Goal: Task Accomplishment & Management: Use online tool/utility

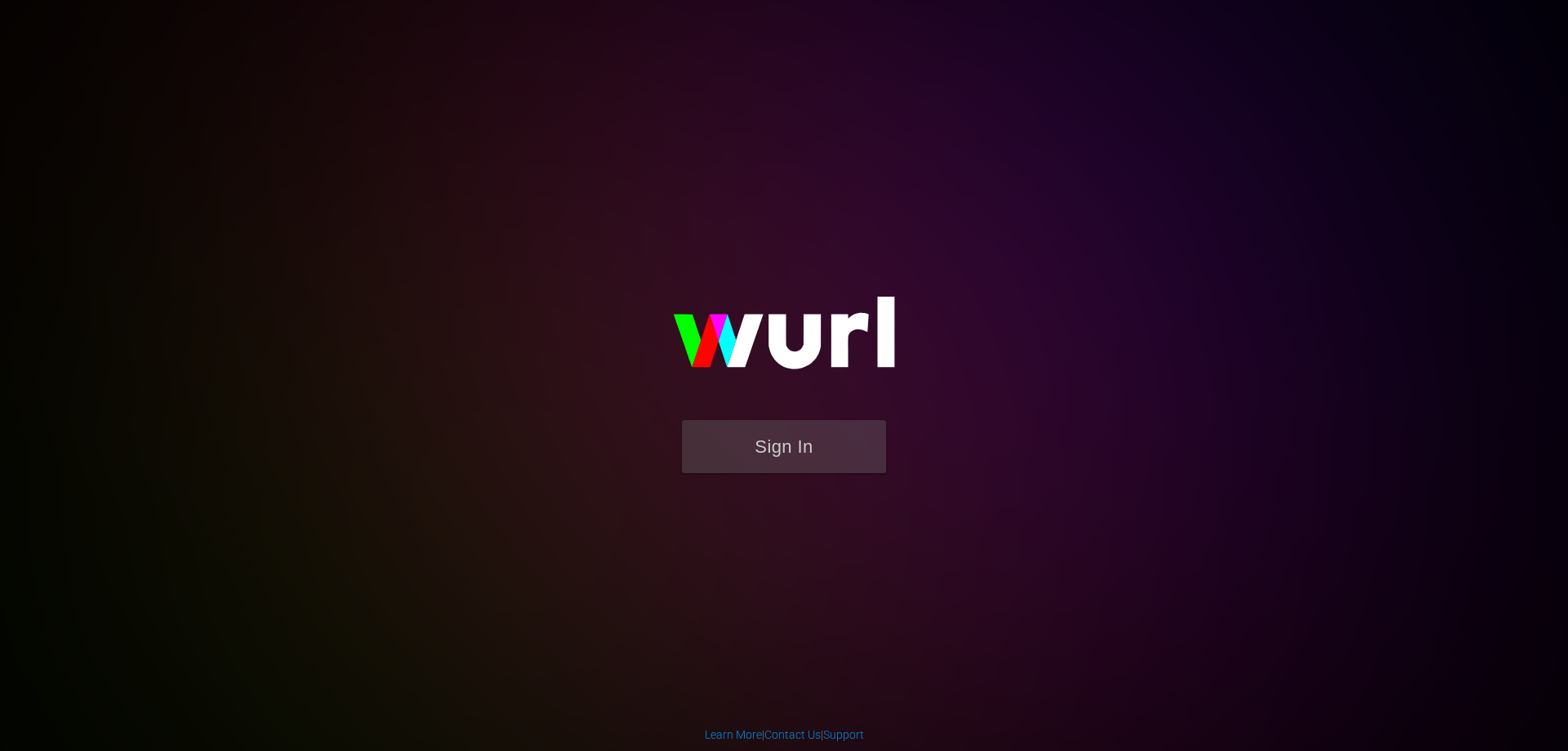
click at [728, 485] on form "Sign In" at bounding box center [784, 454] width 327 height 69
click at [738, 465] on button "Sign In" at bounding box center [784, 446] width 205 height 54
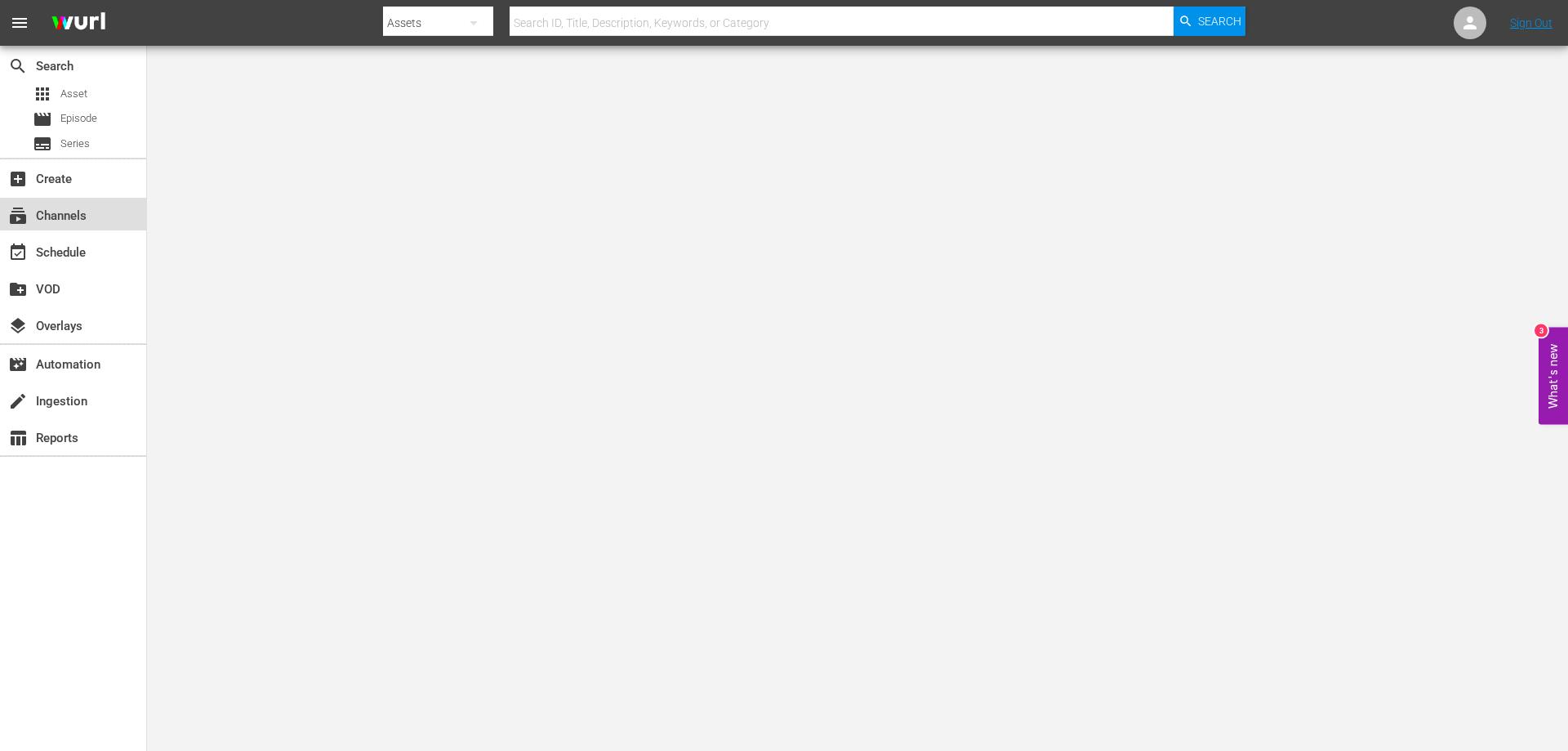
click at [68, 207] on div "subscriptions Channels" at bounding box center [45, 213] width 91 height 15
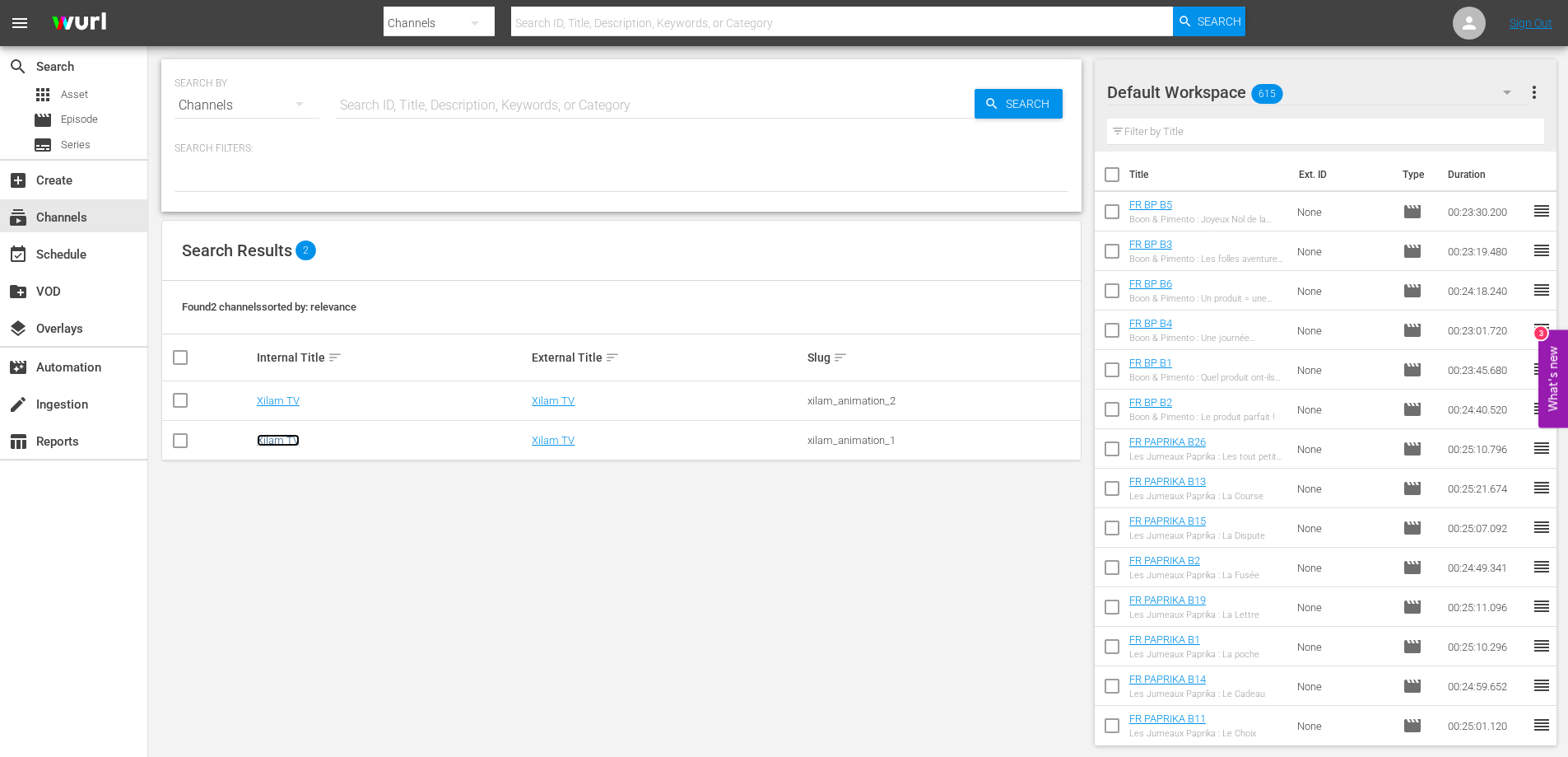
click at [296, 443] on link "Xilam TV" at bounding box center [277, 440] width 43 height 12
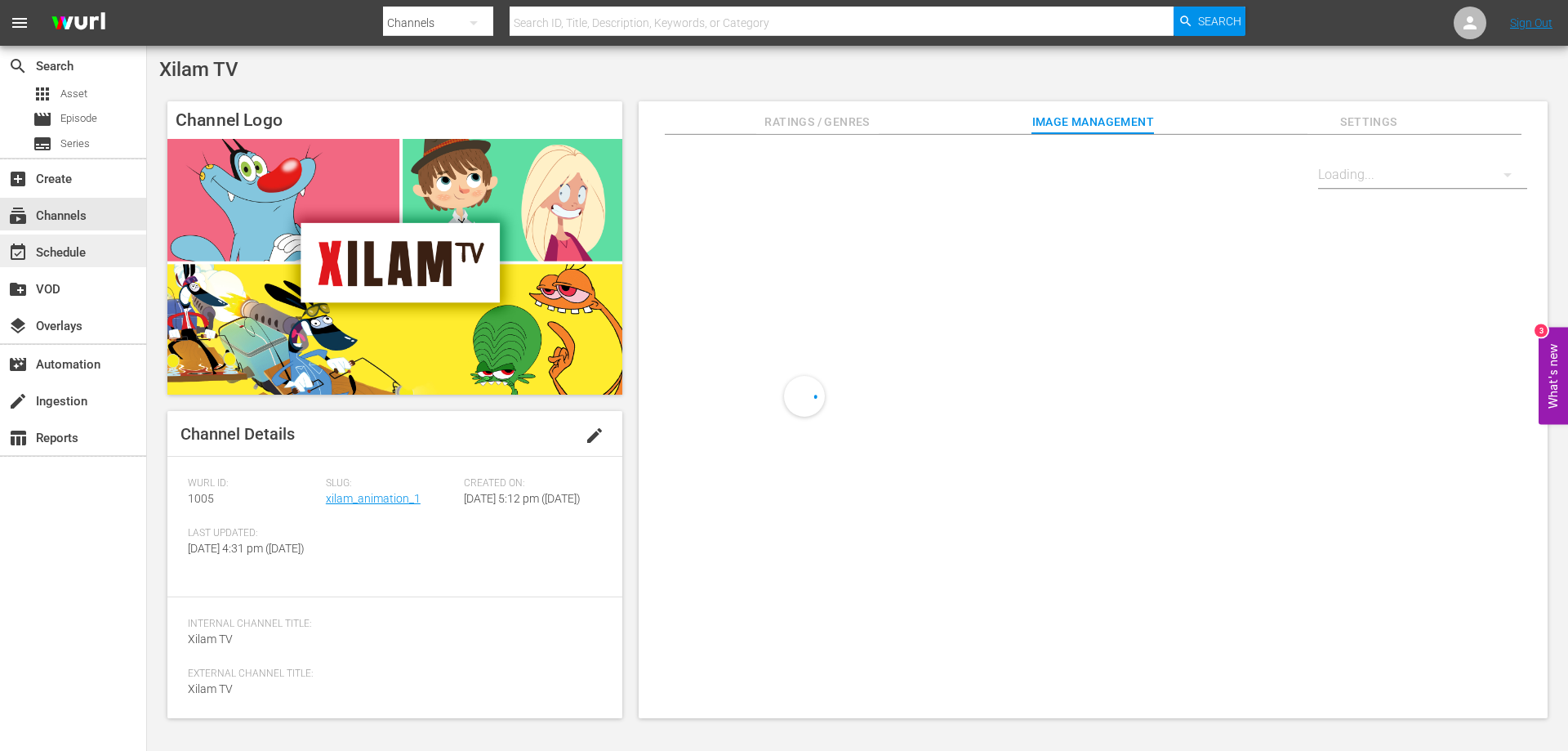
click at [93, 254] on div "event_available Schedule" at bounding box center [73, 251] width 146 height 33
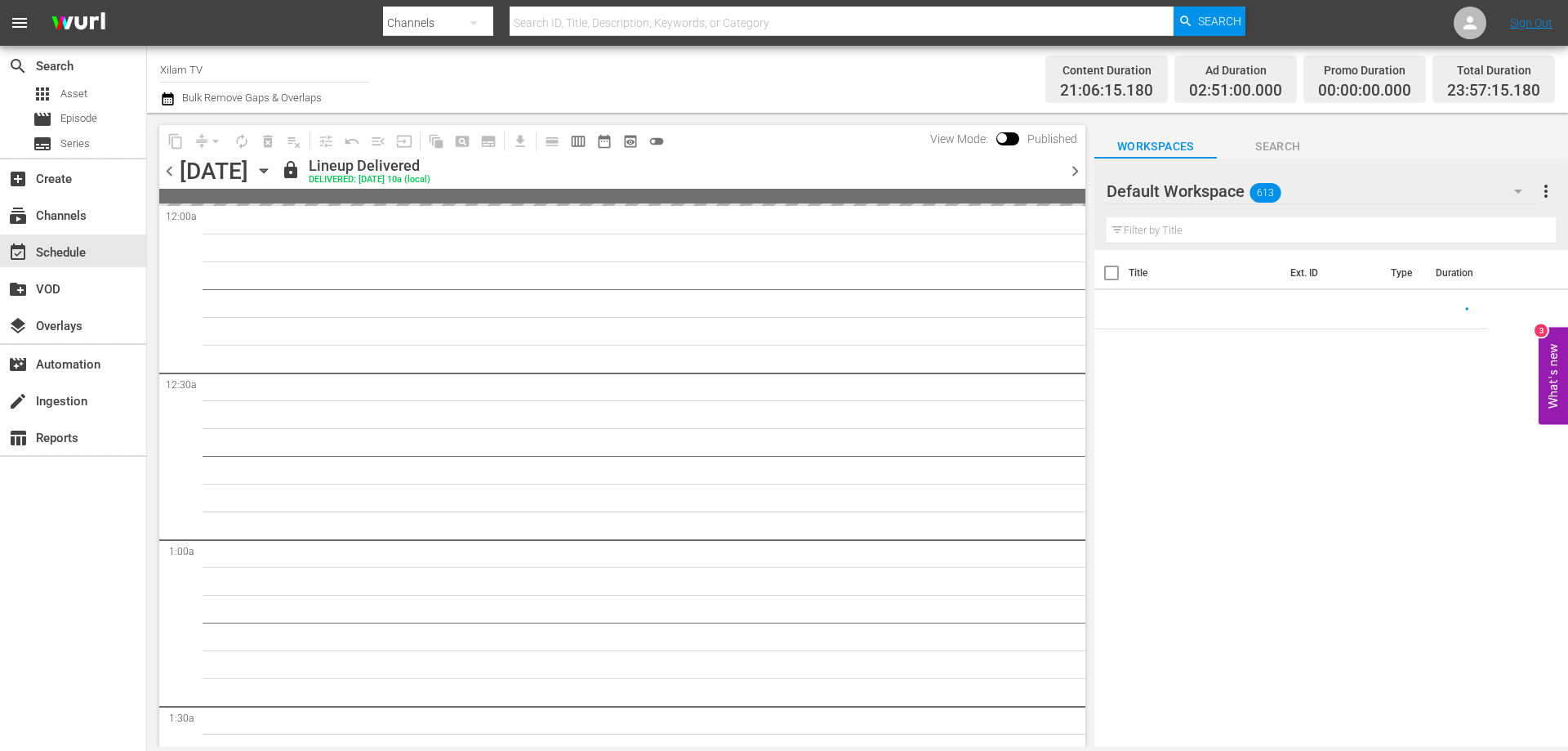
click at [273, 168] on icon "button" at bounding box center [263, 170] width 18 height 18
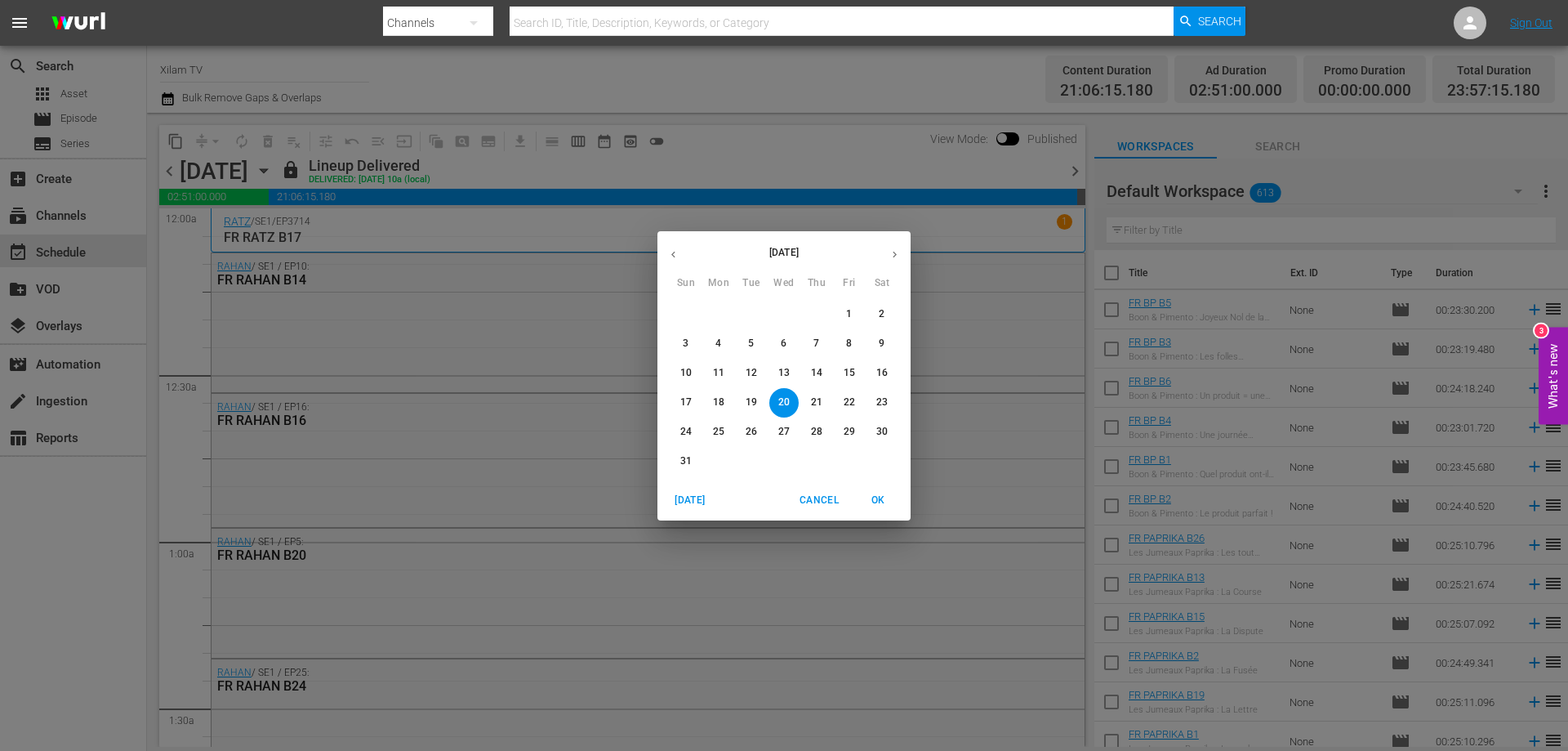
click at [889, 259] on icon "button" at bounding box center [895, 253] width 12 height 12
click at [809, 341] on span "11" at bounding box center [816, 343] width 29 height 14
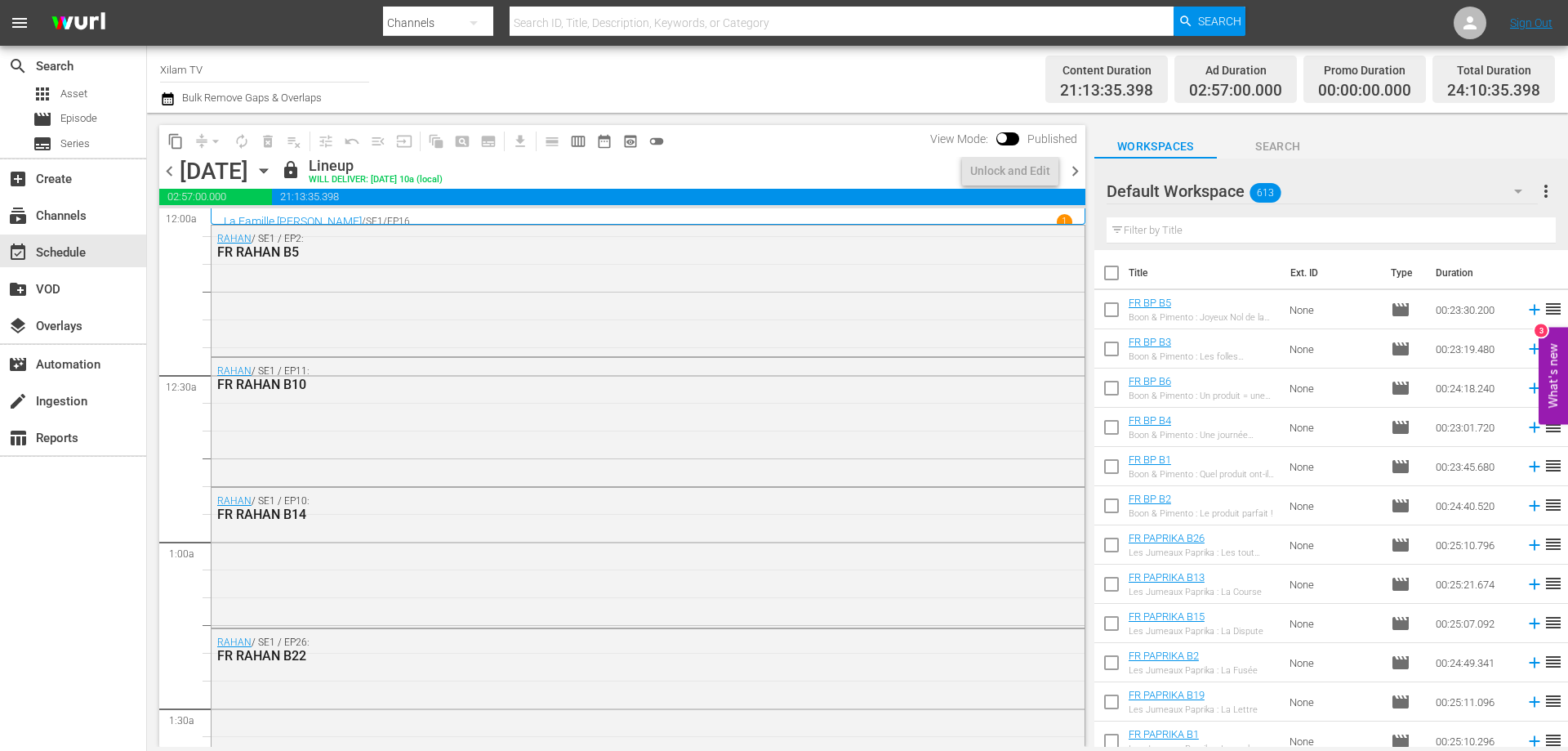
click at [1071, 172] on span "chevron_right" at bounding box center [1076, 171] width 21 height 21
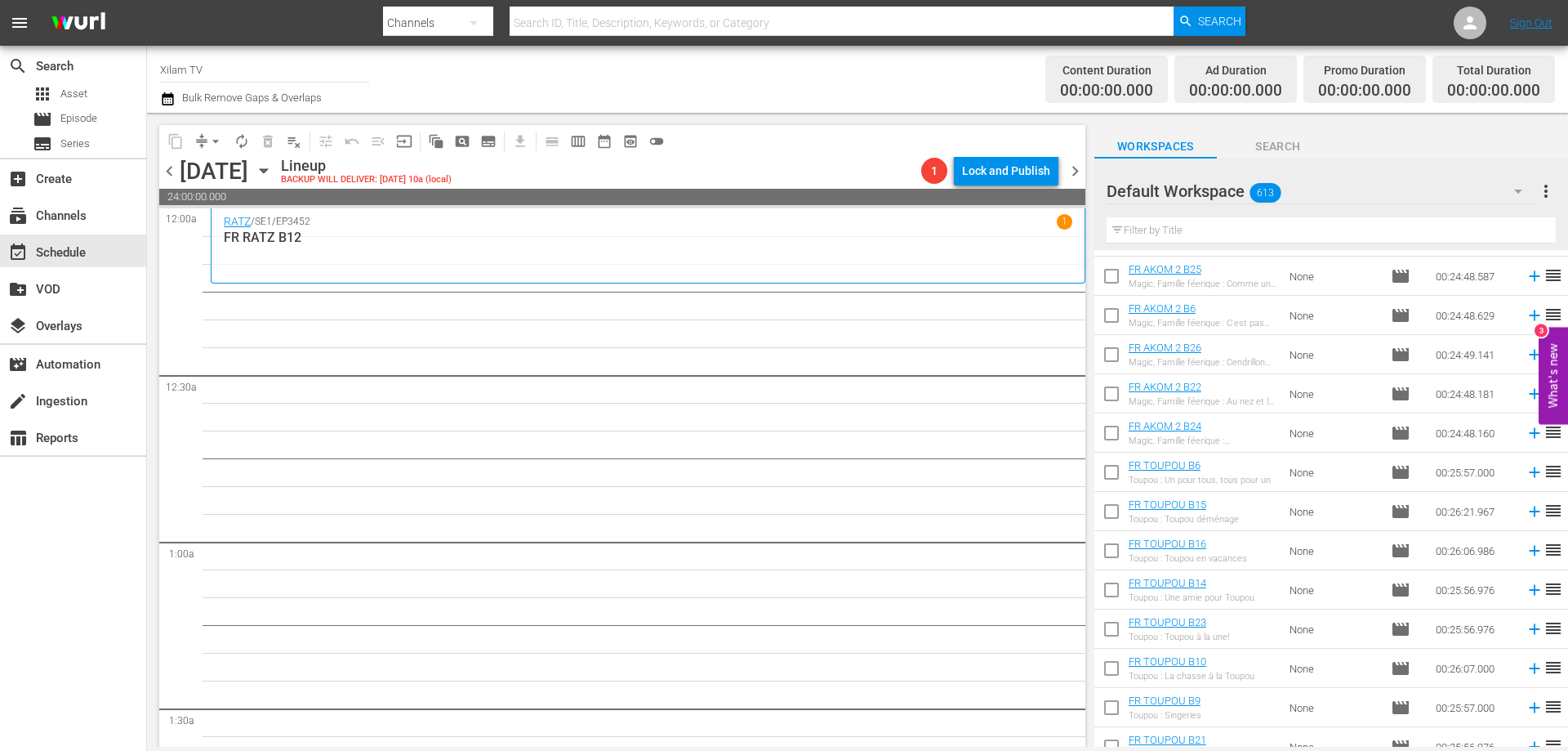
drag, startPoint x: 1311, startPoint y: 263, endPoint x: 1336, endPoint y: 477, distance: 215.5
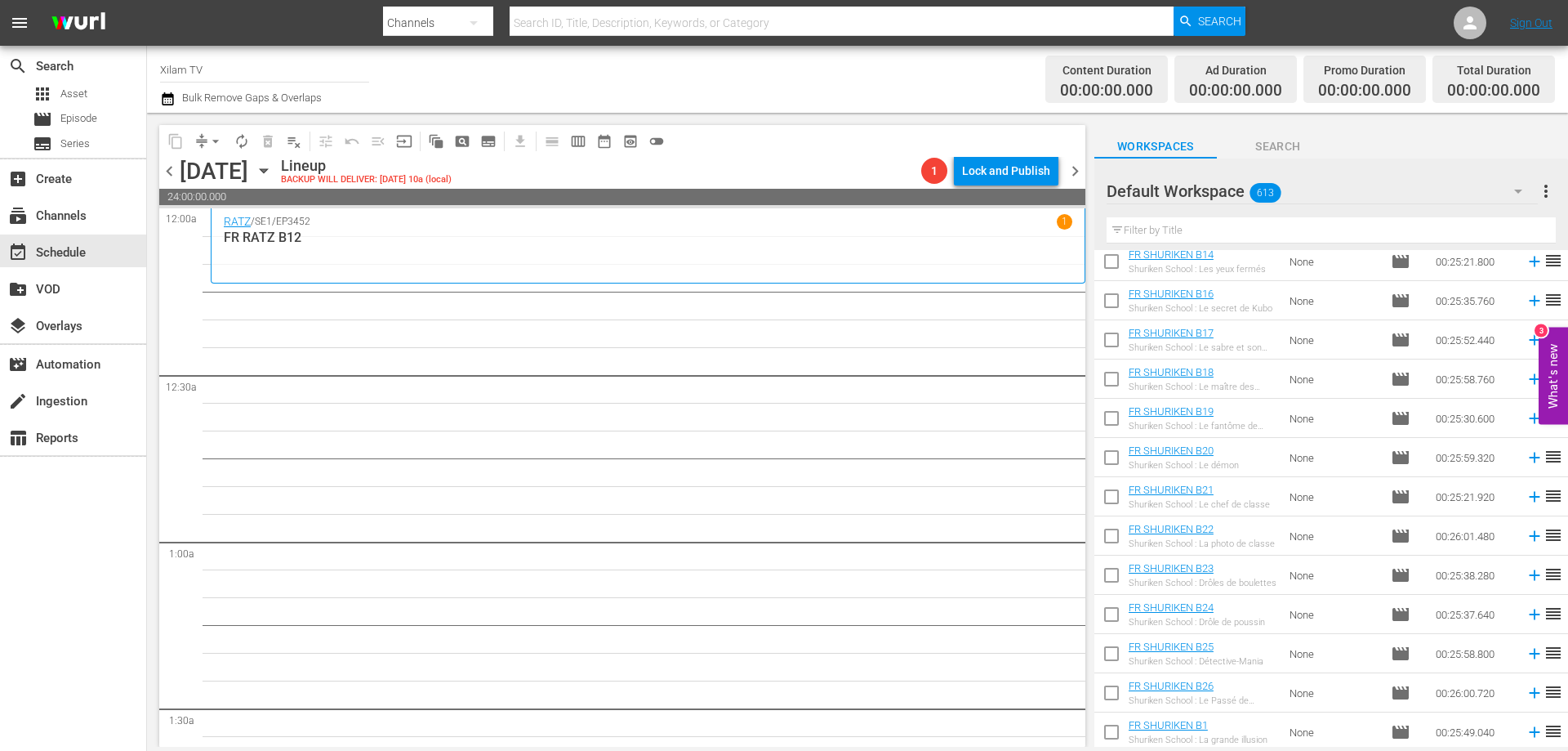
scroll to position [23568, 0]
click at [1195, 235] on input "text" at bounding box center [1331, 230] width 450 height 26
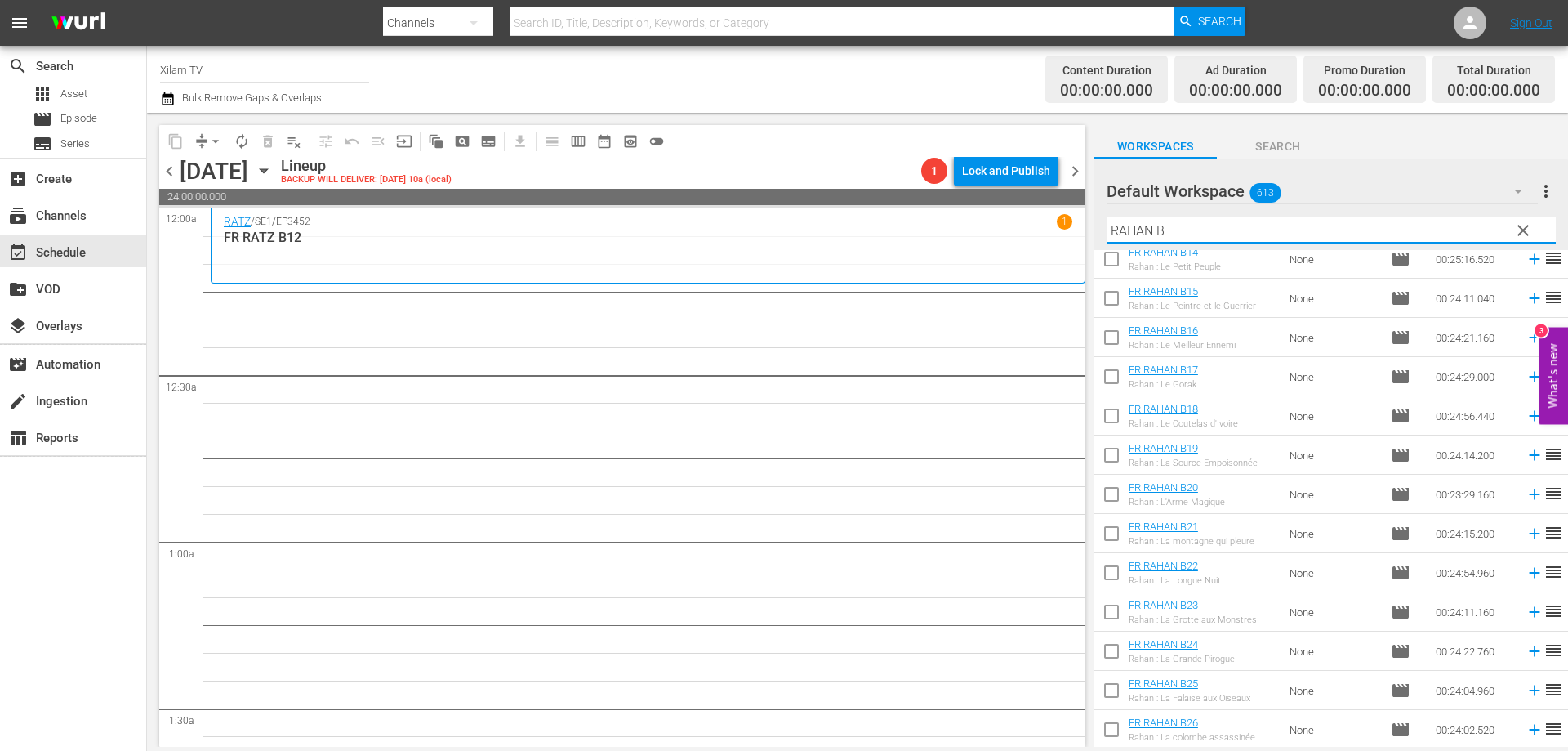
scroll to position [560, 0]
type input "RAHAN B"
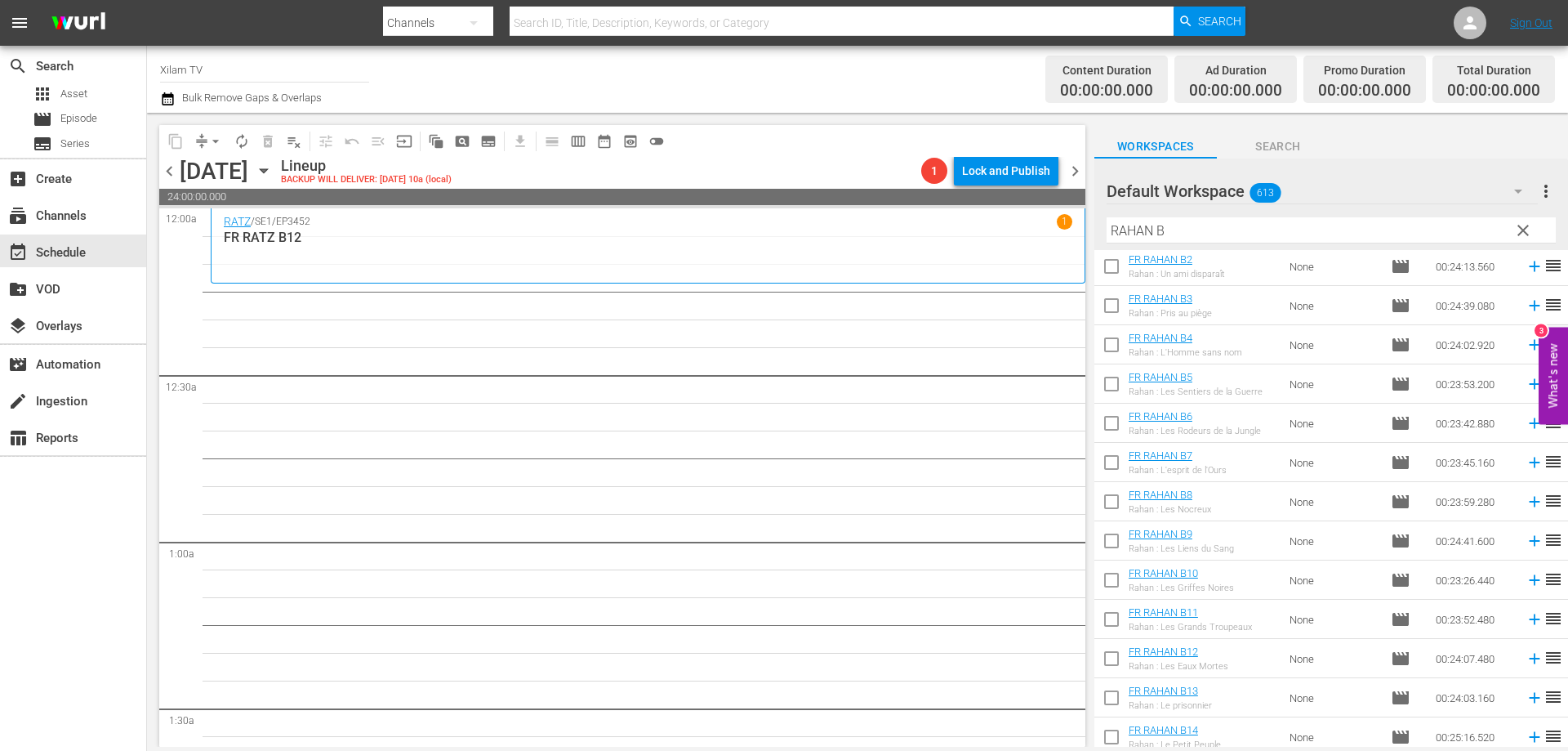
scroll to position [0, 0]
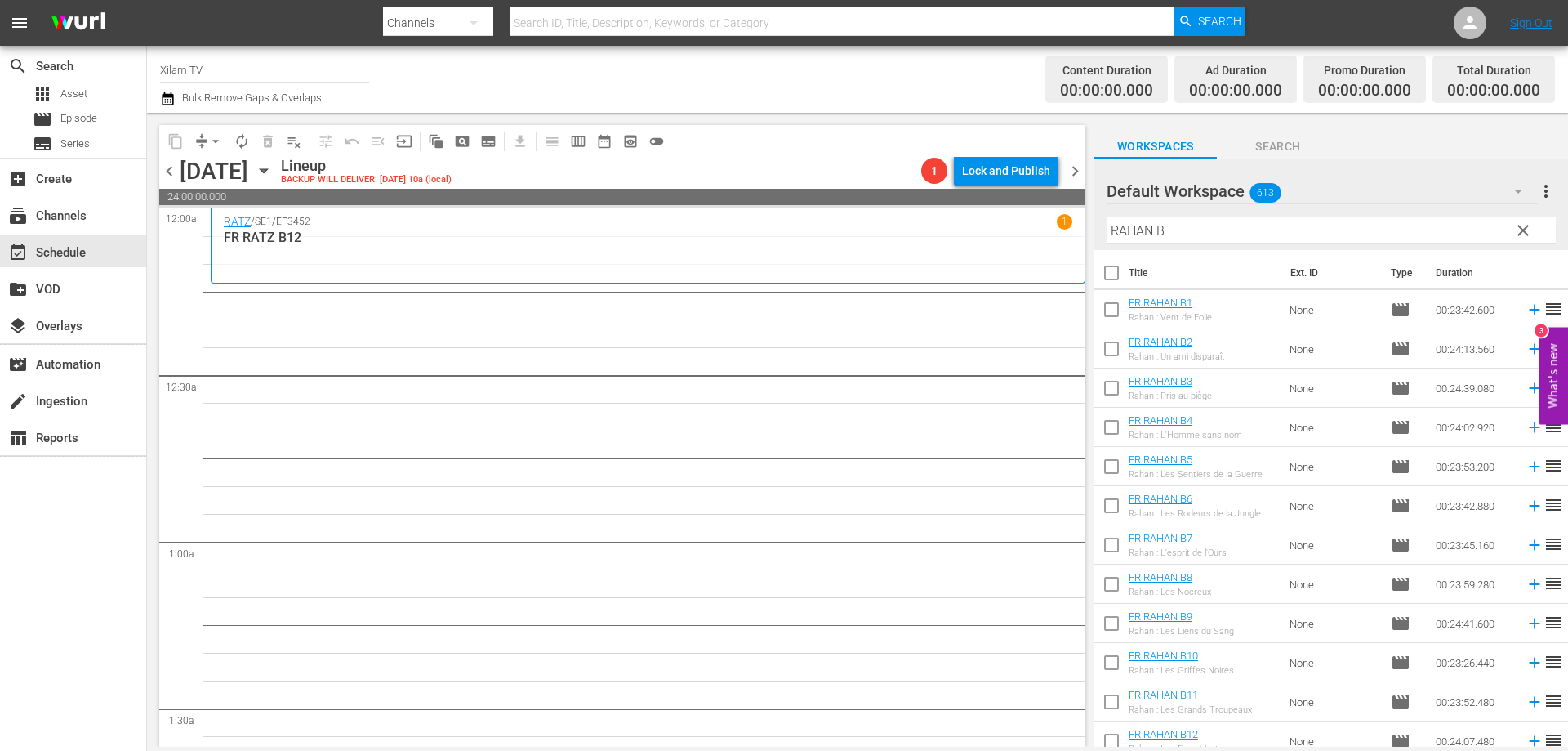
click at [1106, 353] on input "checkbox" at bounding box center [1112, 352] width 35 height 35
checkbox input "true"
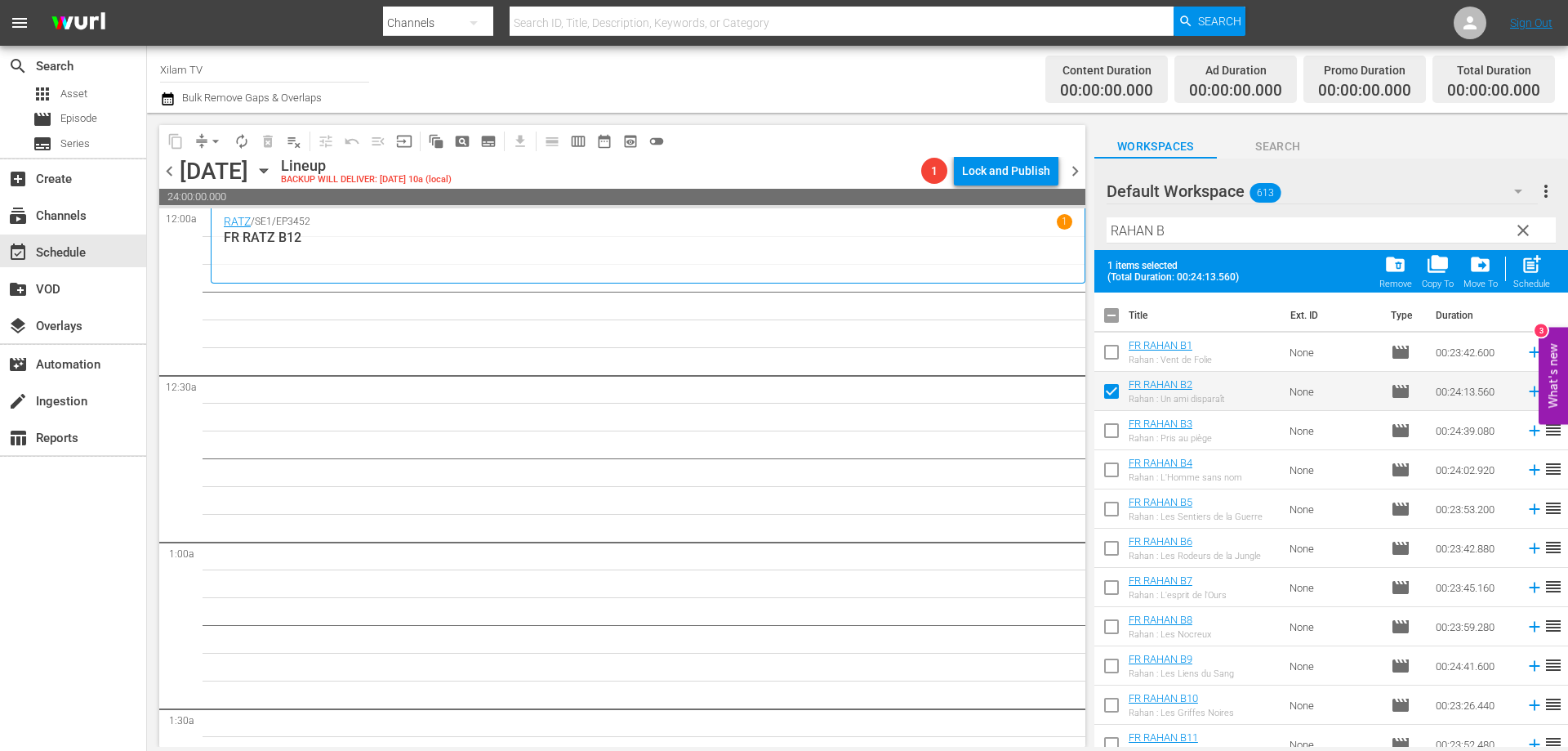
click at [1106, 353] on input "checkbox" at bounding box center [1112, 355] width 35 height 35
checkbox input "true"
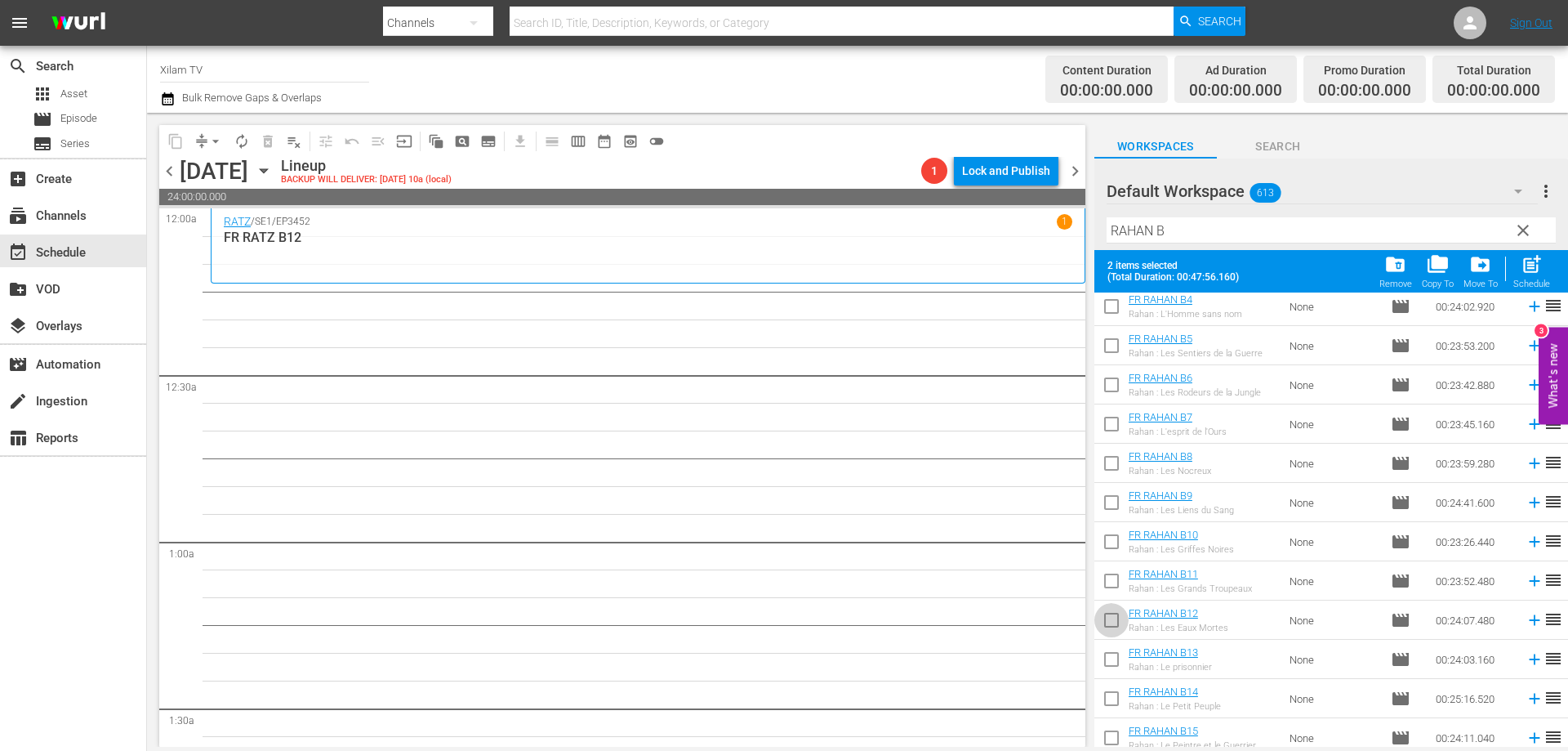
click at [1114, 625] on input "checkbox" at bounding box center [1112, 623] width 35 height 35
checkbox input "true"
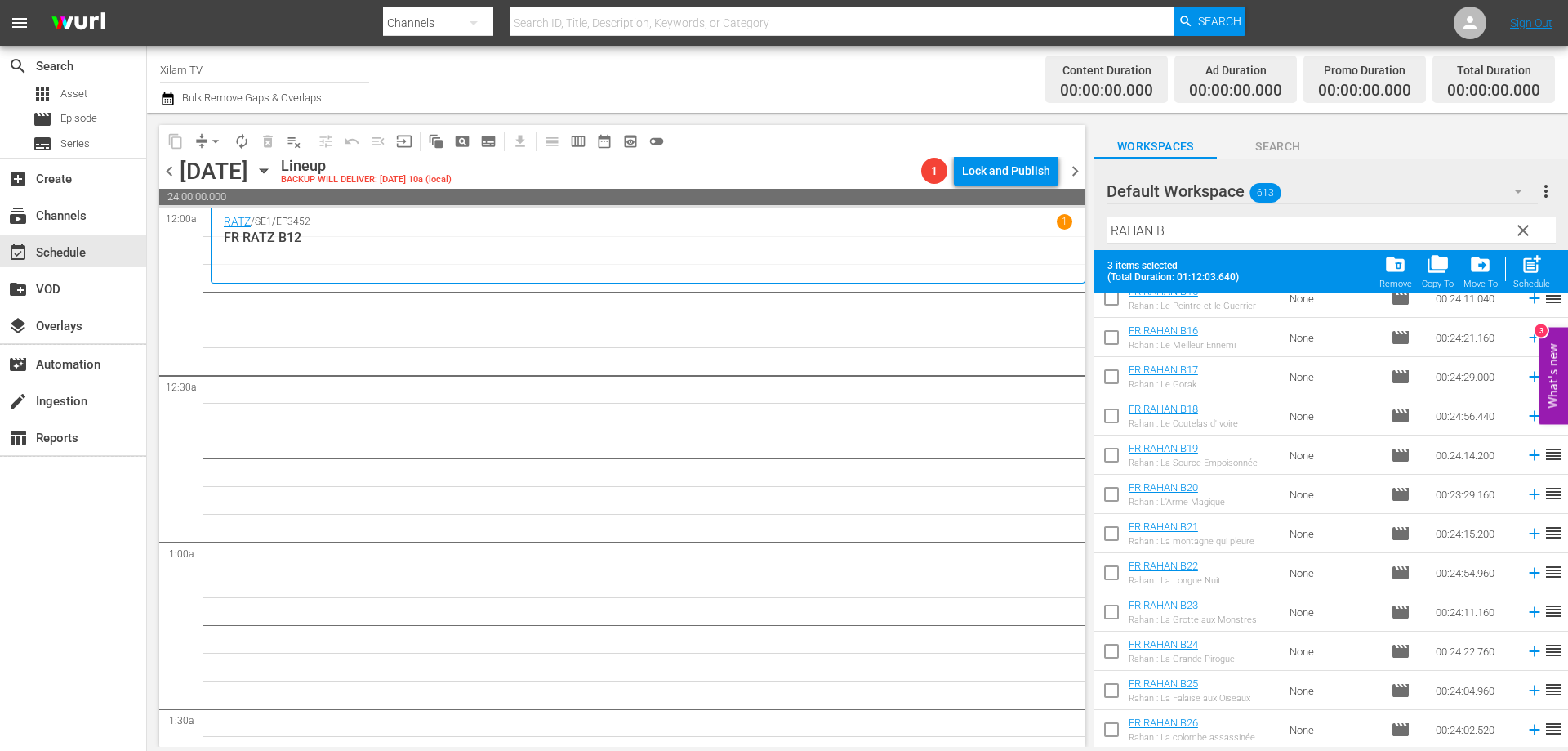
click at [1107, 615] on input "checkbox" at bounding box center [1112, 615] width 35 height 35
checkbox input "true"
drag, startPoint x: 1527, startPoint y: 268, endPoint x: 1499, endPoint y: 273, distance: 28.4
click at [1528, 269] on span "post_add" at bounding box center [1531, 264] width 22 height 22
checkbox input "false"
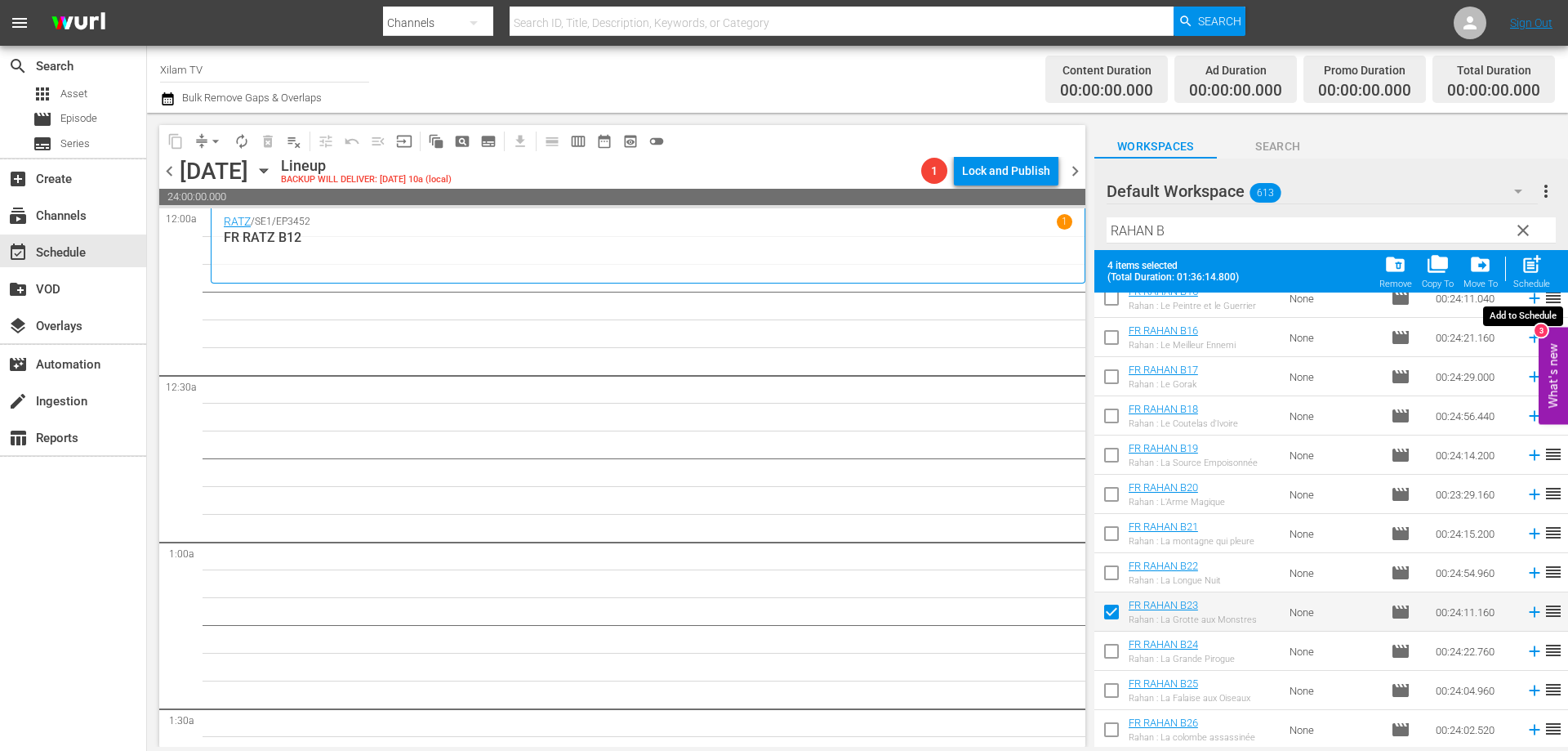
checkbox input "false"
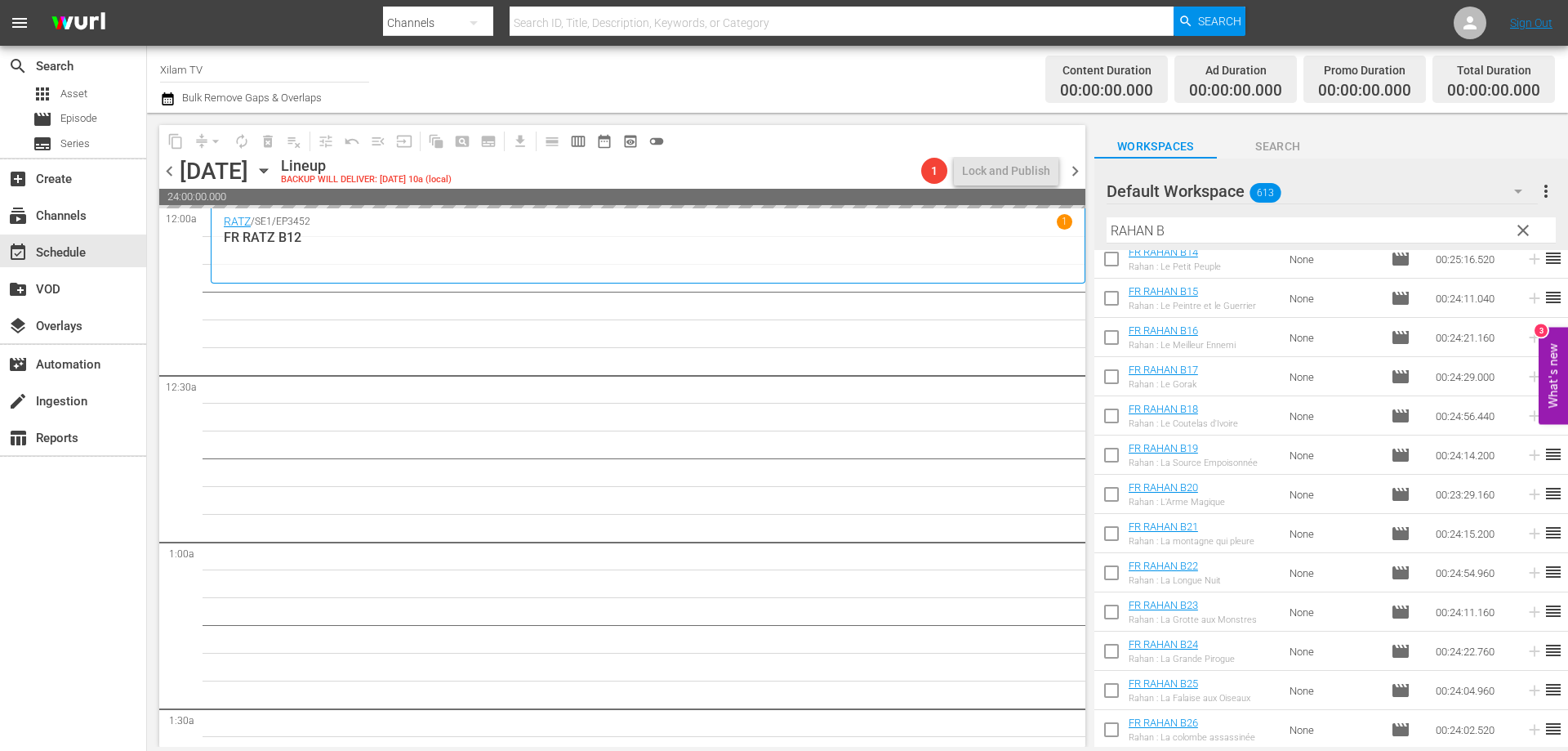
scroll to position [560, 0]
click at [1071, 218] on div "content_copy compress arrow_drop_down autorenew_outlined delete_forever_outline…" at bounding box center [858, 429] width 1422 height 634
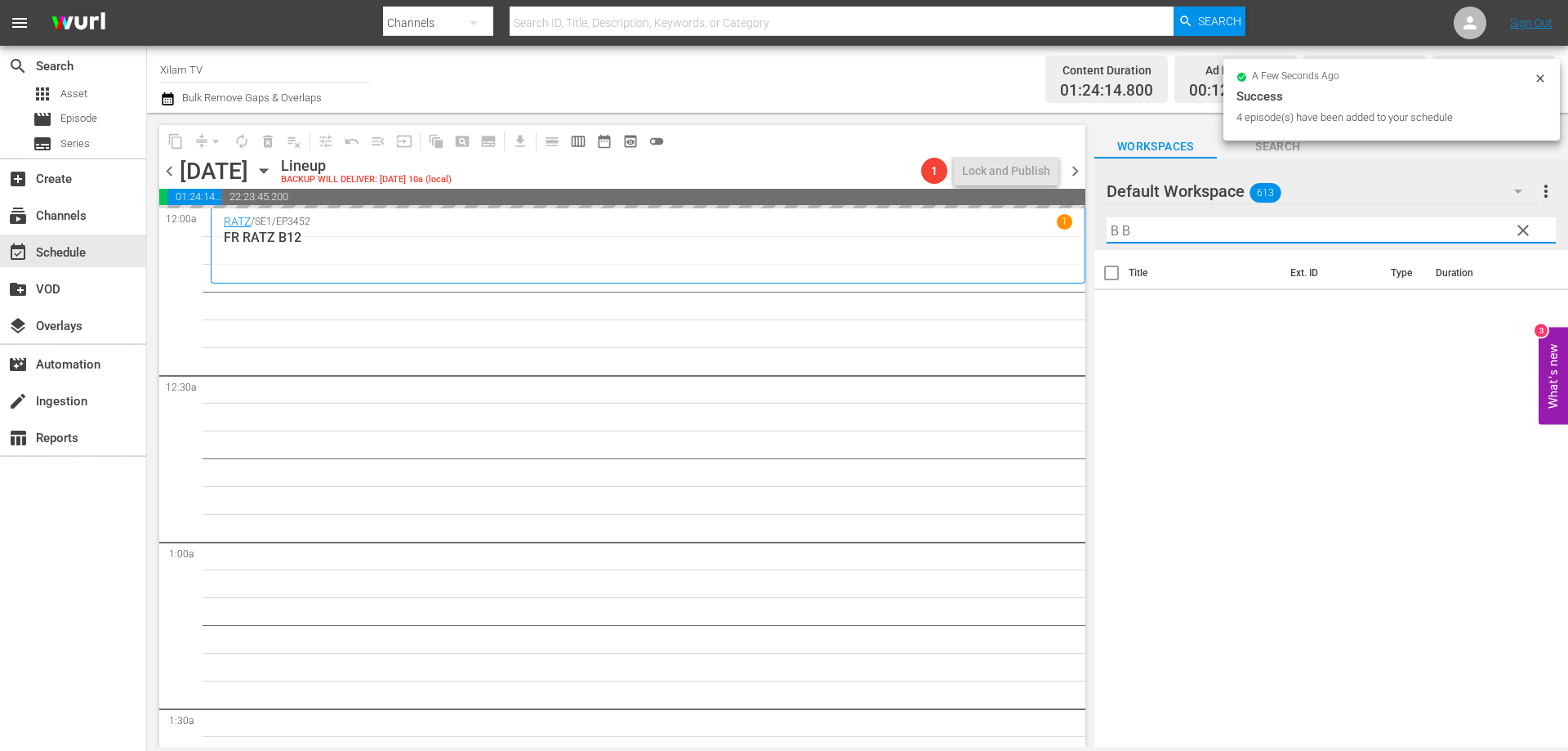
scroll to position [0, 0]
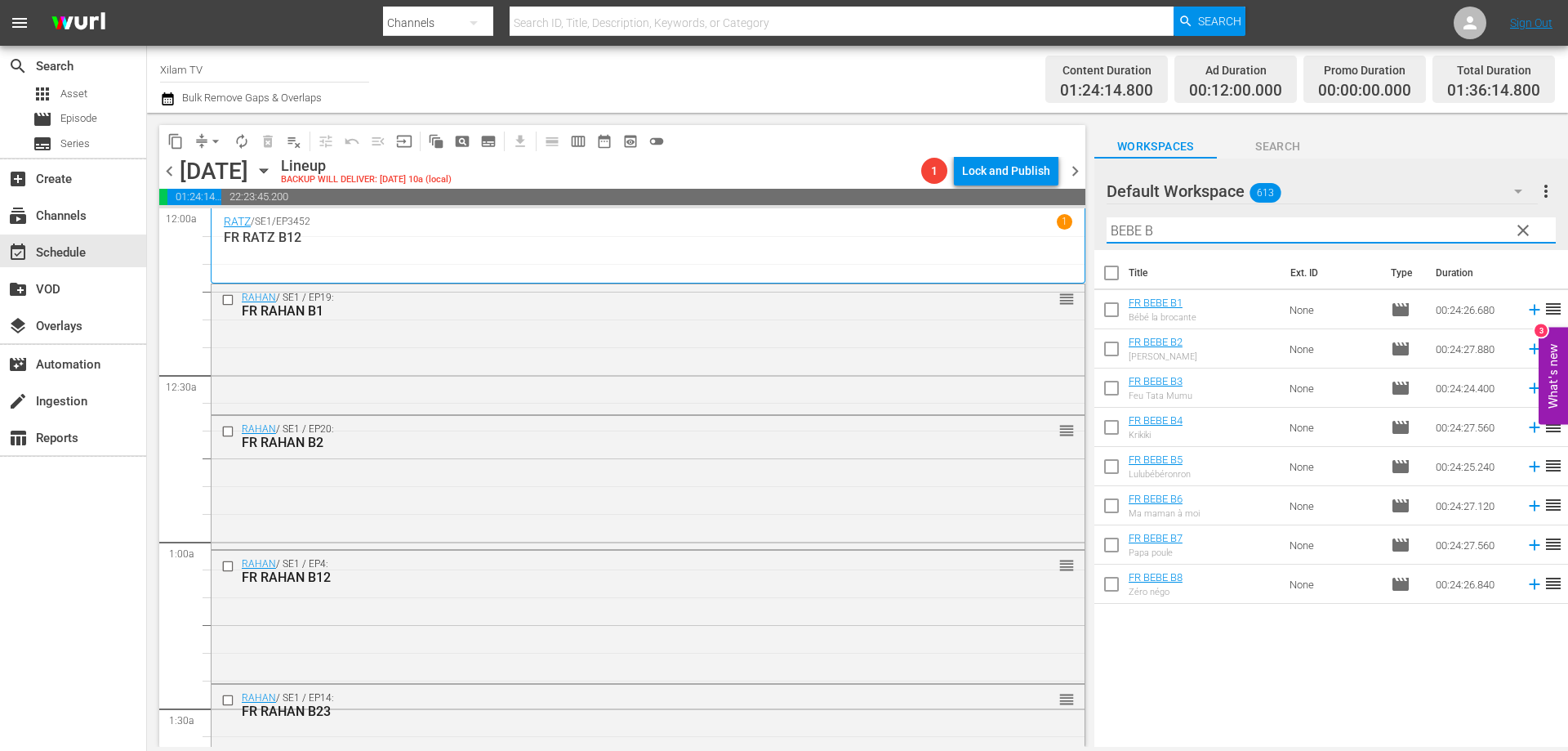
type input "BEBE B"
click at [1115, 348] on input "checkbox" at bounding box center [1112, 352] width 35 height 35
checkbox input "true"
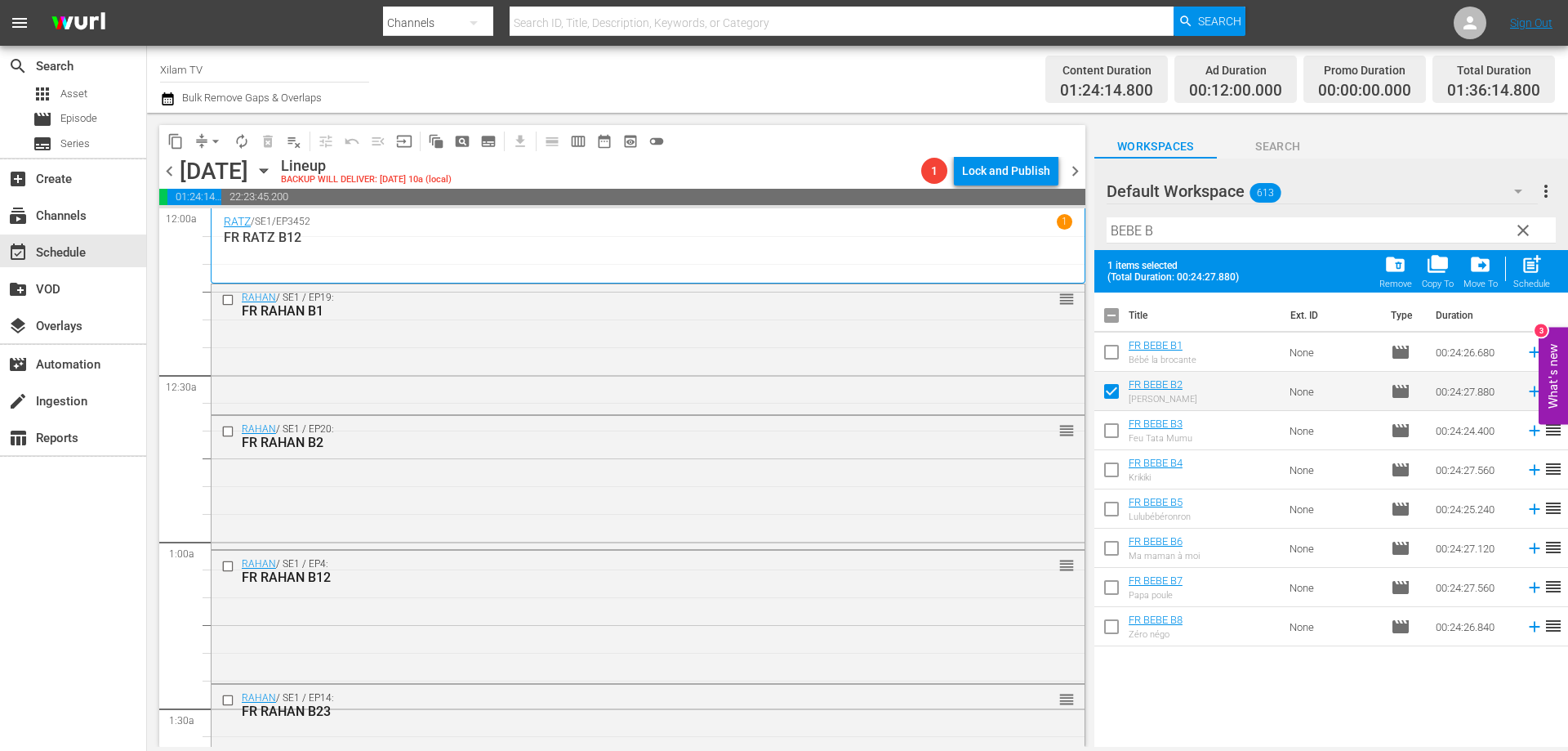
click at [1113, 632] on input "checkbox" at bounding box center [1112, 630] width 35 height 35
checkbox input "true"
click at [1108, 471] on input "checkbox" at bounding box center [1112, 472] width 35 height 35
checkbox input "true"
click at [1111, 430] on input "checkbox" at bounding box center [1112, 434] width 35 height 35
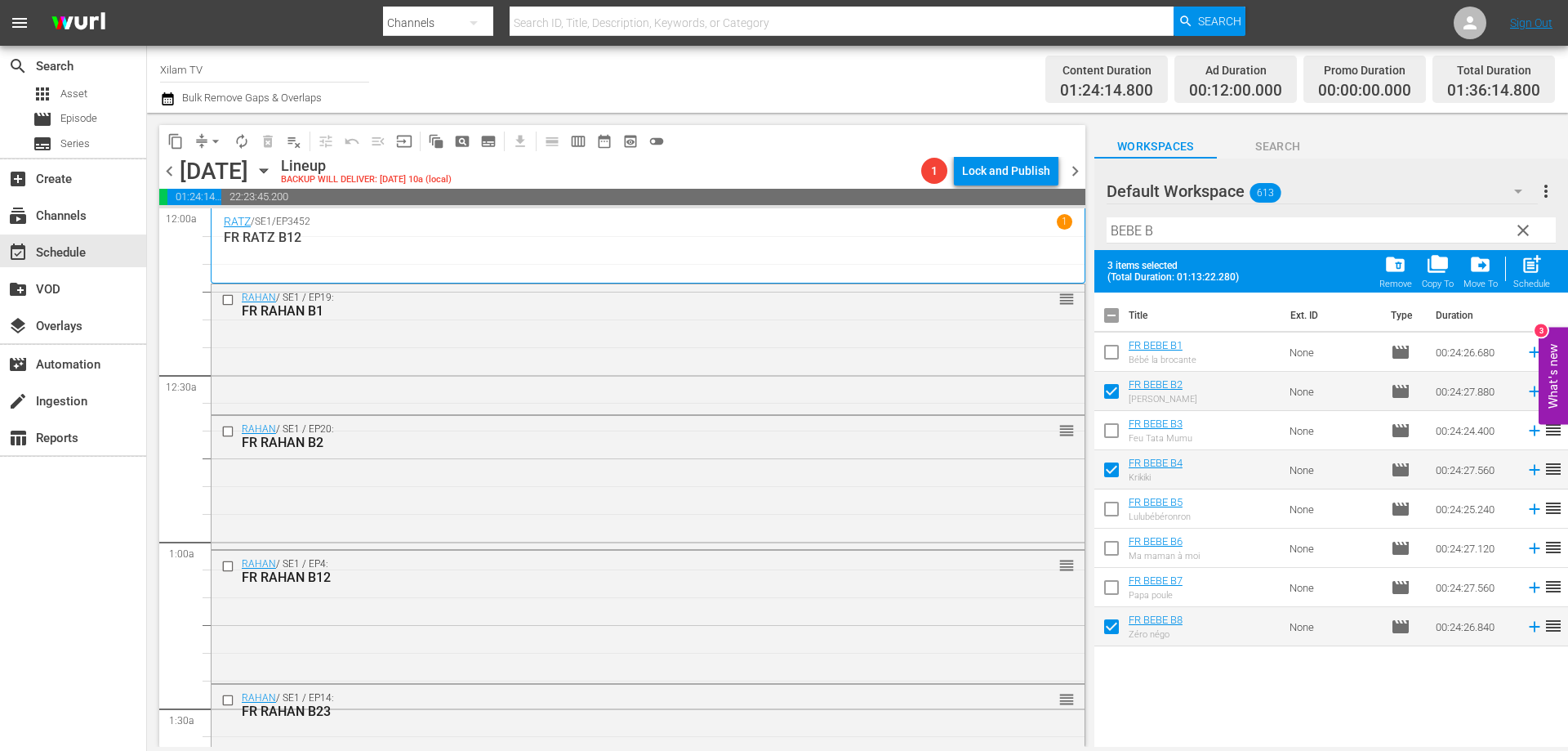
checkbox input "true"
click at [1519, 273] on div "post_add Schedule" at bounding box center [1531, 271] width 37 height 36
checkbox input "false"
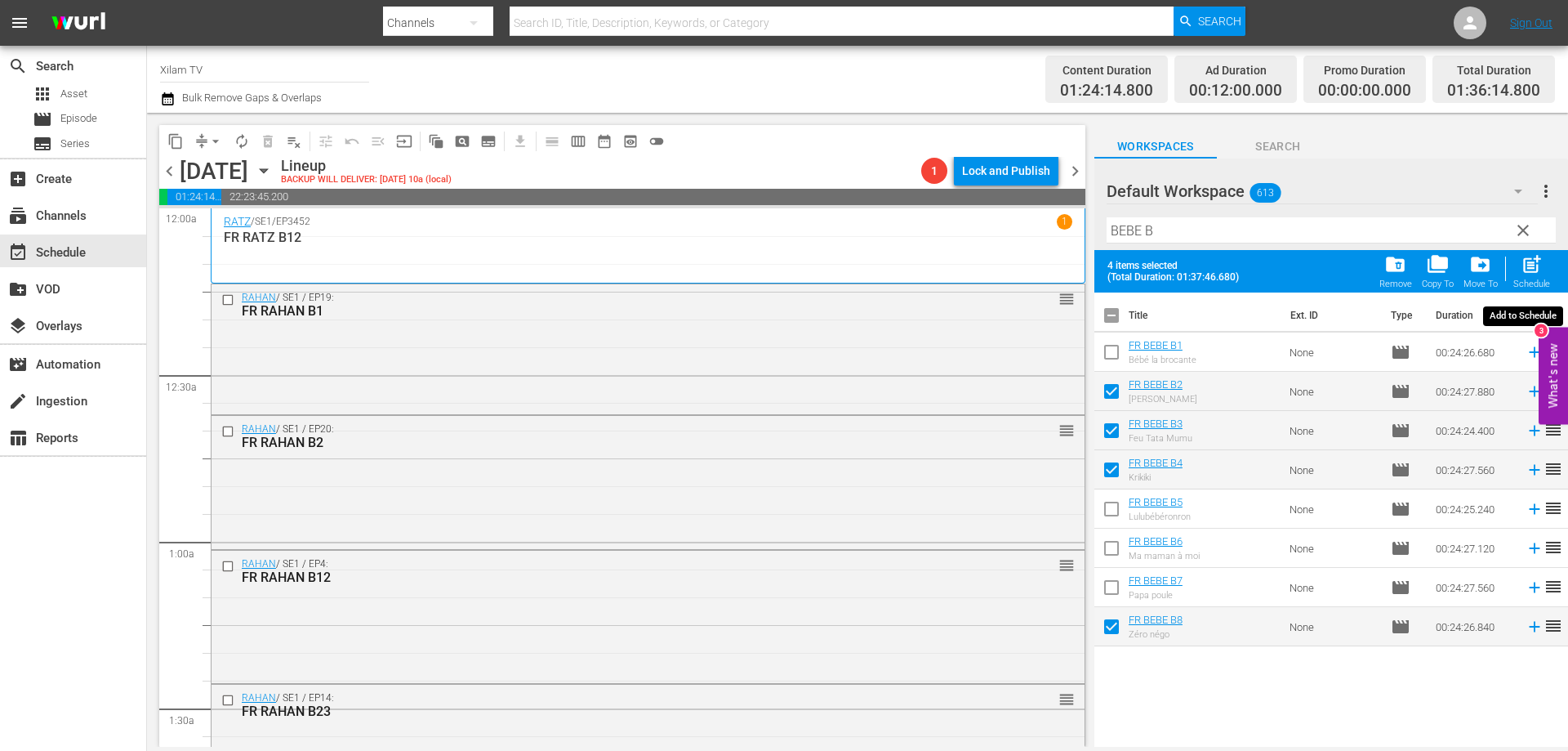
checkbox input "false"
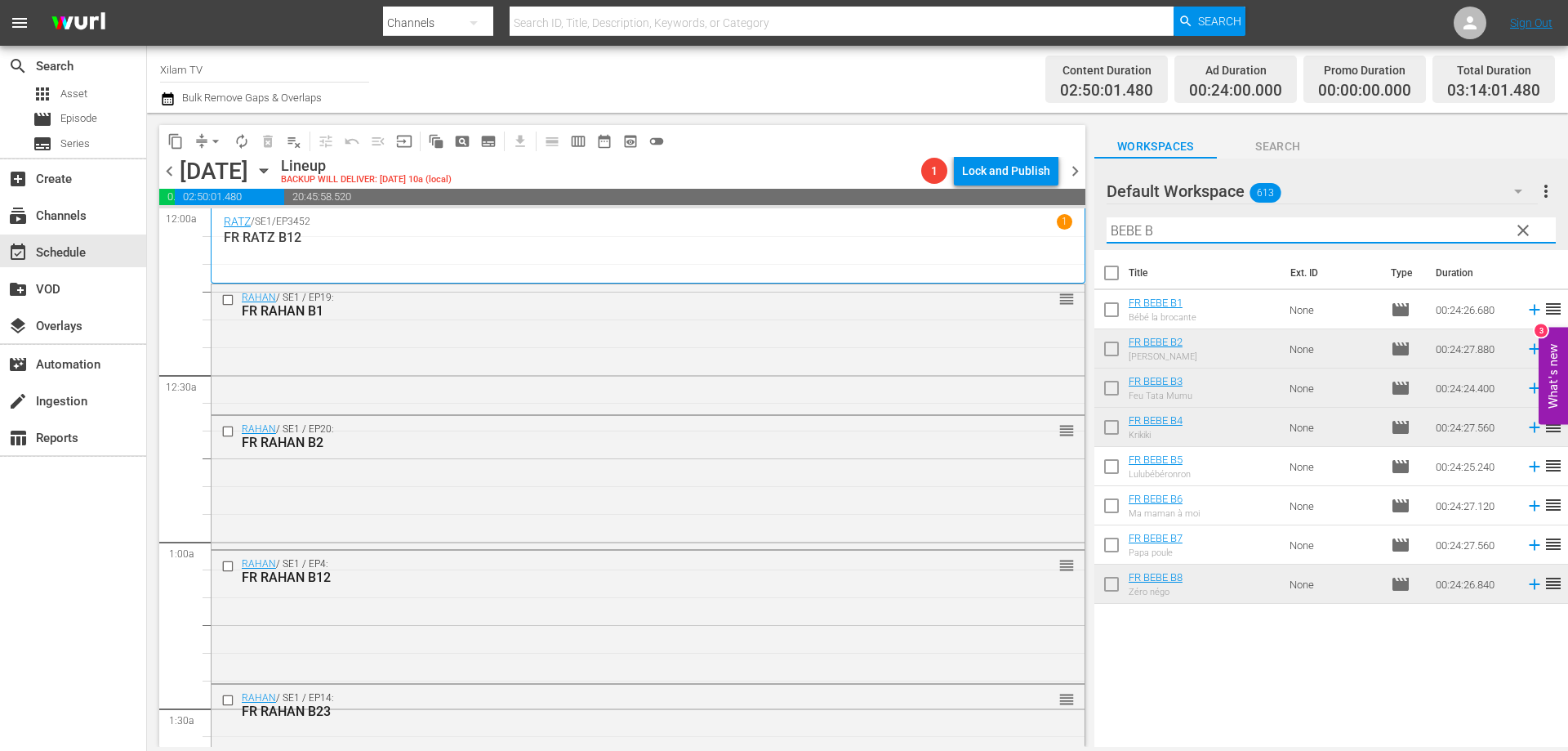
drag, startPoint x: 1139, startPoint y: 235, endPoint x: 1121, endPoint y: 232, distance: 18.2
click at [1121, 232] on input "BEBE B" at bounding box center [1331, 230] width 450 height 26
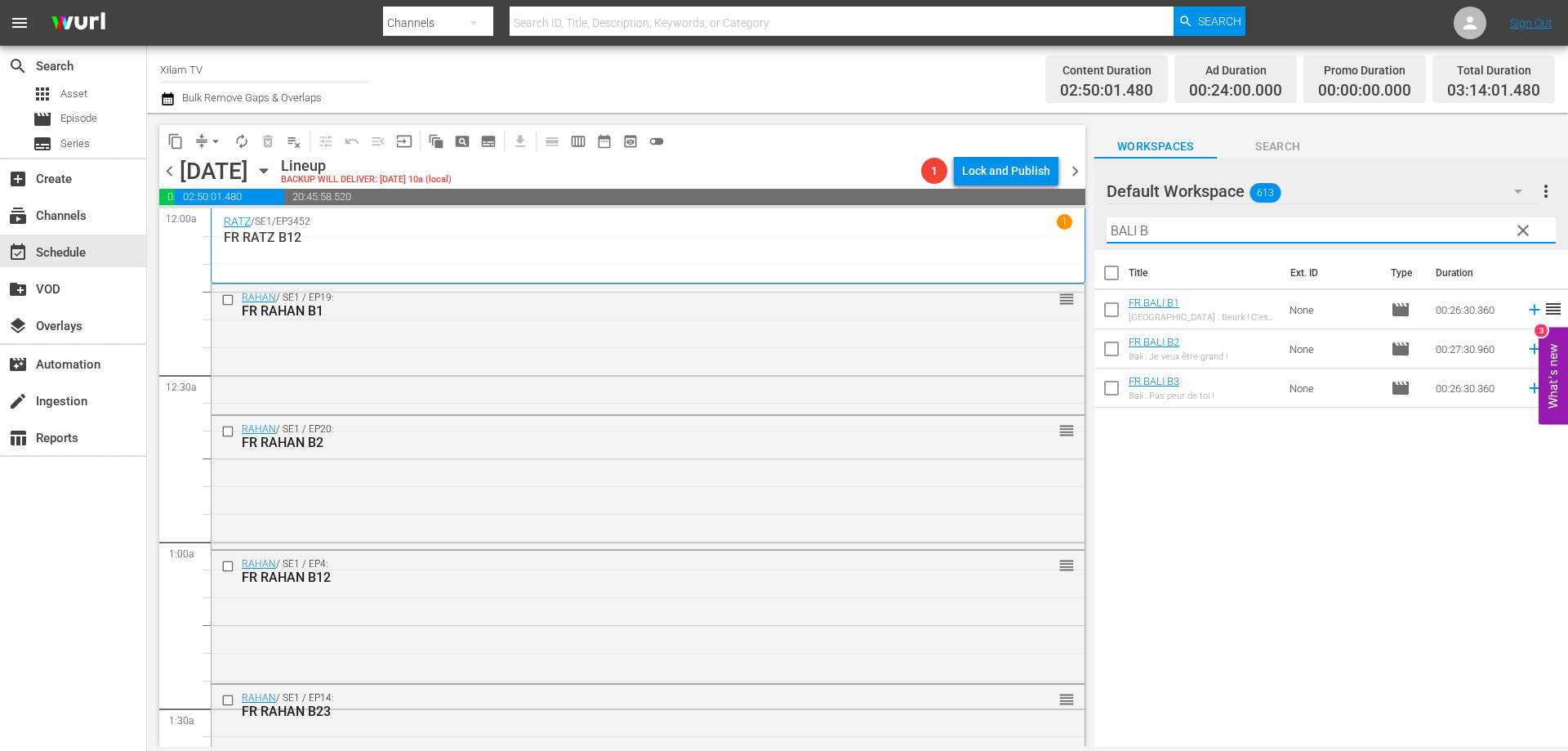
type input "BALI B"
click at [1105, 391] on input "checkbox" at bounding box center [1112, 391] width 35 height 35
checkbox input "true"
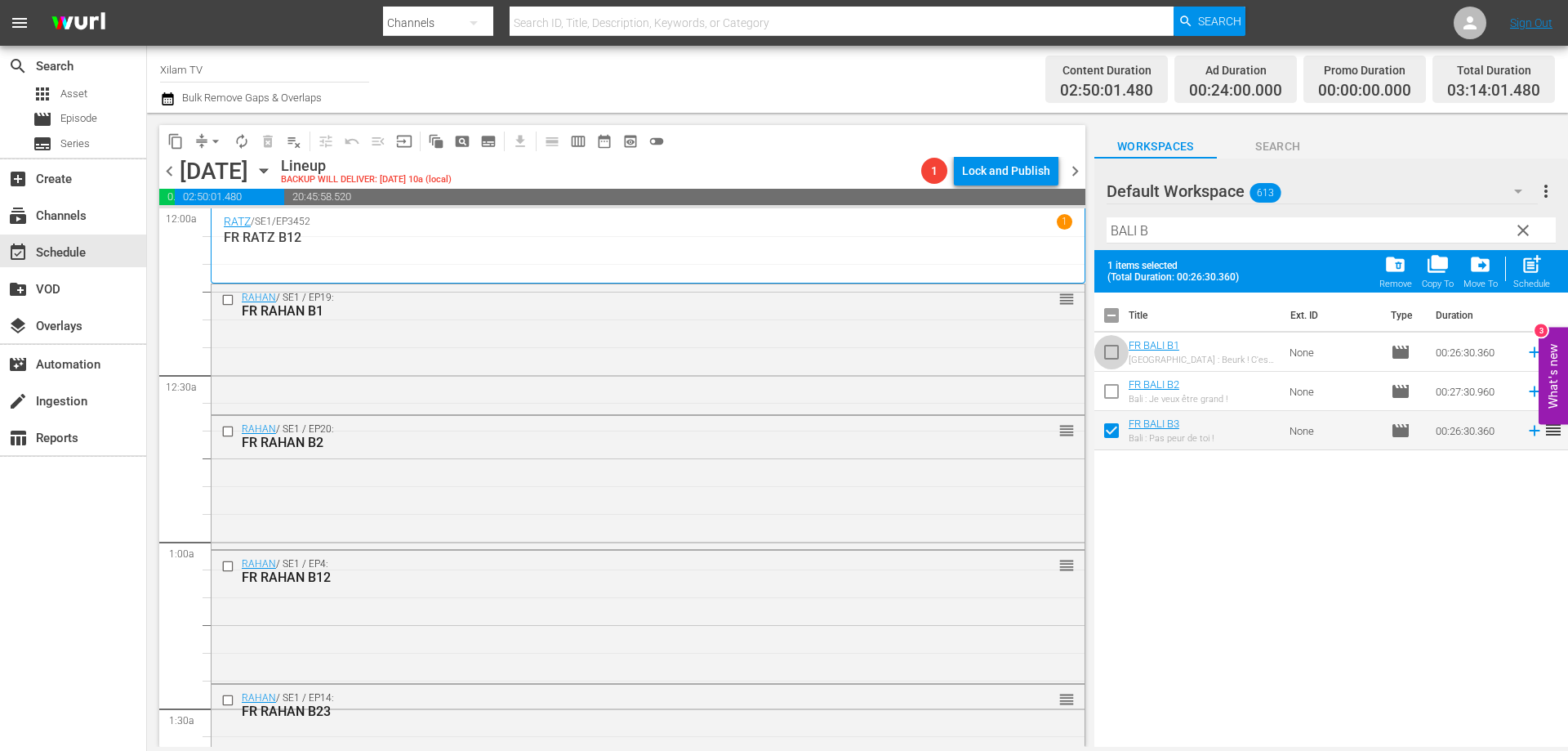
click at [1110, 369] on input "checkbox" at bounding box center [1112, 355] width 35 height 35
drag, startPoint x: 1110, startPoint y: 350, endPoint x: 1109, endPoint y: 386, distance: 36.0
click at [1110, 351] on input "checkbox" at bounding box center [1112, 355] width 35 height 35
checkbox input "false"
drag, startPoint x: 1109, startPoint y: 387, endPoint x: 1128, endPoint y: 386, distance: 19.0
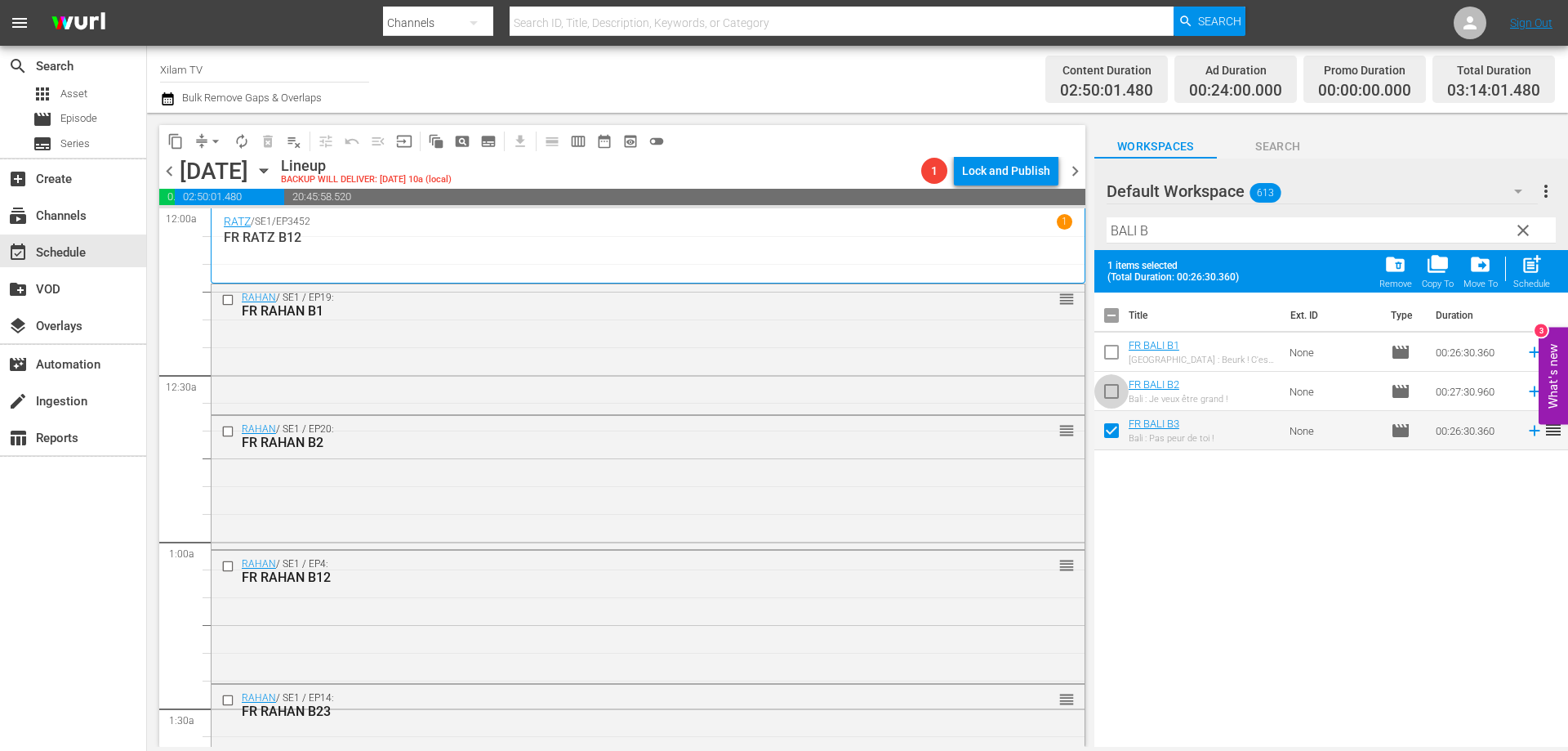
click at [1110, 387] on input "checkbox" at bounding box center [1112, 394] width 35 height 35
click at [1525, 280] on div "Schedule" at bounding box center [1531, 284] width 37 height 10
checkbox input "false"
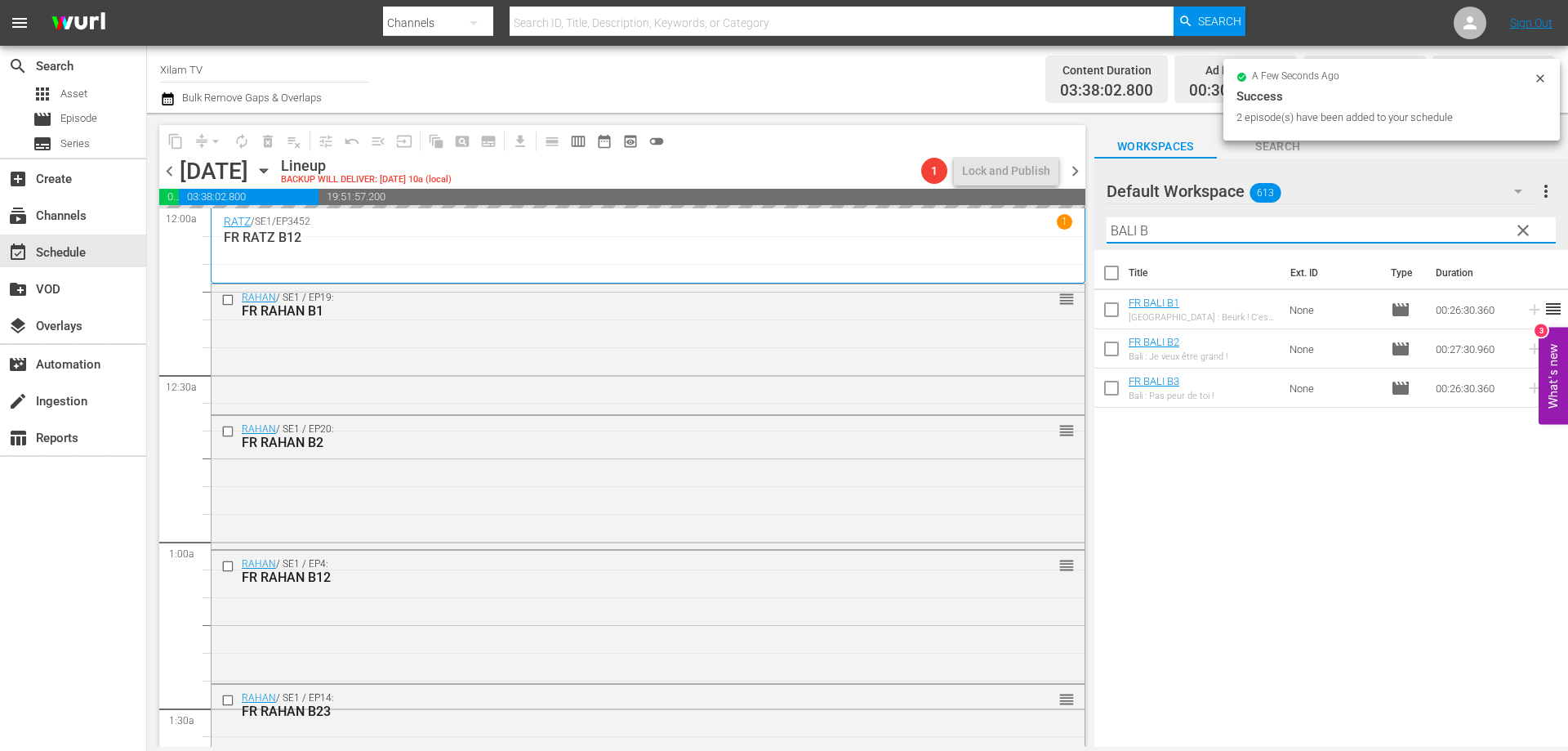
drag, startPoint x: 1133, startPoint y: 230, endPoint x: 1061, endPoint y: 217, distance: 73.2
click at [1061, 217] on div "content_copy compress arrow_drop_down autorenew_outlined delete_forever_outline…" at bounding box center [858, 429] width 1422 height 634
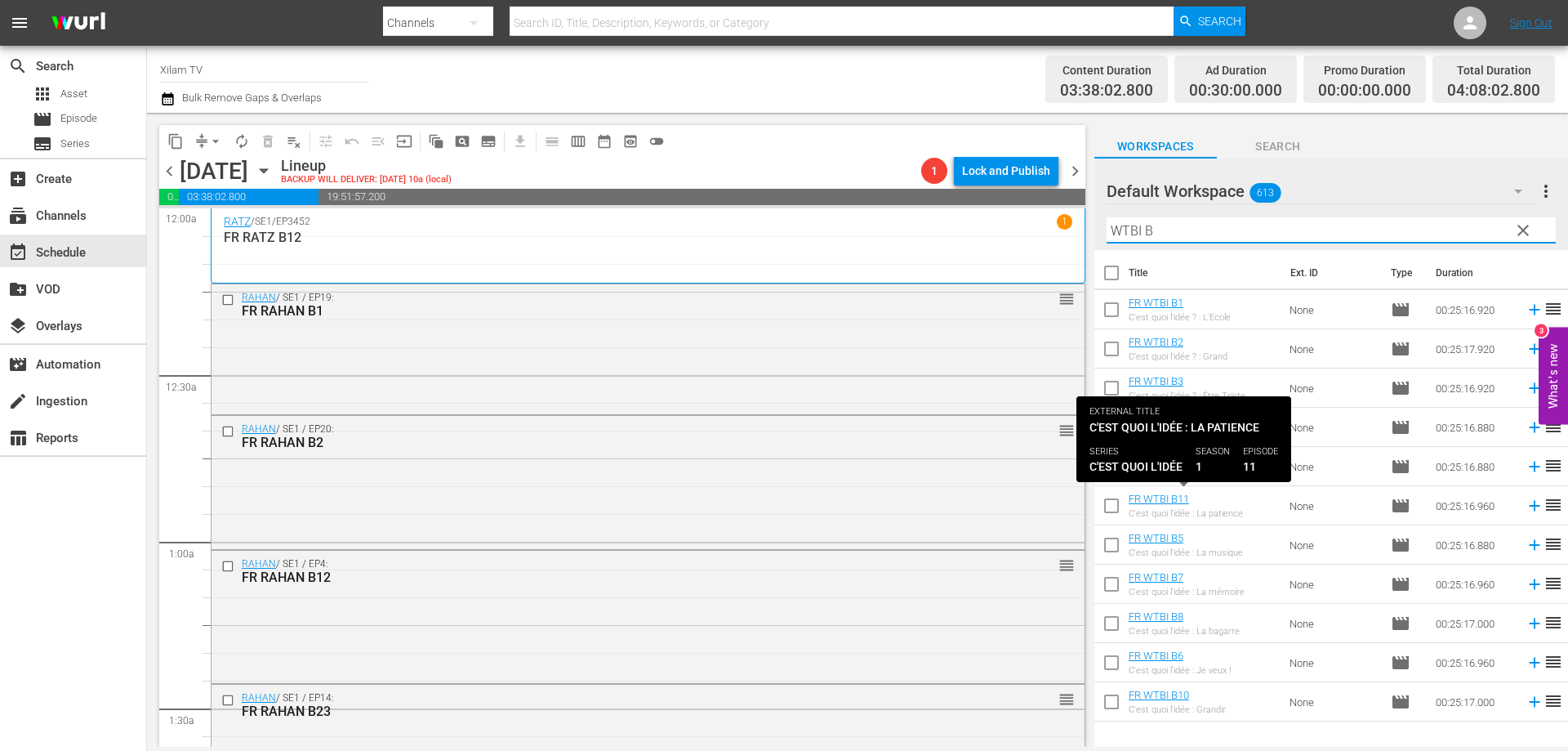
type input "WTBI B"
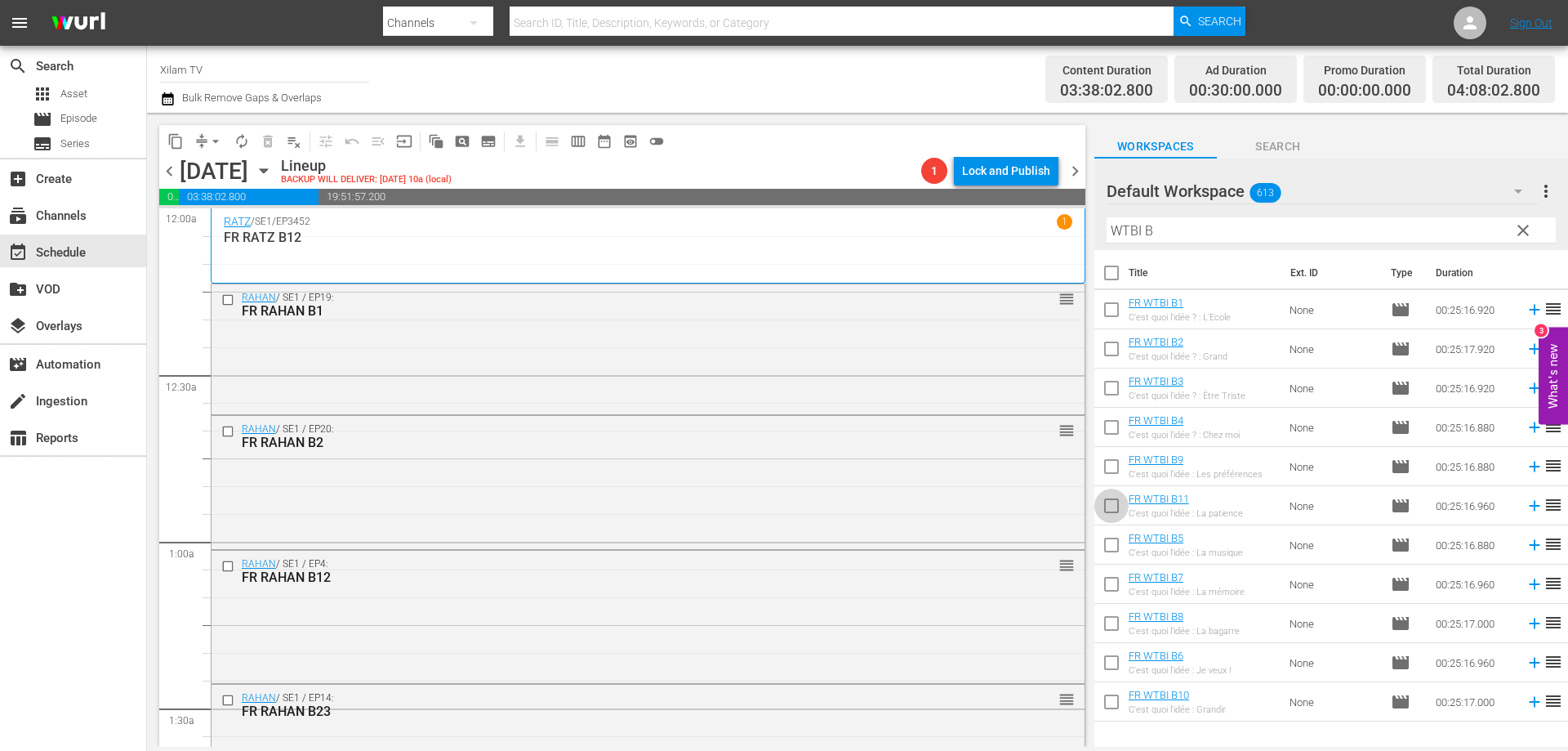
click at [1108, 507] on input "checkbox" at bounding box center [1112, 509] width 35 height 35
checkbox input "true"
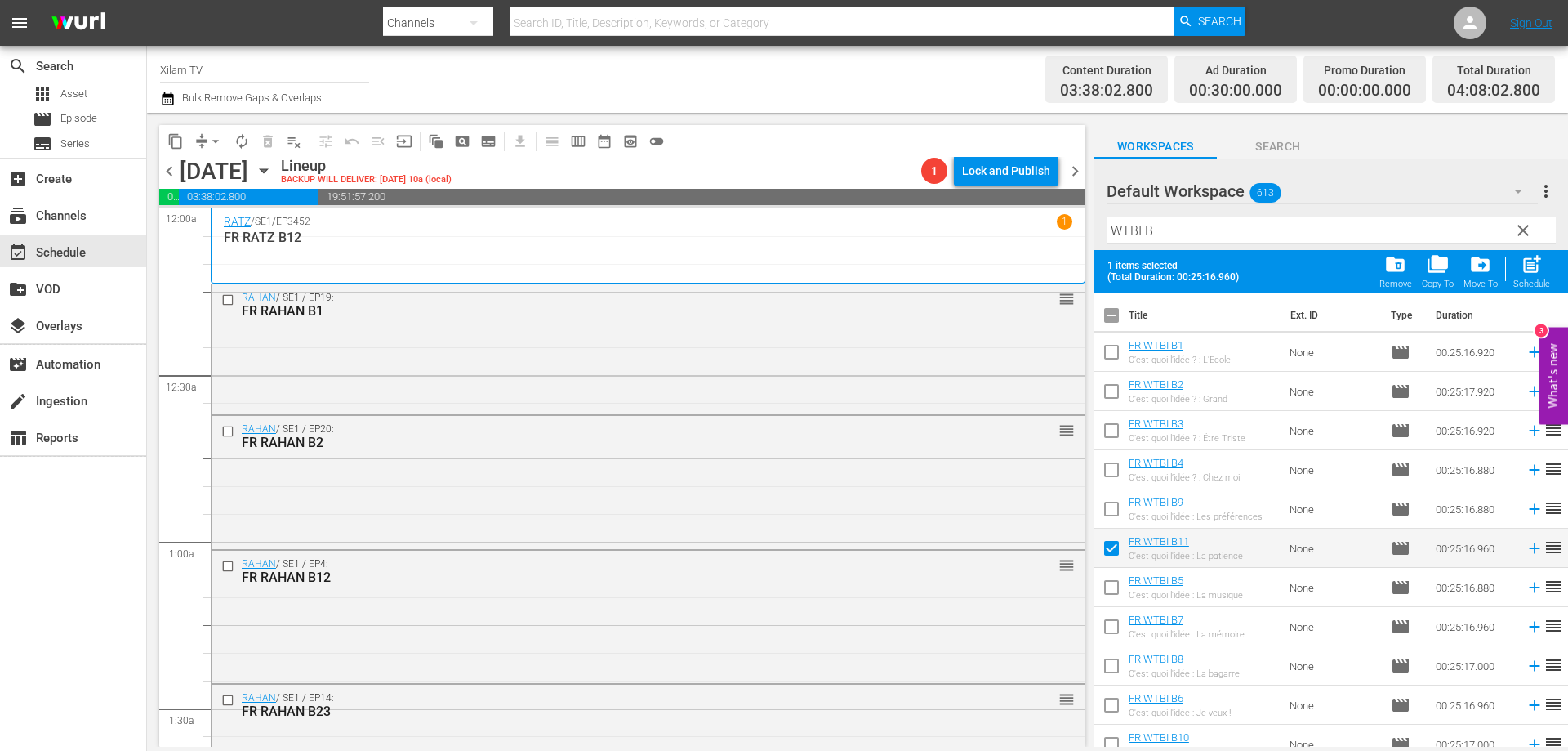
click at [1108, 507] on input "checkbox" at bounding box center [1112, 512] width 35 height 35
click at [1544, 264] on div "post_add Schedule" at bounding box center [1531, 271] width 37 height 36
checkbox input "false"
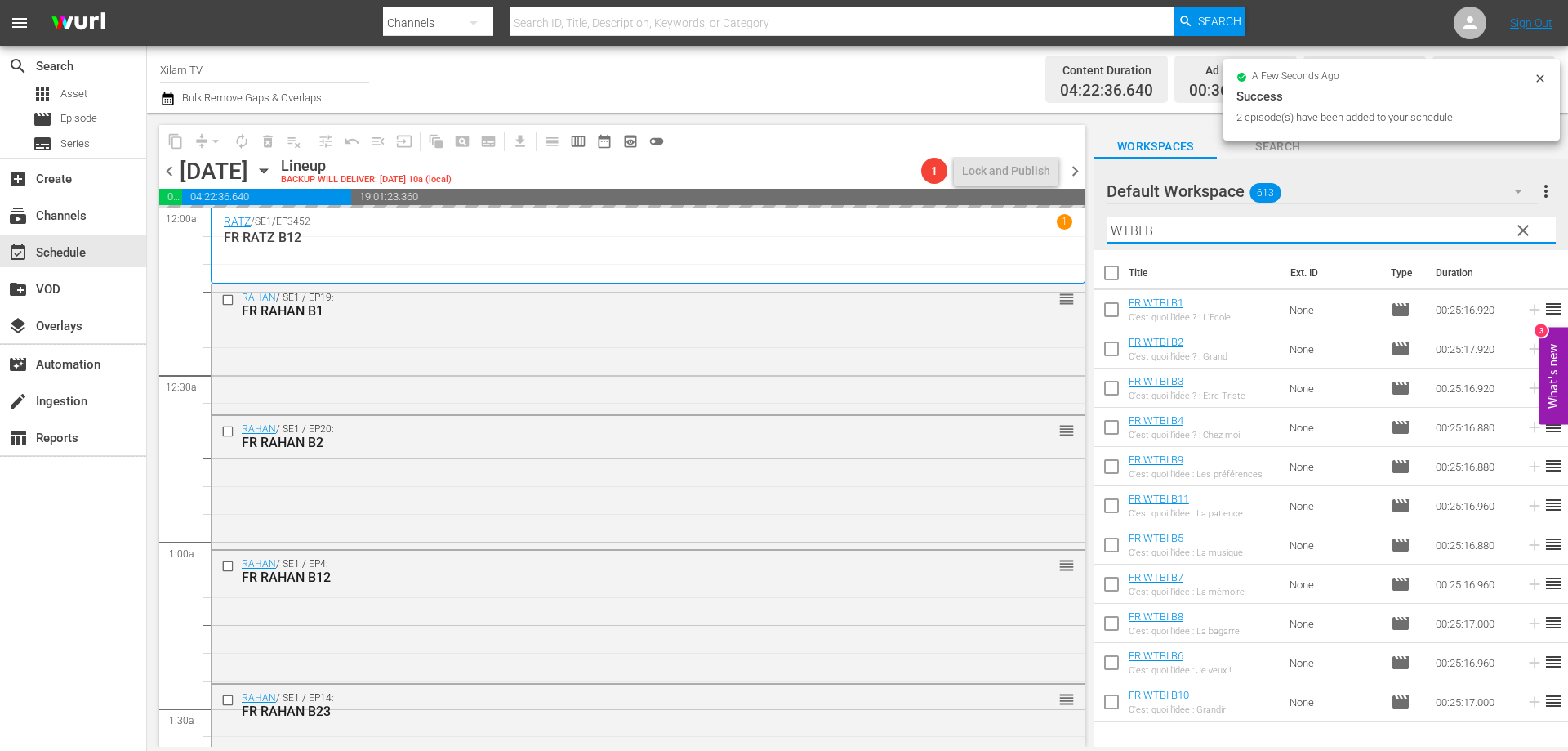
drag, startPoint x: 1140, startPoint y: 224, endPoint x: 1129, endPoint y: 225, distance: 11.0
click at [1129, 225] on input "WTBI B" at bounding box center [1331, 230] width 450 height 26
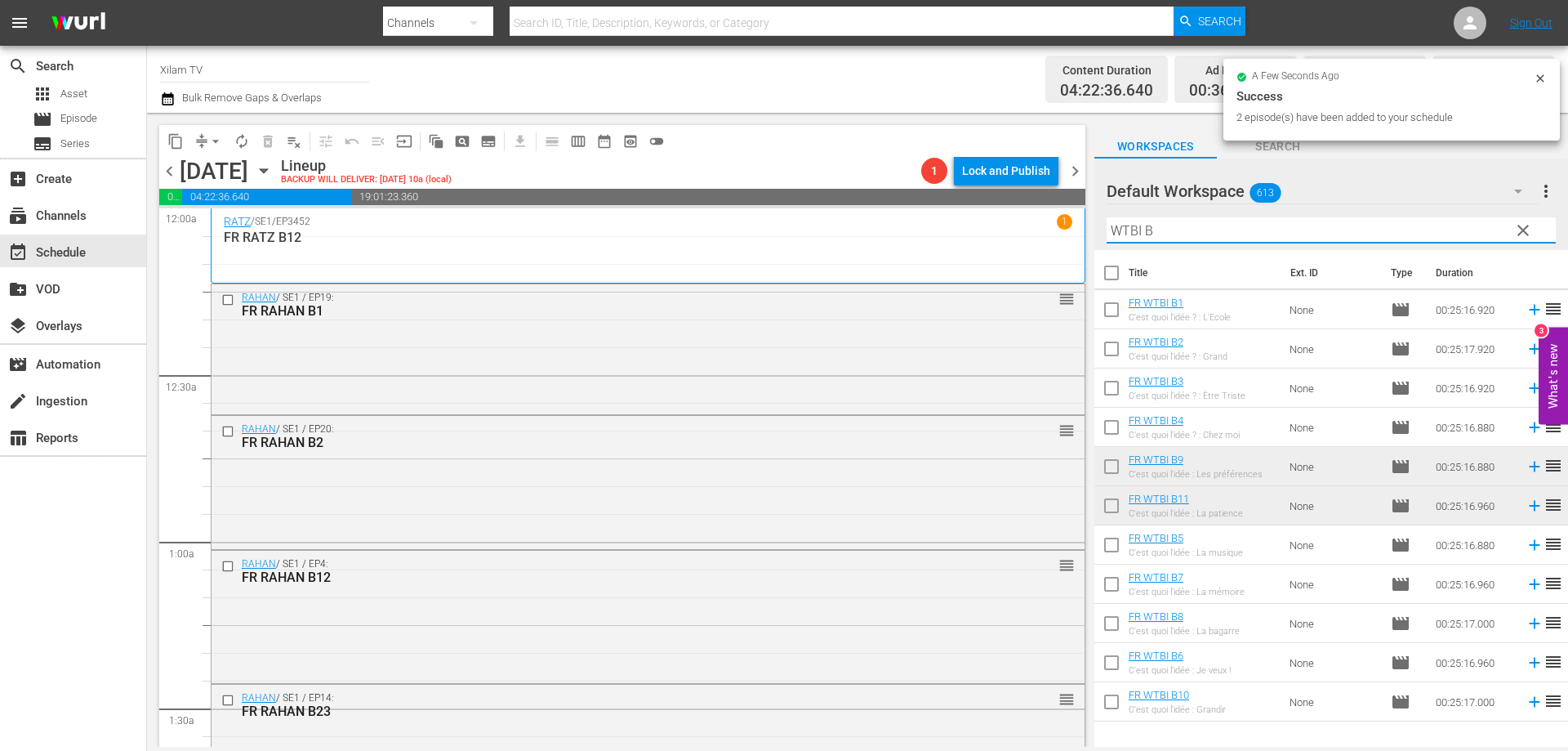
drag, startPoint x: 1140, startPoint y: 232, endPoint x: 1091, endPoint y: 229, distance: 49.1
click at [1097, 230] on div "Default Workspace 613 Default more_vert clear Filter by Title WTBI B" at bounding box center [1331, 204] width 474 height 91
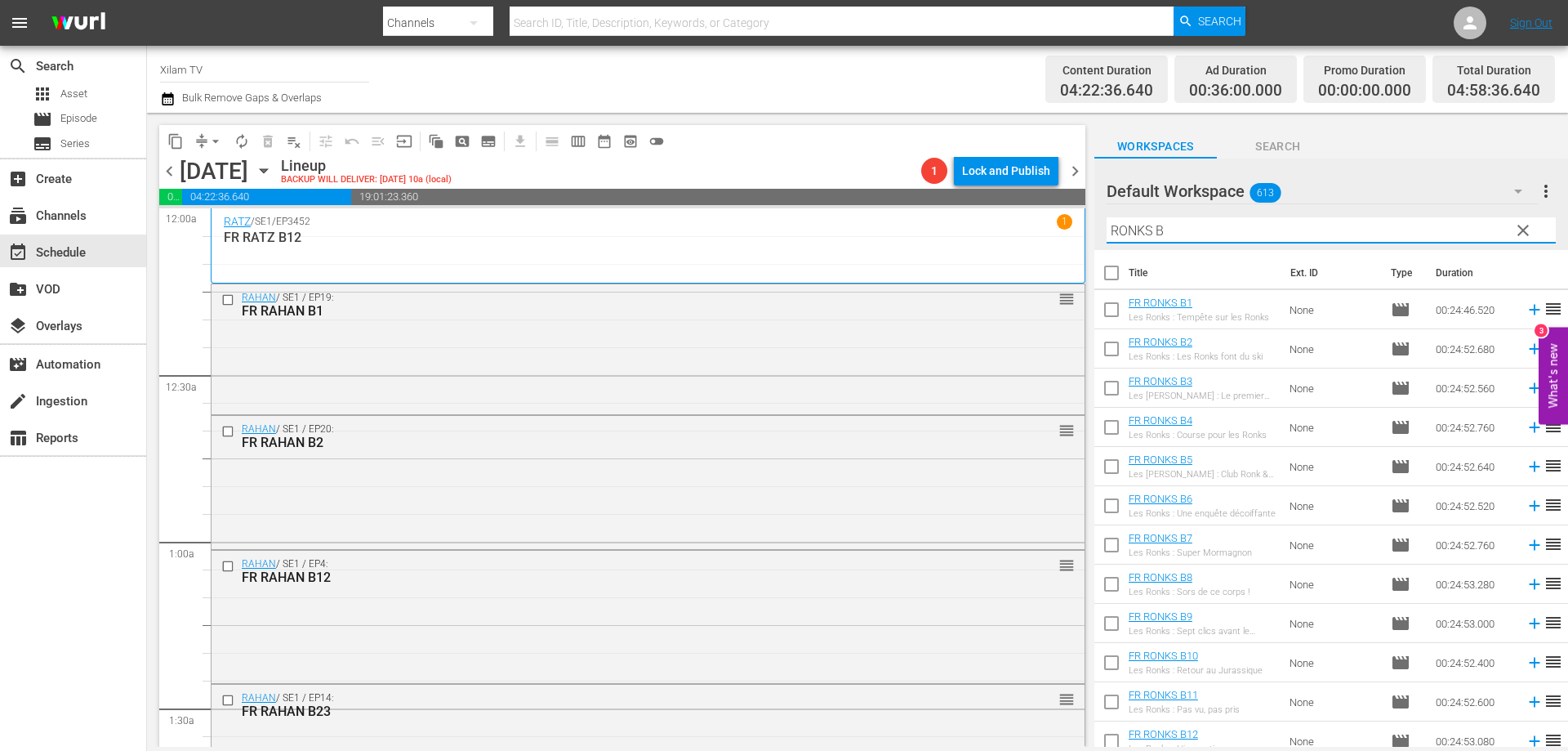
type input "RONKS B"
click at [1114, 582] on input "checkbox" at bounding box center [1112, 587] width 35 height 35
checkbox input "true"
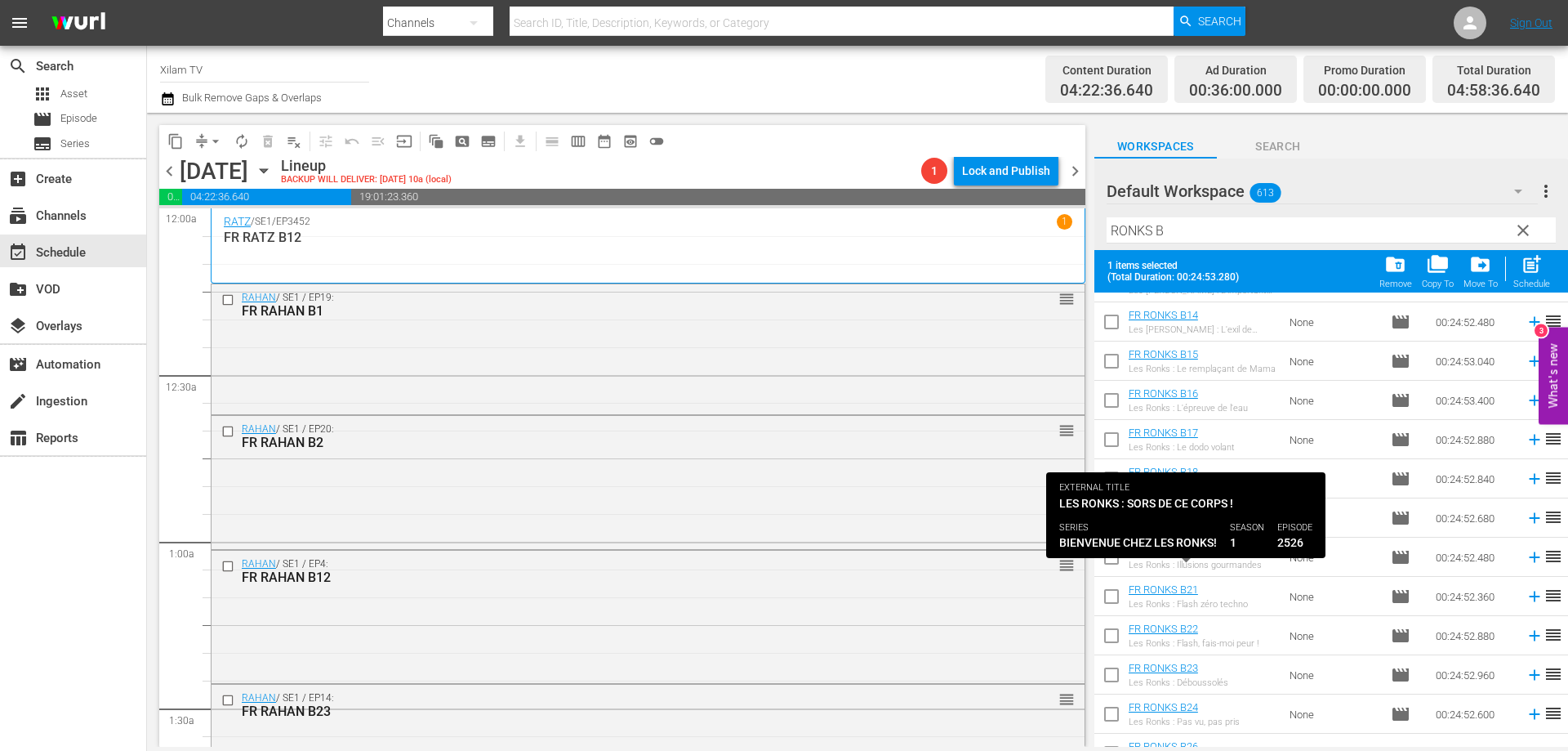
scroll to position [563, 0]
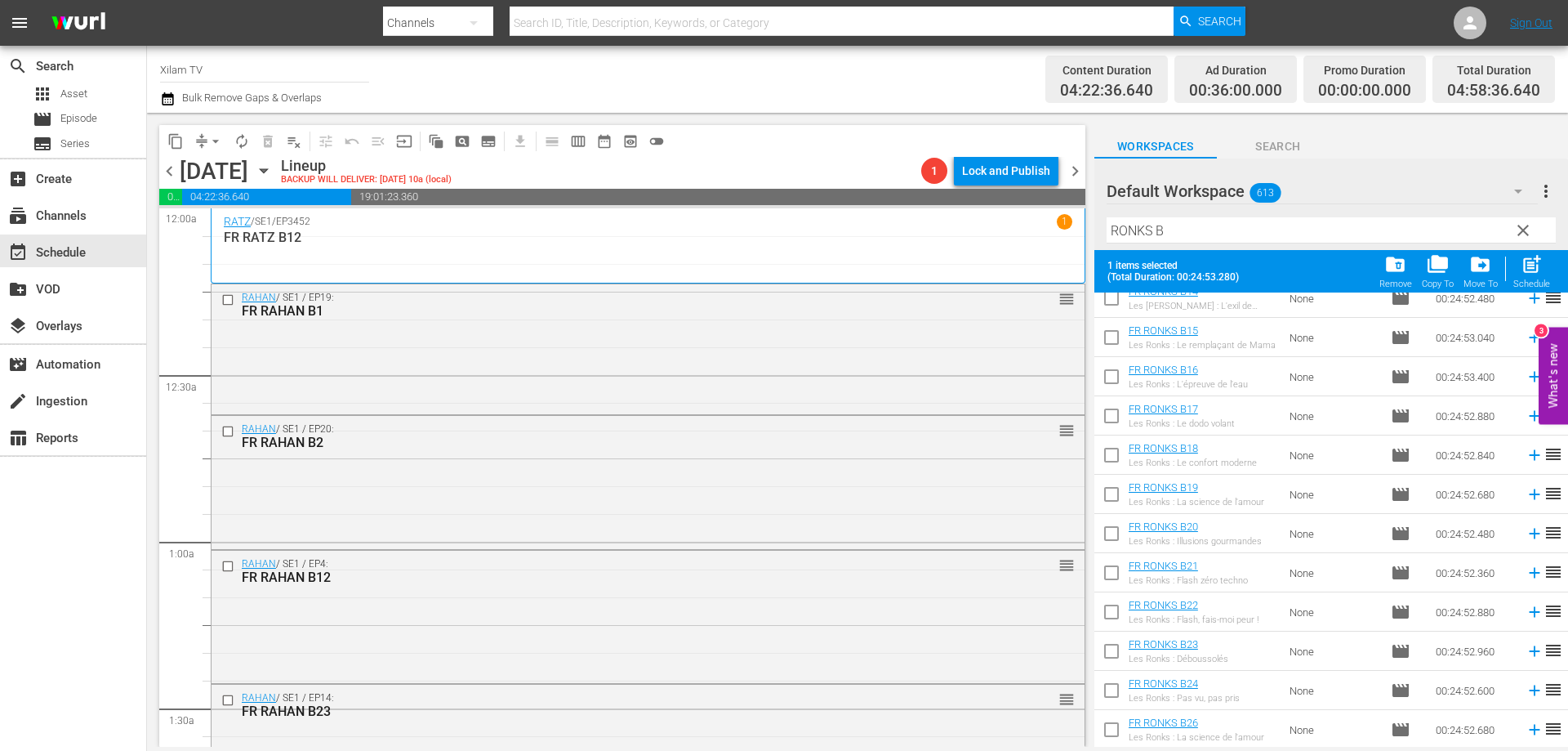
click at [1110, 487] on input "checkbox" at bounding box center [1112, 498] width 35 height 35
checkbox input "true"
click at [1529, 284] on div "Schedule" at bounding box center [1531, 284] width 37 height 10
checkbox input "false"
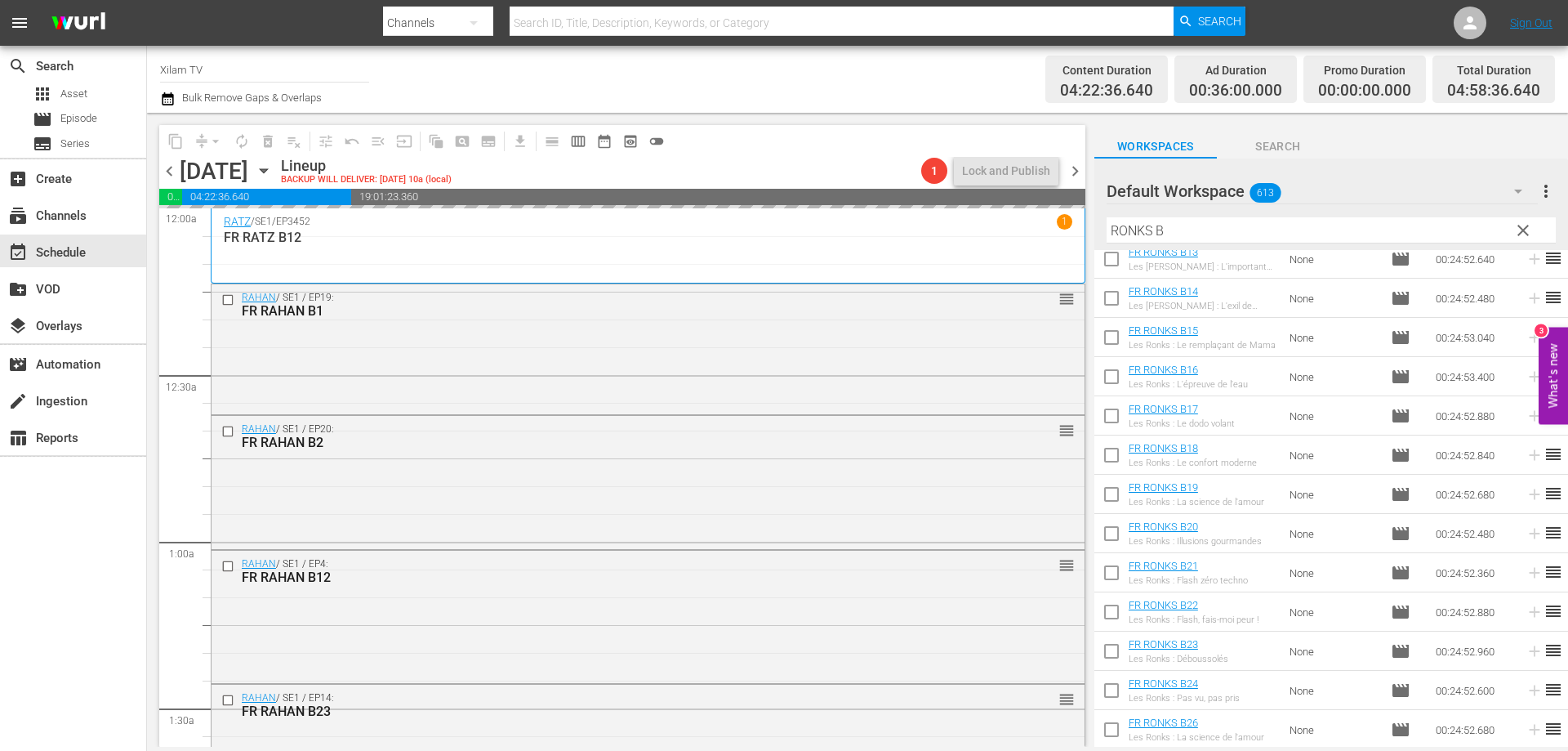
scroll to position [521, 0]
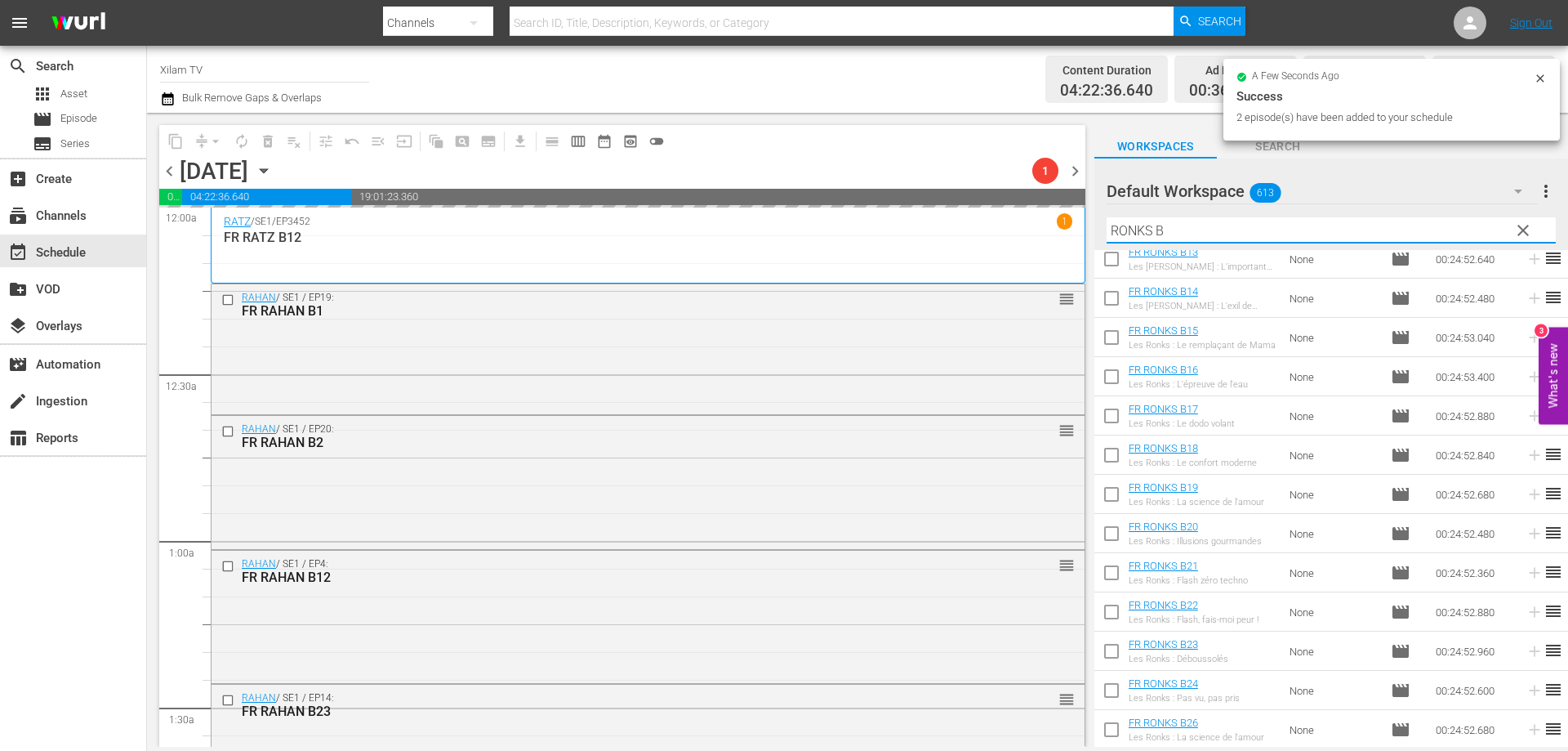
drag, startPoint x: 1153, startPoint y: 234, endPoint x: 1063, endPoint y: 227, distance: 90.3
click at [1063, 227] on div "content_copy compress arrow_drop_down autorenew_outlined delete_forever_outline…" at bounding box center [858, 429] width 1422 height 634
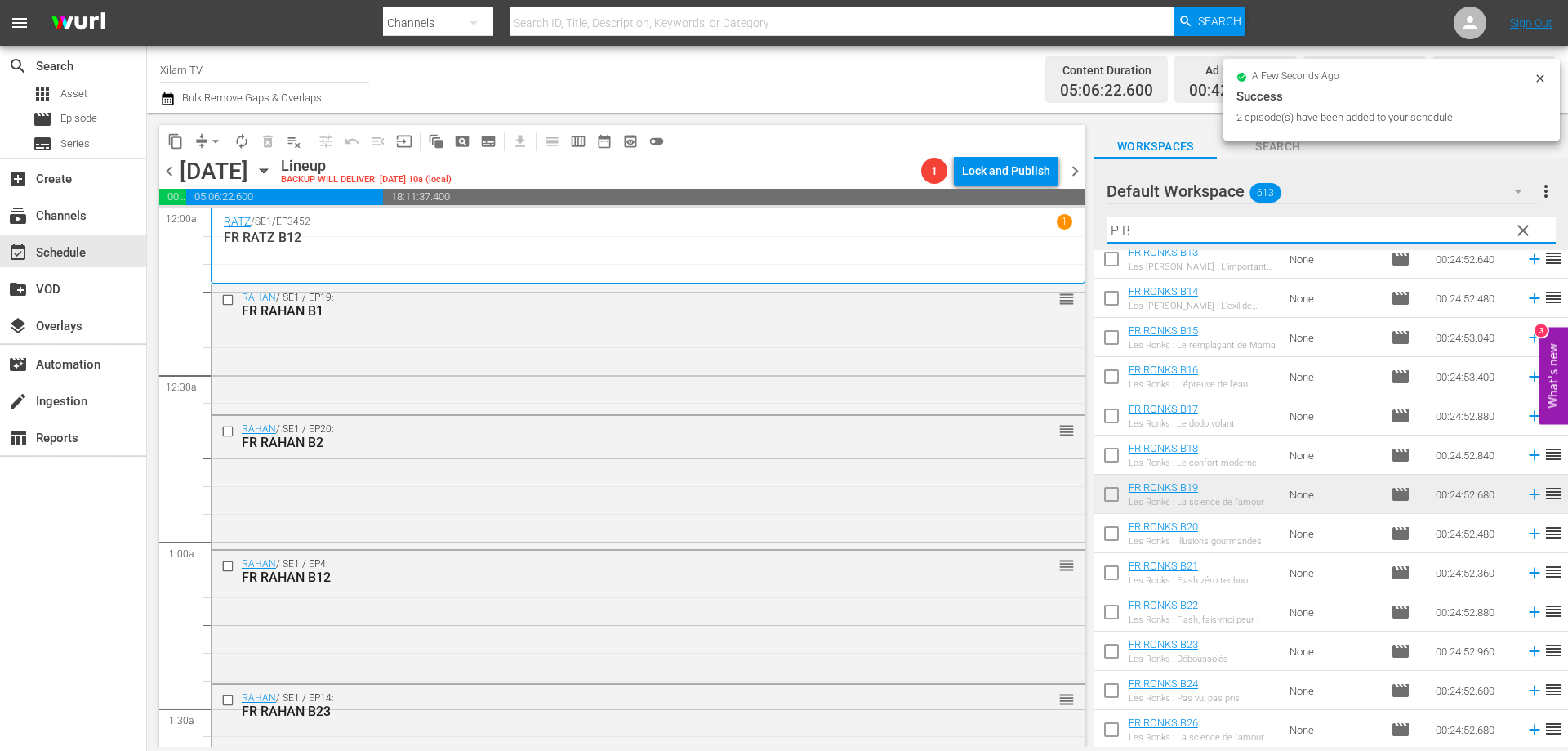
scroll to position [0, 0]
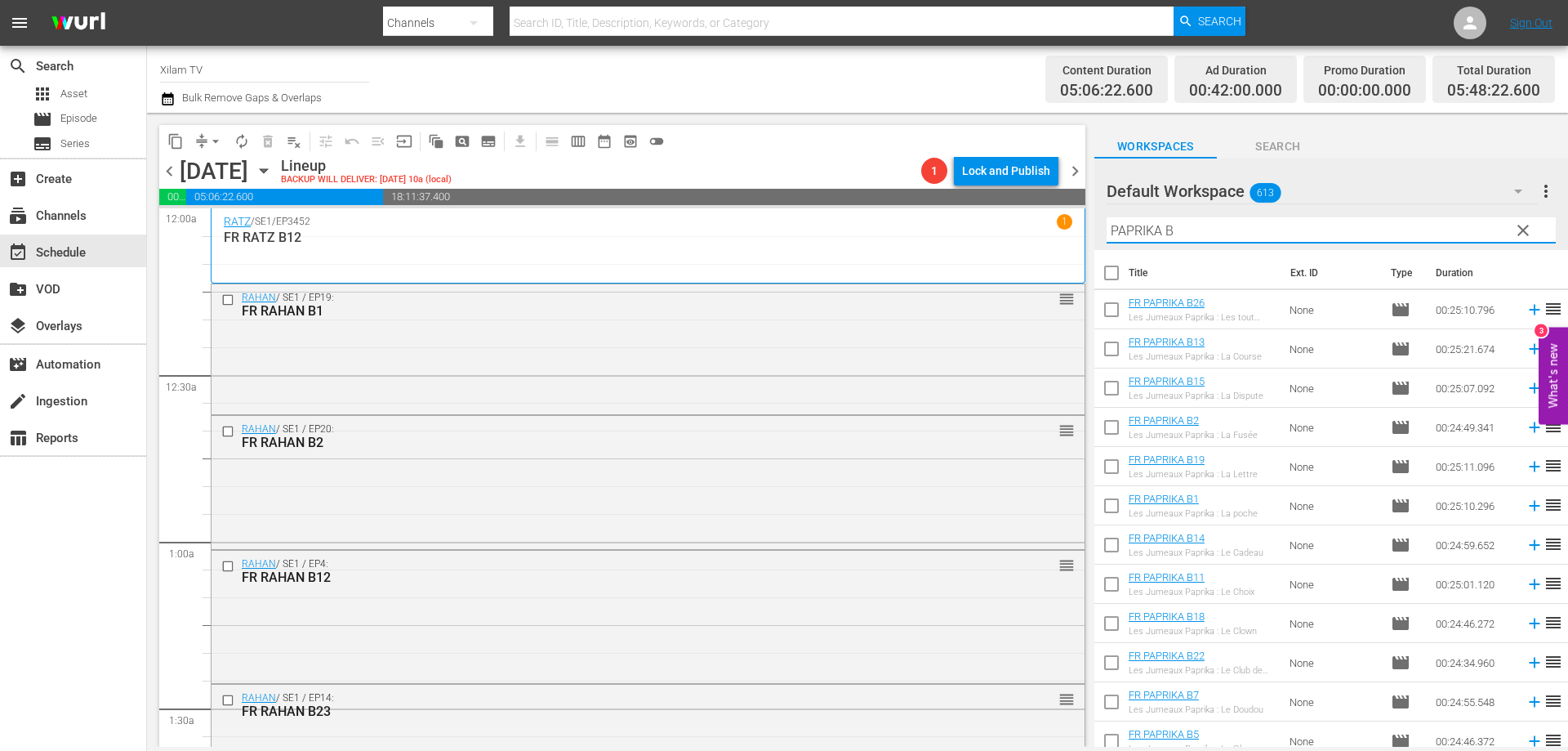
type input "PAPRIKA B"
click at [1110, 473] on input "checkbox" at bounding box center [1112, 469] width 35 height 35
checkbox input "true"
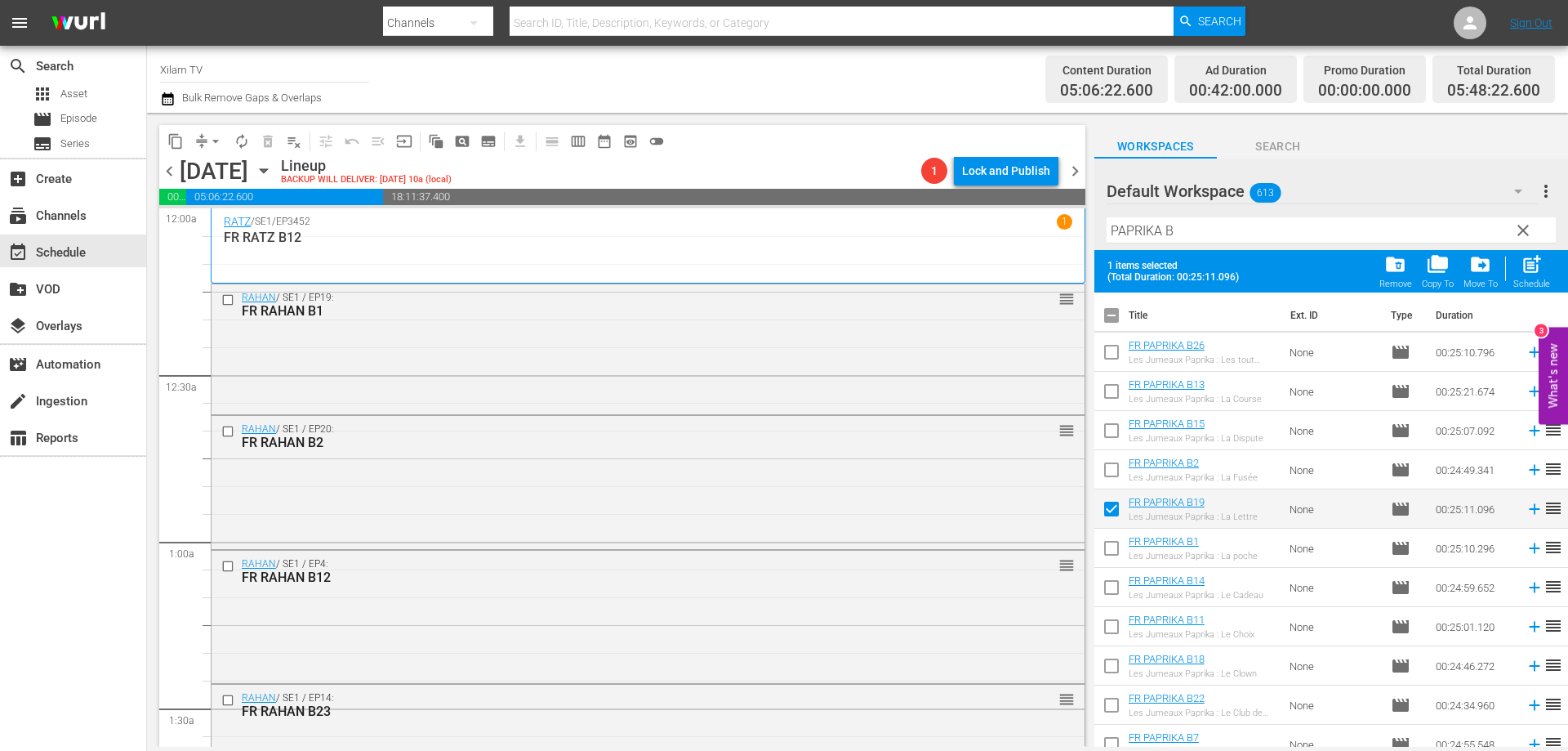
click at [1118, 440] on input "checkbox" at bounding box center [1112, 434] width 35 height 35
click at [1525, 280] on div "Schedule" at bounding box center [1531, 284] width 37 height 10
checkbox input "false"
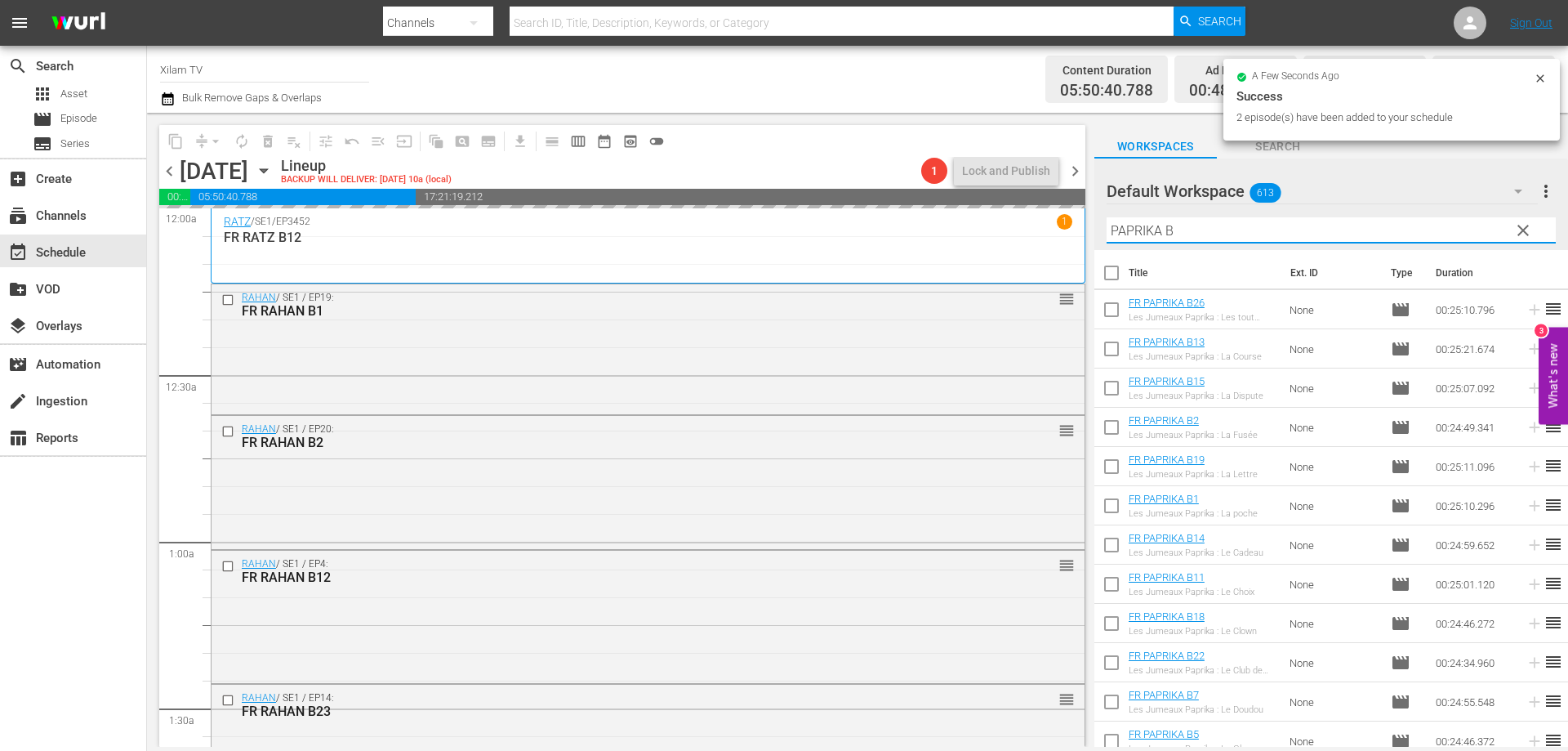
drag, startPoint x: 1159, startPoint y: 232, endPoint x: 1103, endPoint y: 223, distance: 56.7
click at [1103, 223] on div "Default Workspace 613 Default more_vert clear Filter by Title PAPRIKA B" at bounding box center [1331, 204] width 474 height 91
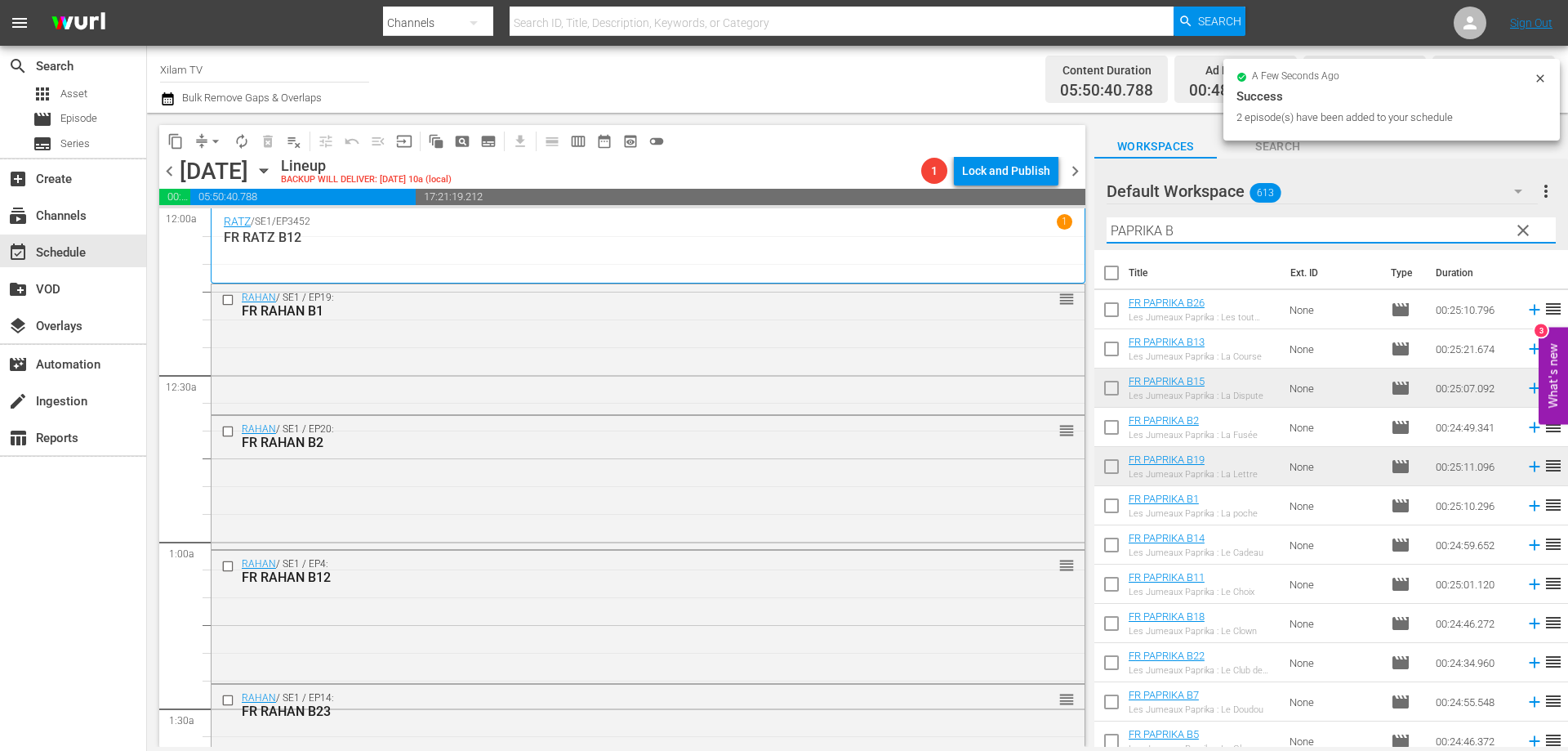
drag, startPoint x: 1162, startPoint y: 235, endPoint x: 1091, endPoint y: 233, distance: 71.0
click at [1092, 233] on div "content_copy compress arrow_drop_down autorenew_outlined delete_forever_outline…" at bounding box center [858, 429] width 1422 height 634
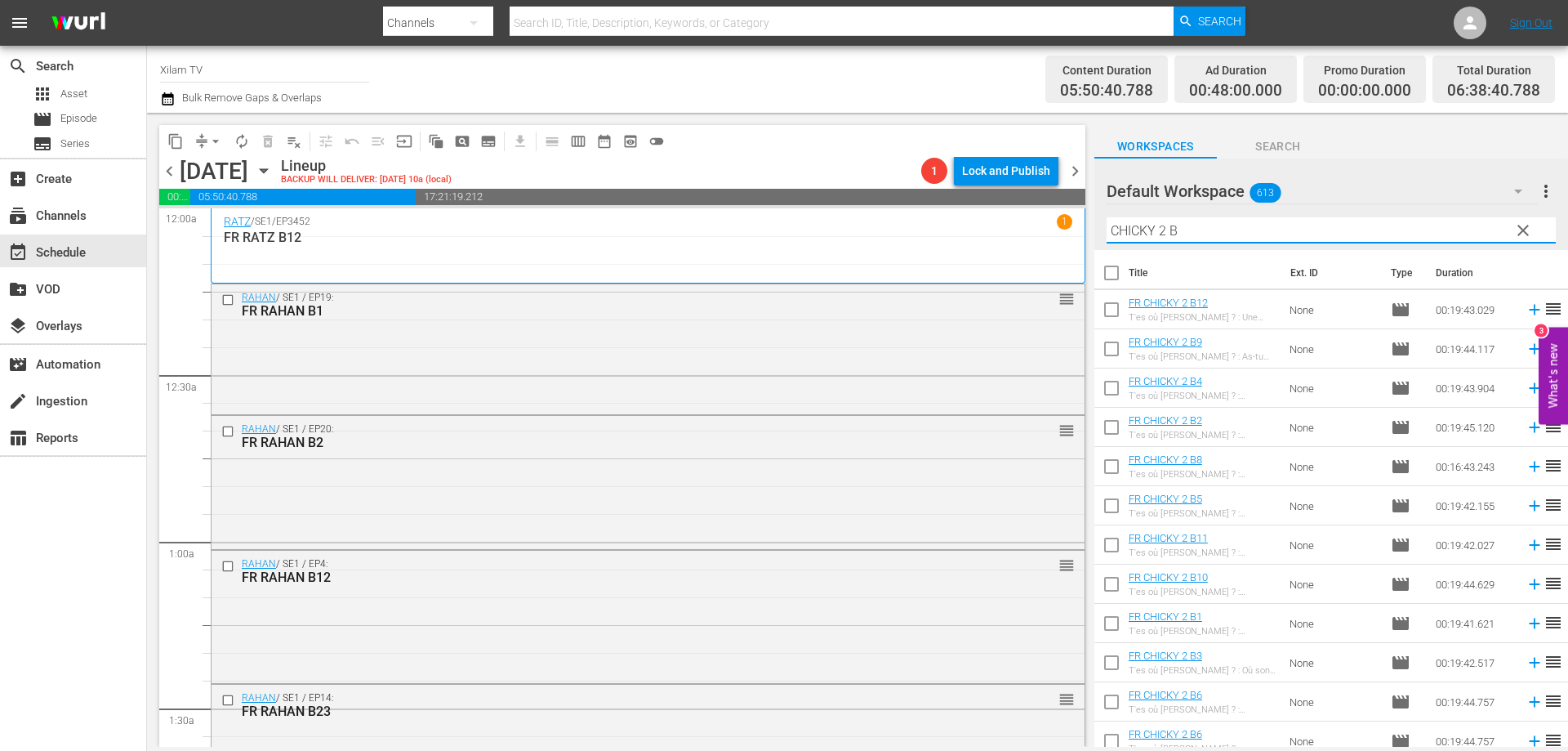
click at [1192, 231] on input "CHICKY 2 B" at bounding box center [1331, 230] width 450 height 26
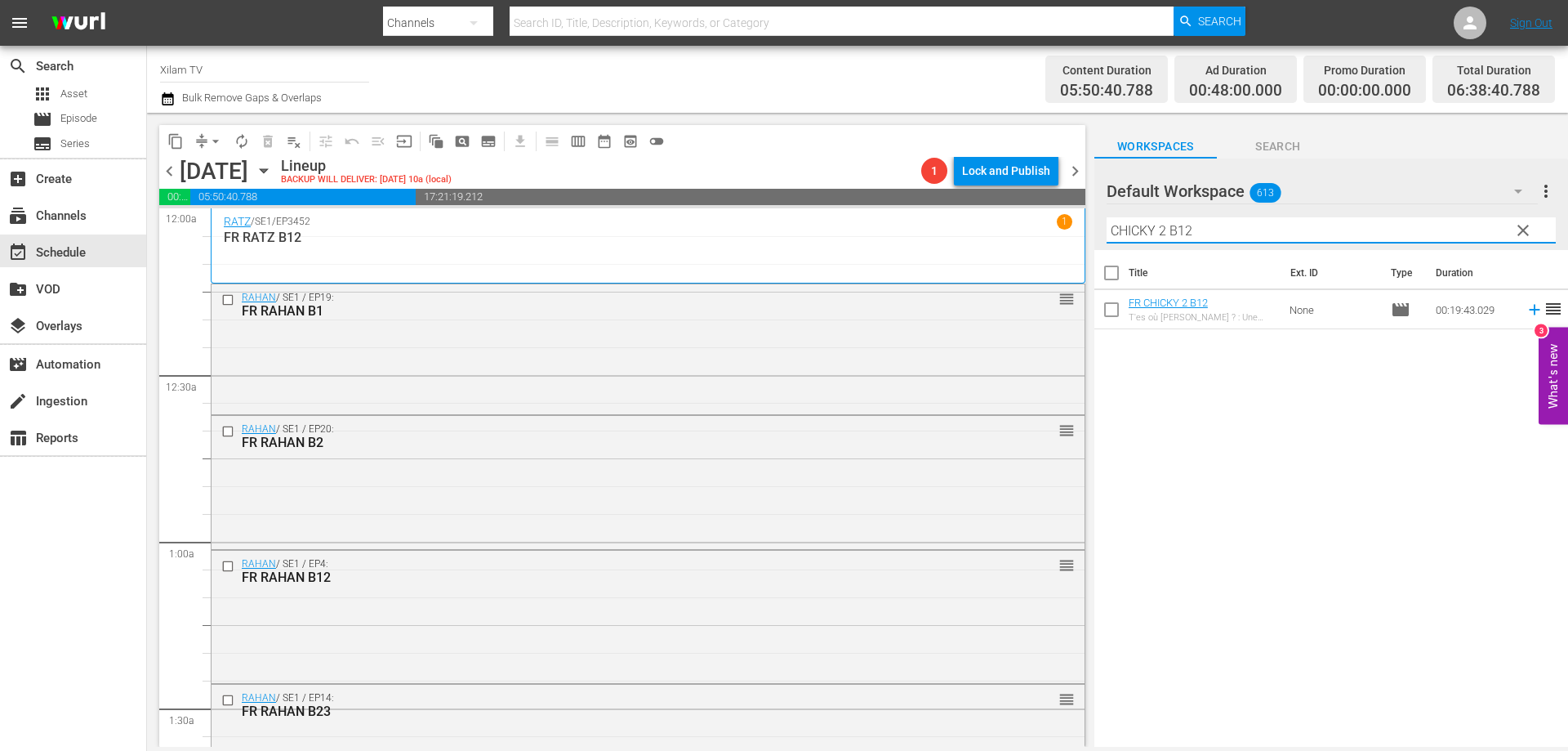
type input "CHICKY 2 B12"
click at [1124, 300] on input "checkbox" at bounding box center [1112, 313] width 35 height 35
checkbox input "true"
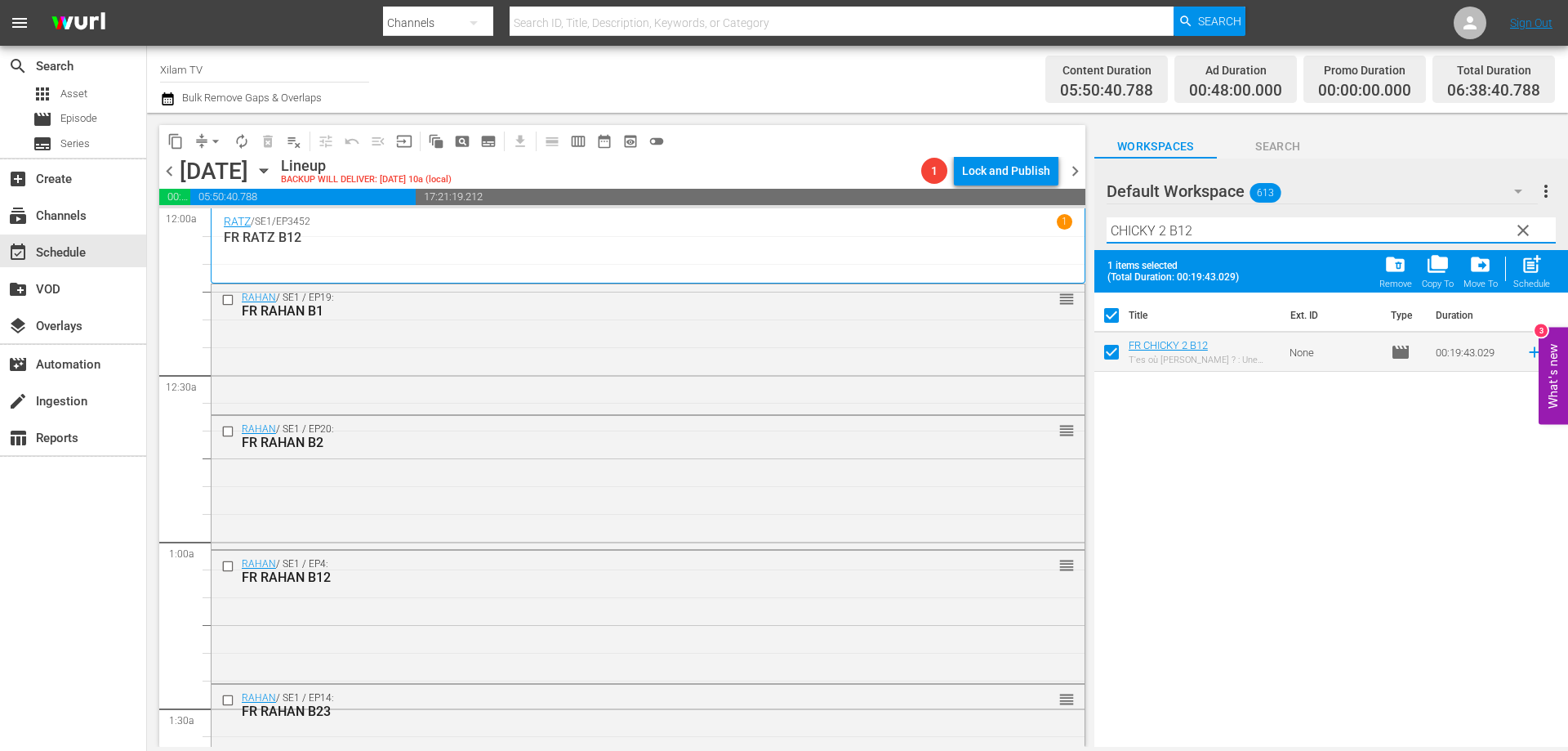
drag, startPoint x: 1167, startPoint y: 236, endPoint x: 1095, endPoint y: 221, distance: 73.5
click at [1095, 221] on div "Default Workspace 613 Default more_vert clear Filter by Title CHICKY 2 B12" at bounding box center [1331, 204] width 474 height 91
click at [1211, 237] on input "RATZ B12" at bounding box center [1331, 230] width 450 height 26
type input "RATZ B34"
click at [1110, 353] on input "checkbox" at bounding box center [1112, 355] width 35 height 35
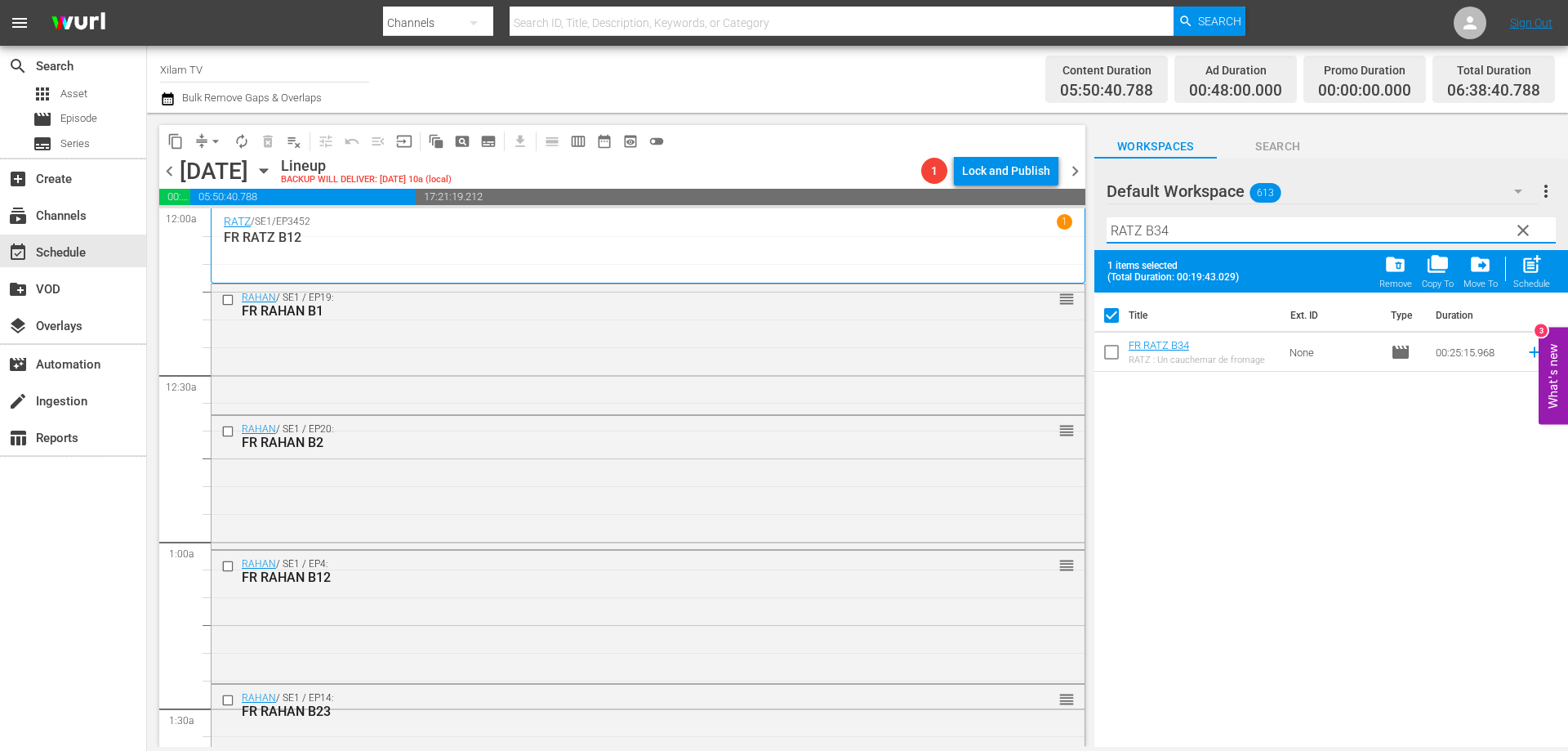
checkbox input "true"
checkbox input "false"
click at [1191, 240] on input "RATZ B34" at bounding box center [1331, 230] width 450 height 26
type input "RATZ B25"
click at [1113, 356] on input "checkbox" at bounding box center [1112, 355] width 35 height 35
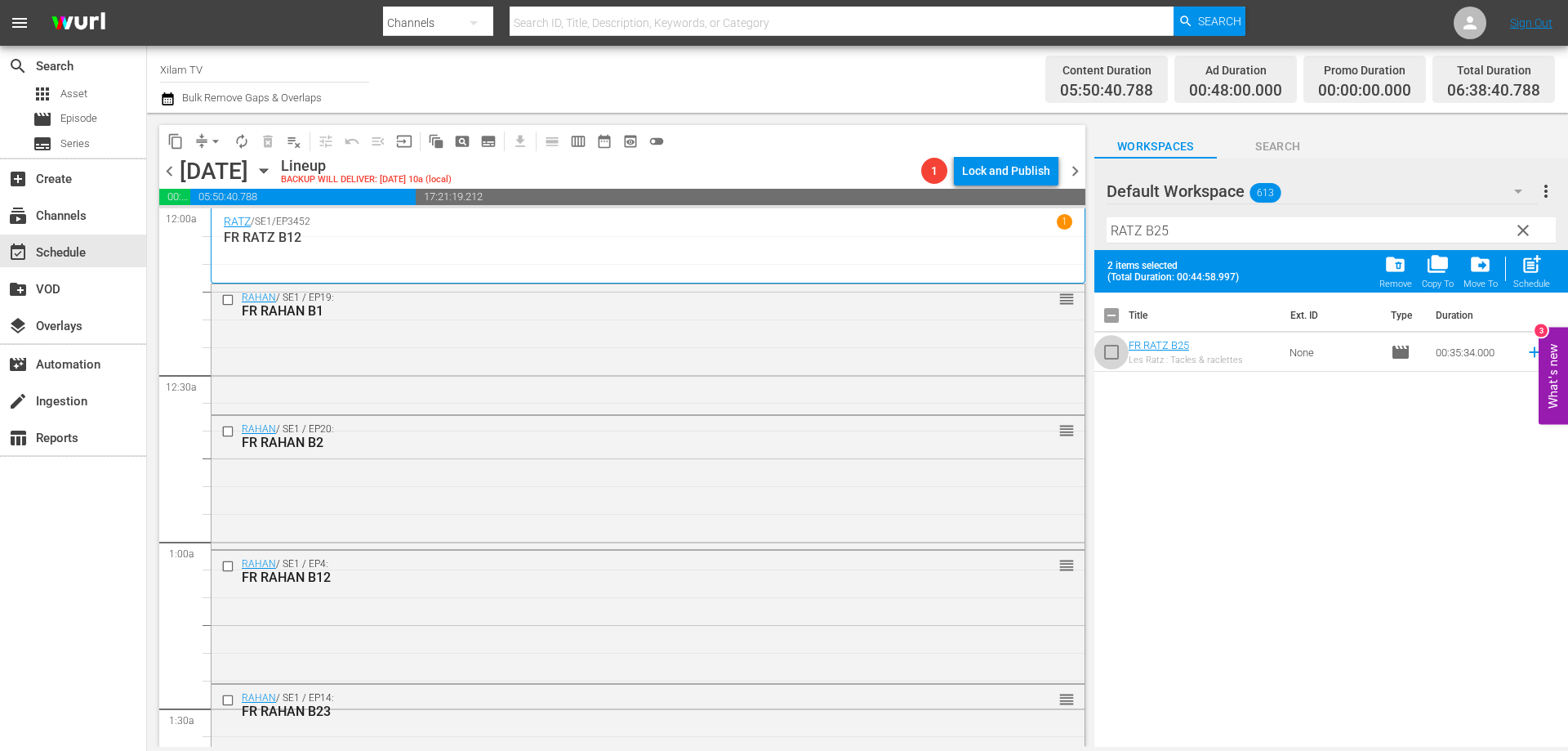
checkbox input "true"
click at [1191, 244] on div "Filter by Title RATZ B25" at bounding box center [1331, 230] width 450 height 39
click at [1193, 236] on input "RATZ B25" at bounding box center [1331, 230] width 450 height 26
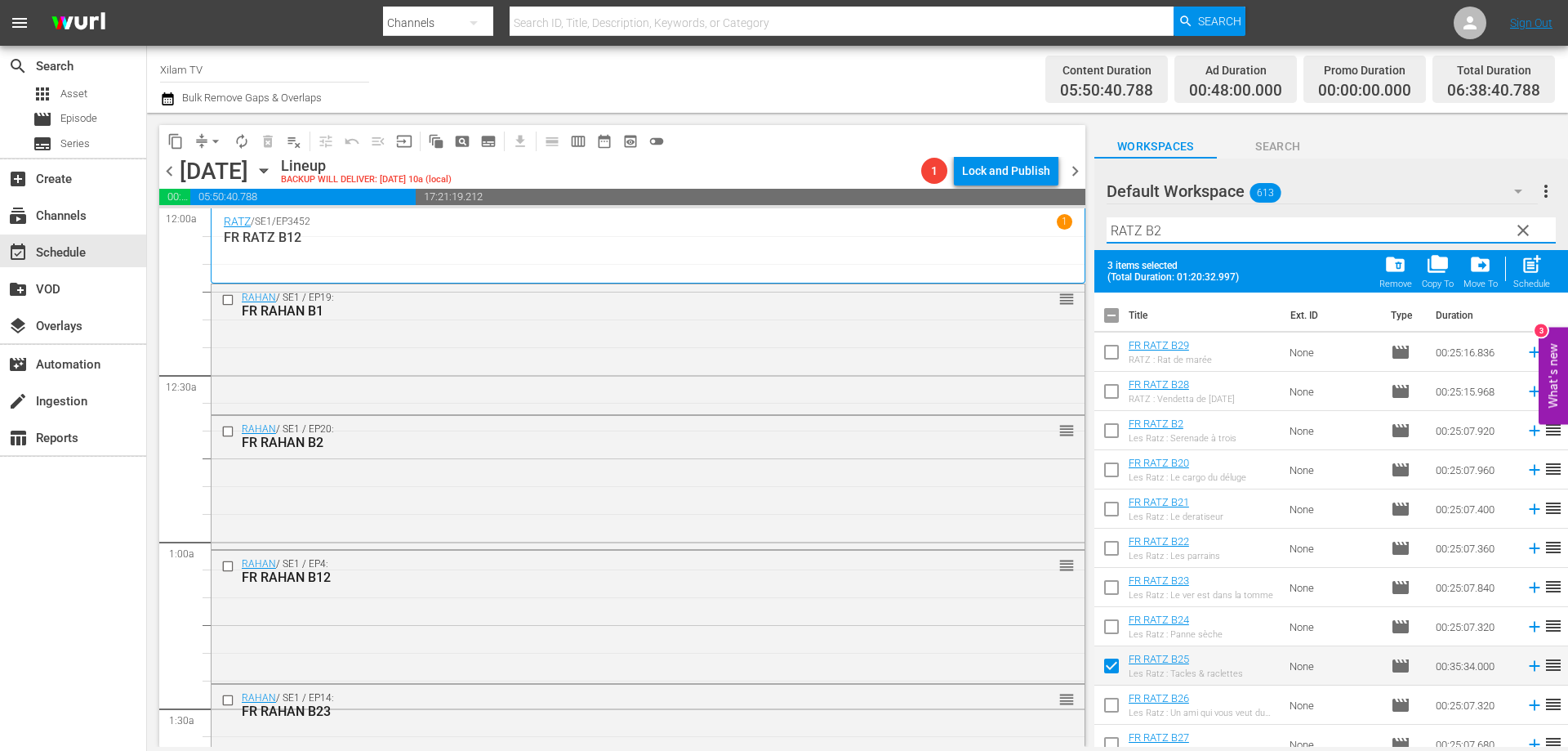
type input "RATZ B2"
click at [1116, 431] on input "checkbox" at bounding box center [1112, 434] width 35 height 35
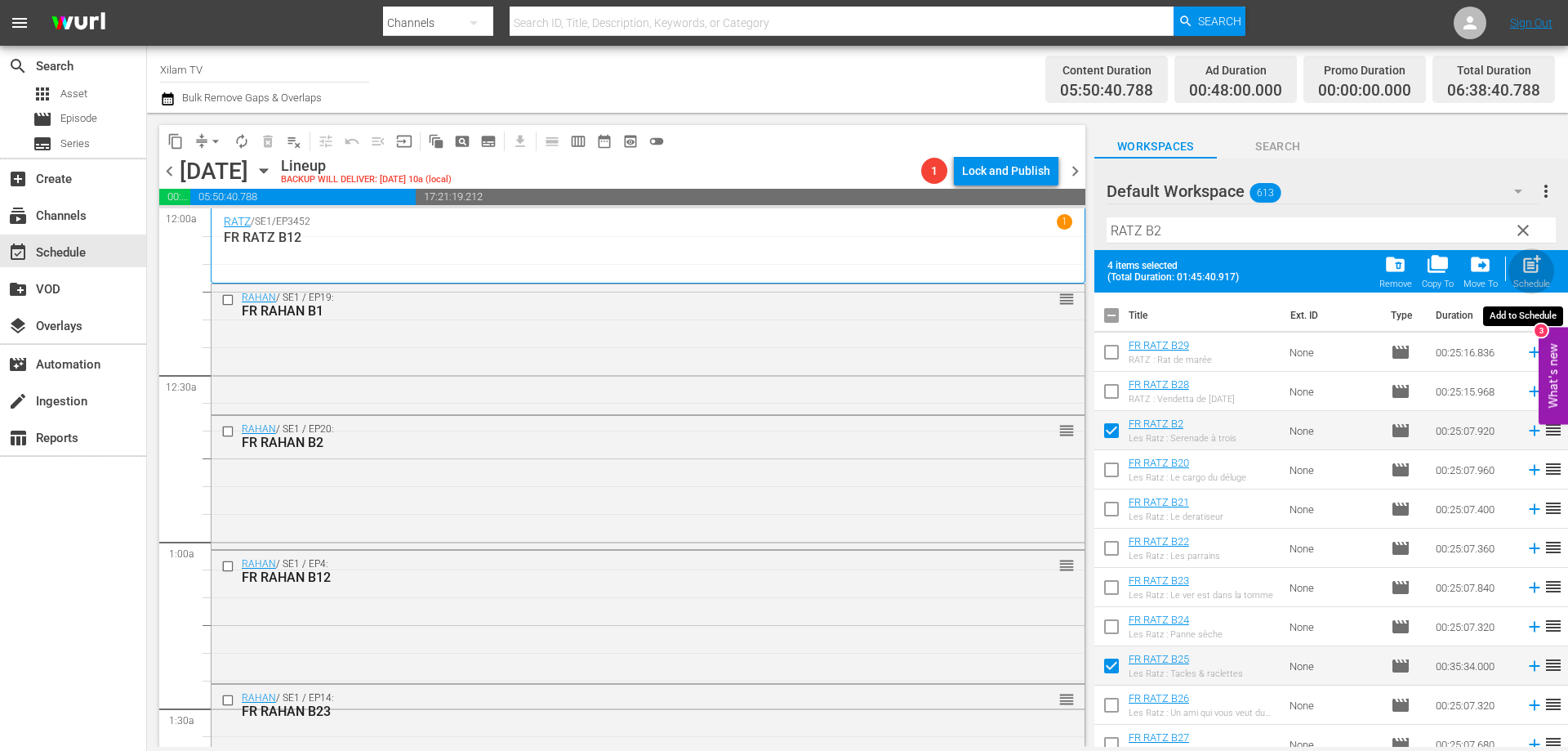
click at [1535, 269] on span "post_add" at bounding box center [1531, 264] width 22 height 22
checkbox input "false"
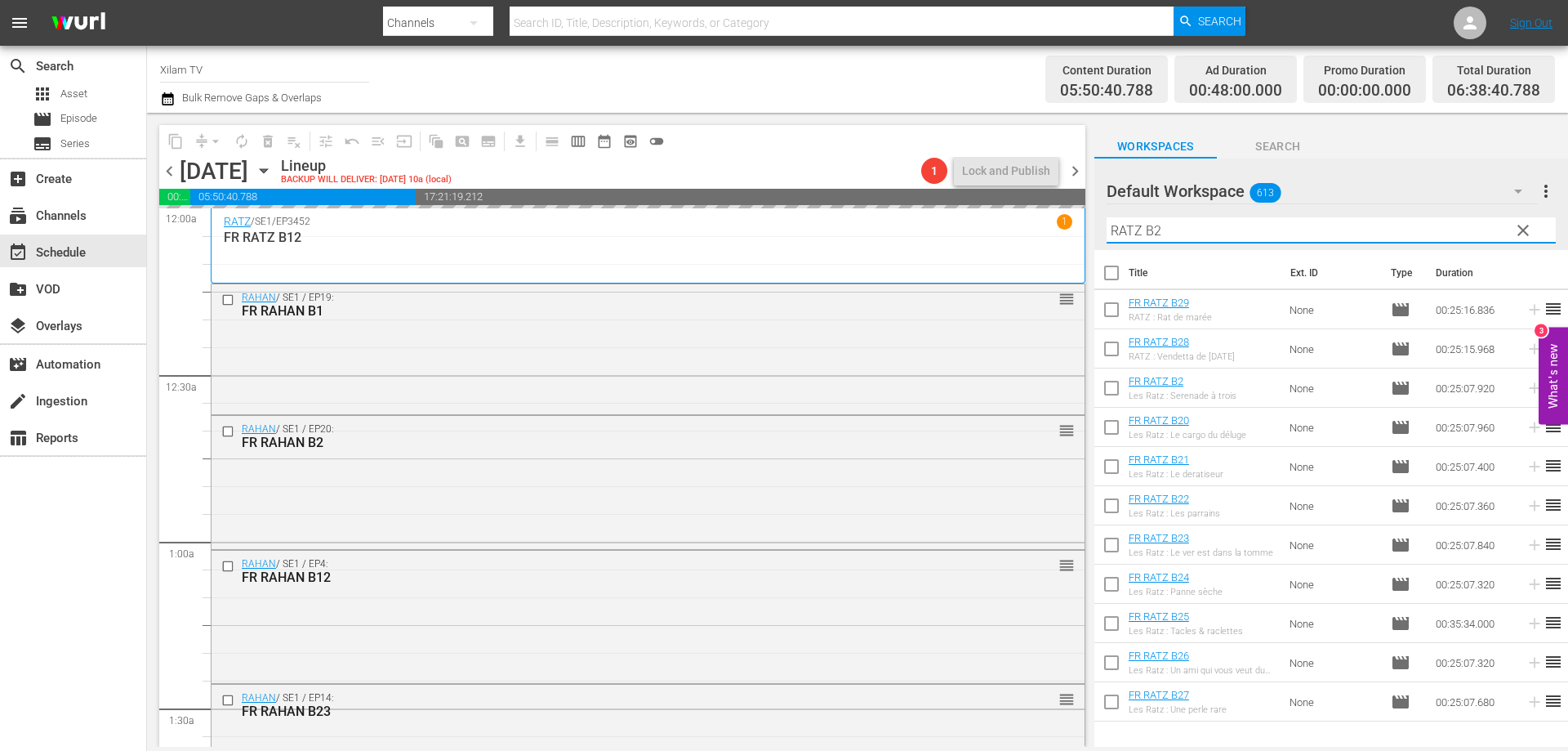
drag, startPoint x: 1145, startPoint y: 229, endPoint x: 1099, endPoint y: 222, distance: 46.5
click at [1099, 222] on div "Default Workspace 613 Default more_vert clear Filter by Title RATZ B2" at bounding box center [1331, 204] width 474 height 91
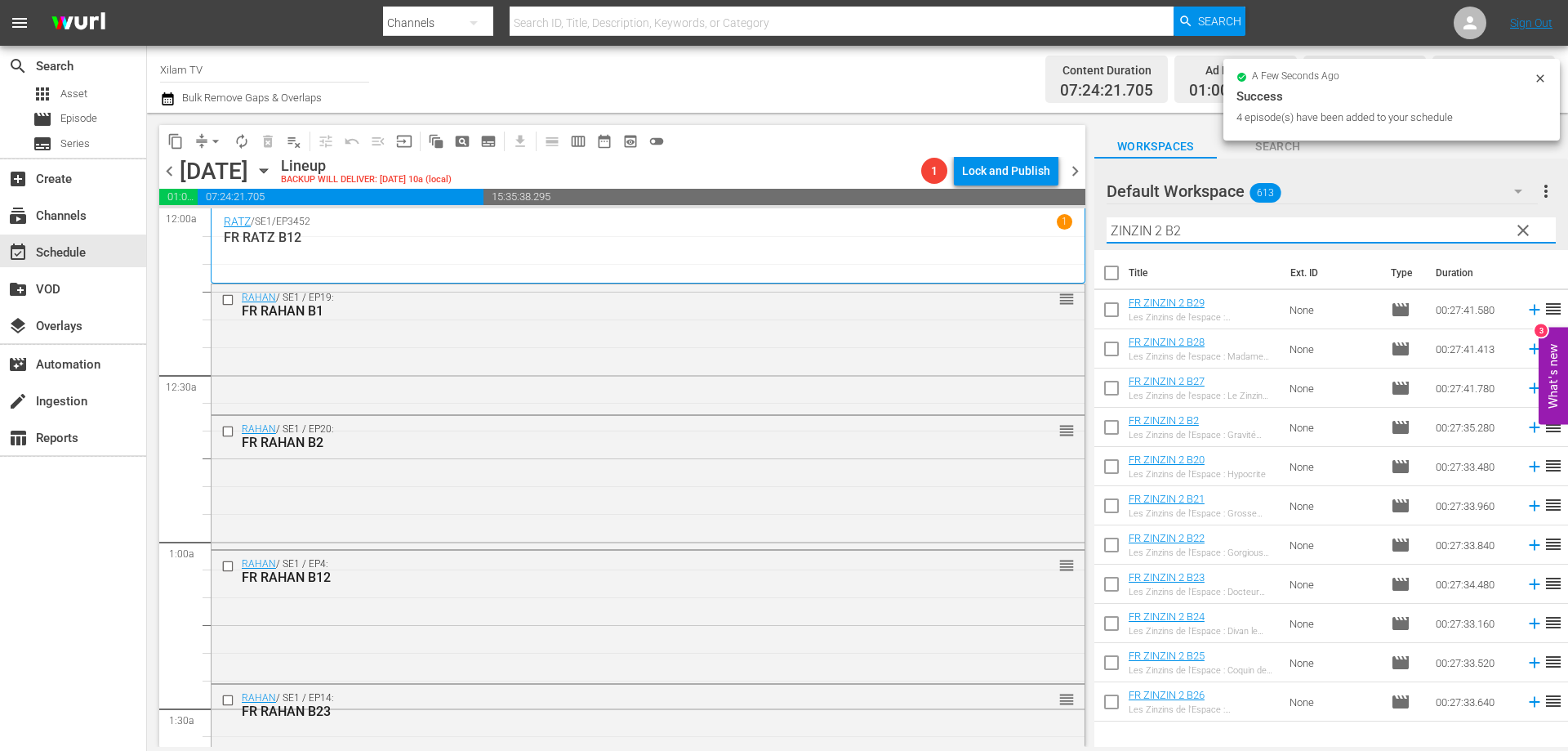
click at [1225, 220] on input "ZINZIN 2 B2" at bounding box center [1331, 230] width 450 height 26
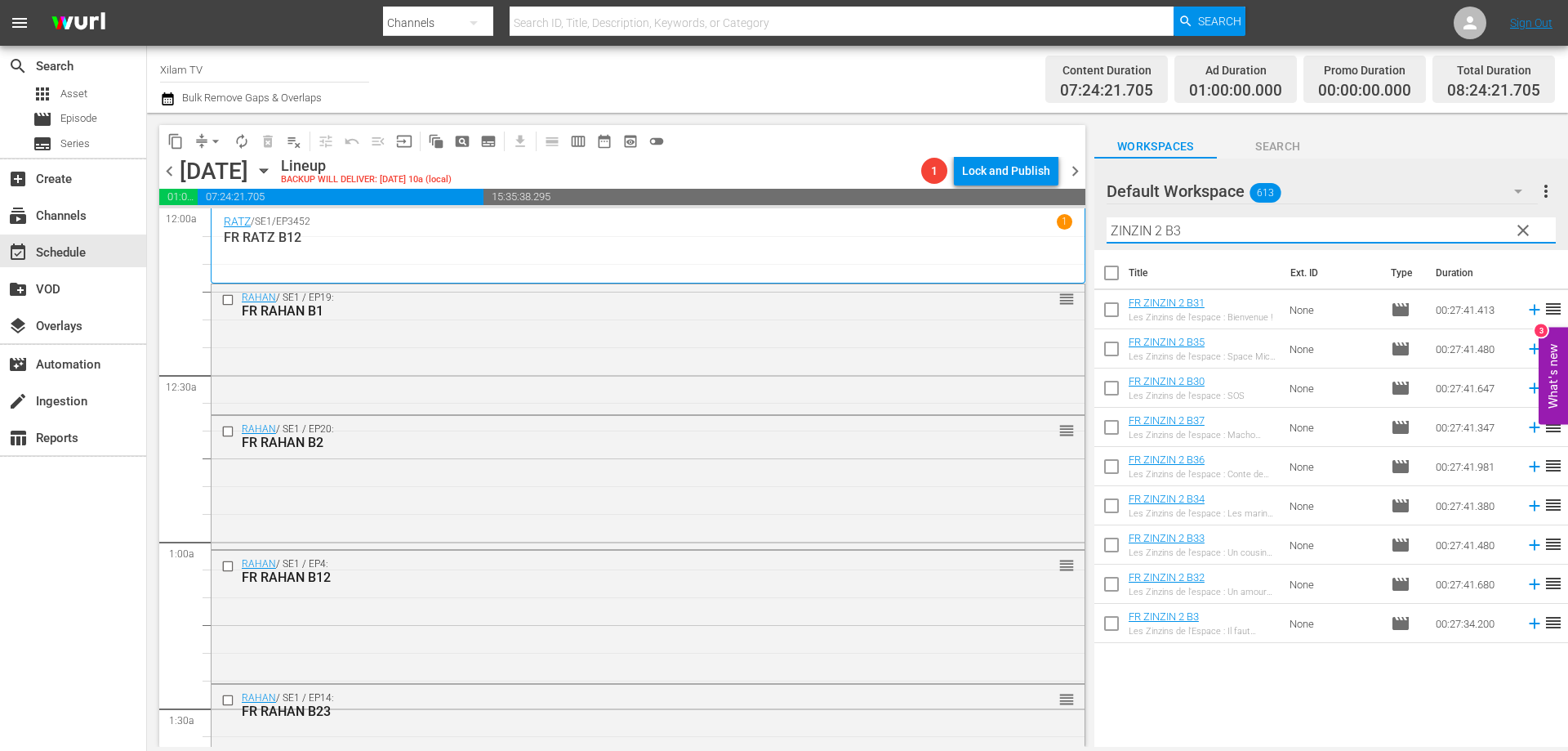
type input "ZINZIN 2 B3"
click at [1110, 628] on input "checkbox" at bounding box center [1112, 626] width 35 height 35
checkbox input "true"
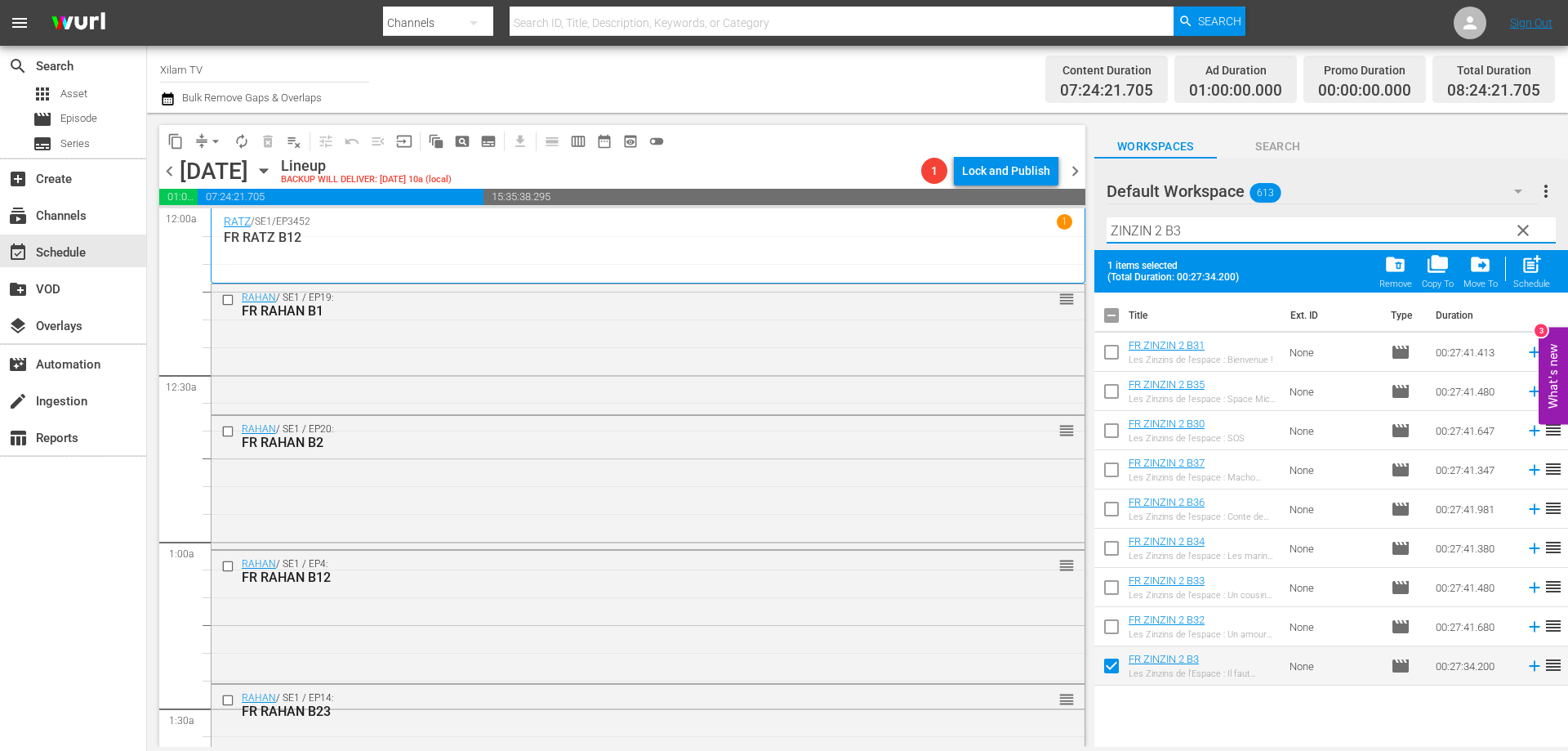
click at [1182, 223] on input "ZINZIN 2 B3" at bounding box center [1331, 230] width 450 height 26
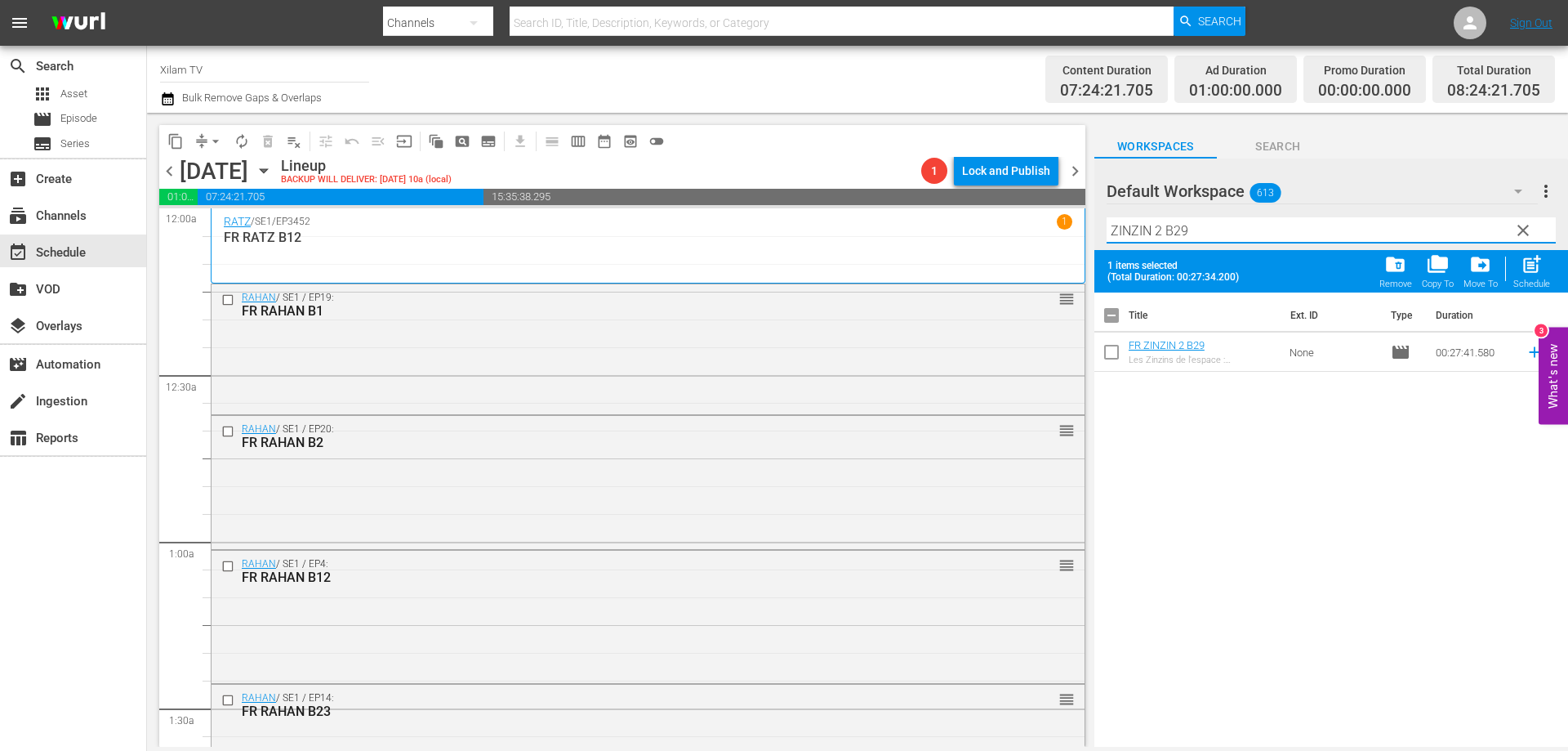
type input "ZINZIN 2 B29"
click at [1112, 361] on input "checkbox" at bounding box center [1112, 355] width 35 height 35
checkbox input "true"
click at [1212, 238] on input "ZINZIN 2 B29" at bounding box center [1331, 230] width 450 height 26
type input "ZINZIN 2 B15"
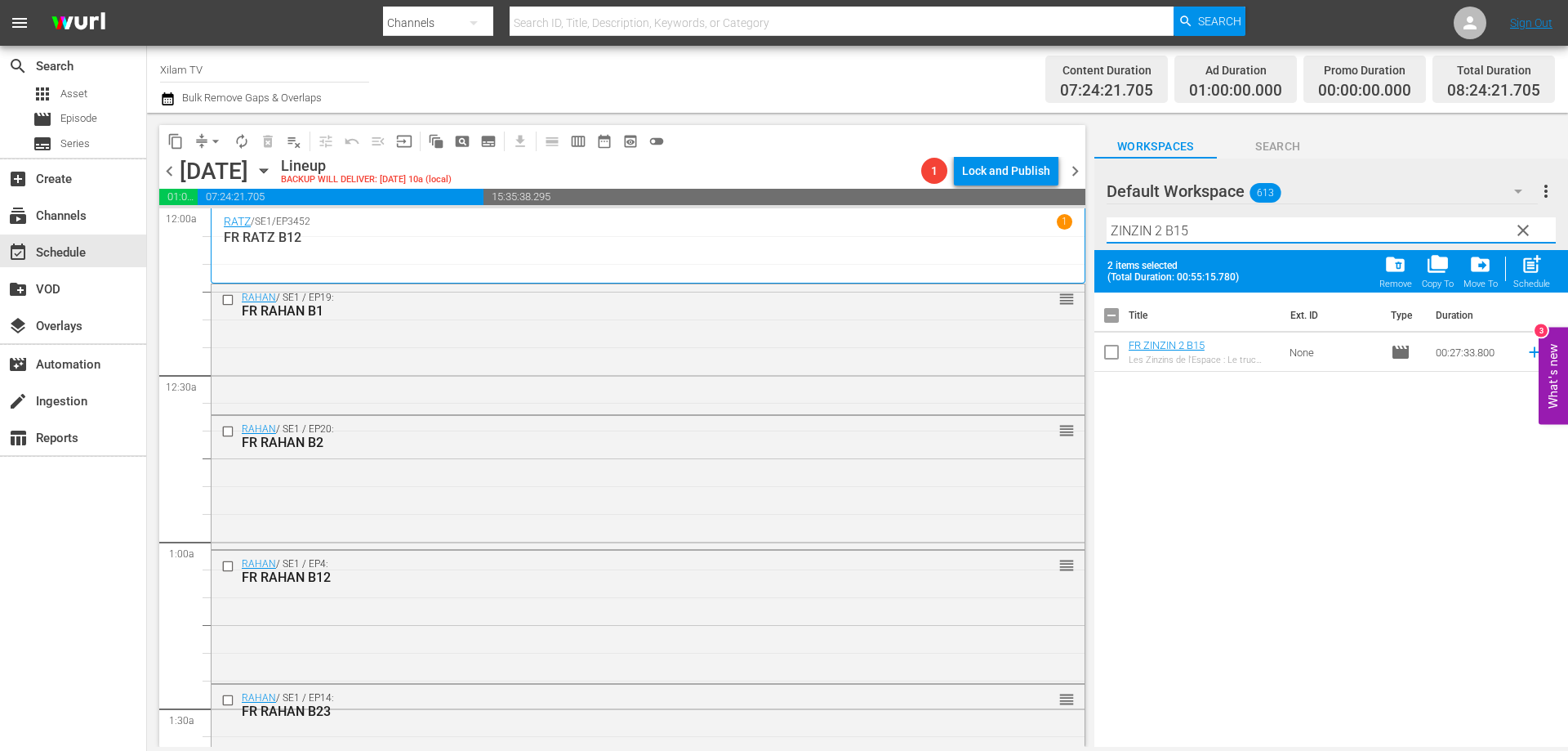
click at [1108, 353] on input "checkbox" at bounding box center [1112, 355] width 35 height 35
click at [1523, 262] on span "post_add" at bounding box center [1531, 264] width 22 height 22
checkbox input "false"
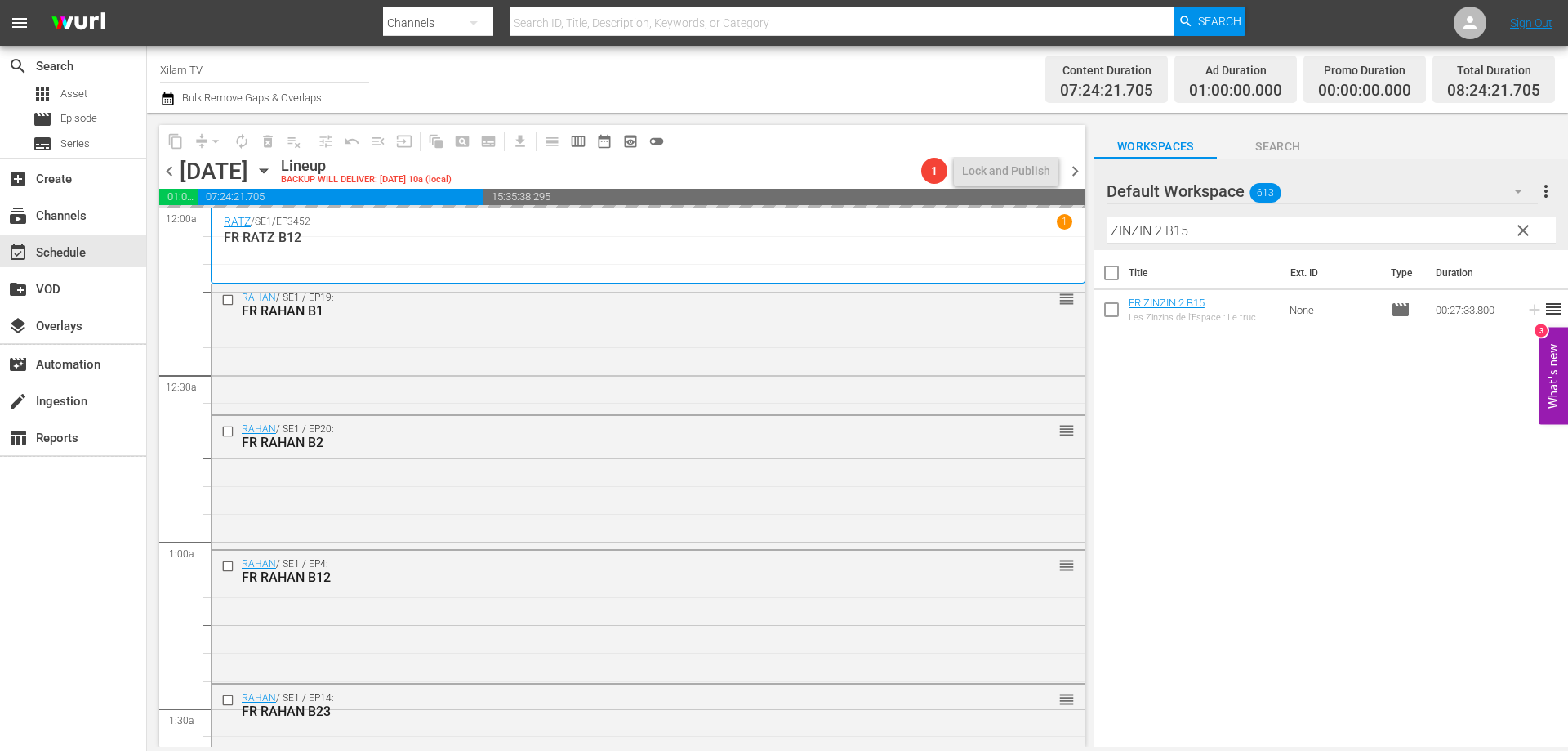
click at [1092, 227] on div "content_copy compress arrow_drop_down autorenew_outlined delete_forever_outline…" at bounding box center [858, 429] width 1422 height 634
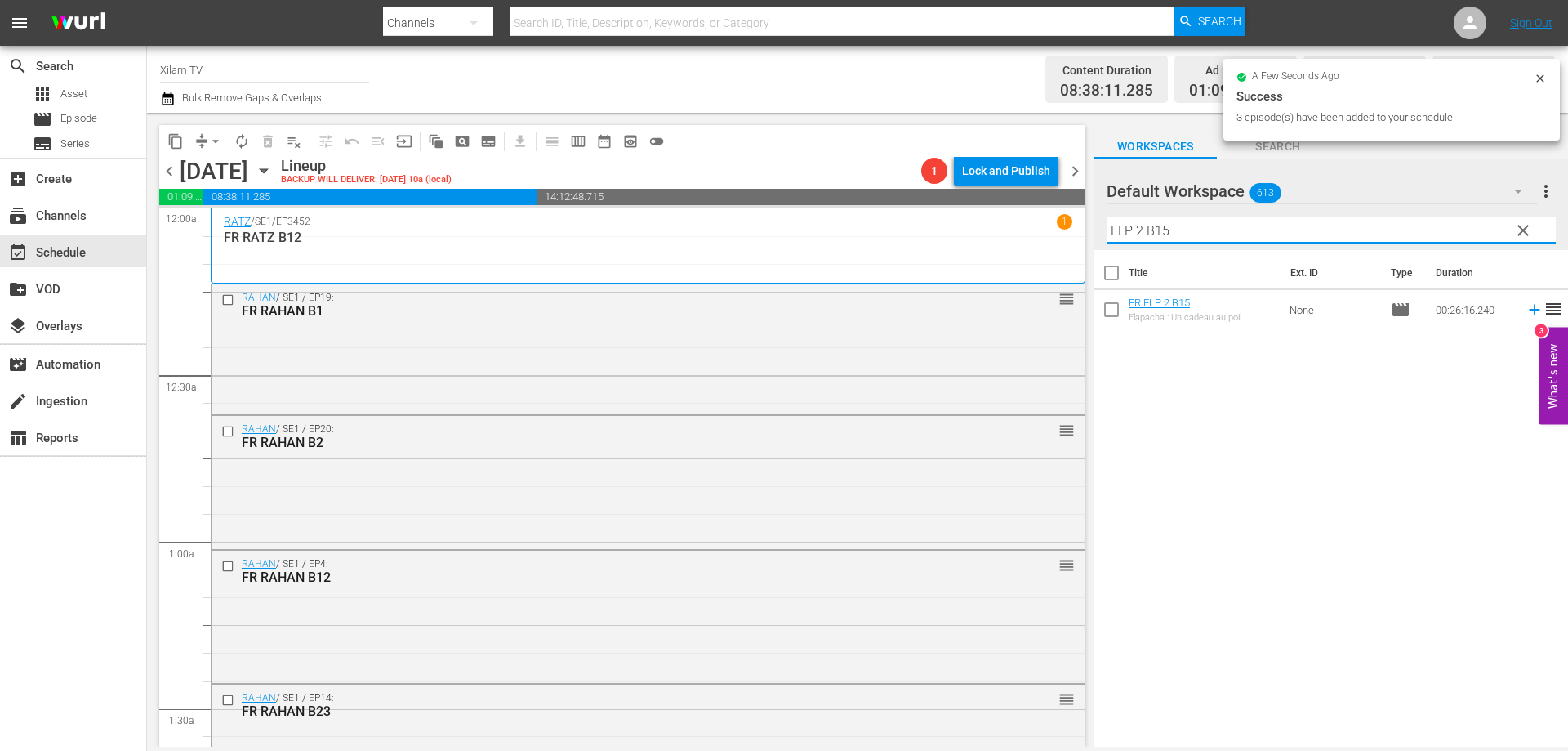
click at [1191, 233] on input "FLP 2 B15" at bounding box center [1331, 230] width 450 height 26
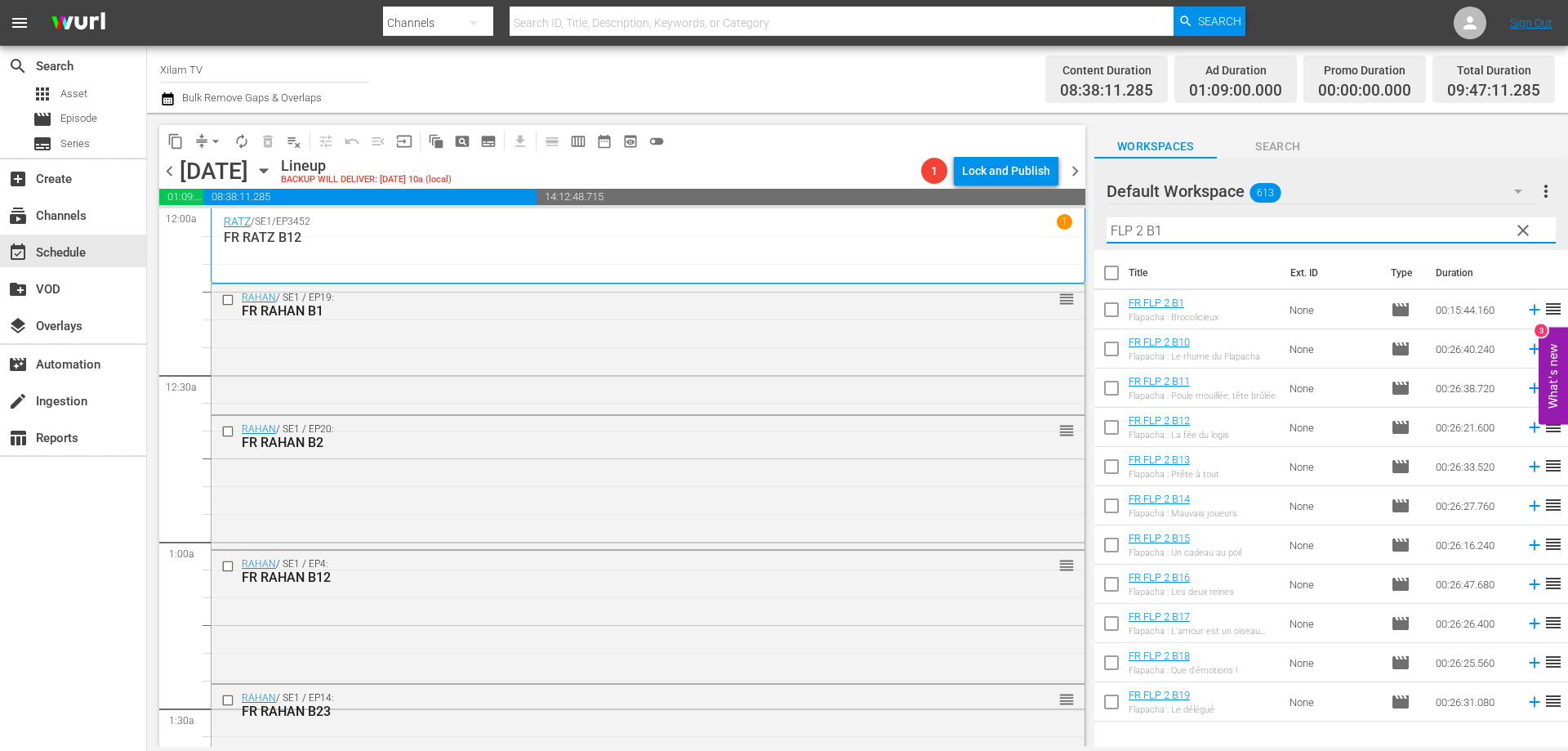
type input "FLP 2 B1"
click at [1115, 622] on input "checkbox" at bounding box center [1112, 626] width 35 height 35
checkbox input "true"
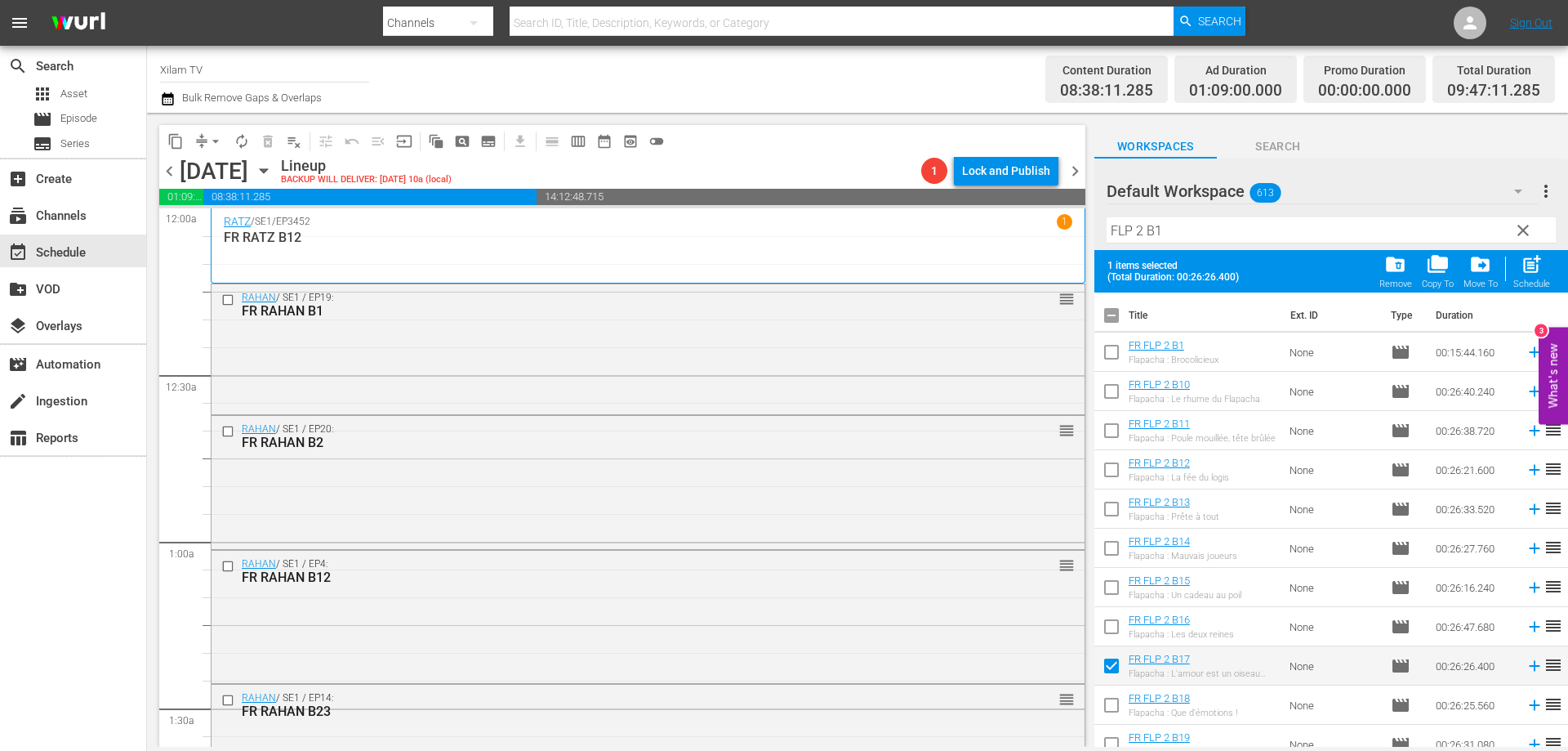
click at [1115, 622] on input "checkbox" at bounding box center [1112, 630] width 35 height 35
click at [1541, 277] on div "post_add Schedule" at bounding box center [1531, 271] width 37 height 36
checkbox input "false"
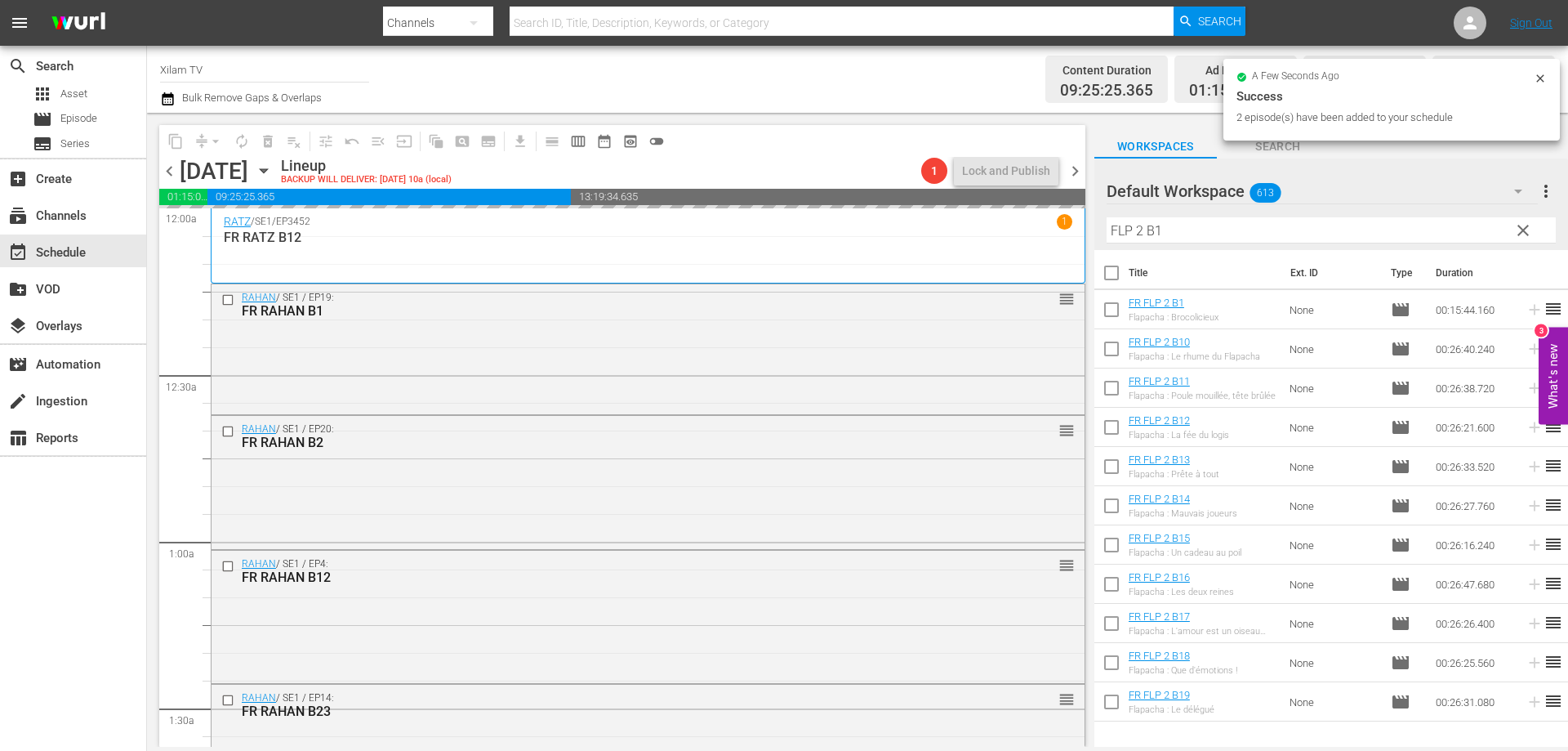
click at [1142, 230] on input "FLP 2 B1" at bounding box center [1331, 230] width 450 height 26
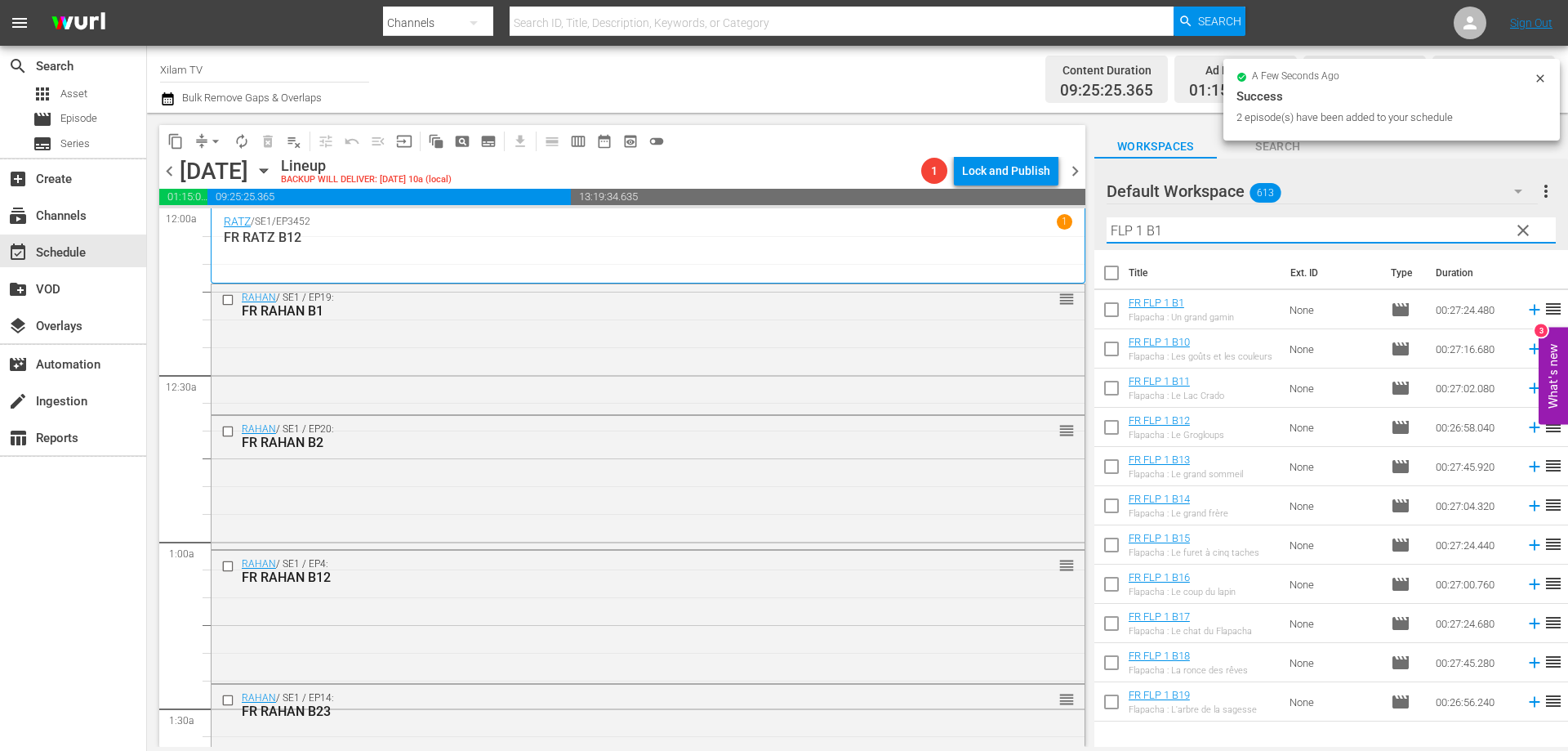
click at [1173, 230] on input "FLP 1 B1" at bounding box center [1331, 230] width 450 height 26
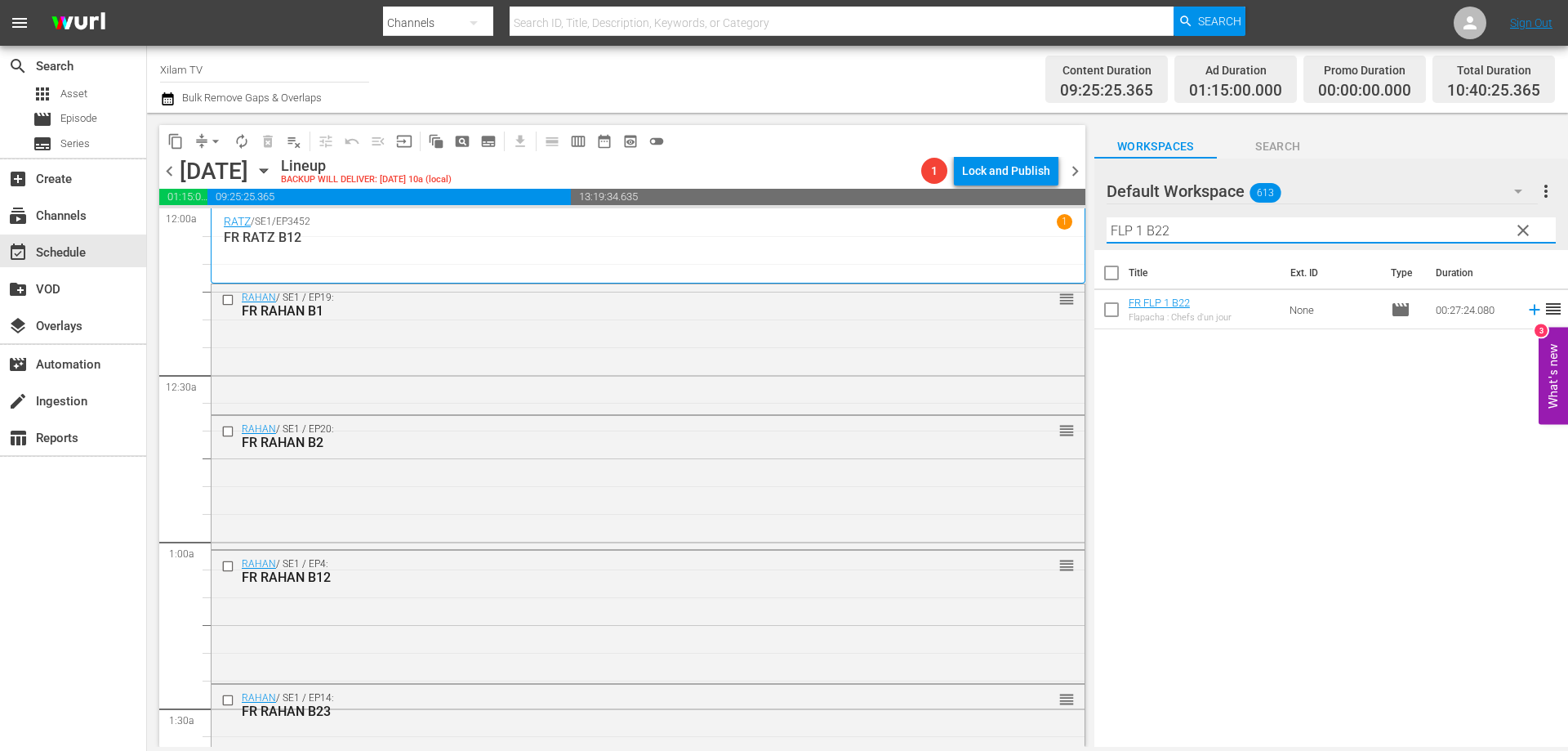
type input "FLP 1 B22"
click at [1114, 312] on input "checkbox" at bounding box center [1112, 313] width 35 height 35
checkbox input "true"
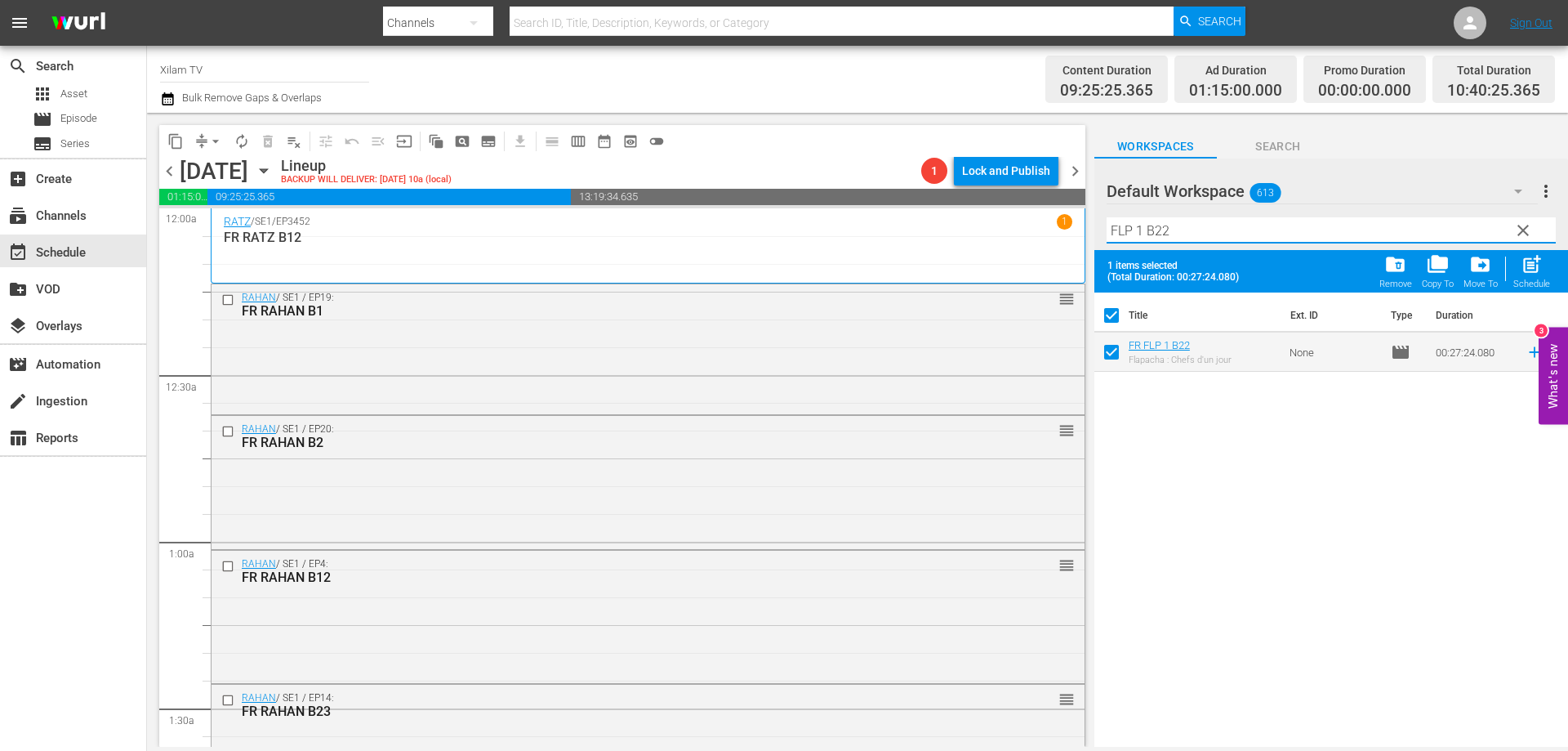
drag, startPoint x: 1143, startPoint y: 229, endPoint x: 1071, endPoint y: 228, distance: 72.0
click at [1071, 228] on div "content_copy compress arrow_drop_down autorenew_outlined delete_forever_outline…" at bounding box center [858, 429] width 1422 height 634
click at [1177, 232] on input "HT B22" at bounding box center [1331, 230] width 450 height 26
type input "HT B7"
click at [1108, 355] on input "checkbox" at bounding box center [1112, 355] width 35 height 35
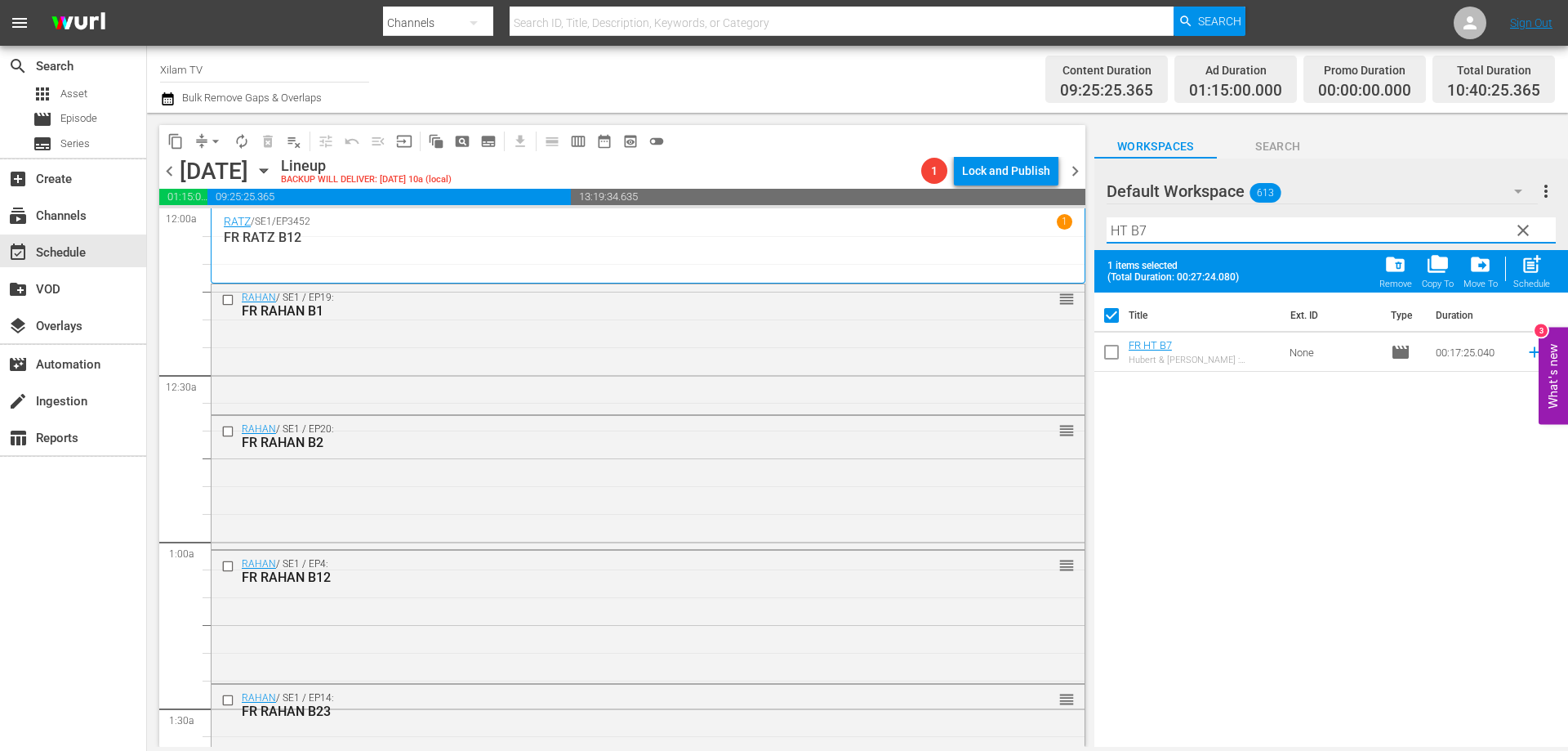
checkbox input "true"
checkbox input "false"
click at [1182, 227] on input "HT B7" at bounding box center [1331, 230] width 450 height 26
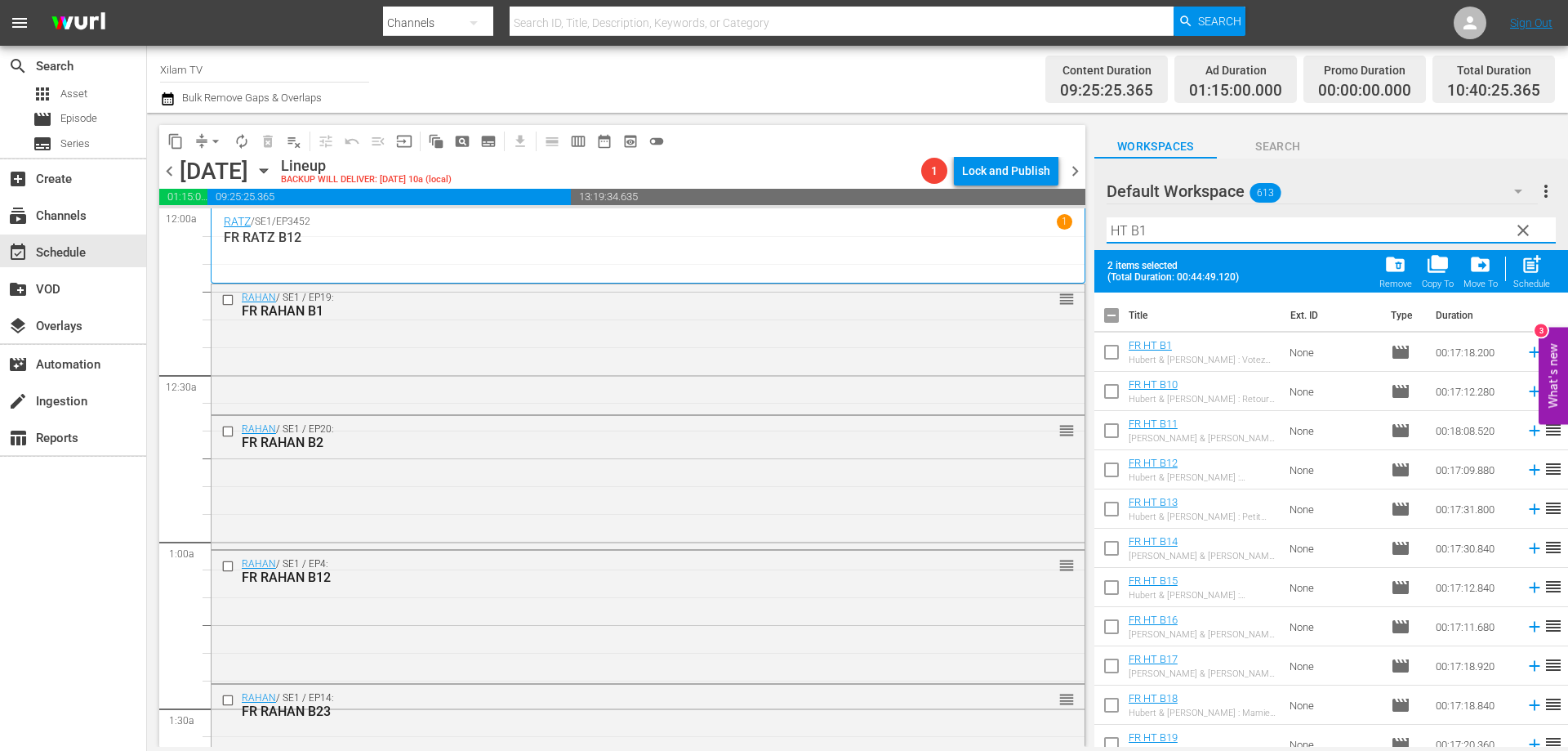
type input "HT B1"
click at [1115, 590] on input "checkbox" at bounding box center [1112, 590] width 35 height 35
checkbox input "true"
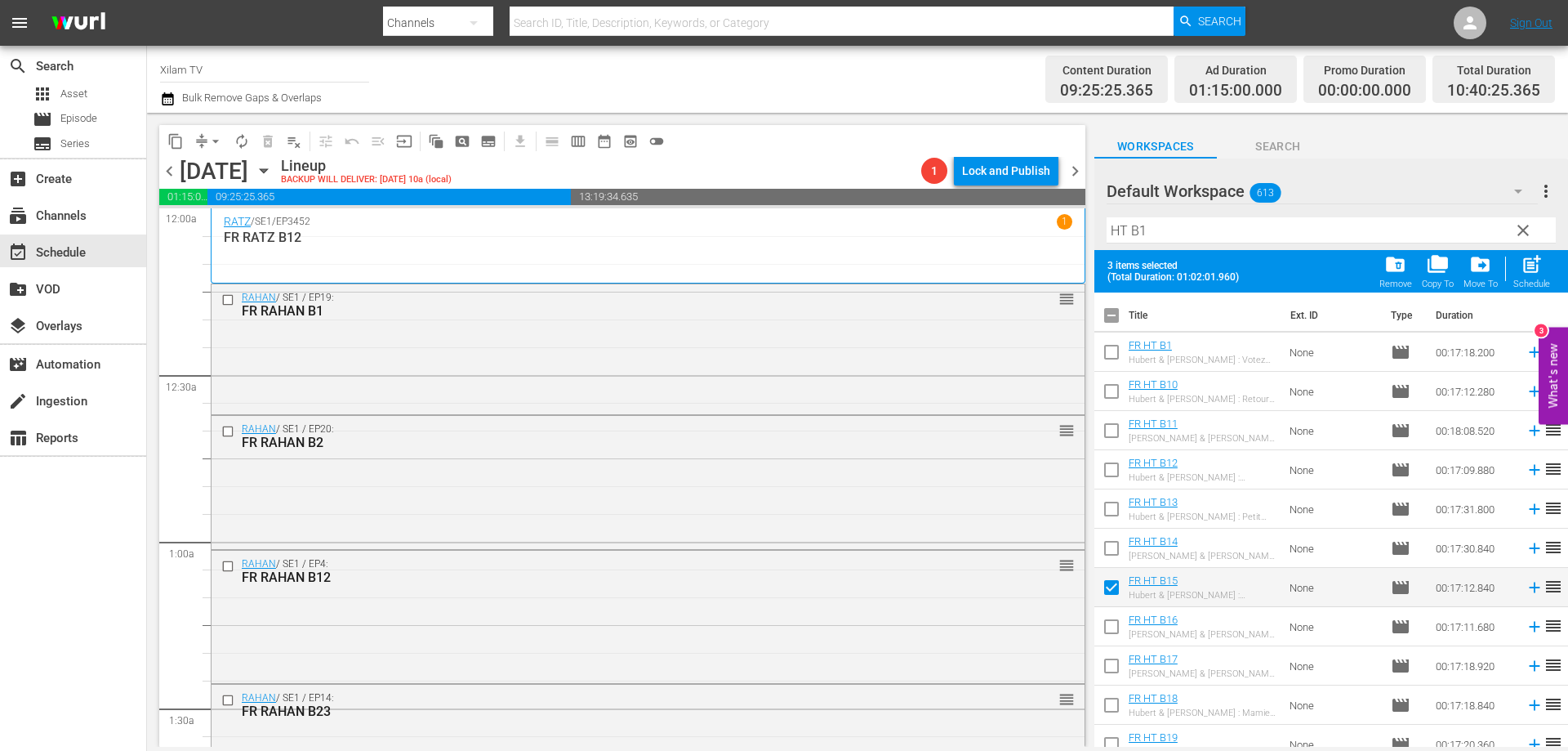
click at [1111, 739] on input "checkbox" at bounding box center [1112, 747] width 35 height 35
checkbox input "true"
click at [1532, 268] on span "post_add" at bounding box center [1531, 264] width 22 height 22
checkbox input "false"
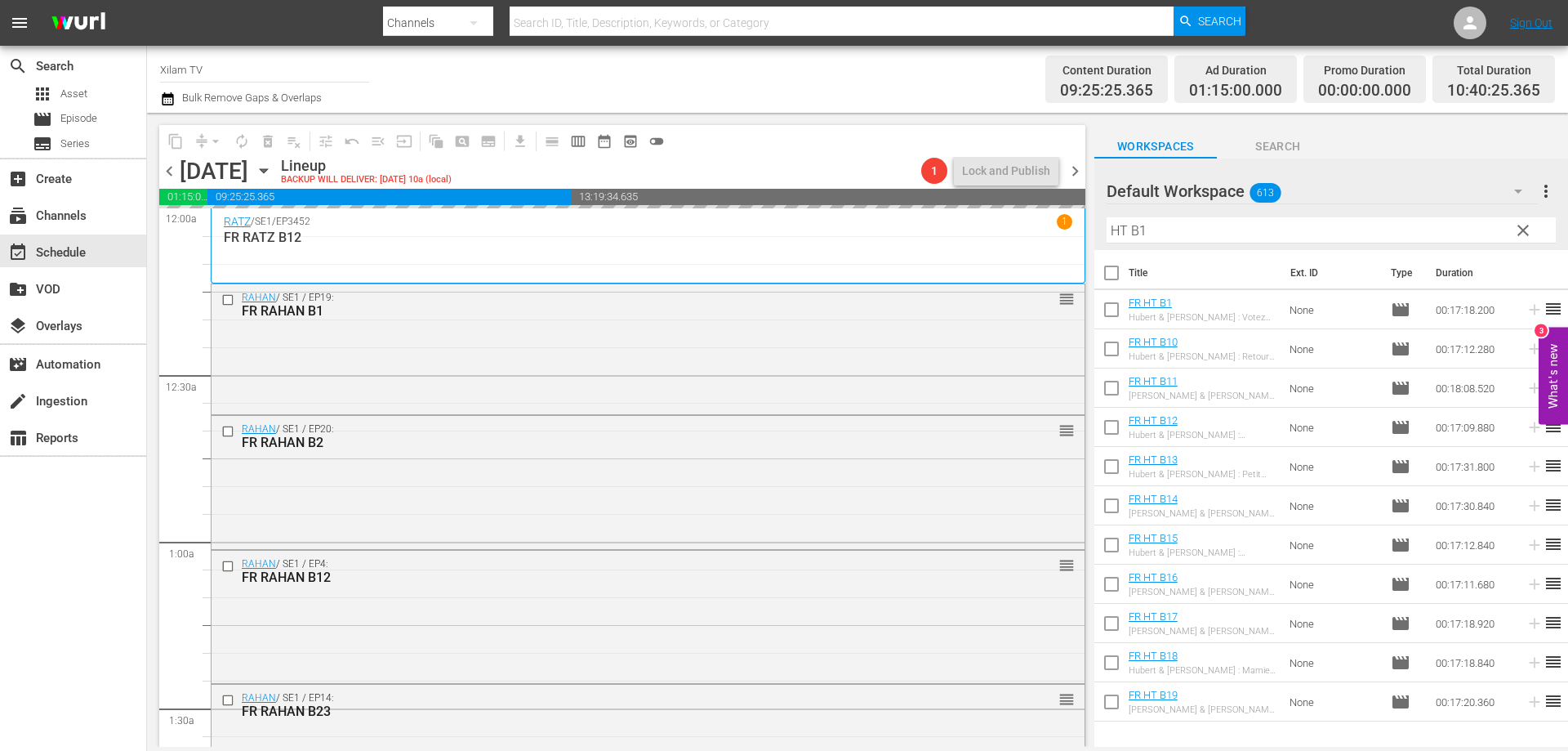
drag, startPoint x: 1127, startPoint y: 229, endPoint x: 1085, endPoint y: 227, distance: 42.0
click at [1085, 227] on div "content_copy compress arrow_drop_down autorenew_outlined delete_forever_outline…" at bounding box center [858, 429] width 1422 height 634
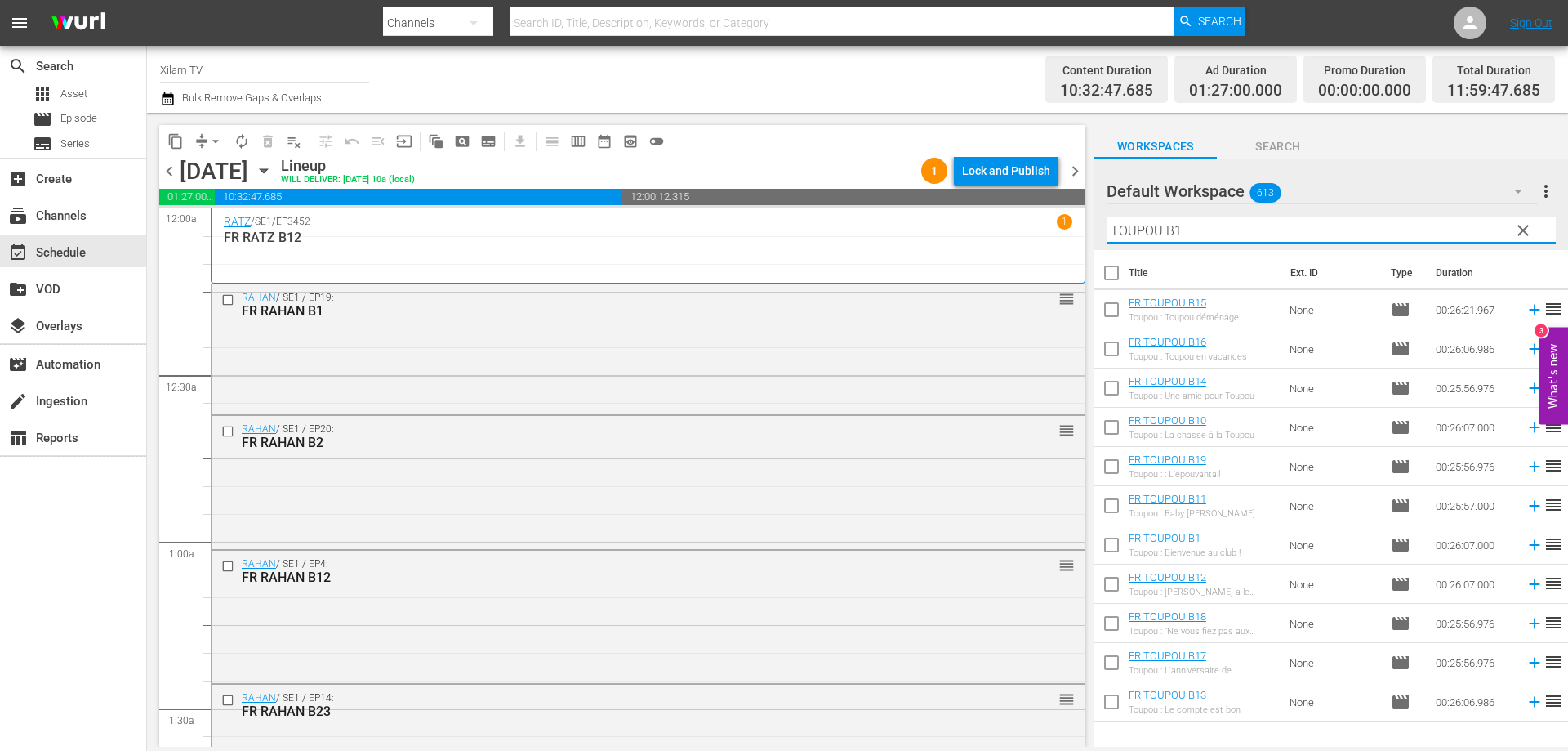
click at [1202, 229] on input "TOUPOU B1" at bounding box center [1331, 230] width 450 height 26
type input "TOUPOU B1"
click at [1109, 389] on input "checkbox" at bounding box center [1112, 391] width 35 height 35
checkbox input "true"
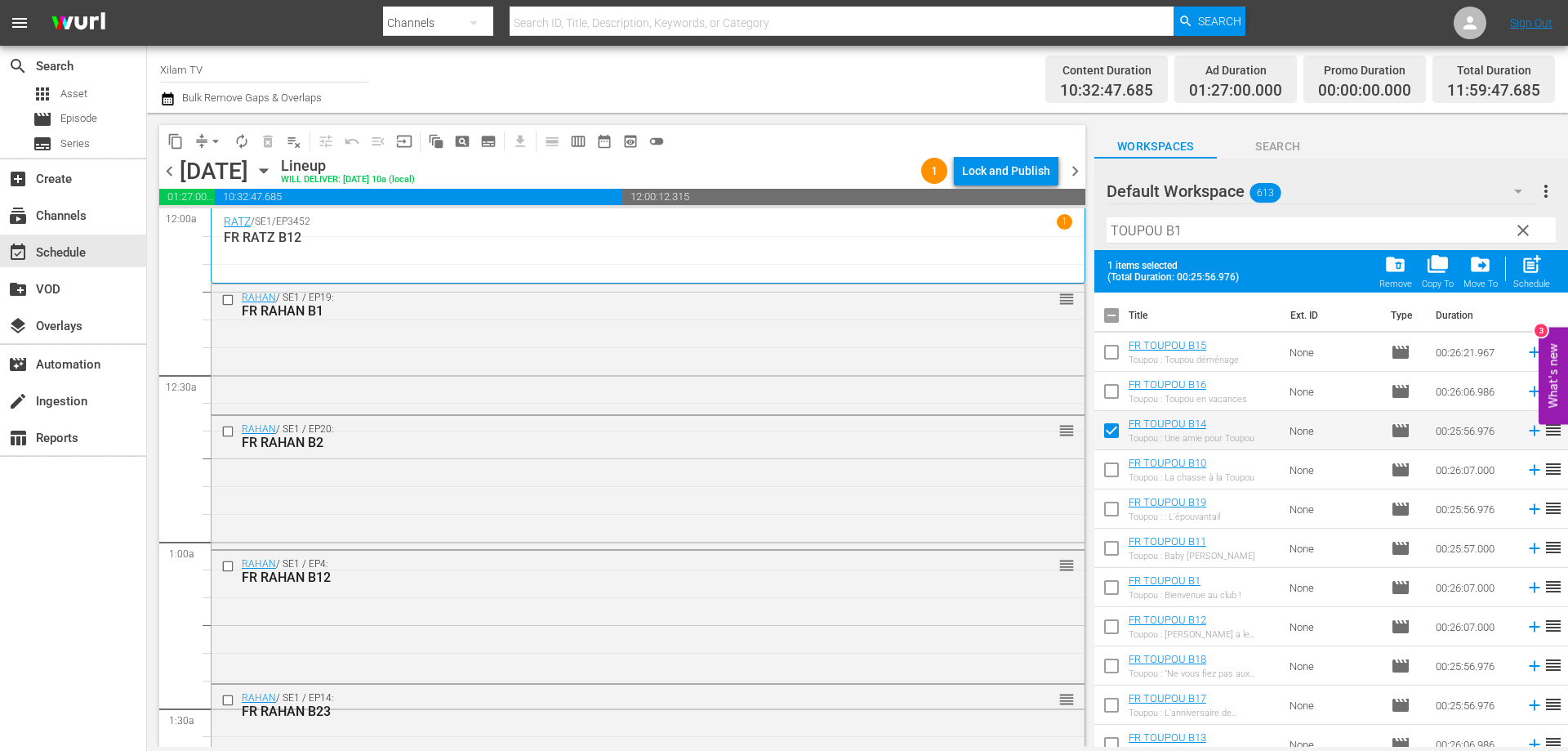
click at [1116, 380] on input "checkbox" at bounding box center [1112, 394] width 35 height 35
checkbox input "true"
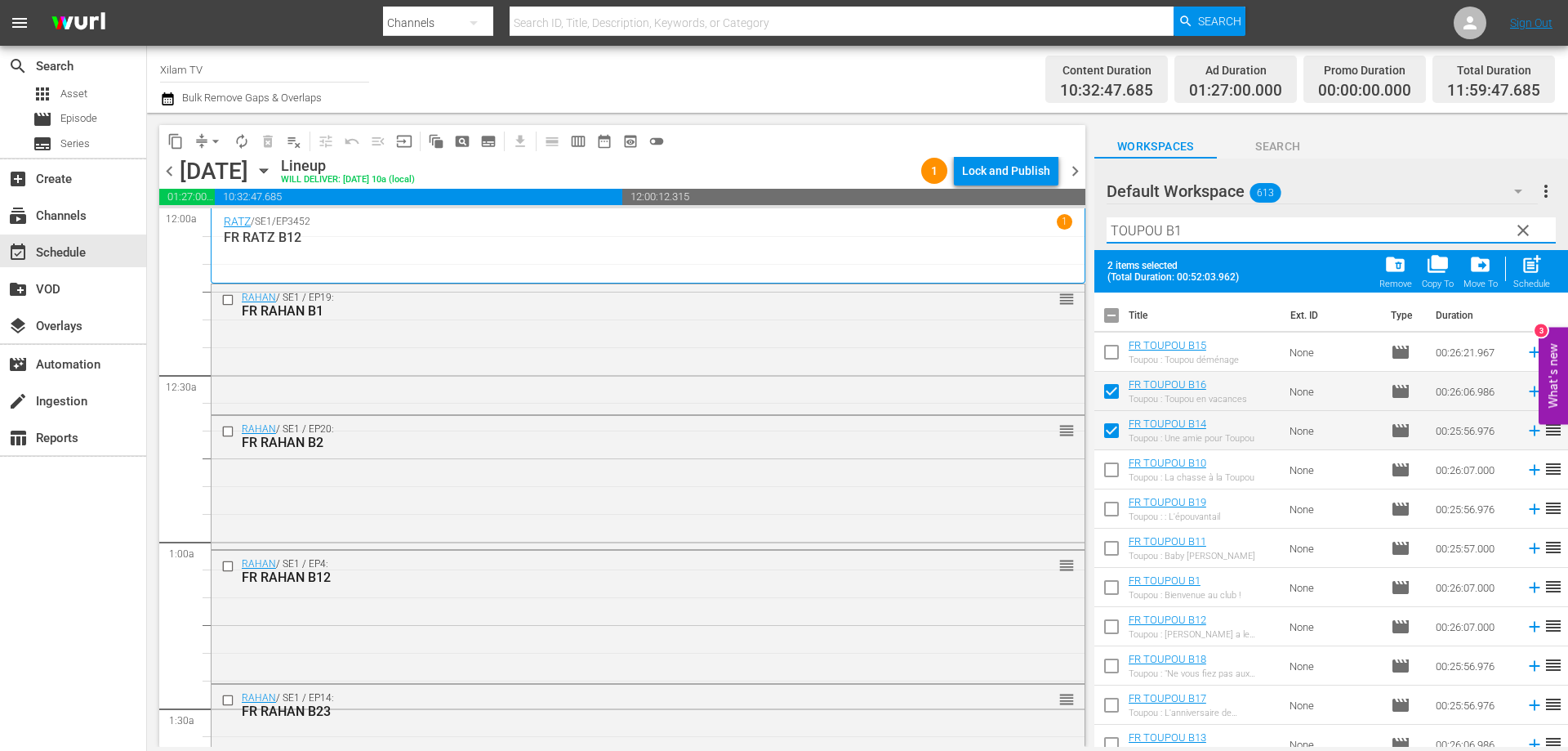
click at [1184, 226] on input "TOUPOU B1" at bounding box center [1331, 230] width 450 height 26
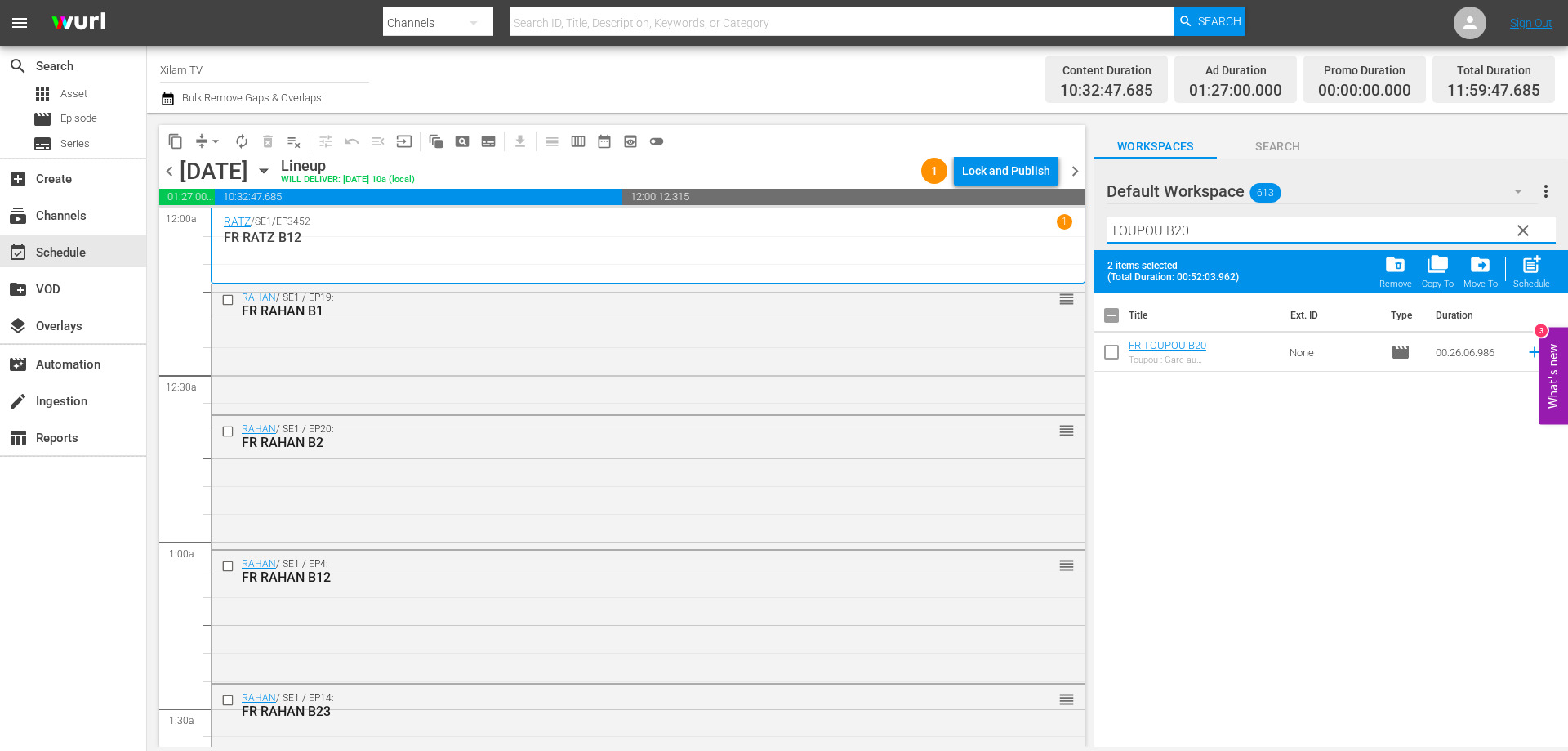
type input "TOUPOU B20"
click at [1112, 349] on input "checkbox" at bounding box center [1112, 355] width 35 height 35
click at [1530, 263] on span "post_add" at bounding box center [1531, 264] width 22 height 22
checkbox input "false"
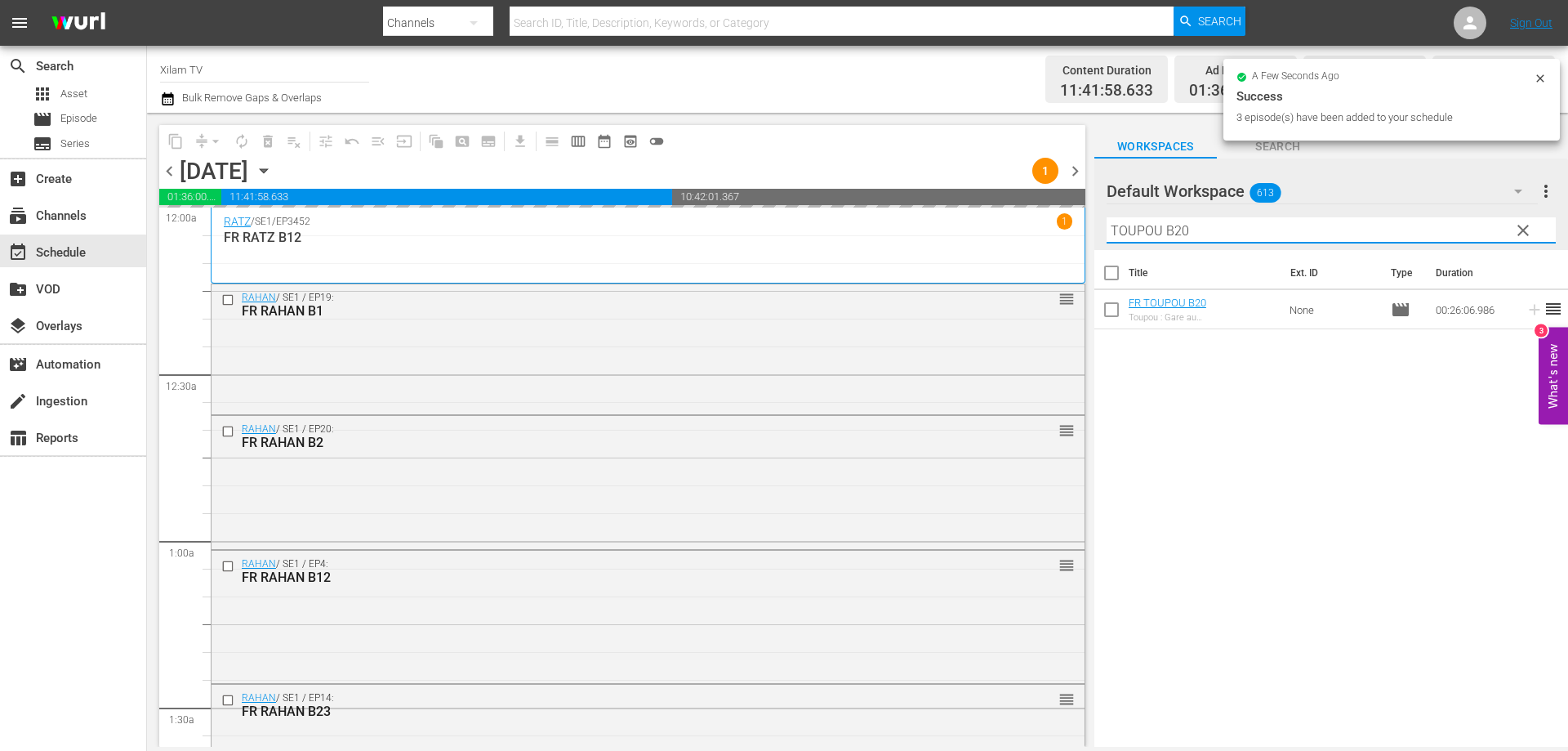
drag, startPoint x: 1110, startPoint y: 220, endPoint x: 1095, endPoint y: 218, distance: 15.1
click at [1101, 219] on div "Default Workspace 613 Default more_vert clear Filter by Title TOUPOU B20" at bounding box center [1331, 204] width 474 height 91
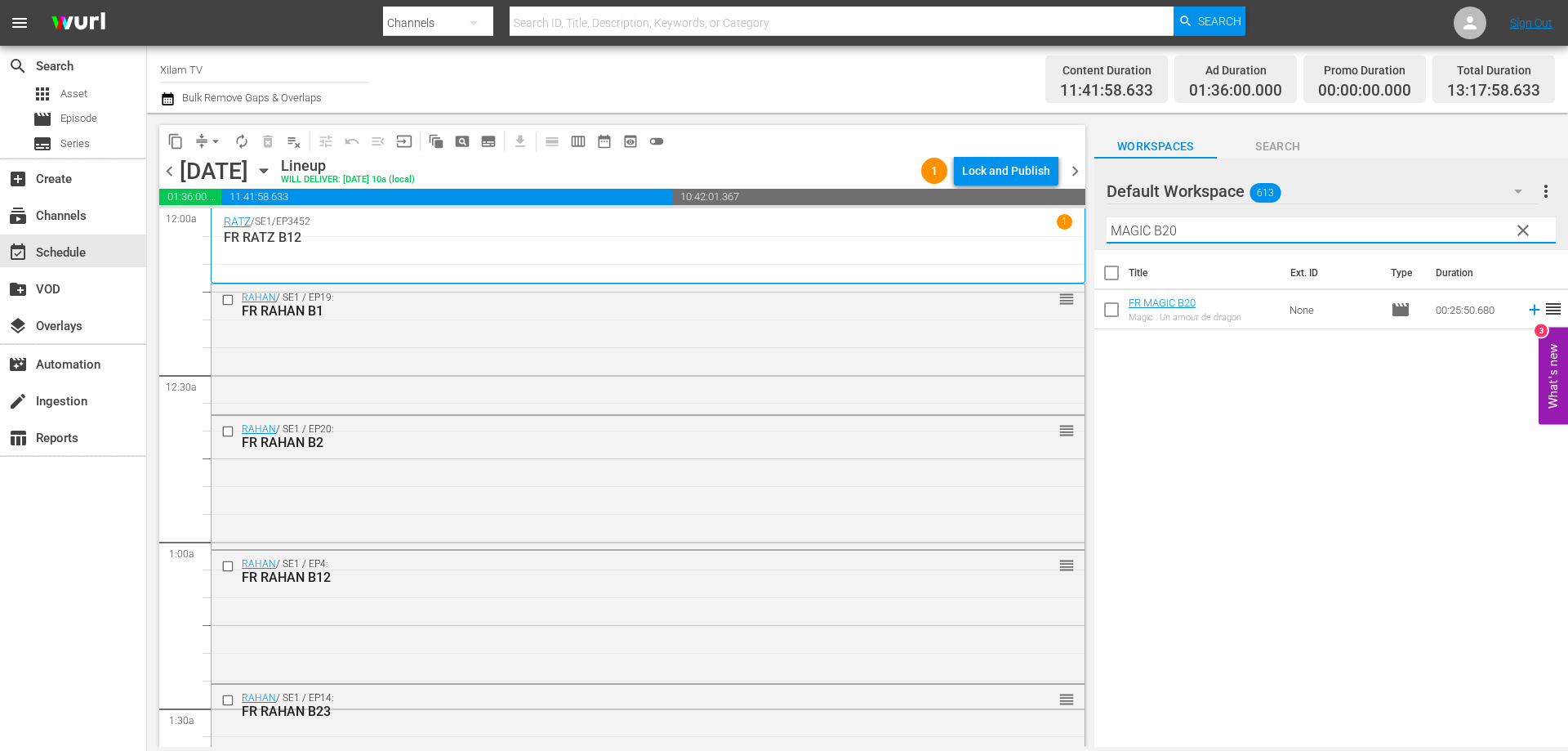
click at [1185, 238] on input "MAGIC B20" at bounding box center [1331, 230] width 450 height 26
type input "MAGIC B17"
click at [1115, 313] on input "checkbox" at bounding box center [1112, 313] width 35 height 35
checkbox input "true"
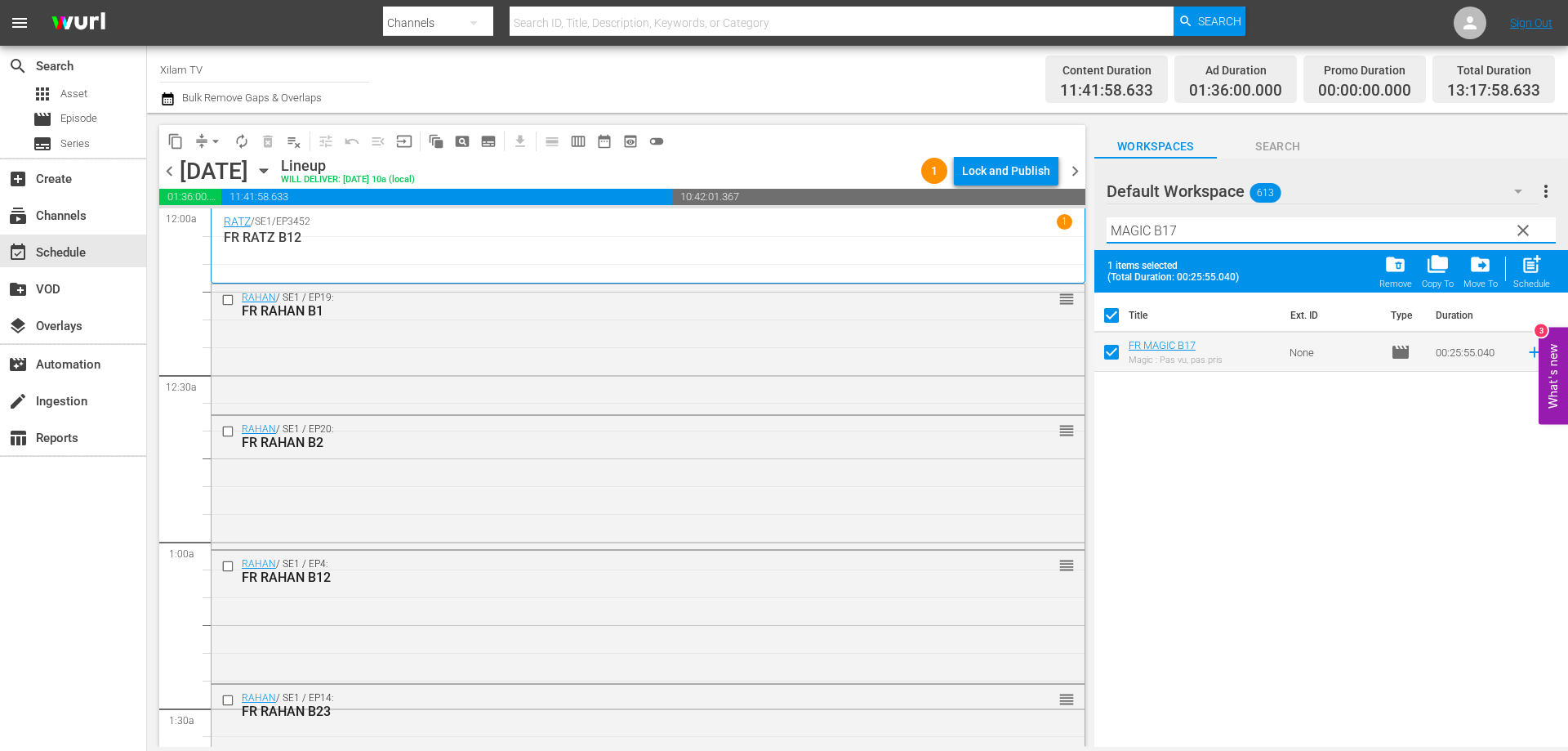
drag, startPoint x: 1149, startPoint y: 233, endPoint x: 1080, endPoint y: 230, distance: 69.1
click at [1080, 230] on div "content_copy compress arrow_drop_down autorenew_outlined delete_forever_outline…" at bounding box center [858, 429] width 1422 height 634
click at [1229, 233] on input "AKOM 2 B17" at bounding box center [1331, 230] width 450 height 26
type input "AKOM 2 B14"
click at [1112, 358] on input "checkbox" at bounding box center [1112, 355] width 35 height 35
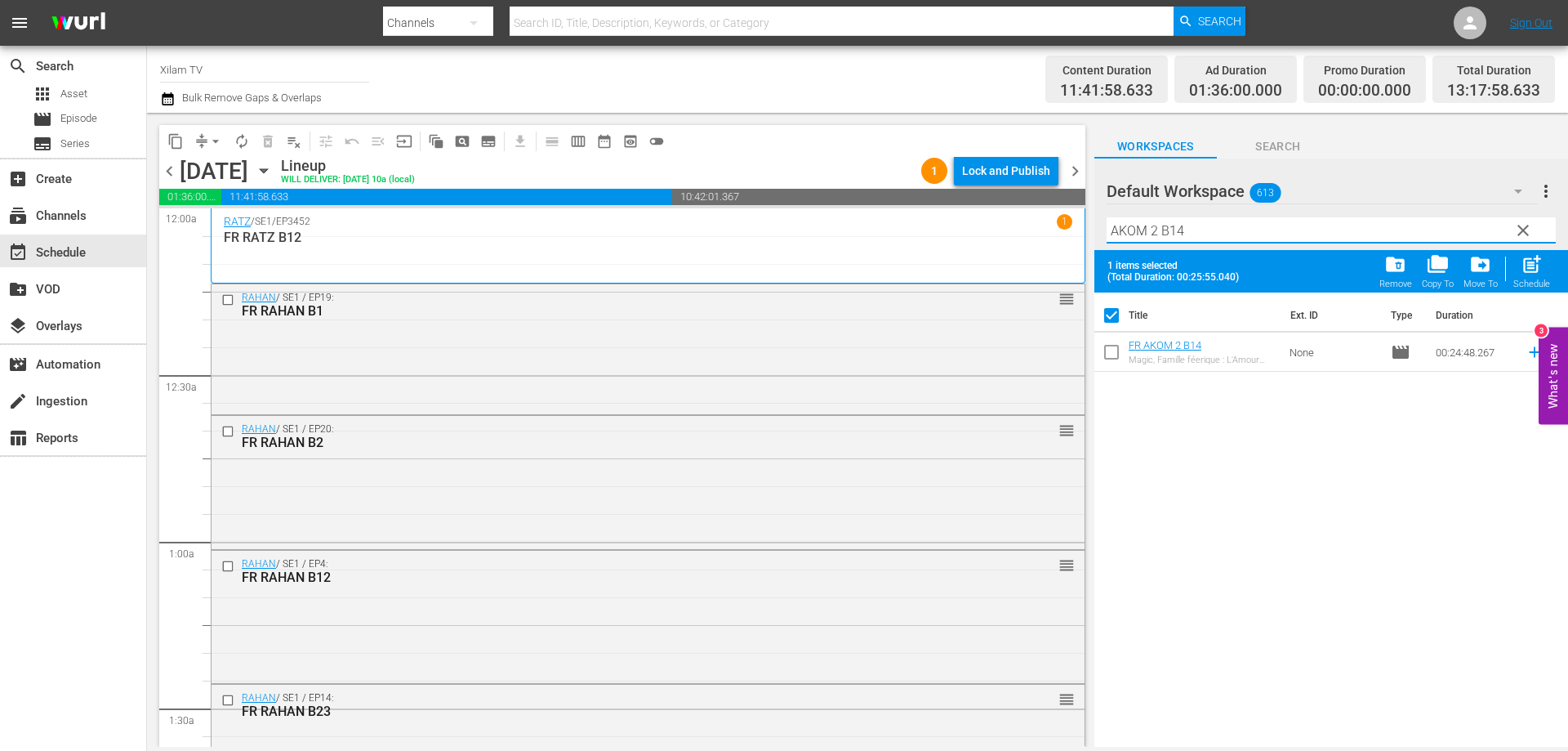
checkbox input "true"
checkbox input "false"
click at [1199, 243] on hr at bounding box center [1331, 242] width 450 height 1
click at [1204, 217] on div "Filter by Title AKOM 2 B14" at bounding box center [1331, 230] width 450 height 39
click at [1199, 224] on input "AKOM 2 B14" at bounding box center [1331, 230] width 450 height 26
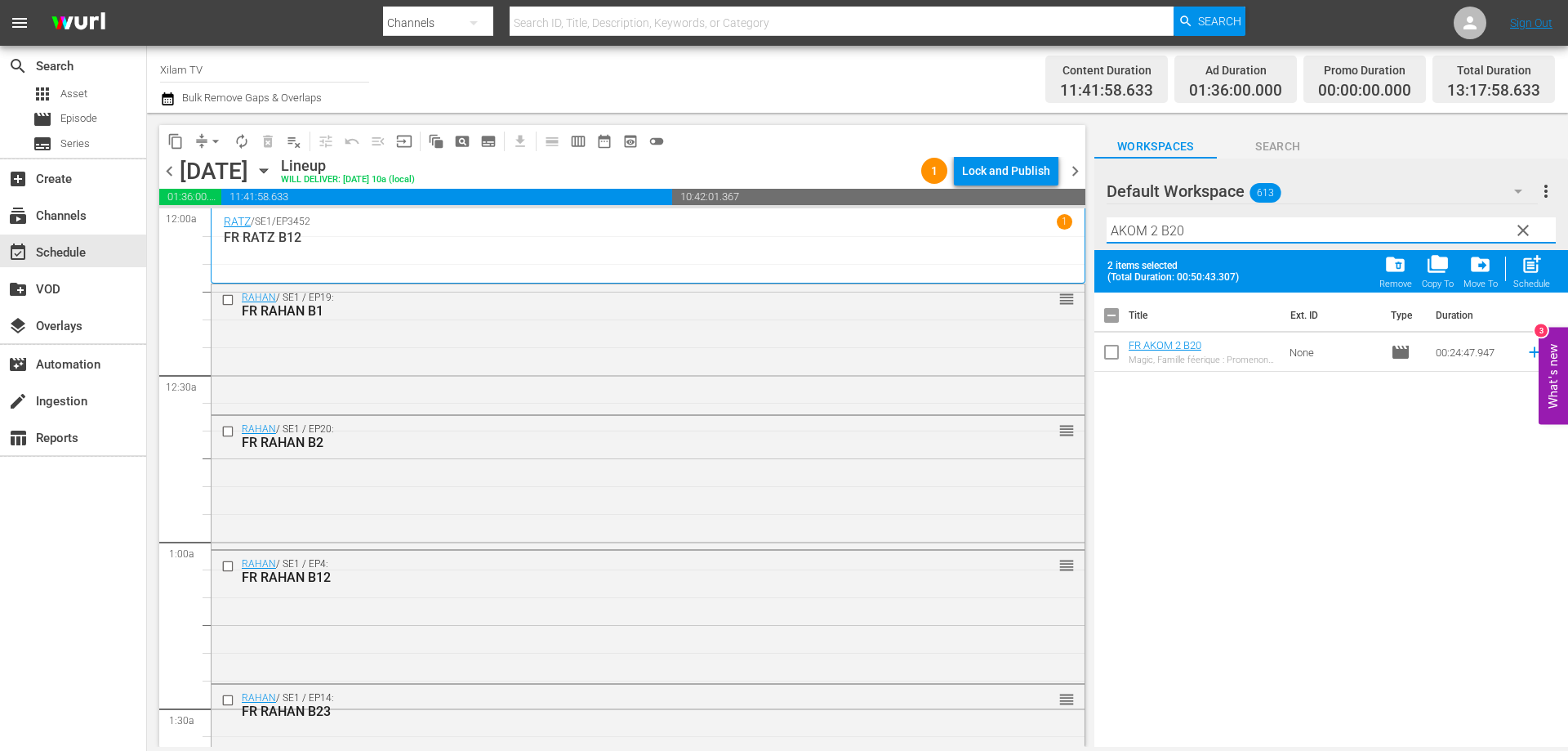
type input "AKOM 2 B20"
click at [1115, 361] on input "checkbox" at bounding box center [1112, 355] width 35 height 35
checkbox input "true"
drag, startPoint x: 1158, startPoint y: 233, endPoint x: 1083, endPoint y: 222, distance: 75.8
click at [1083, 222] on div "content_copy compress arrow_drop_down autorenew_outlined delete_forever_outline…" at bounding box center [858, 429] width 1422 height 634
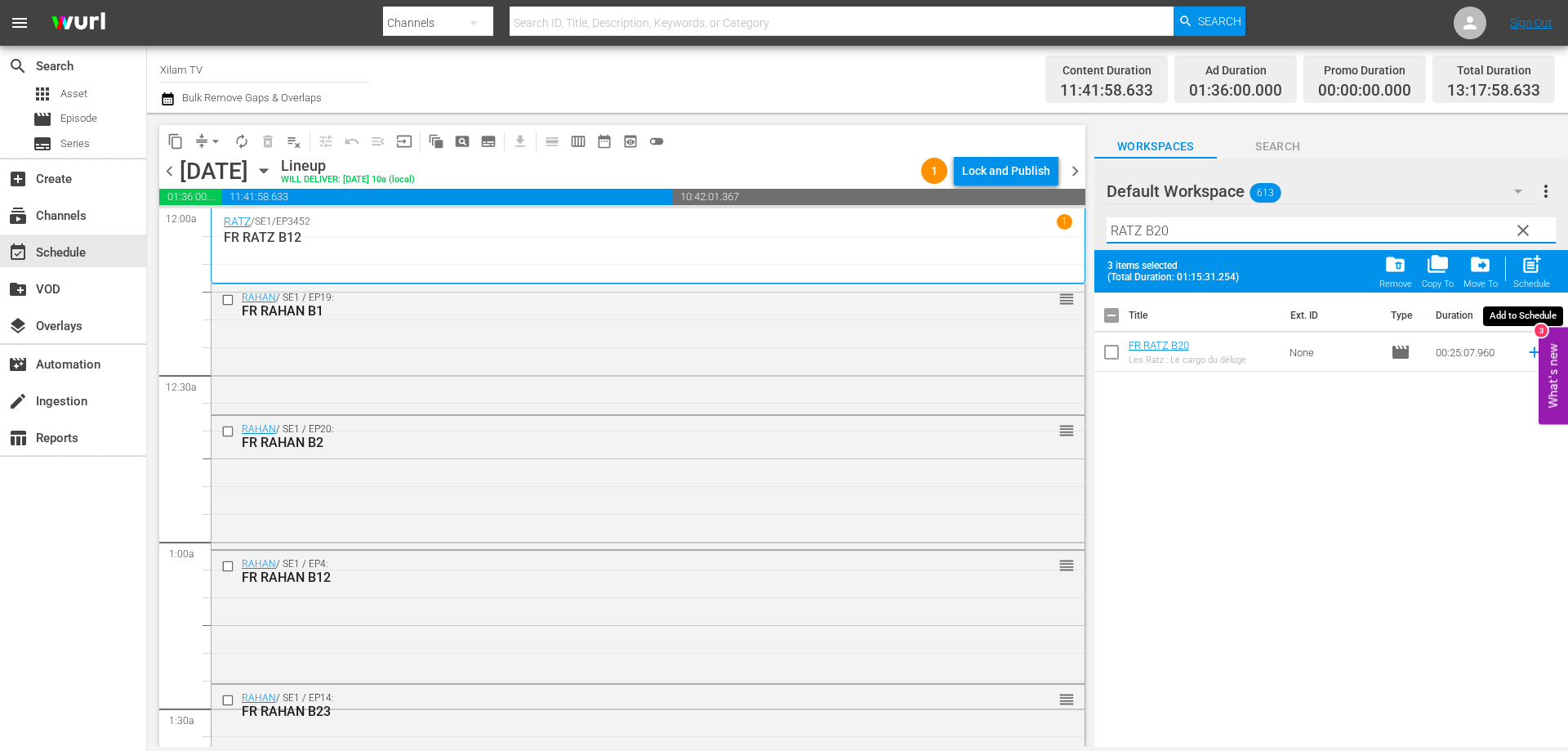
click at [1532, 270] on span "post_add" at bounding box center [1531, 264] width 22 height 22
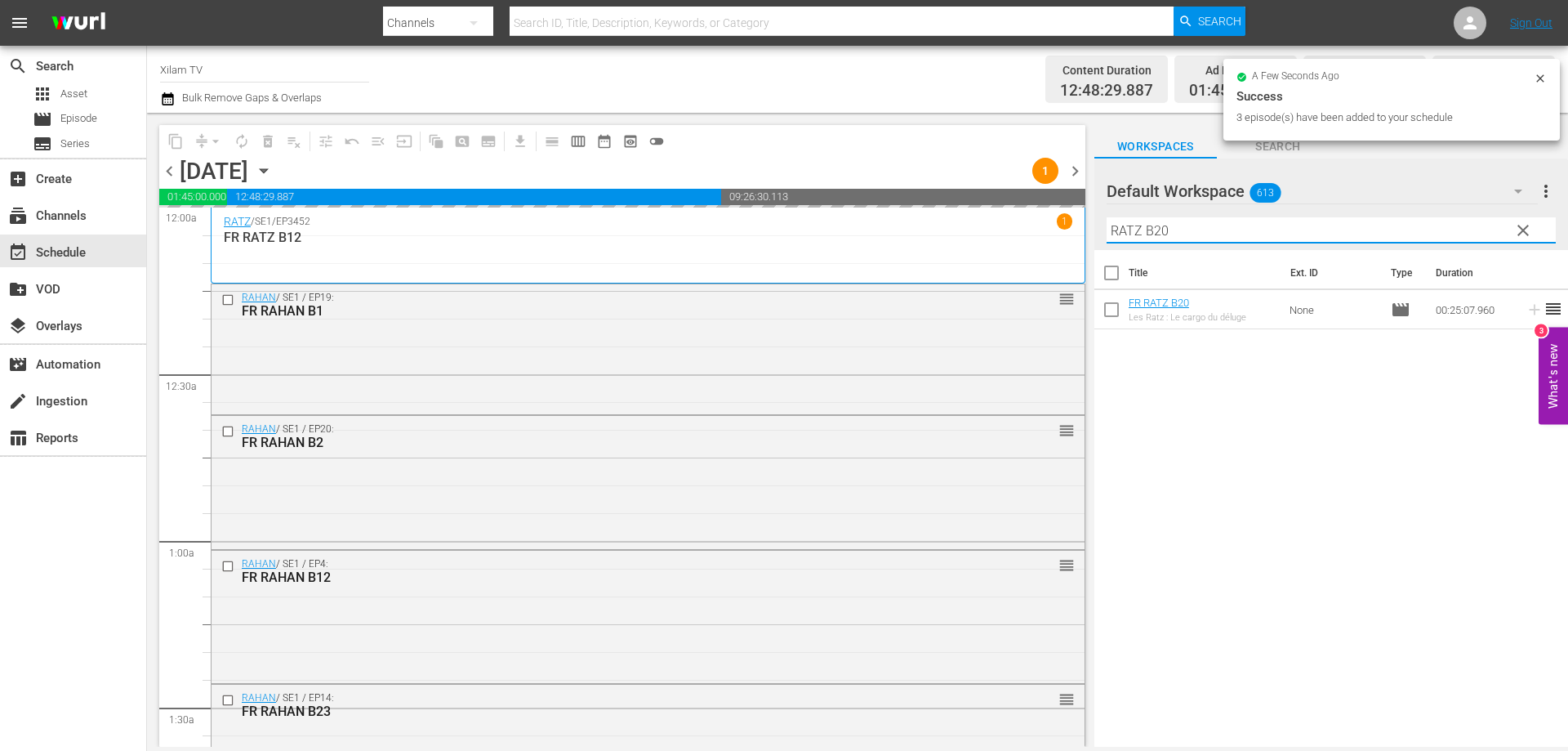
click at [1155, 229] on input "RATZ B20" at bounding box center [1331, 230] width 450 height 26
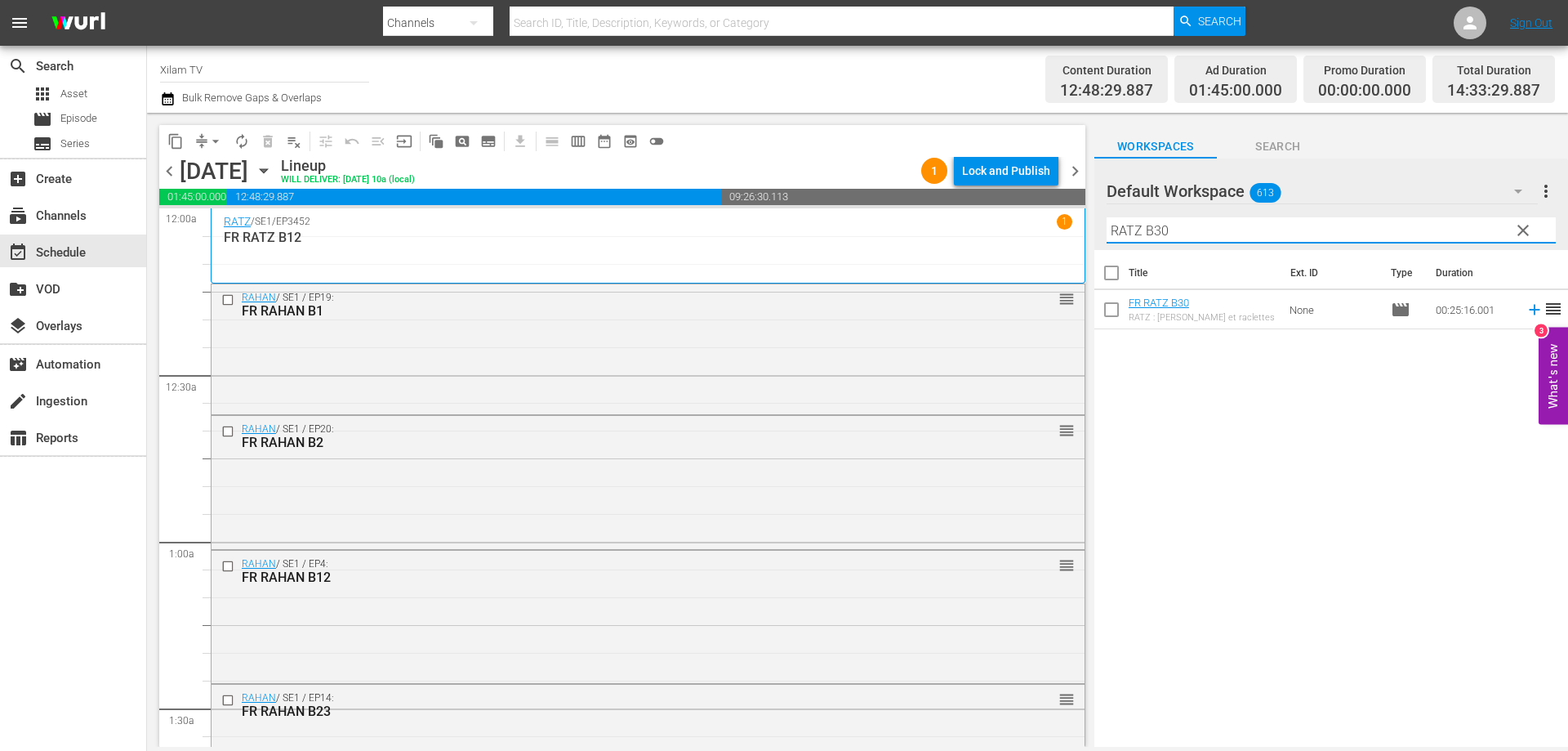
type input "RATZ B30"
click at [1107, 316] on input "checkbox" at bounding box center [1112, 313] width 35 height 35
checkbox input "true"
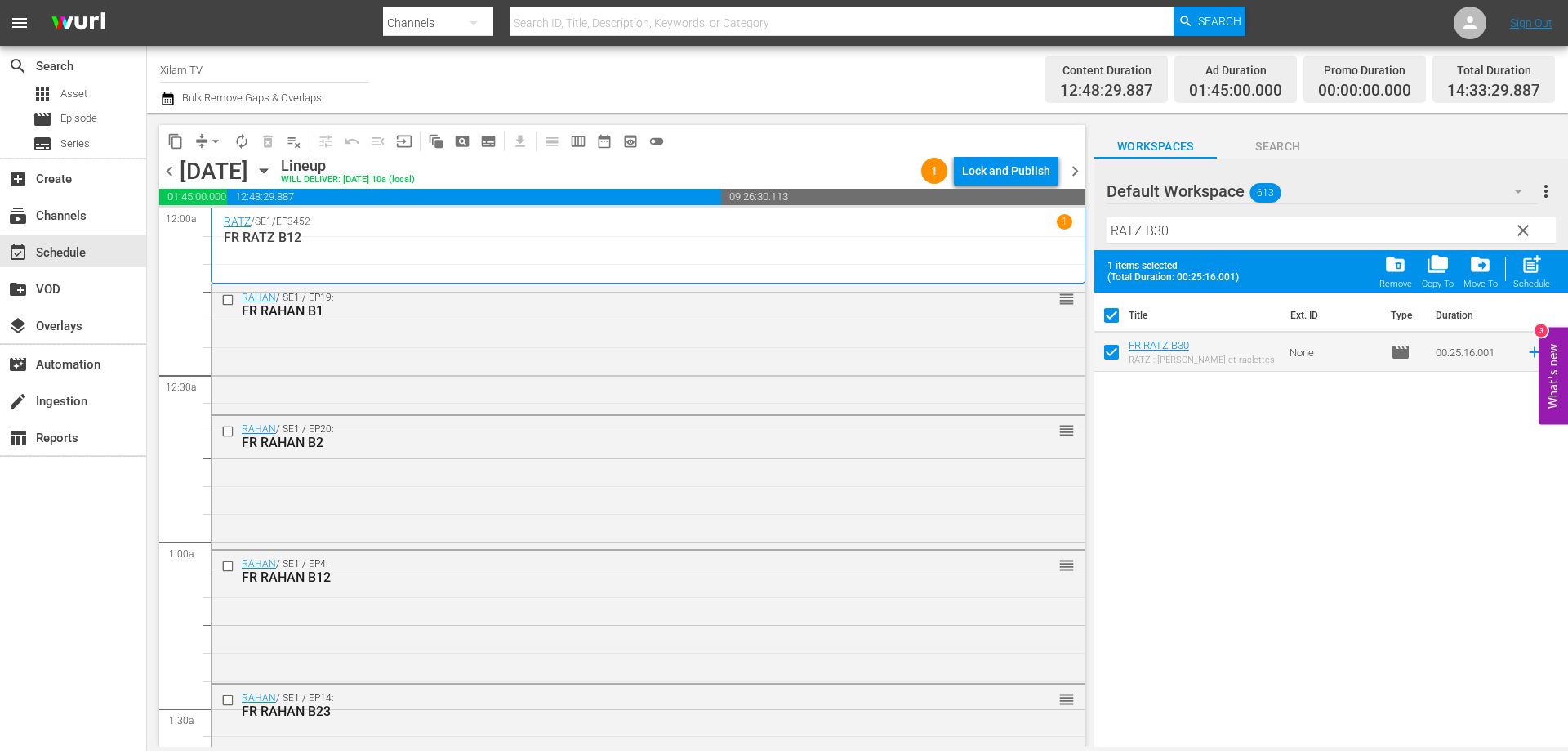
click at [1174, 233] on input "RATZ B30" at bounding box center [1331, 230] width 450 height 26
type input "RATZ B16"
click at [1115, 353] on input "checkbox" at bounding box center [1112, 355] width 35 height 35
checkbox input "true"
checkbox input "false"
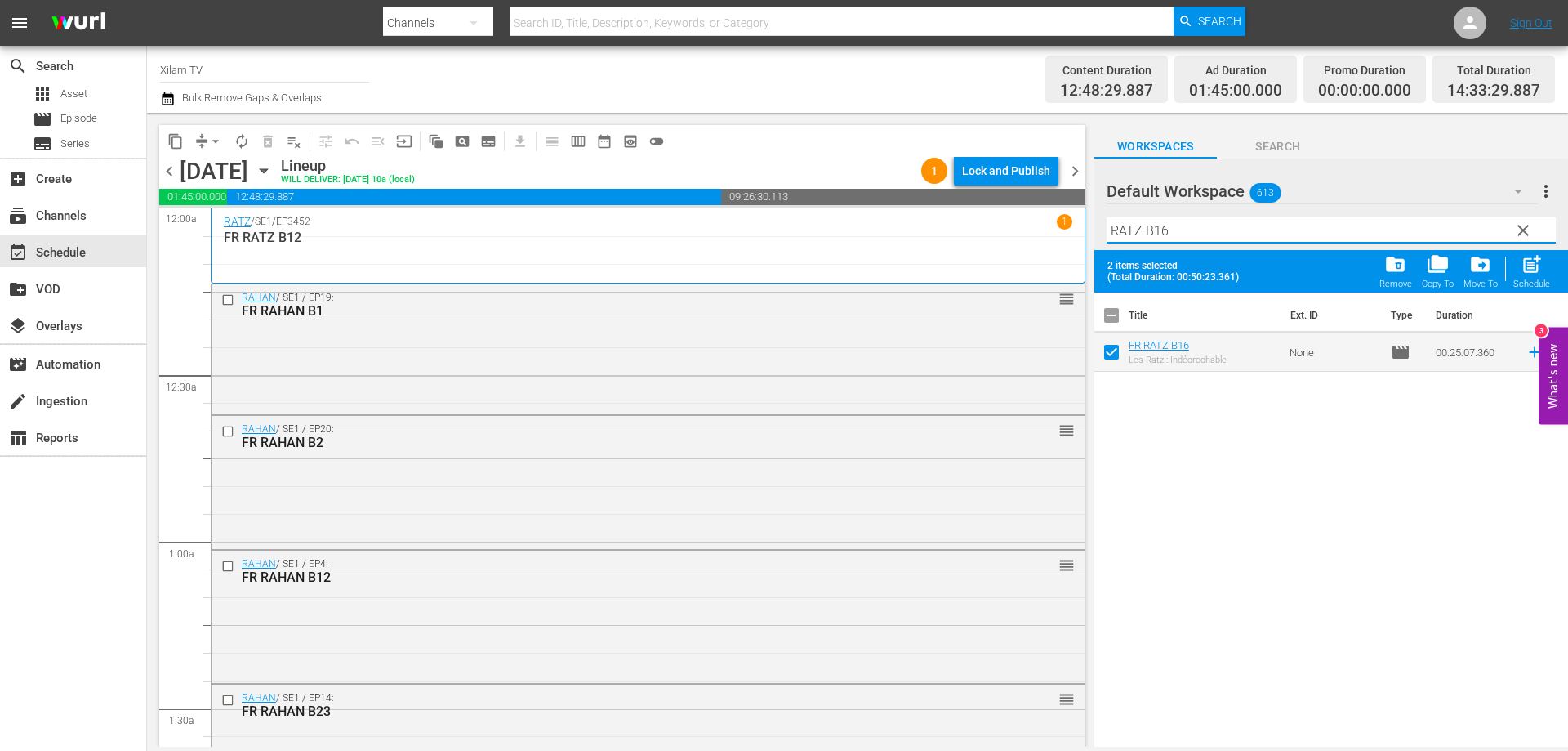
click at [1191, 233] on input "RATZ B16" at bounding box center [1331, 230] width 450 height 26
type input "RATZ B41"
click at [1113, 347] on input "checkbox" at bounding box center [1112, 355] width 35 height 35
click at [1545, 268] on div "post_add Schedule" at bounding box center [1531, 271] width 37 height 36
checkbox input "false"
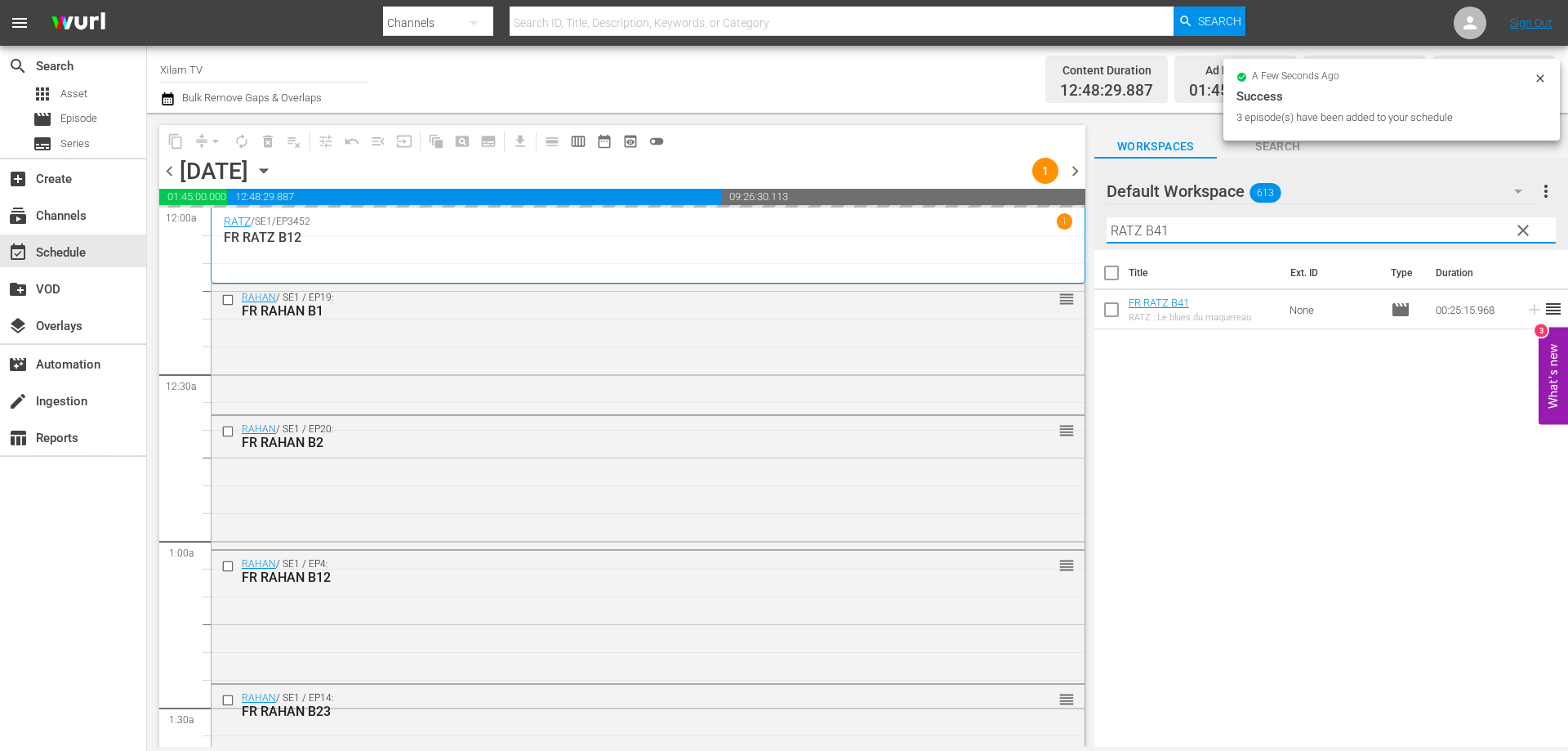
drag, startPoint x: 1143, startPoint y: 228, endPoint x: 1099, endPoint y: 218, distance: 45.1
click at [1101, 218] on div "Default Workspace 613 Default more_vert clear Filter by Title RATZ B41" at bounding box center [1331, 204] width 474 height 91
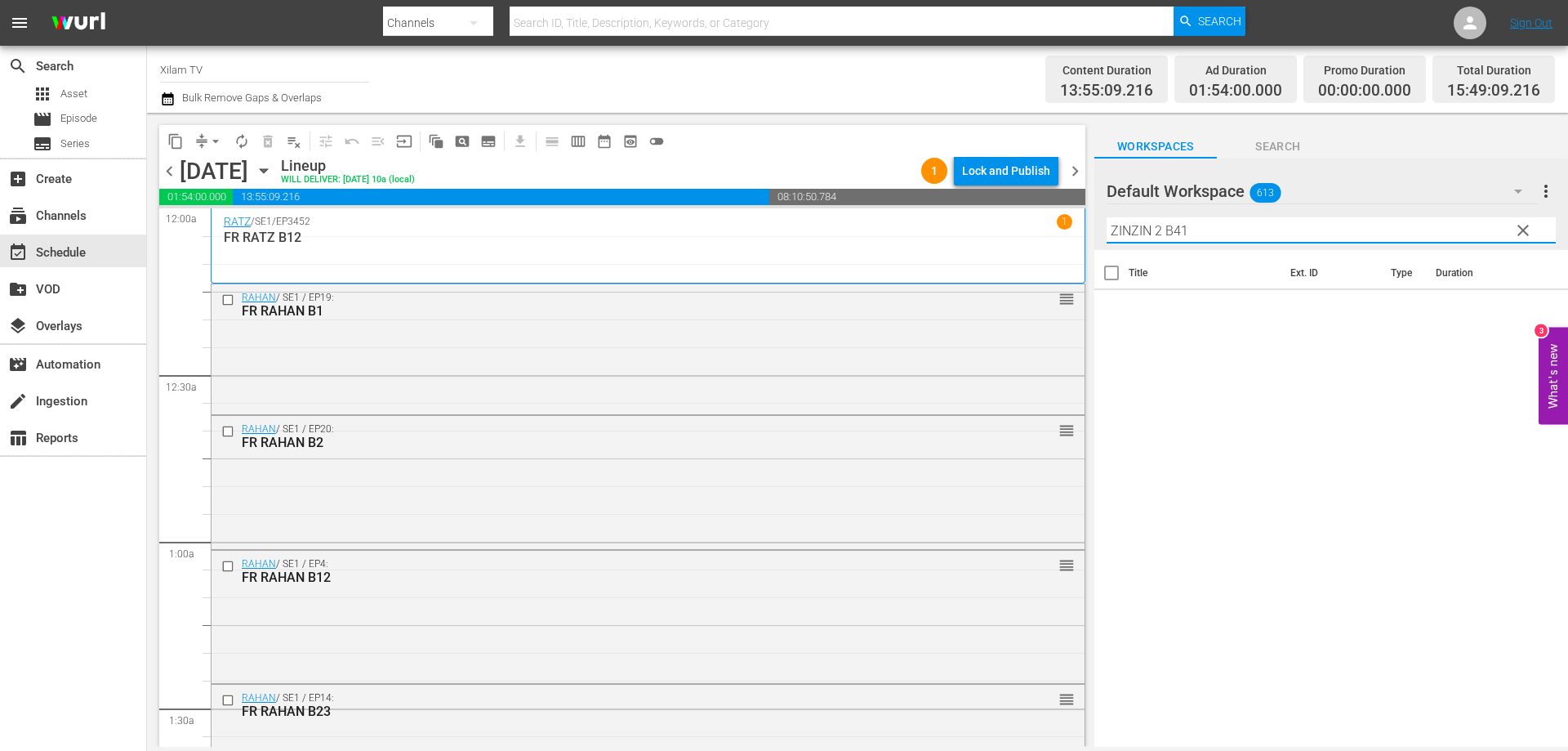
click at [1222, 228] on input "ZINZIN 2 B41" at bounding box center [1331, 230] width 450 height 26
type input "ZINZIN 2 B20"
click at [1107, 310] on input "checkbox" at bounding box center [1112, 313] width 35 height 35
checkbox input "true"
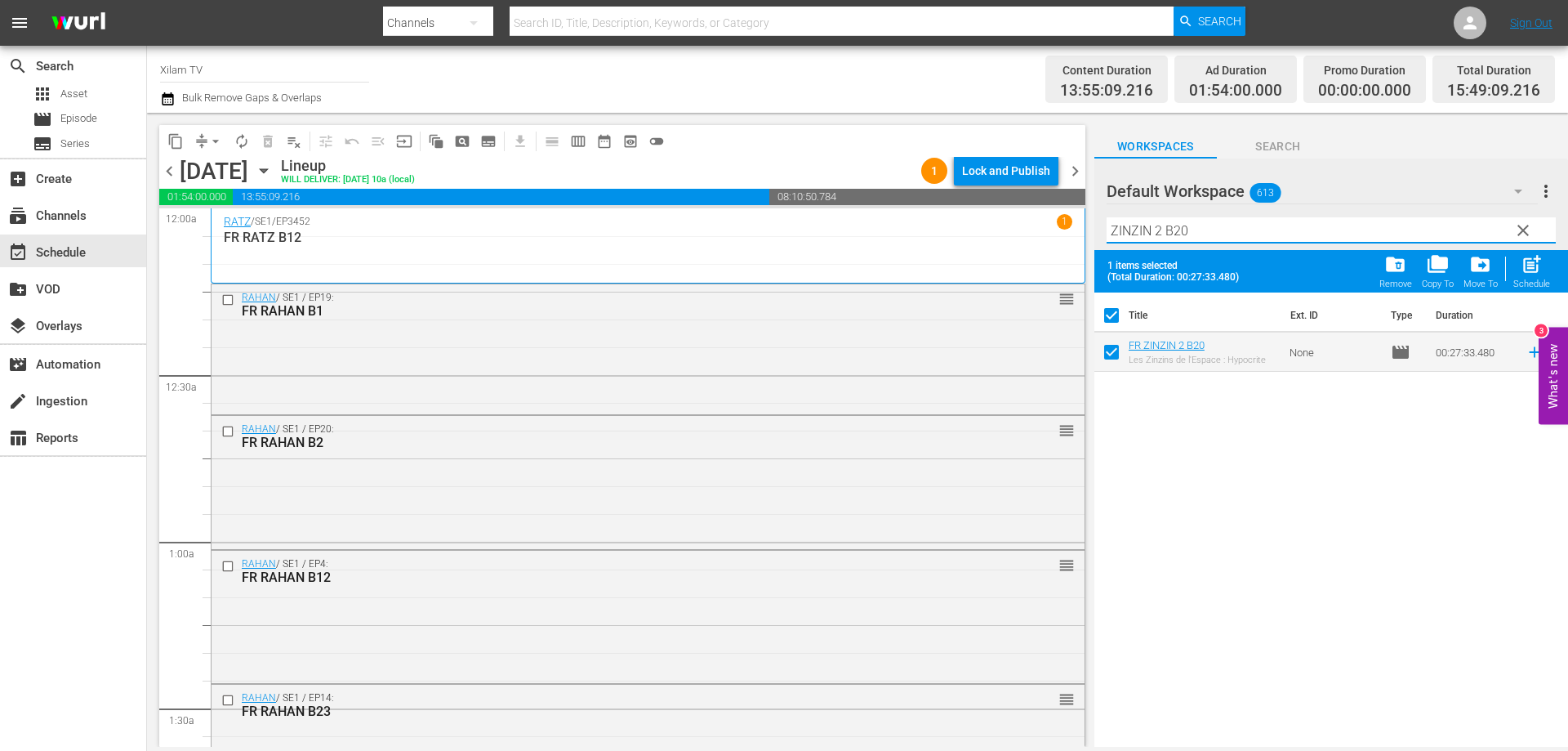
click at [1208, 231] on input "ZINZIN 2 B20" at bounding box center [1331, 230] width 450 height 26
type input "ZINZIN 2 B12"
click at [1122, 355] on input "checkbox" at bounding box center [1112, 355] width 35 height 35
checkbox input "true"
checkbox input "false"
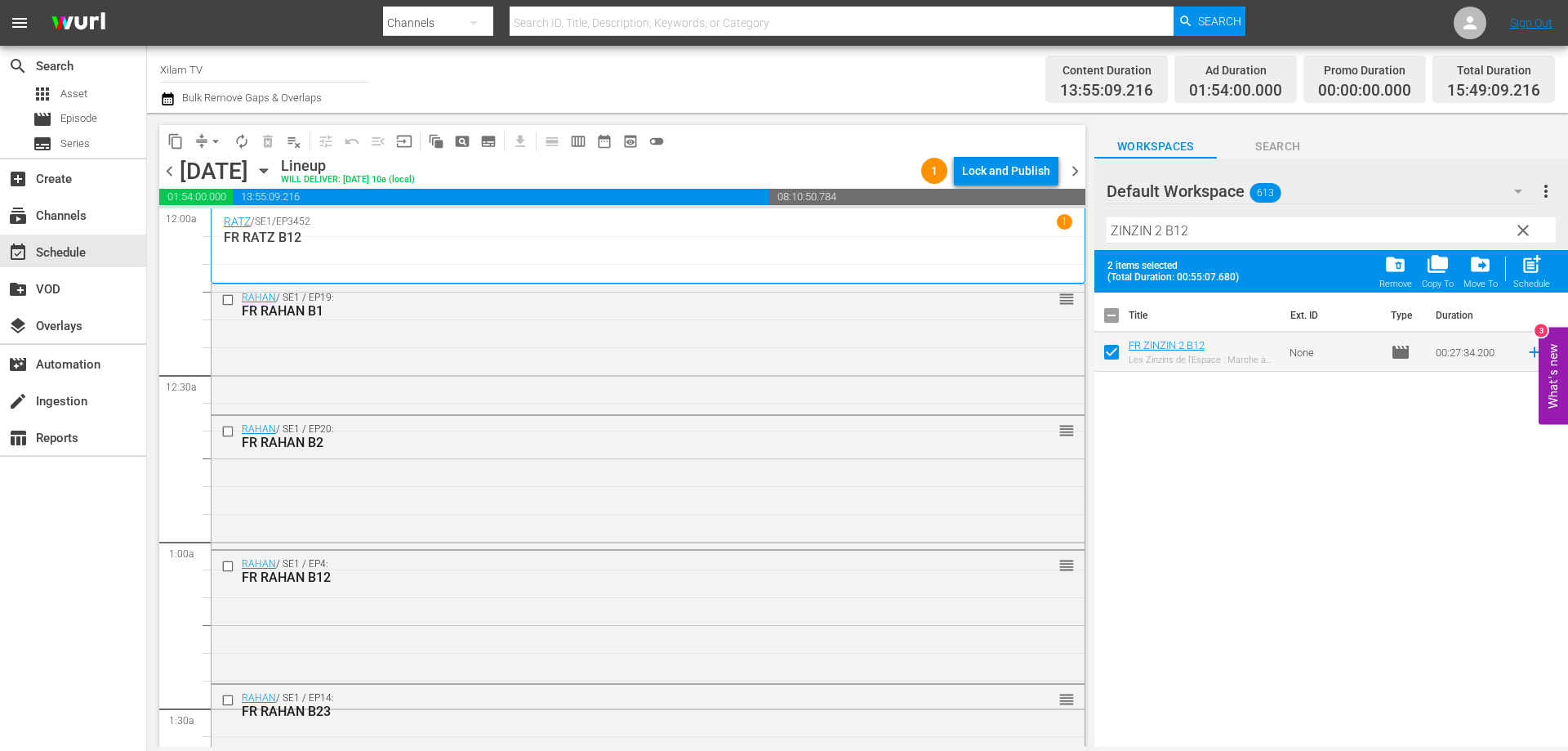
click at [1191, 237] on input "ZINZIN 2 B12" at bounding box center [1331, 230] width 450 height 26
type input "ZINZIN 2 B33"
click at [1115, 354] on input "checkbox" at bounding box center [1112, 355] width 35 height 35
click at [1524, 283] on div "Schedule" at bounding box center [1531, 284] width 37 height 10
checkbox input "false"
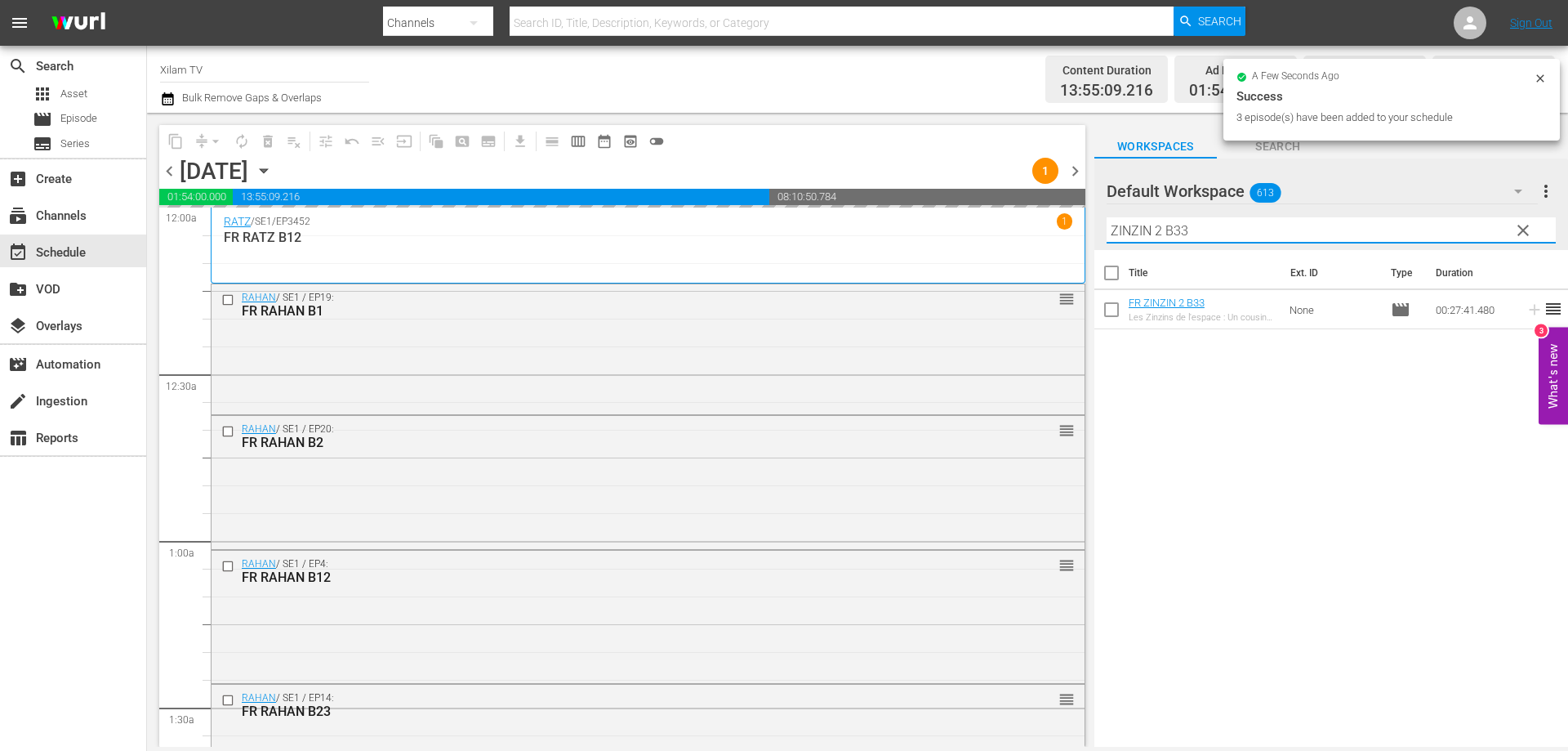
drag, startPoint x: 1133, startPoint y: 229, endPoint x: 1077, endPoint y: 221, distance: 56.6
click at [1077, 221] on div "content_copy compress arrow_drop_down autorenew_outlined delete_forever_outline…" at bounding box center [858, 429] width 1422 height 634
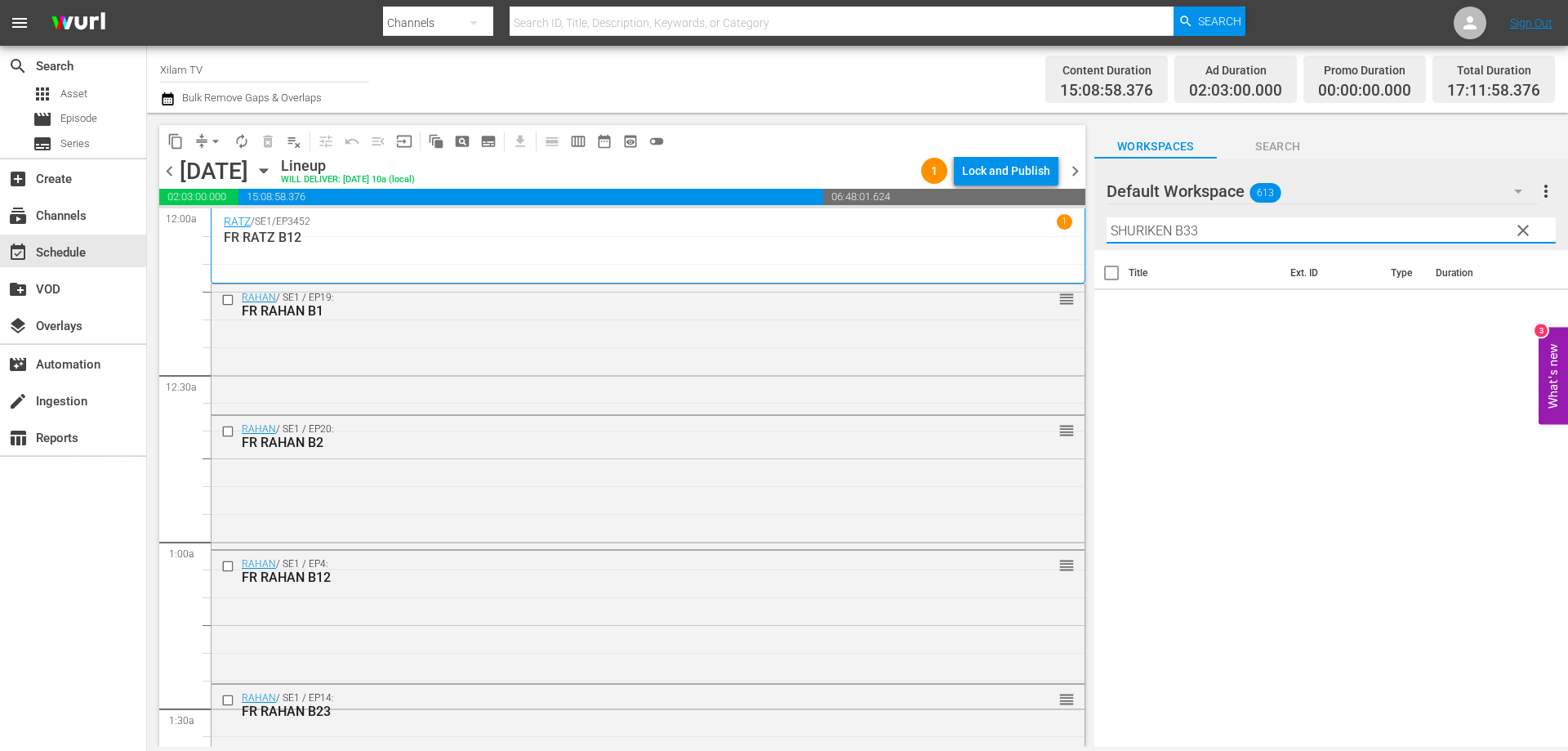
click at [1210, 227] on input "SHURIKEN B33" at bounding box center [1331, 230] width 450 height 26
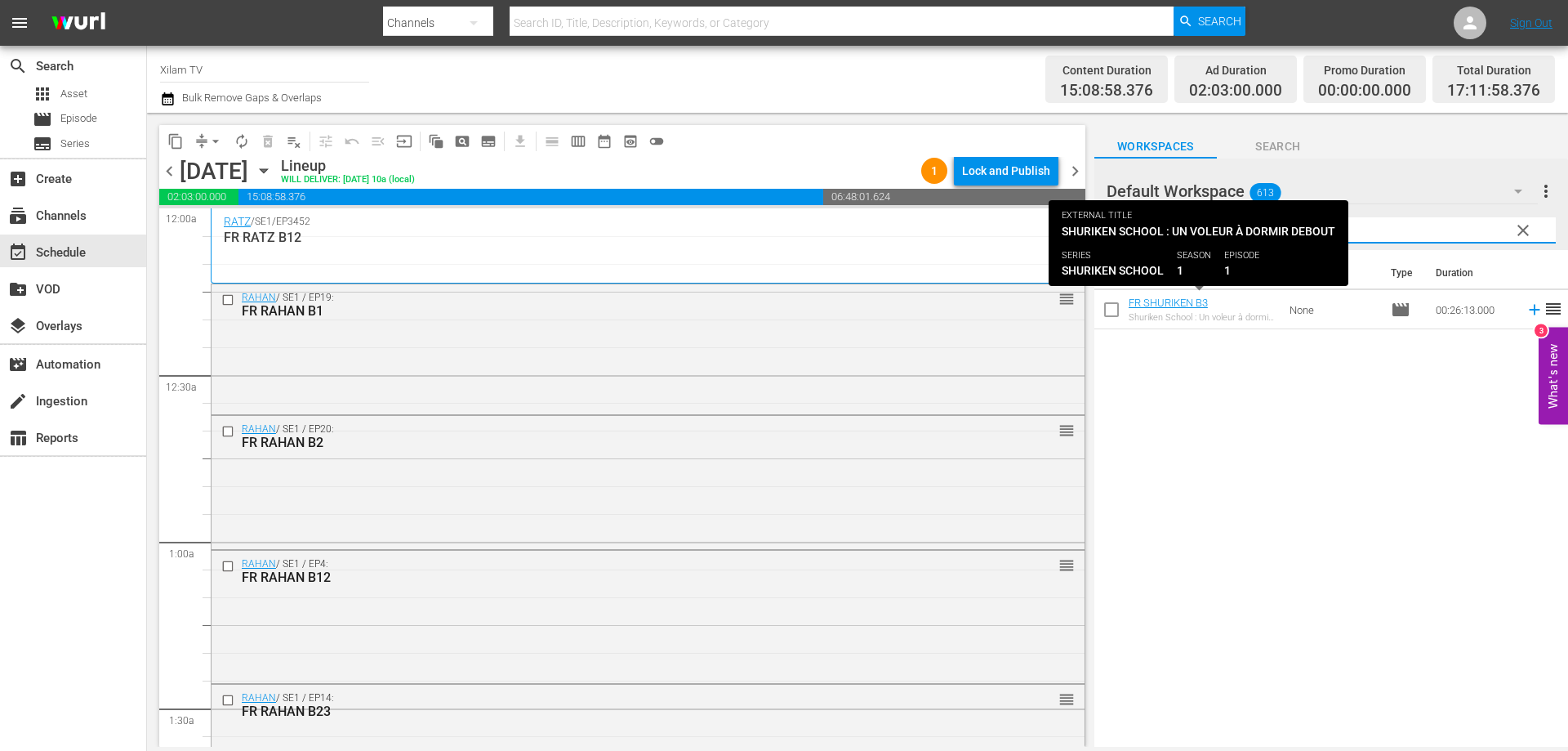
type input "SHURIKEN B3"
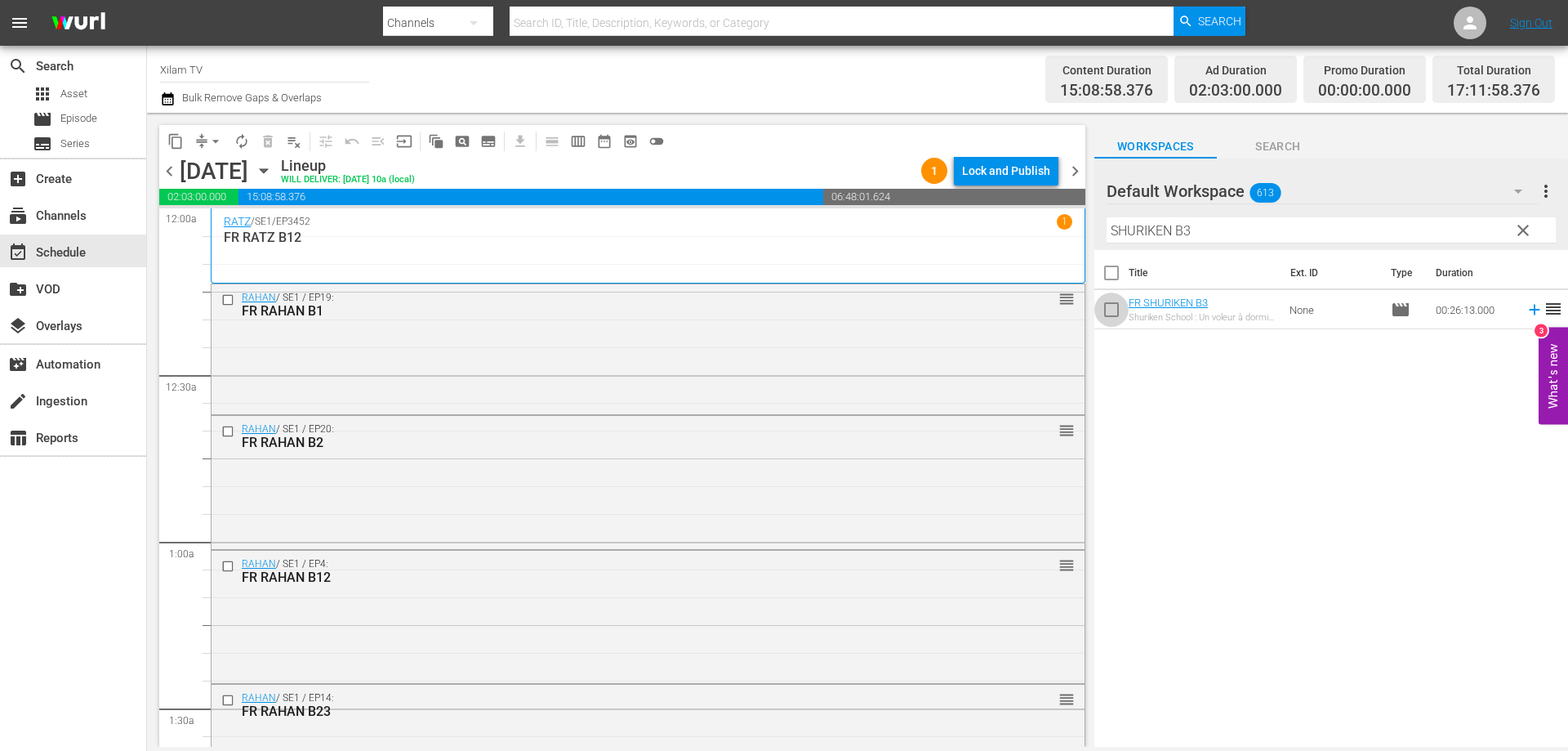
click at [1107, 308] on input "checkbox" at bounding box center [1112, 313] width 35 height 35
checkbox input "true"
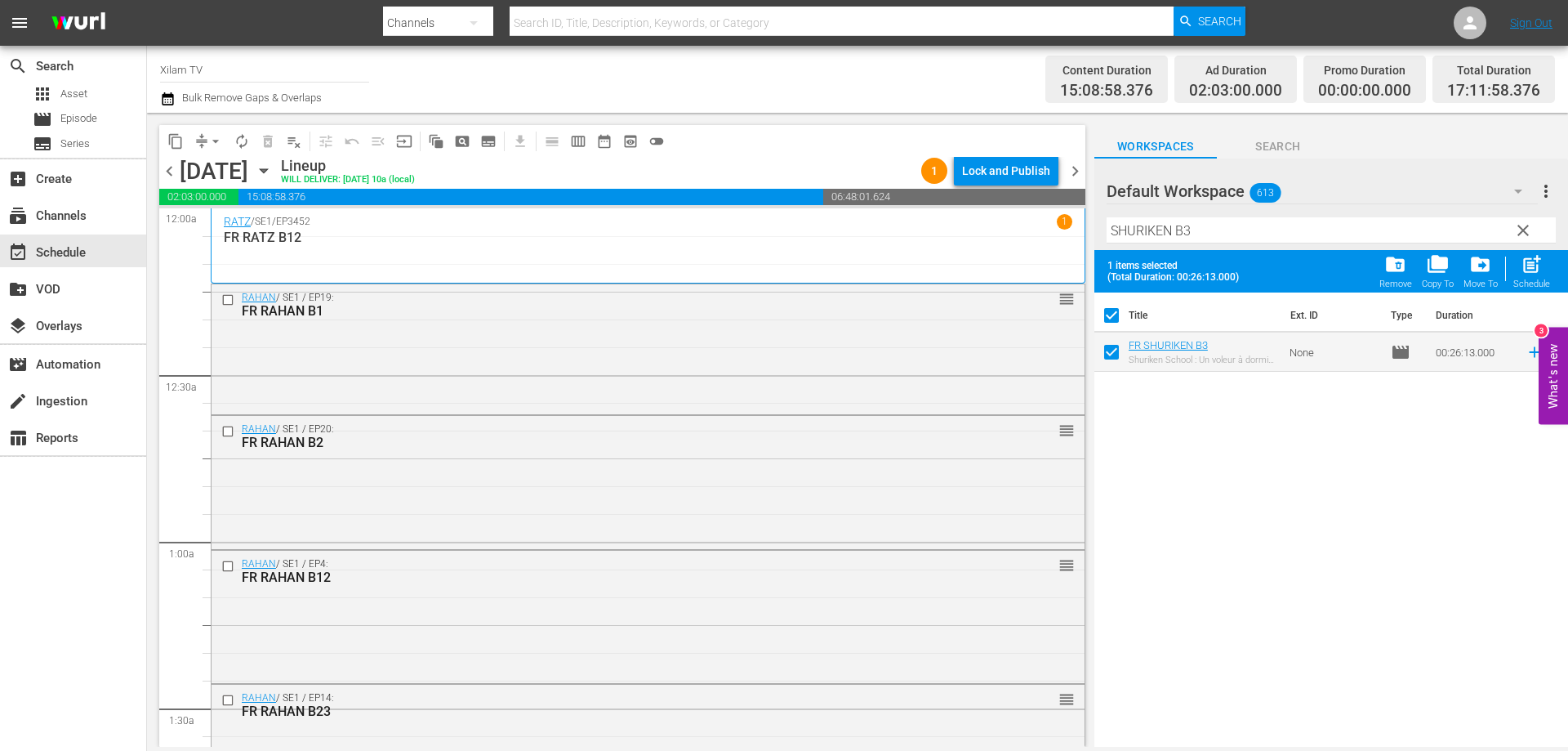
click at [1191, 239] on input "SHURIKEN B3" at bounding box center [1331, 230] width 450 height 26
type input "SHURIKEN B20"
click at [1110, 349] on input "checkbox" at bounding box center [1112, 355] width 35 height 35
checkbox input "true"
checkbox input "false"
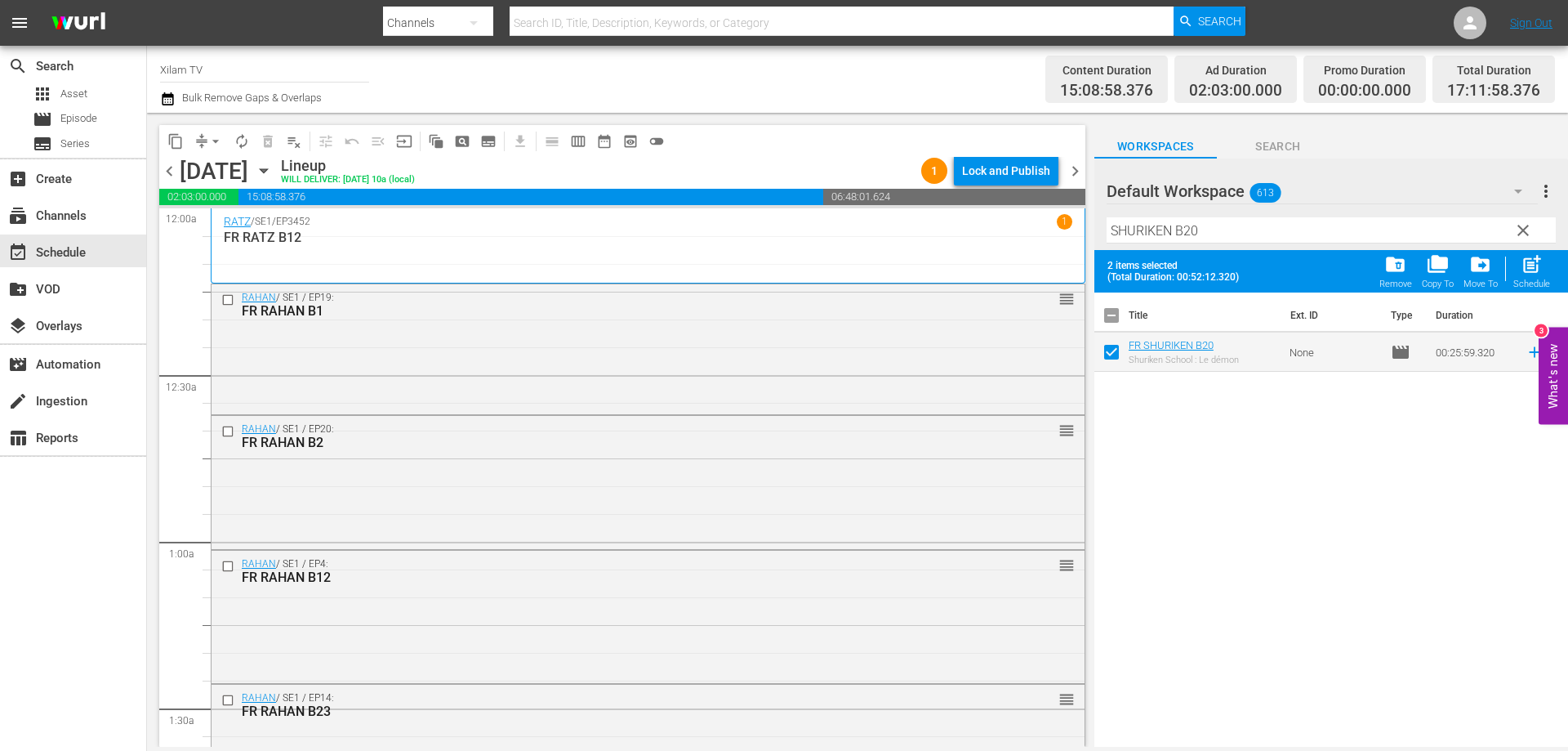
click at [1259, 202] on span "613" at bounding box center [1265, 192] width 31 height 35
click at [1213, 238] on div "Default Workspace (613)" at bounding box center [784, 376] width 1568 height 751
click at [1213, 236] on input "SHURIKEN B20" at bounding box center [1331, 230] width 450 height 26
type input "SHURIKEN B6"
click at [1110, 359] on input "checkbox" at bounding box center [1112, 355] width 35 height 35
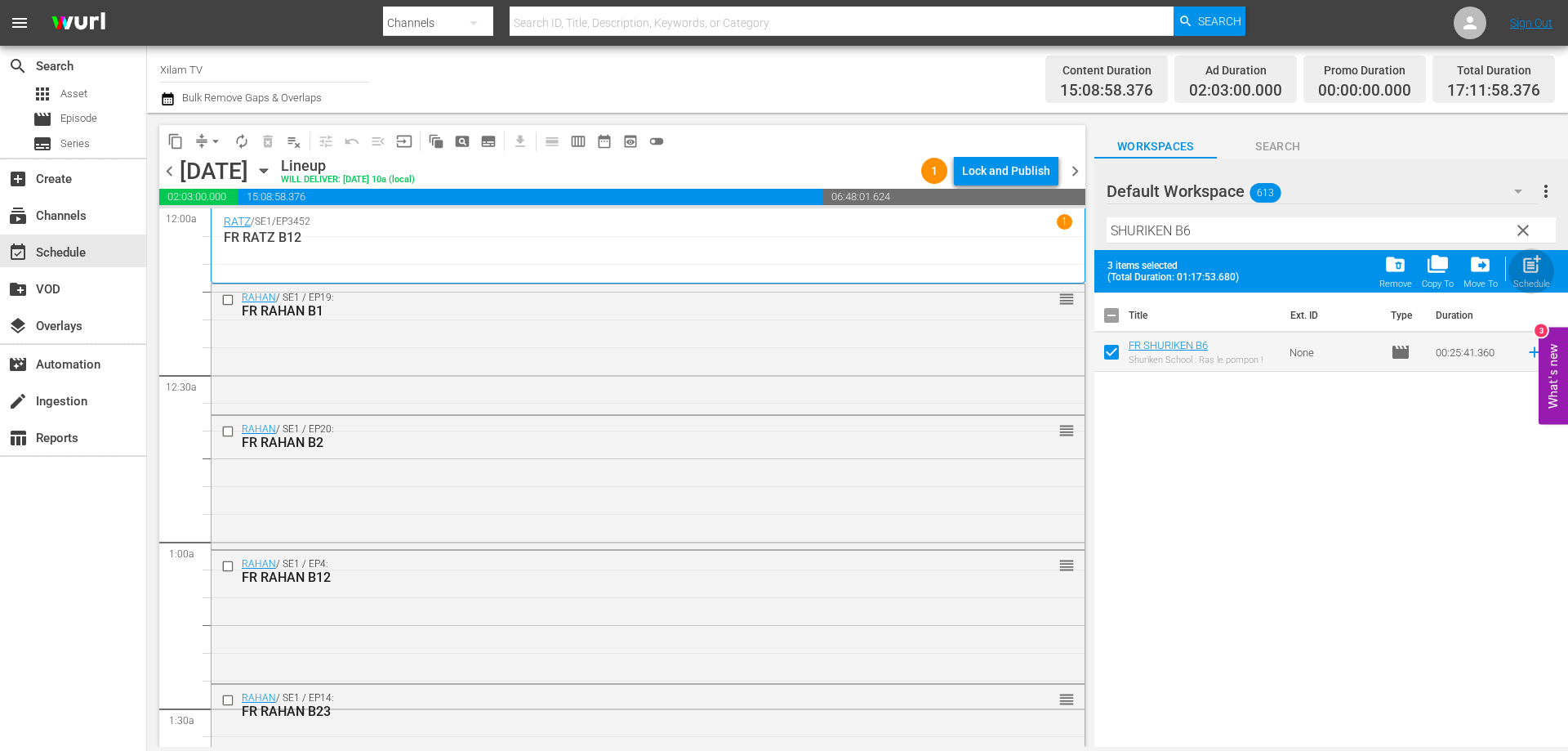
click at [1545, 268] on div "post_add Schedule" at bounding box center [1531, 271] width 37 height 36
checkbox input "false"
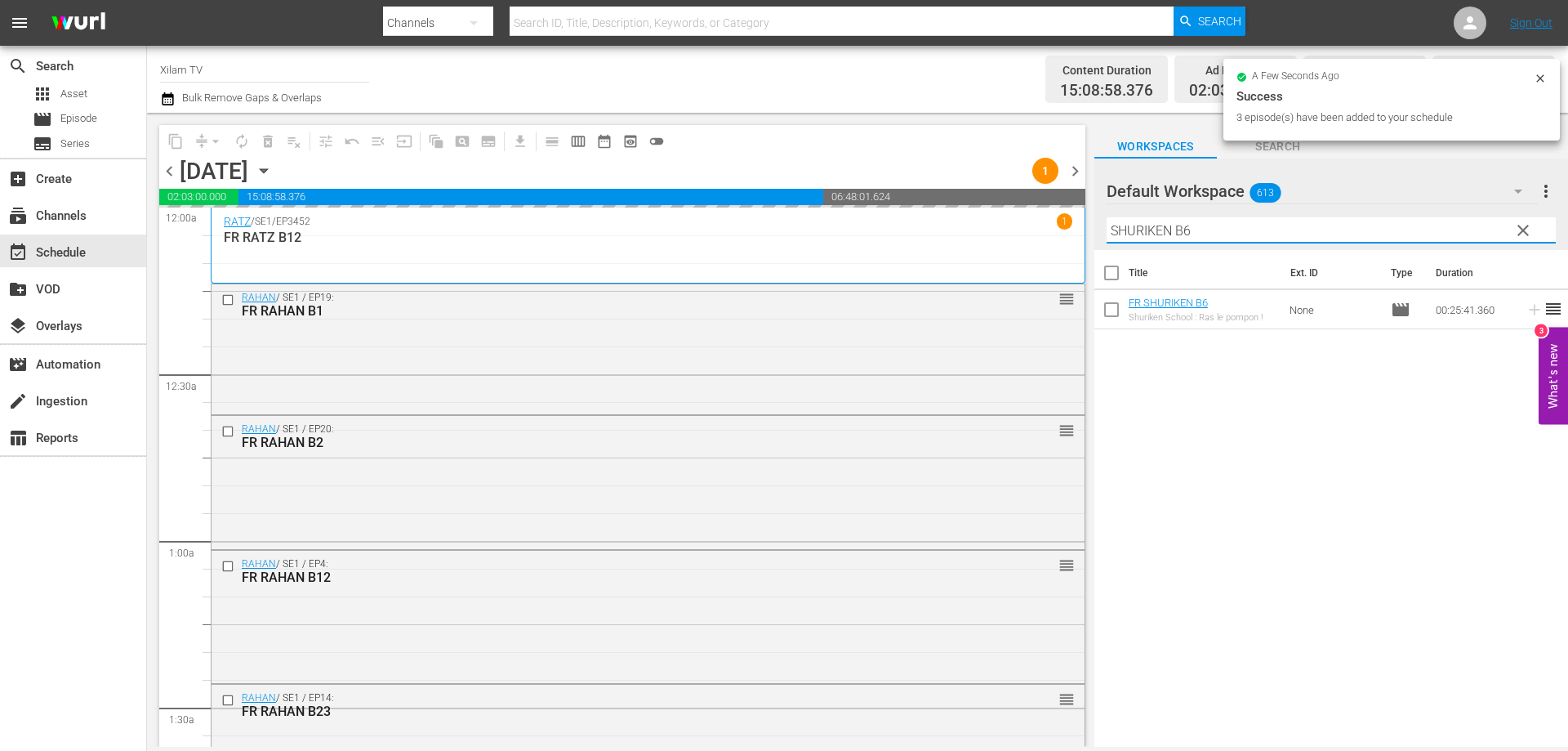
click at [1069, 203] on div "content_copy compress arrow_drop_down autorenew_outlined delete_forever_outline…" at bounding box center [858, 429] width 1422 height 634
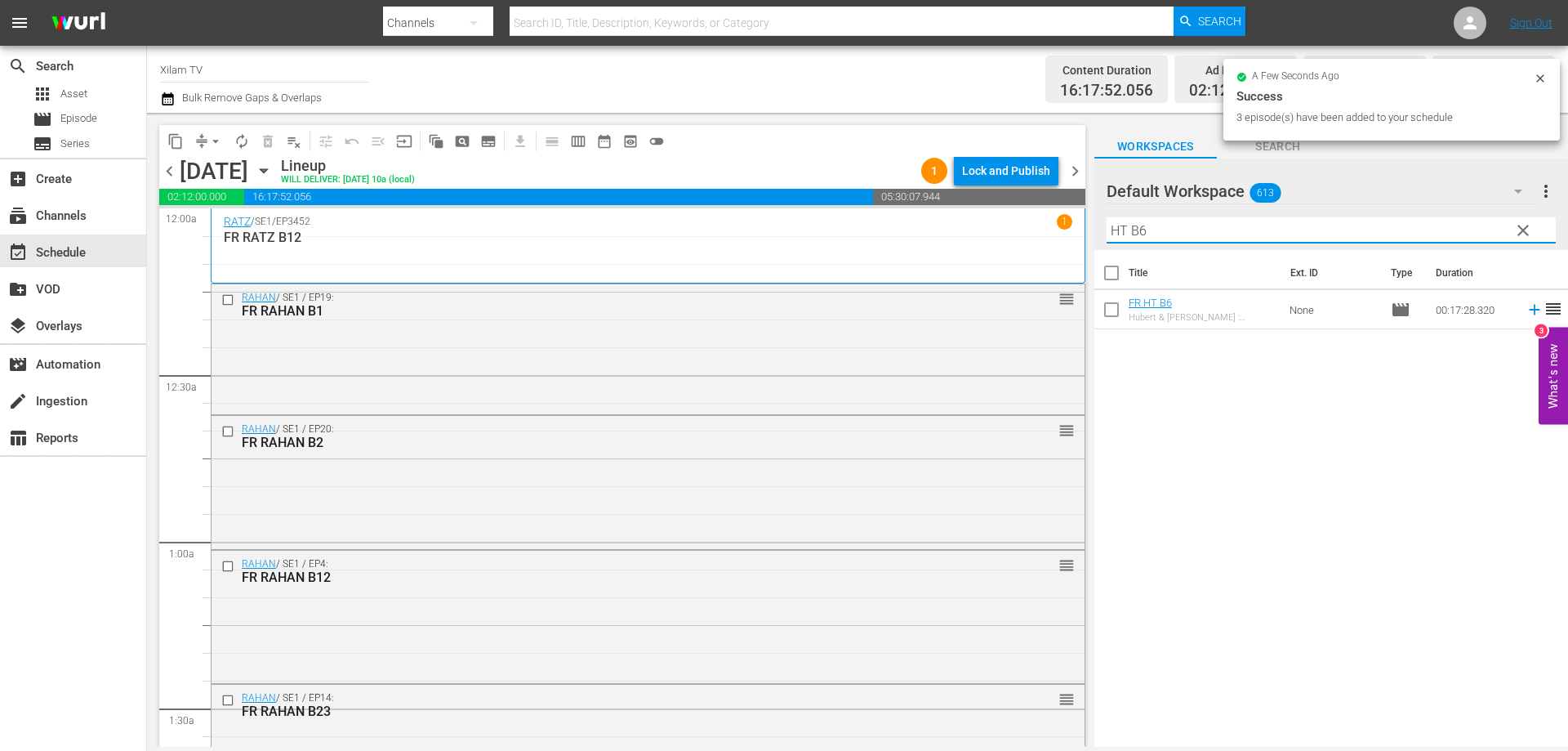
click at [1160, 229] on input "HT B6" at bounding box center [1331, 230] width 450 height 26
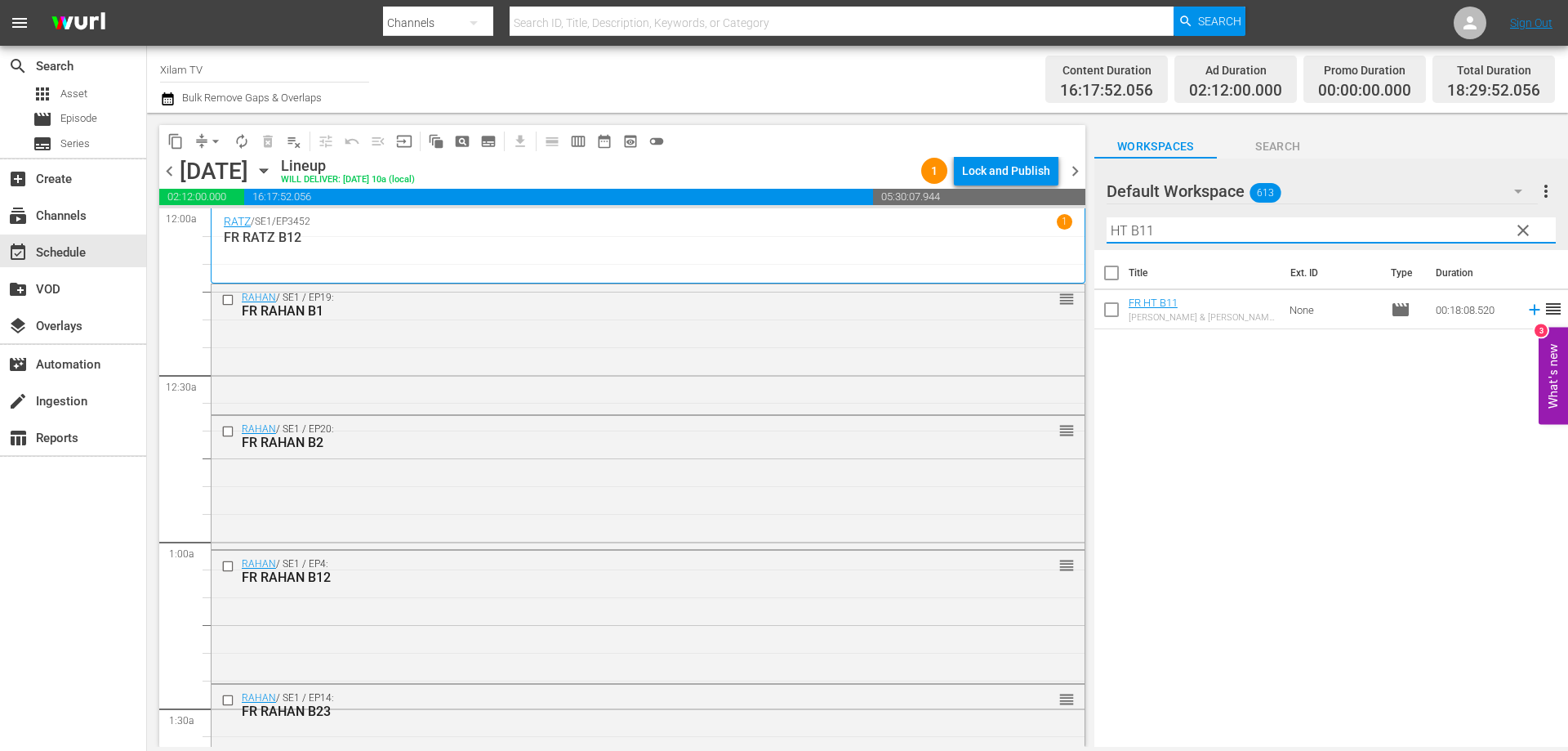
type input "HT B11"
click at [1115, 315] on input "checkbox" at bounding box center [1112, 313] width 35 height 35
checkbox input "true"
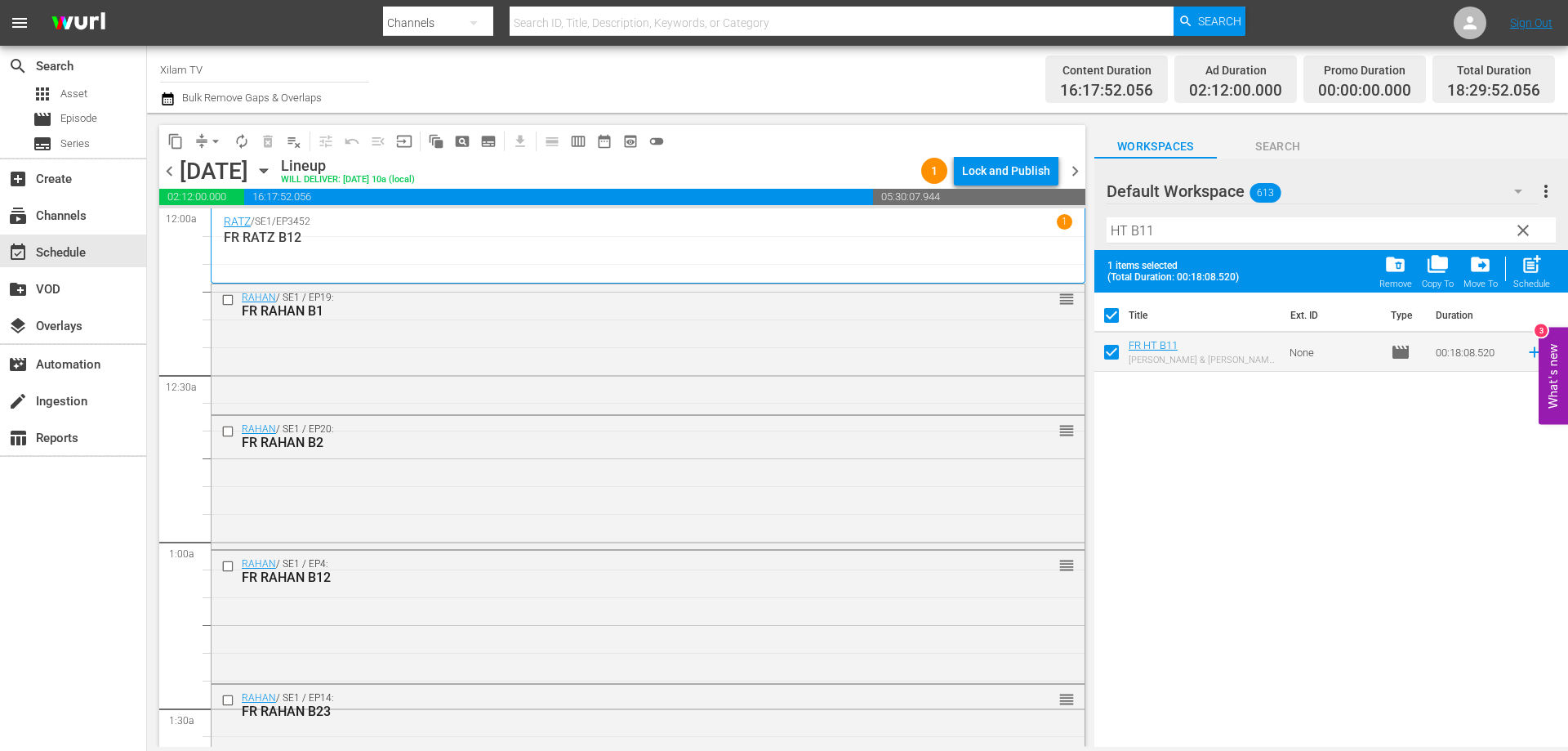
click at [1180, 225] on input "HT B11" at bounding box center [1331, 230] width 450 height 26
type input "HT B20"
click at [1112, 351] on input "checkbox" at bounding box center [1112, 355] width 35 height 35
checkbox input "true"
checkbox input "false"
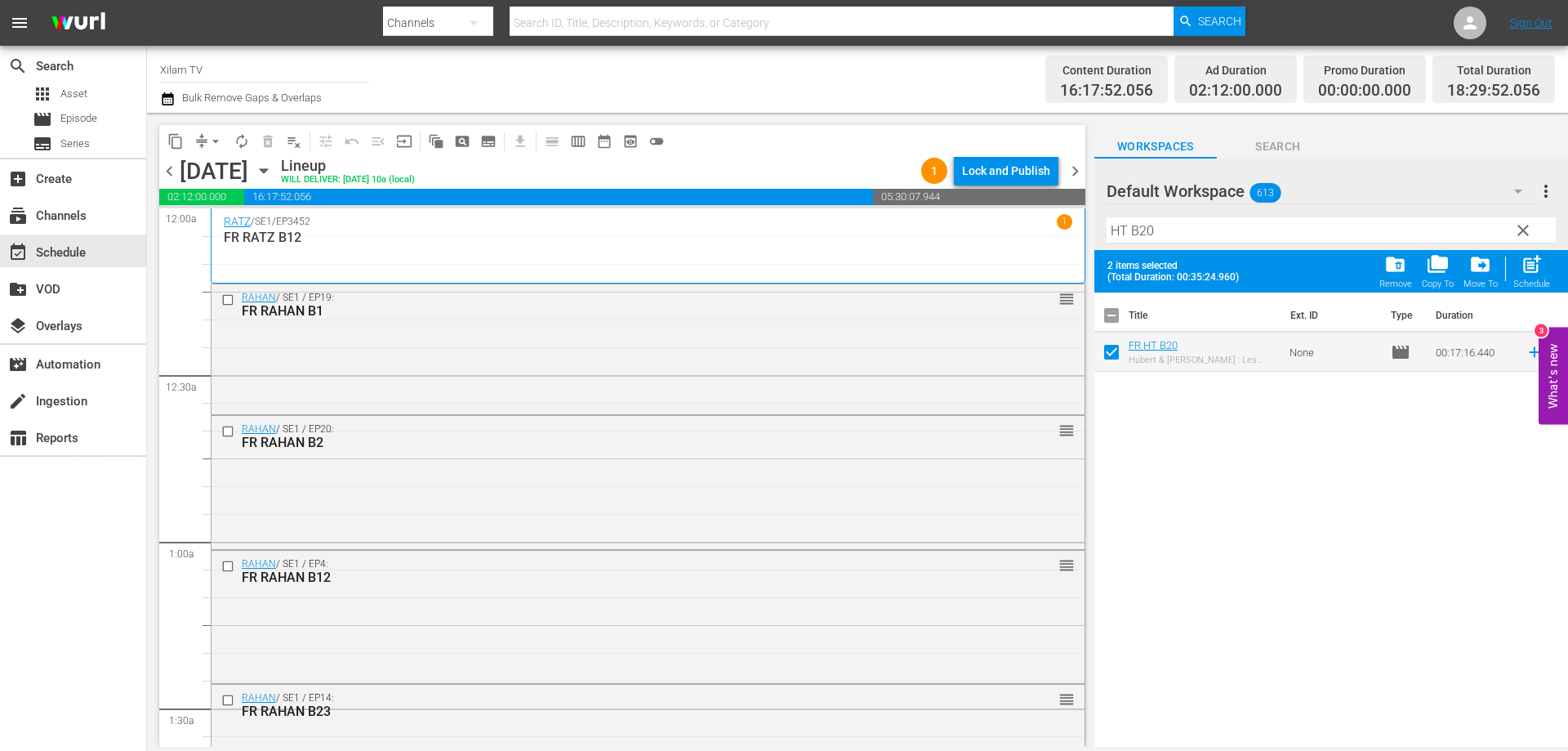
click at [1161, 237] on input "HT B20" at bounding box center [1331, 230] width 450 height 26
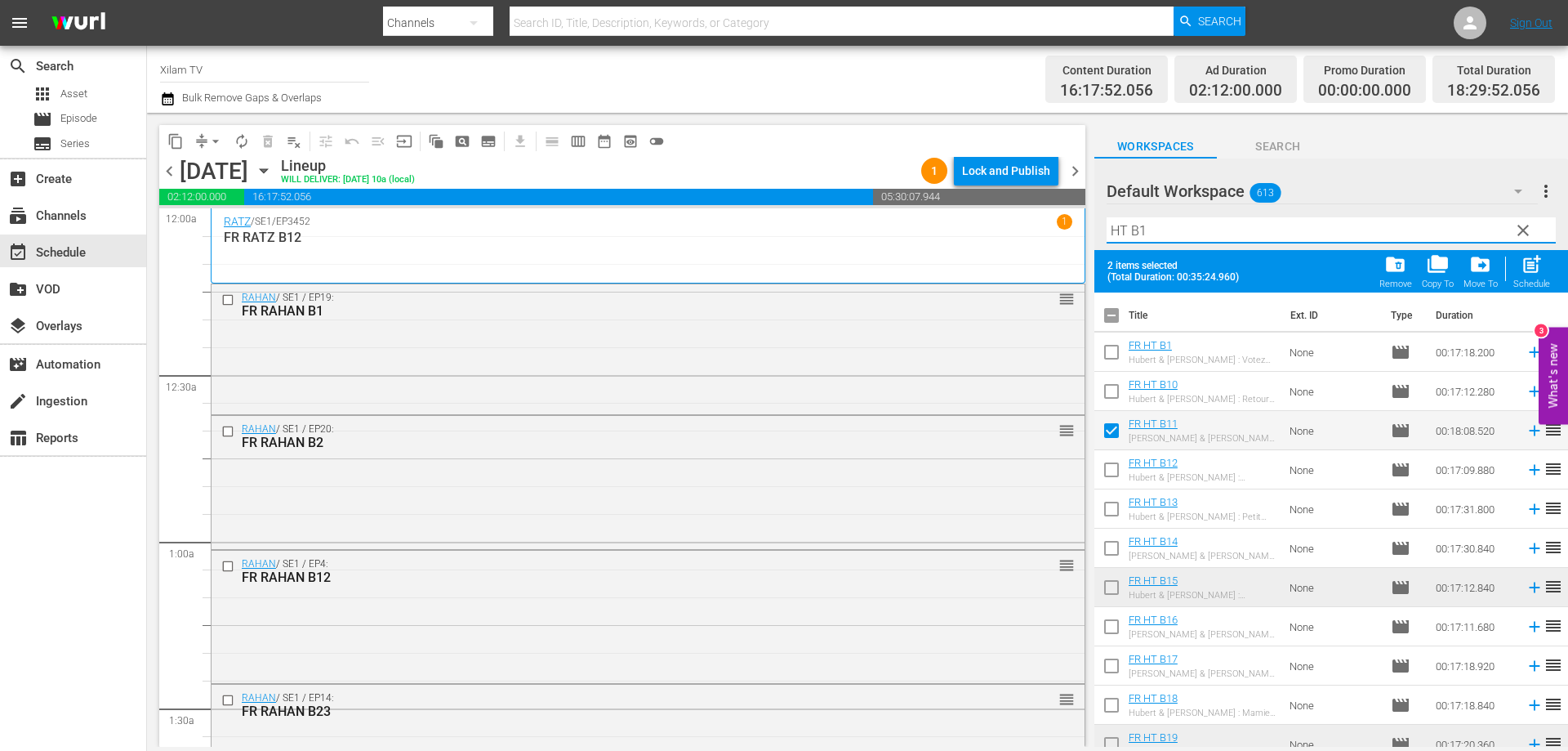
type input "HT B1"
click at [1112, 353] on input "checkbox" at bounding box center [1112, 355] width 35 height 35
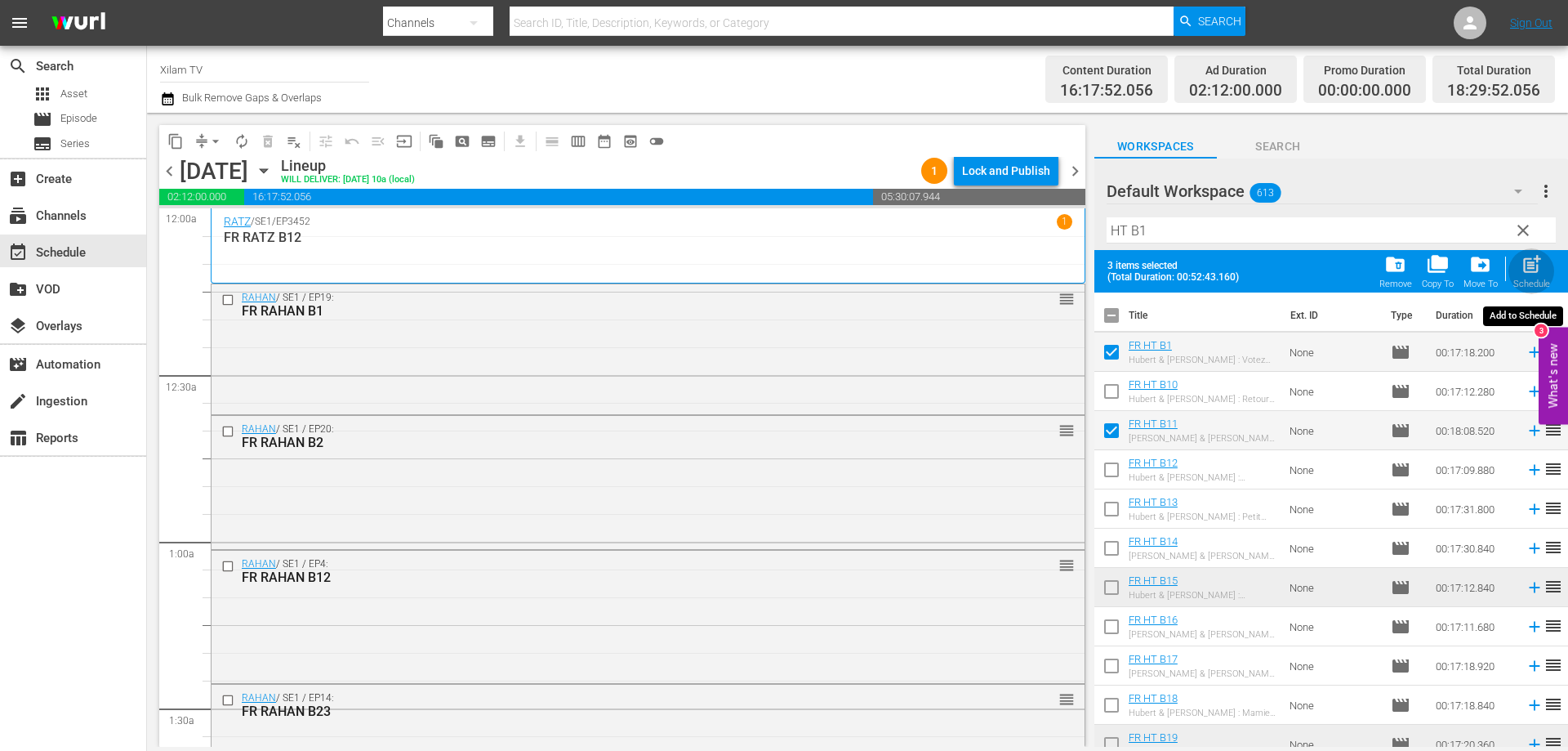
click at [1522, 268] on span "post_add" at bounding box center [1531, 264] width 22 height 22
checkbox input "false"
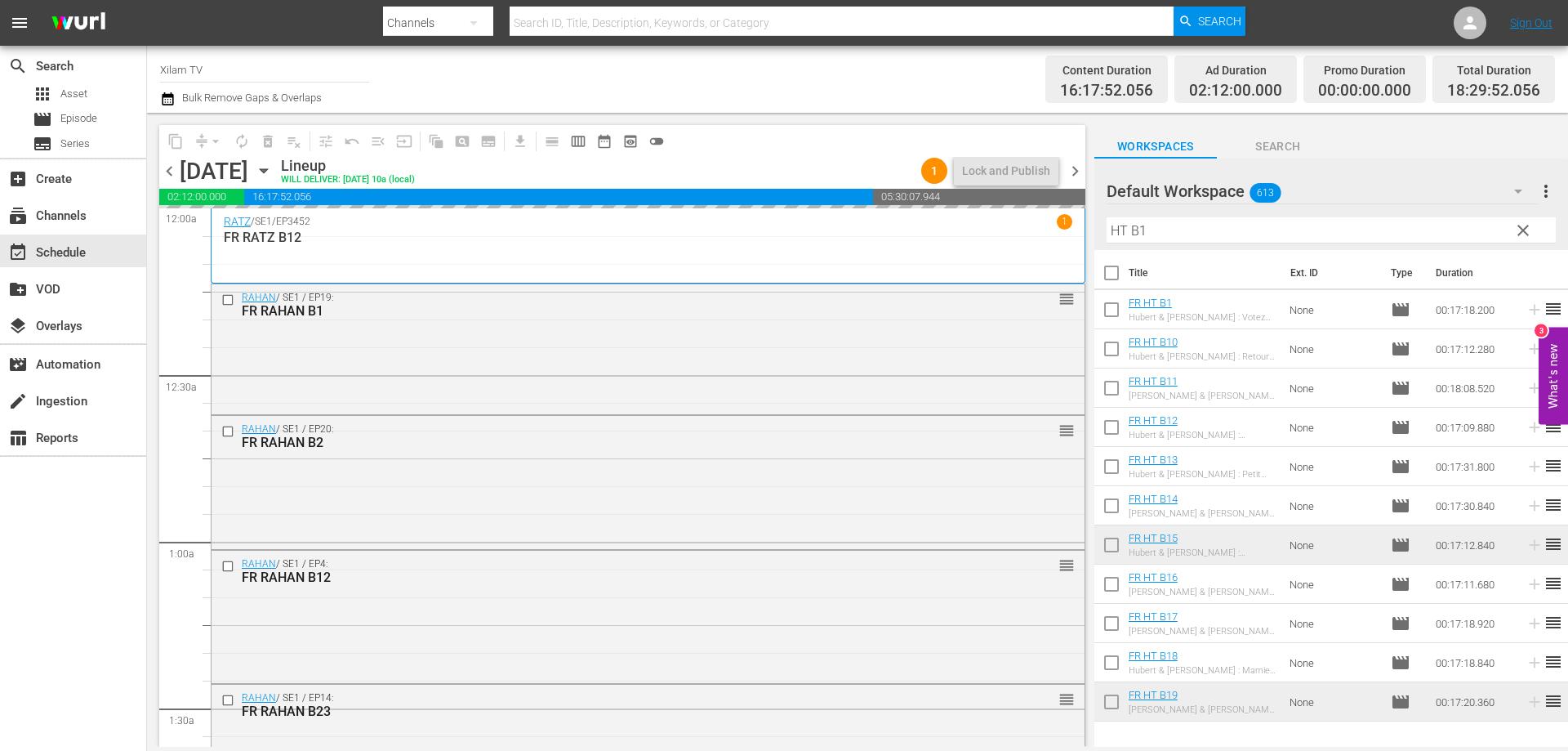
click at [1124, 230] on input "HT B1" at bounding box center [1331, 230] width 450 height 26
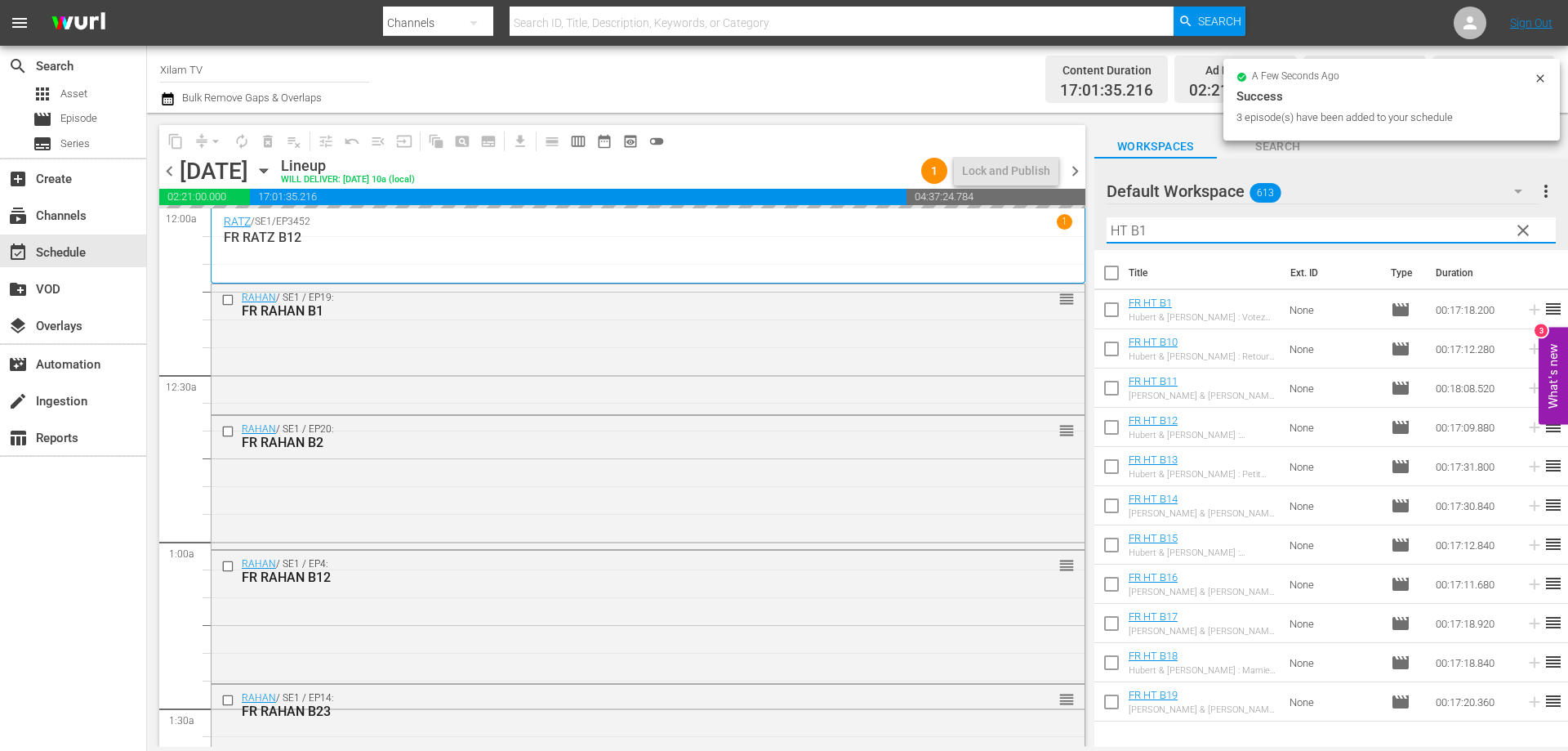
click at [1121, 234] on input "HT B1" at bounding box center [1331, 230] width 450 height 26
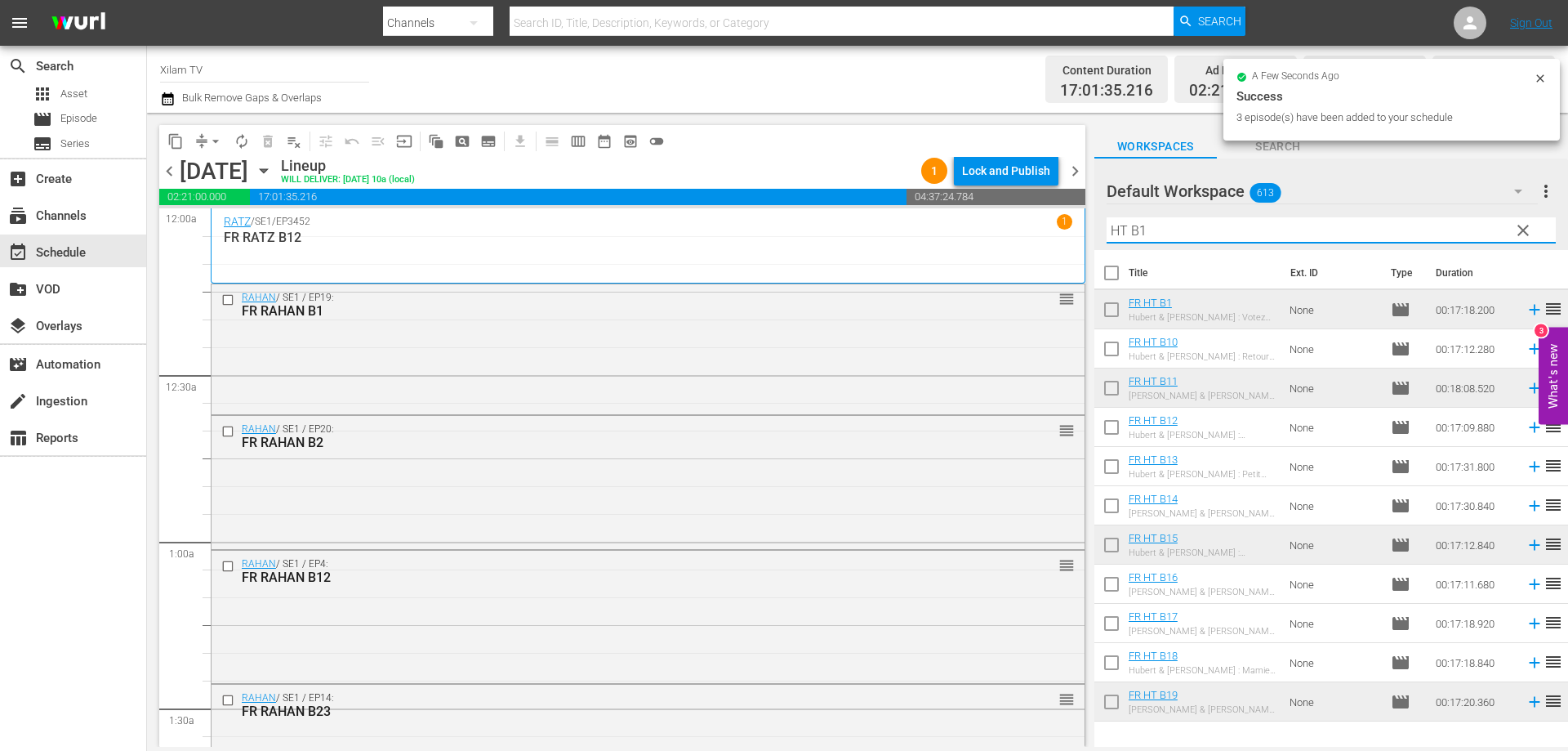
drag, startPoint x: 1120, startPoint y: 229, endPoint x: 1101, endPoint y: 228, distance: 19.0
click at [1101, 228] on div "Default Workspace 613 Default more_vert clear Filter by Title HT B1" at bounding box center [1331, 204] width 474 height 91
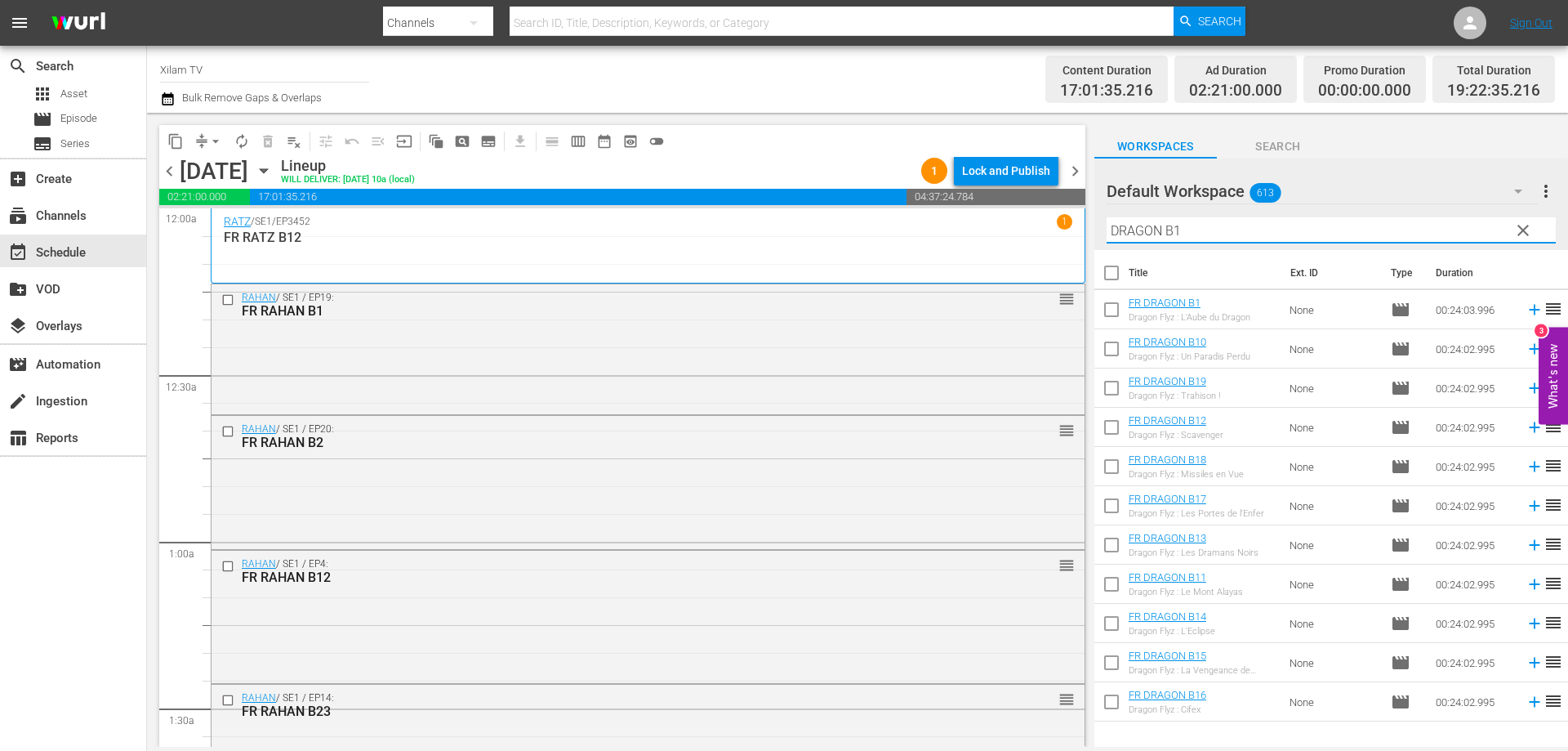
click at [1268, 234] on input "DRAGON B1" at bounding box center [1331, 230] width 450 height 26
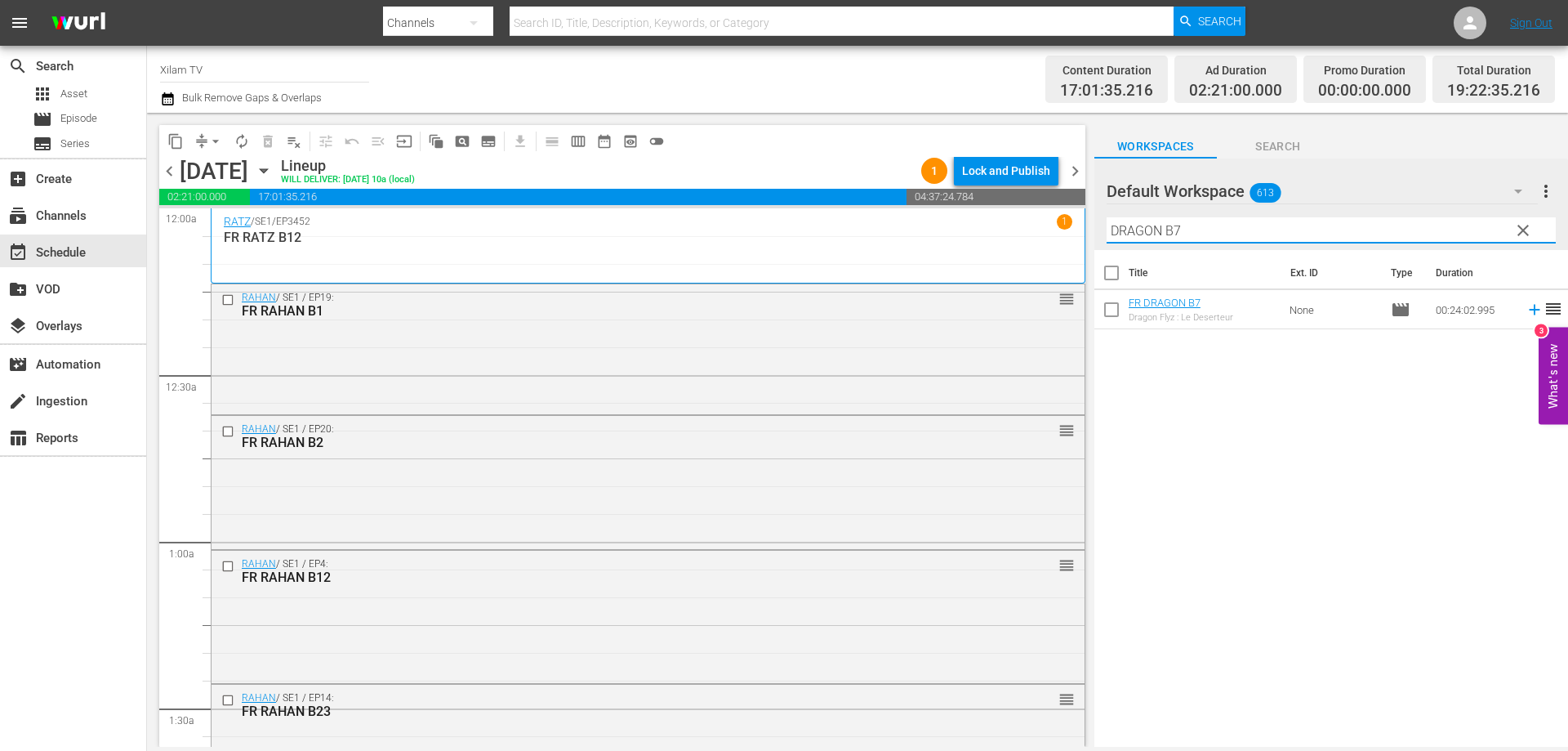
type input "DRAGON B7"
click at [1111, 315] on input "checkbox" at bounding box center [1112, 313] width 35 height 35
checkbox input "true"
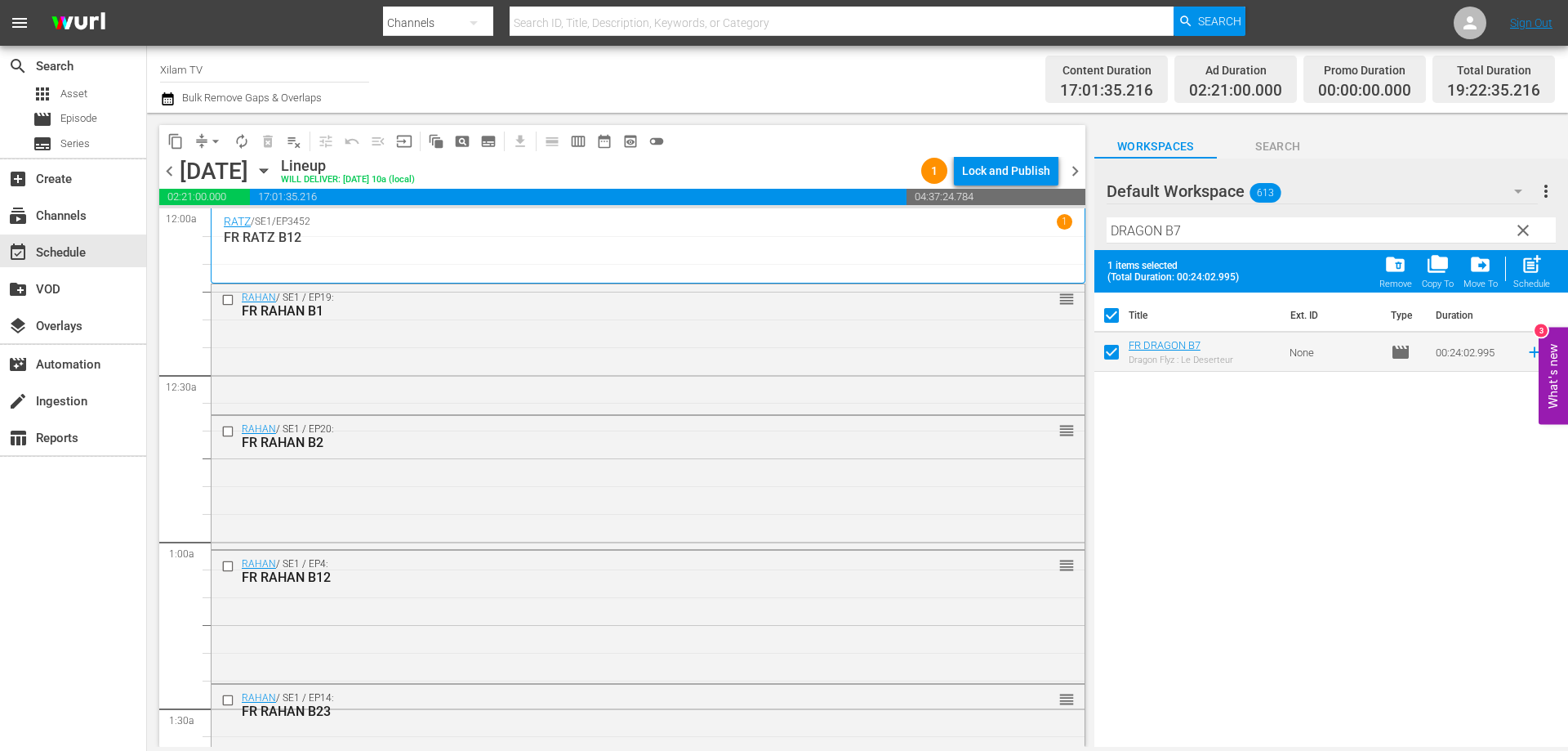
click at [1203, 231] on input "DRAGON B7" at bounding box center [1331, 230] width 450 height 26
type input "DRAGON B19"
click at [1113, 351] on input "checkbox" at bounding box center [1112, 355] width 35 height 35
checkbox input "true"
checkbox input "false"
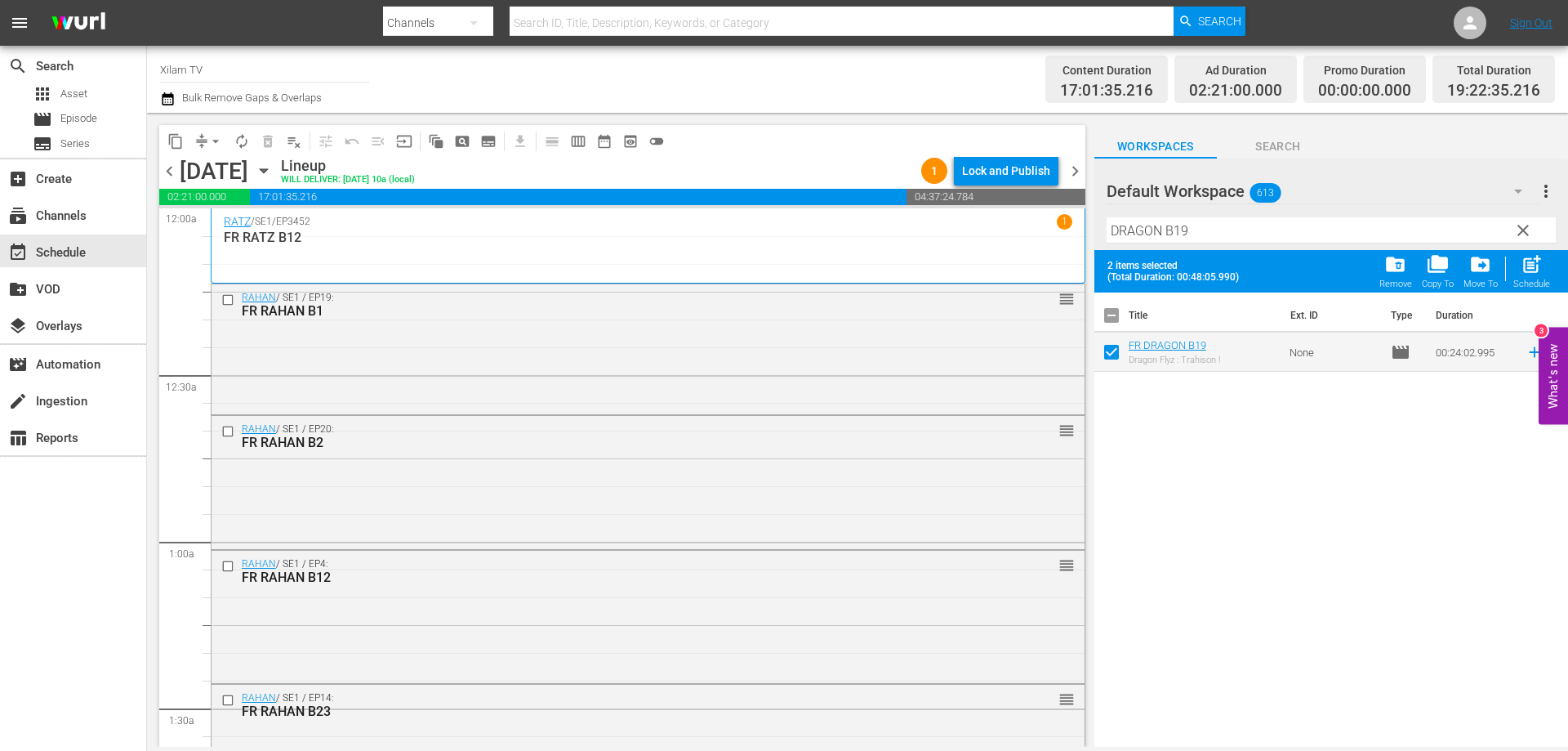
click at [1201, 239] on input "DRAGON B19" at bounding box center [1331, 230] width 450 height 26
type input "DRAGON B11"
click at [1103, 357] on input "checkbox" at bounding box center [1112, 355] width 35 height 35
click at [1535, 278] on div "post_add Schedule" at bounding box center [1531, 271] width 37 height 36
checkbox input "false"
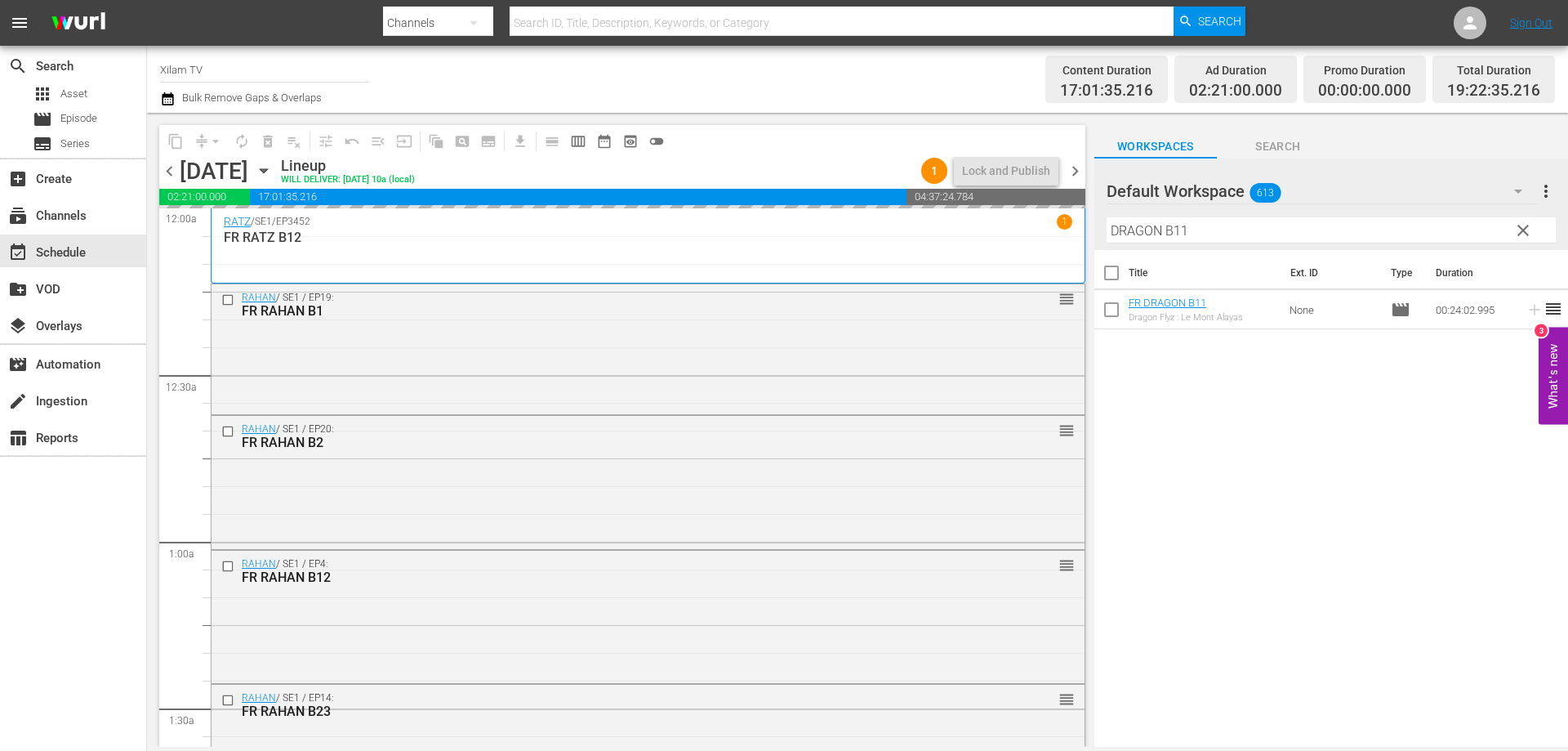
click at [1096, 224] on div "Default Workspace 613 Default more_vert clear Filter by Title DRAGON B11" at bounding box center [1331, 204] width 474 height 91
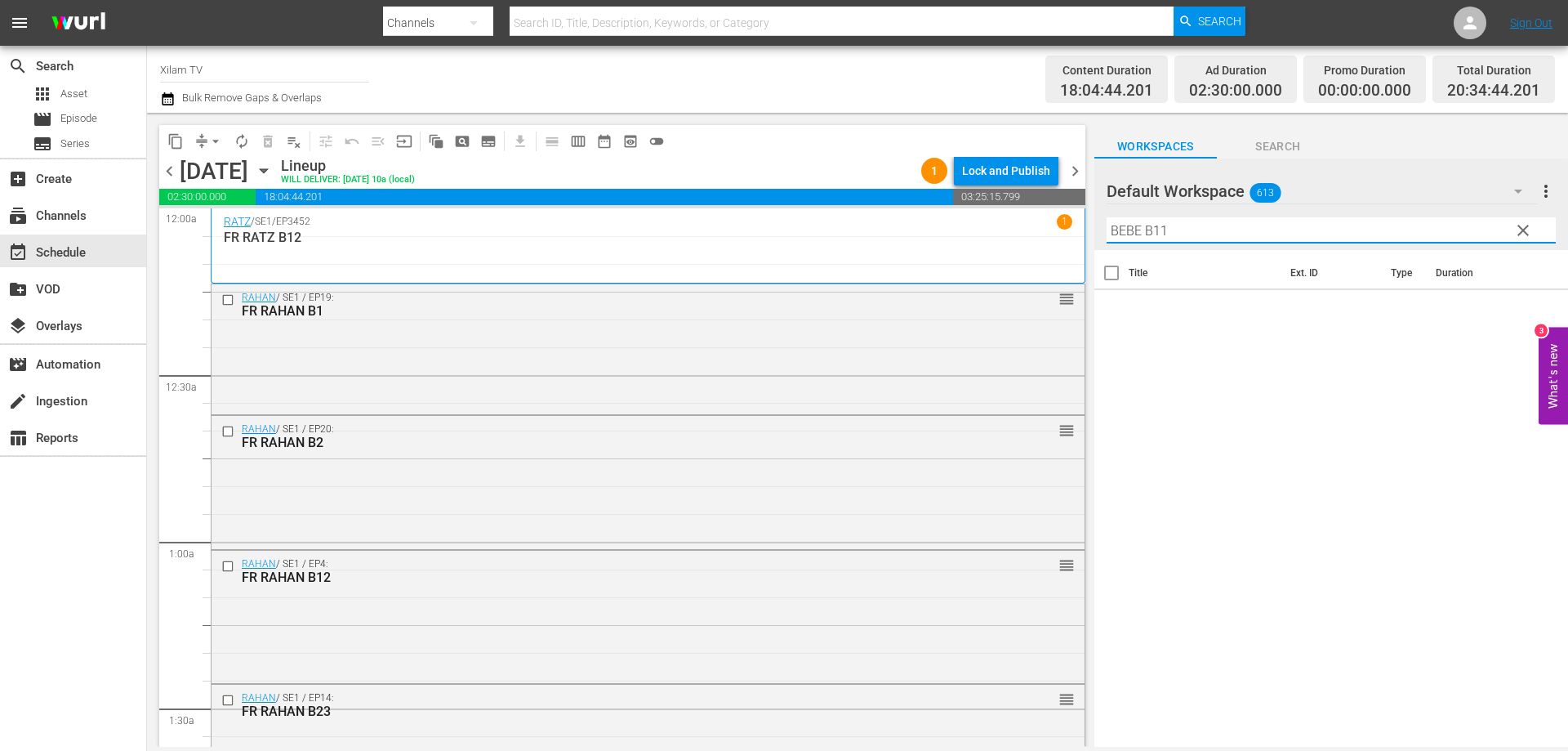
click at [1220, 236] on input "BEBE B11" at bounding box center [1331, 230] width 450 height 26
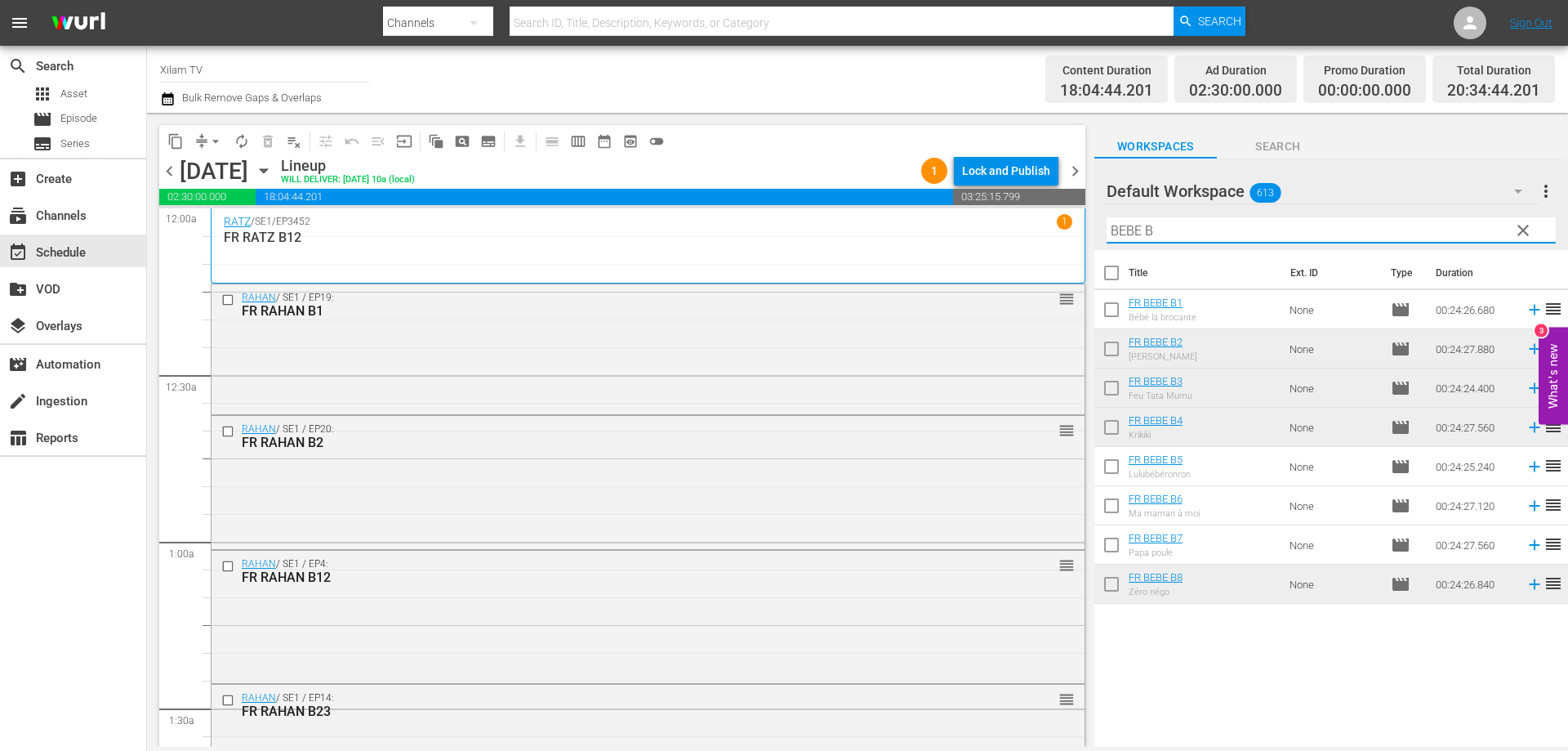
type input "BEBE B"
click at [1112, 576] on input "checkbox" at bounding box center [1112, 587] width 35 height 35
checkbox input "true"
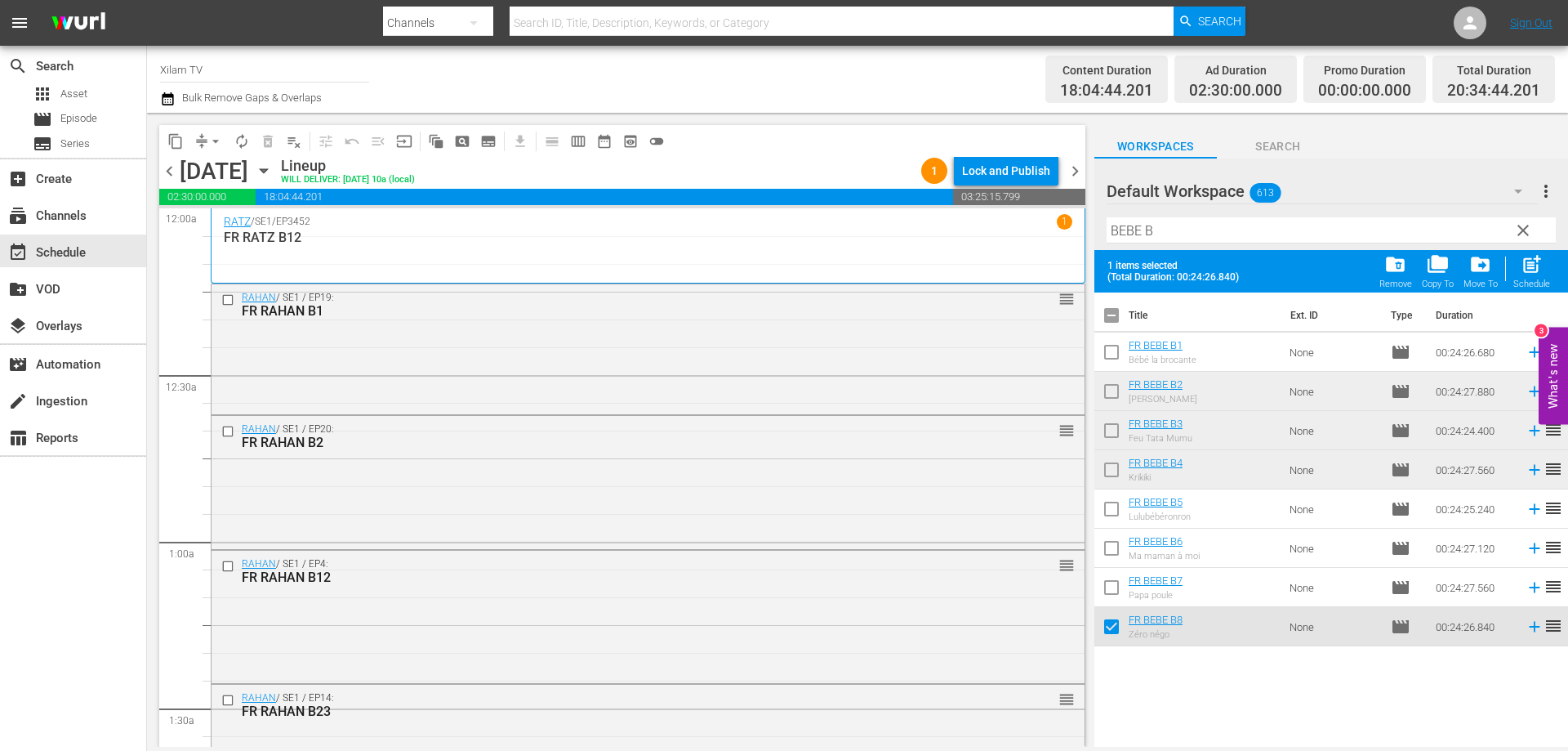
click at [1122, 394] on input "checkbox" at bounding box center [1112, 394] width 35 height 35
checkbox input "true"
click at [1107, 512] on input "checkbox" at bounding box center [1112, 512] width 35 height 35
checkbox input "true"
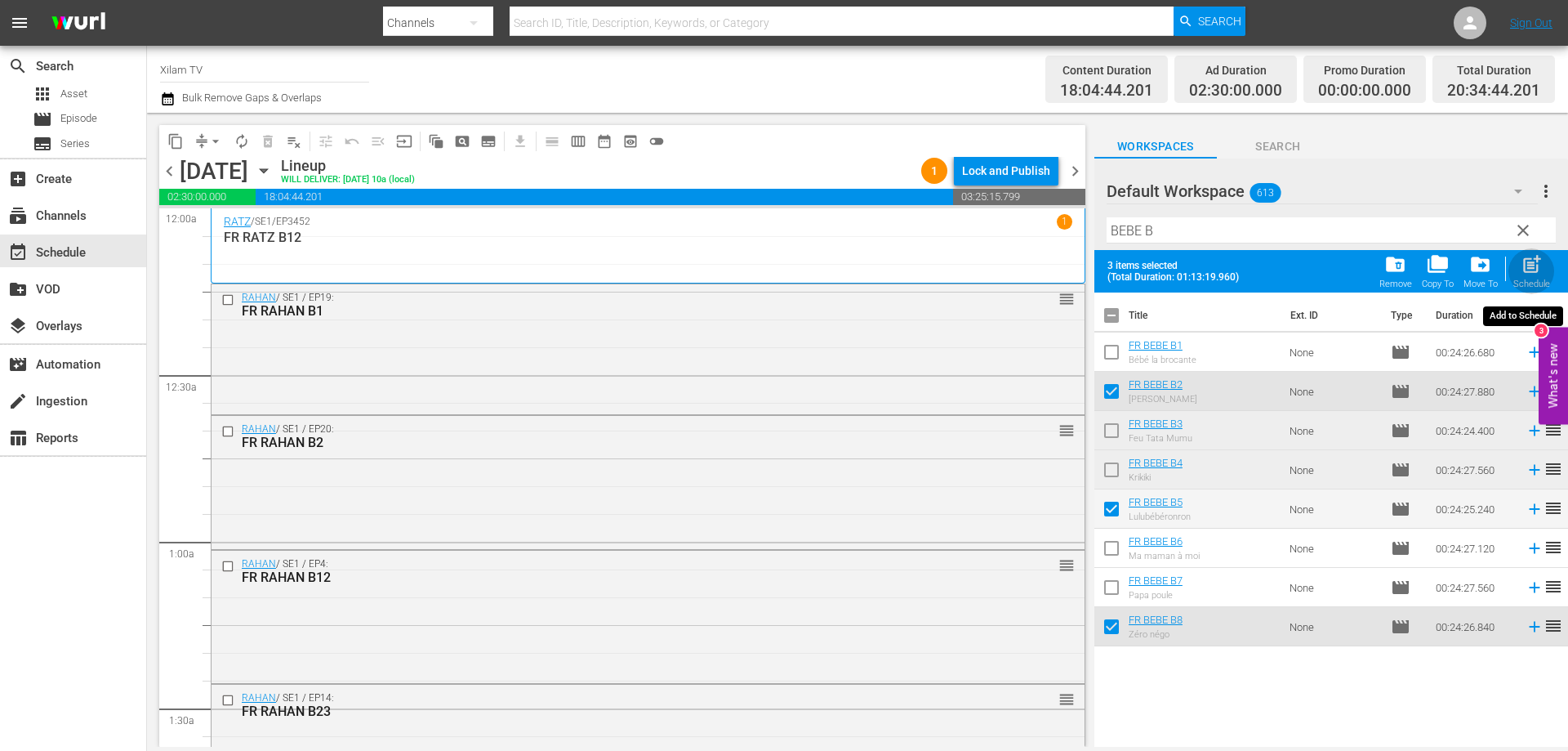
click at [1528, 267] on span "post_add" at bounding box center [1531, 264] width 22 height 22
checkbox input "false"
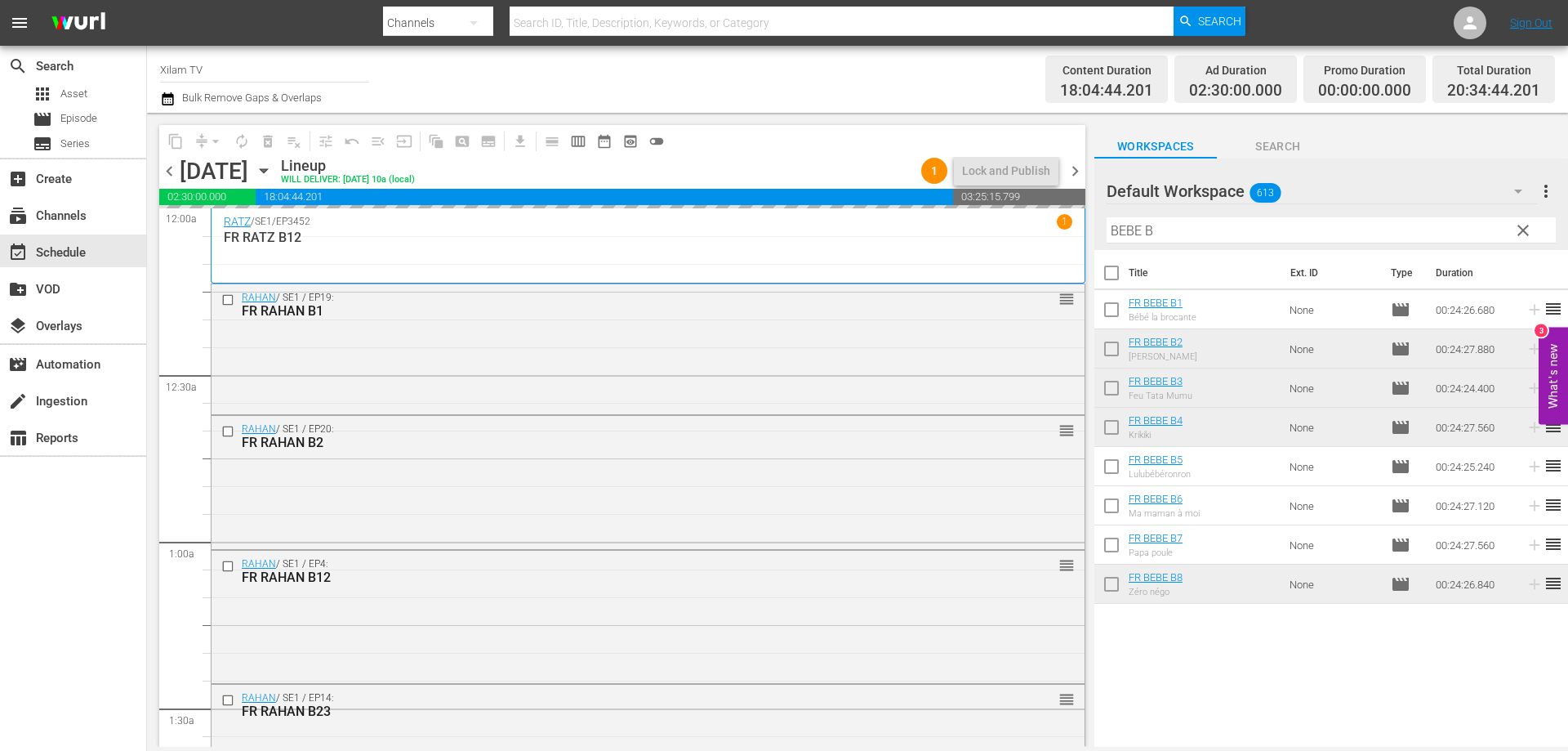
drag, startPoint x: 1141, startPoint y: 232, endPoint x: 1068, endPoint y: 226, distance: 73.2
click at [1073, 226] on div "content_copy compress arrow_drop_down autorenew_outlined delete_forever_outline…" at bounding box center [858, 429] width 1422 height 634
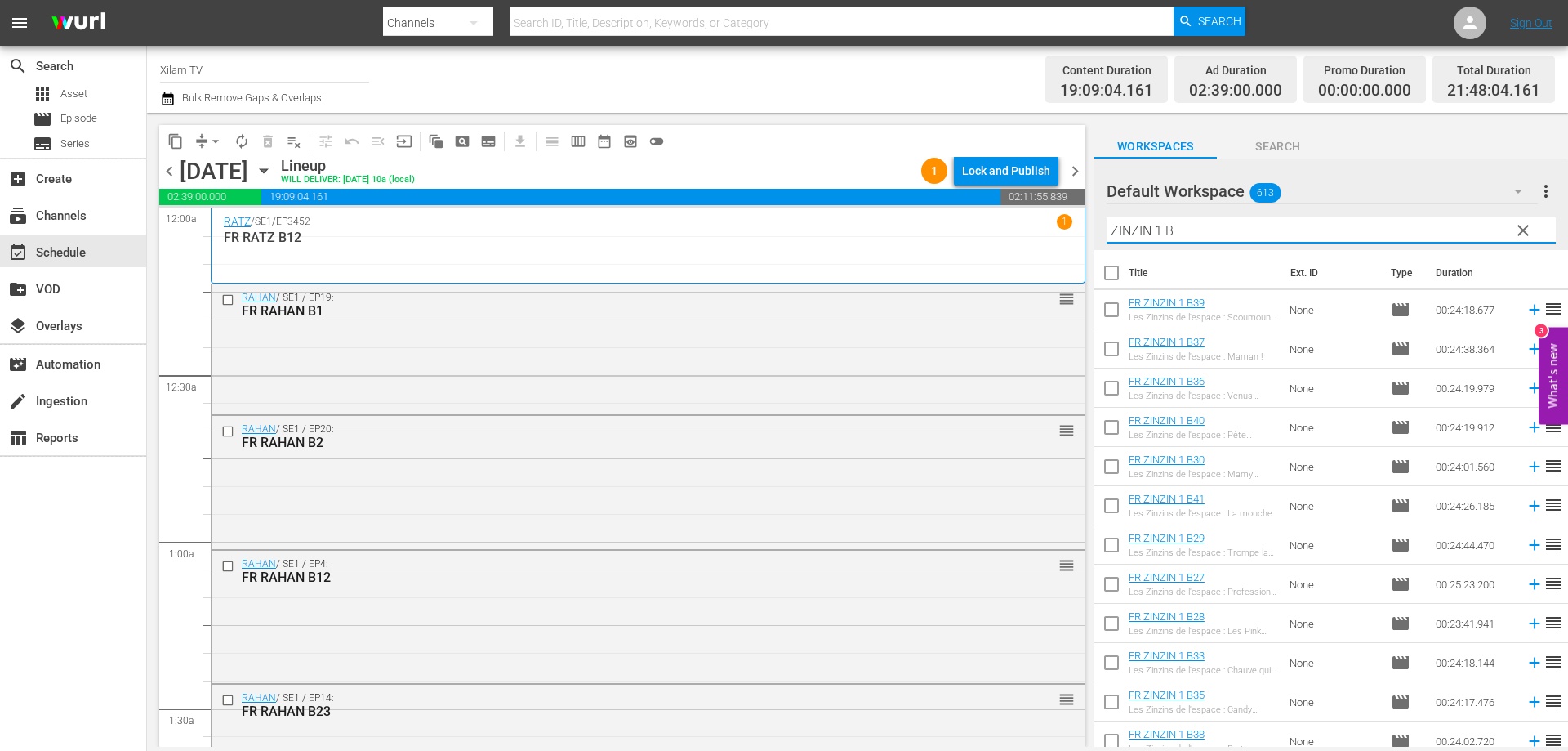
click at [1253, 229] on input "ZINZIN 1 B" at bounding box center [1331, 230] width 450 height 26
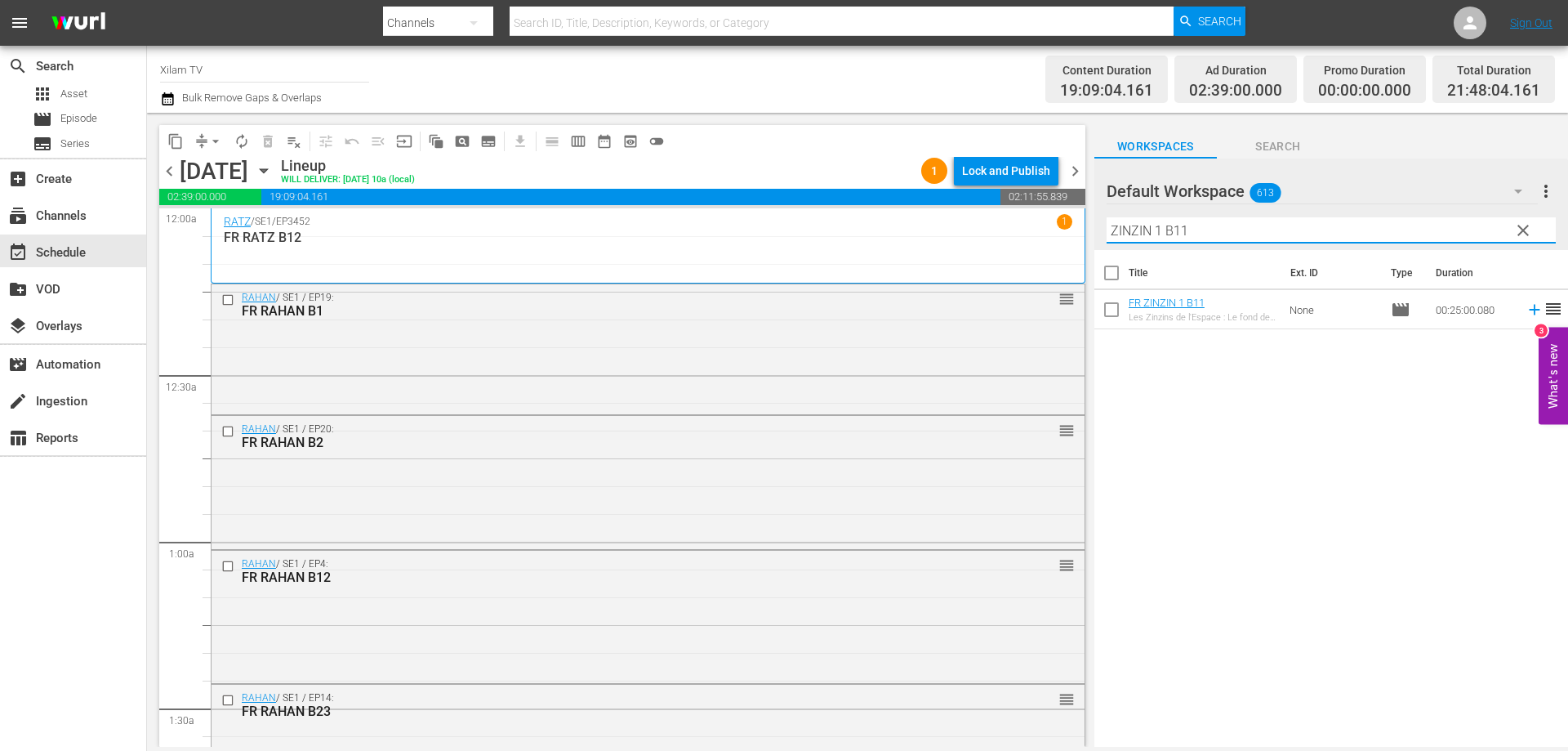
type input "ZINZIN 1 B11"
click at [1115, 317] on input "checkbox" at bounding box center [1112, 313] width 35 height 35
checkbox input "true"
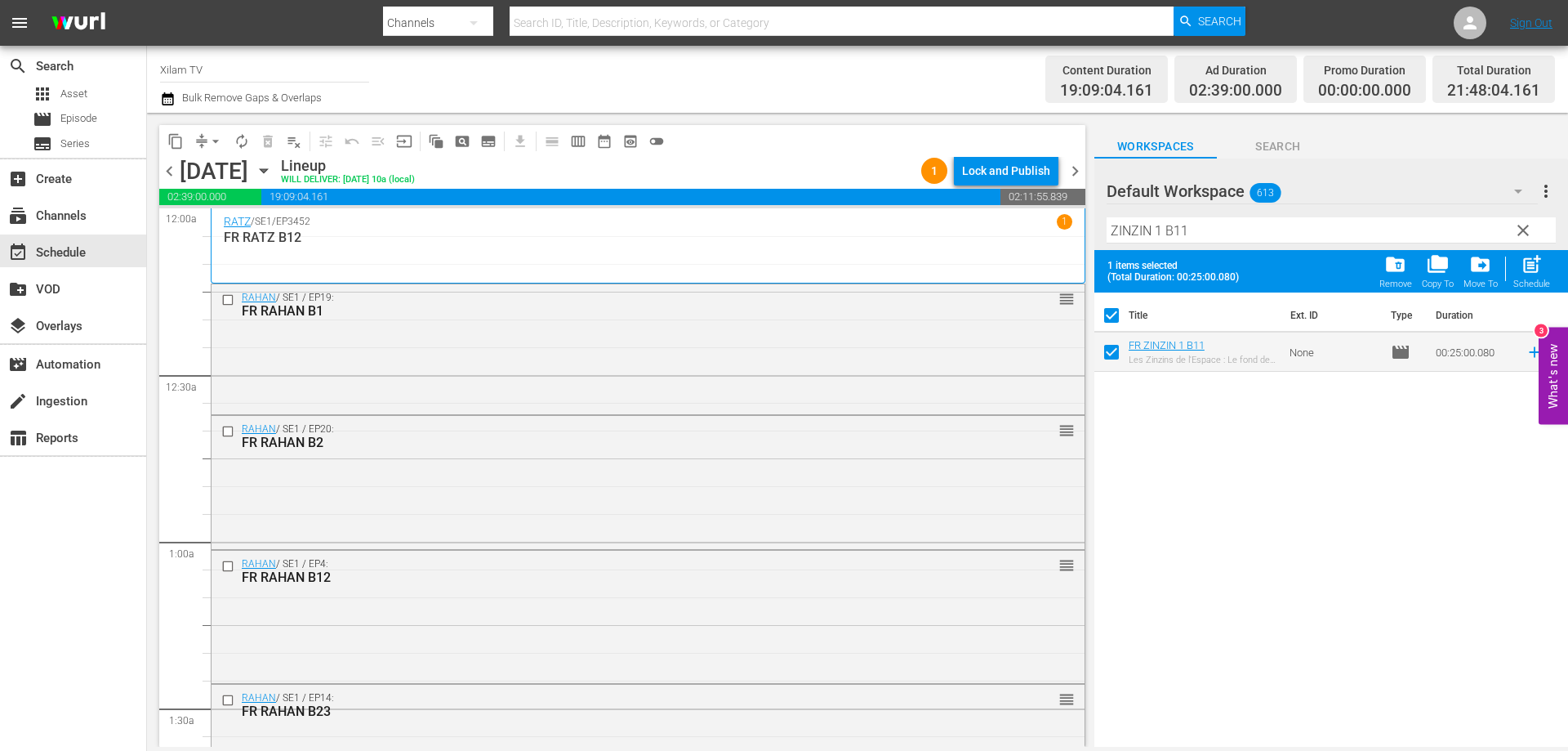
click at [1195, 232] on input "ZINZIN 1 B11" at bounding box center [1331, 230] width 450 height 26
type input "ZINZIN 1 B40"
click at [1111, 347] on input "checkbox" at bounding box center [1112, 355] width 35 height 35
checkbox input "true"
checkbox input "false"
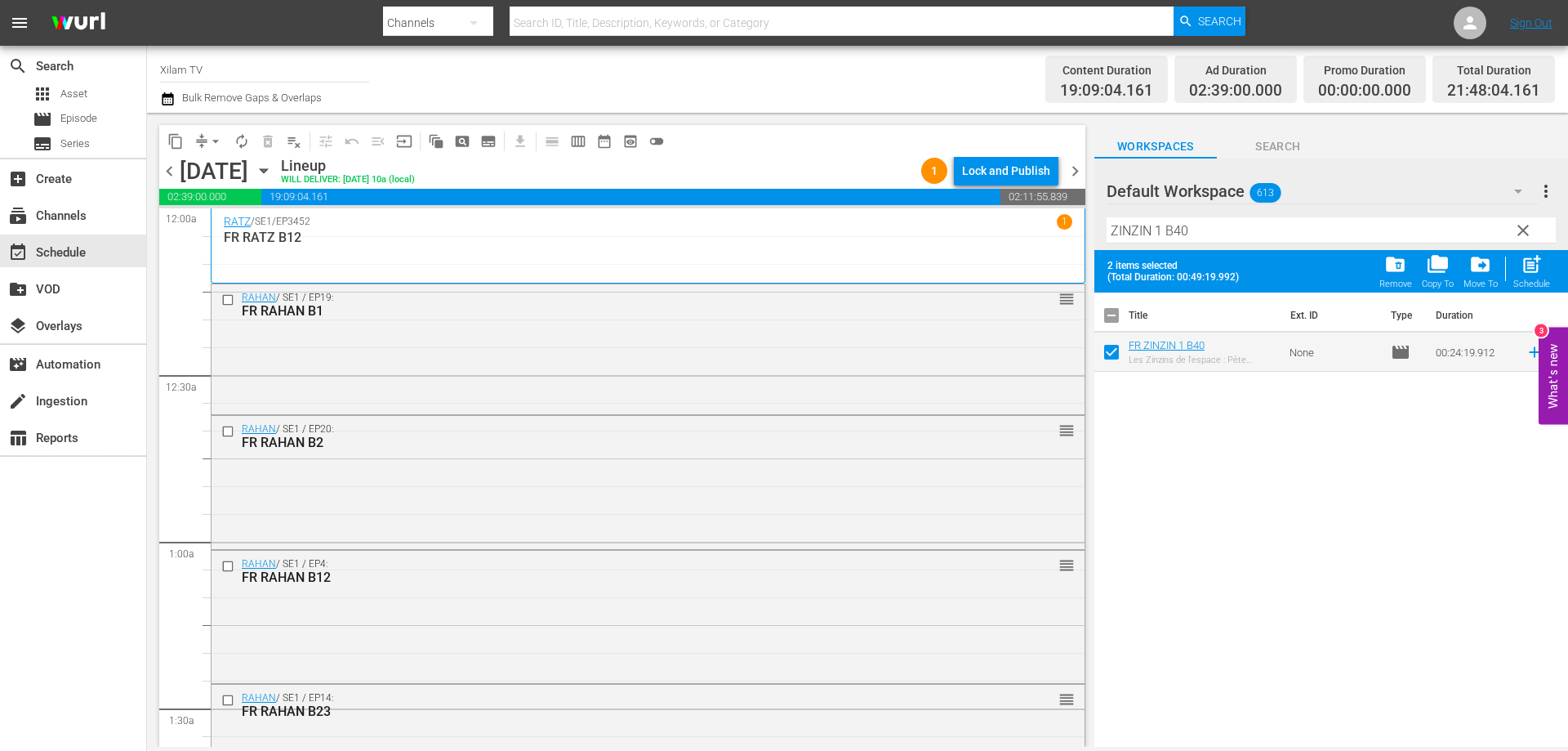
click at [1232, 216] on div "Filter by Title ZINZIN 1 B40" at bounding box center [1331, 230] width 450 height 39
click at [1219, 231] on input "ZINZIN 1 B40" at bounding box center [1331, 230] width 450 height 26
type input "ZINZIN 1 B15"
click at [1118, 355] on input "checkbox" at bounding box center [1112, 355] width 35 height 35
click at [1525, 270] on span "post_add" at bounding box center [1531, 264] width 22 height 22
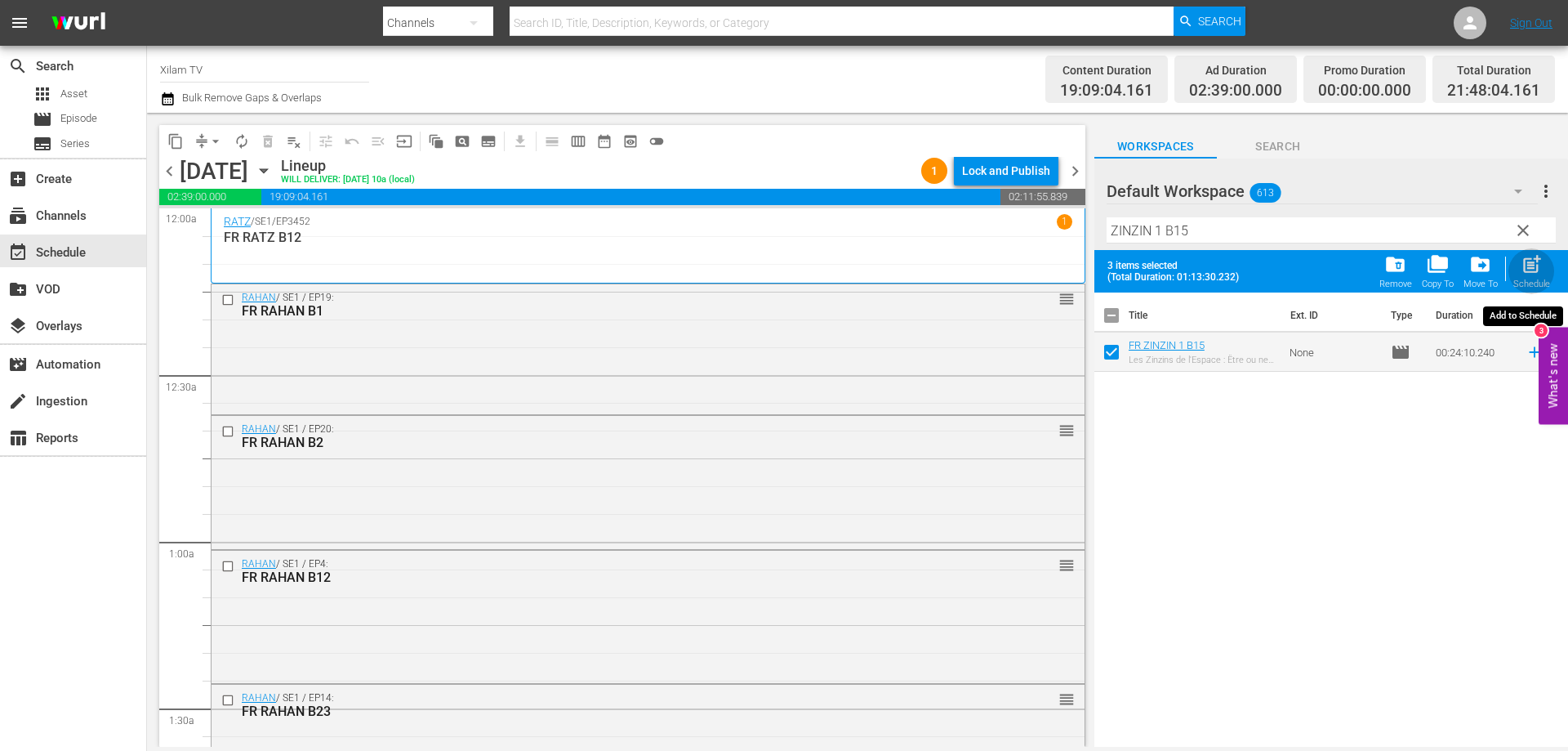
checkbox input "false"
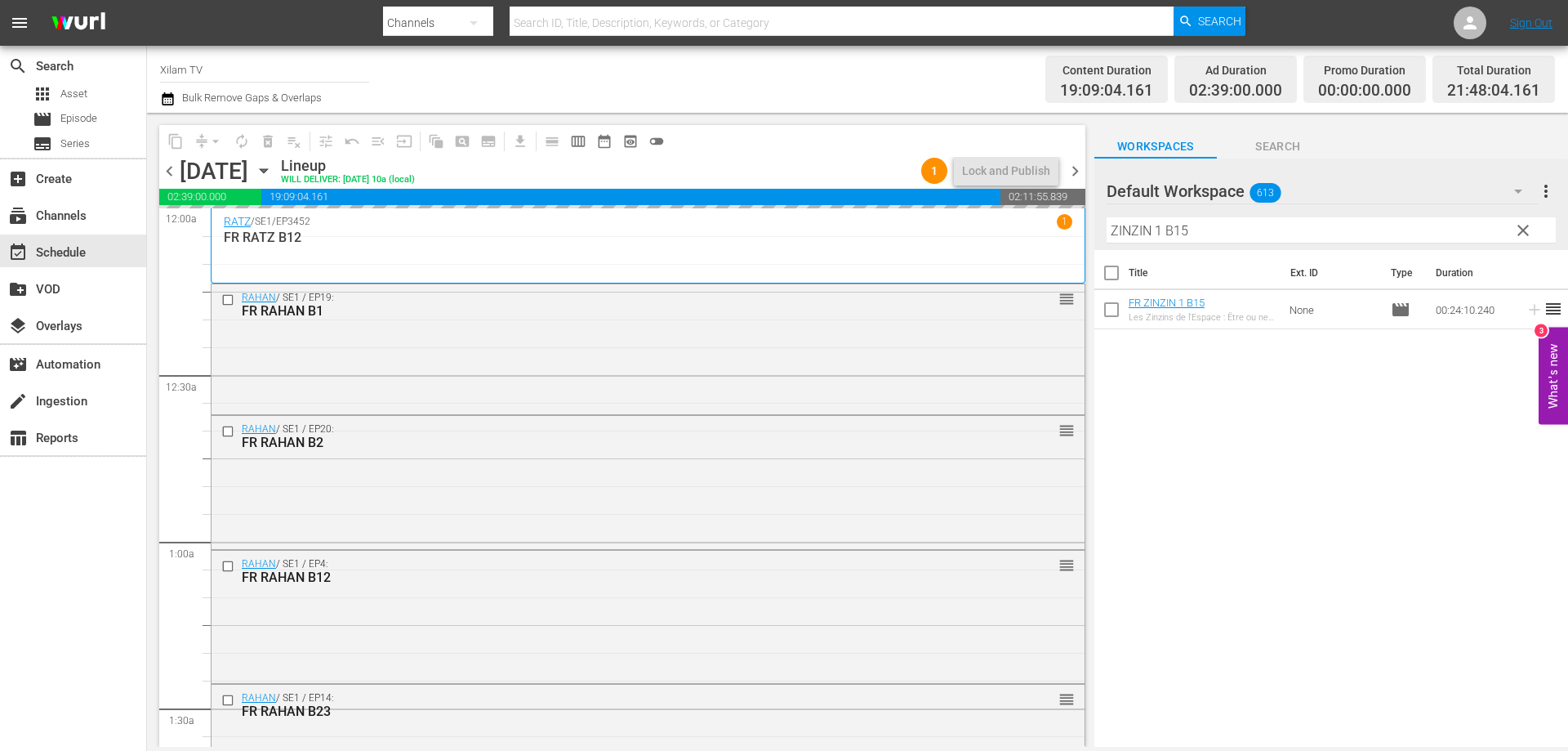
drag, startPoint x: 1160, startPoint y: 230, endPoint x: 1092, endPoint y: 230, distance: 68.0
click at [1092, 230] on div "content_copy compress arrow_drop_down autorenew_outlined delete_forever_outline…" at bounding box center [858, 429] width 1422 height 634
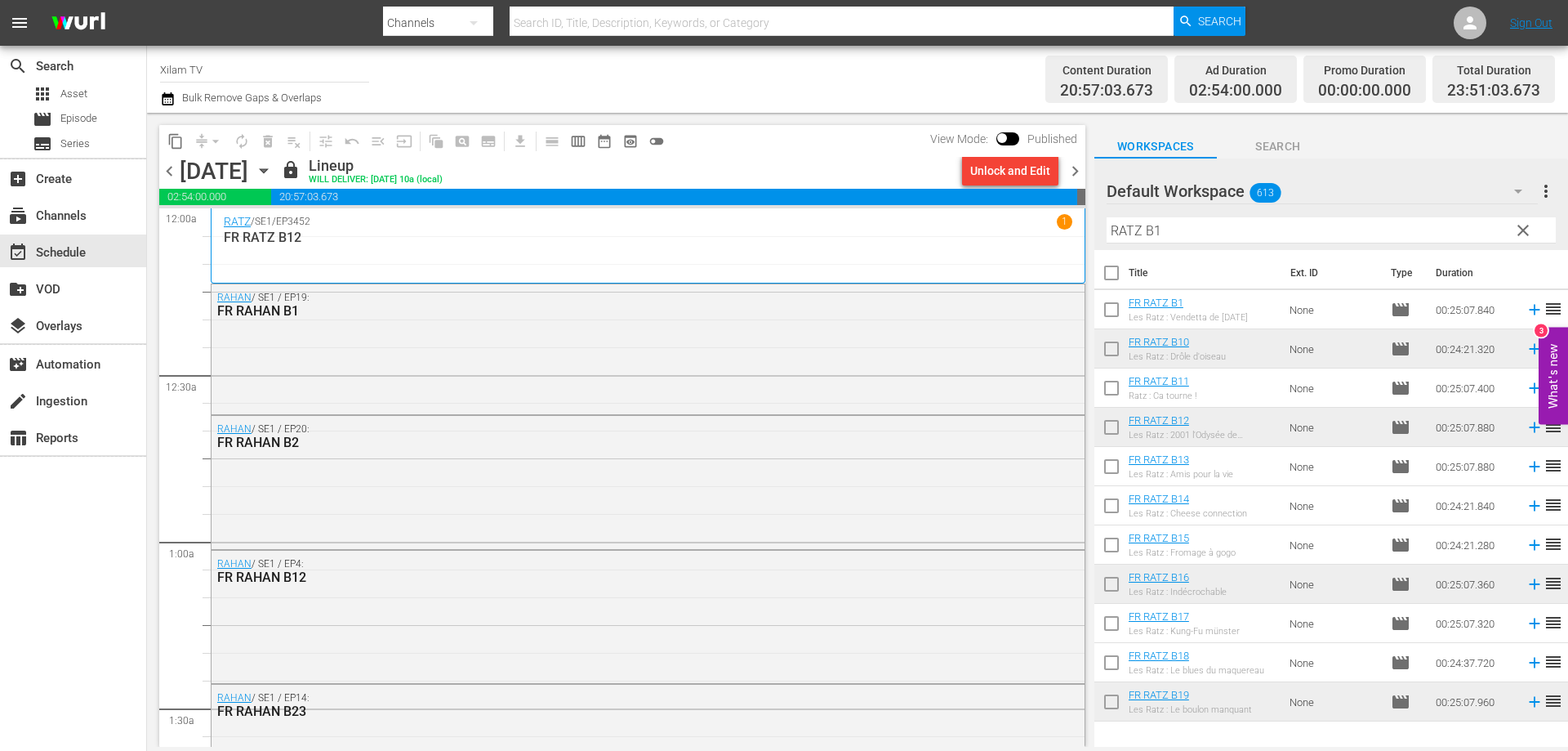
scroll to position [7485, 0]
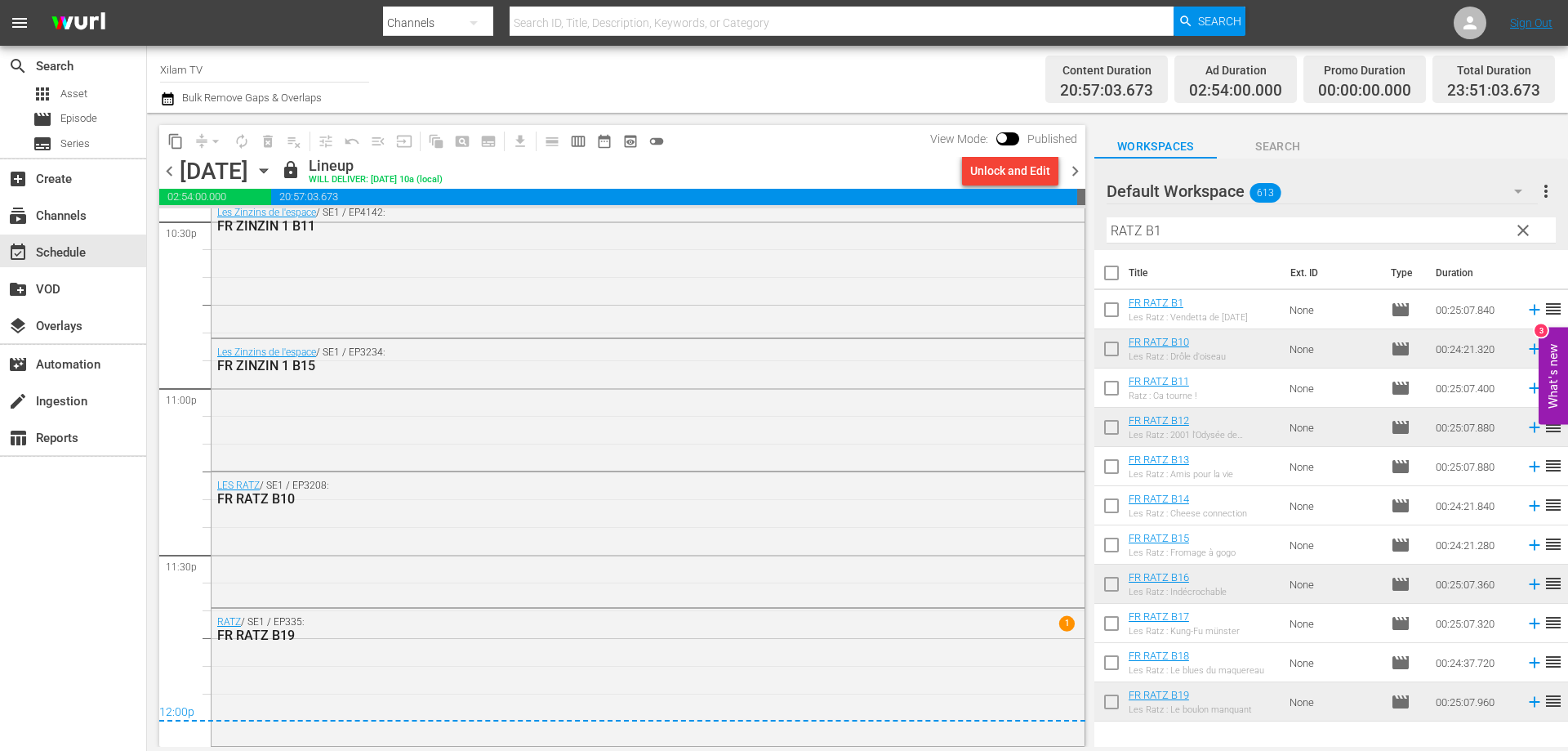
click at [1078, 176] on span "chevron_right" at bounding box center [1076, 171] width 21 height 21
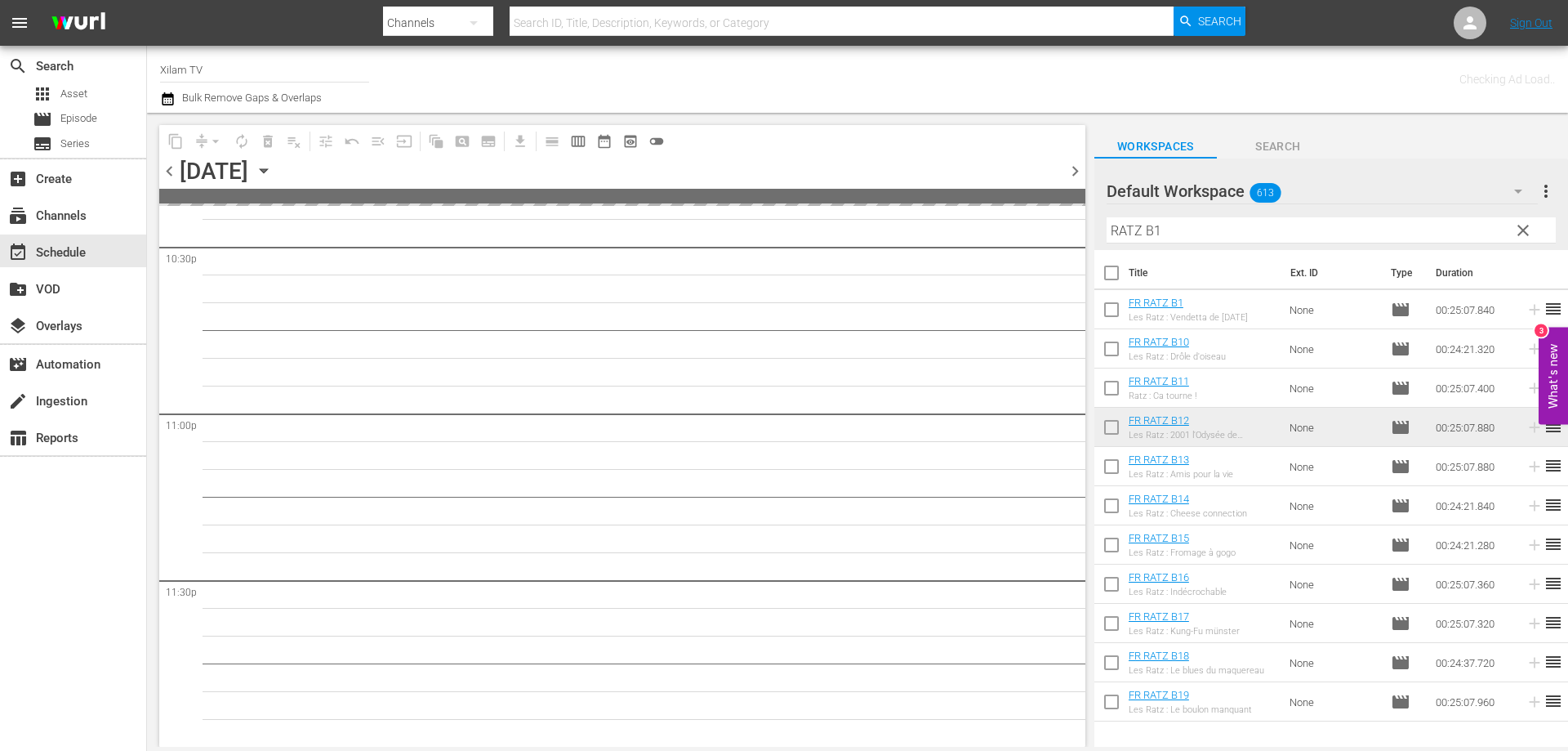
scroll to position [7456, 0]
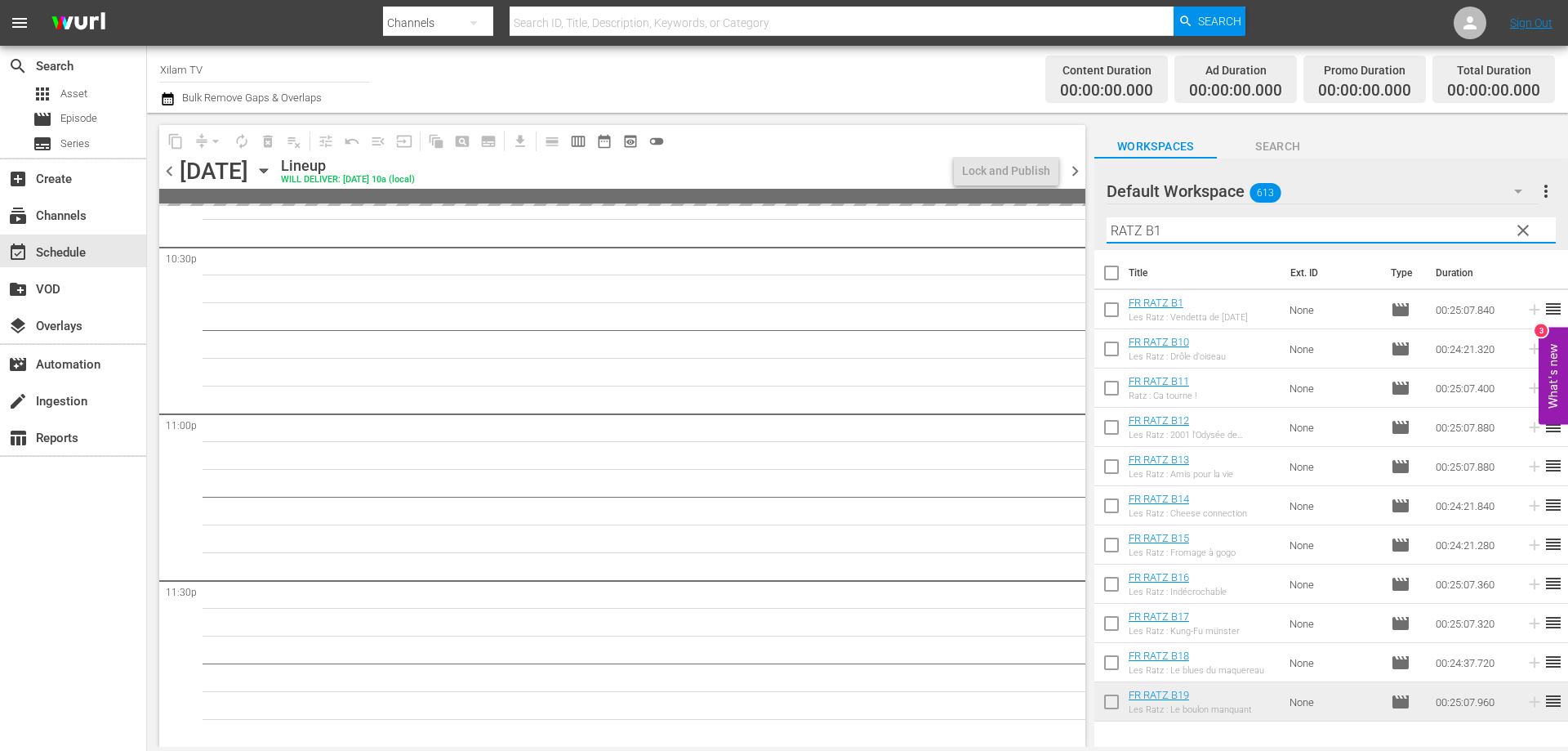
click at [1122, 225] on input "RATZ B1" at bounding box center [1331, 230] width 450 height 26
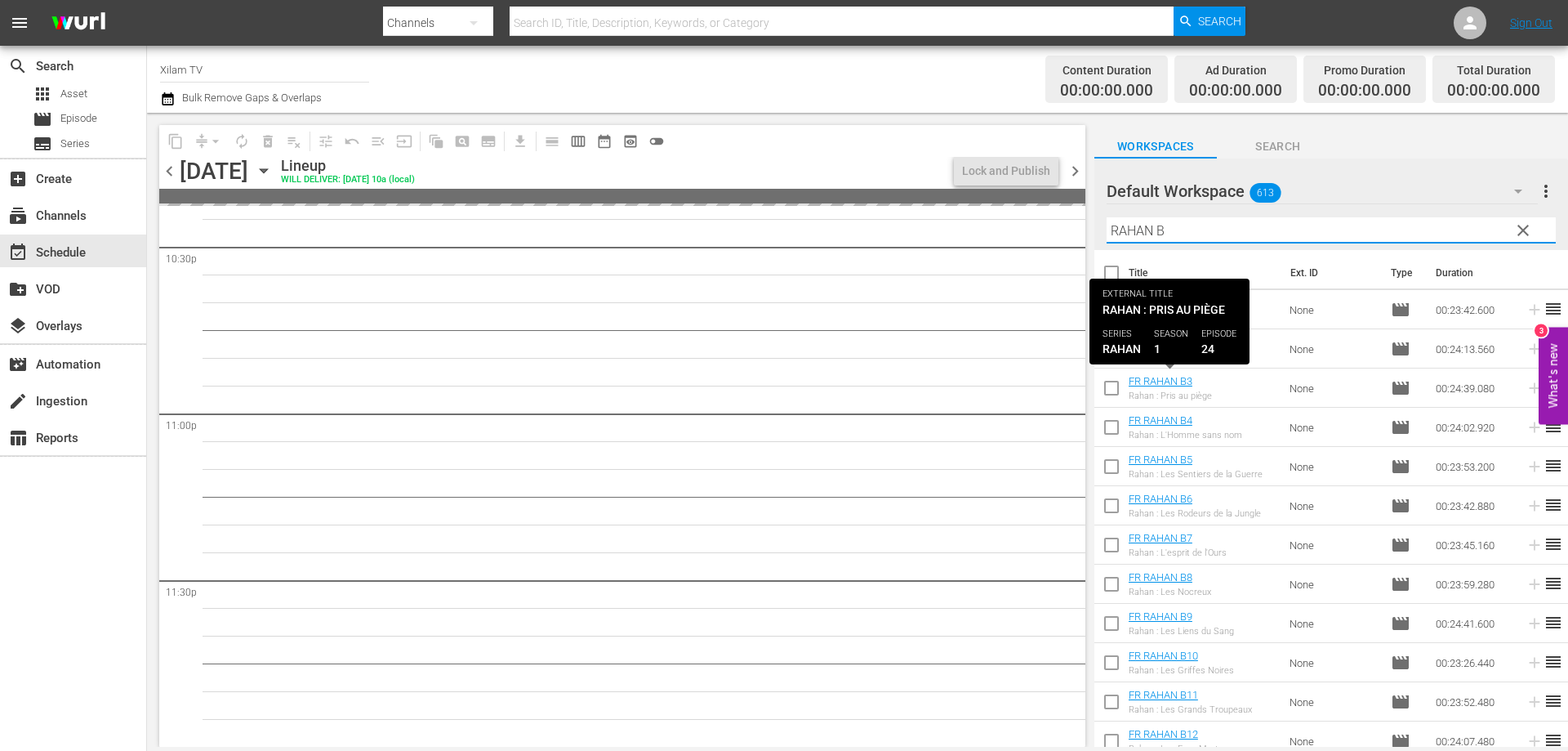
type input "RAHAN B"
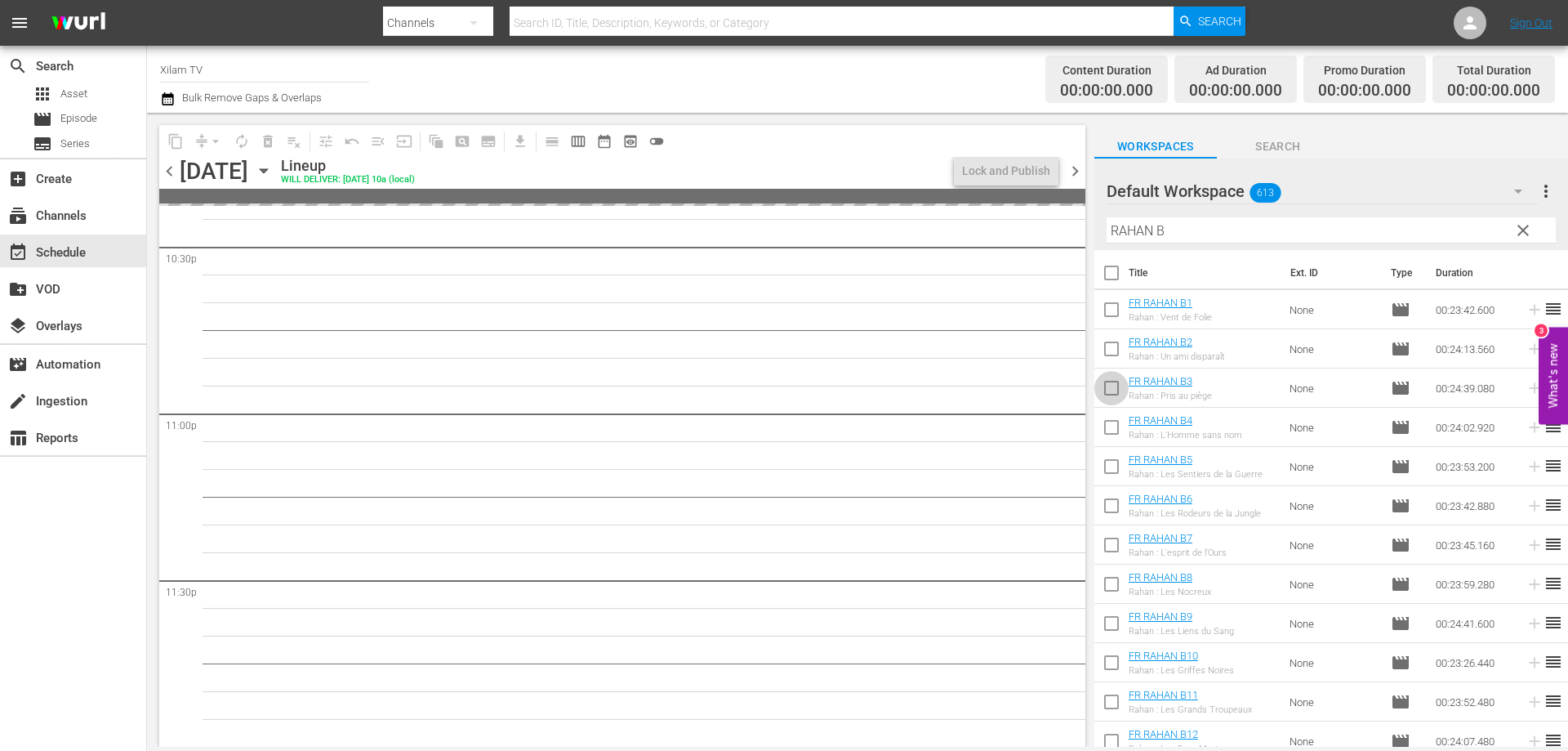
click at [1109, 383] on input "checkbox" at bounding box center [1112, 391] width 35 height 35
checkbox input "true"
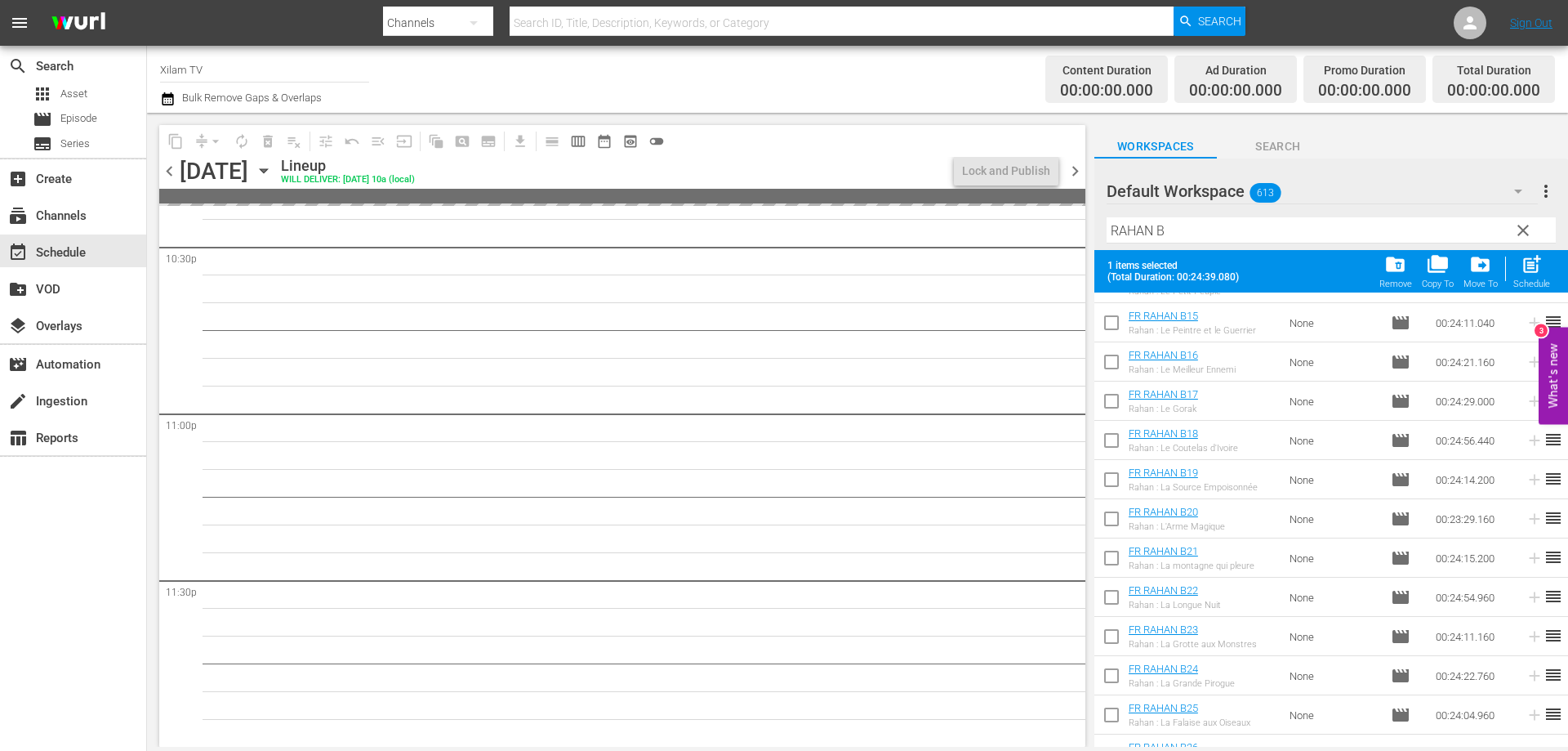
scroll to position [603, 0]
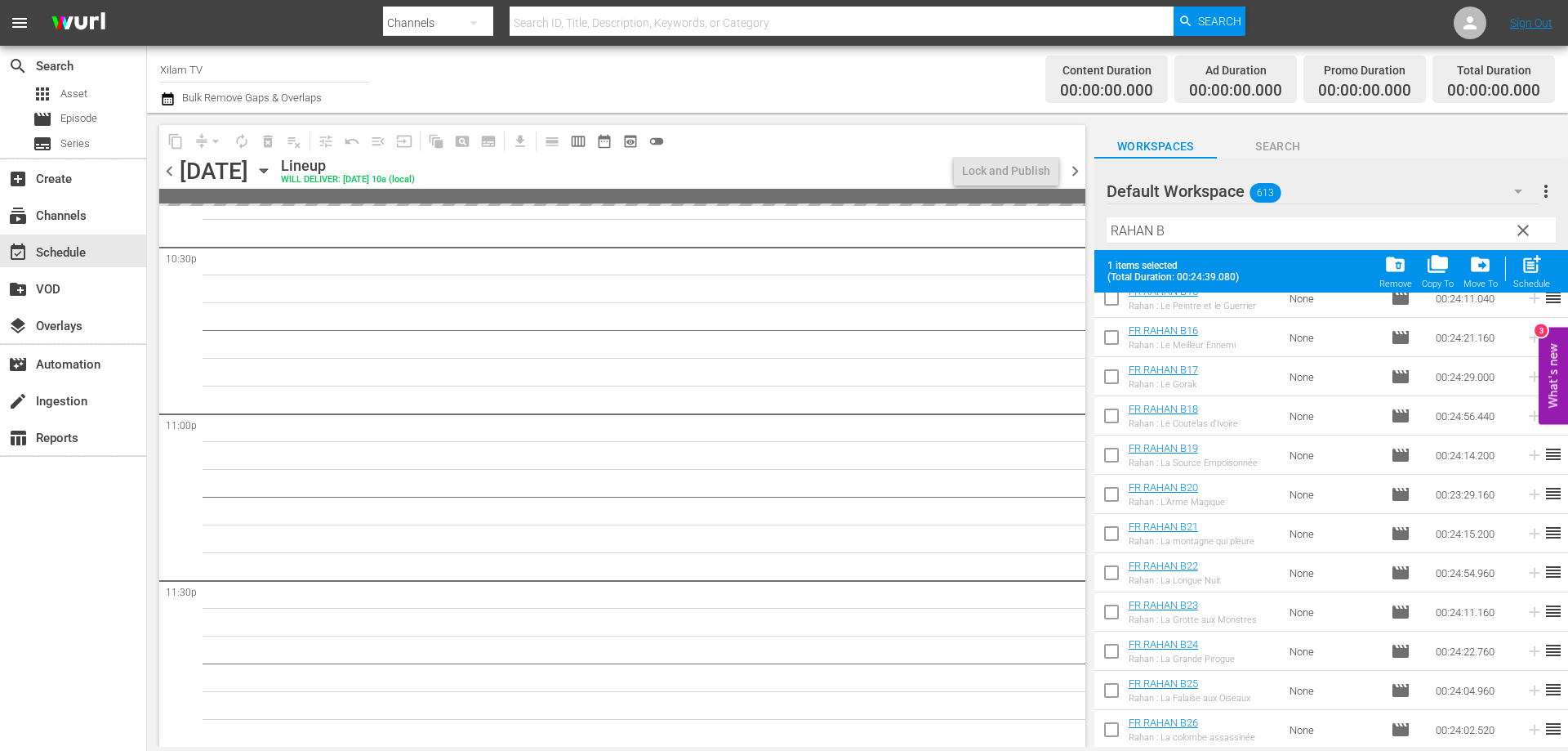
click at [1120, 695] on input "checkbox" at bounding box center [1112, 693] width 35 height 35
checkbox input "true"
click at [1112, 728] on input "checkbox" at bounding box center [1112, 732] width 35 height 35
checkbox input "true"
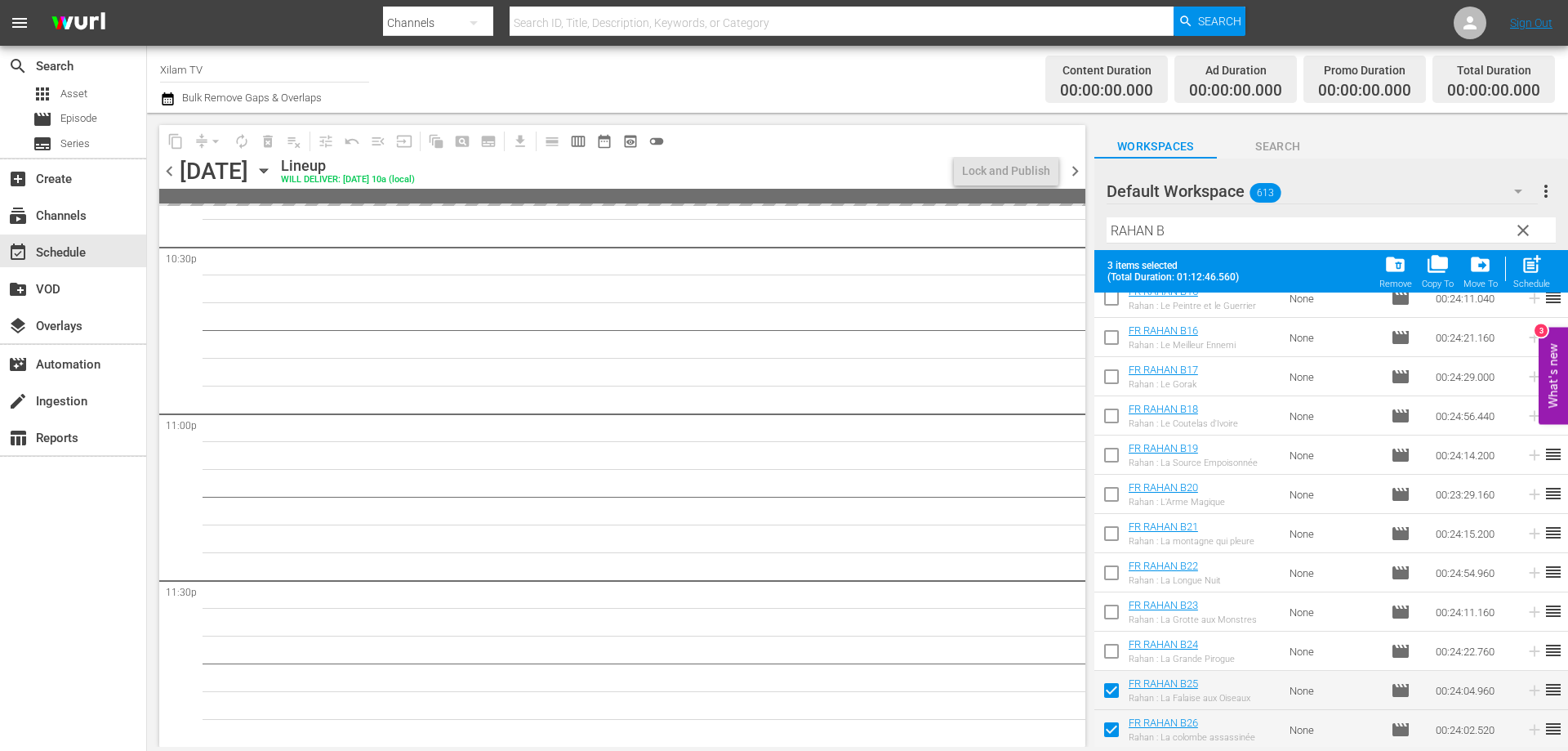
click at [1114, 462] on input "checkbox" at bounding box center [1112, 458] width 35 height 35
checkbox input "true"
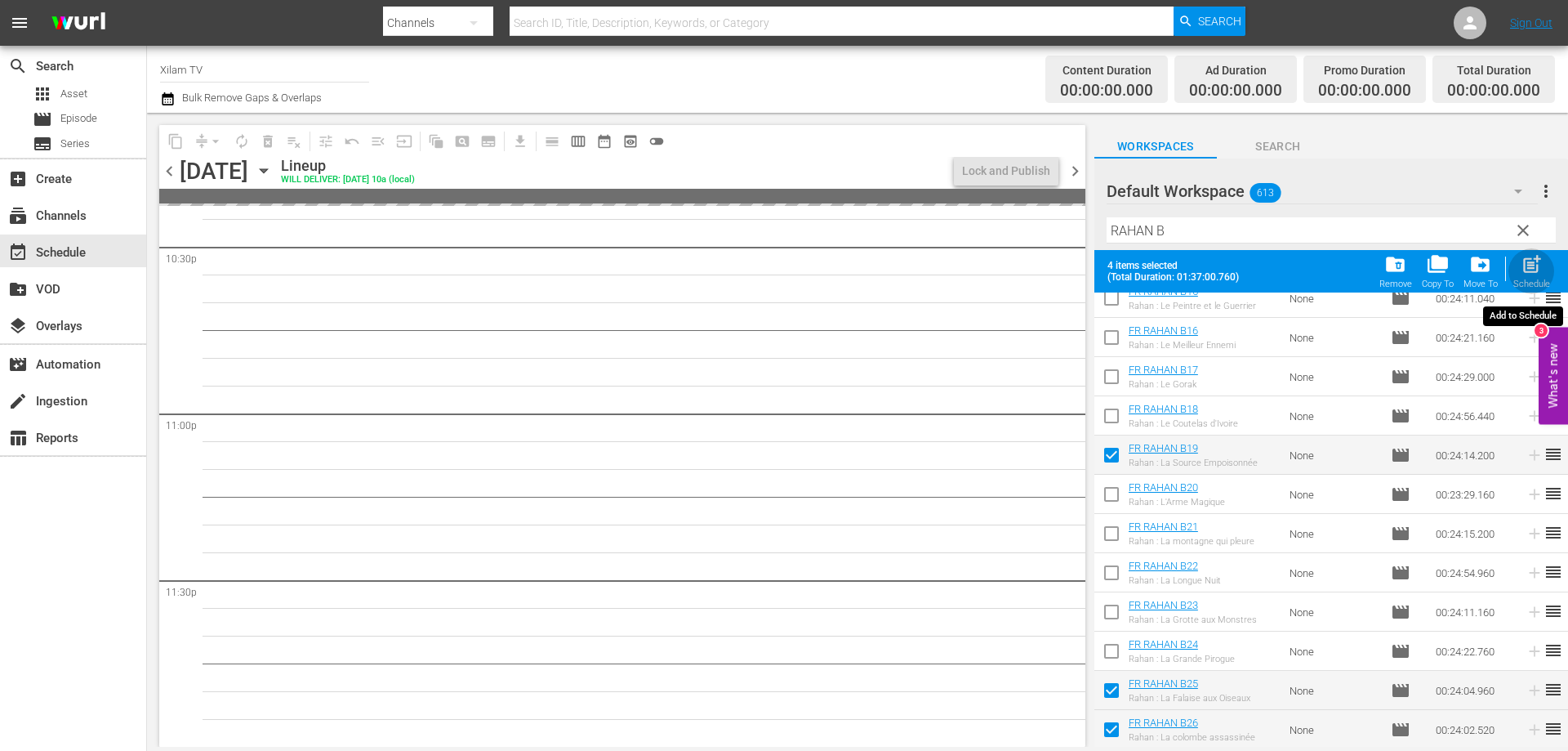
click at [1537, 268] on span "post_add" at bounding box center [1531, 264] width 22 height 22
checkbox input "false"
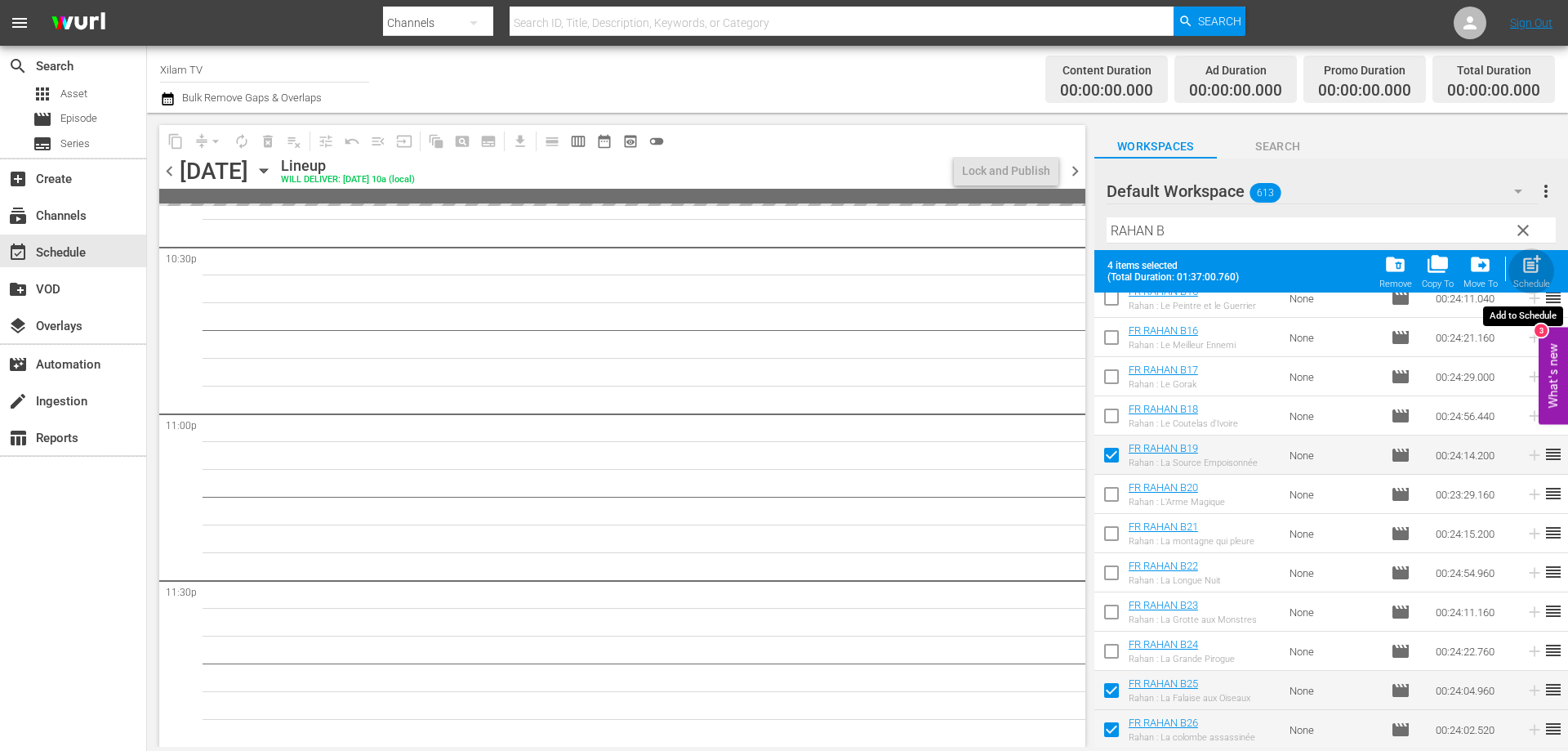
scroll to position [560, 0]
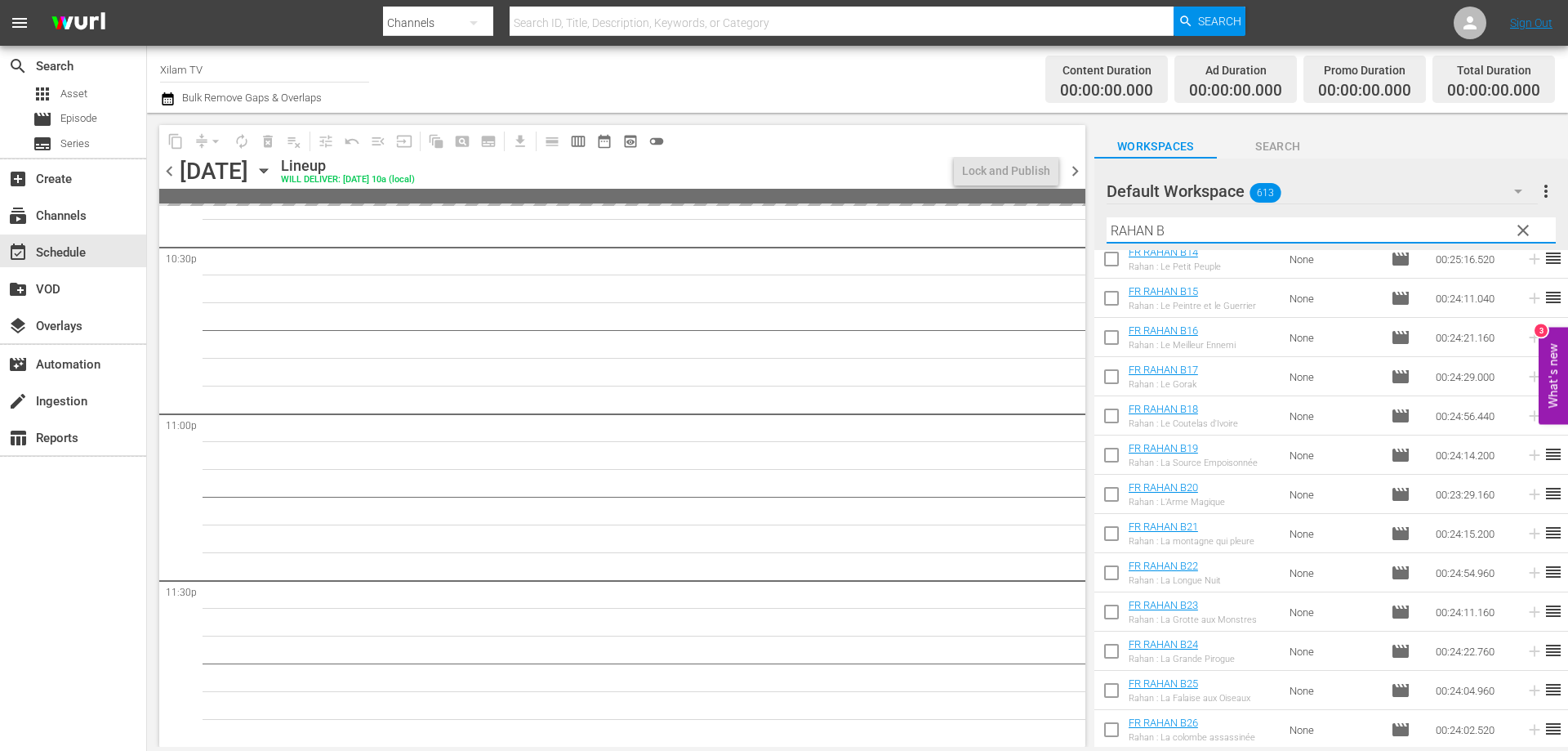
drag, startPoint x: 1153, startPoint y: 233, endPoint x: 1092, endPoint y: 227, distance: 61.3
click at [1092, 227] on div "content_copy compress arrow_drop_down autorenew_outlined delete_forever_outline…" at bounding box center [858, 429] width 1422 height 634
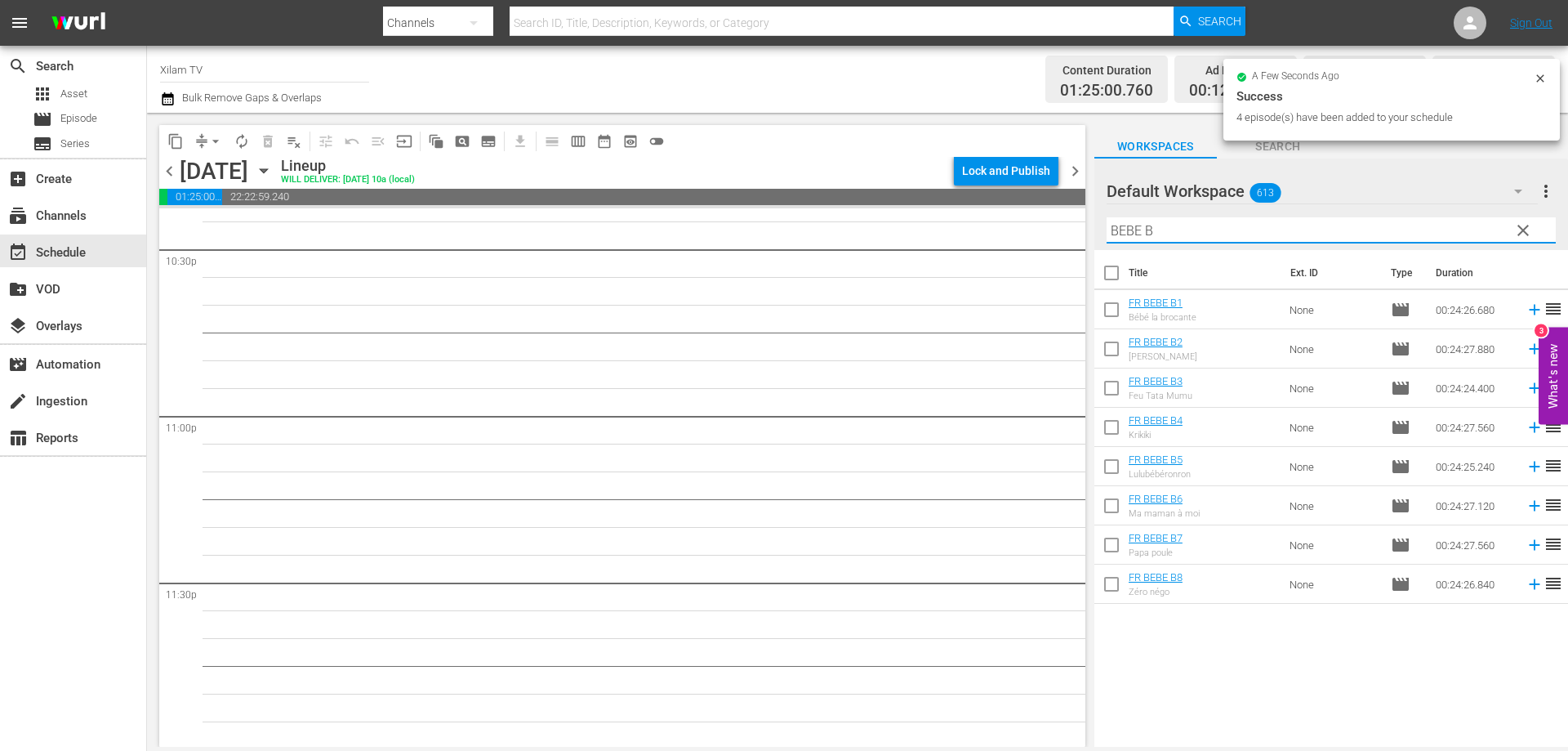
scroll to position [7459, 0]
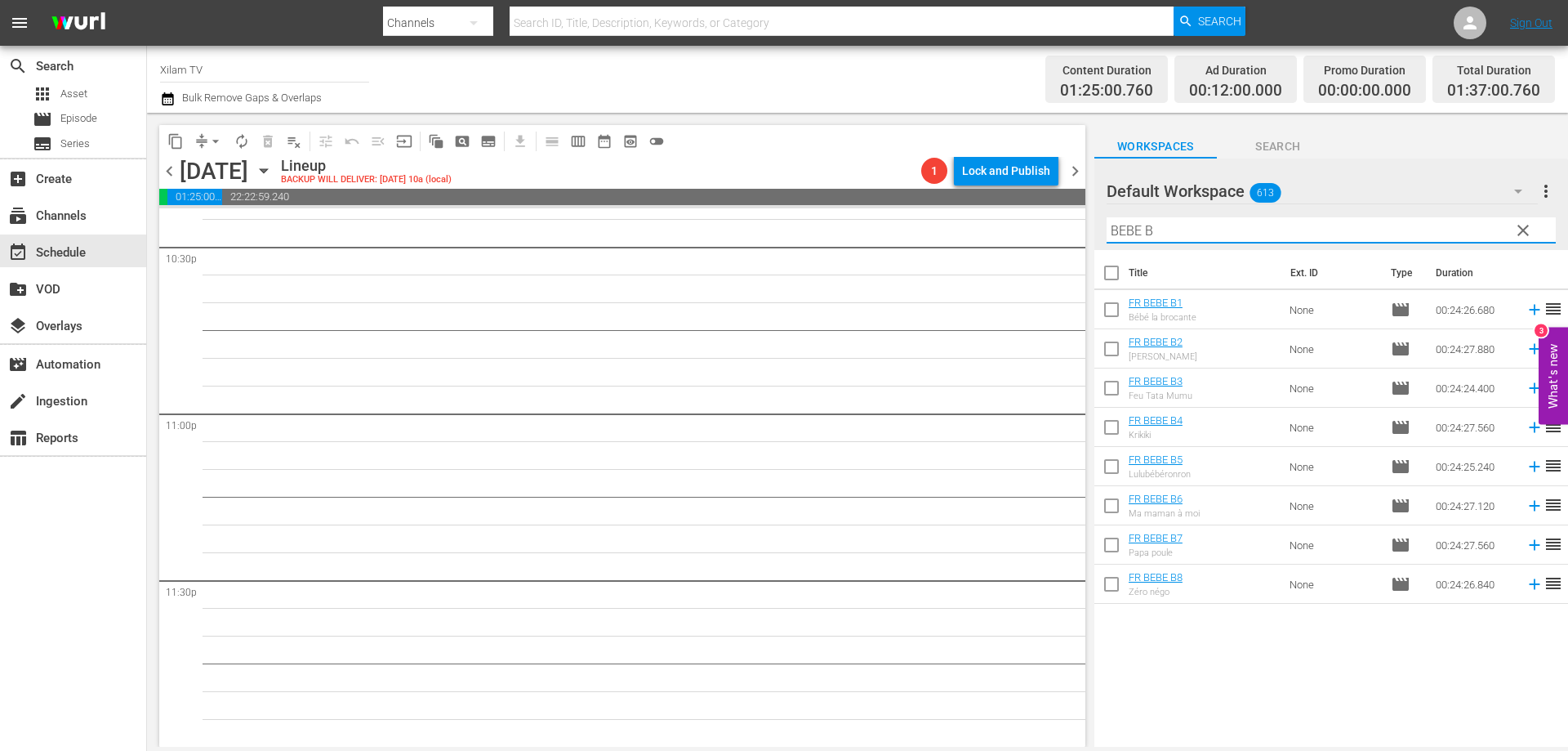
type input "BEBE B"
click at [1113, 314] on input "checkbox" at bounding box center [1112, 313] width 35 height 35
checkbox input "true"
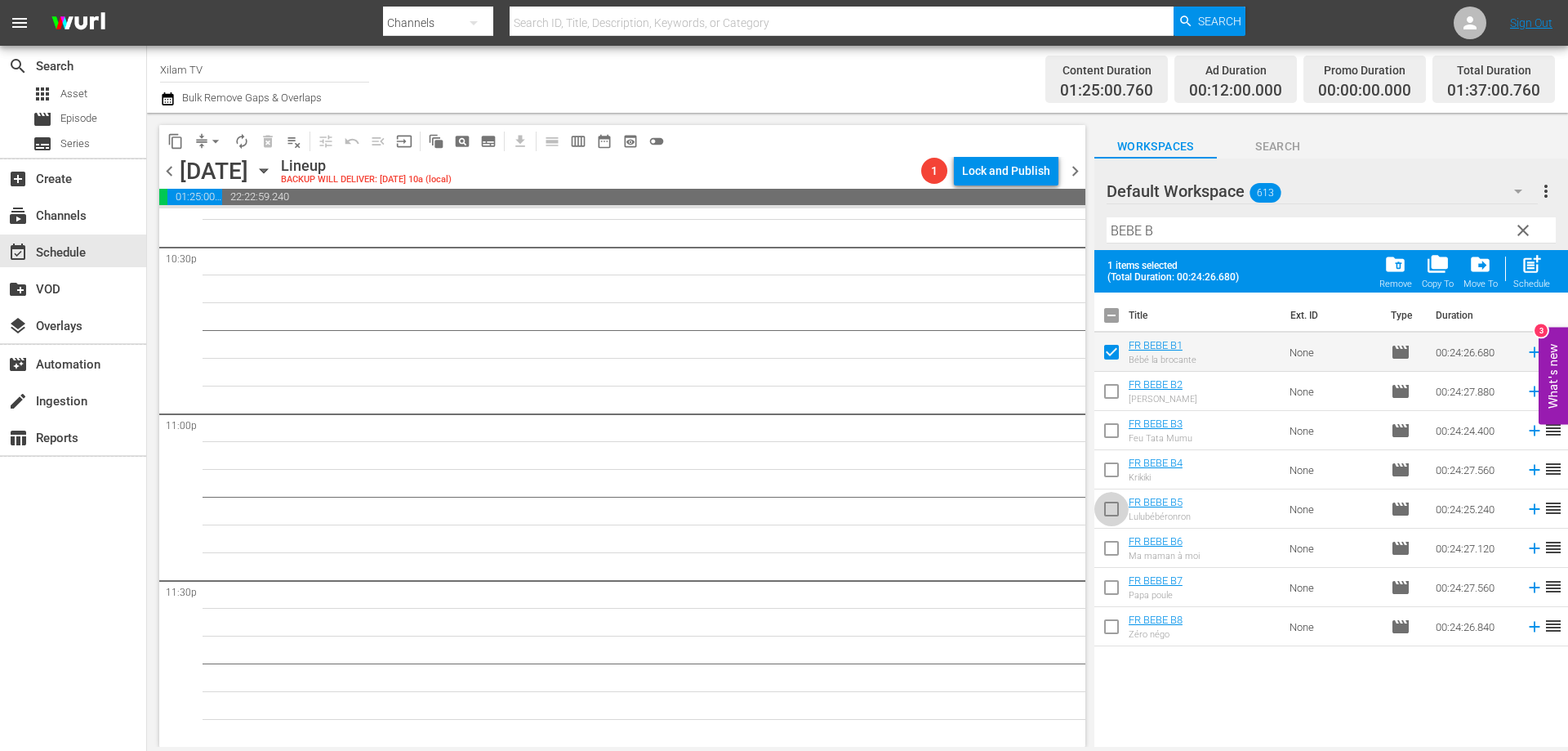
click at [1109, 508] on input "checkbox" at bounding box center [1112, 512] width 35 height 35
checkbox input "true"
click at [1107, 546] on input "checkbox" at bounding box center [1112, 551] width 35 height 35
checkbox input "true"
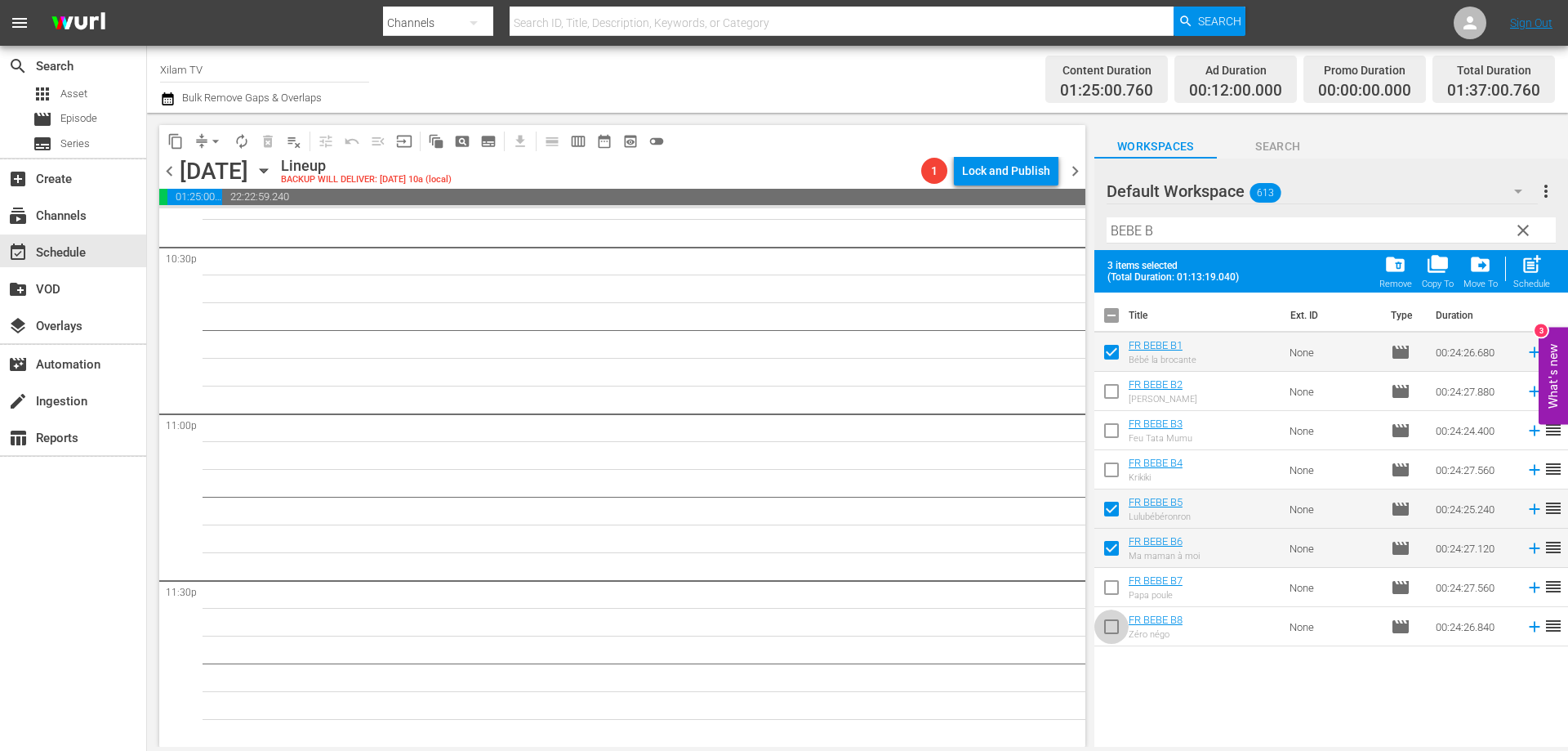
click at [1110, 630] on input "checkbox" at bounding box center [1112, 630] width 35 height 35
checkbox input "true"
click at [1538, 263] on span "post_add" at bounding box center [1531, 264] width 22 height 22
checkbox input "false"
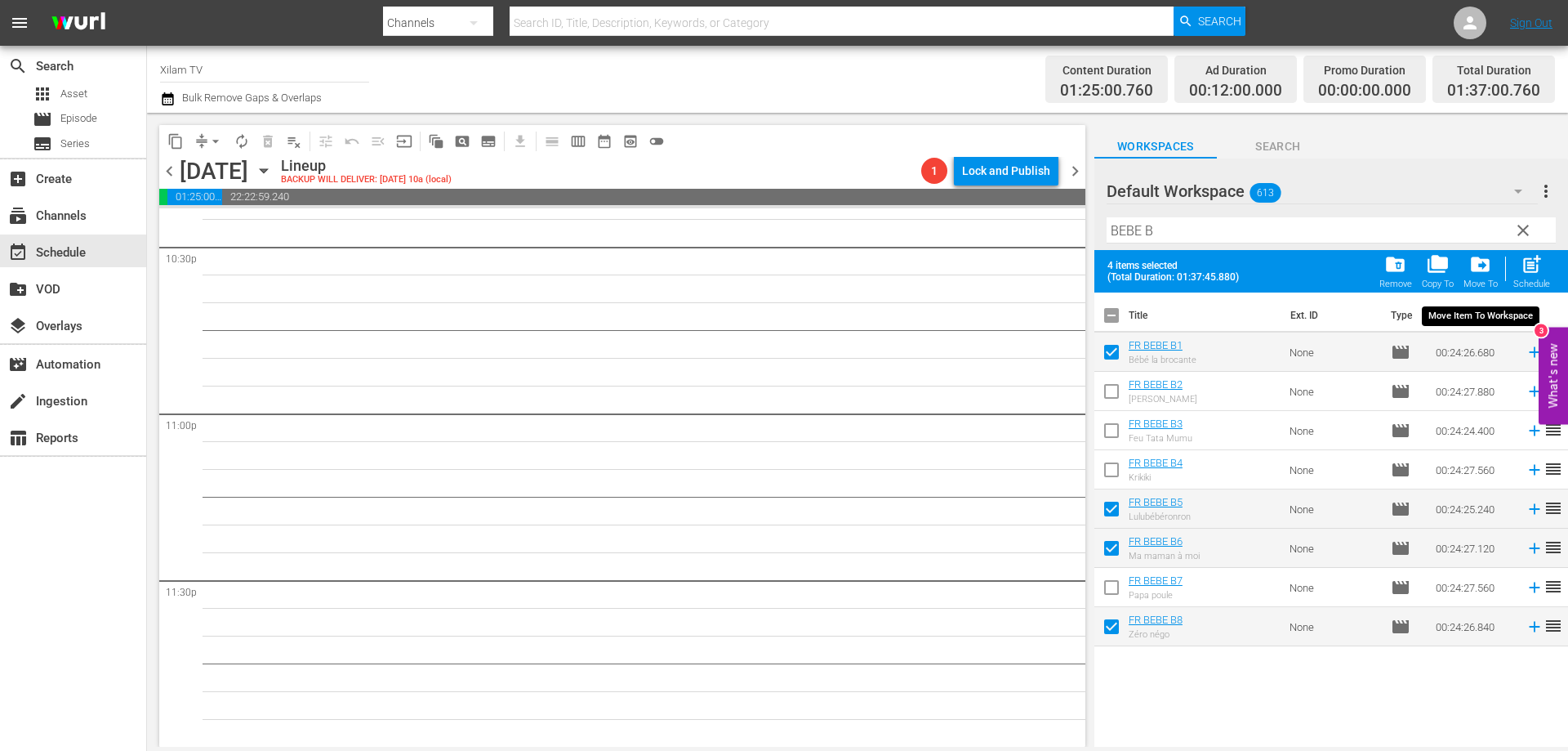
checkbox input "false"
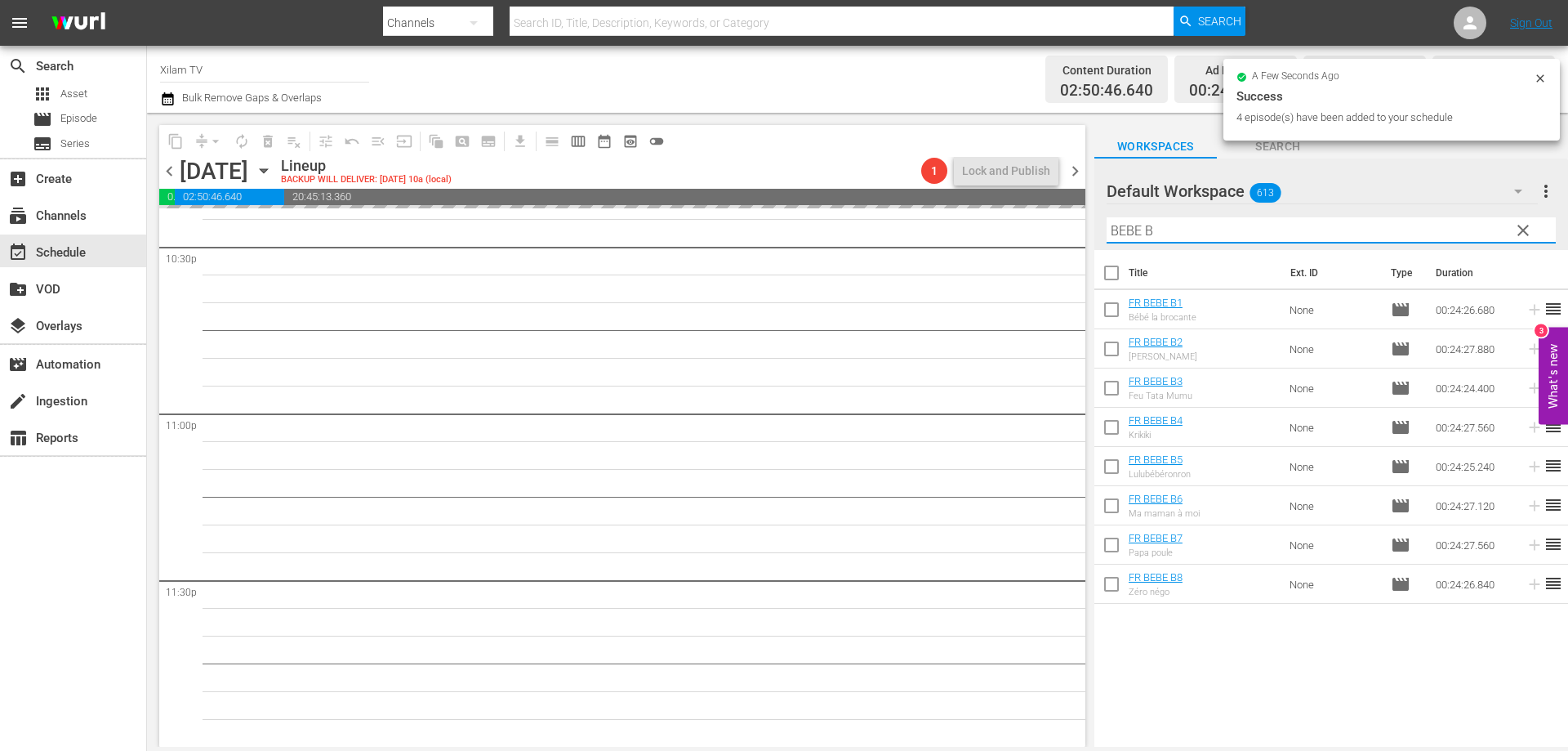
drag, startPoint x: 1140, startPoint y: 234, endPoint x: 1120, endPoint y: 233, distance: 20.0
click at [1120, 233] on input "BEBE B" at bounding box center [1331, 230] width 450 height 26
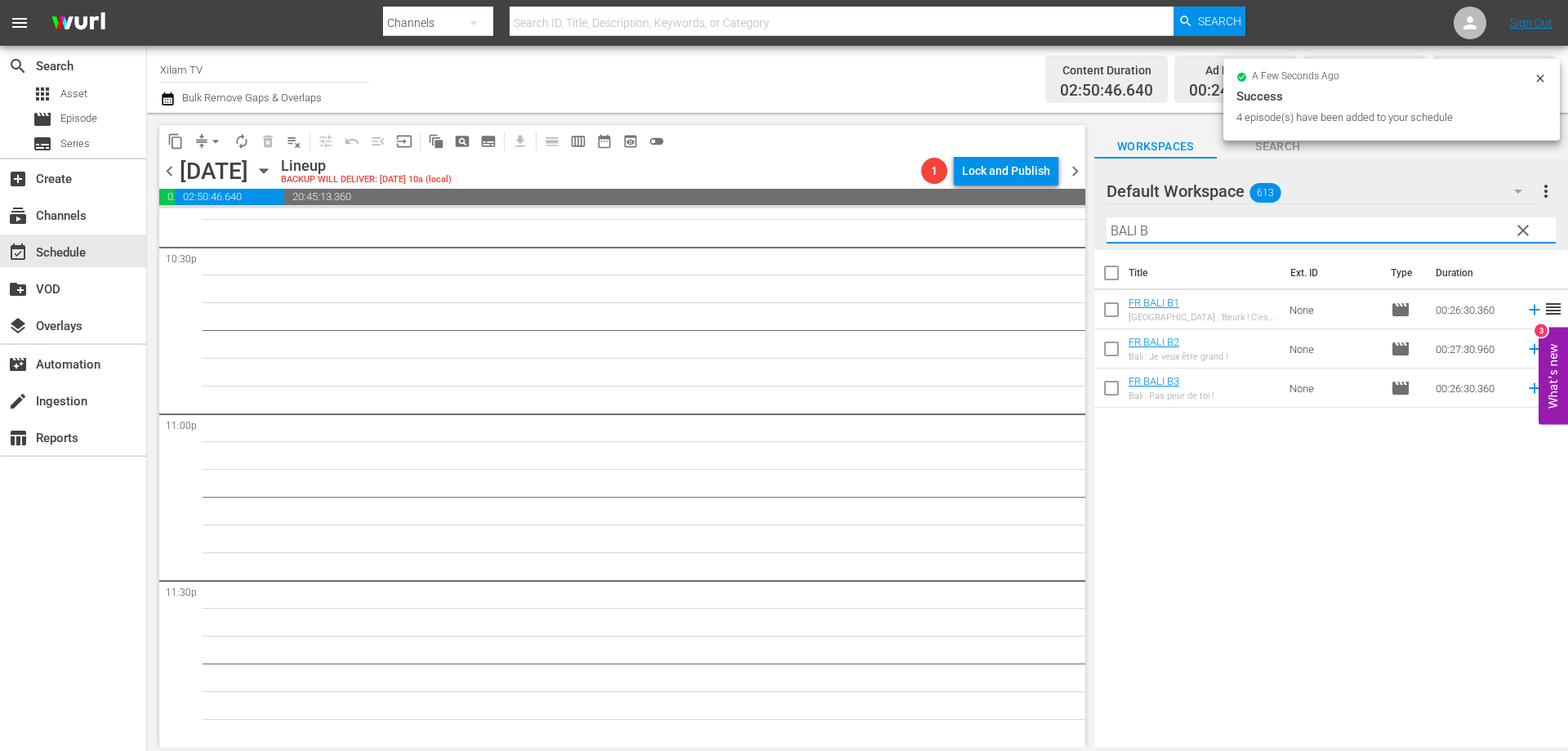
type input "BALI B"
click at [1111, 354] on input "checkbox" at bounding box center [1112, 352] width 35 height 35
checkbox input "true"
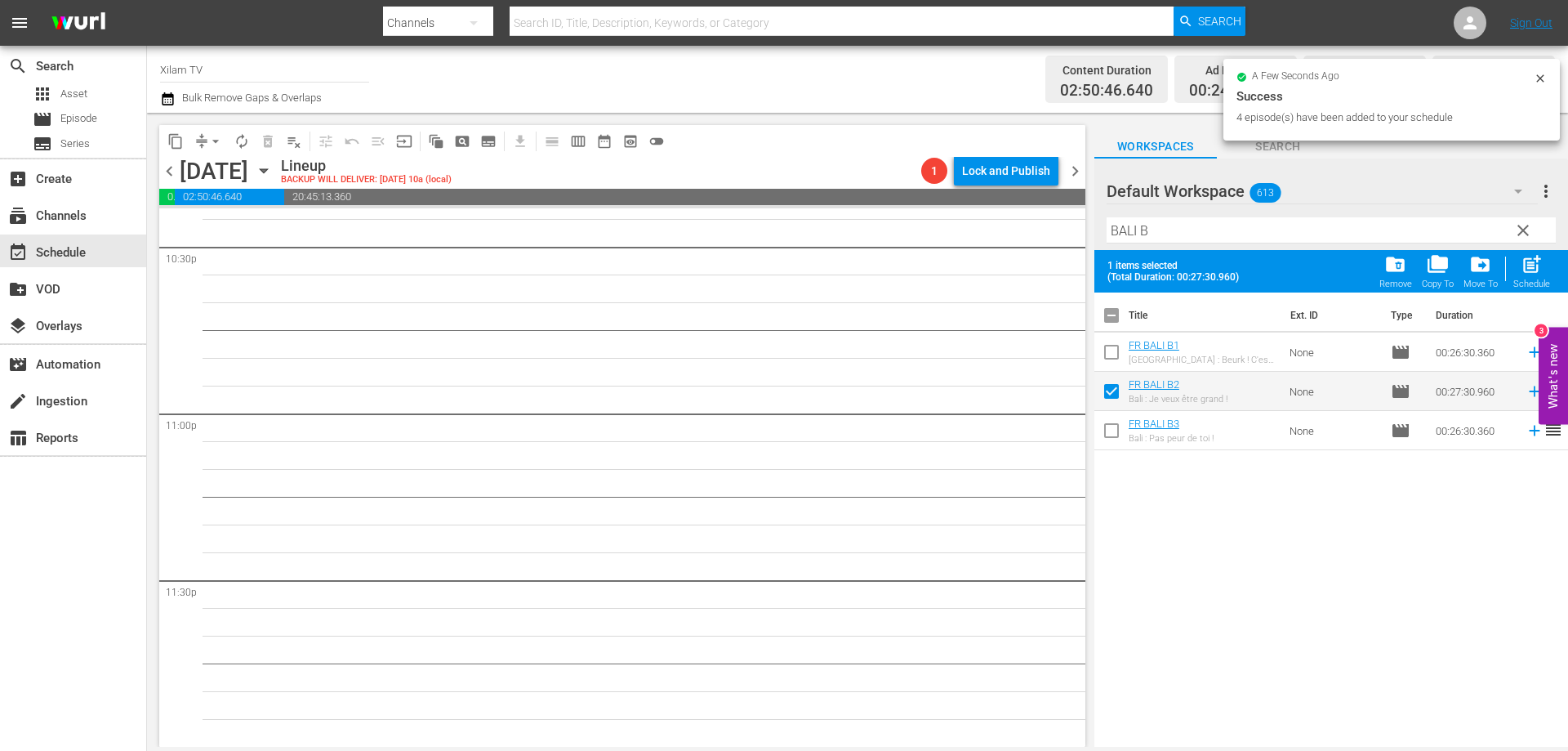
click at [1111, 354] on input "checkbox" at bounding box center [1112, 355] width 35 height 35
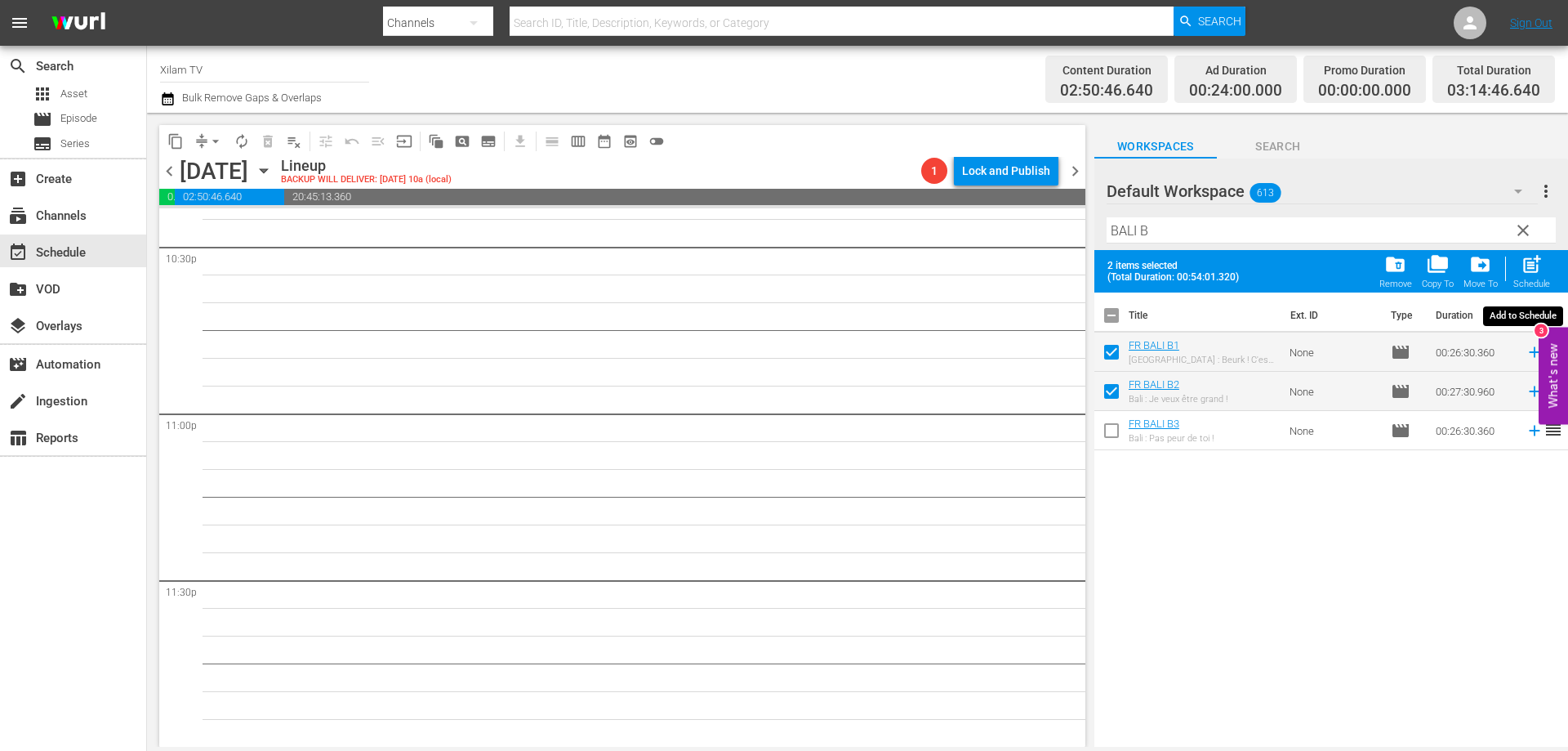
click at [1534, 273] on span "post_add" at bounding box center [1531, 264] width 22 height 22
checkbox input "false"
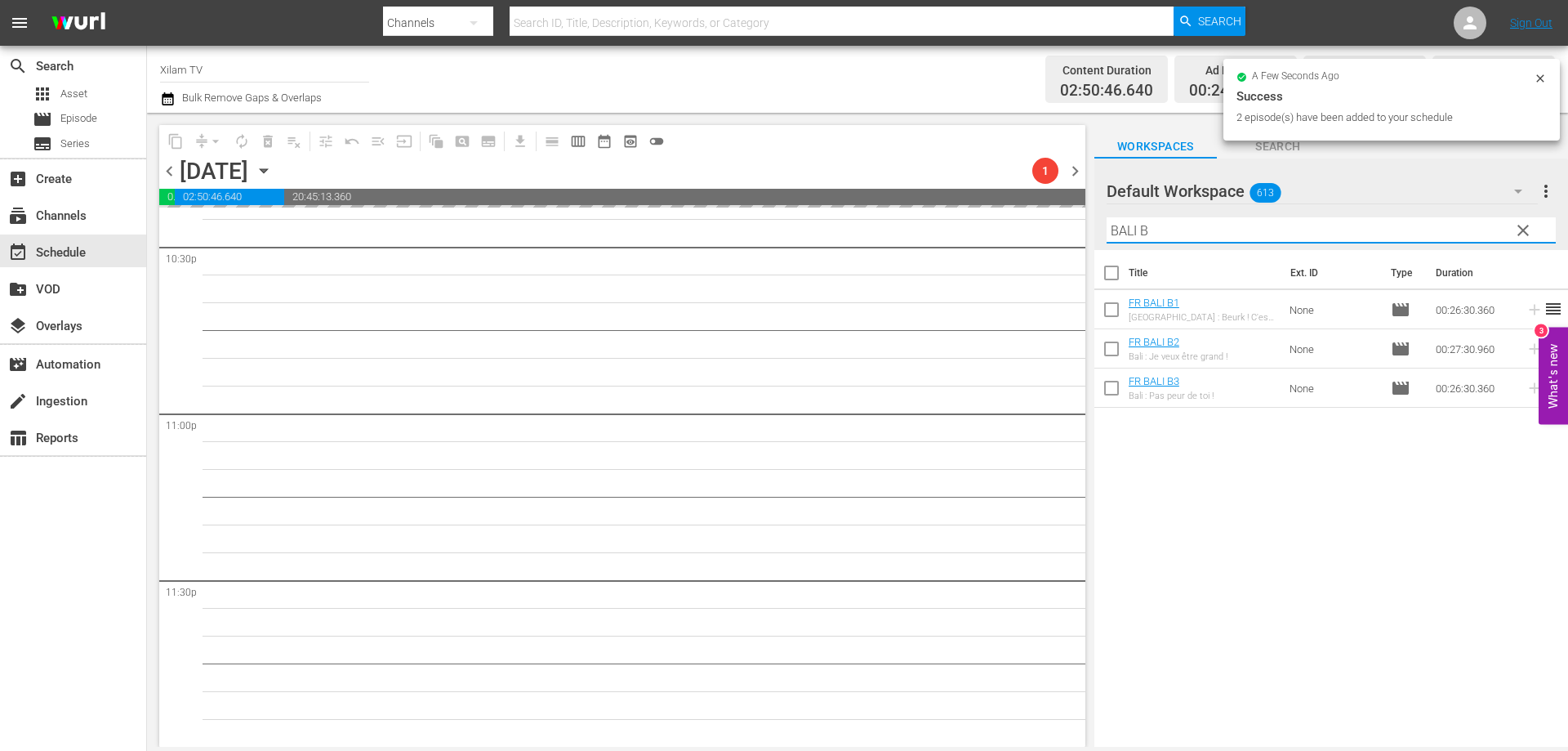
drag, startPoint x: 1134, startPoint y: 232, endPoint x: 1095, endPoint y: 219, distance: 41.1
click at [1095, 219] on div "Default Workspace 613 Default more_vert clear Filter by Title BALI B" at bounding box center [1331, 204] width 474 height 91
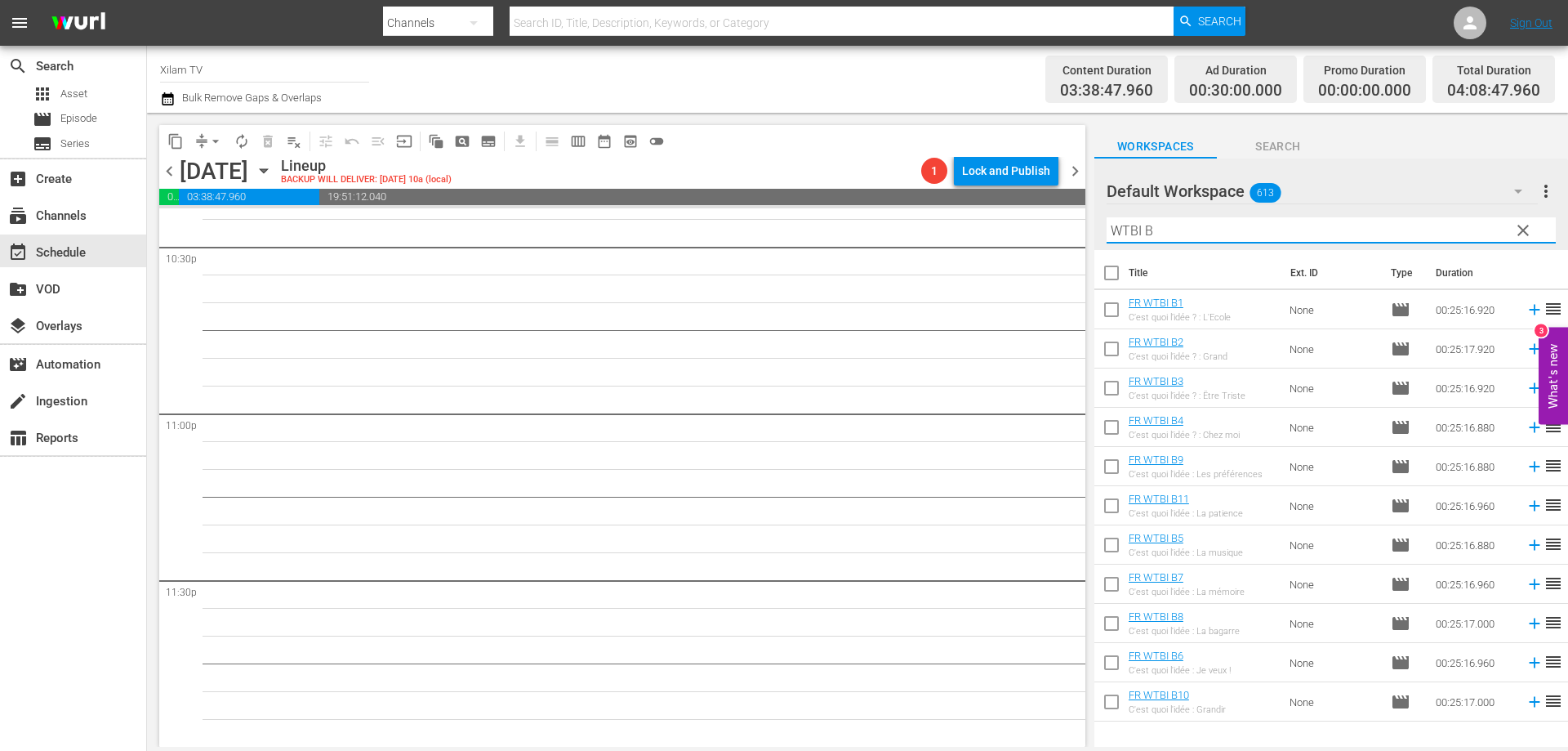
type input "WTBI B"
click at [1105, 707] on input "checkbox" at bounding box center [1112, 705] width 35 height 35
checkbox input "true"
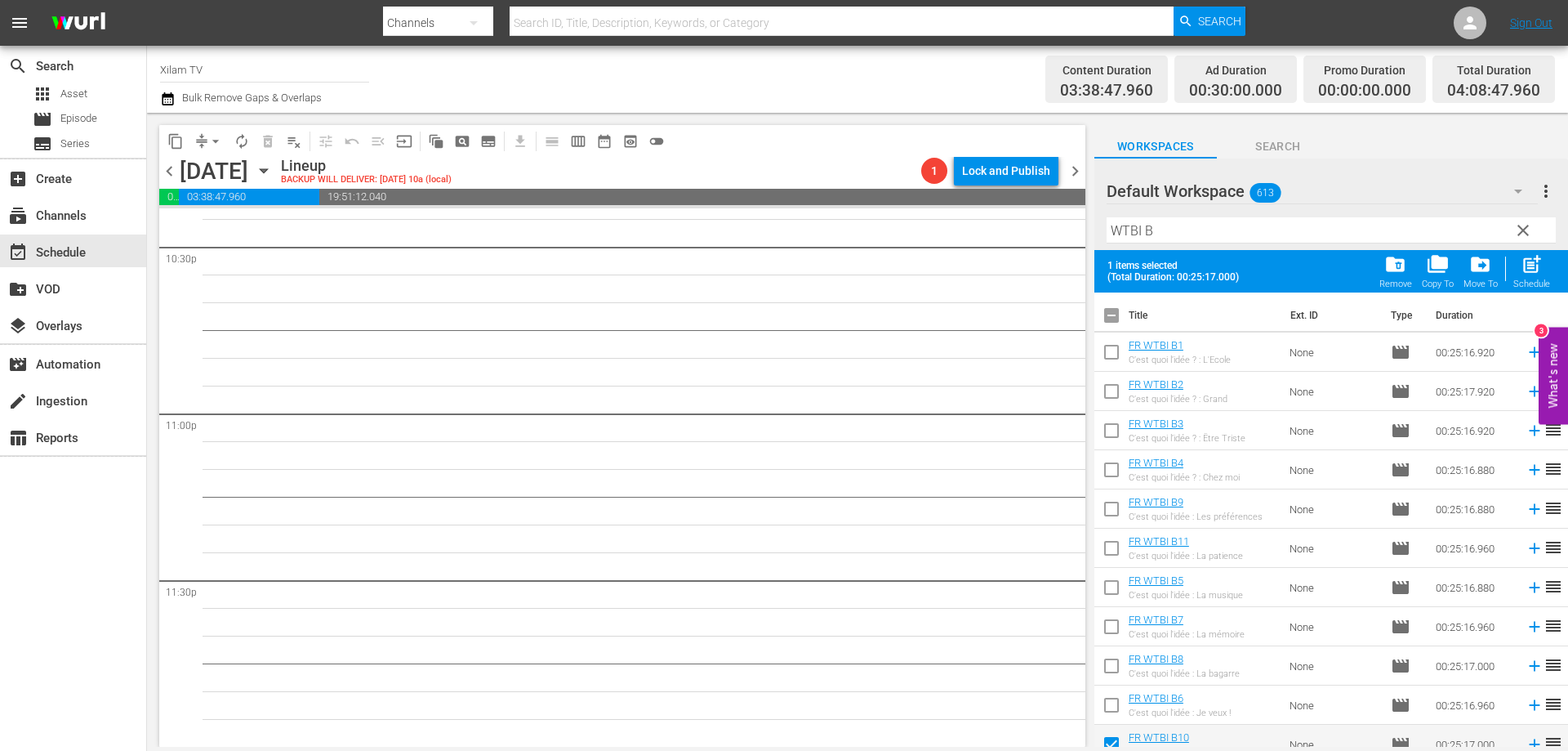
click at [1108, 590] on input "checkbox" at bounding box center [1112, 590] width 35 height 35
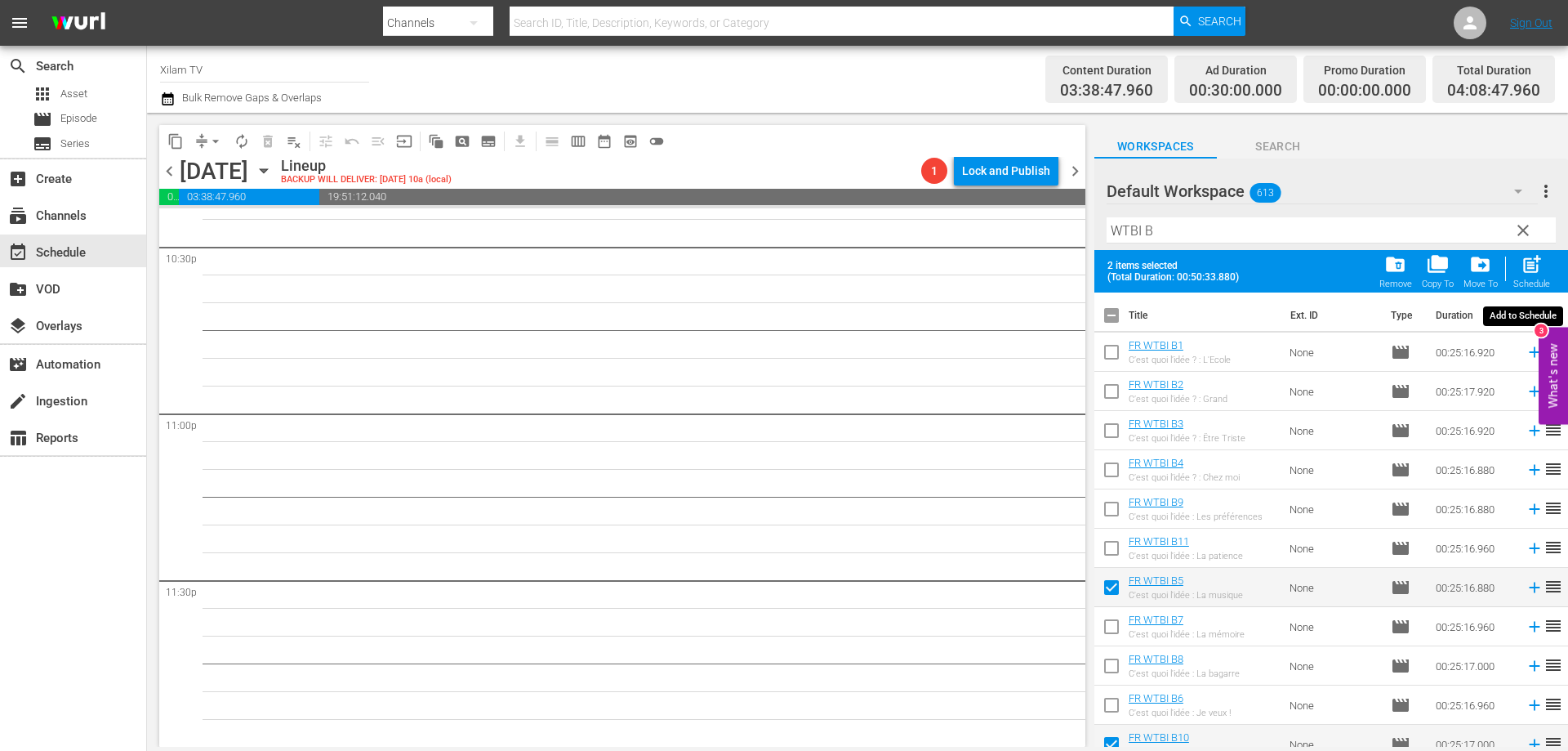
click at [1538, 261] on span "post_add" at bounding box center [1531, 264] width 22 height 22
checkbox input "false"
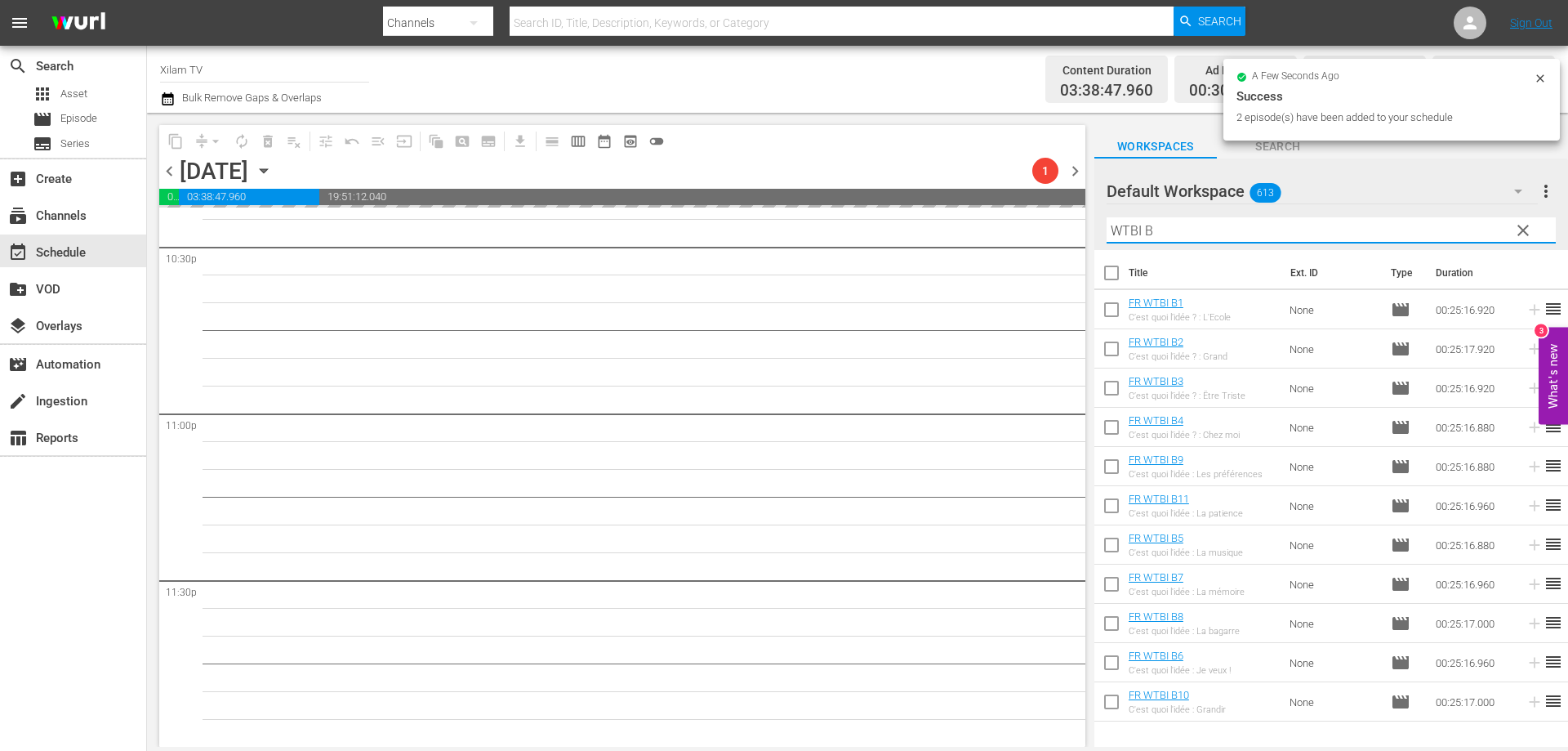
drag, startPoint x: 1141, startPoint y: 234, endPoint x: 1099, endPoint y: 233, distance: 42.0
click at [1100, 233] on div "Default Workspace 613 Default more_vert clear Filter by Title WTBI B" at bounding box center [1331, 204] width 474 height 91
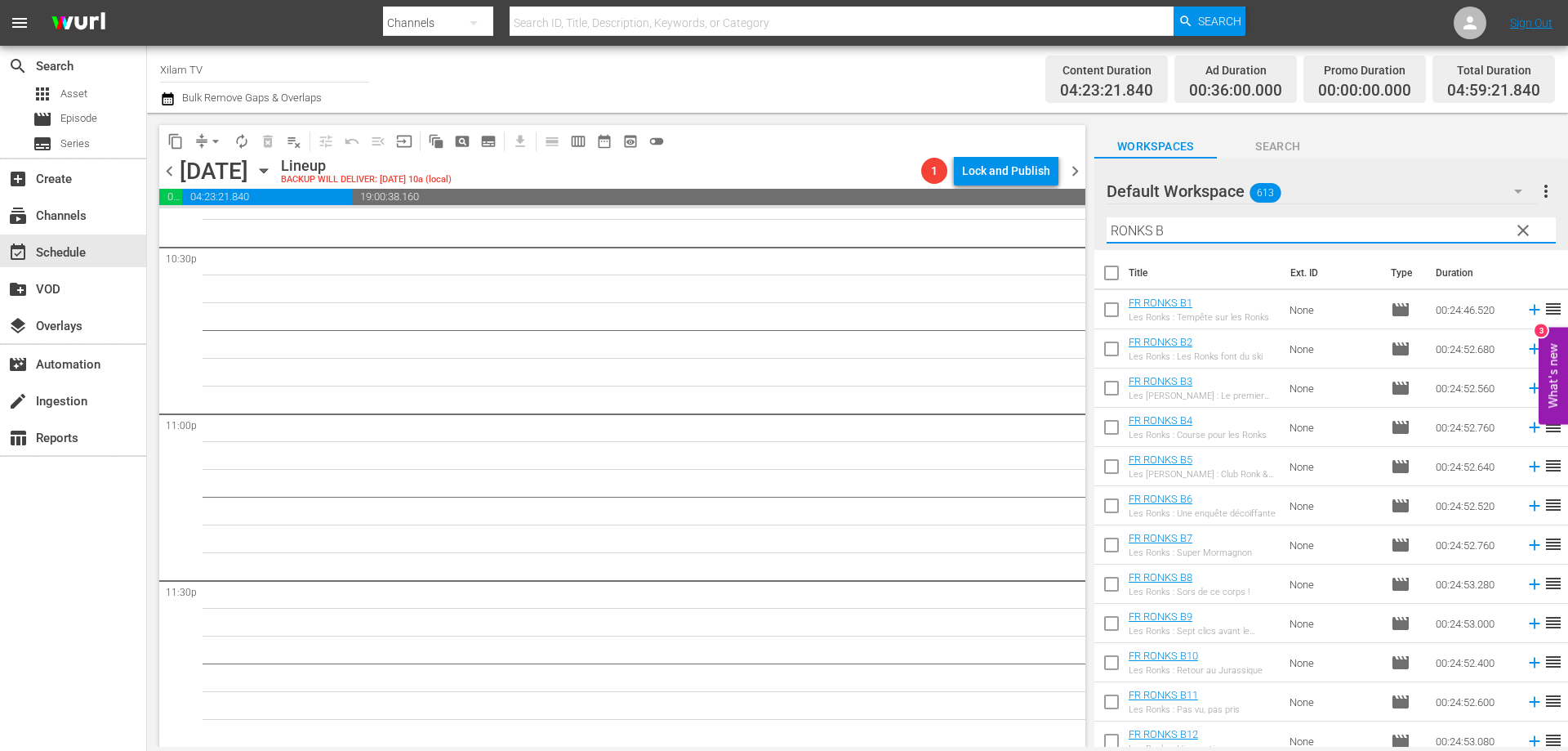
type input "RONKS B"
click at [1113, 628] on input "checkbox" at bounding box center [1112, 626] width 35 height 35
checkbox input "true"
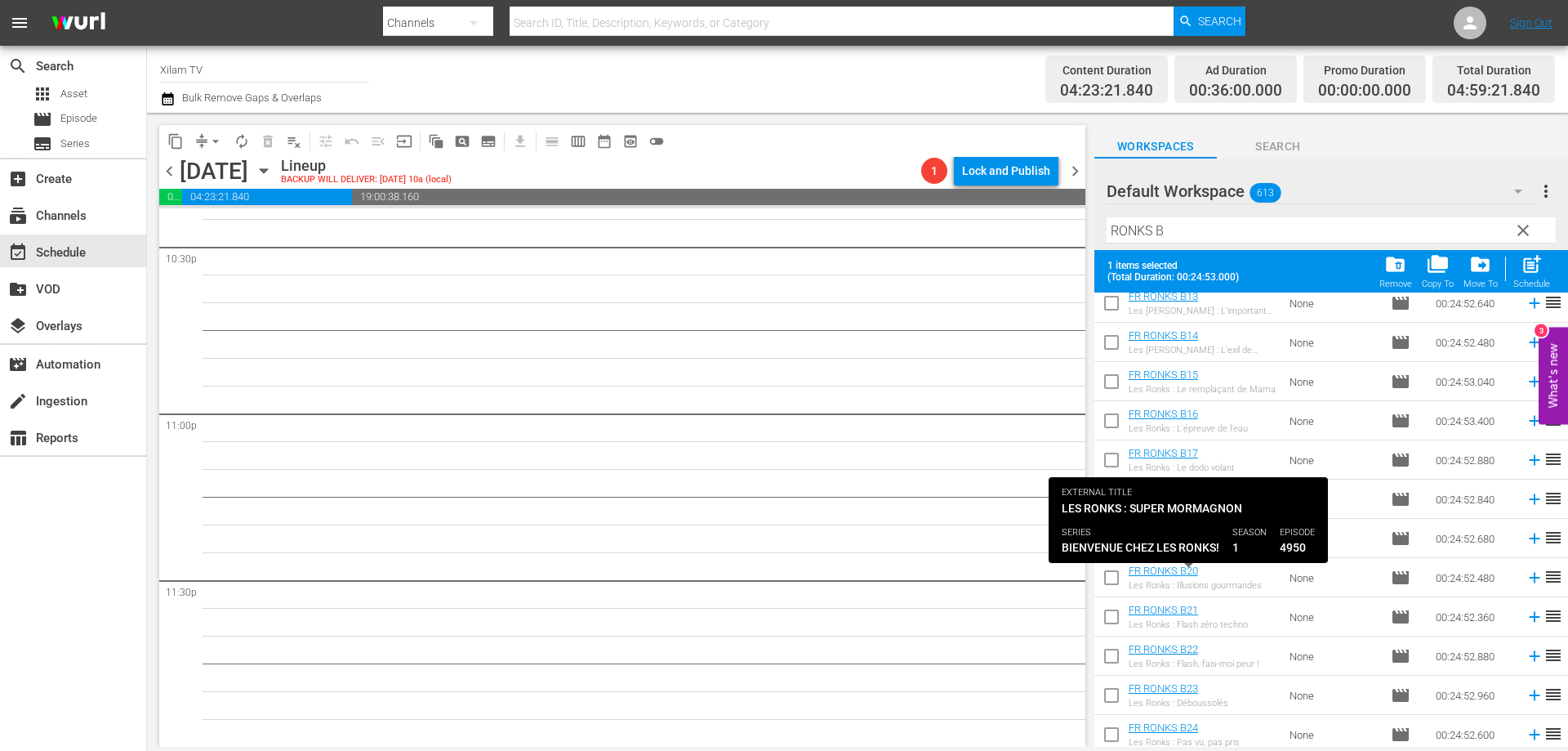
scroll to position [563, 0]
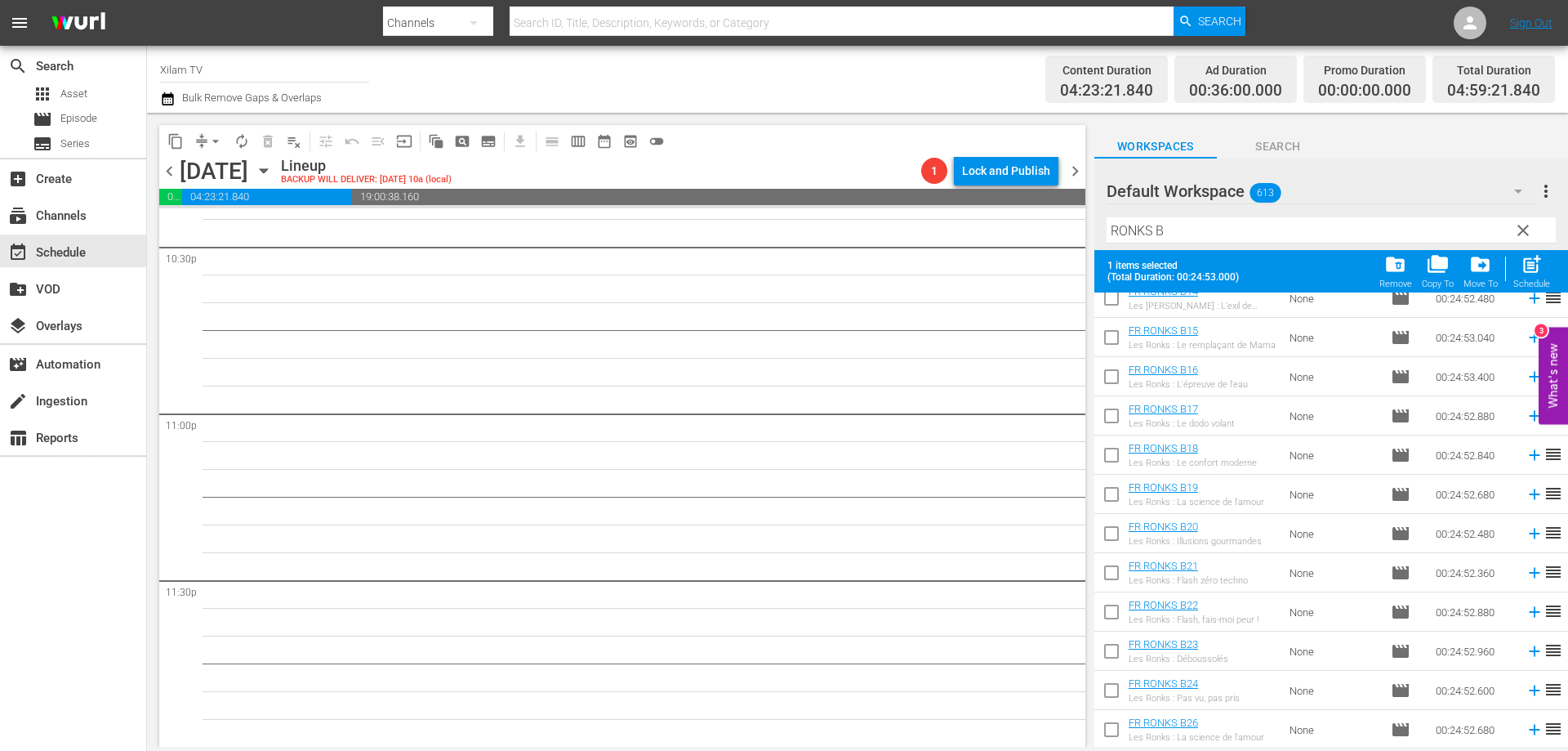
click at [1116, 730] on input "checkbox" at bounding box center [1112, 732] width 35 height 35
checkbox input "true"
click at [1531, 271] on span "post_add" at bounding box center [1531, 264] width 22 height 22
checkbox input "false"
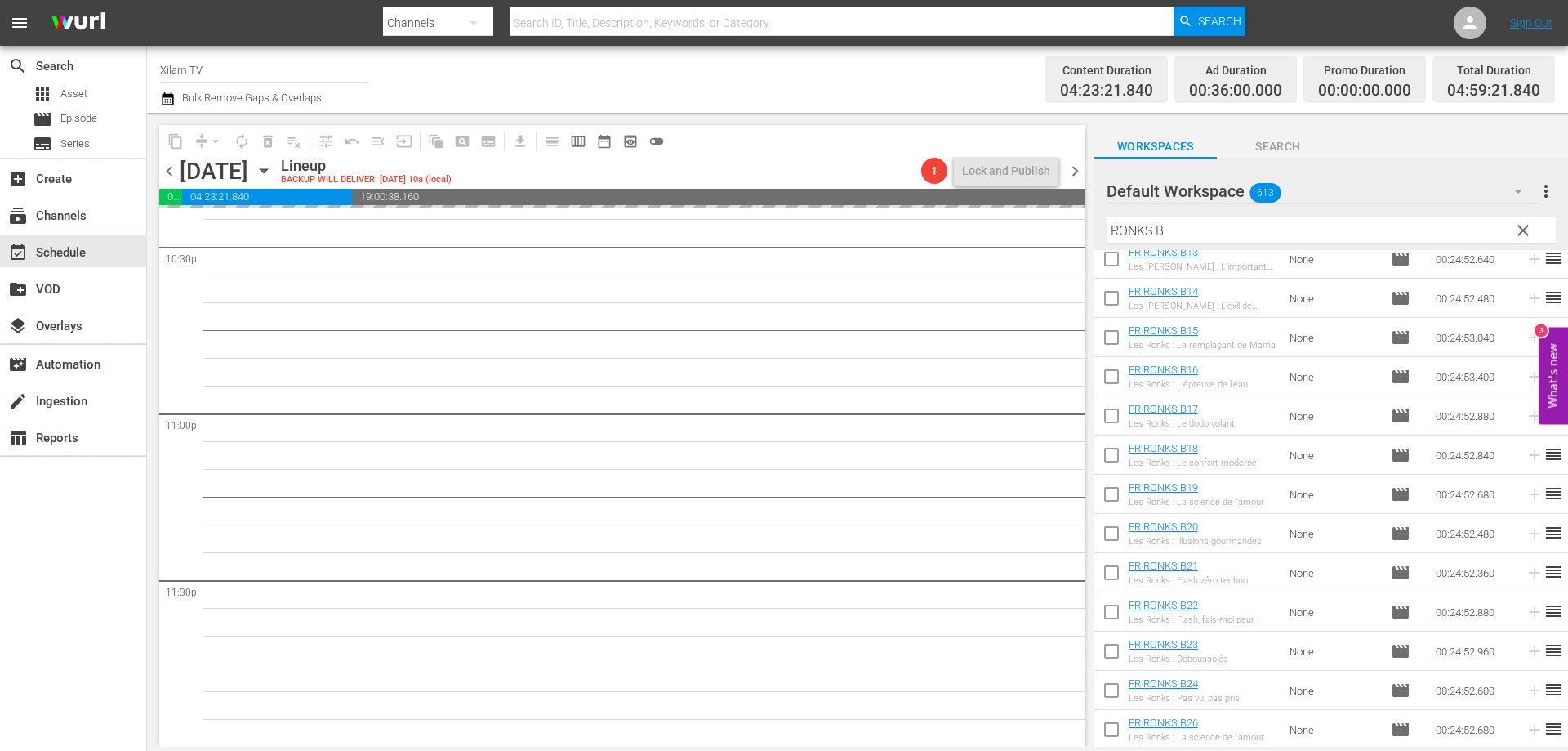
scroll to position [521, 0]
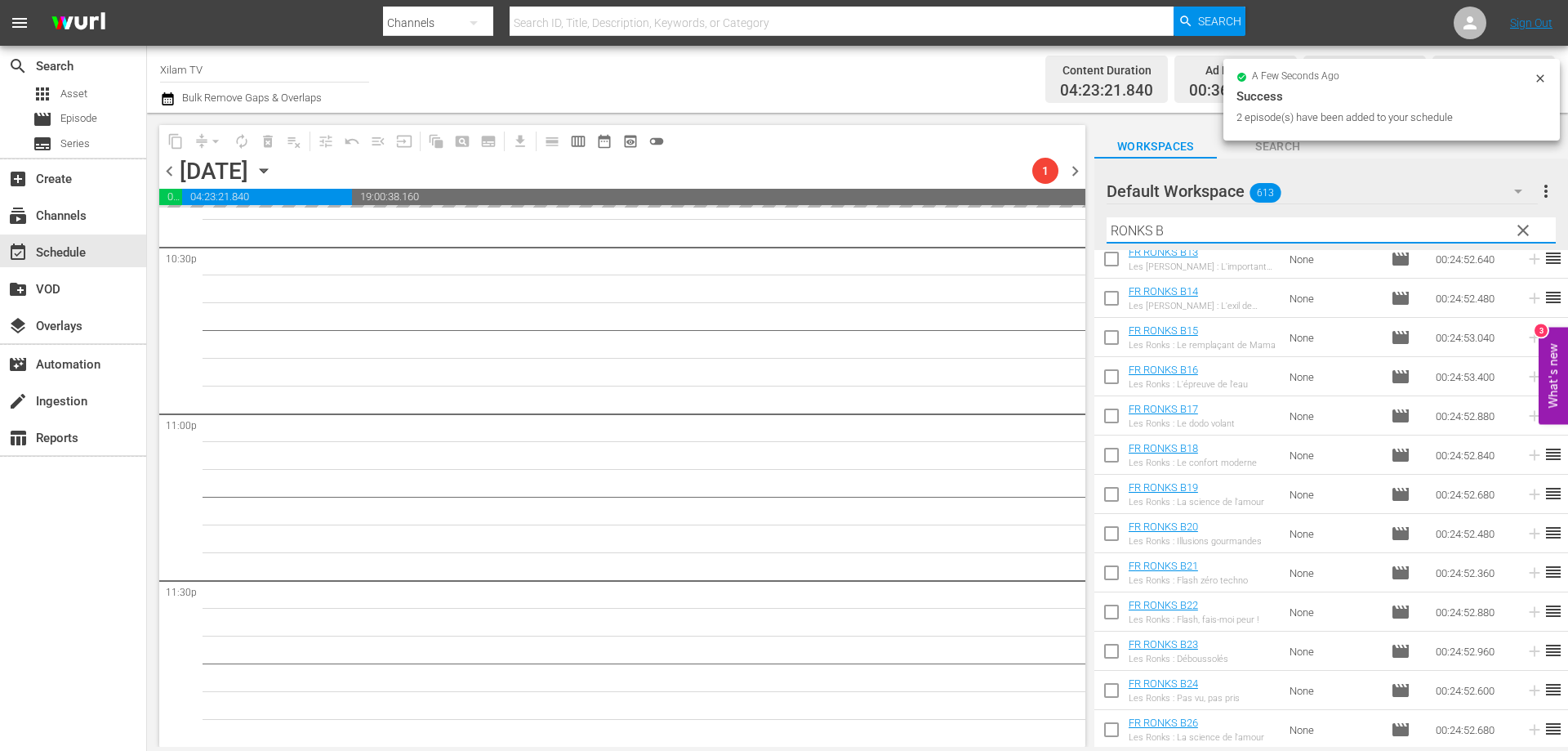
drag, startPoint x: 1150, startPoint y: 232, endPoint x: 1090, endPoint y: 226, distance: 60.3
click at [1091, 226] on div "content_copy compress arrow_drop_down autorenew_outlined delete_forever_outline…" at bounding box center [858, 429] width 1422 height 634
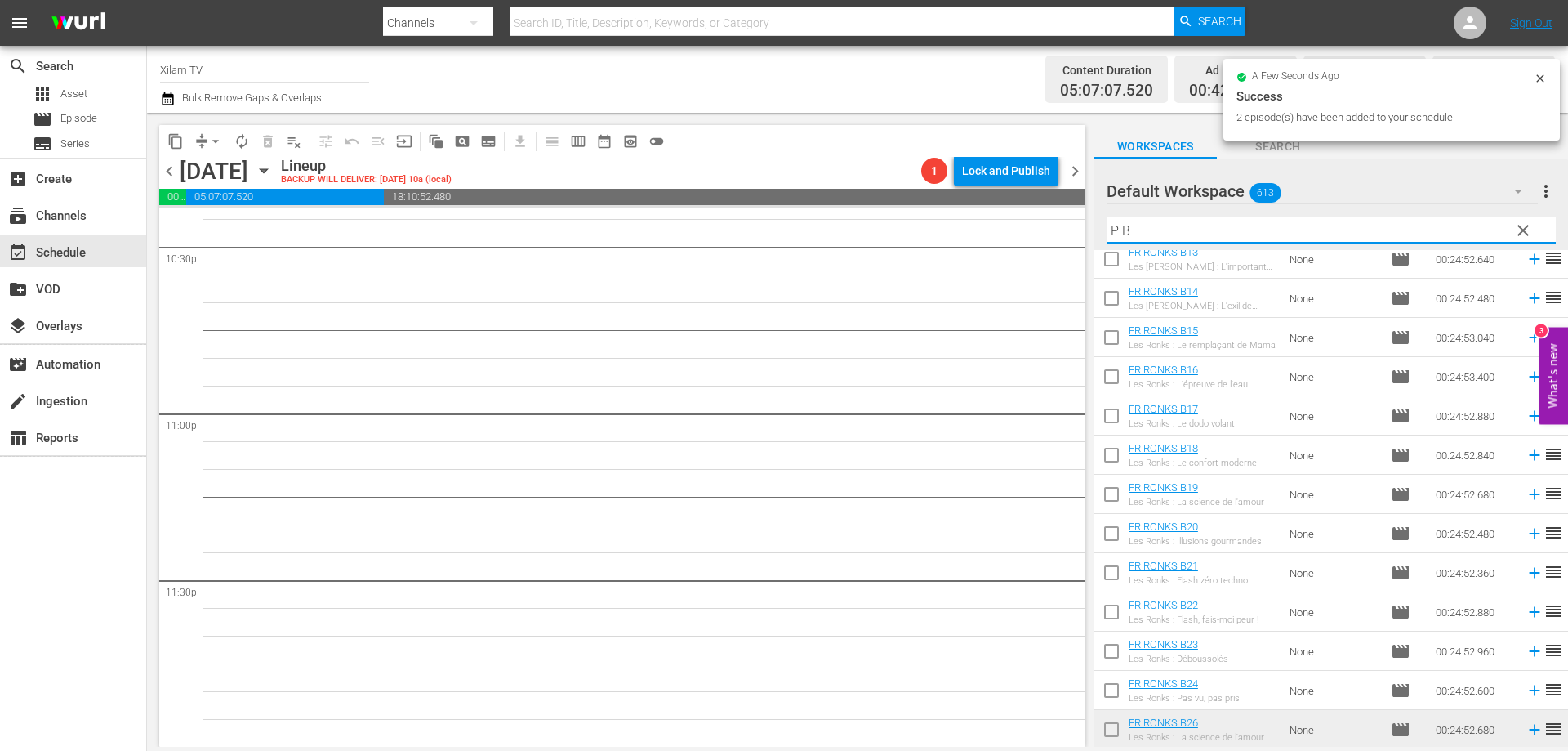
scroll to position [0, 0]
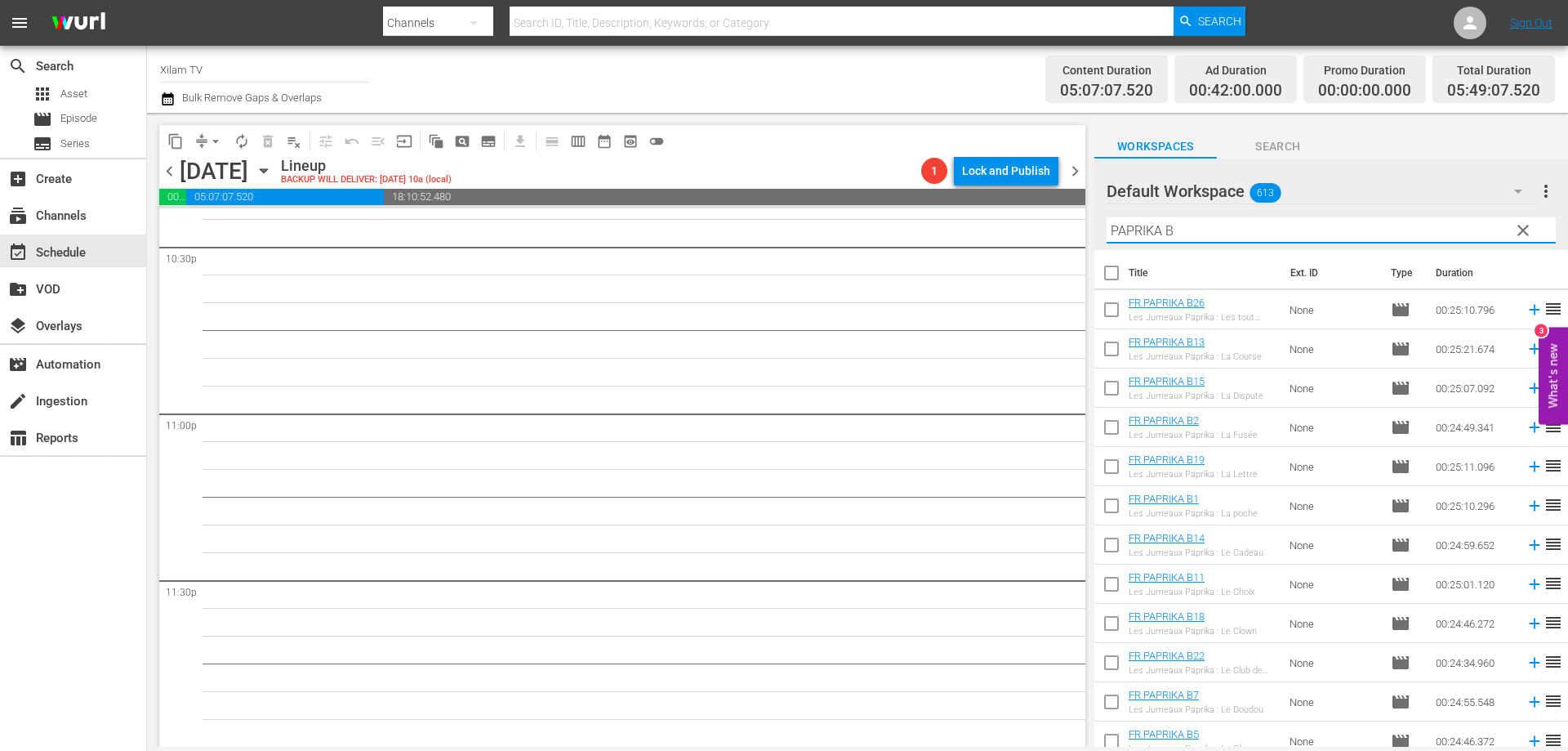
click at [1196, 237] on input "PAPRIKA B" at bounding box center [1331, 230] width 450 height 26
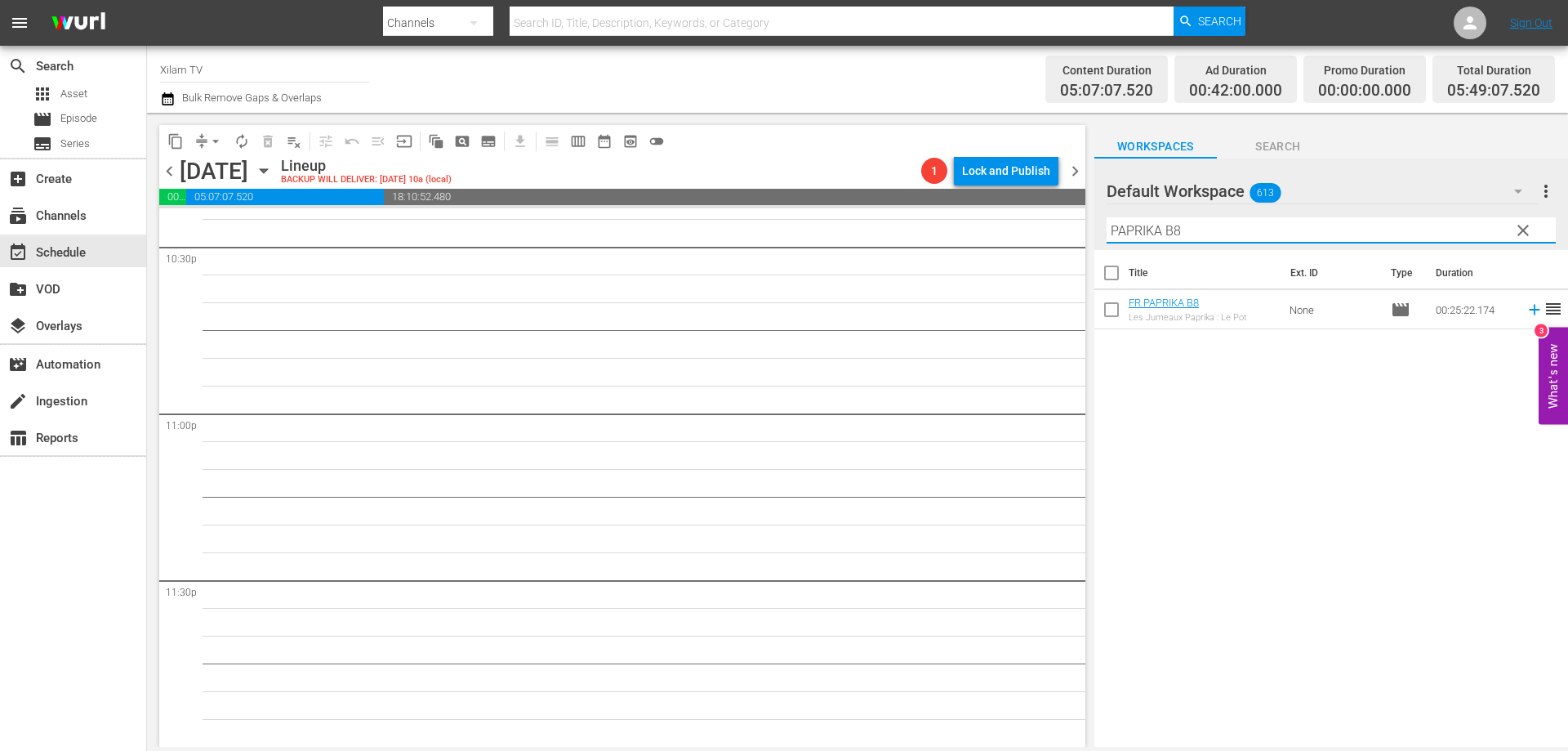
type input "PAPRIKA B8"
click at [1108, 311] on input "checkbox" at bounding box center [1112, 313] width 35 height 35
checkbox input "true"
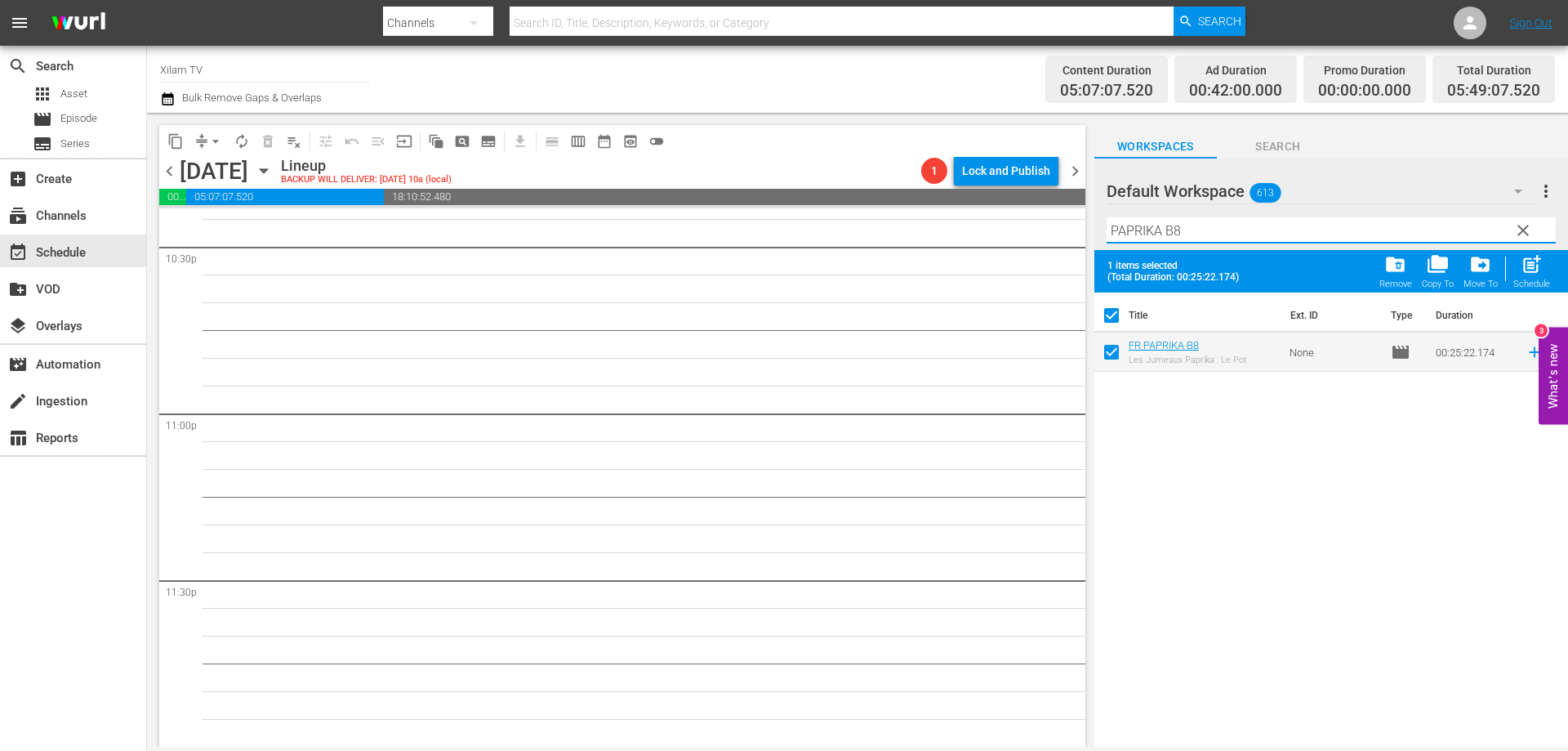
drag, startPoint x: 1160, startPoint y: 230, endPoint x: 1075, endPoint y: 219, distance: 85.7
click at [1084, 221] on div "content_copy compress arrow_drop_down autorenew_outlined delete_forever_outline…" at bounding box center [858, 429] width 1422 height 634
click at [1188, 222] on input "CHICKY 1 B8" at bounding box center [1331, 230] width 450 height 26
type input "CHICKY 1 B1"
click at [1110, 360] on input "checkbox" at bounding box center [1112, 355] width 35 height 35
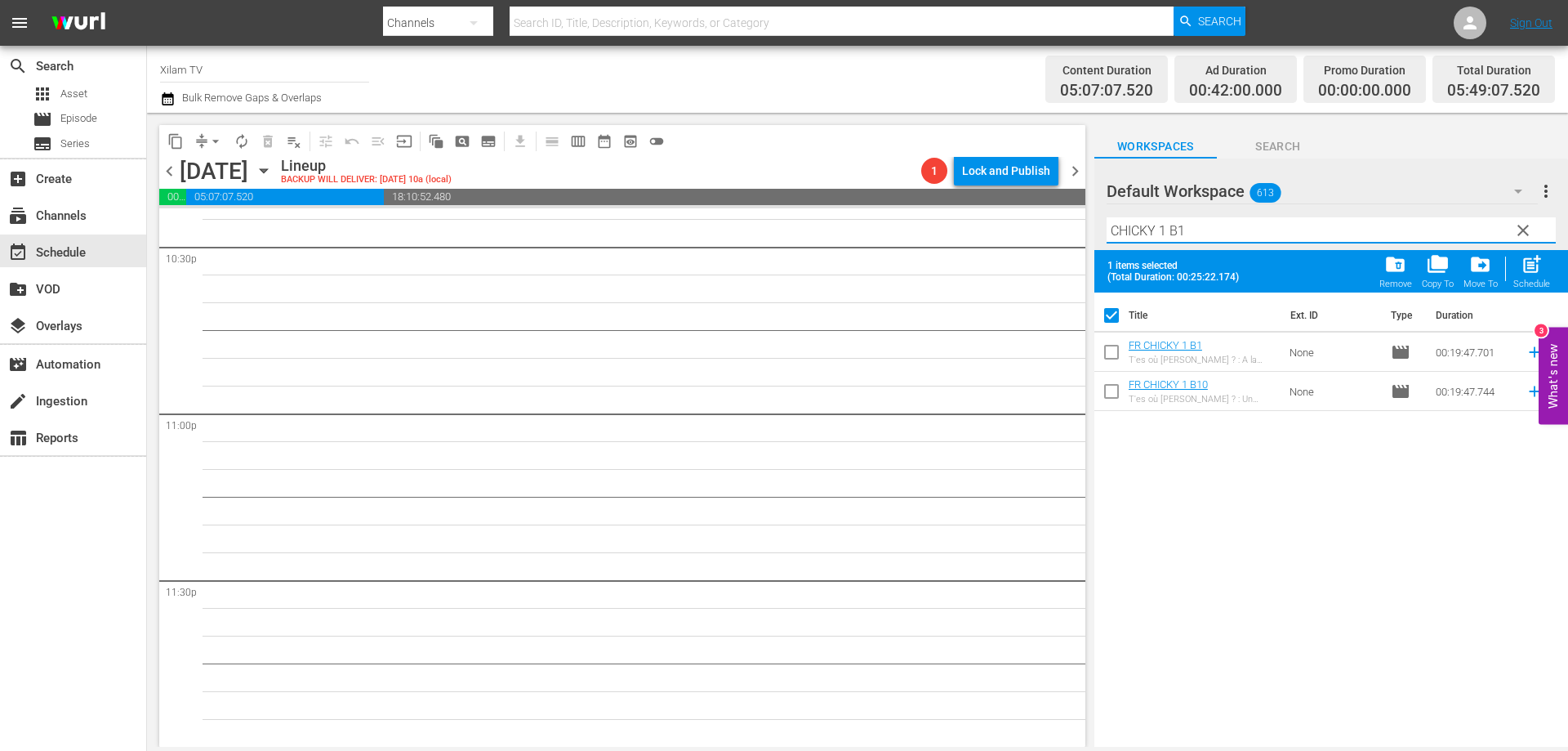
checkbox input "true"
click at [1166, 238] on input "CHICKY 1 B1" at bounding box center [1331, 230] width 450 height 26
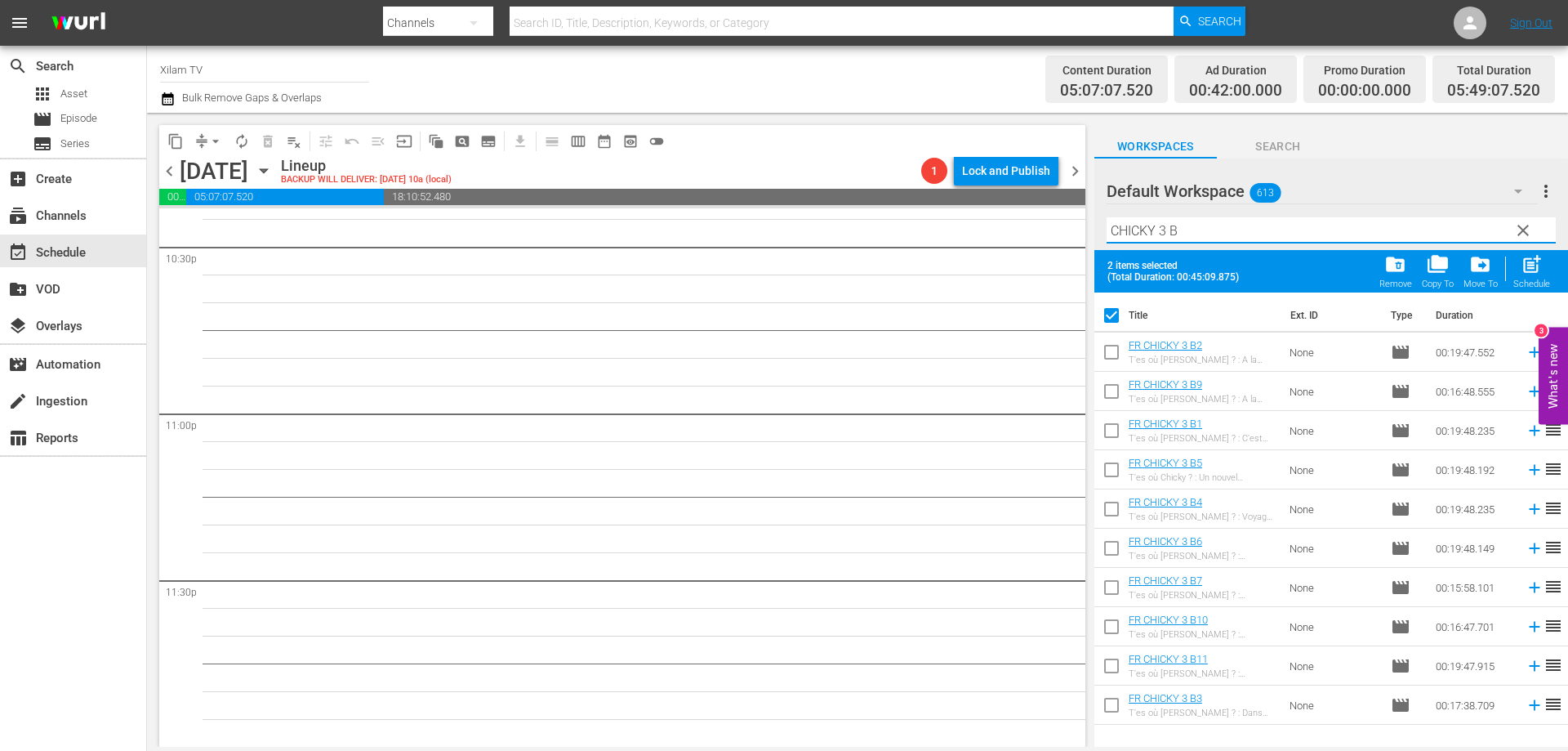
type input "CHICKY 3 B"
click at [1106, 384] on input "checkbox" at bounding box center [1112, 394] width 35 height 35
checkbox input "true"
checkbox input "false"
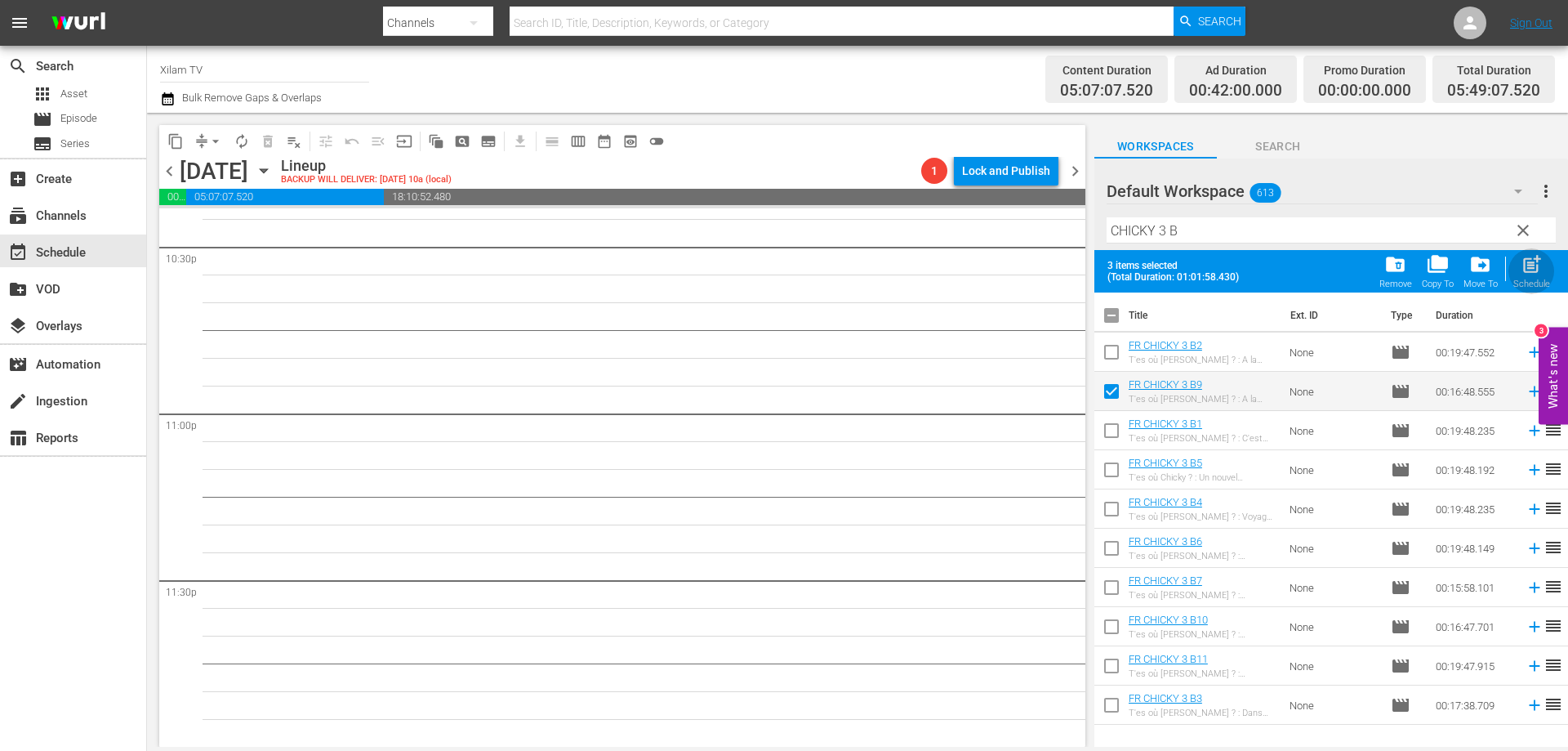
drag, startPoint x: 1544, startPoint y: 272, endPoint x: 1342, endPoint y: 244, distance: 203.9
click at [1543, 272] on span "post_add" at bounding box center [1531, 264] width 22 height 22
checkbox input "false"
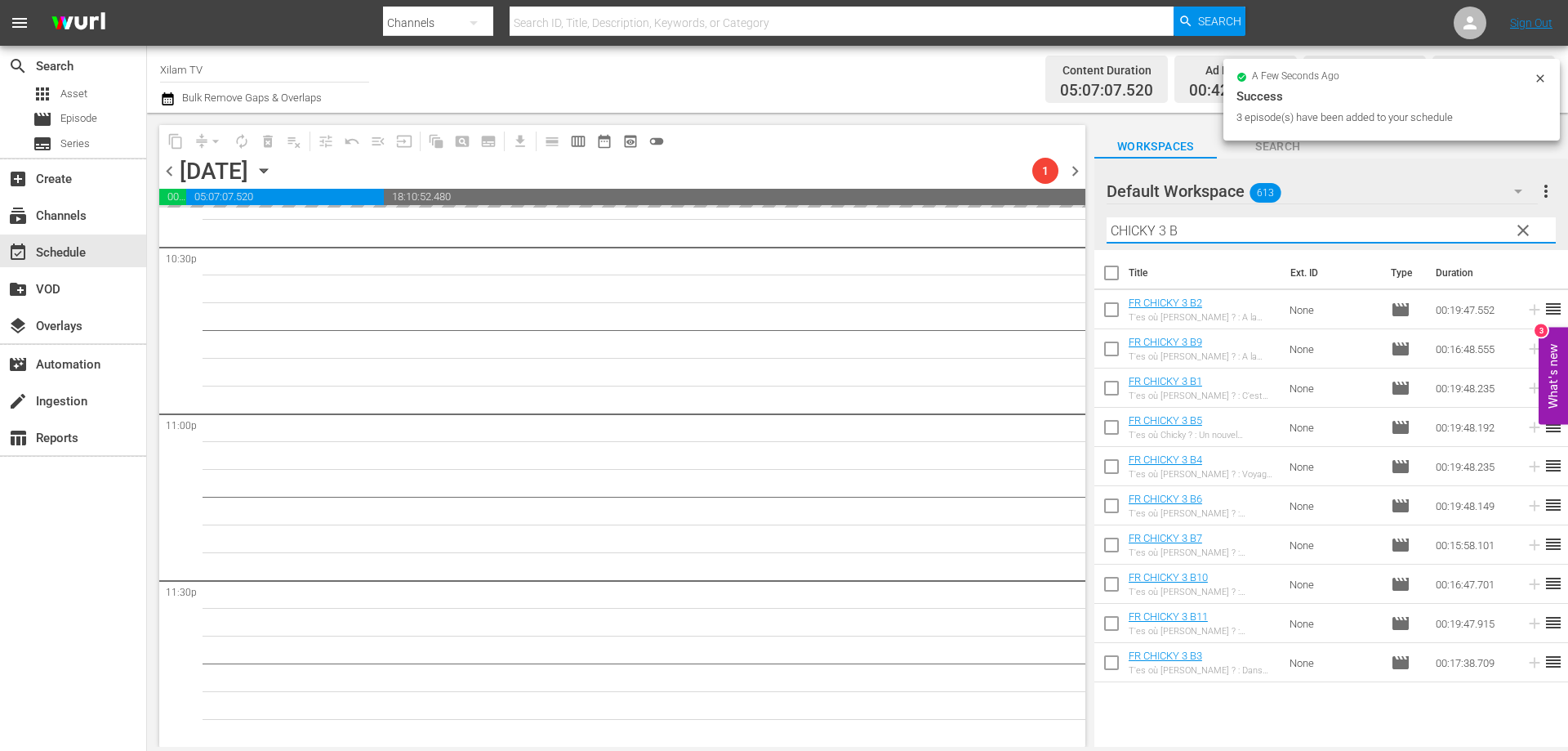
drag, startPoint x: 1149, startPoint y: 230, endPoint x: 1104, endPoint y: 225, distance: 45.3
click at [1104, 225] on div "Default Workspace 613 Default more_vert clear Filter by Title CHICKY 3 B" at bounding box center [1331, 204] width 474 height 91
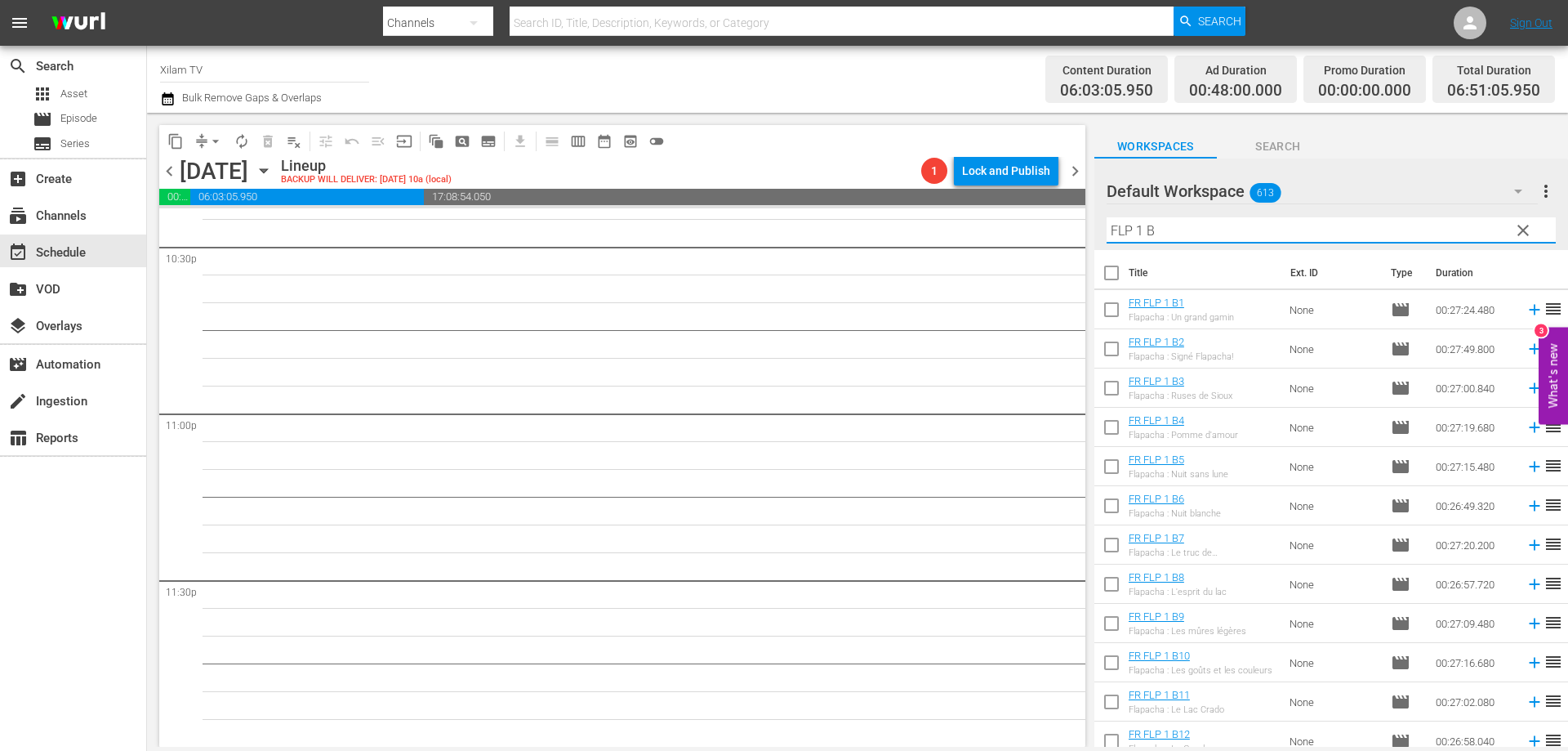
click at [1175, 226] on input "FLP 1 B" at bounding box center [1331, 230] width 450 height 26
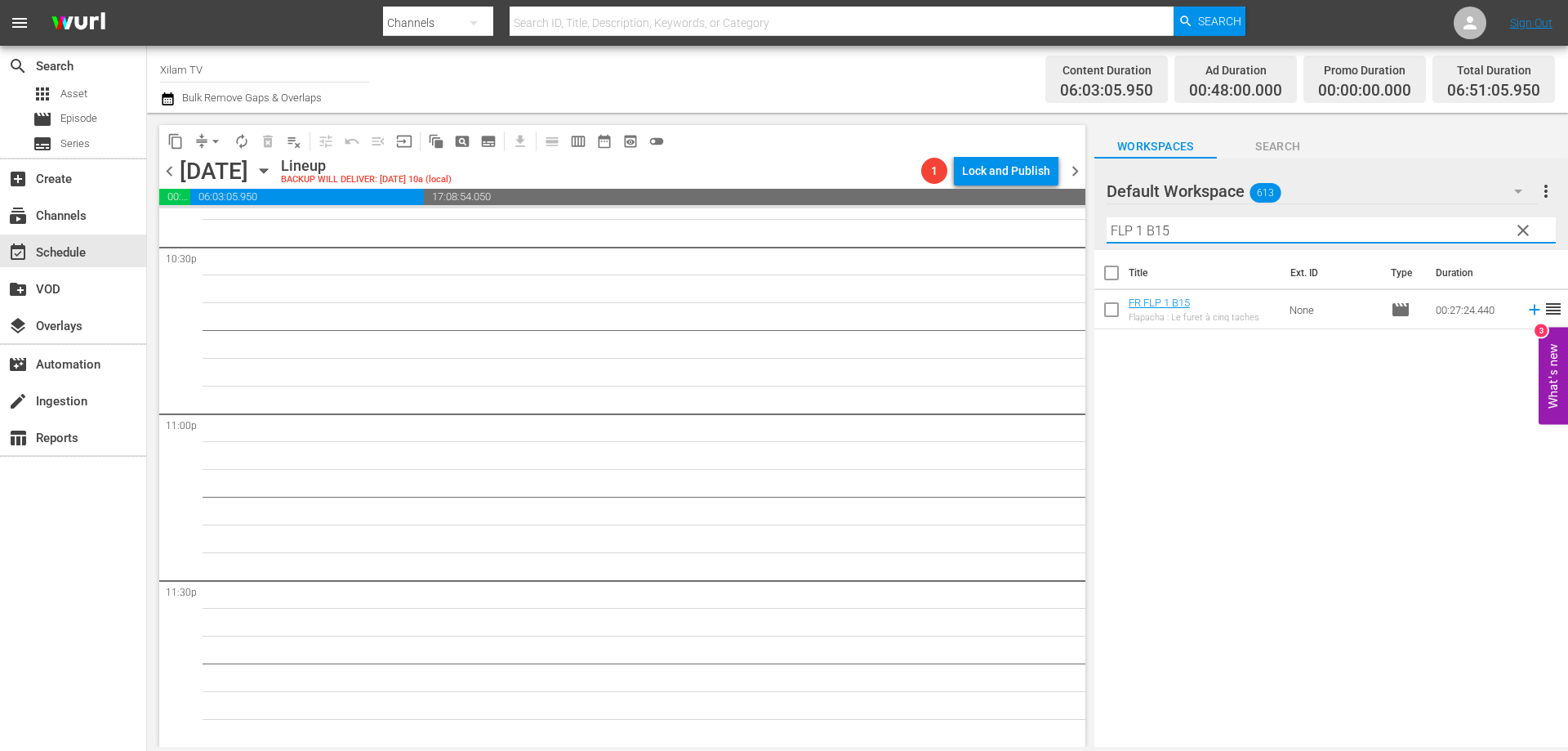
type input "FLP 1 B15"
click at [1113, 316] on input "checkbox" at bounding box center [1112, 313] width 35 height 35
checkbox input "true"
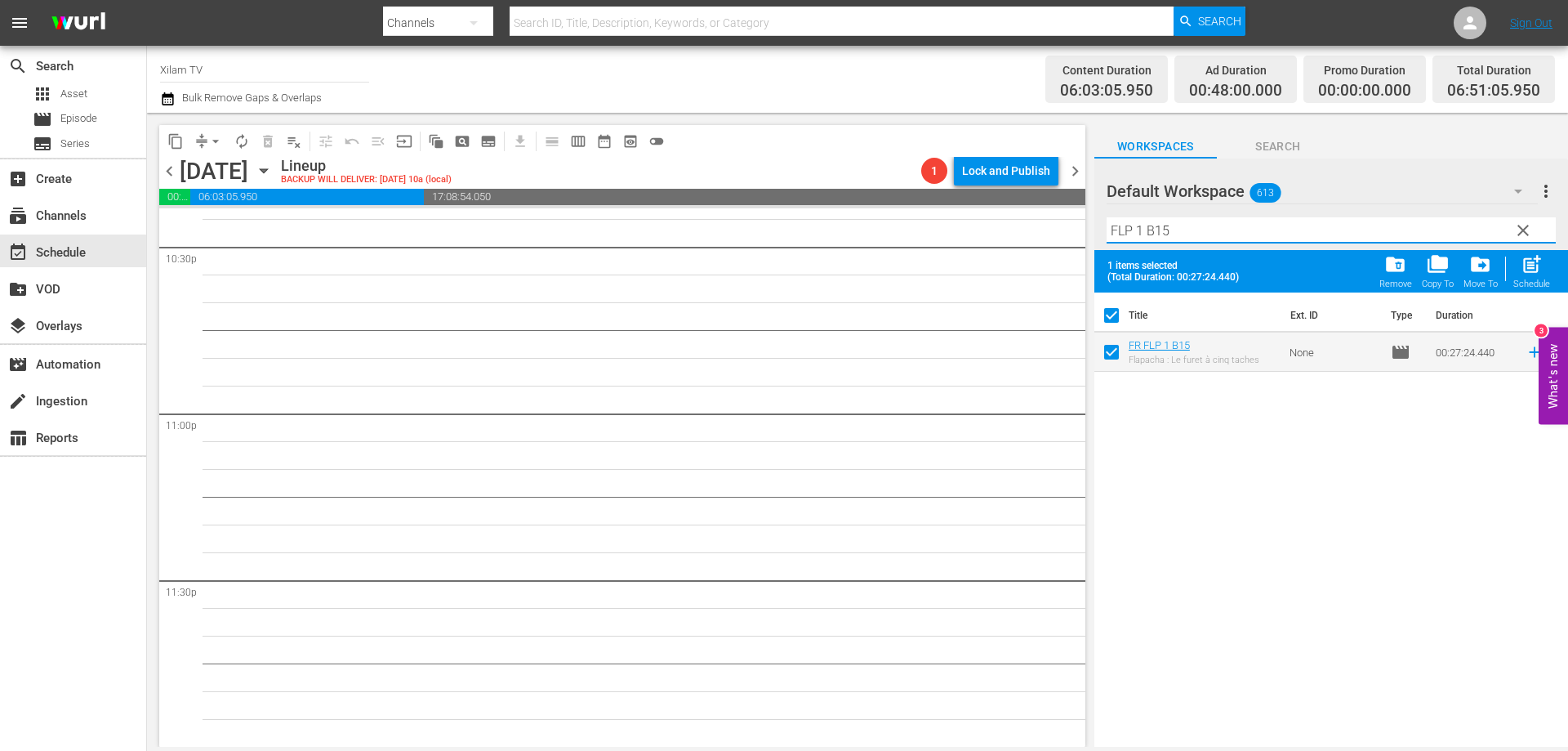
click at [1182, 239] on input "FLP 1 B15" at bounding box center [1331, 230] width 450 height 26
type input "FLP 1 B26"
click at [1104, 360] on input "checkbox" at bounding box center [1112, 355] width 35 height 35
checkbox input "true"
checkbox input "false"
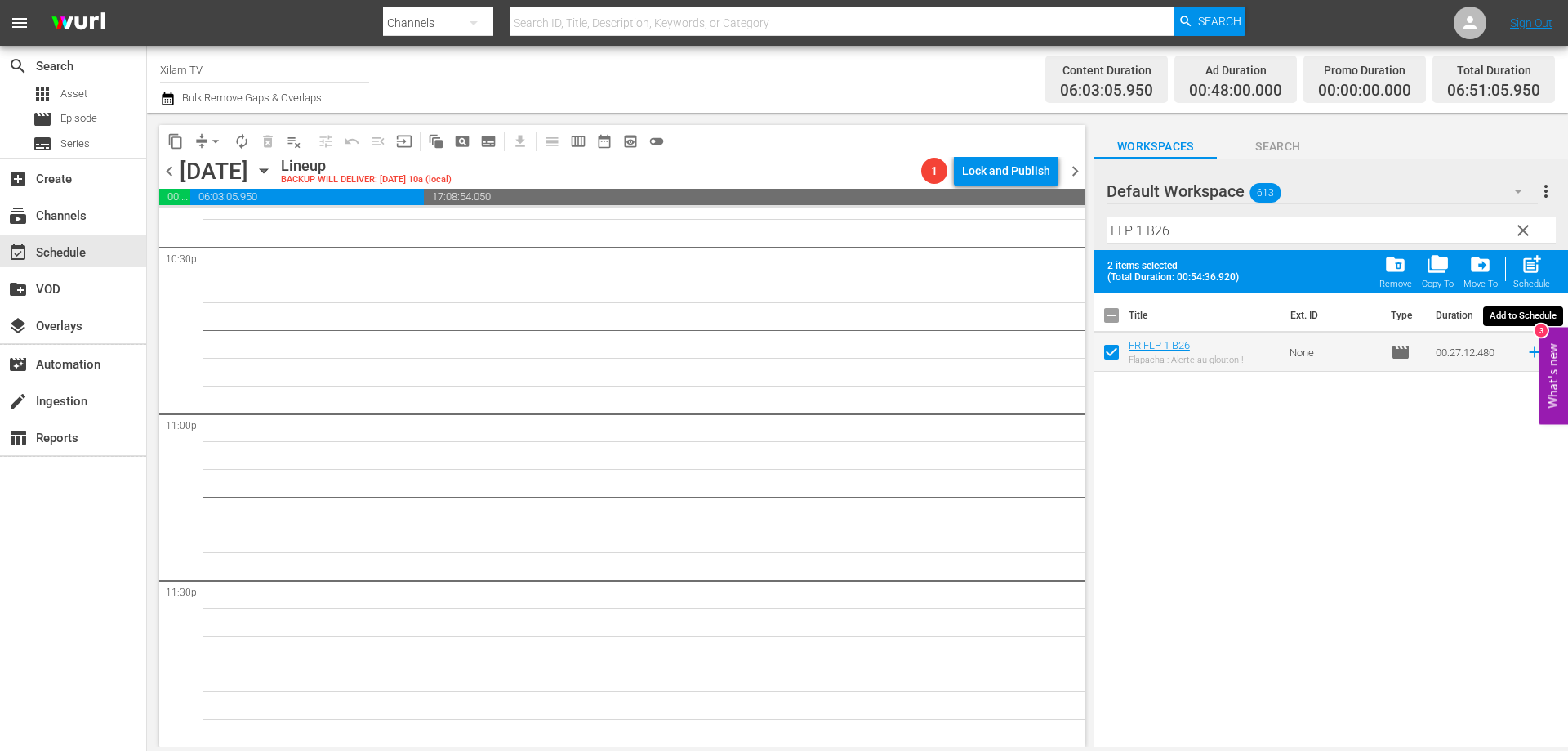
drag, startPoint x: 1530, startPoint y: 288, endPoint x: 1464, endPoint y: 269, distance: 68.7
click at [1530, 288] on div "Schedule" at bounding box center [1531, 284] width 37 height 10
checkbox input "false"
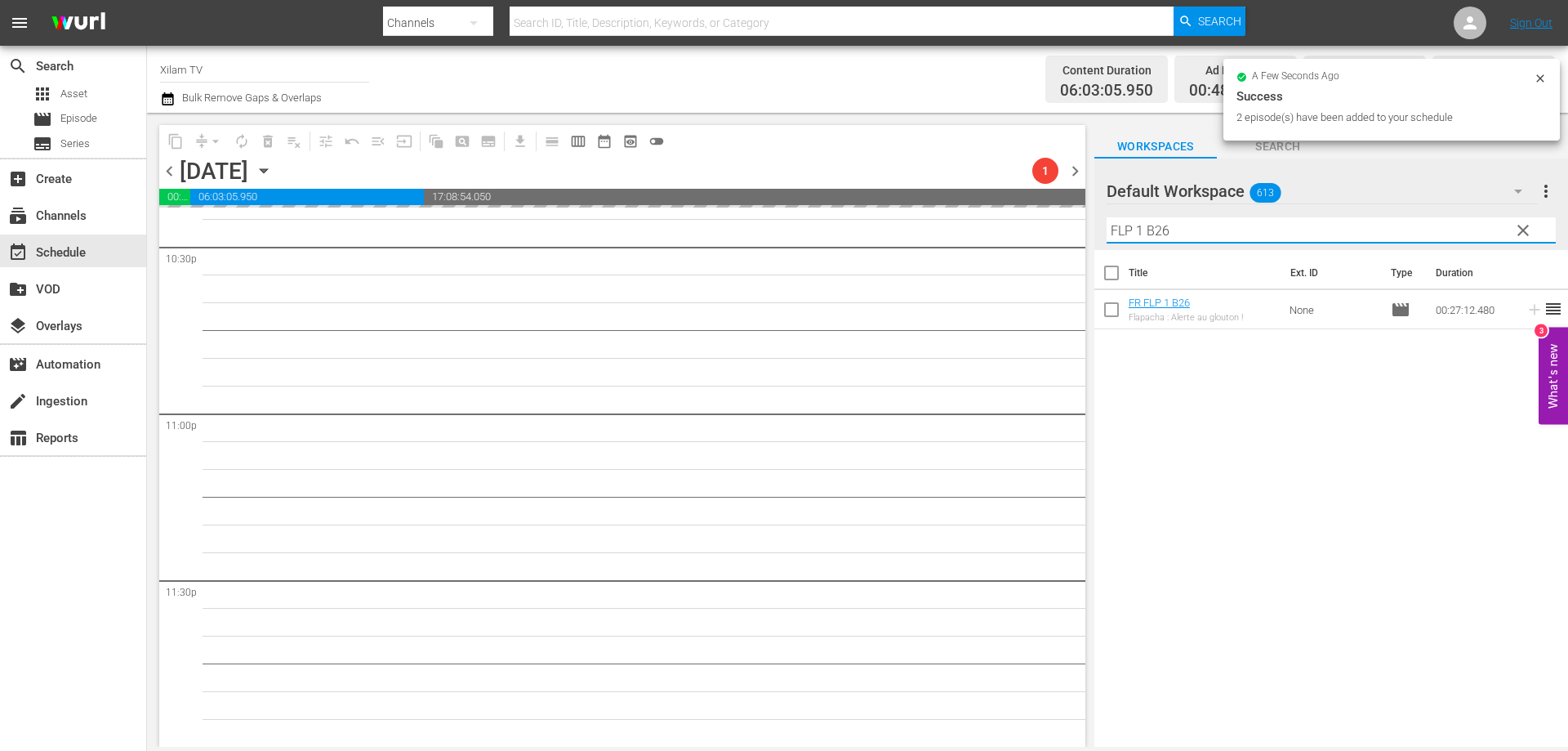
drag, startPoint x: 1141, startPoint y: 232, endPoint x: 1063, endPoint y: 223, distance: 78.5
click at [1063, 223] on div "content_copy compress arrow_drop_down autorenew_outlined delete_forever_outline…" at bounding box center [858, 429] width 1422 height 634
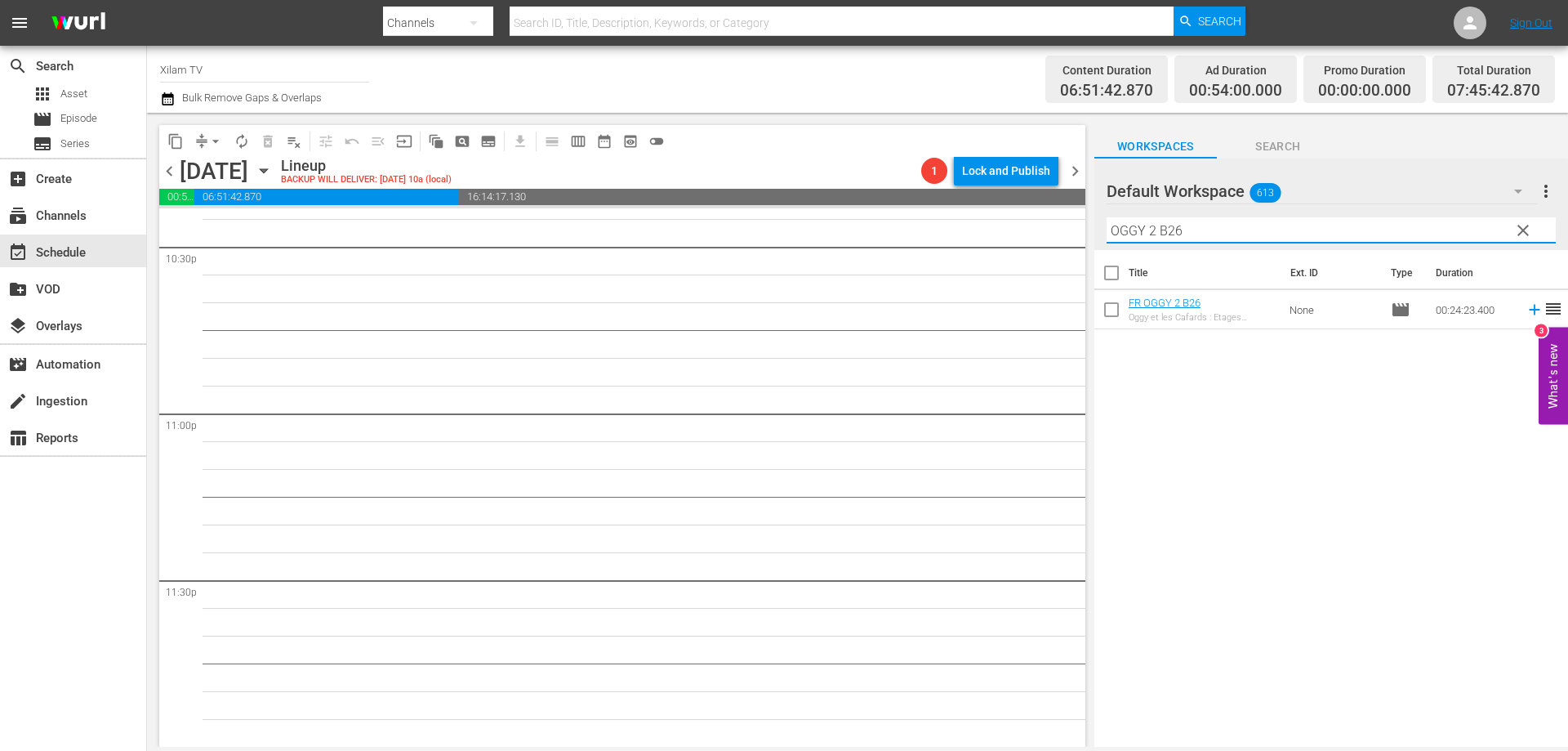
click at [1219, 219] on input "OGGY 2 B26" at bounding box center [1331, 230] width 450 height 26
type input "OGGY 2 B11"
click at [1116, 314] on input "checkbox" at bounding box center [1112, 313] width 35 height 35
checkbox input "true"
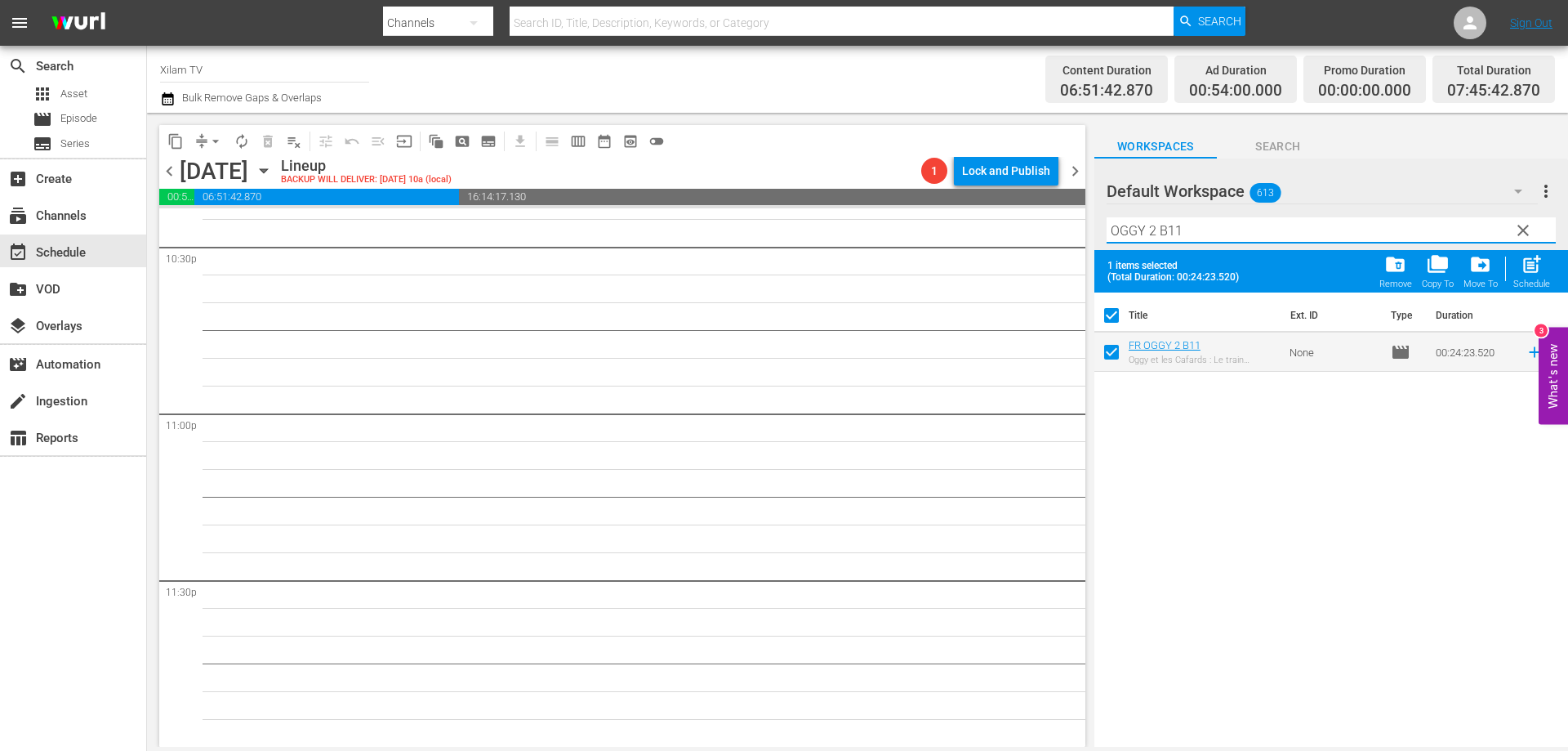
click at [1203, 238] on input "OGGY 2 B11" at bounding box center [1331, 230] width 450 height 26
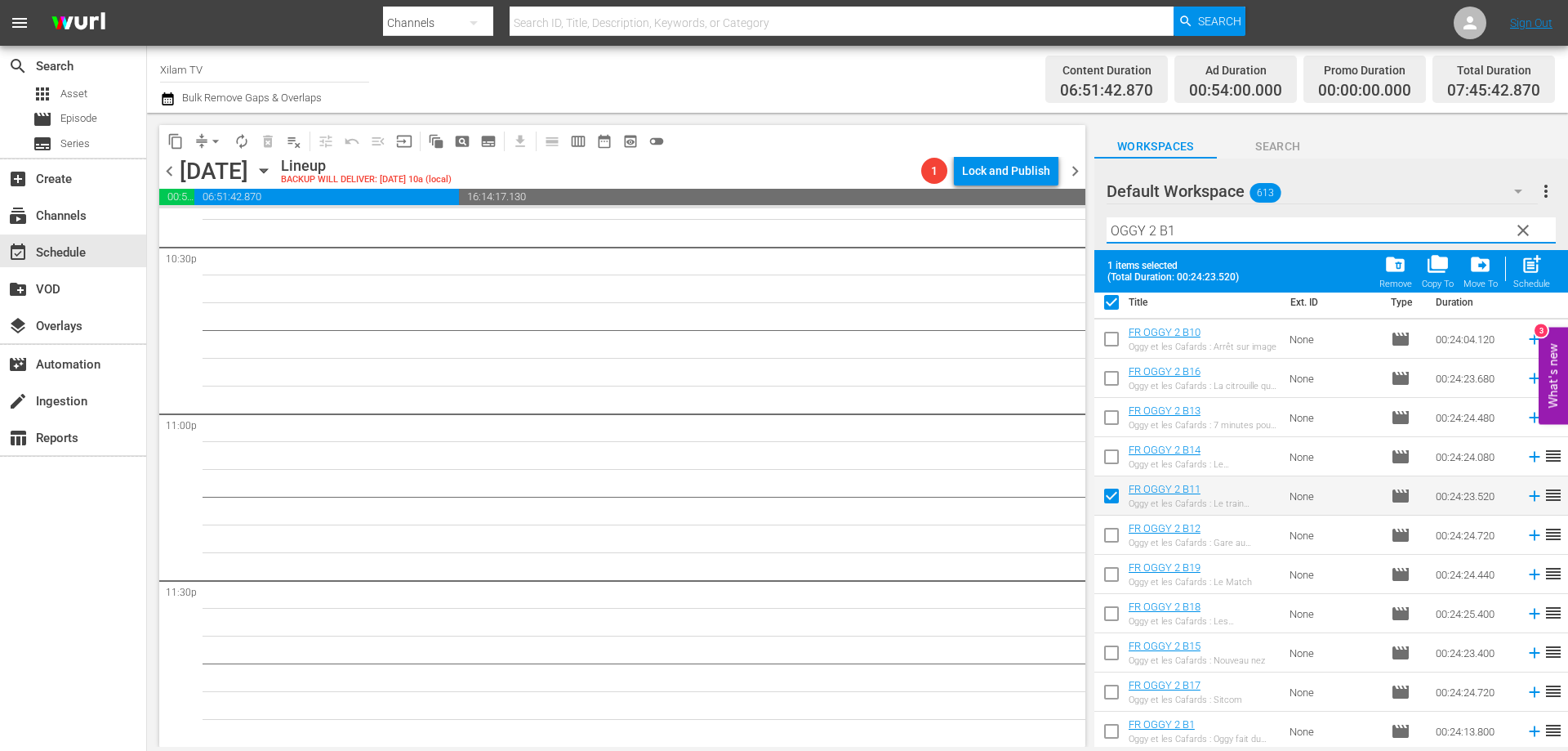
scroll to position [15, 0]
type input "OGGY 2 B1"
click at [1114, 739] on input "checkbox" at bounding box center [1112, 732] width 35 height 35
checkbox input "true"
checkbox input "false"
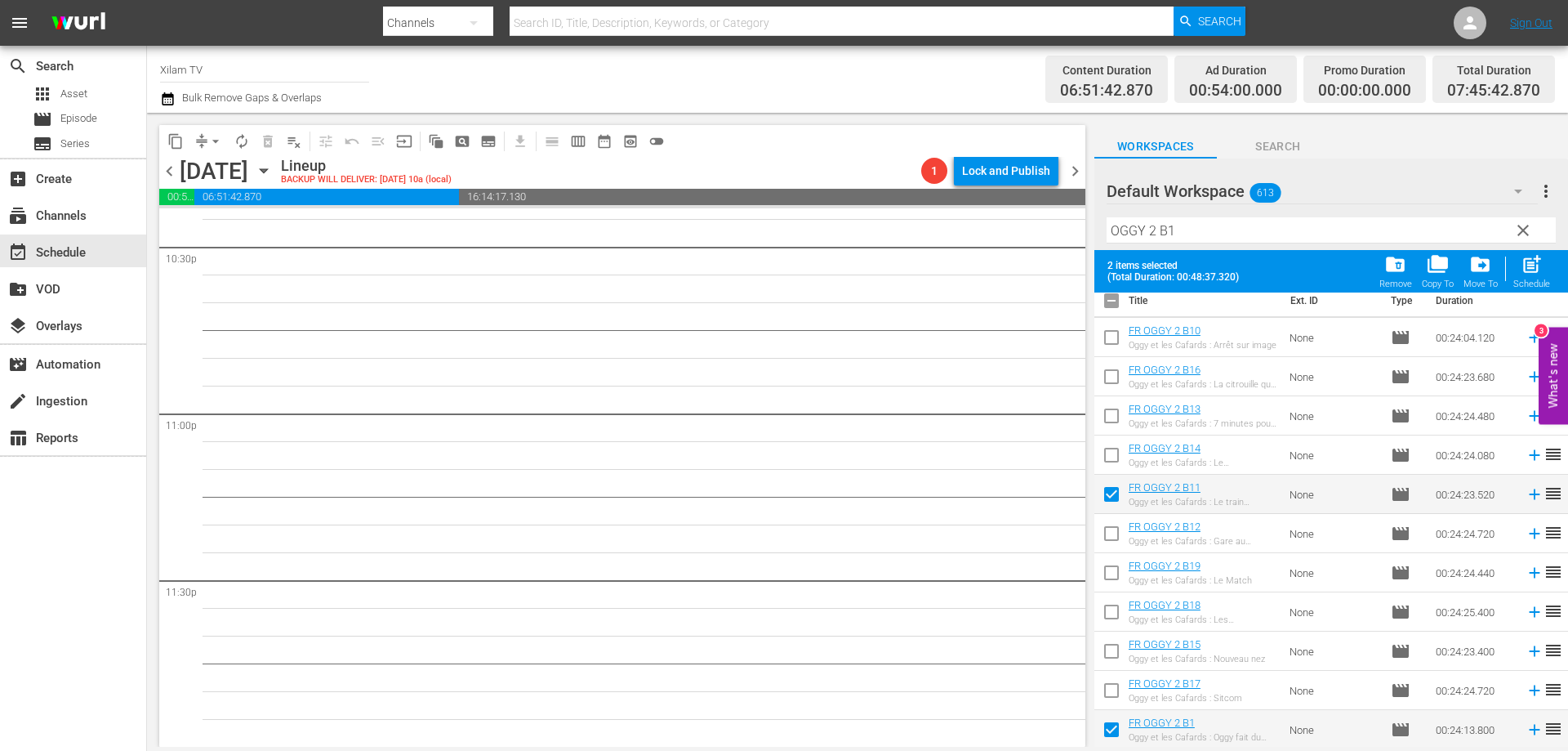
click at [1117, 597] on span at bounding box center [1112, 611] width 35 height 35
click at [1115, 603] on input "checkbox" at bounding box center [1112, 615] width 35 height 35
checkbox input "true"
click at [1197, 233] on input "OGGY 2 B1" at bounding box center [1331, 230] width 450 height 26
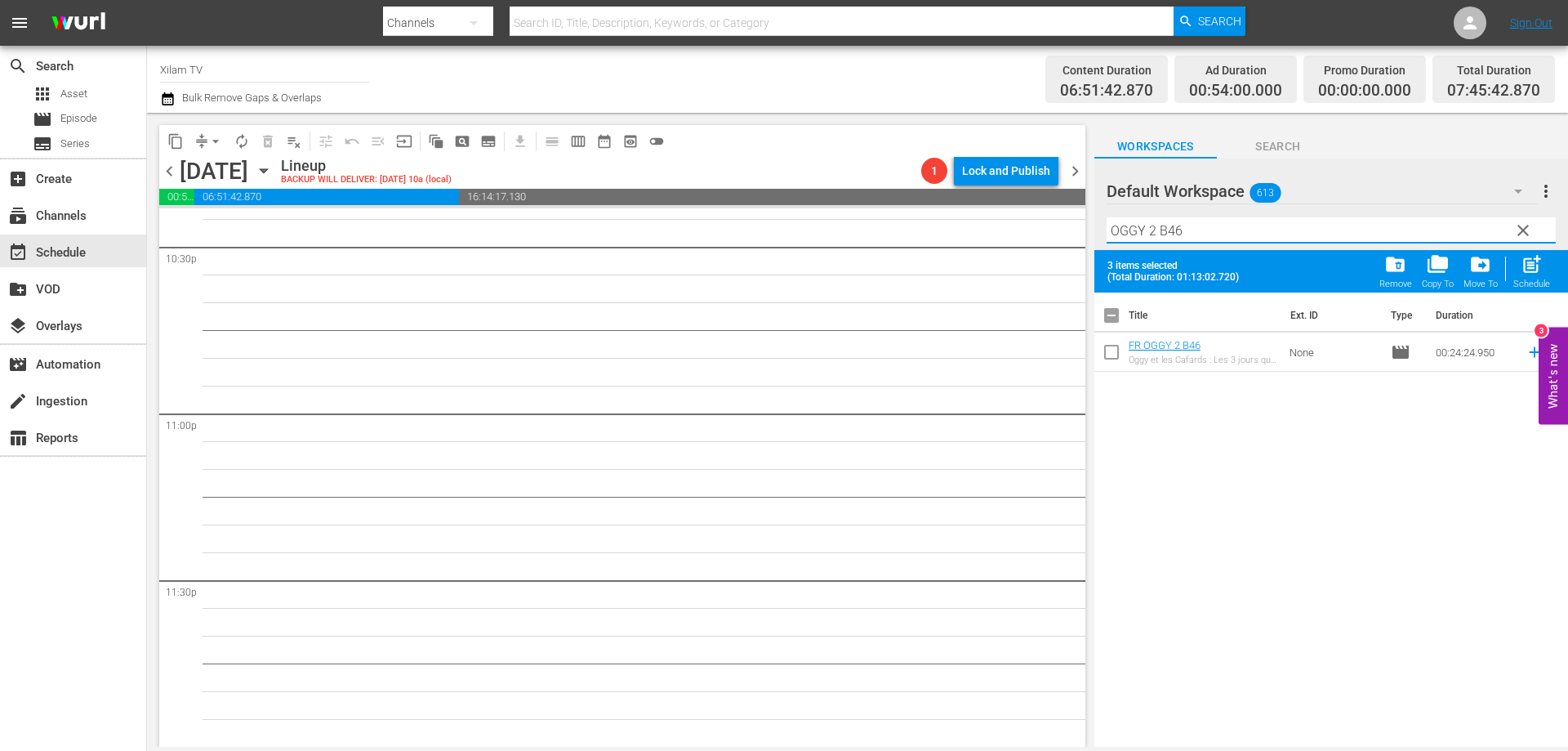
scroll to position [0, 0]
type input "OGGY 2 B46"
click at [1107, 352] on input "checkbox" at bounding box center [1112, 355] width 35 height 35
checkbox input "true"
click at [1152, 230] on input "OGGY 2 B46" at bounding box center [1331, 230] width 450 height 26
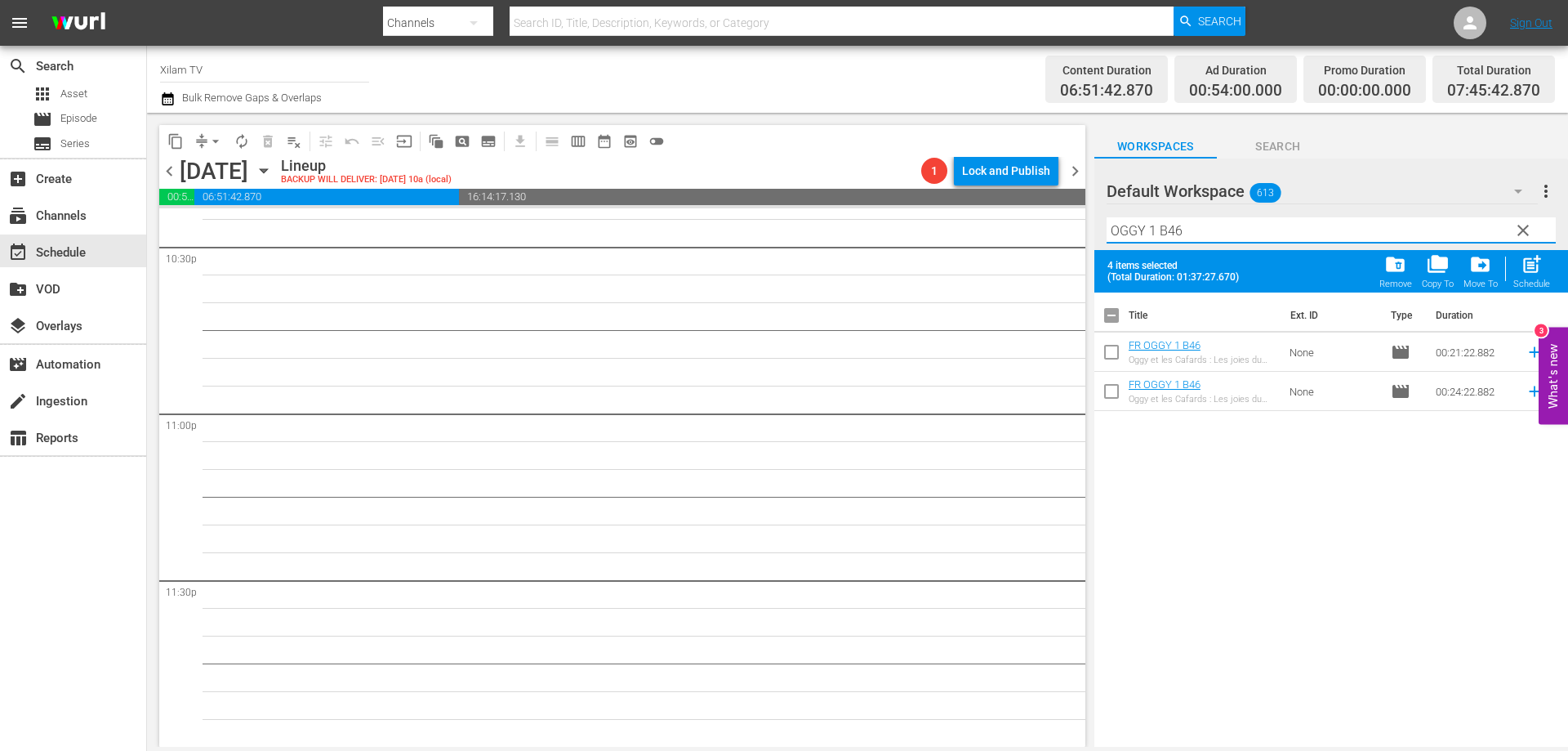
click at [1185, 233] on input "OGGY 1 B46" at bounding box center [1331, 230] width 450 height 26
type input "OGGY 1 B26"
click at [1107, 360] on input "checkbox" at bounding box center [1112, 355] width 35 height 35
checkbox input "true"
click at [1194, 229] on input "OGGY 1 B26" at bounding box center [1331, 230] width 450 height 26
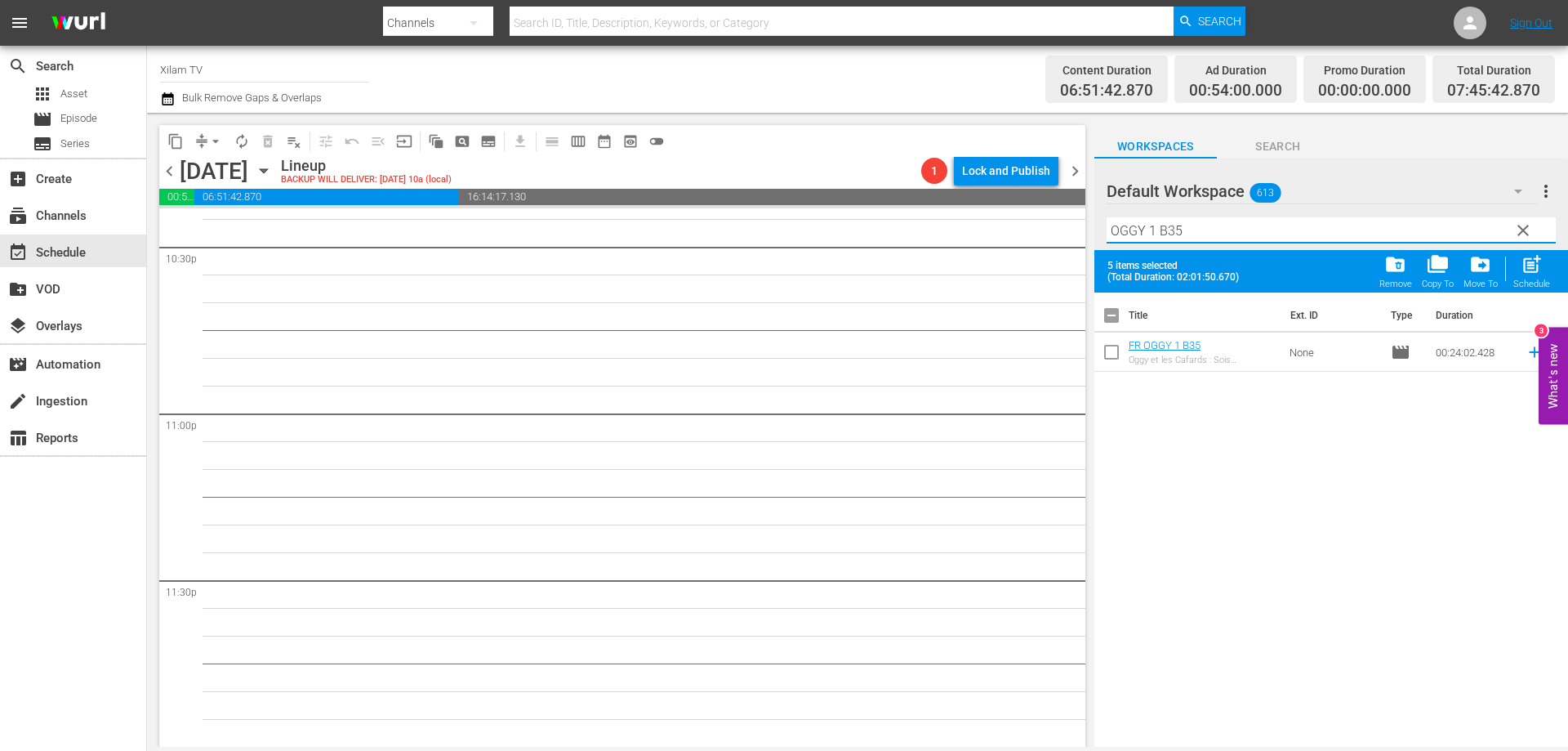
type input "OGGY 1 B35"
click at [1115, 353] on input "checkbox" at bounding box center [1112, 355] width 35 height 35
checkbox input "true"
click at [1197, 237] on input "OGGY 1 B35" at bounding box center [1331, 230] width 450 height 26
type input "OGGY 1 B19"
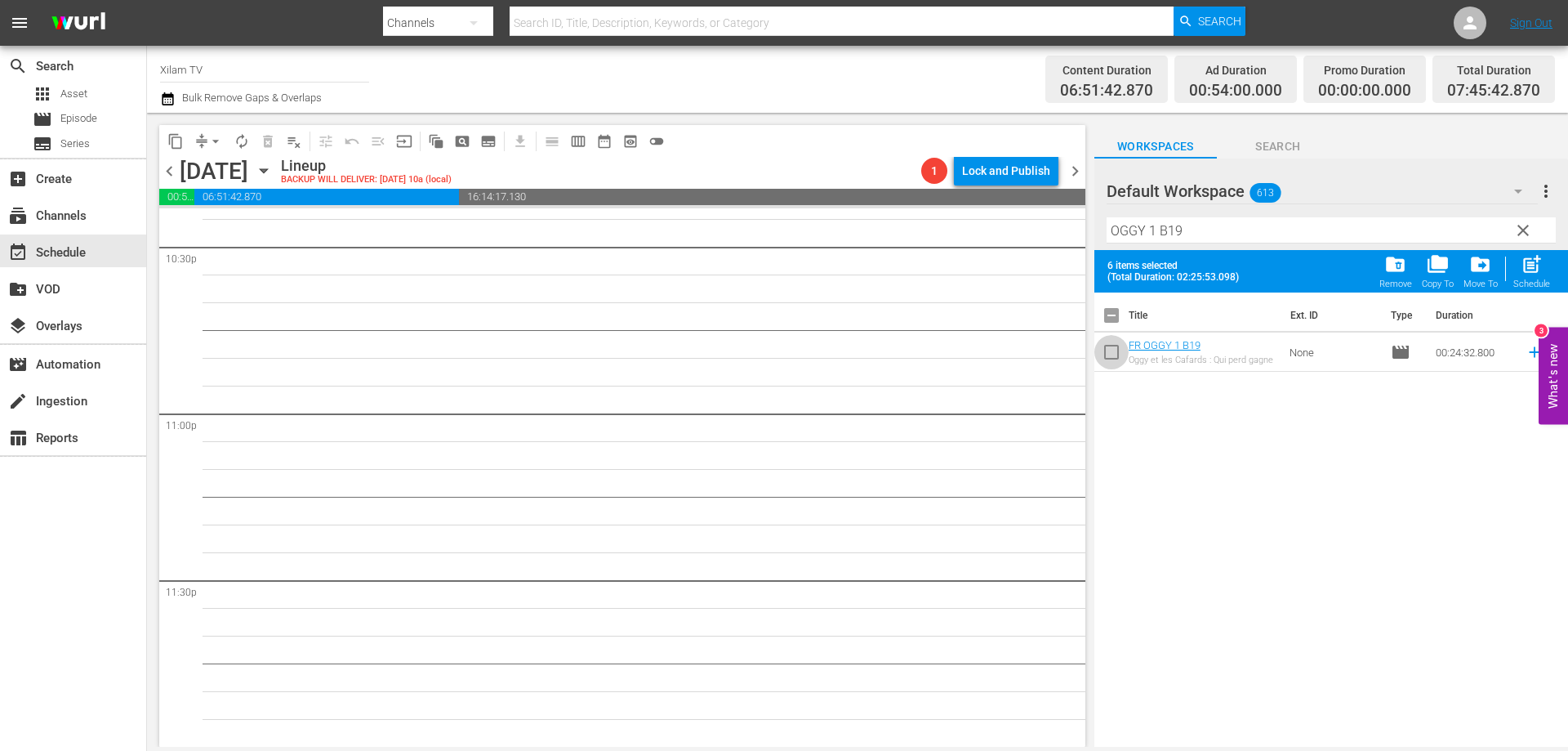
click at [1120, 347] on input "checkbox" at bounding box center [1112, 355] width 35 height 35
click at [1535, 265] on span "post_add" at bounding box center [1531, 264] width 22 height 22
checkbox input "false"
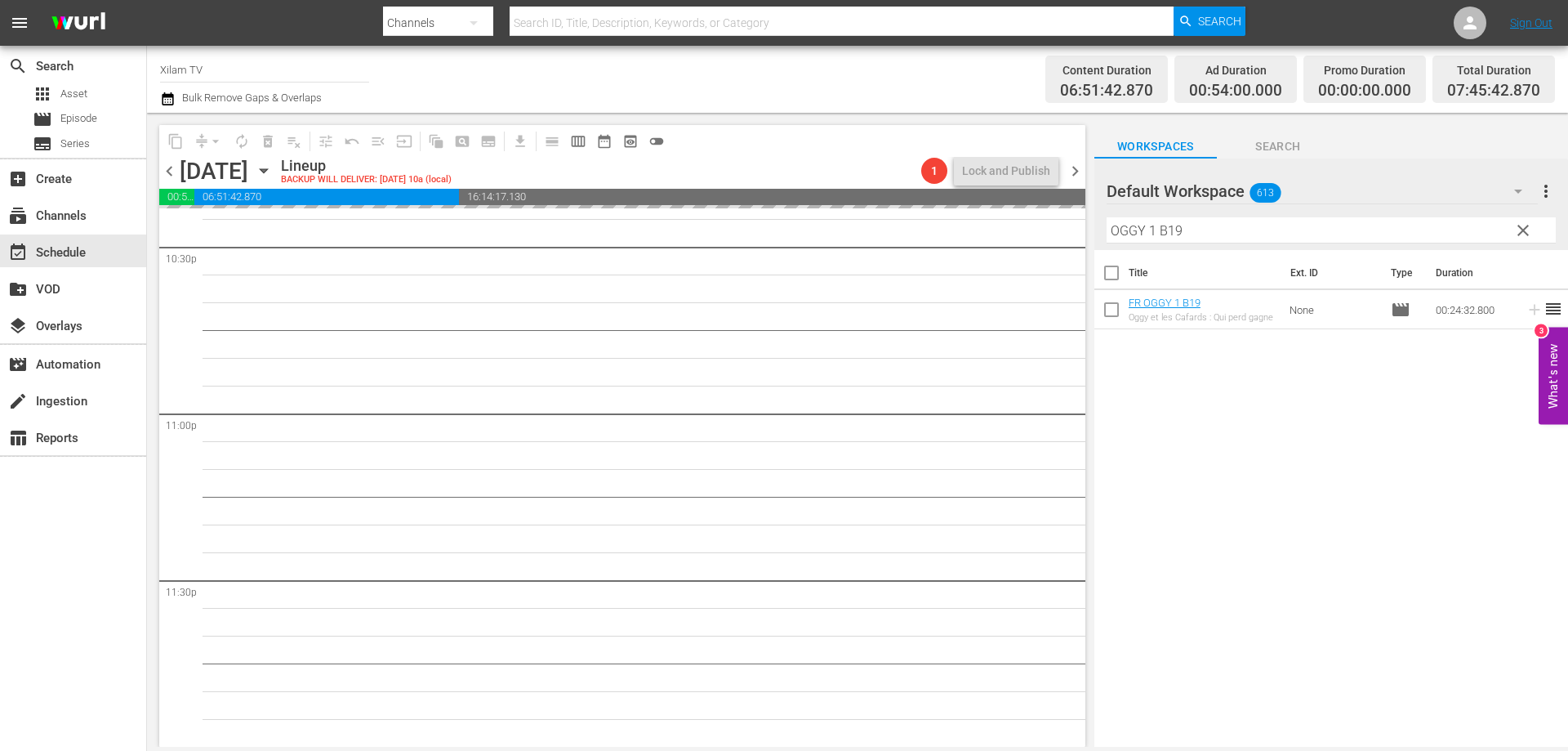
drag, startPoint x: 1155, startPoint y: 231, endPoint x: 1103, endPoint y: 232, distance: 52.0
click at [1104, 232] on div "Default Workspace 613 Default more_vert clear Filter by Title OGGY 1 B19" at bounding box center [1331, 204] width 474 height 91
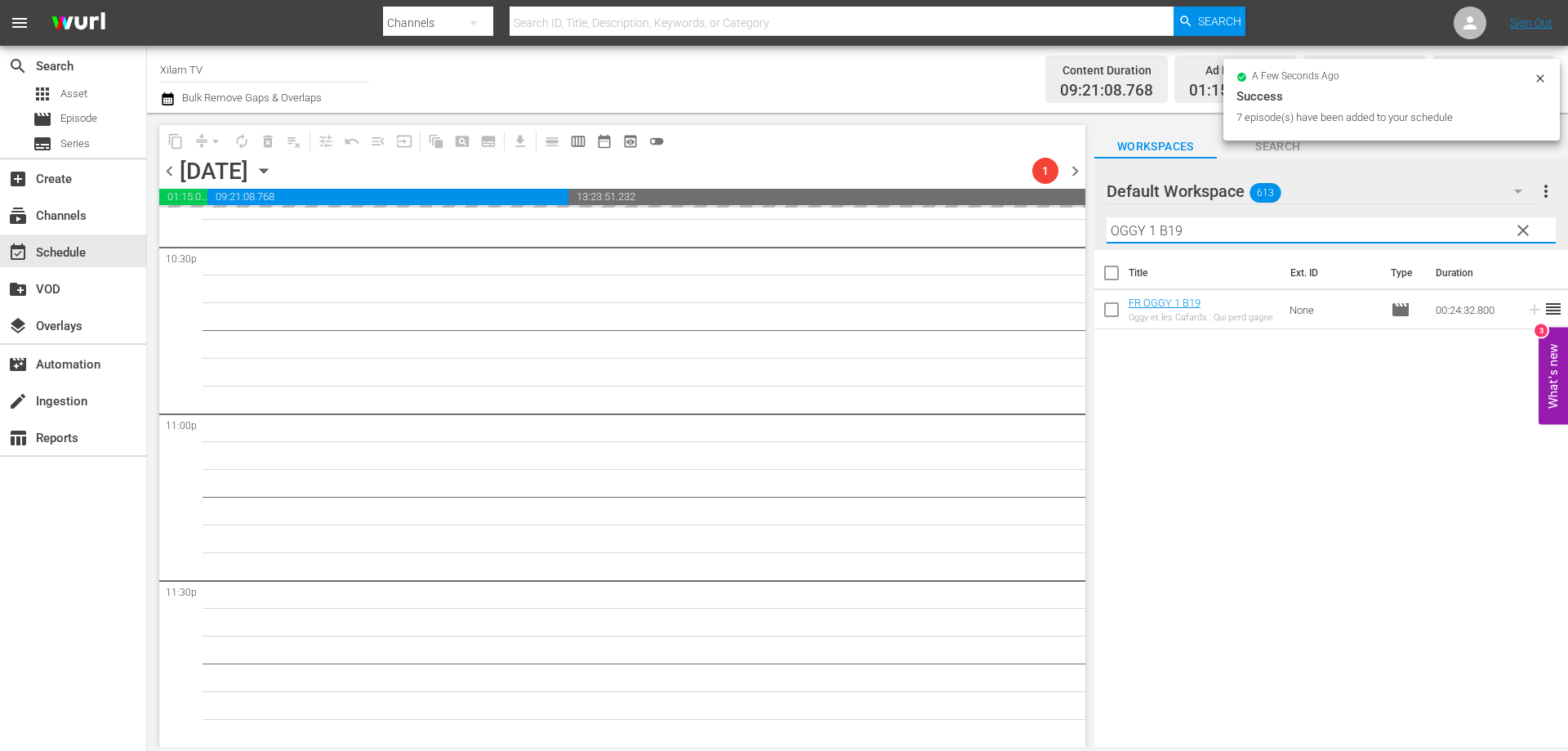
scroll to position [7459, 0]
click at [1226, 229] on input "ZINZIN 2 B19" at bounding box center [1331, 230] width 450 height 26
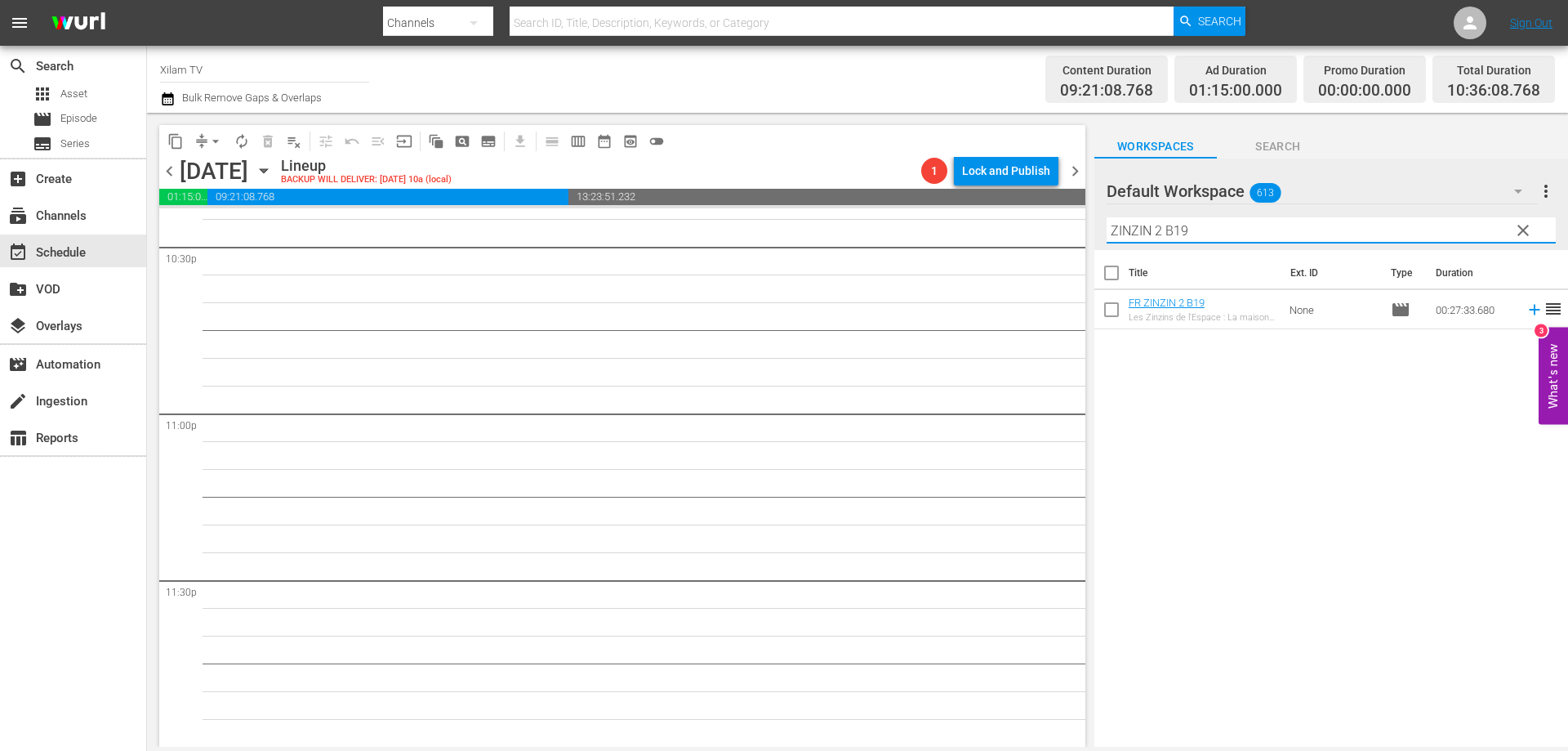
type input "ZINZIN 2 B19"
click at [1110, 309] on input "checkbox" at bounding box center [1112, 313] width 35 height 35
checkbox input "true"
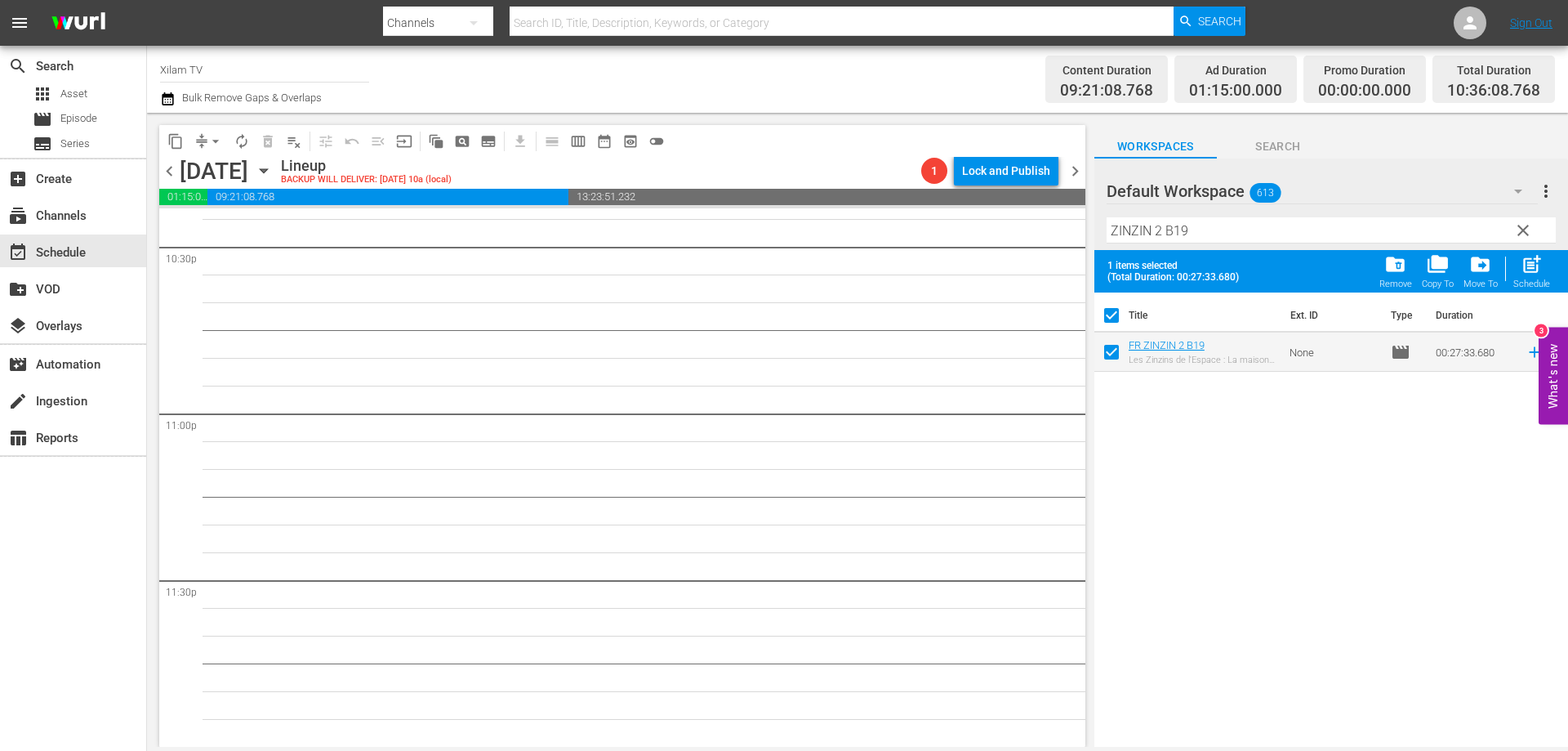
click at [1192, 237] on input "ZINZIN 2 B19" at bounding box center [1331, 230] width 450 height 26
type input "ZINZIN 2 B10"
click at [1118, 343] on input "checkbox" at bounding box center [1112, 355] width 35 height 35
checkbox input "true"
checkbox input "false"
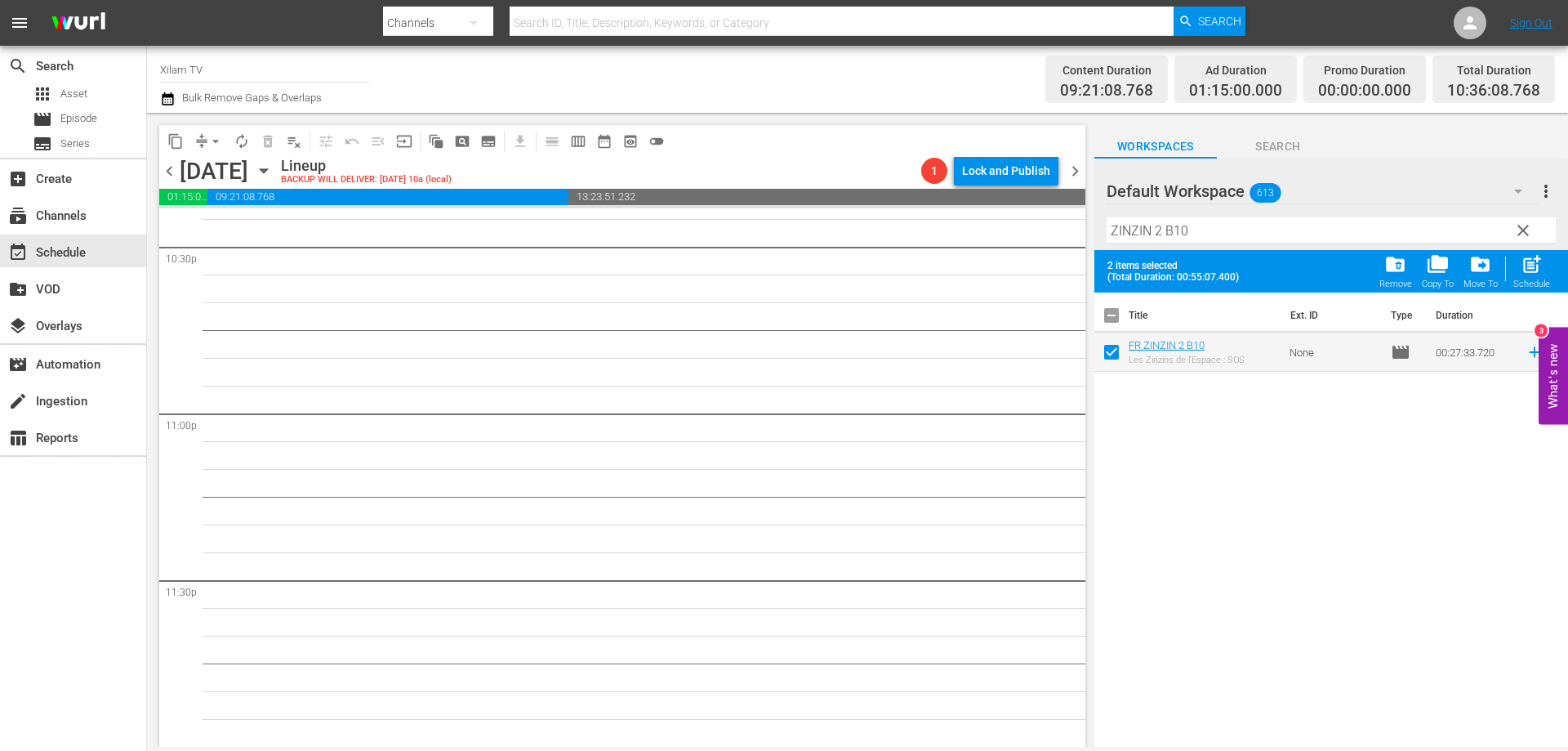
click at [1188, 219] on input "ZINZIN 2 B10" at bounding box center [1331, 230] width 450 height 26
type input "ZINZIN 2 B28"
click at [1110, 349] on input "checkbox" at bounding box center [1112, 355] width 35 height 35
click at [1532, 273] on span "post_add" at bounding box center [1531, 264] width 22 height 22
checkbox input "false"
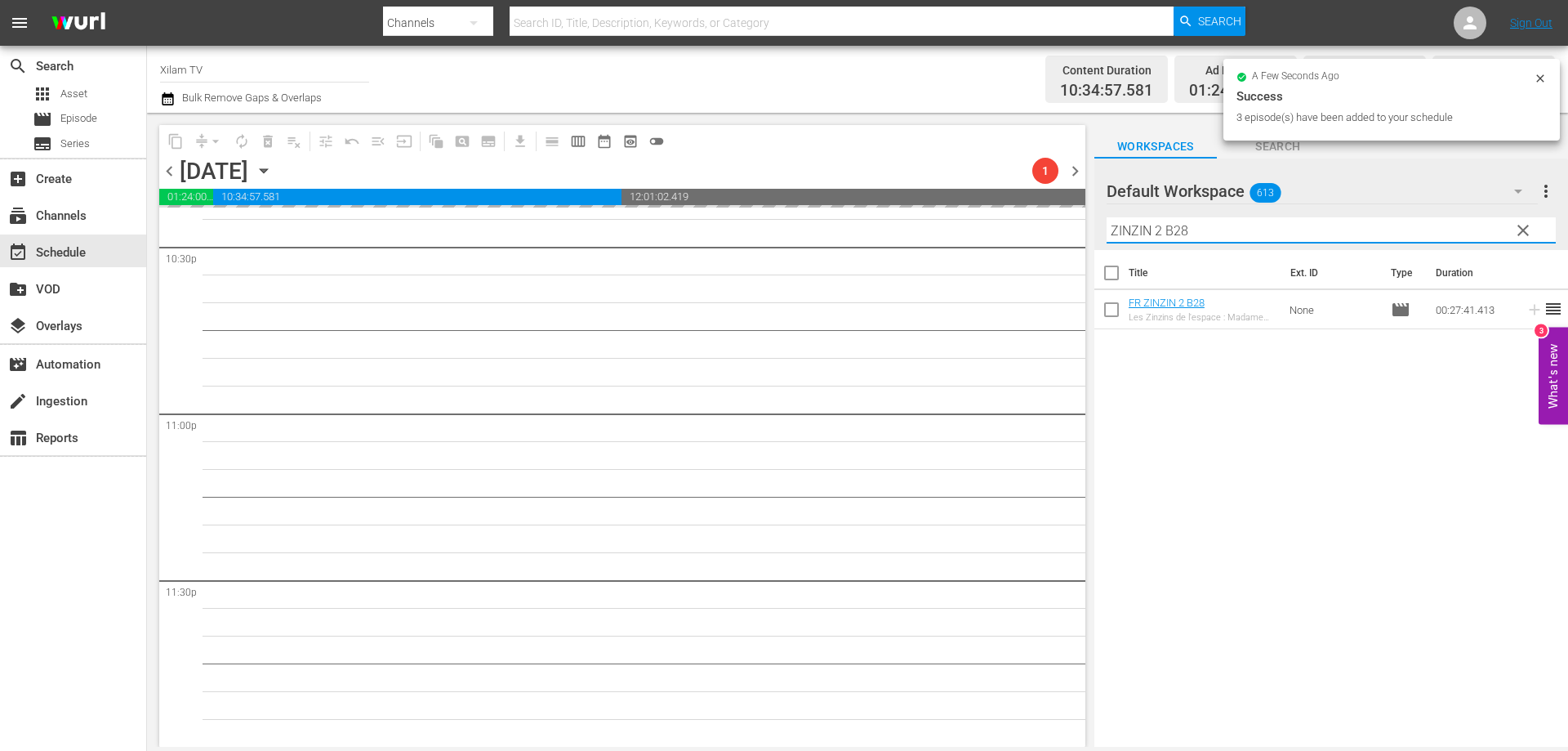
drag, startPoint x: 1144, startPoint y: 233, endPoint x: 1107, endPoint y: 232, distance: 37.0
click at [1107, 232] on input "ZINZIN 2 B28" at bounding box center [1331, 230] width 450 height 26
click at [1204, 237] on input "RATZ B28" at bounding box center [1331, 230] width 450 height 26
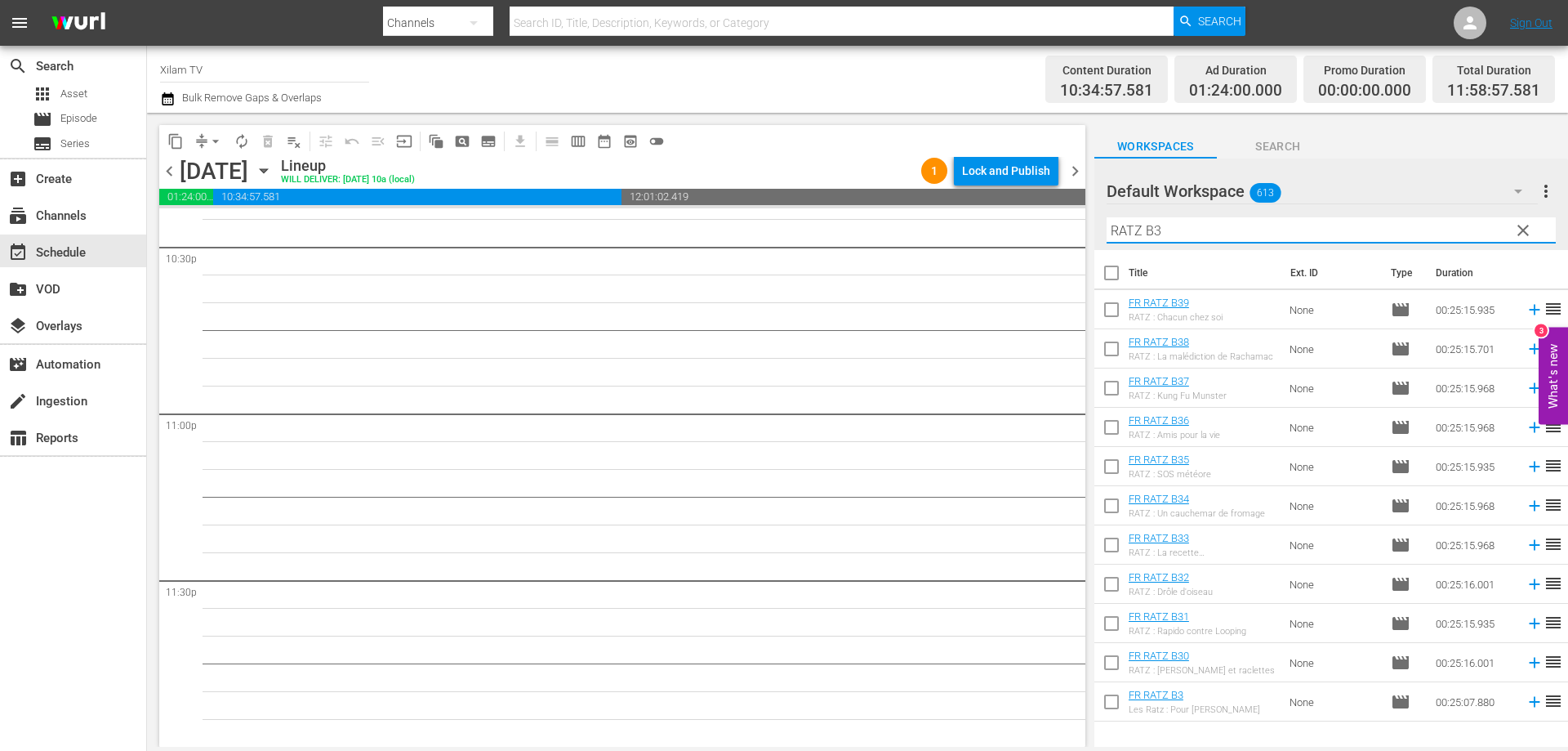
type input "RATZ B3"
click at [1112, 702] on input "checkbox" at bounding box center [1112, 705] width 35 height 35
checkbox input "true"
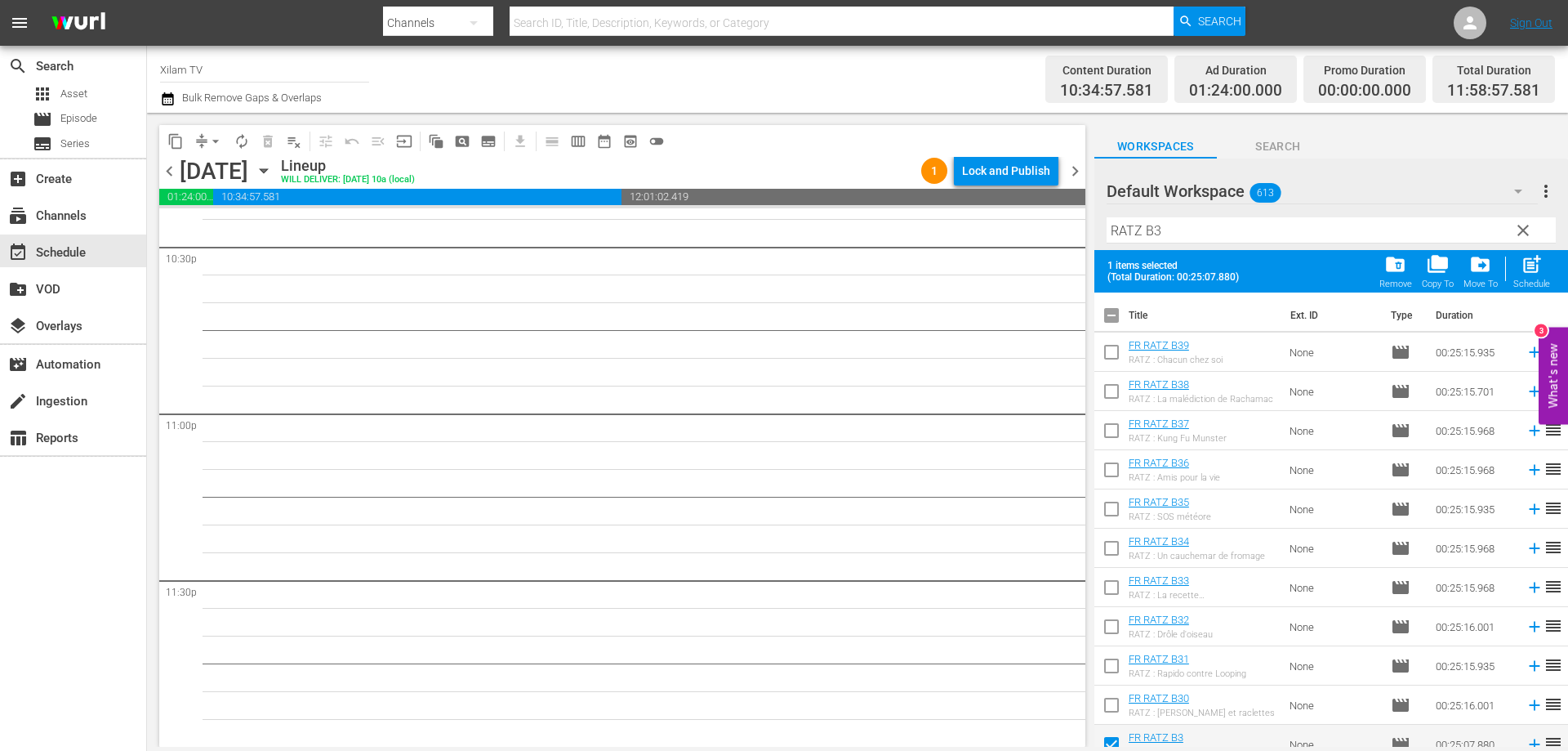
click at [1171, 223] on input "RATZ B3" at bounding box center [1331, 230] width 450 height 26
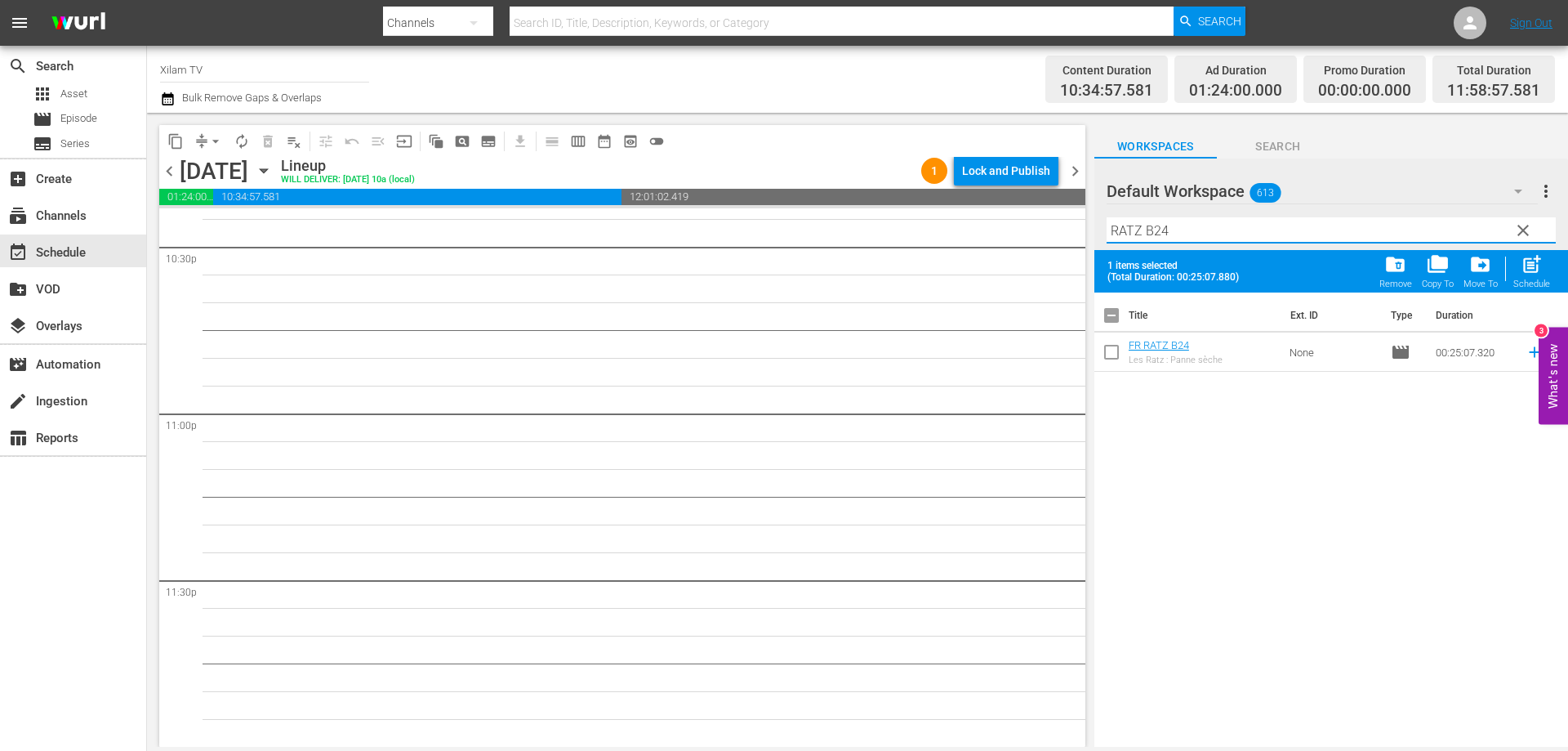
type input "RATZ B24"
click at [1112, 365] on input "checkbox" at bounding box center [1112, 355] width 35 height 35
checkbox input "true"
click at [1176, 208] on div at bounding box center [1165, 192] width 117 height 41
click at [1176, 236] on input "RATZ B24" at bounding box center [1331, 230] width 450 height 26
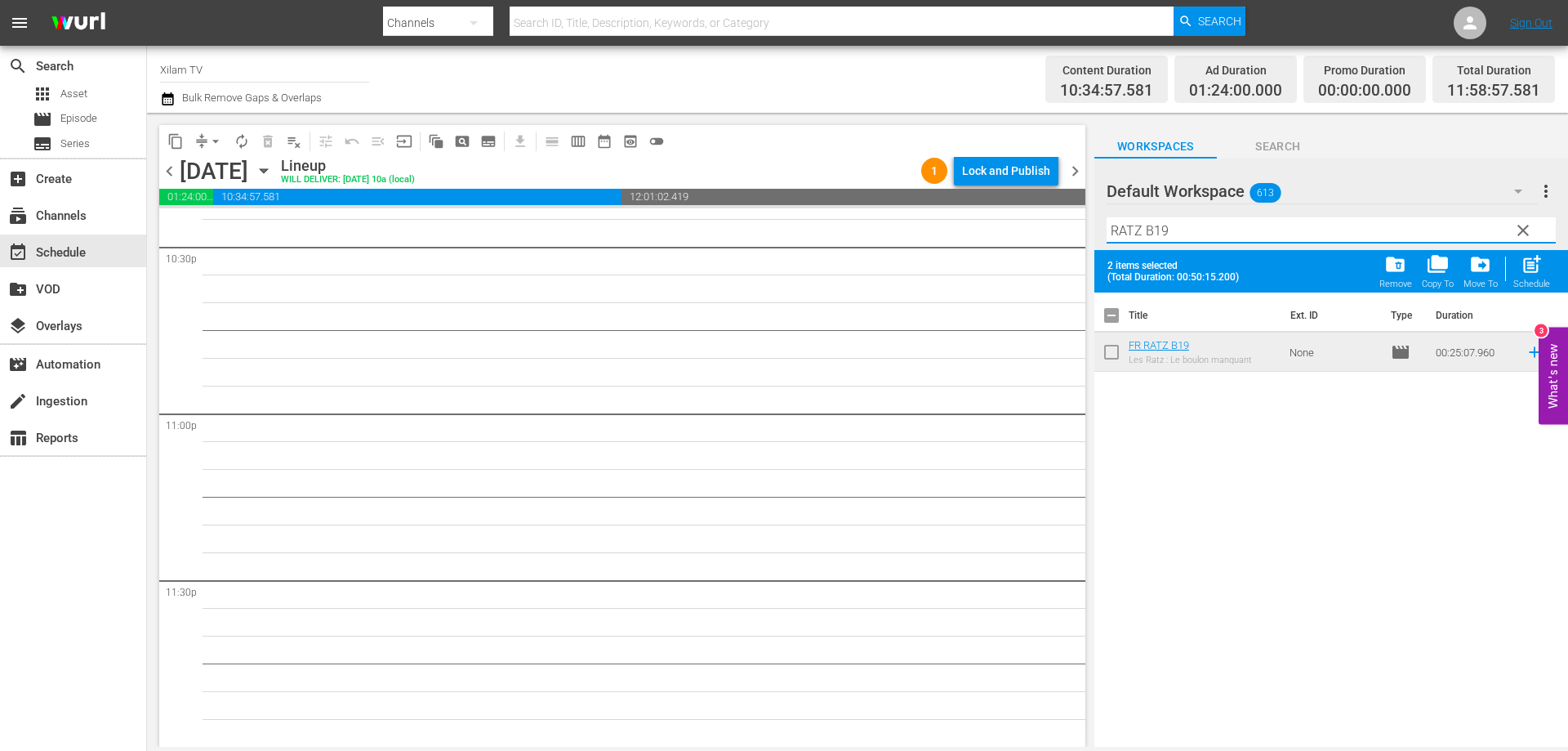
type input "RATZ B19"
click at [1113, 356] on input "checkbox" at bounding box center [1112, 355] width 35 height 35
click at [1535, 270] on span "post_add" at bounding box center [1531, 264] width 22 height 22
checkbox input "false"
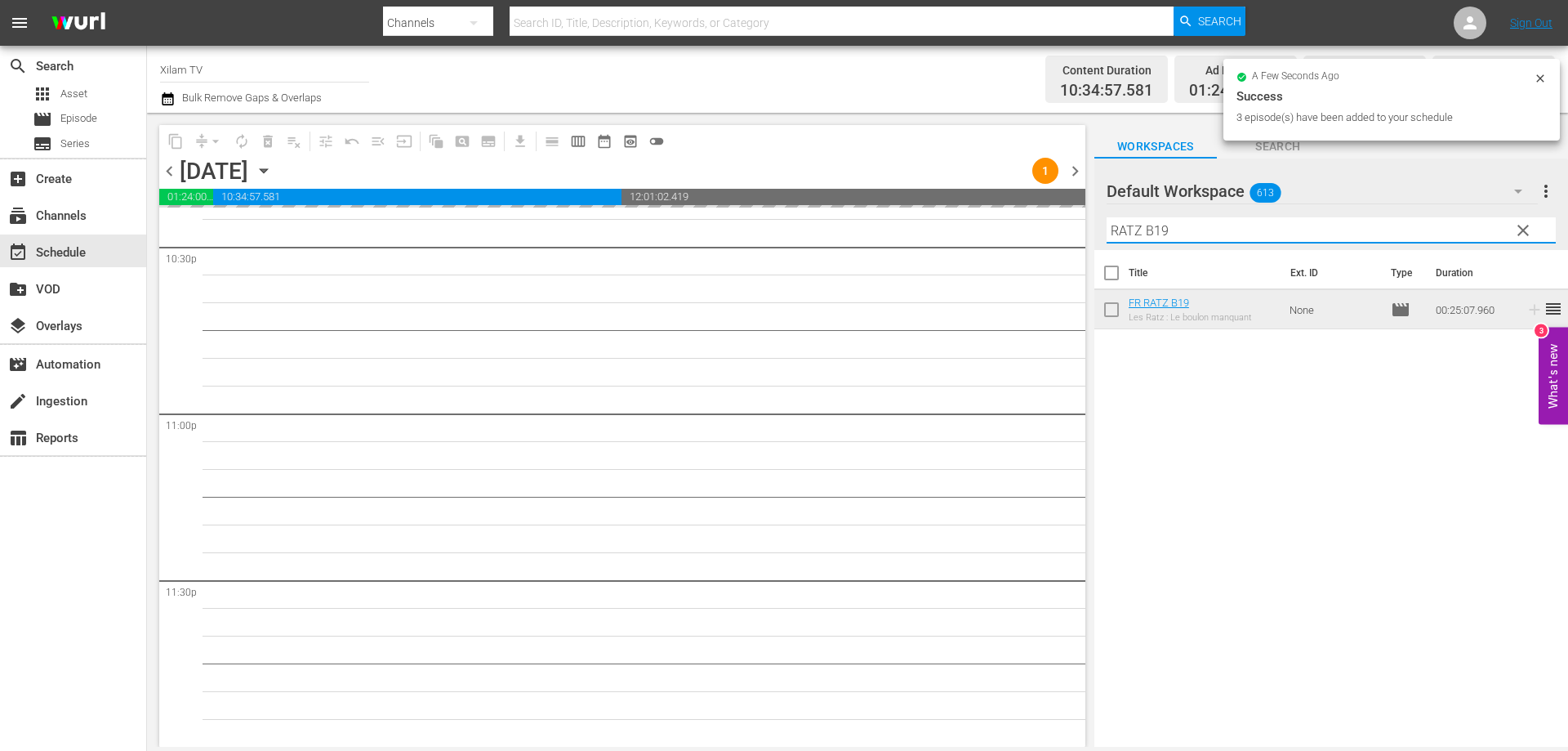
click at [1097, 227] on div "Default Workspace 613 Default more_vert clear Filter by Title RATZ B19" at bounding box center [1331, 204] width 474 height 91
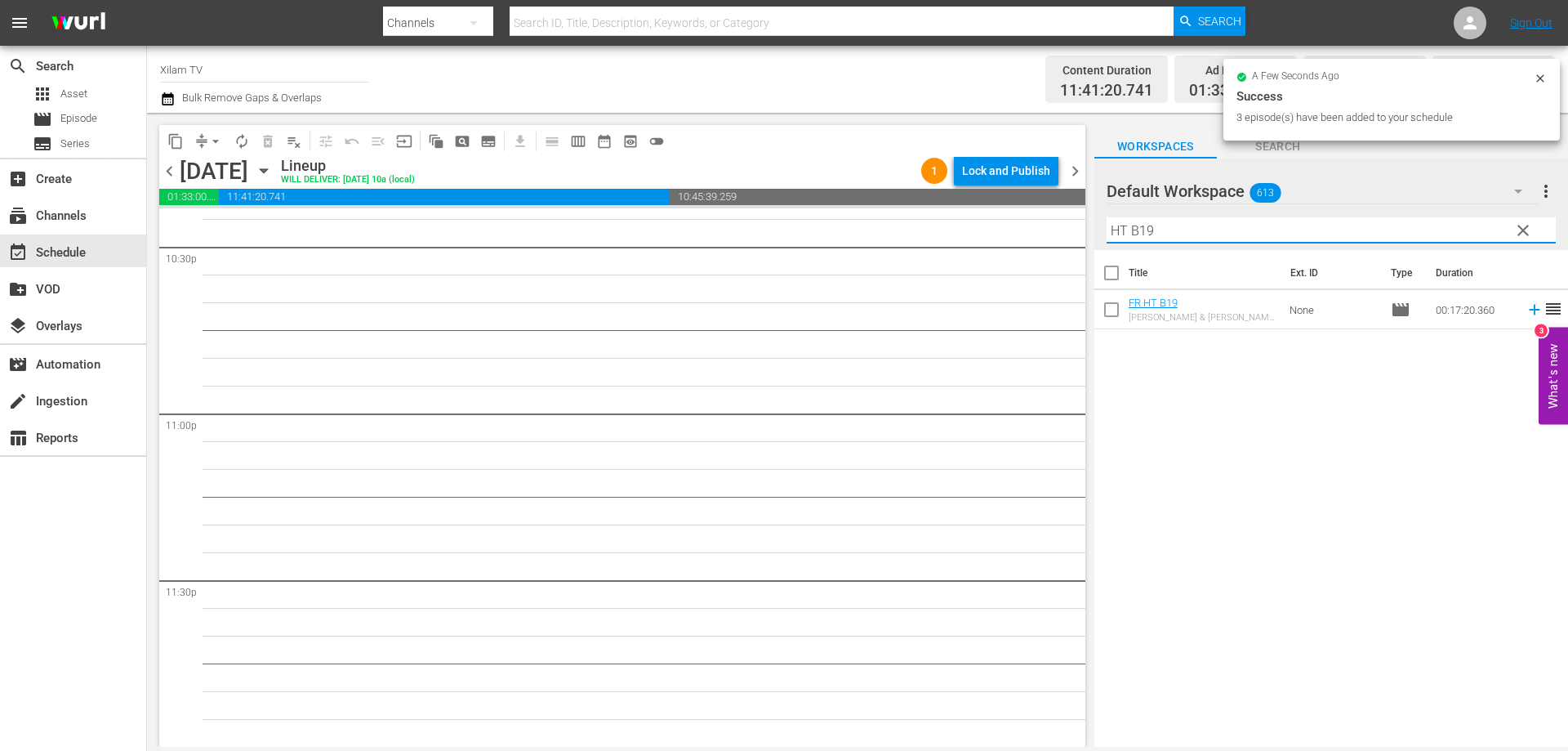
click at [1176, 235] on input "HT B19" at bounding box center [1331, 230] width 450 height 26
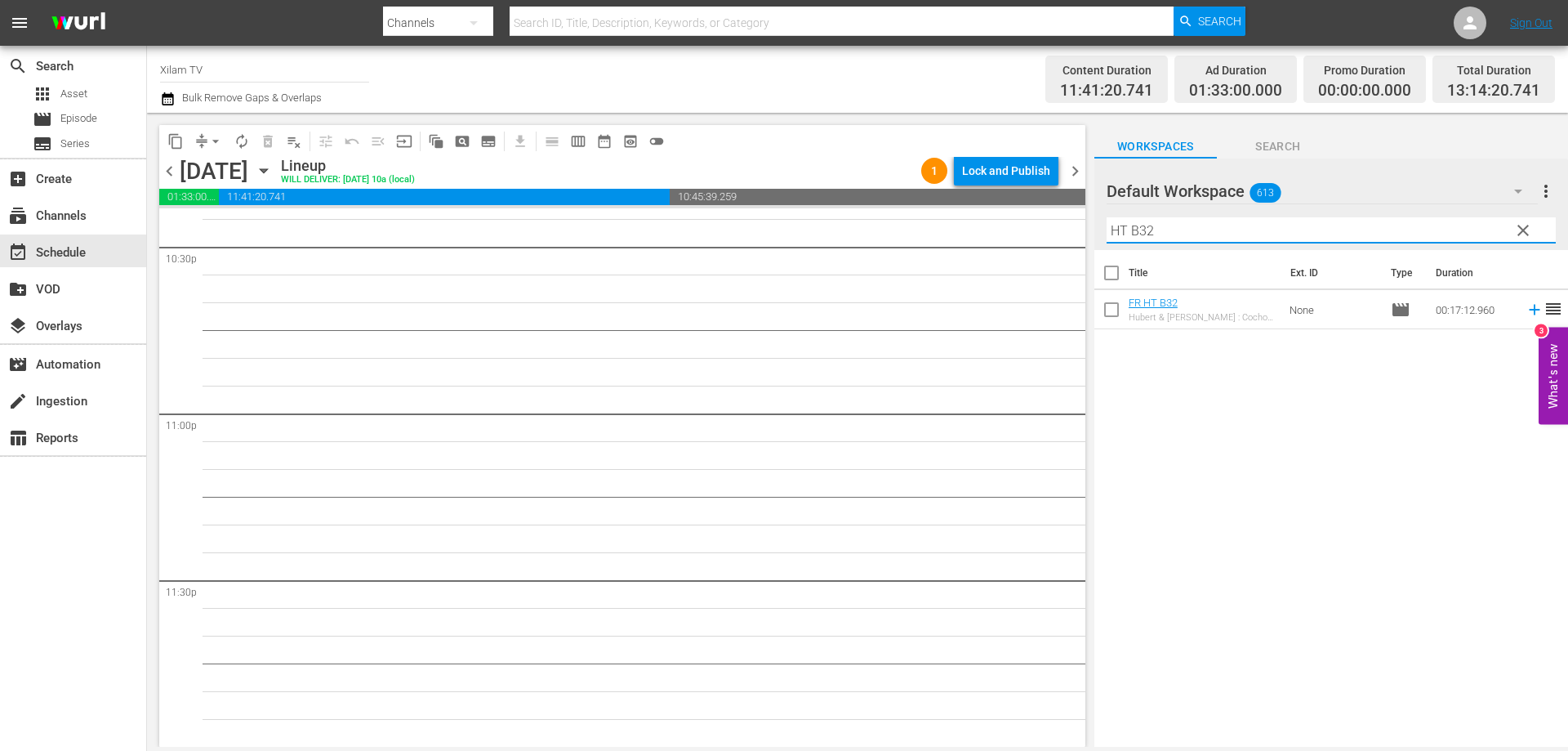
type input "HT B32"
click at [1115, 311] on input "checkbox" at bounding box center [1112, 313] width 35 height 35
checkbox input "true"
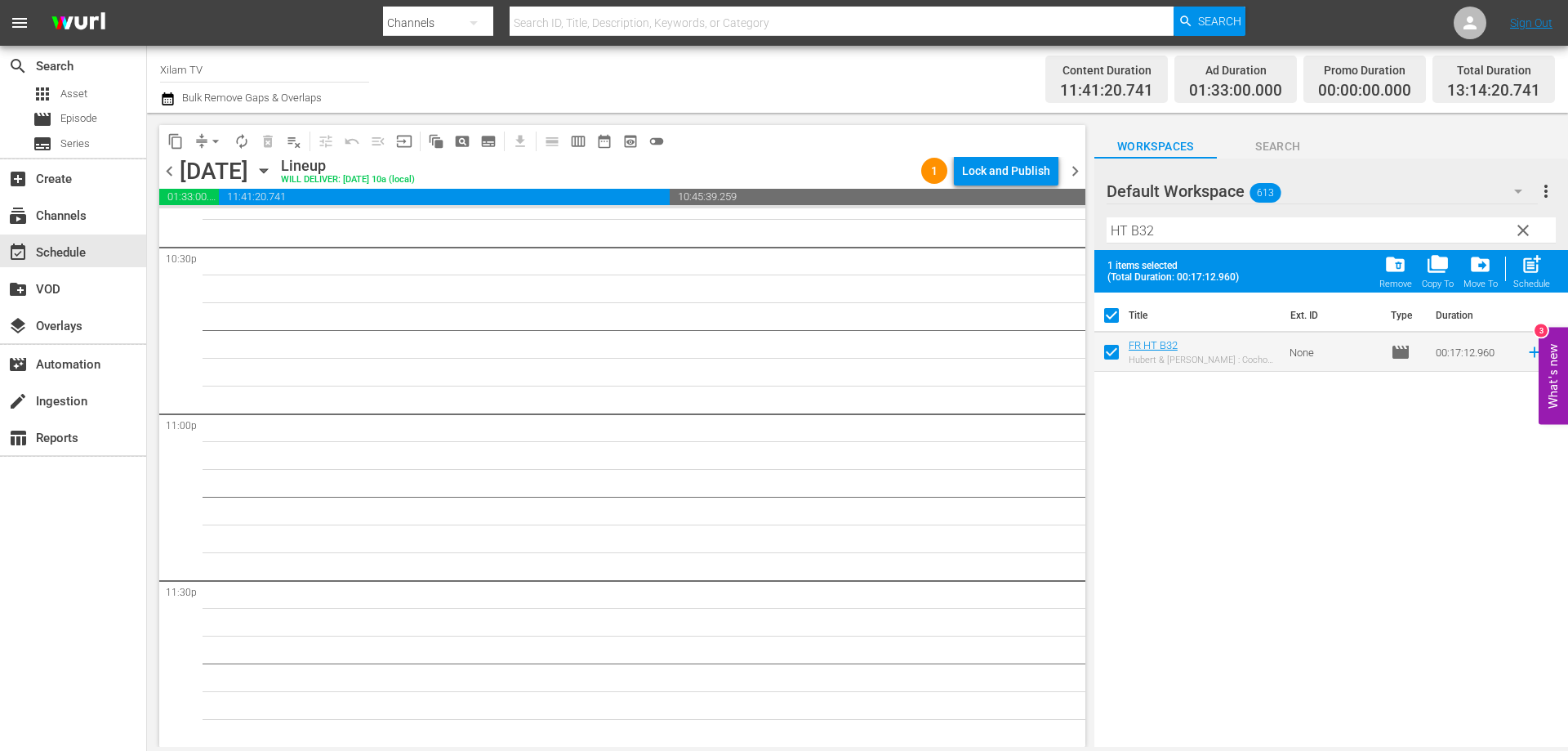
click at [1177, 233] on input "HT B32" at bounding box center [1331, 230] width 450 height 26
type input "HT B10"
click at [1112, 348] on input "checkbox" at bounding box center [1112, 355] width 35 height 35
checkbox input "true"
checkbox input "false"
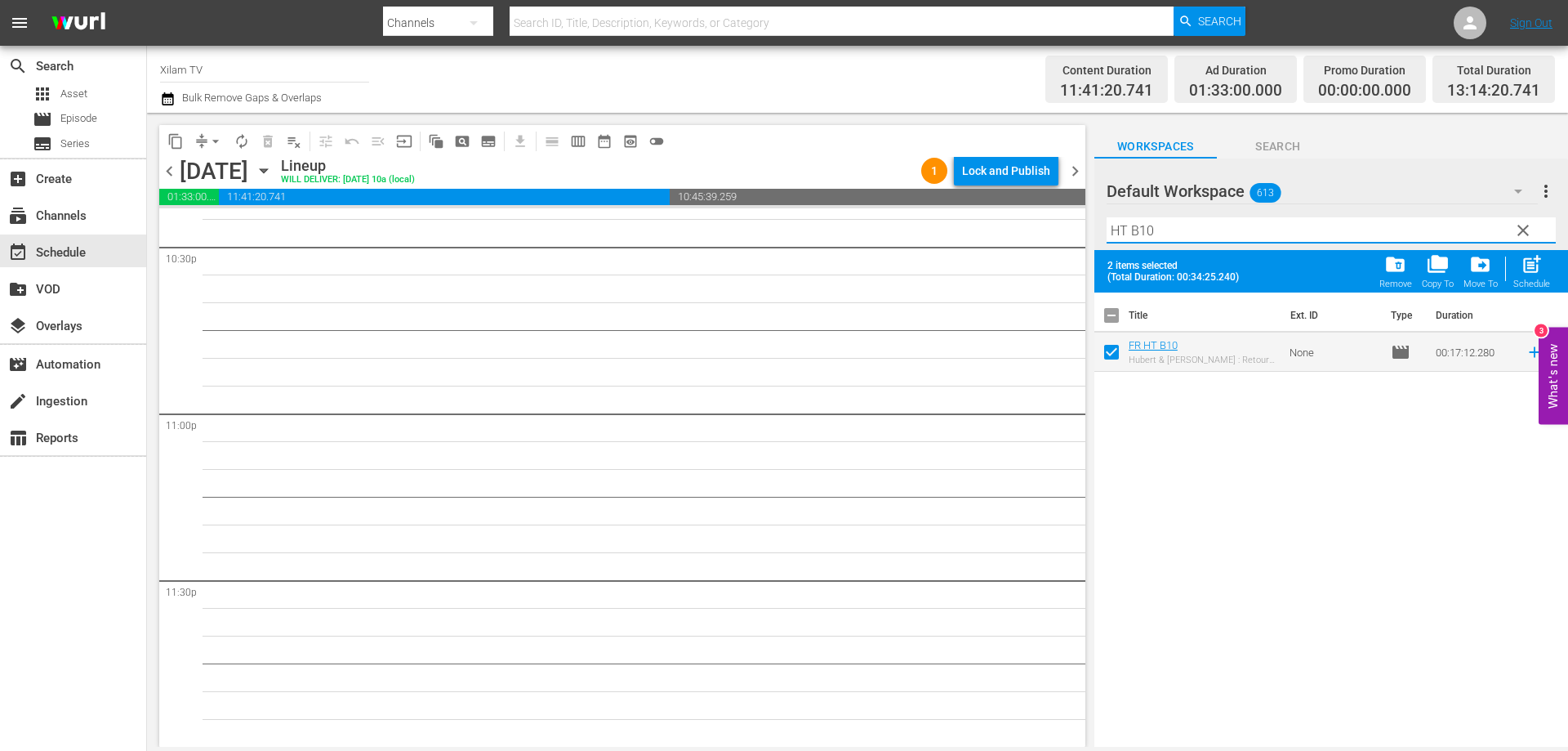
click at [1160, 234] on input "HT B10" at bounding box center [1331, 230] width 450 height 26
type input "HT B29"
click at [1108, 352] on input "checkbox" at bounding box center [1112, 355] width 35 height 35
click at [1545, 272] on div "post_add Schedule" at bounding box center [1531, 271] width 37 height 36
checkbox input "false"
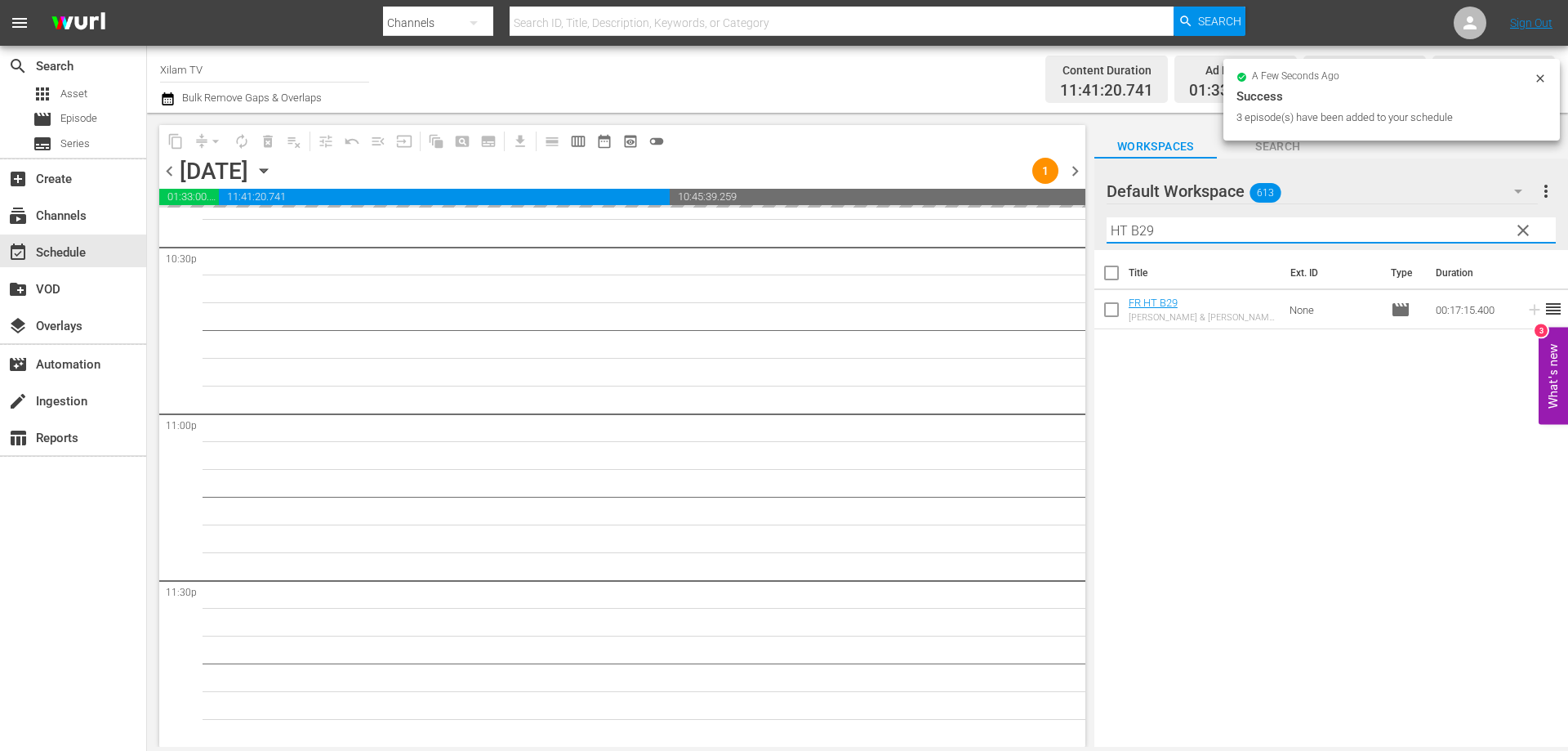
drag, startPoint x: 1110, startPoint y: 229, endPoint x: 1101, endPoint y: 227, distance: 9.2
click at [1101, 227] on div "Default Workspace 613 Default more_vert clear Filter by Title HT B29" at bounding box center [1331, 204] width 474 height 91
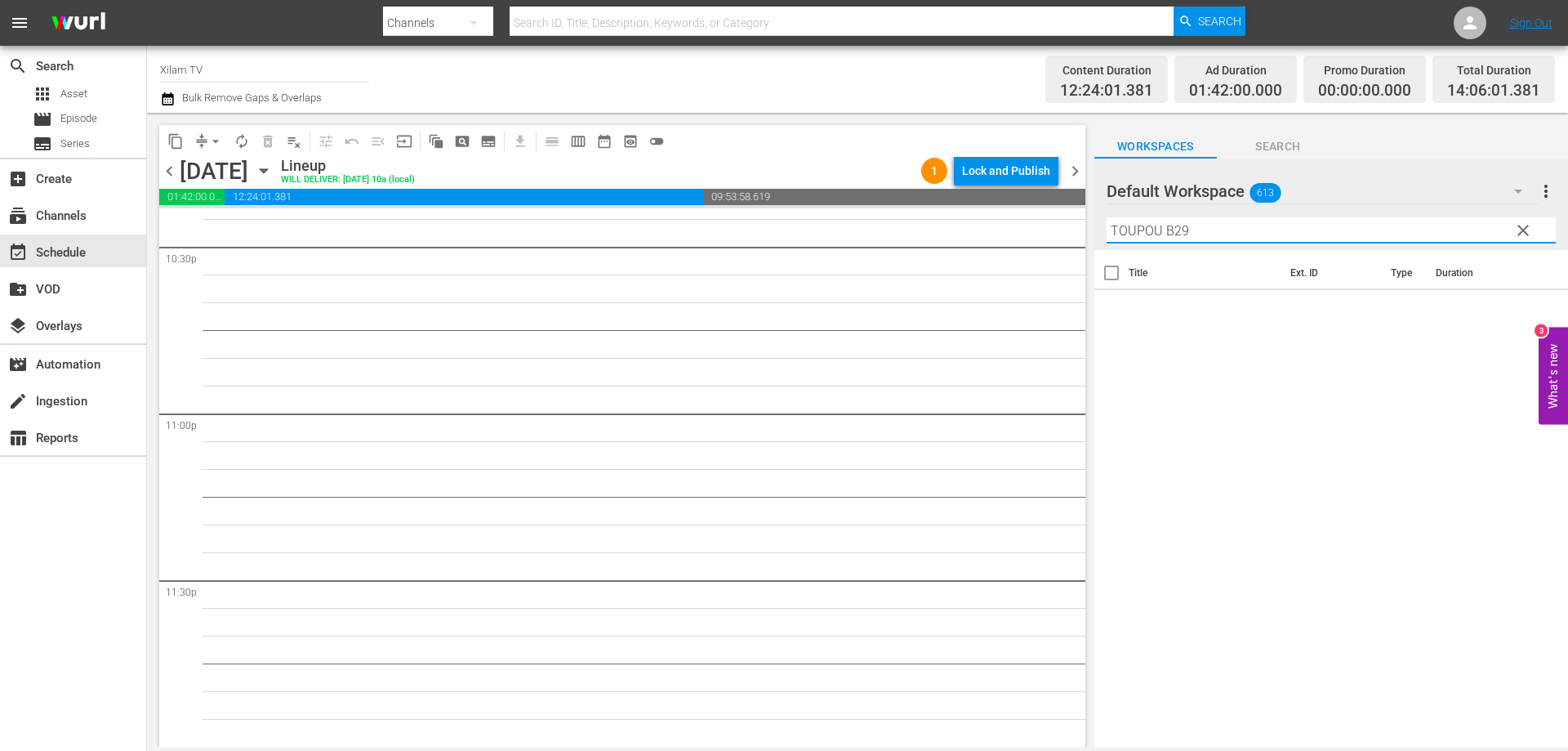
click at [1229, 237] on input "TOUPOU B29" at bounding box center [1331, 230] width 450 height 26
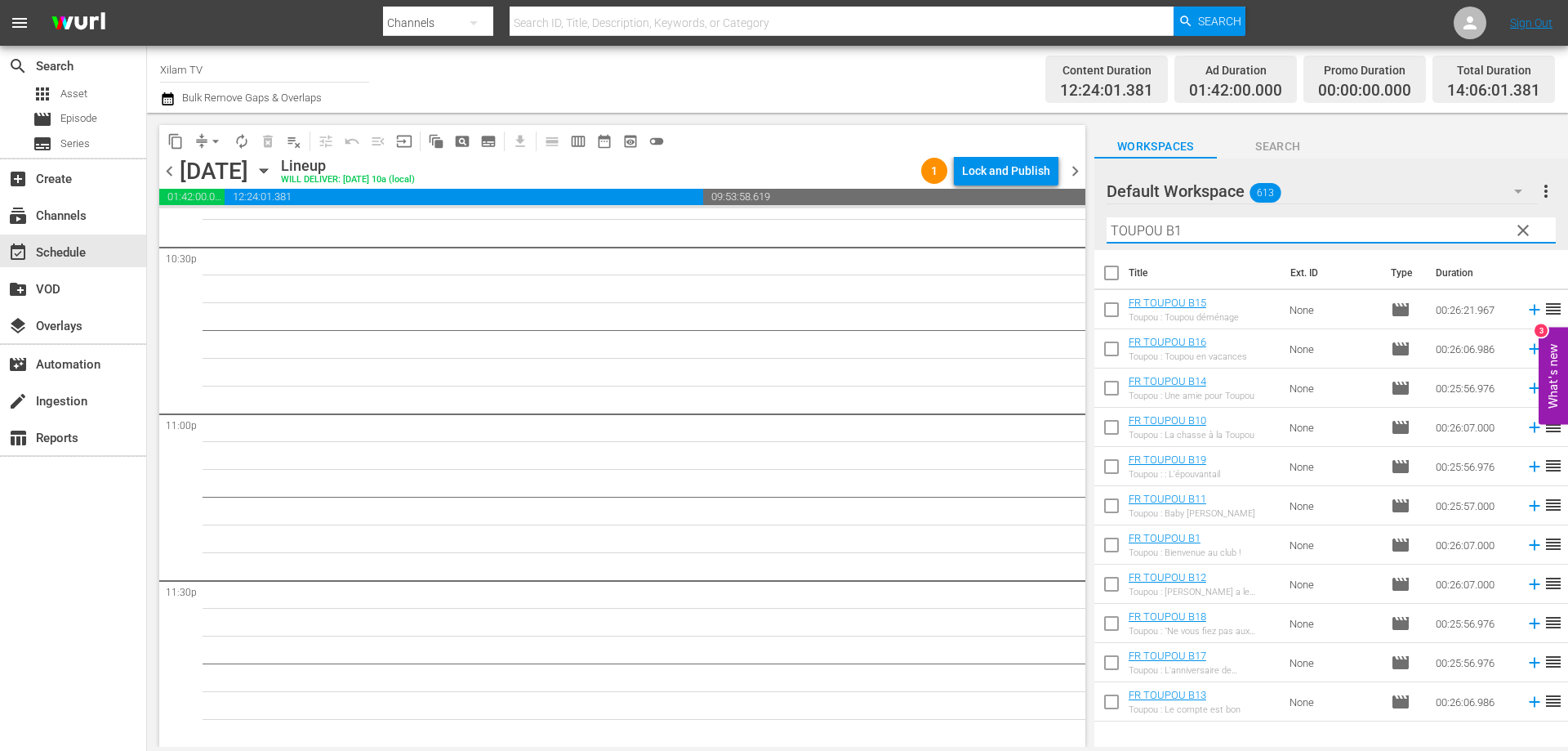
type input "TOUPOU B1"
click at [1109, 544] on input "checkbox" at bounding box center [1112, 548] width 35 height 35
checkbox input "true"
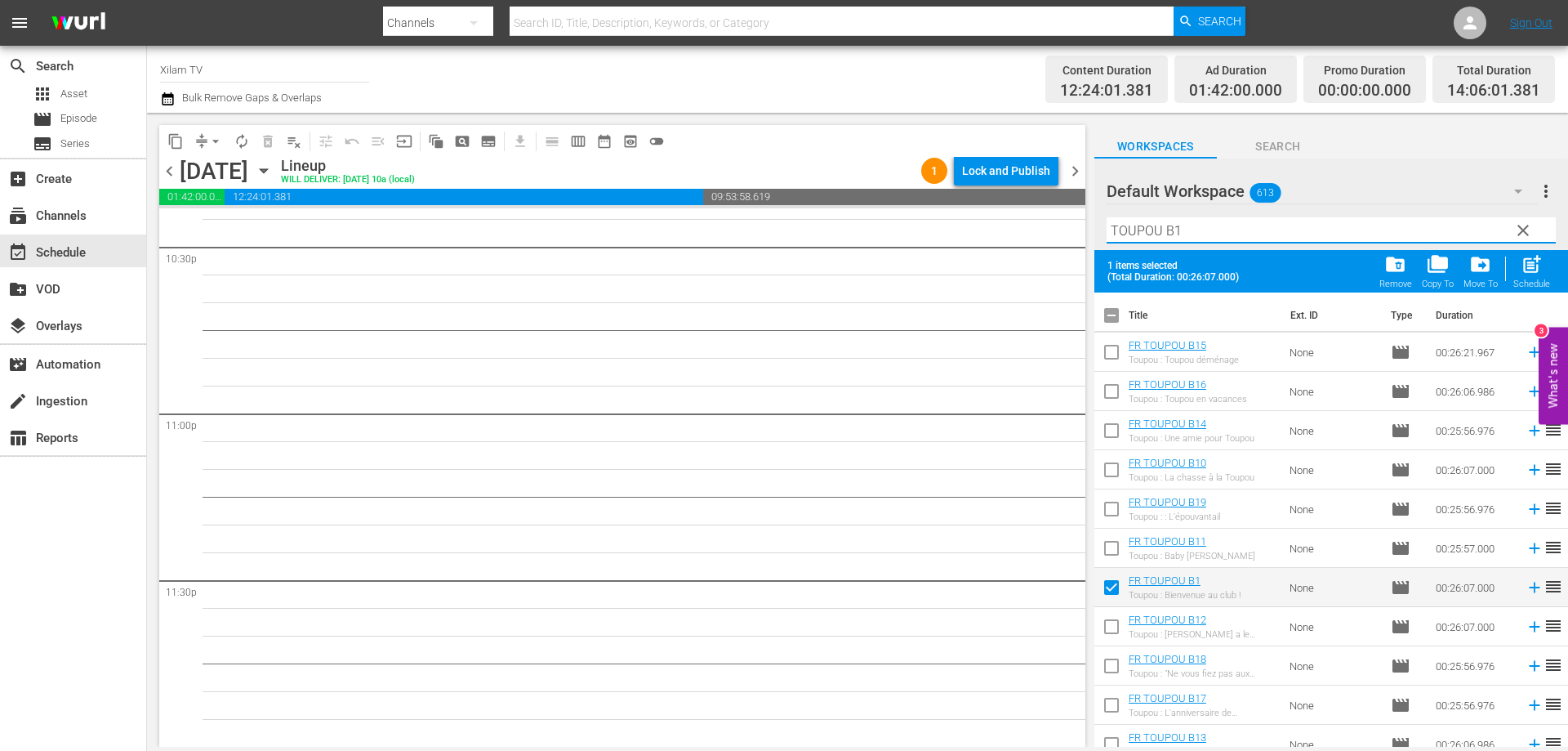
click at [1185, 234] on input "TOUPOU B1" at bounding box center [1331, 230] width 450 height 26
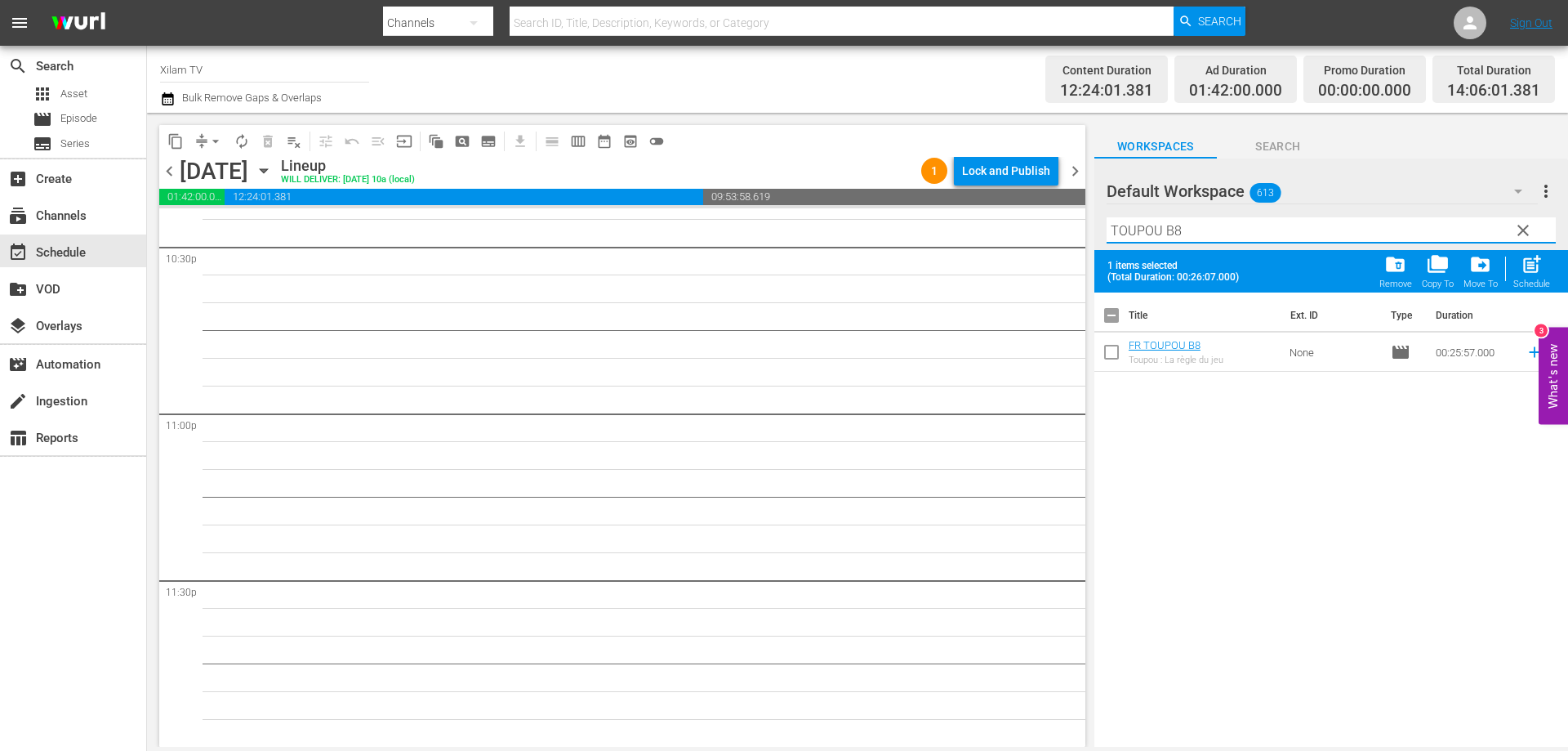
type input "TOUPOU B8"
click at [1102, 360] on input "checkbox" at bounding box center [1112, 355] width 35 height 35
checkbox input "true"
click at [1191, 239] on input "TOUPOU B8" at bounding box center [1331, 230] width 450 height 26
type input "TOUPOU B24"
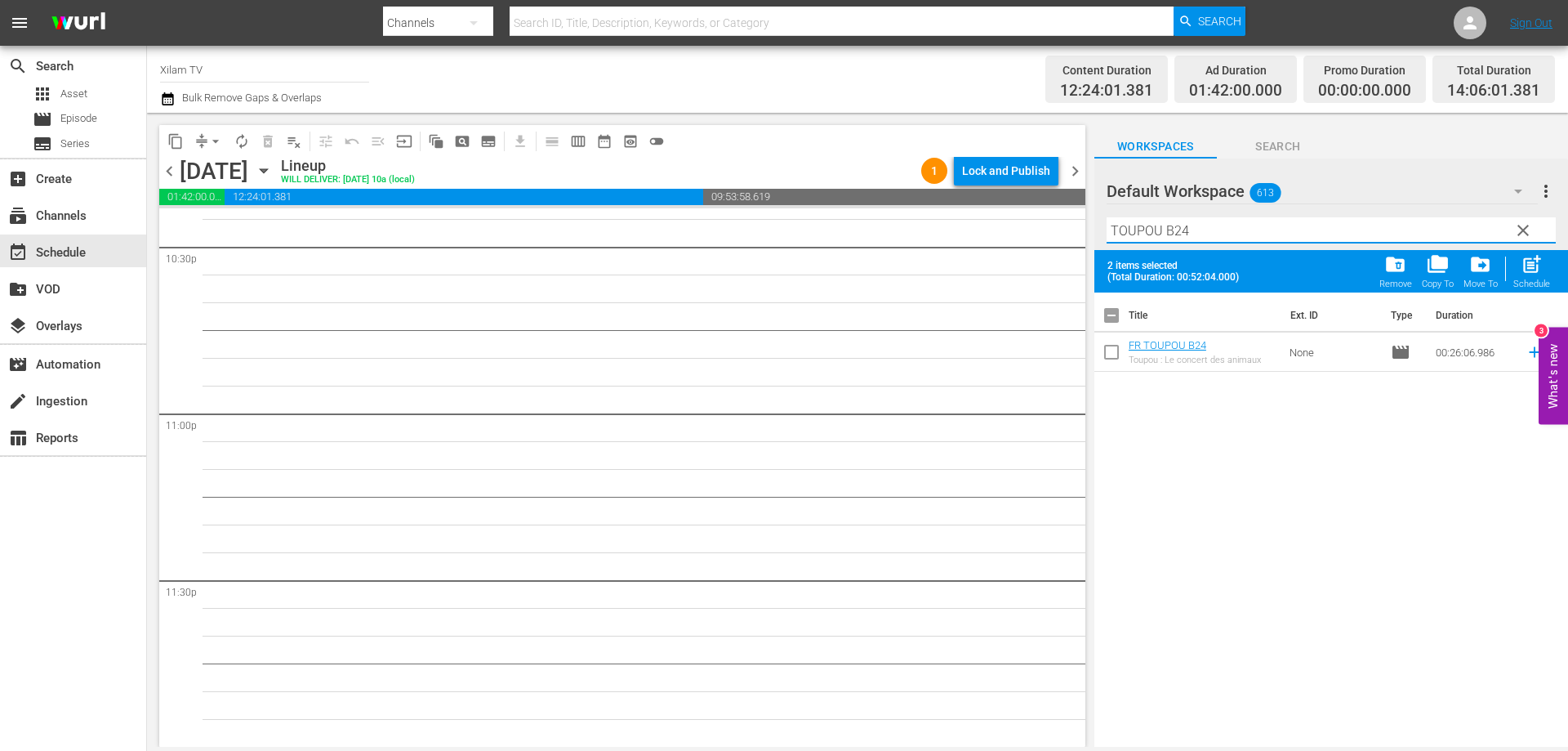
click at [1109, 355] on input "checkbox" at bounding box center [1112, 355] width 35 height 35
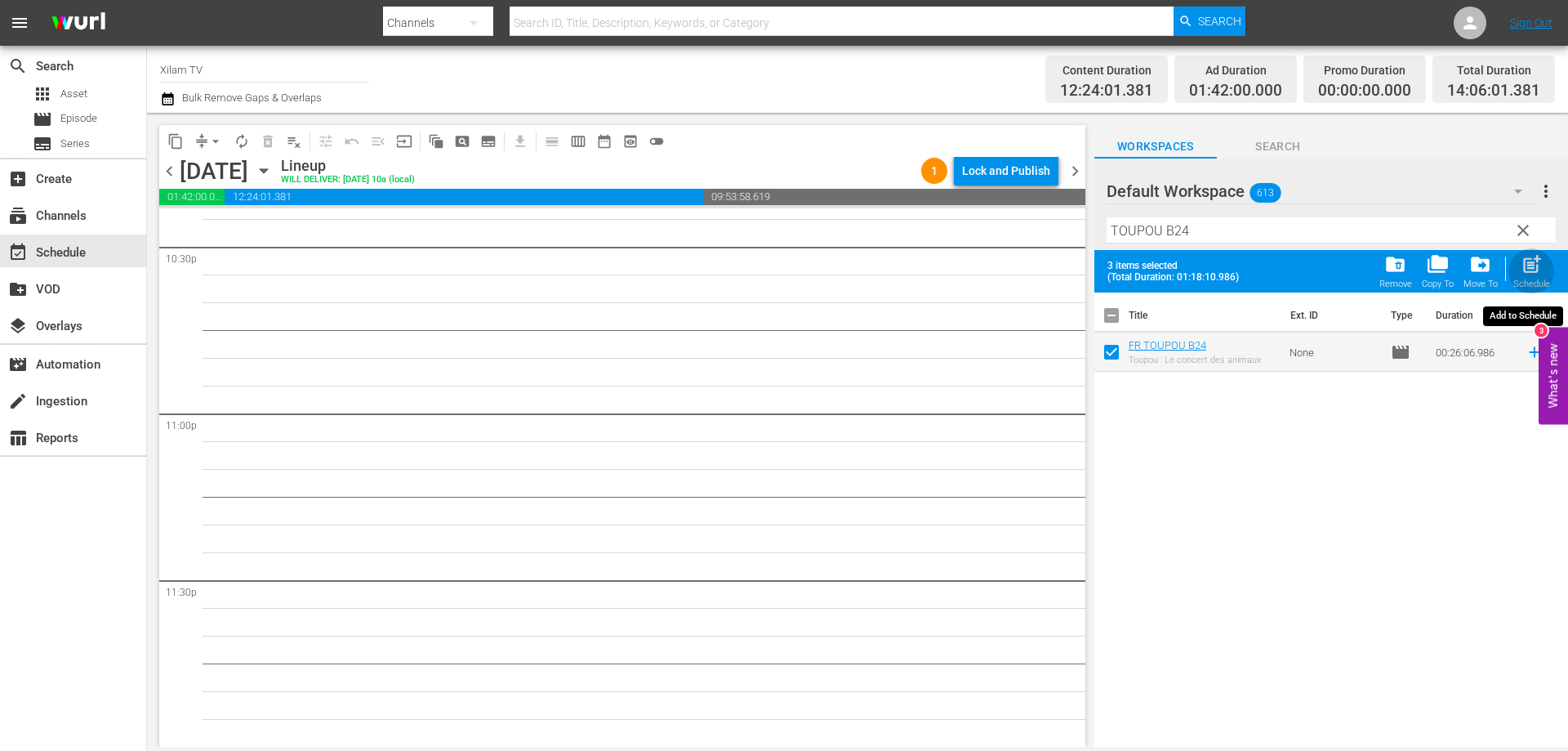
click at [1535, 284] on div "Schedule" at bounding box center [1531, 284] width 37 height 10
checkbox input "false"
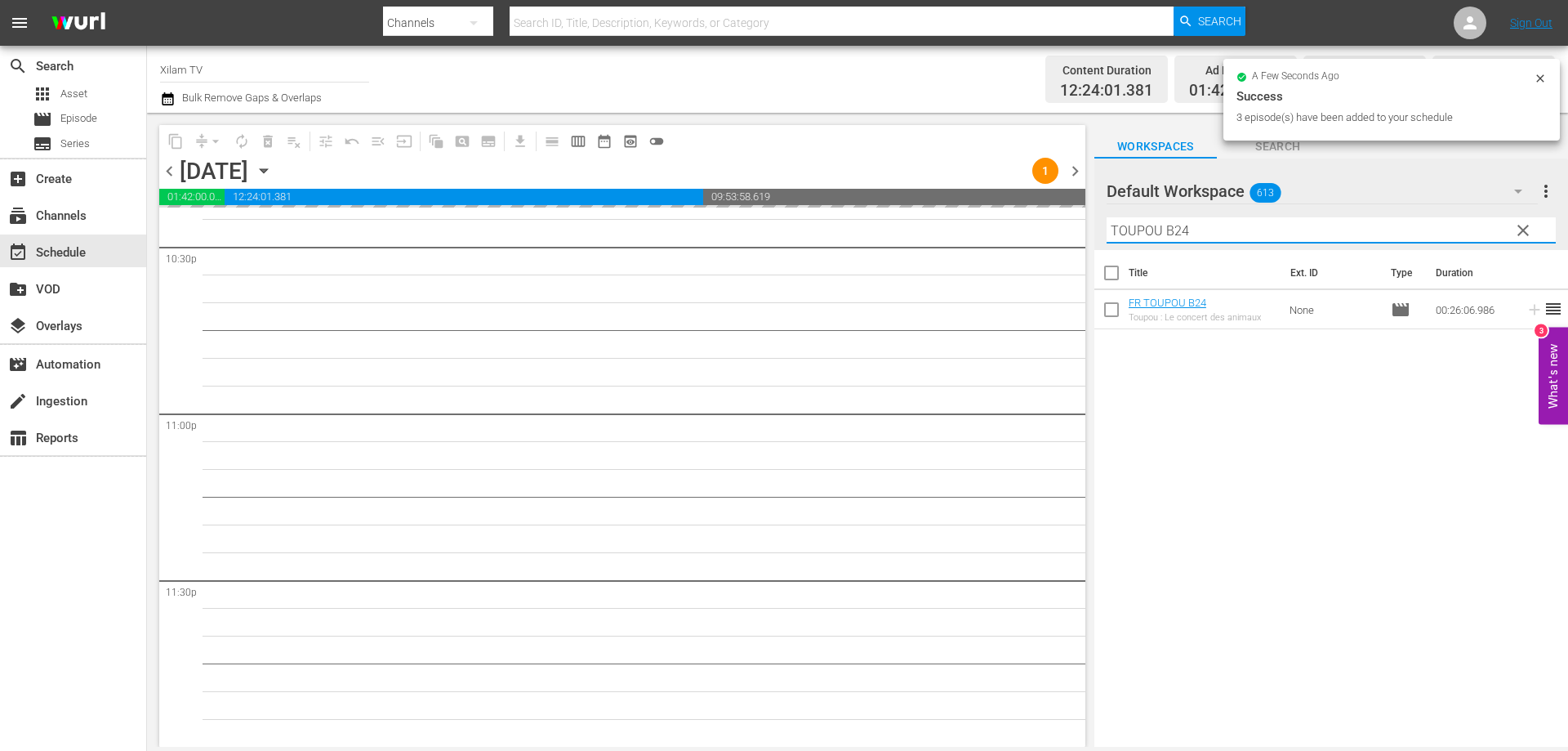
click at [1099, 225] on div "Default Workspace 613 Default more_vert clear Filter by Title TOUPOU B24" at bounding box center [1331, 204] width 474 height 91
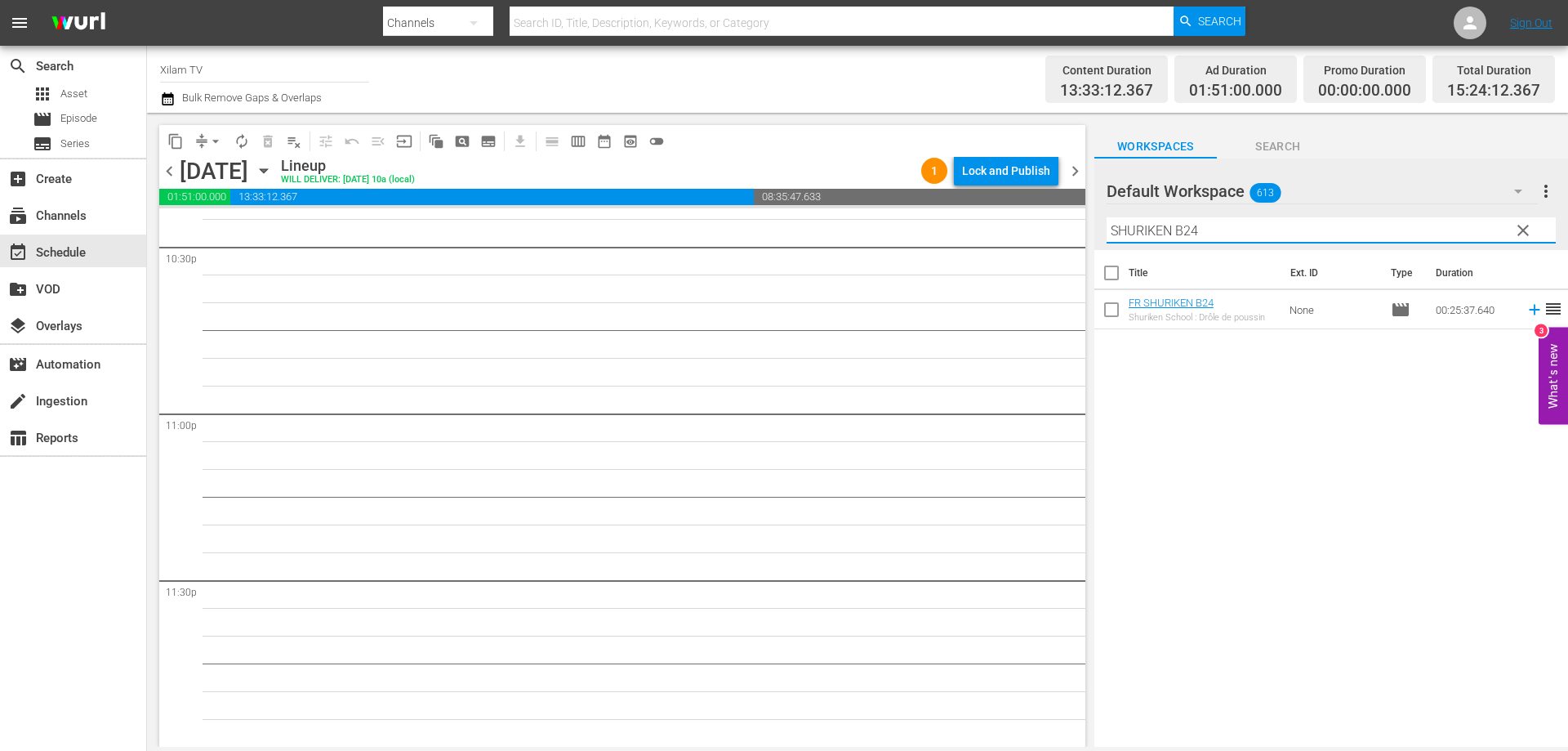
click at [1237, 223] on input "SHURIKEN B24" at bounding box center [1331, 230] width 450 height 26
type input "SHURIKEN B8"
click at [1102, 314] on input "checkbox" at bounding box center [1112, 313] width 35 height 35
checkbox input "true"
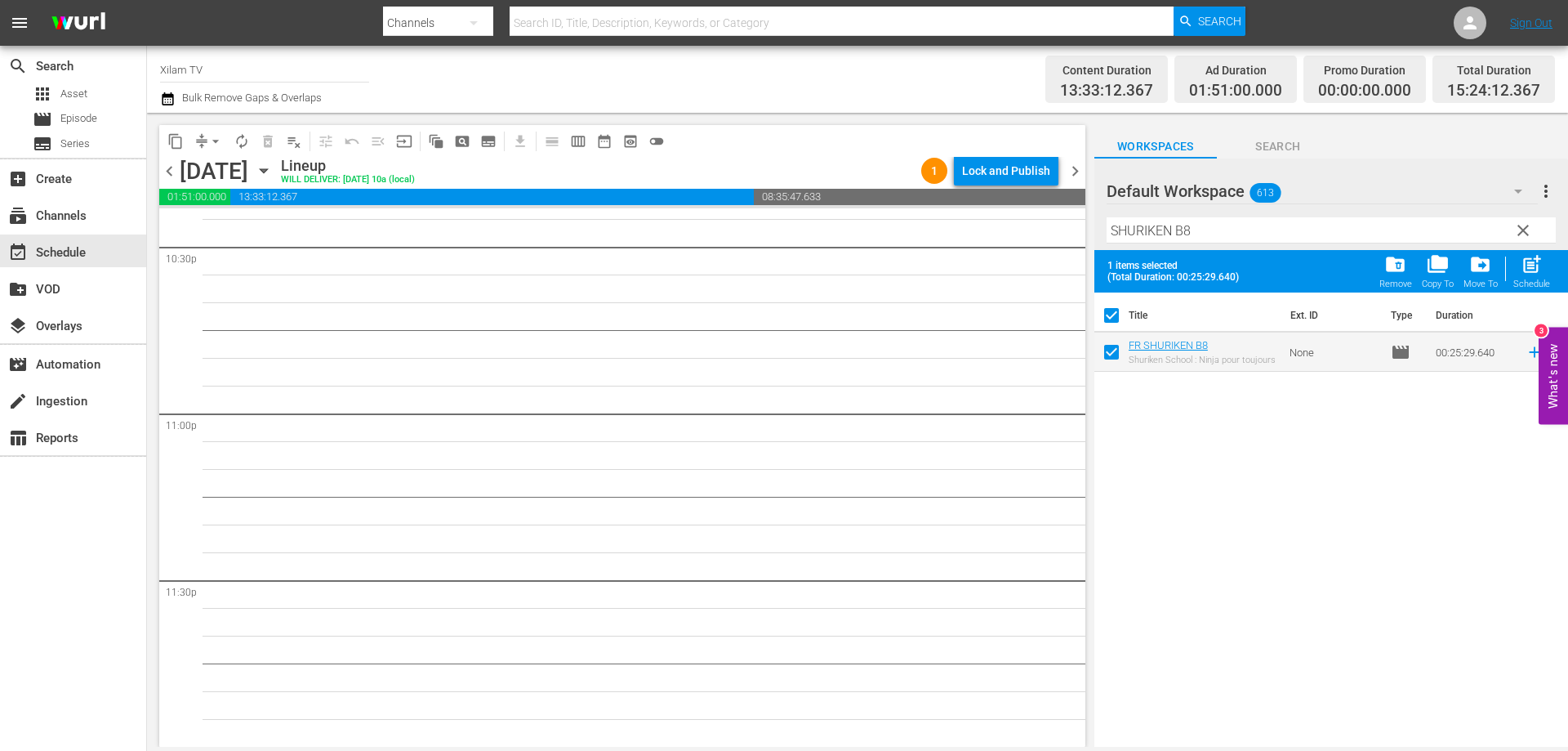
click at [1236, 228] on input "SHURIKEN B8" at bounding box center [1331, 230] width 450 height 26
type input "SHURIKEN B4"
click at [1110, 359] on input "checkbox" at bounding box center [1112, 355] width 35 height 35
checkbox input "true"
checkbox input "false"
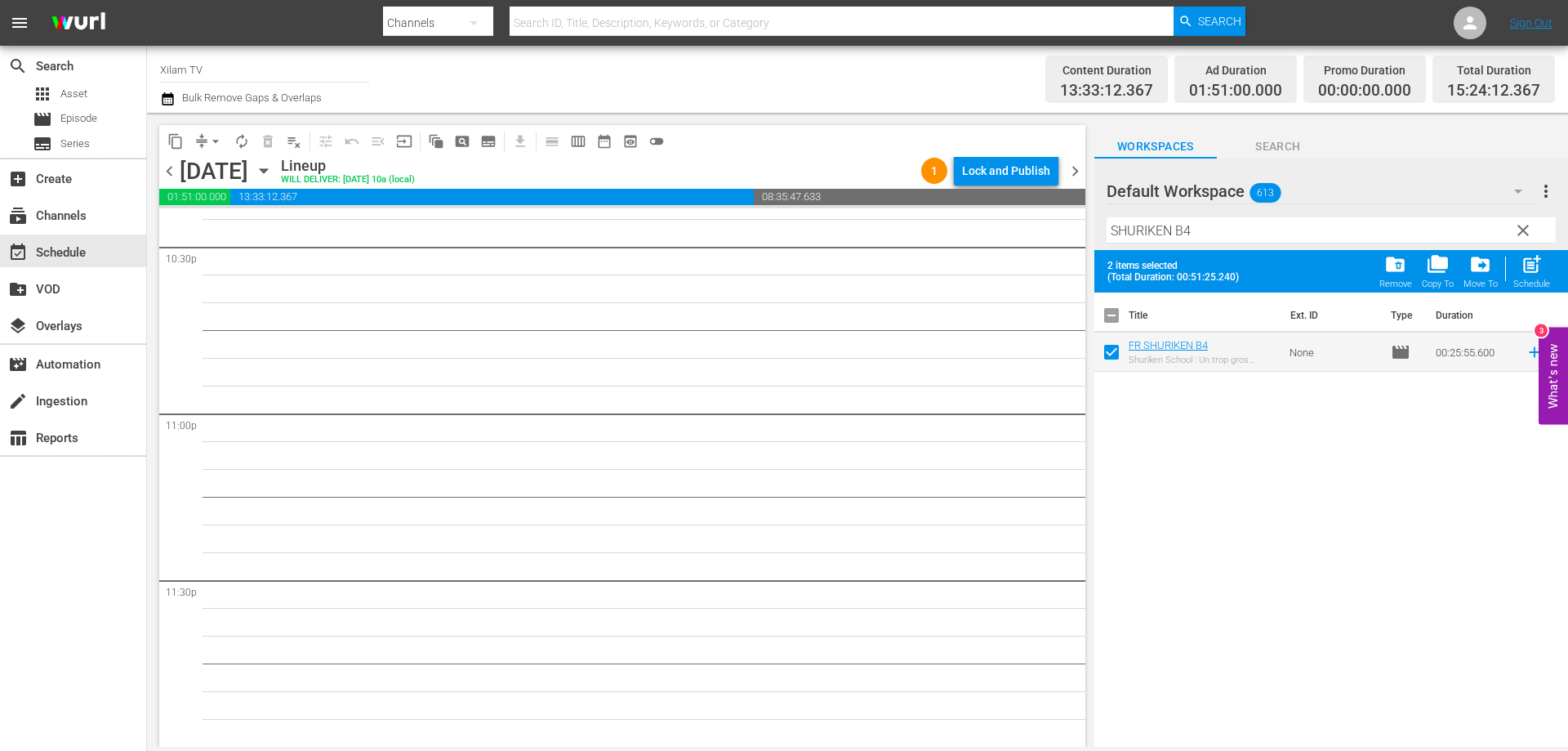
click at [1227, 229] on input "SHURIKEN B4" at bounding box center [1331, 230] width 450 height 26
type input "SHURIKEN B16"
click at [1114, 357] on input "checkbox" at bounding box center [1112, 355] width 35 height 35
click at [1519, 270] on div "post_add Schedule" at bounding box center [1531, 271] width 37 height 36
checkbox input "false"
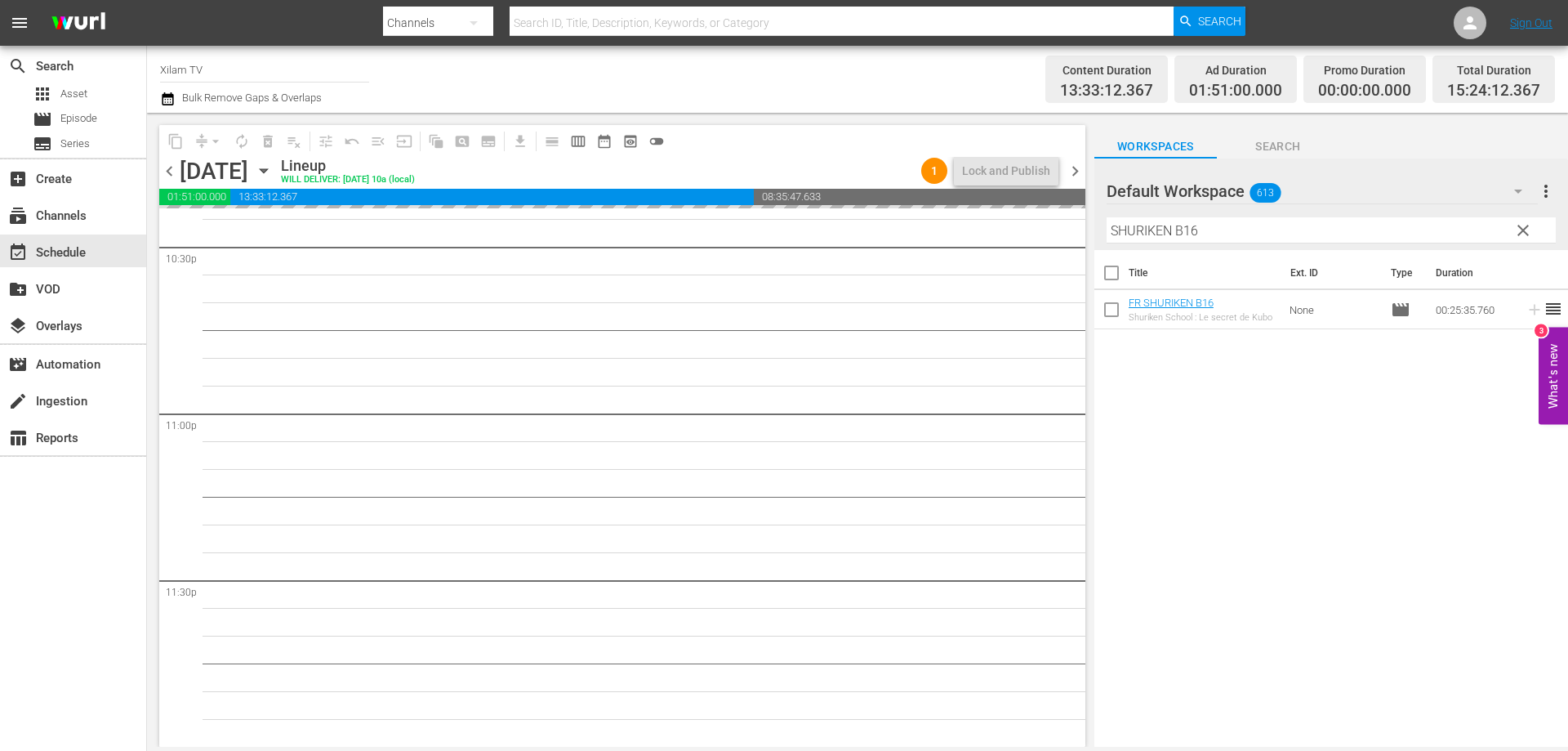
click at [1115, 223] on input "SHURIKEN B16" at bounding box center [1331, 230] width 450 height 26
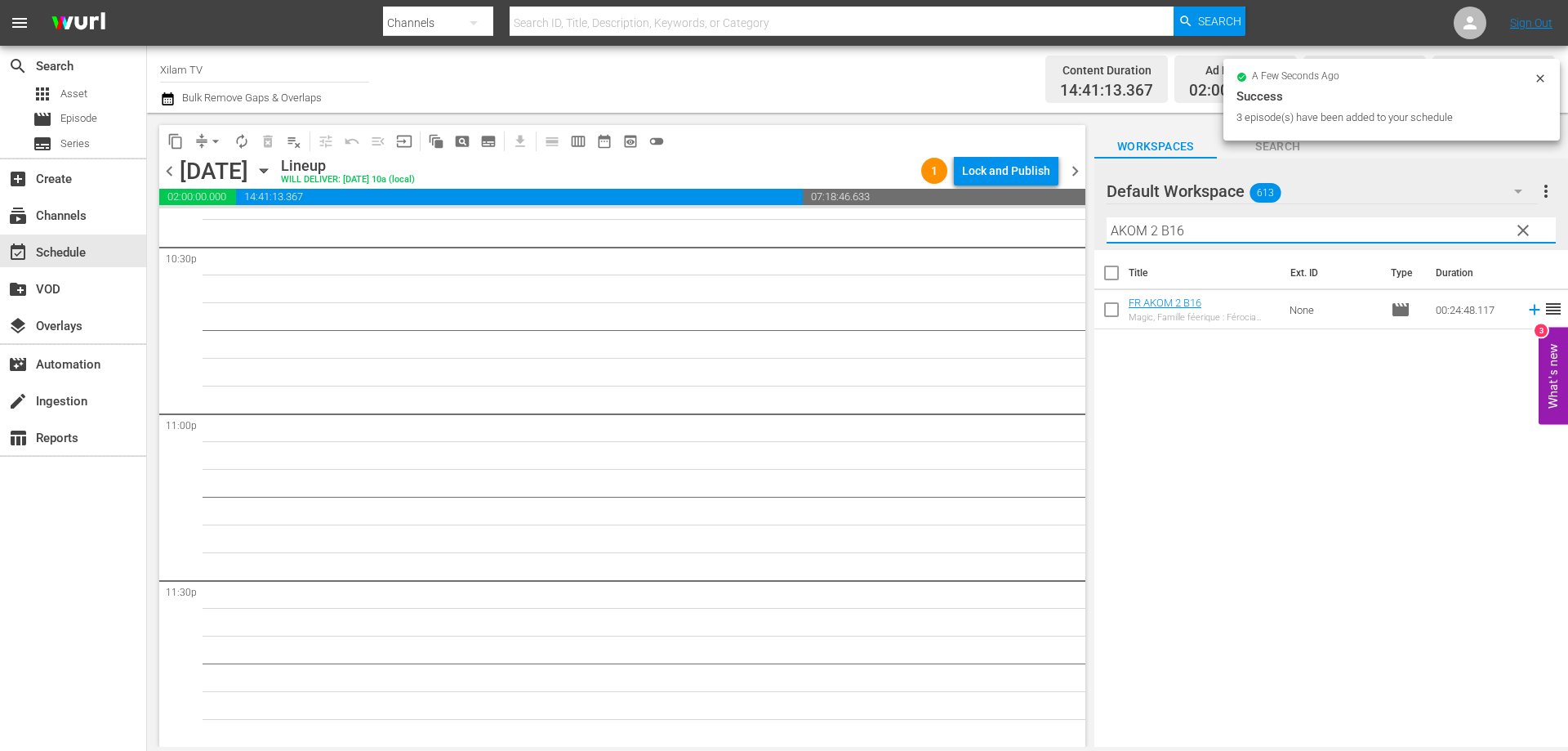
click at [1199, 237] on input "AKOM 2 B16" at bounding box center [1331, 230] width 450 height 26
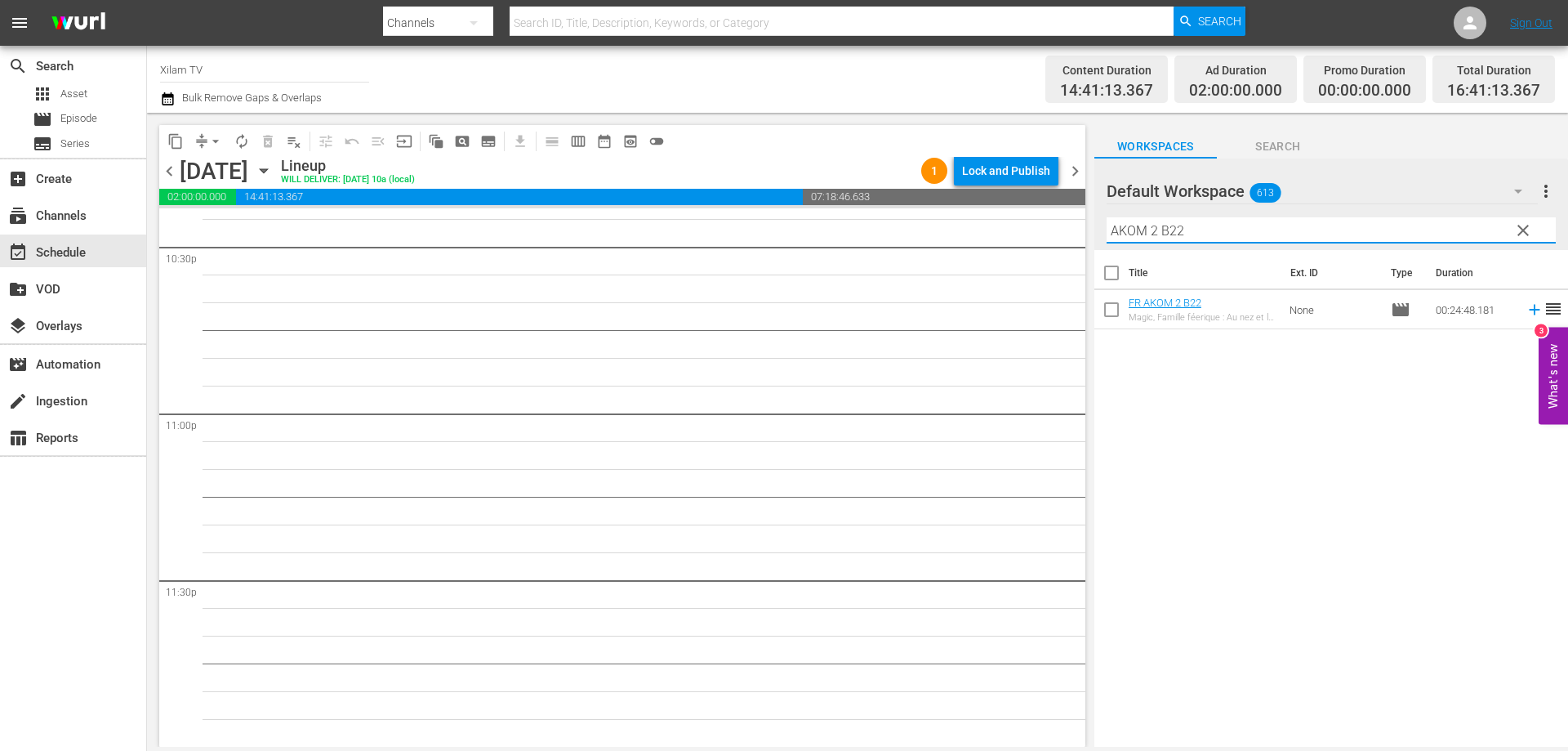
type input "AKOM 2 B22"
click at [1110, 311] on input "checkbox" at bounding box center [1112, 313] width 35 height 35
checkbox input "true"
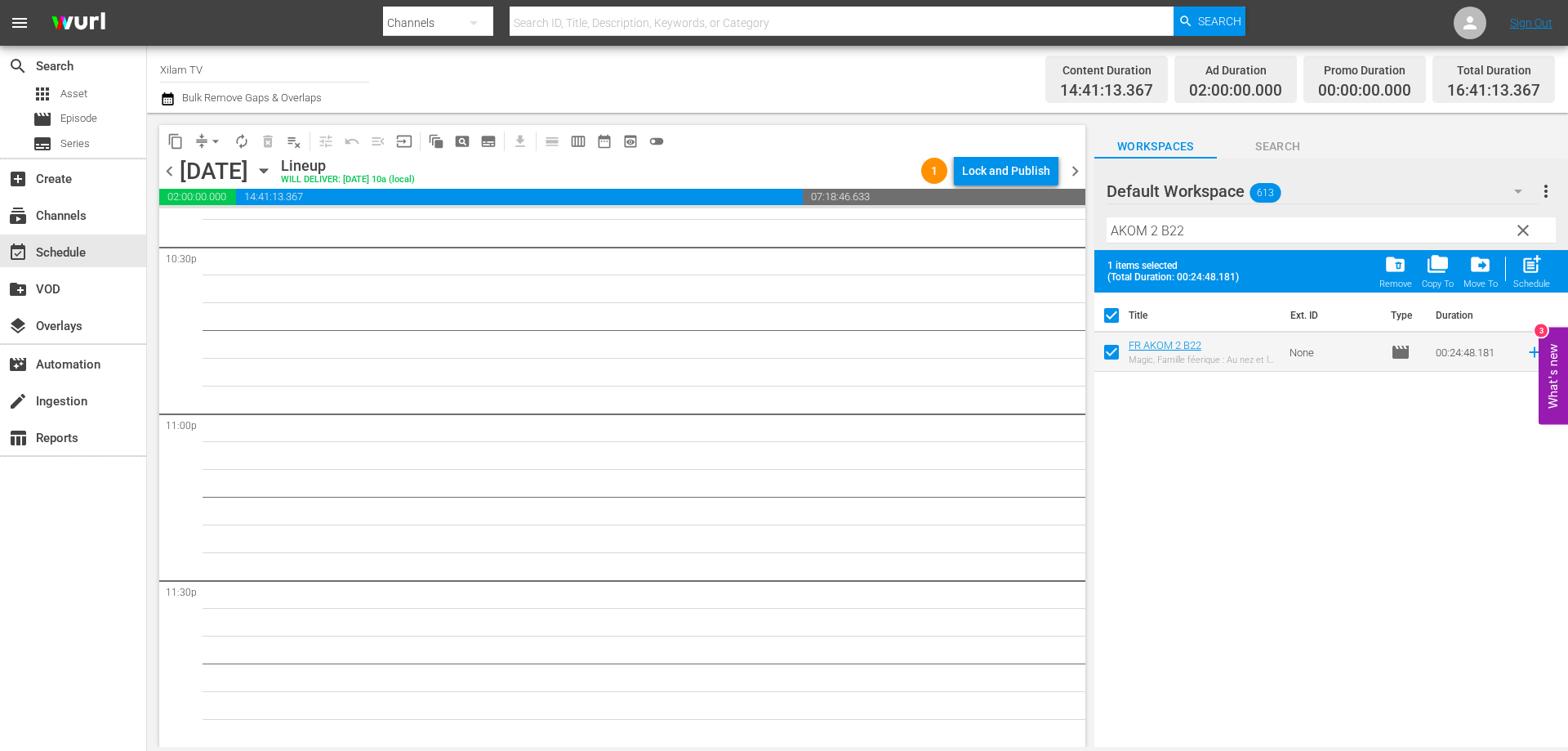
click at [1193, 236] on input "AKOM 2 B22" at bounding box center [1331, 230] width 450 height 26
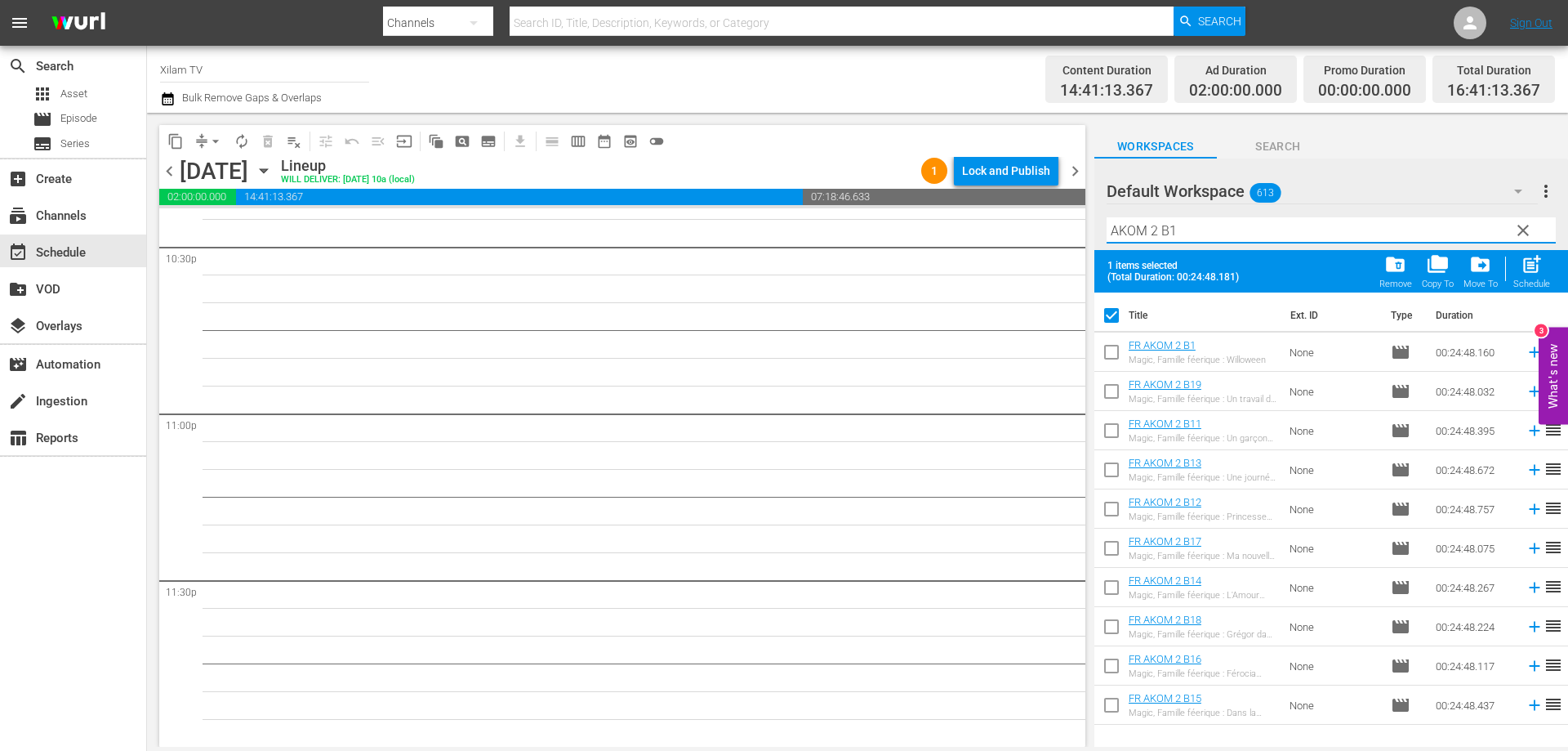
type input "AKOM 2 B1"
click at [1115, 350] on input "checkbox" at bounding box center [1112, 355] width 35 height 35
checkbox input "true"
checkbox input "false"
drag, startPoint x: 1158, startPoint y: 228, endPoint x: 1069, endPoint y: 216, distance: 89.8
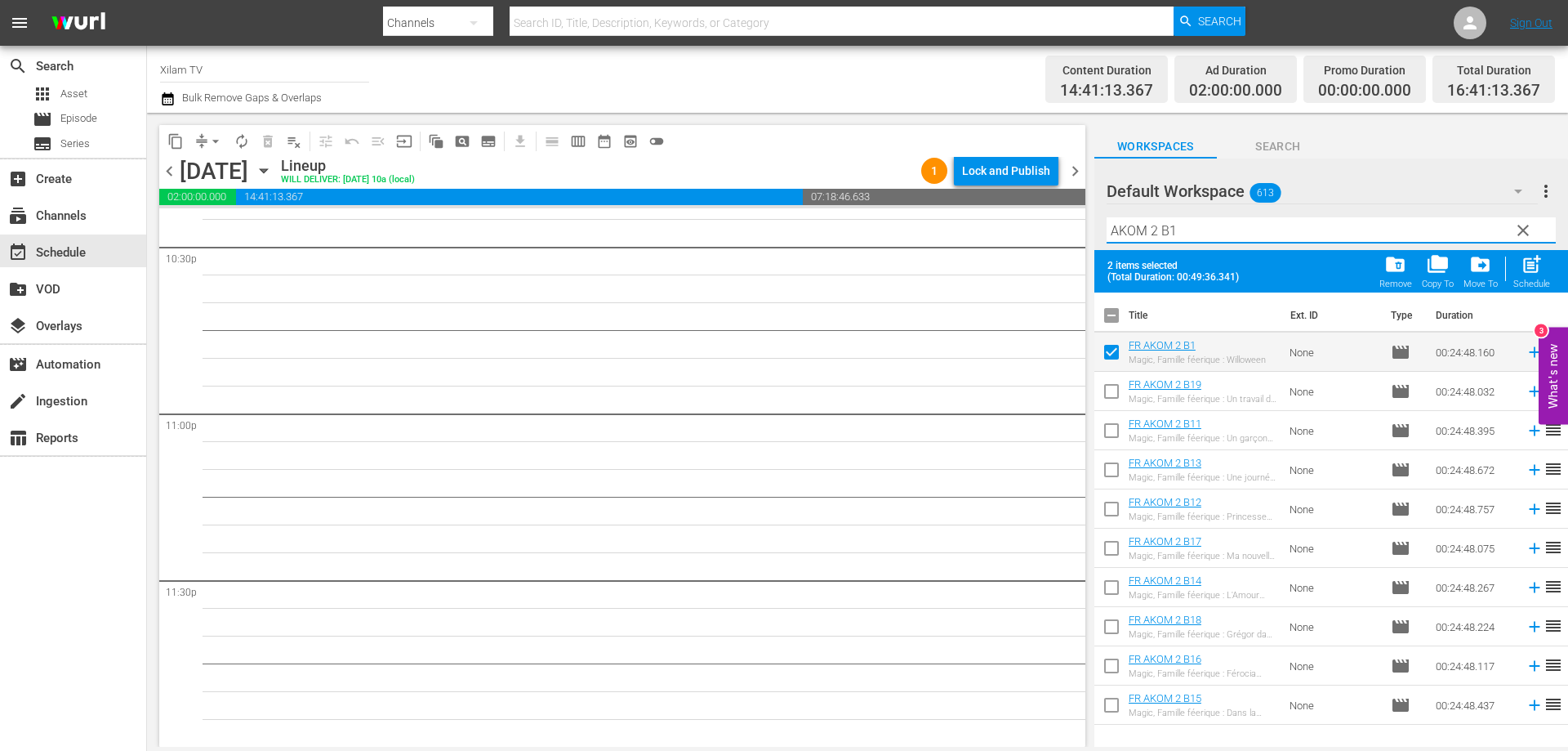
click at [1073, 218] on div "content_copy compress arrow_drop_down autorenew_outlined delete_forever_outline…" at bounding box center [858, 429] width 1422 height 634
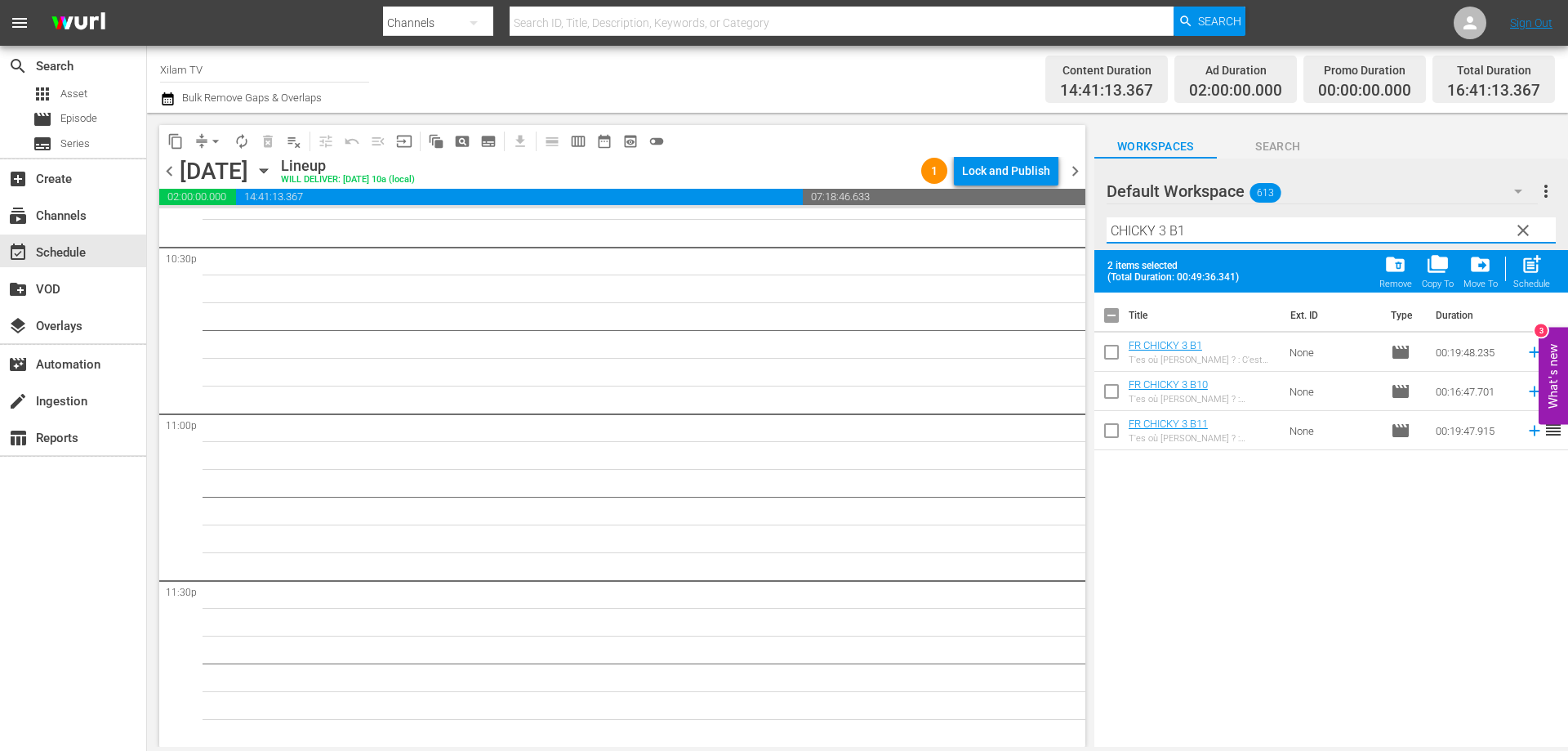
click at [1192, 234] on input "CHICKY 3 B1" at bounding box center [1331, 230] width 450 height 26
type input "CHICKY 3 B2"
click at [1112, 352] on input "checkbox" at bounding box center [1112, 355] width 35 height 35
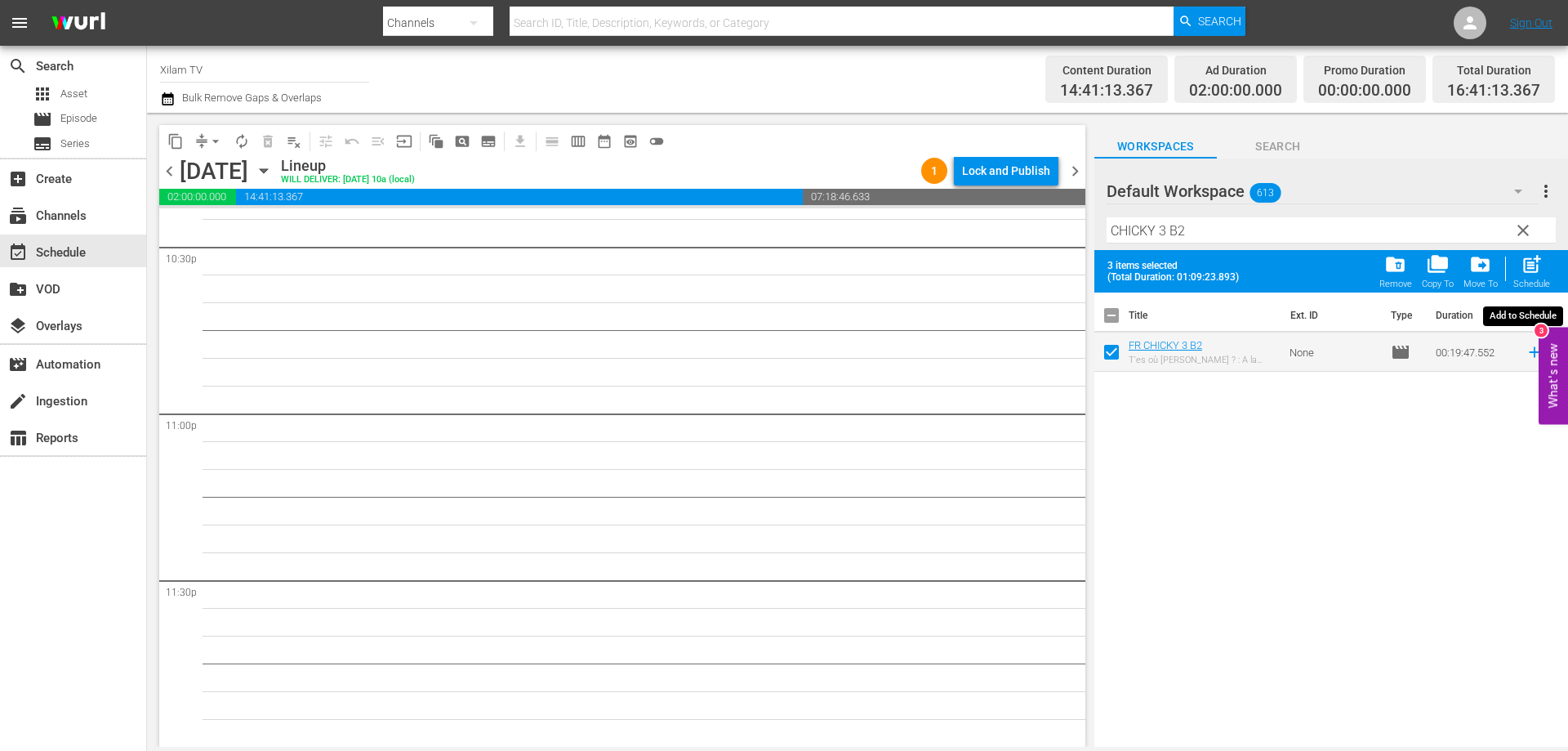
click at [1537, 267] on span "post_add" at bounding box center [1531, 264] width 22 height 22
checkbox input "false"
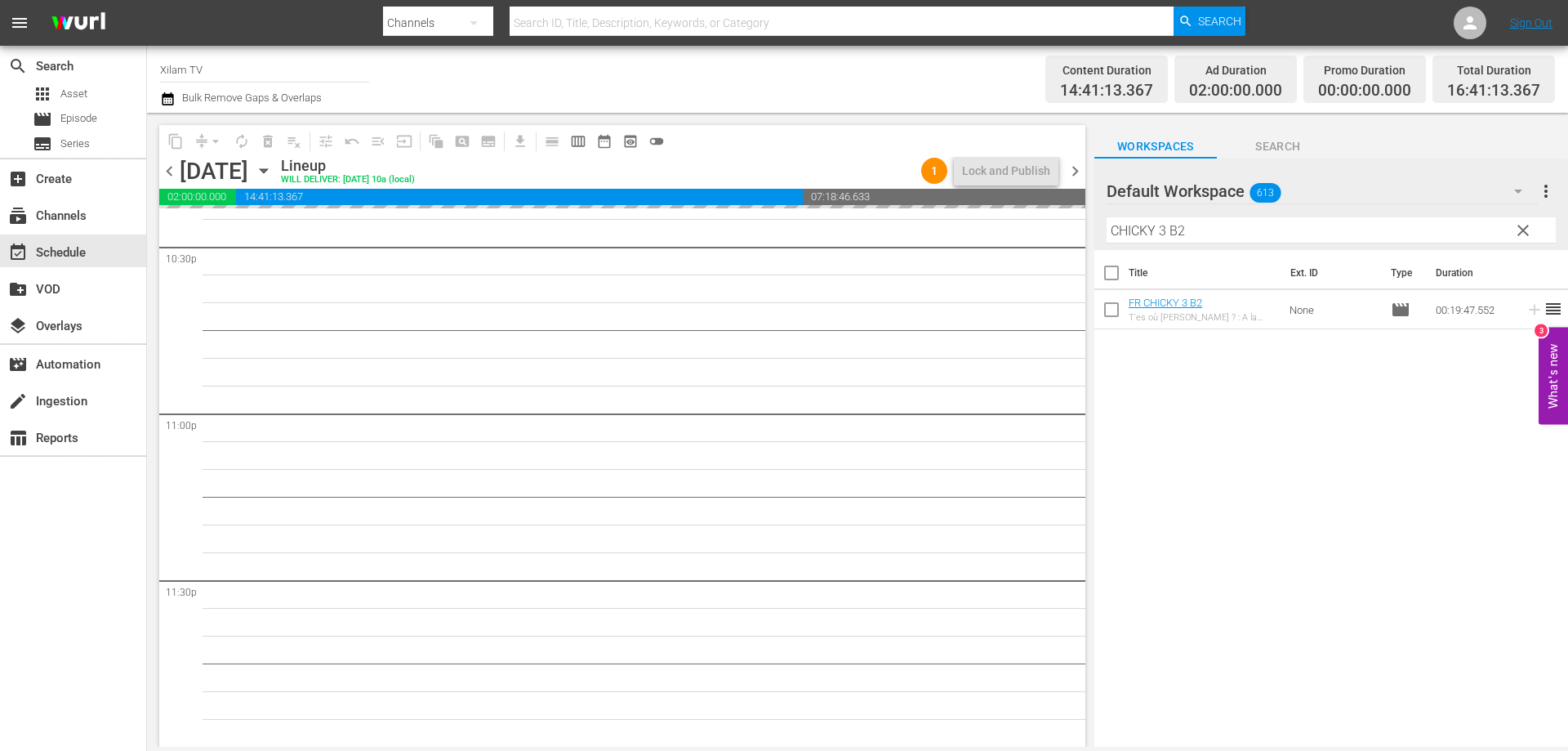
click at [1099, 234] on div "Default Workspace 613 Default more_vert clear Filter by Title CHICKY 3 B2" at bounding box center [1331, 204] width 474 height 91
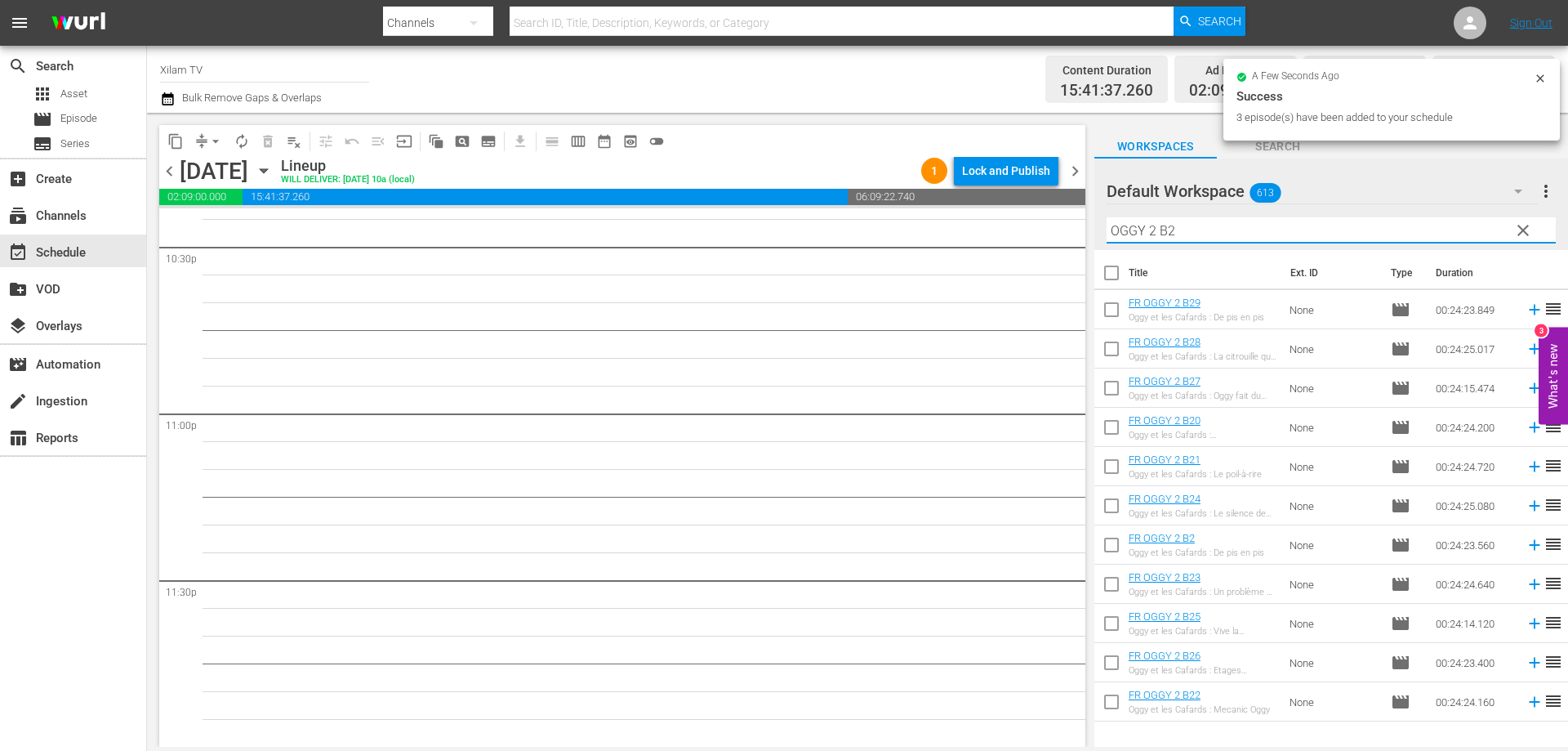
click at [1313, 239] on input "OGGY 2 B2" at bounding box center [1331, 230] width 450 height 26
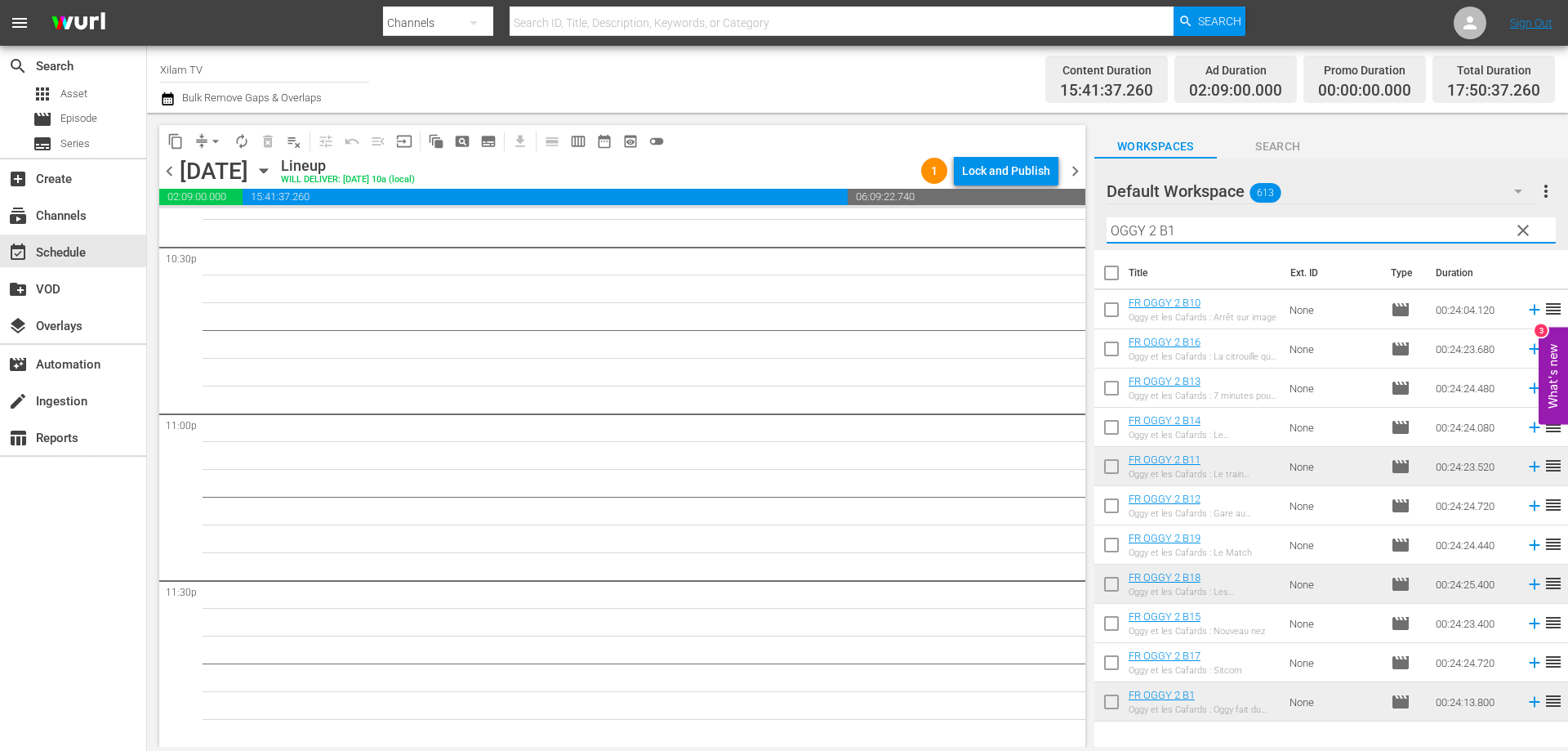
type input "OGGY 2 B1"
click at [1115, 704] on input "checkbox" at bounding box center [1112, 705] width 35 height 35
checkbox input "true"
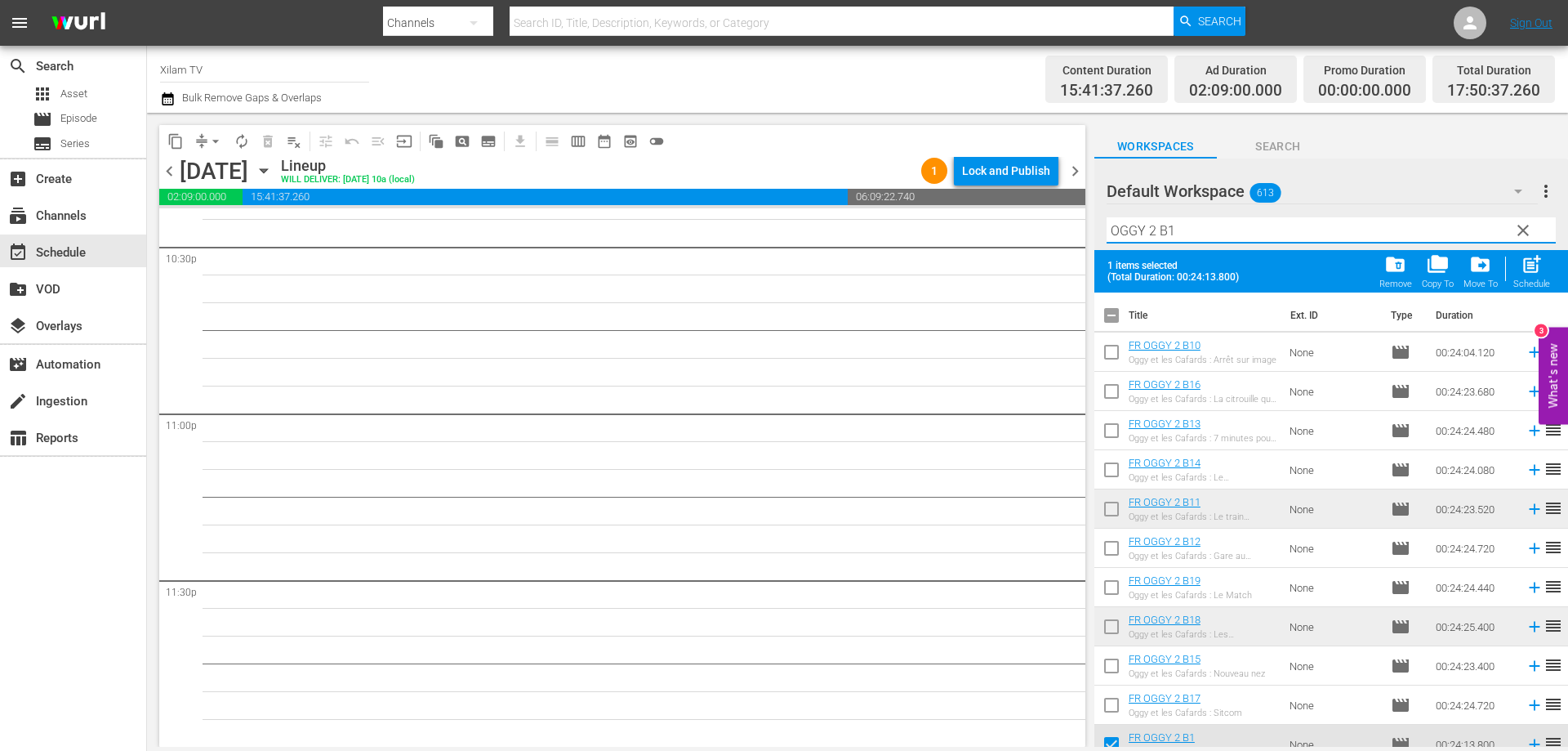
click at [1222, 238] on input "OGGY 2 B1" at bounding box center [1331, 230] width 450 height 26
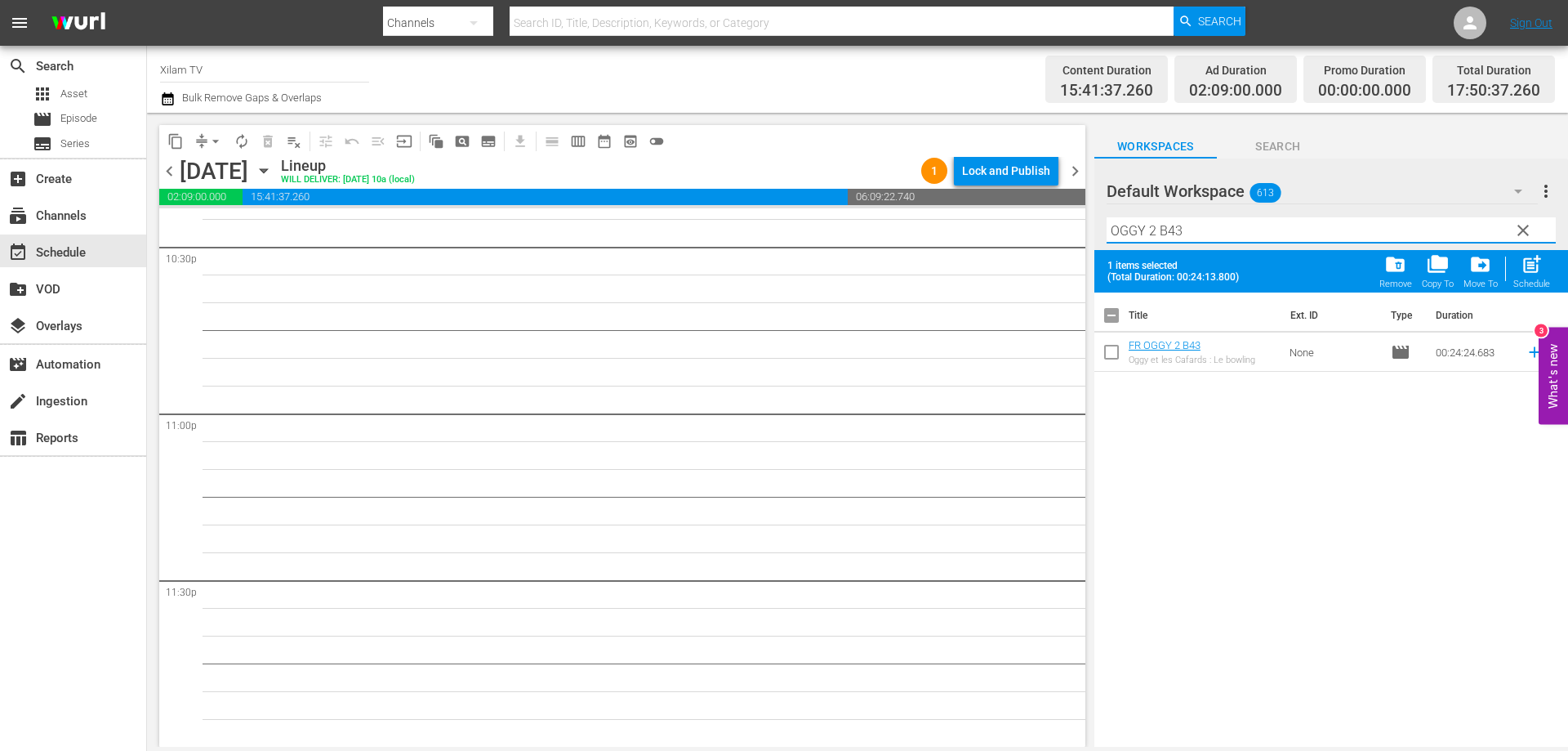
type input "OGGY 2 B43"
click at [1110, 347] on input "checkbox" at bounding box center [1112, 355] width 35 height 35
checkbox input "true"
click at [1156, 231] on input "OGGY 2 B43" at bounding box center [1331, 230] width 450 height 26
click at [1173, 233] on input "OGGY 1 B43" at bounding box center [1331, 230] width 450 height 26
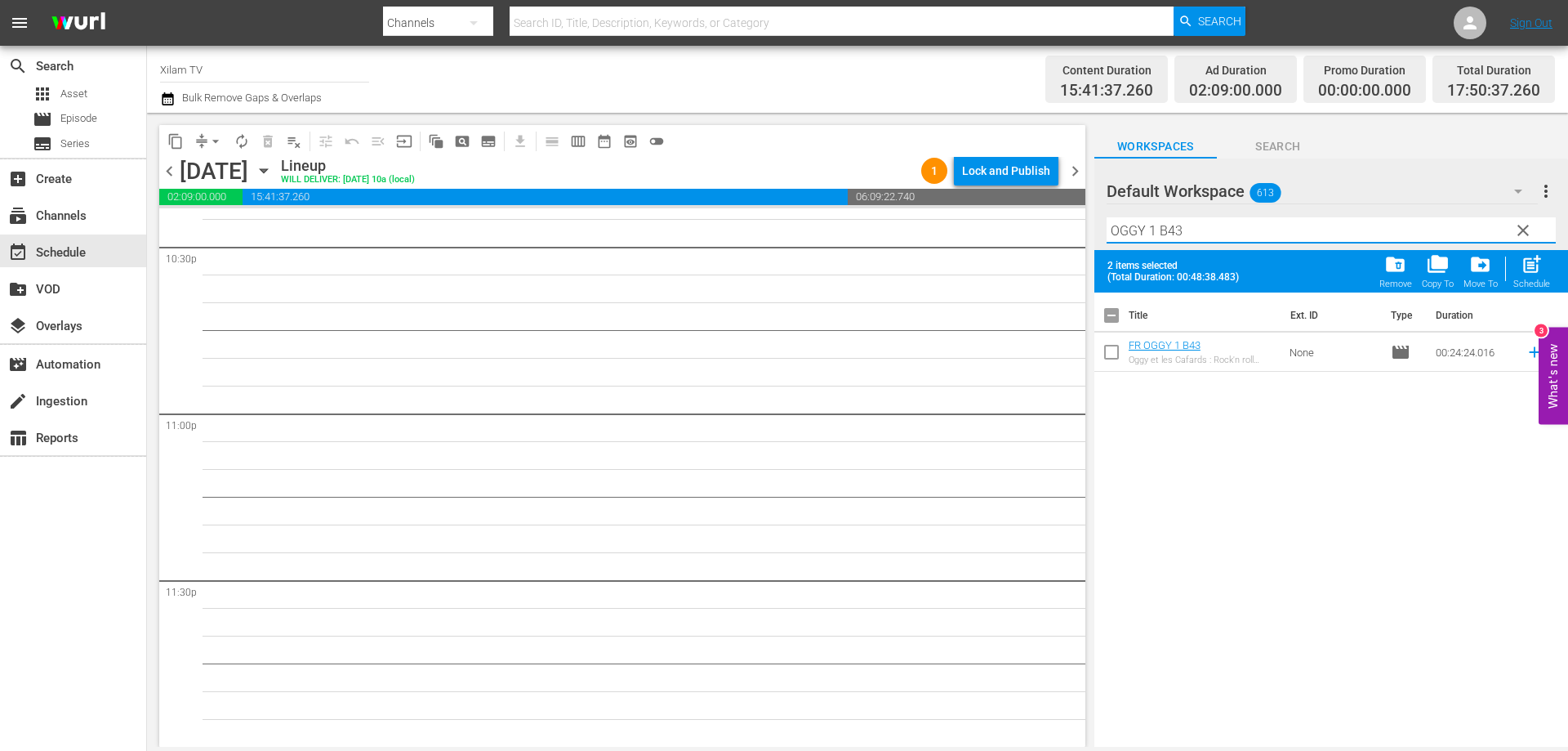
click at [1179, 231] on input "OGGY 1 B43" at bounding box center [1331, 230] width 450 height 26
type input "OGGY 1 B48"
click at [1103, 355] on input "checkbox" at bounding box center [1112, 355] width 35 height 35
checkbox input "true"
click at [1198, 232] on input "OGGY 1 B48" at bounding box center [1331, 230] width 450 height 26
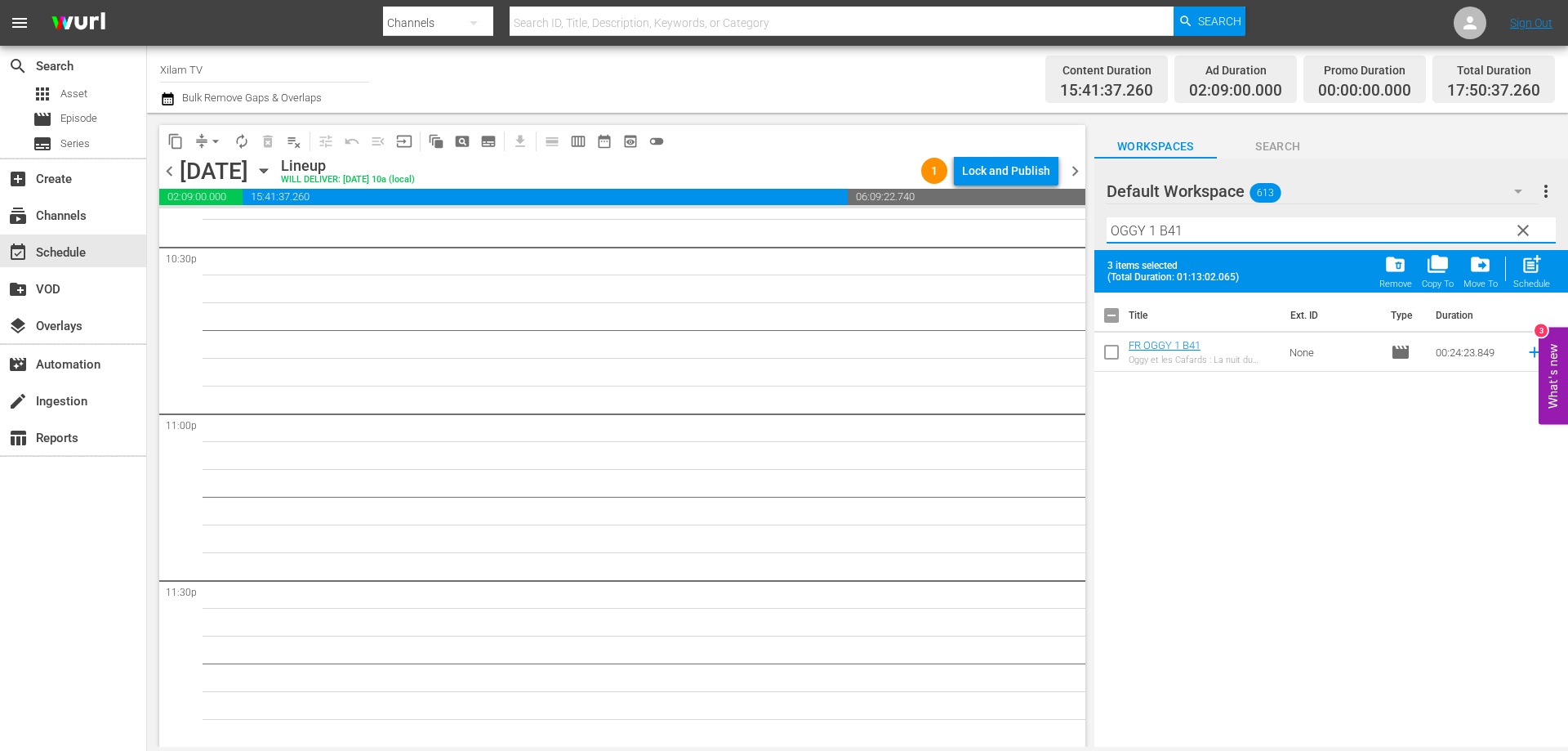
type input "OGGY 1 B41"
click at [1113, 352] on input "checkbox" at bounding box center [1112, 355] width 35 height 35
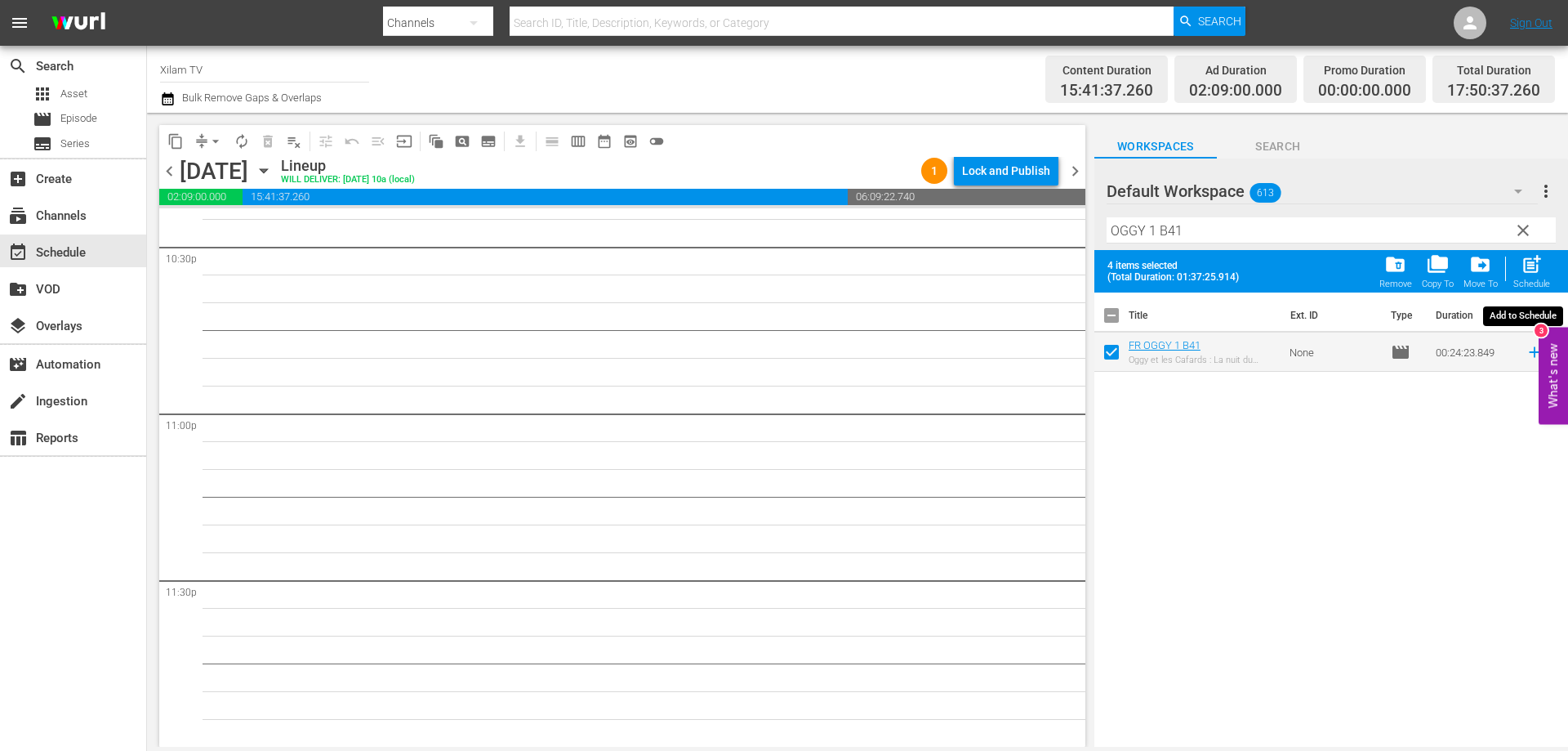
click at [1551, 268] on button "post_add Schedule" at bounding box center [1532, 270] width 47 height 46
checkbox input "false"
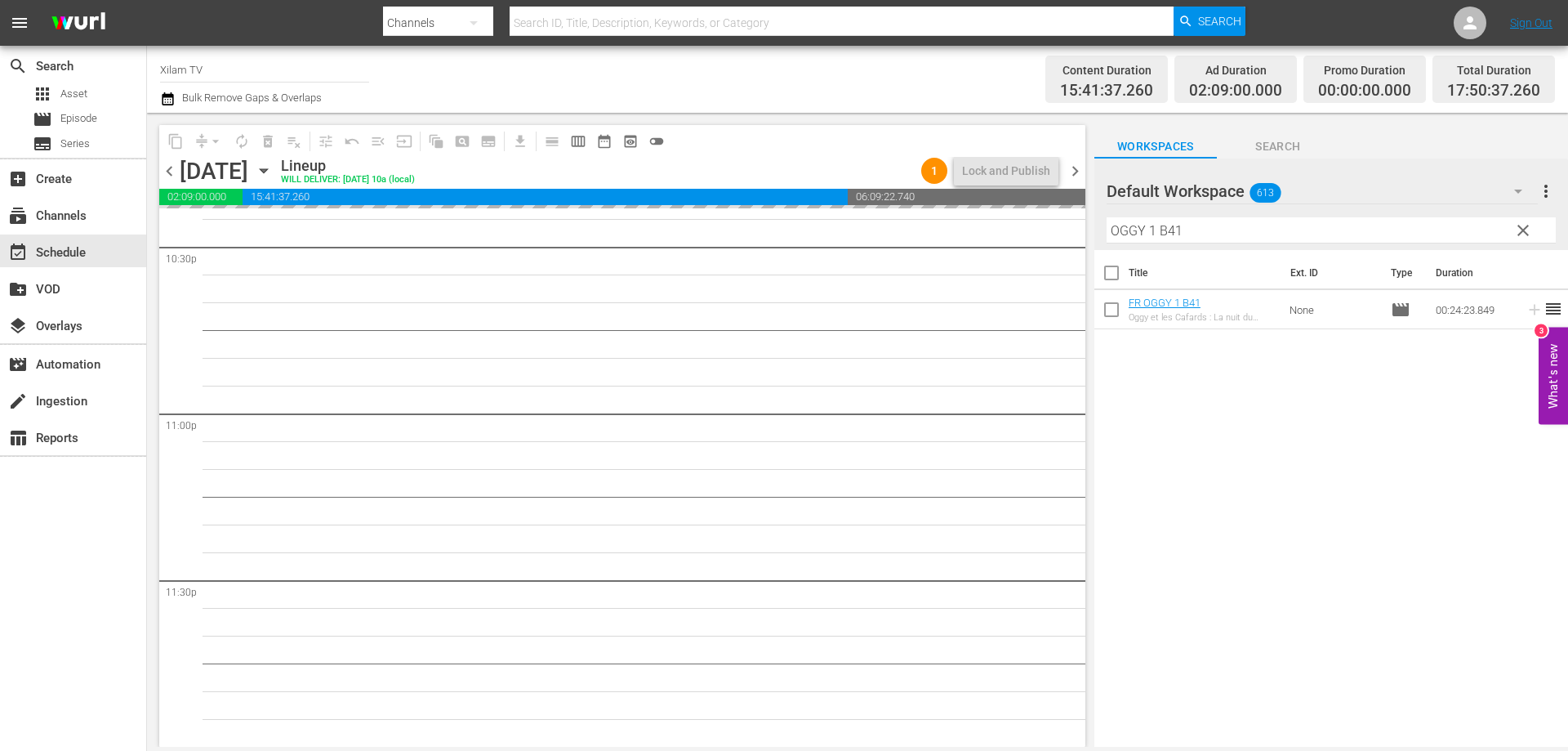
click at [1087, 224] on div "content_copy compress arrow_drop_down autorenew_outlined delete_forever_outline…" at bounding box center [858, 429] width 1422 height 634
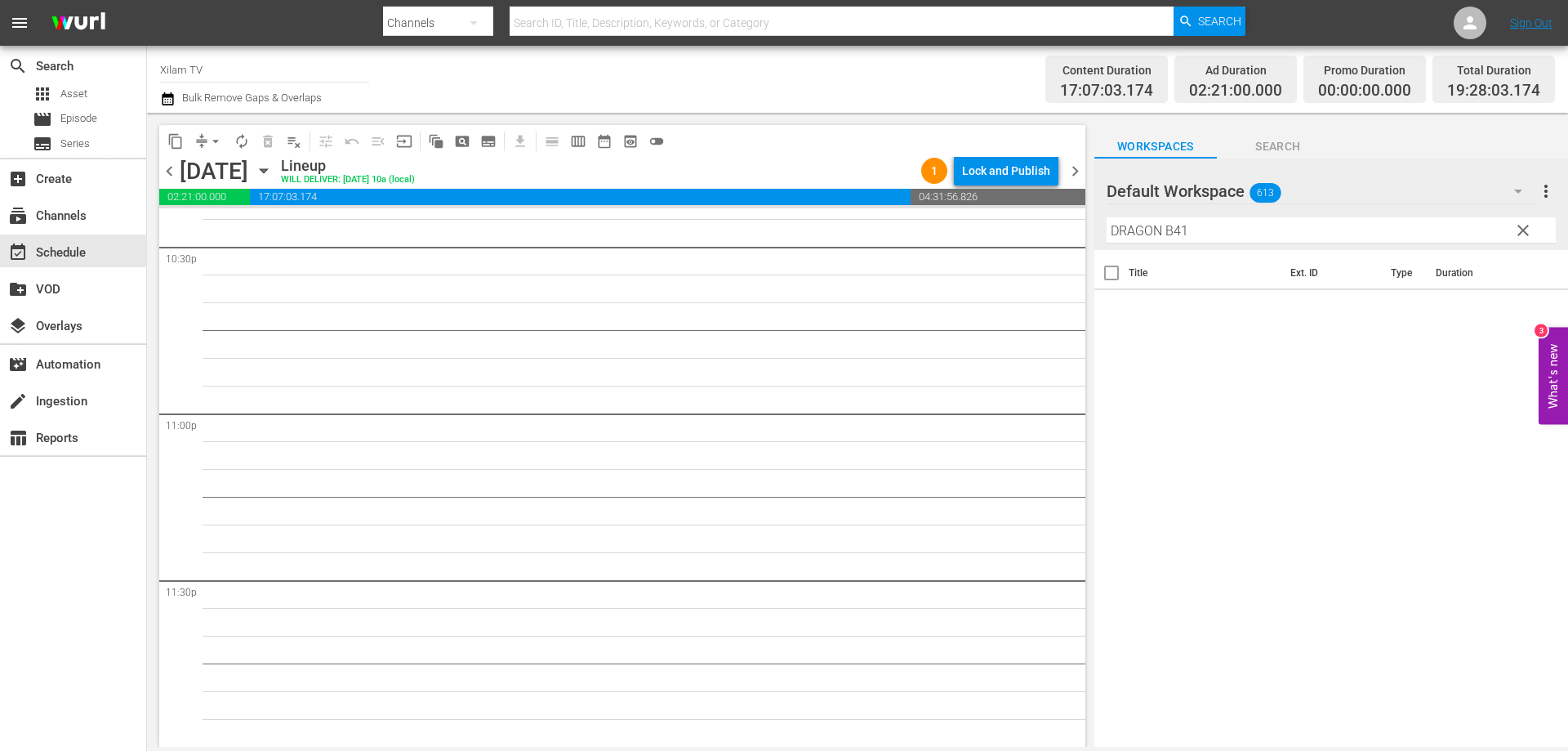
click at [1202, 217] on div "Filter by Title DRAGON B41" at bounding box center [1331, 230] width 450 height 39
click at [1195, 244] on div "Filter by Title DRAGON B41" at bounding box center [1331, 230] width 450 height 39
click at [1200, 228] on input "DRAGON B41" at bounding box center [1331, 230] width 450 height 26
type input "DRAGON B8"
click at [1111, 309] on input "checkbox" at bounding box center [1112, 313] width 35 height 35
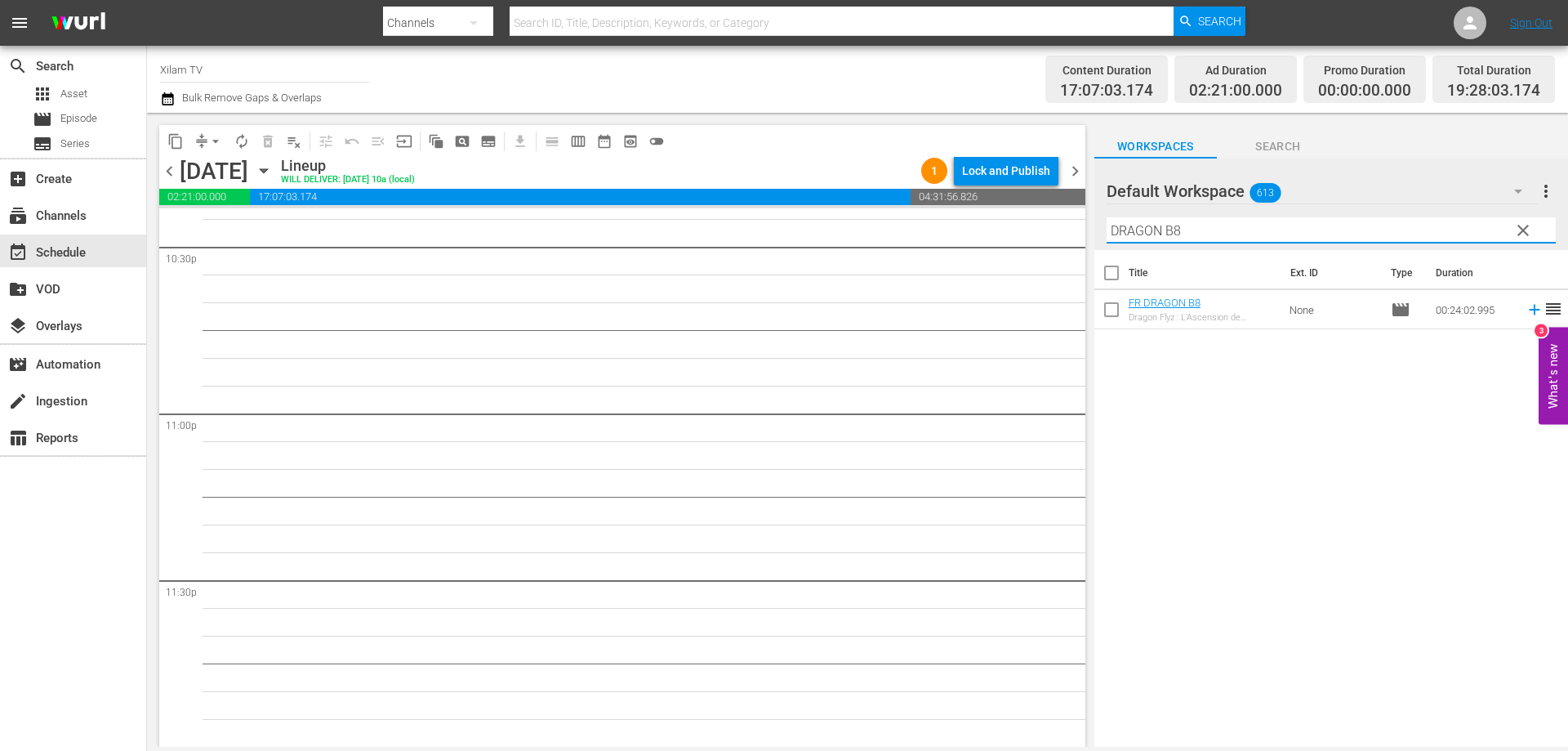
checkbox input "true"
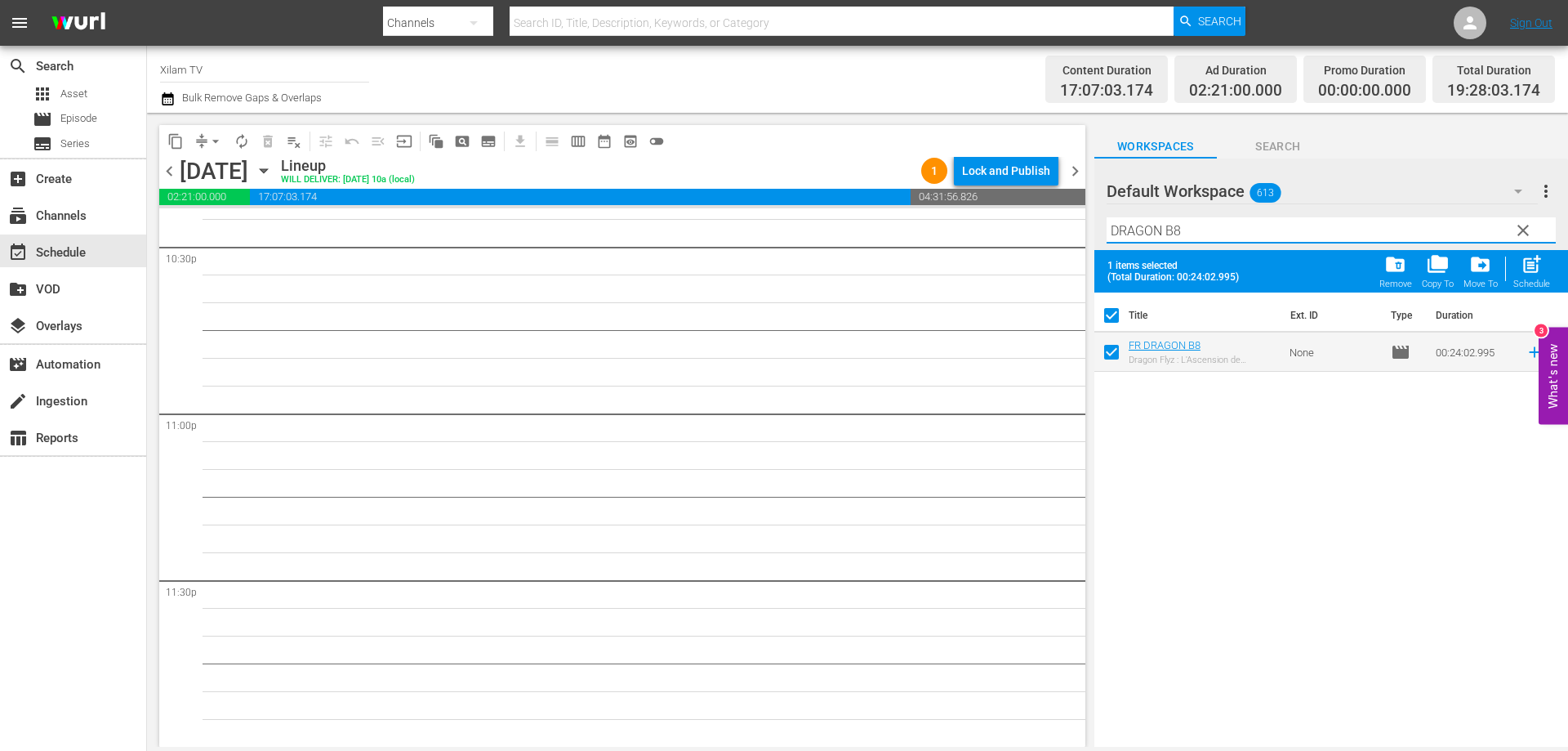
click at [1203, 236] on input "DRAGON B8" at bounding box center [1331, 230] width 450 height 26
type input "DRAGON B20"
click at [1109, 351] on input "checkbox" at bounding box center [1112, 355] width 35 height 35
checkbox input "true"
checkbox input "false"
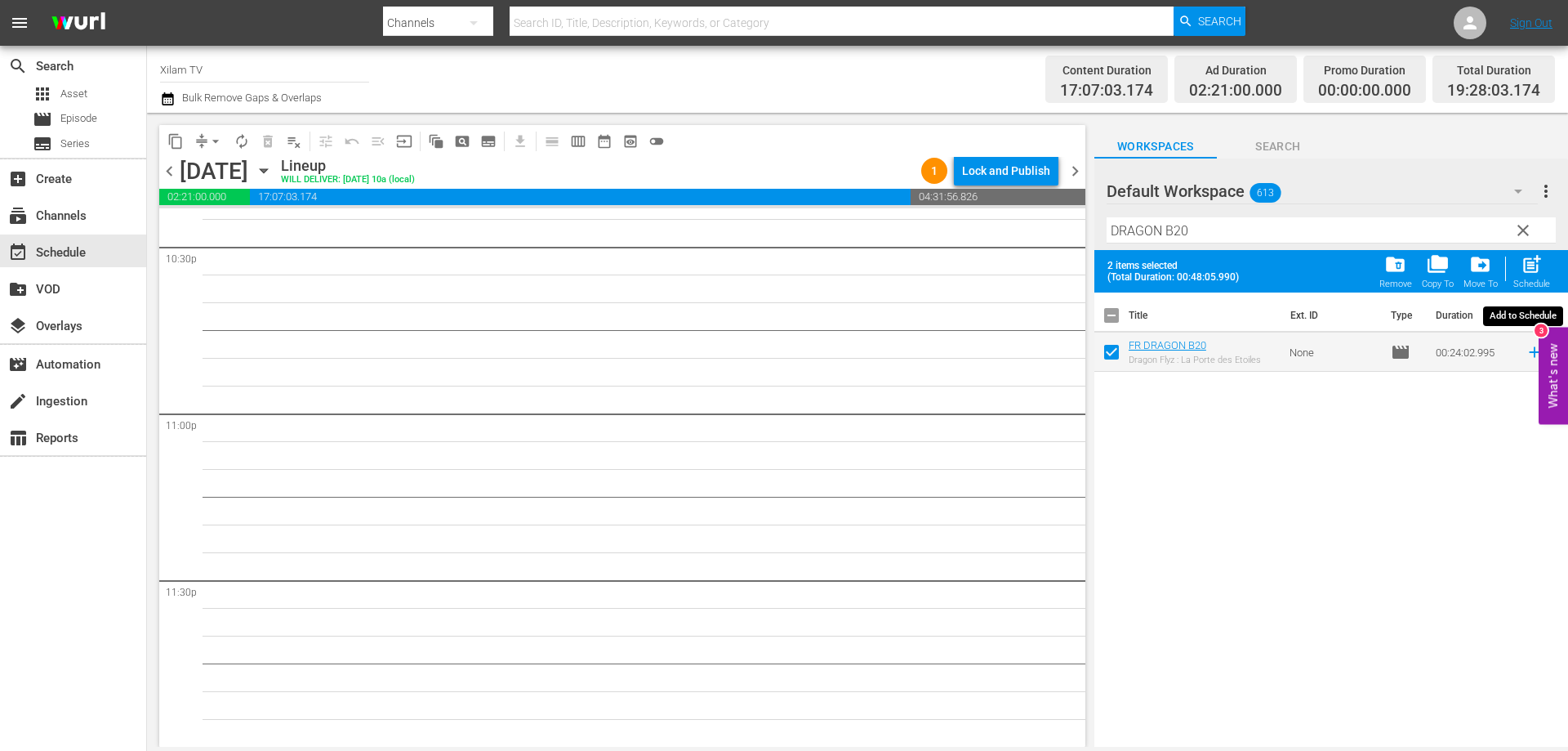
click at [1534, 263] on span "post_add" at bounding box center [1531, 264] width 22 height 22
checkbox input "false"
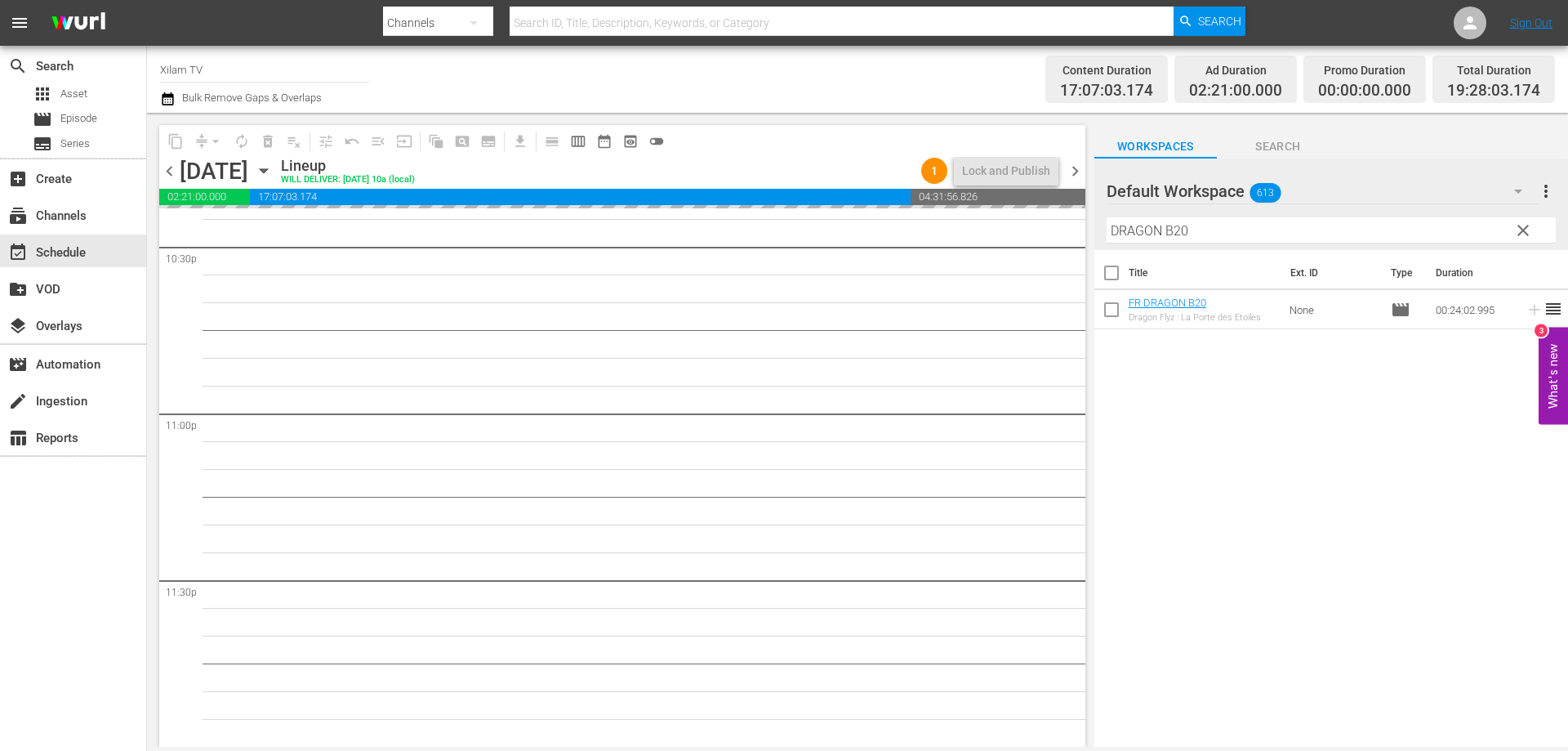
drag, startPoint x: 1169, startPoint y: 226, endPoint x: 1091, endPoint y: 228, distance: 78.0
click at [1166, 226] on input "DRAGON B20" at bounding box center [1331, 230] width 450 height 26
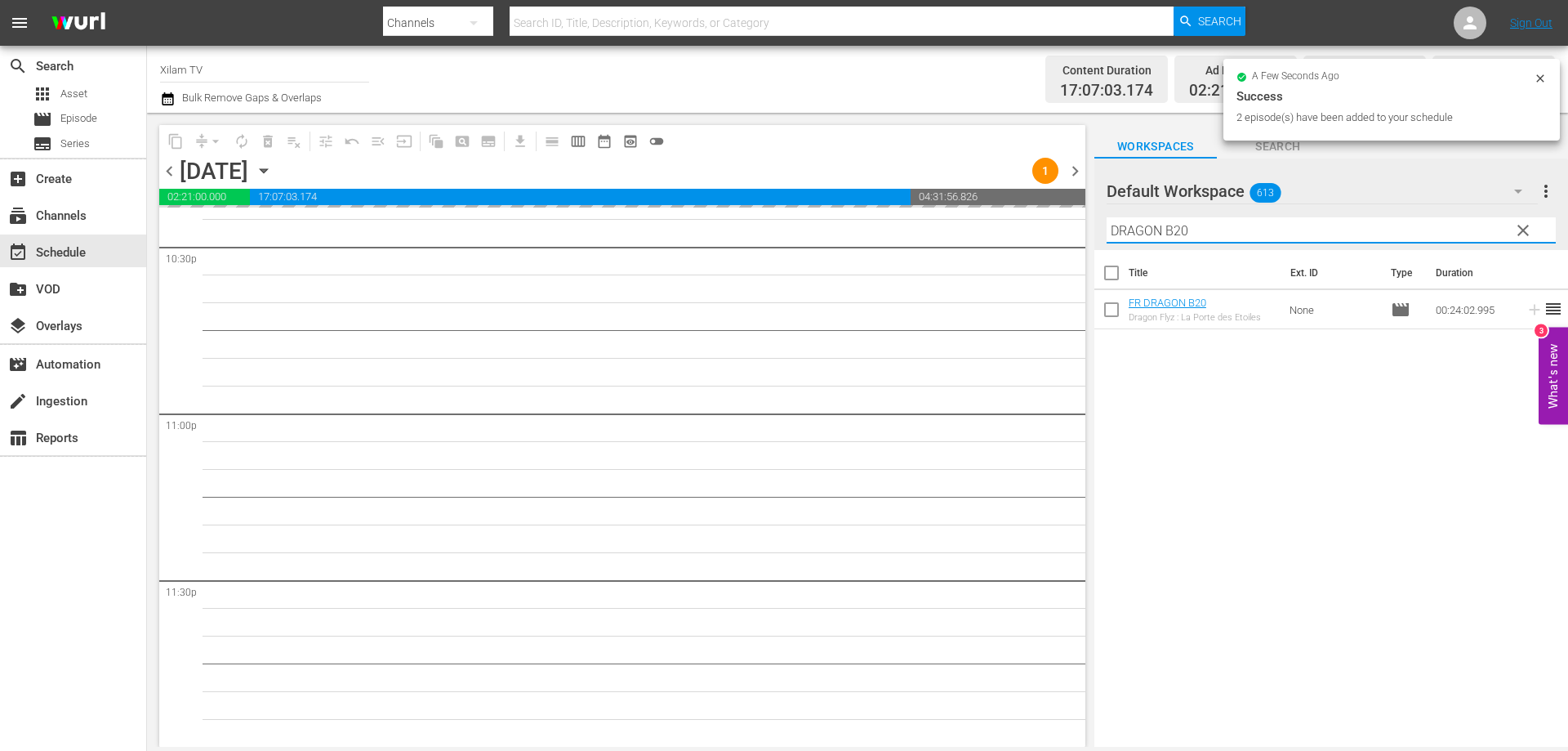
click at [1091, 228] on div "content_copy compress arrow_drop_down autorenew_outlined delete_forever_outline…" at bounding box center [858, 429] width 1422 height 634
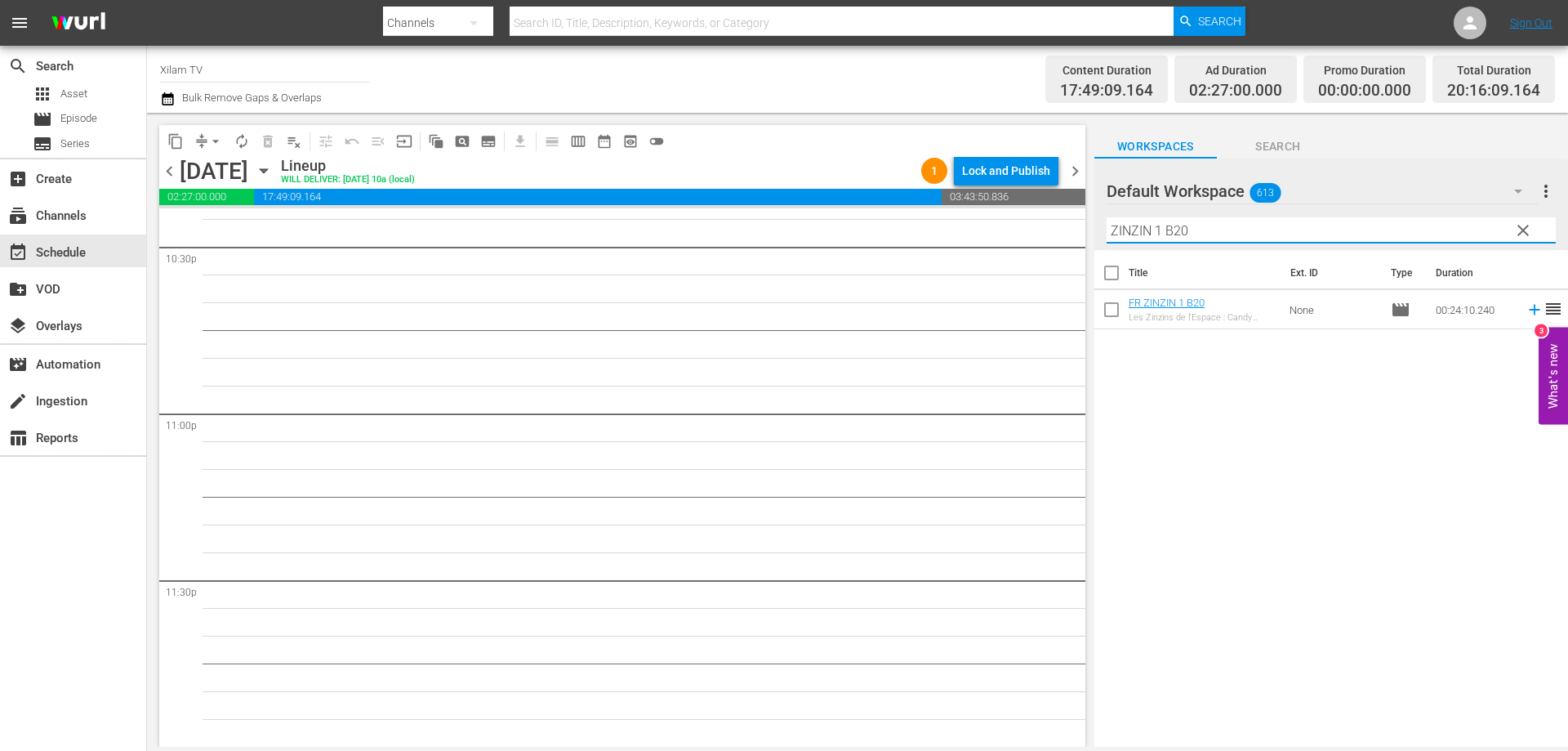
click at [1229, 224] on input "ZINZIN 1 B20" at bounding box center [1331, 230] width 450 height 26
type input "ZINZIN 1 B39"
click at [1103, 316] on input "checkbox" at bounding box center [1112, 313] width 35 height 35
checkbox input "true"
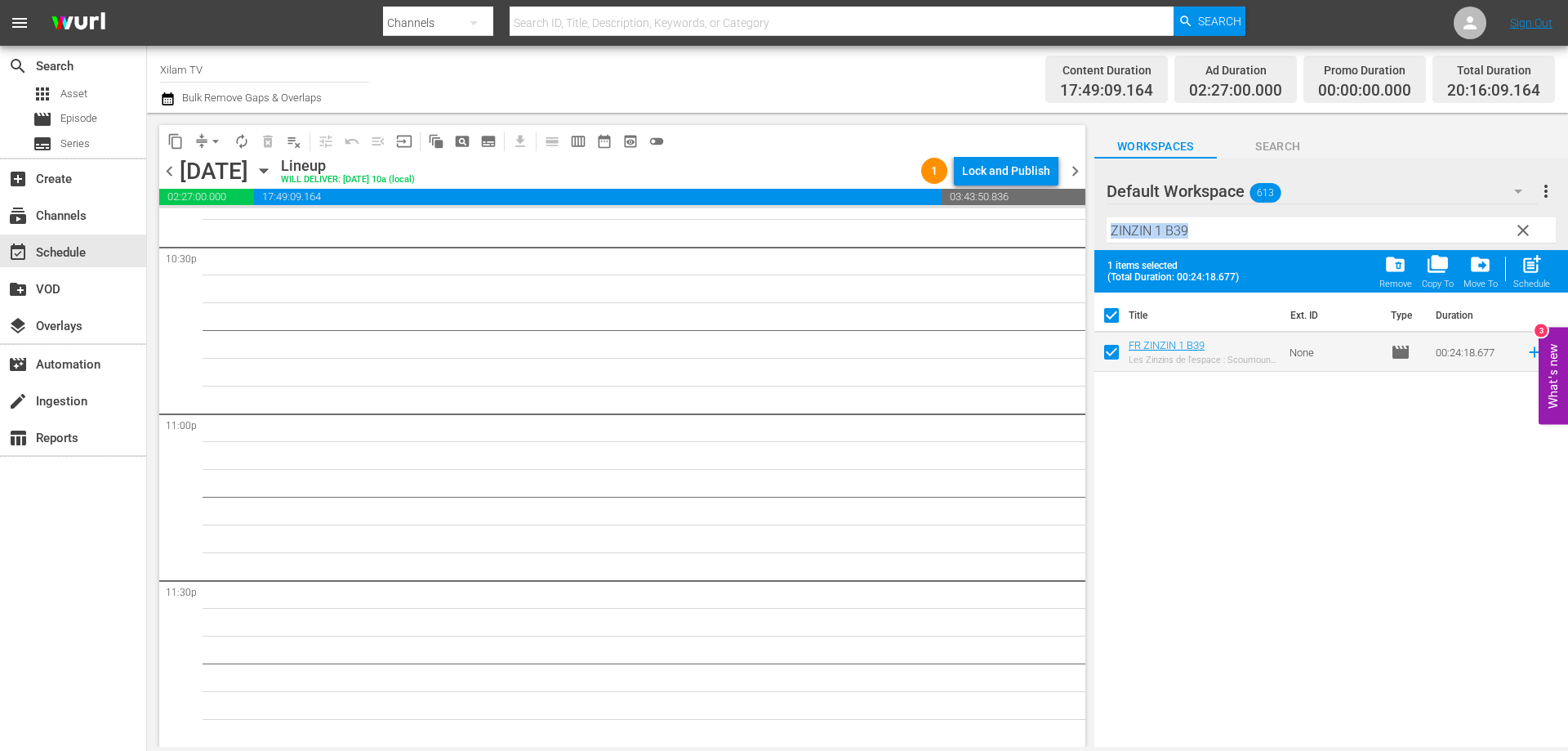
click at [1206, 243] on div "Filter by Title ZINZIN 1 B39" at bounding box center [1331, 230] width 450 height 39
click at [1207, 238] on input "ZINZIN 1 B39" at bounding box center [1331, 230] width 450 height 26
type input "ZINZIN 1 B34"
click at [1107, 361] on input "checkbox" at bounding box center [1112, 355] width 35 height 35
checkbox input "true"
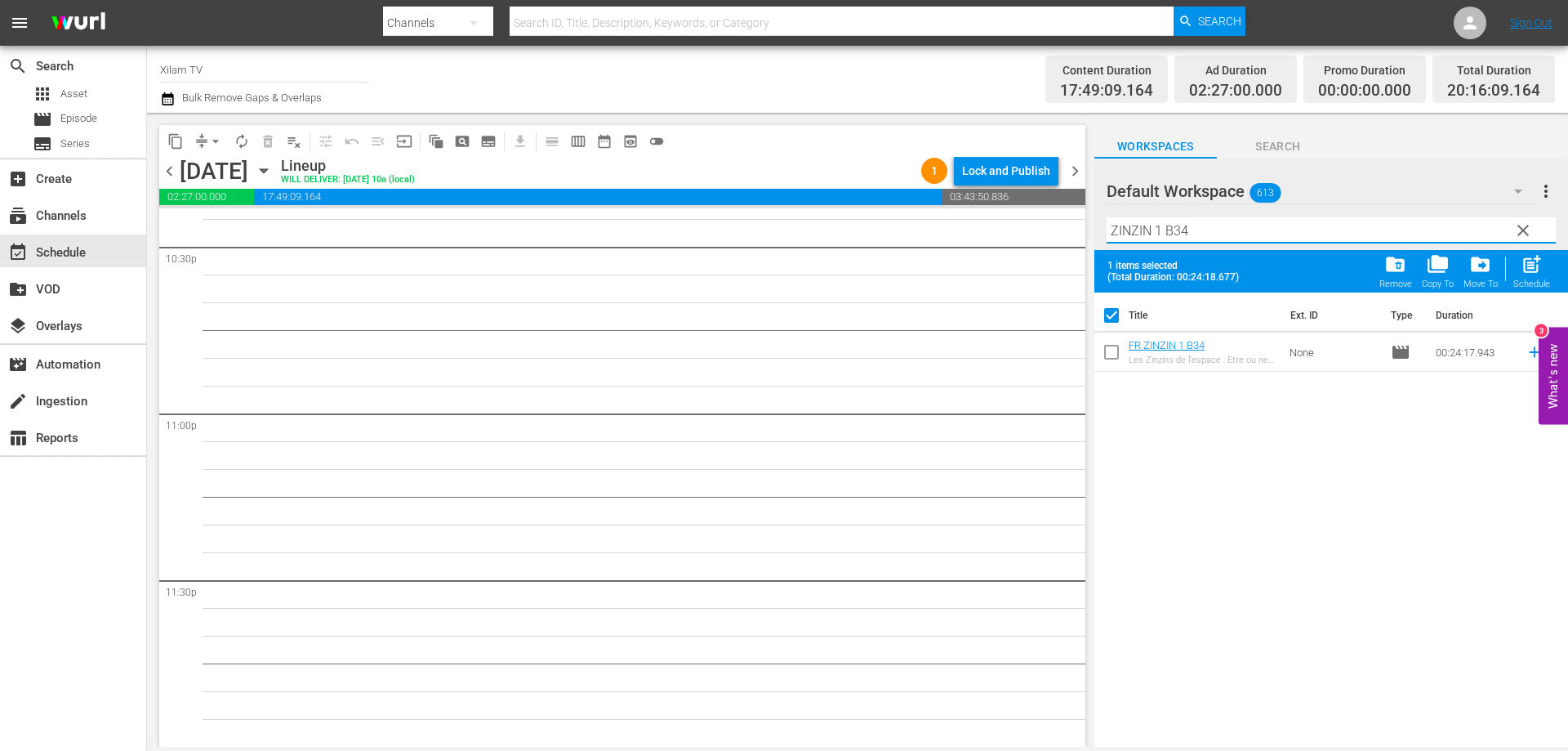
checkbox input "false"
click at [1184, 234] on input "ZINZIN 1 B34" at bounding box center [1331, 230] width 450 height 26
type input "ZINZIN 1 B20"
click at [1112, 359] on input "checkbox" at bounding box center [1112, 355] width 35 height 35
click at [1535, 272] on span "post_add" at bounding box center [1531, 264] width 22 height 22
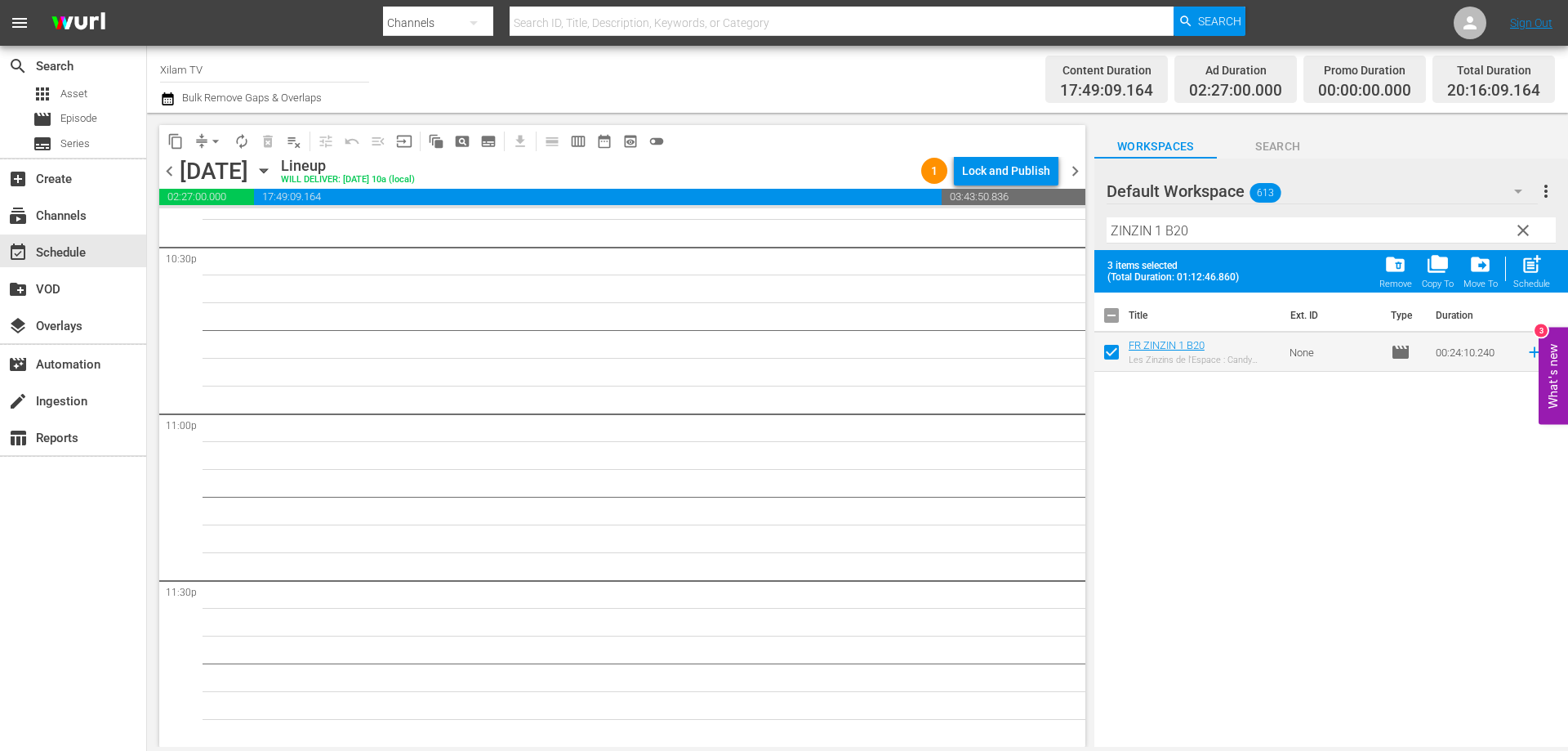
checkbox input "false"
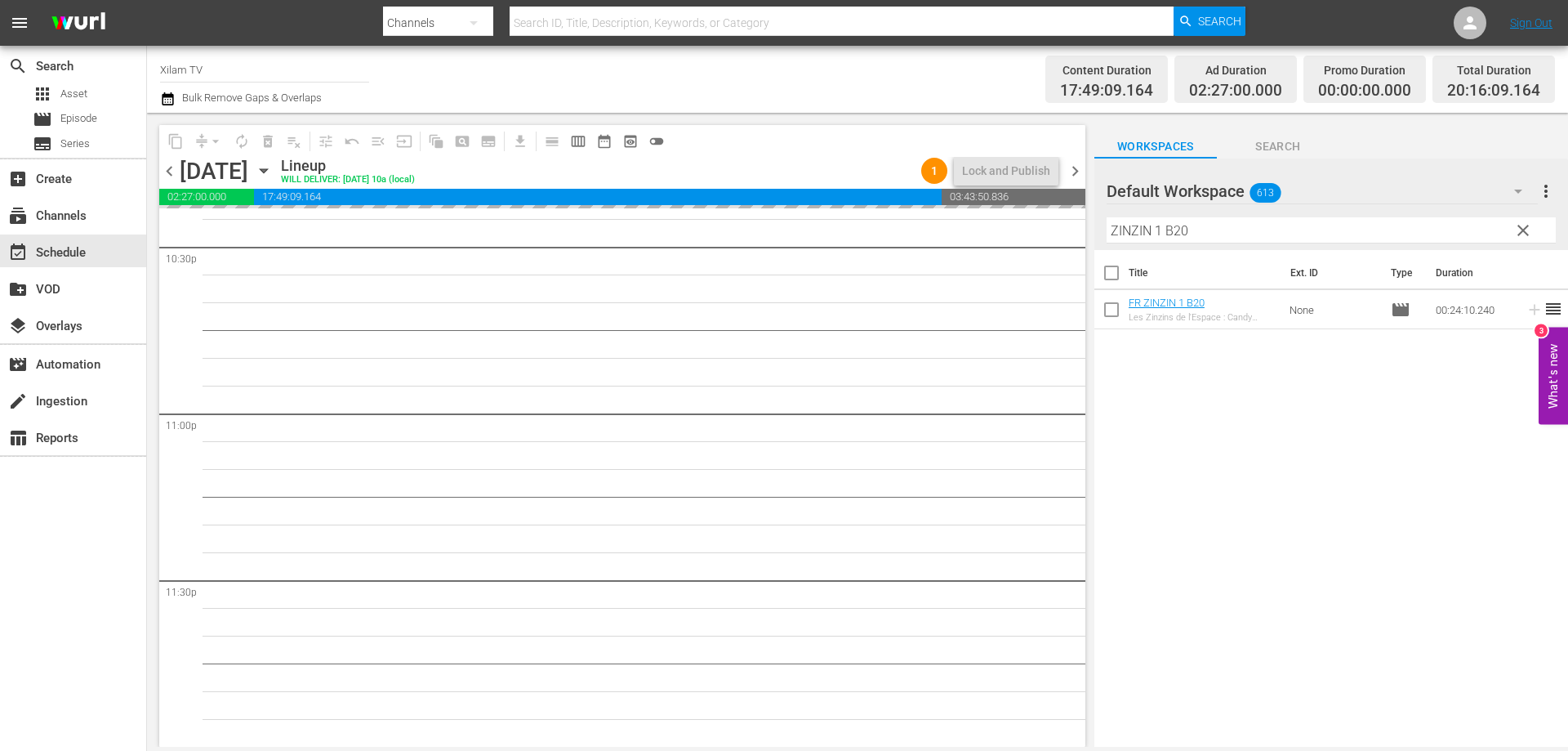
click at [1088, 225] on div "content_copy compress arrow_drop_down autorenew_outlined delete_forever_outline…" at bounding box center [858, 429] width 1422 height 634
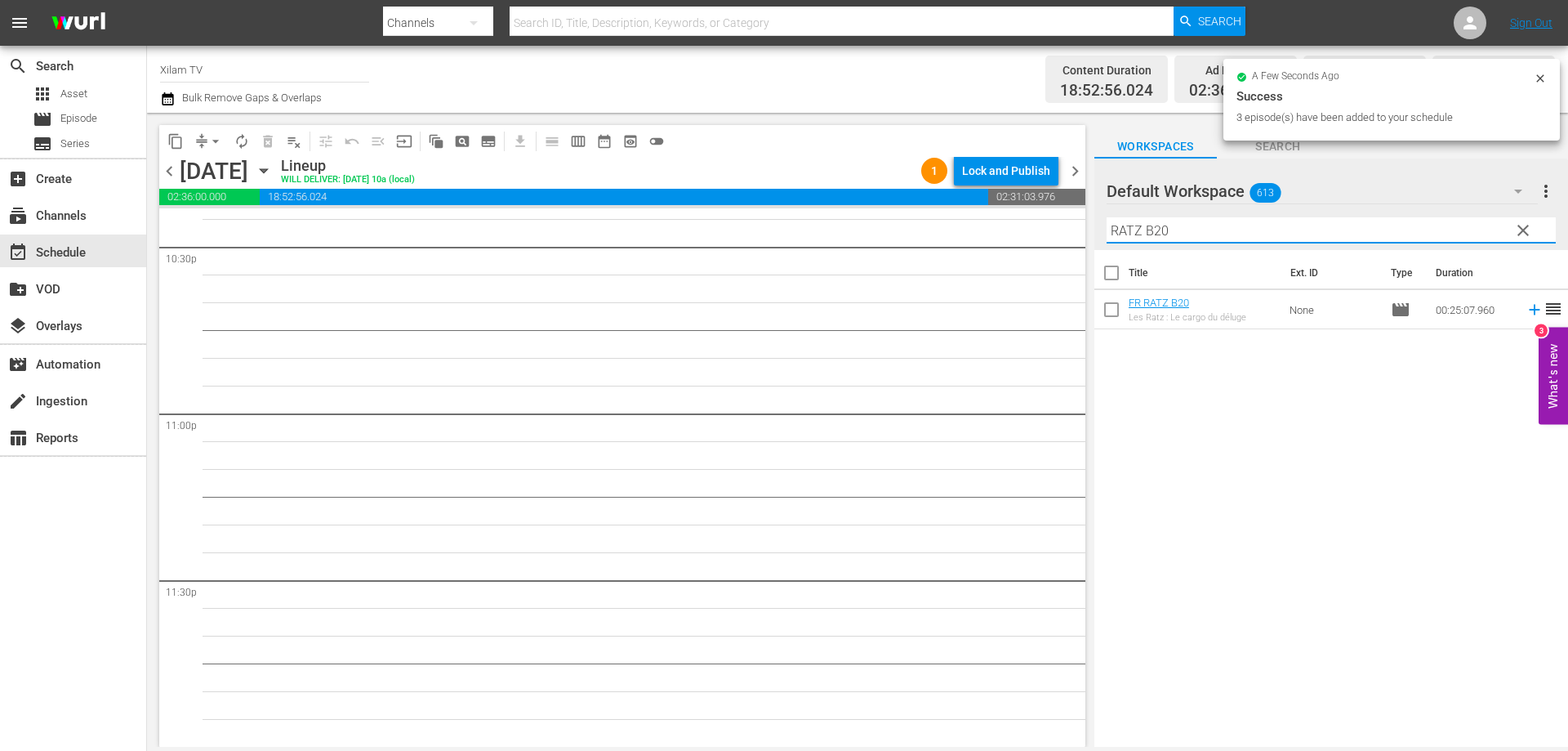
click at [1187, 236] on input "RATZ B20" at bounding box center [1331, 230] width 450 height 26
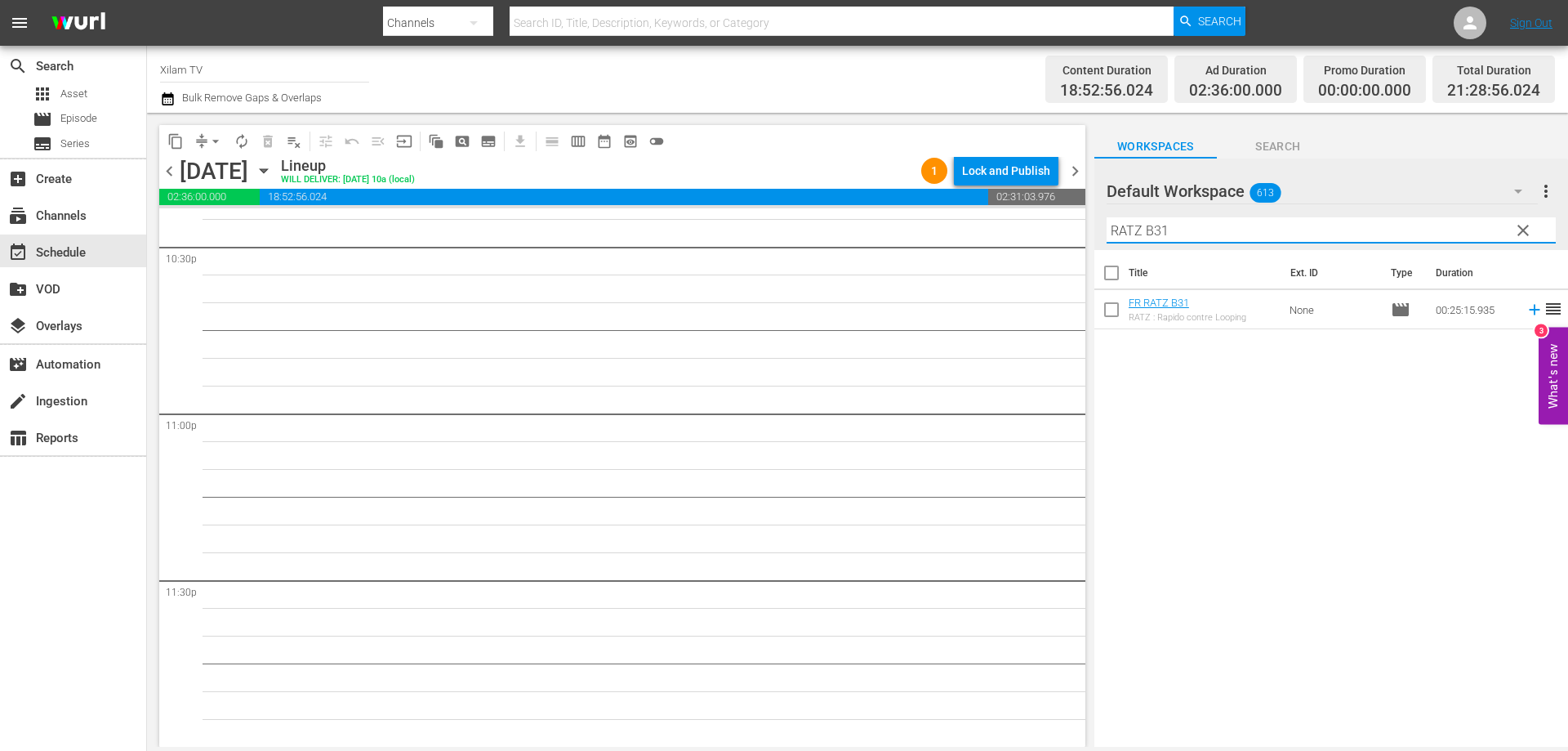
type input "RATZ B31"
click at [1114, 315] on input "checkbox" at bounding box center [1112, 313] width 35 height 35
checkbox input "true"
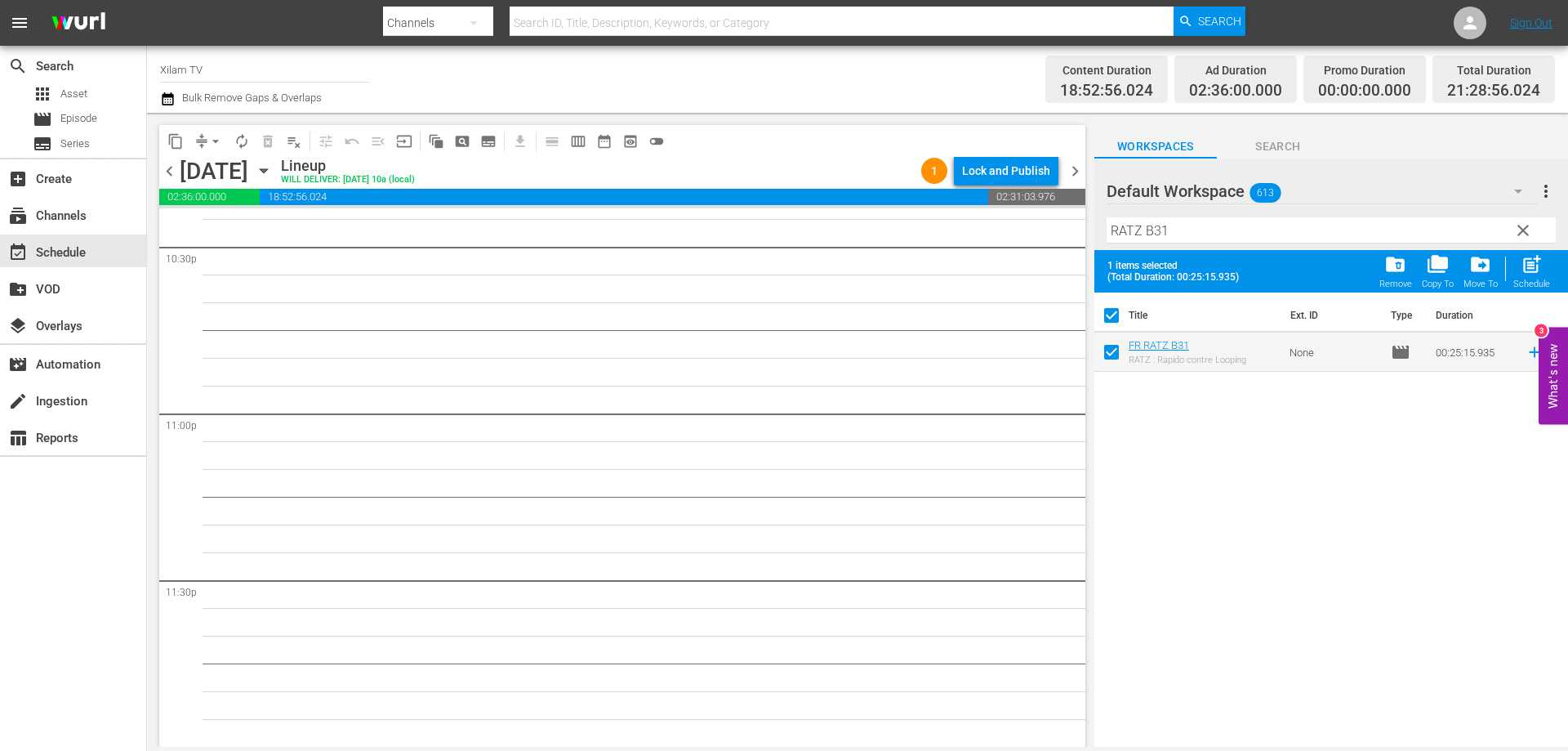
click at [1187, 234] on input "RATZ B31" at bounding box center [1331, 230] width 450 height 26
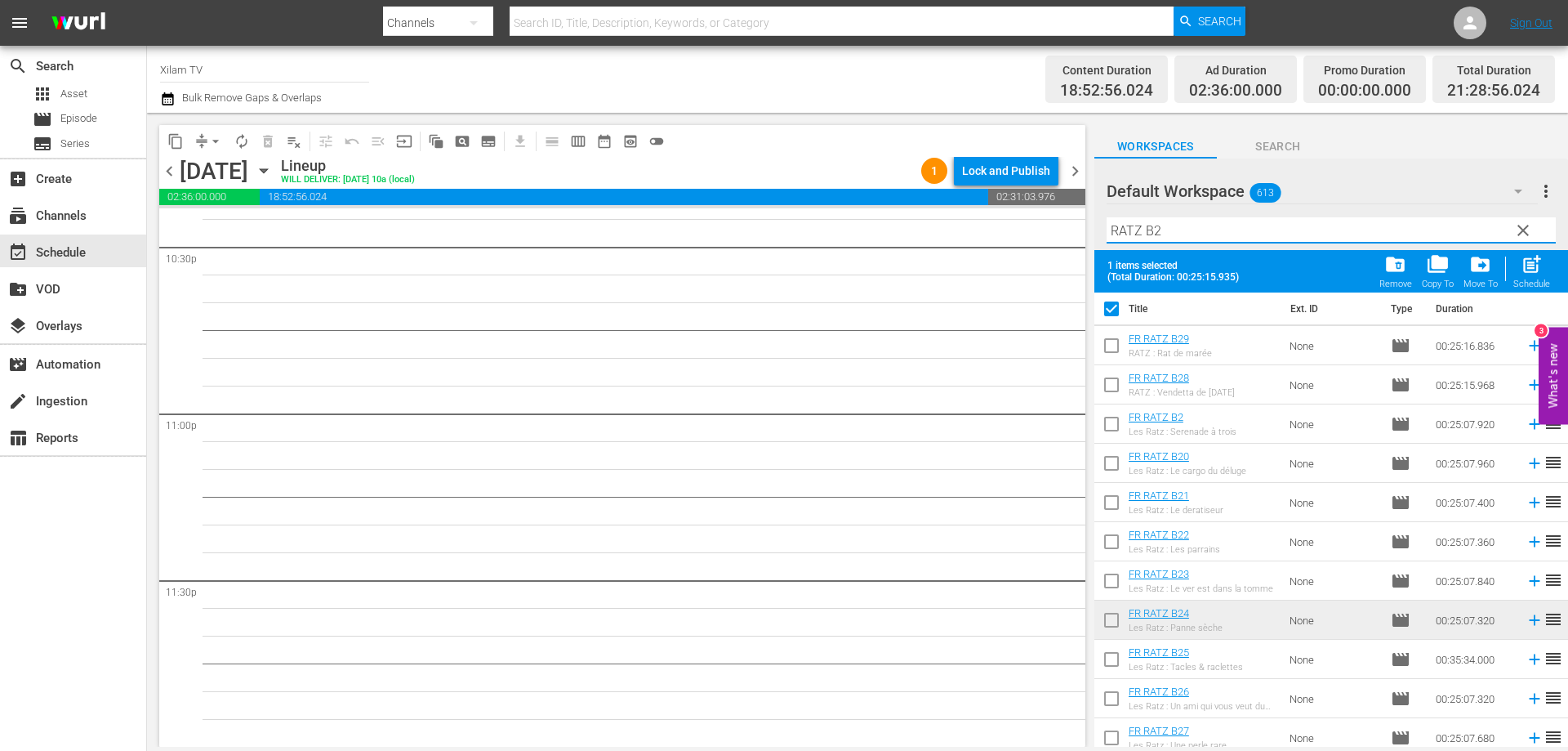
scroll to position [15, 0]
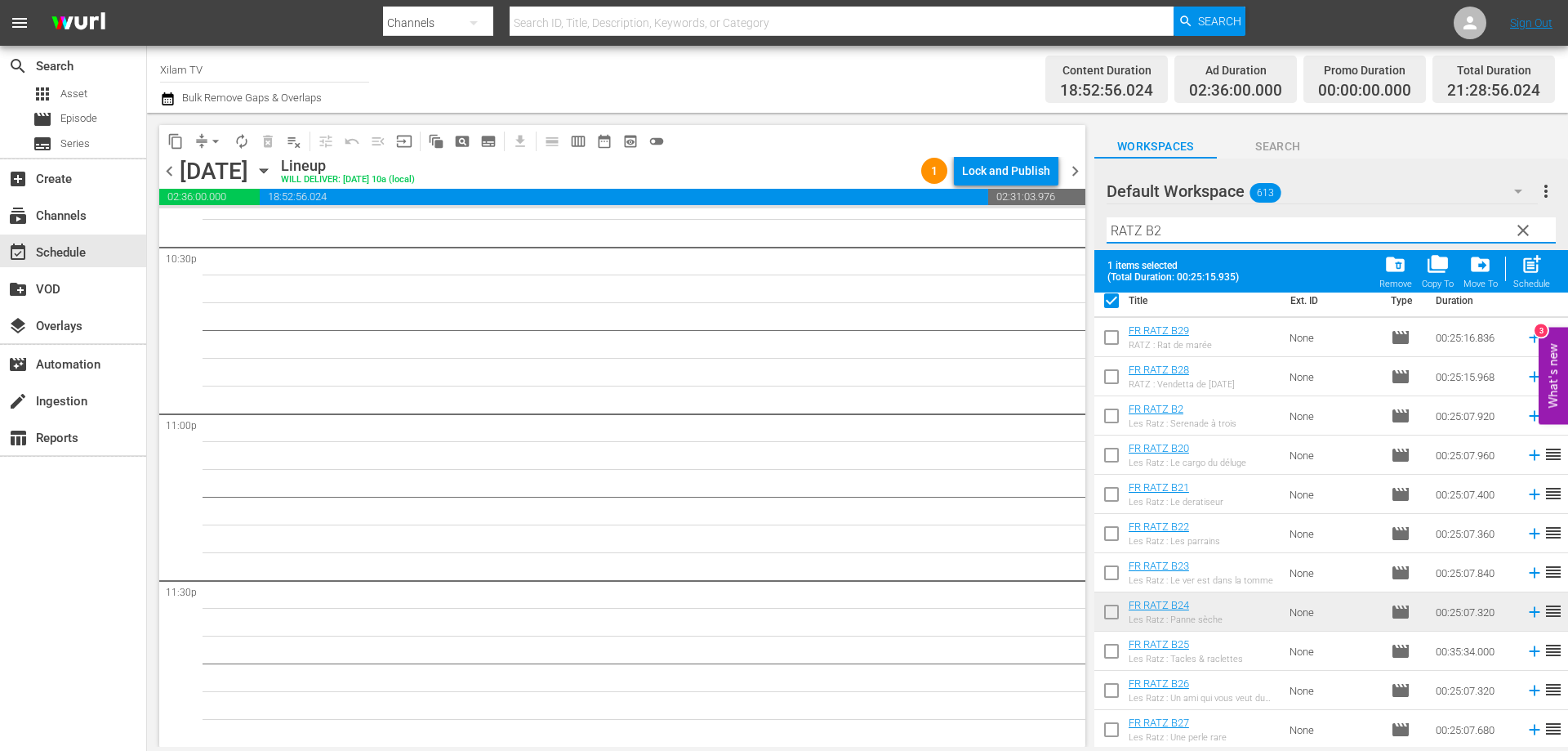
type input "RATZ B2"
click at [1114, 693] on input "checkbox" at bounding box center [1112, 693] width 35 height 35
checkbox input "true"
checkbox input "false"
click at [1100, 342] on input "checkbox" at bounding box center [1112, 341] width 35 height 35
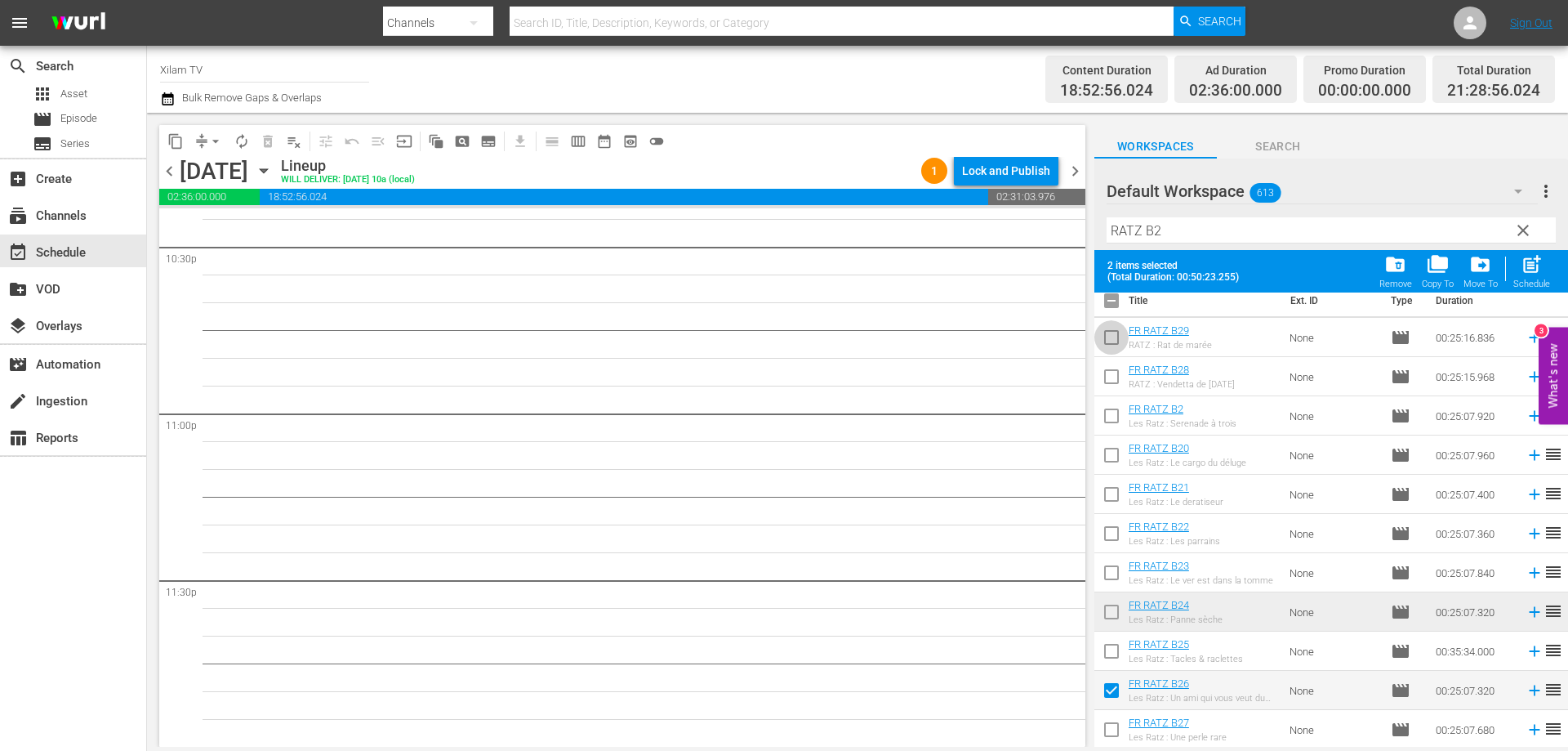
checkbox input "true"
click at [1193, 223] on input "RATZ B2" at bounding box center [1331, 230] width 450 height 26
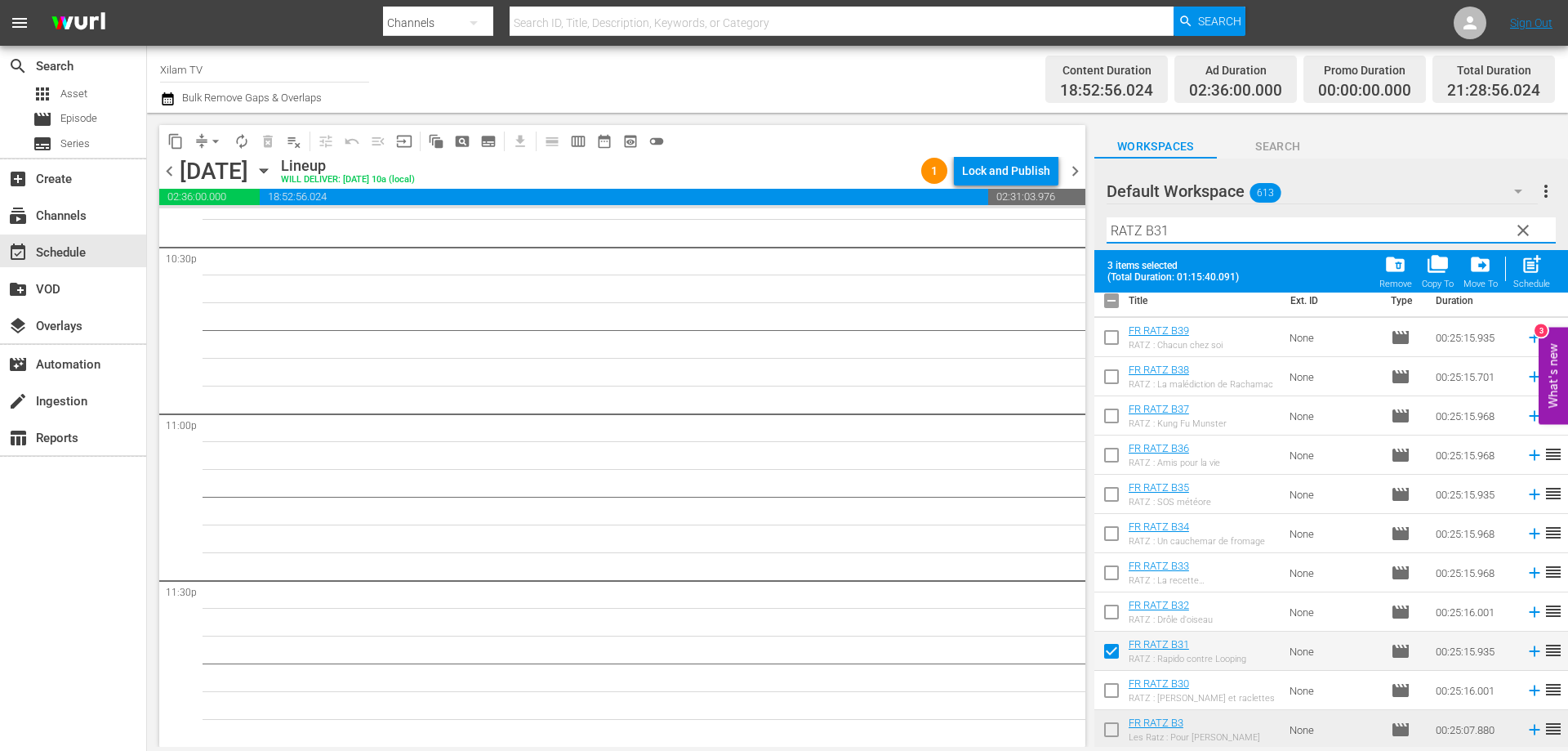
scroll to position [0, 0]
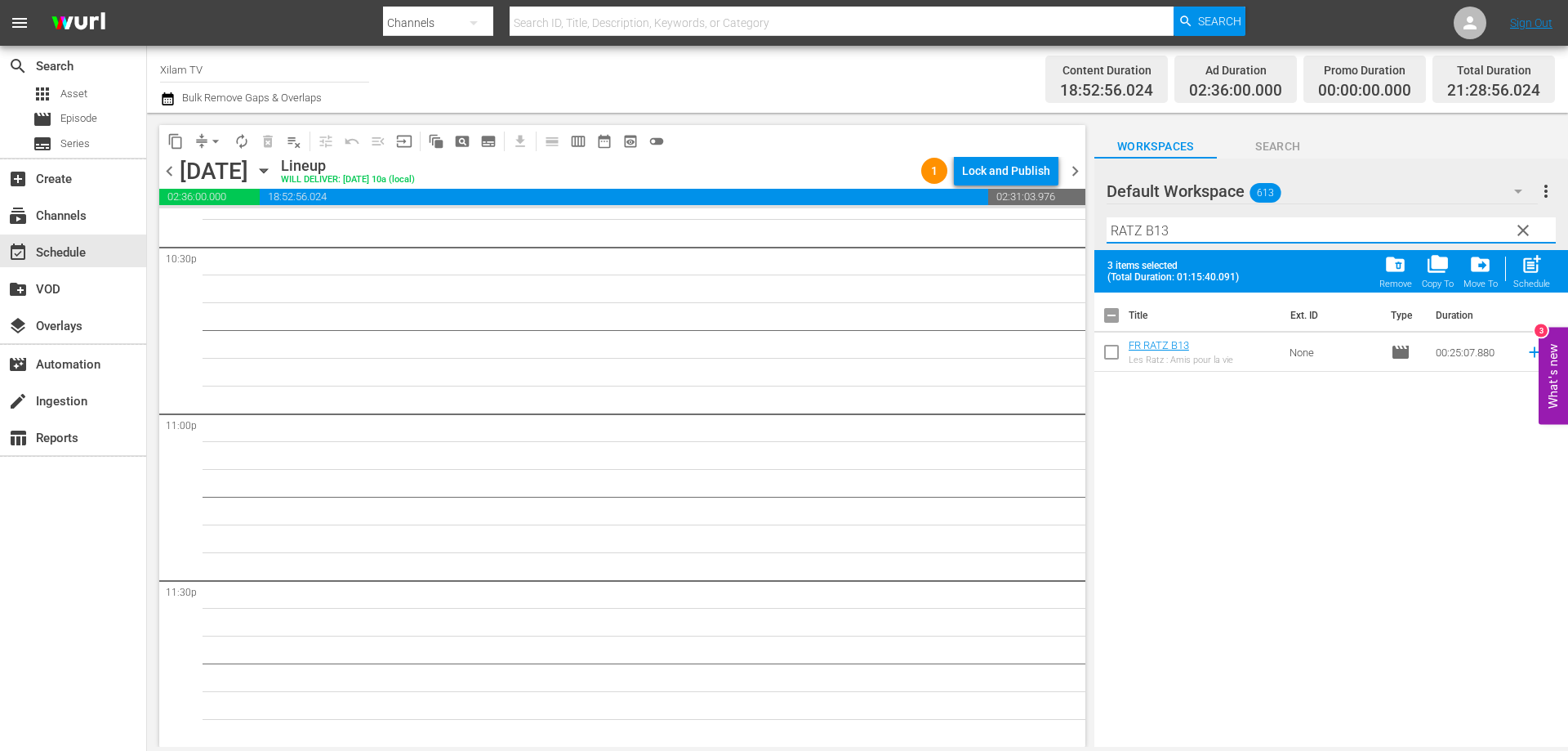
type input "RATZ B13"
click at [1109, 355] on input "checkbox" at bounding box center [1112, 355] width 35 height 35
checkbox input "true"
click at [1171, 229] on input "RATZ B13" at bounding box center [1331, 230] width 450 height 26
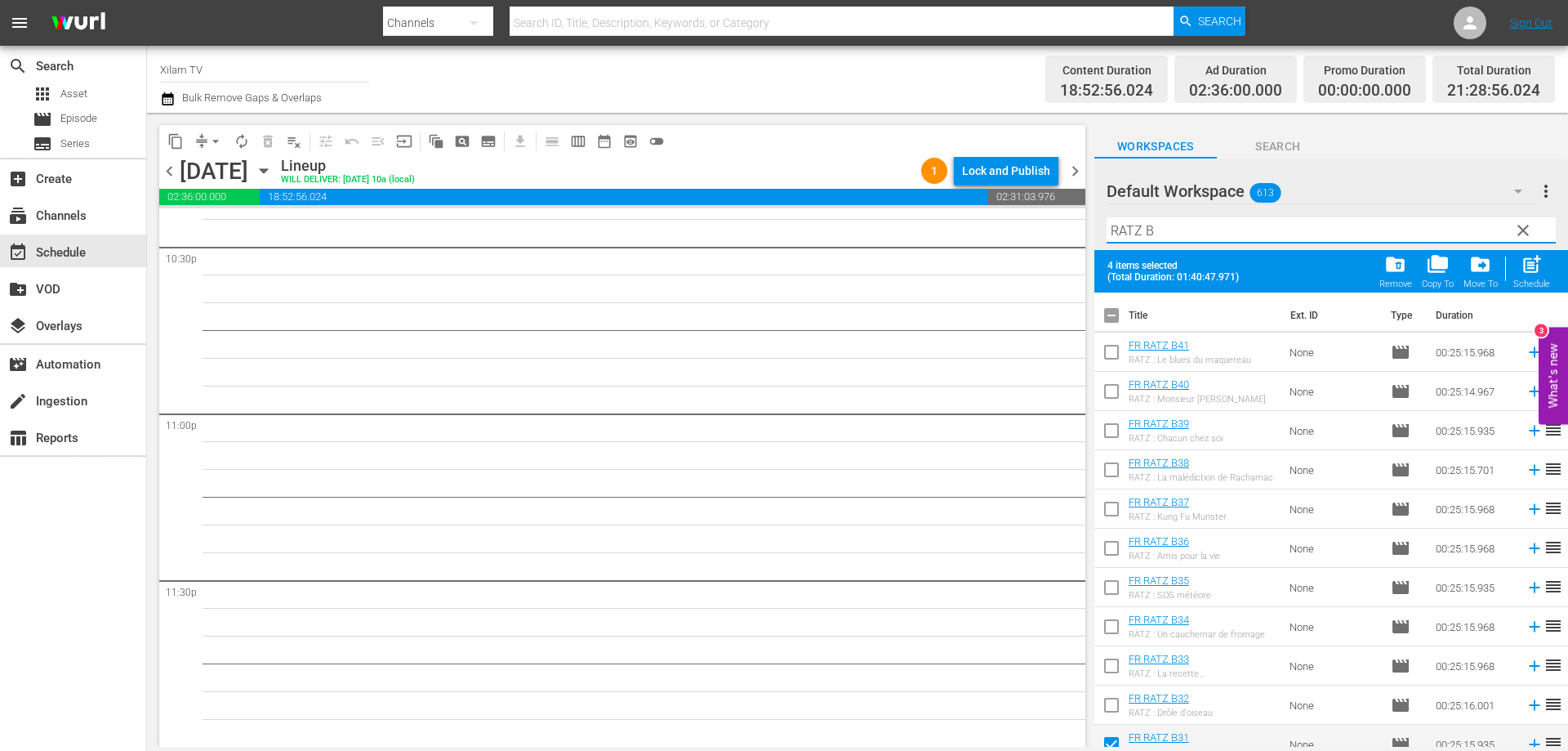
type input "RATZ B"
click at [1112, 353] on input "checkbox" at bounding box center [1112, 355] width 35 height 35
click at [1536, 268] on span "post_add" at bounding box center [1531, 264] width 22 height 22
checkbox input "false"
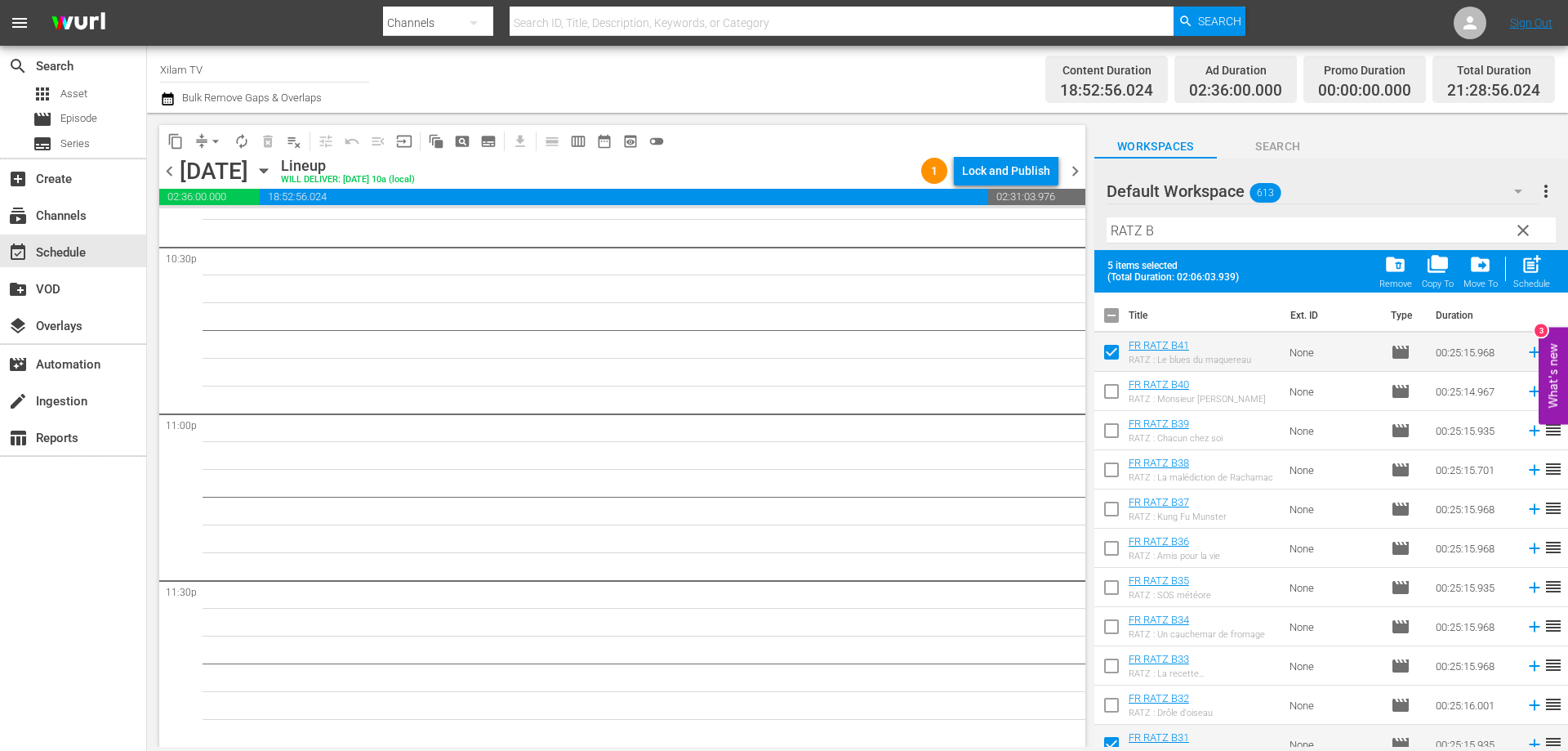
checkbox input "false"
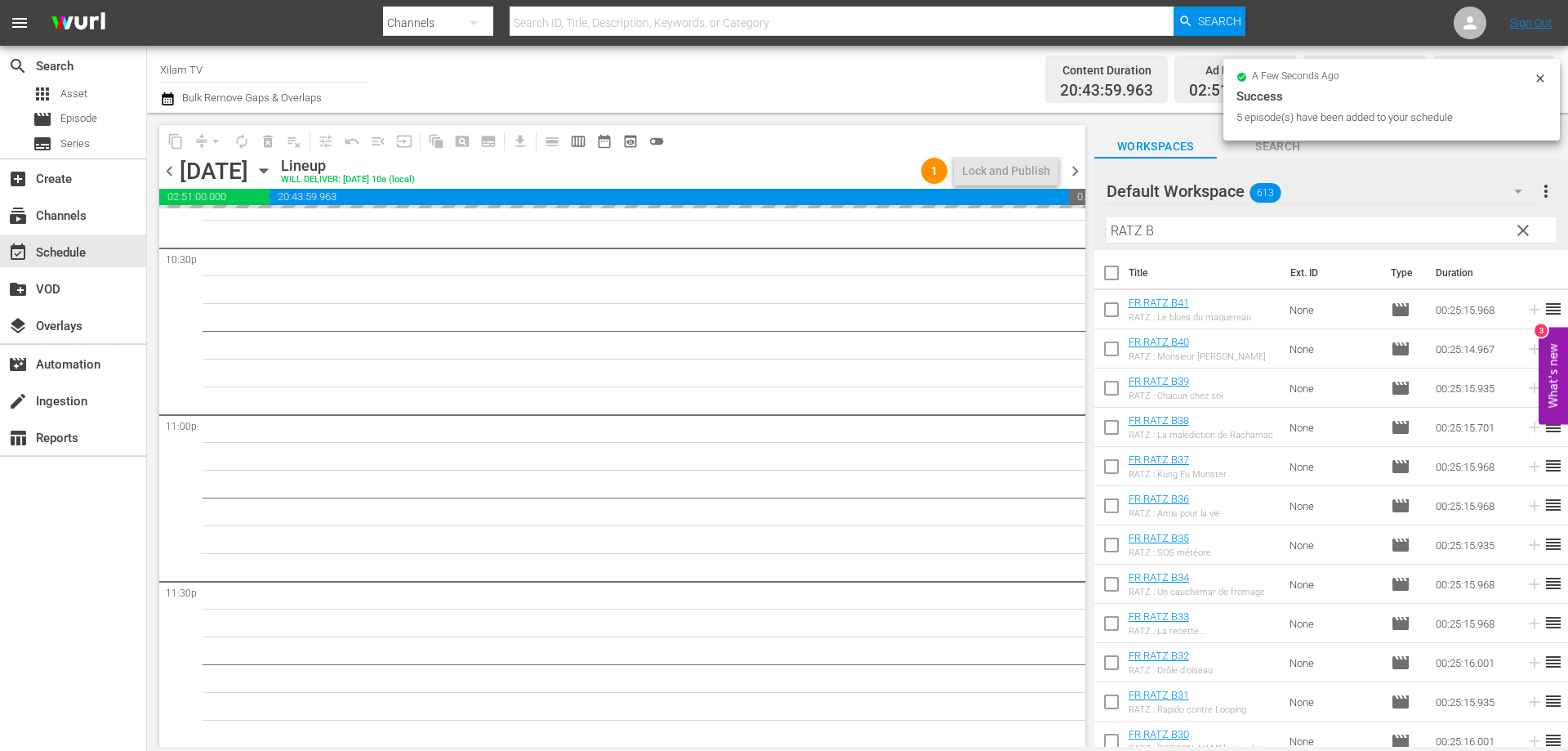
scroll to position [7459, 0]
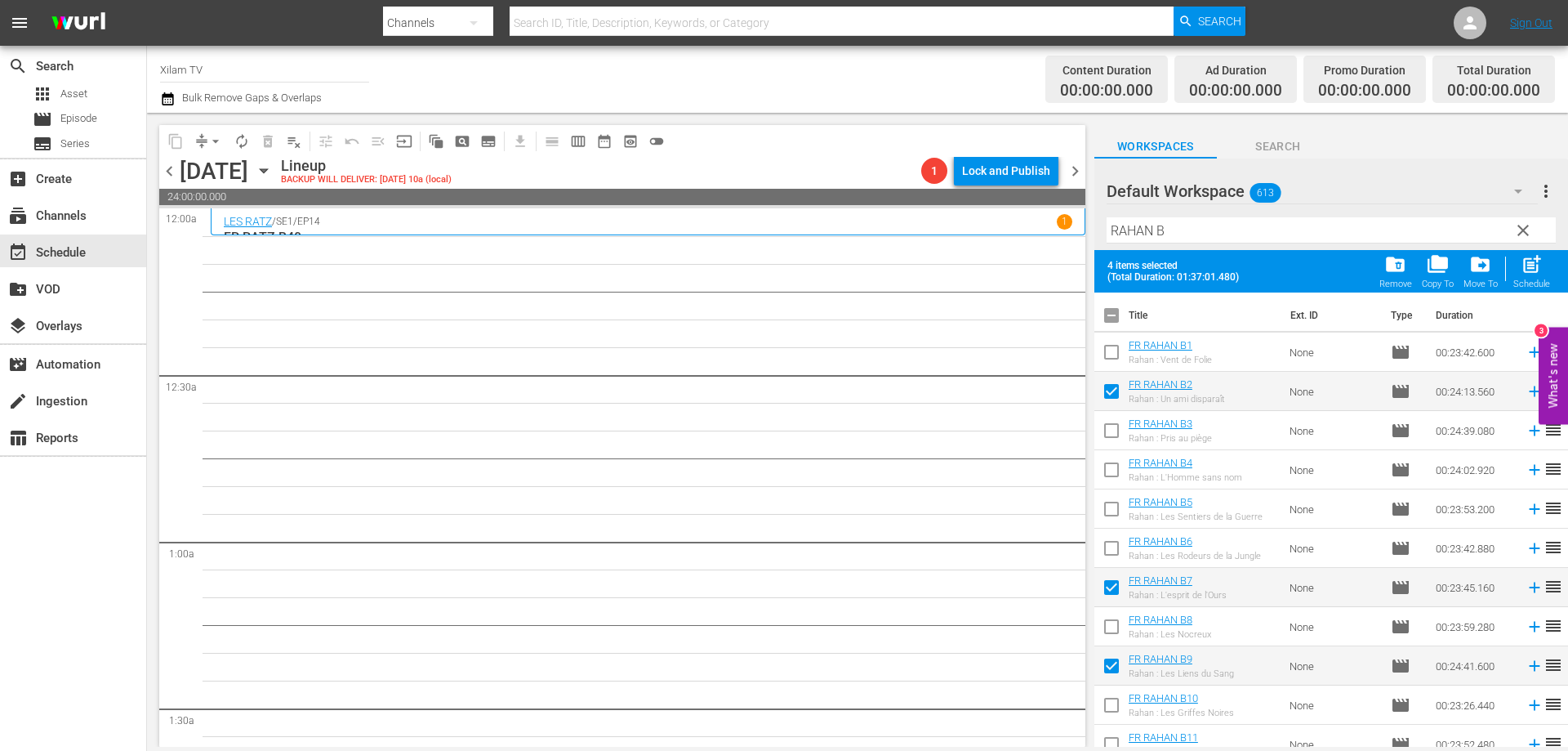
scroll to position [408, 0]
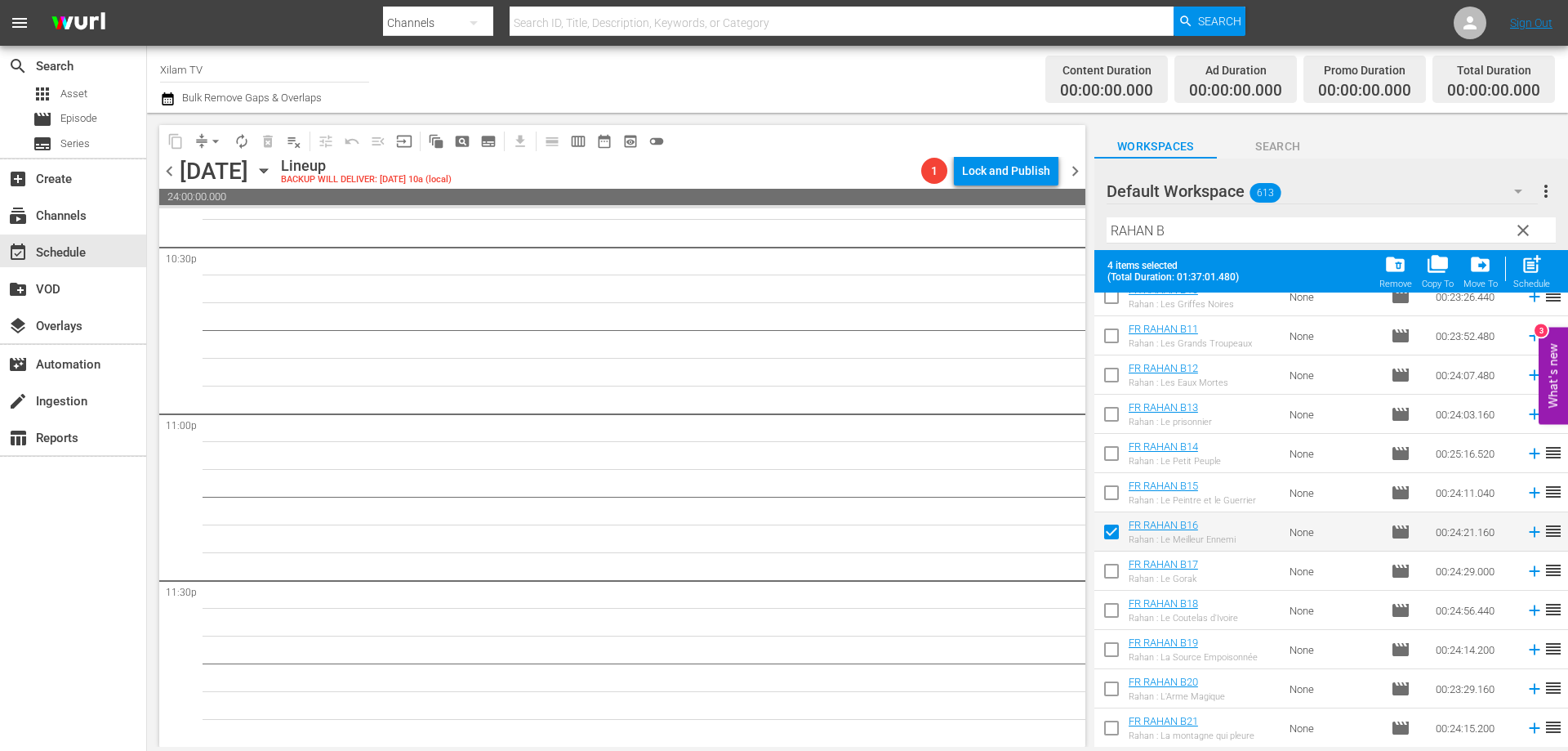
click at [1545, 266] on div "post_add Schedule" at bounding box center [1531, 271] width 37 height 36
checkbox input "false"
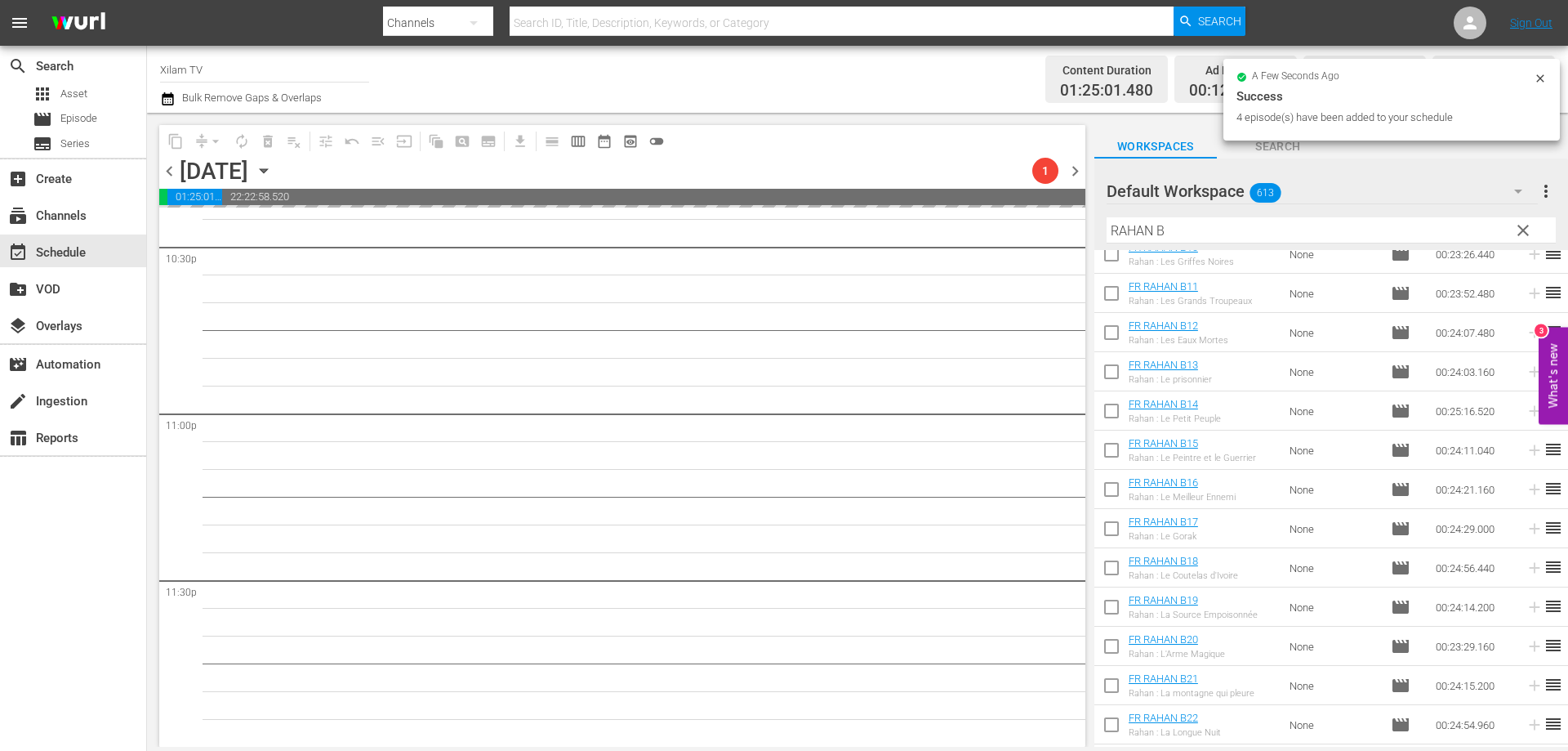
scroll to position [7459, 0]
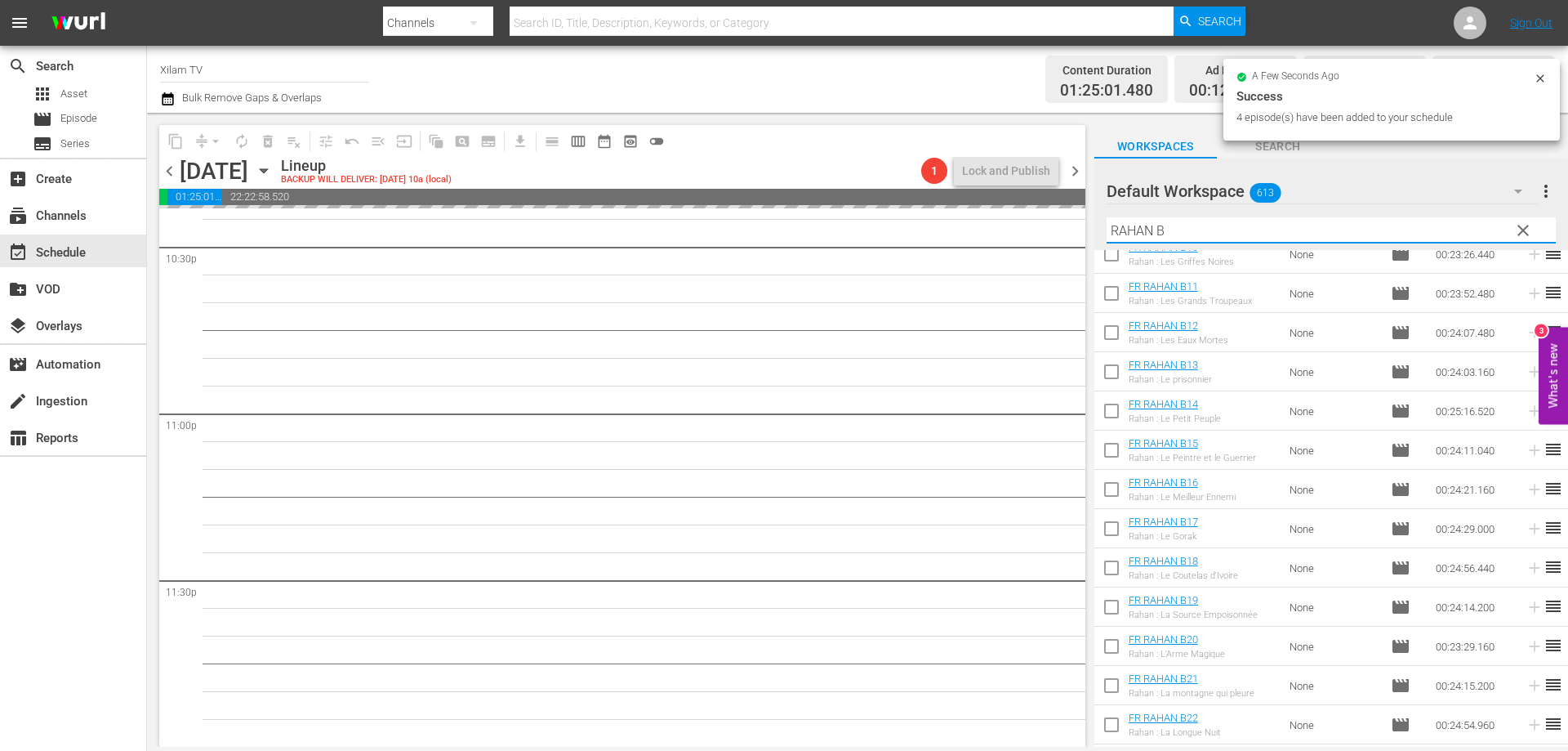
drag, startPoint x: 1154, startPoint y: 229, endPoint x: 1099, endPoint y: 228, distance: 55.0
click at [1099, 228] on div "Default Workspace 613 Default more_vert clear Filter by Title [PERSON_NAME]" at bounding box center [1331, 204] width 474 height 91
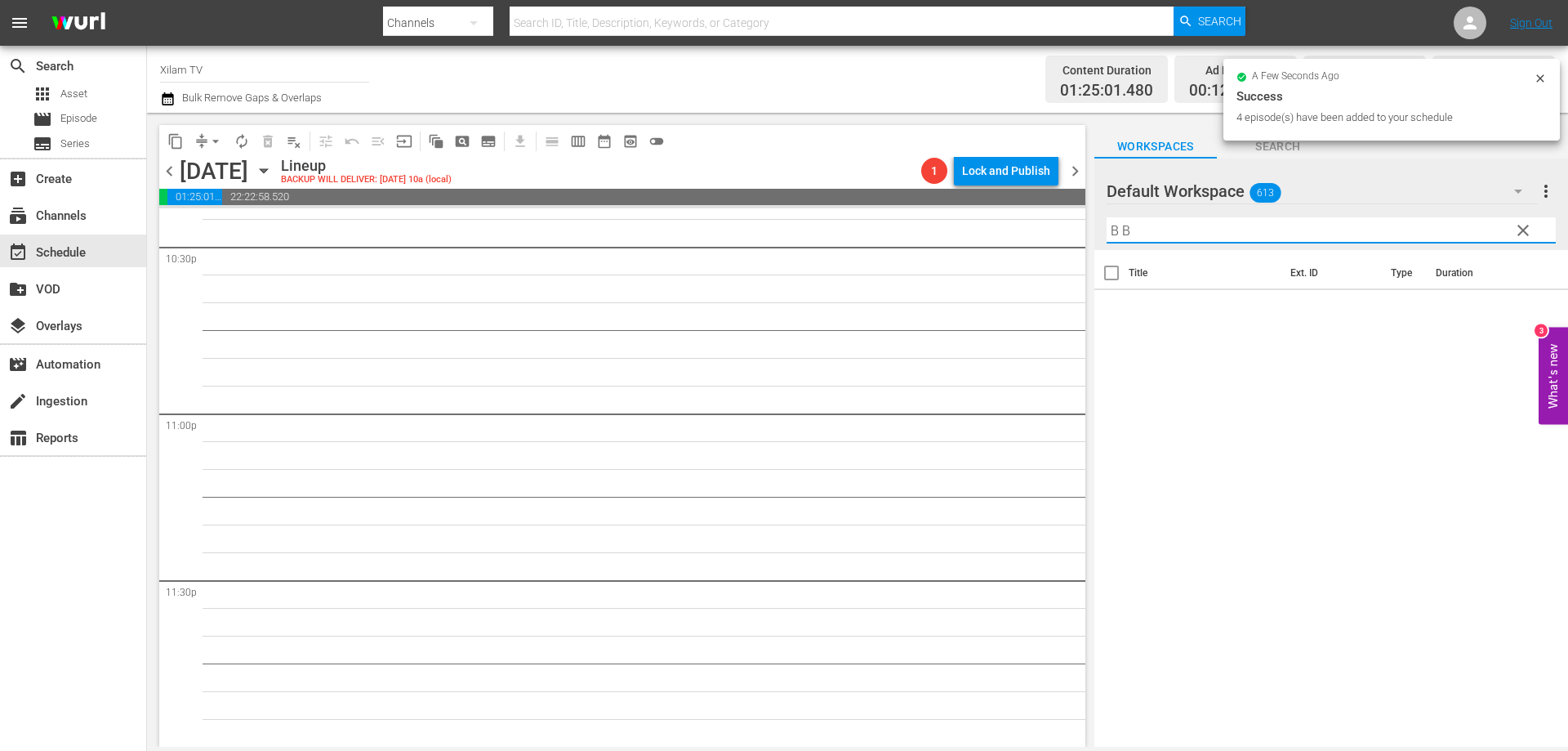
scroll to position [0, 0]
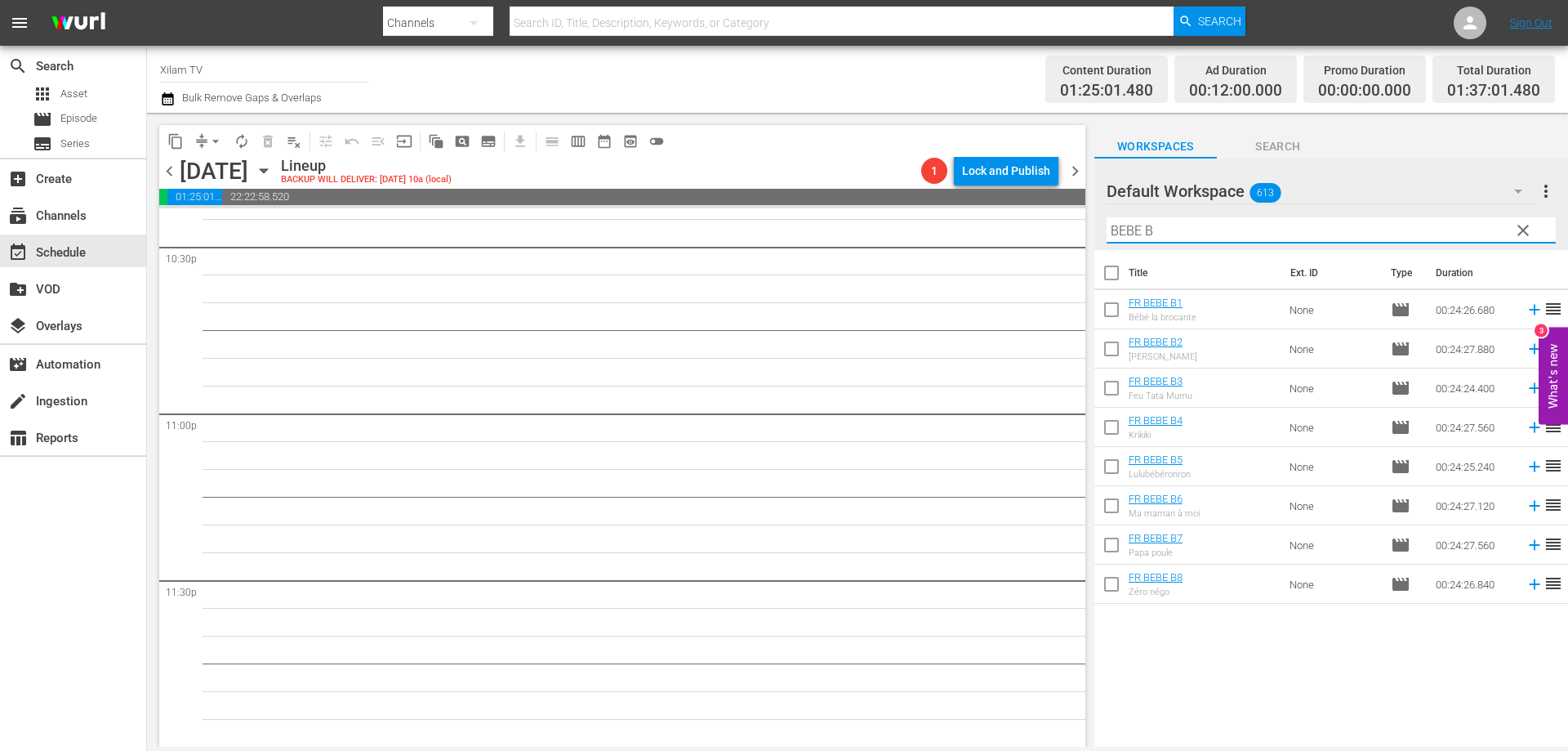
type input "BEBE B"
click at [1116, 317] on input "checkbox" at bounding box center [1112, 313] width 35 height 35
checkbox input "true"
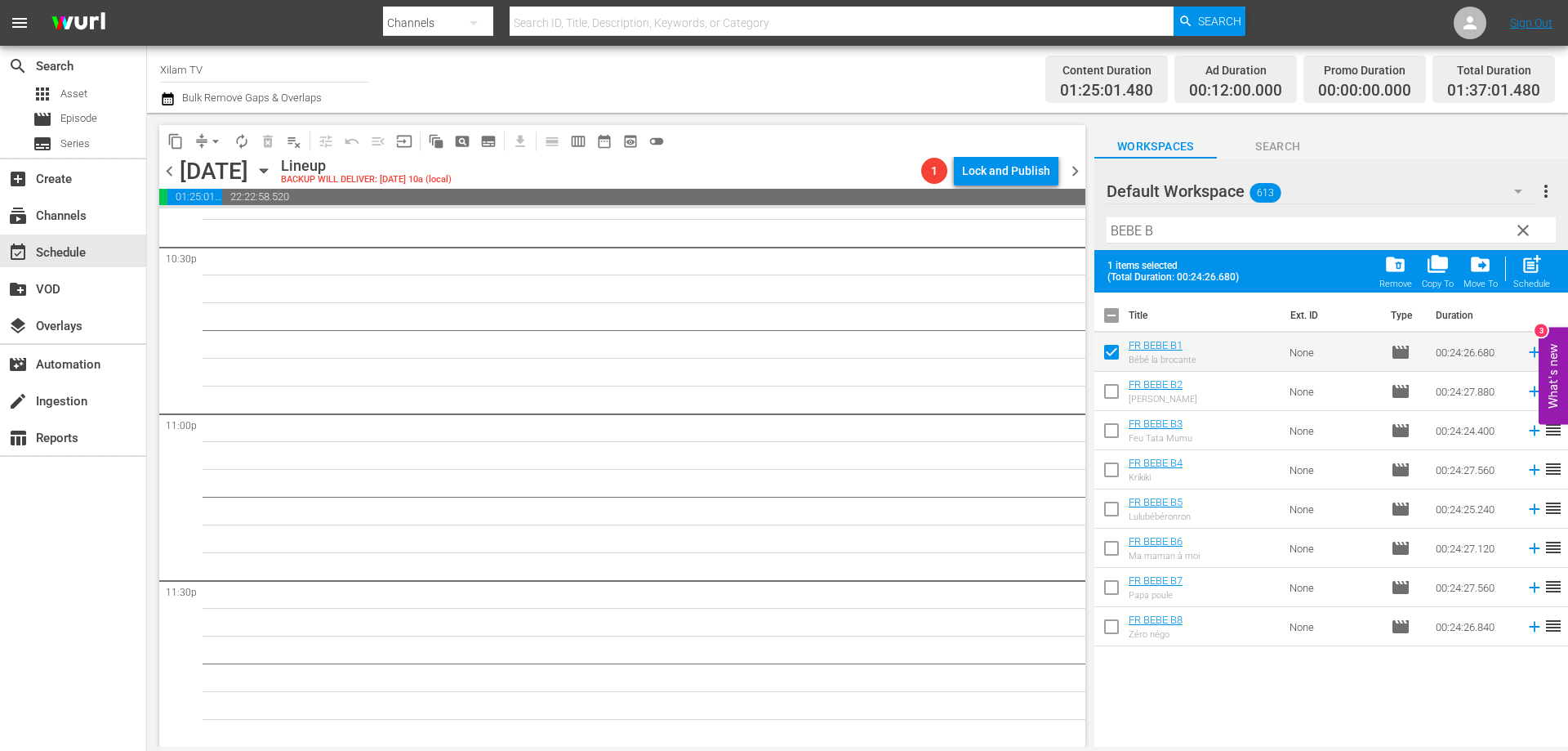
click at [1105, 550] on input "checkbox" at bounding box center [1112, 551] width 35 height 35
checkbox input "true"
click at [1115, 625] on input "checkbox" at bounding box center [1112, 630] width 35 height 35
checkbox input "true"
click at [1115, 439] on input "checkbox" at bounding box center [1112, 434] width 35 height 35
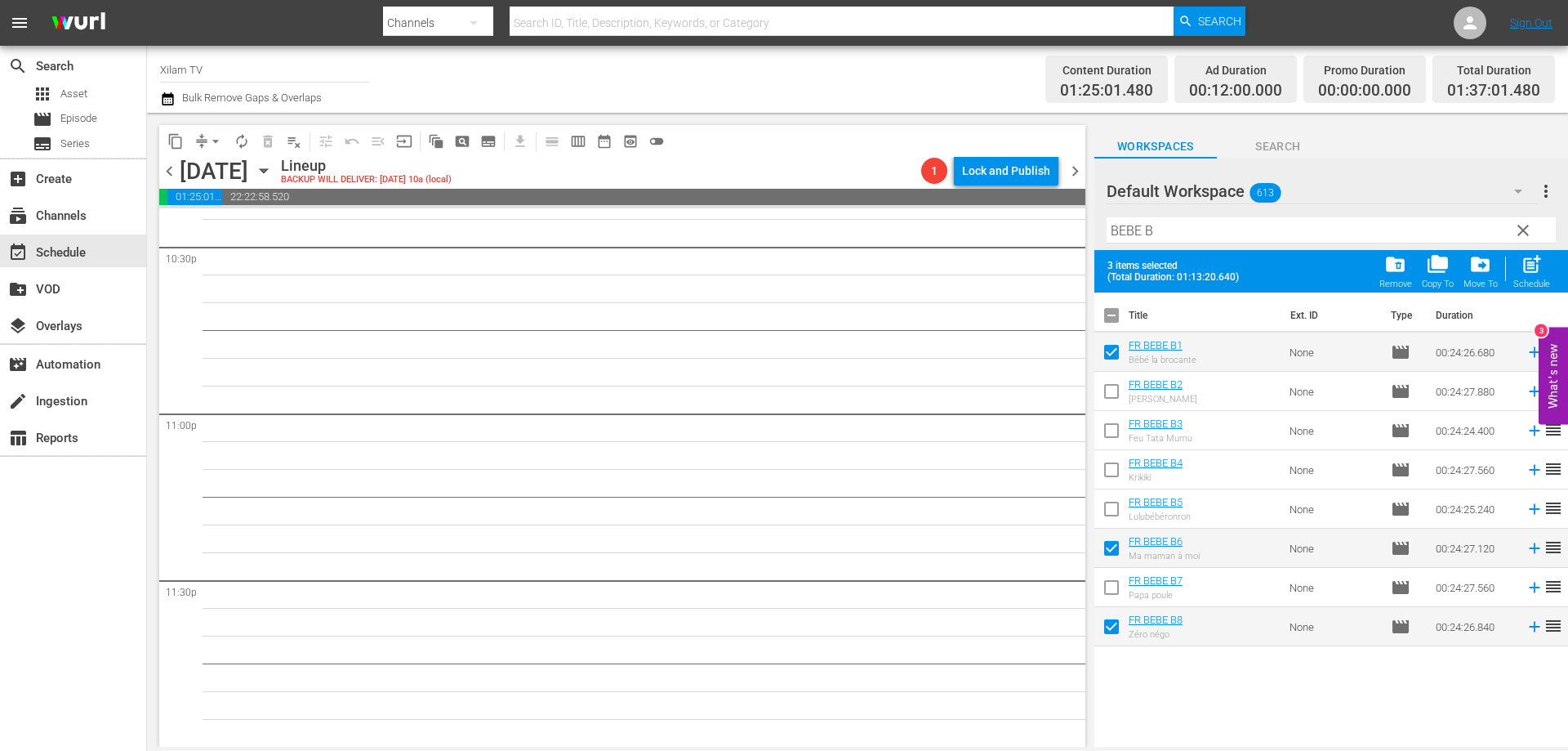
checkbox input "true"
click at [1556, 264] on div "4 items selected (Total Duration: 01:37:45.040) folder_delete Remove folder_cop…" at bounding box center [1331, 270] width 474 height 42
click at [1540, 267] on span "post_add" at bounding box center [1531, 264] width 22 height 22
checkbox input "false"
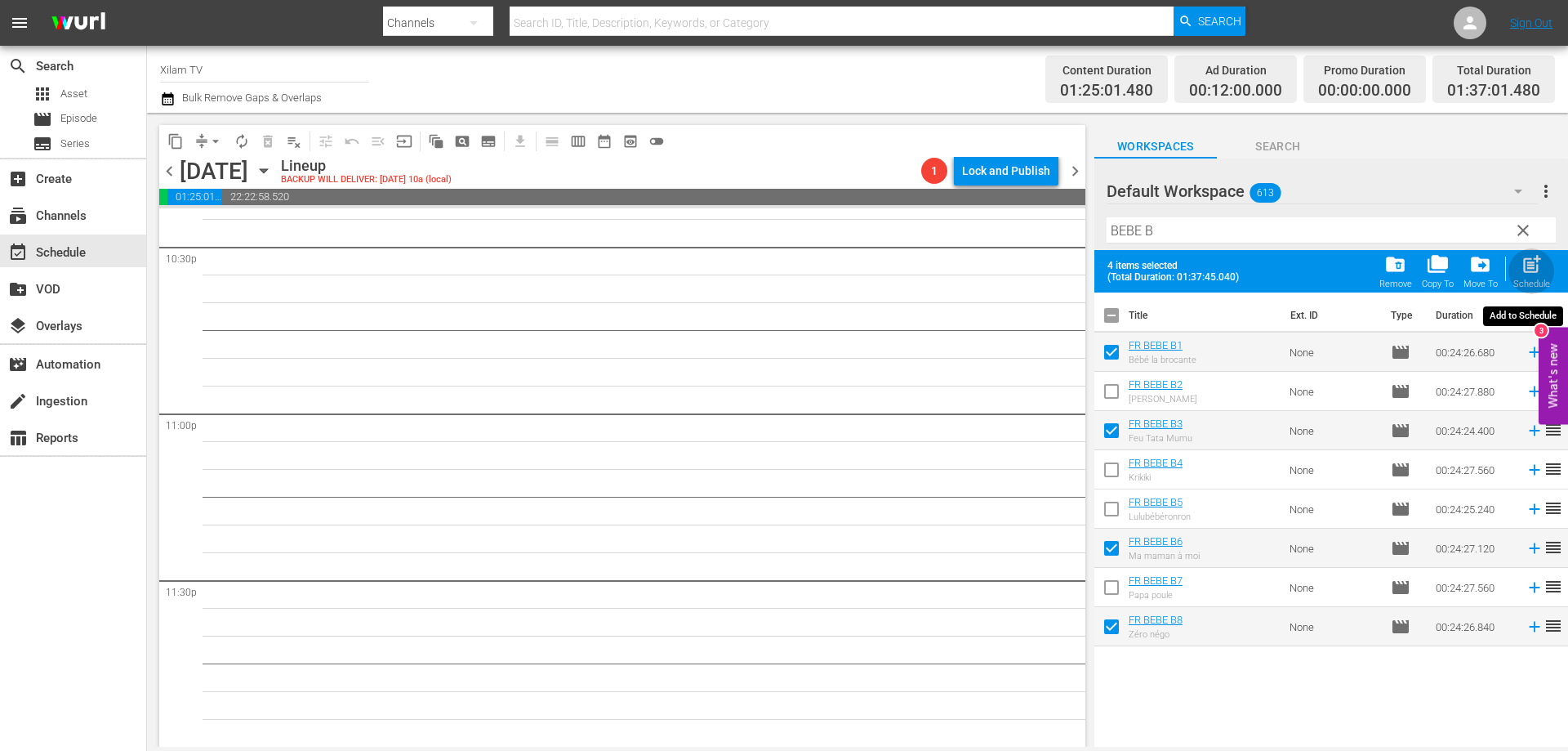
checkbox input "false"
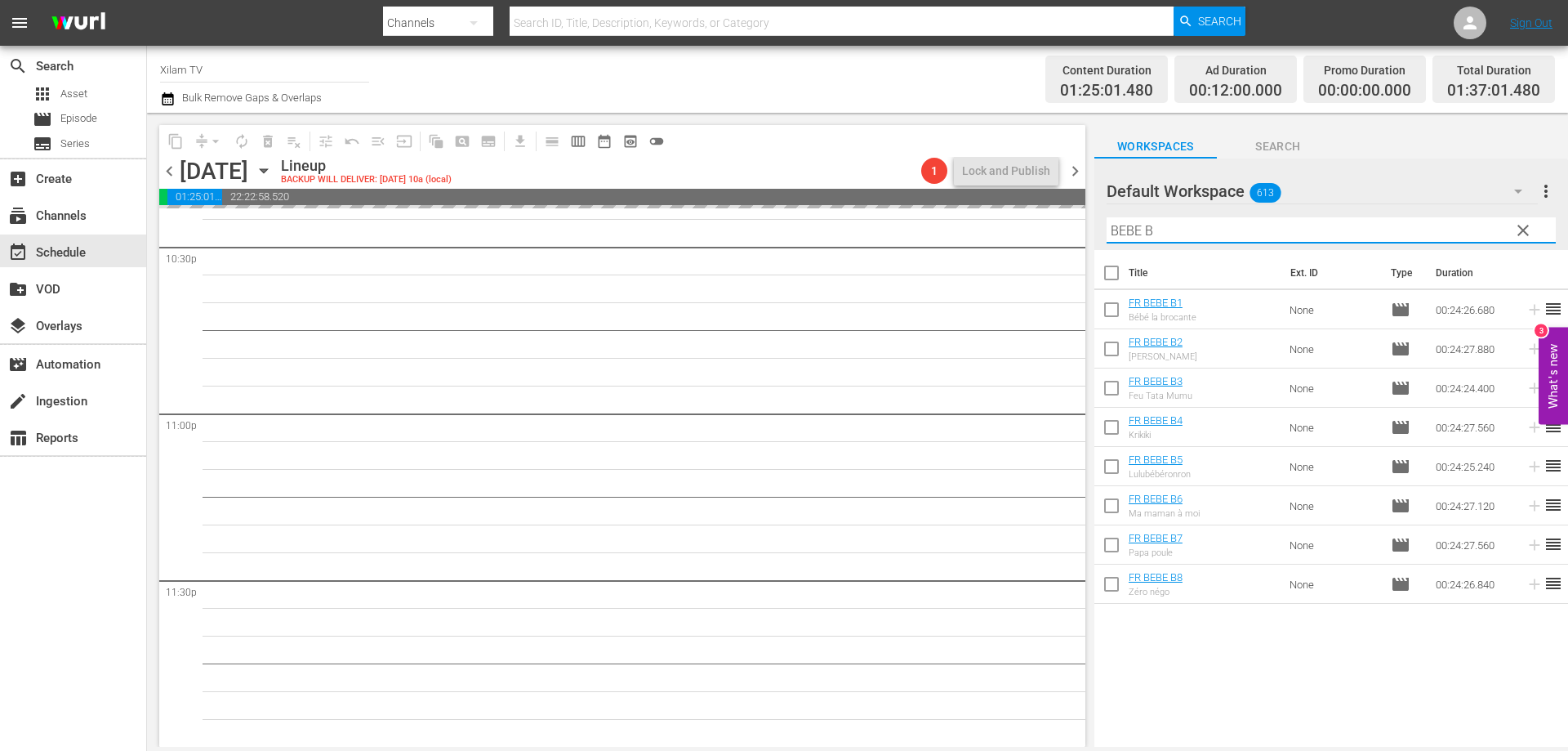
drag, startPoint x: 1141, startPoint y: 230, endPoint x: 1121, endPoint y: 229, distance: 20.0
click at [1118, 229] on input "BEBE B" at bounding box center [1331, 230] width 450 height 26
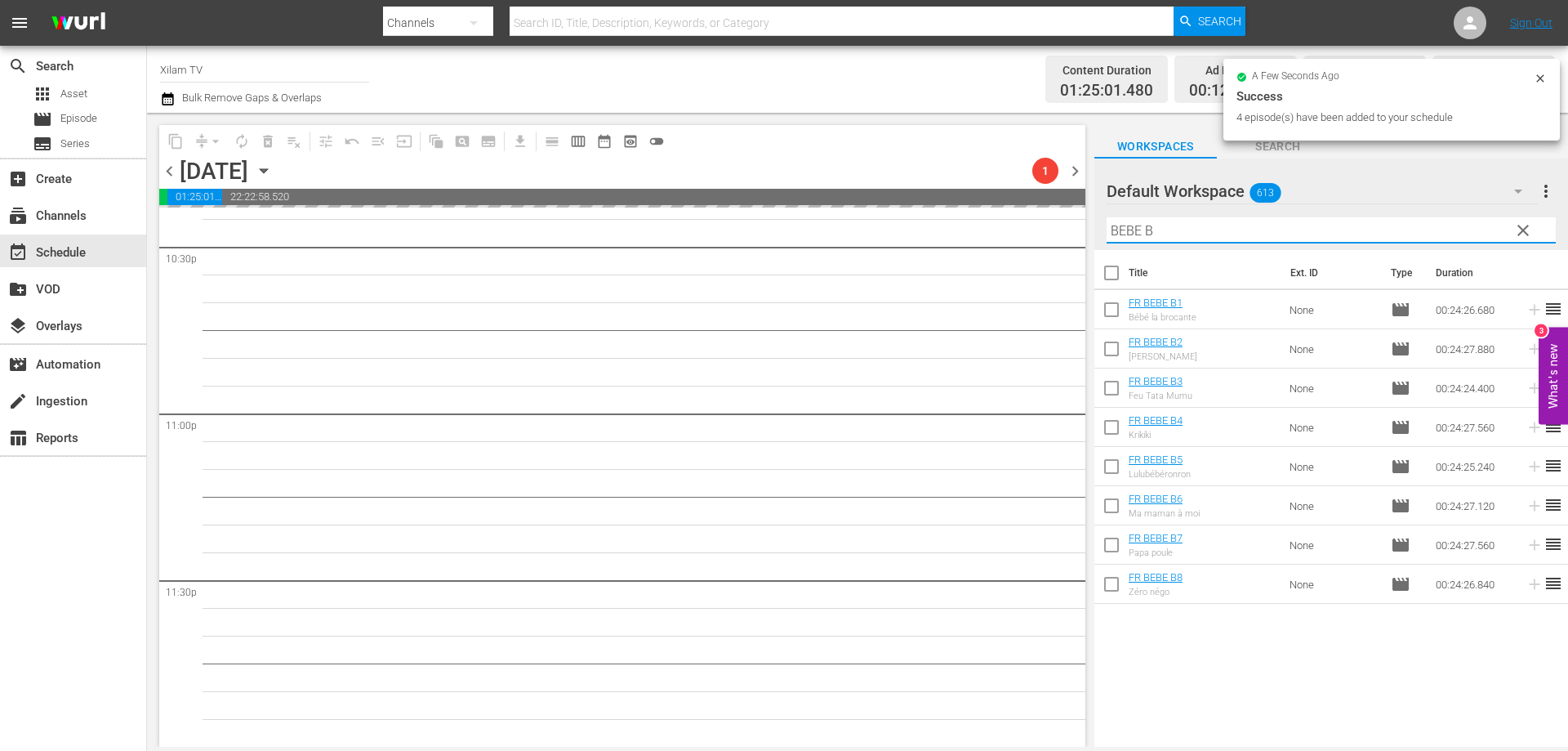
scroll to position [7459, 0]
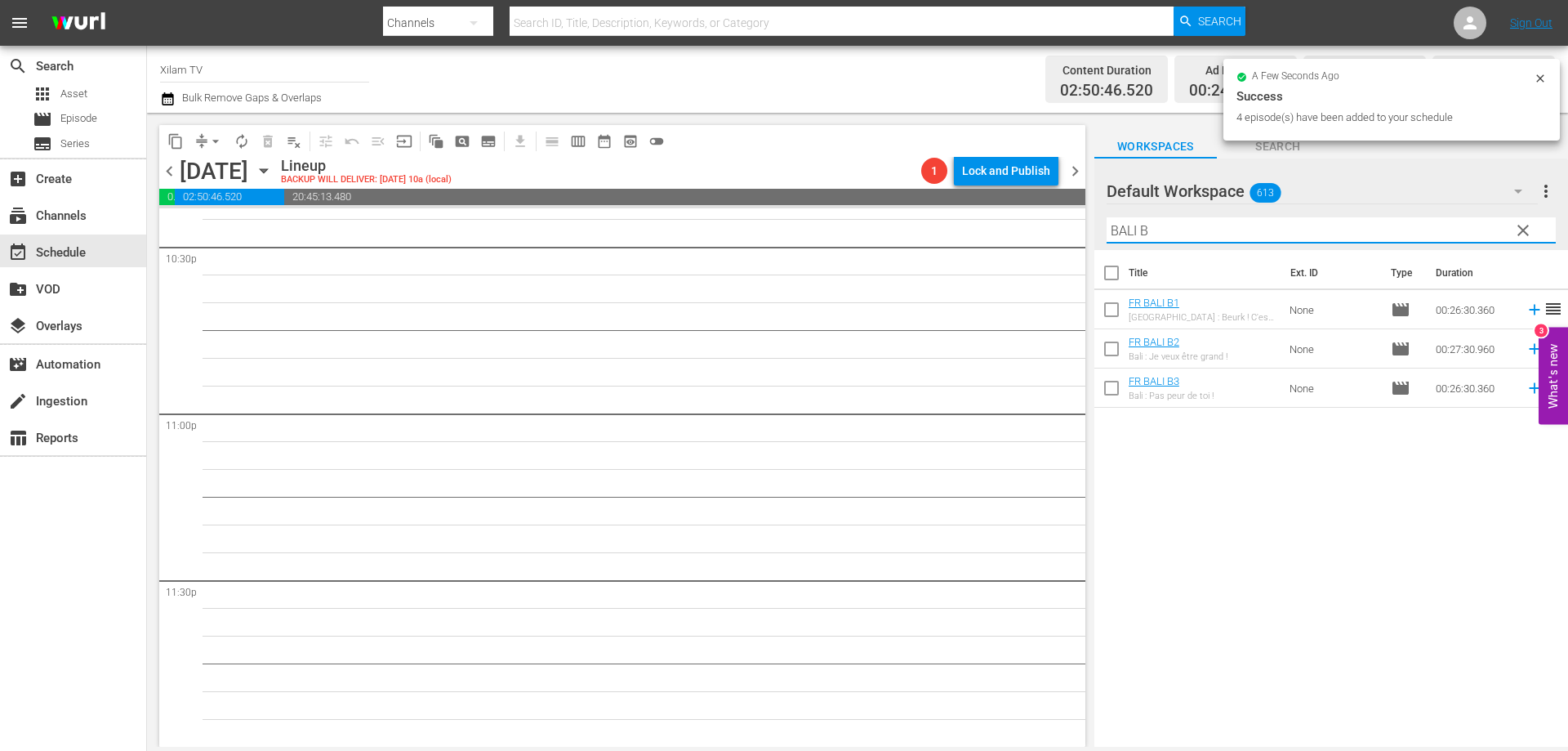
type input "BALI B"
click at [1100, 391] on input "checkbox" at bounding box center [1112, 391] width 35 height 35
checkbox input "true"
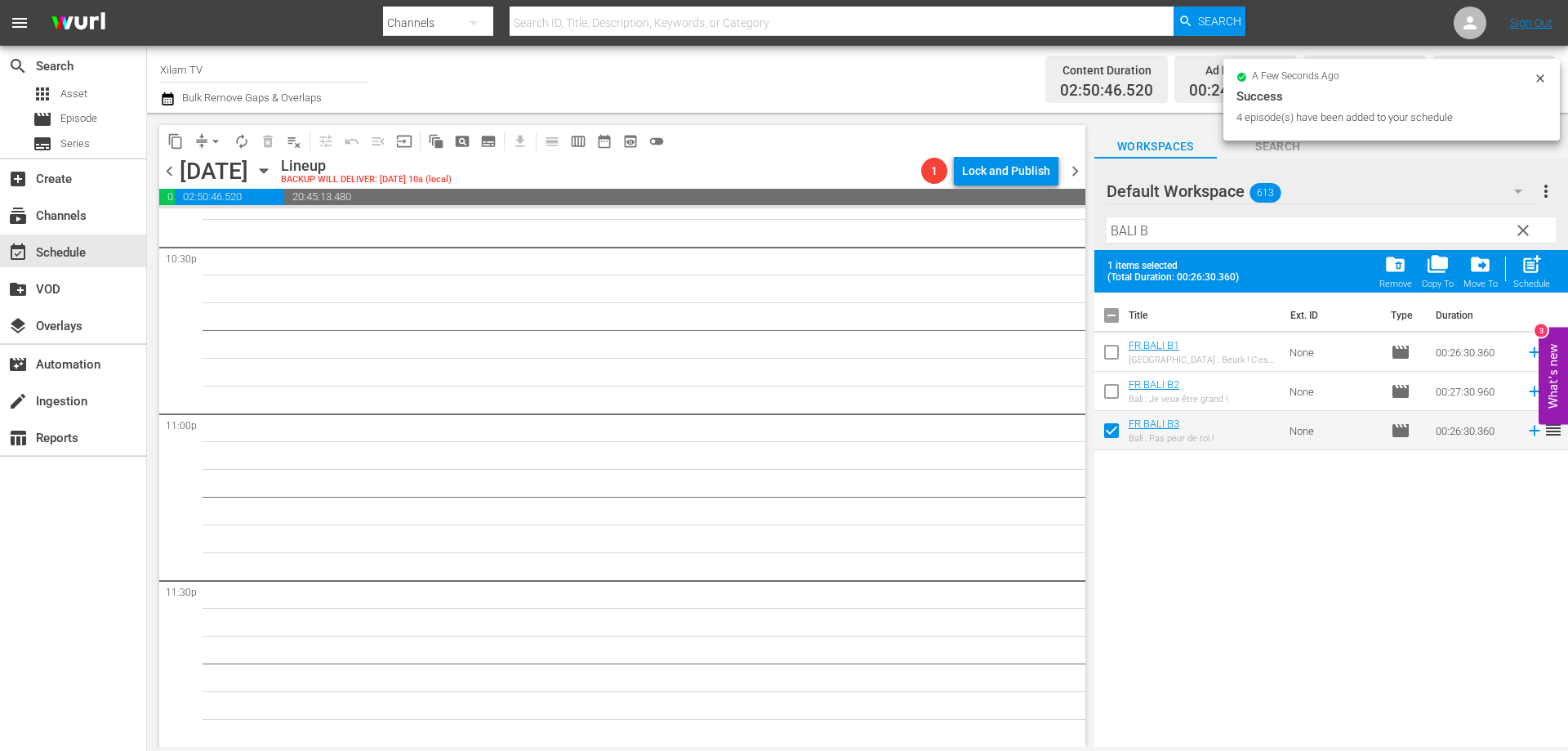
click at [1113, 345] on input "checkbox" at bounding box center [1112, 355] width 35 height 35
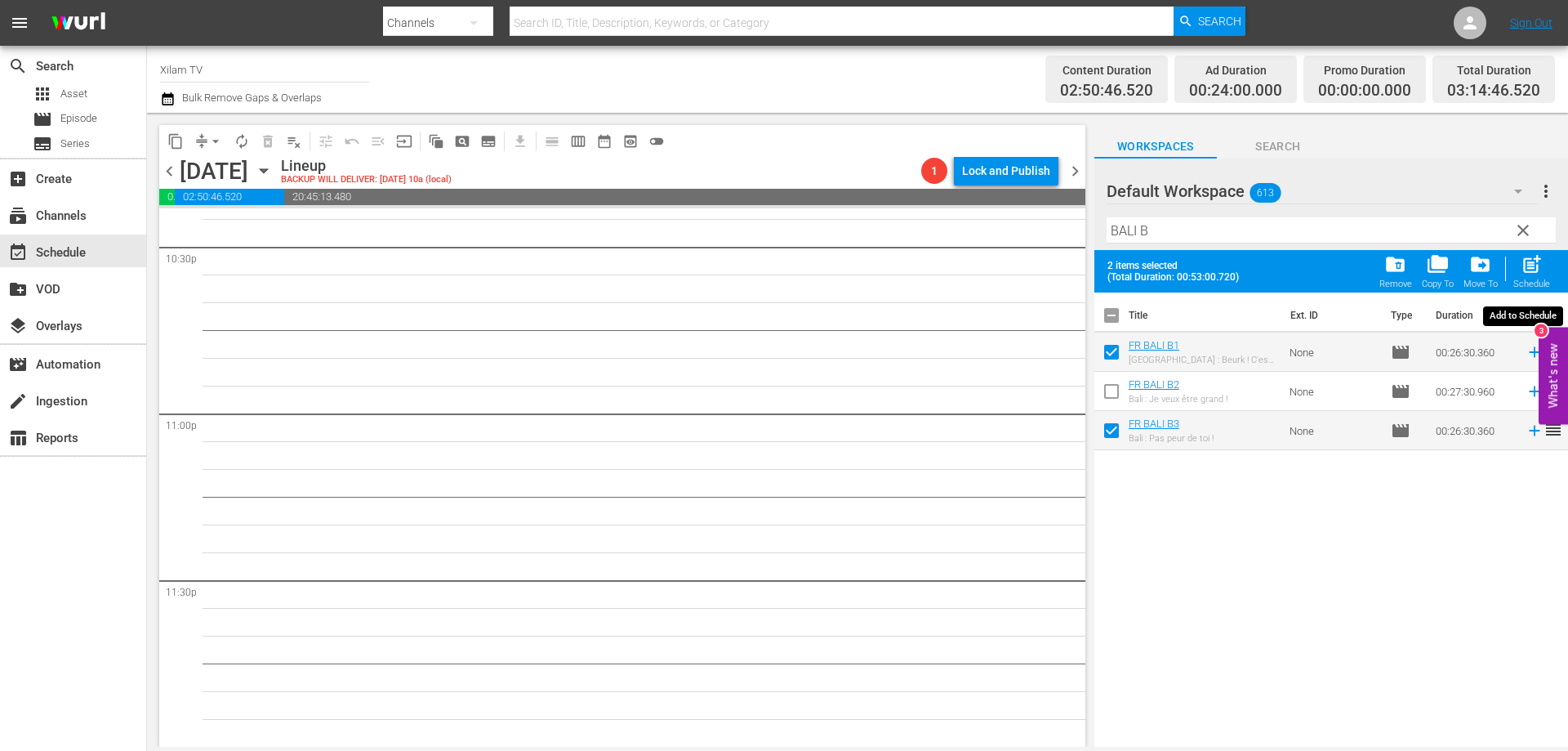
click at [1537, 261] on span "post_add" at bounding box center [1531, 264] width 22 height 22
checkbox input "false"
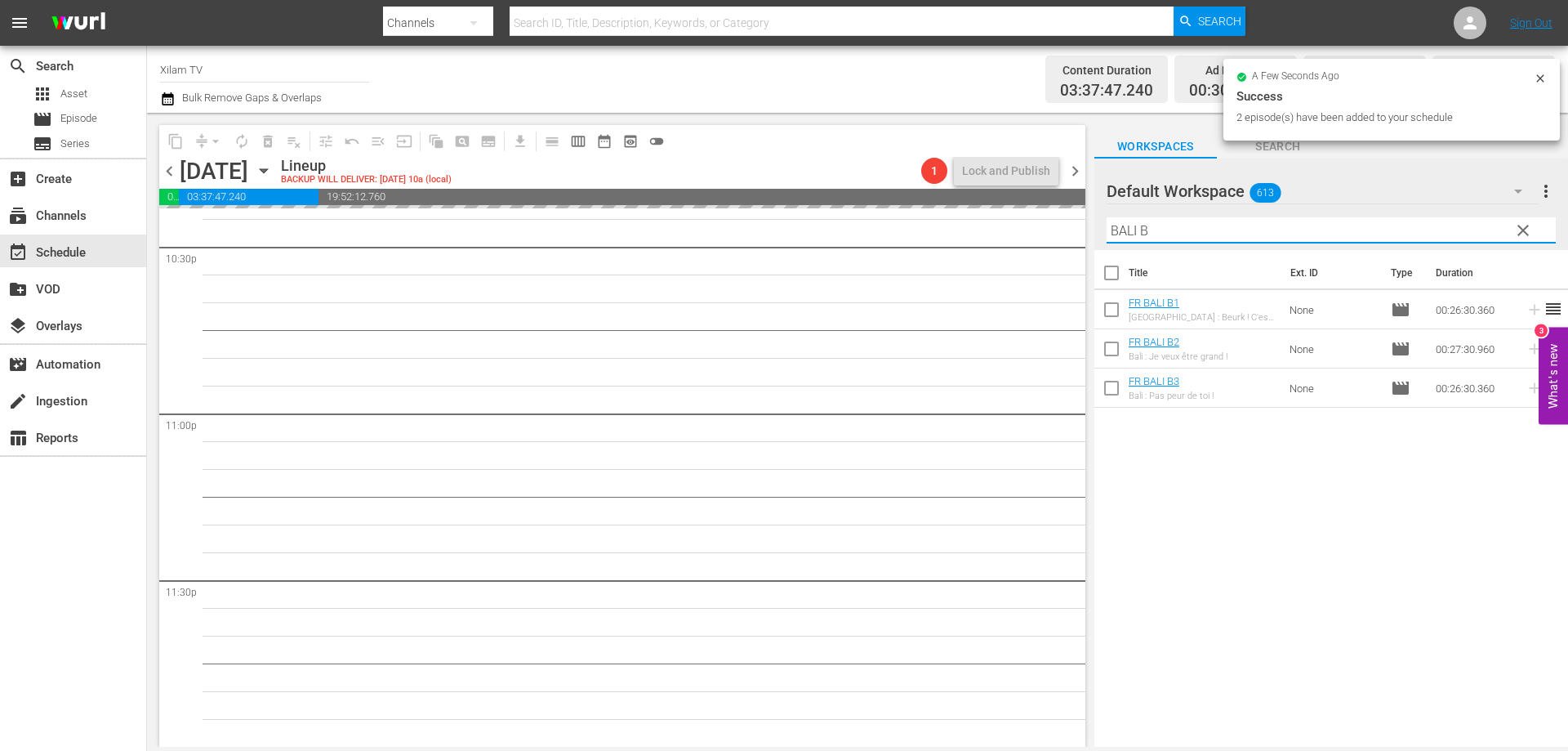
drag, startPoint x: 1137, startPoint y: 233, endPoint x: 1096, endPoint y: 229, distance: 41.2
click at [1096, 229] on div "Default Workspace 613 Default more_vert clear Filter by Title BALI B" at bounding box center [1331, 204] width 474 height 91
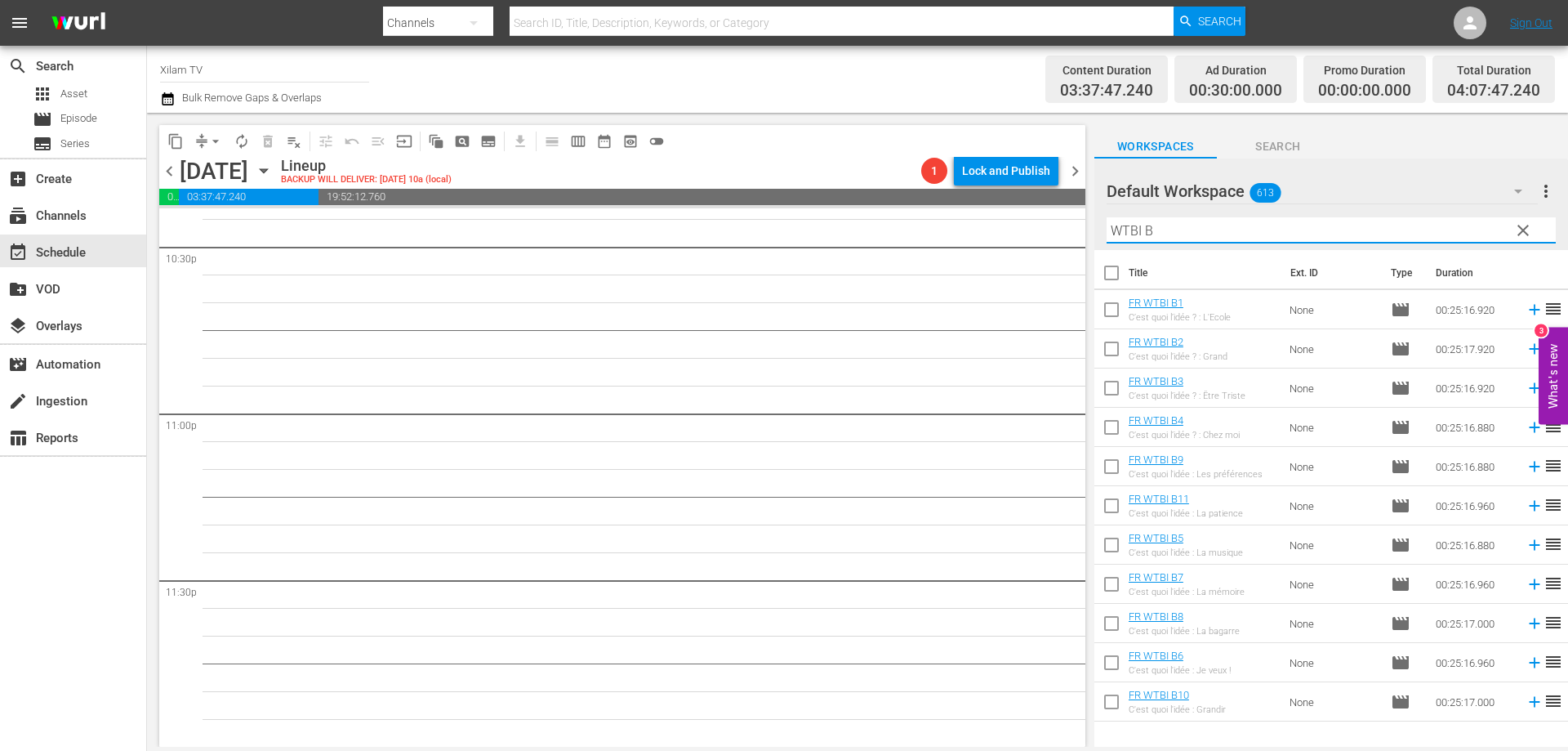
type input "WTBI B"
click at [1105, 692] on input "checkbox" at bounding box center [1112, 705] width 35 height 35
checkbox input "true"
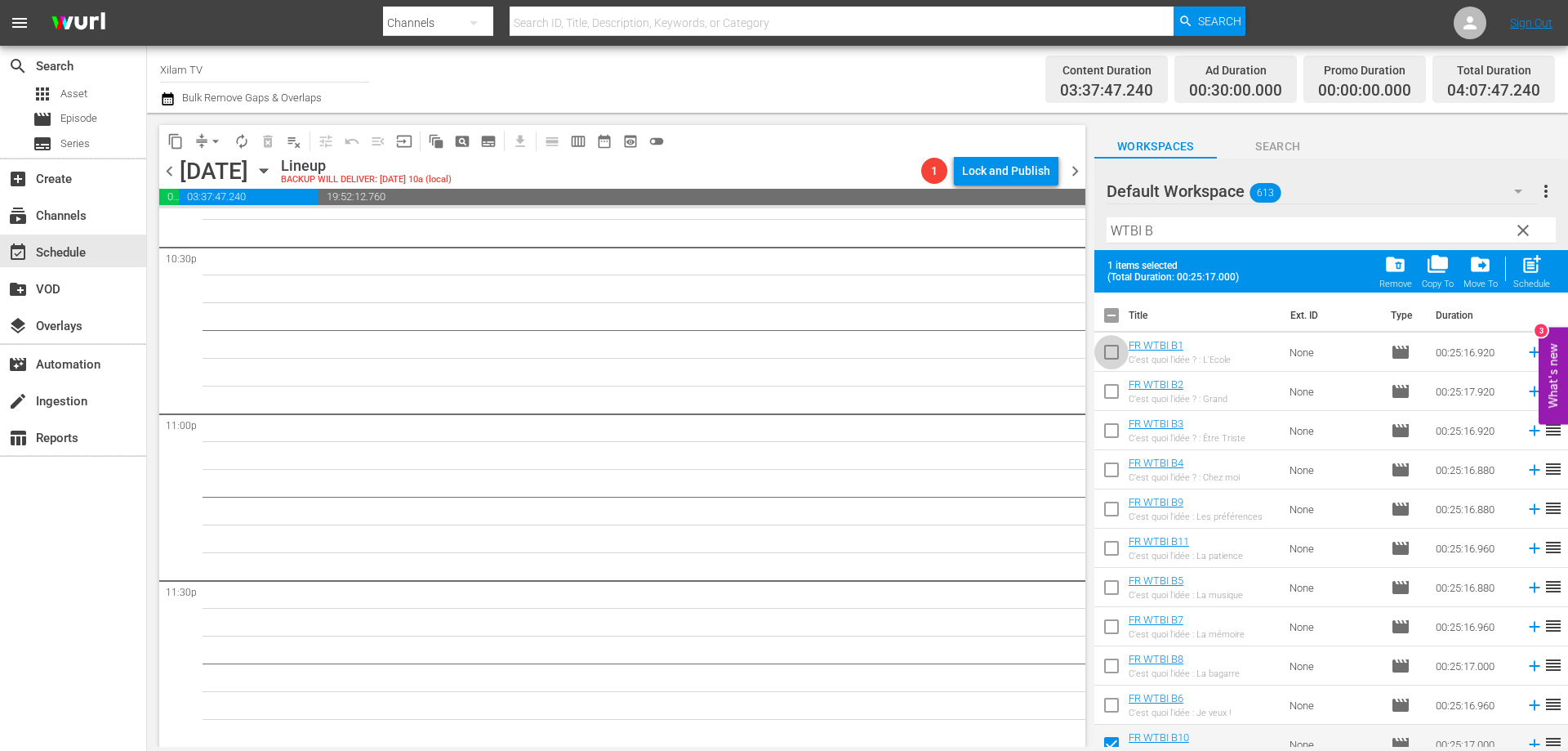
click at [1118, 353] on input "checkbox" at bounding box center [1112, 355] width 35 height 35
click at [1527, 268] on span "post_add" at bounding box center [1531, 264] width 22 height 22
checkbox input "false"
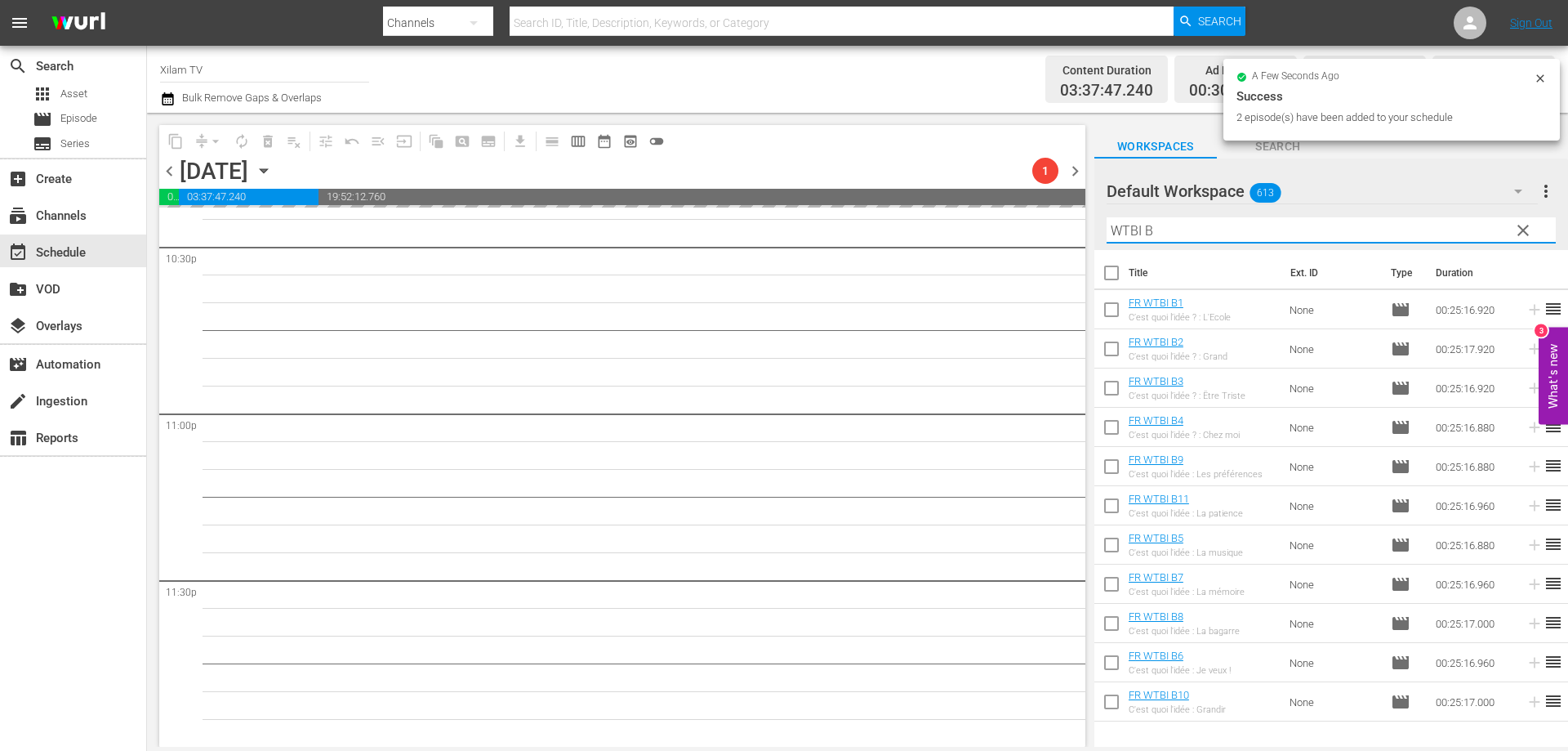
drag, startPoint x: 1141, startPoint y: 229, endPoint x: 1095, endPoint y: 223, distance: 46.4
click at [1095, 223] on div "Default Workspace 613 Default more_vert clear Filter by Title WTBI B" at bounding box center [1331, 204] width 474 height 91
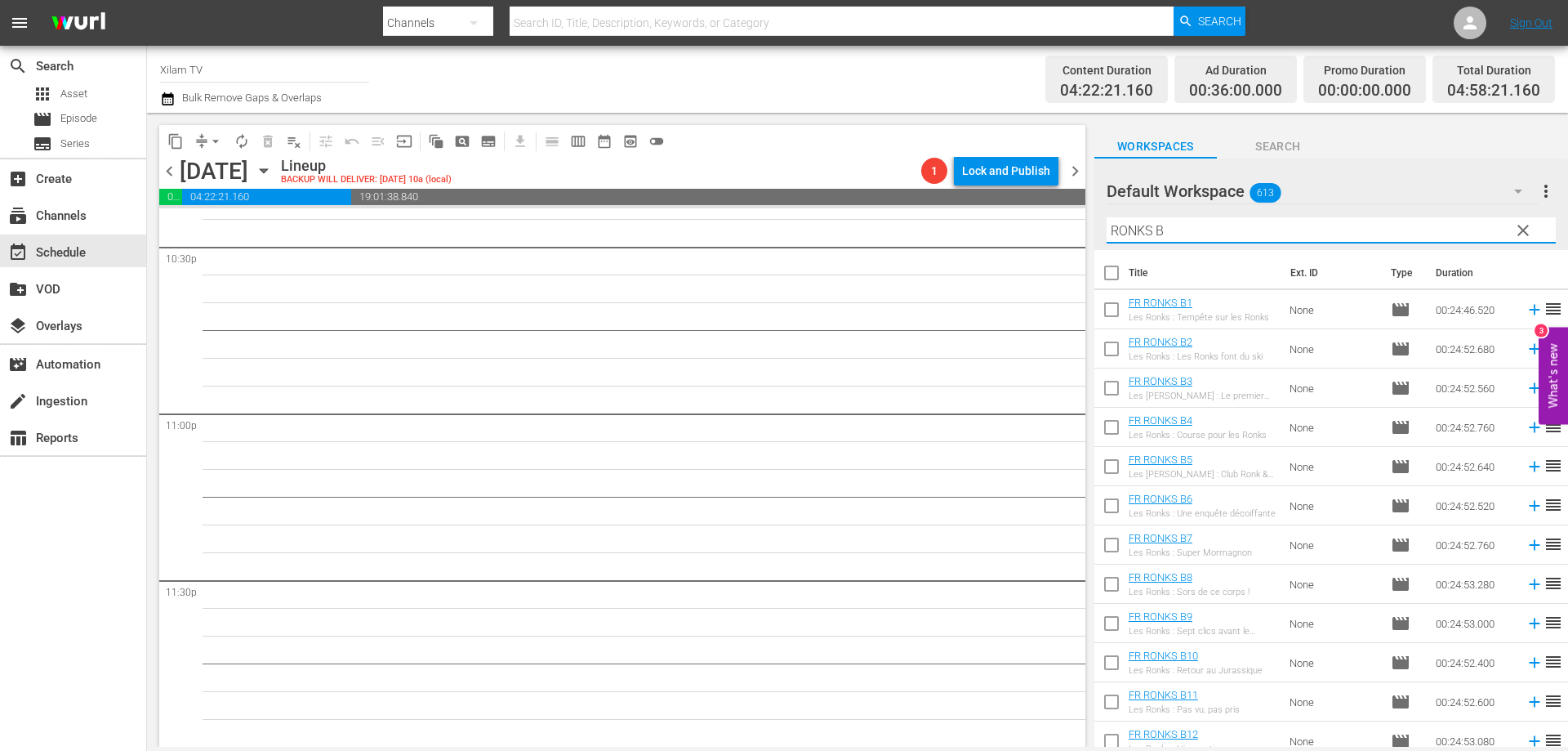
type input "RONKS B"
click at [1105, 313] on input "checkbox" at bounding box center [1112, 313] width 35 height 35
checkbox input "true"
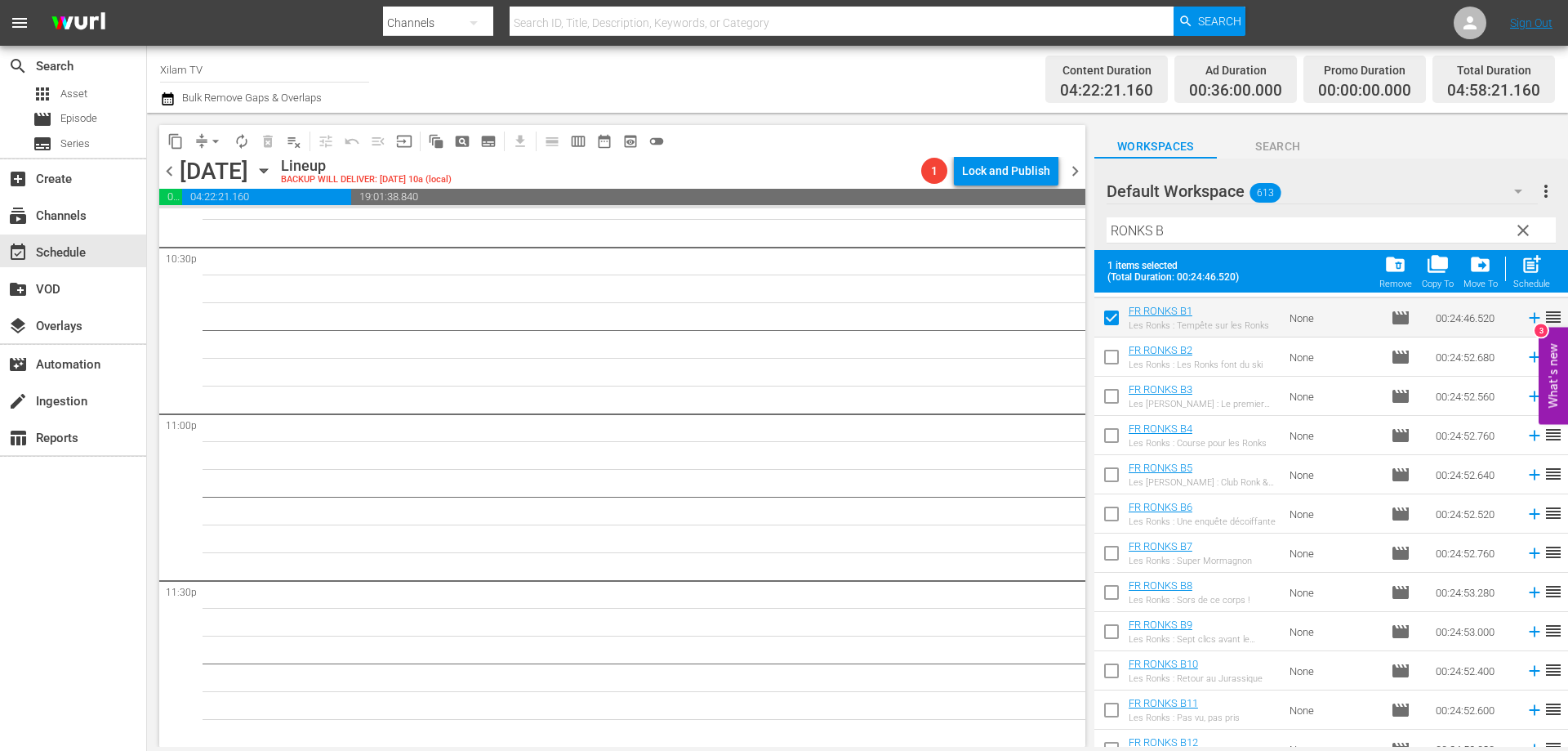
scroll to position [563, 0]
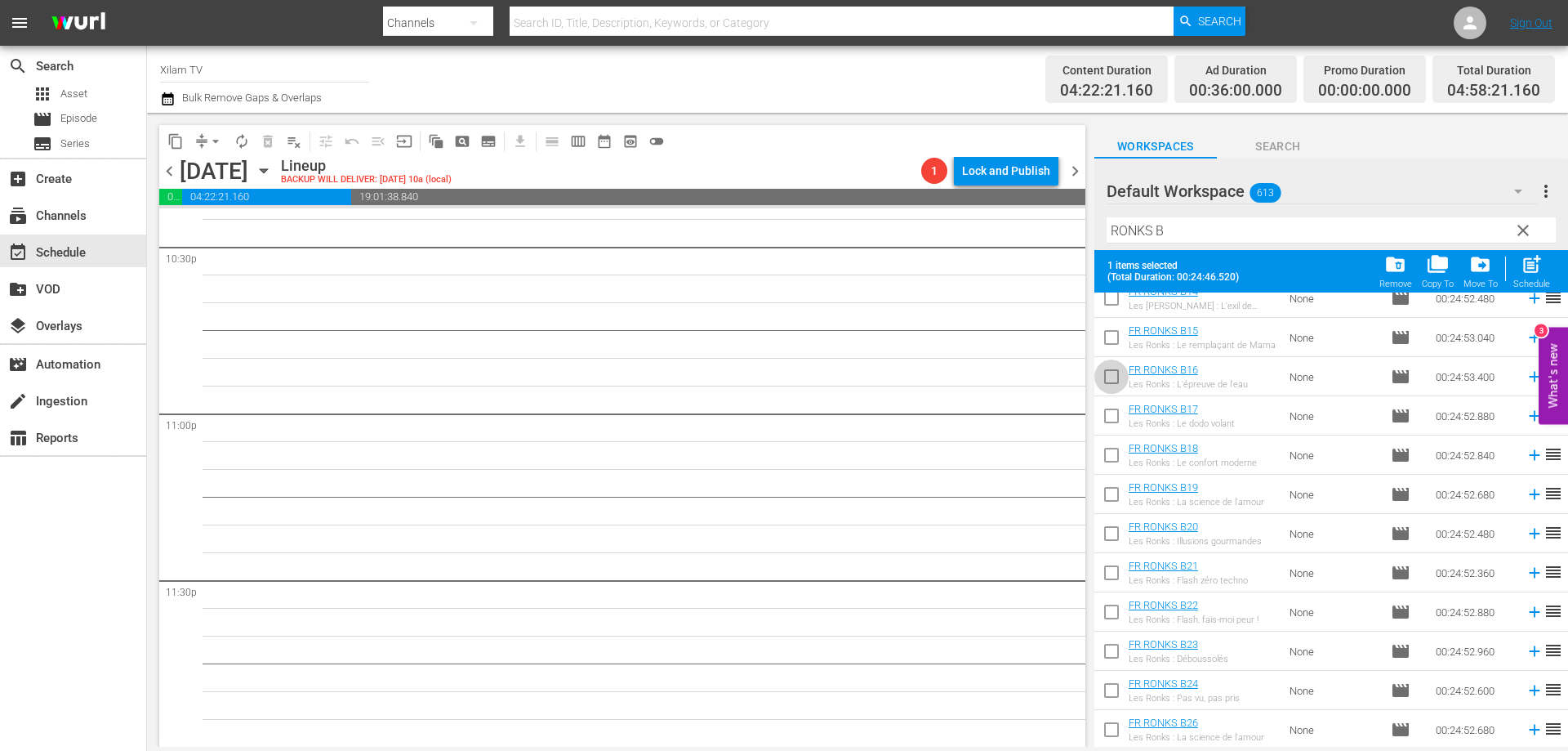
click at [1119, 383] on input "checkbox" at bounding box center [1112, 379] width 35 height 35
checkbox input "true"
click at [1523, 280] on div "Schedule" at bounding box center [1531, 284] width 37 height 10
checkbox input "false"
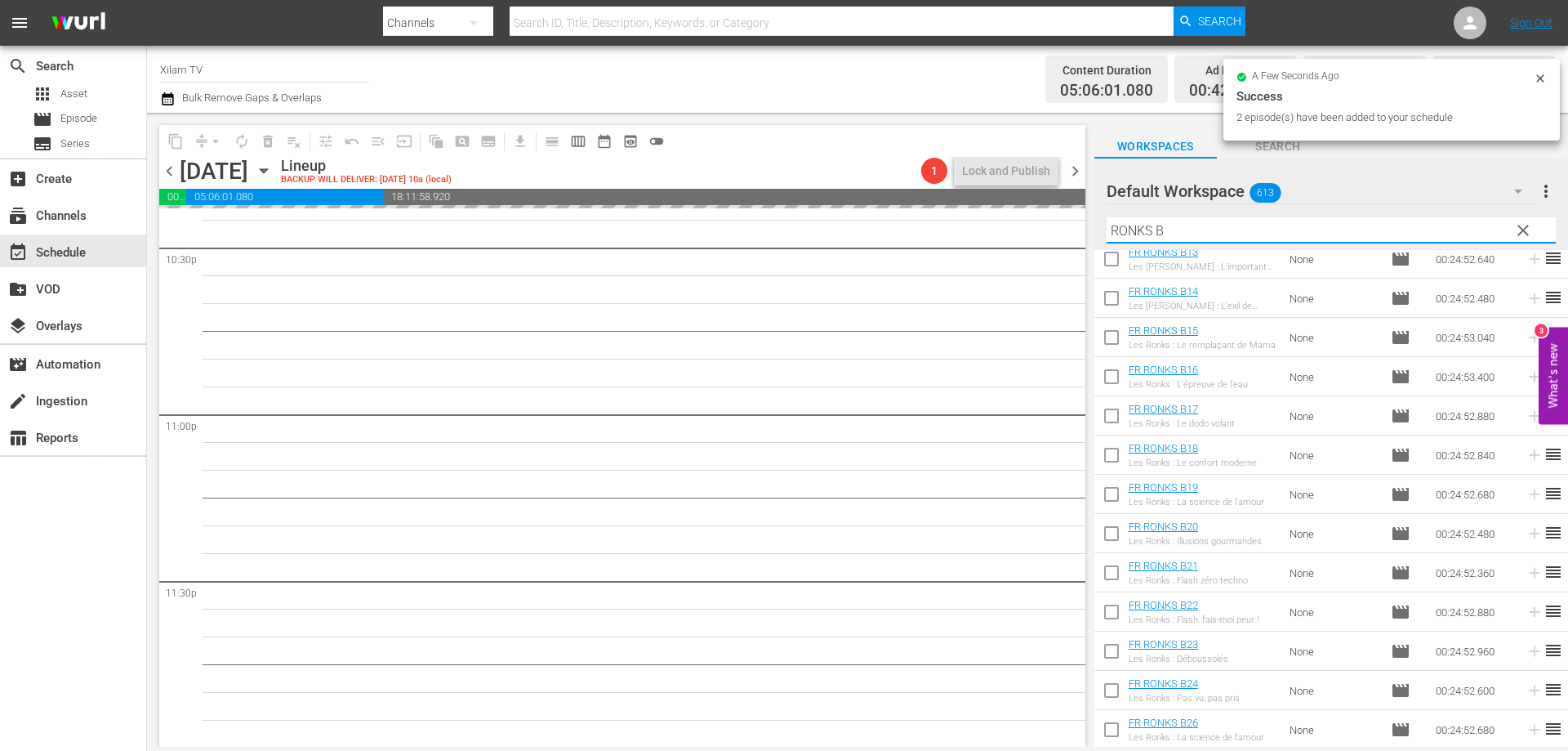
scroll to position [7459, 0]
drag, startPoint x: 1151, startPoint y: 233, endPoint x: 1083, endPoint y: 222, distance: 68.9
click at [1084, 222] on div "content_copy compress arrow_drop_down autorenew_outlined delete_forever_outline…" at bounding box center [858, 429] width 1422 height 634
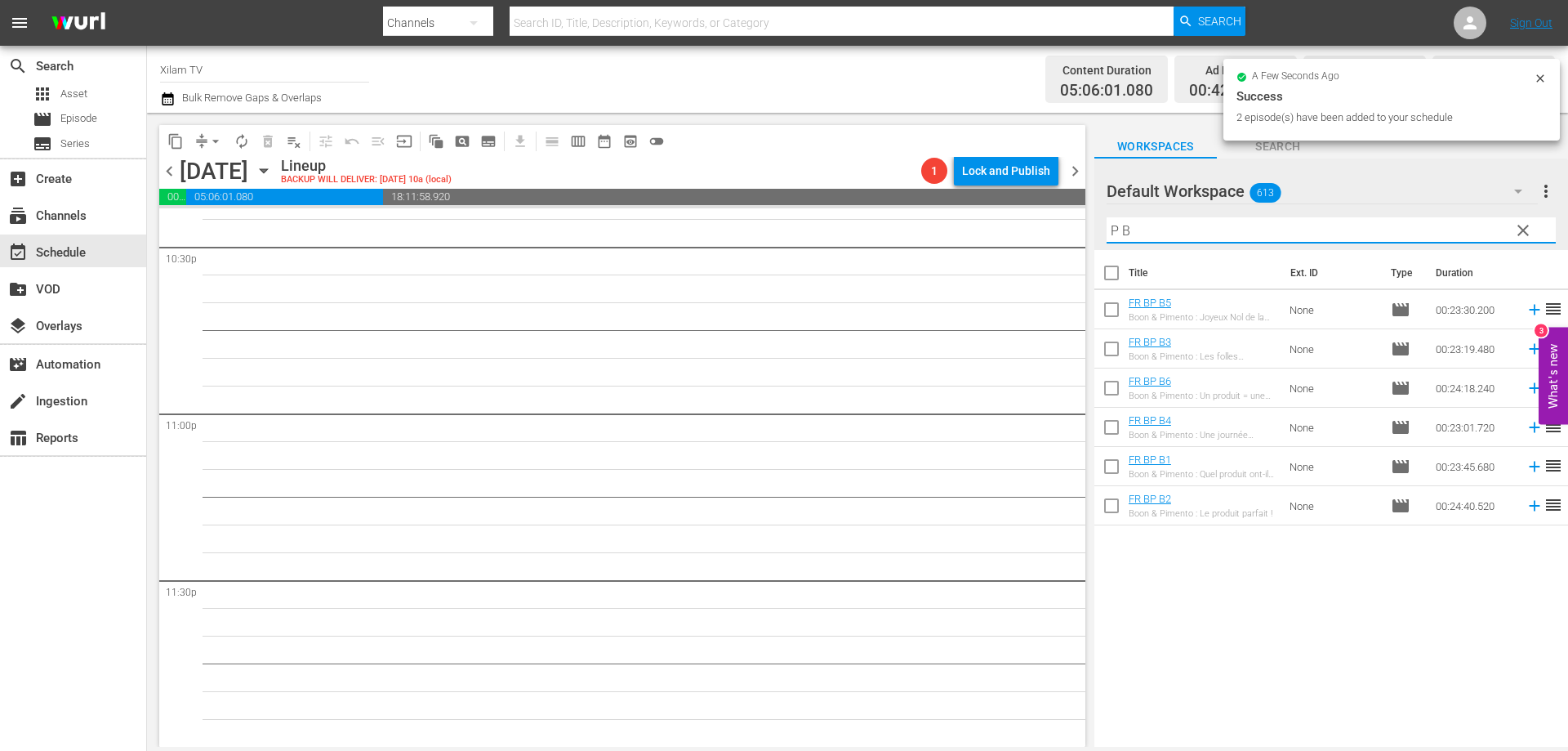
scroll to position [0, 0]
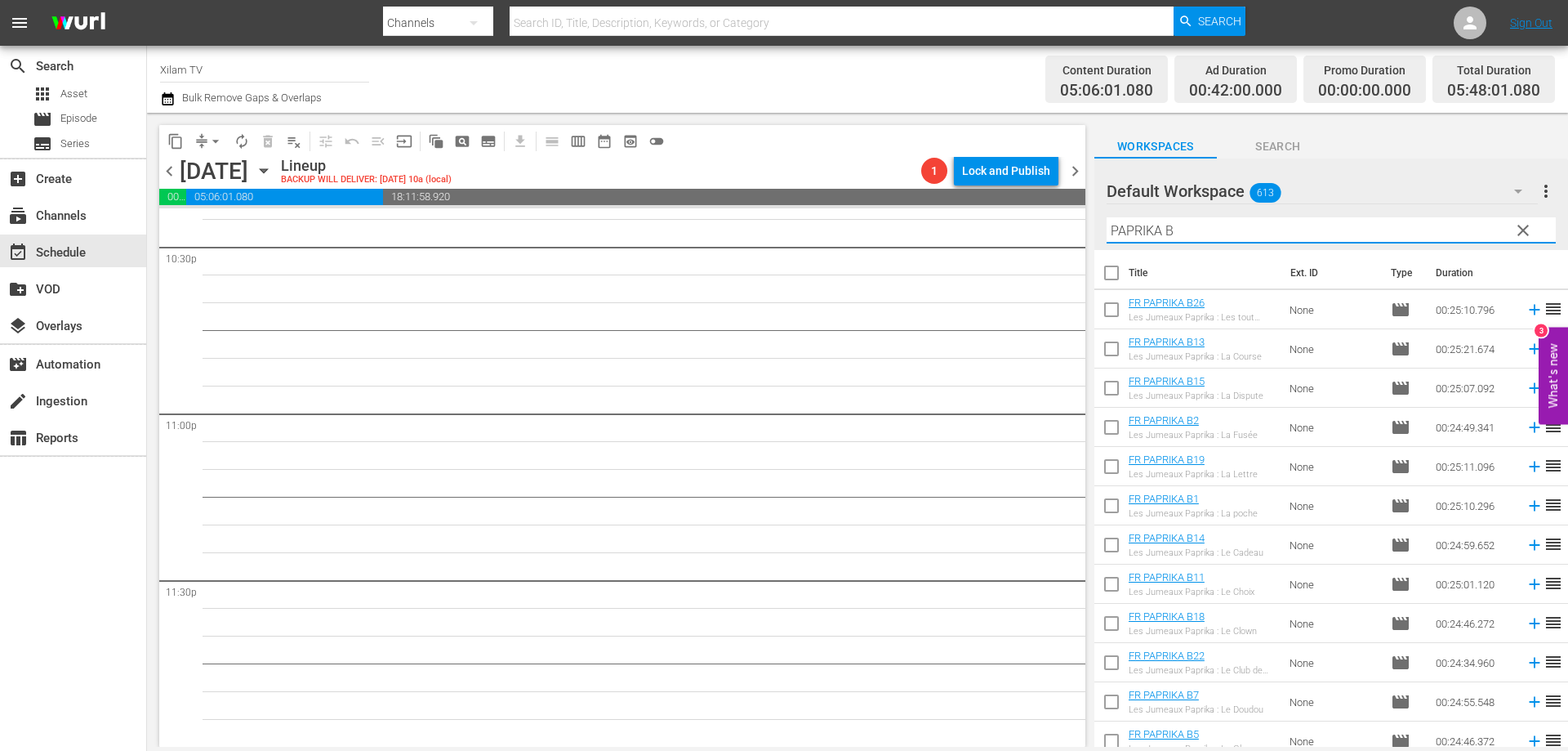
click at [1191, 228] on input "PAPRIKA B" at bounding box center [1331, 230] width 450 height 26
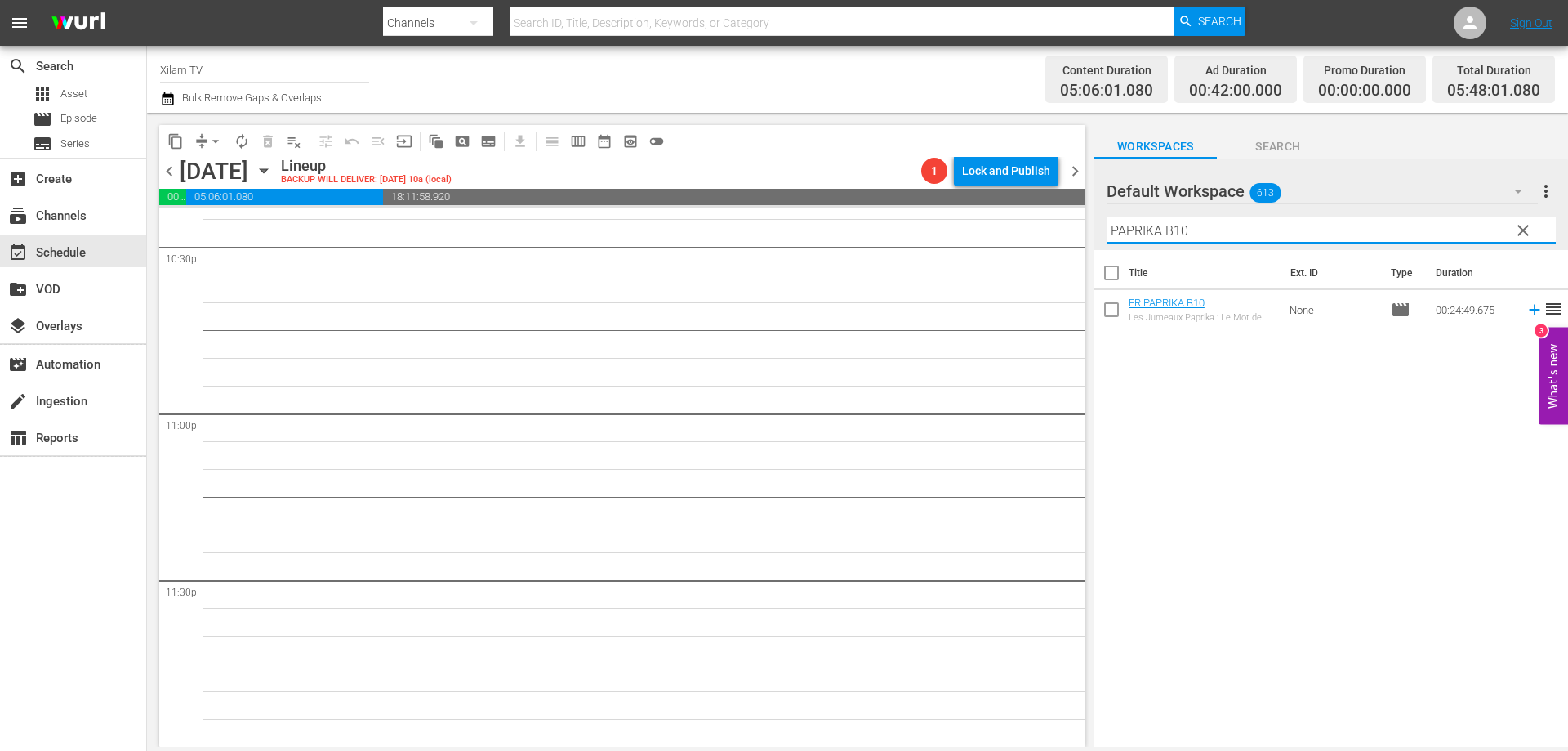
type input "PAPRIKA B10"
click at [1113, 306] on input "checkbox" at bounding box center [1112, 313] width 35 height 35
checkbox input "true"
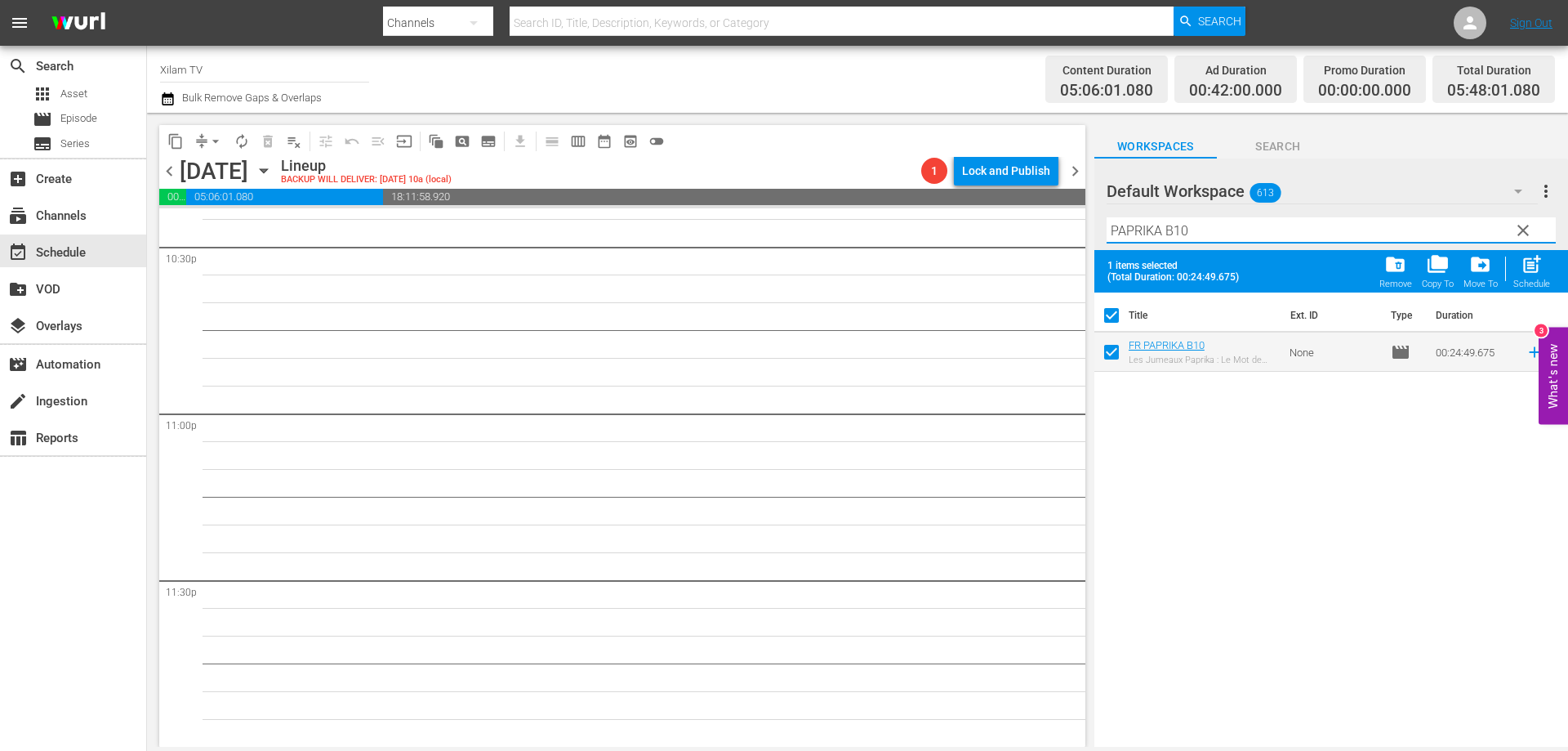
drag, startPoint x: 1157, startPoint y: 229, endPoint x: 1077, endPoint y: 225, distance: 80.1
click at [1078, 225] on div "content_copy compress arrow_drop_down autorenew_outlined delete_forever_outline…" at bounding box center [858, 429] width 1422 height 634
click at [1214, 239] on input "CHICKY 1 B10" at bounding box center [1331, 230] width 450 height 26
type input "CHICKY 1 B4"
click at [1117, 358] on input "checkbox" at bounding box center [1112, 355] width 35 height 35
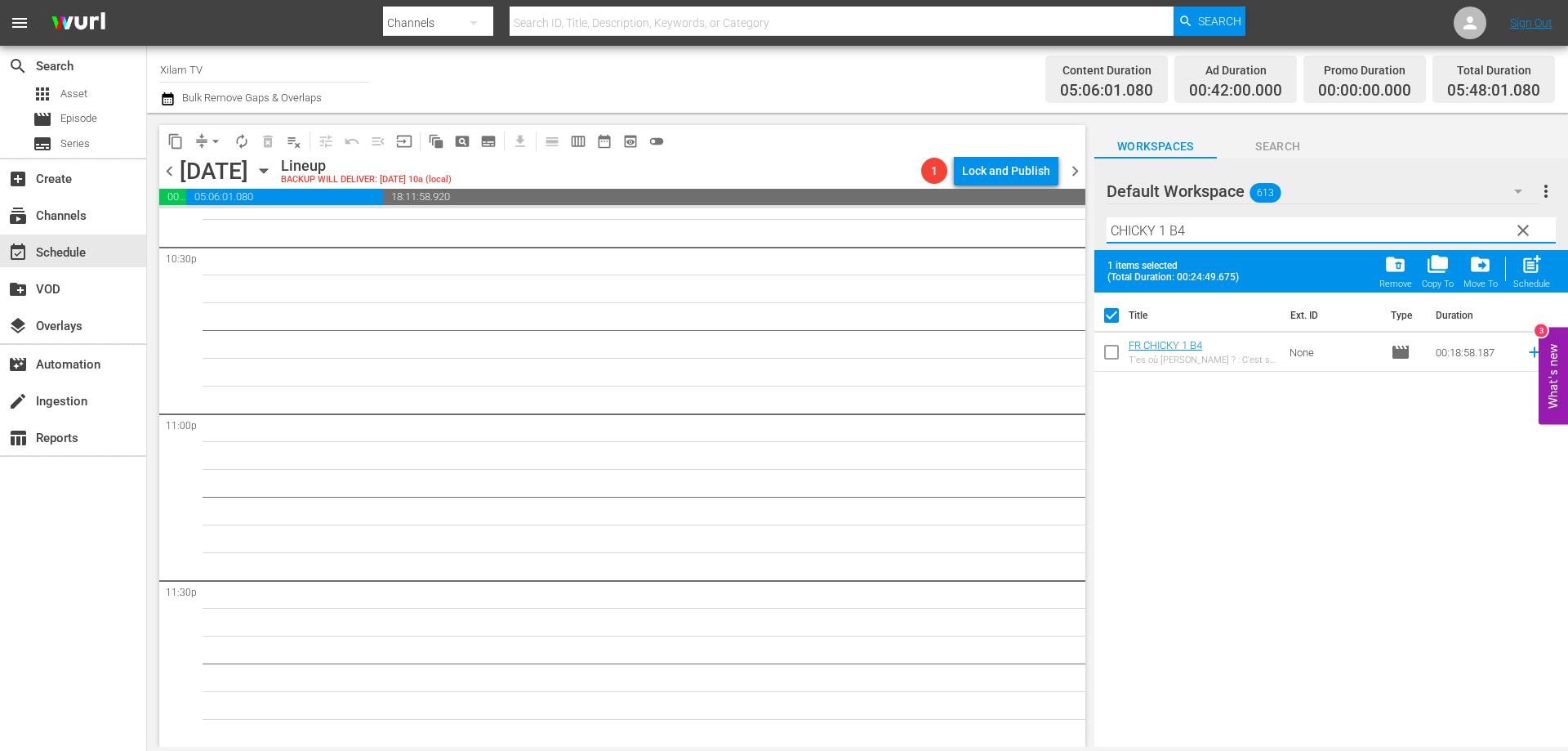
checkbox input "true"
checkbox input "false"
click at [1167, 229] on input "CHICKY 1 B4" at bounding box center [1331, 230] width 450 height 26
click at [1282, 235] on input "CHICKY 3 B4" at bounding box center [1331, 230] width 450 height 26
type input "CHICKY 3 B7"
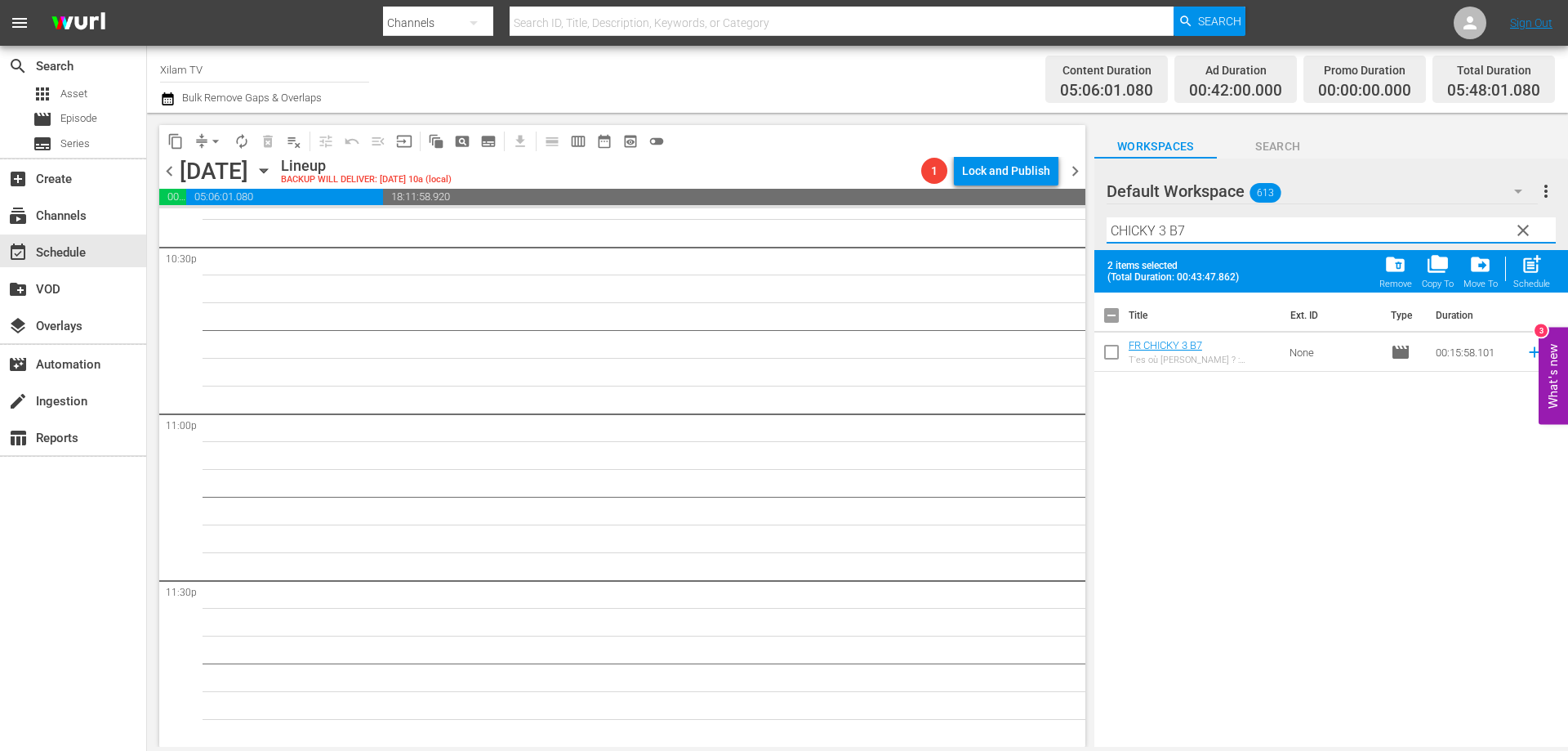
click at [1109, 355] on input "checkbox" at bounding box center [1112, 355] width 35 height 35
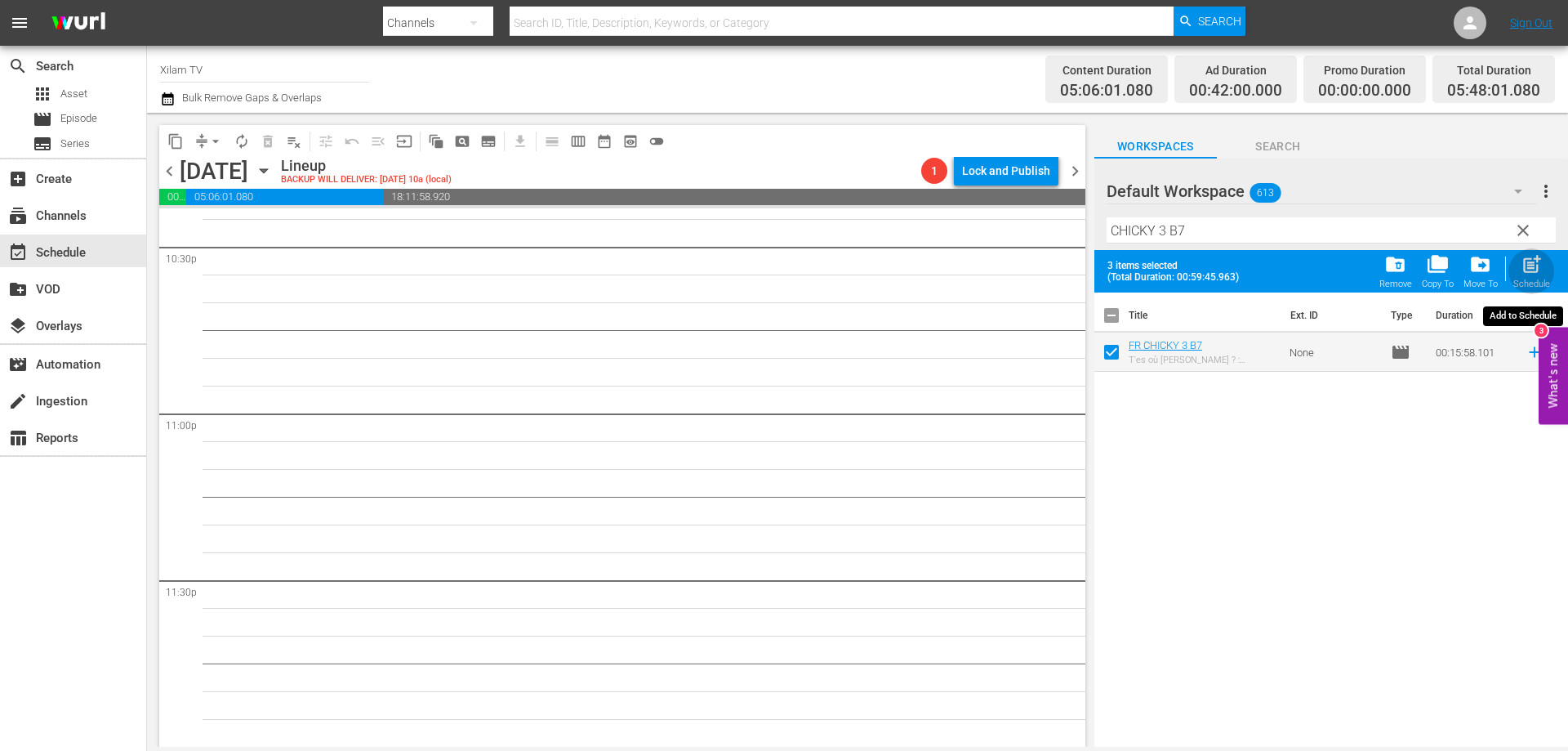
click at [1525, 264] on span "post_add" at bounding box center [1531, 264] width 22 height 22
checkbox input "false"
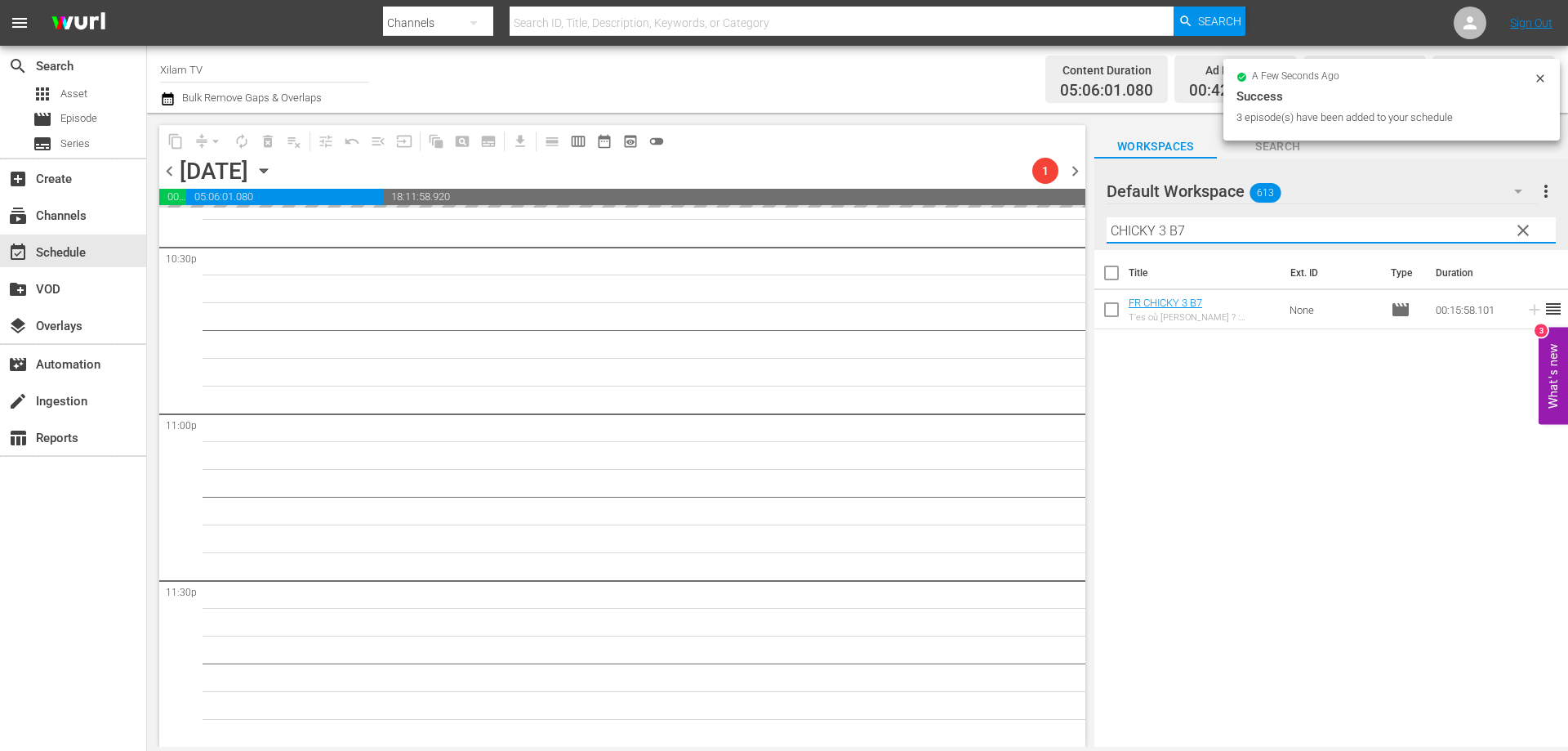
drag, startPoint x: 1166, startPoint y: 232, endPoint x: 1097, endPoint y: 222, distance: 69.7
click at [1097, 222] on div "Default Workspace 613 Default more_vert clear Filter by Title CHICKY 3 B7" at bounding box center [1331, 204] width 474 height 91
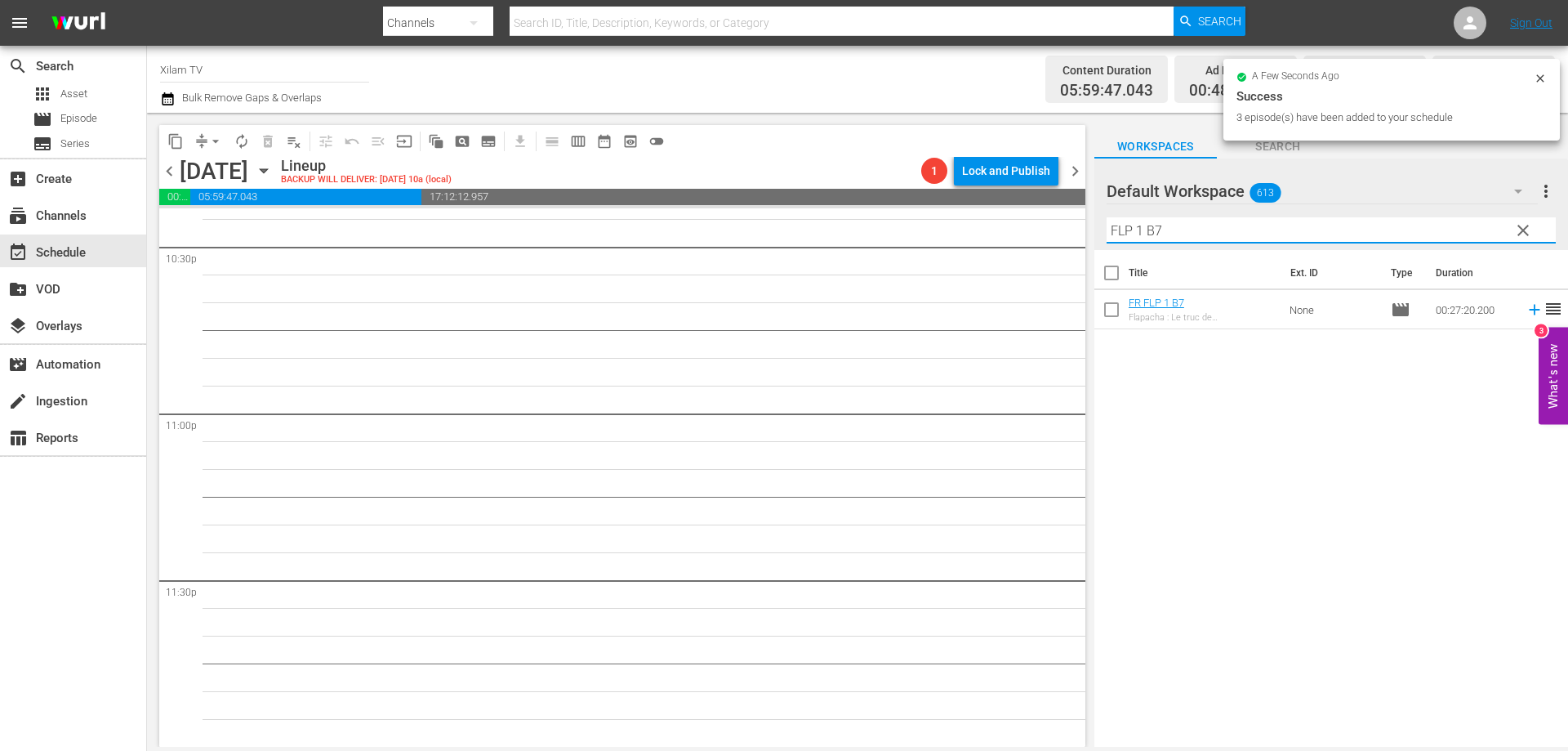
click at [1234, 233] on input "FLP 1 B7" at bounding box center [1331, 230] width 450 height 26
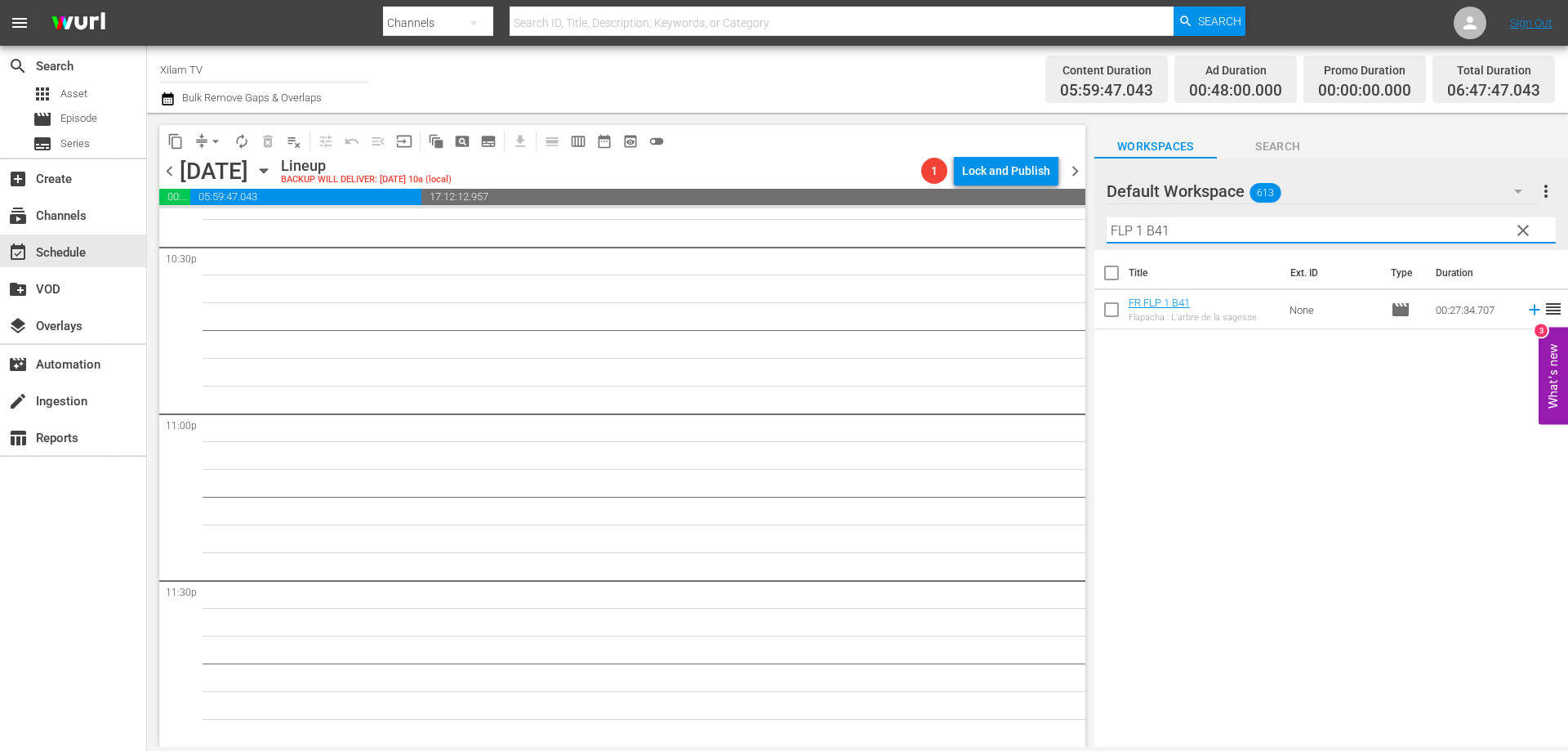
type input "FLP 1 B41"
click at [1103, 310] on input "checkbox" at bounding box center [1112, 313] width 35 height 35
checkbox input "true"
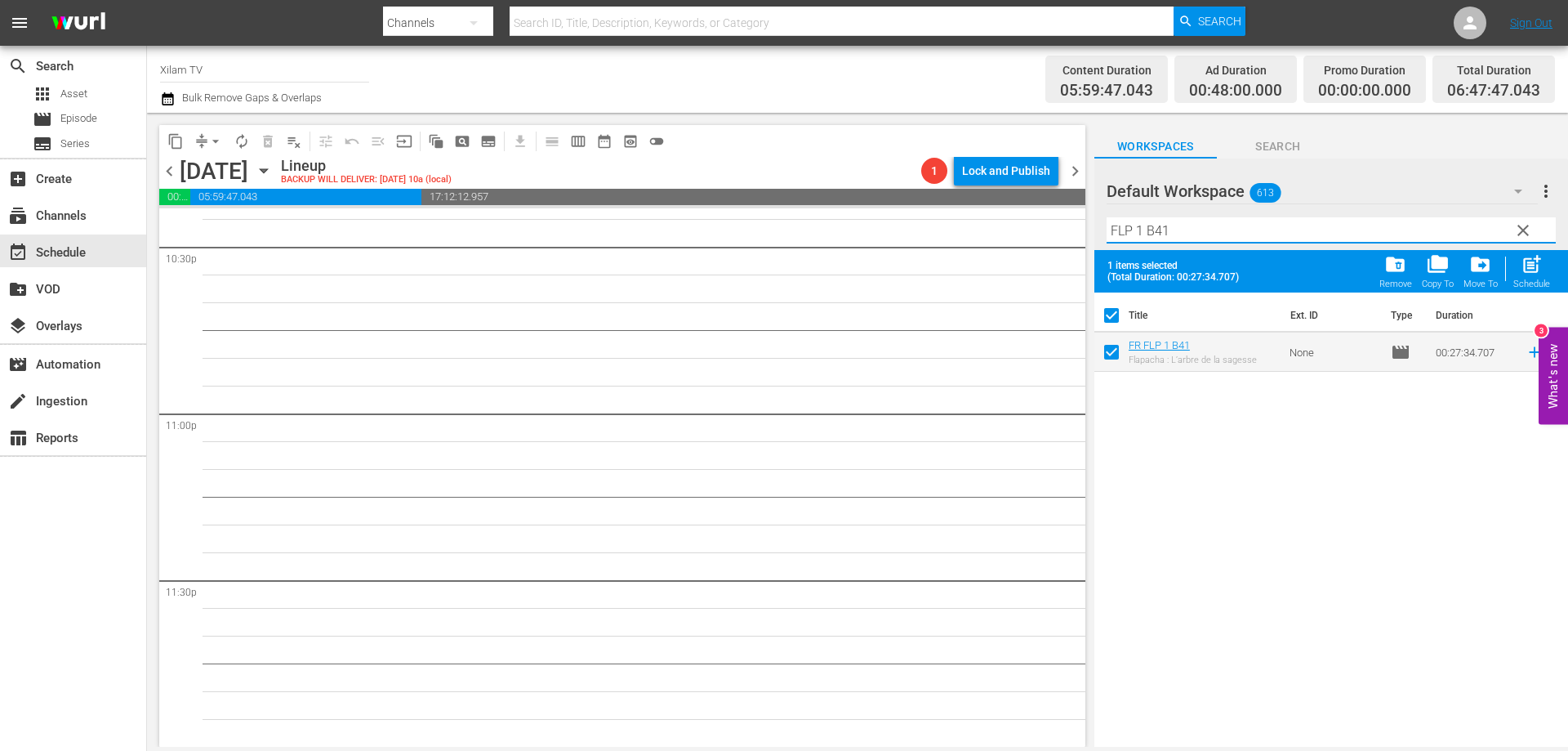
click at [1176, 235] on input "FLP 1 B41" at bounding box center [1331, 230] width 450 height 26
type input "FLP 1 B14"
click at [1106, 353] on input "checkbox" at bounding box center [1112, 355] width 35 height 35
checkbox input "true"
checkbox input "false"
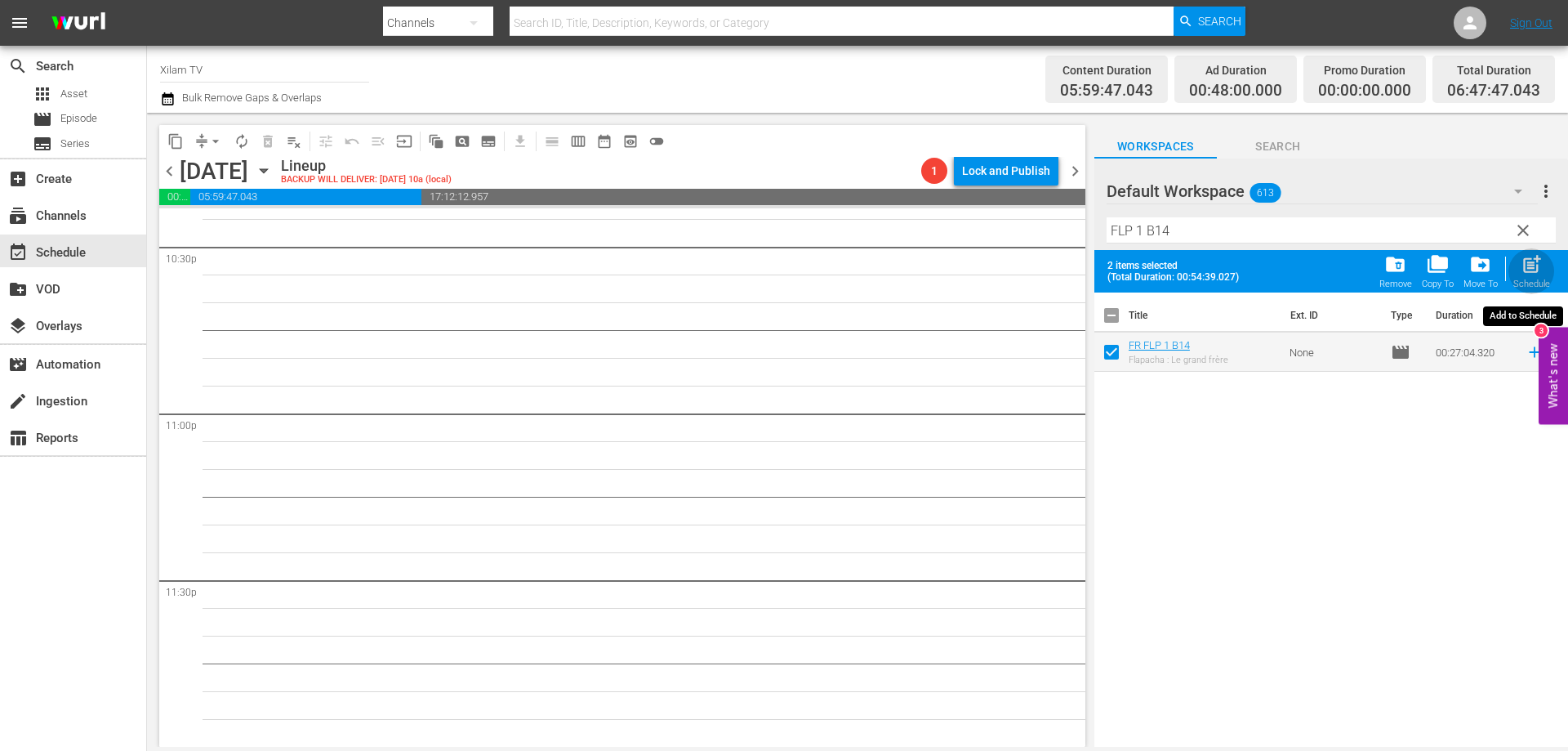
click at [1533, 265] on span "post_add" at bounding box center [1531, 264] width 22 height 22
checkbox input "false"
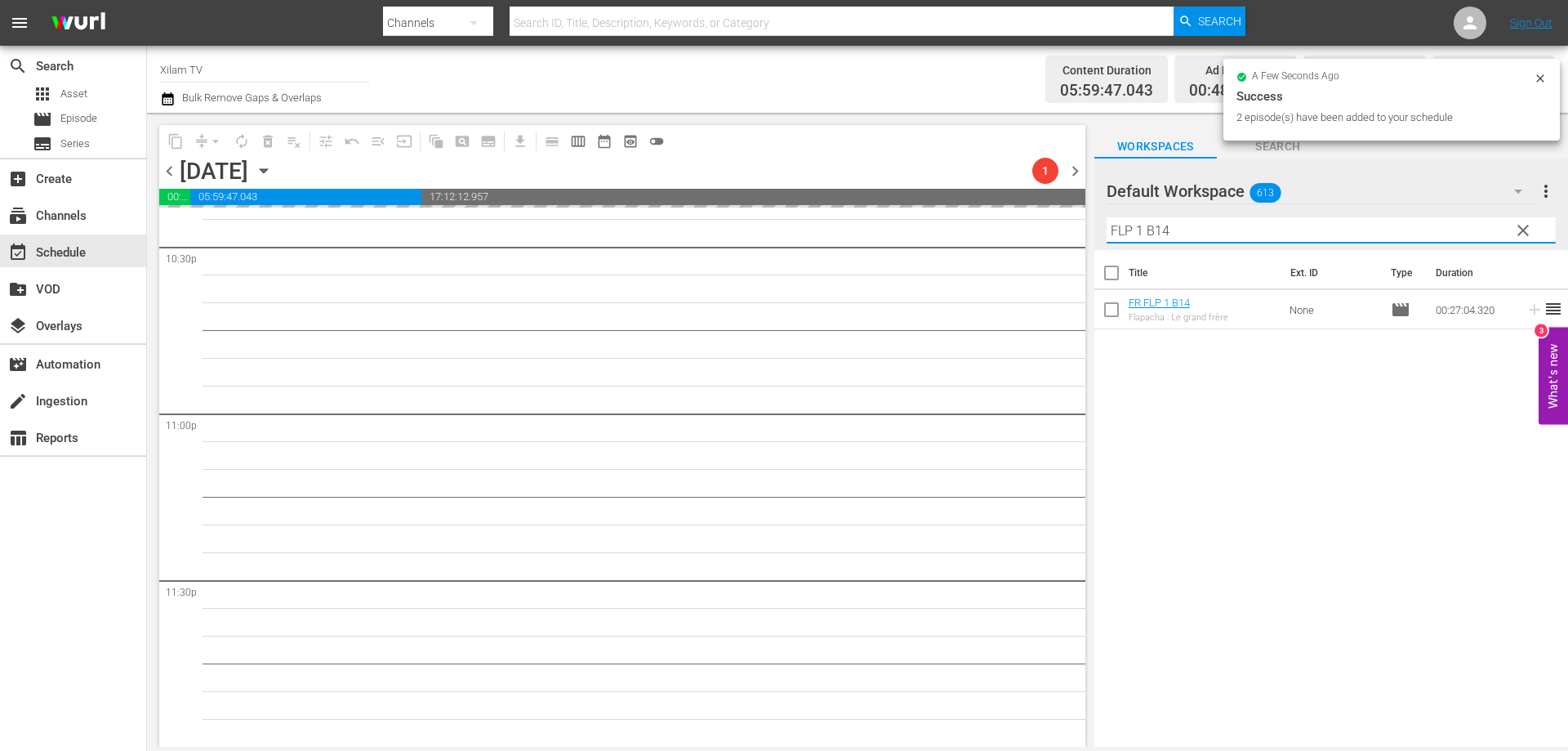
drag, startPoint x: 1141, startPoint y: 230, endPoint x: 1068, endPoint y: 229, distance: 73.0
click at [1069, 229] on div "content_copy compress arrow_drop_down autorenew_outlined delete_forever_outline…" at bounding box center [858, 429] width 1422 height 634
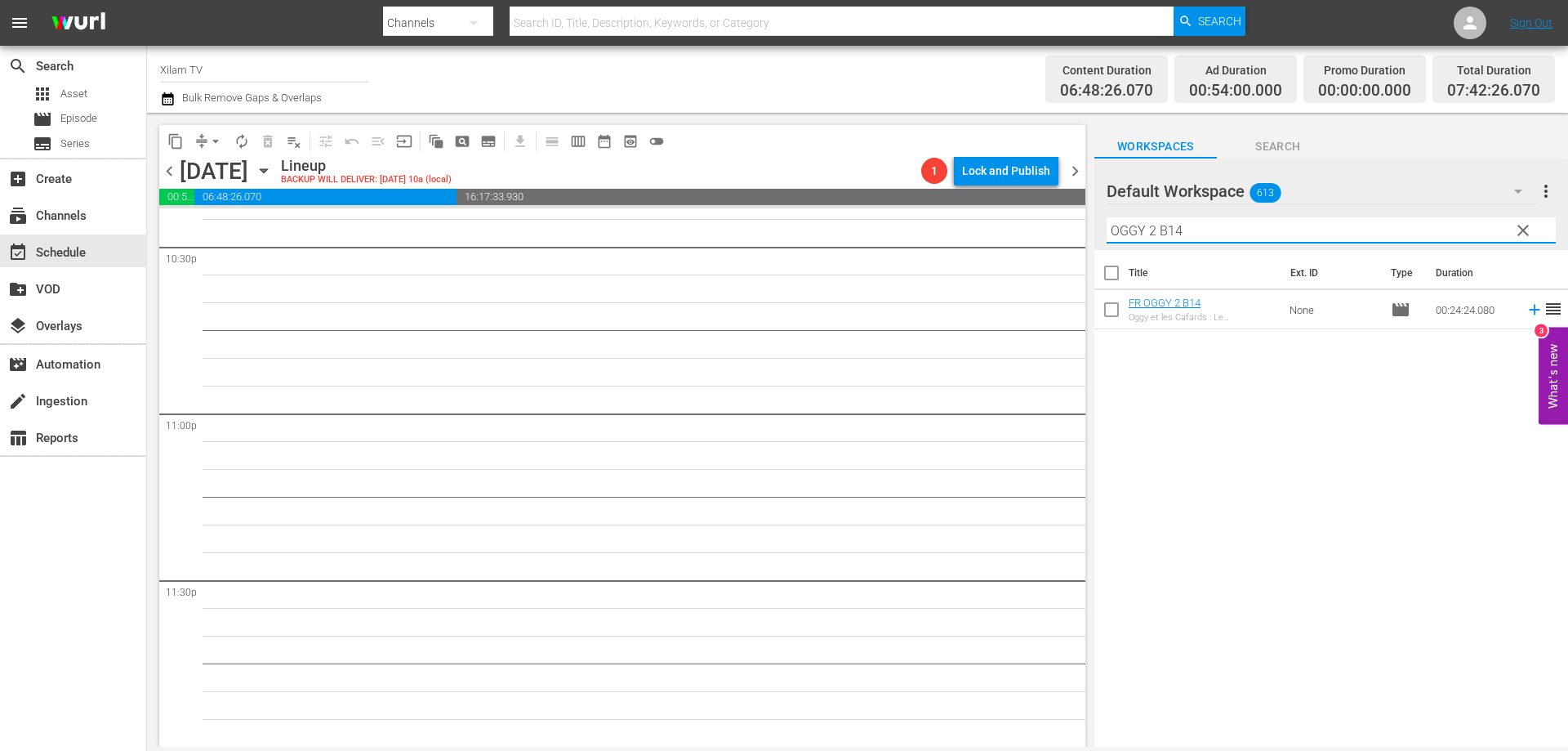
click at [1213, 223] on input "OGGY 2 B14" at bounding box center [1331, 230] width 450 height 26
type input "OGGY 2 B44"
click at [1104, 311] on input "checkbox" at bounding box center [1112, 313] width 35 height 35
checkbox input "true"
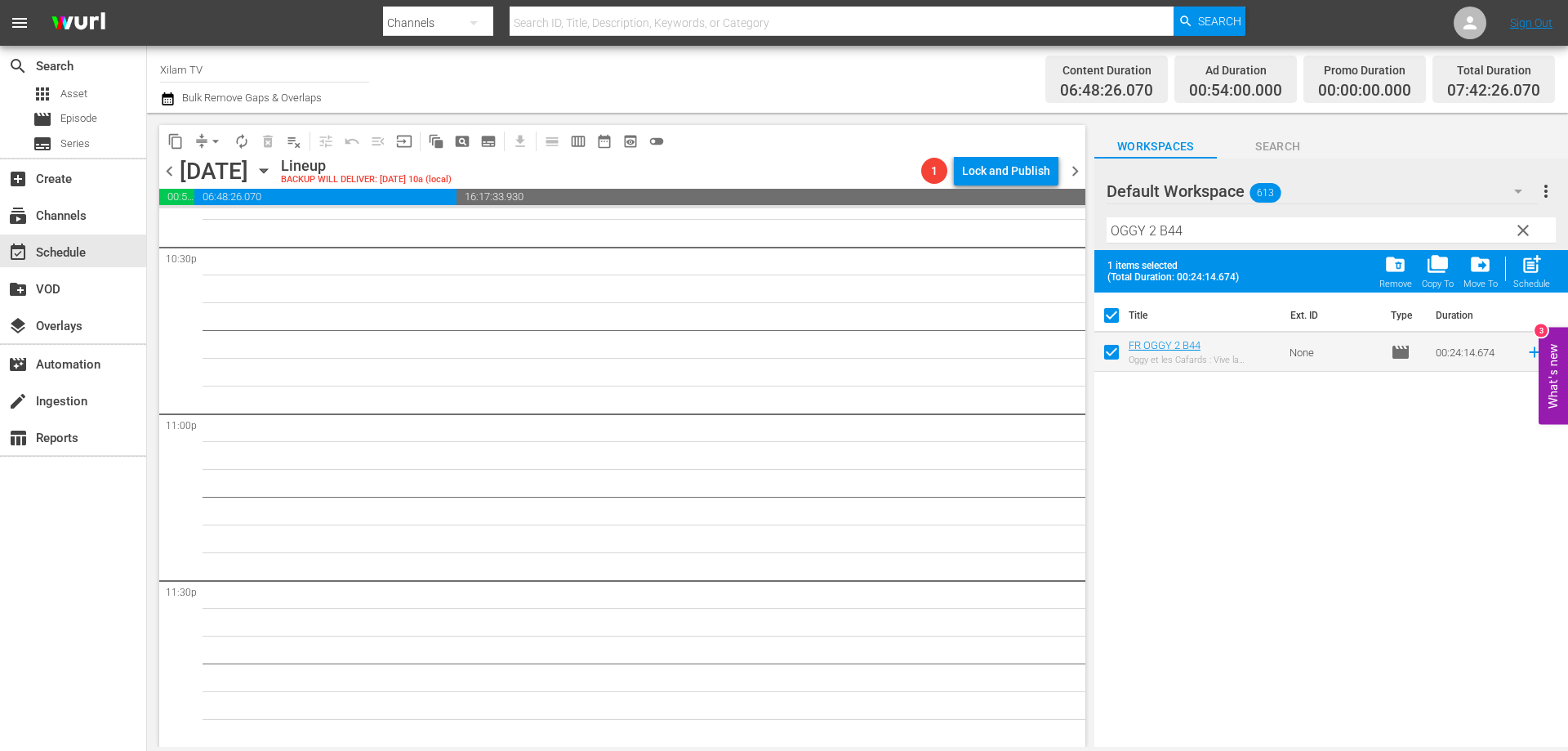
click at [1205, 238] on input "OGGY 2 B44" at bounding box center [1331, 230] width 450 height 26
type input "OGGY 2 B22"
click at [1109, 357] on input "checkbox" at bounding box center [1112, 355] width 35 height 35
checkbox input "true"
checkbox input "false"
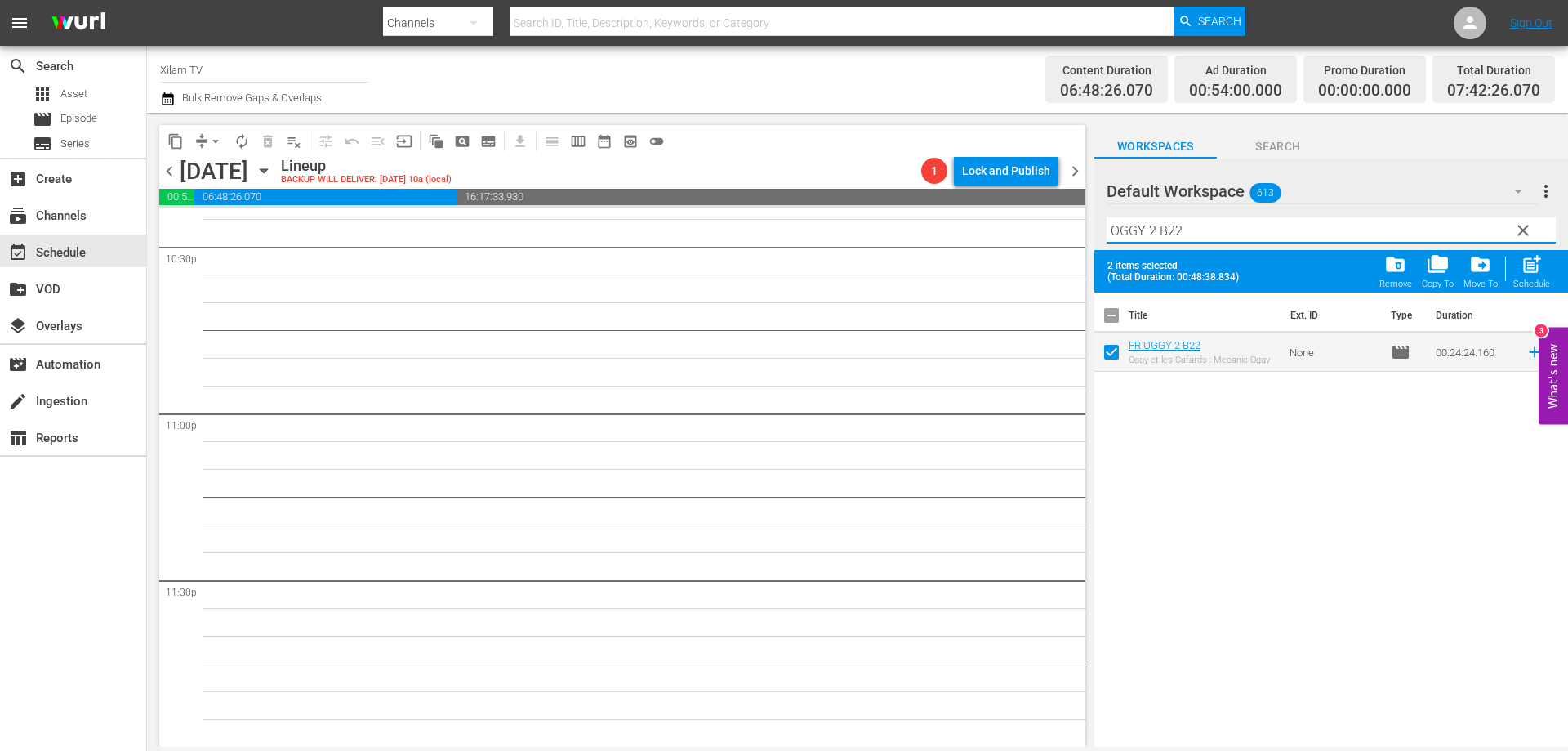
click at [1198, 230] on input "OGGY 2 B22" at bounding box center [1331, 230] width 450 height 26
type input "OGGY 2 B23"
click at [1115, 363] on input "checkbox" at bounding box center [1112, 355] width 35 height 35
checkbox input "true"
click at [1200, 235] on input "OGGY 2 B23" at bounding box center [1331, 230] width 450 height 26
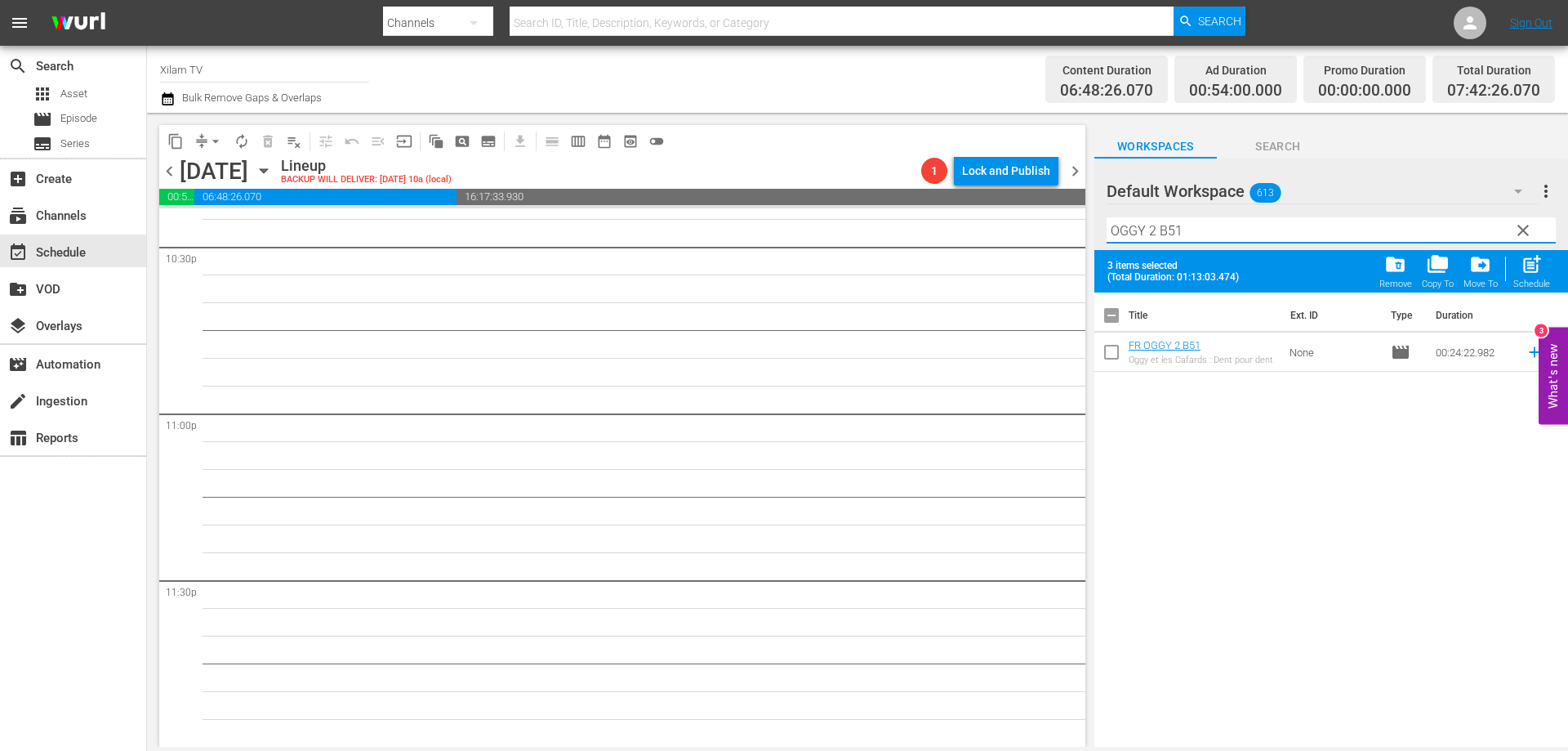
type input "OGGY 2 B51"
click at [1115, 347] on input "checkbox" at bounding box center [1112, 355] width 35 height 35
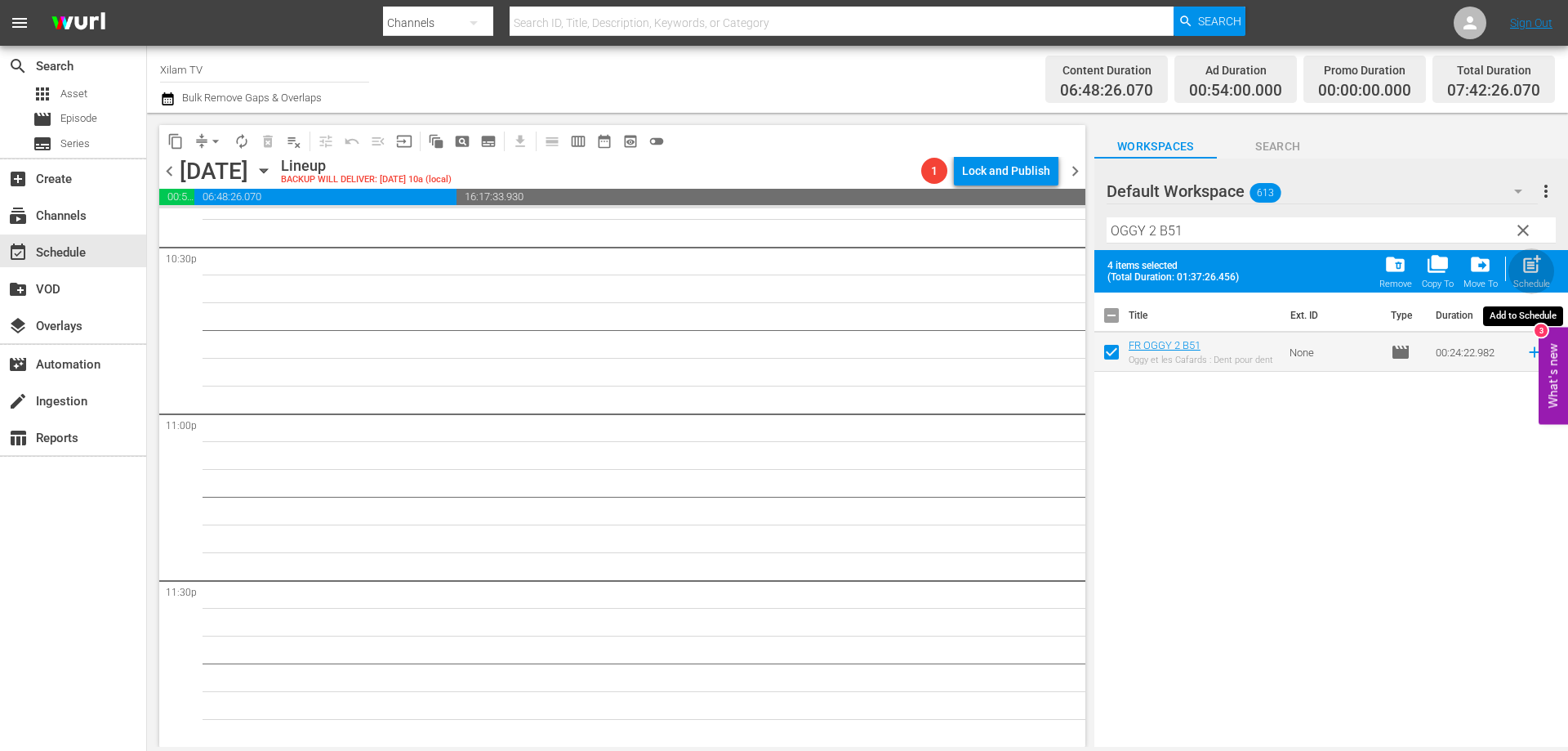
click at [1530, 267] on span "post_add" at bounding box center [1531, 264] width 22 height 22
checkbox input "false"
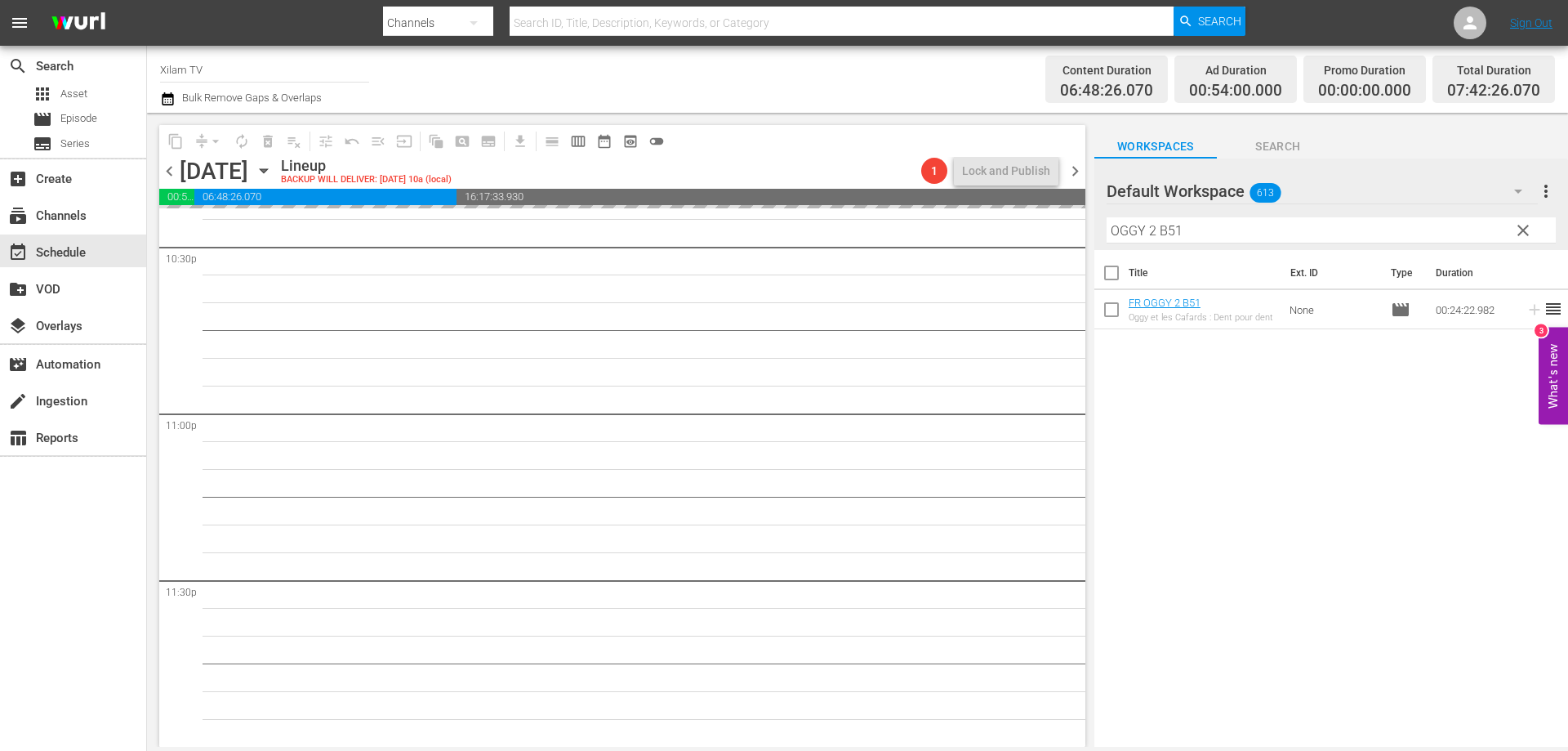
click at [1151, 229] on input "OGGY 2 B51" at bounding box center [1331, 230] width 450 height 26
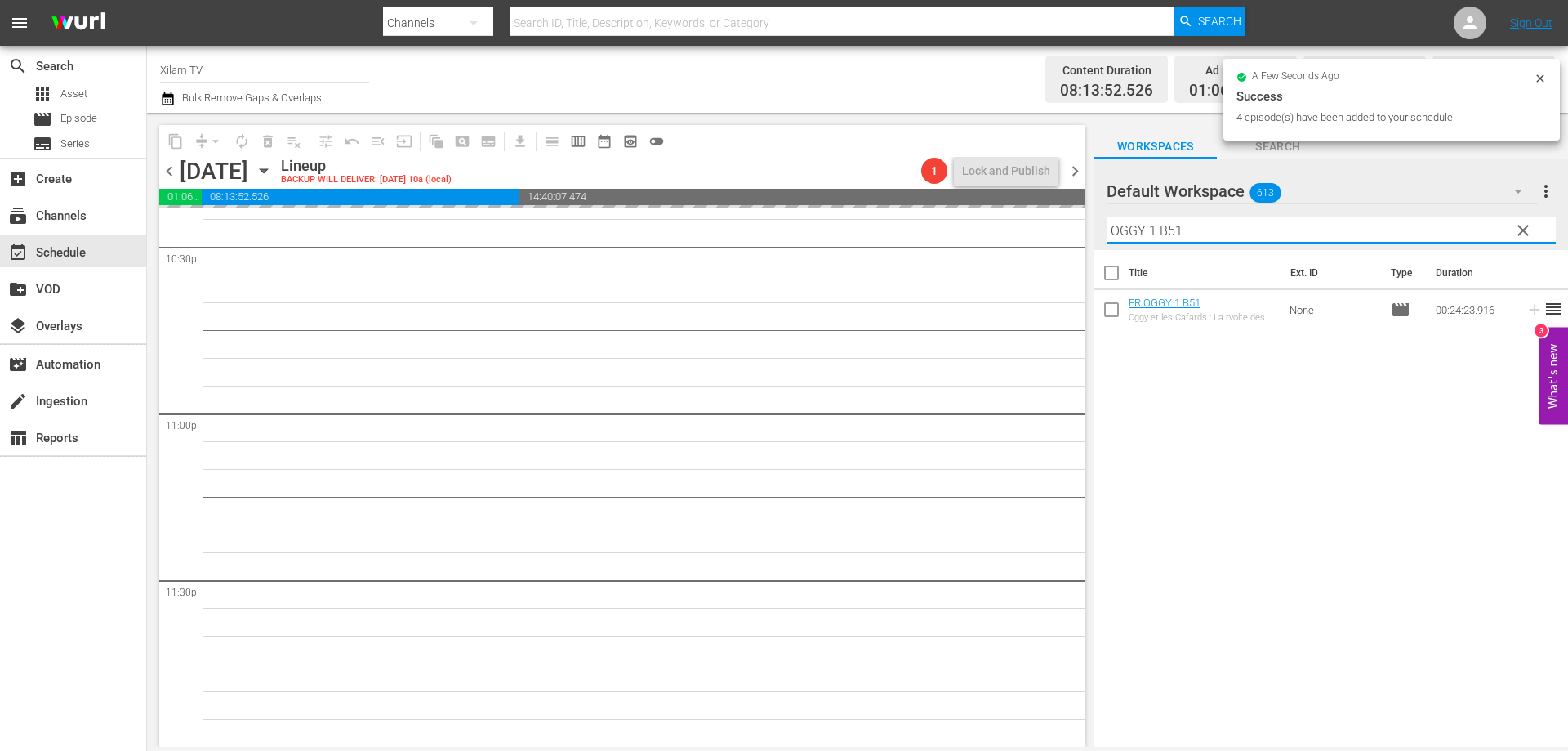
click at [1238, 225] on input "OGGY 1 B51" at bounding box center [1331, 230] width 450 height 26
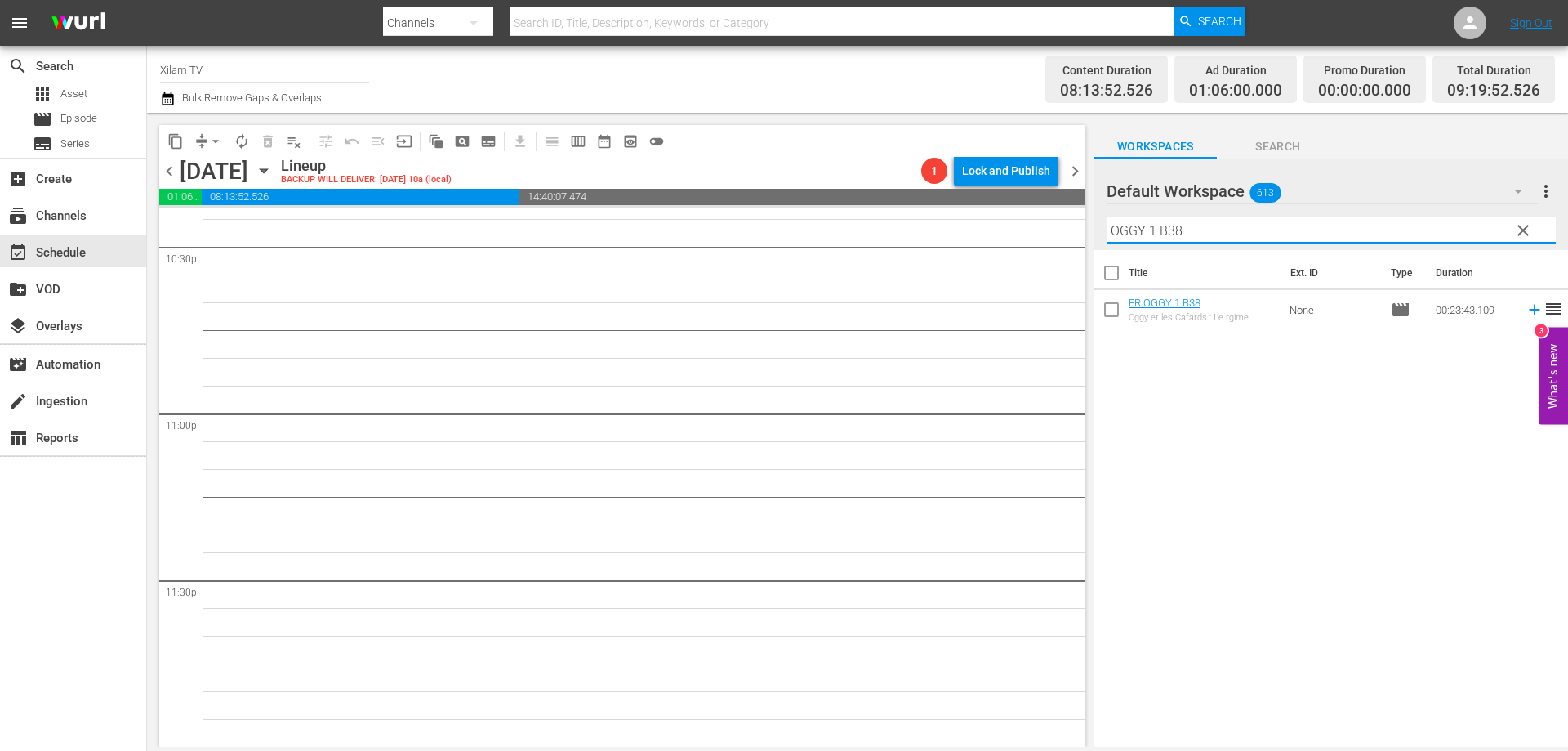
type input "OGGY 1 B38"
click at [1113, 311] on input "checkbox" at bounding box center [1112, 313] width 35 height 35
checkbox input "true"
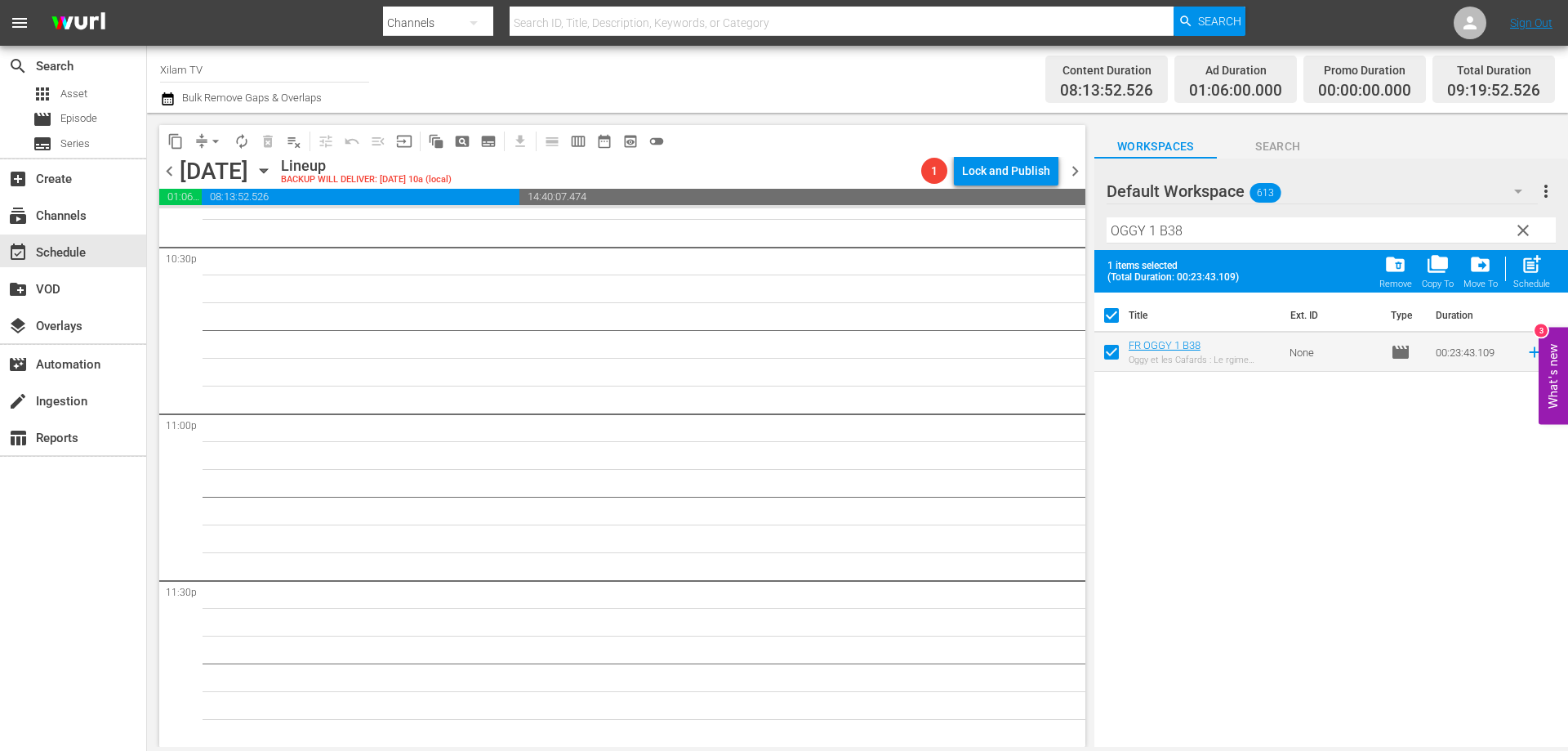
click at [1204, 228] on input "OGGY 1 B38" at bounding box center [1331, 230] width 450 height 26
type input "OGGY 1 B50"
click at [1109, 359] on input "checkbox" at bounding box center [1112, 355] width 35 height 35
checkbox input "true"
checkbox input "false"
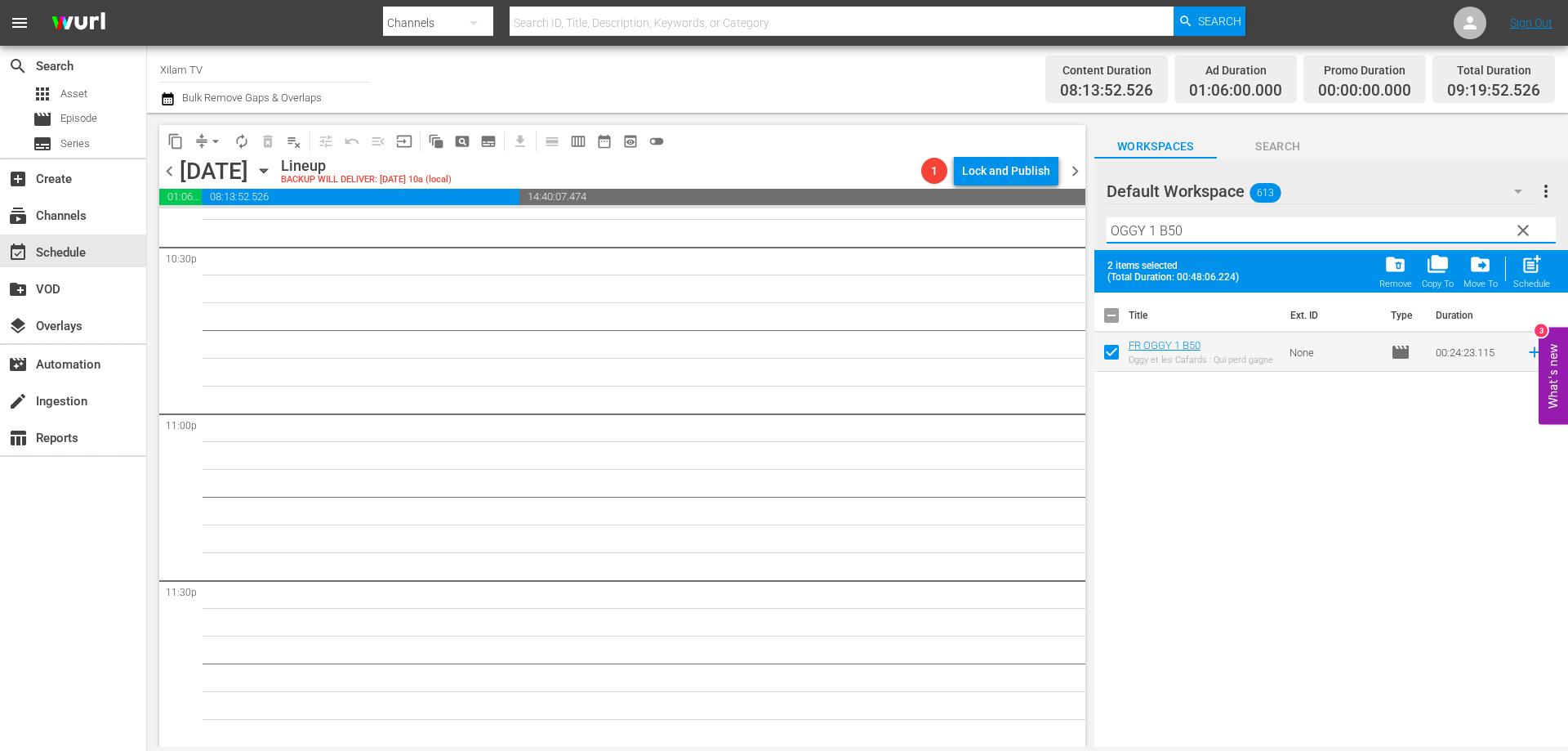
click at [1207, 226] on input "OGGY 1 B50" at bounding box center [1331, 230] width 450 height 26
type input "OGGY 1 B46"
click at [1106, 393] on input "checkbox" at bounding box center [1112, 394] width 35 height 35
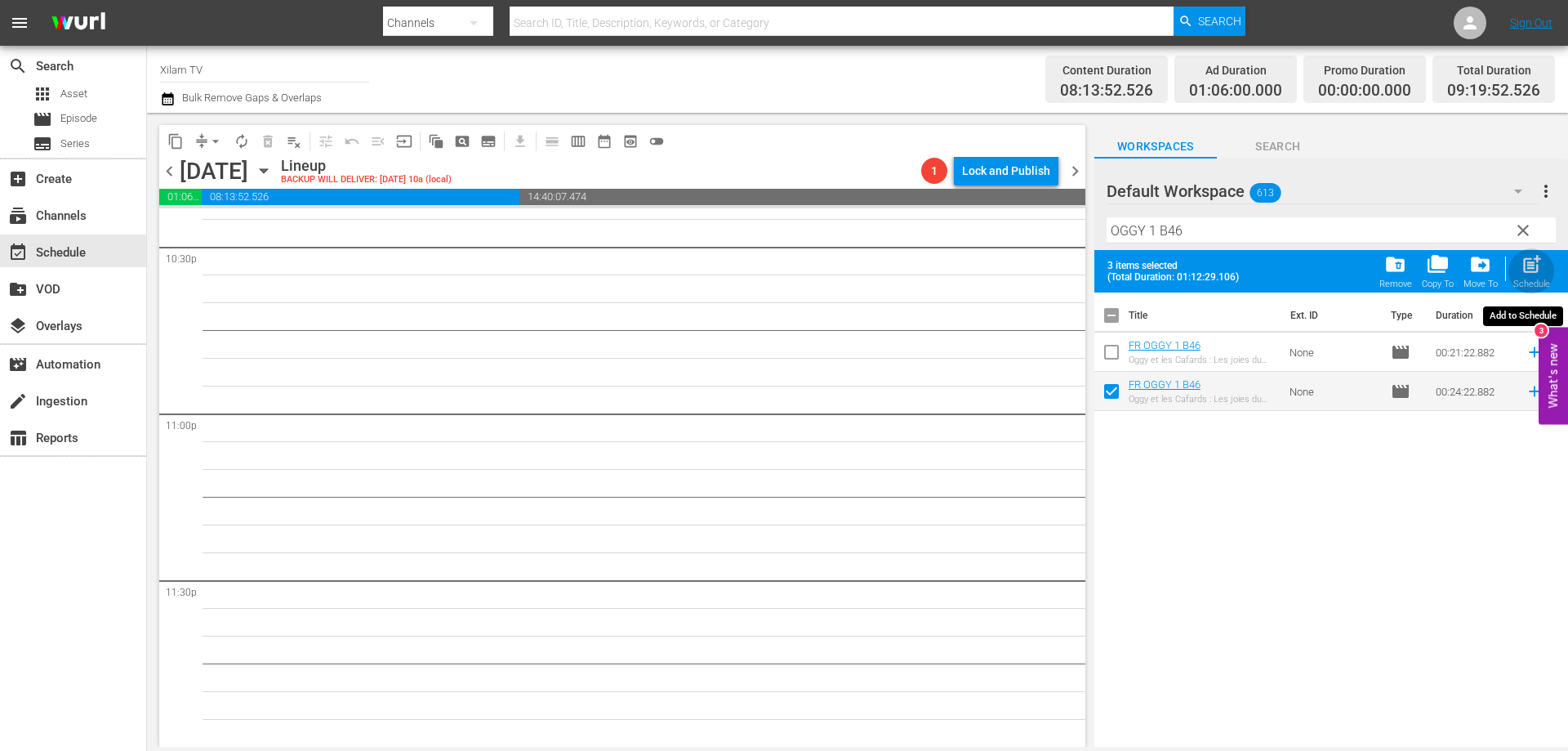
click at [1526, 275] on span "post_add" at bounding box center [1531, 264] width 22 height 22
checkbox input "false"
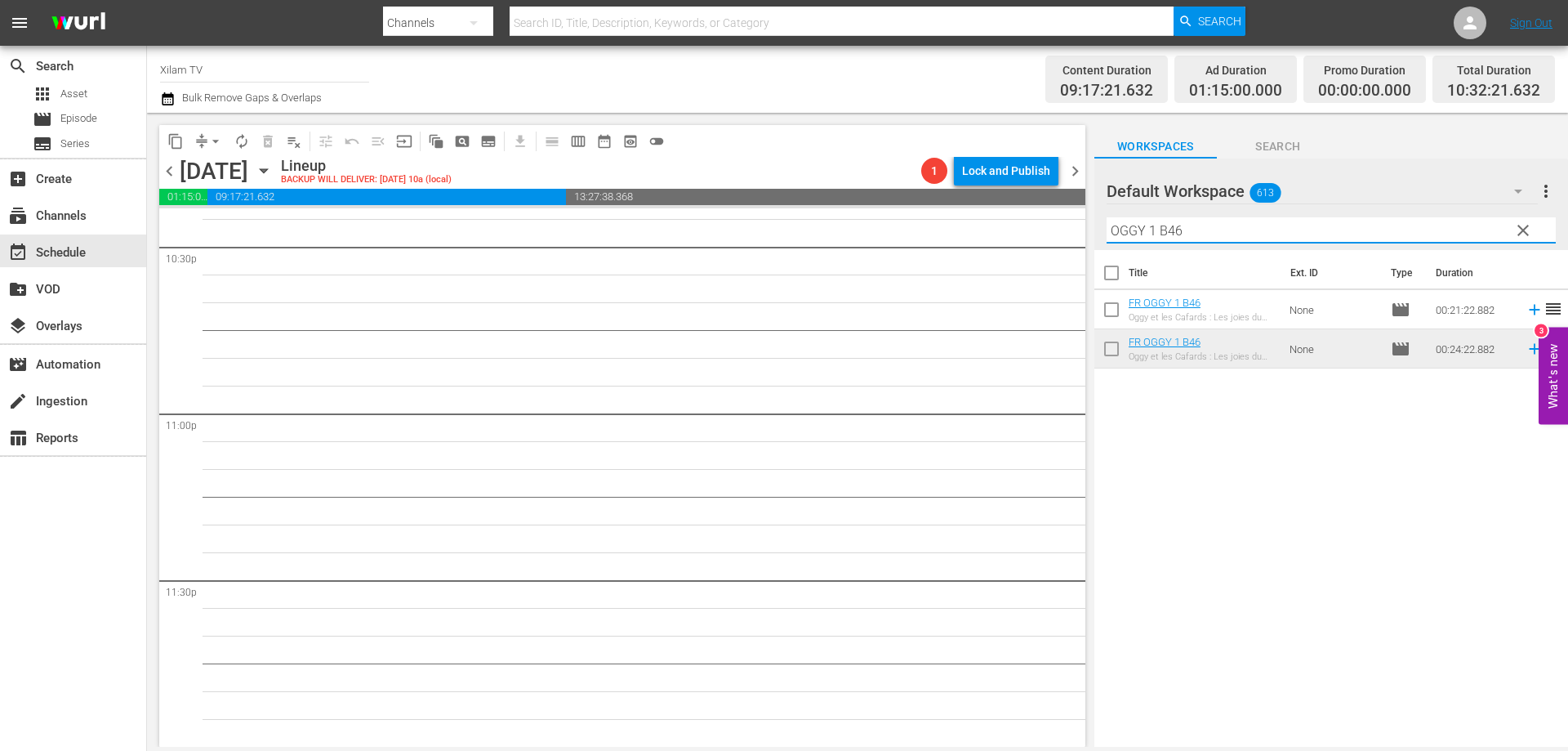
drag, startPoint x: 1153, startPoint y: 229, endPoint x: 1097, endPoint y: 228, distance: 56.0
click at [1097, 228] on div "Default Workspace 613 Default more_vert clear Filter by Title OGGY 1 B46" at bounding box center [1331, 204] width 474 height 91
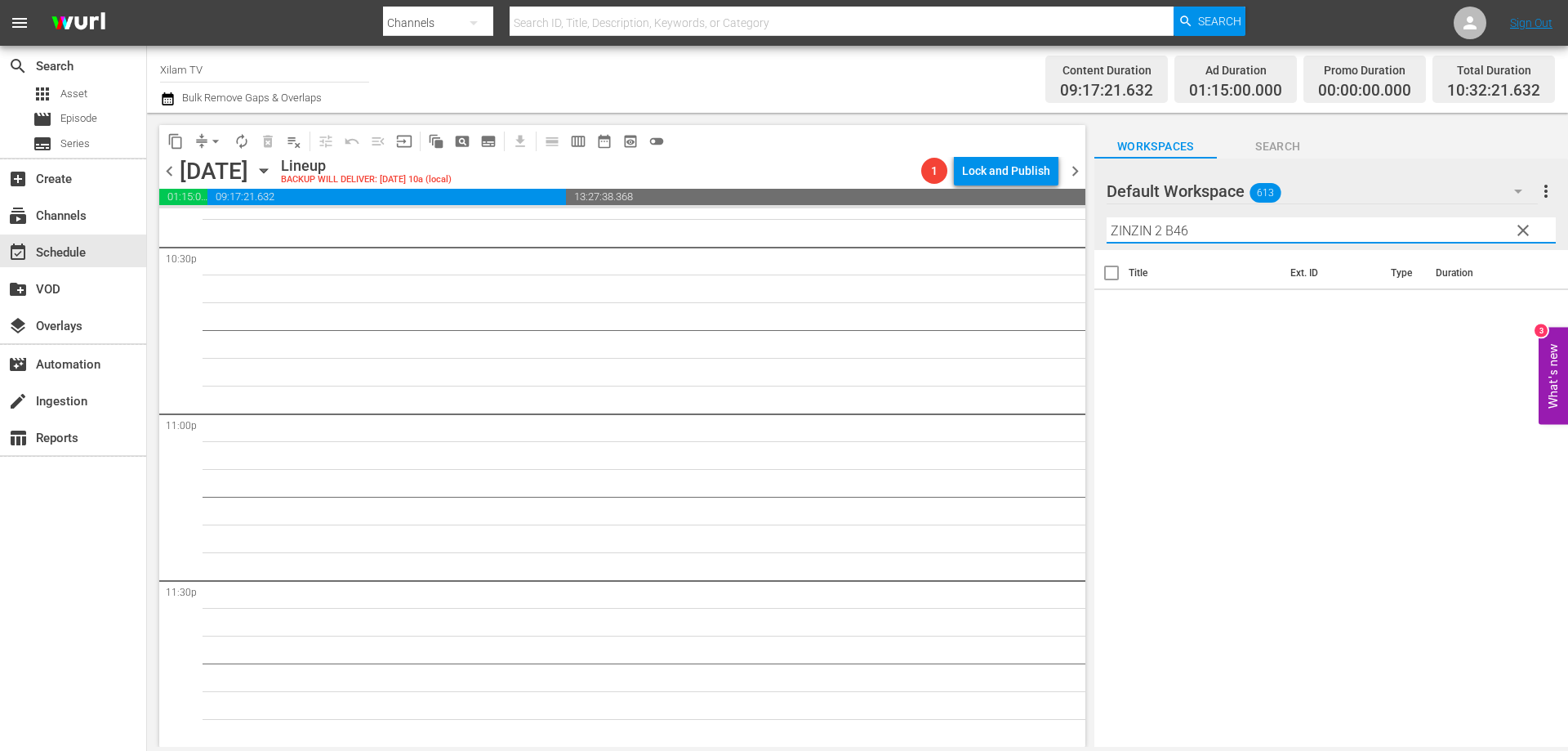
drag, startPoint x: 1170, startPoint y: 235, endPoint x: 1183, endPoint y: 229, distance: 14.3
click at [1172, 233] on input "ZINZIN 2 B46" at bounding box center [1331, 230] width 450 height 26
click at [1196, 225] on input "ZINZIN 2 B46" at bounding box center [1331, 230] width 450 height 26
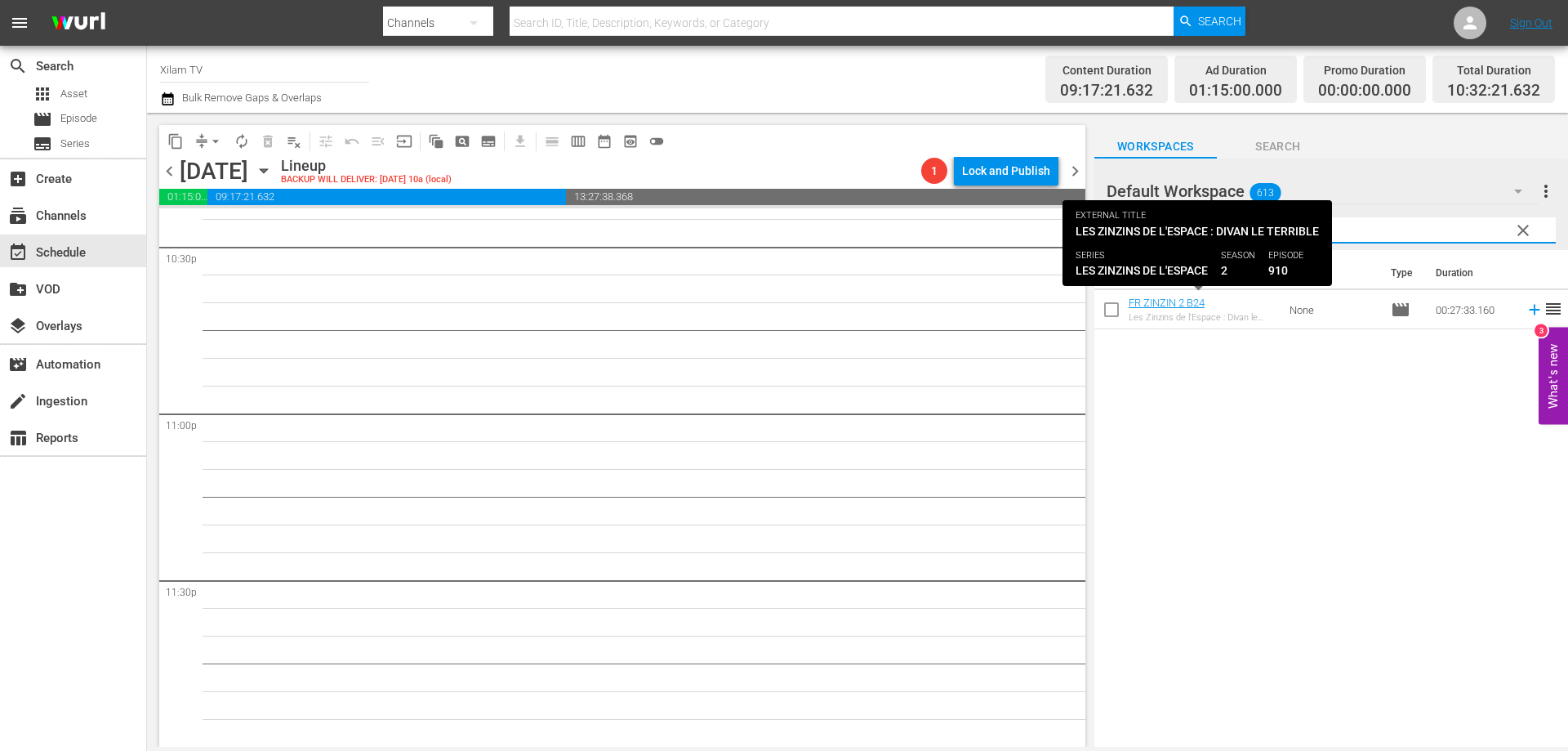
type input "ZINZIN 2 B24"
click at [1106, 312] on input "checkbox" at bounding box center [1112, 313] width 35 height 35
checkbox input "true"
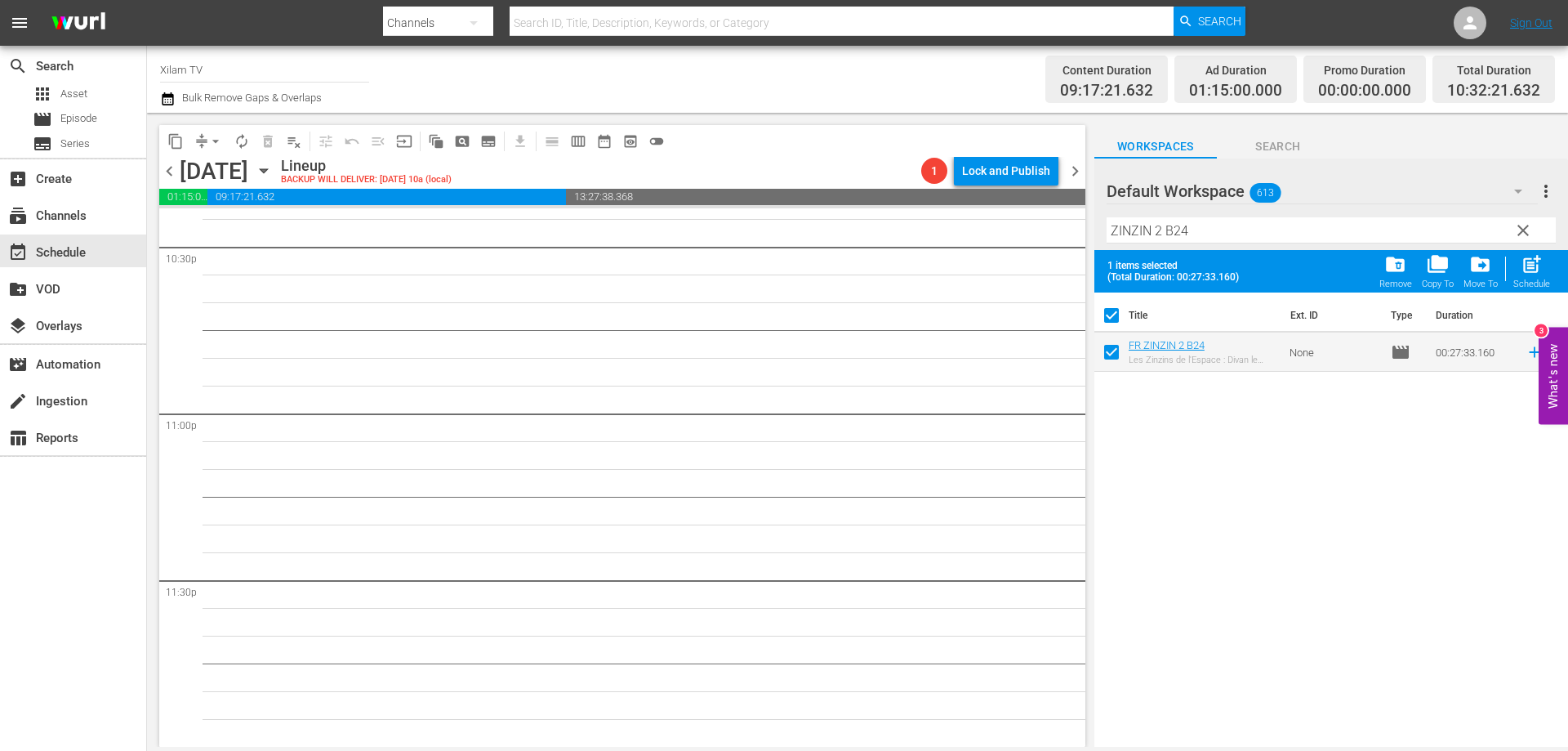
click at [1199, 234] on input "ZINZIN 2 B24" at bounding box center [1331, 230] width 450 height 26
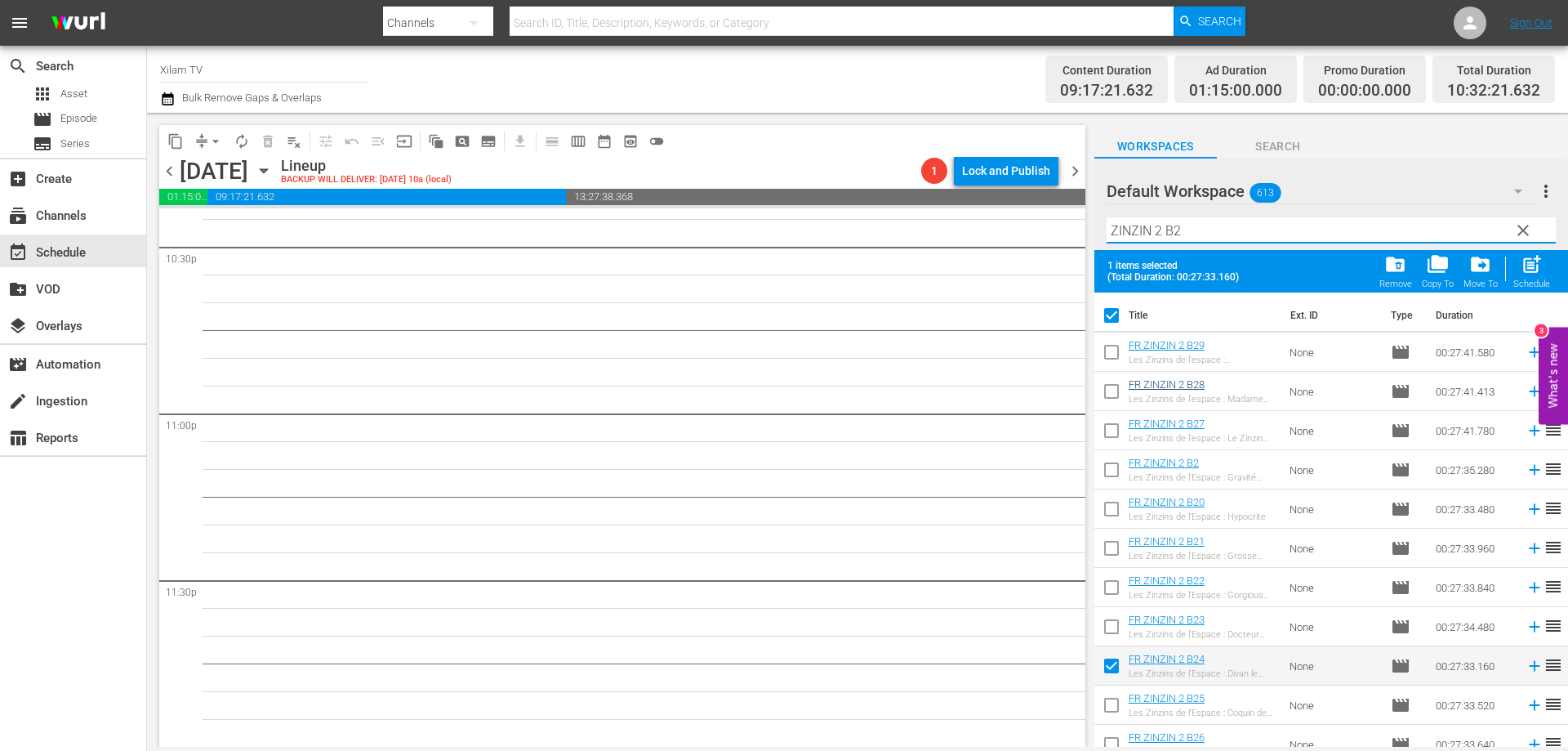
type input "ZINZIN 2 B2"
click at [1111, 464] on input "checkbox" at bounding box center [1112, 472] width 35 height 35
checkbox input "true"
checkbox input "false"
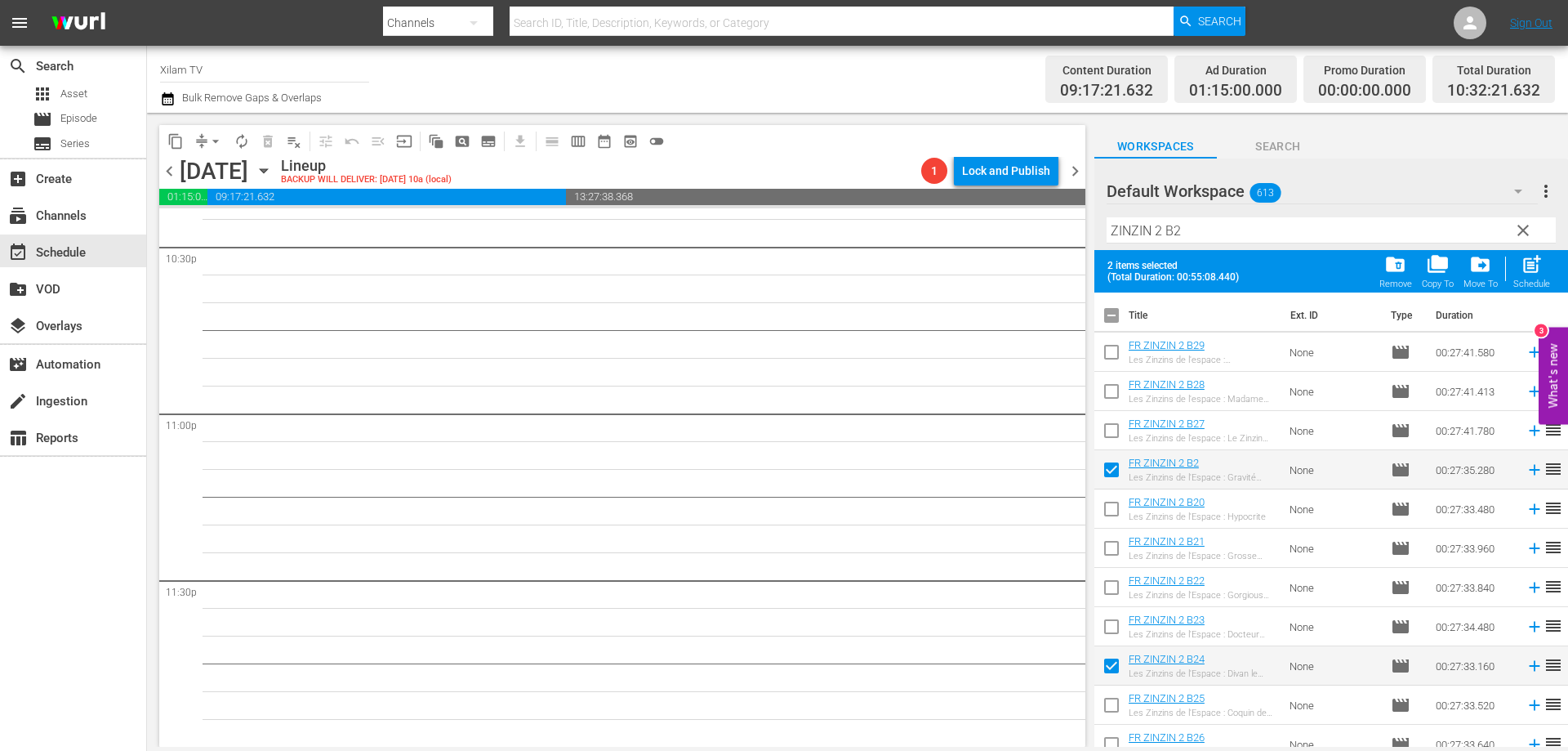
click at [1197, 243] on hr at bounding box center [1331, 242] width 450 height 1
click at [1198, 231] on input "ZINZIN 2 B2" at bounding box center [1331, 230] width 450 height 26
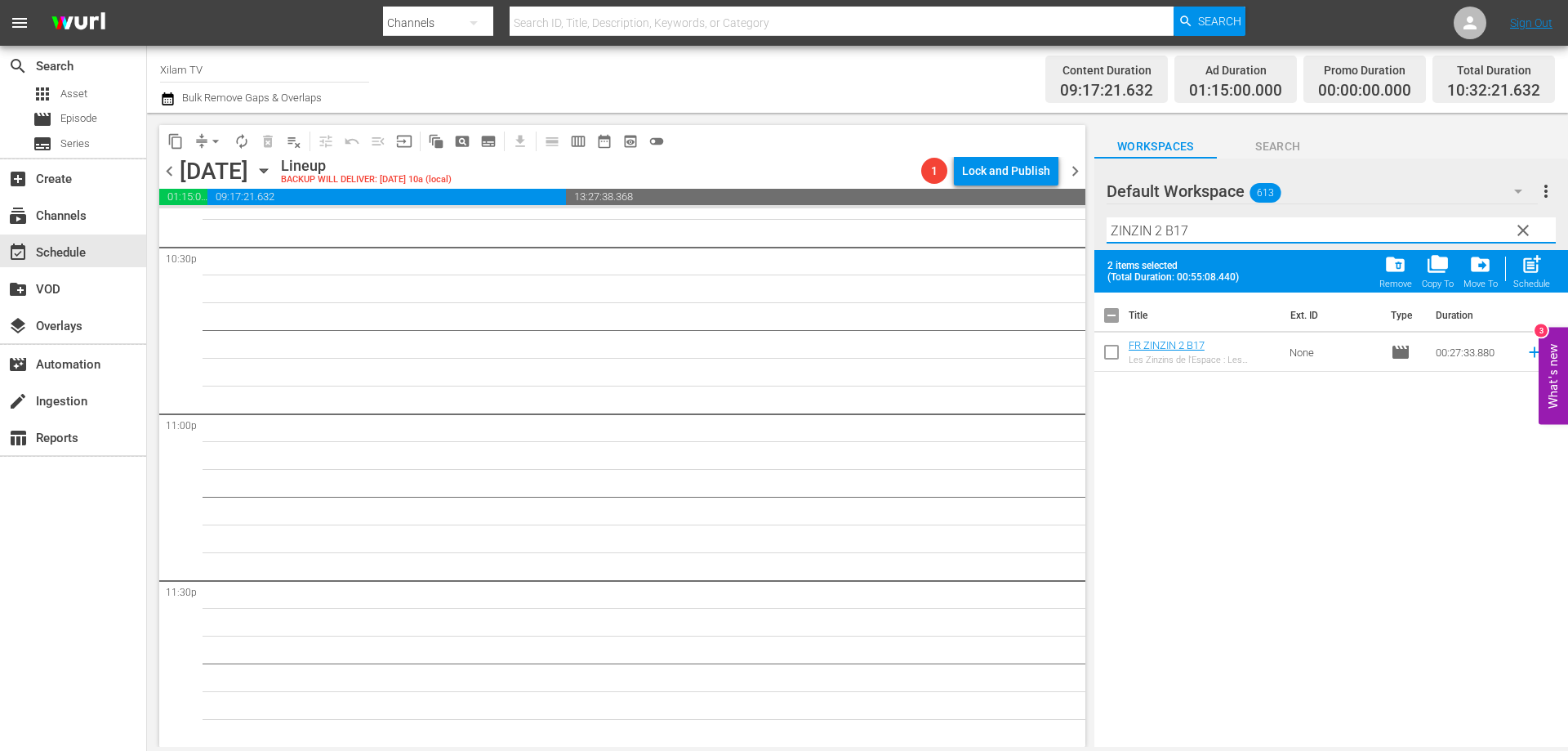
type input "ZINZIN 2 B17"
click at [1111, 358] on input "checkbox" at bounding box center [1112, 355] width 35 height 35
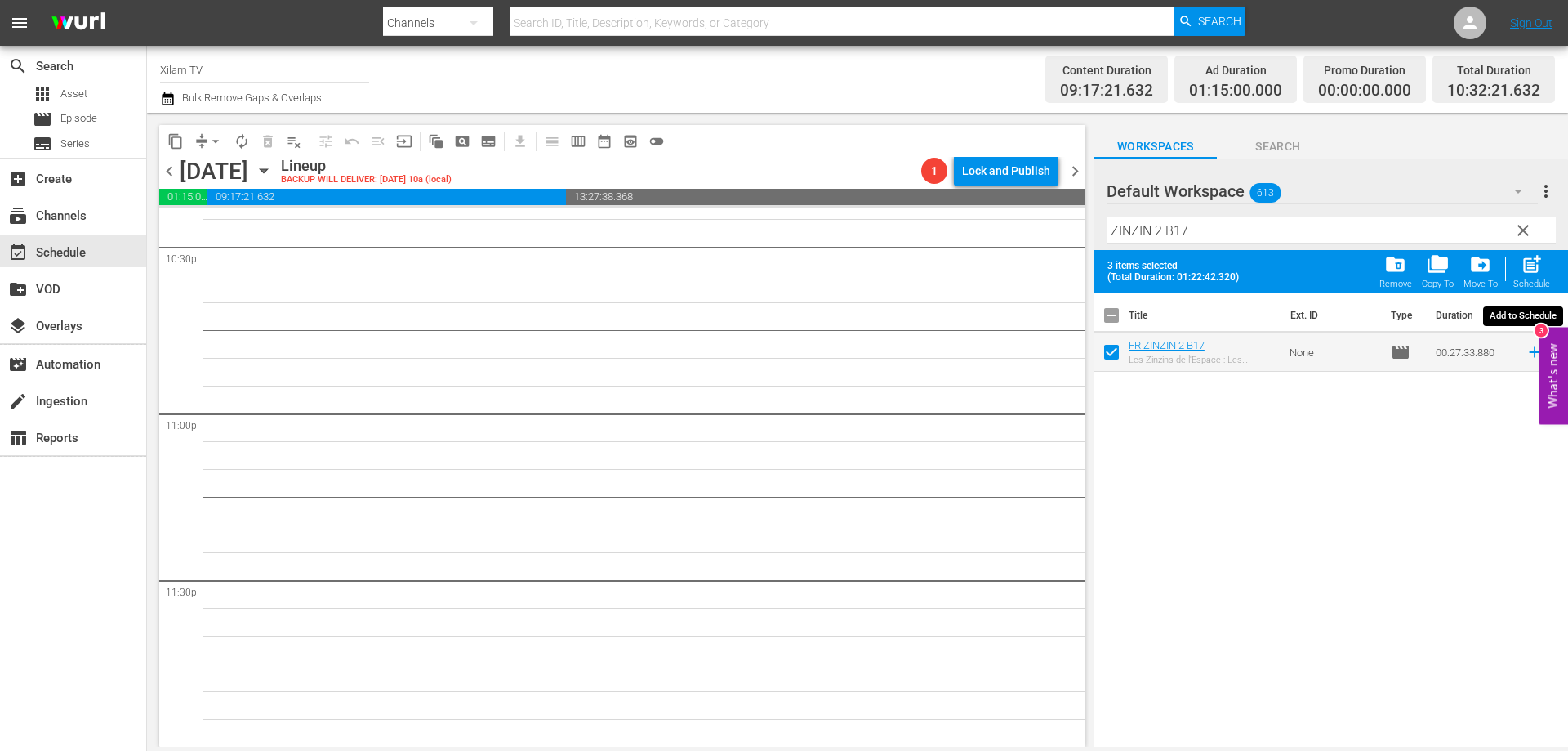
click at [1539, 268] on span "post_add" at bounding box center [1531, 264] width 22 height 22
checkbox input "false"
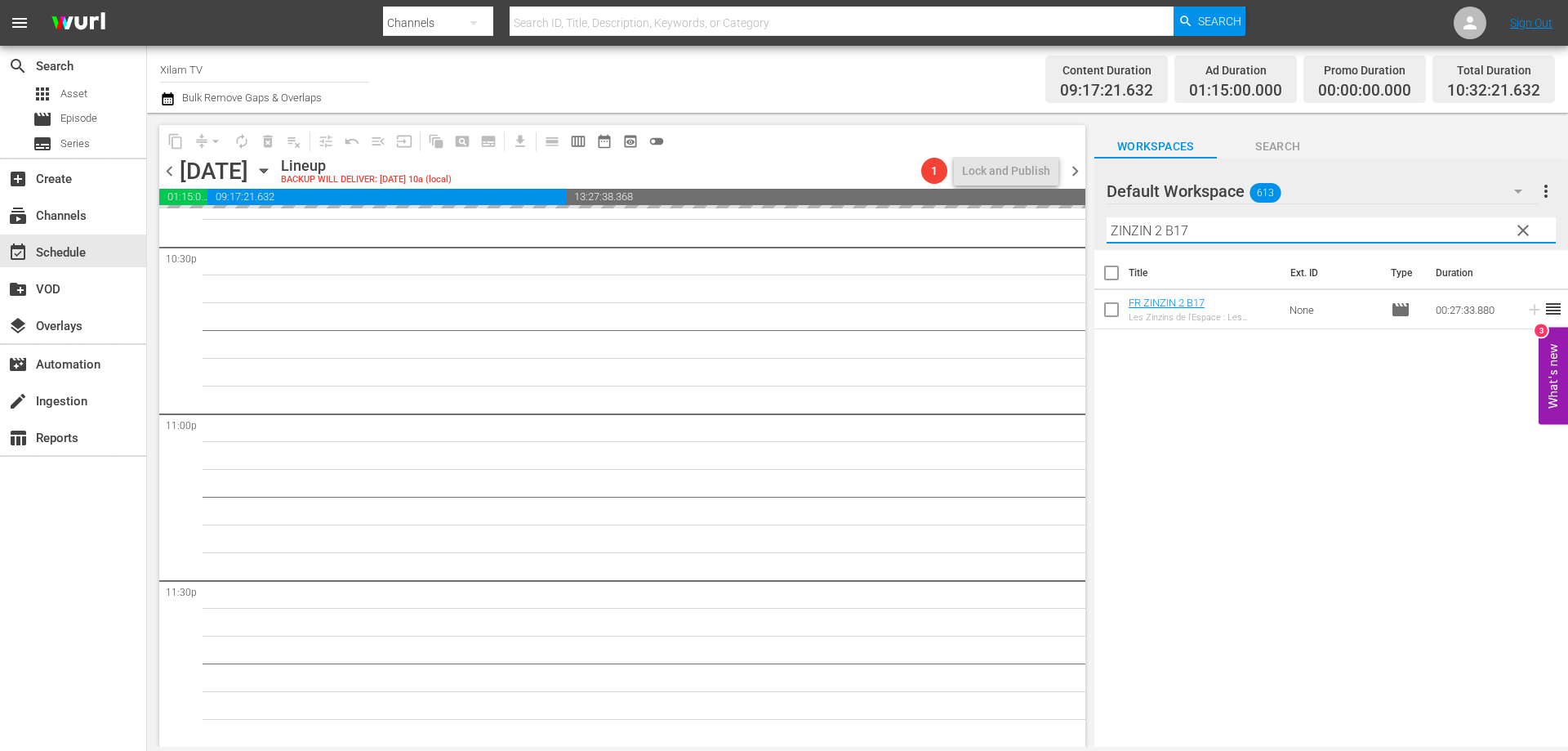
drag, startPoint x: 1161, startPoint y: 230, endPoint x: 1103, endPoint y: 223, distance: 58.4
click at [1103, 223] on div "Default Workspace 613 Default more_vert clear Filter by Title ZINZIN 2 B17" at bounding box center [1331, 204] width 474 height 91
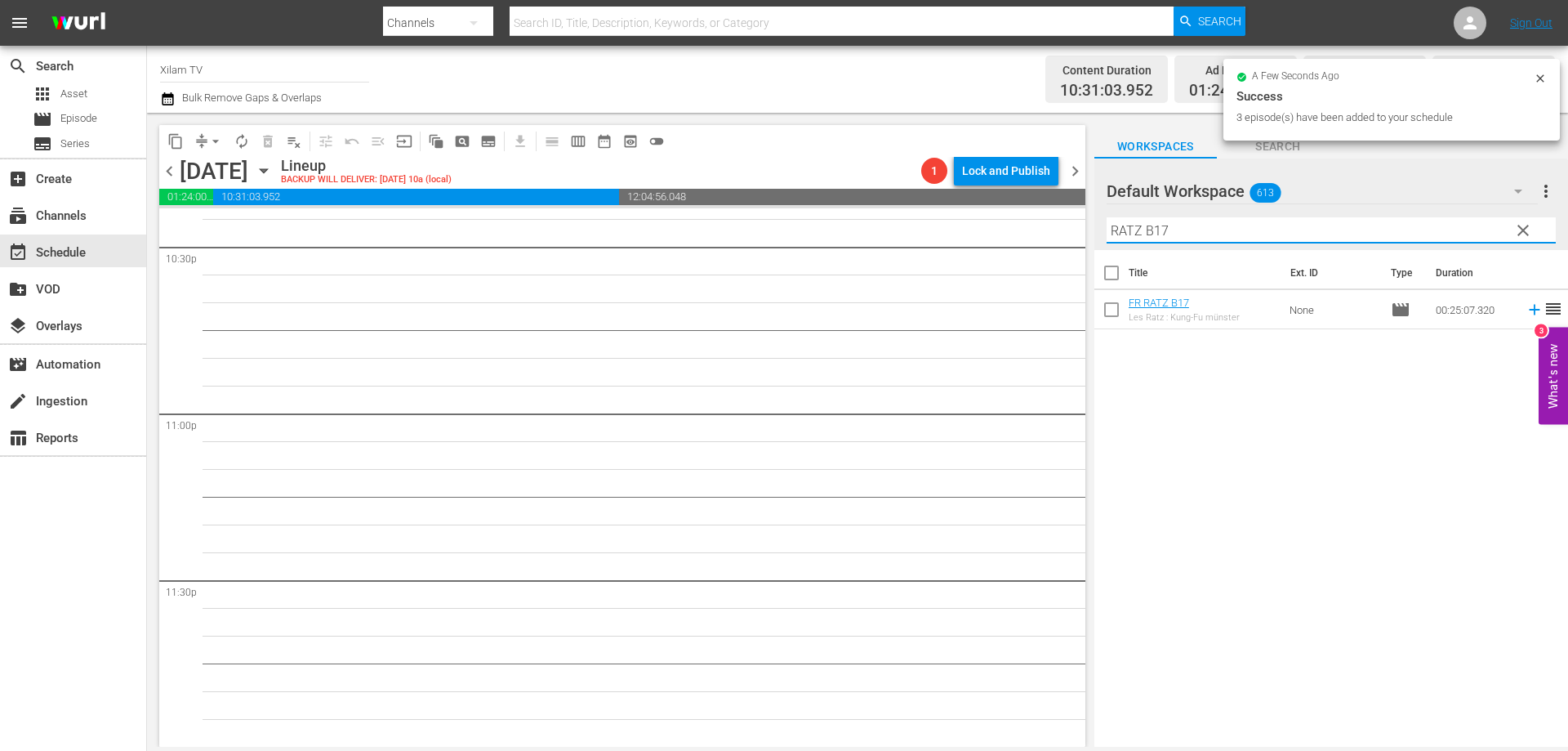
click at [1252, 228] on input "RATZ B17" at bounding box center [1331, 230] width 450 height 26
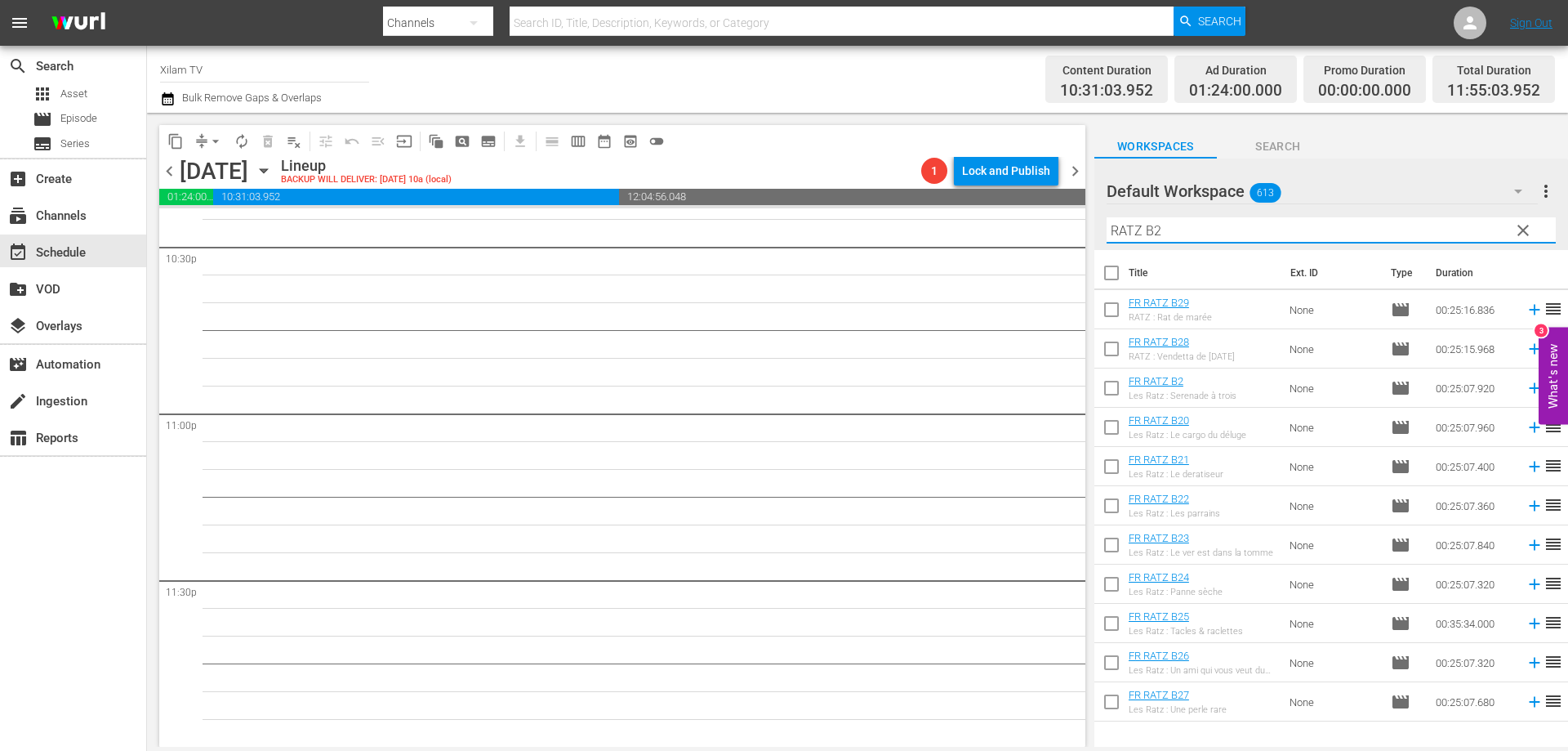
type input "RATZ B2"
click at [1118, 380] on input "checkbox" at bounding box center [1112, 391] width 35 height 35
checkbox input "true"
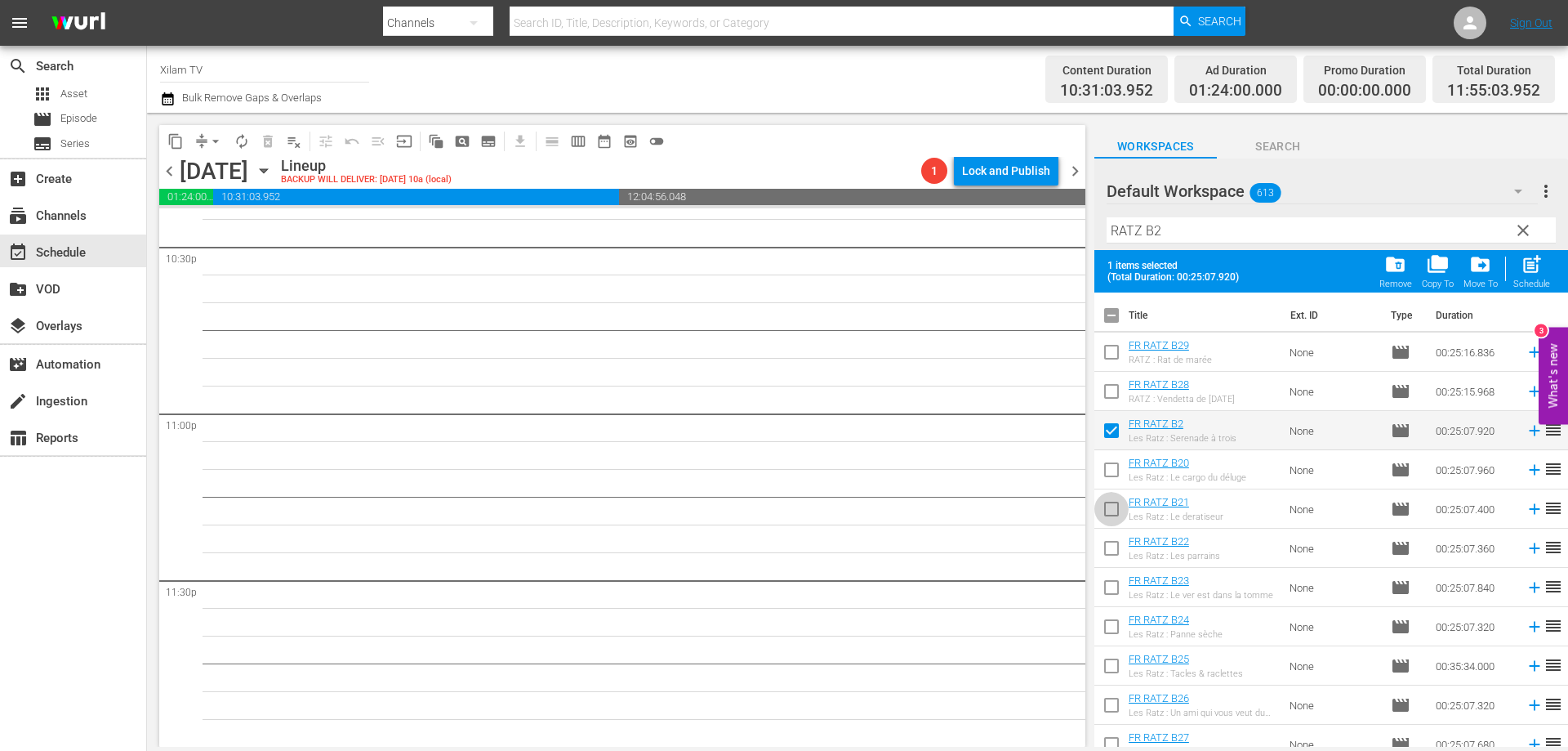
click at [1104, 513] on input "checkbox" at bounding box center [1112, 512] width 35 height 35
checkbox input "true"
click at [1115, 392] on input "checkbox" at bounding box center [1112, 394] width 35 height 35
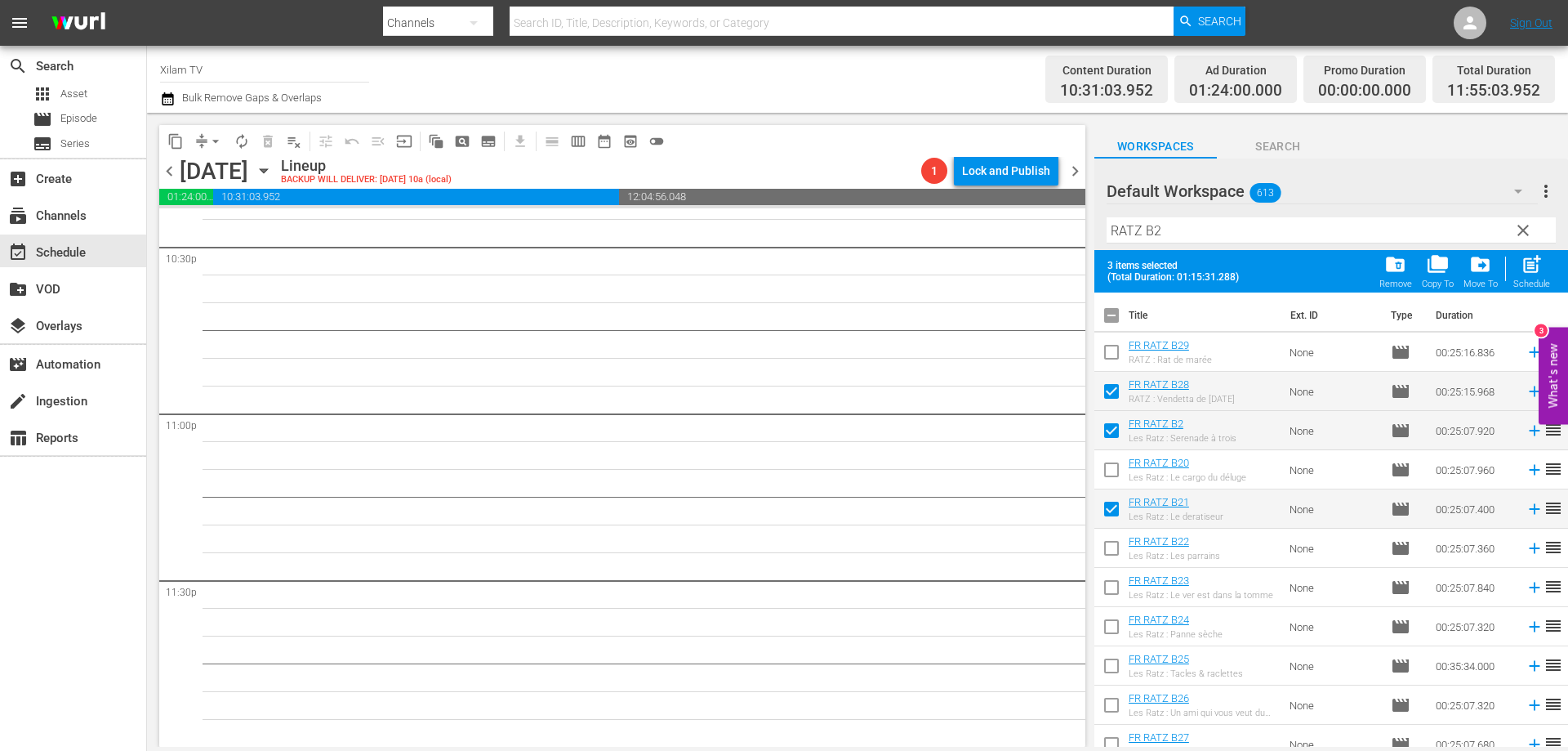
click at [1518, 268] on div "post_add Schedule" at bounding box center [1531, 271] width 37 height 36
checkbox input "false"
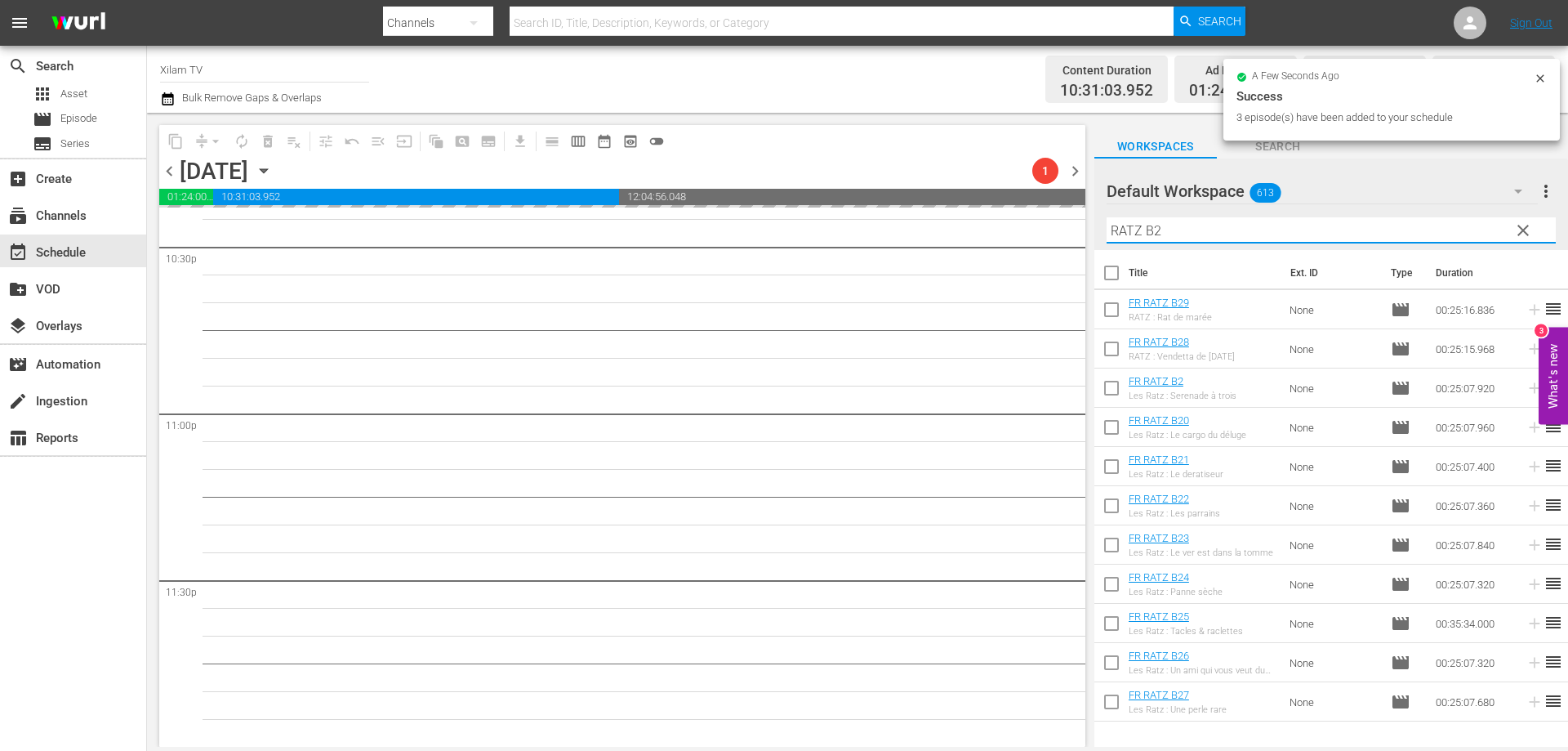
drag, startPoint x: 1108, startPoint y: 229, endPoint x: 1080, endPoint y: 222, distance: 28.9
click at [1080, 222] on div "content_copy compress arrow_drop_down autorenew_outlined delete_forever_outline…" at bounding box center [858, 429] width 1422 height 634
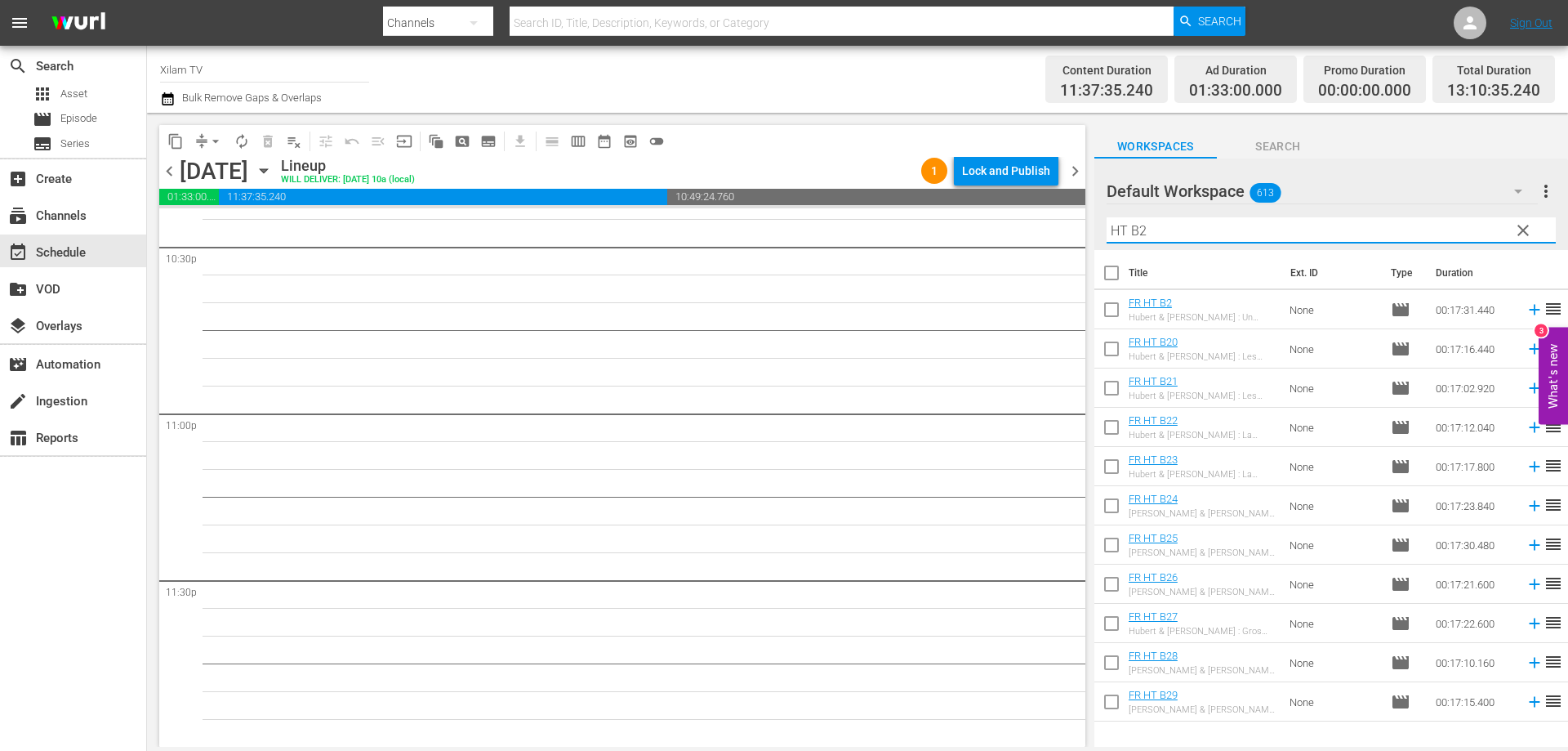
drag, startPoint x: 1201, startPoint y: 230, endPoint x: 1127, endPoint y: 236, distance: 74.2
click at [1196, 230] on input "HT B2" at bounding box center [1331, 230] width 450 height 26
click at [1136, 232] on input "HT B2" at bounding box center [1331, 230] width 450 height 26
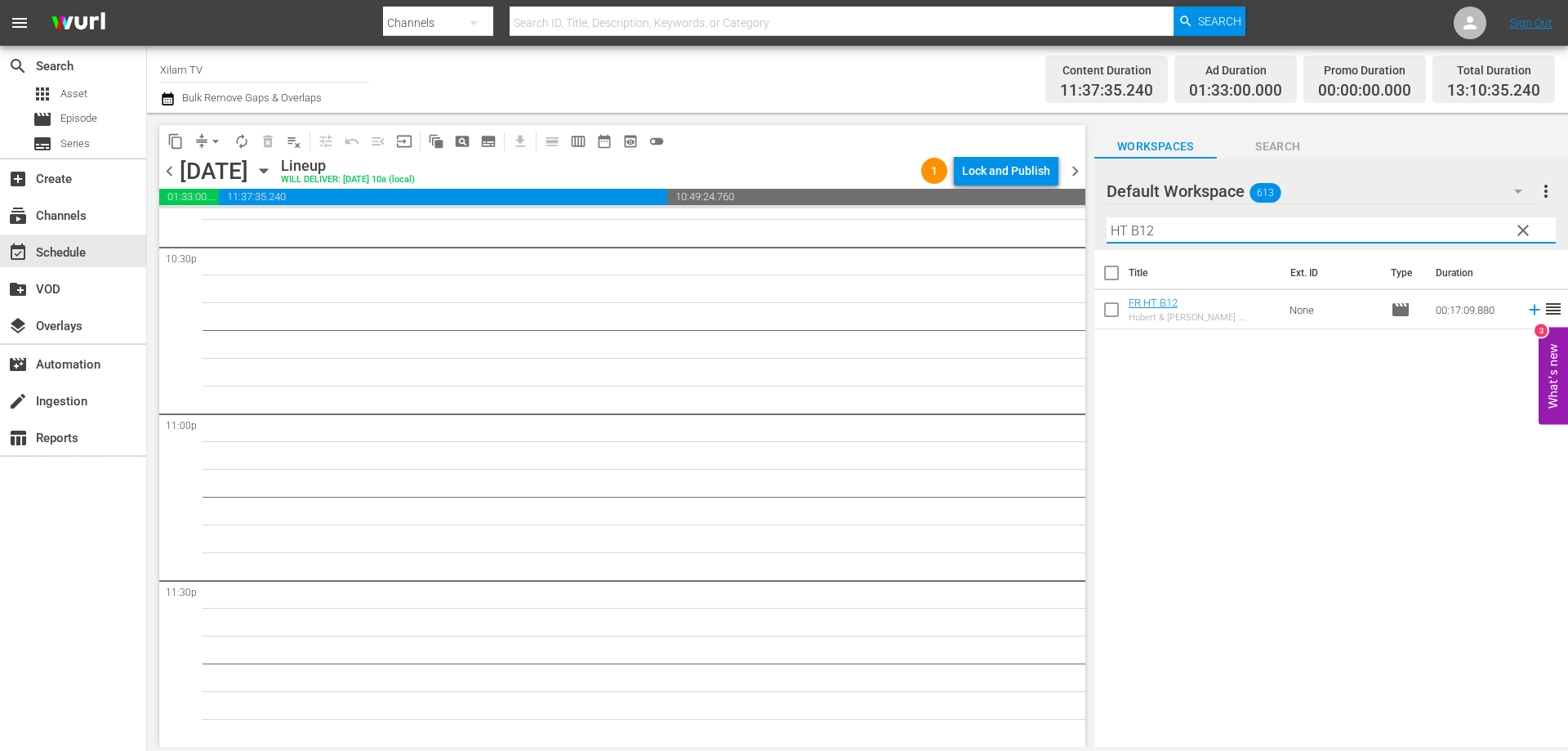
type input "HT B12"
click at [1109, 305] on input "checkbox" at bounding box center [1112, 313] width 35 height 35
checkbox input "true"
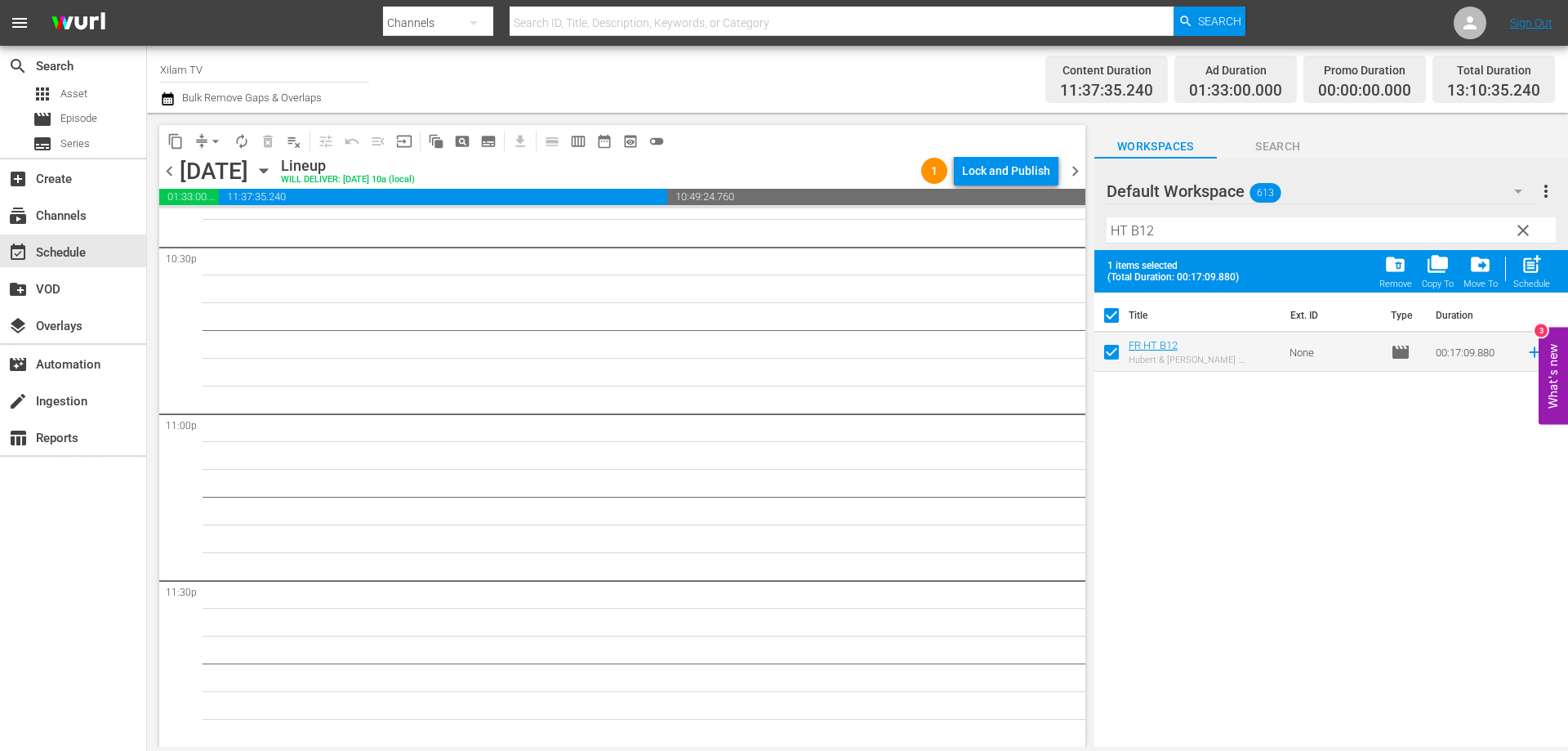
click at [1147, 233] on input "HT B12" at bounding box center [1331, 230] width 450 height 26
type input "HT B22"
click at [1117, 355] on input "checkbox" at bounding box center [1112, 355] width 35 height 35
checkbox input "true"
checkbox input "false"
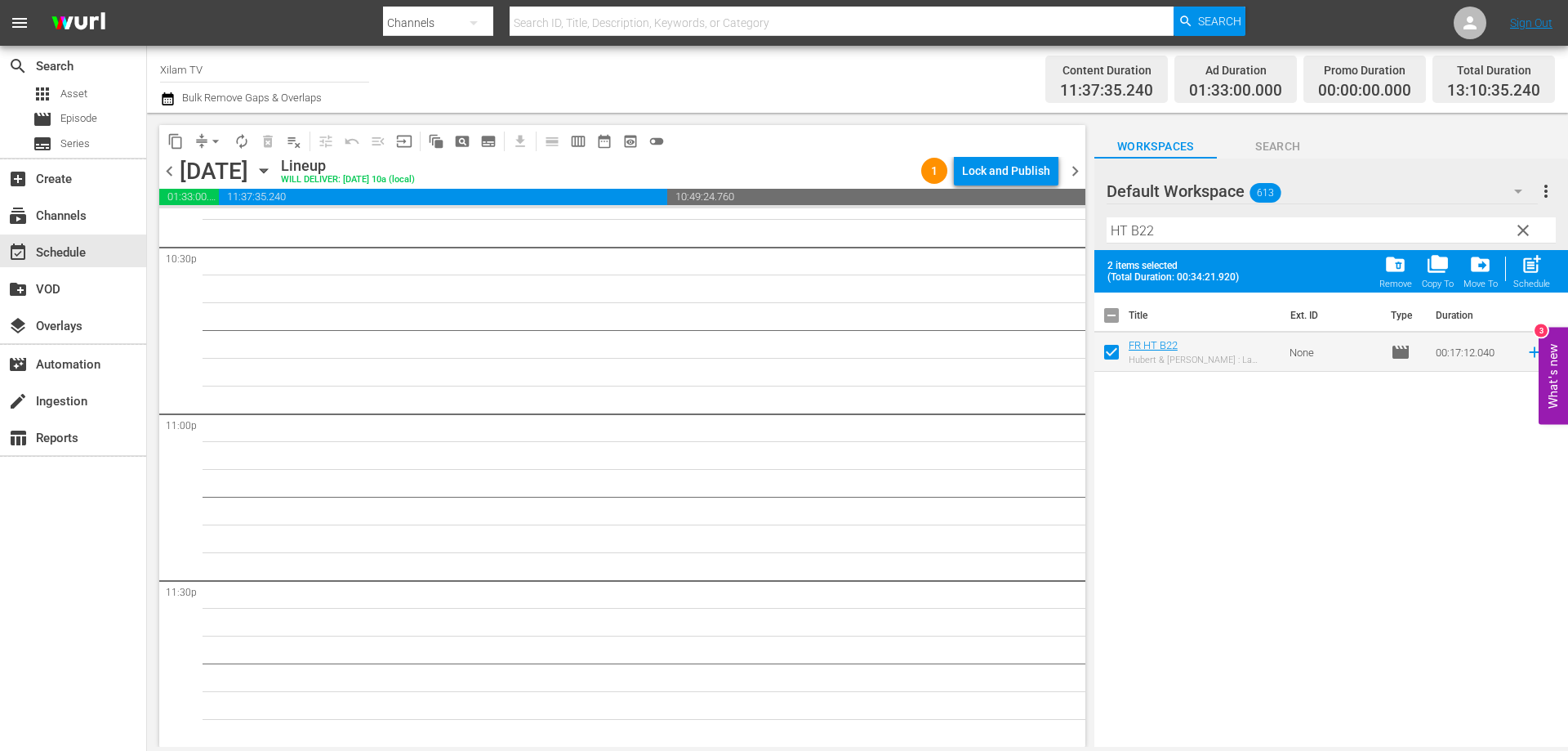
click at [1168, 241] on input "HT B22" at bounding box center [1331, 230] width 450 height 26
type input "HT B37"
click at [1110, 354] on input "checkbox" at bounding box center [1112, 355] width 35 height 35
click at [1535, 269] on span "post_add" at bounding box center [1531, 264] width 22 height 22
checkbox input "false"
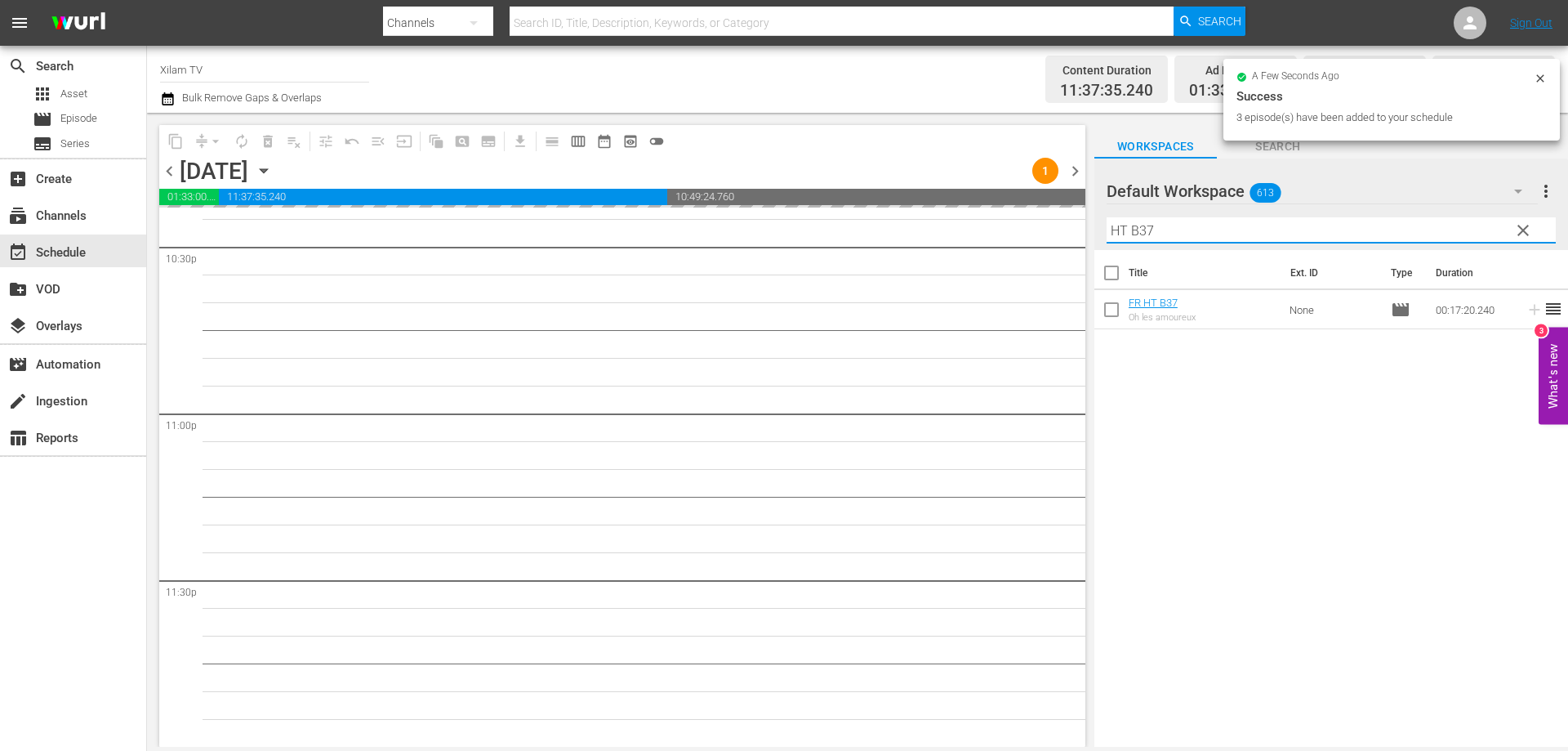
drag, startPoint x: 1125, startPoint y: 231, endPoint x: 1100, endPoint y: 226, distance: 25.5
click at [1100, 226] on div "Default Workspace 613 Default more_vert clear Filter by Title HT B37" at bounding box center [1331, 204] width 474 height 91
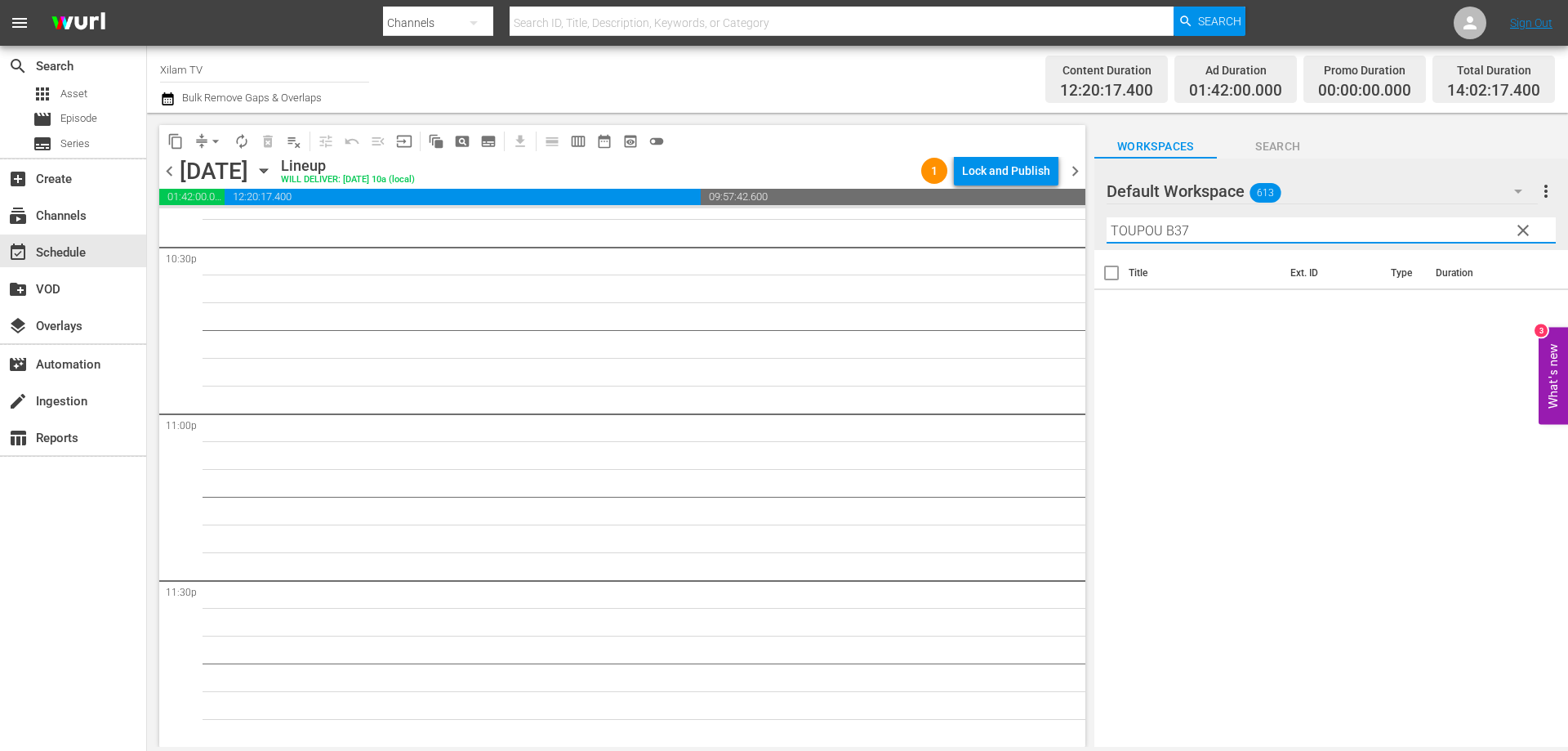
click at [1190, 232] on input "TOUPOU B37" at bounding box center [1331, 230] width 450 height 26
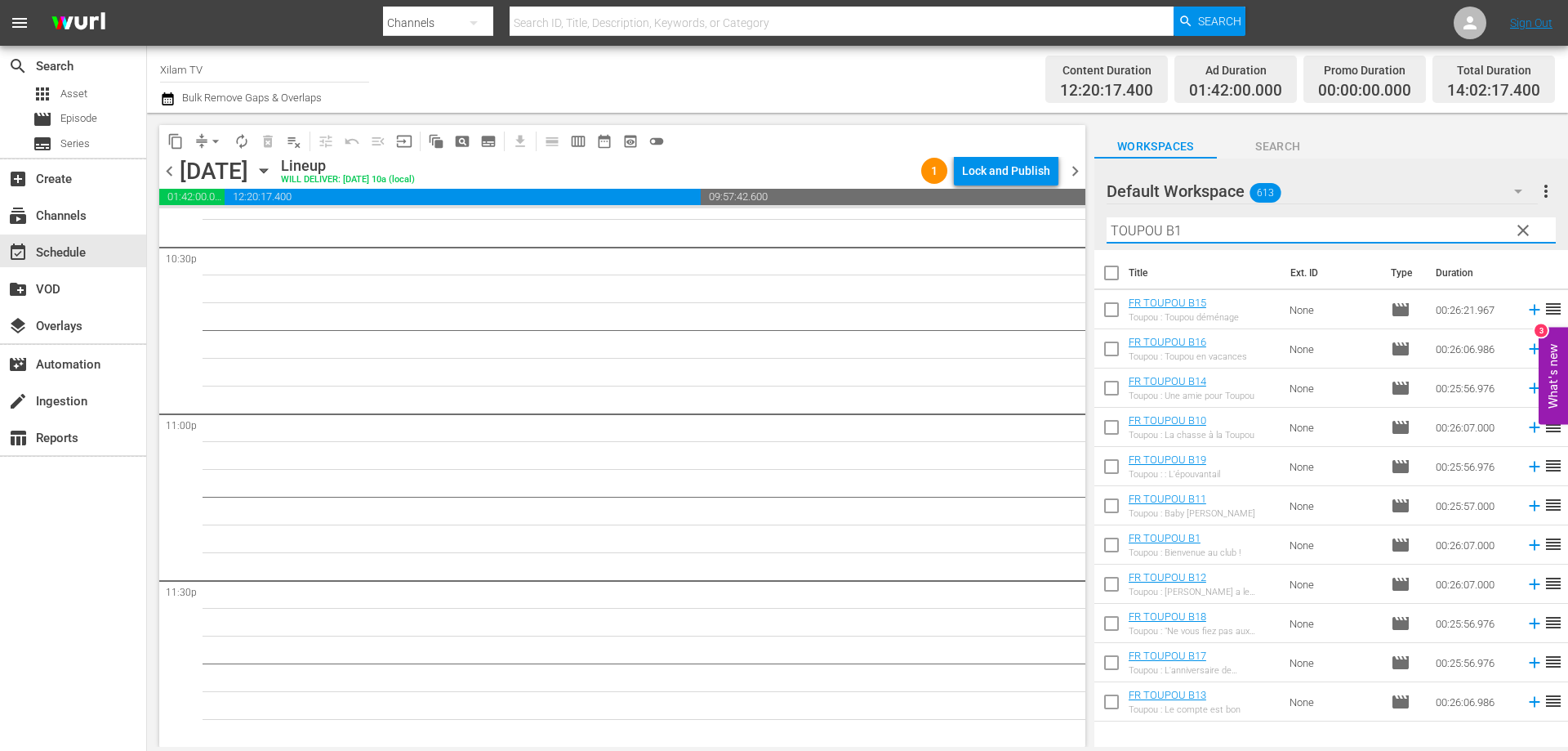
type input "TOUPOU B1"
click at [1115, 663] on input "checkbox" at bounding box center [1112, 666] width 35 height 35
checkbox input "true"
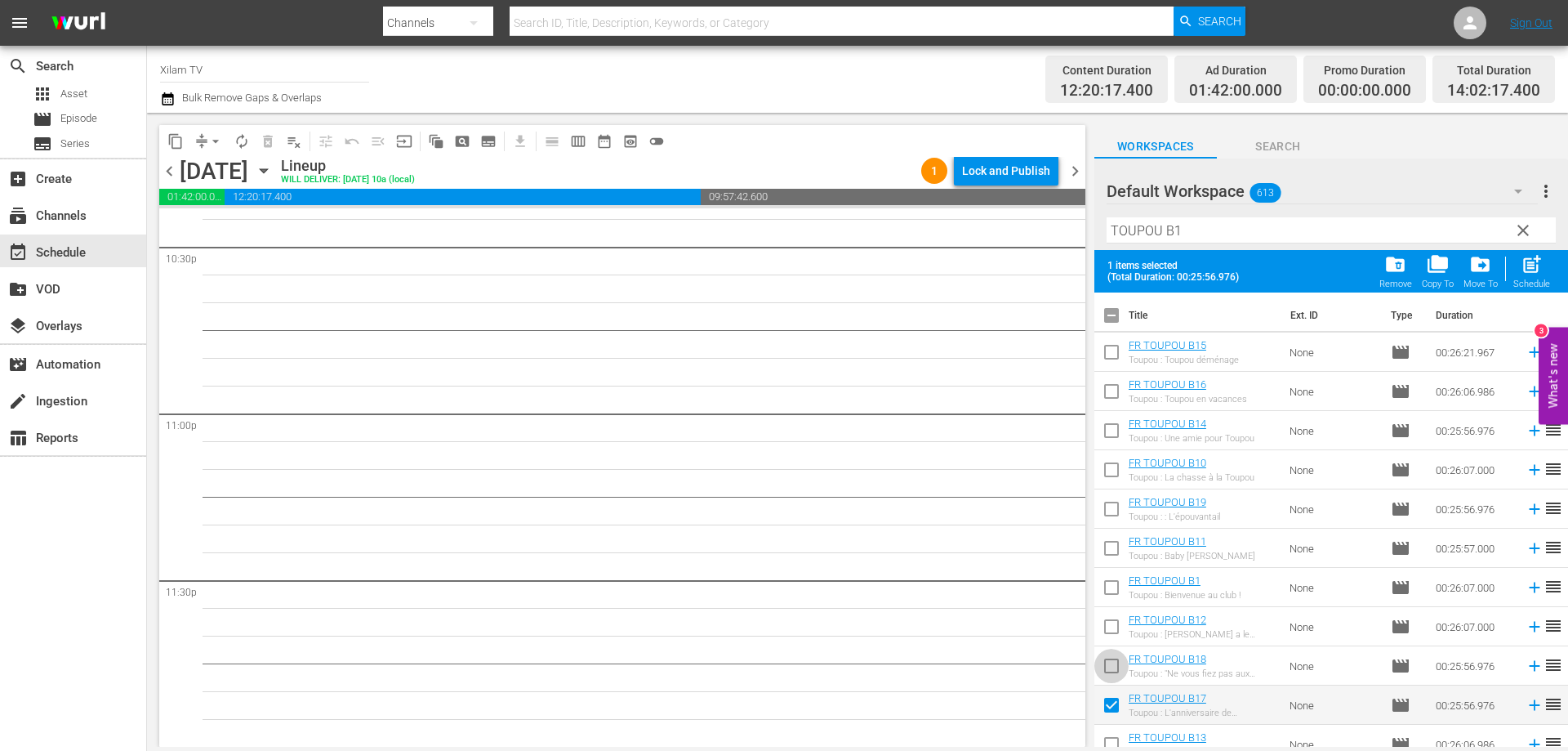
click at [1110, 667] on input "checkbox" at bounding box center [1112, 668] width 35 height 35
click at [1115, 665] on input "checkbox" at bounding box center [1112, 668] width 35 height 35
checkbox input "false"
click at [1111, 634] on input "checkbox" at bounding box center [1112, 630] width 35 height 35
checkbox input "true"
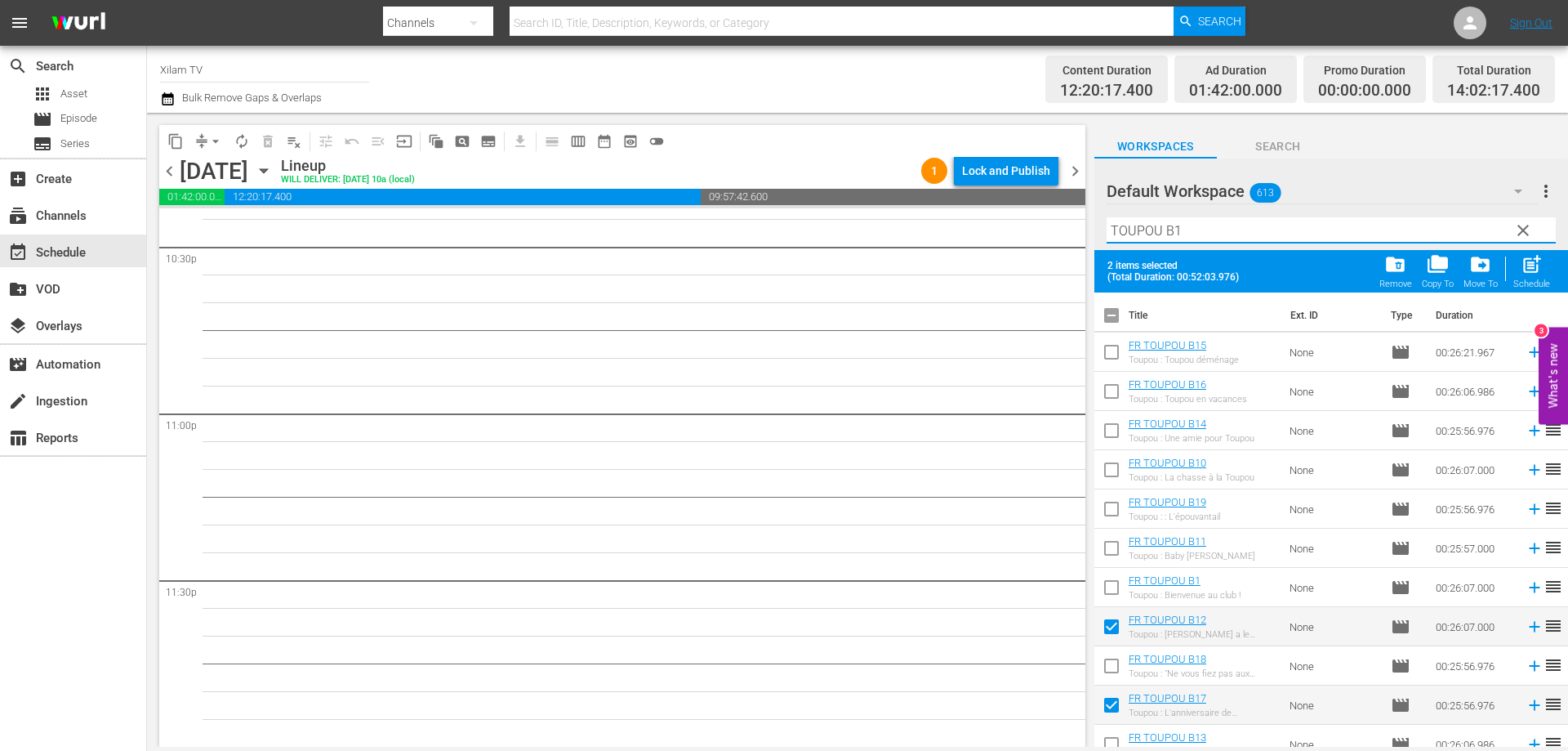
click at [1210, 233] on input "TOUPOU B1" at bounding box center [1331, 230] width 450 height 26
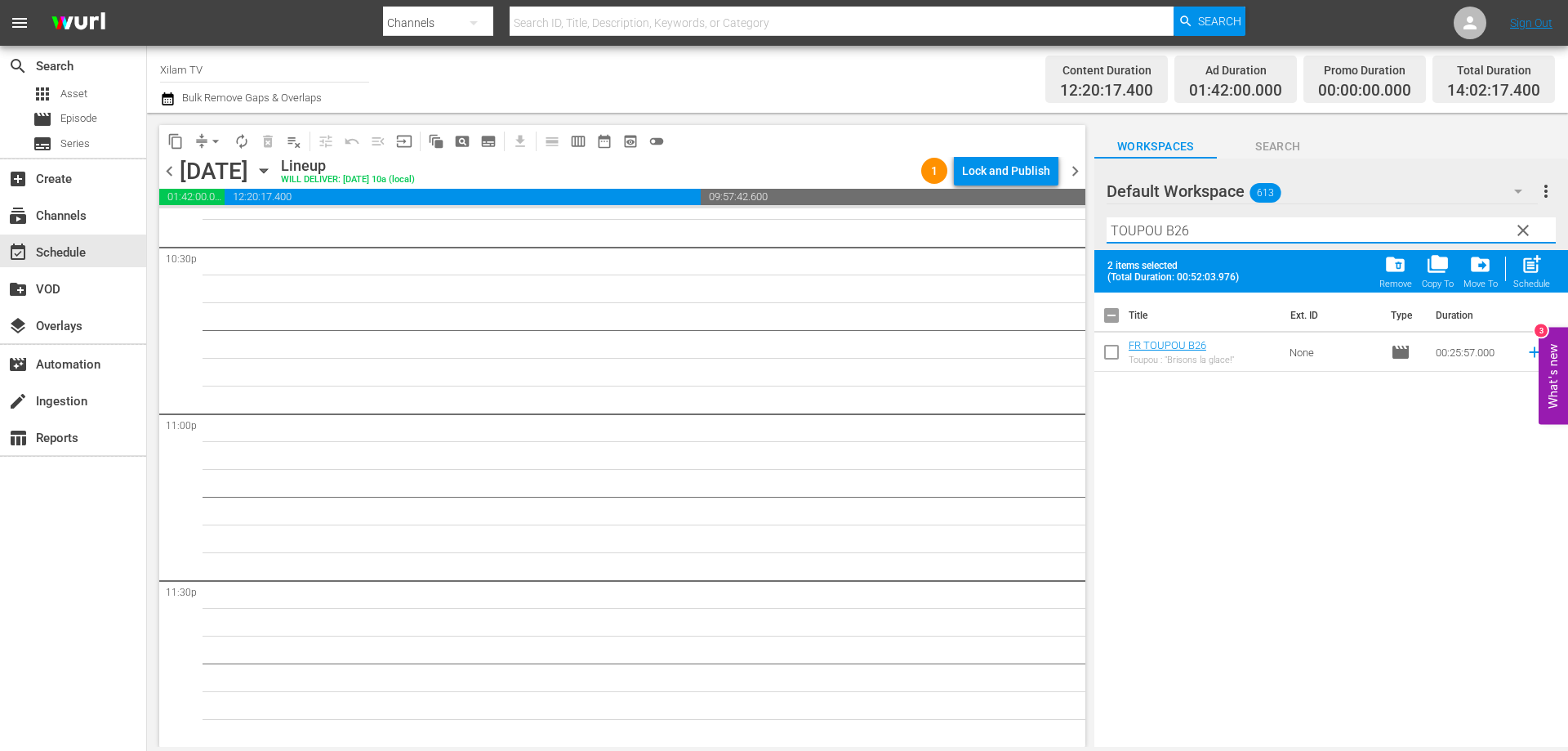
type input "TOUPOU B26"
click at [1114, 349] on input "checkbox" at bounding box center [1112, 355] width 35 height 35
click at [1552, 265] on button "post_add Schedule" at bounding box center [1532, 270] width 47 height 46
checkbox input "false"
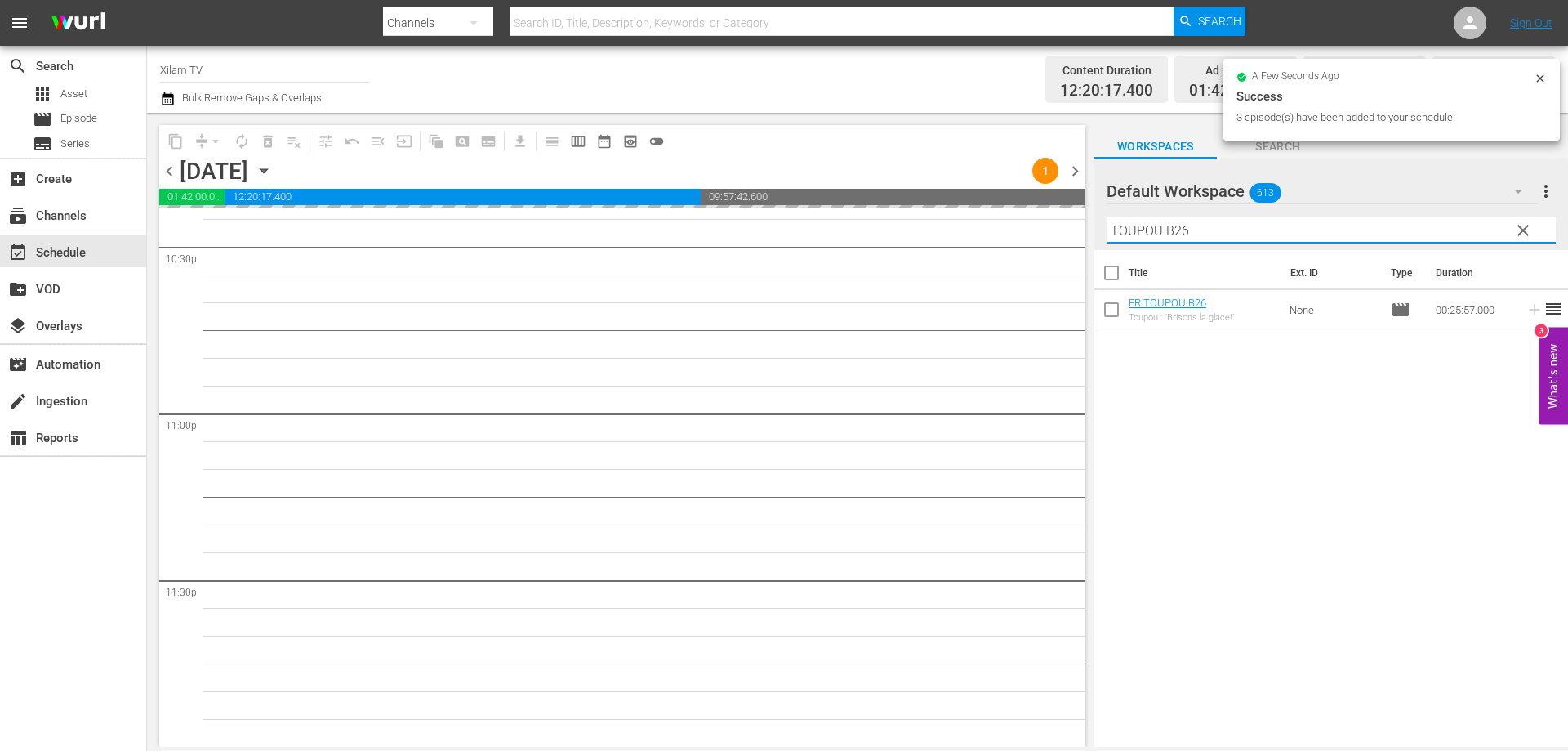
click at [1108, 222] on input "TOUPOU B26" at bounding box center [1331, 230] width 450 height 26
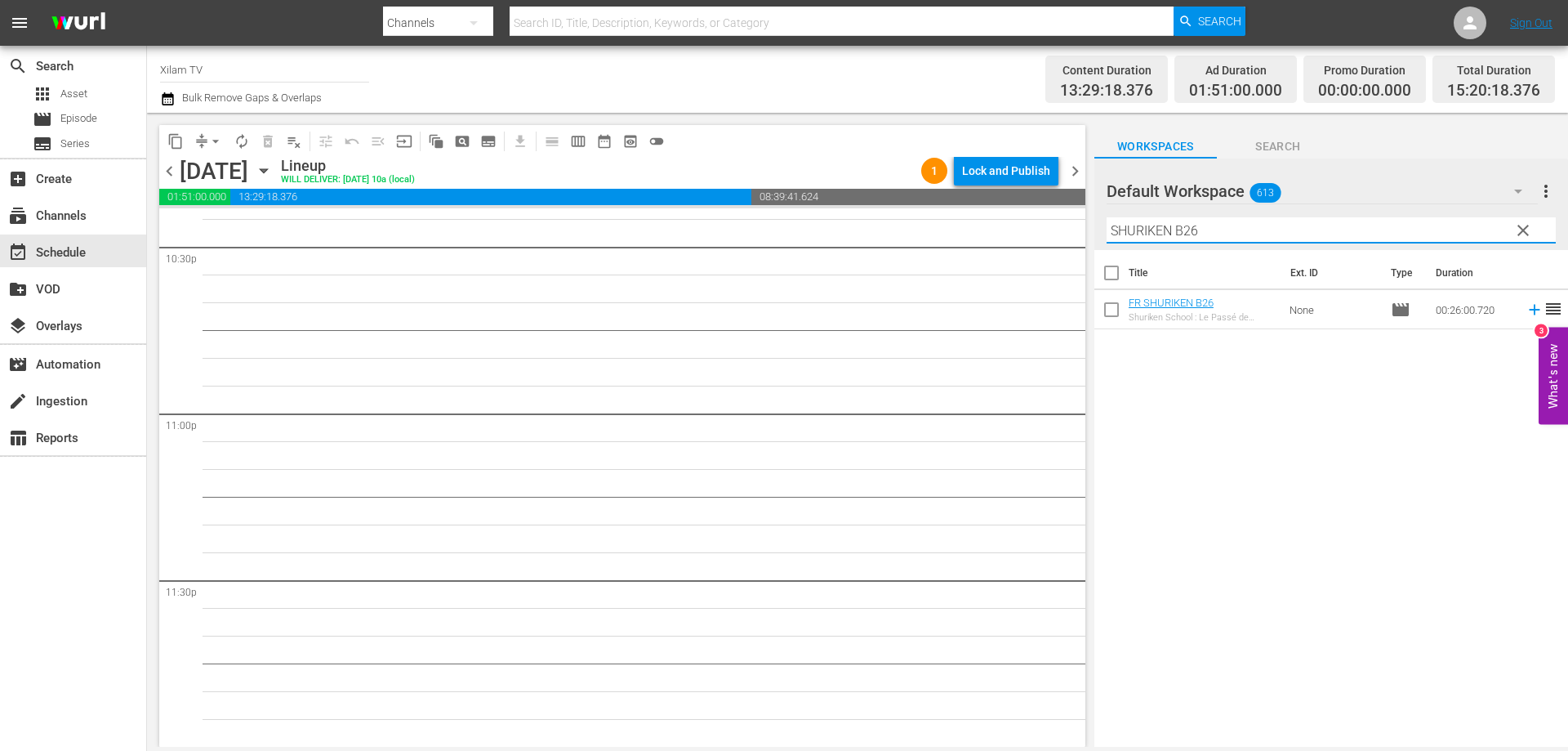
click at [1210, 225] on input "SHURIKEN B26" at bounding box center [1331, 230] width 450 height 26
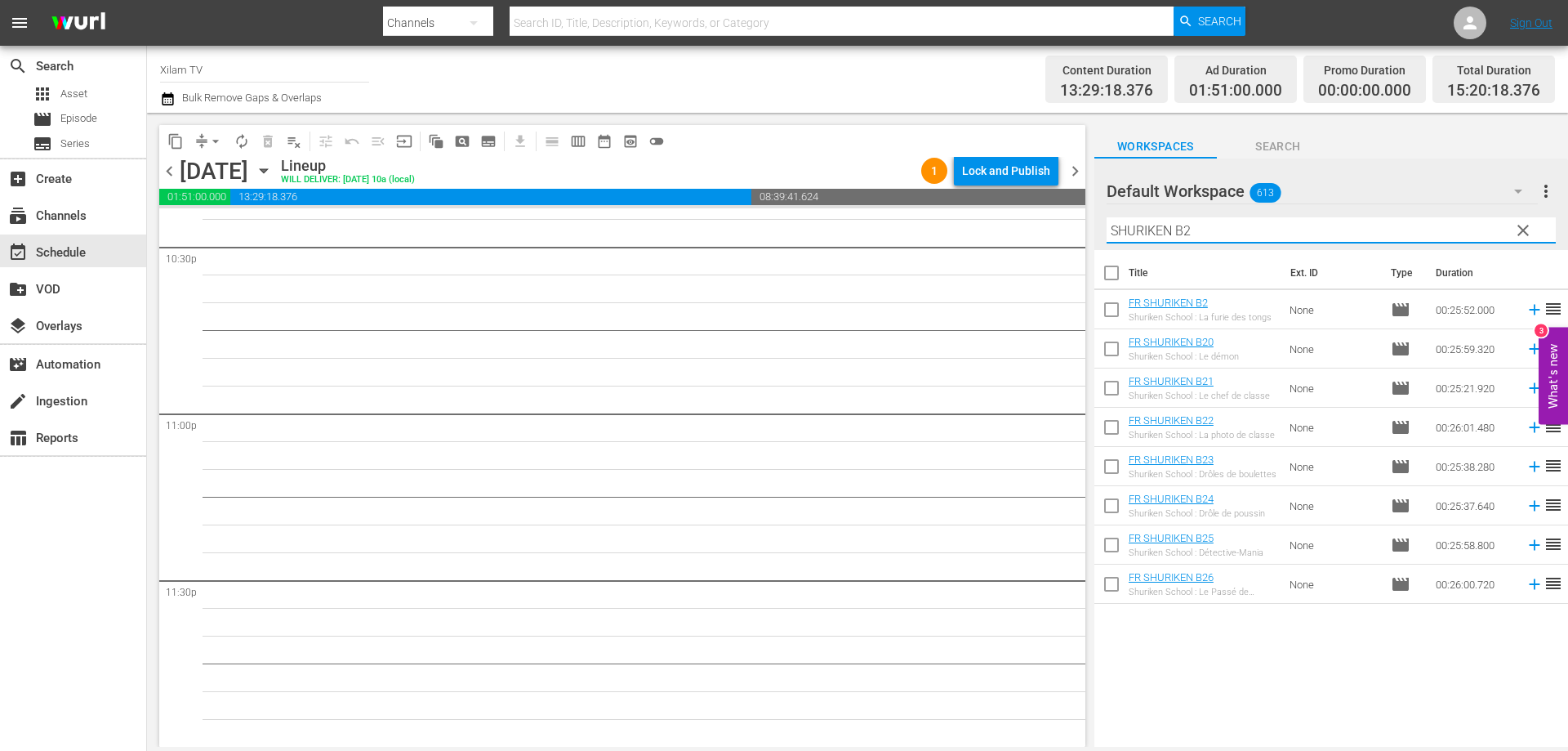
type input "SHURIKEN B2"
click at [1116, 311] on input "checkbox" at bounding box center [1112, 313] width 35 height 35
checkbox input "true"
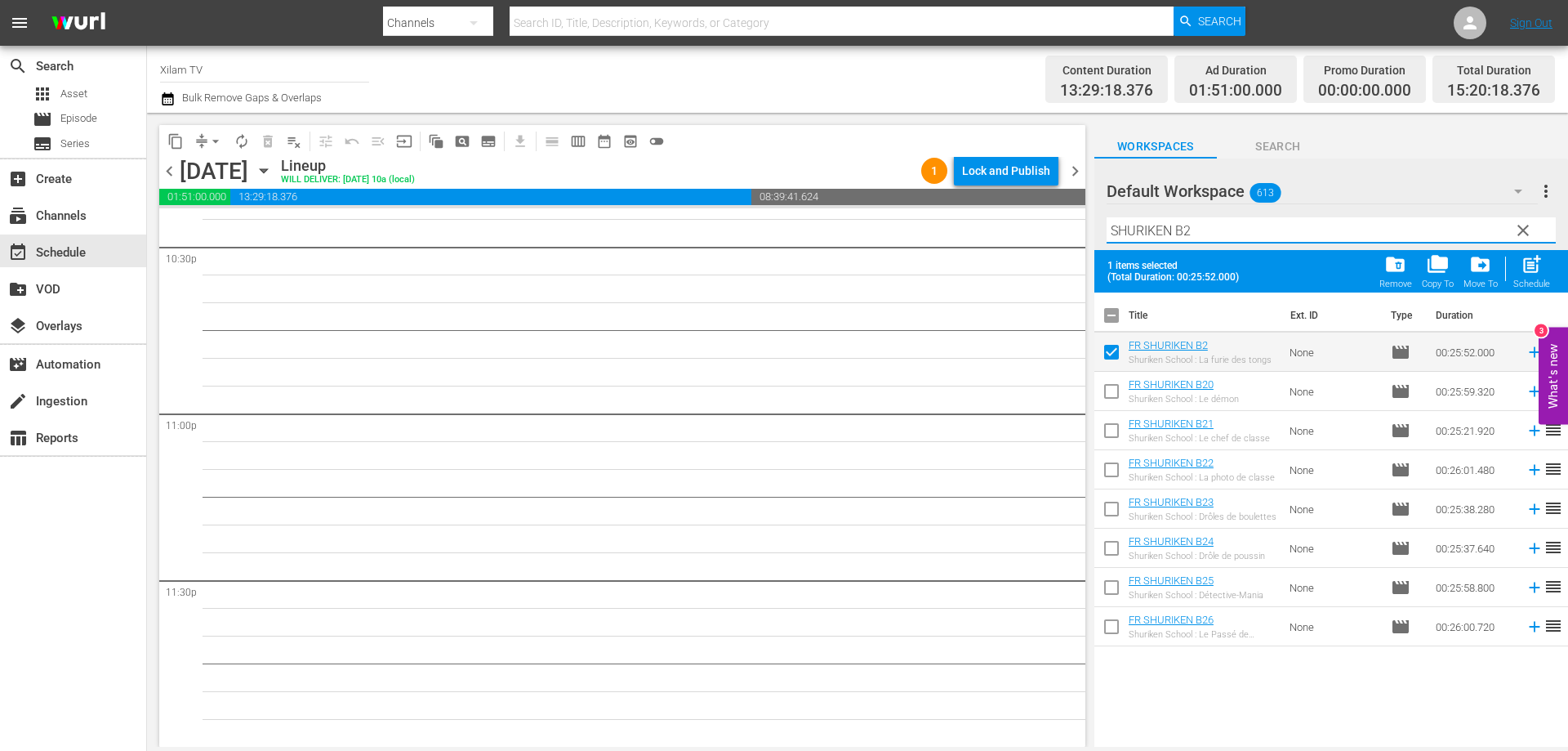
click at [1210, 233] on input "SHURIKEN B2" at bounding box center [1331, 230] width 450 height 26
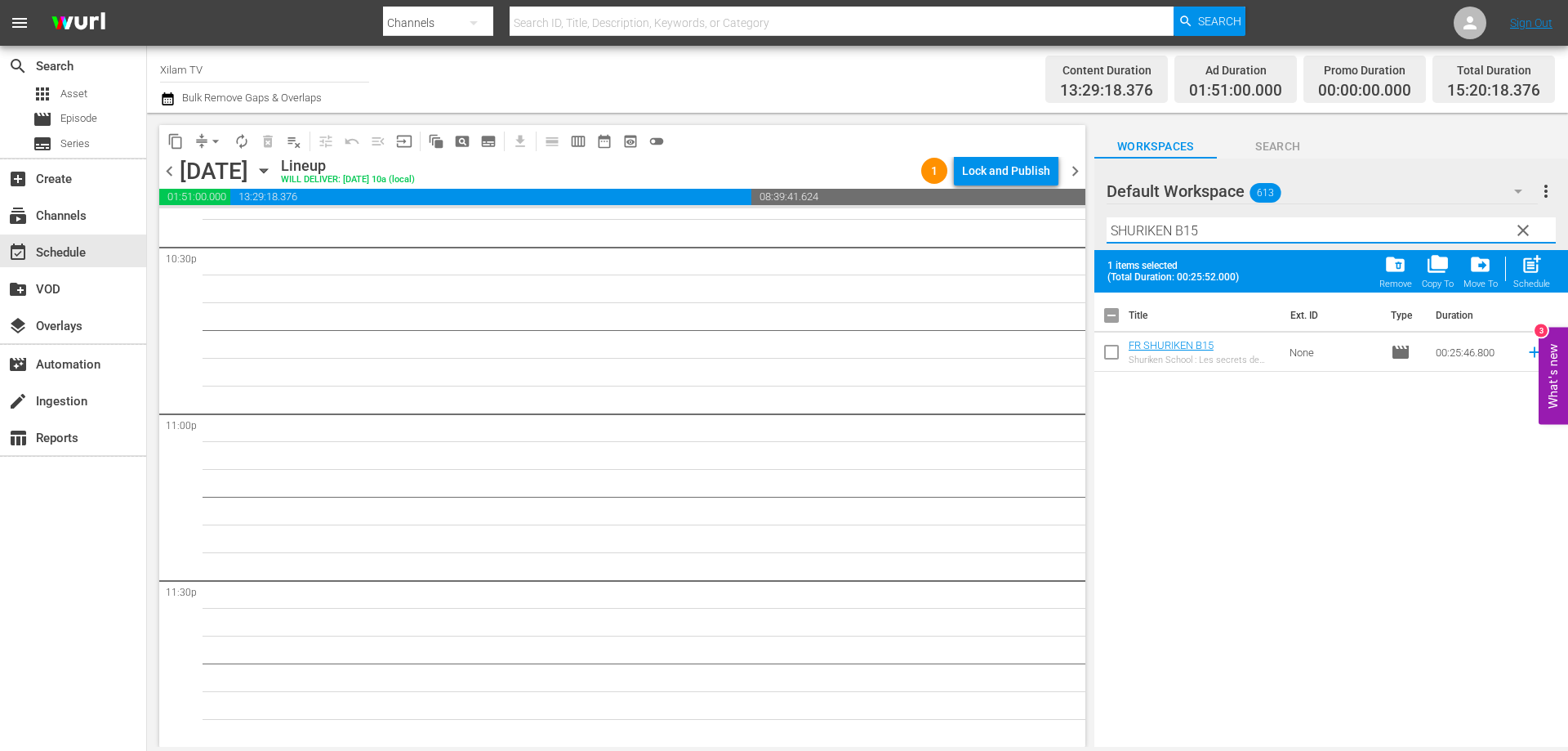
type input "SHURIKEN B15"
click at [1127, 345] on input "checkbox" at bounding box center [1112, 355] width 35 height 35
checkbox input "true"
click at [1228, 221] on input "SHURIKEN B15" at bounding box center [1331, 230] width 450 height 26
type input "SHURIKEN B9"
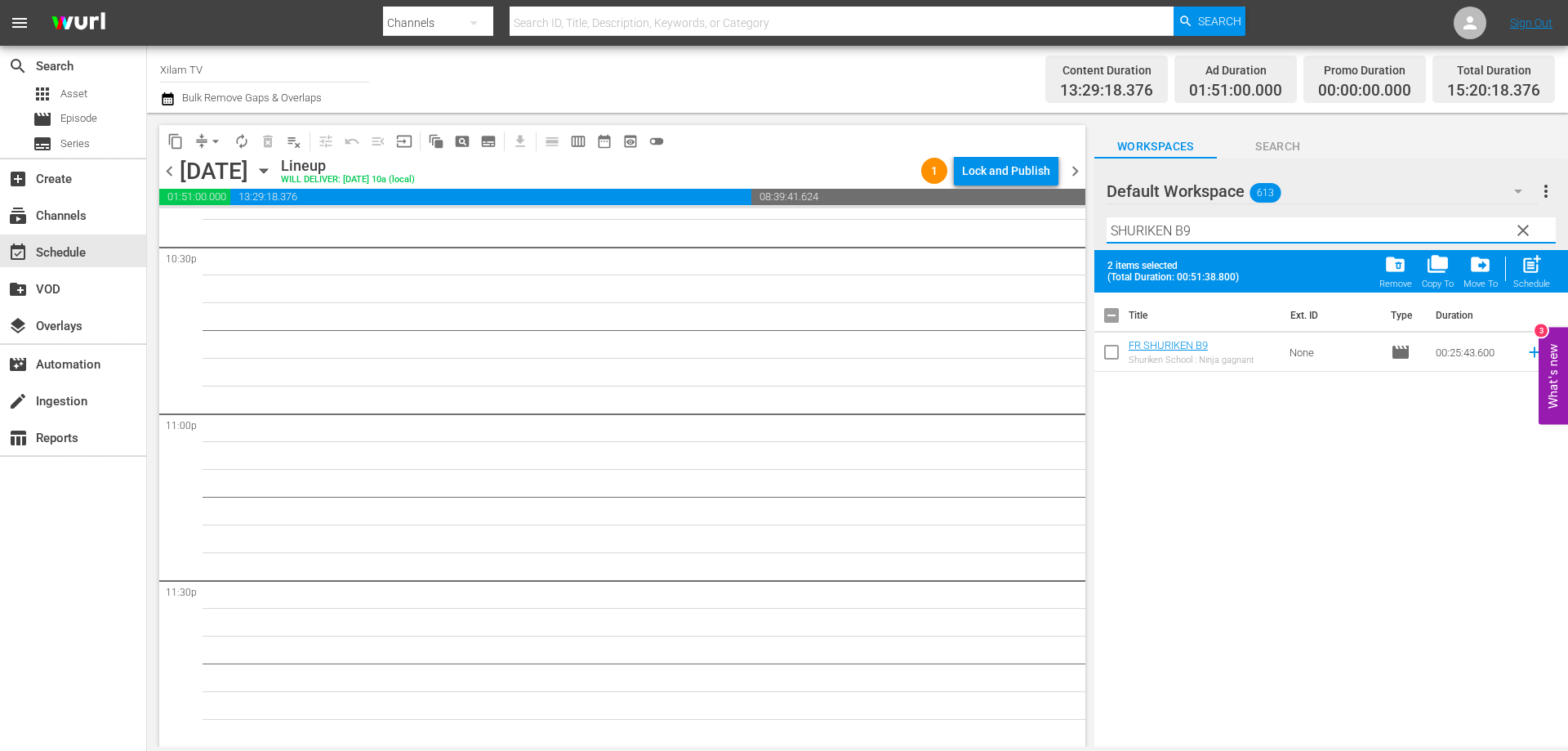
drag, startPoint x: 1110, startPoint y: 350, endPoint x: 1145, endPoint y: 307, distance: 55.4
click at [1110, 349] on input "checkbox" at bounding box center [1112, 355] width 35 height 35
click at [1517, 276] on div "post_add Schedule" at bounding box center [1531, 271] width 37 height 36
checkbox input "false"
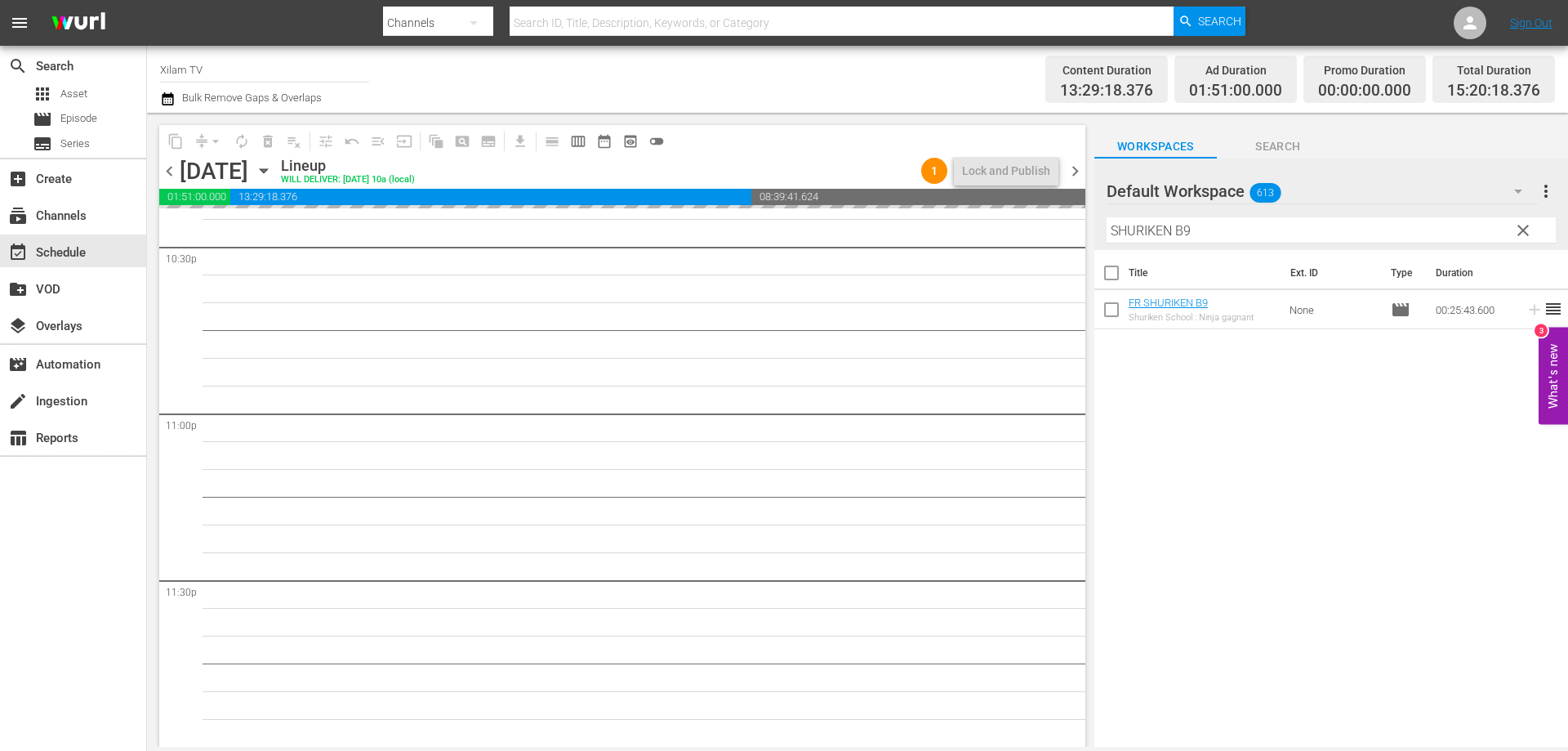
drag, startPoint x: 1174, startPoint y: 232, endPoint x: 1094, endPoint y: 227, distance: 80.2
click at [1095, 228] on div "Default Workspace 613 Default more_vert clear Filter by Title SHURIKEN B9" at bounding box center [1331, 204] width 474 height 91
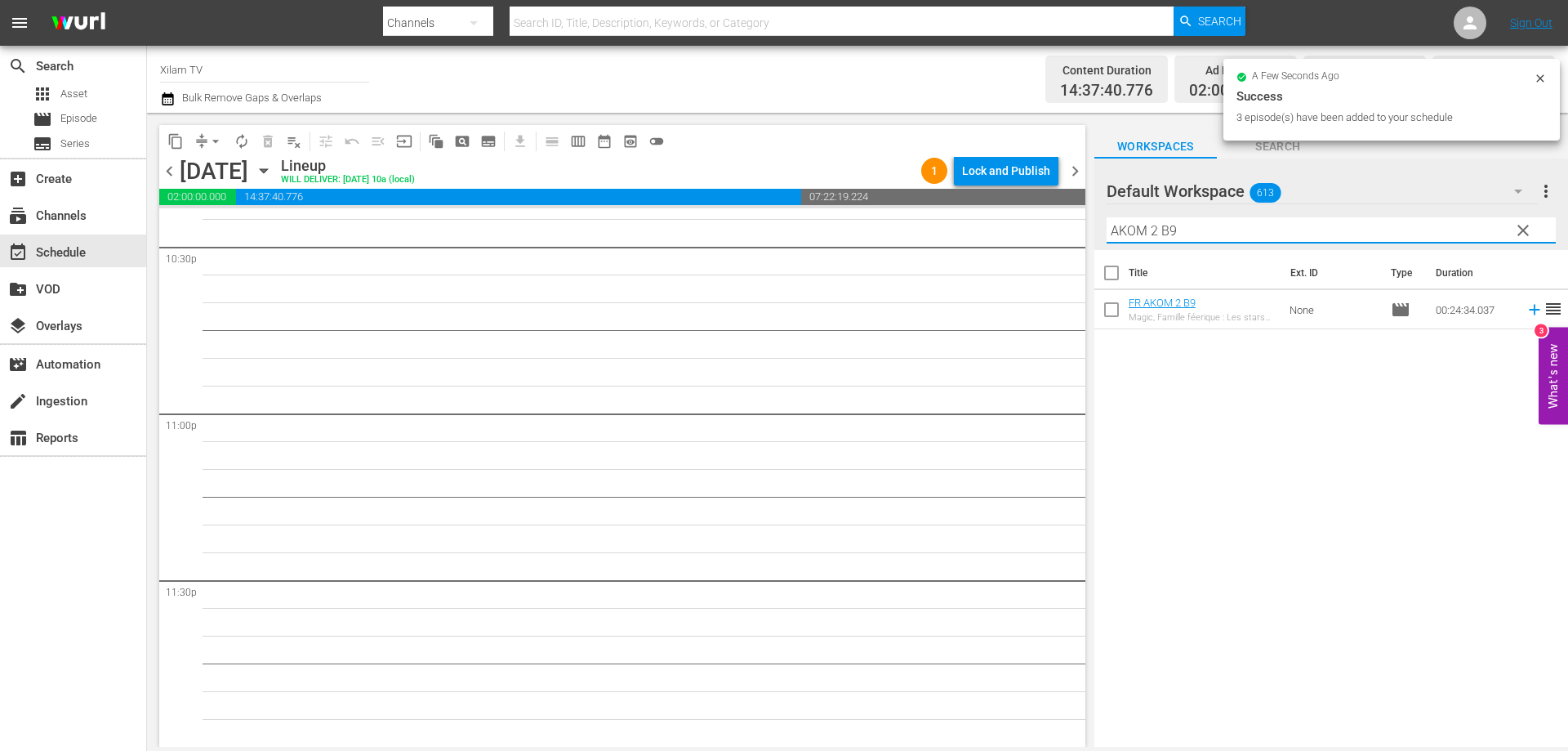
click at [1234, 237] on input "AKOM 2 B9" at bounding box center [1331, 230] width 450 height 26
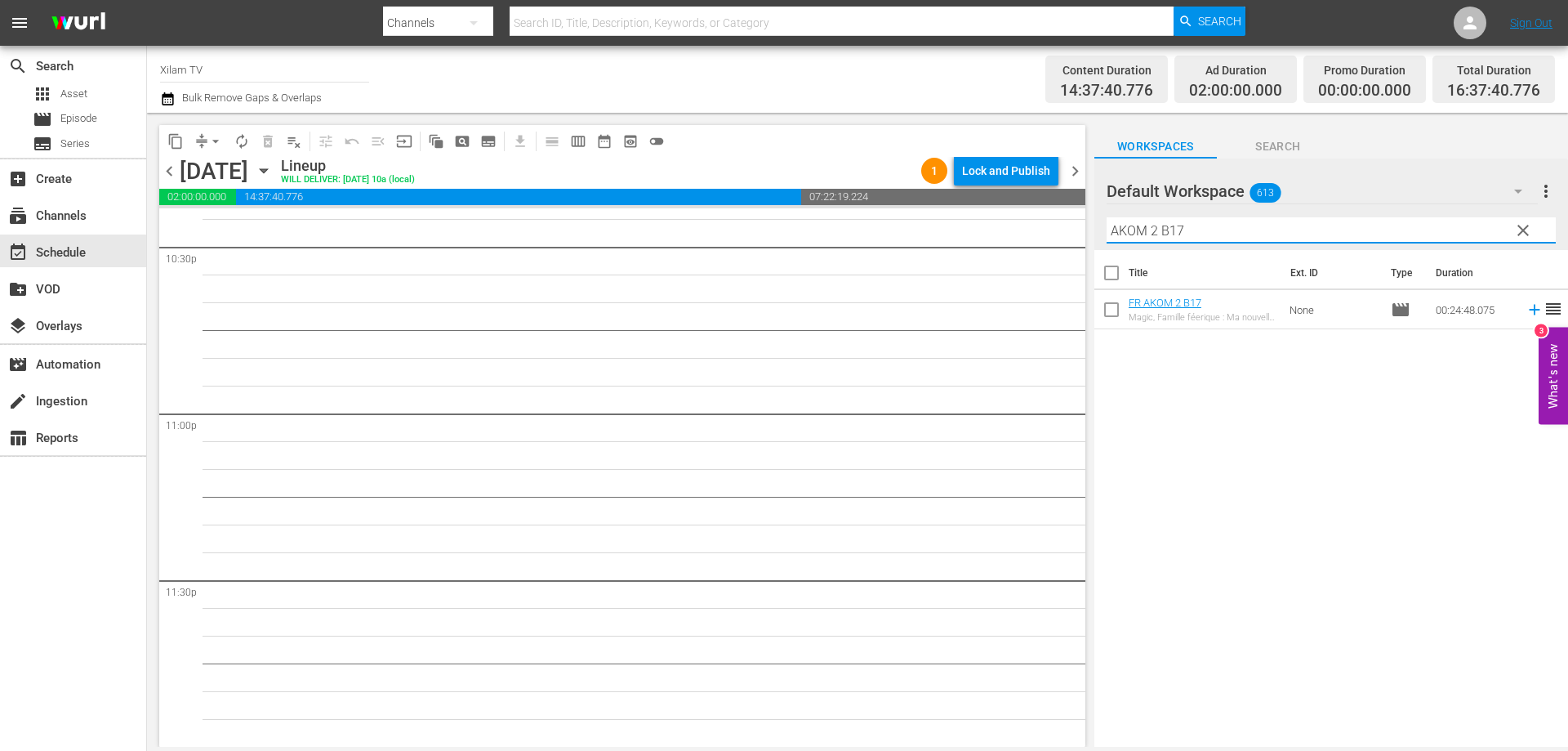
type input "AKOM 2 B17"
drag, startPoint x: 1116, startPoint y: 311, endPoint x: 1212, endPoint y: 232, distance: 124.3
click at [1116, 311] on input "checkbox" at bounding box center [1112, 313] width 35 height 35
checkbox input "true"
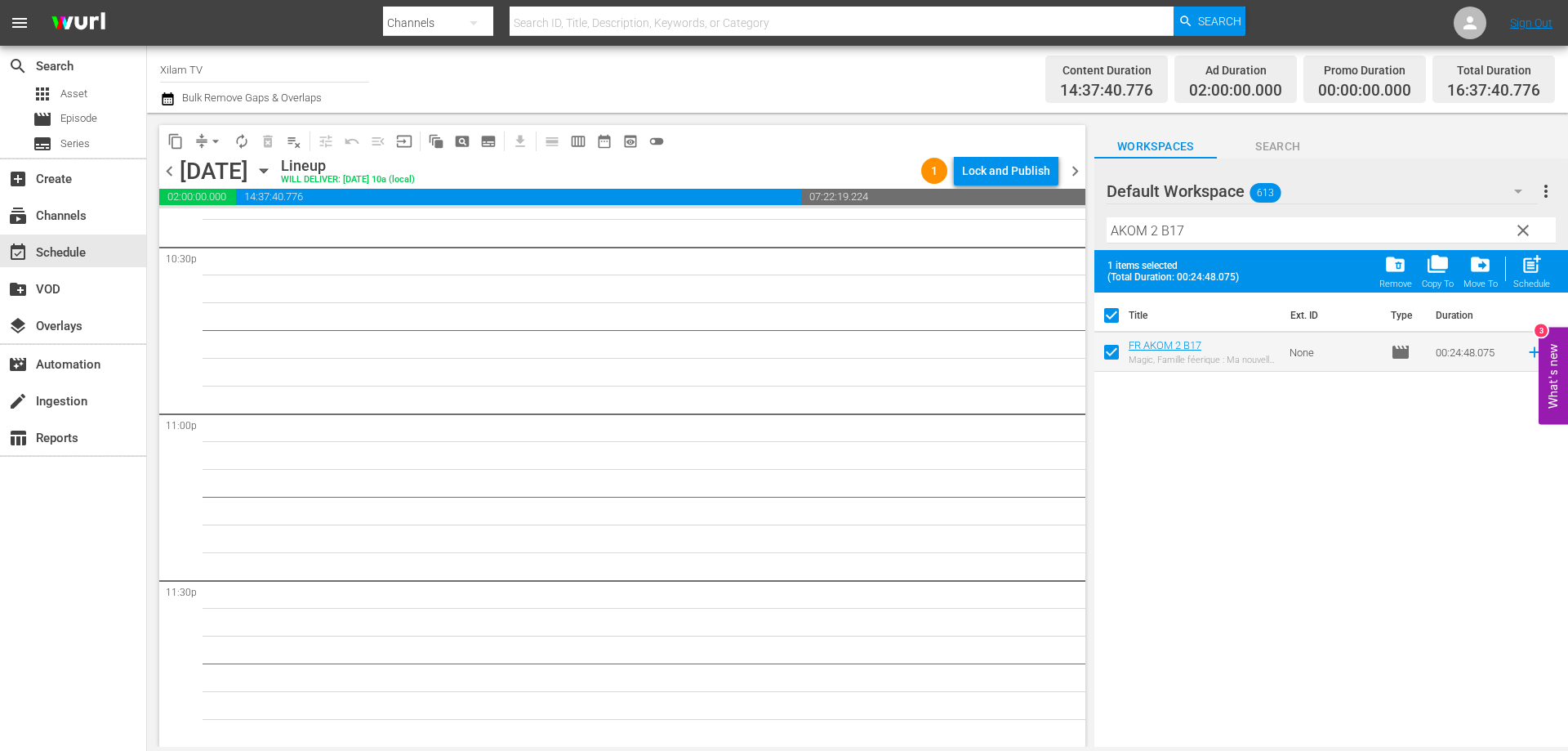
click at [1212, 232] on input "AKOM 2 B17" at bounding box center [1331, 230] width 450 height 26
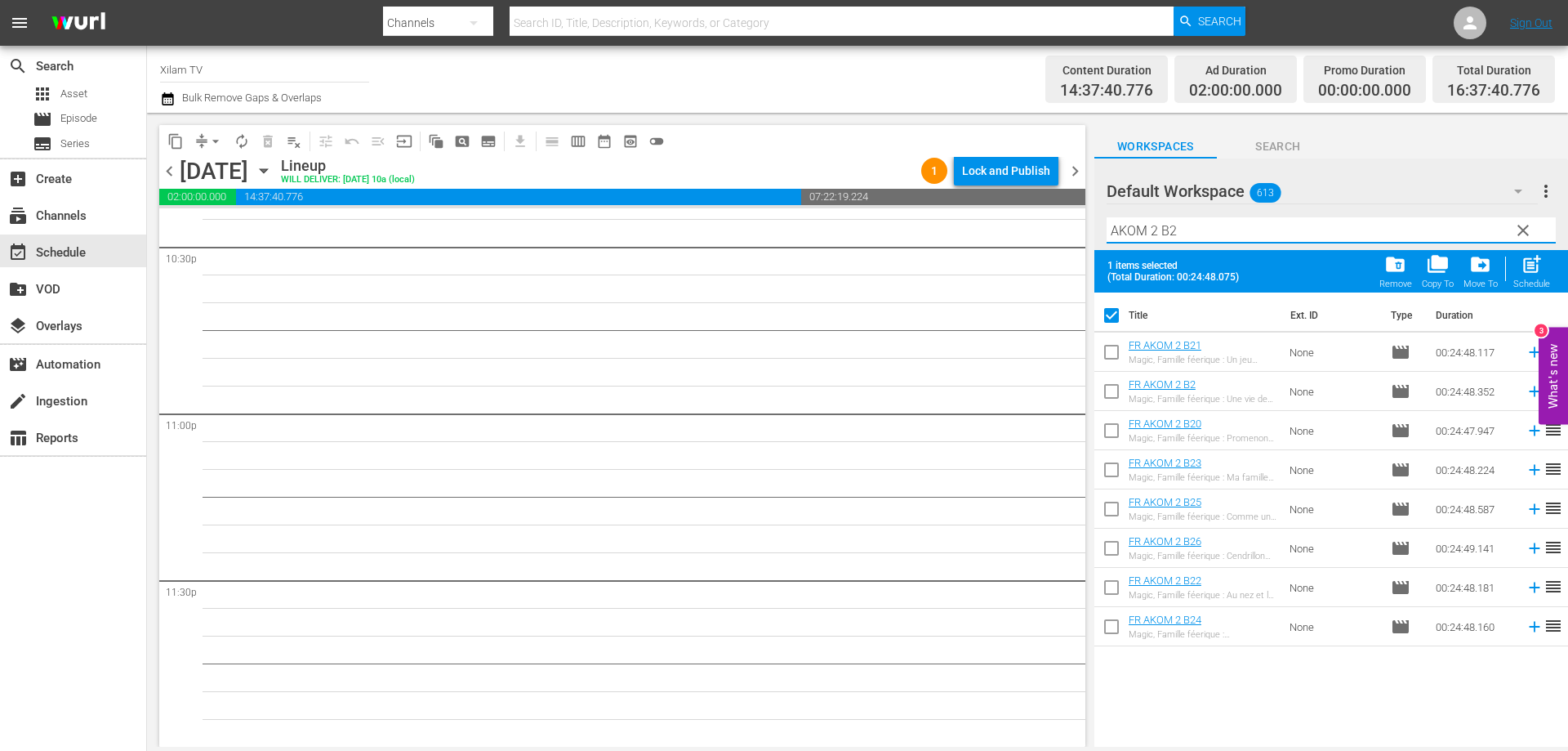
type input "AKOM 2 B2"
click at [1110, 390] on input "checkbox" at bounding box center [1112, 394] width 35 height 35
checkbox input "true"
checkbox input "false"
drag, startPoint x: 1154, startPoint y: 232, endPoint x: 1083, endPoint y: 230, distance: 71.0
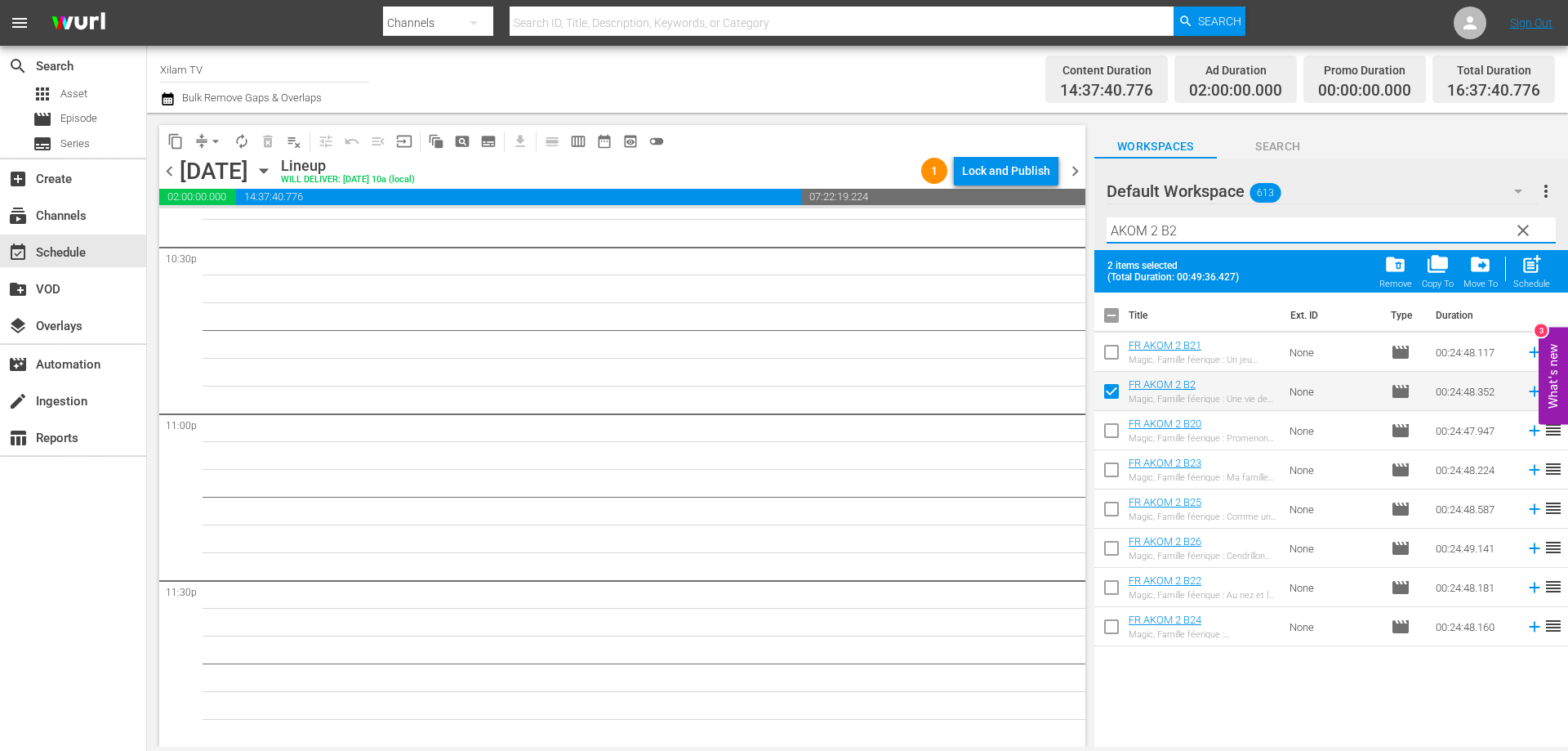
click at [1083, 230] on div "content_copy compress arrow_drop_down autorenew_outlined delete_forever_outline…" at bounding box center [858, 429] width 1422 height 634
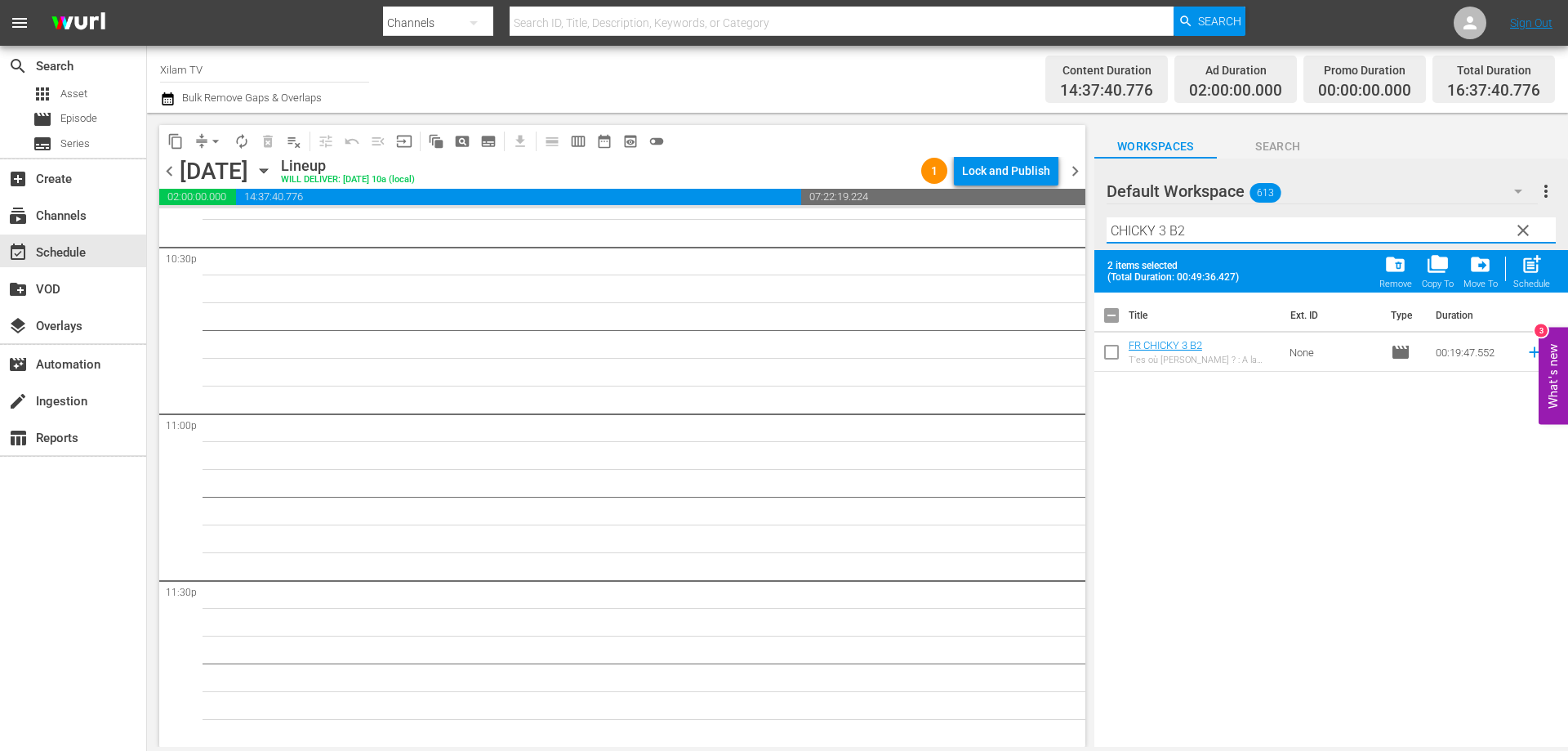
click at [1230, 232] on input "CHICKY 3 B2" at bounding box center [1331, 230] width 450 height 26
type input "CHICKY 3 B6"
click at [1107, 351] on input "checkbox" at bounding box center [1112, 355] width 35 height 35
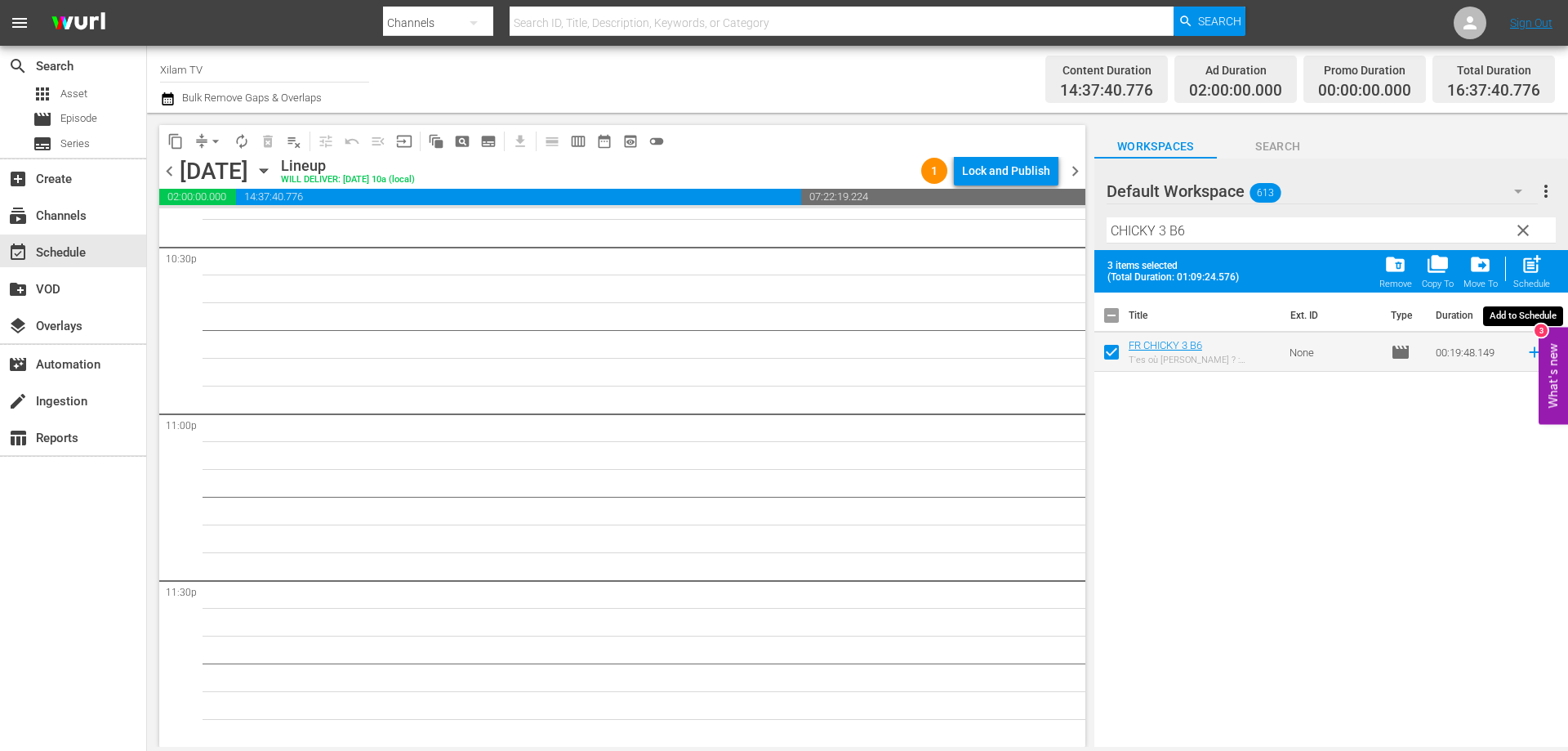
click at [1525, 276] on div "post_add Schedule" at bounding box center [1531, 271] width 37 height 36
checkbox input "false"
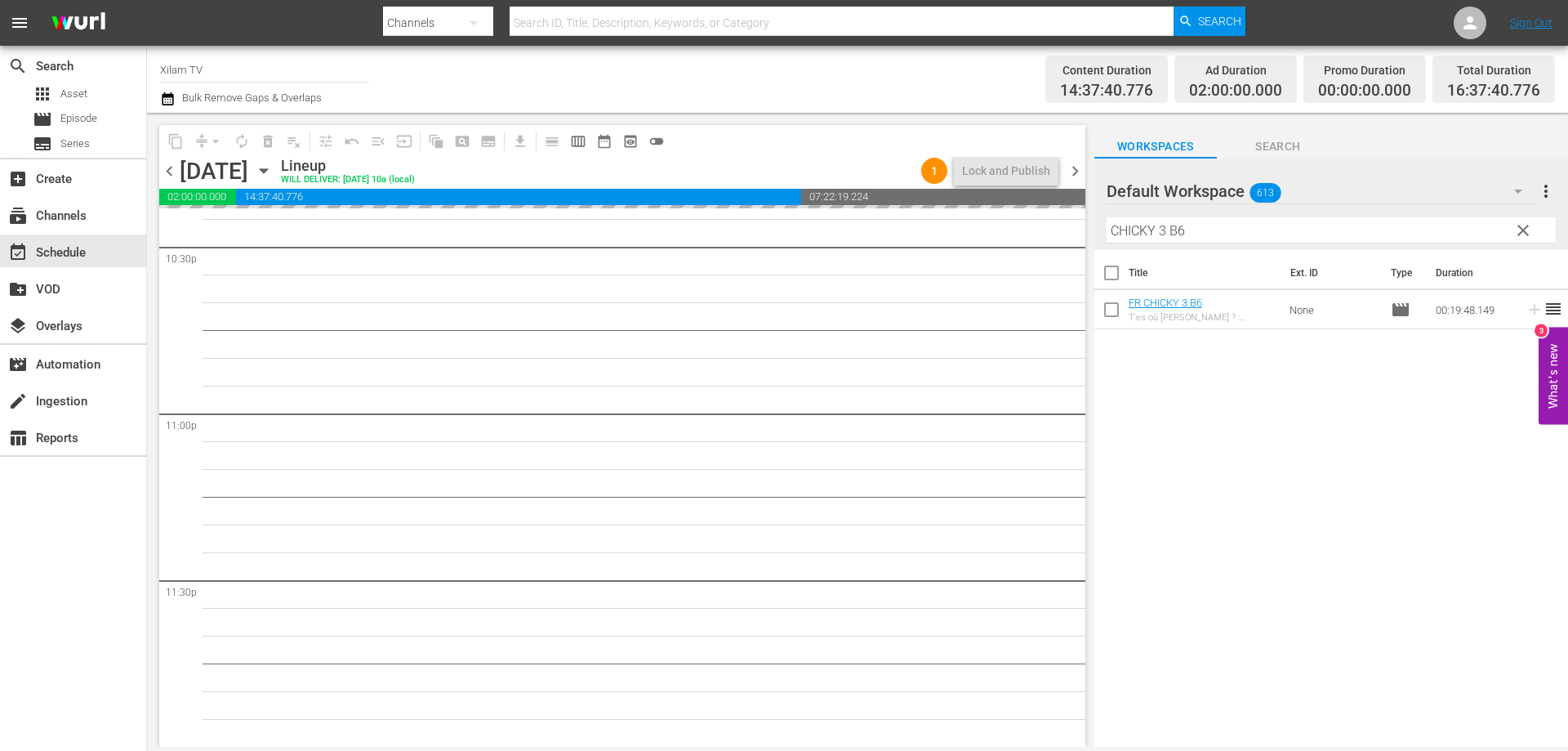
click at [1103, 228] on div "Default Workspace 613 Default more_vert clear Filter by Title CHICKY 3 B6" at bounding box center [1331, 204] width 474 height 91
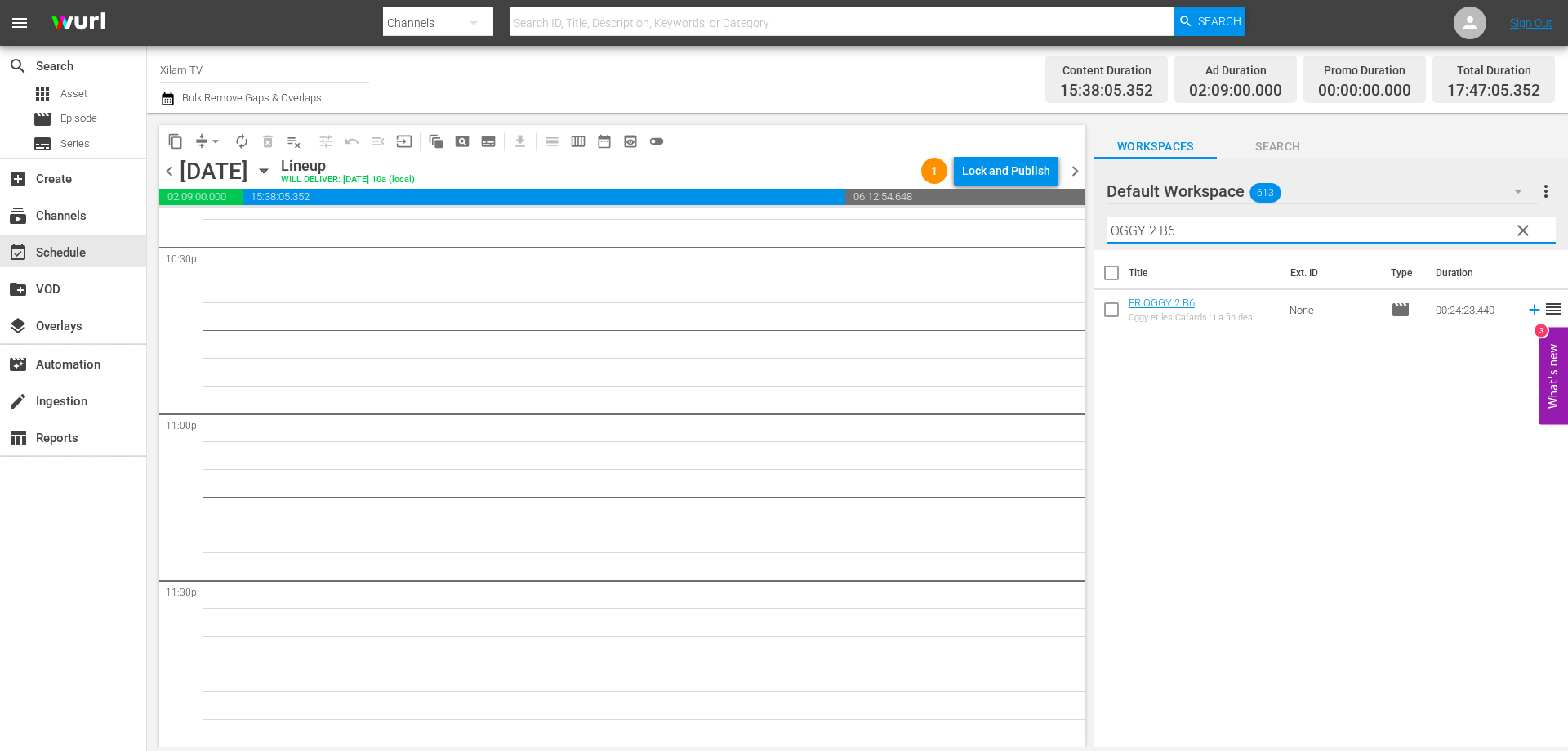
click at [1202, 238] on input "OGGY 2 B6" at bounding box center [1331, 230] width 450 height 26
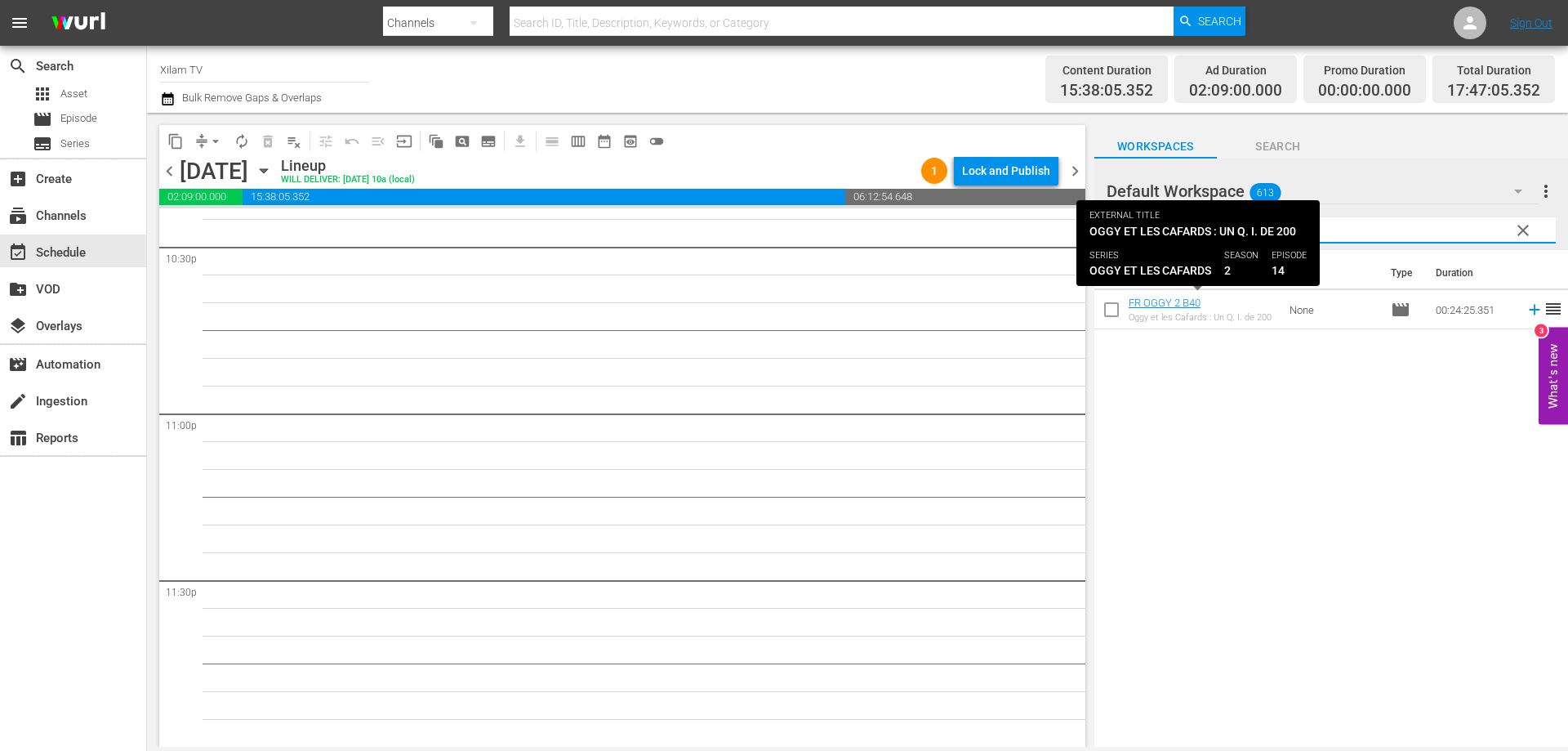
type input "OGGY 2 B40"
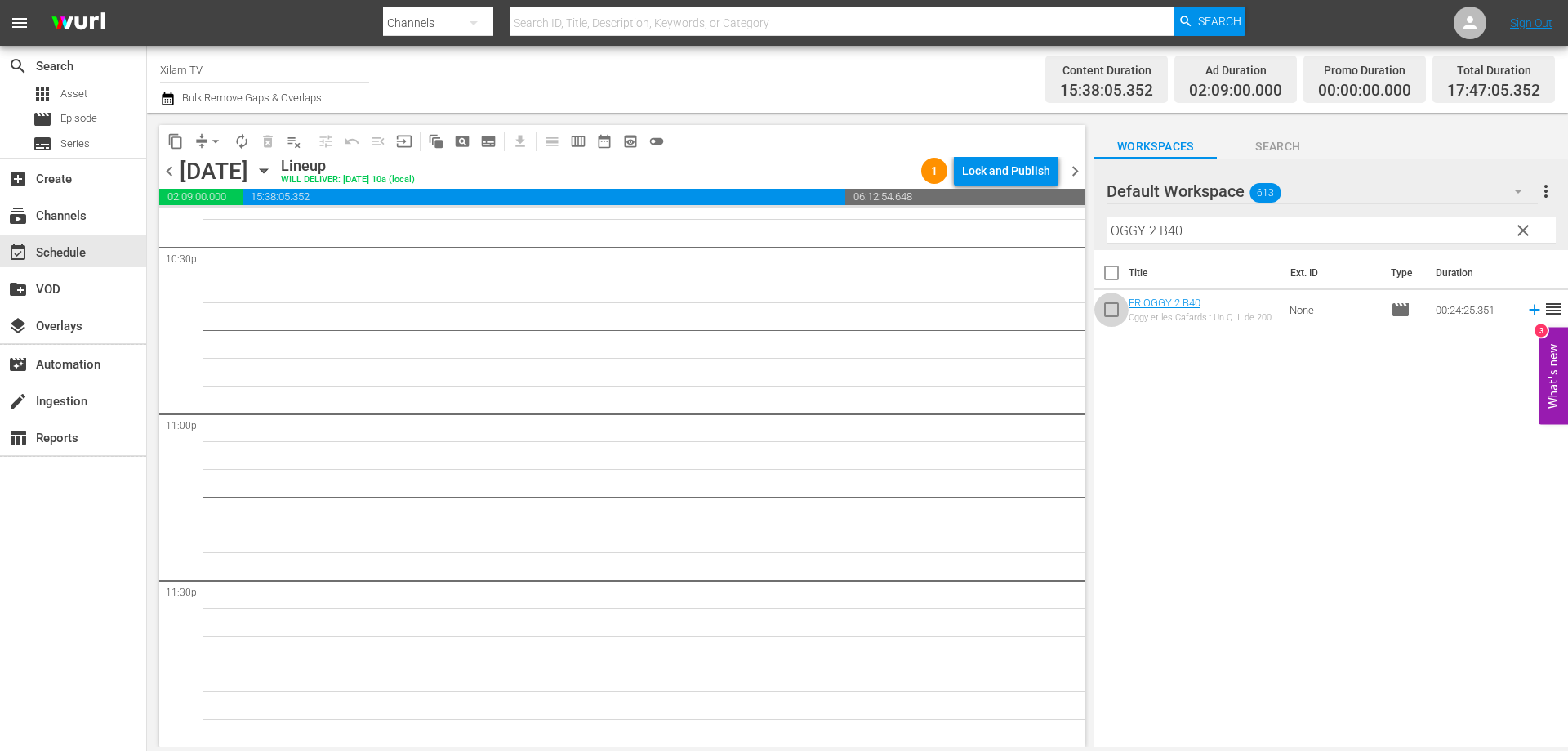
click at [1115, 310] on input "checkbox" at bounding box center [1112, 313] width 35 height 35
checkbox input "true"
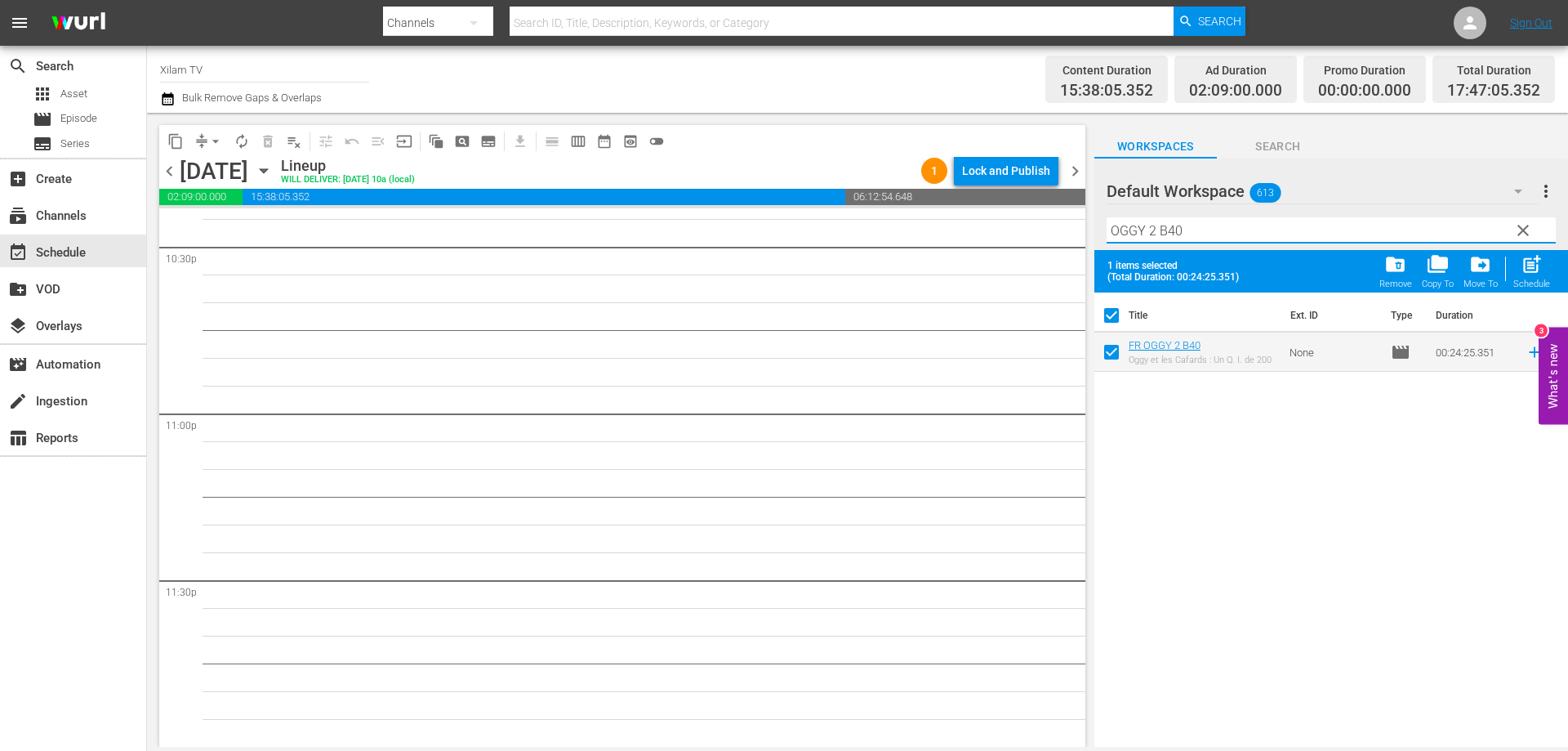
click at [1197, 219] on input "OGGY 2 B40" at bounding box center [1331, 230] width 450 height 26
type input "OGGY 2 B39"
click at [1112, 352] on input "checkbox" at bounding box center [1112, 355] width 35 height 35
checkbox input "true"
checkbox input "false"
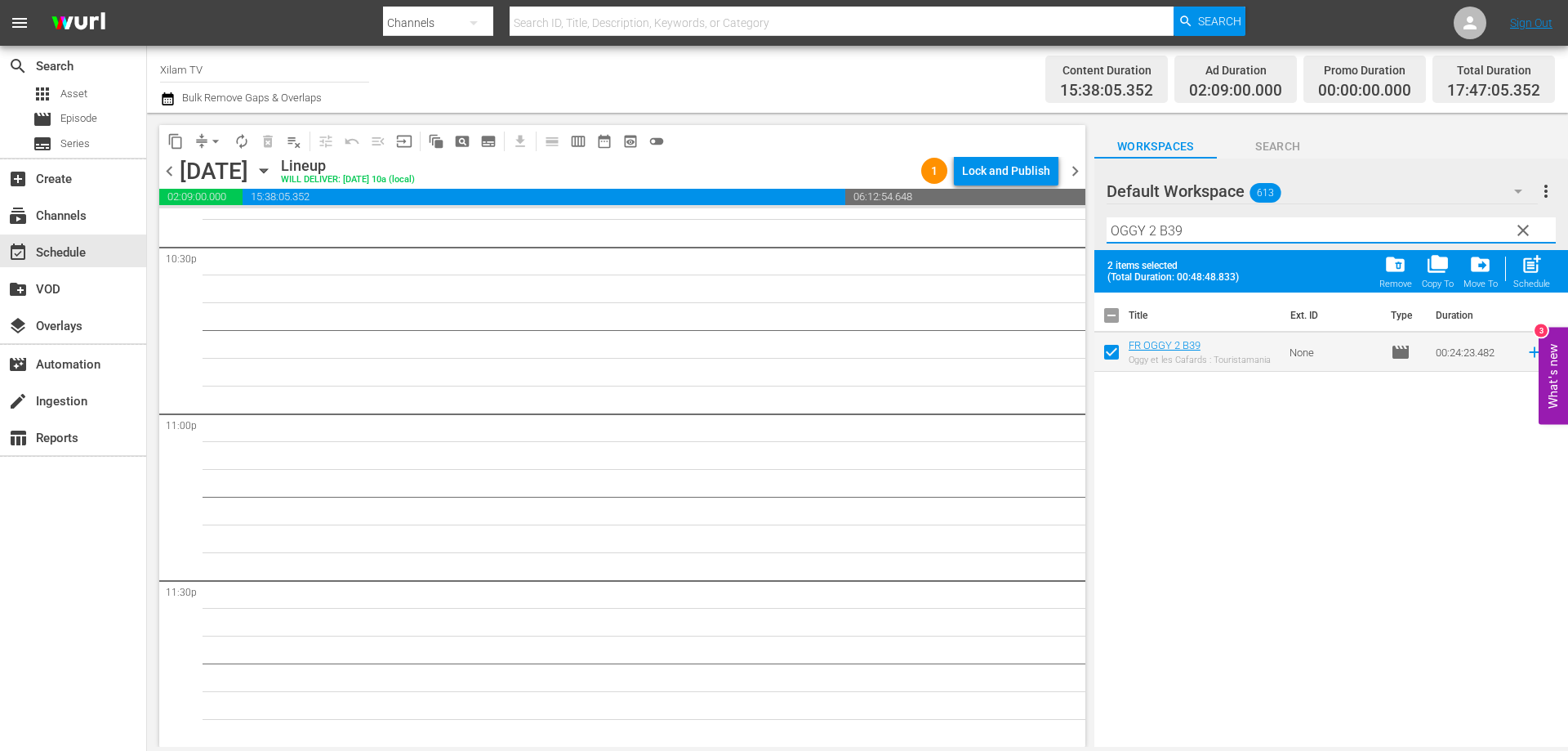
click at [1154, 229] on input "OGGY 2 B39" at bounding box center [1331, 230] width 450 height 26
click at [1248, 229] on input "OGGY 1 B39" at bounding box center [1331, 230] width 450 height 26
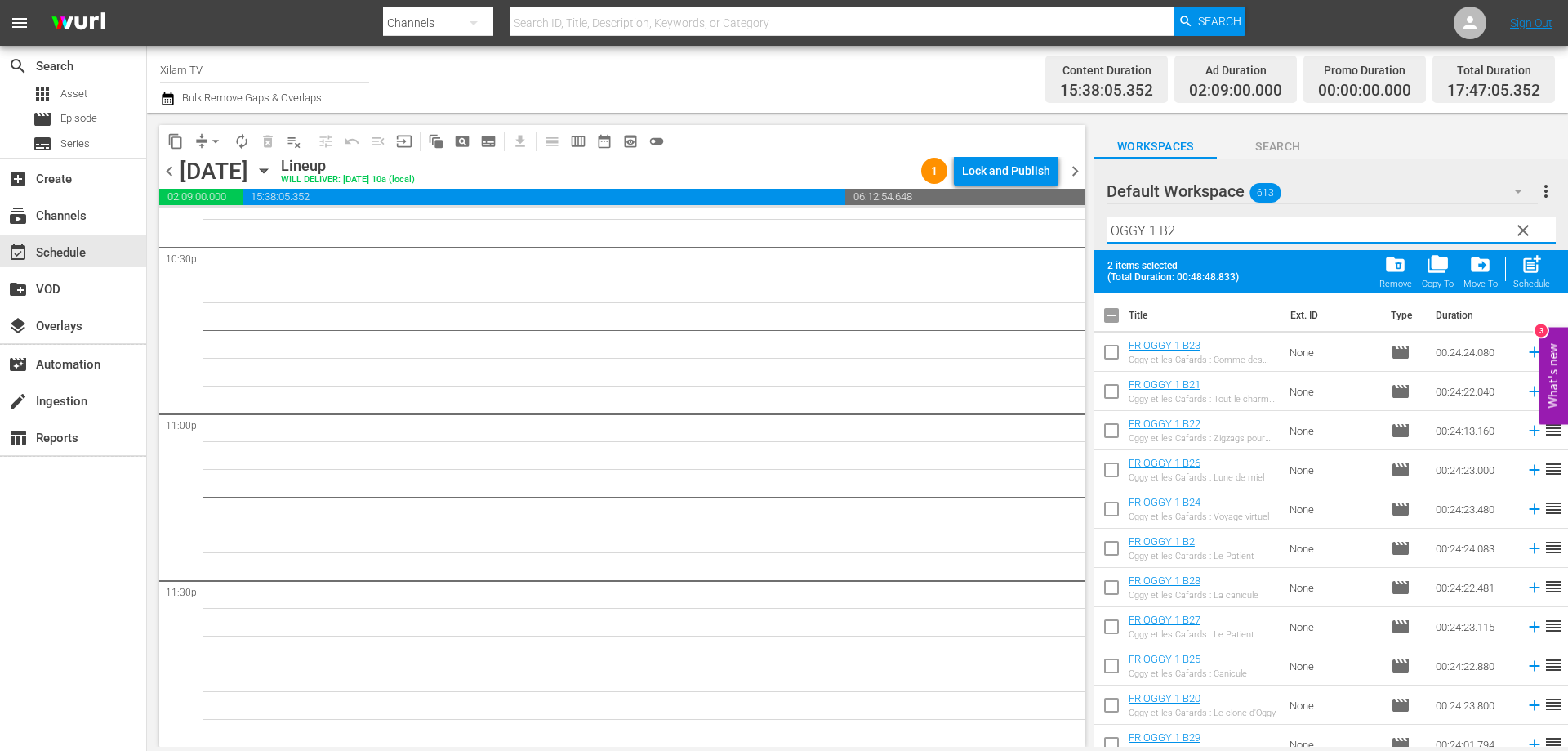
type input "OGGY 1 B2"
click at [1113, 546] on input "checkbox" at bounding box center [1112, 551] width 35 height 35
checkbox input "true"
click at [1206, 231] on input "OGGY 1 B2" at bounding box center [1331, 230] width 450 height 26
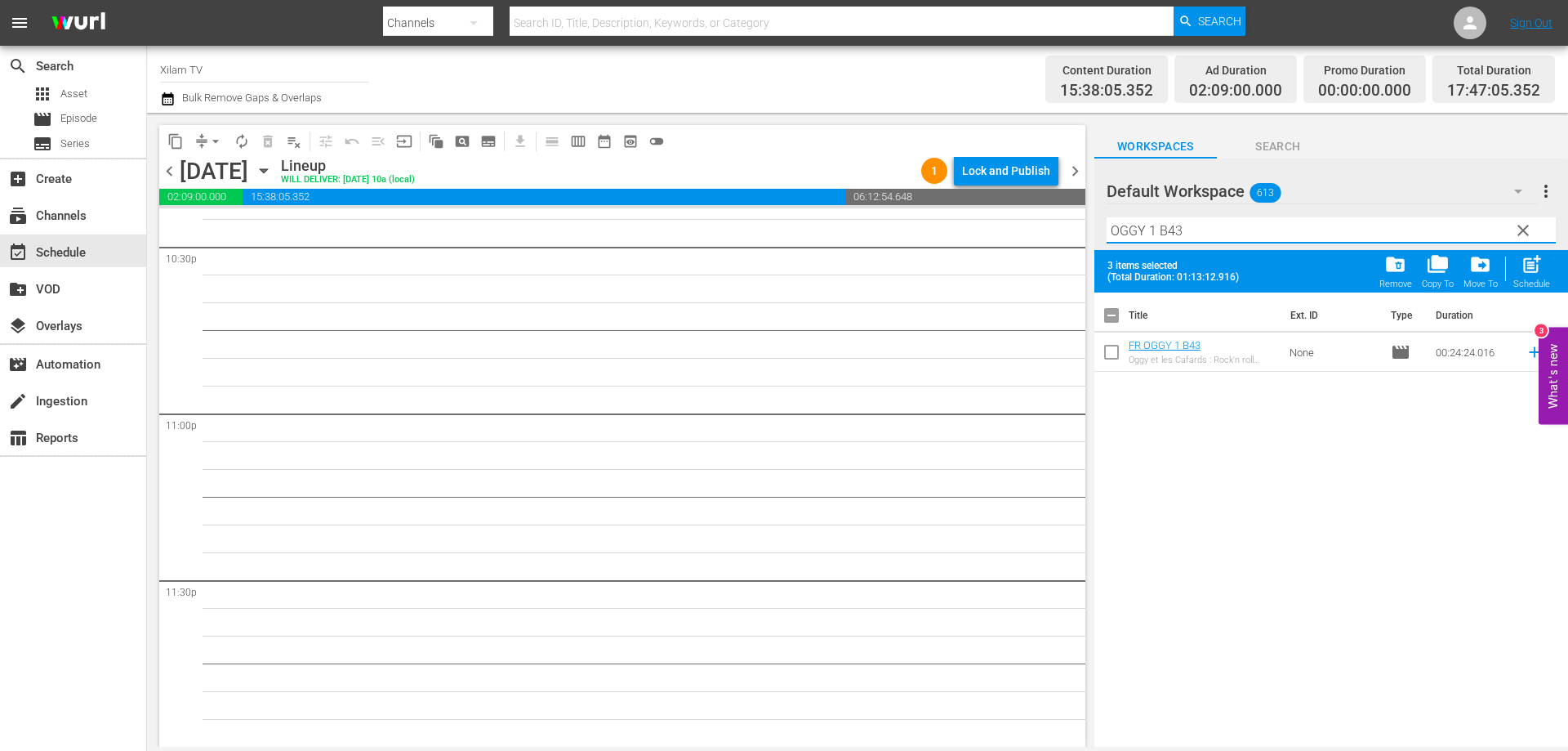
type input "OGGY 1 B43"
drag, startPoint x: 1114, startPoint y: 352, endPoint x: 1229, endPoint y: 311, distance: 122.1
click at [1114, 353] on input "checkbox" at bounding box center [1112, 355] width 35 height 35
click at [1521, 271] on span "post_add" at bounding box center [1531, 264] width 22 height 22
checkbox input "false"
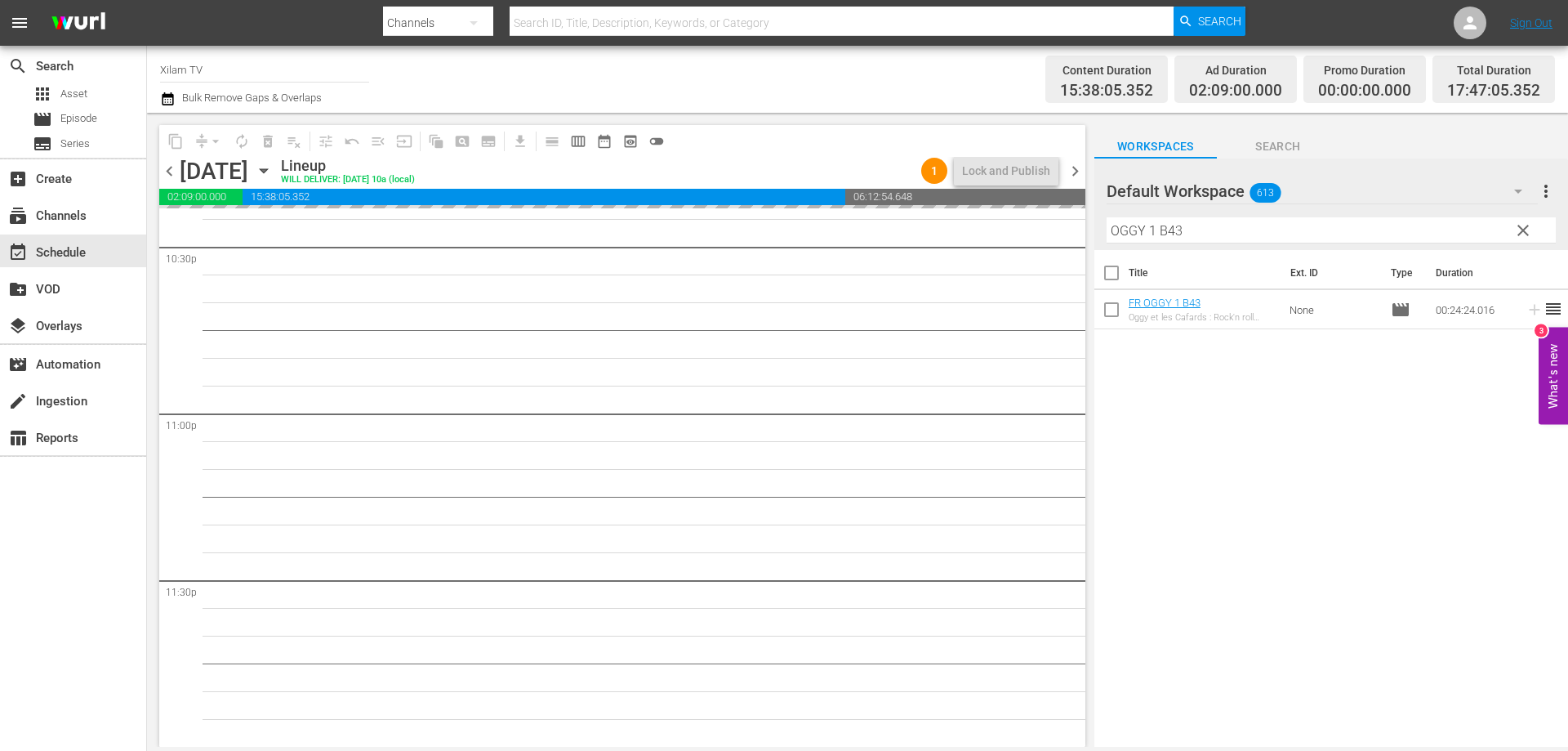
drag, startPoint x: 1153, startPoint y: 233, endPoint x: 1086, endPoint y: 231, distance: 67.0
click at [1086, 231] on div "content_copy compress arrow_drop_down autorenew_outlined delete_forever_outline…" at bounding box center [858, 429] width 1422 height 634
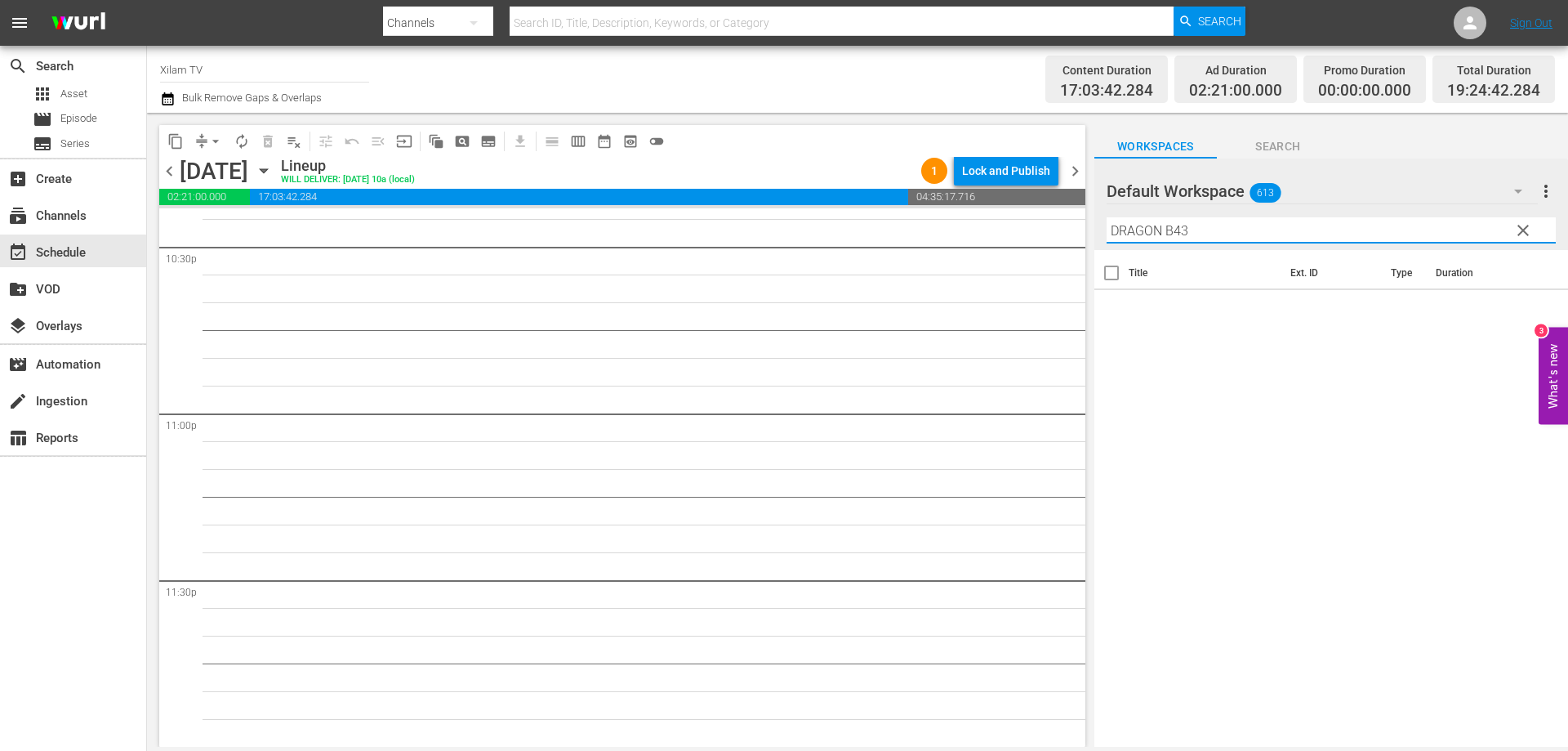
click at [1190, 224] on input "DRAGON B43" at bounding box center [1331, 230] width 450 height 26
type input "DRAGON B21"
click at [1117, 312] on input "checkbox" at bounding box center [1112, 313] width 35 height 35
checkbox input "true"
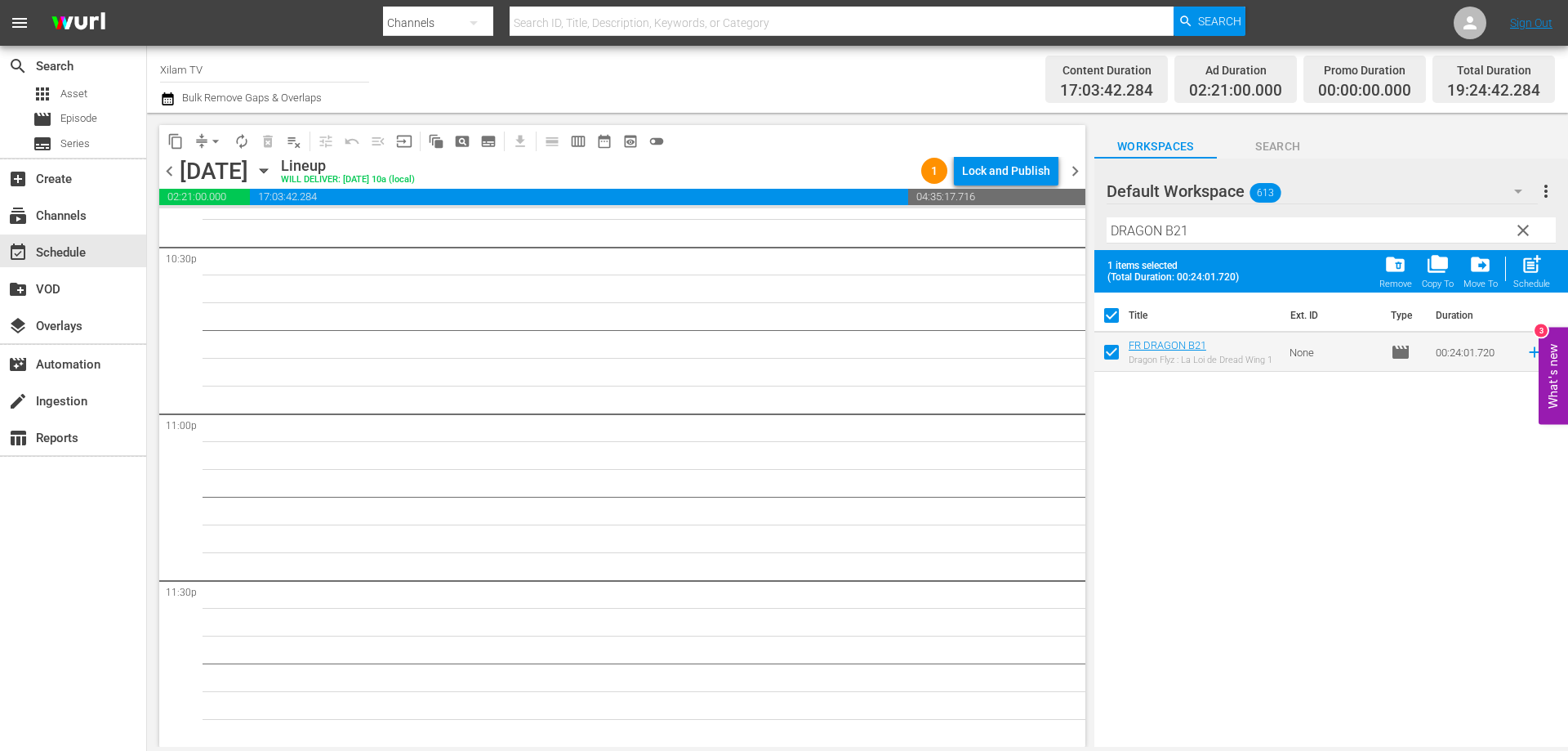
click at [1215, 229] on input "DRAGON B21" at bounding box center [1331, 230] width 450 height 26
type input "DRAGON B9"
click at [1114, 349] on input "checkbox" at bounding box center [1112, 355] width 35 height 35
checkbox input "true"
checkbox input "false"
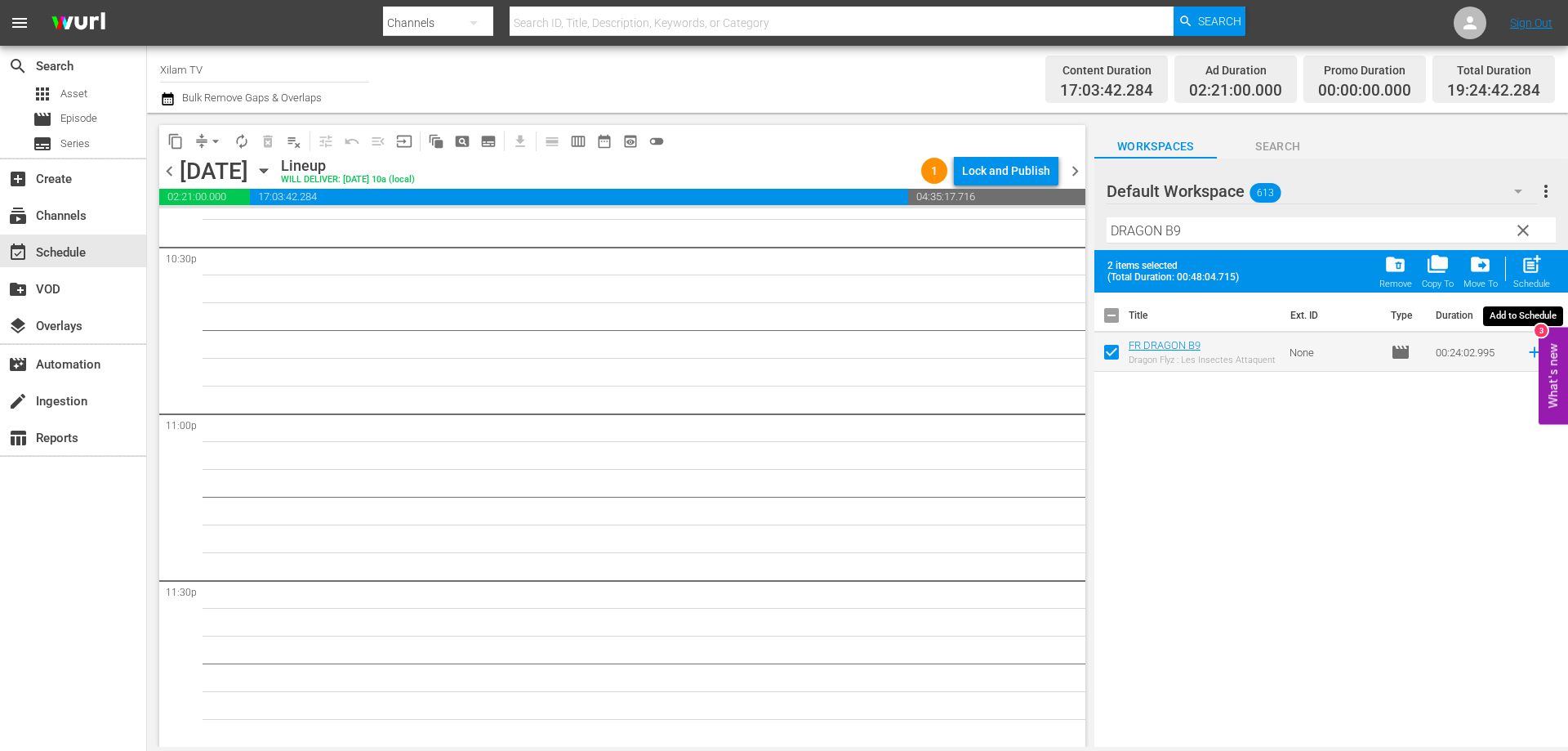
click at [1533, 268] on span "post_add" at bounding box center [1531, 264] width 22 height 22
checkbox input "false"
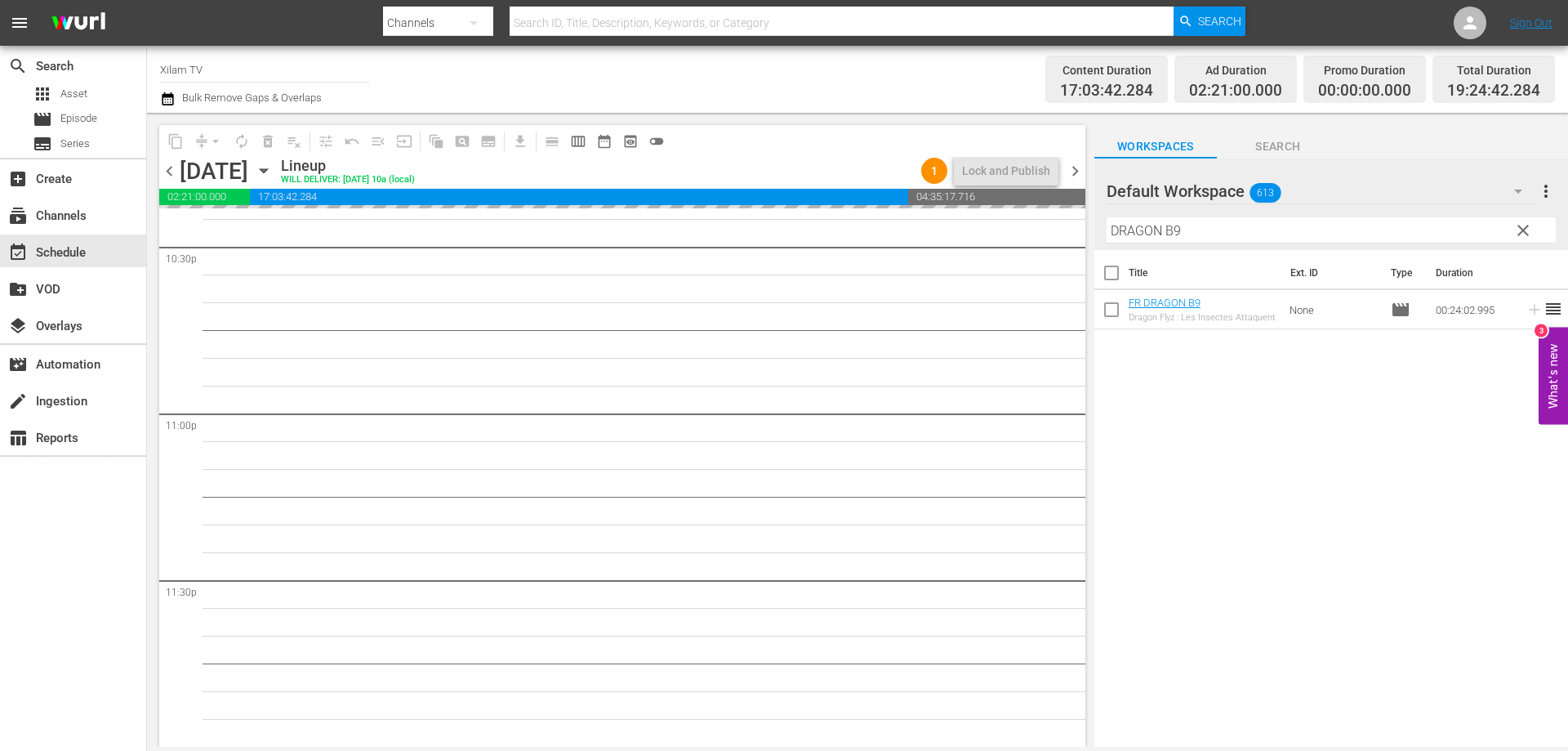
click at [1097, 221] on div "Default Workspace 613 Default more_vert clear Filter by Title DRAGON B9" at bounding box center [1331, 204] width 474 height 91
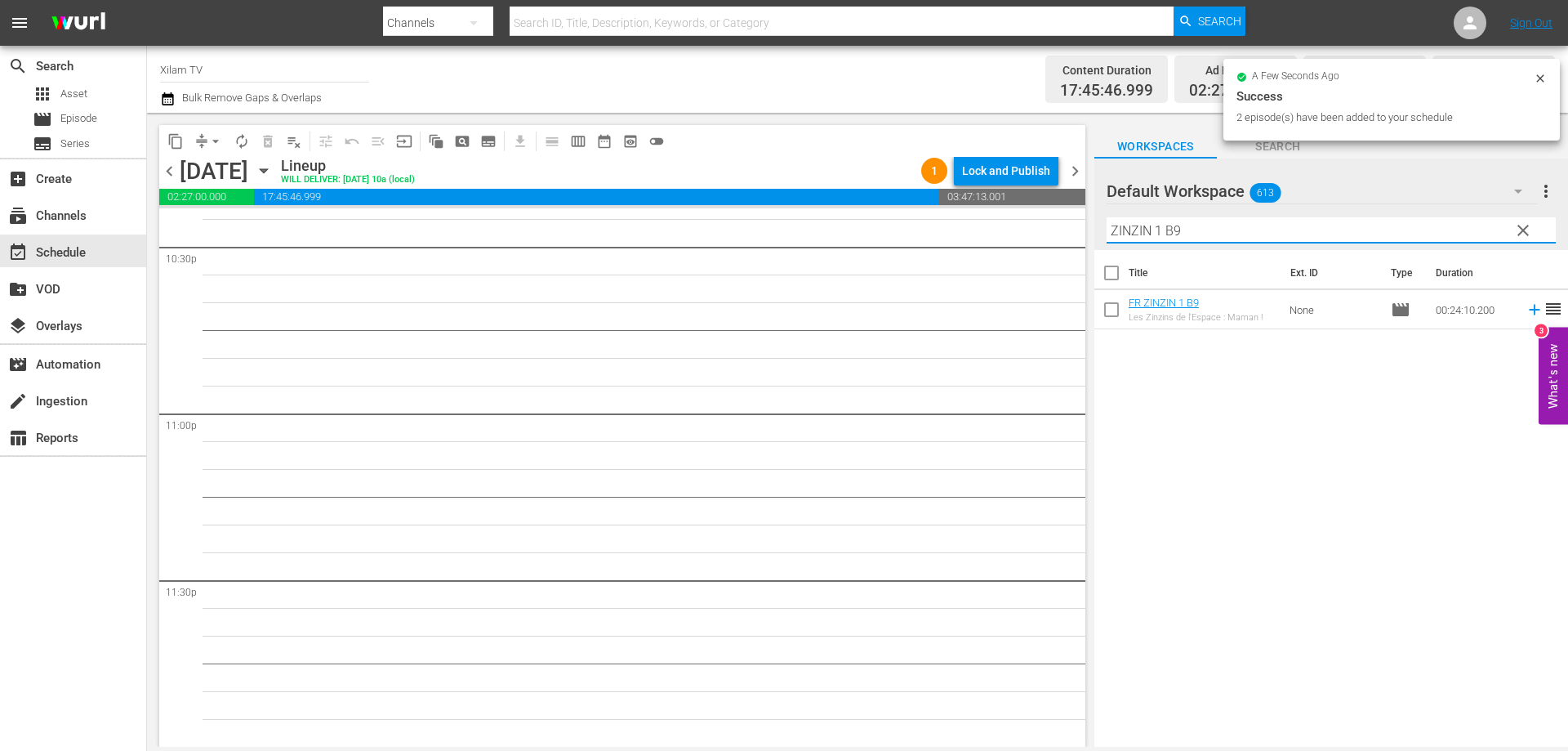
click at [1256, 232] on input "ZINZIN 1 B9" at bounding box center [1331, 230] width 450 height 26
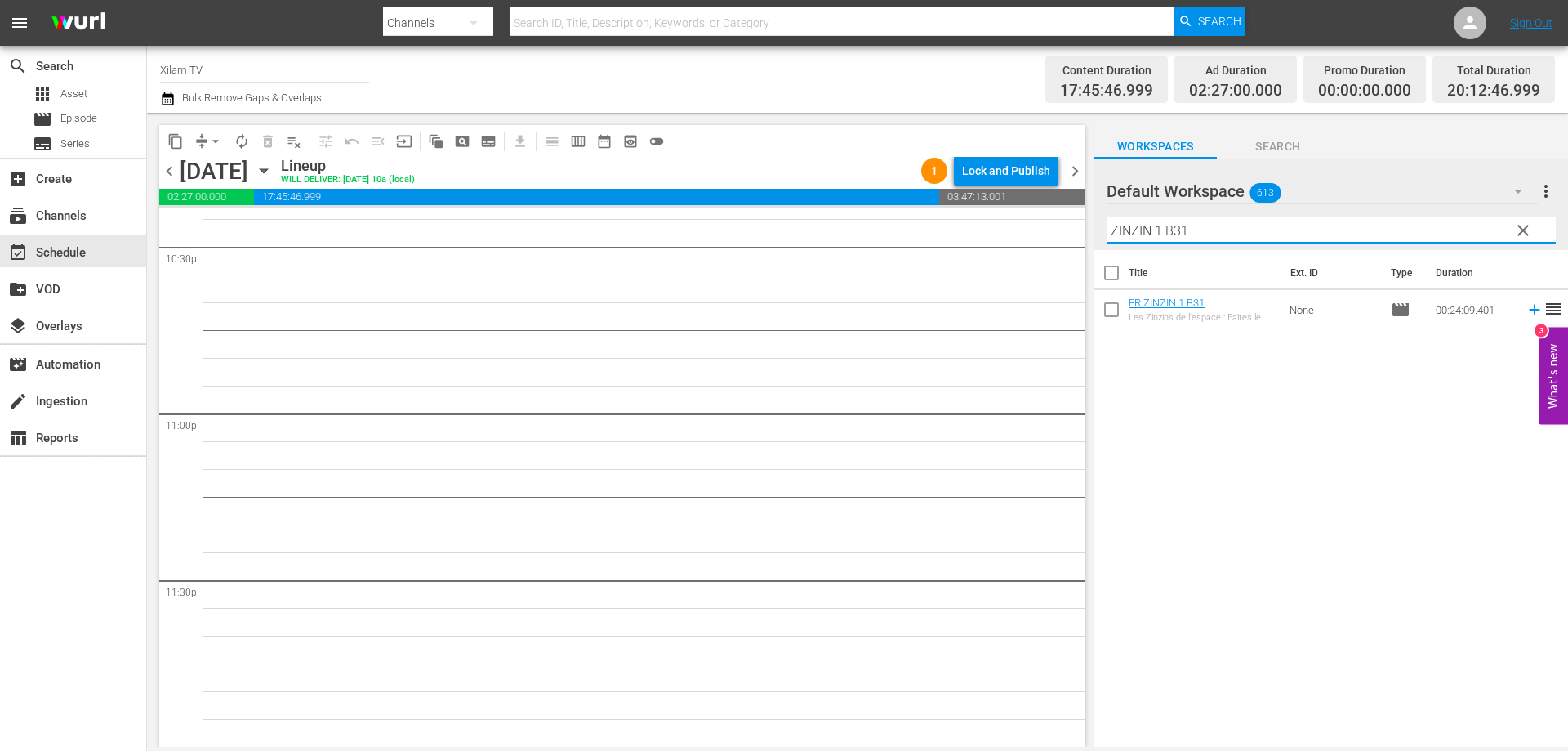
type input "ZINZIN 1 B31"
click at [1110, 310] on input "checkbox" at bounding box center [1112, 313] width 35 height 35
checkbox input "true"
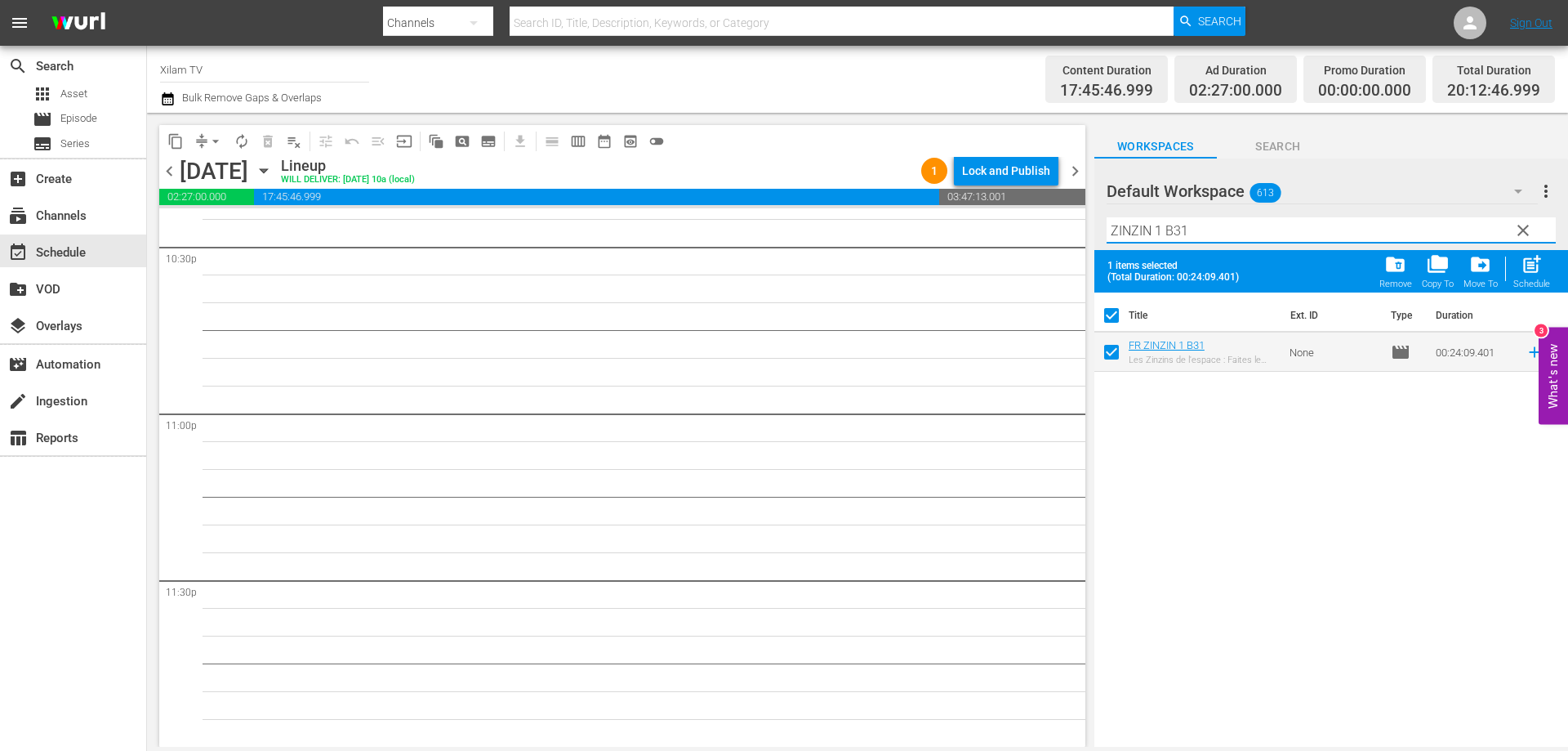
click at [1215, 226] on input "ZINZIN 1 B31" at bounding box center [1331, 230] width 450 height 26
type input "ZINZIN 1 B28"
click at [1116, 348] on input "checkbox" at bounding box center [1112, 355] width 35 height 35
checkbox input "true"
checkbox input "false"
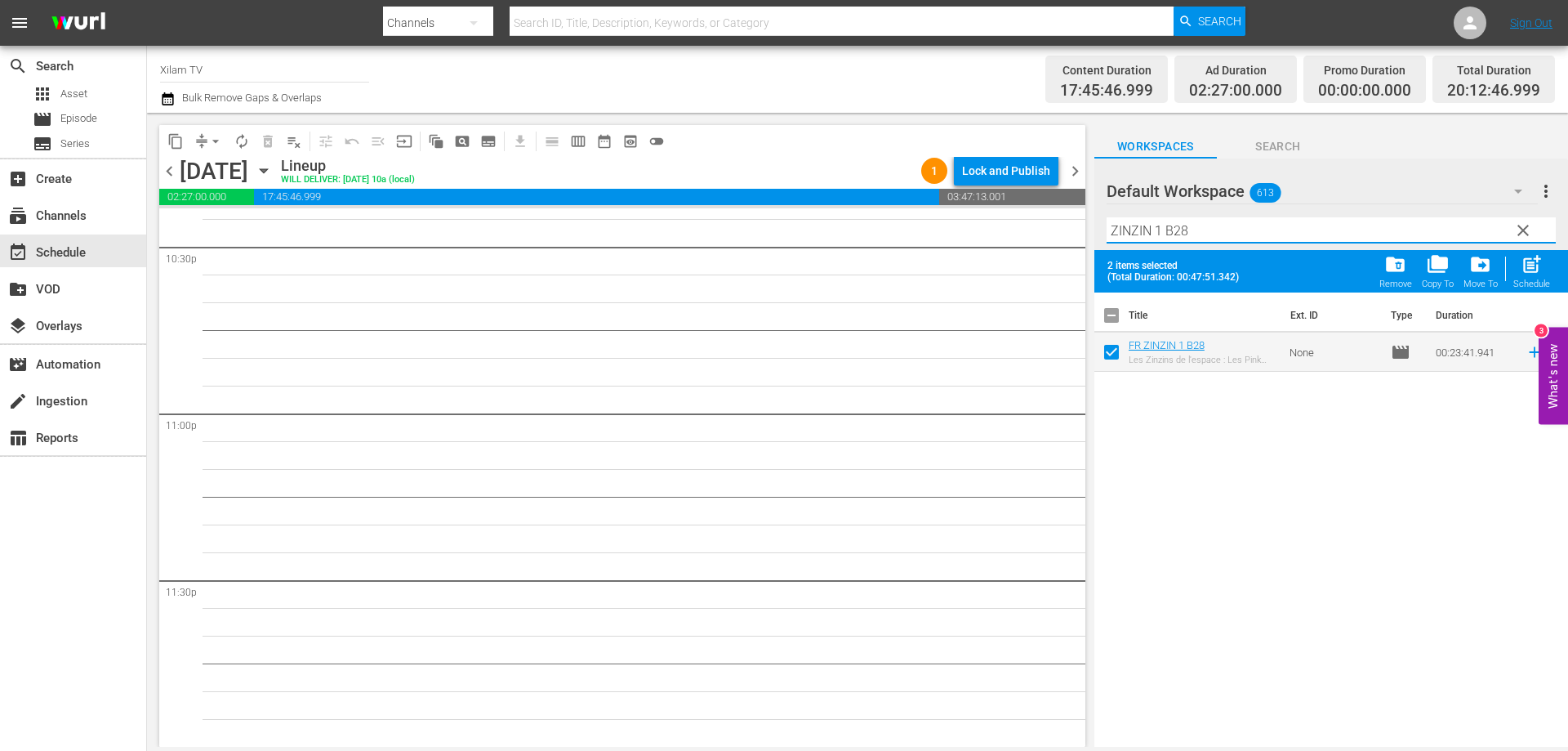
click at [1178, 226] on input "ZINZIN 1 B28" at bounding box center [1331, 230] width 450 height 26
type input "ZINZIN 1 B38"
click at [1106, 359] on input "checkbox" at bounding box center [1112, 355] width 35 height 35
click at [1527, 270] on span "post_add" at bounding box center [1531, 264] width 22 height 22
checkbox input "false"
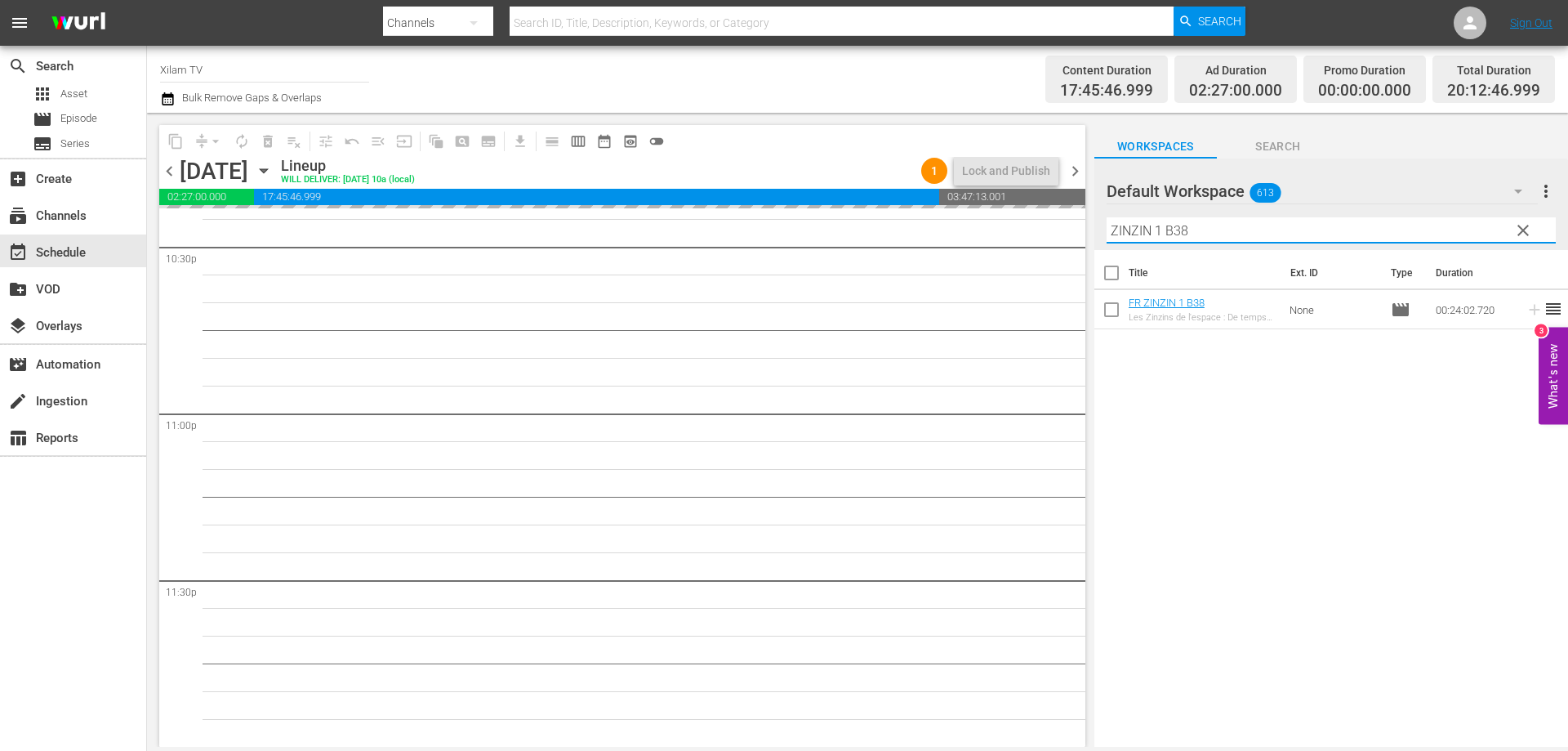
drag, startPoint x: 1161, startPoint y: 229, endPoint x: 1100, endPoint y: 221, distance: 61.5
click at [1100, 221] on div "Default Workspace 613 Default more_vert clear Filter by Title ZINZIN 1 B38" at bounding box center [1331, 204] width 474 height 91
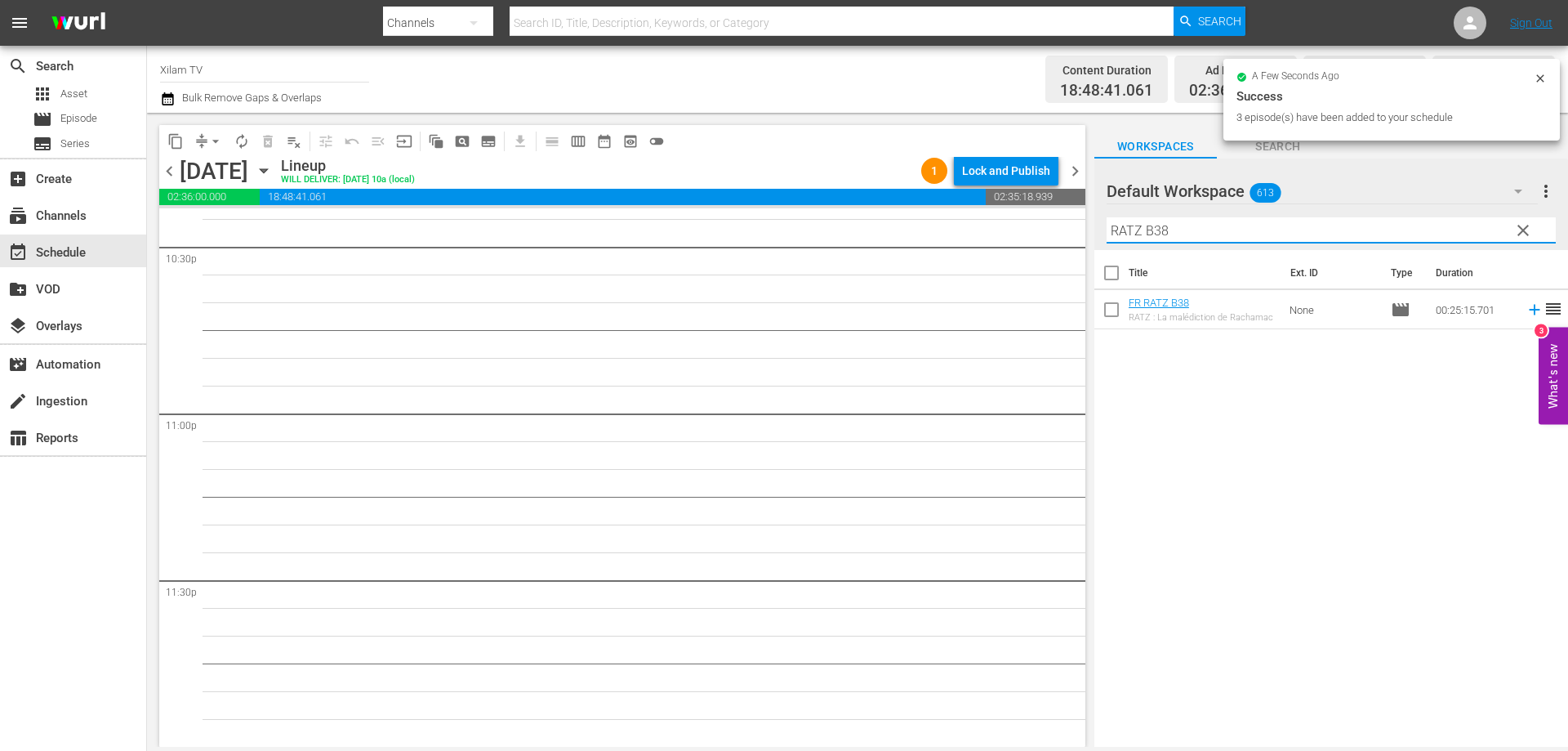
click at [1232, 230] on input "RATZ B38" at bounding box center [1331, 230] width 450 height 26
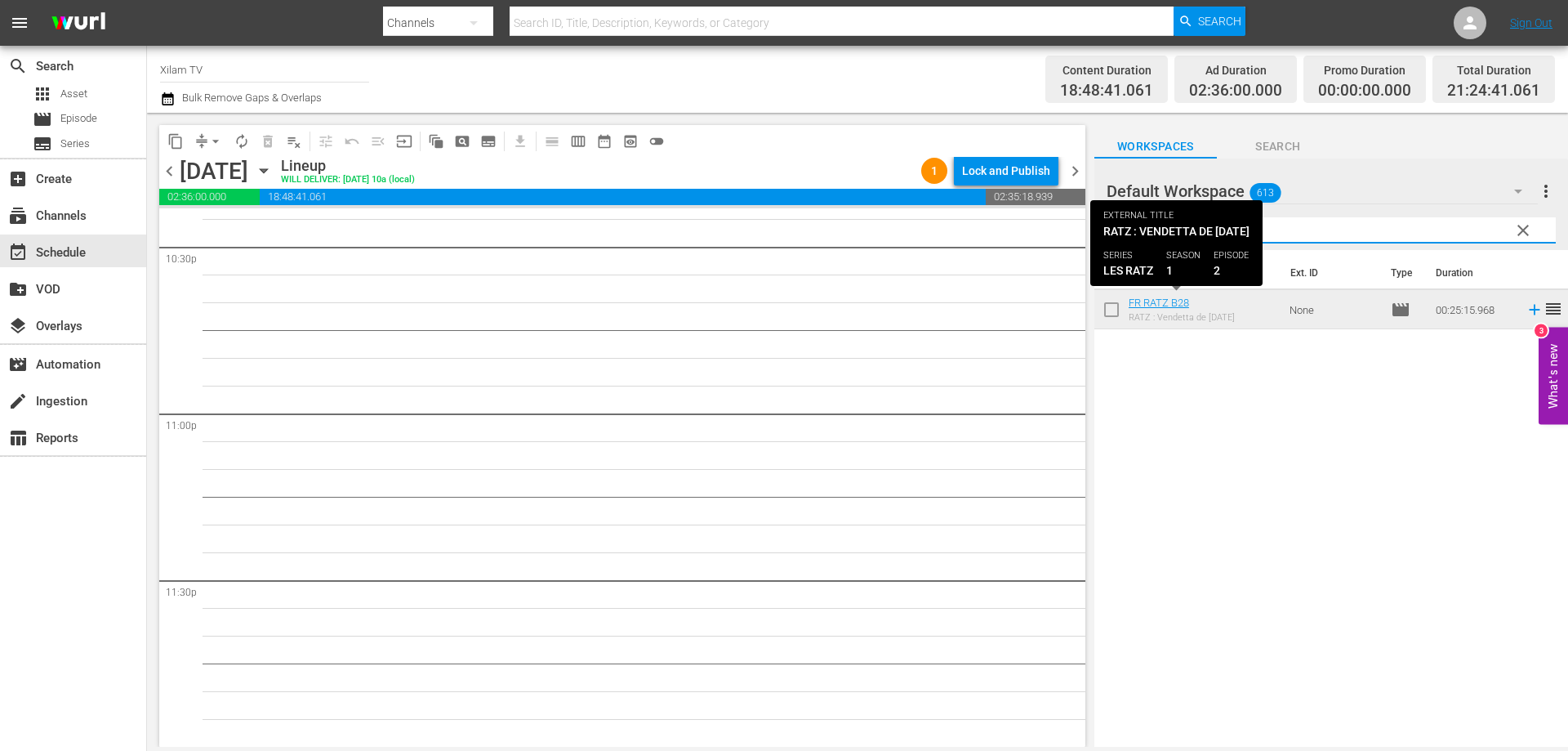
type input "RATZ B28"
click at [1107, 314] on input "checkbox" at bounding box center [1112, 313] width 35 height 35
checkbox input "true"
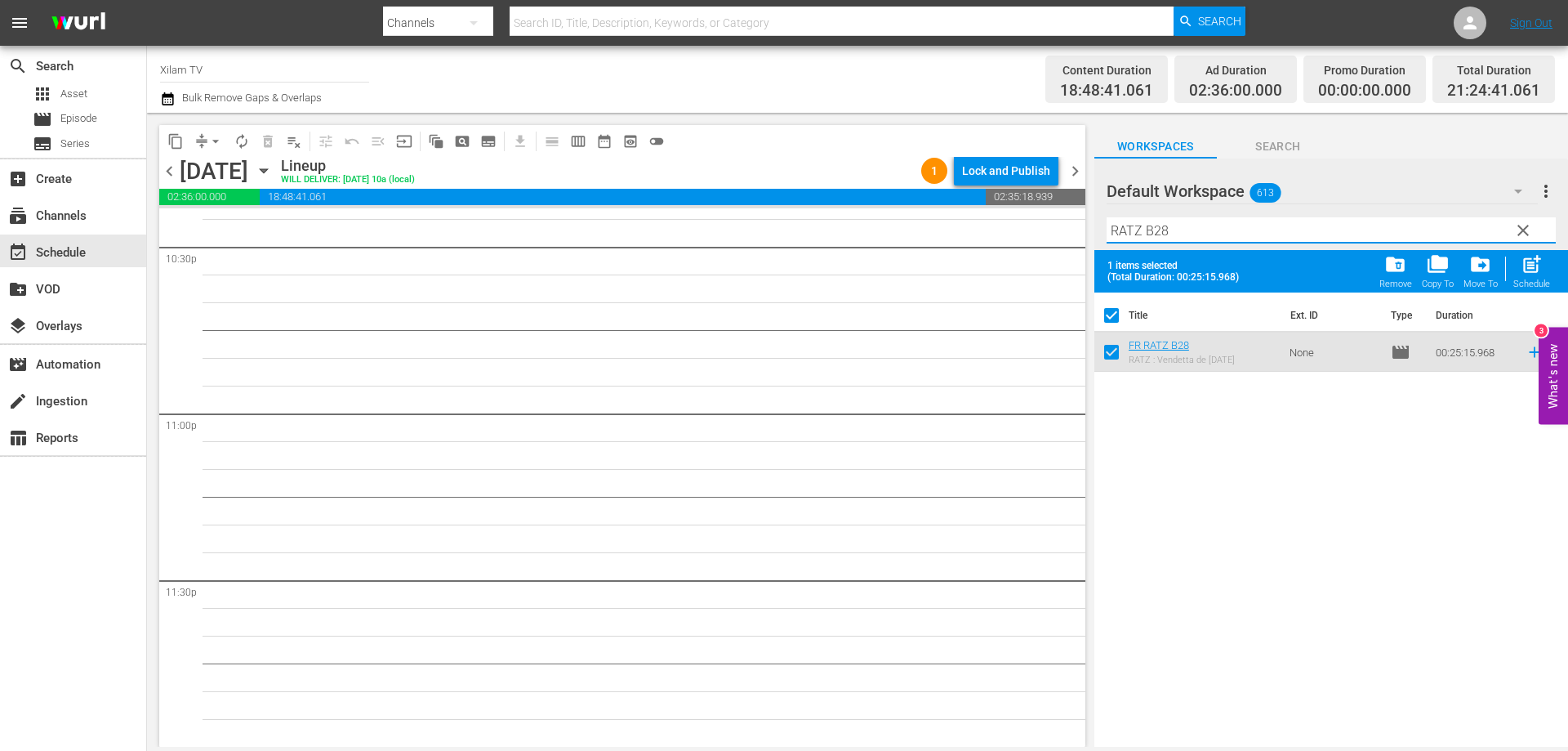
click at [1186, 233] on input "RATZ B28" at bounding box center [1331, 230] width 450 height 26
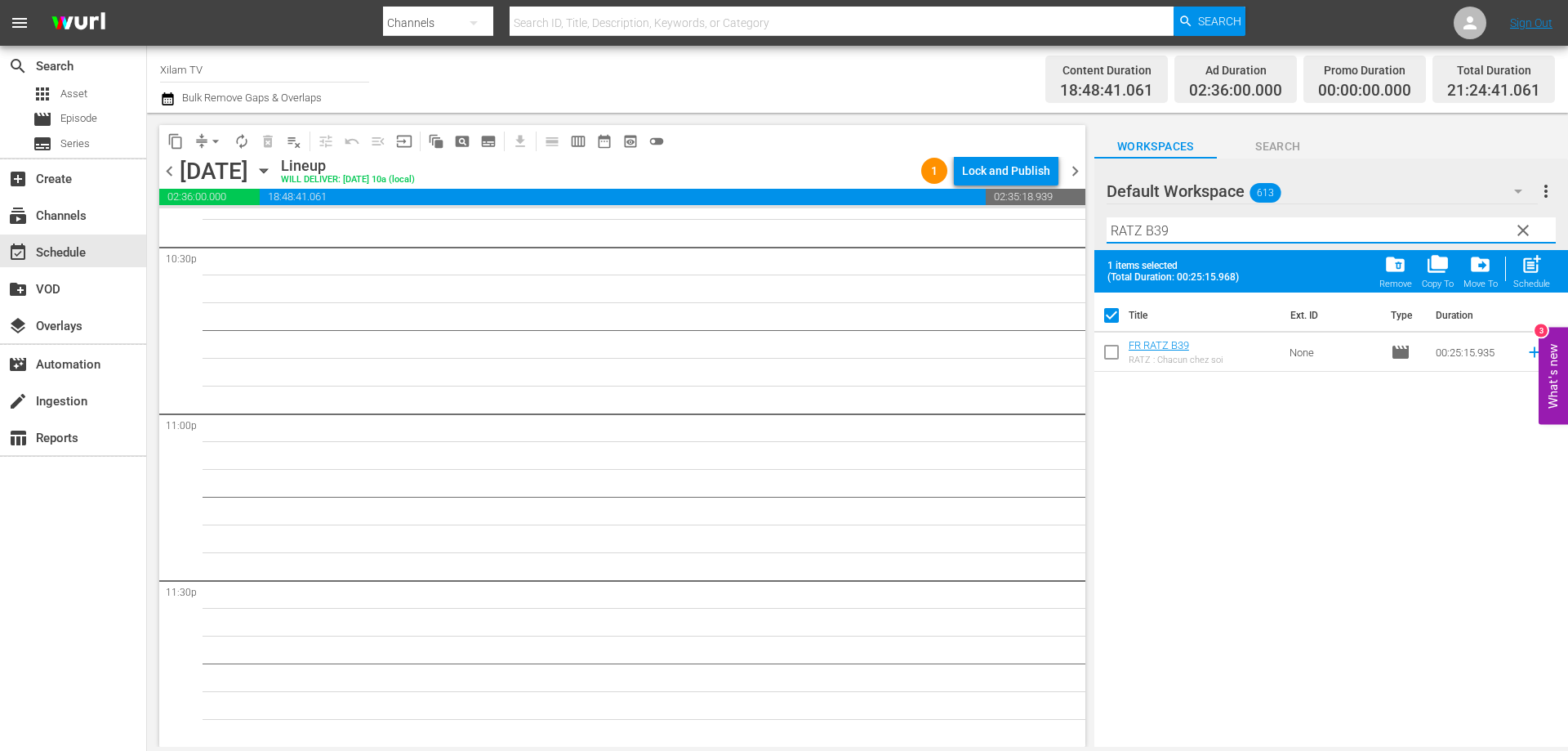
type input "RATZ B39"
click at [1107, 358] on input "checkbox" at bounding box center [1112, 355] width 35 height 35
checkbox input "true"
checkbox input "false"
click at [1223, 225] on input "RATZ B39" at bounding box center [1331, 230] width 450 height 26
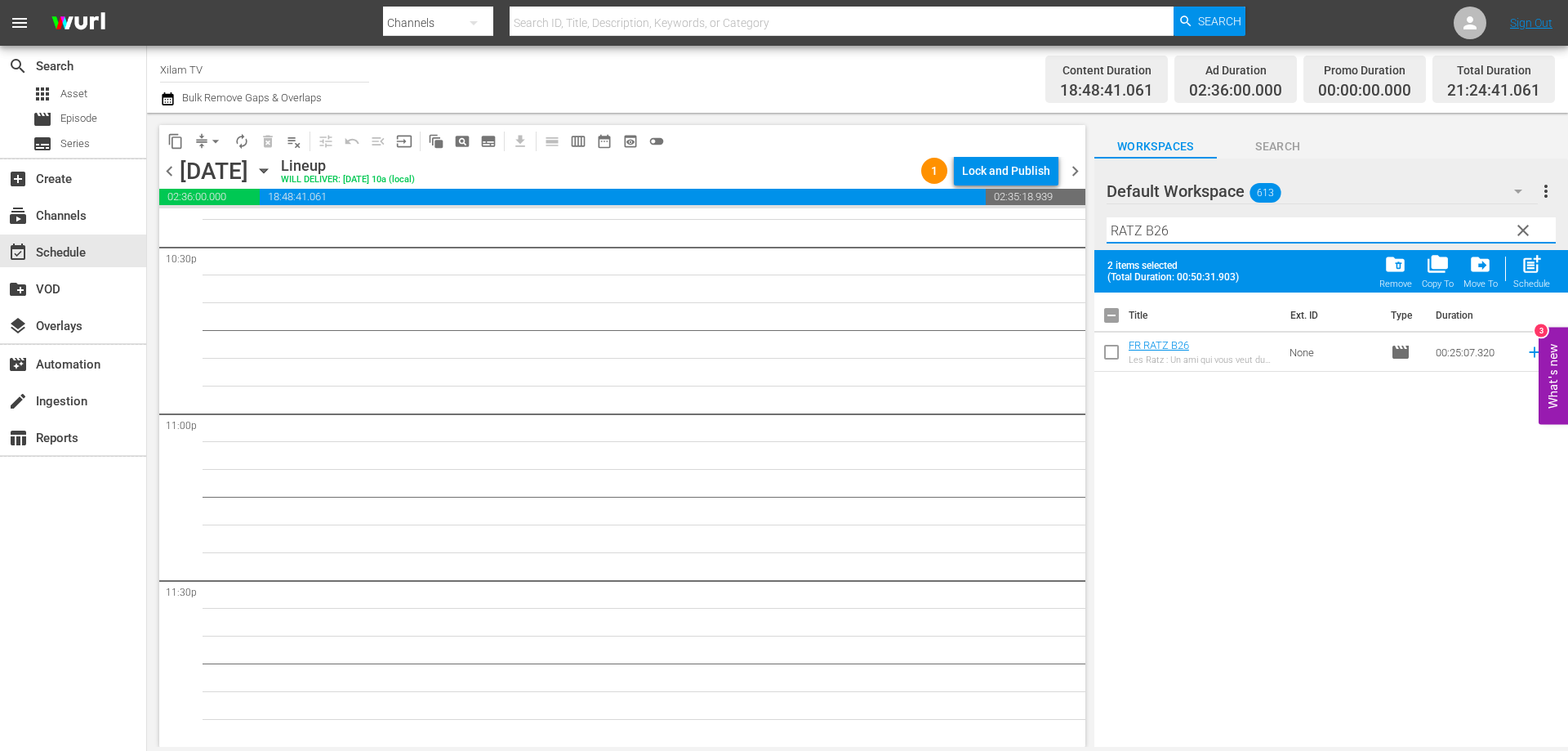
type input "RATZ B26"
click at [1111, 351] on input "checkbox" at bounding box center [1112, 355] width 35 height 35
checkbox input "true"
click at [1184, 240] on input "RATZ B26" at bounding box center [1331, 230] width 450 height 26
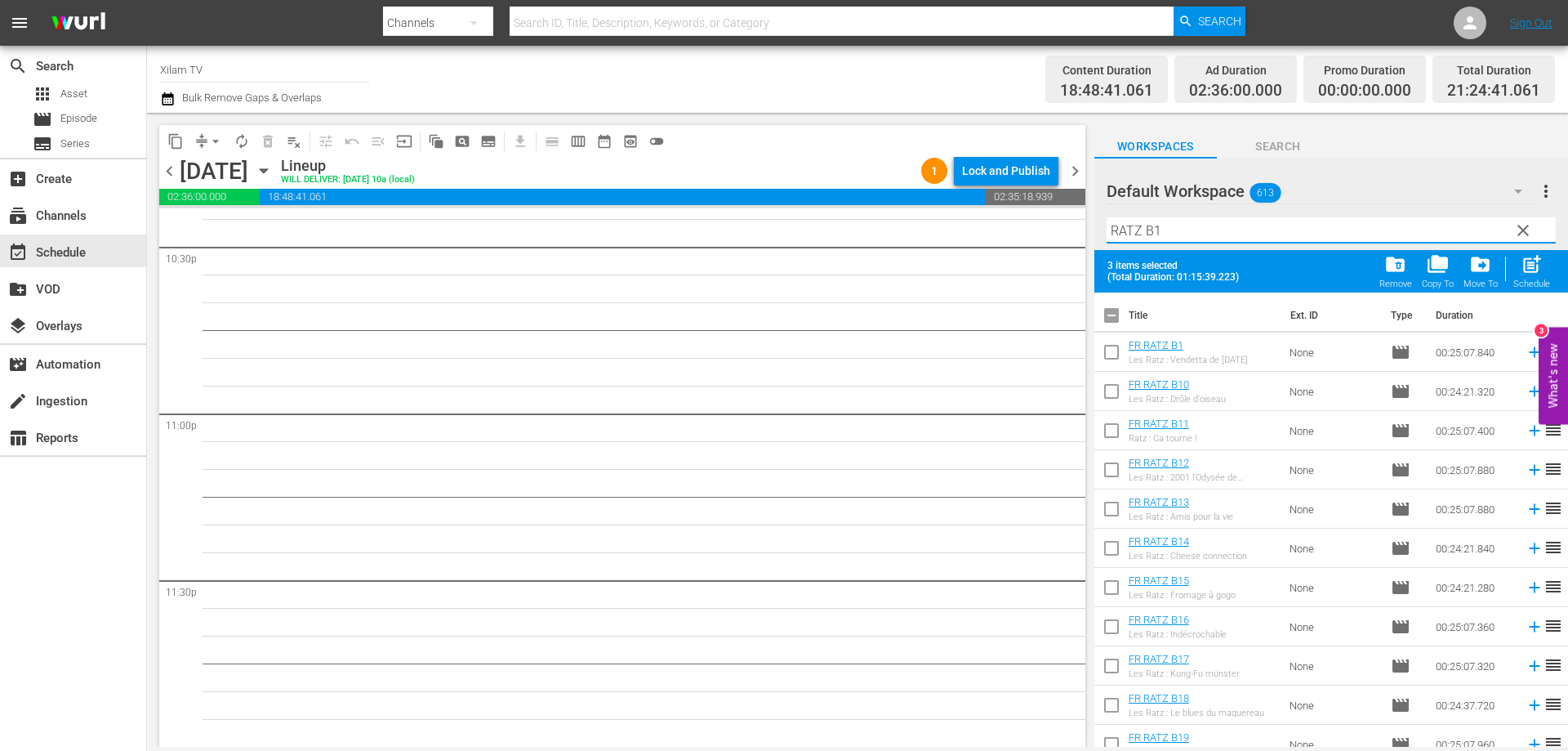
type input "RATZ B1"
click at [1113, 388] on input "checkbox" at bounding box center [1112, 394] width 35 height 35
checkbox input "true"
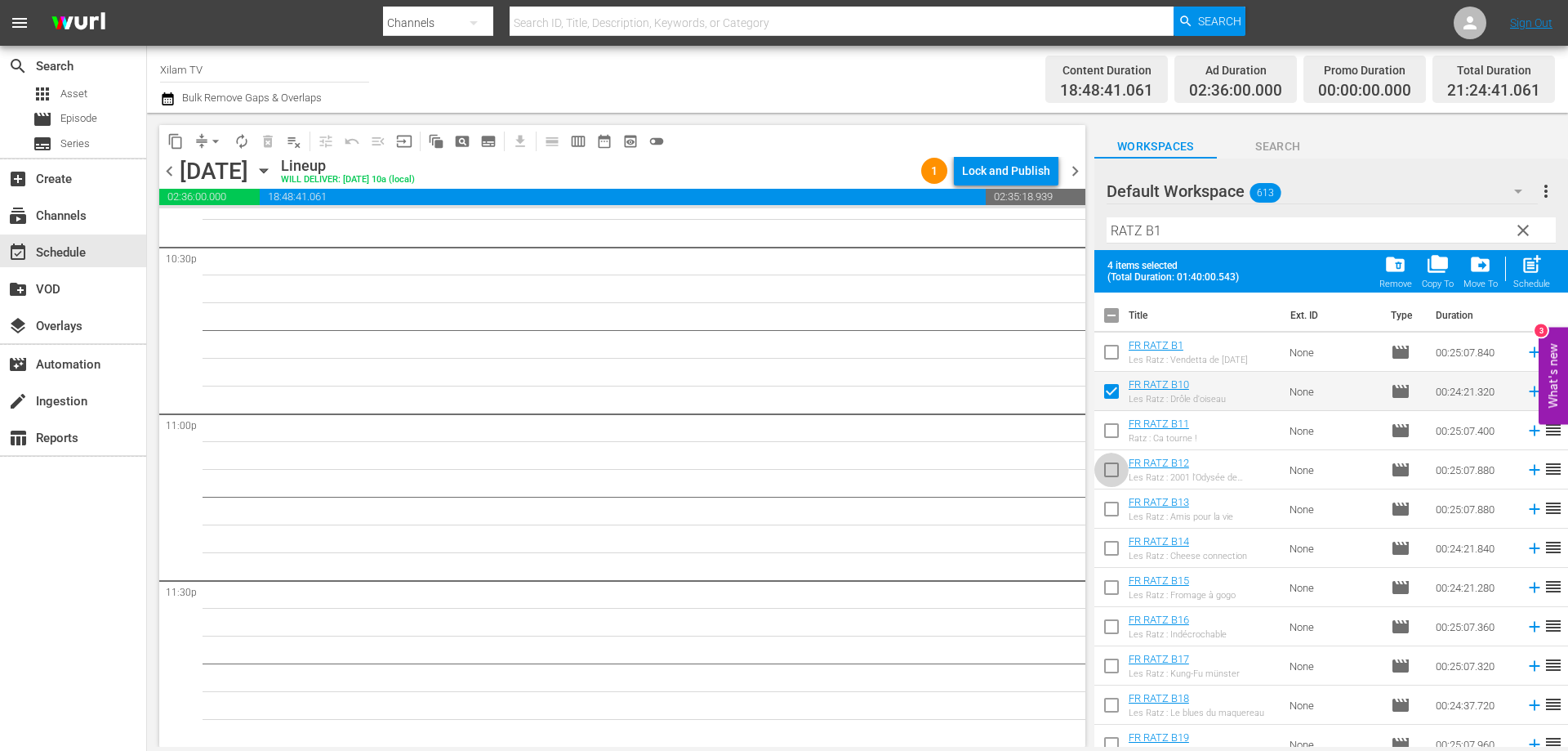
click at [1108, 465] on input "checkbox" at bounding box center [1112, 472] width 35 height 35
checkbox input "true"
click at [1530, 277] on div "post_add Schedule" at bounding box center [1531, 271] width 37 height 36
checkbox input "false"
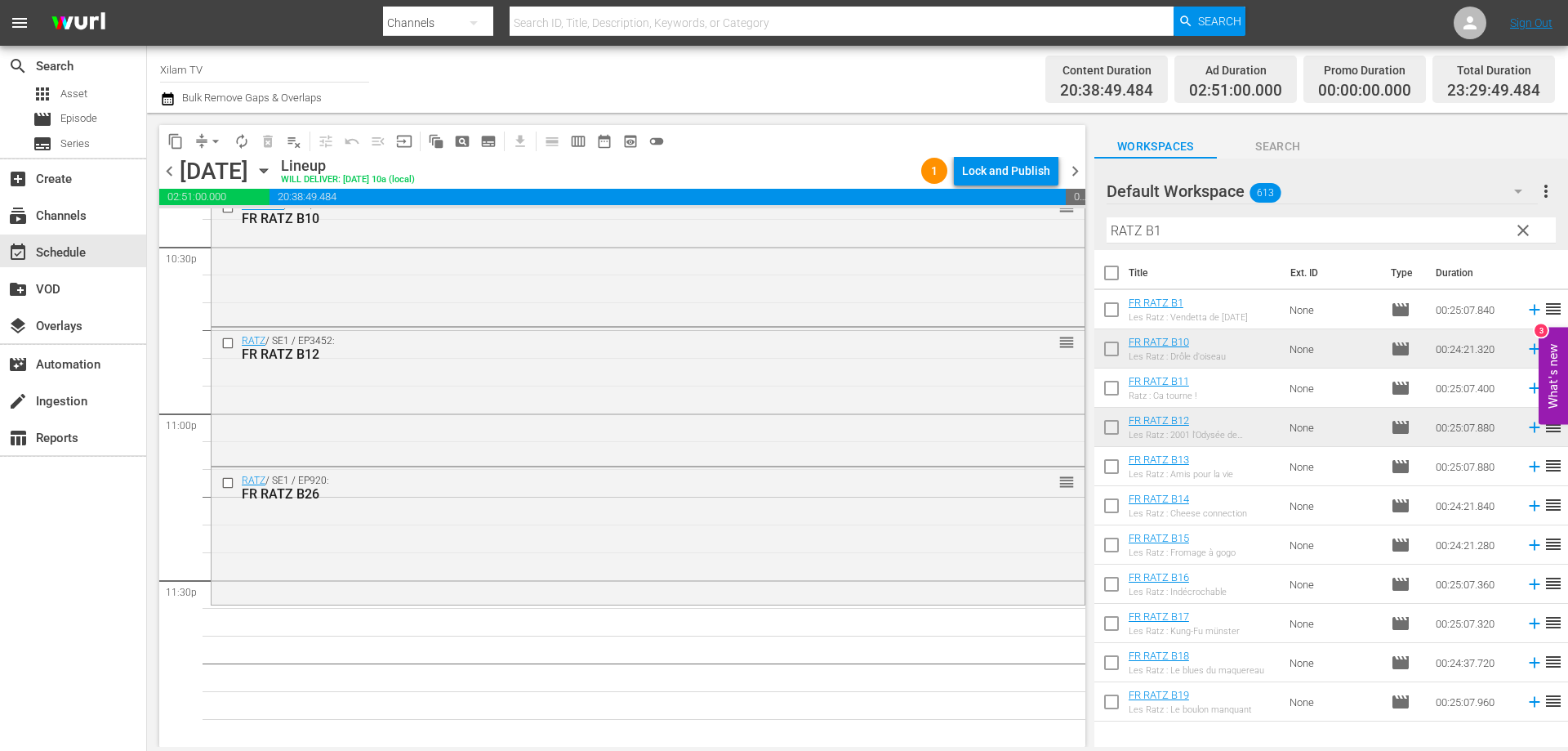
click at [1111, 316] on input "checkbox" at bounding box center [1112, 313] width 35 height 35
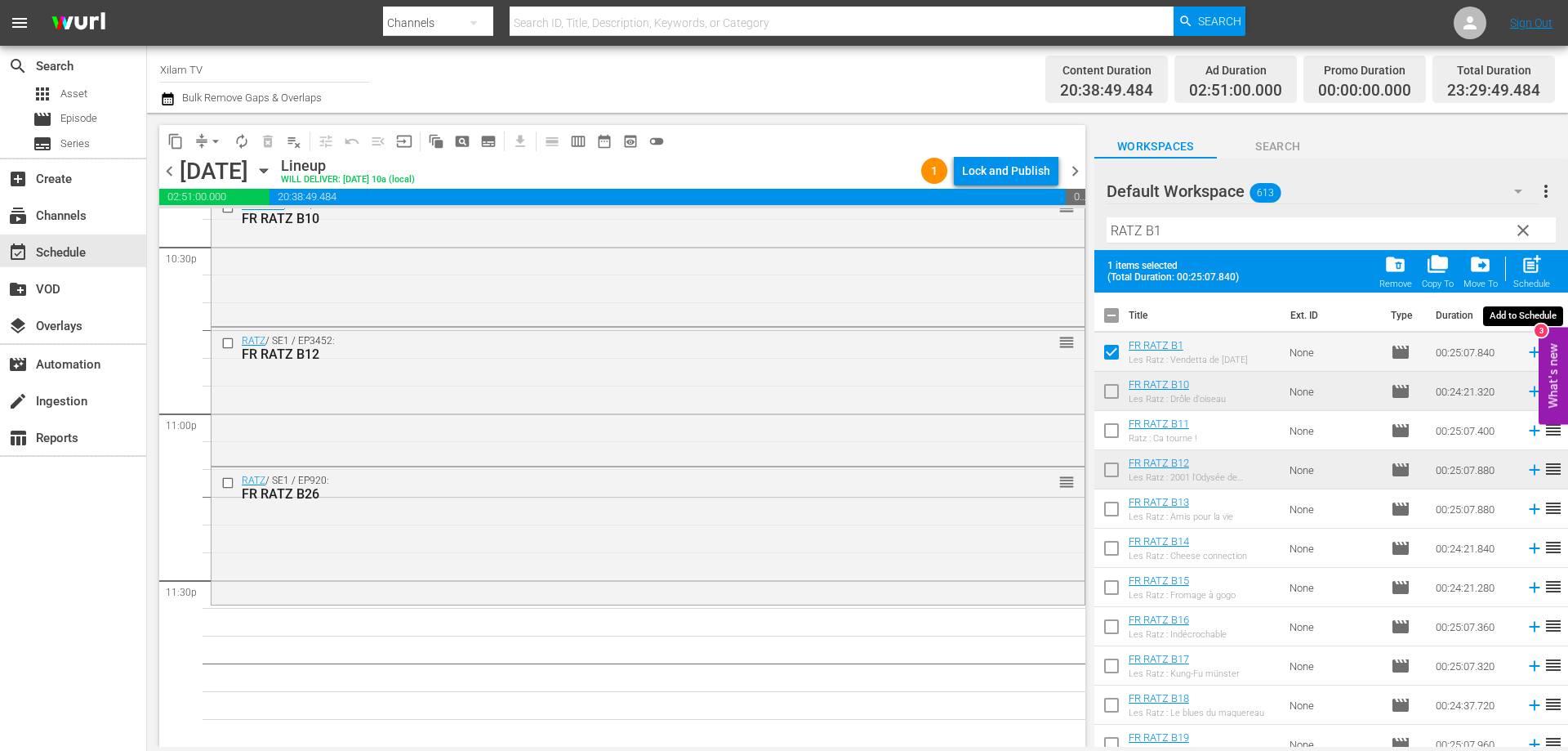
click at [1538, 270] on span "post_add" at bounding box center [1531, 264] width 22 height 22
checkbox input "false"
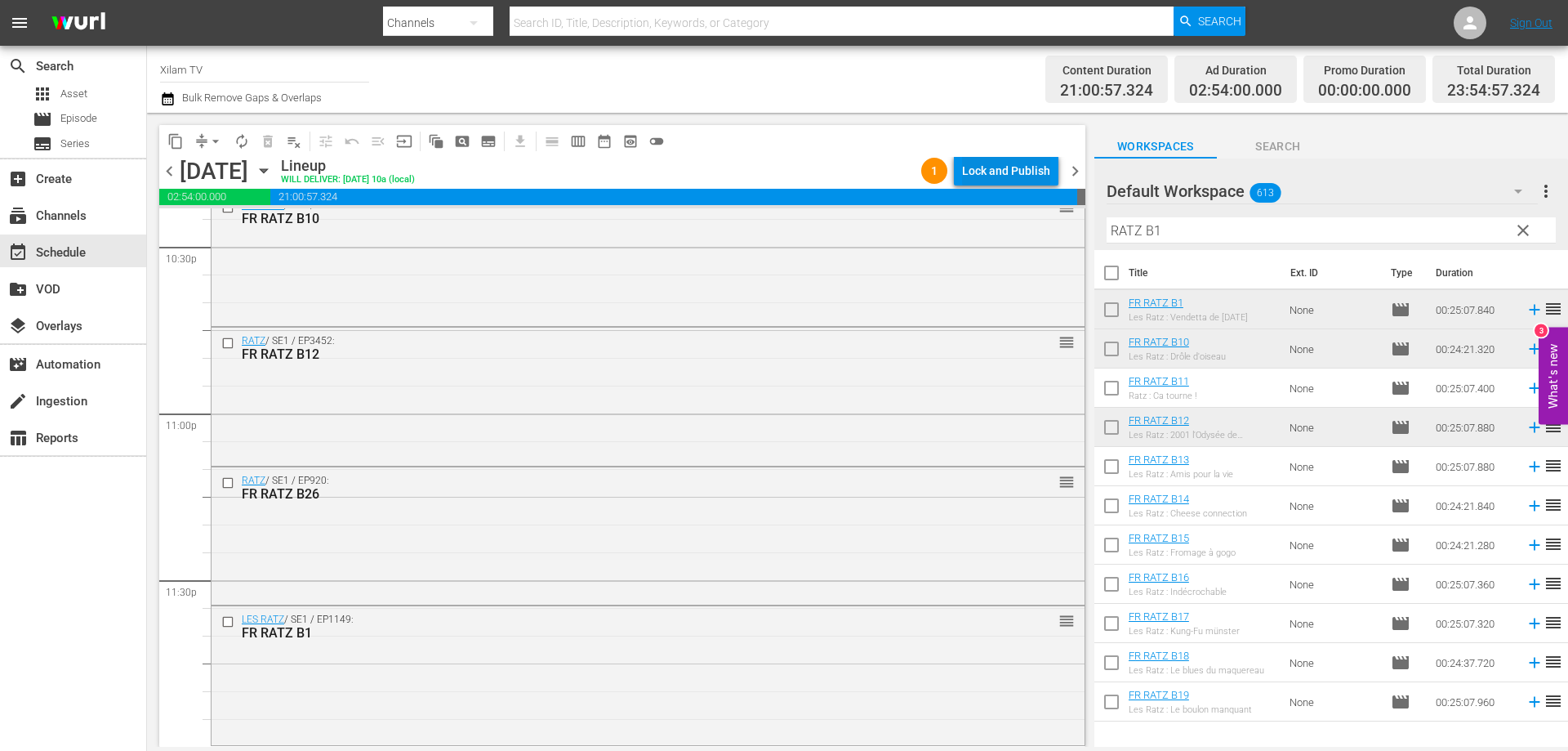
click at [1019, 171] on div "Lock and Publish" at bounding box center [1007, 170] width 88 height 29
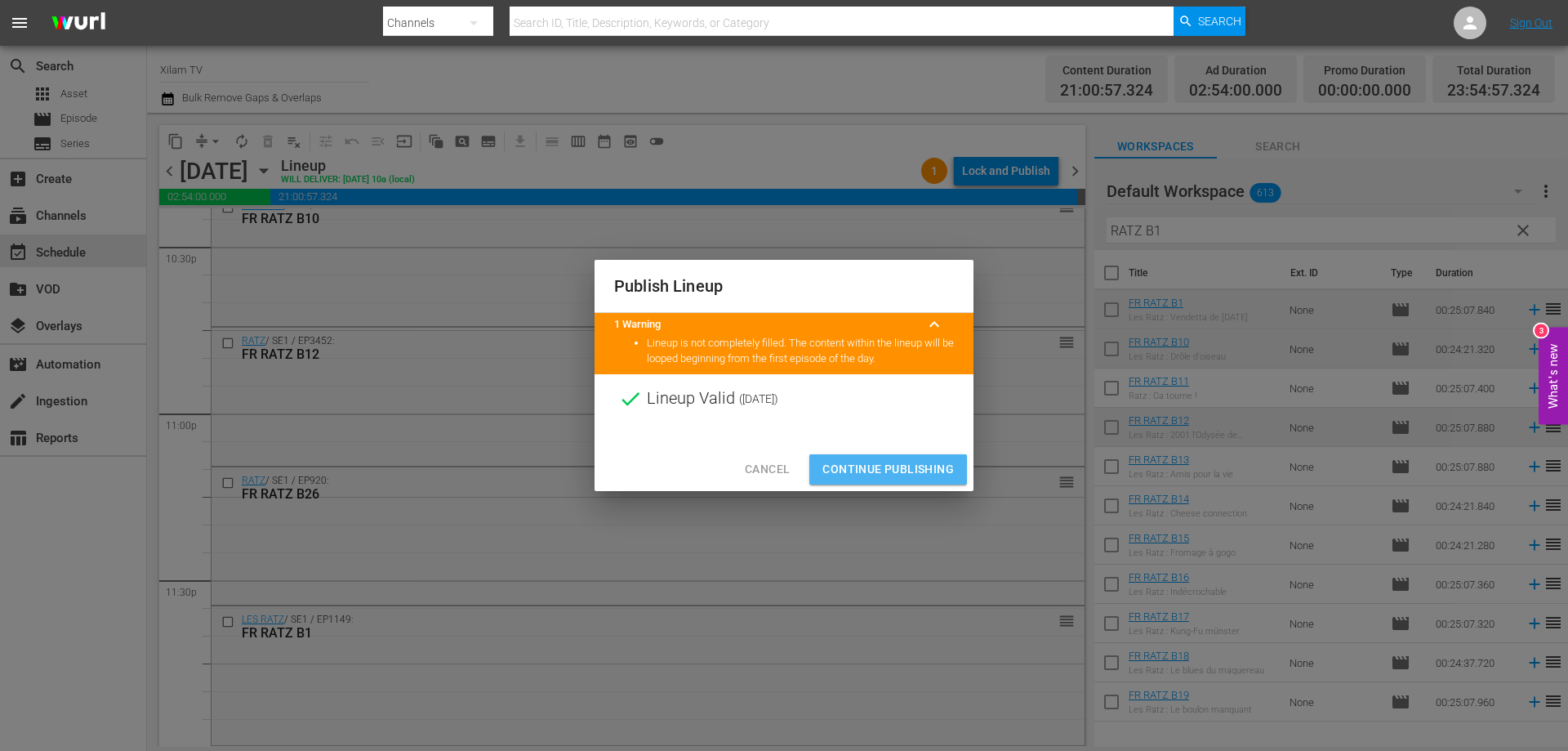
click at [857, 457] on button "Continue Publishing" at bounding box center [888, 469] width 158 height 30
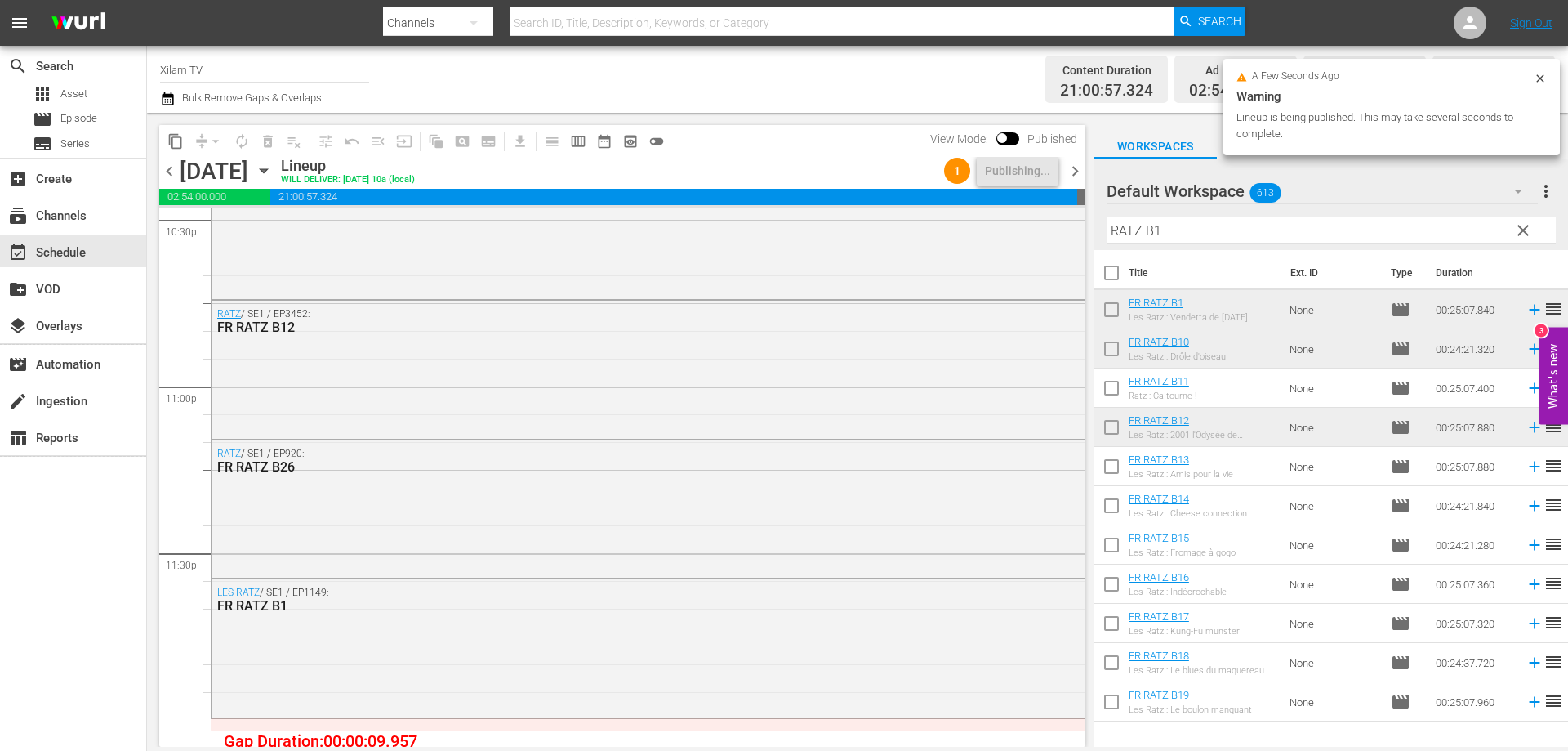
scroll to position [7490, 0]
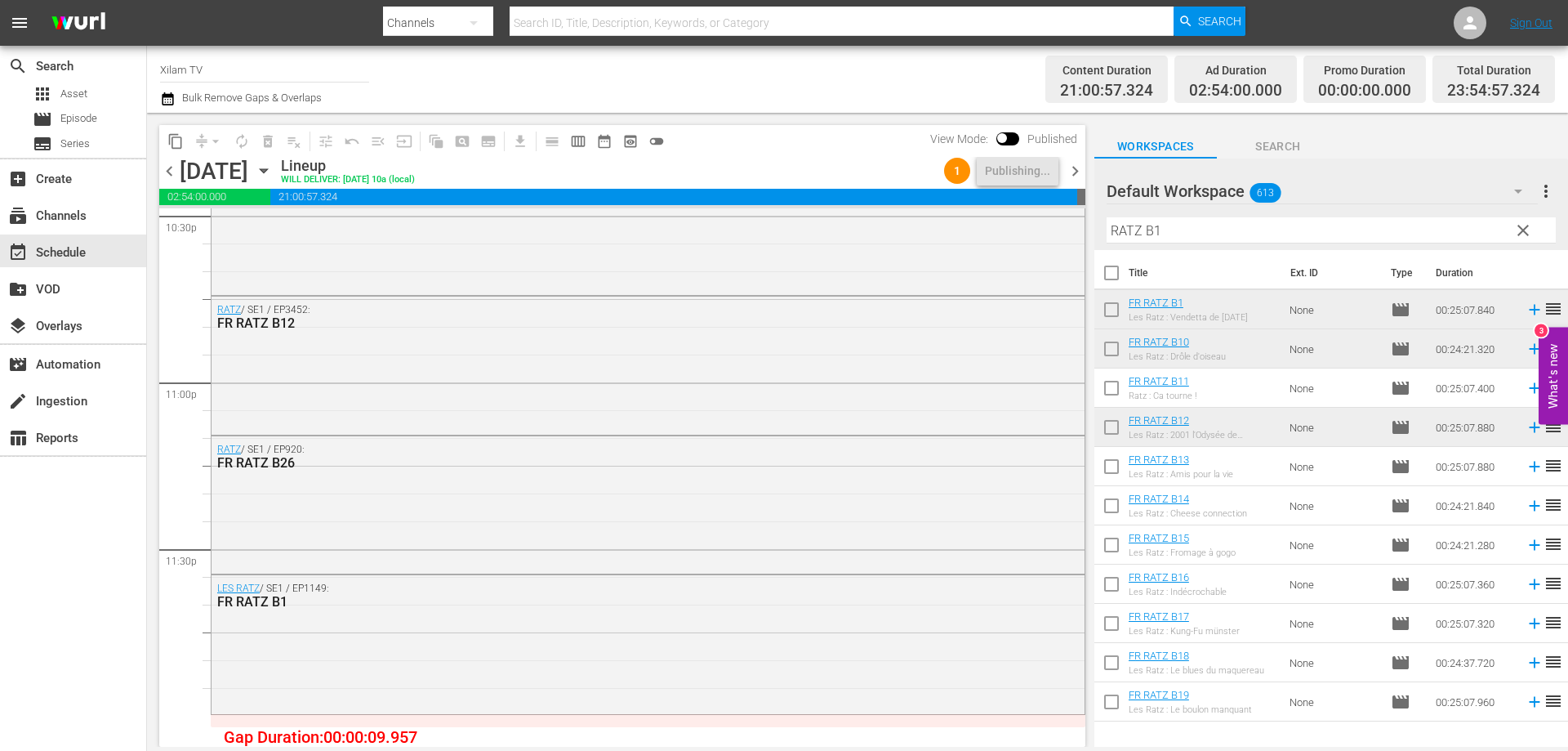
click at [1178, 232] on input "RATZ B1" at bounding box center [1331, 230] width 450 height 26
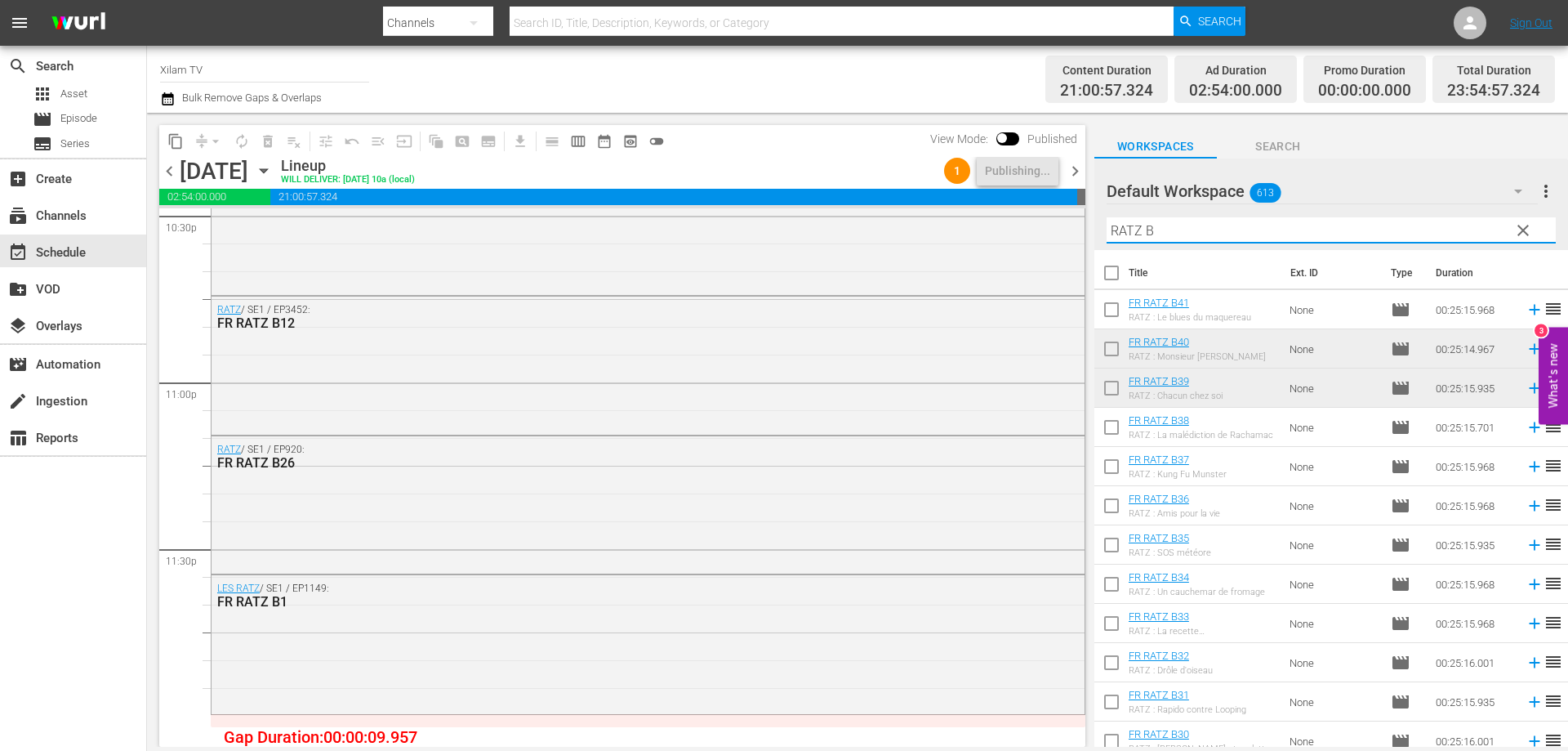
type input "RATZ B"
click at [1113, 467] on input "checkbox" at bounding box center [1112, 469] width 35 height 35
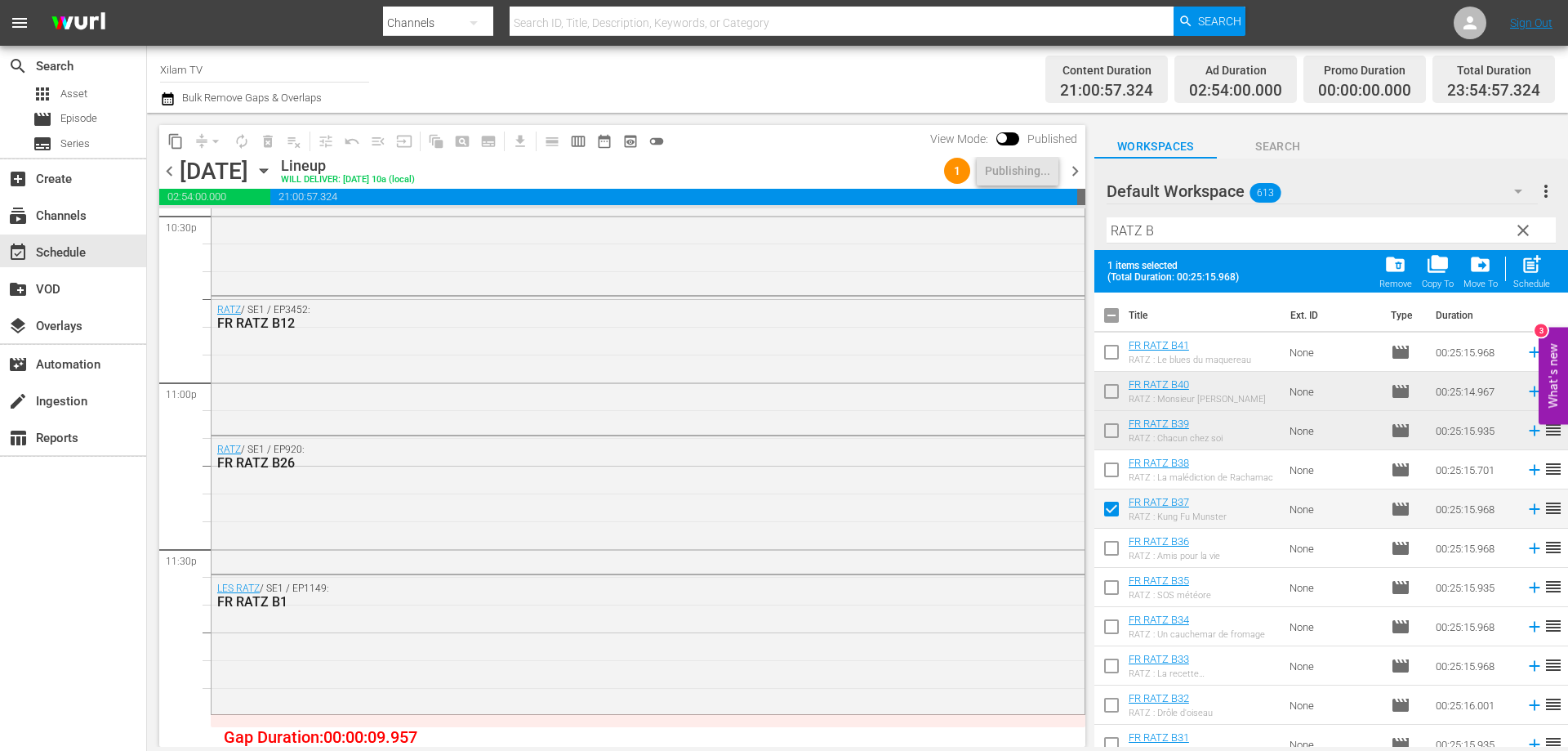
click at [1539, 273] on span "post_add" at bounding box center [1531, 264] width 22 height 22
checkbox input "false"
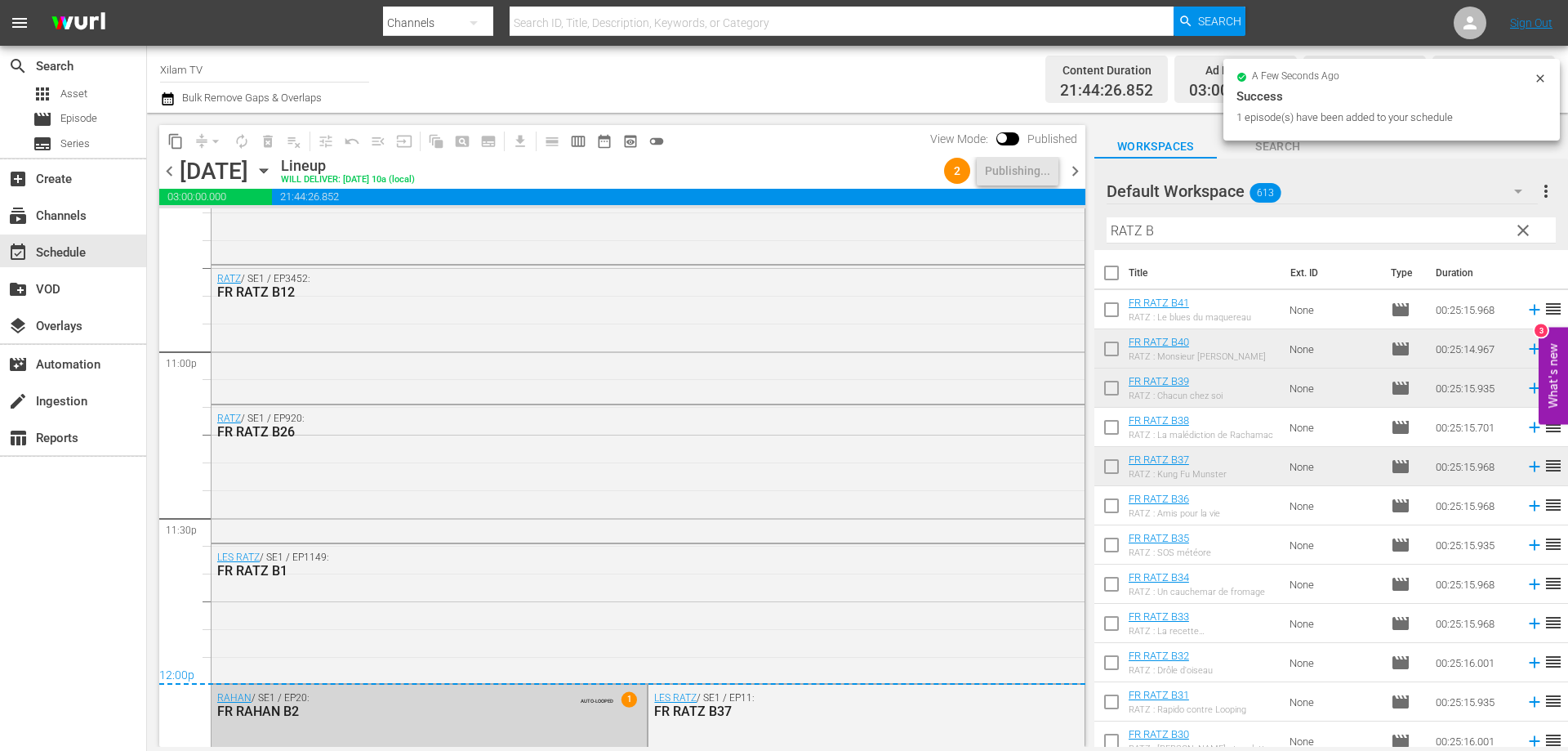
scroll to position [7598, 0]
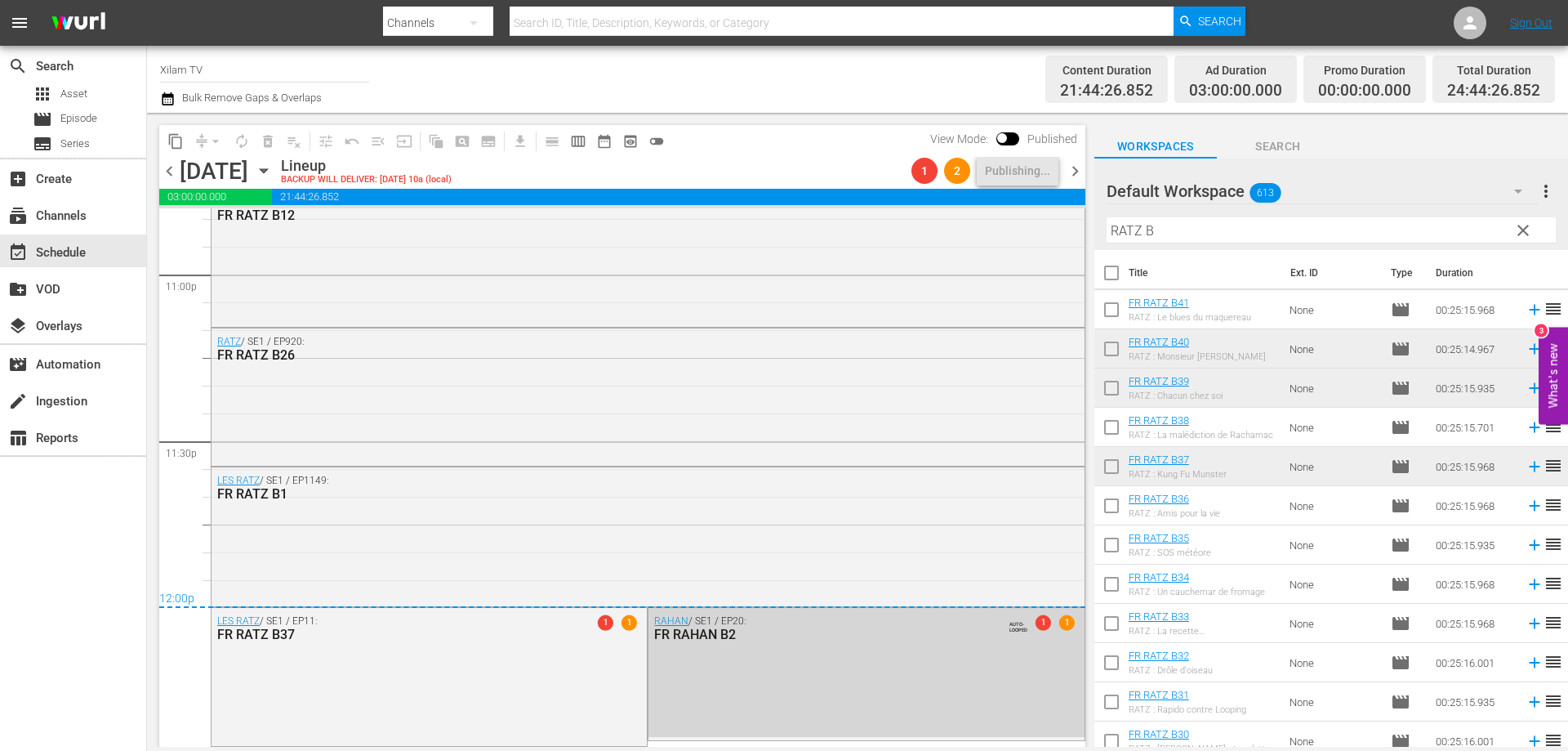
click at [791, 637] on div "FR RAHAN B2" at bounding box center [825, 634] width 343 height 16
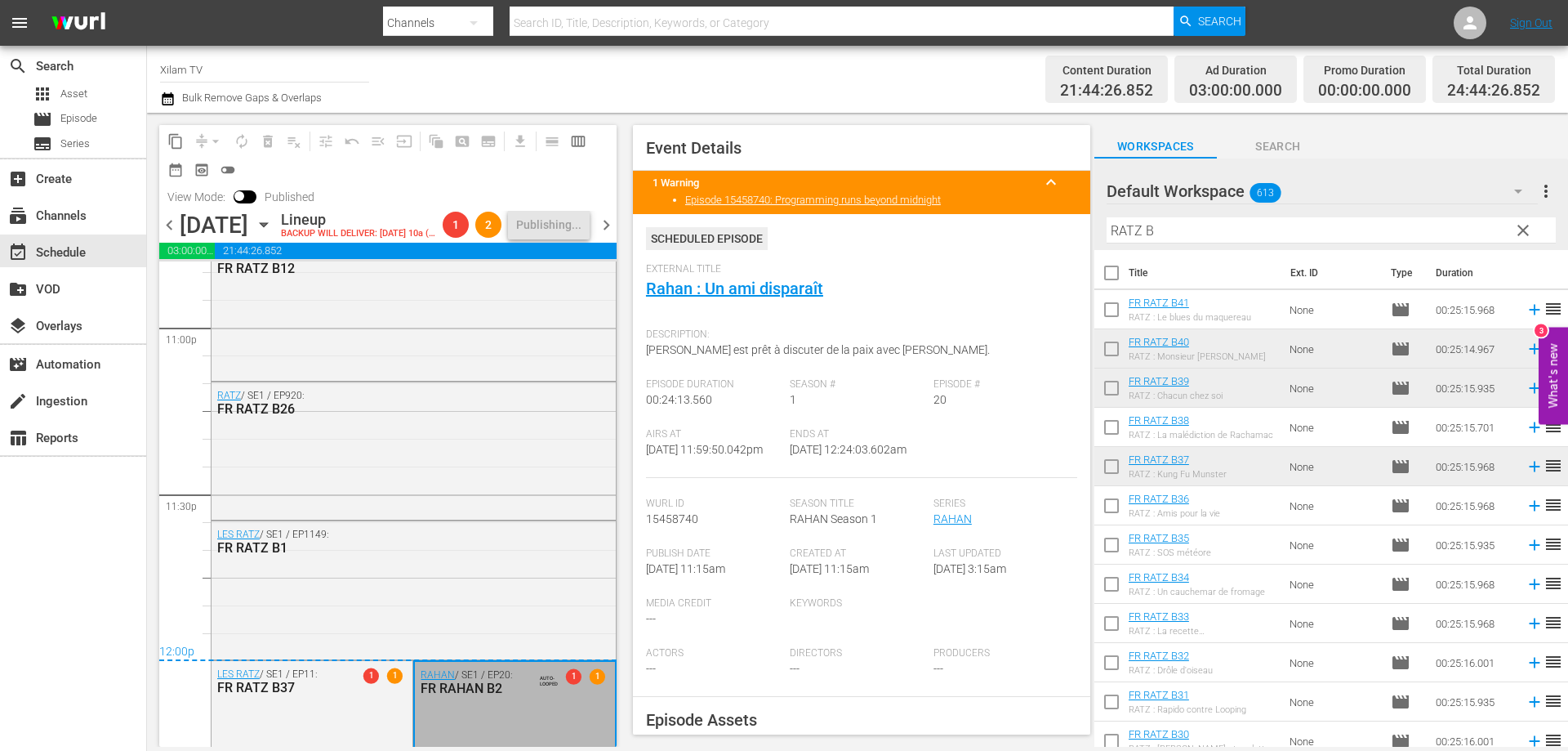
click at [531, 686] on div "AUTO-LOOPED 1 1" at bounding box center [568, 677] width 73 height 19
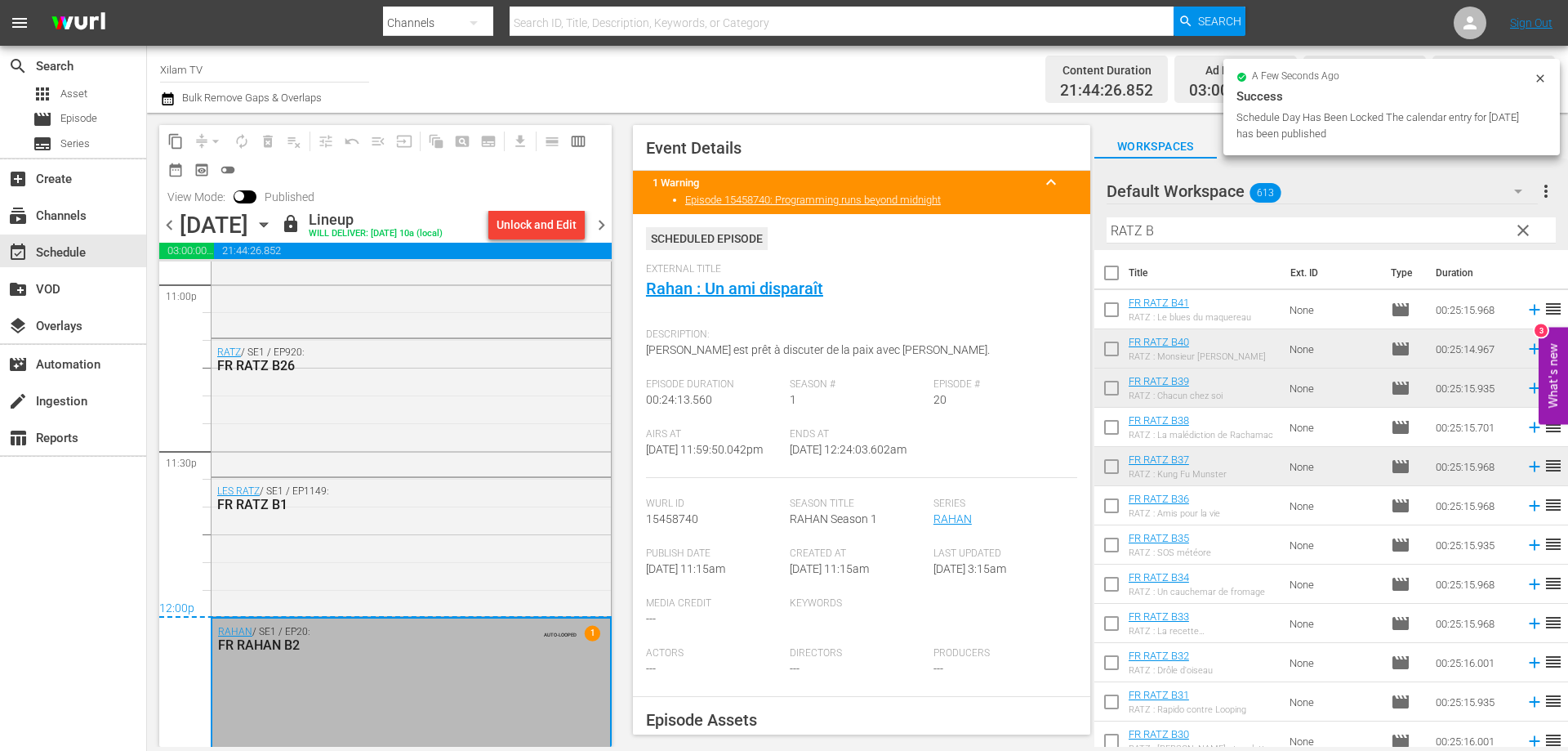
scroll to position [7646, 0]
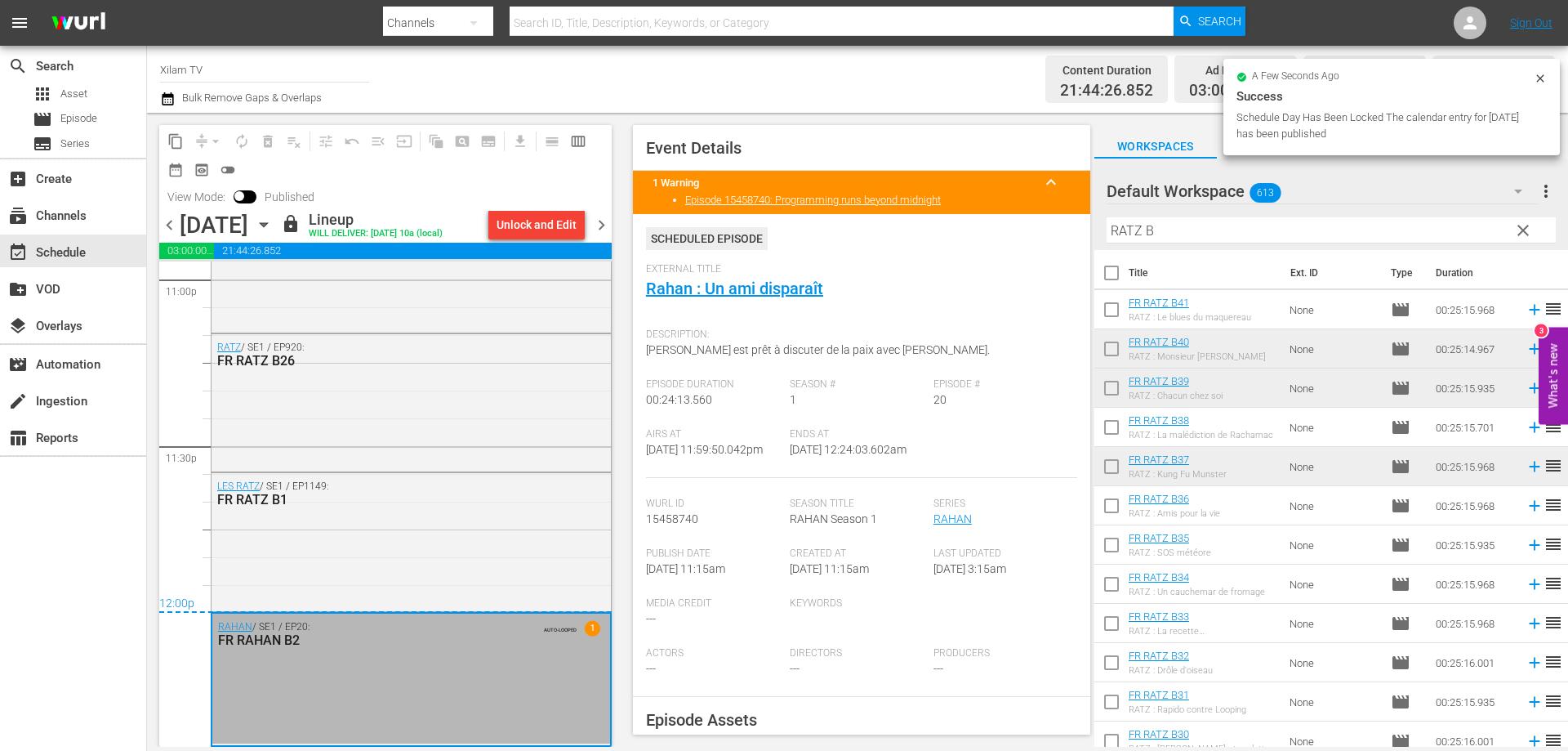
drag, startPoint x: 450, startPoint y: 615, endPoint x: 361, endPoint y: 682, distance: 111.4
click at [361, 682] on div "RAHAN / SE1 / EP20: FR RAHAN B2 AUTO-LOOPED 1" at bounding box center [411, 678] width 398 height 130
click at [398, 663] on div "RAHAN / SE1 / EP20: FR RAHAN B2 AUTO-LOOPED 1" at bounding box center [411, 678] width 398 height 130
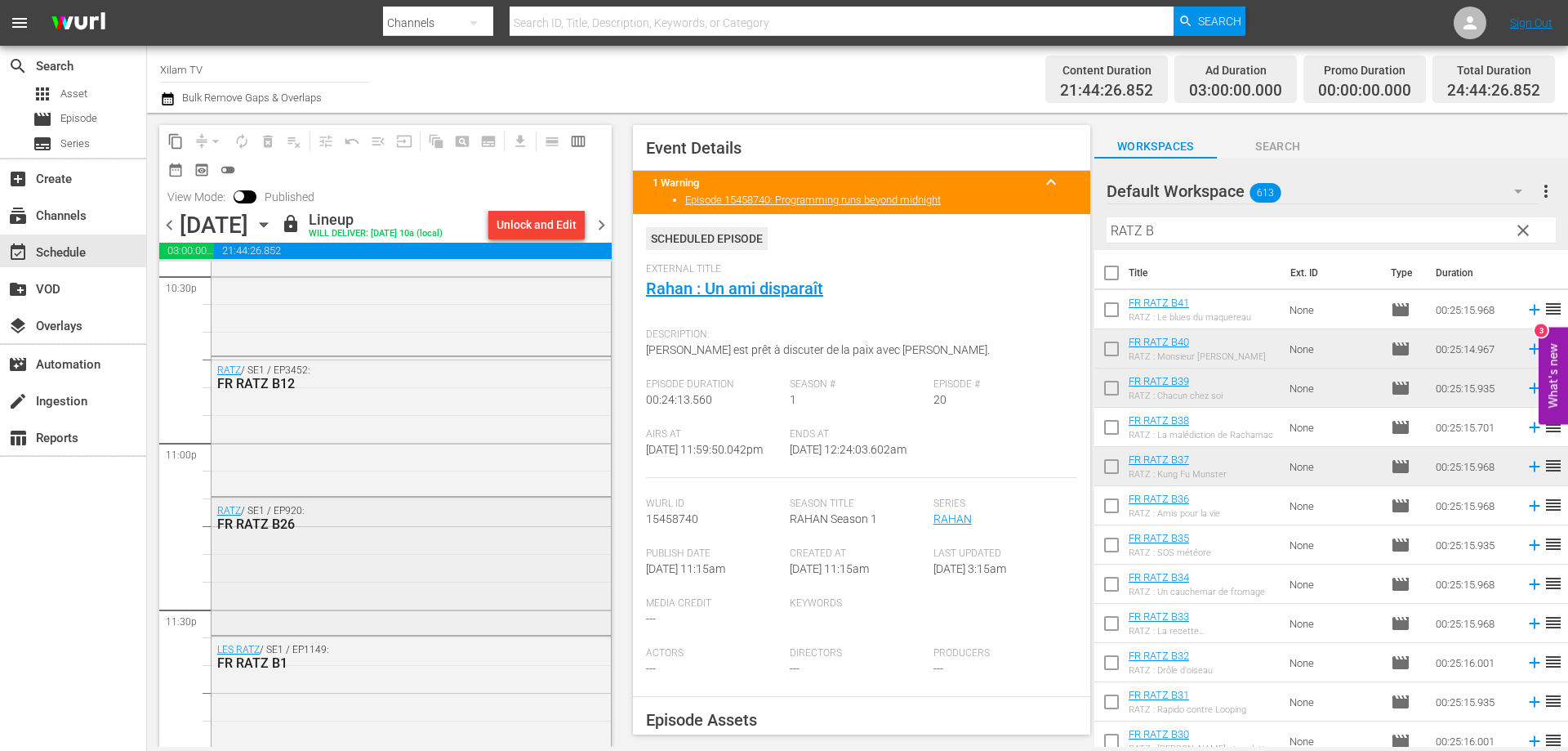
click at [293, 618] on div "RATZ / SE1 / EP920: FR RATZ B26" at bounding box center [410, 565] width 399 height 135
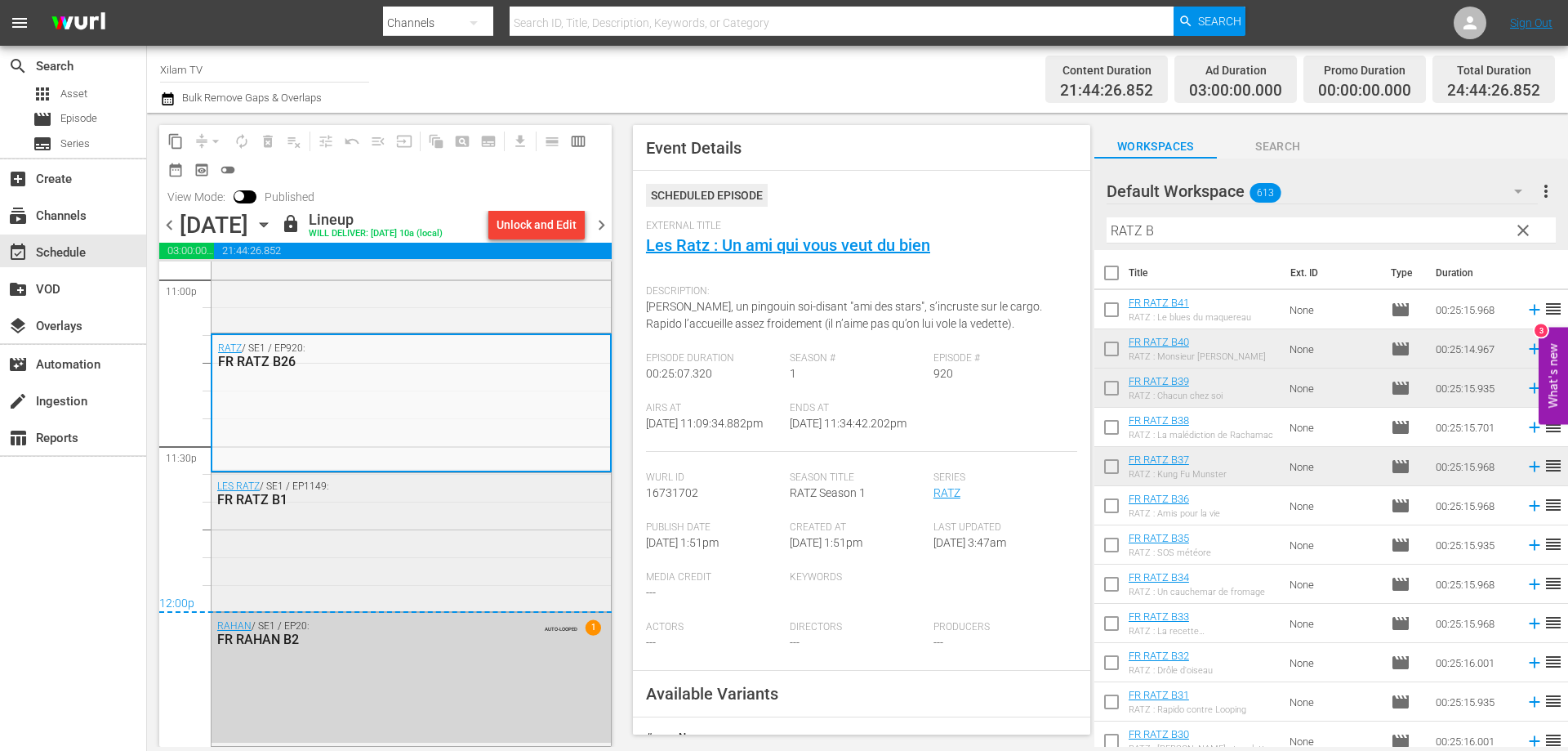
click at [316, 546] on div "LES RATZ / SE1 / EP1149: FR RATZ B1" at bounding box center [410, 541] width 399 height 135
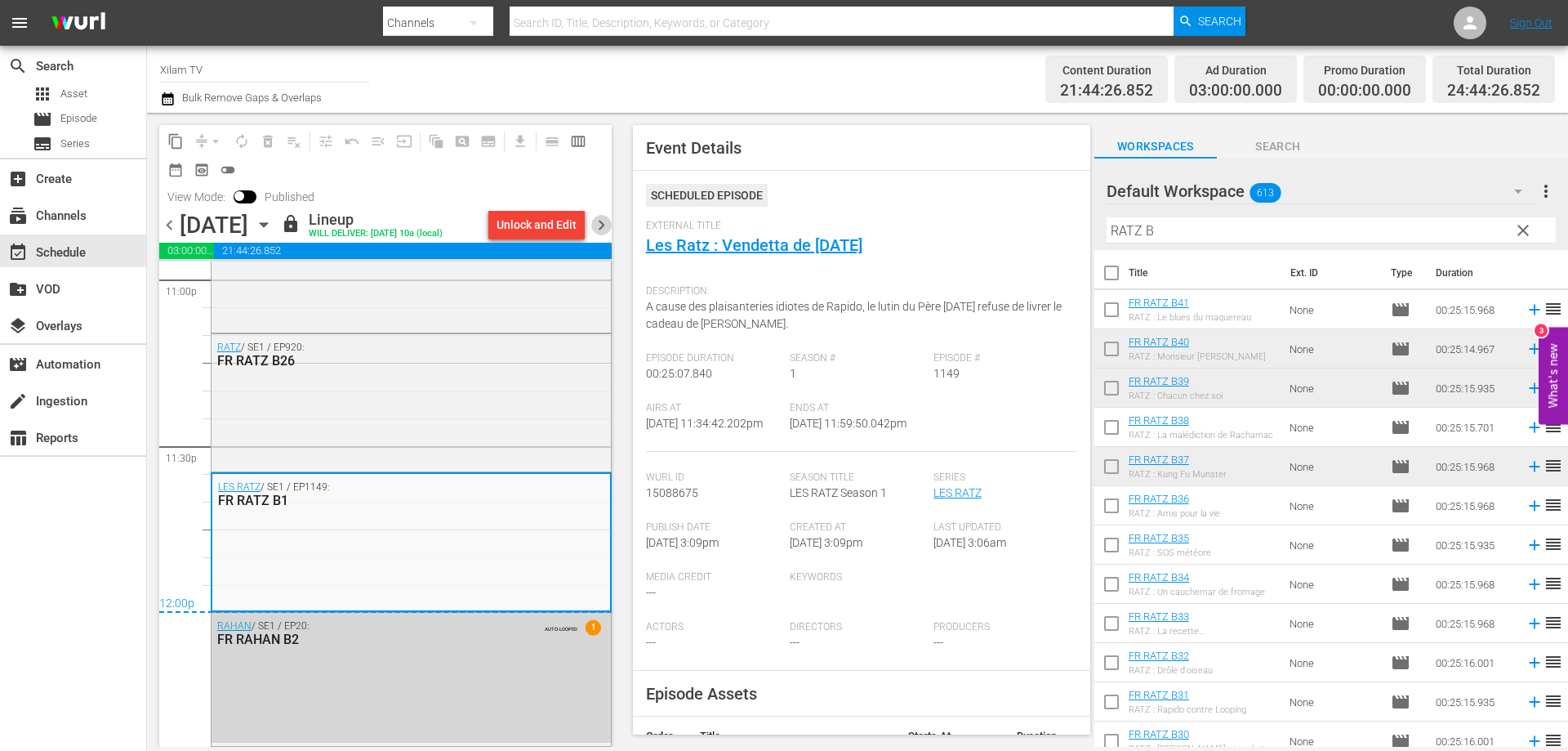
click at [600, 222] on span "chevron_right" at bounding box center [602, 225] width 21 height 21
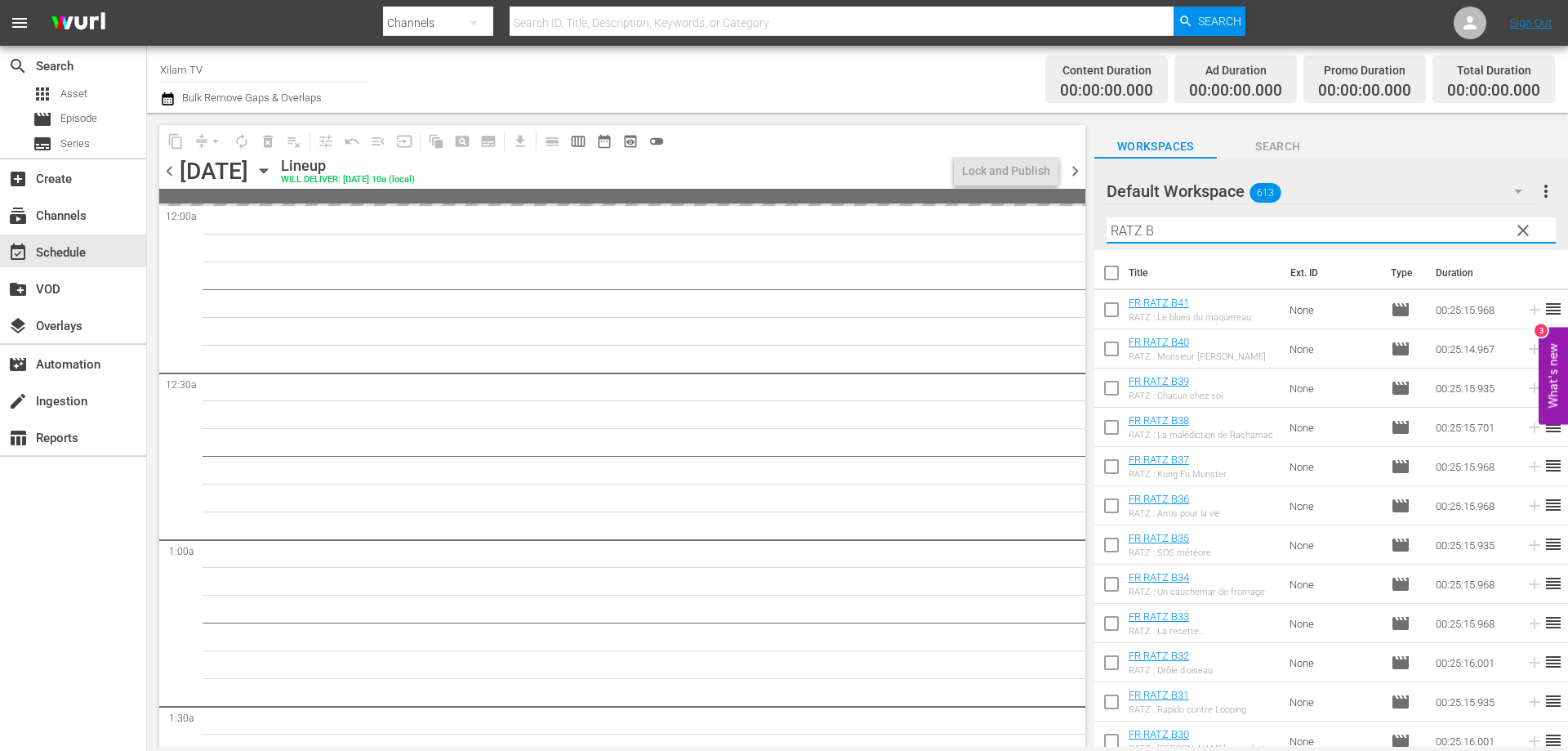
drag, startPoint x: 1140, startPoint y: 231, endPoint x: 1129, endPoint y: 234, distance: 11.4
click at [1129, 234] on input "RATZ B" at bounding box center [1331, 230] width 450 height 26
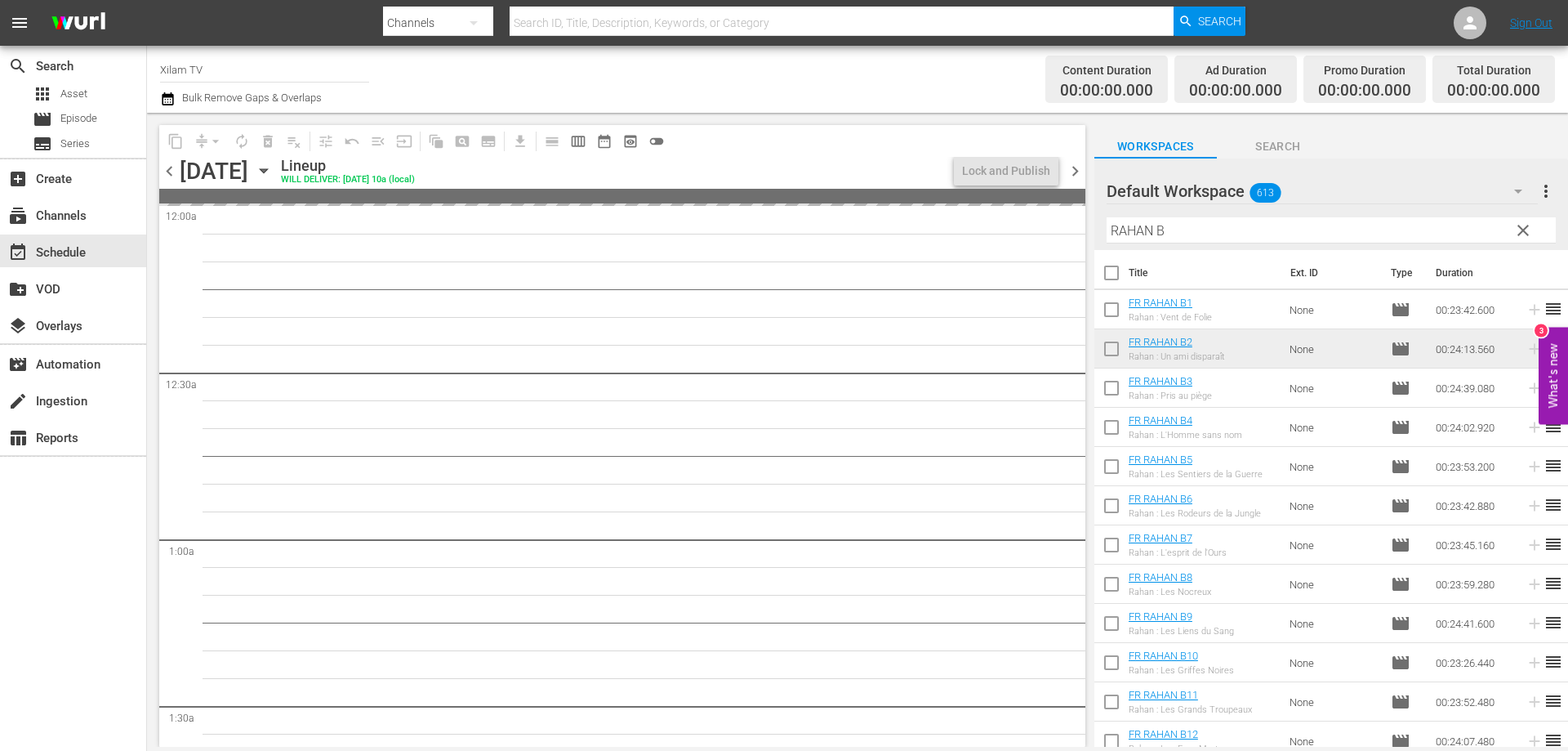
click at [1171, 235] on input "RAHAN B" at bounding box center [1331, 230] width 450 height 26
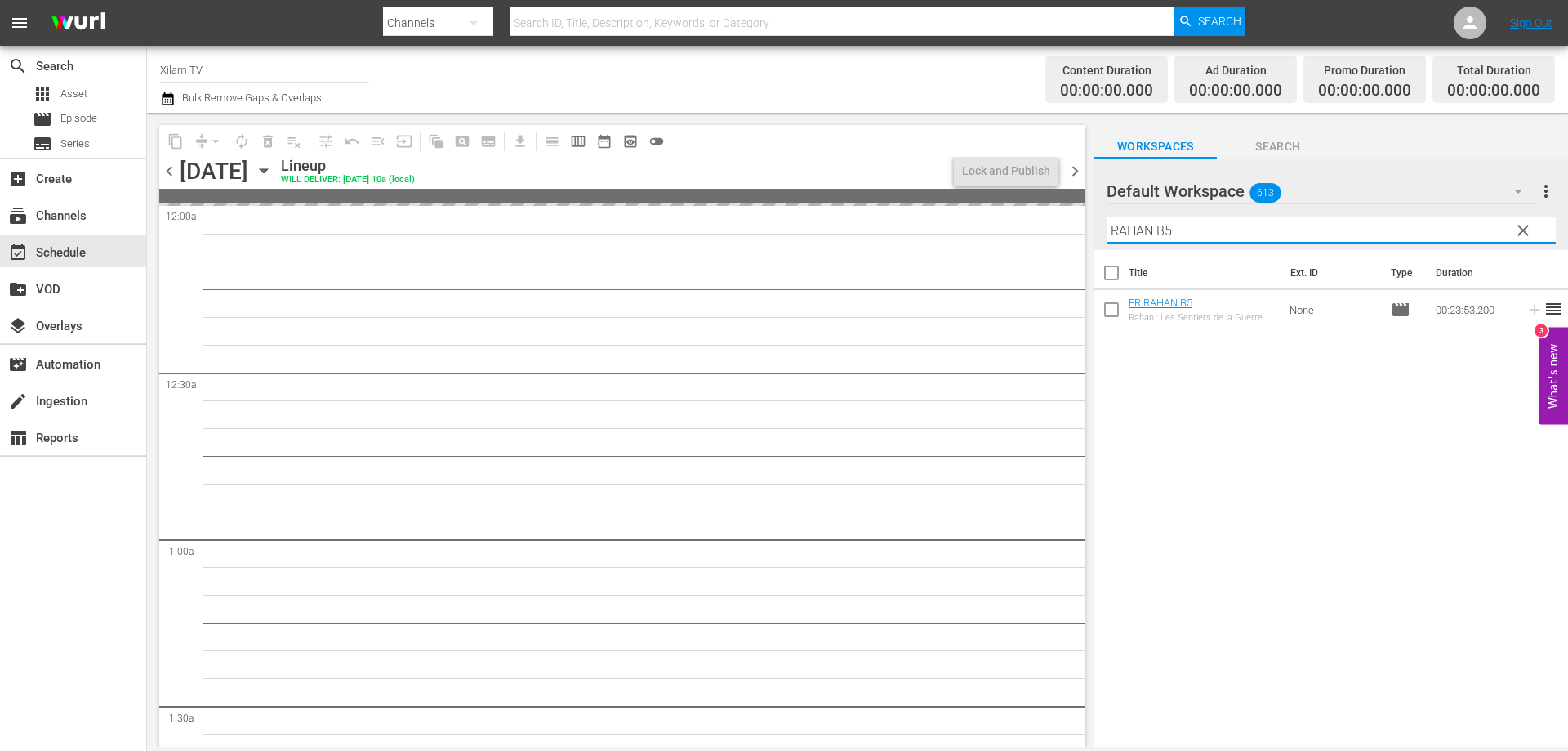
type input "RAHAN B5"
click at [1115, 312] on input "checkbox" at bounding box center [1112, 313] width 35 height 35
checkbox input "true"
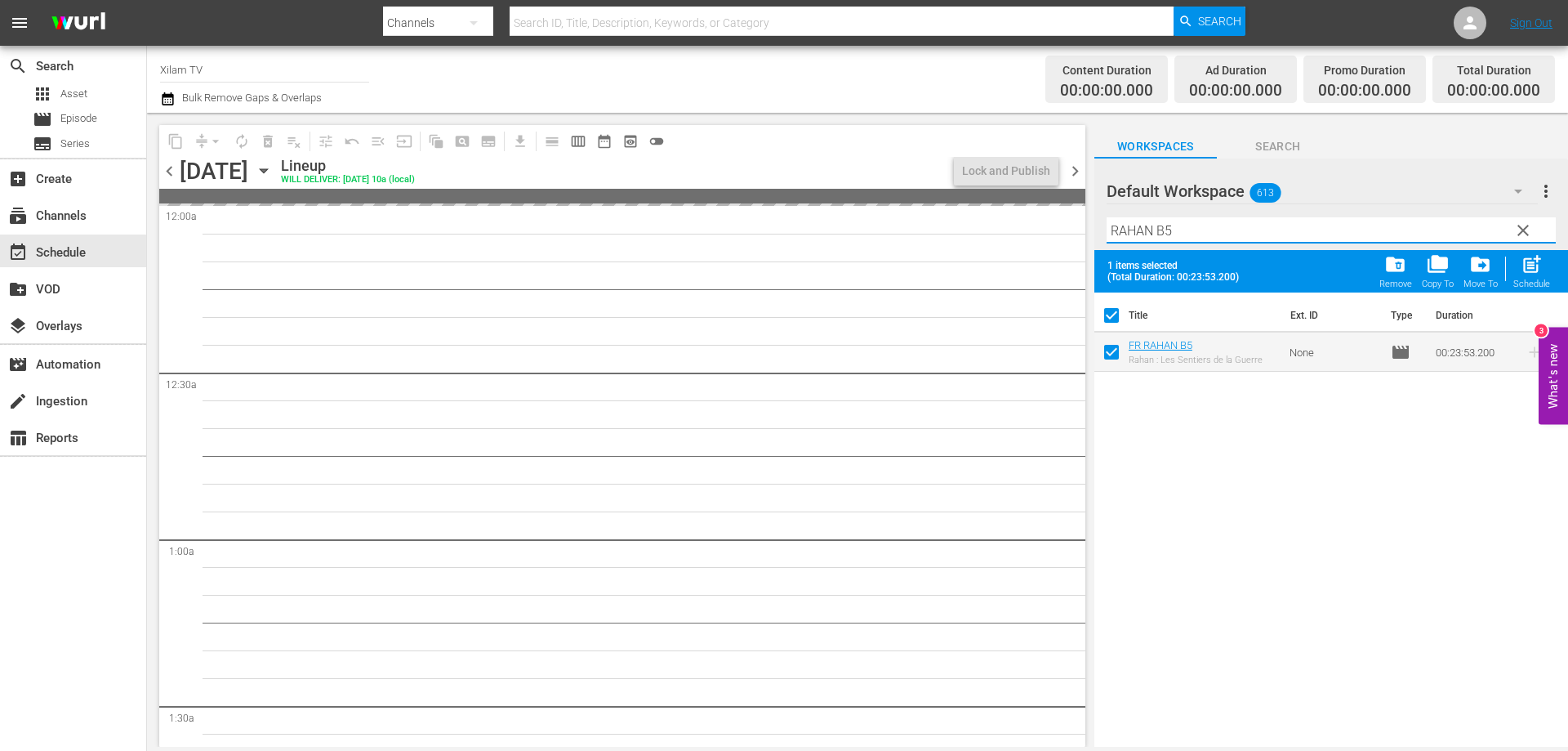
click at [1195, 238] on input "RAHAN B5" at bounding box center [1331, 230] width 450 height 26
type input "RAHAN B26"
click at [1110, 354] on input "checkbox" at bounding box center [1112, 355] width 35 height 35
checkbox input "true"
checkbox input "false"
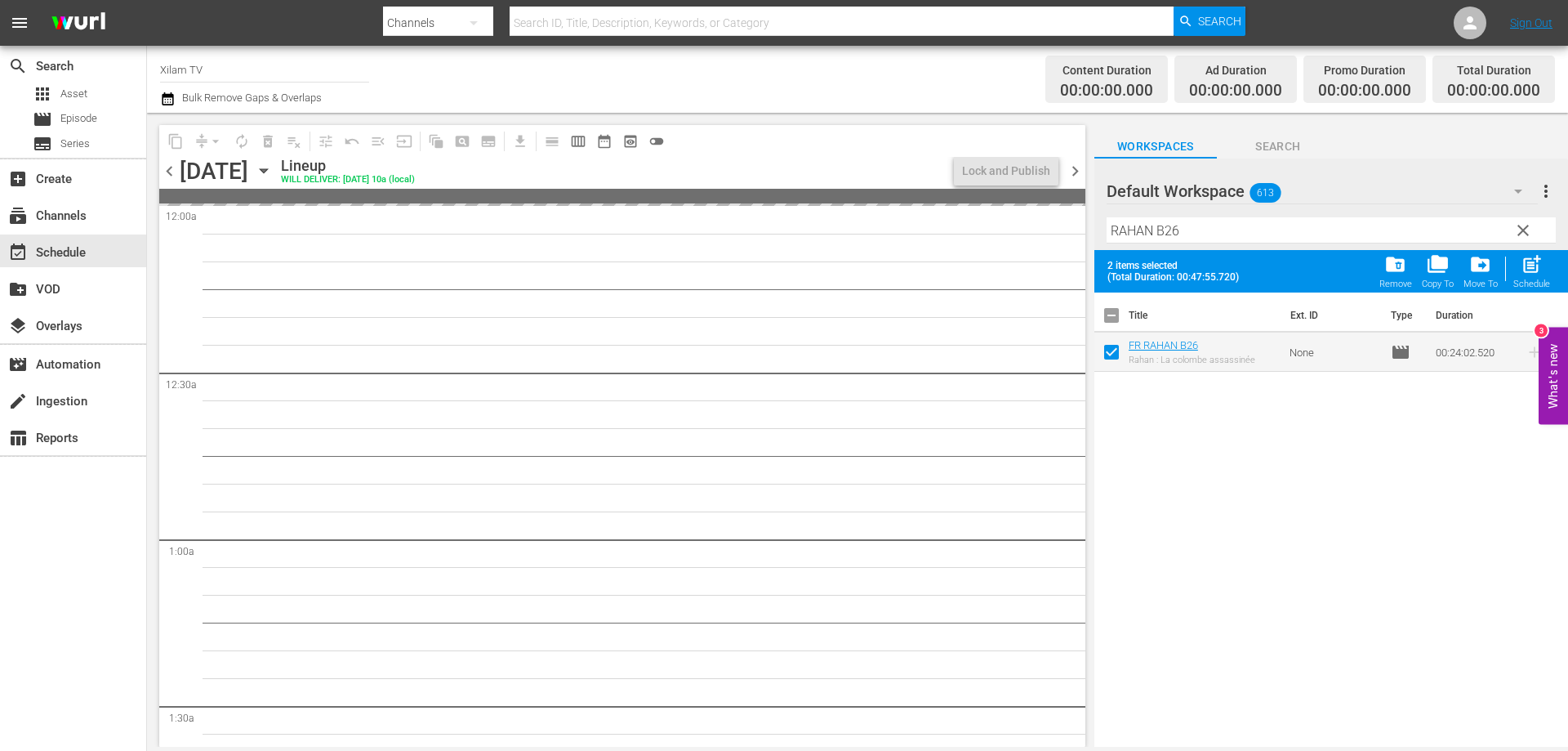
click at [1195, 237] on input "RAHAN B26" at bounding box center [1331, 230] width 450 height 26
type input "RAHAN B16"
click at [1109, 355] on input "checkbox" at bounding box center [1112, 355] width 35 height 35
checkbox input "true"
click at [1237, 223] on input "RAHAN B16" at bounding box center [1331, 230] width 450 height 26
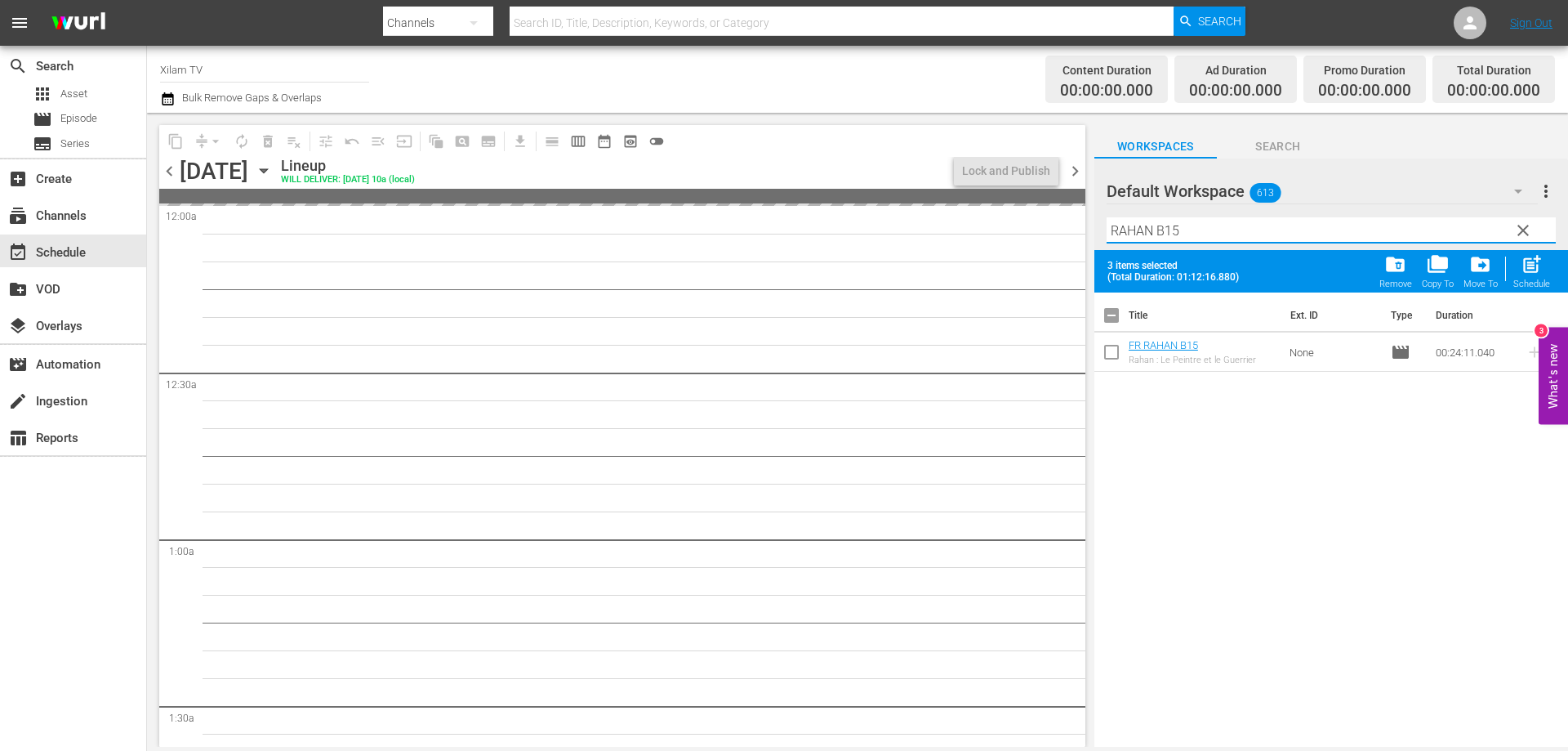
type input "RAHAN B15"
click at [1115, 348] on input "checkbox" at bounding box center [1112, 355] width 35 height 35
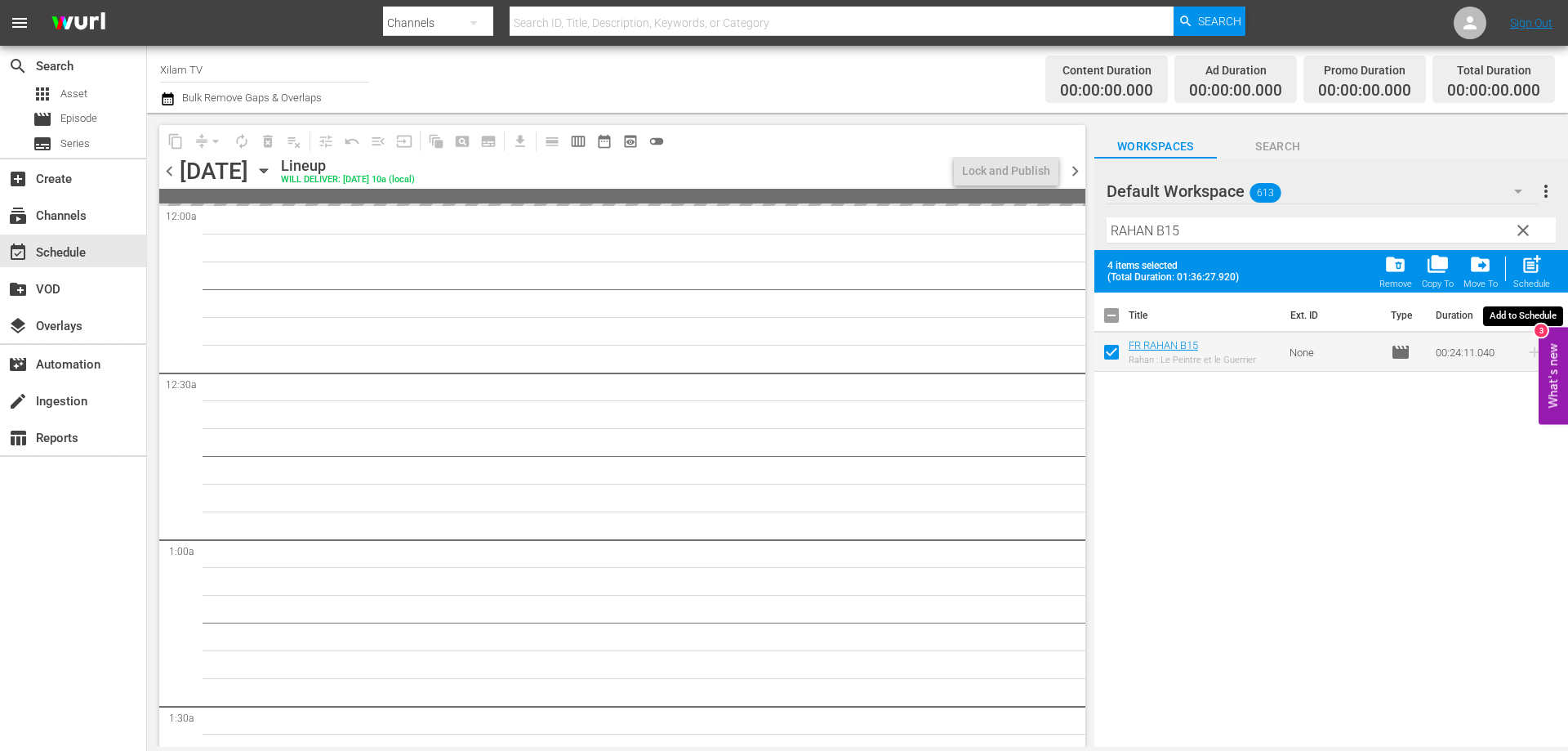
click at [1536, 263] on span "post_add" at bounding box center [1531, 264] width 22 height 22
checkbox input "false"
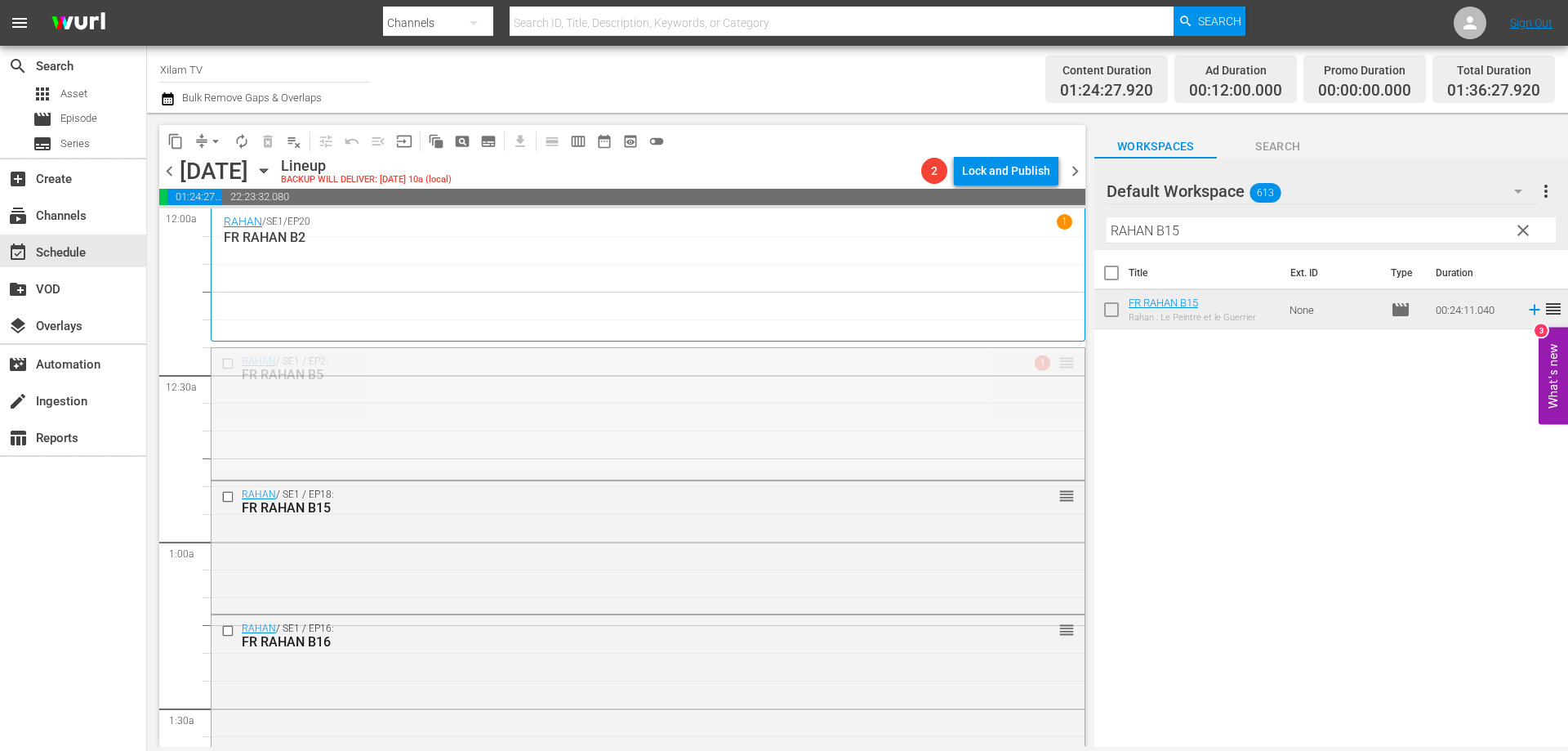
drag, startPoint x: 1053, startPoint y: 359, endPoint x: 1052, endPoint y: 348, distance: 11.0
drag, startPoint x: 1053, startPoint y: 496, endPoint x: 1050, endPoint y: 480, distance: 16.3
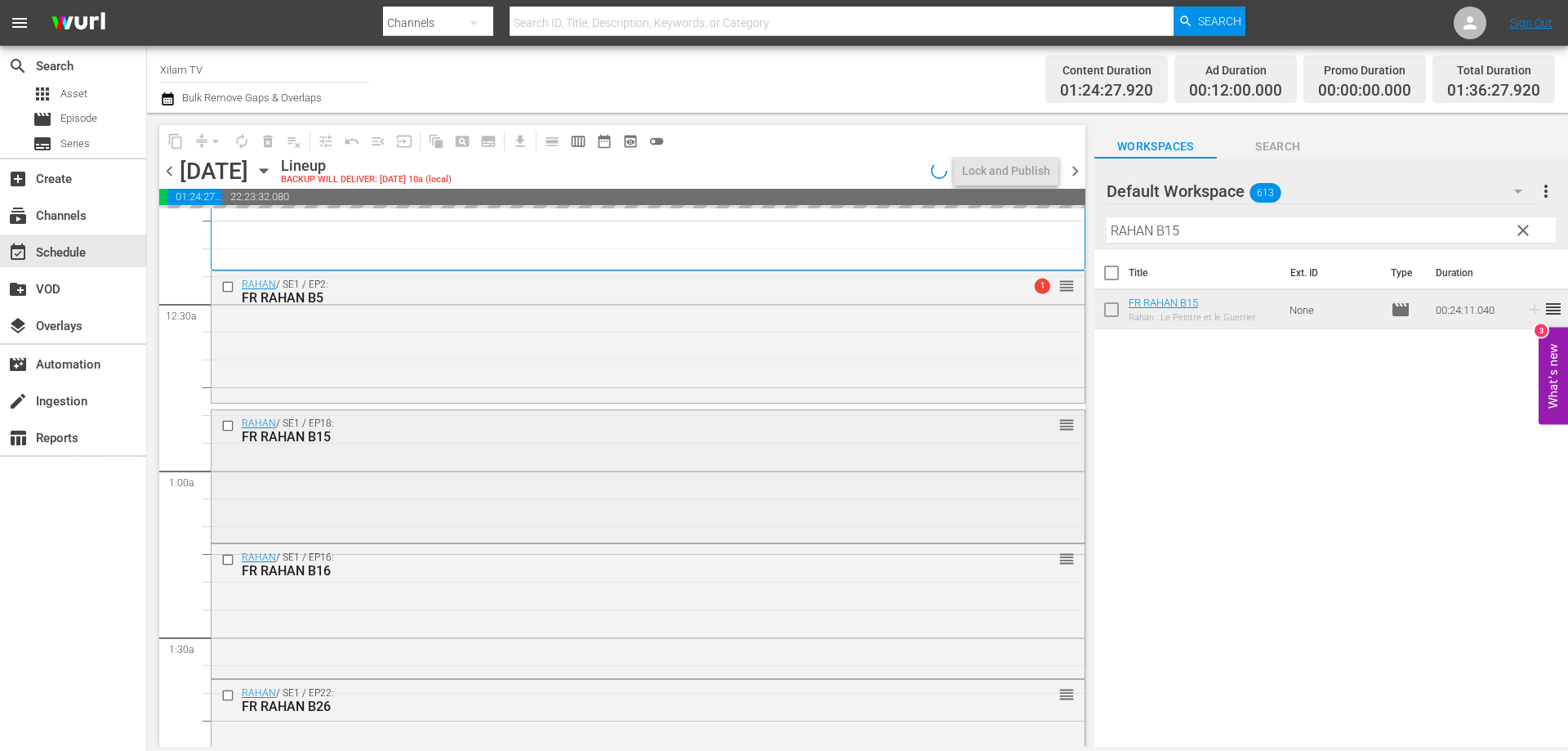
scroll to position [82, 0]
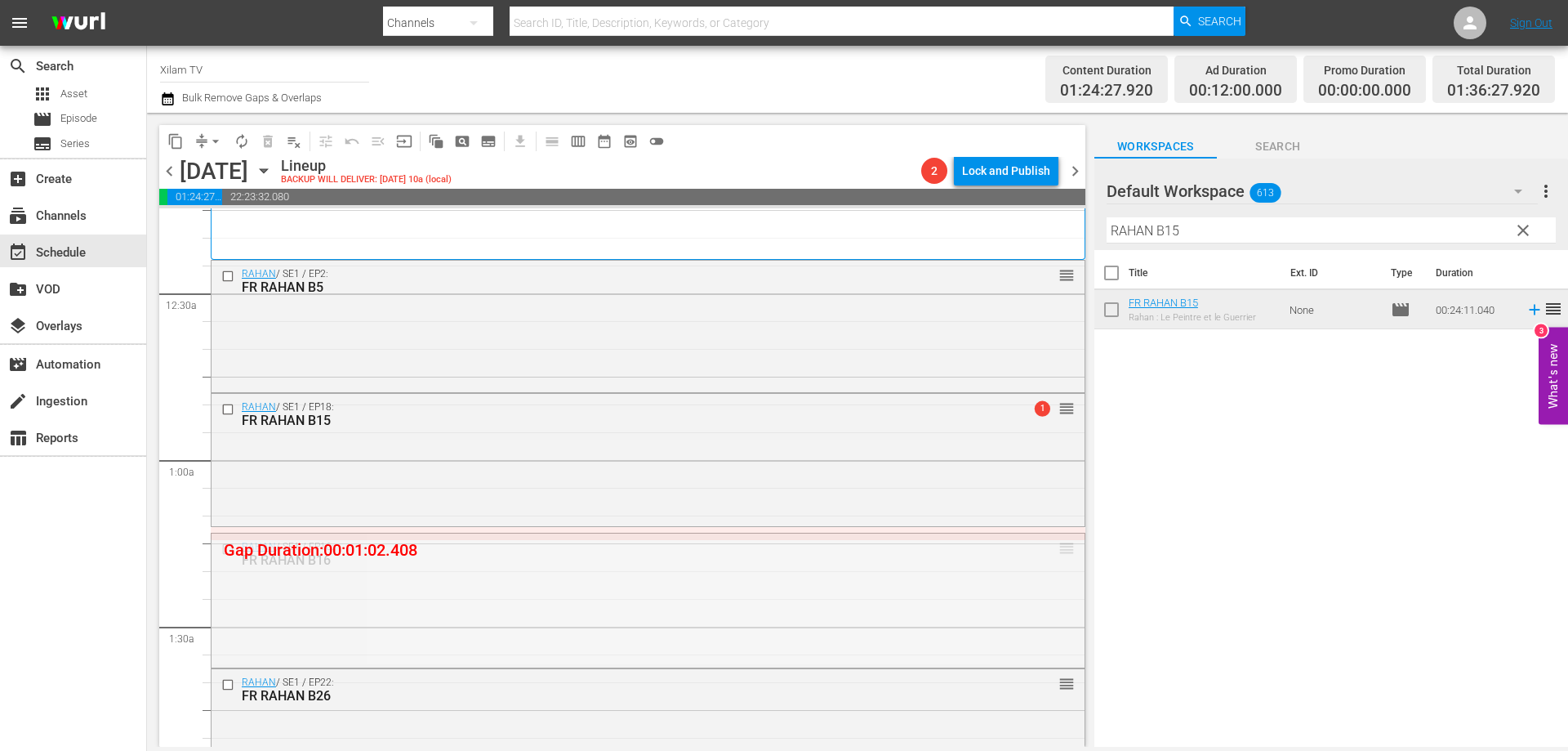
drag, startPoint x: 1055, startPoint y: 551, endPoint x: 1056, endPoint y: 537, distance: 14.0
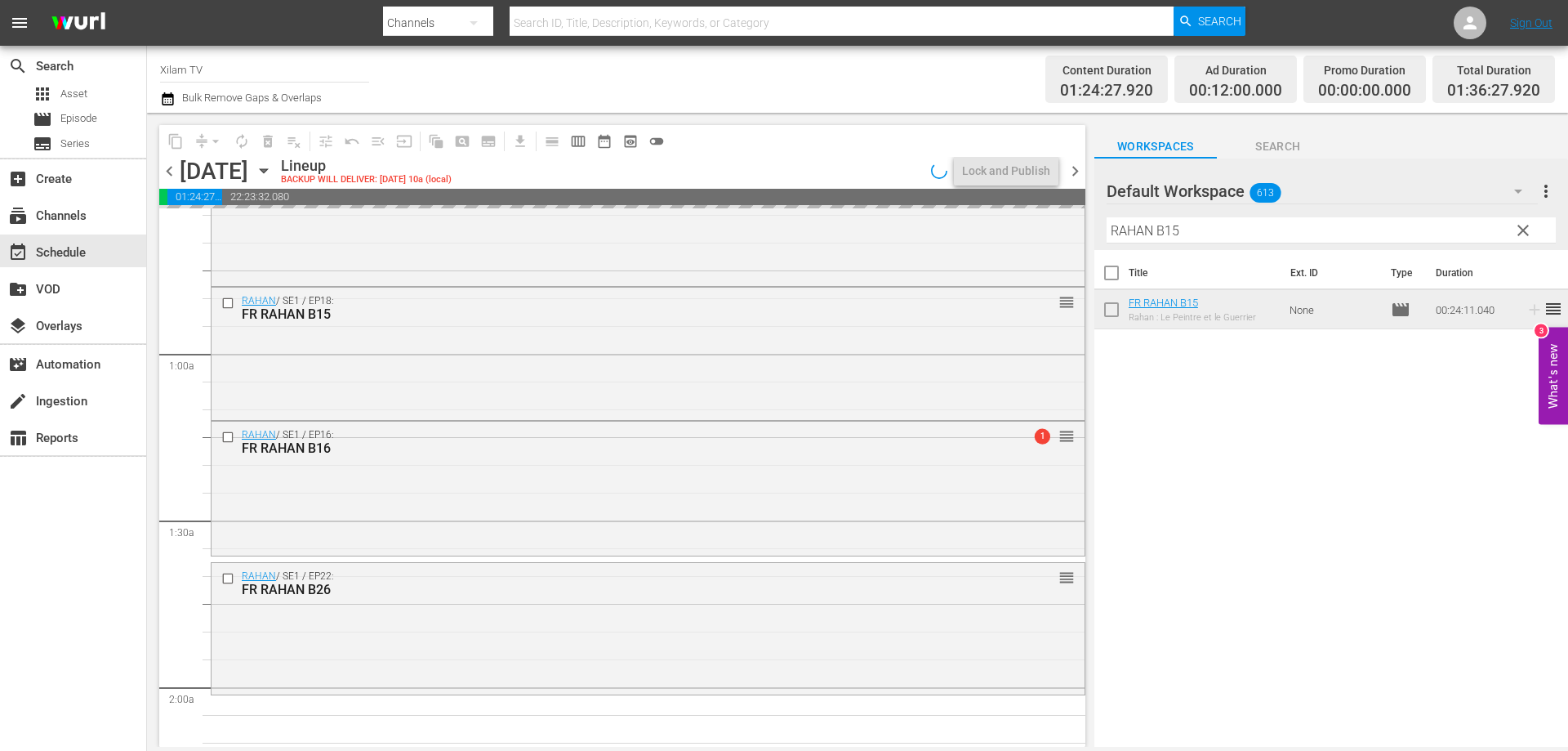
scroll to position [245, 0]
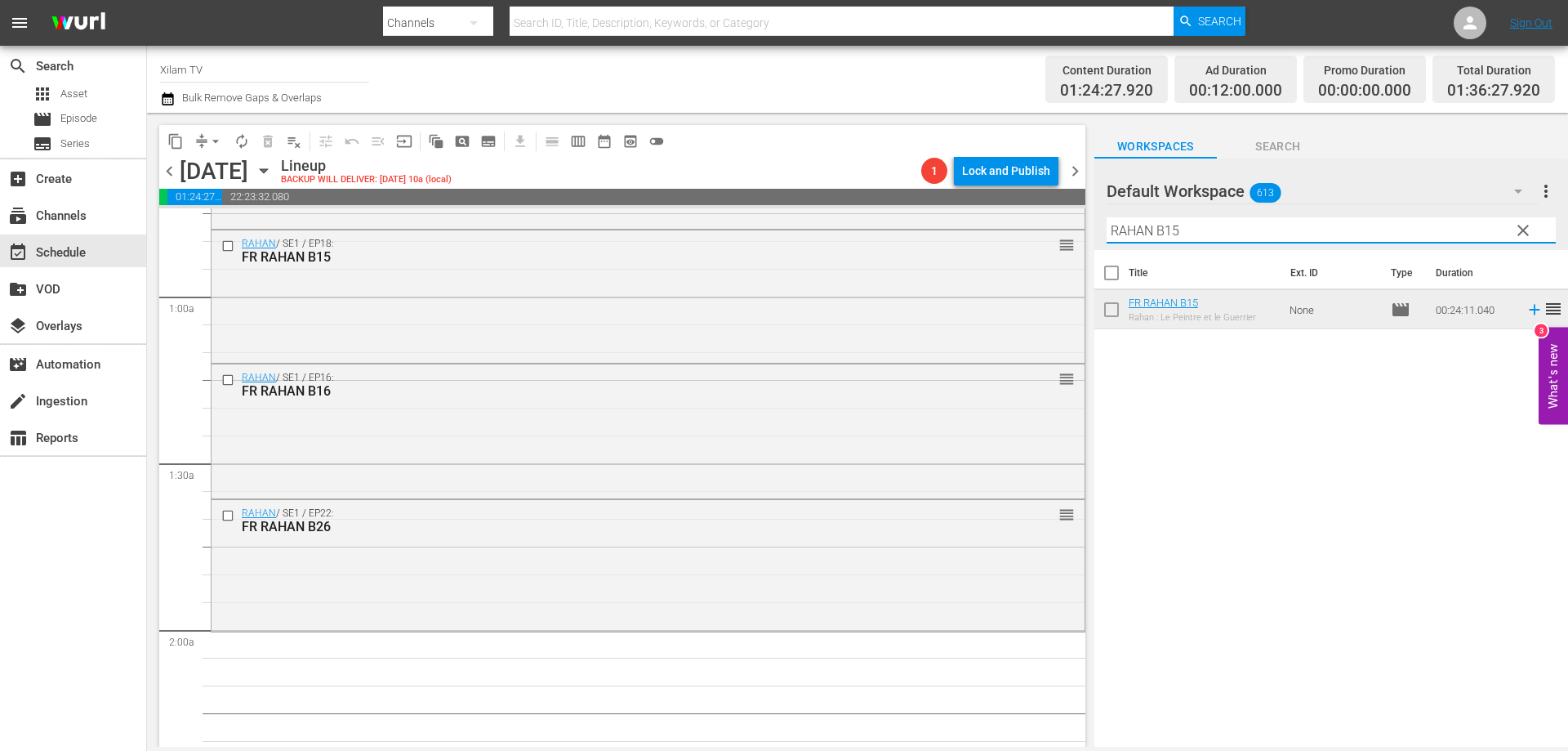
click at [1192, 236] on input "RAHAN B15" at bounding box center [1331, 230] width 450 height 26
drag, startPoint x: 1153, startPoint y: 229, endPoint x: 1098, endPoint y: 225, distance: 55.1
click at [1098, 225] on div "Default Workspace 613 Default more_vert clear Filter by Title RAHAN B15" at bounding box center [1331, 204] width 474 height 91
click at [1223, 237] on input "BEBE B15" at bounding box center [1331, 230] width 450 height 26
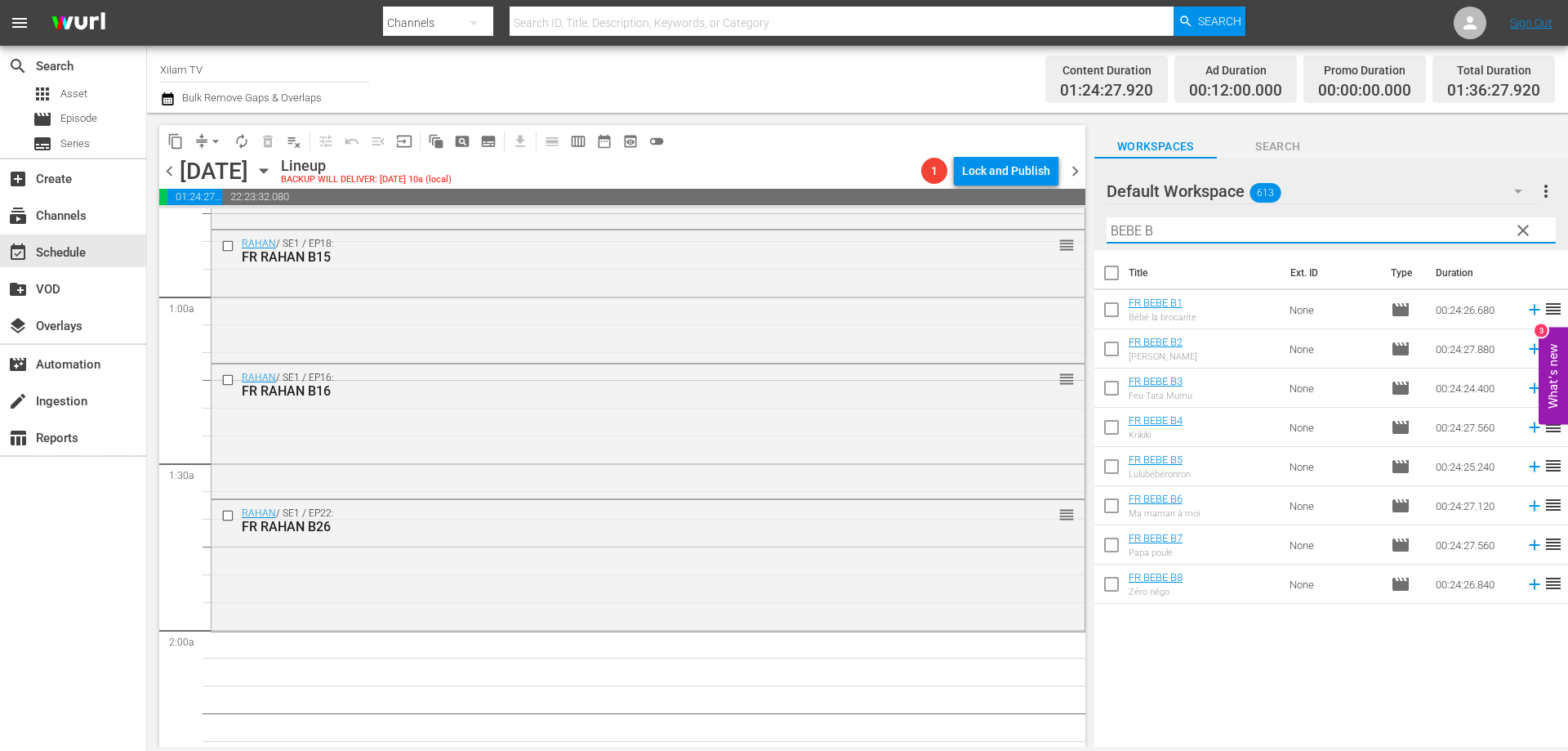
type input "BEBE B"
click at [1109, 436] on input "checkbox" at bounding box center [1112, 430] width 35 height 35
checkbox input "true"
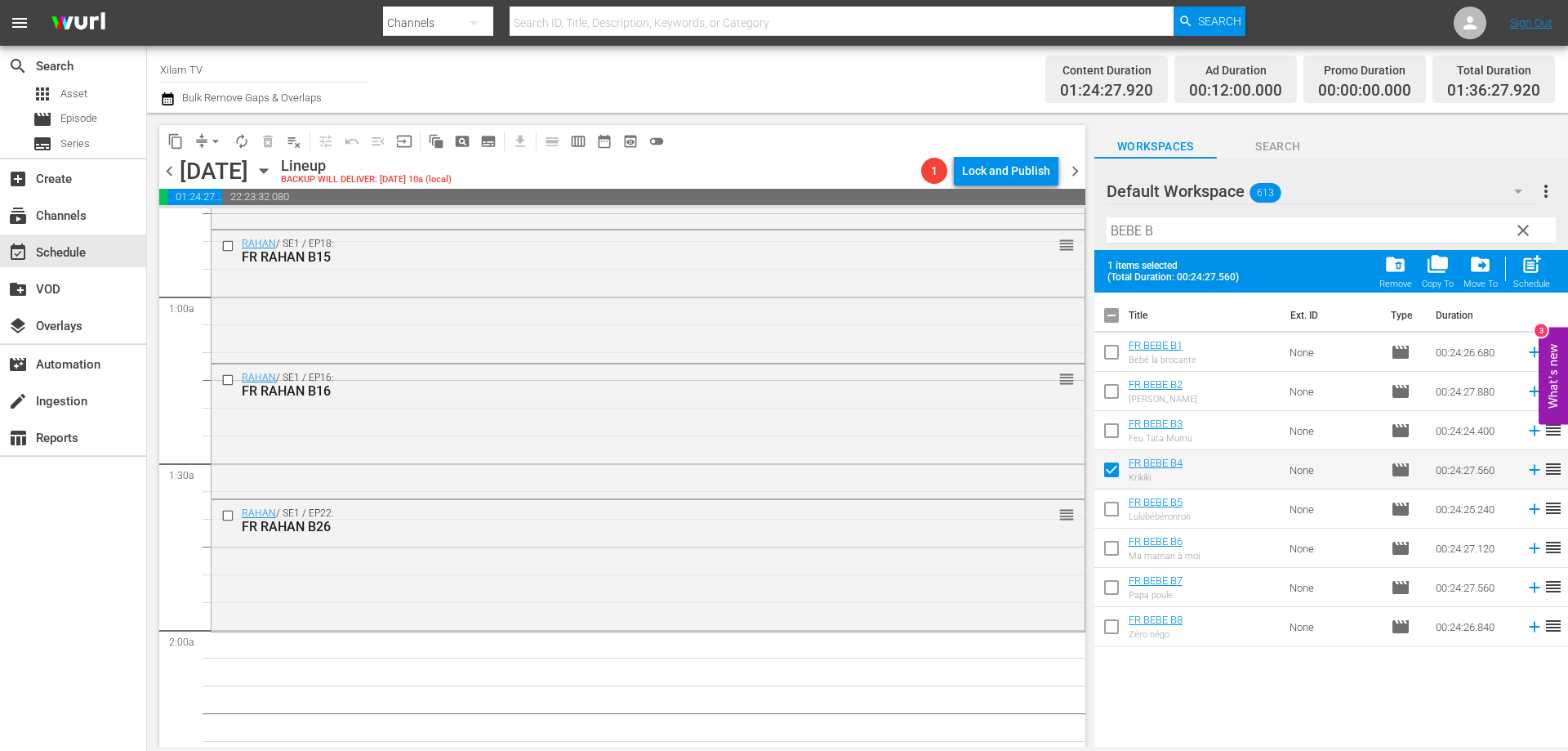
click at [1109, 436] on input "checkbox" at bounding box center [1112, 434] width 35 height 35
checkbox input "true"
click at [1115, 391] on input "checkbox" at bounding box center [1112, 394] width 35 height 35
checkbox input "true"
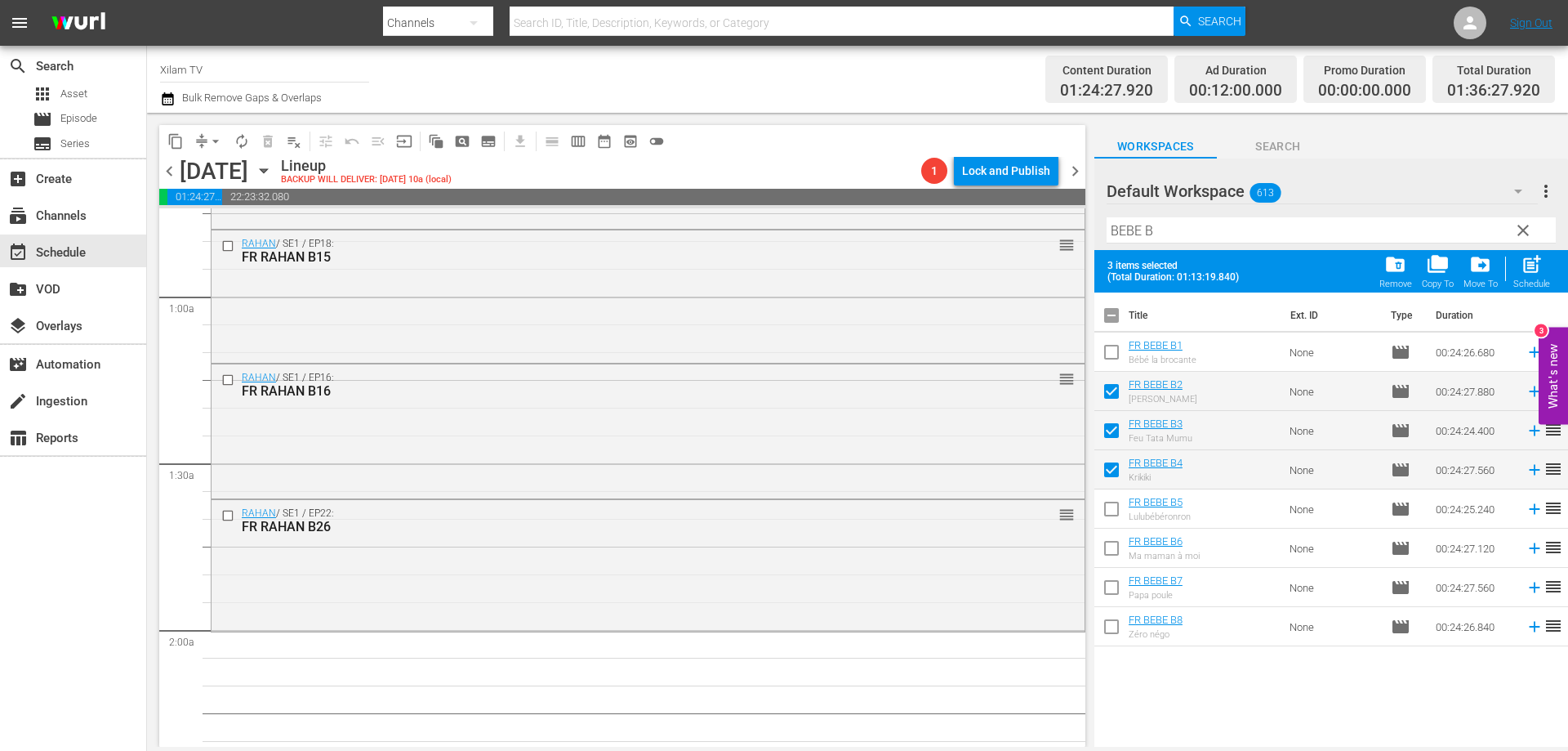
click at [1111, 621] on input "checkbox" at bounding box center [1112, 630] width 35 height 35
checkbox input "true"
click at [1519, 280] on div "Schedule" at bounding box center [1531, 284] width 37 height 10
checkbox input "false"
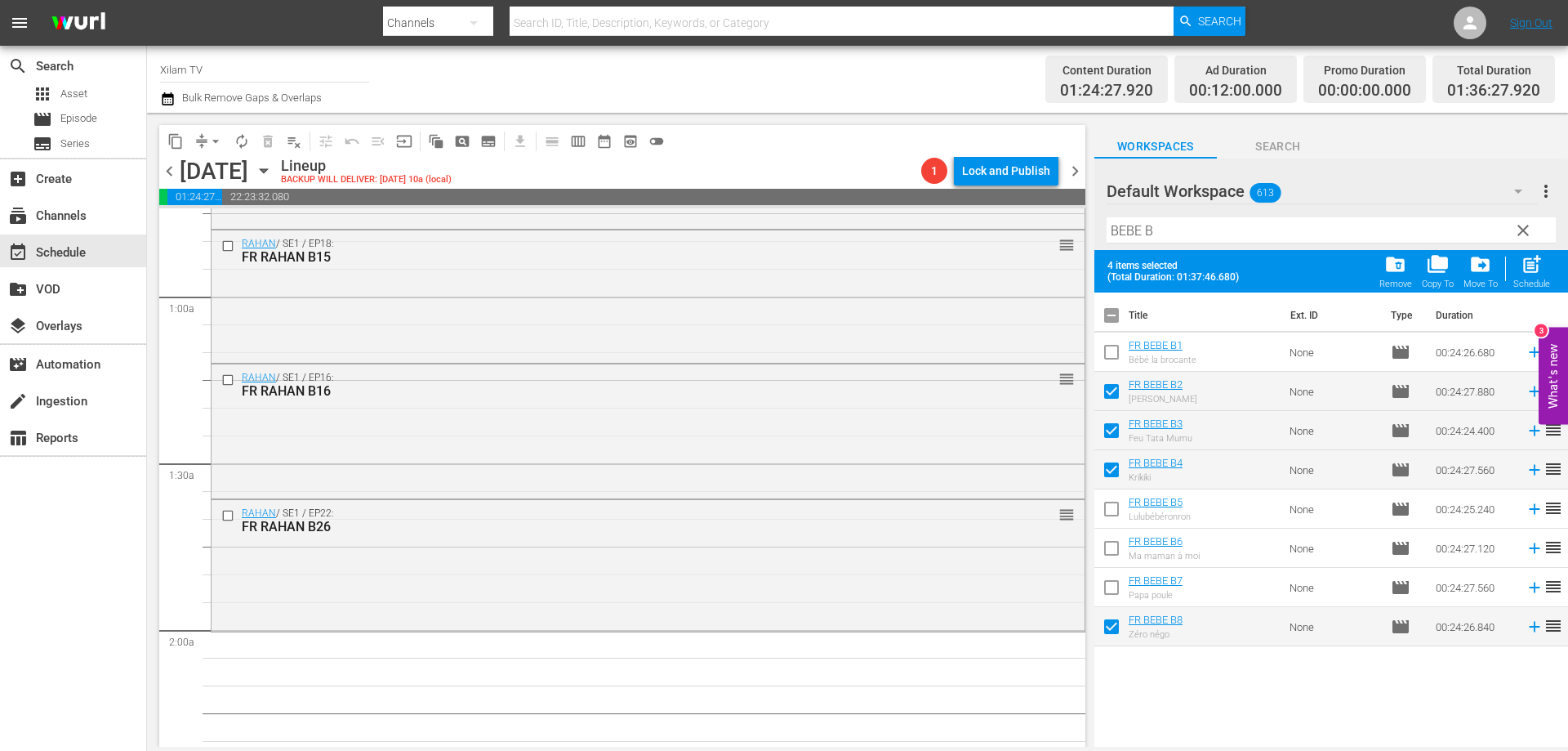
checkbox input "false"
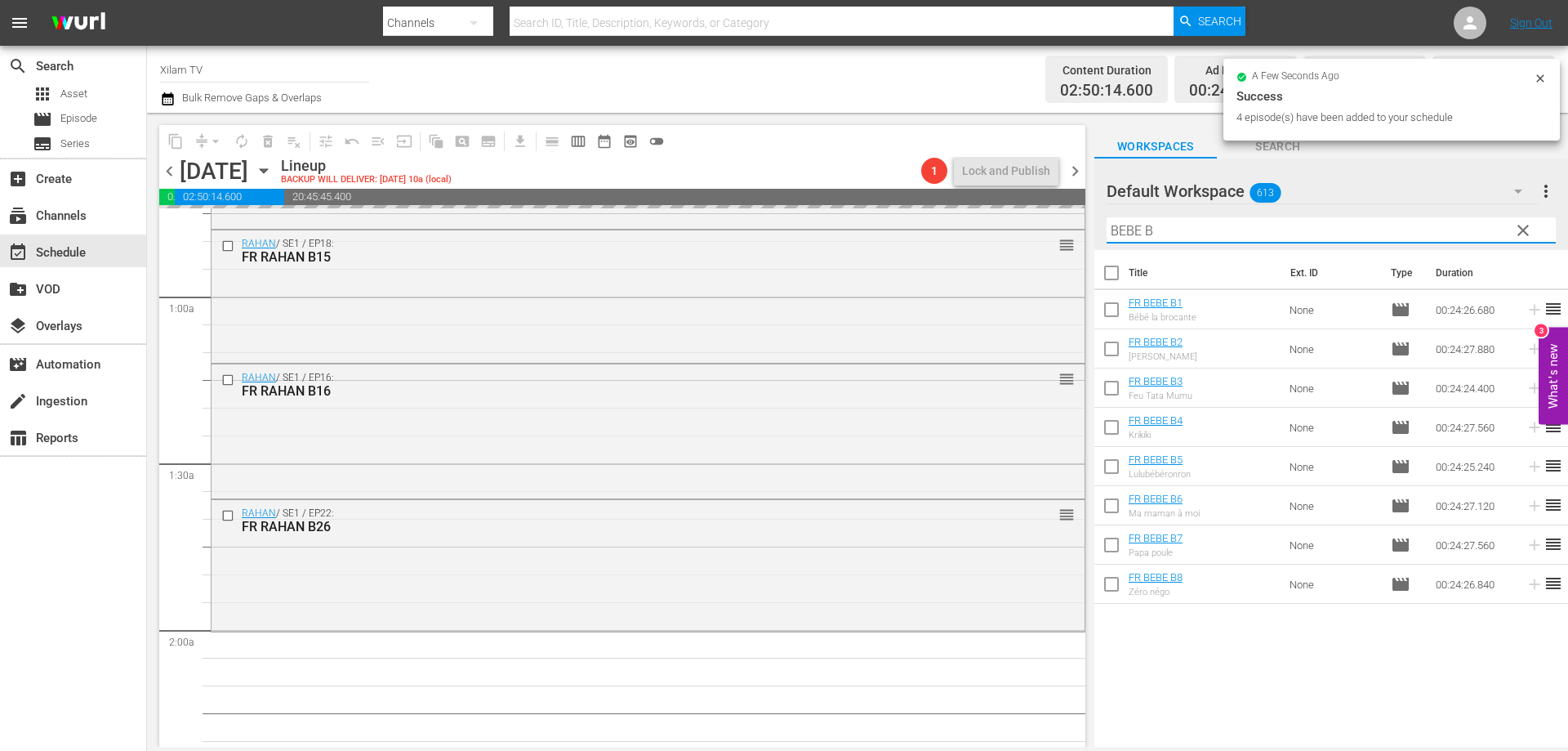
drag, startPoint x: 1140, startPoint y: 230, endPoint x: 1114, endPoint y: 231, distance: 26.0
click at [1114, 231] on input "BEBE B" at bounding box center [1331, 230] width 450 height 26
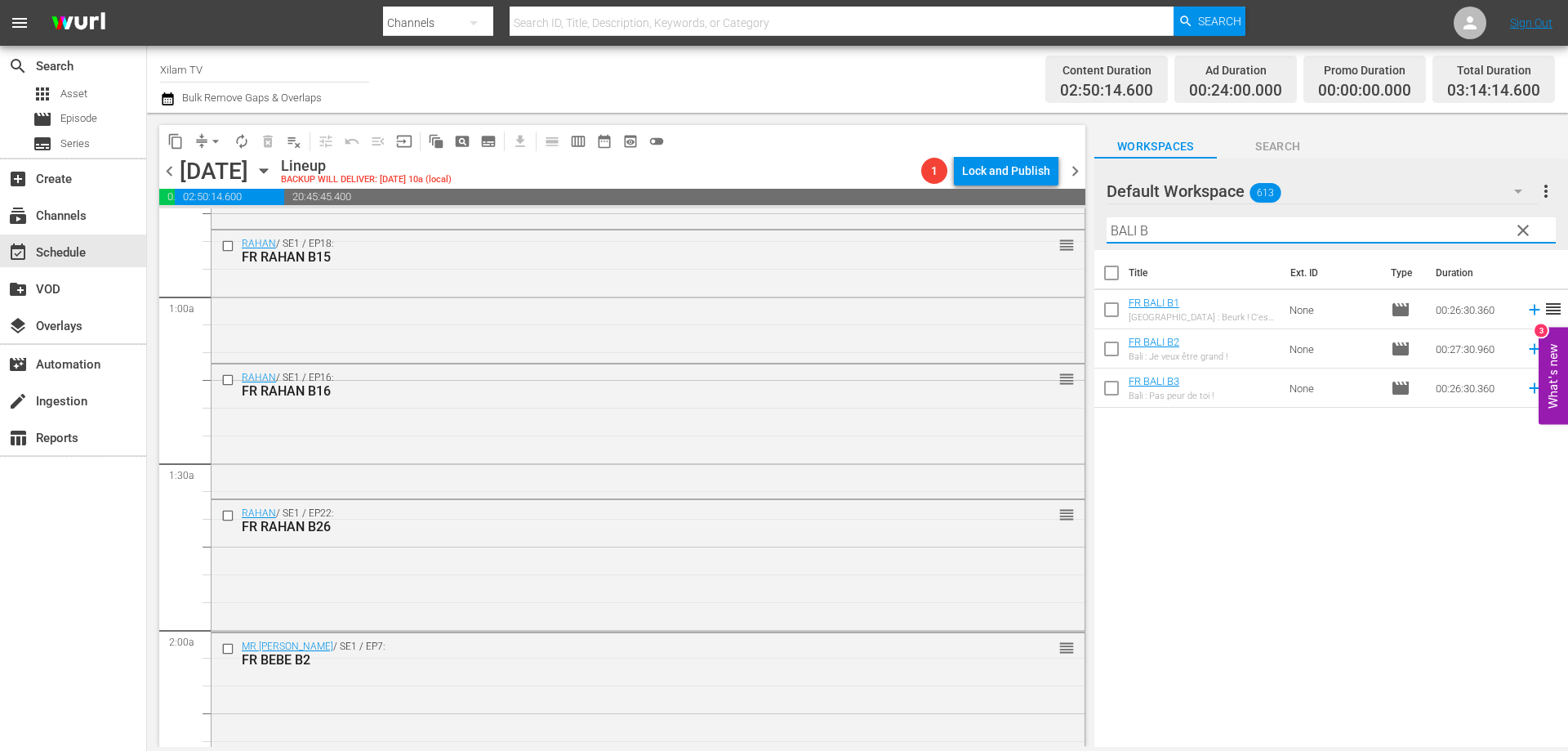
type input "BALI B"
click at [1109, 360] on input "checkbox" at bounding box center [1112, 352] width 35 height 35
checkbox input "true"
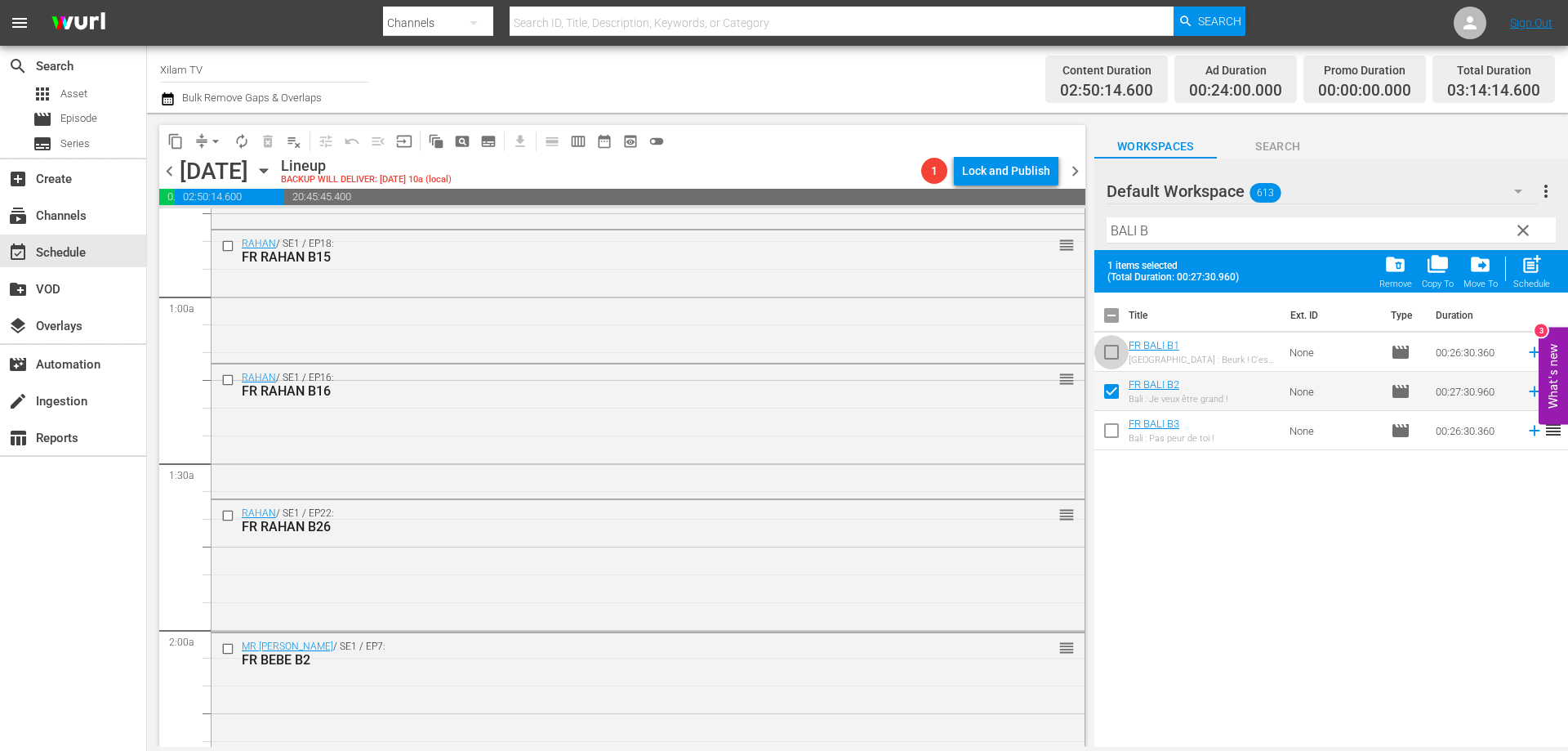
click at [1109, 359] on input "checkbox" at bounding box center [1112, 355] width 35 height 35
click at [1526, 268] on span "post_add" at bounding box center [1531, 264] width 22 height 22
checkbox input "false"
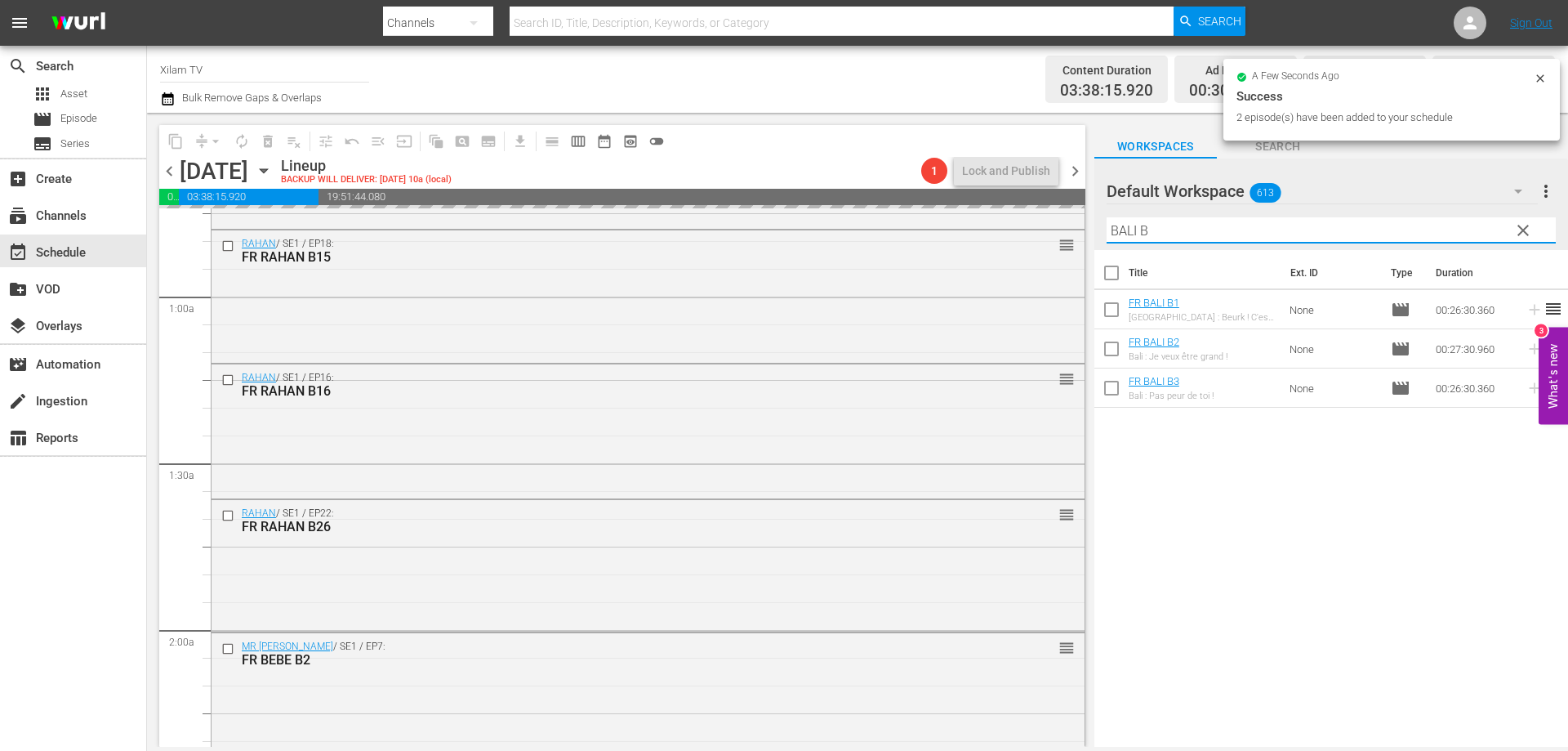
drag, startPoint x: 1134, startPoint y: 232, endPoint x: 1094, endPoint y: 229, distance: 40.1
click at [1095, 229] on div "Default Workspace 613 Default more_vert clear Filter by Title BALI B" at bounding box center [1331, 204] width 474 height 91
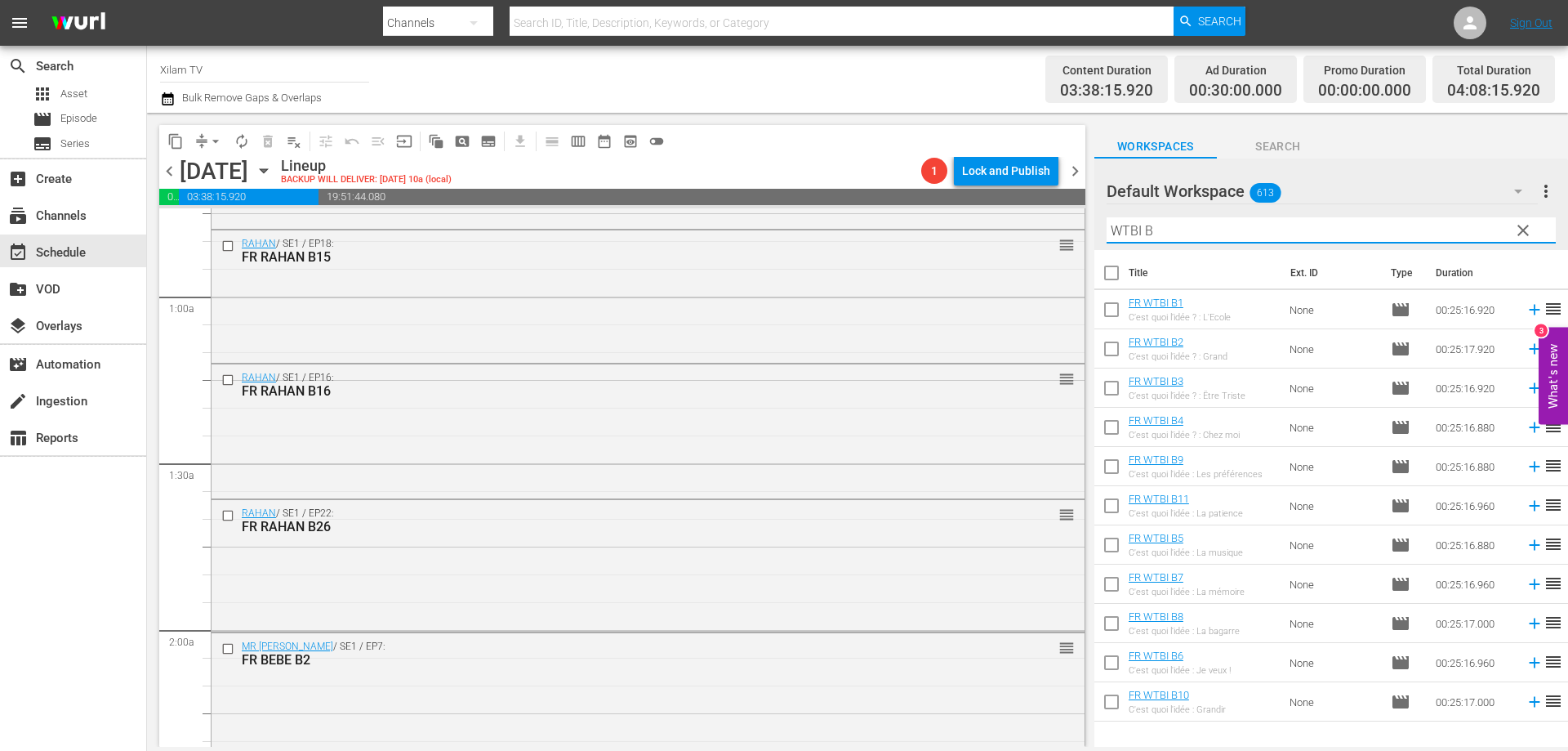
type input "WTBI B"
click at [1102, 350] on input "checkbox" at bounding box center [1112, 352] width 35 height 35
checkbox input "true"
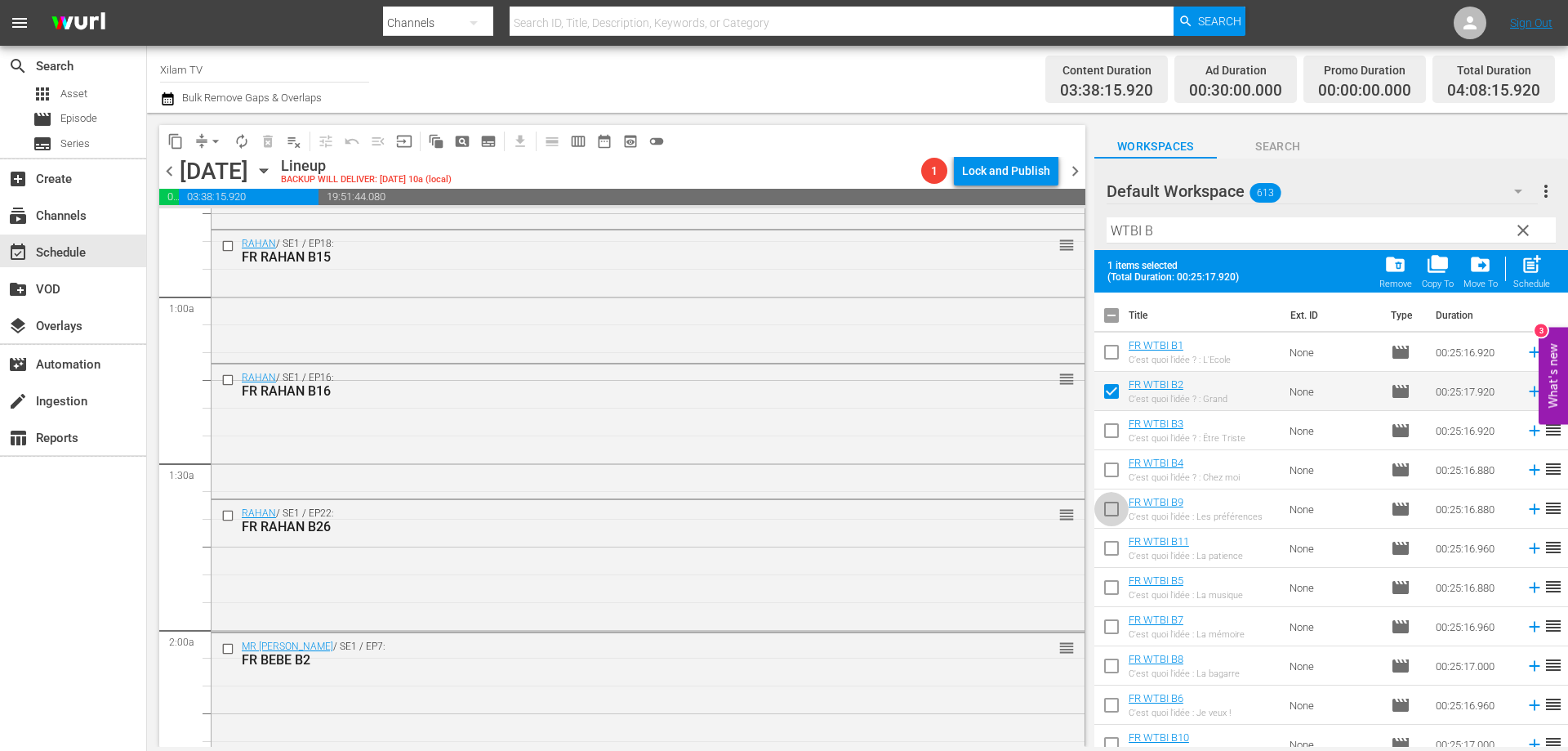
click at [1115, 513] on input "checkbox" at bounding box center [1112, 512] width 35 height 35
checkbox input "true"
click at [1530, 266] on span "post_add" at bounding box center [1531, 264] width 22 height 22
checkbox input "false"
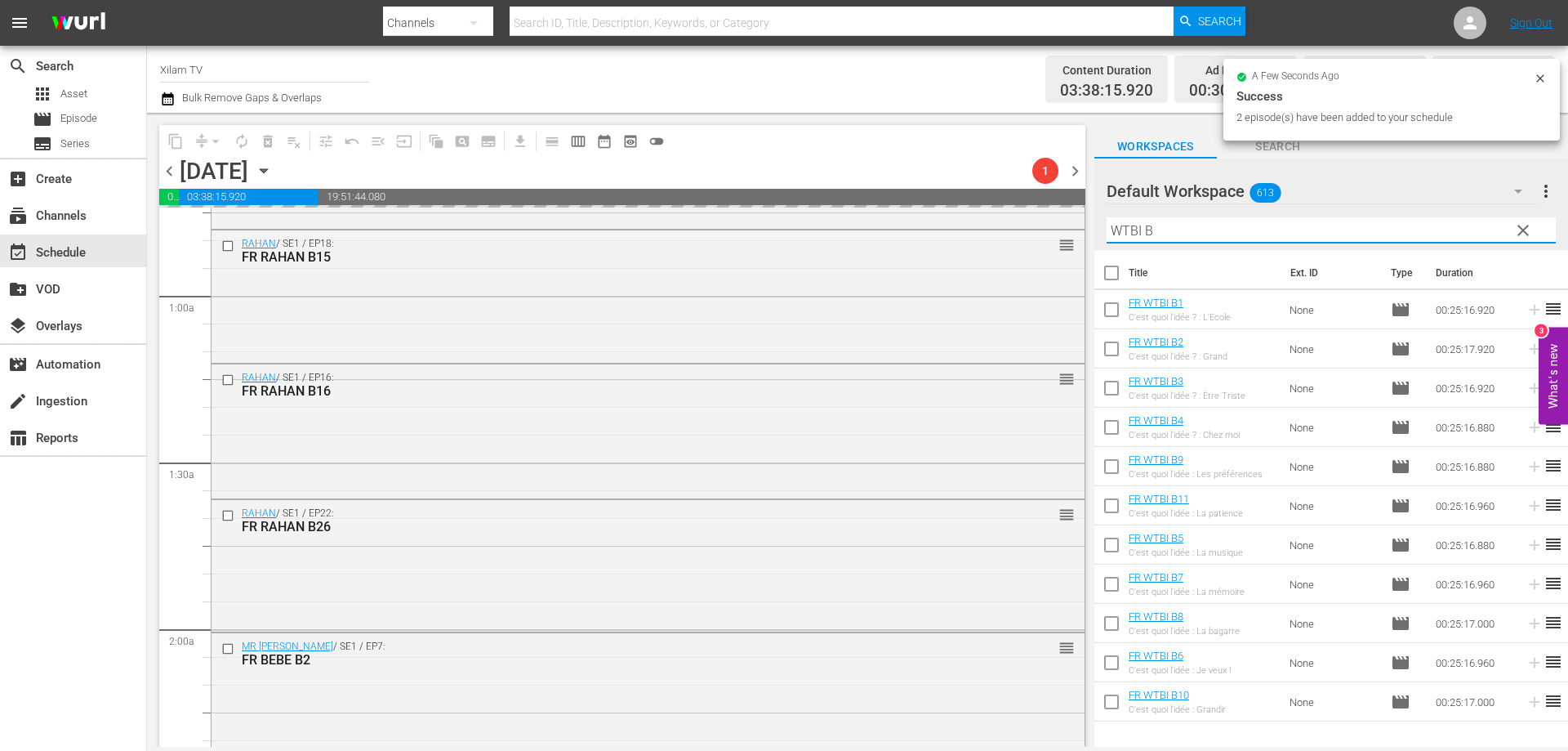
drag, startPoint x: 1143, startPoint y: 227, endPoint x: 1089, endPoint y: 225, distance: 54.0
click at [1089, 225] on div "content_copy compress arrow_drop_down autorenew_outlined delete_forever_outline…" at bounding box center [858, 429] width 1422 height 634
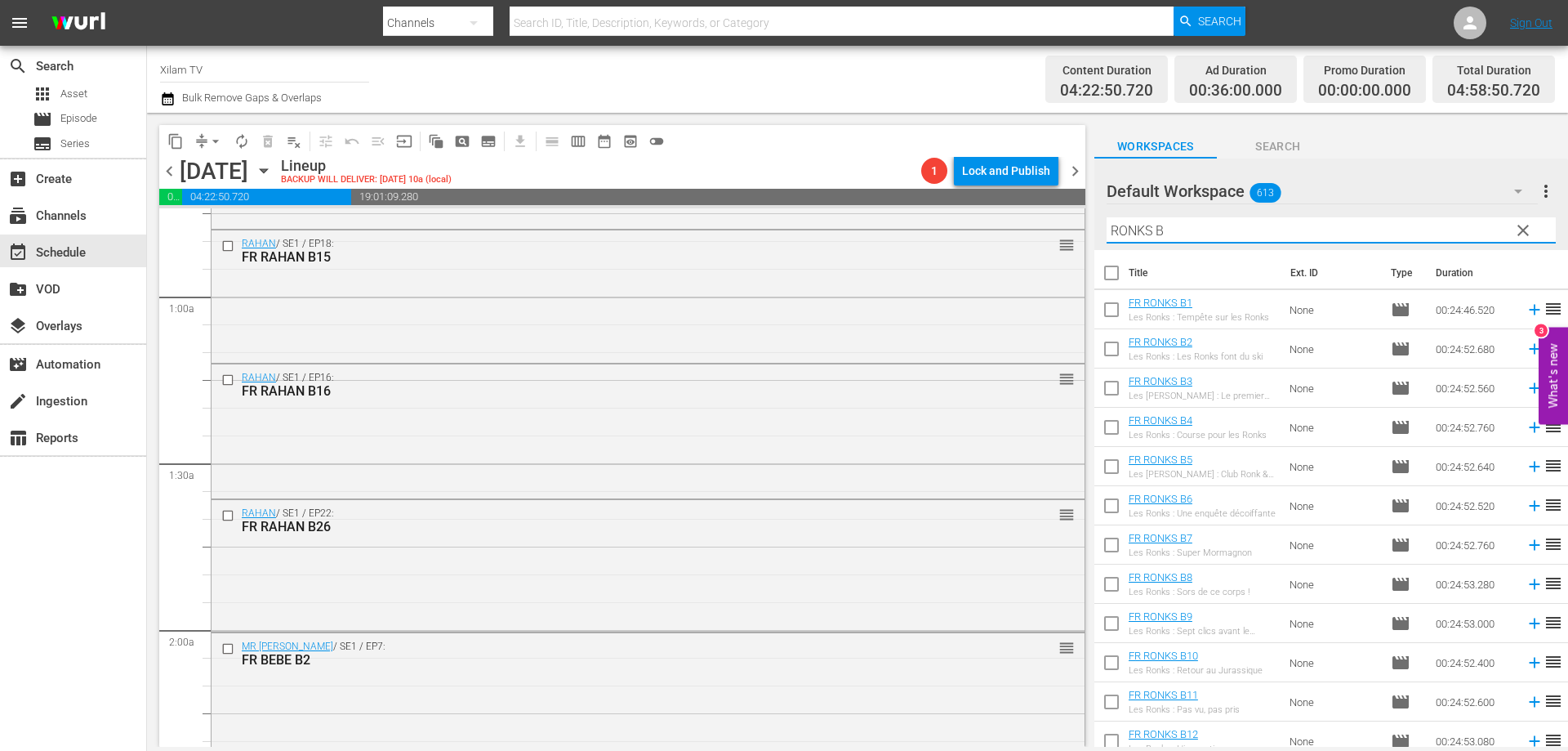
type input "RONKS B"
click at [1112, 346] on input "checkbox" at bounding box center [1112, 352] width 35 height 35
checkbox input "true"
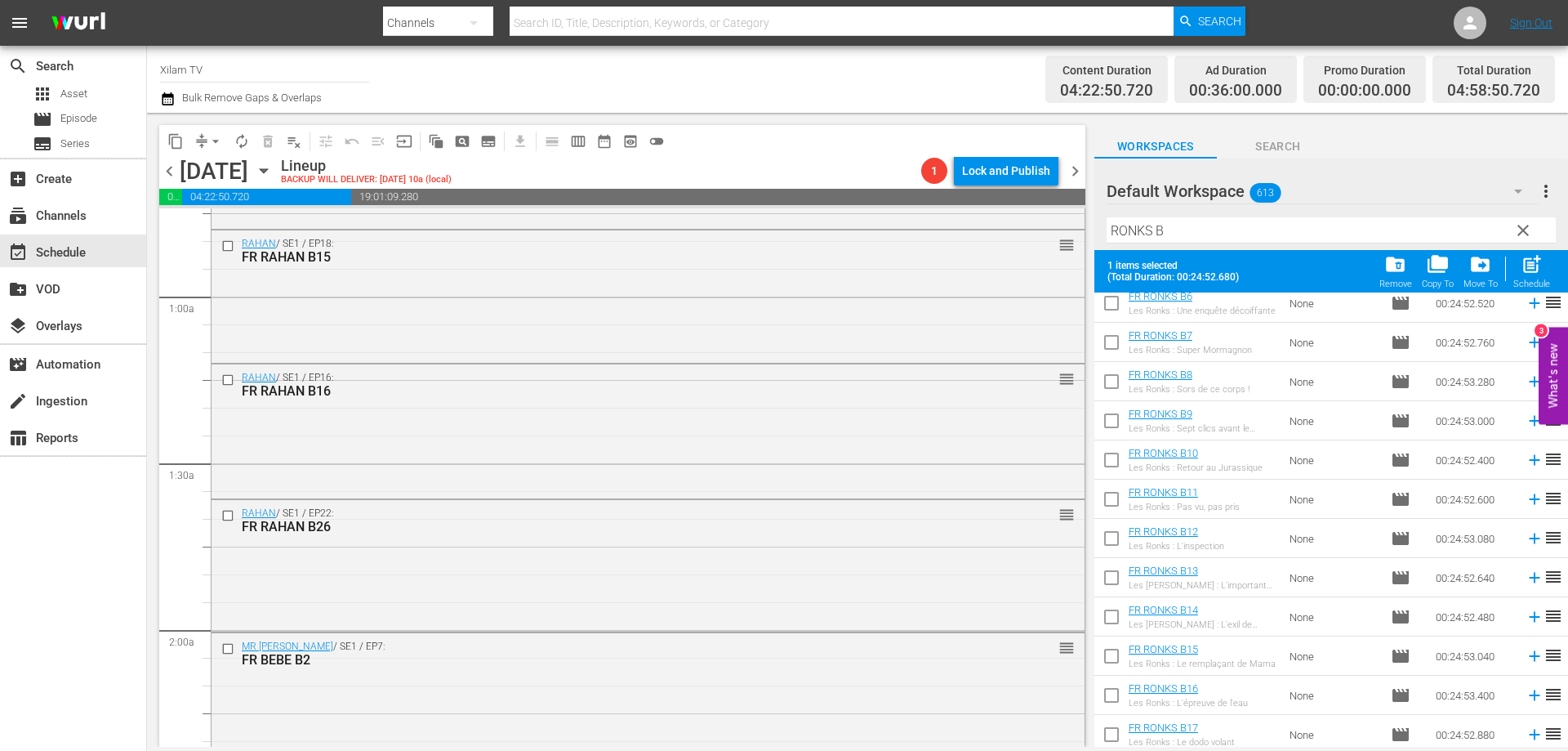
click at [1115, 535] on input "checkbox" at bounding box center [1112, 542] width 35 height 35
checkbox input "true"
click at [1525, 272] on span "post_add" at bounding box center [1531, 264] width 22 height 22
checkbox input "false"
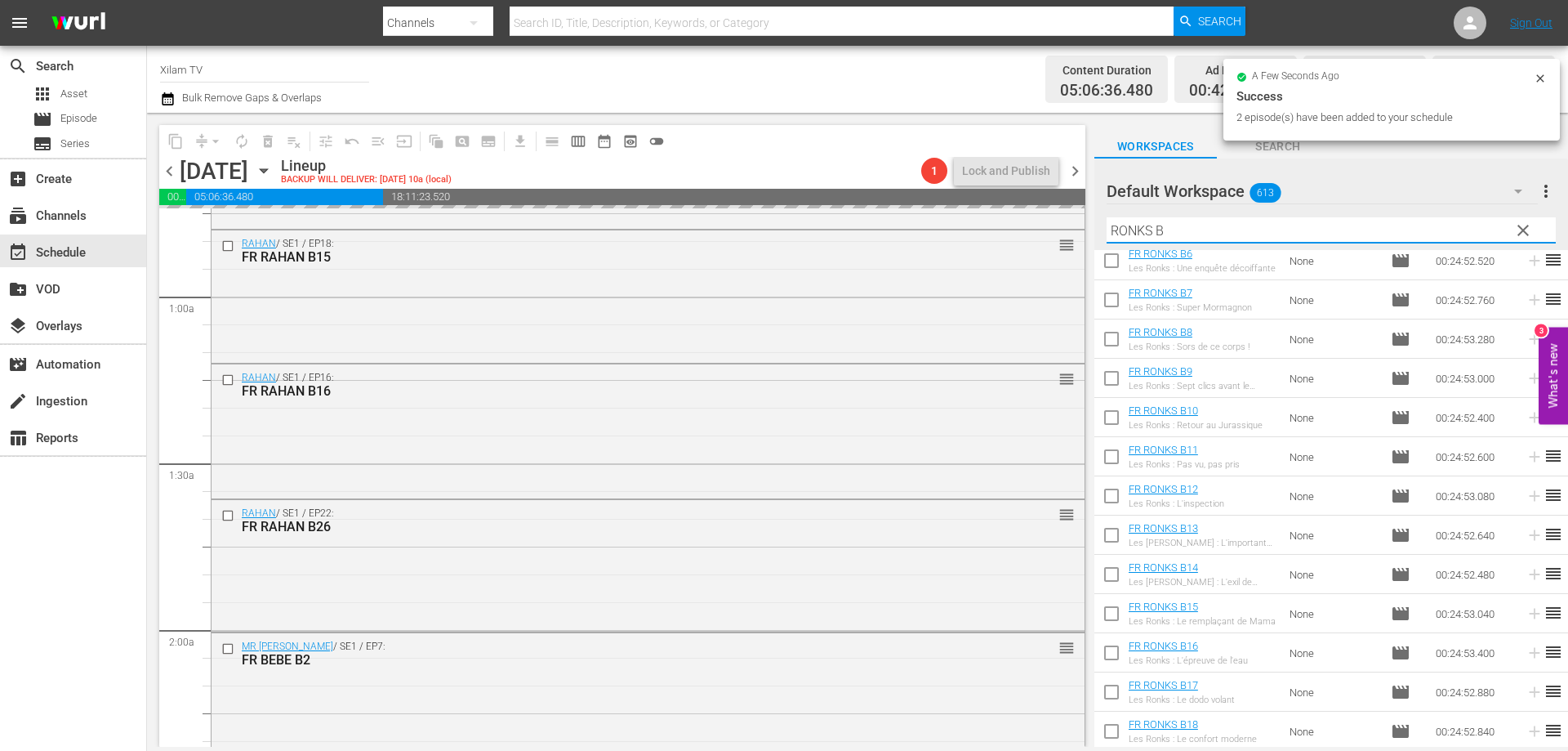
drag, startPoint x: 1154, startPoint y: 233, endPoint x: 1102, endPoint y: 225, distance: 52.6
click at [1102, 225] on div "Default Workspace 613 Default more_vert clear Filter by Title [PERSON_NAME]" at bounding box center [1331, 204] width 474 height 91
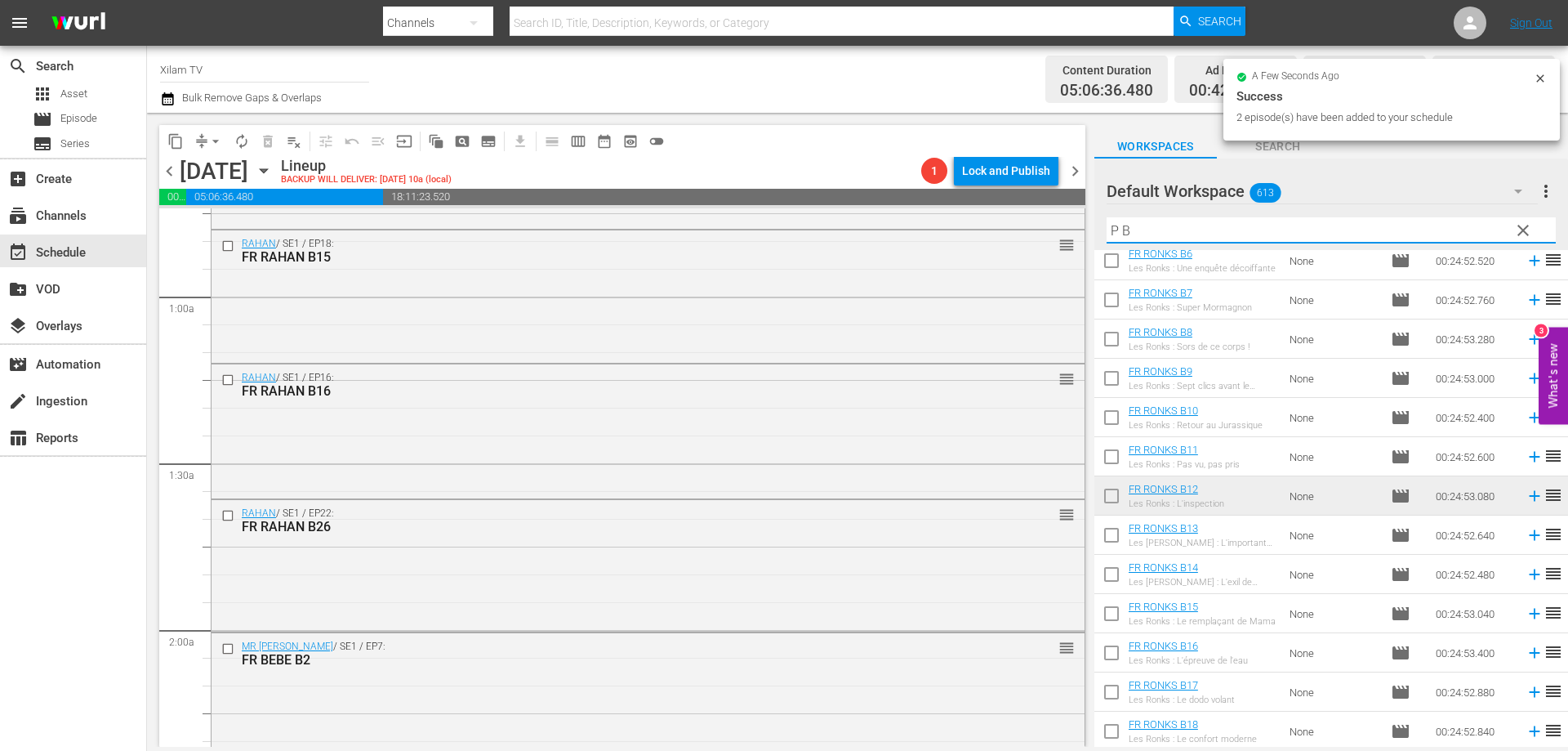
scroll to position [0, 0]
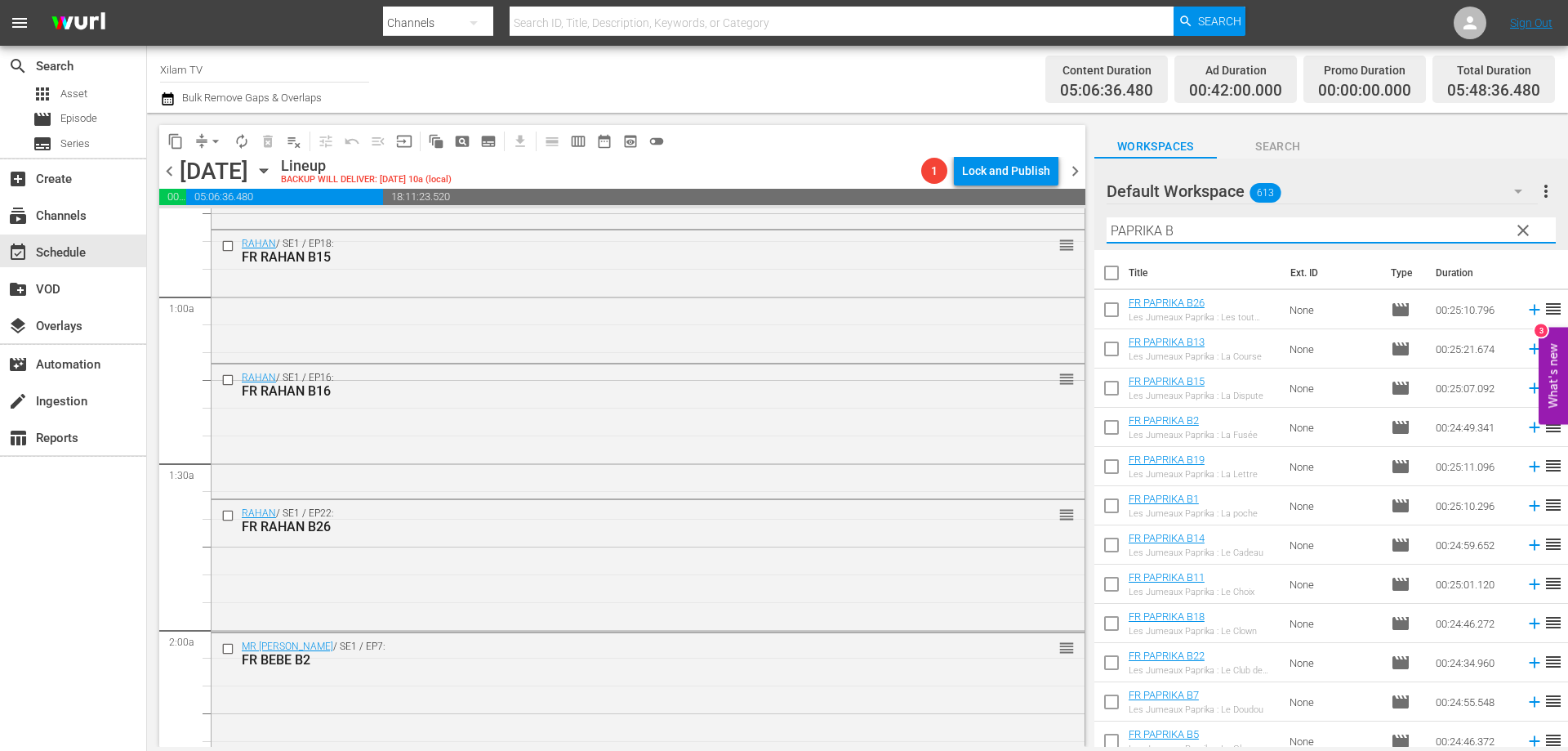
click at [1194, 220] on input "PAPRIKA B" at bounding box center [1331, 230] width 450 height 26
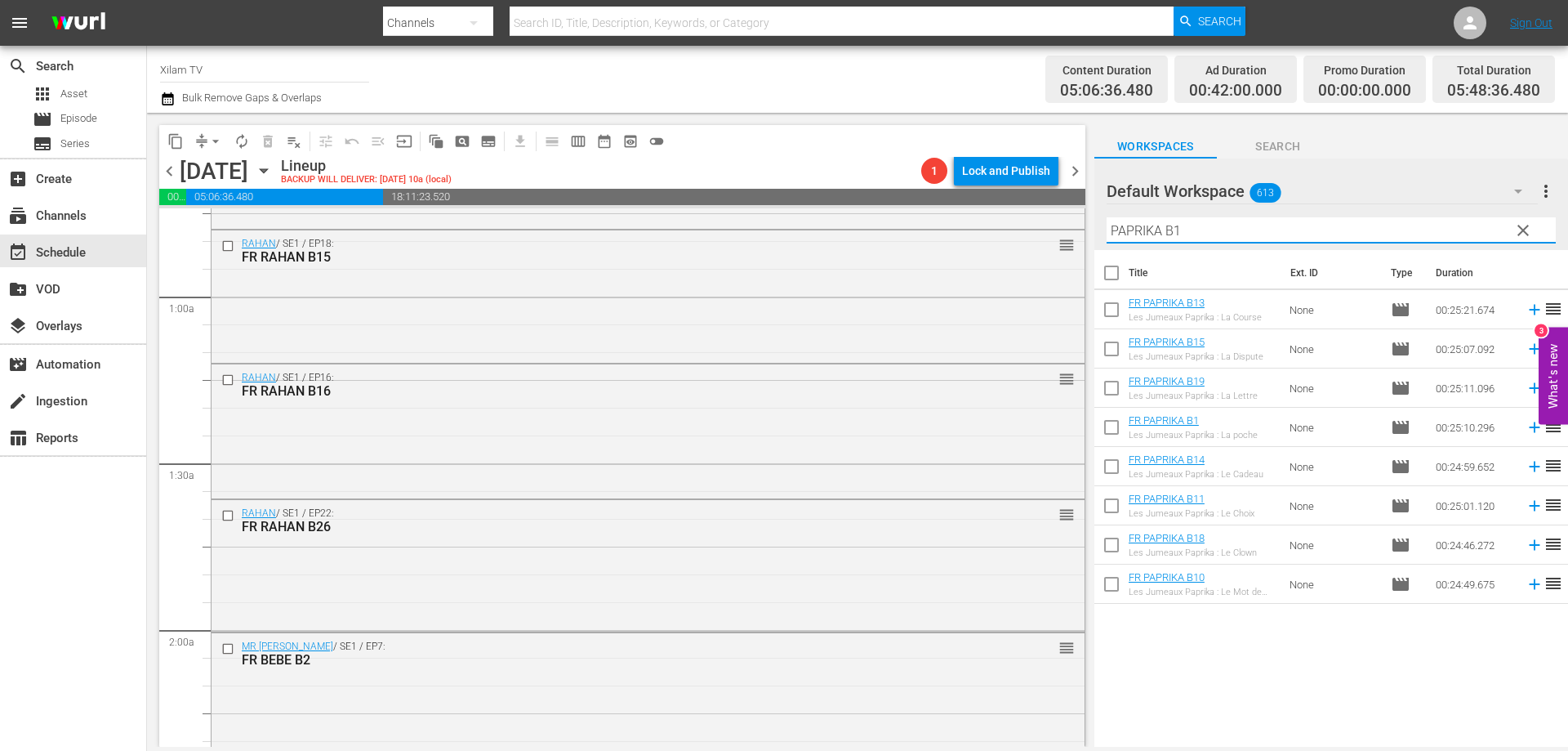
type input "PAPRIKA B1"
click at [1110, 424] on input "checkbox" at bounding box center [1112, 430] width 35 height 35
checkbox input "true"
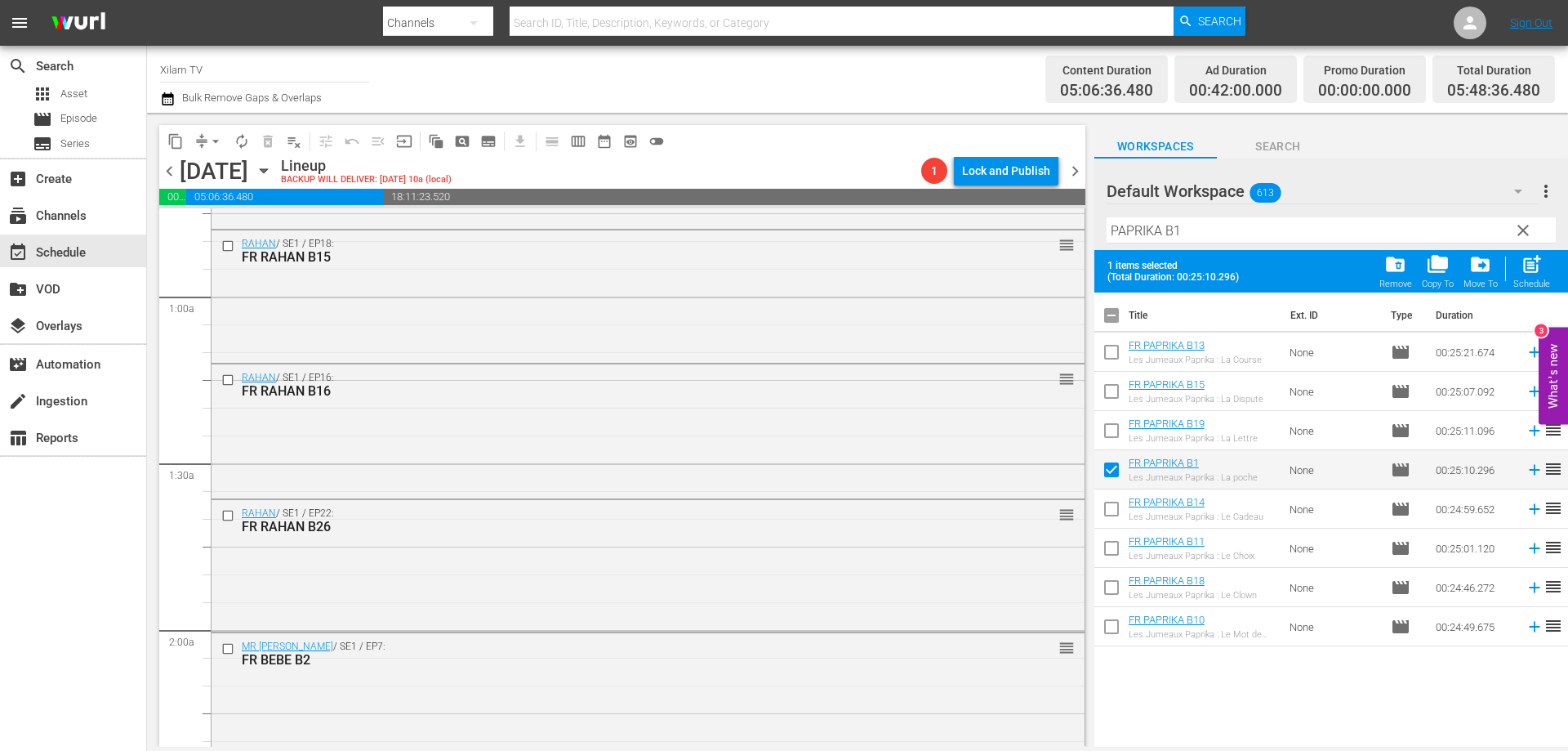
click at [1191, 216] on div "Filter by Title PAPRIKA B1" at bounding box center [1331, 230] width 450 height 39
click at [1185, 233] on input "PAPRIKA B1" at bounding box center [1331, 230] width 450 height 26
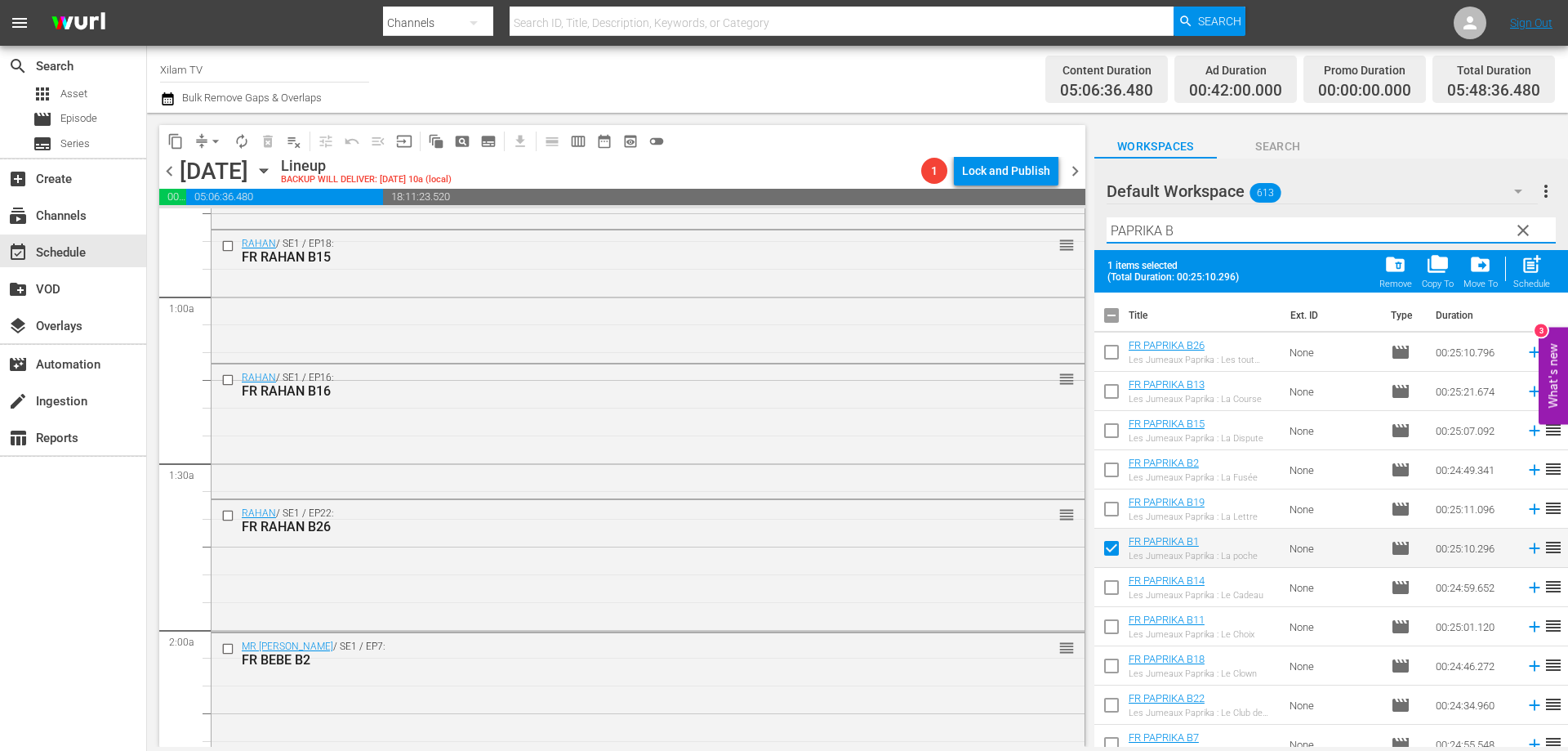
type input "PAPRIKA B"
click at [1110, 426] on input "checkbox" at bounding box center [1112, 434] width 35 height 35
checkbox input "true"
drag, startPoint x: 1160, startPoint y: 229, endPoint x: 1086, endPoint y: 225, distance: 74.1
click at [1086, 225] on div "content_copy compress arrow_drop_down autorenew_outlined delete_forever_outline…" at bounding box center [858, 429] width 1422 height 634
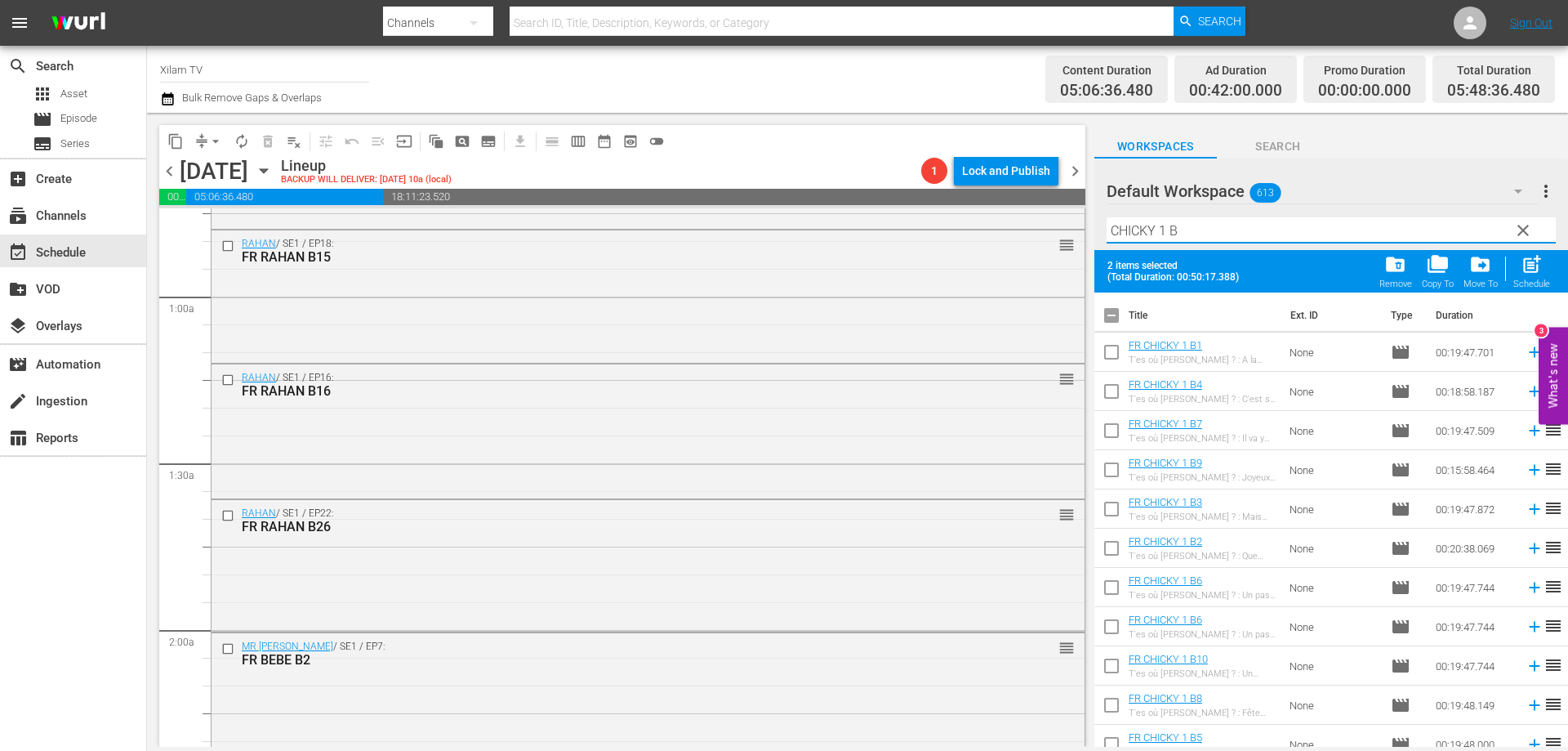
click at [1194, 234] on input "CHICKY 1 B" at bounding box center [1331, 230] width 450 height 26
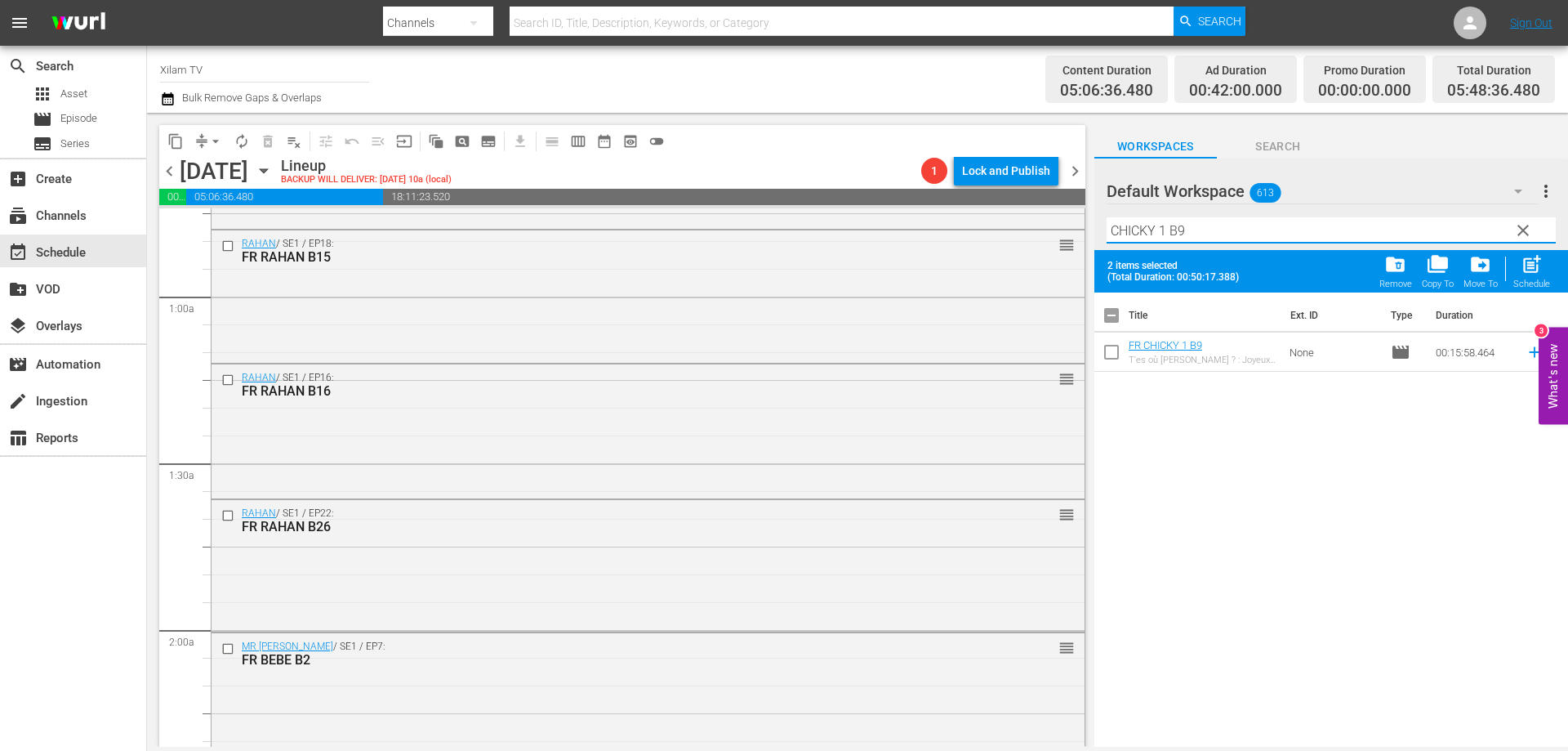
type input "CHICKY 1 B9"
click at [1091, 362] on div "content_copy compress arrow_drop_down autorenew_outlined delete_forever_outline…" at bounding box center [621, 429] width 947 height 634
click at [1103, 361] on input "checkbox" at bounding box center [1112, 355] width 35 height 35
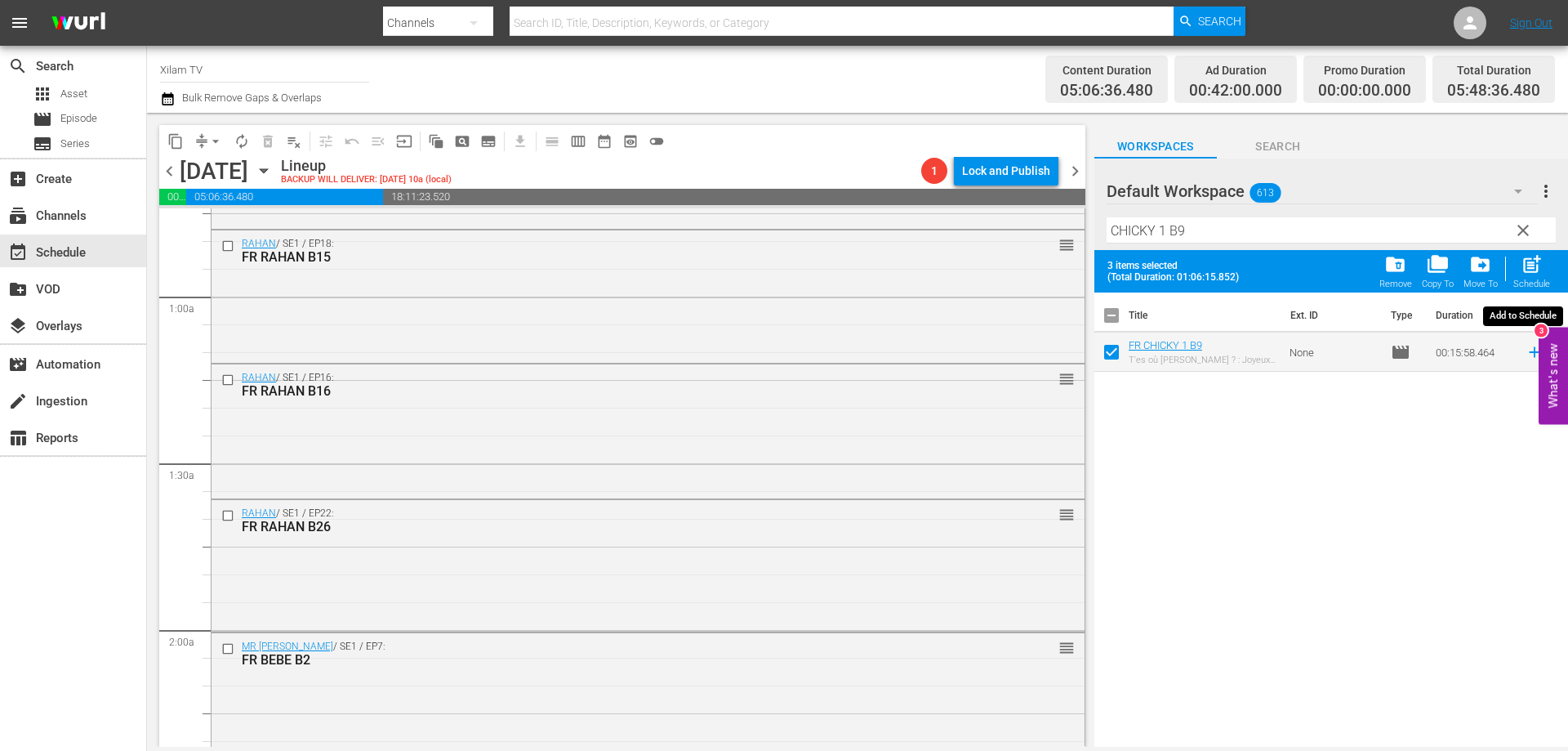
click at [1524, 280] on div "Schedule" at bounding box center [1531, 284] width 37 height 10
checkbox input "false"
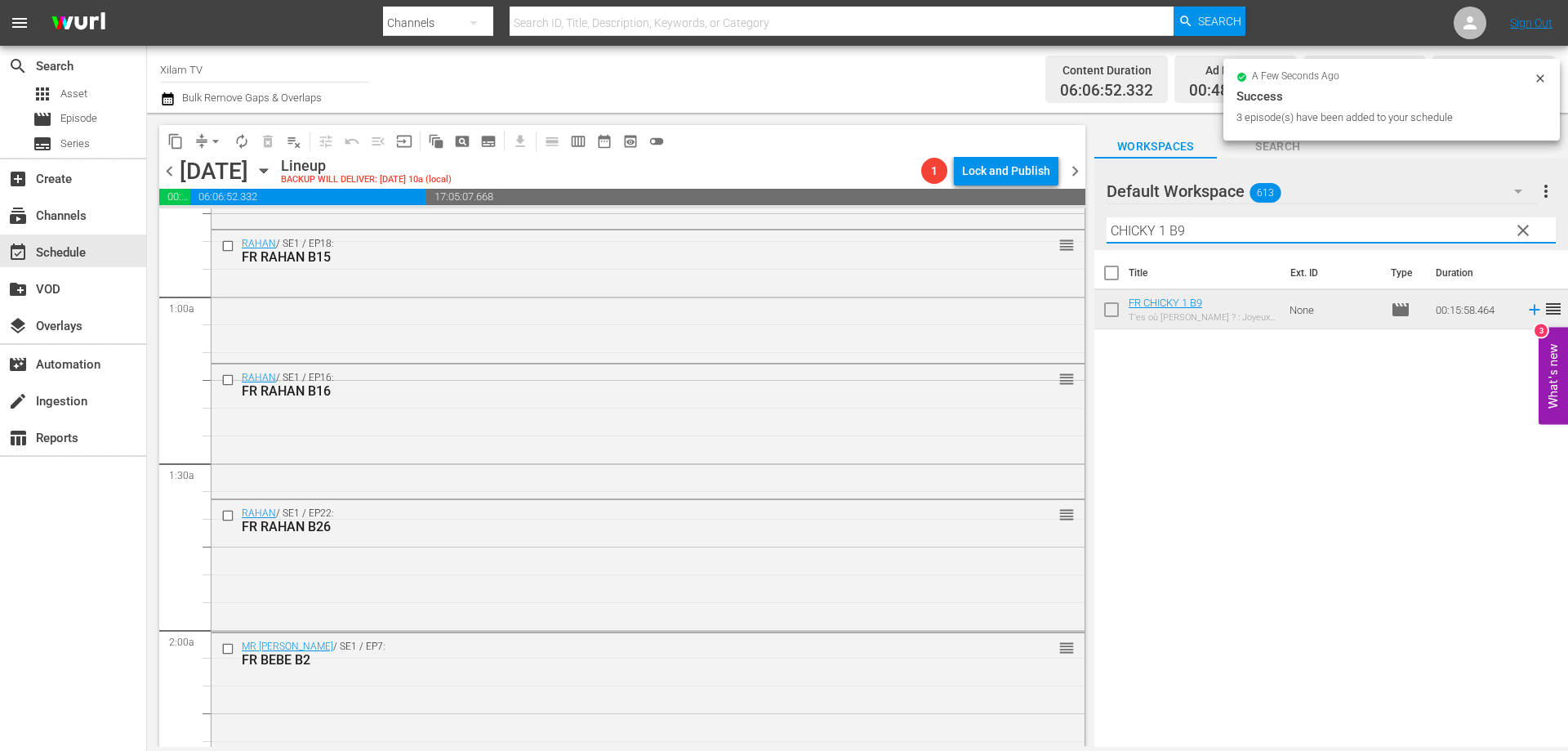
drag, startPoint x: 1164, startPoint y: 232, endPoint x: 1112, endPoint y: 230, distance: 52.0
click at [1112, 230] on input "CHICKY 1 B9" at bounding box center [1331, 230] width 450 height 26
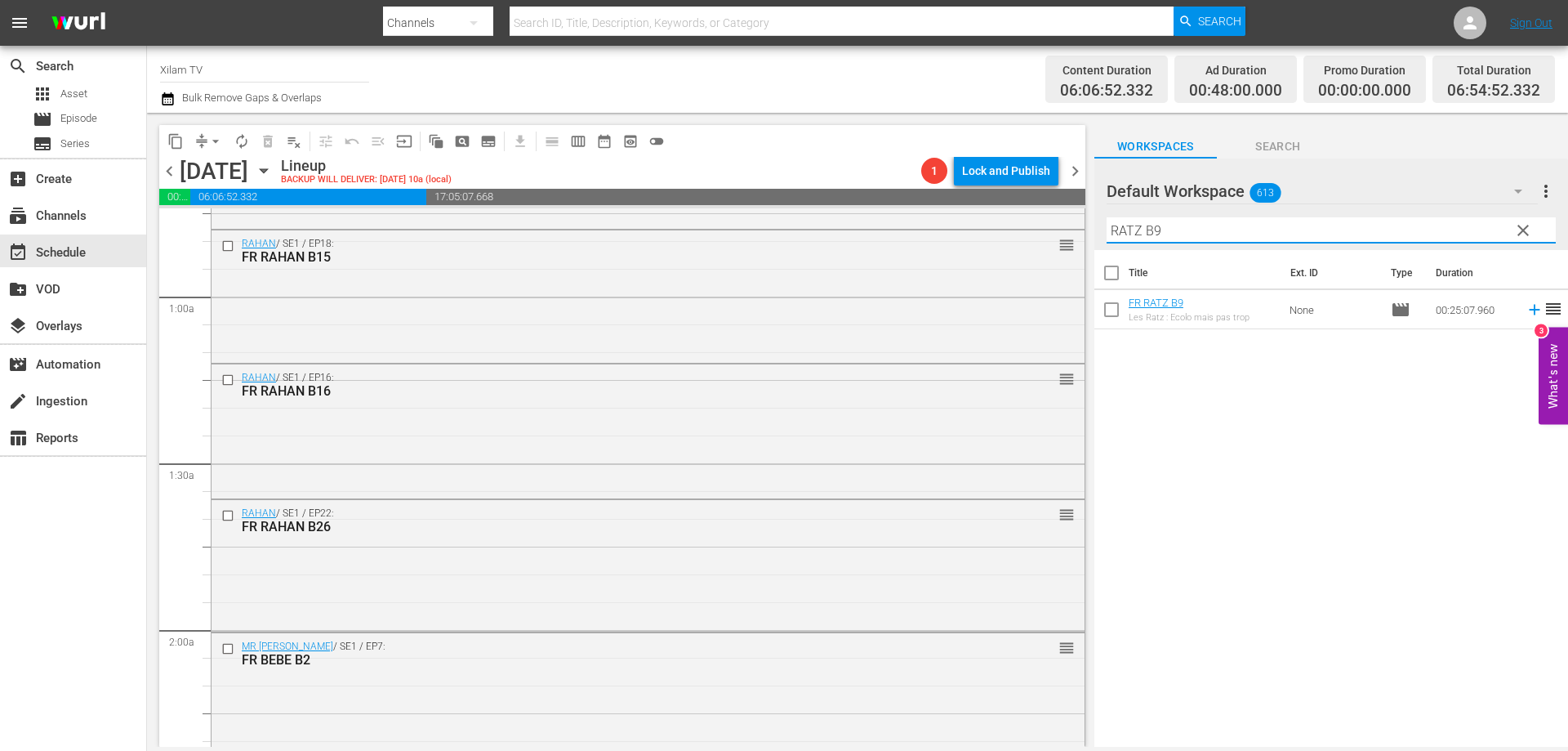
click at [1204, 242] on div "Filter by Title RATZ B9" at bounding box center [1331, 230] width 450 height 39
click at [1203, 234] on input "RATZ B9" at bounding box center [1331, 230] width 450 height 26
type input "RATZ B35"
click at [1110, 314] on input "checkbox" at bounding box center [1112, 313] width 35 height 35
checkbox input "true"
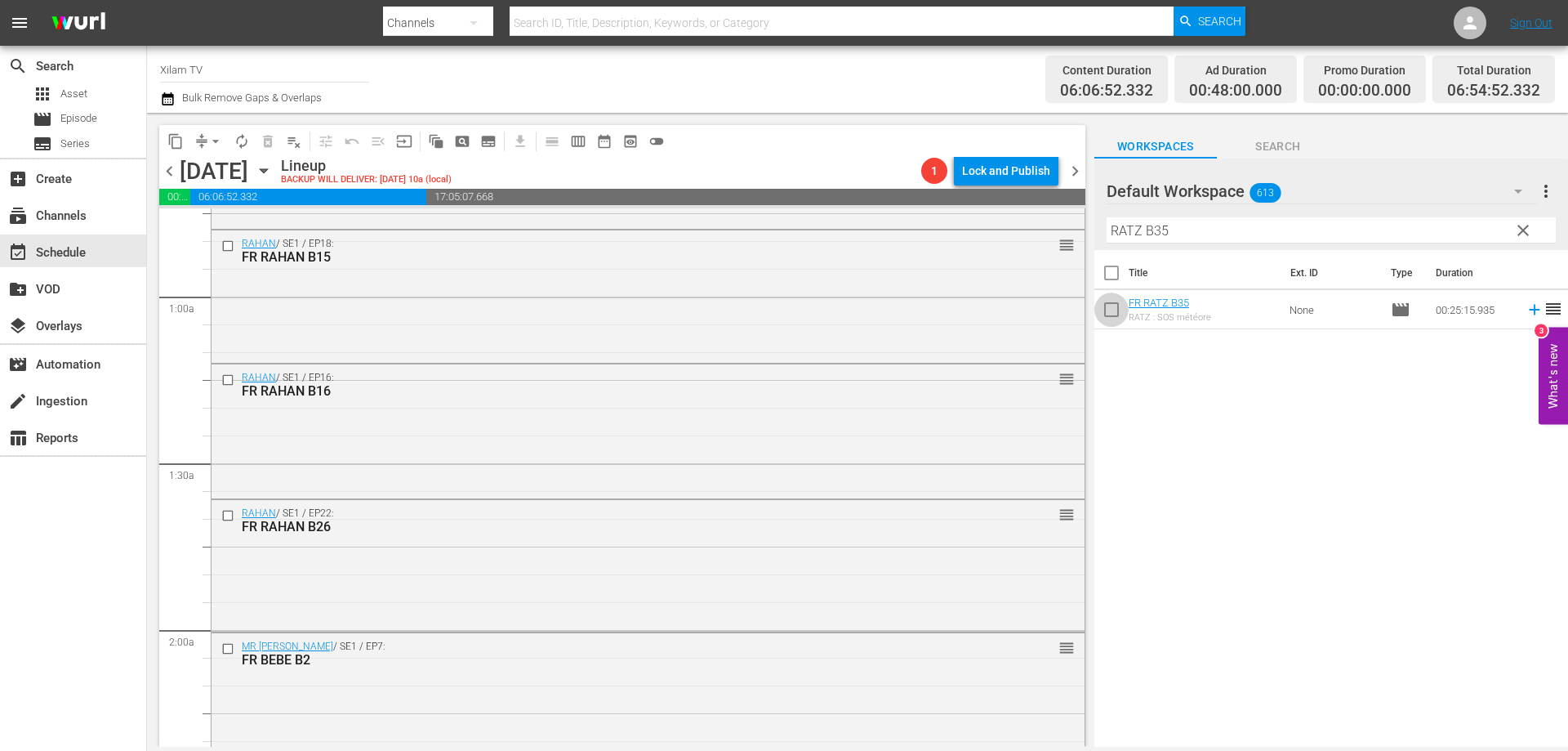
checkbox input "true"
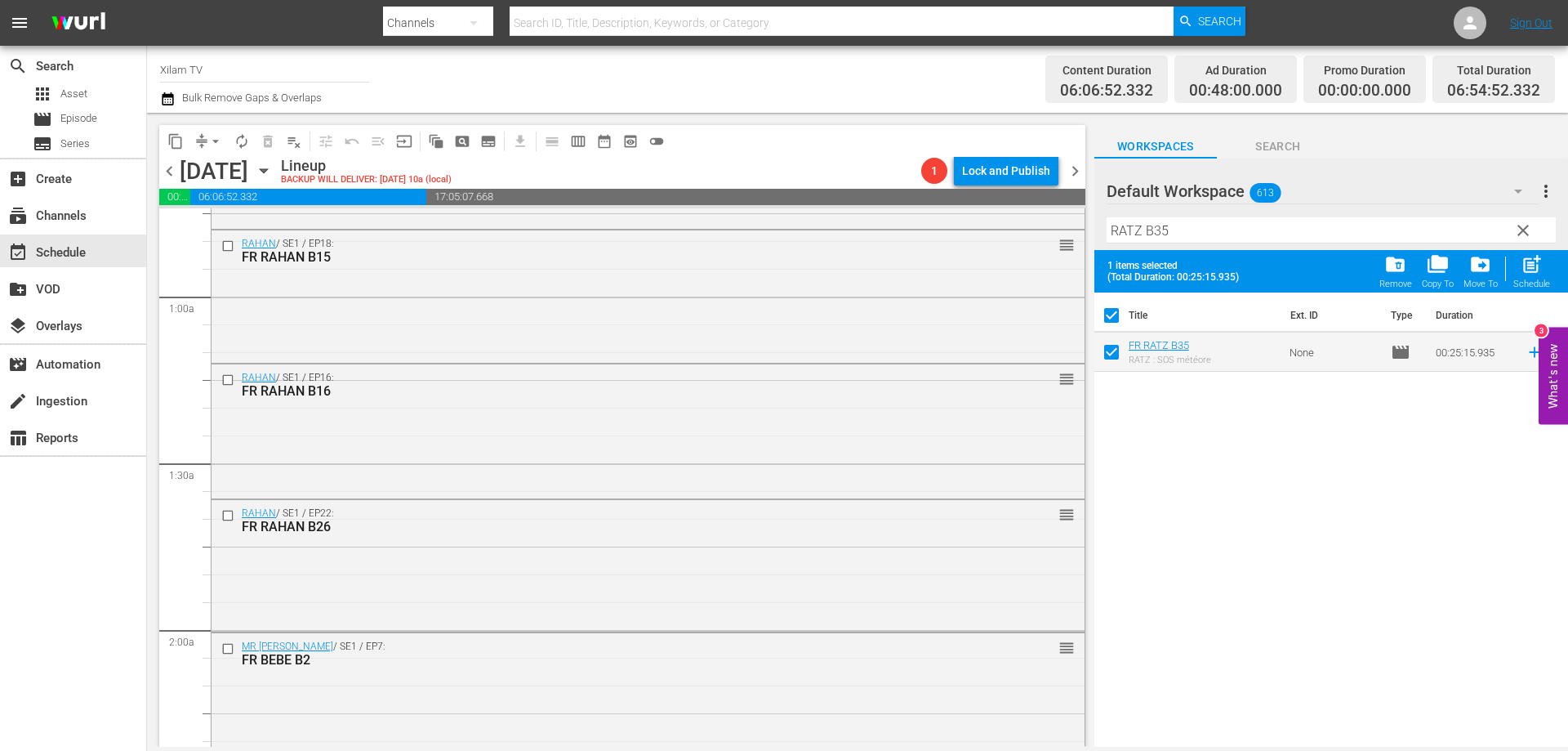
click at [1176, 232] on input "RATZ B35" at bounding box center [1331, 230] width 450 height 26
type input "RATZ B33"
drag, startPoint x: 1115, startPoint y: 357, endPoint x: 1124, endPoint y: 328, distance: 30.4
click at [1115, 357] on input "checkbox" at bounding box center [1112, 355] width 35 height 35
checkbox input "true"
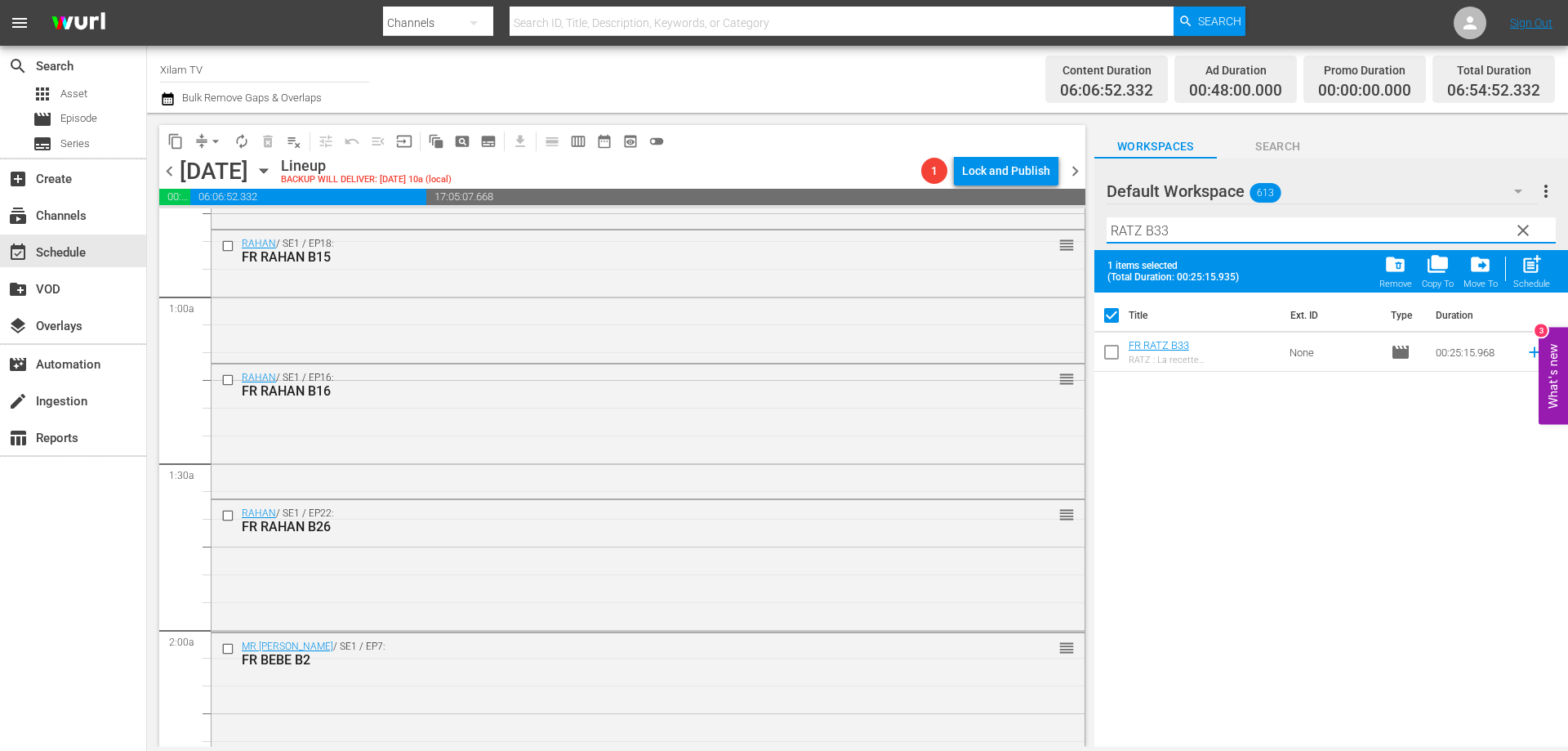
checkbox input "false"
click at [1169, 235] on input "RATZ B33" at bounding box center [1331, 230] width 450 height 26
type input "RATZ B10"
click at [1114, 351] on input "checkbox" at bounding box center [1112, 355] width 35 height 35
click at [1515, 268] on div "post_add Schedule" at bounding box center [1531, 271] width 37 height 36
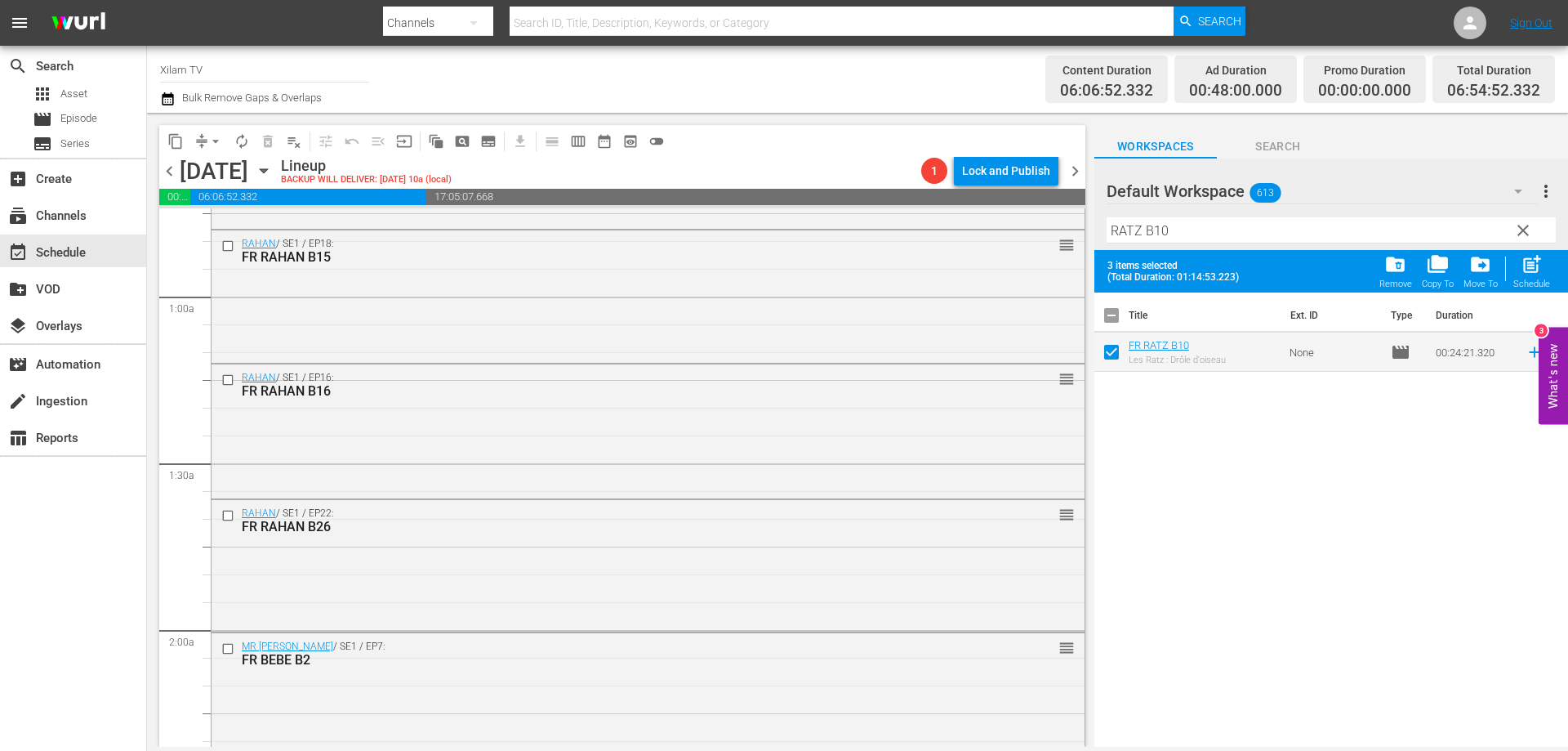
checkbox input "false"
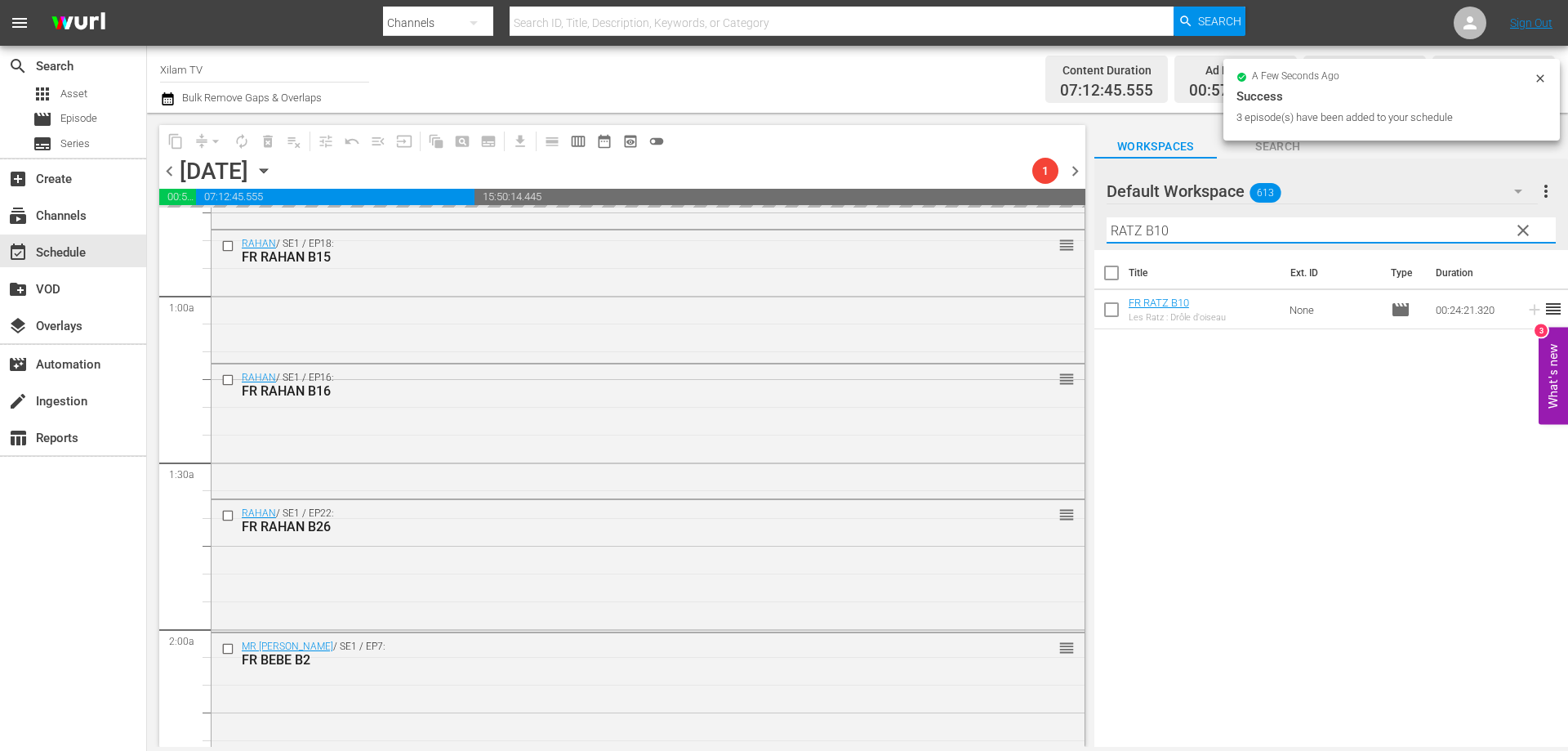
drag, startPoint x: 1139, startPoint y: 229, endPoint x: 1098, endPoint y: 224, distance: 41.3
click at [1098, 224] on div "Default Workspace 613 Default more_vert clear Filter by Title RATZ B10" at bounding box center [1331, 204] width 474 height 91
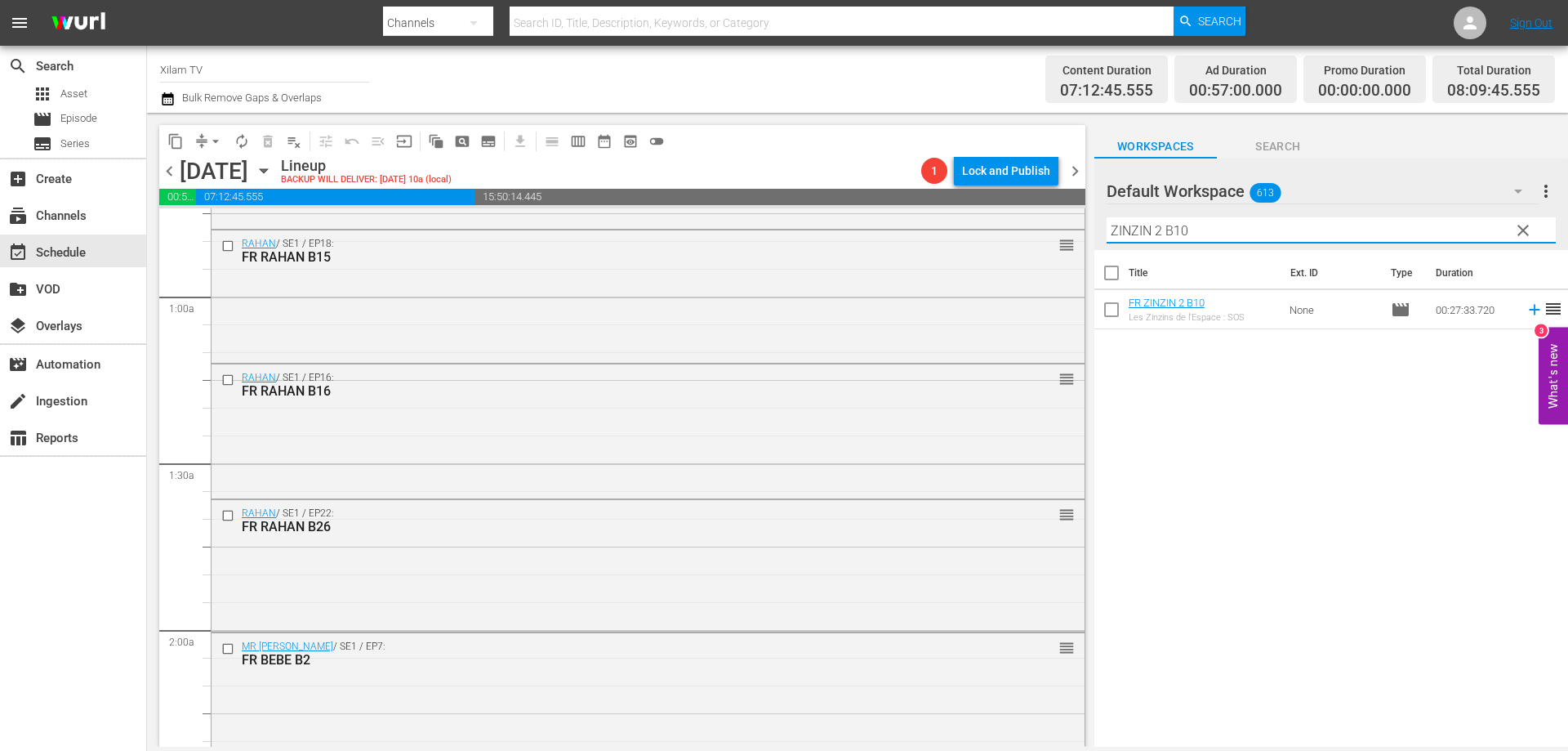
click at [1258, 225] on input "ZINZIN 2 B10" at bounding box center [1331, 230] width 450 height 26
type input "ZINZIN 2 B14"
click at [1107, 304] on input "checkbox" at bounding box center [1112, 313] width 35 height 35
checkbox input "true"
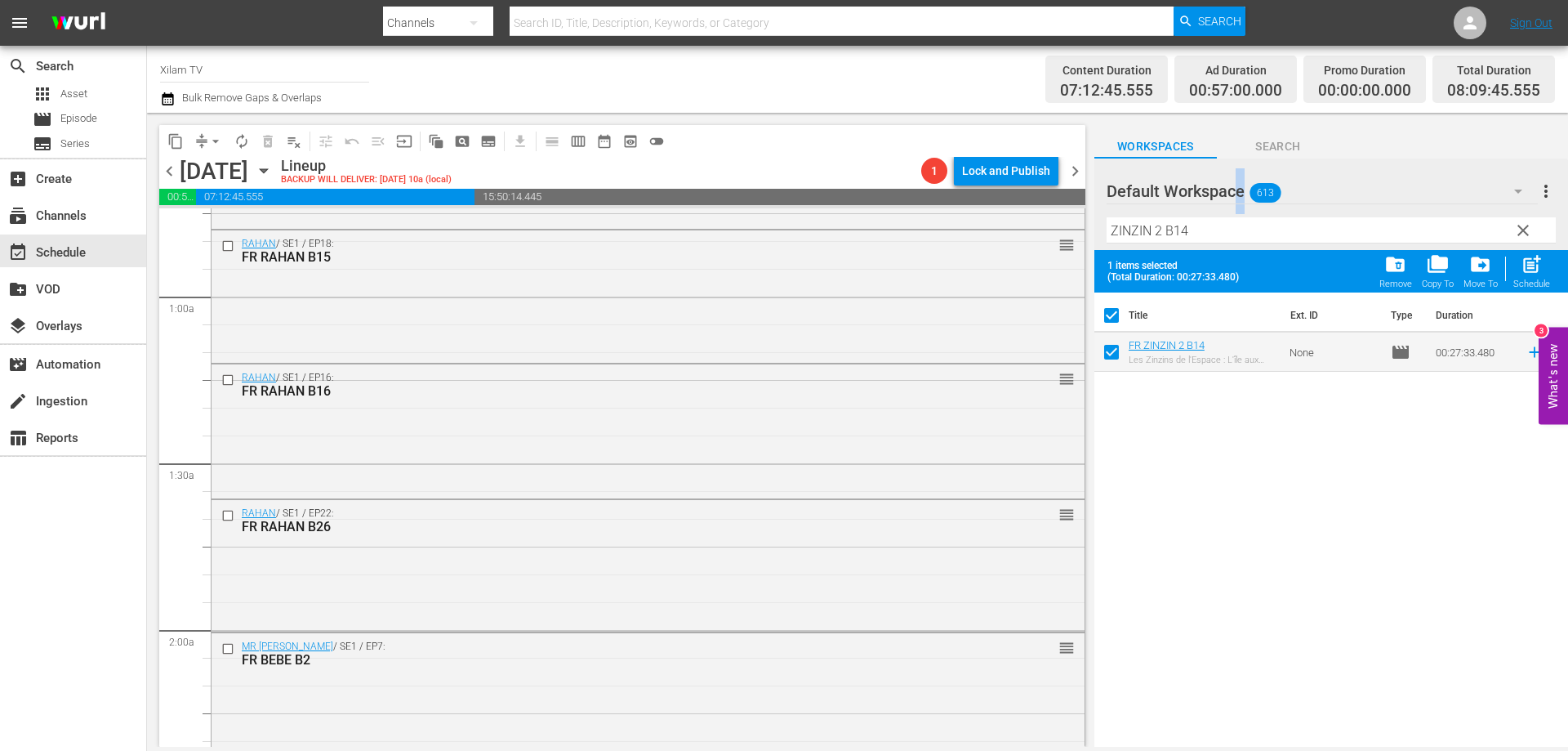
click at [1240, 207] on div "Default Workspace 613" at bounding box center [1322, 191] width 431 height 46
click at [1222, 226] on div "Default Workspace (613)" at bounding box center [1211, 238] width 170 height 26
click at [1258, 229] on div "Default Workspace (613)" at bounding box center [784, 376] width 1568 height 751
click at [1243, 239] on input "ZINZIN 2 B14" at bounding box center [1331, 230] width 450 height 26
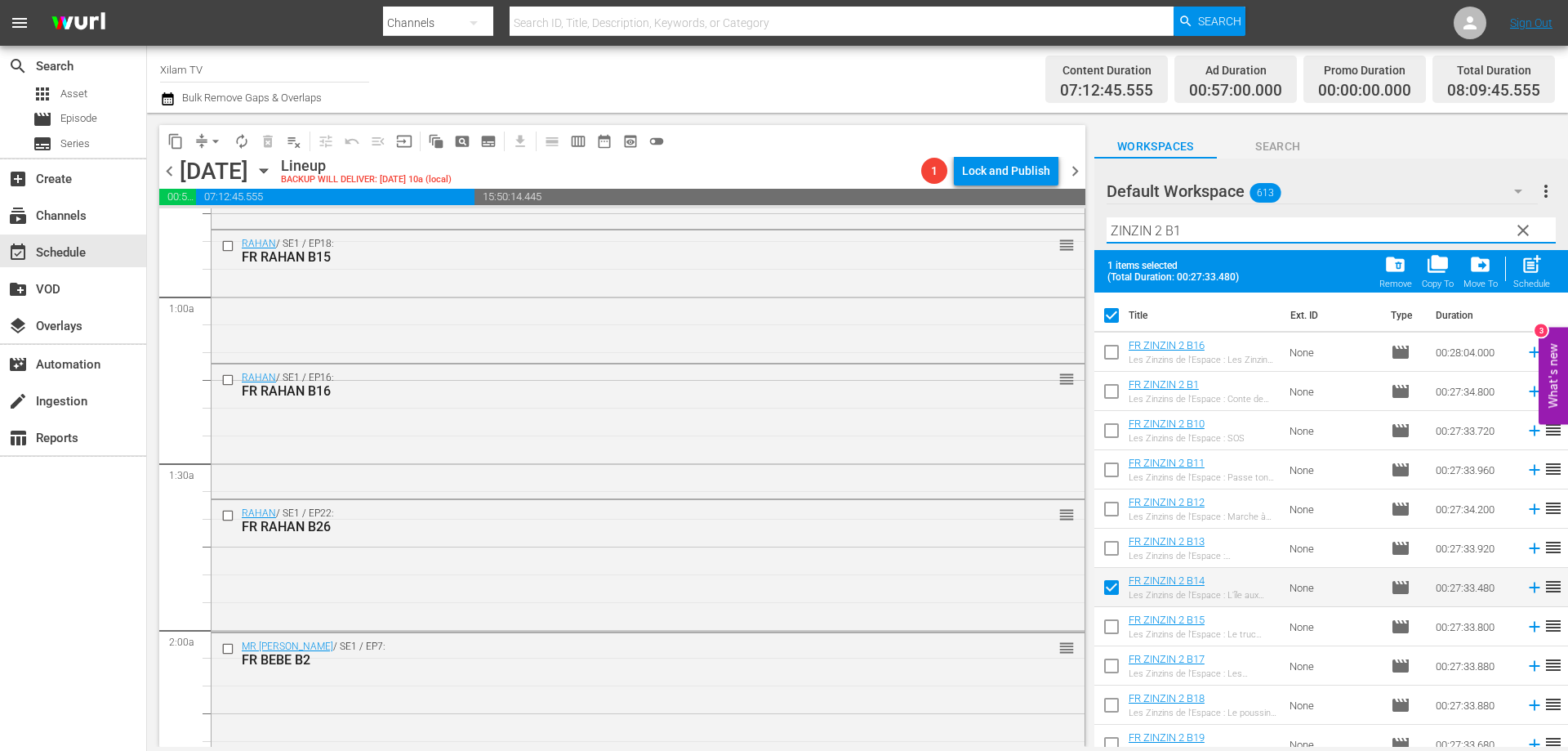
type input "ZINZIN 2 B1"
drag, startPoint x: 1116, startPoint y: 391, endPoint x: 1165, endPoint y: 325, distance: 82.2
click at [1117, 390] on input "checkbox" at bounding box center [1112, 394] width 35 height 35
checkbox input "true"
checkbox input "false"
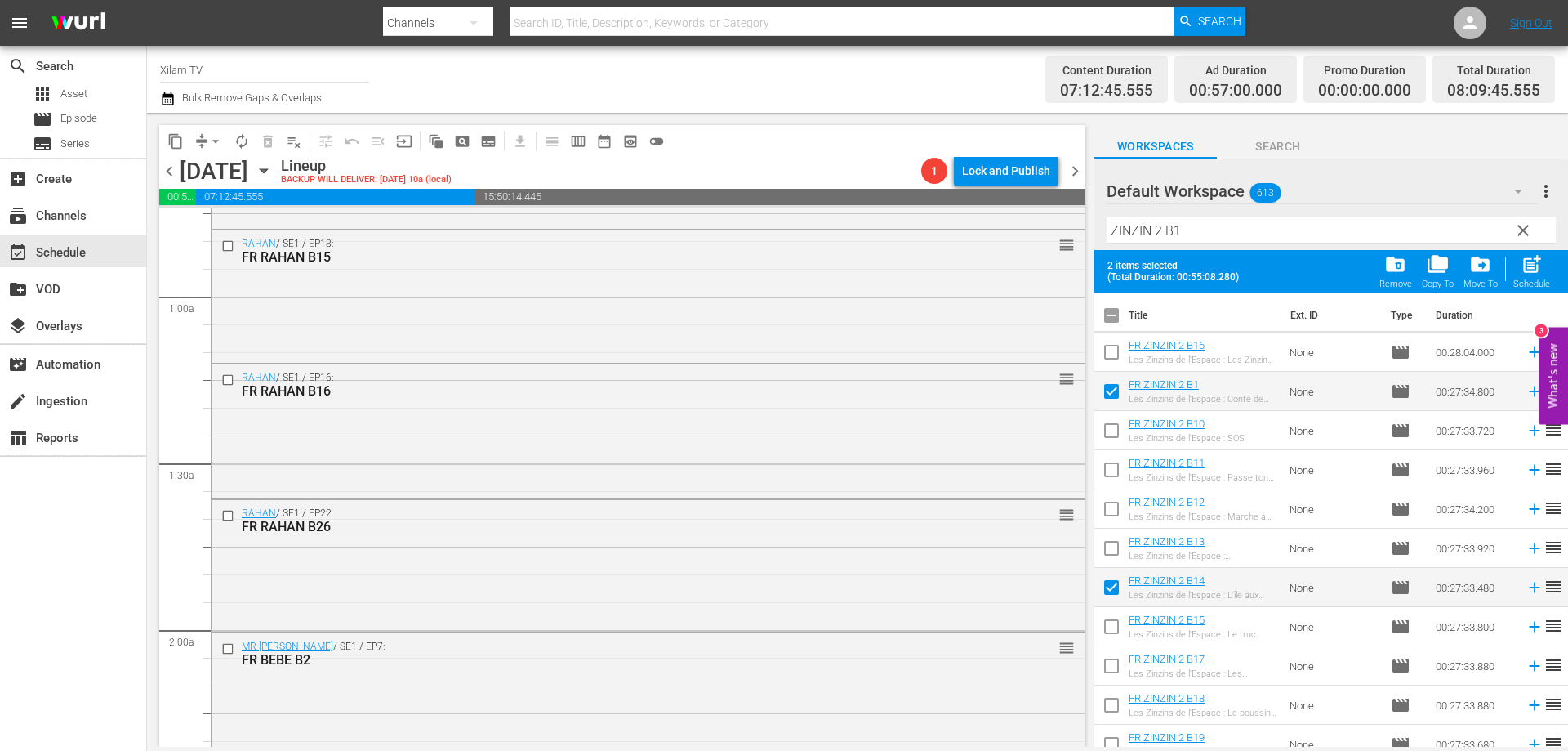
click at [1194, 238] on input "ZINZIN 2 B1" at bounding box center [1331, 230] width 450 height 26
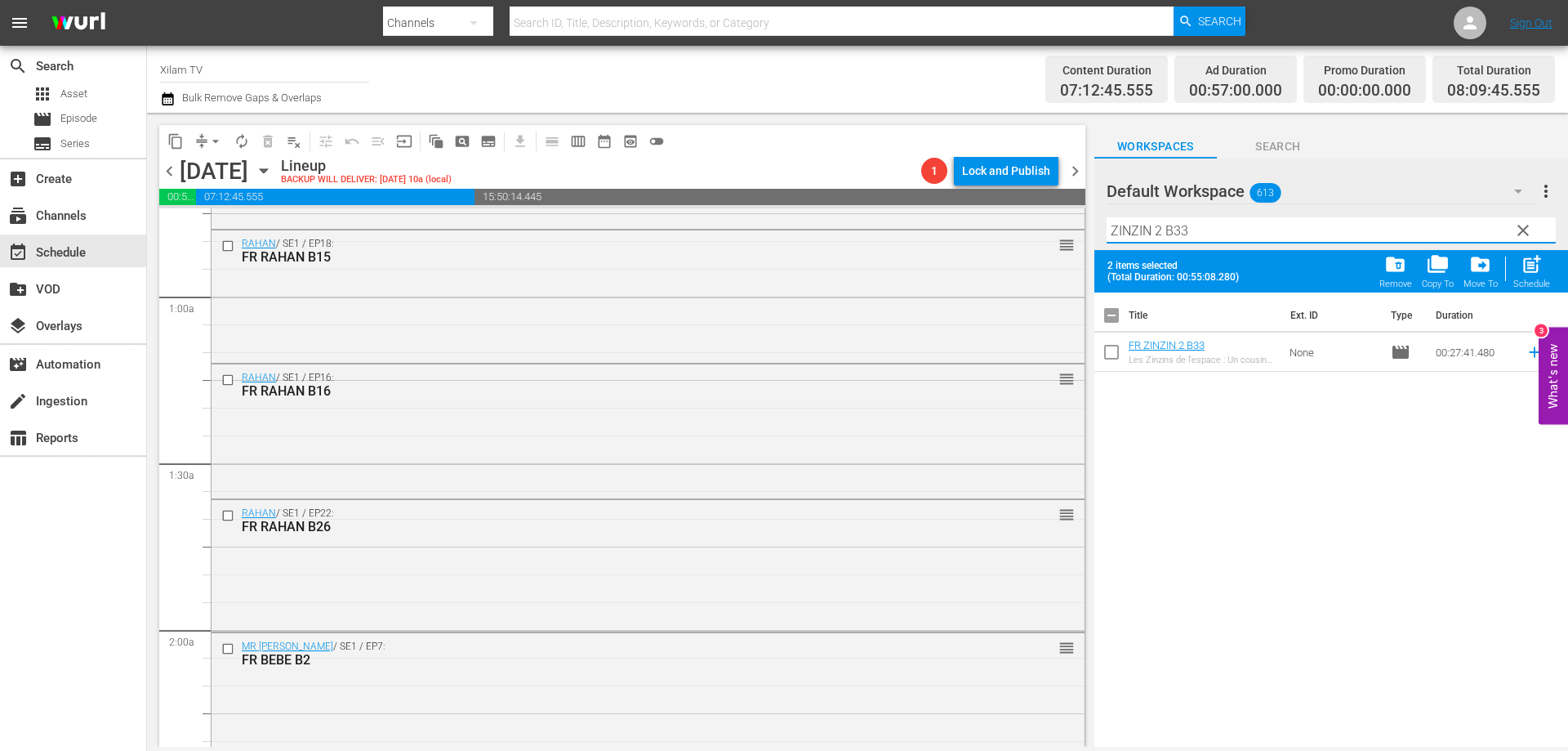
type input "ZINZIN 2 B33"
click at [1109, 355] on input "checkbox" at bounding box center [1112, 355] width 35 height 35
click at [1523, 261] on span "post_add" at bounding box center [1531, 264] width 22 height 22
checkbox input "false"
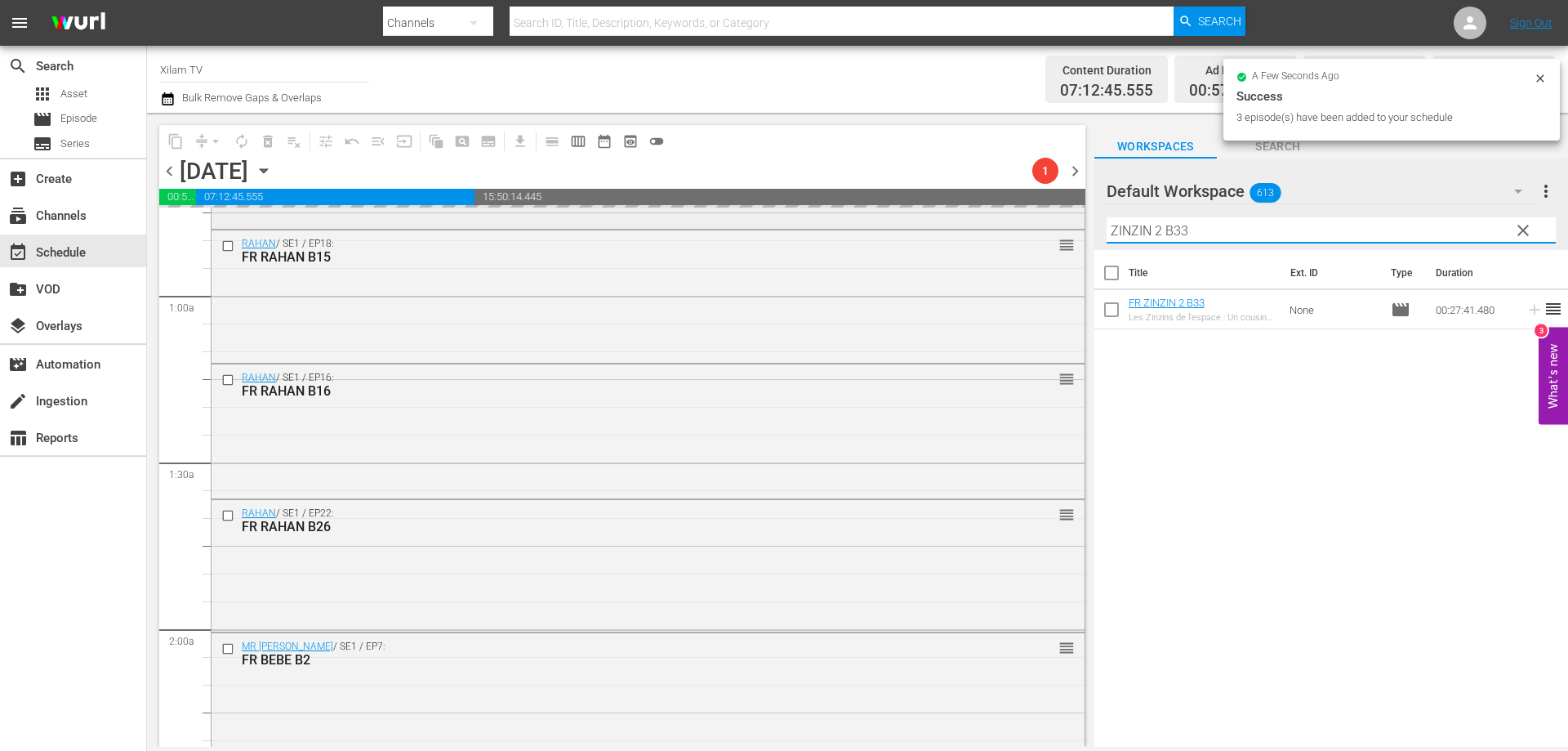
drag, startPoint x: 1075, startPoint y: 226, endPoint x: 1066, endPoint y: 226, distance: 9.0
click at [1066, 226] on div "content_copy compress arrow_drop_down autorenew_outlined delete_forever_outline…" at bounding box center [858, 429] width 1422 height 634
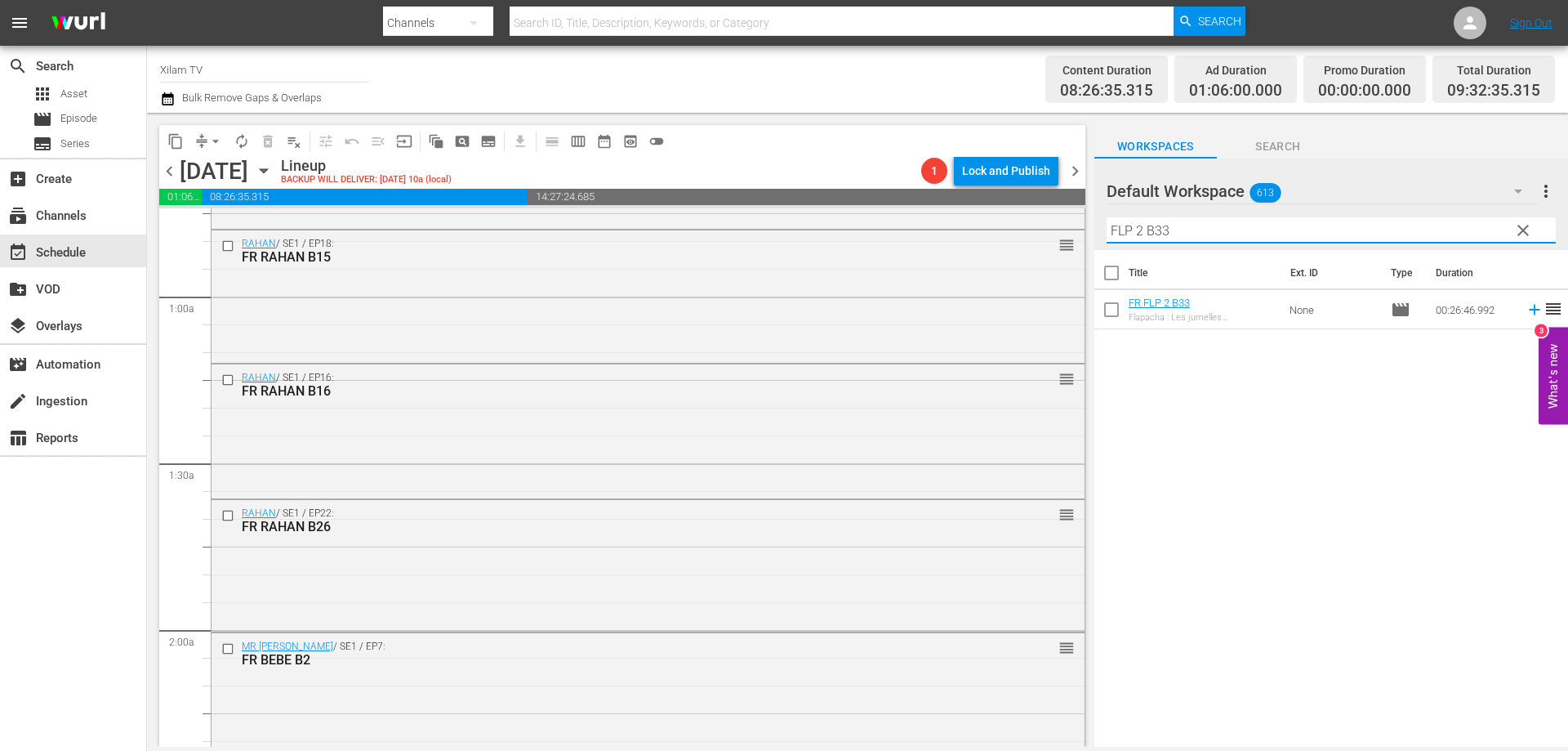
click at [1213, 238] on input "FLP 2 B33" at bounding box center [1331, 230] width 450 height 26
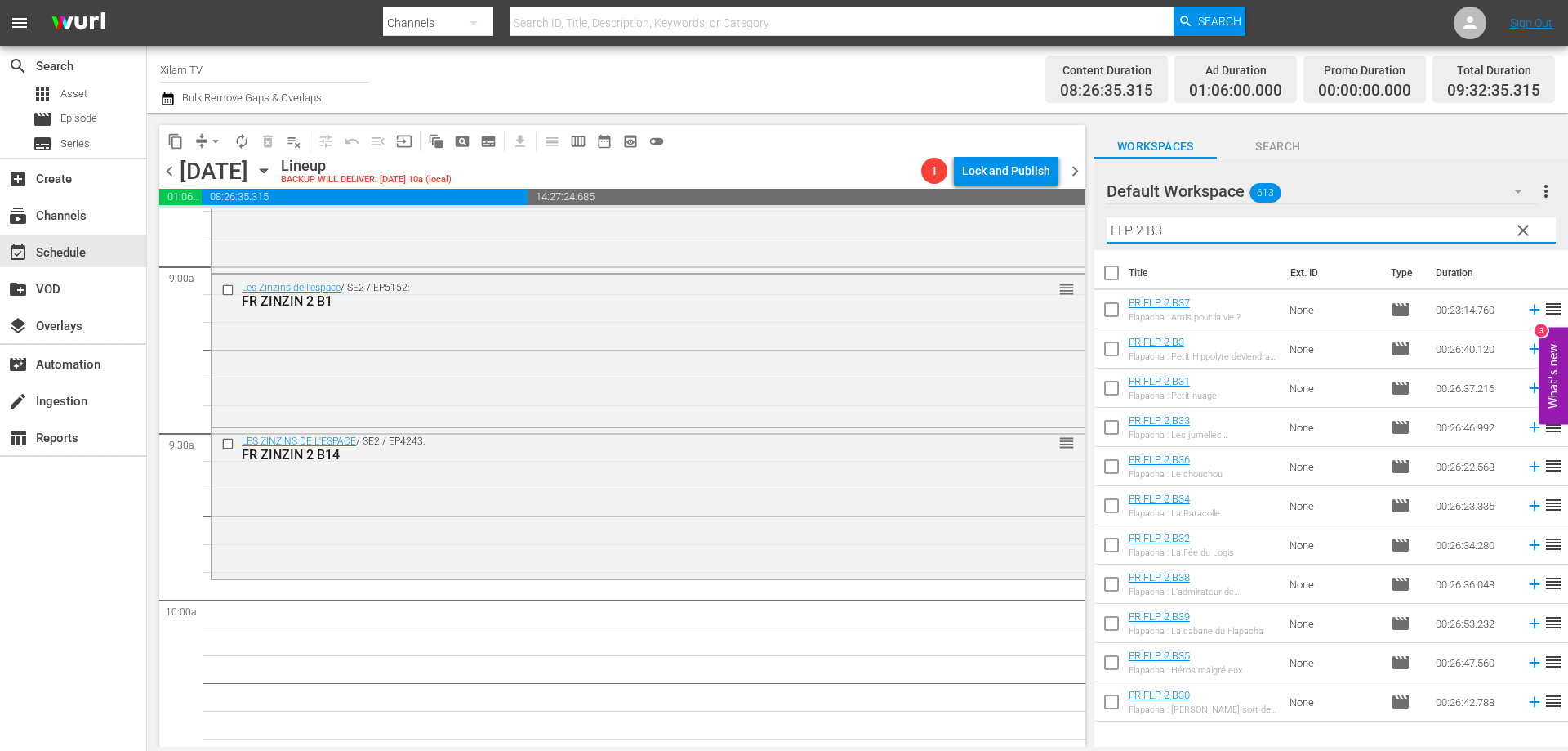
scroll to position [2940, 0]
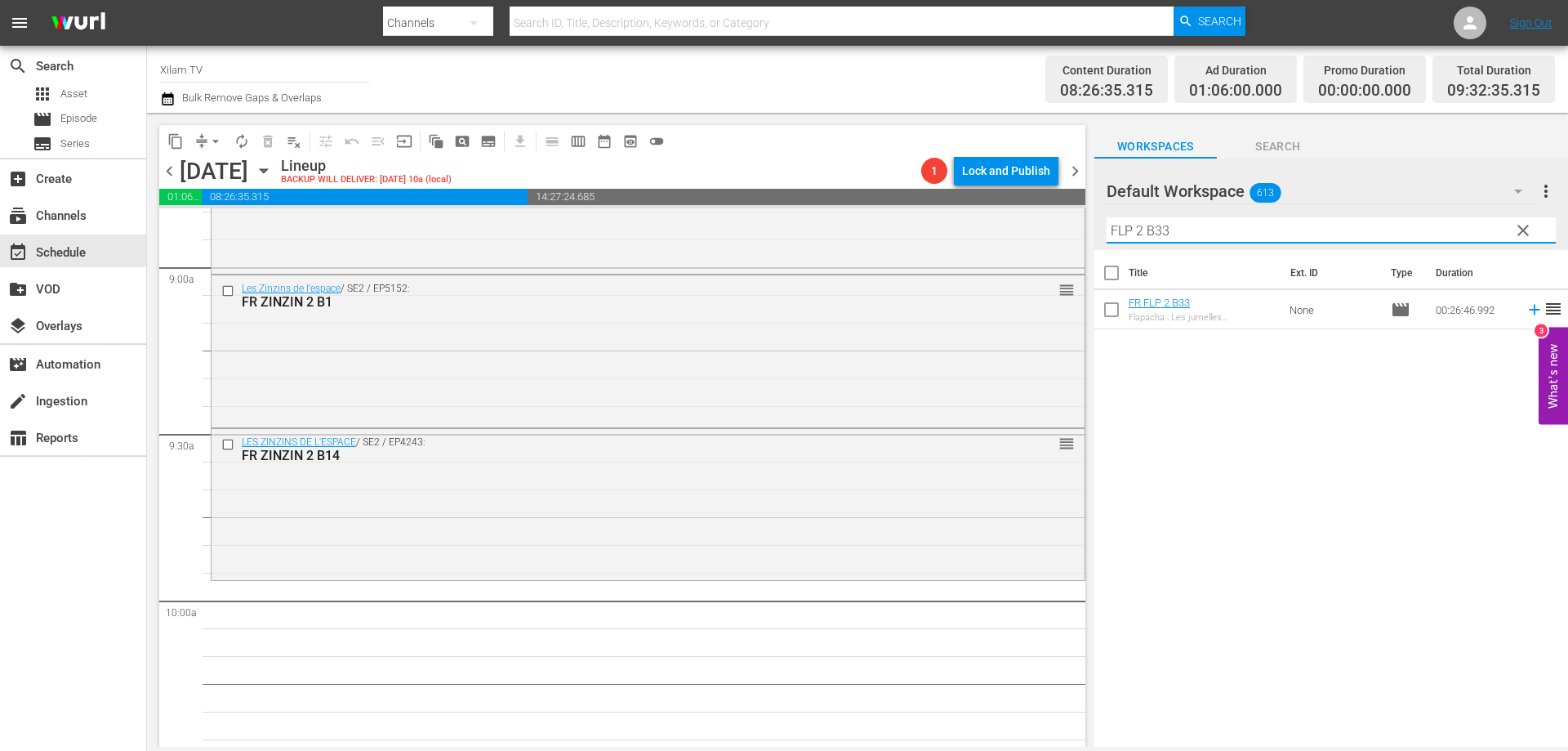
type input "FLP 2 B33"
click at [1109, 311] on input "checkbox" at bounding box center [1112, 313] width 35 height 35
checkbox input "true"
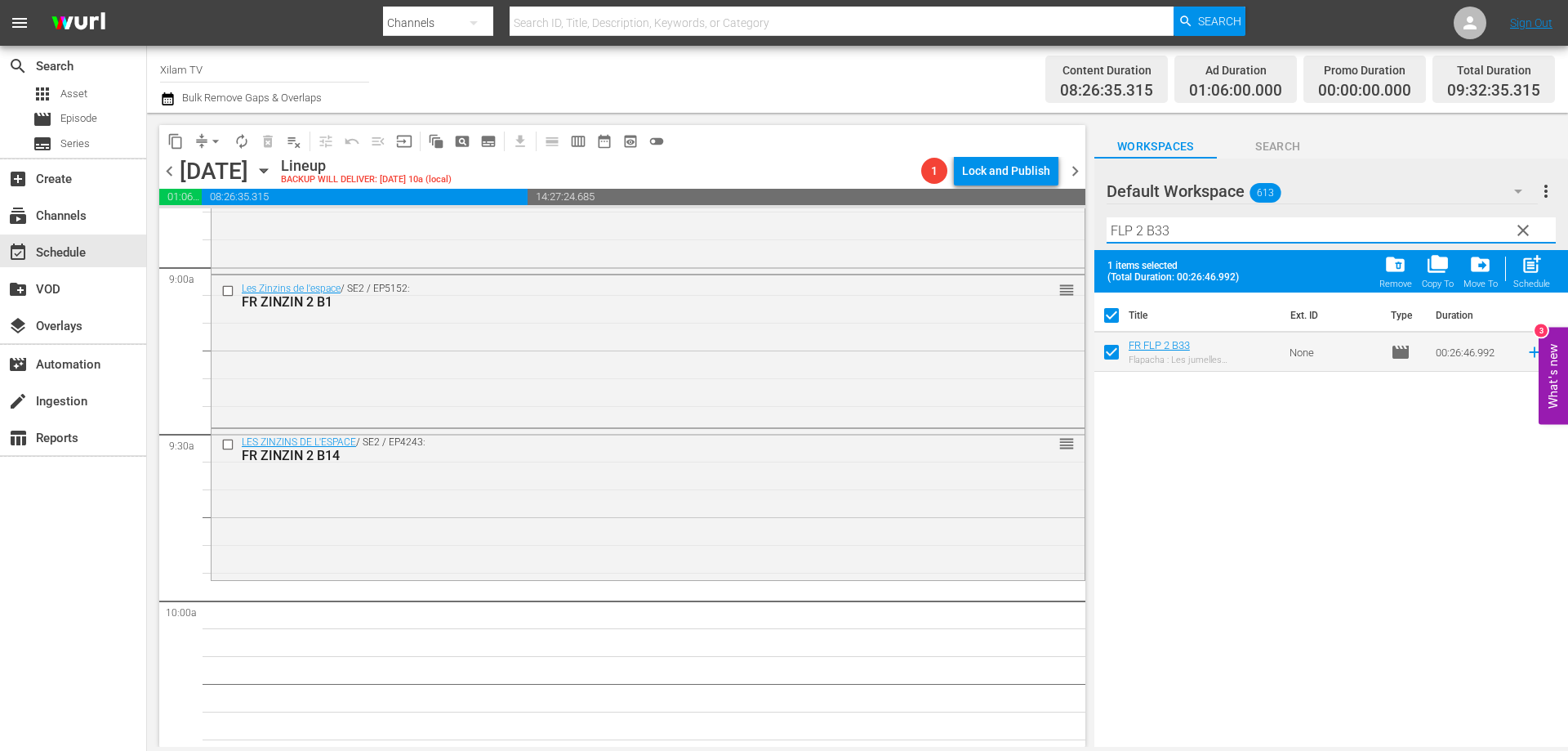
click at [1176, 238] on input "FLP 2 B33" at bounding box center [1331, 230] width 450 height 26
drag, startPoint x: 1114, startPoint y: 360, endPoint x: 1142, endPoint y: 317, distance: 51.3
click at [1114, 359] on input "checkbox" at bounding box center [1112, 355] width 35 height 35
click at [1205, 247] on div "Filter by Title FLP 2 B39" at bounding box center [1331, 230] width 450 height 39
click at [1203, 240] on input "FLP 2 B39" at bounding box center [1331, 230] width 450 height 26
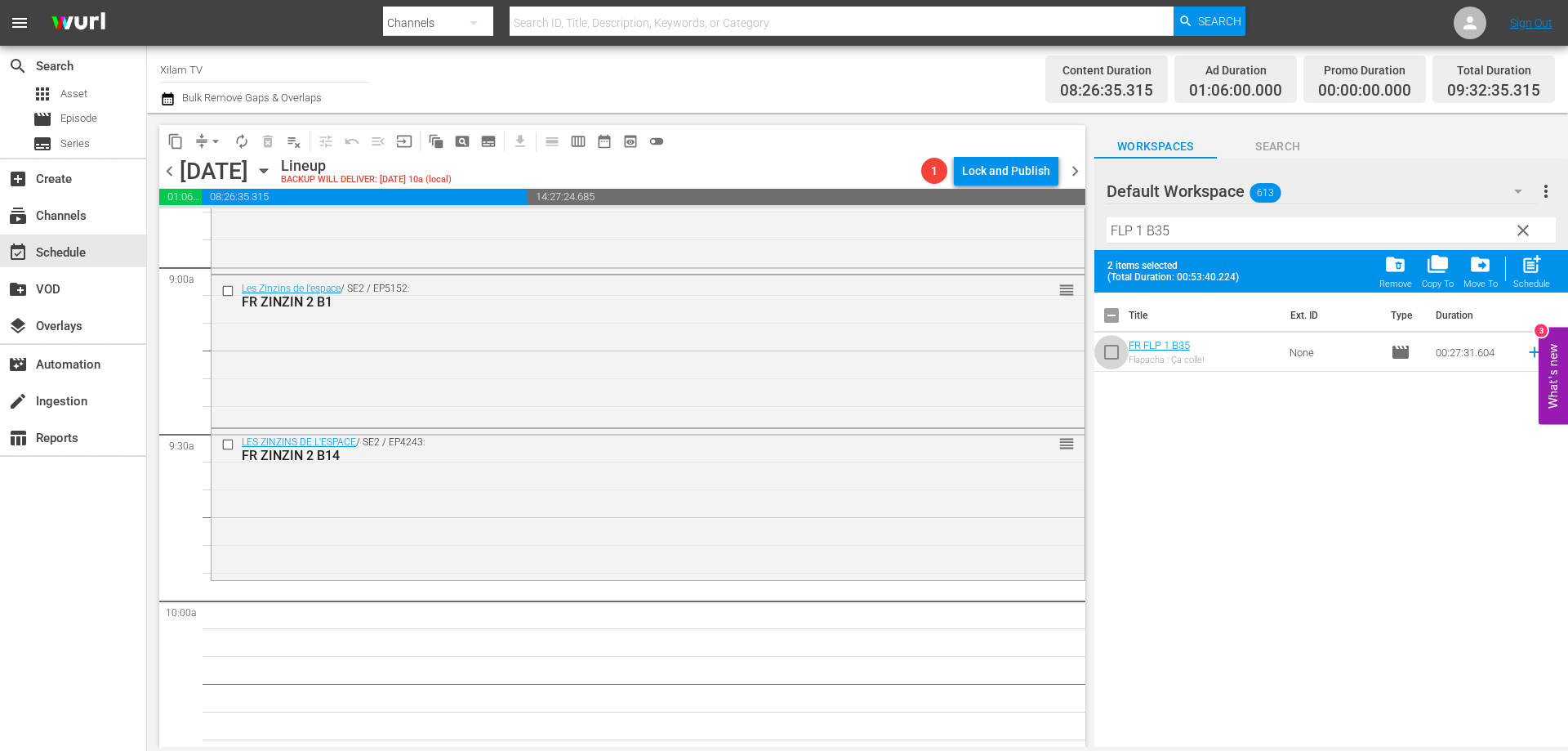
click at [1108, 350] on input "checkbox" at bounding box center [1112, 355] width 35 height 35
click at [1528, 268] on span "post_add" at bounding box center [1531, 264] width 22 height 22
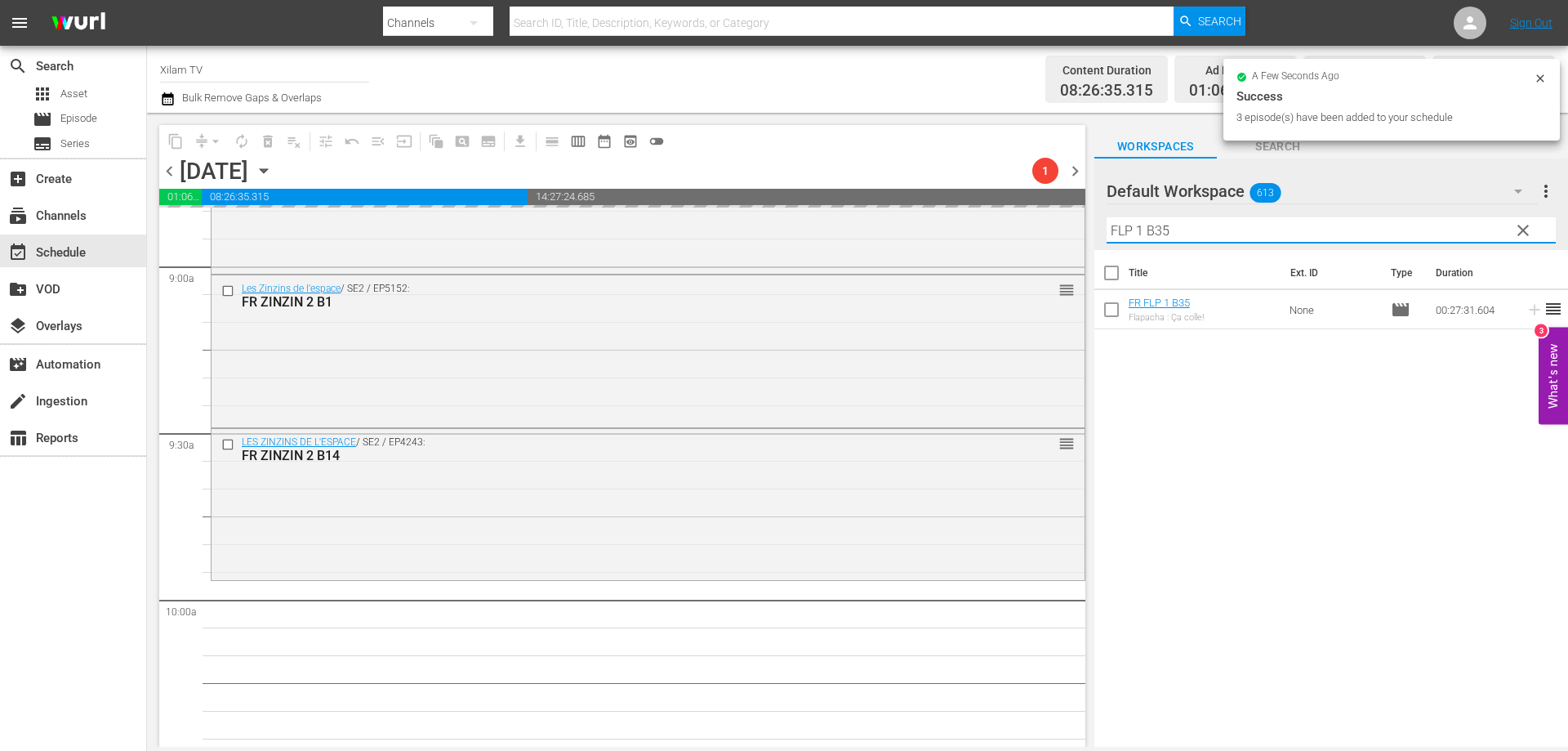
drag, startPoint x: 1141, startPoint y: 233, endPoint x: 1084, endPoint y: 228, distance: 57.2
click at [1084, 228] on div "content_copy compress arrow_drop_down autorenew_outlined delete_forever_outline…" at bounding box center [858, 429] width 1422 height 634
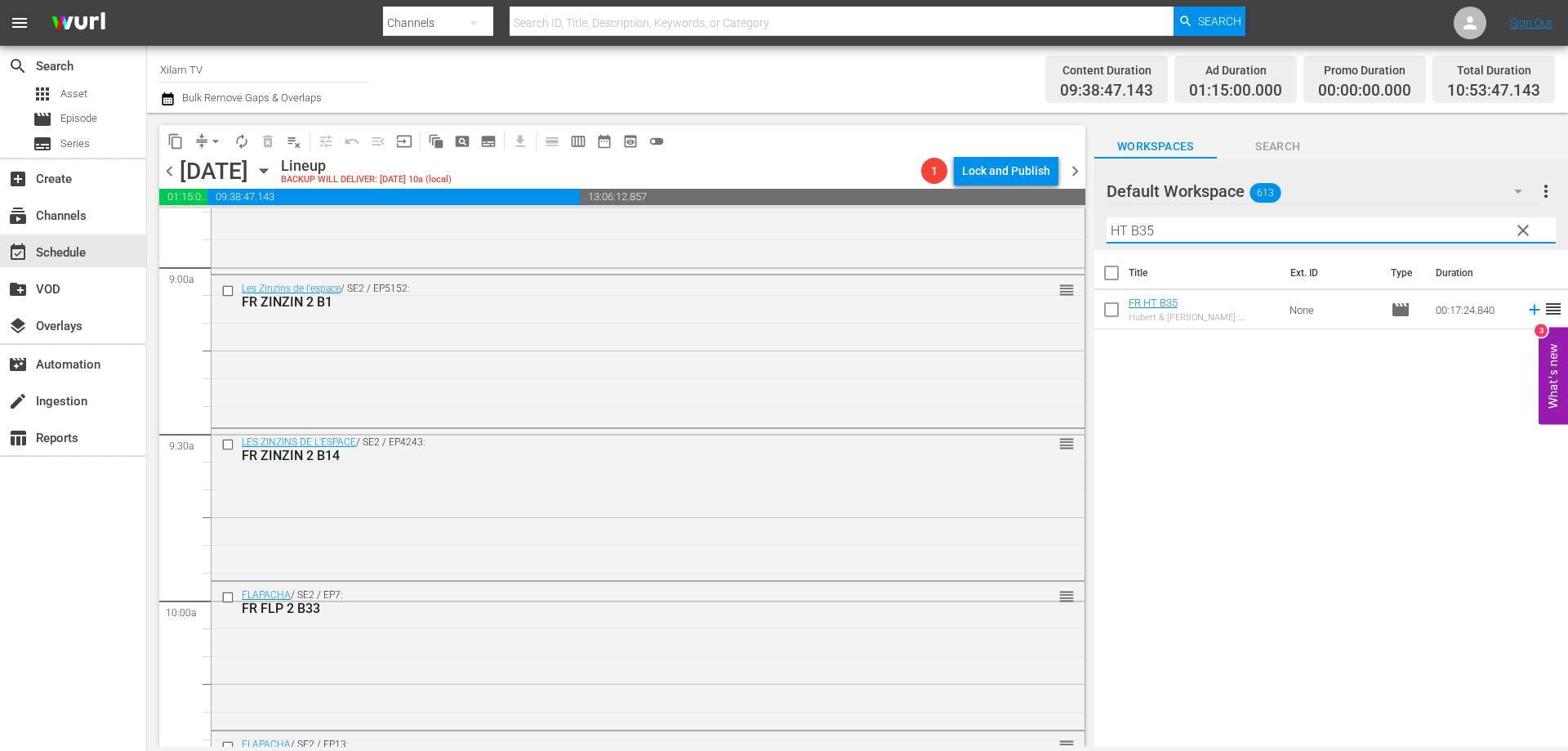
click at [1254, 229] on input "HT B35" at bounding box center [1331, 230] width 450 height 26
click at [1108, 312] on input "checkbox" at bounding box center [1112, 313] width 35 height 35
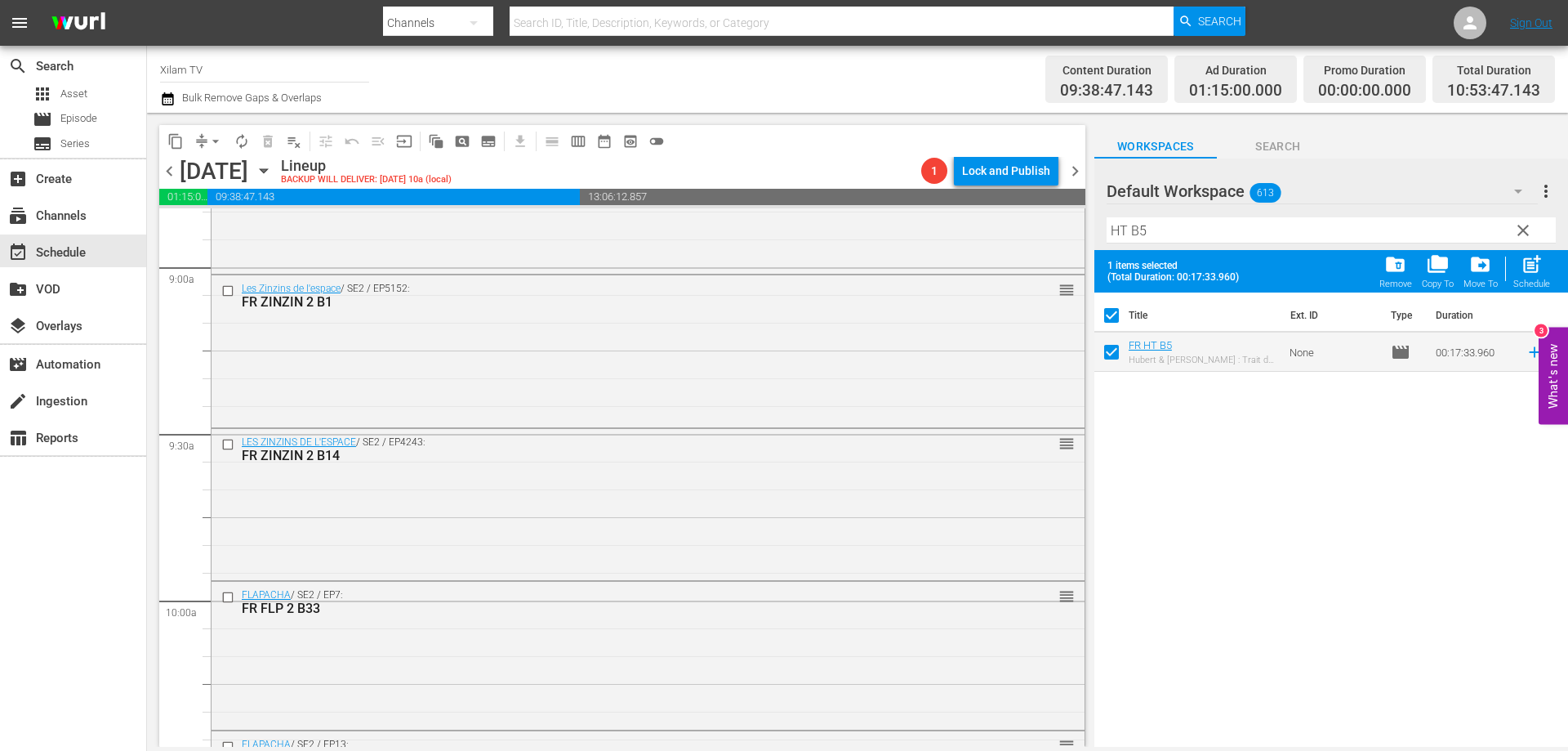
click at [1154, 239] on input "HT B5" at bounding box center [1331, 230] width 450 height 26
click at [1109, 350] on input "checkbox" at bounding box center [1112, 355] width 35 height 35
click at [1166, 237] on input "HT B15" at bounding box center [1331, 230] width 450 height 26
click at [1115, 344] on input "checkbox" at bounding box center [1112, 355] width 35 height 35
drag, startPoint x: 1524, startPoint y: 270, endPoint x: 1396, endPoint y: 242, distance: 131.0
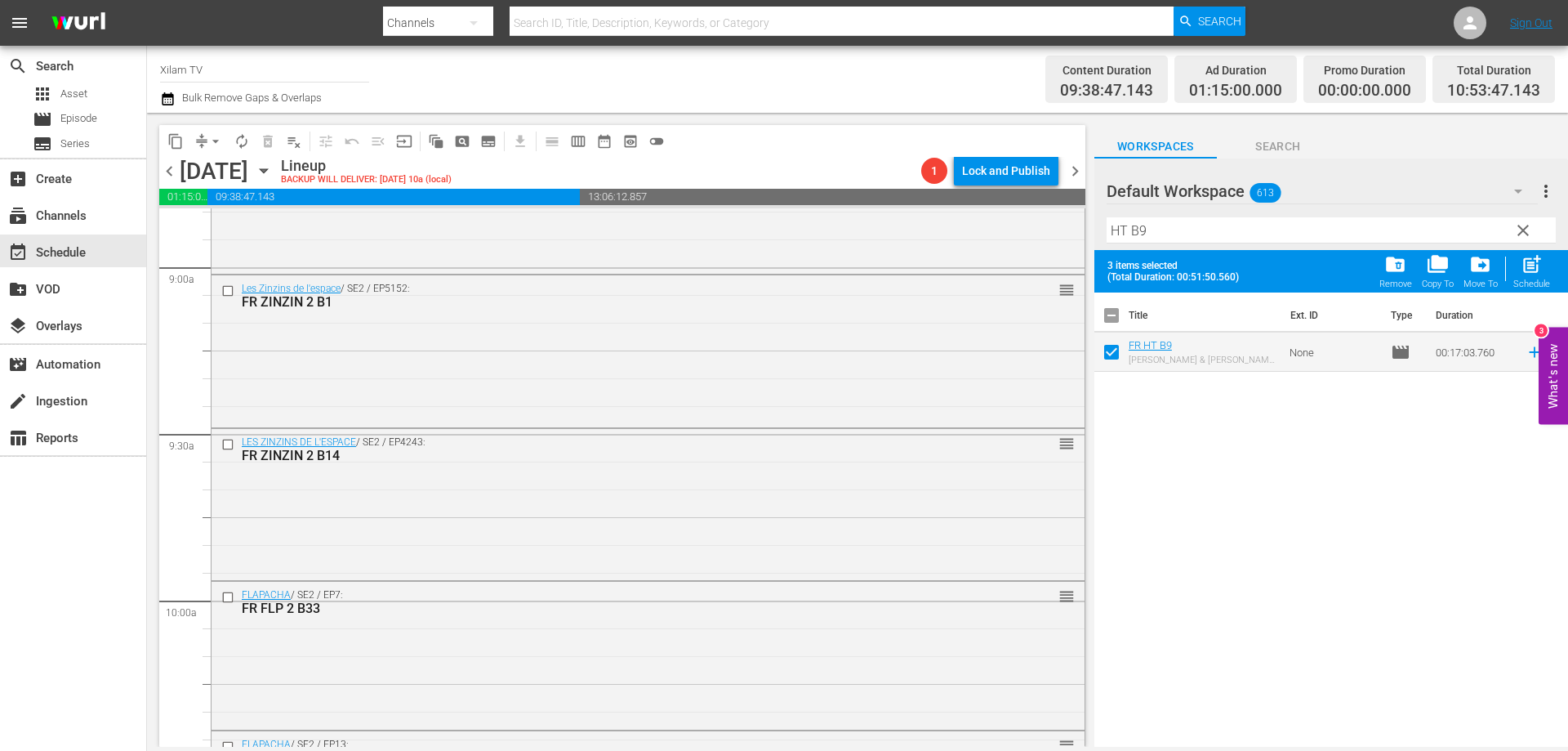
click at [1524, 268] on span "post_add" at bounding box center [1531, 264] width 22 height 22
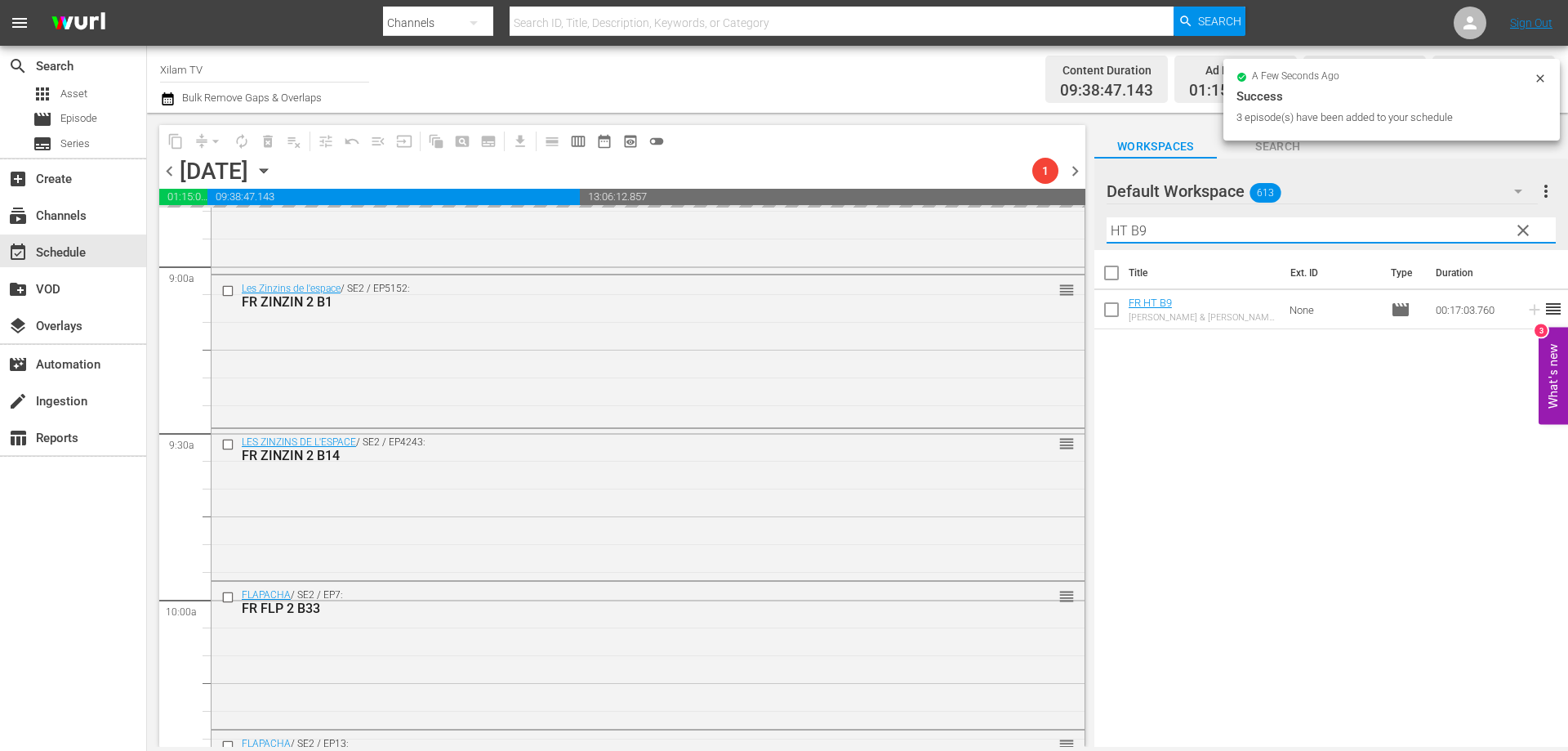
drag, startPoint x: 1105, startPoint y: 229, endPoint x: 1096, endPoint y: 228, distance: 9.1
click at [1096, 228] on div "Default Workspace 613 Default more_vert clear Filter by Title HT B9" at bounding box center [1331, 204] width 474 height 91
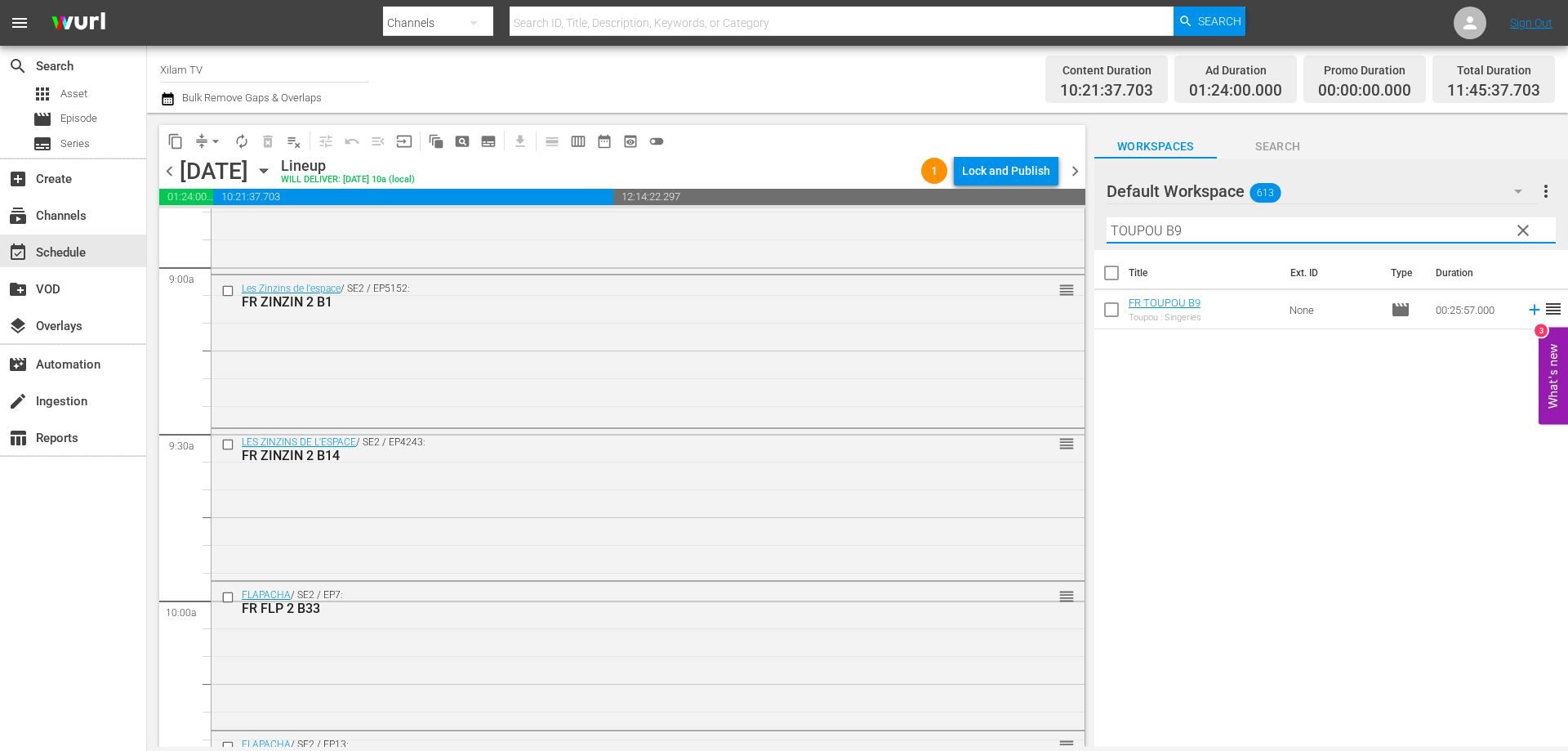
click at [1204, 242] on input "TOUPOU B9" at bounding box center [1331, 230] width 450 height 26
click at [1114, 312] on input "checkbox" at bounding box center [1112, 313] width 35 height 35
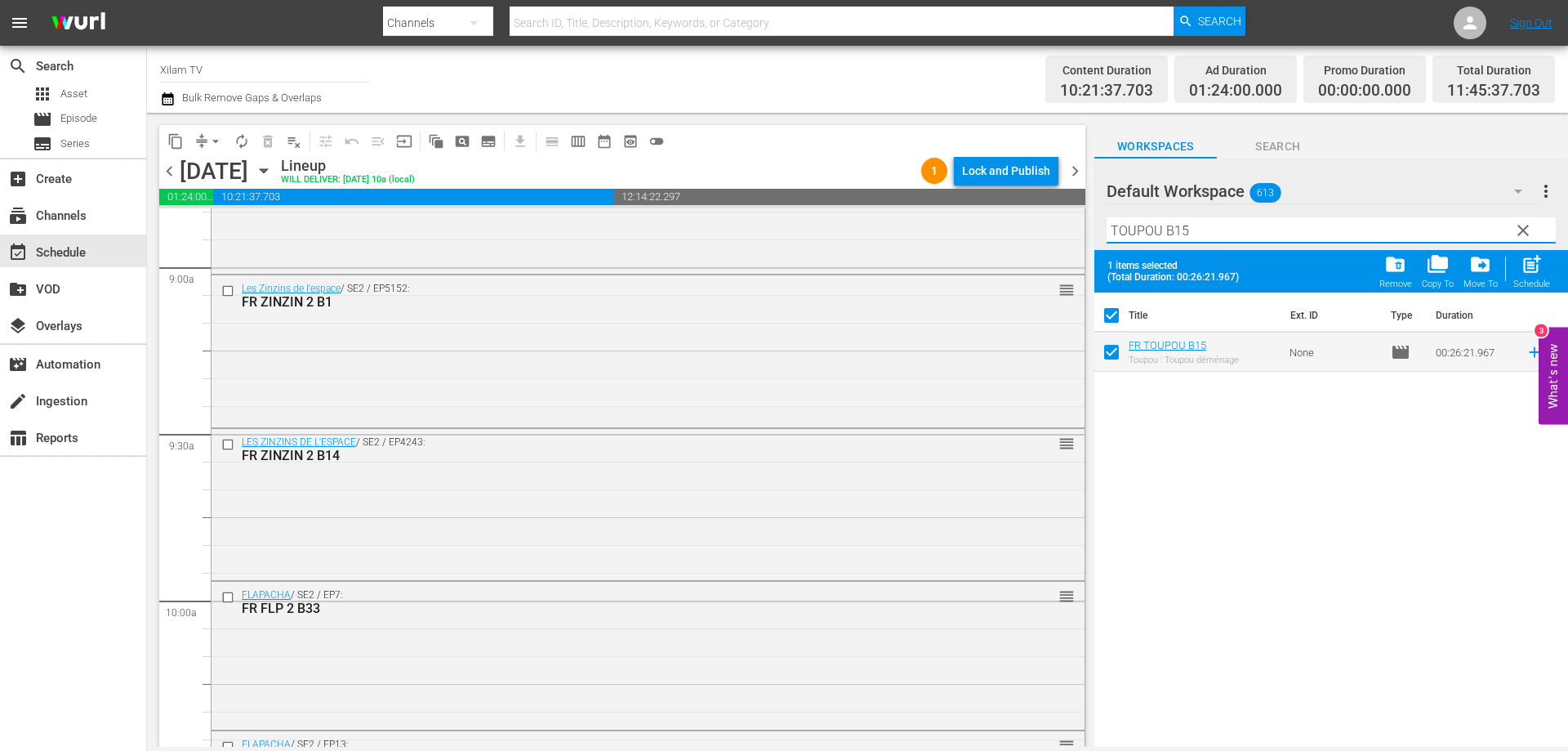
click at [1198, 236] on input "TOUPOU B15" at bounding box center [1331, 230] width 450 height 26
click at [1114, 349] on input "checkbox" at bounding box center [1112, 355] width 35 height 35
click at [1201, 229] on input "TOUPOU B19" at bounding box center [1331, 230] width 450 height 26
click at [1115, 350] on input "checkbox" at bounding box center [1112, 355] width 35 height 35
click at [1530, 266] on span "post_add" at bounding box center [1531, 264] width 22 height 22
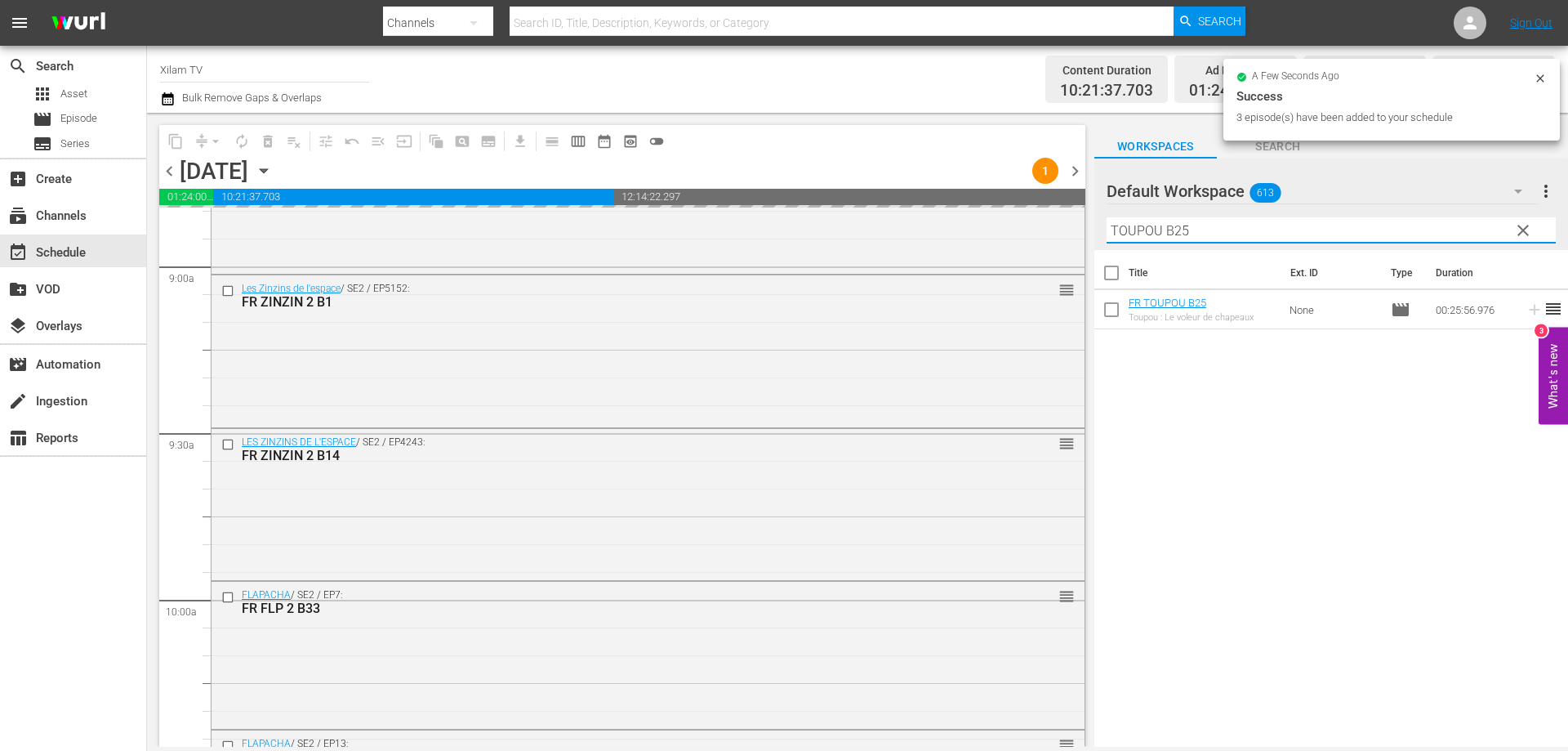
drag, startPoint x: 1134, startPoint y: 228, endPoint x: 1095, endPoint y: 224, distance: 39.2
click at [1095, 224] on div "Default Workspace 613 Default more_vert clear Filter by Title TOUPOU B25" at bounding box center [1331, 204] width 474 height 91
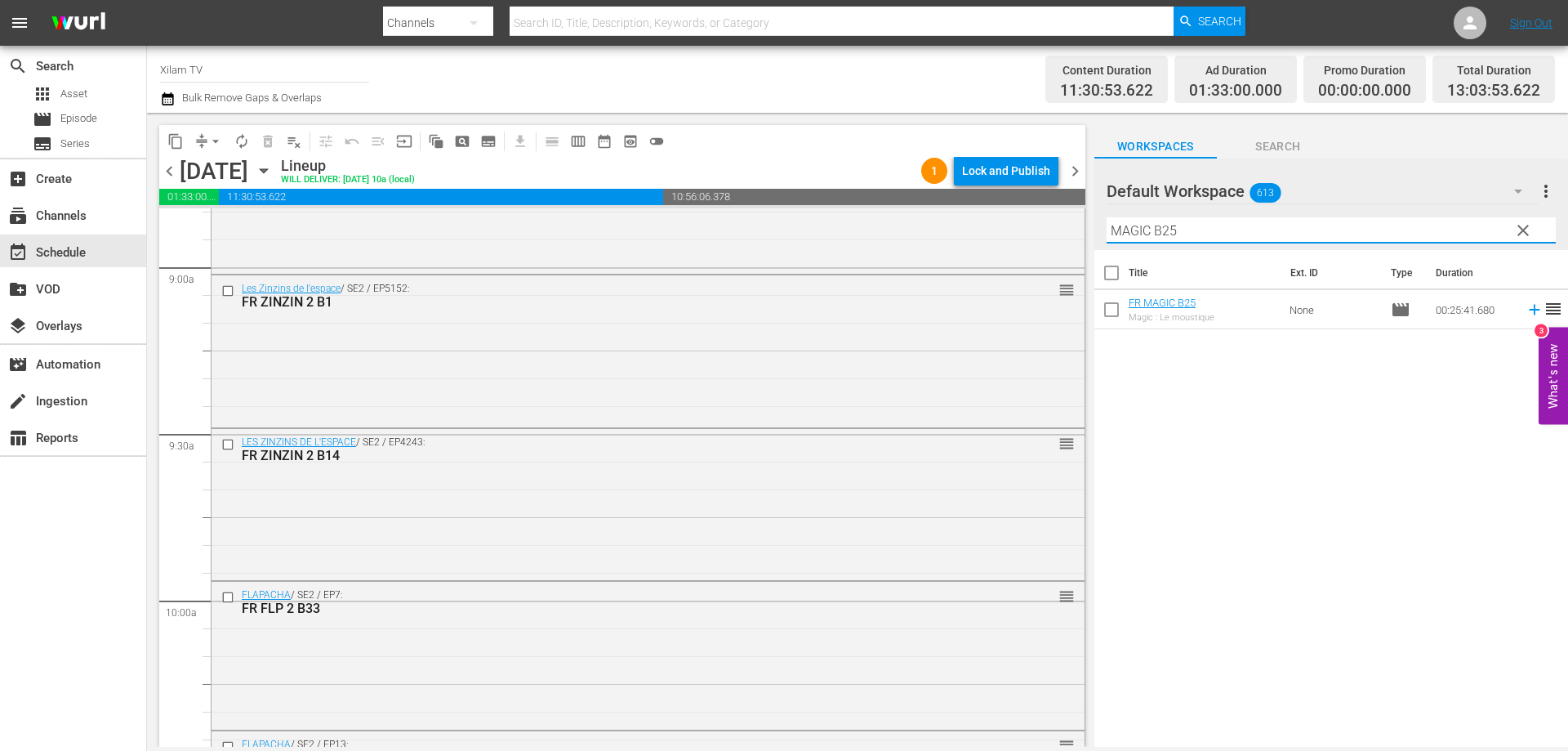
click at [1203, 218] on input "MAGIC B25" at bounding box center [1331, 230] width 450 height 26
click at [1110, 305] on input "checkbox" at bounding box center [1112, 313] width 35 height 35
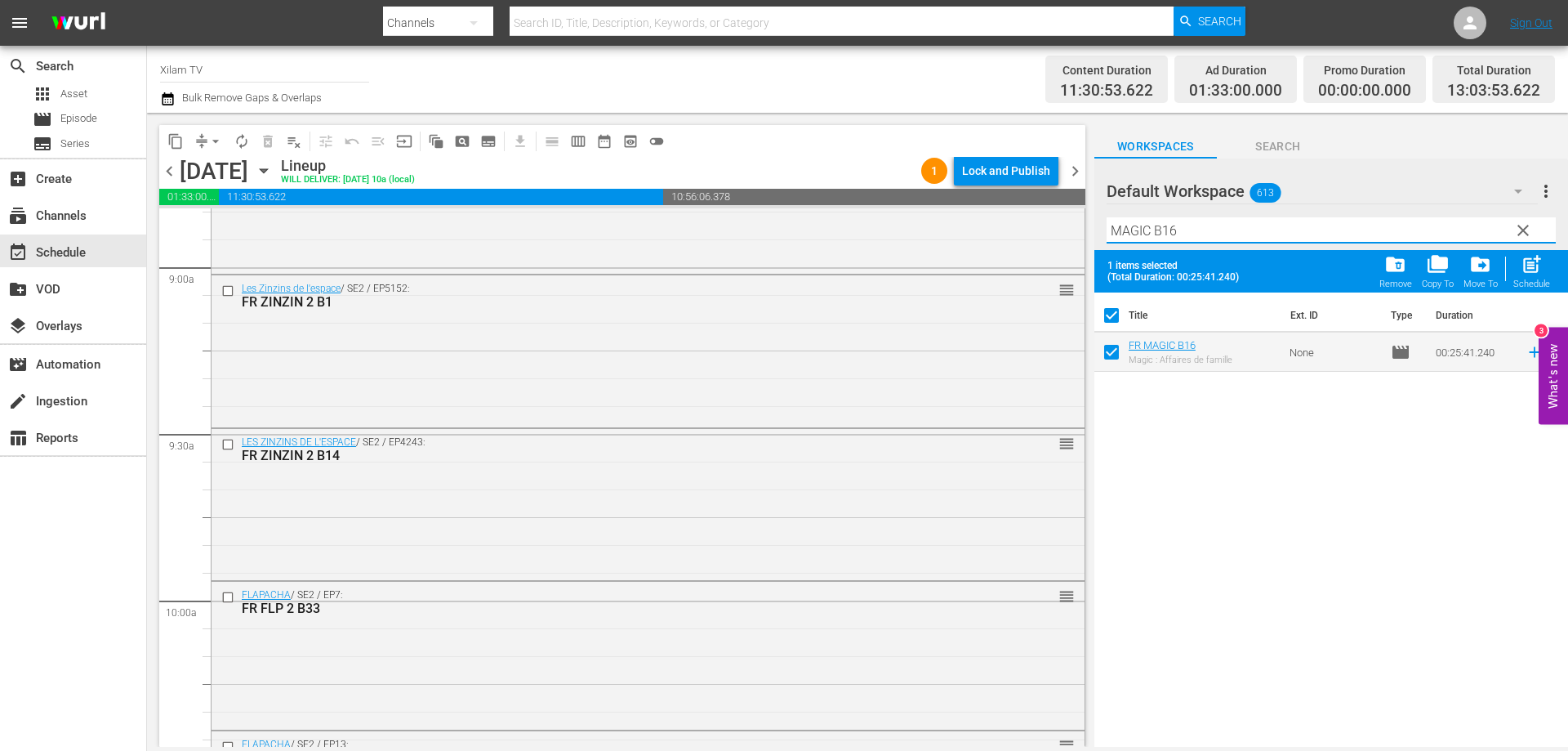
drag, startPoint x: 1148, startPoint y: 228, endPoint x: 1115, endPoint y: 225, distance: 33.1
click at [1115, 225] on input "MAGIC B16" at bounding box center [1331, 230] width 450 height 26
click at [1180, 229] on input "AKOM 2 B16" at bounding box center [1331, 230] width 450 height 26
click at [1189, 229] on input "AKOM 2 B16" at bounding box center [1331, 230] width 450 height 26
click at [1110, 353] on input "checkbox" at bounding box center [1112, 355] width 35 height 35
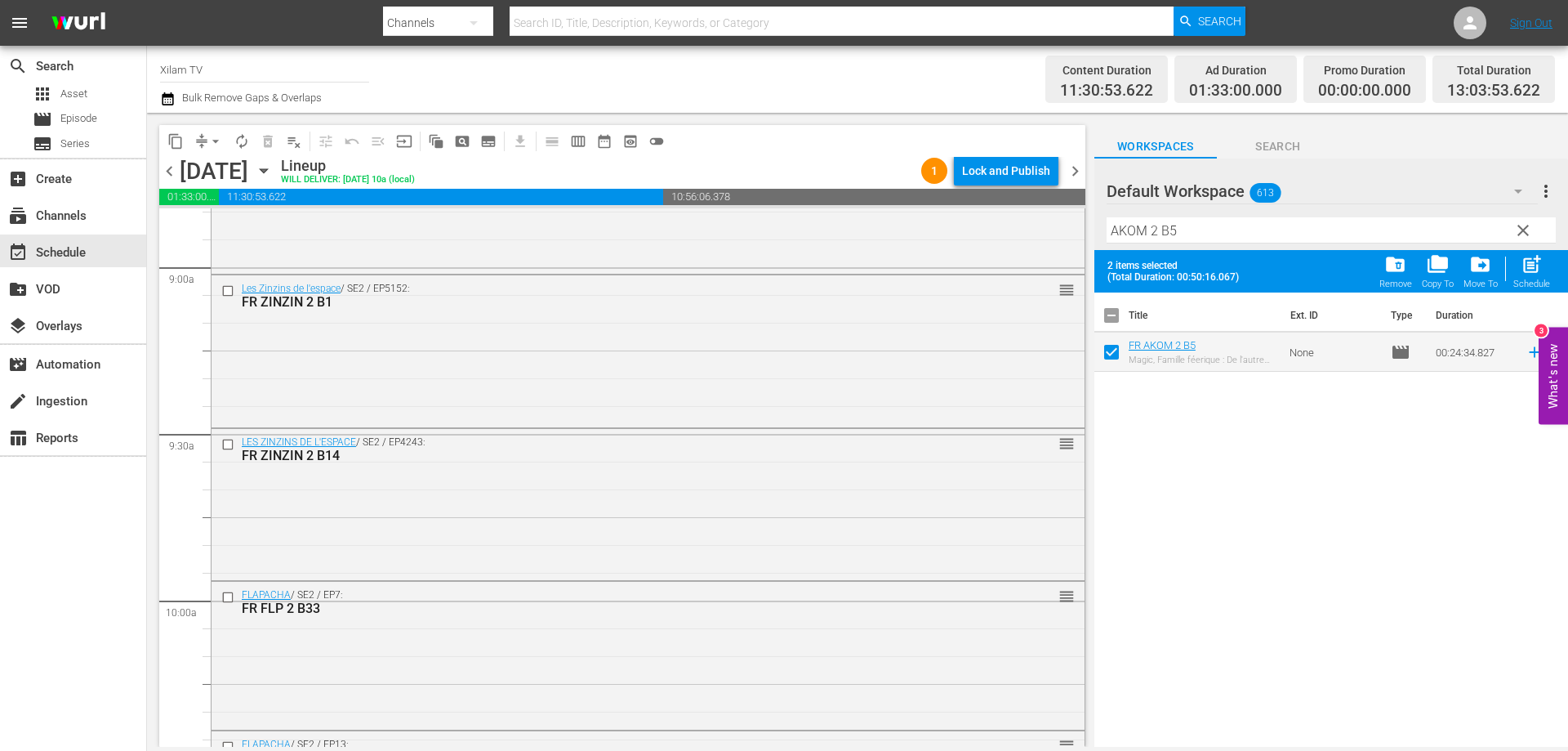
click at [1201, 241] on input "AKOM 2 B5" at bounding box center [1331, 230] width 450 height 26
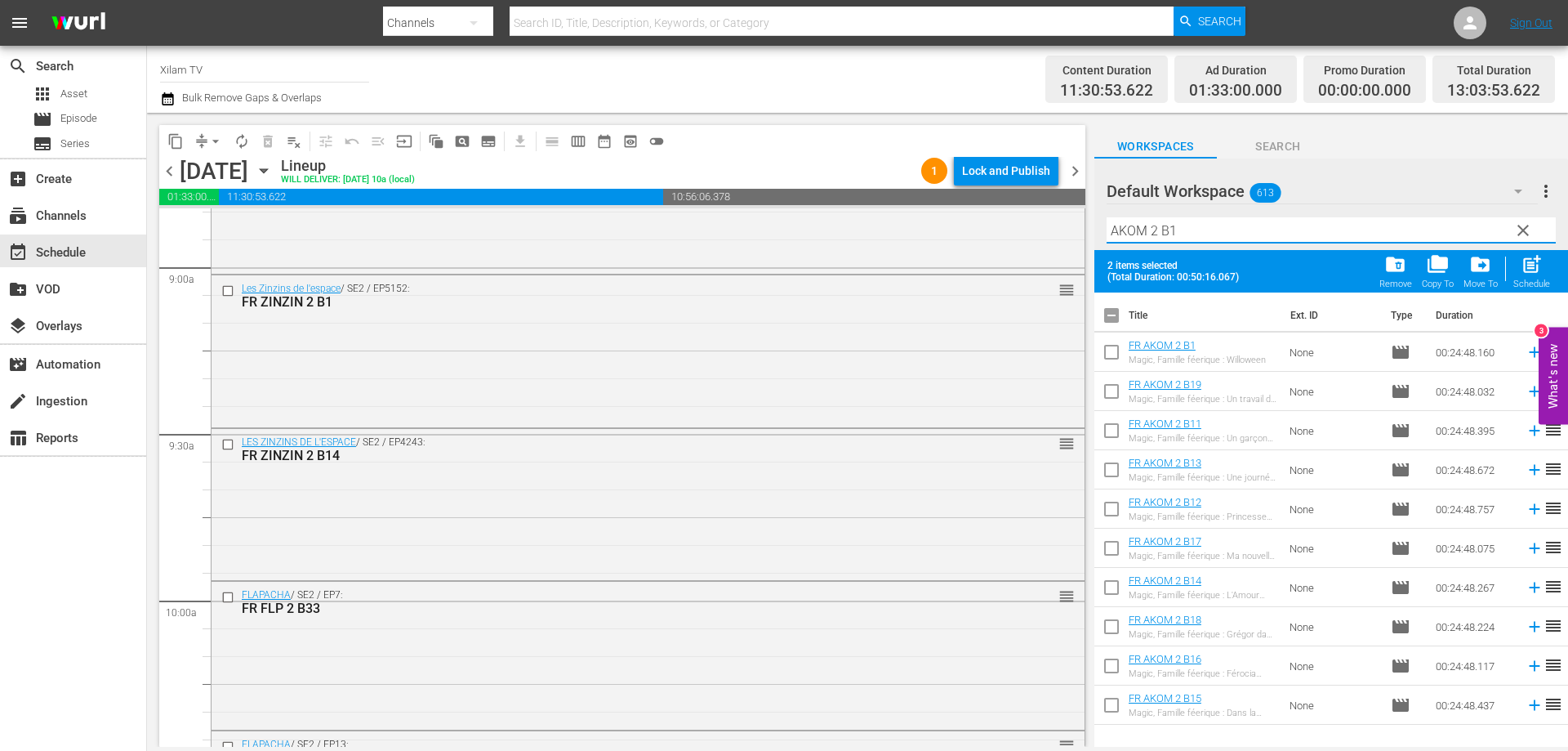
click at [1112, 355] on input "checkbox" at bounding box center [1112, 355] width 35 height 35
click at [1552, 257] on span "post_add Schedule" at bounding box center [1532, 270] width 47 height 46
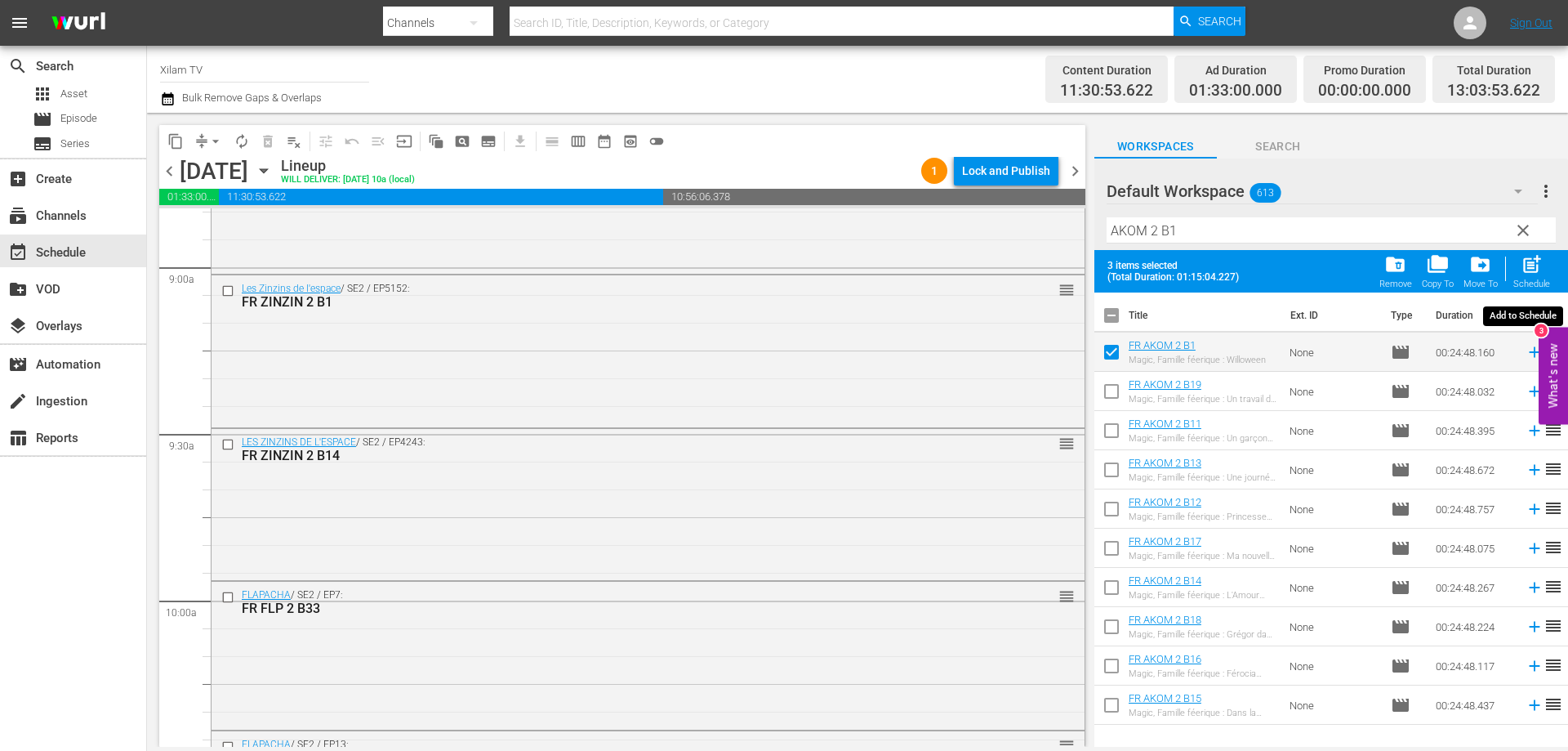
click at [1536, 267] on span "post_add" at bounding box center [1531, 264] width 22 height 22
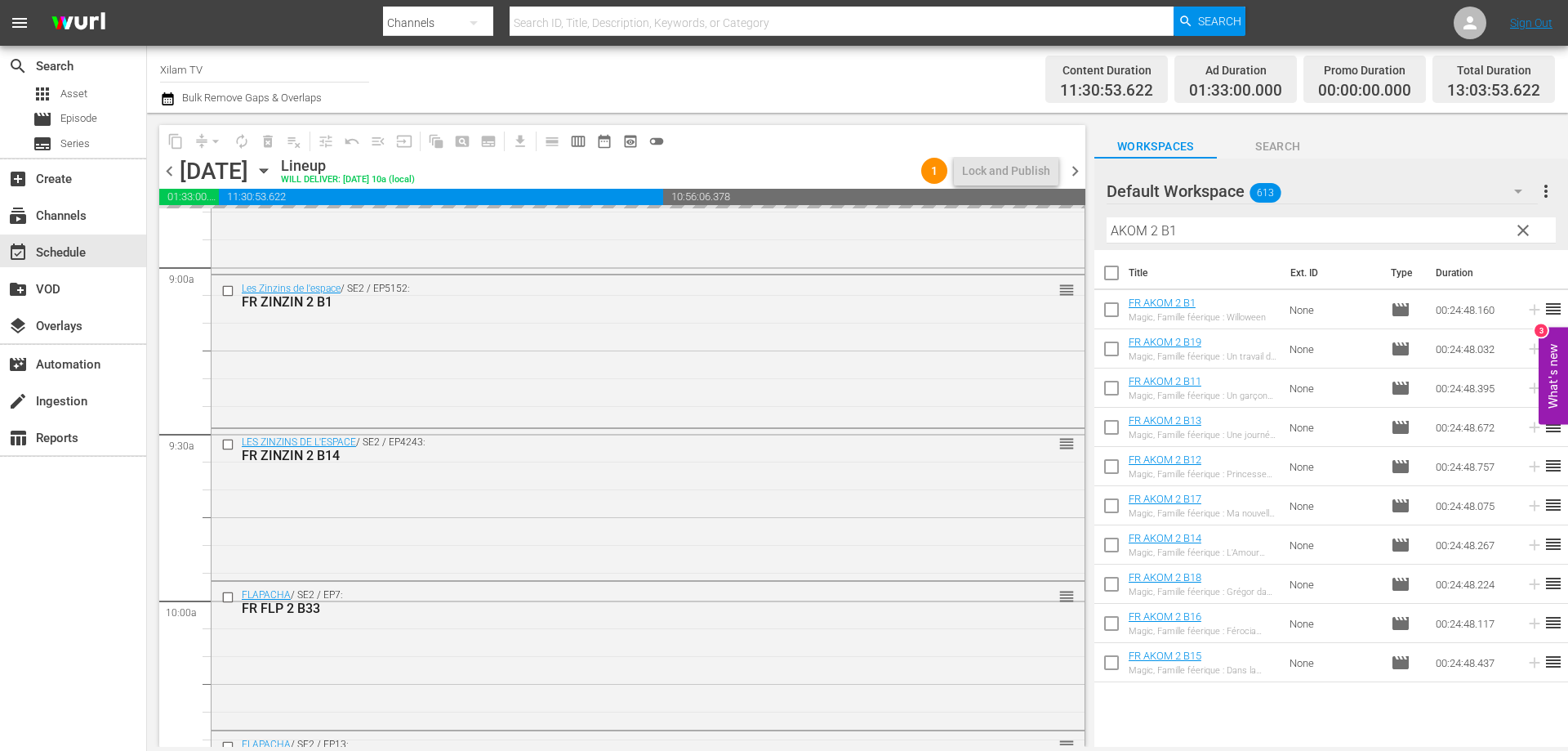
click at [1119, 236] on input "AKOM 2 B1" at bounding box center [1331, 230] width 450 height 26
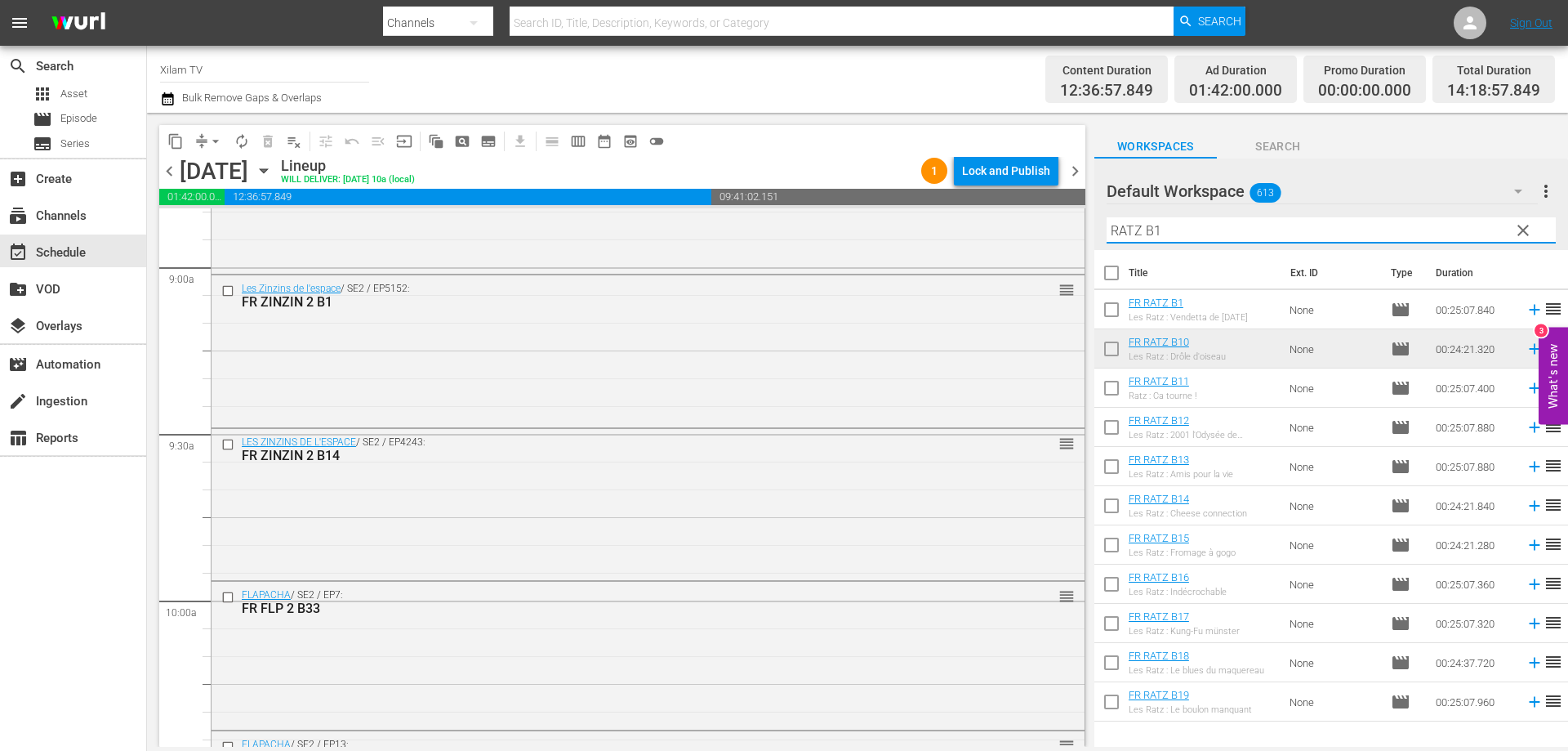
click at [1211, 231] on input "RATZ B1" at bounding box center [1331, 230] width 450 height 26
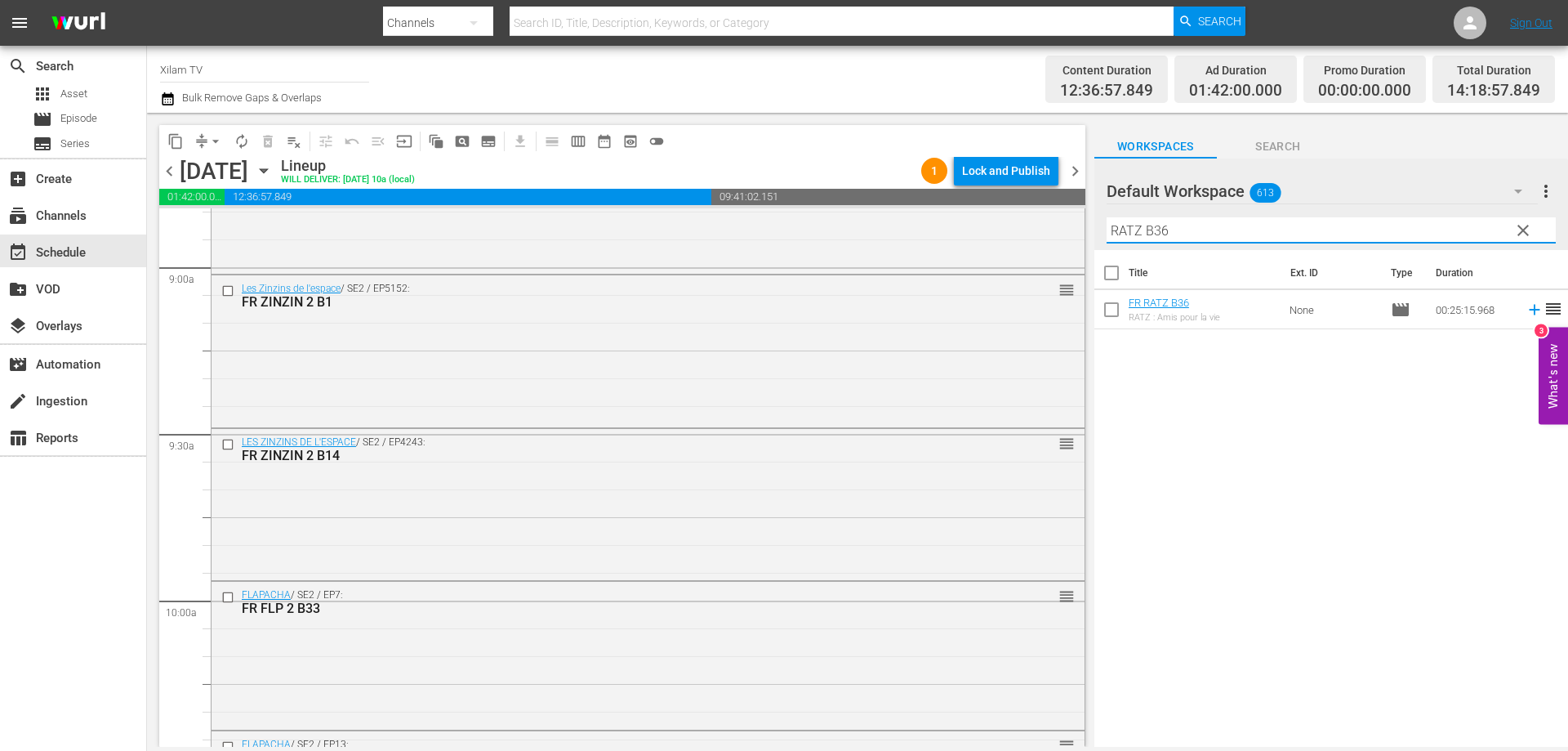
click at [1109, 311] on input "checkbox" at bounding box center [1112, 313] width 35 height 35
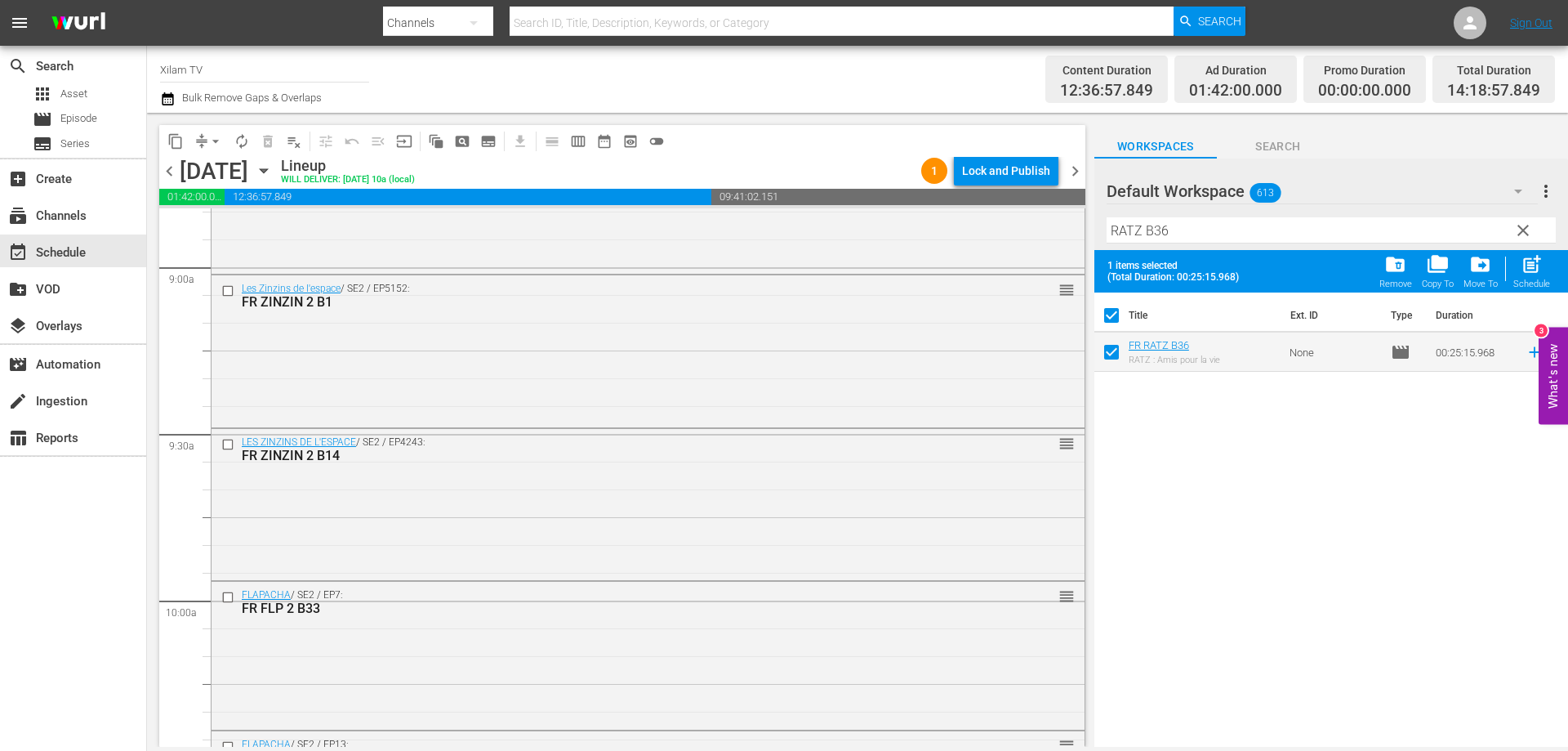
click at [1185, 230] on input "RATZ B36" at bounding box center [1331, 230] width 450 height 26
click at [1114, 349] on input "checkbox" at bounding box center [1112, 355] width 35 height 35
click at [1192, 237] on input "RATZ B38" at bounding box center [1331, 230] width 450 height 26
click at [1114, 346] on input "checkbox" at bounding box center [1112, 355] width 35 height 35
click at [1547, 256] on div "post_add Schedule" at bounding box center [1531, 271] width 37 height 36
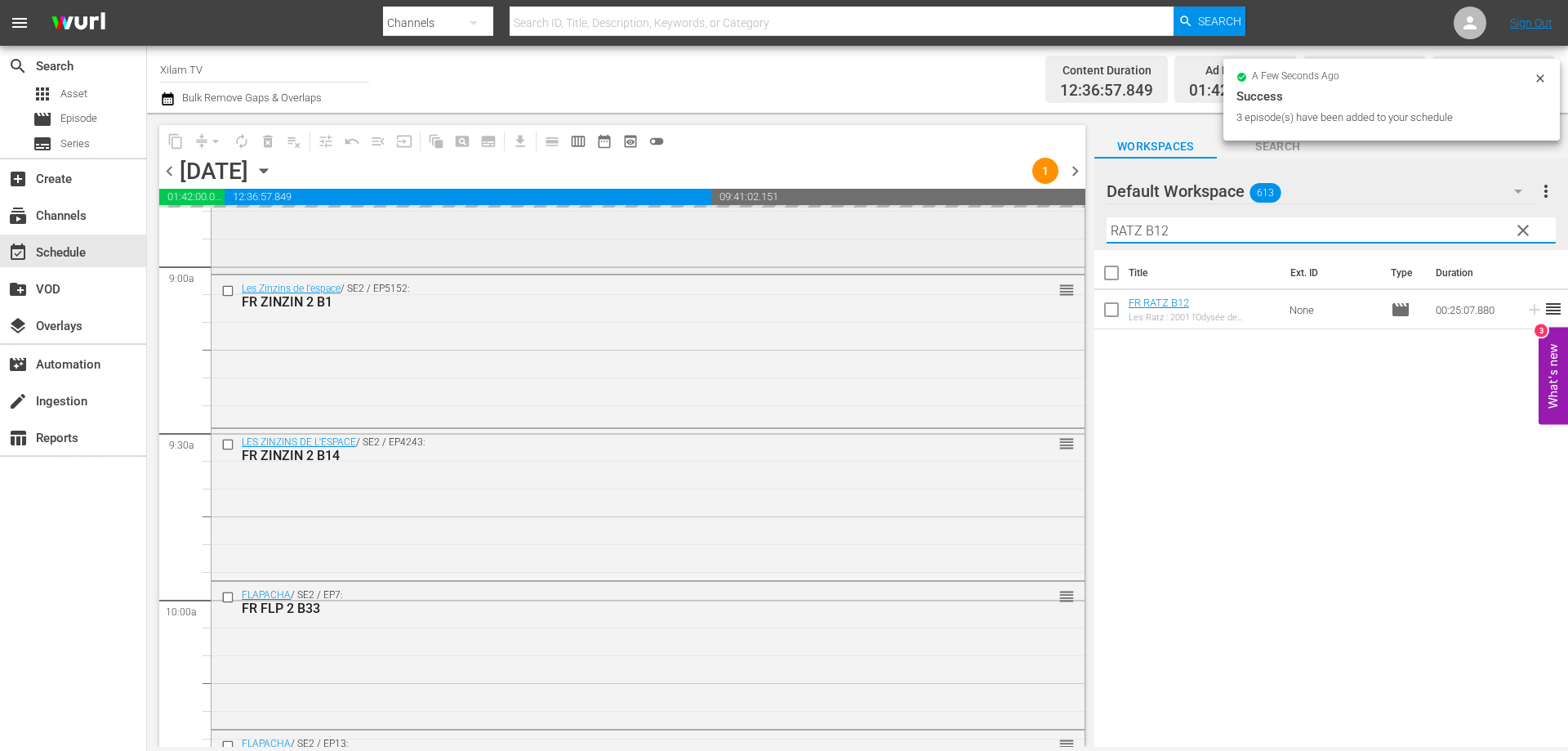
drag, startPoint x: 1106, startPoint y: 229, endPoint x: 1071, endPoint y: 221, distance: 35.9
click at [1077, 223] on div "content_copy compress arrow_drop_down autorenew_outlined delete_forever_outline…" at bounding box center [858, 429] width 1422 height 634
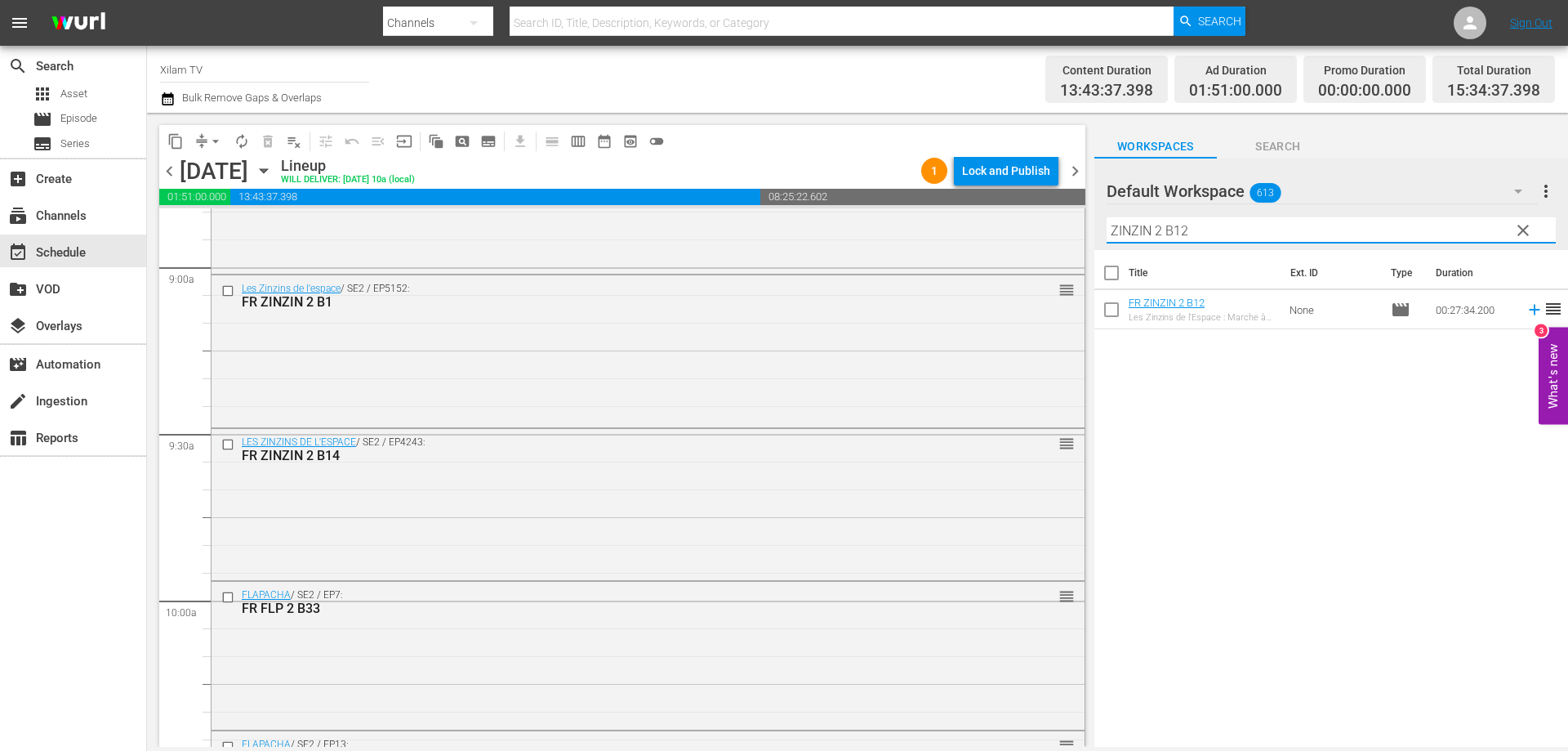
click at [1213, 223] on input "ZINZIN 2 B12" at bounding box center [1331, 230] width 450 height 26
click at [1110, 311] on input "checkbox" at bounding box center [1112, 313] width 35 height 35
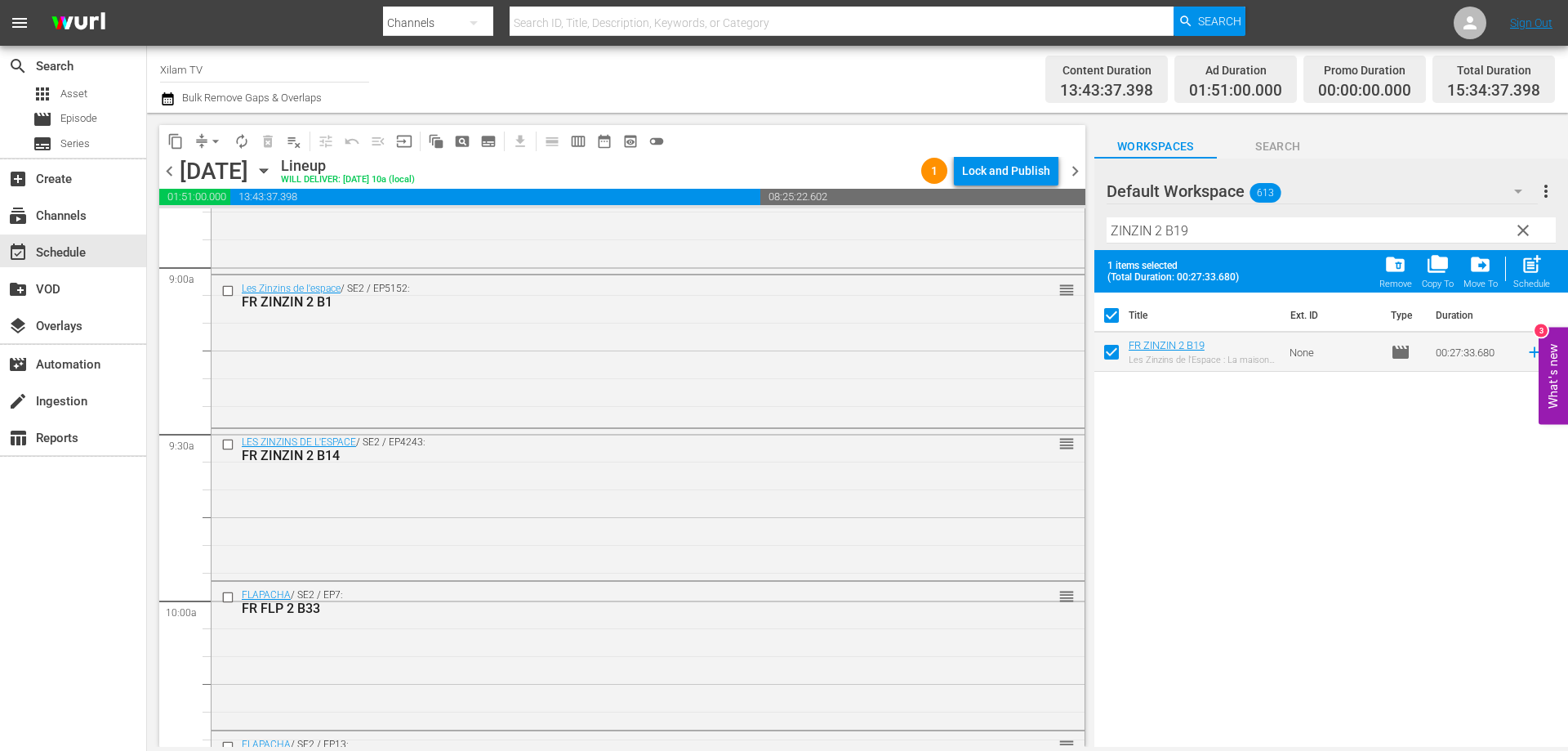
click at [1205, 232] on input "ZINZIN 2 B19" at bounding box center [1331, 230] width 450 height 26
click at [1115, 353] on input "checkbox" at bounding box center [1112, 355] width 35 height 35
click at [1212, 232] on input "ZINZIN 2 B30" at bounding box center [1331, 230] width 450 height 26
click at [1115, 353] on input "checkbox" at bounding box center [1112, 355] width 35 height 35
click at [1525, 280] on div "Schedule" at bounding box center [1531, 284] width 37 height 10
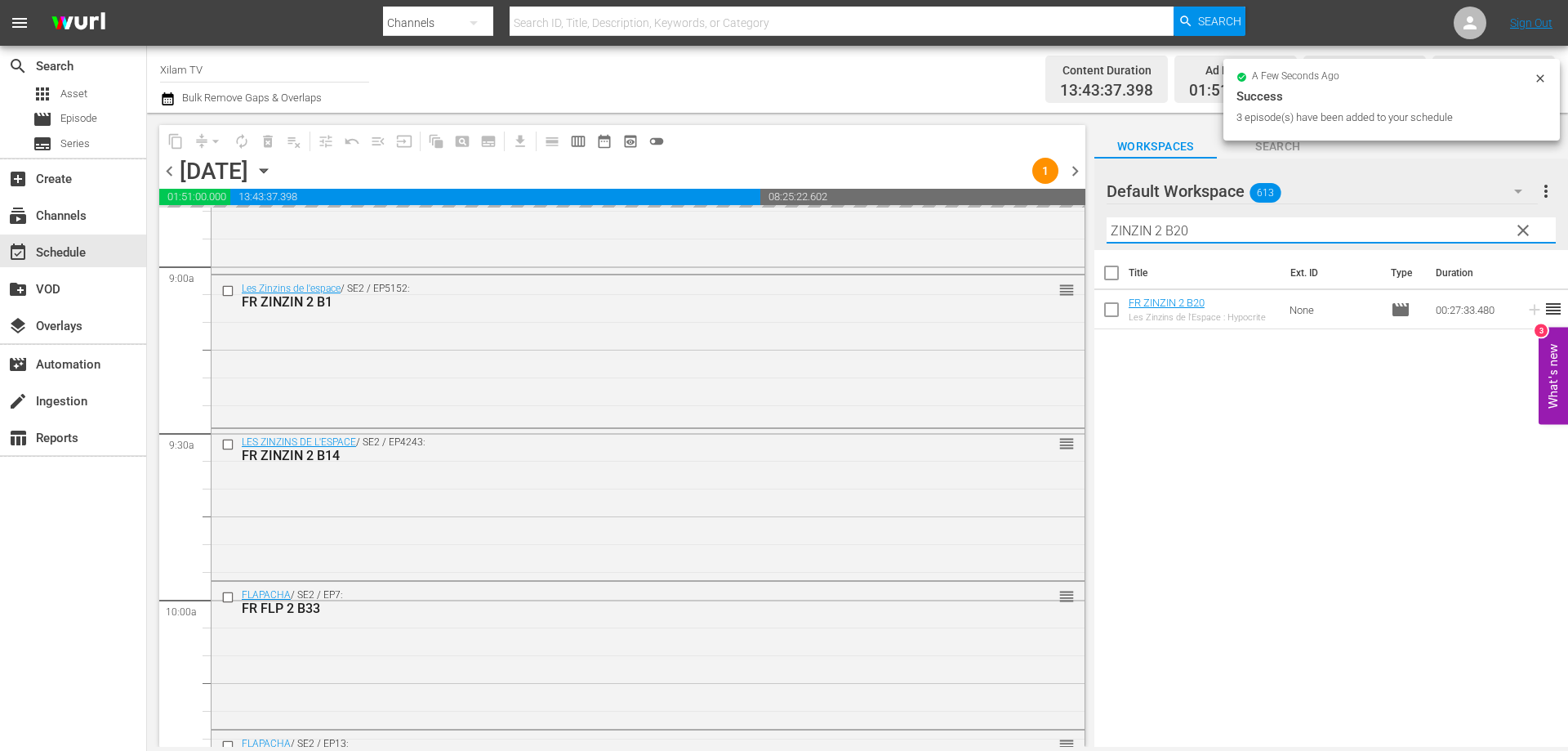
drag, startPoint x: 1129, startPoint y: 231, endPoint x: 1078, endPoint y: 229, distance: 51.0
click at [1080, 229] on div "content_copy compress arrow_drop_down autorenew_outlined delete_forever_outline…" at bounding box center [858, 429] width 1422 height 634
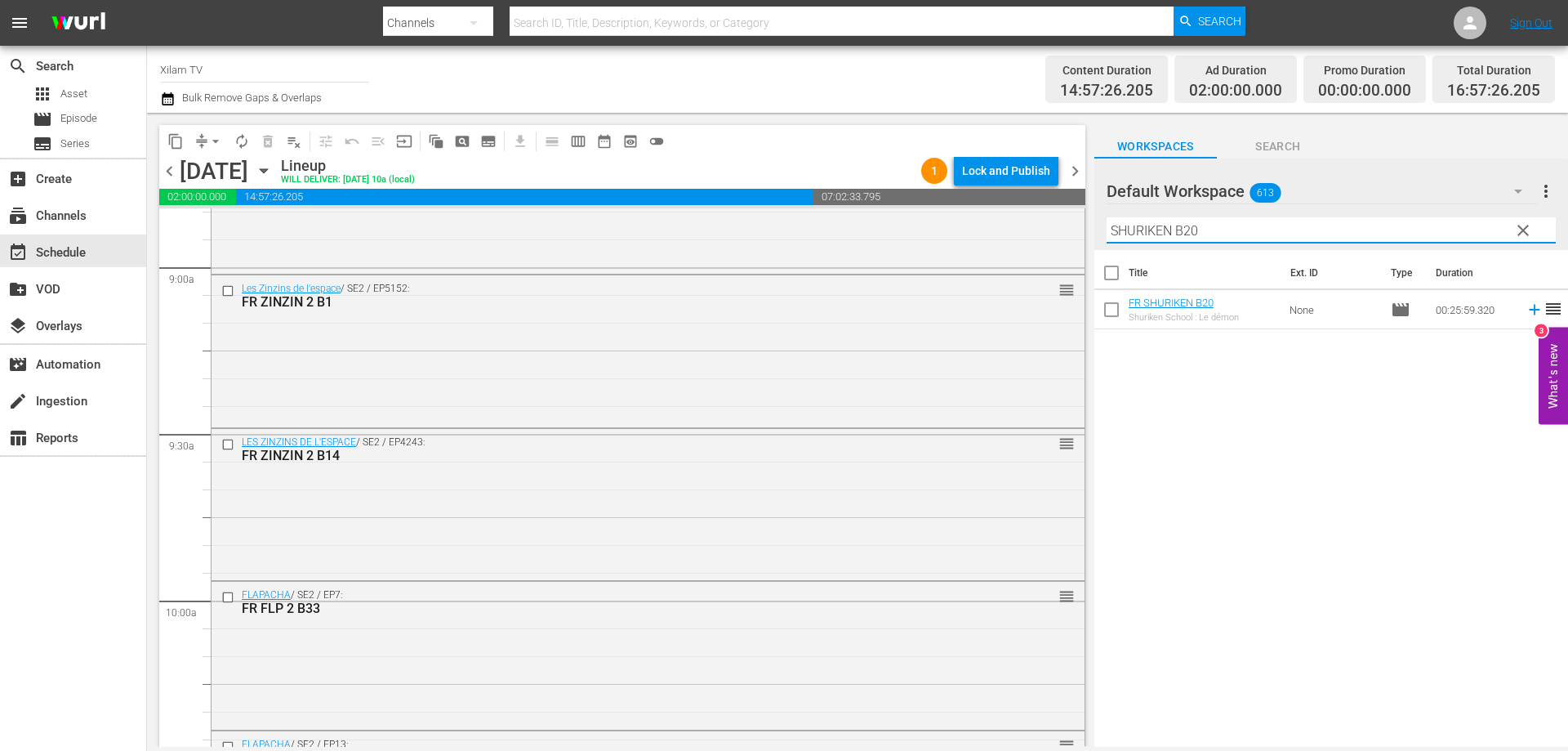
click at [1196, 231] on input "SHURIKEN B20" at bounding box center [1331, 230] width 450 height 26
click at [1115, 309] on input "checkbox" at bounding box center [1112, 313] width 35 height 35
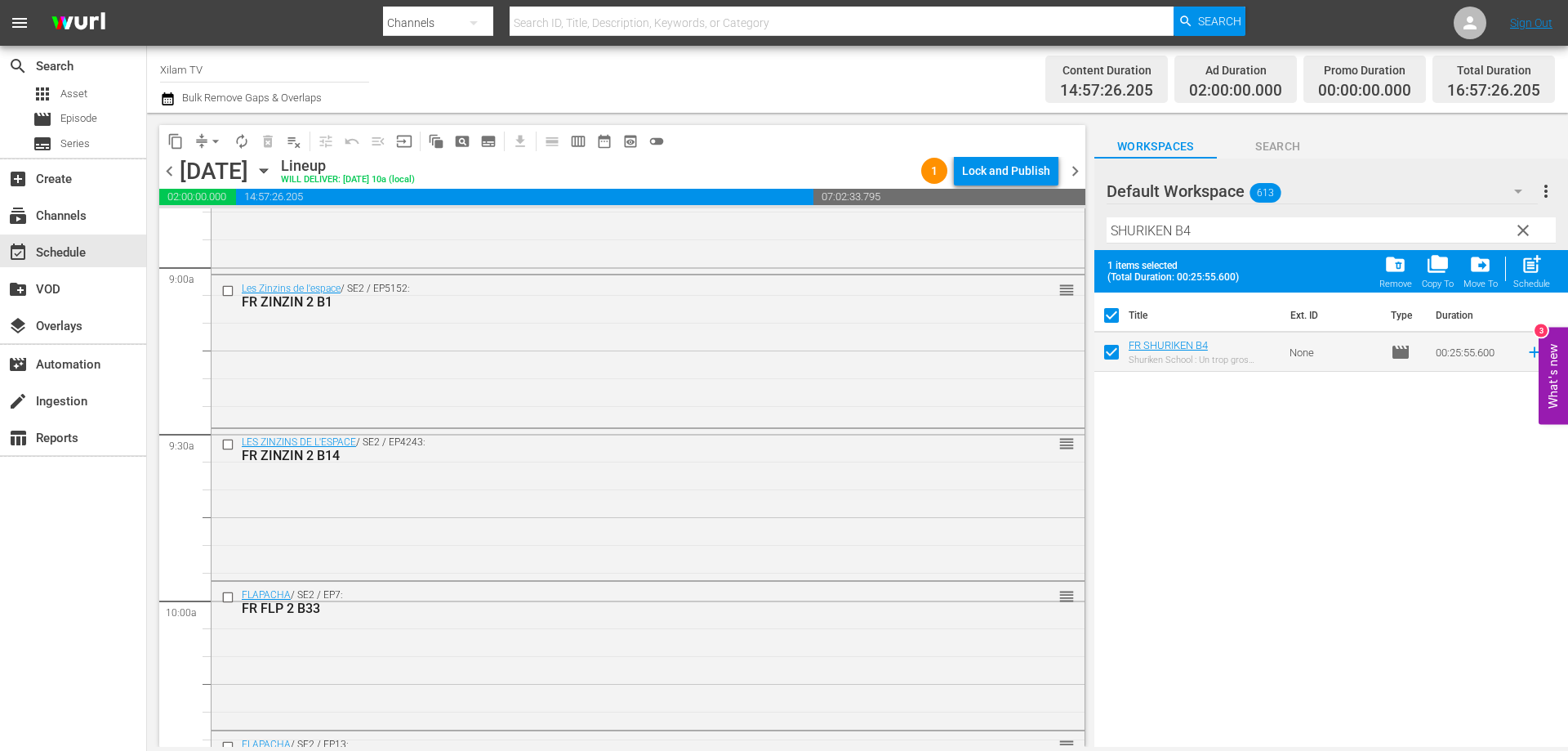
click at [1220, 228] on input "SHURIKEN B4" at bounding box center [1331, 230] width 450 height 26
click at [1110, 349] on input "checkbox" at bounding box center [1112, 355] width 35 height 35
click at [1234, 222] on input "SHURIKEN B9" at bounding box center [1331, 230] width 450 height 26
click at [1108, 349] on input "checkbox" at bounding box center [1112, 355] width 35 height 35
click at [1530, 270] on span "post_add" at bounding box center [1531, 264] width 22 height 22
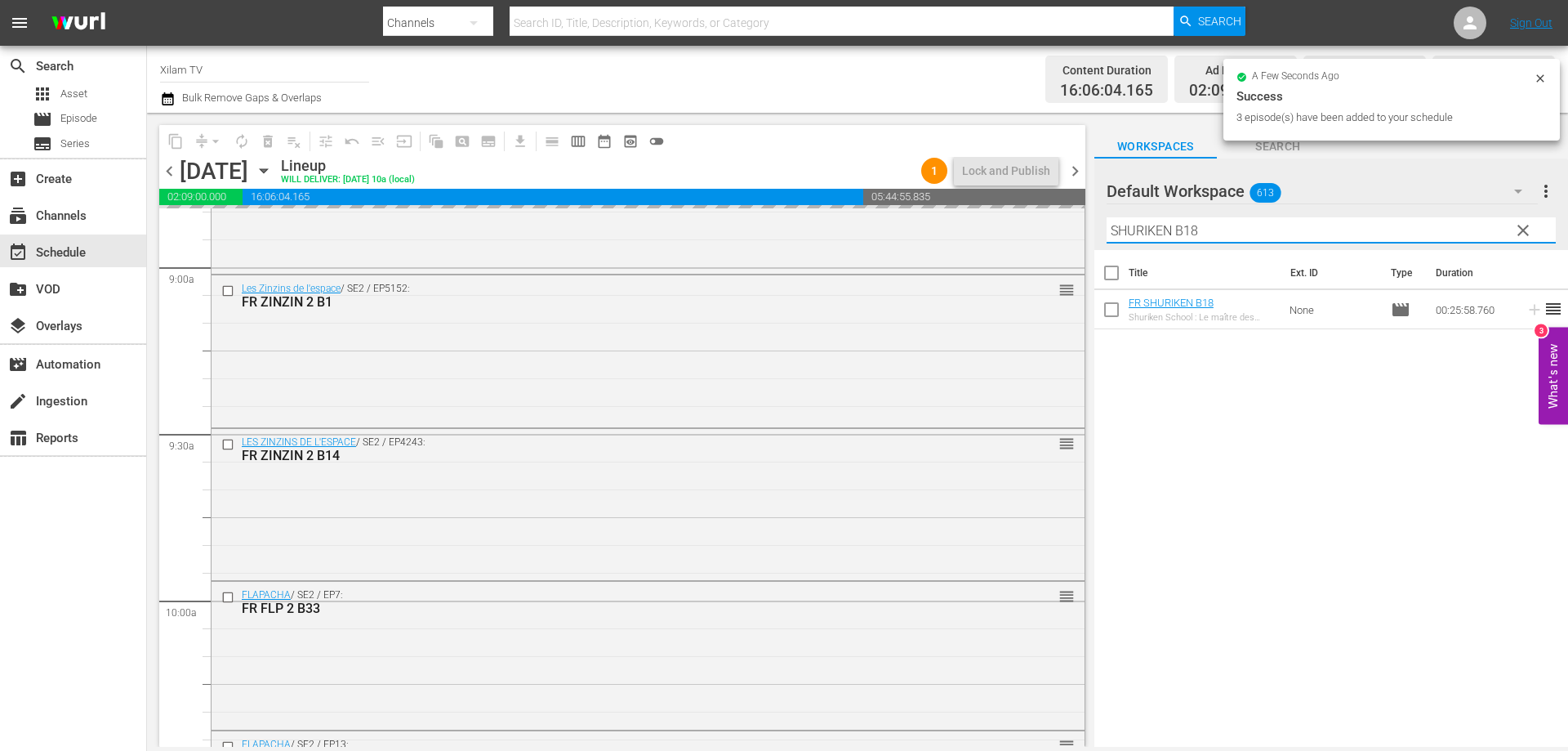
drag, startPoint x: 1173, startPoint y: 232, endPoint x: 1106, endPoint y: 228, distance: 67.1
click at [1107, 228] on input "SHURIKEN B18" at bounding box center [1331, 230] width 450 height 26
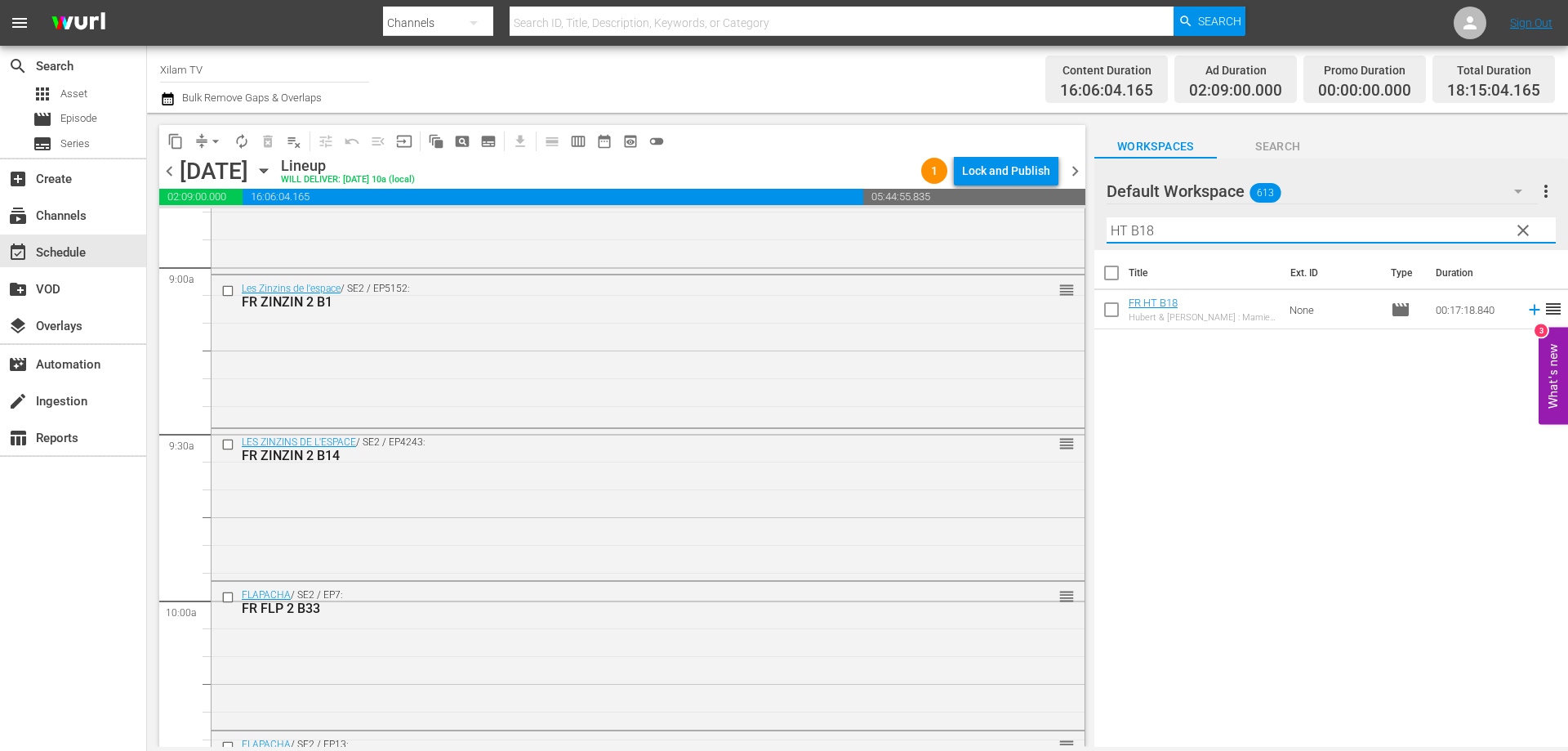
click at [1195, 237] on input "HT B18" at bounding box center [1331, 230] width 450 height 26
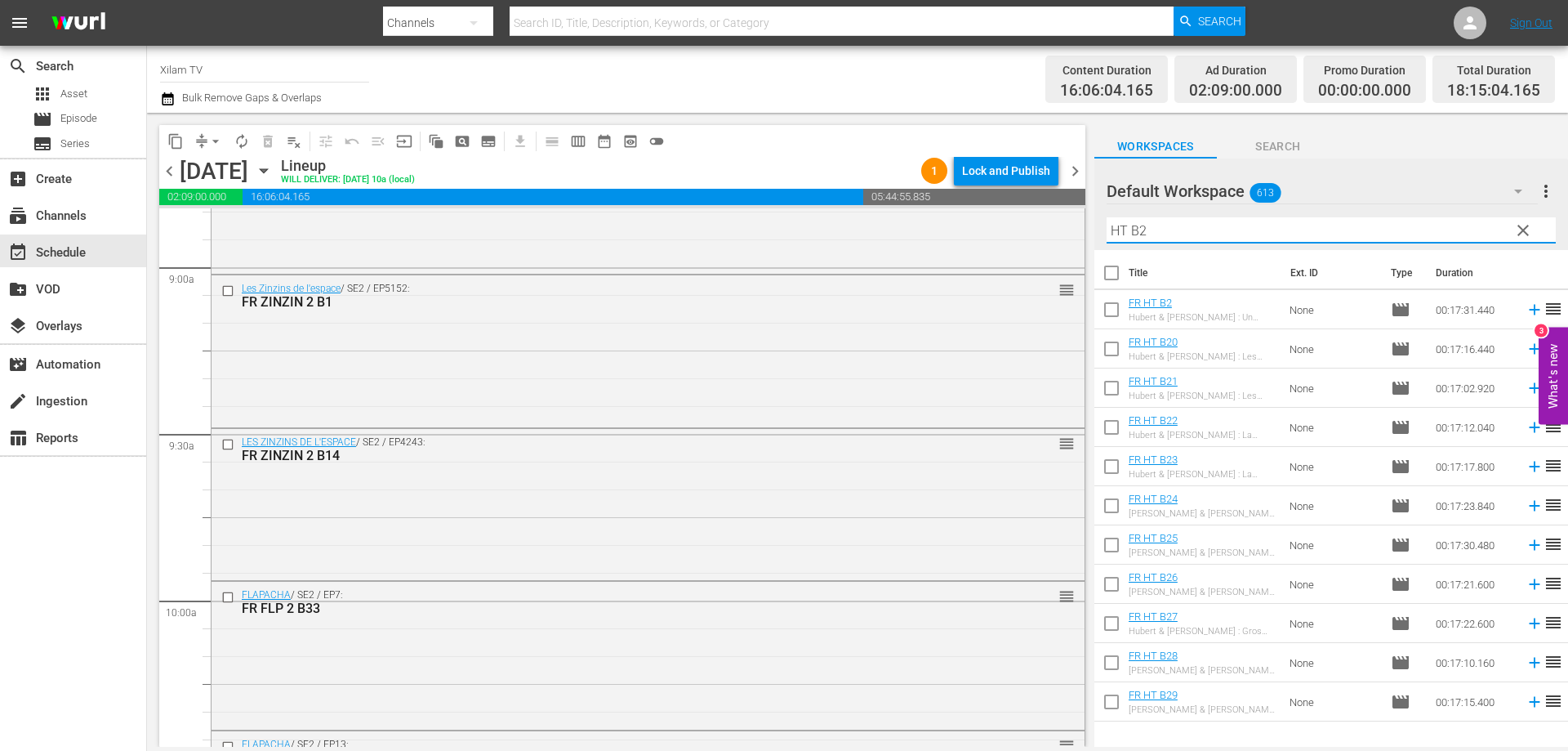
click at [1113, 663] on input "checkbox" at bounding box center [1112, 666] width 35 height 35
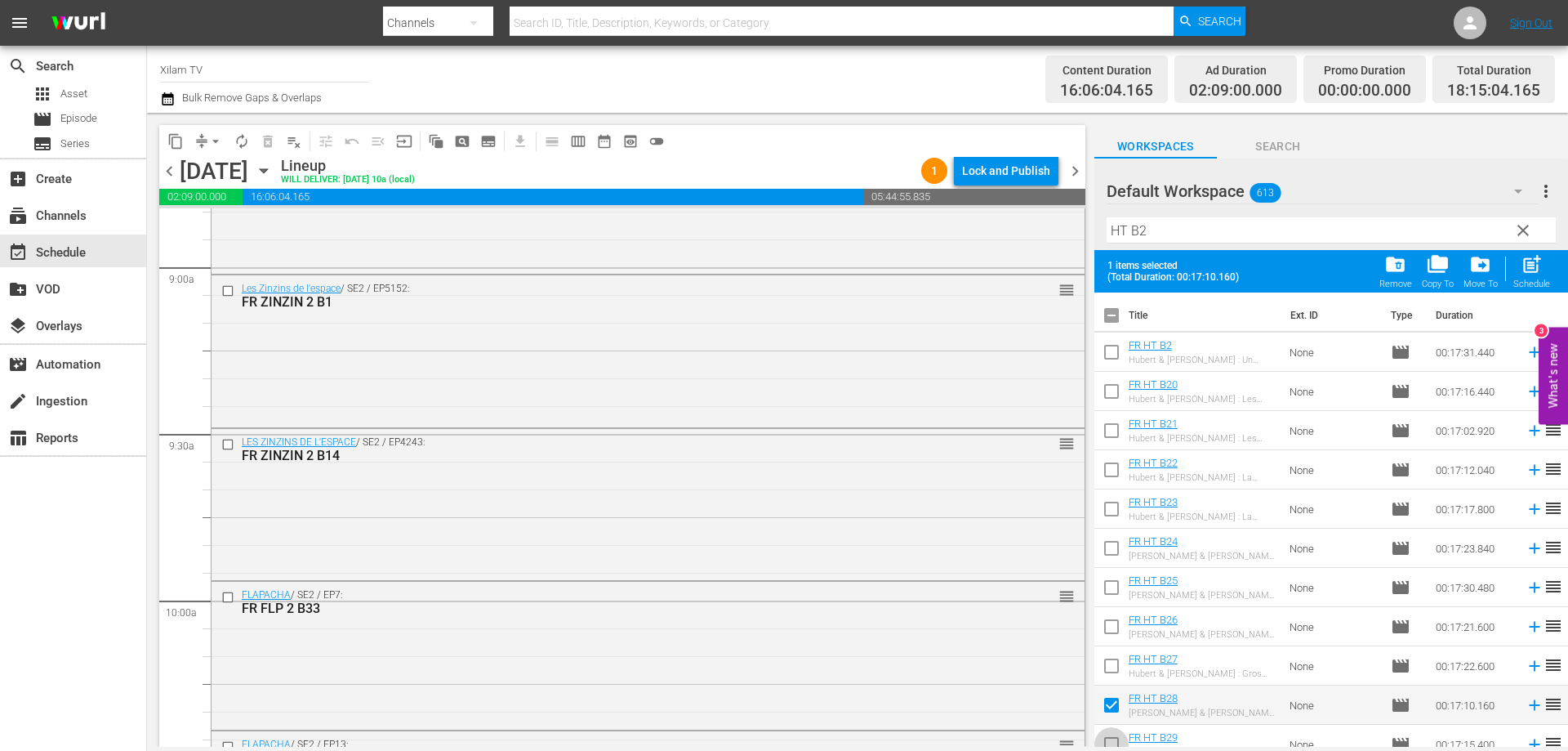
click at [1111, 743] on input "checkbox" at bounding box center [1112, 747] width 35 height 35
click at [1208, 228] on input "HT B2" at bounding box center [1331, 230] width 450 height 26
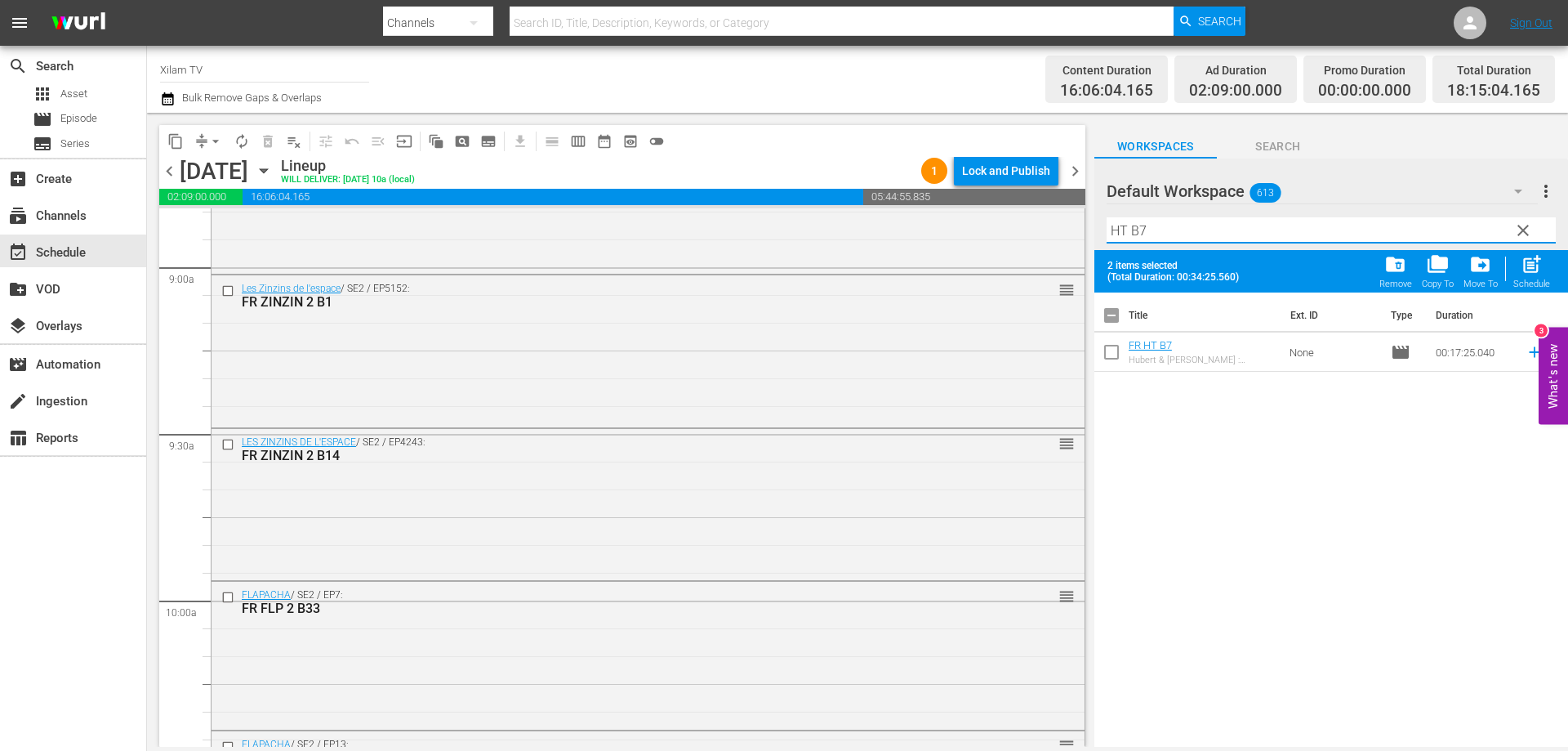
click at [1116, 346] on input "checkbox" at bounding box center [1112, 355] width 35 height 35
click at [1532, 272] on span "post_add" at bounding box center [1531, 264] width 22 height 22
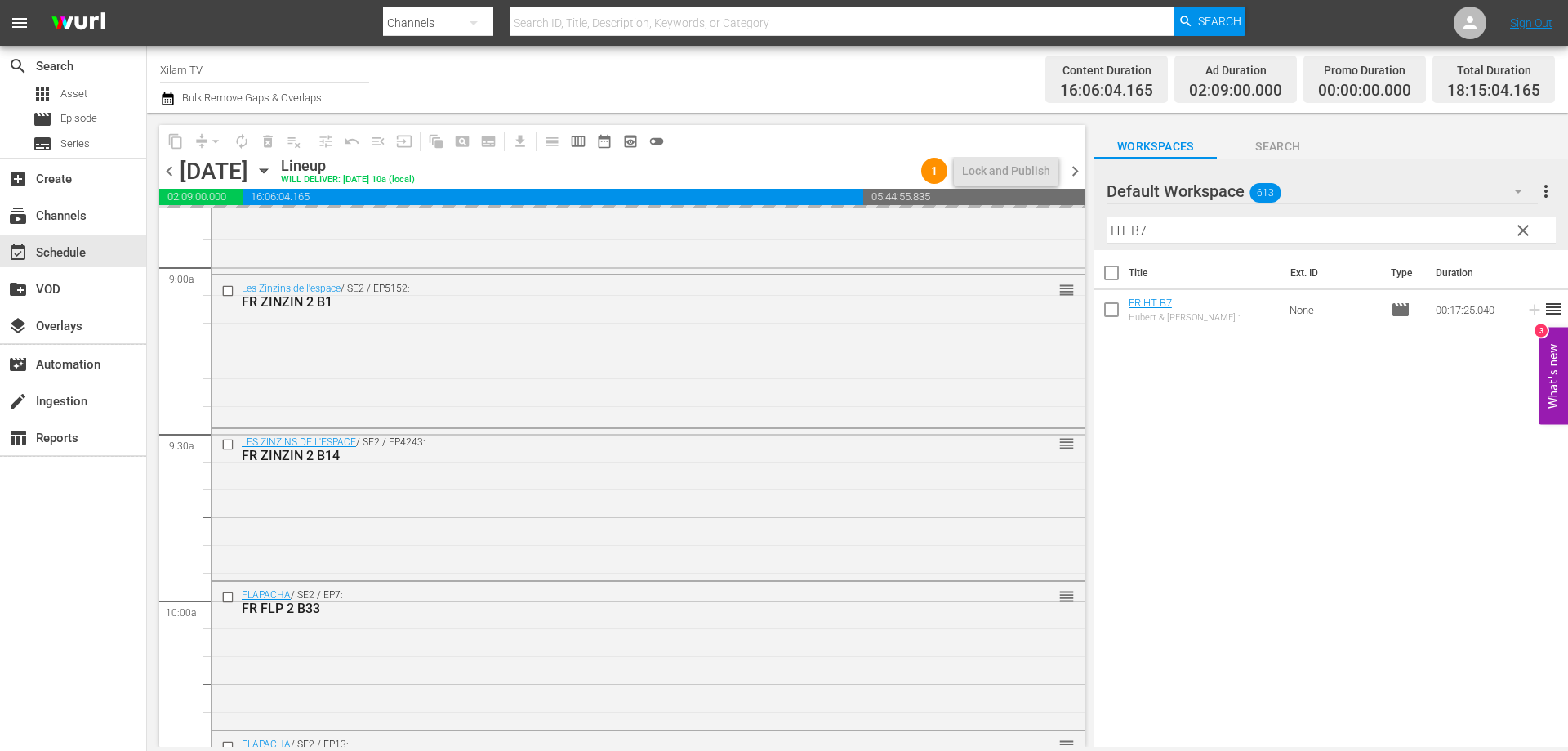
click at [1103, 229] on div "Default Workspace 613 Default more_vert clear Filter by Title HT B7" at bounding box center [1331, 204] width 474 height 91
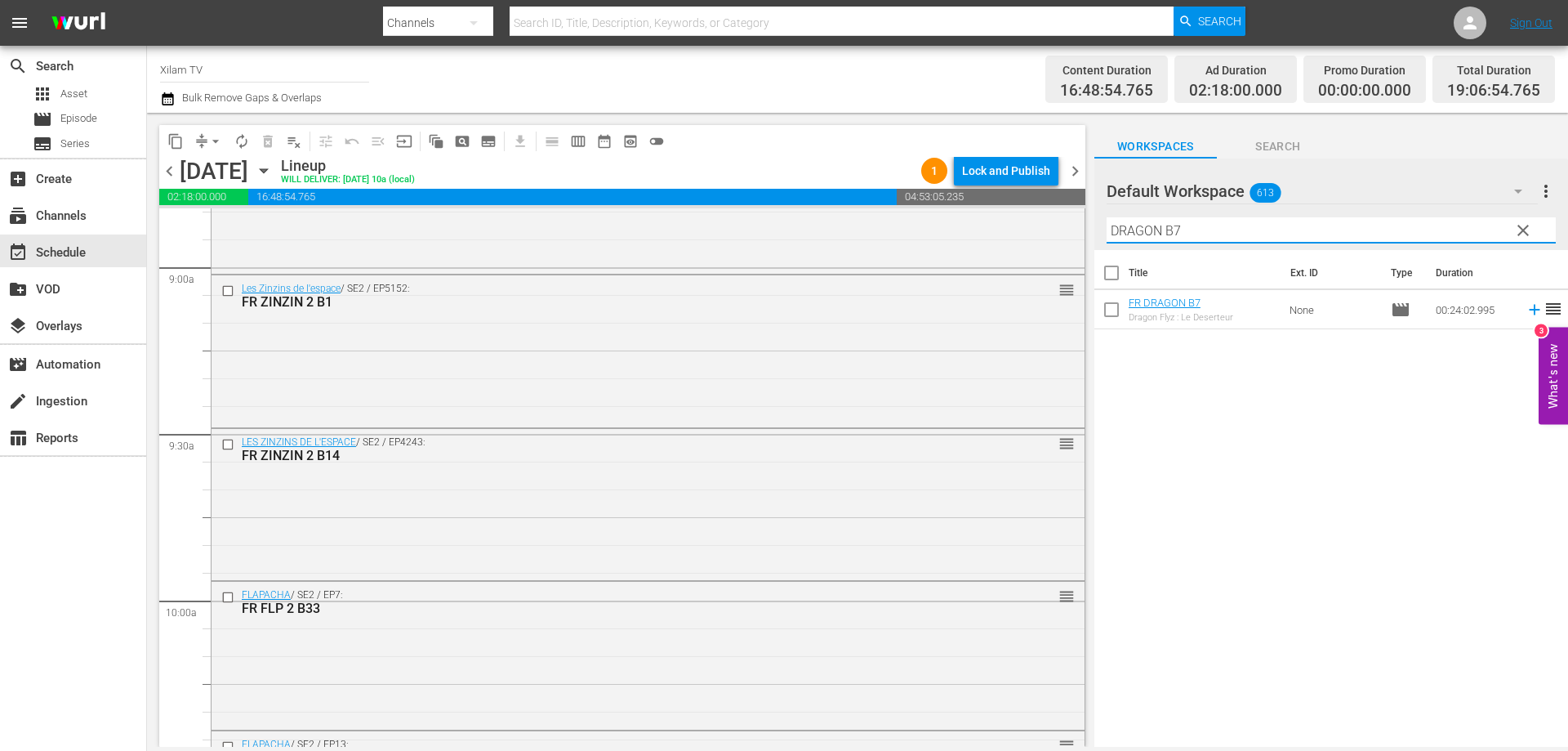
click at [1202, 220] on input "DRAGON B7" at bounding box center [1331, 230] width 450 height 26
click at [1114, 314] on input "checkbox" at bounding box center [1112, 313] width 35 height 35
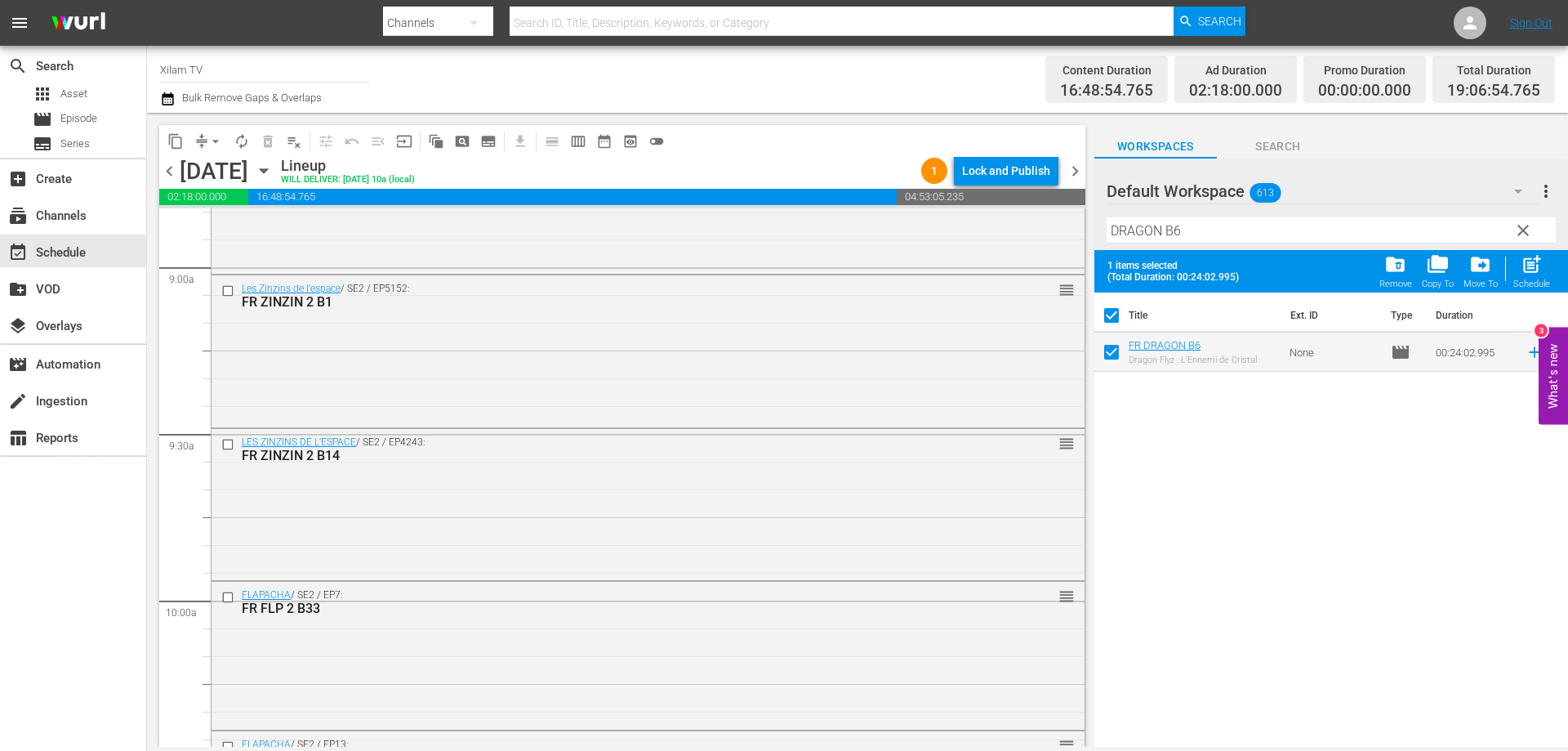
click at [1204, 229] on input "DRAGON B6" at bounding box center [1331, 230] width 450 height 26
drag, startPoint x: 1113, startPoint y: 351, endPoint x: 1147, endPoint y: 260, distance: 97.1
click at [1113, 349] on input "checkbox" at bounding box center [1112, 355] width 35 height 35
click at [1176, 231] on input "DRAGON B8" at bounding box center [1331, 230] width 450 height 26
click at [1117, 349] on input "checkbox" at bounding box center [1112, 355] width 35 height 35
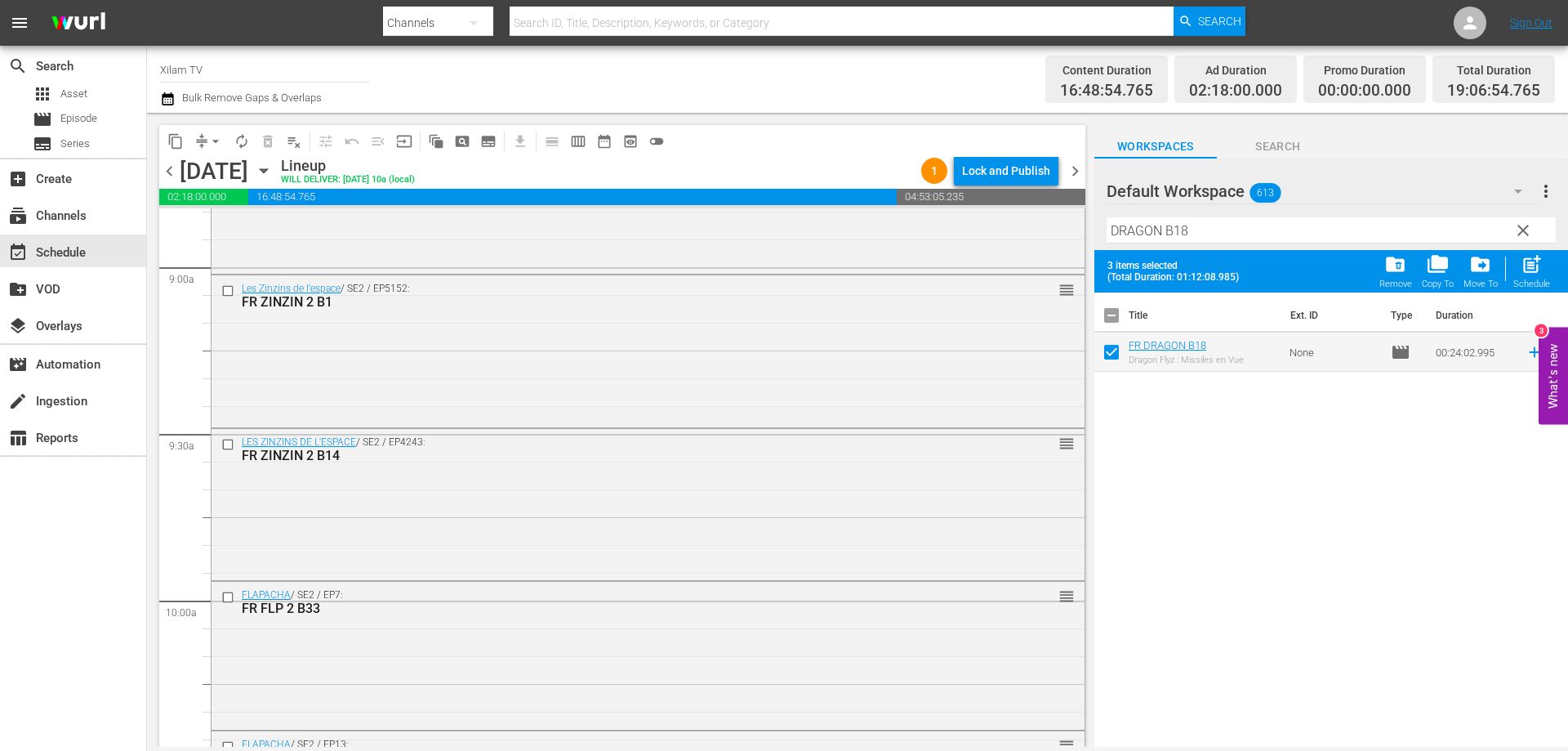
drag, startPoint x: 1530, startPoint y: 277, endPoint x: 1207, endPoint y: 238, distance: 325.3
click at [1531, 277] on div "post_add Schedule" at bounding box center [1531, 271] width 37 height 36
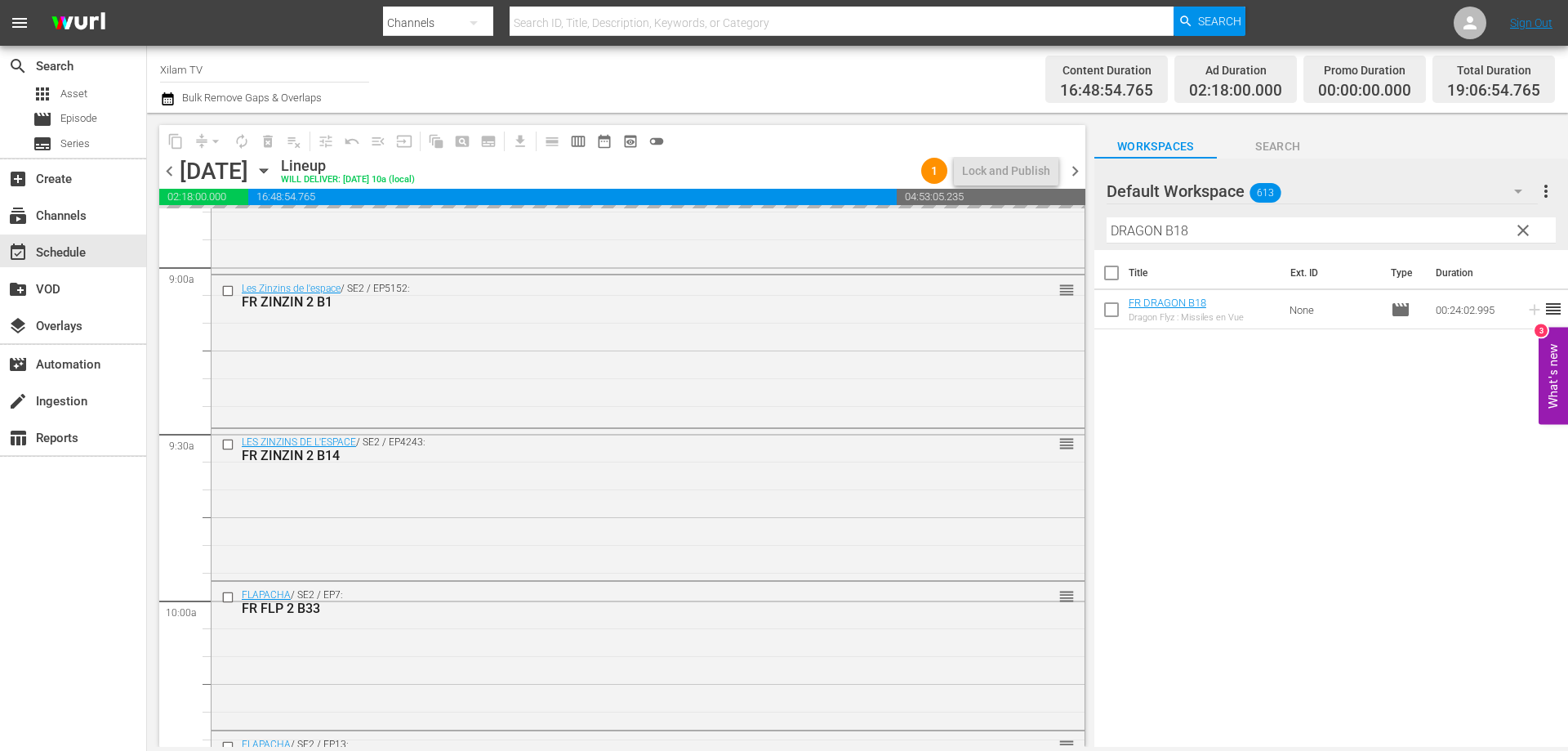
click at [1089, 233] on div "content_copy compress arrow_drop_down autorenew_outlined delete_forever_outline…" at bounding box center [858, 429] width 1422 height 634
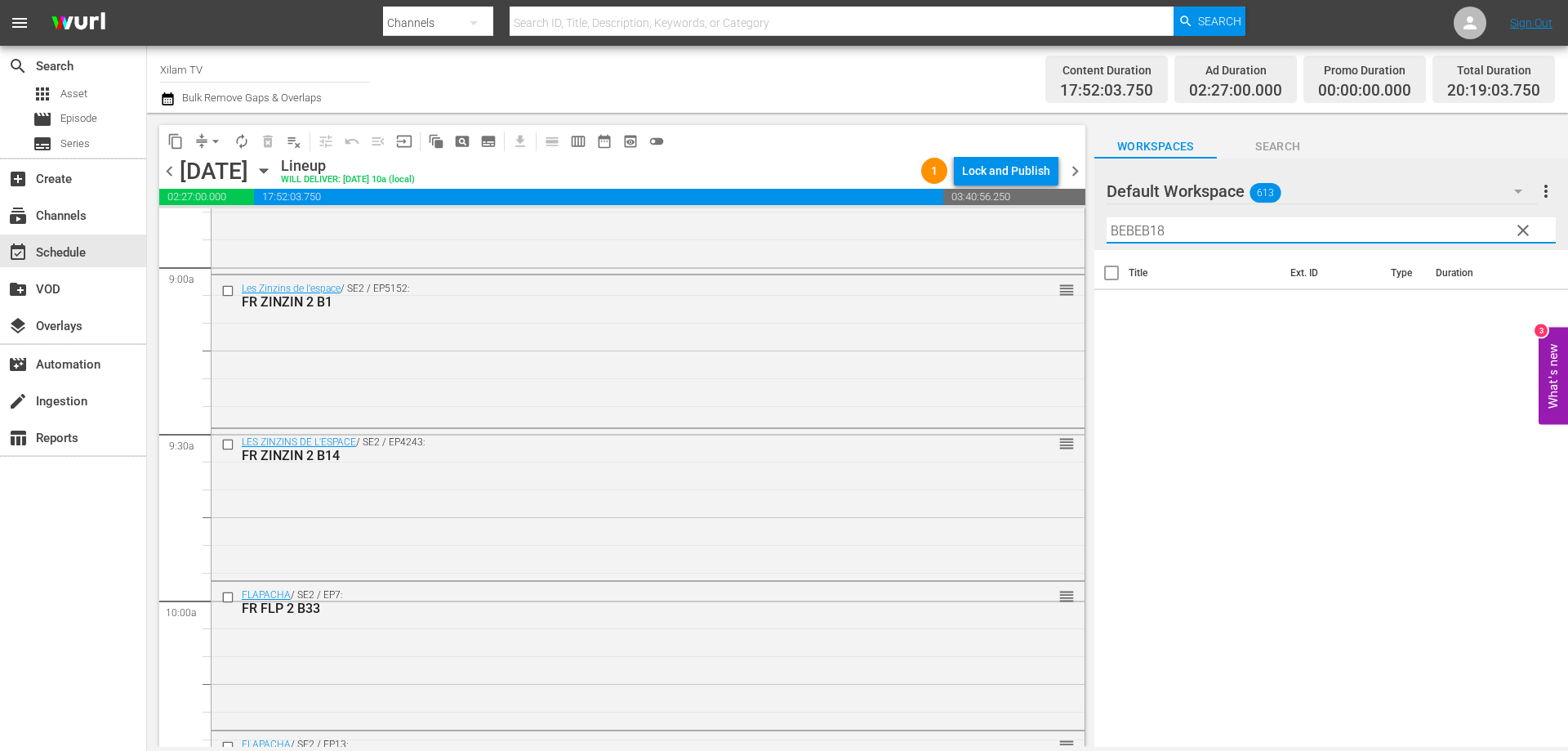
click at [1197, 230] on input "BEBEB18" at bounding box center [1331, 230] width 450 height 26
click at [1142, 231] on input "BEBEB18" at bounding box center [1331, 230] width 450 height 26
click at [1177, 231] on input "BEBE B18" at bounding box center [1331, 230] width 450 height 26
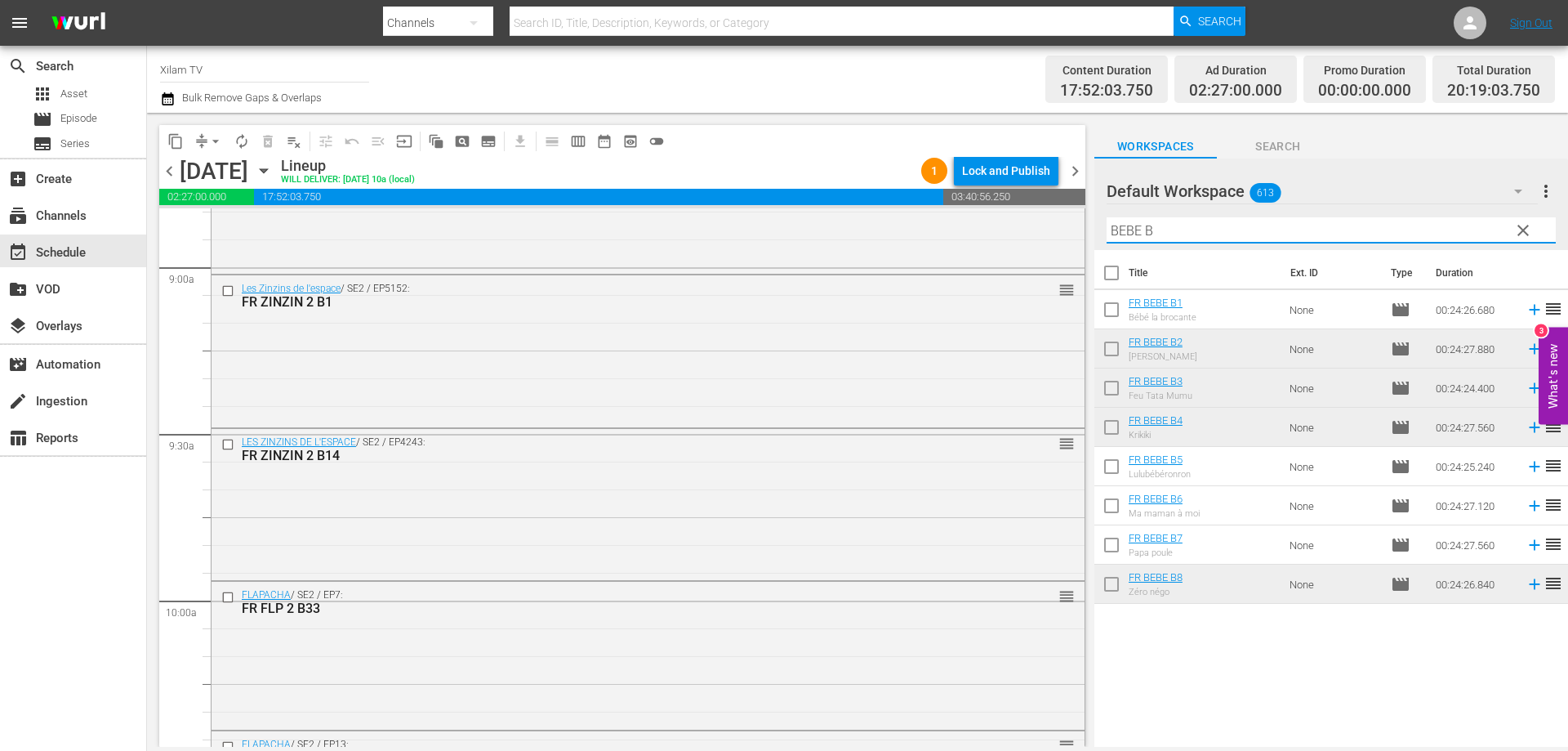
click at [1107, 544] on input "checkbox" at bounding box center [1112, 548] width 35 height 35
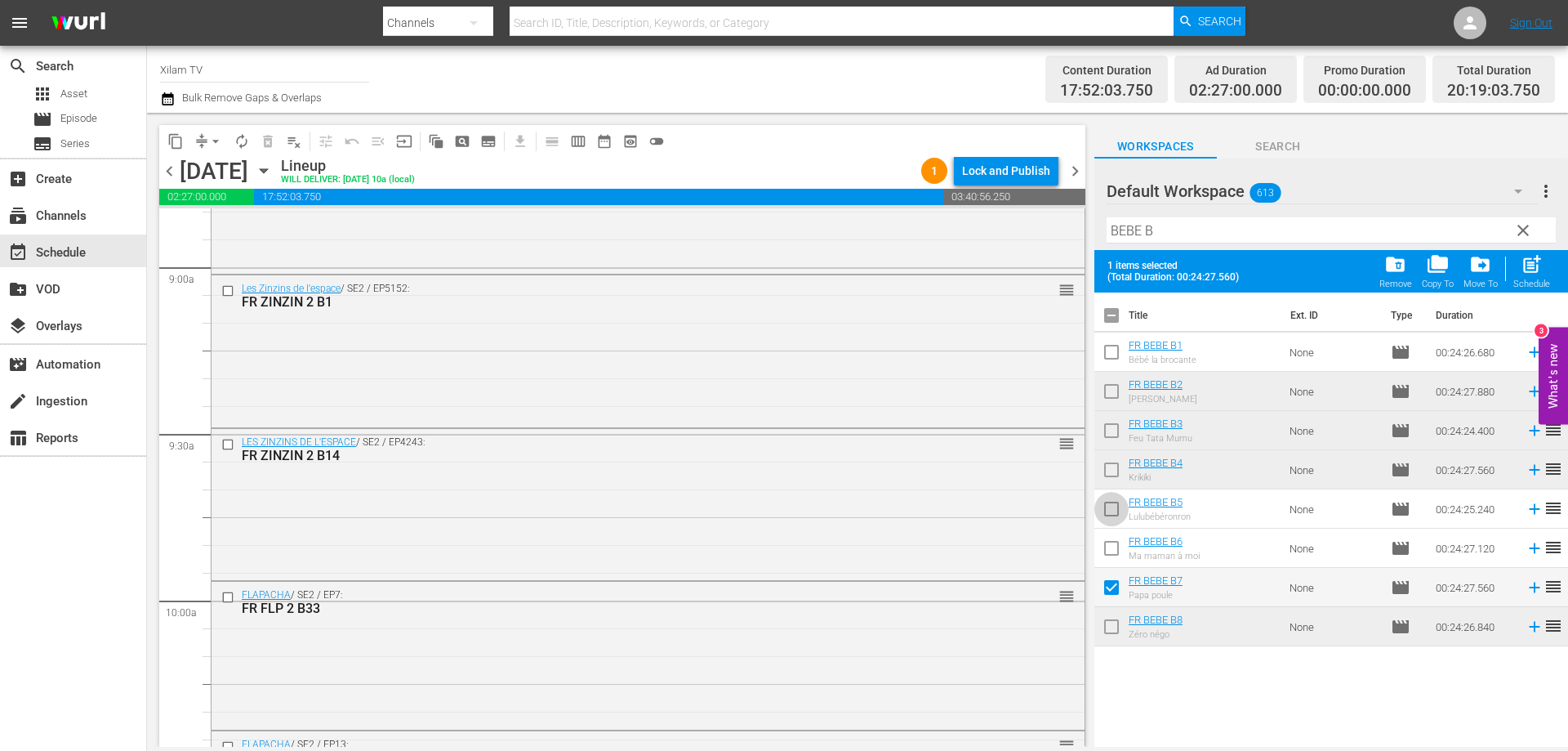
click at [1112, 511] on input "checkbox" at bounding box center [1112, 512] width 35 height 35
click at [1112, 359] on input "checkbox" at bounding box center [1112, 355] width 35 height 35
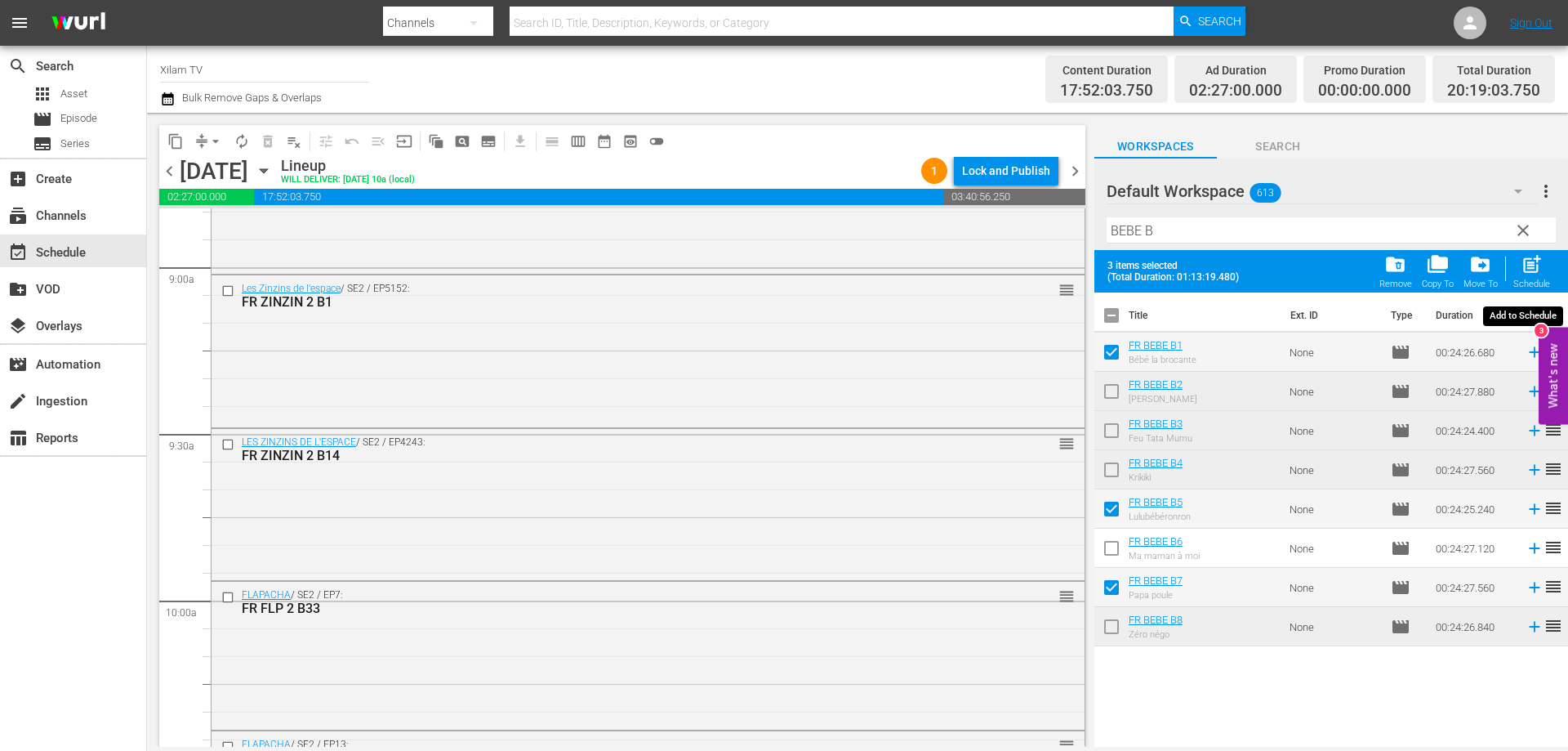
click at [1533, 270] on span "post_add" at bounding box center [1531, 264] width 22 height 22
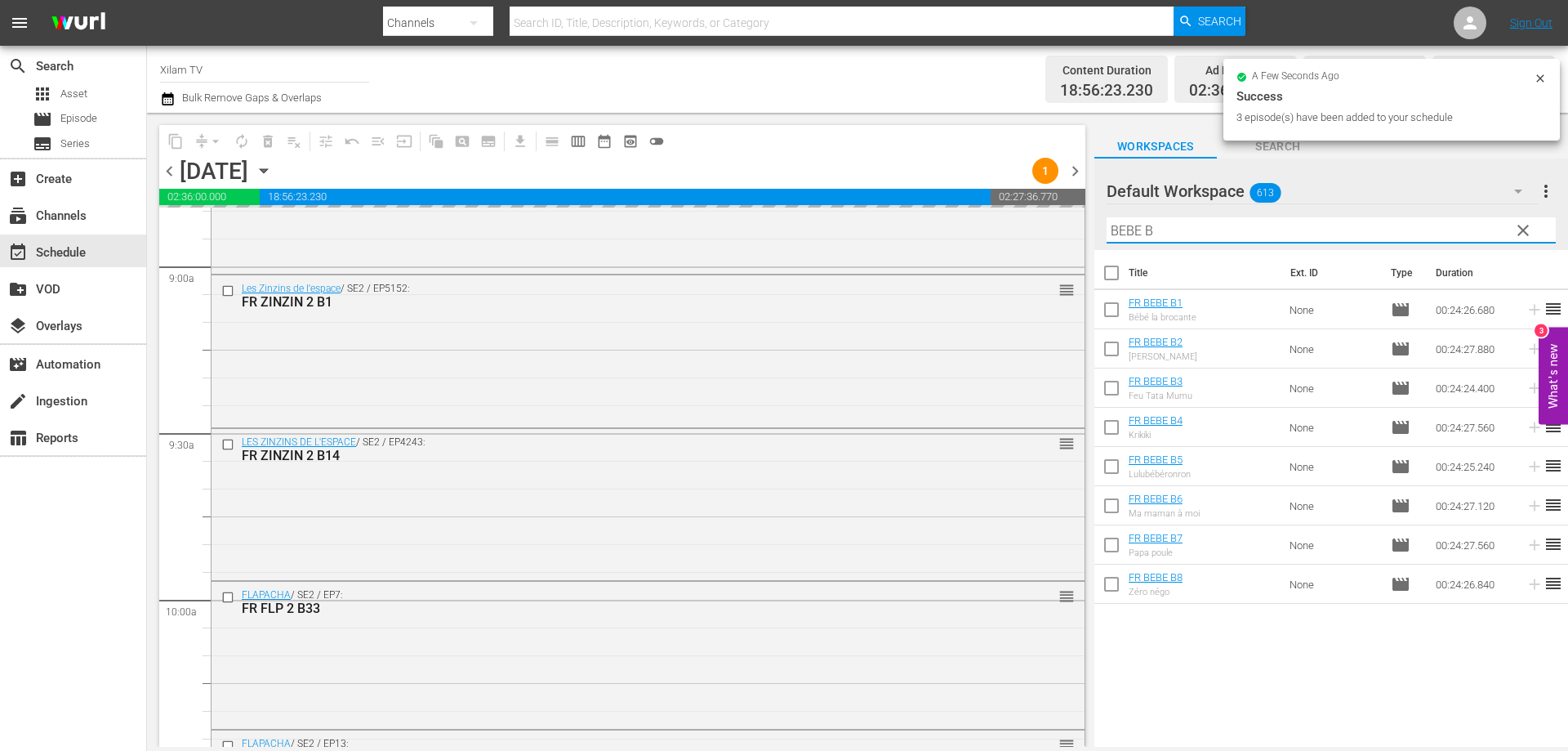
drag, startPoint x: 1142, startPoint y: 225, endPoint x: 1091, endPoint y: 224, distance: 51.0
click at [1091, 224] on div "content_copy compress arrow_drop_down autorenew_outlined delete_forever_outline…" at bounding box center [858, 429] width 1422 height 634
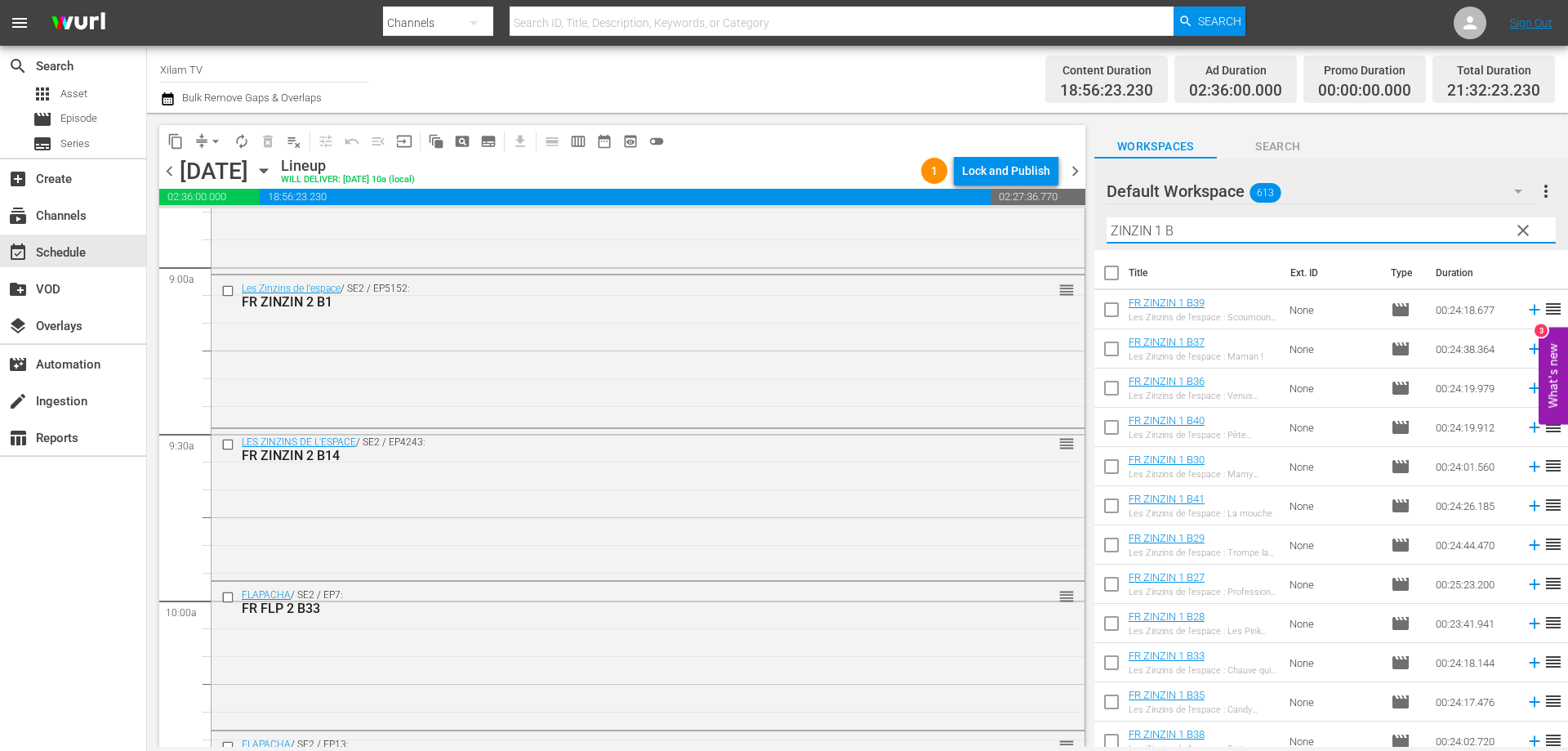
click at [1111, 652] on input "checkbox" at bounding box center [1112, 666] width 35 height 35
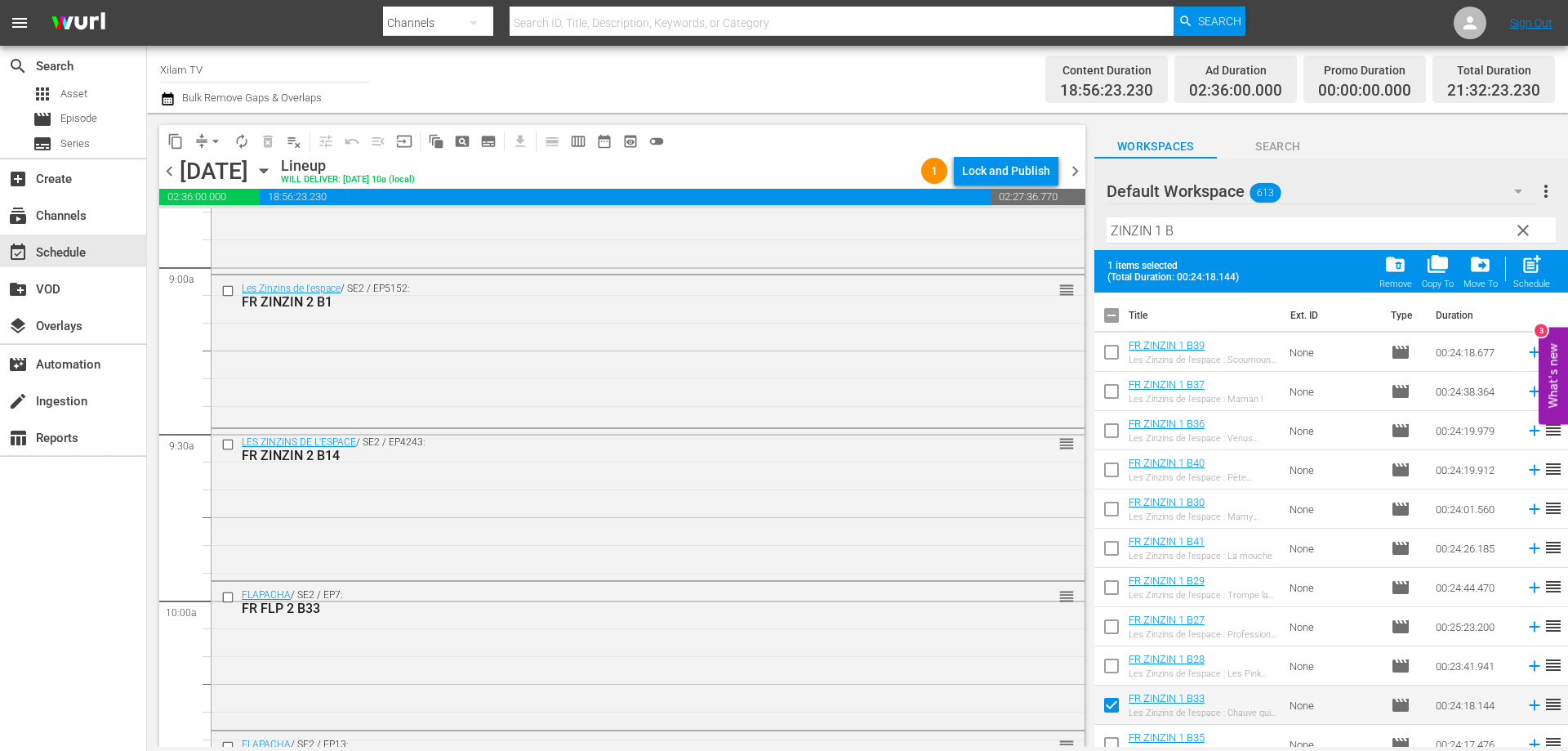
click at [1194, 241] on input "ZINZIN 1 B" at bounding box center [1331, 230] width 450 height 26
click at [1110, 354] on input "checkbox" at bounding box center [1112, 355] width 35 height 35
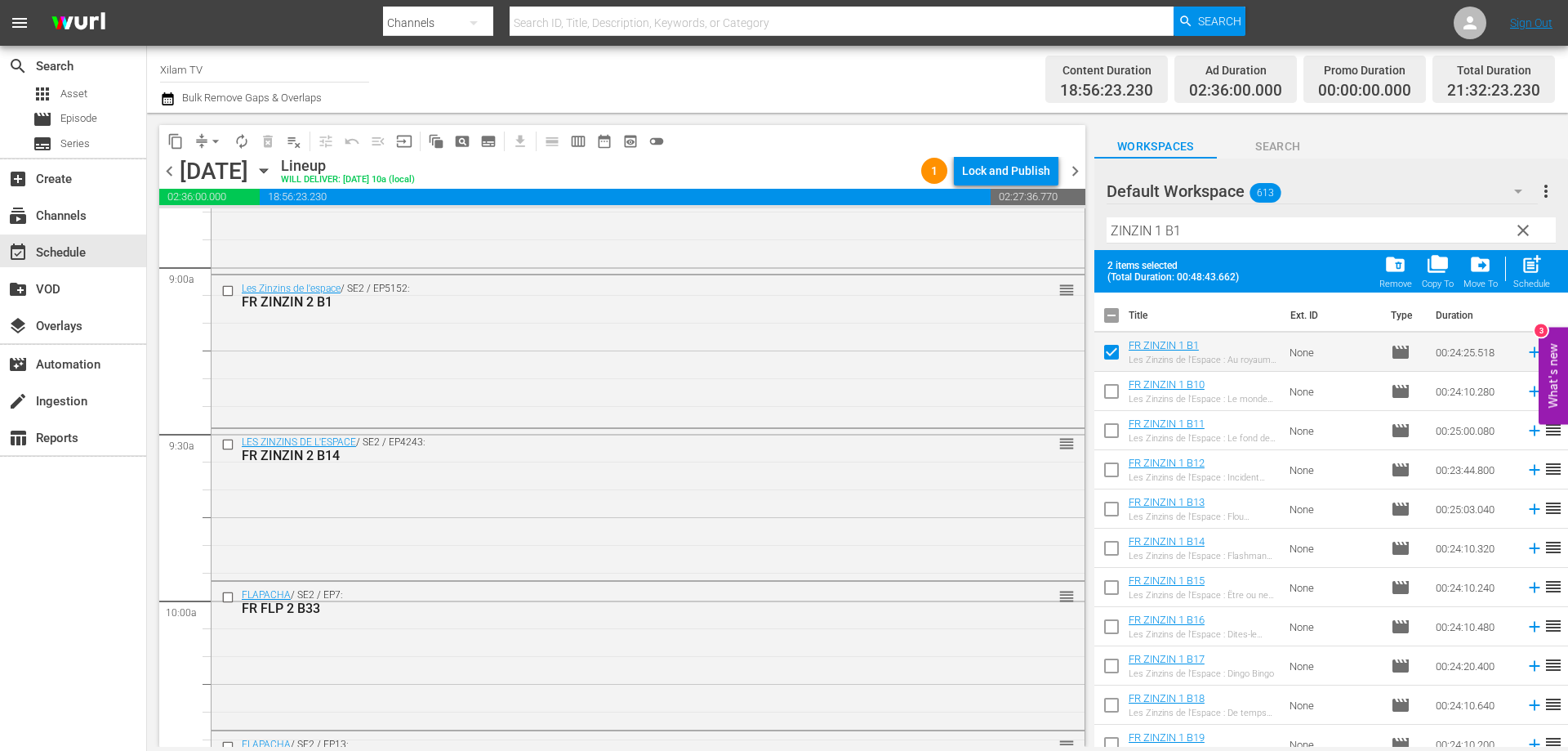
click at [1189, 228] on input "ZINZIN 1 B1" at bounding box center [1331, 230] width 450 height 26
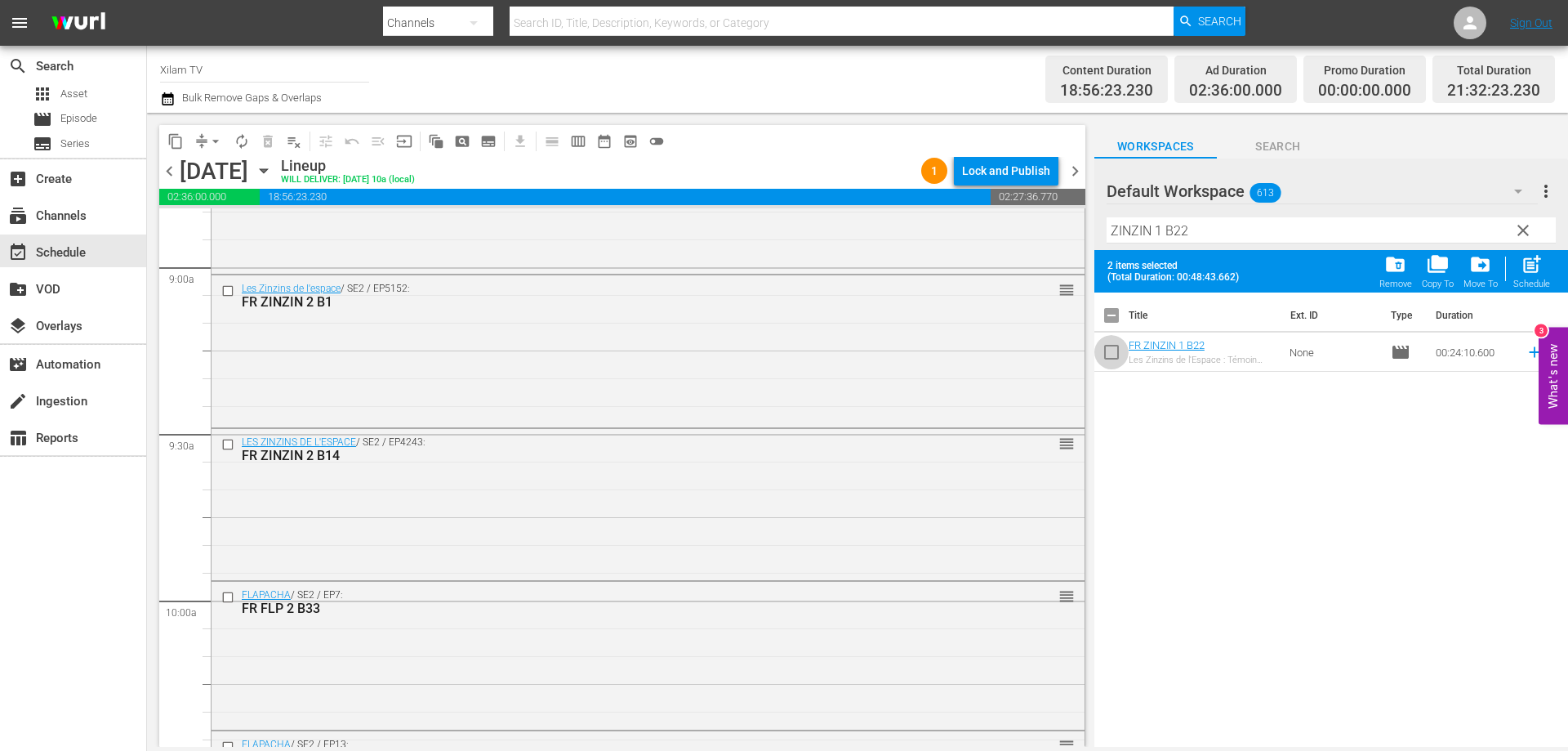
click at [1112, 359] on input "checkbox" at bounding box center [1112, 355] width 35 height 35
click at [1537, 258] on span "post_add" at bounding box center [1531, 264] width 22 height 22
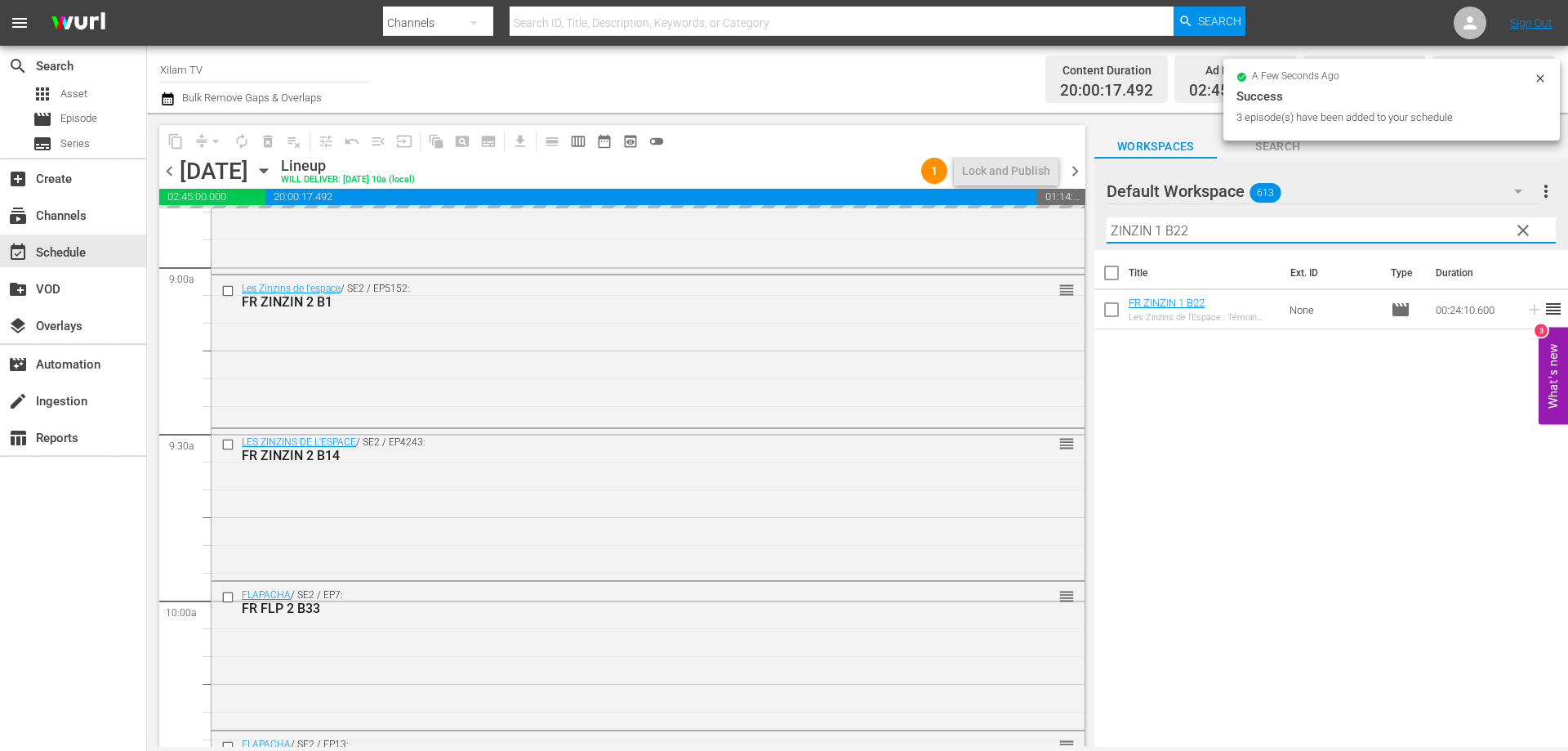
drag, startPoint x: 1161, startPoint y: 229, endPoint x: 1084, endPoint y: 229, distance: 77.0
click at [1084, 229] on div "content_copy compress arrow_drop_down autorenew_outlined delete_forever_outline…" at bounding box center [858, 429] width 1422 height 634
click at [1219, 233] on input "RATZ B22" at bounding box center [1331, 230] width 450 height 26
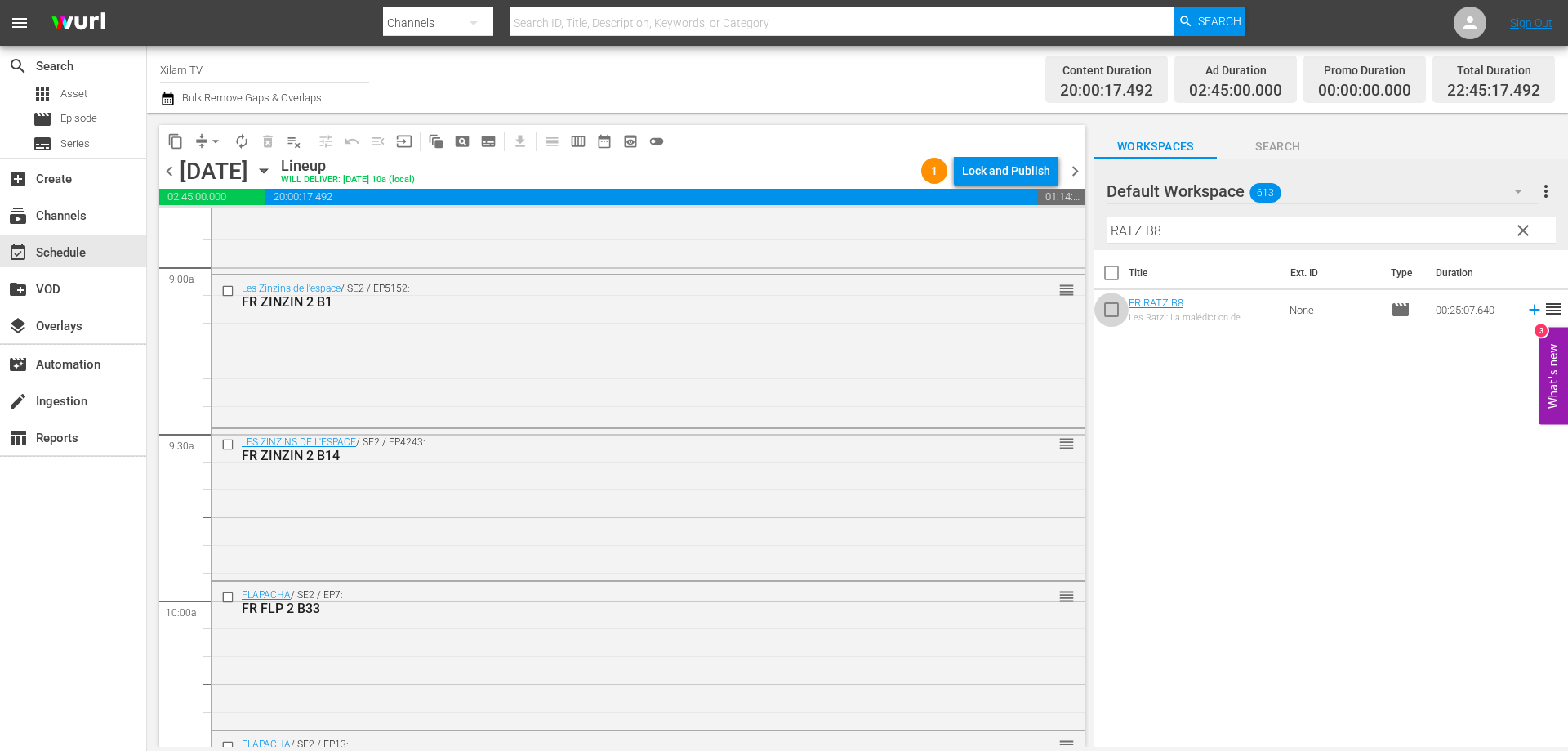
click at [1116, 311] on input "checkbox" at bounding box center [1112, 313] width 35 height 35
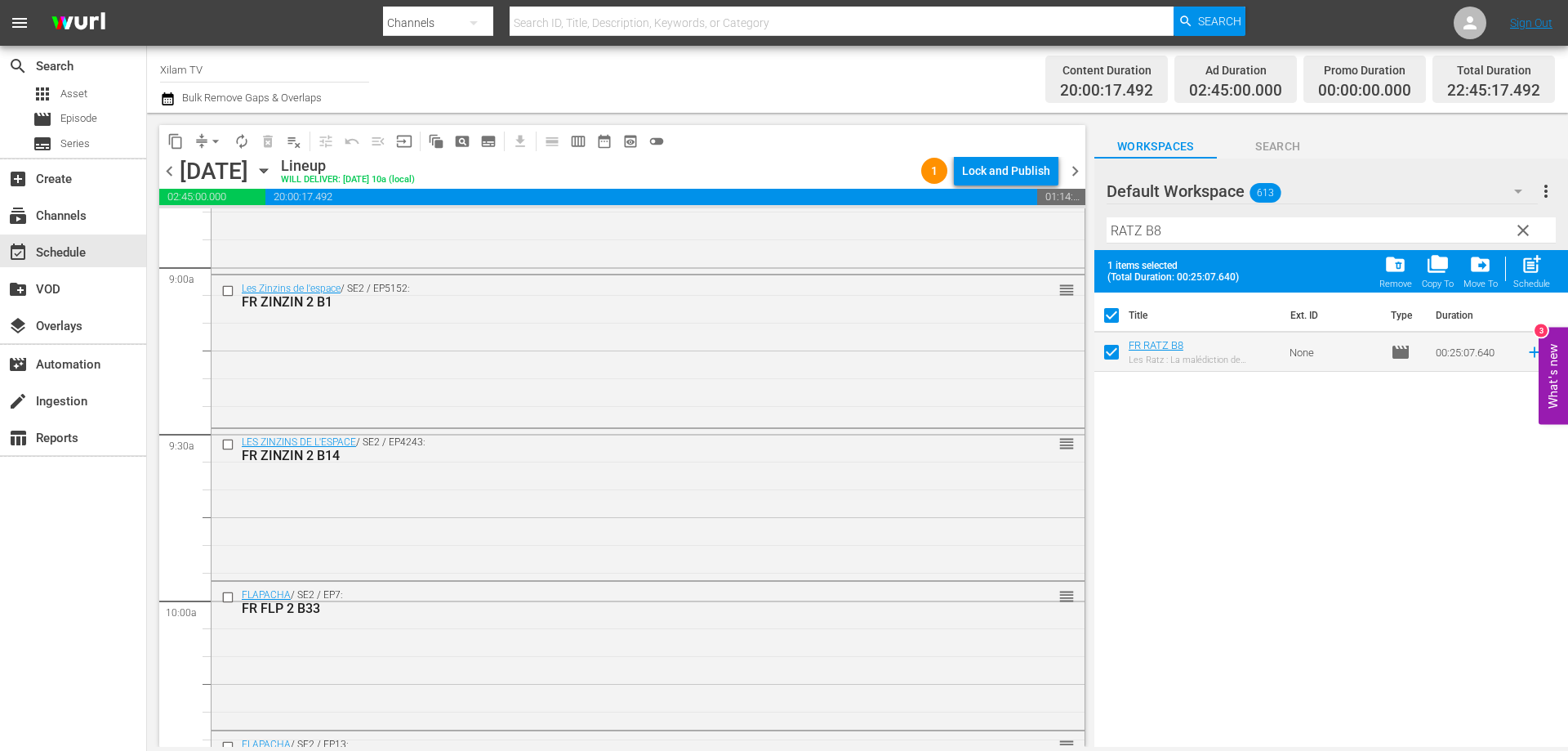
click at [1174, 240] on input "RATZ B8" at bounding box center [1331, 230] width 450 height 26
click at [1116, 351] on input "checkbox" at bounding box center [1112, 355] width 35 height 35
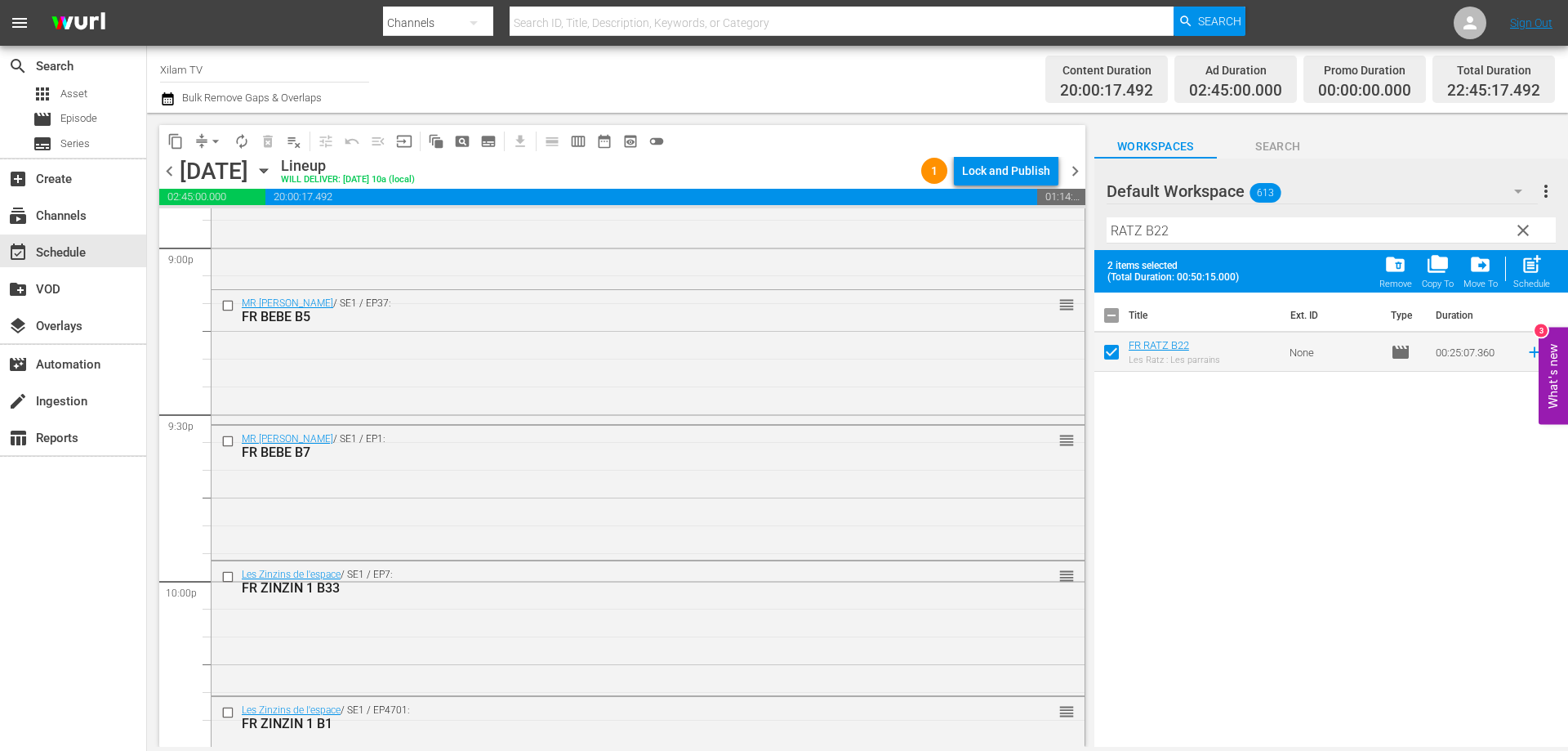
scroll to position [7459, 0]
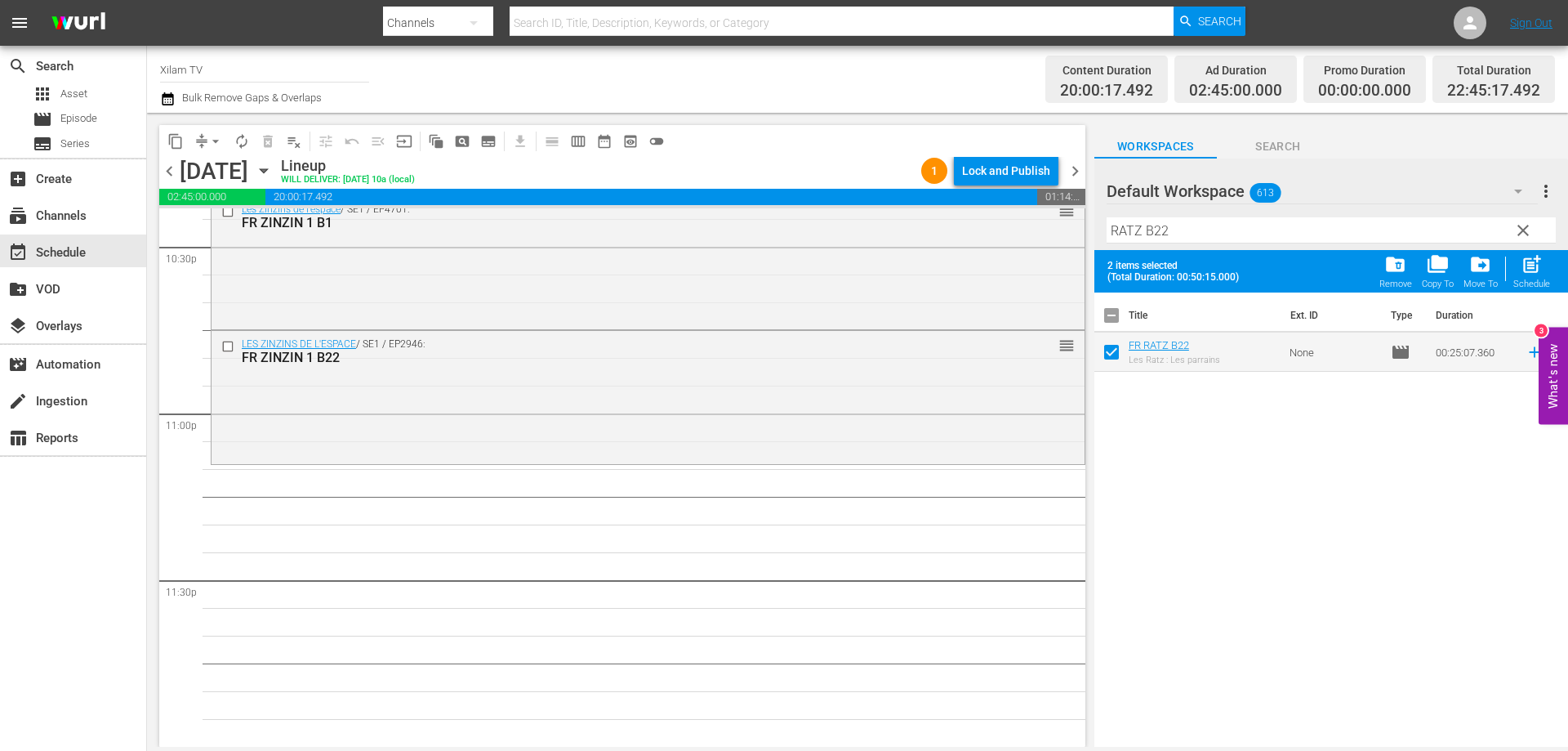
click at [1528, 268] on span "post_add" at bounding box center [1531, 264] width 22 height 22
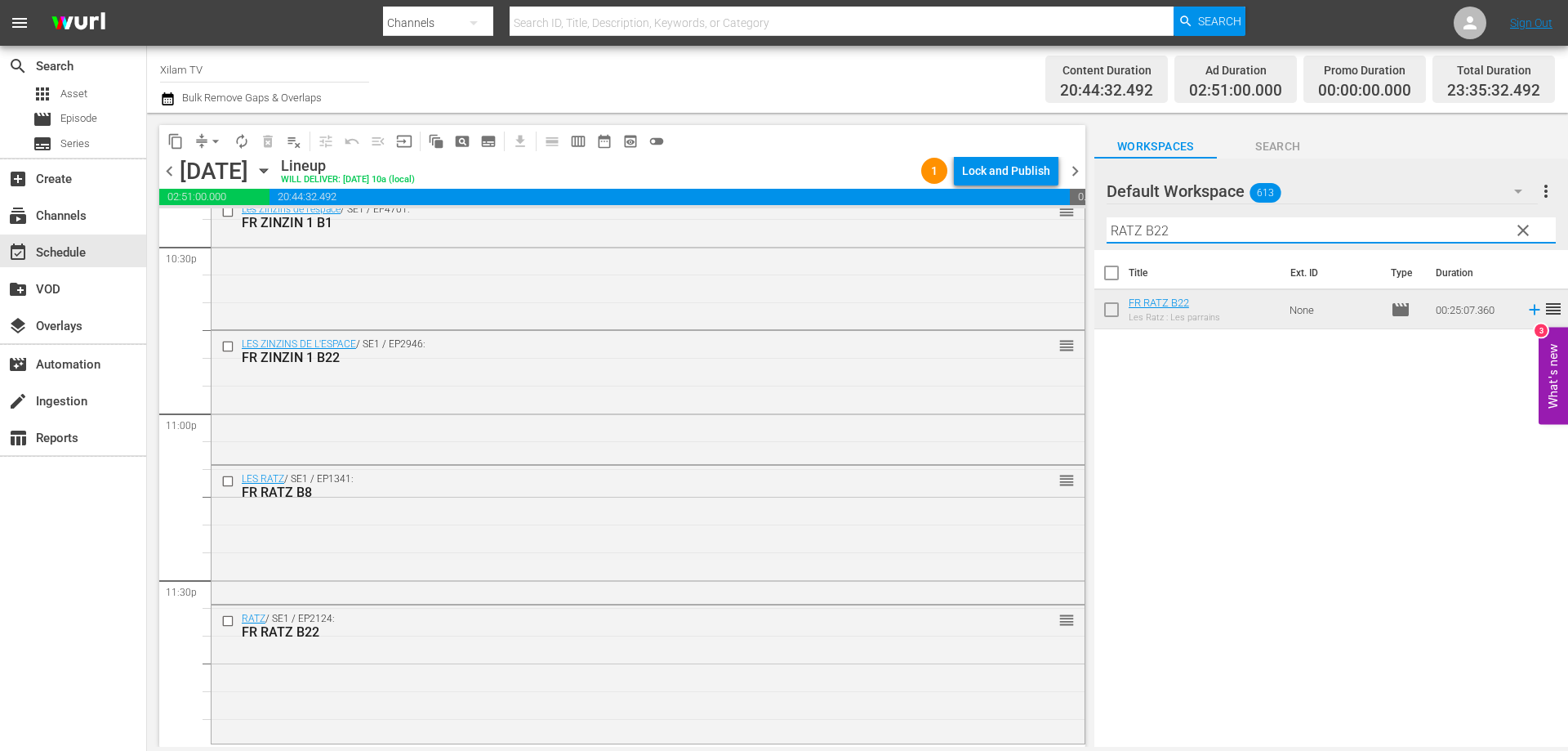
click at [1218, 227] on input "RATZ B22" at bounding box center [1331, 230] width 450 height 26
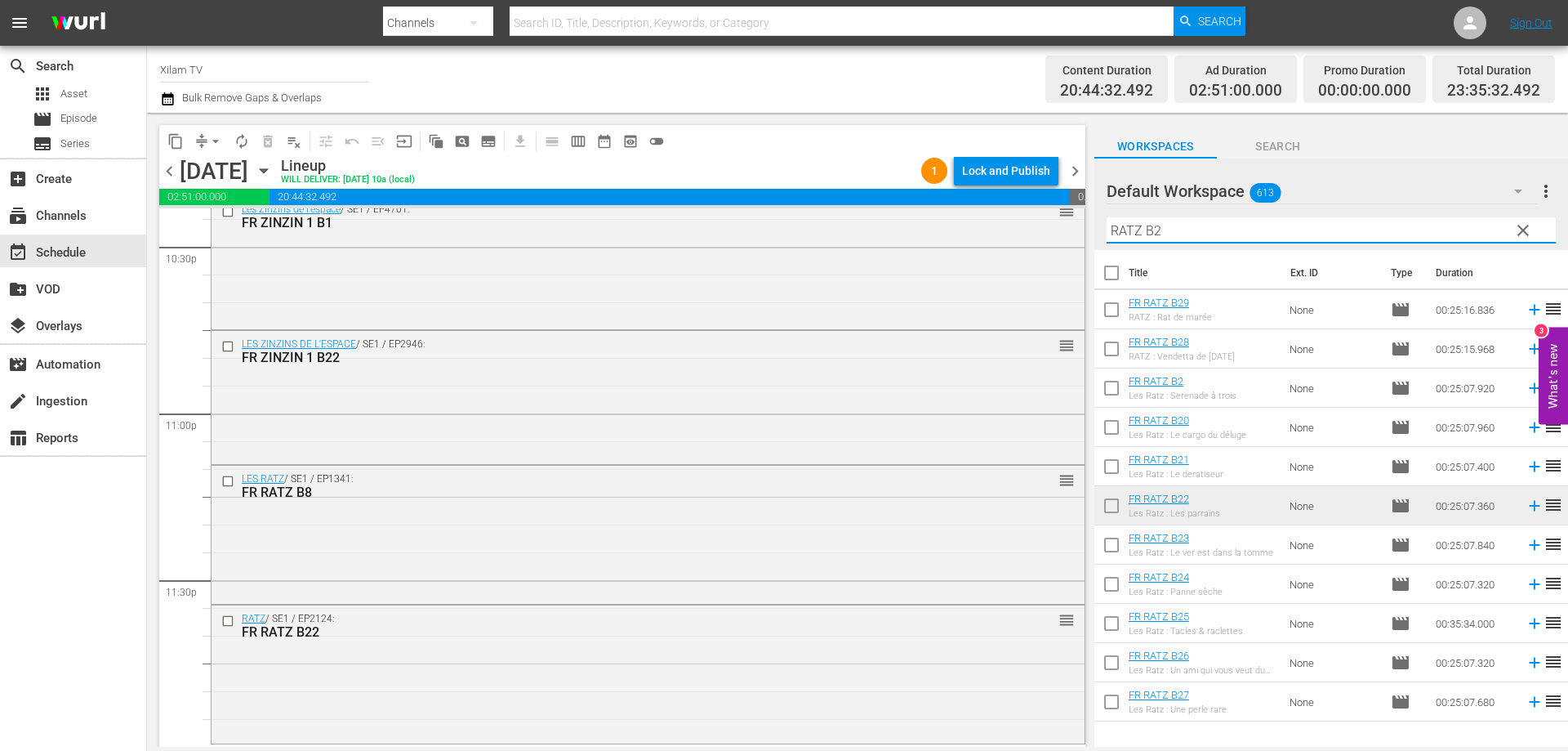
click at [1105, 467] on input "checkbox" at bounding box center [1112, 469] width 35 height 35
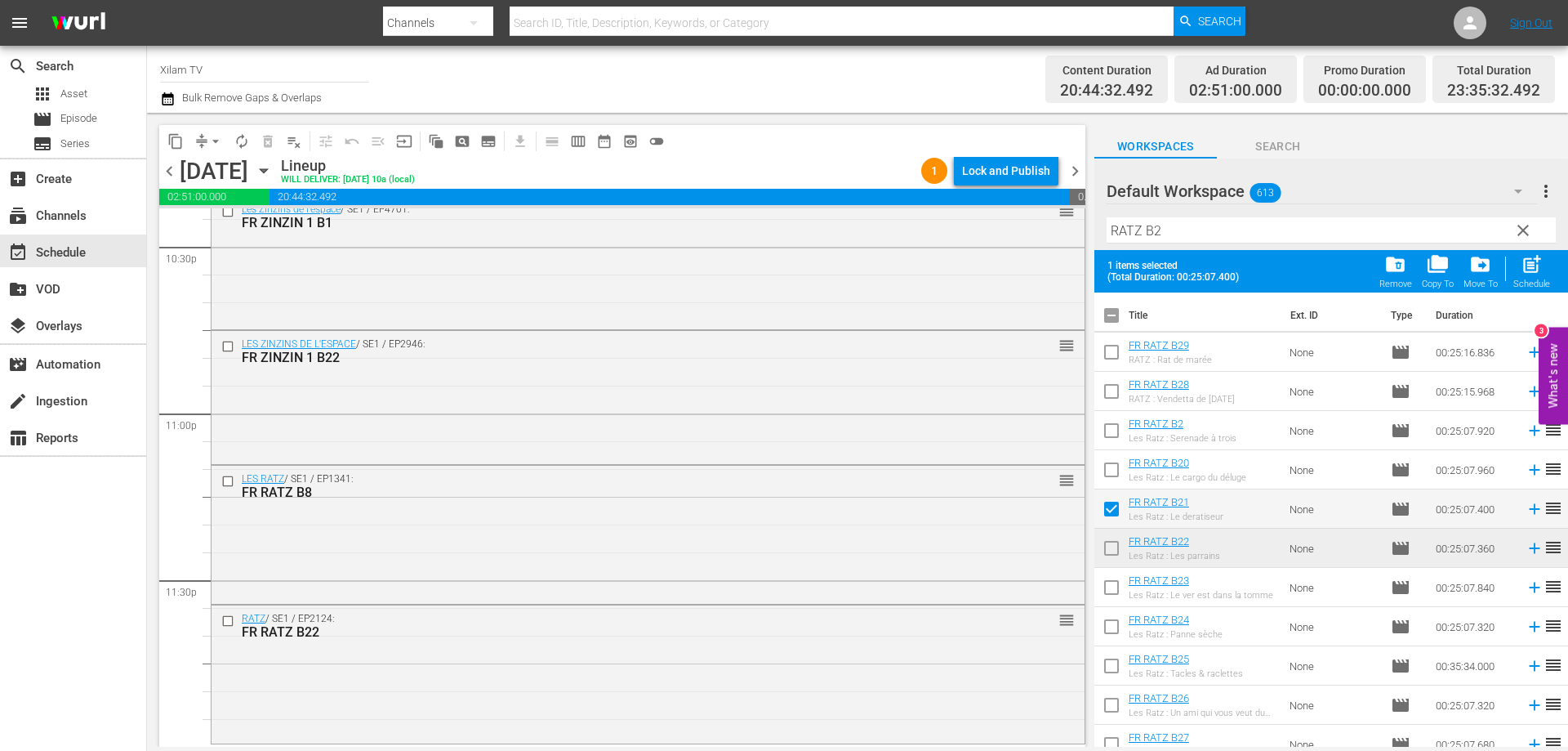
click at [1526, 263] on span "post_add" at bounding box center [1531, 264] width 22 height 22
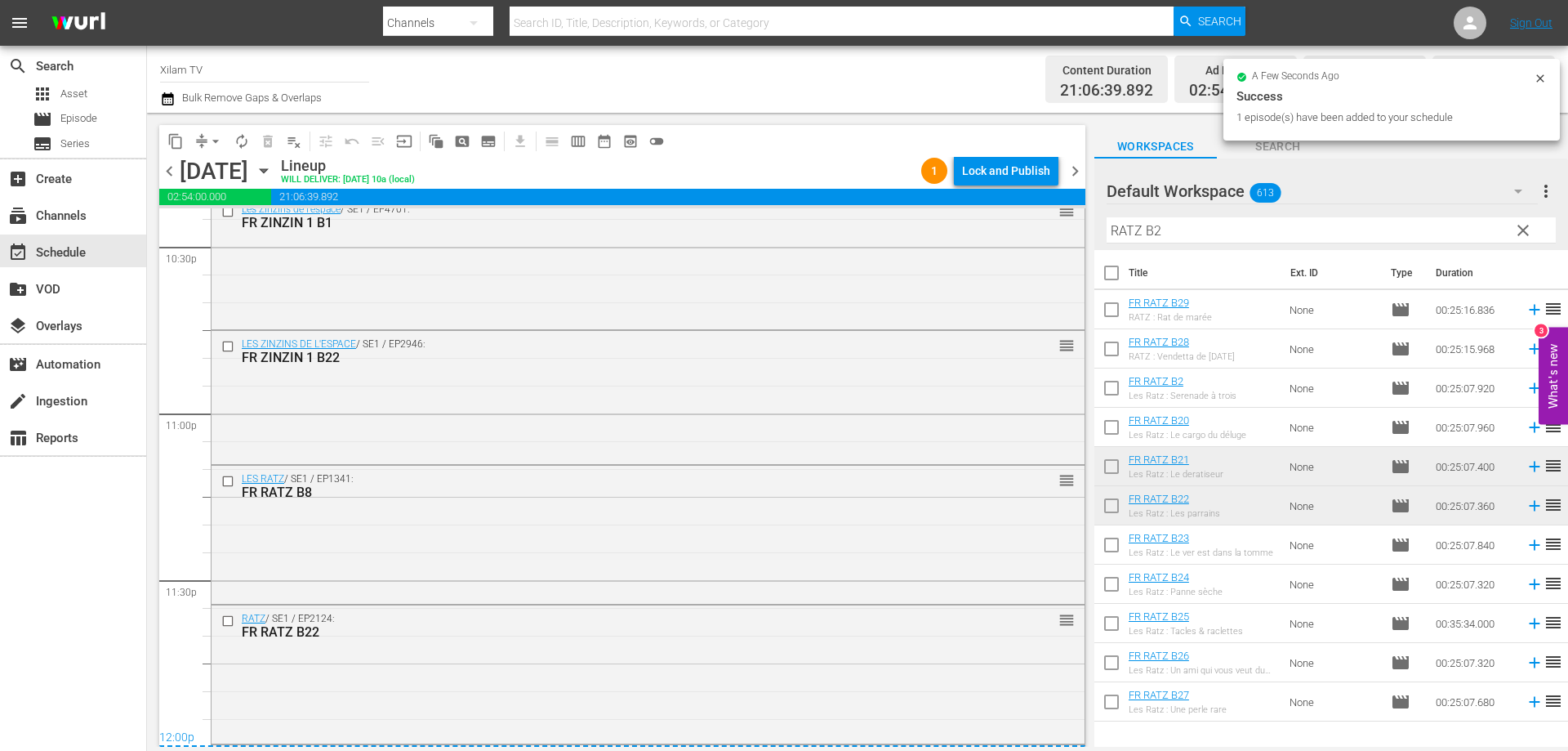
scroll to position [7596, 0]
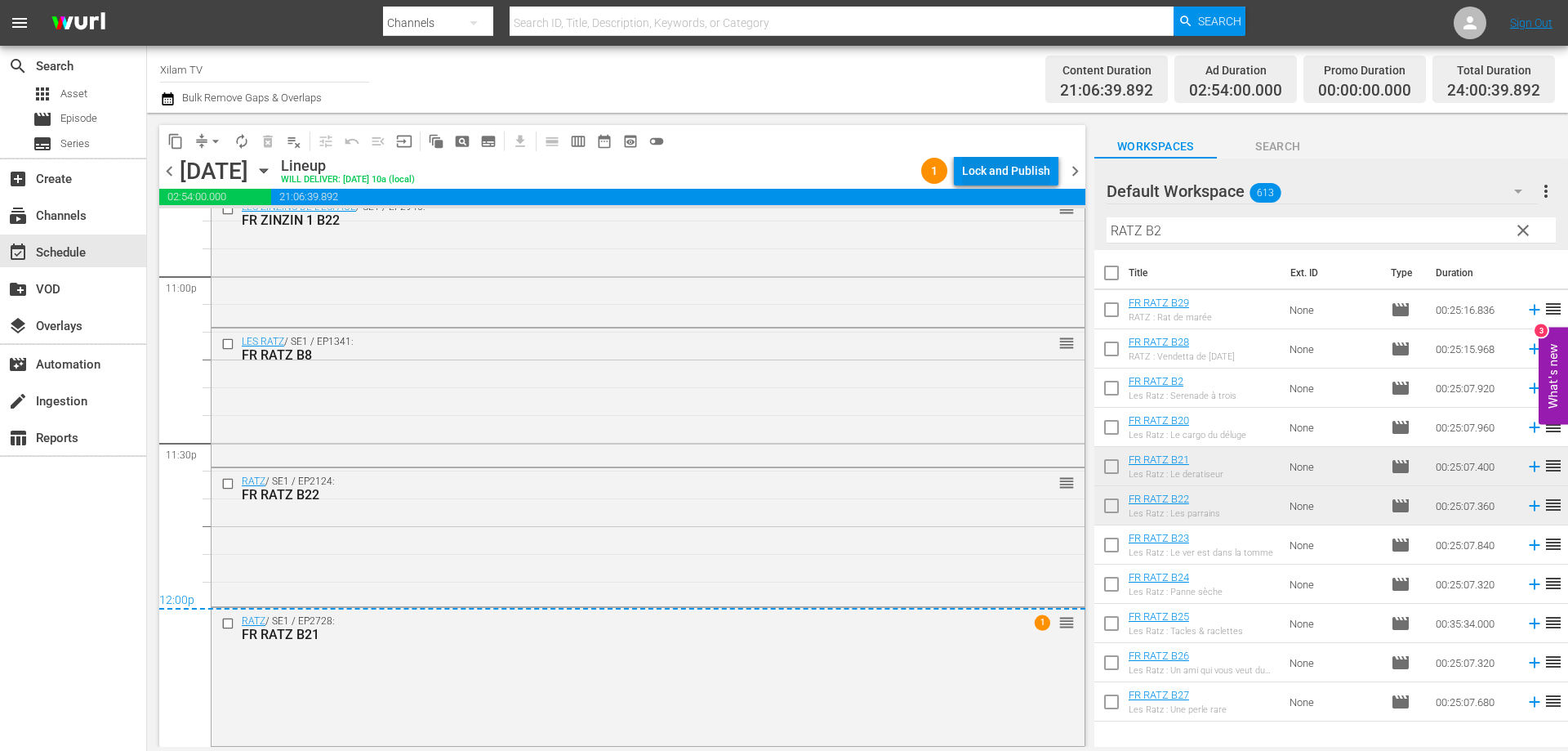
click at [1014, 173] on div "Lock and Publish" at bounding box center [1007, 170] width 88 height 29
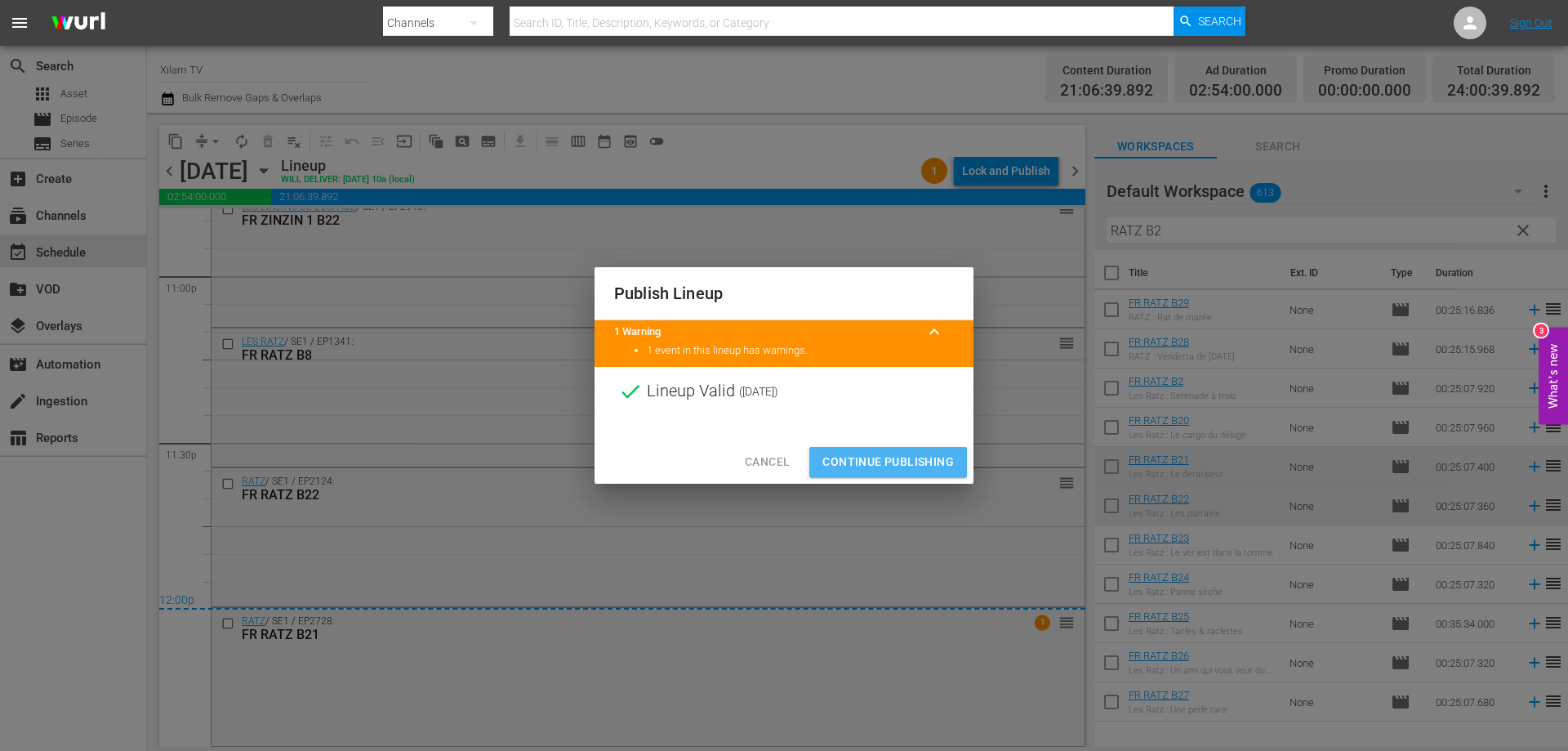
click at [864, 452] on span "Continue Publishing" at bounding box center [888, 462] width 131 height 21
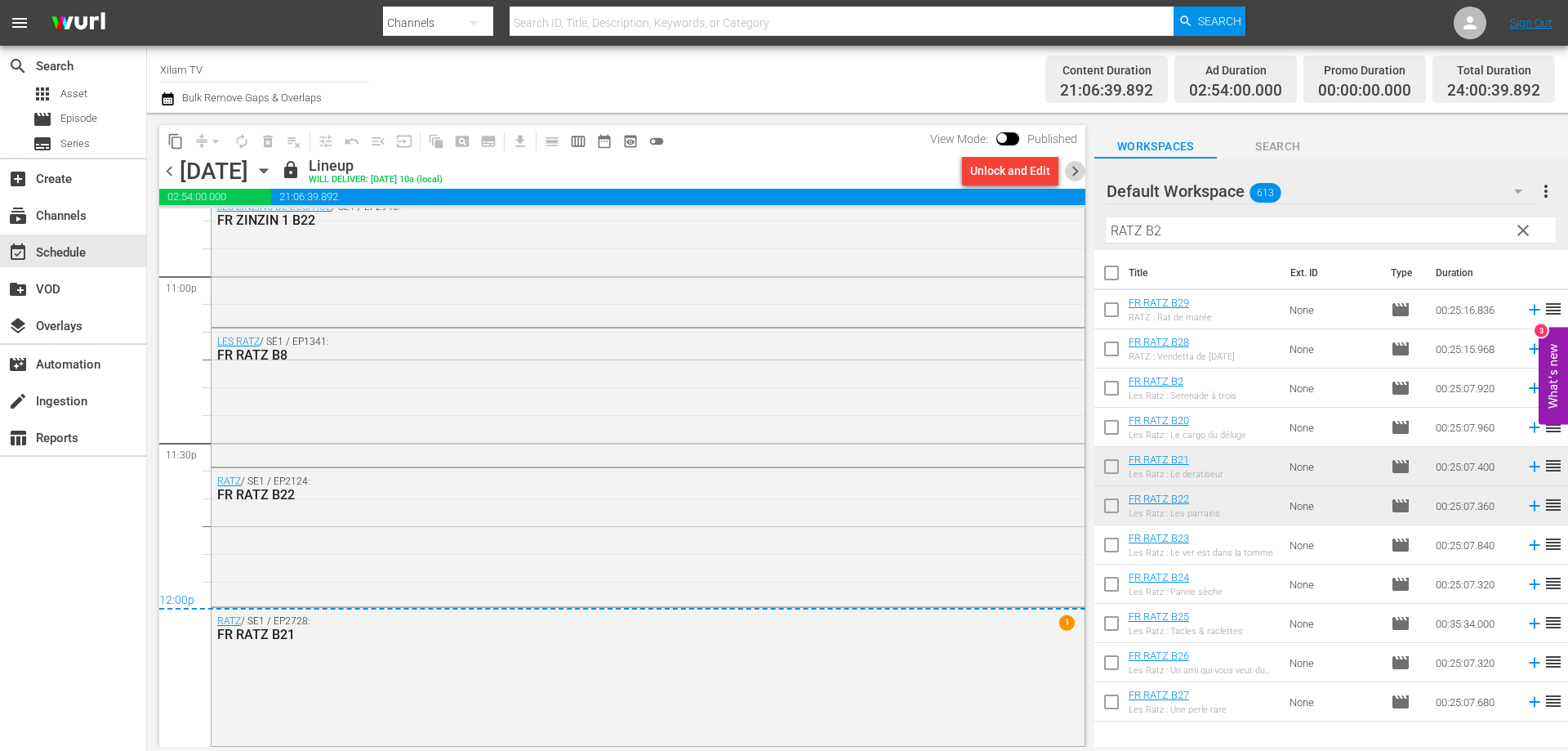
drag, startPoint x: 1078, startPoint y: 174, endPoint x: 1072, endPoint y: 185, distance: 12.5
click at [1077, 174] on span "chevron_right" at bounding box center [1076, 171] width 21 height 21
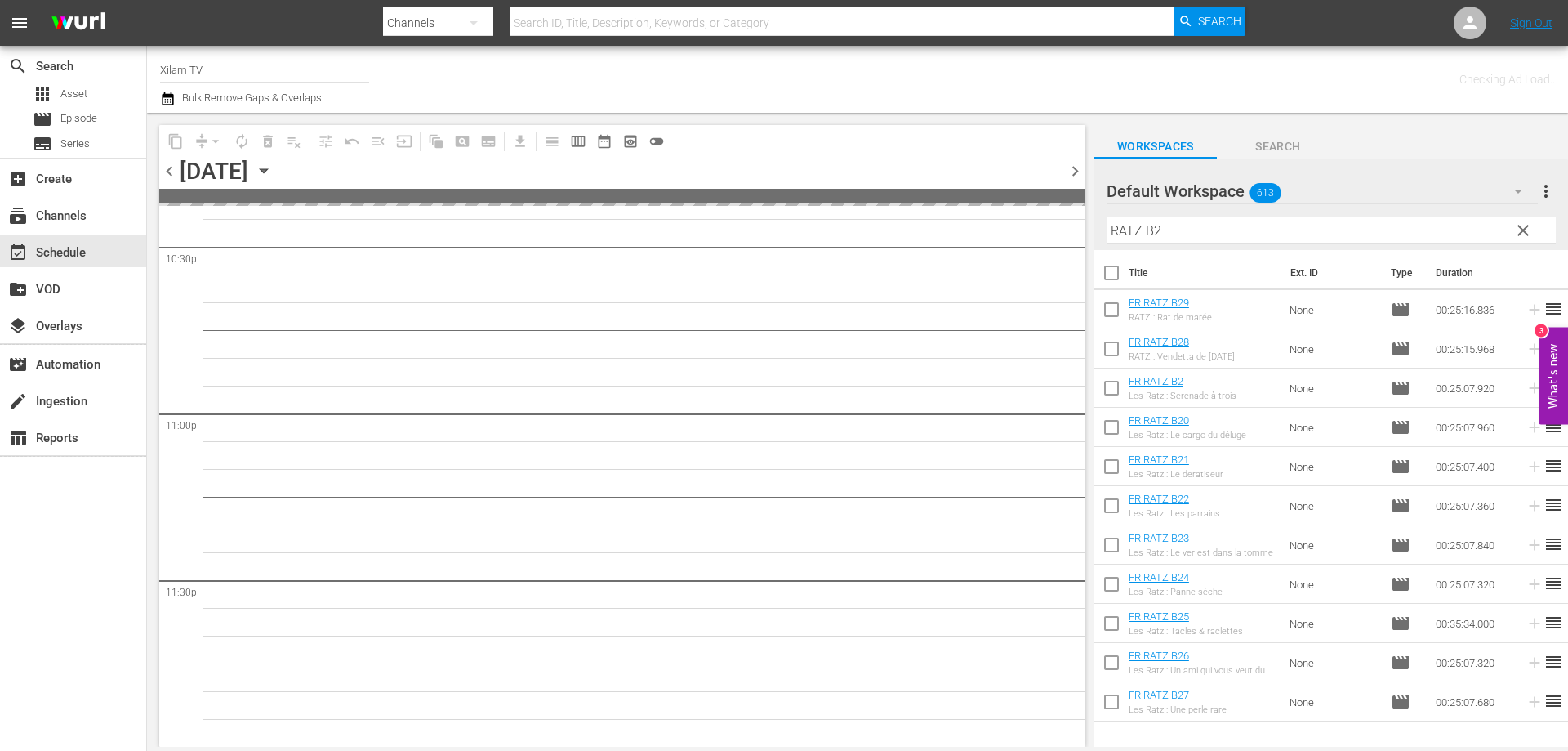
scroll to position [7456, 0]
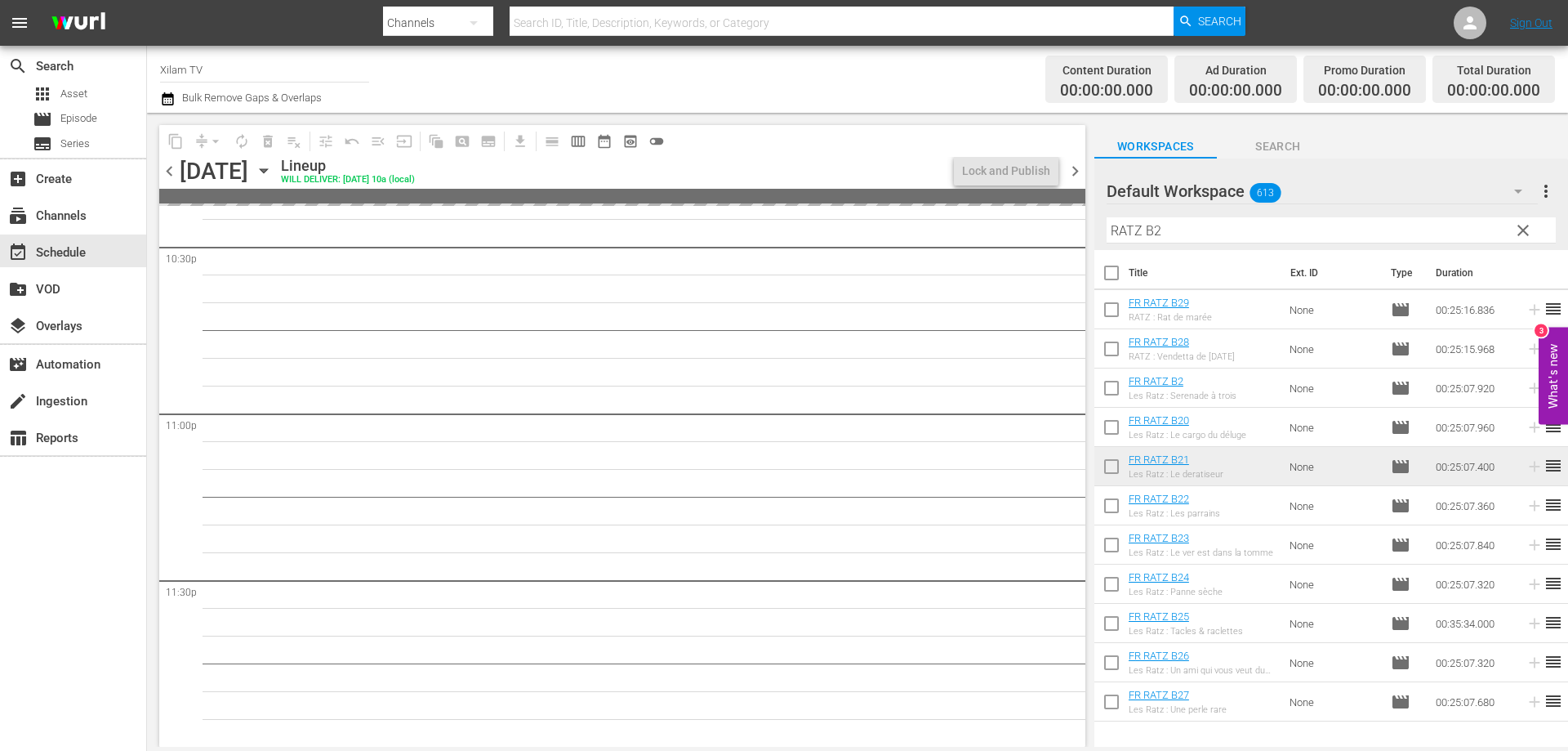
click at [1163, 229] on input "RATZ B2" at bounding box center [1331, 230] width 450 height 26
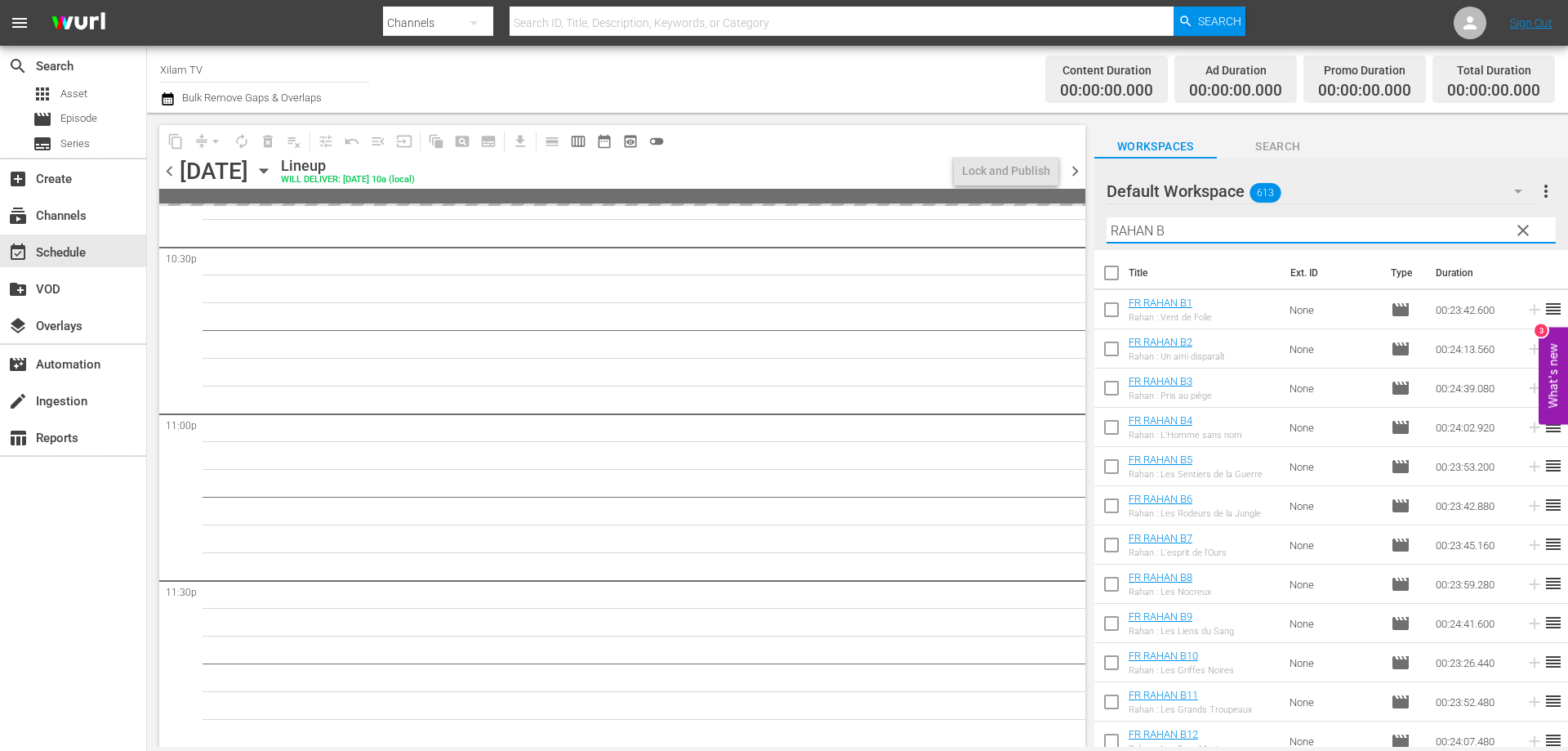
click at [1100, 328] on input "checkbox" at bounding box center [1112, 313] width 35 height 35
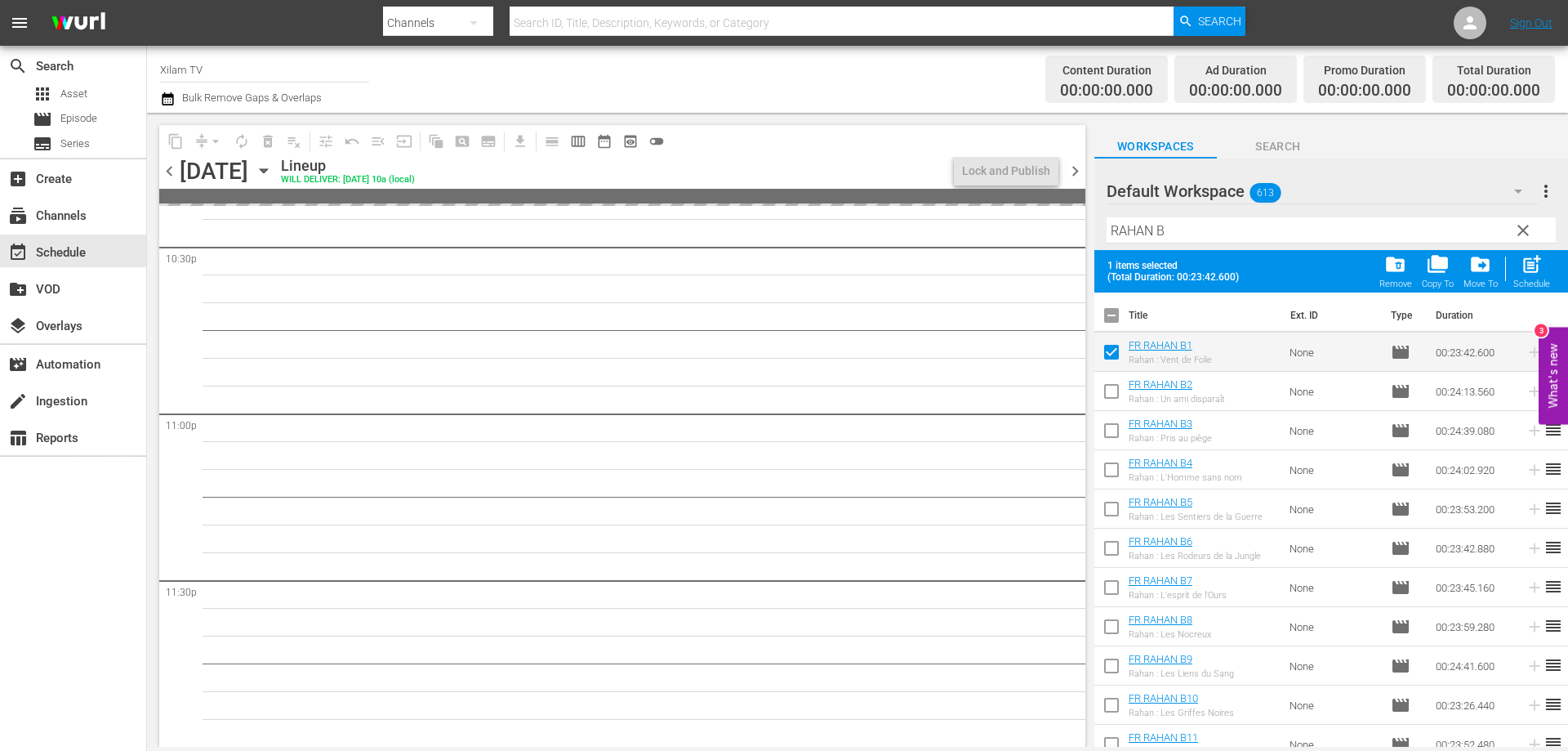
click at [1116, 391] on input "checkbox" at bounding box center [1112, 394] width 35 height 35
click at [1110, 444] on input "checkbox" at bounding box center [1112, 434] width 35 height 35
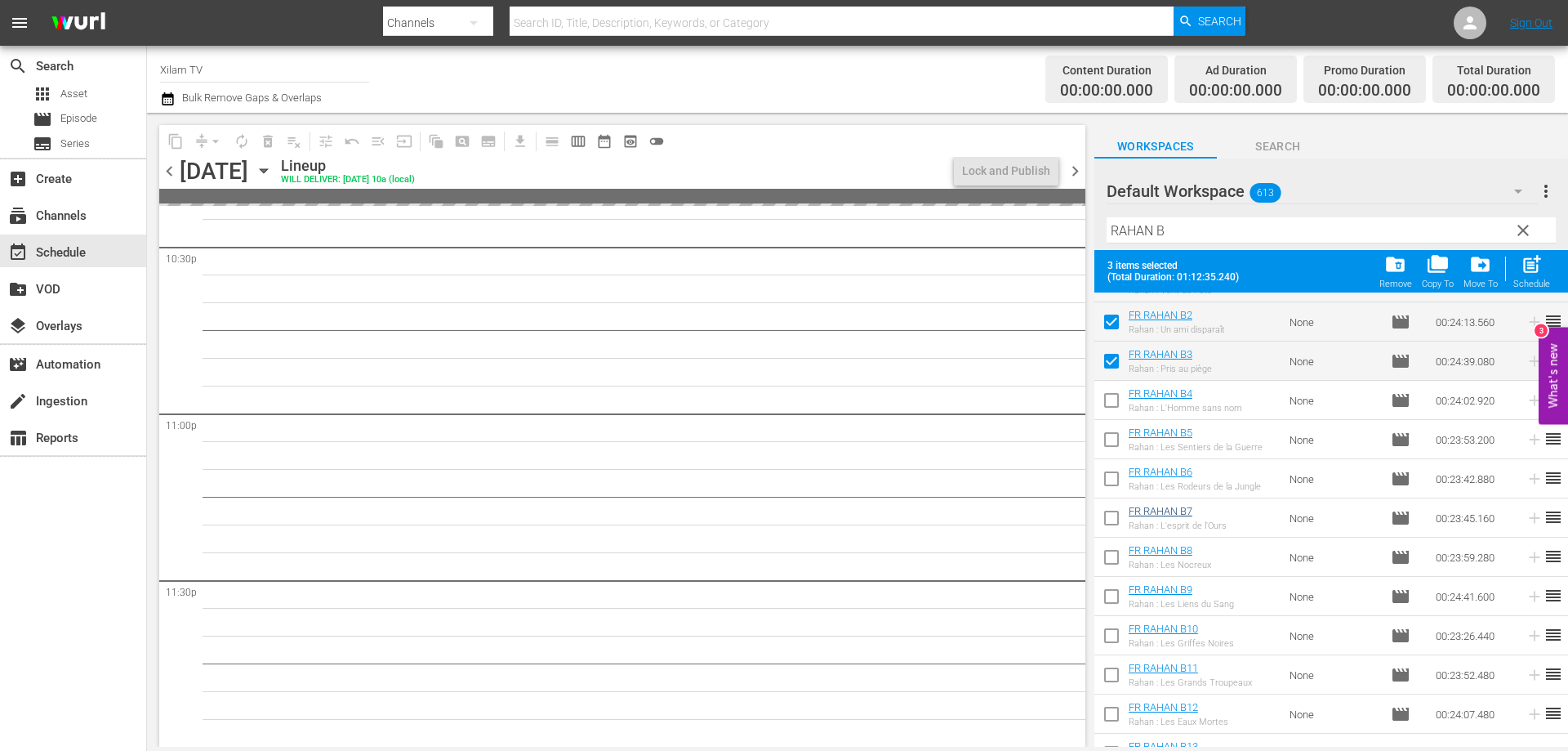
scroll to position [82, 0]
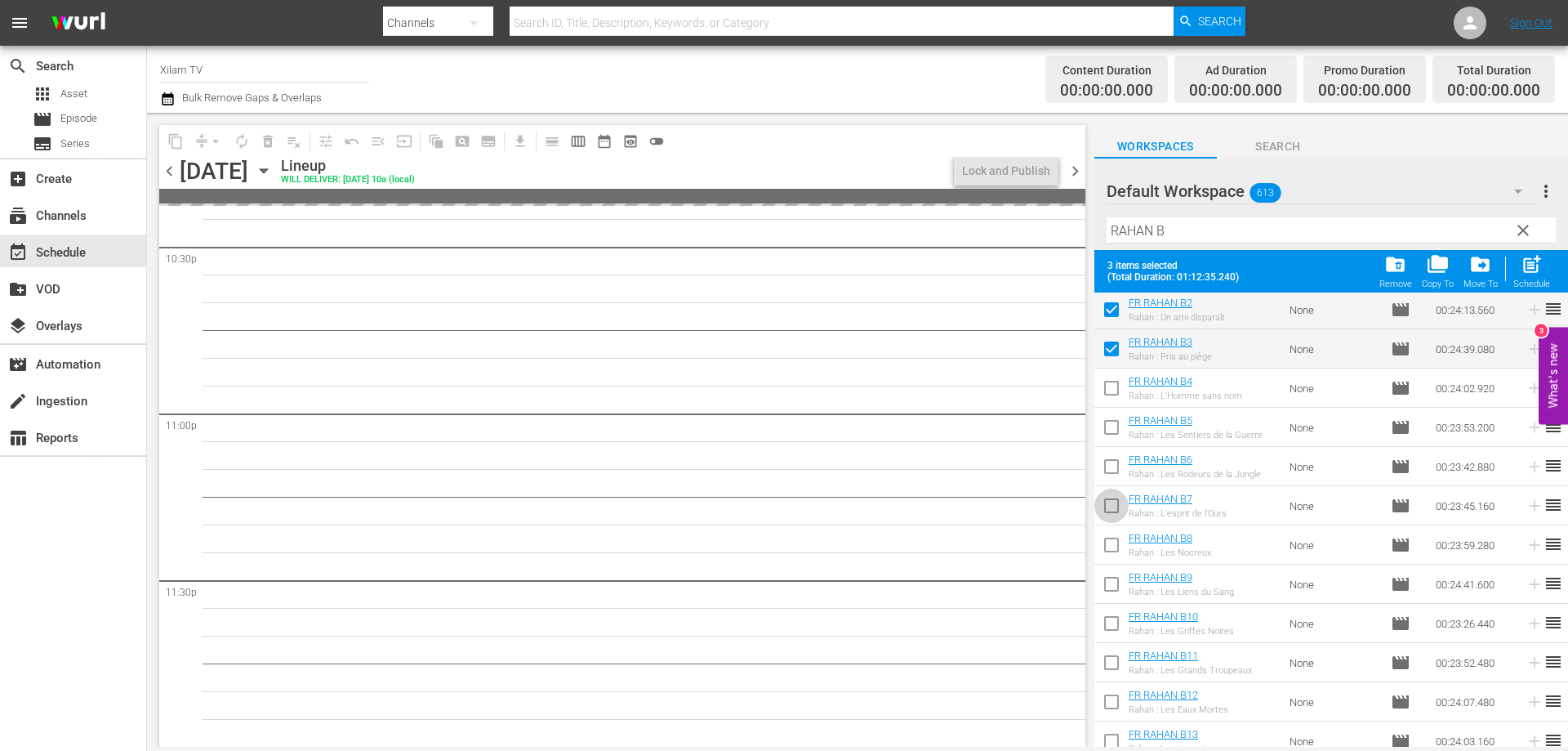
click at [1115, 511] on input "checkbox" at bounding box center [1112, 509] width 35 height 35
click at [1526, 273] on span "post_add" at bounding box center [1531, 264] width 22 height 22
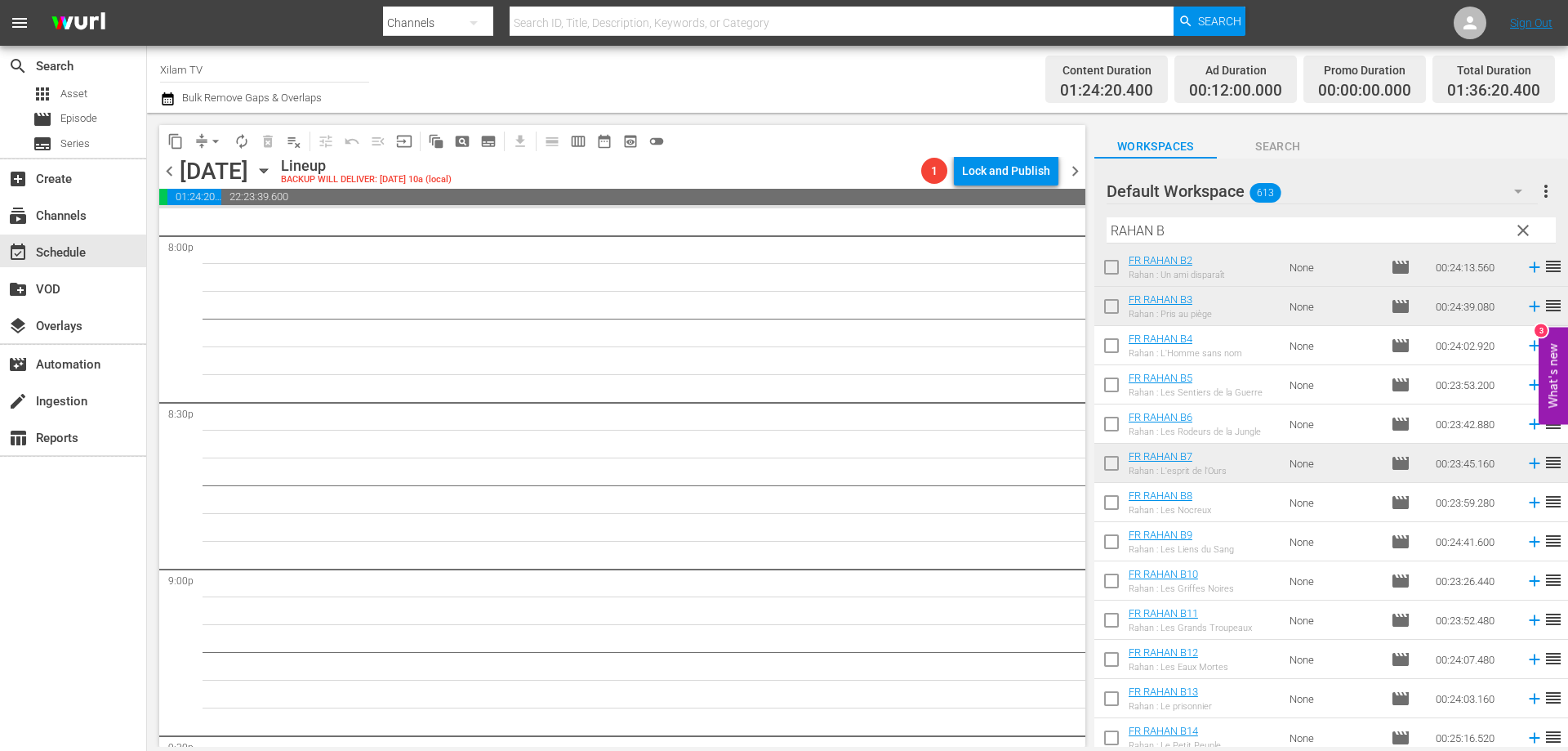
scroll to position [7459, 0]
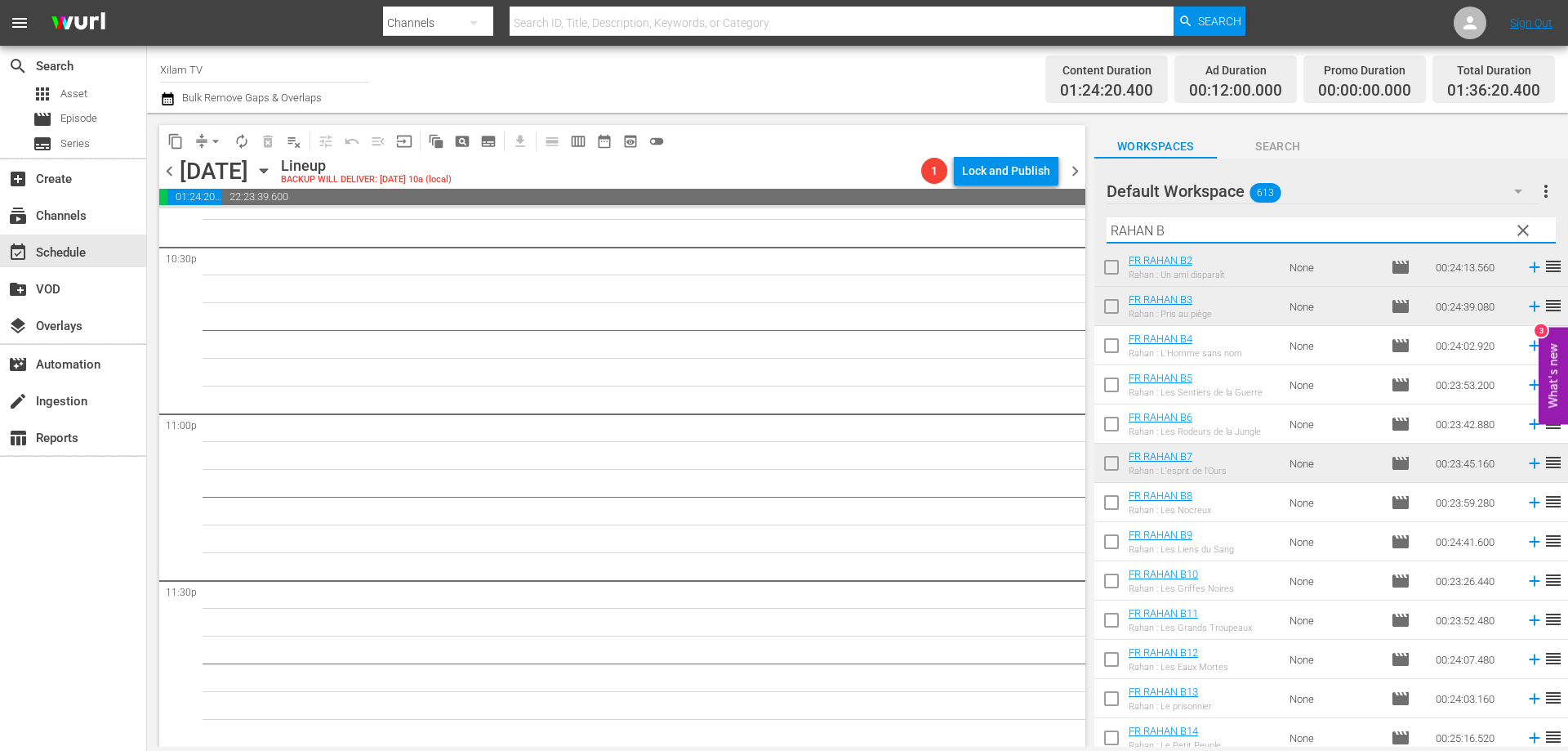
drag, startPoint x: 1153, startPoint y: 234, endPoint x: 1090, endPoint y: 231, distance: 63.1
click at [1090, 231] on div "content_copy compress arrow_drop_down autorenew_outlined delete_forever_outline…" at bounding box center [858, 429] width 1422 height 634
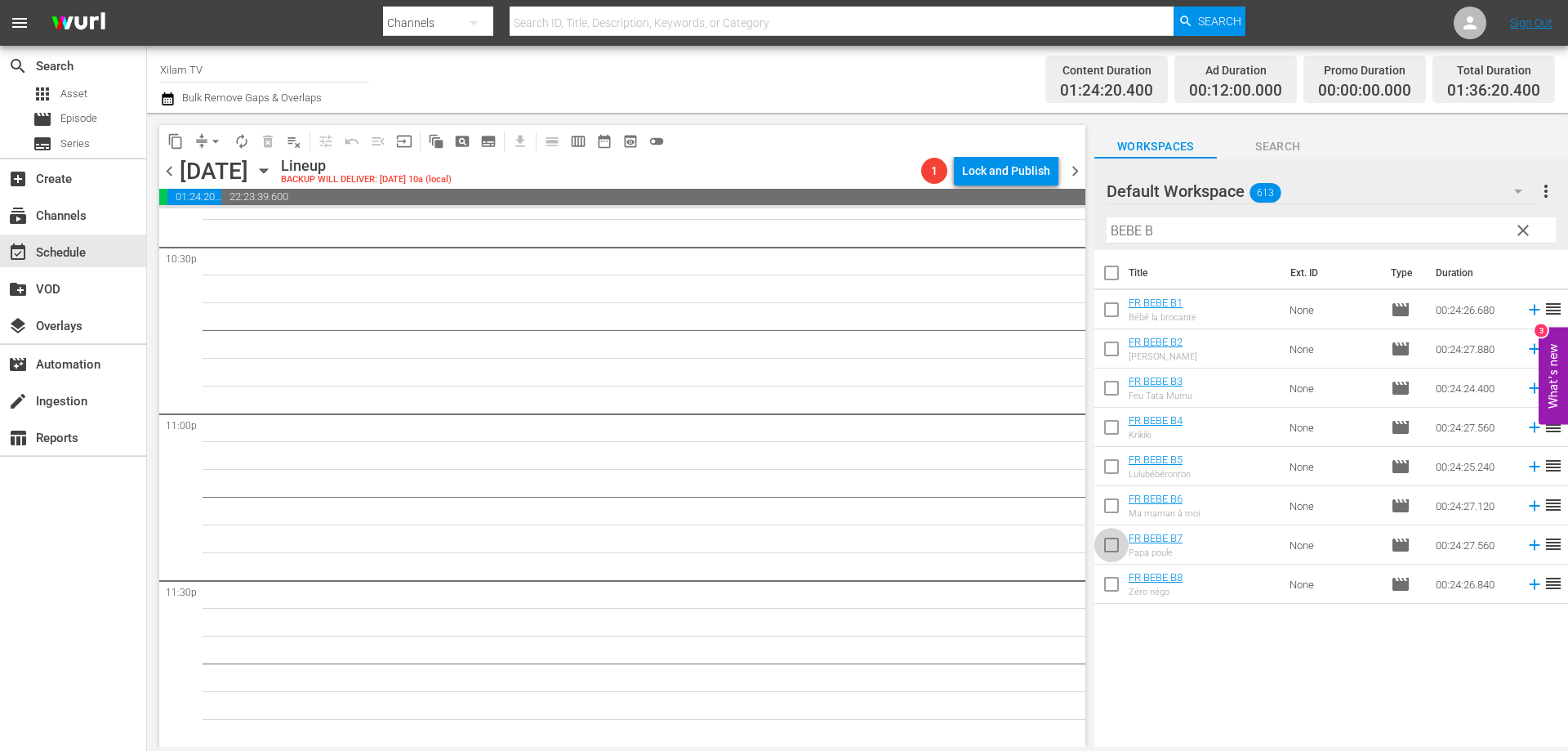
click at [1103, 548] on input "checkbox" at bounding box center [1112, 548] width 35 height 35
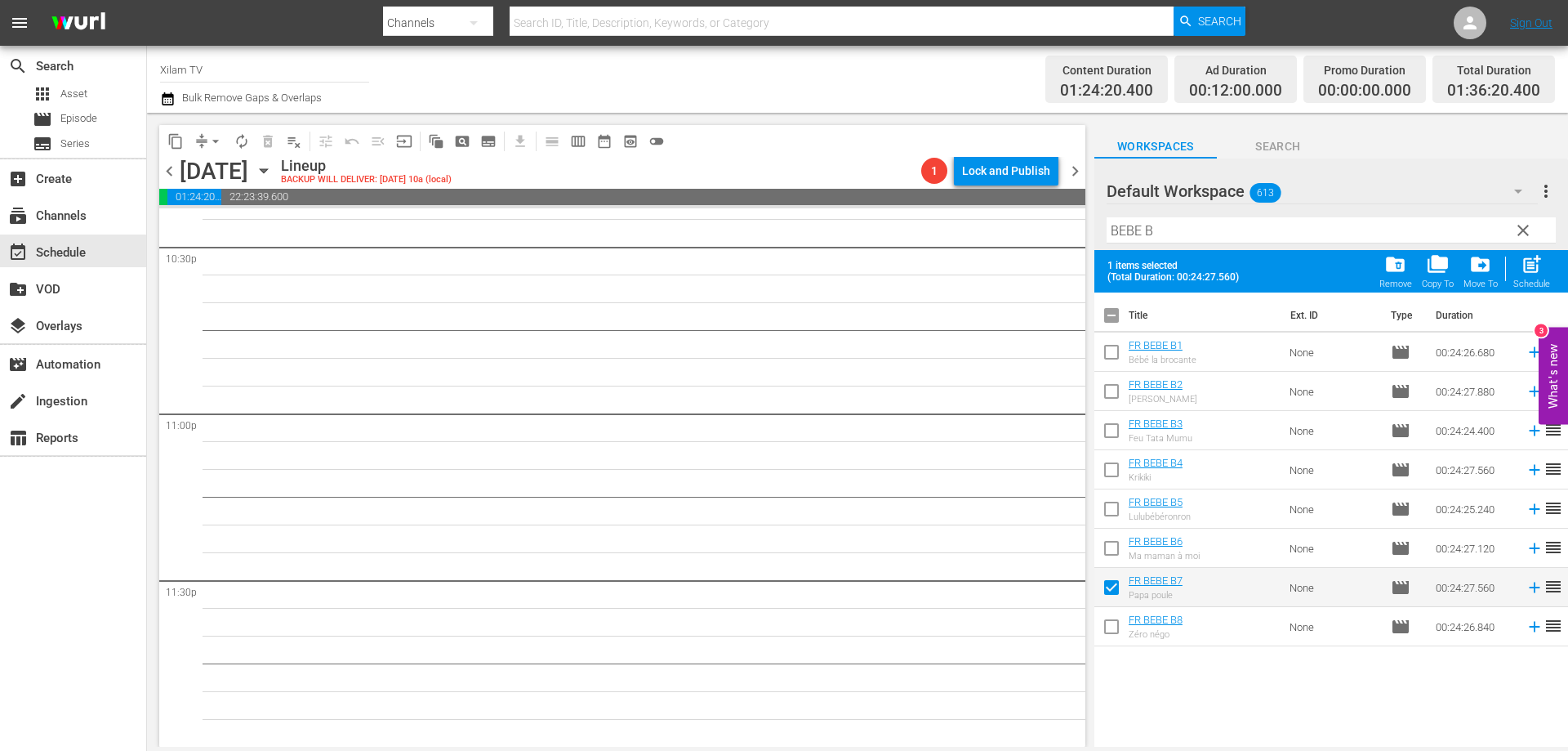
click at [1112, 423] on input "checkbox" at bounding box center [1112, 434] width 35 height 35
click at [1112, 392] on input "checkbox" at bounding box center [1112, 394] width 35 height 35
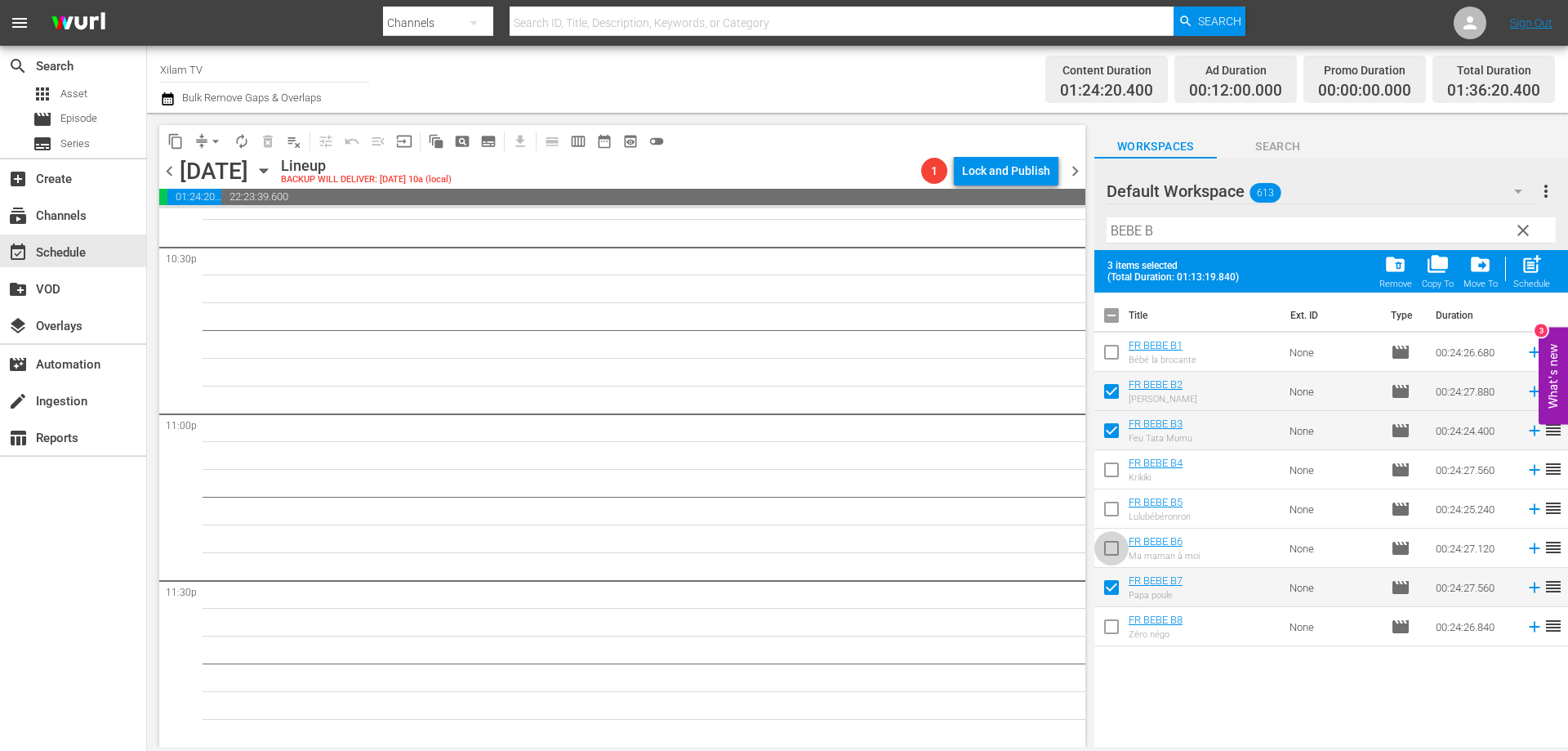
click at [1107, 544] on input "checkbox" at bounding box center [1112, 551] width 35 height 35
click at [1530, 272] on span "post_add" at bounding box center [1531, 264] width 22 height 22
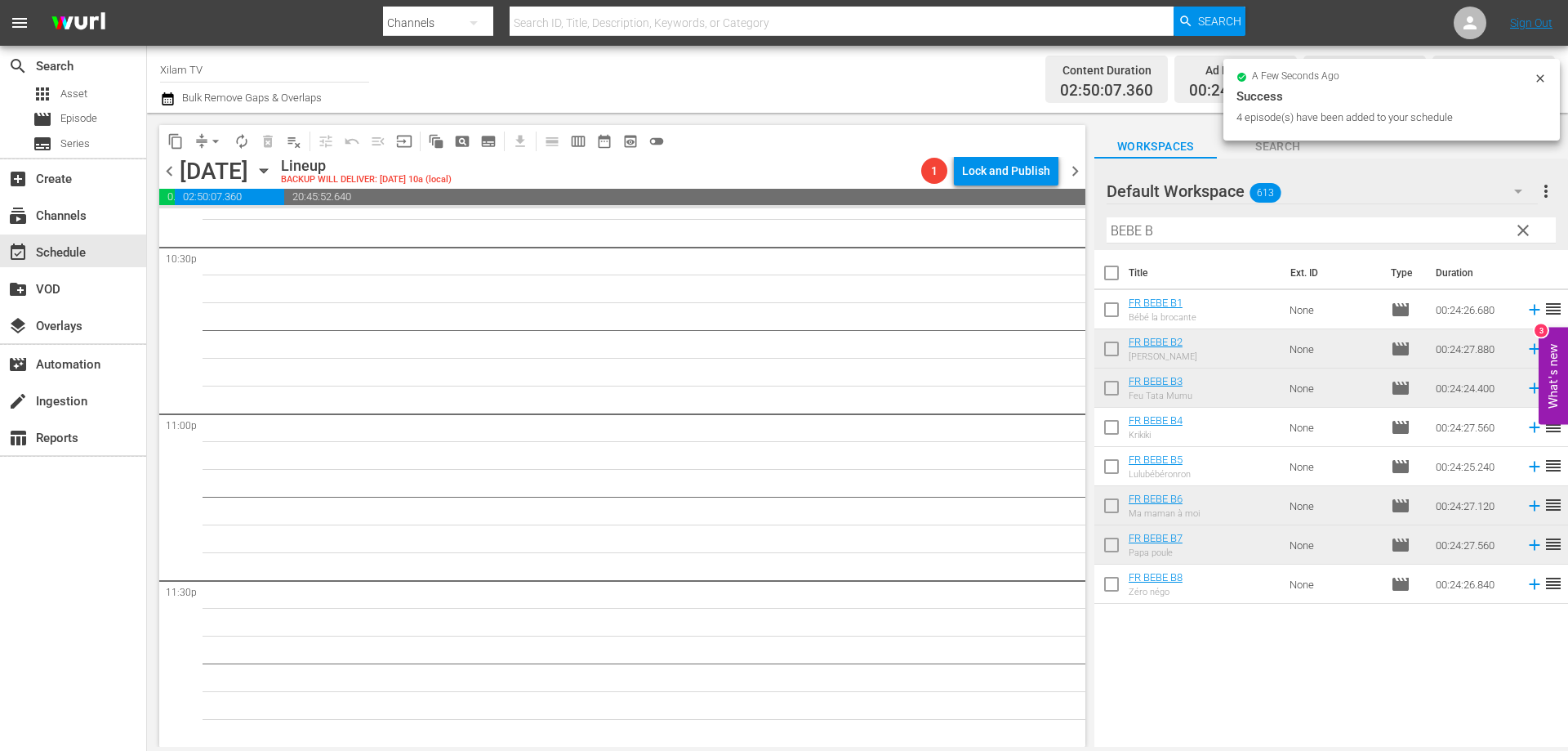
scroll to position [7431, 0]
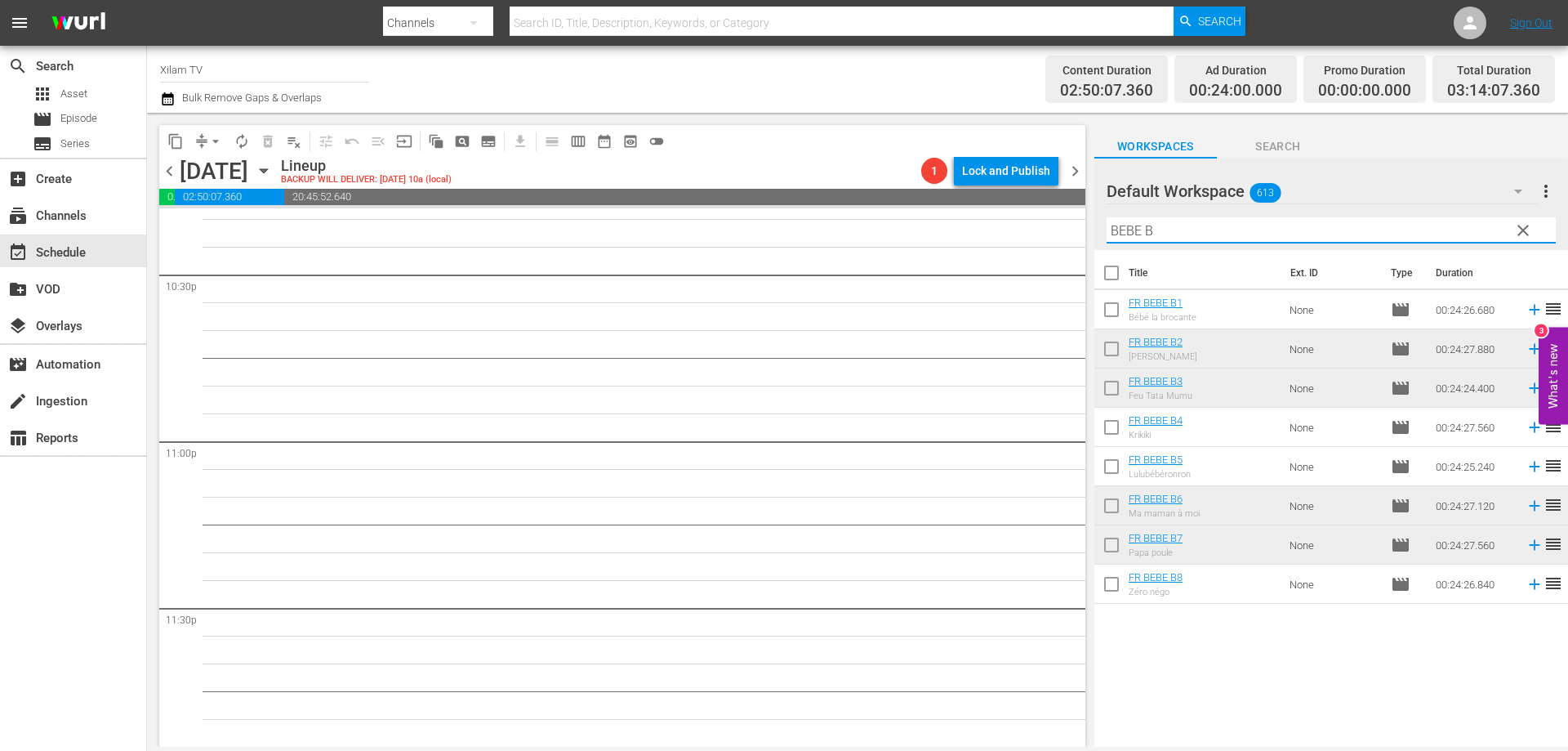
drag, startPoint x: 1139, startPoint y: 230, endPoint x: 1106, endPoint y: 232, distance: 33.1
click at [1107, 232] on input "BEBE B" at bounding box center [1331, 230] width 450 height 26
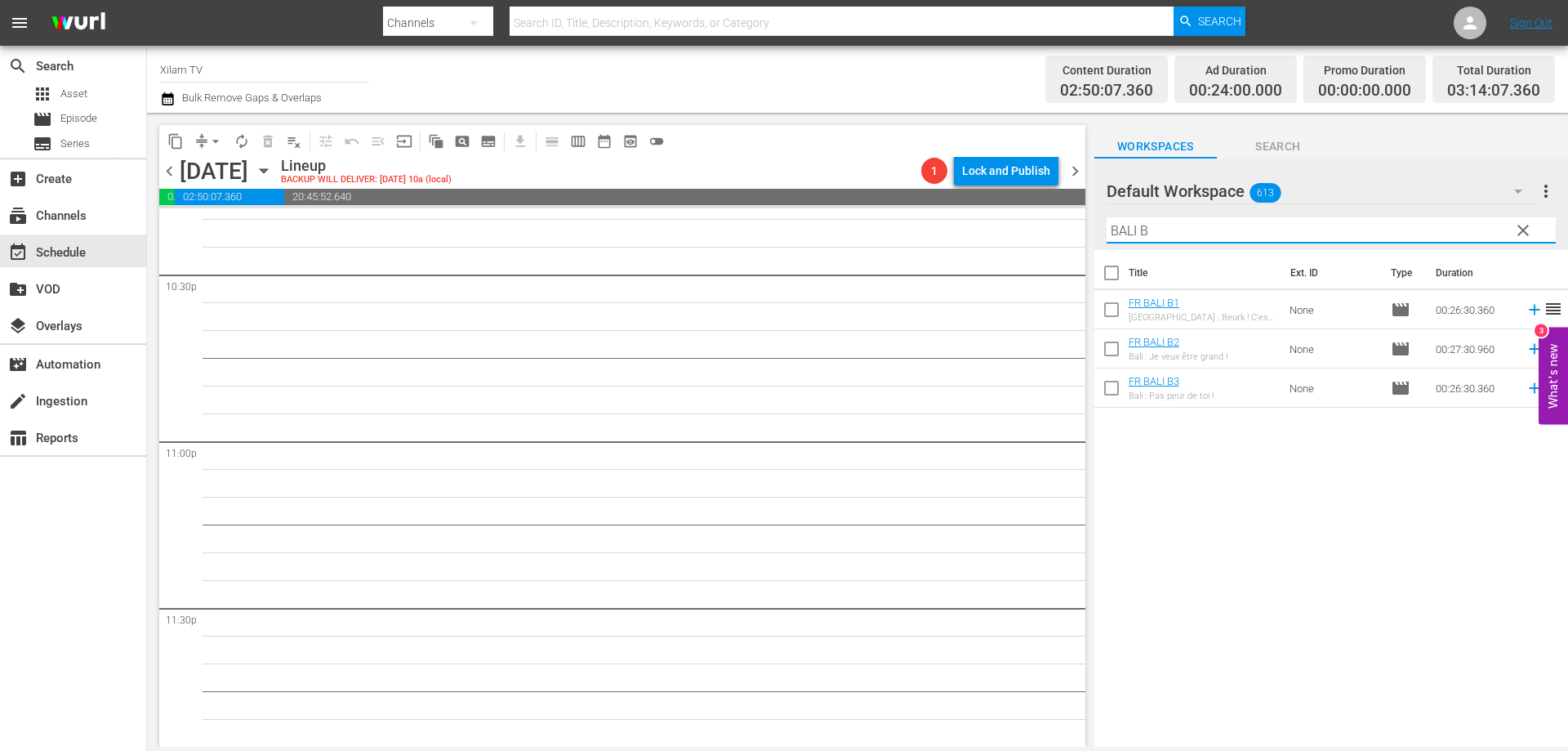
click at [1115, 388] on input "checkbox" at bounding box center [1112, 391] width 35 height 35
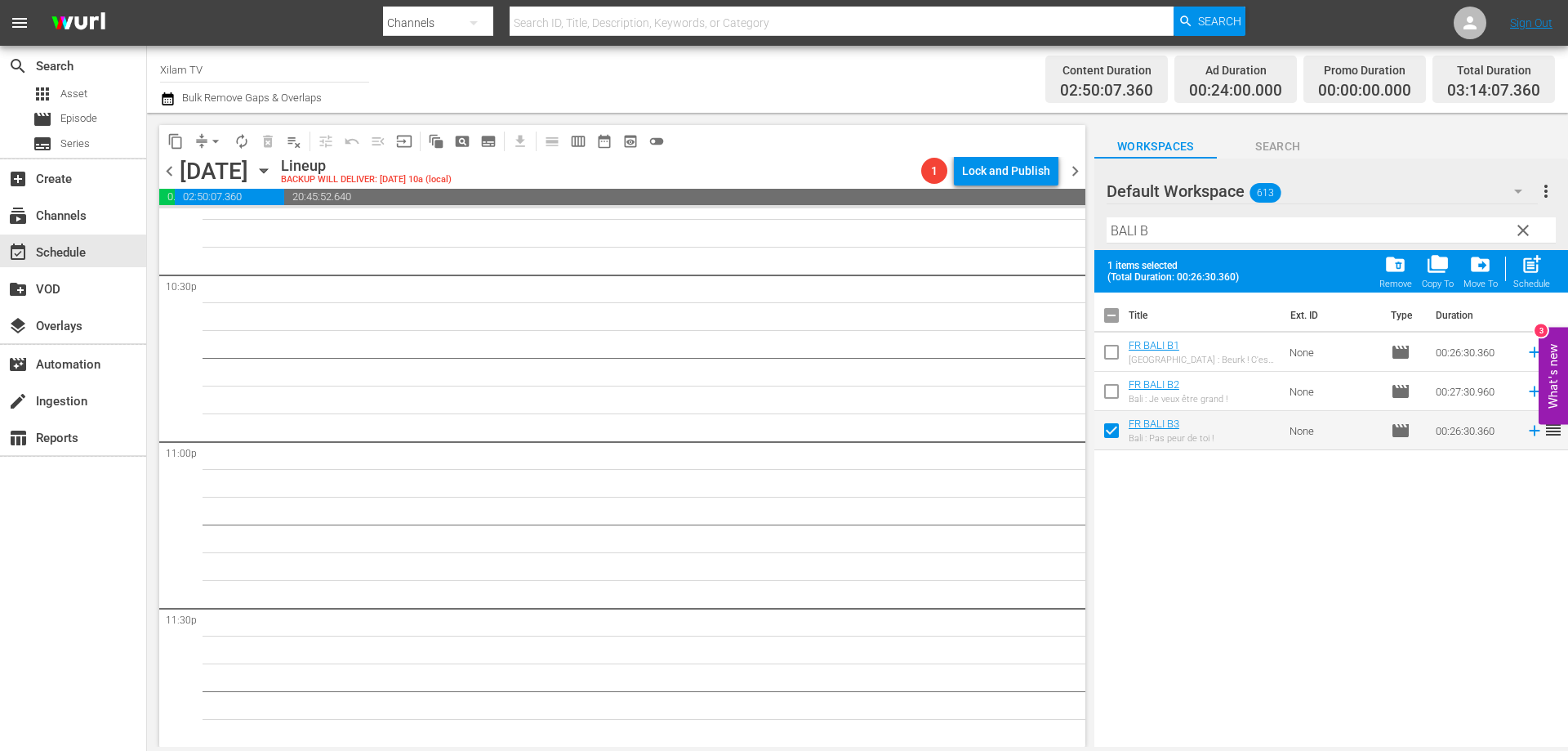
click at [1115, 388] on input "checkbox" at bounding box center [1112, 394] width 35 height 35
click at [1537, 271] on span "post_add" at bounding box center [1531, 264] width 22 height 22
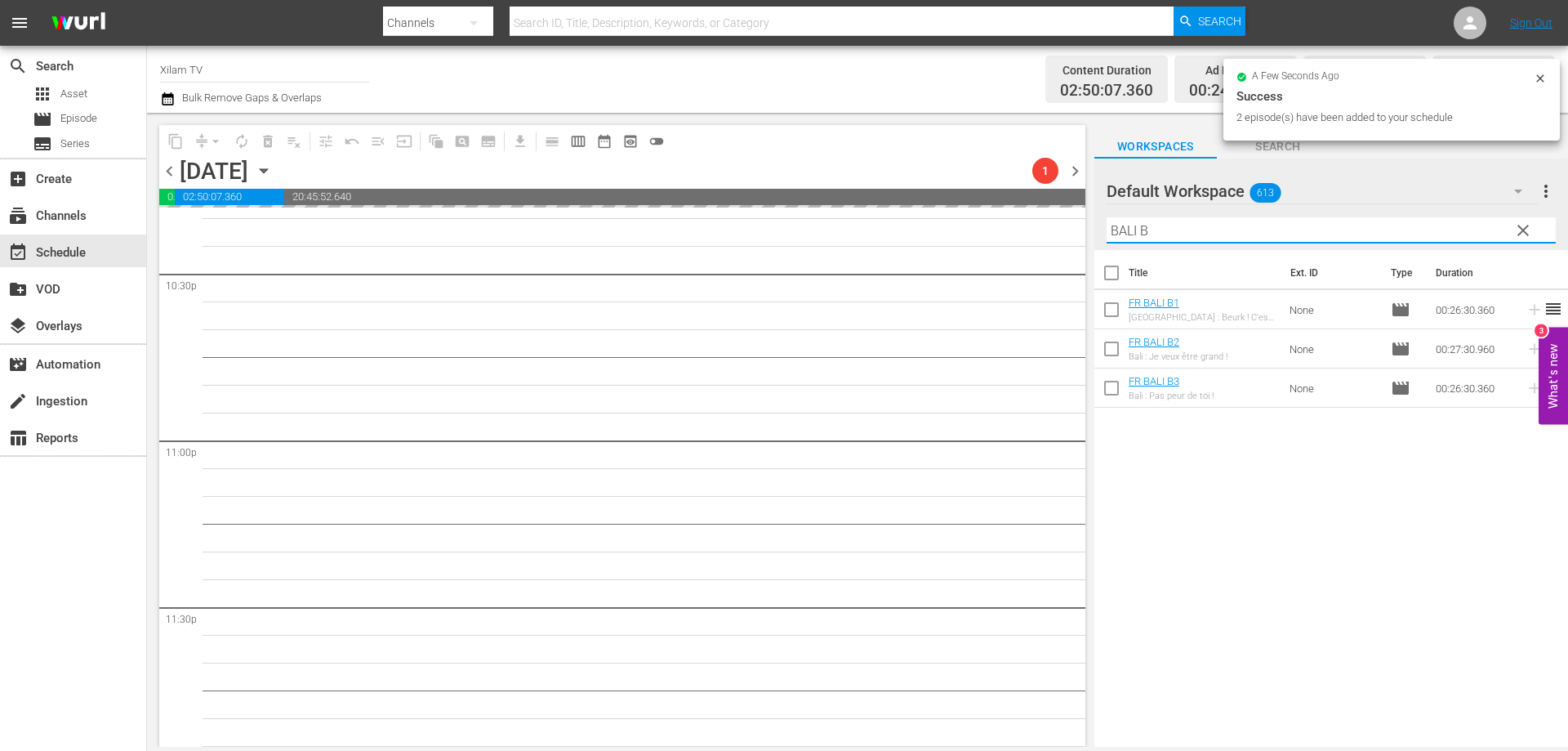
drag, startPoint x: 1134, startPoint y: 233, endPoint x: 1091, endPoint y: 228, distance: 43.3
click at [1091, 228] on div "content_copy compress arrow_drop_down autorenew_outlined delete_forever_outline…" at bounding box center [858, 429] width 1422 height 634
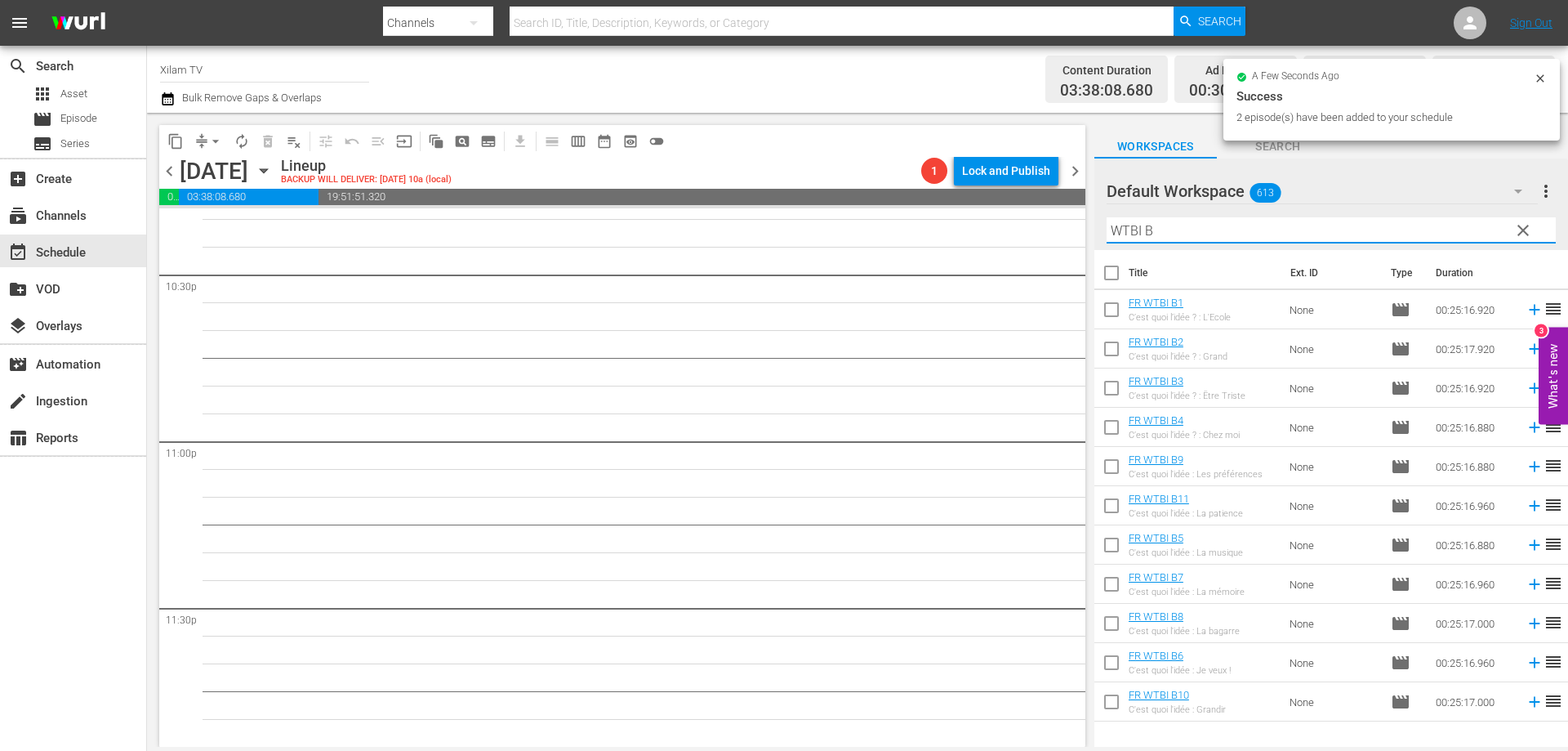
scroll to position [7376, 0]
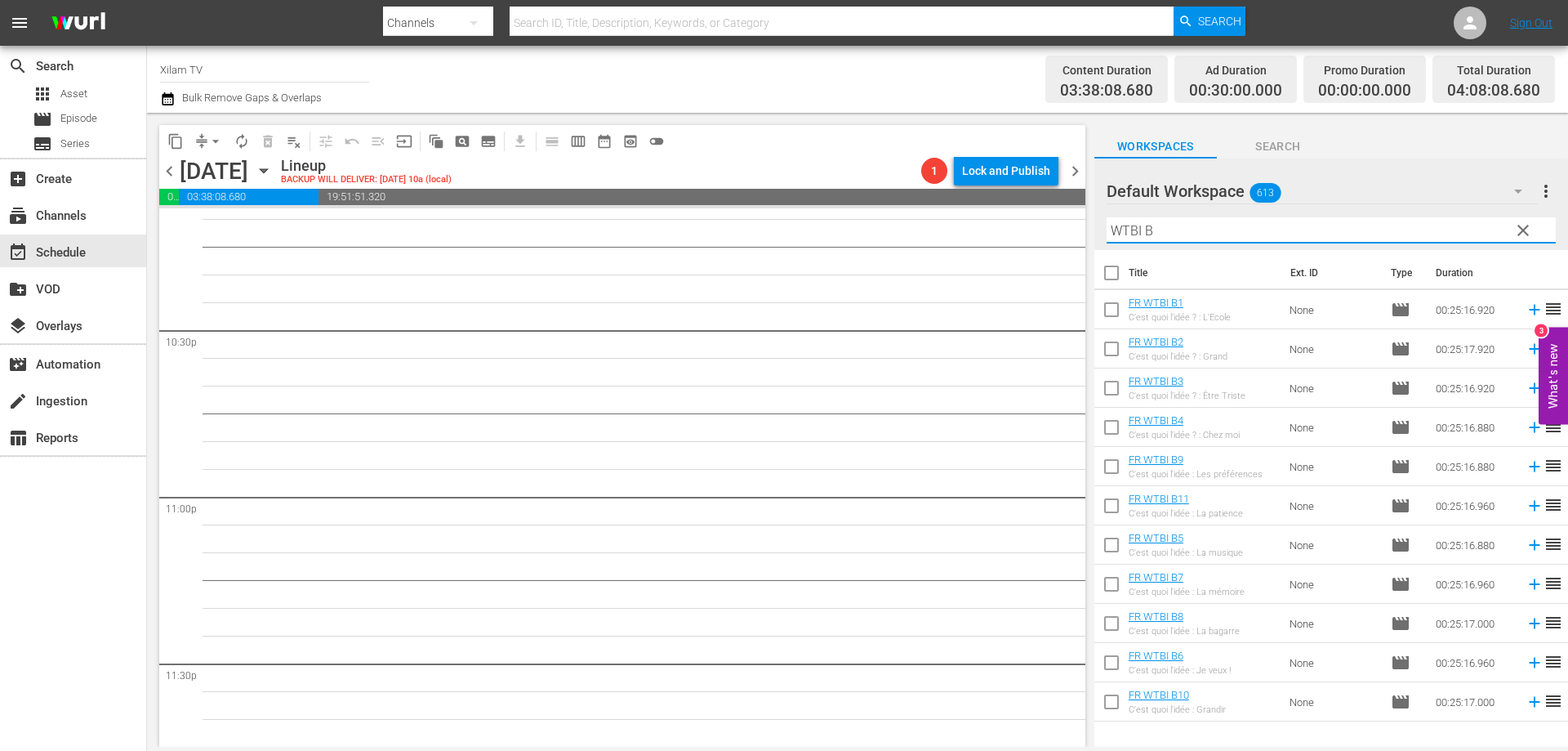
click at [1110, 499] on input "checkbox" at bounding box center [1112, 509] width 35 height 35
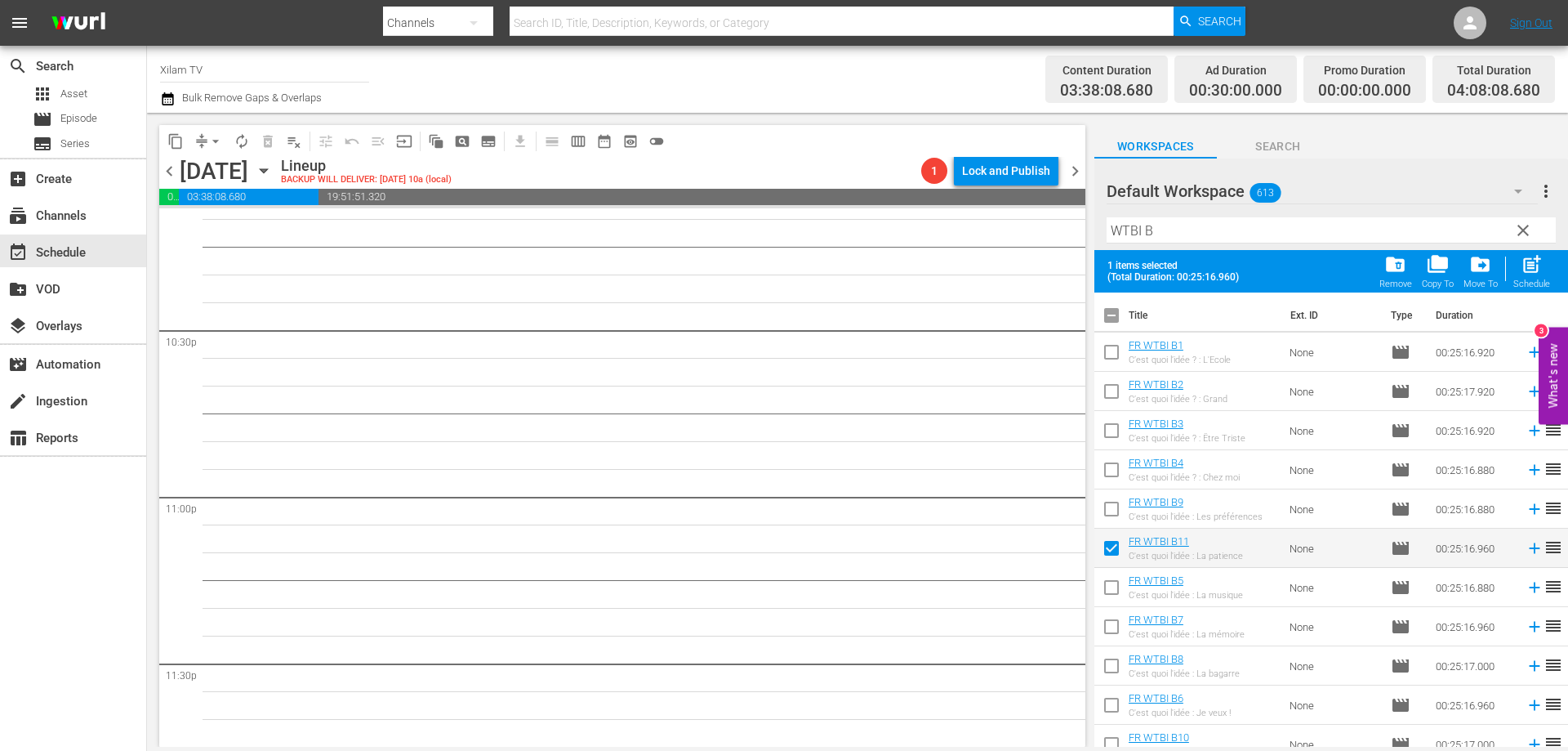
click at [1110, 499] on input "checkbox" at bounding box center [1112, 512] width 35 height 35
click at [1107, 476] on input "checkbox" at bounding box center [1112, 472] width 35 height 35
click at [1536, 266] on span "post_add" at bounding box center [1531, 264] width 22 height 22
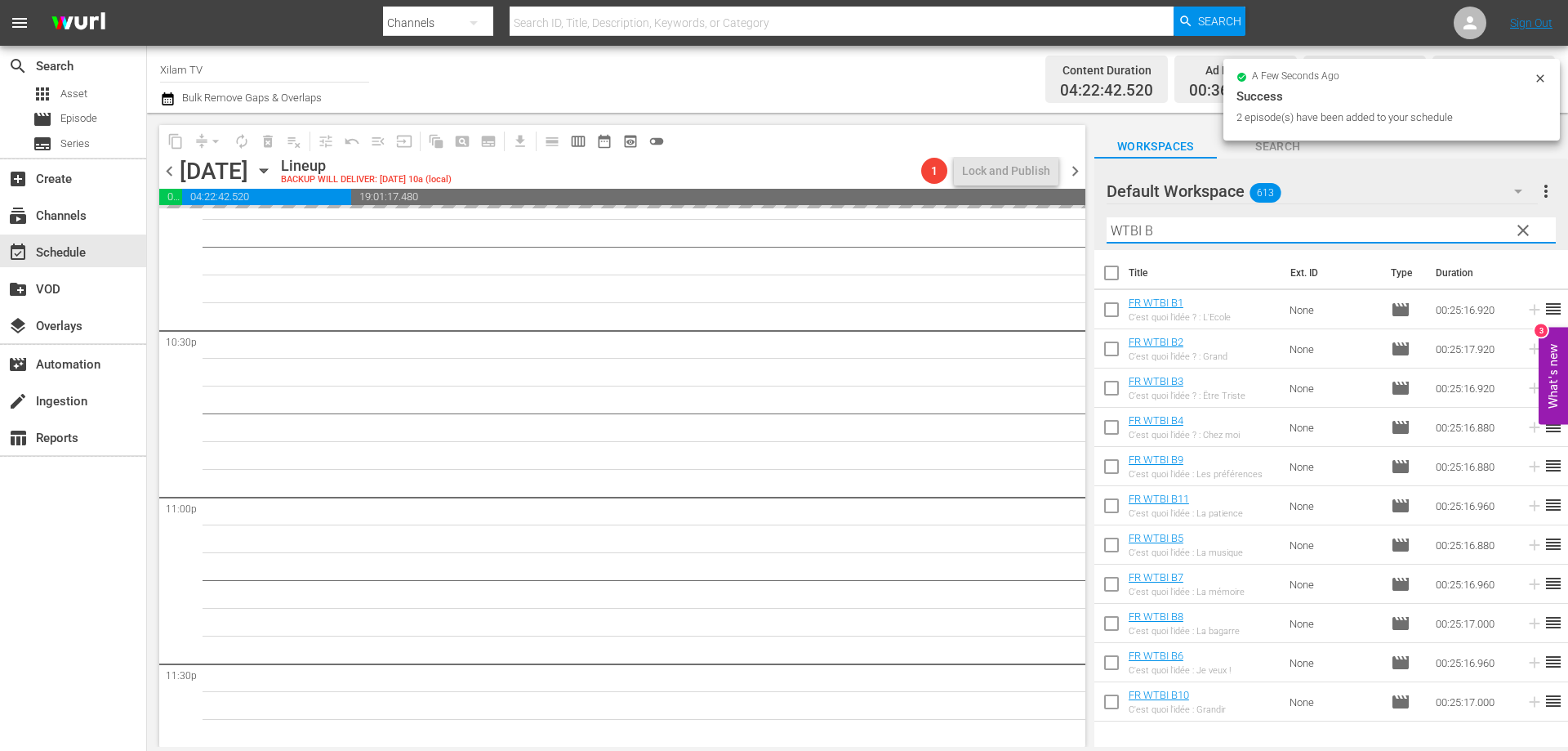
drag, startPoint x: 1134, startPoint y: 229, endPoint x: 1075, endPoint y: 232, distance: 59.1
click at [1075, 232] on div "content_copy compress arrow_drop_down autorenew_outlined delete_forever_outline…" at bounding box center [858, 429] width 1422 height 634
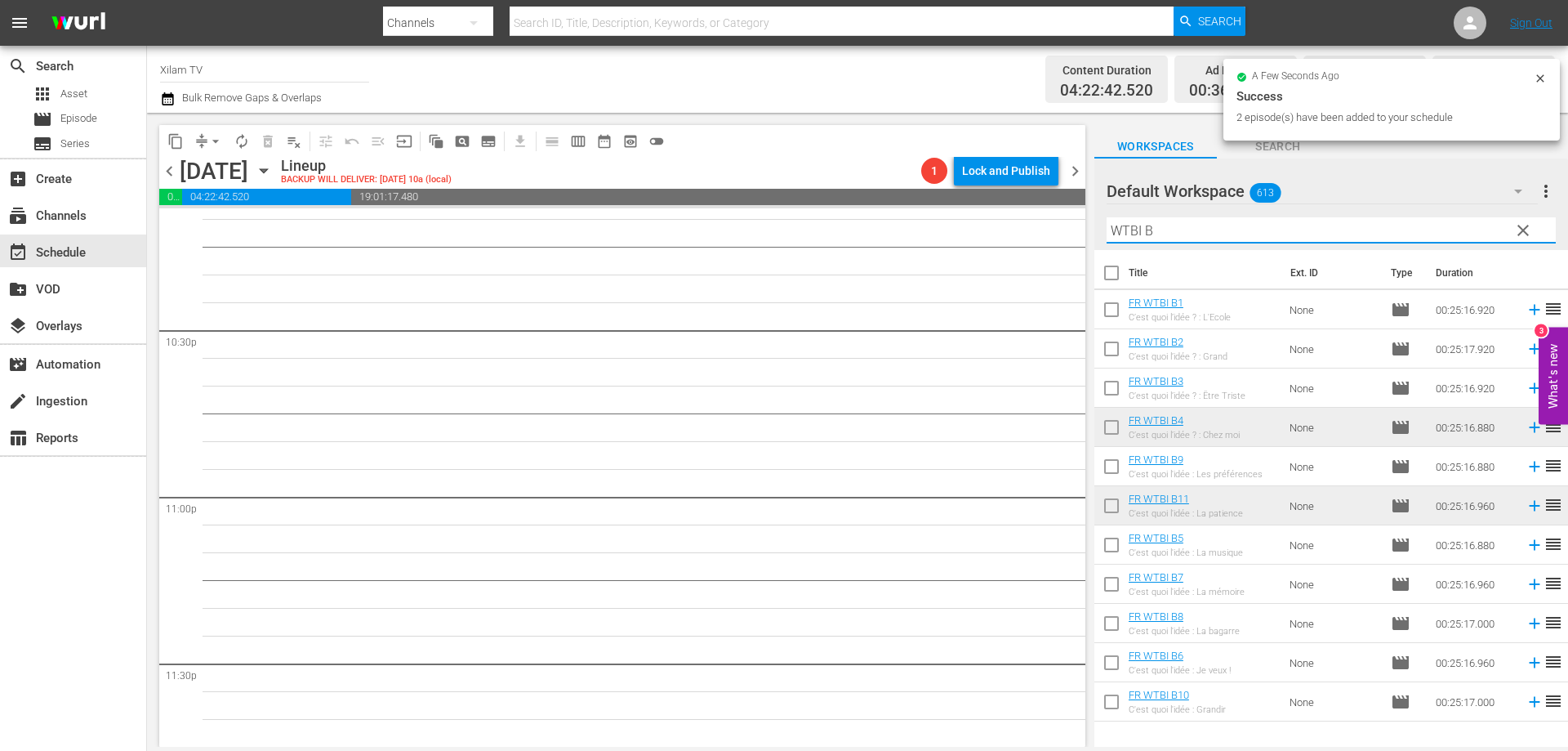
scroll to position [7320, 0]
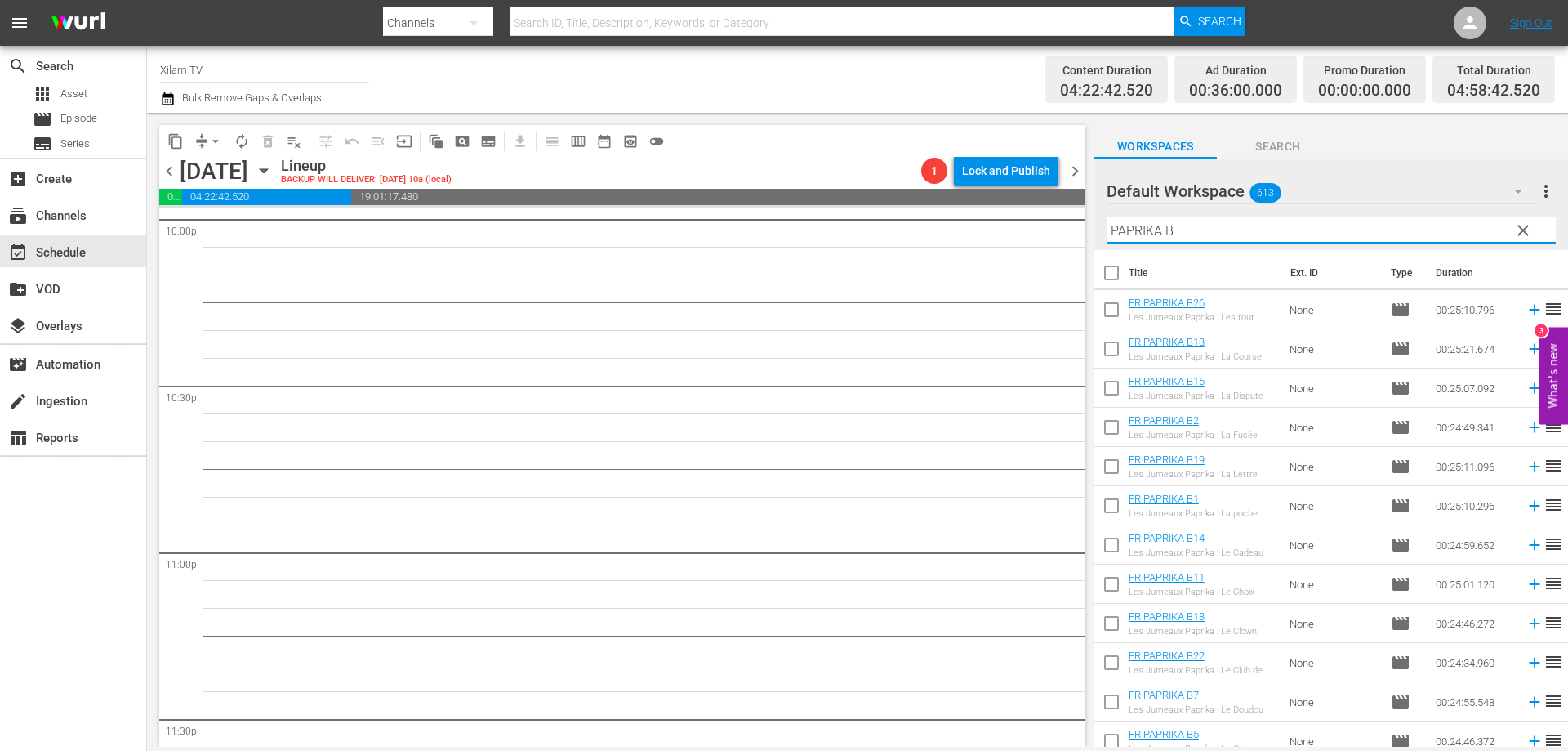
click at [1113, 584] on input "checkbox" at bounding box center [1112, 587] width 35 height 35
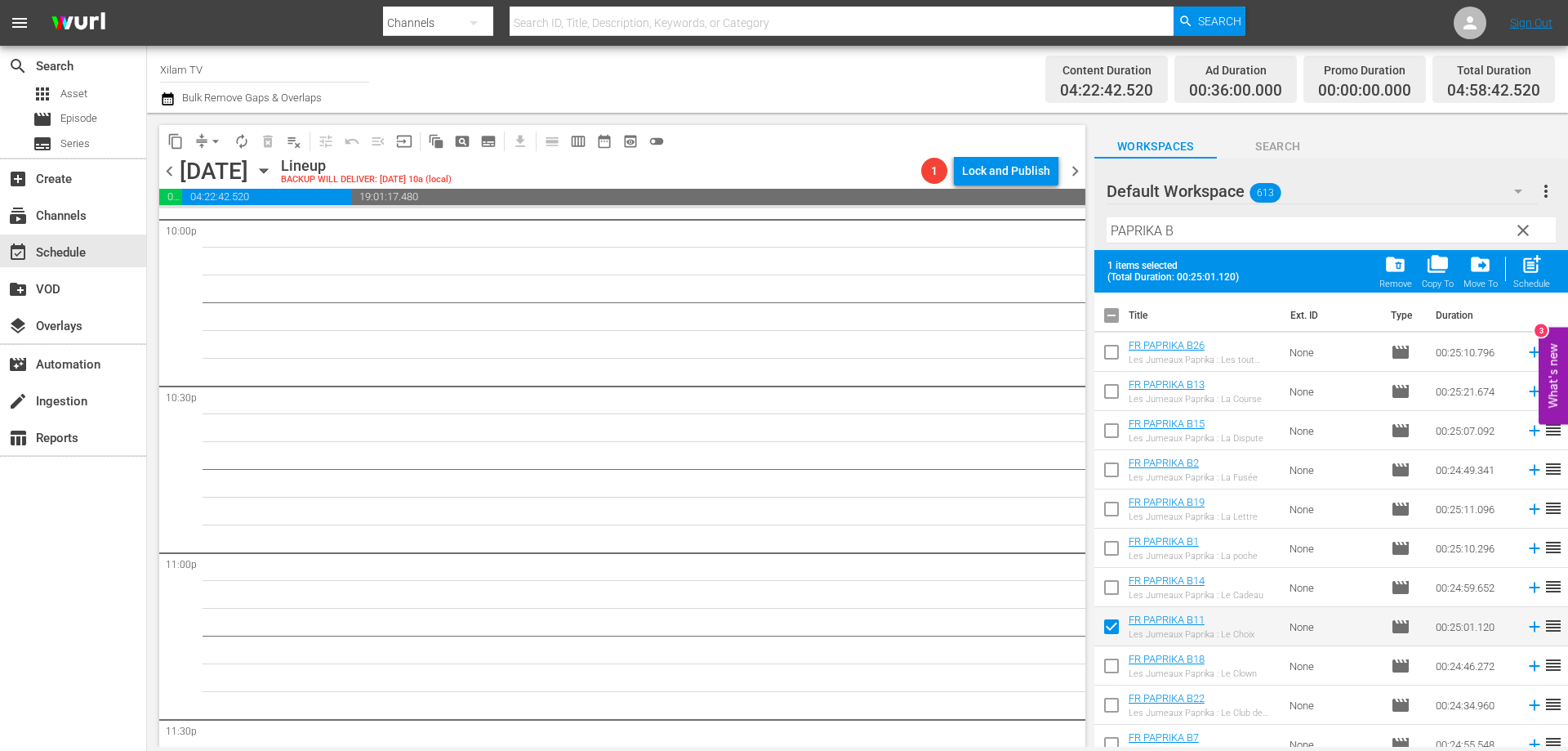
click at [1188, 226] on input "PAPRIKA B" at bounding box center [1331, 230] width 450 height 26
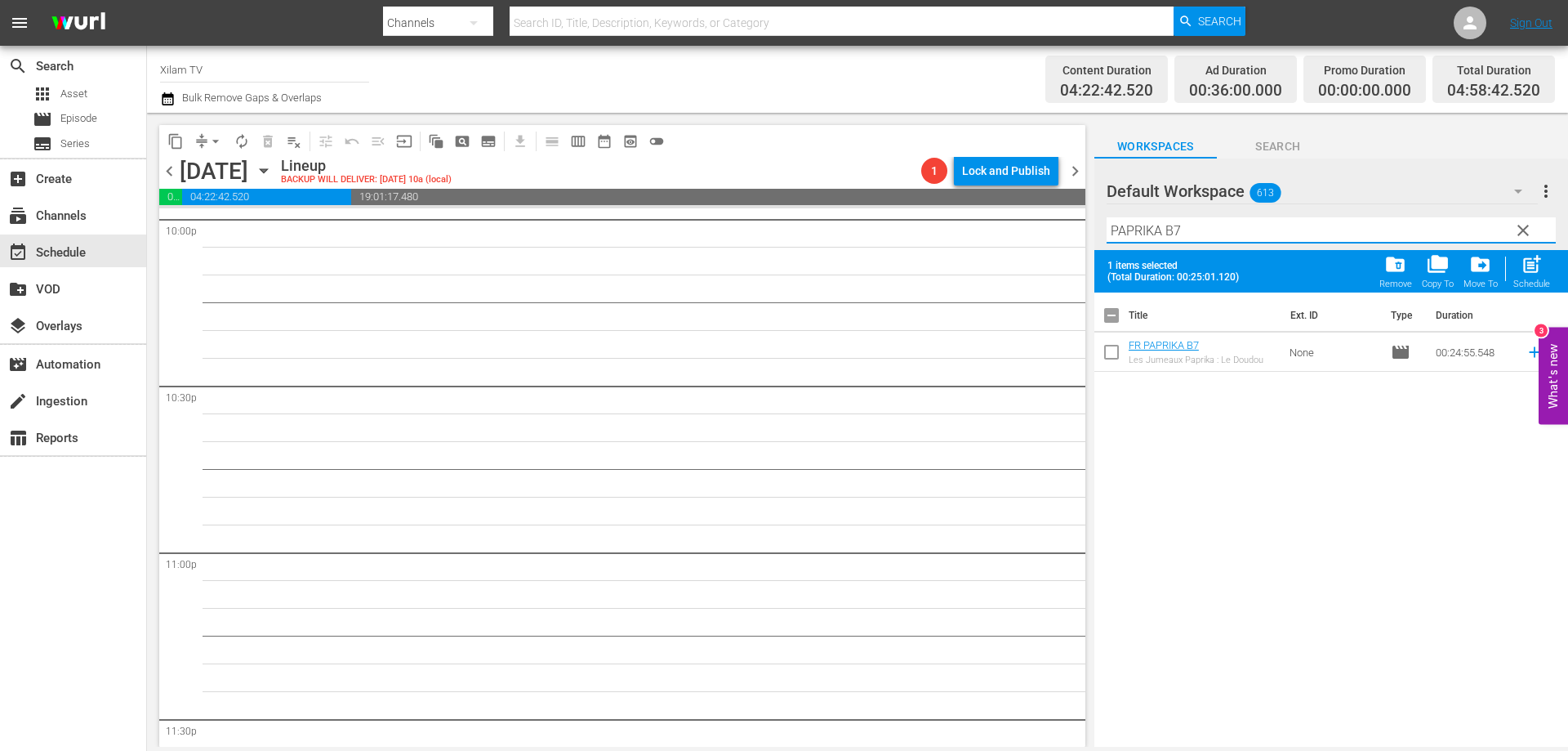
click at [1113, 354] on input "checkbox" at bounding box center [1112, 355] width 35 height 35
drag, startPoint x: 1161, startPoint y: 231, endPoint x: 1095, endPoint y: 221, distance: 66.8
click at [1095, 221] on div "Default Workspace 613 Default more_vert clear Filter by Title PAPRIKA B7" at bounding box center [1331, 204] width 474 height 91
click at [1213, 218] on input "CHICKY 2 B7" at bounding box center [1331, 230] width 450 height 26
click at [1106, 356] on input "checkbox" at bounding box center [1112, 355] width 35 height 35
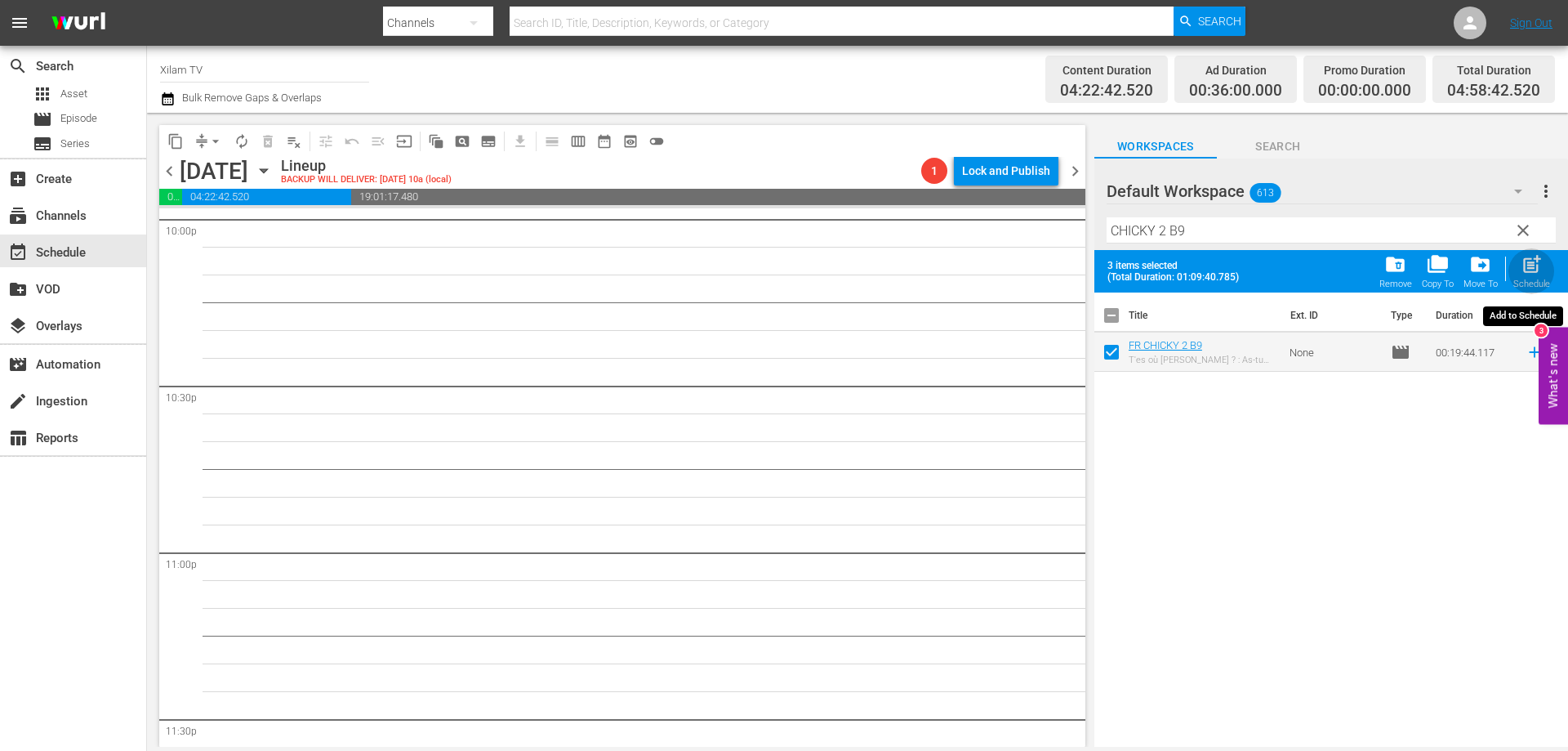
click at [1545, 280] on div "Schedule" at bounding box center [1531, 284] width 37 height 10
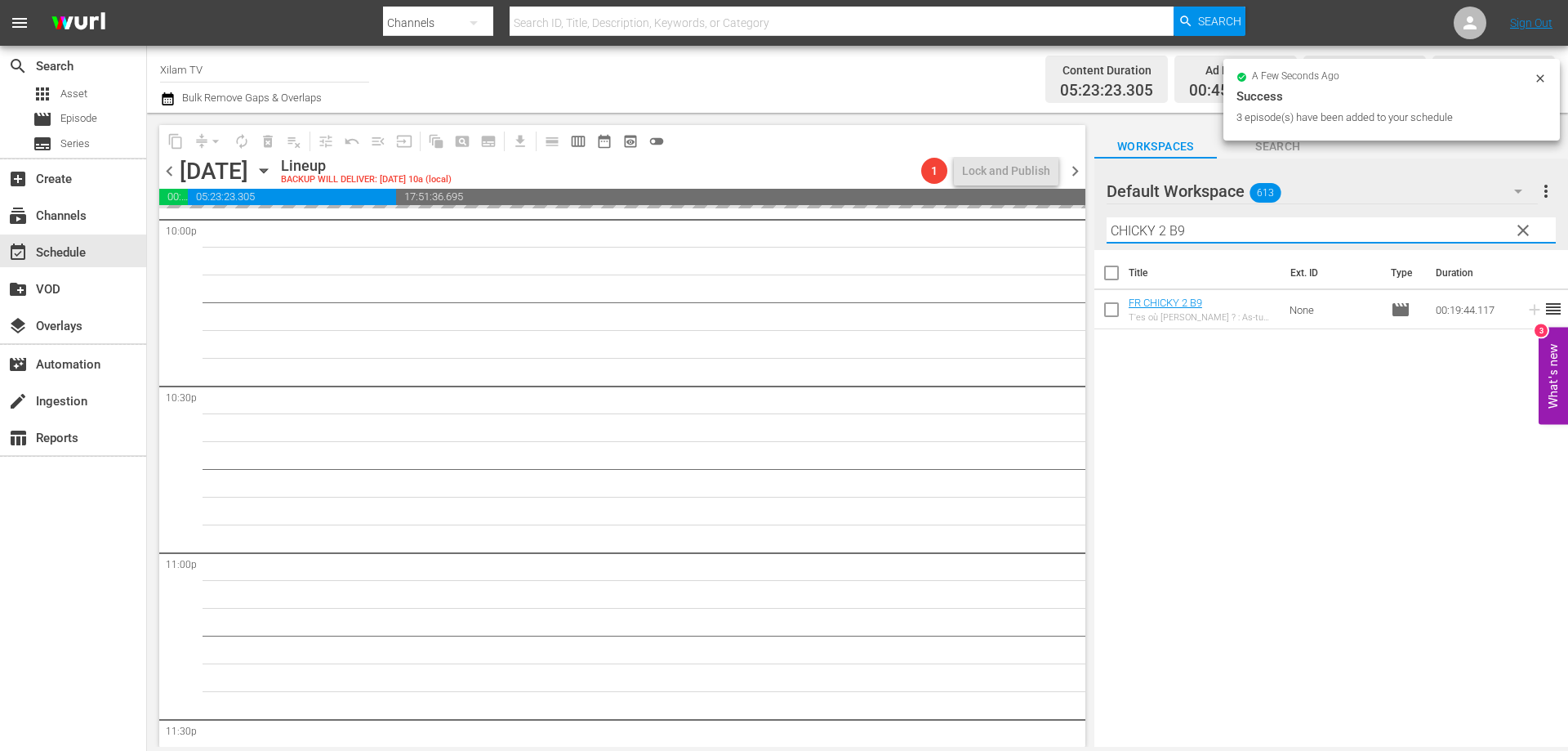
drag, startPoint x: 1165, startPoint y: 232, endPoint x: 1097, endPoint y: 220, distance: 69.1
click at [1097, 220] on div "Default Workspace 613 Default more_vert clear Filter by Title CHICKY 2 B9" at bounding box center [1331, 204] width 474 height 91
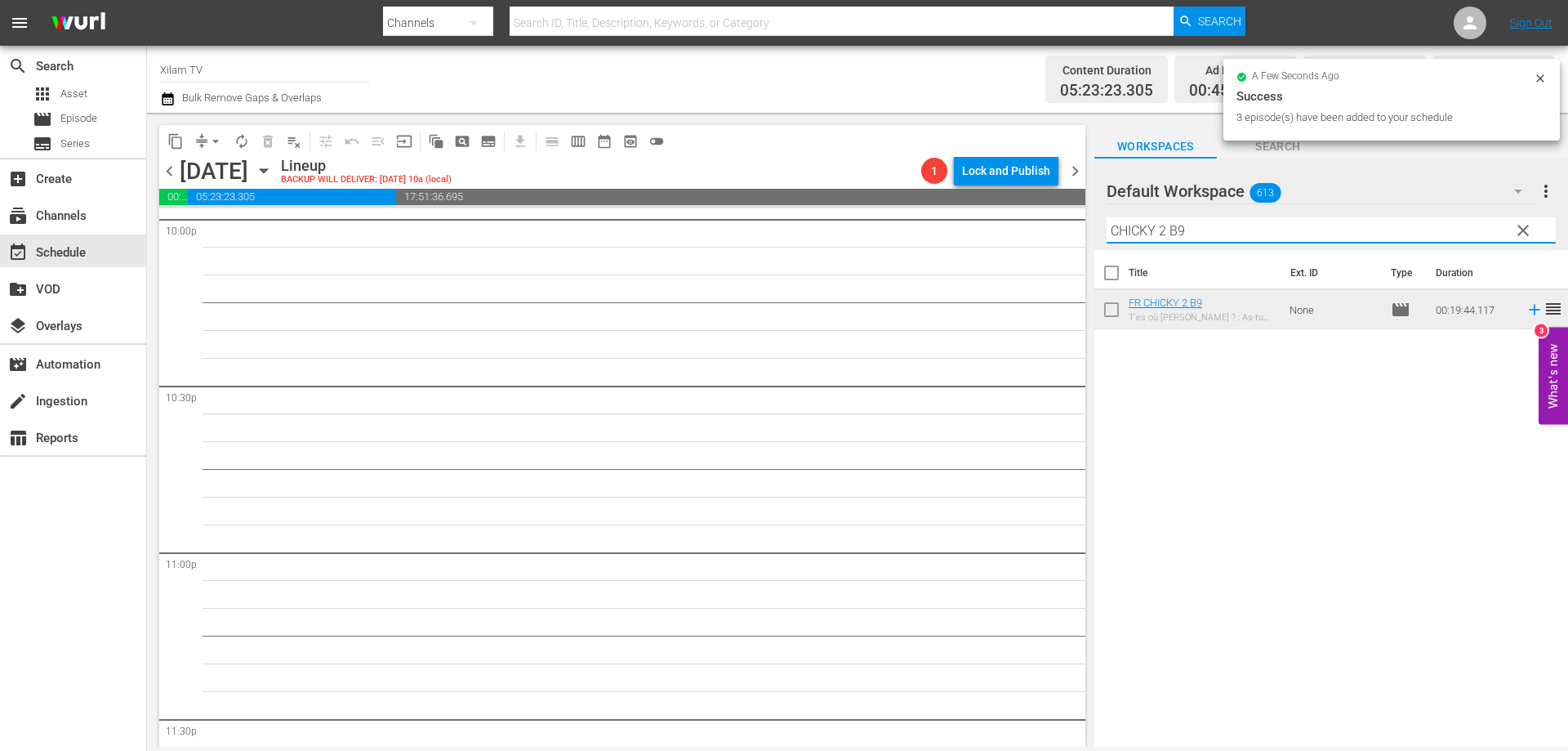
scroll to position [7237, 0]
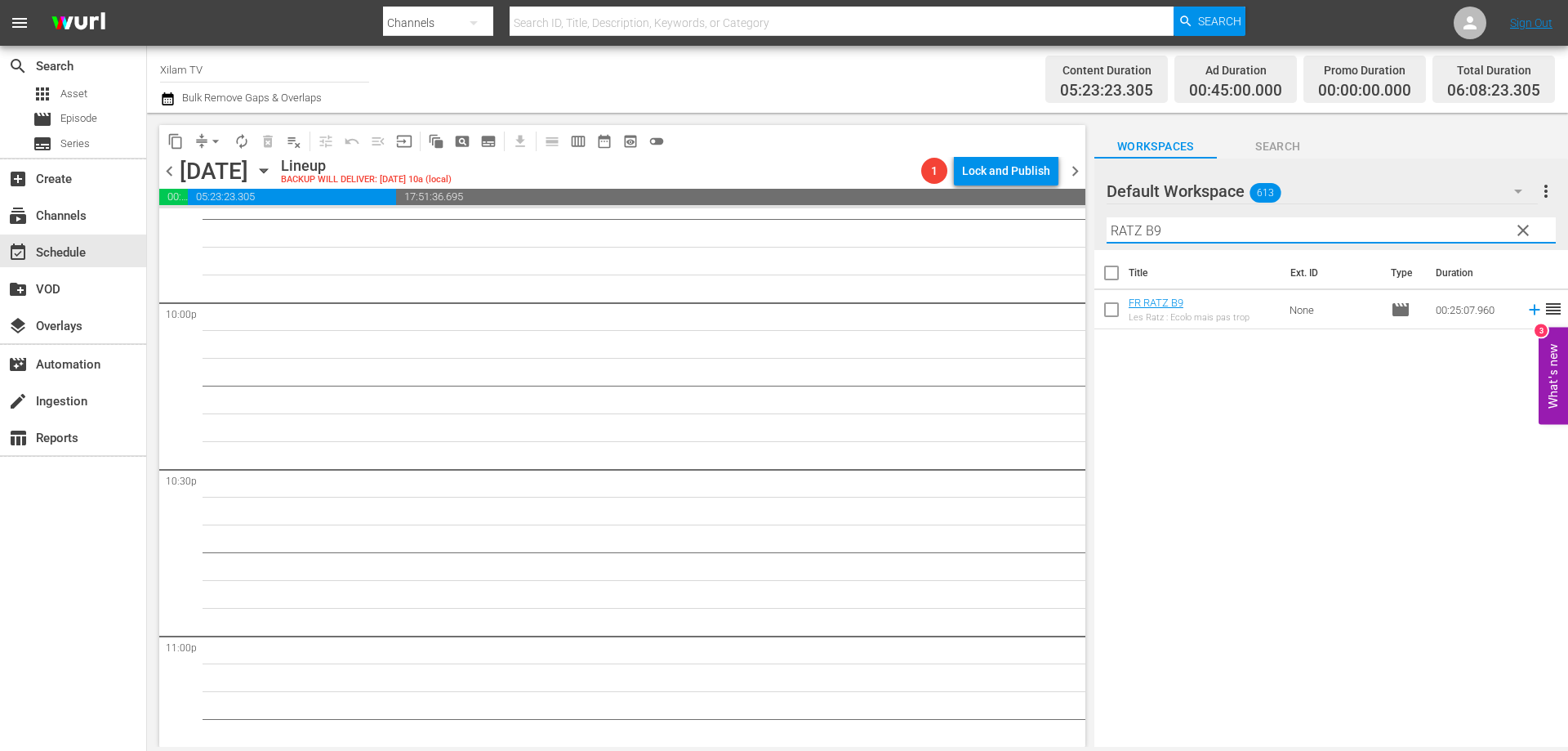
click at [1185, 230] on input "RATZ B9" at bounding box center [1331, 230] width 450 height 26
click at [1110, 311] on input "checkbox" at bounding box center [1112, 313] width 35 height 35
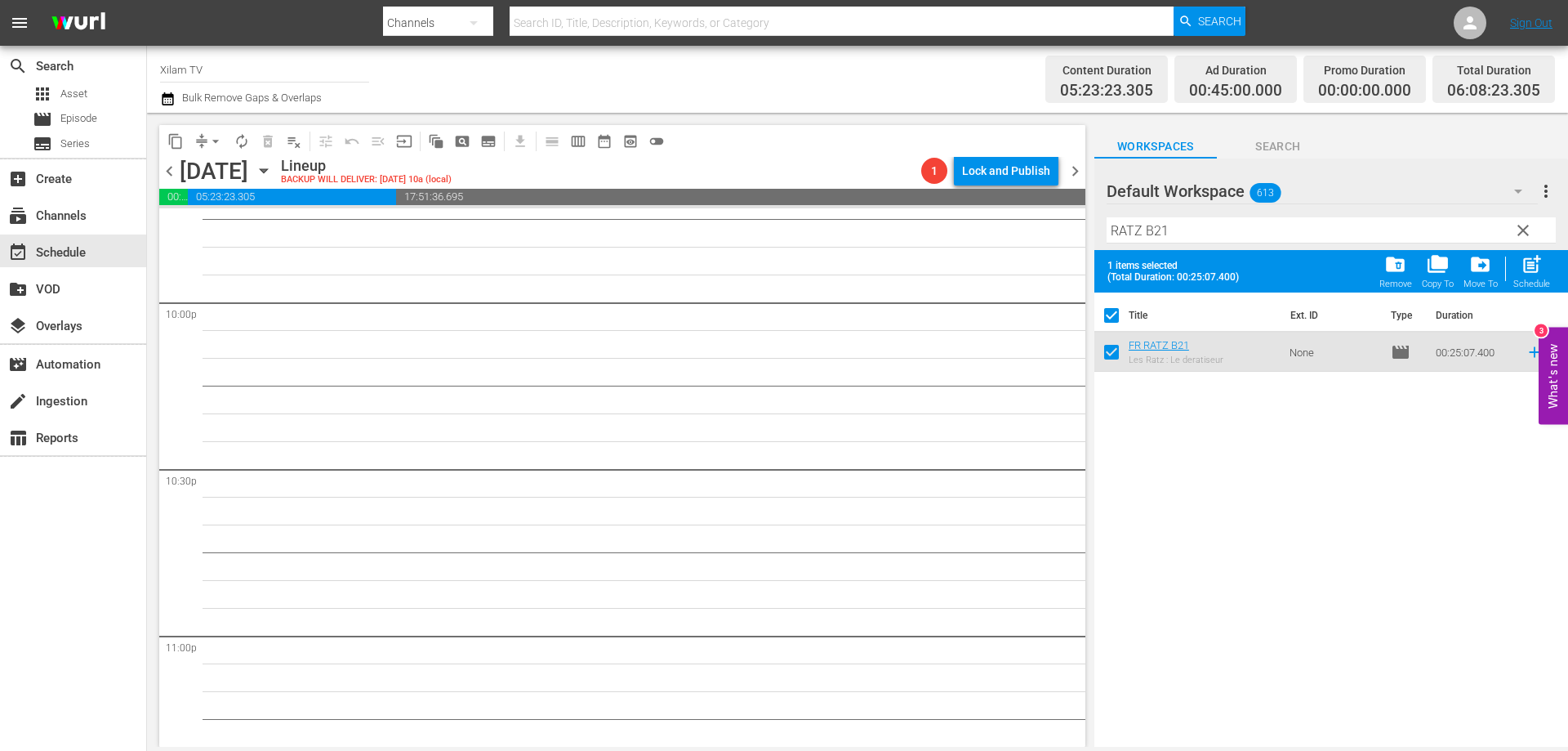
click at [1208, 223] on input "RATZ B21" at bounding box center [1331, 230] width 450 height 26
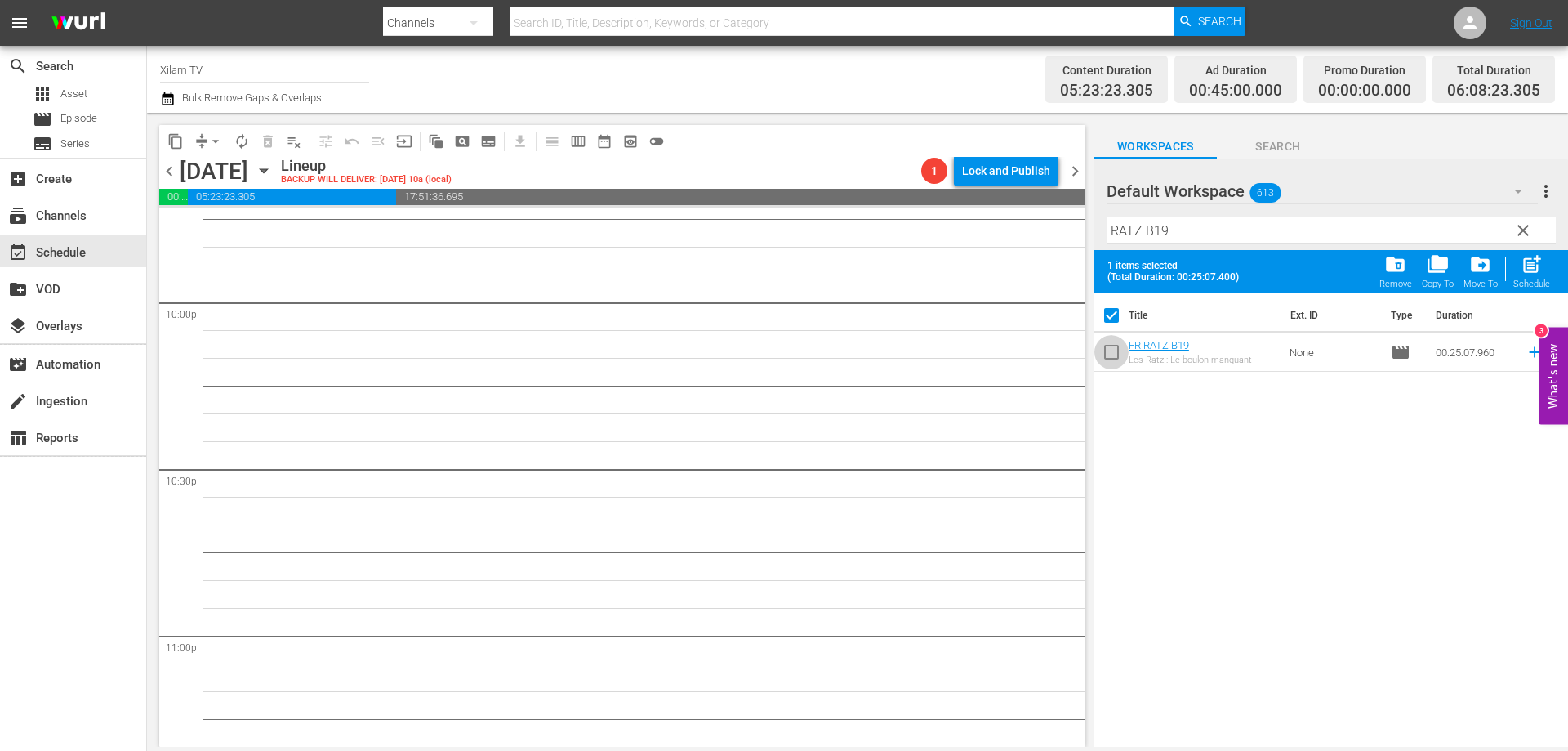
drag, startPoint x: 1112, startPoint y: 352, endPoint x: 1156, endPoint y: 302, distance: 66.6
click at [1112, 351] on input "checkbox" at bounding box center [1112, 355] width 35 height 35
click at [1185, 229] on input "RATZ B19" at bounding box center [1331, 230] width 450 height 26
click at [1104, 355] on input "checkbox" at bounding box center [1112, 355] width 35 height 35
drag, startPoint x: 1530, startPoint y: 268, endPoint x: 1304, endPoint y: 257, distance: 226.3
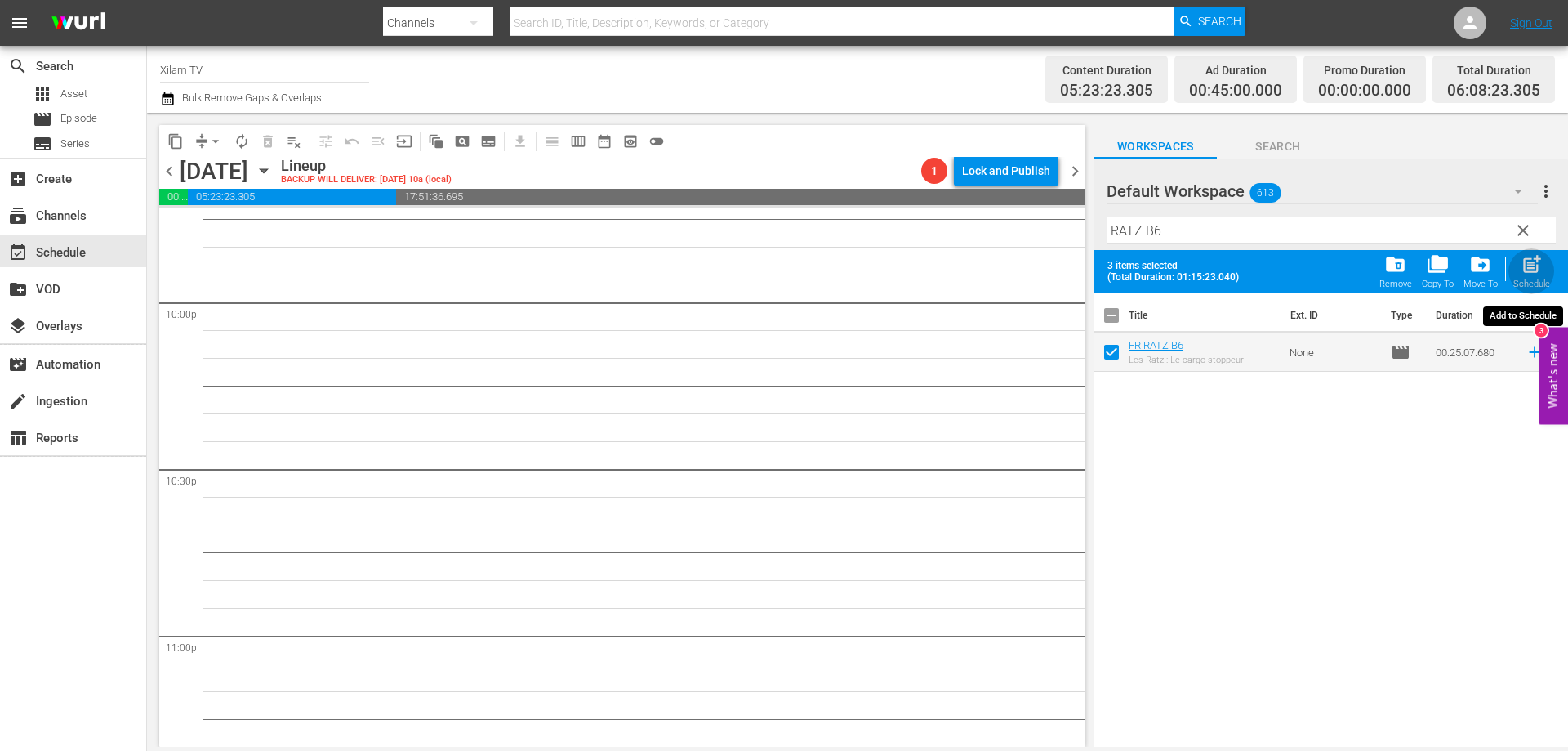
click at [1530, 268] on span "post_add" at bounding box center [1531, 264] width 22 height 22
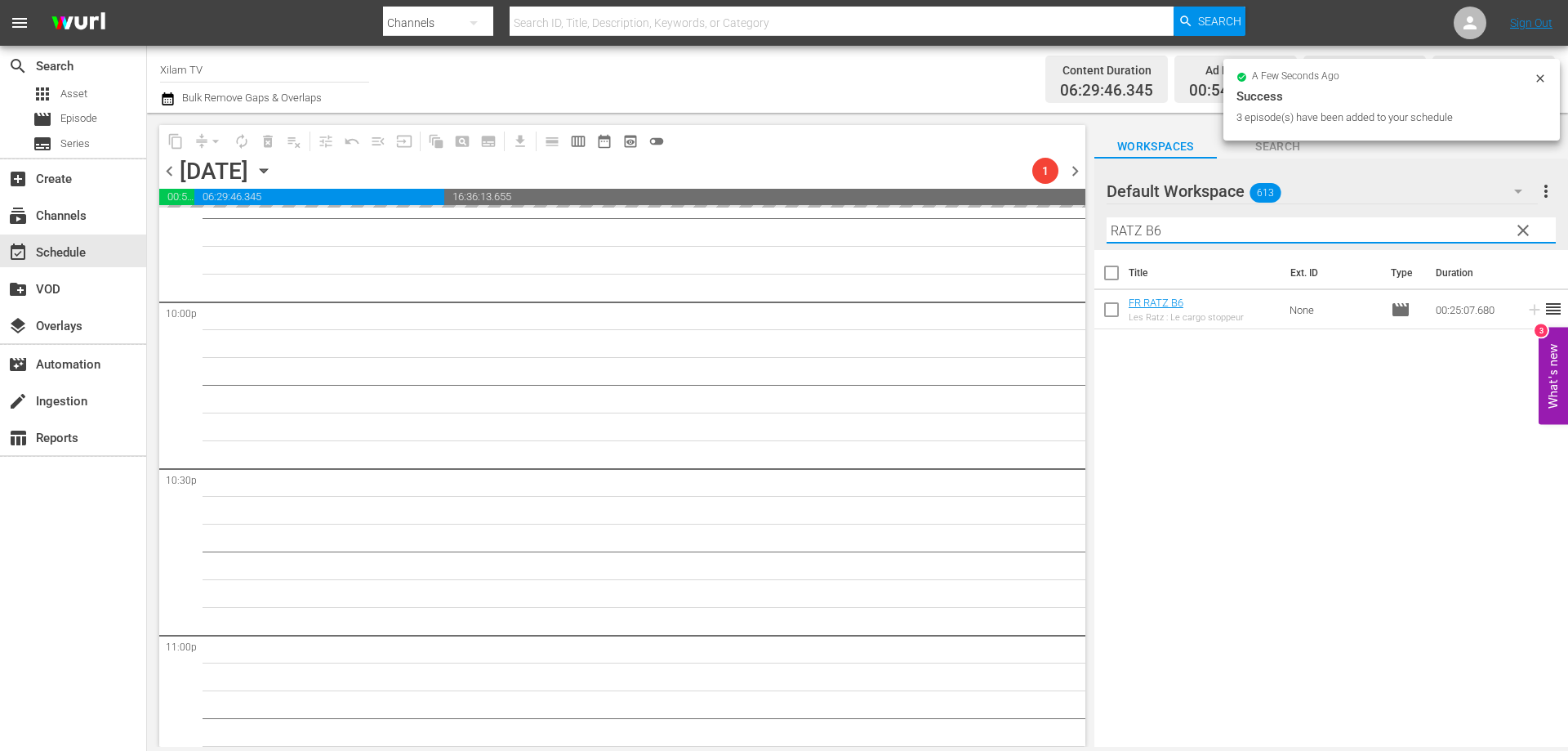
drag, startPoint x: 1142, startPoint y: 232, endPoint x: 1053, endPoint y: 226, distance: 89.2
click at [1053, 226] on div "content_copy compress arrow_drop_down autorenew_outlined delete_forever_outline…" at bounding box center [858, 429] width 1422 height 634
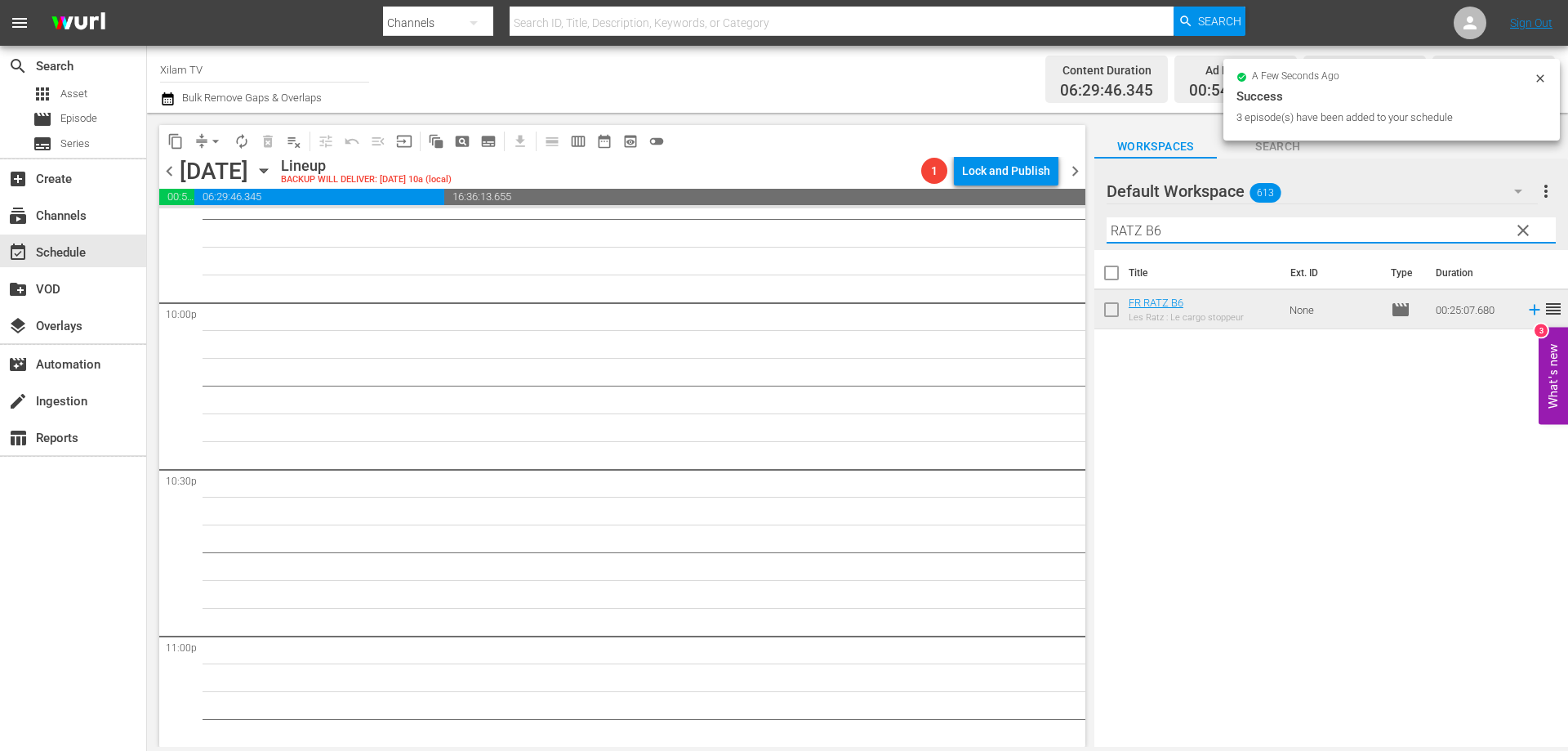
scroll to position [7154, 0]
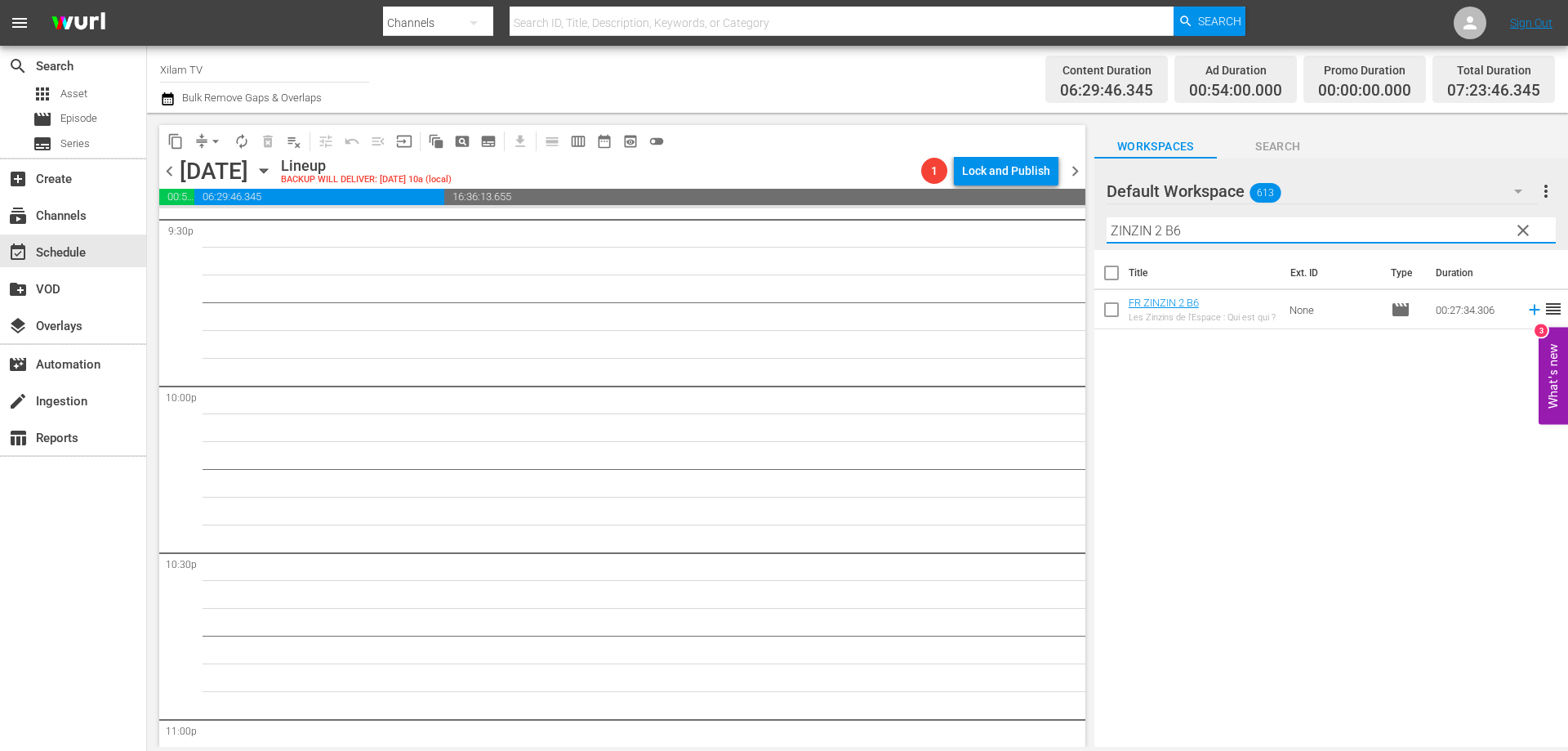
click at [1233, 228] on input "ZINZIN 2 B6" at bounding box center [1331, 230] width 450 height 26
click at [1112, 309] on input "checkbox" at bounding box center [1112, 313] width 35 height 35
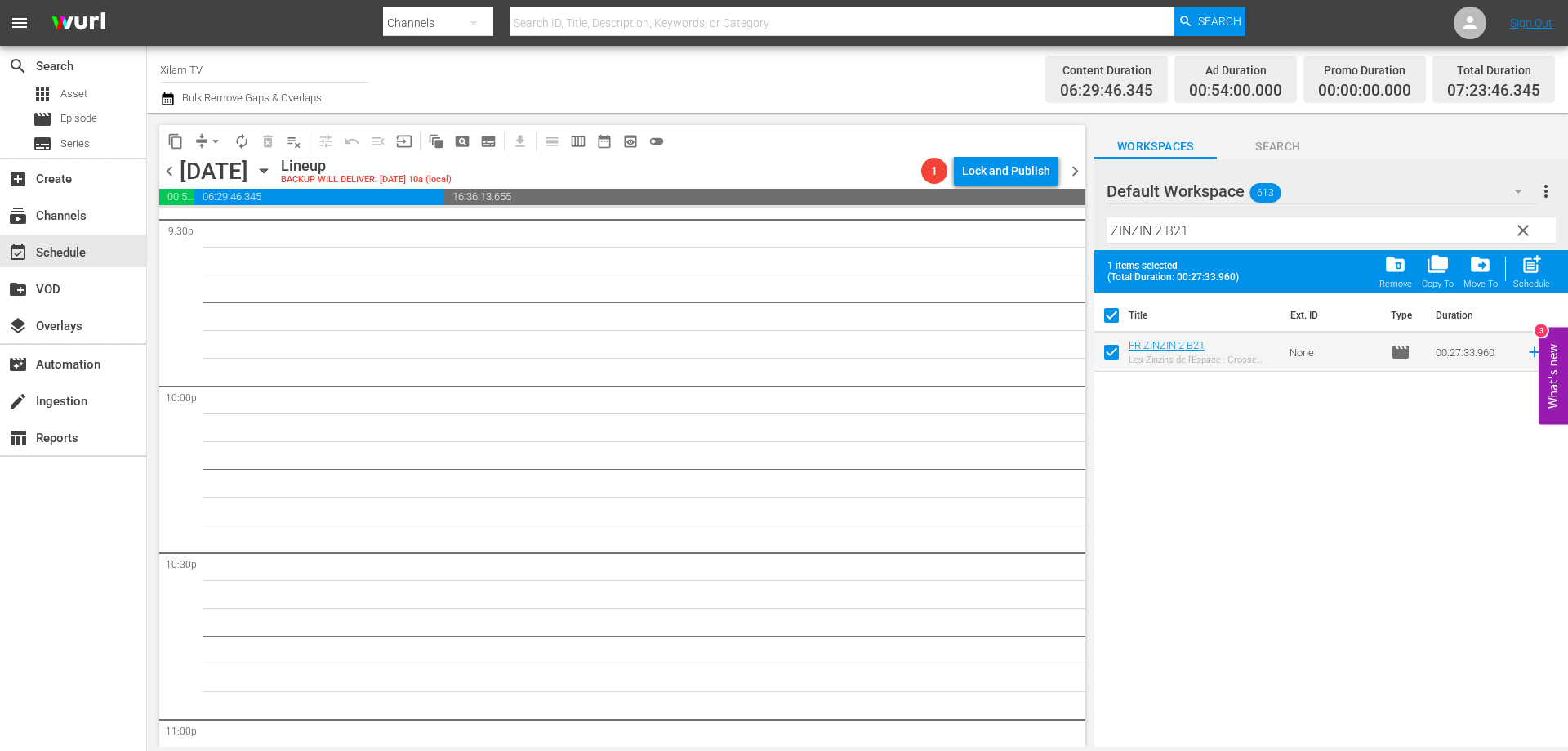
click at [1214, 242] on div "Filter by Title ZINZIN 2 B21" at bounding box center [1331, 230] width 450 height 39
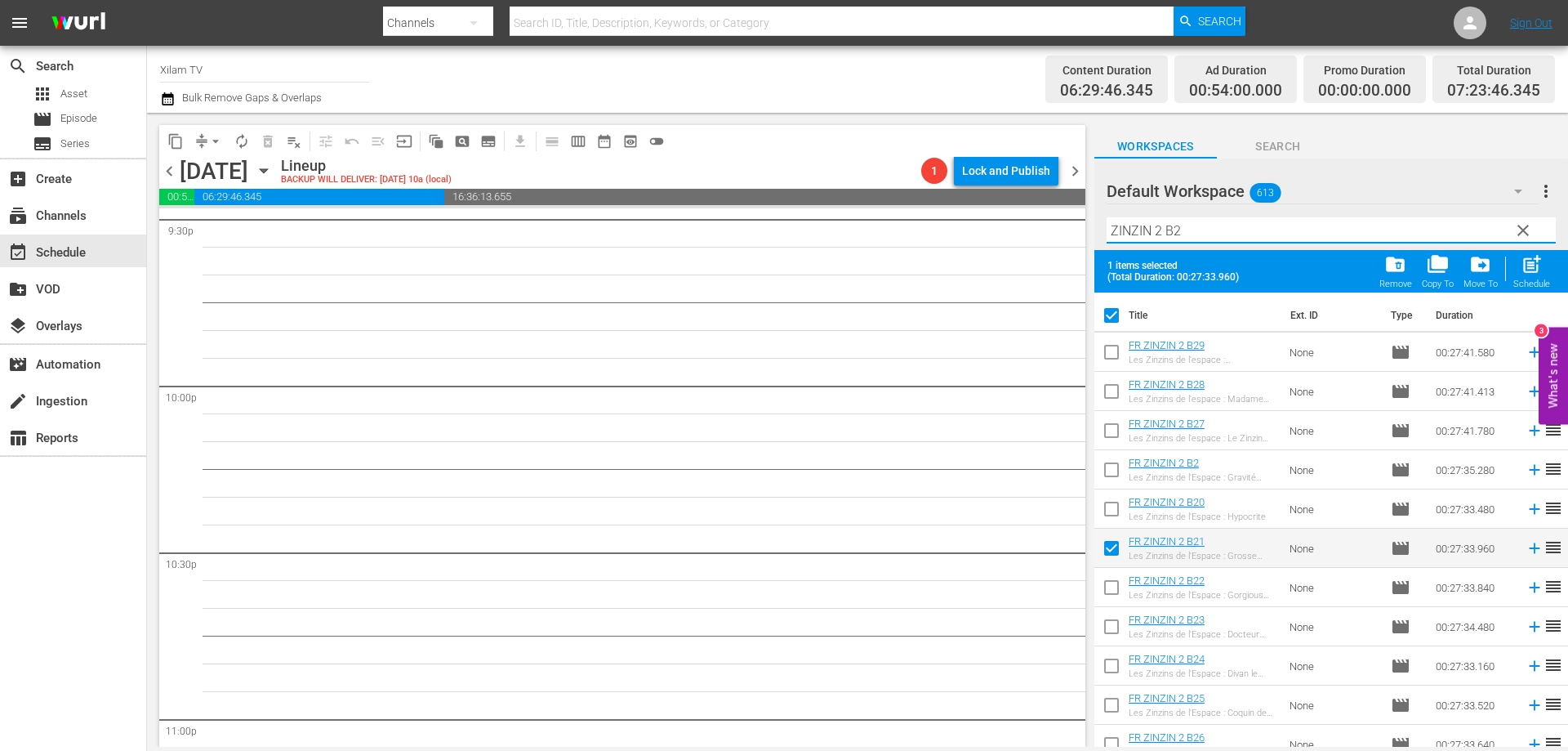
drag, startPoint x: 1110, startPoint y: 554, endPoint x: 1204, endPoint y: 358, distance: 217.4
click at [1110, 553] on input "checkbox" at bounding box center [1112, 551] width 35 height 35
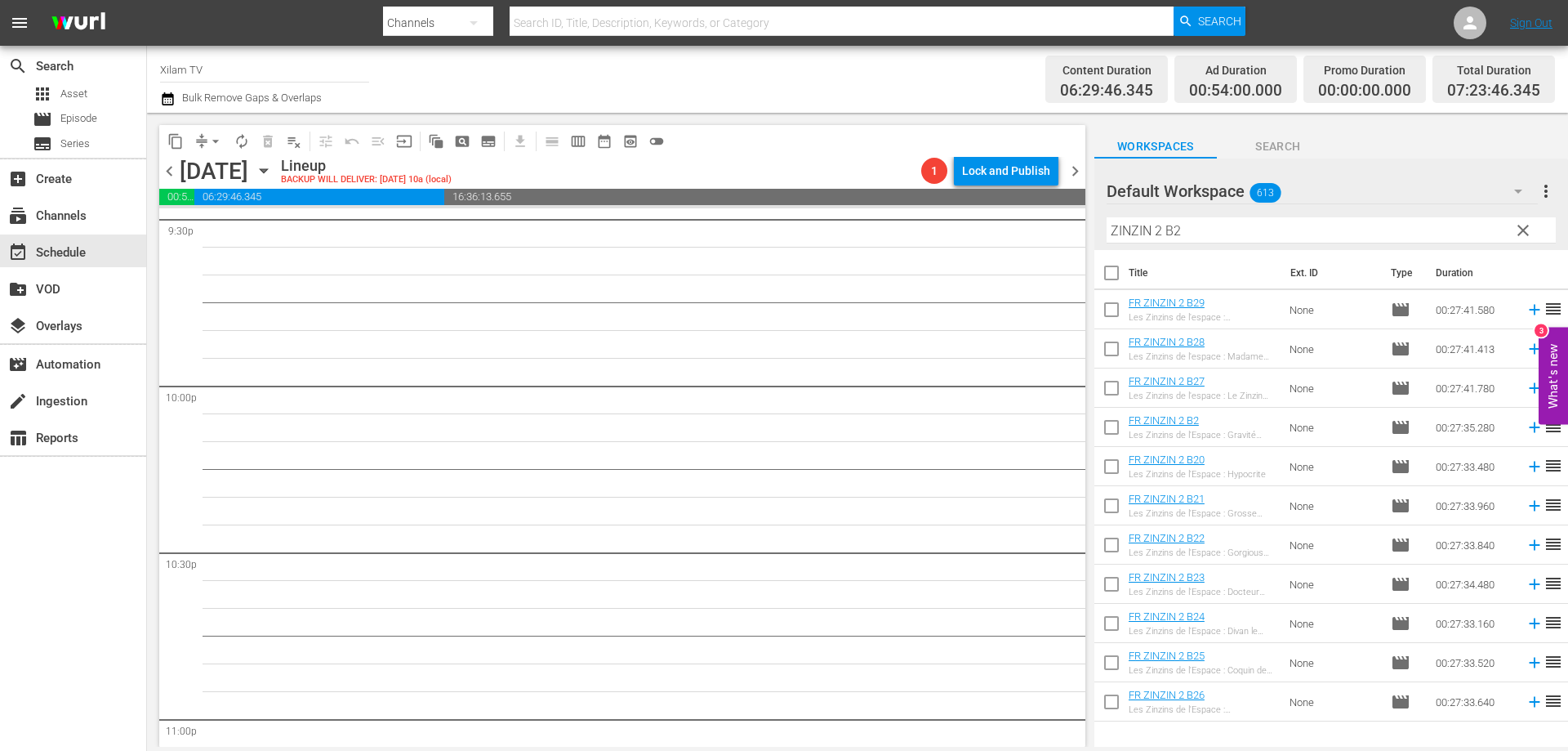
drag, startPoint x: 1202, startPoint y: 247, endPoint x: 1197, endPoint y: 236, distance: 12.1
click at [1201, 243] on div "Filter by Title ZINZIN 2 B2" at bounding box center [1331, 230] width 450 height 39
click at [1197, 236] on input "ZINZIN 2 B2" at bounding box center [1331, 230] width 450 height 26
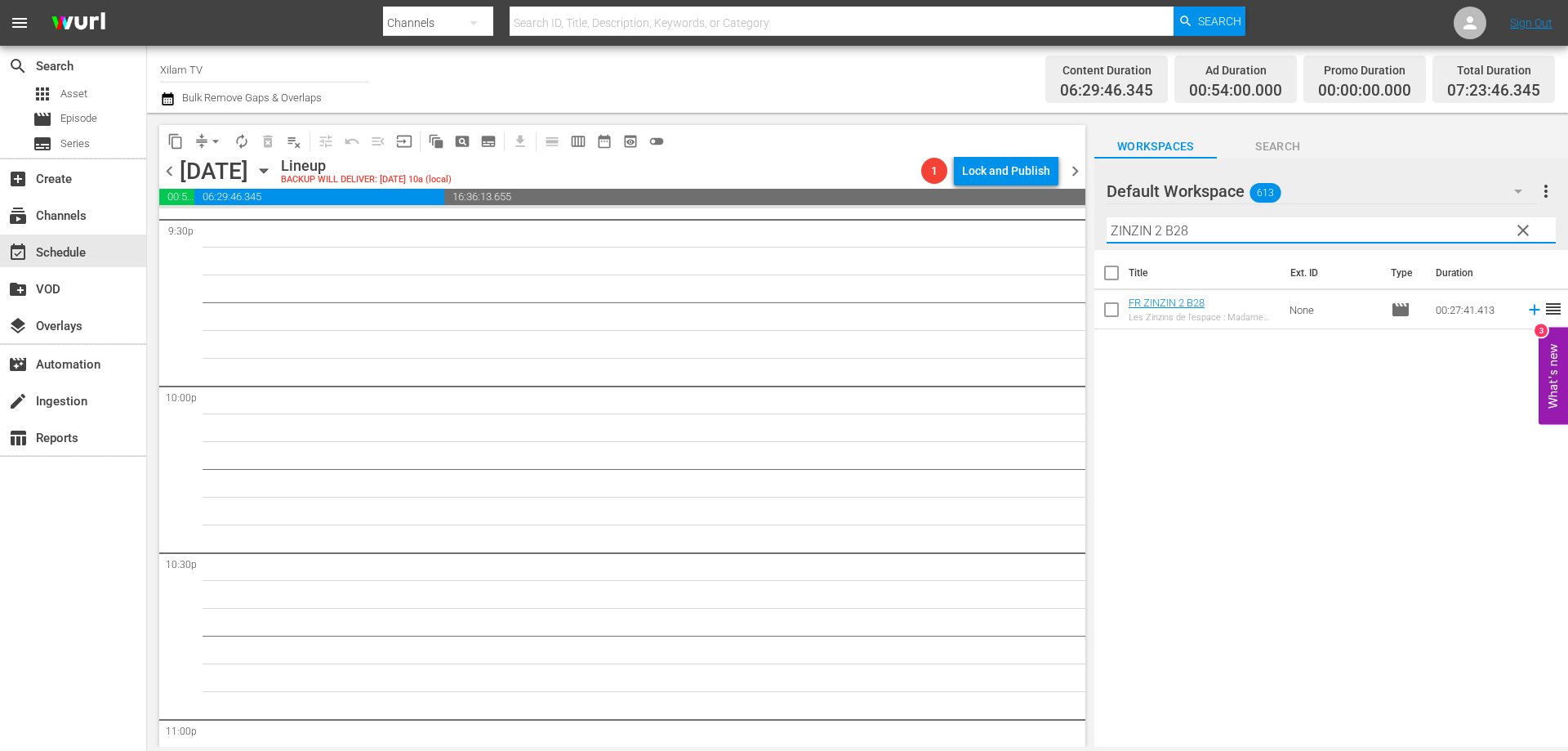
click at [1108, 320] on input "checkbox" at bounding box center [1112, 313] width 35 height 35
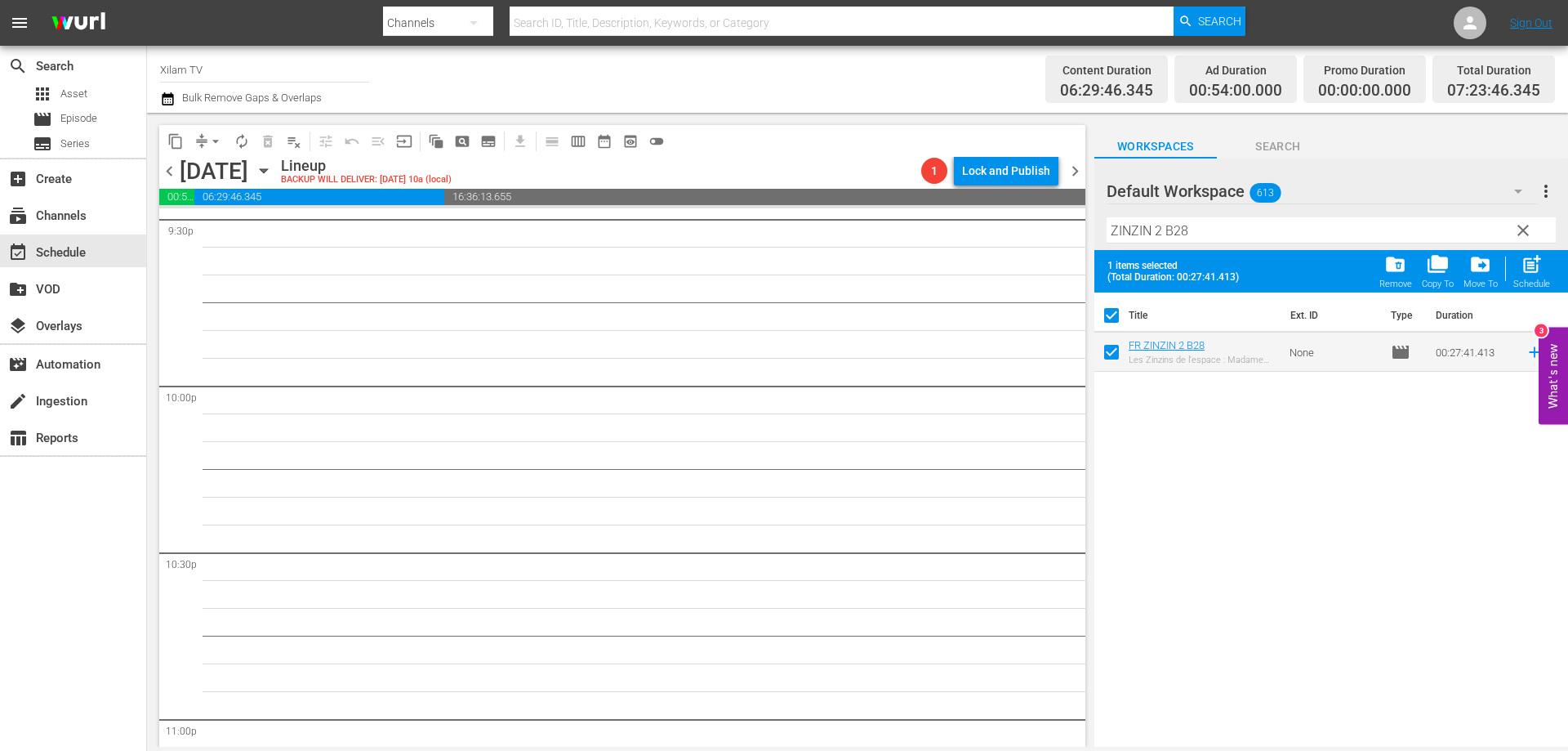
click at [1207, 215] on div "Filter by Title ZINZIN 2 B28" at bounding box center [1331, 230] width 450 height 39
click at [1204, 230] on input "ZINZIN 2 B28" at bounding box center [1331, 230] width 450 height 26
click at [1106, 355] on input "checkbox" at bounding box center [1112, 355] width 35 height 35
click at [1222, 241] on input "ZINZIN 2 B36" at bounding box center [1331, 230] width 450 height 26
click at [1113, 349] on input "checkbox" at bounding box center [1112, 355] width 35 height 35
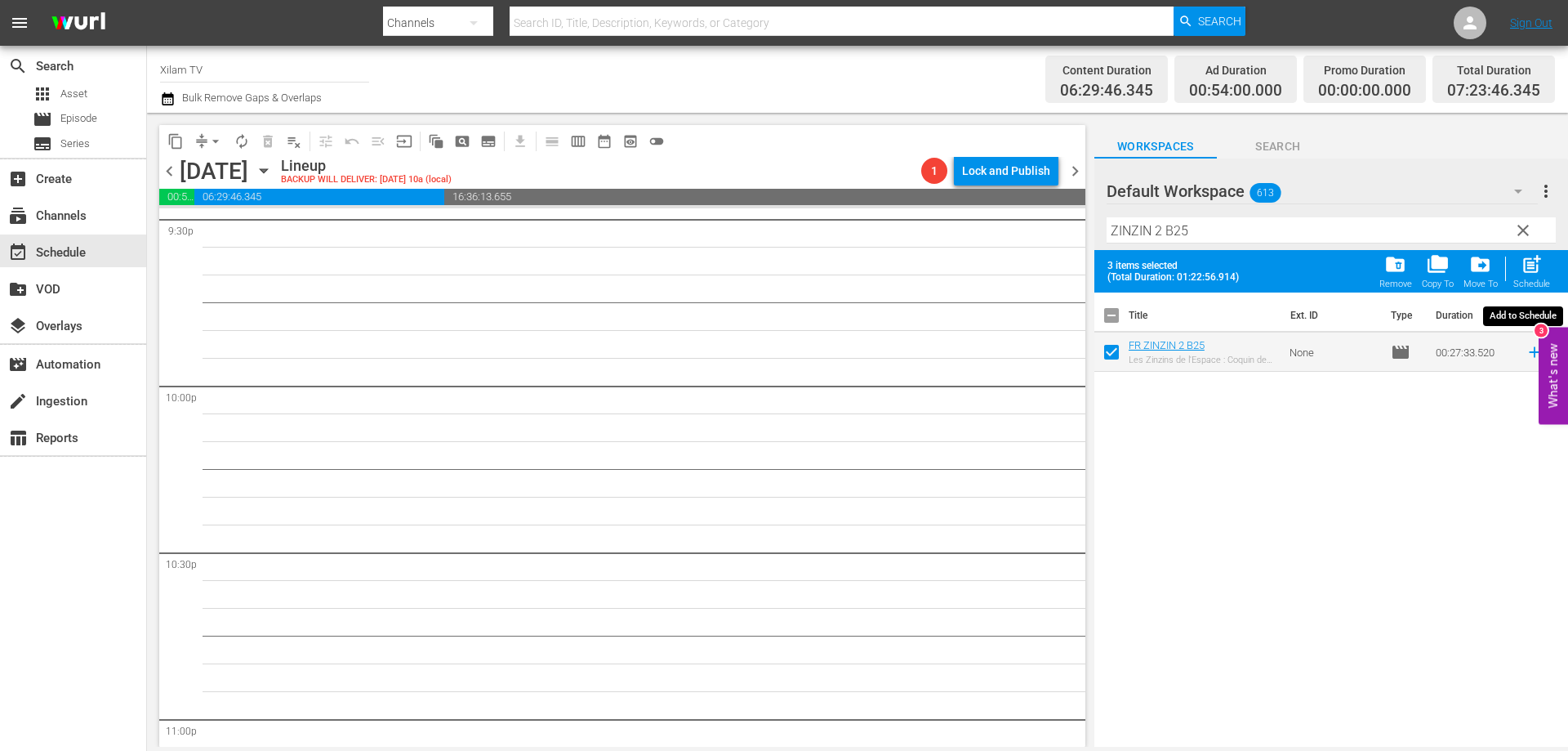
click at [1531, 260] on span "post_add" at bounding box center [1531, 264] width 22 height 22
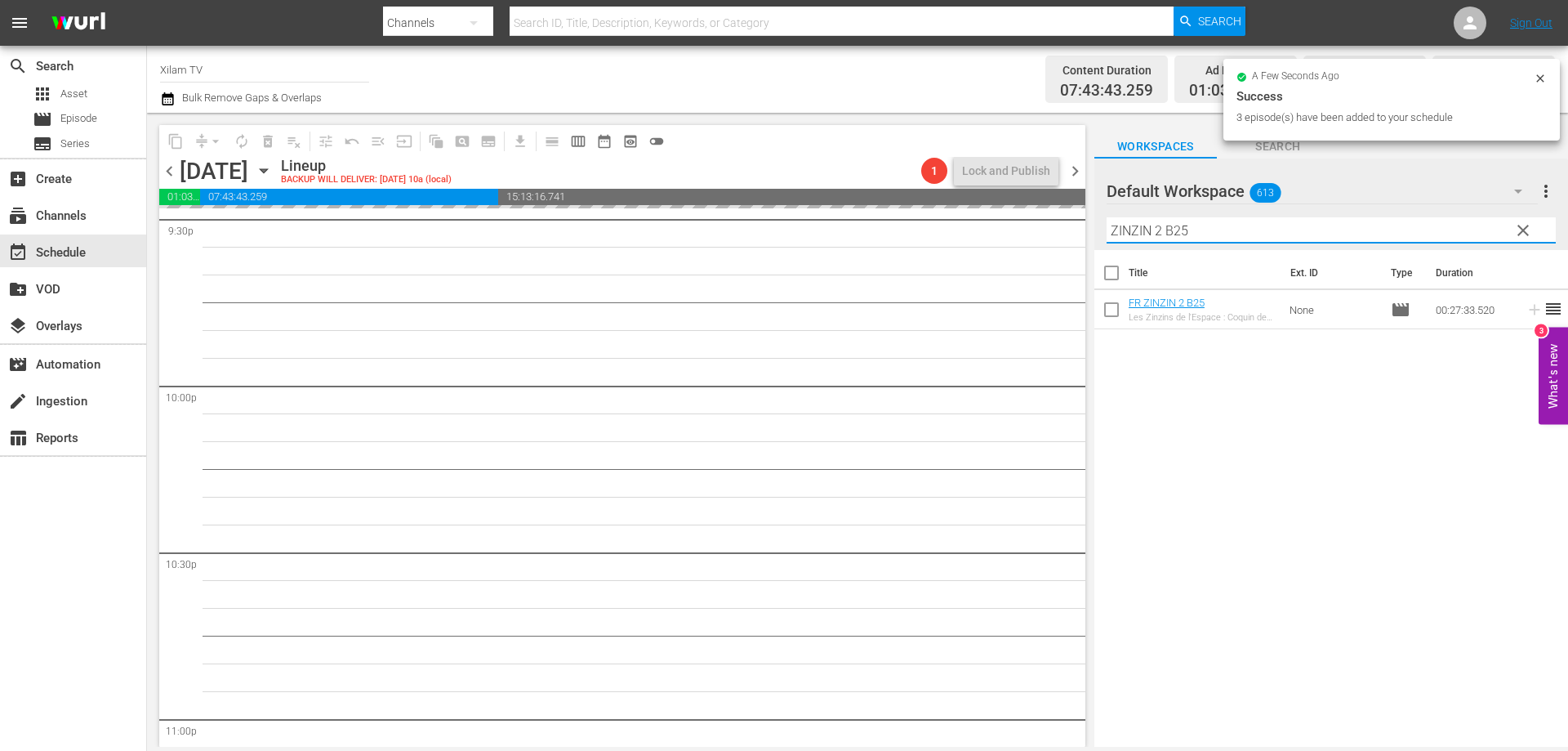
drag, startPoint x: 1160, startPoint y: 233, endPoint x: 1081, endPoint y: 228, distance: 79.2
click at [1081, 228] on div "content_copy compress arrow_drop_down autorenew_outlined delete_forever_outline…" at bounding box center [858, 429] width 1422 height 634
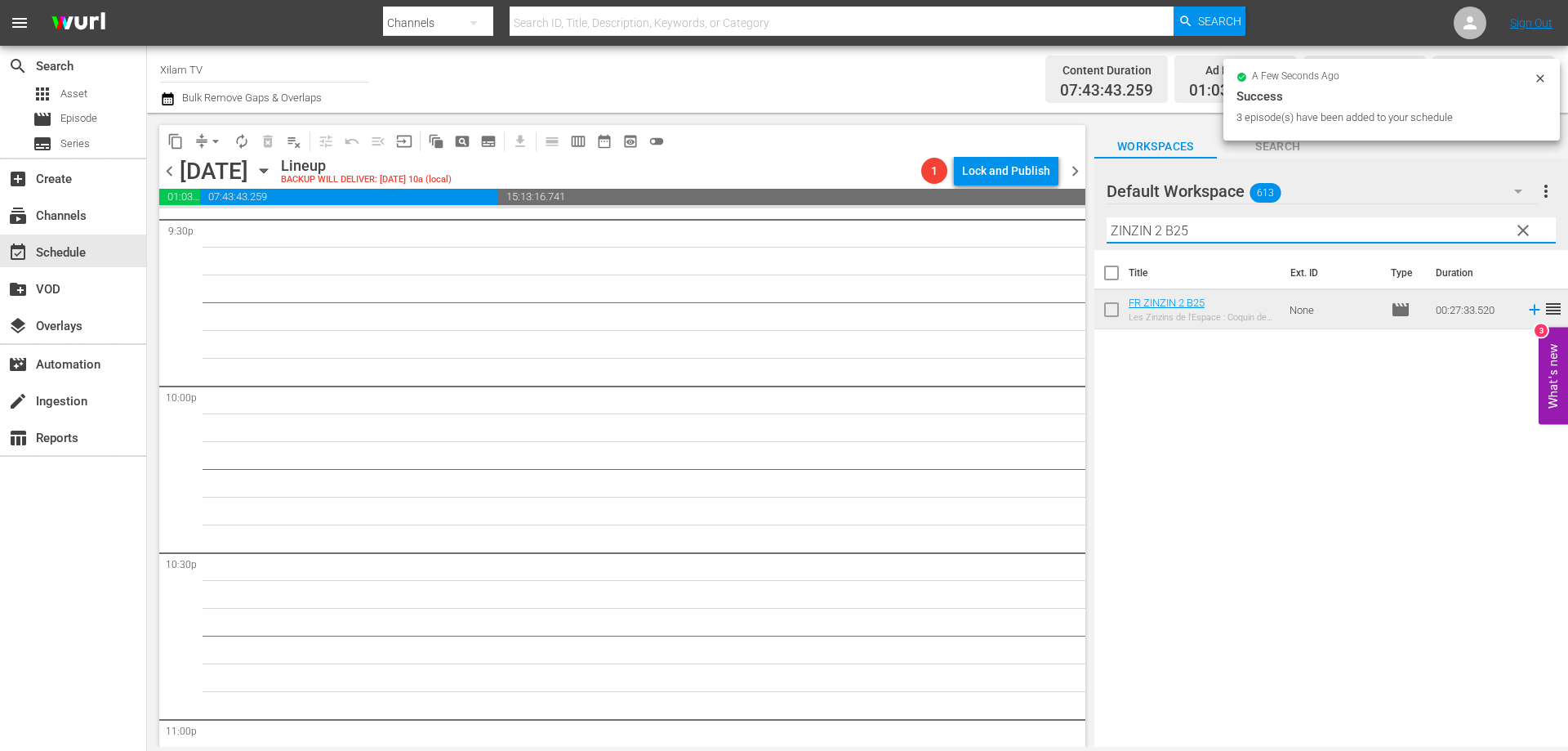
scroll to position [7071, 0]
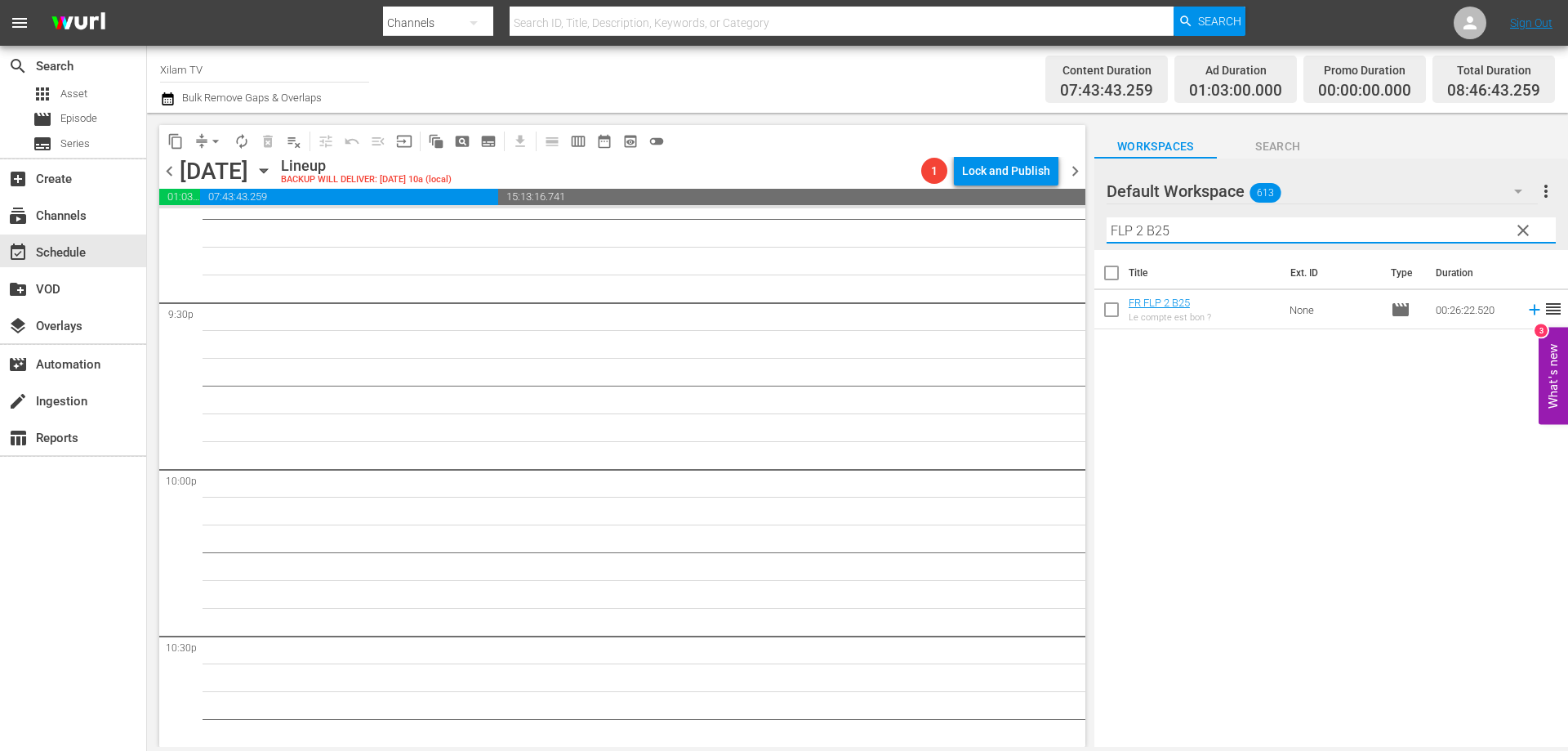
click at [1176, 228] on input "FLP 2 B25" at bounding box center [1331, 230] width 450 height 26
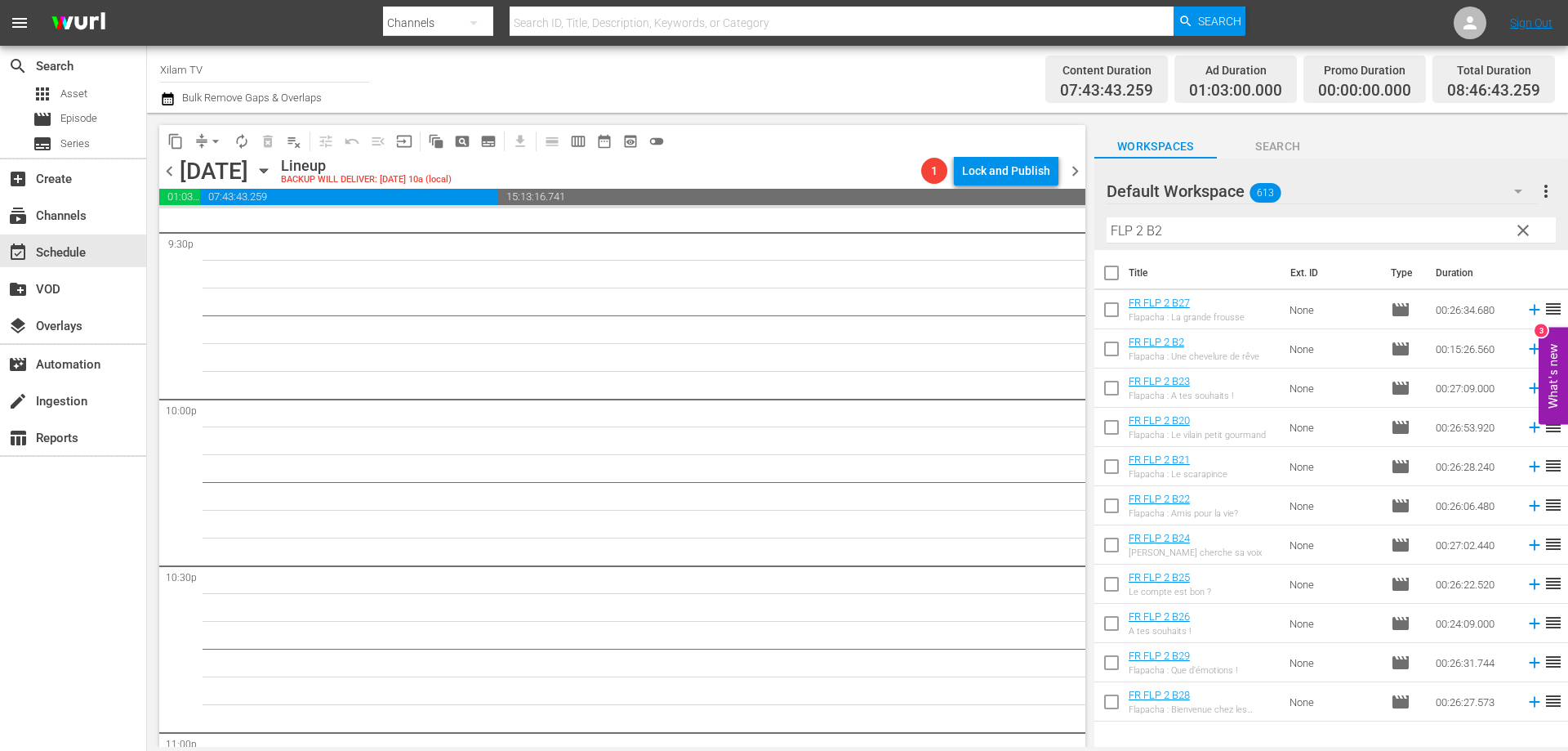
scroll to position [7459, 0]
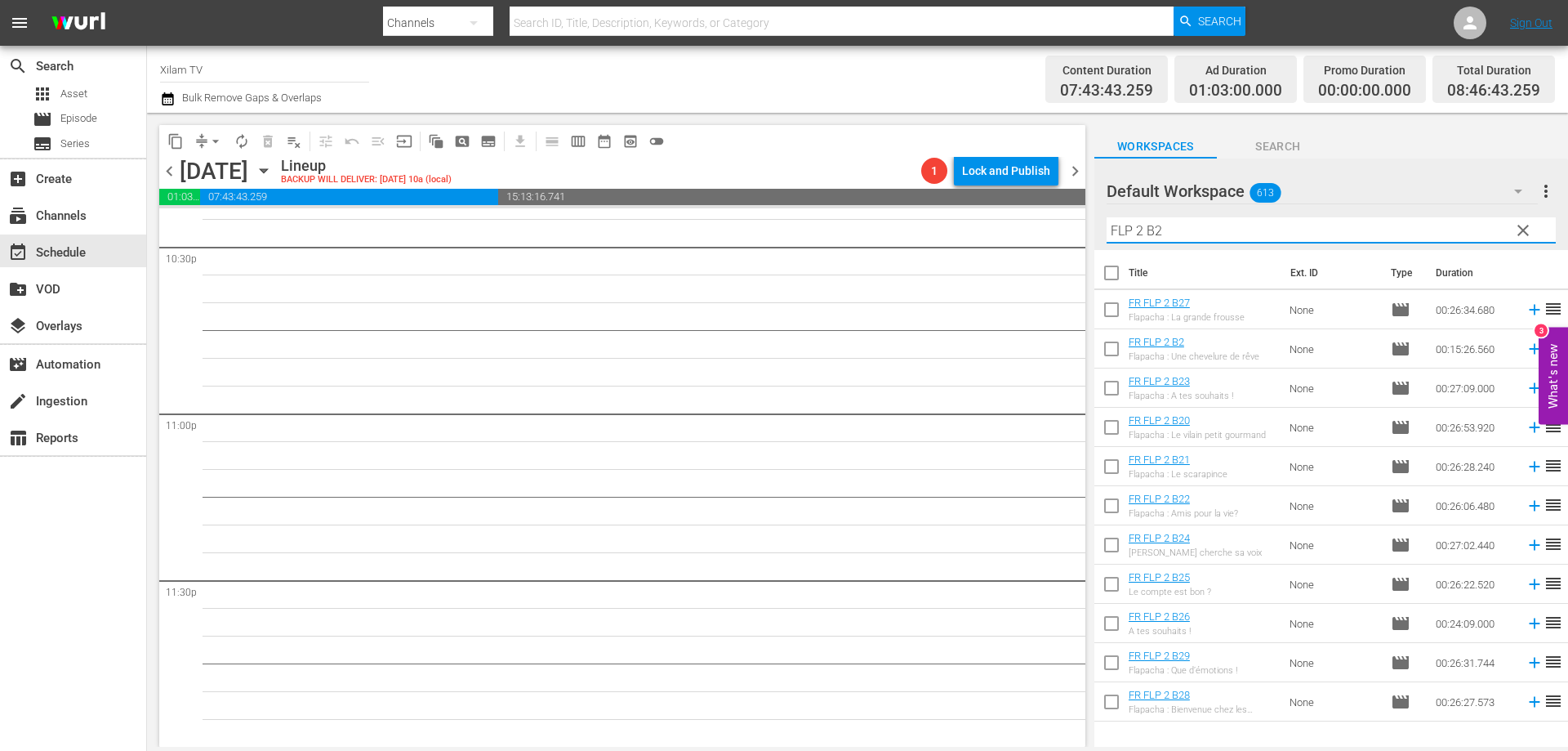
click at [1178, 236] on input "FLP 2 B2" at bounding box center [1331, 230] width 450 height 26
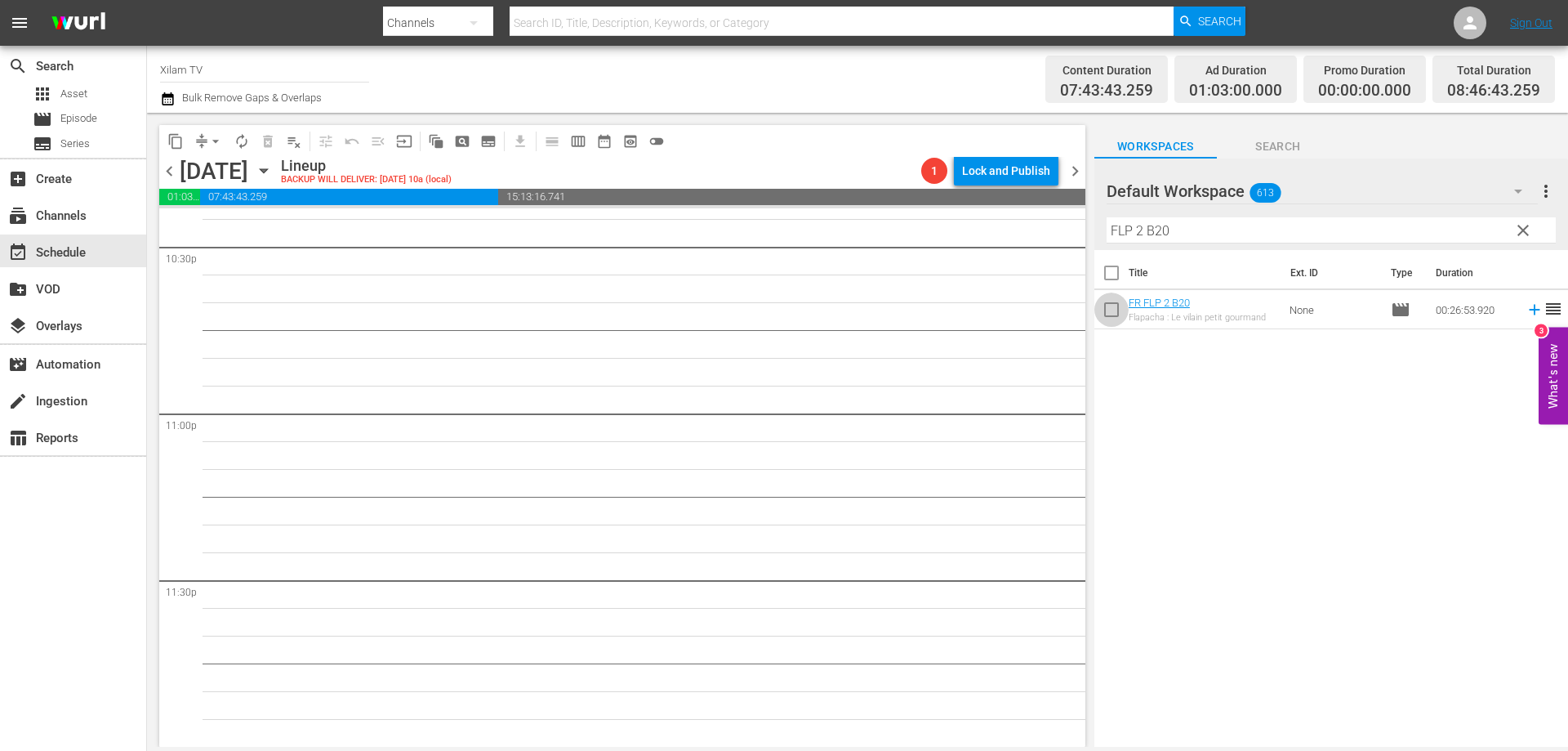
click at [1115, 314] on input "checkbox" at bounding box center [1112, 313] width 35 height 35
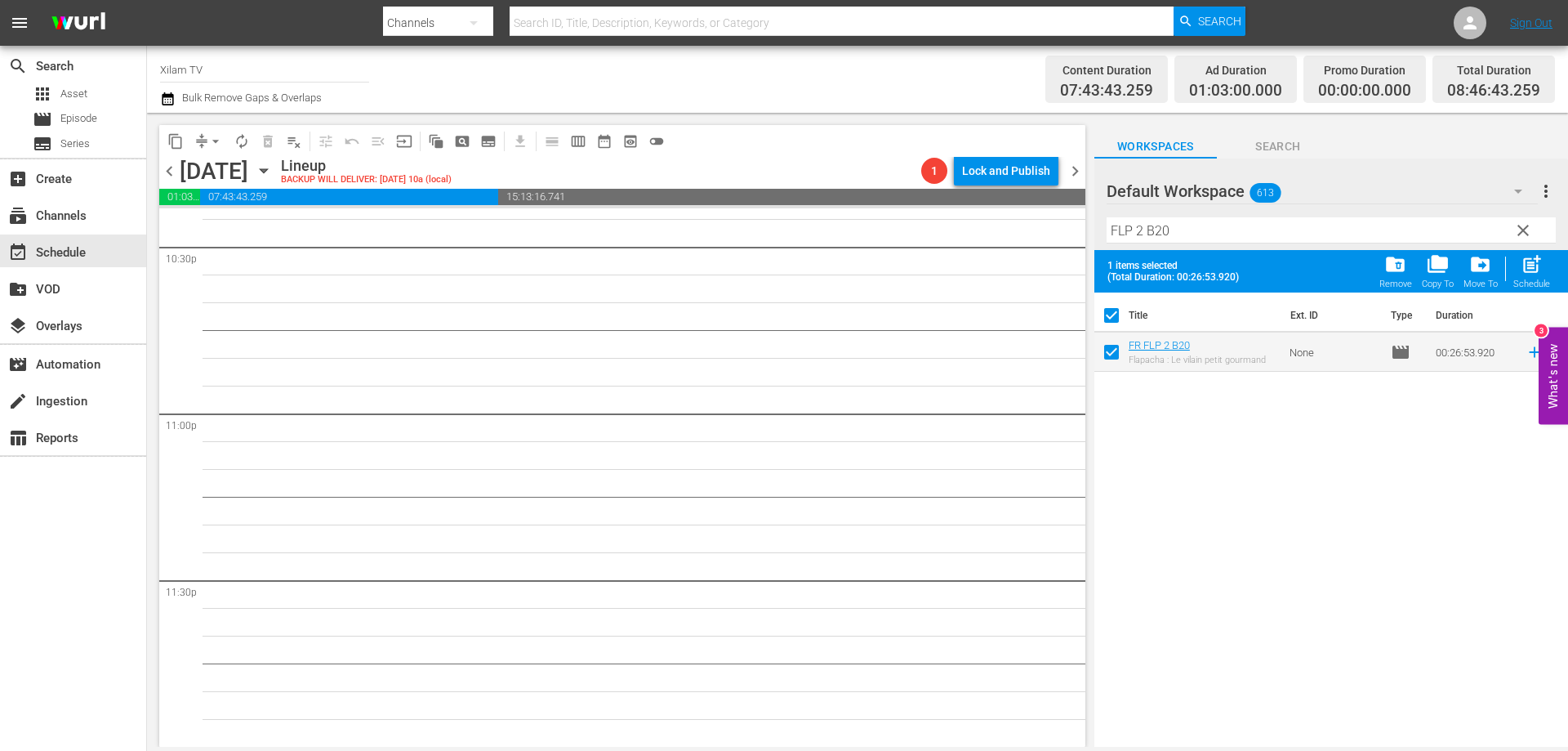
click at [1191, 221] on input "FLP 2 B20" at bounding box center [1331, 230] width 450 height 26
drag, startPoint x: 1111, startPoint y: 352, endPoint x: 1133, endPoint y: 313, distance: 44.8
click at [1112, 352] on input "checkbox" at bounding box center [1112, 355] width 35 height 35
click at [1177, 233] on input "FLP 2 B25" at bounding box center [1331, 230] width 450 height 26
click at [1144, 229] on input "FLP 2 B36" at bounding box center [1331, 230] width 450 height 26
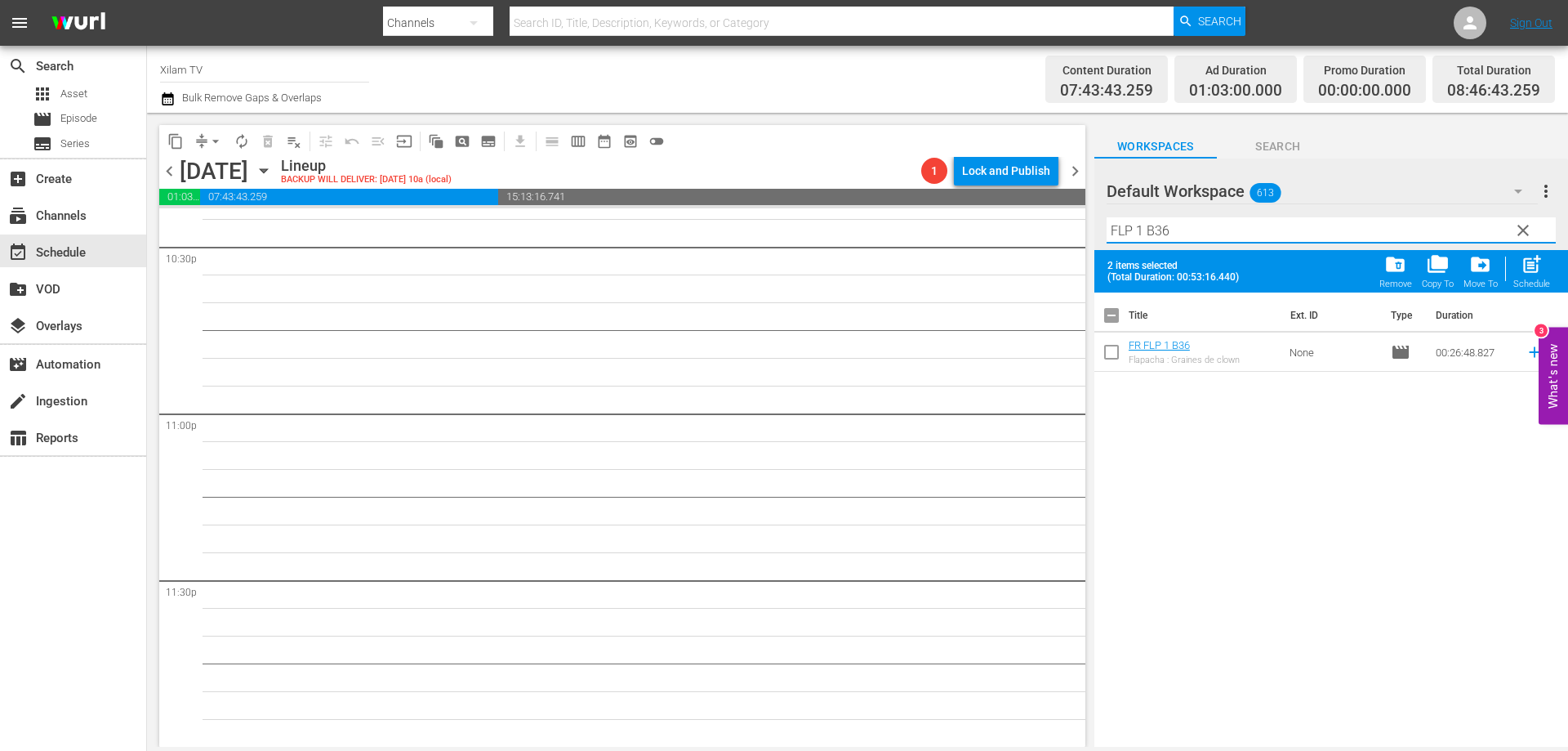
click at [1195, 226] on input "FLP 1 B36" at bounding box center [1331, 230] width 450 height 26
click at [1114, 350] on input "checkbox" at bounding box center [1112, 355] width 35 height 35
click at [1539, 276] on div "post_add Schedule" at bounding box center [1531, 271] width 37 height 36
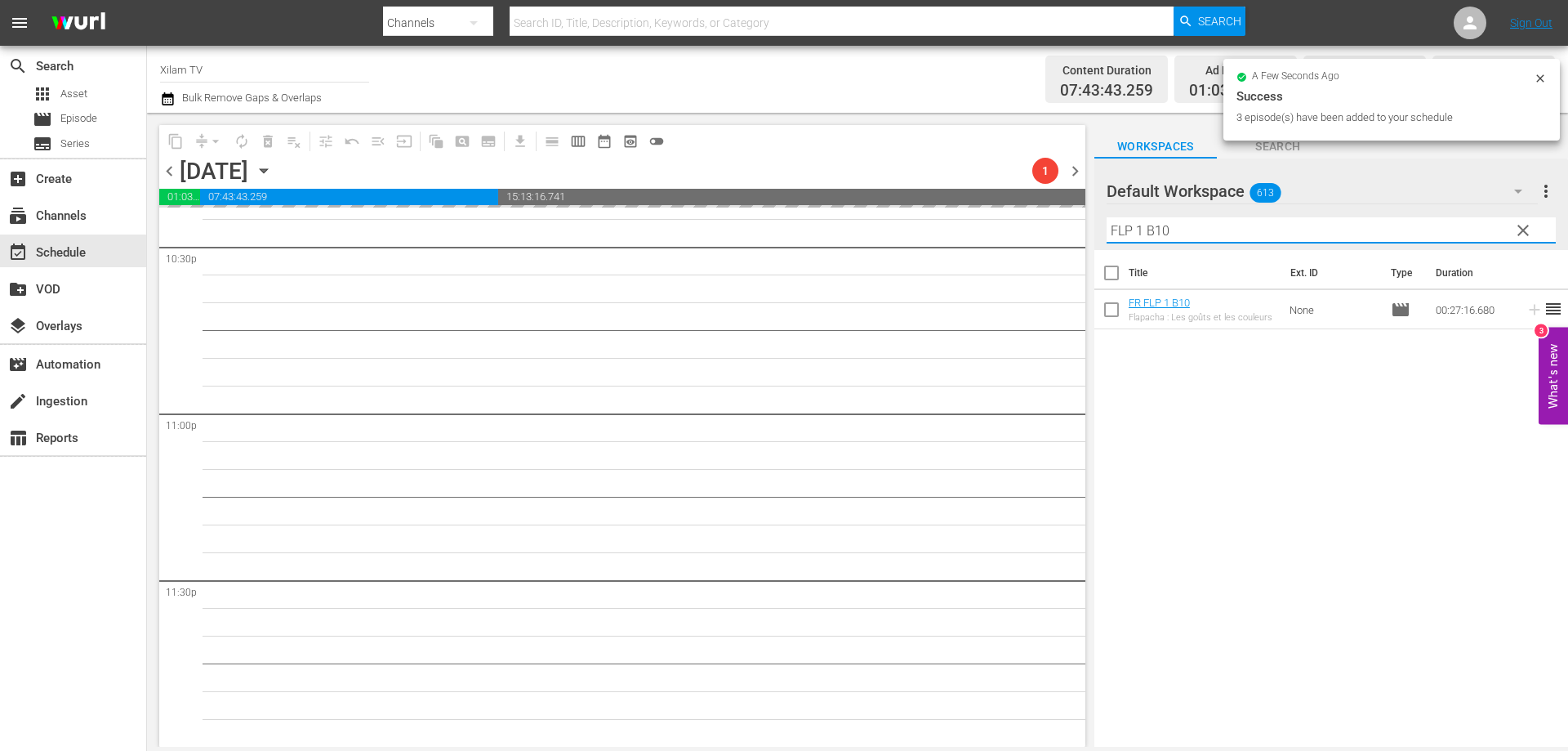
click at [1077, 225] on div "content_copy compress arrow_drop_down autorenew_outlined delete_forever_outline…" at bounding box center [858, 429] width 1422 height 634
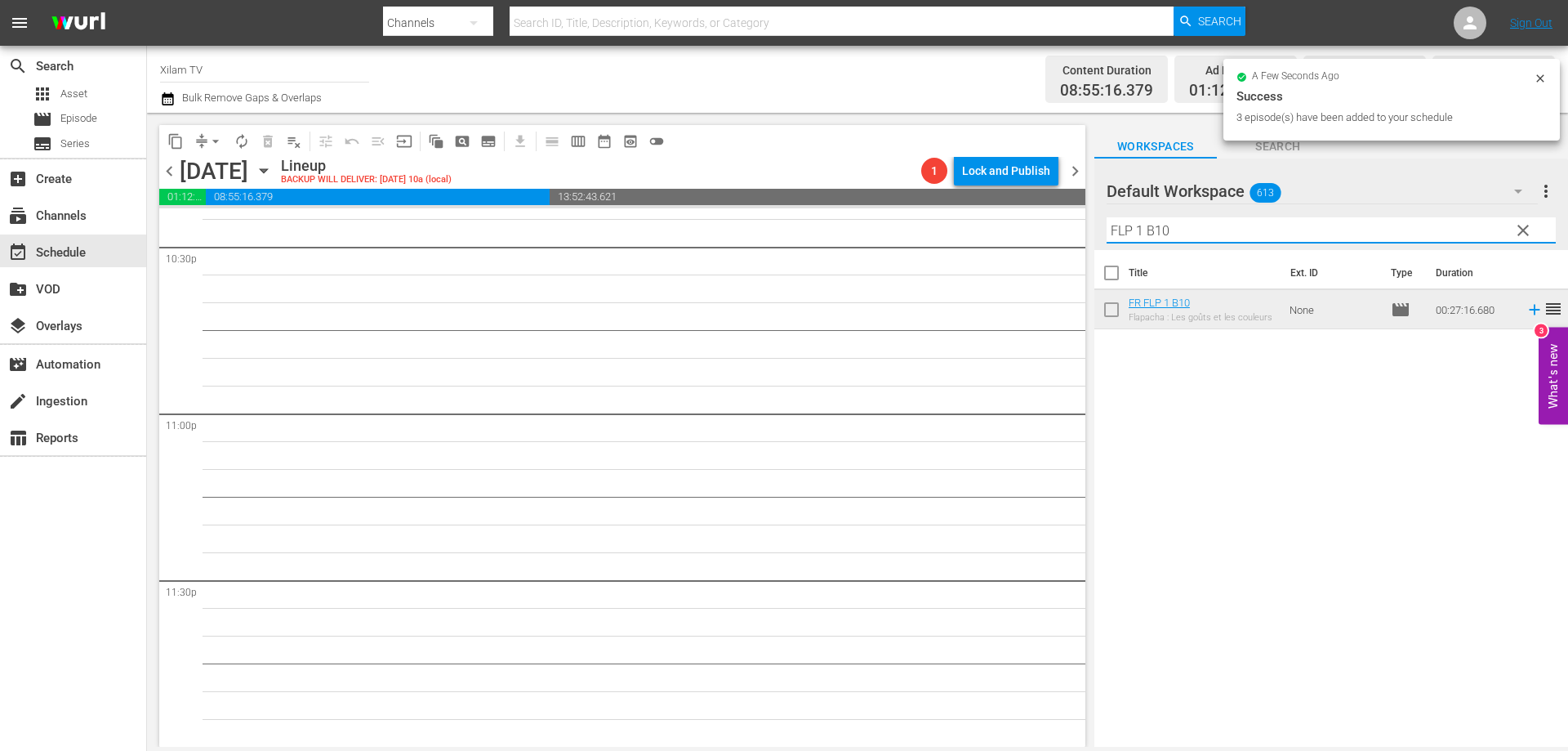
scroll to position [7404, 0]
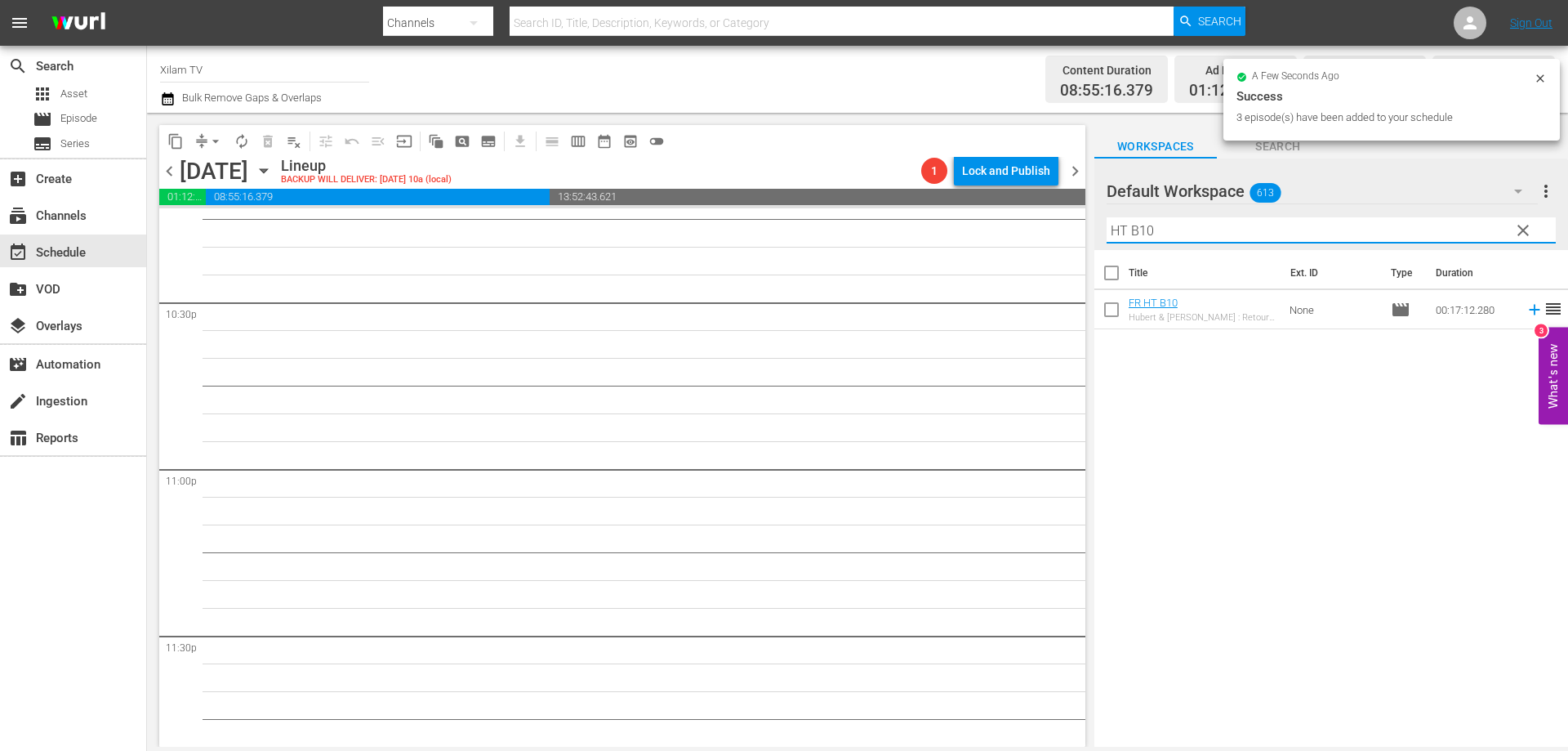
click at [1174, 221] on input "HT B10" at bounding box center [1331, 230] width 450 height 26
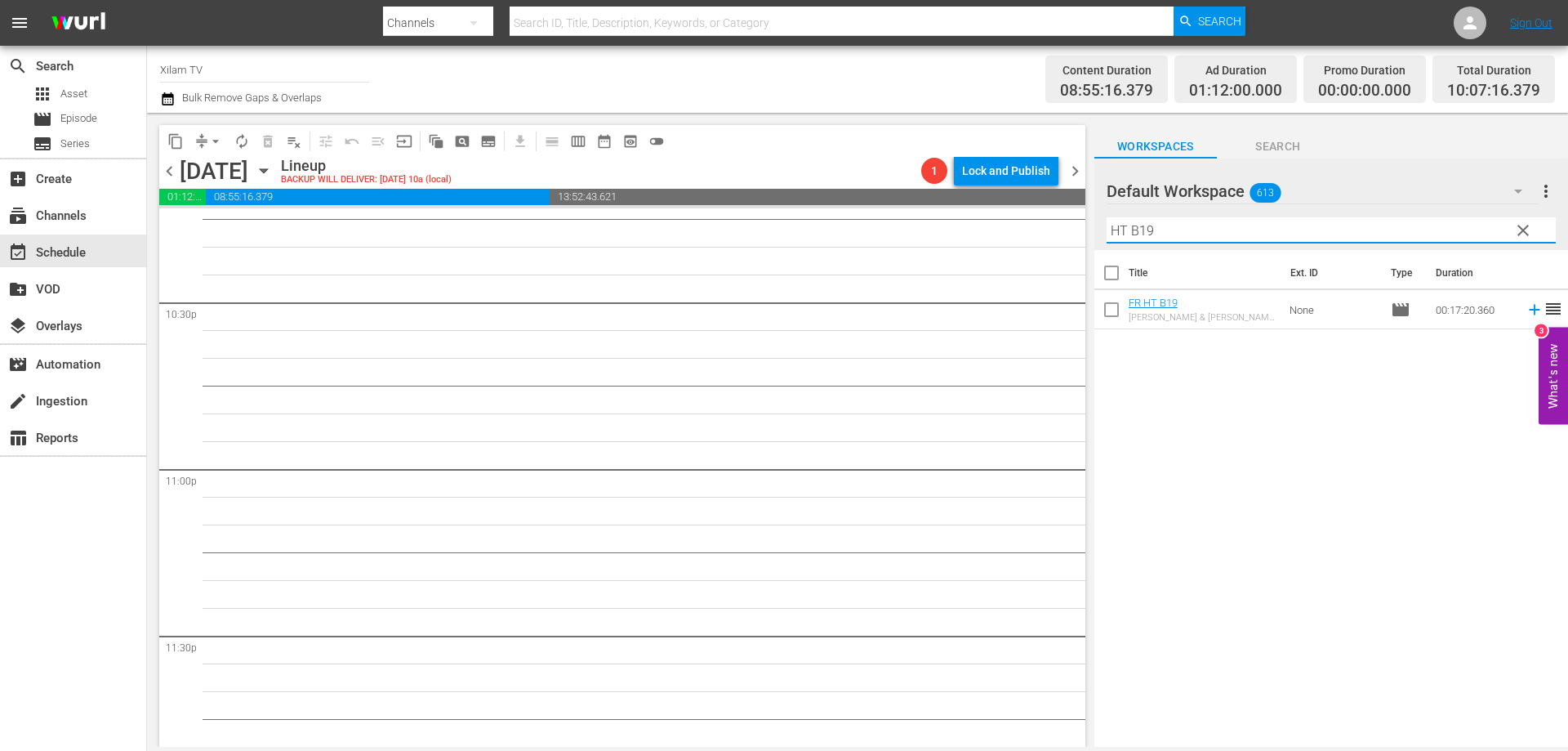
drag, startPoint x: 1102, startPoint y: 318, endPoint x: 1108, endPoint y: 311, distance: 9.2
click at [1102, 317] on input "checkbox" at bounding box center [1112, 313] width 35 height 35
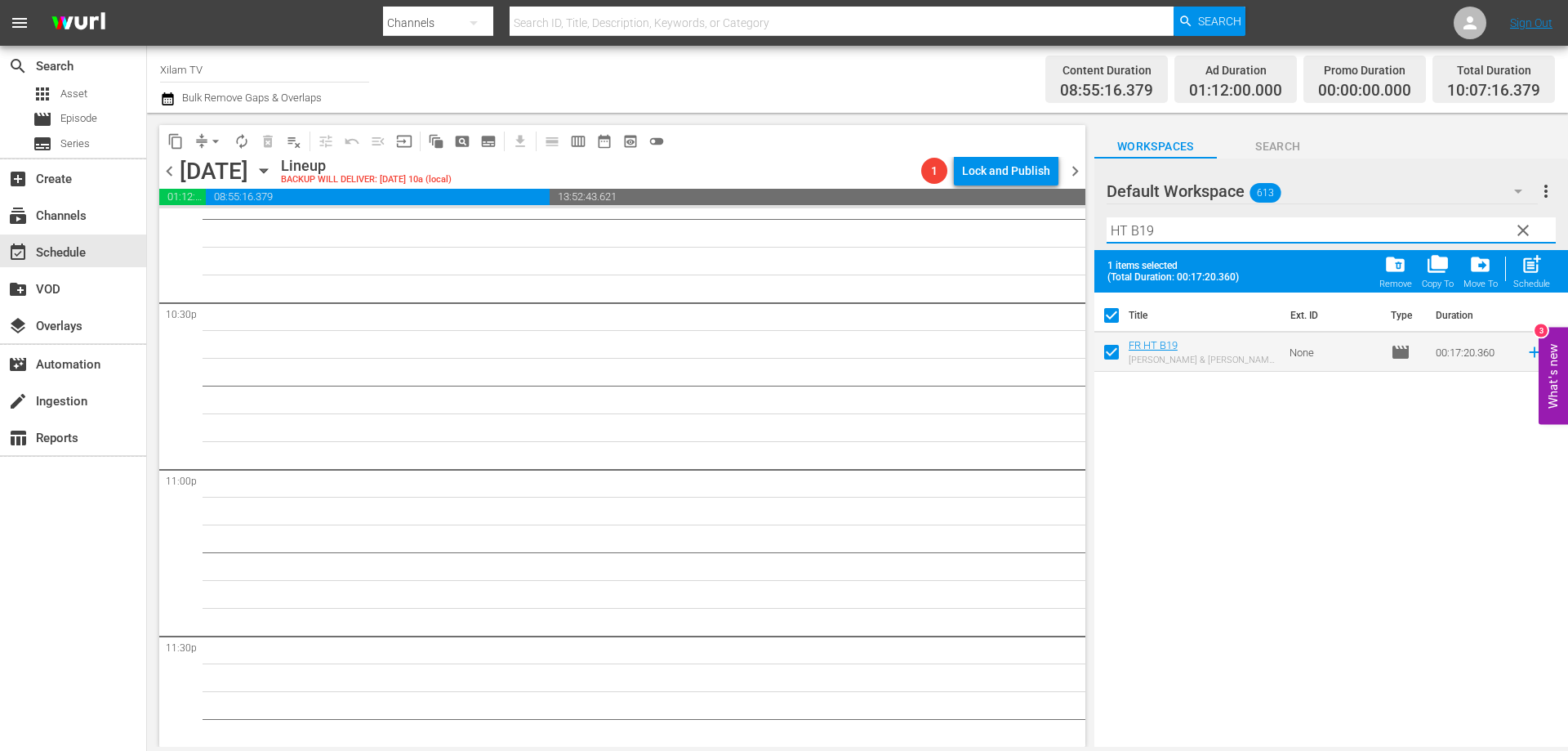
click at [1178, 224] on input "HT B19" at bounding box center [1331, 230] width 450 height 26
click at [1111, 355] on input "checkbox" at bounding box center [1112, 355] width 35 height 35
click at [1172, 235] on input "HT B16" at bounding box center [1331, 230] width 450 height 26
click at [1116, 346] on input "checkbox" at bounding box center [1112, 355] width 35 height 35
click at [1528, 265] on span "post_add" at bounding box center [1531, 264] width 22 height 22
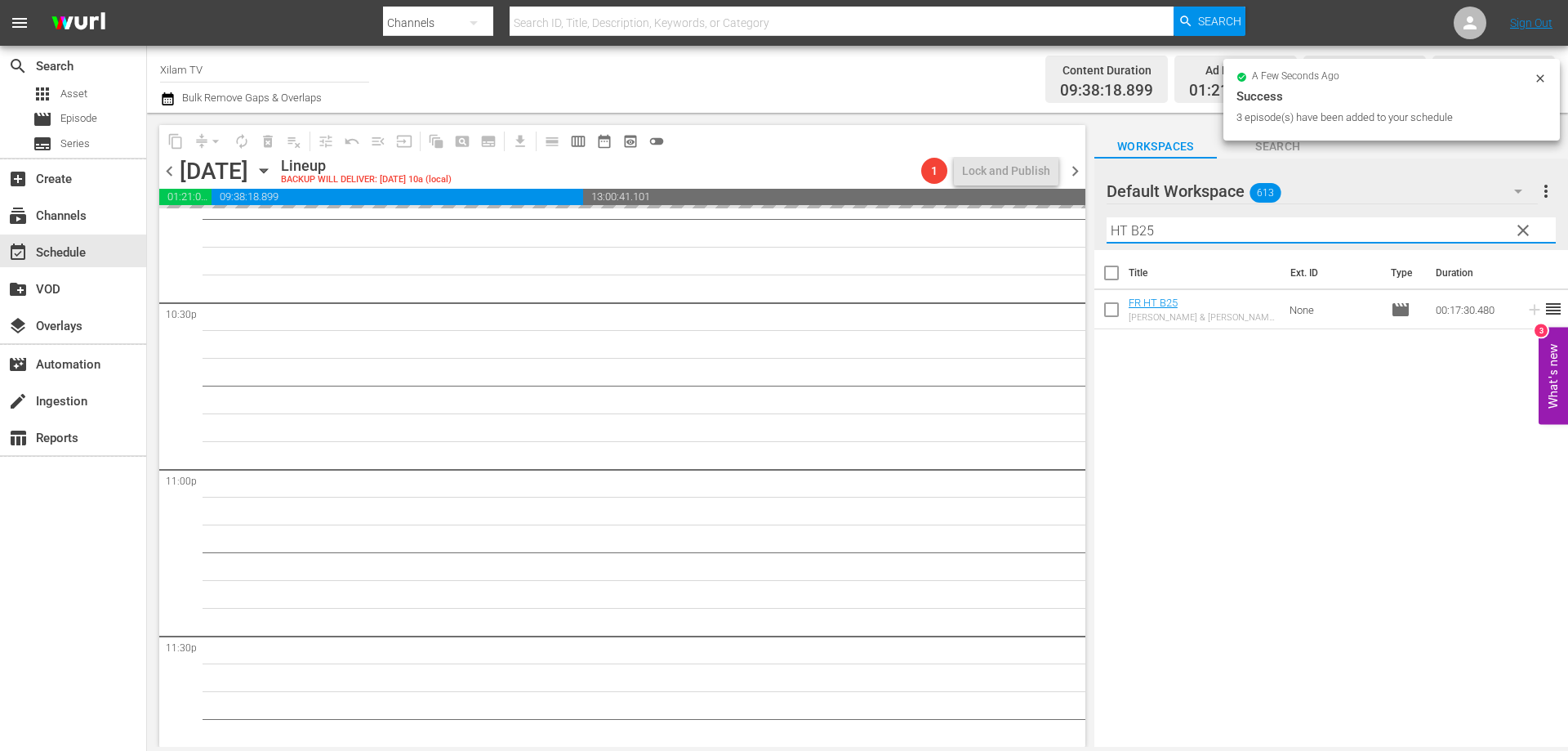
drag, startPoint x: 1123, startPoint y: 229, endPoint x: 1102, endPoint y: 227, distance: 21.1
click at [1102, 227] on div "Default Workspace 613 Default more_vert clear Filter by Title HT B25" at bounding box center [1331, 204] width 474 height 91
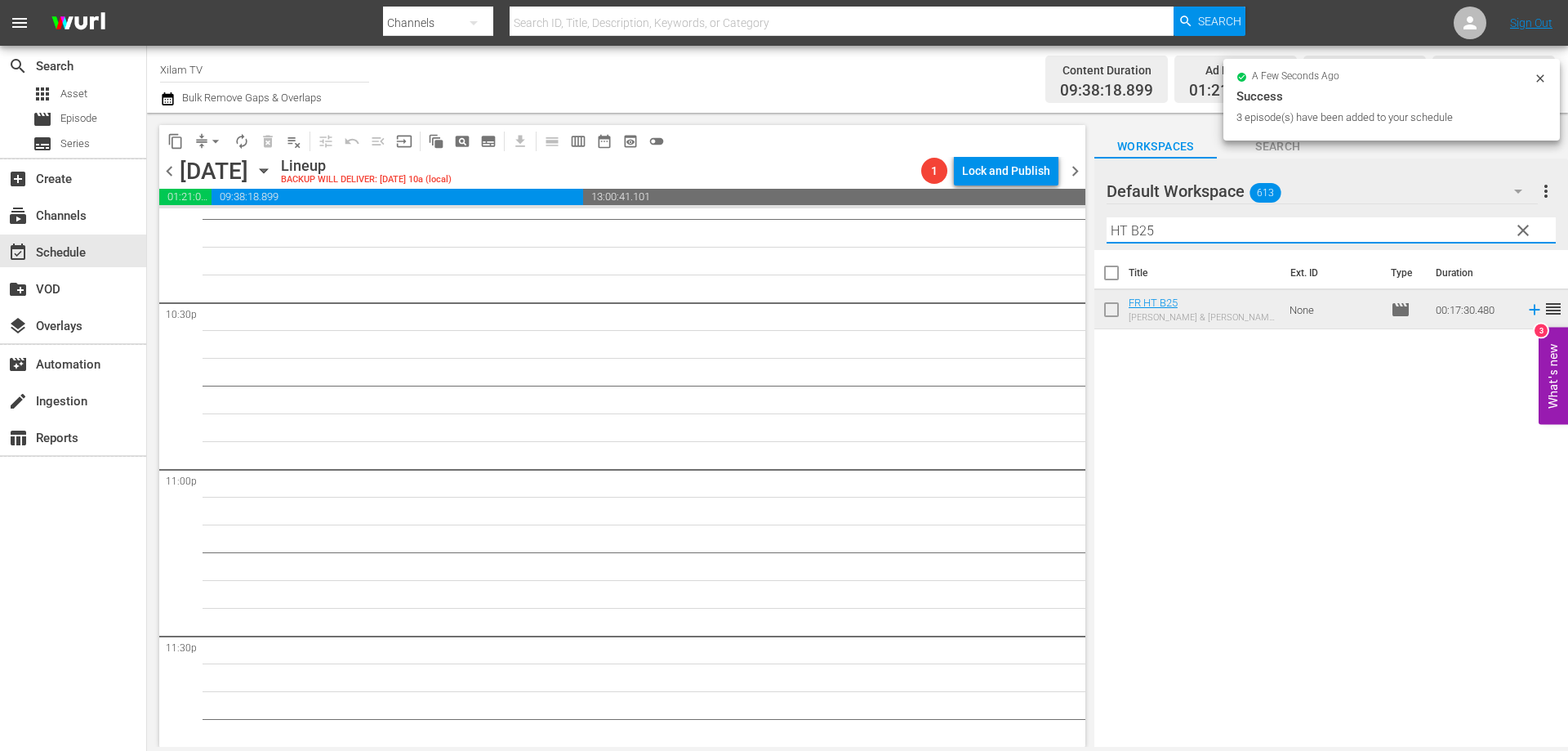
scroll to position [7376, 0]
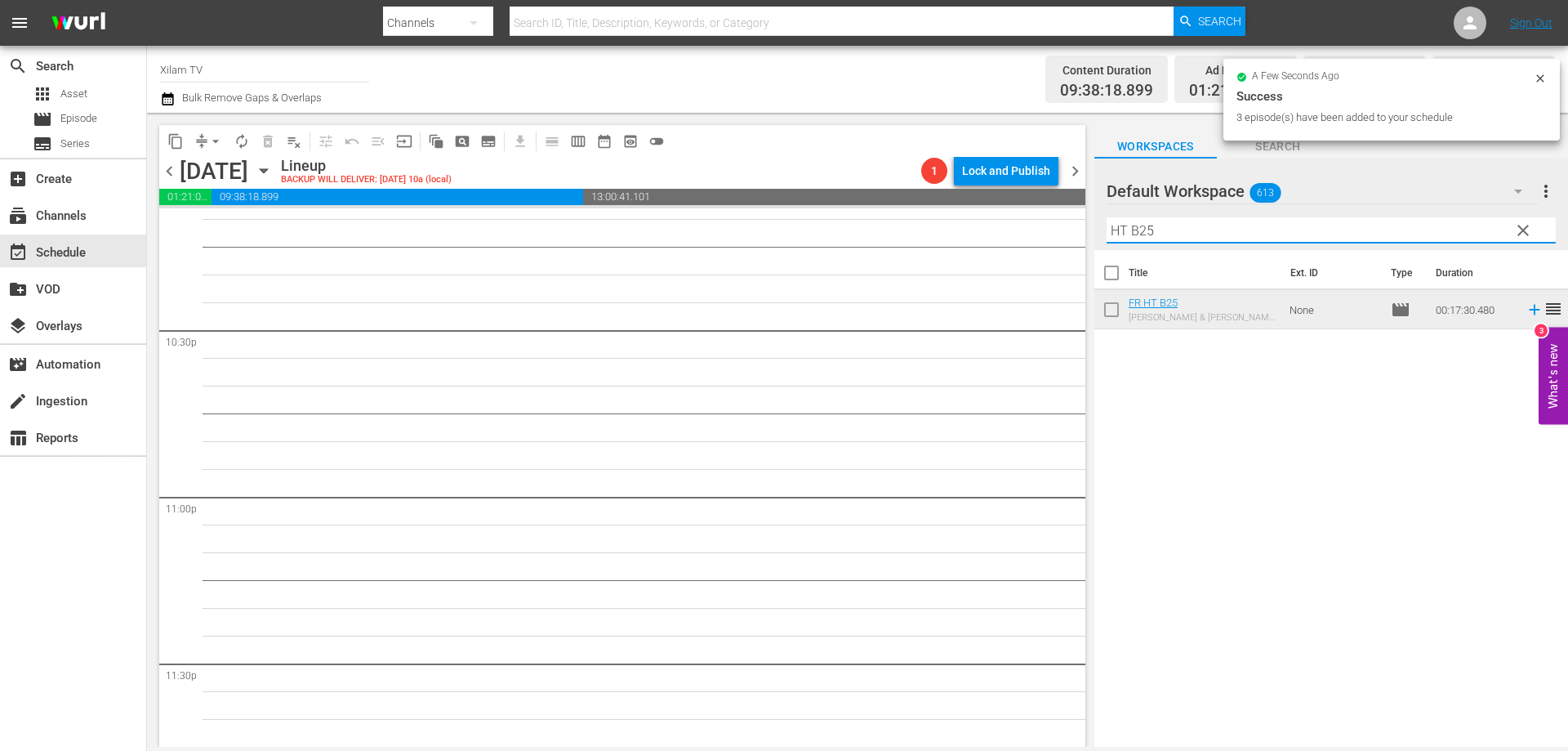
click at [1129, 227] on input "HT B25" at bounding box center [1331, 230] width 450 height 26
drag, startPoint x: 1126, startPoint y: 229, endPoint x: 1113, endPoint y: 229, distance: 13.0
click at [1113, 229] on input "HT B25" at bounding box center [1331, 230] width 450 height 26
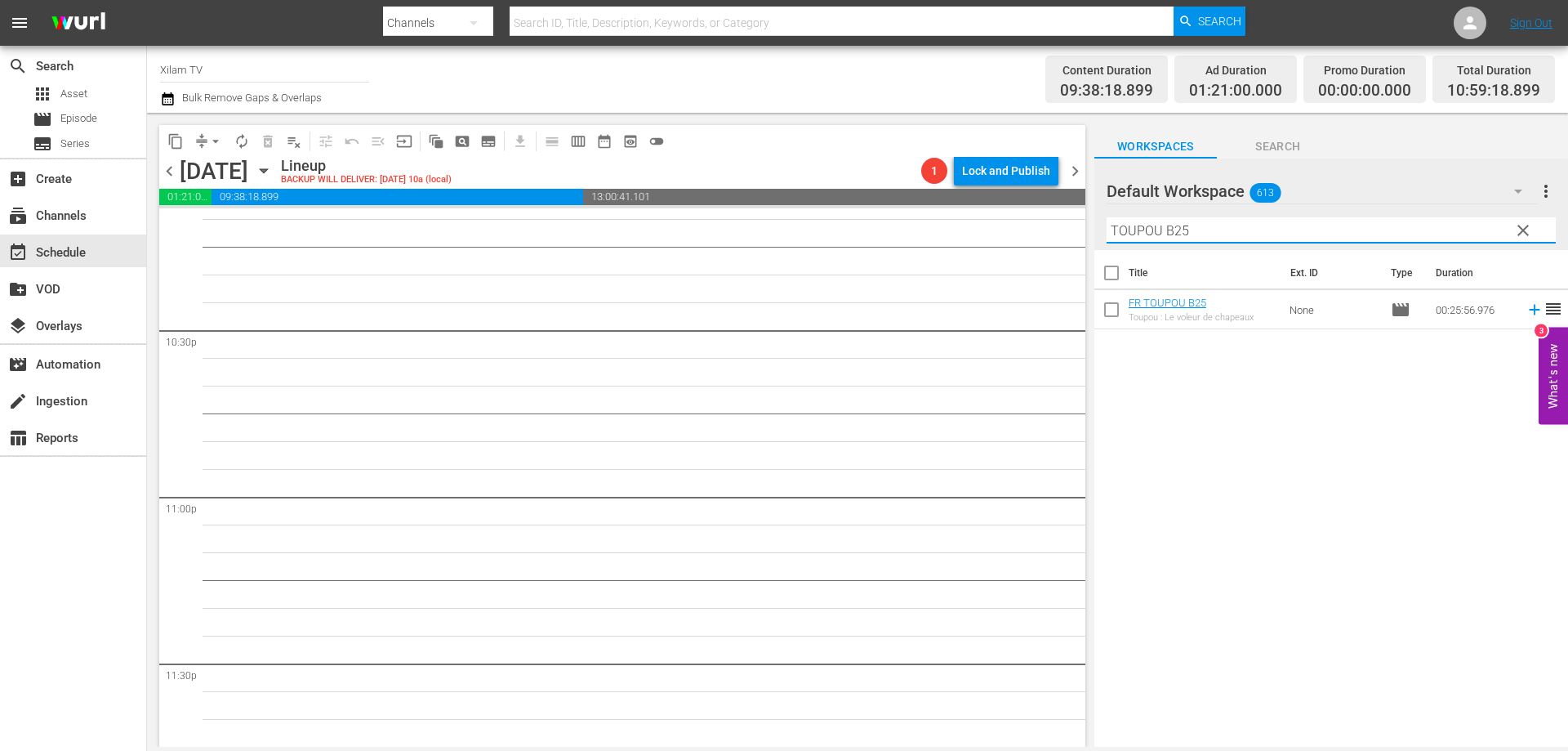
click at [1248, 223] on input "TOUPOU B25" at bounding box center [1331, 230] width 450 height 26
click at [1105, 314] on input "checkbox" at bounding box center [1112, 313] width 35 height 35
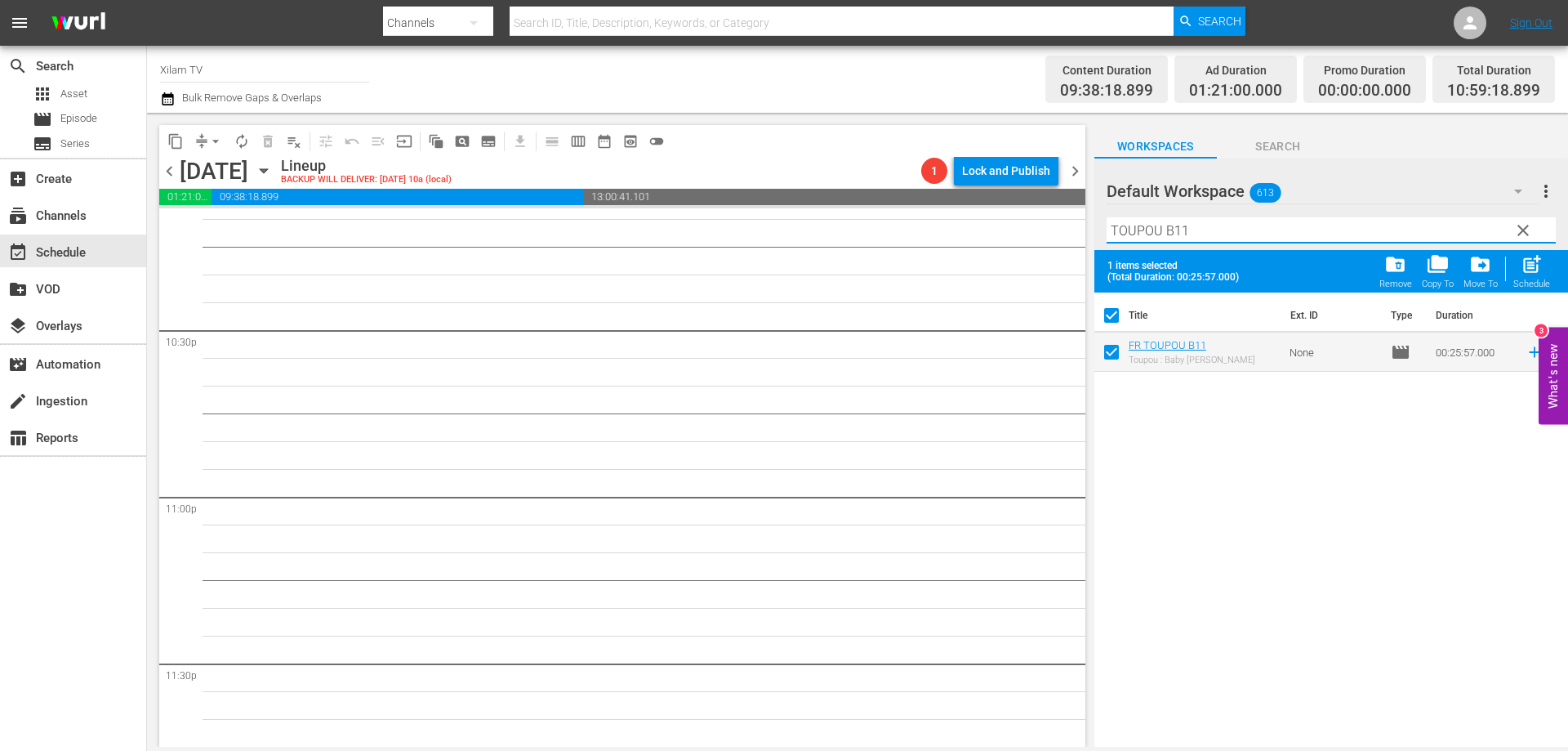
click at [1237, 228] on input "TOUPOU B11" at bounding box center [1331, 230] width 450 height 26
click at [1109, 353] on input "checkbox" at bounding box center [1112, 355] width 35 height 35
click at [1211, 233] on input "TOUPOU B9" at bounding box center [1331, 230] width 450 height 26
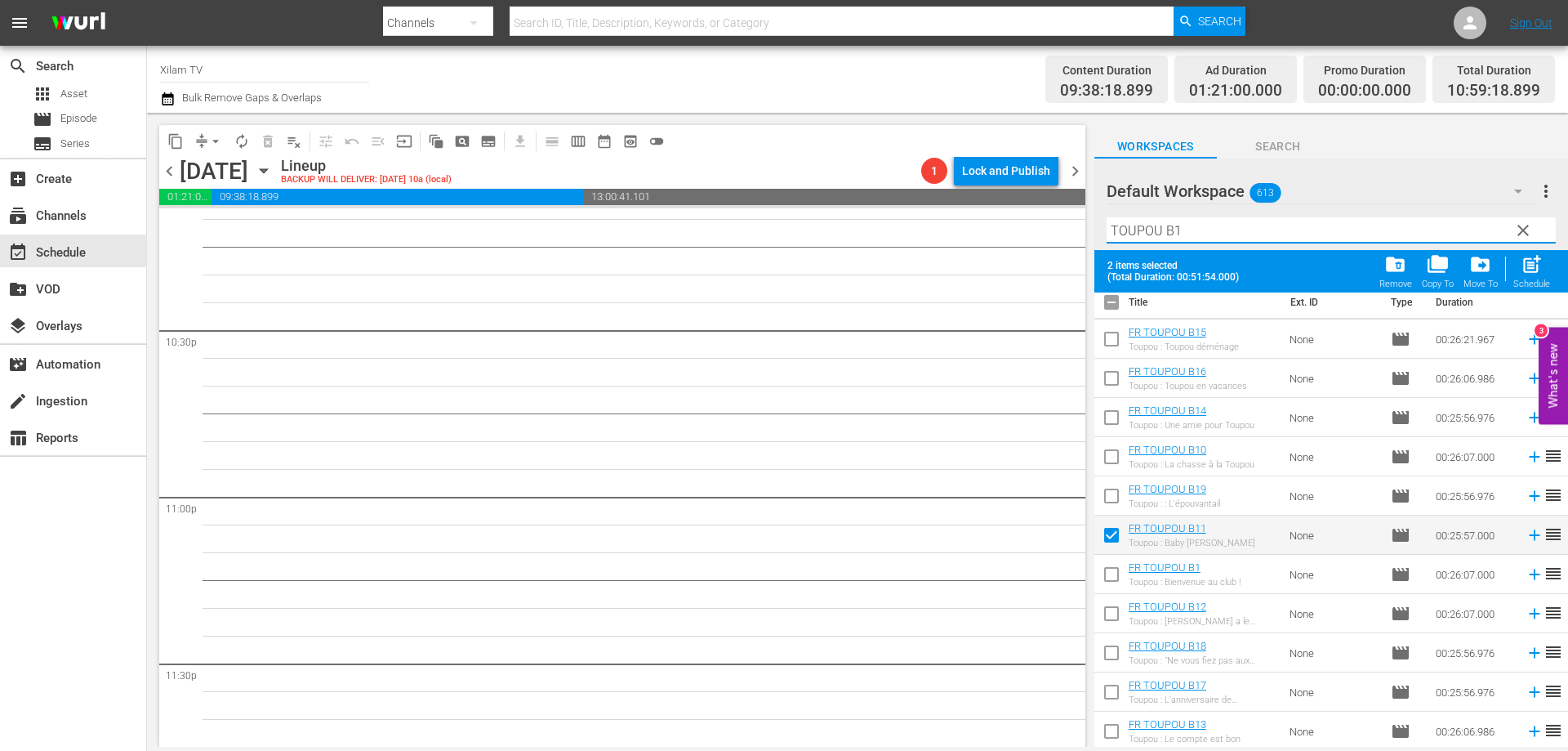
scroll to position [15, 0]
click at [1115, 573] on input "checkbox" at bounding box center [1112, 575] width 35 height 35
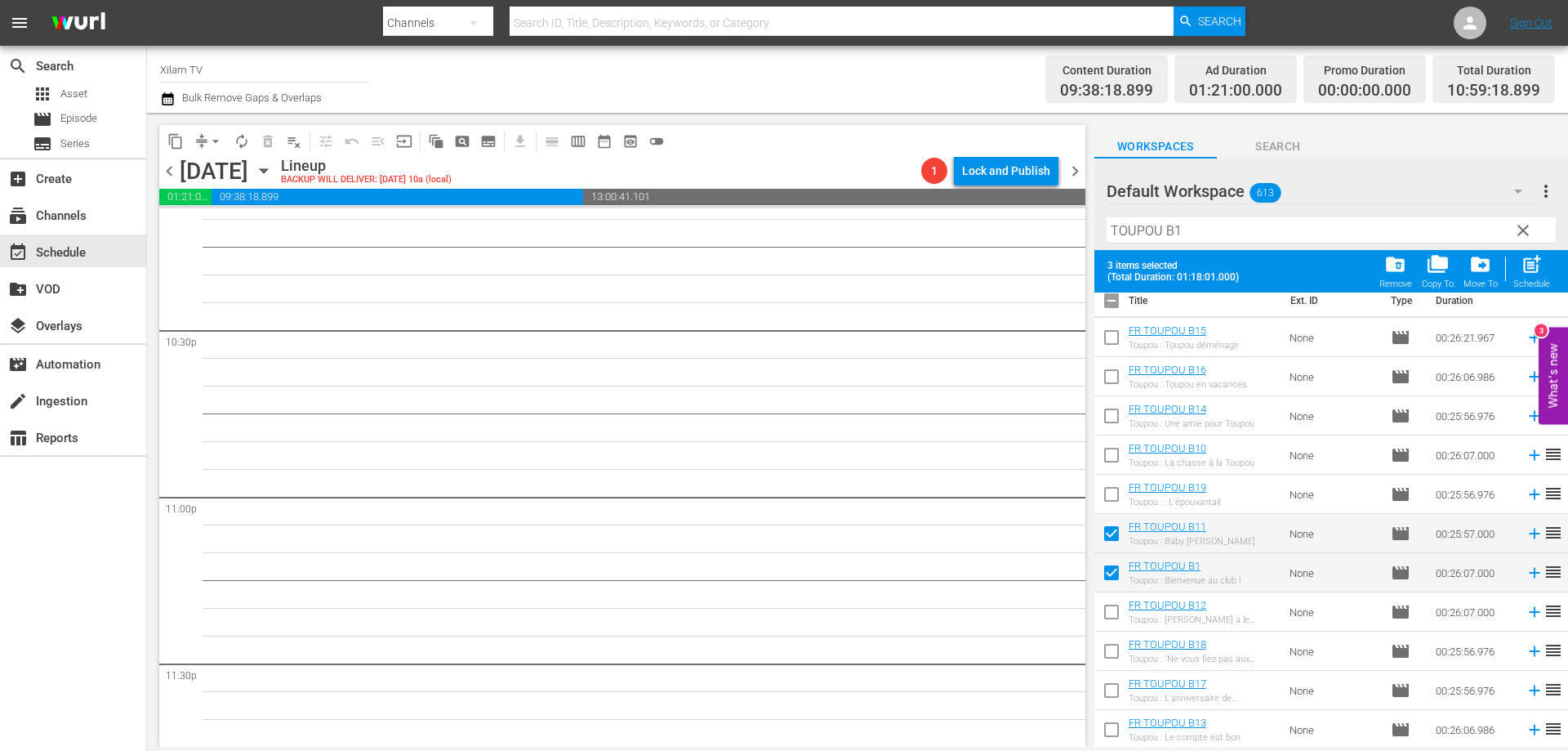
click at [1541, 268] on span "post_add" at bounding box center [1531, 264] width 22 height 22
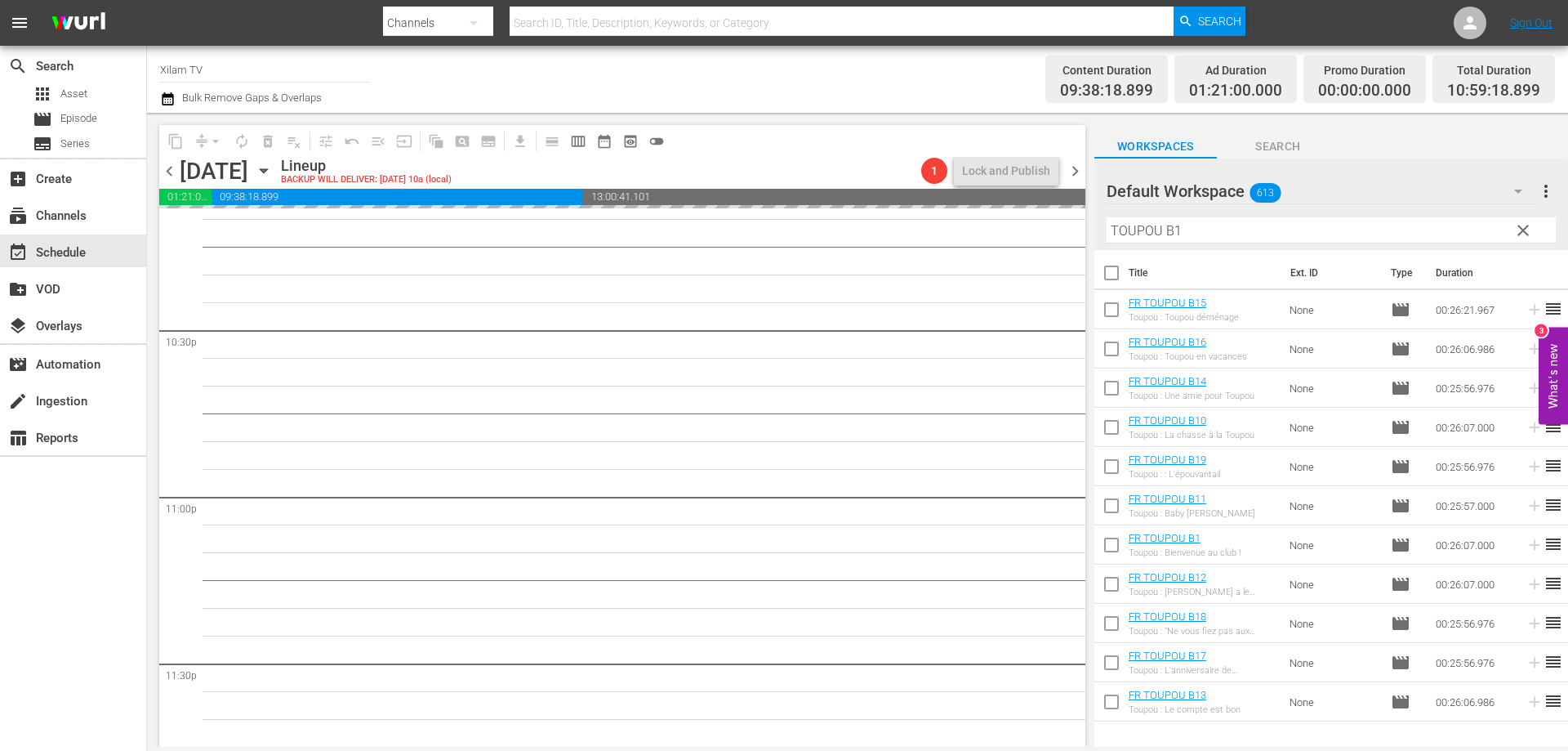
scroll to position [0, 0]
click at [1093, 226] on div "content_copy compress arrow_drop_down autorenew_outlined delete_forever_outline…" at bounding box center [858, 429] width 1422 height 634
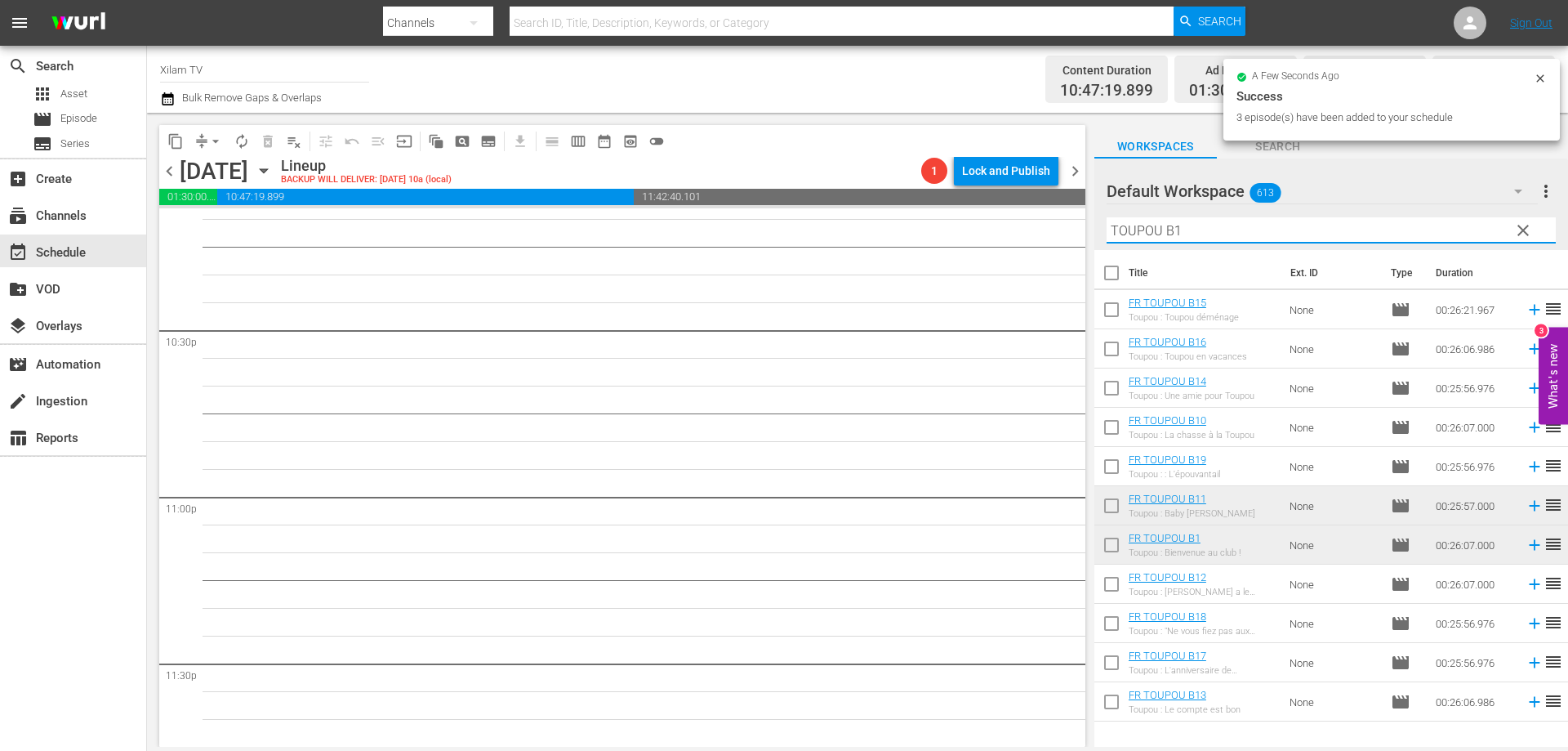
scroll to position [7349, 0]
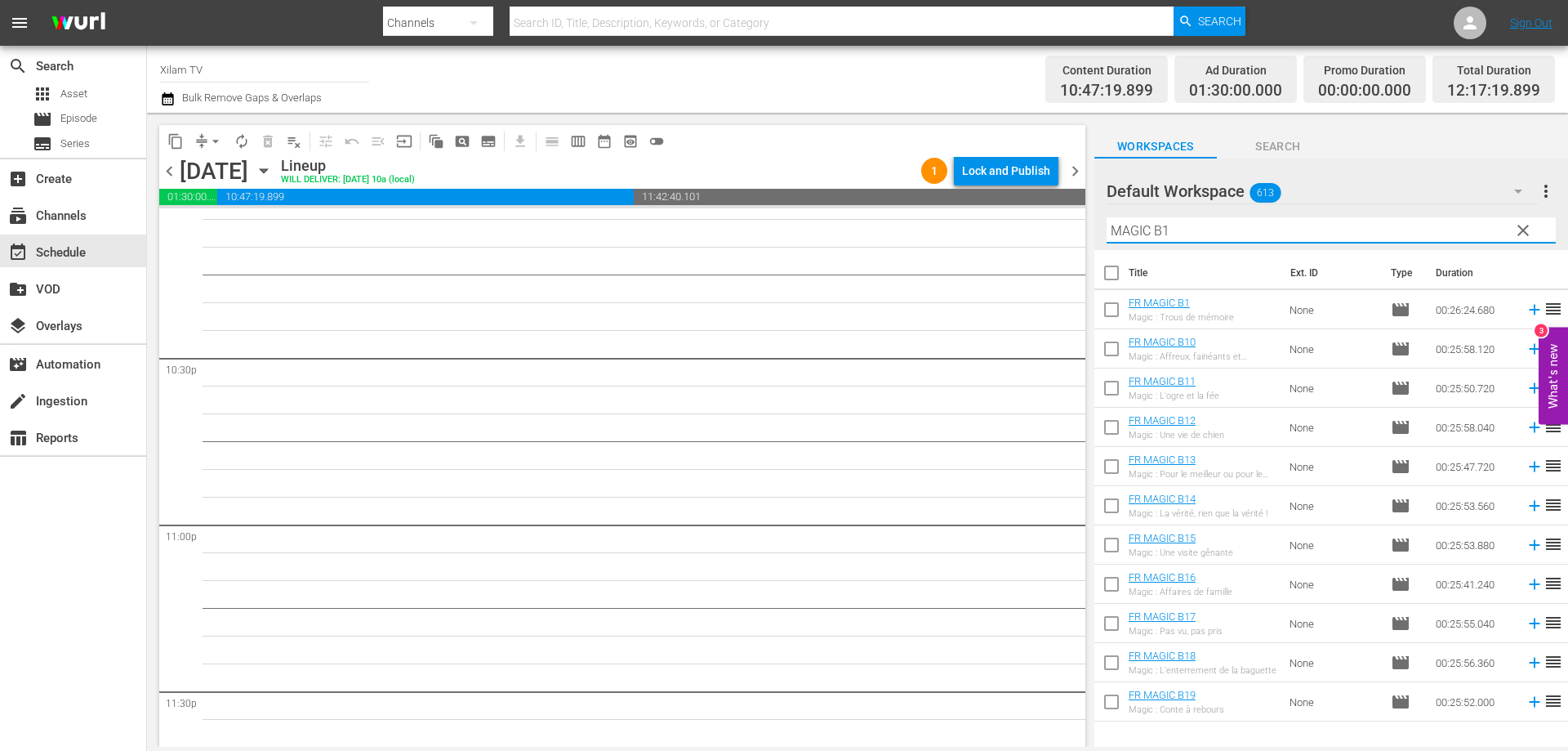
click at [1187, 226] on input "MAGIC B1" at bounding box center [1331, 230] width 450 height 26
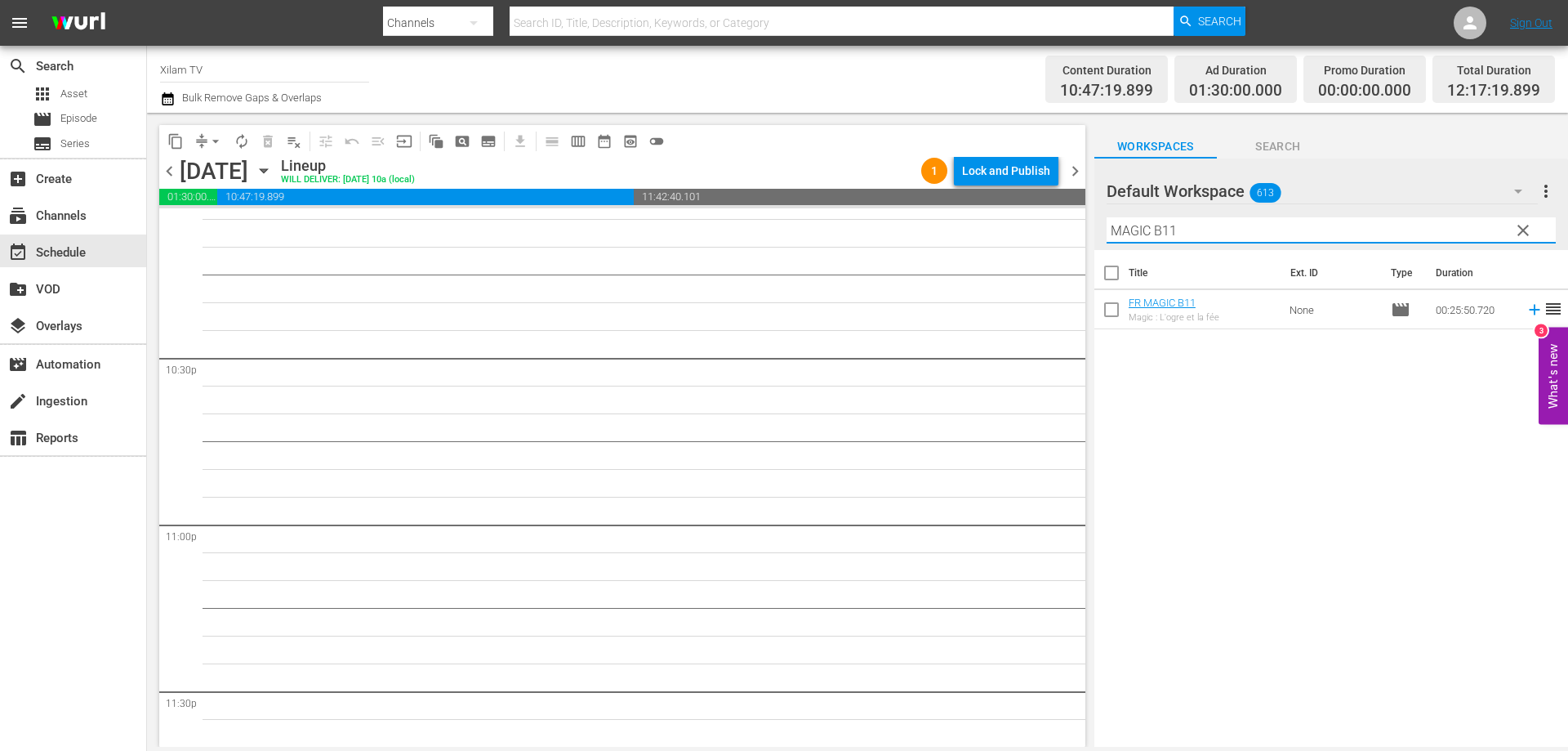
click at [1101, 305] on input "checkbox" at bounding box center [1112, 313] width 35 height 35
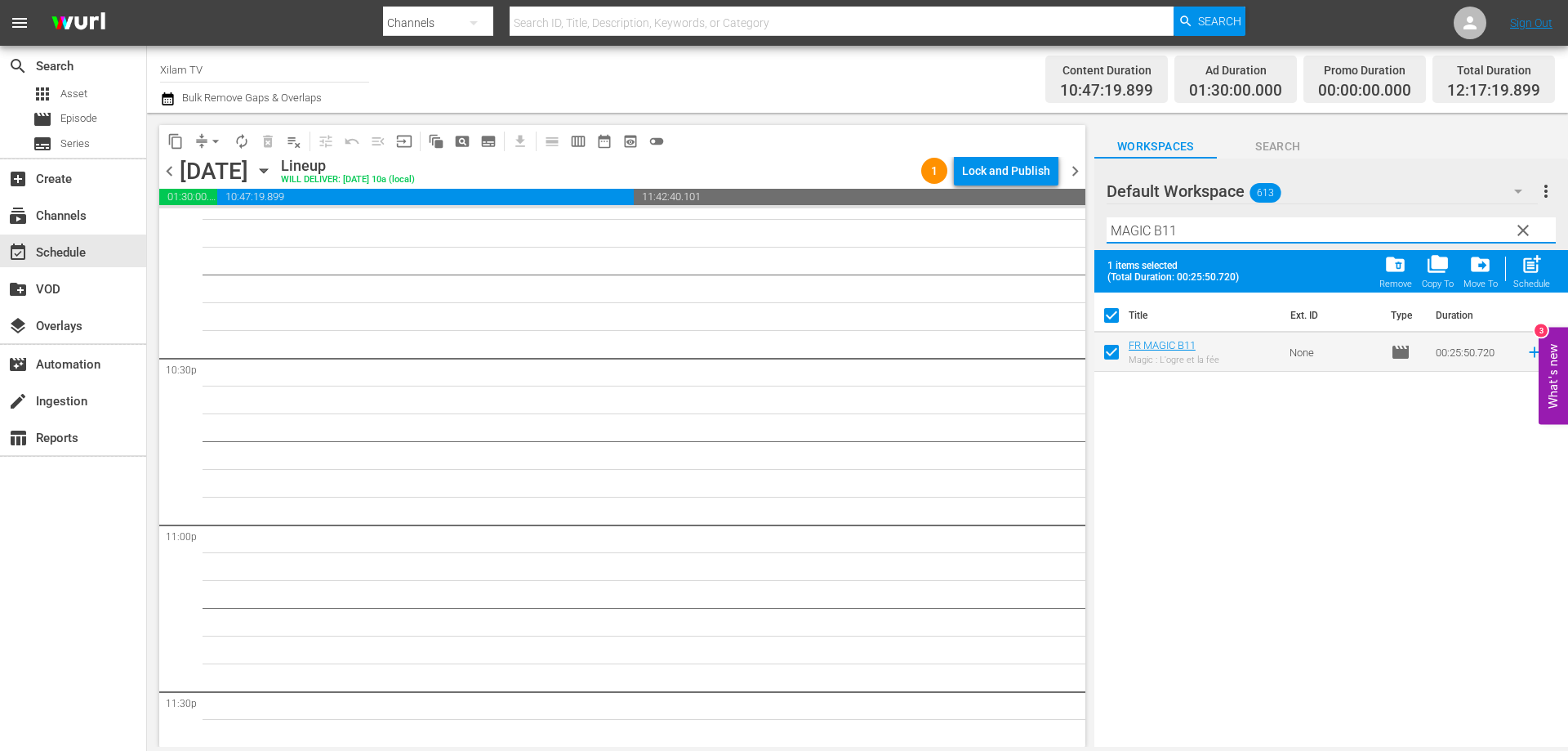
drag, startPoint x: 1150, startPoint y: 230, endPoint x: 1077, endPoint y: 219, distance: 73.8
click at [1077, 220] on div "content_copy compress arrow_drop_down autorenew_outlined delete_forever_outline…" at bounding box center [858, 429] width 1422 height 634
click at [1219, 236] on input "AKOM 2 B11" at bounding box center [1331, 230] width 450 height 26
click at [1106, 354] on input "checkbox" at bounding box center [1112, 355] width 35 height 35
click at [1212, 227] on input "AKOM 2 B25" at bounding box center [1331, 230] width 450 height 26
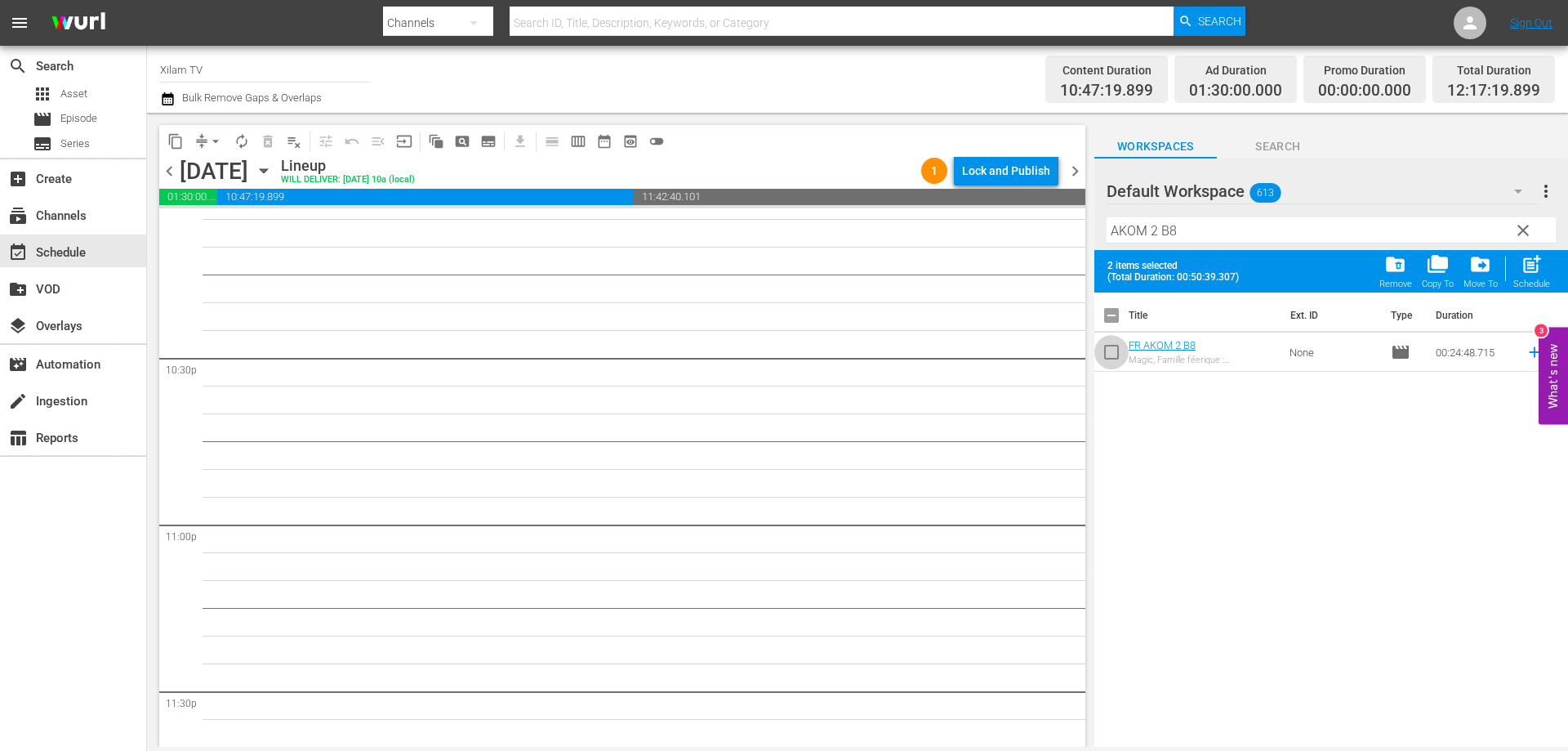
click at [1115, 352] on input "checkbox" at bounding box center [1112, 355] width 35 height 35
click at [1523, 267] on span "post_add" at bounding box center [1531, 264] width 22 height 22
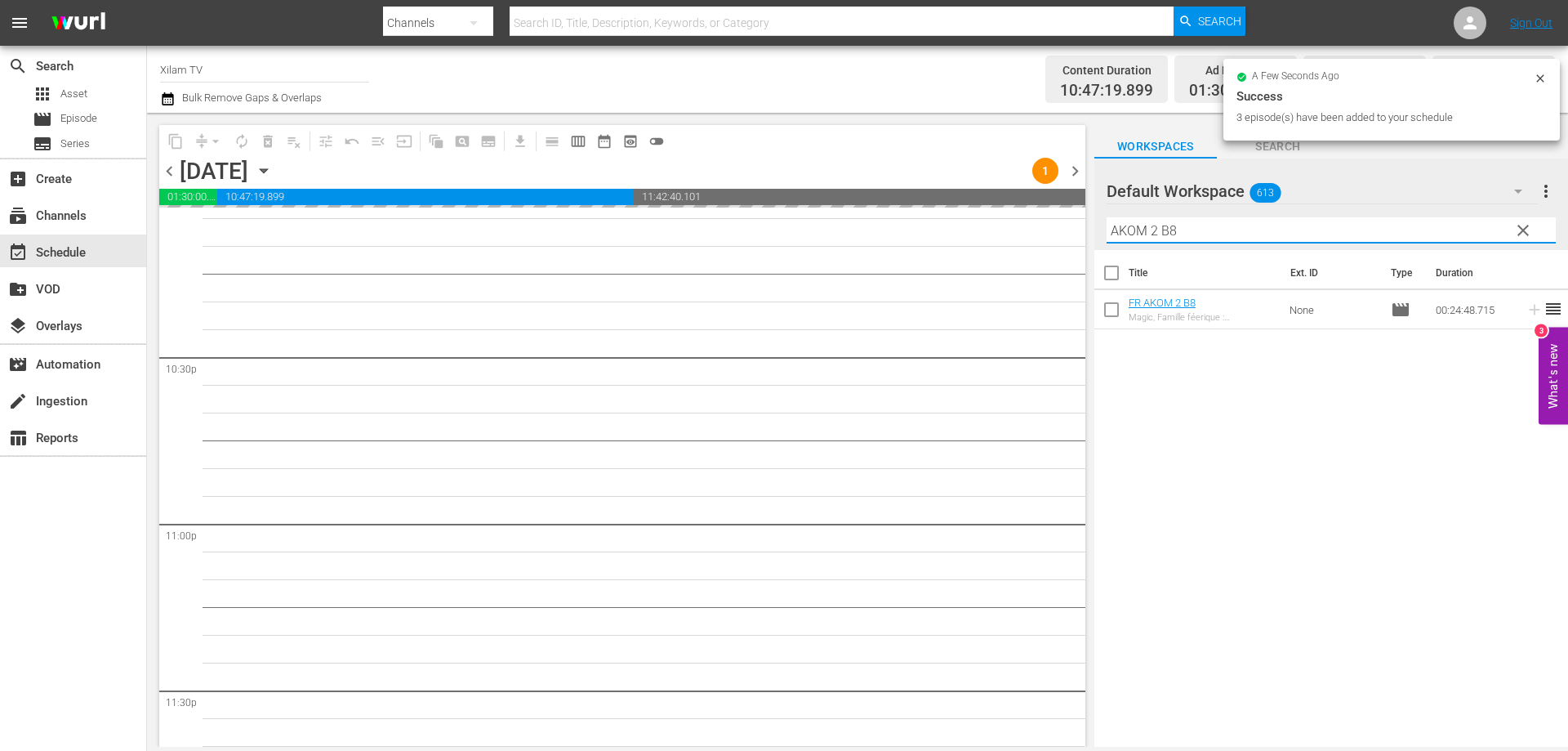
click at [1112, 230] on input "AKOM 2 B8" at bounding box center [1331, 230] width 450 height 26
click at [1153, 233] on input "AKOM 2 B8" at bounding box center [1331, 230] width 450 height 26
drag, startPoint x: 1157, startPoint y: 232, endPoint x: 1095, endPoint y: 231, distance: 62.0
click at [1095, 231] on div "Default Workspace 613 Default more_vert clear Filter by Title AKOM 2 B8" at bounding box center [1331, 204] width 474 height 91
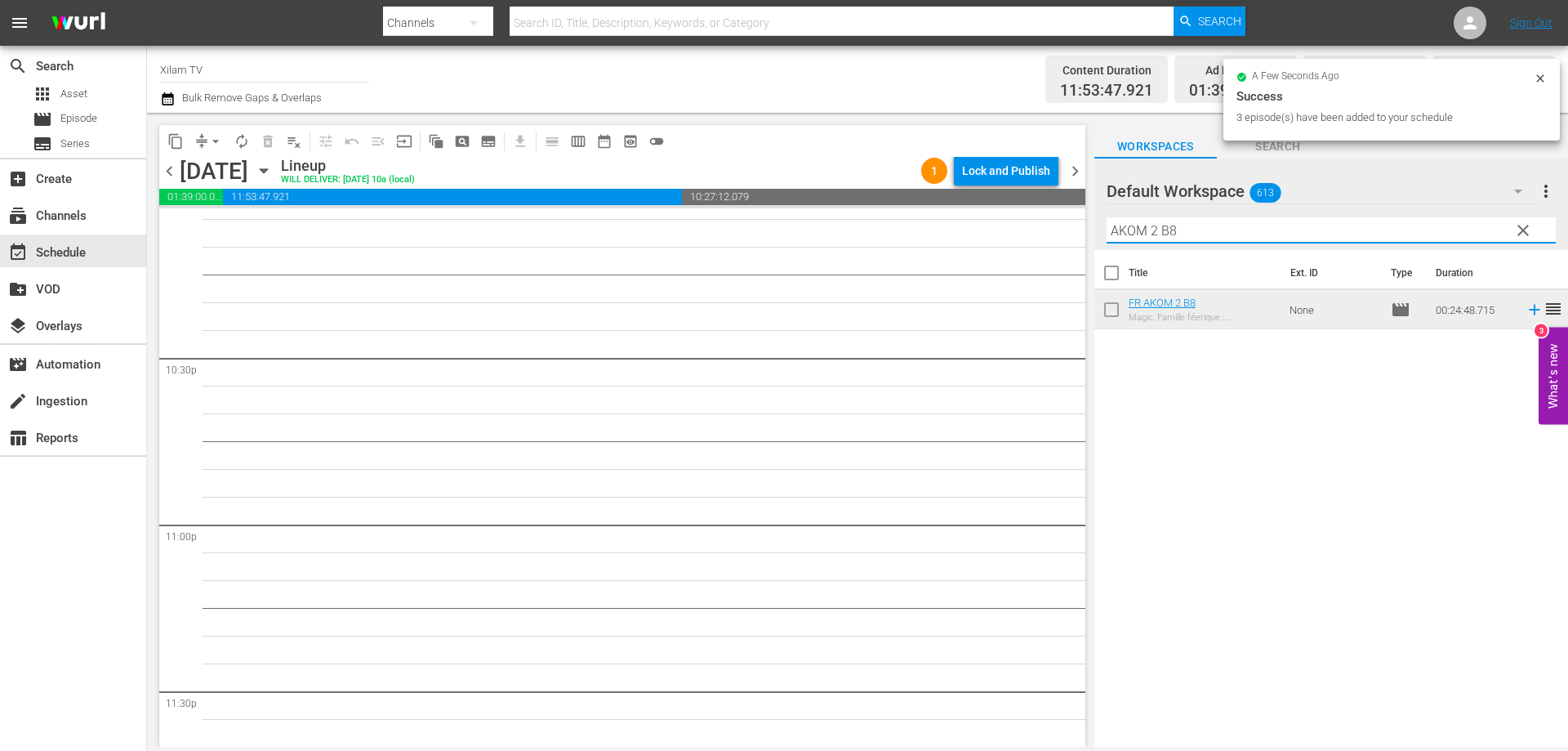
scroll to position [7264, 0]
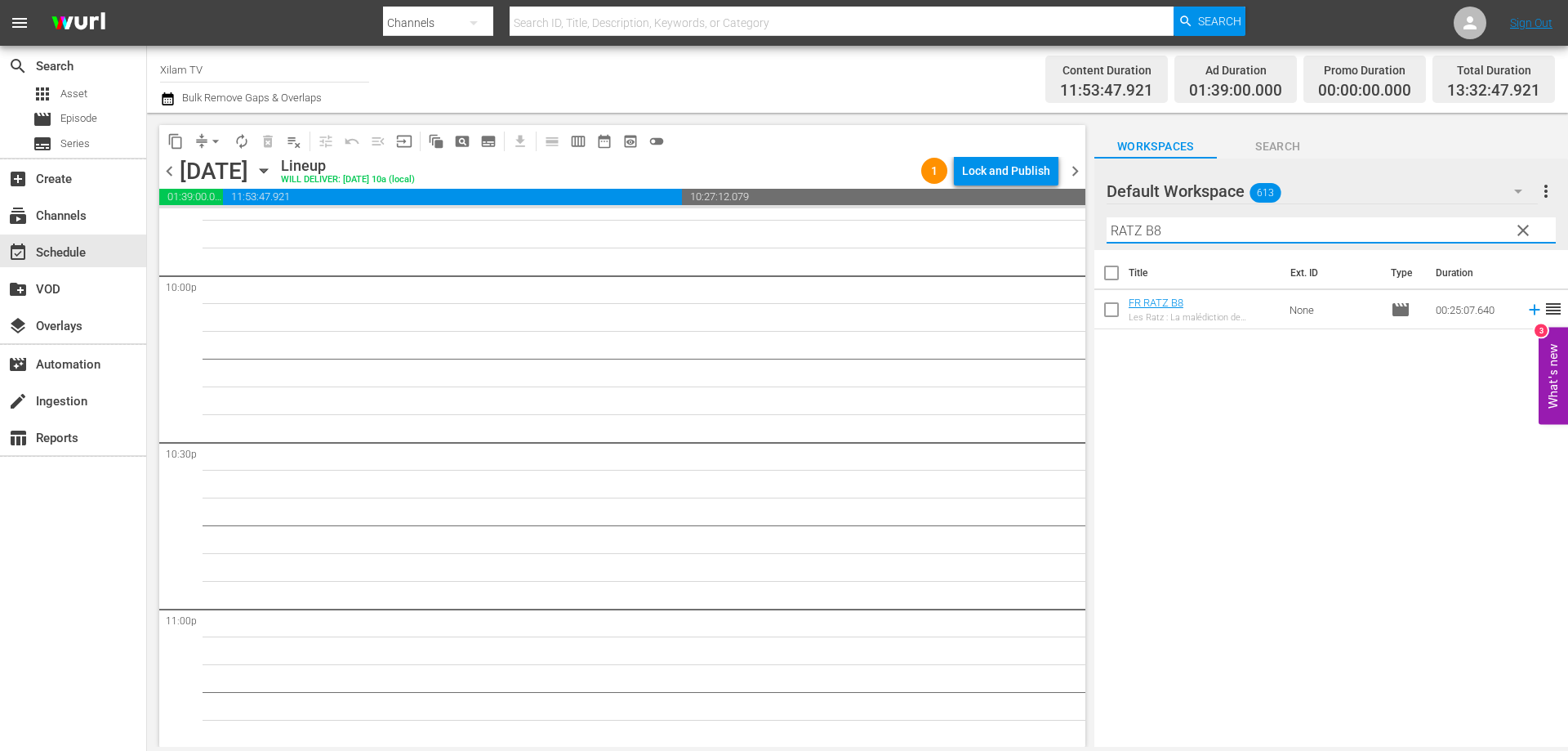
click at [1185, 255] on th "Title" at bounding box center [1205, 272] width 153 height 46
click at [1173, 236] on input "RATZ B8" at bounding box center [1331, 230] width 450 height 26
click at [1114, 307] on input "checkbox" at bounding box center [1112, 313] width 35 height 35
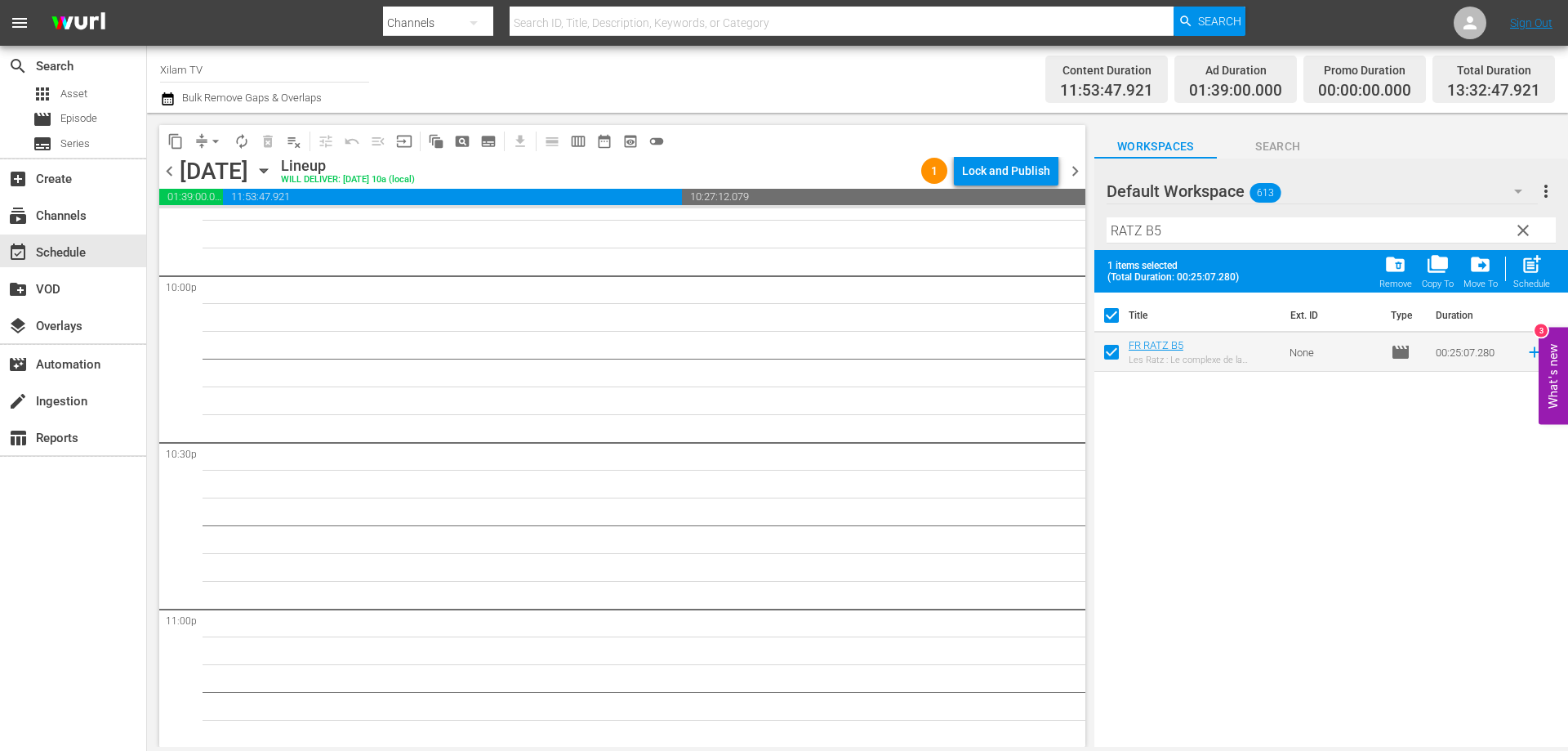
click at [1161, 232] on input "RATZ B5" at bounding box center [1331, 230] width 450 height 26
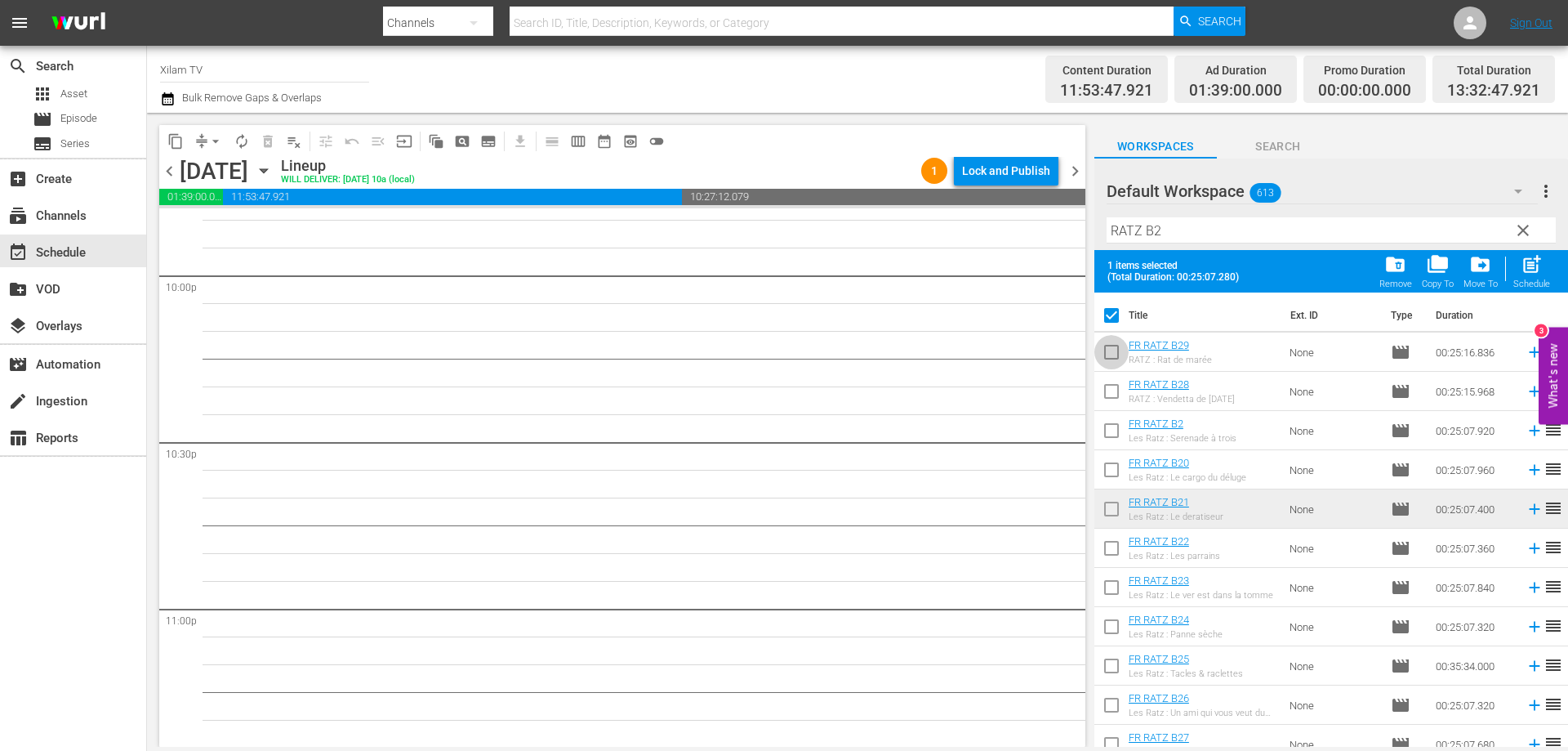
click at [1115, 349] on input "checkbox" at bounding box center [1112, 355] width 35 height 35
click at [1109, 434] on input "checkbox" at bounding box center [1112, 434] width 35 height 35
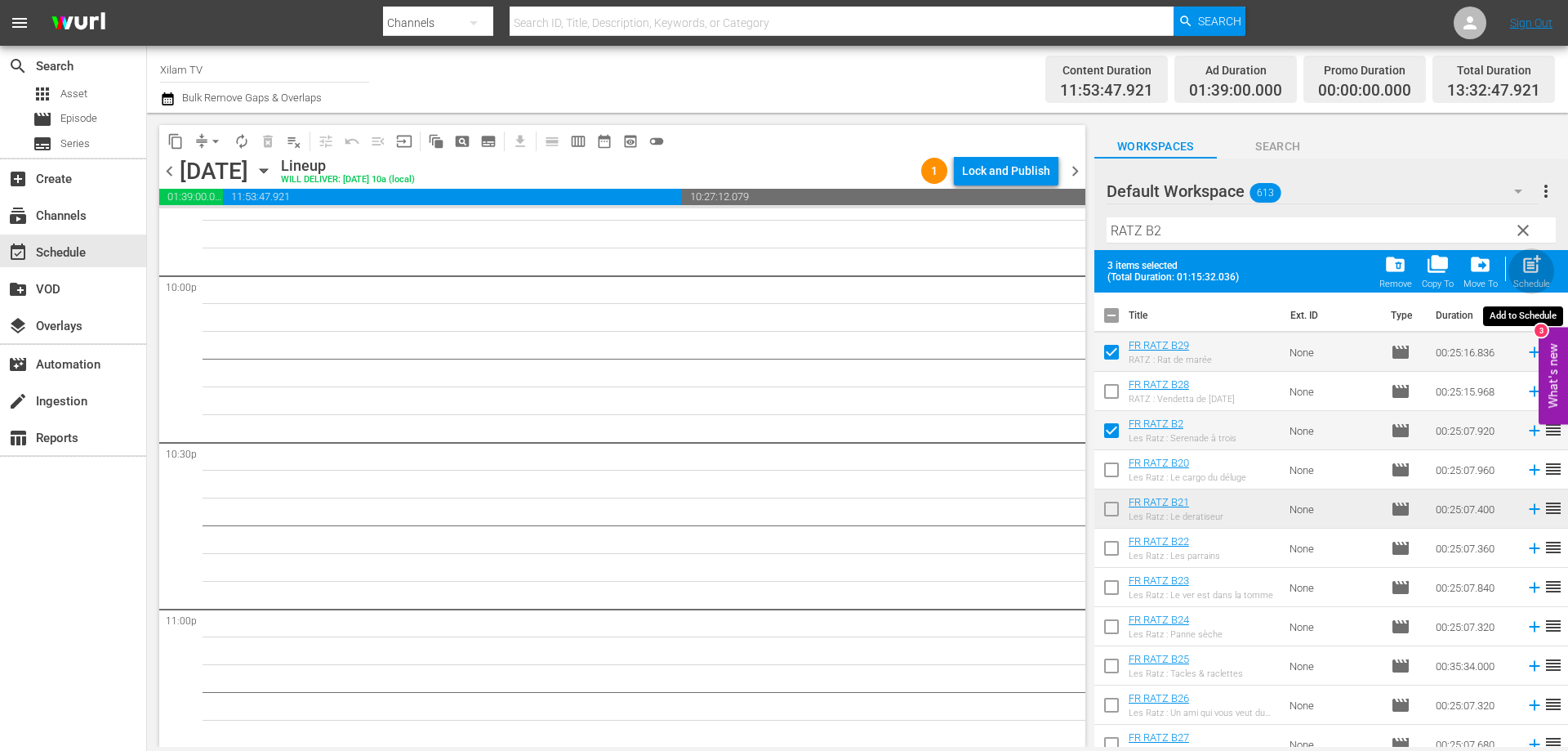
click at [1522, 268] on span "post_add" at bounding box center [1531, 264] width 22 height 22
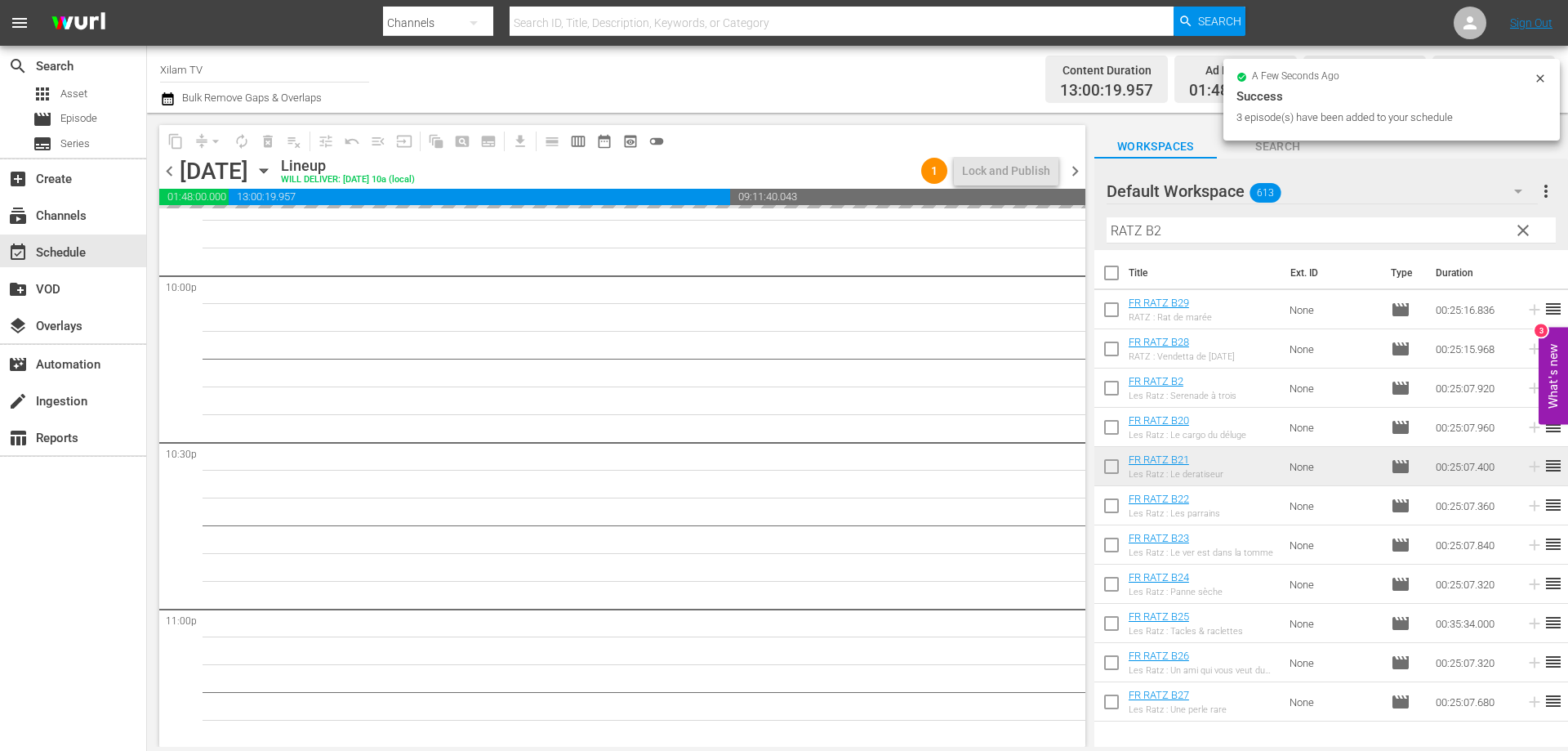
drag, startPoint x: 1141, startPoint y: 230, endPoint x: 1062, endPoint y: 219, distance: 79.8
click at [1062, 219] on div "content_copy compress arrow_drop_down autorenew_outlined delete_forever_outline…" at bounding box center [858, 429] width 1422 height 634
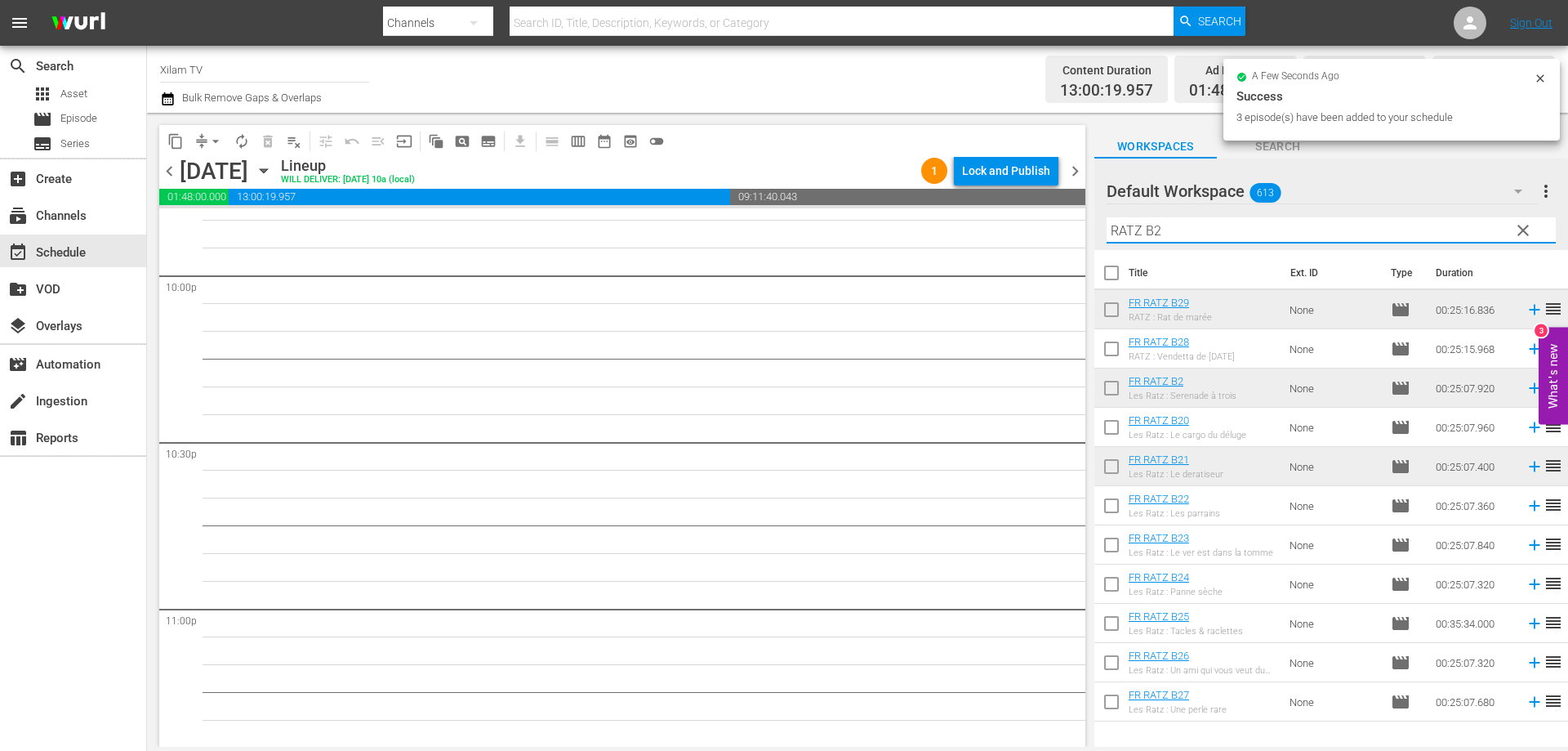
scroll to position [7180, 0]
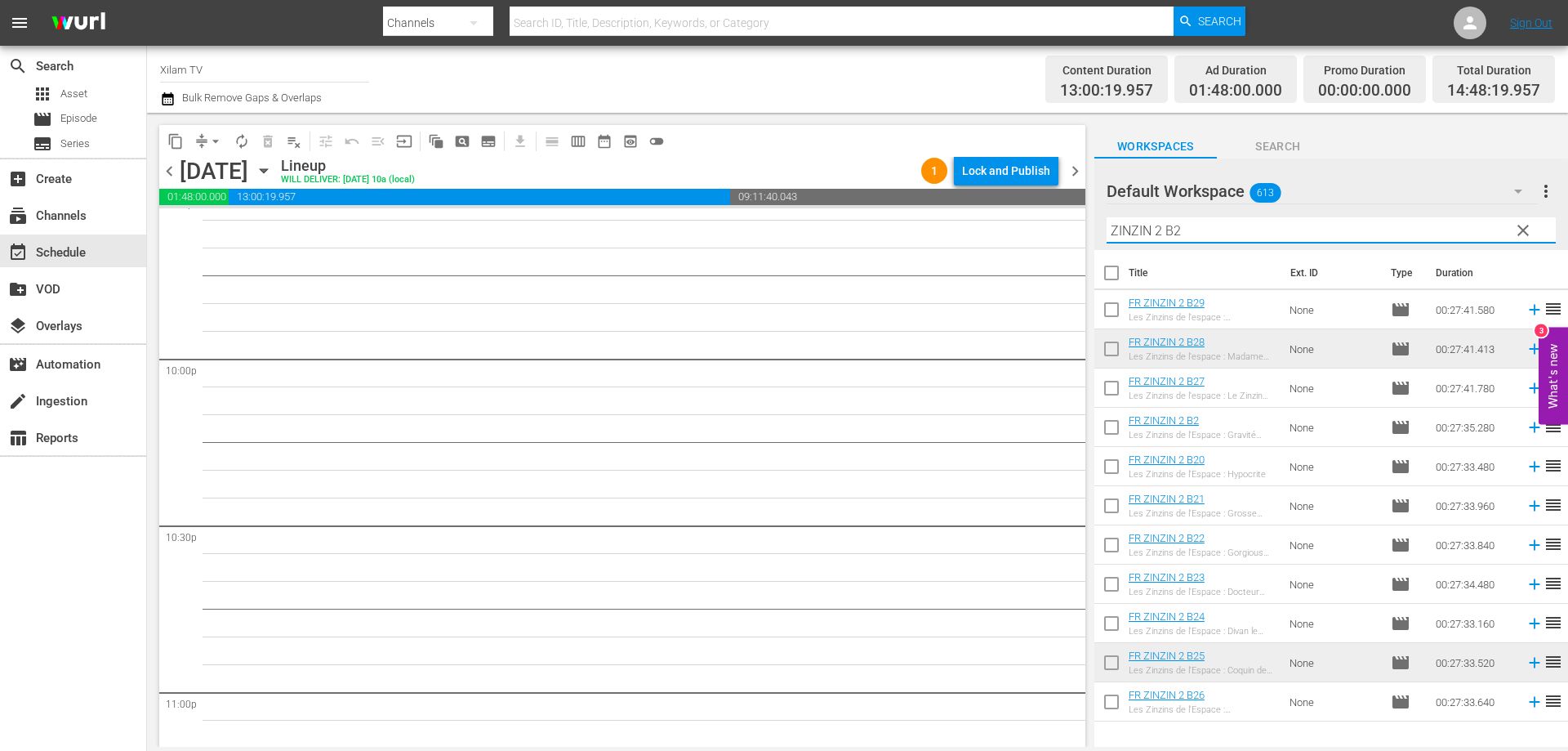
click at [1211, 224] on input "ZINZIN 2 B2" at bounding box center [1331, 230] width 450 height 26
click at [1115, 703] on input "checkbox" at bounding box center [1112, 705] width 35 height 35
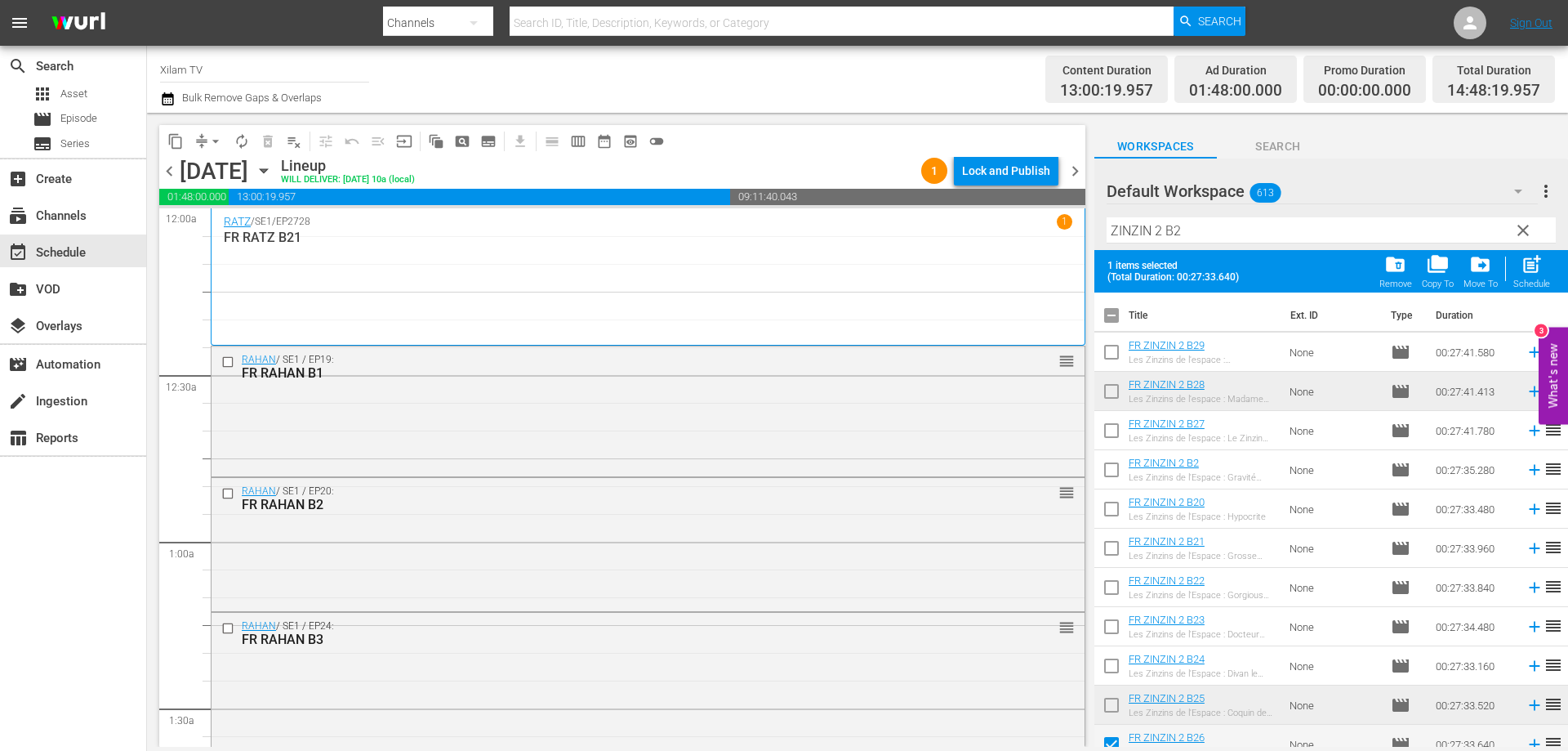
scroll to position [7180, 0]
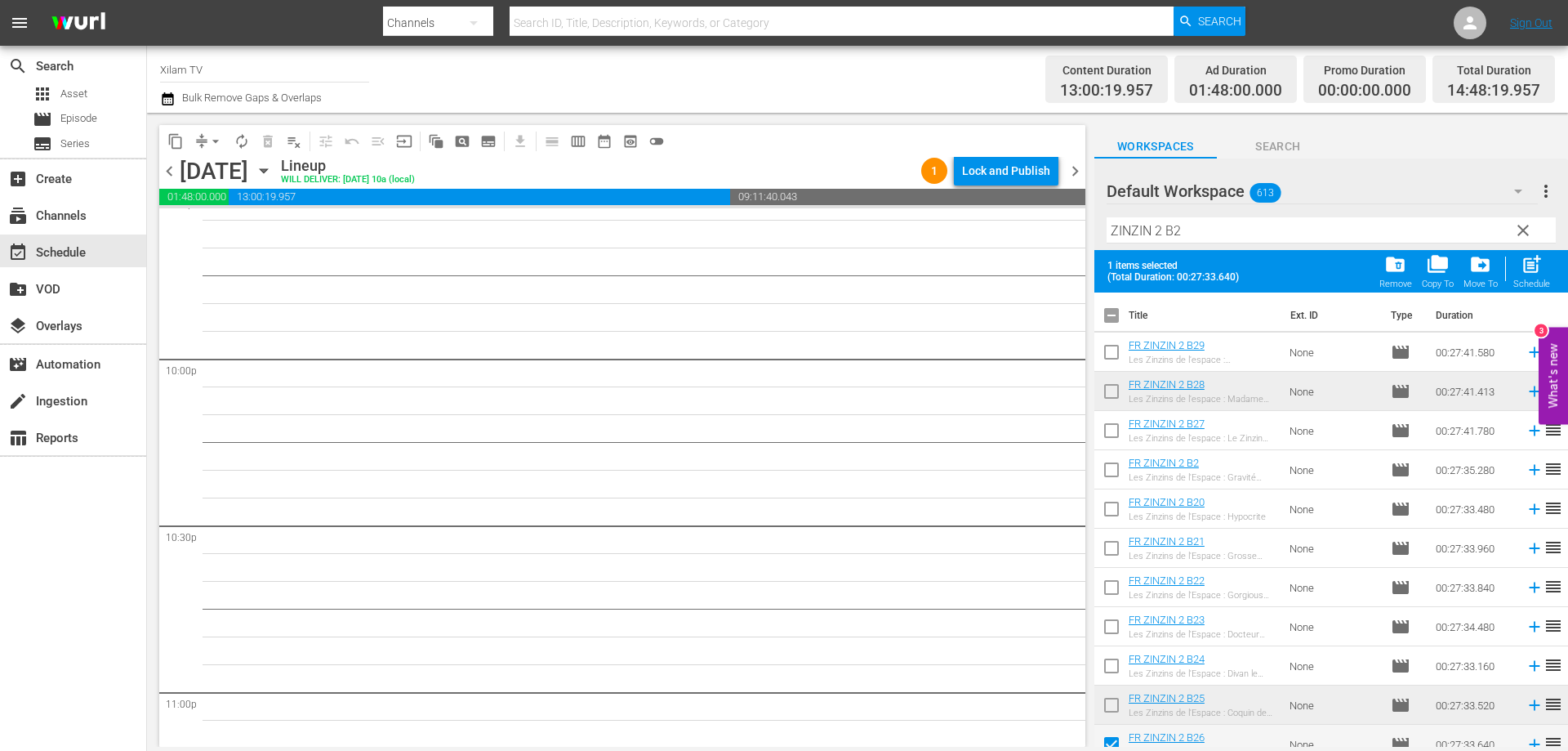
click at [1198, 229] on input "ZINZIN 2 B2" at bounding box center [1331, 230] width 450 height 26
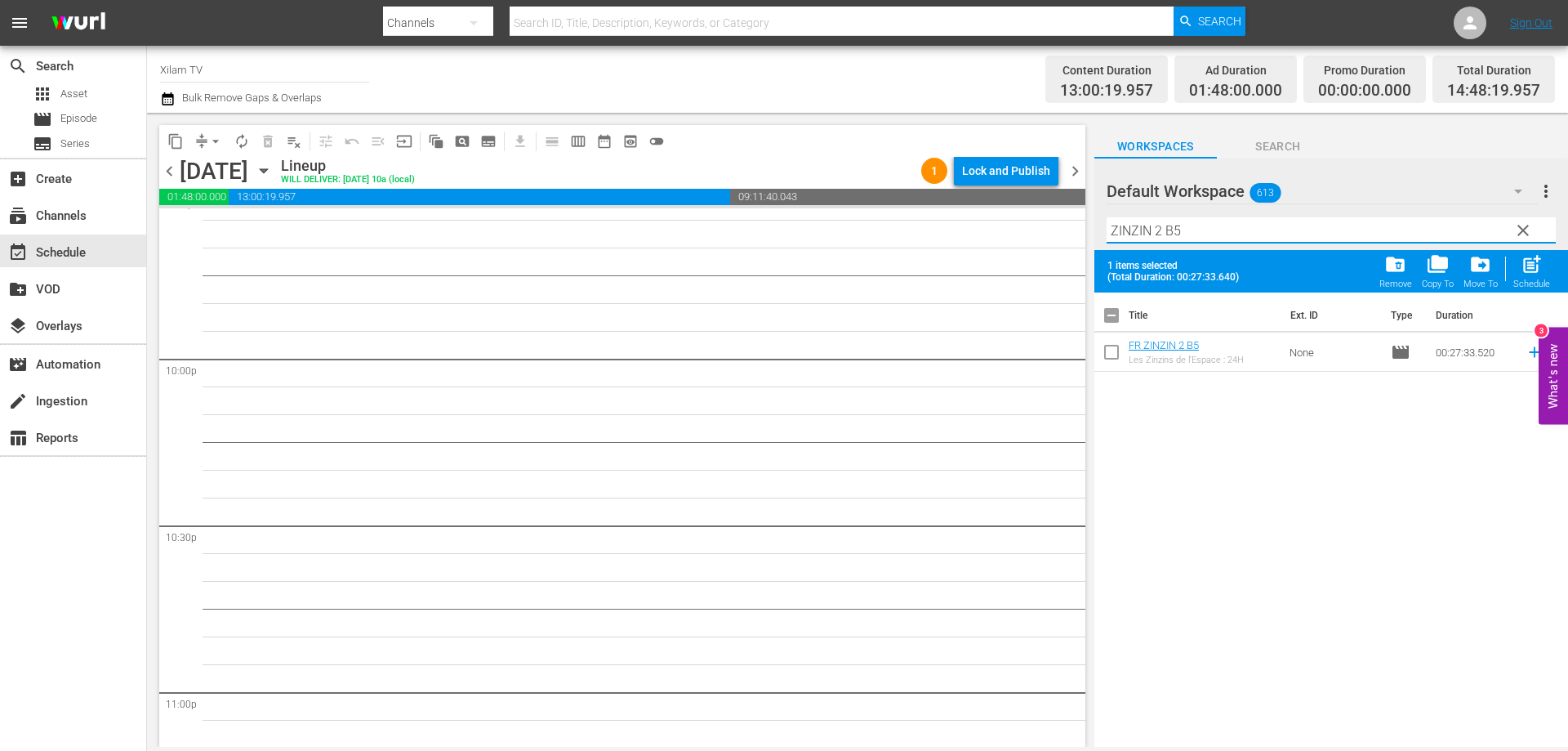
type input "ZINZIN 2 B5"
drag, startPoint x: 1110, startPoint y: 356, endPoint x: 1145, endPoint y: 273, distance: 90.1
click at [1110, 355] on input "checkbox" at bounding box center [1112, 355] width 35 height 35
checkbox input "true"
click at [1203, 229] on input "ZINZIN 2 B5" at bounding box center [1331, 230] width 450 height 26
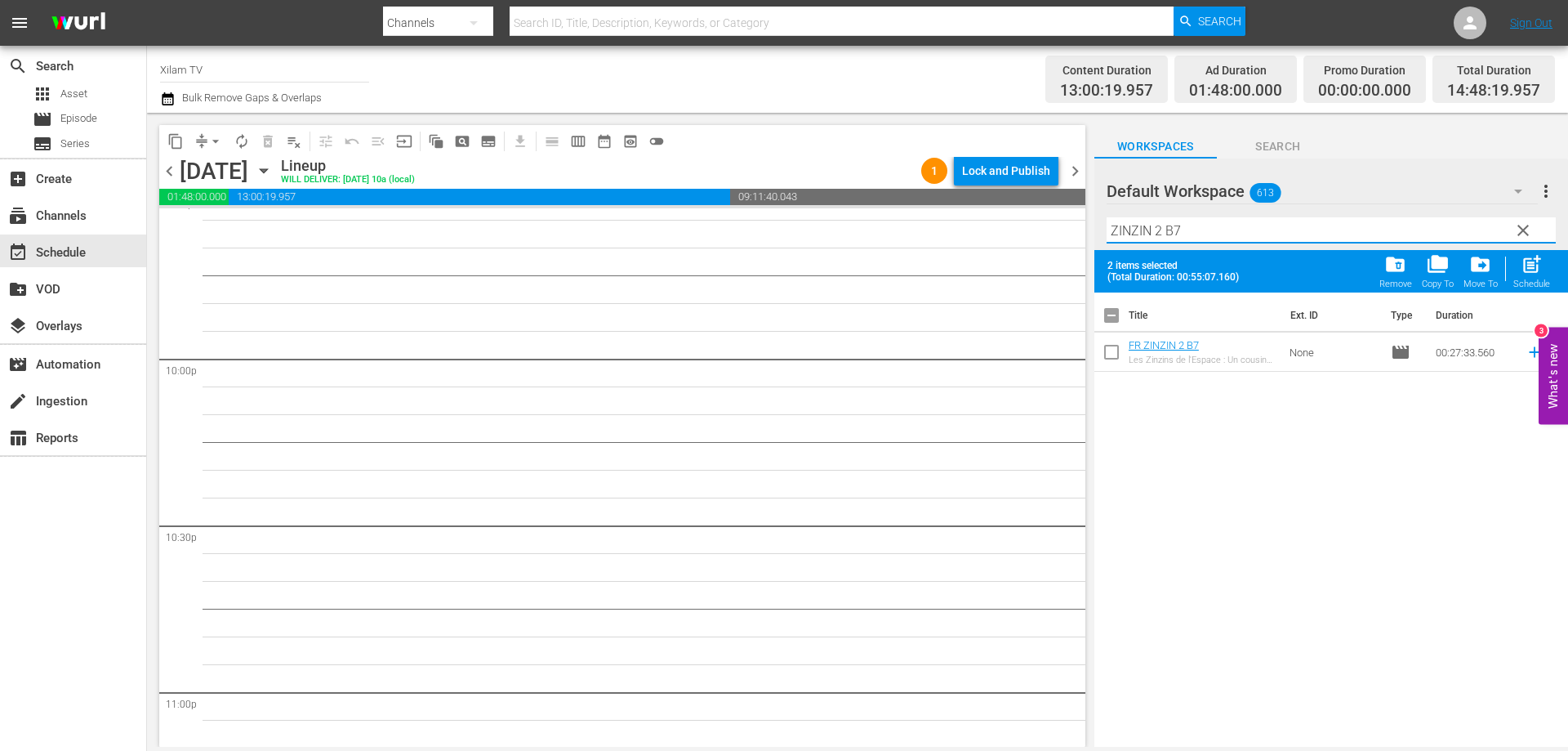
type input "ZINZIN 2 B7"
click at [1108, 362] on input "checkbox" at bounding box center [1112, 355] width 35 height 35
click at [1530, 272] on span "post_add" at bounding box center [1531, 264] width 22 height 22
checkbox input "false"
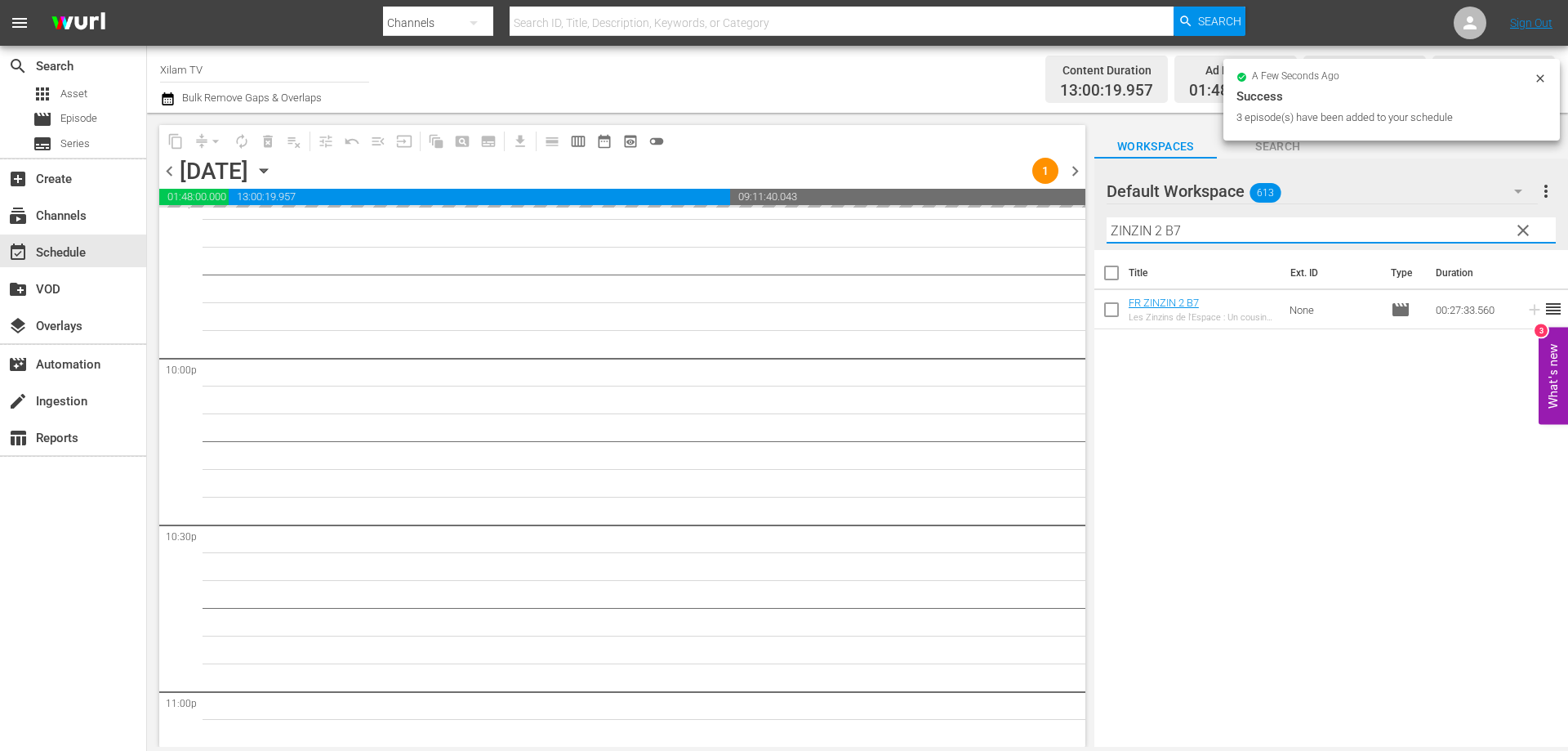
drag, startPoint x: 1109, startPoint y: 218, endPoint x: 1080, endPoint y: 212, distance: 29.6
click at [1082, 214] on div "content_copy compress arrow_drop_down autorenew_outlined delete_forever_outline…" at bounding box center [858, 429] width 1422 height 634
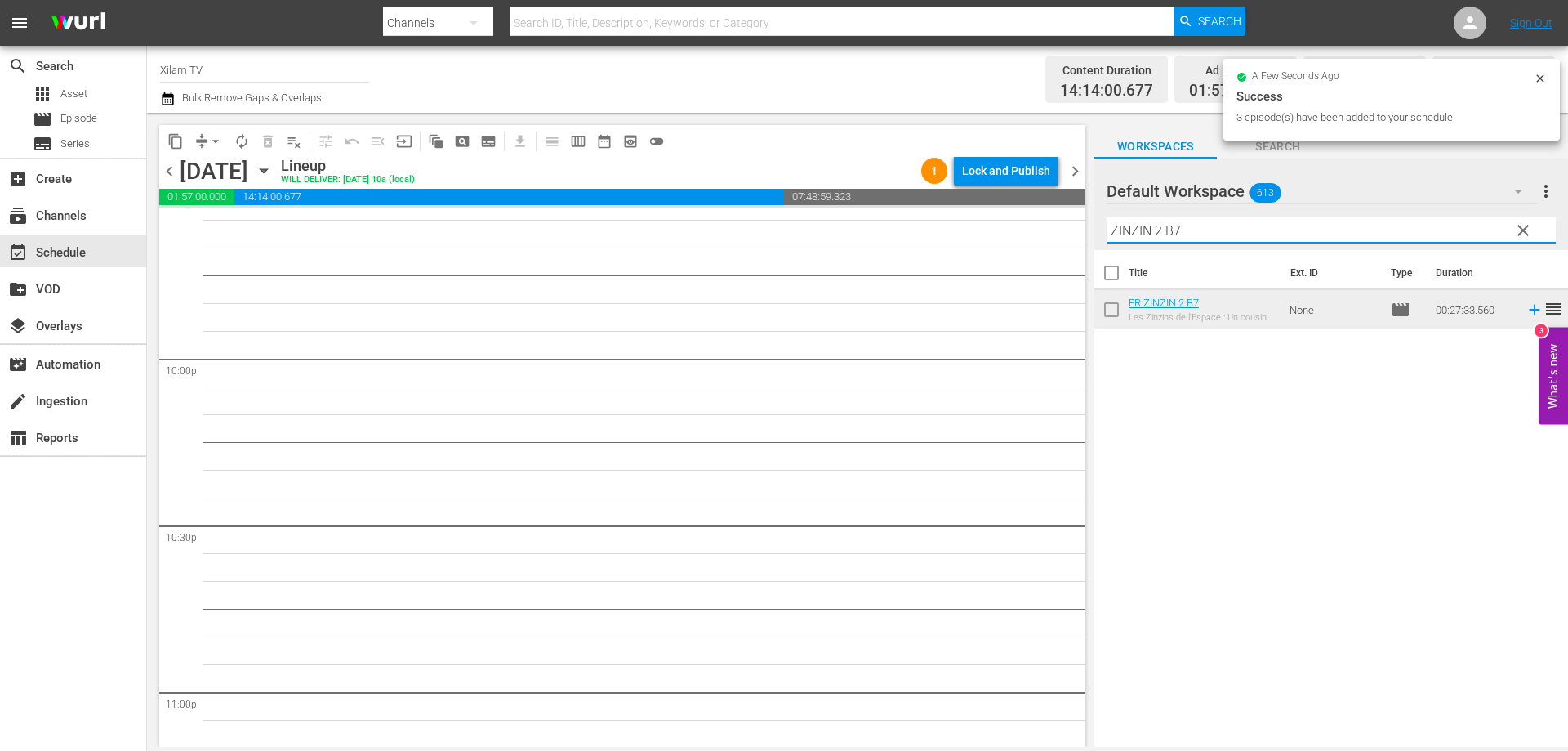
scroll to position [7153, 0]
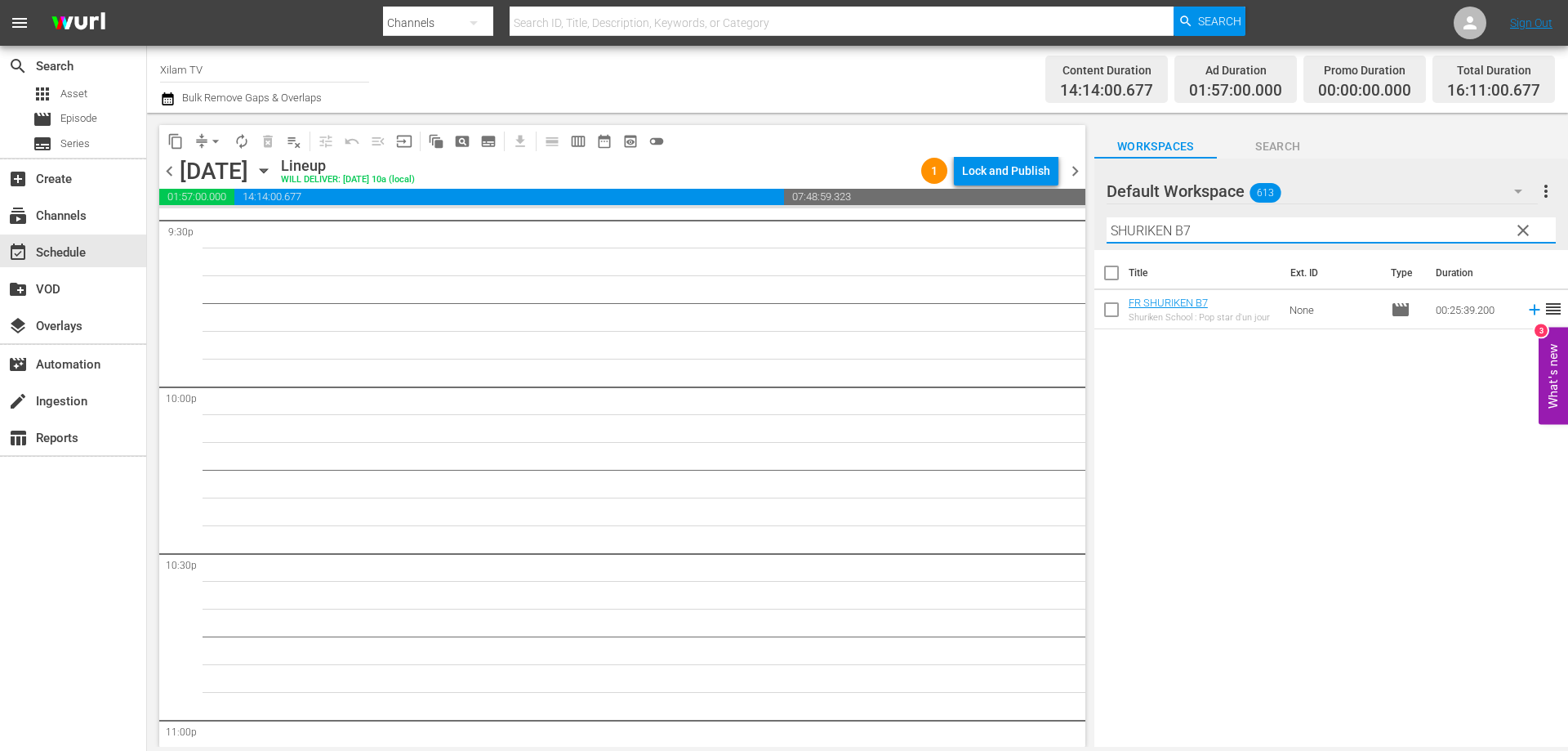
click at [1226, 222] on input "SHURIKEN B7" at bounding box center [1331, 230] width 450 height 26
type input "SHURIKEN B17"
drag, startPoint x: 1114, startPoint y: 310, endPoint x: 1260, endPoint y: 230, distance: 166.5
click at [1115, 310] on input "checkbox" at bounding box center [1112, 313] width 35 height 35
checkbox input "true"
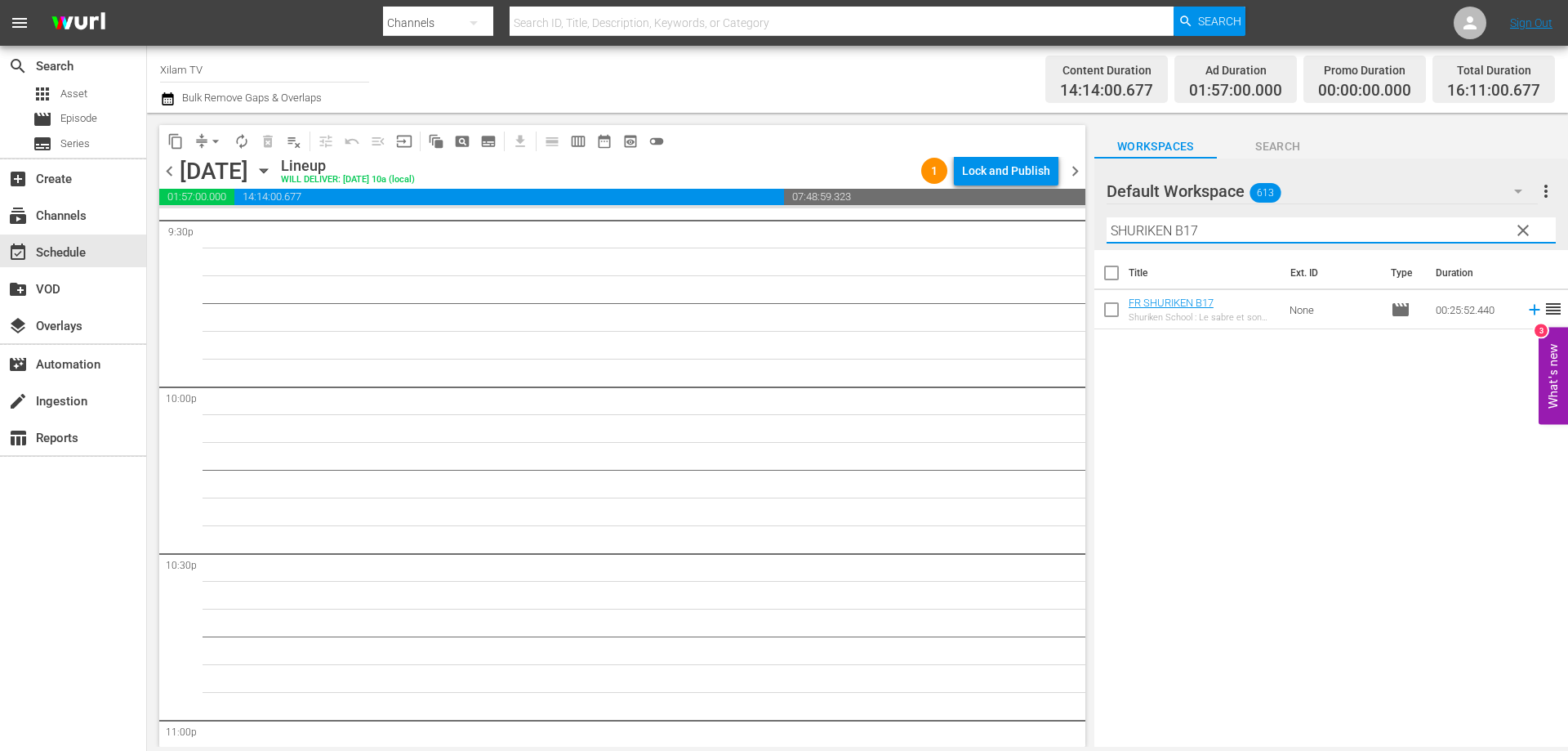
checkbox input "true"
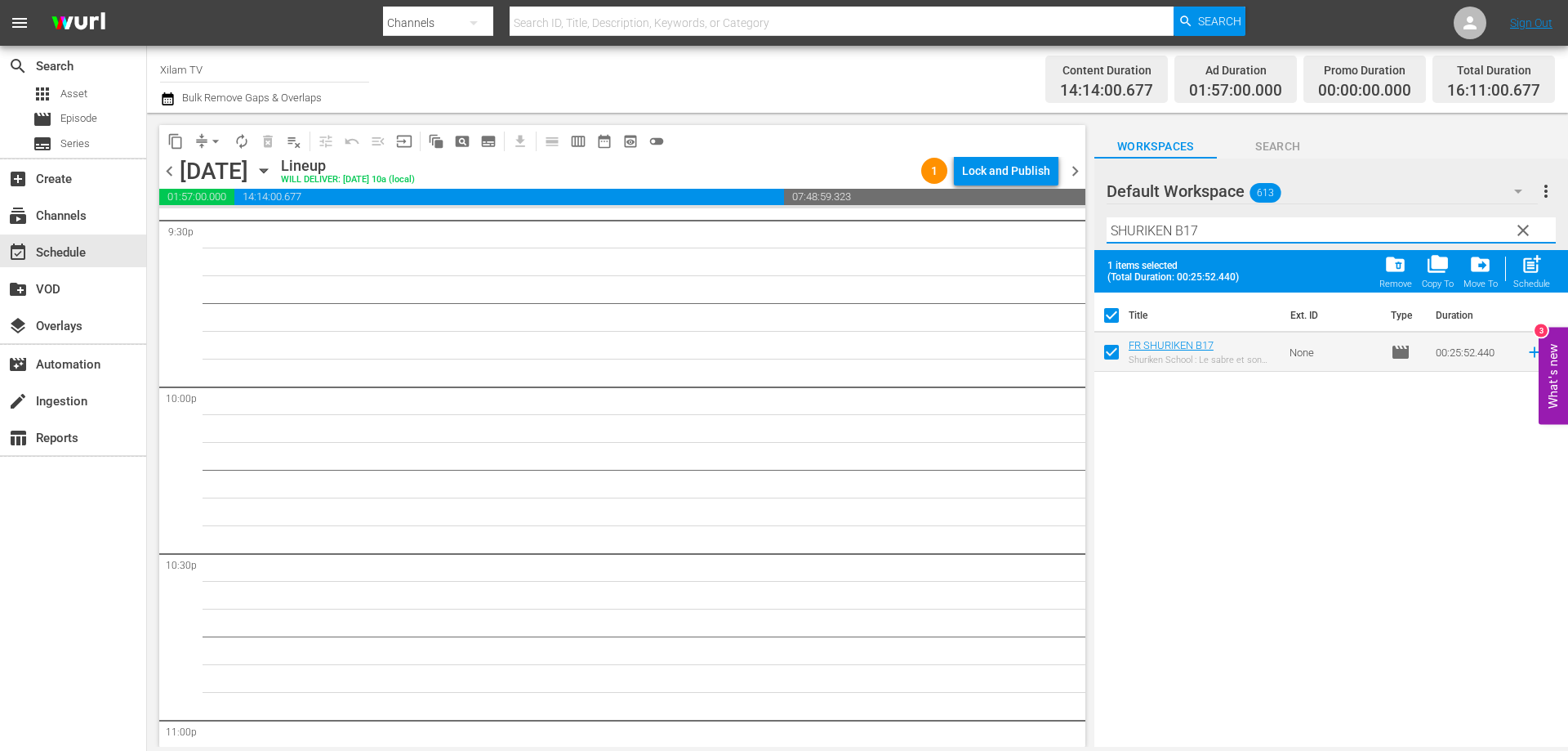
click at [1260, 230] on input "SHURIKEN B17" at bounding box center [1331, 230] width 450 height 26
type input "SHURIKEN B25"
click at [1119, 349] on input "checkbox" at bounding box center [1112, 355] width 35 height 35
checkbox input "true"
checkbox input "false"
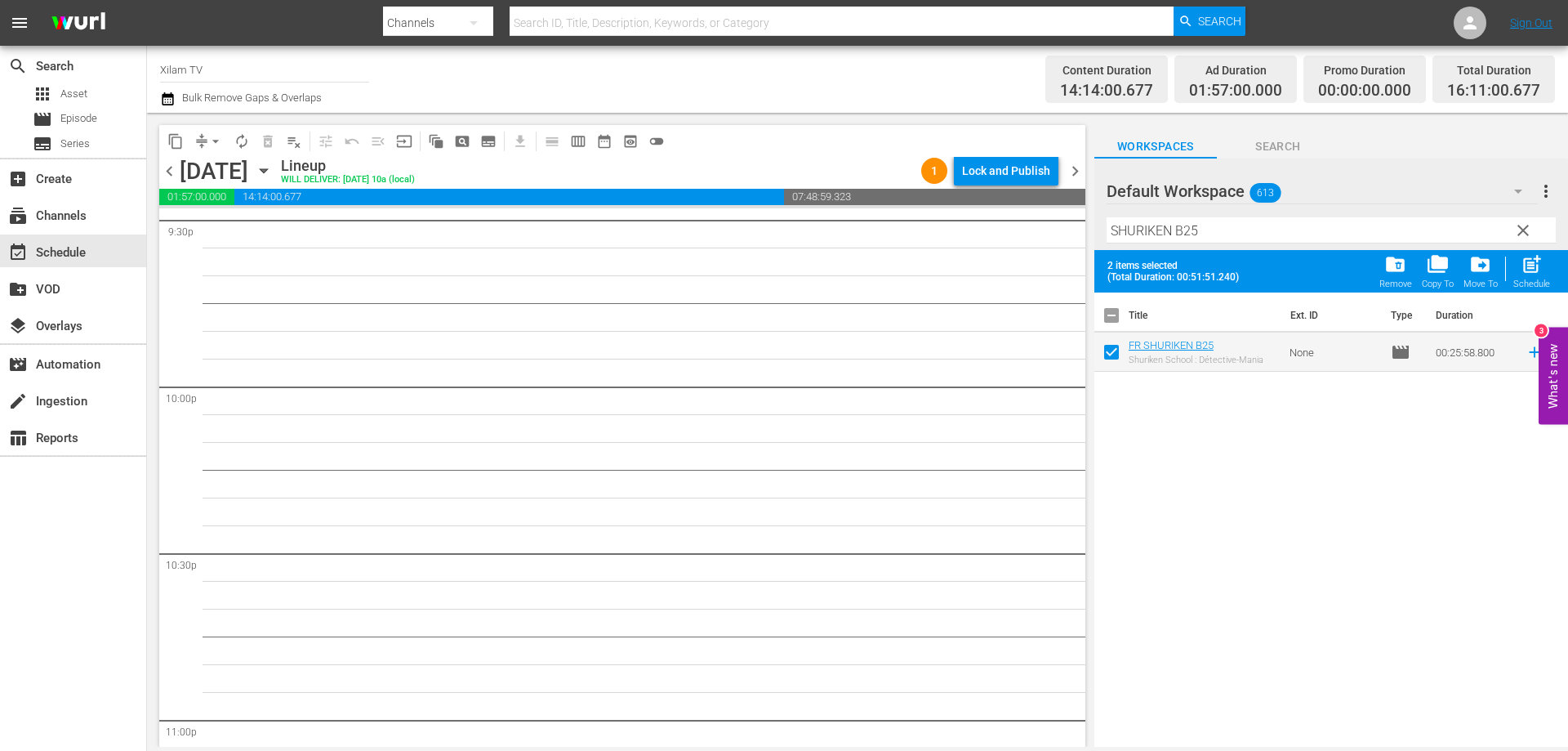
click at [1238, 240] on input "SHURIKEN B25" at bounding box center [1331, 230] width 450 height 26
type input "SHURIKEN B26"
click at [1106, 355] on input "checkbox" at bounding box center [1112, 355] width 35 height 35
click at [1535, 263] on span "post_add" at bounding box center [1531, 264] width 22 height 22
checkbox input "false"
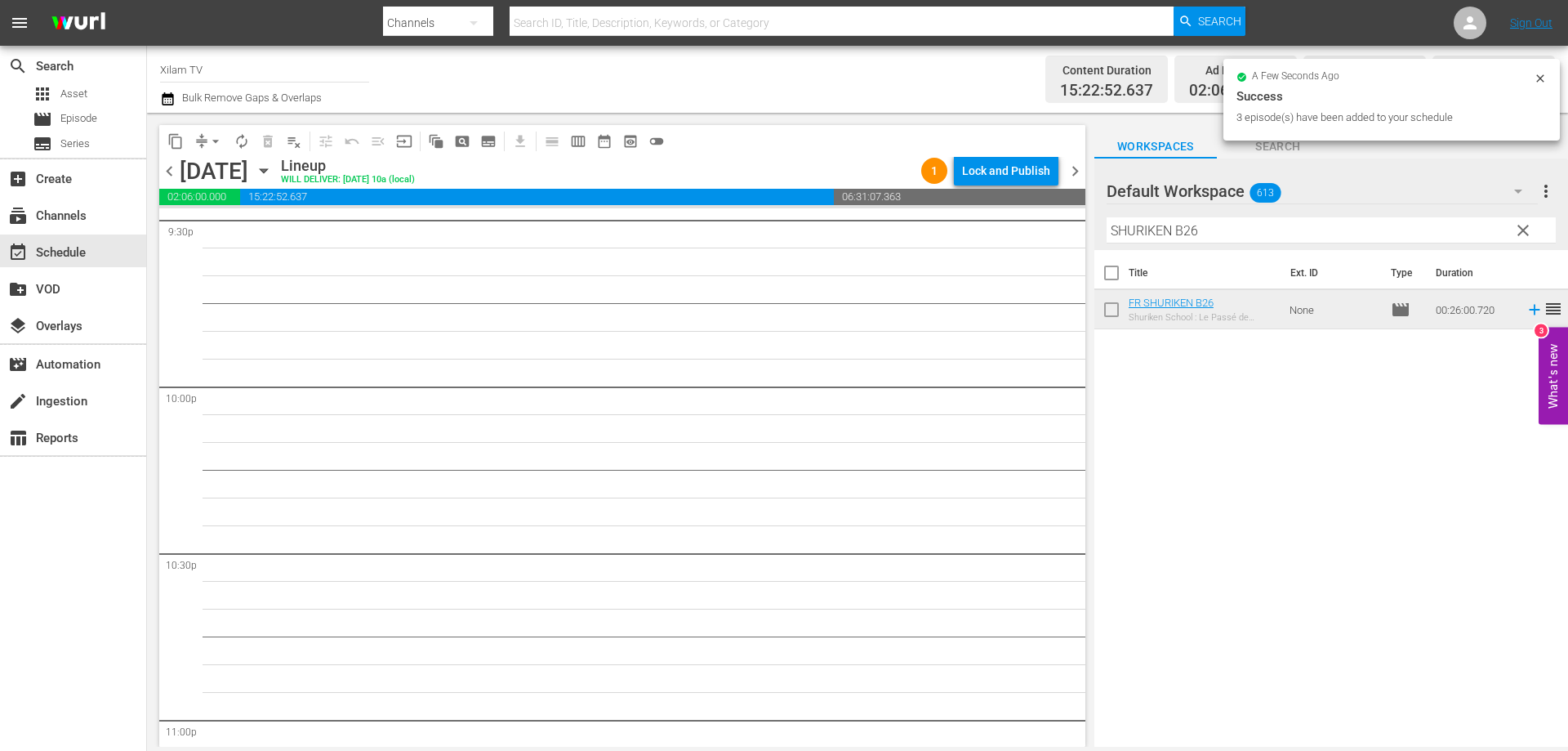
scroll to position [7070, 0]
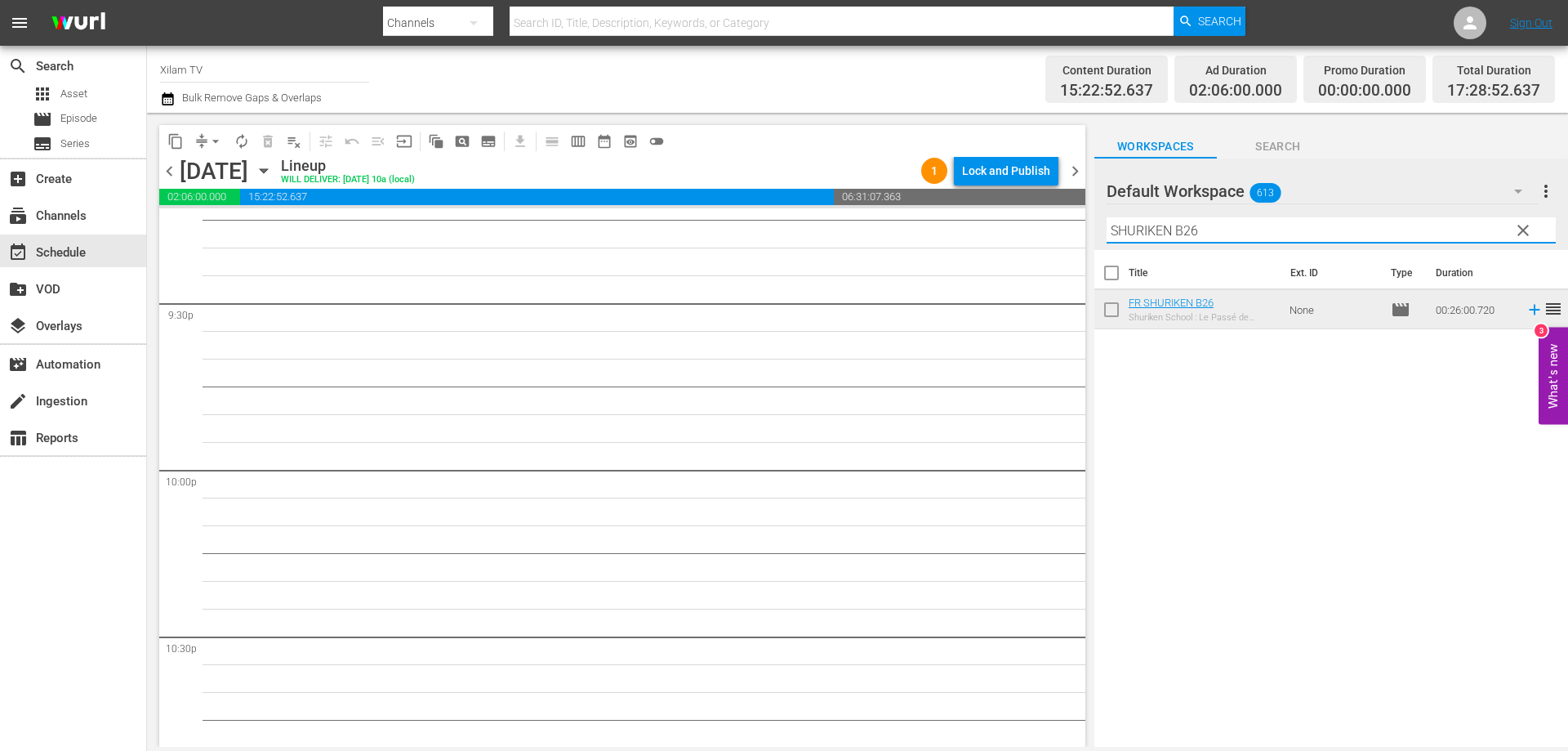
drag, startPoint x: 1172, startPoint y: 232, endPoint x: 1097, endPoint y: 222, distance: 75.7
click at [1097, 222] on div "Default Workspace 613 Default more_vert clear Filter by Title SHURIKEN B26" at bounding box center [1331, 204] width 474 height 91
click at [1165, 230] on input "HT B26" at bounding box center [1331, 230] width 450 height 26
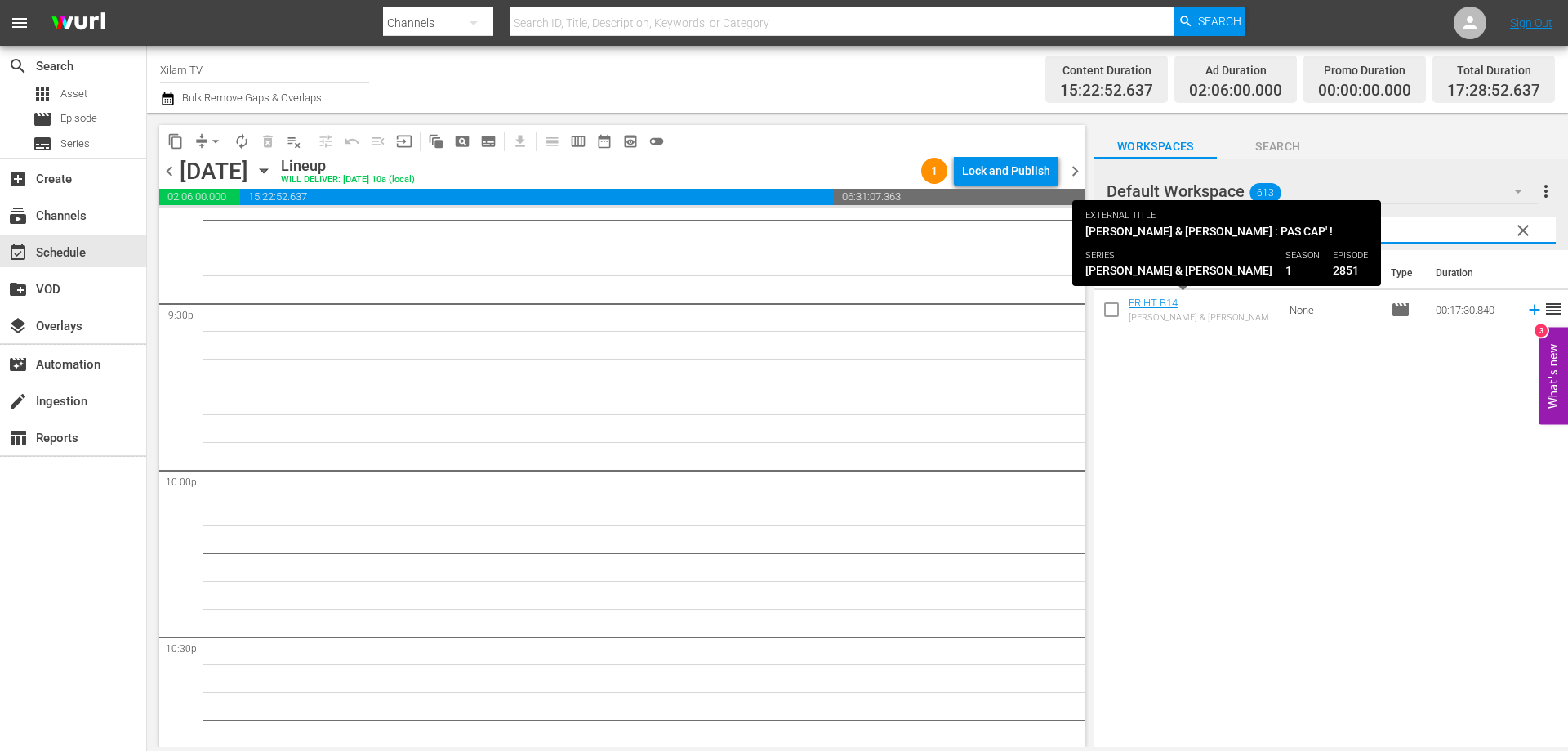
type input "HT B14"
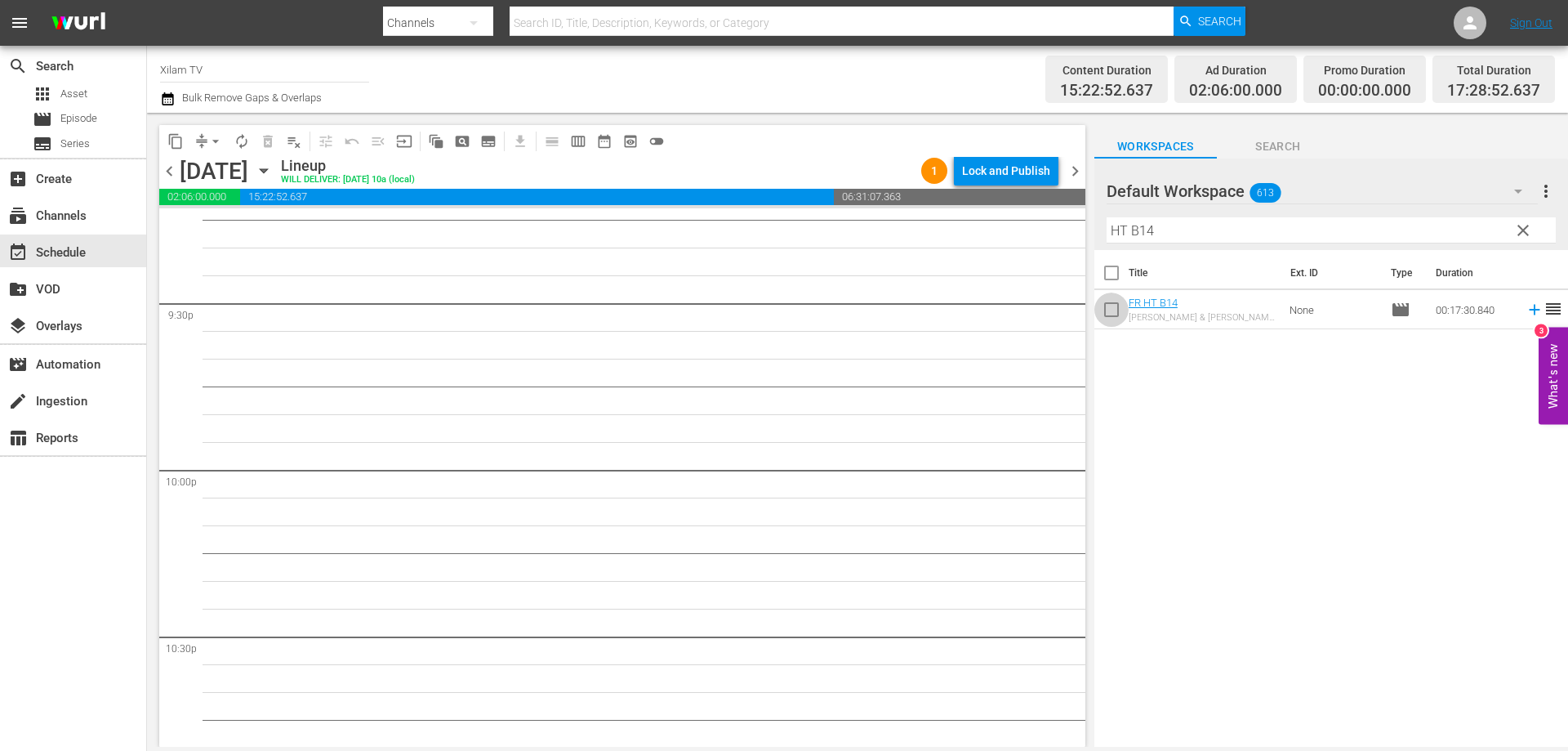
click at [1111, 307] on input "checkbox" at bounding box center [1112, 313] width 35 height 35
checkbox input "true"
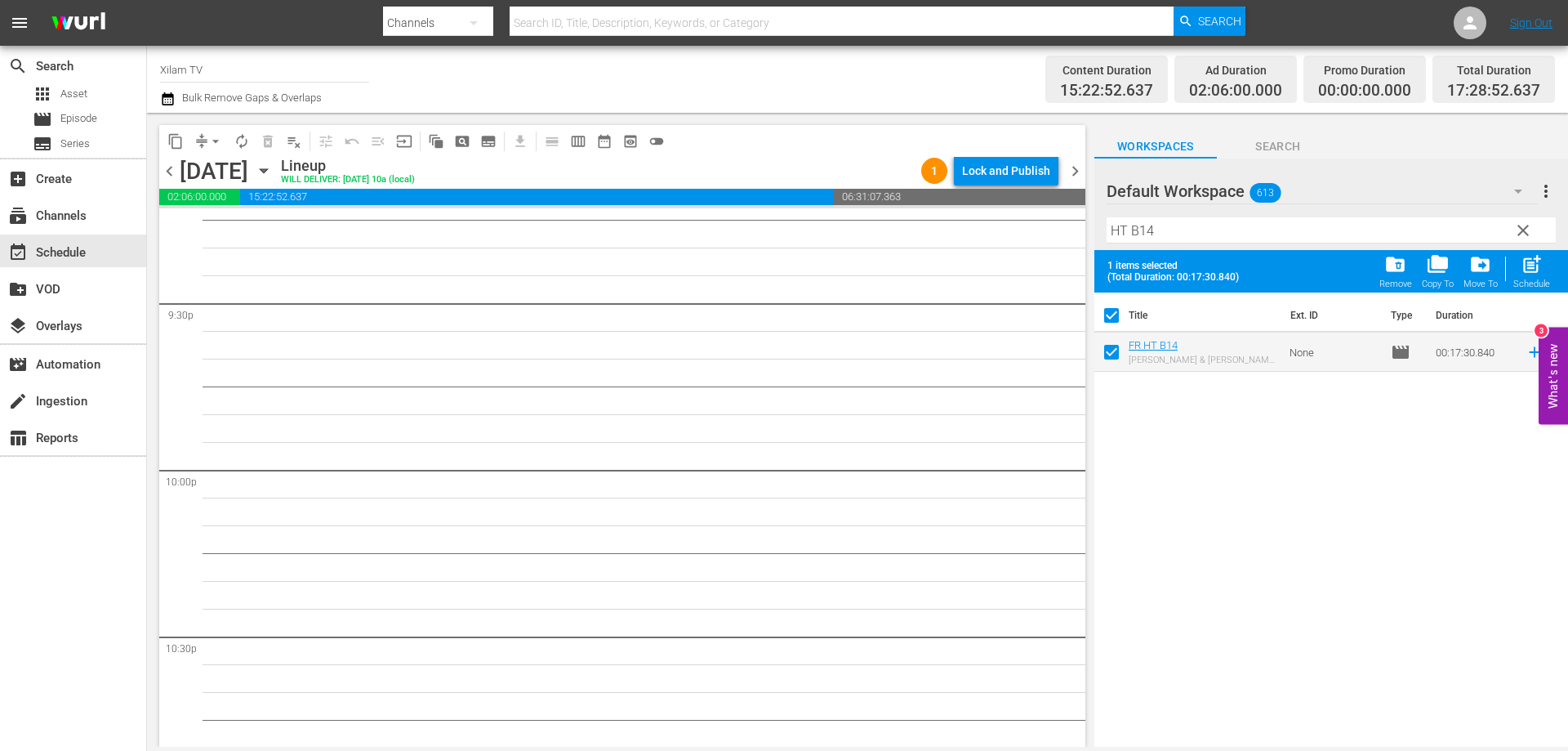
click at [1161, 231] on input "HT B14" at bounding box center [1331, 230] width 450 height 26
type input "HT B11"
click at [1113, 353] on input "checkbox" at bounding box center [1112, 355] width 35 height 35
checkbox input "true"
checkbox input "false"
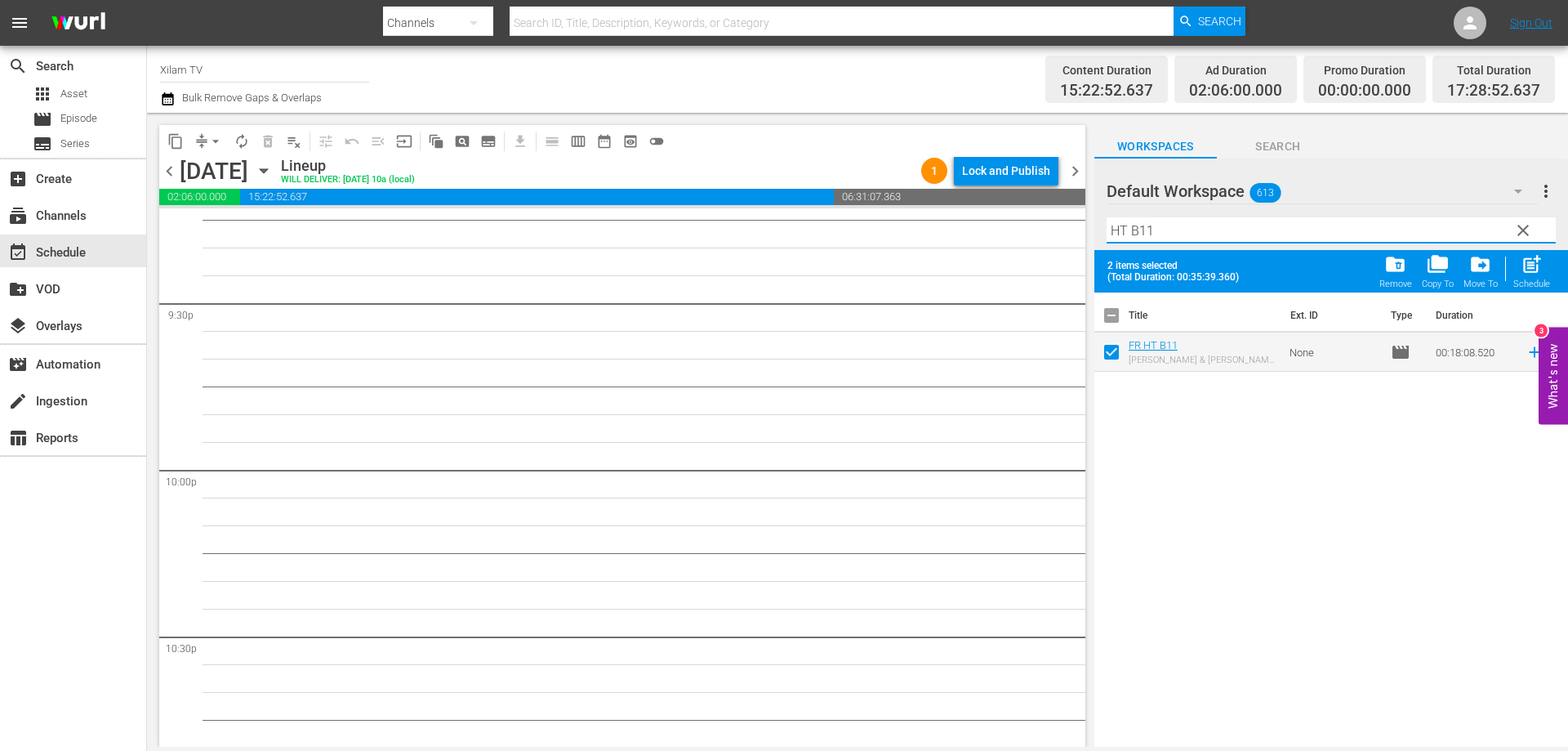
click at [1179, 234] on input "HT B11" at bounding box center [1331, 230] width 450 height 26
type input "HT B6"
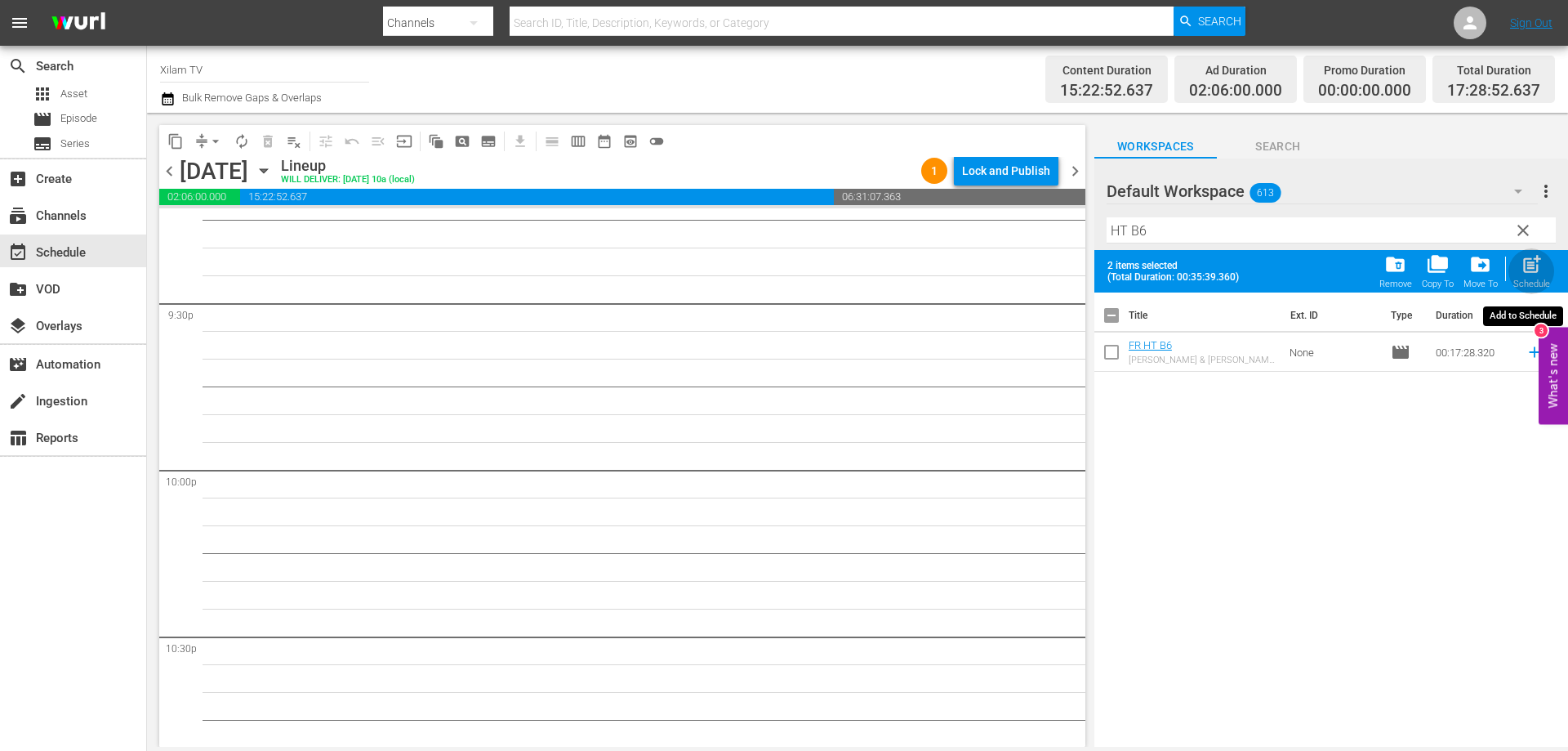
click at [1524, 261] on span "post_add" at bounding box center [1531, 264] width 22 height 22
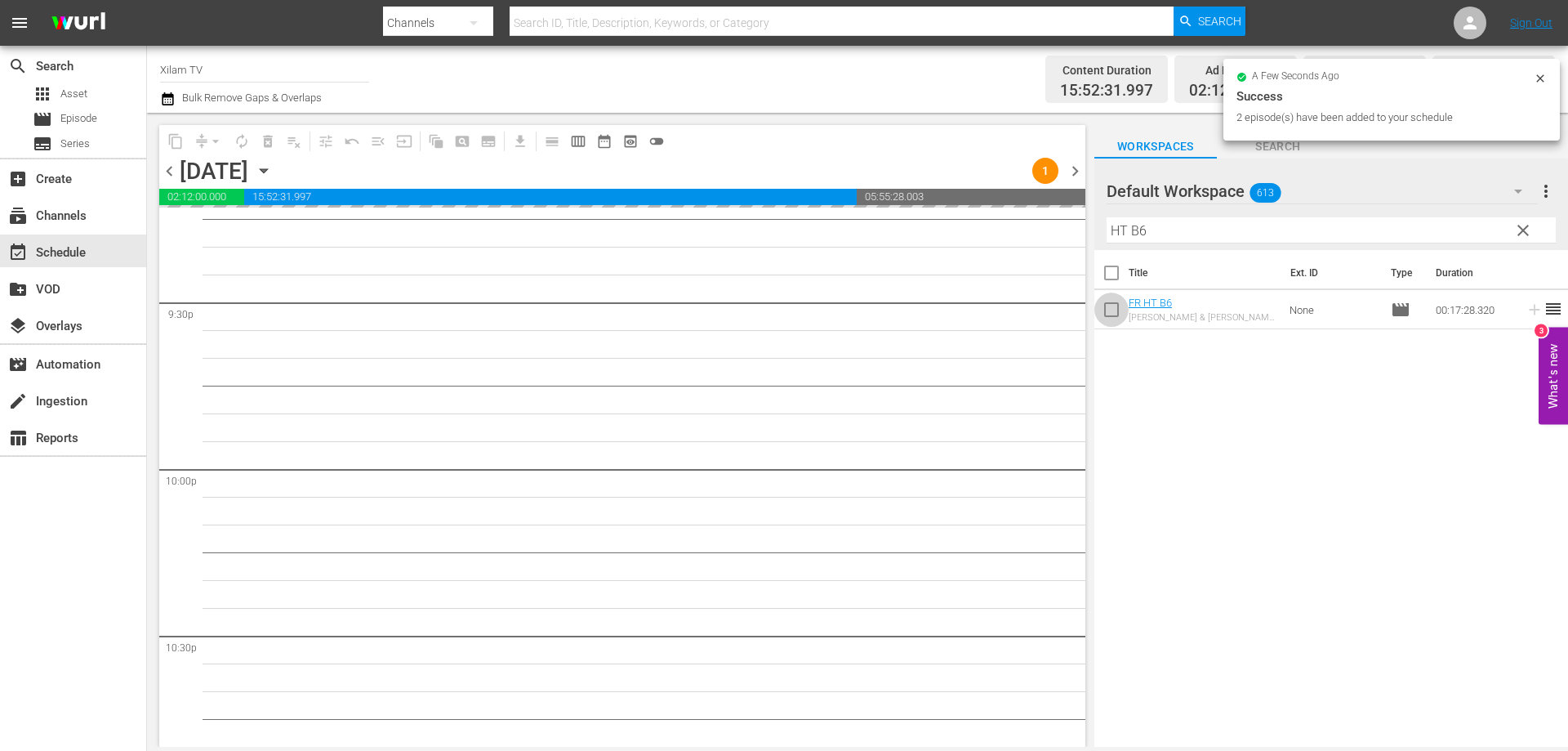
click at [1108, 307] on input "checkbox" at bounding box center [1112, 313] width 35 height 35
checkbox input "true"
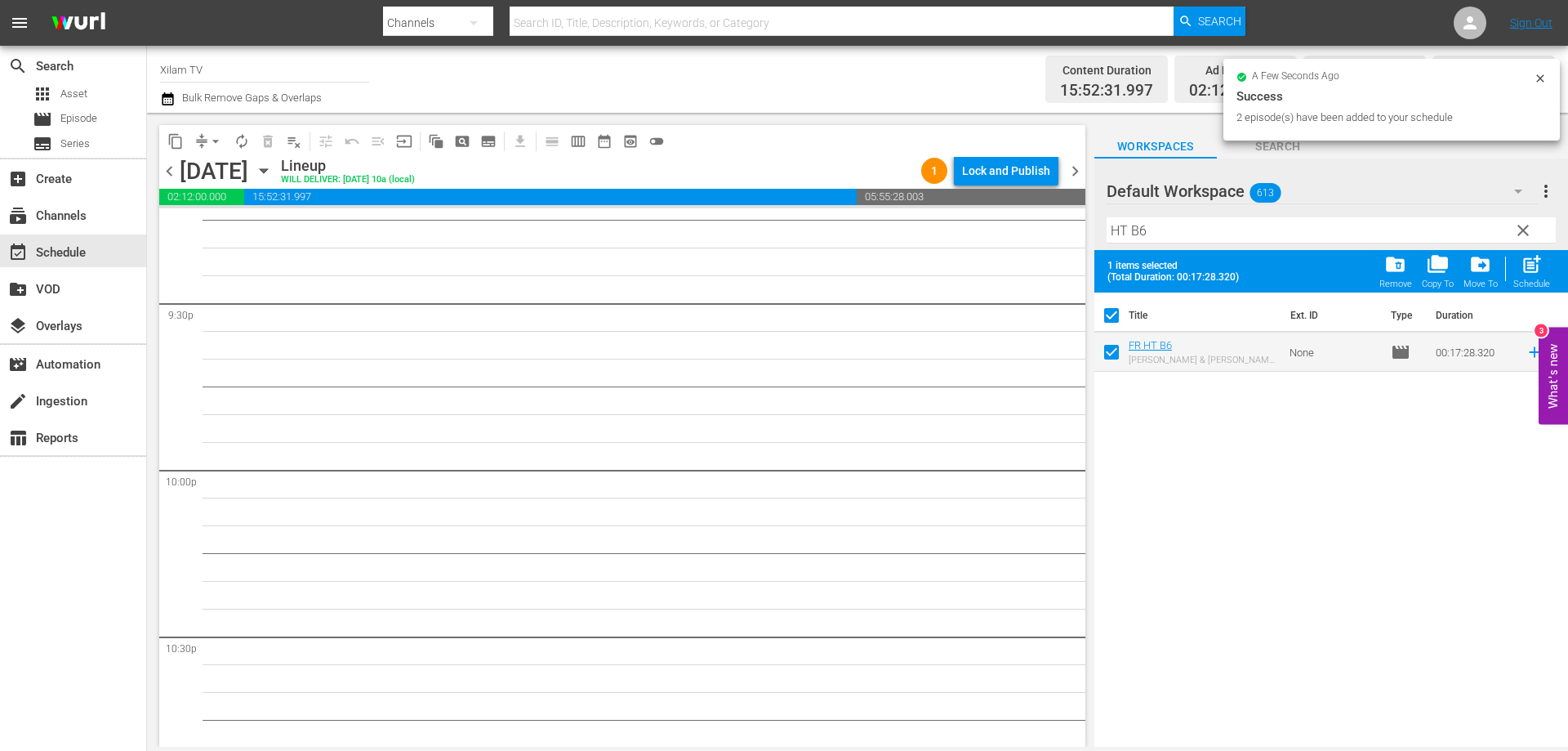
scroll to position [7042, 0]
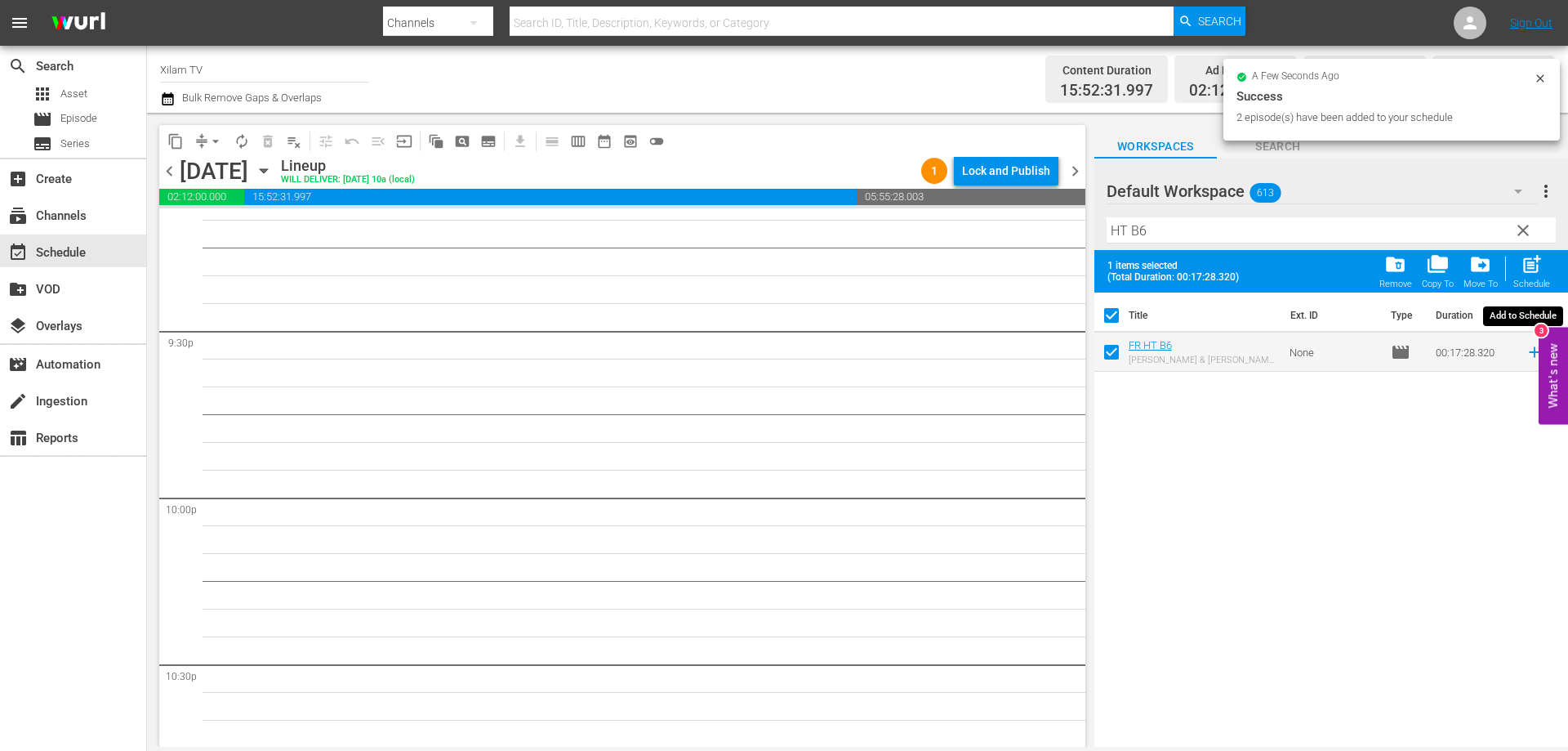
click at [1529, 262] on span "post_add" at bounding box center [1531, 264] width 22 height 22
checkbox input "false"
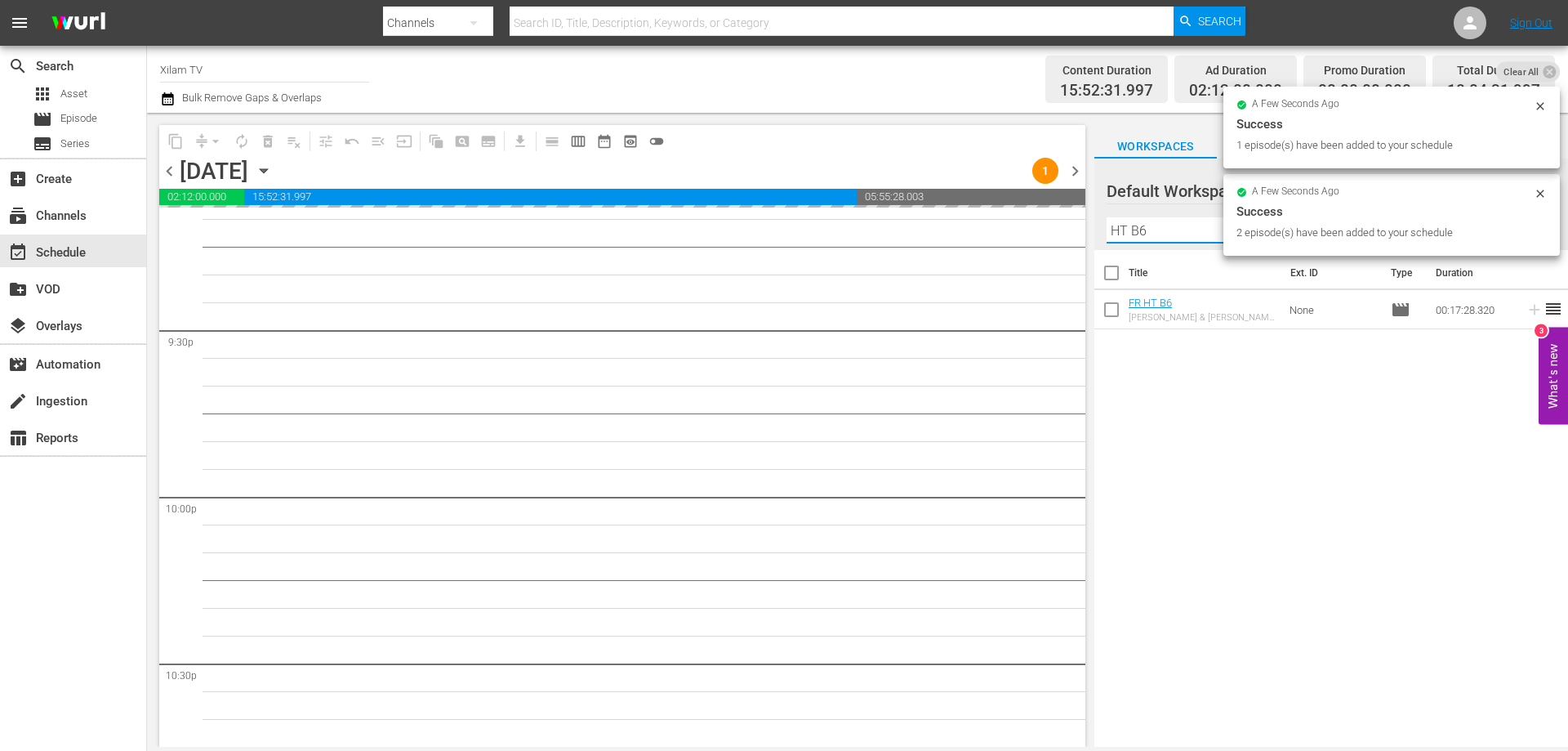
drag, startPoint x: 1111, startPoint y: 225, endPoint x: 1096, endPoint y: 222, distance: 15.3
click at [1097, 222] on div "Default Workspace 613 Default more_vert clear Filter by Title HT B6" at bounding box center [1331, 204] width 474 height 91
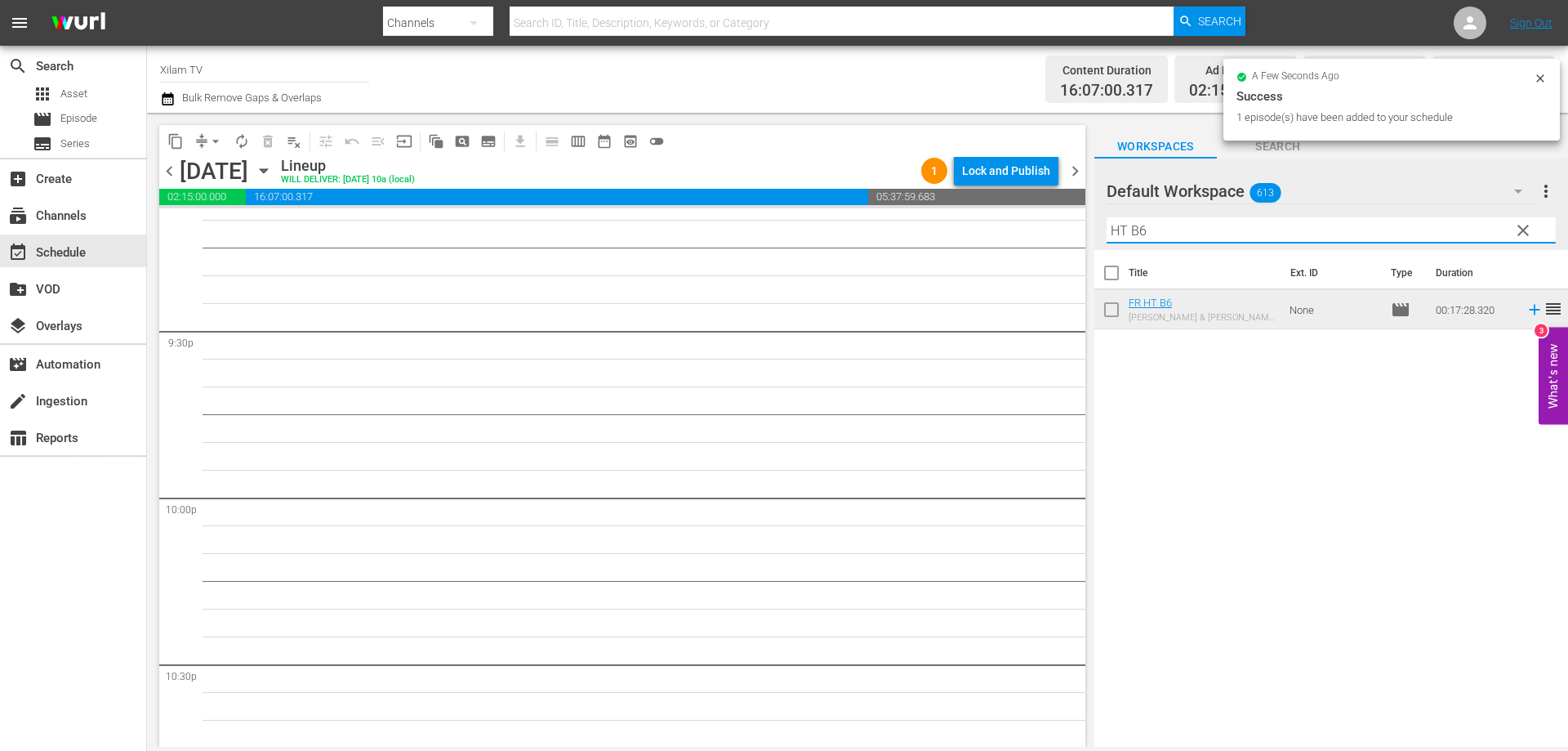
scroll to position [7014, 0]
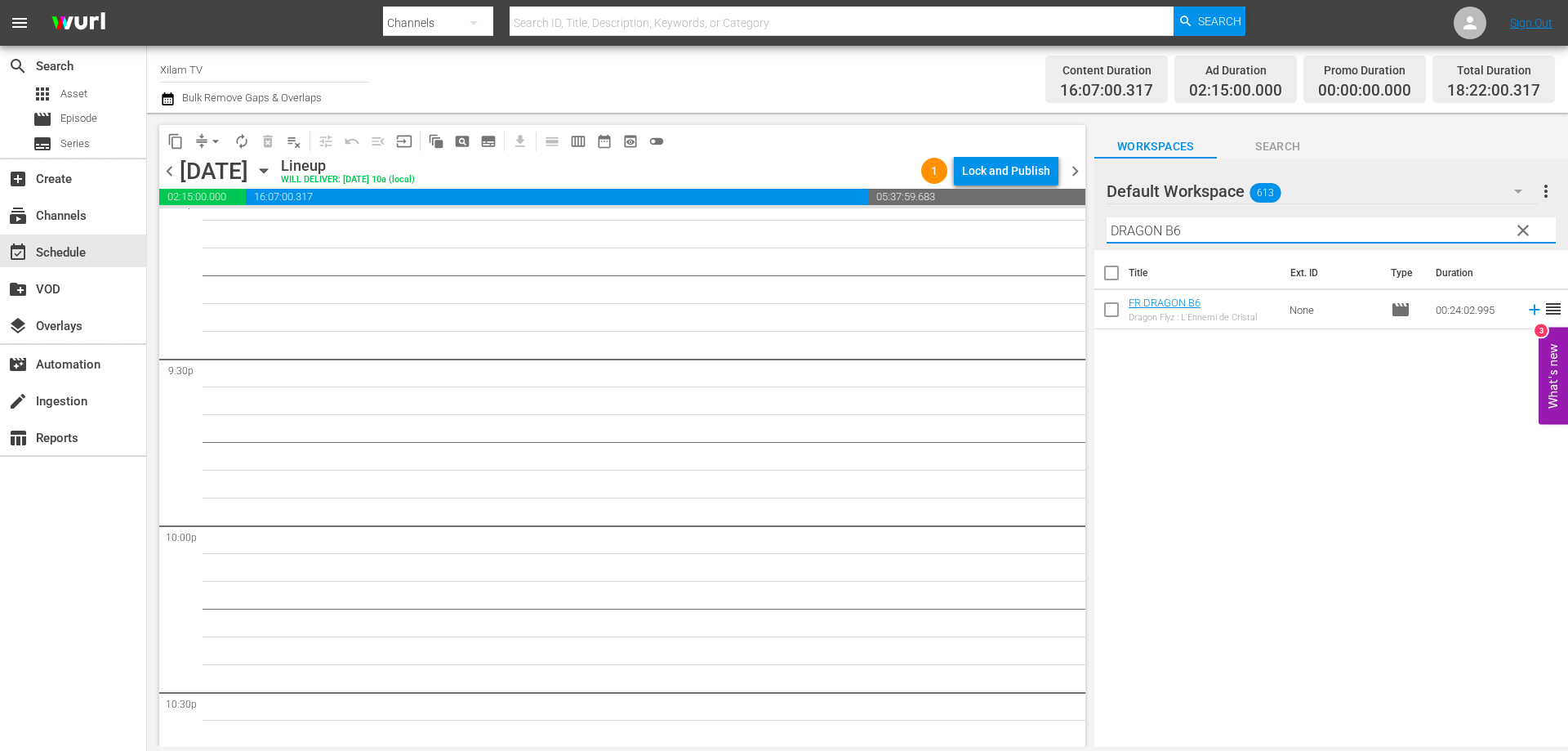
click at [1234, 230] on input "DRAGON B6" at bounding box center [1331, 230] width 450 height 26
type input "DRAGON B3"
click at [1109, 312] on input "checkbox" at bounding box center [1112, 313] width 35 height 35
checkbox input "true"
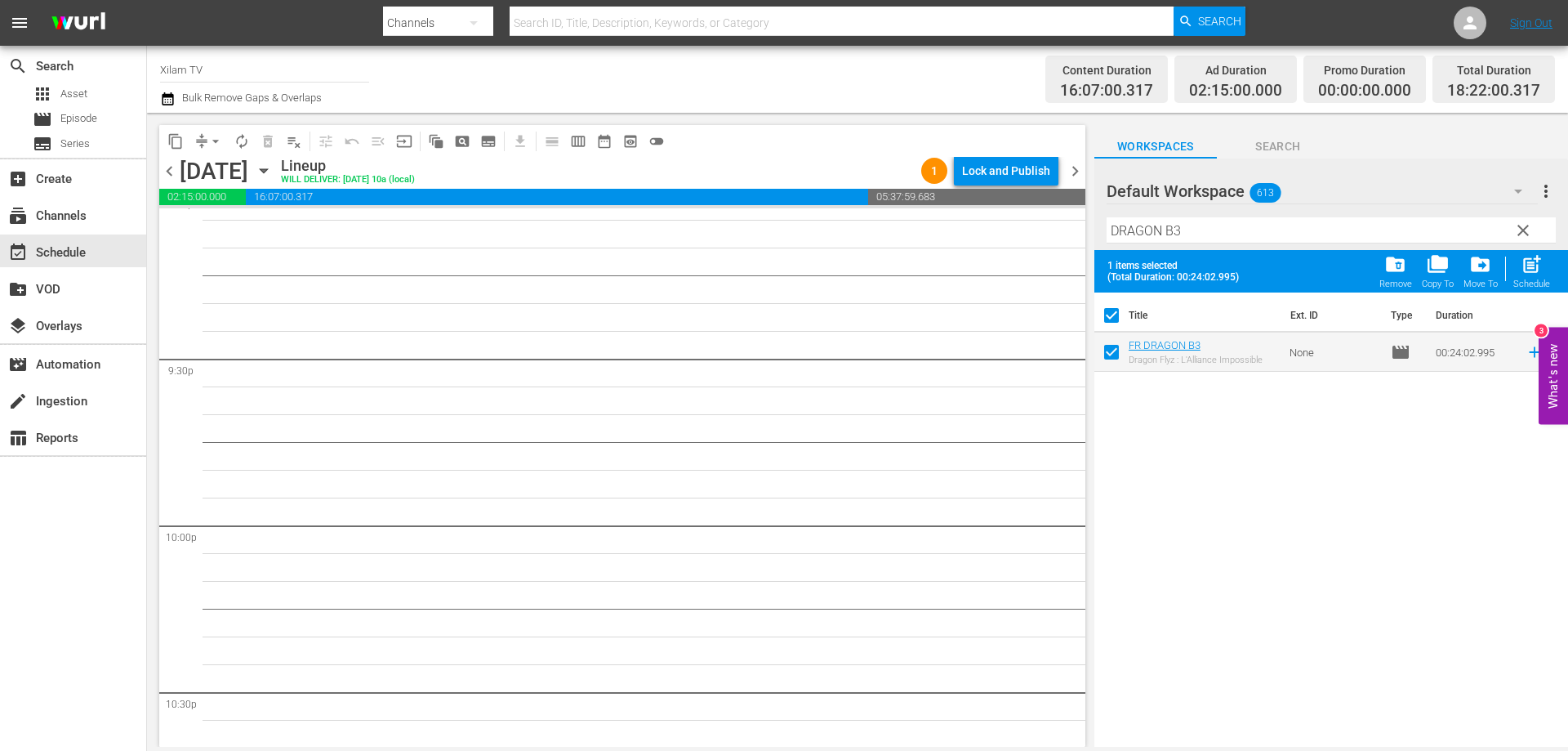
click at [1173, 231] on input "DRAGON B3" at bounding box center [1331, 230] width 450 height 26
type input "DRAGON B23"
drag, startPoint x: 1112, startPoint y: 349, endPoint x: 1121, endPoint y: 330, distance: 21.0
click at [1111, 349] on input "checkbox" at bounding box center [1112, 355] width 35 height 35
checkbox input "true"
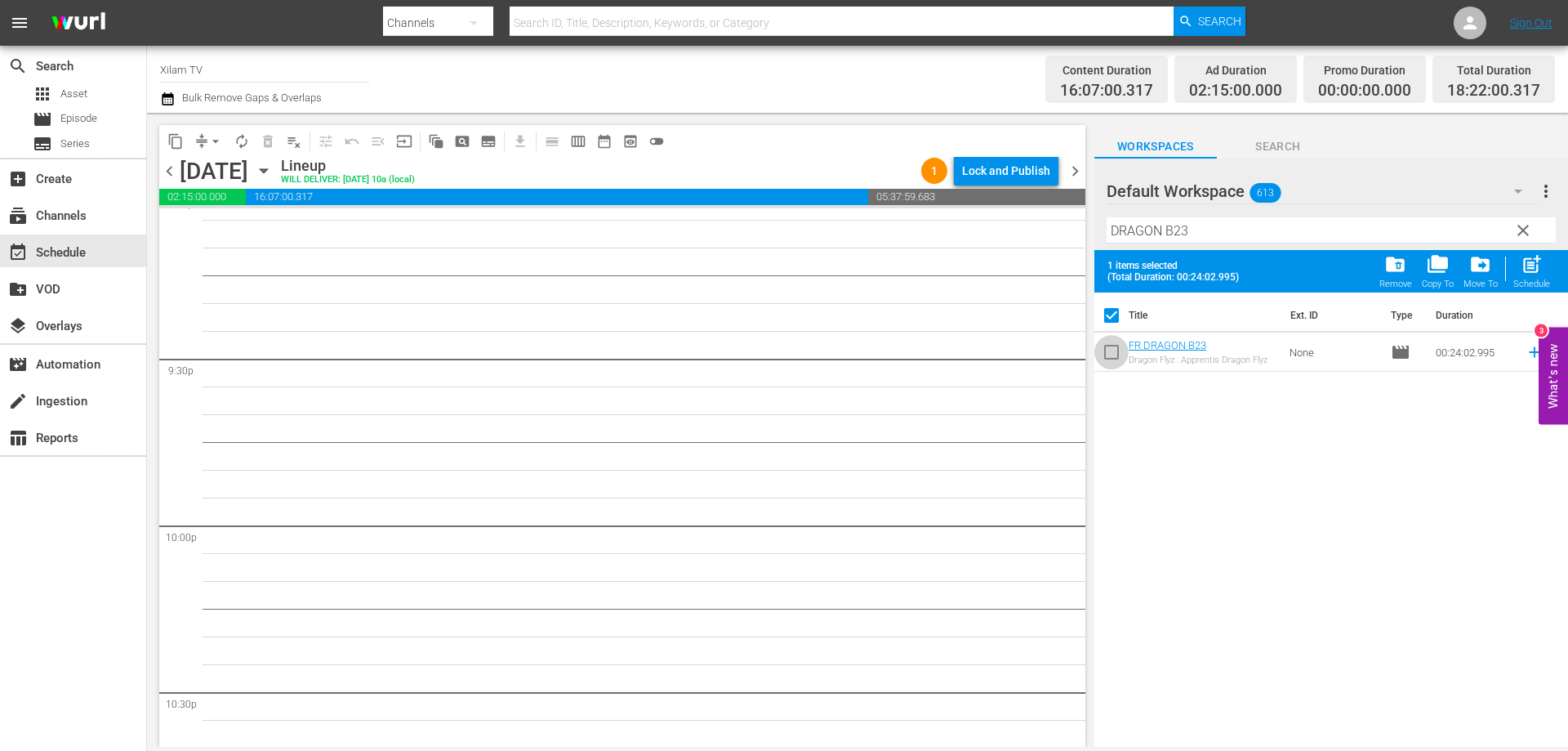
checkbox input "false"
click at [1206, 238] on input "DRAGON B23" at bounding box center [1331, 230] width 450 height 26
type input "DRAGON B10"
click at [1115, 352] on input "checkbox" at bounding box center [1112, 355] width 35 height 35
click at [1530, 263] on span "post_add" at bounding box center [1531, 264] width 22 height 22
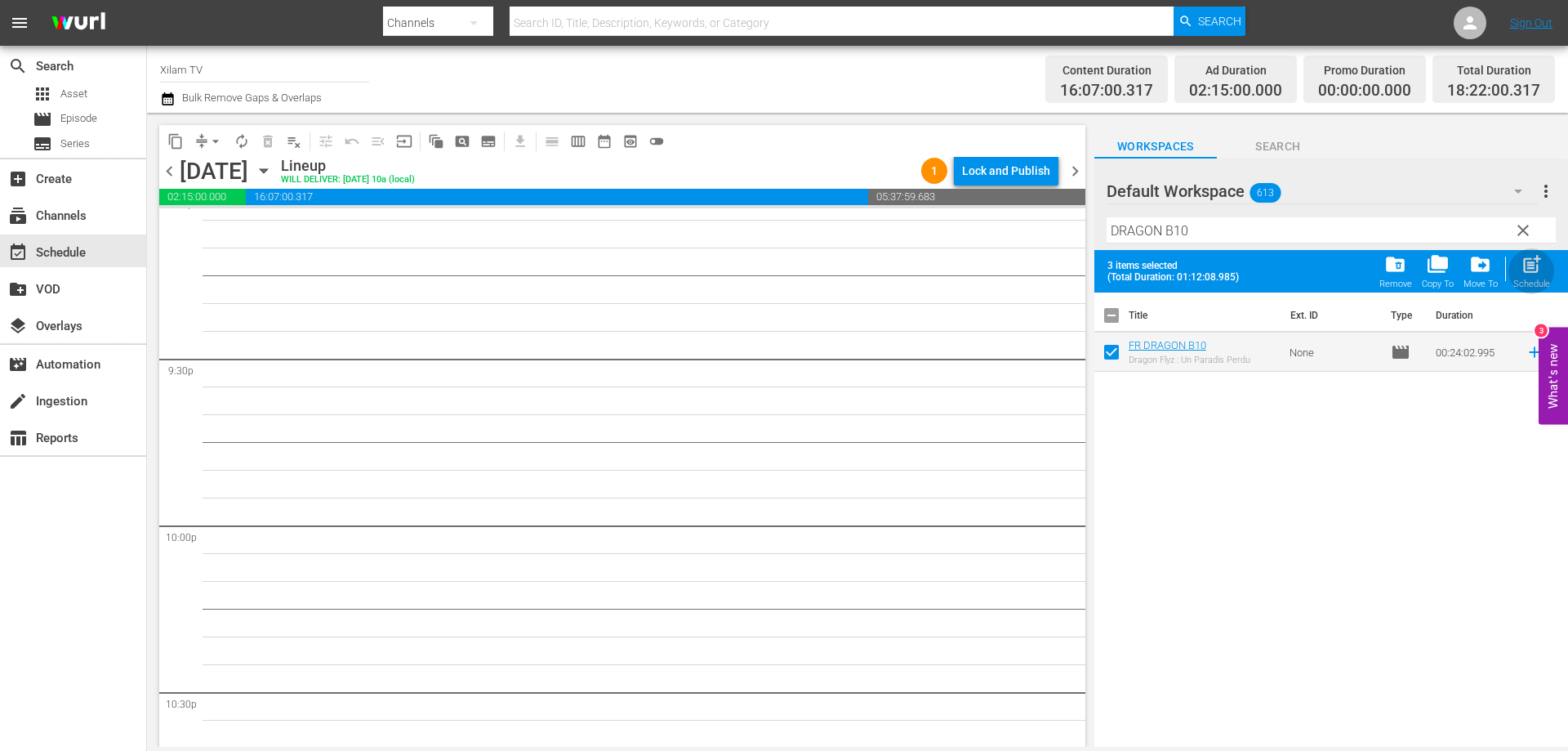
checkbox input "false"
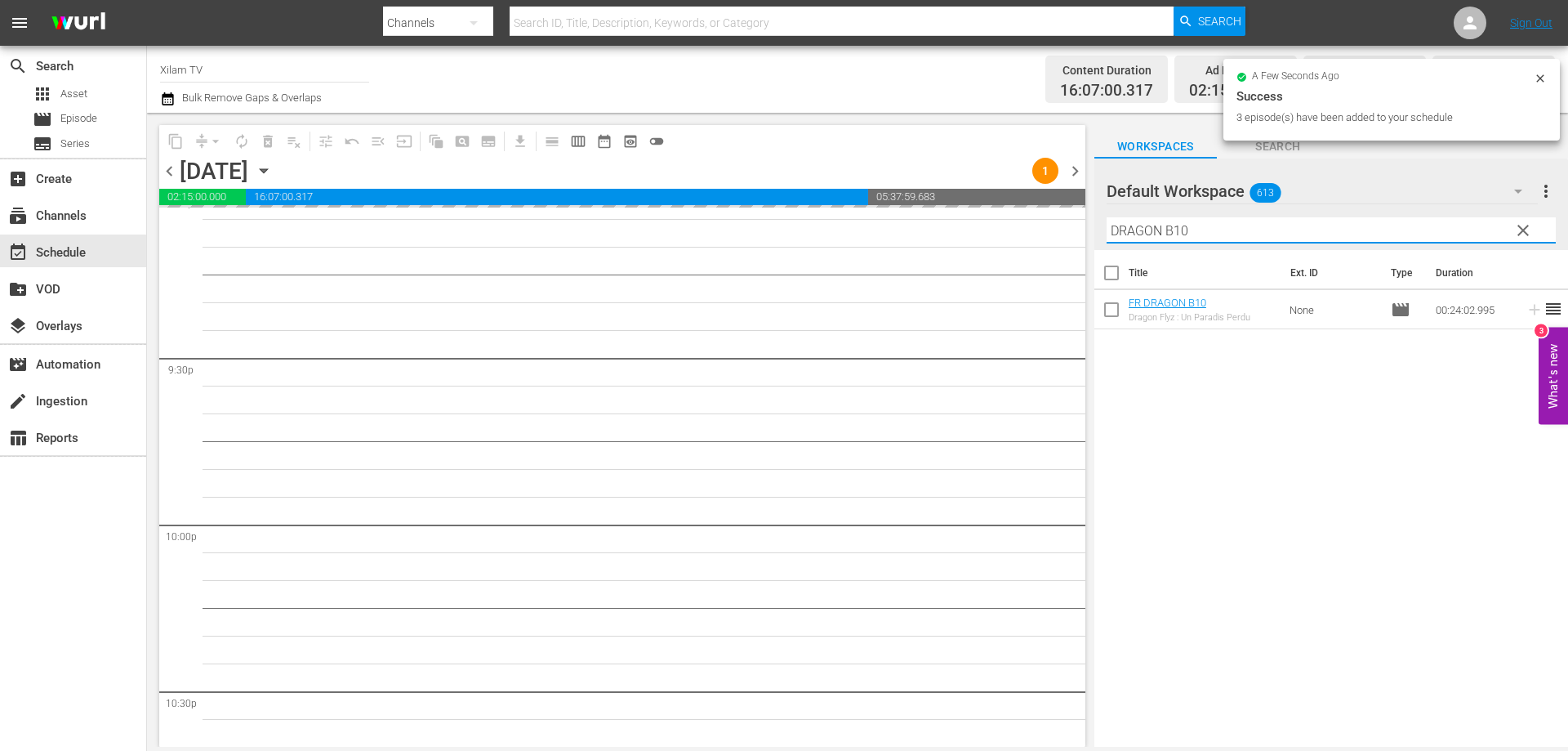
click at [1097, 228] on div "Default Workspace 613 Default more_vert clear Filter by Title DRAGON B10" at bounding box center [1331, 204] width 474 height 91
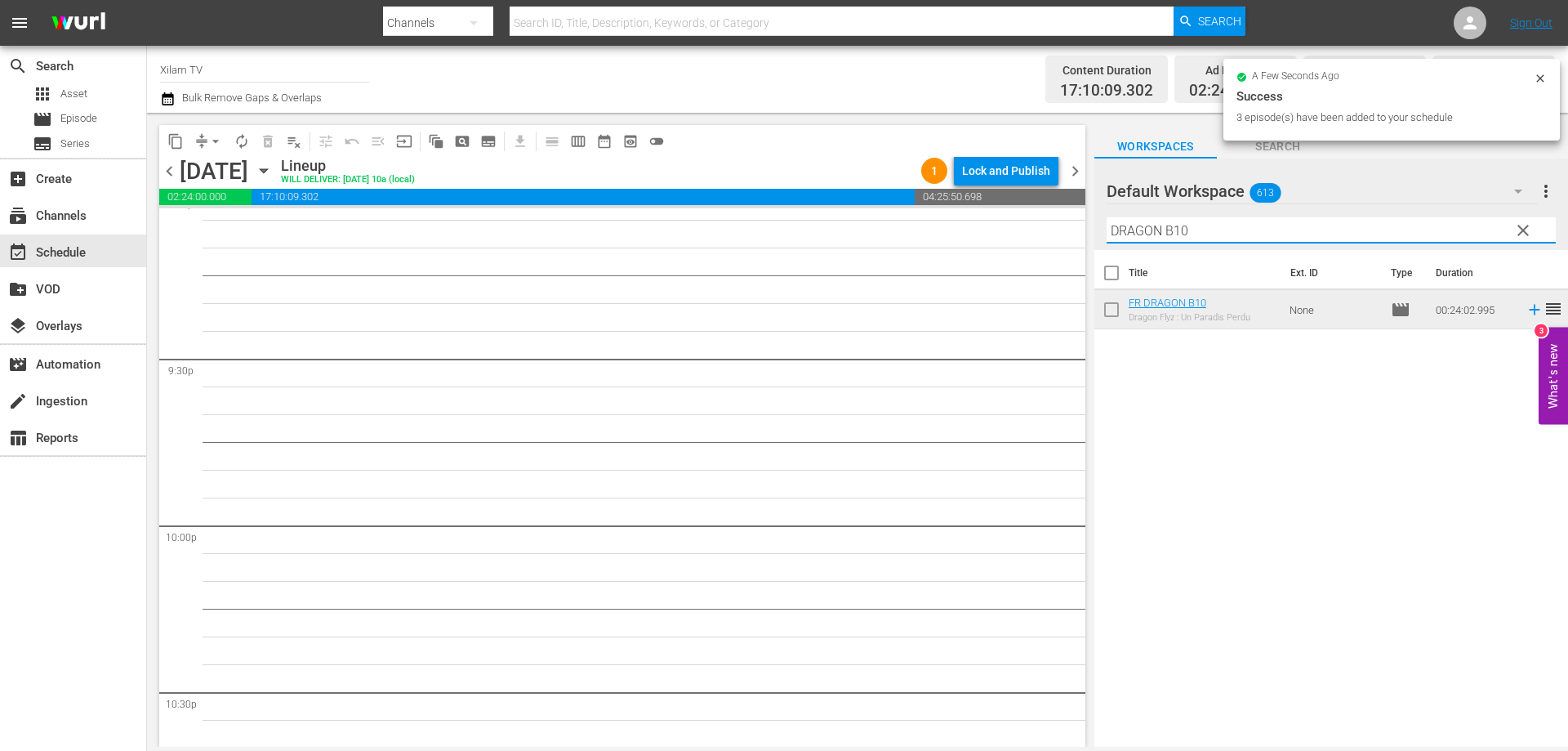
scroll to position [6986, 0]
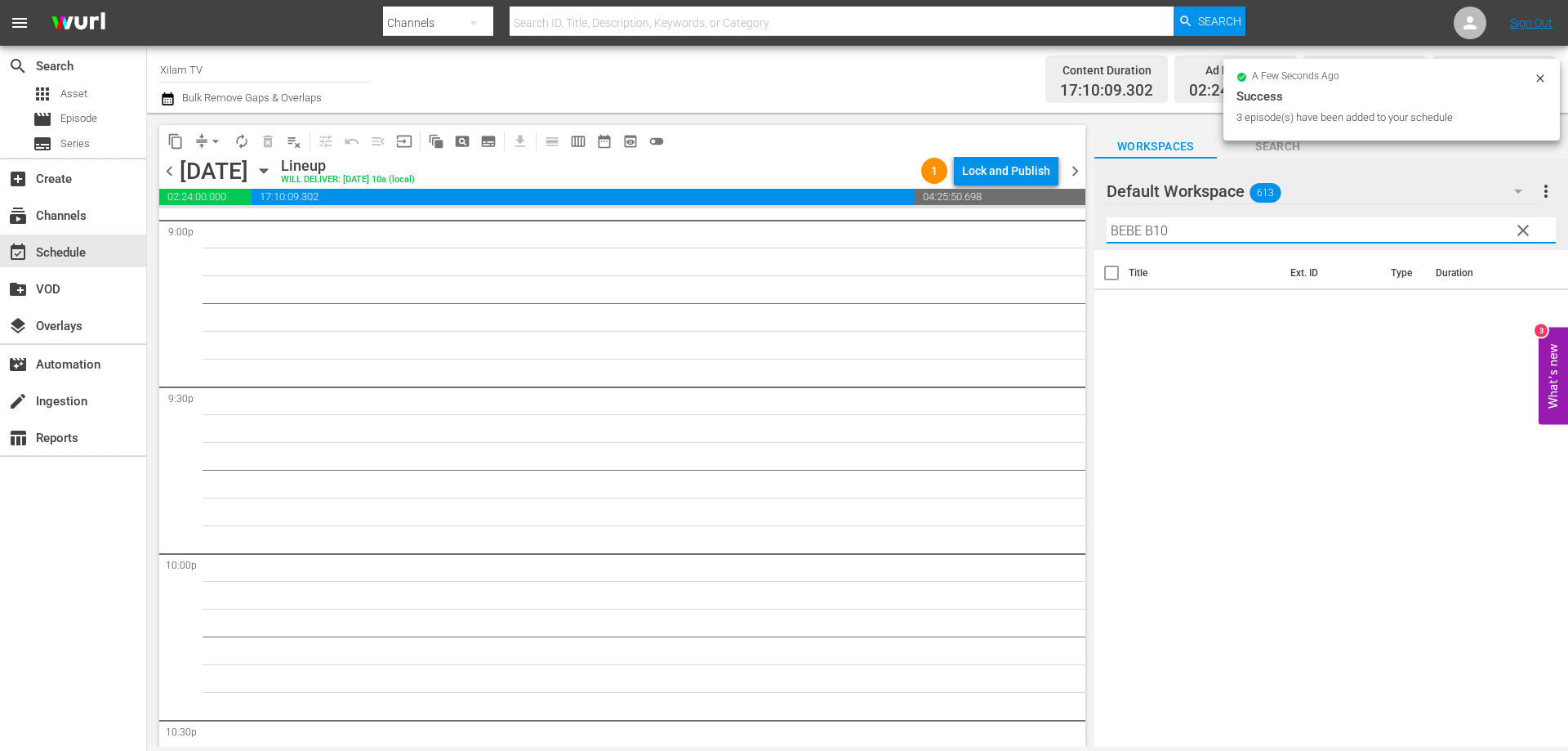
click at [1191, 222] on input "BEBE B10" at bounding box center [1331, 230] width 450 height 26
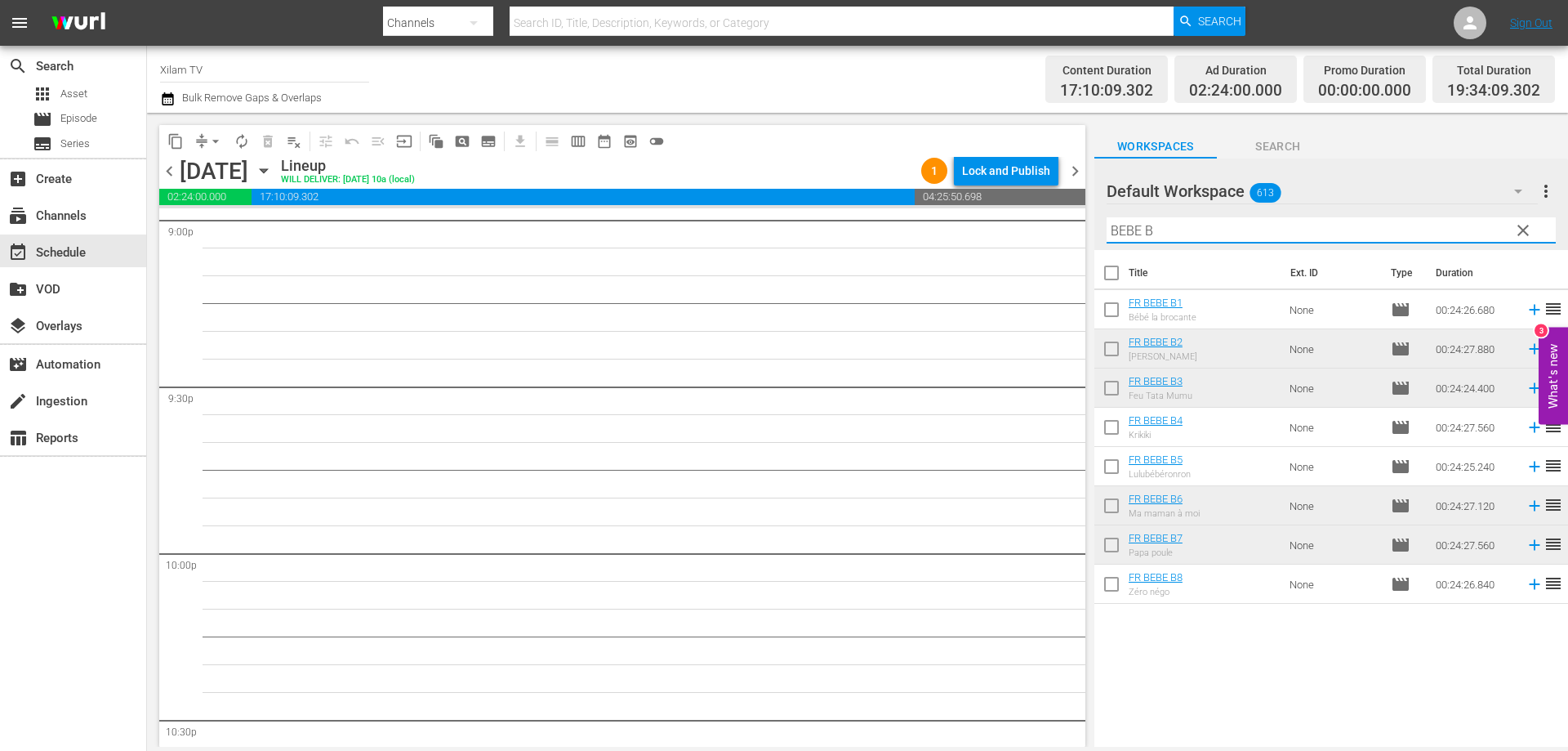
type input "BEBE B"
click at [1110, 314] on input "checkbox" at bounding box center [1112, 313] width 35 height 35
checkbox input "true"
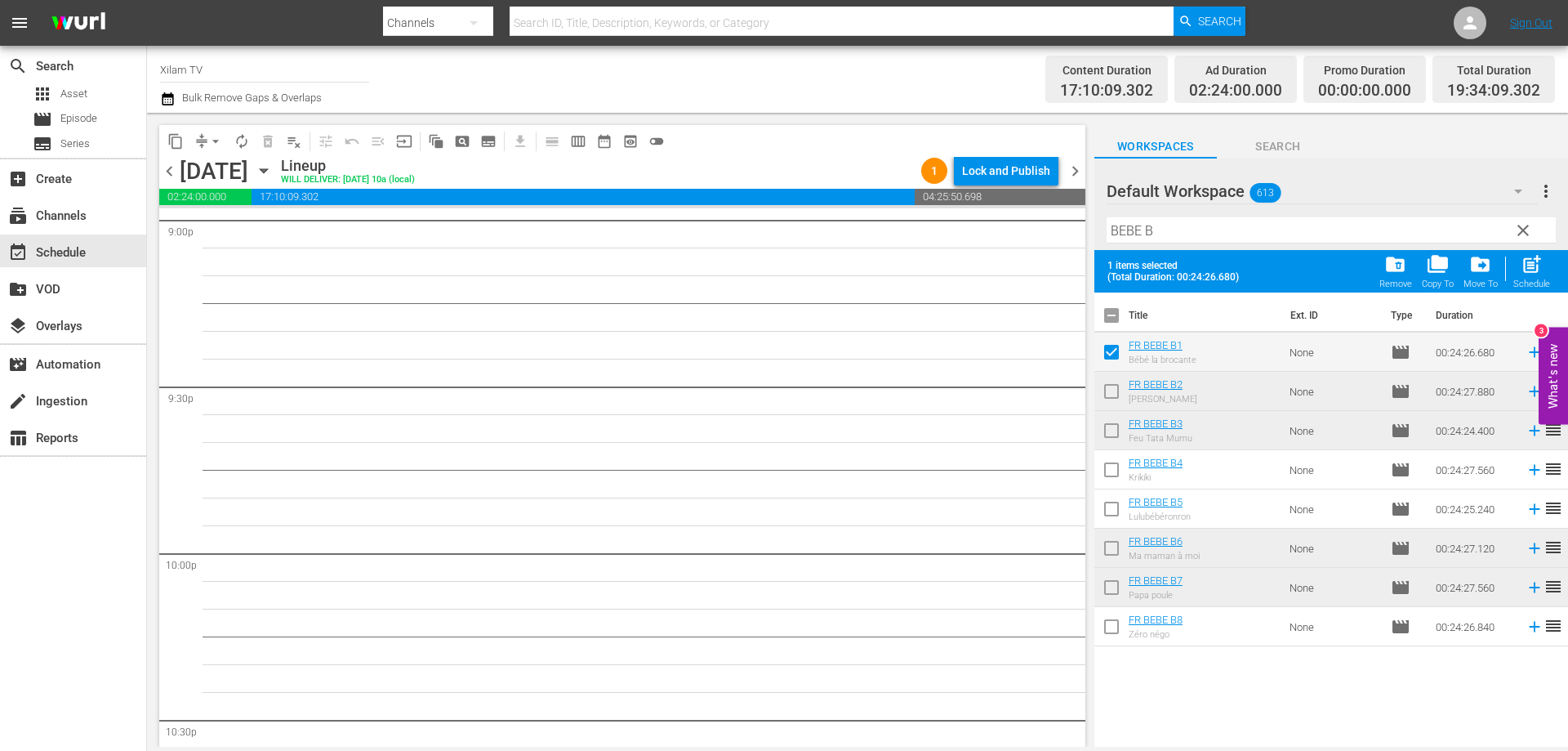
click at [1108, 473] on input "checkbox" at bounding box center [1112, 472] width 35 height 35
checkbox input "true"
click at [1115, 622] on input "checkbox" at bounding box center [1112, 630] width 35 height 35
checkbox input "true"
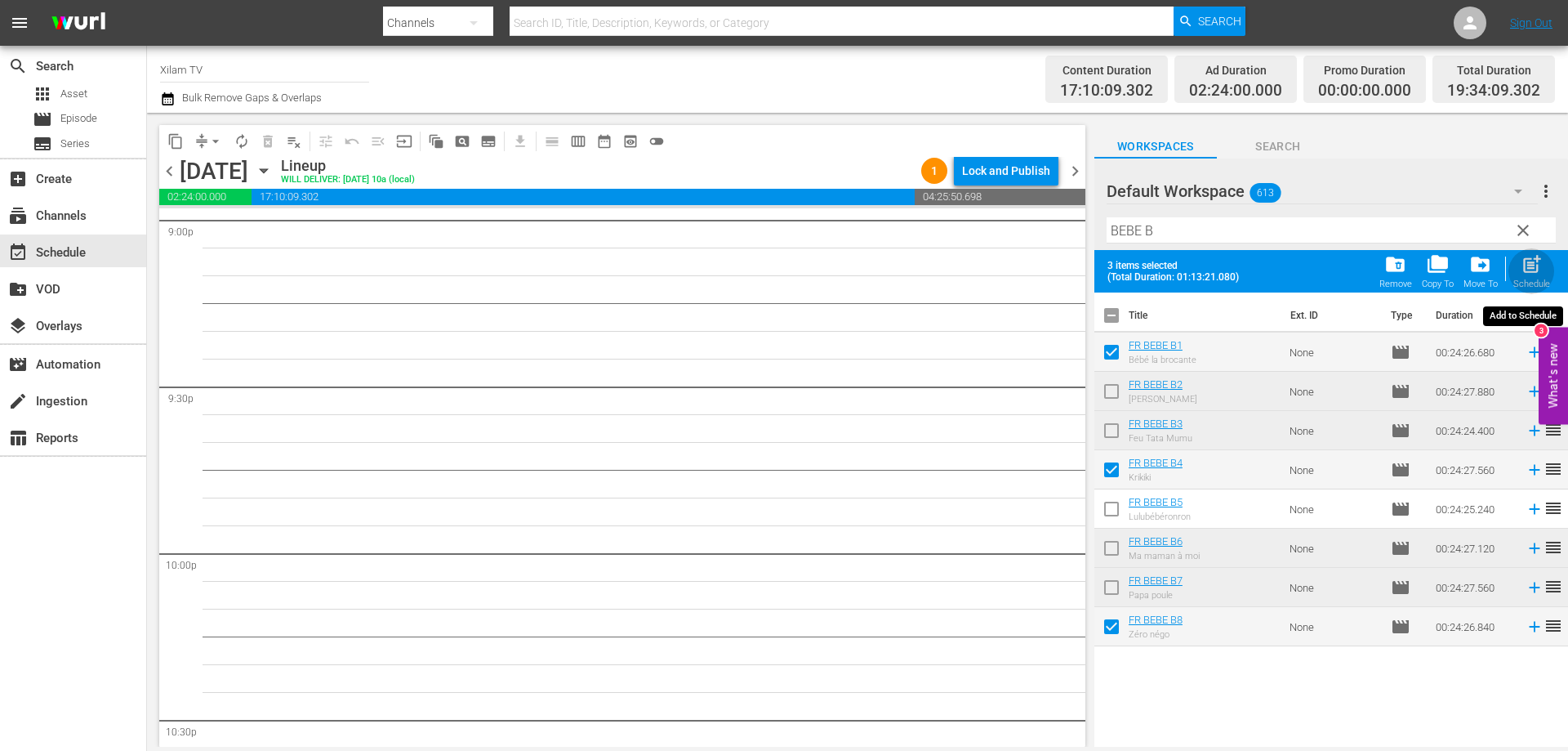
click at [1529, 271] on span "post_add" at bounding box center [1531, 264] width 22 height 22
checkbox input "false"
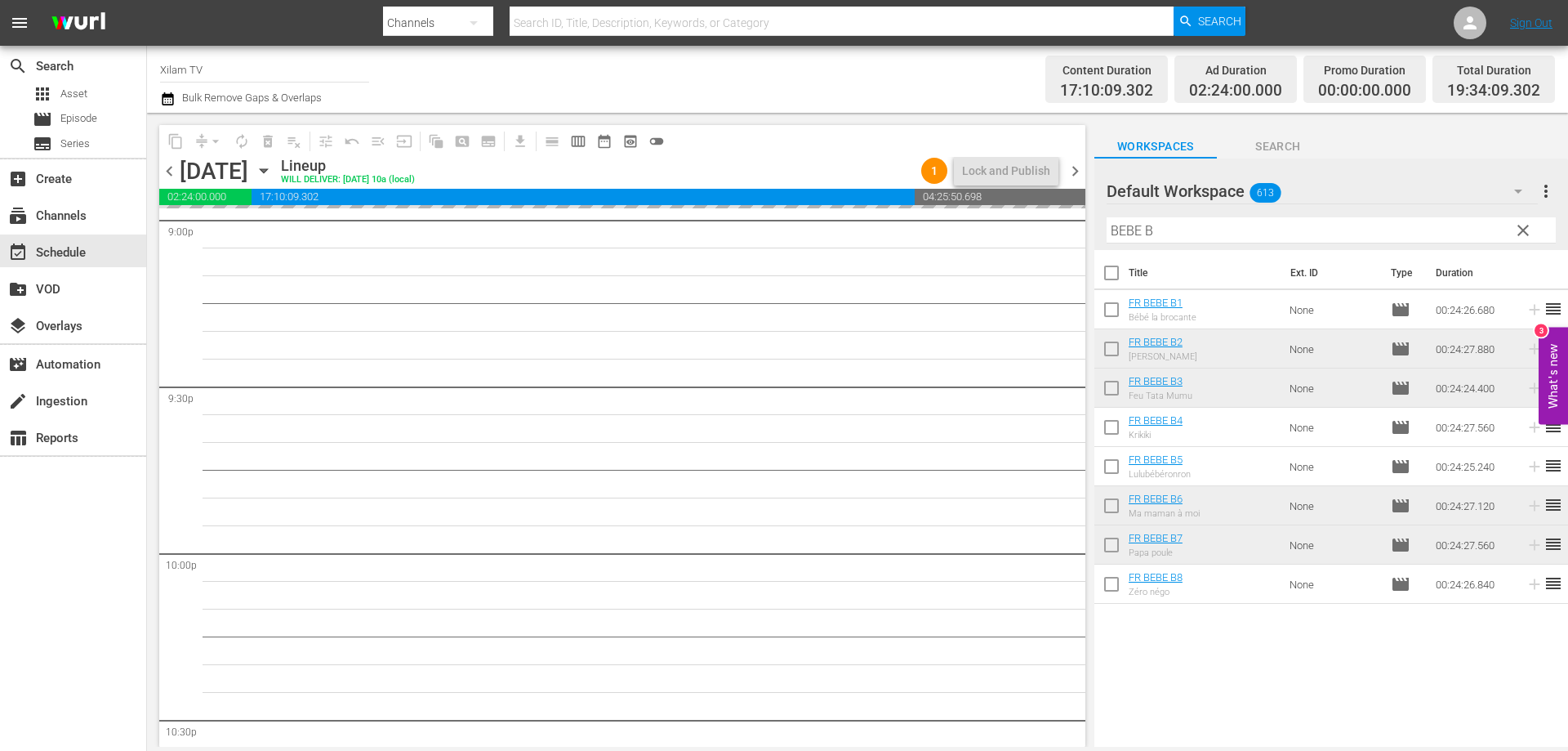
click at [1089, 231] on div "content_copy compress arrow_drop_down autorenew_outlined delete_forever_outline…" at bounding box center [858, 429] width 1422 height 634
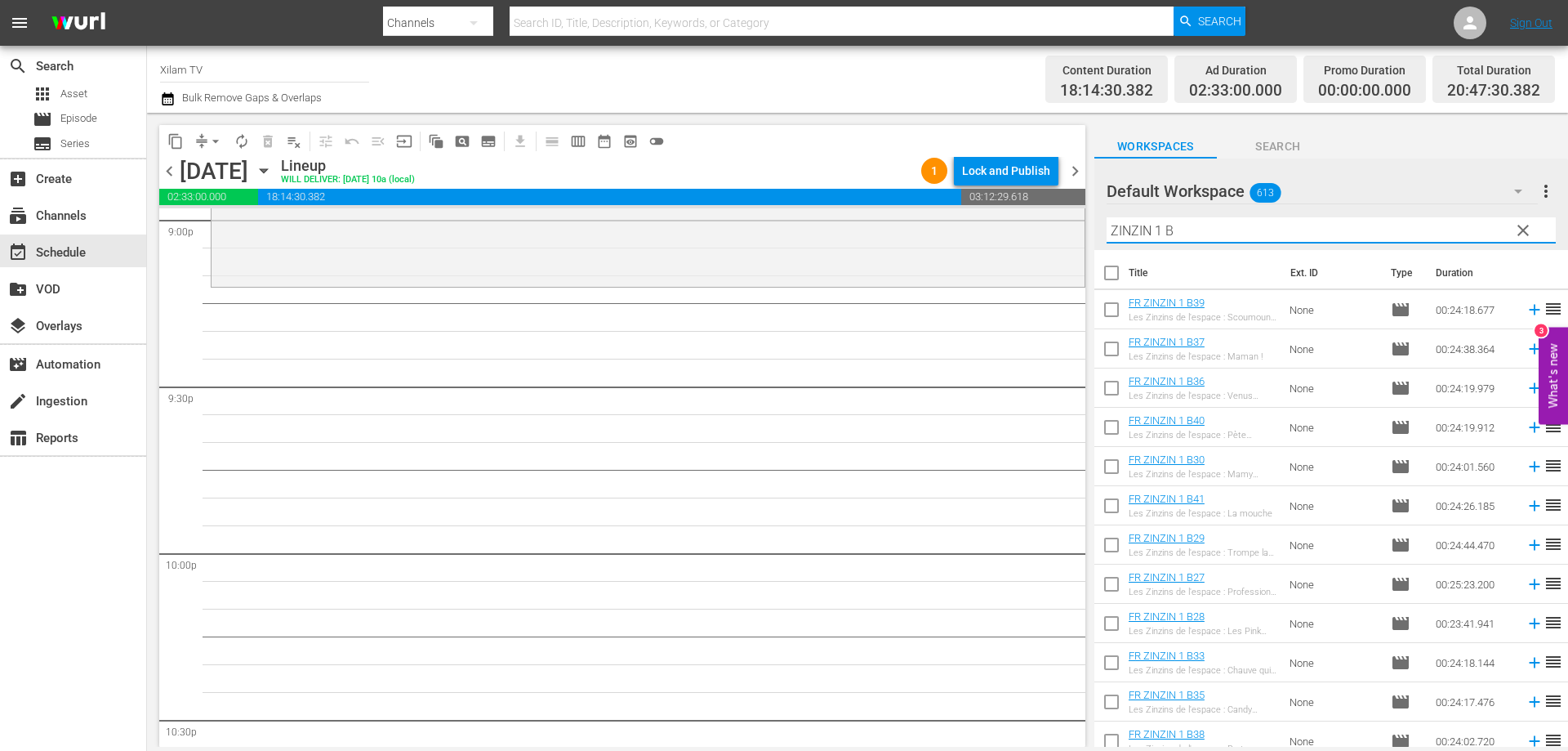
click at [1240, 230] on input "ZINZIN 1 B" at bounding box center [1331, 230] width 450 height 26
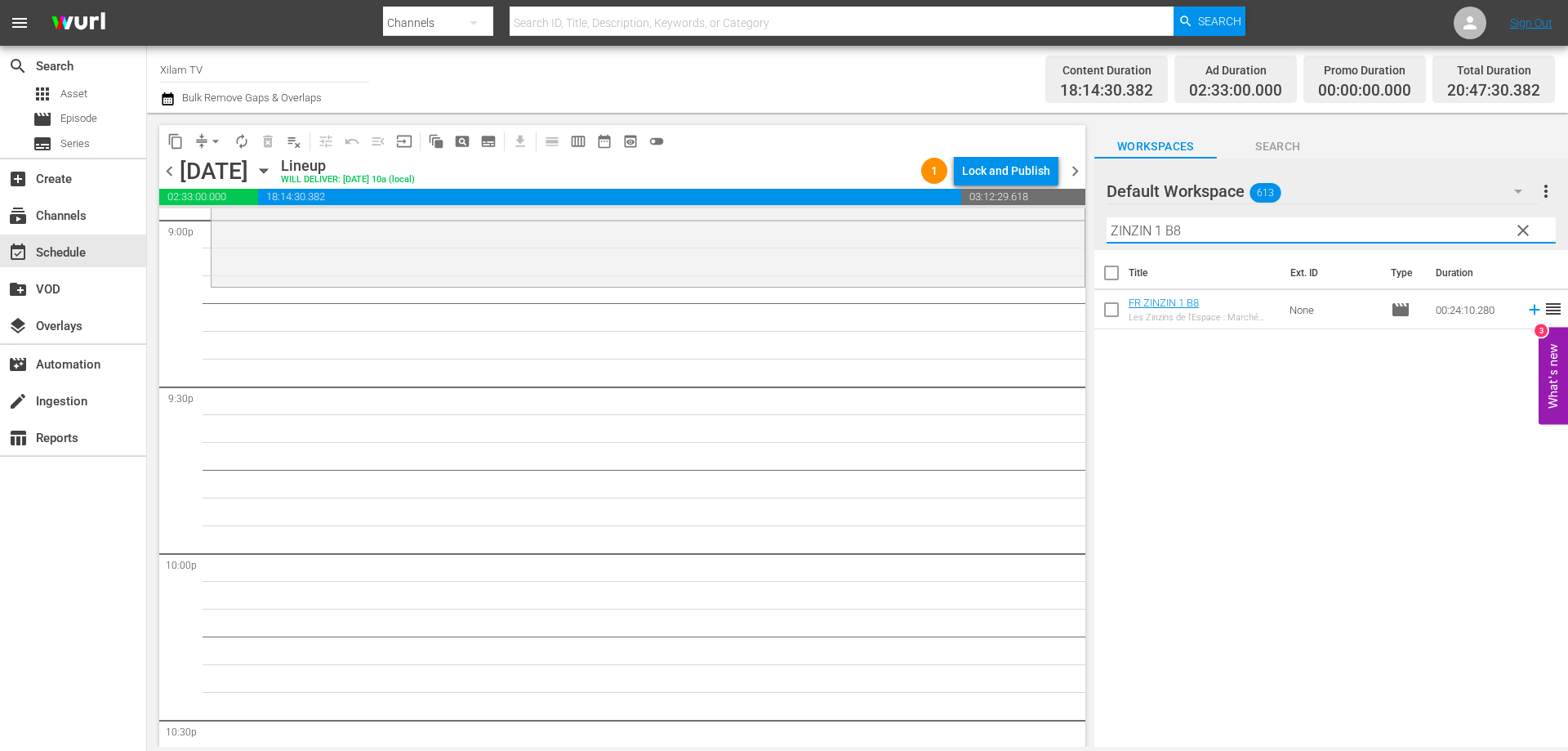
type input "ZINZIN 1 B8"
drag, startPoint x: 1120, startPoint y: 303, endPoint x: 1191, endPoint y: 247, distance: 90.4
click at [1118, 303] on input "checkbox" at bounding box center [1112, 313] width 35 height 35
checkbox input "true"
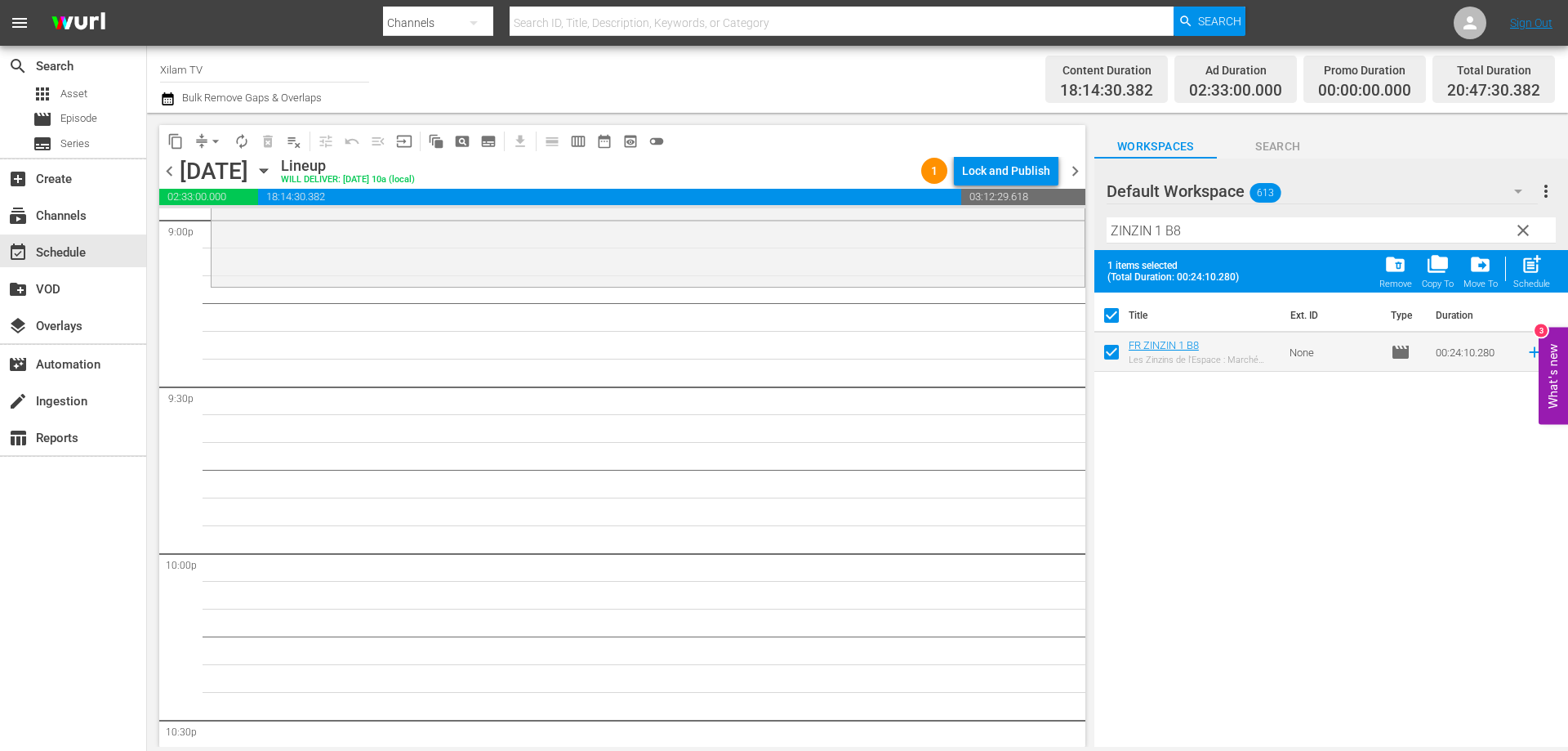
click at [1203, 236] on input "ZINZIN 1 B8" at bounding box center [1331, 230] width 450 height 26
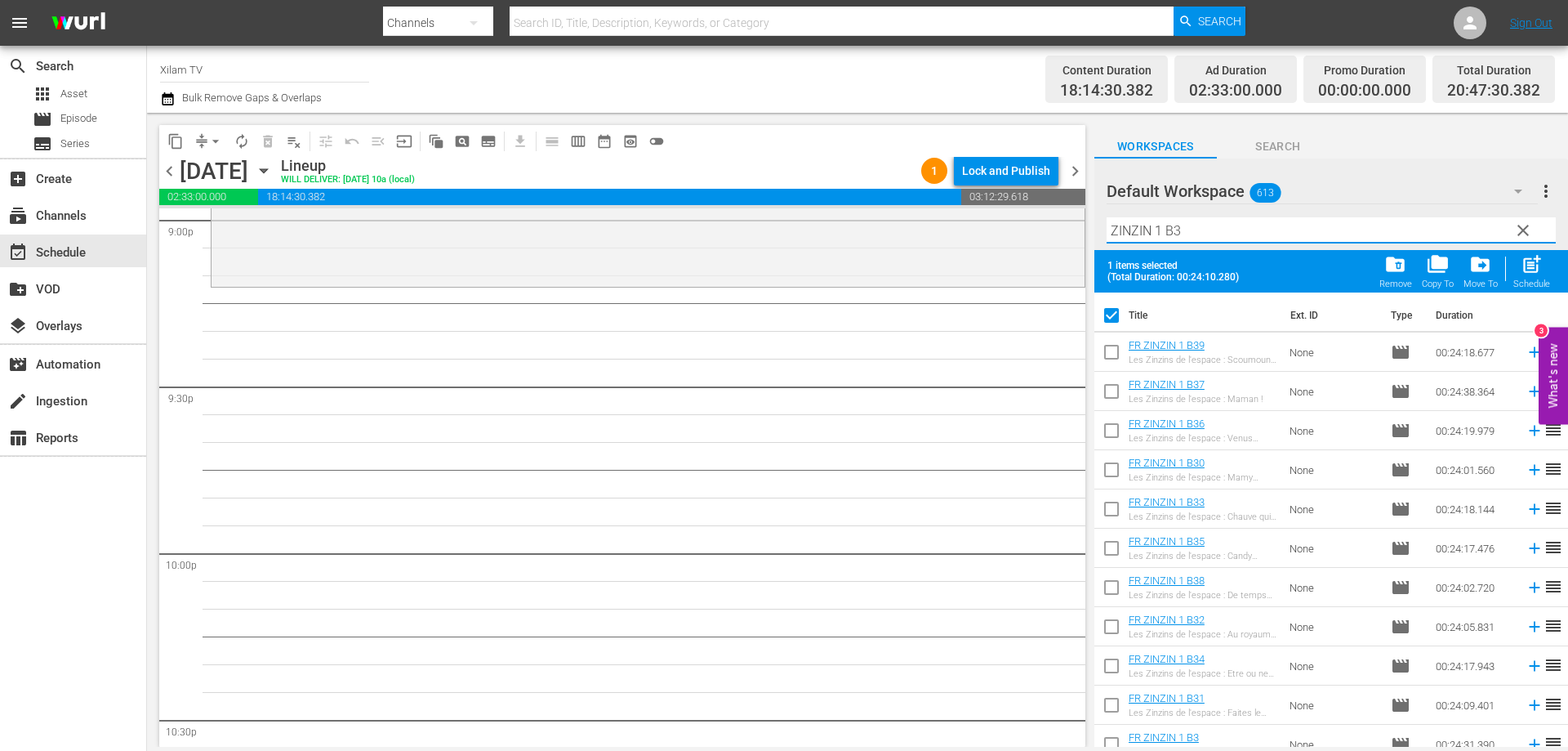
scroll to position [15, 0]
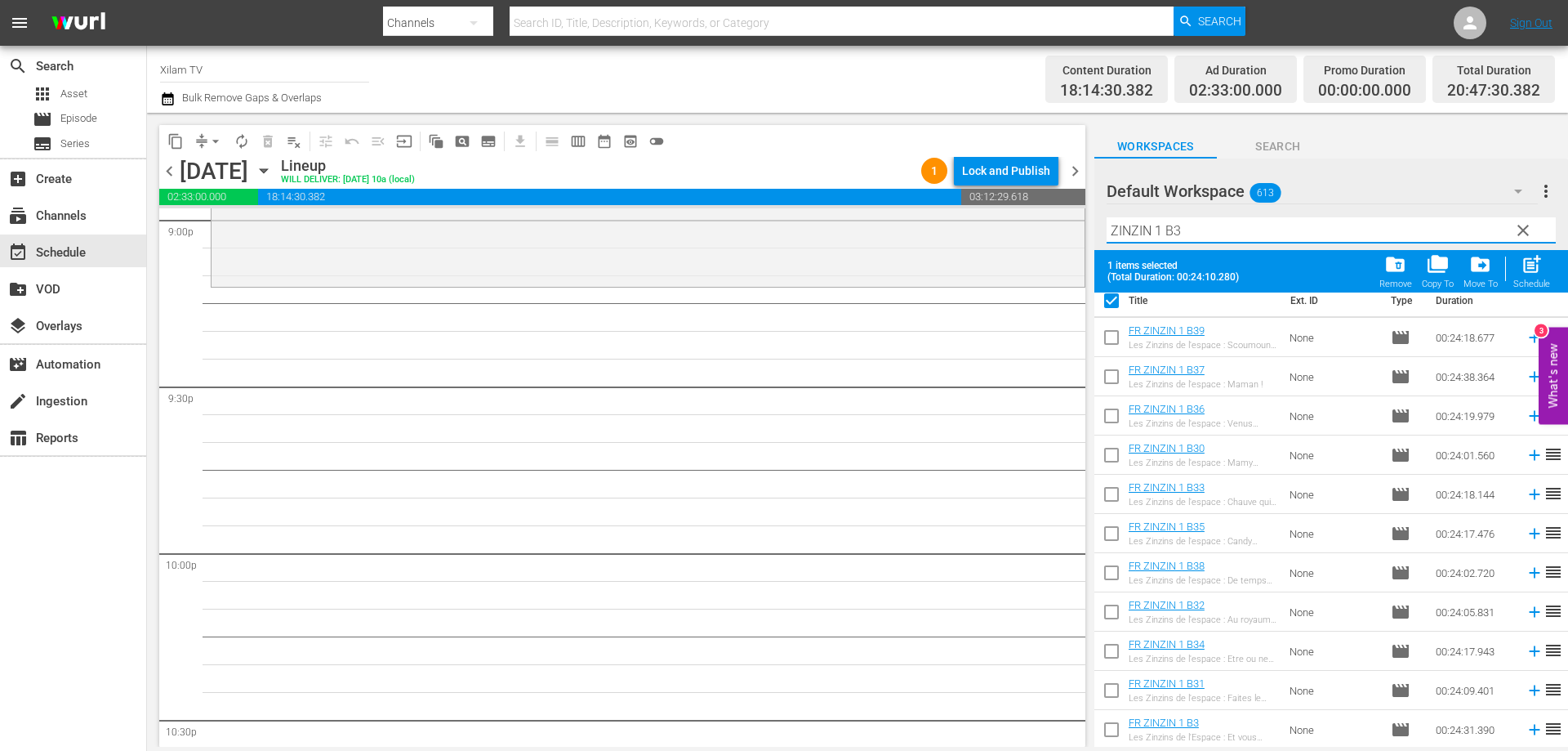
type input "ZINZIN 1 B3"
click at [1109, 728] on input "checkbox" at bounding box center [1112, 732] width 35 height 35
checkbox input "true"
checkbox input "false"
click at [1197, 233] on input "ZINZIN 1 B3" at bounding box center [1331, 230] width 450 height 26
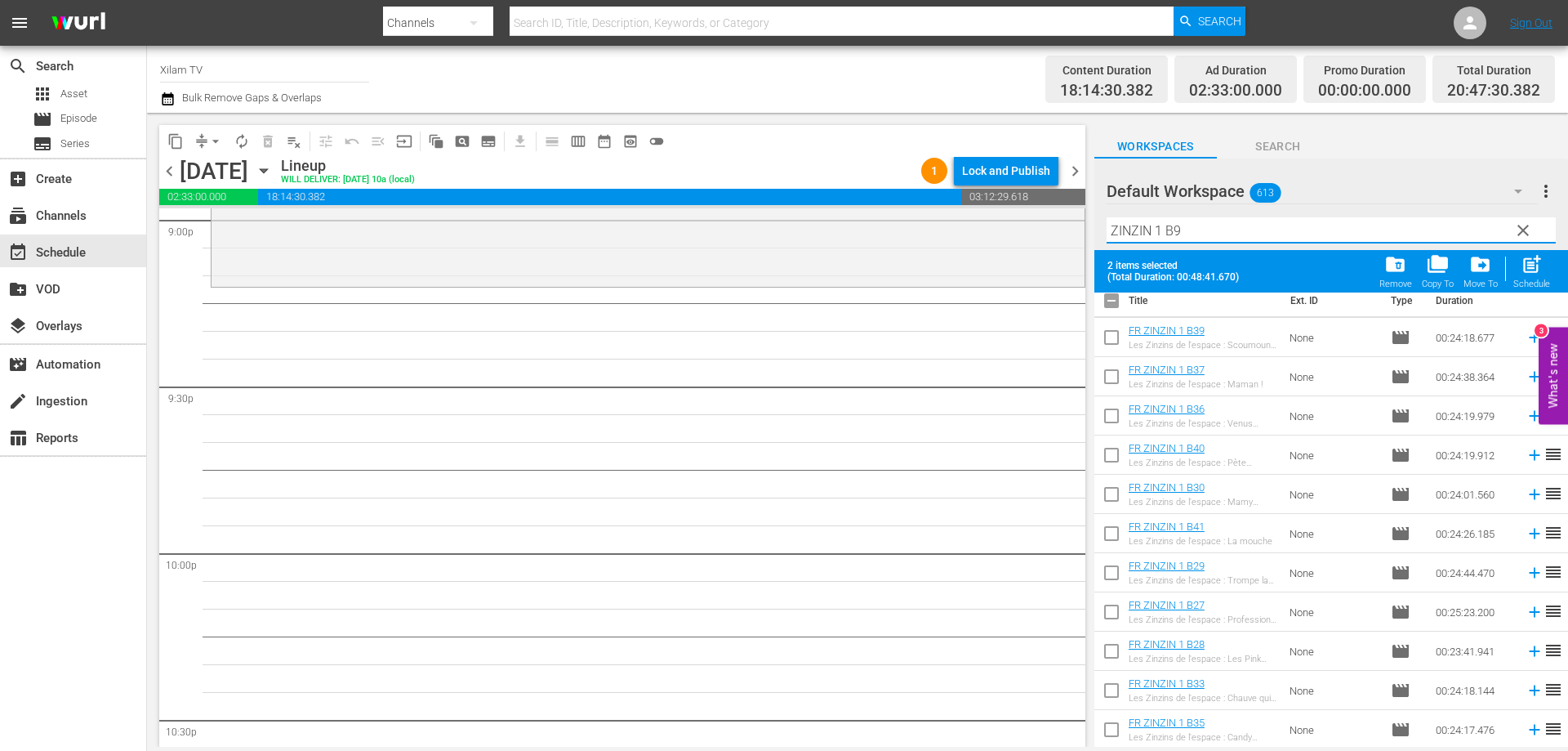
scroll to position [0, 0]
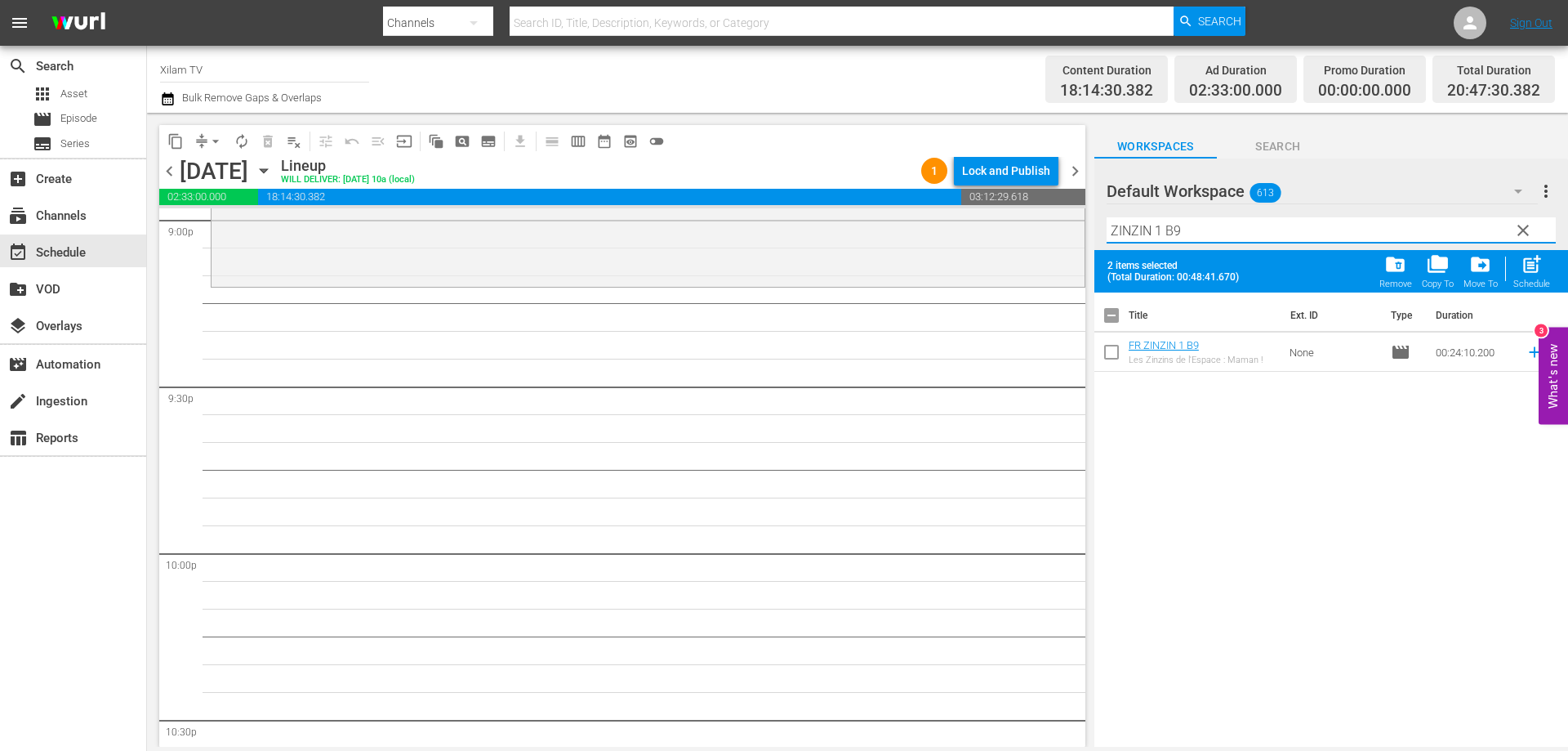
type input "ZINZIN 1 B9"
click at [1117, 354] on input "checkbox" at bounding box center [1112, 355] width 35 height 35
click at [1529, 264] on span "post_add" at bounding box center [1531, 264] width 22 height 22
checkbox input "false"
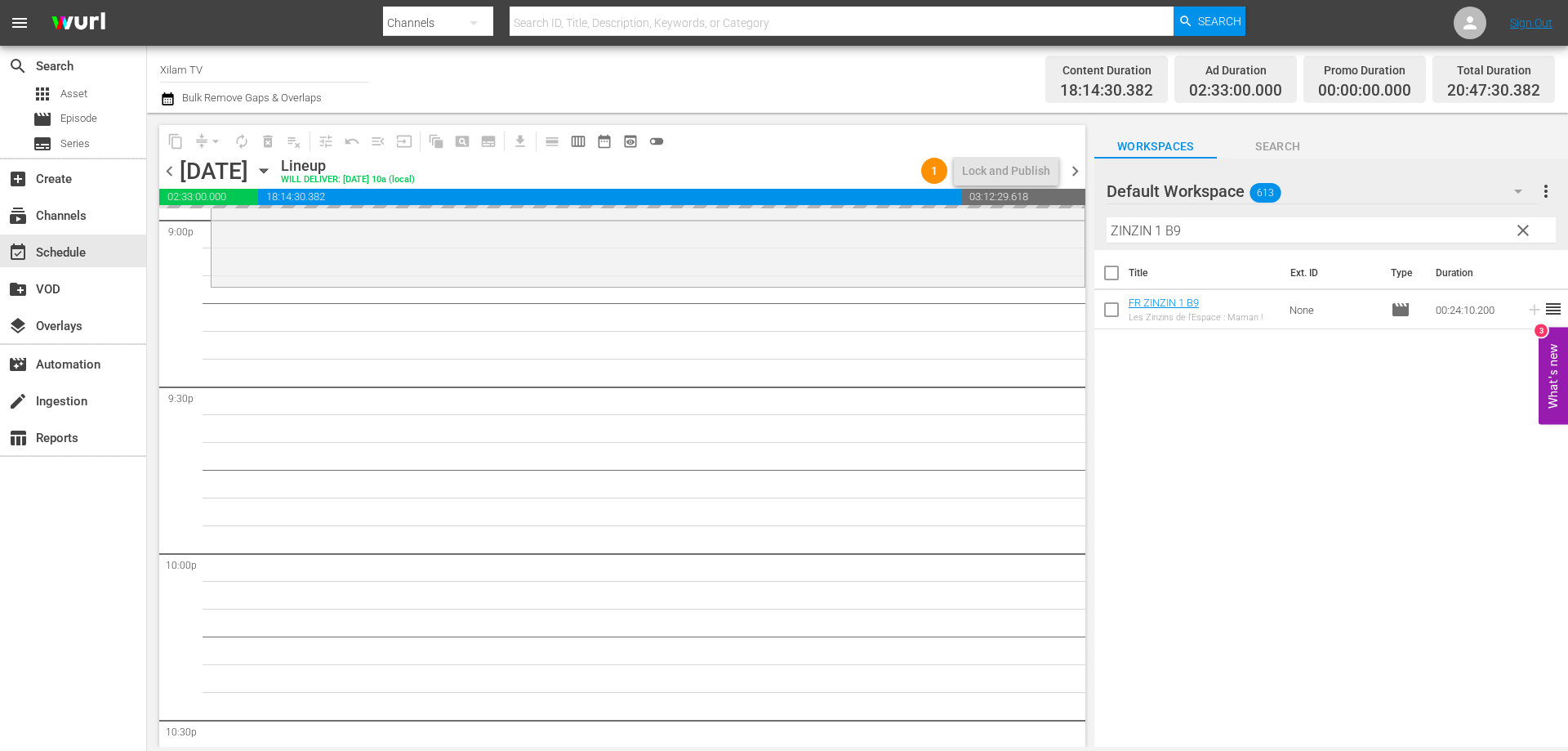
click at [1088, 227] on div "content_copy compress arrow_drop_down autorenew_outlined delete_forever_outline…" at bounding box center [858, 429] width 1422 height 634
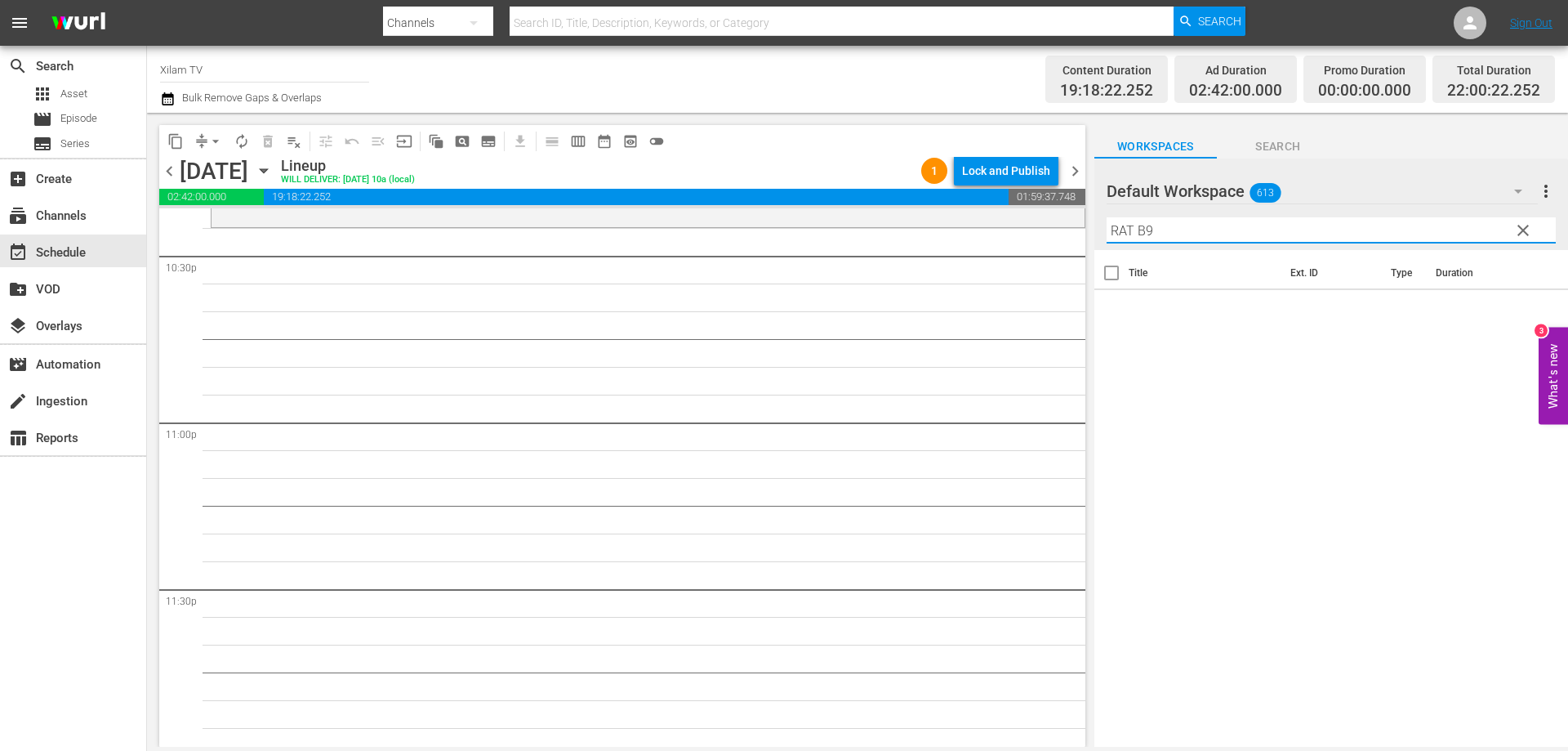
scroll to position [7459, 0]
click at [1228, 228] on input "RATZ B9" at bounding box center [1331, 230] width 450 height 26
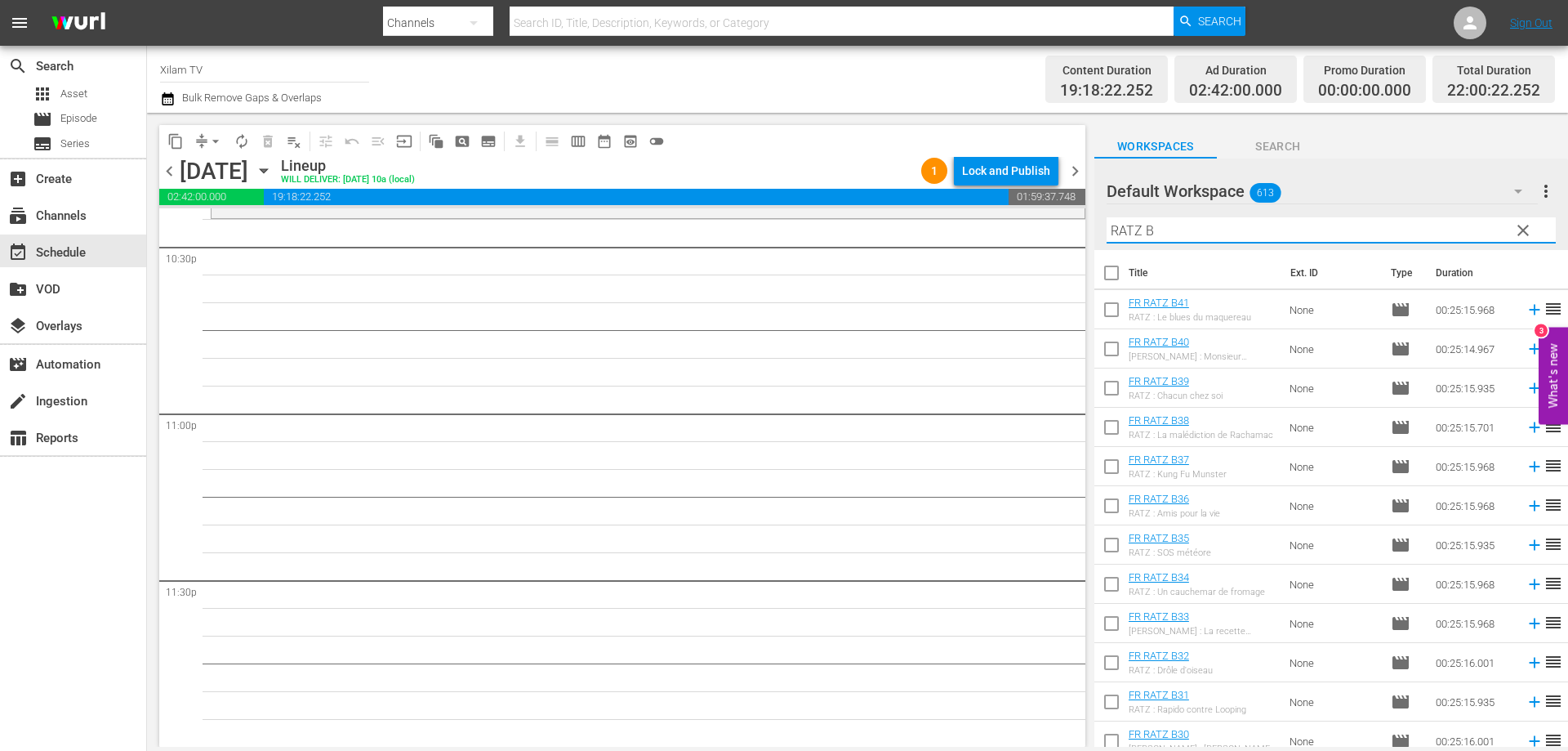
type input "RATZ B"
click at [1116, 378] on input "checkbox" at bounding box center [1112, 391] width 35 height 35
checkbox input "true"
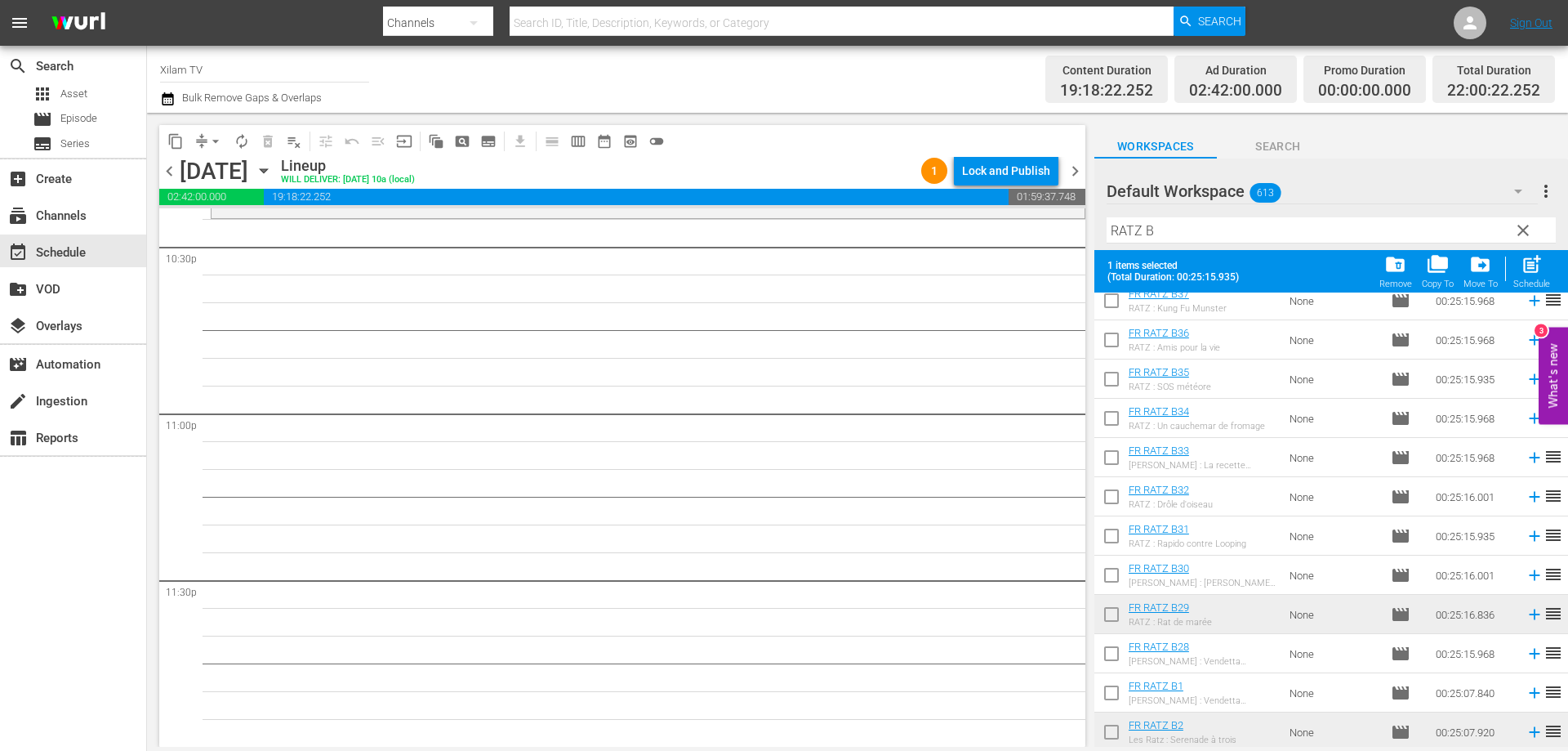
scroll to position [898, 0]
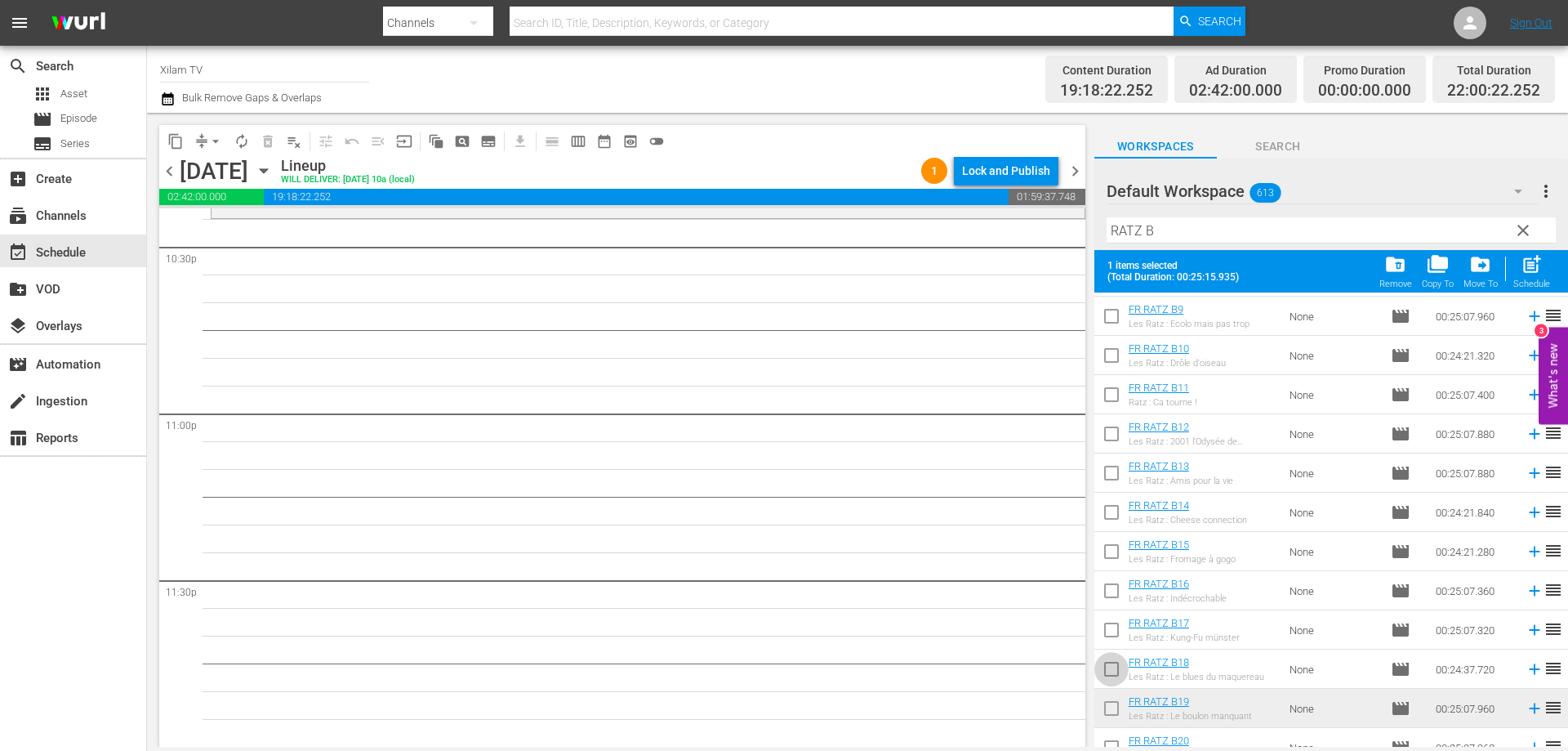
click at [1115, 667] on input "checkbox" at bounding box center [1112, 672] width 35 height 35
checkbox input "true"
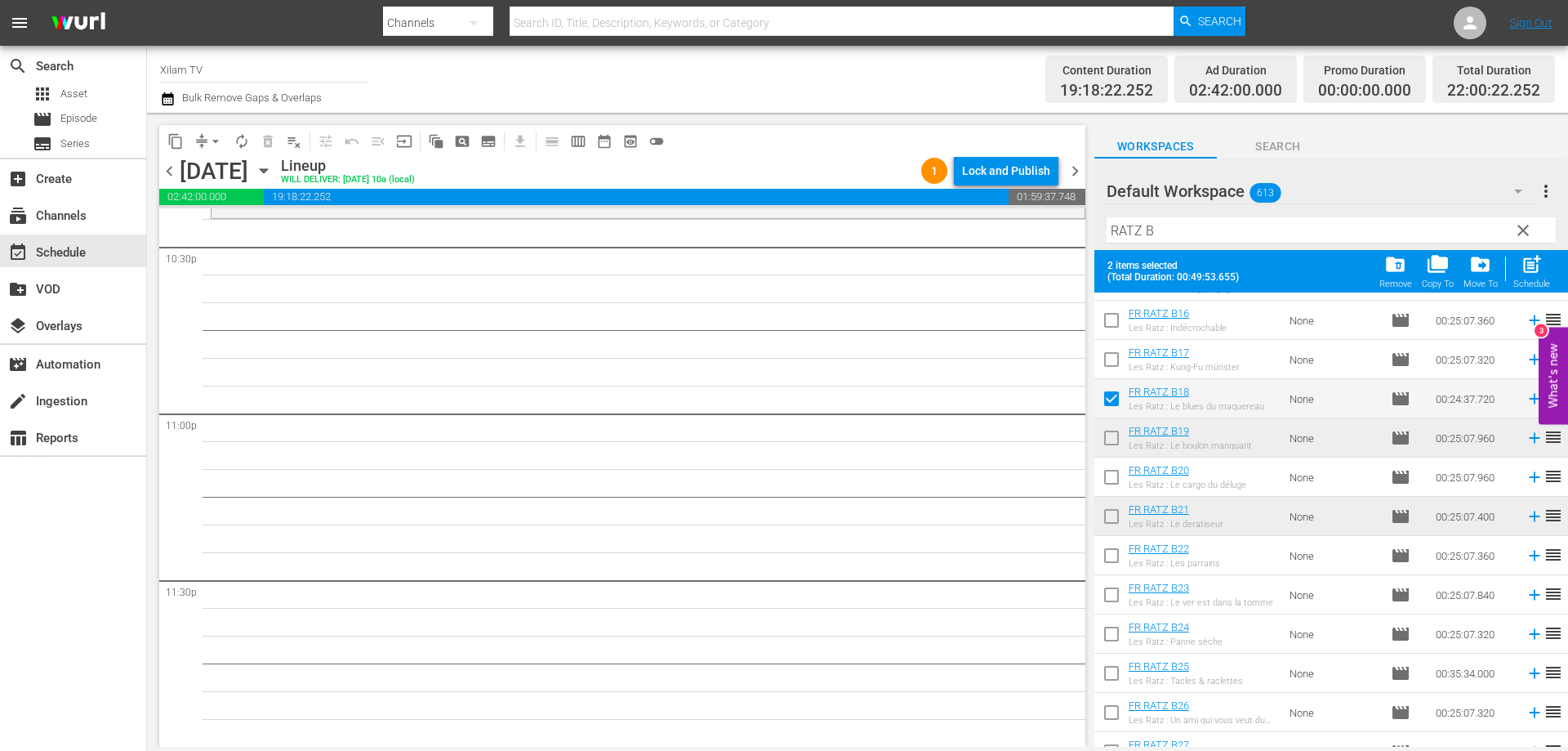
scroll to position [1191, 0]
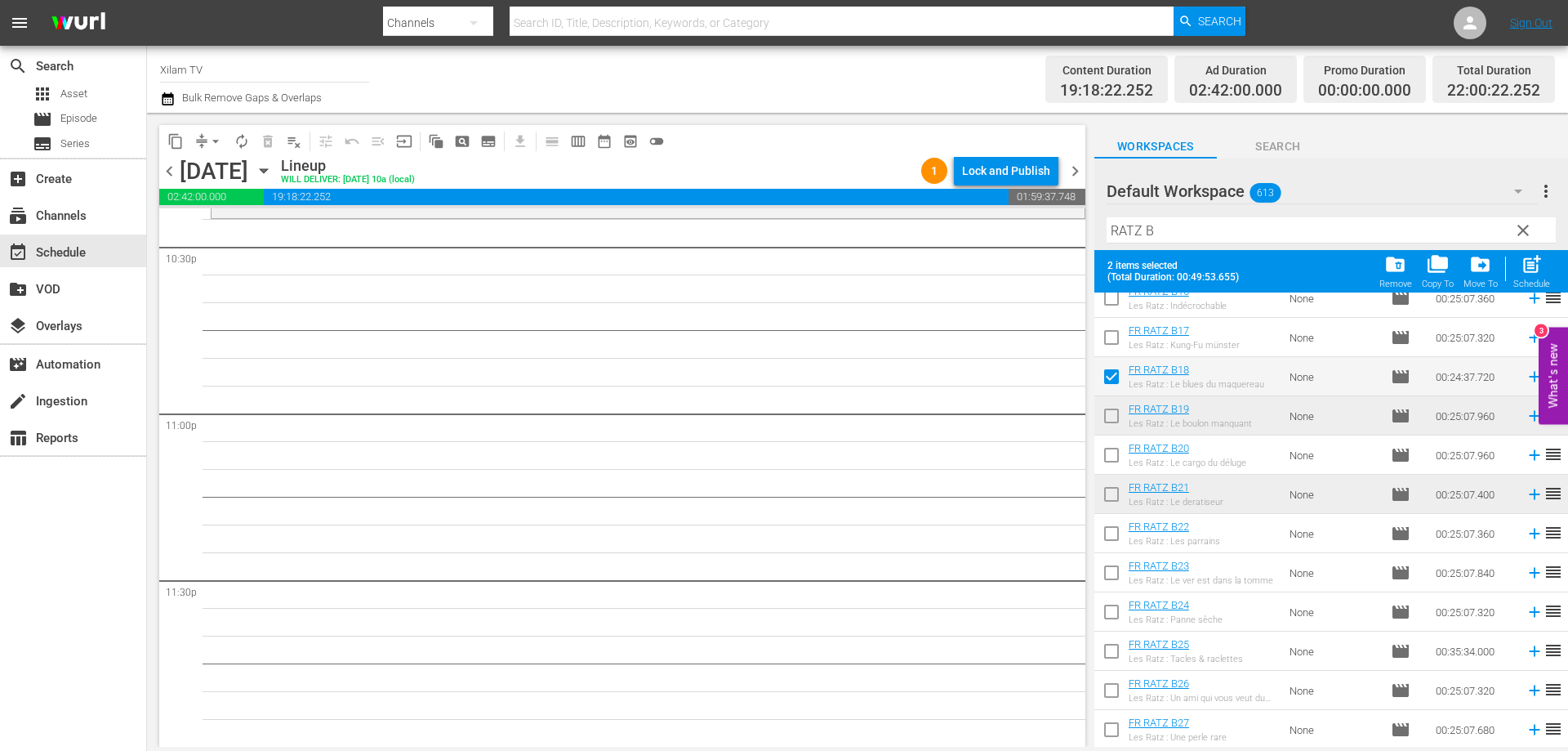
click at [1111, 656] on input "checkbox" at bounding box center [1112, 654] width 35 height 35
checkbox input "true"
click at [1530, 270] on span "post_add" at bounding box center [1531, 264] width 22 height 22
checkbox input "false"
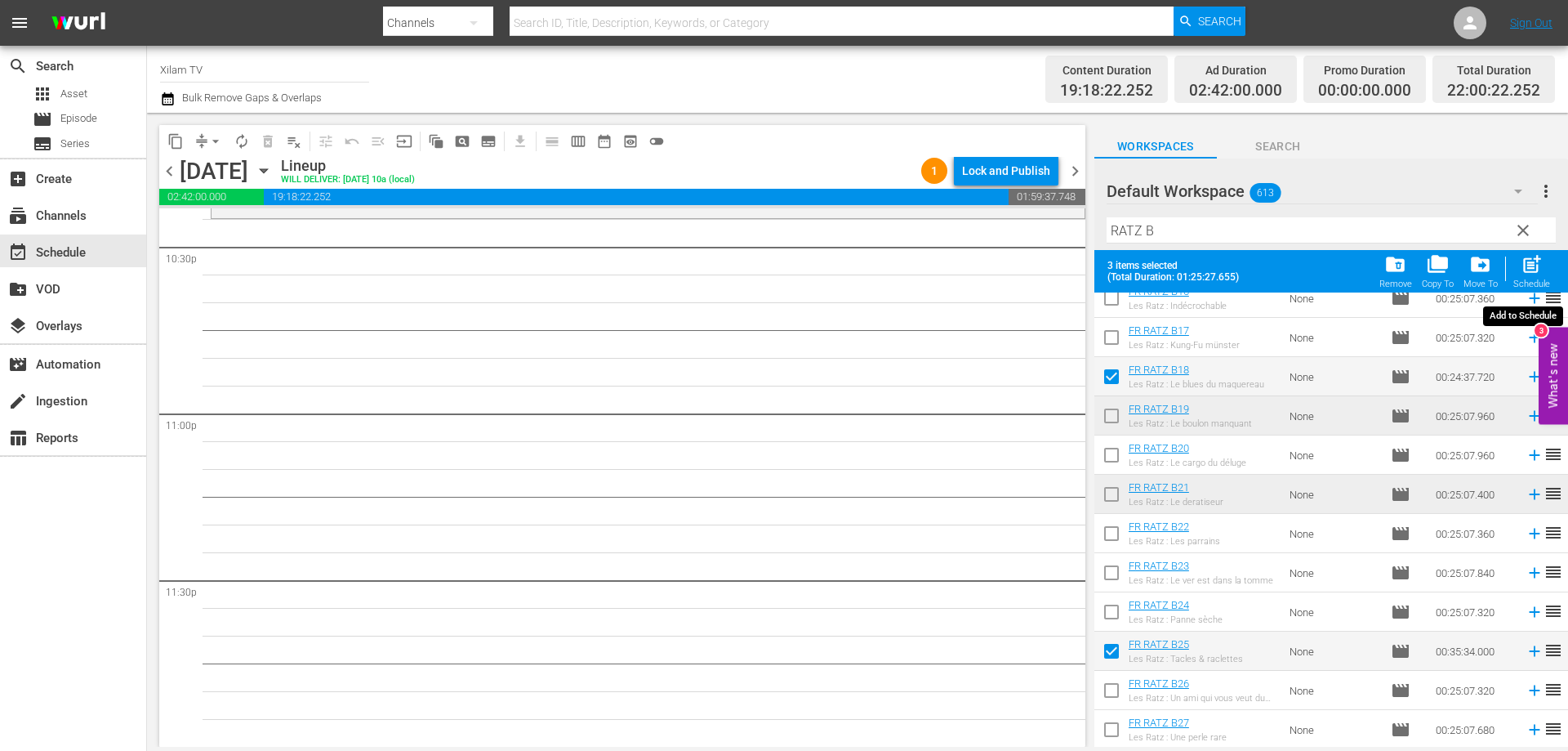
checkbox input "false"
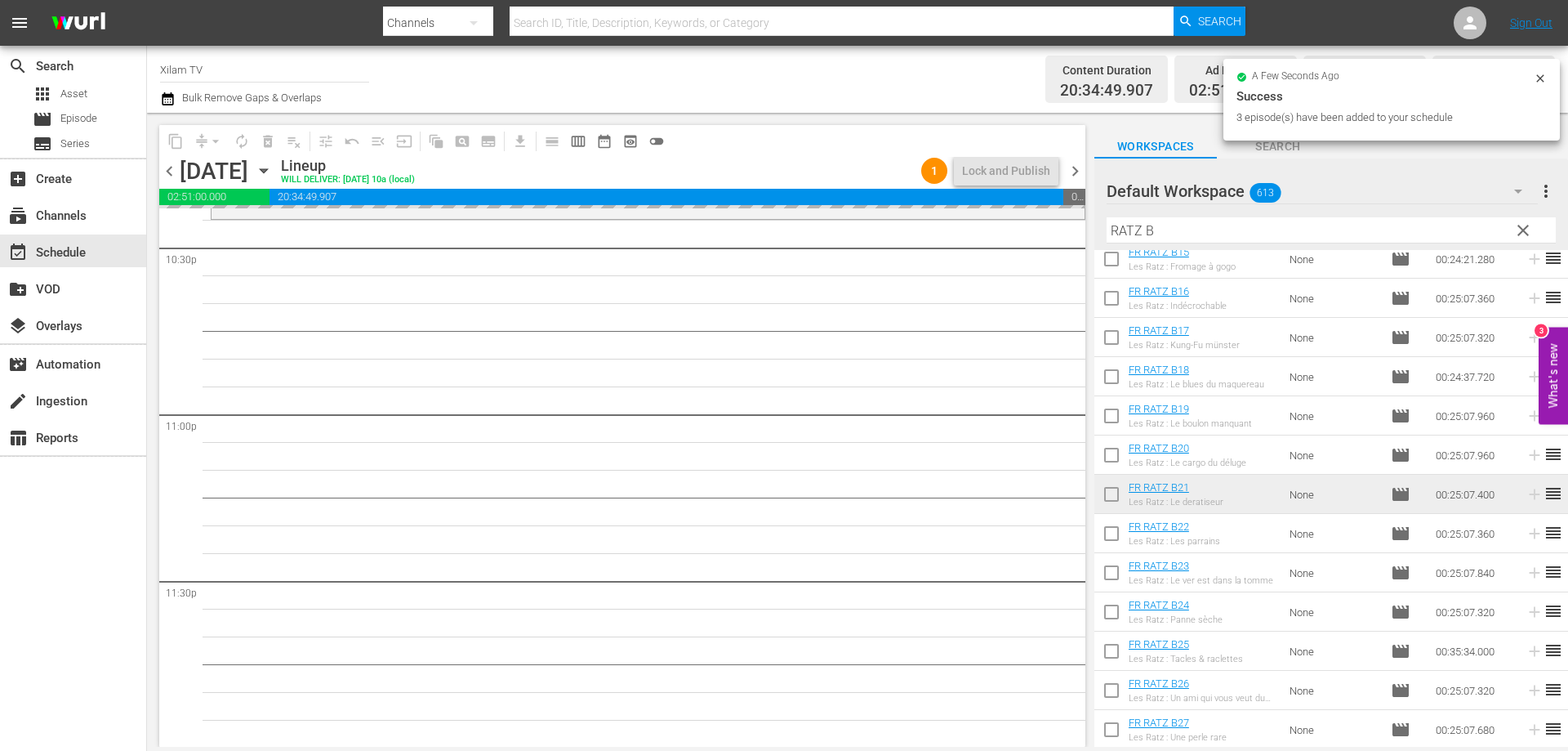
scroll to position [7459, 0]
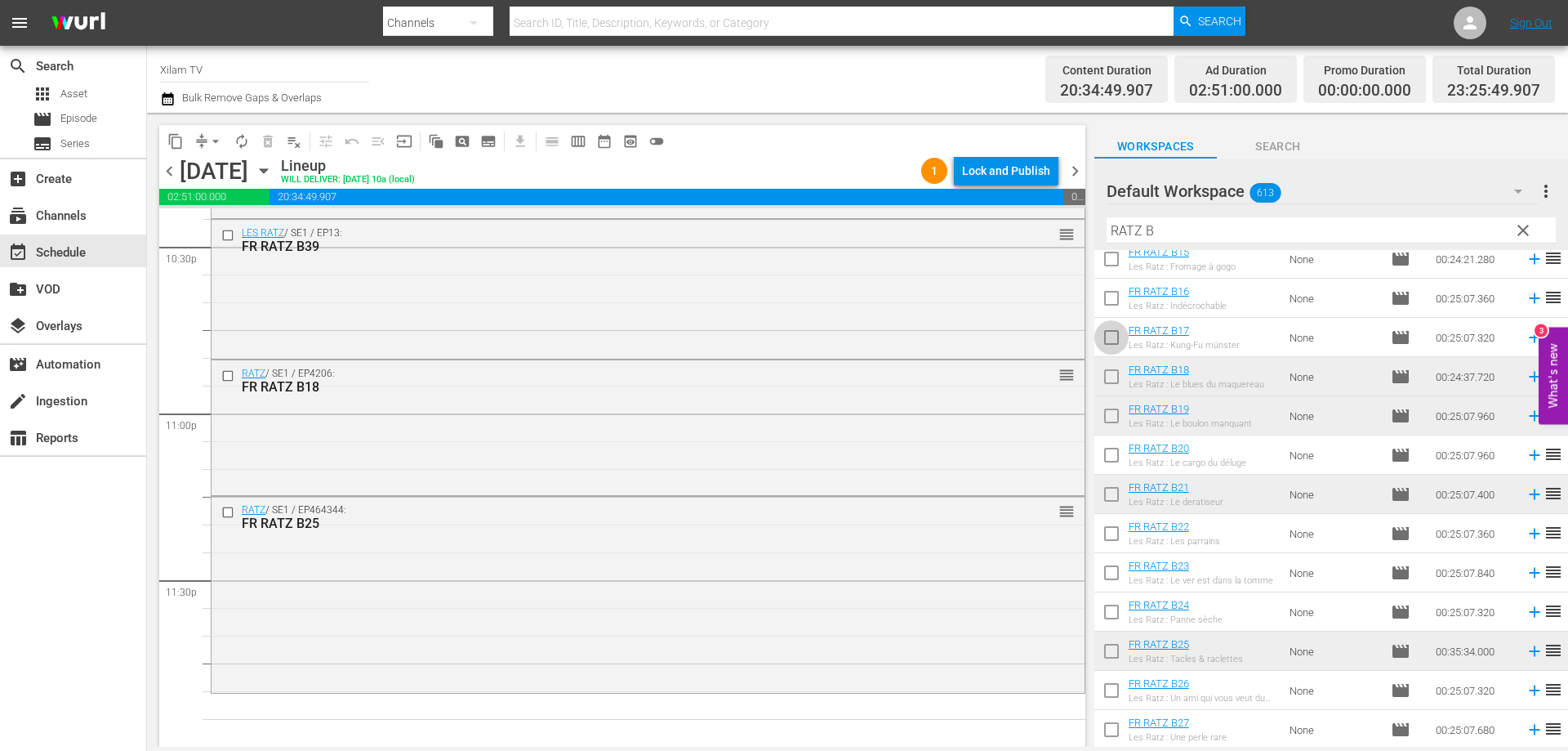
click at [1107, 347] on input "checkbox" at bounding box center [1112, 341] width 35 height 35
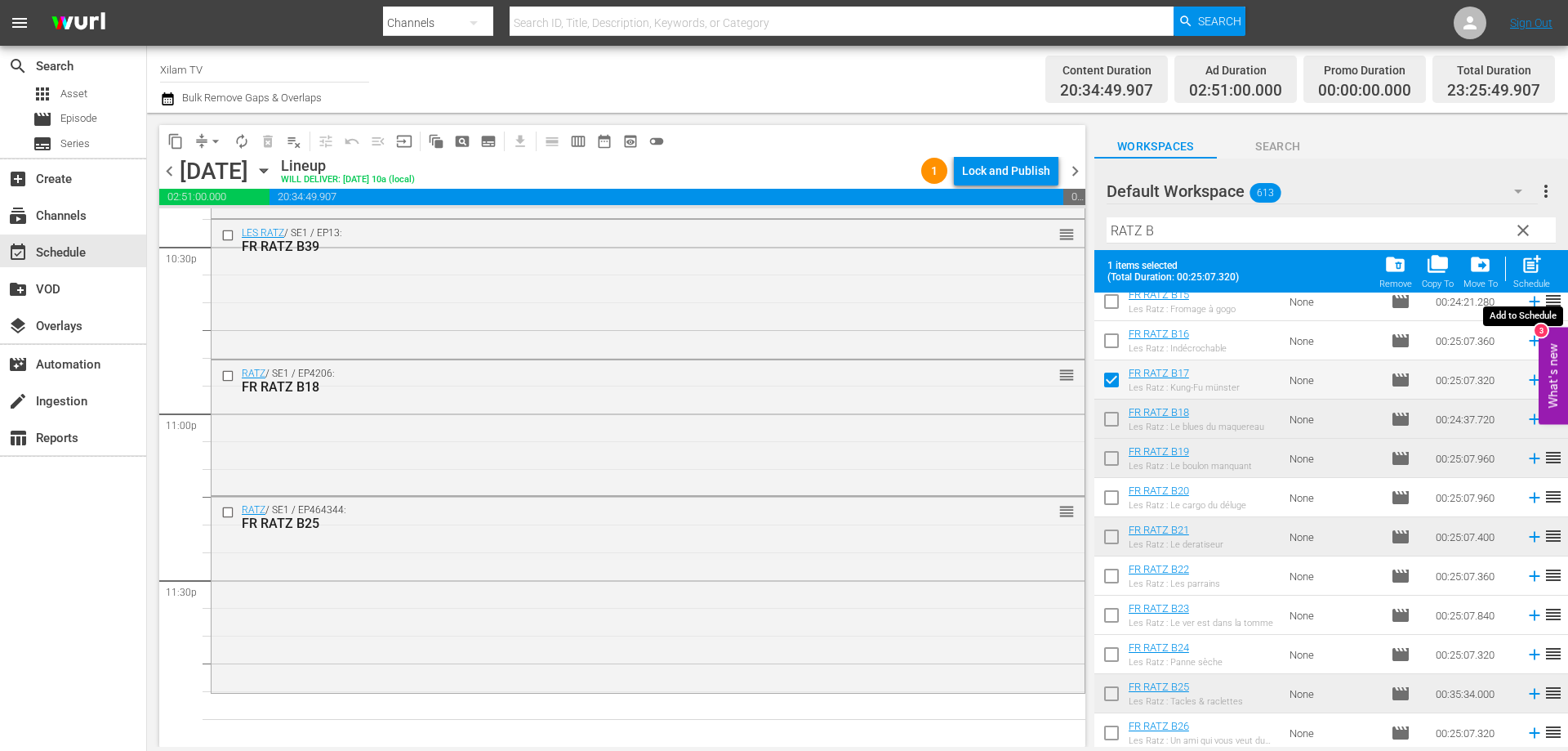
click at [1528, 269] on span "post_add" at bounding box center [1531, 264] width 22 height 22
checkbox input "false"
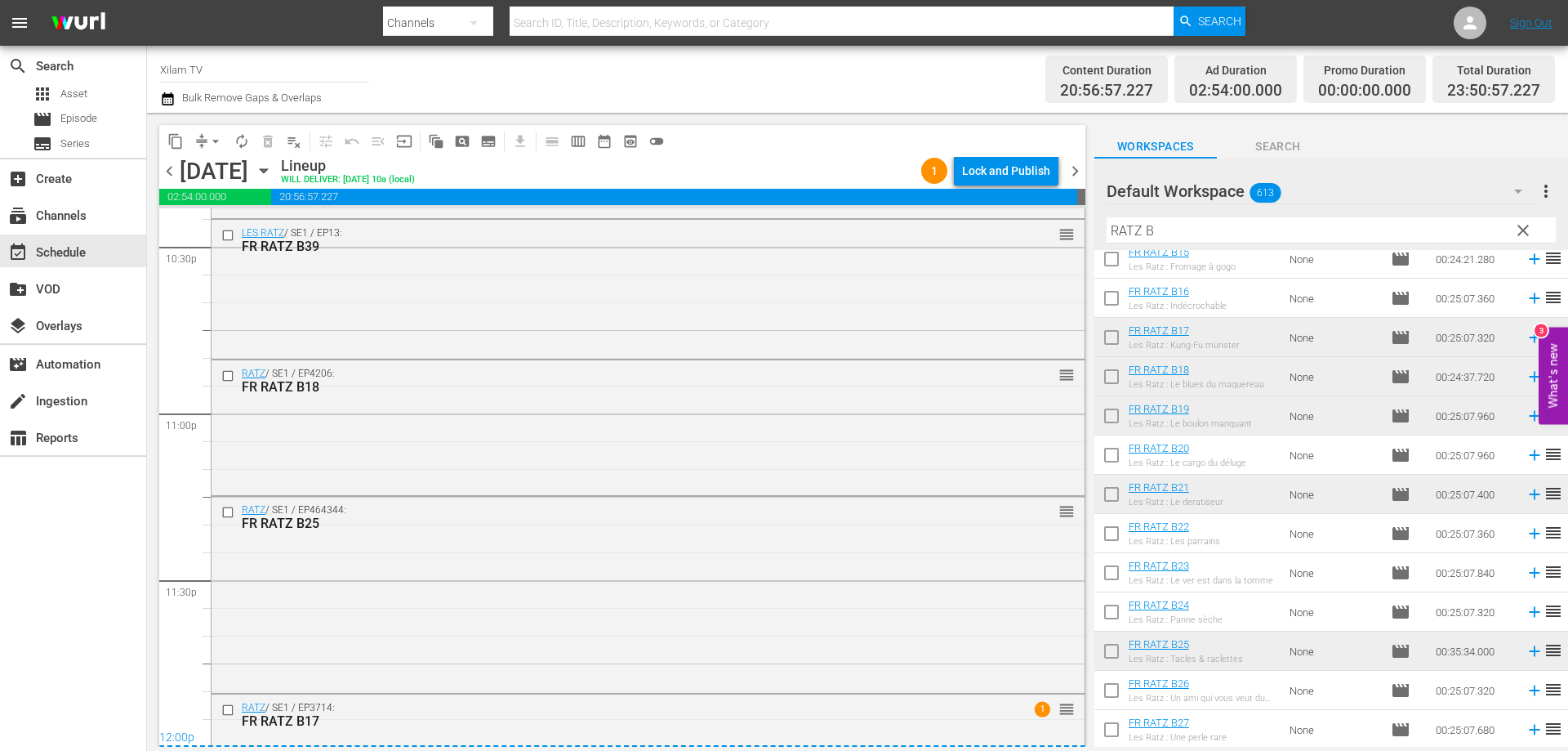
scroll to position [7546, 0]
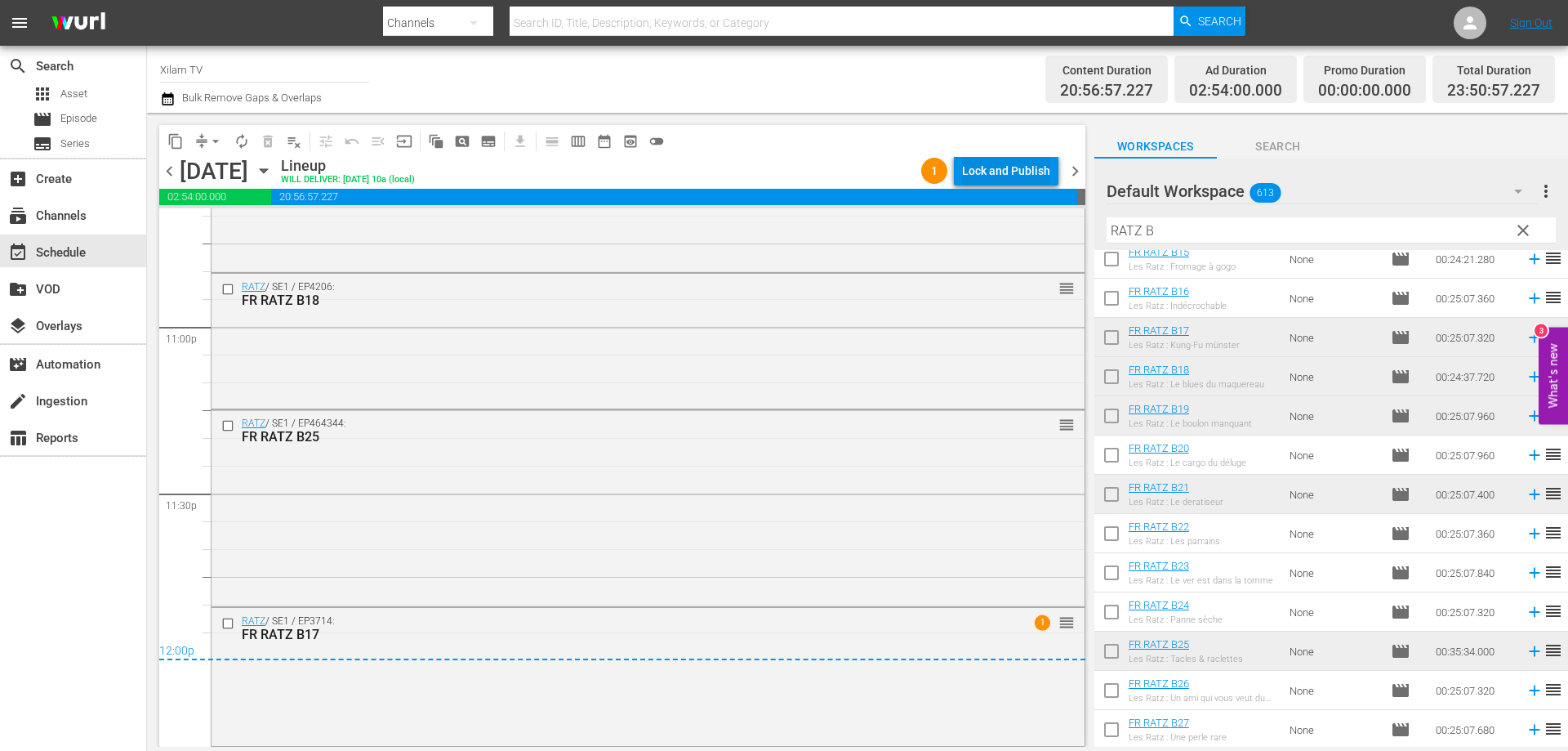
click at [1022, 167] on div "Lock and Publish" at bounding box center [1007, 170] width 88 height 29
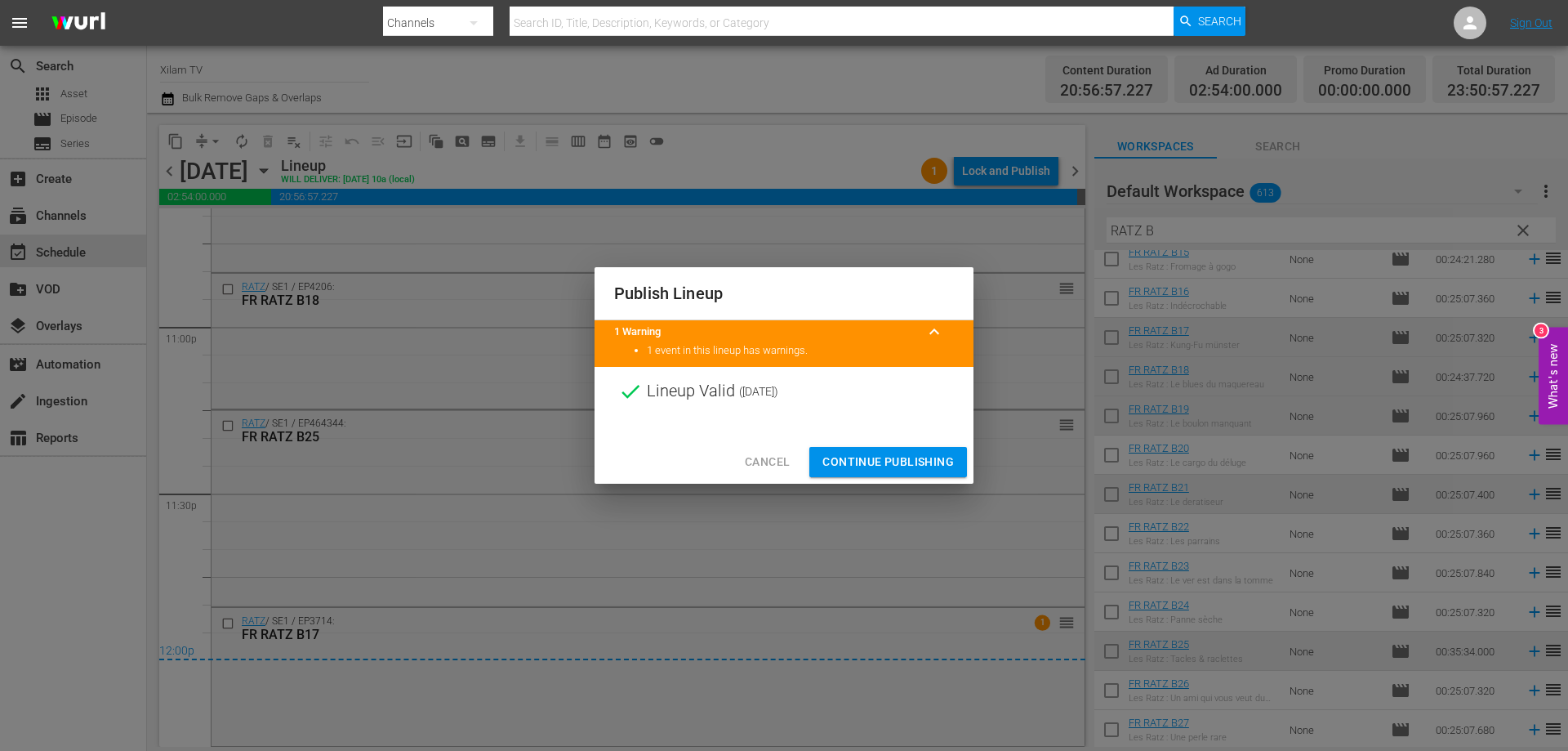
click at [900, 443] on div "Cancel Continue Publishing" at bounding box center [784, 462] width 379 height 43
click at [900, 444] on div "Cancel Continue Publishing" at bounding box center [784, 462] width 379 height 43
click at [900, 449] on button "Continue Publishing" at bounding box center [888, 462] width 158 height 30
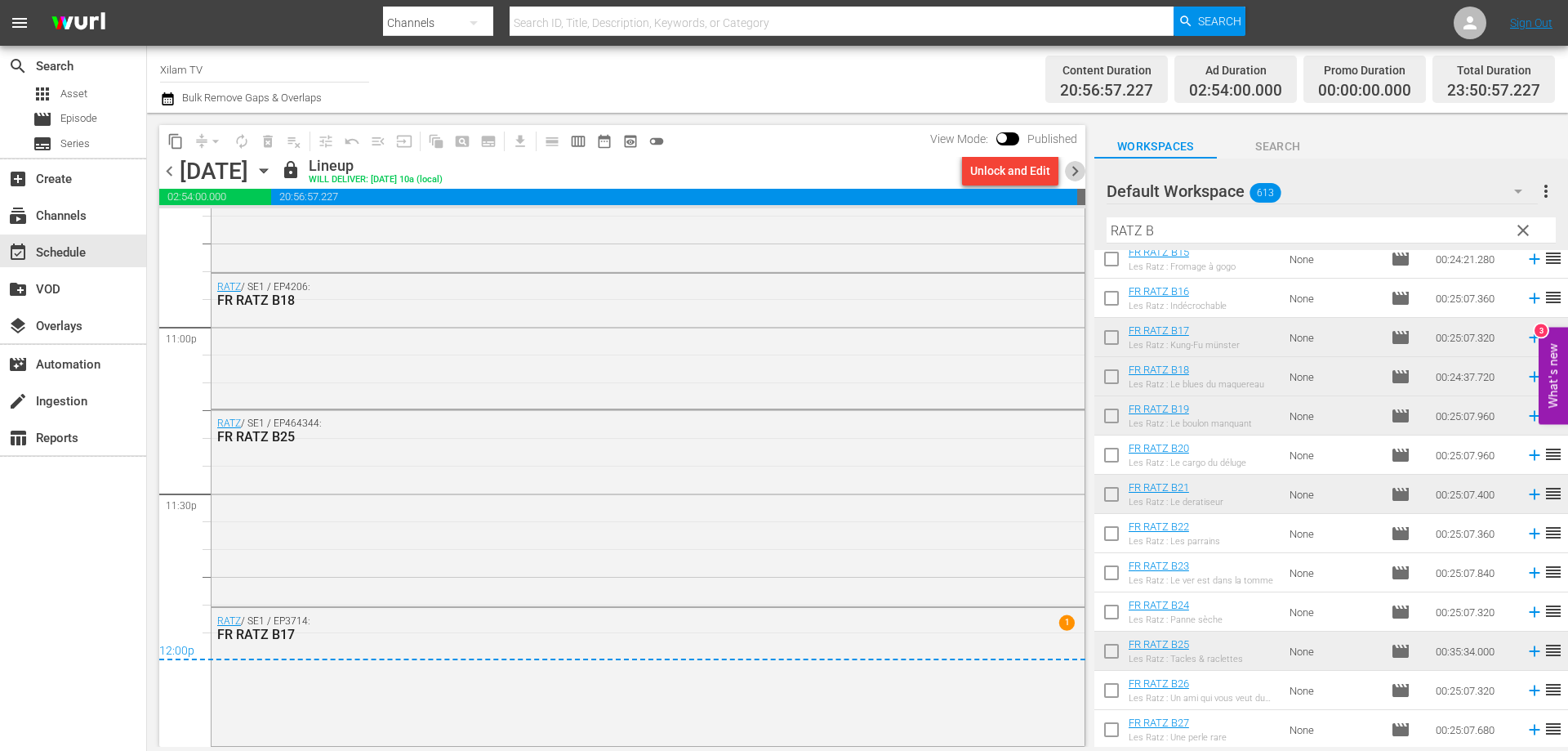
click at [1071, 170] on span "chevron_right" at bounding box center [1076, 171] width 21 height 21
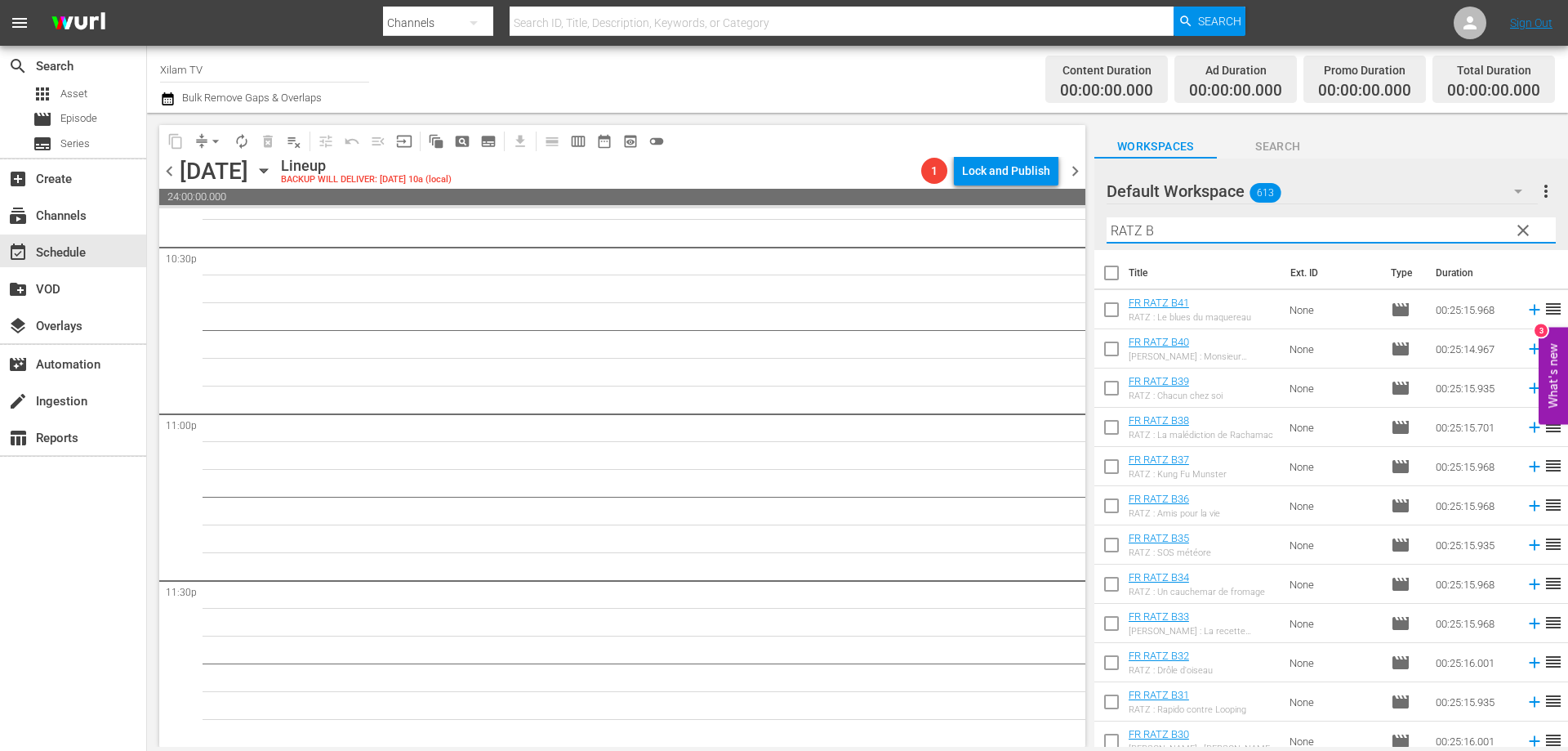
drag, startPoint x: 1145, startPoint y: 234, endPoint x: 1130, endPoint y: 230, distance: 15.5
click at [1130, 230] on input "RATZ B" at bounding box center [1331, 230] width 450 height 26
click at [1180, 238] on input "RAHAN B" at bounding box center [1331, 230] width 450 height 26
type input "RAHAN B"
click at [1171, 229] on input "RAHAN B" at bounding box center [1331, 230] width 450 height 26
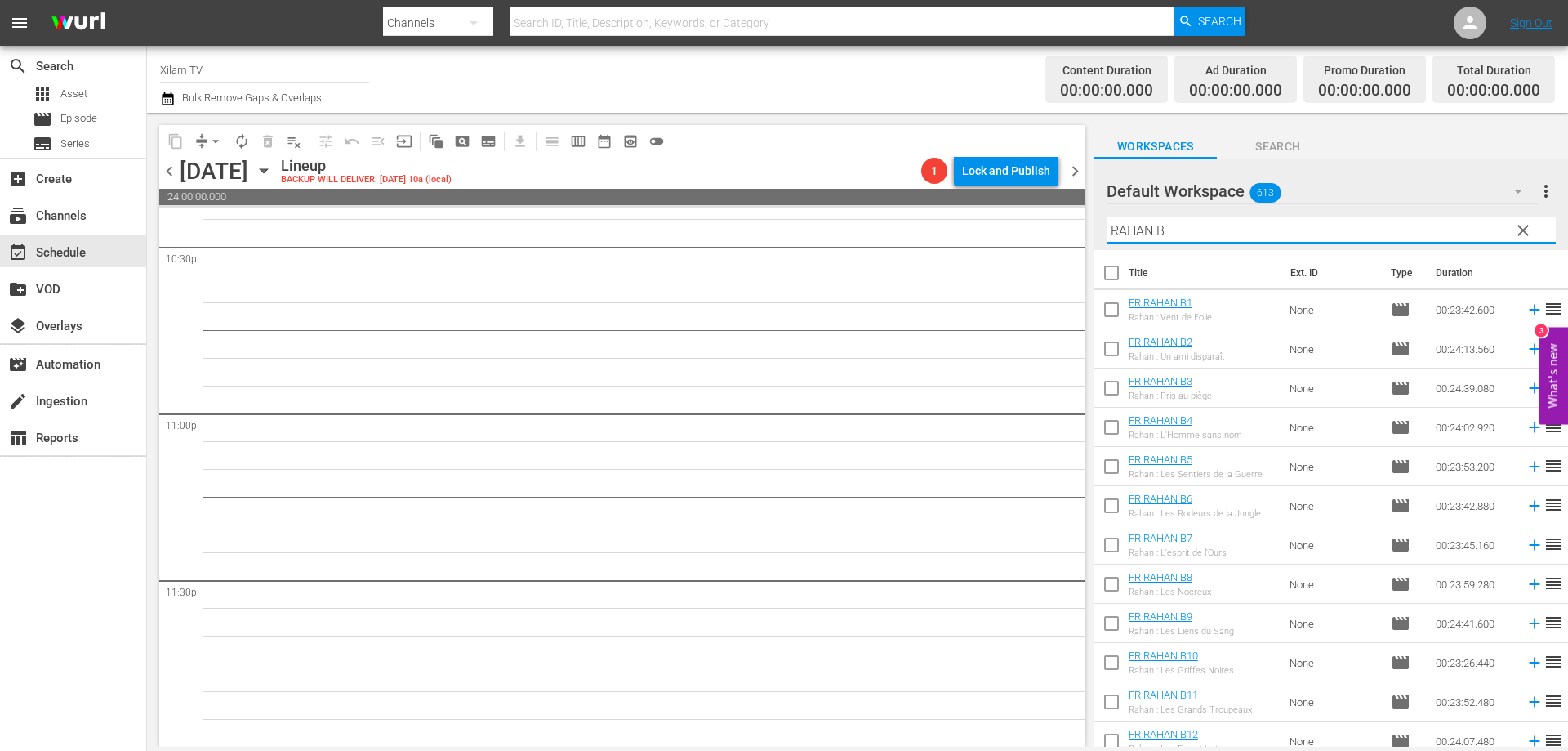
click at [1115, 432] on input "checkbox" at bounding box center [1112, 430] width 35 height 35
checkbox input "true"
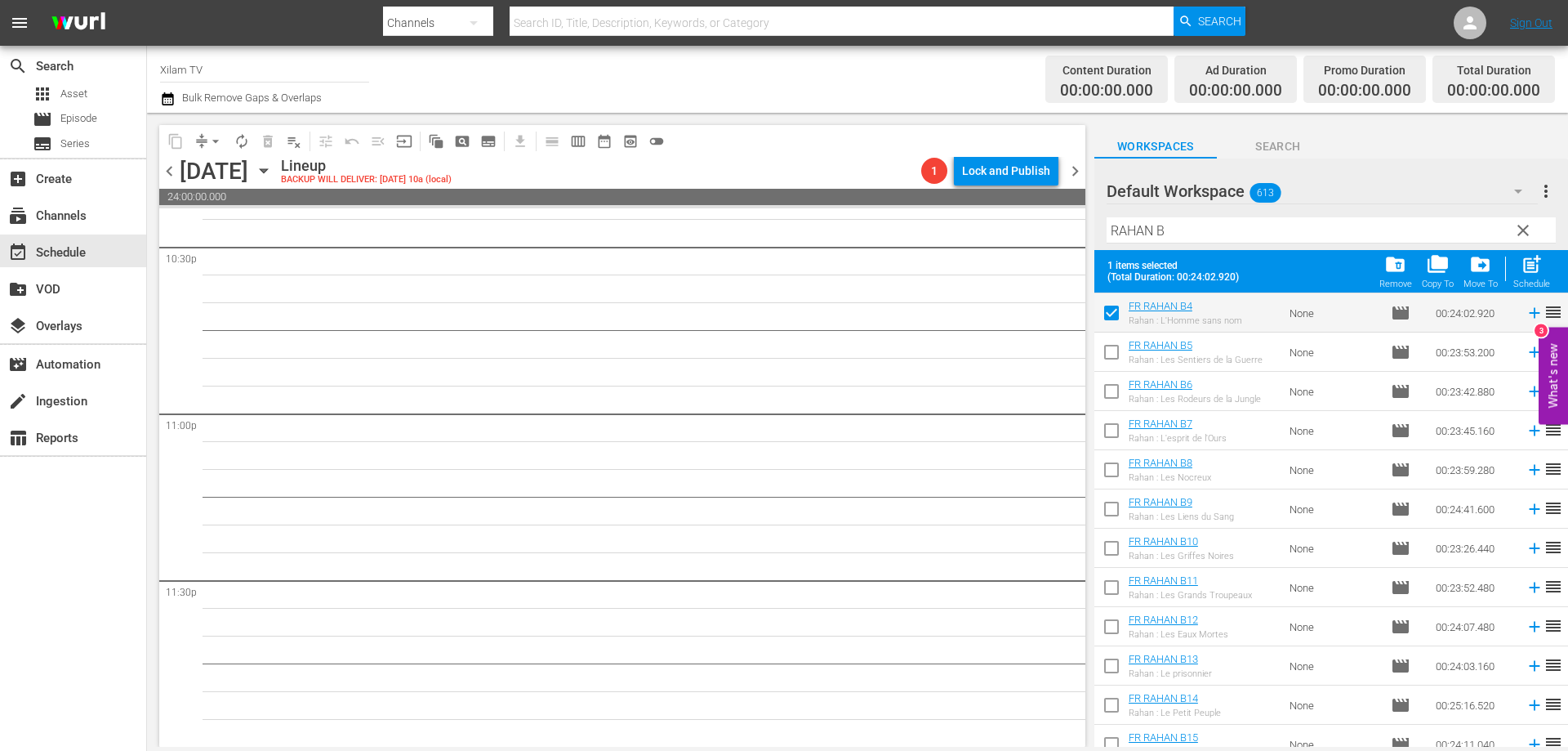
scroll to position [163, 0]
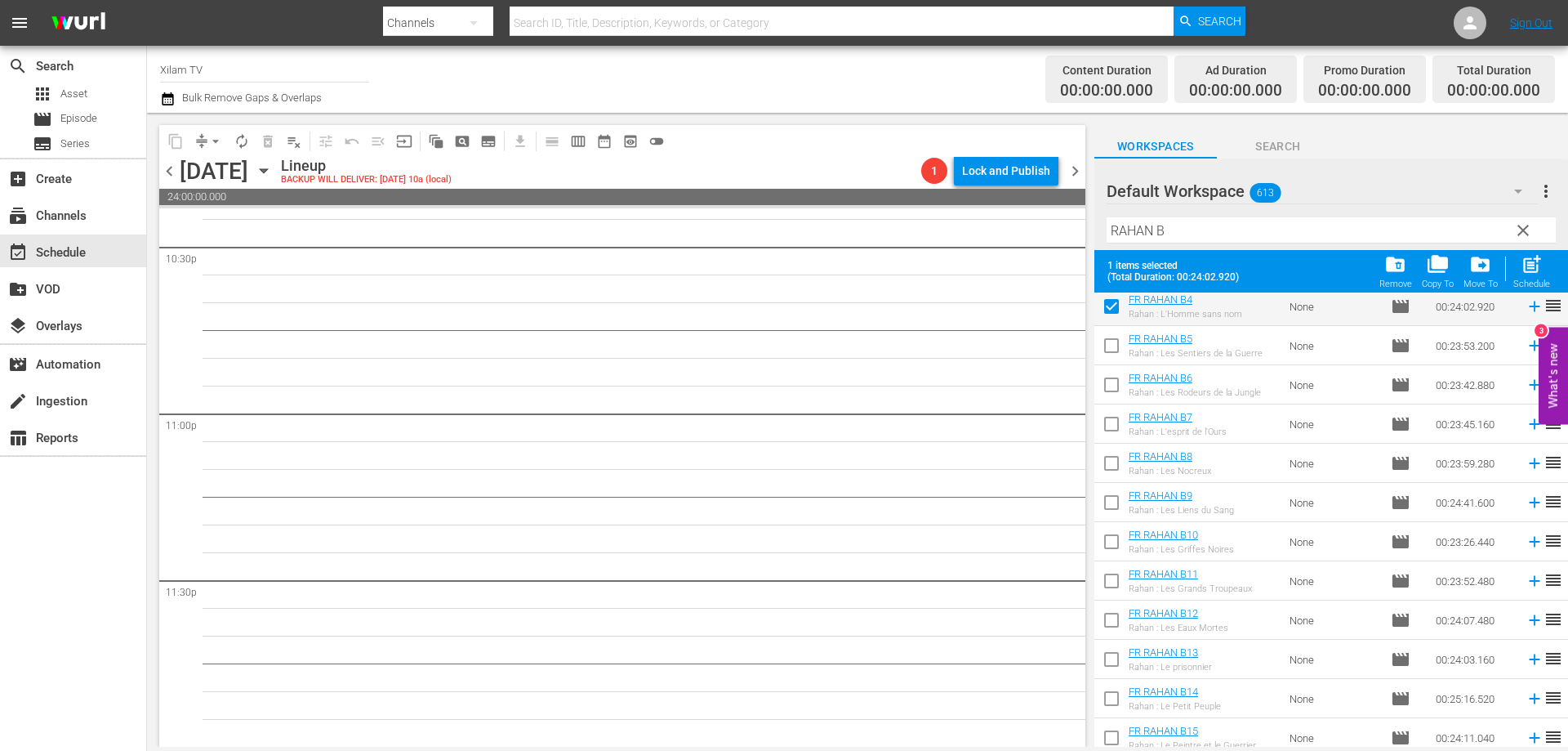
click at [1114, 702] on input "checkbox" at bounding box center [1112, 701] width 35 height 35
checkbox input "true"
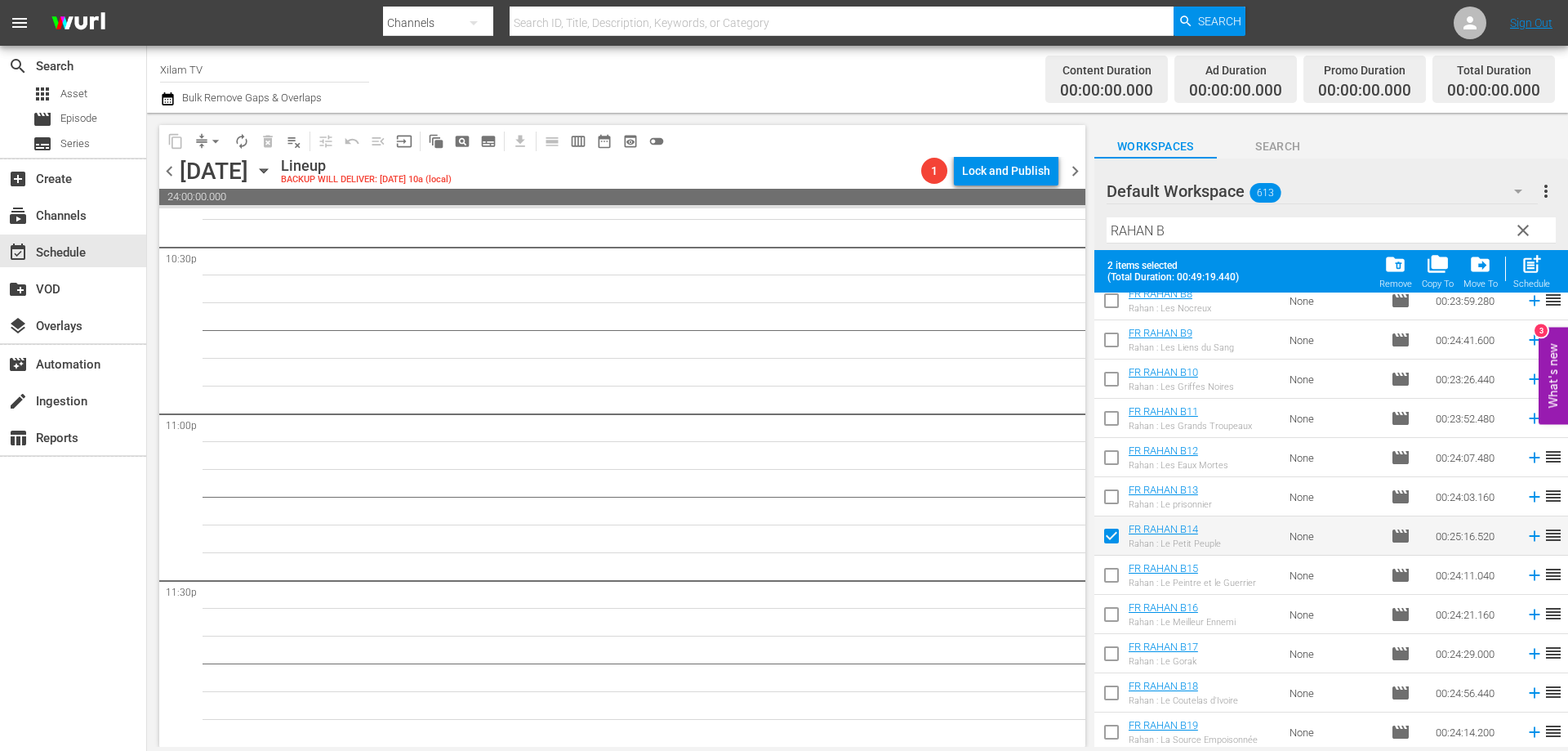
scroll to position [327, 0]
click at [1115, 654] on input "checkbox" at bounding box center [1112, 655] width 35 height 35
checkbox input "true"
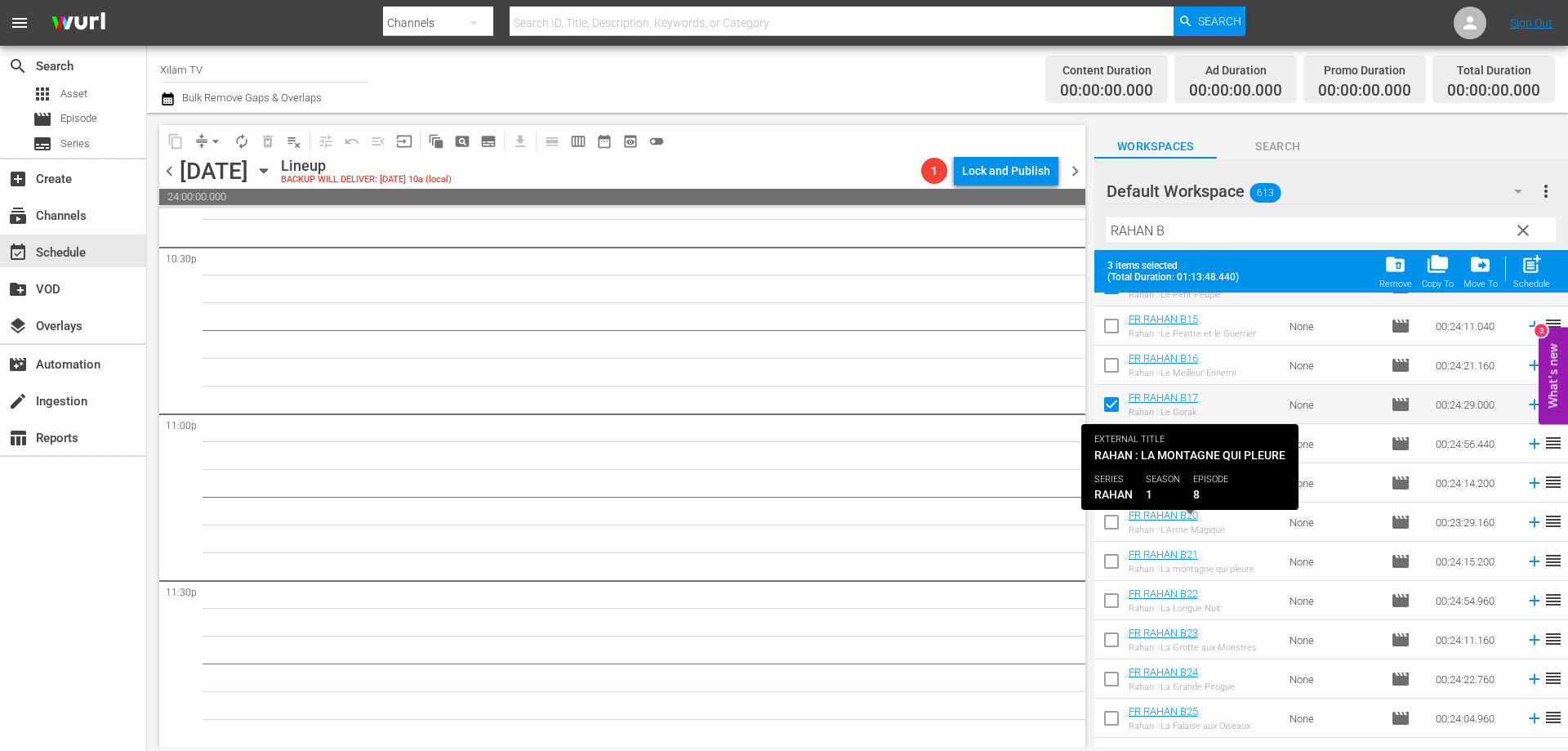
scroll to position [603, 0]
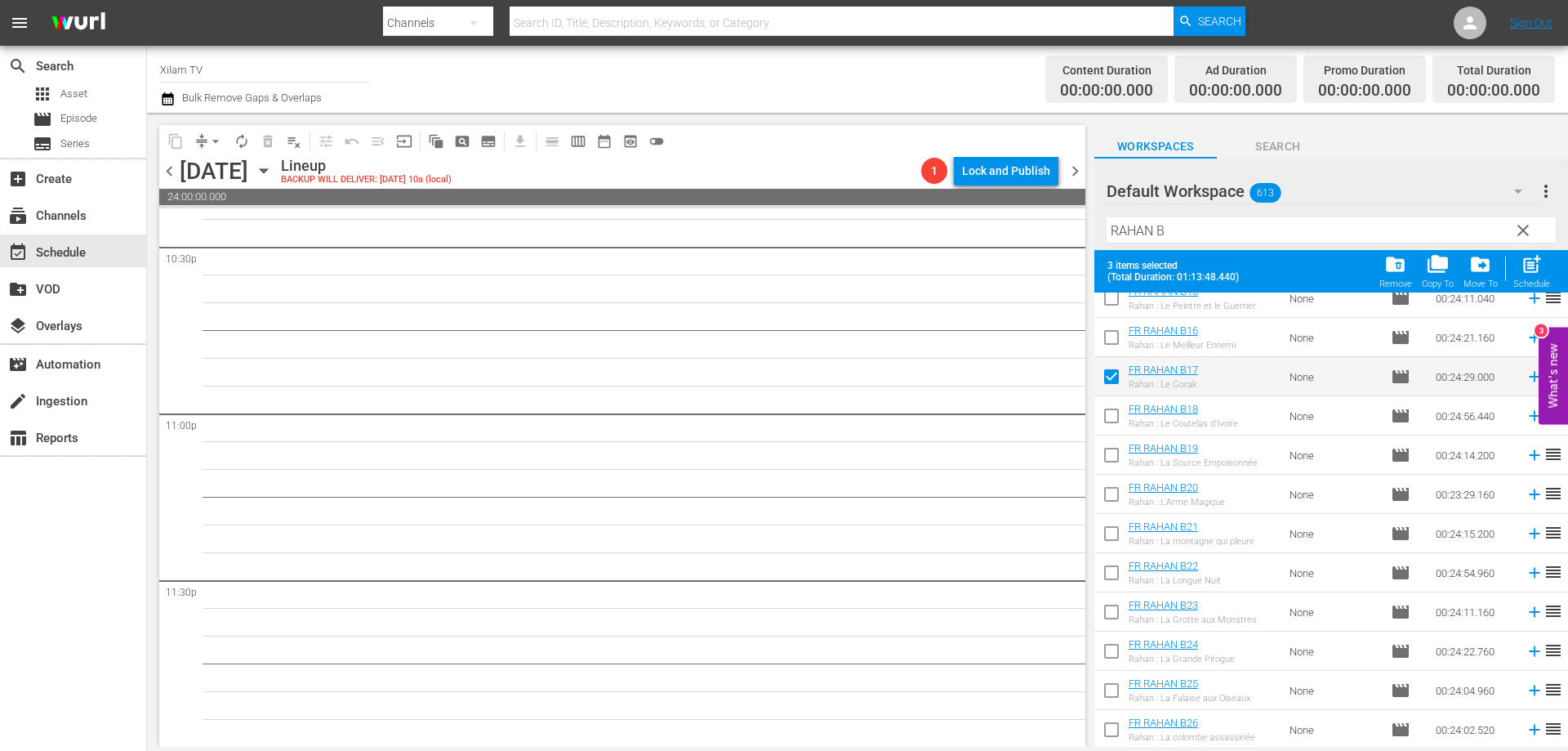
click at [1112, 576] on input "checkbox" at bounding box center [1112, 575] width 35 height 35
checkbox input "true"
click at [1529, 270] on span "post_add" at bounding box center [1531, 264] width 22 height 22
checkbox input "false"
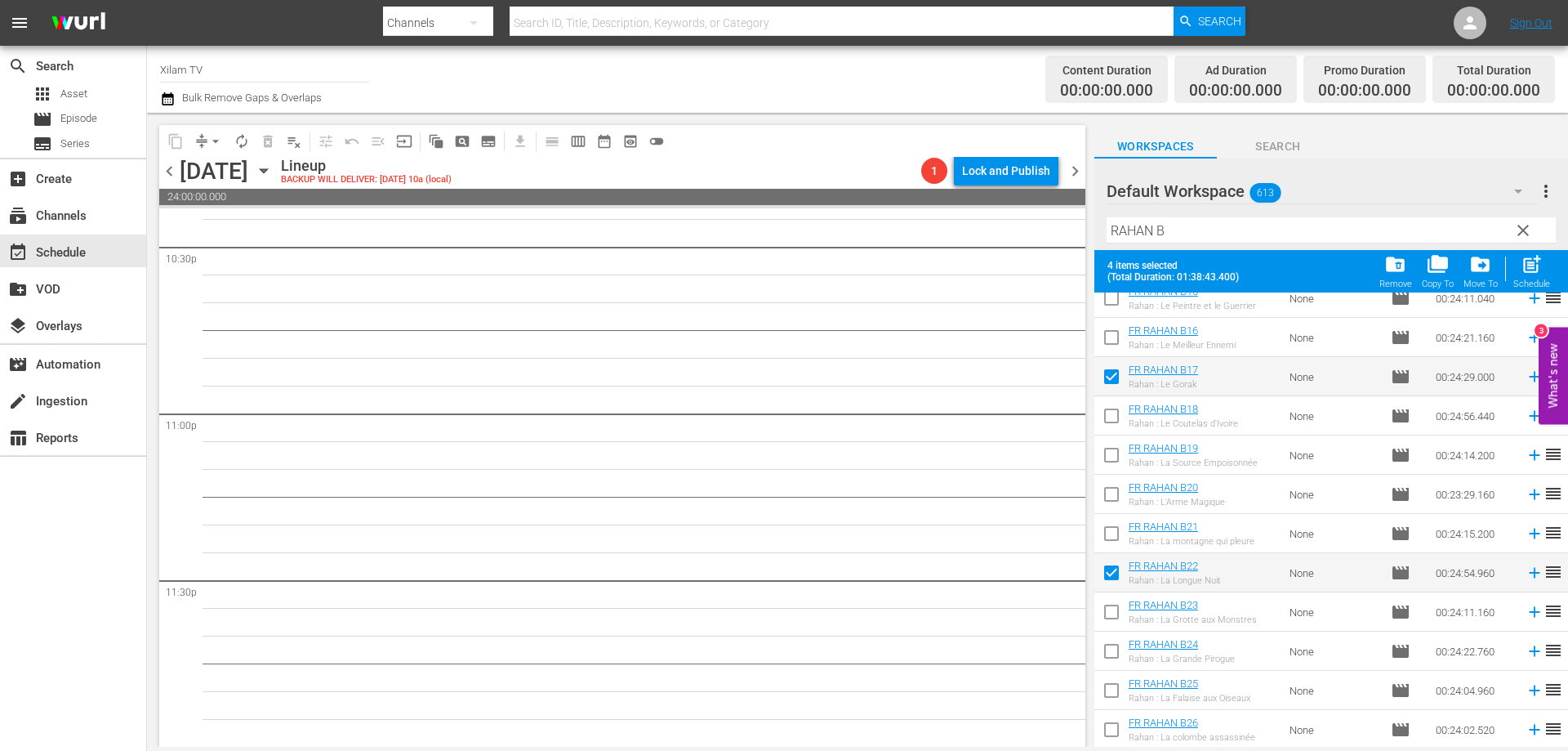
checkbox input "false"
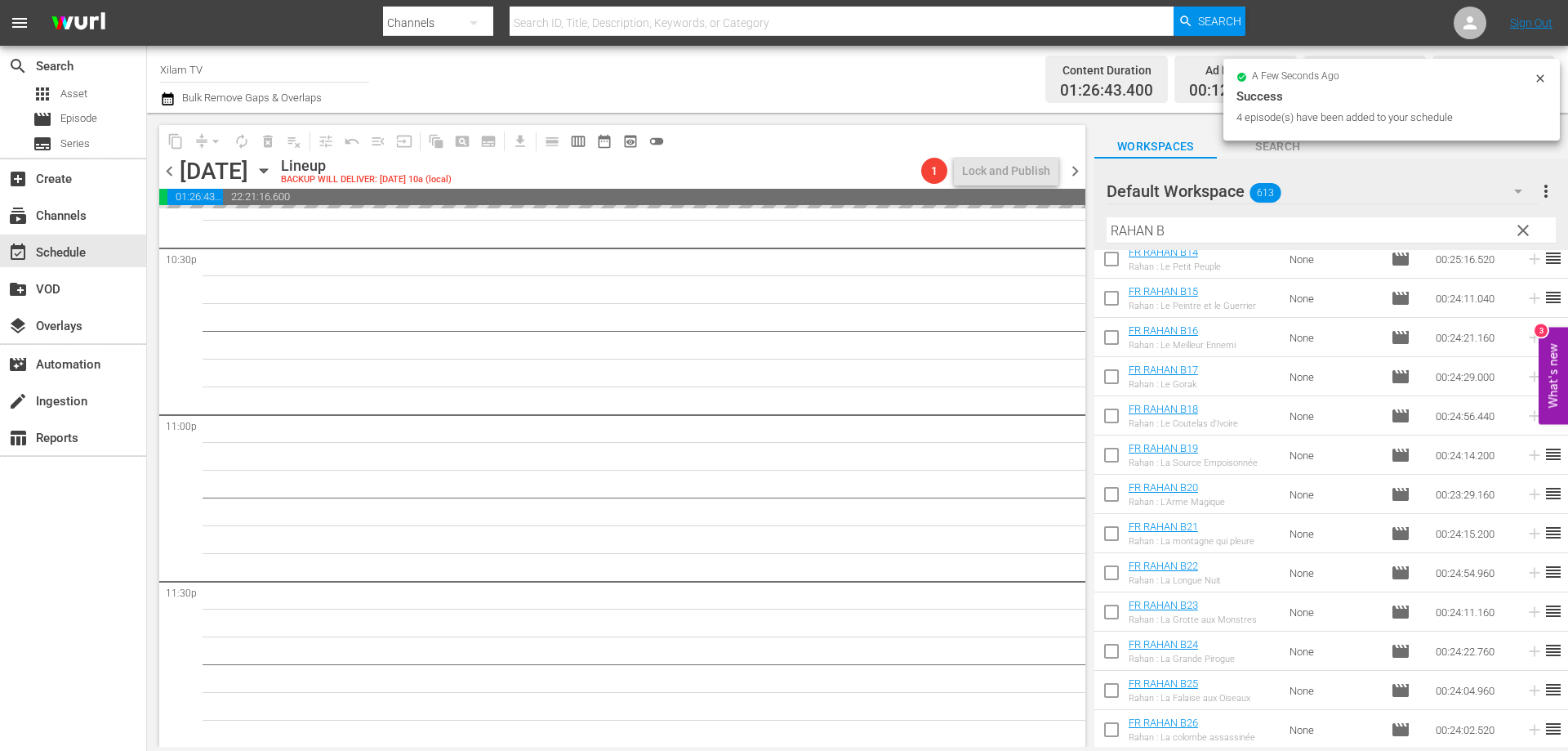
scroll to position [7459, 0]
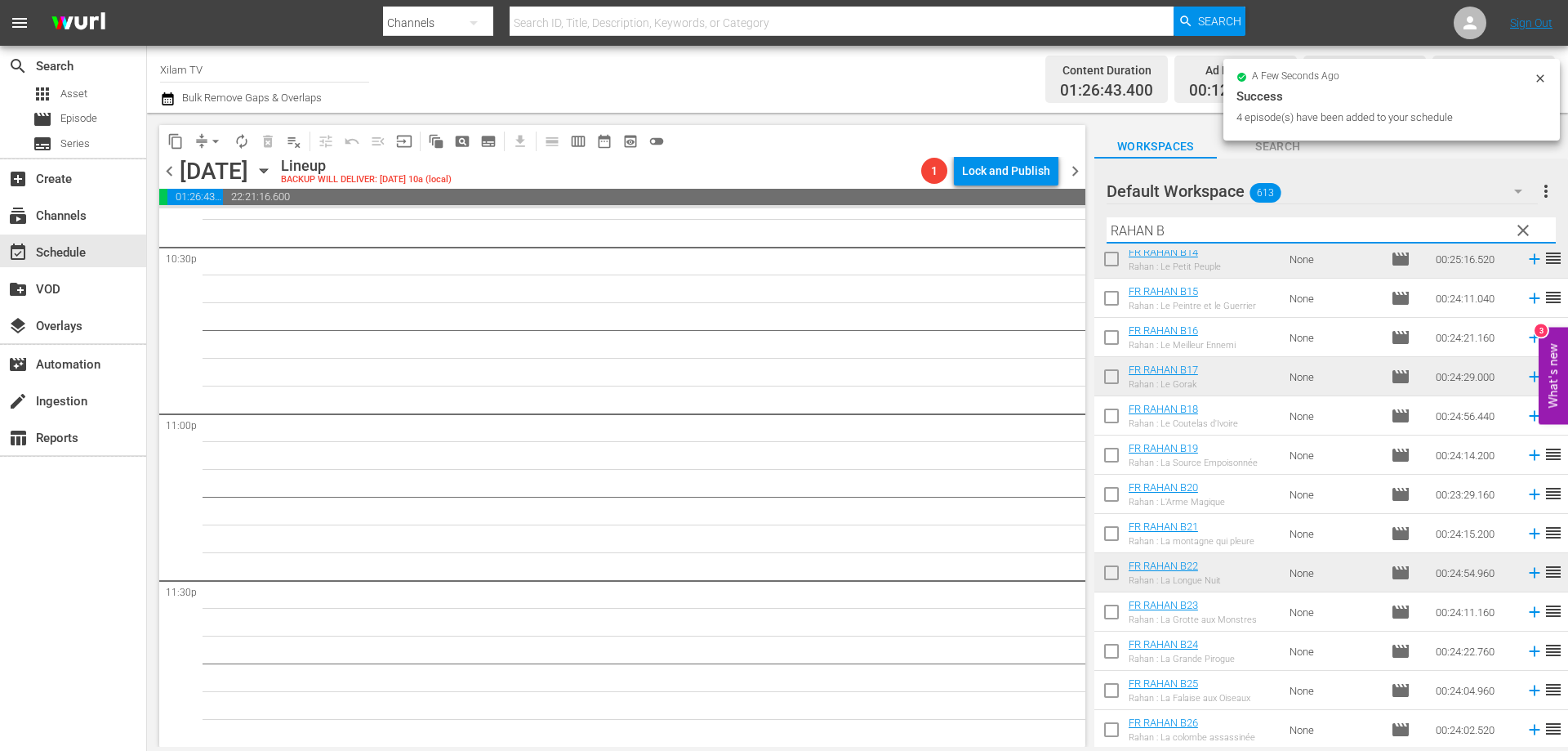
drag, startPoint x: 1153, startPoint y: 230, endPoint x: 1094, endPoint y: 228, distance: 59.0
click at [1095, 228] on div "Default Workspace 613 Default more_vert clear Filter by Title [PERSON_NAME]" at bounding box center [1331, 204] width 474 height 91
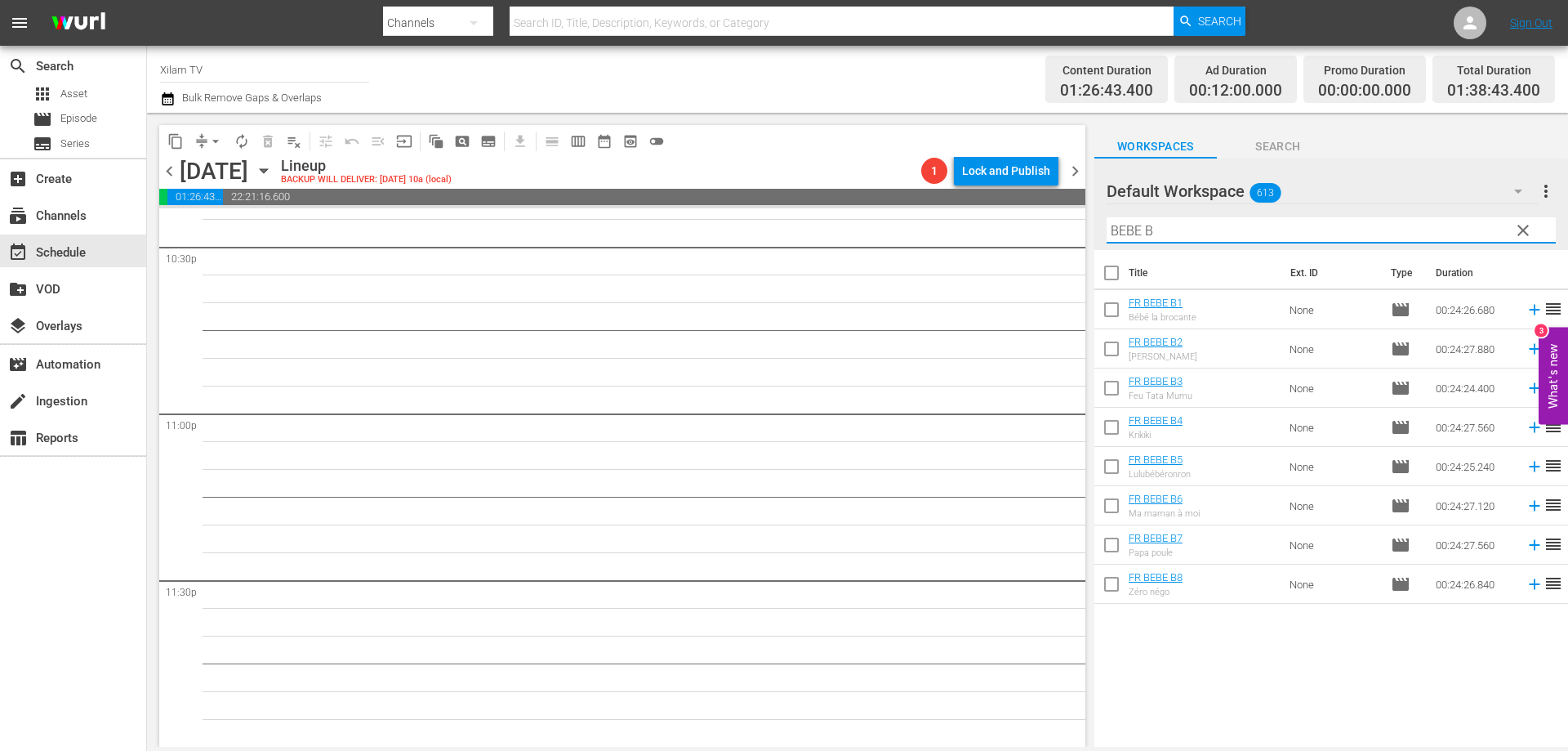
type input "BEBE B"
click at [1110, 387] on input "checkbox" at bounding box center [1112, 391] width 35 height 35
checkbox input "true"
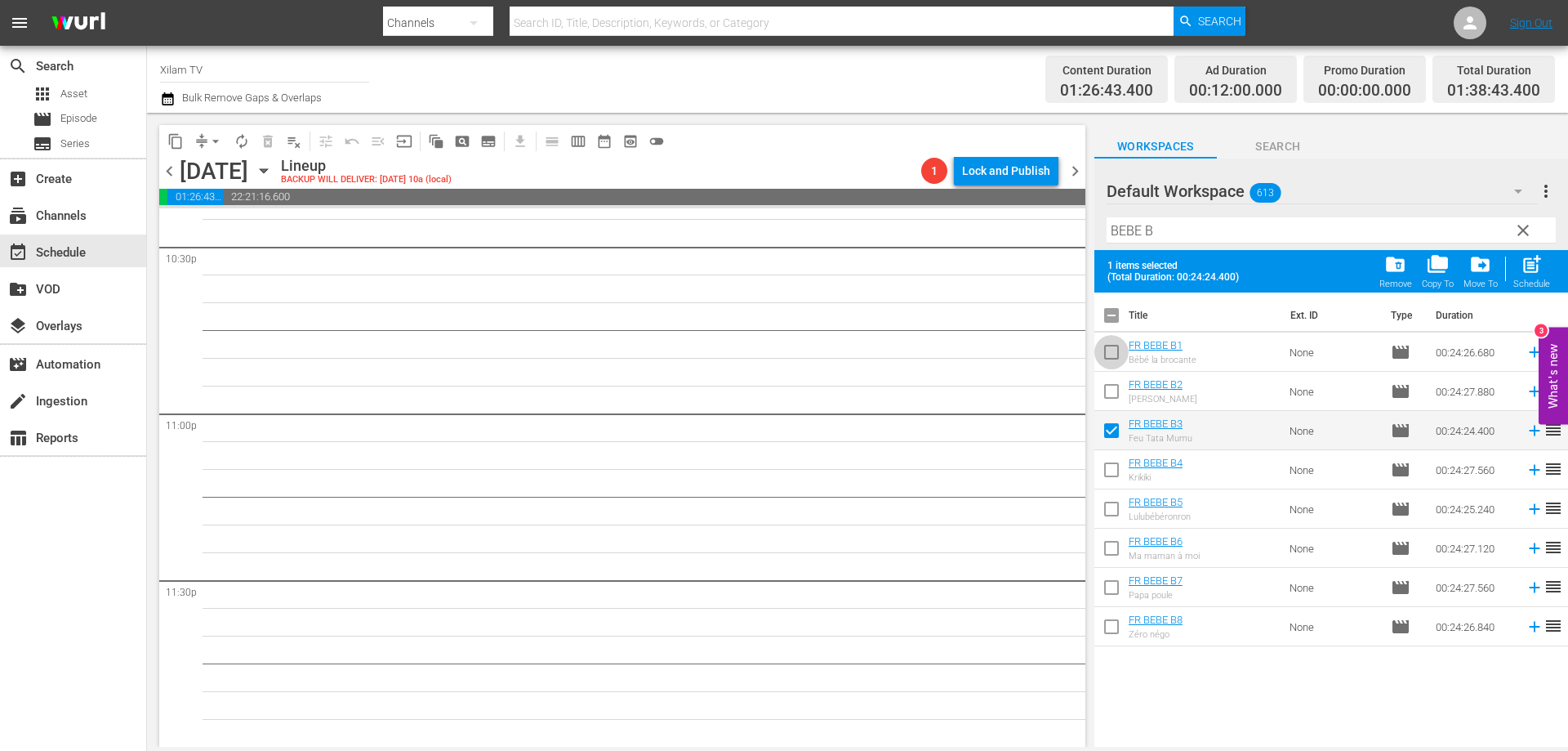
click at [1109, 345] on input "checkbox" at bounding box center [1112, 355] width 35 height 35
checkbox input "true"
click at [1113, 598] on input "checkbox" at bounding box center [1112, 590] width 35 height 35
checkbox input "true"
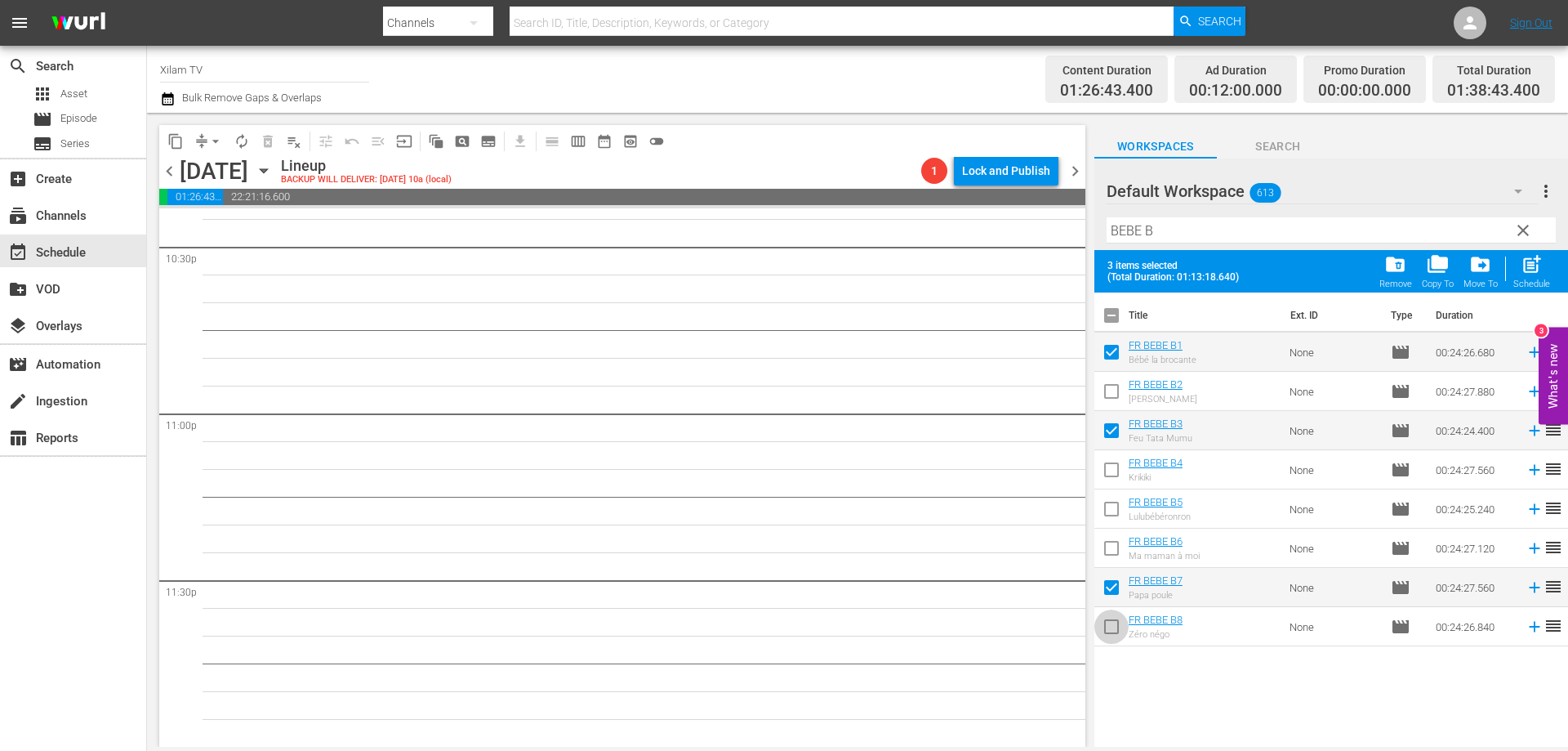
click at [1115, 630] on input "checkbox" at bounding box center [1112, 630] width 35 height 35
checkbox input "true"
click at [1544, 265] on div "post_add Schedule" at bounding box center [1531, 271] width 37 height 36
checkbox input "false"
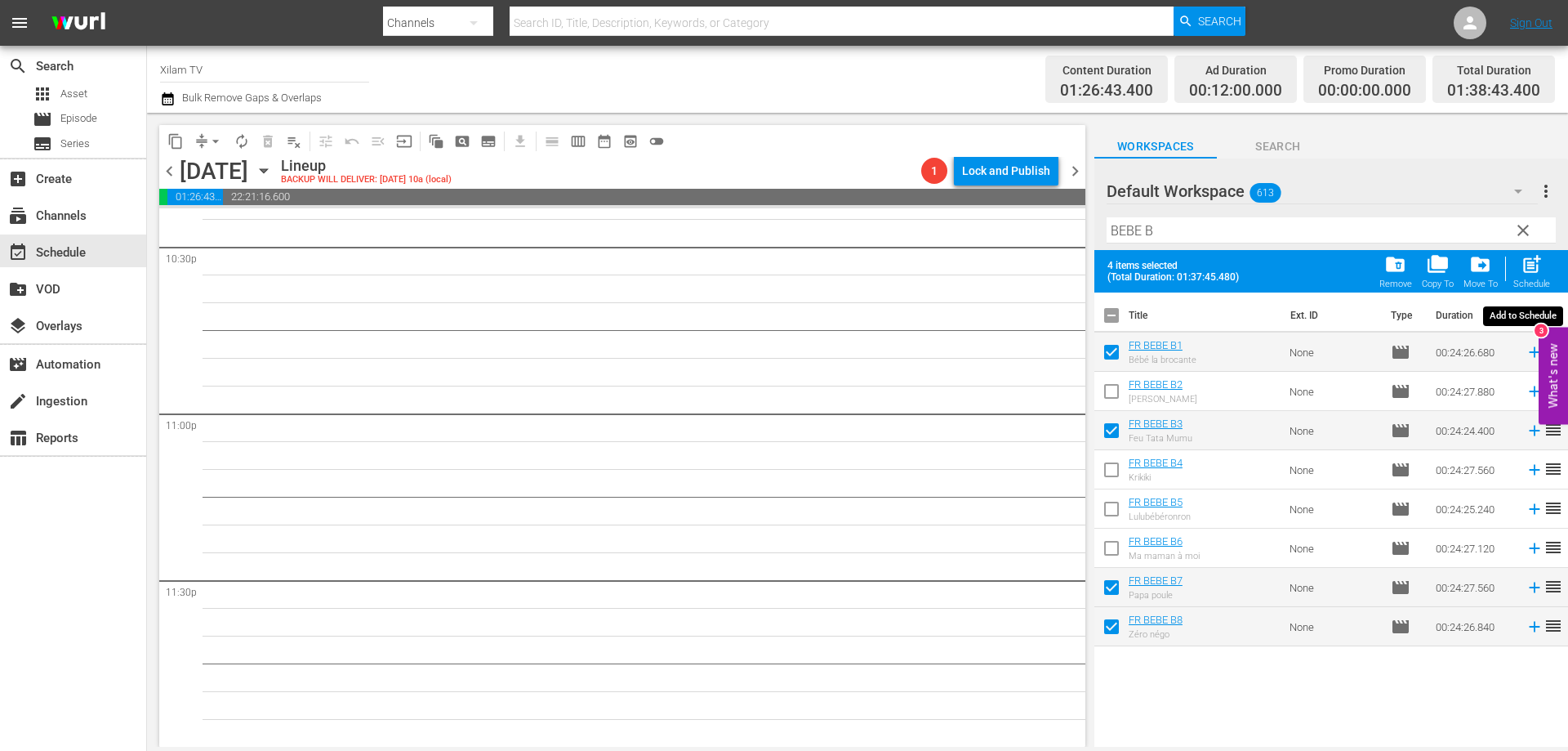
checkbox input "false"
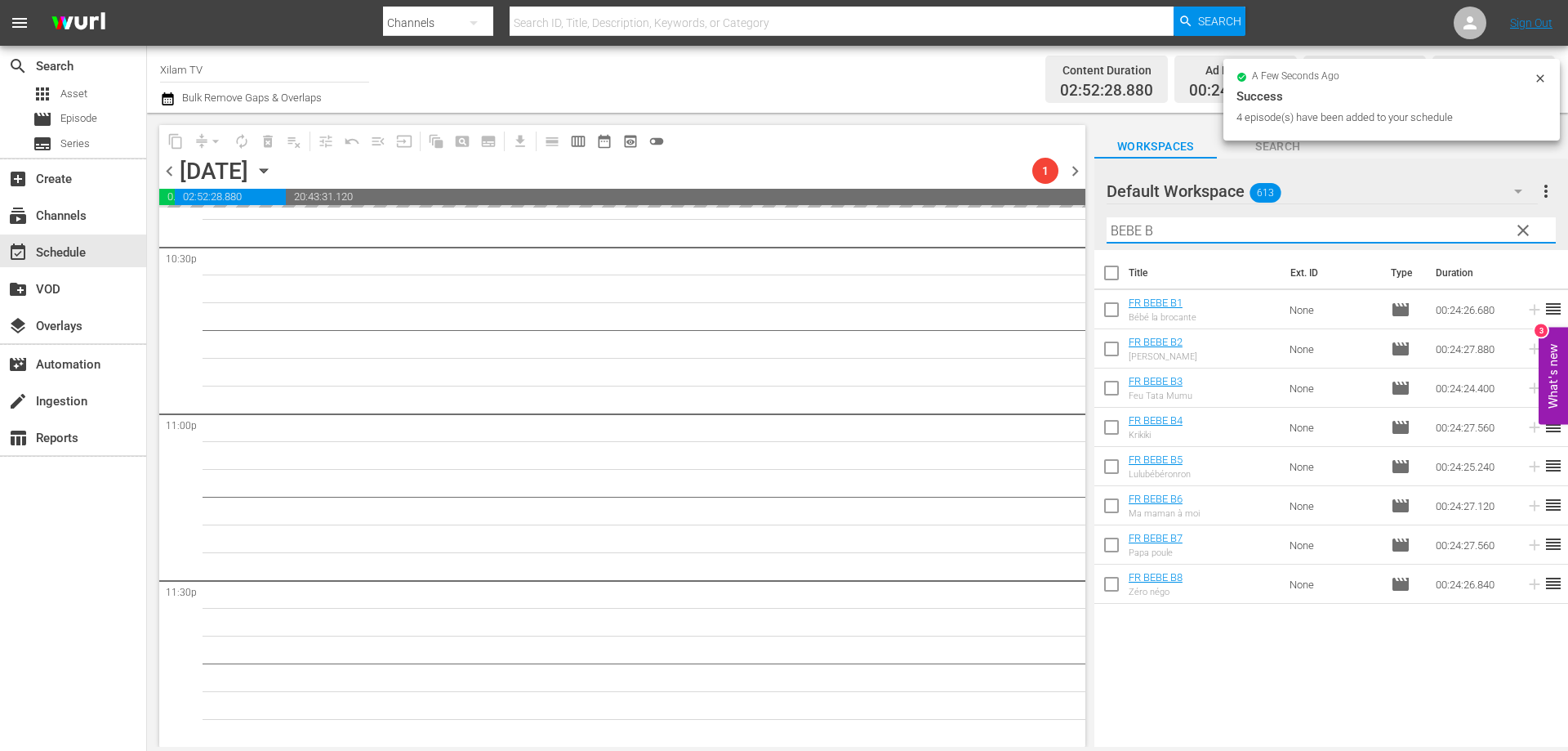
drag, startPoint x: 1134, startPoint y: 230, endPoint x: 1119, endPoint y: 230, distance: 15.0
click at [1119, 230] on input "BEBE B" at bounding box center [1331, 230] width 450 height 26
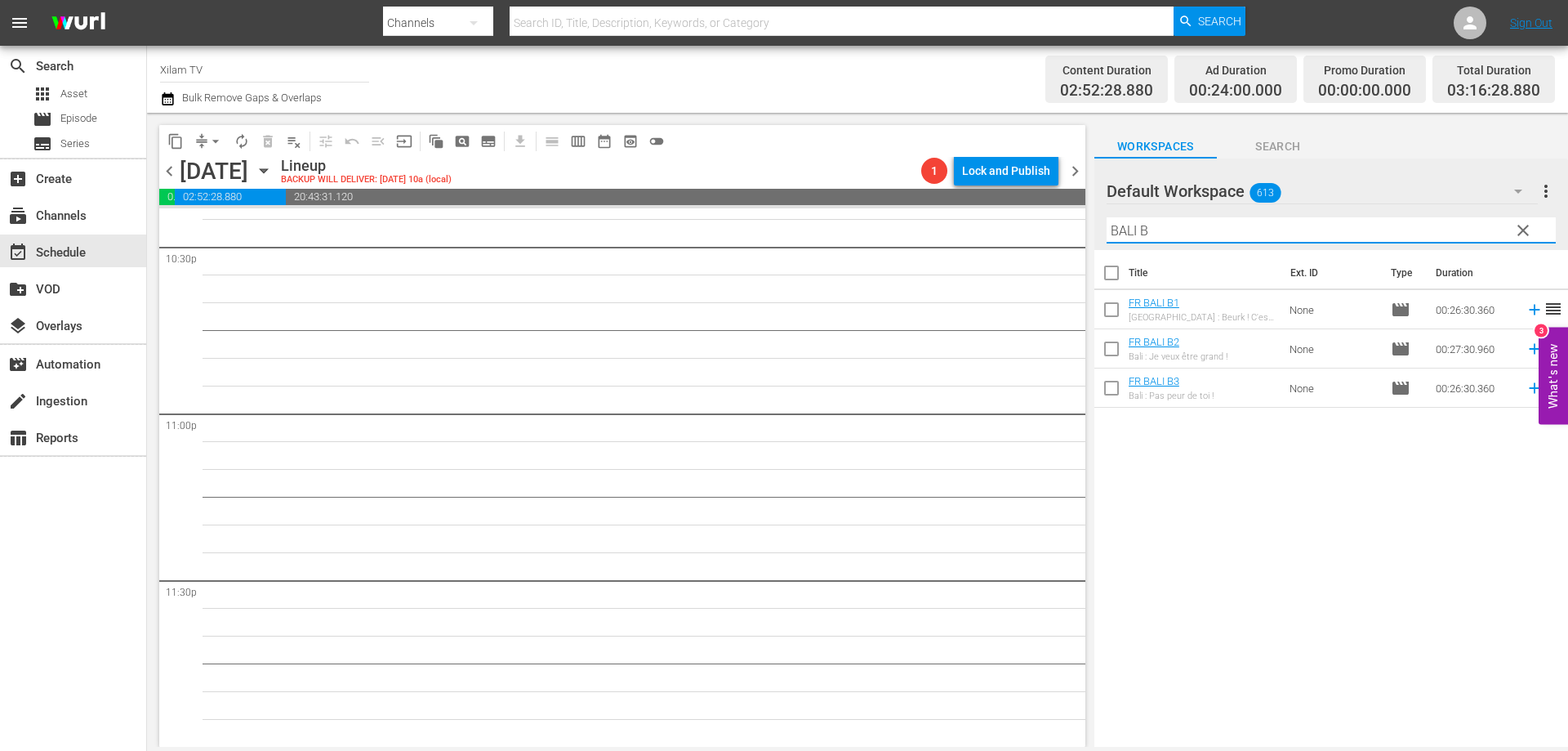
type input "BALI B"
click at [1116, 390] on input "checkbox" at bounding box center [1112, 391] width 35 height 35
checkbox input "true"
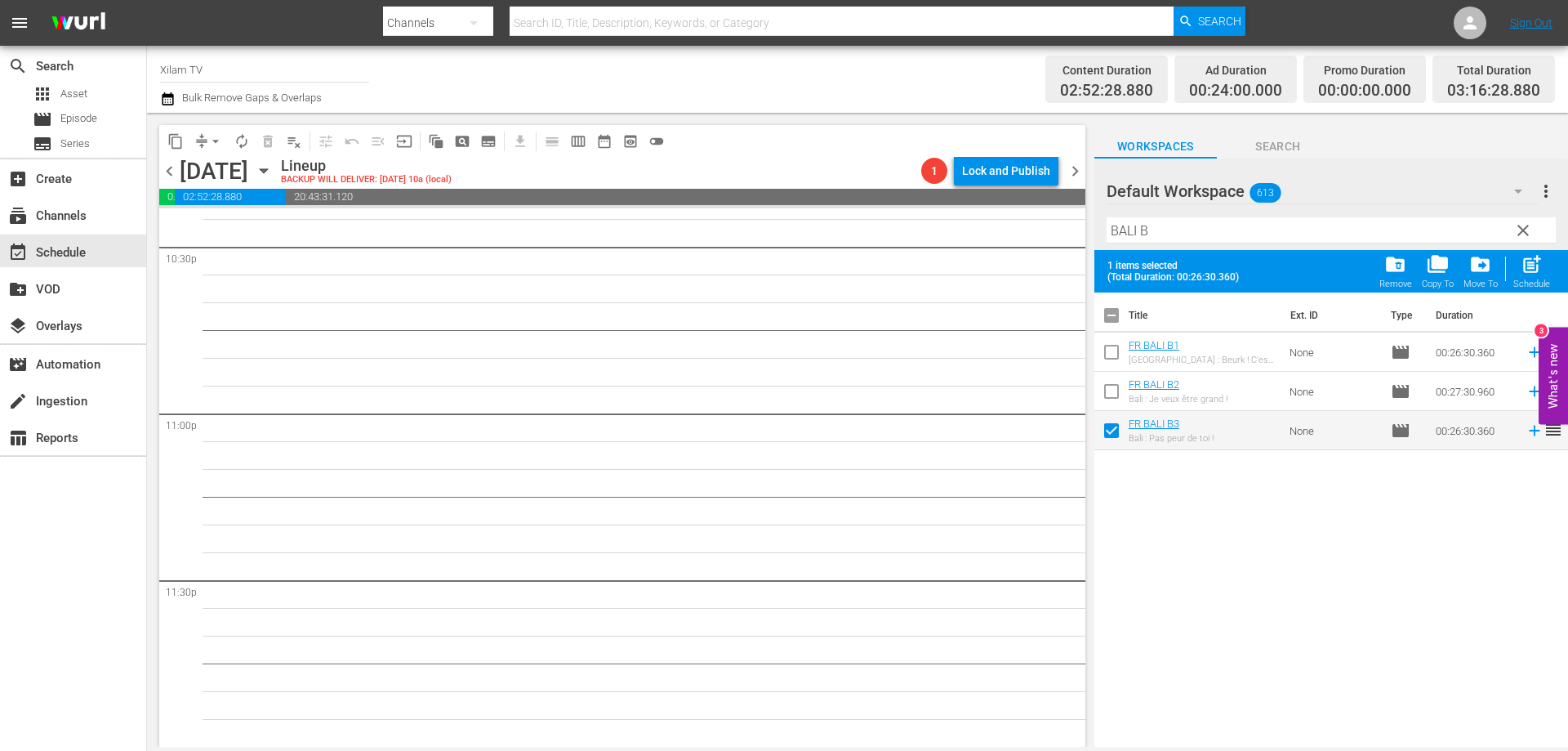
click at [1114, 355] on input "checkbox" at bounding box center [1112, 355] width 35 height 35
click at [1541, 271] on span "post_add" at bounding box center [1531, 264] width 22 height 22
checkbox input "false"
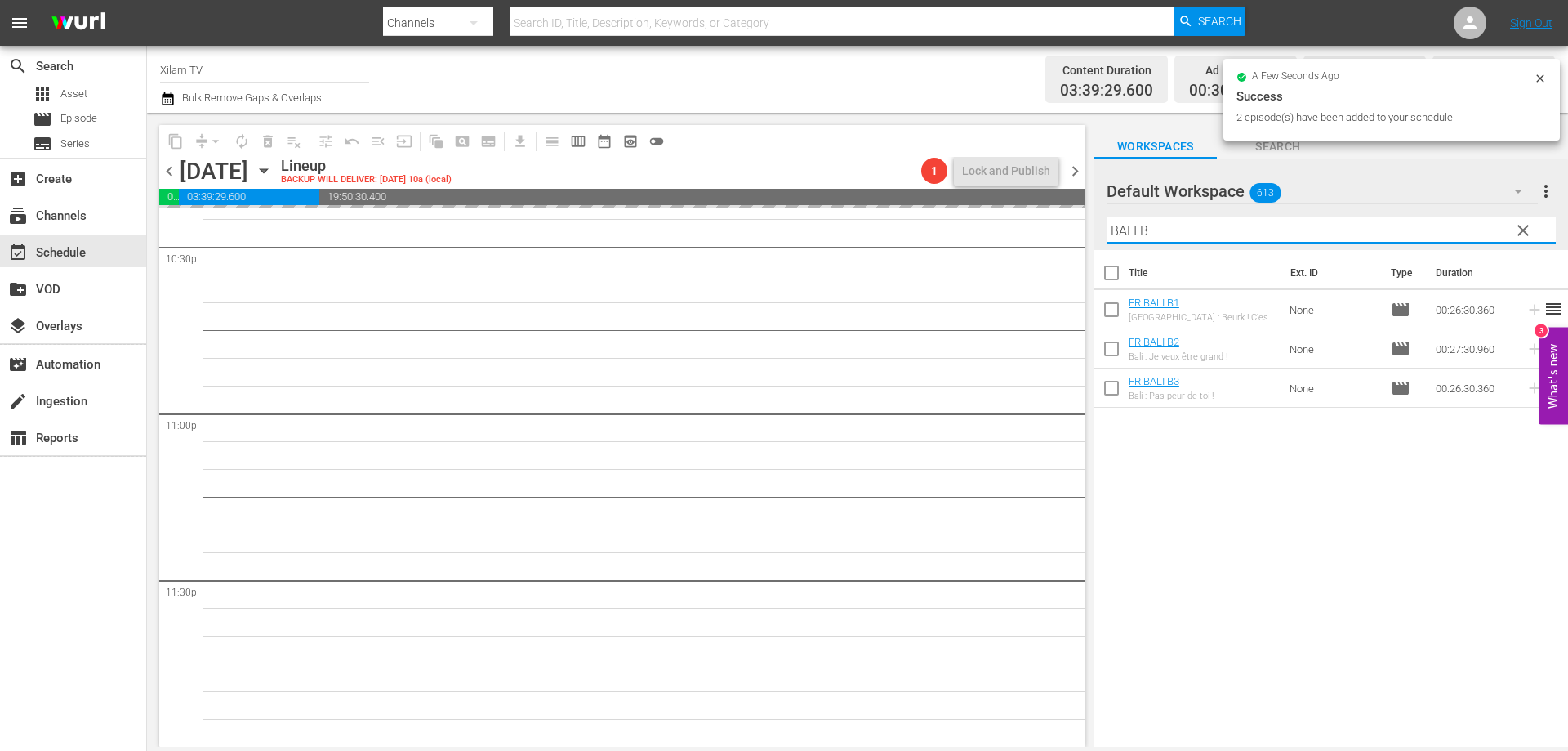
drag, startPoint x: 1134, startPoint y: 234, endPoint x: 1099, endPoint y: 232, distance: 35.1
click at [1099, 232] on div "Default Workspace 613 Default more_vert clear Filter by Title BALI B" at bounding box center [1331, 204] width 474 height 91
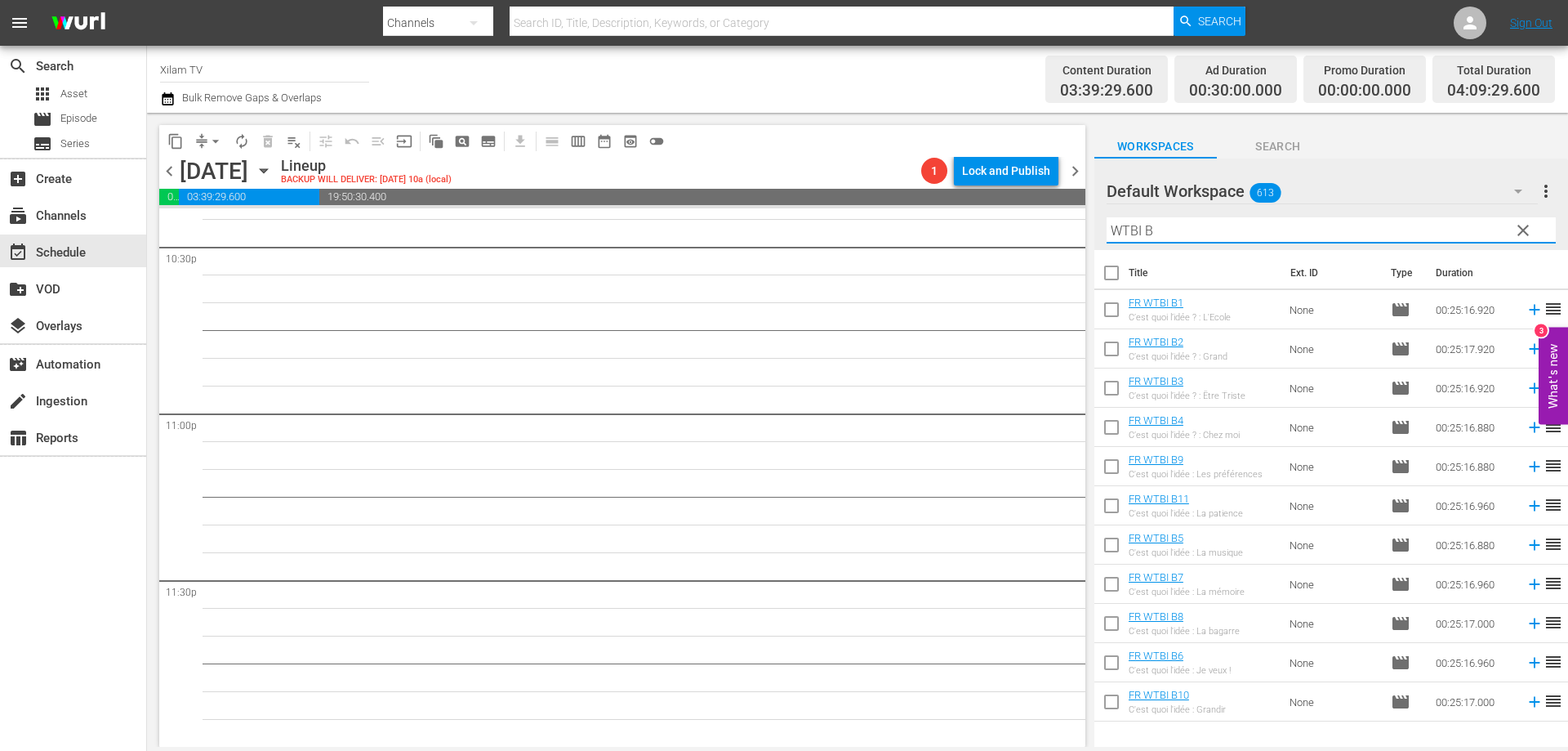
type input "WTBI B"
click at [1119, 625] on input "checkbox" at bounding box center [1112, 626] width 35 height 35
checkbox input "true"
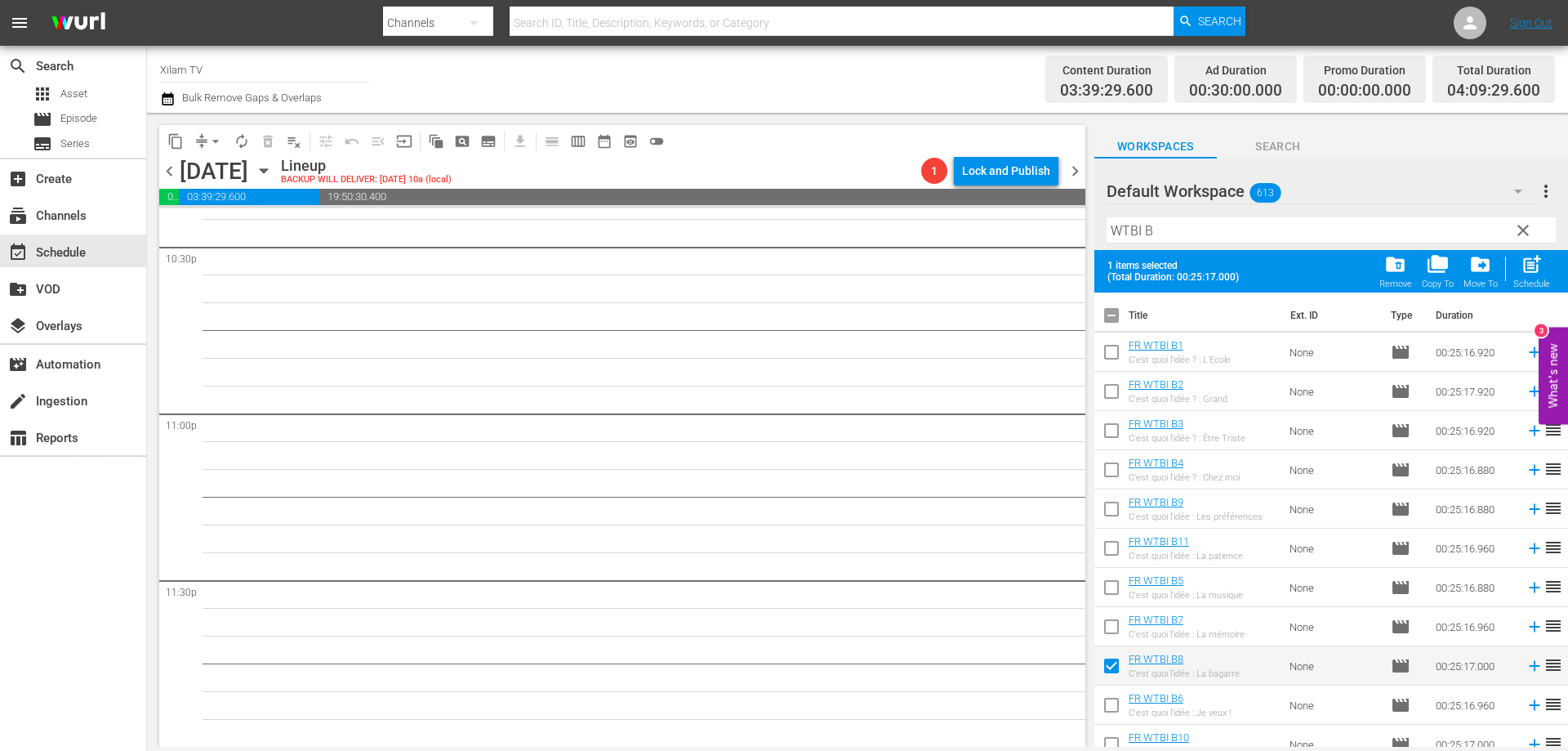
click at [1110, 588] on input "checkbox" at bounding box center [1112, 590] width 35 height 35
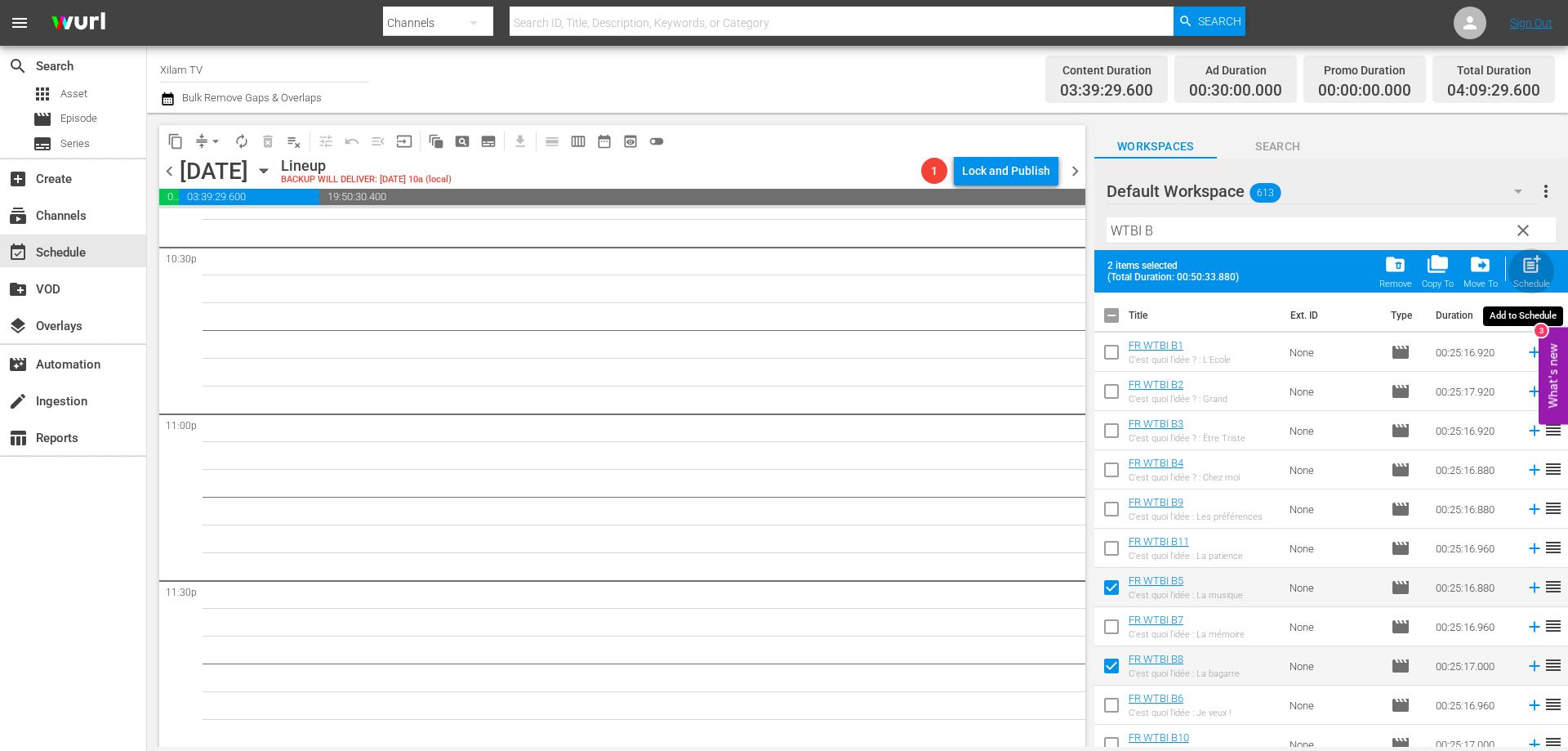
click at [1526, 265] on span "post_add" at bounding box center [1531, 264] width 22 height 22
checkbox input "false"
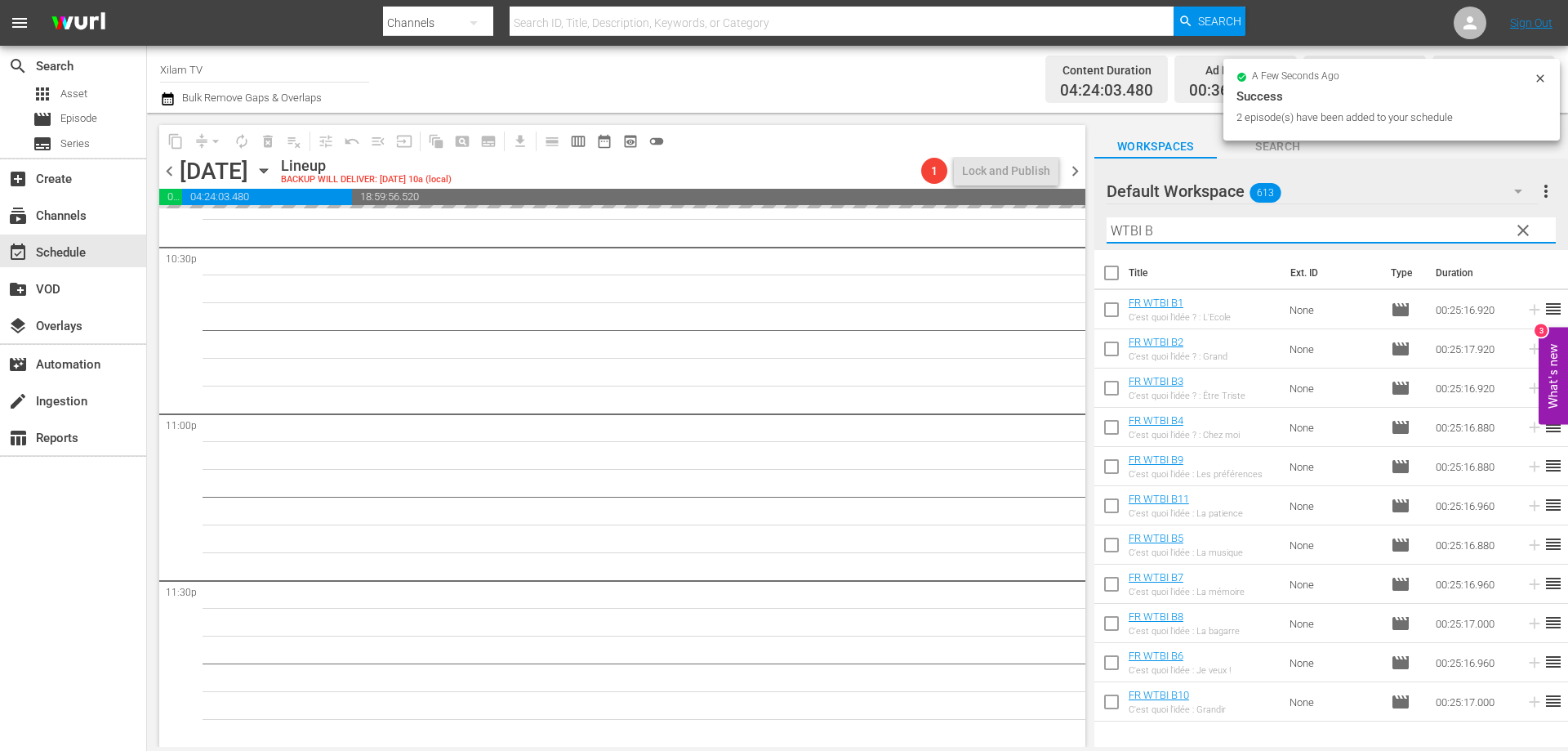
drag, startPoint x: 1143, startPoint y: 236, endPoint x: 1093, endPoint y: 233, distance: 50.1
click at [1093, 233] on div "content_copy compress arrow_drop_down autorenew_outlined delete_forever_outline…" at bounding box center [858, 429] width 1422 height 634
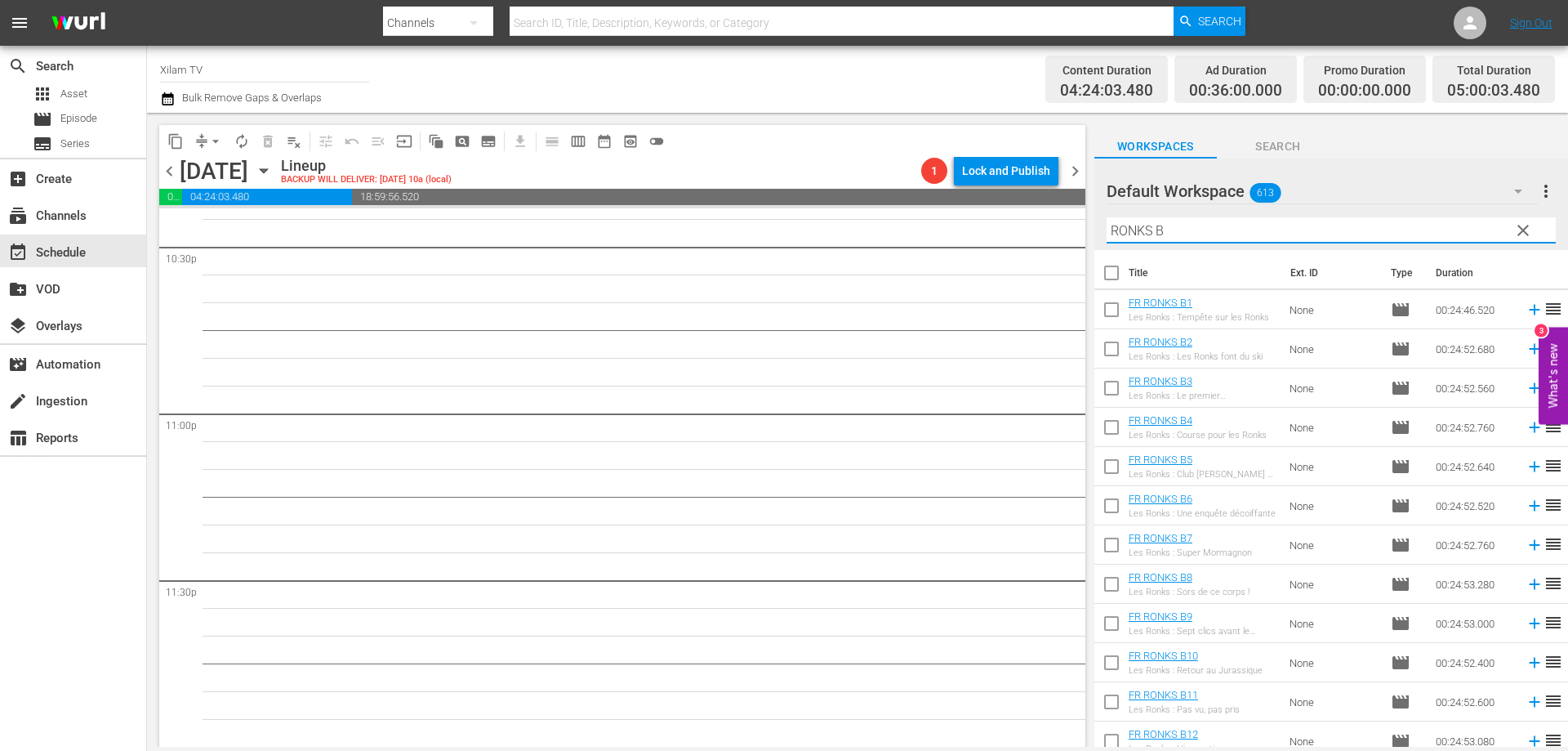
type input "RONKS B"
click at [1109, 547] on input "checkbox" at bounding box center [1112, 548] width 35 height 35
checkbox input "true"
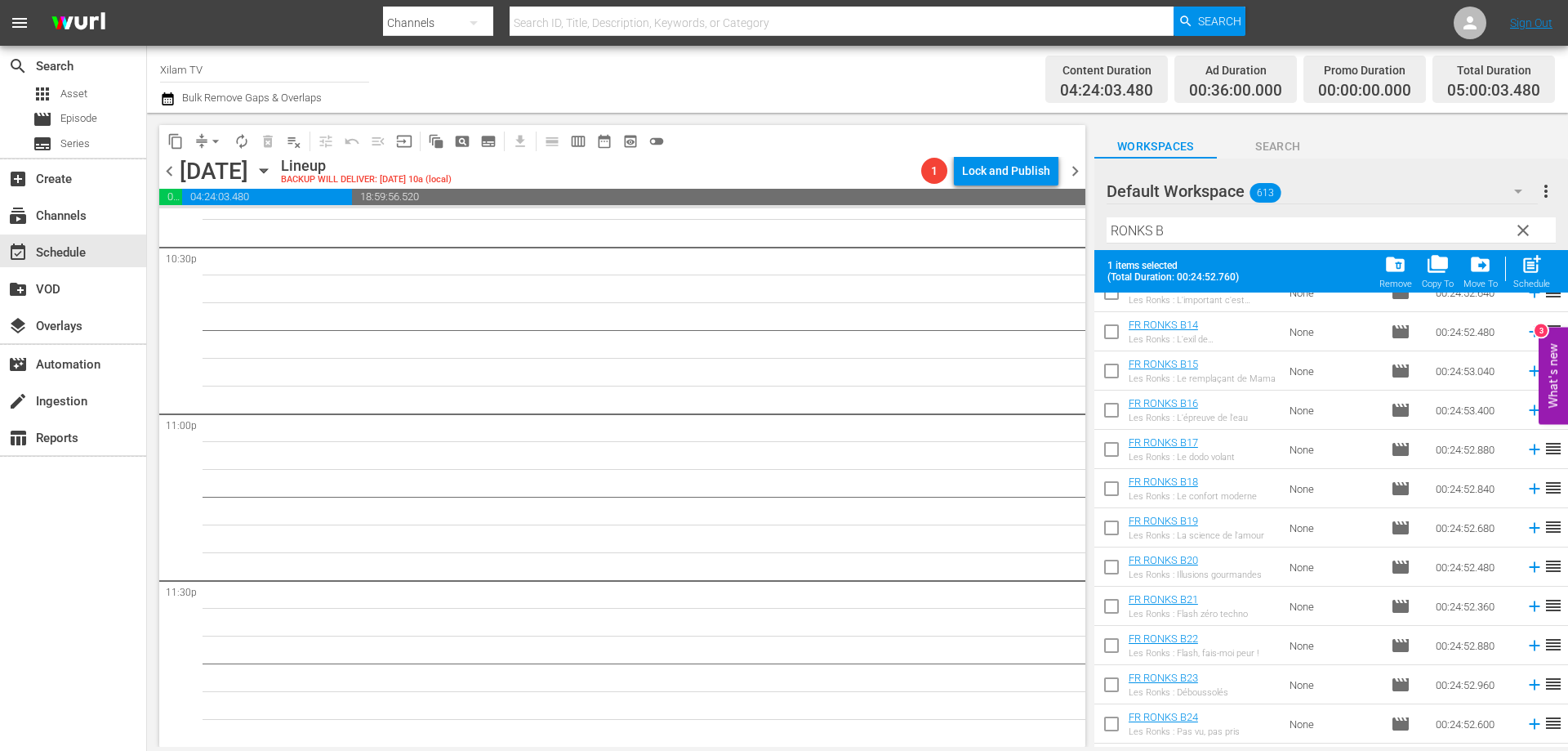
scroll to position [563, 0]
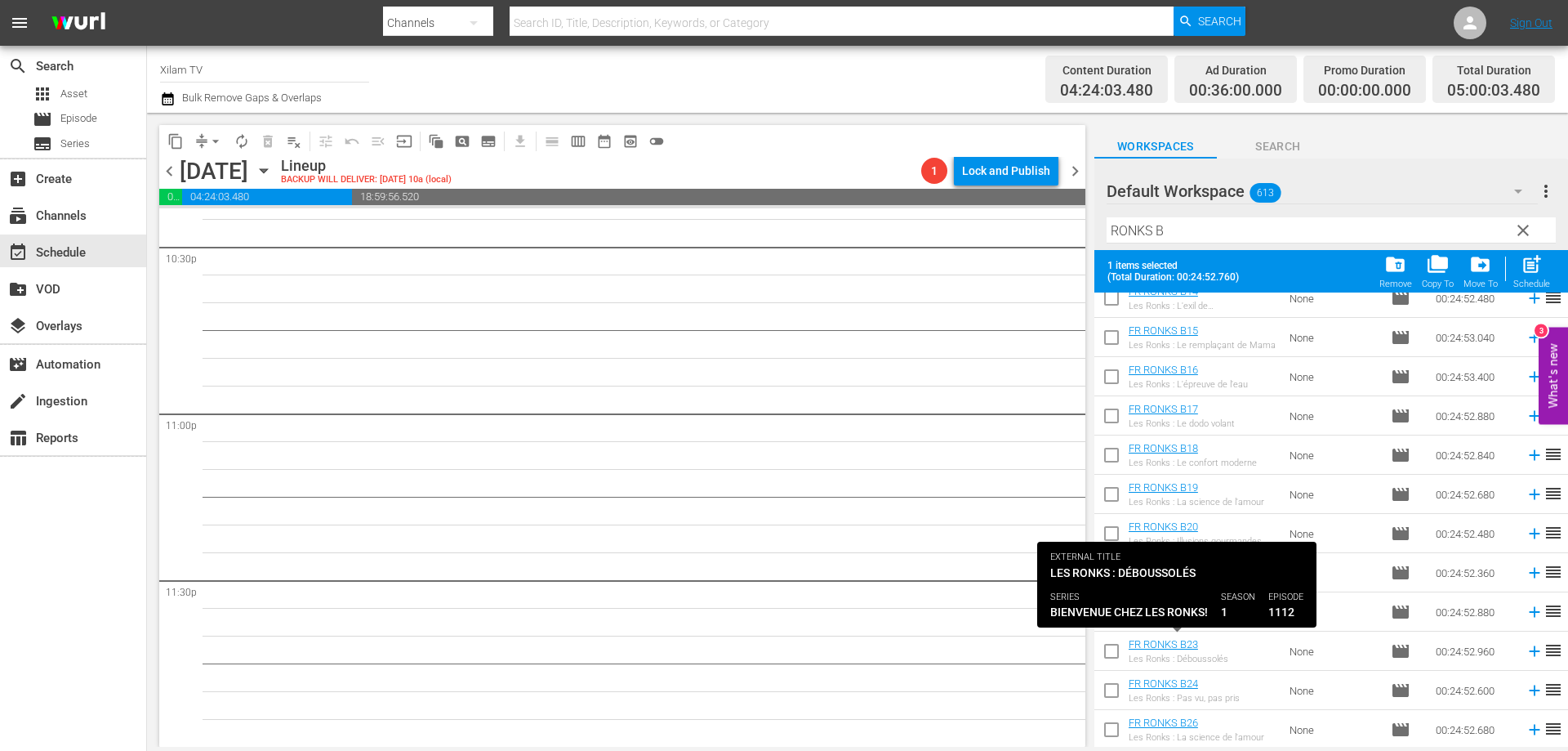
click at [1110, 645] on input "checkbox" at bounding box center [1112, 654] width 35 height 35
checkbox input "true"
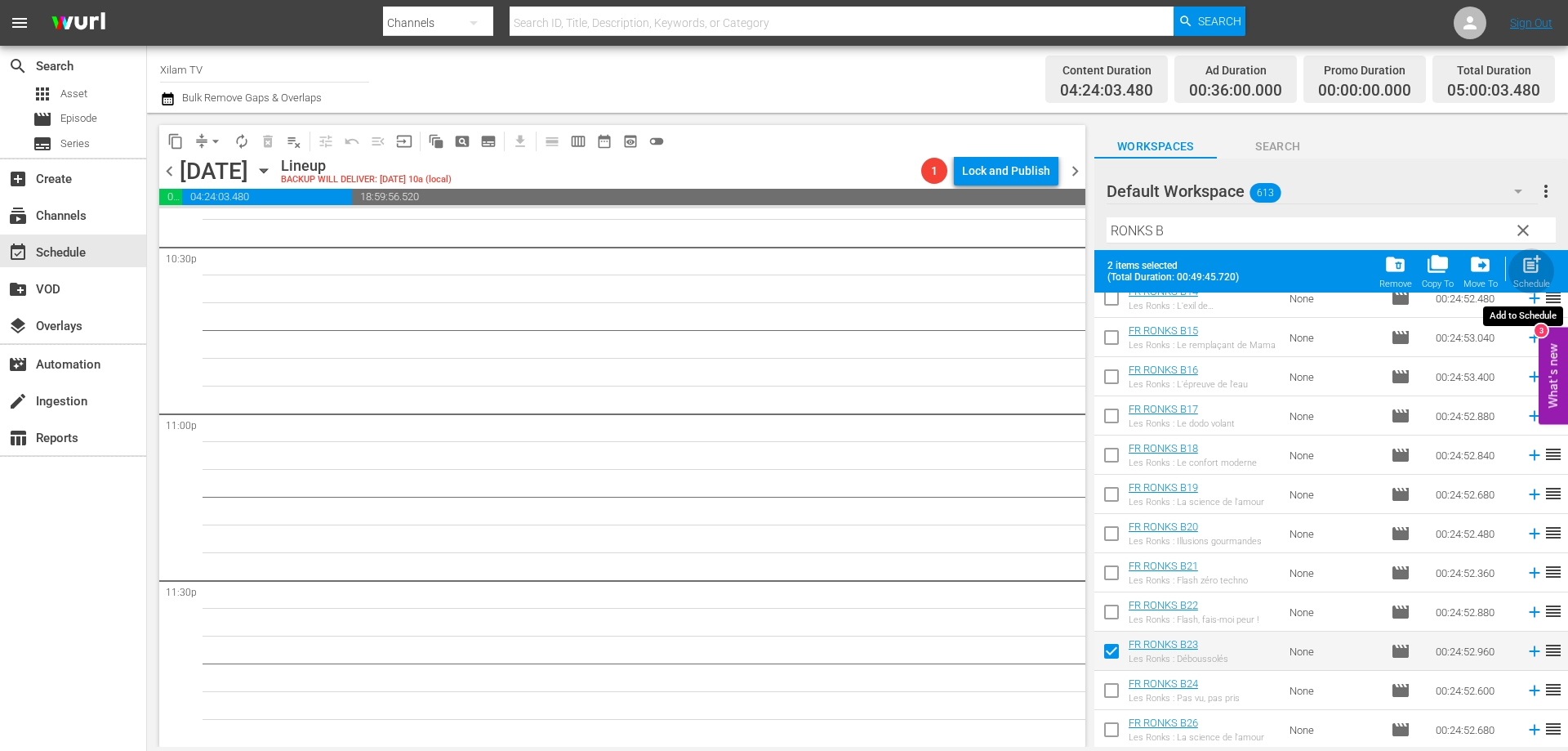
click at [1525, 265] on span "post_add" at bounding box center [1531, 264] width 22 height 22
checkbox input "false"
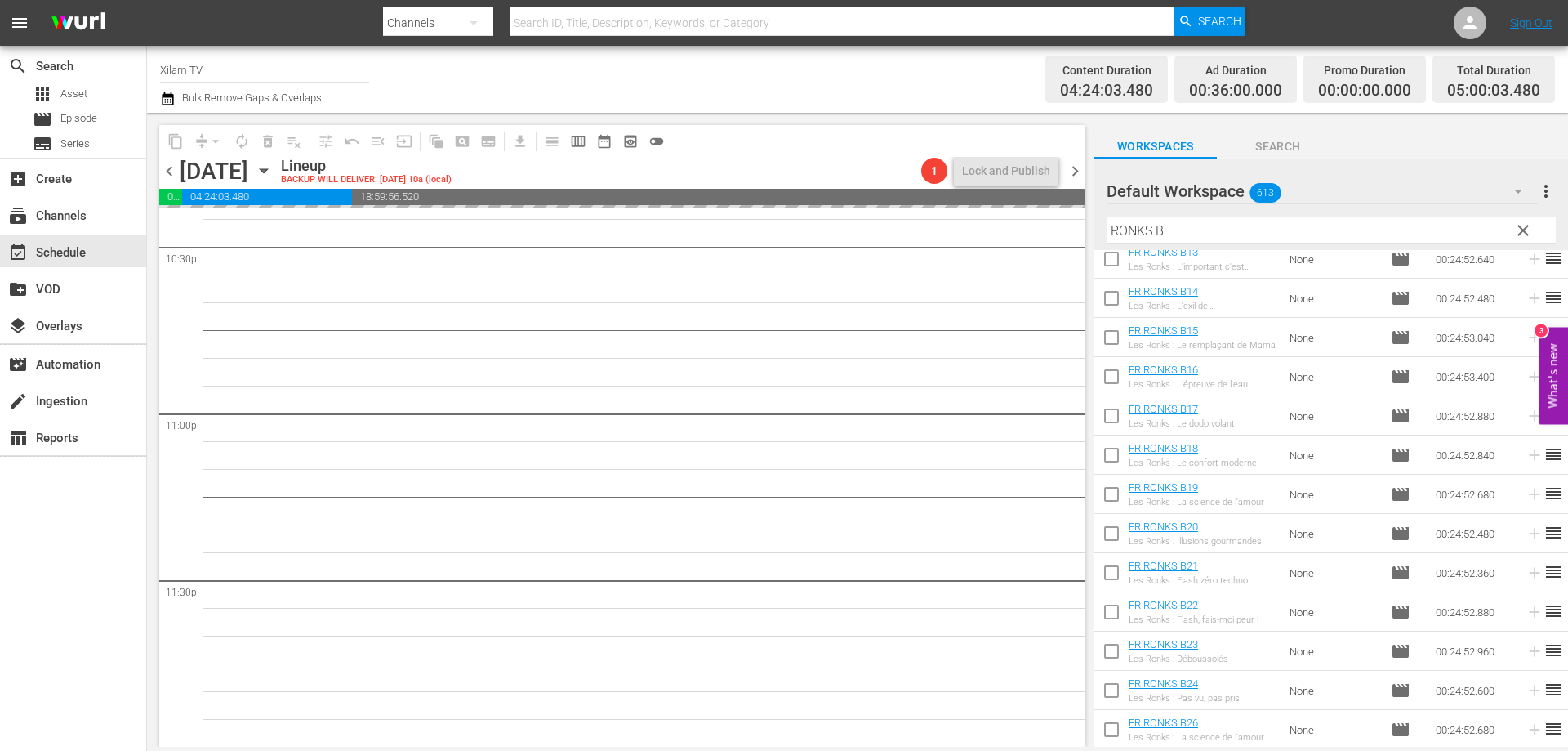
scroll to position [521, 0]
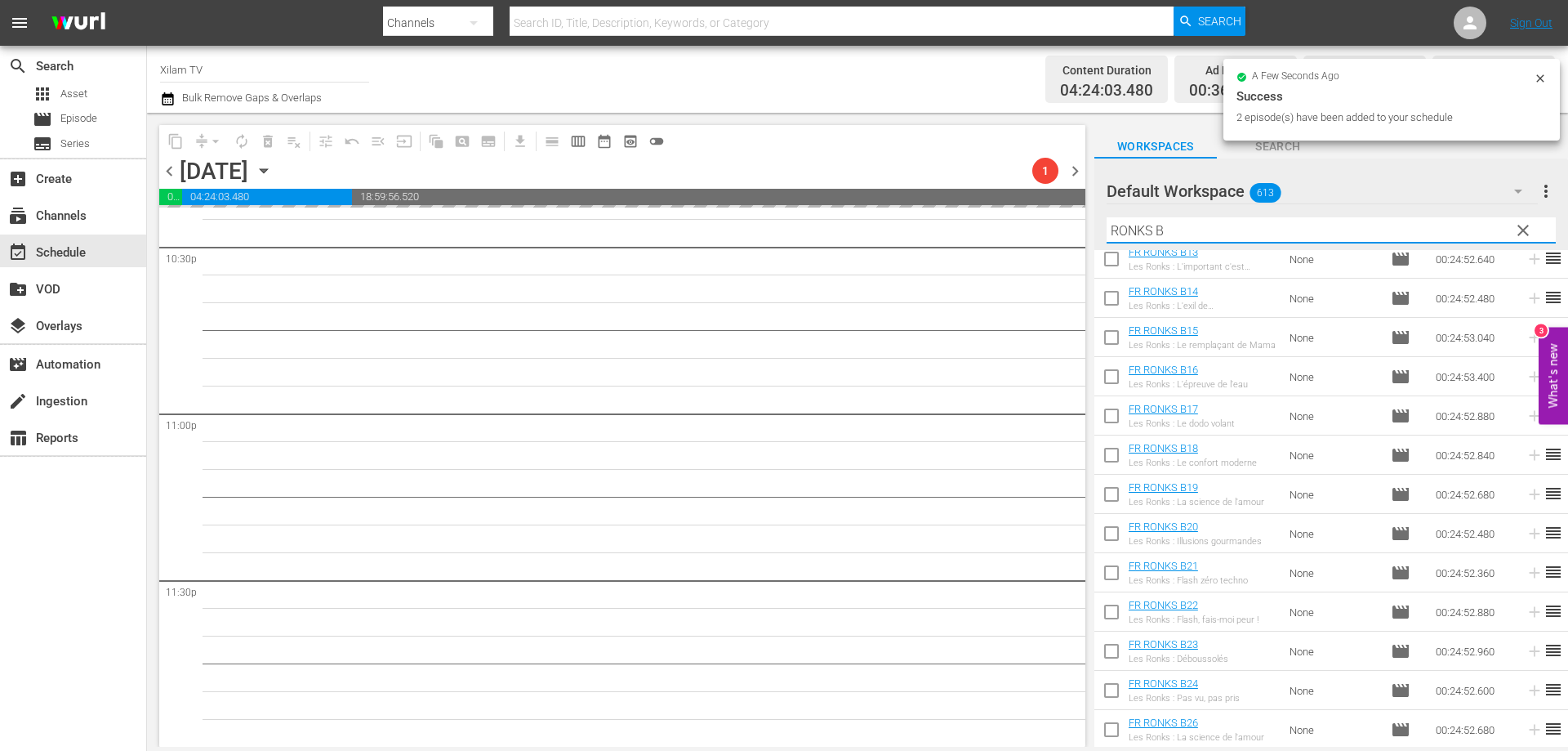
drag, startPoint x: 1113, startPoint y: 235, endPoint x: 1088, endPoint y: 235, distance: 25.0
click at [1088, 235] on div "content_copy compress arrow_drop_down autorenew_outlined delete_forever_outline…" at bounding box center [858, 429] width 1422 height 634
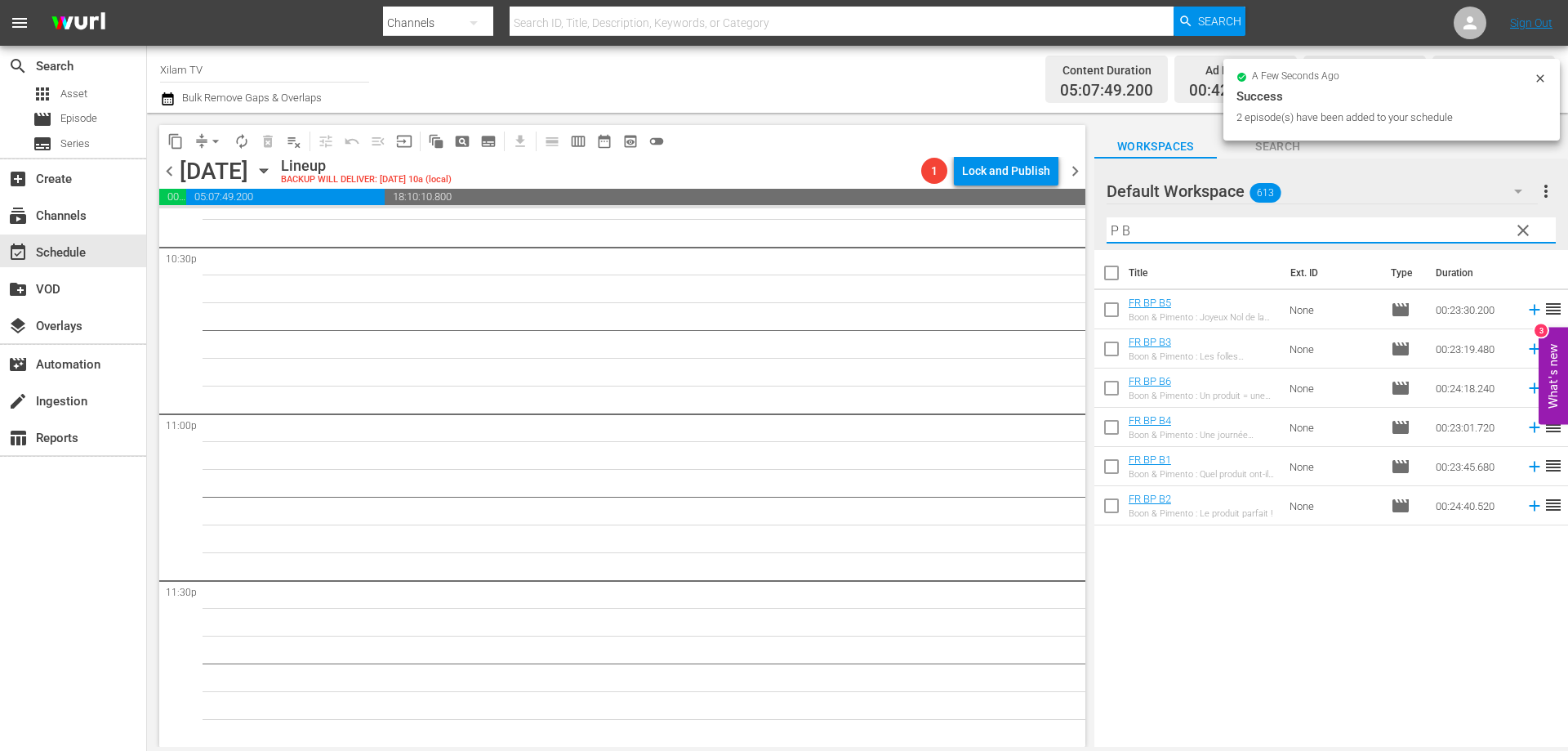
scroll to position [0, 0]
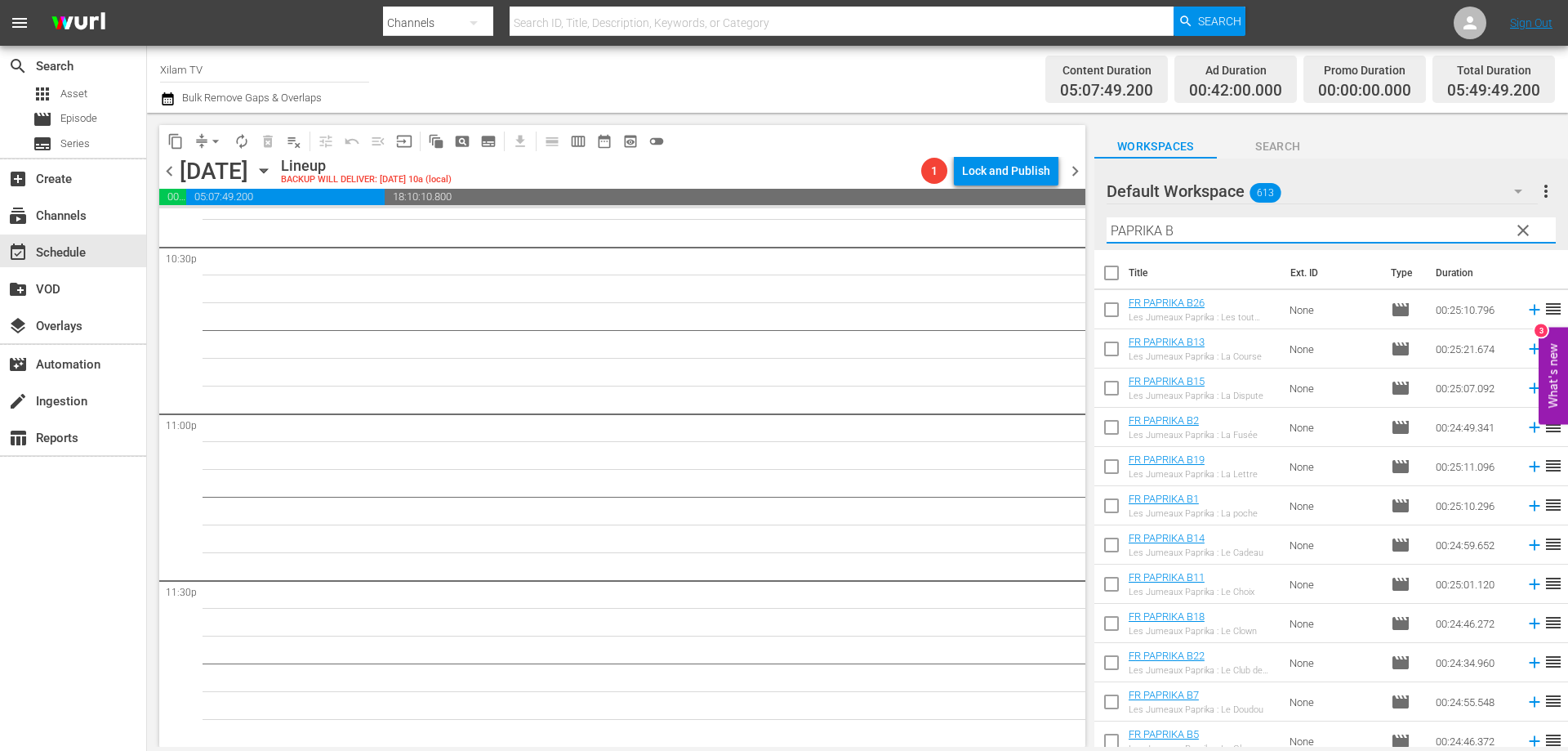
click at [1195, 229] on input "PAPRIKA B" at bounding box center [1331, 230] width 450 height 26
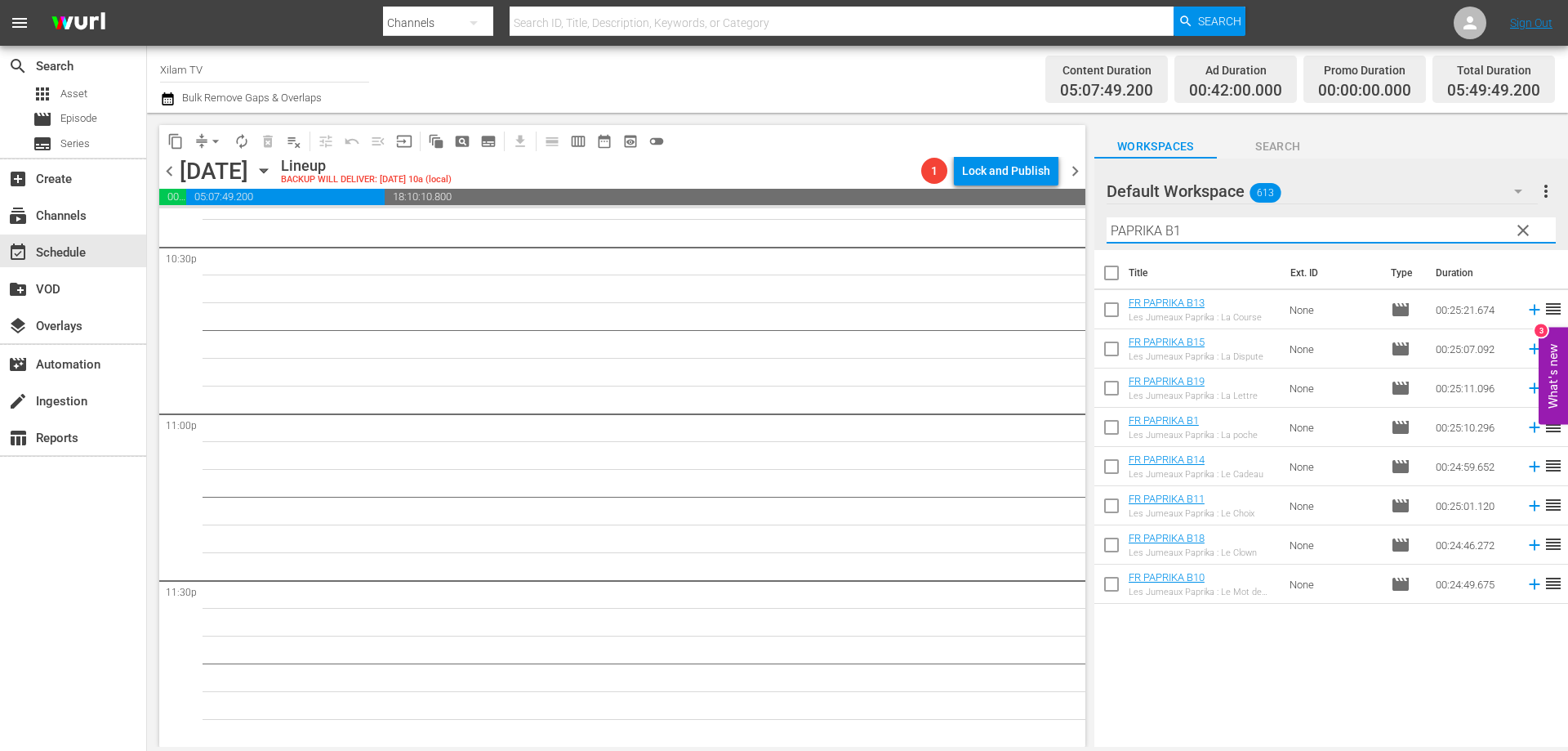
type input "PAPRIKA B1"
click at [1112, 388] on input "checkbox" at bounding box center [1112, 391] width 35 height 35
checkbox input "true"
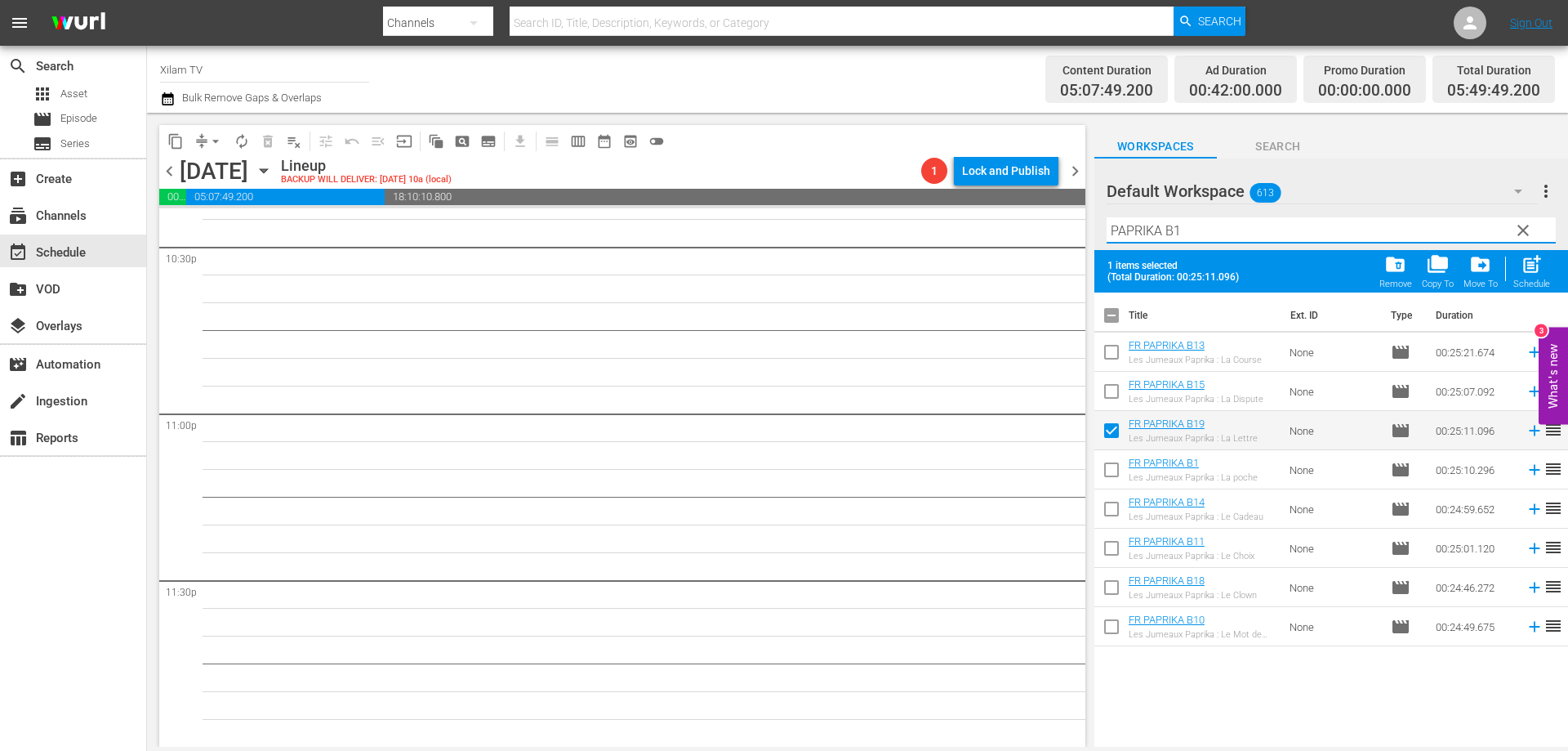
drag, startPoint x: 1152, startPoint y: 229, endPoint x: 1091, endPoint y: 224, distance: 61.2
click at [1091, 224] on div "content_copy compress arrow_drop_down autorenew_outlined delete_forever_outline…" at bounding box center [858, 429] width 1422 height 634
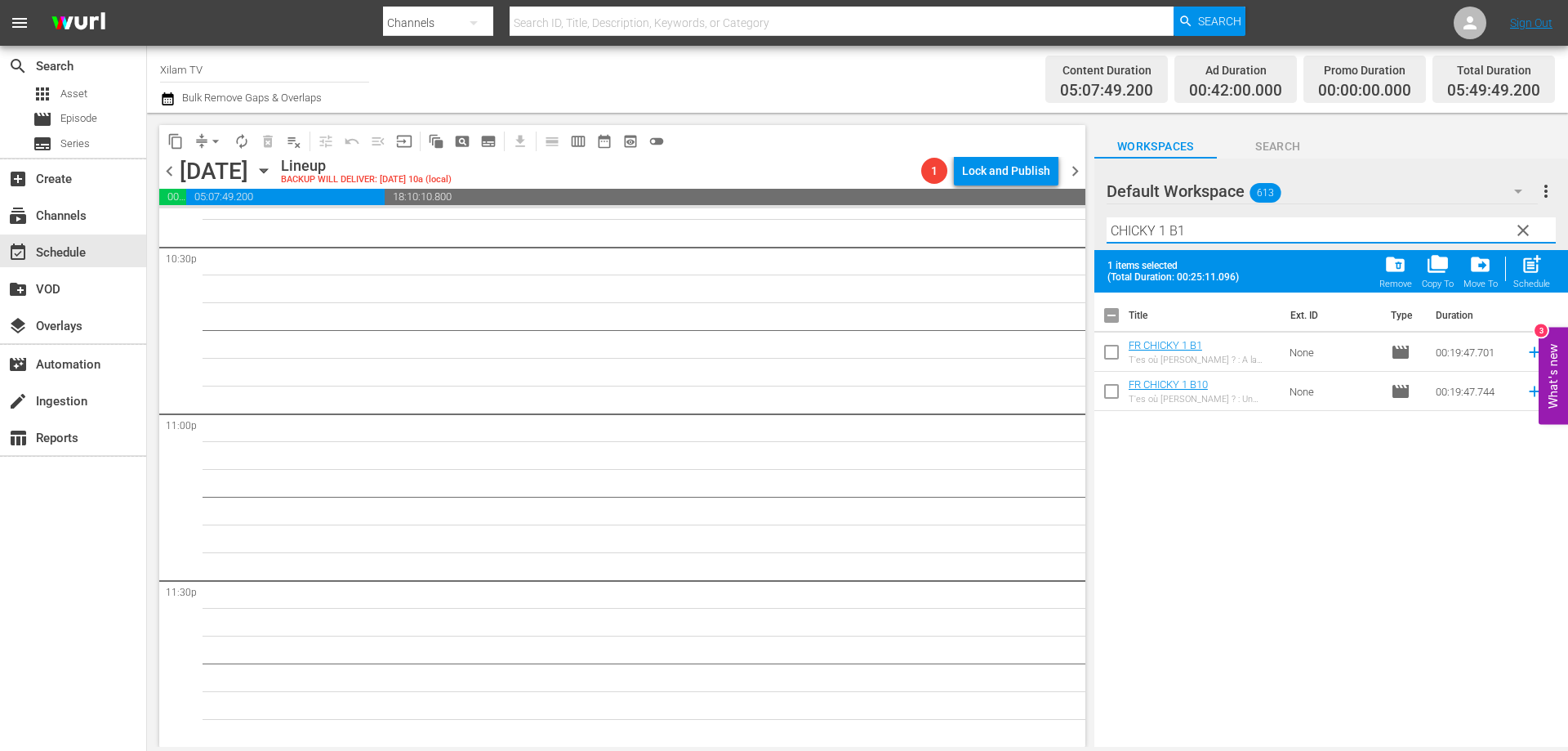
click at [1205, 237] on input "CHICKY 1 B1" at bounding box center [1331, 230] width 450 height 26
type input "CHICKY 1 B3"
click at [1106, 358] on input "checkbox" at bounding box center [1112, 355] width 35 height 35
checkbox input "true"
click at [1166, 230] on input "CHICKY 1 B3" at bounding box center [1331, 230] width 450 height 26
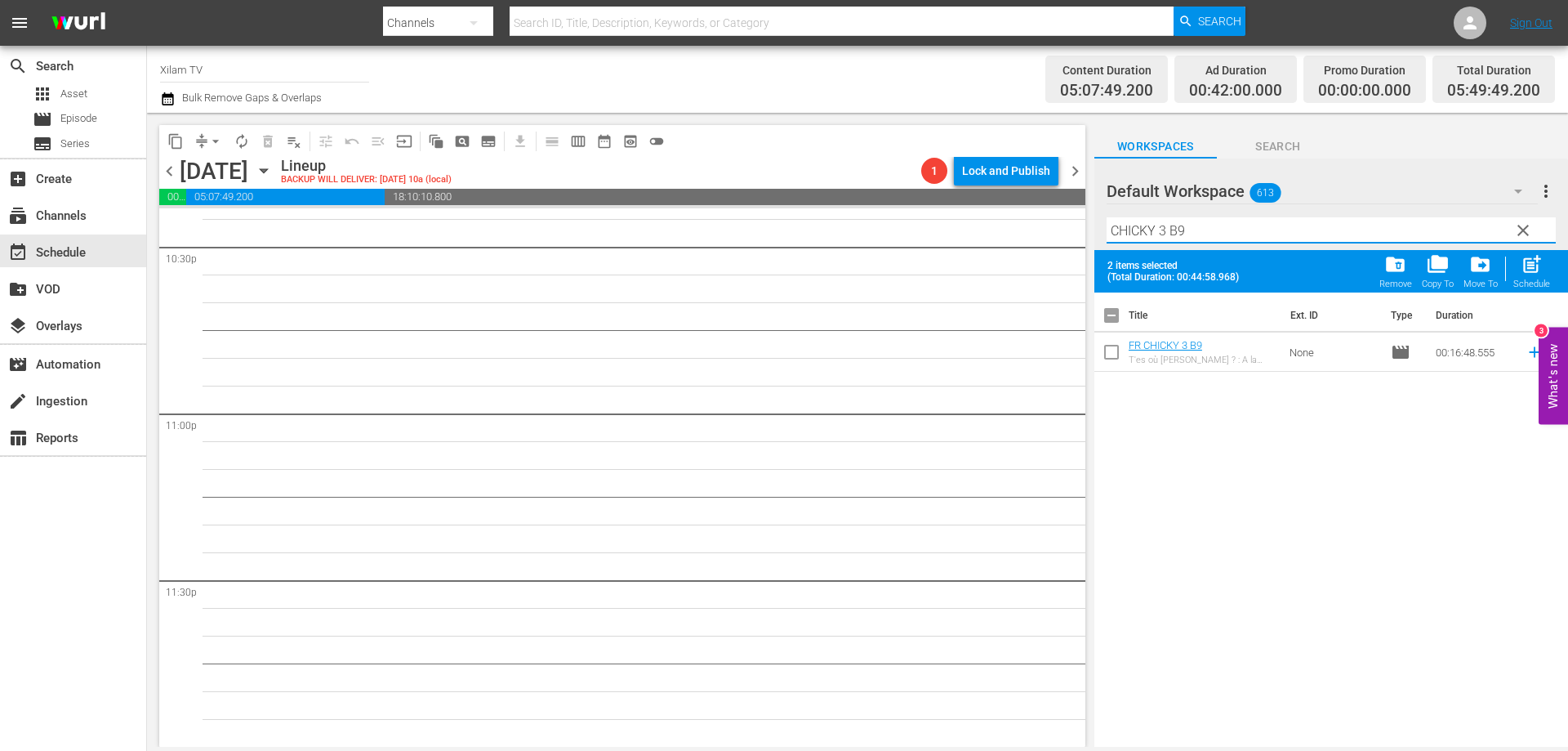
type input "CHICKY 3 B9"
click at [1115, 348] on input "checkbox" at bounding box center [1112, 355] width 35 height 35
click at [1538, 259] on span "post_add" at bounding box center [1531, 264] width 22 height 22
checkbox input "false"
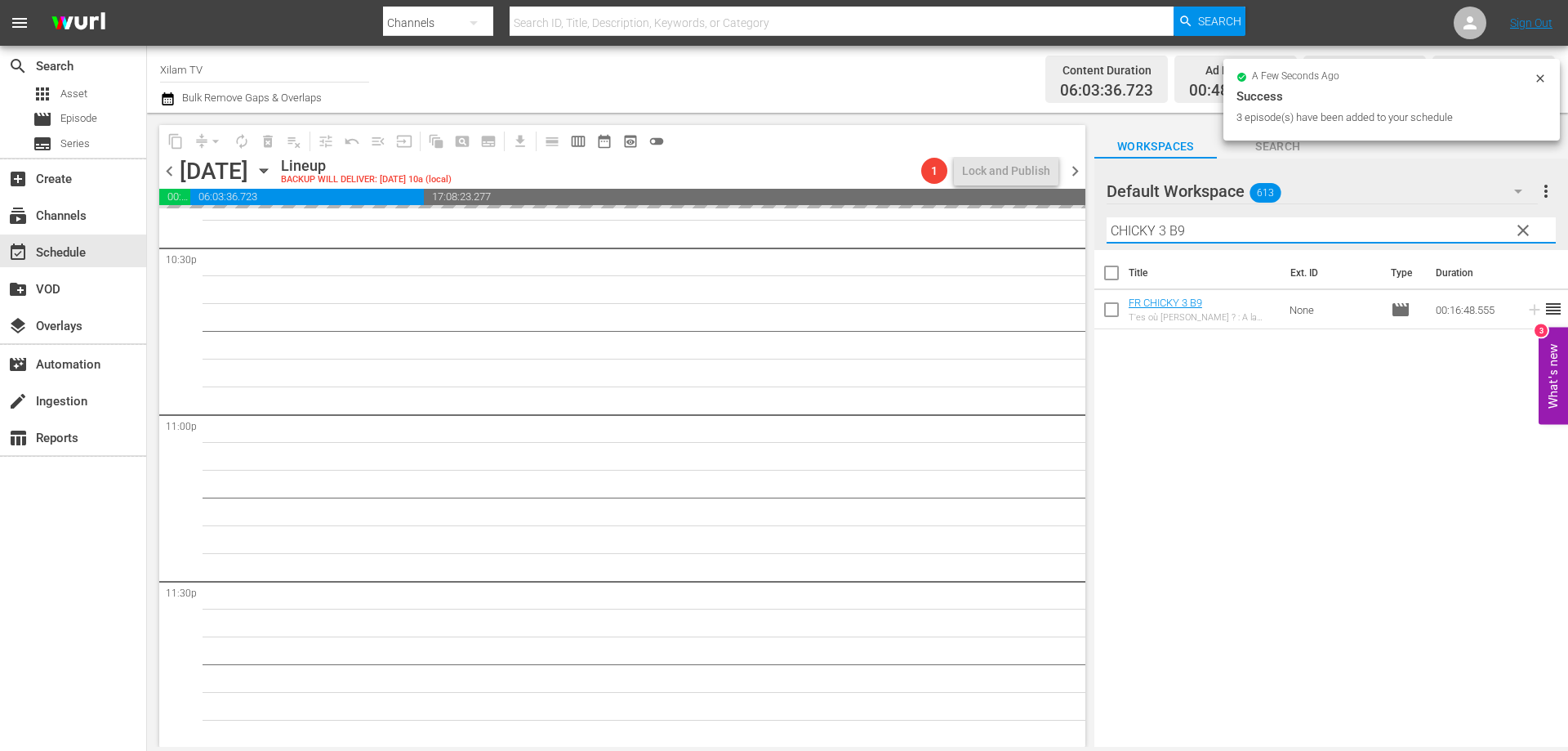
drag, startPoint x: 1167, startPoint y: 229, endPoint x: 1095, endPoint y: 224, distance: 72.2
click at [1097, 224] on div "Default Workspace 613 Default more_vert clear Filter by Title CHICKY 3 B9" at bounding box center [1331, 204] width 474 height 91
click at [1206, 227] on input "FLP 1 B9" at bounding box center [1331, 230] width 450 height 26
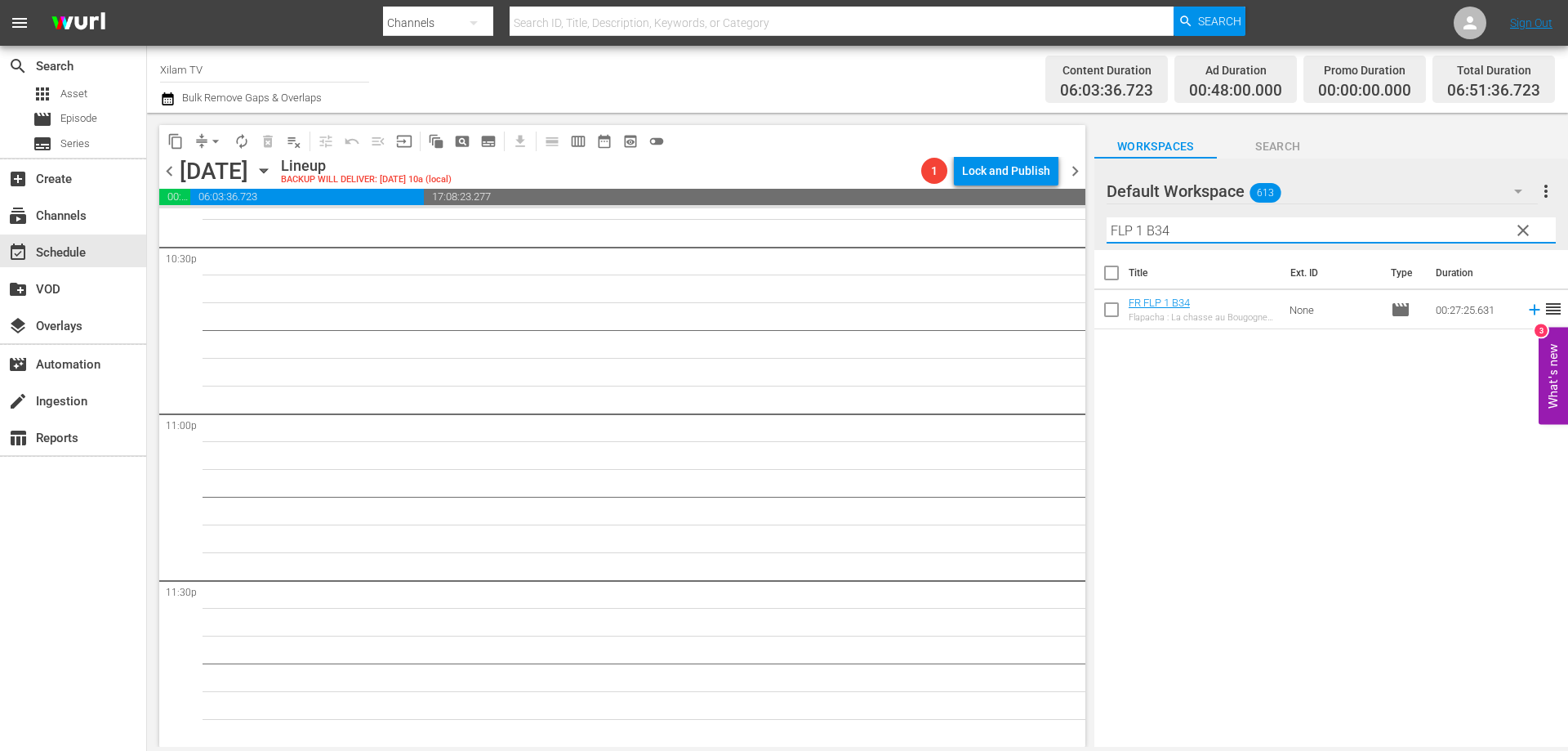
type input "FLP 1 B34"
click at [1109, 310] on input "checkbox" at bounding box center [1112, 313] width 35 height 35
checkbox input "true"
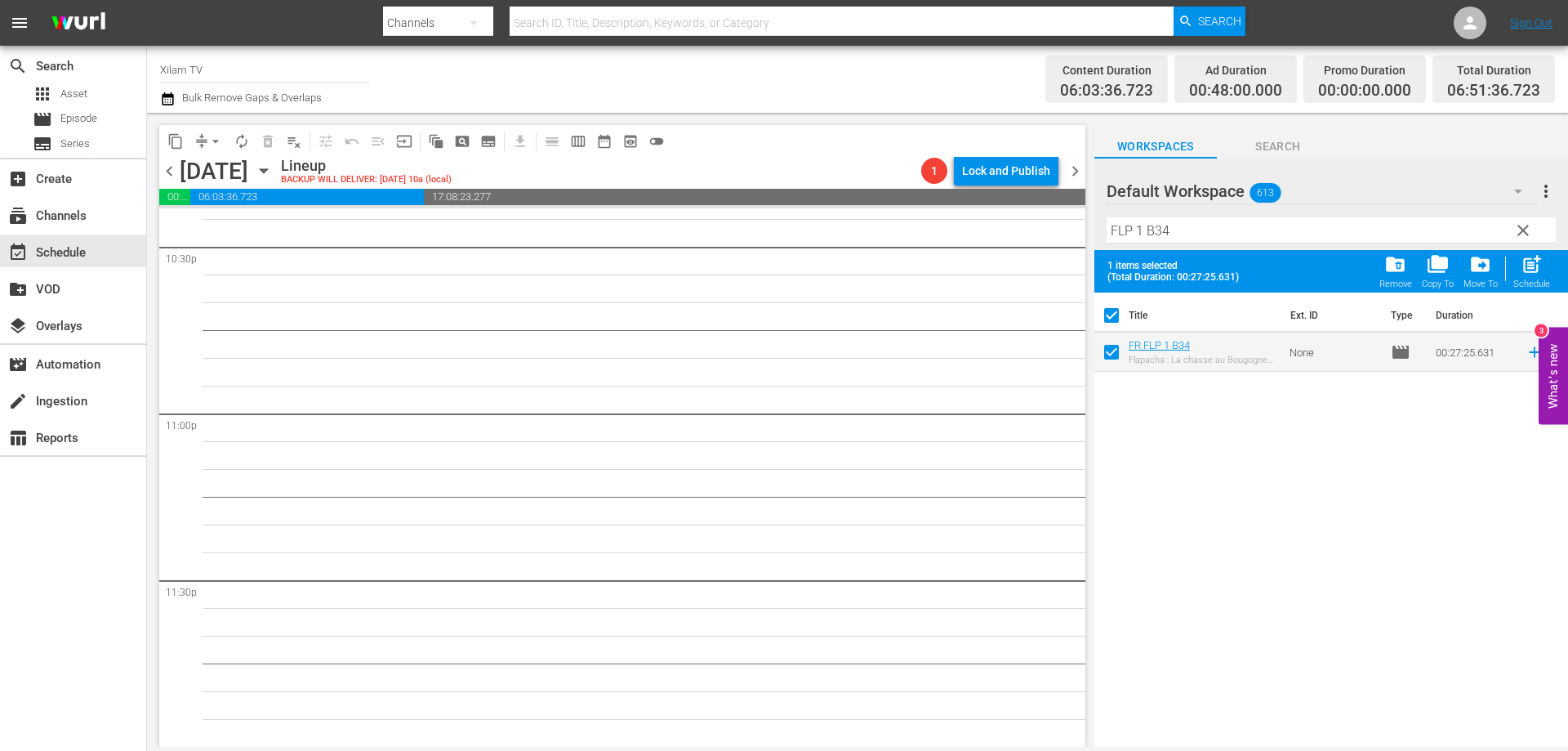
click at [1171, 229] on input "FLP 1 B34" at bounding box center [1331, 230] width 450 height 26
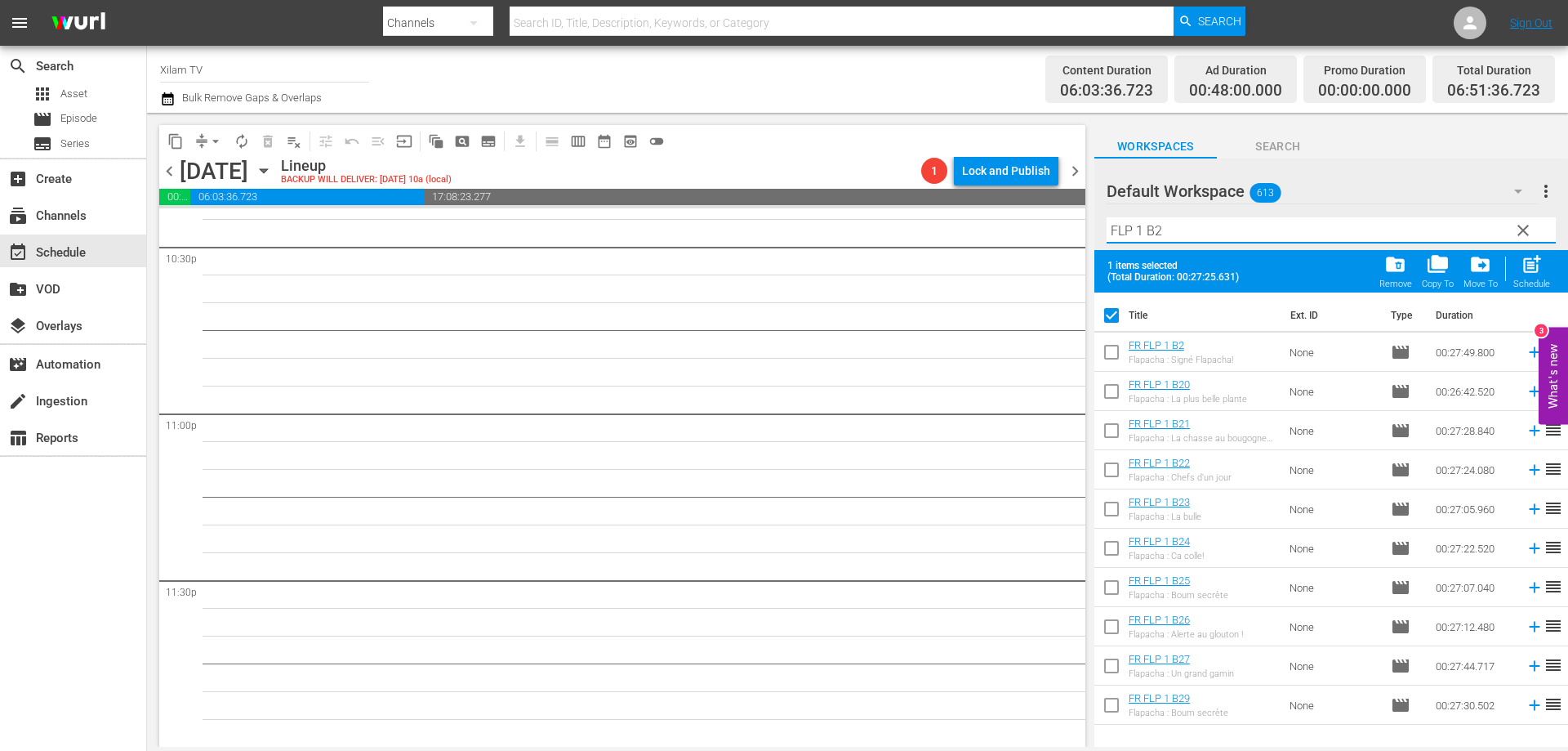
type input "FLP 1 B2"
click at [1115, 389] on input "checkbox" at bounding box center [1112, 394] width 35 height 35
checkbox input "true"
checkbox input "false"
click at [1141, 229] on input "FLP 1 B2" at bounding box center [1331, 230] width 450 height 26
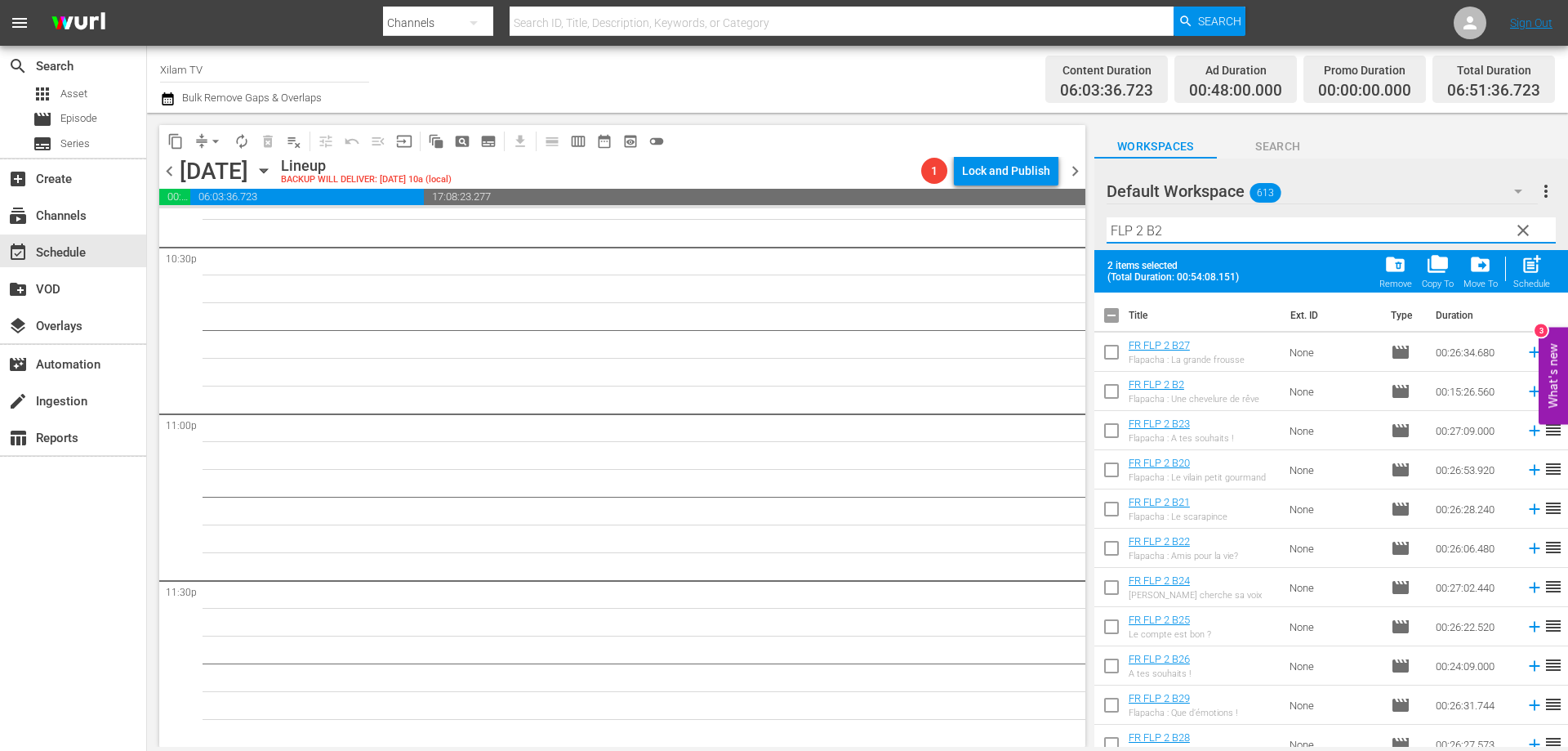
click at [1169, 230] on input "FLP 2 B2" at bounding box center [1331, 230] width 450 height 26
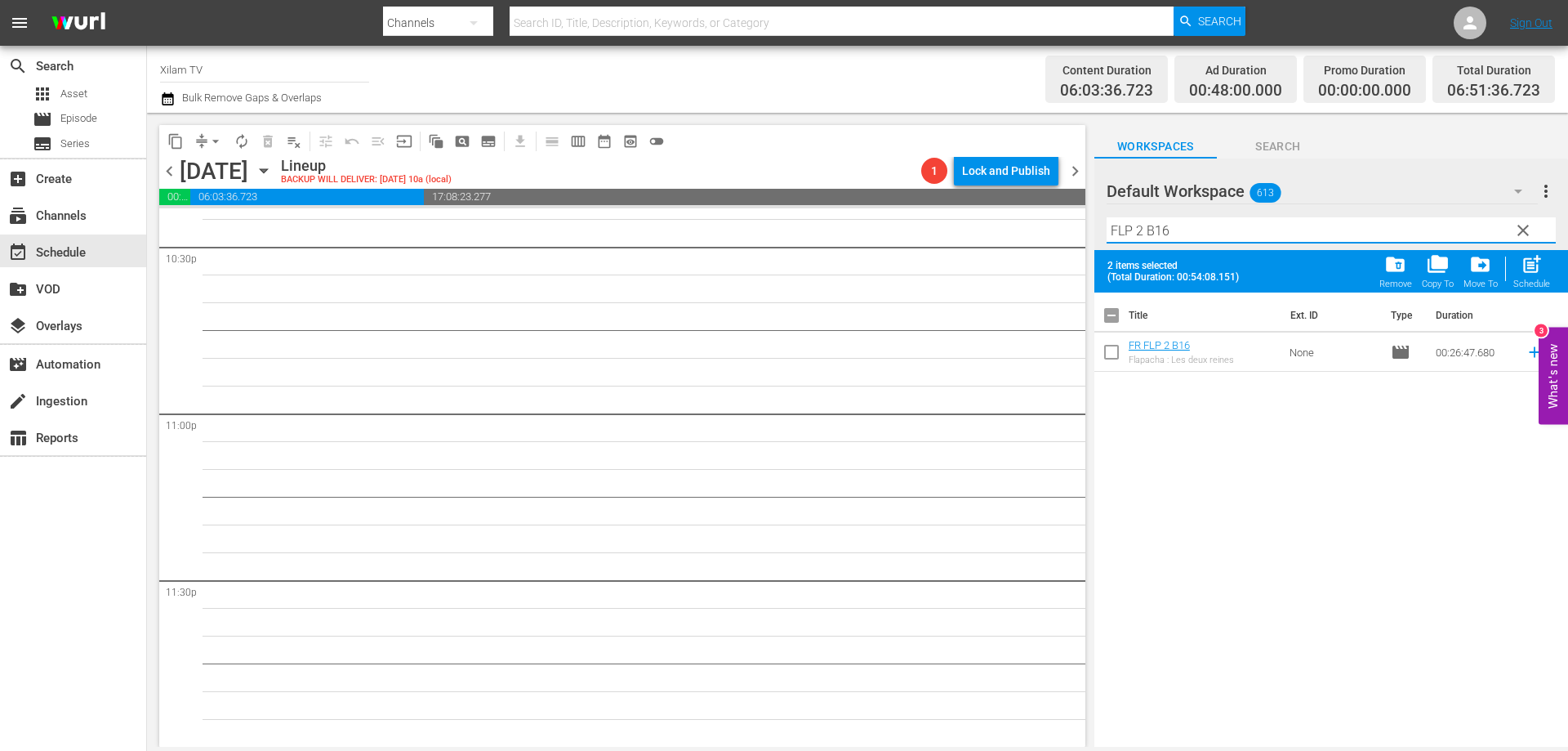
type input "FLP 2 B16"
click at [1110, 355] on input "checkbox" at bounding box center [1112, 355] width 35 height 35
checkbox input "true"
click at [1188, 230] on input "FLP 2 B16" at bounding box center [1331, 230] width 450 height 26
type input "FLP 2 B25"
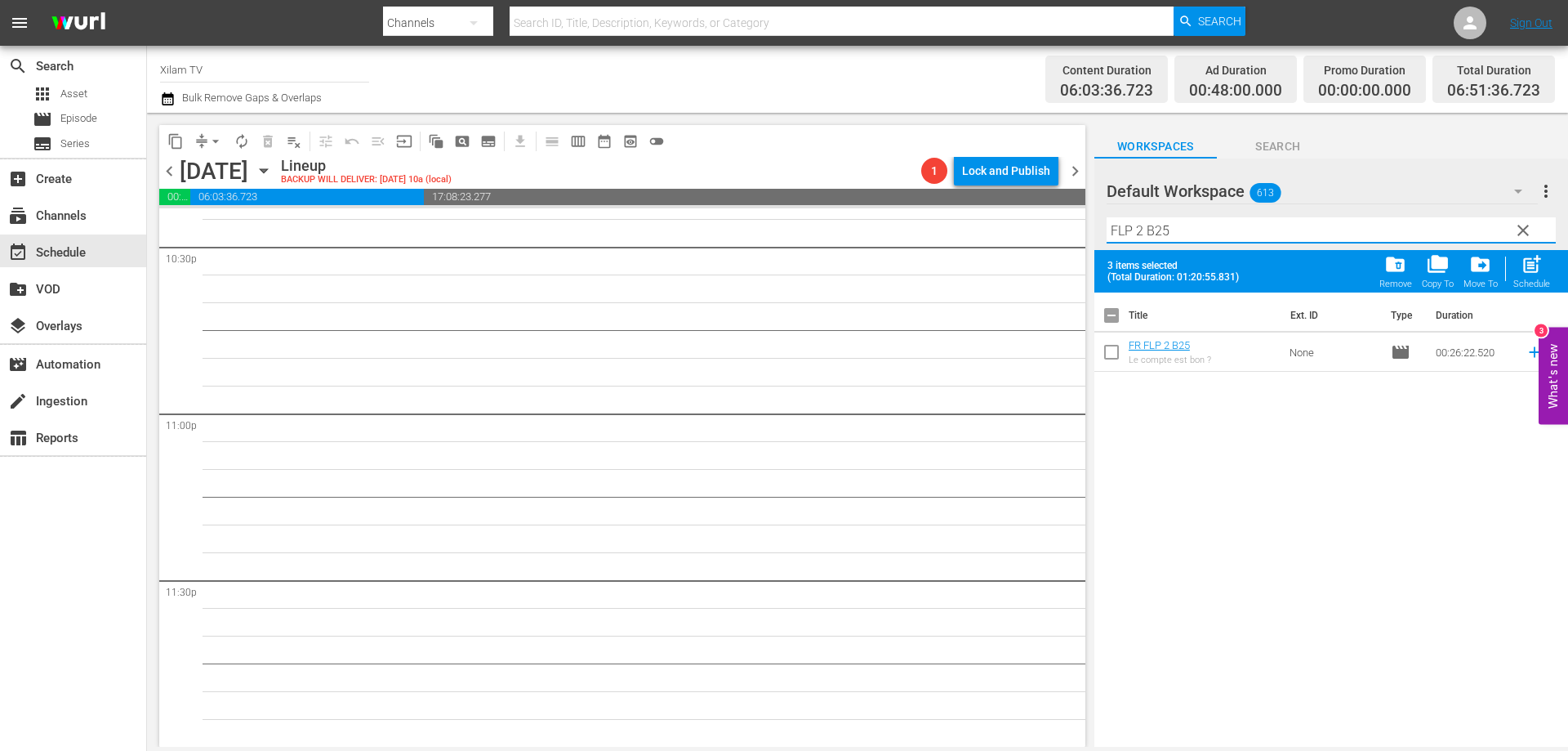
click at [1113, 351] on input "checkbox" at bounding box center [1112, 355] width 35 height 35
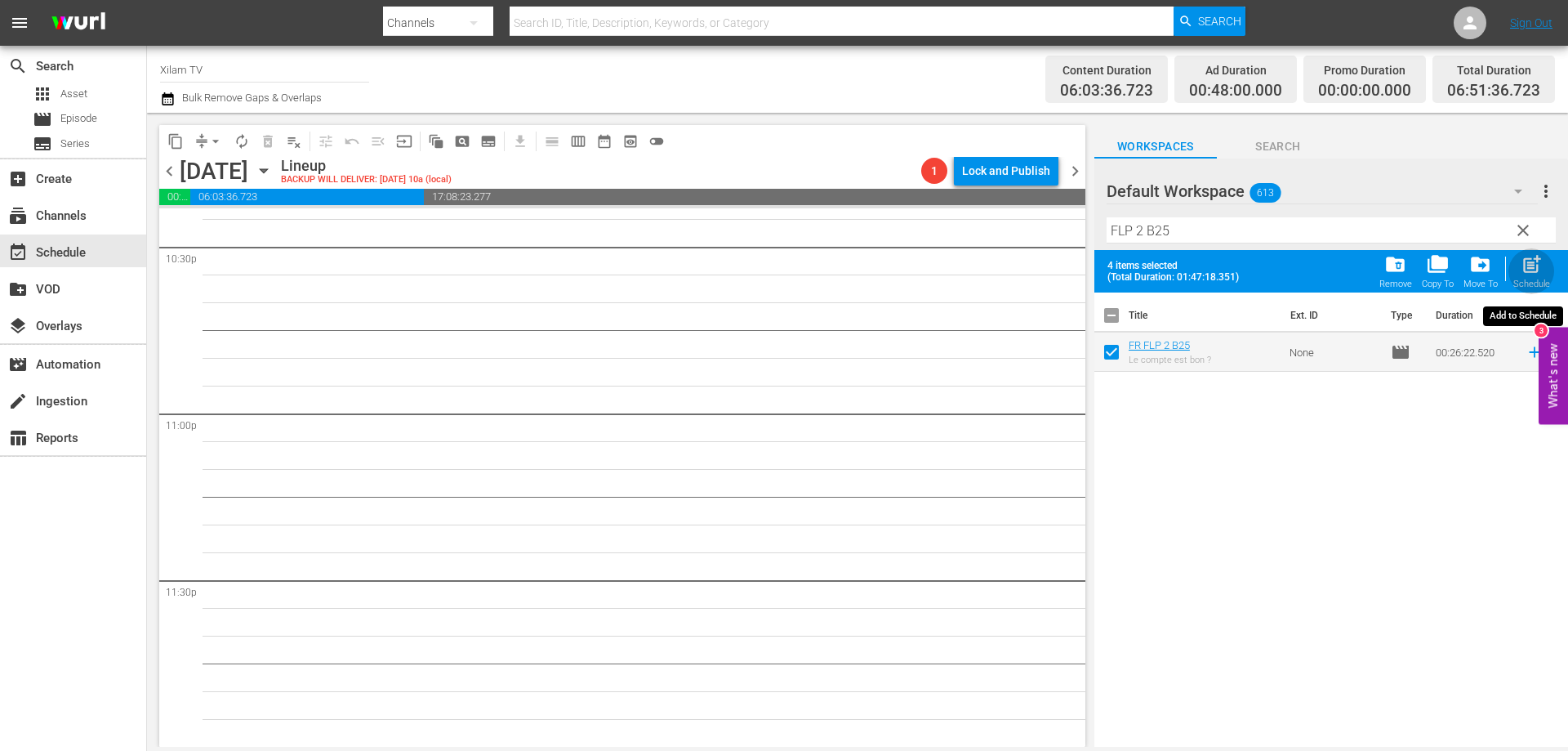
click at [1524, 275] on span "post_add" at bounding box center [1531, 264] width 22 height 22
checkbox input "false"
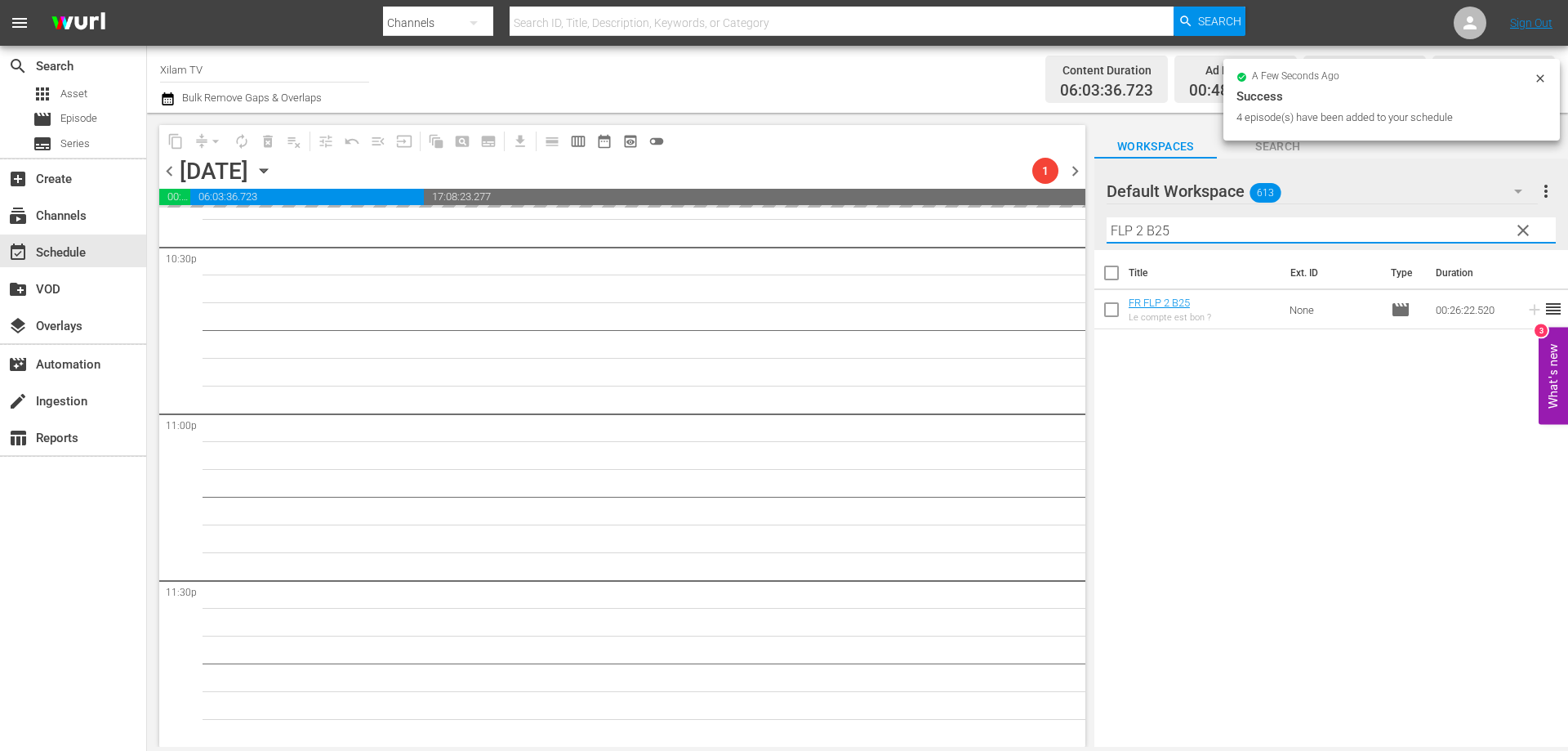
drag, startPoint x: 1144, startPoint y: 229, endPoint x: 1063, endPoint y: 227, distance: 81.0
click at [1063, 227] on div "content_copy compress arrow_drop_down autorenew_outlined delete_forever_outline…" at bounding box center [858, 429] width 1422 height 634
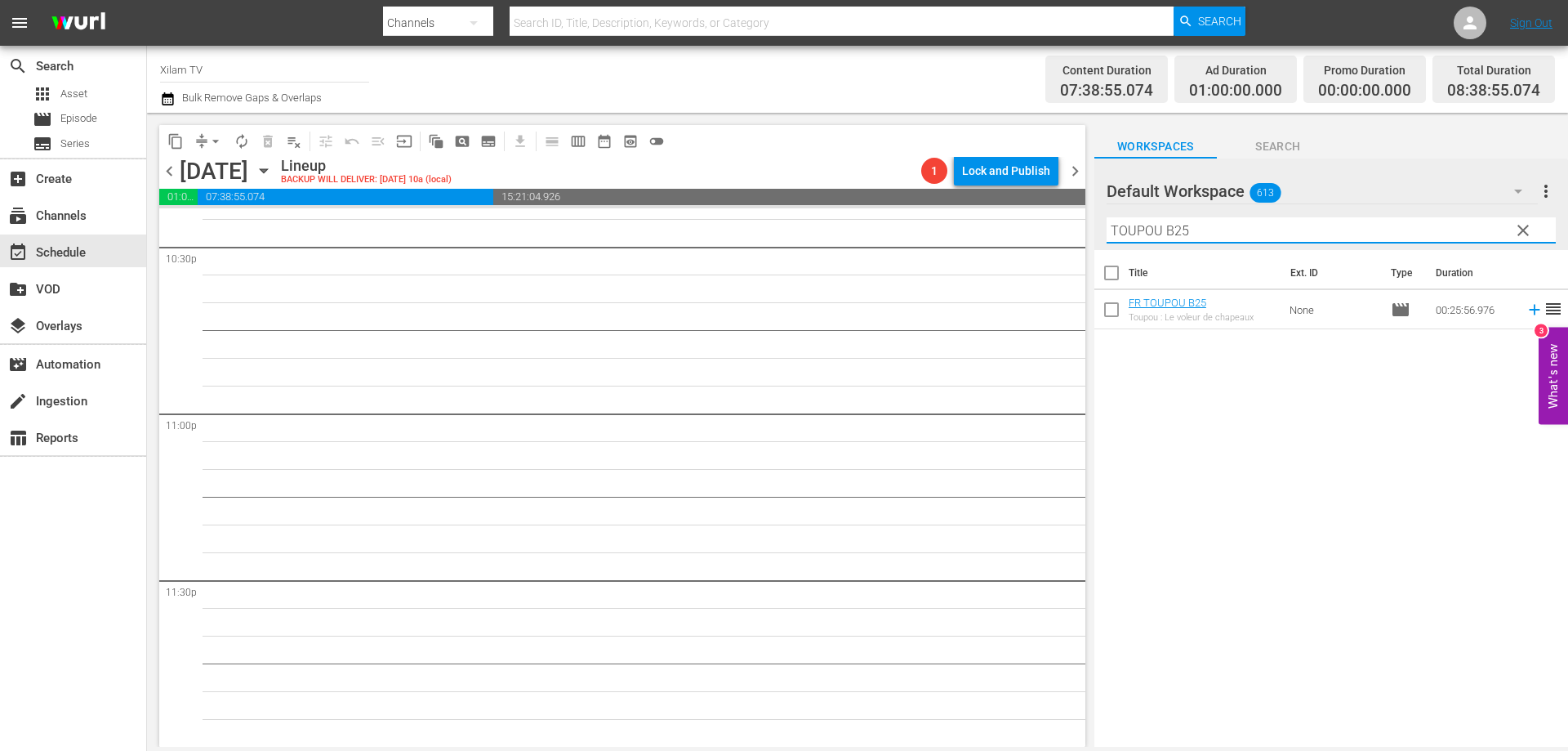
click at [1197, 231] on input "TOUPOU B25" at bounding box center [1331, 230] width 450 height 26
type input "TOUPOU B22"
click at [1115, 315] on input "checkbox" at bounding box center [1112, 313] width 35 height 35
checkbox input "true"
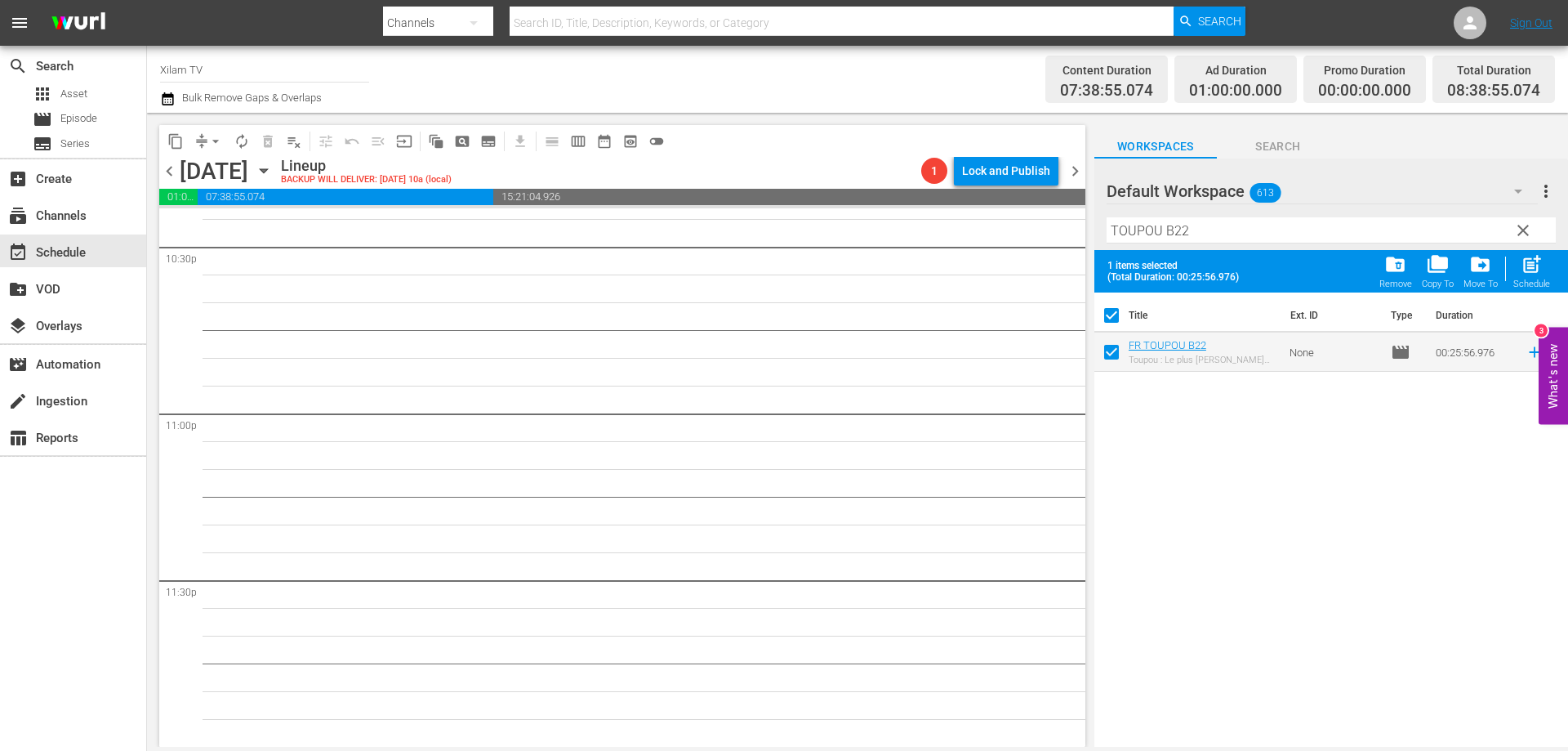
click at [1228, 238] on input "TOUPOU B22" at bounding box center [1331, 230] width 450 height 26
type input "TOUPOU B23"
click at [1112, 353] on input "checkbox" at bounding box center [1112, 355] width 35 height 35
checkbox input "true"
checkbox input "false"
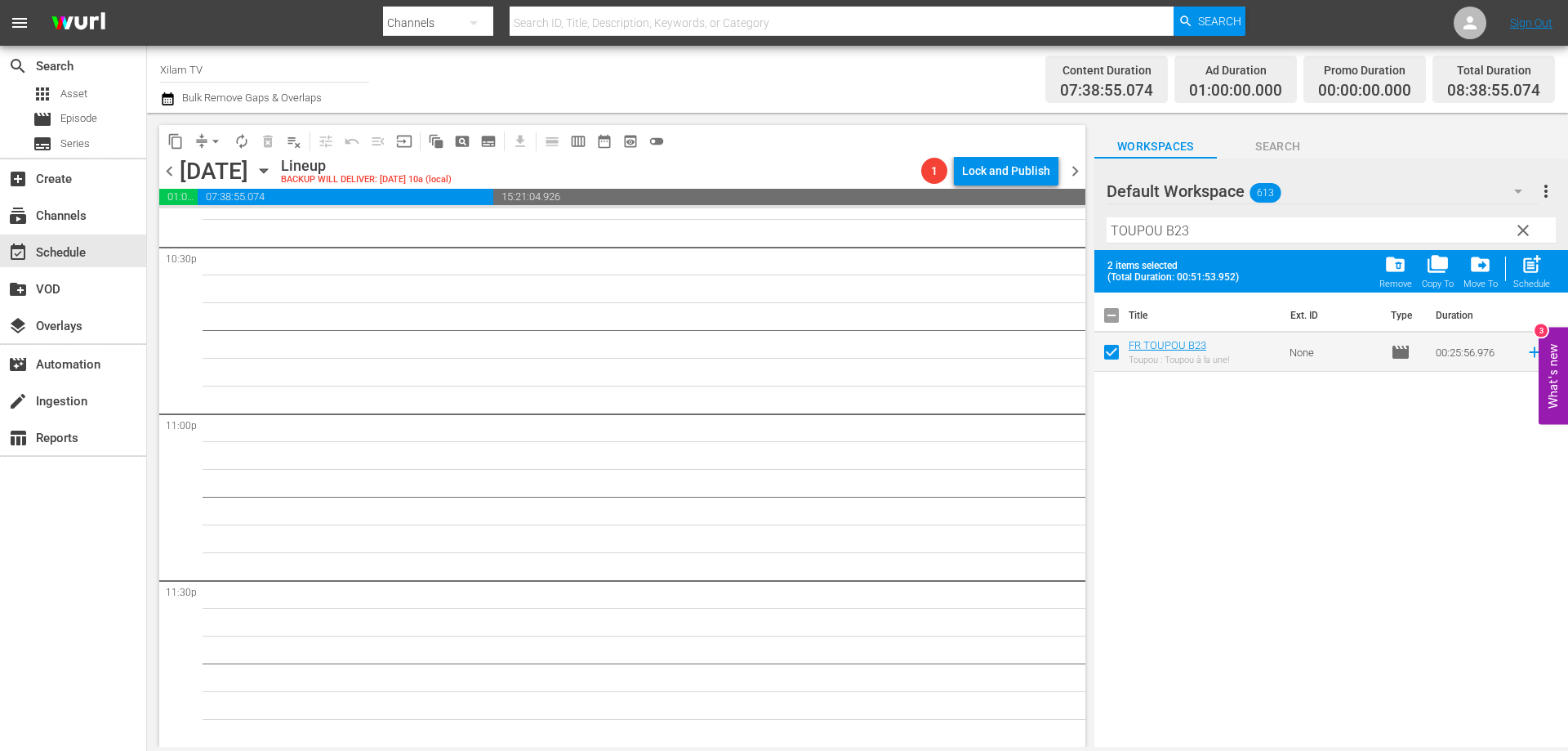
click at [1185, 235] on input "TOUPOU B23" at bounding box center [1331, 230] width 450 height 26
type input "TOUPOU B8"
click at [1111, 353] on input "checkbox" at bounding box center [1112, 355] width 35 height 35
click at [1531, 274] on span "post_add" at bounding box center [1531, 264] width 22 height 22
checkbox input "false"
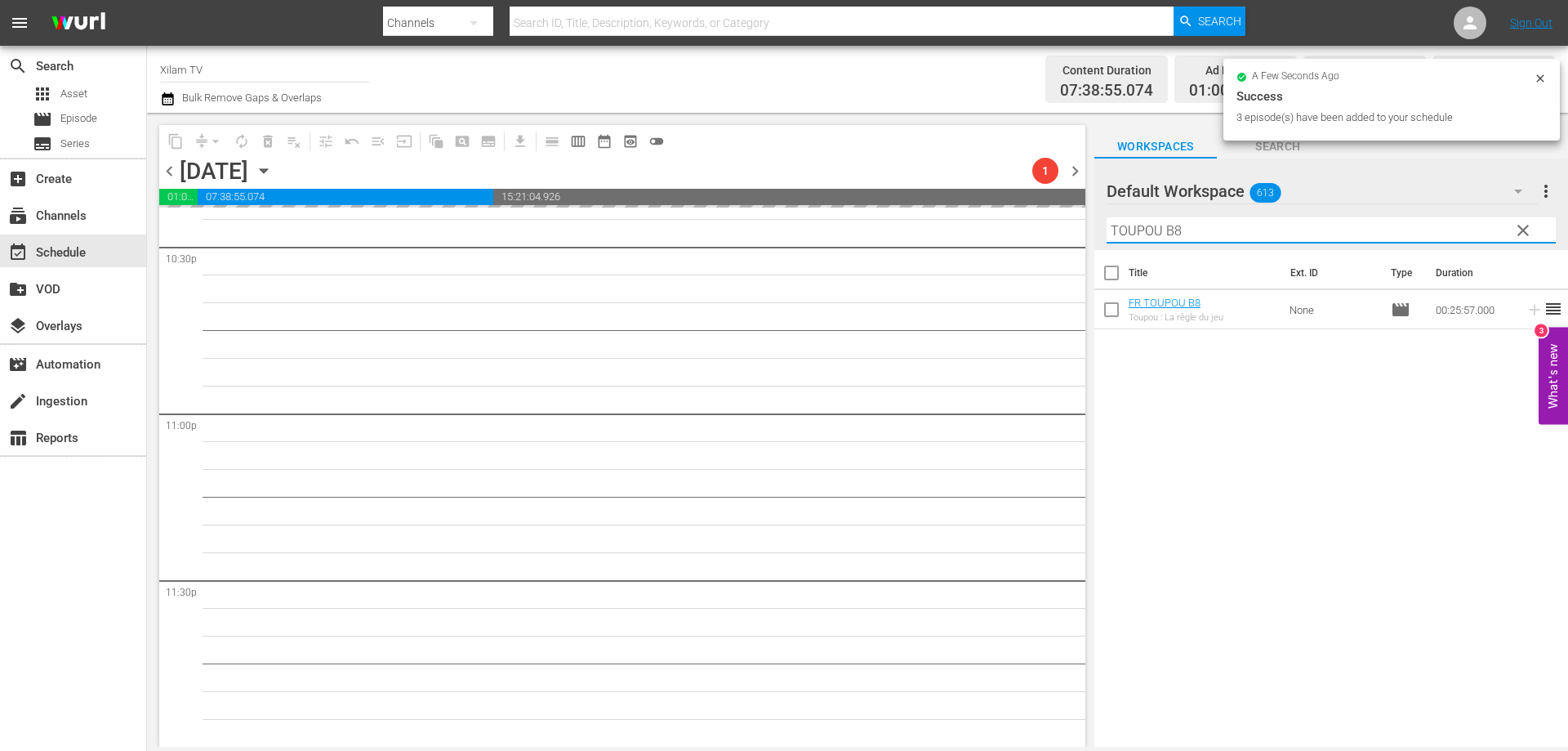
drag, startPoint x: 1161, startPoint y: 236, endPoint x: 1105, endPoint y: 235, distance: 56.0
click at [1105, 235] on div "Default Workspace 613 Default more_vert clear Filter by Title TOUPOU B8" at bounding box center [1331, 204] width 474 height 91
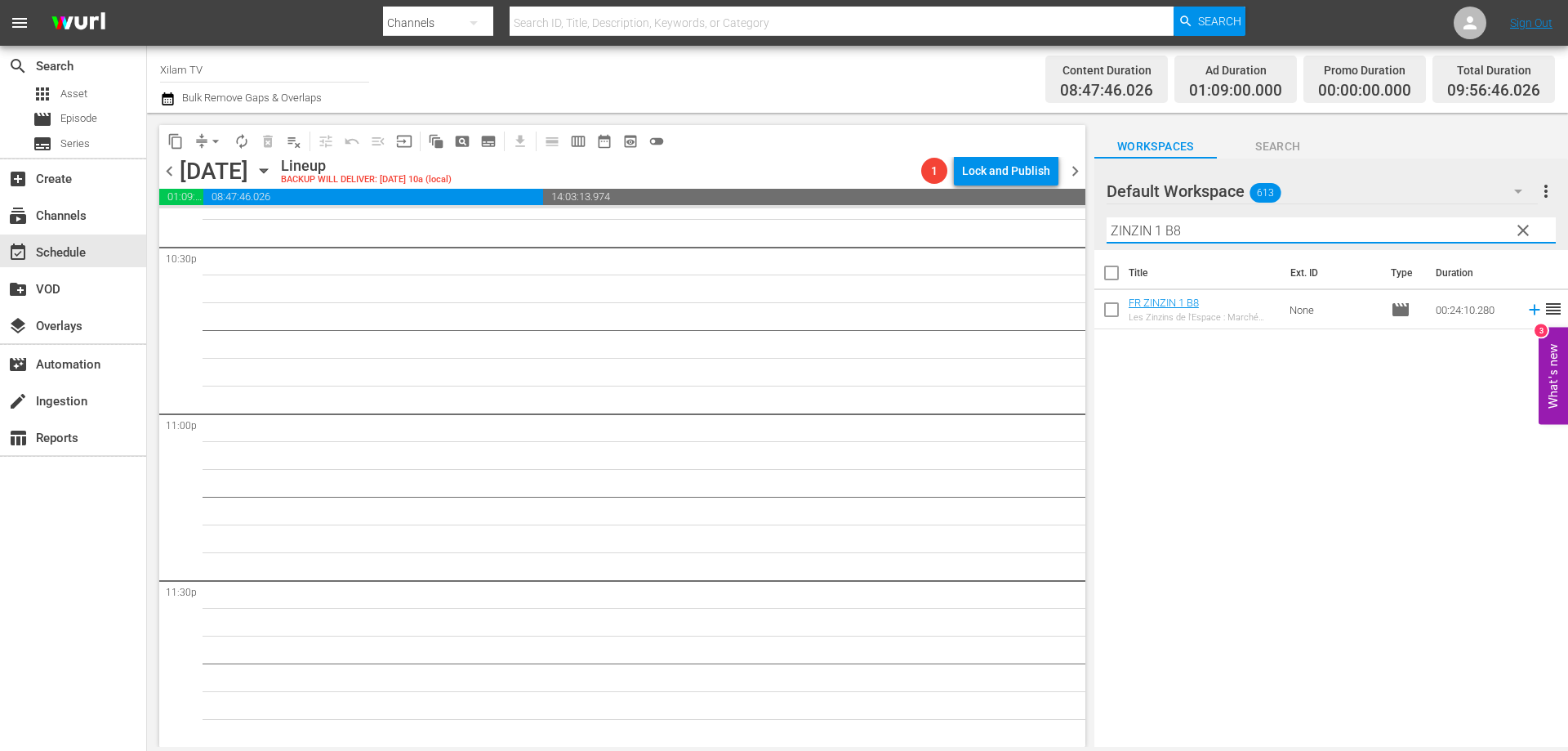
click at [1197, 232] on input "ZINZIN 1 B8" at bounding box center [1331, 230] width 450 height 26
type input "ZINZIN 1 B28"
click at [1109, 311] on input "checkbox" at bounding box center [1112, 313] width 35 height 35
checkbox input "true"
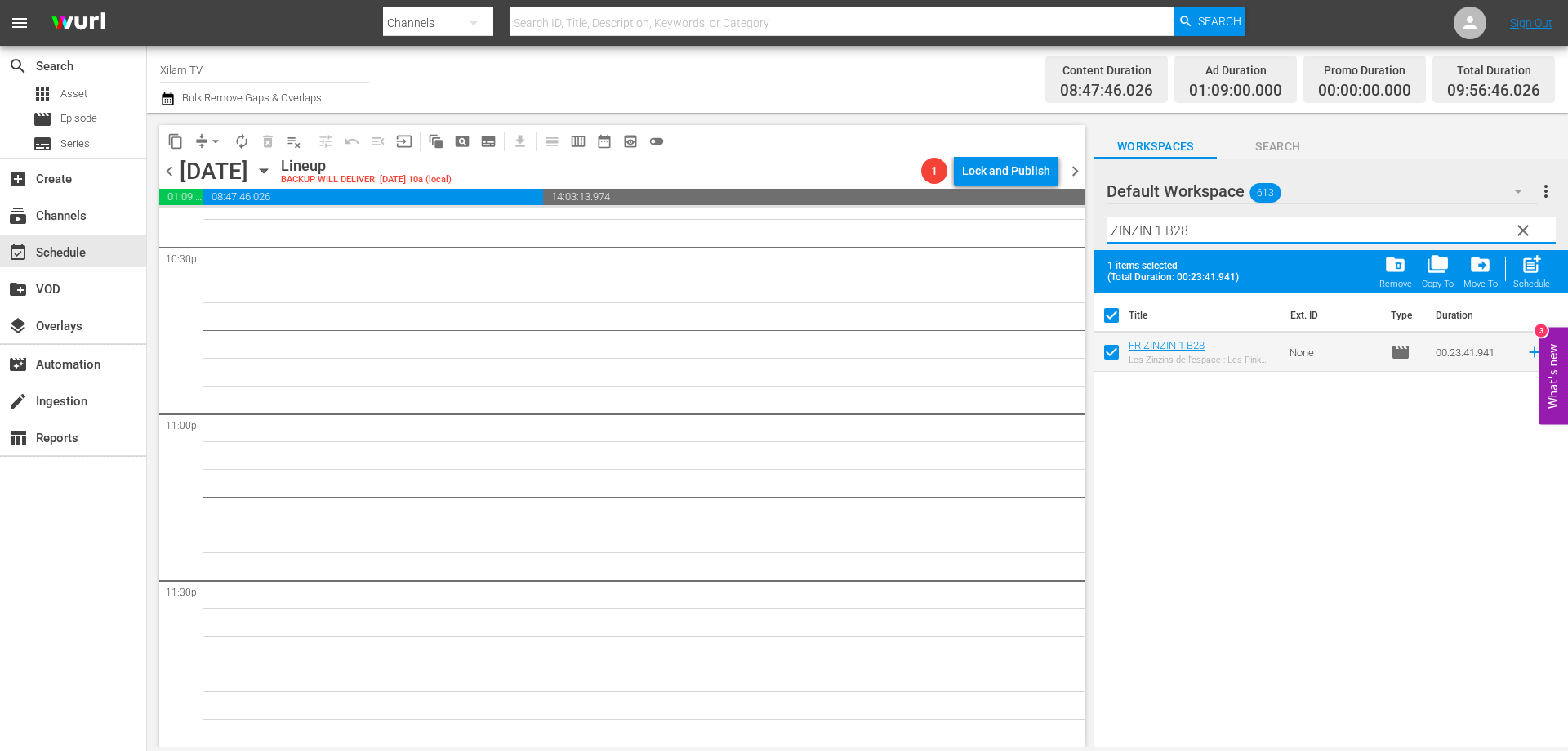
click at [1204, 228] on input "ZINZIN 1 B28" at bounding box center [1331, 230] width 450 height 26
type input "ZINZIN 1 B15"
click at [1110, 360] on input "checkbox" at bounding box center [1112, 355] width 35 height 35
checkbox input "true"
checkbox input "false"
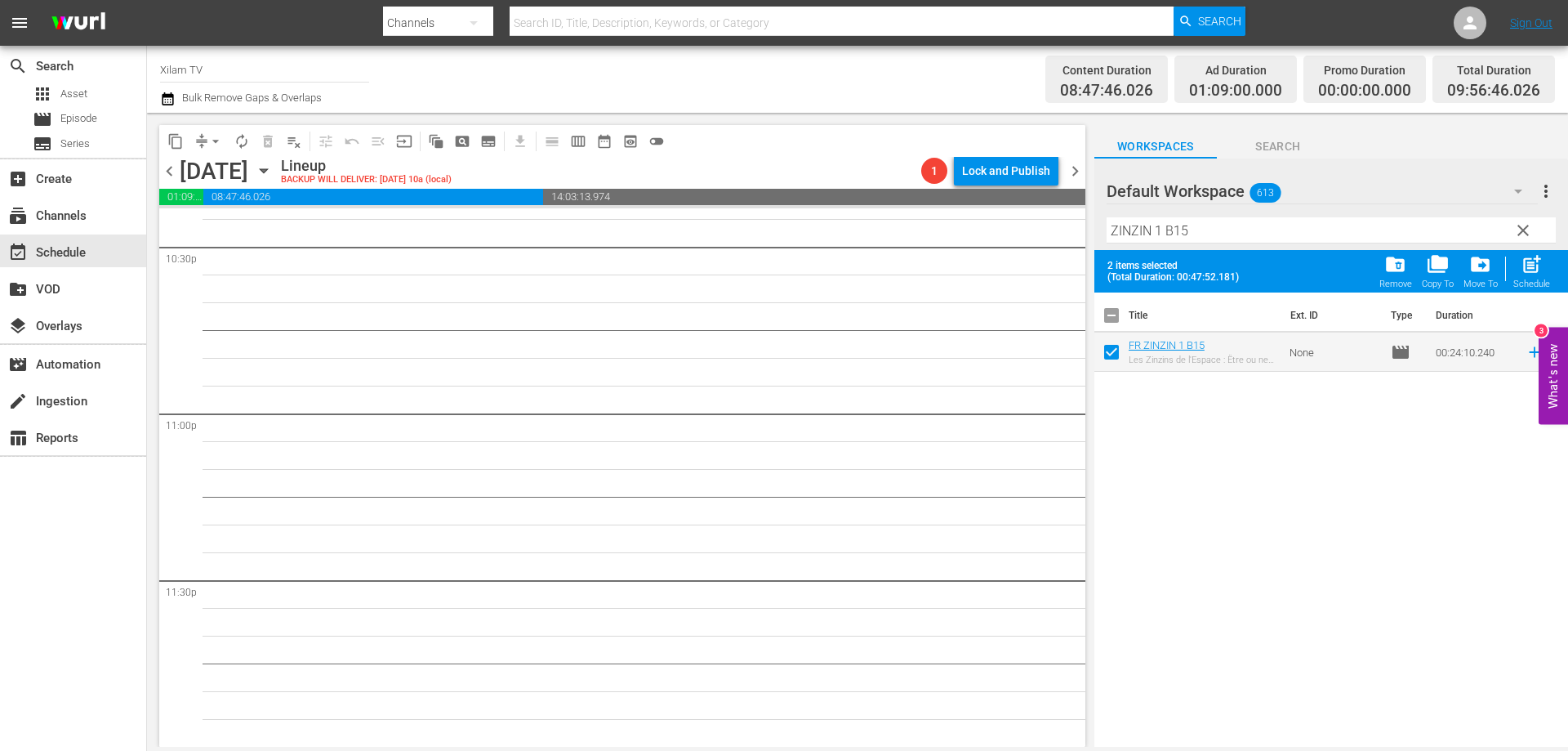
click at [1161, 235] on input "ZINZIN 1 B15" at bounding box center [1331, 230] width 450 height 26
click at [1170, 235] on input "ZINZIN 2 B15" at bounding box center [1331, 230] width 450 height 26
click at [1192, 233] on input "ZINZIN 2 B15" at bounding box center [1331, 230] width 450 height 26
type input "ZINZIN 2 B37"
click at [1120, 349] on input "checkbox" at bounding box center [1112, 355] width 35 height 35
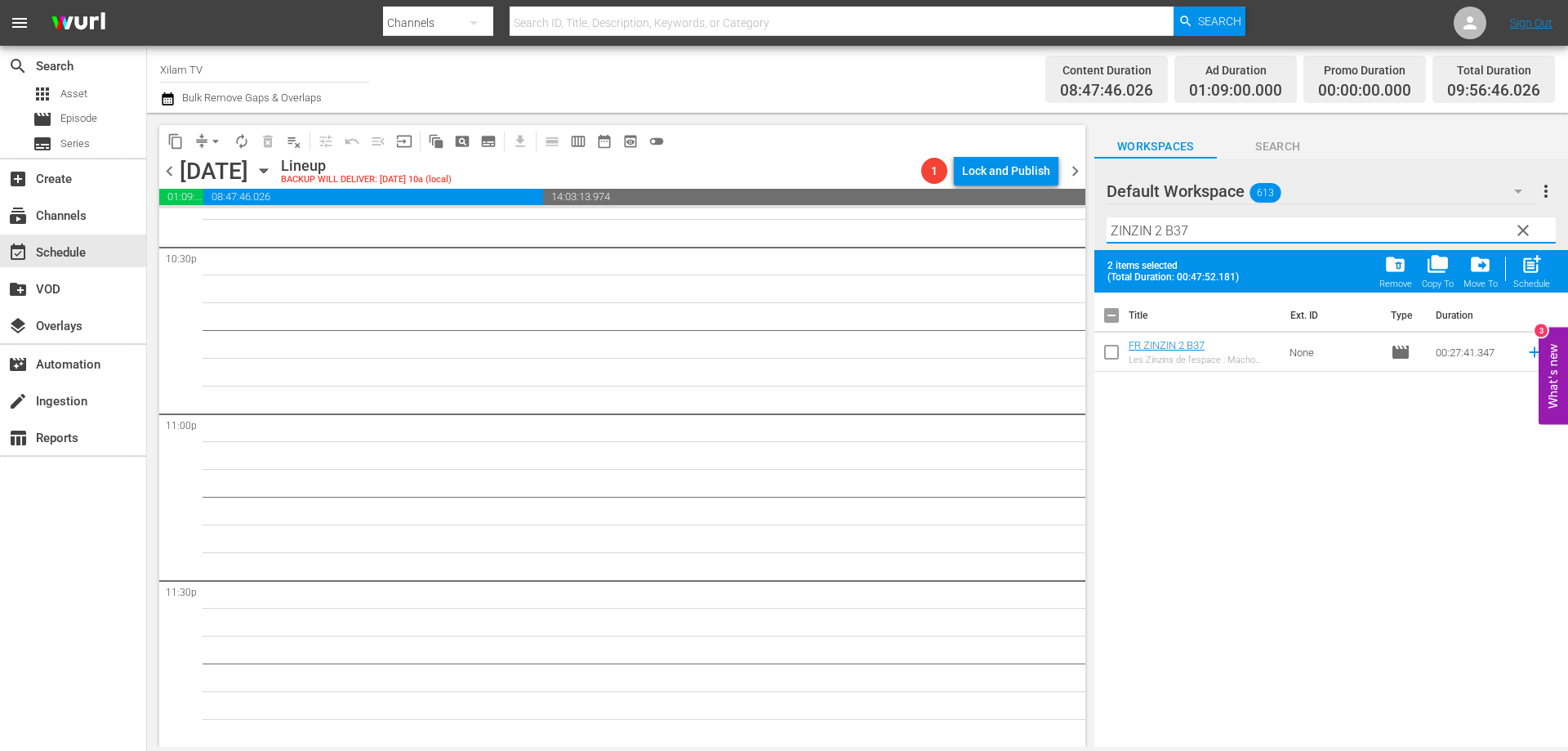
checkbox input "true"
click at [1237, 218] on input "ZINZIN 2 B37" at bounding box center [1331, 230] width 450 height 26
type input "ZINZIN 2 B13"
click at [1110, 359] on input "checkbox" at bounding box center [1112, 355] width 35 height 35
click at [1533, 279] on div "post_add Schedule" at bounding box center [1531, 271] width 37 height 36
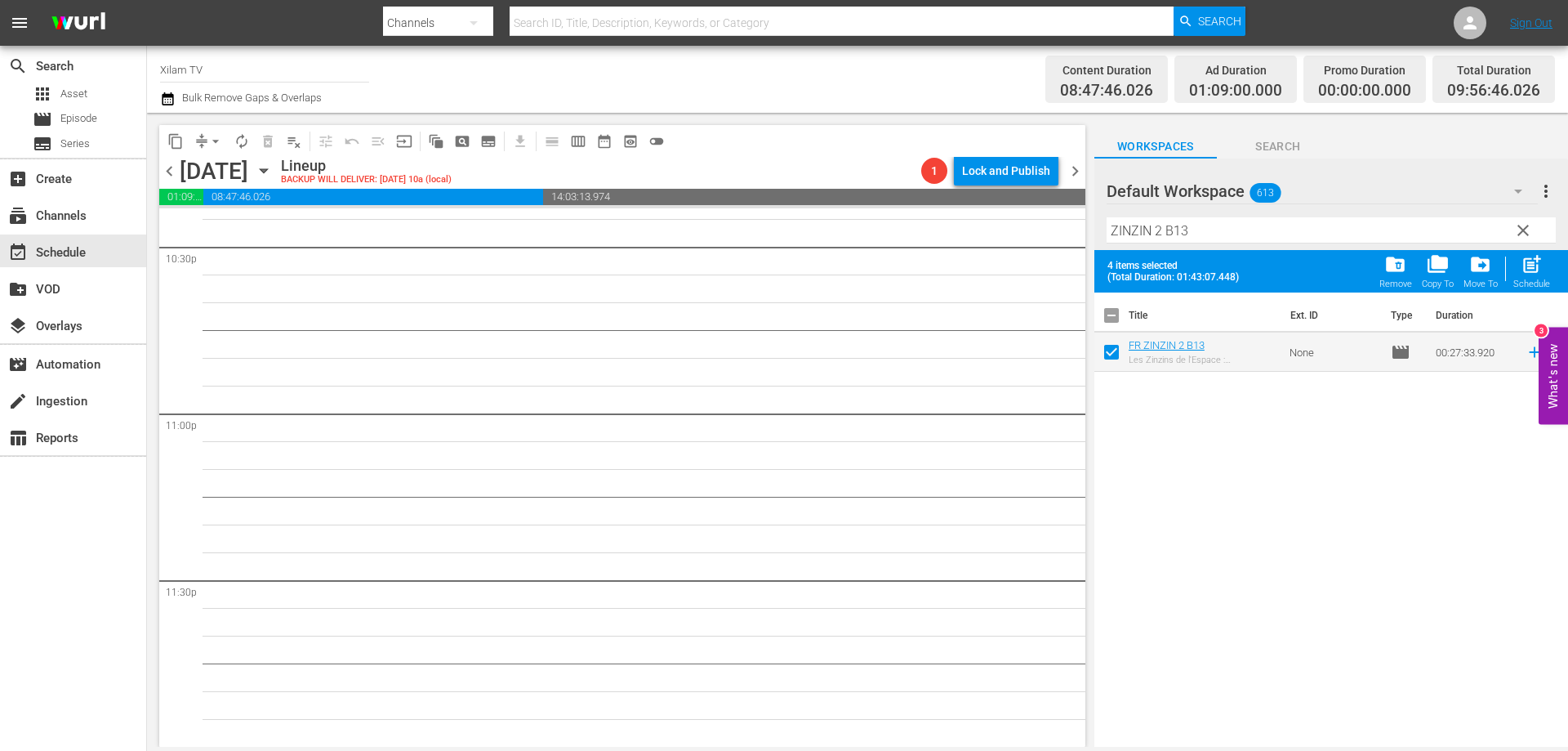
checkbox input "false"
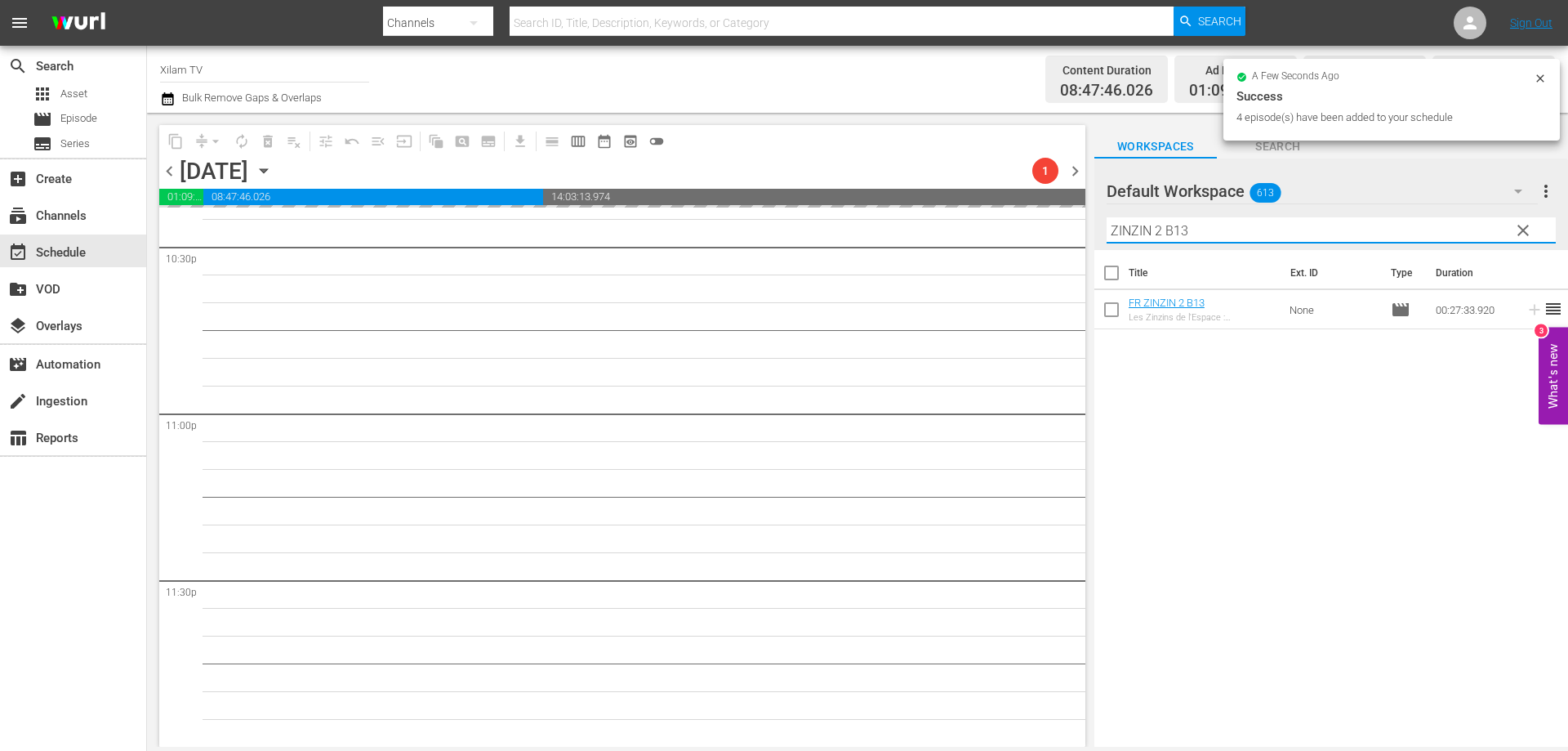
drag, startPoint x: 1120, startPoint y: 229, endPoint x: 1102, endPoint y: 228, distance: 18.0
click at [1102, 228] on div "Default Workspace 613 Default more_vert clear Filter by Title ZINZIN 2 B13" at bounding box center [1331, 204] width 474 height 91
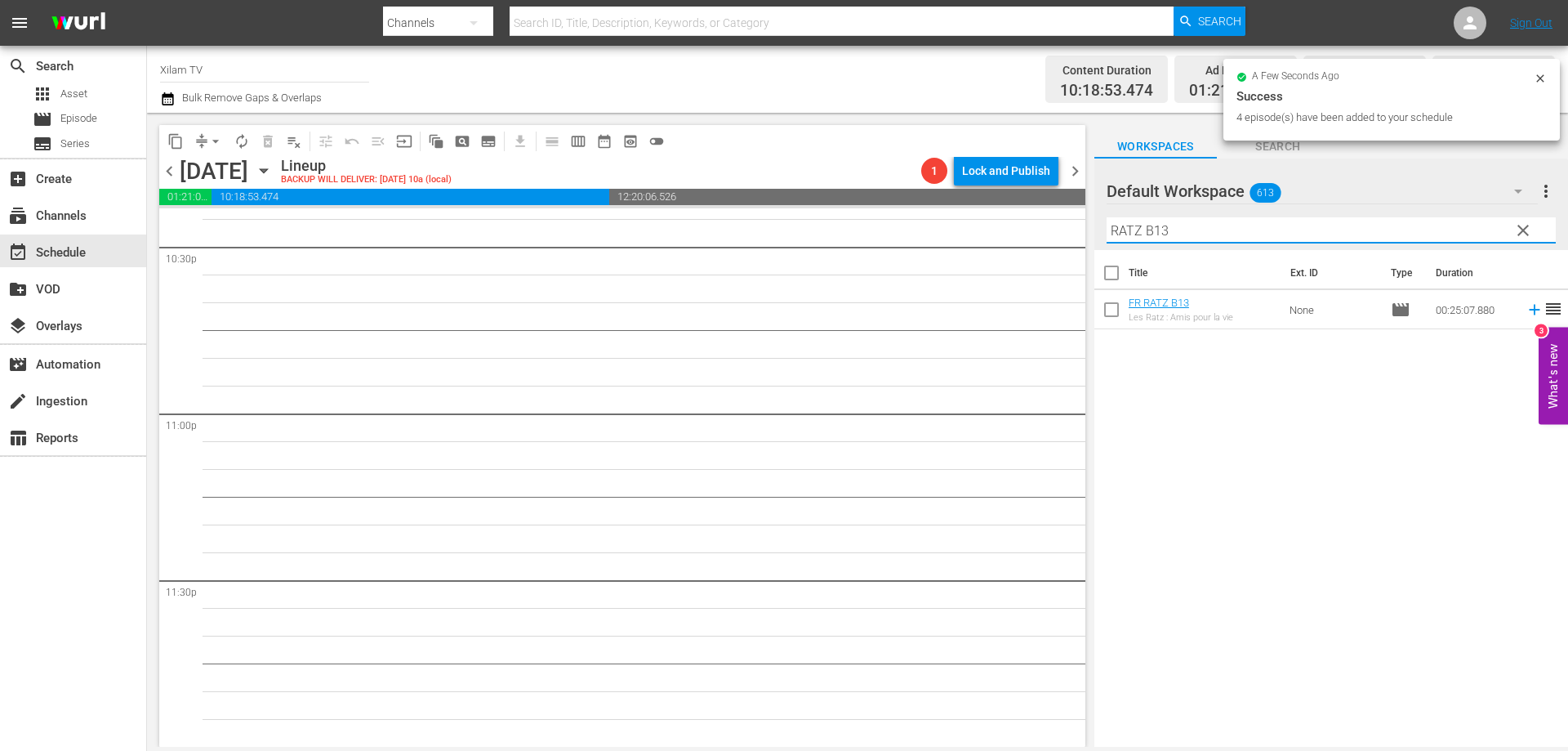
click at [1210, 233] on input "RATZ B13" at bounding box center [1331, 230] width 450 height 26
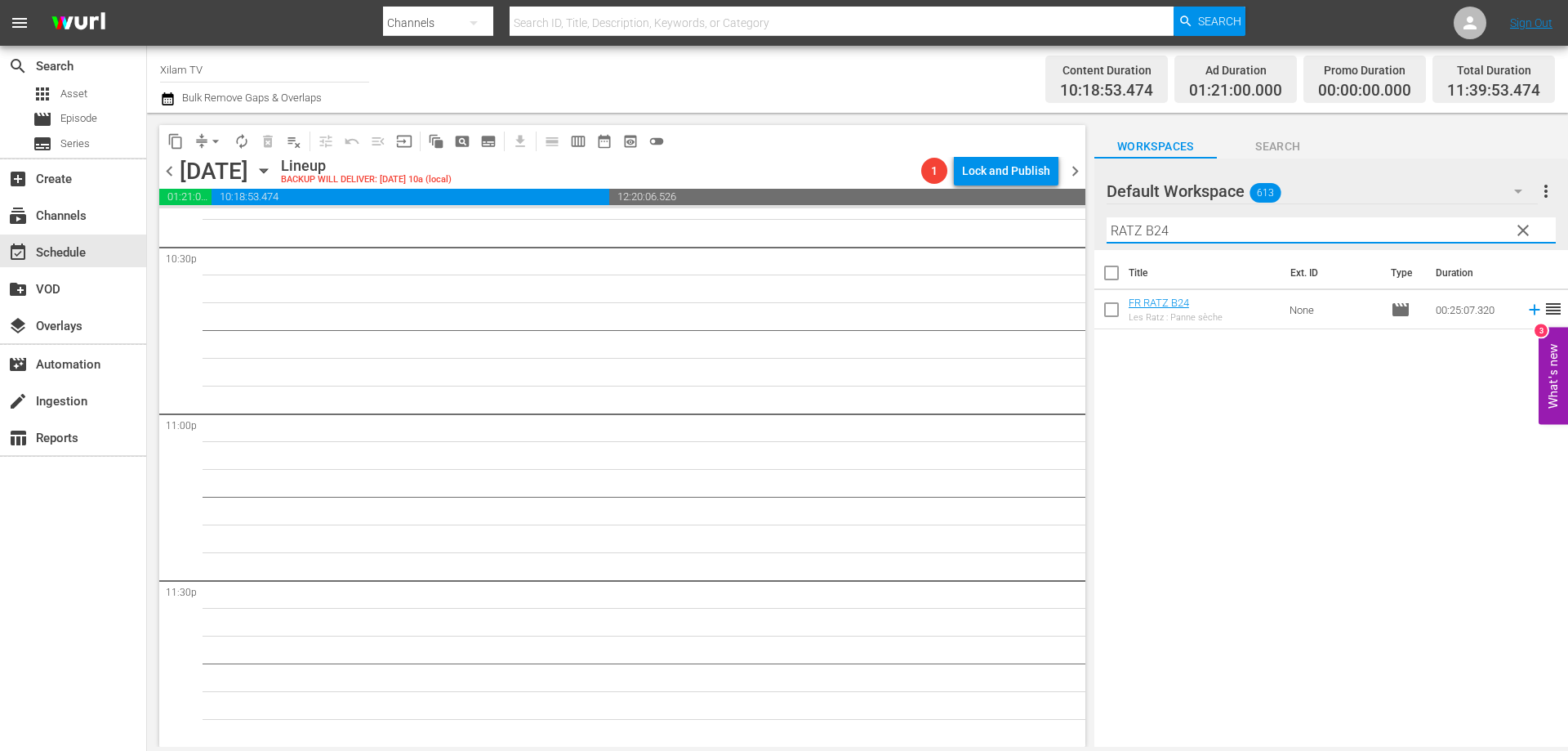
type input "RATZ B24"
click at [1108, 307] on input "checkbox" at bounding box center [1112, 313] width 35 height 35
checkbox input "true"
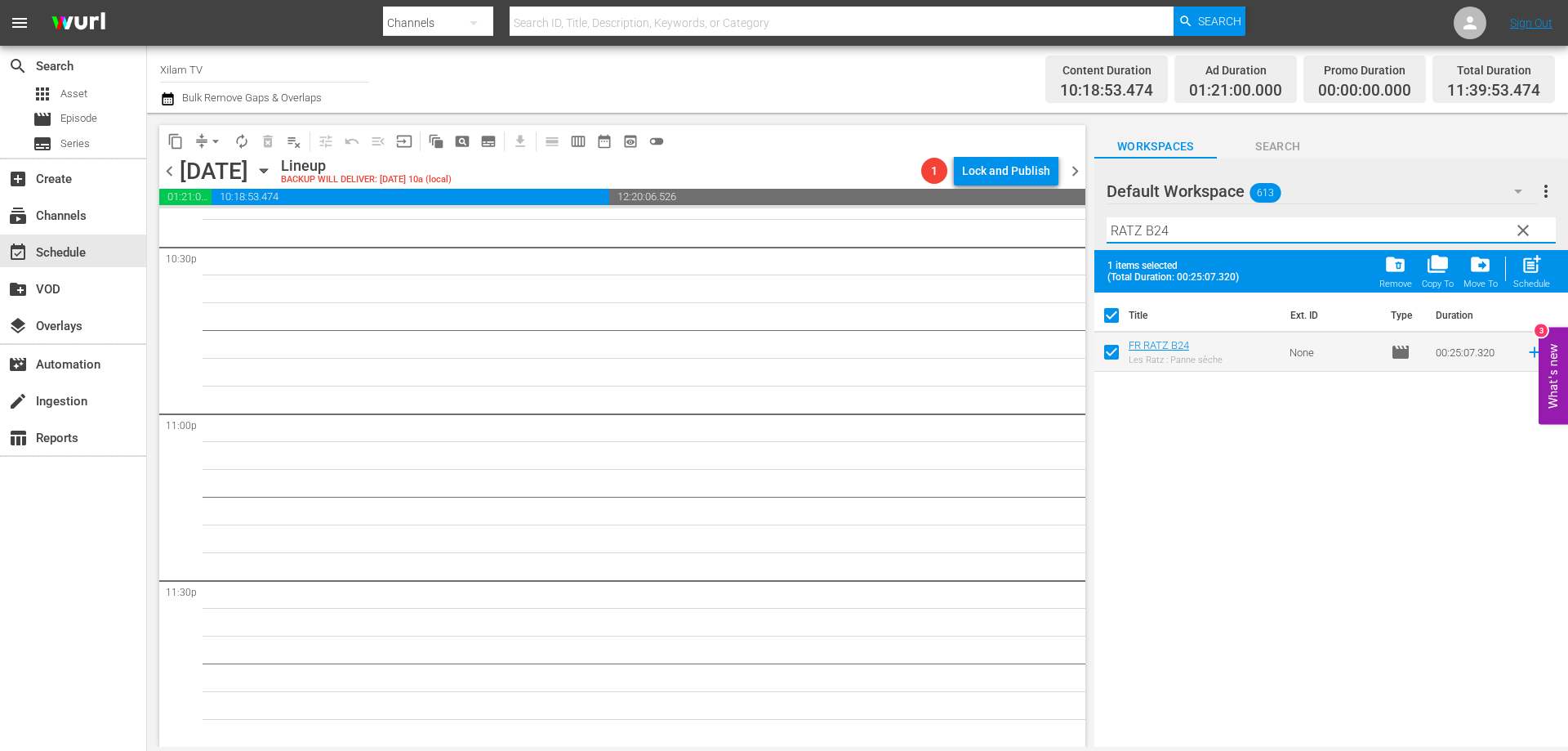
click at [1166, 240] on input "RATZ B24" at bounding box center [1331, 230] width 450 height 26
click at [1178, 232] on input "RATZ B24" at bounding box center [1331, 230] width 450 height 26
type input "RATZ B37"
click at [1111, 345] on input "checkbox" at bounding box center [1112, 355] width 35 height 35
checkbox input "true"
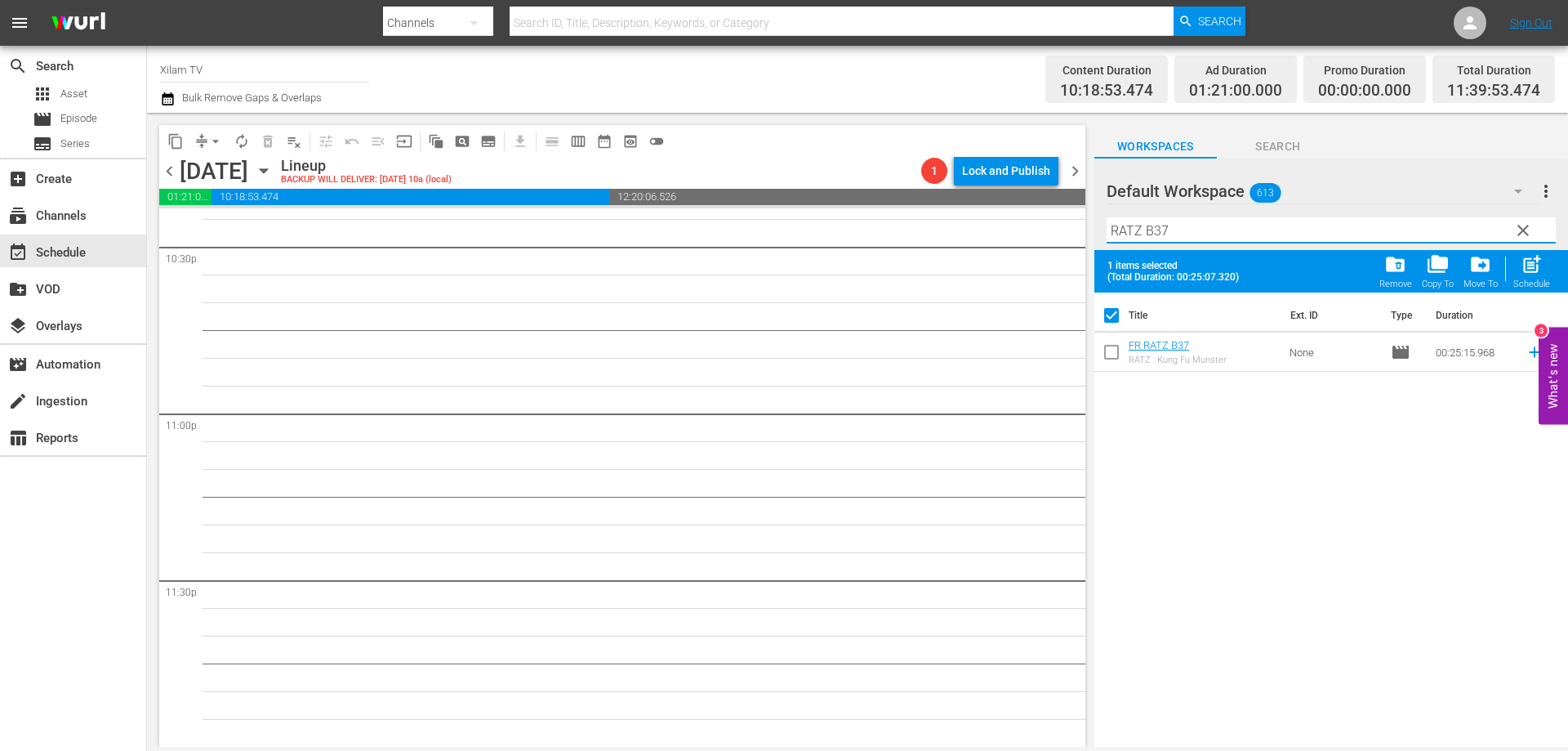
checkbox input "false"
click at [1193, 239] on input "RATZ B37" at bounding box center [1331, 230] width 450 height 26
type input "RATZ B39"
click at [1115, 352] on input "checkbox" at bounding box center [1112, 355] width 35 height 35
checkbox input "true"
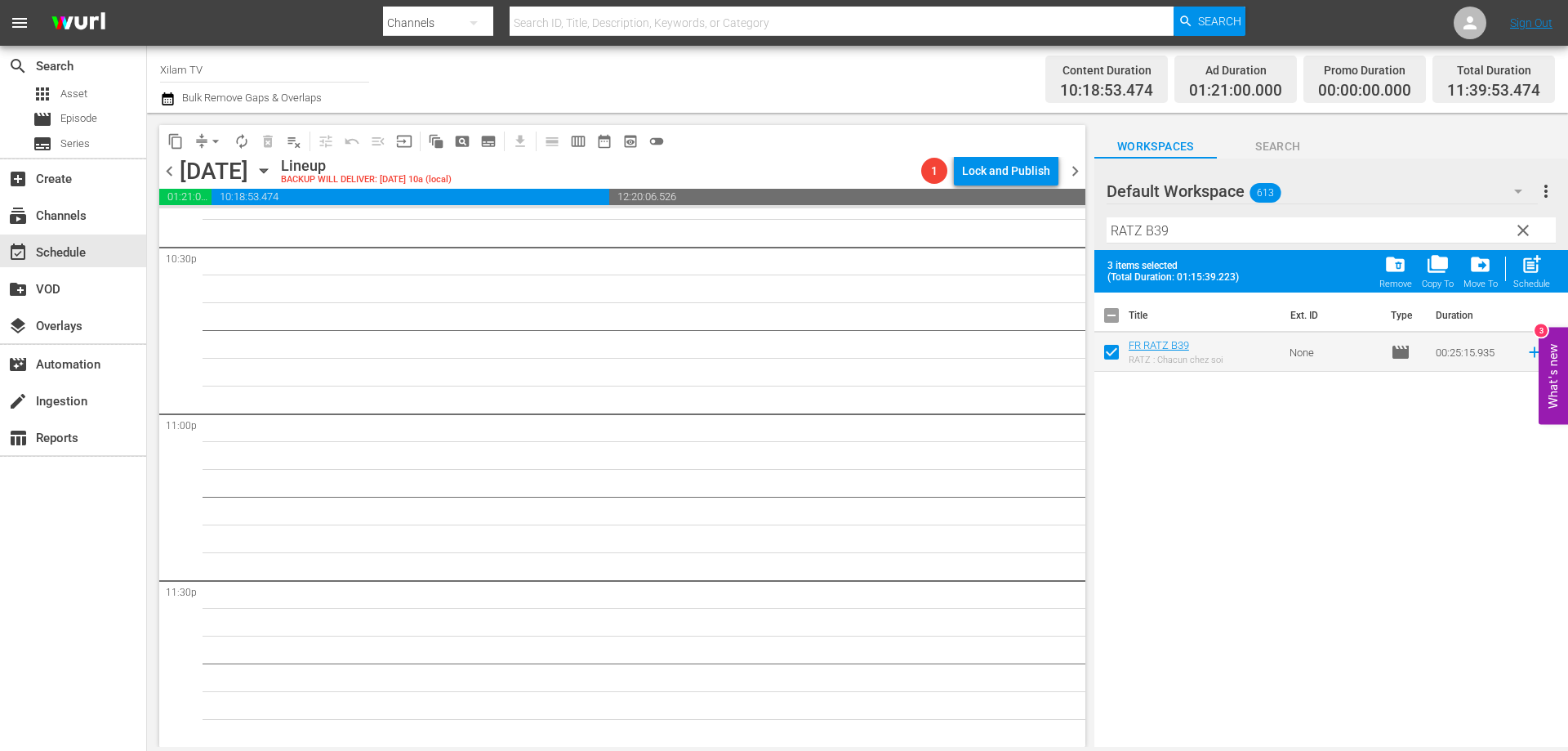
click at [1169, 246] on div "Filter by Title RATZ B39" at bounding box center [1331, 230] width 450 height 39
click at [1173, 235] on input "RATZ B39" at bounding box center [1331, 230] width 450 height 26
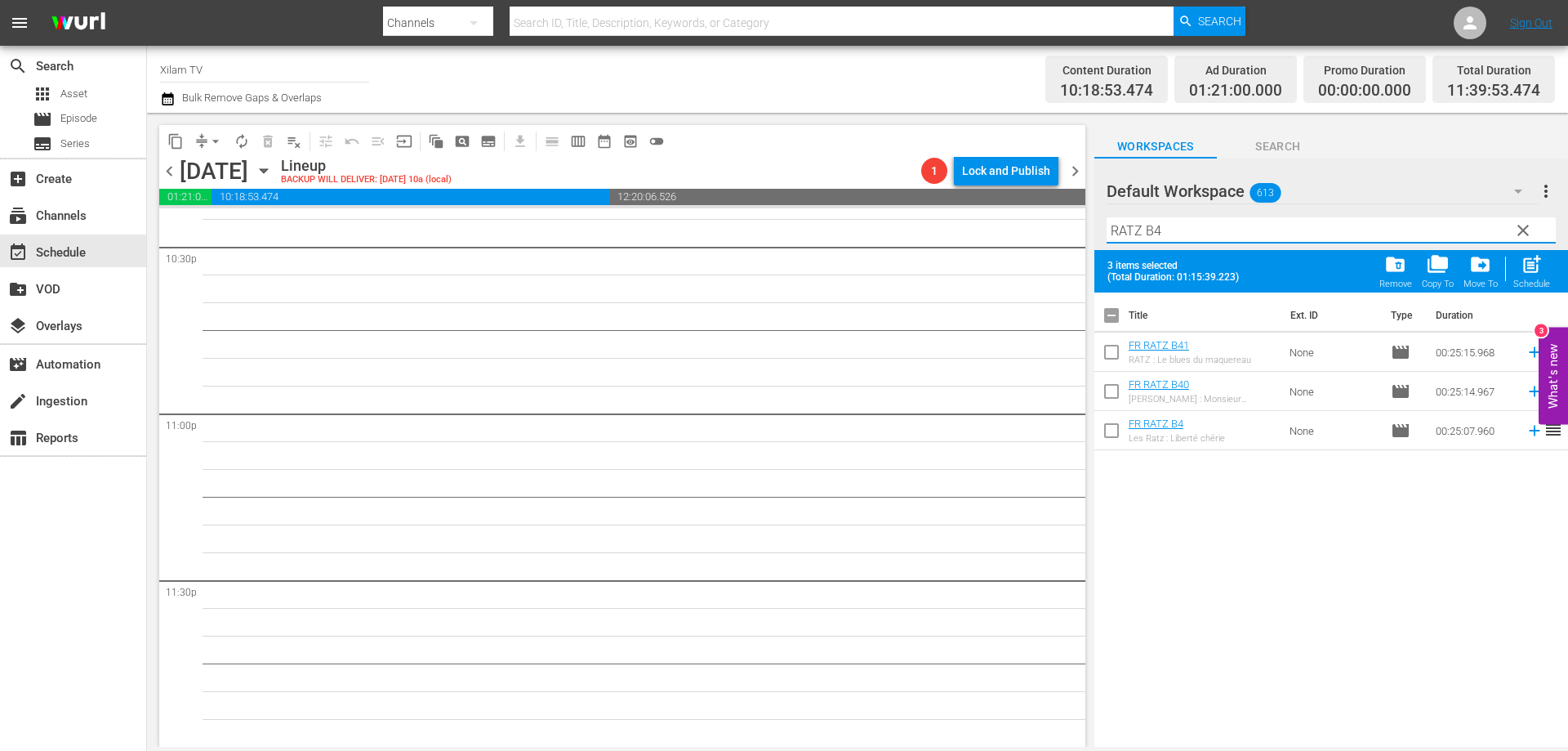
type input "RATZ B4"
click at [1112, 437] on input "checkbox" at bounding box center [1112, 434] width 35 height 35
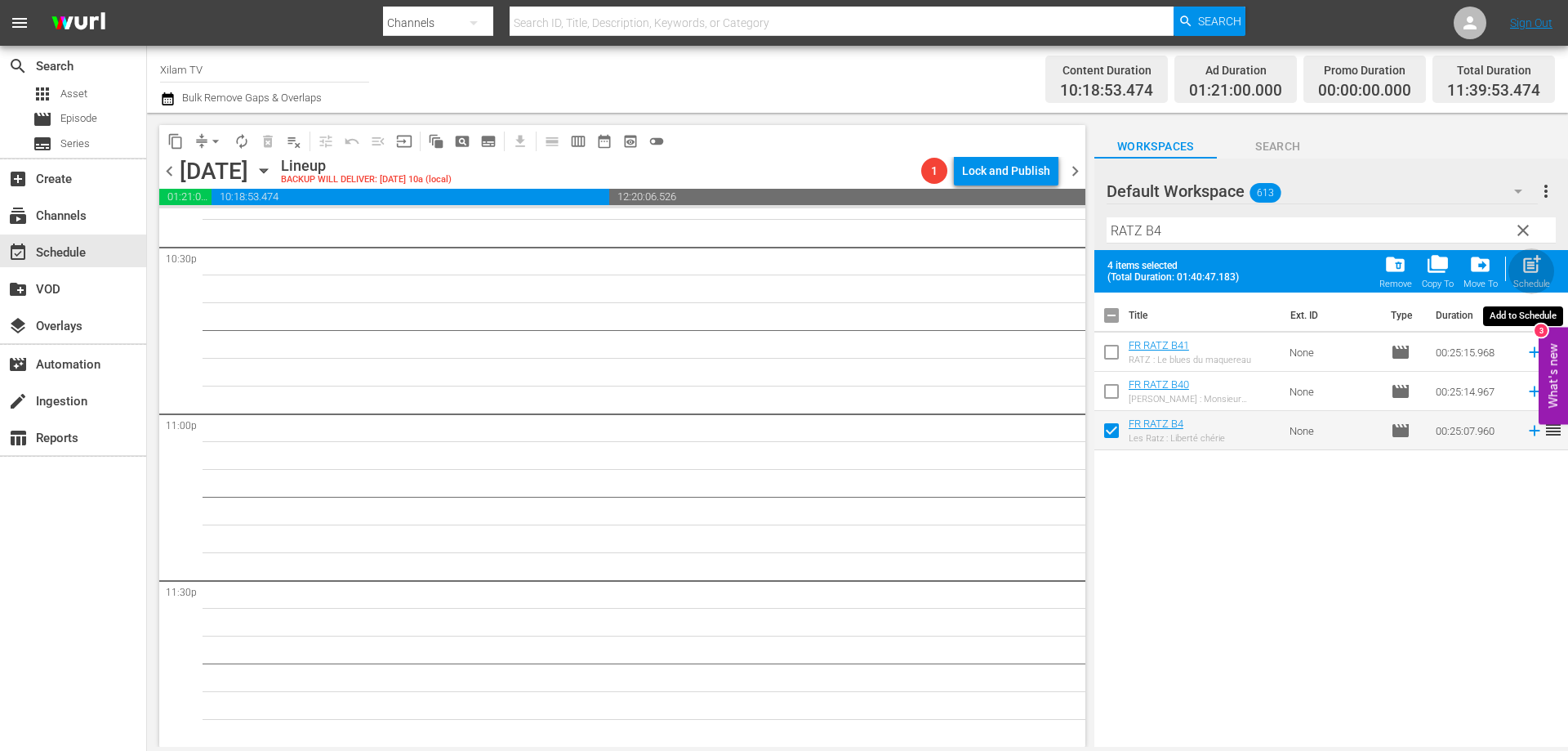
drag, startPoint x: 1540, startPoint y: 270, endPoint x: 1442, endPoint y: 268, distance: 98.0
click at [1539, 270] on span "post_add" at bounding box center [1531, 264] width 22 height 22
checkbox input "false"
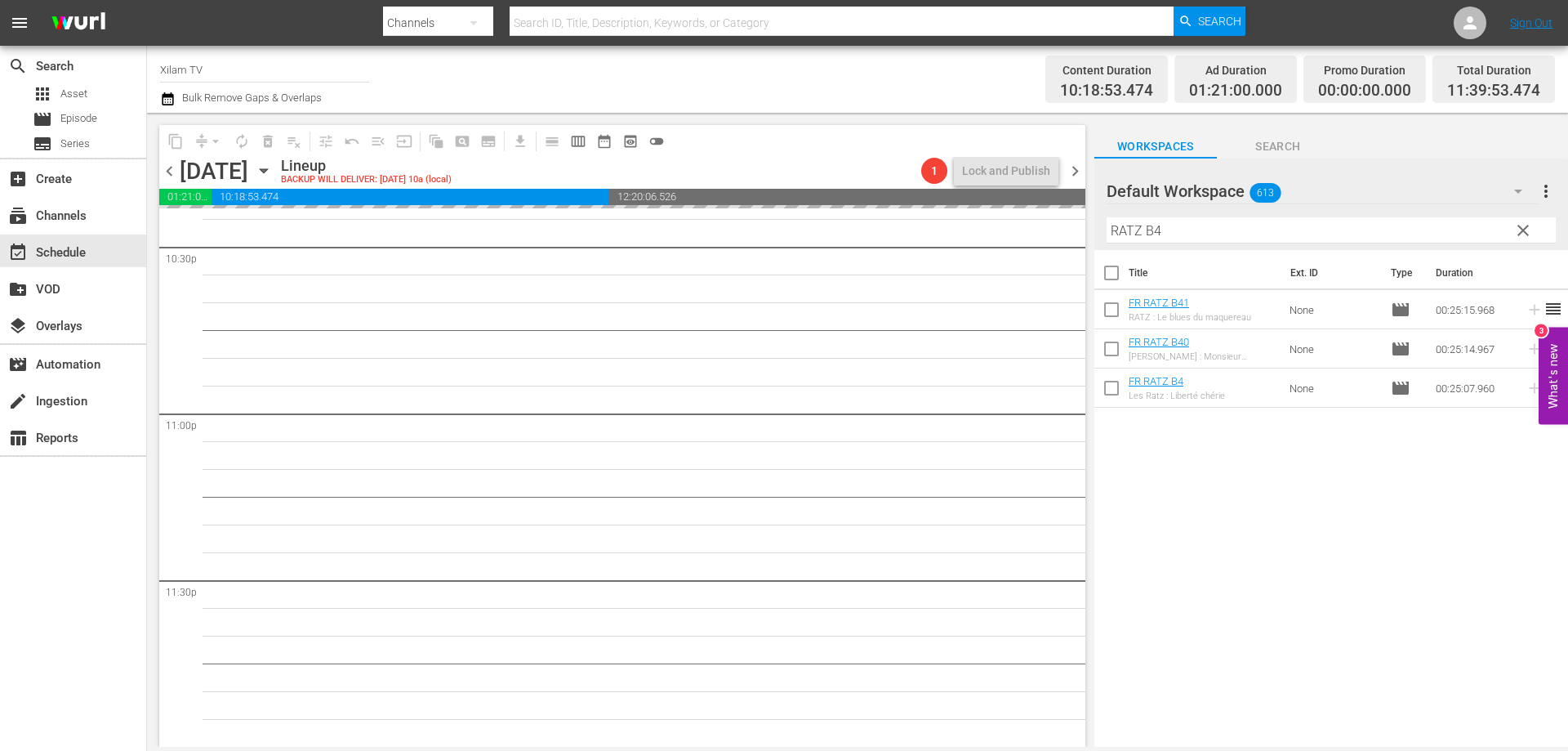
click at [1095, 229] on div "Default Workspace 613 Default more_vert clear Filter by Title RATZ B4" at bounding box center [1331, 204] width 474 height 91
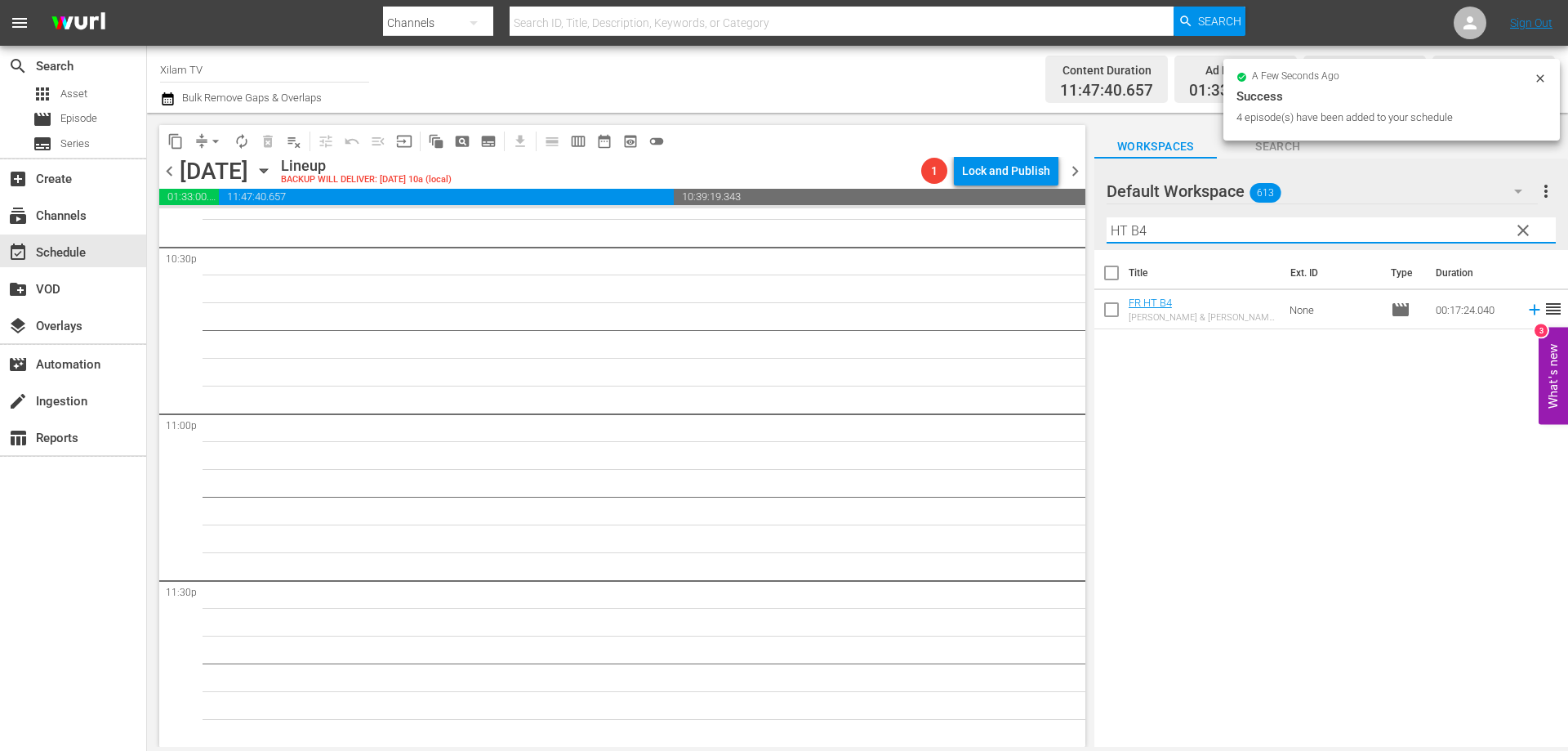
click at [1153, 234] on input "HT B4" at bounding box center [1331, 230] width 450 height 26
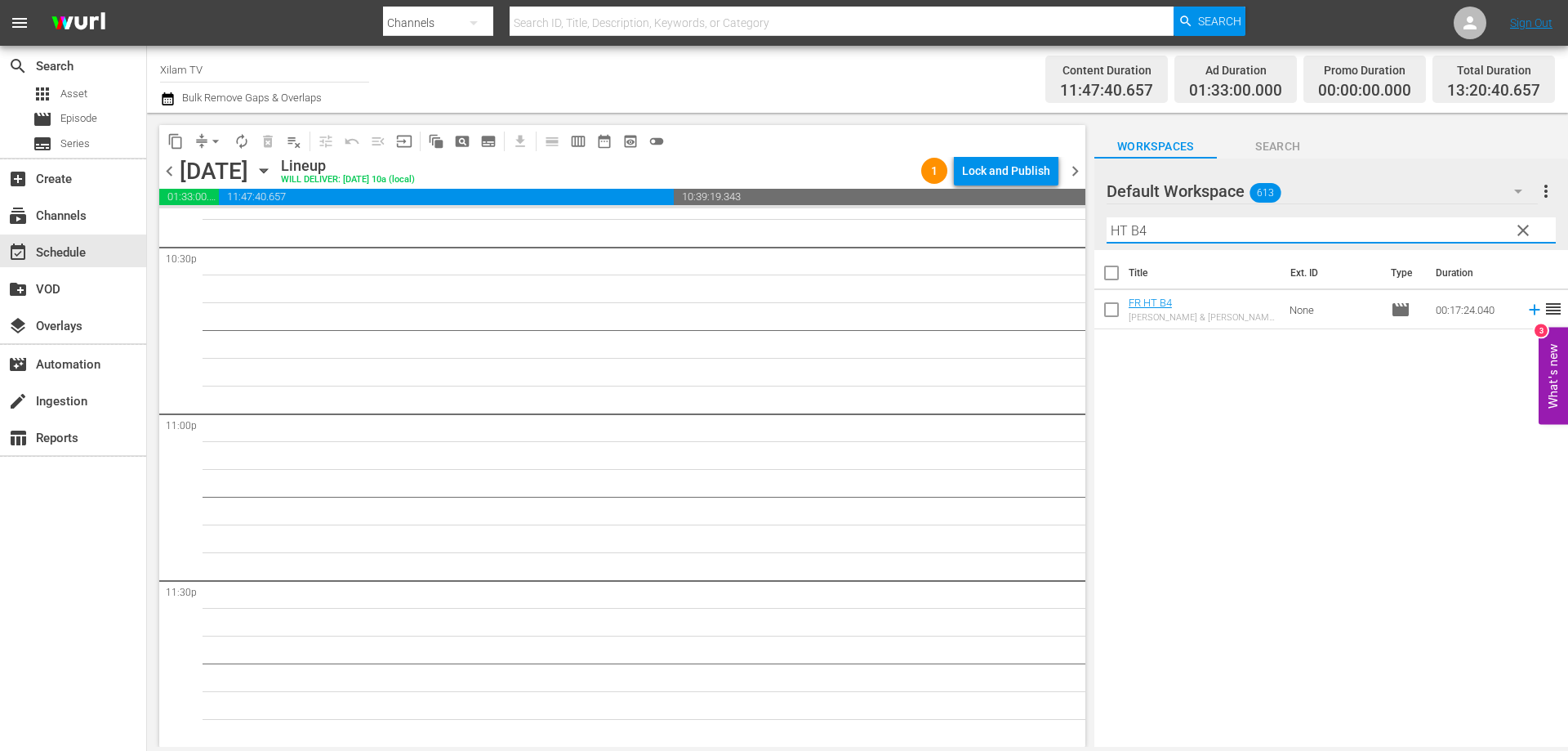
click at [1173, 226] on input "HT B4" at bounding box center [1331, 230] width 450 height 26
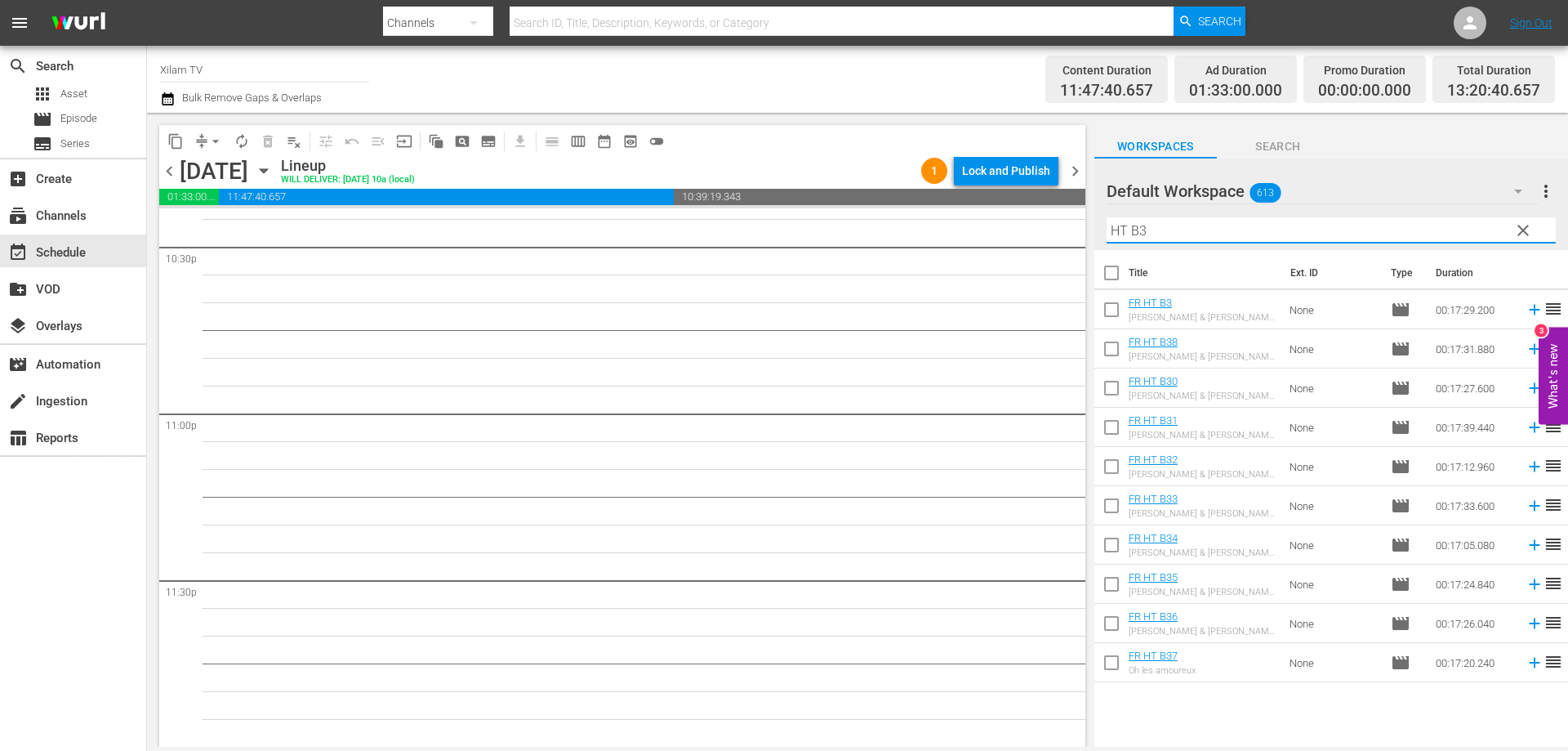
type input "HT B3"
click at [1108, 349] on input "checkbox" at bounding box center [1112, 352] width 35 height 35
checkbox input "true"
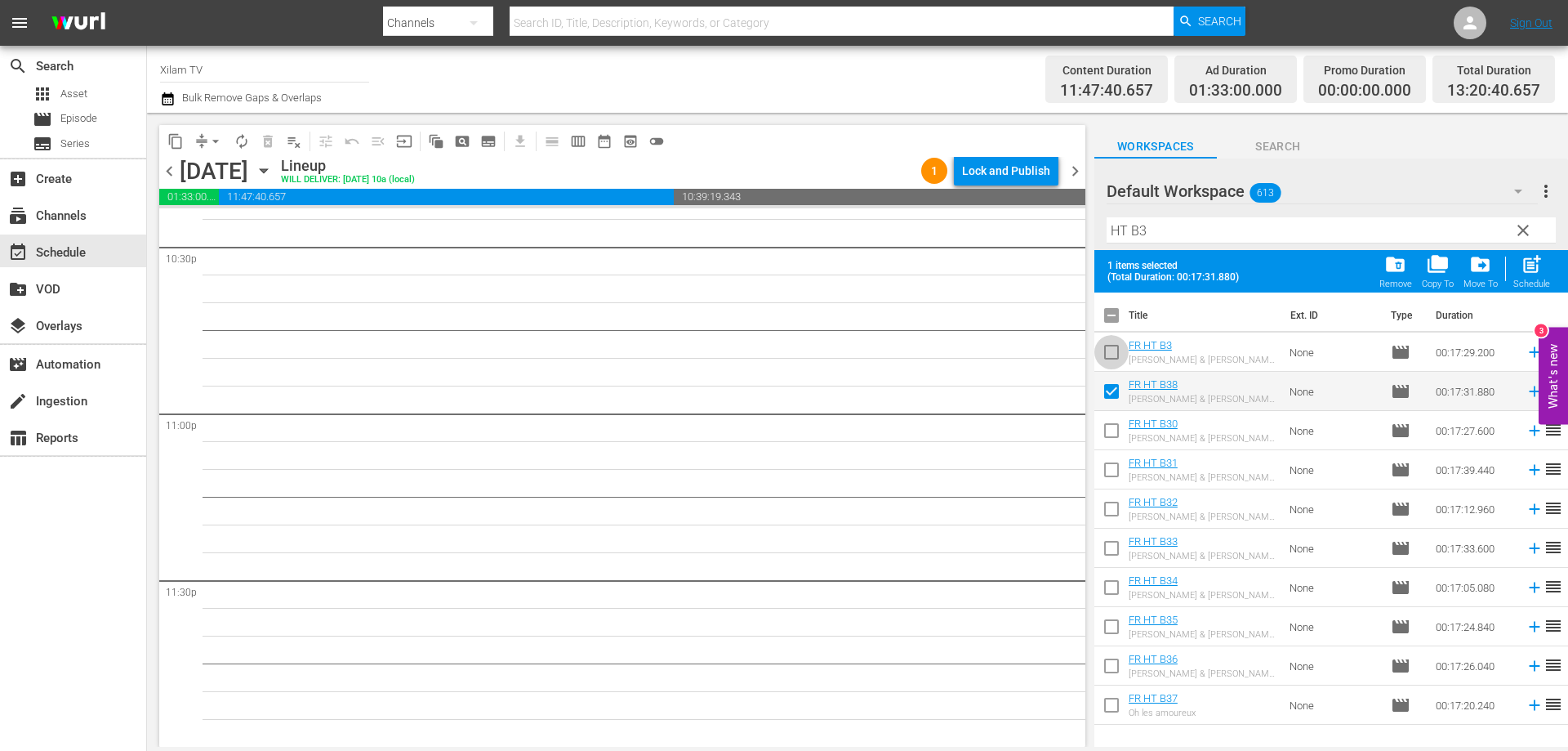
click at [1108, 349] on input "checkbox" at bounding box center [1112, 355] width 35 height 35
checkbox input "true"
click at [1150, 246] on div "Filter by Title HT B3" at bounding box center [1331, 230] width 450 height 39
click at [1151, 240] on input "HT B3" at bounding box center [1331, 230] width 450 height 26
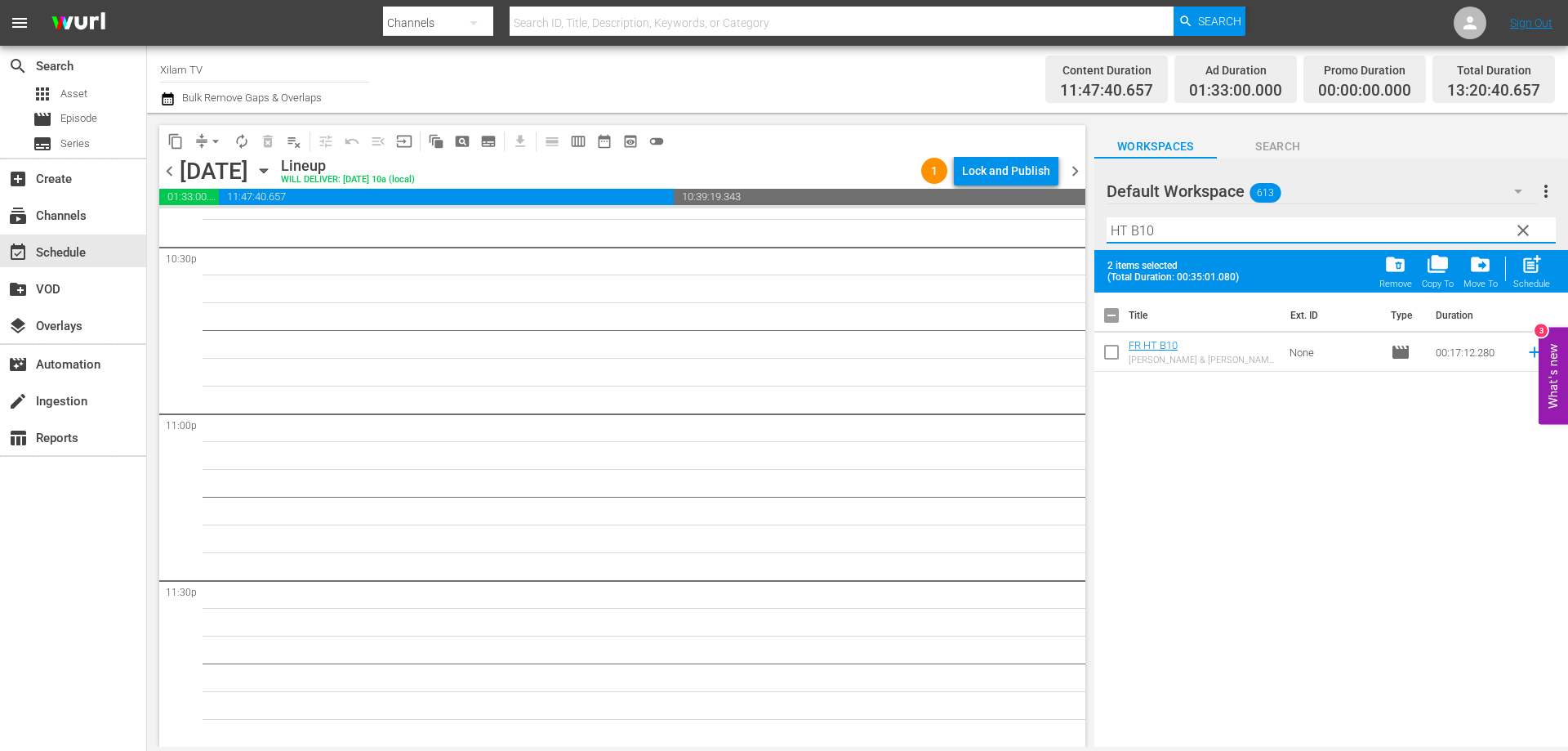
type input "HT B10"
click at [1112, 355] on input "checkbox" at bounding box center [1112, 355] width 35 height 35
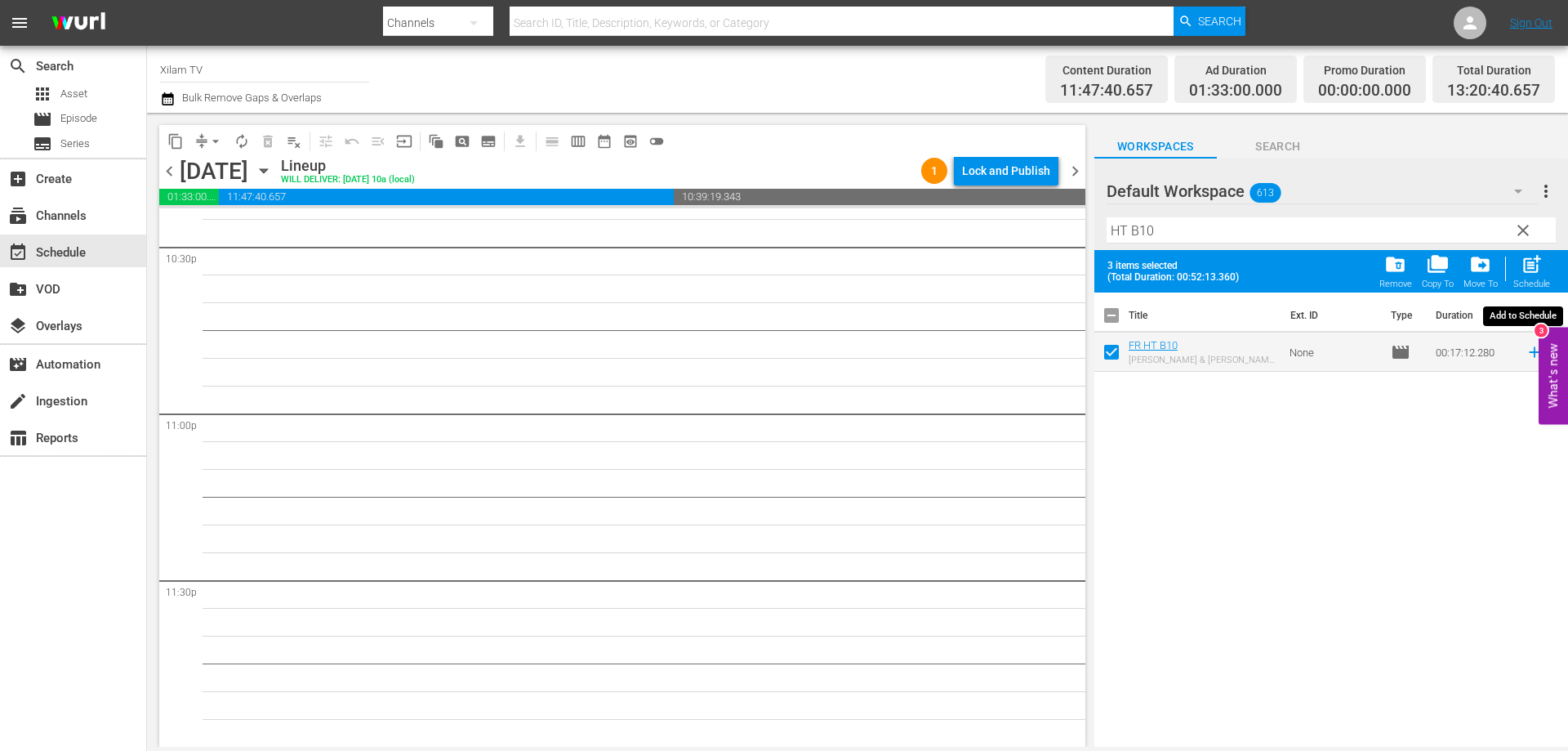
click at [1524, 268] on span "post_add" at bounding box center [1531, 264] width 22 height 22
checkbox input "false"
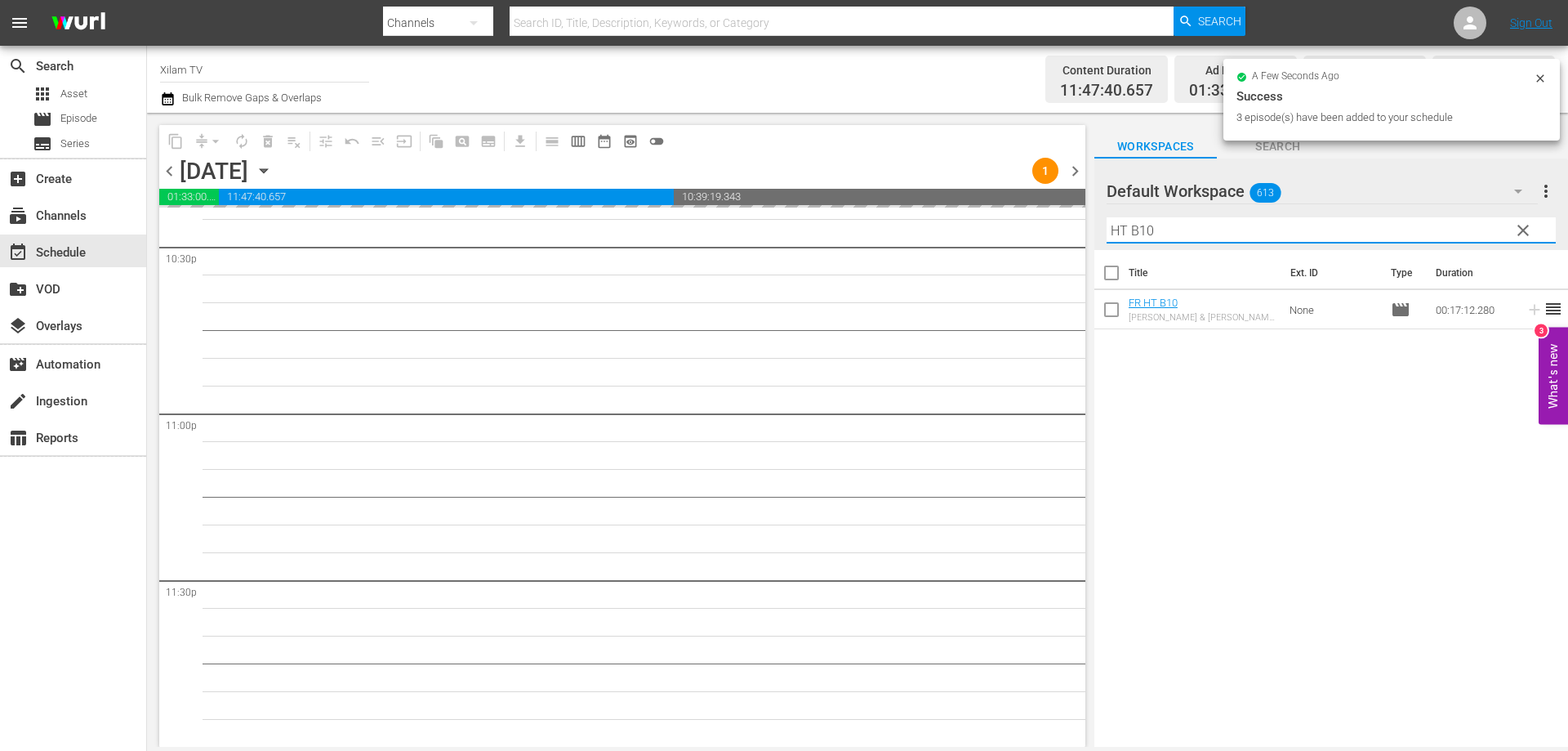
drag, startPoint x: 1126, startPoint y: 231, endPoint x: 1098, endPoint y: 232, distance: 28.0
click at [1098, 232] on div "Default Workspace 613 Default more_vert clear Filter by Title HT B10" at bounding box center [1331, 204] width 474 height 91
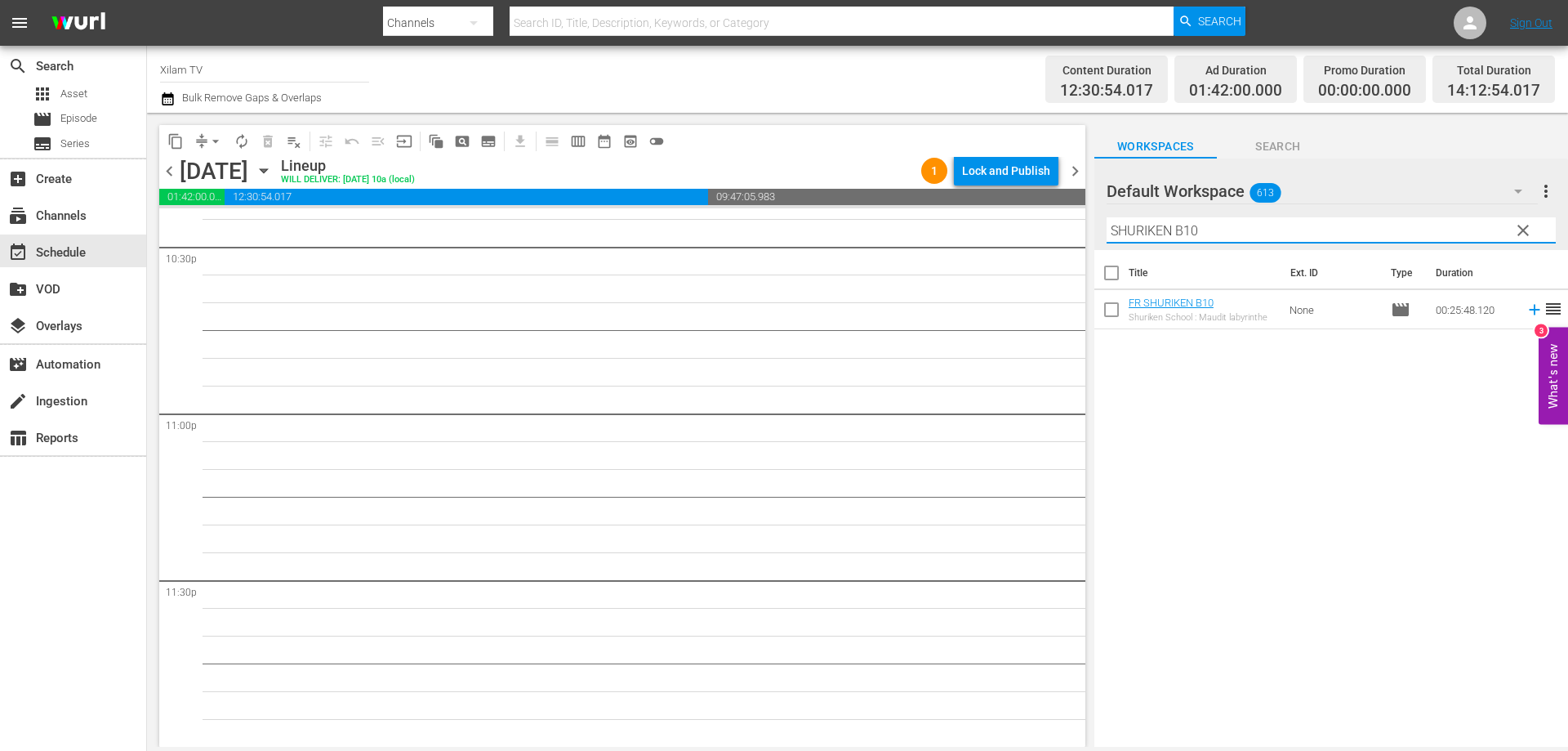
click at [1205, 231] on input "SHURIKEN B10" at bounding box center [1331, 230] width 450 height 26
click at [1193, 231] on input "SHURIKEN B10" at bounding box center [1331, 230] width 450 height 26
type input "SHURIKEN B20"
click at [1115, 313] on input "checkbox" at bounding box center [1112, 313] width 35 height 35
checkbox input "true"
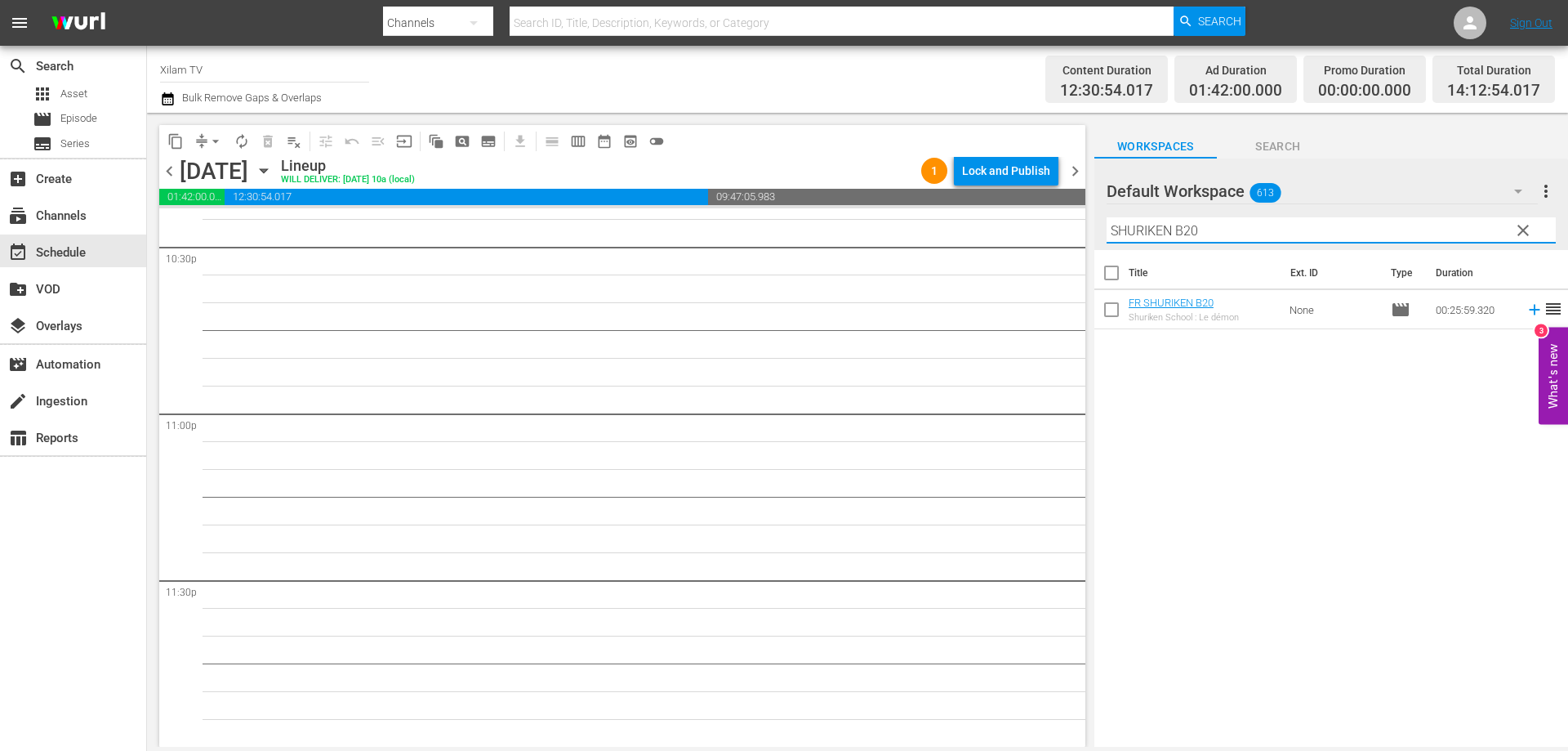
checkbox input "true"
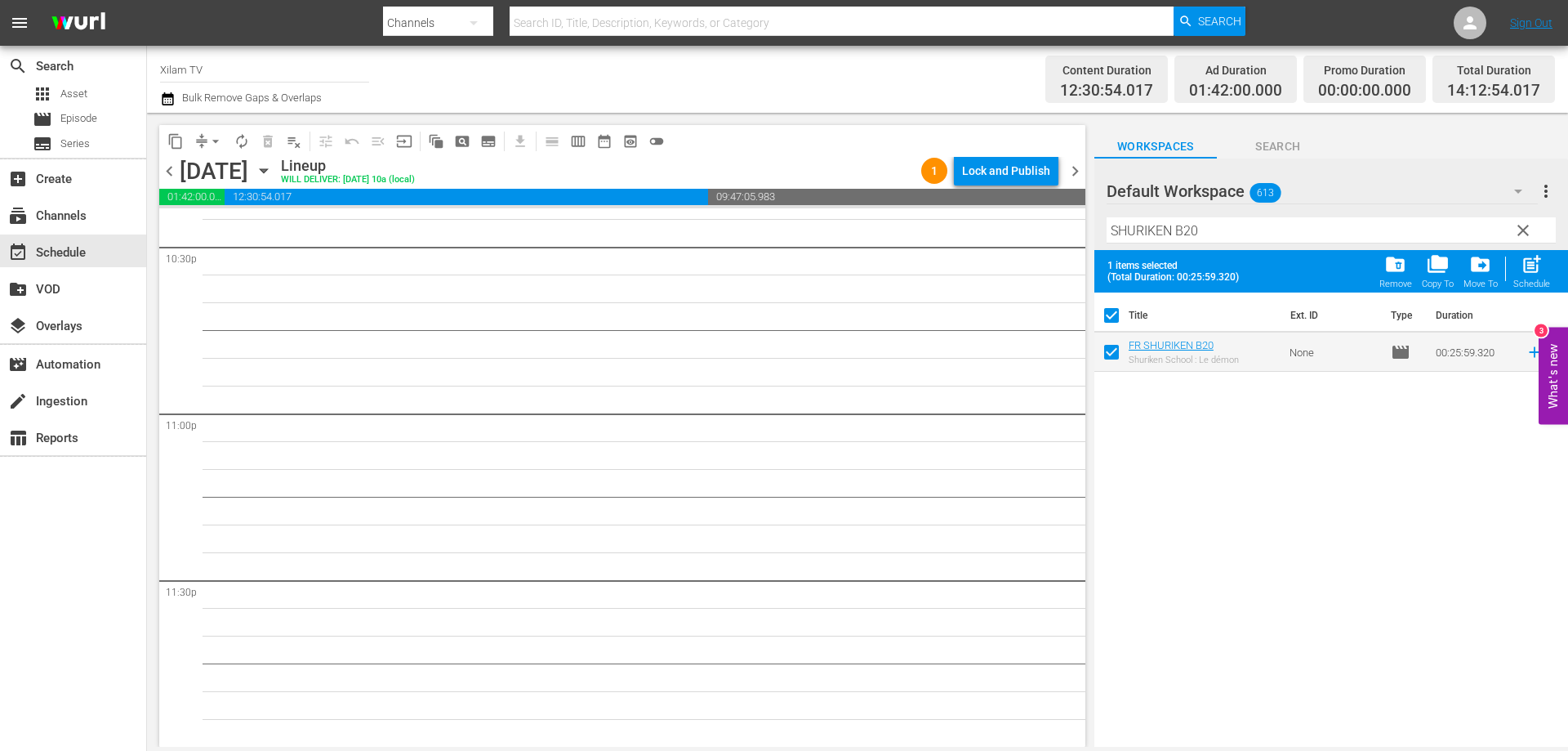
click at [1232, 233] on input "SHURIKEN B20" at bounding box center [1331, 230] width 450 height 26
type input "SHURIKEN B14"
click at [1121, 349] on input "checkbox" at bounding box center [1112, 355] width 35 height 35
checkbox input "true"
checkbox input "false"
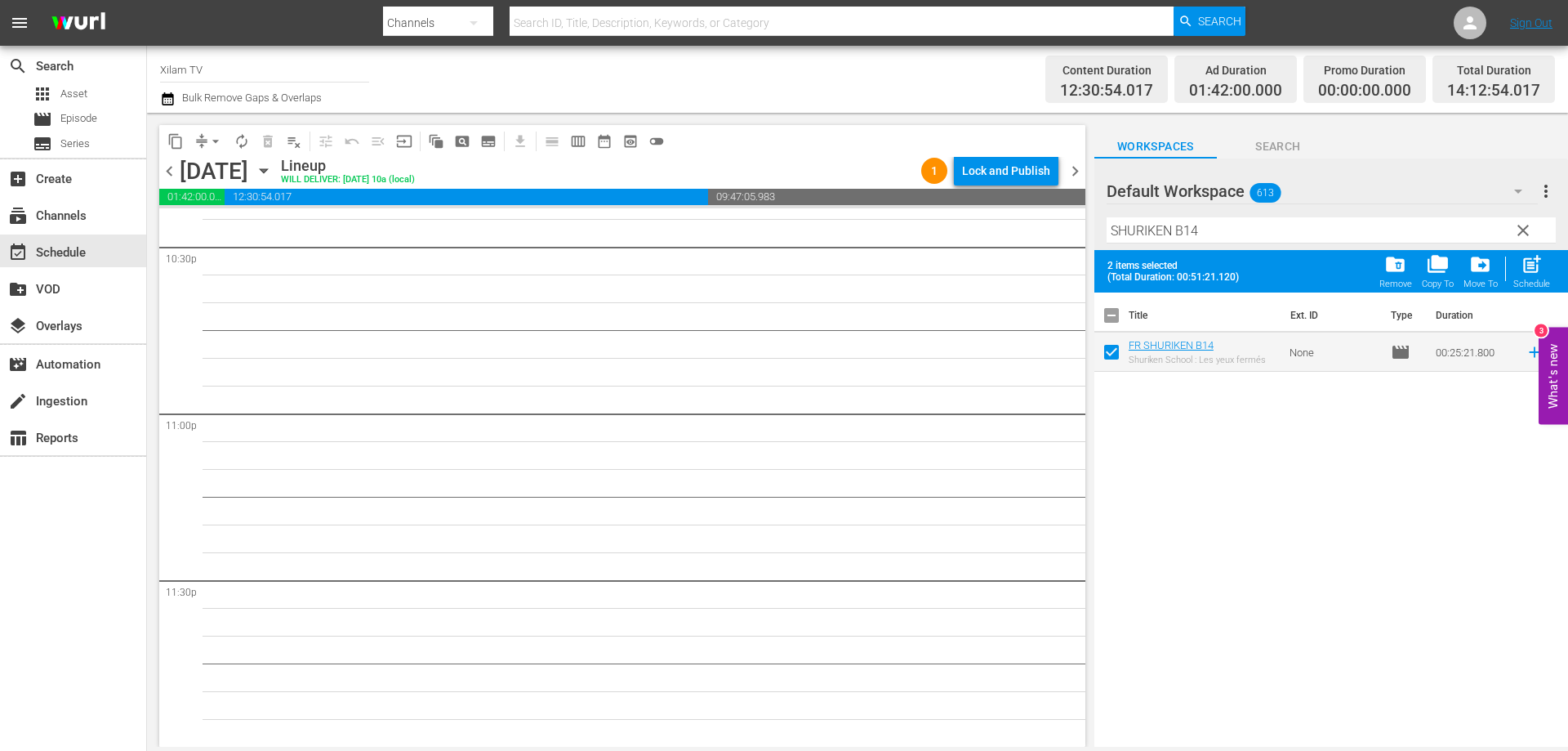
click at [1225, 245] on div "Filter by Title SHURIKEN B14" at bounding box center [1331, 230] width 450 height 39
click at [1227, 239] on input "SHURIKEN B14" at bounding box center [1331, 230] width 450 height 26
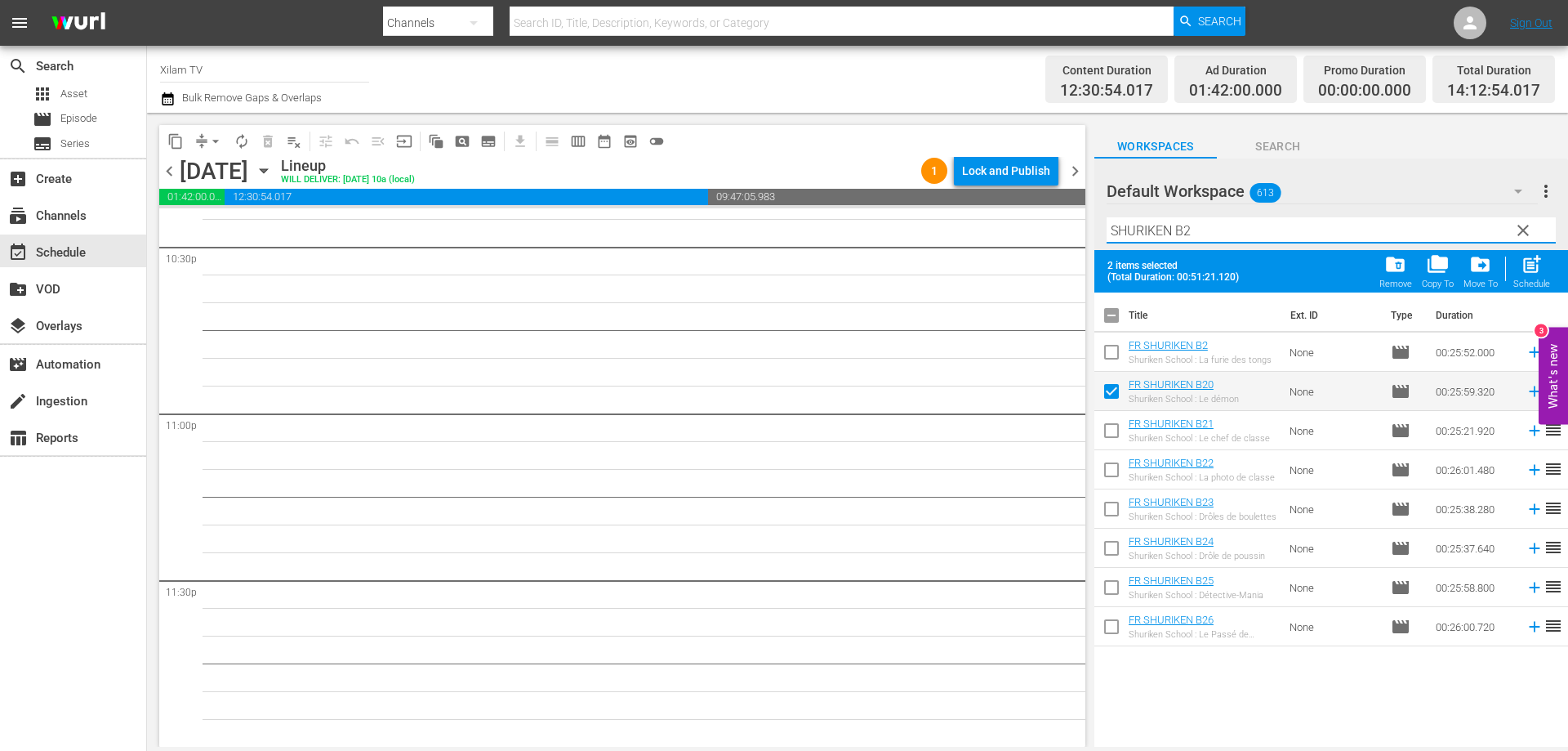
type input "SHURIKEN B2"
click at [1111, 355] on input "checkbox" at bounding box center [1112, 355] width 35 height 35
click at [1540, 277] on div "post_add Schedule" at bounding box center [1531, 271] width 37 height 36
checkbox input "false"
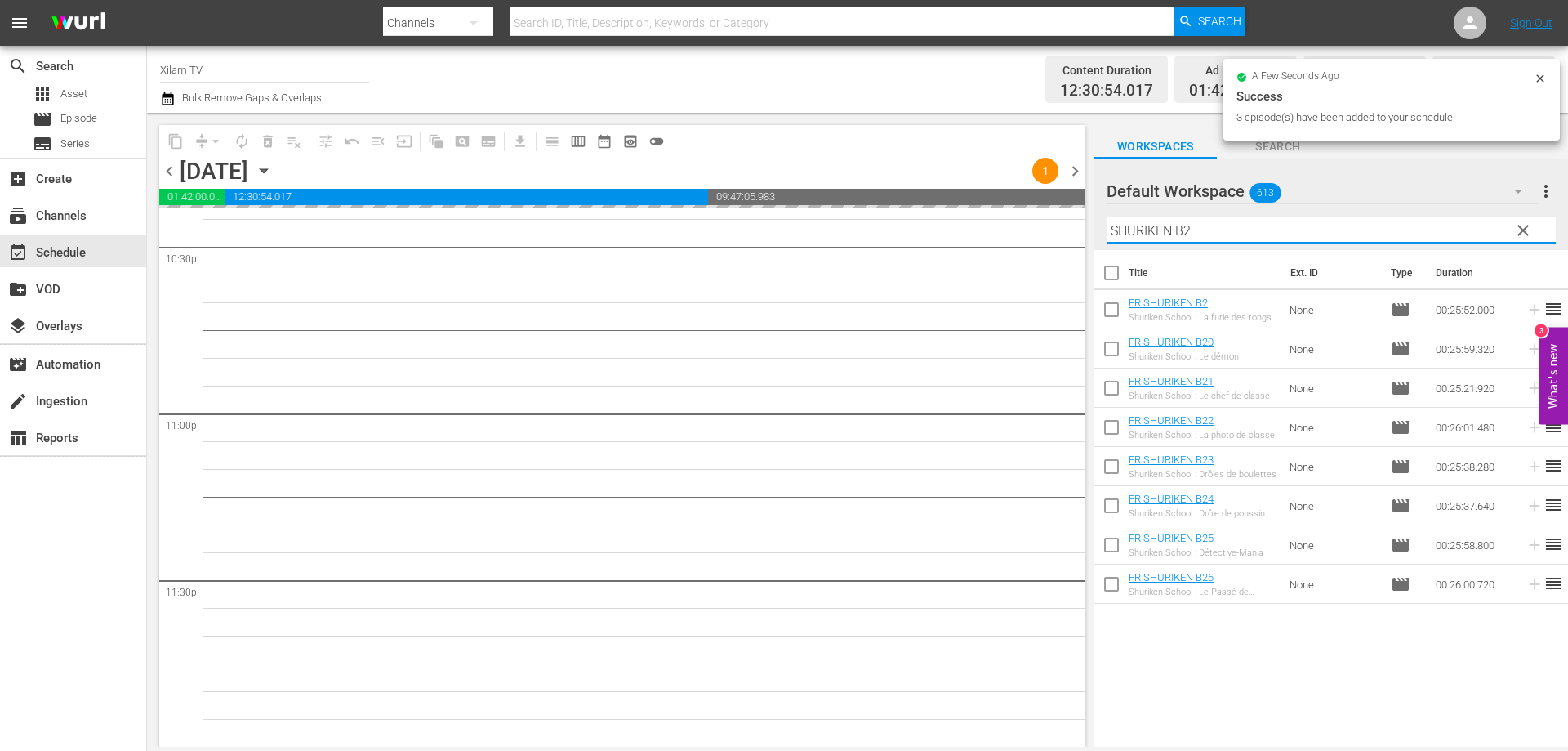
drag, startPoint x: 1171, startPoint y: 231, endPoint x: 1106, endPoint y: 234, distance: 65.1
click at [1107, 234] on input "SHURIKEN B2" at bounding box center [1331, 230] width 450 height 26
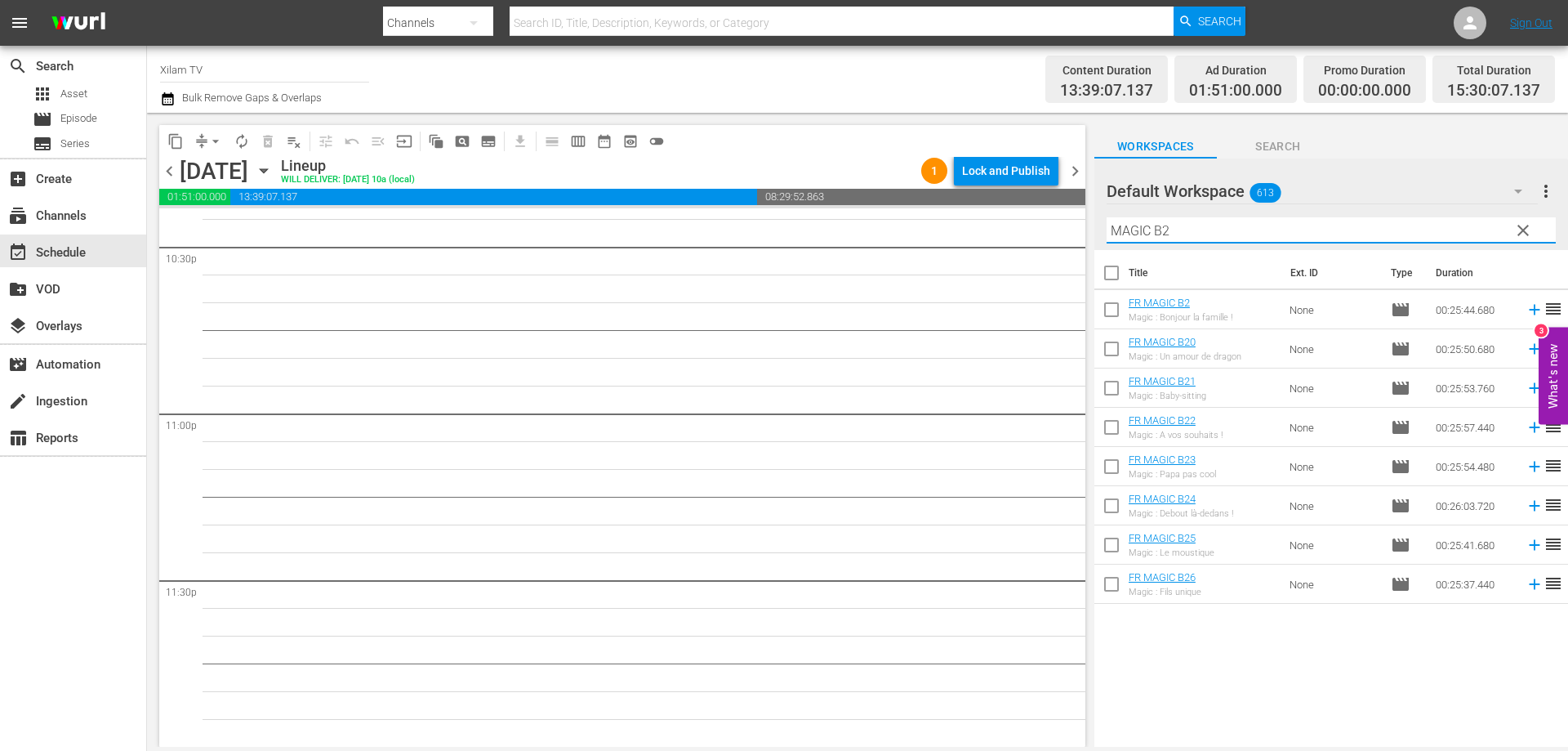
click at [1173, 232] on input "MAGIC B2" at bounding box center [1331, 230] width 450 height 26
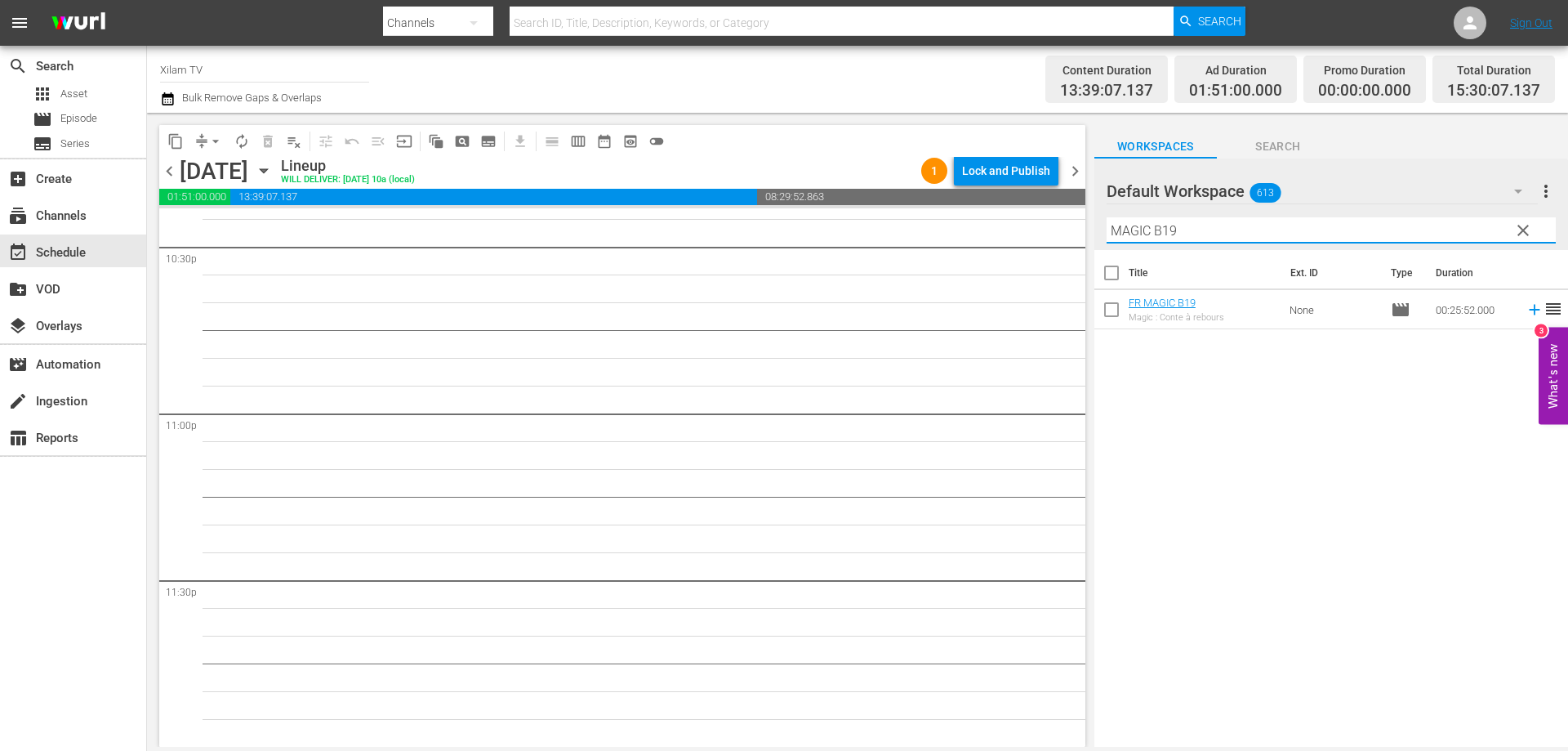
type input "MAGIC B19"
click at [1115, 308] on input "checkbox" at bounding box center [1112, 313] width 35 height 35
checkbox input "true"
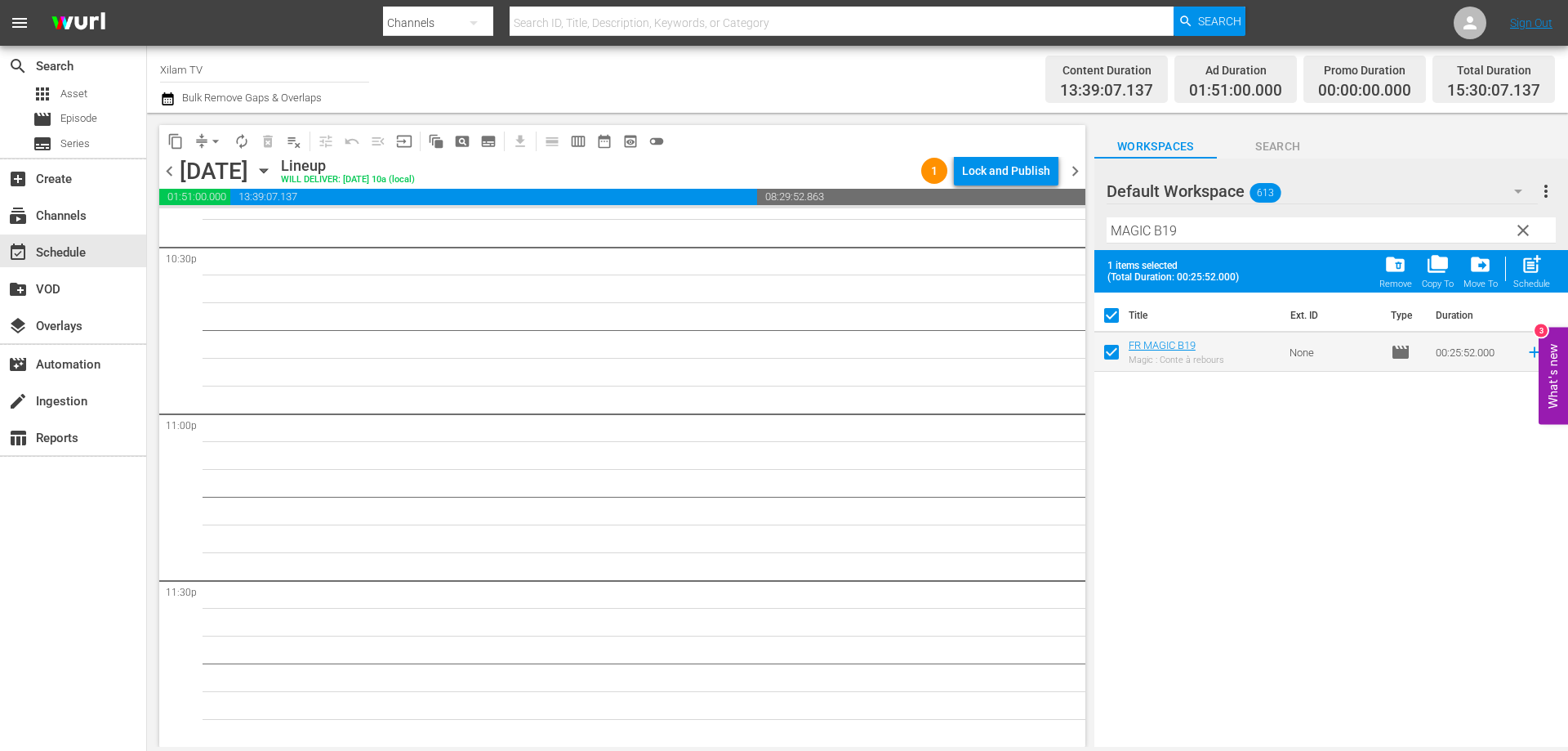
click at [1188, 238] on input "MAGIC B19" at bounding box center [1331, 230] width 450 height 26
drag, startPoint x: 1151, startPoint y: 230, endPoint x: 1094, endPoint y: 227, distance: 57.1
click at [1095, 227] on div "Default Workspace 613 Default more_vert clear Filter by Title MAGIC B19" at bounding box center [1331, 204] width 474 height 91
click at [1182, 229] on input "AKOM 2 B19" at bounding box center [1331, 230] width 450 height 26
type input "AKOM 2 B16"
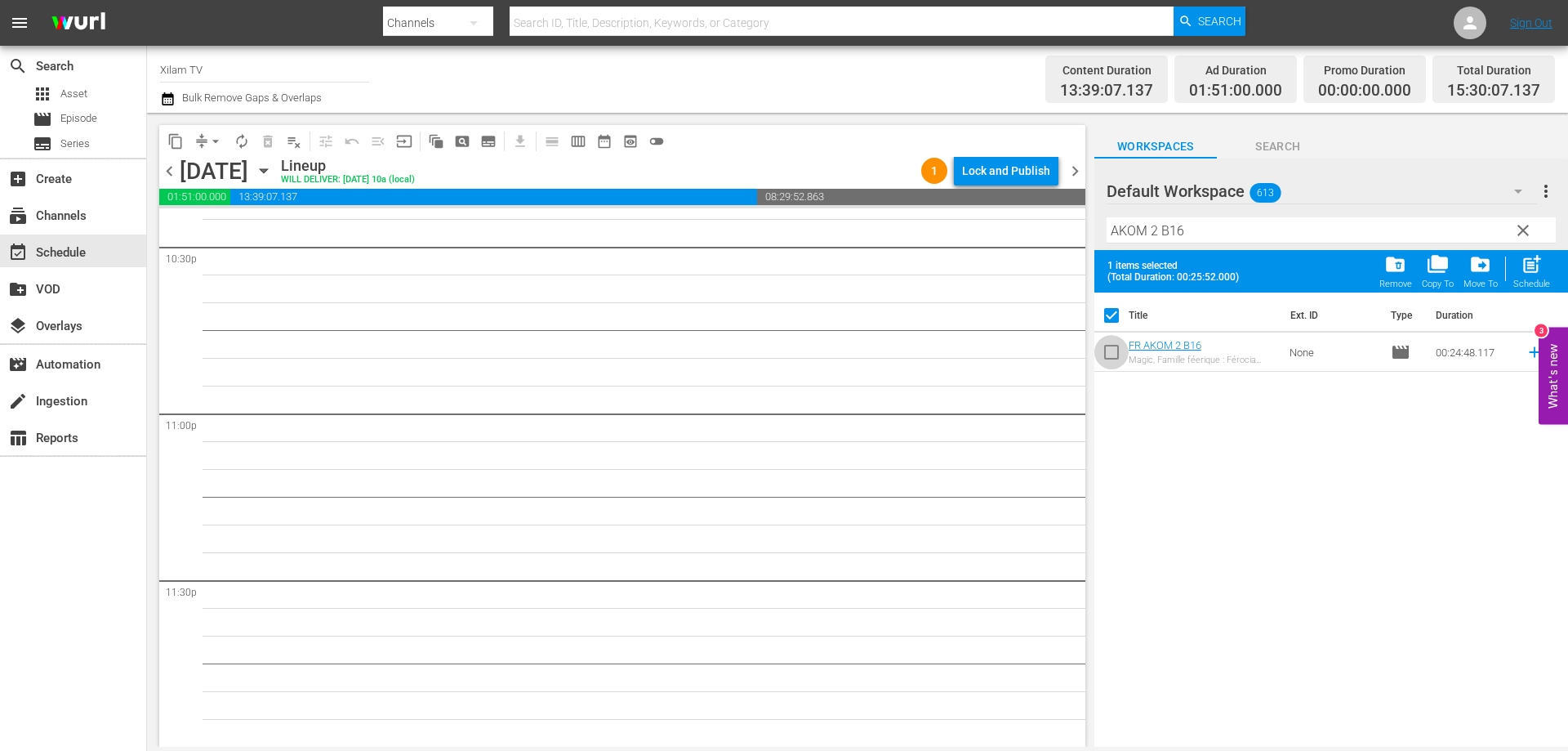
click at [1112, 351] on input "checkbox" at bounding box center [1112, 355] width 35 height 35
checkbox input "true"
checkbox input "false"
click at [1203, 238] on input "AKOM 2 B16" at bounding box center [1331, 230] width 450 height 26
type input "AKOM 2 B12"
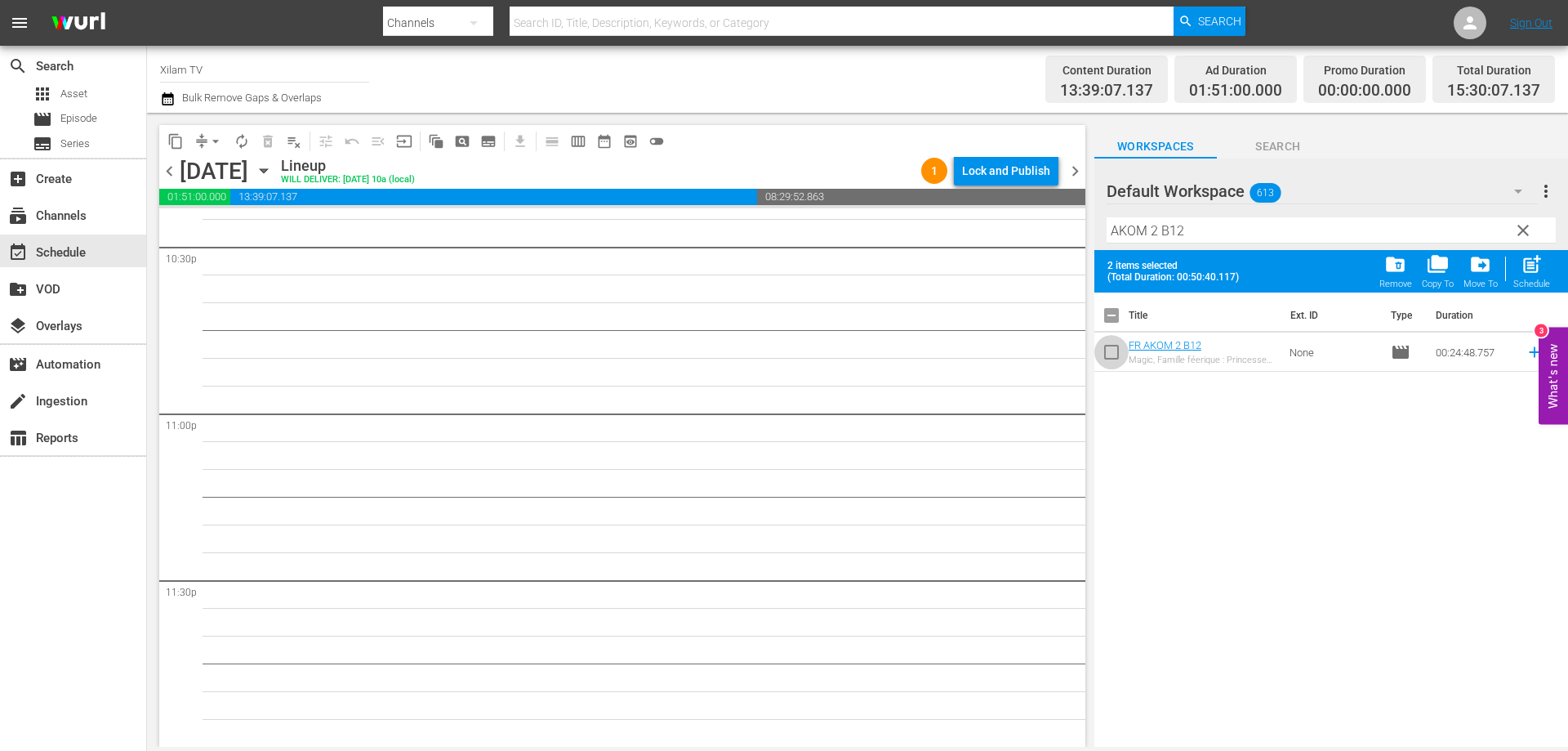
click at [1115, 345] on input "checkbox" at bounding box center [1112, 355] width 35 height 35
click at [1530, 270] on span "post_add" at bounding box center [1531, 264] width 22 height 22
checkbox input "false"
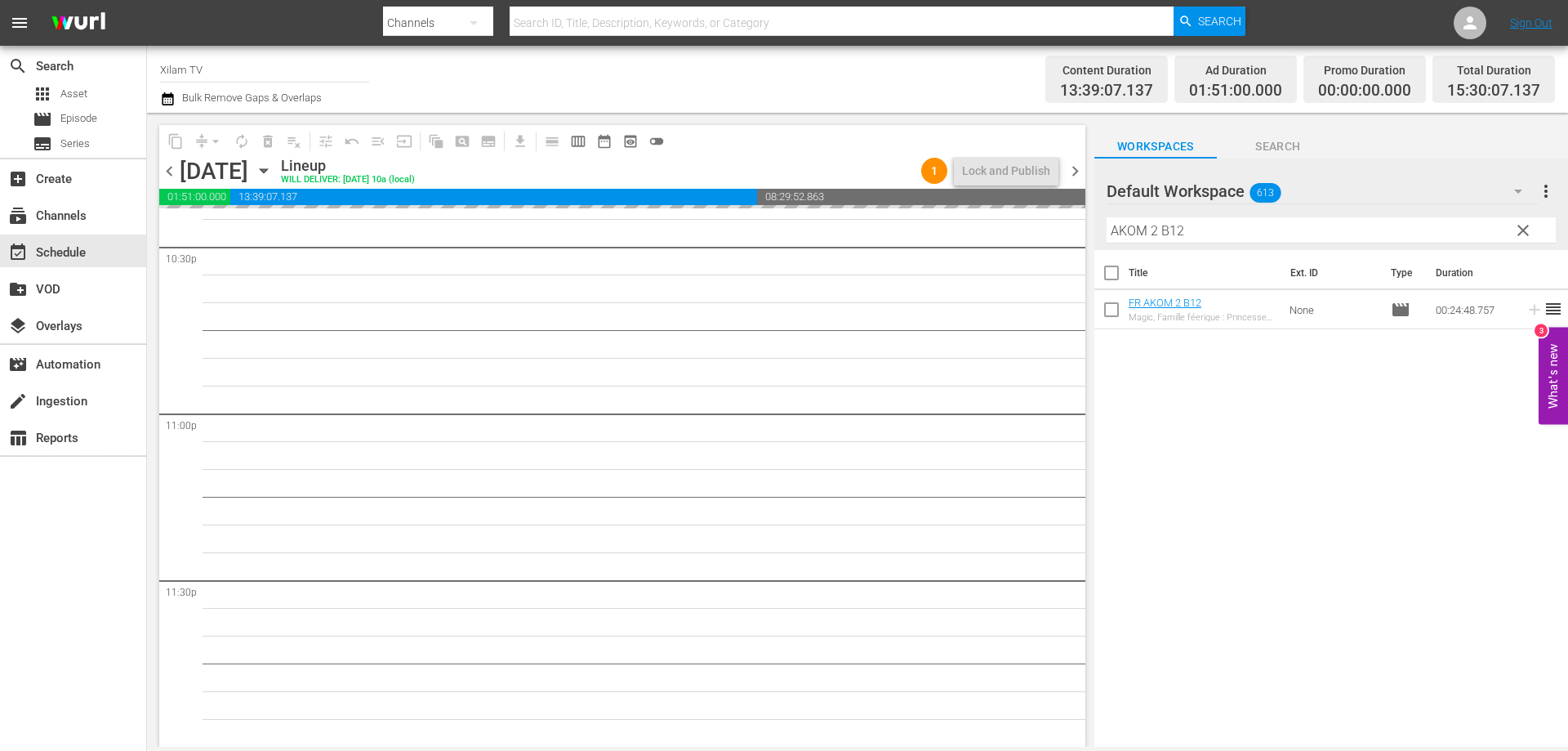
click at [1090, 227] on div "content_copy compress arrow_drop_down autorenew_outlined delete_forever_outline…" at bounding box center [858, 429] width 1422 height 634
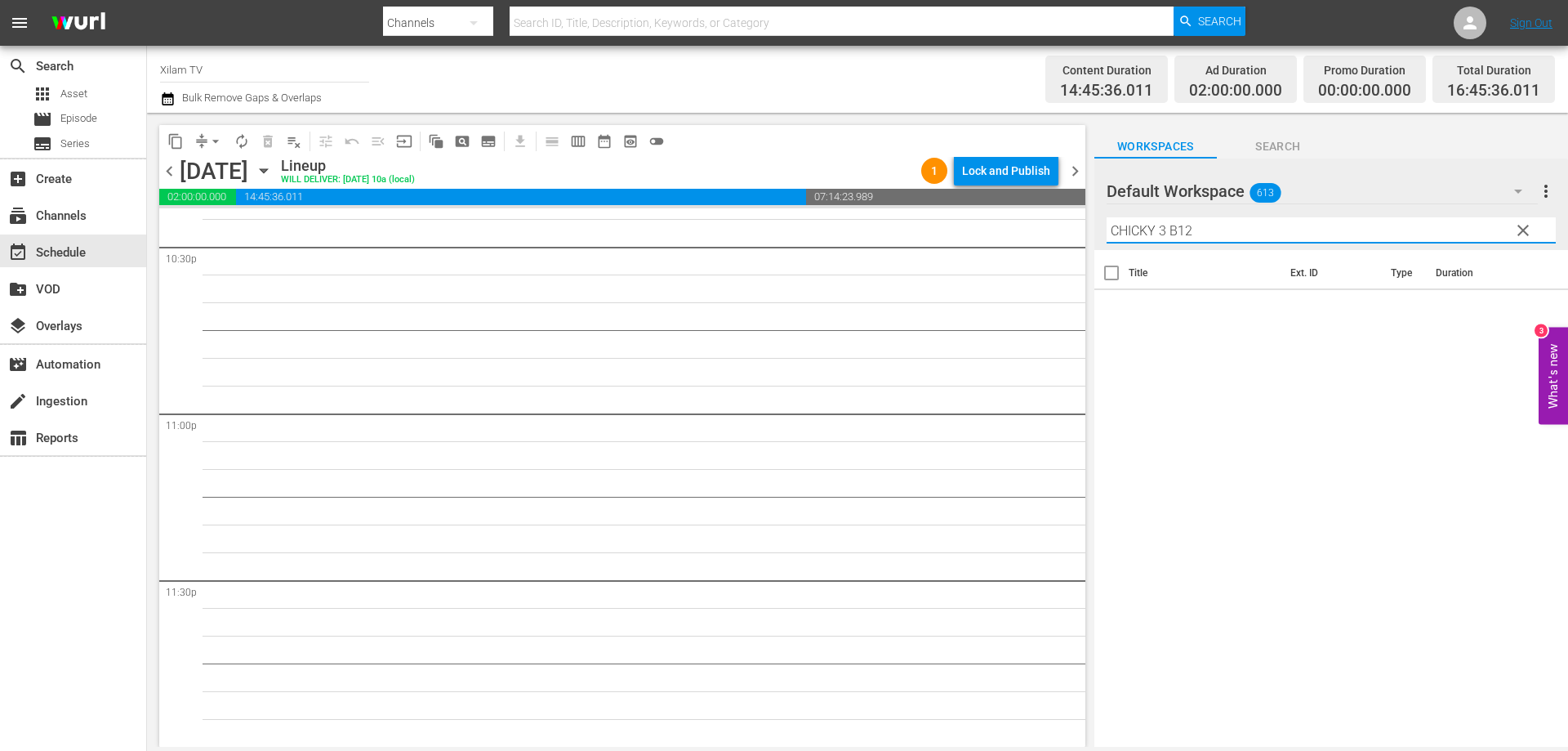
click at [1212, 225] on input "CHICKY 3 B12" at bounding box center [1331, 230] width 450 height 26
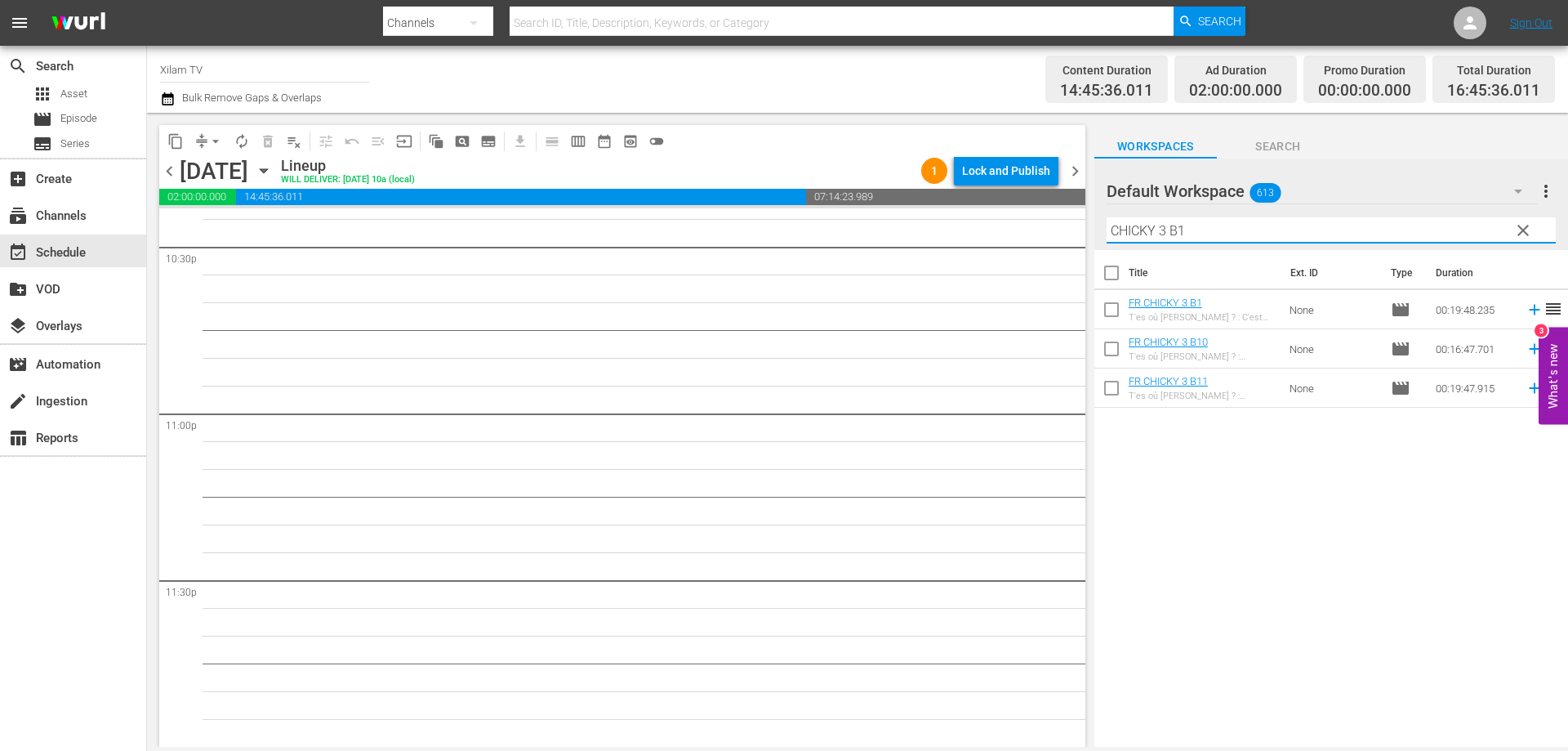
type input "CHICKY 3 B1"
click at [1115, 315] on input "checkbox" at bounding box center [1112, 313] width 35 height 35
checkbox input "true"
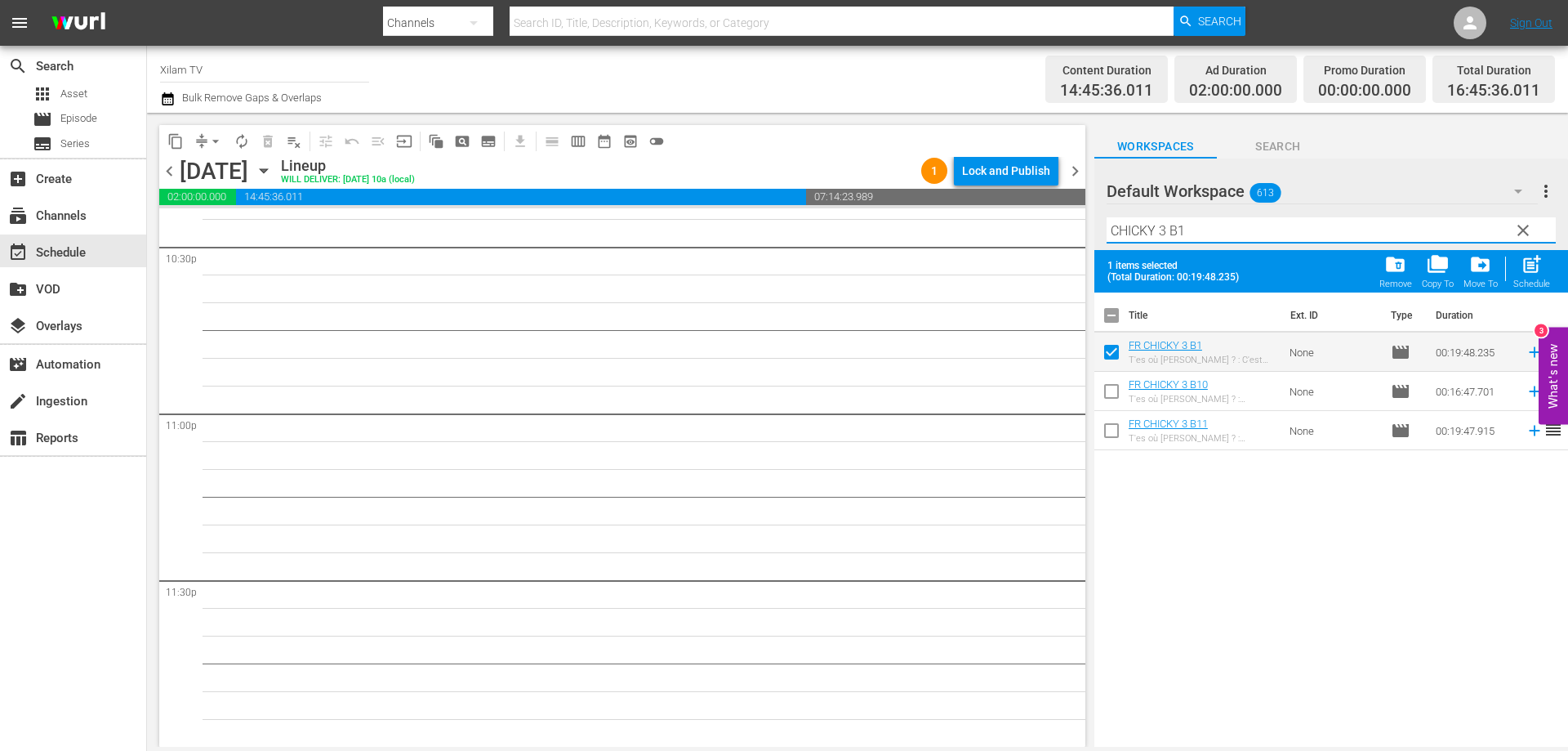
drag, startPoint x: 1165, startPoint y: 229, endPoint x: 1086, endPoint y: 226, distance: 79.1
click at [1087, 226] on div "content_copy compress arrow_drop_down autorenew_outlined delete_forever_outline…" at bounding box center [858, 429] width 1422 height 634
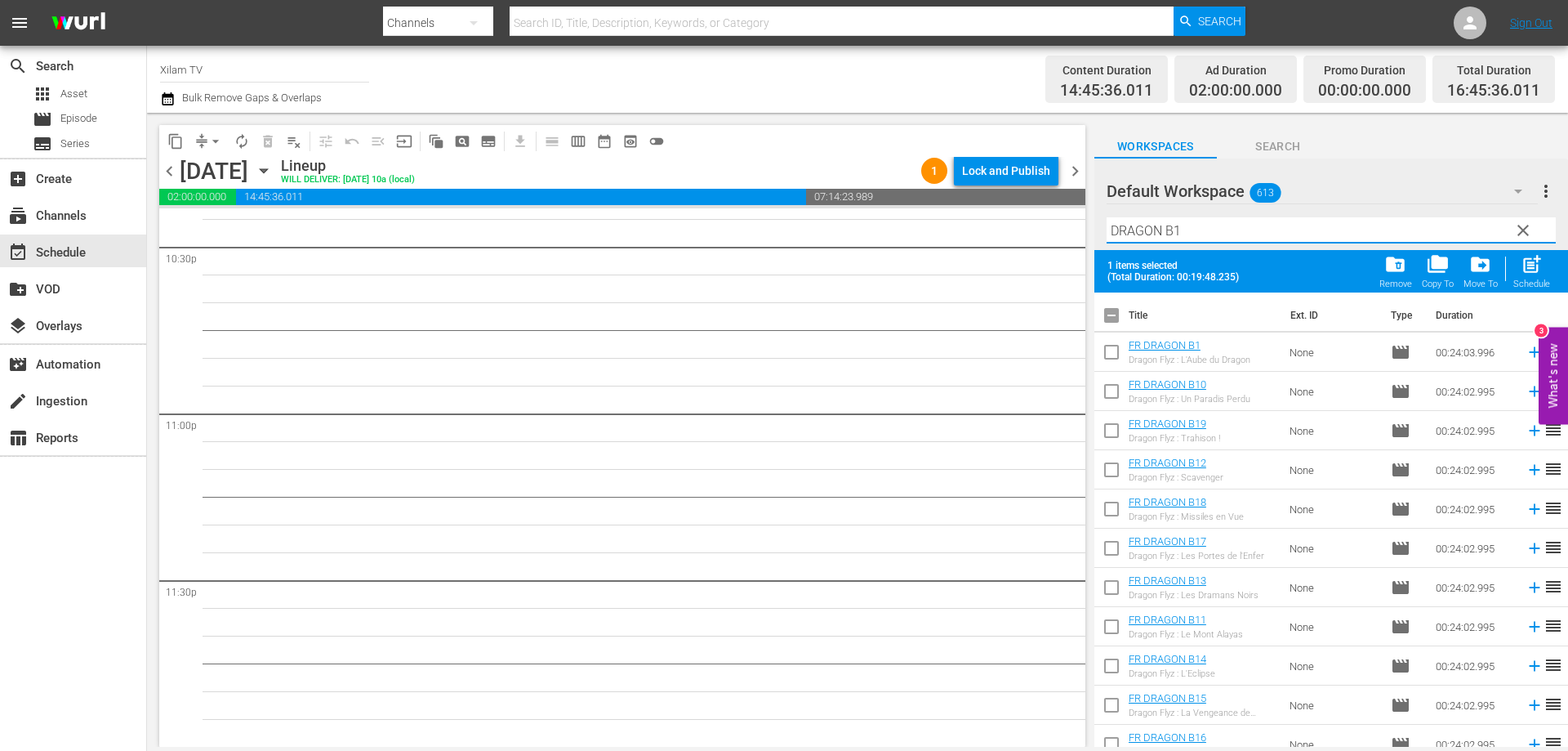
click at [1176, 227] on input "DRAGON B1" at bounding box center [1331, 230] width 450 height 26
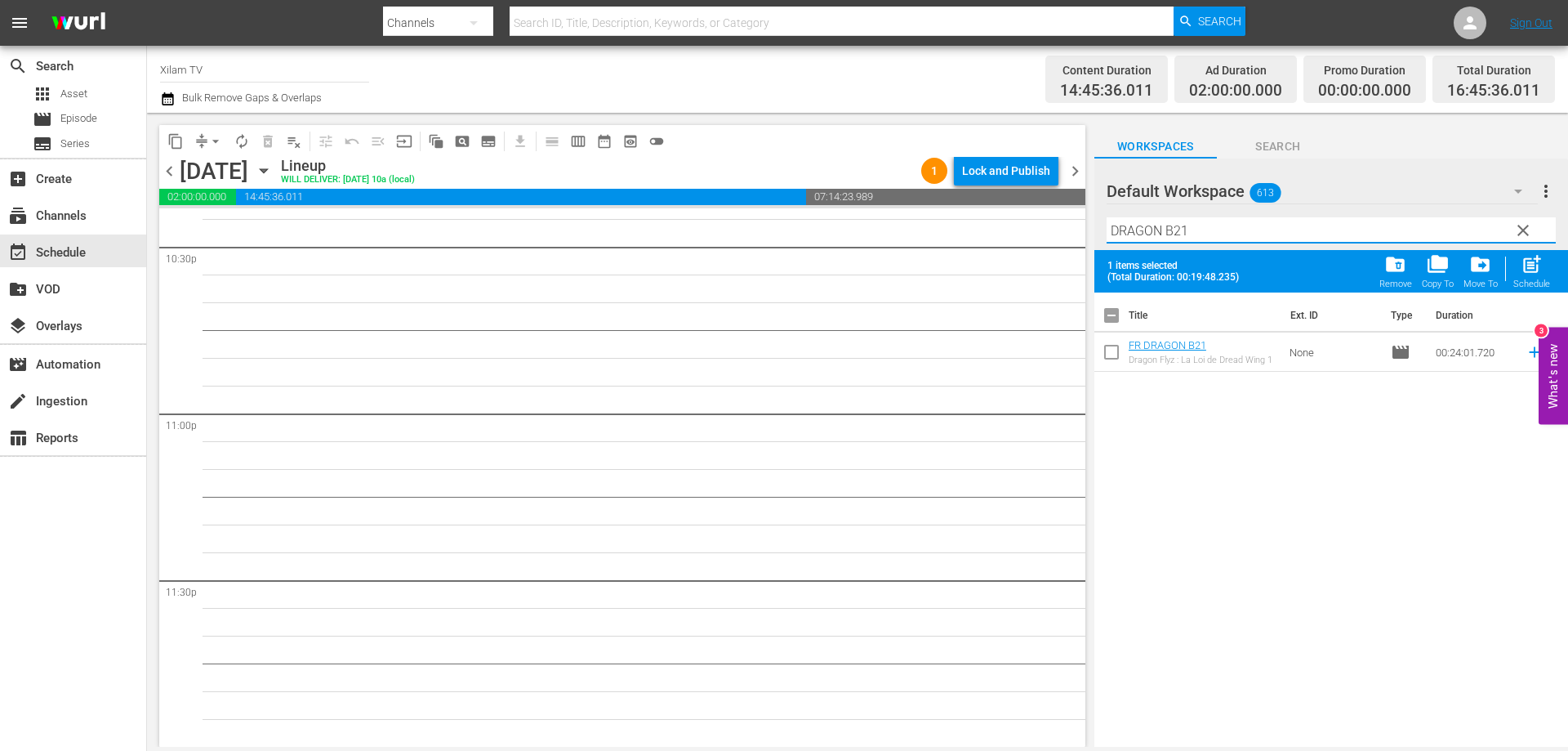
type input "DRAGON B21"
click at [1105, 353] on input "checkbox" at bounding box center [1112, 355] width 35 height 35
checkbox input "true"
click at [1197, 229] on input "DRAGON B21" at bounding box center [1331, 230] width 450 height 26
type input "DRAGON B15"
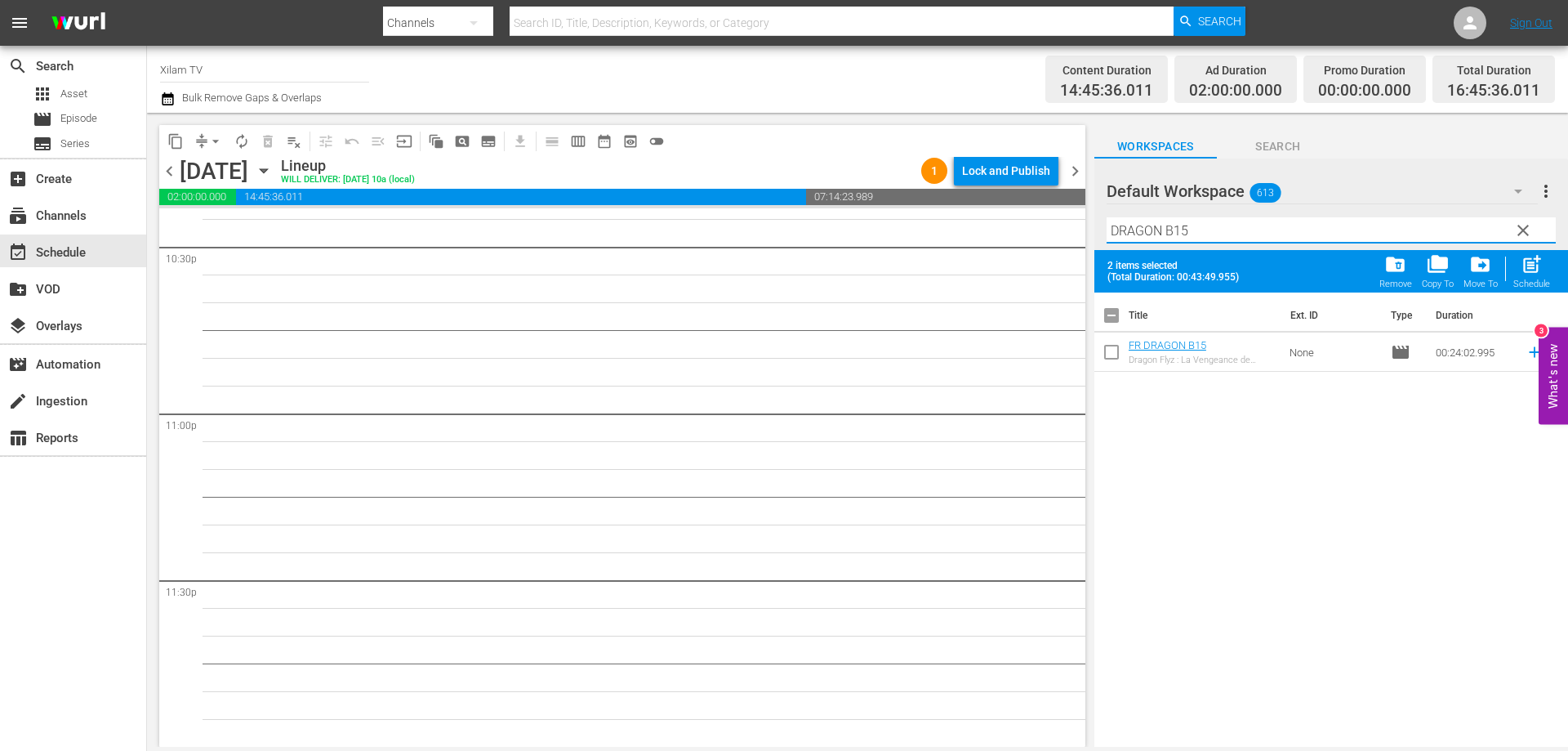
click at [1112, 348] on input "checkbox" at bounding box center [1112, 355] width 35 height 35
checkbox input "true"
click at [1222, 225] on input "DRAGON B15" at bounding box center [1331, 230] width 450 height 26
type input "DRAGON B22"
click at [1107, 362] on input "checkbox" at bounding box center [1112, 355] width 35 height 35
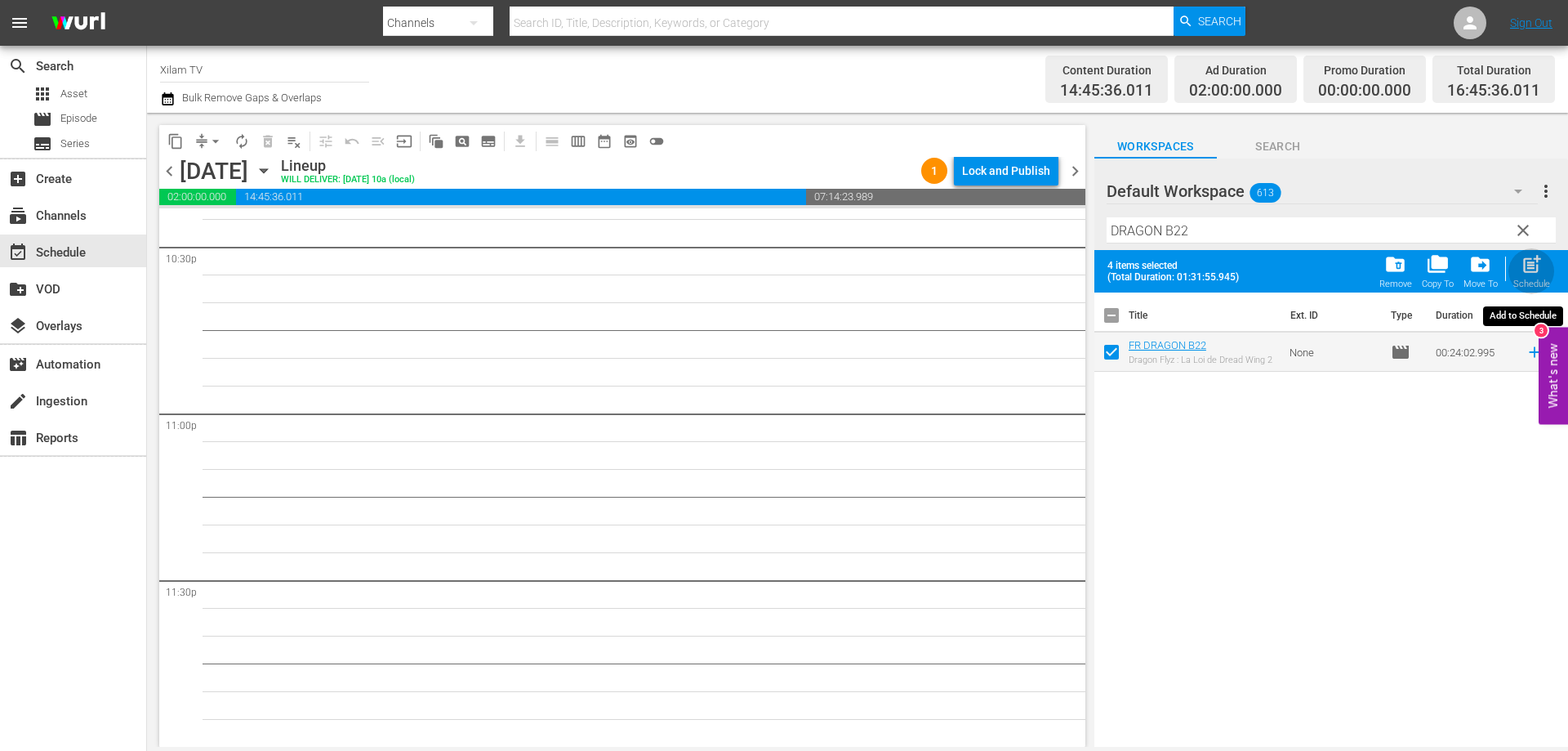
click at [1518, 264] on div "post_add Schedule" at bounding box center [1531, 271] width 37 height 36
checkbox input "false"
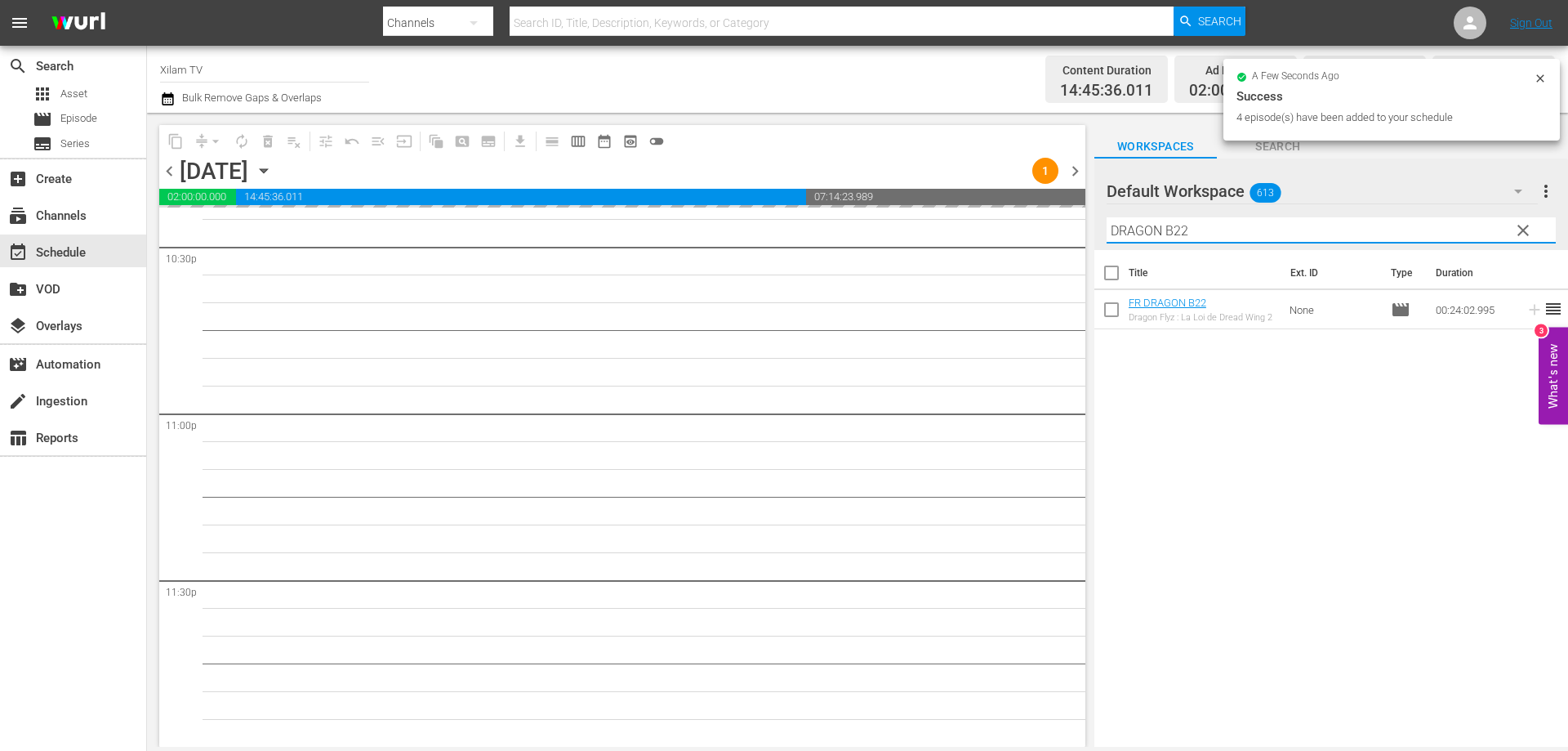
click at [1112, 229] on input "DRAGON B22" at bounding box center [1331, 230] width 450 height 26
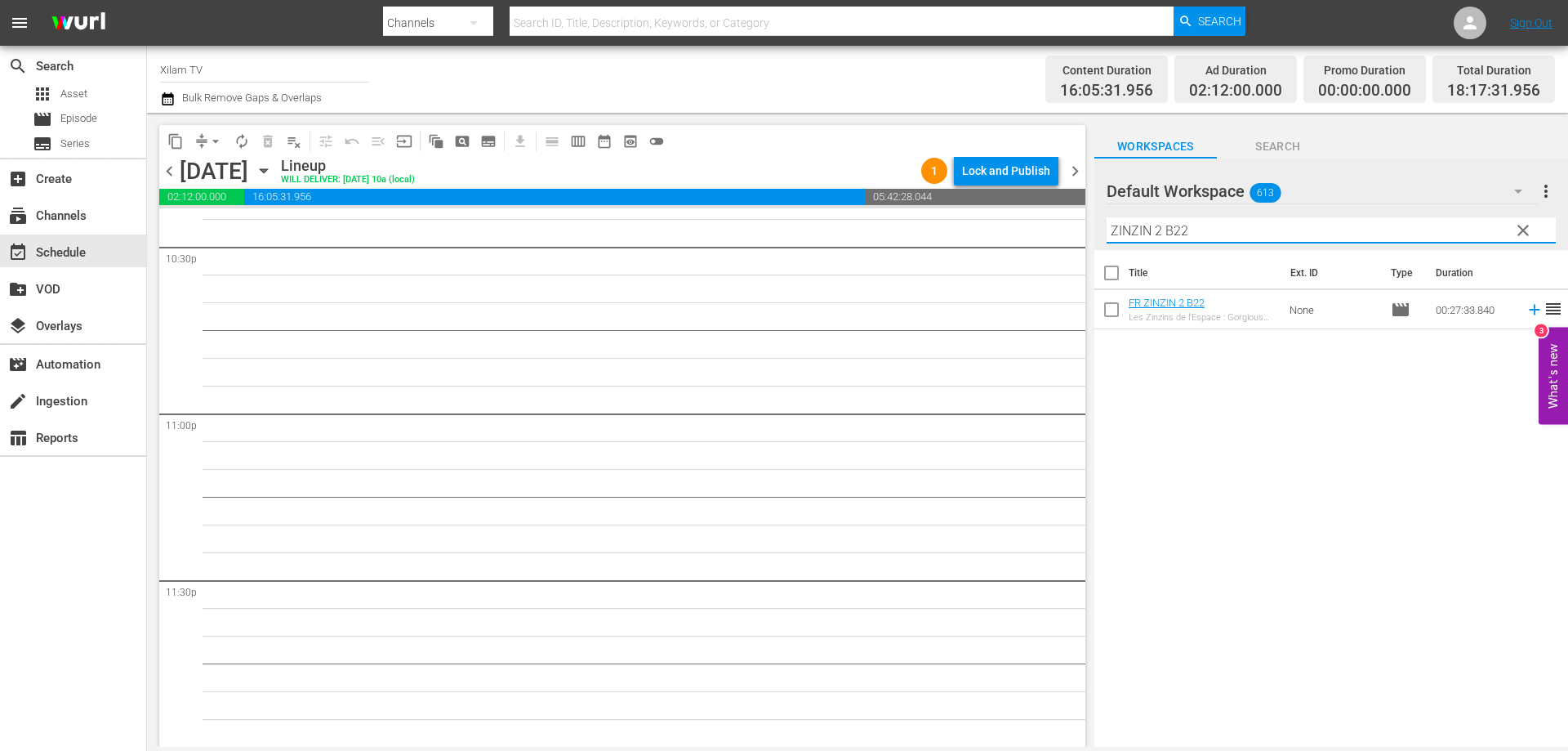
click at [1210, 236] on input "ZINZIN 2 B22" at bounding box center [1331, 230] width 450 height 26
type input "ZINZIN 2 B18"
click at [1115, 308] on input "checkbox" at bounding box center [1112, 313] width 35 height 35
checkbox input "true"
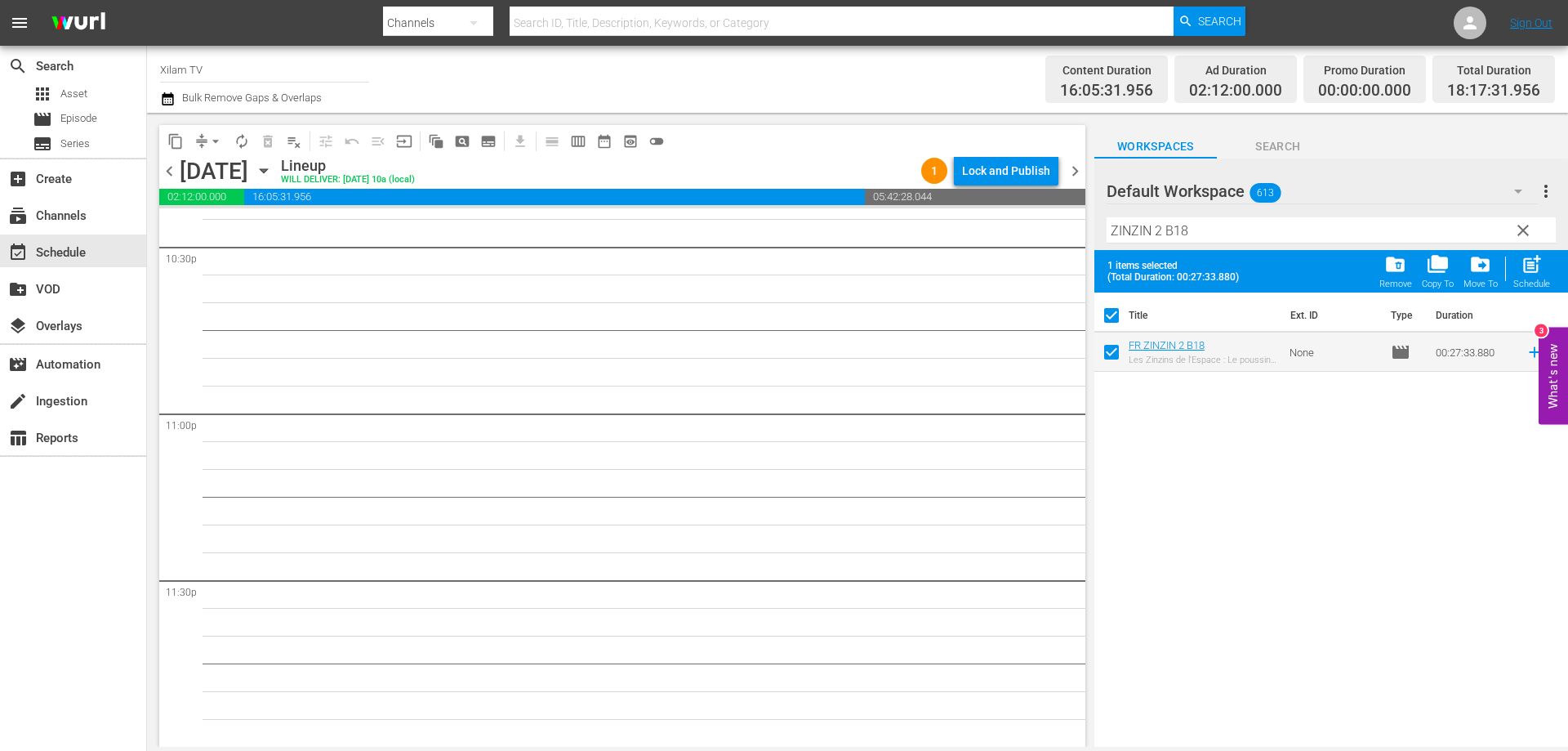
click at [1183, 237] on input "ZINZIN 2 B18" at bounding box center [1331, 230] width 450 height 26
click at [1196, 229] on input "ZINZIN 2 B18" at bounding box center [1331, 230] width 450 height 26
type input "ZINZIN 2 B21"
click at [1113, 351] on input "checkbox" at bounding box center [1112, 355] width 35 height 35
checkbox input "true"
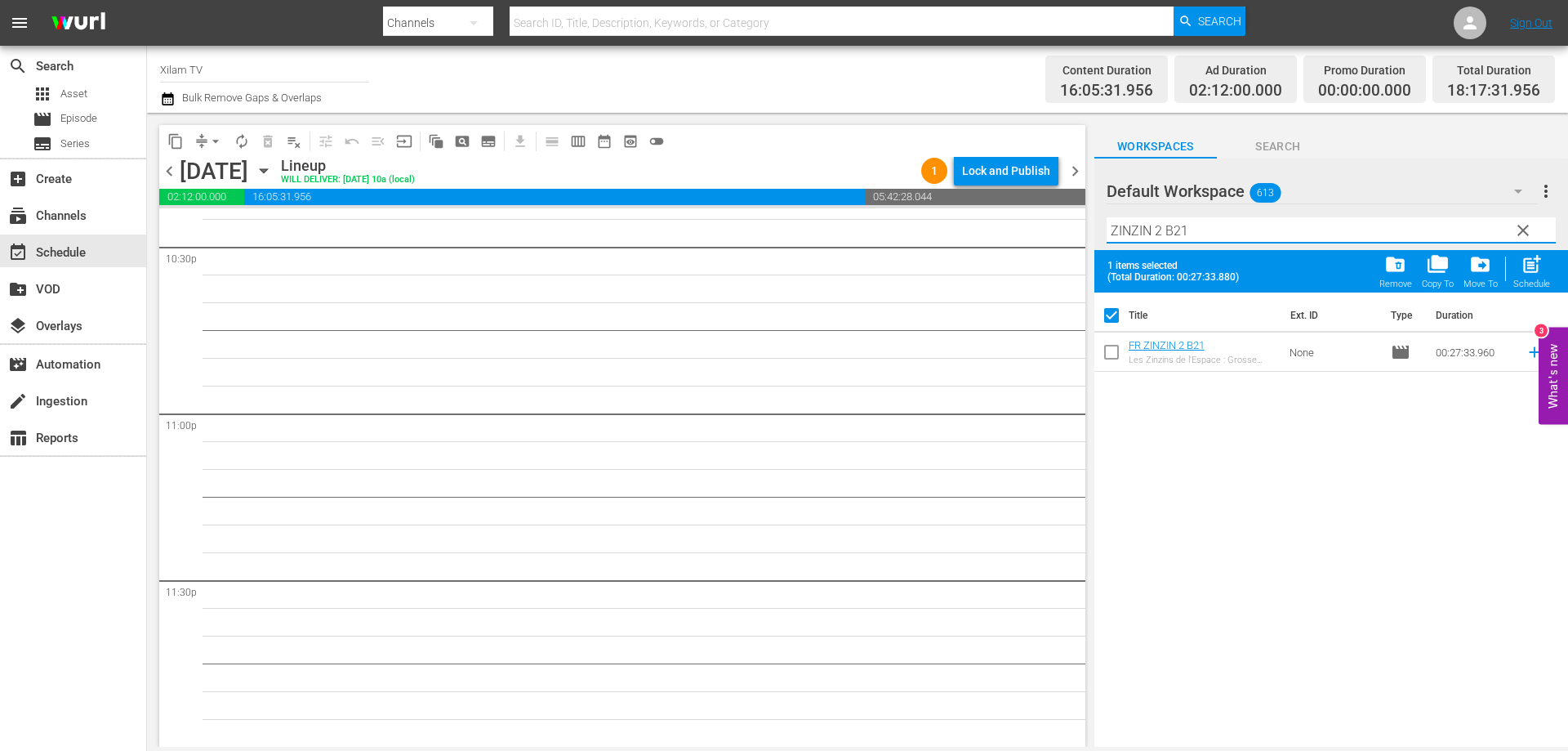
checkbox input "false"
click at [1161, 232] on input "ZINZIN 2 B21" at bounding box center [1331, 230] width 450 height 26
click at [1232, 230] on input "ZINZIN 1 B21" at bounding box center [1331, 230] width 450 height 26
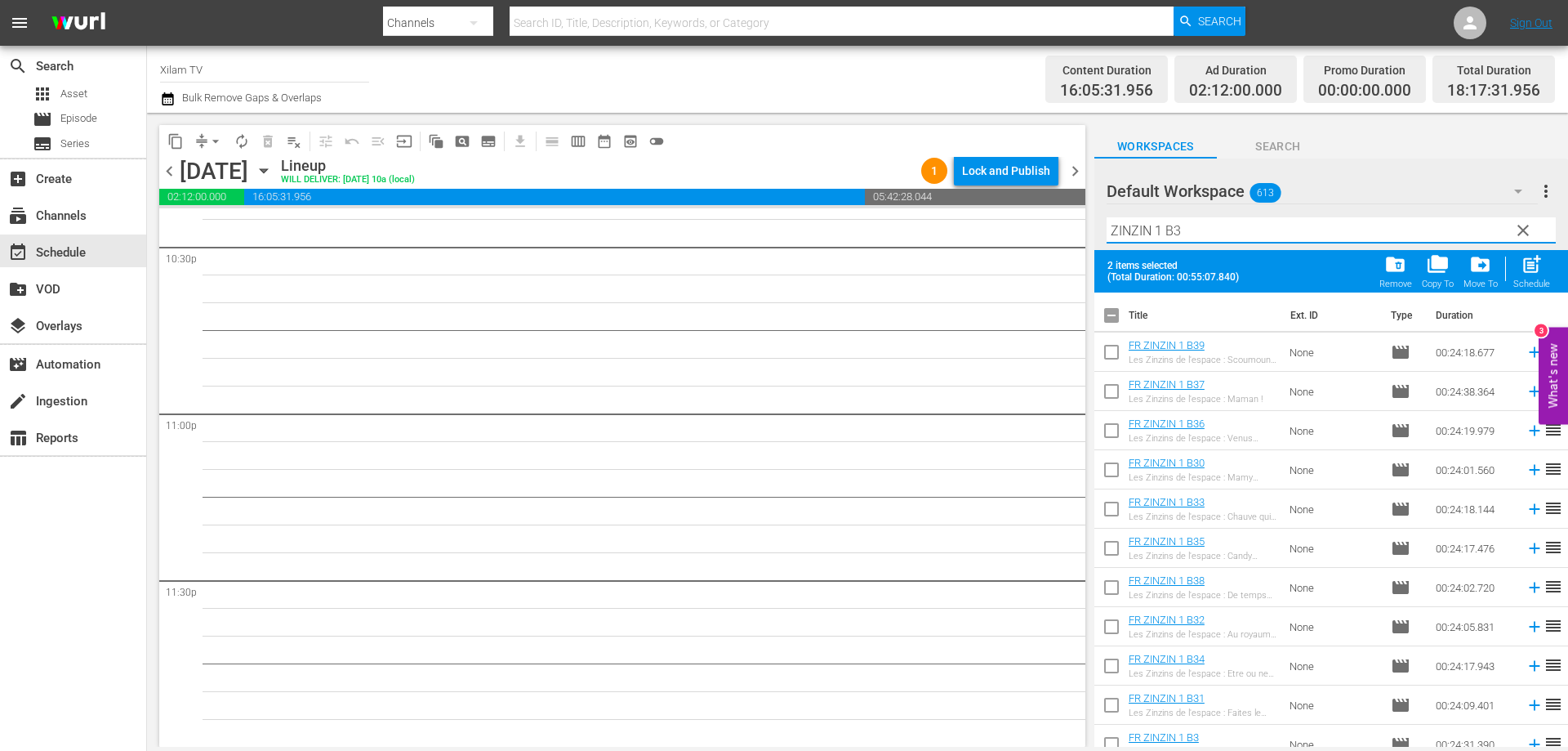
type input "ZINZIN 1 B3"
click at [1111, 349] on input "checkbox" at bounding box center [1112, 355] width 35 height 35
checkbox input "true"
click at [1113, 665] on input "checkbox" at bounding box center [1112, 668] width 35 height 35
checkbox input "true"
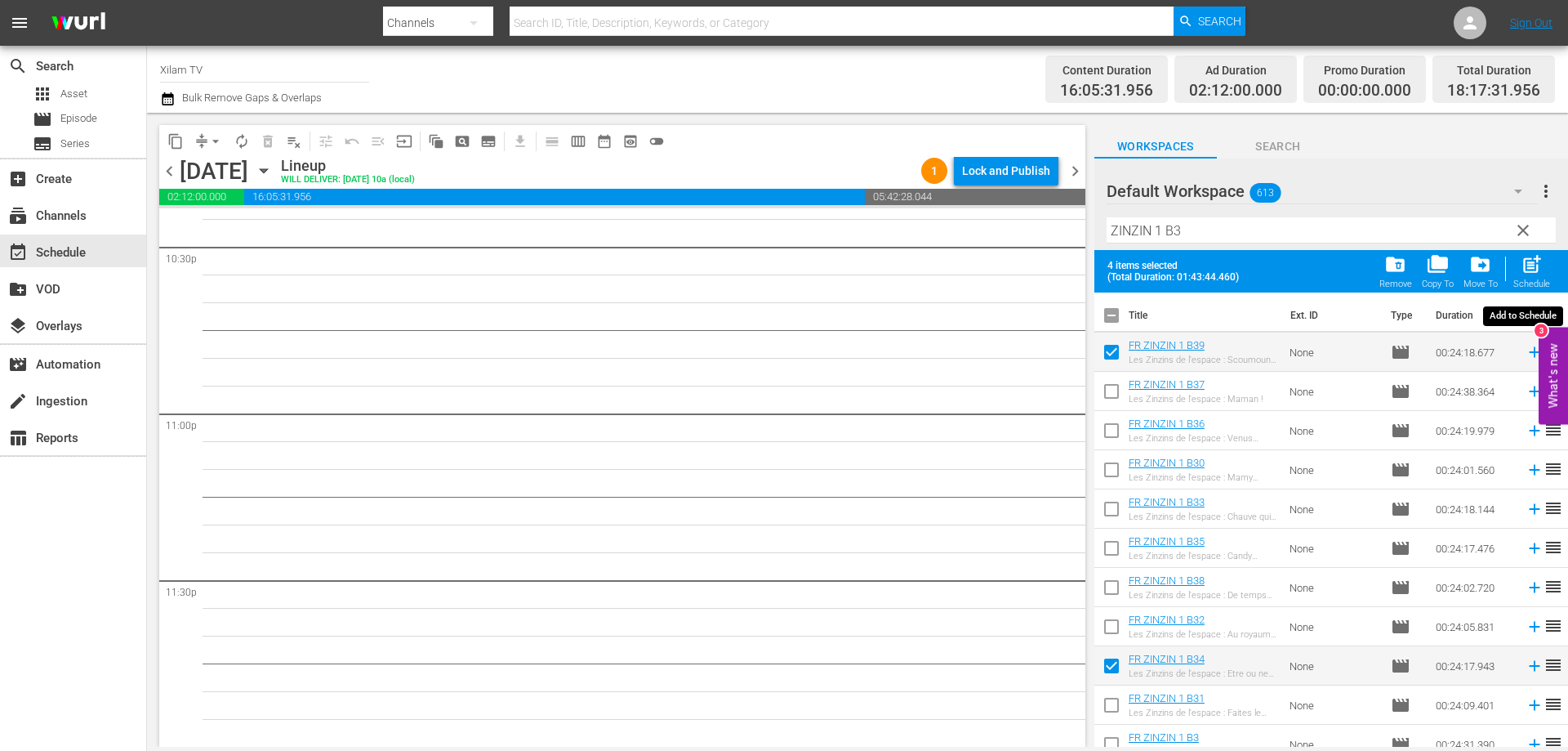
click at [1528, 269] on span "post_add" at bounding box center [1531, 264] width 22 height 22
checkbox input "false"
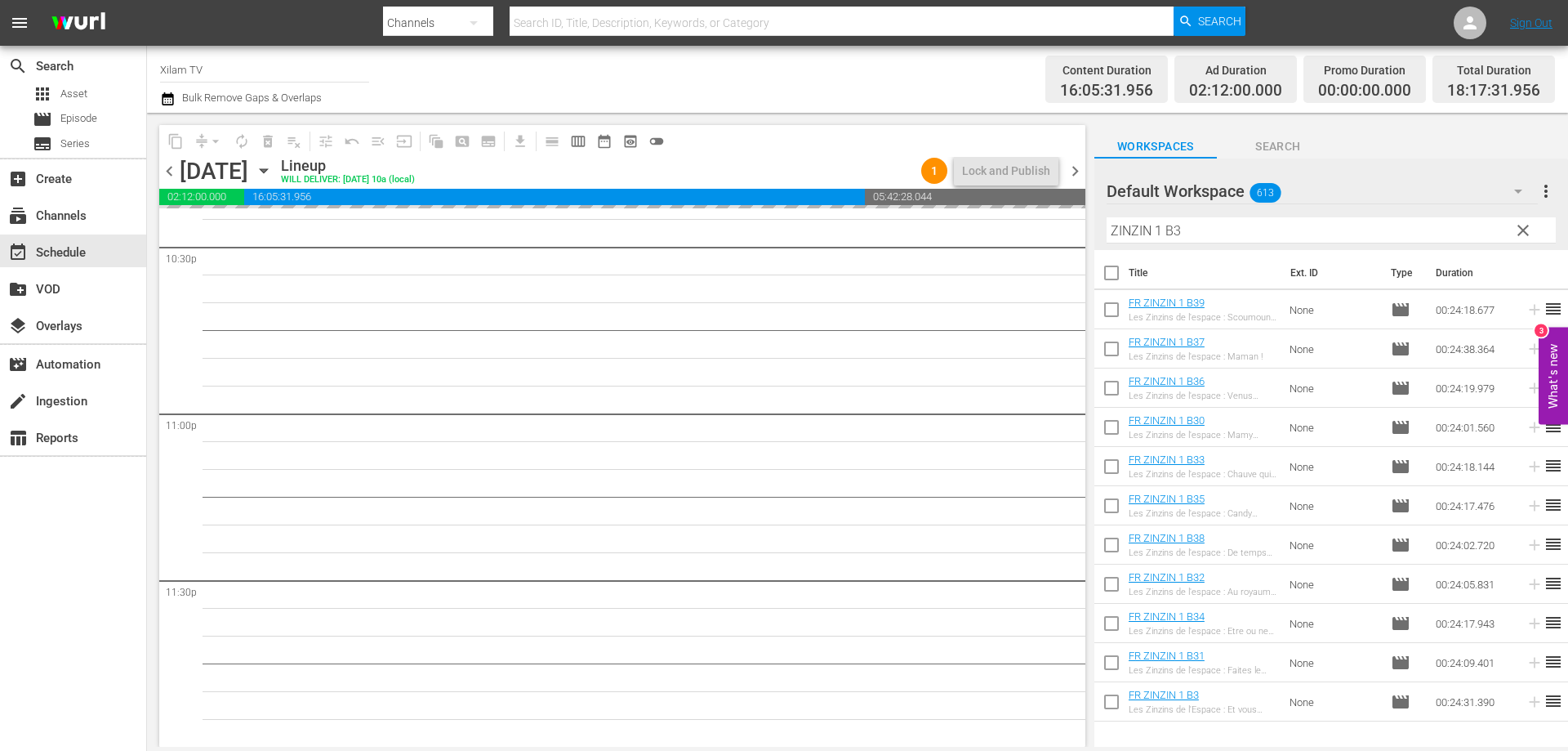
click at [1105, 229] on div "Default Workspace 613 Default more_vert clear Filter by Title ZINZIN 1 B3" at bounding box center [1331, 204] width 474 height 91
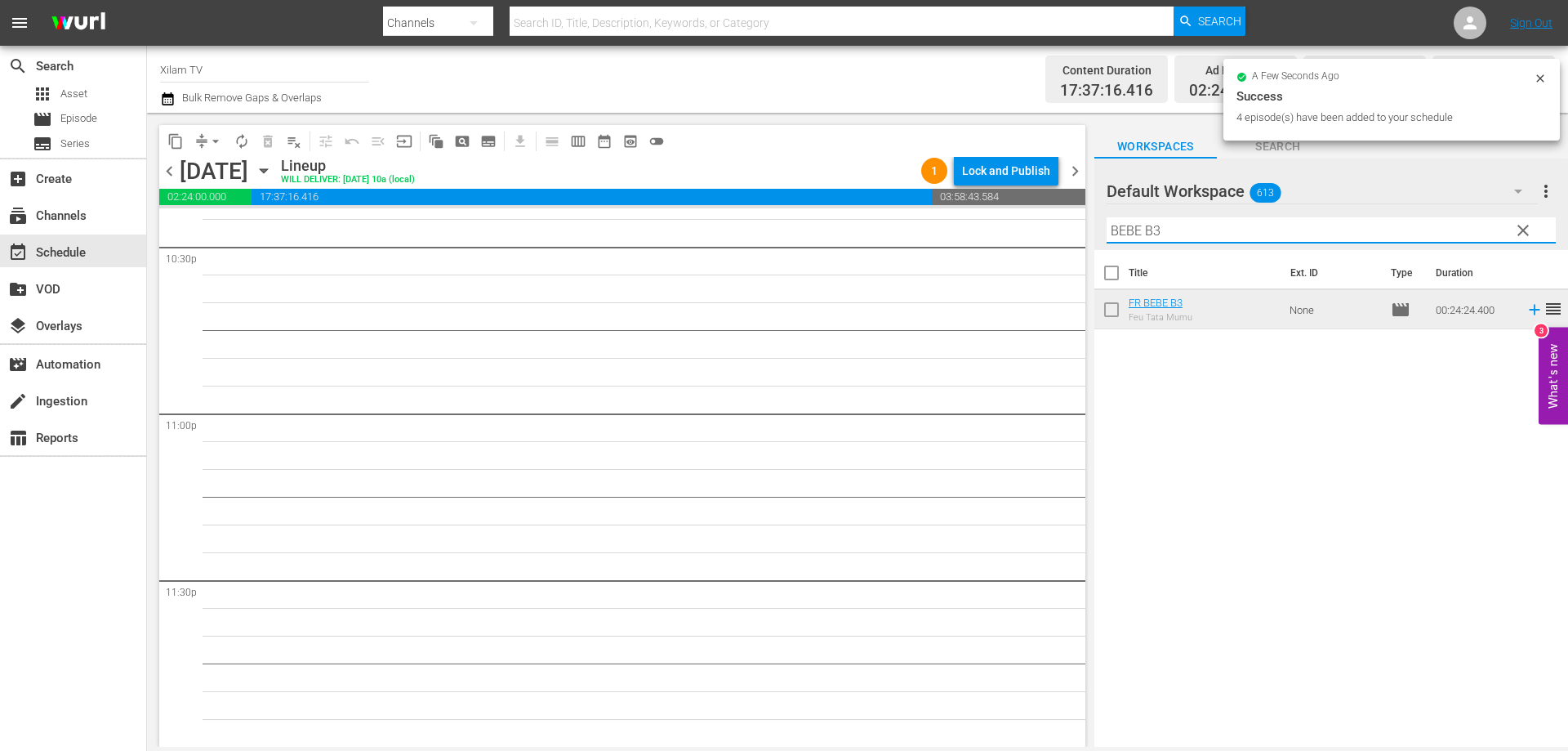
click at [1174, 234] on input "BEBE B3" at bounding box center [1331, 230] width 450 height 26
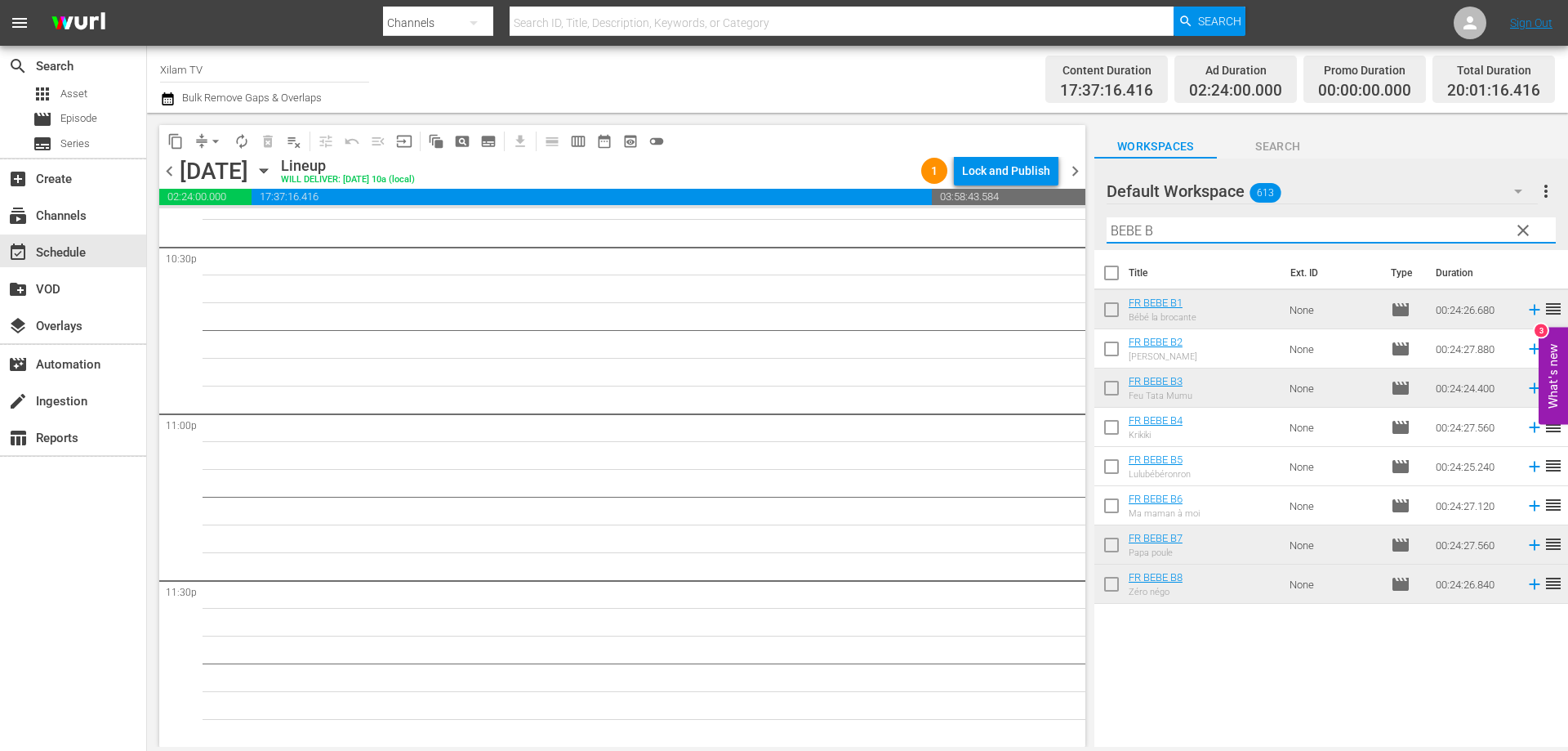
type input "BEBE B"
click at [1116, 354] on input "checkbox" at bounding box center [1112, 352] width 35 height 35
checkbox input "true"
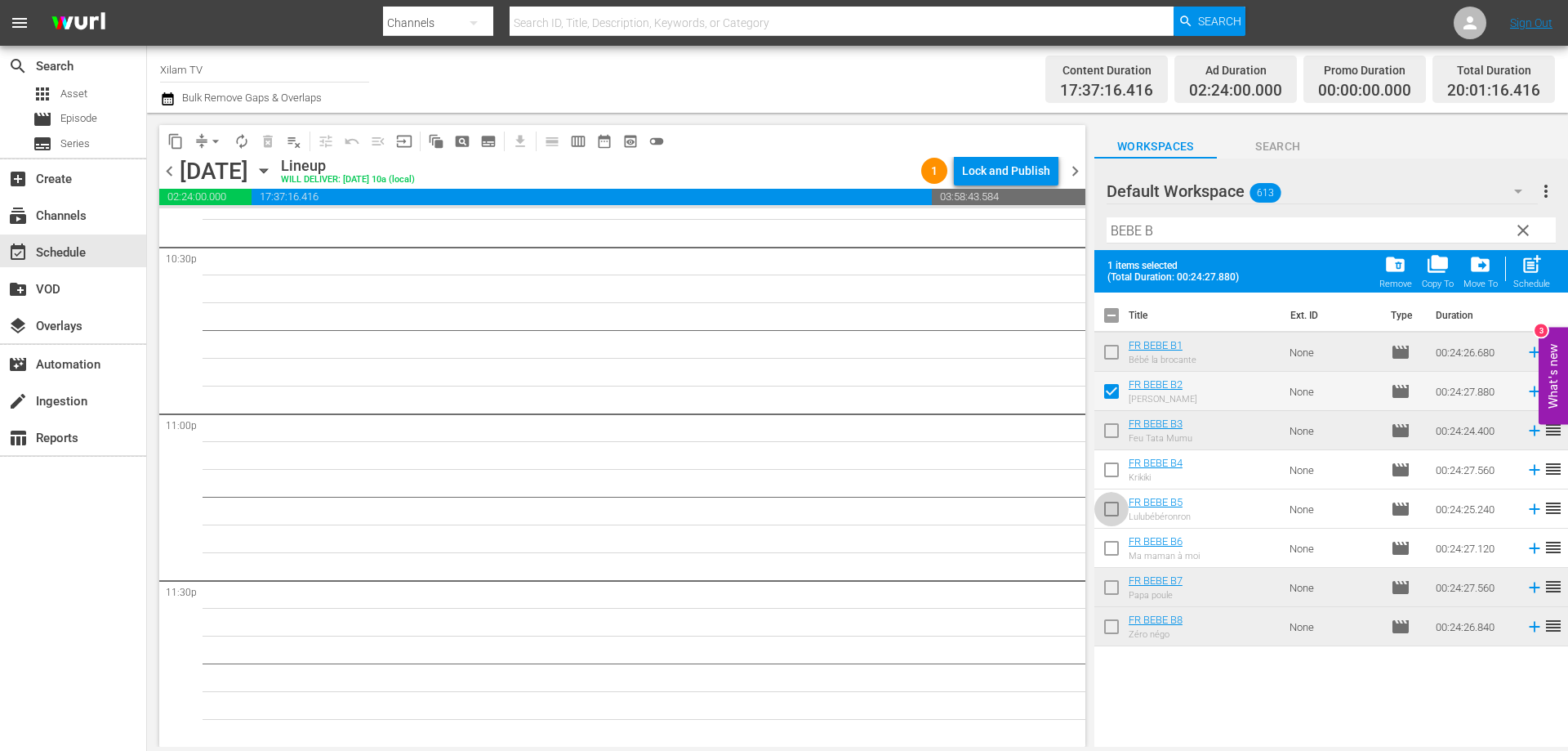
click at [1104, 515] on input "checkbox" at bounding box center [1112, 512] width 35 height 35
checkbox input "true"
click at [1115, 439] on input "checkbox" at bounding box center [1112, 434] width 35 height 35
checkbox input "true"
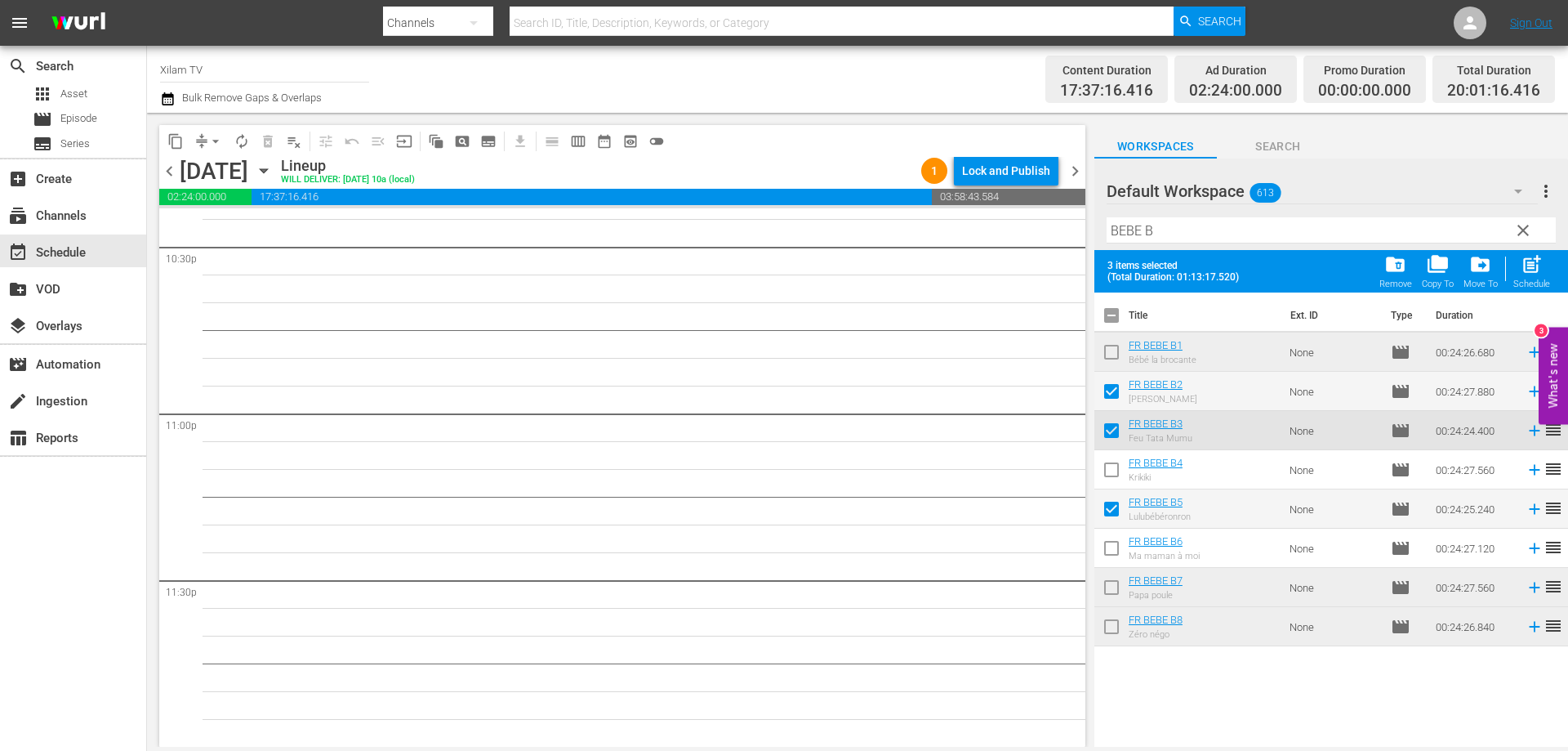
click at [1524, 260] on span "post_add" at bounding box center [1531, 264] width 22 height 22
checkbox input "false"
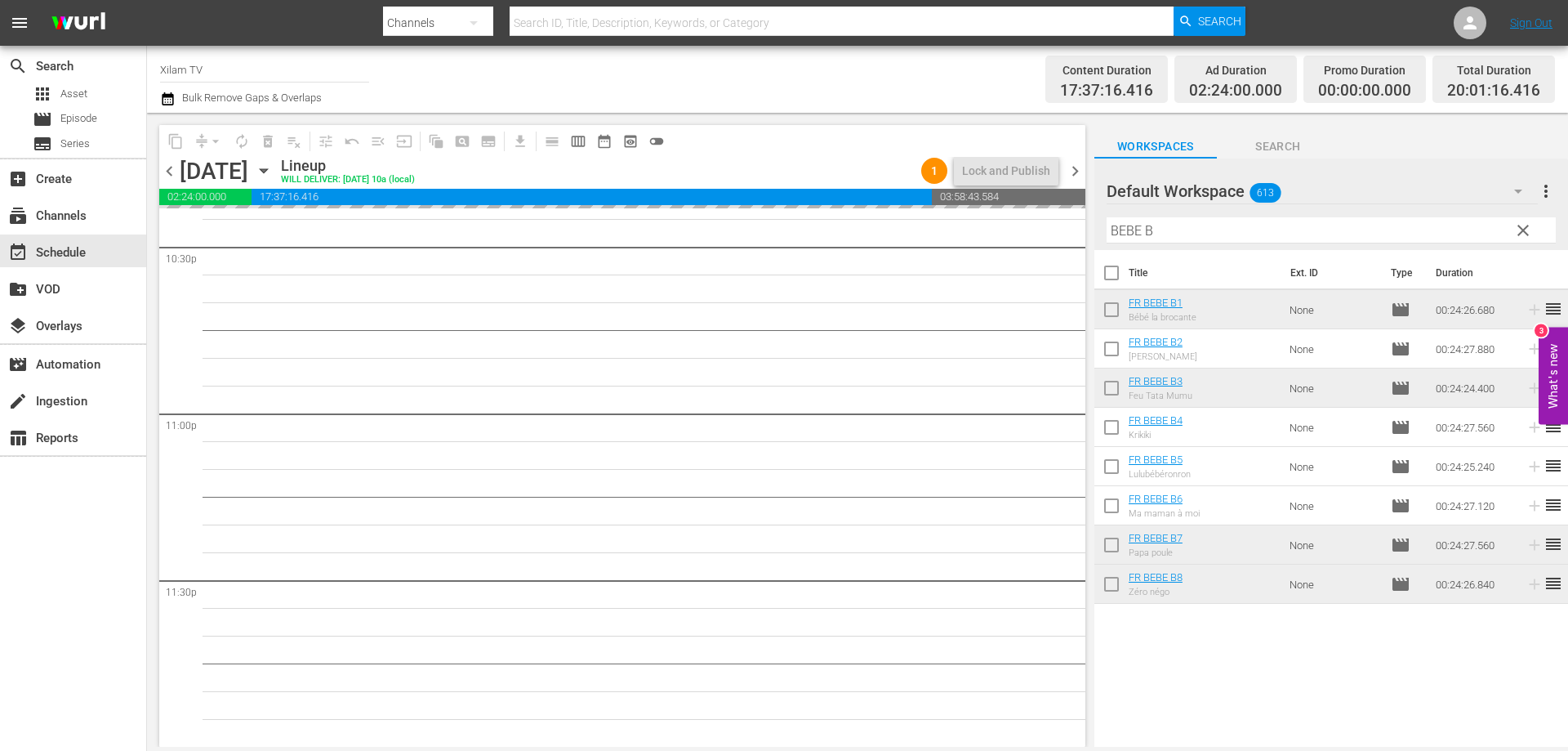
click at [1097, 226] on div "Default Workspace 613 Default more_vert clear Filter by Title BEBE B" at bounding box center [1331, 204] width 474 height 91
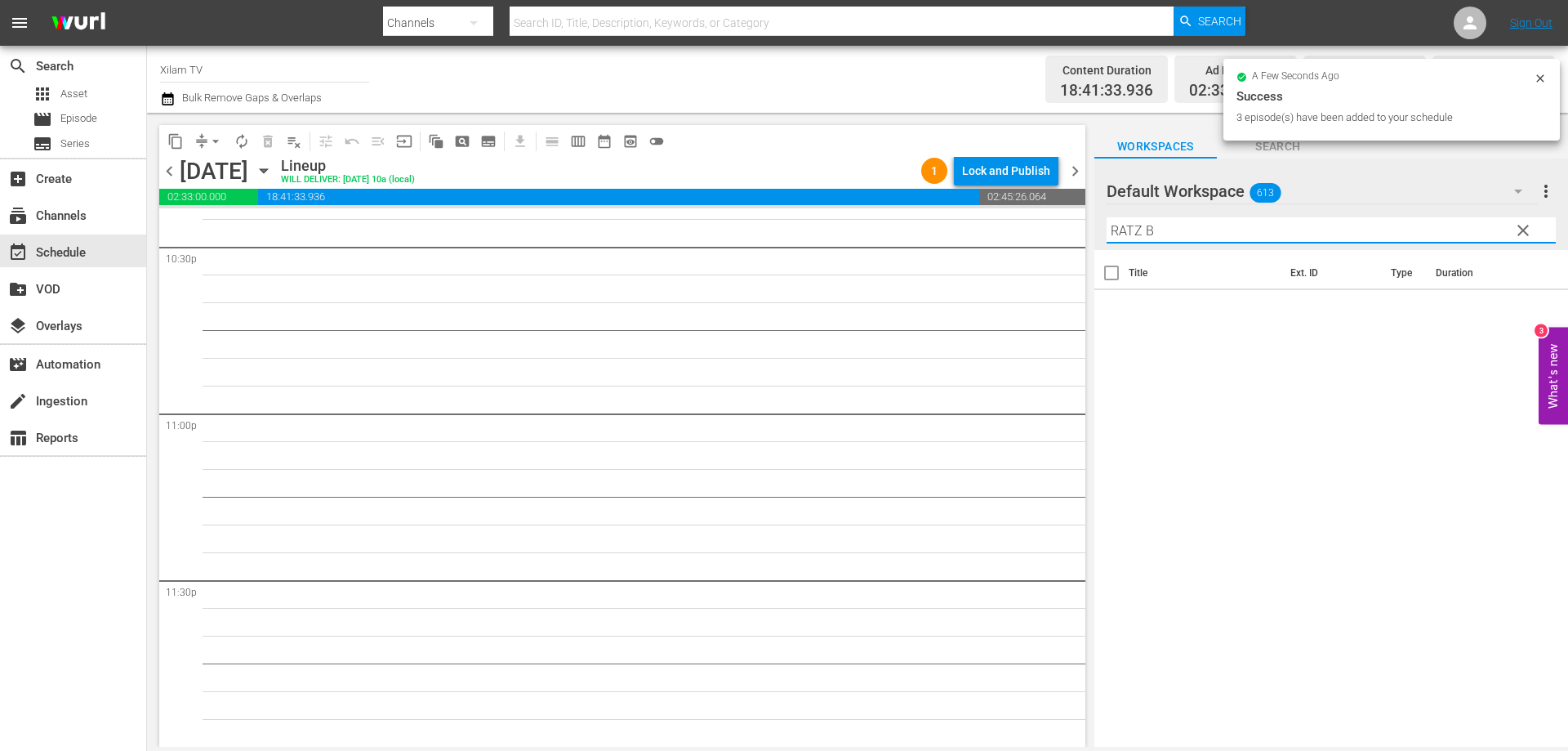
click at [1185, 240] on input "RATZ B" at bounding box center [1331, 230] width 450 height 26
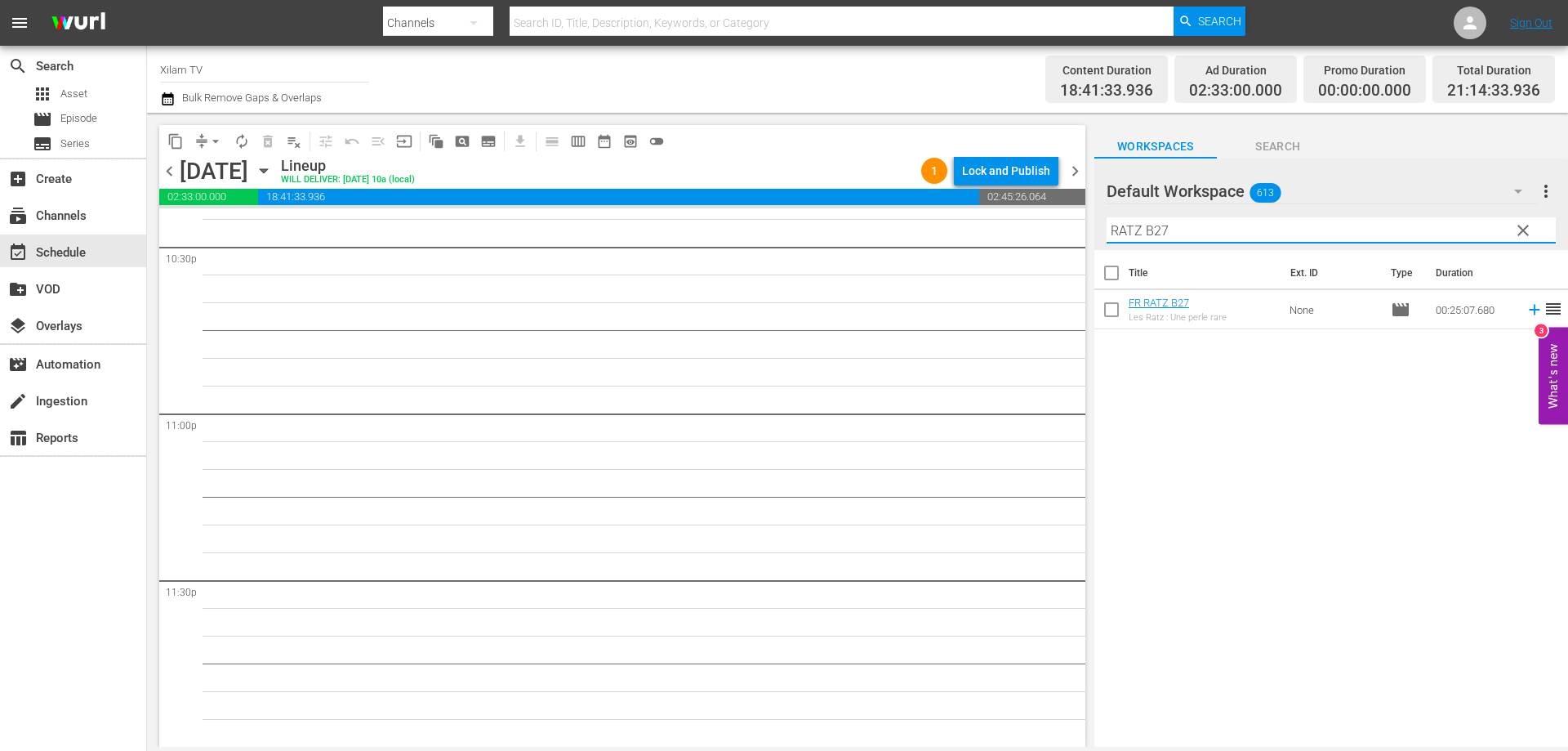
type input "RATZ B27"
drag, startPoint x: 1113, startPoint y: 312, endPoint x: 1173, endPoint y: 235, distance: 97.6
click at [1113, 311] on input "checkbox" at bounding box center [1112, 313] width 35 height 35
checkbox input "true"
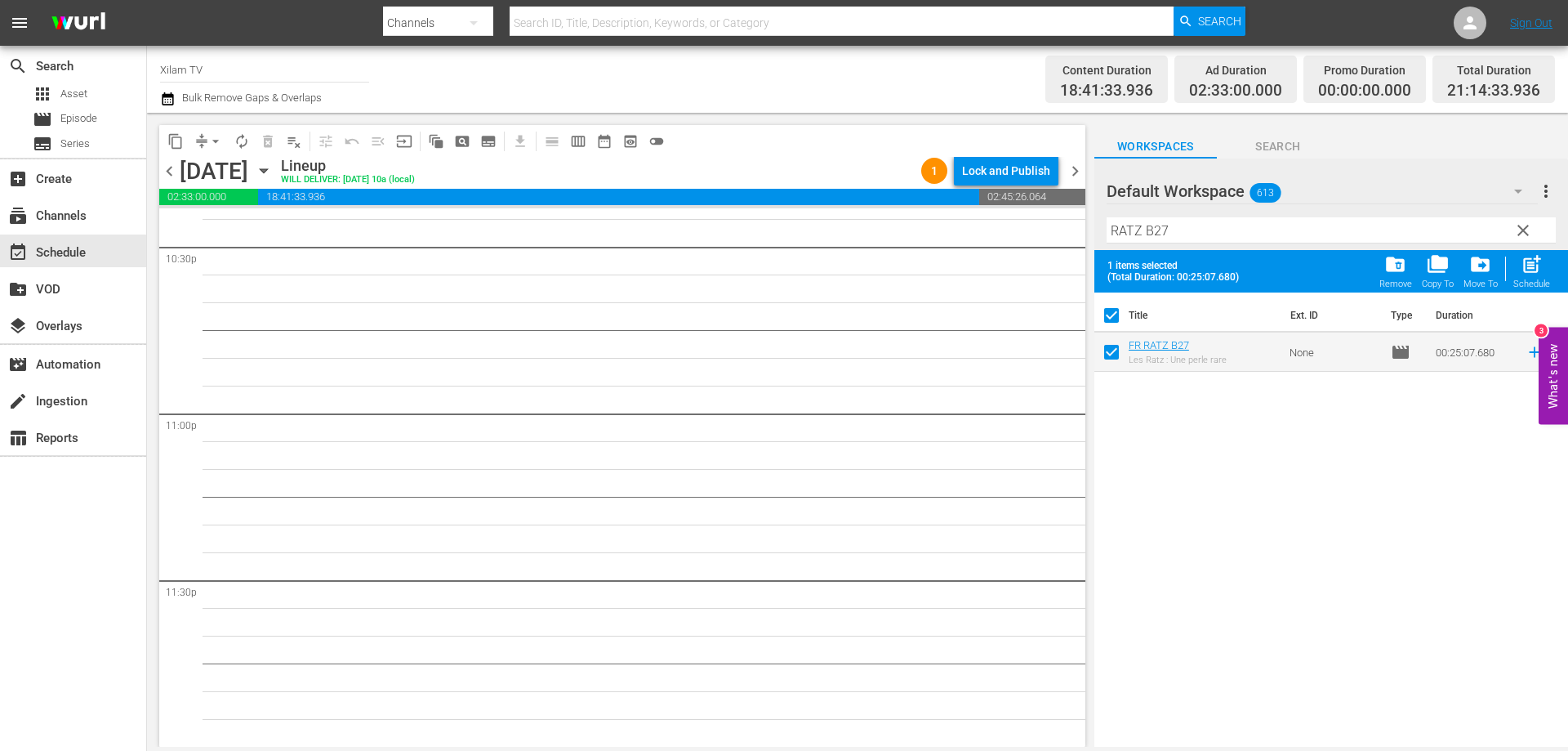
click at [1173, 234] on input "RATZ B27" at bounding box center [1331, 230] width 450 height 26
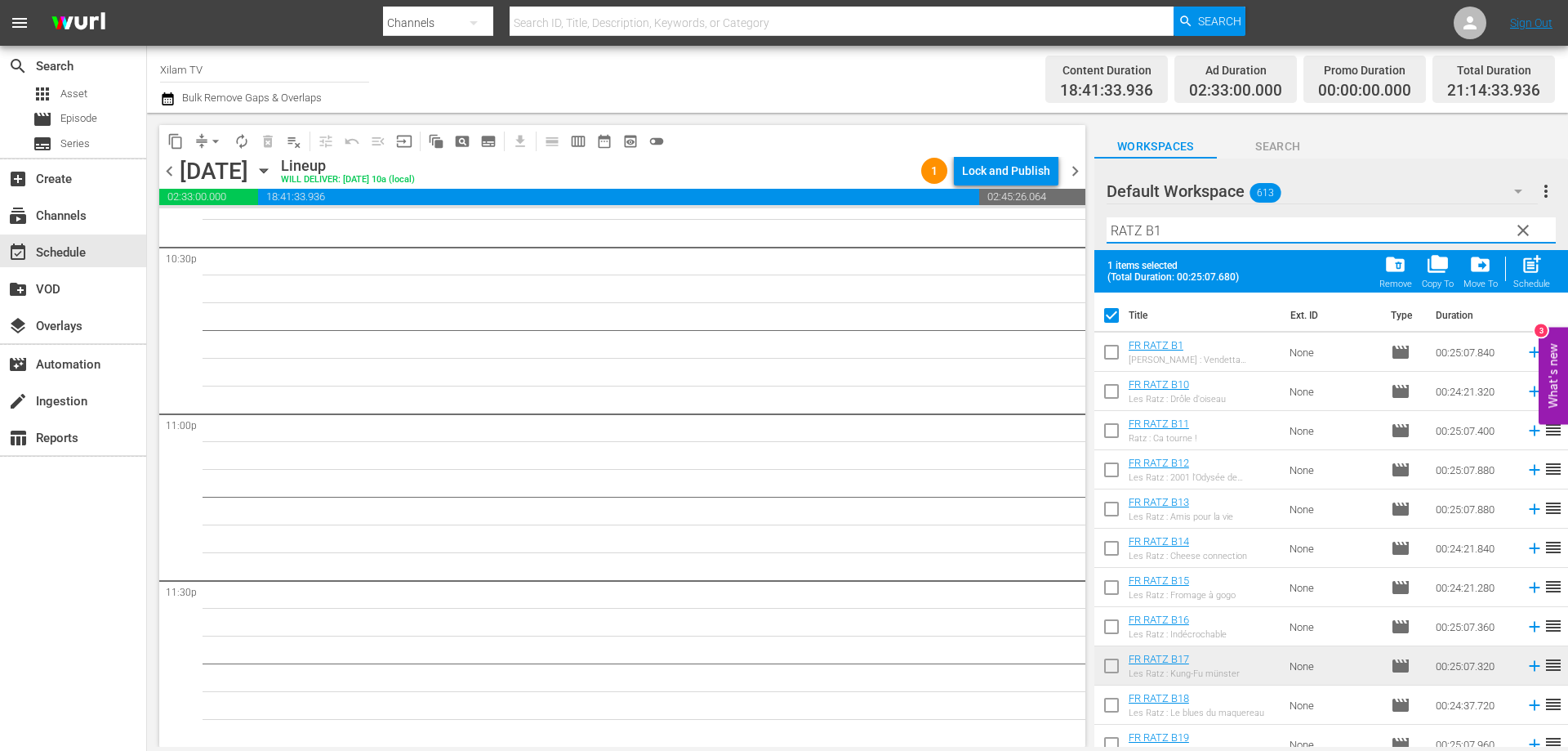
type input "RATZ B1"
click at [1110, 353] on input "checkbox" at bounding box center [1112, 355] width 35 height 35
checkbox input "true"
checkbox input "false"
click at [1109, 553] on input "checkbox" at bounding box center [1112, 551] width 35 height 35
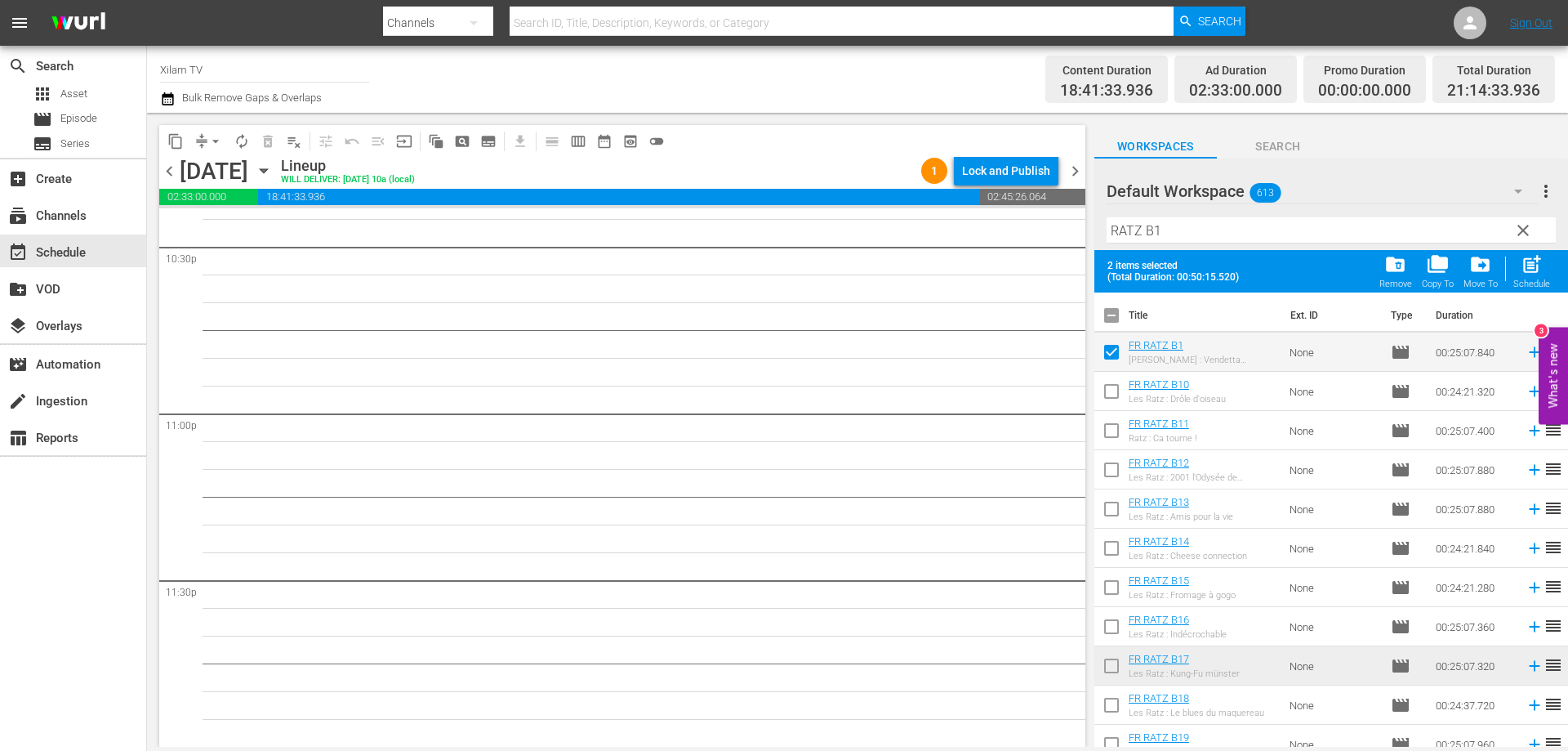
checkbox input "true"
click at [1199, 225] on input "RATZ B1" at bounding box center [1331, 230] width 450 height 26
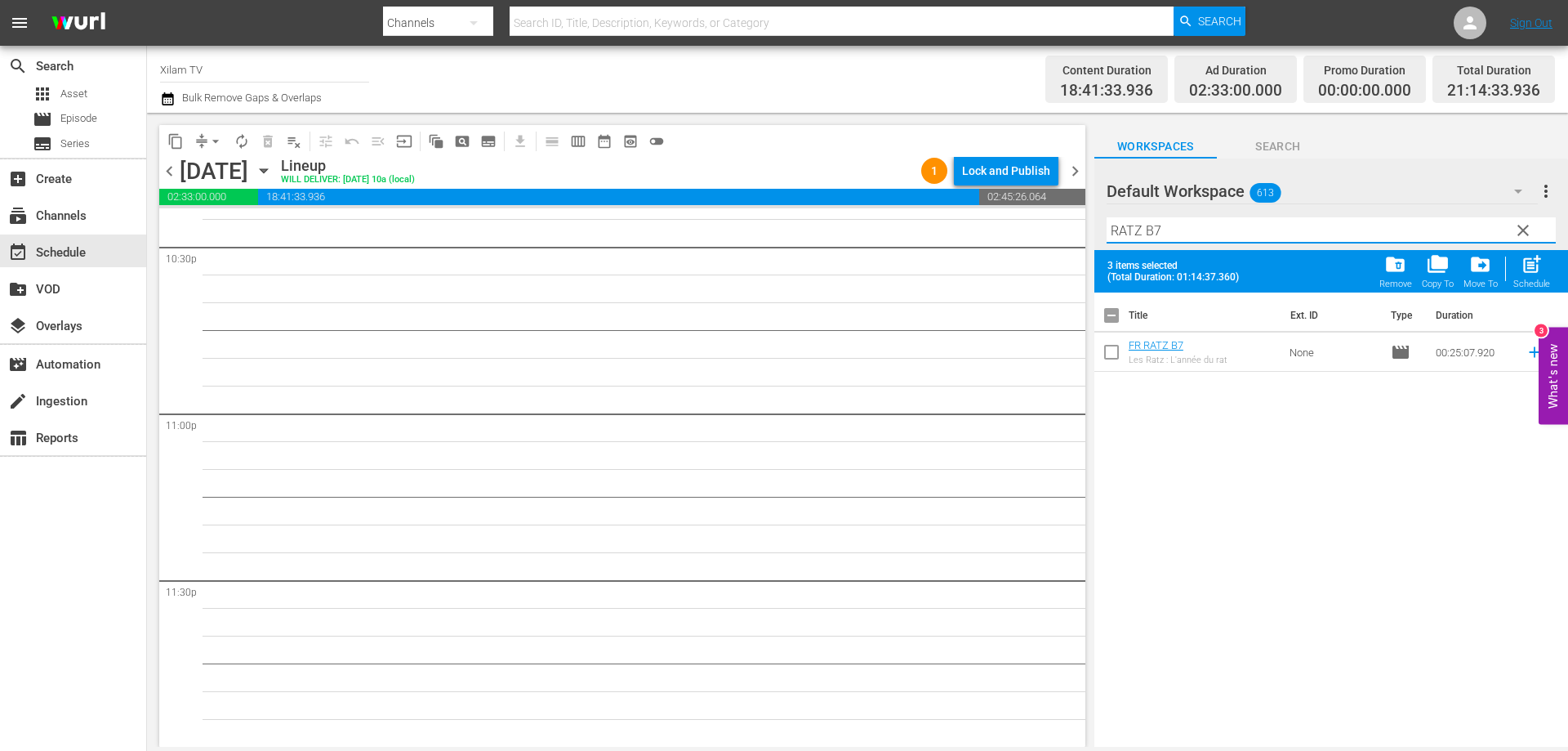
type input "RATZ B7"
click at [1107, 361] on input "checkbox" at bounding box center [1112, 355] width 35 height 35
checkbox input "true"
click at [1185, 232] on input "RATZ B7" at bounding box center [1331, 230] width 450 height 26
type input "RATZ B23"
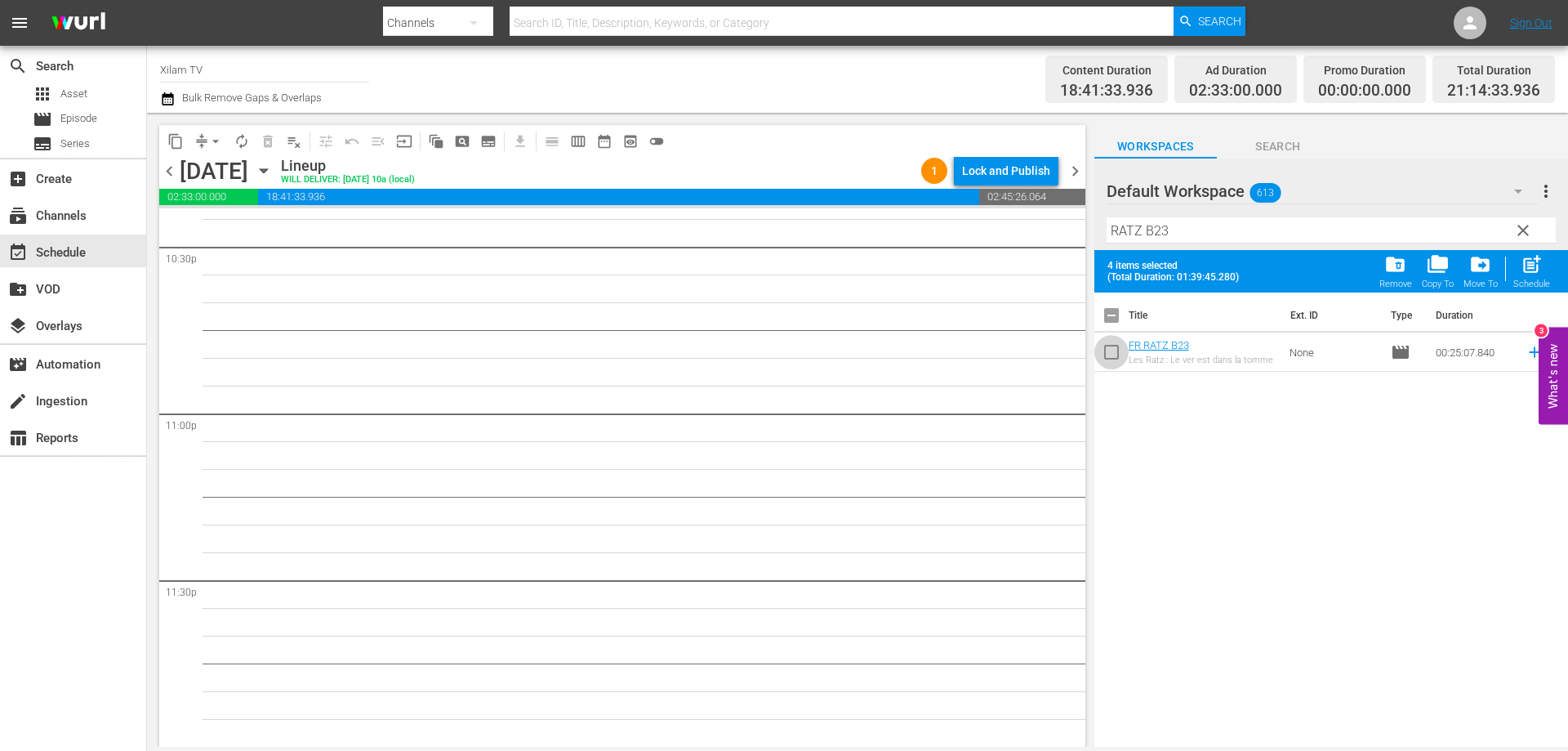
click at [1109, 351] on input "checkbox" at bounding box center [1112, 355] width 35 height 35
checkbox input "true"
click at [1188, 226] on input "RATZ B23" at bounding box center [1331, 230] width 450 height 26
type input "RATZ B28"
click at [1103, 360] on input "checkbox" at bounding box center [1112, 355] width 35 height 35
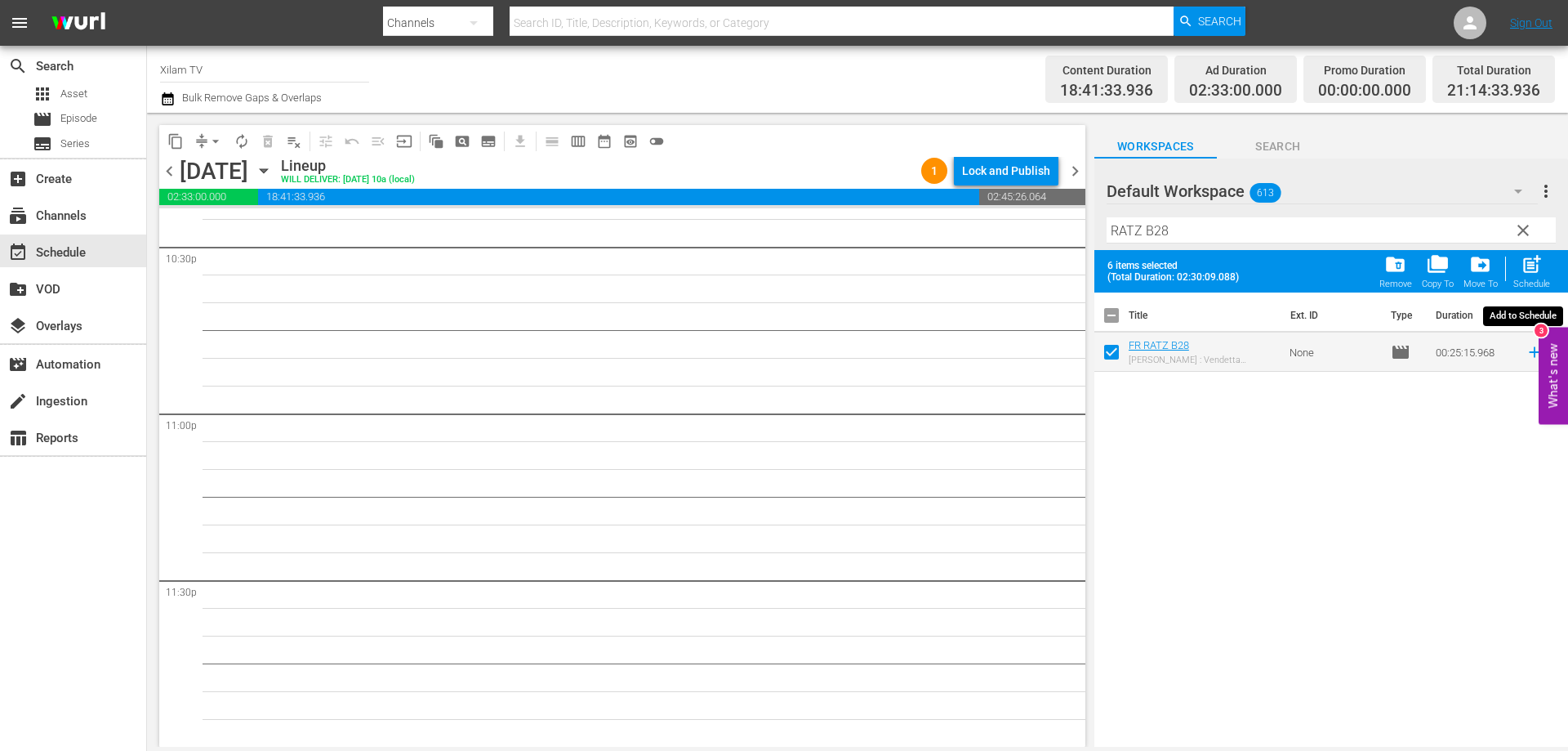
click at [1545, 252] on span "post_add Schedule" at bounding box center [1532, 270] width 47 height 46
click at [1541, 267] on span "post_add" at bounding box center [1531, 264] width 22 height 22
checkbox input "false"
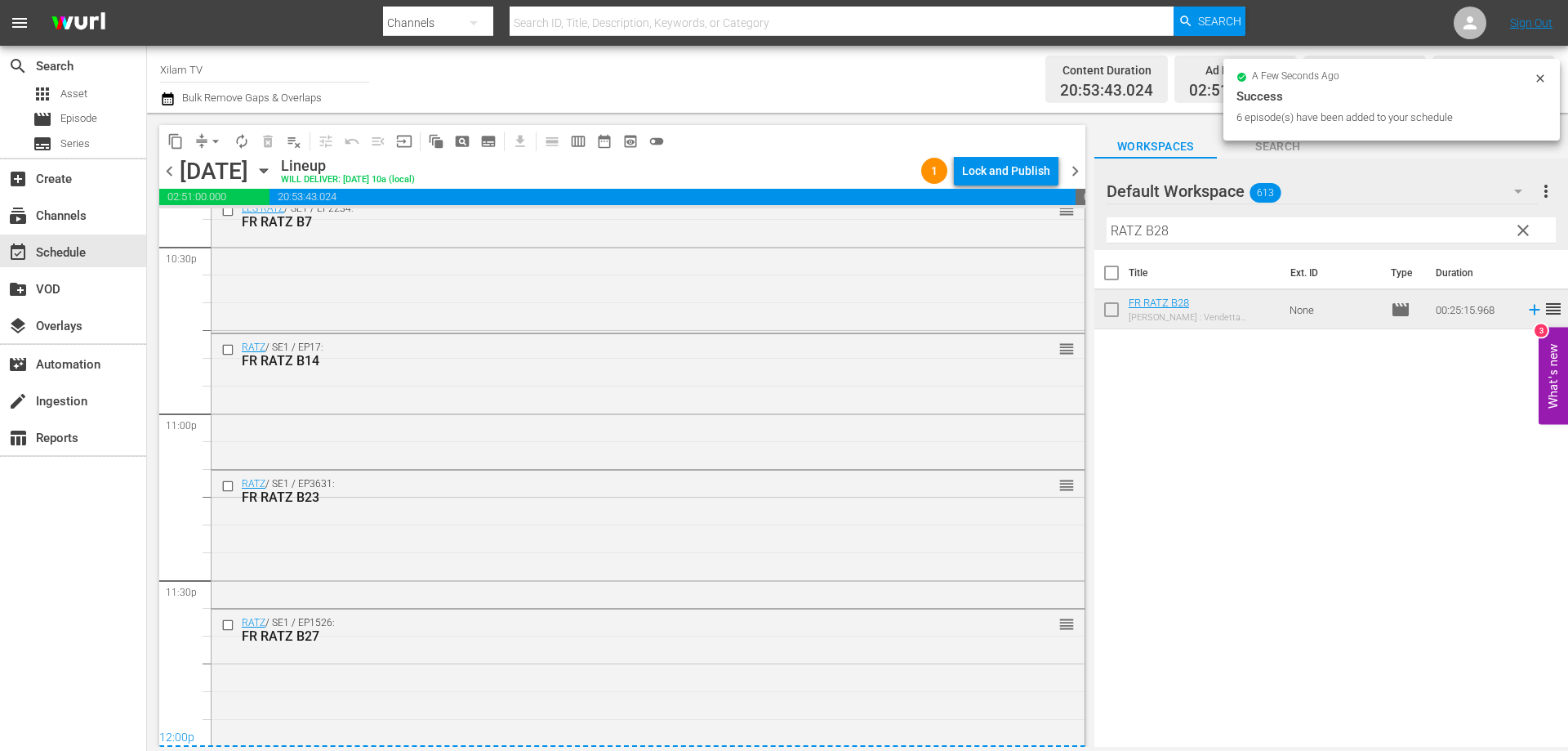
scroll to position [7462, 0]
click at [1015, 170] on div "Lock and Publish" at bounding box center [1007, 170] width 88 height 29
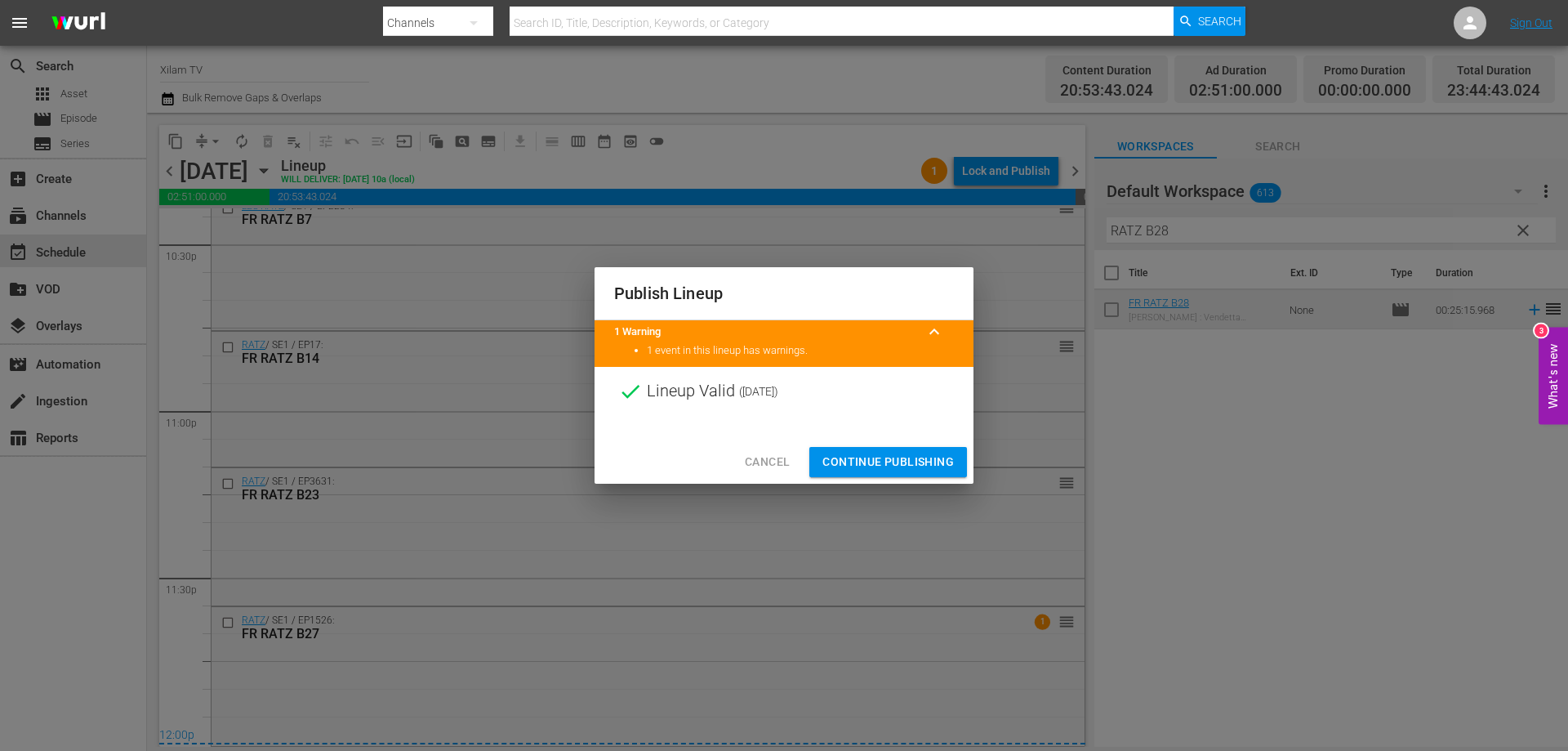
click at [836, 465] on span "Continue Publishing" at bounding box center [888, 462] width 131 height 21
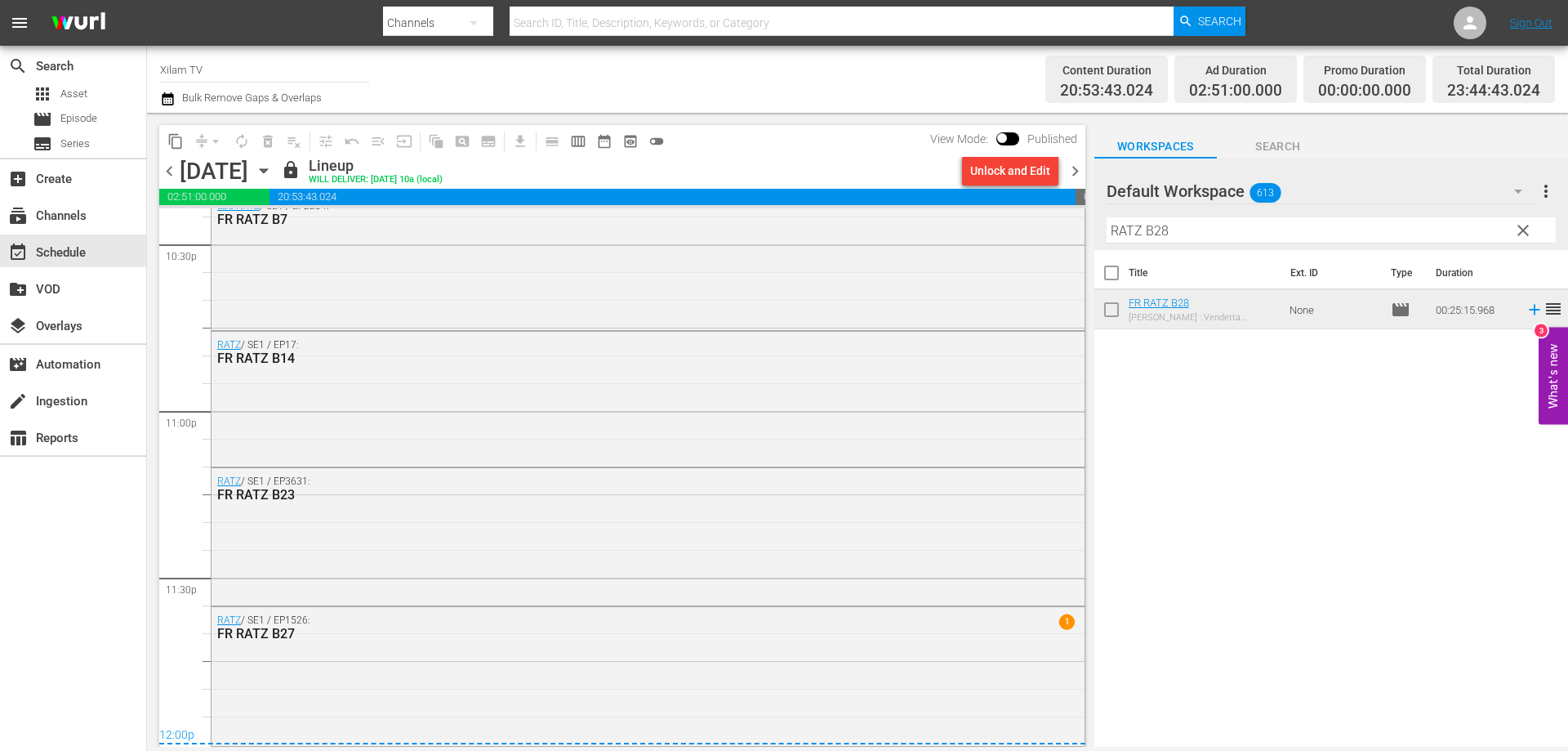
click at [1077, 166] on span "chevron_right" at bounding box center [1076, 171] width 21 height 21
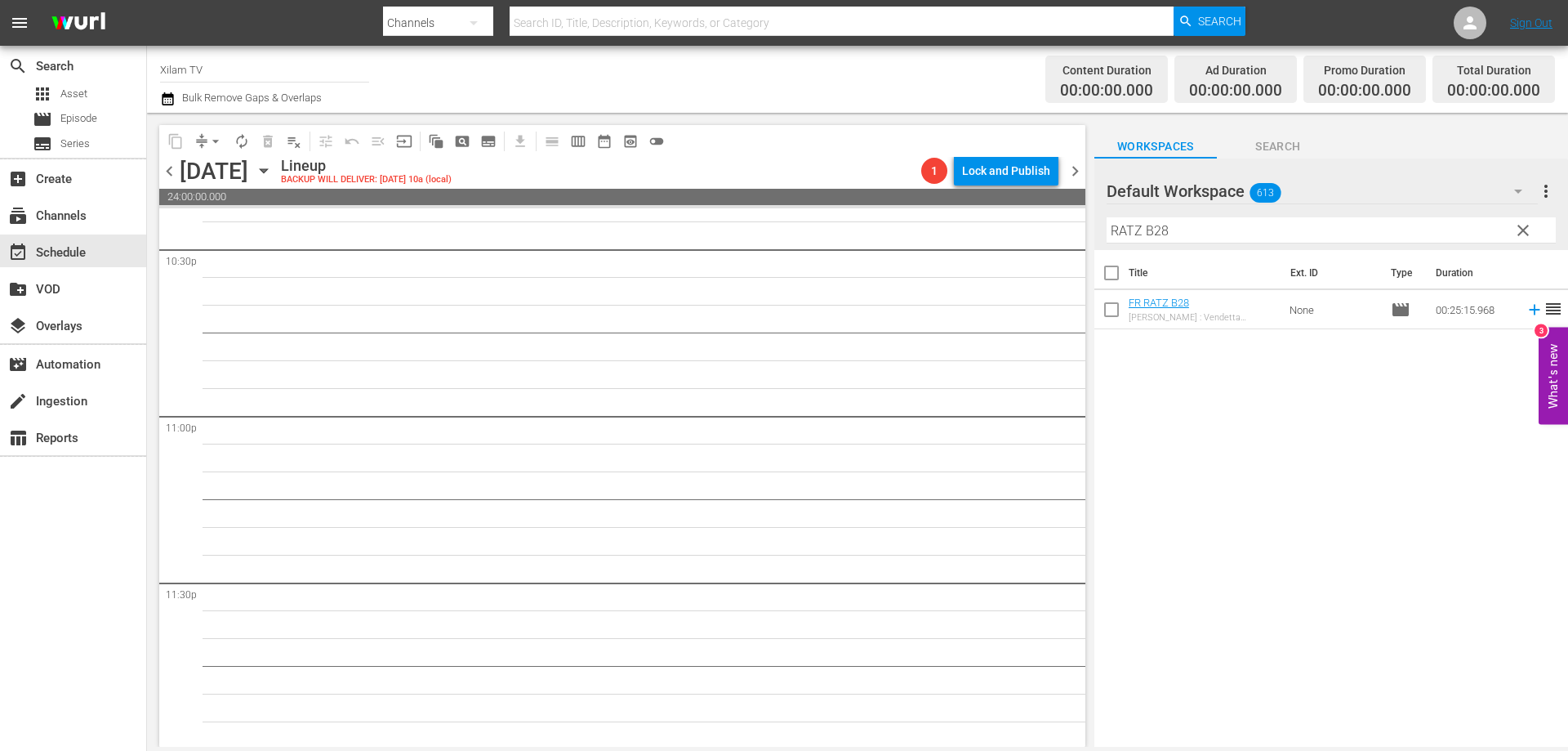
scroll to position [7459, 0]
drag, startPoint x: 1144, startPoint y: 236, endPoint x: 1128, endPoint y: 235, distance: 16.0
click at [1128, 235] on input "RATZ B28" at bounding box center [1331, 230] width 450 height 26
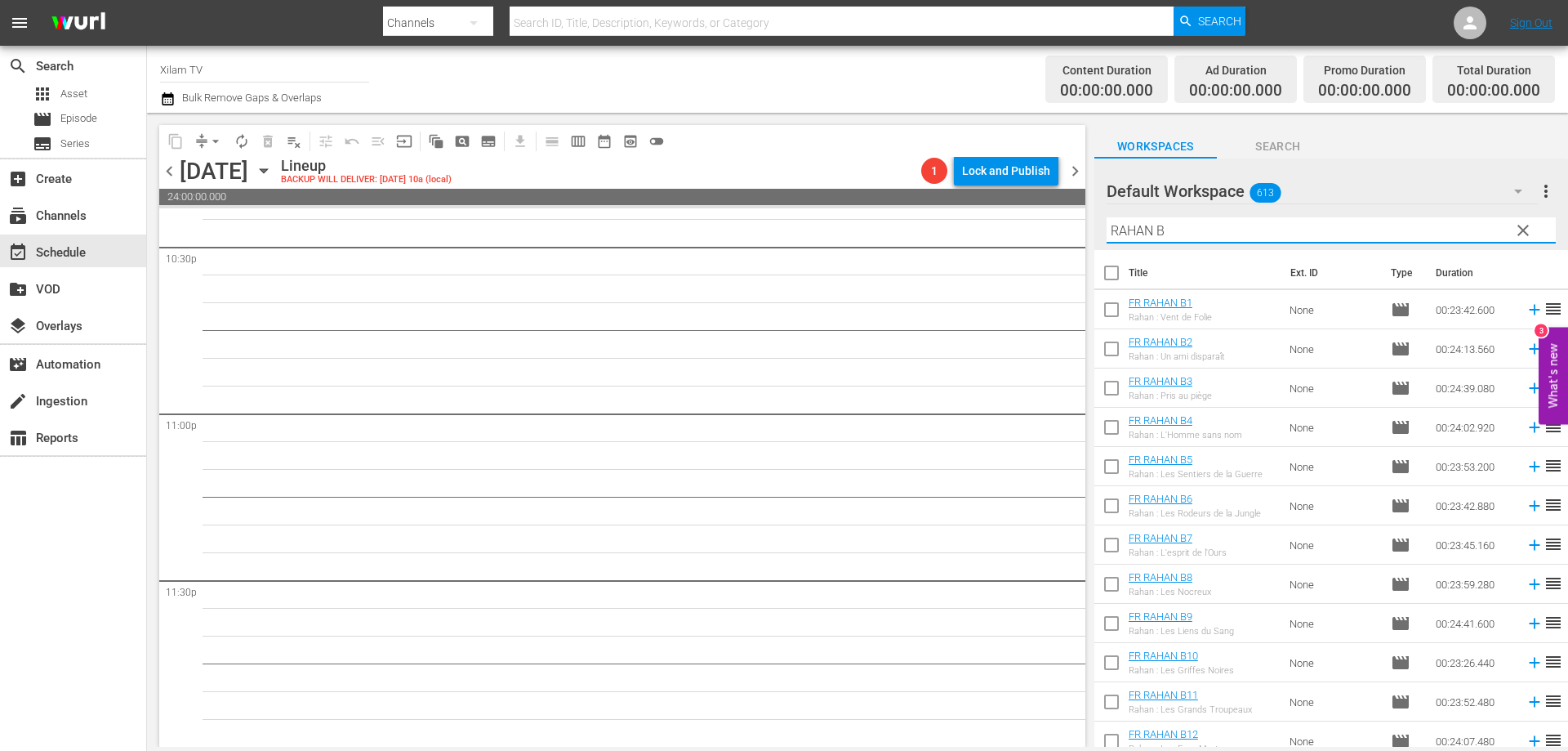
type input "RAHAN B"
click at [1114, 619] on input "checkbox" at bounding box center [1112, 626] width 35 height 35
checkbox input "true"
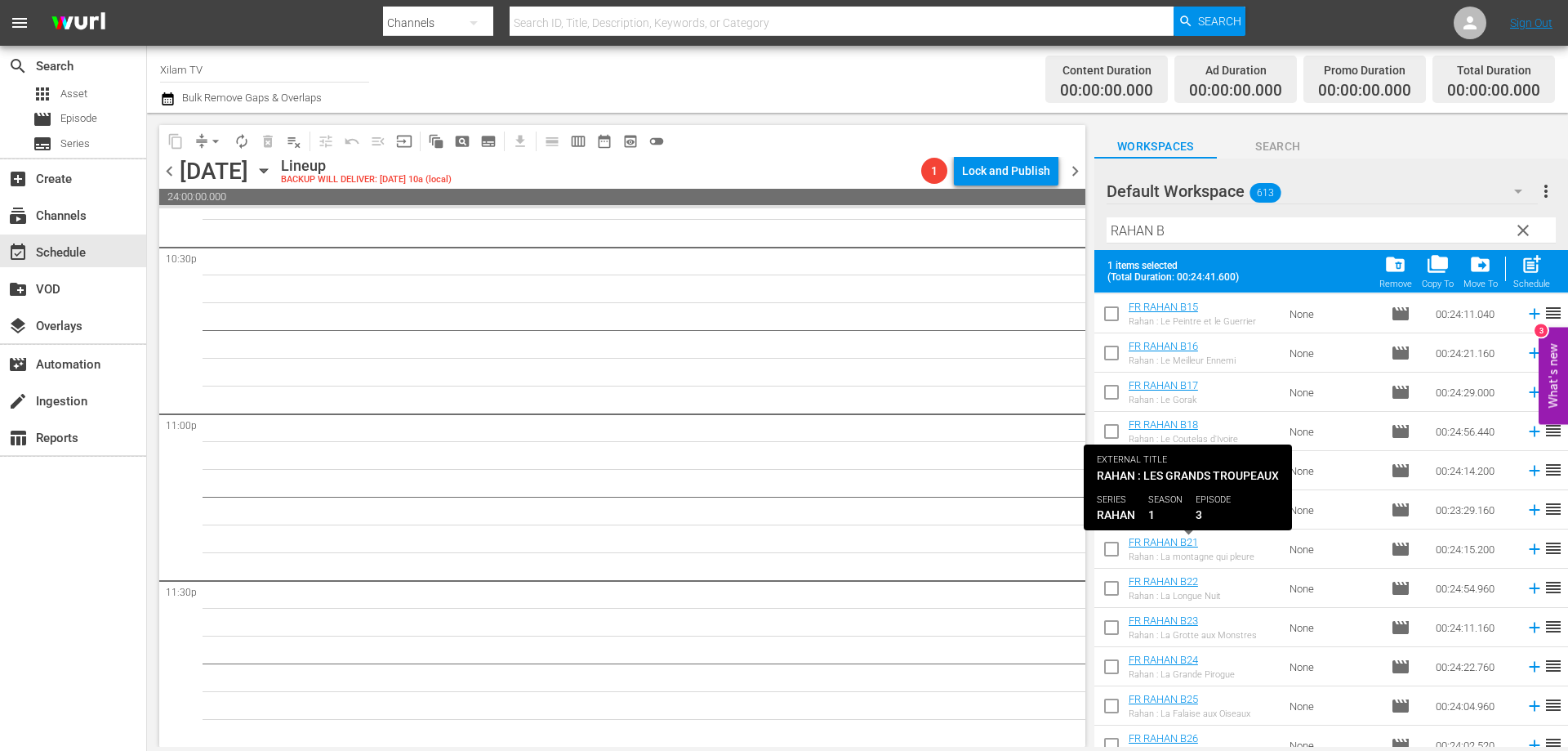
scroll to position [603, 0]
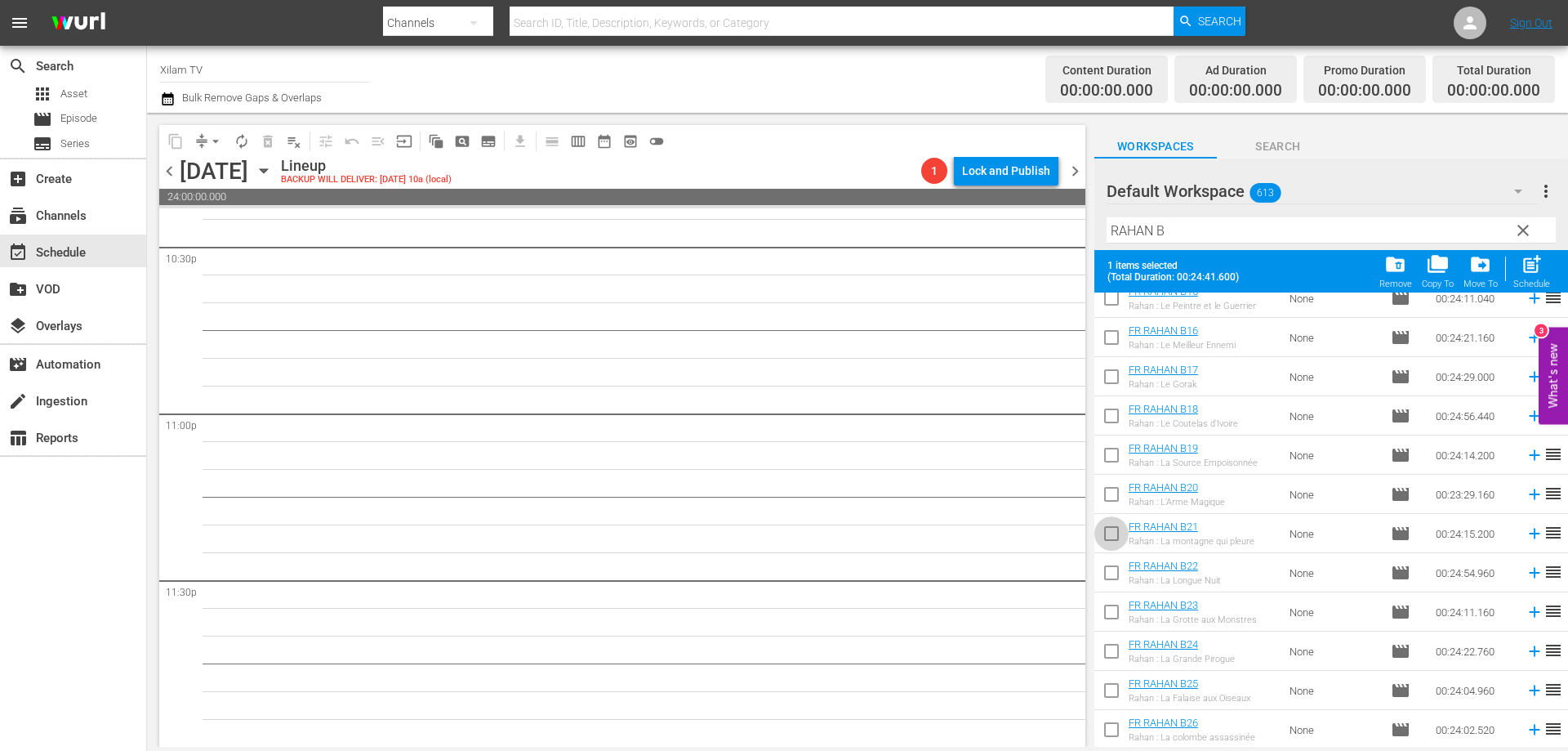
click at [1110, 538] on input "checkbox" at bounding box center [1112, 536] width 35 height 35
checkbox input "true"
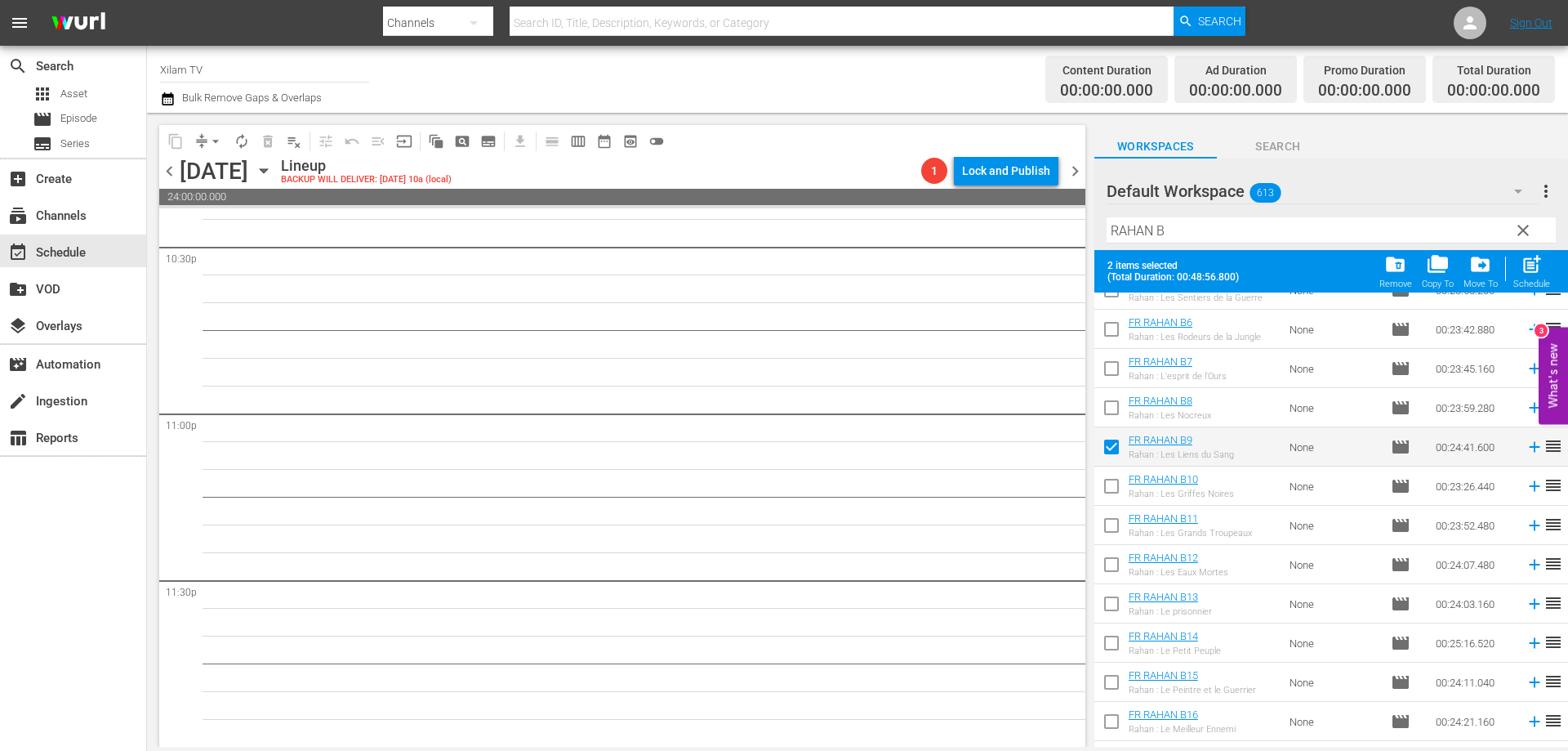
scroll to position [276, 0]
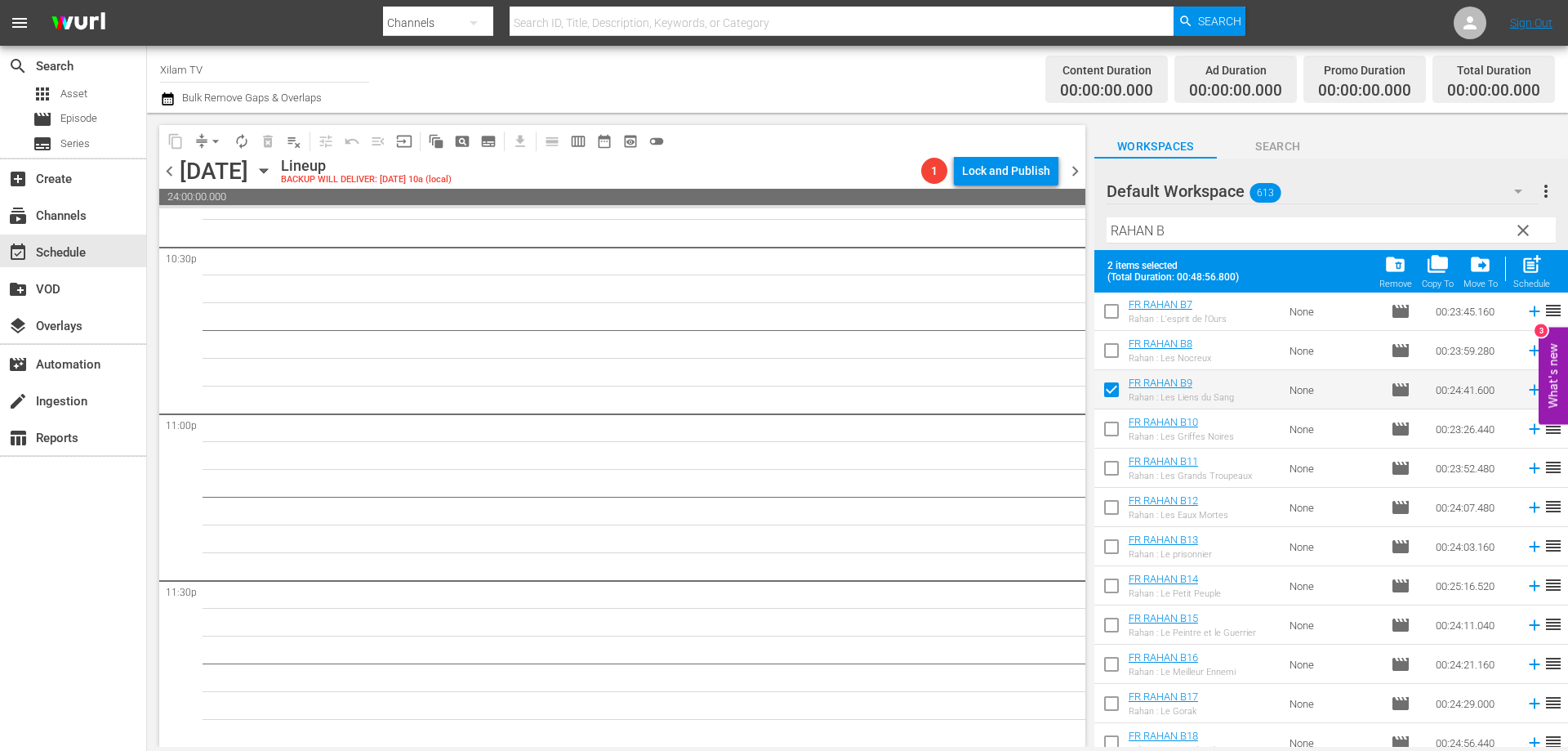
click at [1110, 506] on input "checkbox" at bounding box center [1112, 511] width 35 height 35
checkbox input "true"
click at [1114, 467] on input "checkbox" at bounding box center [1112, 471] width 35 height 35
checkbox input "true"
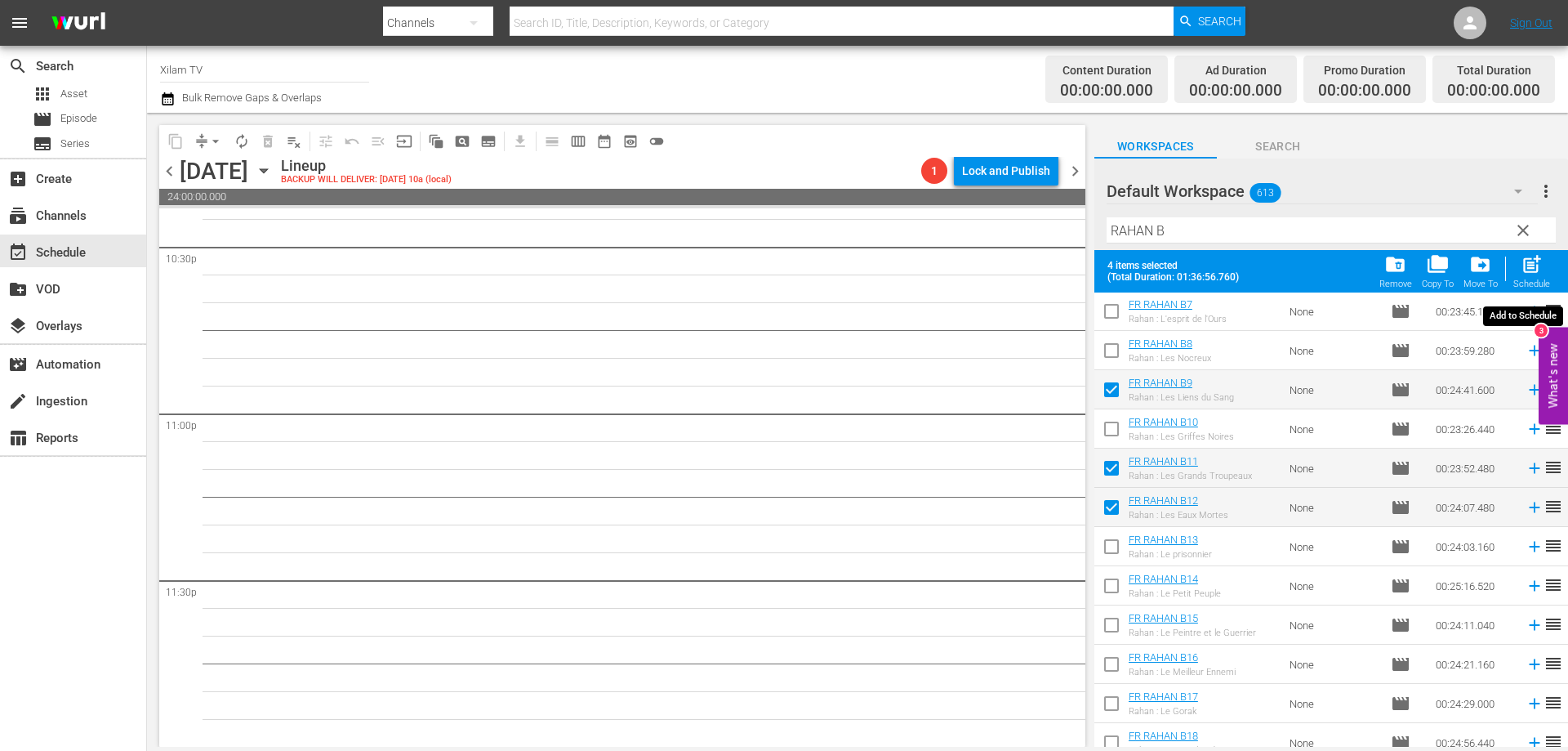
click at [1532, 258] on span "post_add" at bounding box center [1531, 264] width 22 height 22
checkbox input "false"
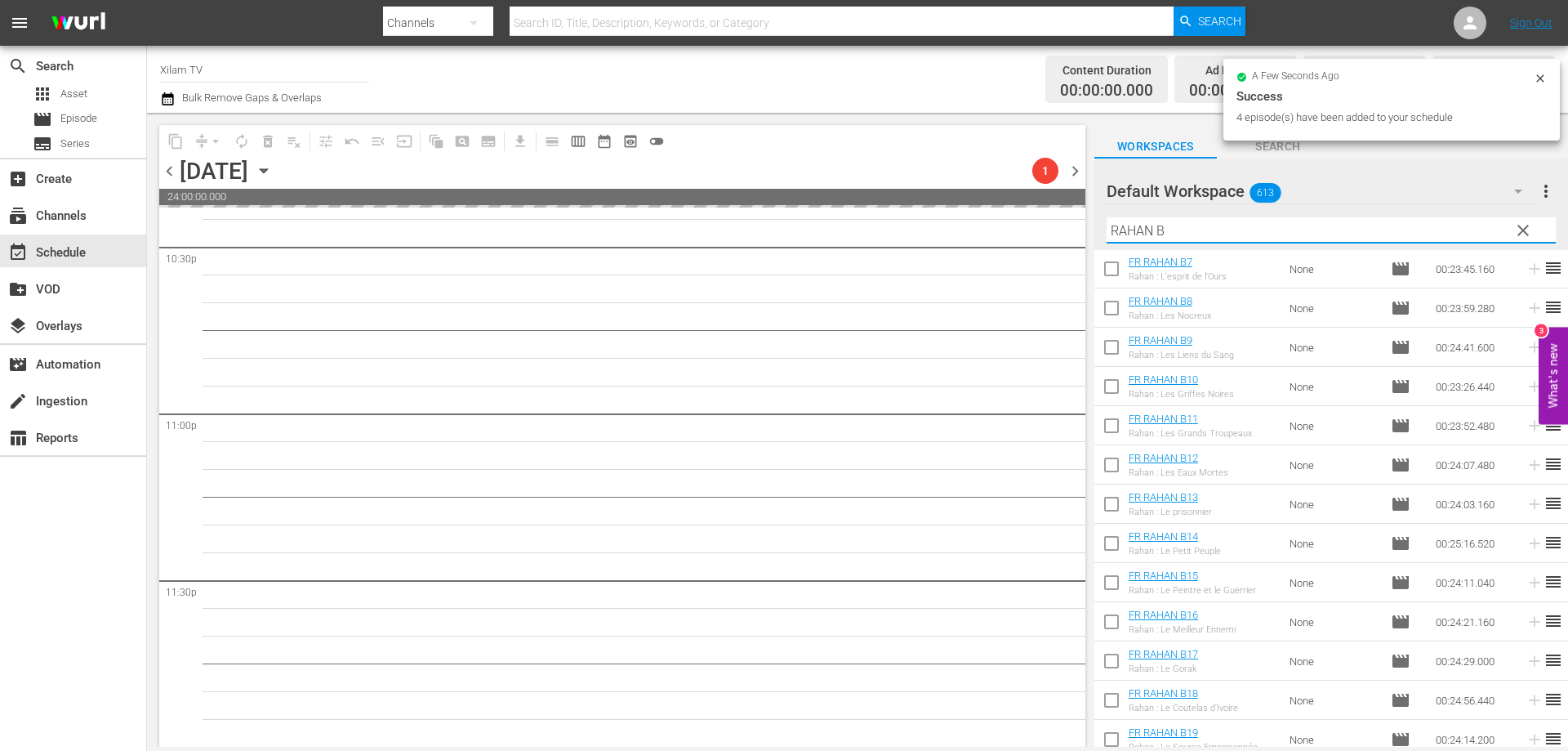
drag, startPoint x: 1130, startPoint y: 233, endPoint x: 1094, endPoint y: 229, distance: 36.2
click at [1095, 229] on div "Default Workspace 613 Default more_vert clear Filter by Title [PERSON_NAME]" at bounding box center [1331, 204] width 474 height 91
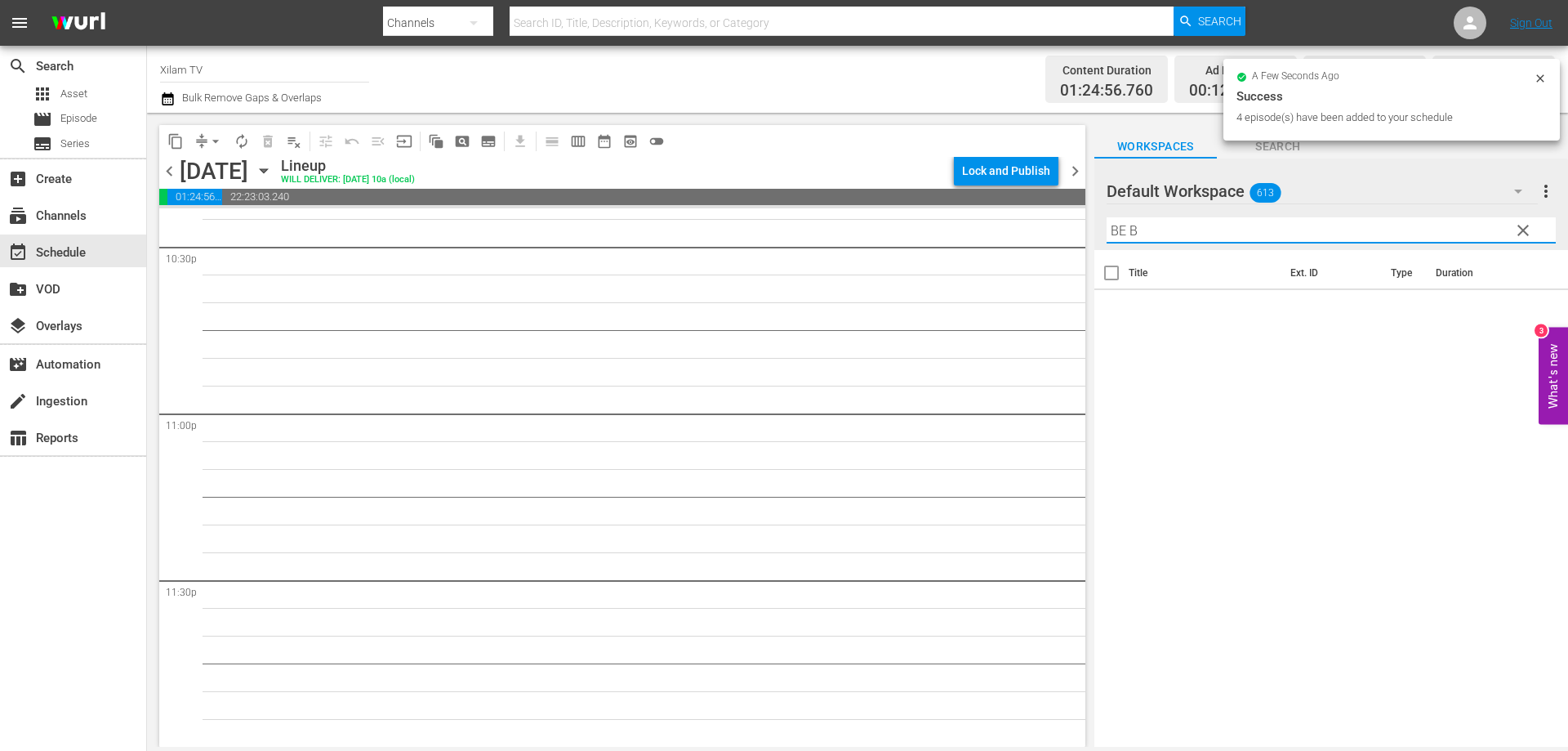
scroll to position [7376, 0]
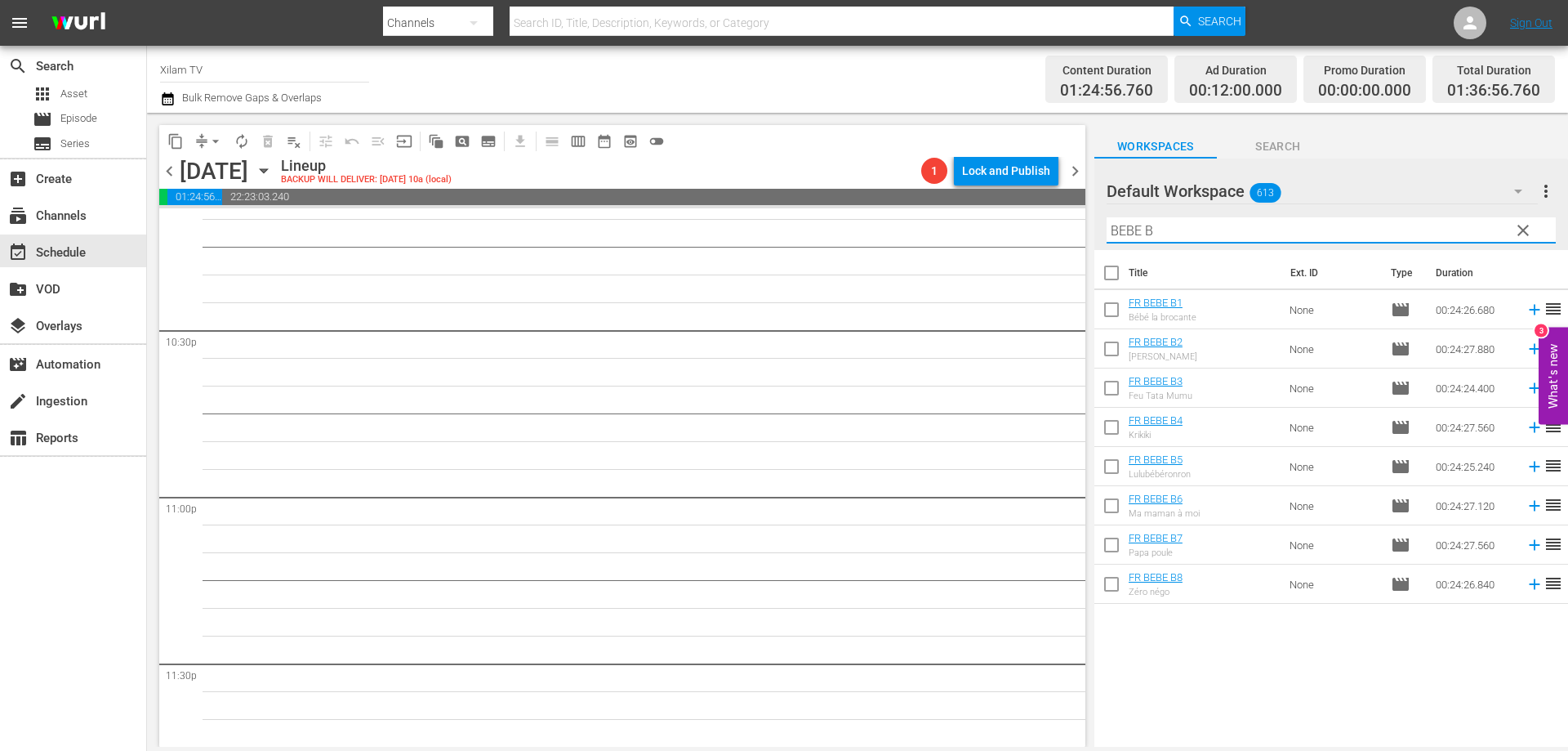
type input "BEBE B"
click at [1105, 504] on input "checkbox" at bounding box center [1112, 509] width 35 height 35
checkbox input "true"
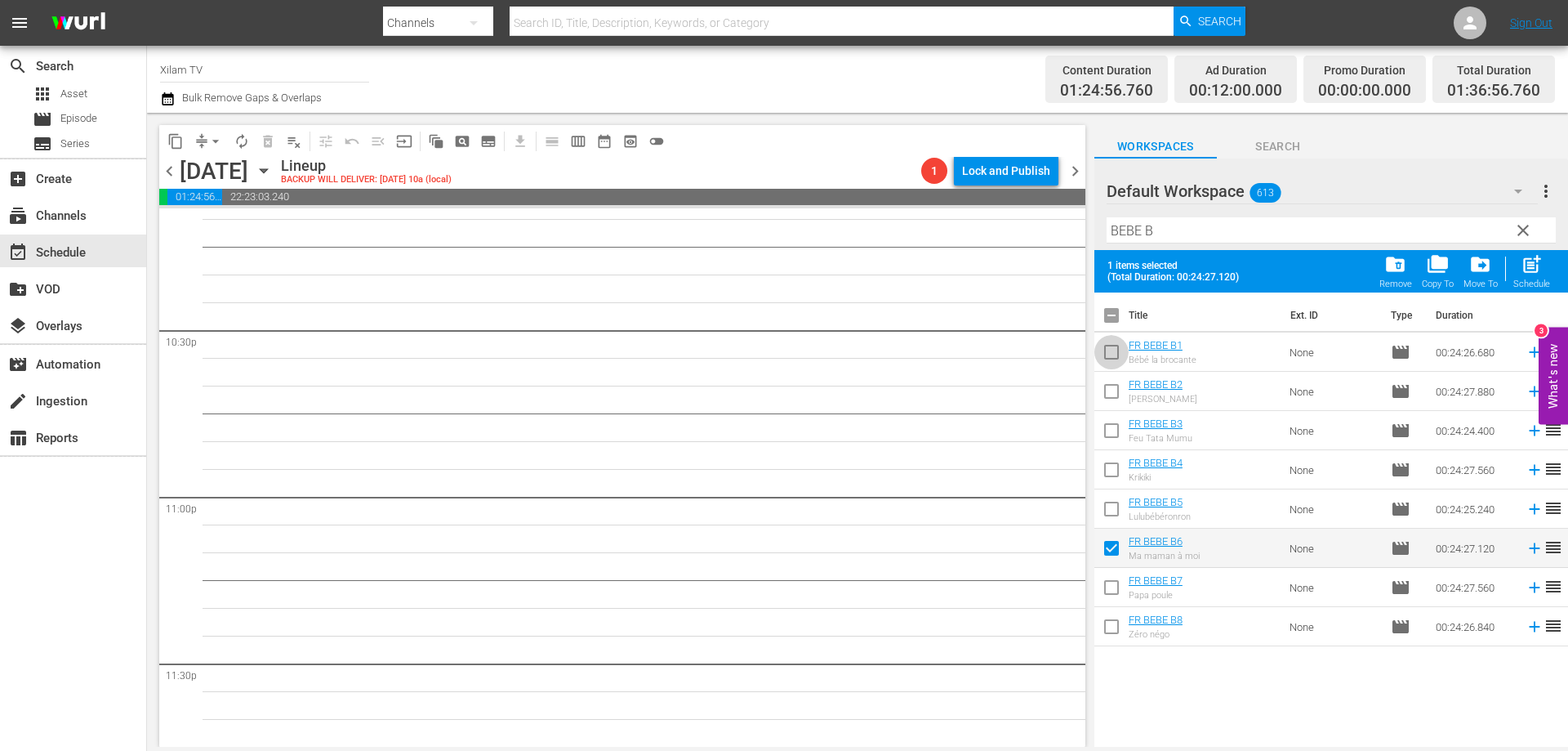
click at [1105, 358] on input "checkbox" at bounding box center [1112, 355] width 35 height 35
click at [1112, 513] on input "checkbox" at bounding box center [1112, 512] width 35 height 35
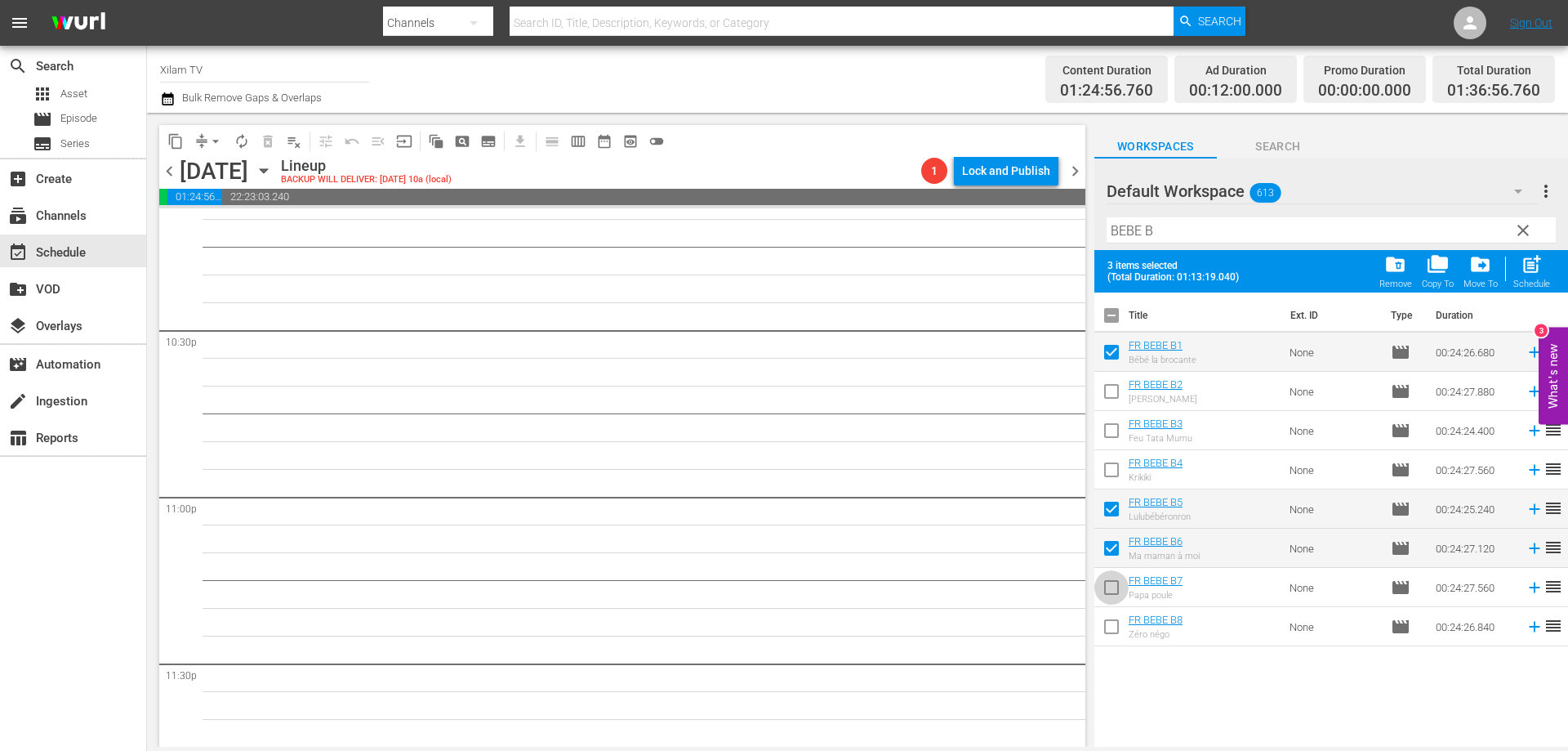
click at [1111, 586] on input "checkbox" at bounding box center [1112, 590] width 35 height 35
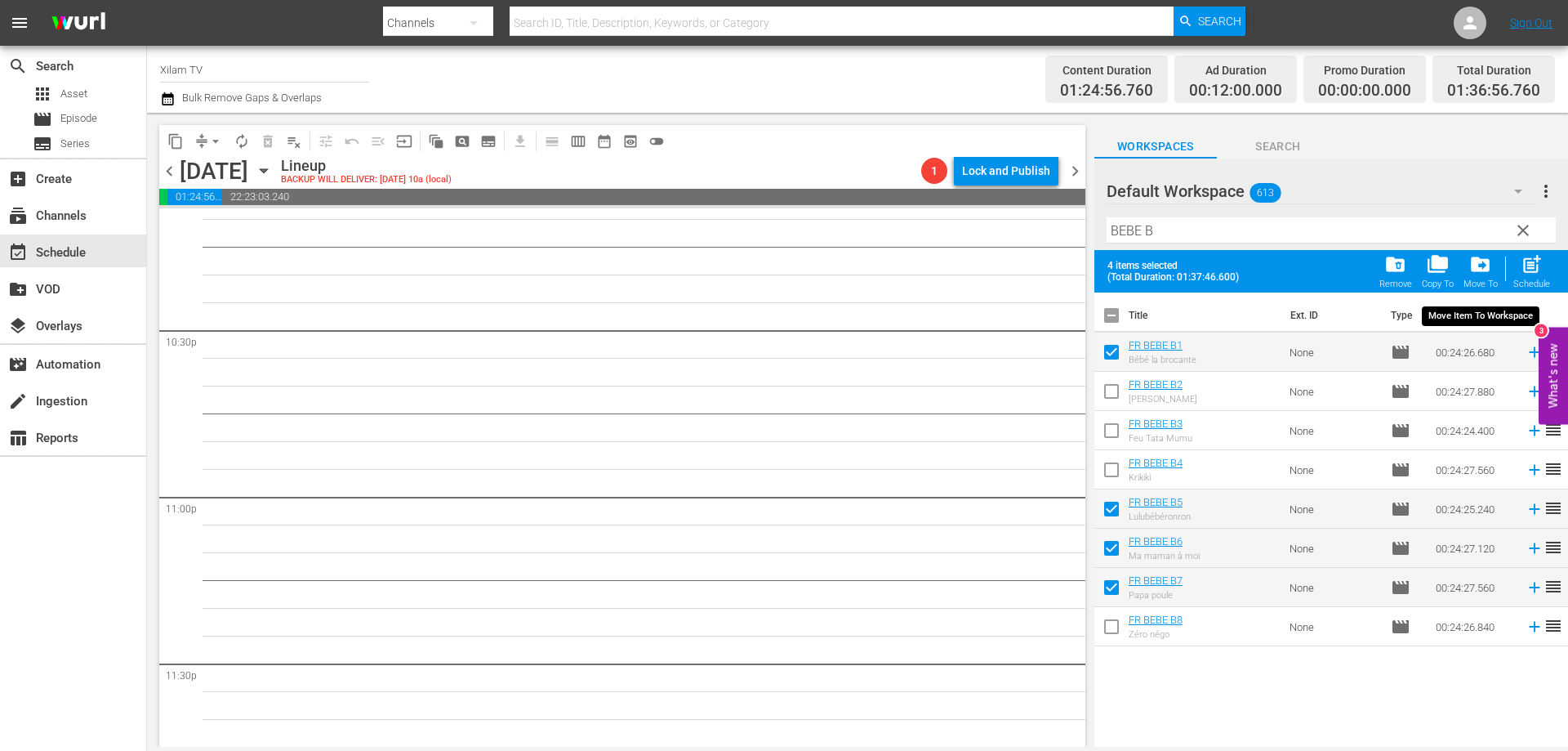
click at [1525, 261] on span "post_add" at bounding box center [1531, 264] width 22 height 22
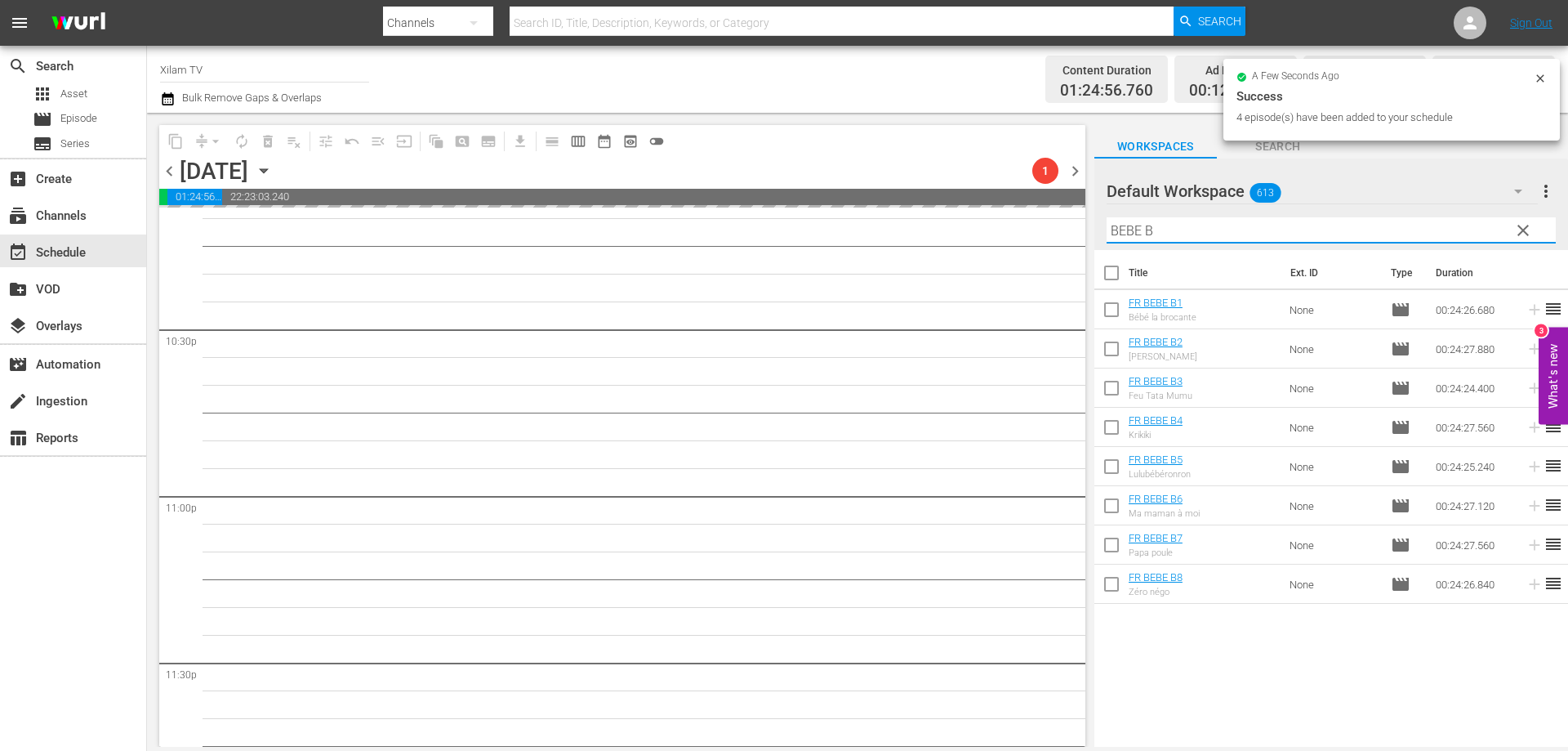
drag, startPoint x: 1130, startPoint y: 230, endPoint x: 1092, endPoint y: 230, distance: 38.0
click at [1092, 230] on div "content_copy compress arrow_drop_down autorenew_outlined delete_forever_outline…" at bounding box center [858, 429] width 1422 height 634
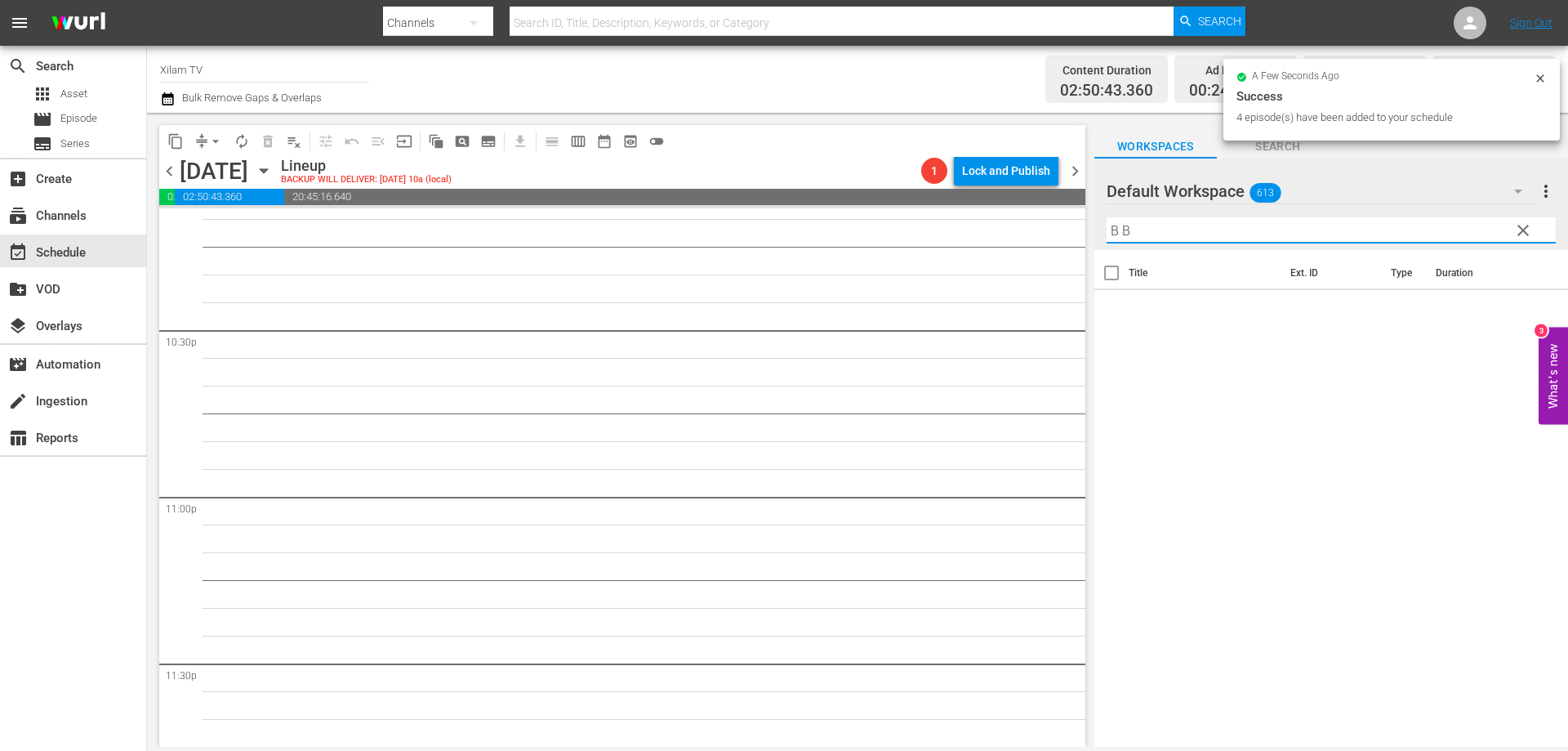
scroll to position [7320, 0]
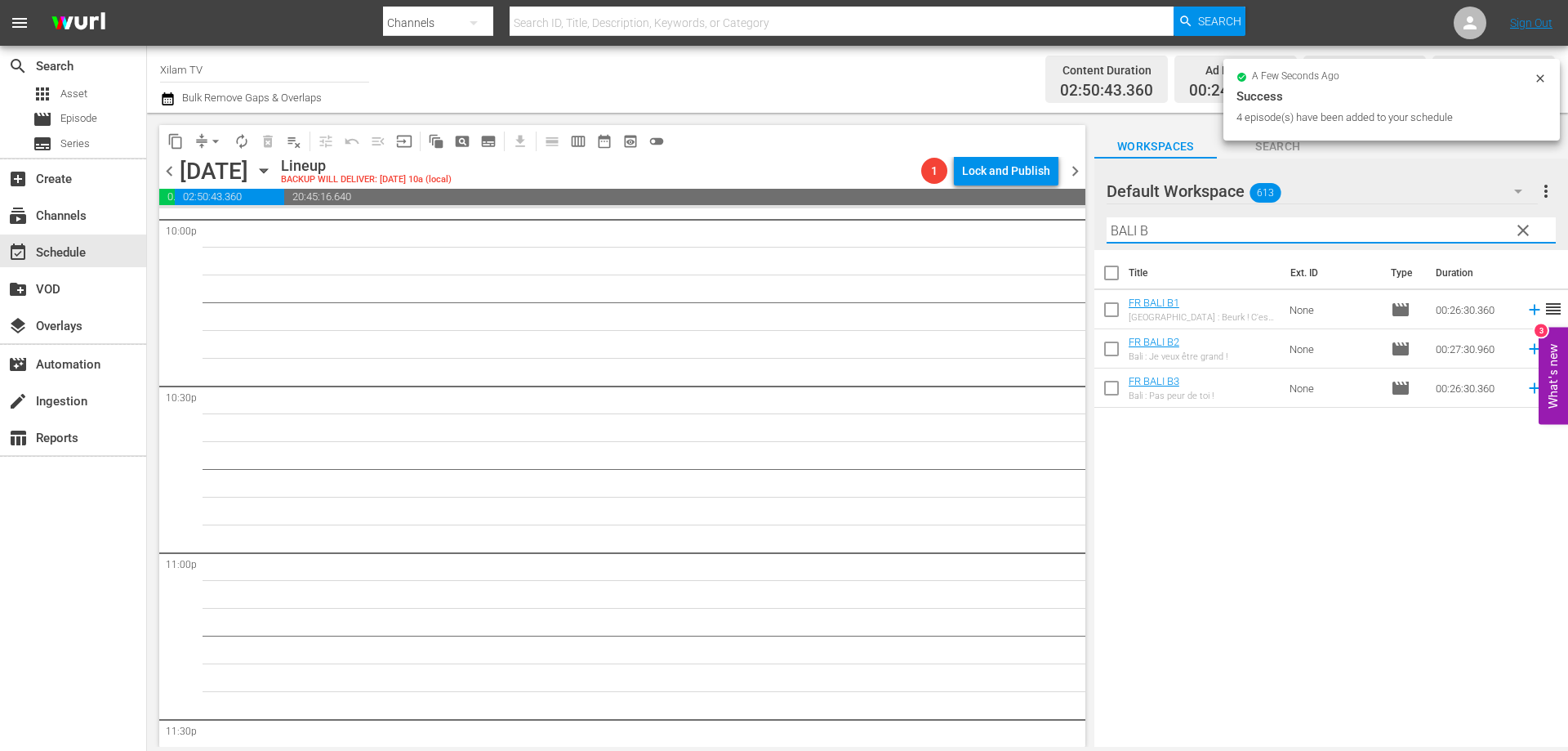
click at [1102, 392] on input "checkbox" at bounding box center [1112, 391] width 35 height 35
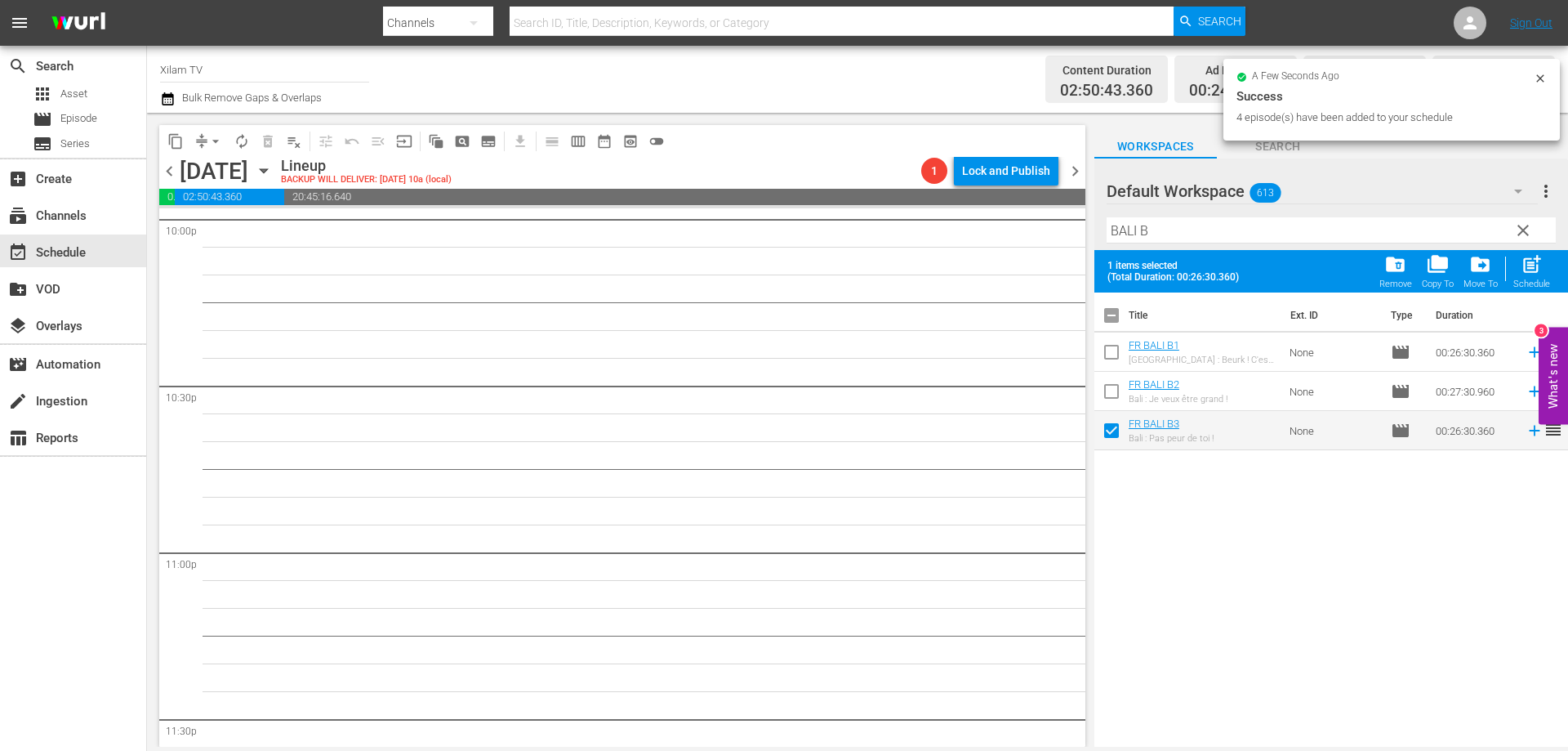
click at [1104, 390] on input "checkbox" at bounding box center [1112, 394] width 35 height 35
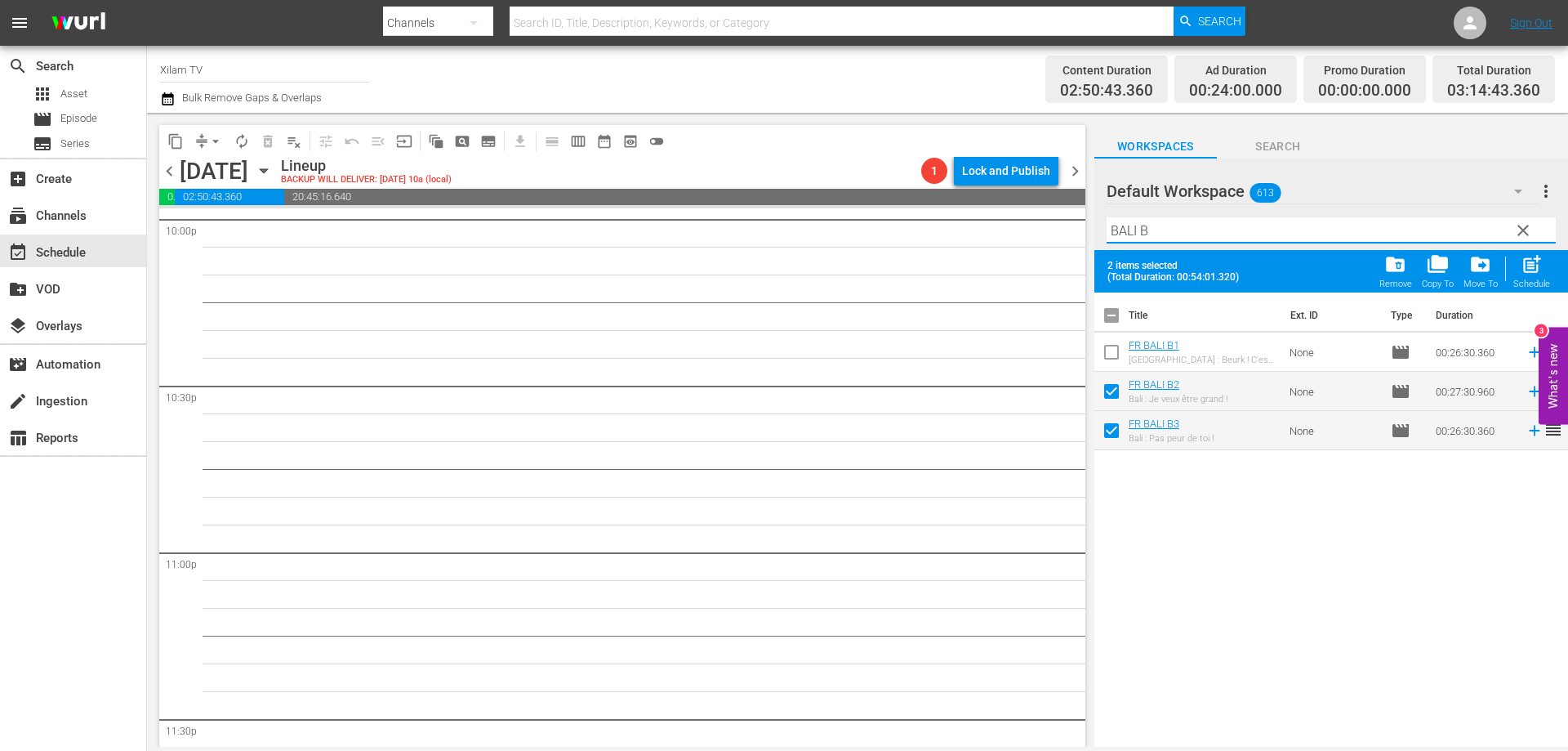
drag, startPoint x: 1130, startPoint y: 232, endPoint x: 1095, endPoint y: 227, distance: 35.4
click at [1095, 227] on div "Default Workspace 613 Default more_vert clear Filter by Title BALI B" at bounding box center [1331, 204] width 474 height 91
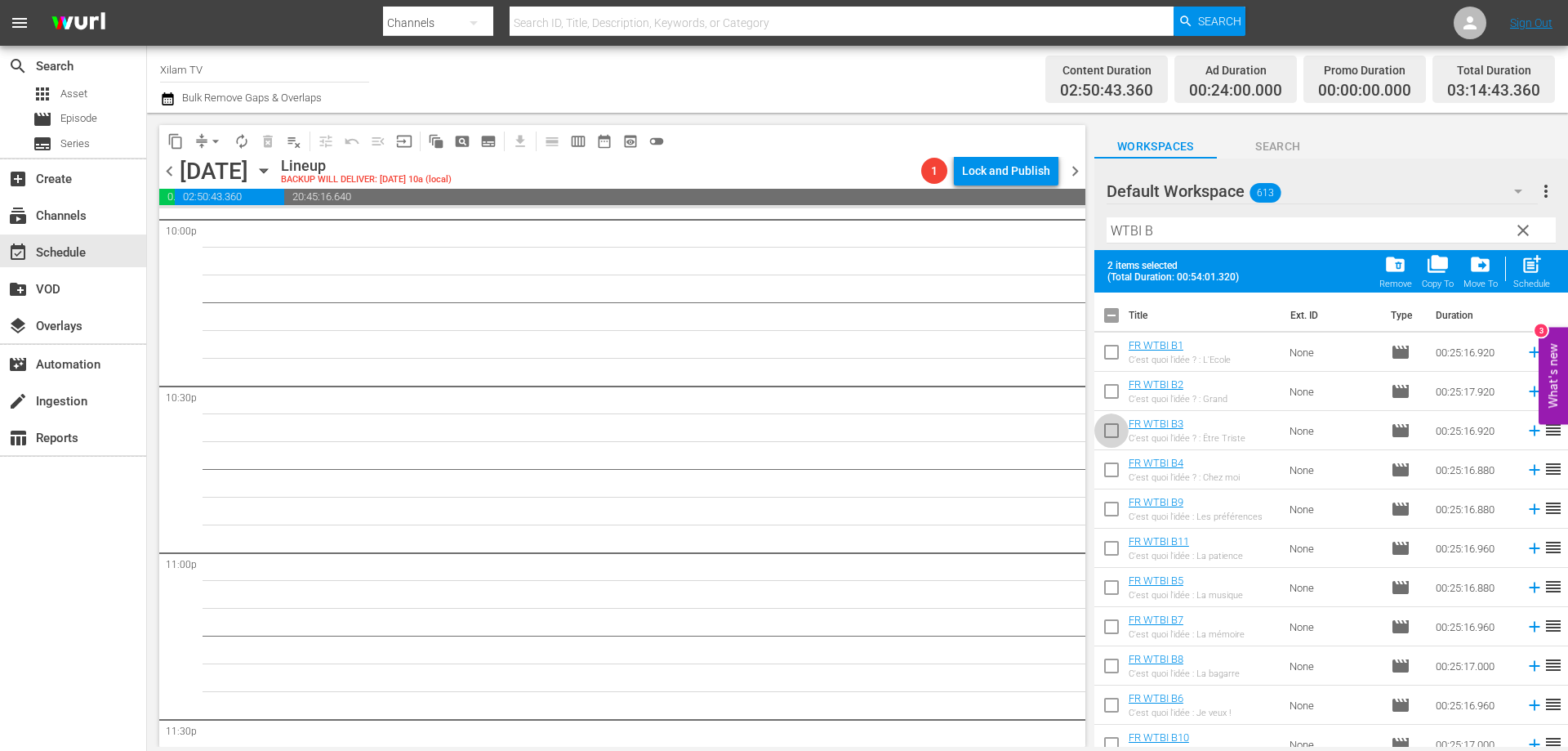
click at [1115, 443] on input "checkbox" at bounding box center [1112, 434] width 35 height 35
click at [1105, 629] on input "checkbox" at bounding box center [1112, 630] width 35 height 35
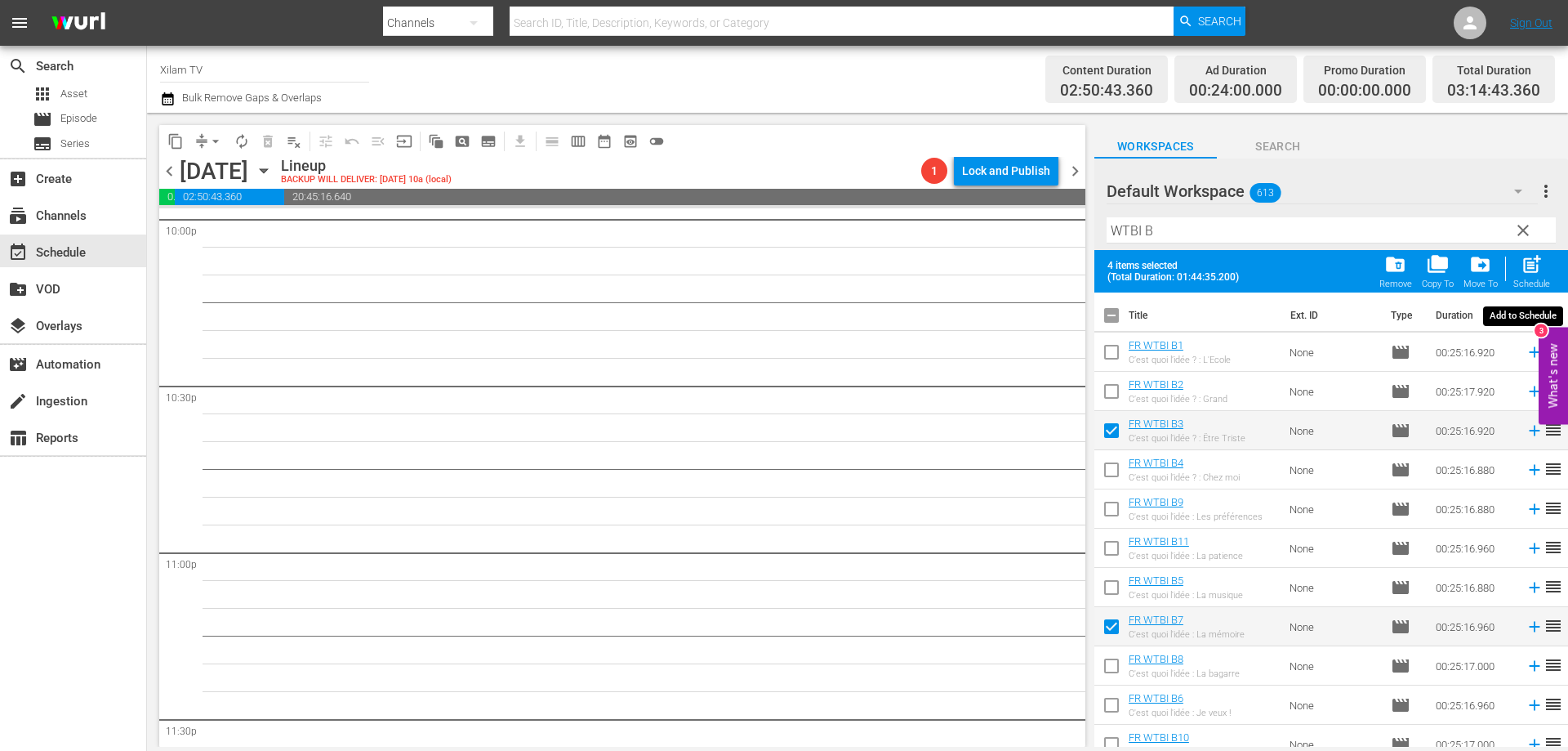
click at [1536, 277] on div "post_add Schedule" at bounding box center [1531, 271] width 37 height 36
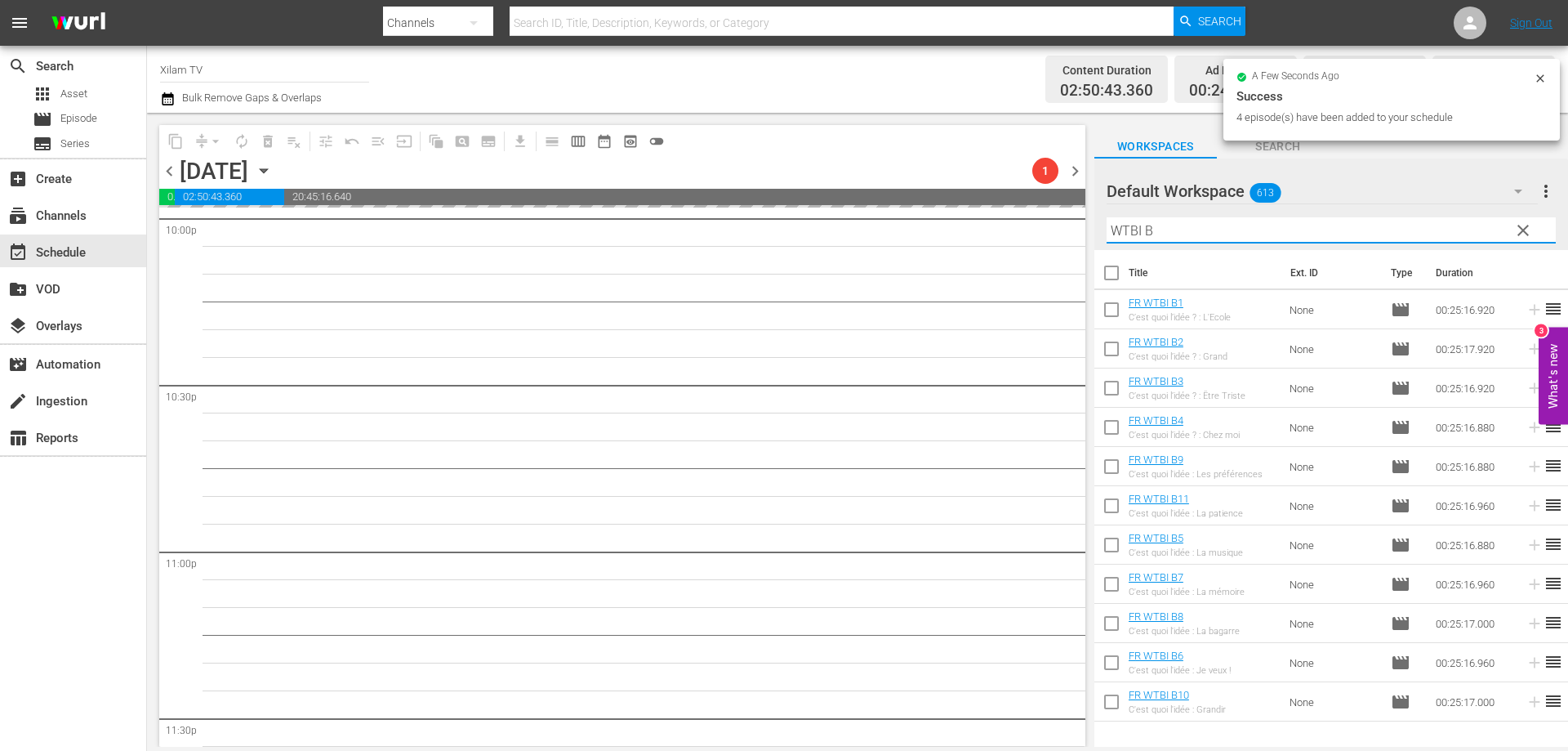
drag, startPoint x: 1128, startPoint y: 235, endPoint x: 1093, endPoint y: 234, distance: 35.0
click at [1093, 234] on div "content_copy compress arrow_drop_down autorenew_outlined delete_forever_outline…" at bounding box center [858, 429] width 1422 height 634
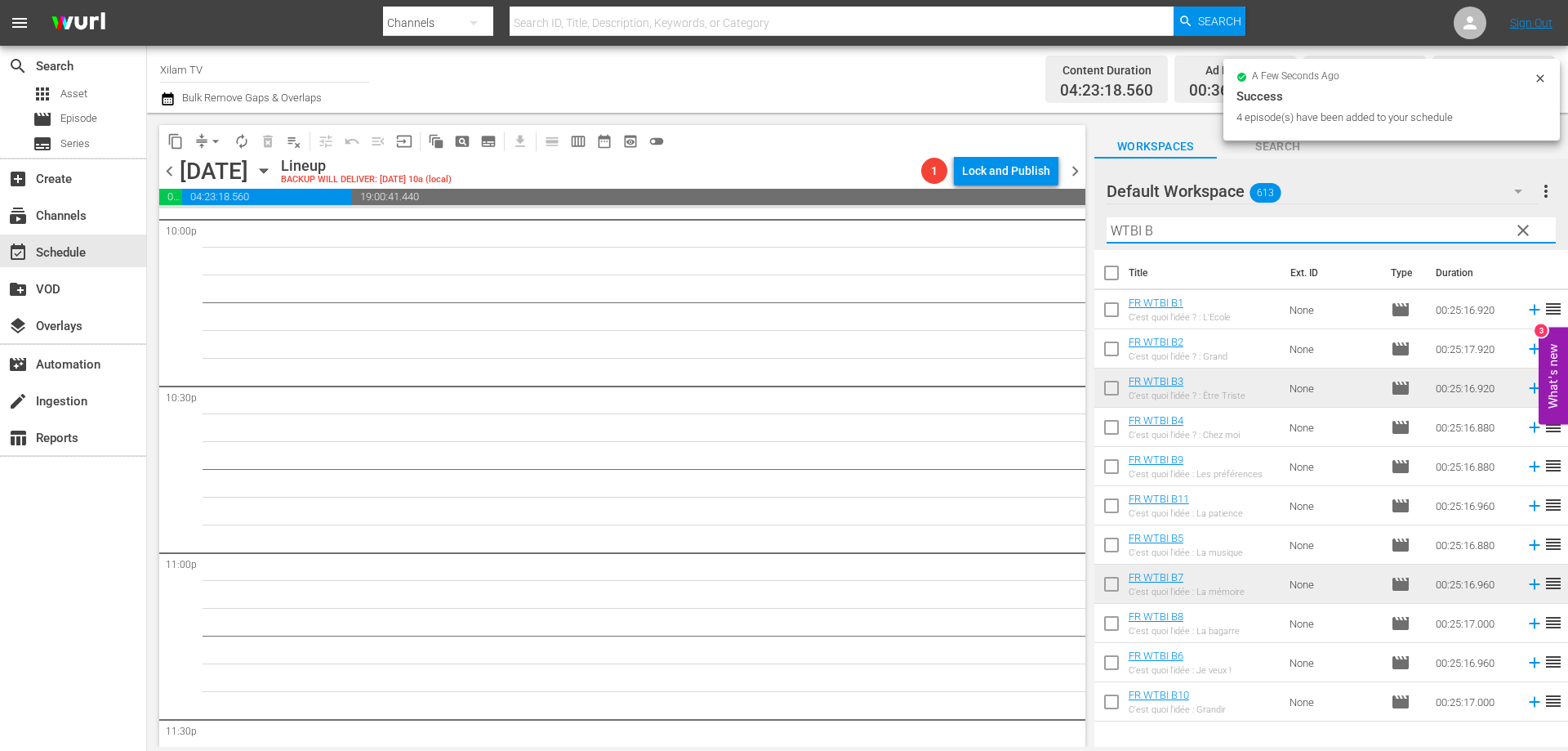
scroll to position [7293, 0]
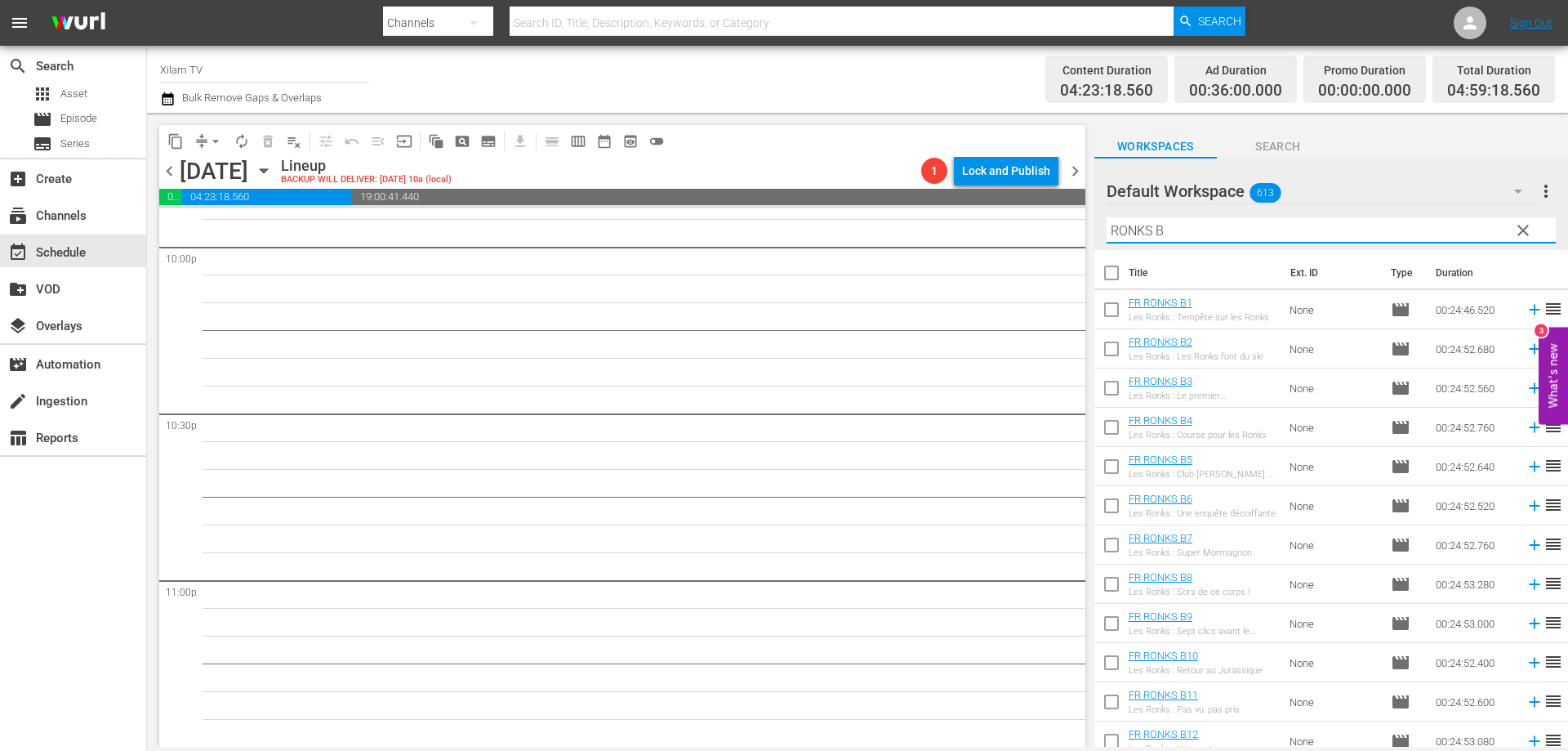
click at [1191, 231] on input "RONKS B" at bounding box center [1331, 230] width 450 height 26
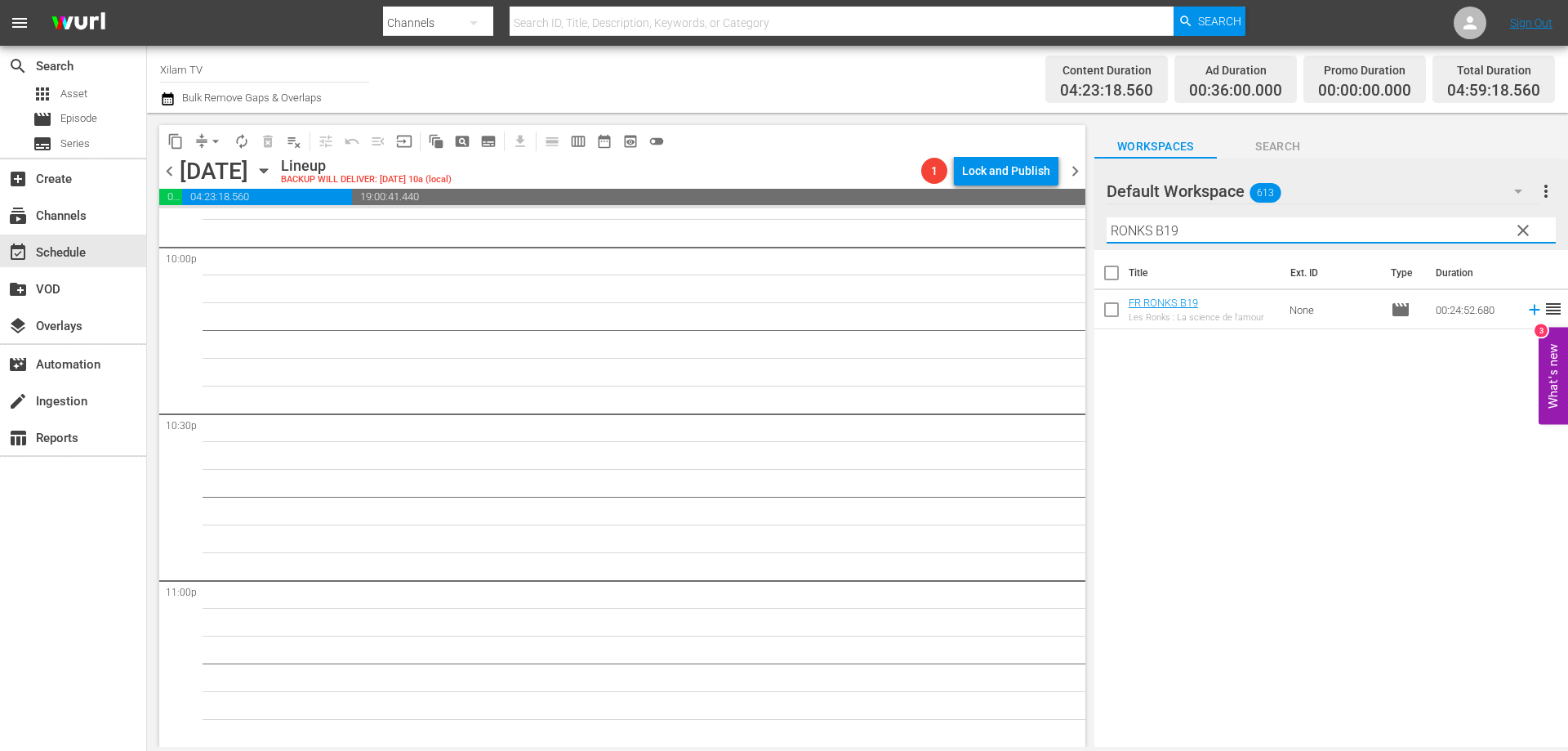
click at [1110, 314] on input "checkbox" at bounding box center [1112, 313] width 35 height 35
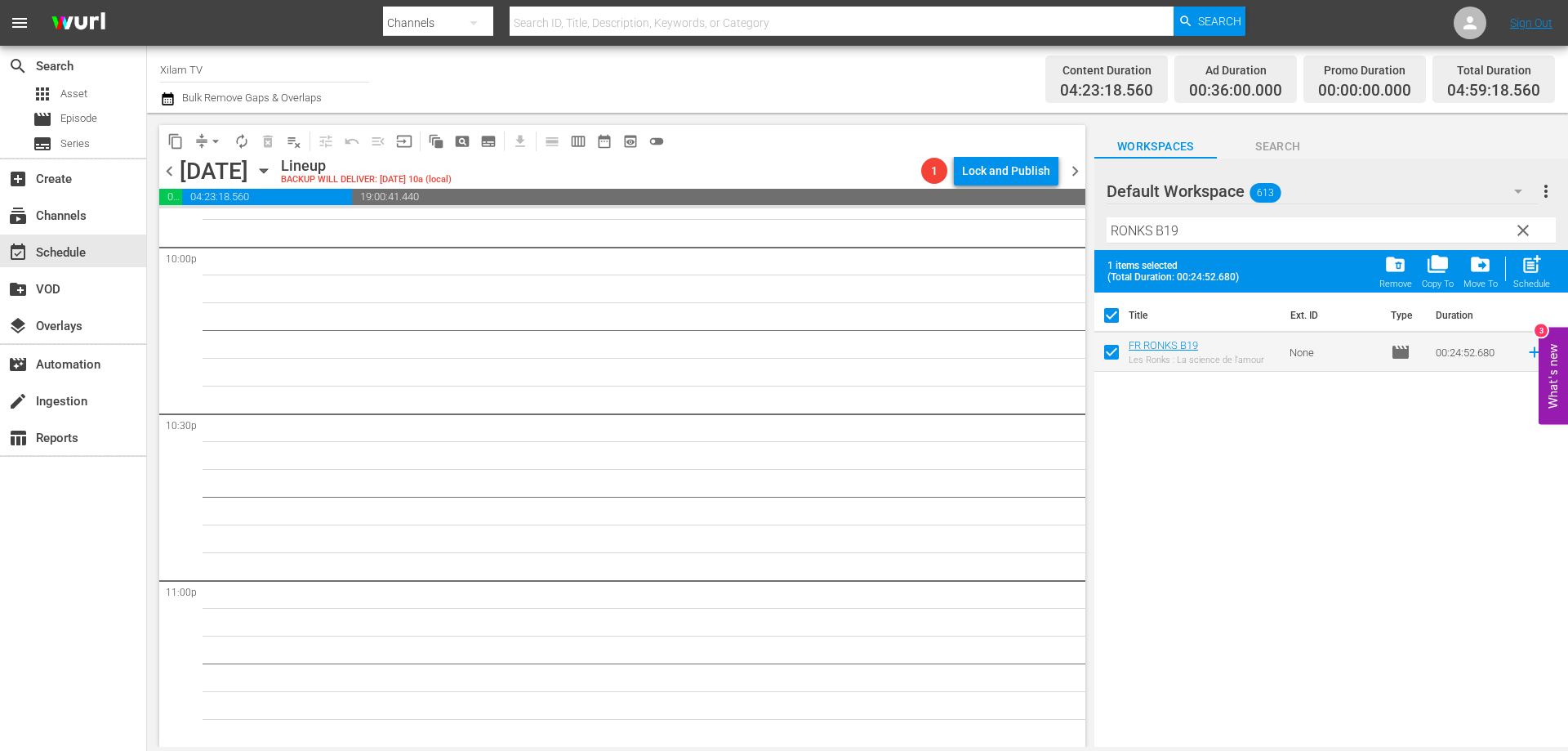
click at [1188, 224] on input "RONKS B19" at bounding box center [1331, 230] width 450 height 26
click at [1110, 355] on input "checkbox" at bounding box center [1112, 355] width 35 height 35
drag, startPoint x: 1148, startPoint y: 230, endPoint x: 1134, endPoint y: 229, distance: 14.0
click at [1134, 229] on input "RONKS B26" at bounding box center [1331, 230] width 450 height 26
click at [1530, 278] on div "post_add Schedule" at bounding box center [1531, 271] width 37 height 36
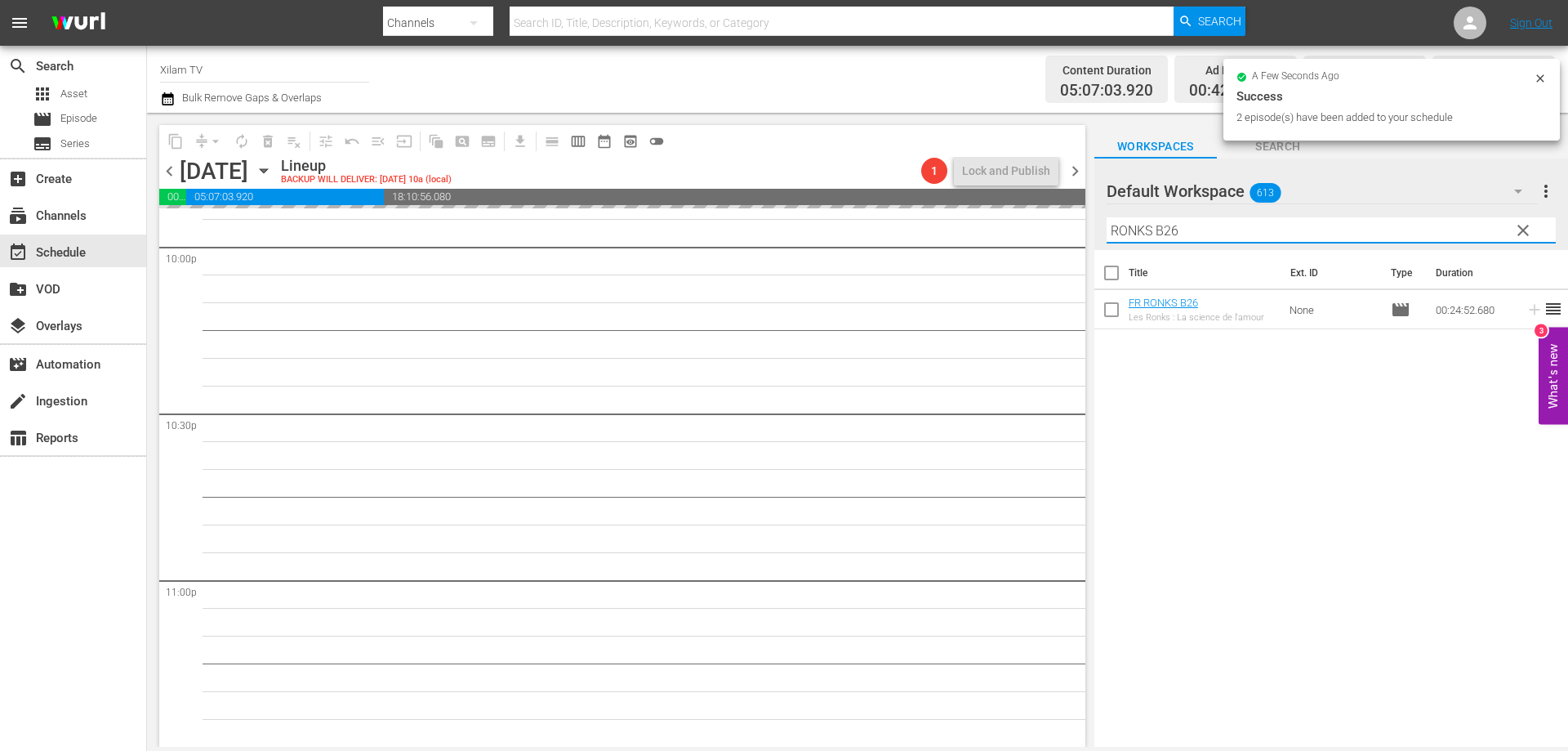
drag, startPoint x: 1146, startPoint y: 231, endPoint x: 1091, endPoint y: 228, distance: 55.1
click at [1091, 229] on div "content_copy compress arrow_drop_down autorenew_outlined delete_forever_outline…" at bounding box center [858, 429] width 1422 height 634
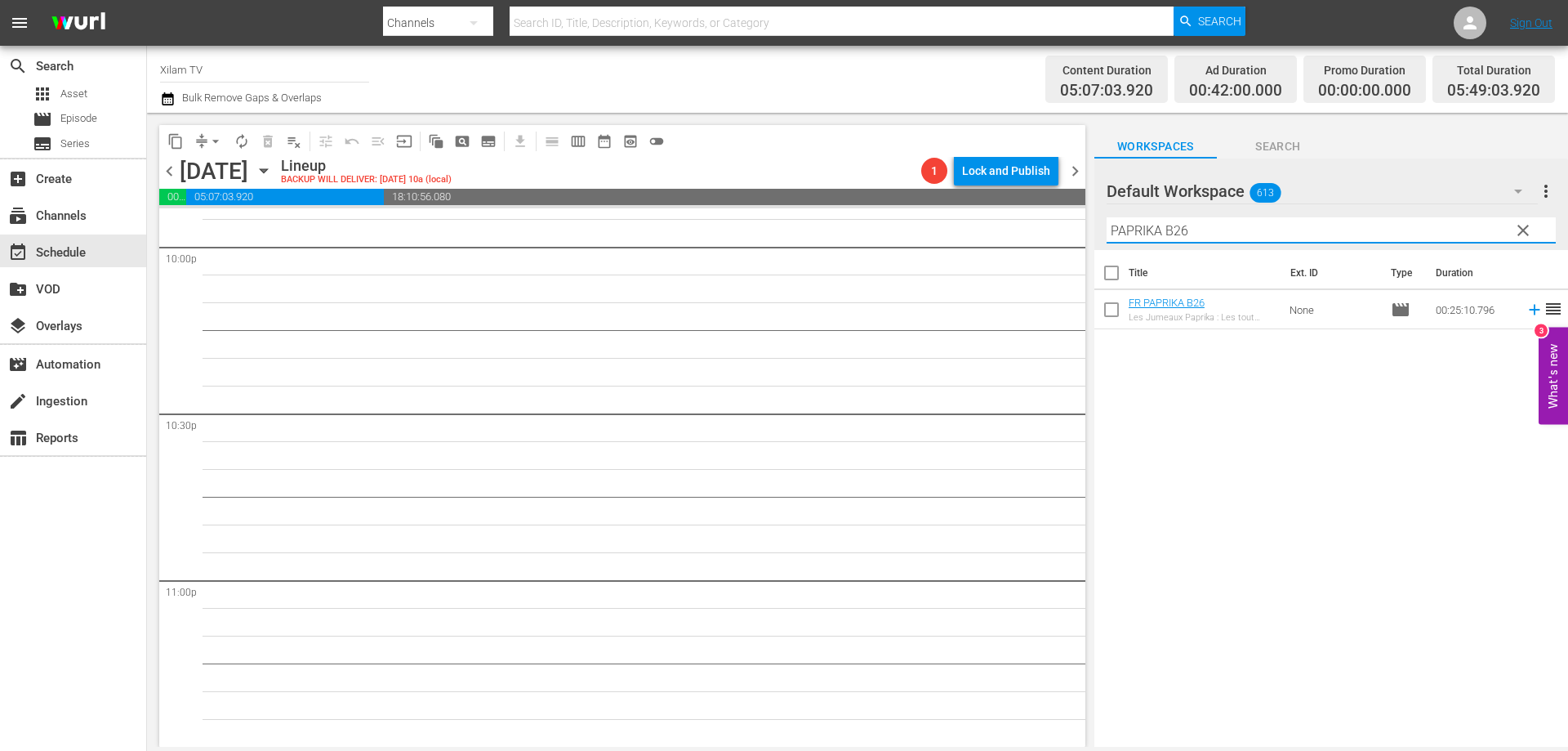
click at [1186, 235] on input "PAPRIKA B26" at bounding box center [1331, 230] width 450 height 26
click at [1114, 311] on input "checkbox" at bounding box center [1112, 313] width 35 height 35
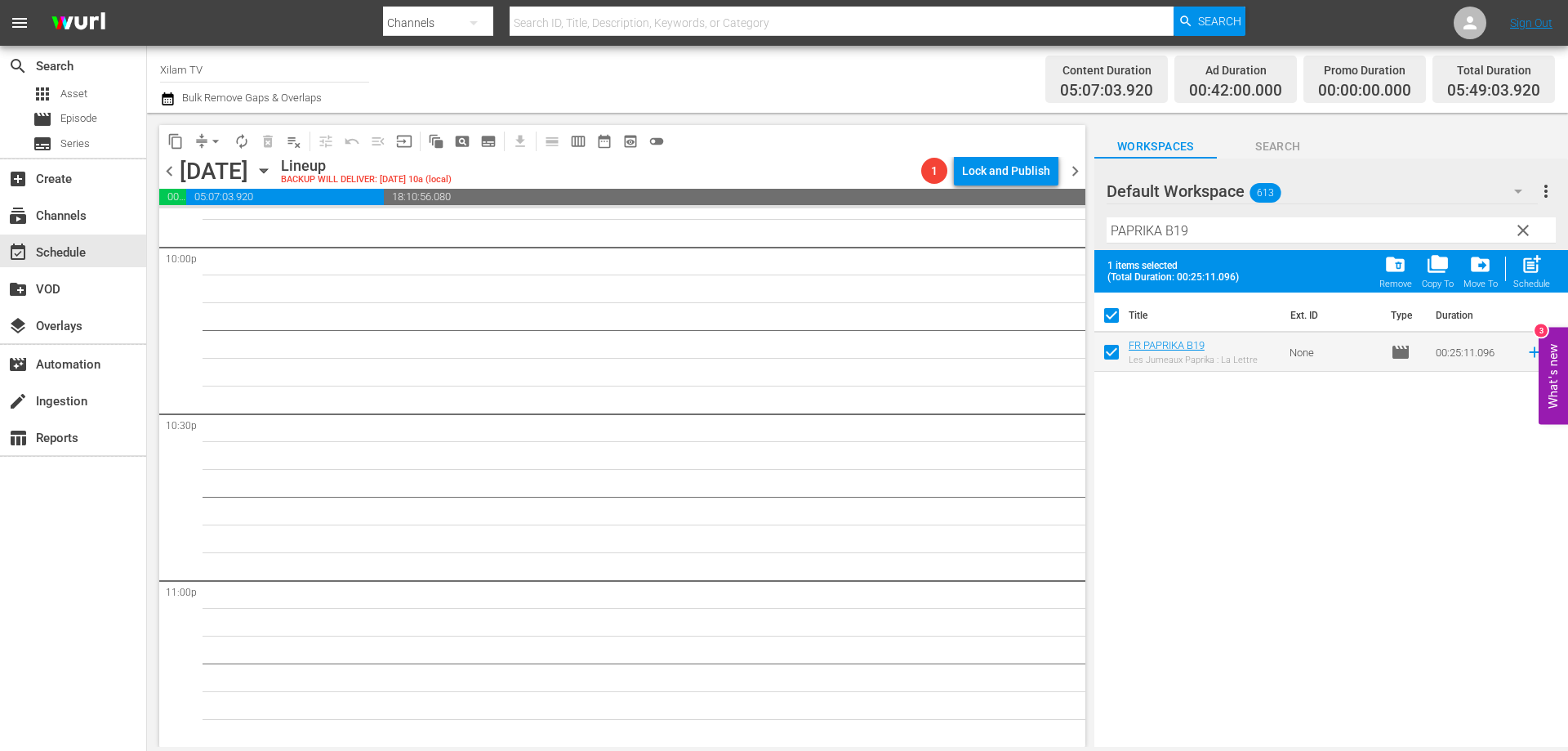
click at [1208, 236] on input "PAPRIKA B19" at bounding box center [1331, 230] width 450 height 26
click at [1114, 349] on input "checkbox" at bounding box center [1112, 355] width 35 height 35
click at [1532, 256] on span "post_add" at bounding box center [1531, 264] width 22 height 22
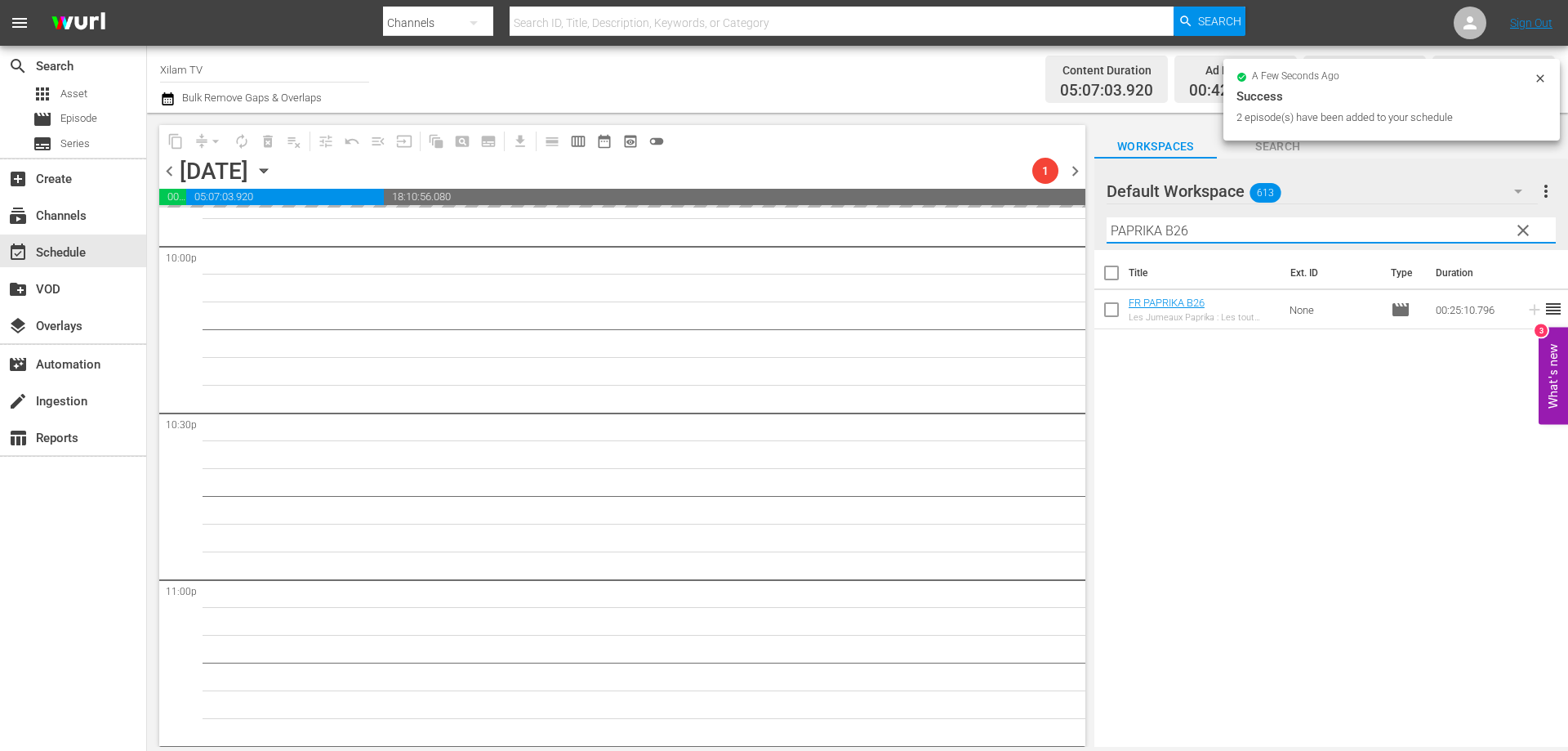
drag, startPoint x: 1159, startPoint y: 230, endPoint x: 1090, endPoint y: 234, distance: 69.1
click at [1091, 234] on div "content_copy compress arrow_drop_down autorenew_outlined delete_forever_outline…" at bounding box center [858, 429] width 1422 height 634
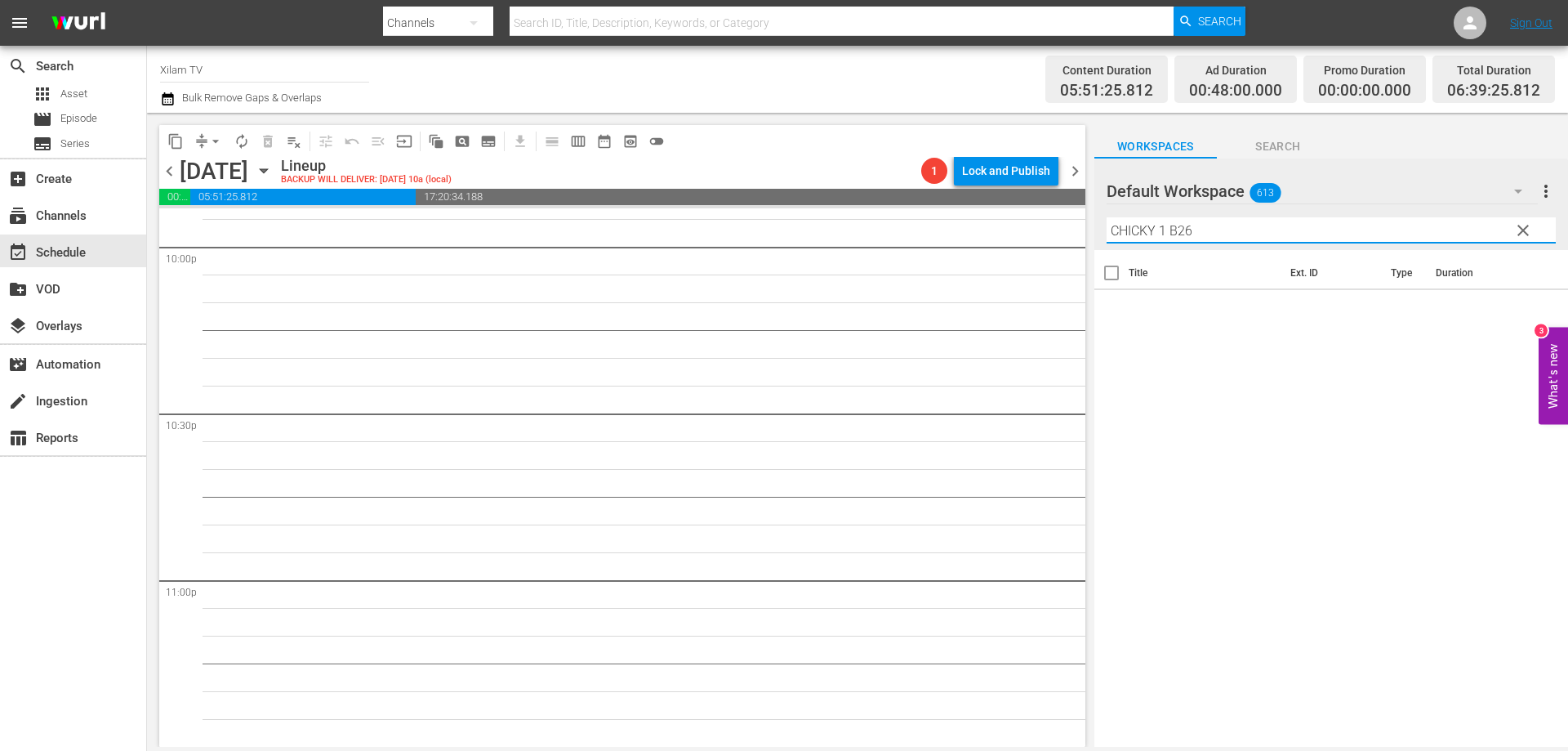
click at [1200, 233] on input "CHICKY 1 B26" at bounding box center [1331, 230] width 450 height 26
click at [1114, 354] on input "checkbox" at bounding box center [1112, 352] width 35 height 35
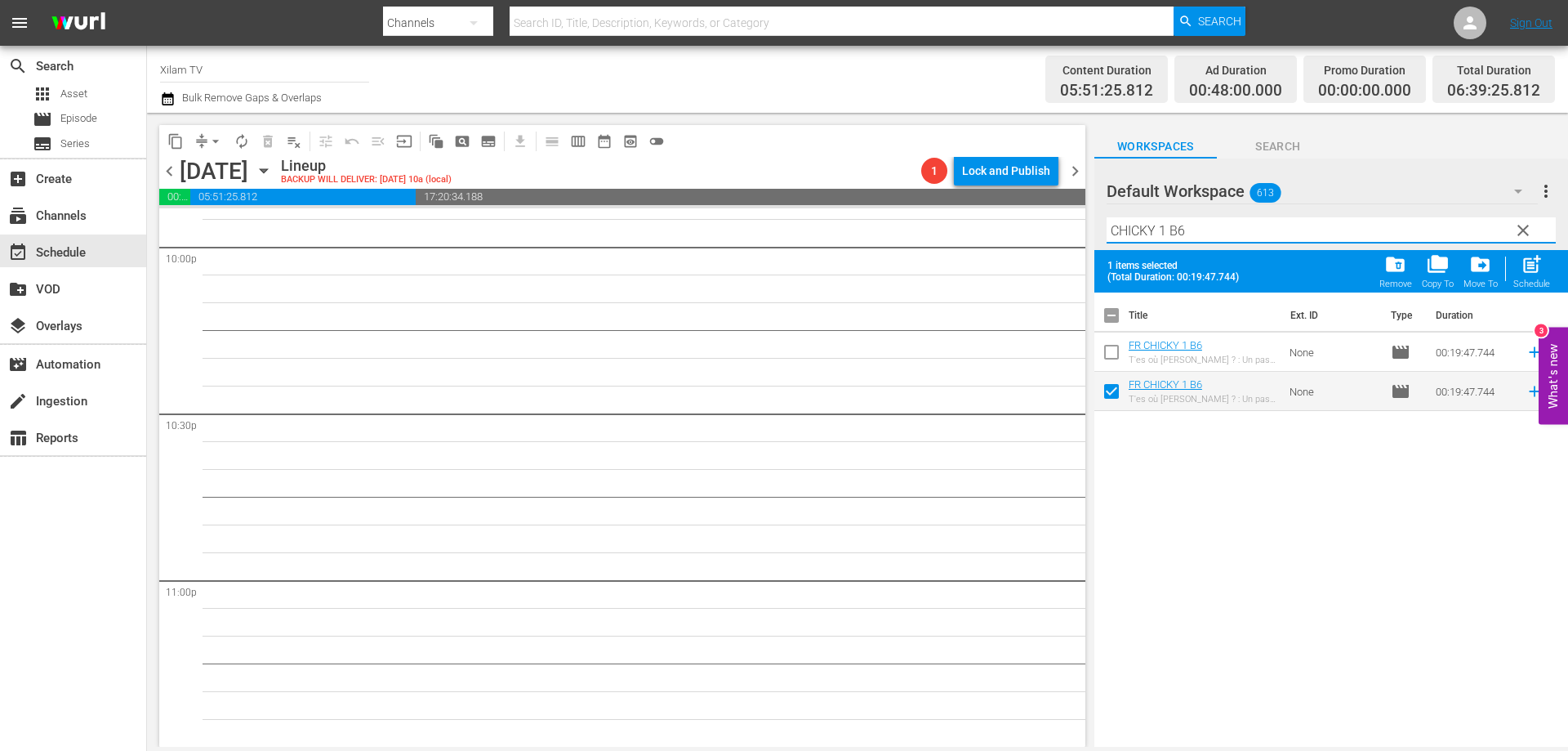
drag, startPoint x: 1166, startPoint y: 228, endPoint x: 1081, endPoint y: 222, distance: 85.2
click at [1081, 222] on div "content_copy compress arrow_drop_down autorenew_outlined delete_forever_outline…" at bounding box center [858, 429] width 1422 height 634
click at [1160, 226] on input "RATZ B6" at bounding box center [1331, 230] width 450 height 26
click at [1117, 354] on input "checkbox" at bounding box center [1112, 355] width 35 height 35
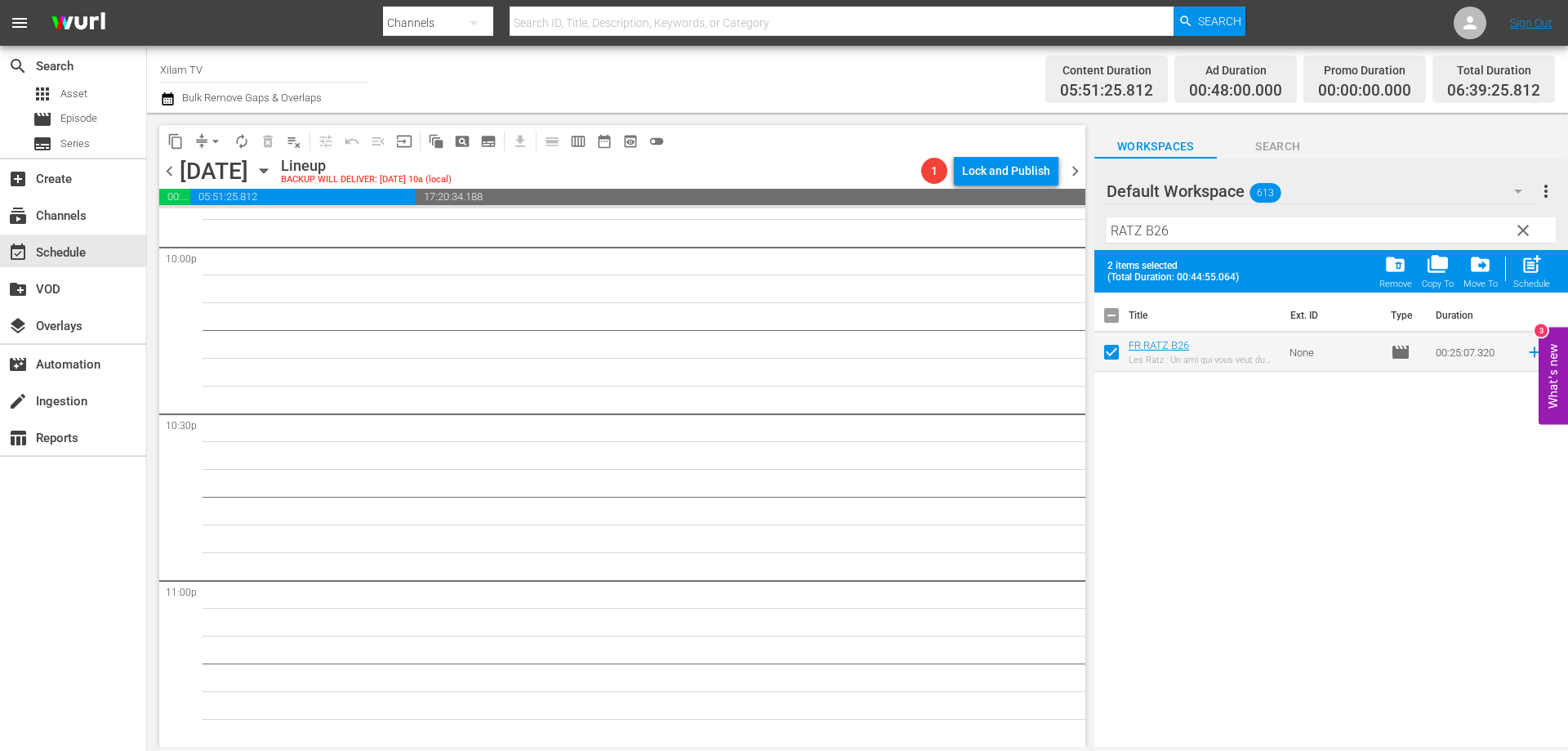
click at [1177, 230] on input "RATZ B26" at bounding box center [1331, 230] width 450 height 26
click at [1115, 350] on input "checkbox" at bounding box center [1112, 355] width 35 height 35
click at [1191, 248] on div "Filter by Title RATZ B32" at bounding box center [1331, 230] width 450 height 39
click at [1191, 241] on input "RATZ B32" at bounding box center [1331, 230] width 450 height 26
click at [1115, 353] on input "checkbox" at bounding box center [1112, 355] width 35 height 35
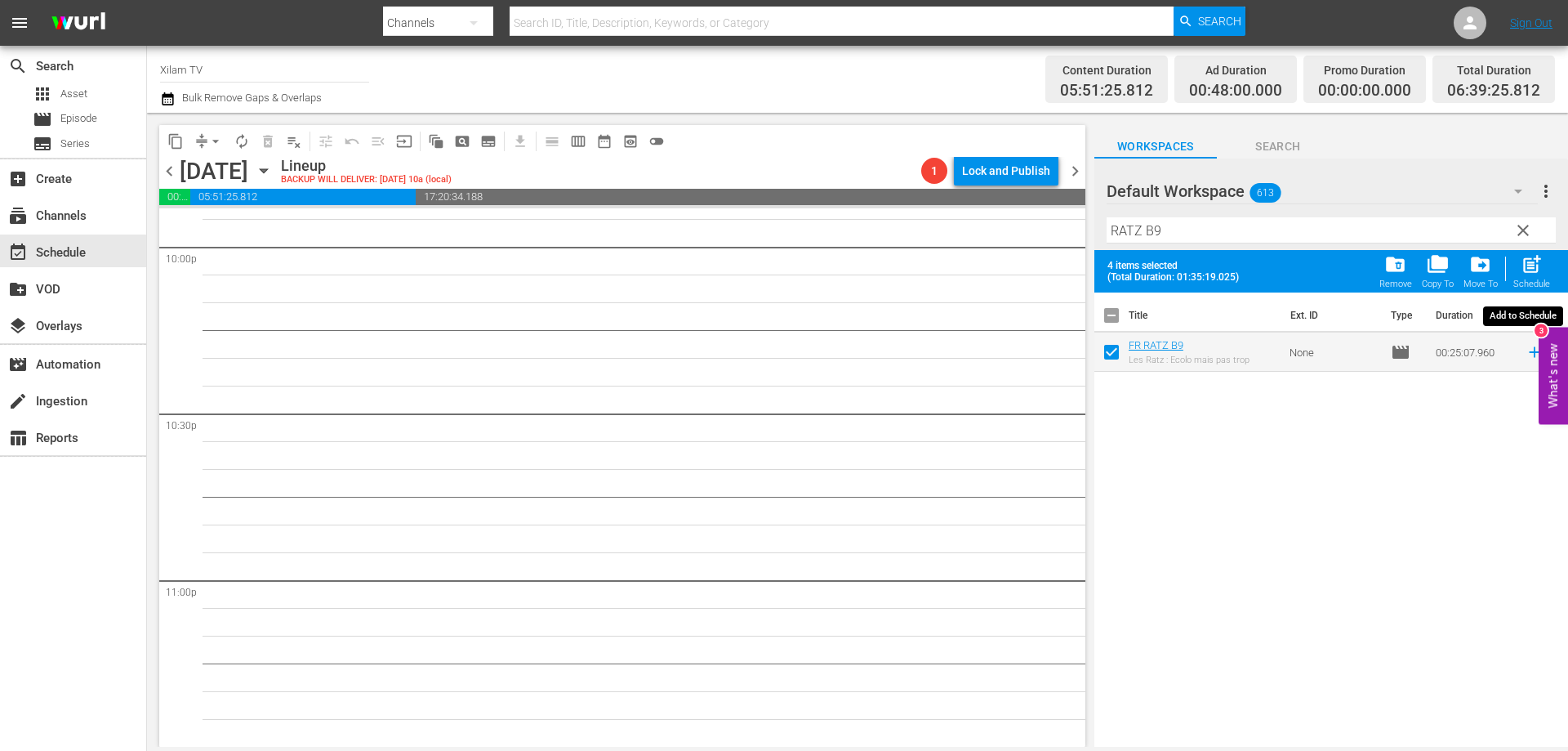
click at [1534, 282] on div "Schedule" at bounding box center [1531, 284] width 37 height 10
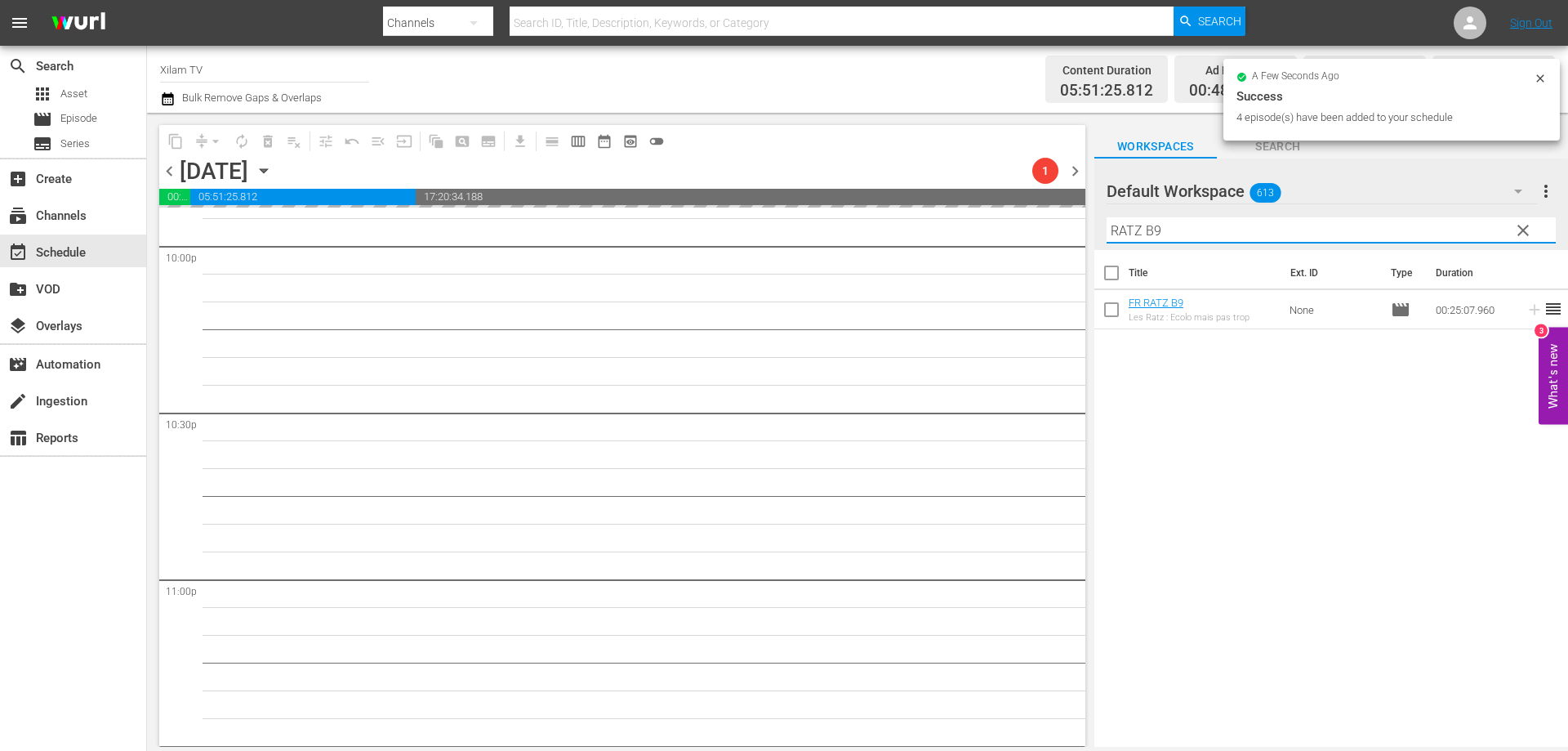
drag, startPoint x: 1140, startPoint y: 232, endPoint x: 1099, endPoint y: 232, distance: 41.0
click at [1099, 232] on div "Default Workspace 613 Default more_vert clear Filter by Title RATZ B9" at bounding box center [1331, 204] width 474 height 91
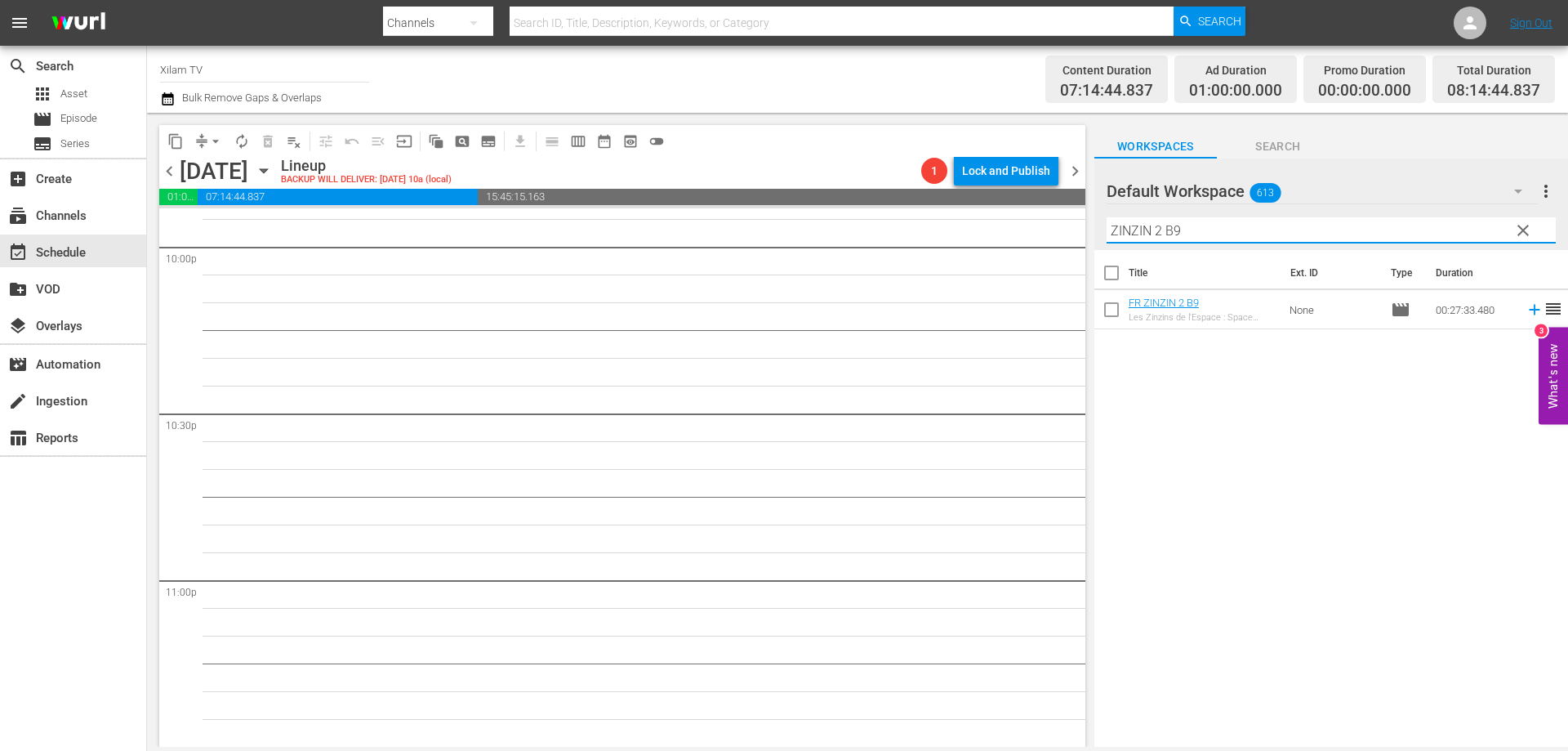
click at [1229, 223] on input "ZINZIN 2 B9" at bounding box center [1331, 230] width 450 height 26
click at [1108, 313] on input "checkbox" at bounding box center [1112, 313] width 35 height 35
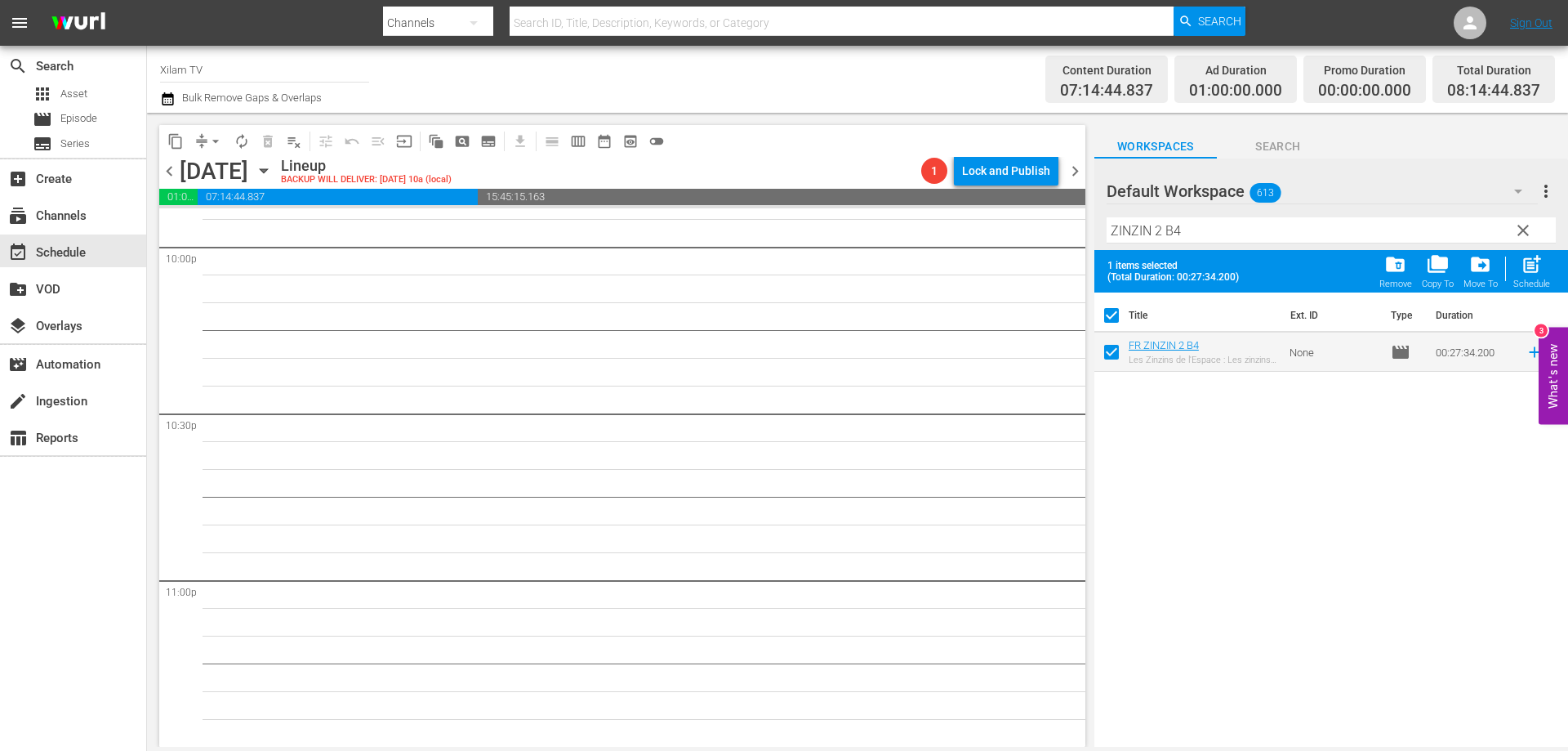
click at [1185, 236] on input "ZINZIN 2 B4" at bounding box center [1331, 230] width 450 height 26
click at [1109, 347] on input "checkbox" at bounding box center [1112, 355] width 35 height 35
click at [1208, 227] on input "ZINZIN 2 B8" at bounding box center [1331, 230] width 450 height 26
click at [1114, 355] on input "checkbox" at bounding box center [1112, 355] width 35 height 35
click at [1546, 274] on div "post_add Schedule" at bounding box center [1531, 271] width 37 height 36
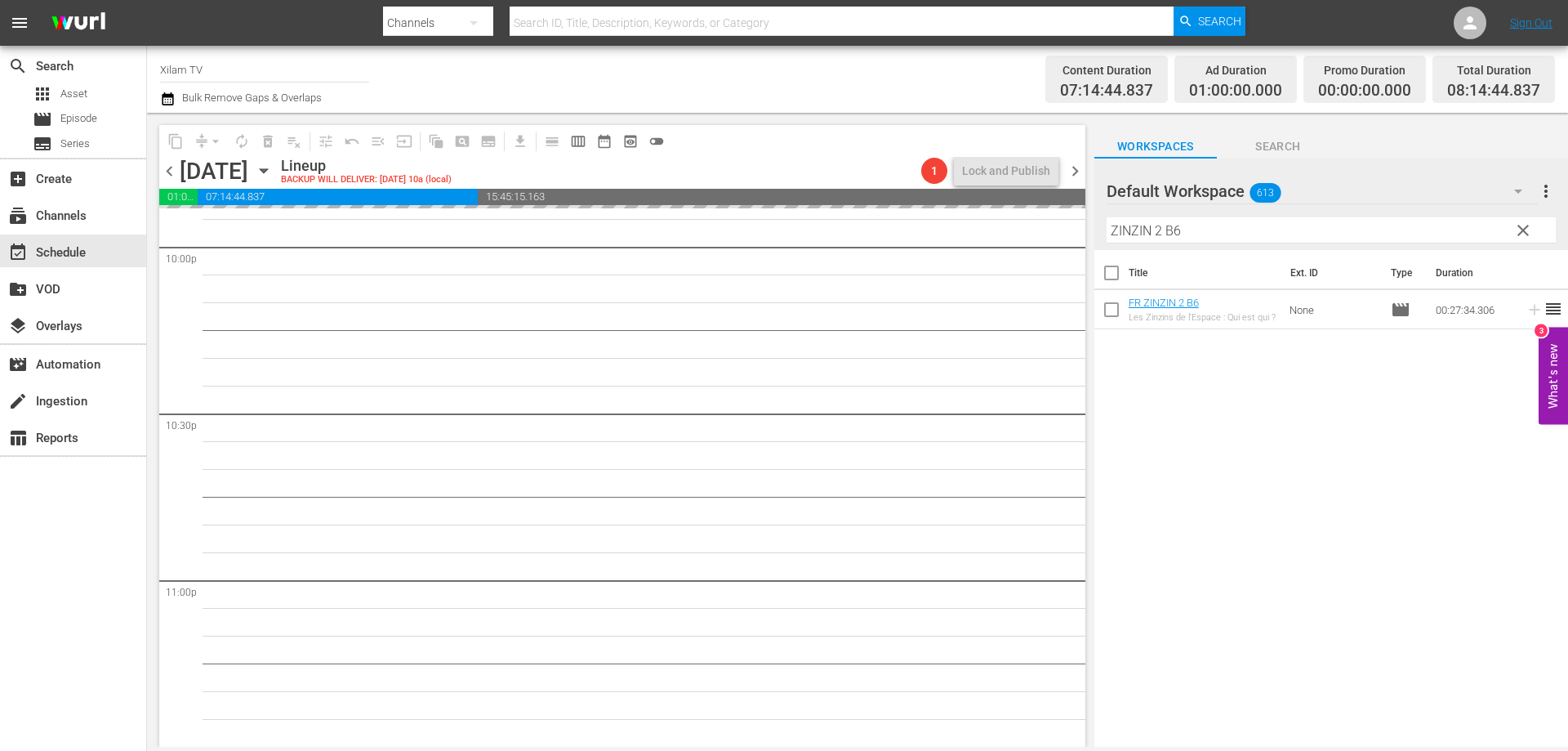
click at [1100, 229] on div "Default Workspace 613 Default more_vert clear Filter by Title ZINZIN 2 B6" at bounding box center [1331, 204] width 474 height 91
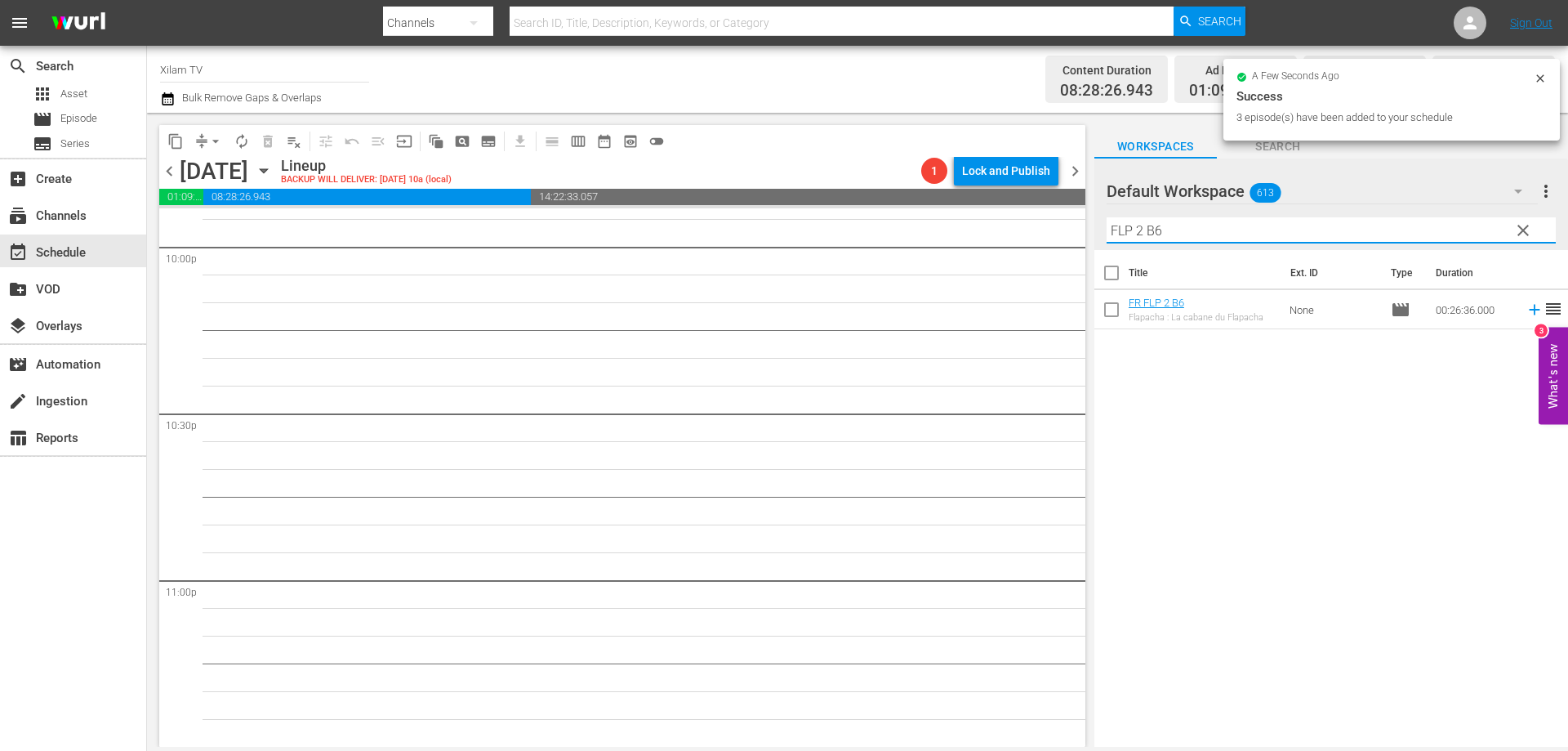
scroll to position [7237, 0]
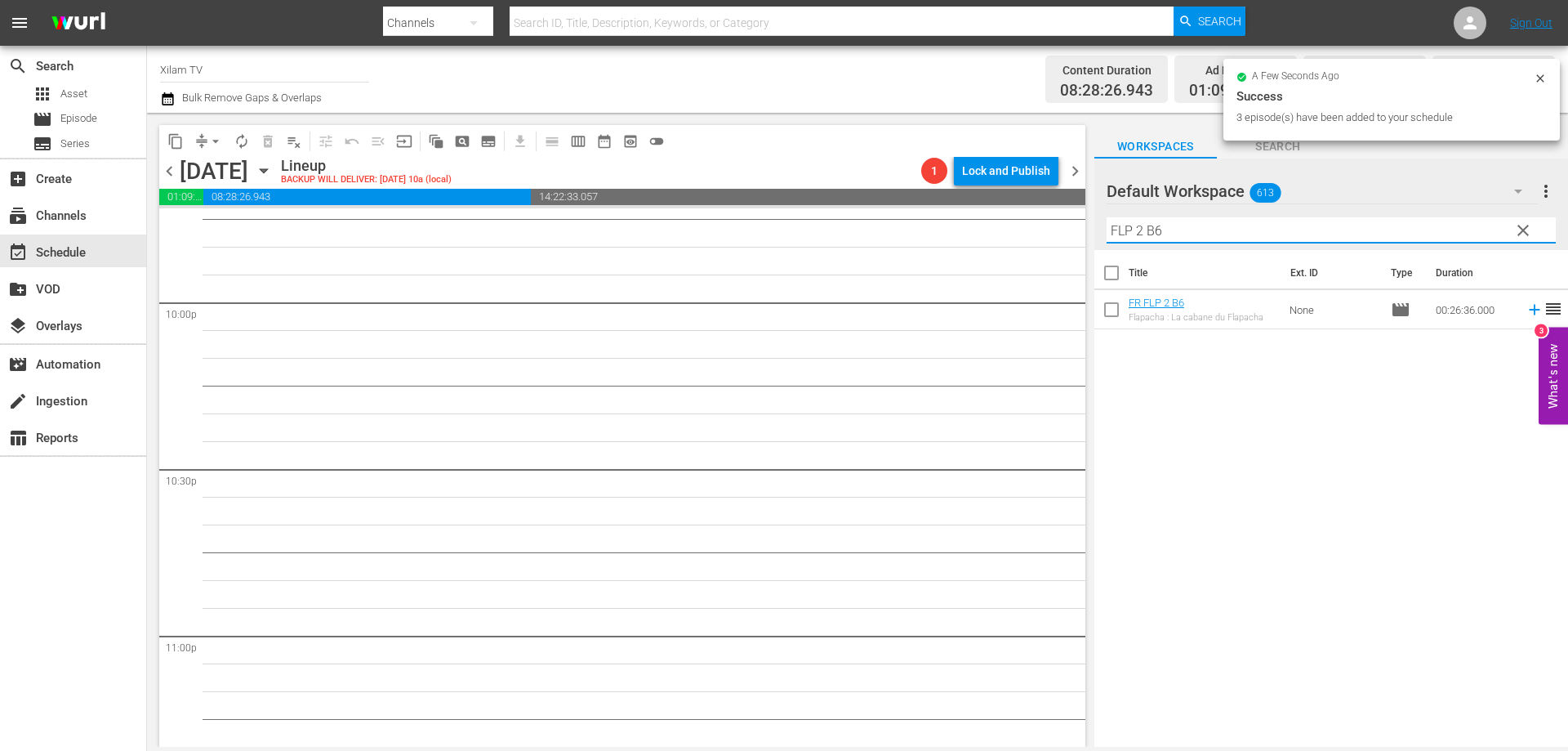
click at [1197, 240] on input "FLP 2 B6" at bounding box center [1331, 230] width 450 height 26
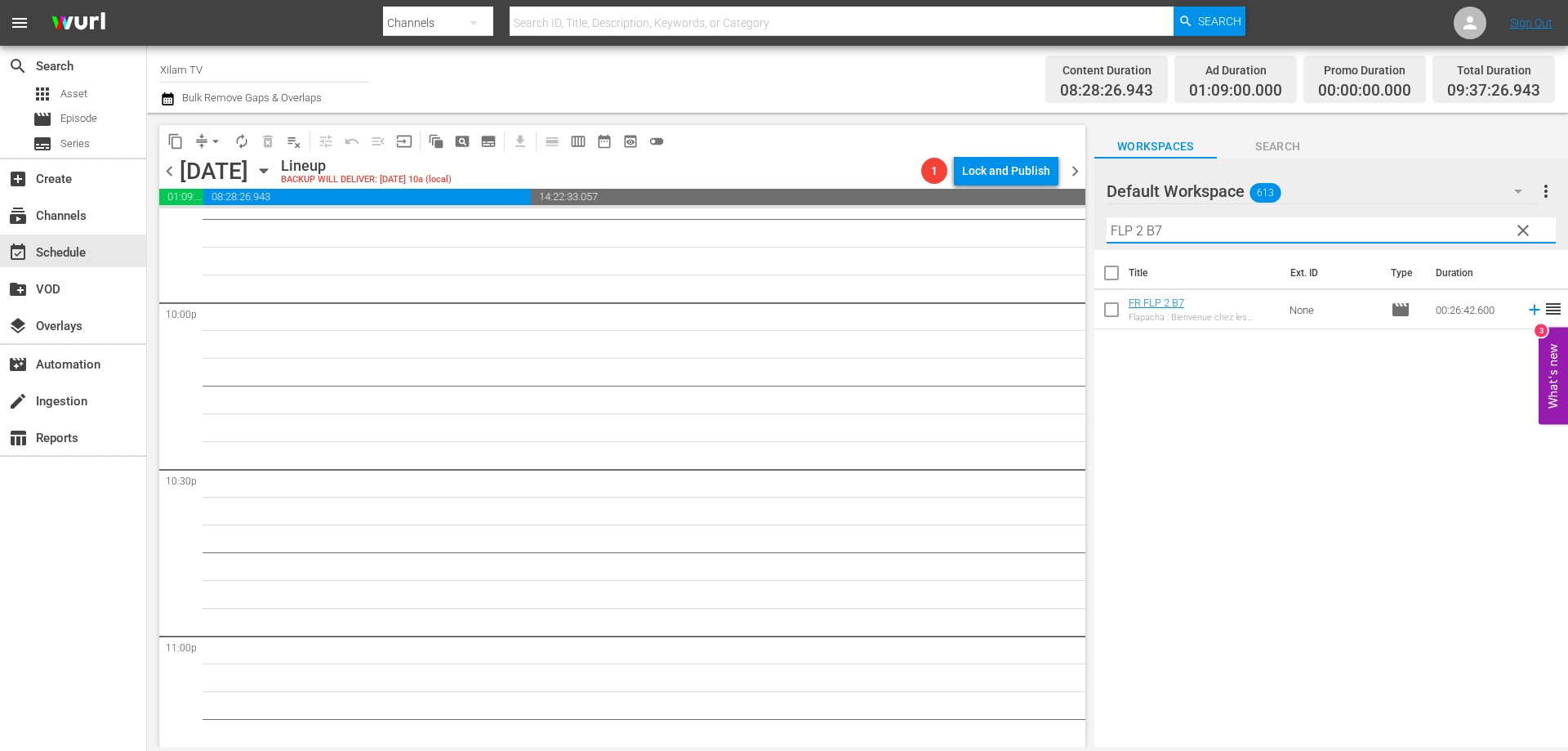
click at [1106, 316] on input "checkbox" at bounding box center [1112, 313] width 35 height 35
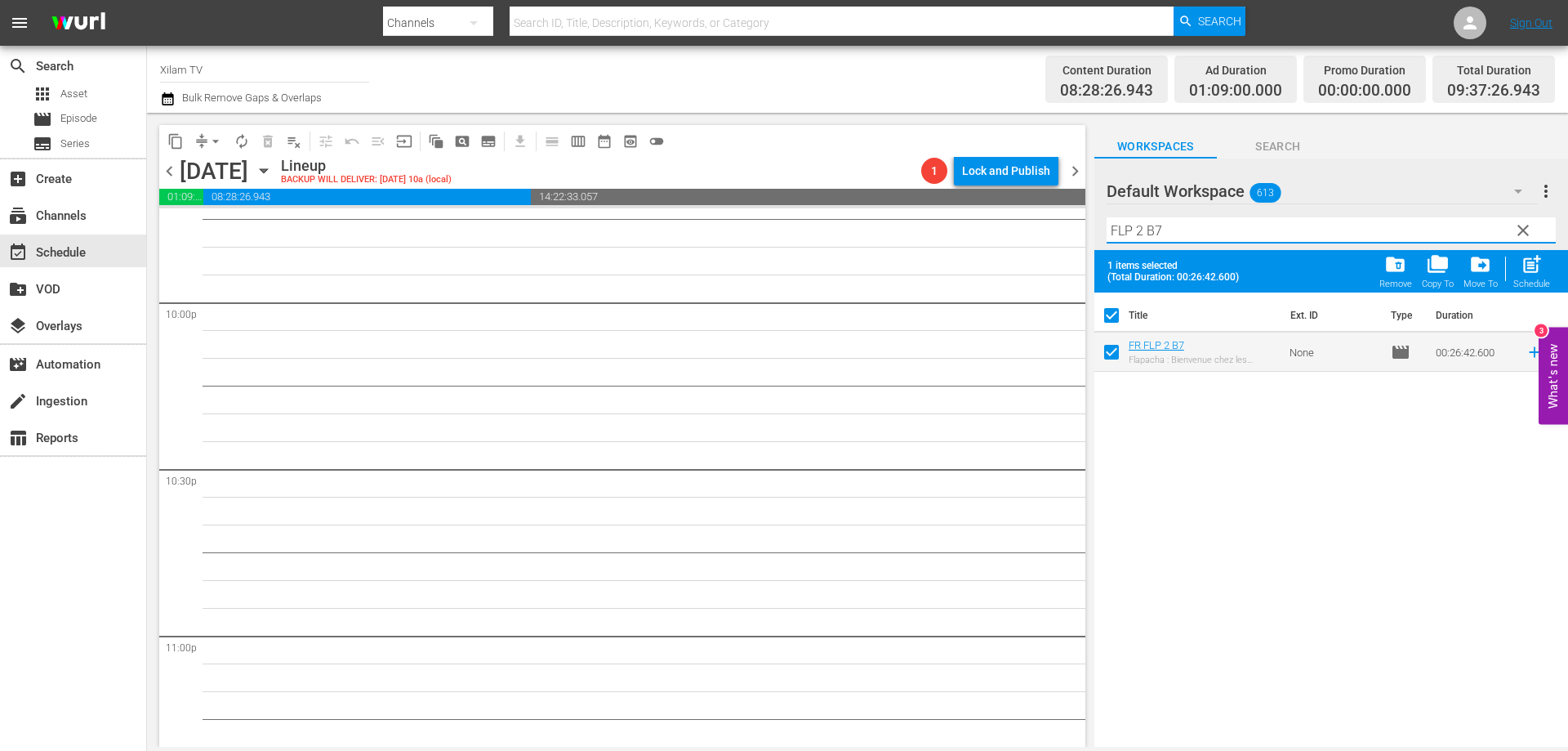
click at [1185, 239] on input "FLP 2 B7" at bounding box center [1331, 230] width 450 height 26
click at [1109, 356] on input "checkbox" at bounding box center [1112, 355] width 35 height 35
click at [1145, 229] on input "FLP 2 B40" at bounding box center [1331, 230] width 450 height 26
click at [1191, 223] on input "FLP 1 B40" at bounding box center [1331, 230] width 450 height 26
click at [1115, 354] on input "checkbox" at bounding box center [1112, 355] width 35 height 35
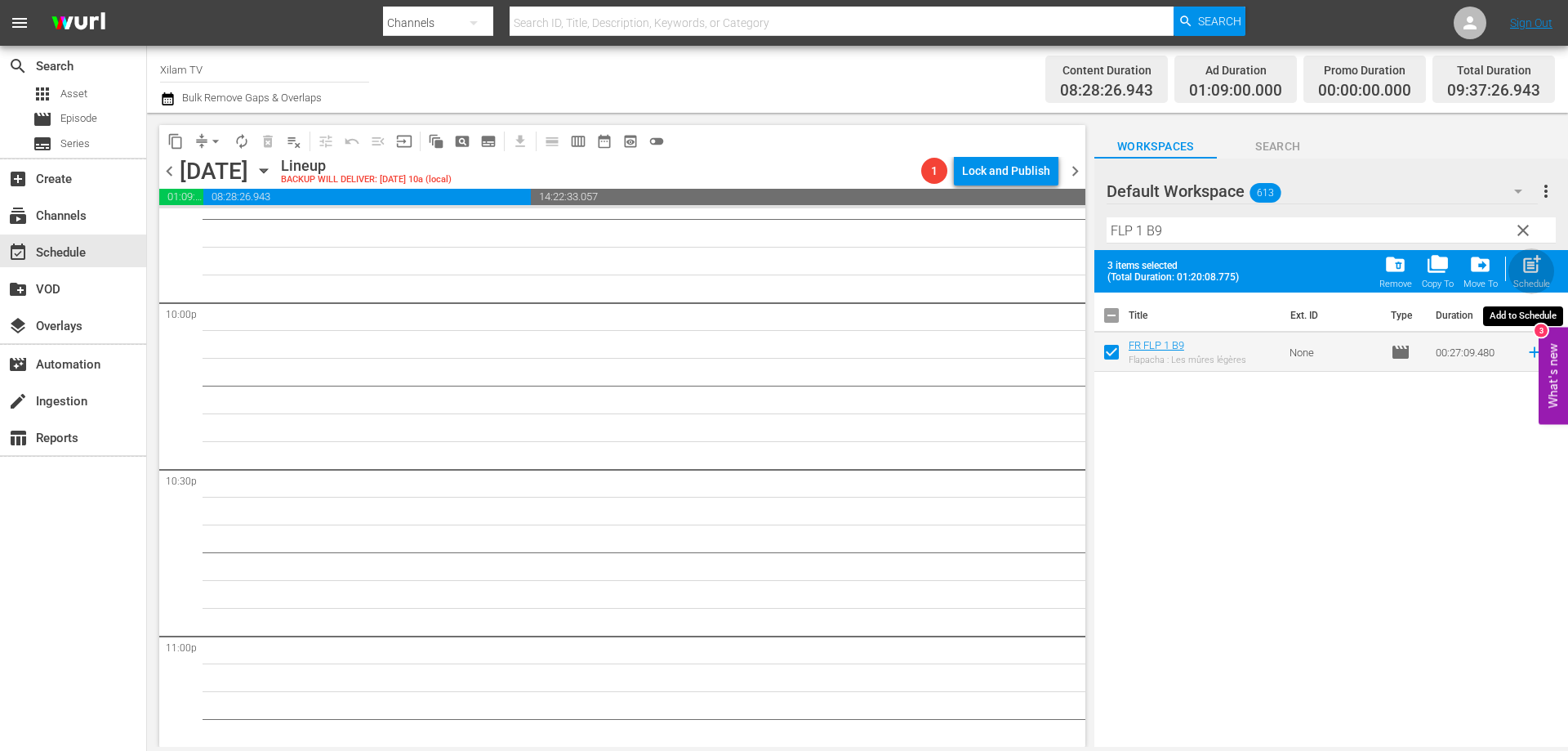
click at [1546, 271] on div "post_add Schedule" at bounding box center [1531, 271] width 37 height 36
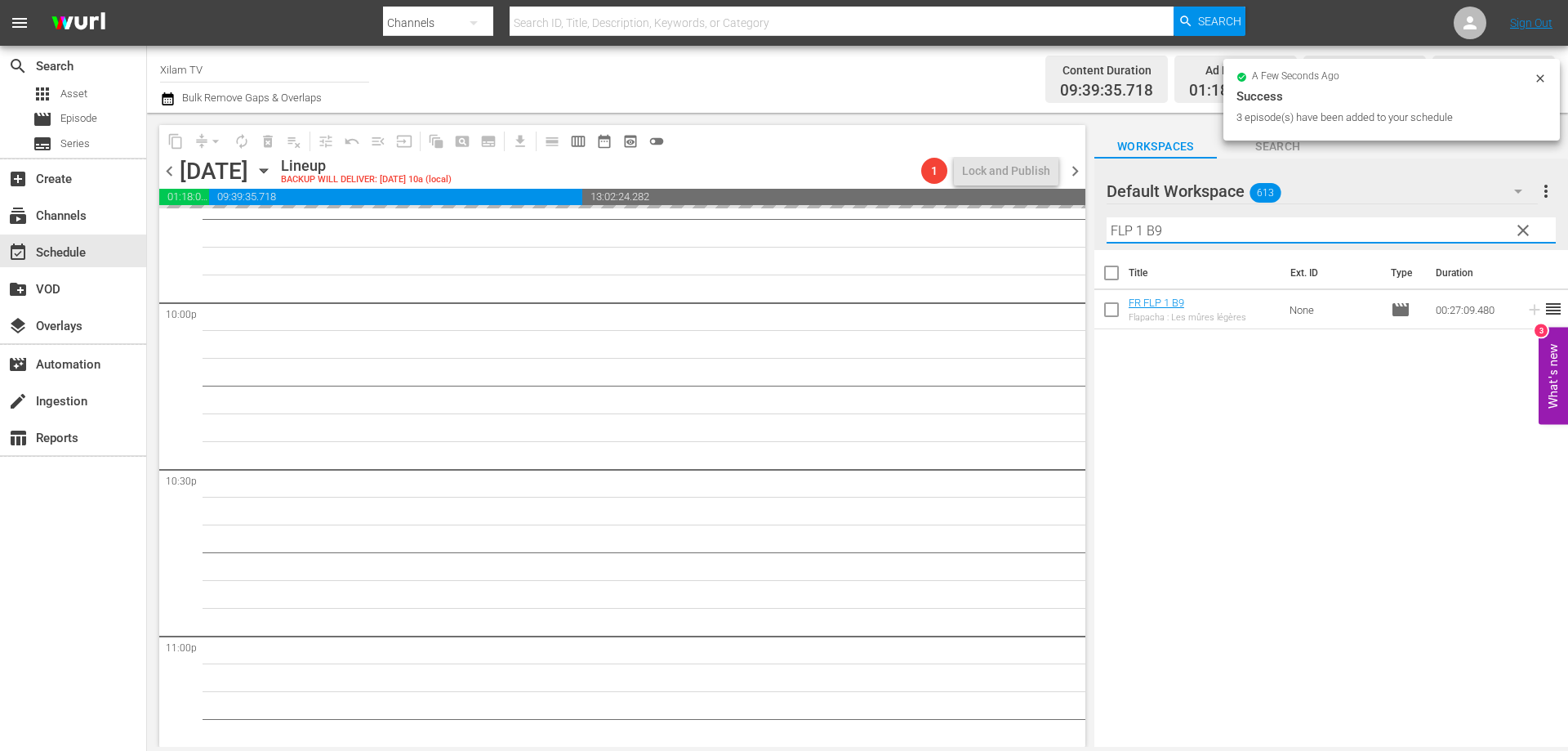
drag, startPoint x: 1141, startPoint y: 232, endPoint x: 1080, endPoint y: 236, distance: 61.1
click at [1080, 236] on div "content_copy compress arrow_drop_down autorenew_outlined delete_forever_outline…" at bounding box center [858, 429] width 1422 height 634
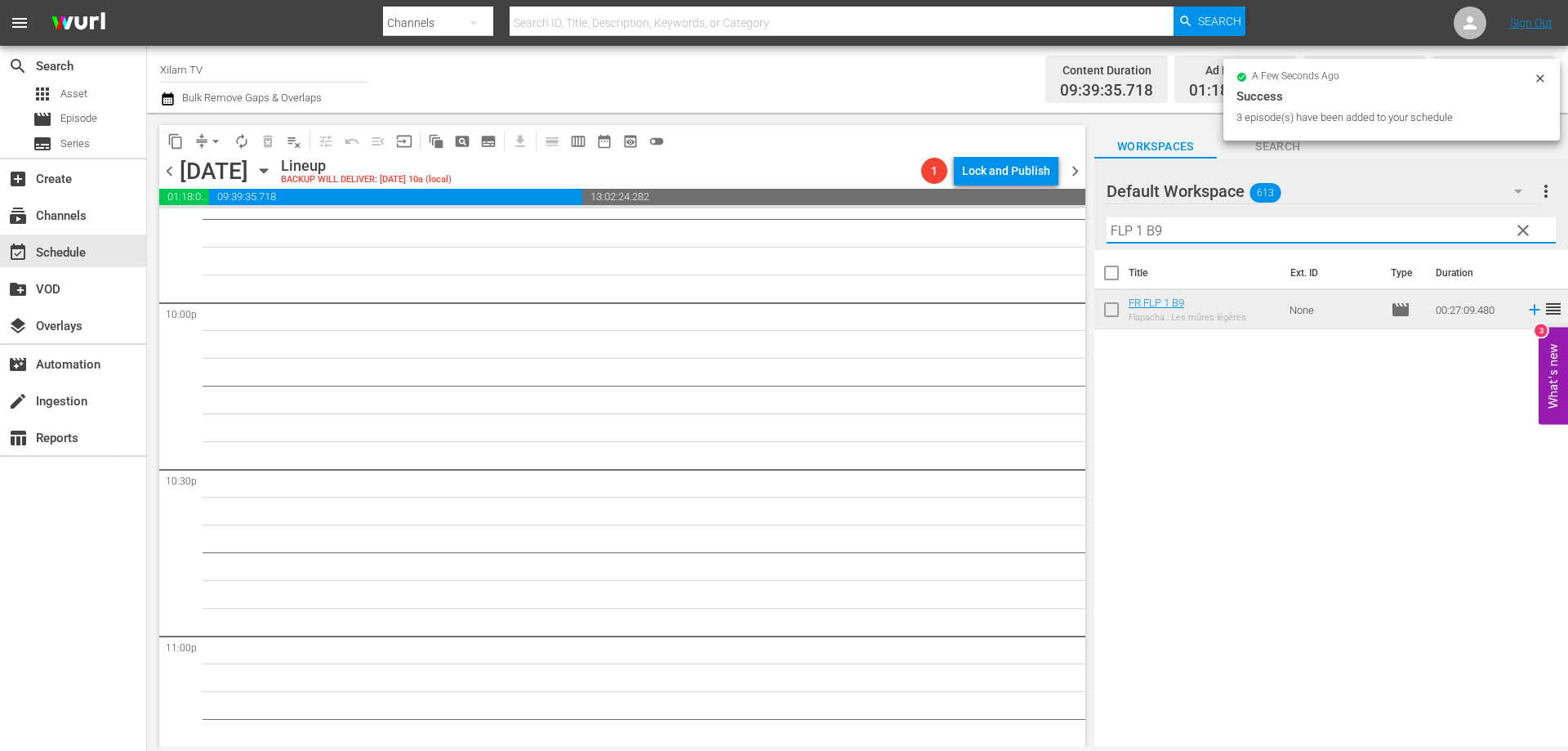
scroll to position [7210, 0]
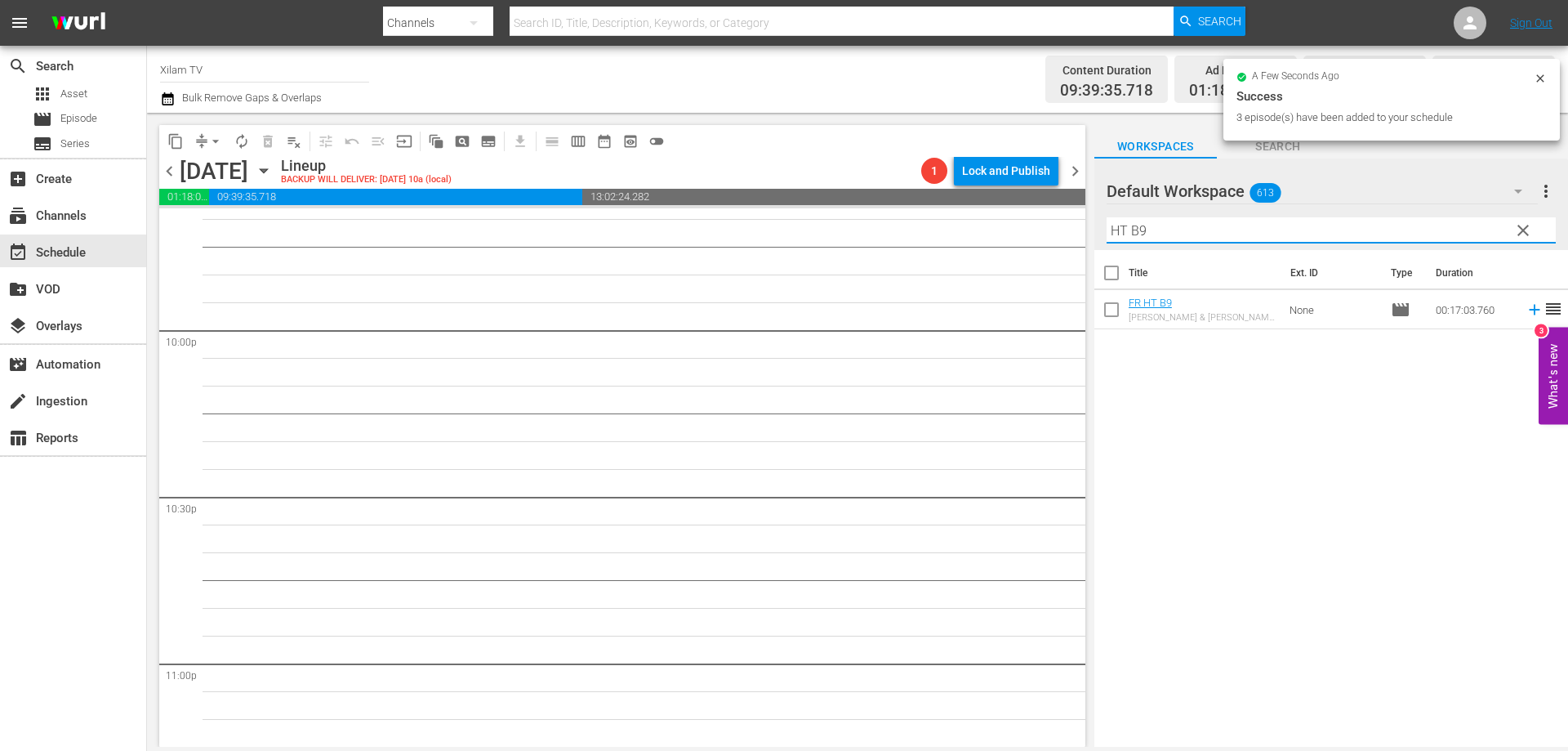
click at [1138, 244] on div "Filter by Title HT B9" at bounding box center [1331, 230] width 450 height 39
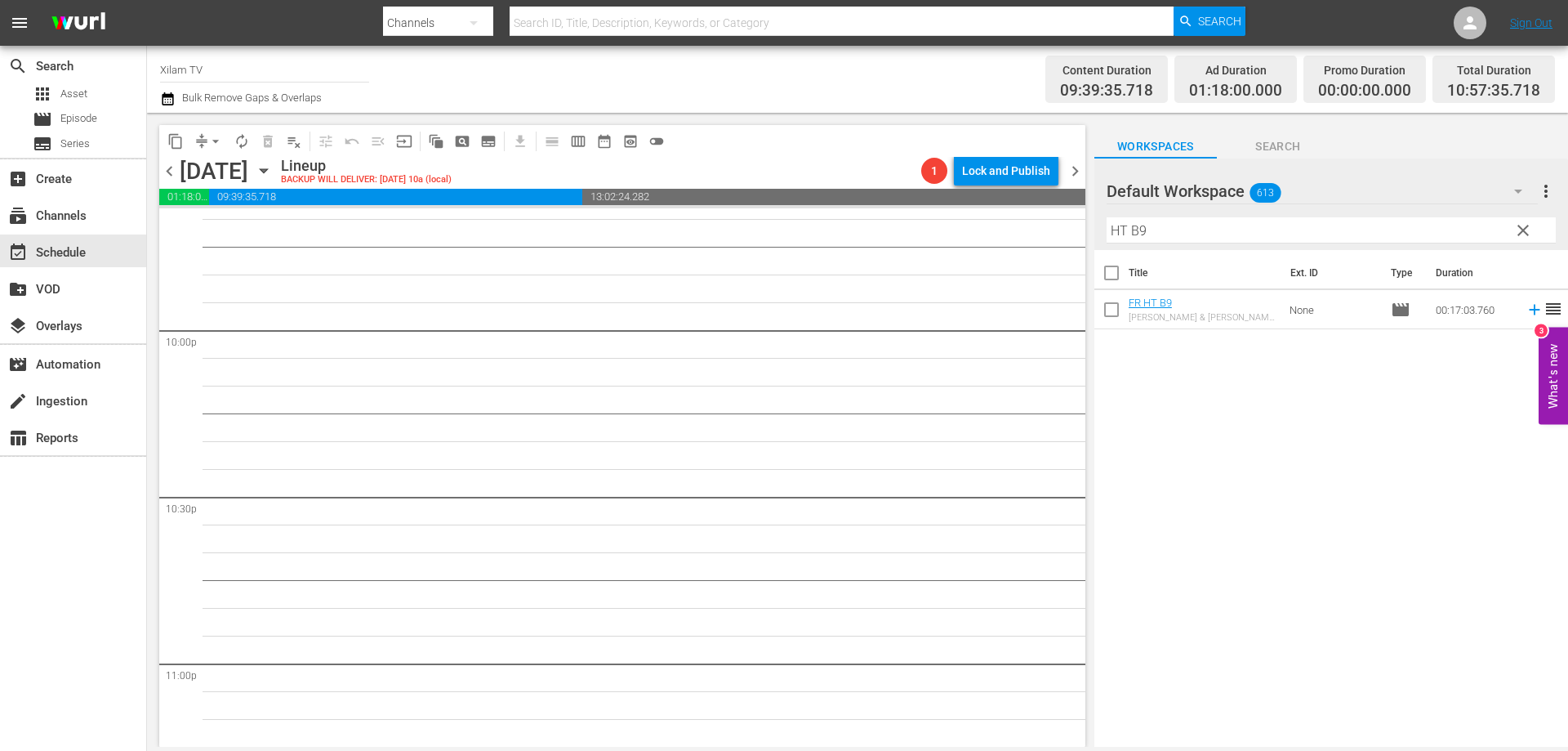
click at [1150, 239] on input "HT B9" at bounding box center [1331, 230] width 450 height 26
click at [1108, 316] on input "checkbox" at bounding box center [1112, 313] width 35 height 35
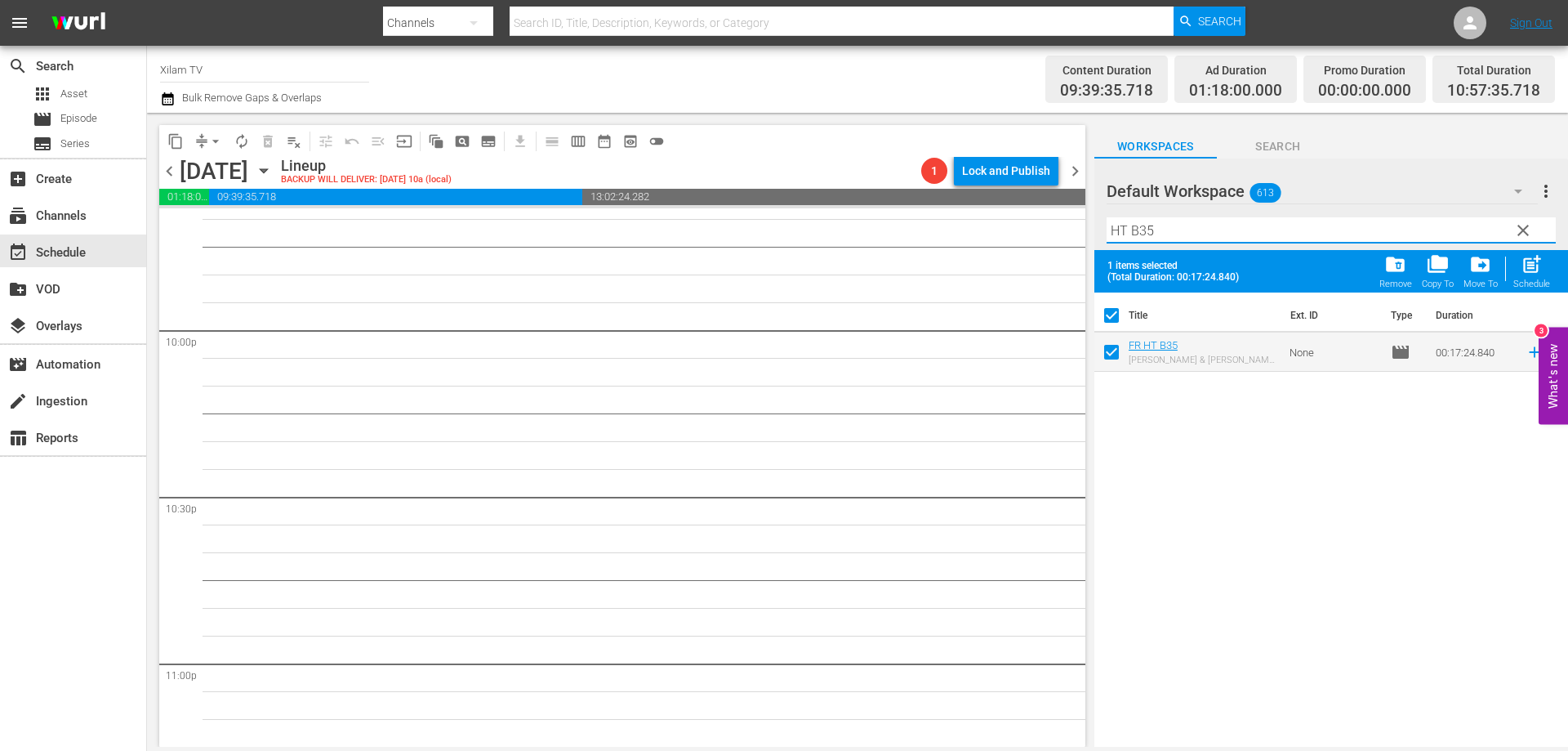
click at [1182, 226] on input "HT B35" at bounding box center [1331, 230] width 450 height 26
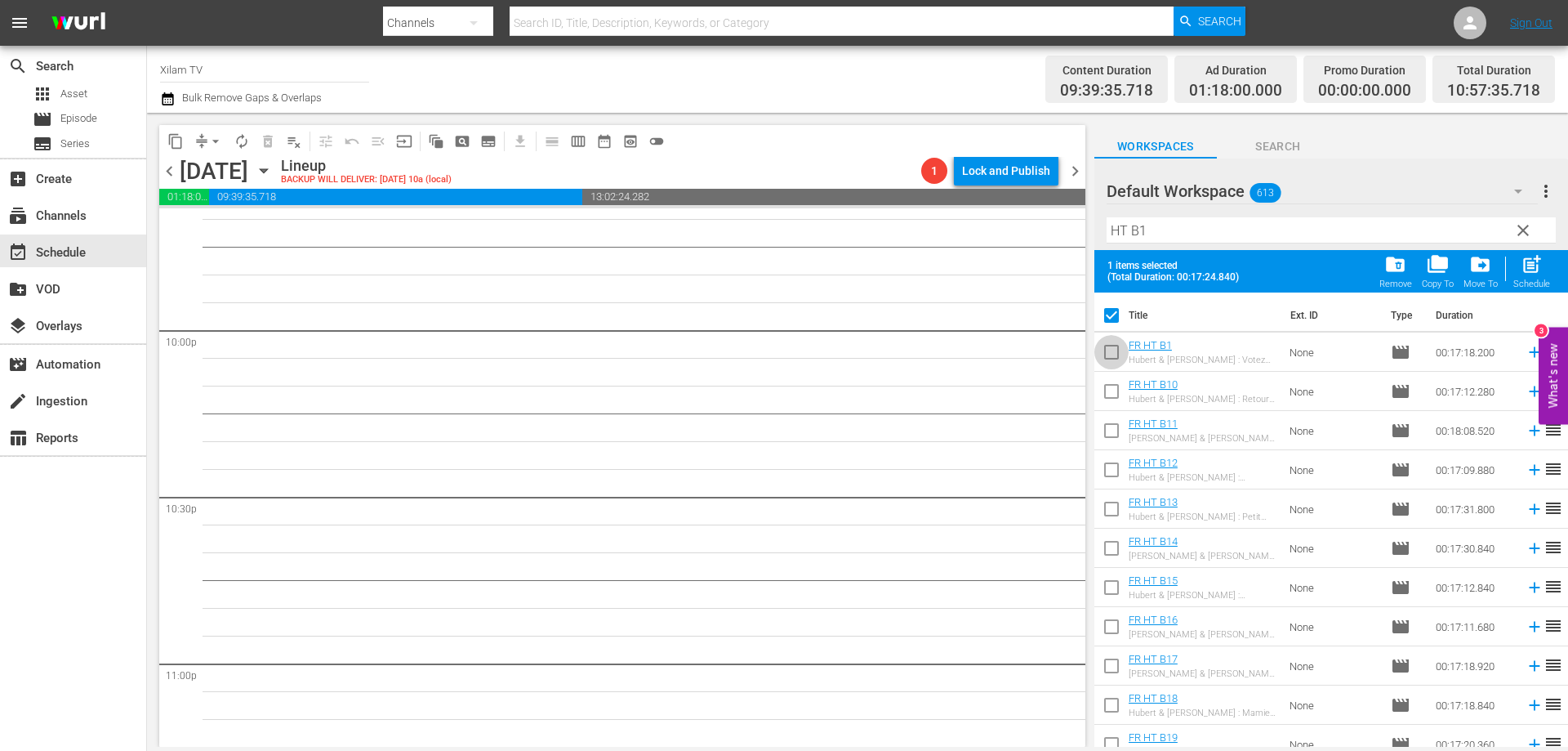
click at [1107, 349] on input "checkbox" at bounding box center [1112, 355] width 35 height 35
click at [1189, 211] on div at bounding box center [1165, 192] width 117 height 41
click at [1169, 238] on input "HT B1" at bounding box center [1331, 230] width 450 height 26
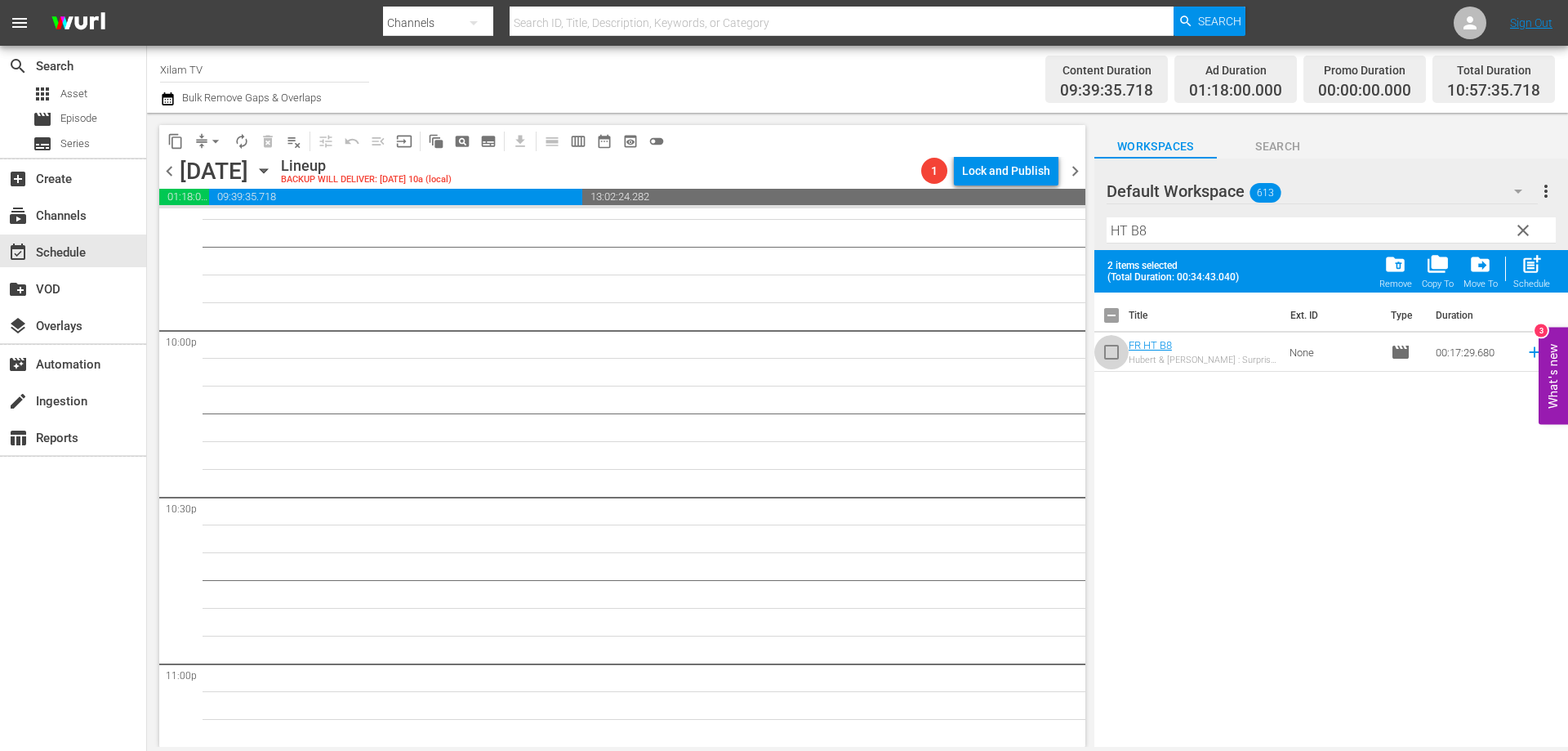
click at [1113, 353] on input "checkbox" at bounding box center [1112, 355] width 35 height 35
click at [1517, 273] on div "post_add Schedule" at bounding box center [1531, 271] width 37 height 36
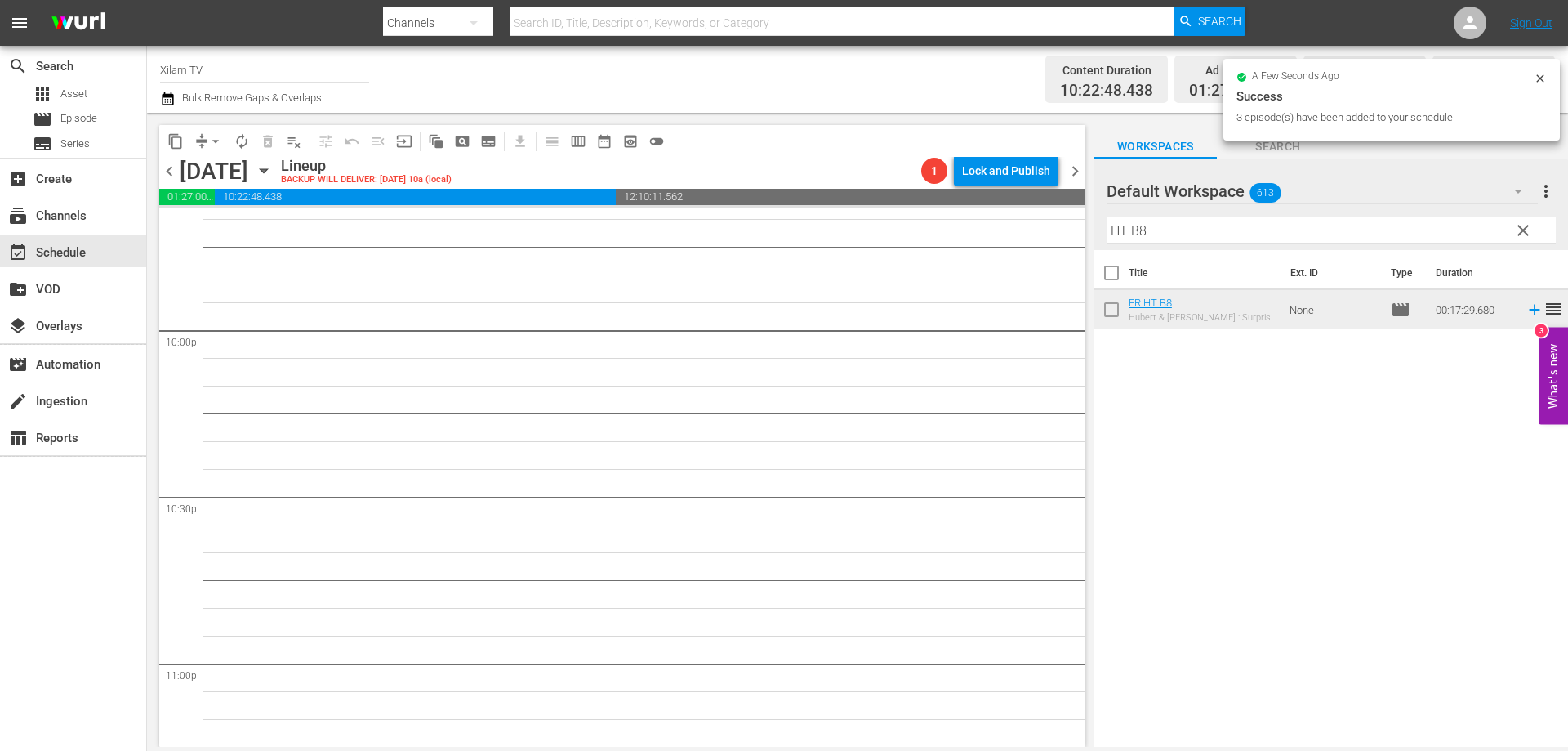
scroll to position [7181, 0]
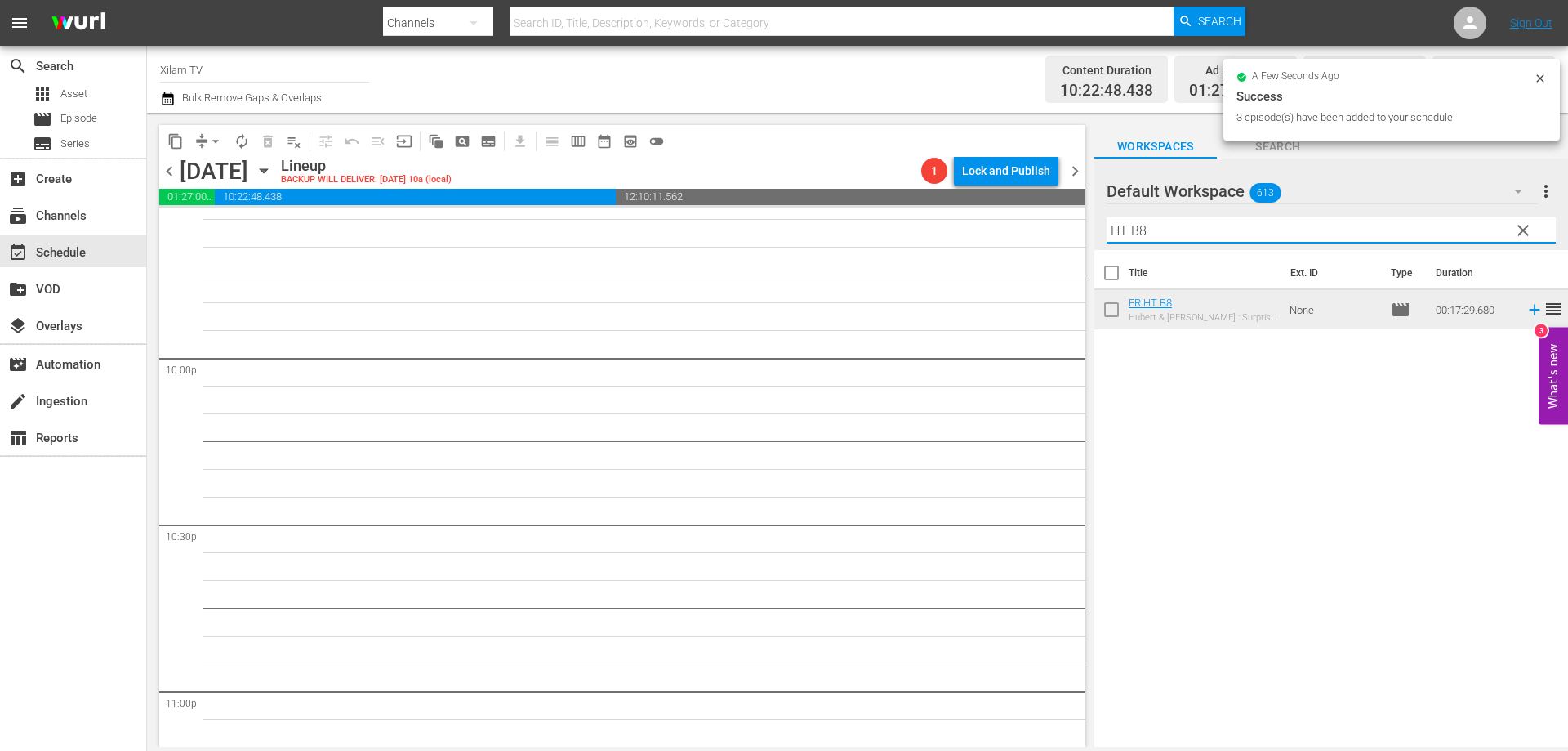
drag, startPoint x: 1124, startPoint y: 229, endPoint x: 1093, endPoint y: 226, distance: 31.1
click at [1093, 226] on div "content_copy compress arrow_drop_down autorenew_outlined delete_forever_outline…" at bounding box center [858, 429] width 1422 height 634
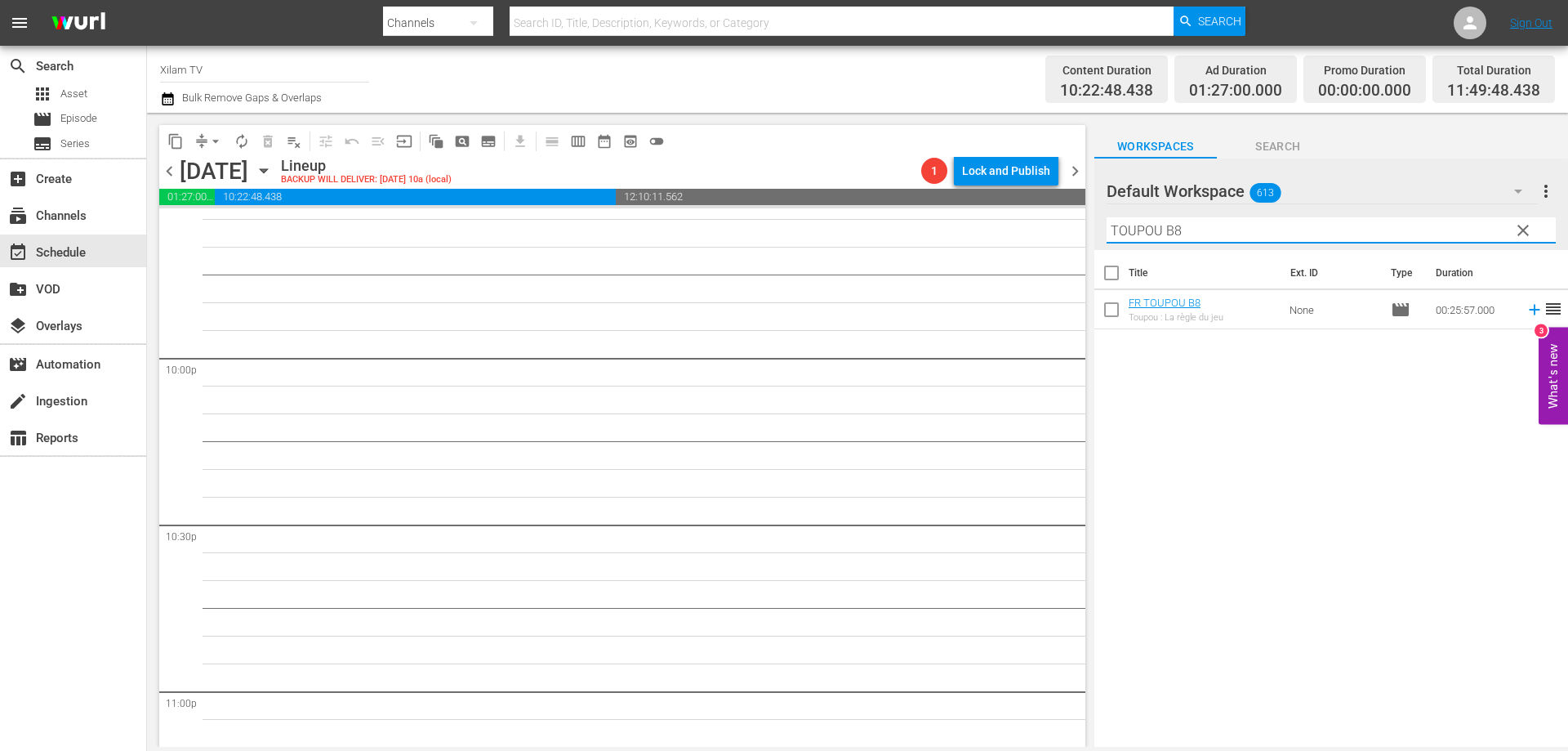
click at [1192, 229] on input "TOUPOU B8" at bounding box center [1331, 230] width 450 height 26
click at [1105, 314] on input "checkbox" at bounding box center [1112, 313] width 35 height 35
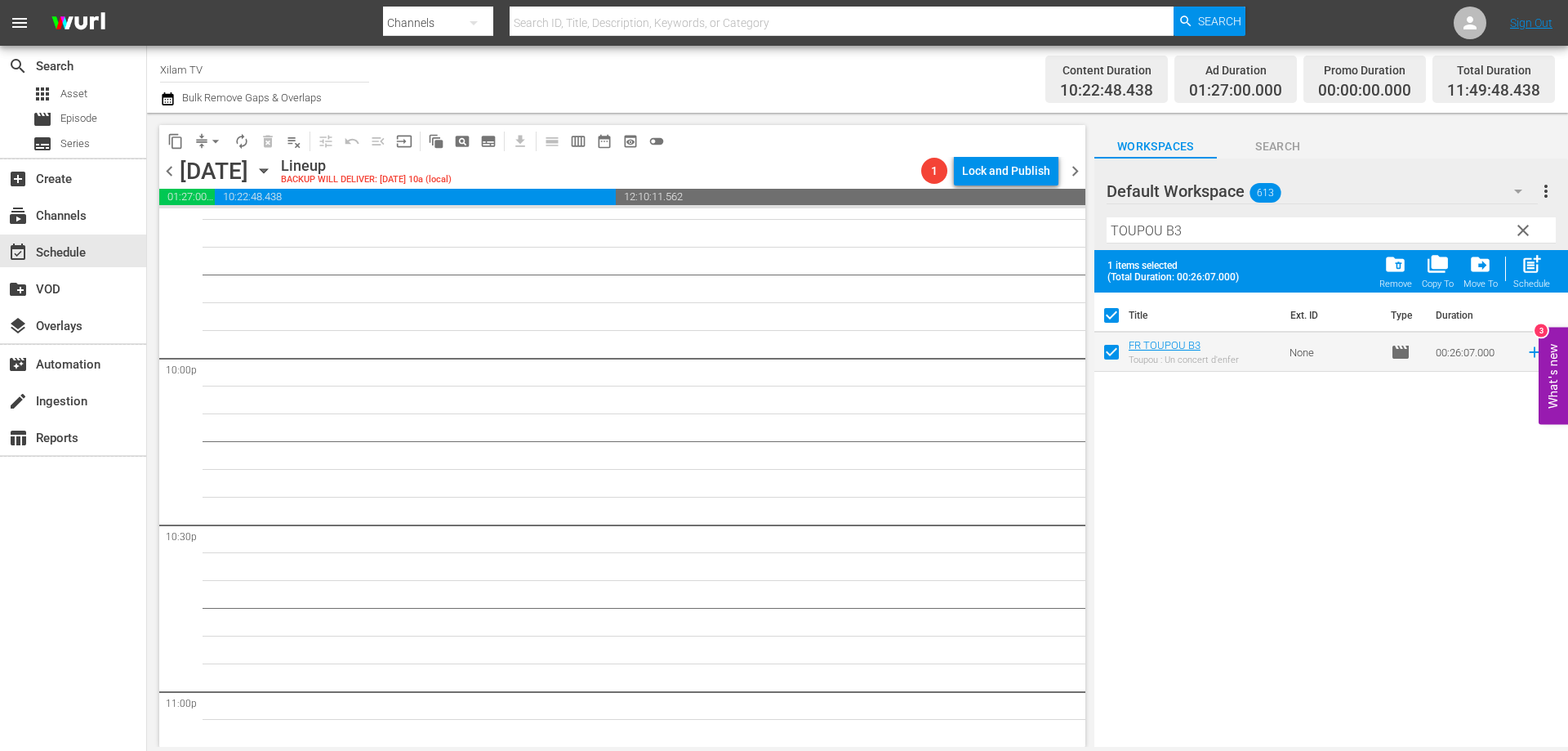
click at [1194, 246] on div "Filter by Title TOUPOU B3" at bounding box center [1331, 230] width 450 height 39
click at [1196, 240] on input "TOUPOU B3" at bounding box center [1331, 230] width 450 height 26
click at [1115, 353] on input "checkbox" at bounding box center [1112, 355] width 35 height 35
click at [1201, 237] on input "TOUPOU B20" at bounding box center [1331, 230] width 450 height 26
click at [1117, 348] on input "checkbox" at bounding box center [1112, 355] width 35 height 35
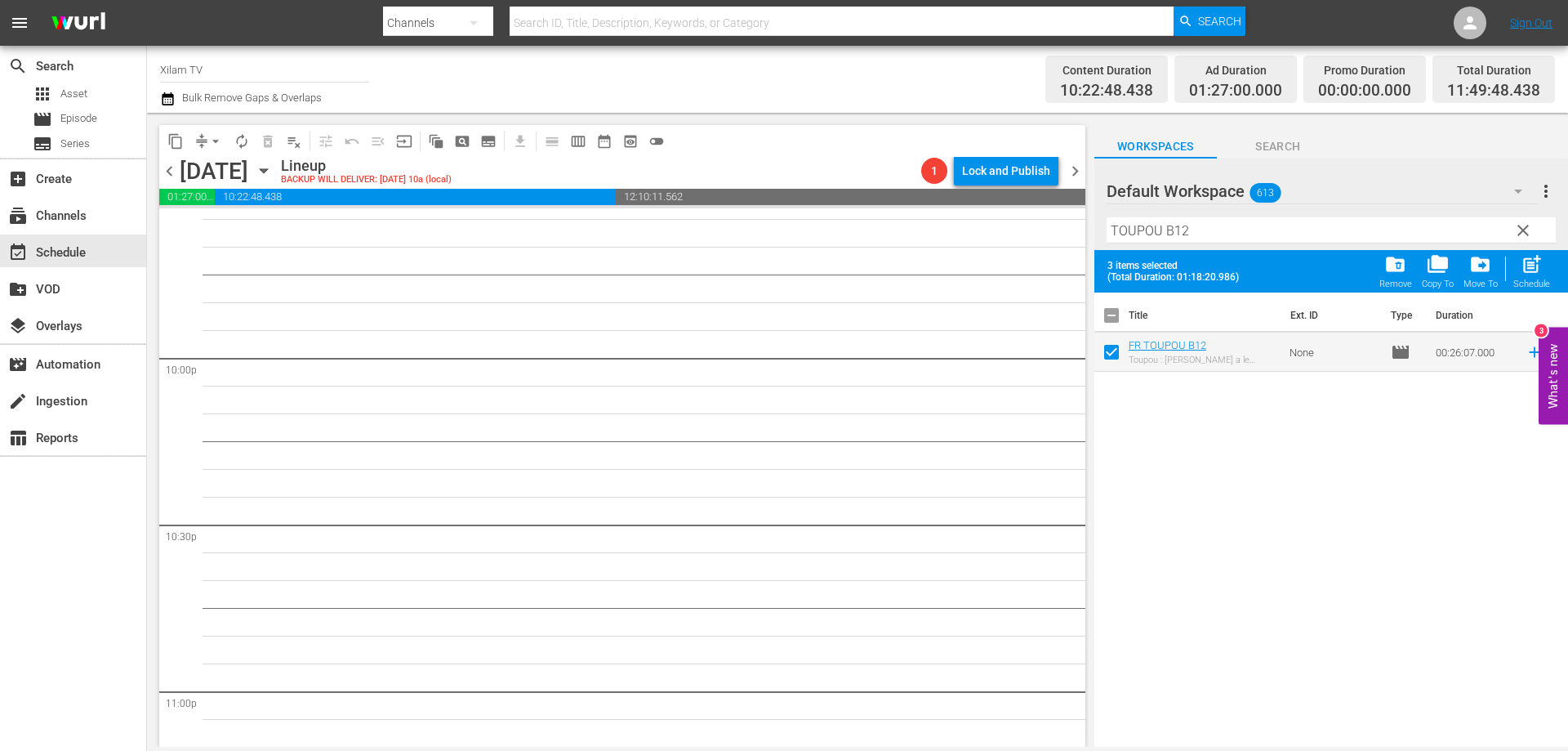
click at [1535, 270] on span "post_add" at bounding box center [1531, 264] width 22 height 22
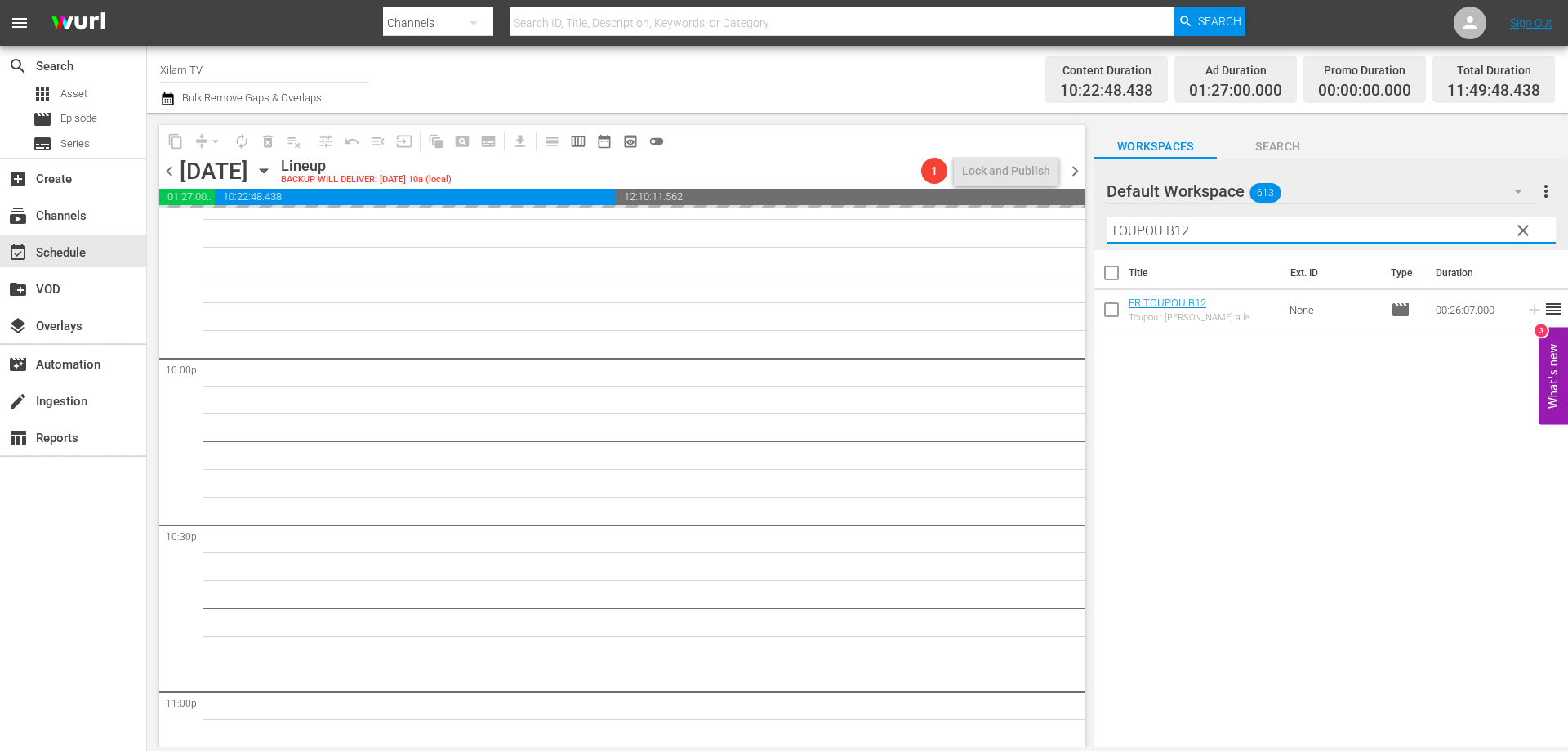
drag, startPoint x: 1160, startPoint y: 235, endPoint x: 1091, endPoint y: 234, distance: 69.0
click at [1093, 234] on div "content_copy compress arrow_drop_down autorenew_outlined delete_forever_outline…" at bounding box center [858, 429] width 1422 height 634
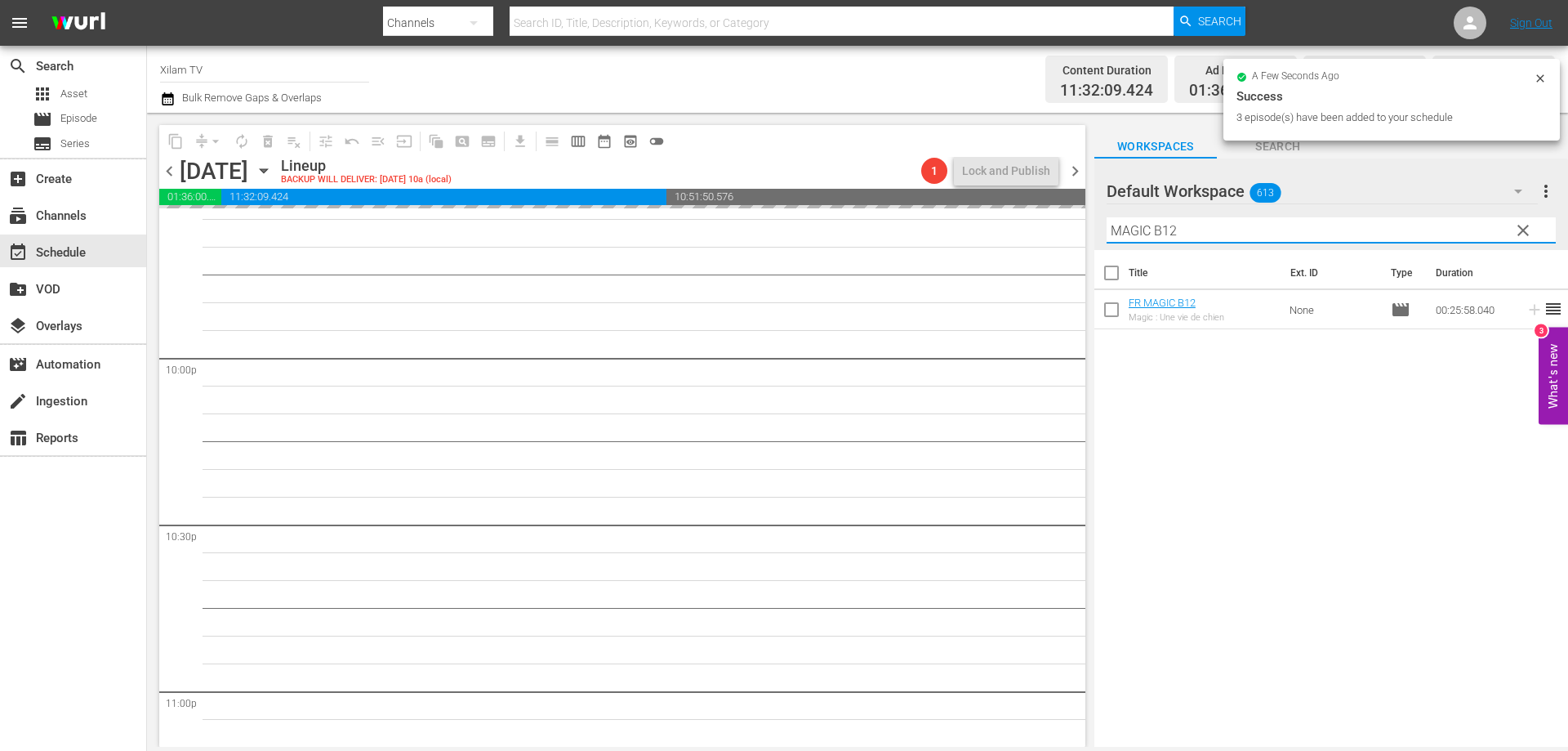
click at [1185, 231] on input "MAGIC B12" at bounding box center [1331, 230] width 450 height 26
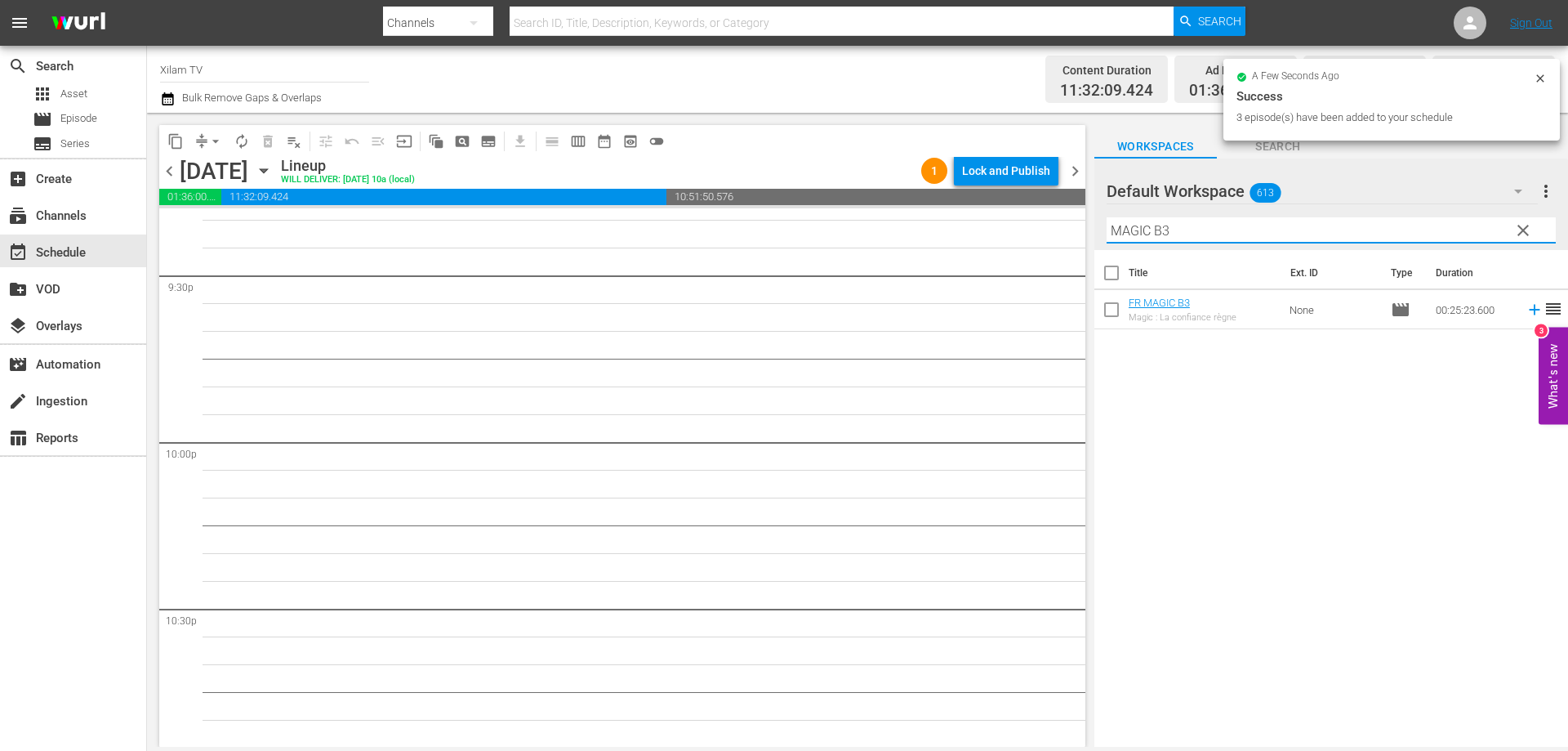
click at [1114, 307] on input "checkbox" at bounding box center [1112, 313] width 35 height 35
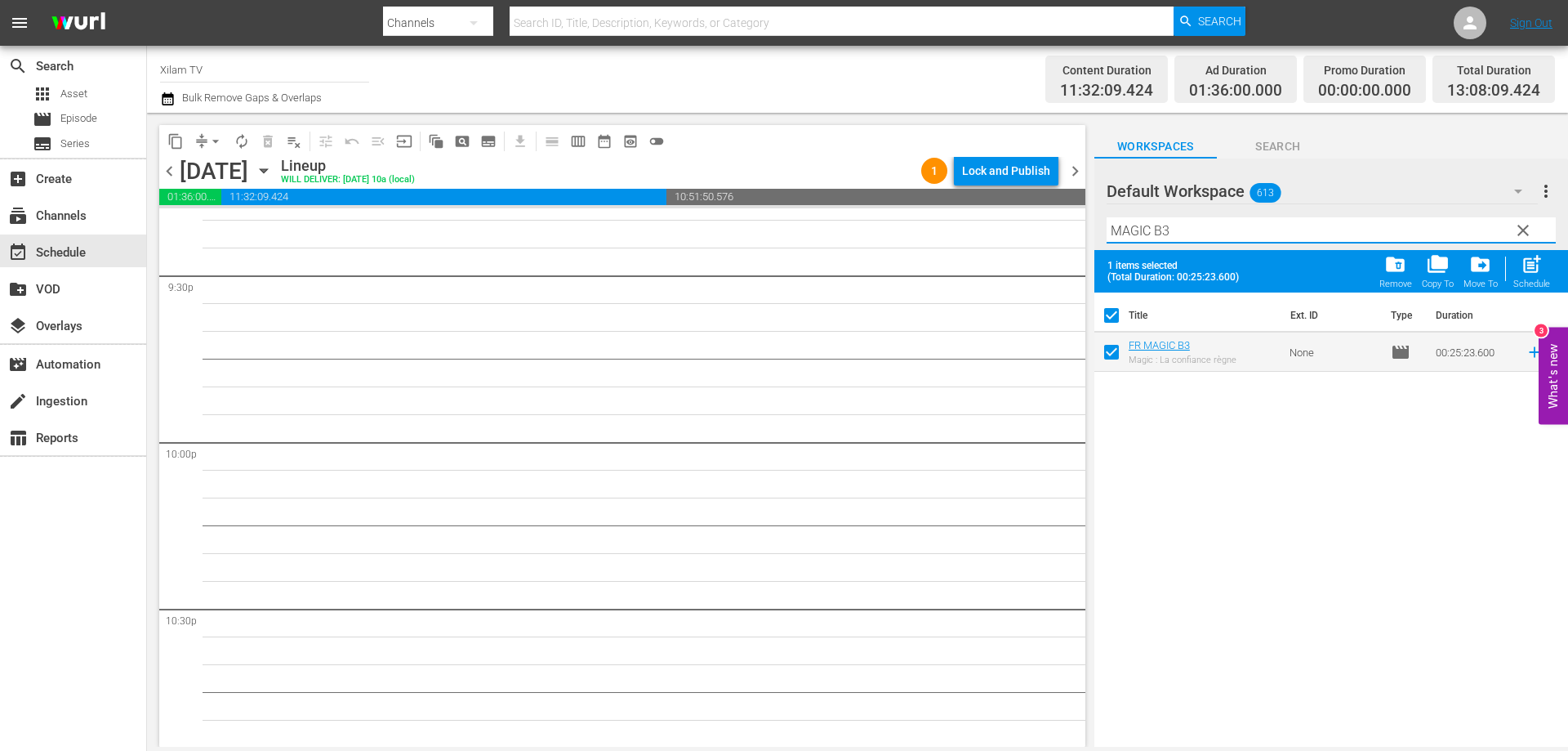
drag, startPoint x: 1151, startPoint y: 228, endPoint x: 1094, endPoint y: 233, distance: 57.2
click at [1095, 233] on div "Default Workspace 613 Default more_vert clear Filter by Title MAGIC B3" at bounding box center [1331, 204] width 474 height 91
click at [1192, 222] on input "AKOM 2 B3" at bounding box center [1331, 230] width 450 height 26
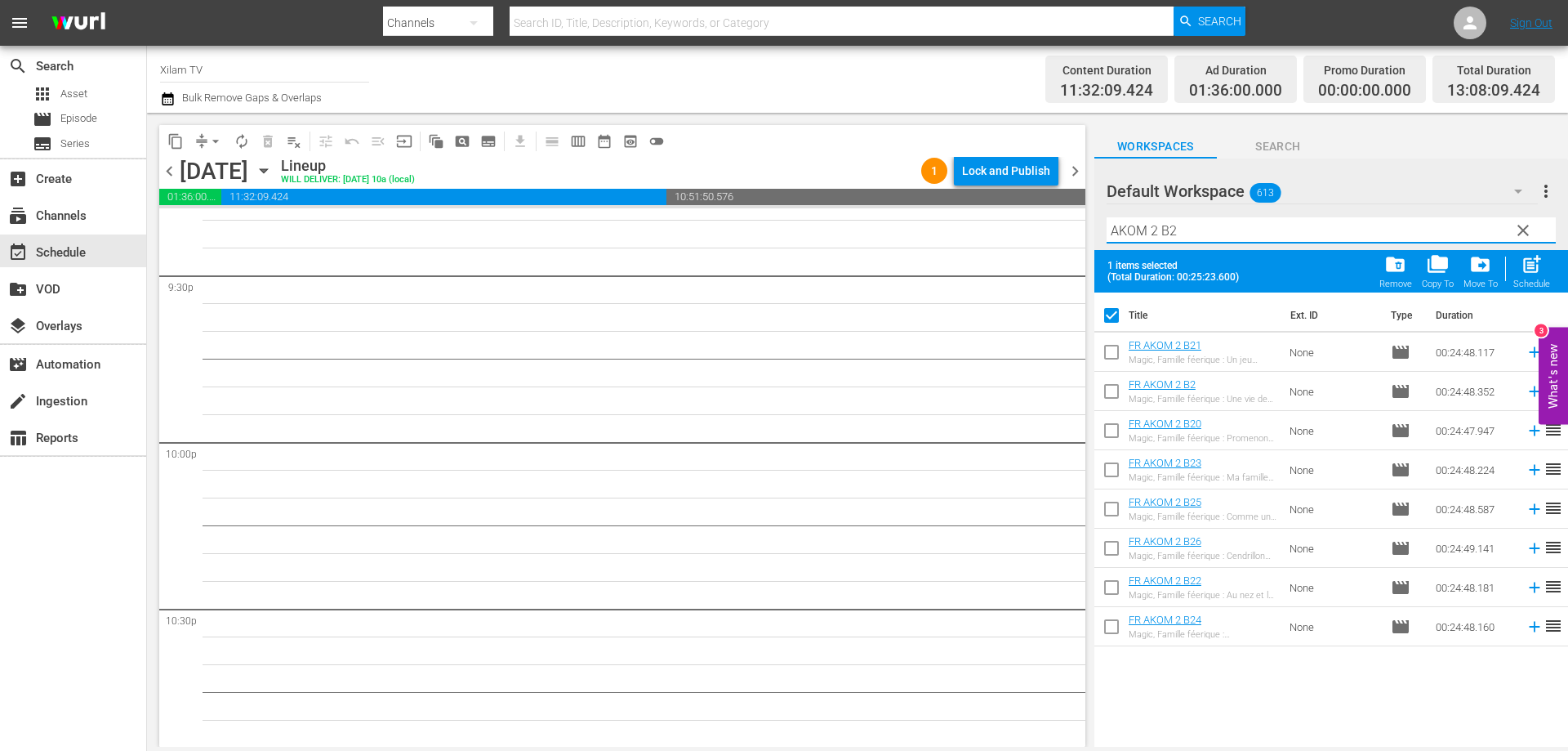
click at [1108, 354] on input "checkbox" at bounding box center [1112, 355] width 35 height 35
click at [1109, 620] on input "checkbox" at bounding box center [1112, 630] width 35 height 35
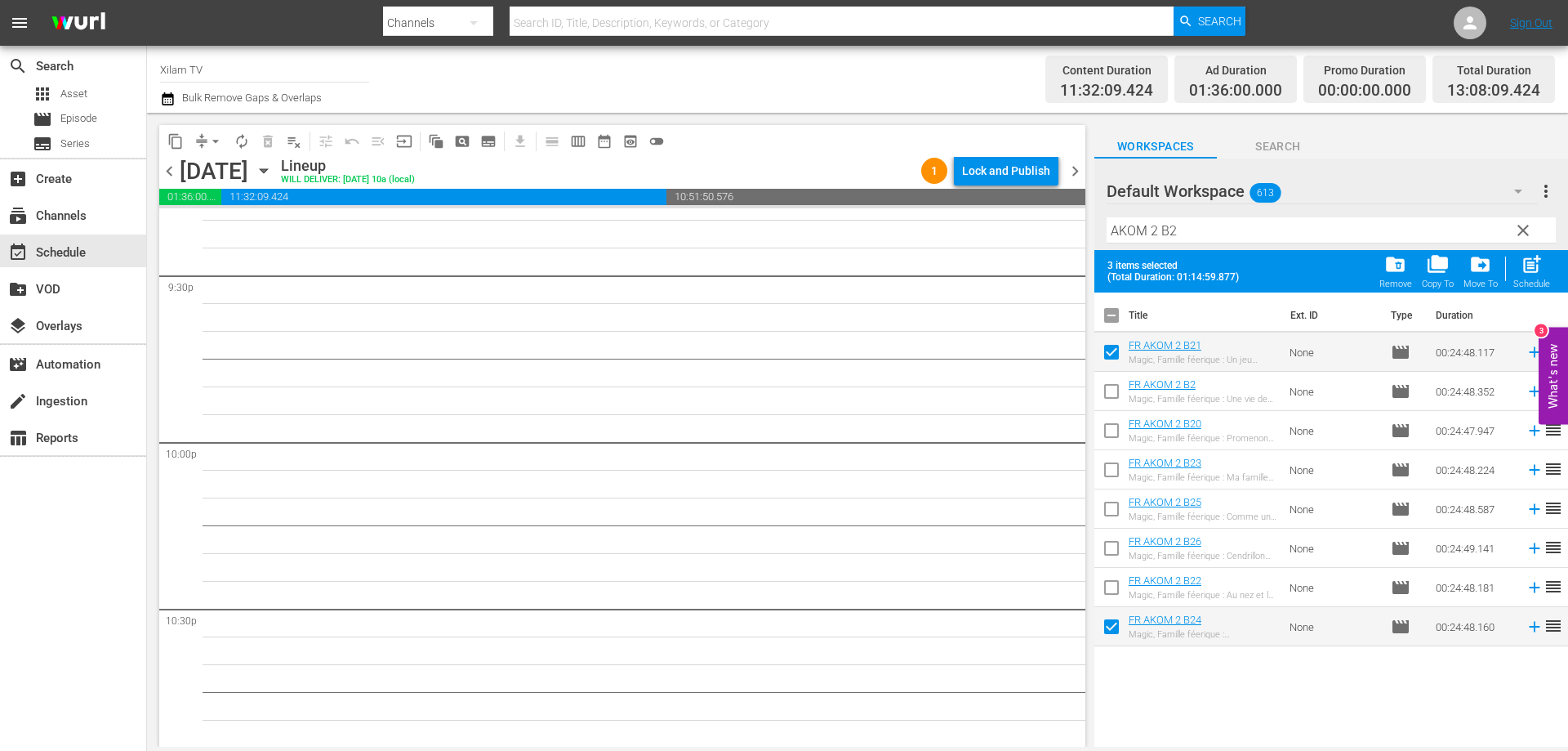
click at [1513, 274] on button "post_add Schedule" at bounding box center [1532, 270] width 47 height 46
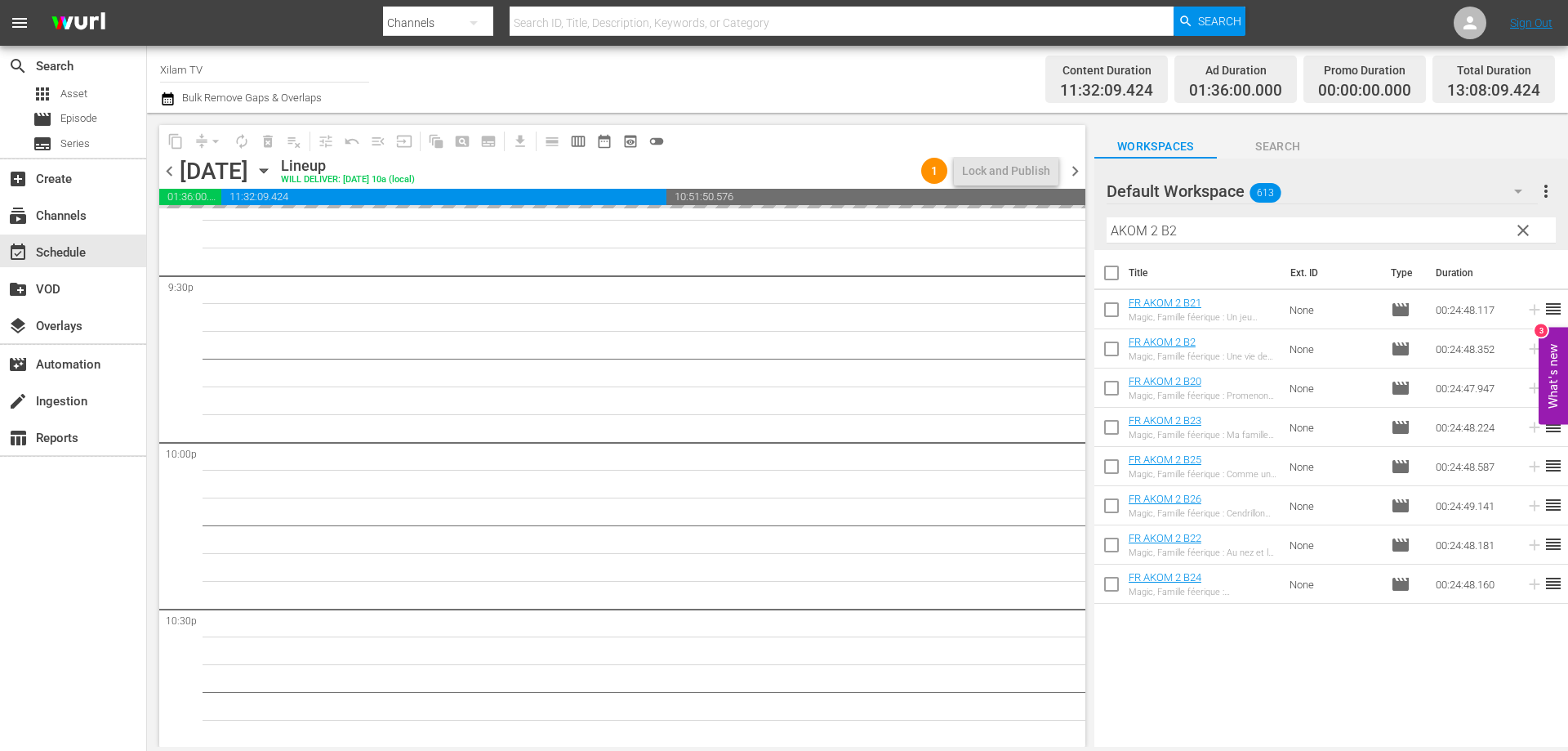
click at [1095, 233] on div "Default Workspace 613 Default more_vert clear Filter by Title AKOM 2 B2" at bounding box center [1331, 204] width 474 height 91
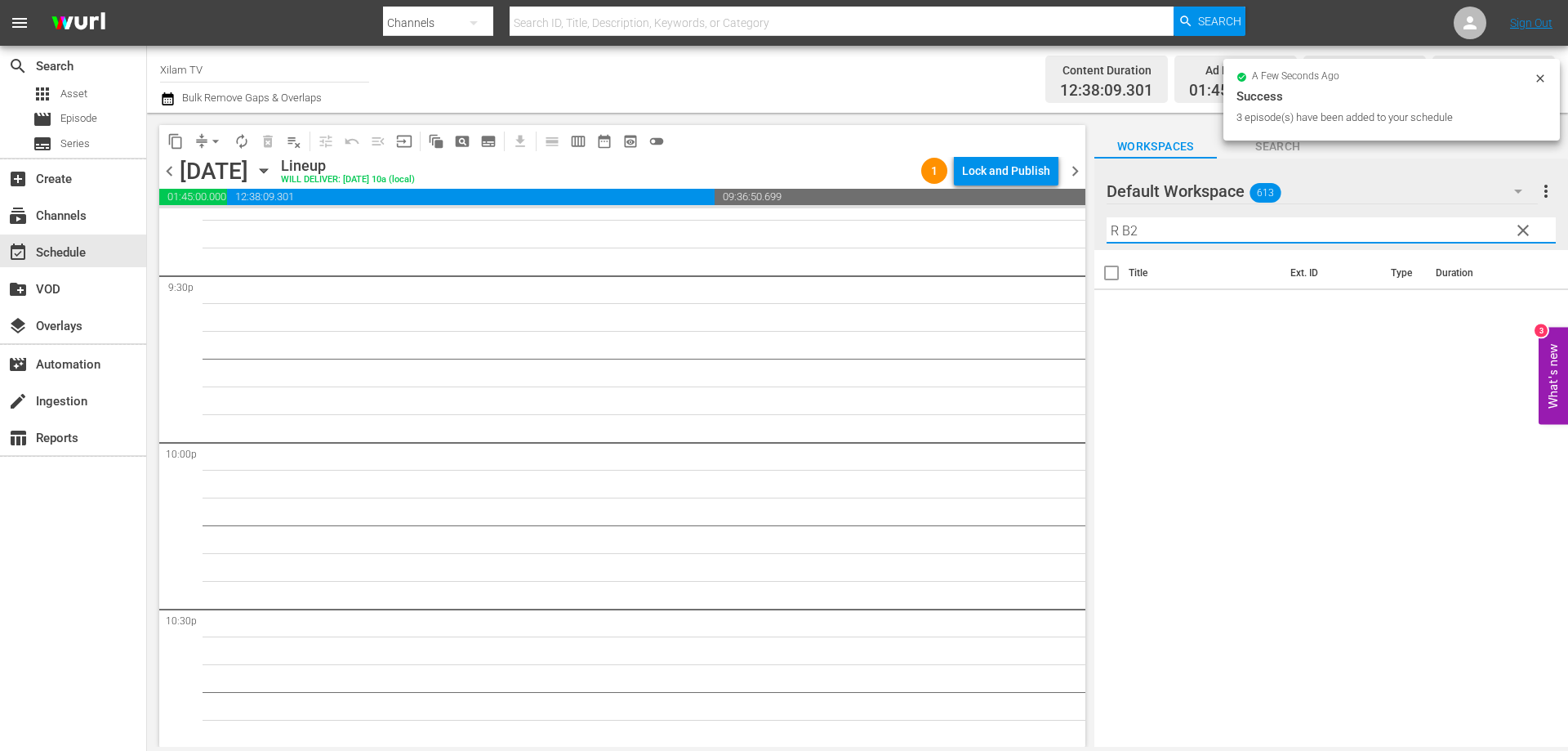
scroll to position [7014, 0]
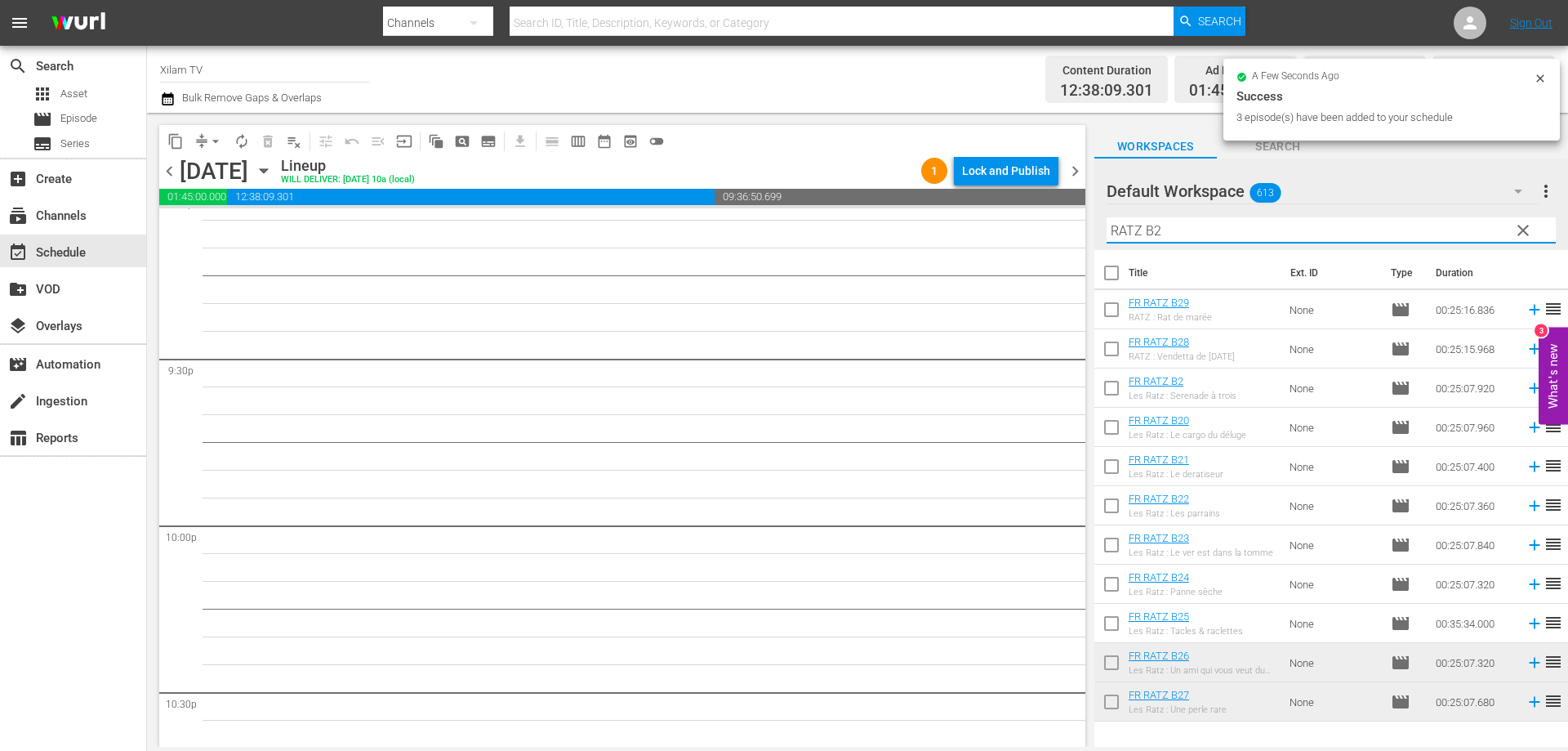
click at [1206, 236] on input "RATZ B2" at bounding box center [1331, 230] width 450 height 26
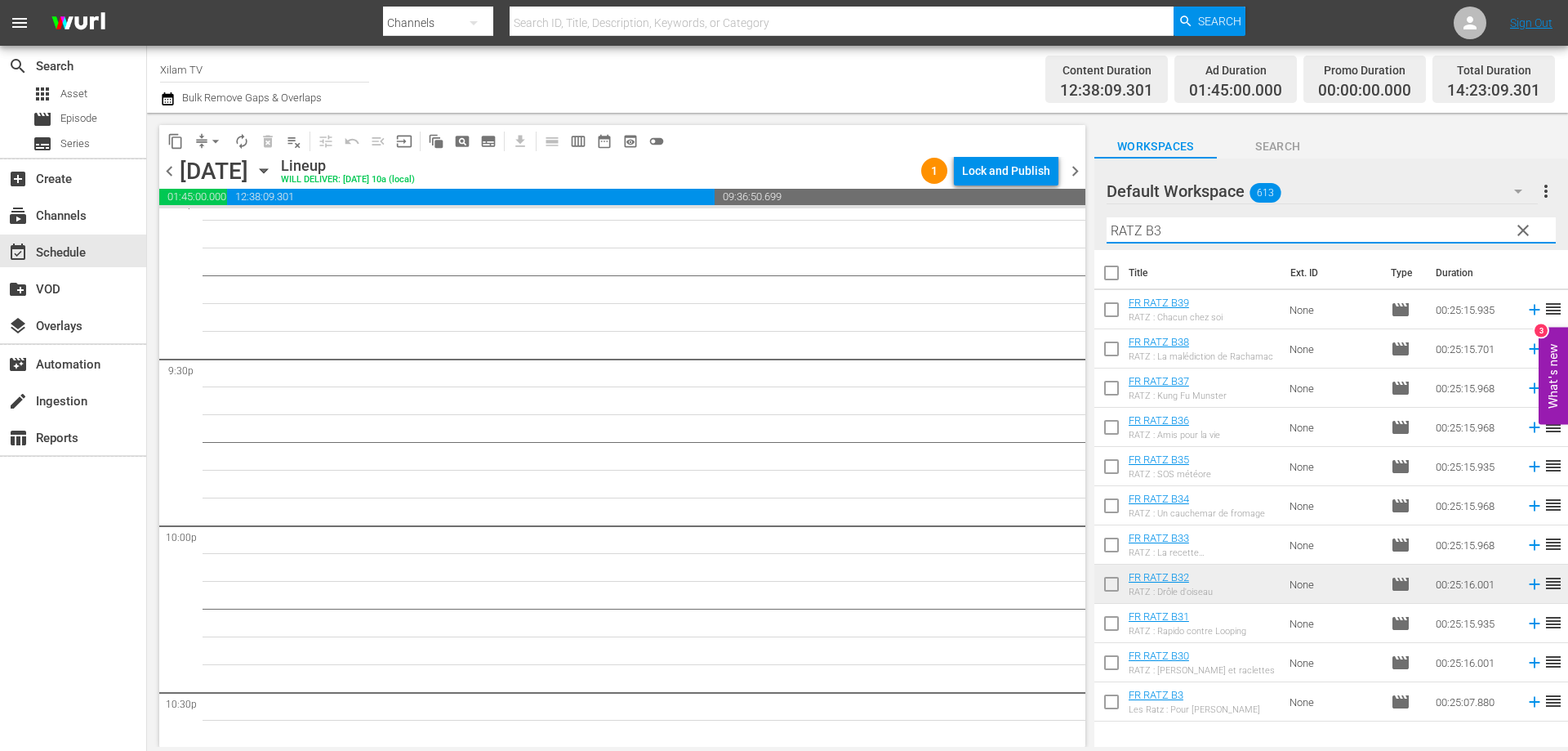
click at [1103, 695] on input "checkbox" at bounding box center [1112, 705] width 35 height 35
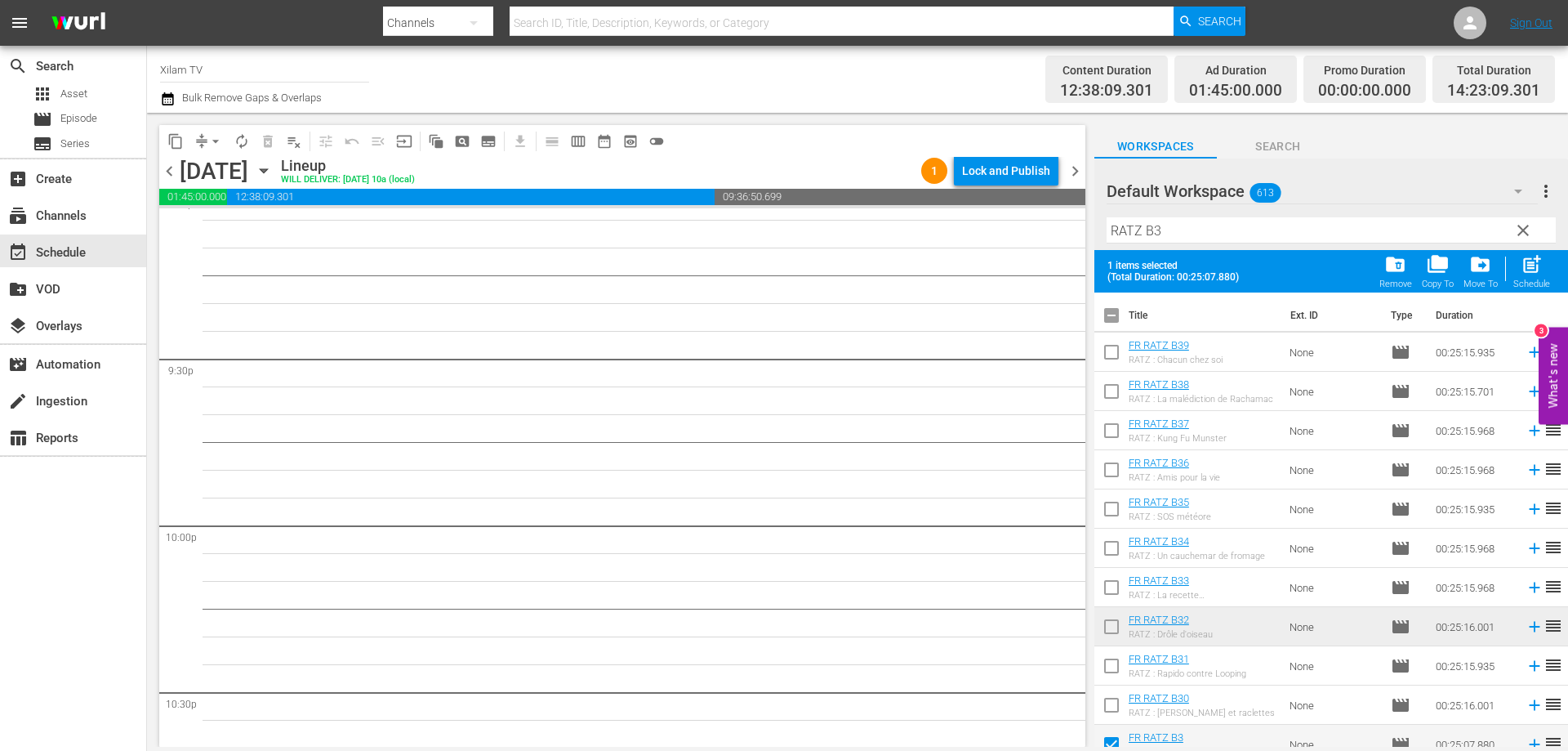
click at [1187, 214] on div "Filter by Title RATZ B3" at bounding box center [1331, 230] width 450 height 39
click at [1177, 228] on input "RATZ B3" at bounding box center [1331, 230] width 450 height 26
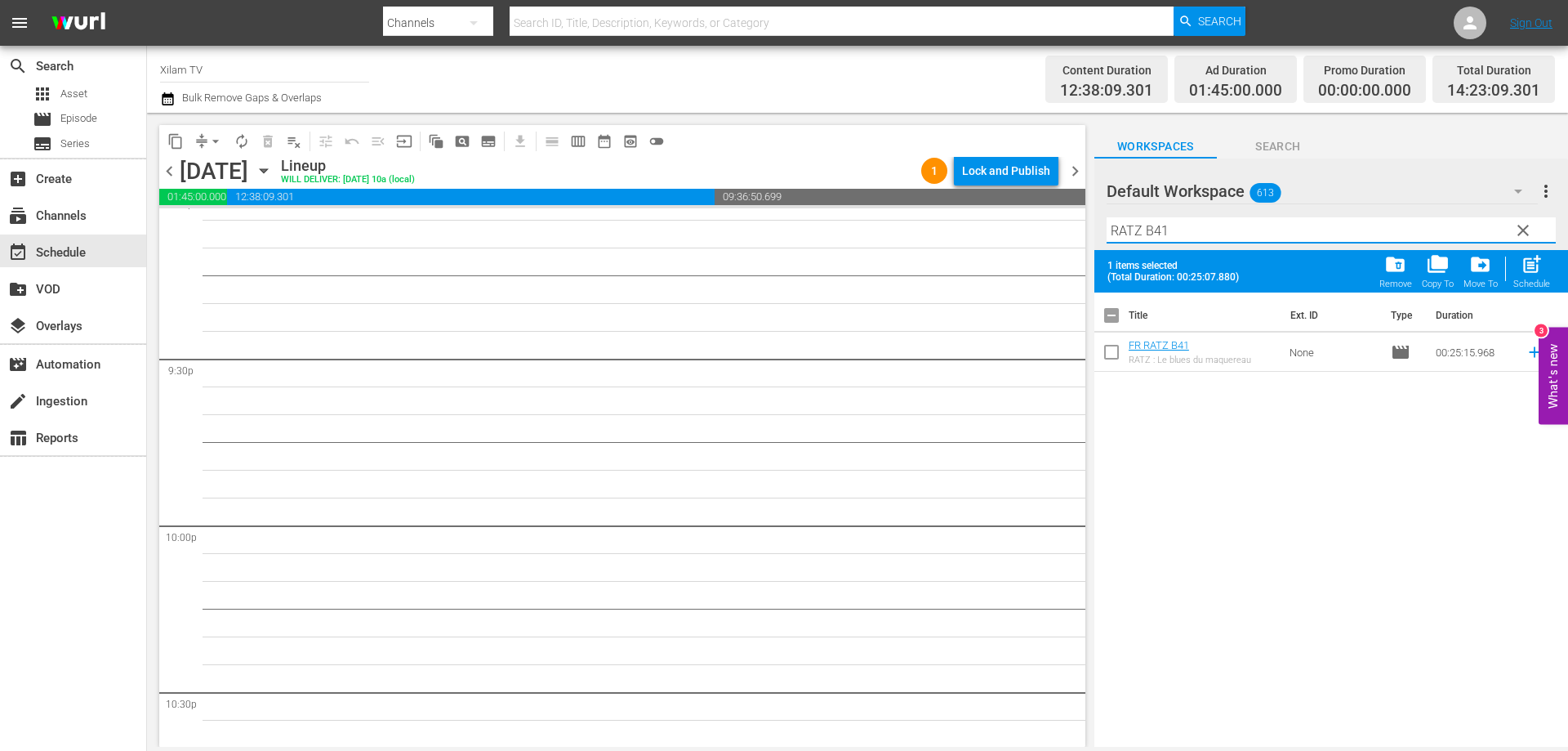
click at [1109, 356] on input "checkbox" at bounding box center [1112, 355] width 35 height 35
click at [1181, 229] on input "RATZ B41" at bounding box center [1331, 230] width 450 height 26
click at [1115, 362] on input "checkbox" at bounding box center [1112, 355] width 35 height 35
click at [1528, 274] on span "post_add" at bounding box center [1531, 264] width 22 height 22
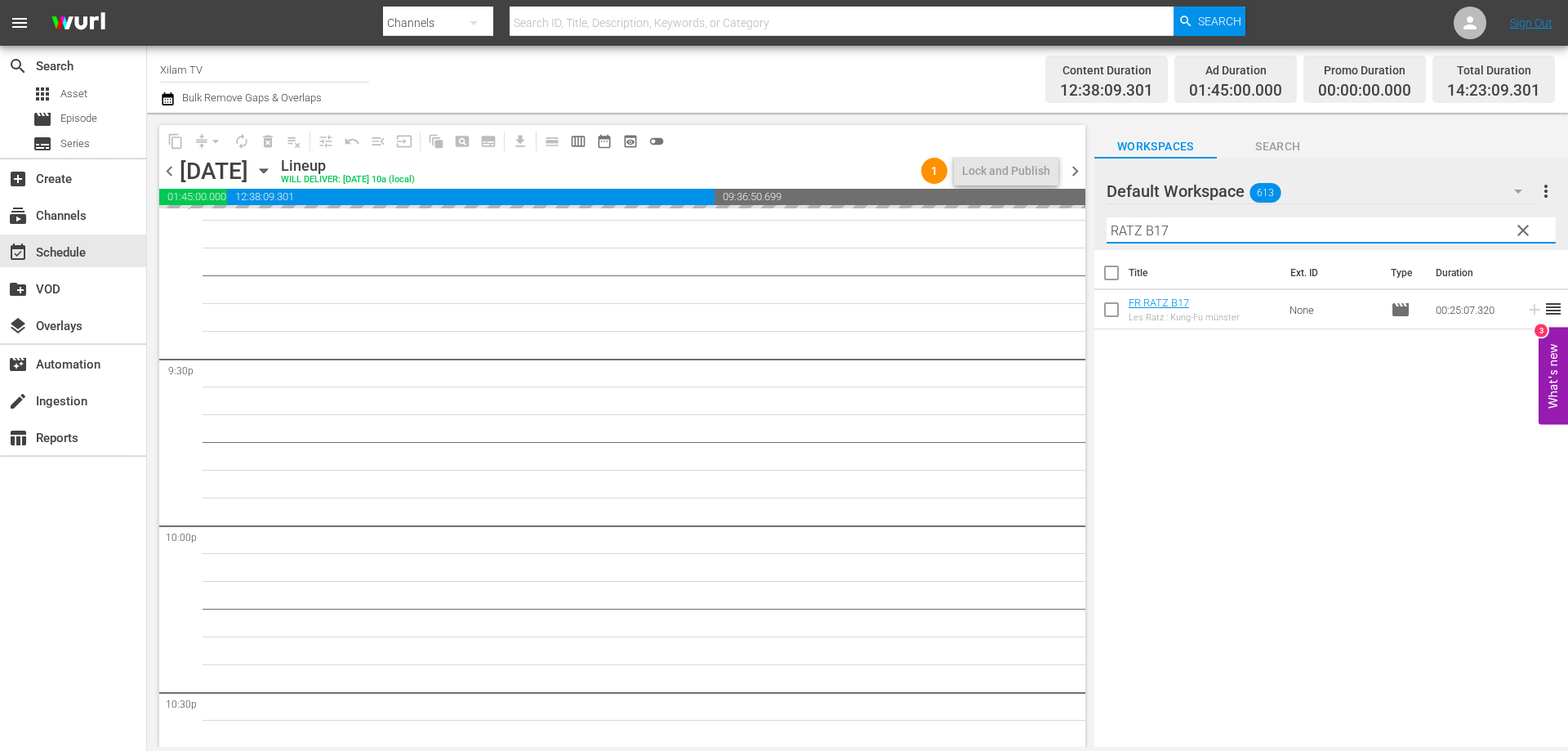
drag, startPoint x: 1122, startPoint y: 228, endPoint x: 1097, endPoint y: 223, distance: 25.5
click at [1097, 223] on div "Default Workspace 613 Default more_vert clear Filter by Title RATZ B17" at bounding box center [1331, 204] width 474 height 91
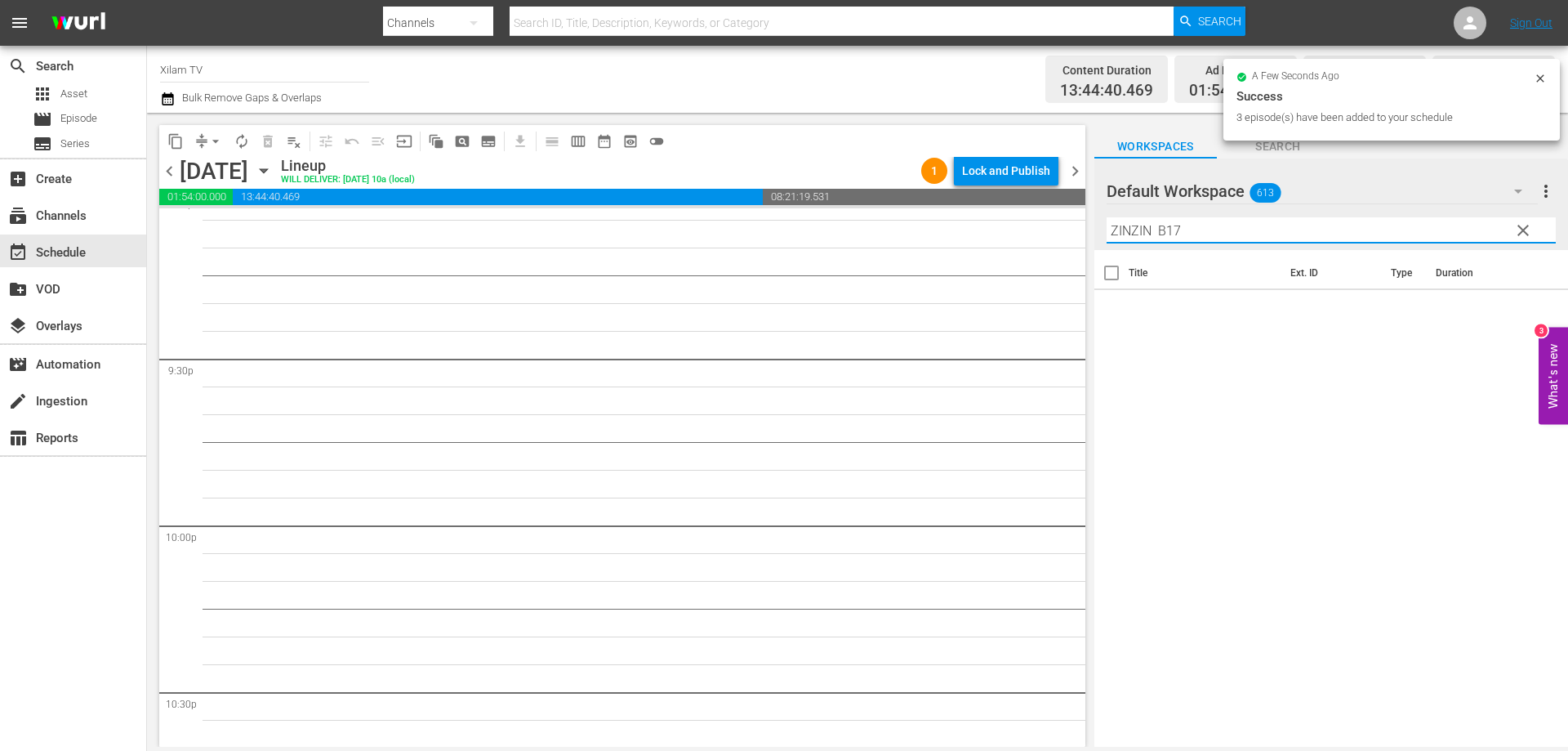
scroll to position [6959, 0]
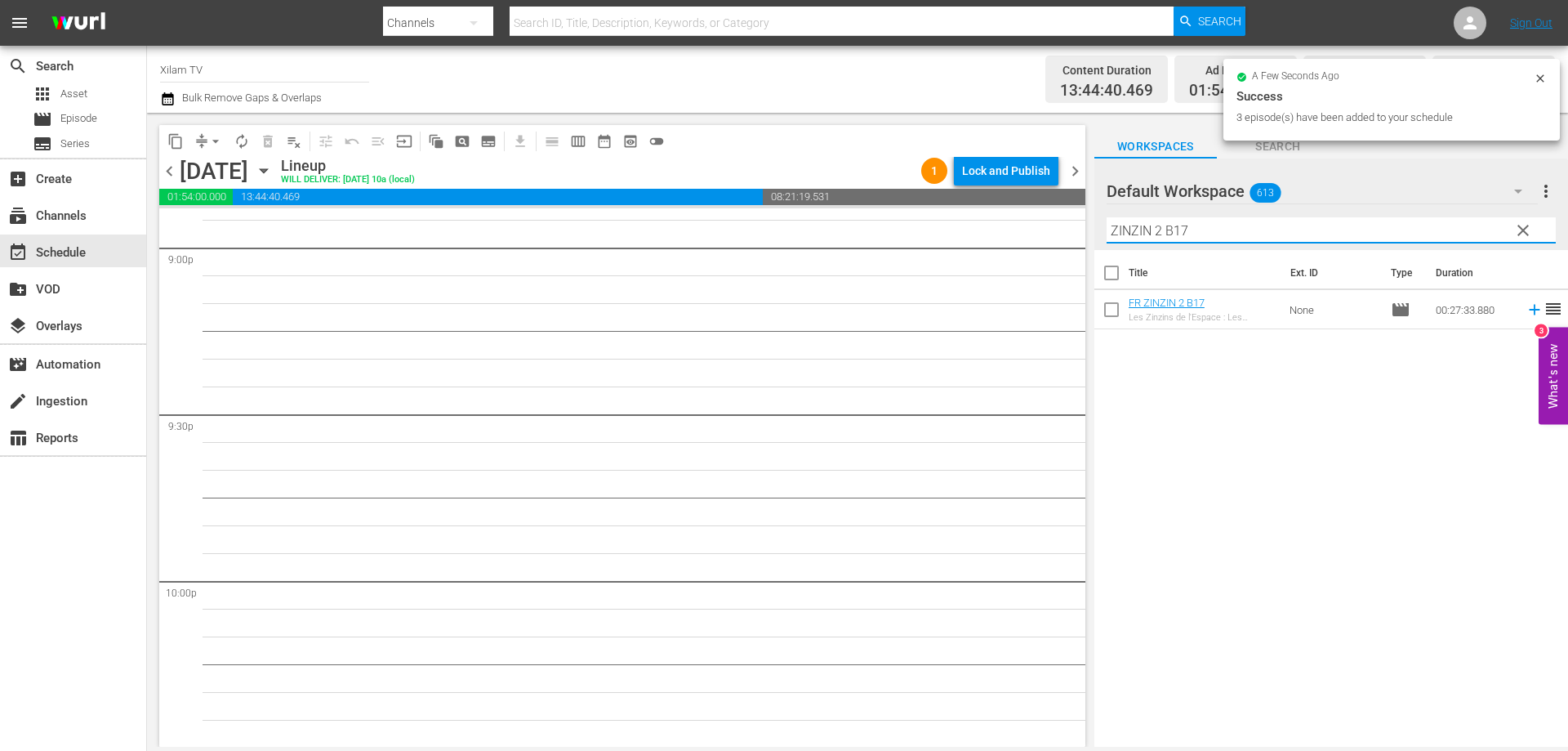
click at [1191, 225] on input "ZINZIN 2 B17" at bounding box center [1331, 230] width 450 height 26
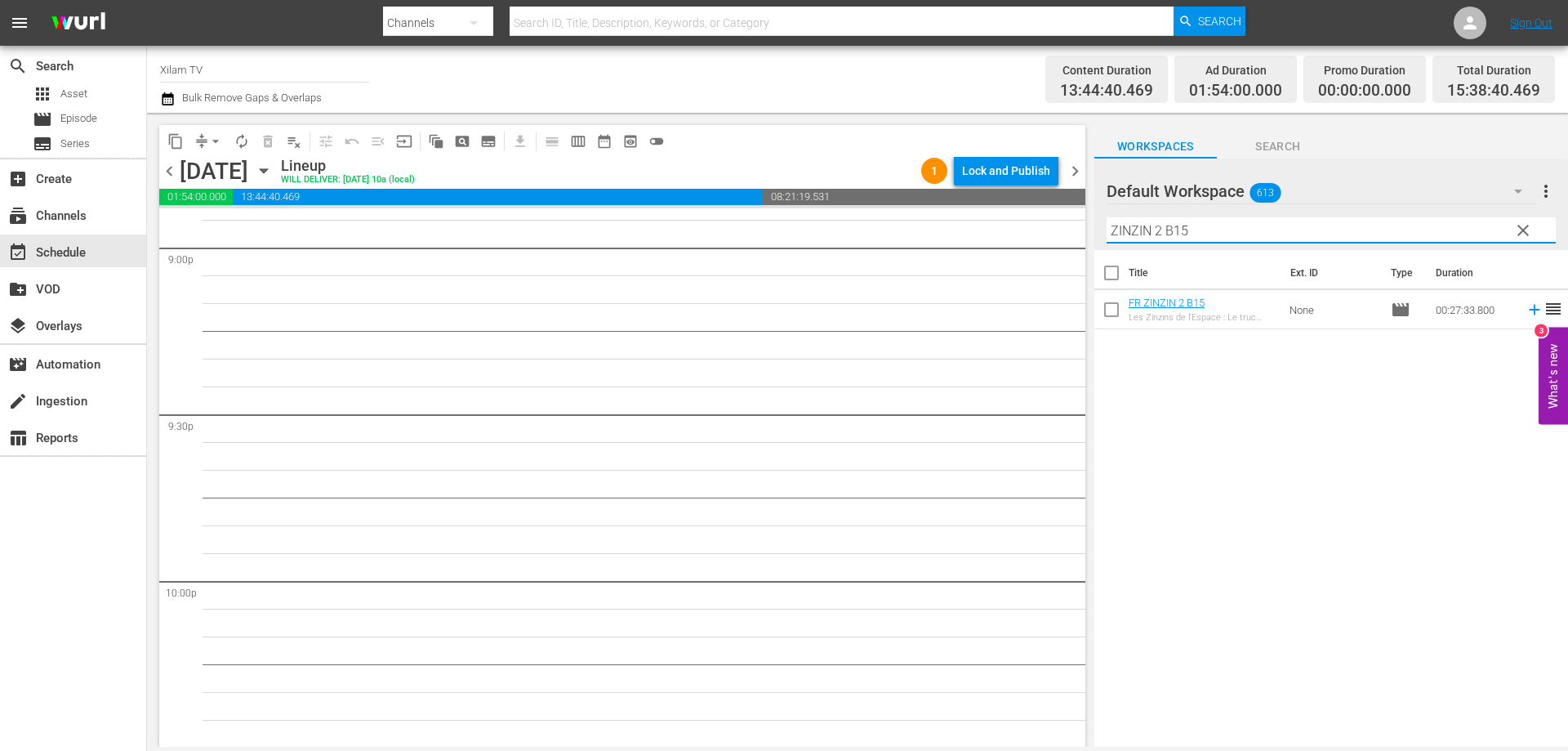
click at [1111, 314] on input "checkbox" at bounding box center [1112, 313] width 35 height 35
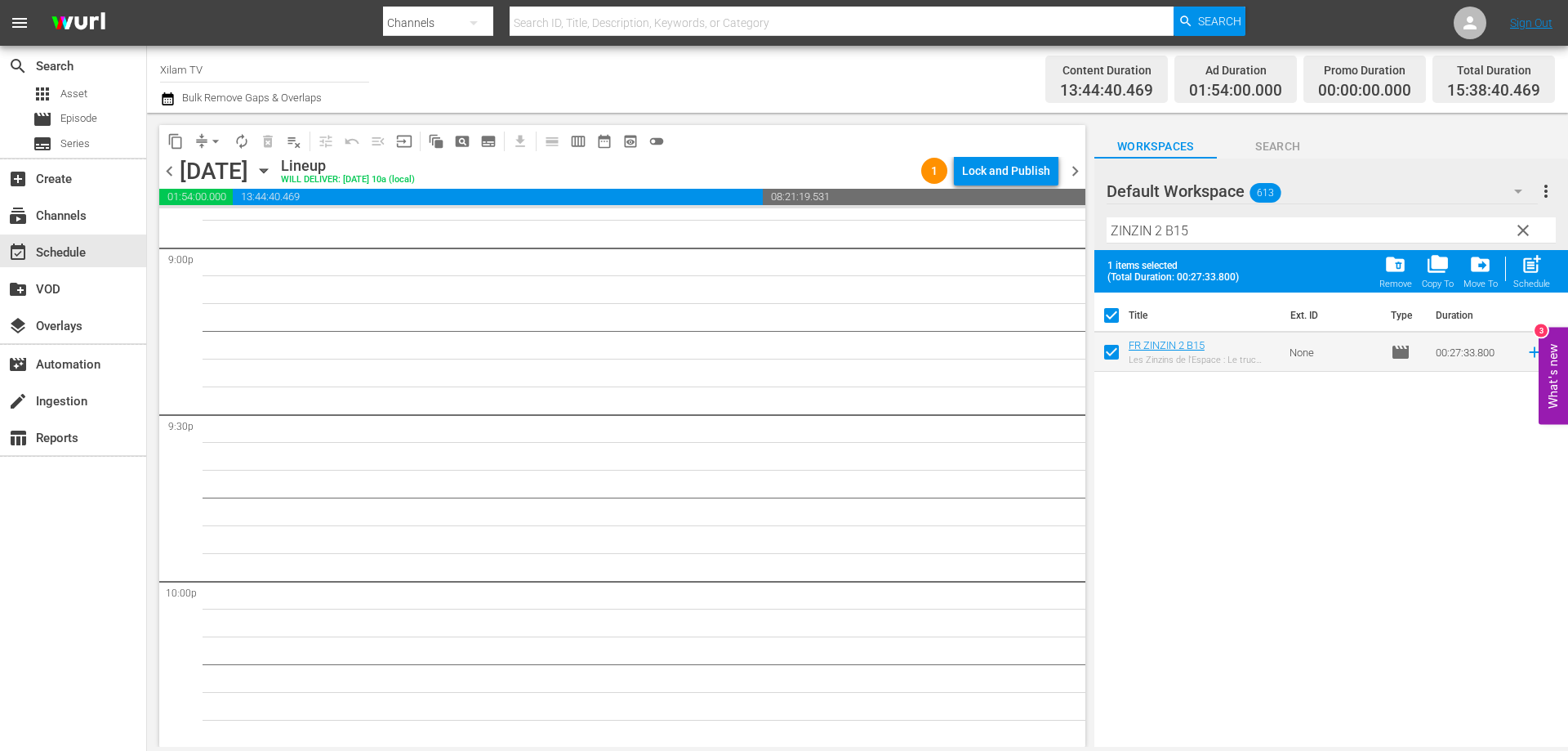
click at [1197, 229] on input "ZINZIN 2 B15" at bounding box center [1331, 230] width 450 height 26
click at [1110, 354] on input "checkbox" at bounding box center [1112, 355] width 35 height 35
click at [1192, 236] on input "ZINZIN 2 B17" at bounding box center [1331, 230] width 450 height 26
click at [1114, 355] on input "checkbox" at bounding box center [1112, 355] width 35 height 35
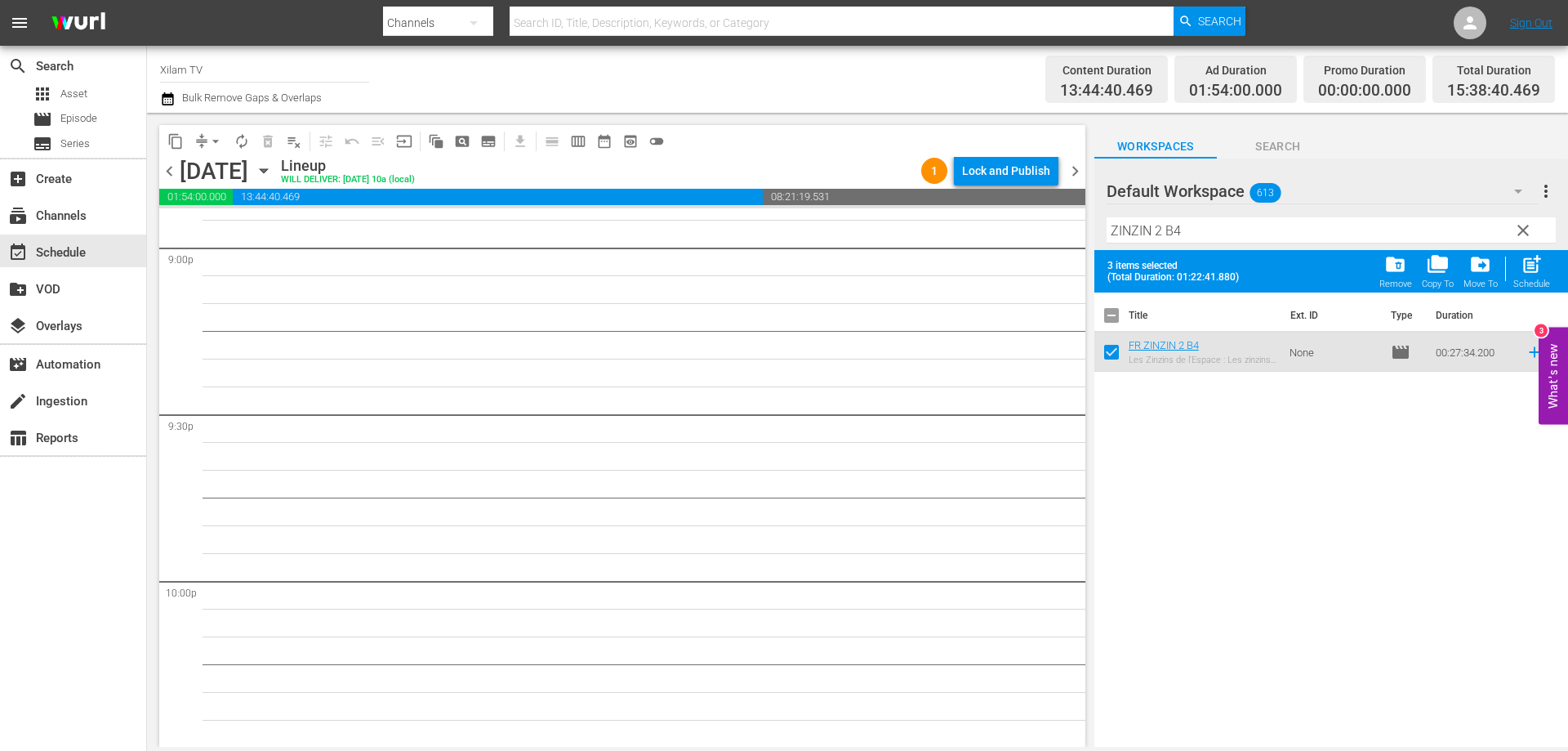
click at [1548, 274] on div "post_add Schedule" at bounding box center [1531, 271] width 37 height 36
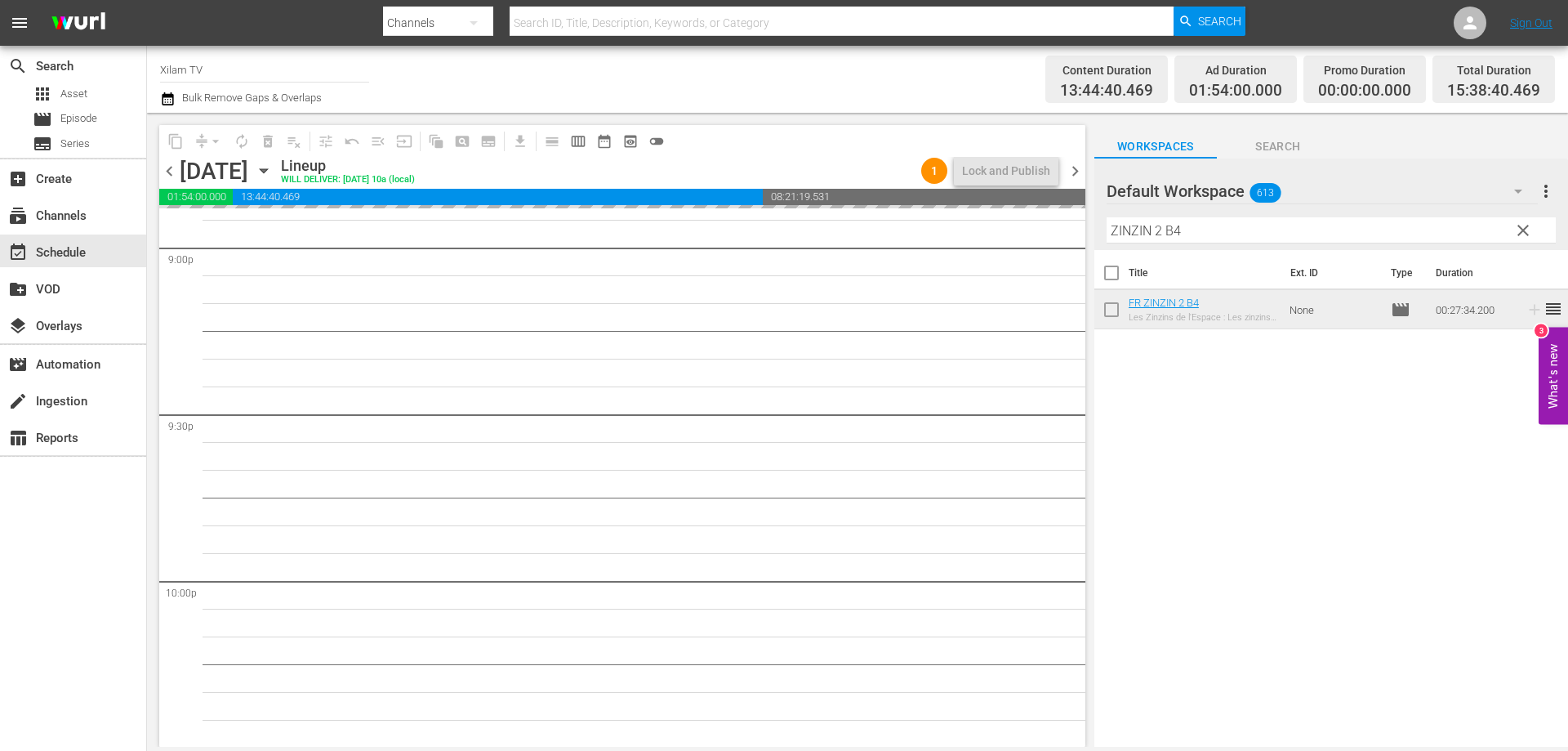
click at [1156, 233] on input "ZINZIN 2 B4" at bounding box center [1331, 230] width 450 height 26
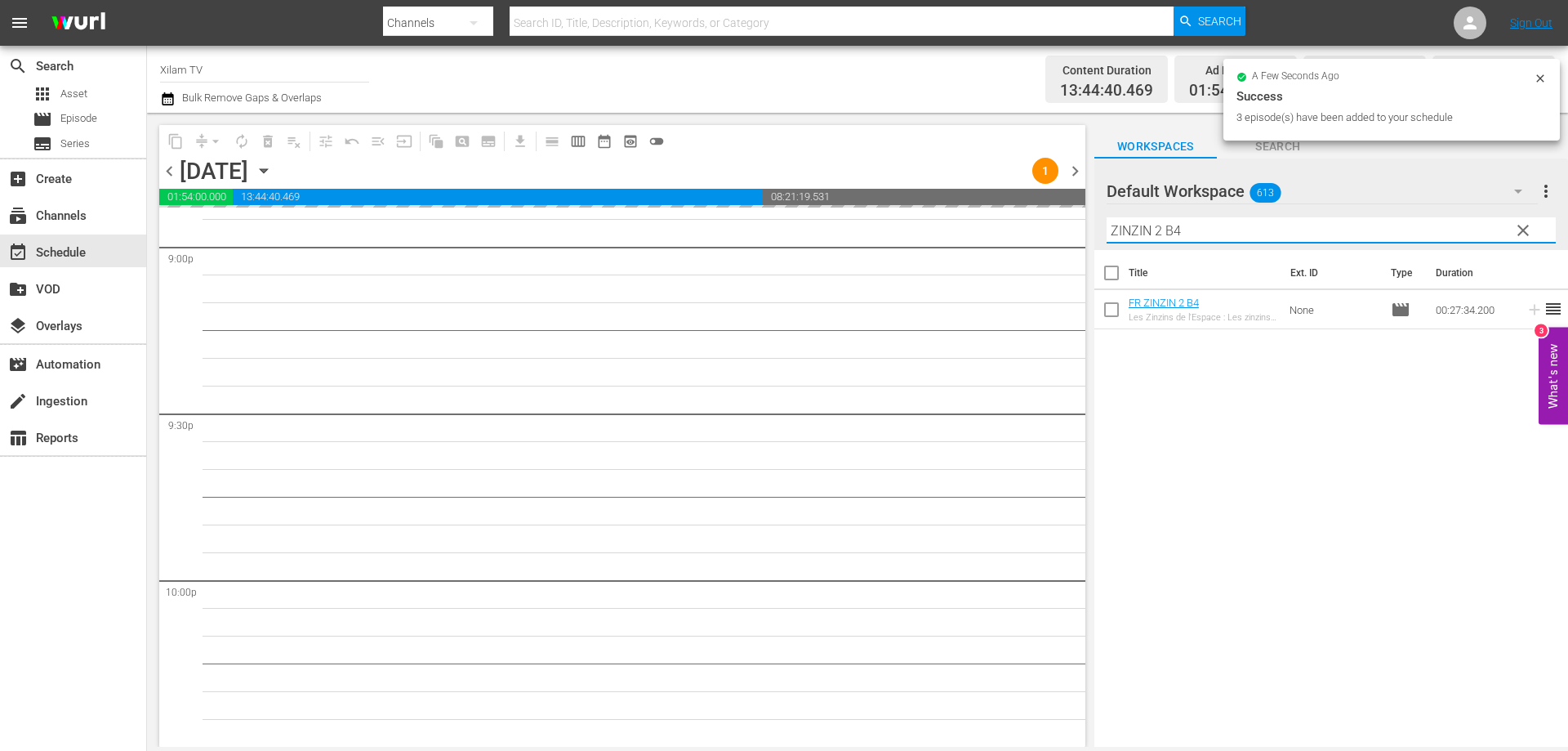
drag, startPoint x: 1153, startPoint y: 229, endPoint x: 1094, endPoint y: 229, distance: 59.0
click at [1095, 229] on div "Default Workspace 613 Default more_vert clear Filter by Title ZINZIN 2 B4" at bounding box center [1331, 204] width 474 height 91
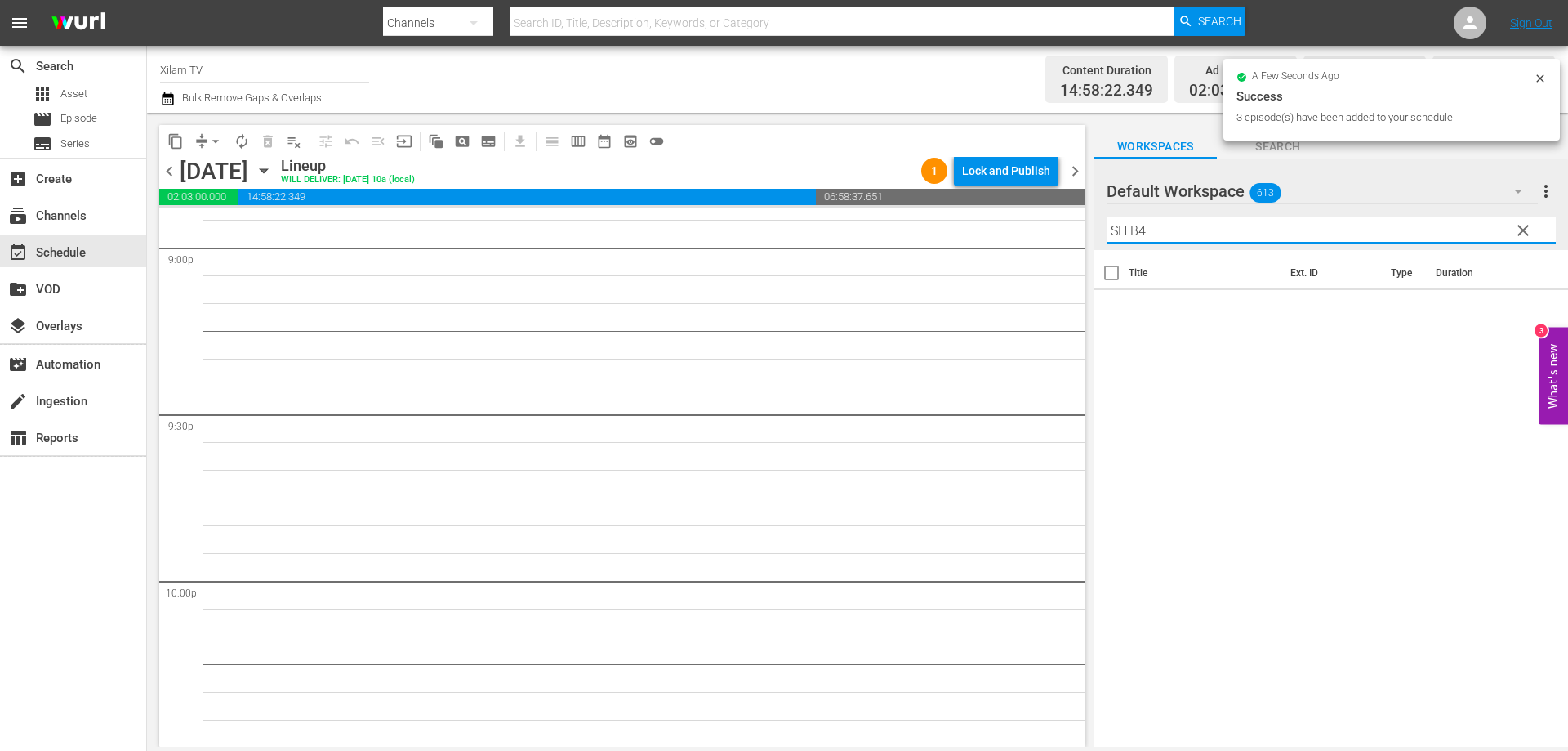
scroll to position [6904, 0]
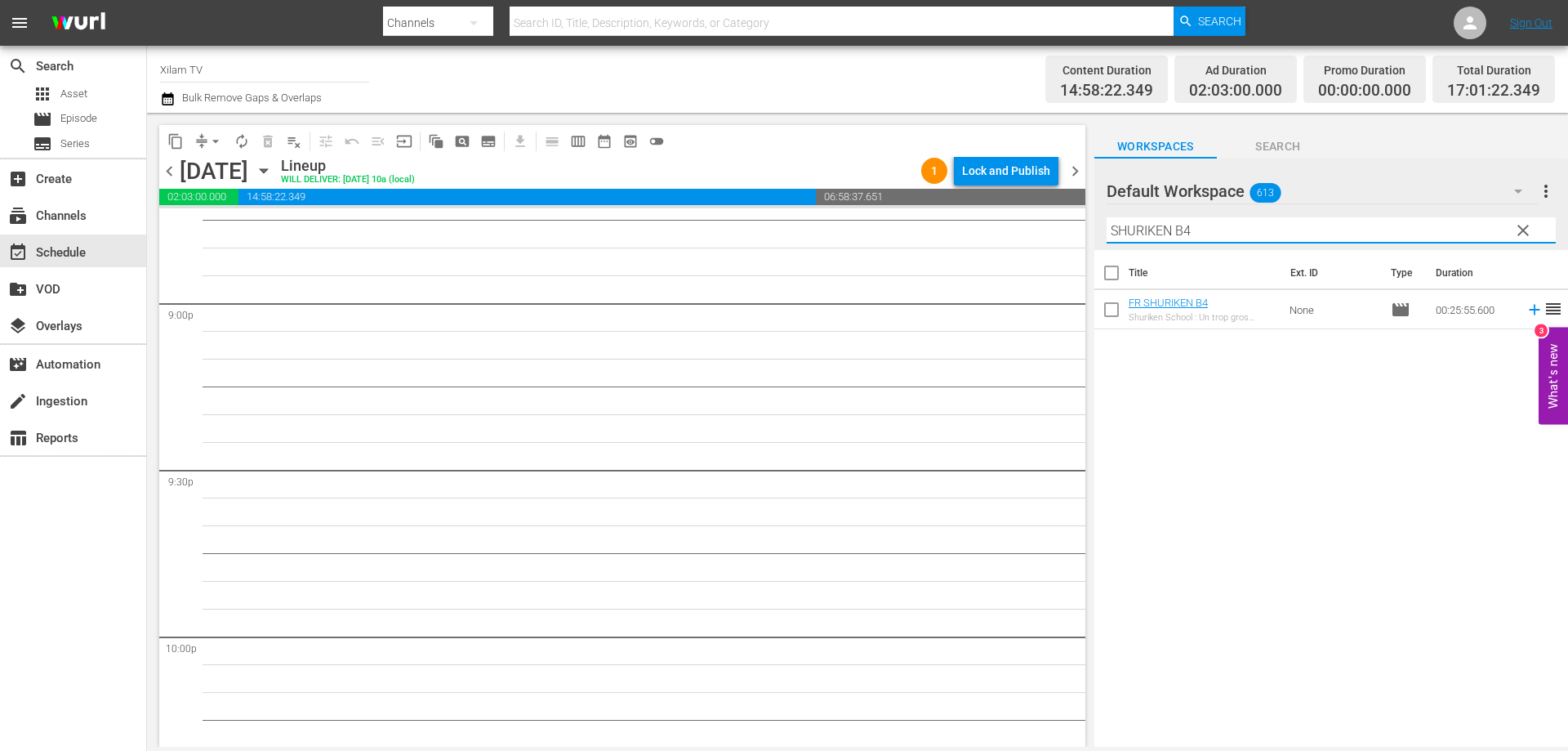
click at [1191, 237] on input "SHURIKEN B4" at bounding box center [1331, 230] width 450 height 26
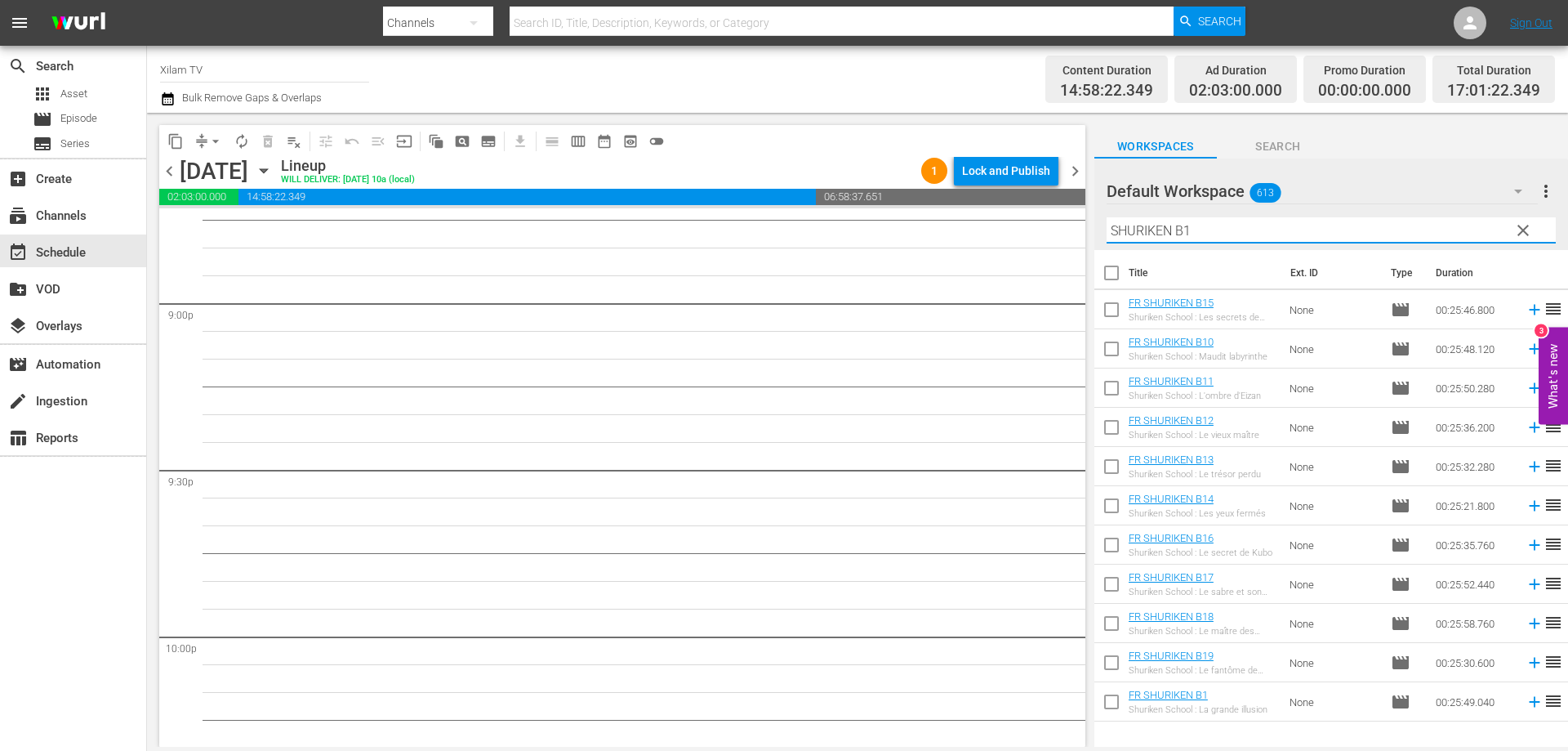
click at [1110, 430] on input "checkbox" at bounding box center [1112, 430] width 35 height 35
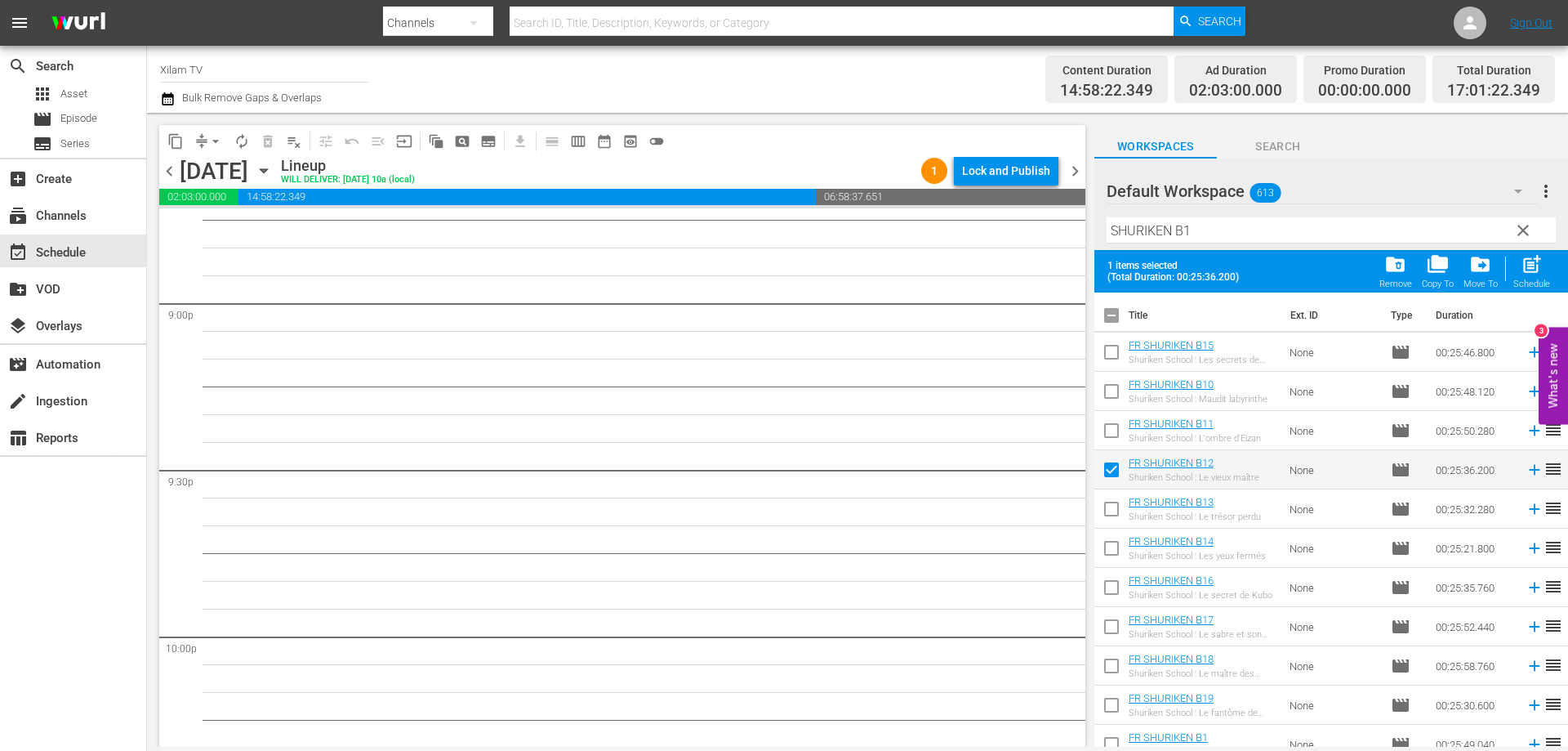
click at [1110, 430] on input "checkbox" at bounding box center [1112, 434] width 35 height 35
click at [1105, 704] on input "checkbox" at bounding box center [1112, 708] width 35 height 35
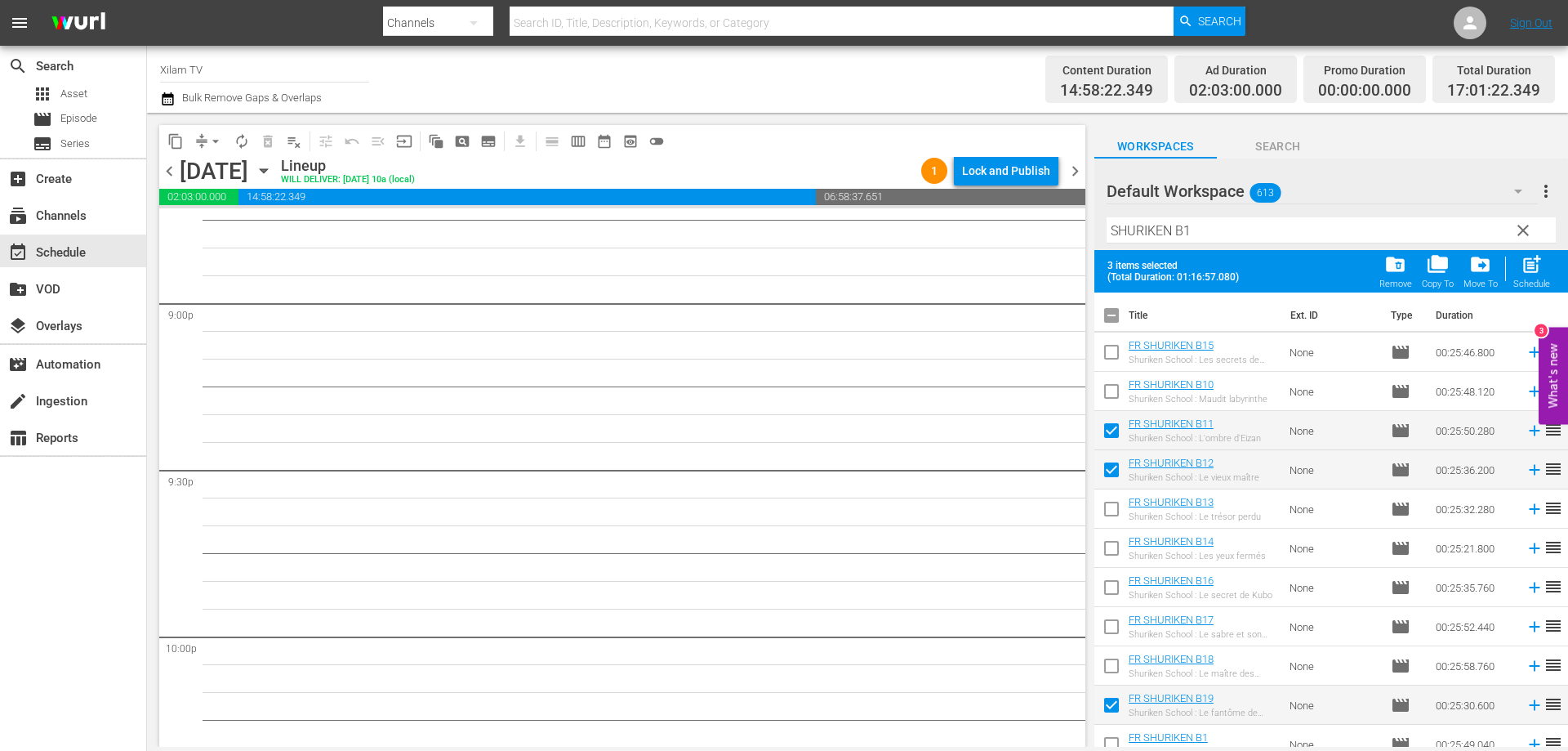
click at [1522, 280] on div "Schedule" at bounding box center [1531, 284] width 37 height 10
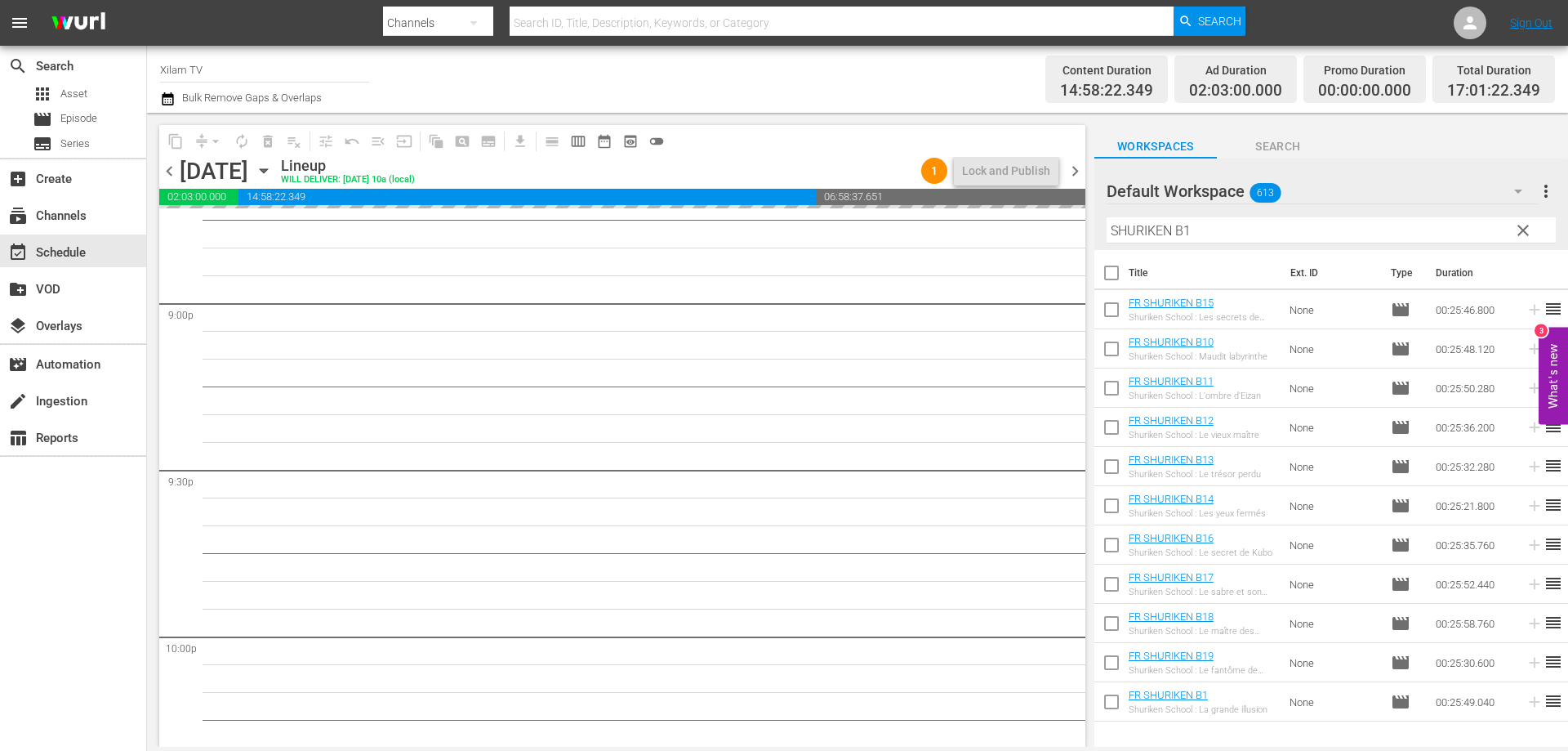
click at [1105, 230] on div "Default Workspace 613 Default more_vert clear Filter by Title SHURIKEN B1" at bounding box center [1331, 204] width 474 height 91
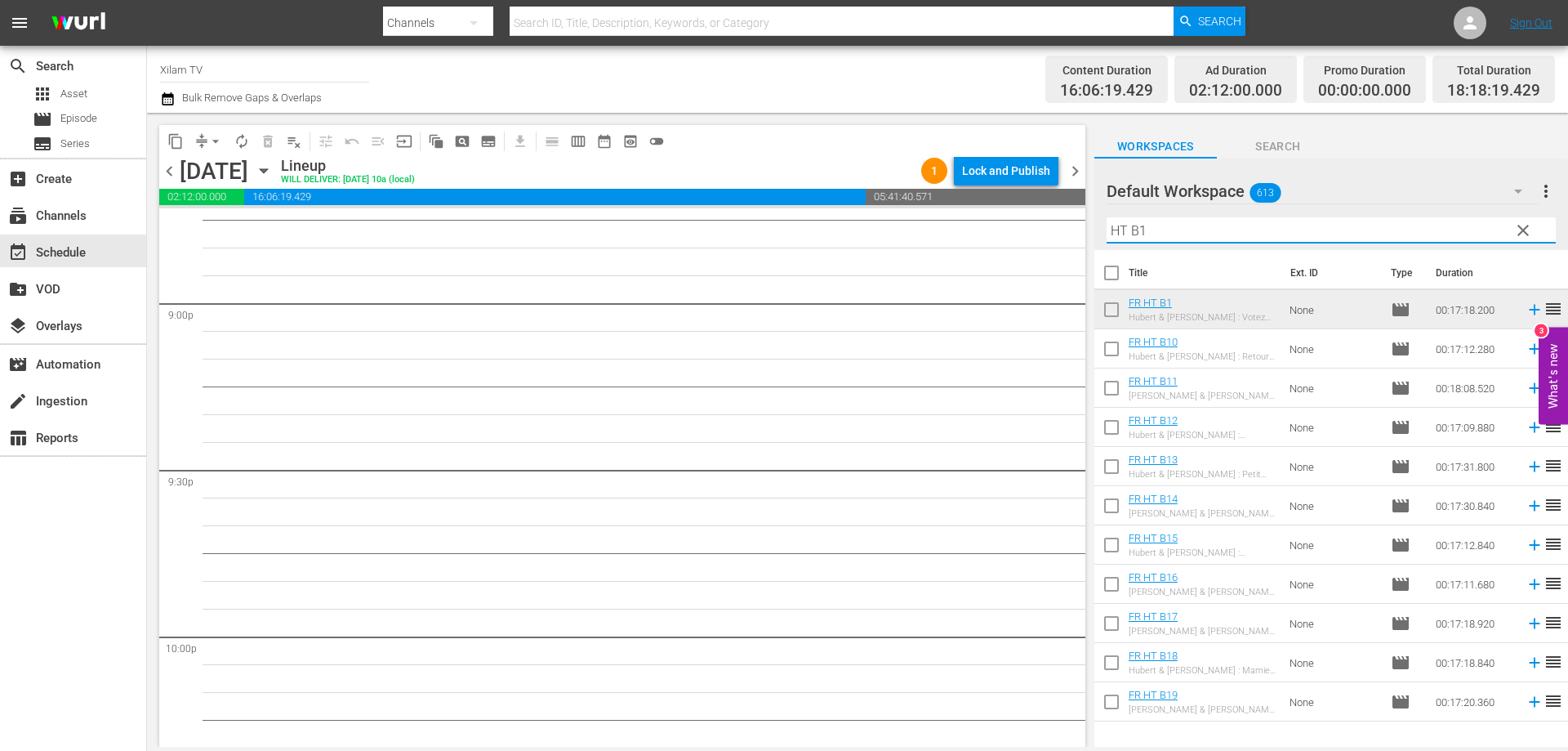
scroll to position [6820, 0]
click at [1160, 230] on input "HT B1" at bounding box center [1331, 230] width 450 height 26
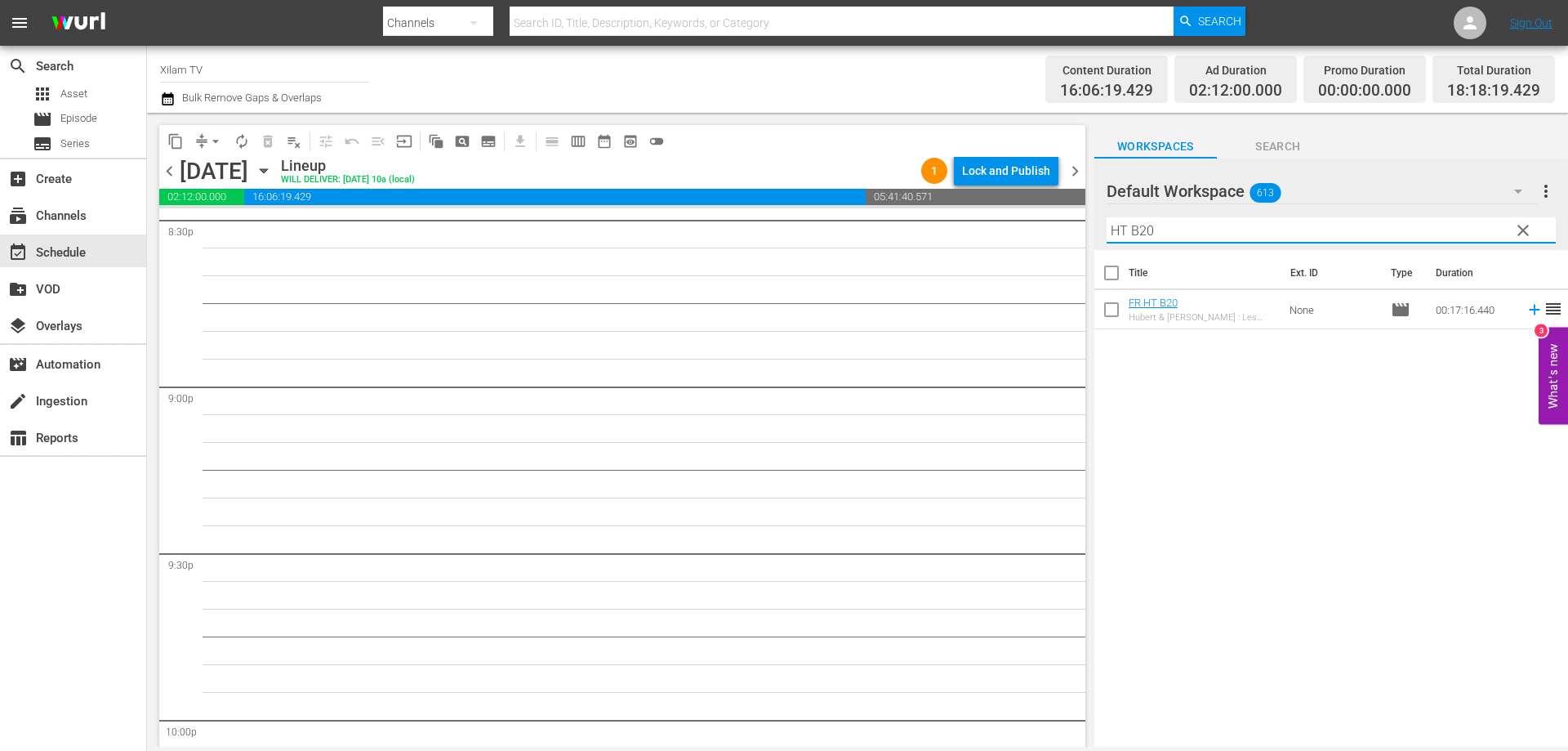
click at [1108, 313] on input "checkbox" at bounding box center [1112, 313] width 35 height 35
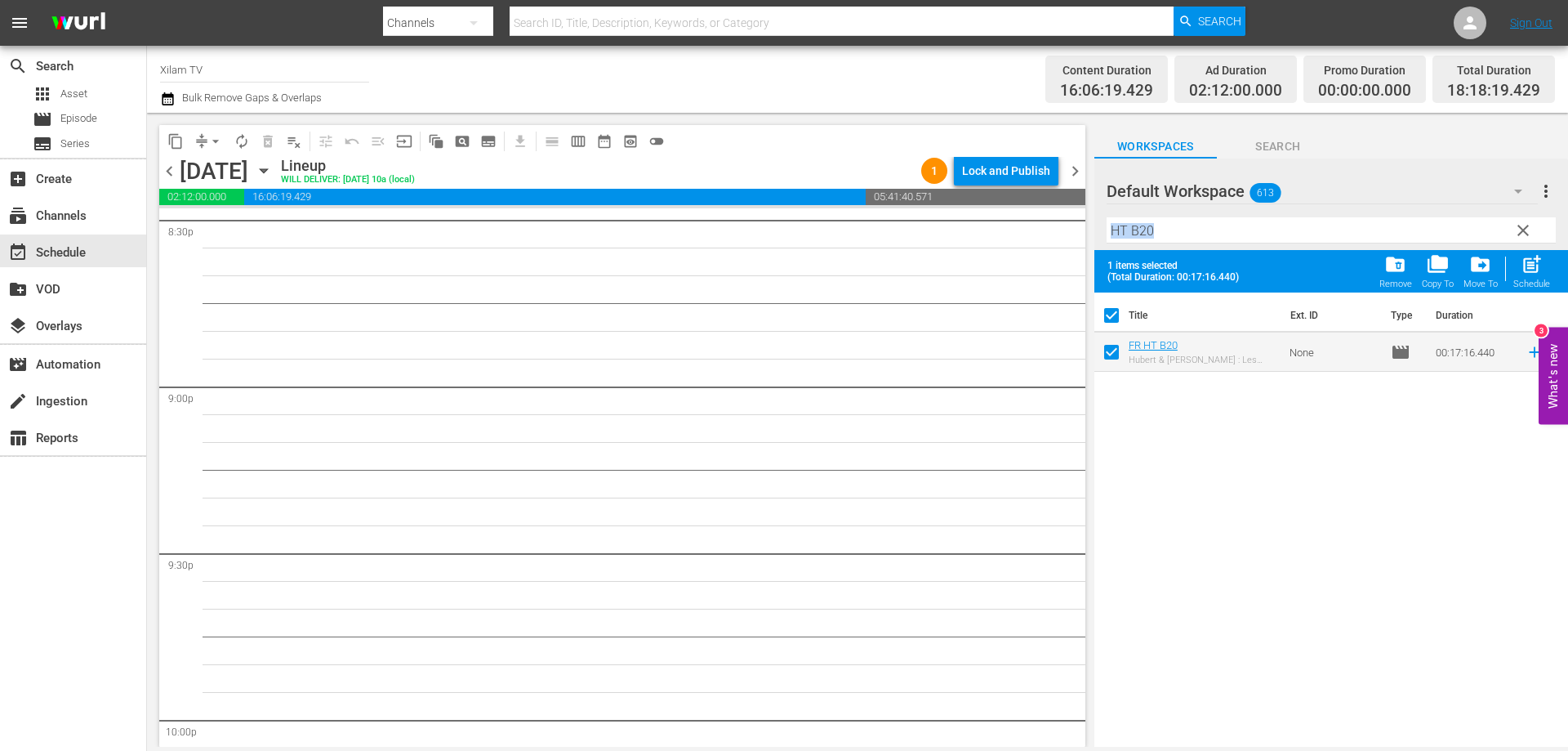
click at [1158, 240] on div "Filter by Title HT B20" at bounding box center [1331, 230] width 450 height 39
click at [1158, 239] on input "HT B20" at bounding box center [1331, 230] width 450 height 26
click at [1110, 355] on input "checkbox" at bounding box center [1112, 355] width 35 height 35
click at [1139, 234] on input "HT B4" at bounding box center [1331, 230] width 450 height 26
click at [1114, 358] on input "checkbox" at bounding box center [1112, 355] width 35 height 35
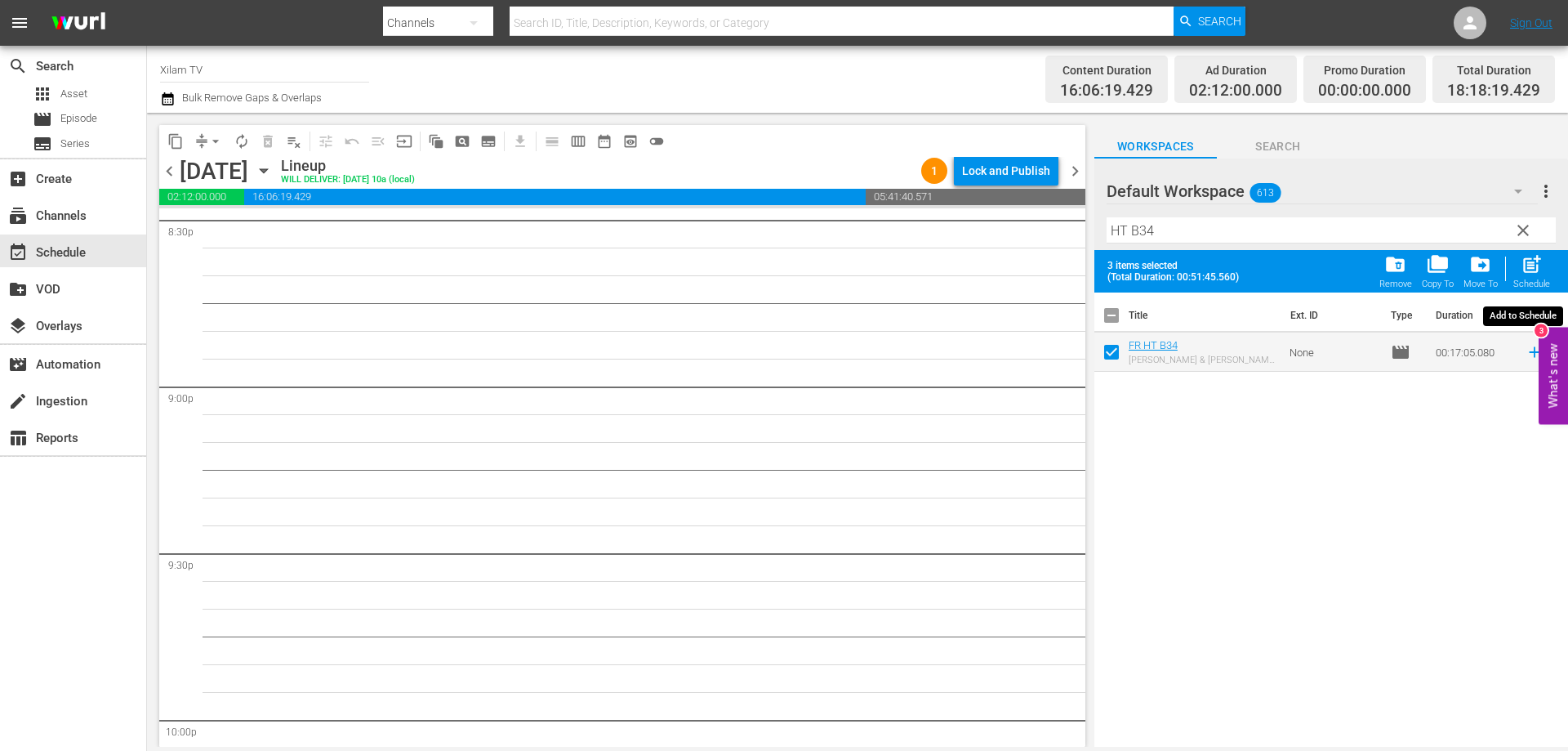
click at [1522, 275] on span "post_add" at bounding box center [1531, 264] width 22 height 22
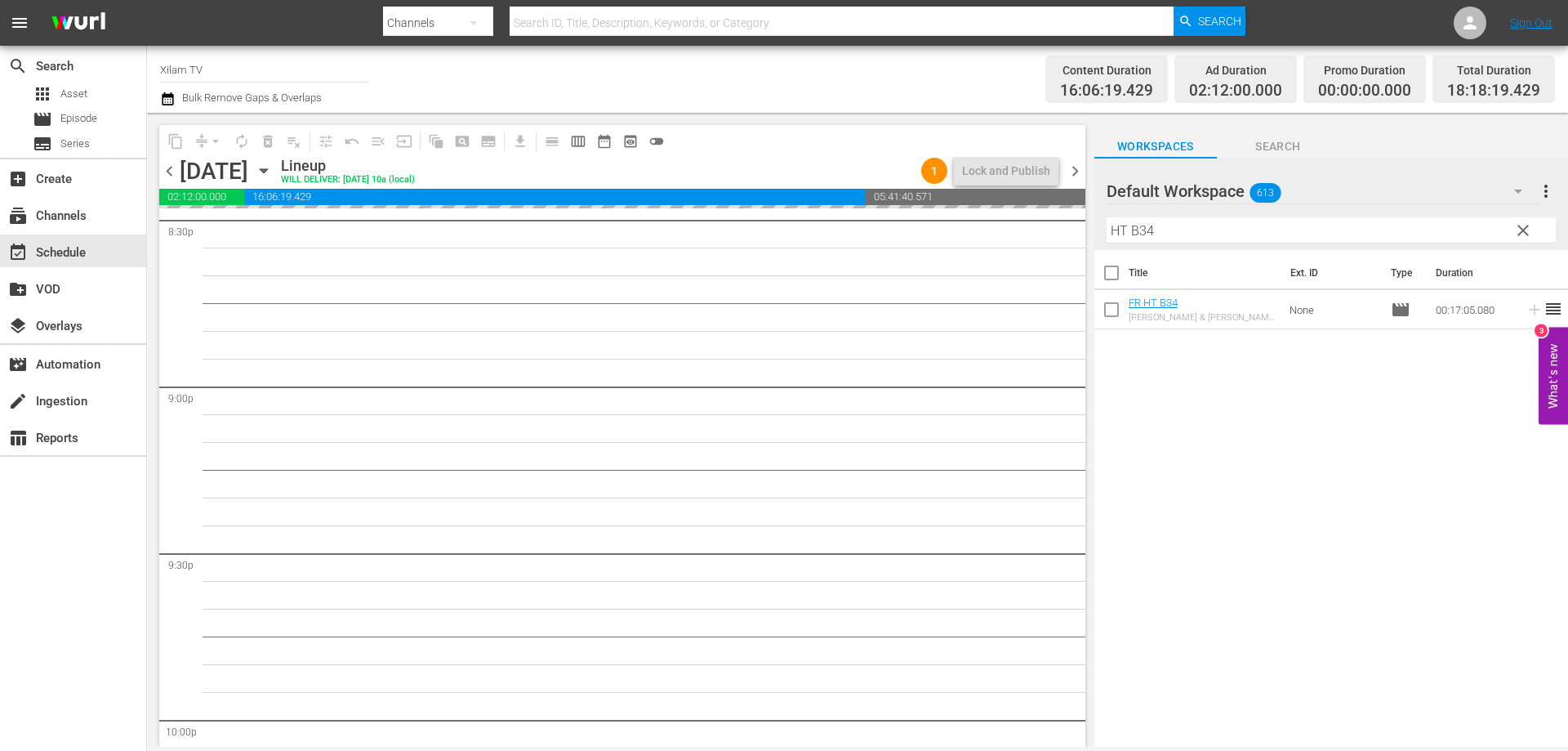
click at [1101, 233] on div "Default Workspace 613 Default more_vert clear Filter by Title HT B34" at bounding box center [1331, 204] width 474 height 91
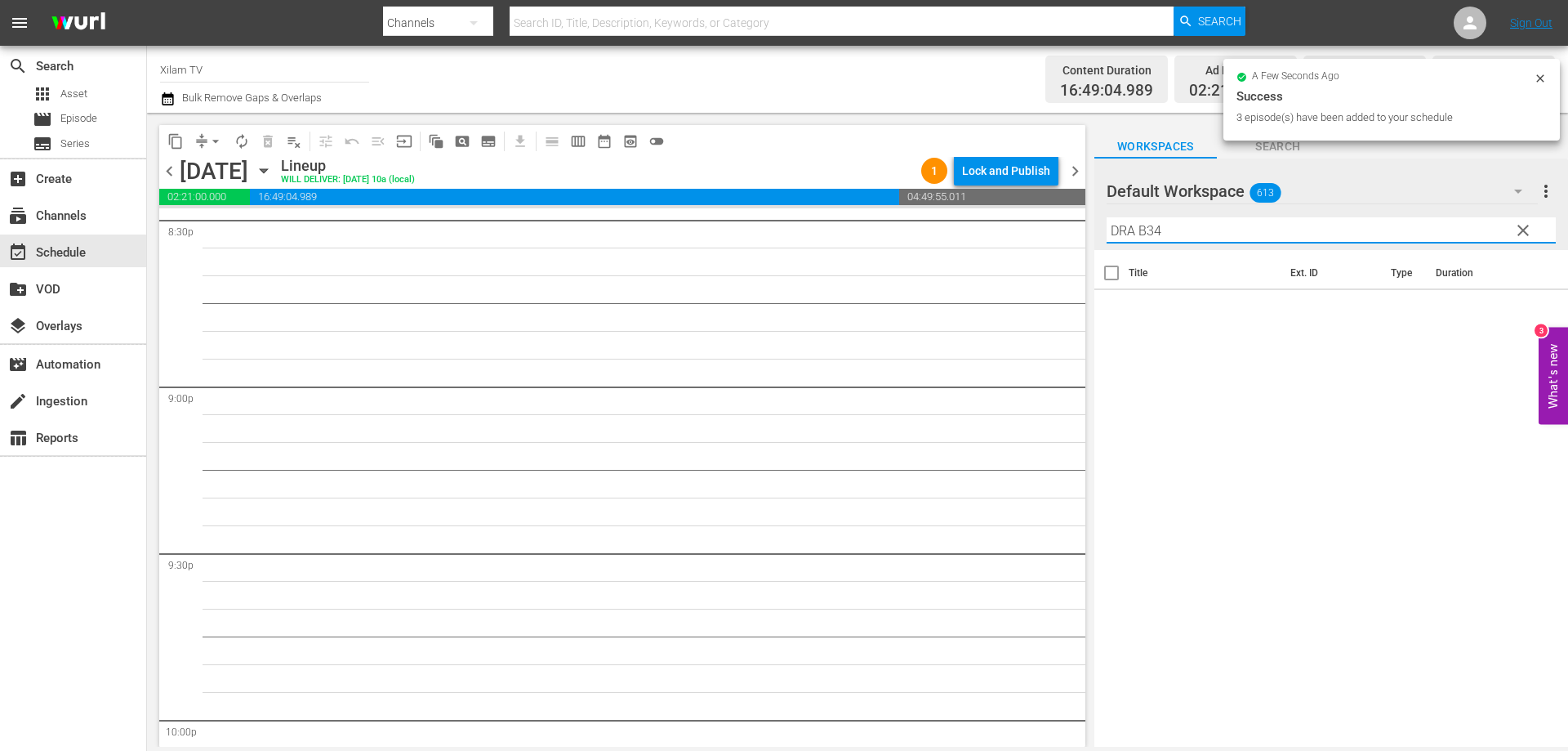
scroll to position [6765, 0]
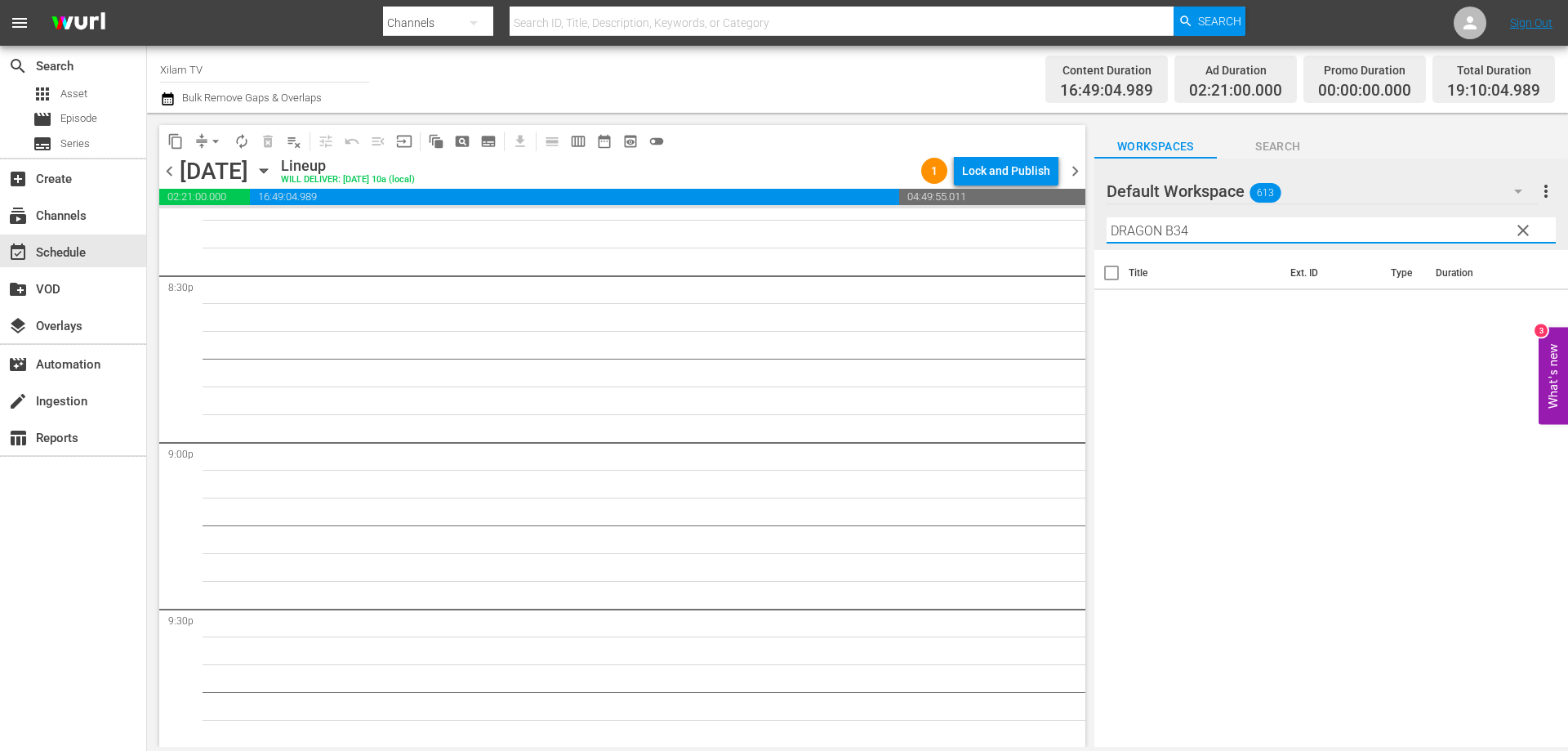
click at [1203, 235] on input "DRAGON B34" at bounding box center [1331, 230] width 450 height 26
click at [1109, 309] on input "checkbox" at bounding box center [1112, 313] width 35 height 35
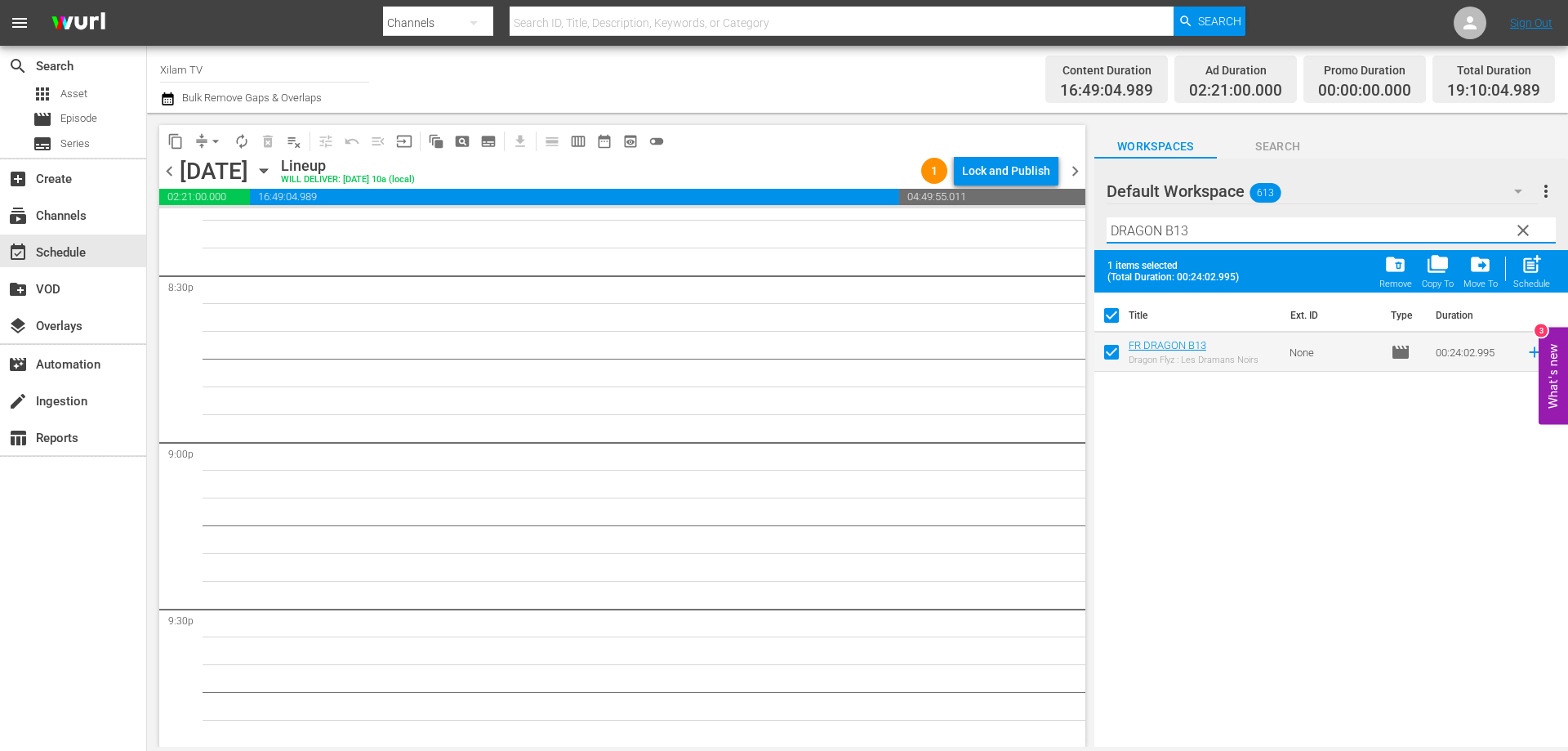
click at [1238, 237] on input "DRAGON B13" at bounding box center [1331, 230] width 450 height 26
click at [1112, 358] on input "checkbox" at bounding box center [1112, 355] width 35 height 35
click at [1194, 229] on input "DRAGON B11" at bounding box center [1331, 230] width 450 height 26
drag, startPoint x: 1109, startPoint y: 354, endPoint x: 1275, endPoint y: 299, distance: 174.9
click at [1111, 353] on input "checkbox" at bounding box center [1112, 355] width 35 height 35
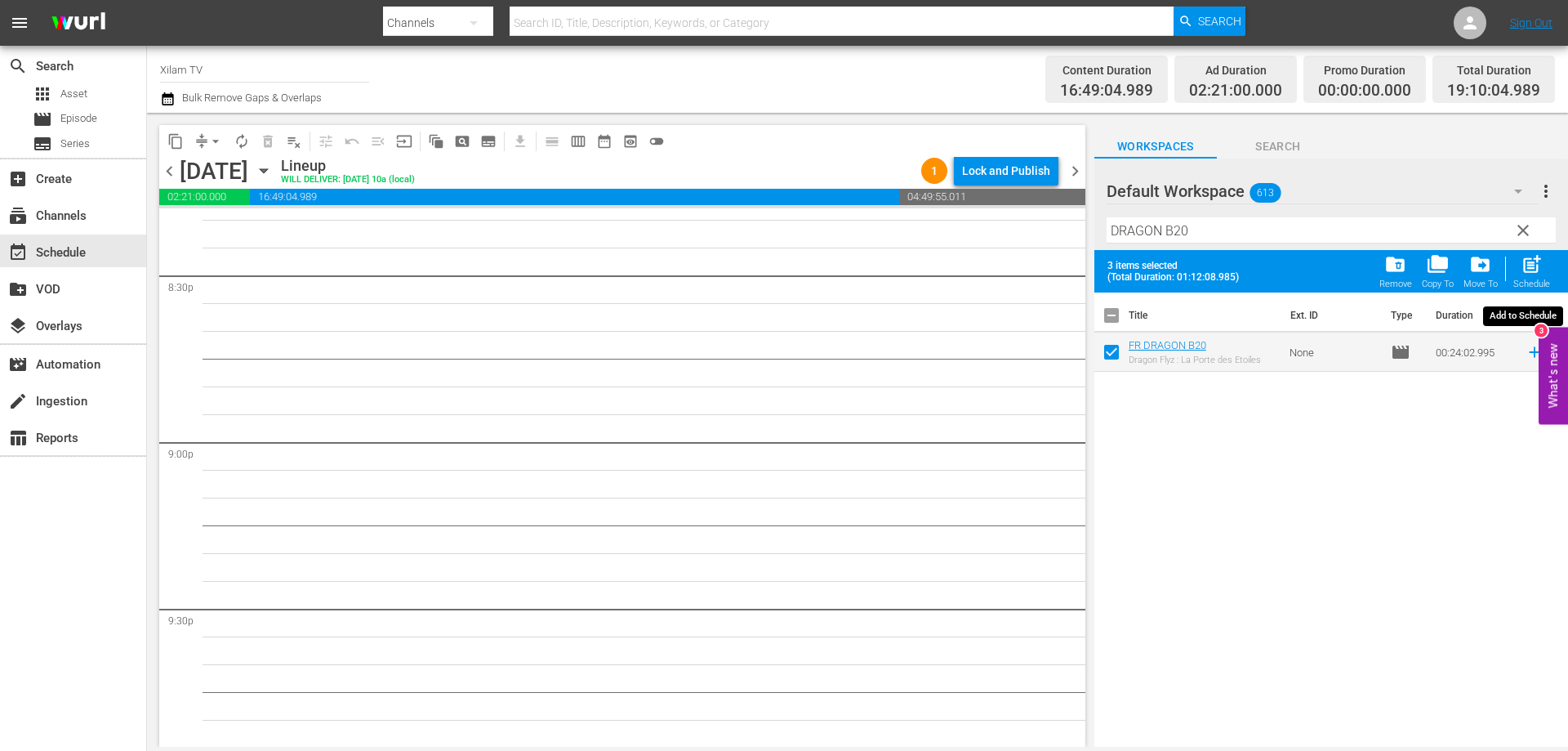
click at [1528, 273] on span "post_add" at bounding box center [1531, 264] width 22 height 22
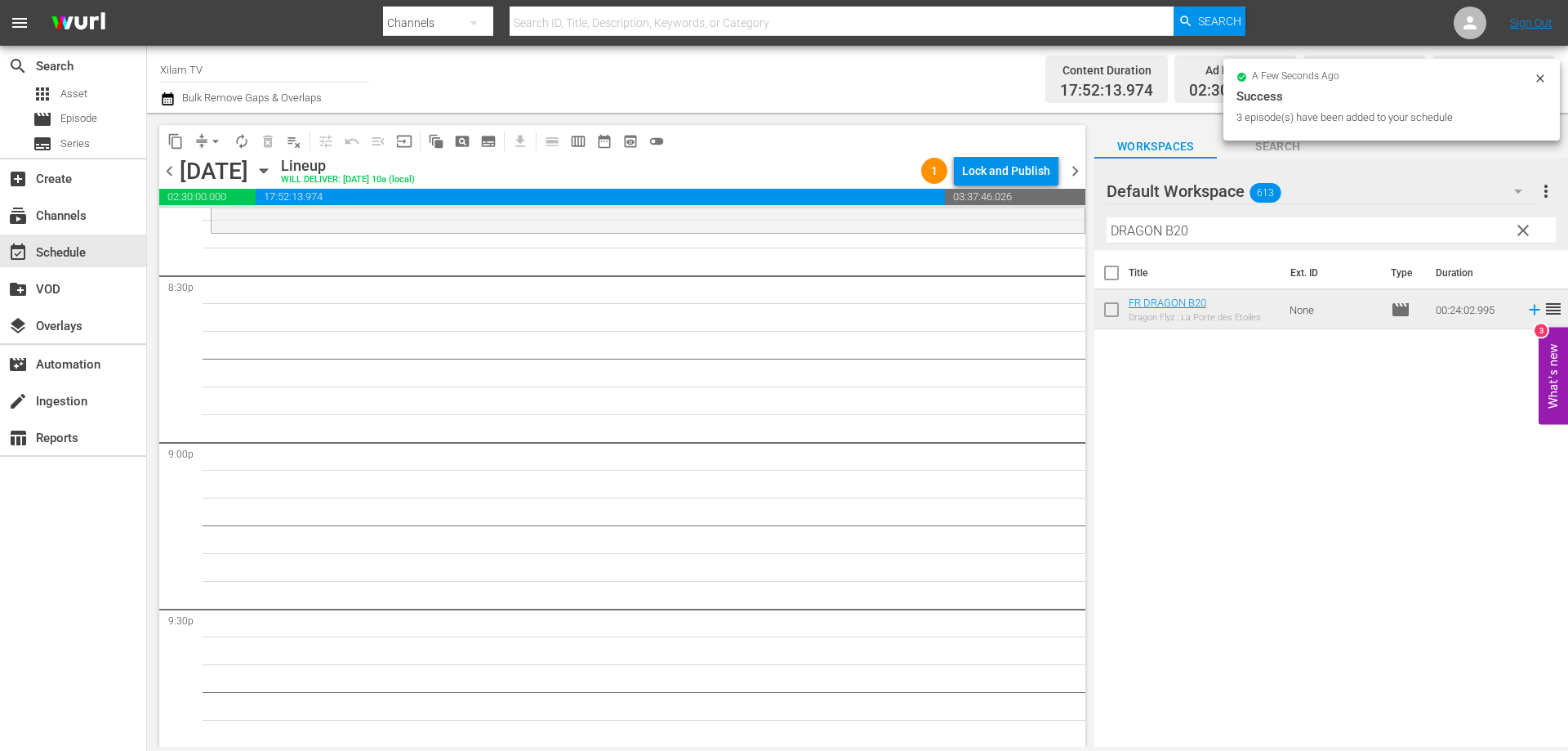
scroll to position [6736, 0]
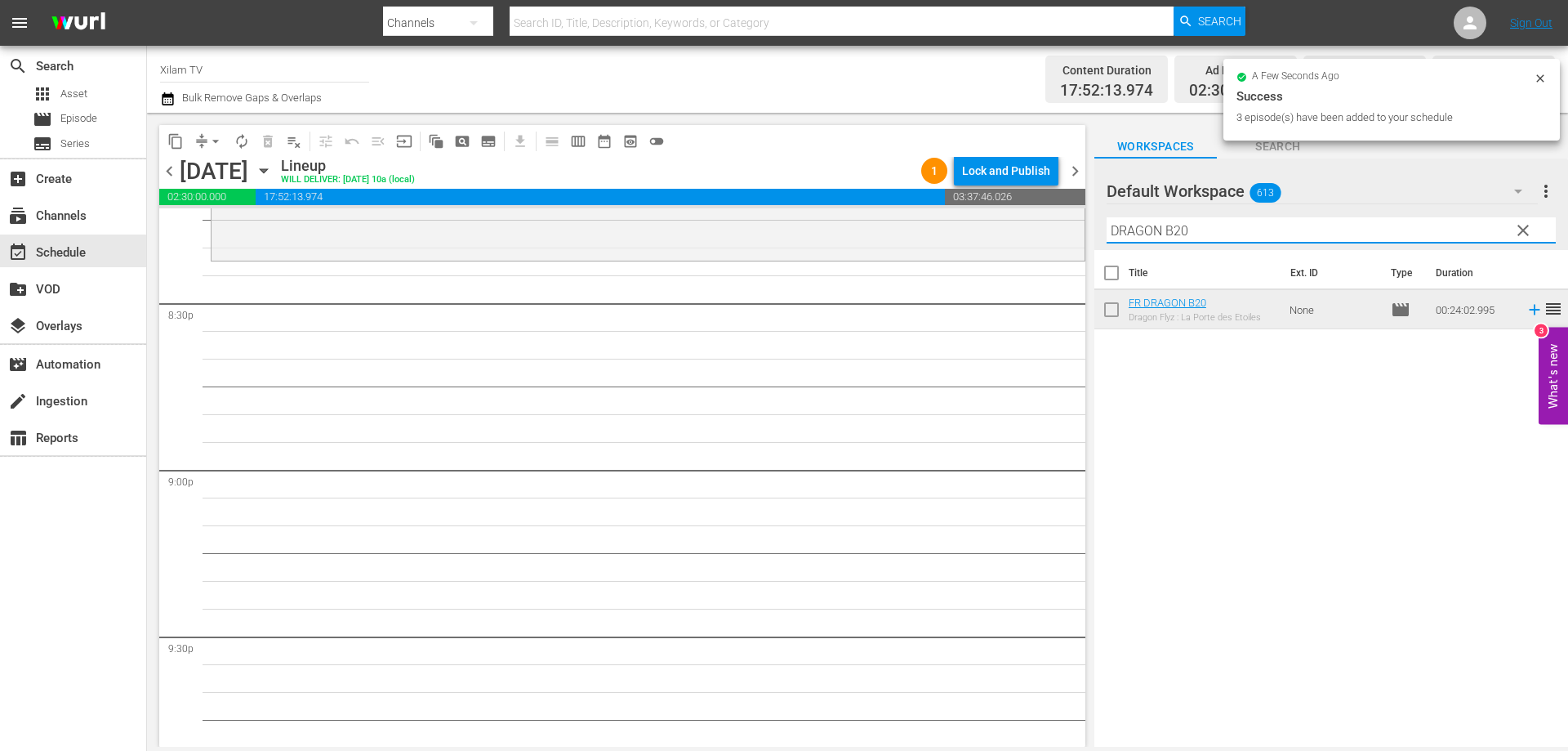
drag, startPoint x: 1162, startPoint y: 226, endPoint x: 1107, endPoint y: 230, distance: 55.1
click at [1107, 230] on input "DRAGON B20" at bounding box center [1331, 230] width 450 height 26
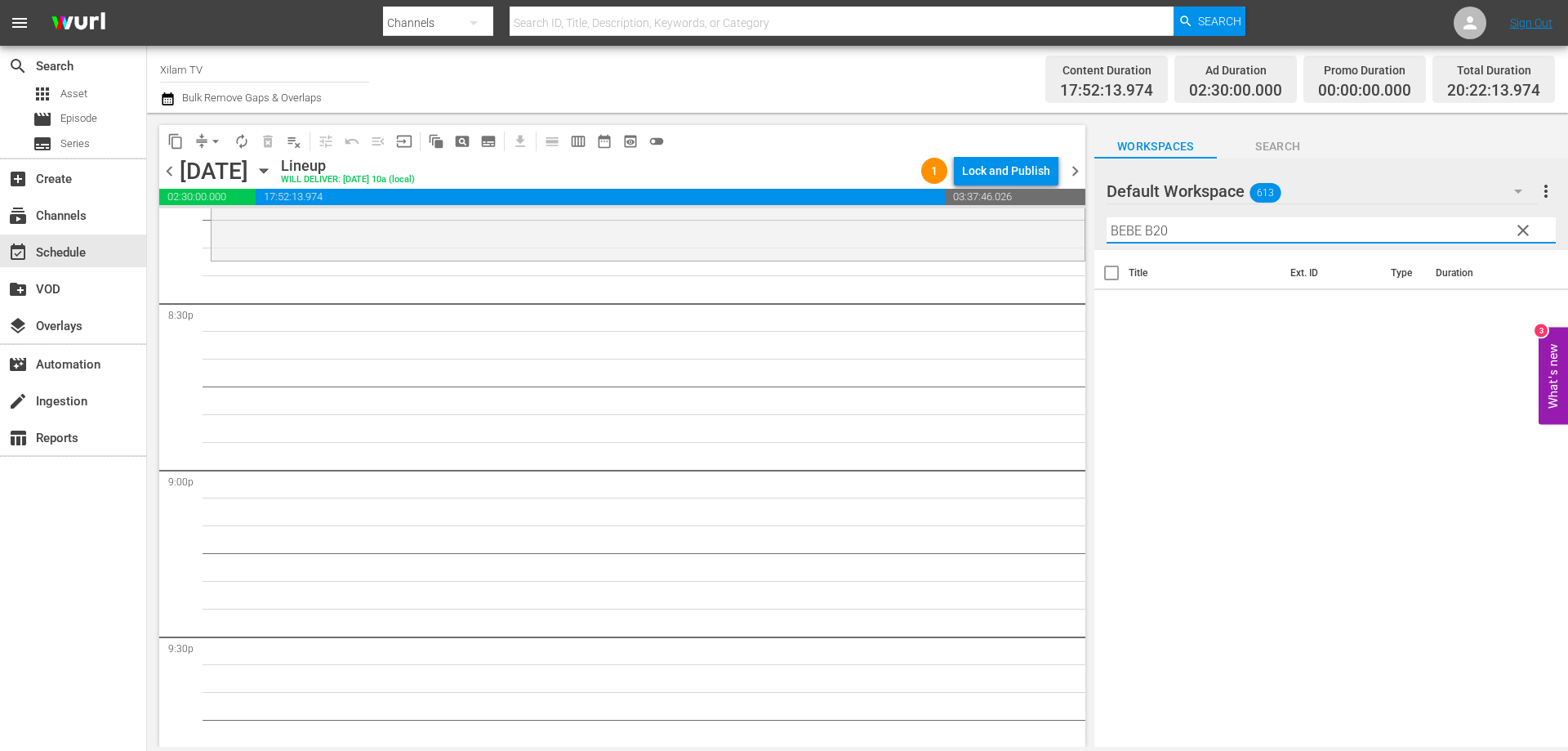
click at [1184, 241] on input "BEBE B20" at bounding box center [1331, 230] width 450 height 26
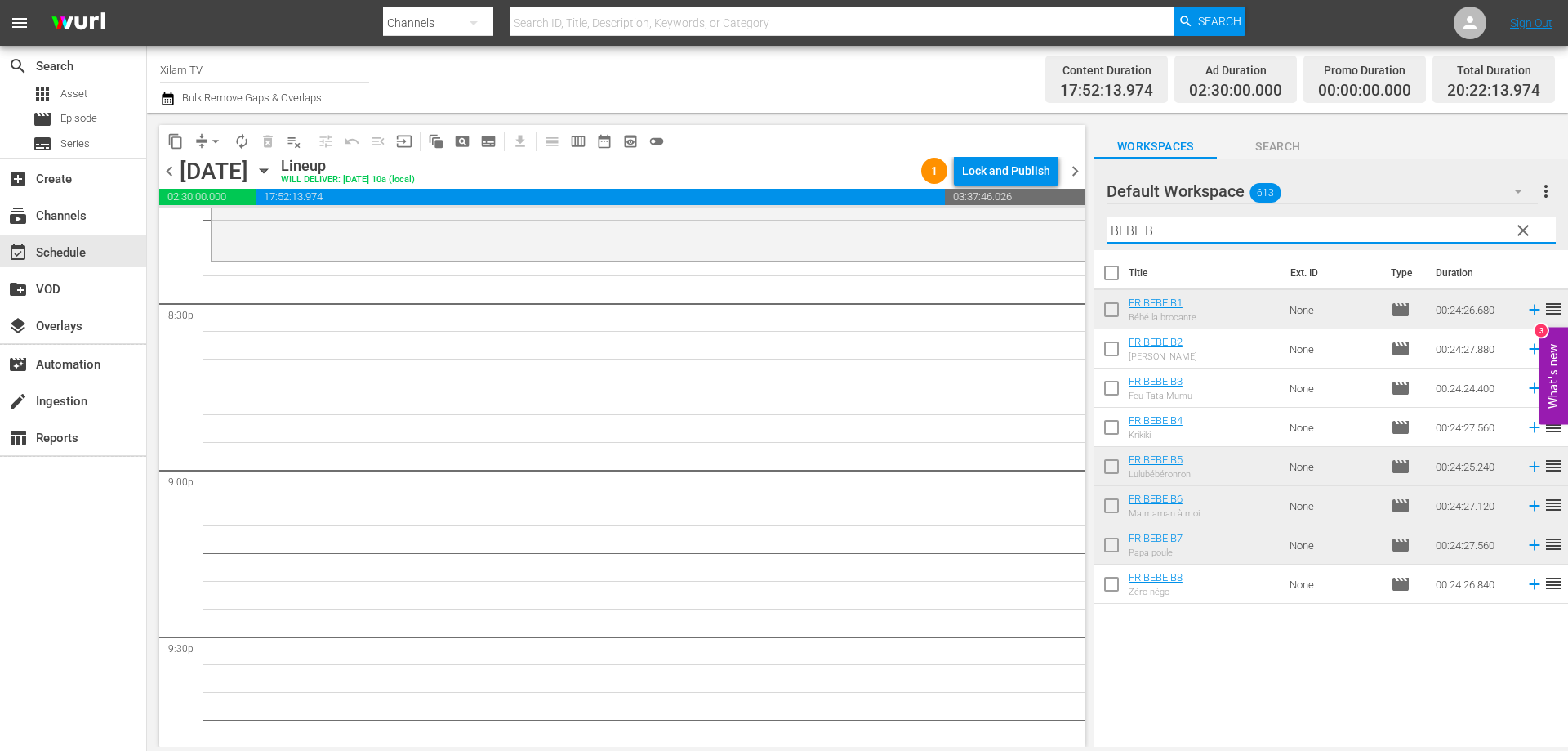
click at [1115, 459] on input "checkbox" at bounding box center [1112, 469] width 35 height 35
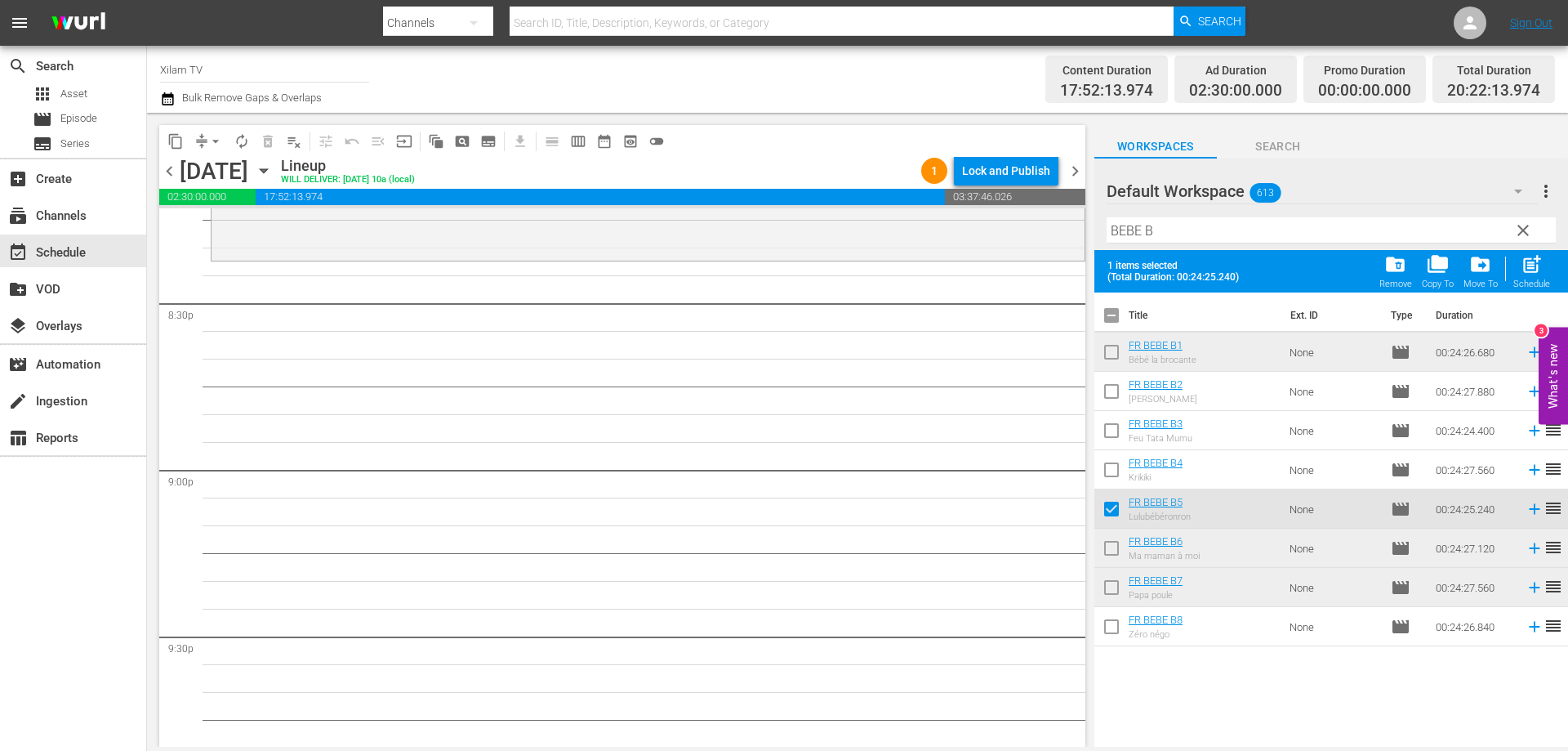
click at [1115, 459] on input "checkbox" at bounding box center [1112, 472] width 35 height 35
click at [1109, 353] on input "checkbox" at bounding box center [1112, 355] width 35 height 35
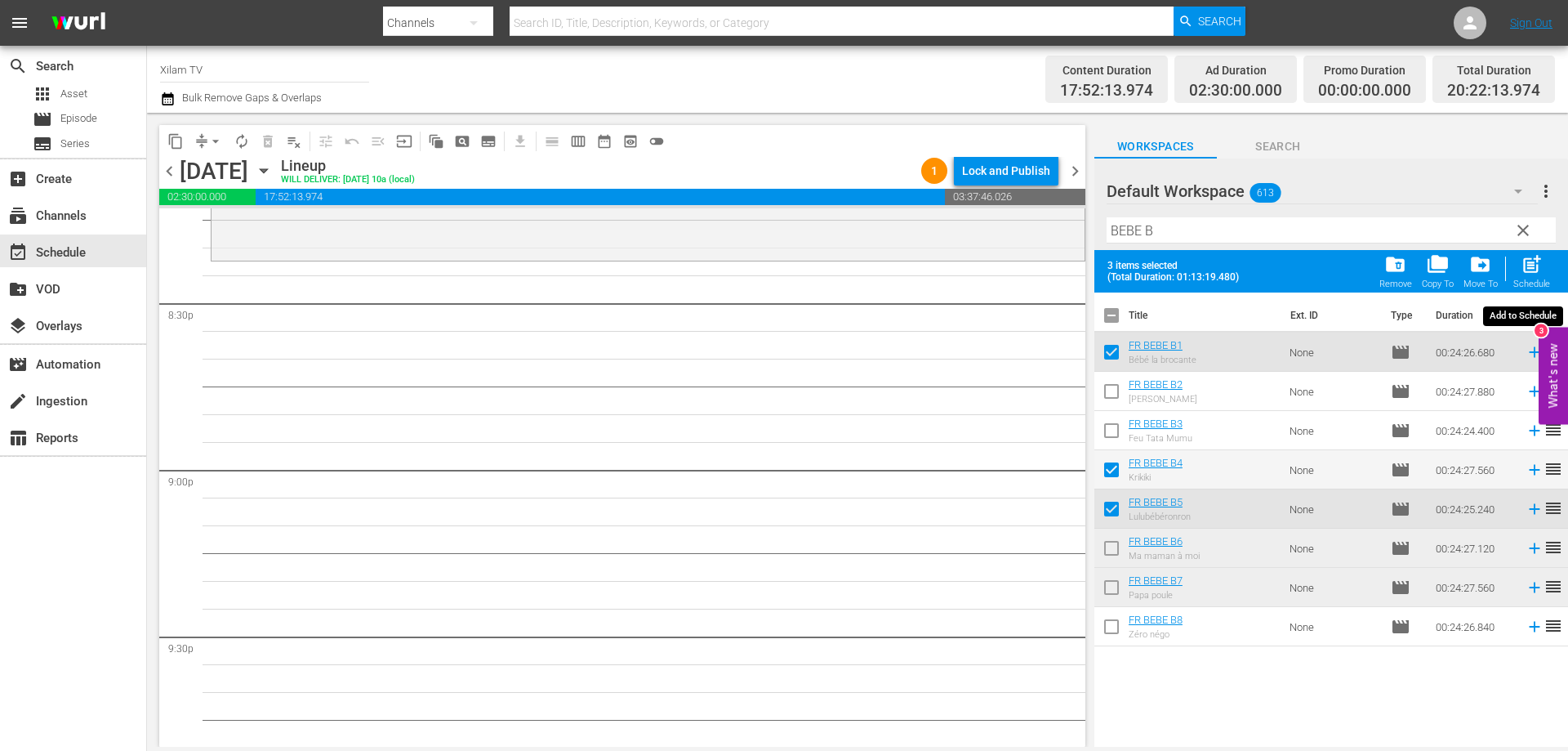
click at [1528, 268] on span "post_add" at bounding box center [1531, 264] width 22 height 22
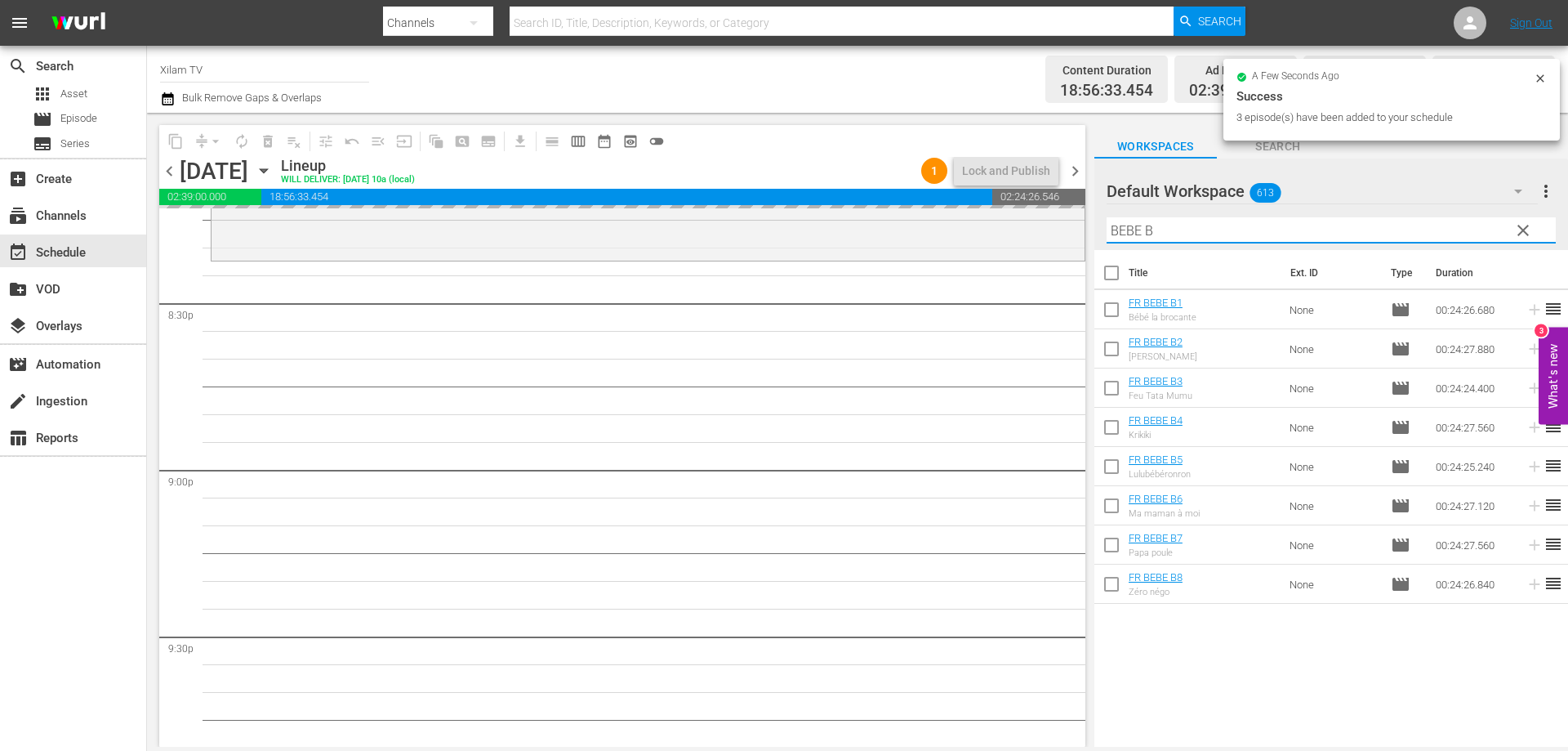
drag, startPoint x: 1139, startPoint y: 234, endPoint x: 1087, endPoint y: 232, distance: 52.0
click at [1087, 233] on div "content_copy compress arrow_drop_down autorenew_outlined delete_forever_outline…" at bounding box center [858, 429] width 1422 height 634
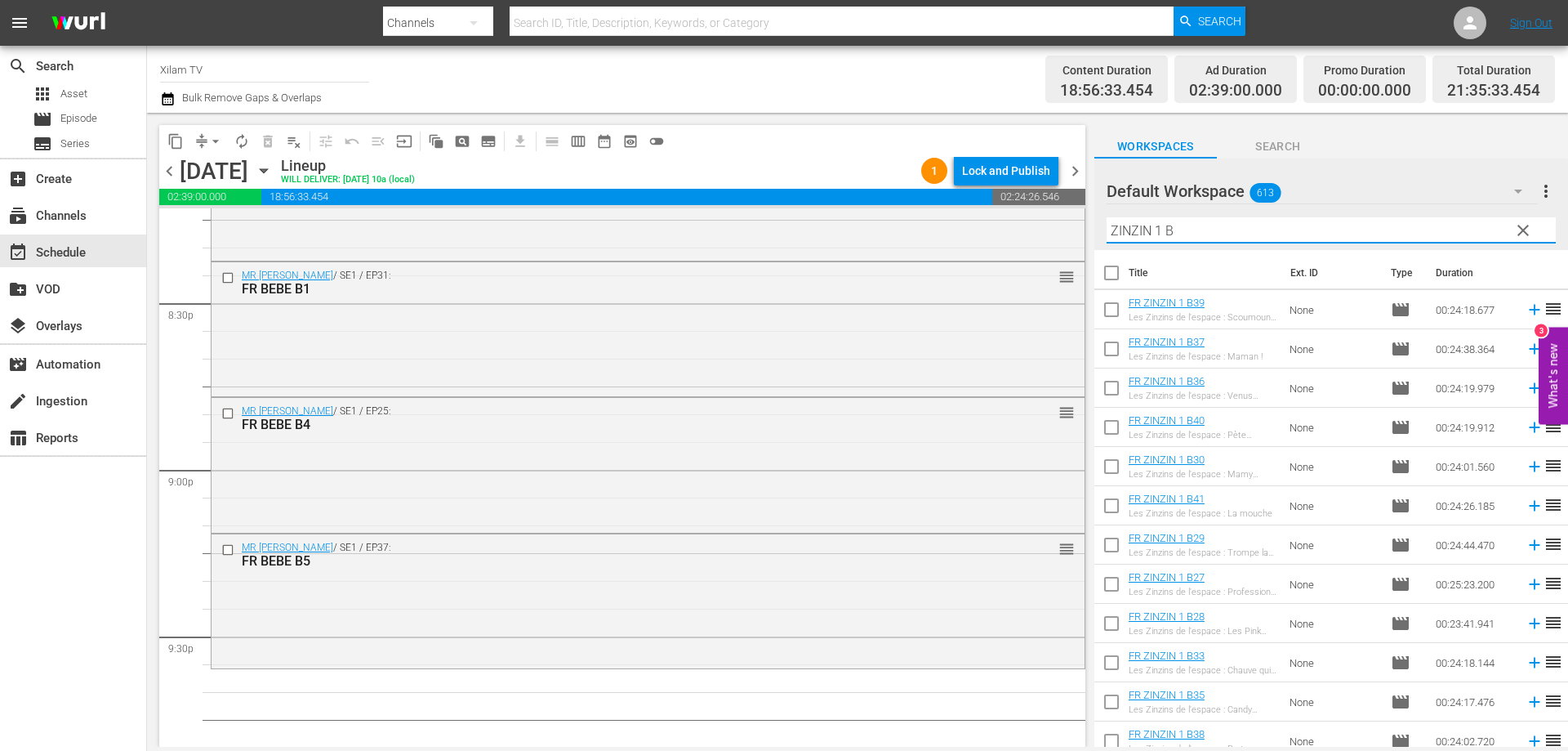
click at [1190, 227] on input "ZINZIN 1 B" at bounding box center [1331, 230] width 450 height 26
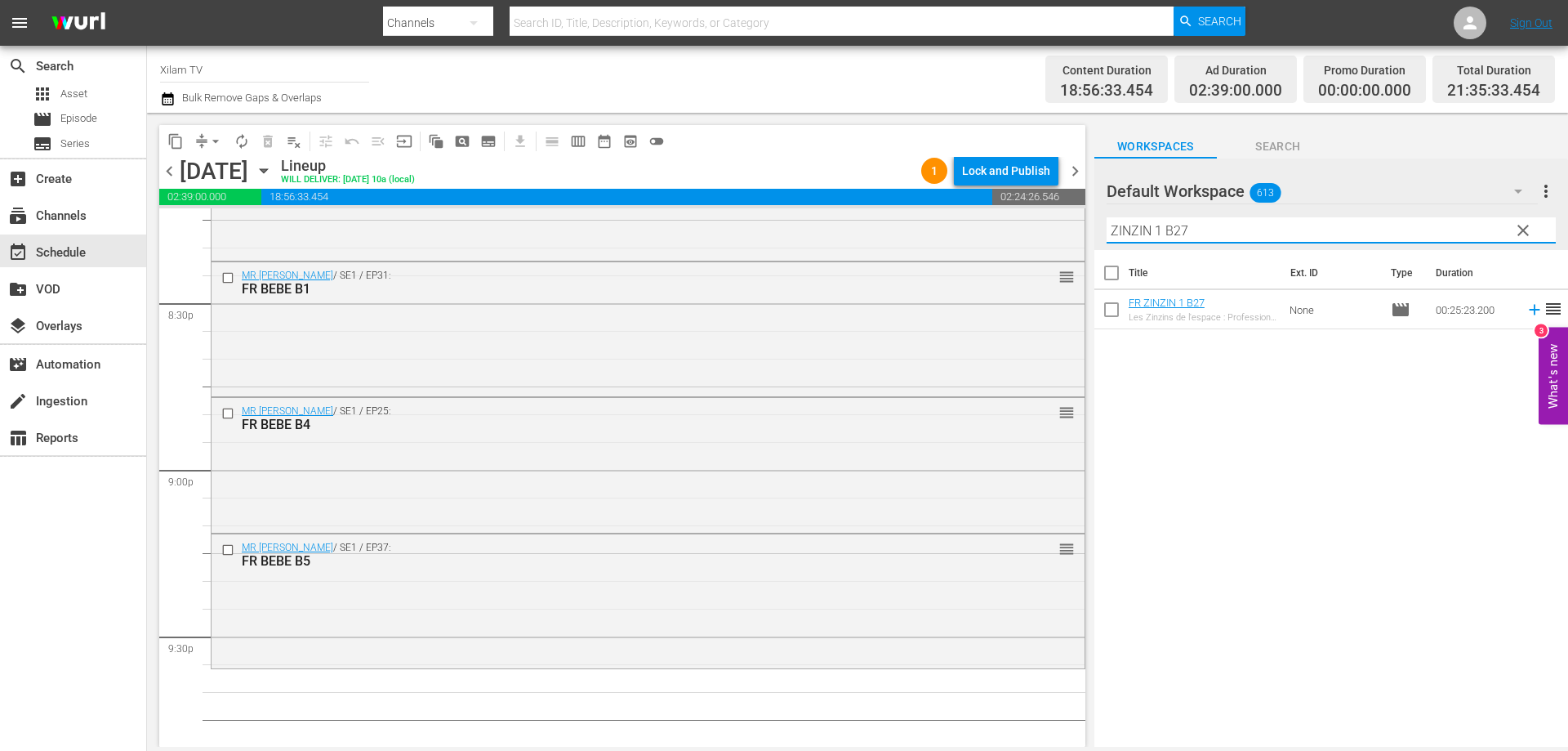
click at [1115, 317] on input "checkbox" at bounding box center [1112, 313] width 35 height 35
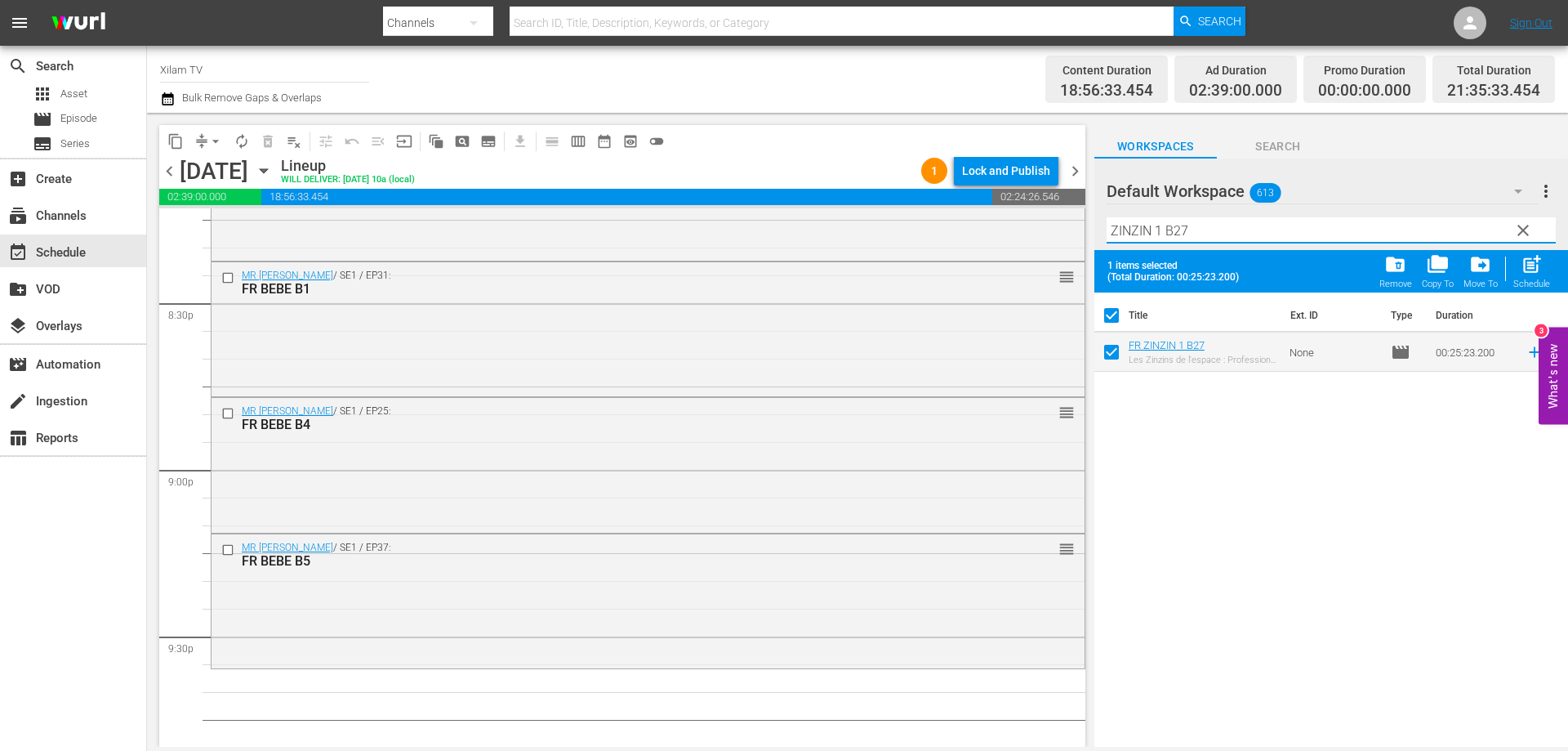
click at [1211, 238] on input "ZINZIN 1 B27" at bounding box center [1331, 230] width 450 height 26
click at [1111, 353] on input "checkbox" at bounding box center [1112, 355] width 35 height 35
click at [1217, 230] on input "ZINZIN 1 B40" at bounding box center [1331, 230] width 450 height 26
click at [1111, 352] on input "checkbox" at bounding box center [1112, 355] width 35 height 35
click at [1537, 271] on span "post_add" at bounding box center [1531, 264] width 22 height 22
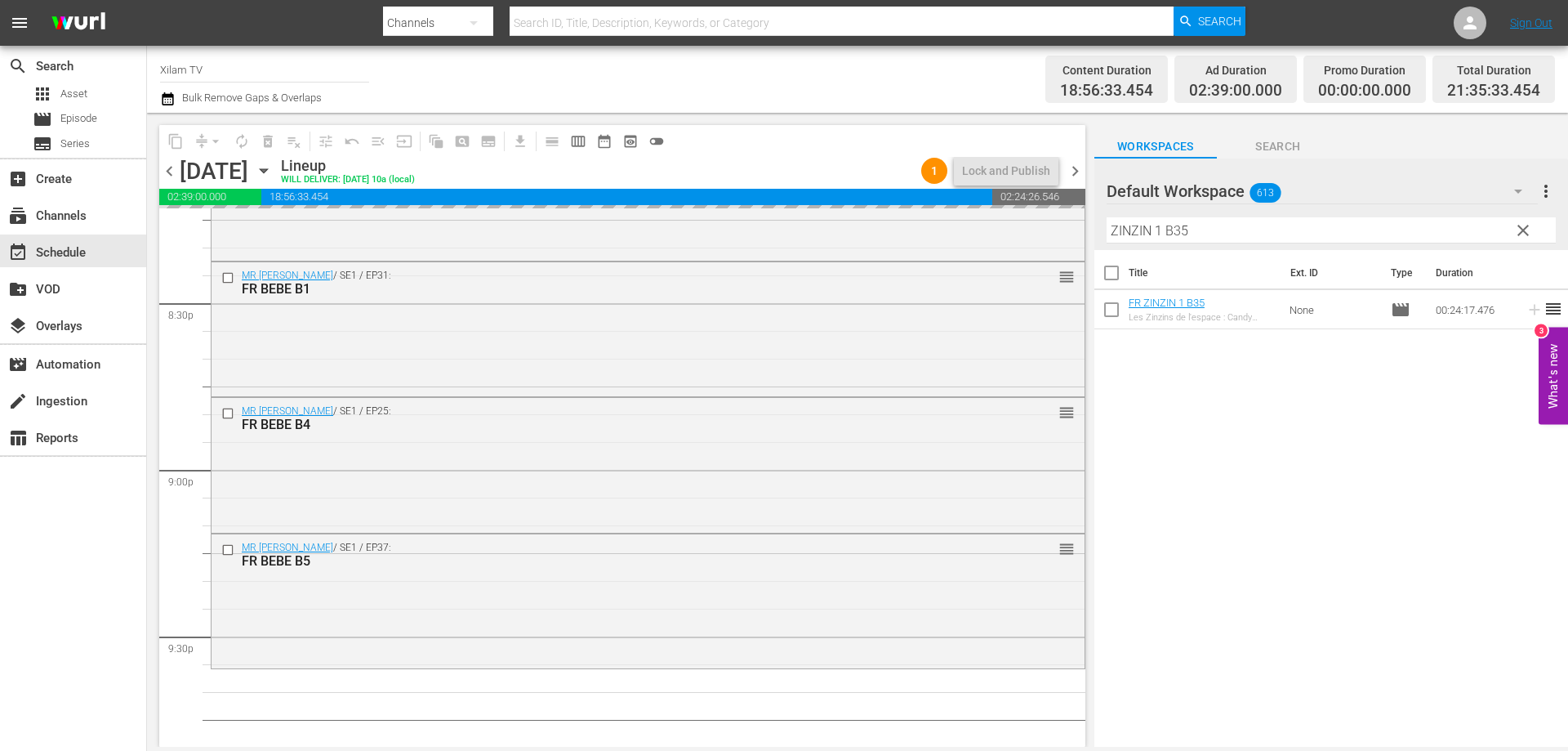
click at [1084, 229] on div "content_copy compress arrow_drop_down autorenew_outlined delete_forever_outline…" at bounding box center [858, 429] width 1422 height 634
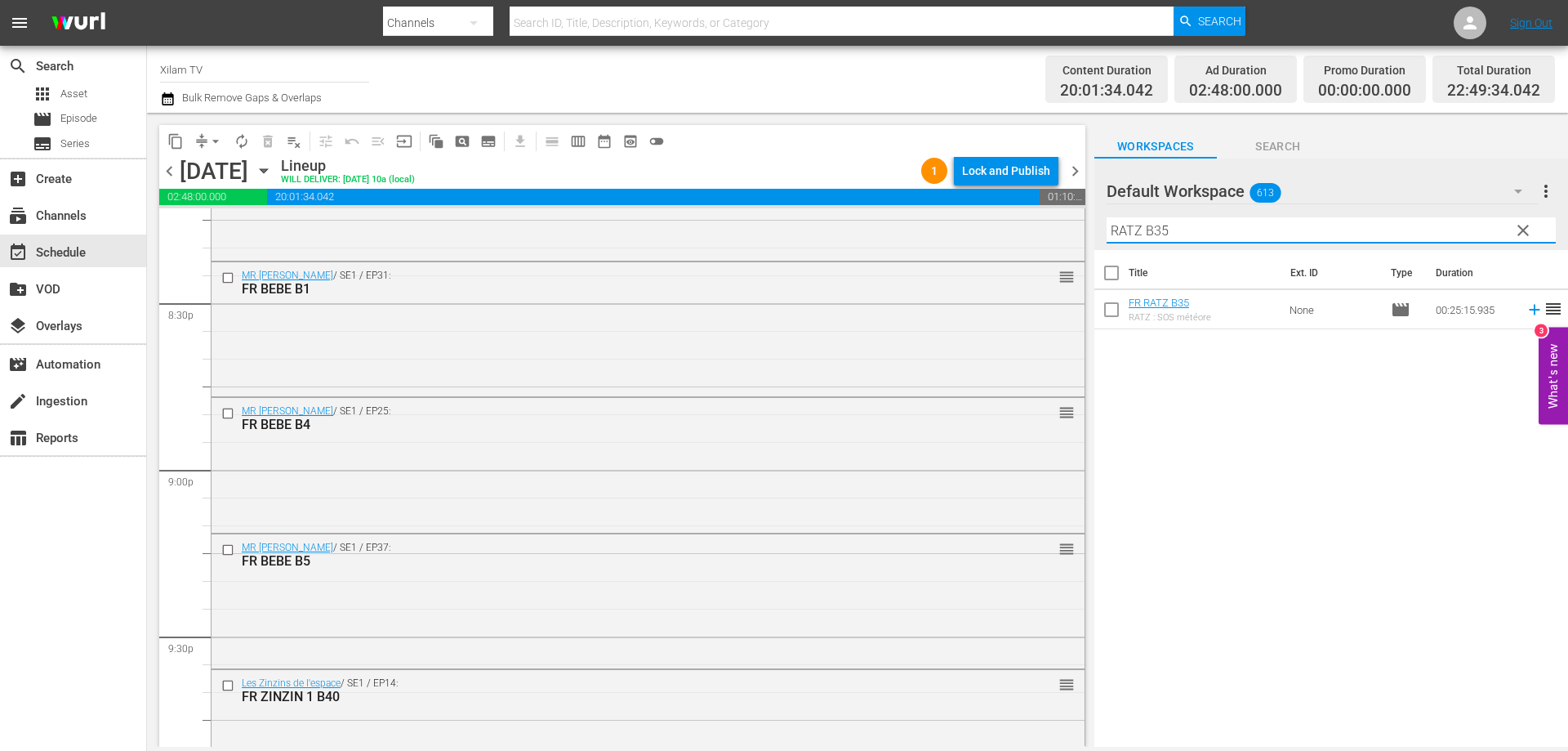
click at [1191, 236] on input "RATZ B35" at bounding box center [1331, 230] width 450 height 26
click at [1108, 309] on input "checkbox" at bounding box center [1112, 313] width 35 height 35
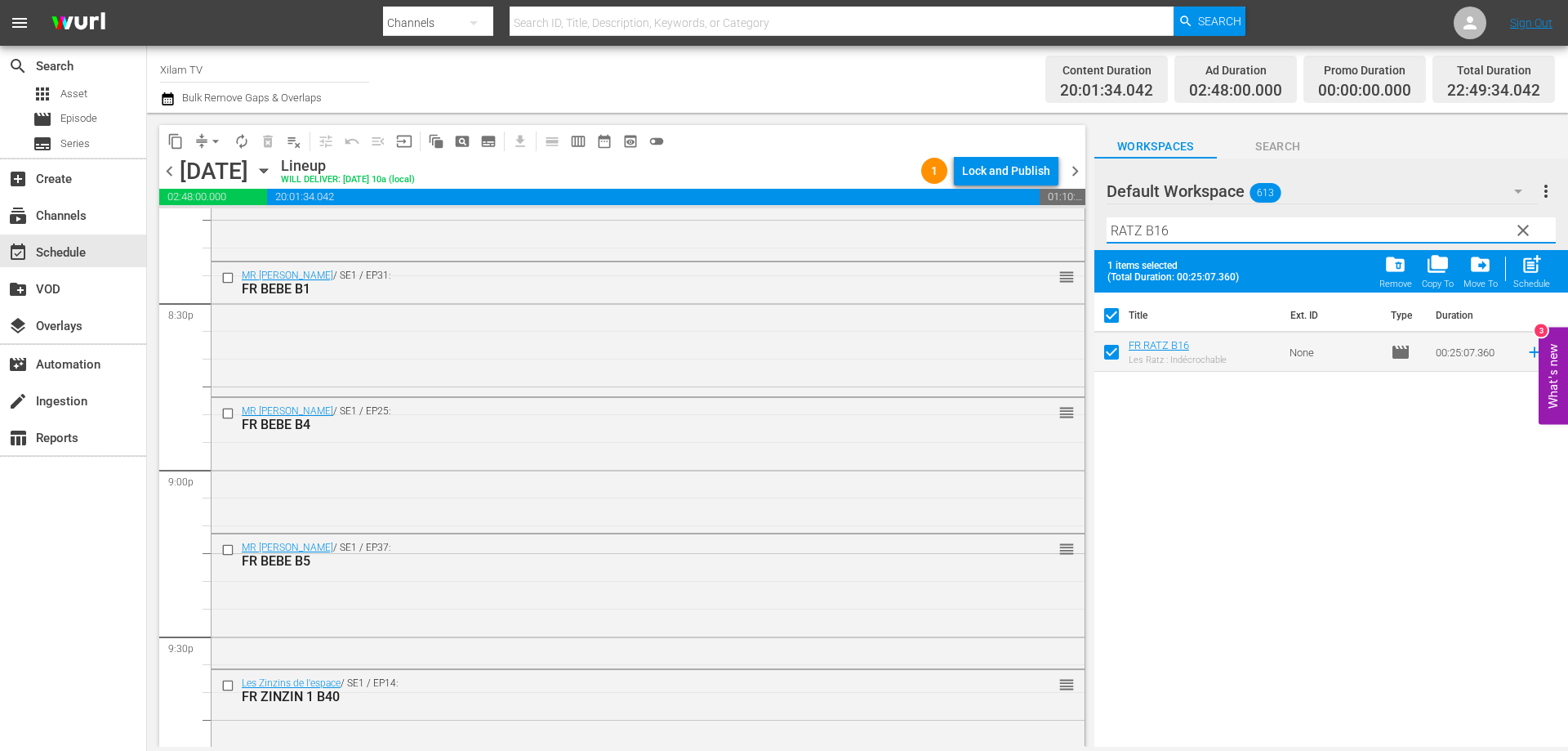
click at [1185, 241] on input "RATZ B16" at bounding box center [1331, 230] width 450 height 26
click at [1115, 355] on input "checkbox" at bounding box center [1112, 355] width 35 height 35
click at [1538, 266] on span "post_add" at bounding box center [1531, 264] width 22 height 22
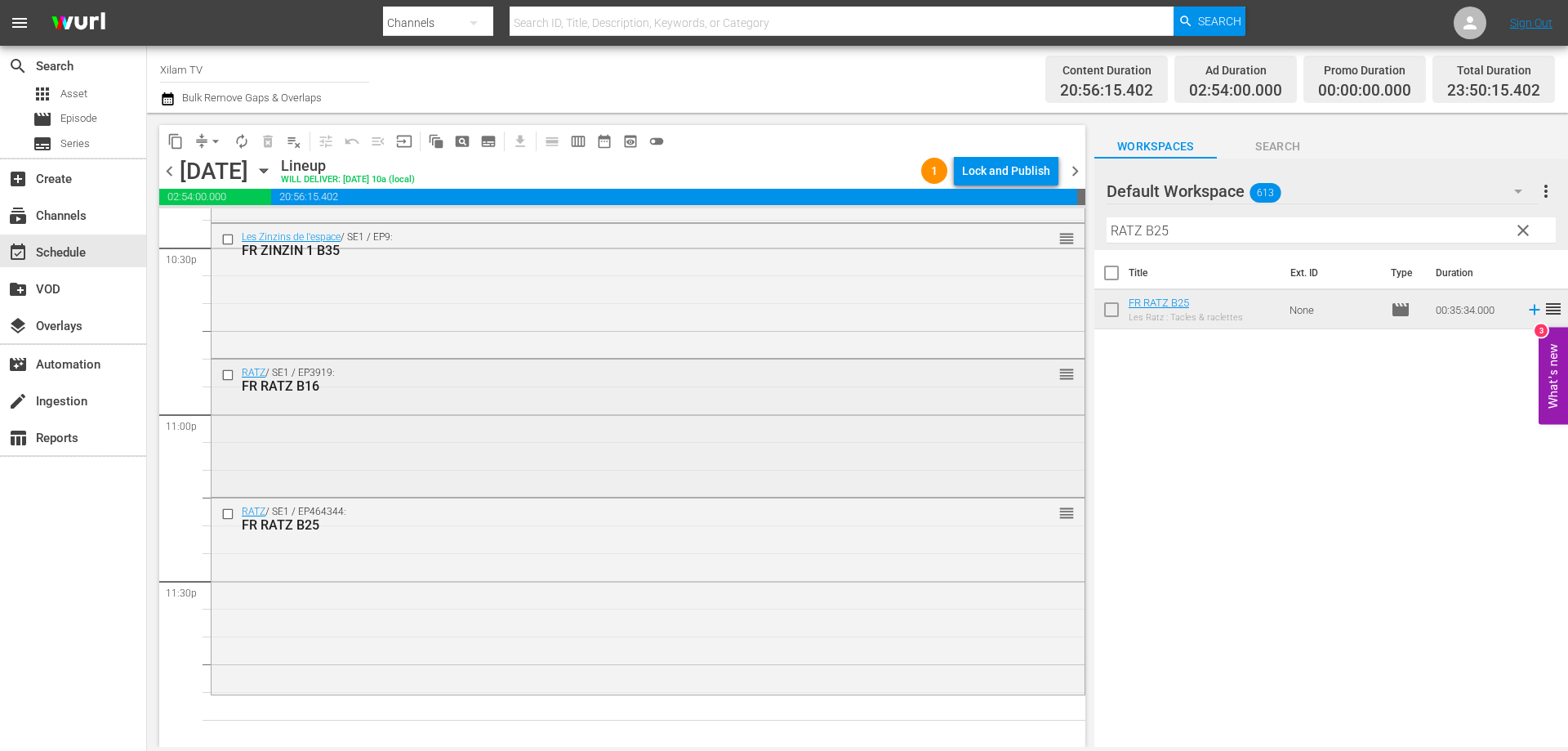
scroll to position [7459, 0]
click at [1215, 230] on input "RATZ B25" at bounding box center [1331, 230] width 450 height 26
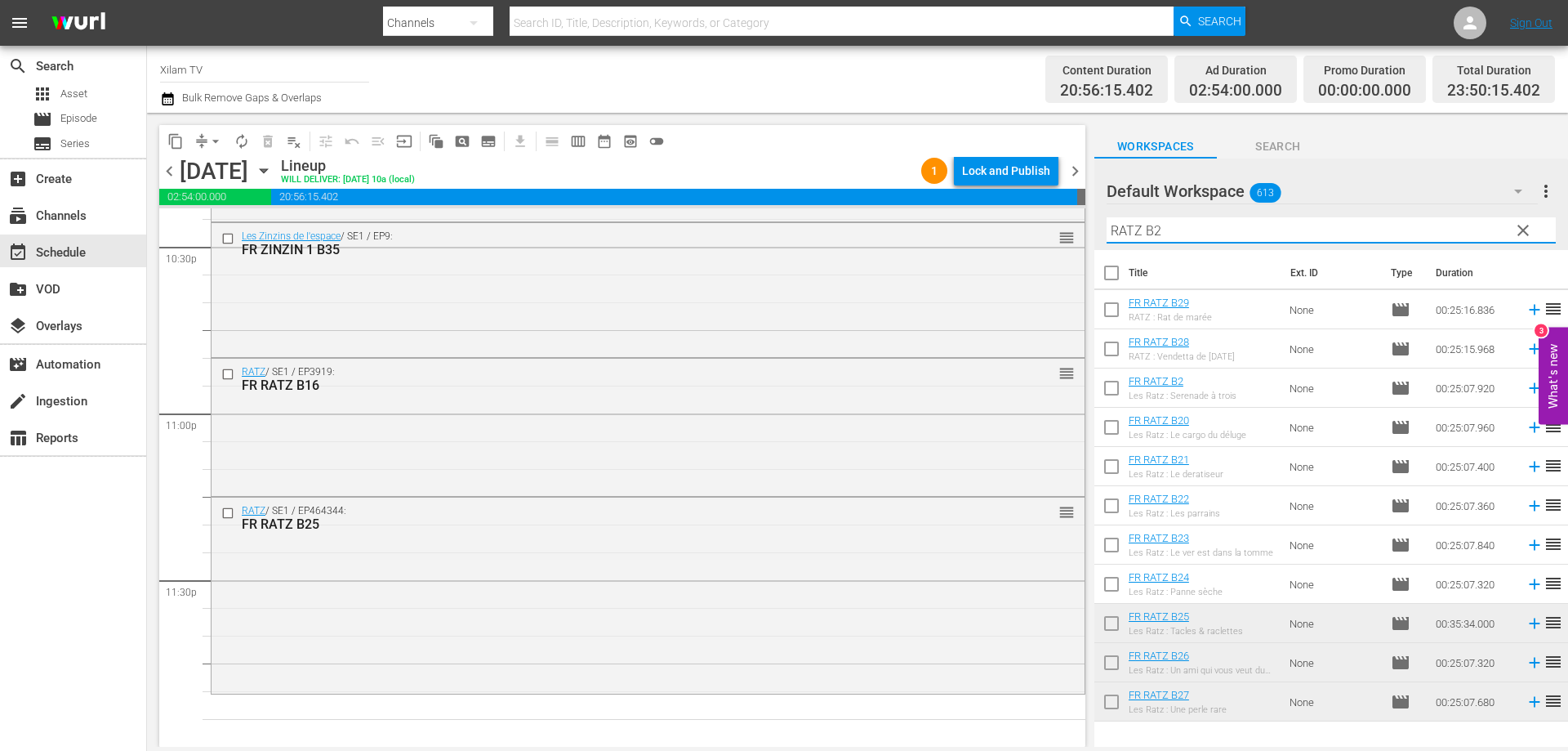
click at [1100, 316] on input "checkbox" at bounding box center [1112, 313] width 35 height 35
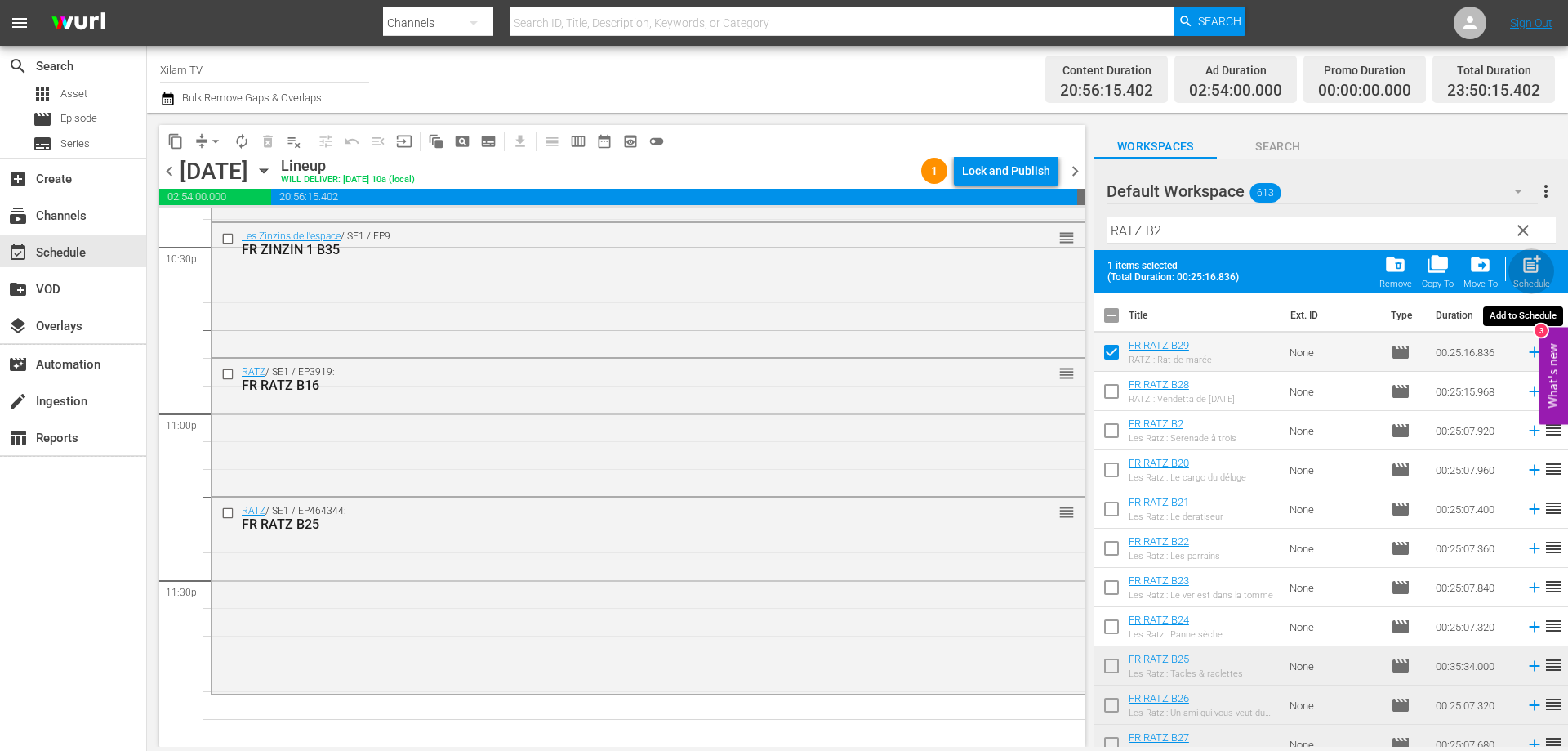
click at [1537, 268] on span "post_add" at bounding box center [1531, 264] width 22 height 22
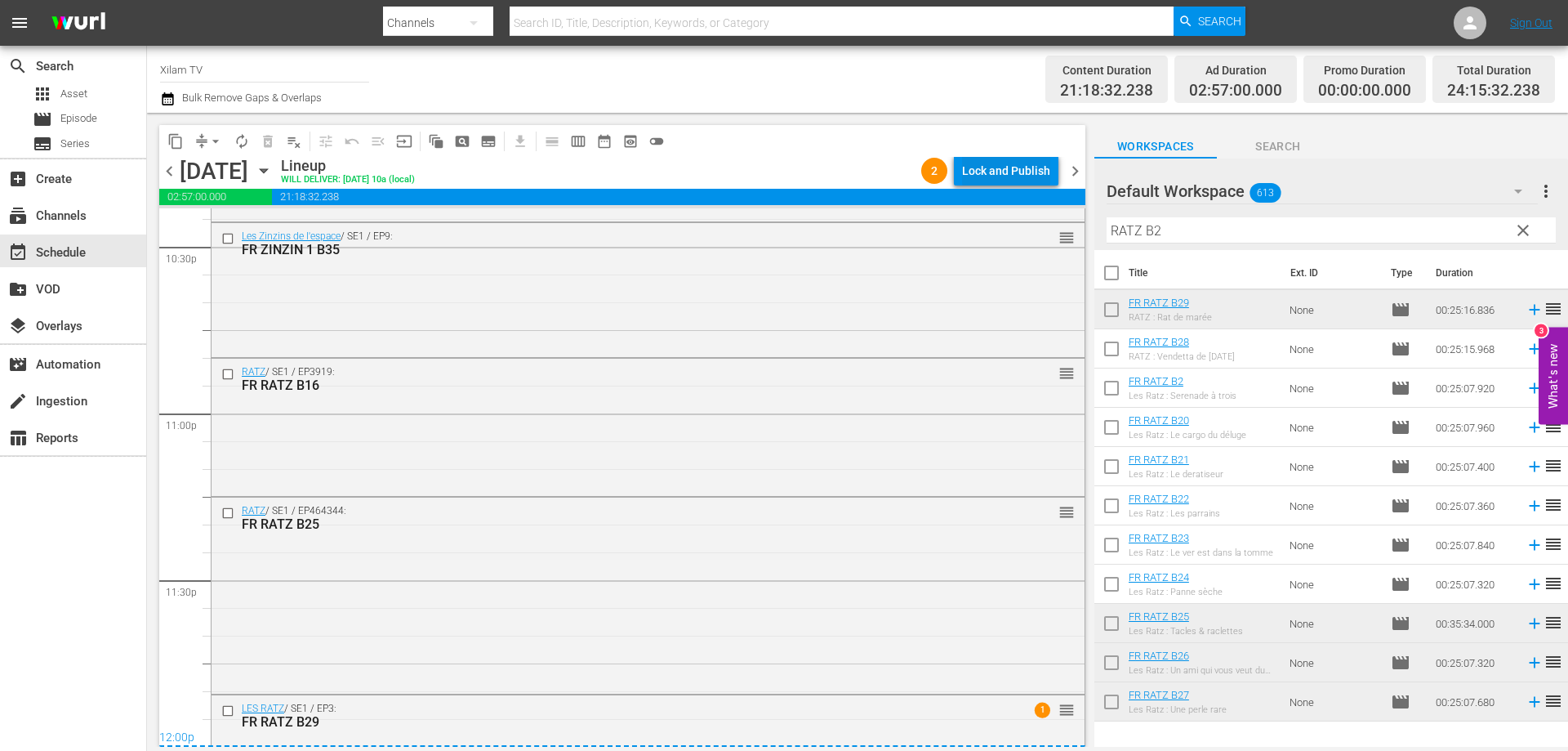
click at [1009, 170] on div "Lock and Publish" at bounding box center [1007, 170] width 88 height 29
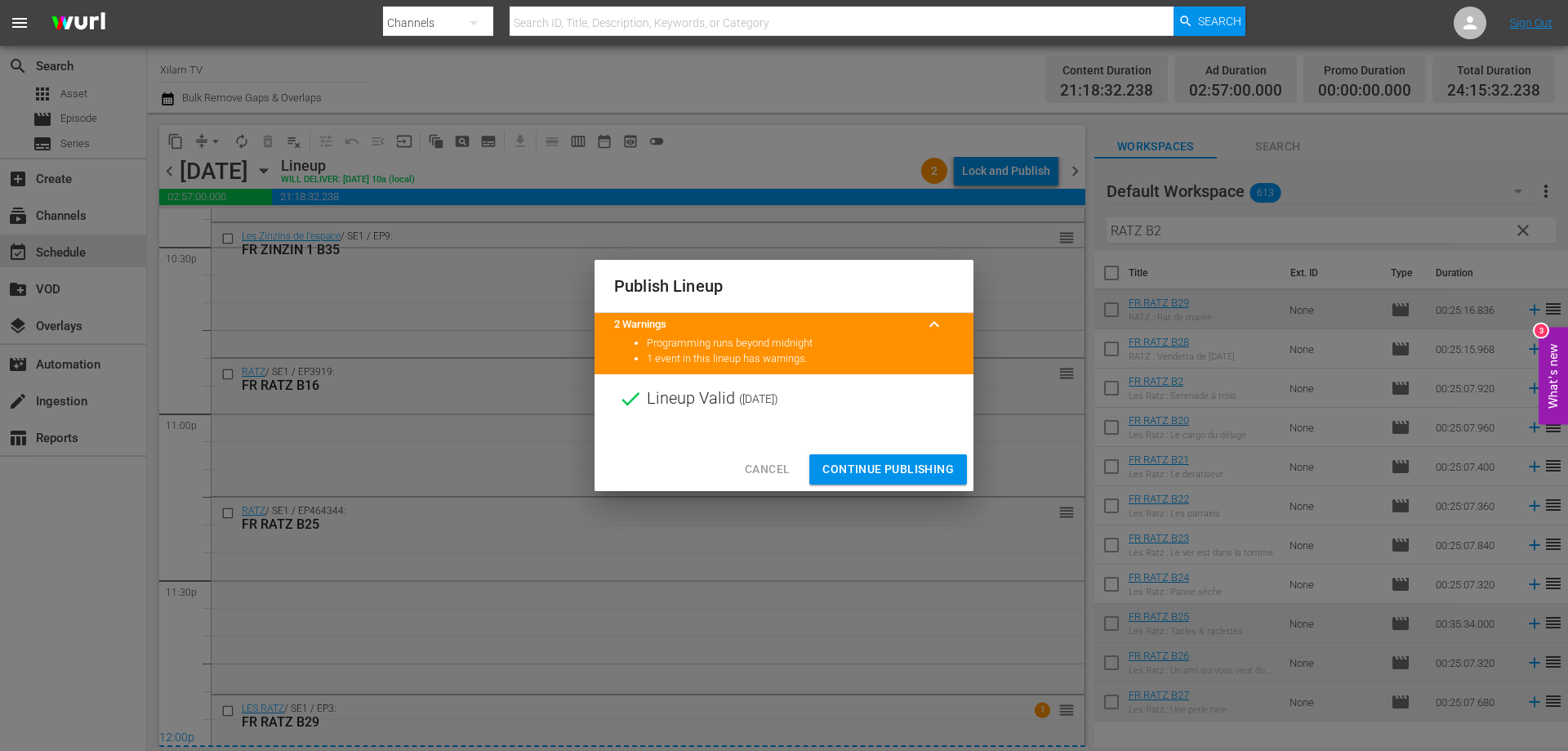
click at [884, 476] on span "Continue Publishing" at bounding box center [888, 469] width 131 height 21
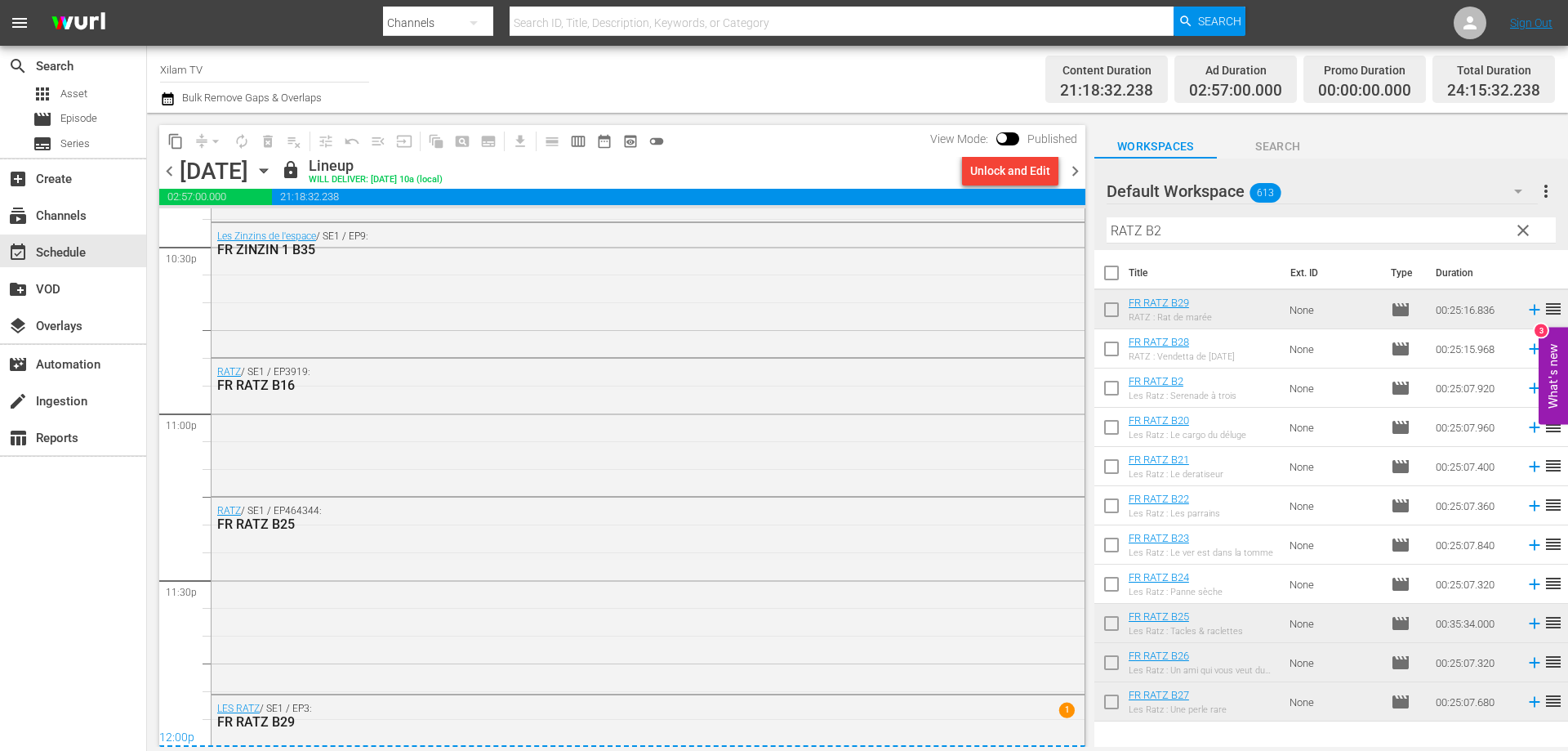
click at [1069, 168] on span "chevron_right" at bounding box center [1076, 171] width 21 height 21
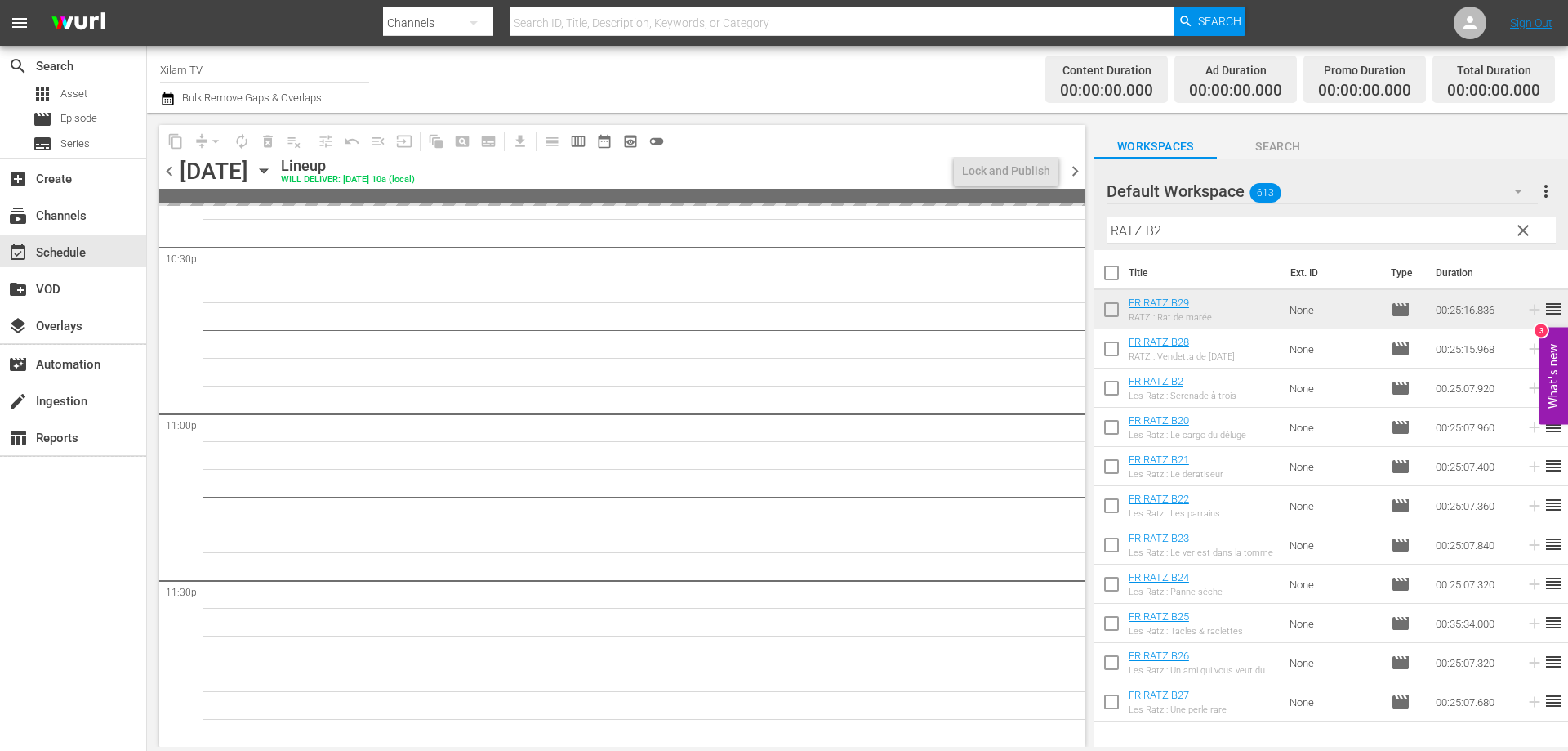
scroll to position [7459, 0]
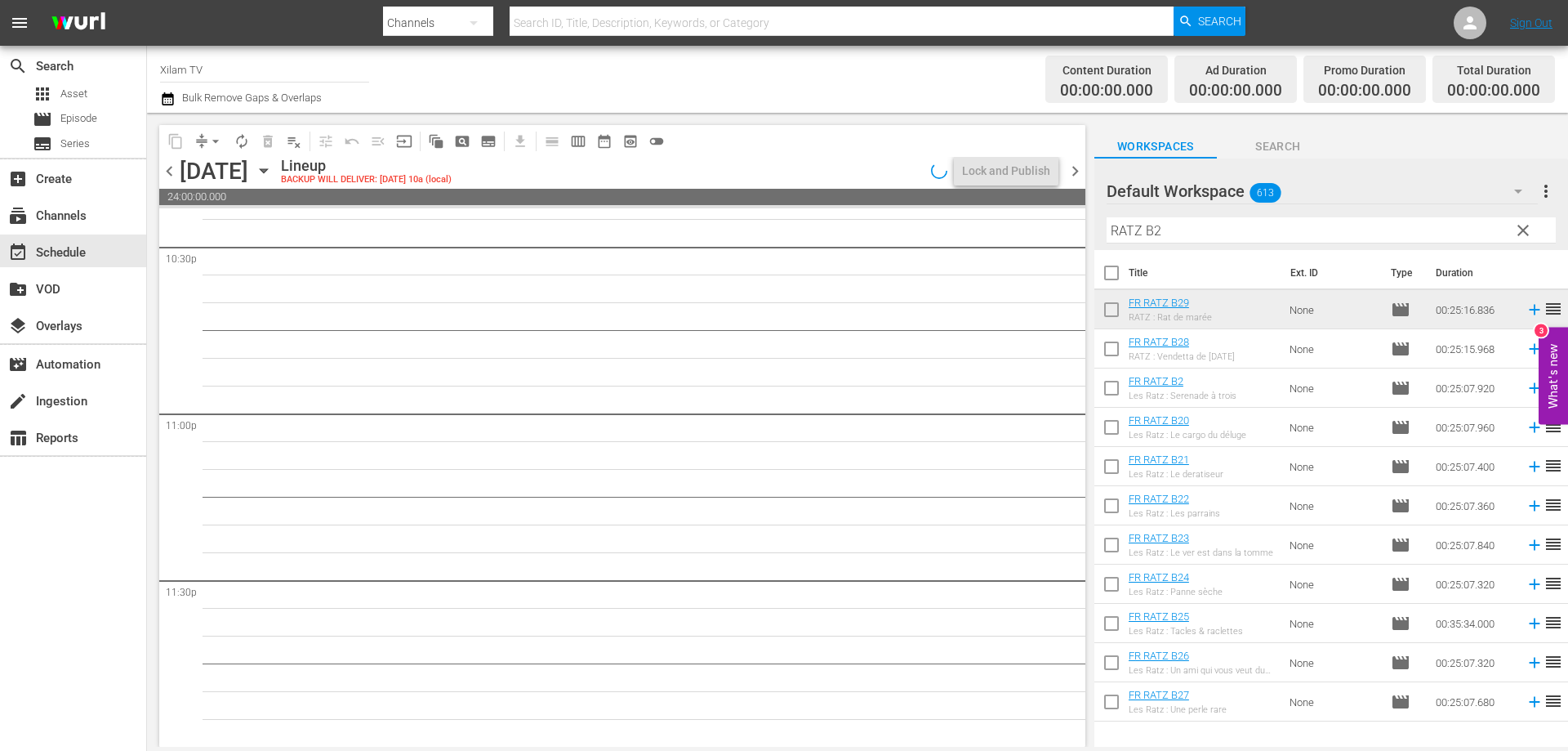
click at [1161, 233] on input "RATZ B2" at bounding box center [1331, 230] width 450 height 26
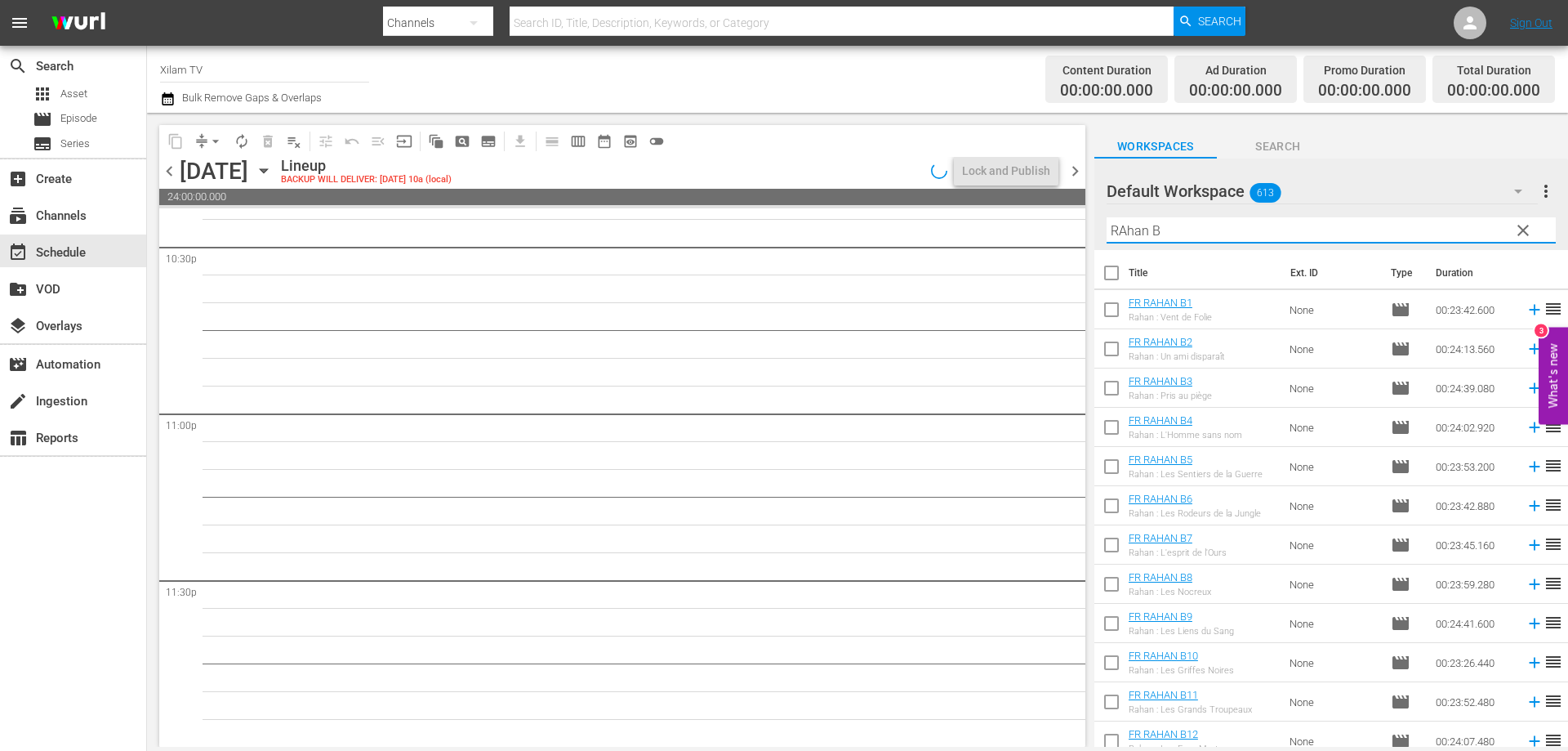
click at [1110, 542] on input "checkbox" at bounding box center [1112, 548] width 35 height 35
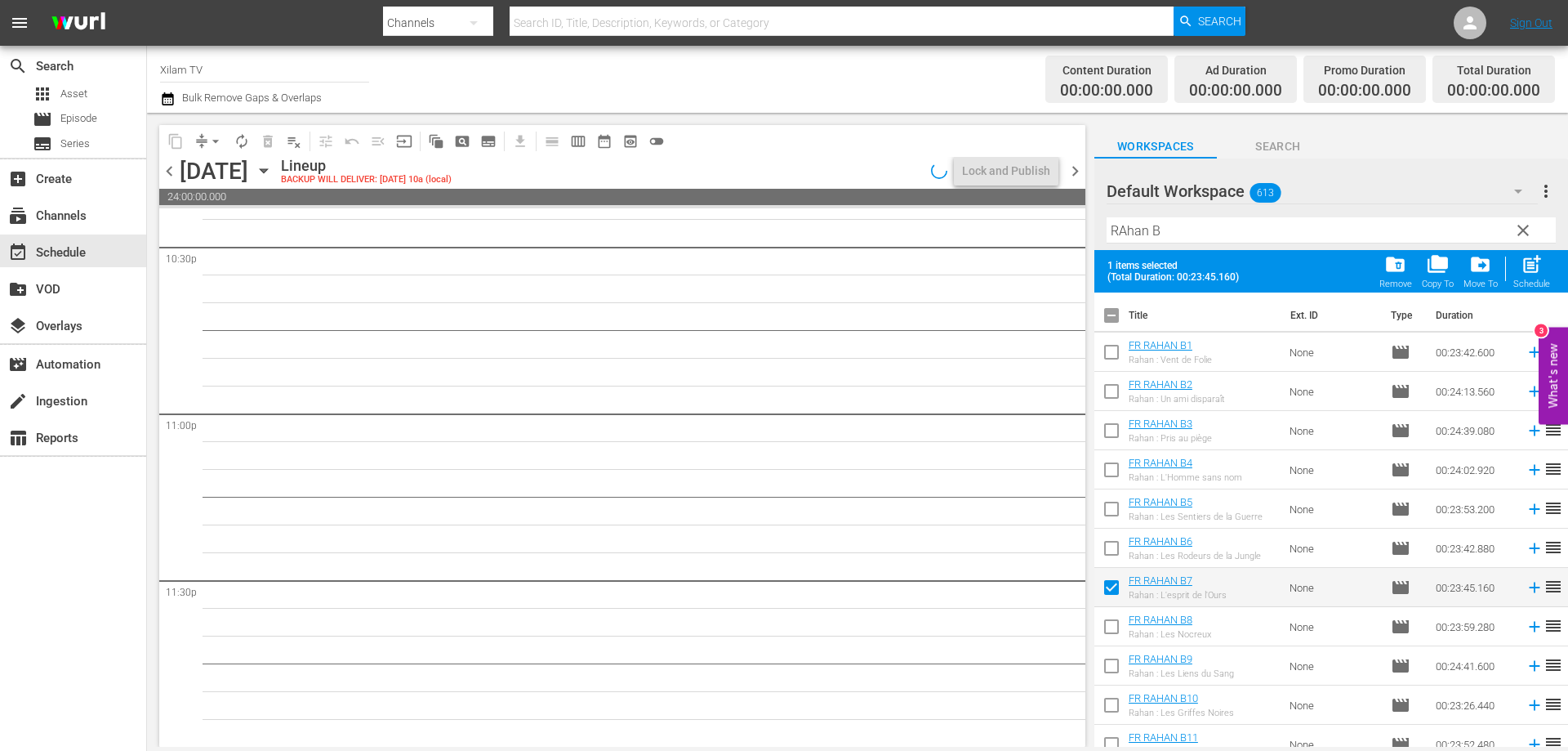
click at [1110, 542] on input "checkbox" at bounding box center [1112, 551] width 35 height 35
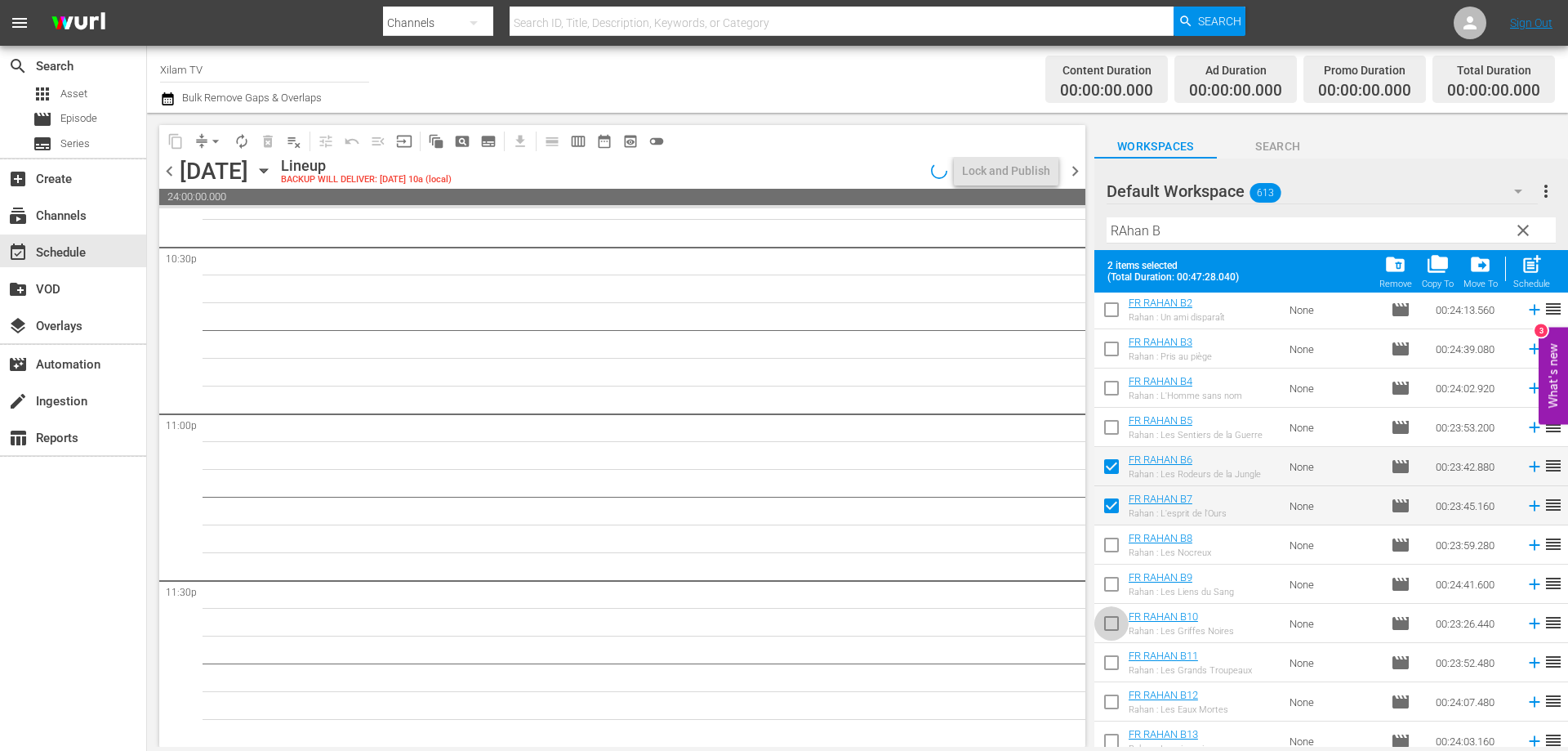
click at [1110, 619] on input "checkbox" at bounding box center [1112, 626] width 35 height 35
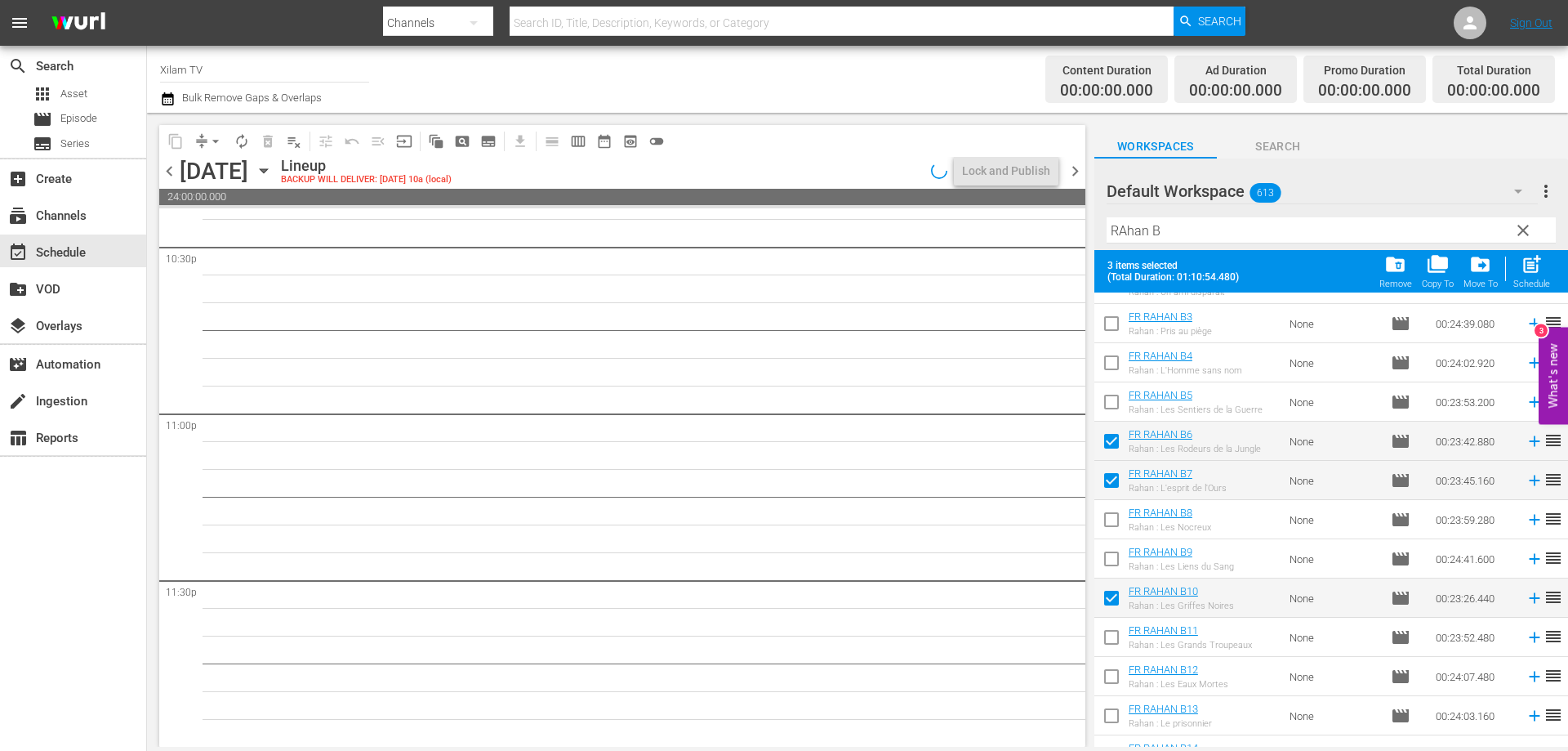
scroll to position [163, 0]
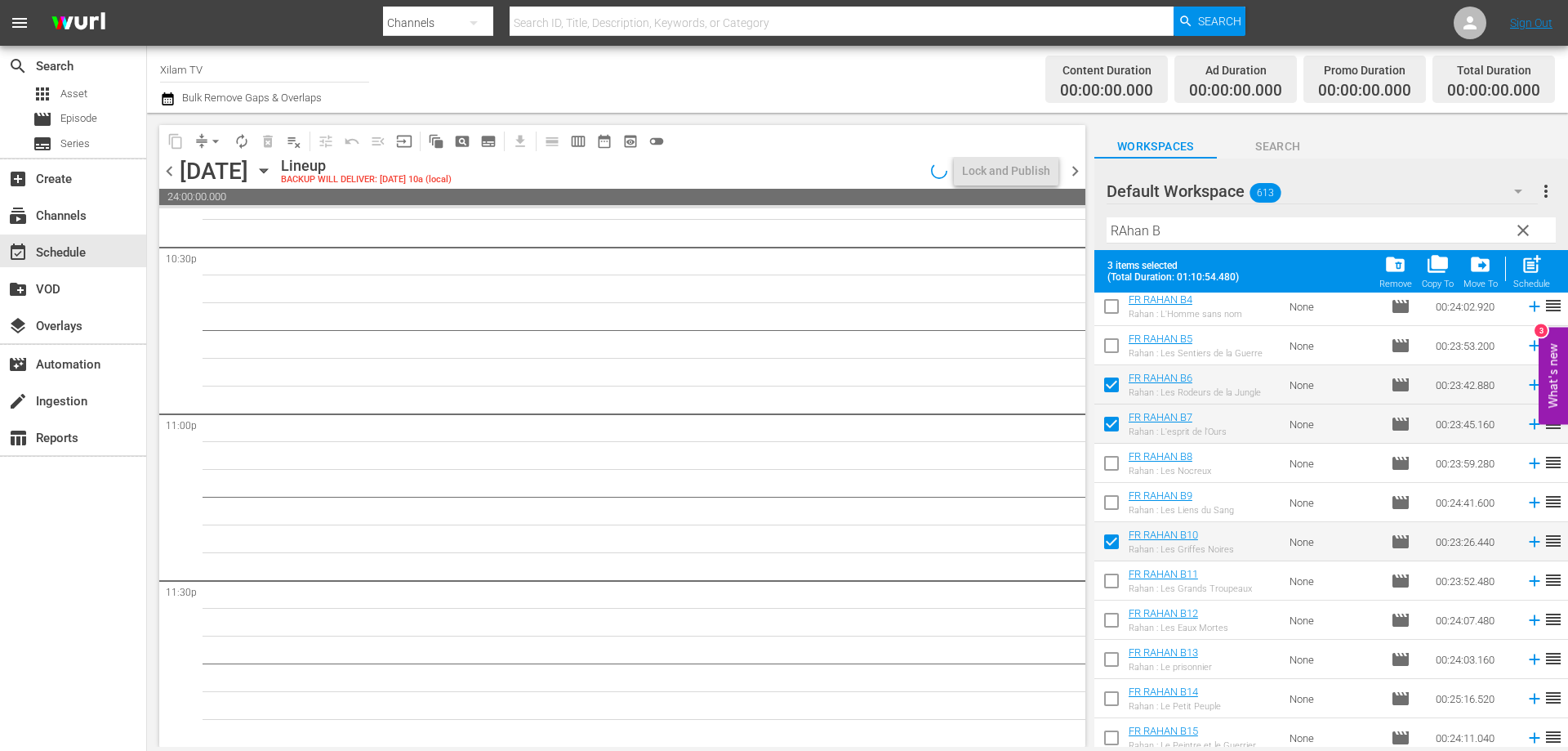
click at [1114, 659] on input "checkbox" at bounding box center [1112, 662] width 35 height 35
click at [1537, 282] on div "Schedule" at bounding box center [1531, 284] width 37 height 10
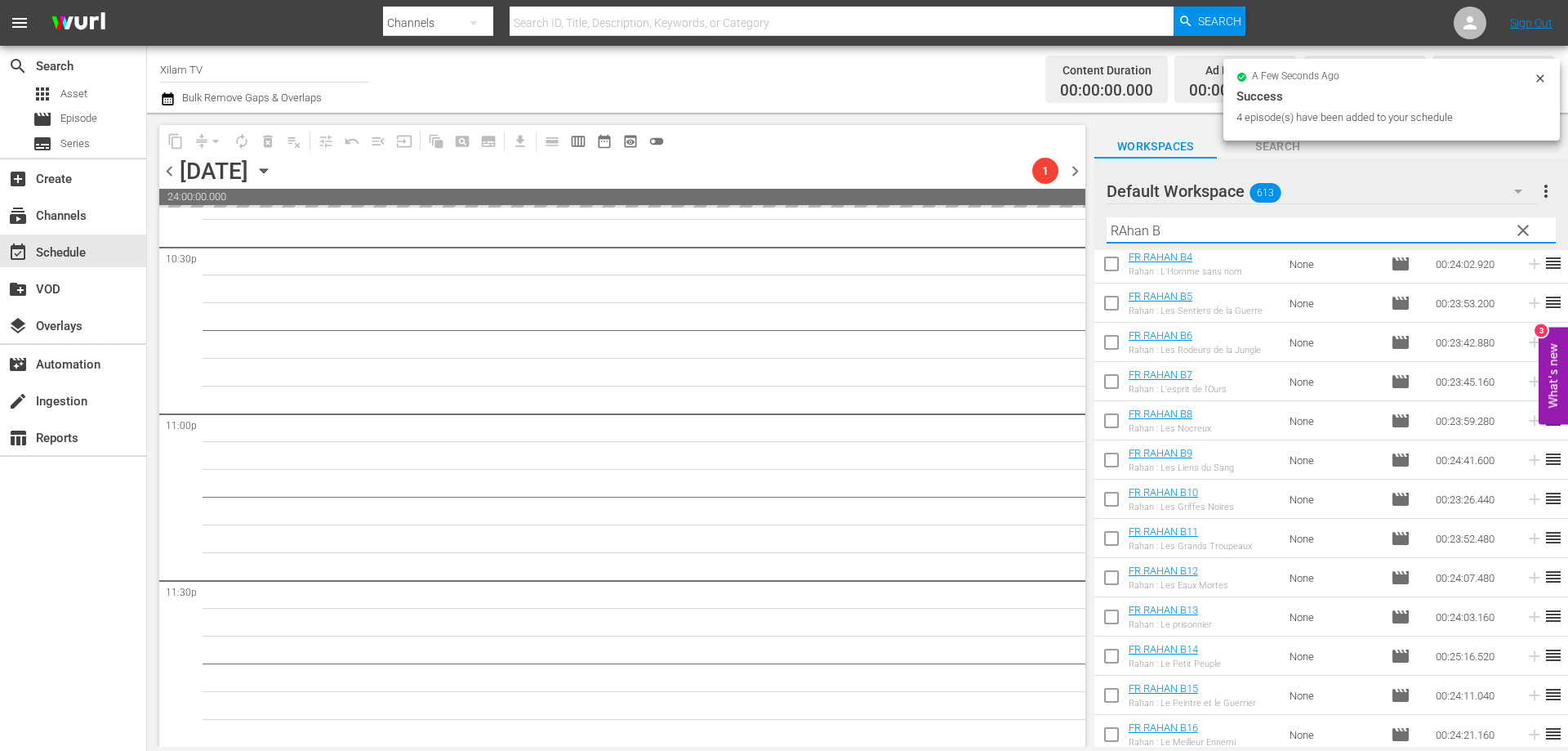
drag, startPoint x: 1105, startPoint y: 228, endPoint x: 1071, endPoint y: 226, distance: 34.1
click at [1071, 226] on div "content_copy compress arrow_drop_down autorenew_outlined delete_forever_outline…" at bounding box center [858, 429] width 1422 height 634
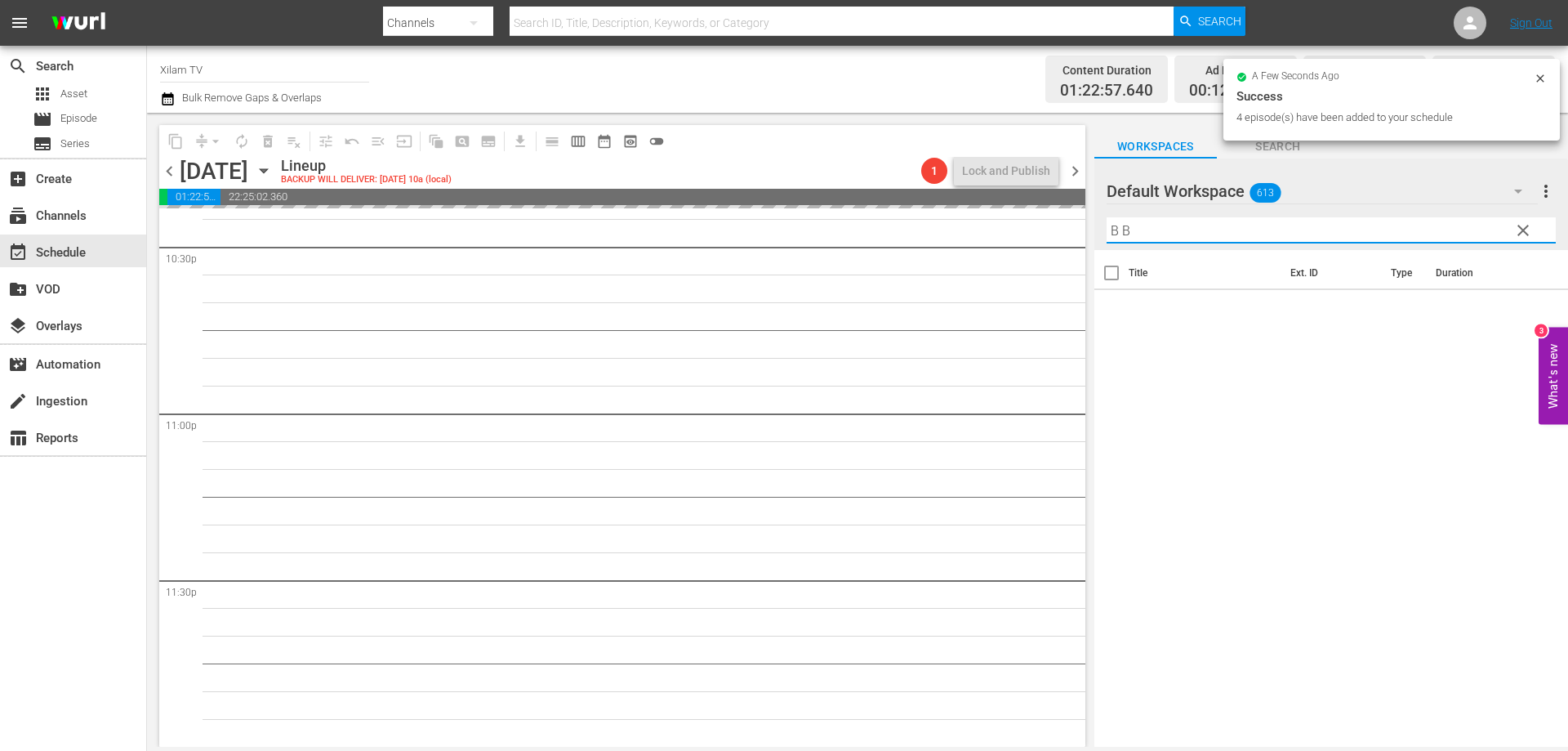
scroll to position [0, 0]
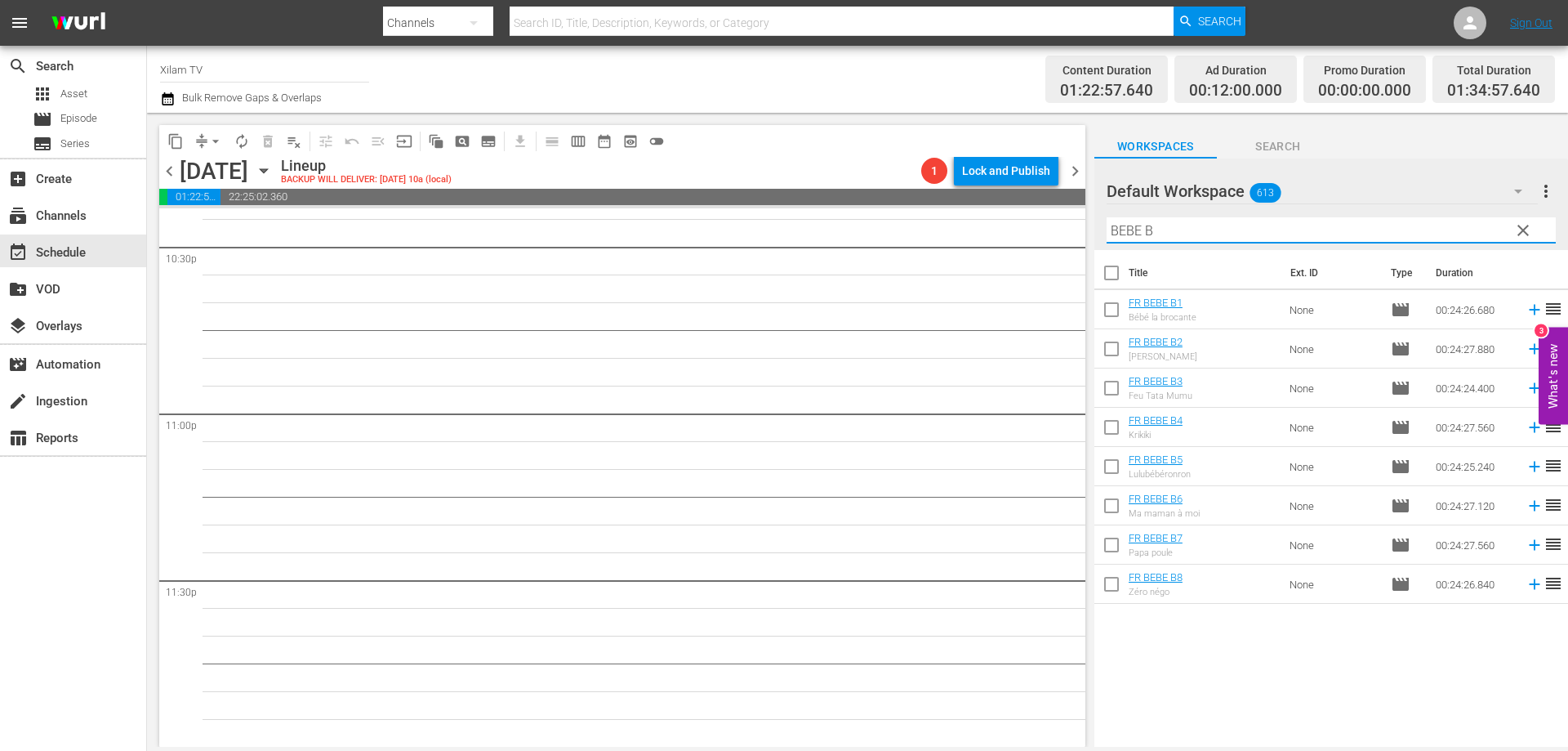
click at [1111, 594] on input "checkbox" at bounding box center [1112, 587] width 35 height 35
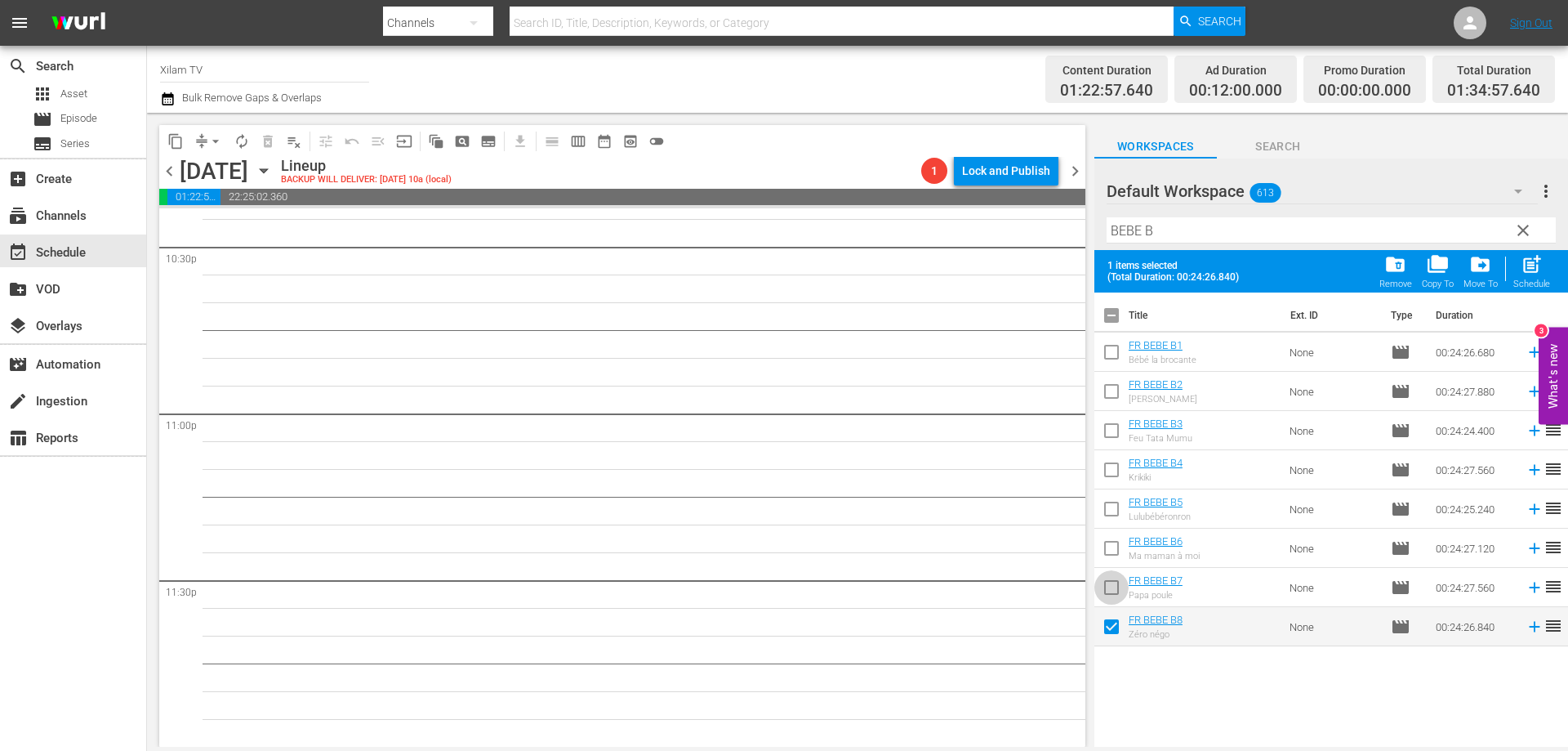
click at [1111, 594] on input "checkbox" at bounding box center [1112, 590] width 35 height 35
click at [1110, 390] on input "checkbox" at bounding box center [1112, 394] width 35 height 35
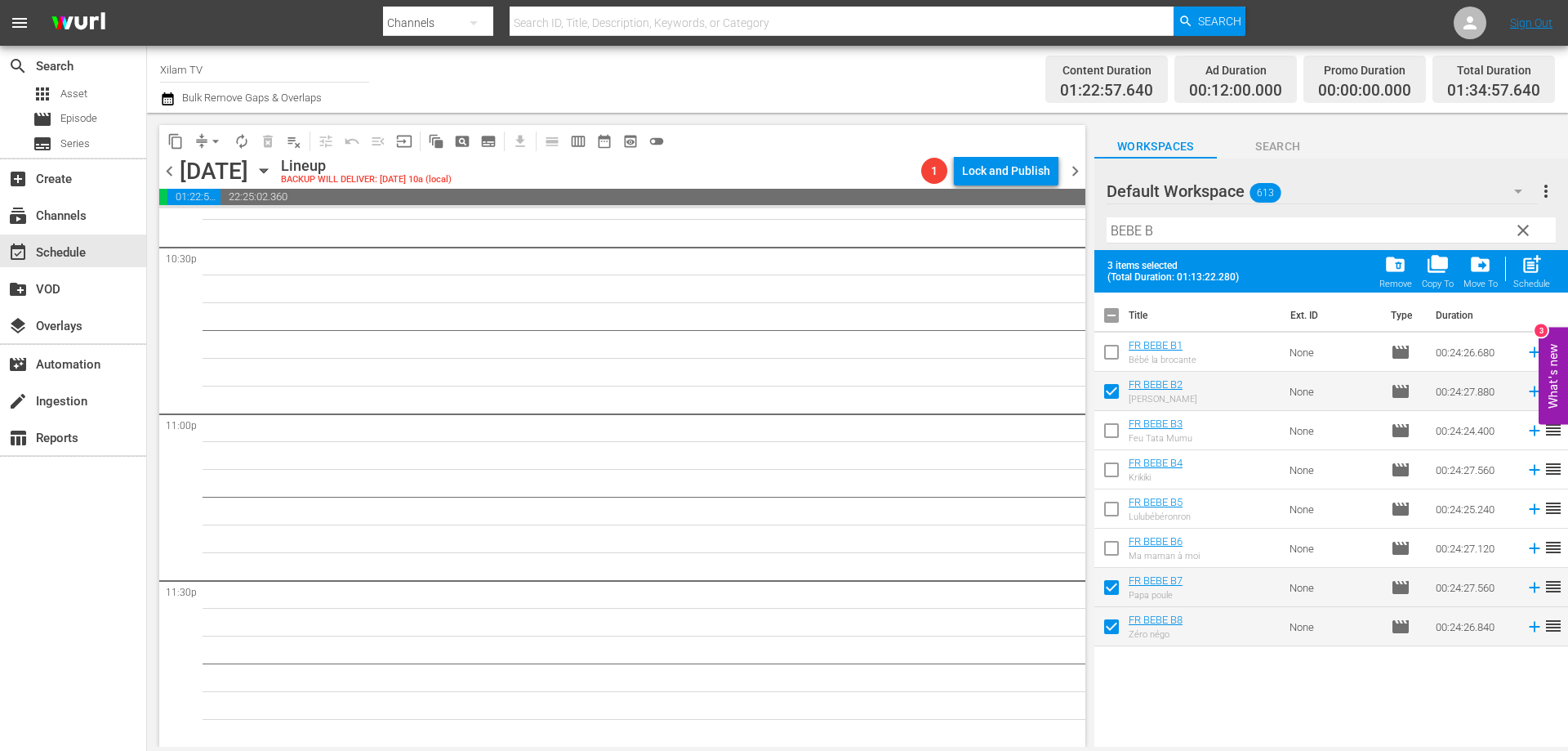
click at [1108, 426] on input "checkbox" at bounding box center [1112, 434] width 35 height 35
click at [1526, 280] on div "Schedule" at bounding box center [1531, 284] width 37 height 10
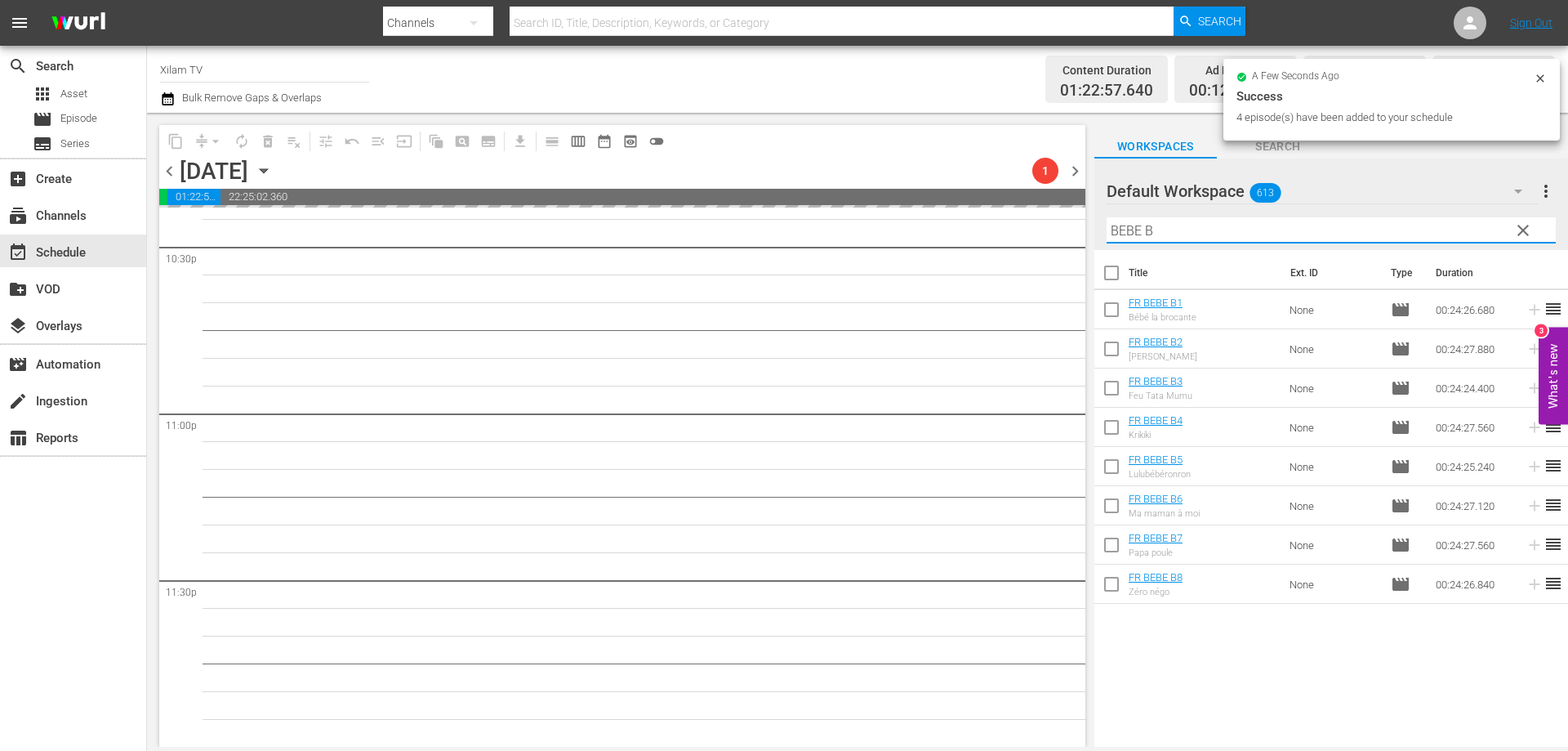
scroll to position [7459, 0]
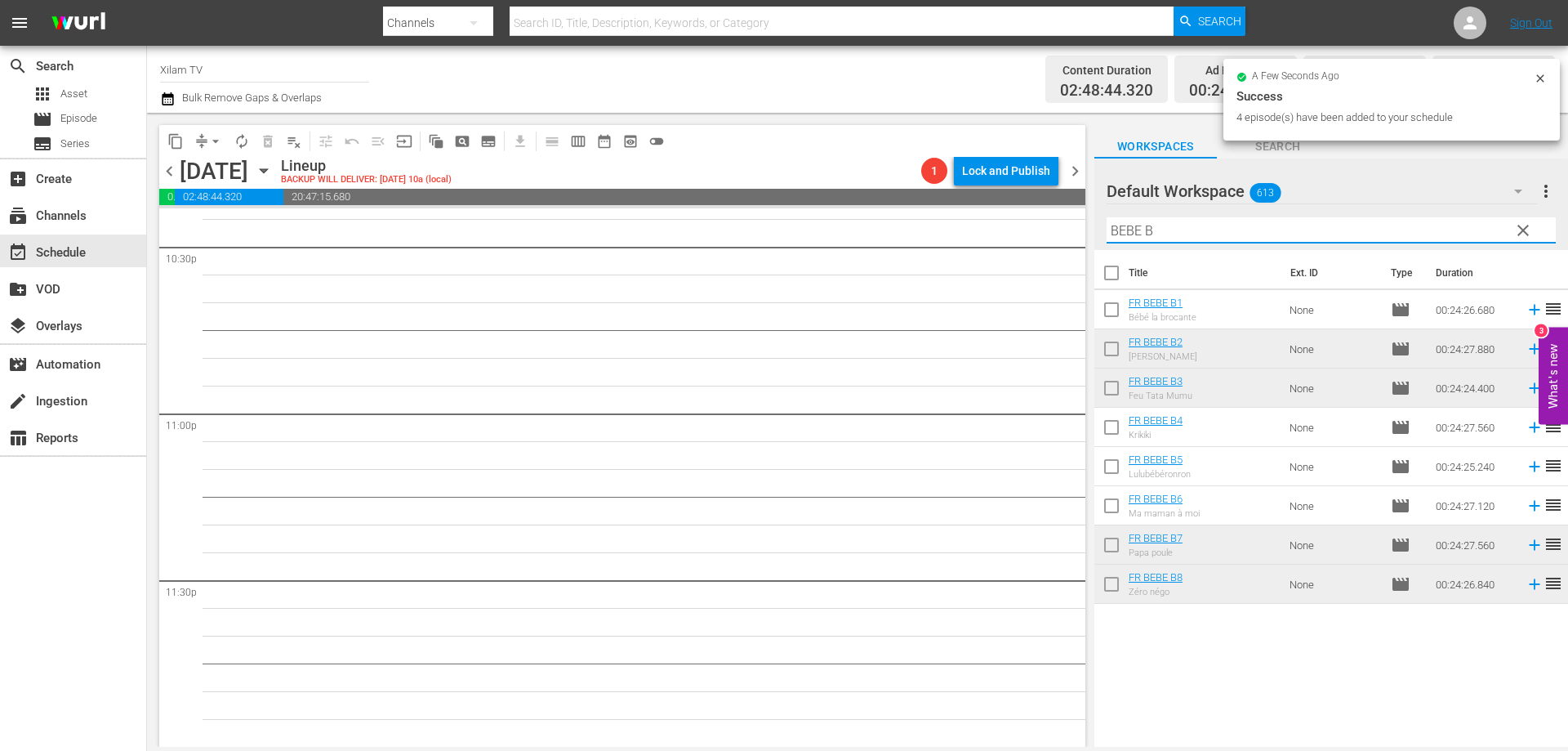
drag, startPoint x: 1135, startPoint y: 237, endPoint x: 1122, endPoint y: 241, distance: 13.6
click at [1122, 241] on input "BEBE B" at bounding box center [1331, 230] width 450 height 26
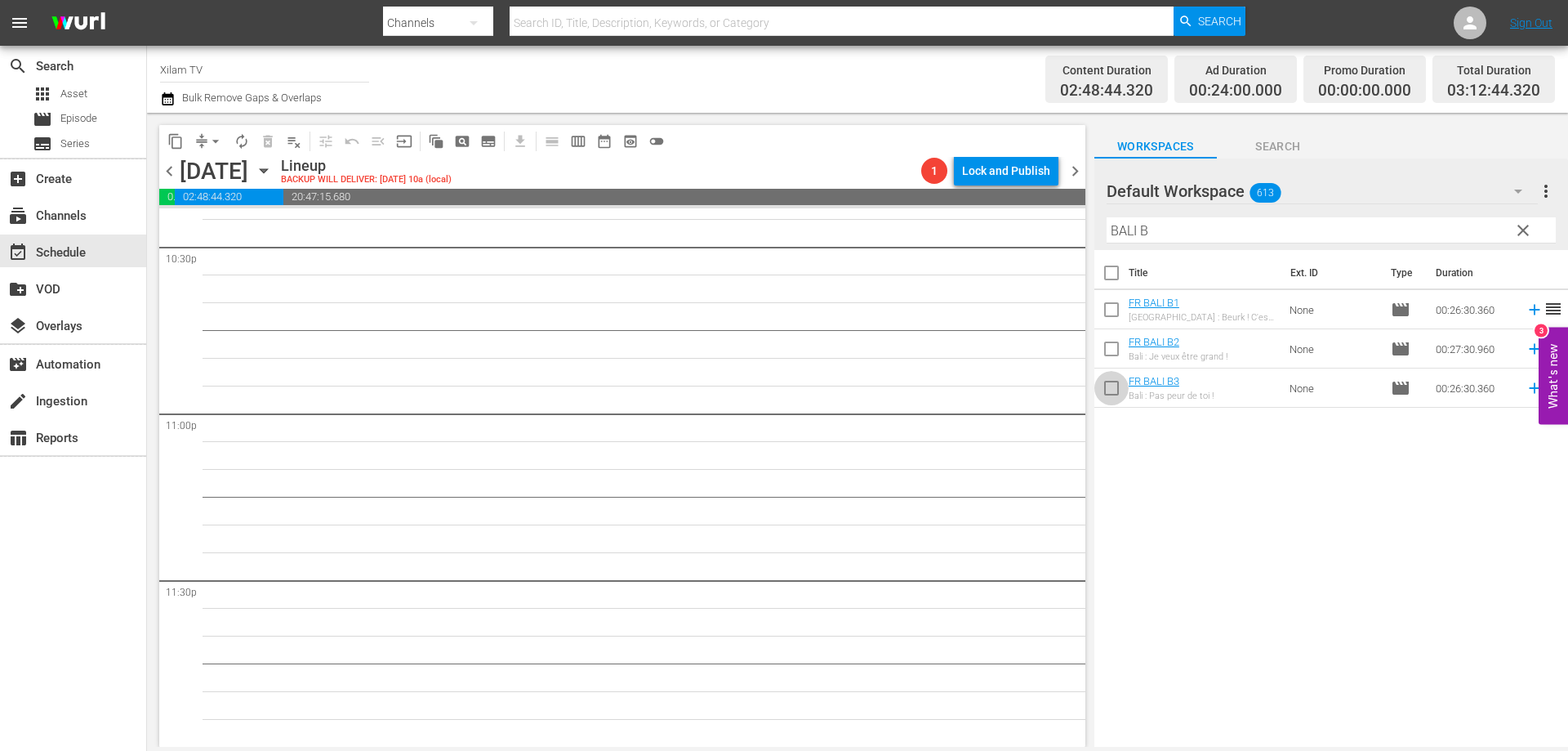
click at [1102, 388] on input "checkbox" at bounding box center [1112, 391] width 35 height 35
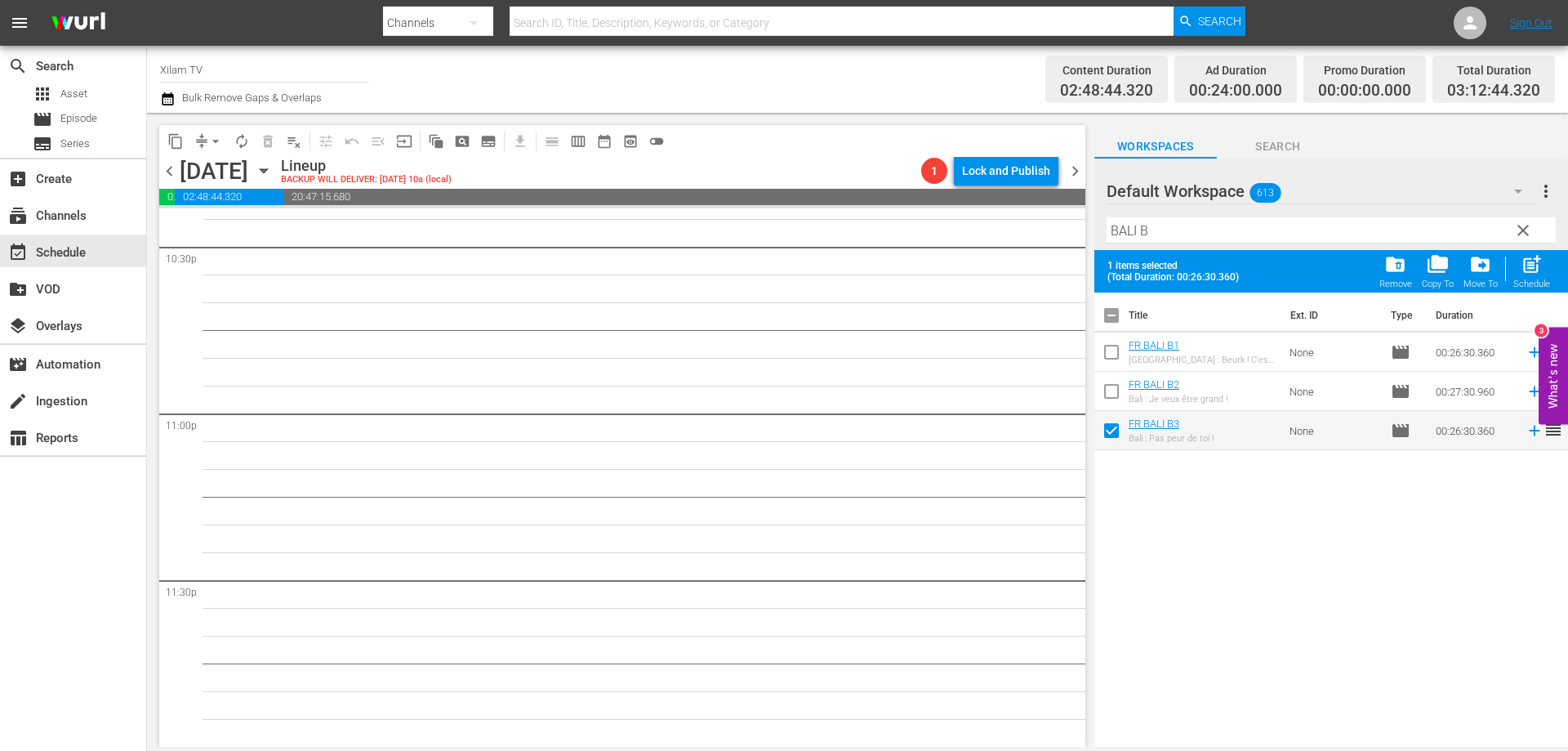
click at [1103, 388] on input "checkbox" at bounding box center [1112, 394] width 35 height 35
click at [1545, 261] on div "post_add Schedule" at bounding box center [1531, 271] width 37 height 36
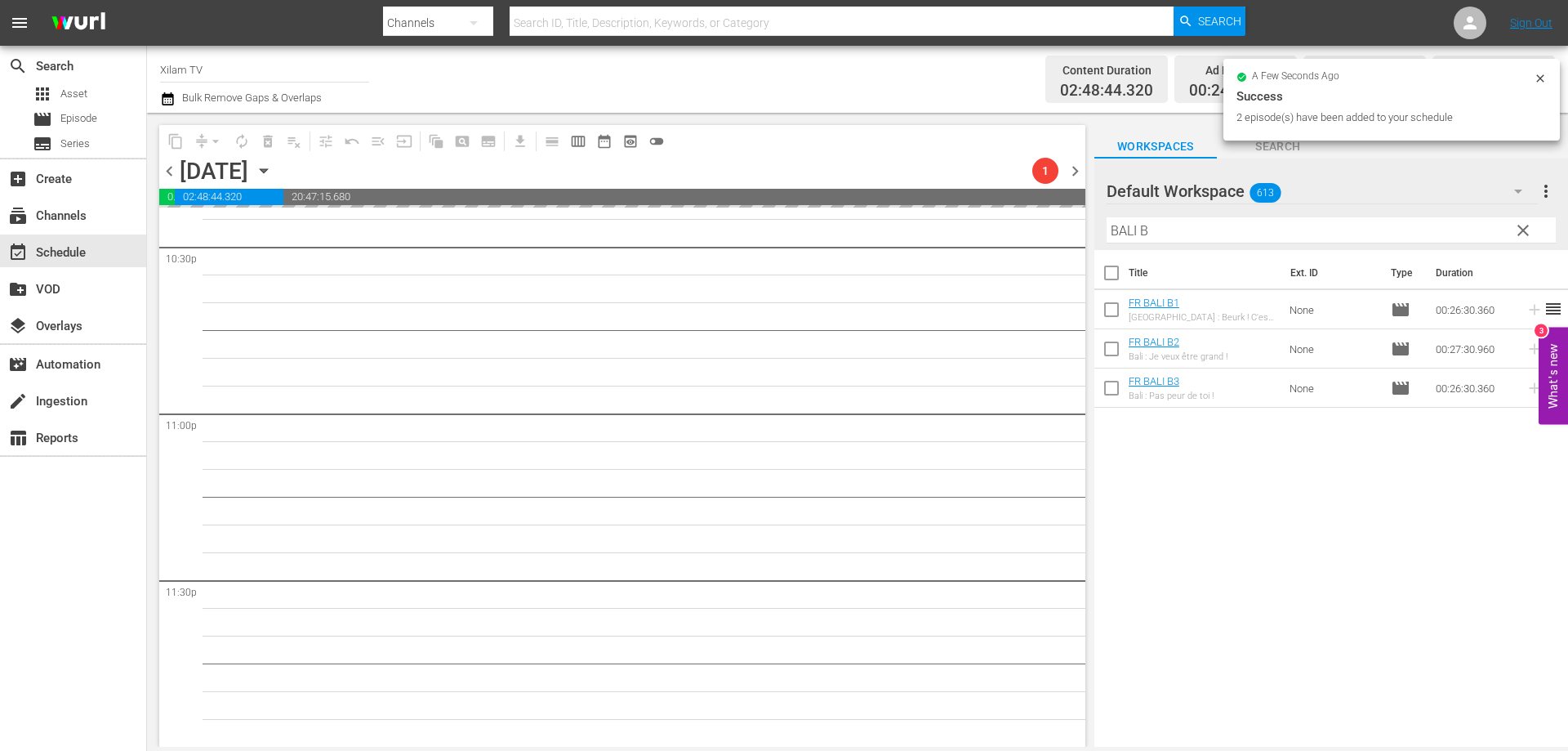
scroll to position [7458, 0]
drag, startPoint x: 1134, startPoint y: 235, endPoint x: 1102, endPoint y: 232, distance: 32.1
click at [1102, 232] on div "Default Workspace 613 Default more_vert clear Filter by Title BALI B" at bounding box center [1331, 204] width 474 height 91
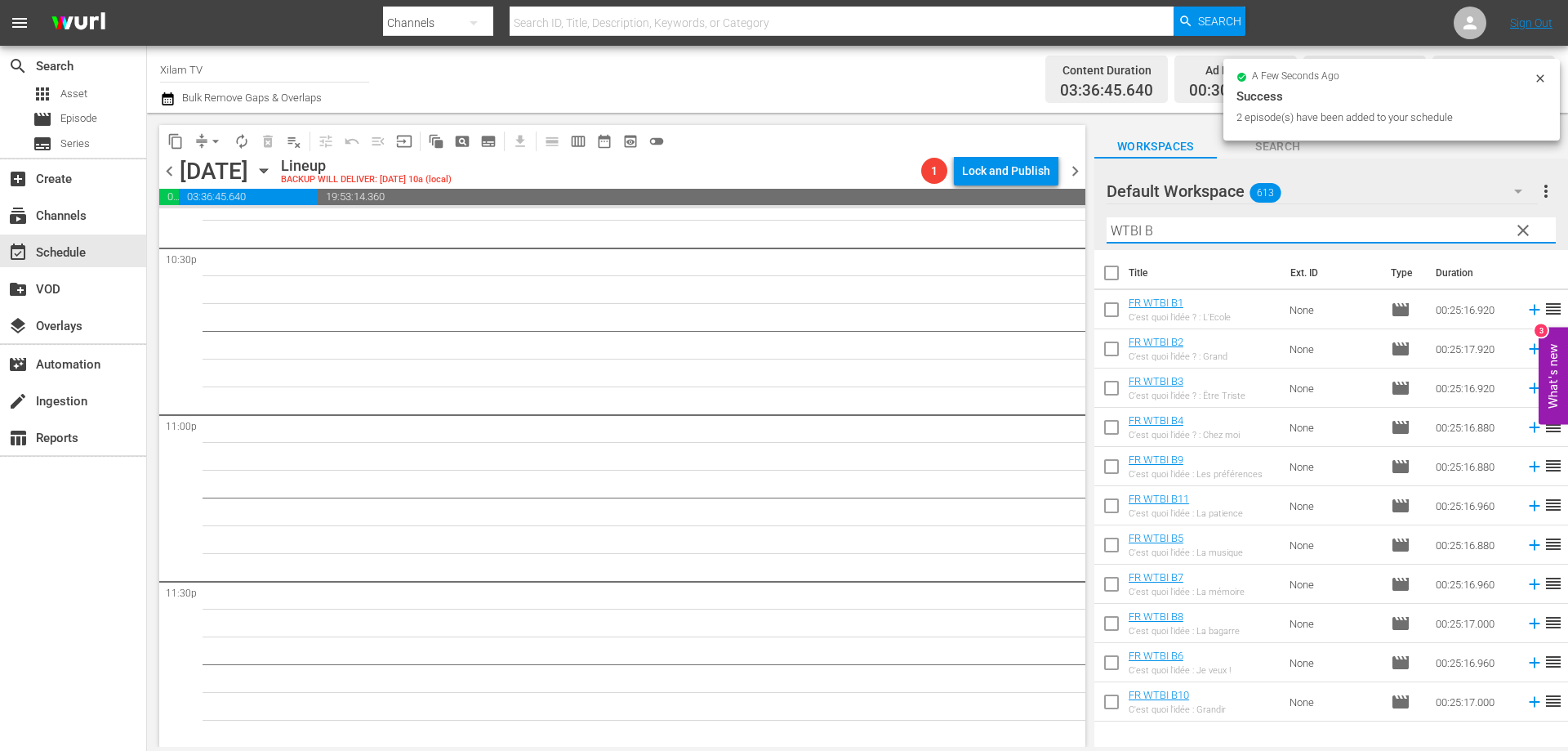
scroll to position [7459, 0]
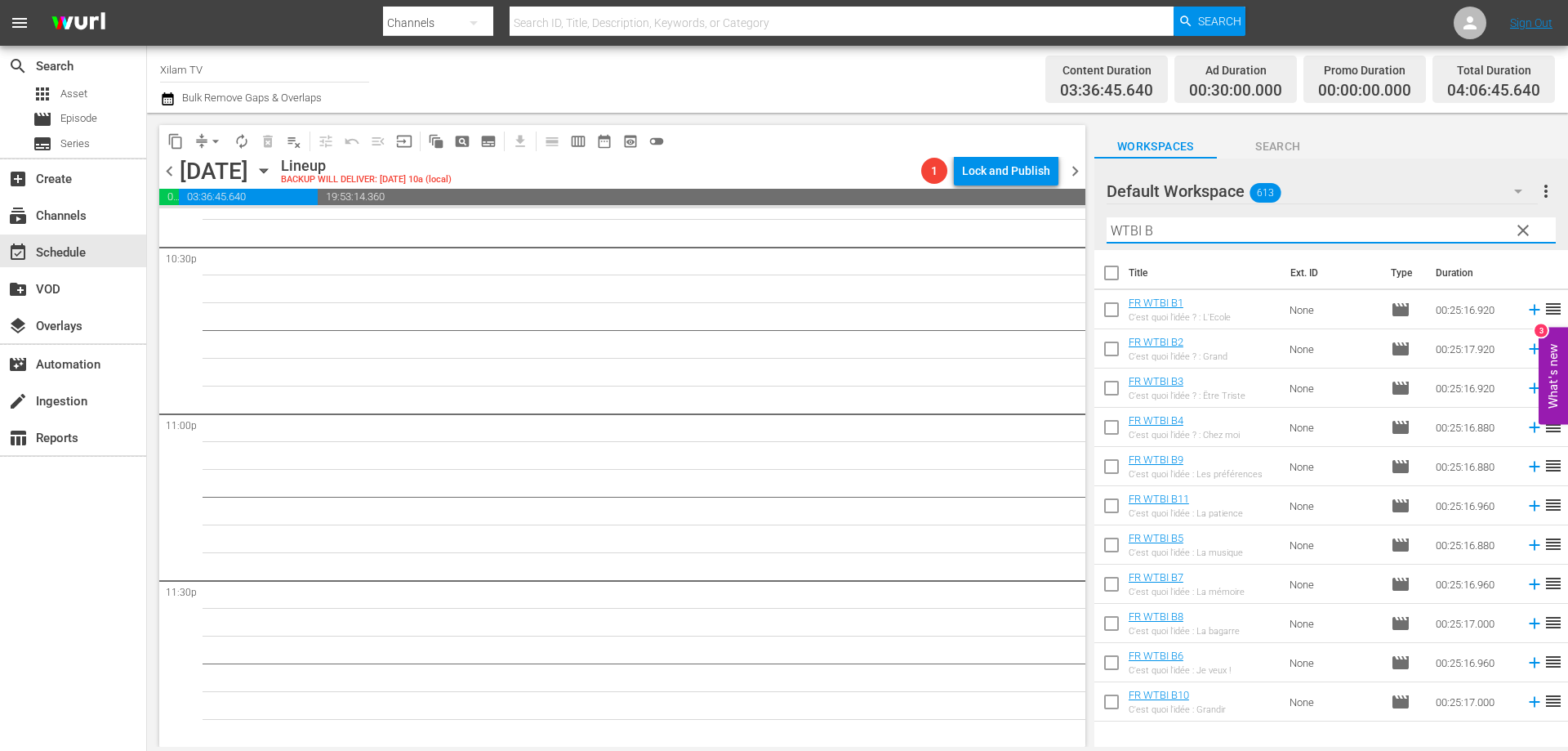
click at [1115, 705] on input "checkbox" at bounding box center [1112, 705] width 35 height 35
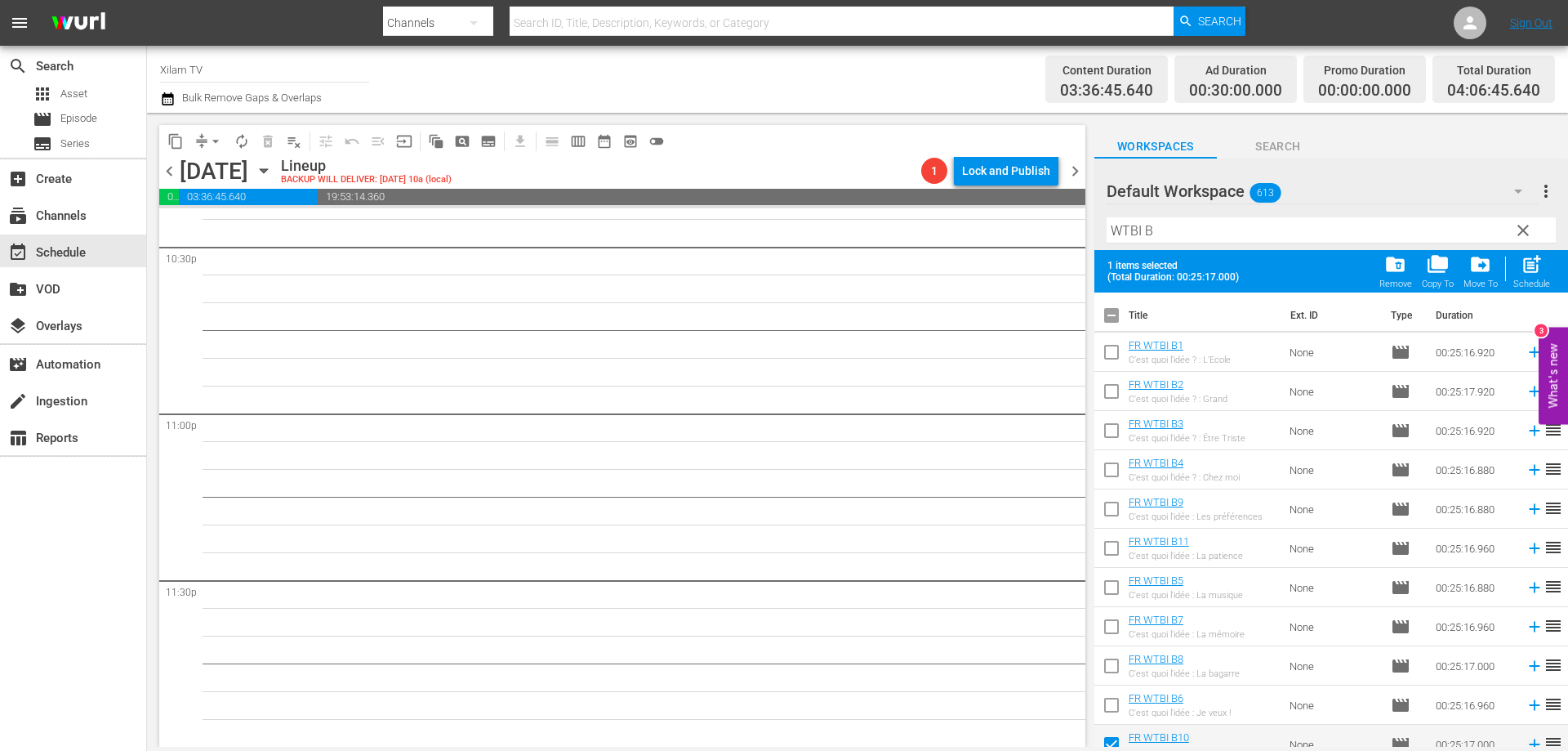
click at [1115, 705] on input "checkbox" at bounding box center [1112, 708] width 35 height 35
click at [1530, 270] on span "post_add" at bounding box center [1531, 264] width 22 height 22
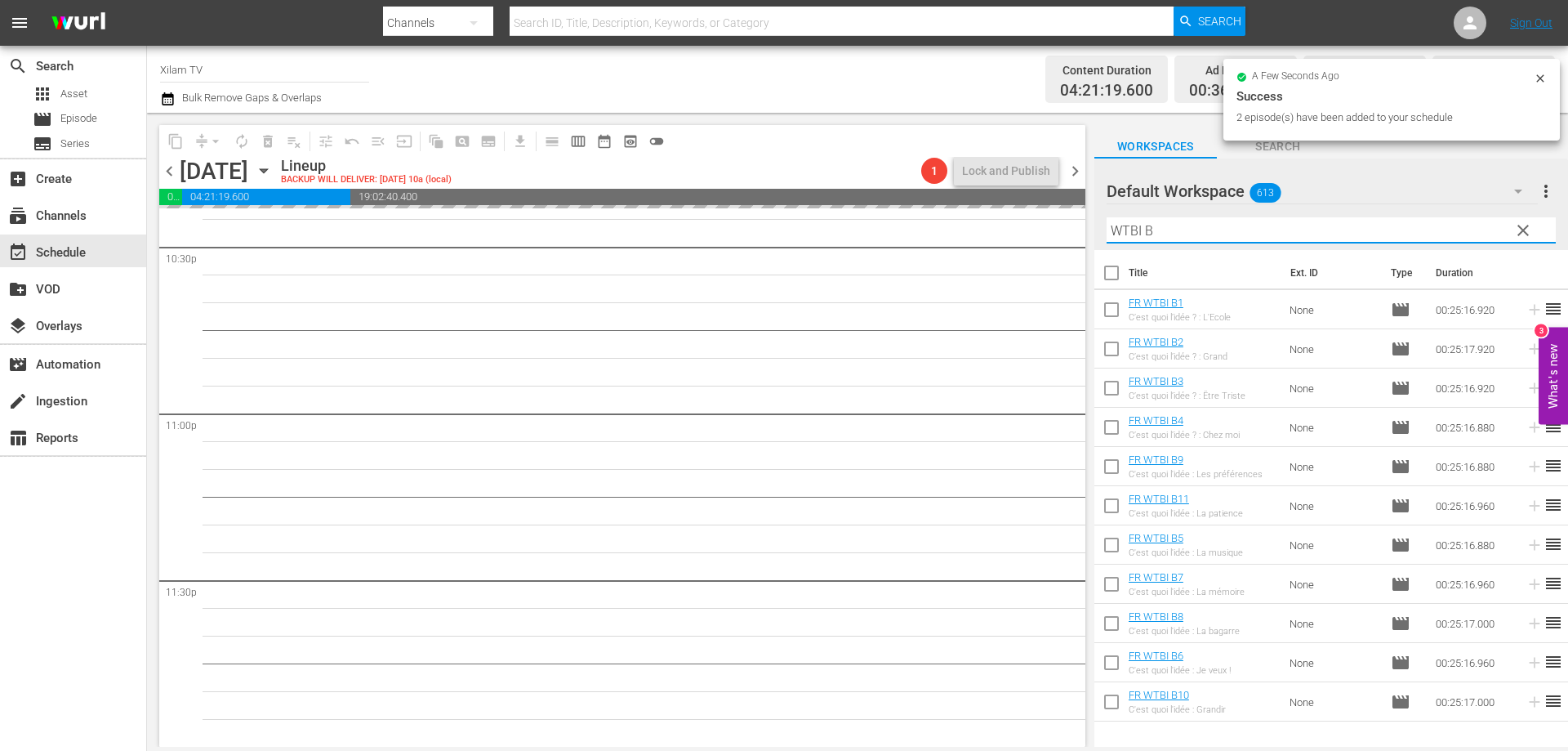
drag, startPoint x: 1141, startPoint y: 231, endPoint x: 1097, endPoint y: 231, distance: 44.0
click at [1097, 231] on div "Default Workspace 613 Default more_vert clear Filter by Title WTBI B" at bounding box center [1331, 204] width 474 height 91
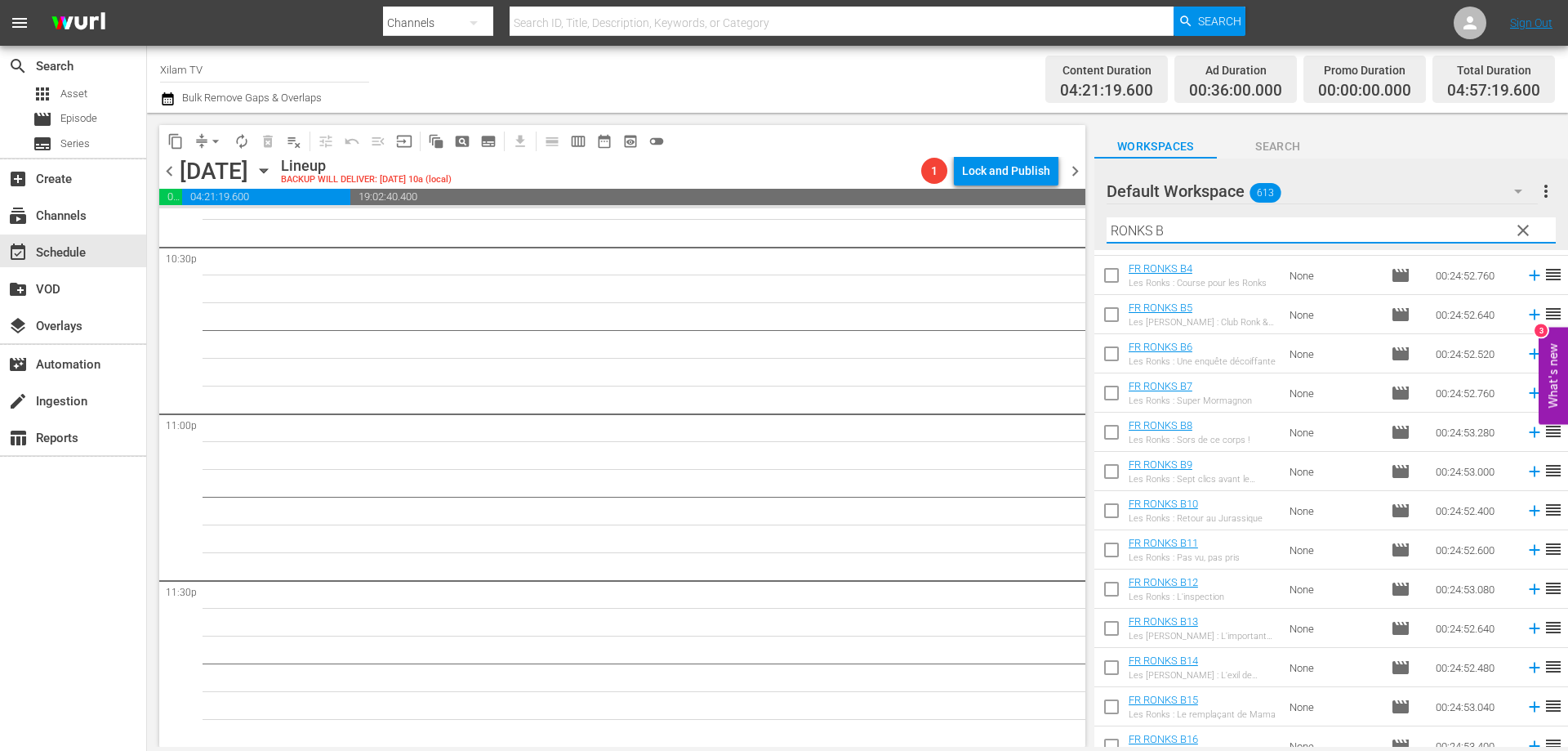
scroll to position [163, 0]
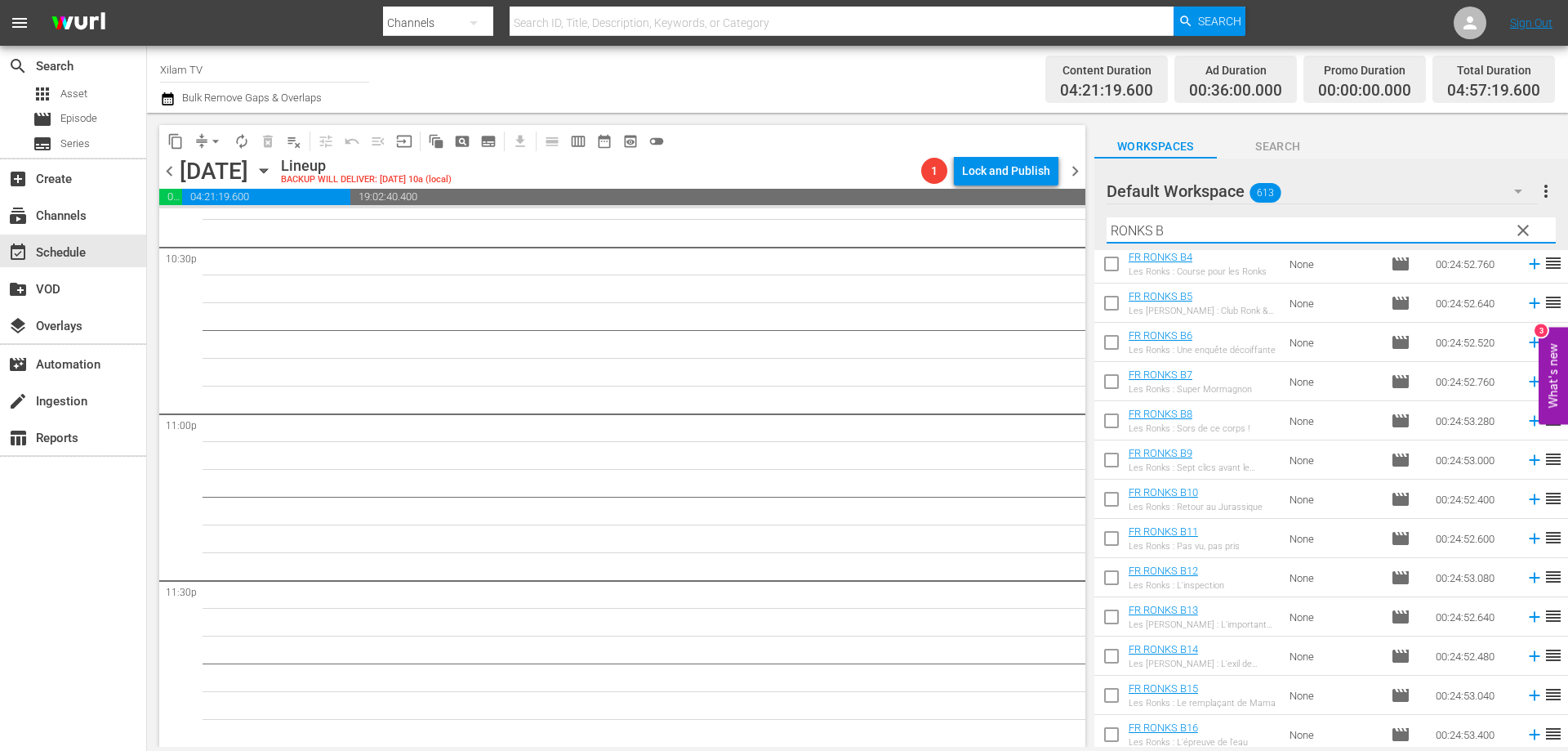
click at [1110, 697] on input "checkbox" at bounding box center [1112, 698] width 35 height 35
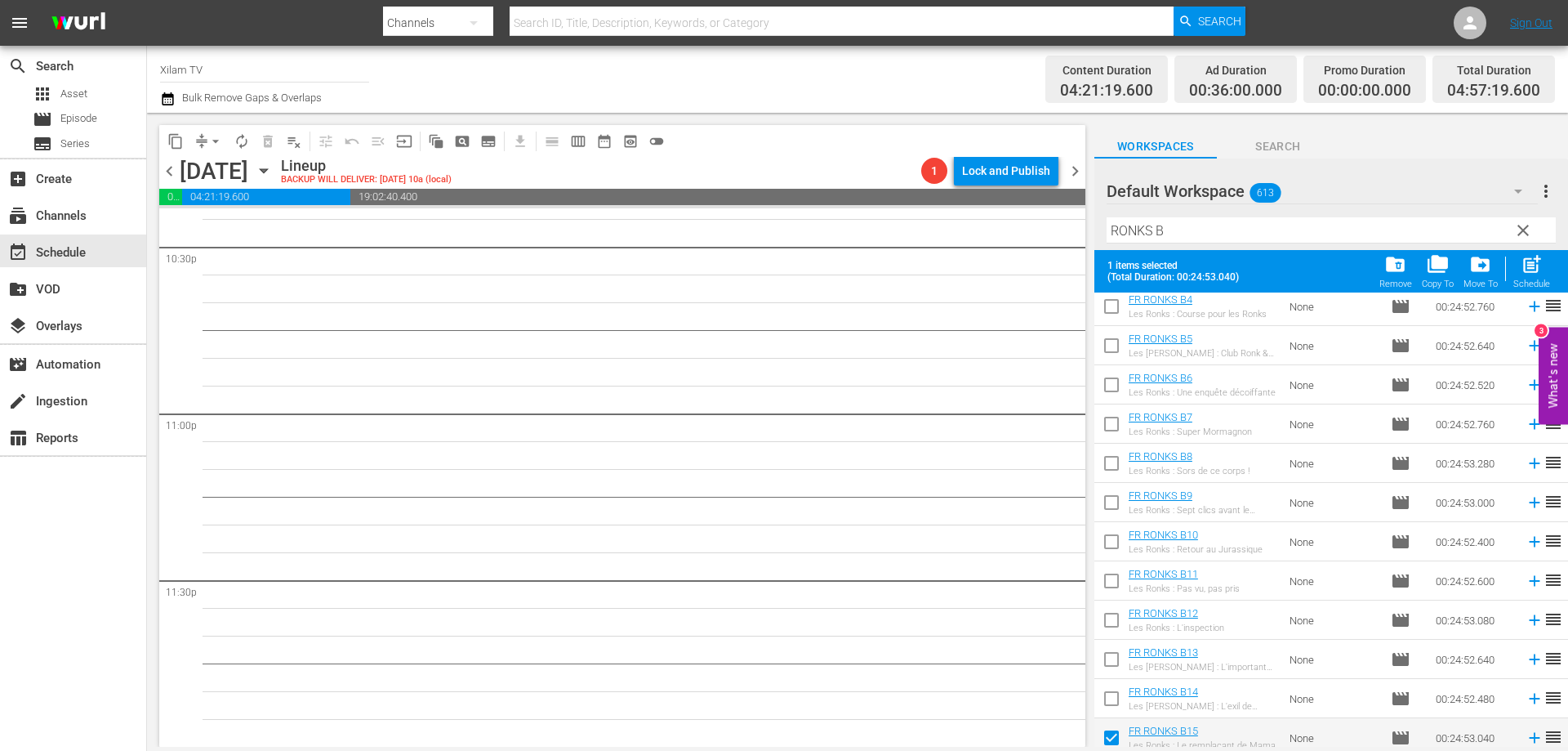
click at [1115, 575] on input "checkbox" at bounding box center [1112, 584] width 35 height 35
click at [1523, 289] on div "Schedule" at bounding box center [1531, 284] width 37 height 10
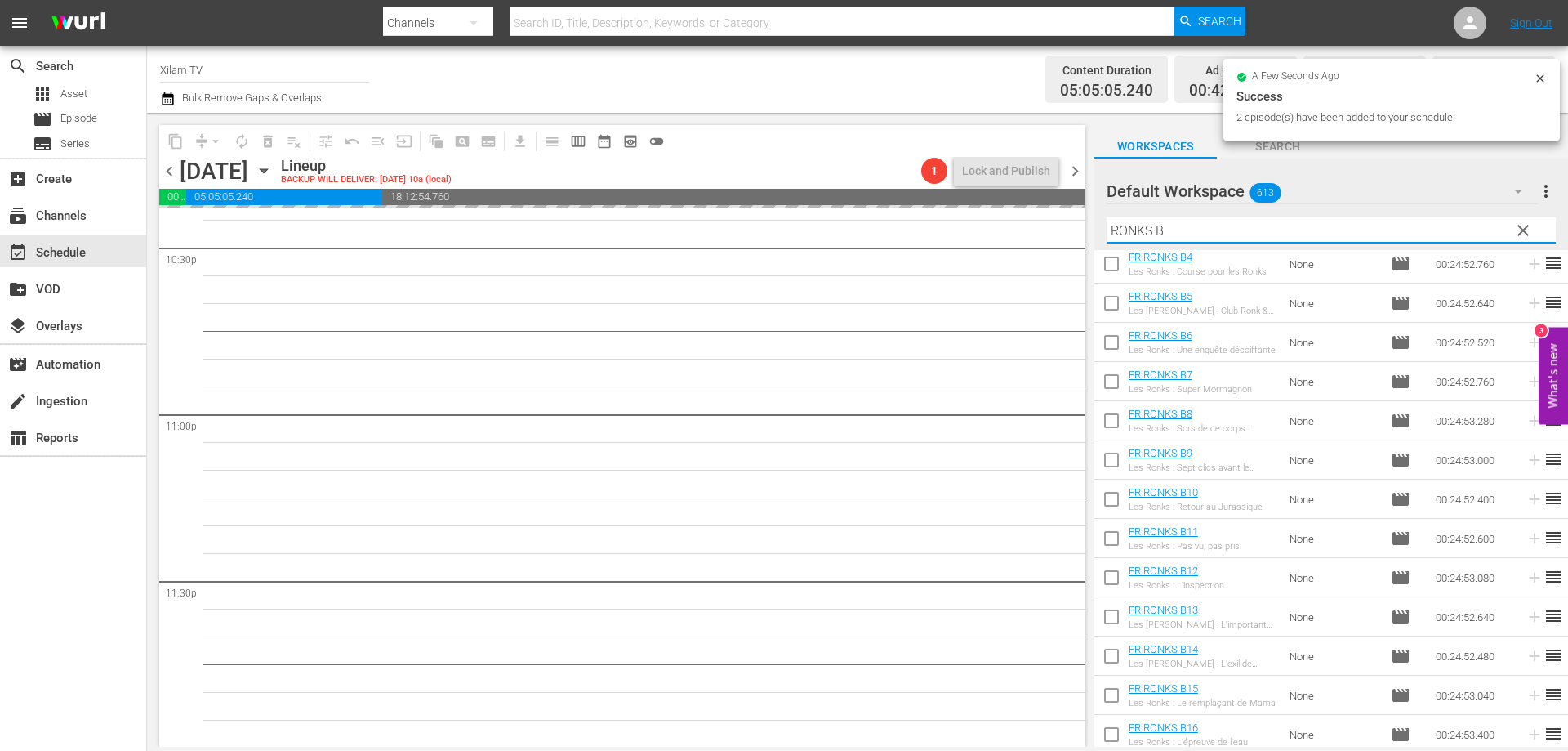
scroll to position [7459, 0]
drag, startPoint x: 1153, startPoint y: 235, endPoint x: 1094, endPoint y: 229, distance: 59.3
click at [1095, 229] on div "Default Workspace 613 Default more_vert clear Filter by Title [PERSON_NAME]" at bounding box center [1331, 204] width 474 height 91
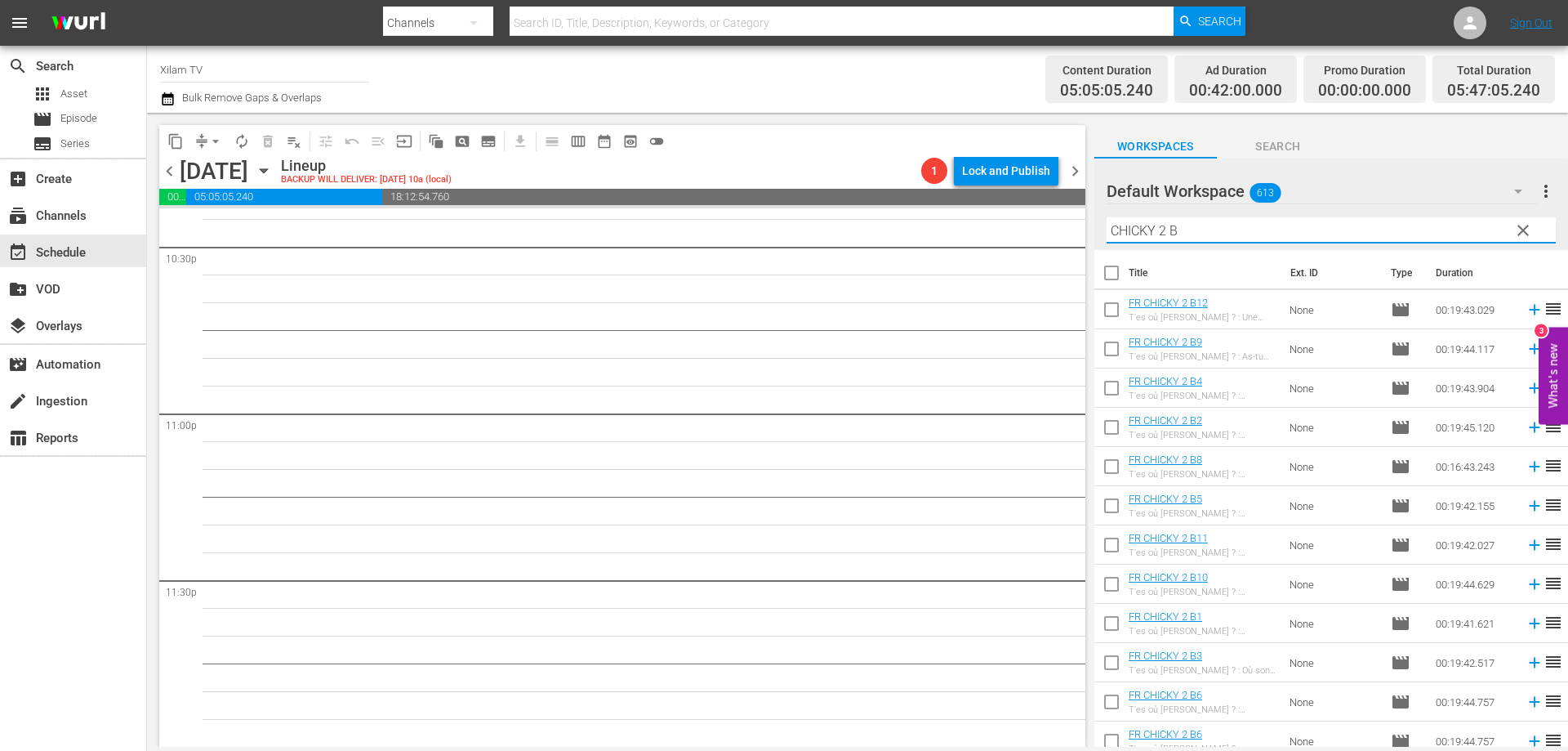
click at [1203, 234] on input "CHICKY 2 B" at bounding box center [1331, 230] width 450 height 26
click at [1109, 581] on input "checkbox" at bounding box center [1112, 587] width 35 height 35
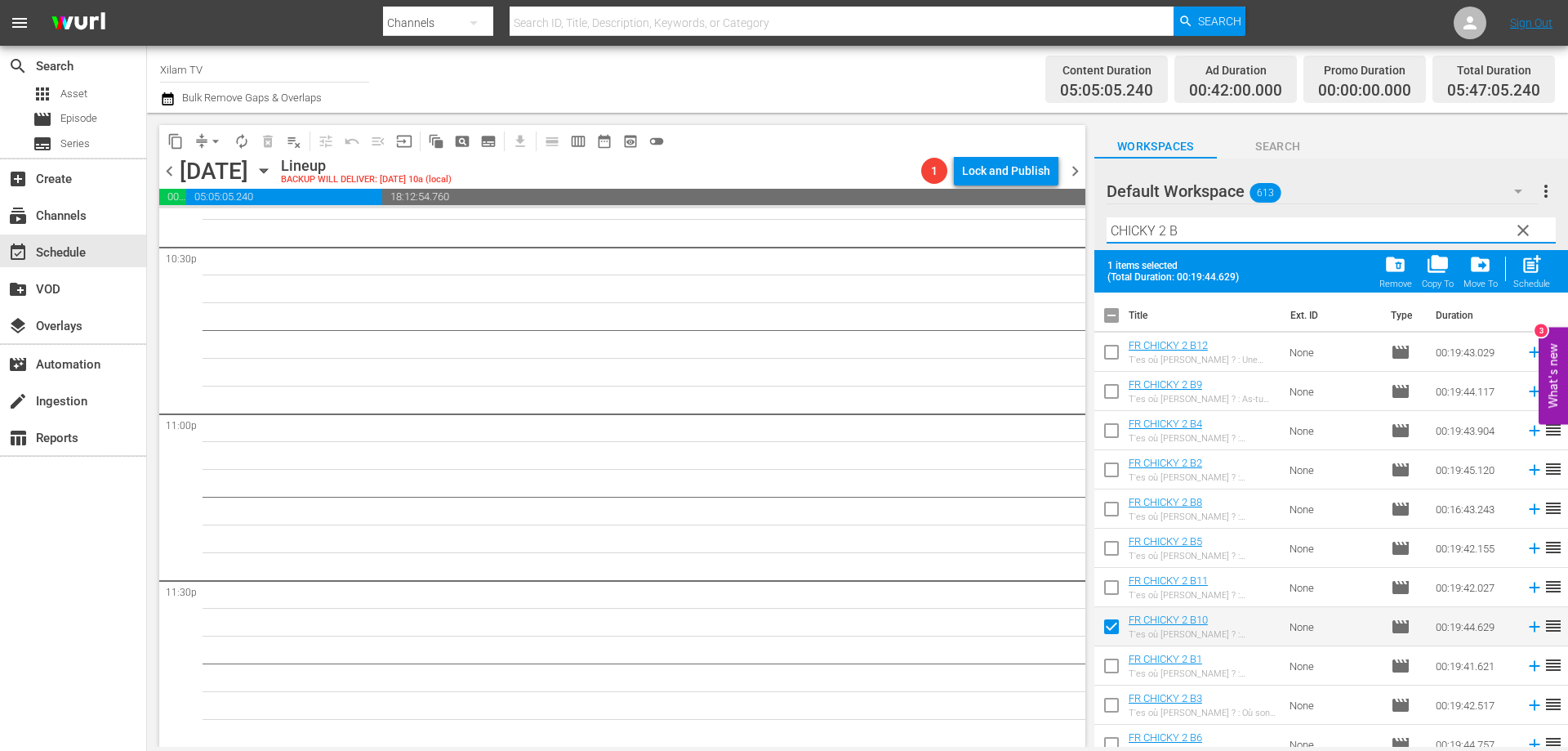
drag, startPoint x: 1165, startPoint y: 231, endPoint x: 1086, endPoint y: 235, distance: 79.1
click at [1086, 235] on div "content_copy compress arrow_drop_down autorenew_outlined delete_forever_outline…" at bounding box center [858, 429] width 1422 height 634
click at [1197, 240] on input "RATZ B" at bounding box center [1331, 230] width 450 height 26
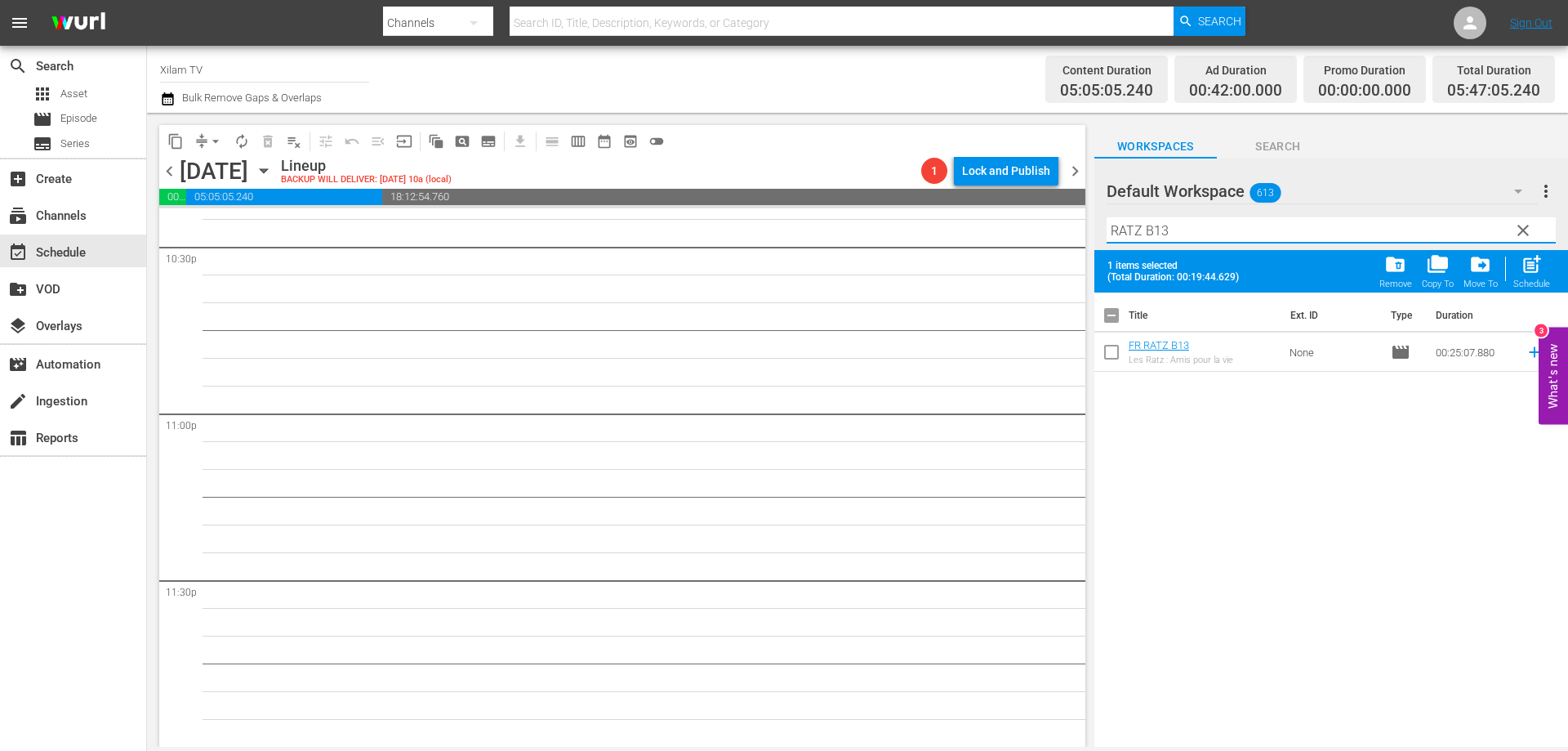
click at [1106, 357] on input "checkbox" at bounding box center [1112, 355] width 35 height 35
click at [1195, 230] on input "RATZ B13" at bounding box center [1331, 230] width 450 height 26
click at [1114, 345] on input "checkbox" at bounding box center [1112, 355] width 35 height 35
click at [1169, 225] on input "RATZ B20" at bounding box center [1331, 230] width 450 height 26
click at [1113, 353] on input "checkbox" at bounding box center [1112, 355] width 35 height 35
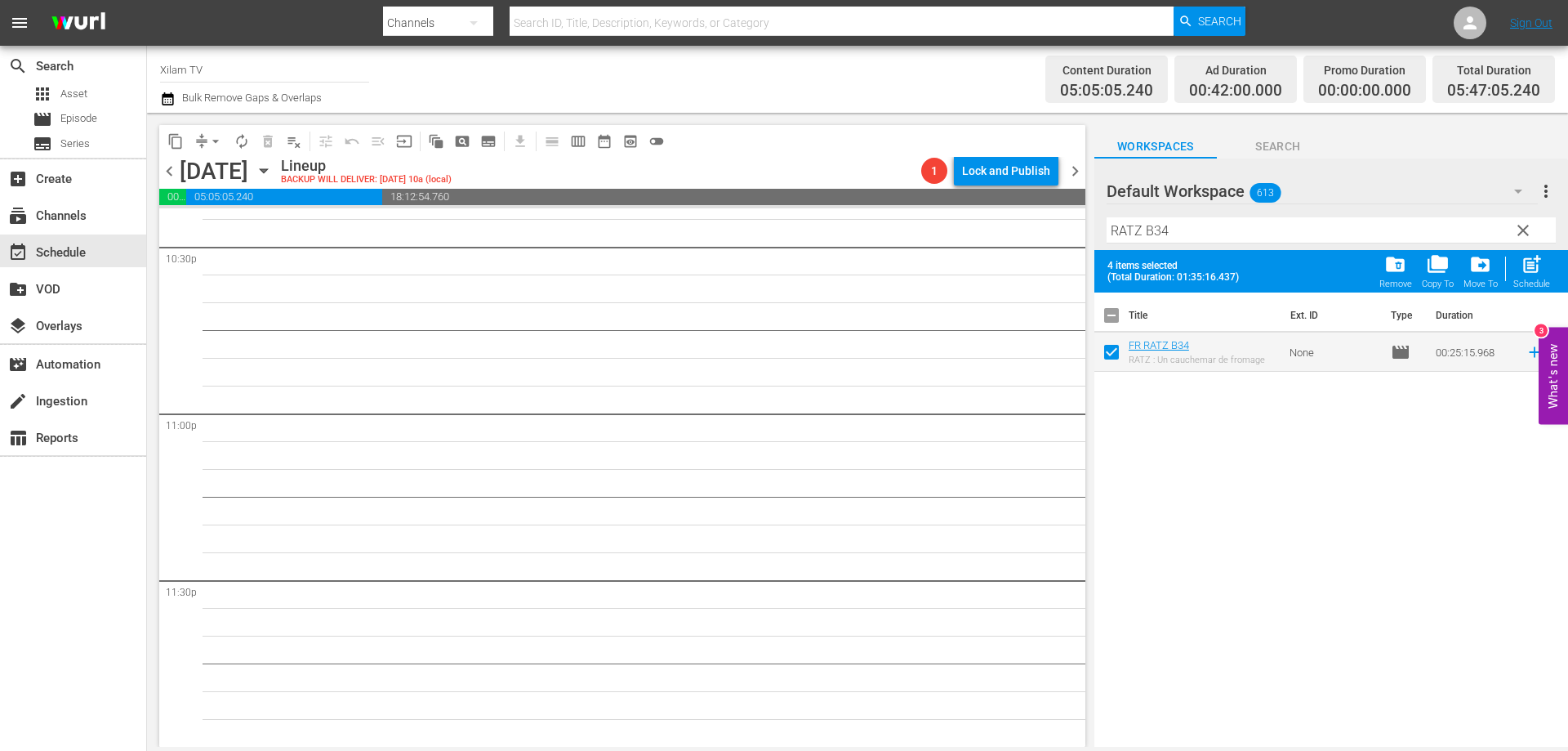
click at [1537, 266] on span "post_add" at bounding box center [1531, 264] width 22 height 22
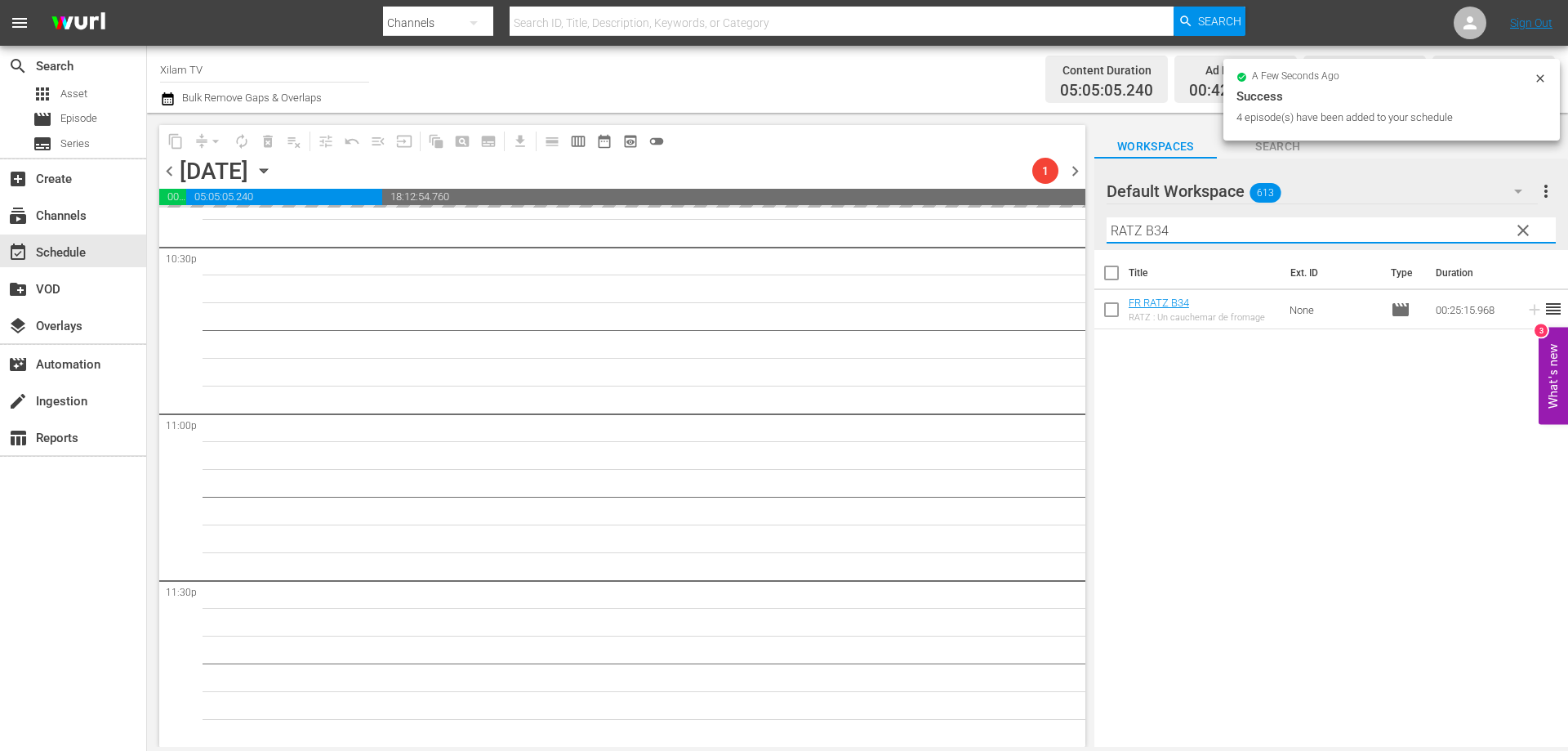
drag, startPoint x: 1140, startPoint y: 228, endPoint x: 1095, endPoint y: 227, distance: 45.0
click at [1096, 227] on div "Default Workspace 613 Default more_vert clear Filter by Title RATZ B34" at bounding box center [1331, 204] width 474 height 91
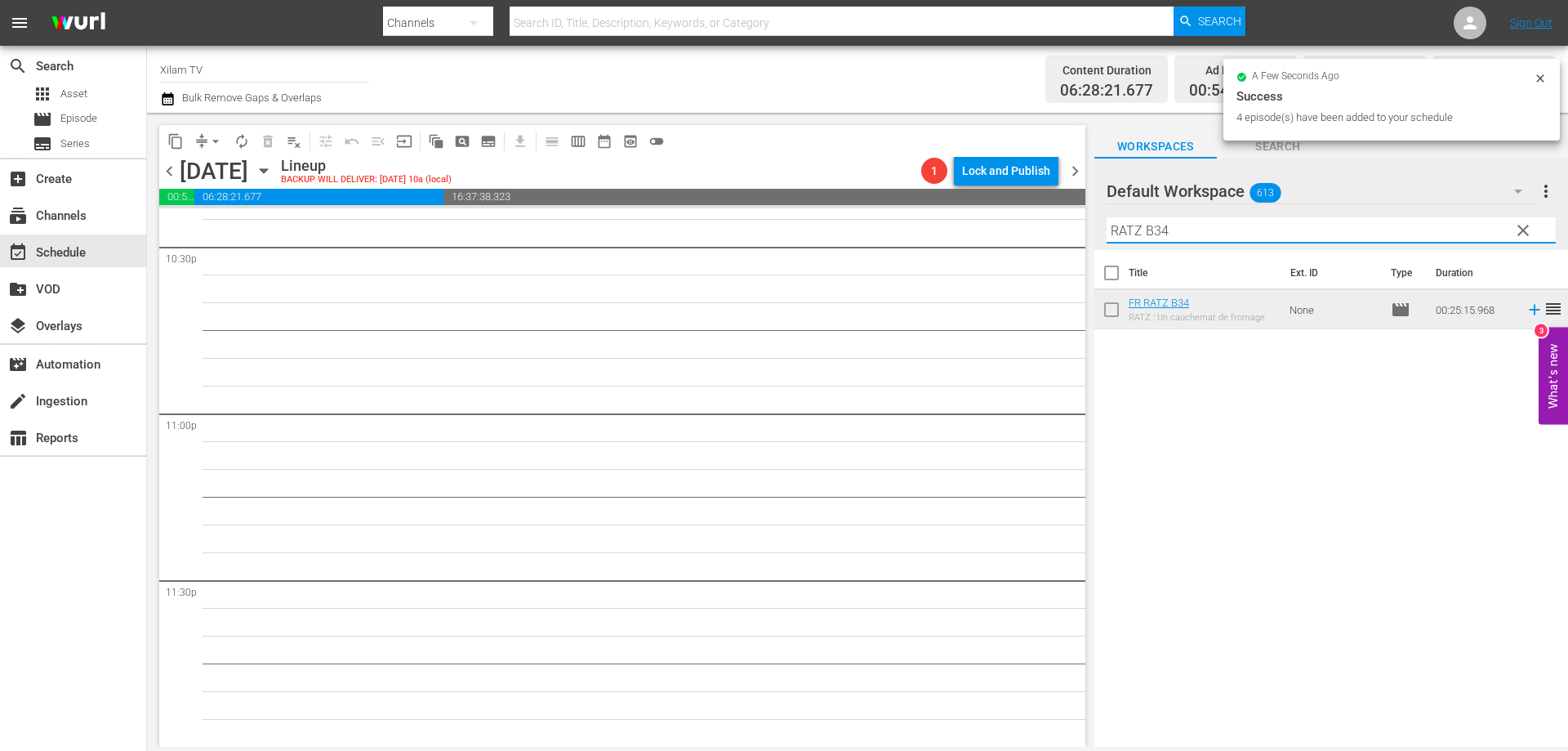
scroll to position [7349, 0]
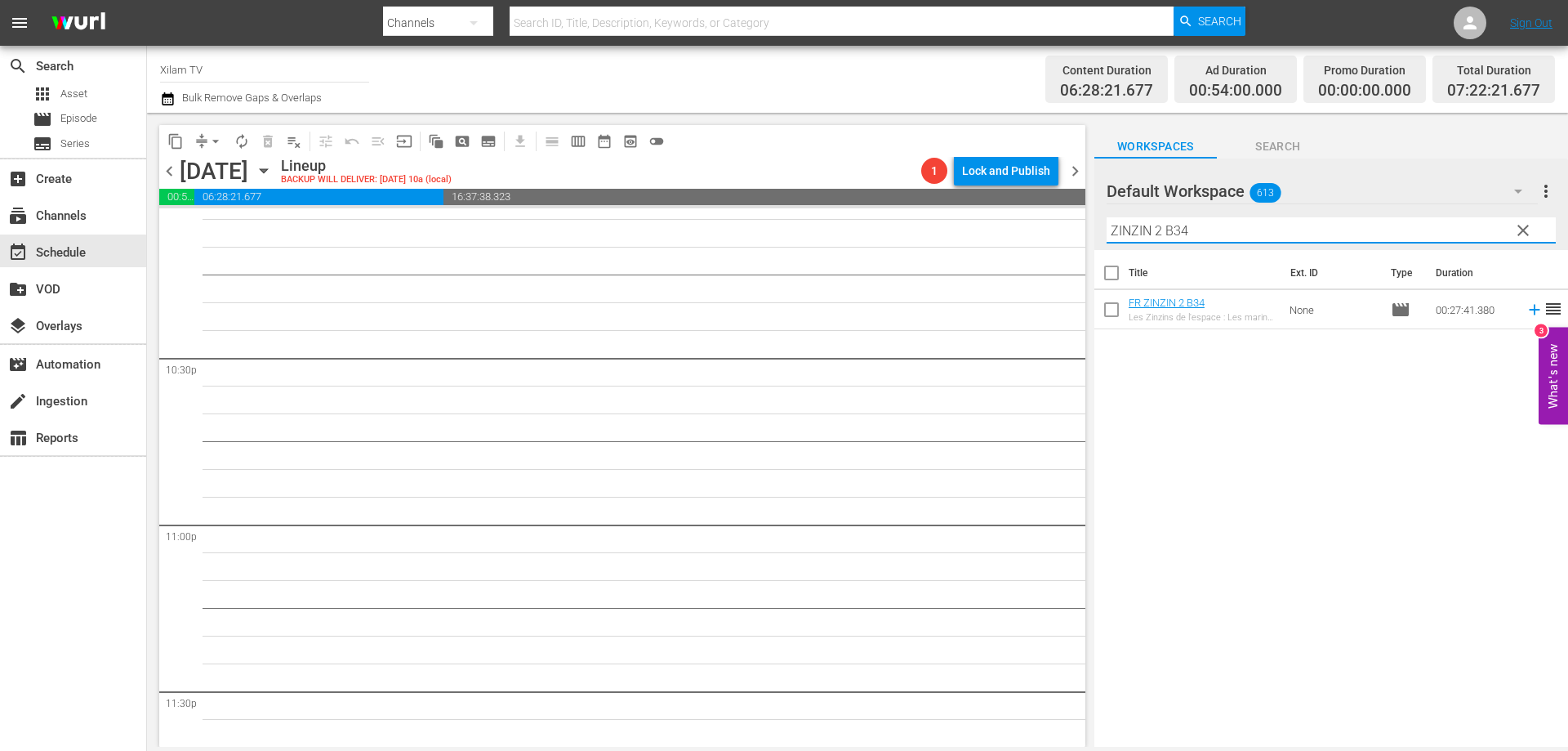
click at [1218, 215] on div "Filter by Title ZINZIN 2 B34" at bounding box center [1331, 230] width 450 height 39
click at [1217, 232] on input "ZINZIN 2 B34" at bounding box center [1331, 230] width 450 height 26
click at [1117, 303] on input "checkbox" at bounding box center [1112, 313] width 35 height 35
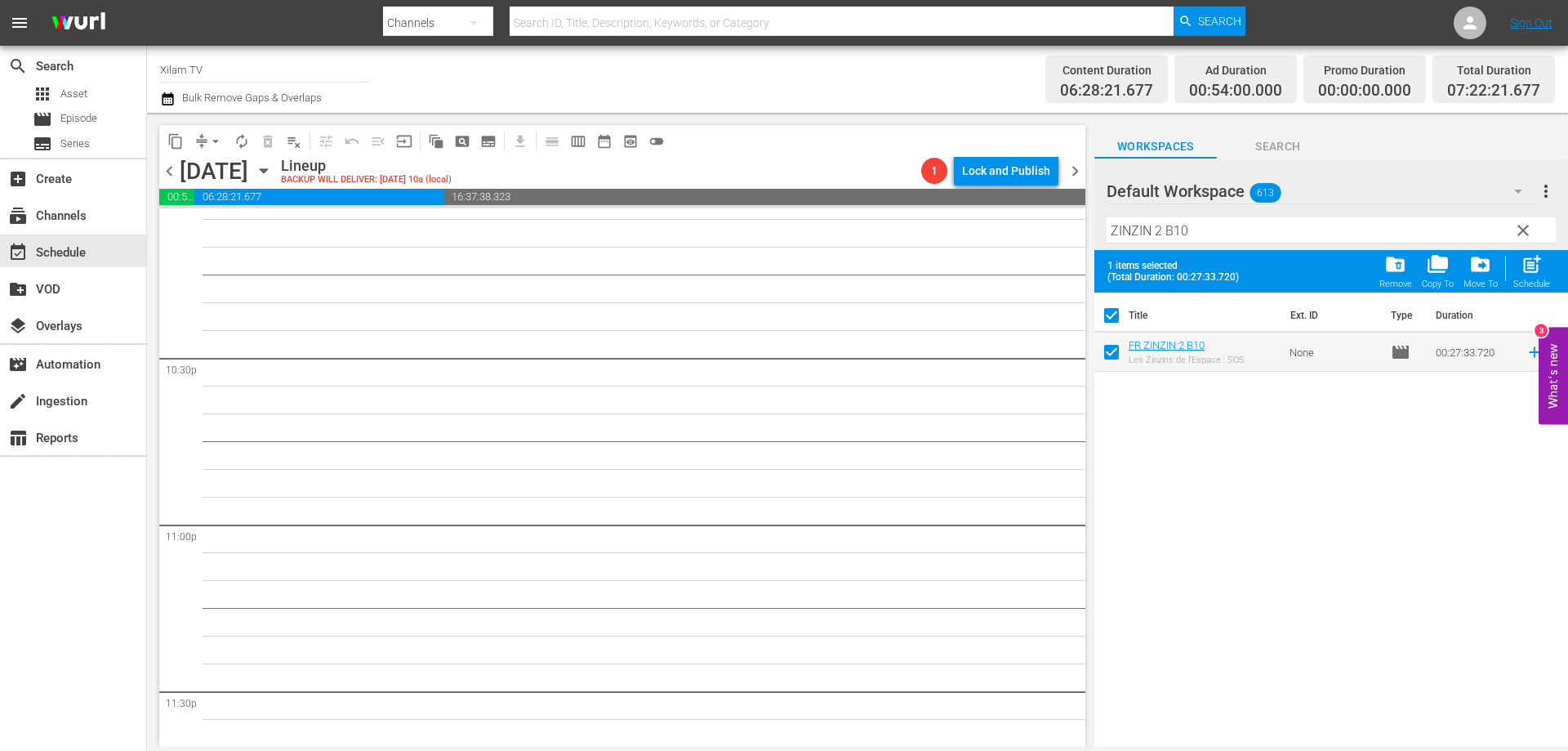
click at [1208, 233] on input "ZINZIN 2 B10" at bounding box center [1331, 230] width 450 height 26
click at [1104, 353] on input "checkbox" at bounding box center [1112, 355] width 35 height 35
click at [1162, 231] on input "ZINZIN 2 B32" at bounding box center [1331, 230] width 450 height 26
click at [1106, 350] on input "checkbox" at bounding box center [1112, 355] width 35 height 35
click at [1540, 260] on span "post_add" at bounding box center [1531, 264] width 22 height 22
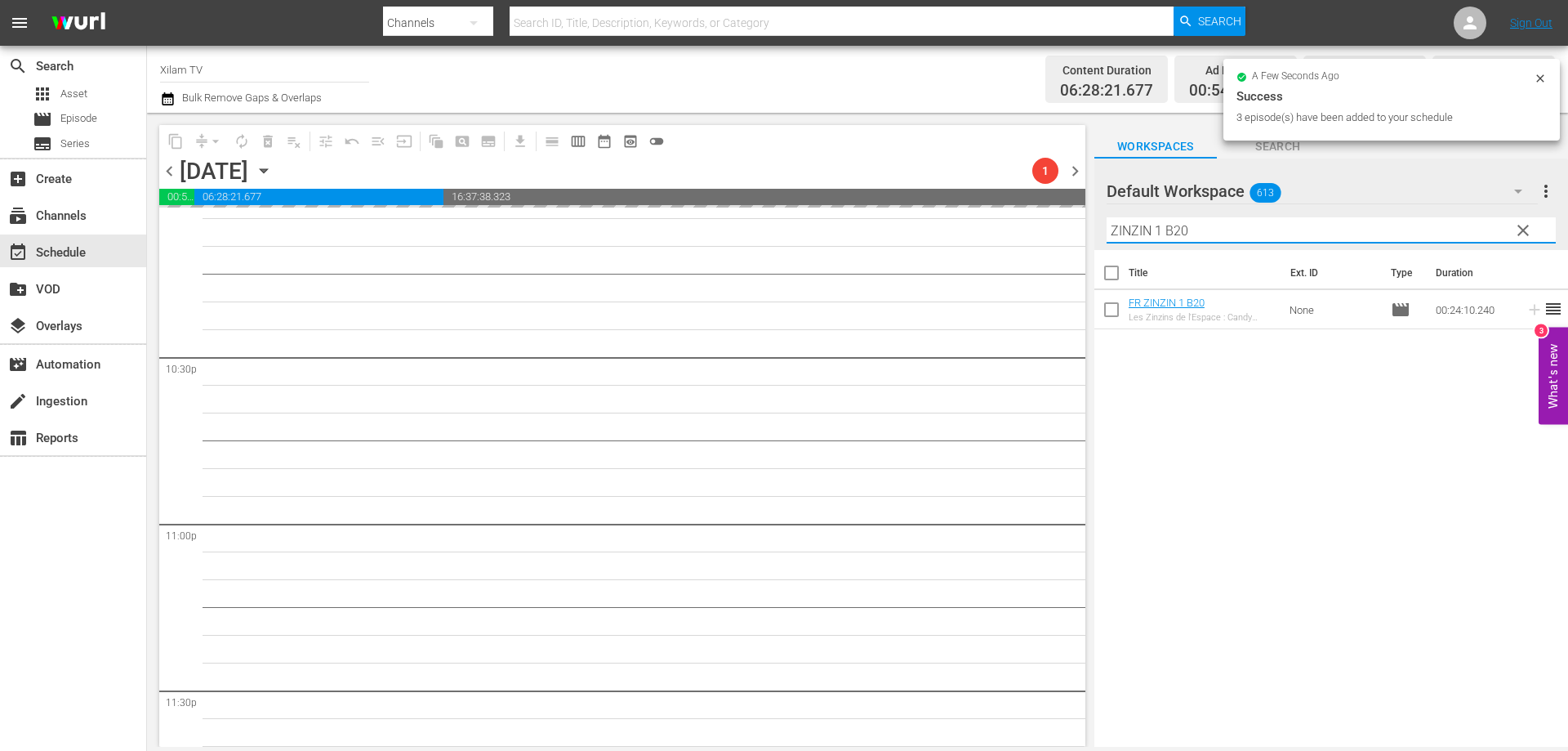
drag, startPoint x: 1148, startPoint y: 229, endPoint x: 1078, endPoint y: 226, distance: 70.1
click at [1078, 226] on div "content_copy compress arrow_drop_down autorenew_outlined delete_forever_outline…" at bounding box center [858, 429] width 1422 height 634
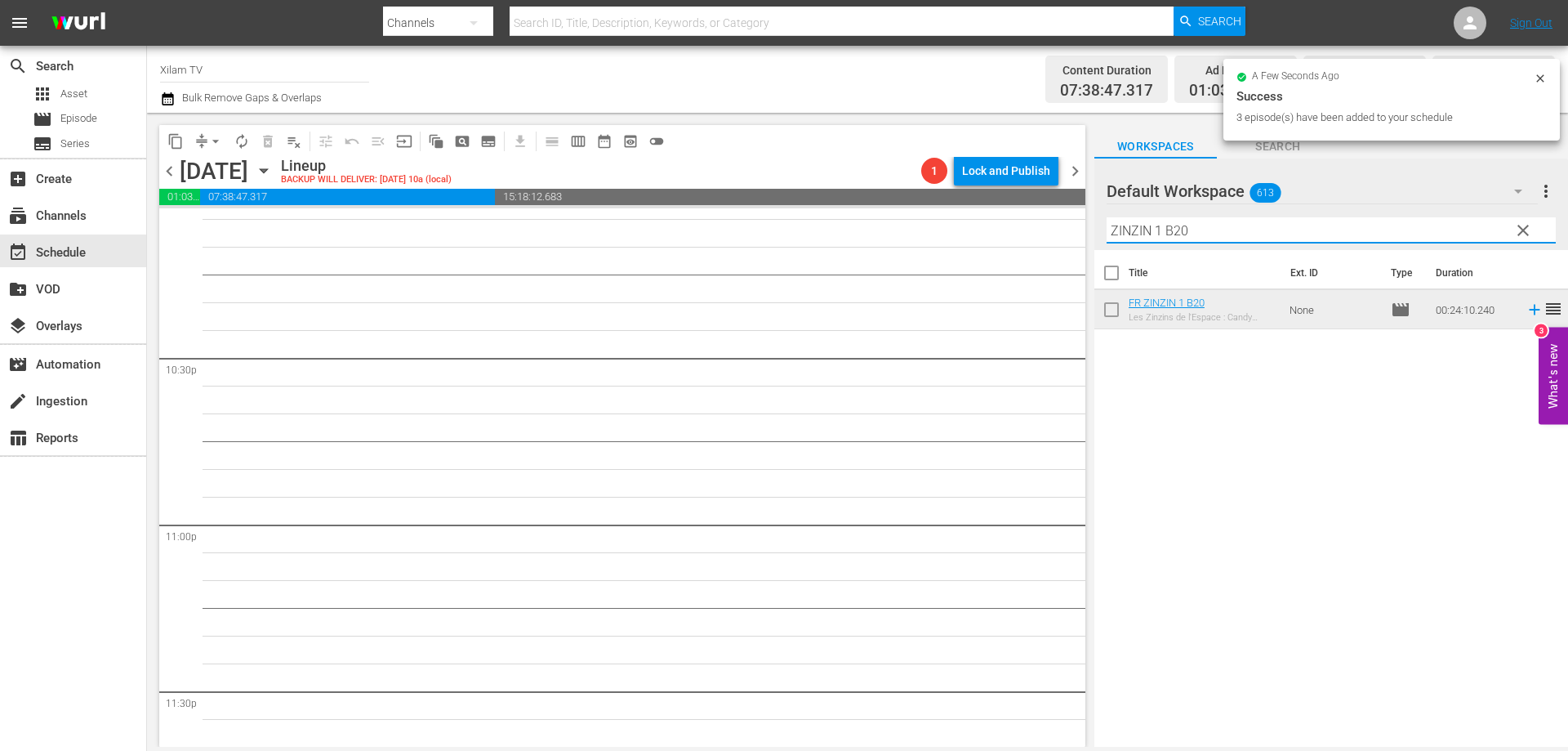
scroll to position [7320, 0]
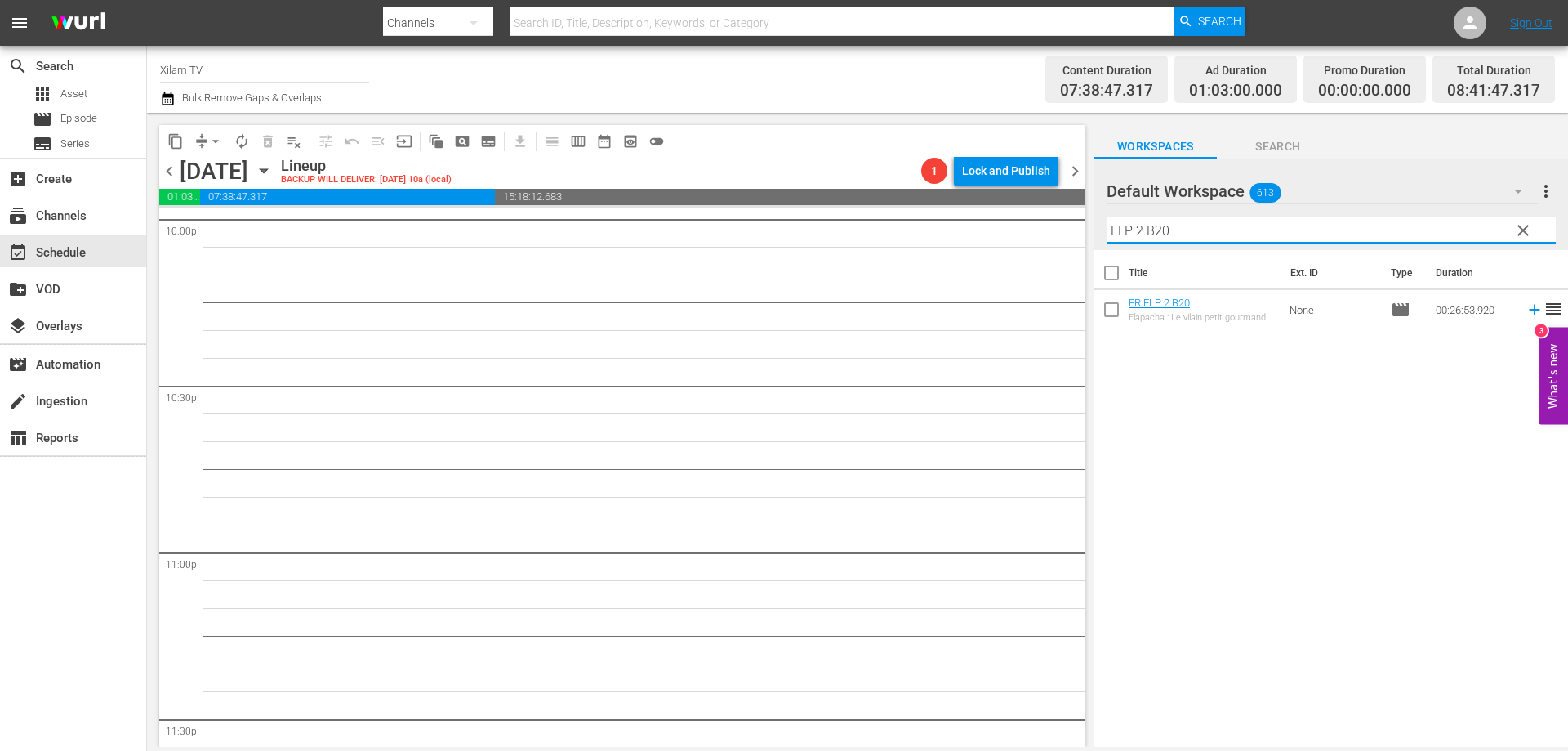
click at [1182, 237] on input "FLP 2 B20" at bounding box center [1331, 230] width 450 height 26
click at [1114, 306] on input "checkbox" at bounding box center [1112, 313] width 35 height 35
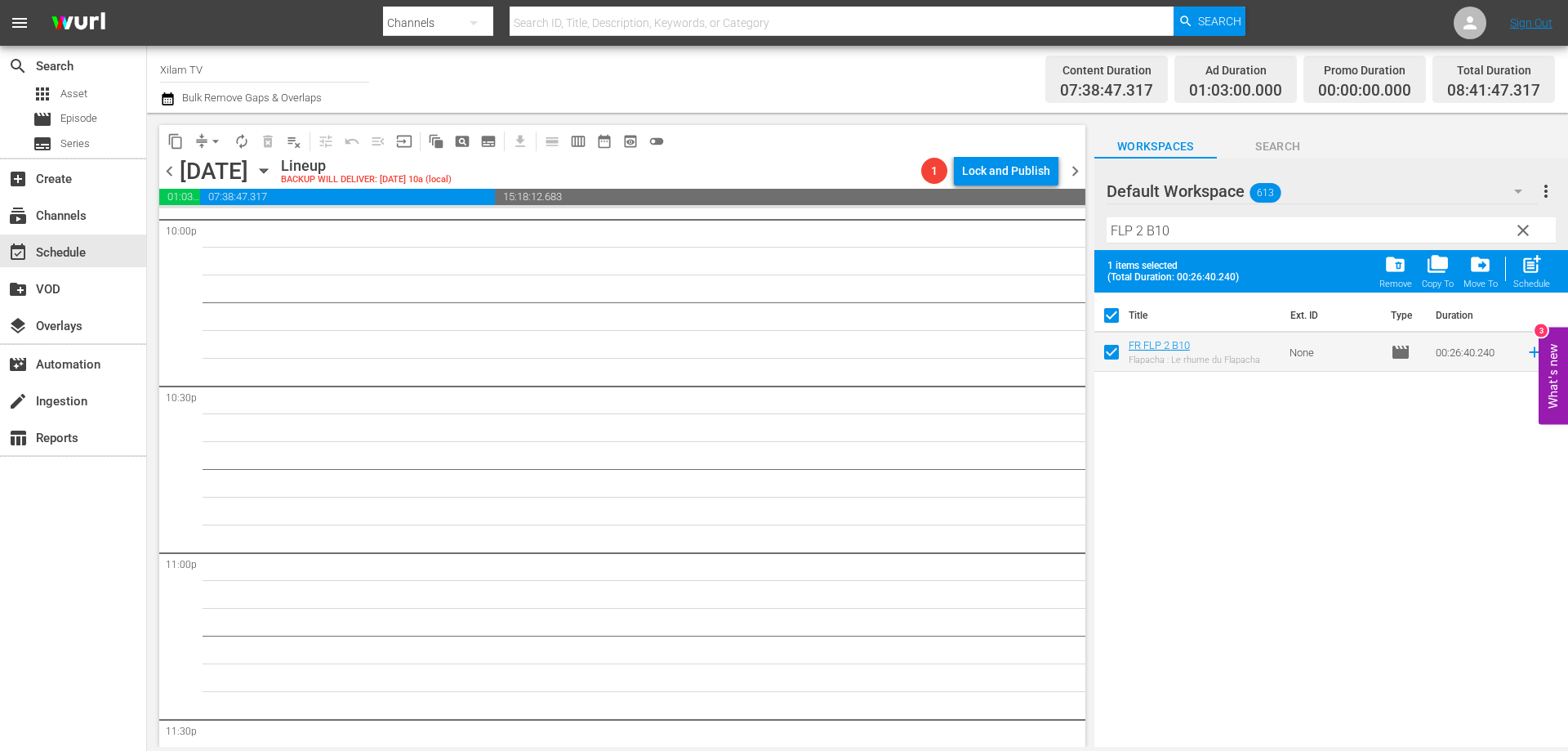
click at [1169, 242] on input "FLP 2 B10" at bounding box center [1331, 230] width 450 height 26
click at [1110, 355] on input "checkbox" at bounding box center [1112, 355] width 35 height 35
click at [1141, 227] on input "FLP 2 B32" at bounding box center [1331, 230] width 450 height 26
click at [1187, 229] on input "FLP 1 B32" at bounding box center [1331, 230] width 450 height 26
click at [1109, 359] on input "checkbox" at bounding box center [1112, 355] width 35 height 35
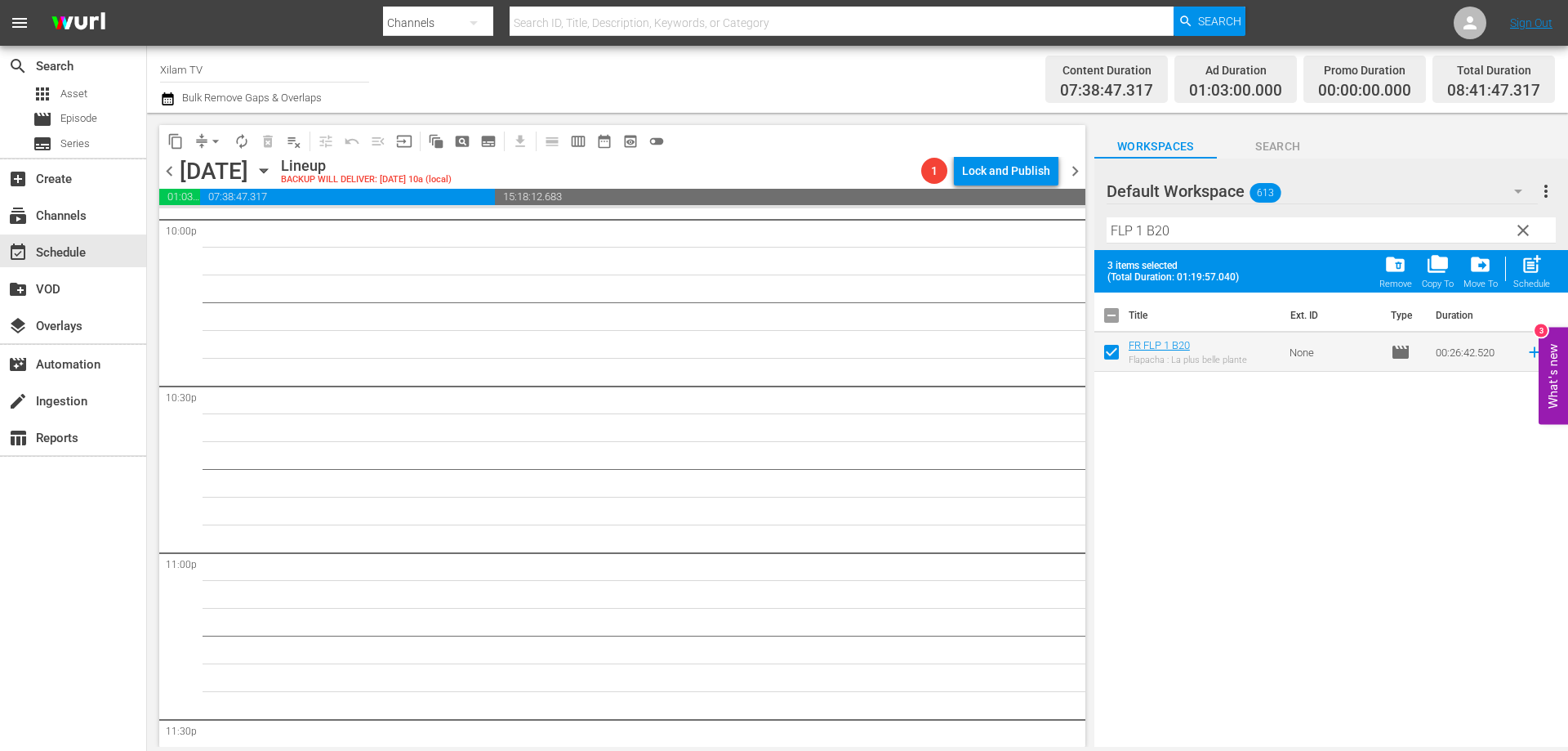
click at [1544, 268] on div "post_add Schedule" at bounding box center [1531, 271] width 37 height 36
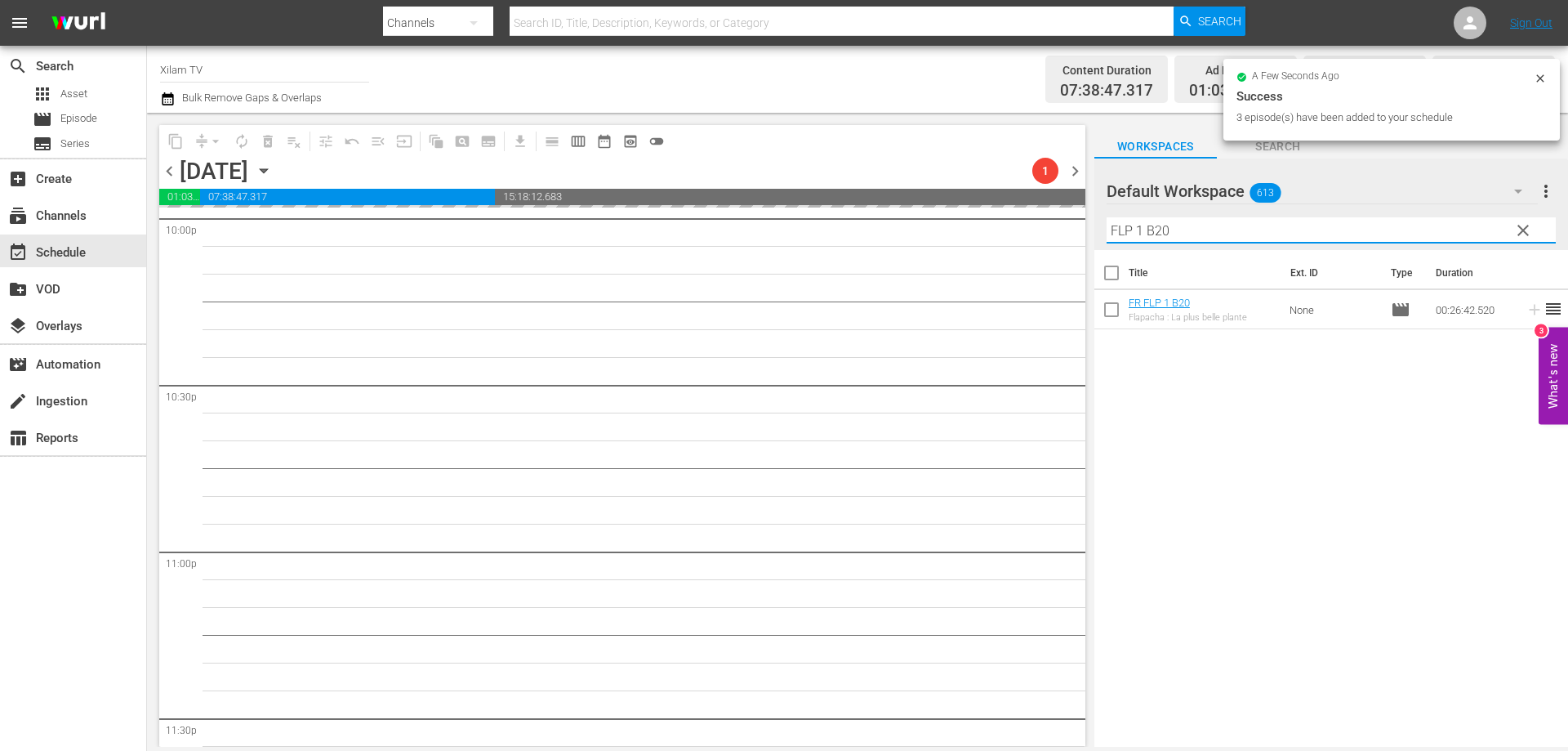
drag, startPoint x: 1142, startPoint y: 228, endPoint x: 1091, endPoint y: 229, distance: 51.0
click at [1091, 229] on div "content_copy compress arrow_drop_down autorenew_outlined delete_forever_outline…" at bounding box center [858, 429] width 1422 height 634
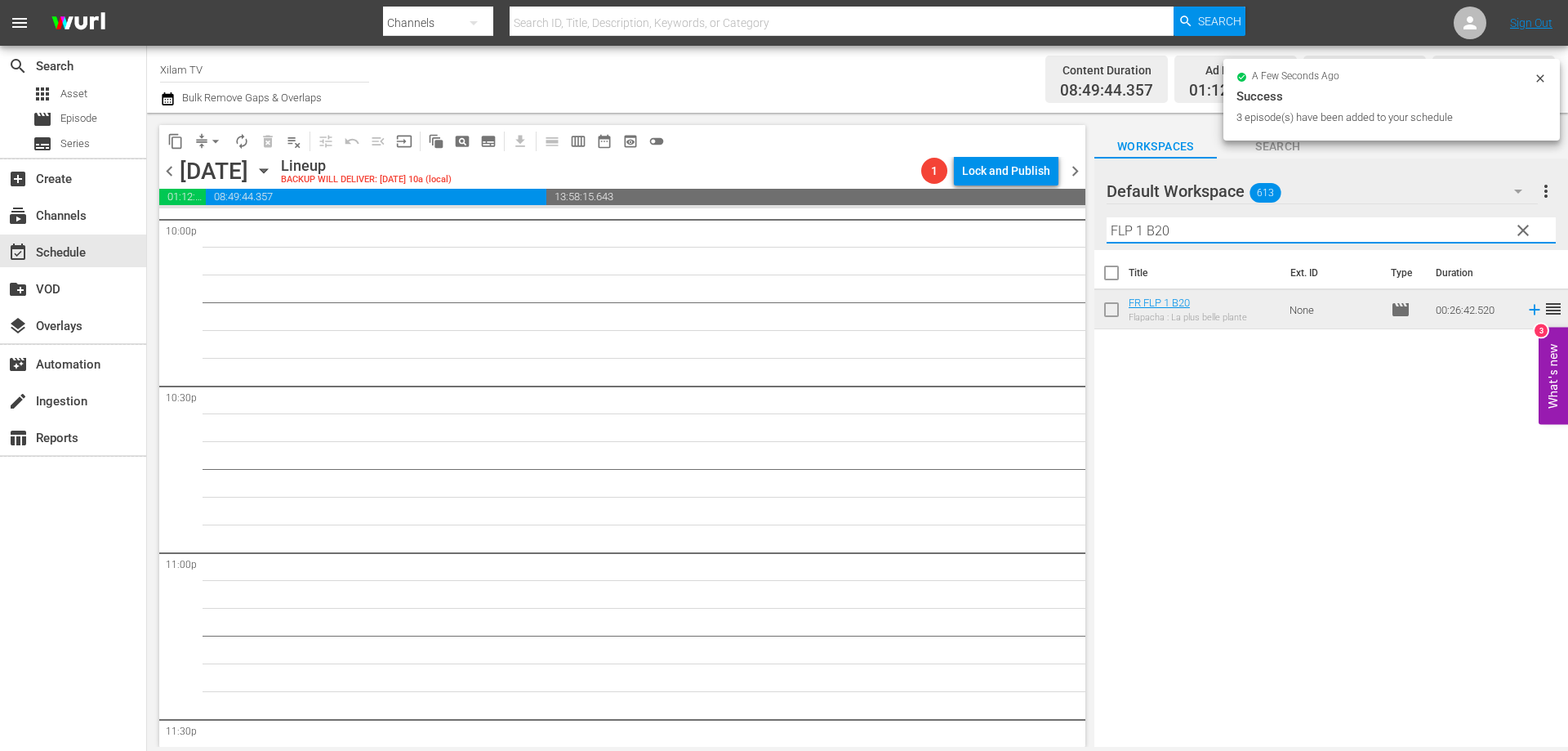
scroll to position [7293, 0]
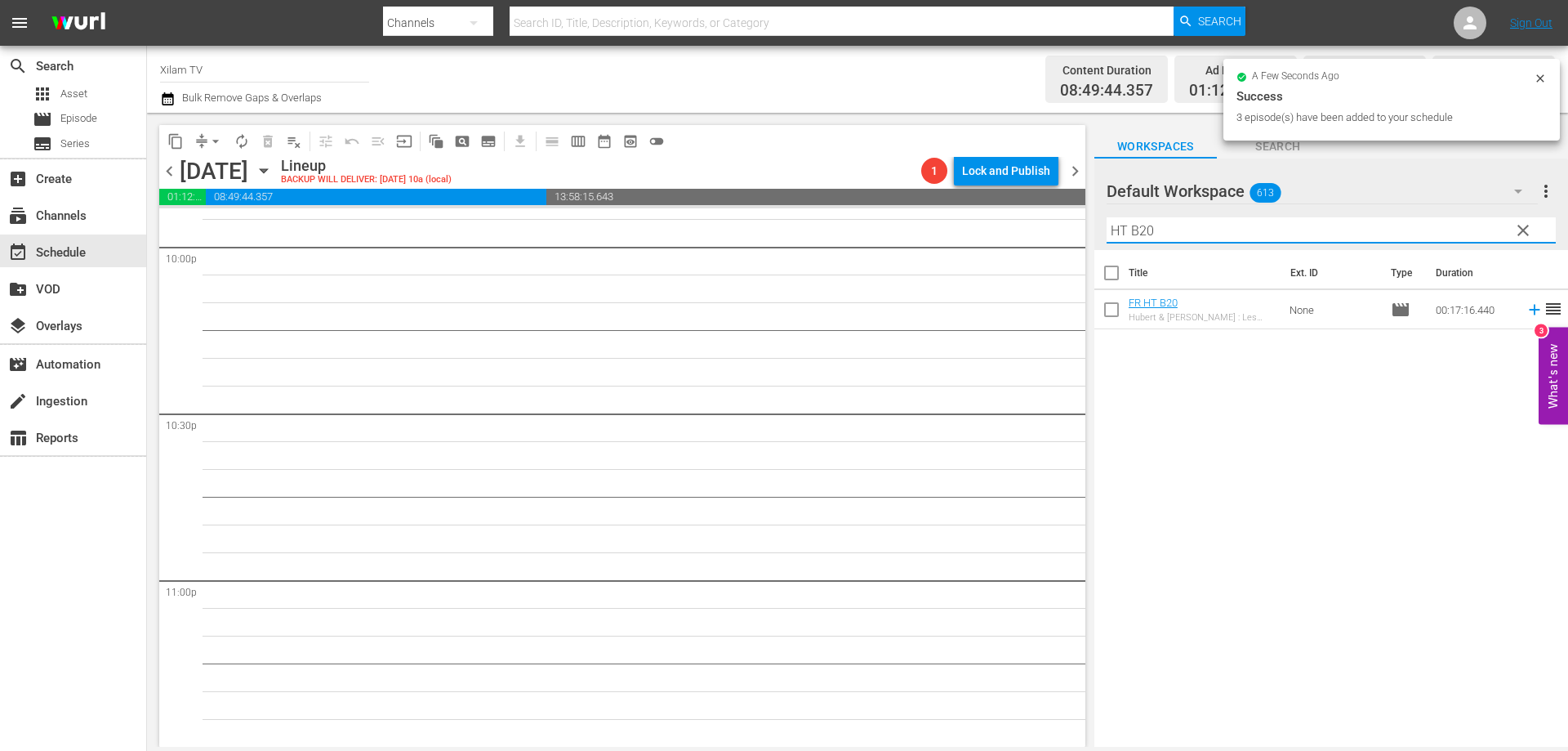
click at [1222, 236] on input "HT B20" at bounding box center [1331, 230] width 450 height 26
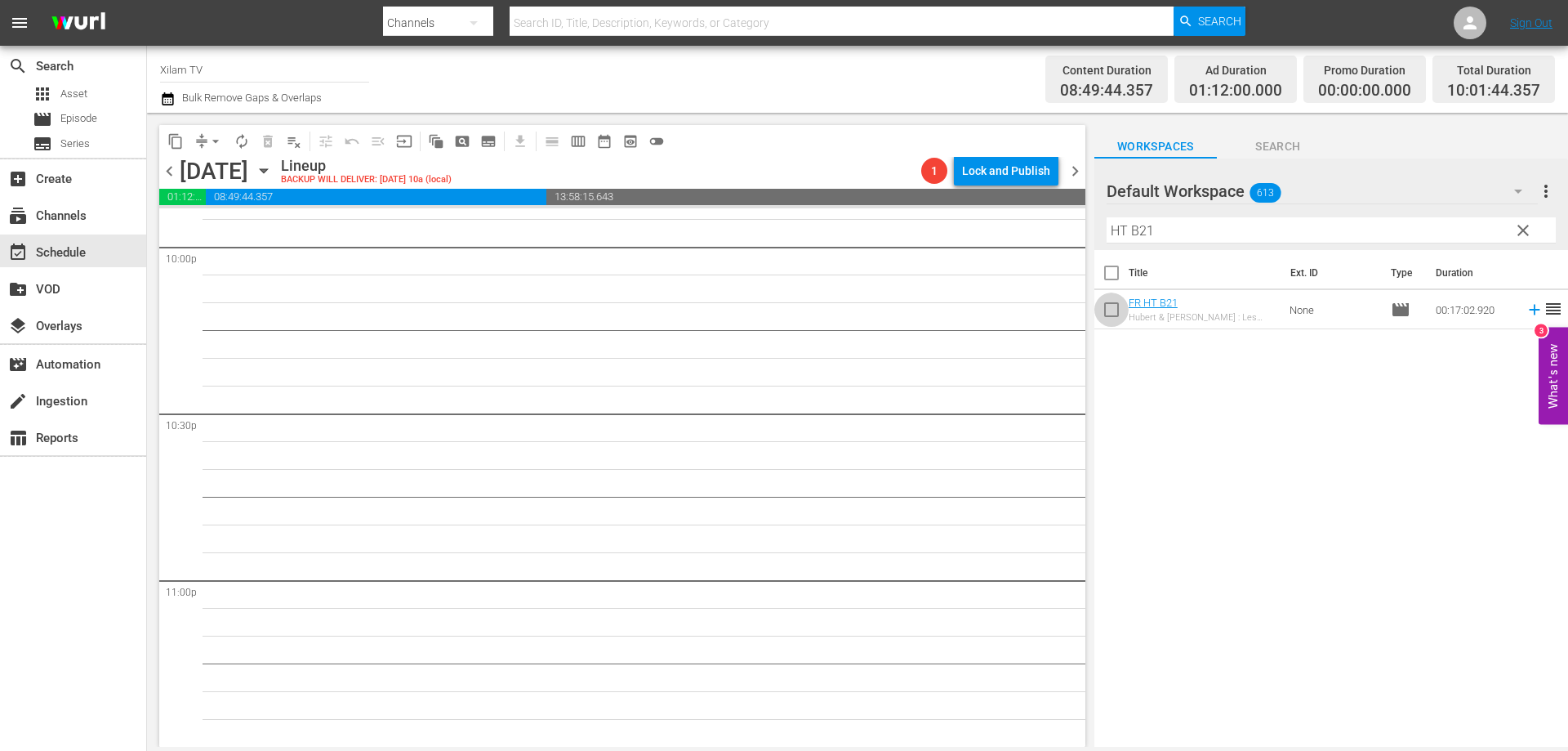
click at [1108, 313] on input "checkbox" at bounding box center [1112, 313] width 35 height 35
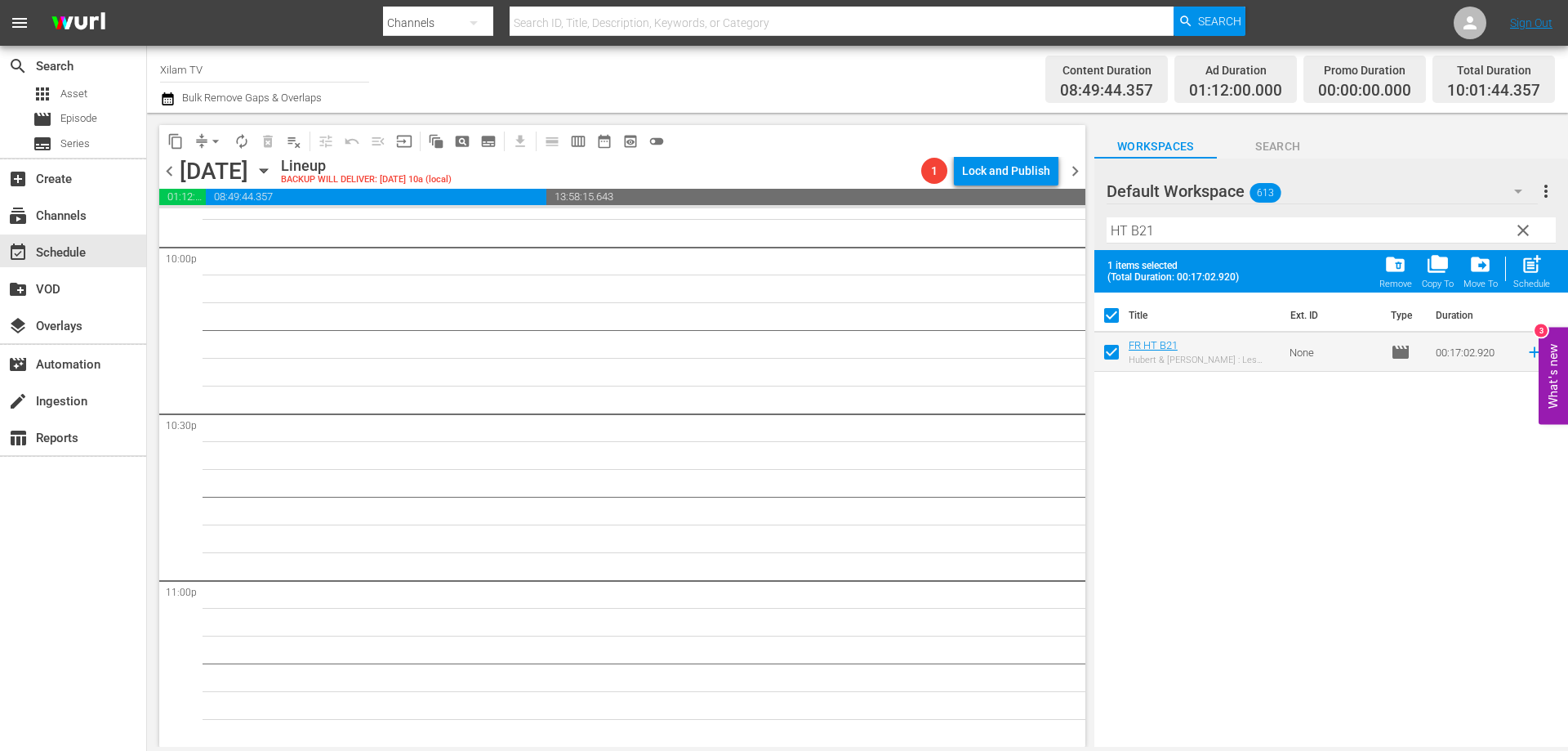
click at [1168, 238] on input "HT B21" at bounding box center [1331, 230] width 450 height 26
click at [1110, 350] on input "checkbox" at bounding box center [1112, 355] width 35 height 35
click at [1165, 234] on input "HT B27" at bounding box center [1331, 230] width 450 height 26
click at [1113, 356] on input "checkbox" at bounding box center [1112, 355] width 35 height 35
click at [1530, 269] on span "post_add" at bounding box center [1531, 264] width 22 height 22
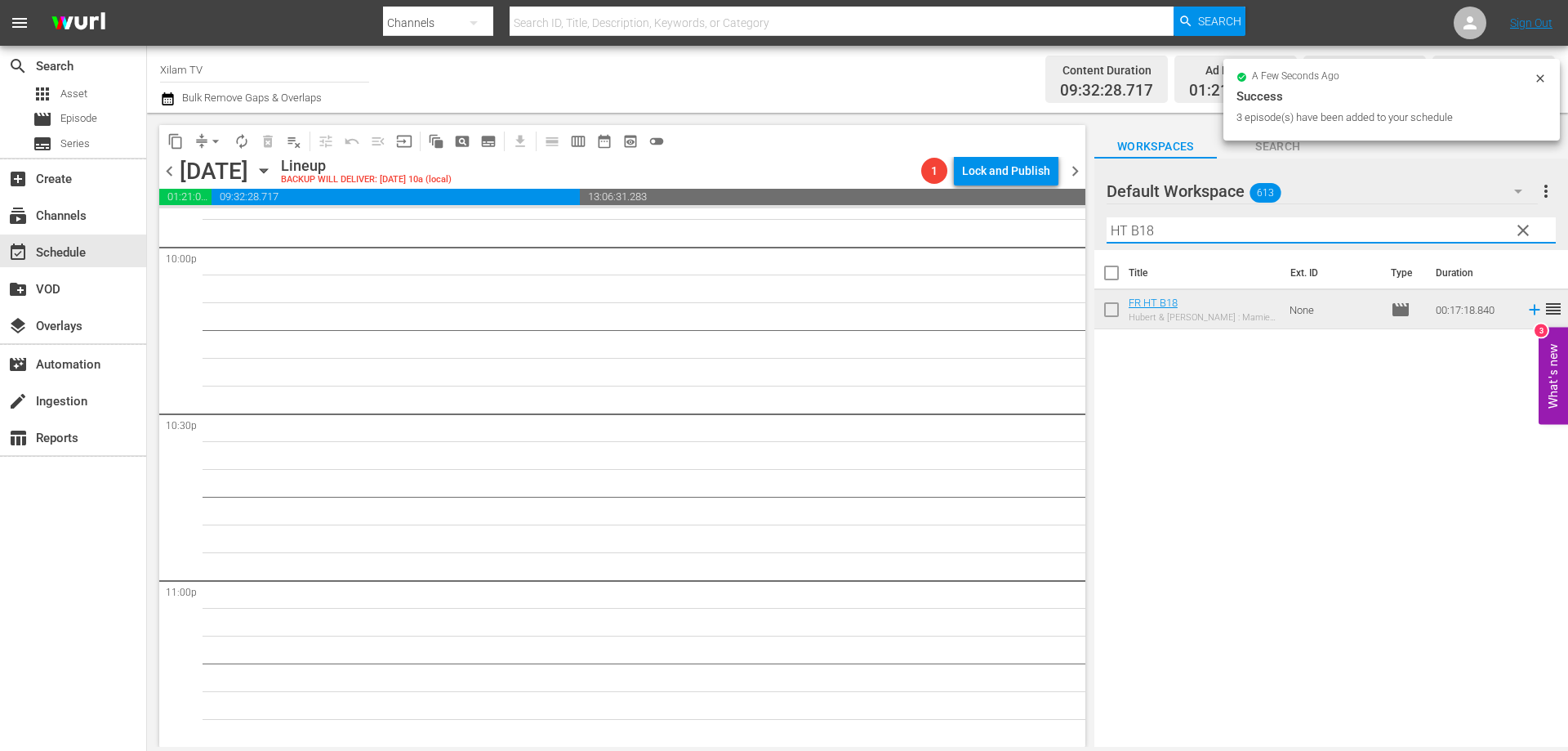
click at [1105, 225] on div "Default Workspace 613 Default more_vert clear Filter by Title HT B18" at bounding box center [1331, 204] width 474 height 91
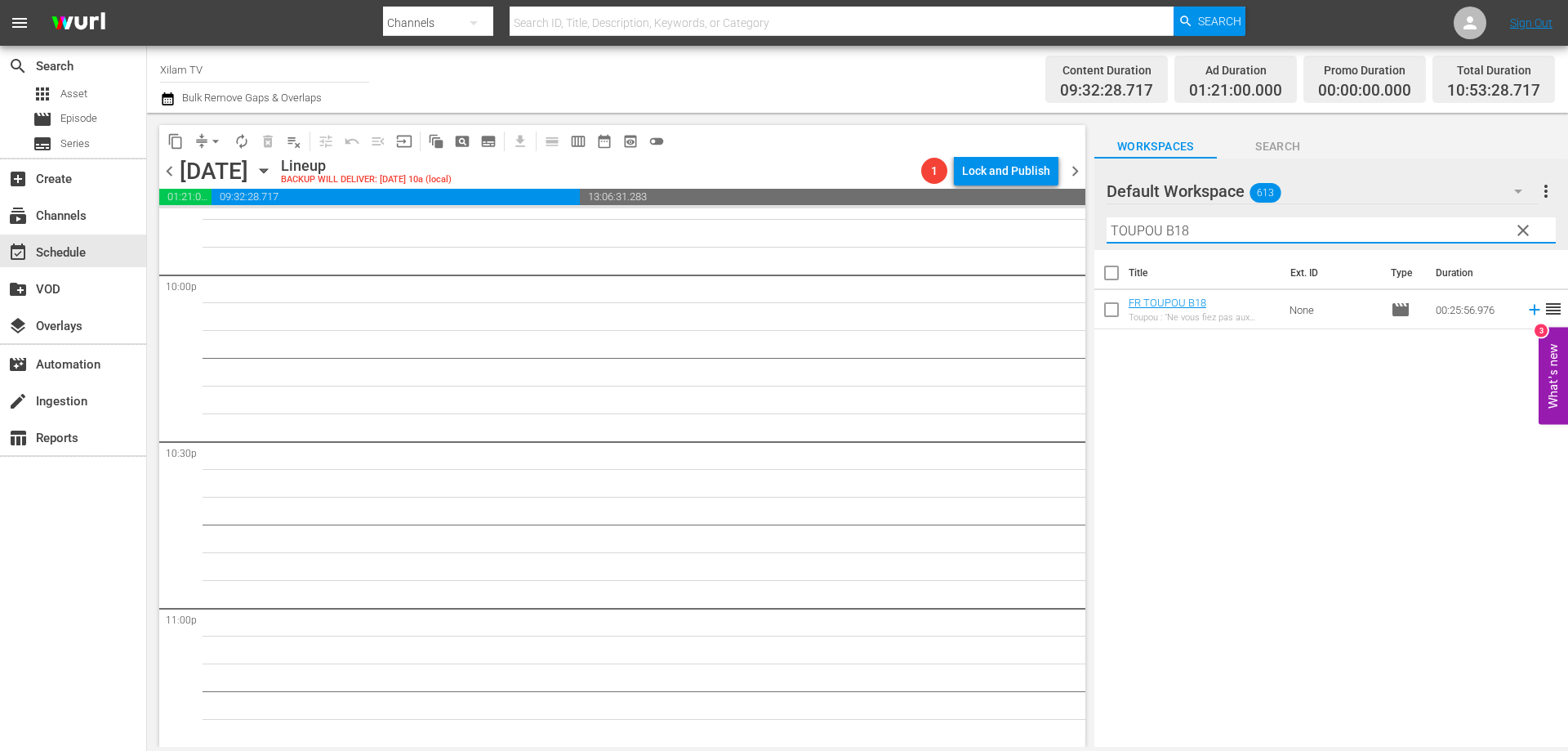
click at [1192, 226] on input "TOUPOU B18" at bounding box center [1331, 230] width 450 height 26
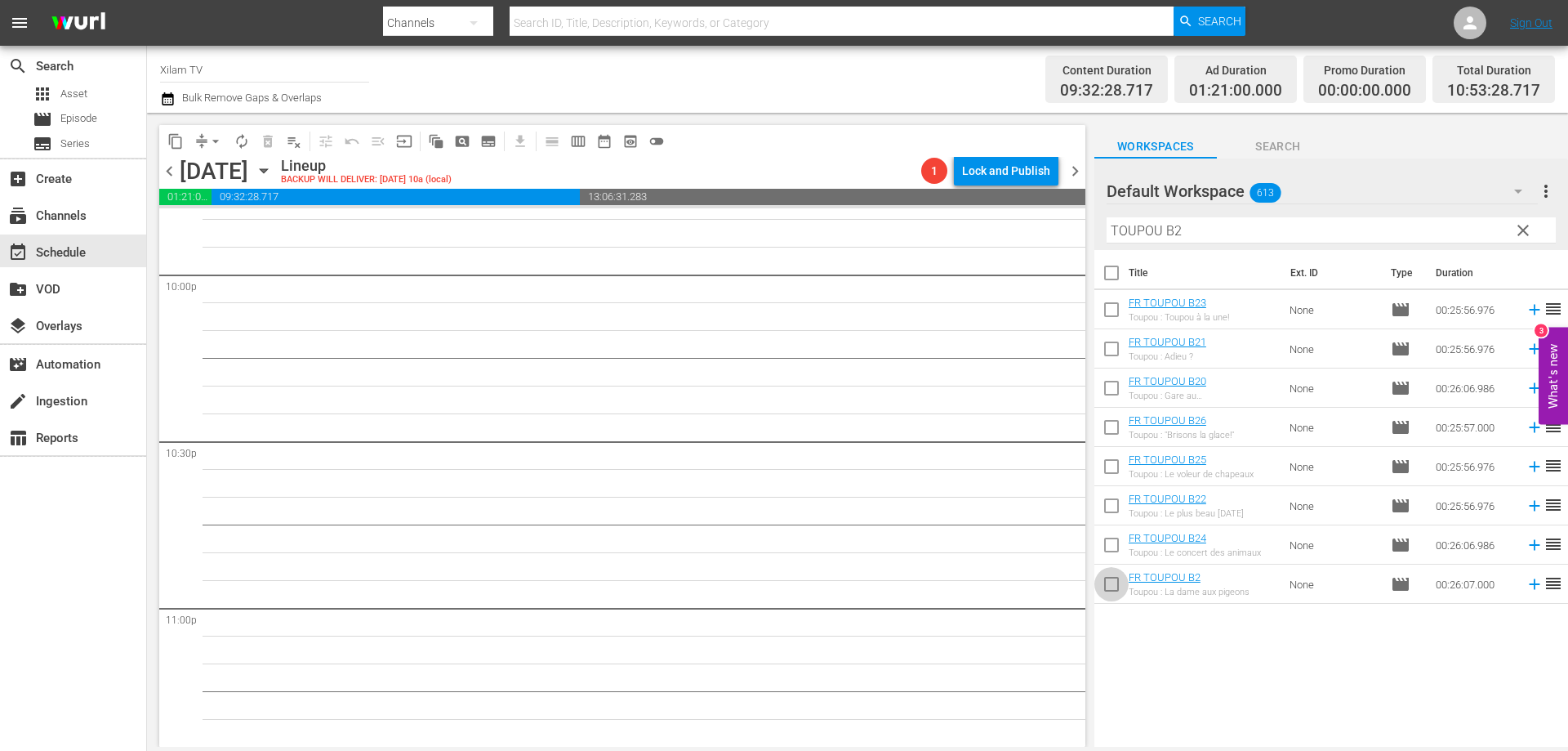
click at [1108, 581] on input "checkbox" at bounding box center [1112, 587] width 35 height 35
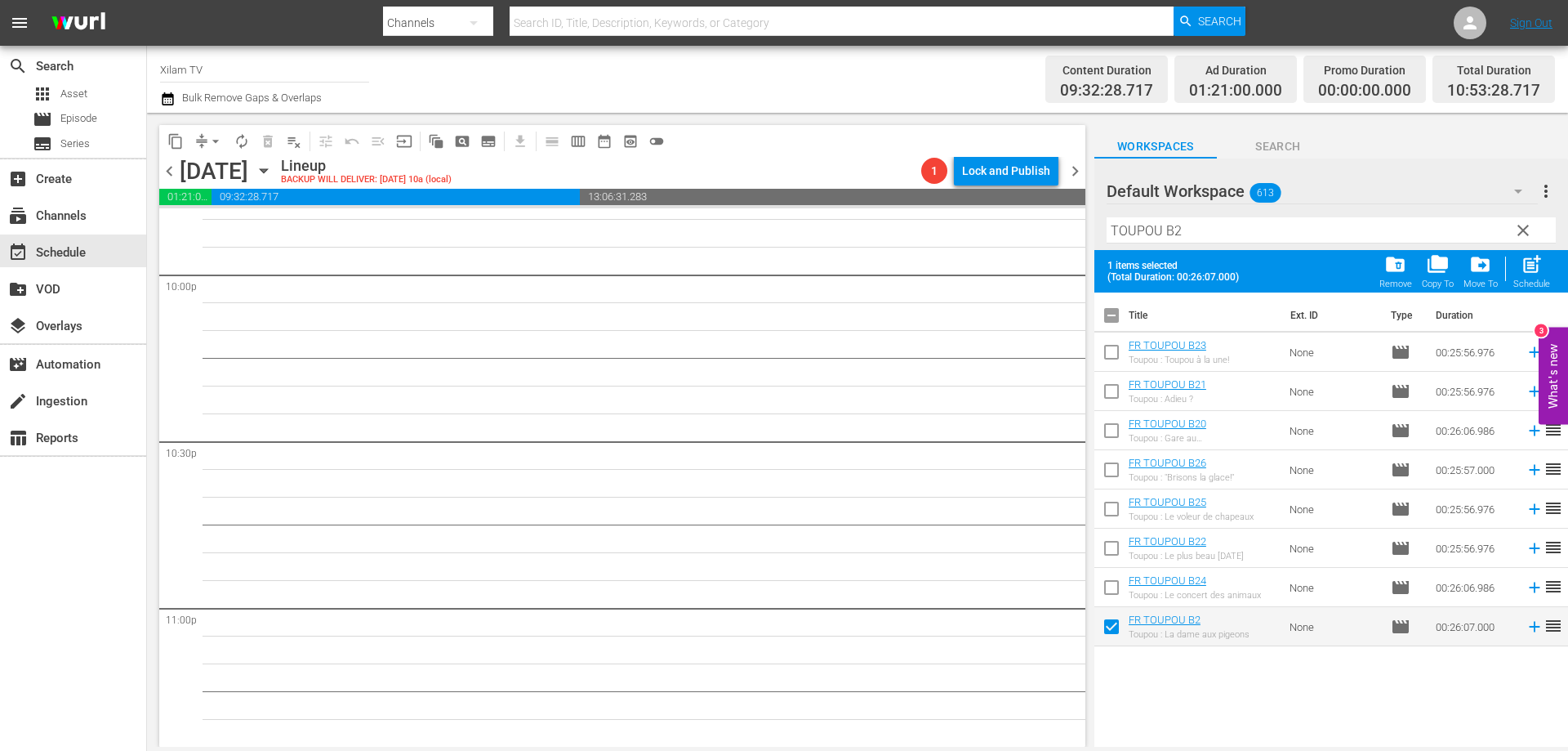
click at [1223, 206] on div at bounding box center [1165, 192] width 117 height 41
click at [1211, 223] on input "TOUPOU B2" at bounding box center [1331, 230] width 450 height 26
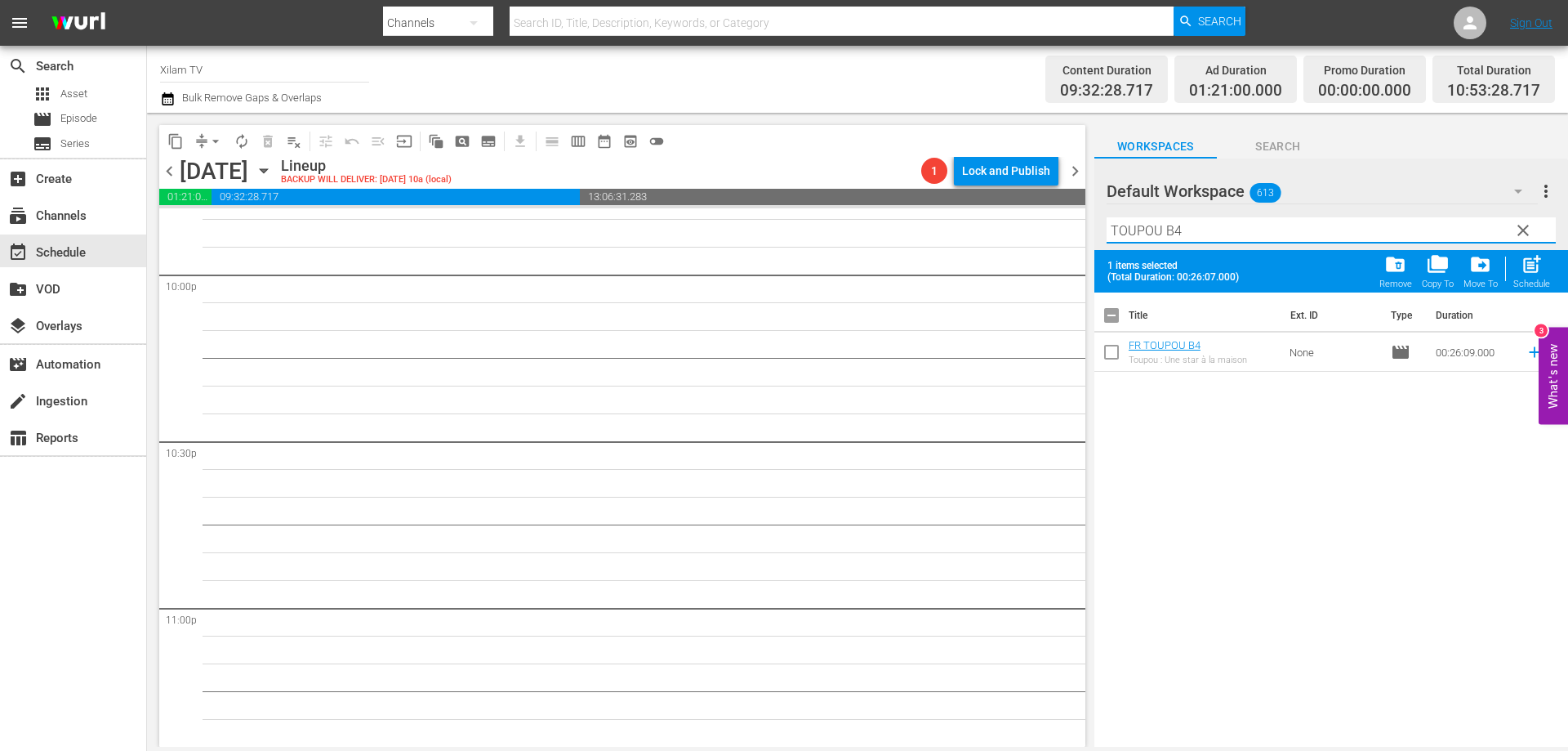
click at [1109, 355] on input "checkbox" at bounding box center [1112, 355] width 35 height 35
click at [1204, 229] on input "TOUPOU B4" at bounding box center [1331, 230] width 450 height 26
click at [1116, 354] on input "checkbox" at bounding box center [1112, 355] width 35 height 35
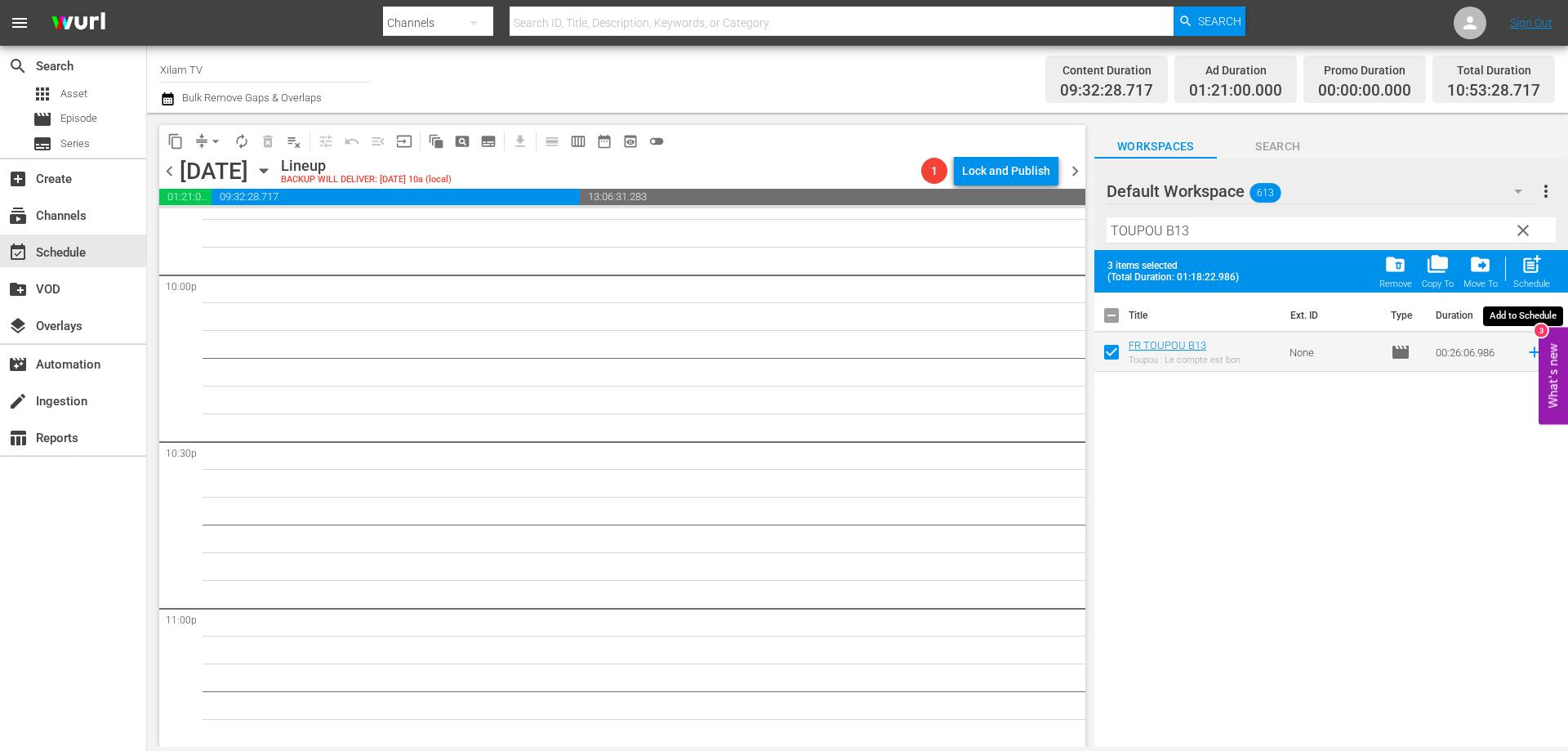
click at [1541, 257] on span "post_add" at bounding box center [1531, 264] width 22 height 22
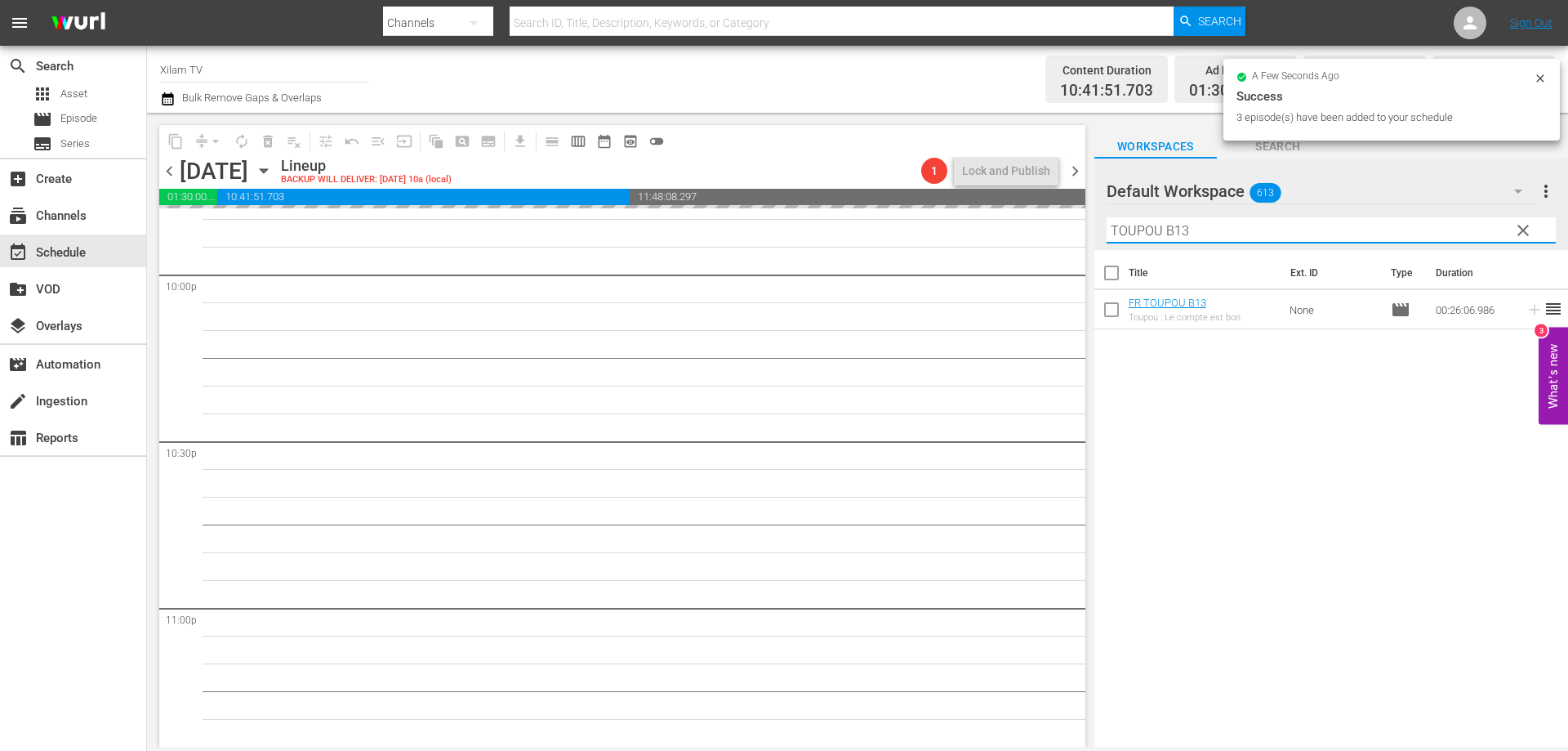
drag, startPoint x: 1161, startPoint y: 229, endPoint x: 1099, endPoint y: 221, distance: 62.5
click at [1099, 221] on div "Default Workspace 613 Default more_vert clear Filter by Title TOUPOU B13" at bounding box center [1331, 204] width 474 height 91
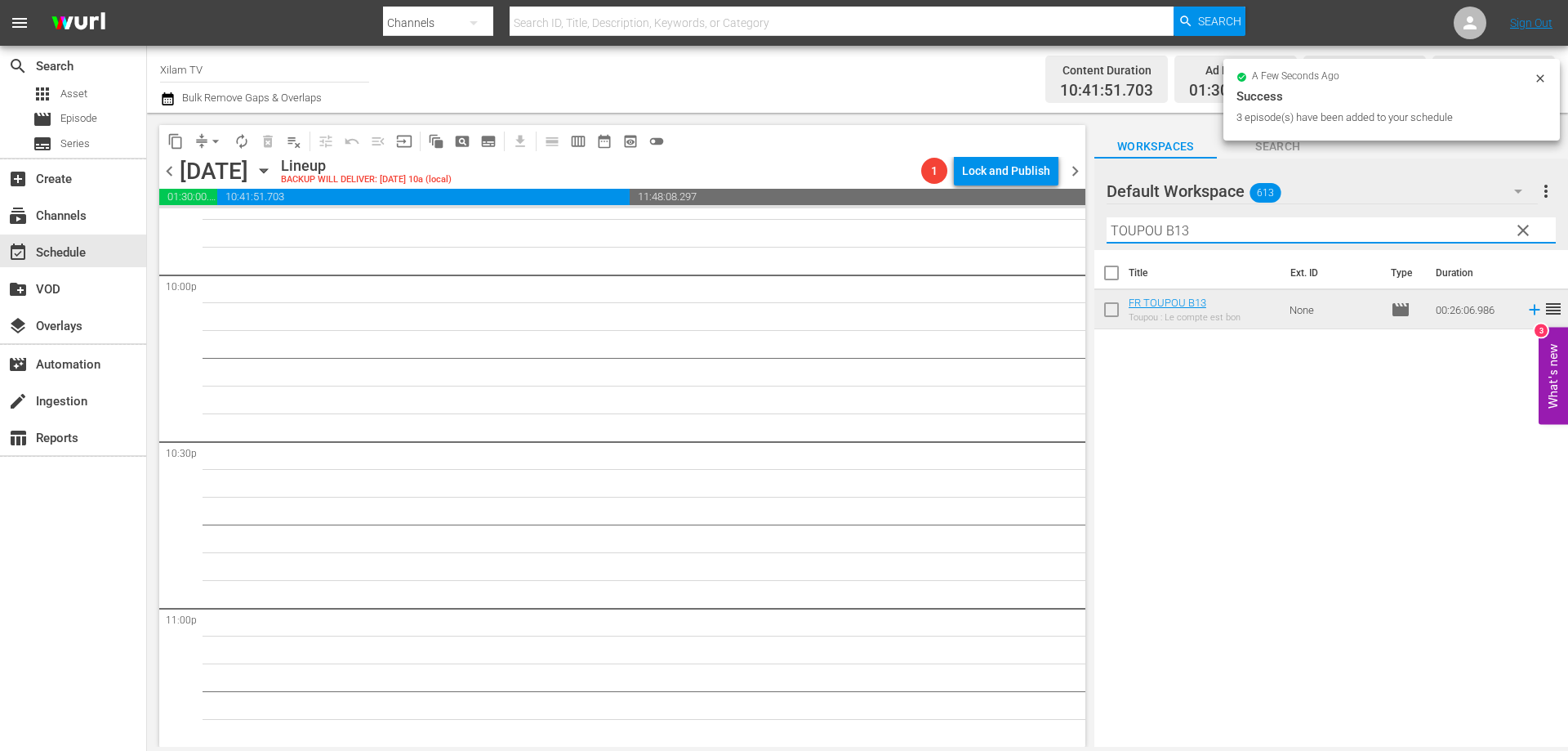
scroll to position [7210, 0]
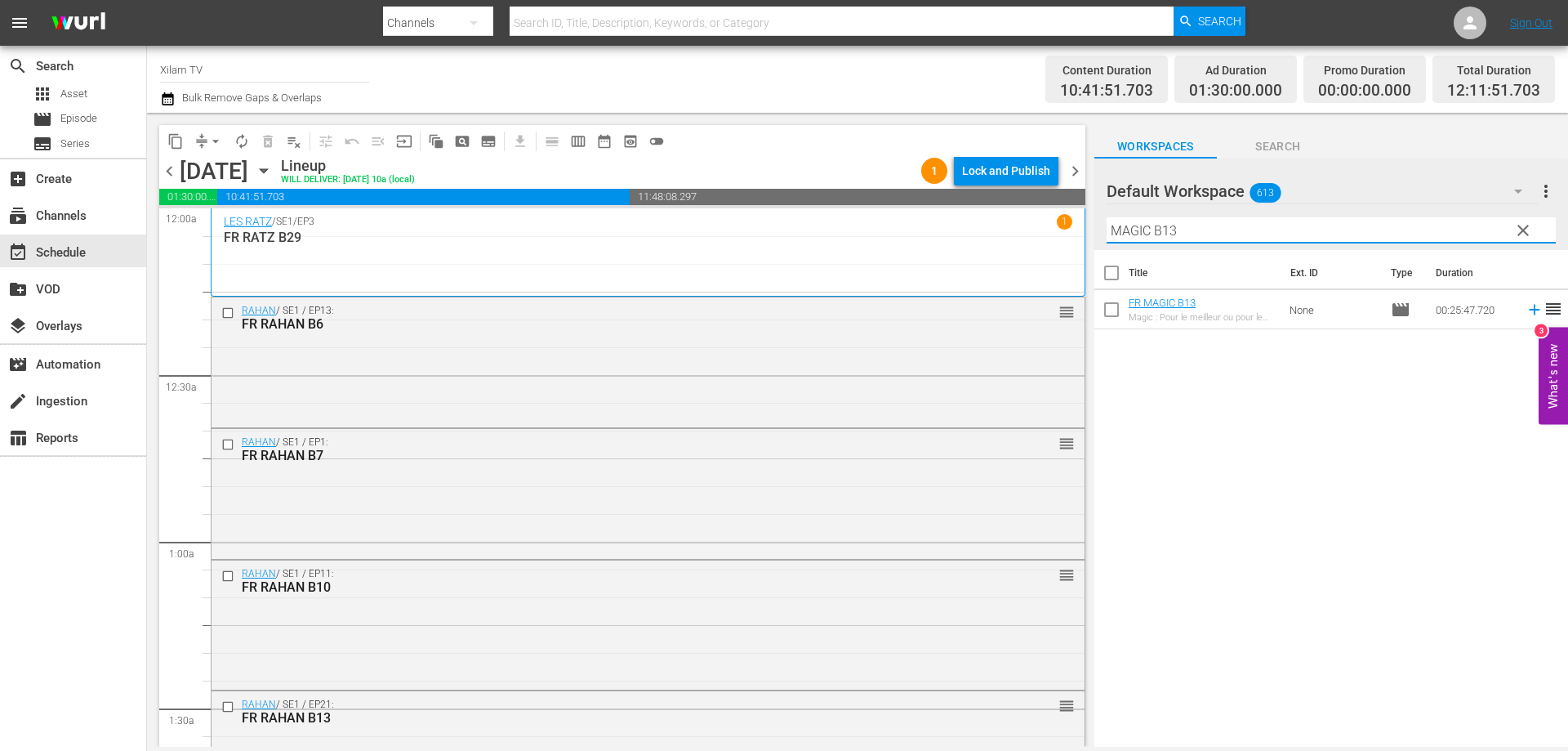
scroll to position [7210, 0]
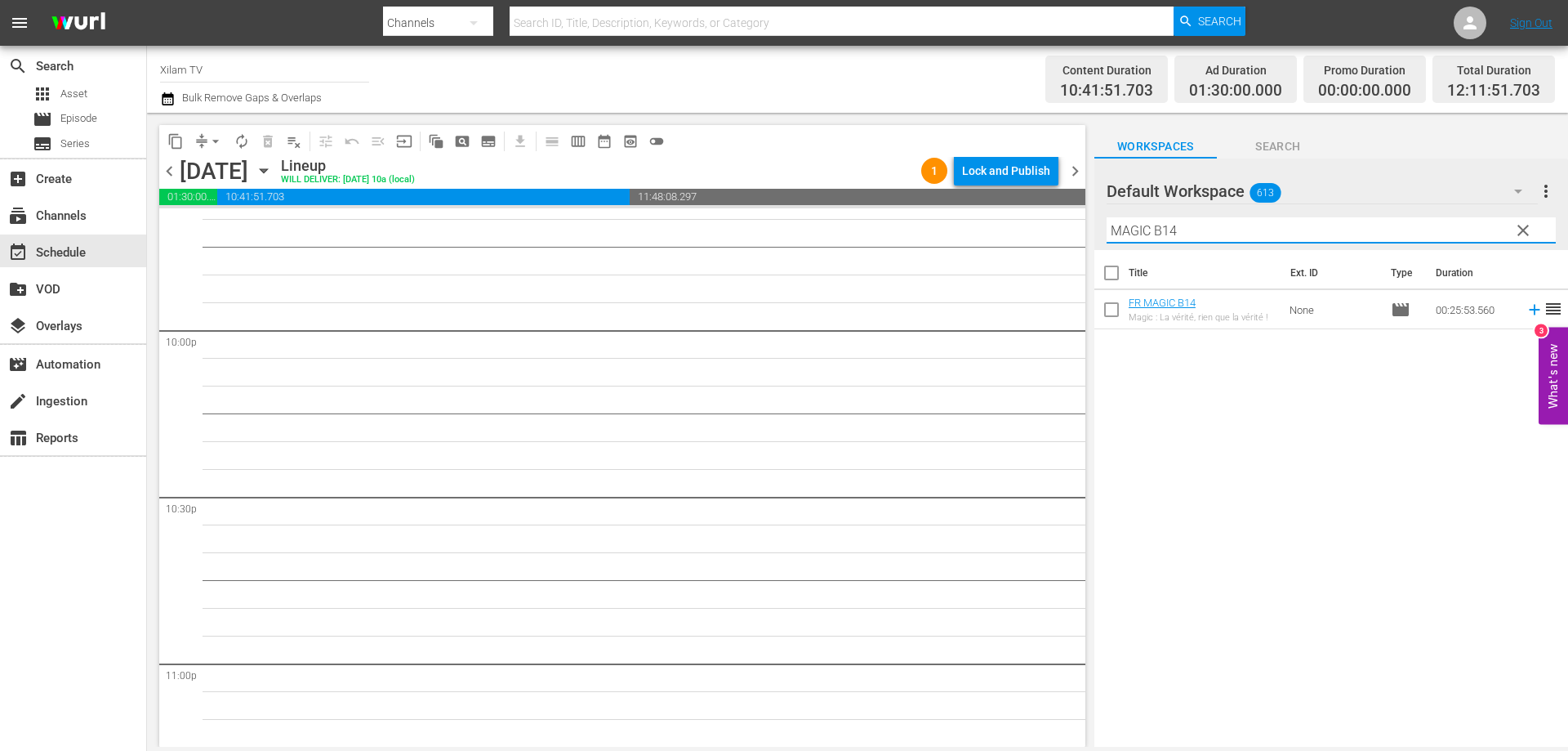
type input "MAGIC B14"
click at [1110, 312] on input "checkbox" at bounding box center [1112, 313] width 35 height 35
checkbox input "true"
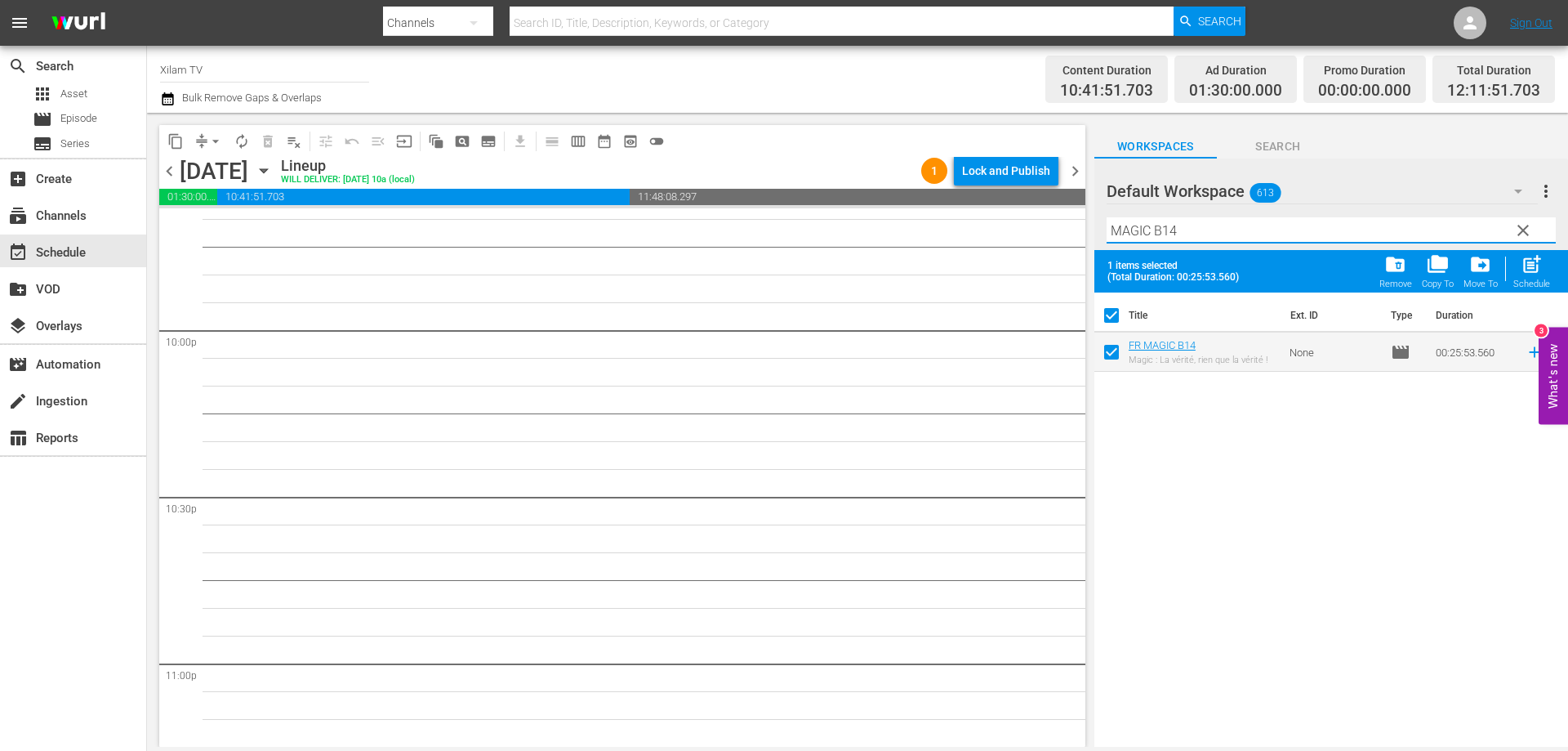
drag, startPoint x: 1157, startPoint y: 233, endPoint x: 1091, endPoint y: 236, distance: 66.1
click at [1091, 236] on div "content_copy compress arrow_drop_down autorenew_outlined delete_forever_outline…" at bounding box center [858, 429] width 1422 height 634
click at [1207, 231] on input "AKOM 2 B14" at bounding box center [1331, 230] width 450 height 26
type input "AKOM 2 B3"
click at [1112, 351] on input "checkbox" at bounding box center [1112, 355] width 35 height 35
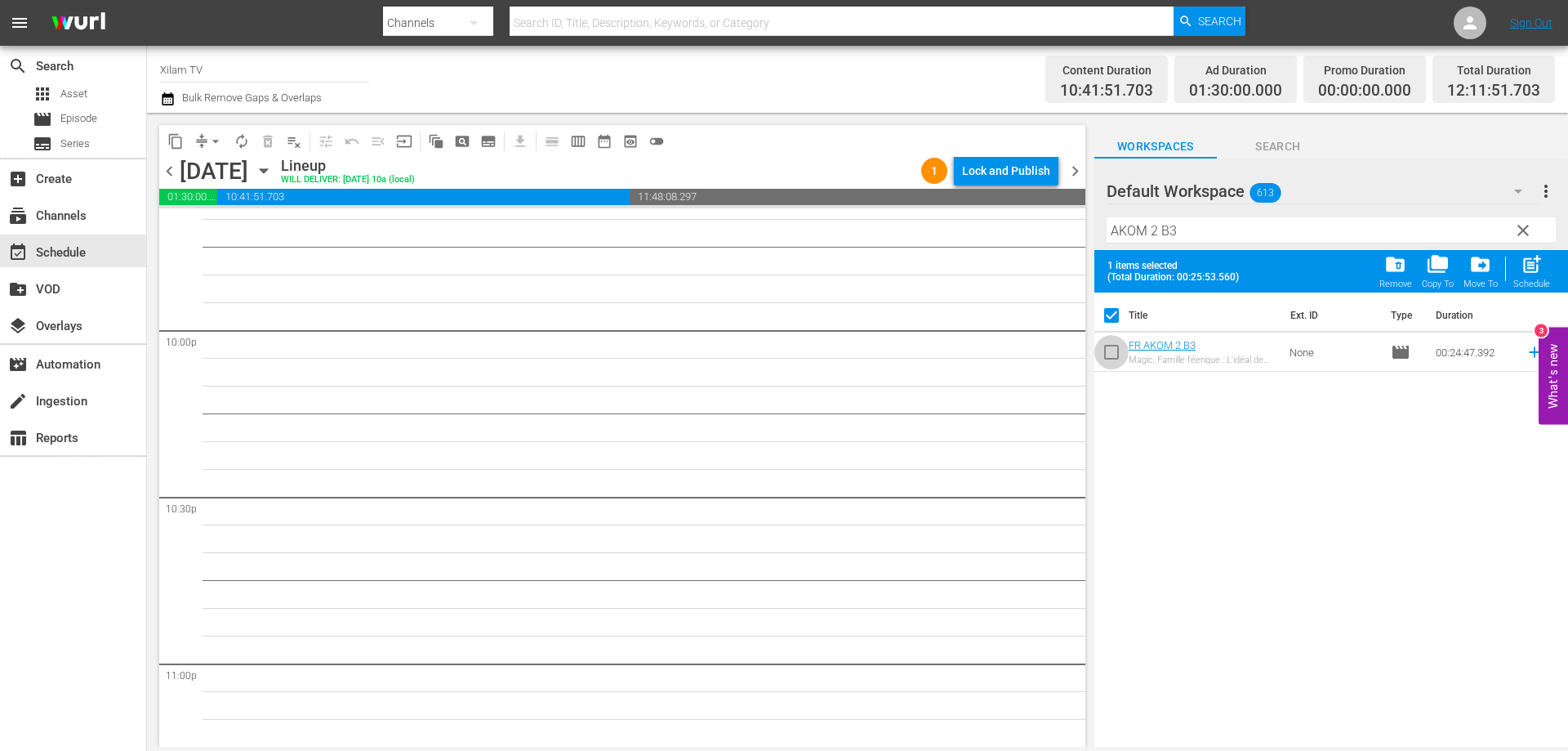
checkbox input "true"
checkbox input "false"
click at [1209, 228] on input "AKOM 2 B3" at bounding box center [1331, 230] width 450 height 26
type input "AKOM 2 B6"
click at [1115, 350] on input "checkbox" at bounding box center [1112, 355] width 35 height 35
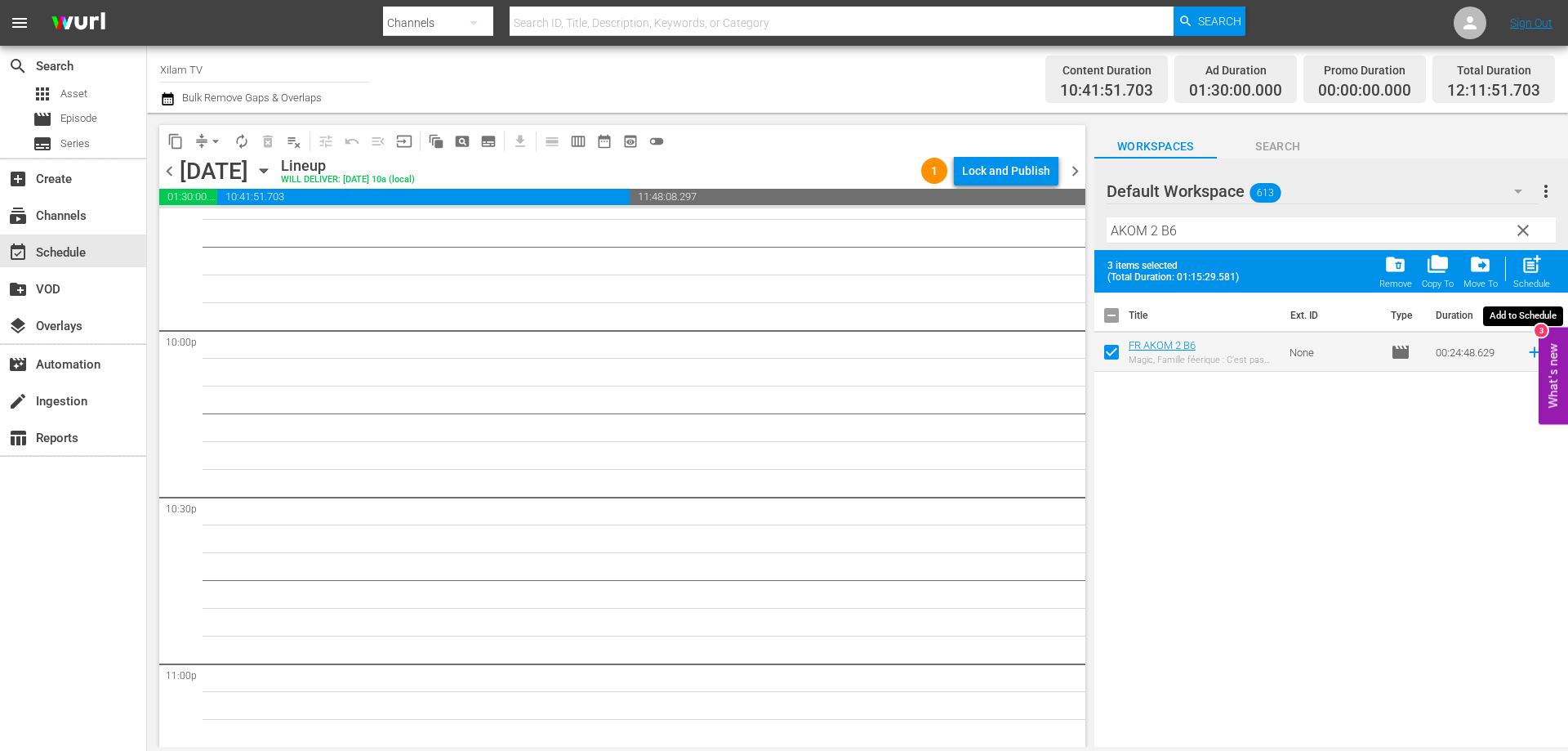
click at [1541, 266] on span "post_add" at bounding box center [1531, 264] width 22 height 22
checkbox input "false"
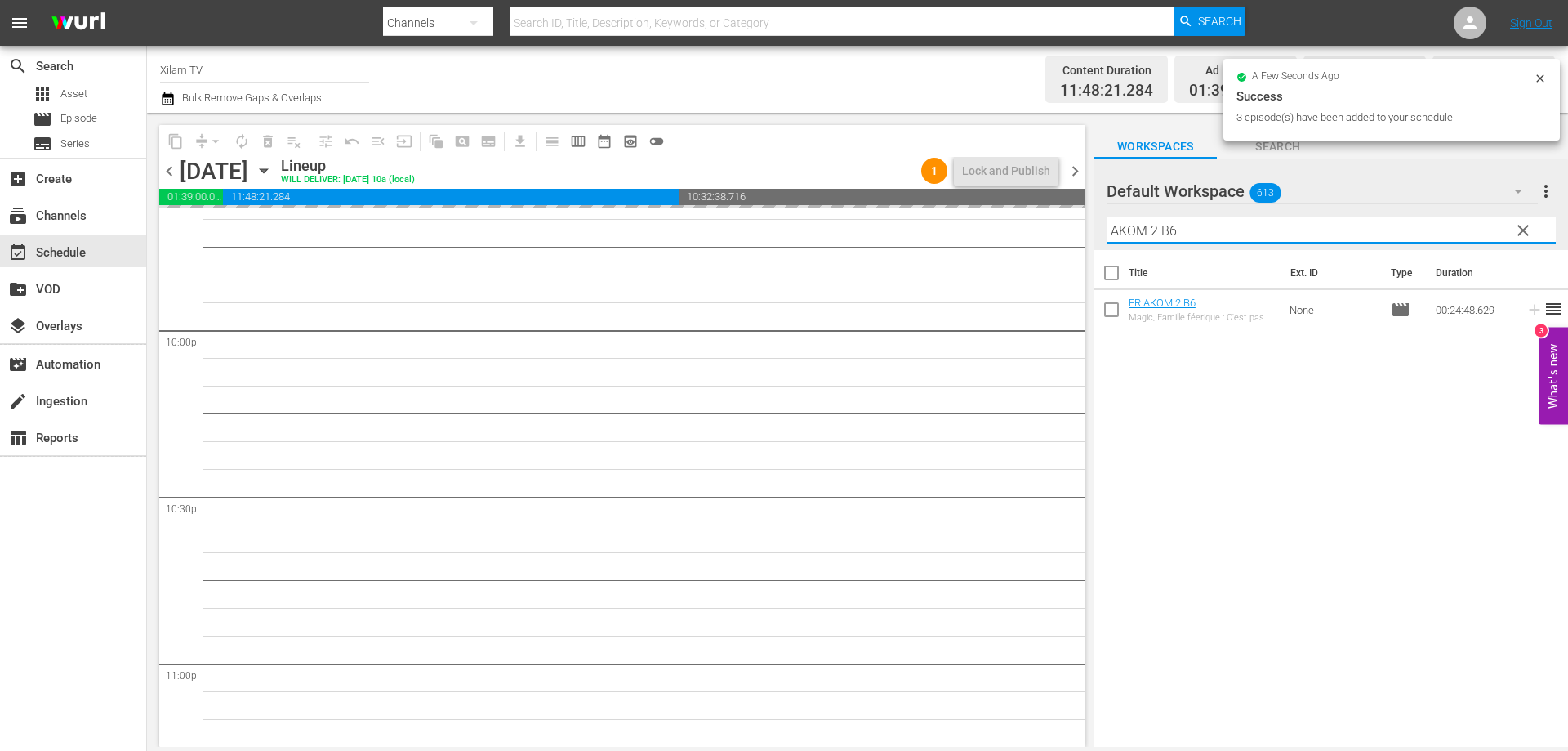
drag, startPoint x: 1157, startPoint y: 229, endPoint x: 1090, endPoint y: 229, distance: 67.0
click at [1091, 229] on div "content_copy compress arrow_drop_down autorenew_outlined delete_forever_outline…" at bounding box center [858, 429] width 1422 height 634
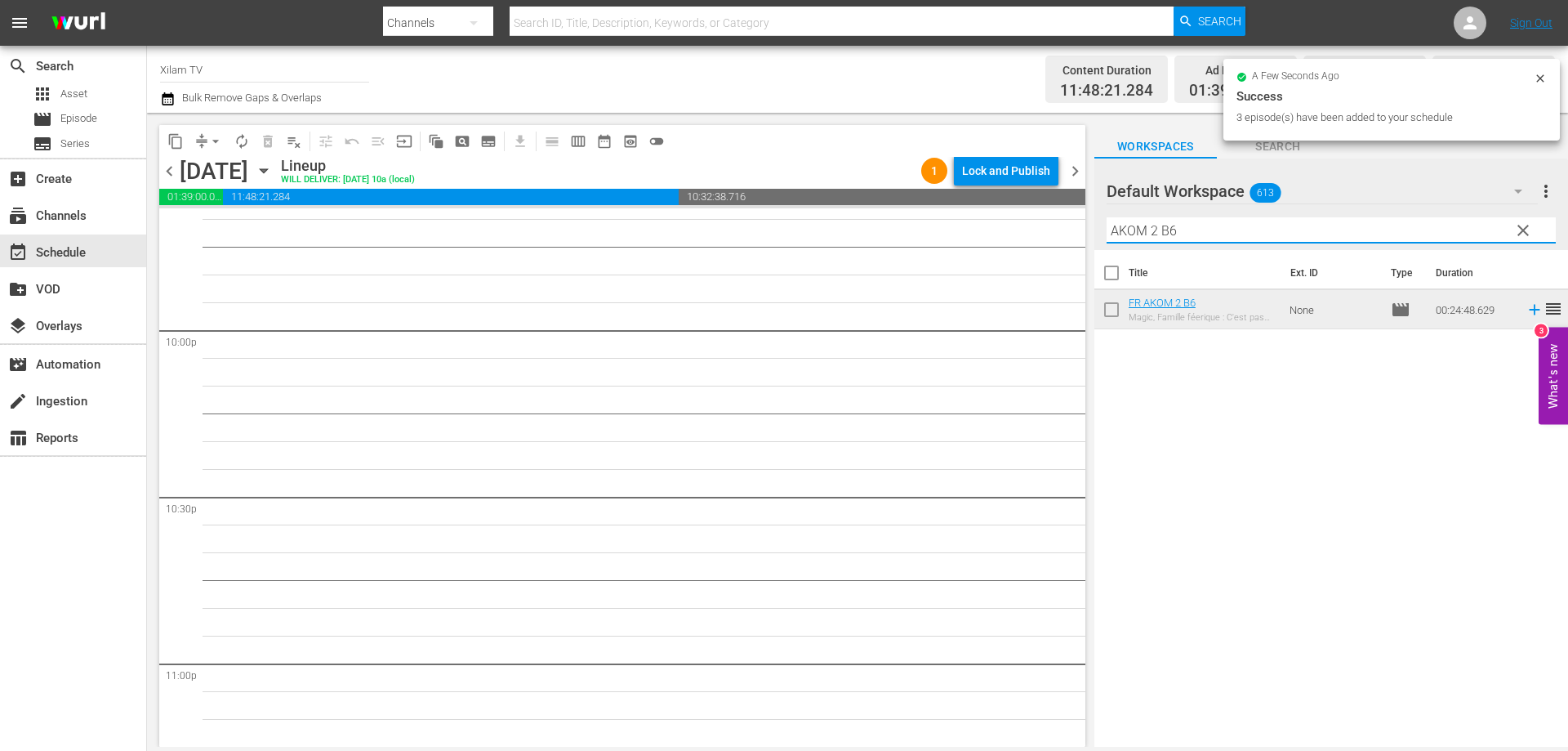
scroll to position [7125, 0]
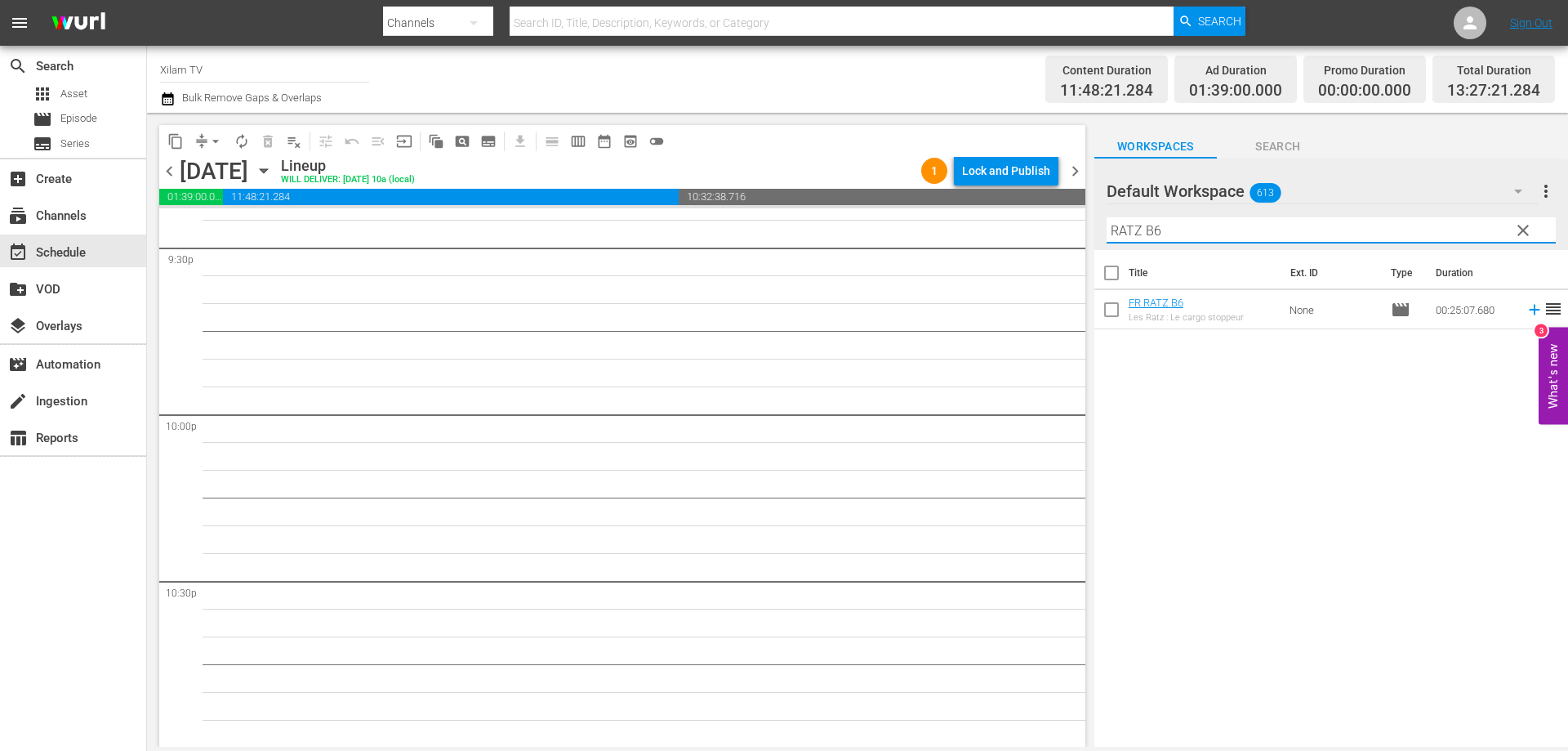
click at [1163, 231] on input "RATZ B6" at bounding box center [1331, 230] width 450 height 26
type input "RATZ B15"
click at [1115, 314] on input "checkbox" at bounding box center [1112, 313] width 35 height 35
checkbox input "true"
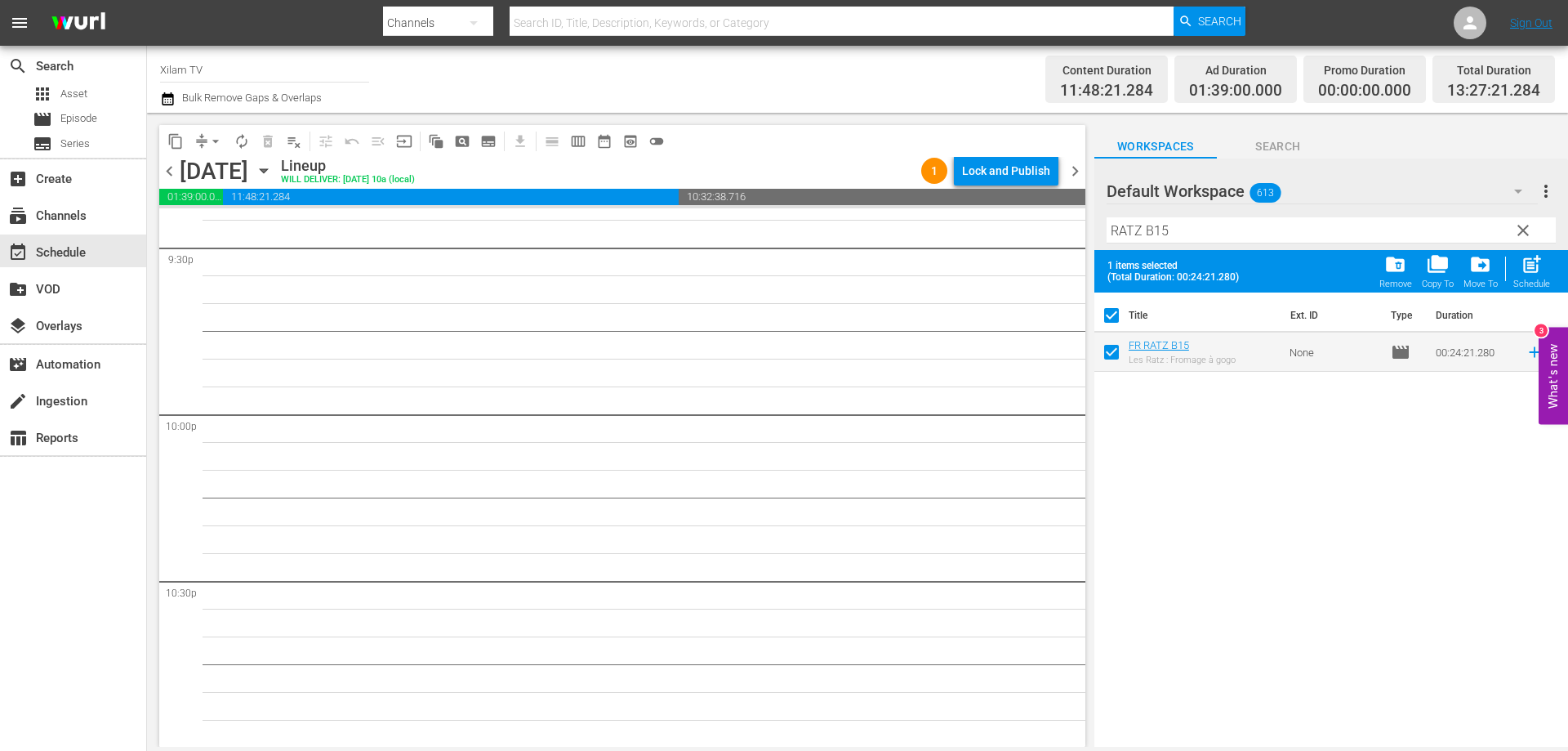
click at [1183, 238] on input "RATZ B15" at bounding box center [1331, 230] width 450 height 26
type input "RATZ B31"
click at [1112, 350] on input "checkbox" at bounding box center [1112, 355] width 35 height 35
checkbox input "true"
checkbox input "false"
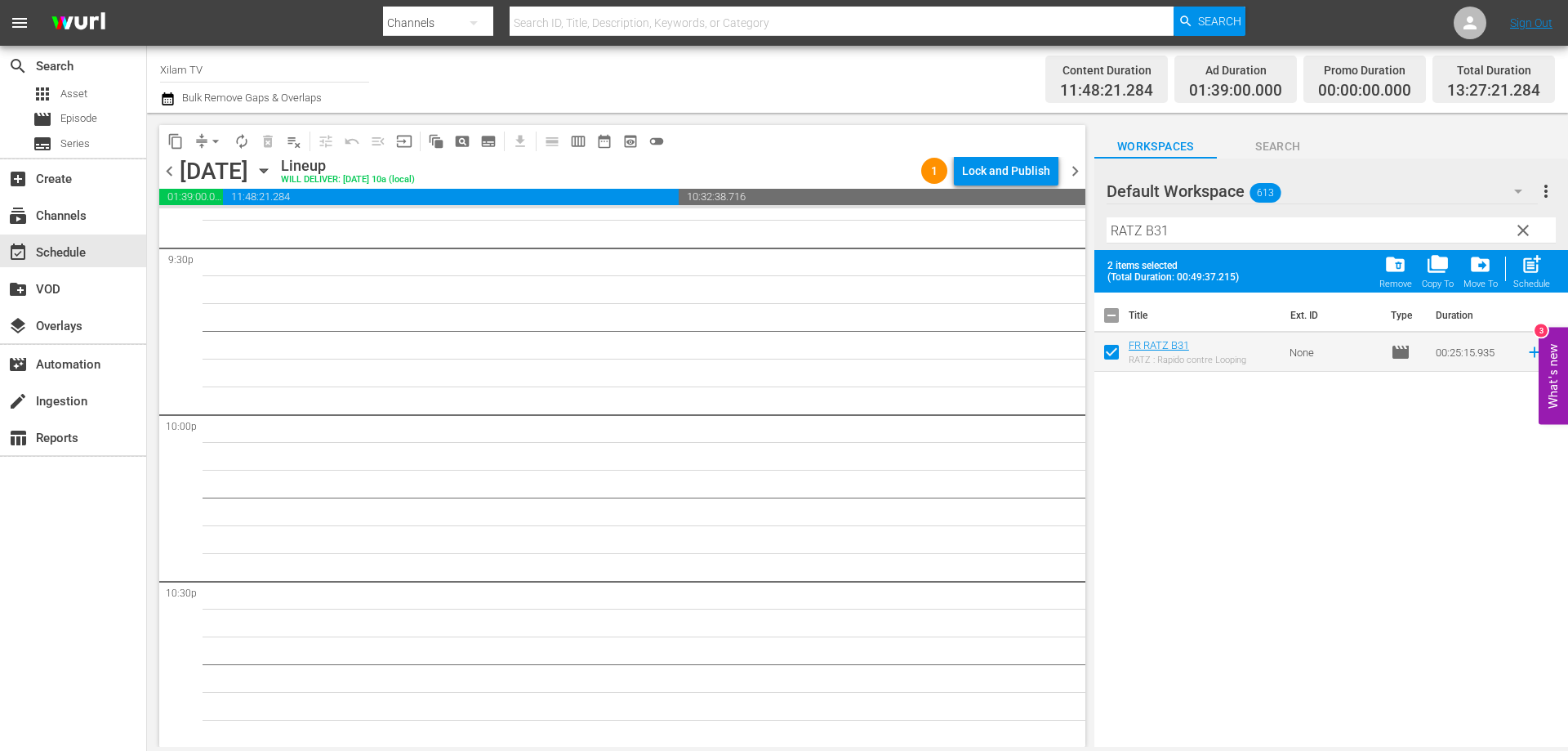
click at [1184, 240] on input "RATZ B31" at bounding box center [1331, 230] width 450 height 26
type input "RATZ B11"
click at [1111, 361] on input "checkbox" at bounding box center [1112, 355] width 35 height 35
click at [1552, 271] on button "post_add Schedule" at bounding box center [1532, 270] width 47 height 46
checkbox input "false"
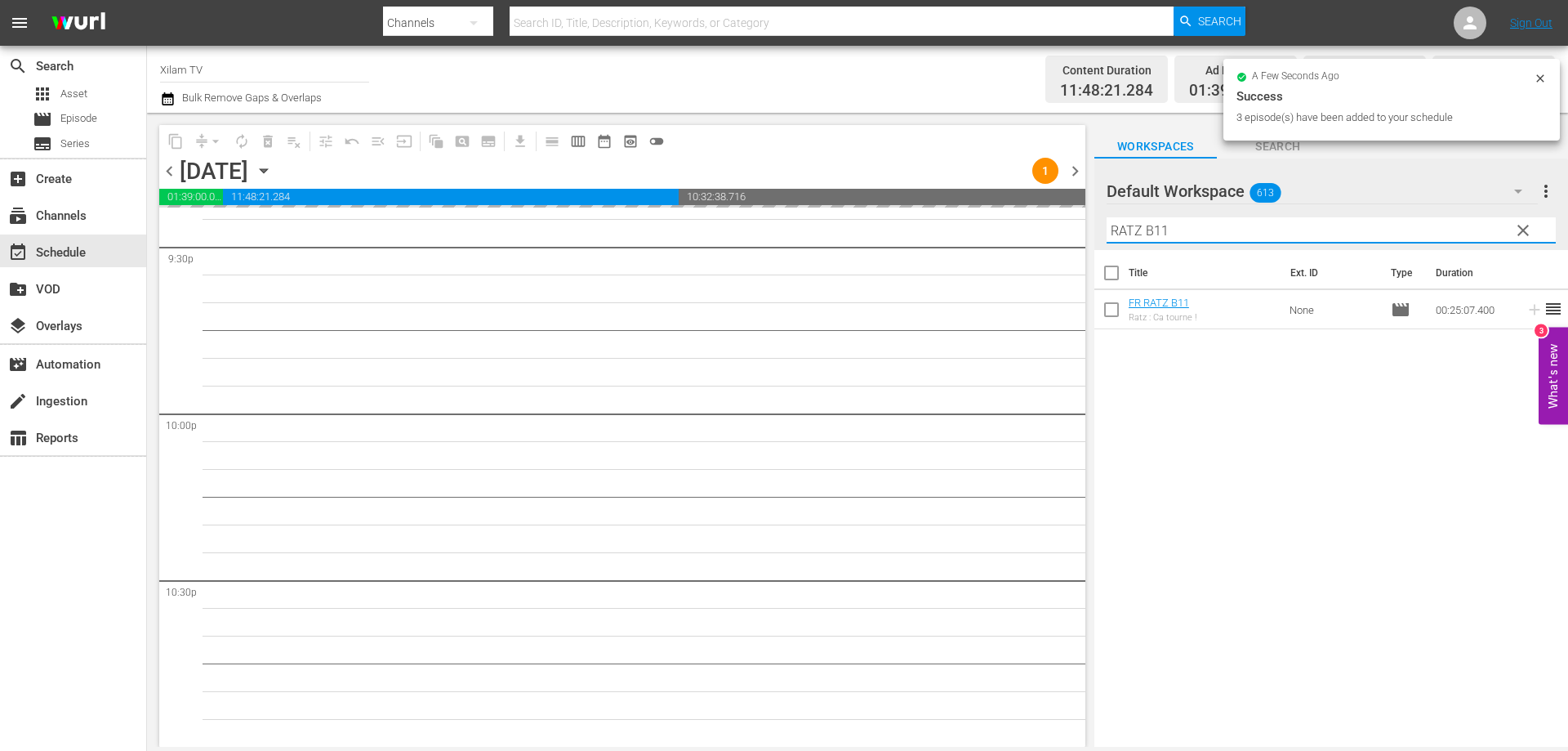
drag, startPoint x: 1143, startPoint y: 230, endPoint x: 1083, endPoint y: 235, distance: 60.2
click at [1084, 235] on div "content_copy compress arrow_drop_down autorenew_outlined delete_forever_outline…" at bounding box center [858, 429] width 1422 height 634
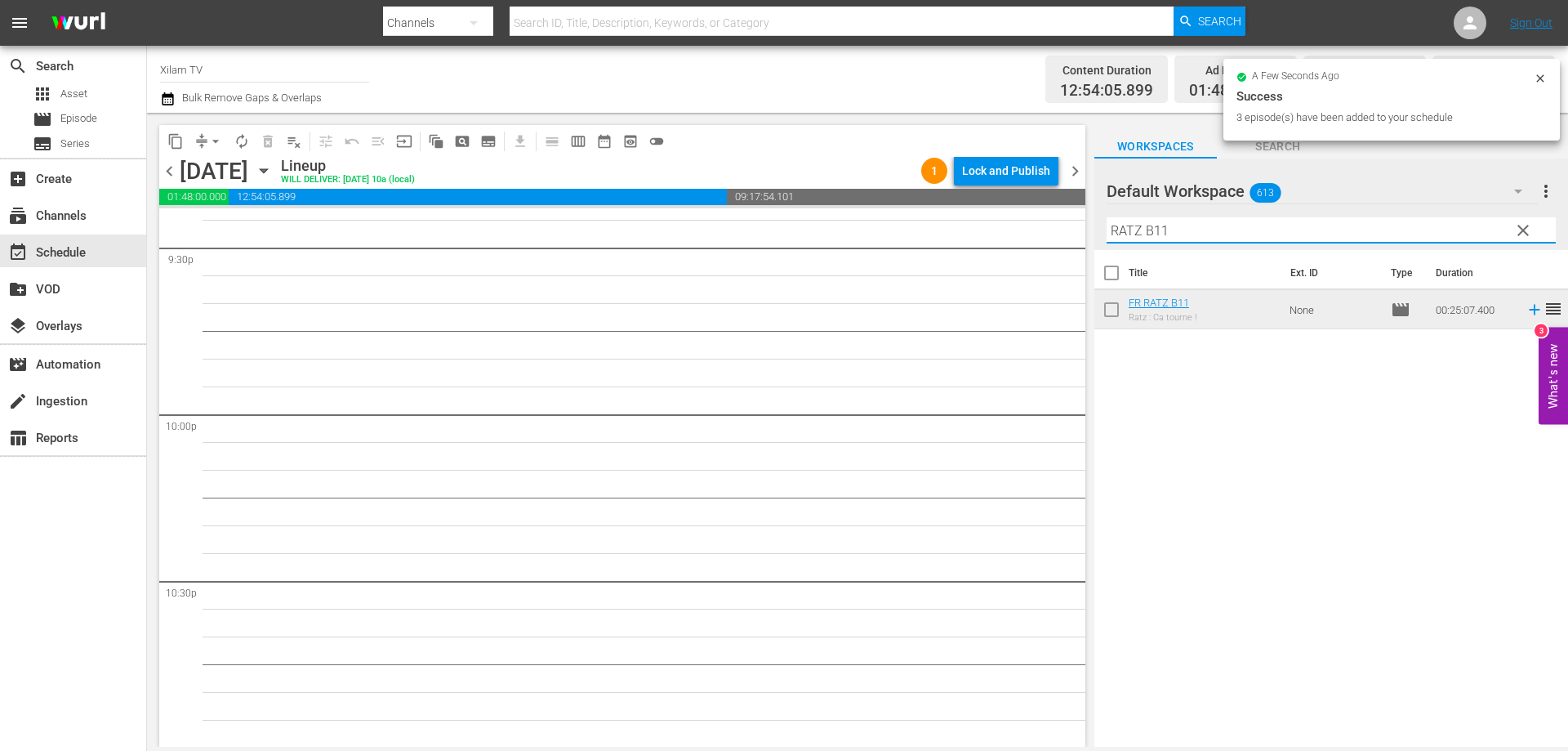
scroll to position [7042, 0]
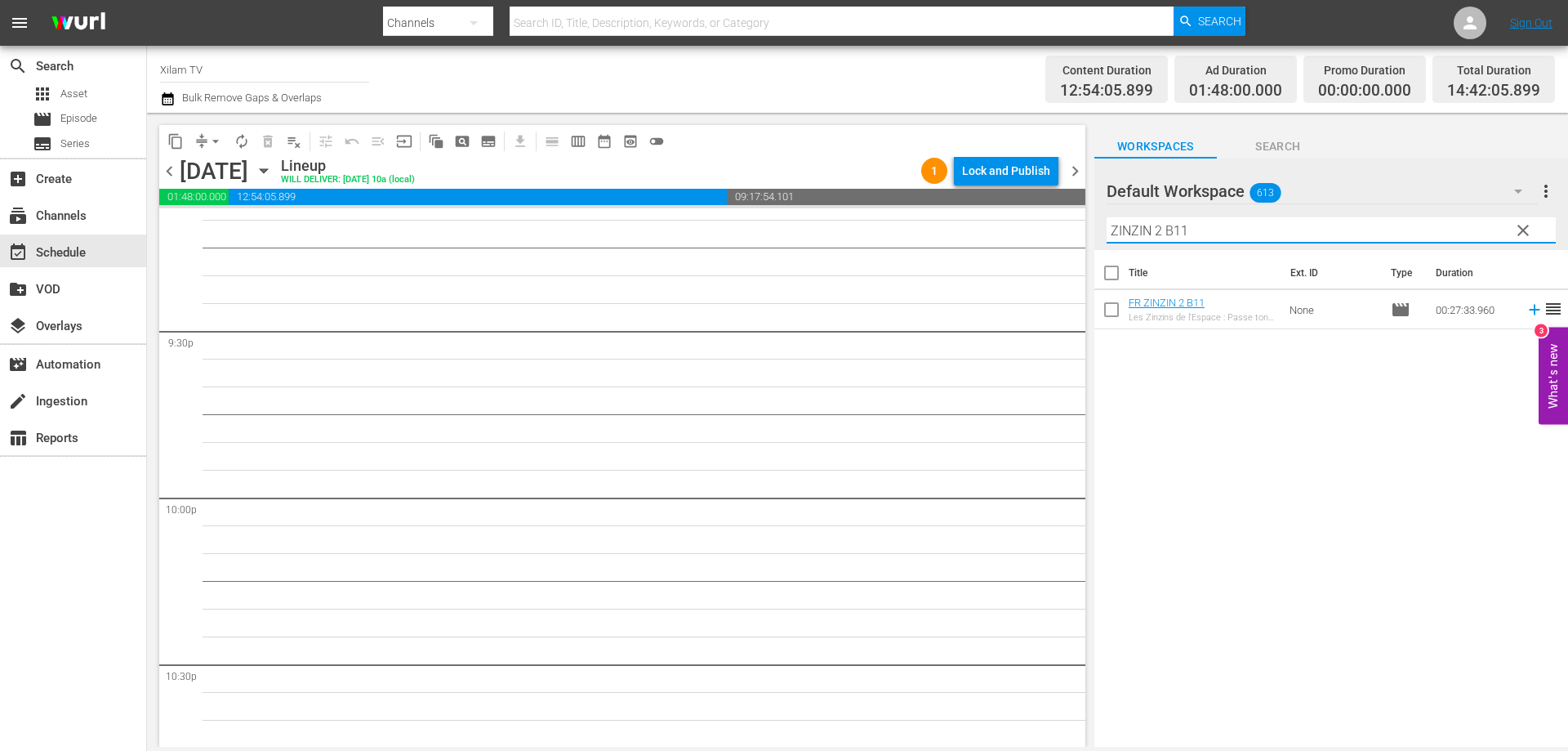
click at [1185, 230] on input "ZINZIN 2 B11" at bounding box center [1331, 230] width 450 height 26
type input "ZINZIN 2 B10"
click at [1116, 315] on input "checkbox" at bounding box center [1112, 313] width 35 height 35
checkbox input "true"
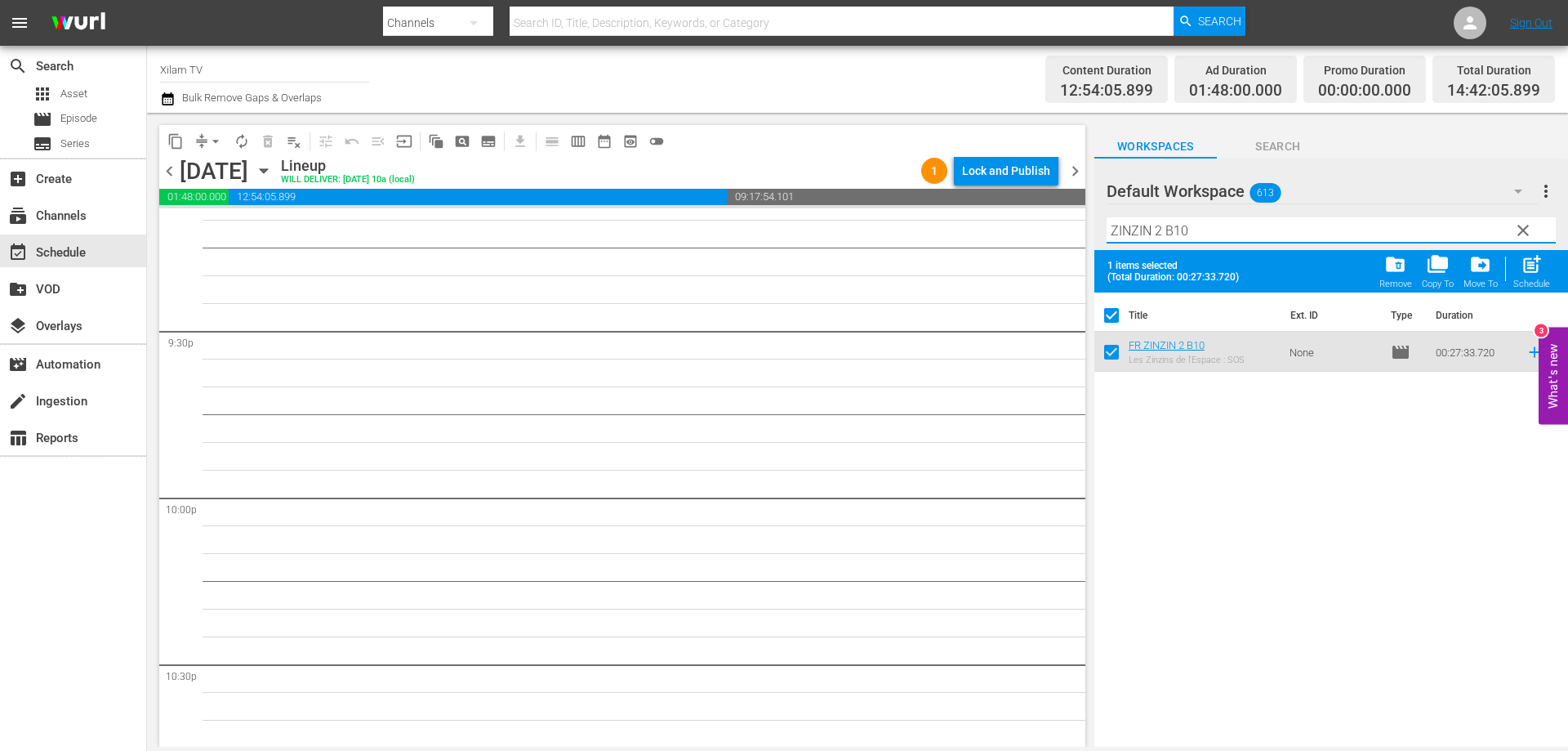
click at [1203, 235] on input "ZINZIN 2 B10" at bounding box center [1331, 230] width 450 height 26
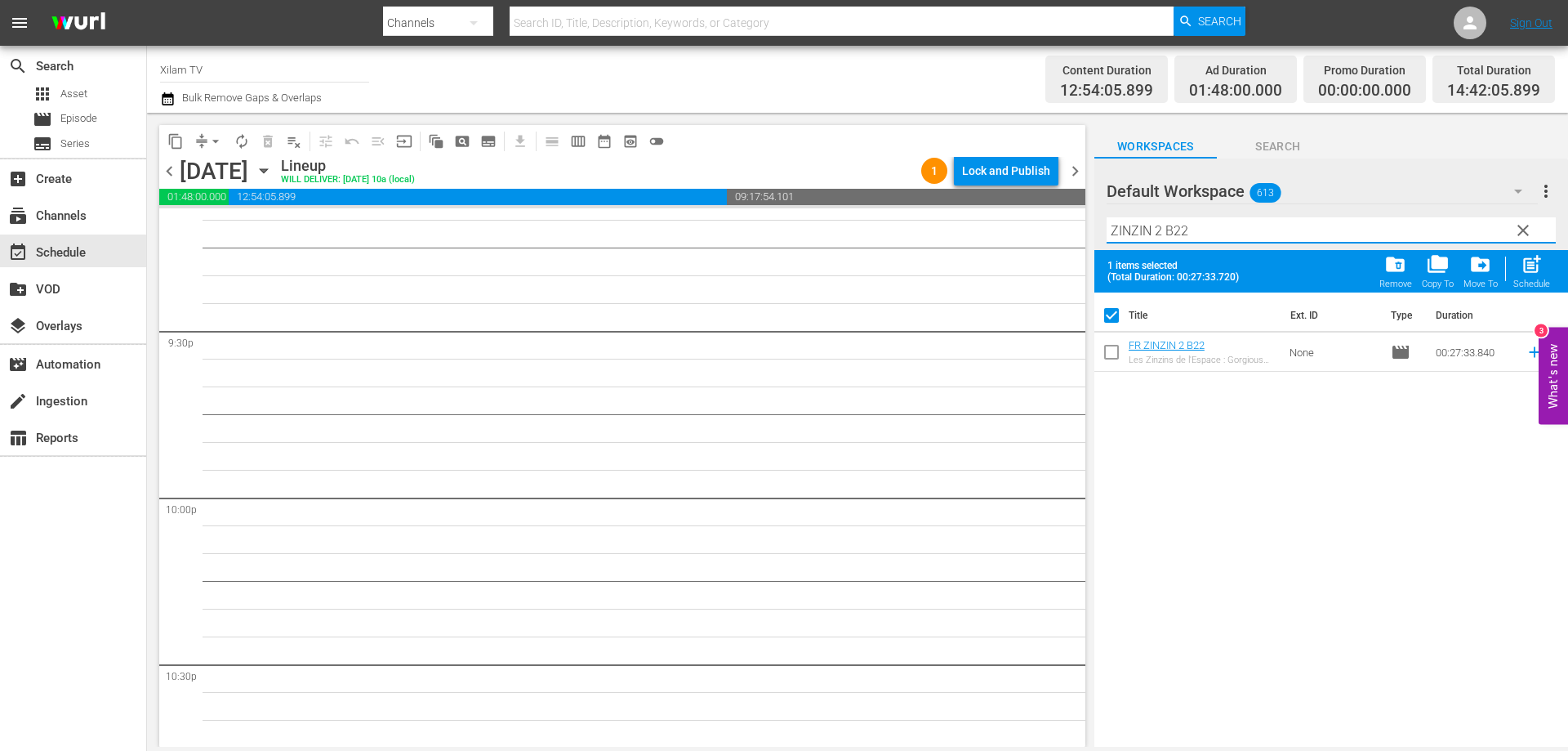
type input "ZINZIN 2 B22"
click at [1115, 355] on input "checkbox" at bounding box center [1112, 355] width 35 height 35
checkbox input "true"
checkbox input "false"
click at [1228, 229] on input "ZINZIN 2 B22" at bounding box center [1331, 230] width 450 height 26
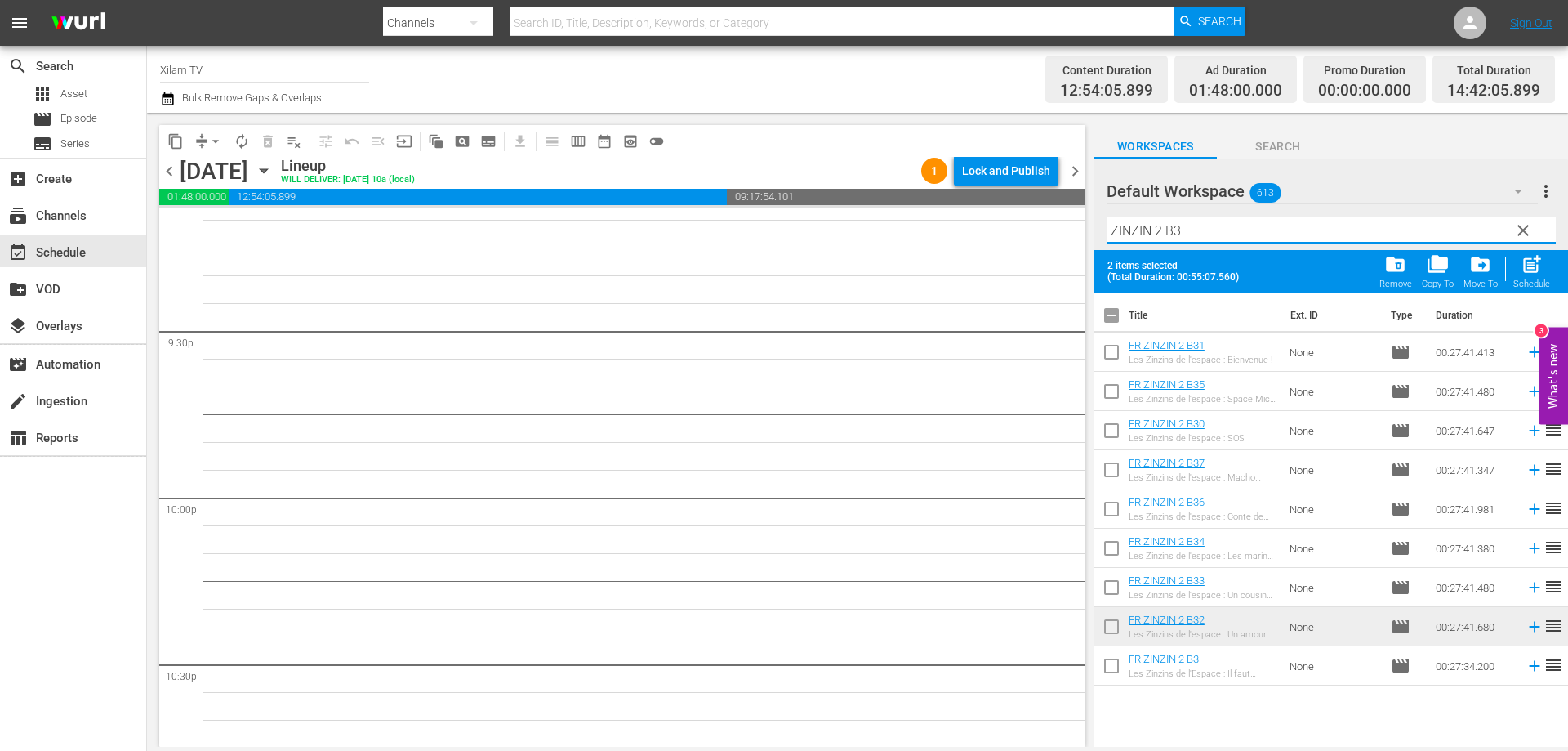
type input "ZINZIN 2 B3"
click at [1108, 667] on input "checkbox" at bounding box center [1112, 668] width 35 height 35
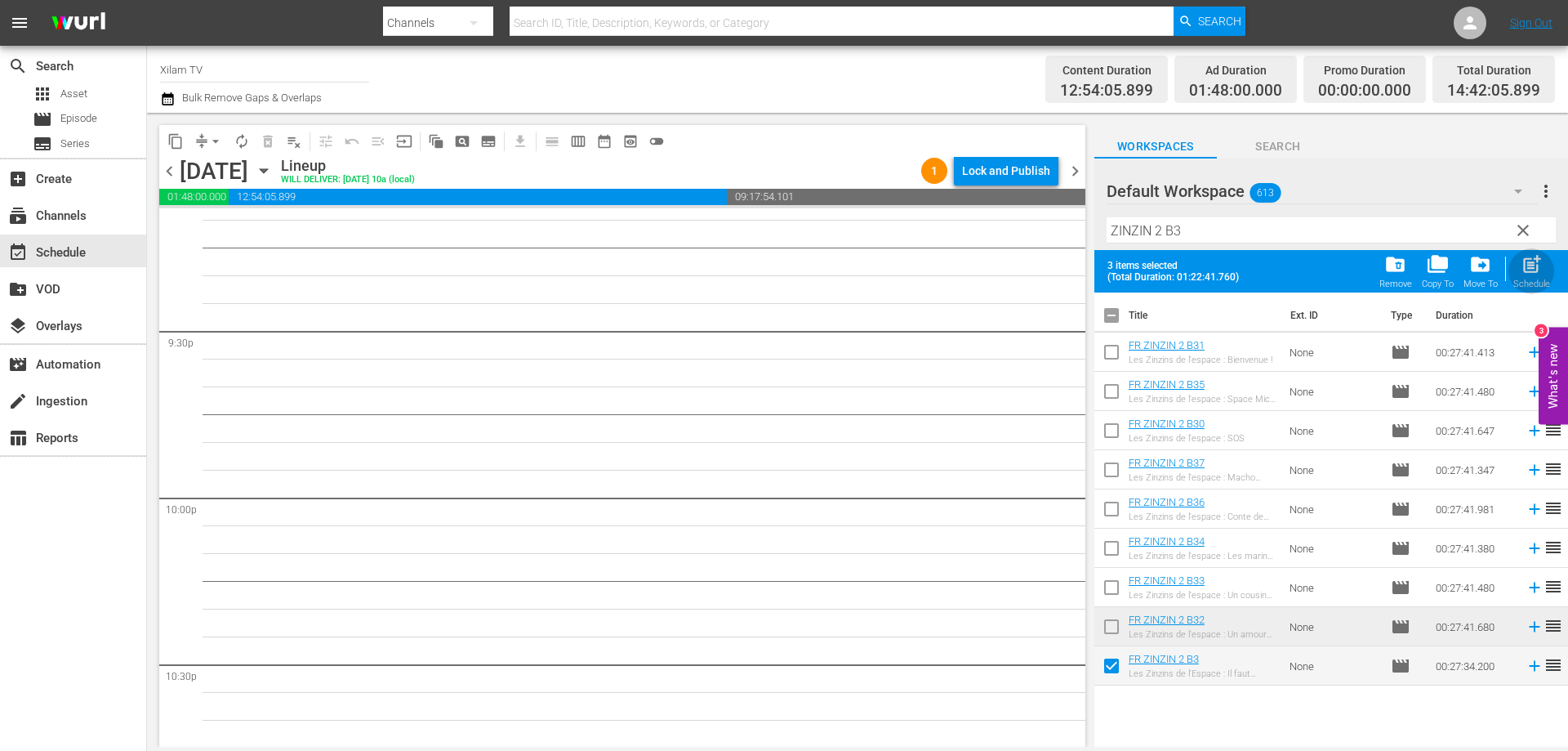
click at [1543, 270] on span "post_add" at bounding box center [1531, 264] width 22 height 22
checkbox input "false"
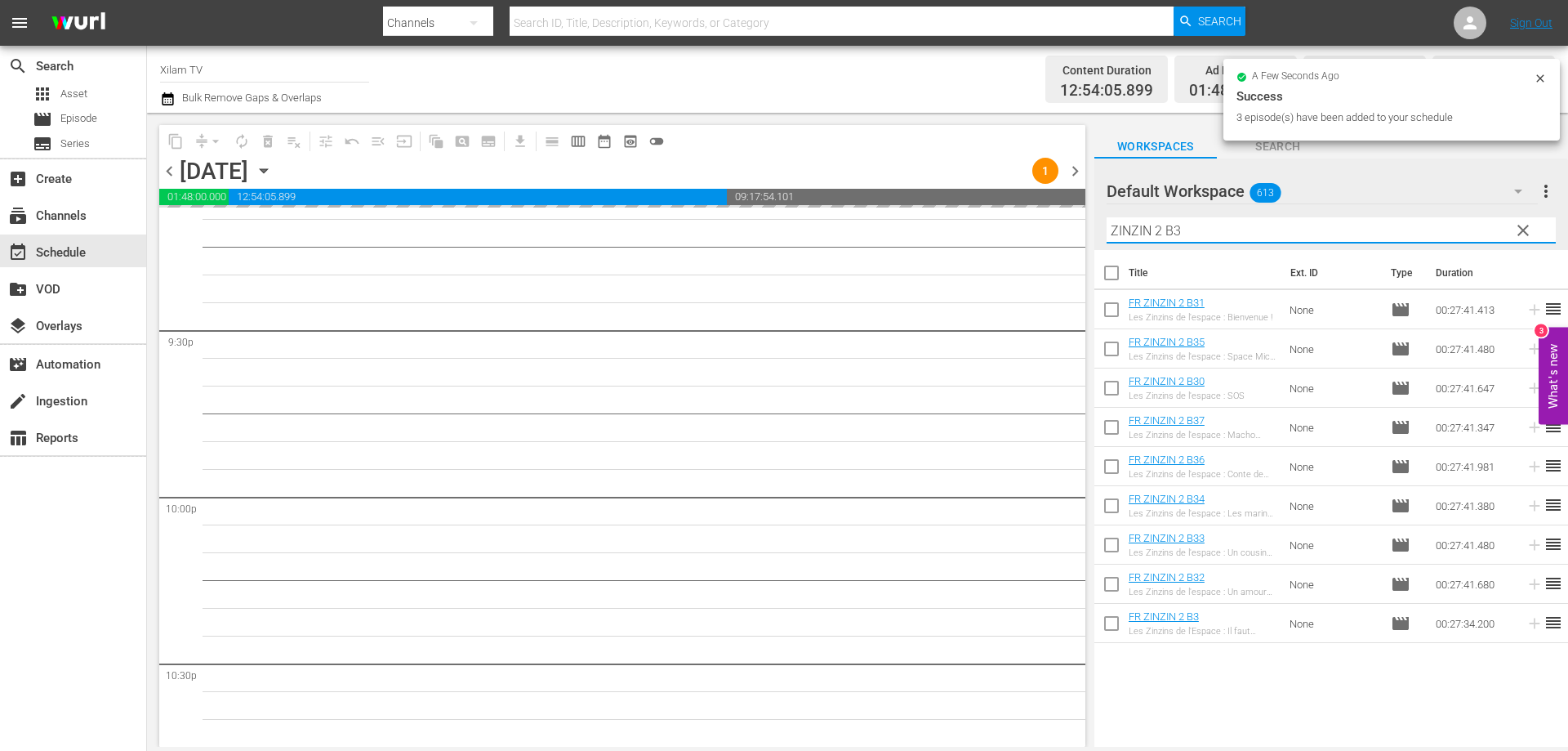
drag, startPoint x: 1130, startPoint y: 229, endPoint x: 1080, endPoint y: 226, distance: 50.1
click at [1080, 226] on div "content_copy compress arrow_drop_down autorenew_outlined delete_forever_outline…" at bounding box center [858, 429] width 1422 height 634
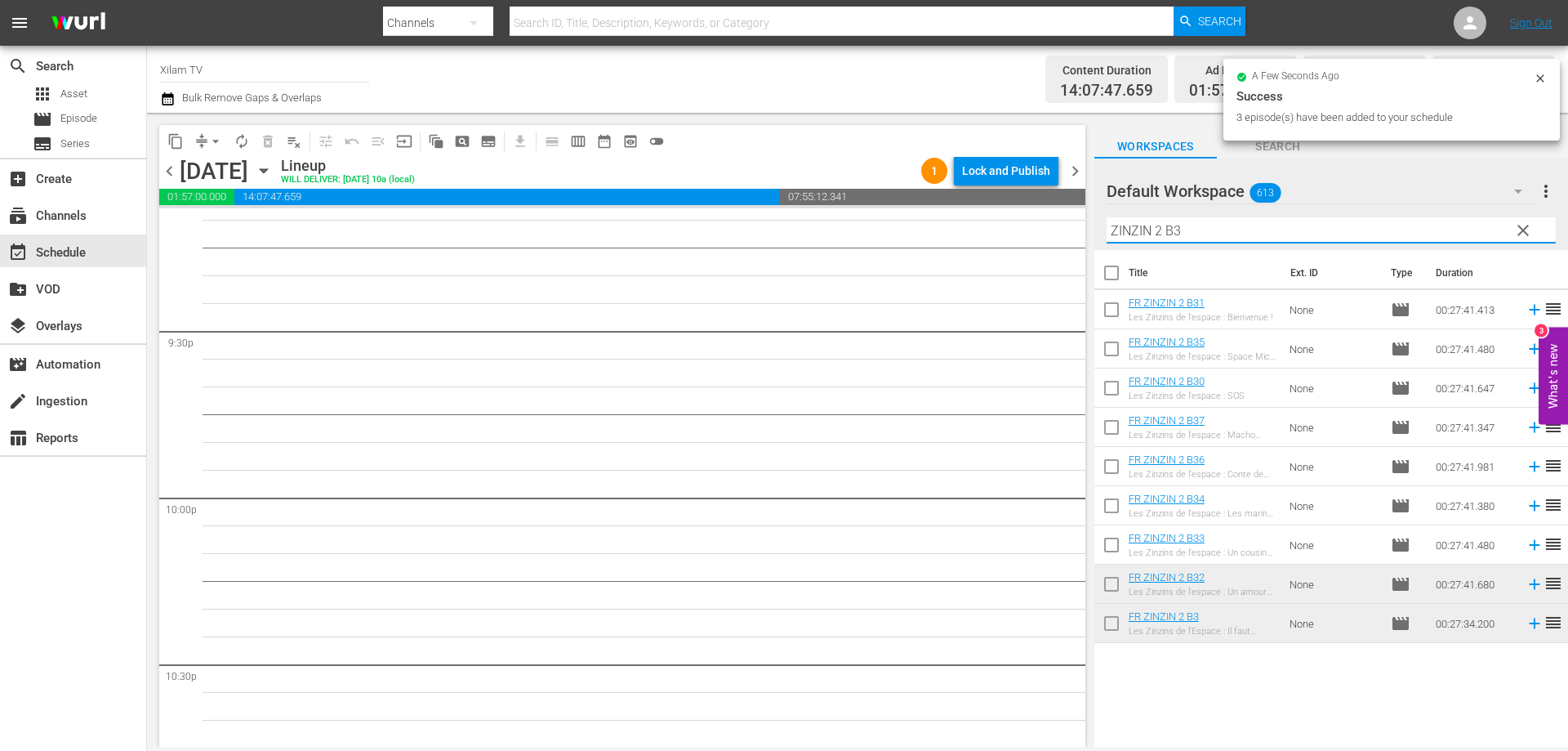
scroll to position [7014, 0]
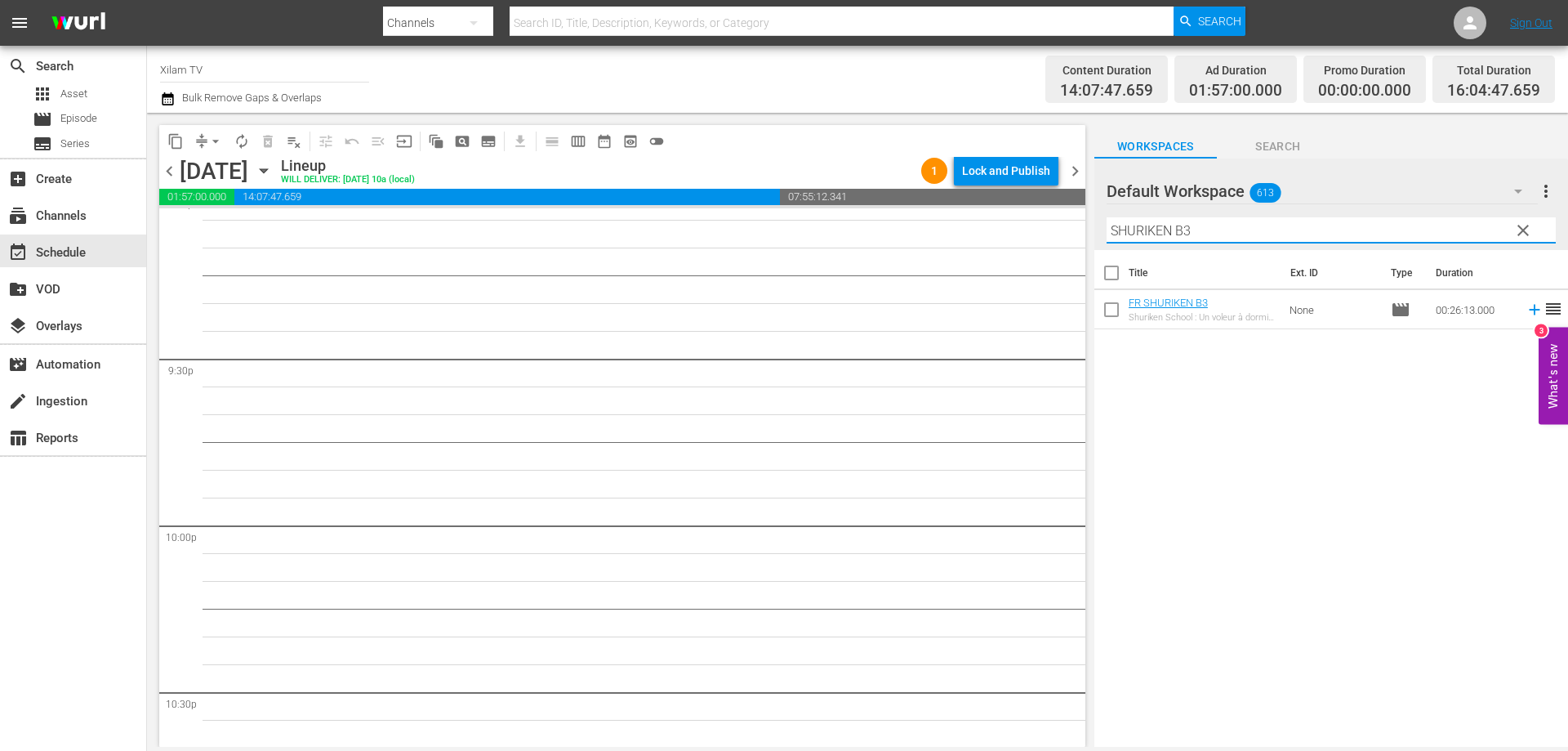
click at [1203, 232] on input "SHURIKEN B3" at bounding box center [1331, 230] width 450 height 26
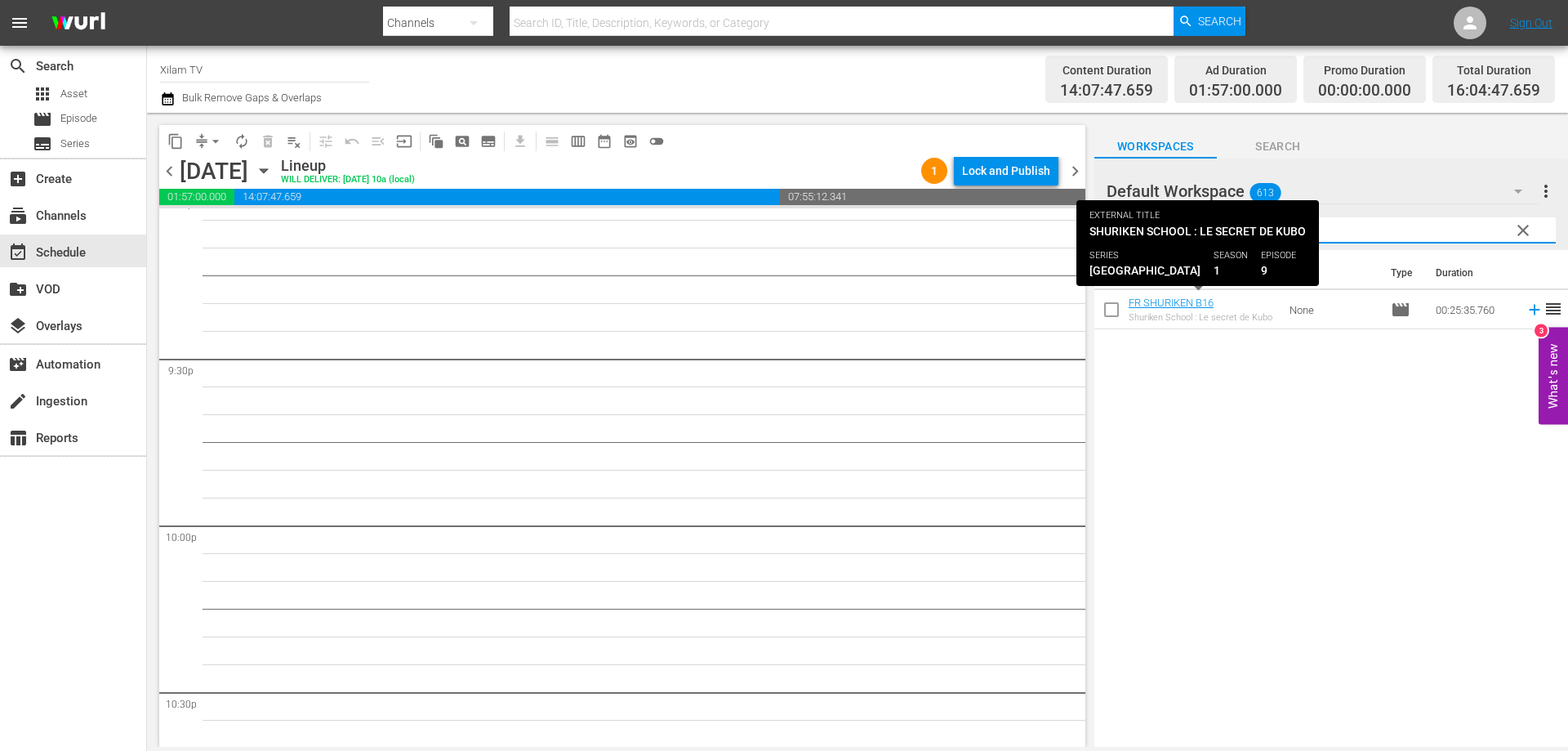
type input "SHURIKEN B16"
click at [1112, 306] on input "checkbox" at bounding box center [1112, 313] width 35 height 35
checkbox input "true"
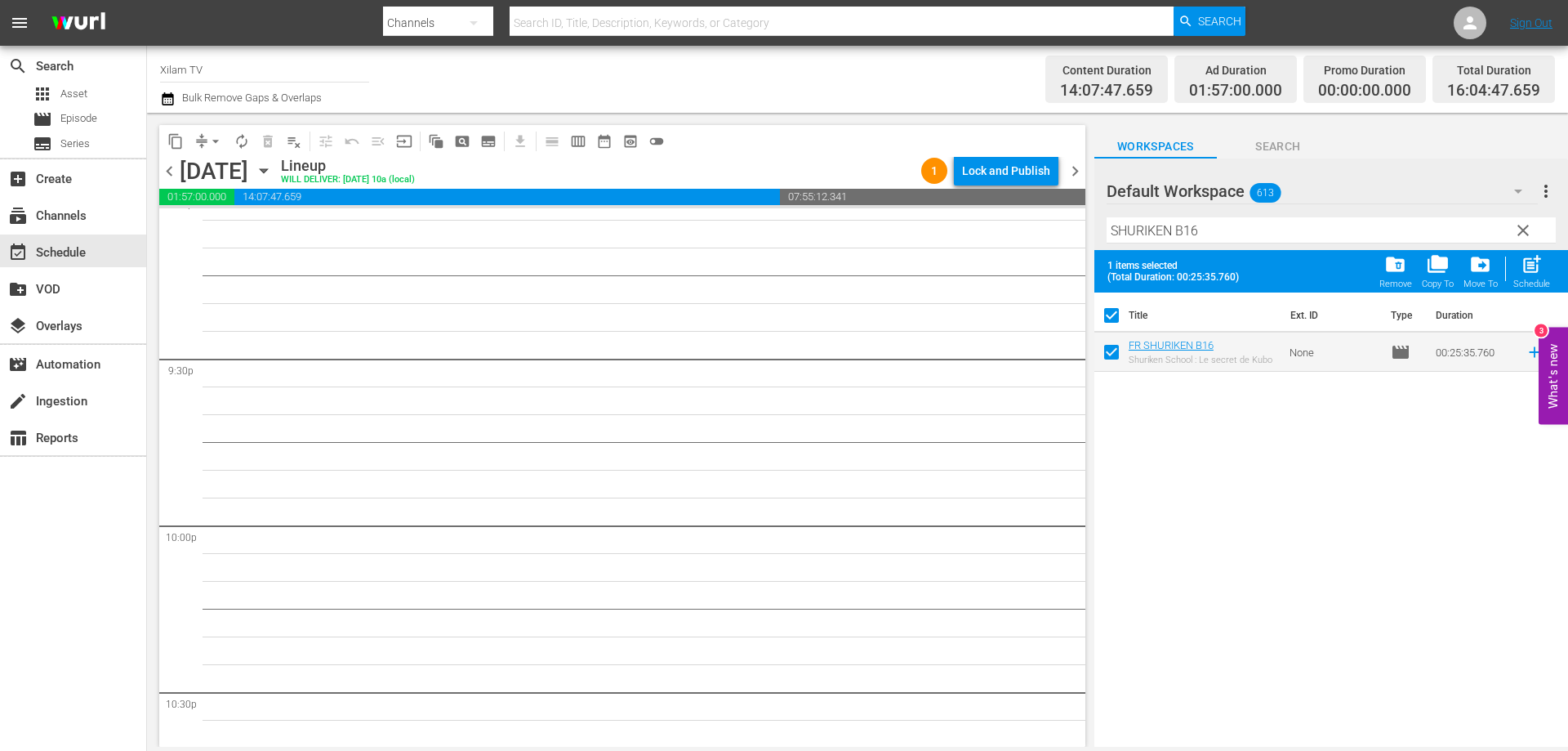
click at [1214, 226] on input "SHURIKEN B16" at bounding box center [1331, 230] width 450 height 26
type input "SHURIKEN B24"
click at [1116, 349] on input "checkbox" at bounding box center [1112, 355] width 35 height 35
checkbox input "true"
checkbox input "false"
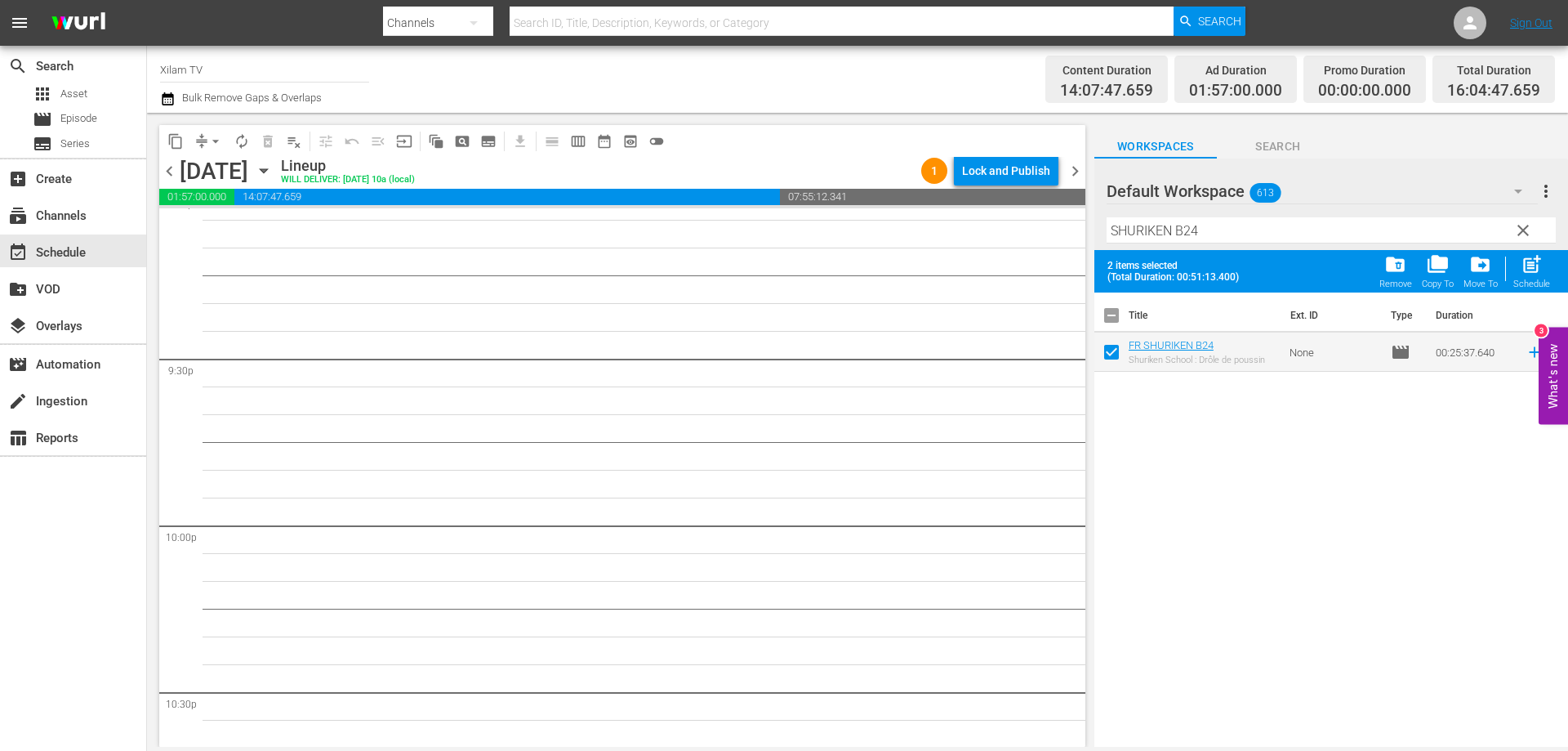
click at [1220, 235] on input "SHURIKEN B24" at bounding box center [1331, 230] width 450 height 26
drag, startPoint x: 1535, startPoint y: 268, endPoint x: 1168, endPoint y: 258, distance: 367.1
click at [1534, 268] on span "post_add" at bounding box center [1531, 264] width 22 height 22
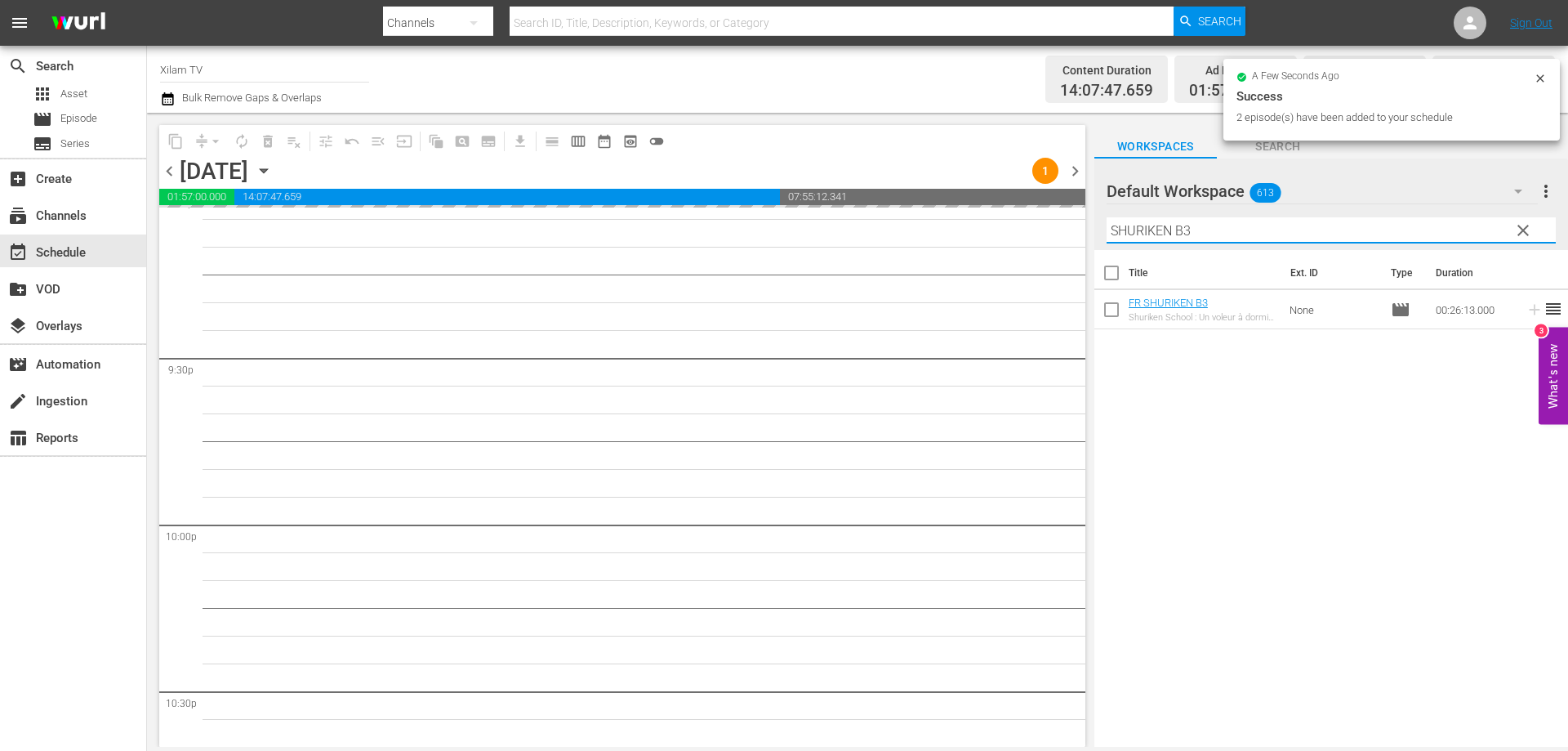
drag, startPoint x: 1068, startPoint y: 232, endPoint x: 1059, endPoint y: 229, distance: 9.5
click at [1059, 229] on div "content_copy compress arrow_drop_down autorenew_outlined delete_forever_outline…" at bounding box center [858, 429] width 1422 height 634
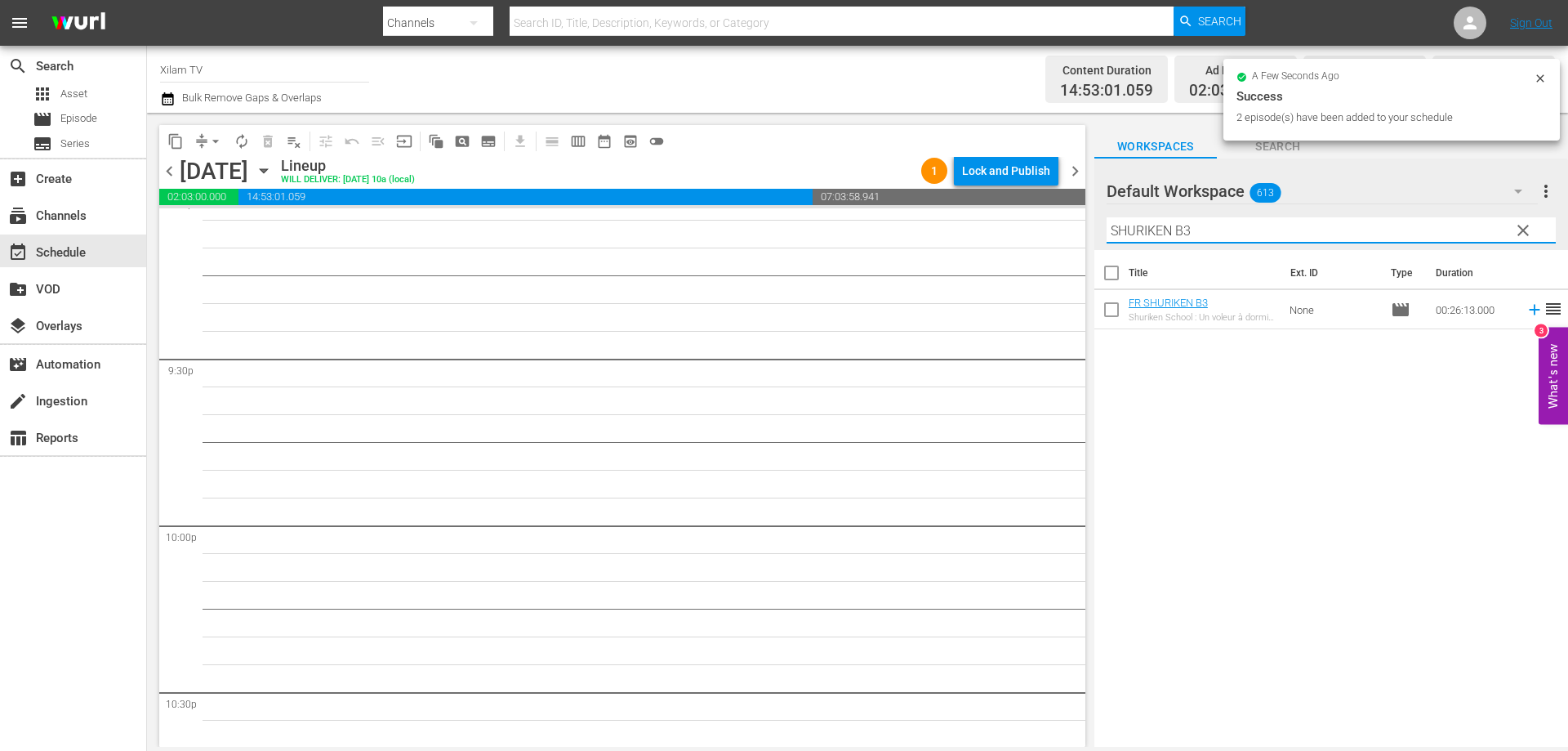
scroll to position [6959, 0]
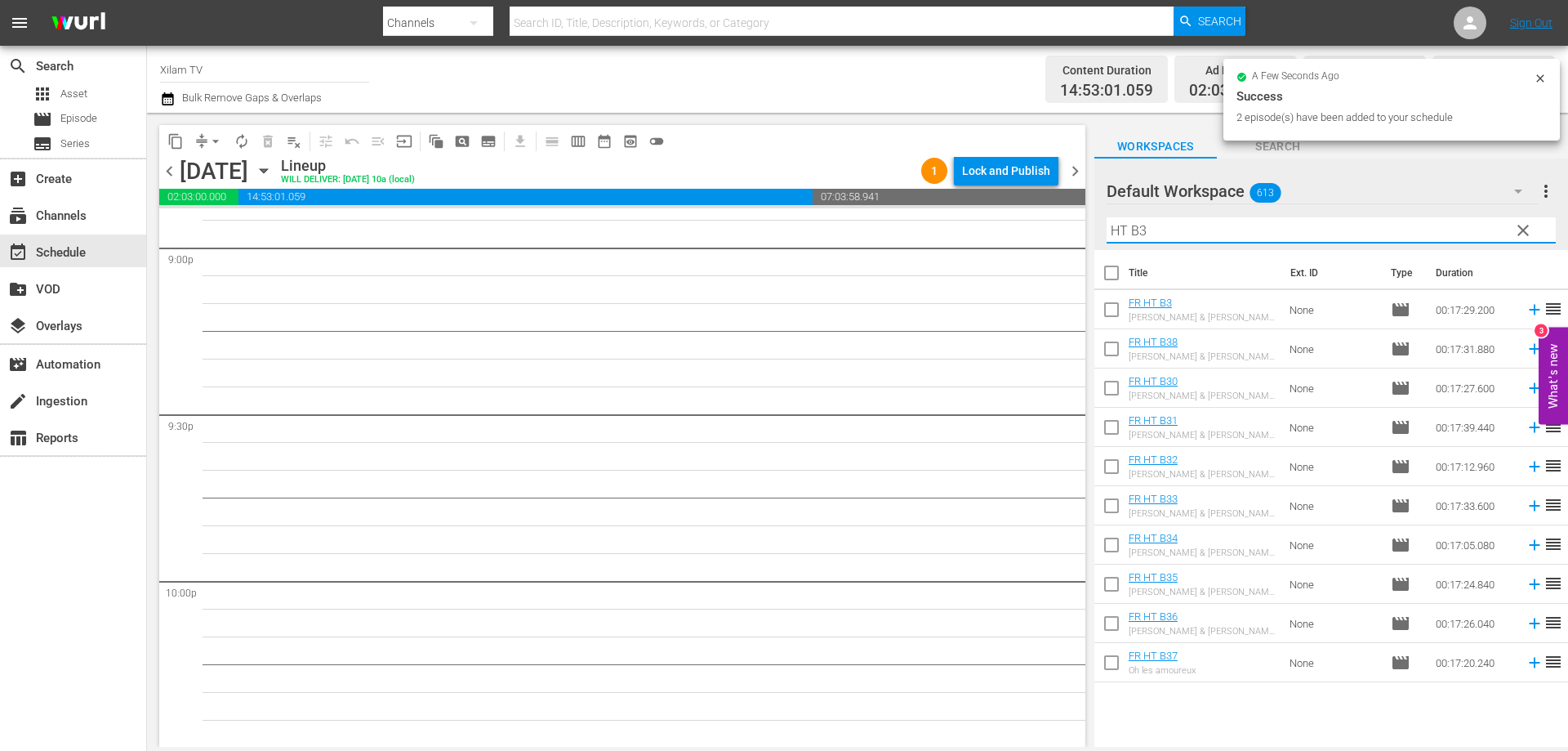
click at [1183, 238] on input "HT B3" at bounding box center [1331, 230] width 450 height 26
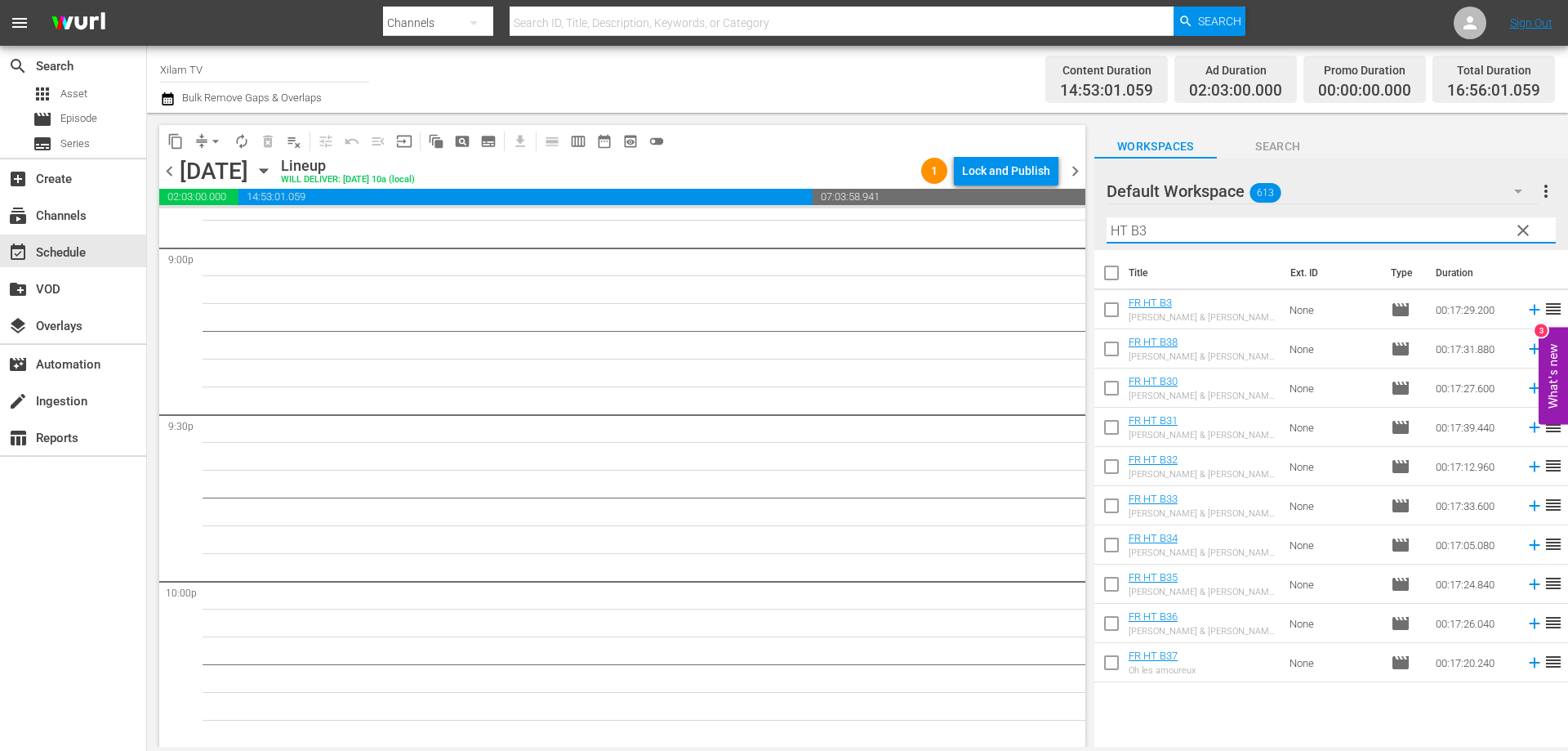
type input "HT B3"
click at [1113, 428] on input "checkbox" at bounding box center [1112, 430] width 35 height 35
checkbox input "true"
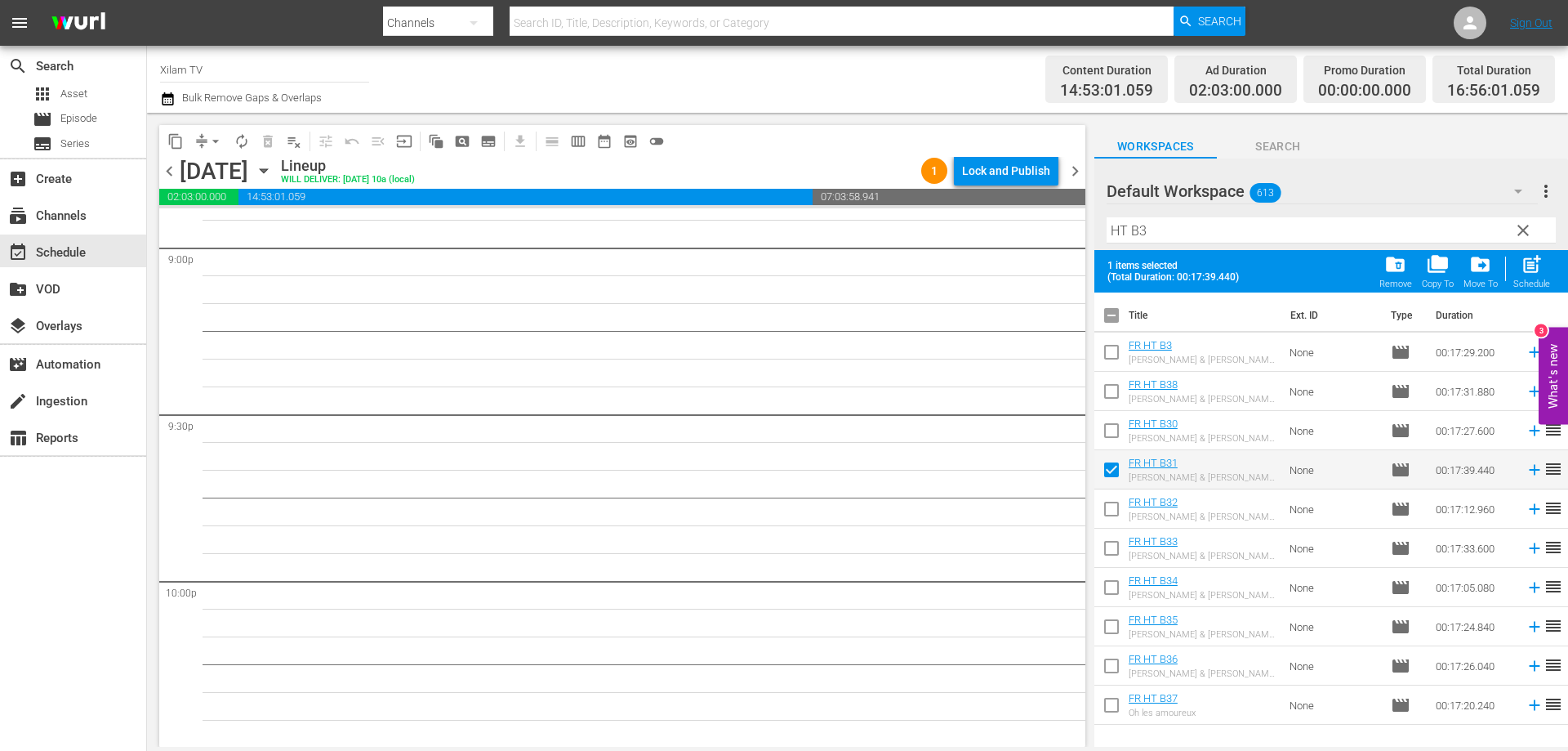
click at [1106, 516] on input "checkbox" at bounding box center [1112, 512] width 35 height 35
checkbox input "true"
click at [1147, 238] on input "HT B3" at bounding box center [1331, 230] width 450 height 26
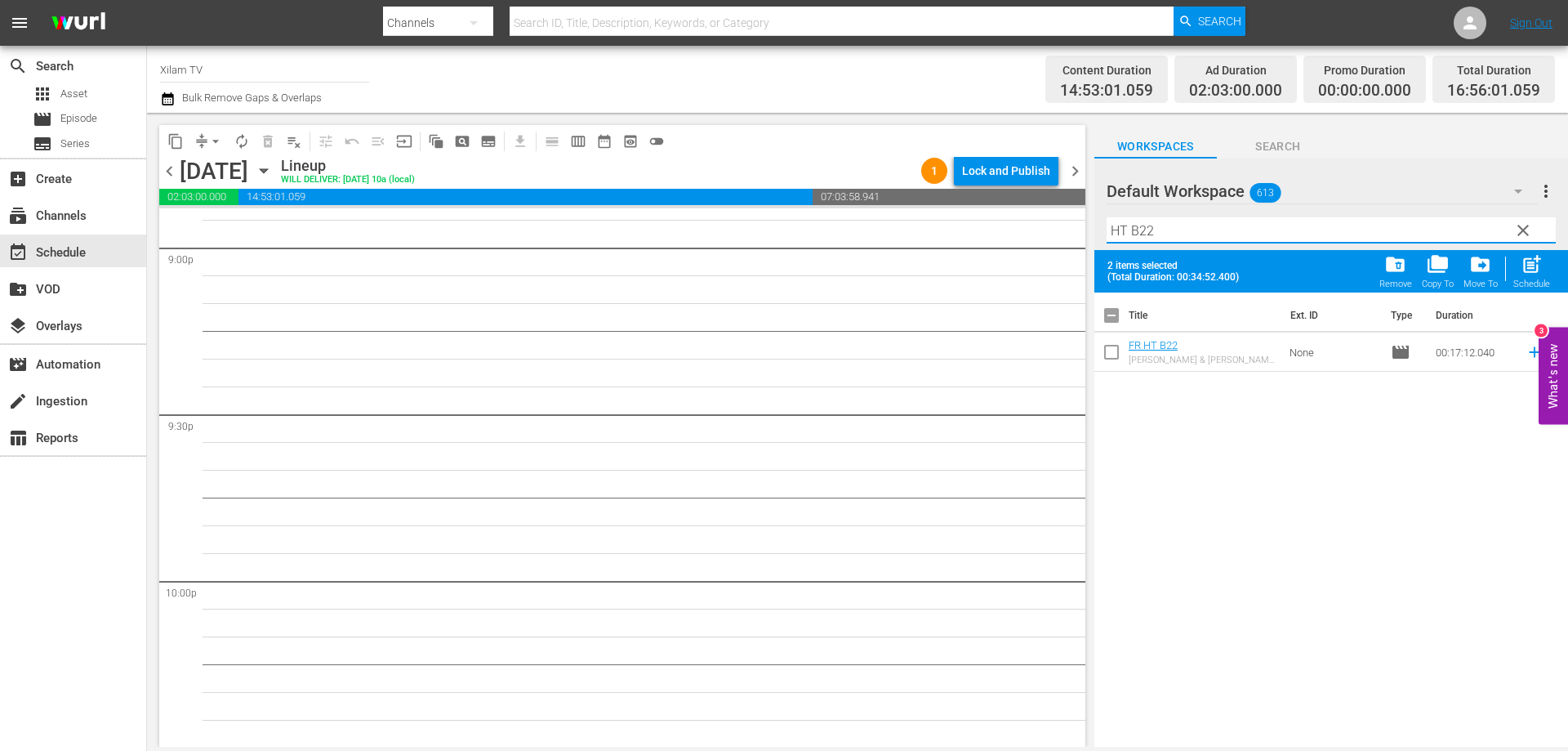
type input "HT B22"
click at [1109, 351] on input "checkbox" at bounding box center [1112, 355] width 35 height 35
click at [1540, 259] on span "post_add" at bounding box center [1531, 264] width 22 height 22
checkbox input "false"
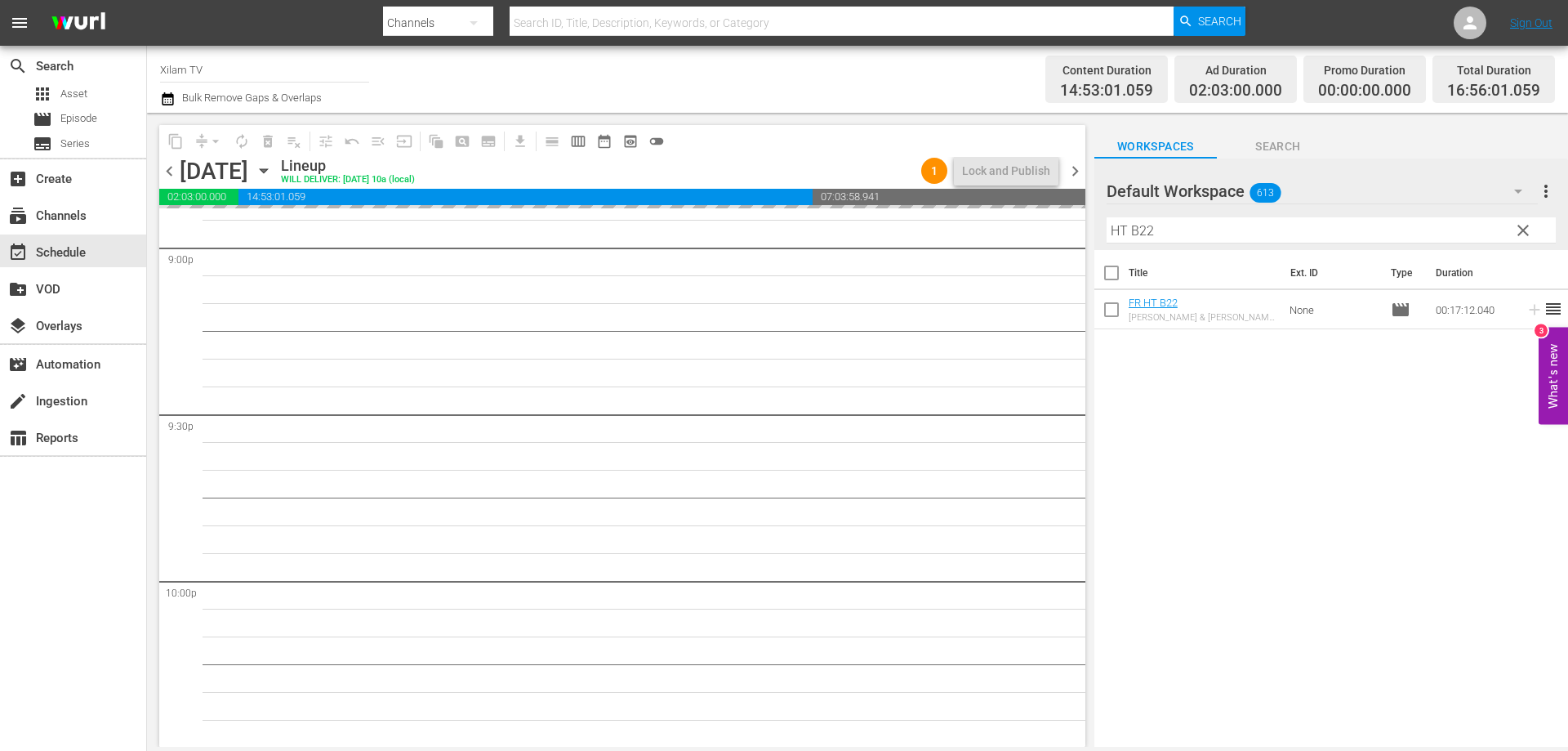
click at [1092, 229] on div "content_copy compress arrow_drop_down autorenew_outlined delete_forever_outline…" at bounding box center [858, 429] width 1422 height 634
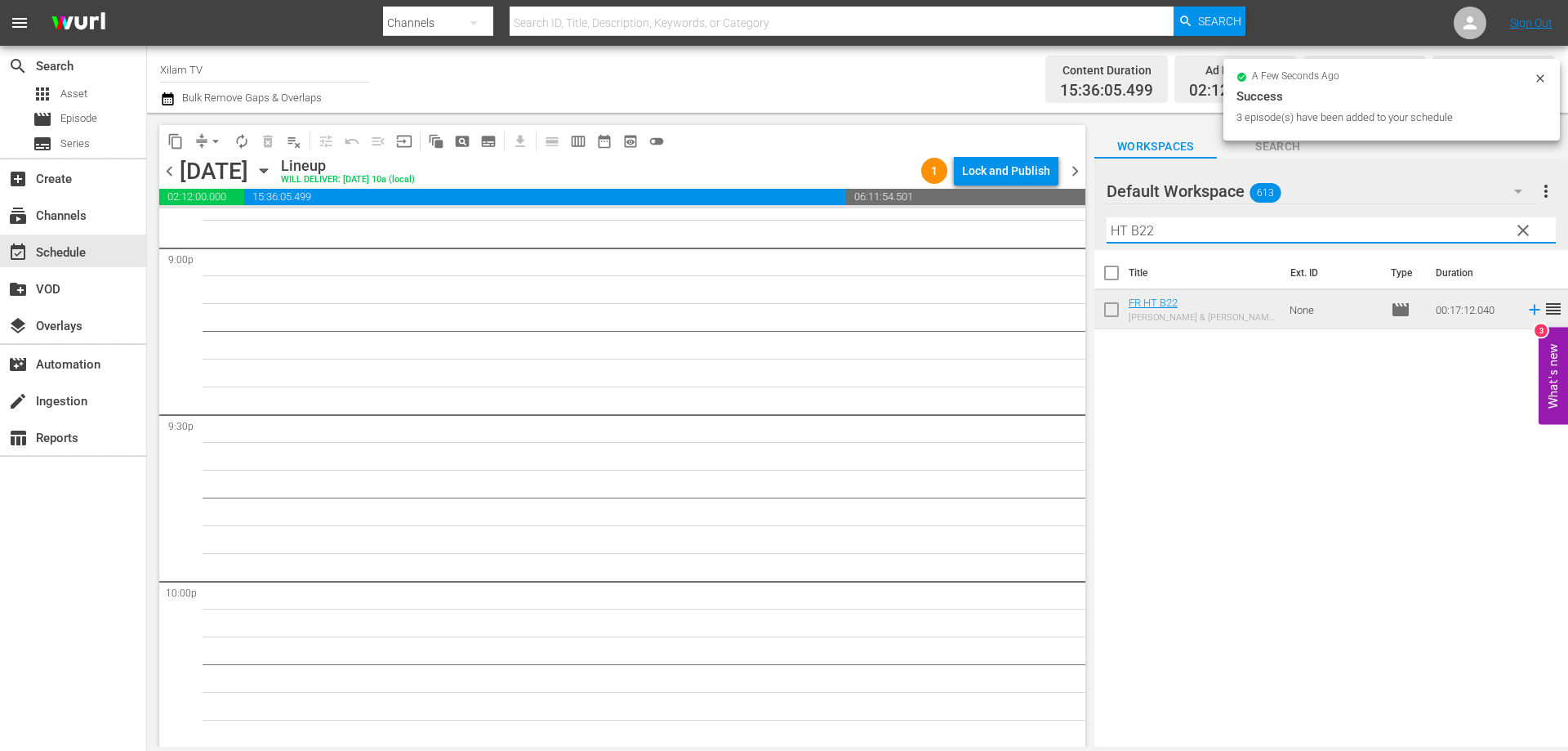
scroll to position [6931, 0]
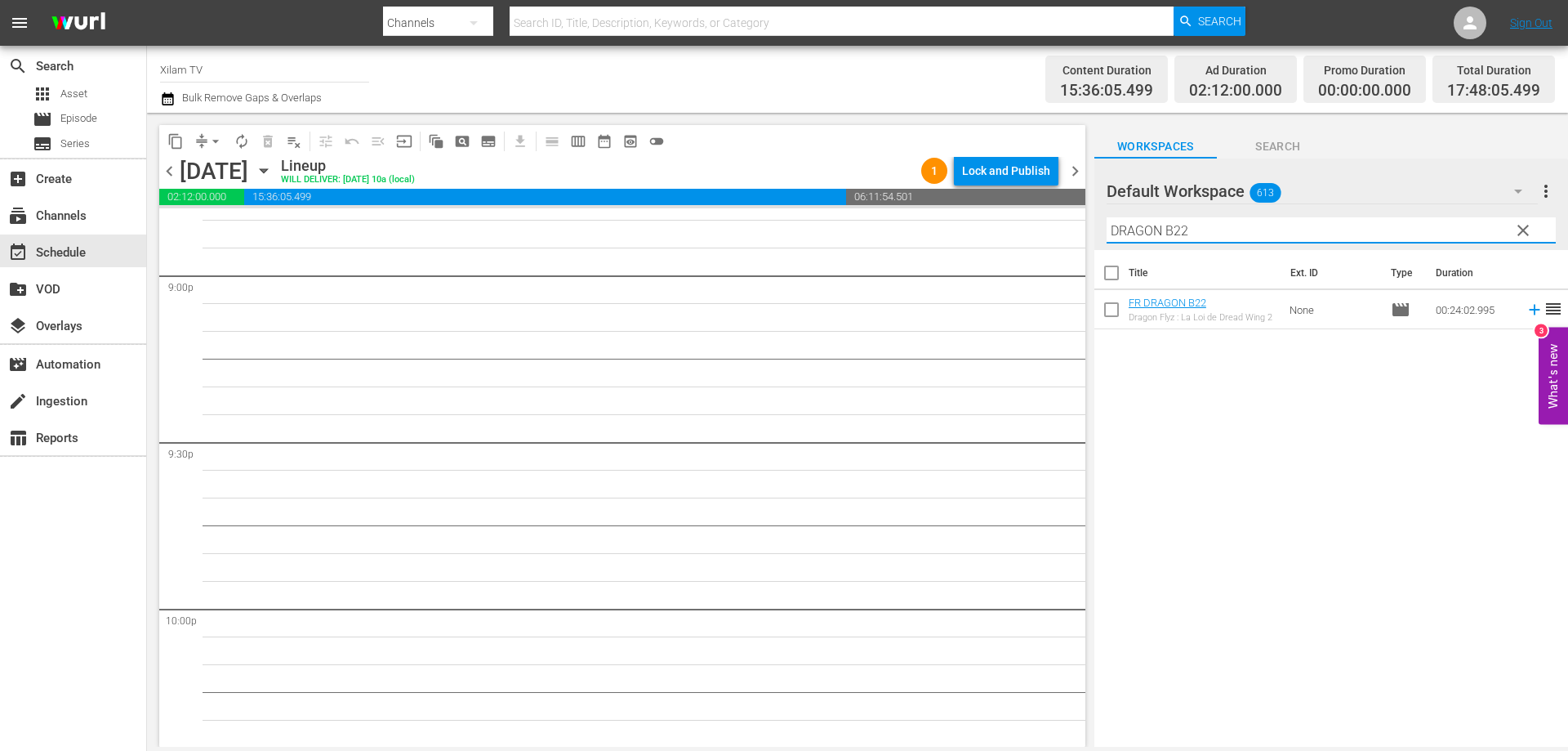
click at [1223, 228] on input "DRAGON B22" at bounding box center [1331, 230] width 450 height 26
type input "DRAGON B26"
click at [1108, 311] on input "checkbox" at bounding box center [1112, 313] width 35 height 35
checkbox input "true"
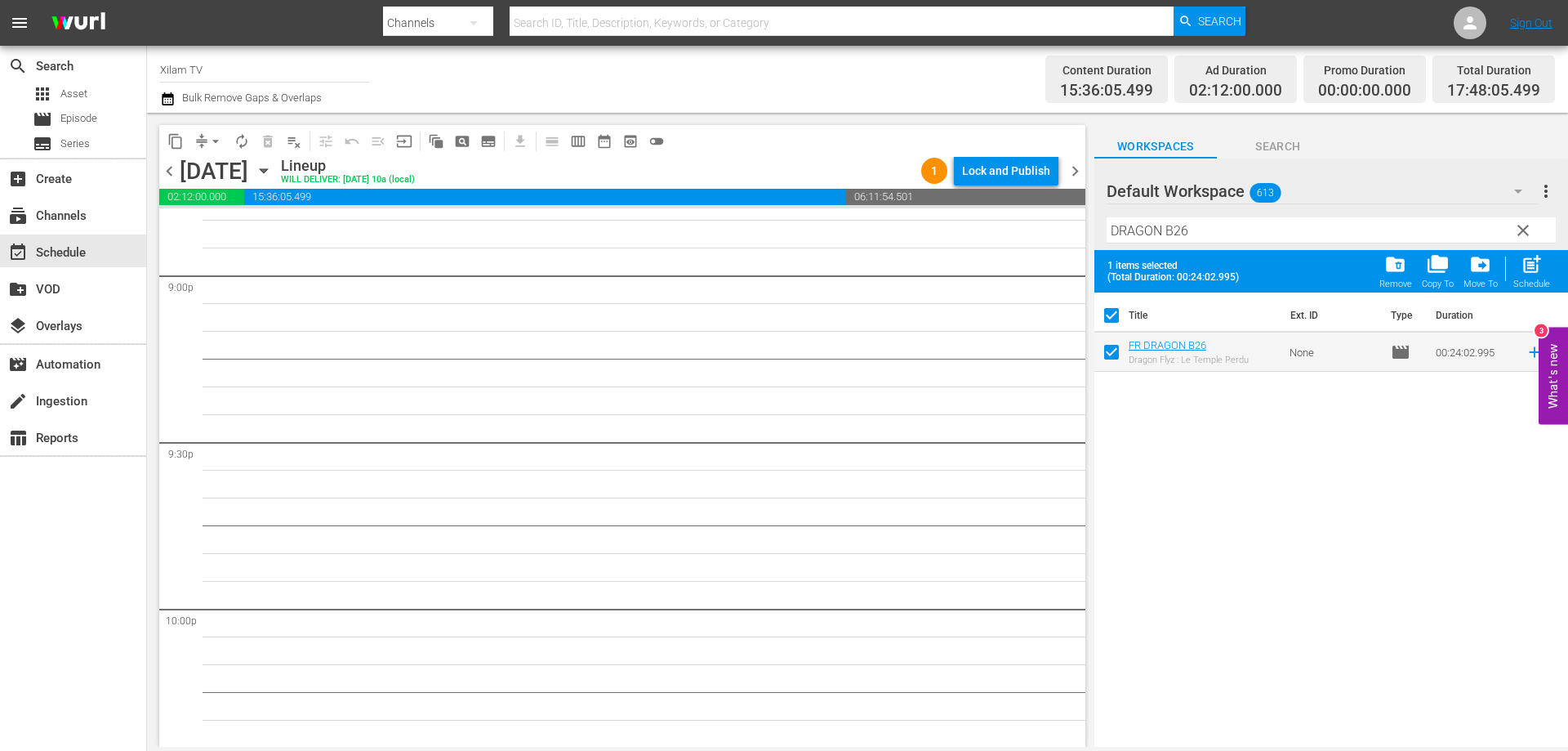
click at [1180, 229] on input "DRAGON B26" at bounding box center [1331, 230] width 450 height 26
type input "DRAGON B16"
click at [1117, 352] on input "checkbox" at bounding box center [1112, 355] width 35 height 35
checkbox input "true"
checkbox input "false"
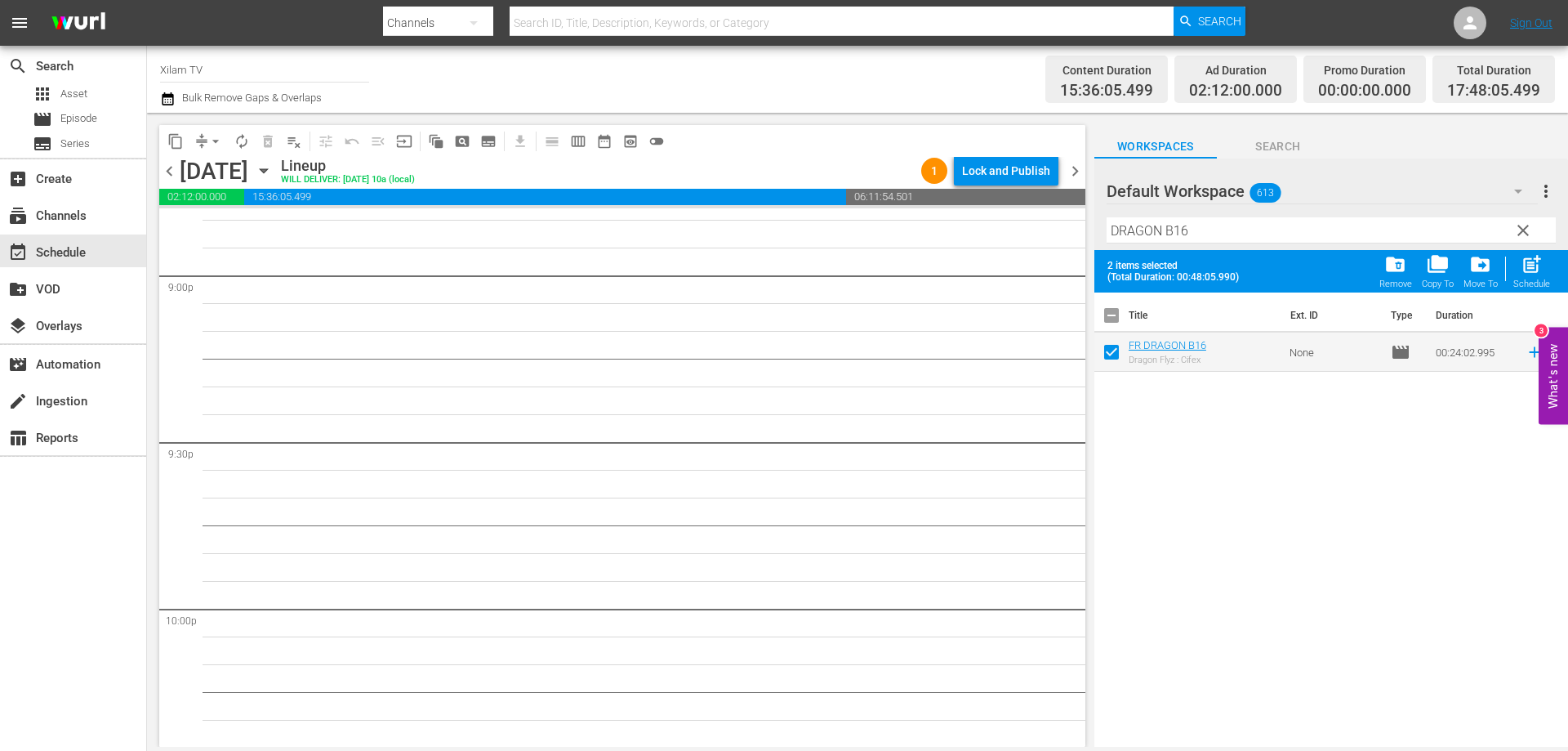
click at [1212, 231] on input "DRAGON B16" at bounding box center [1331, 230] width 450 height 26
type input "DRAGON B5"
click at [1110, 346] on input "checkbox" at bounding box center [1112, 355] width 35 height 35
click at [1547, 264] on div "post_add Schedule" at bounding box center [1531, 271] width 37 height 36
checkbox input "false"
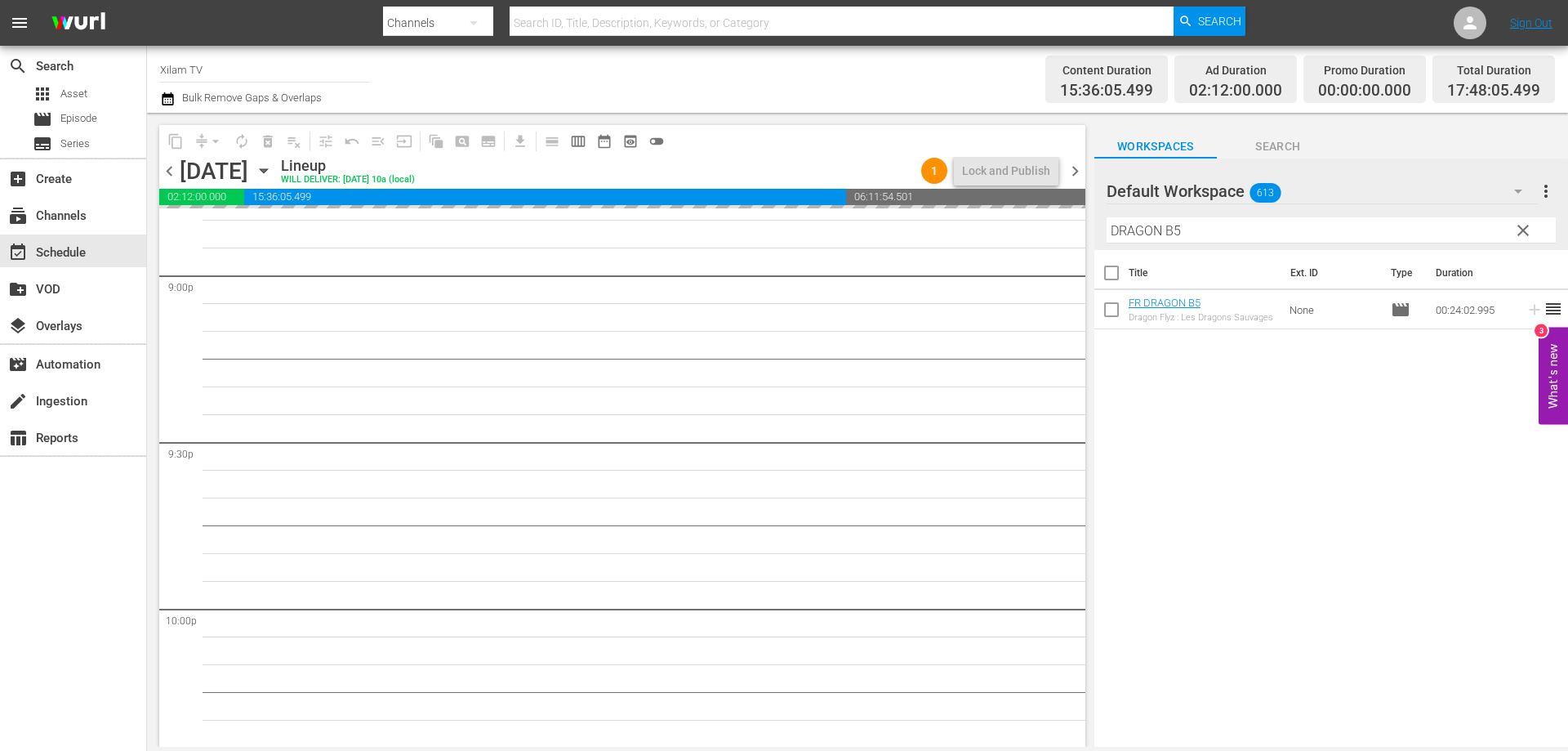
click at [1082, 235] on div "content_copy compress arrow_drop_down autorenew_outlined delete_forever_outline…" at bounding box center [858, 429] width 1422 height 634
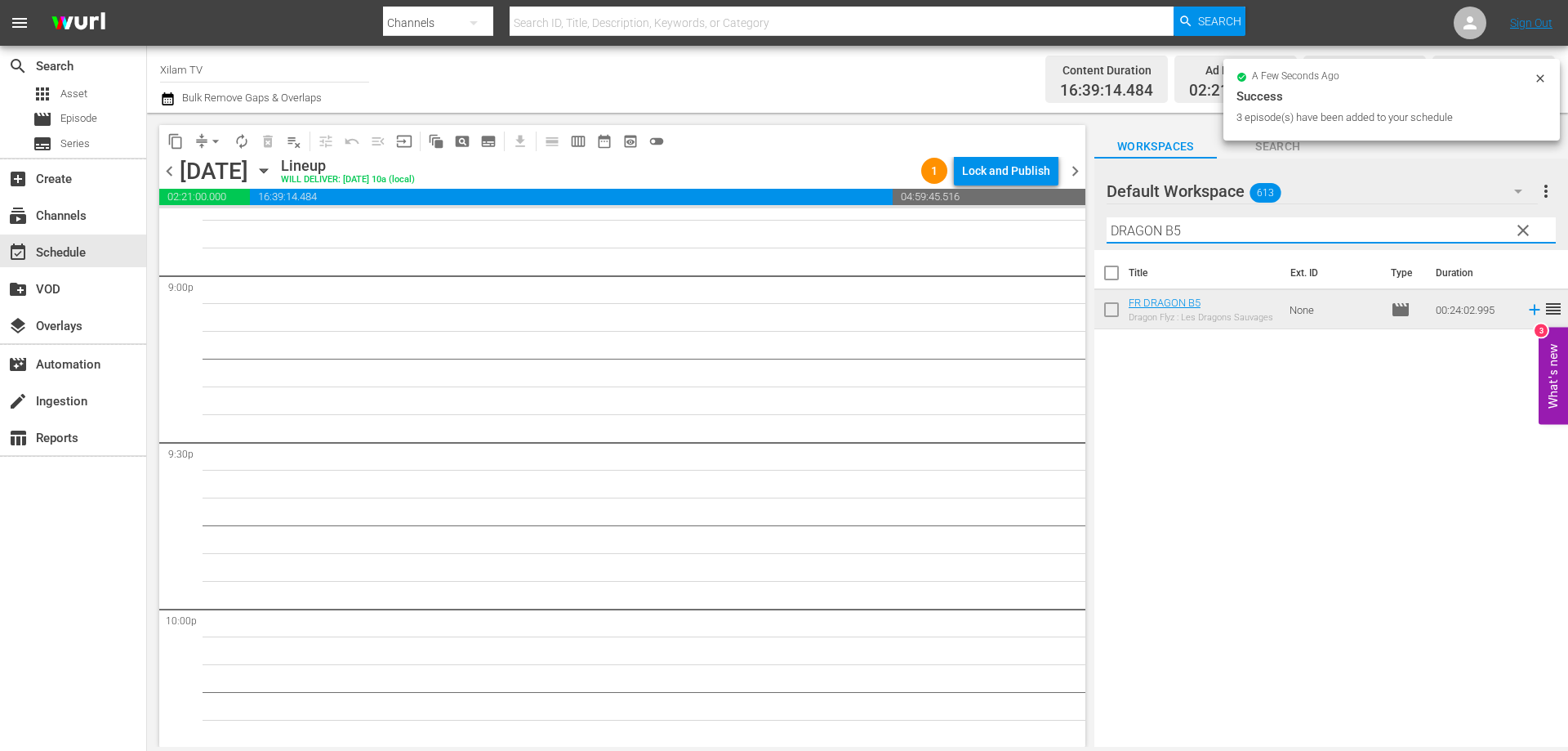
scroll to position [6847, 0]
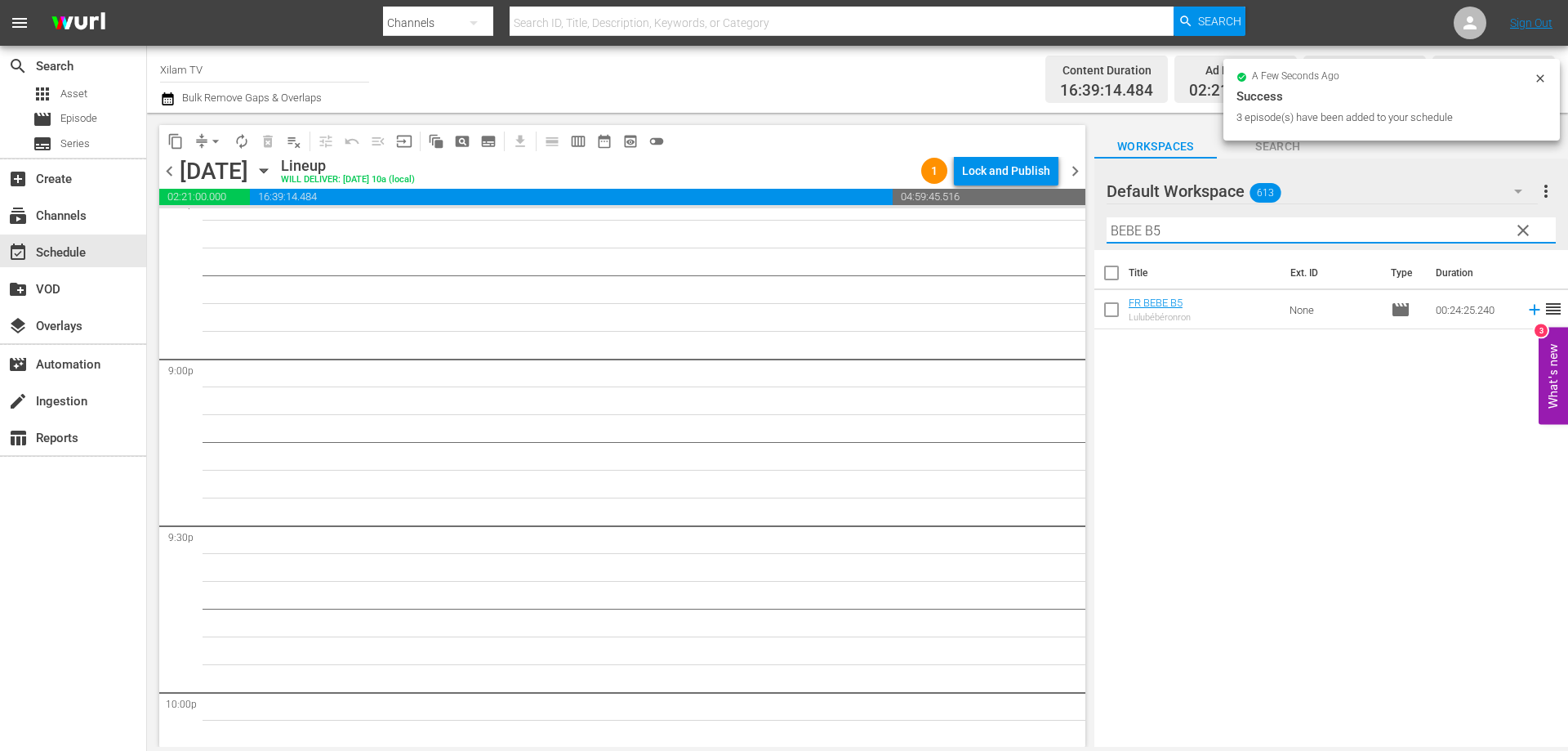
click at [1227, 231] on input "BEBE B5" at bounding box center [1331, 230] width 450 height 26
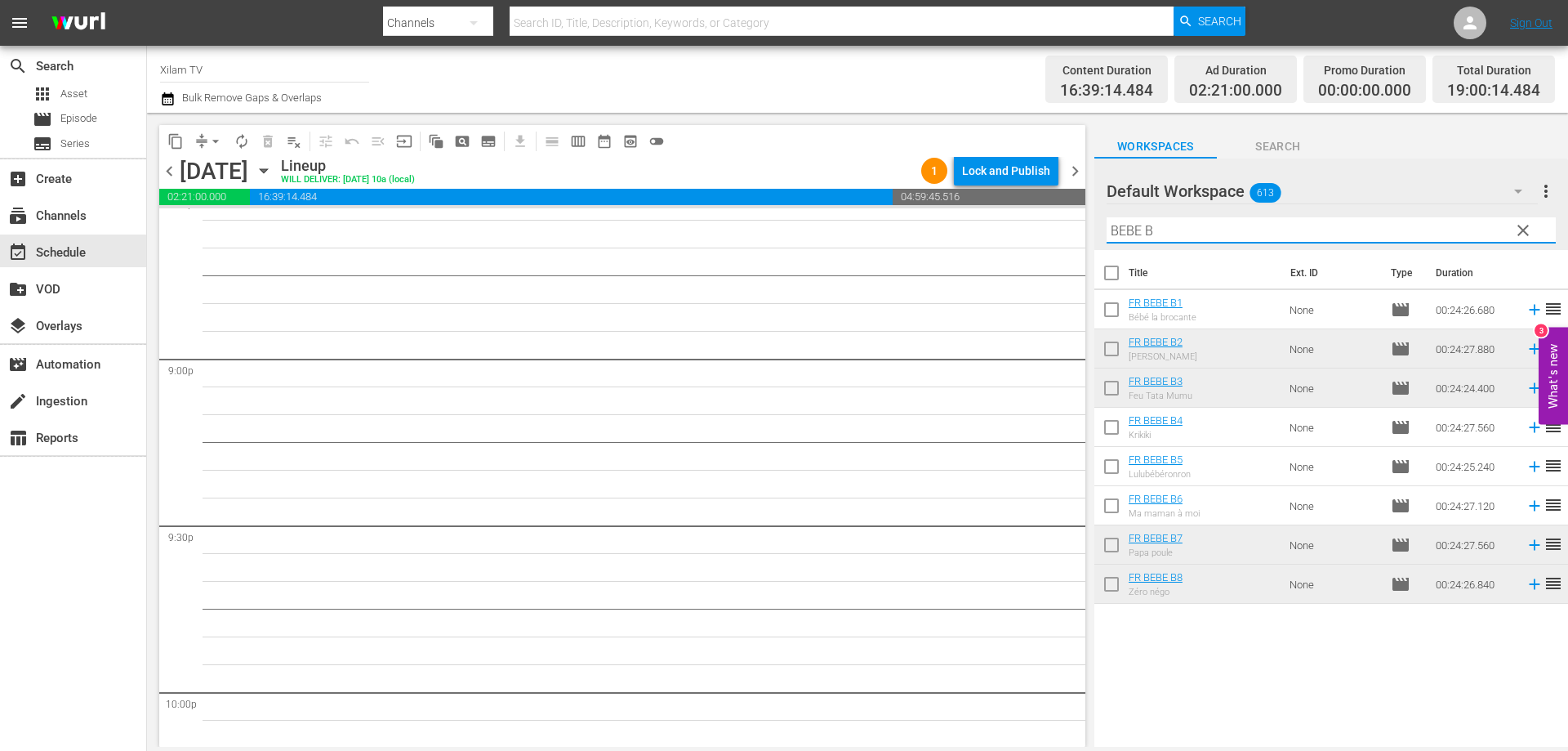
type input "BEBE B"
click at [1109, 555] on input "checkbox" at bounding box center [1112, 548] width 35 height 35
checkbox input "true"
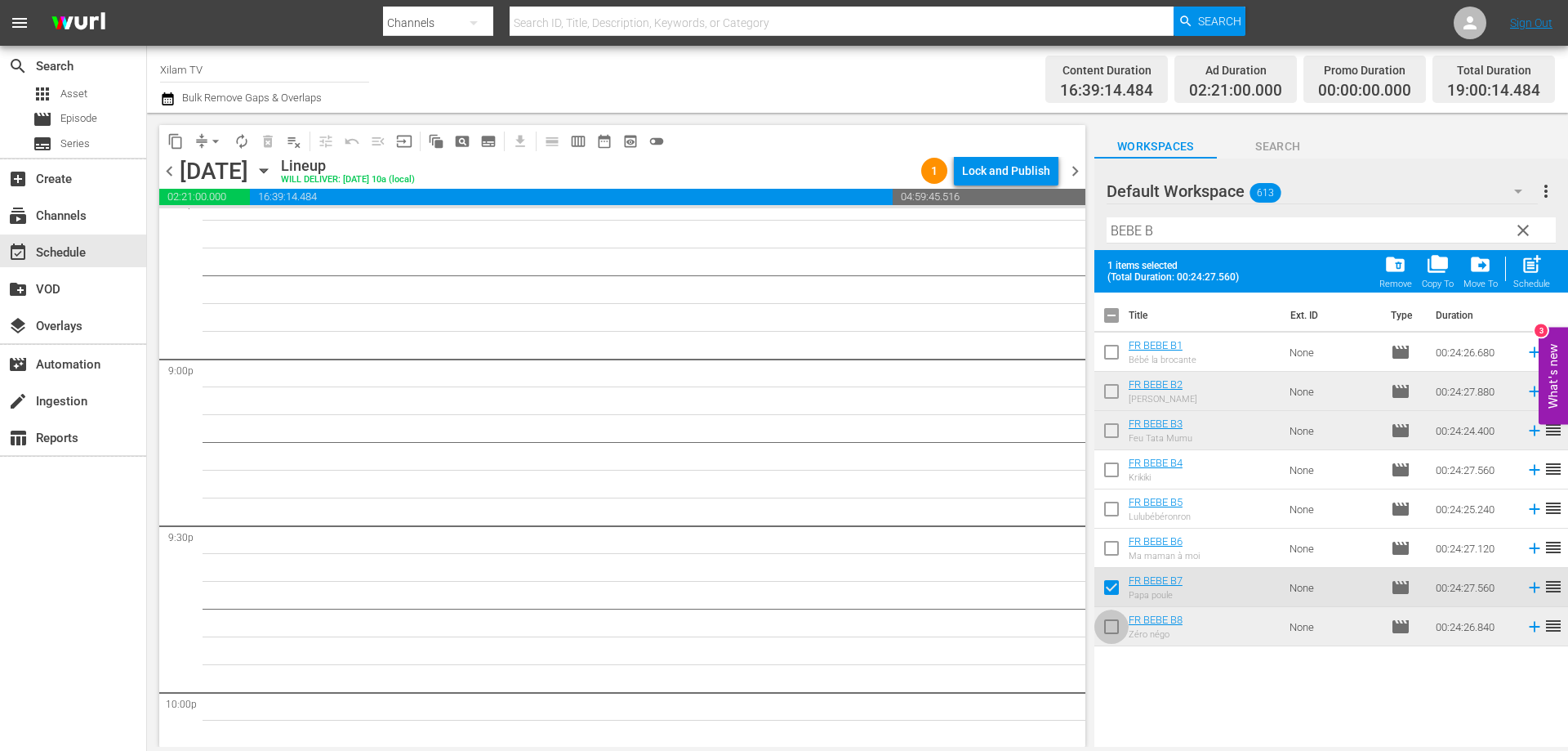
click at [1115, 629] on input "checkbox" at bounding box center [1112, 630] width 35 height 35
checkbox input "true"
click at [1110, 401] on input "checkbox" at bounding box center [1112, 394] width 35 height 35
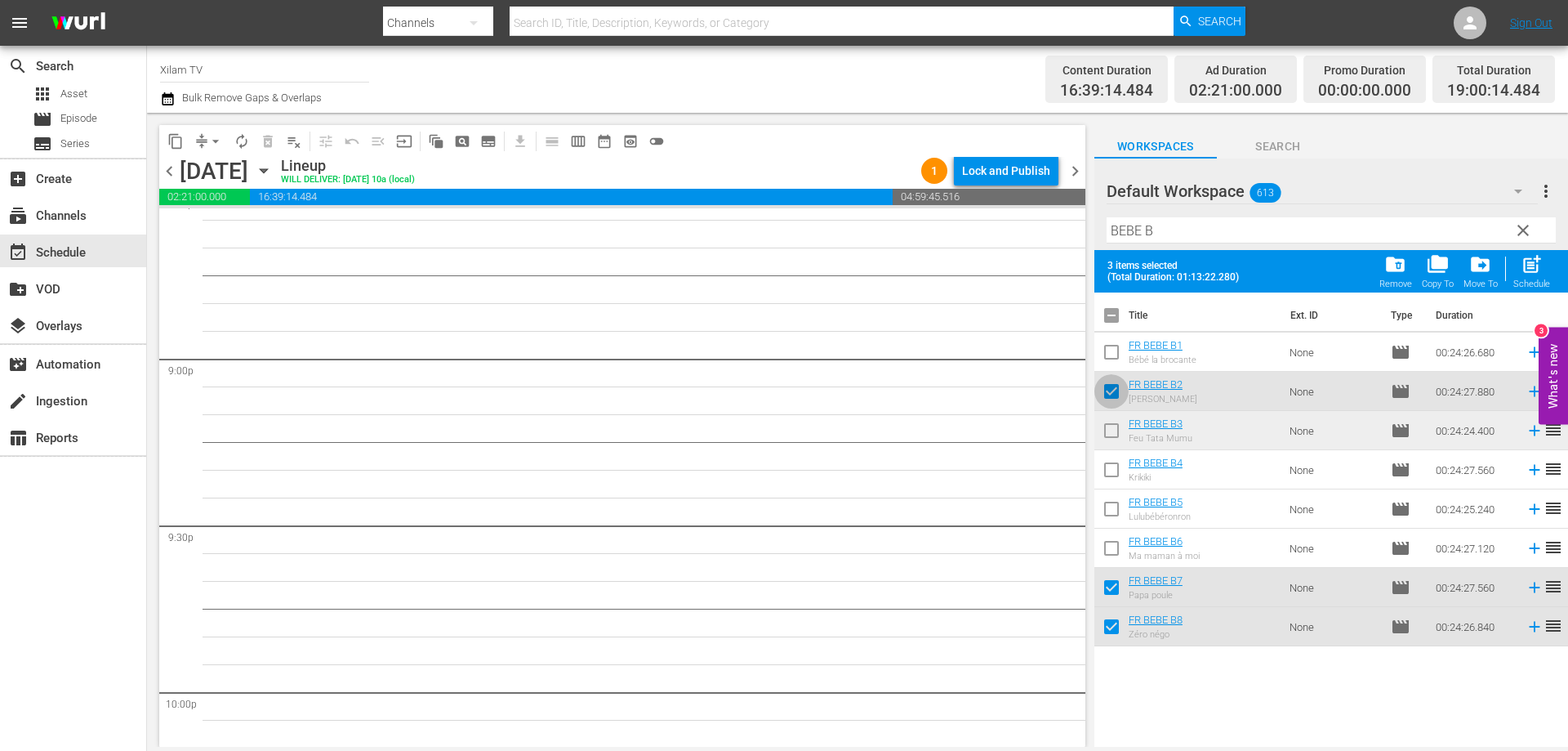
click at [1110, 401] on input "checkbox" at bounding box center [1112, 394] width 35 height 35
checkbox input "false"
click at [1107, 473] on input "checkbox" at bounding box center [1112, 472] width 35 height 35
checkbox input "true"
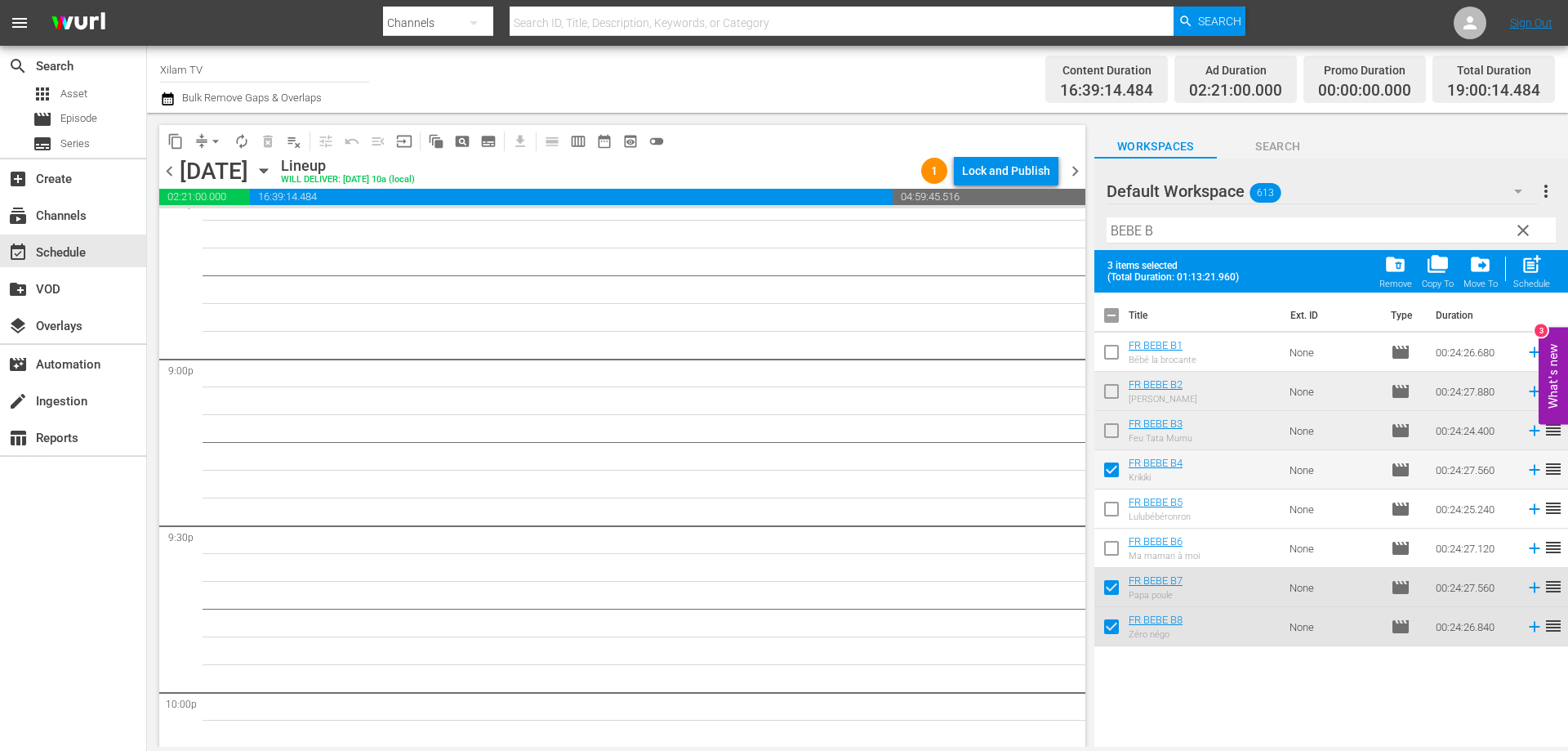
click at [1106, 586] on input "checkbox" at bounding box center [1112, 590] width 35 height 35
checkbox input "false"
click at [1113, 542] on input "checkbox" at bounding box center [1112, 551] width 35 height 35
checkbox input "true"
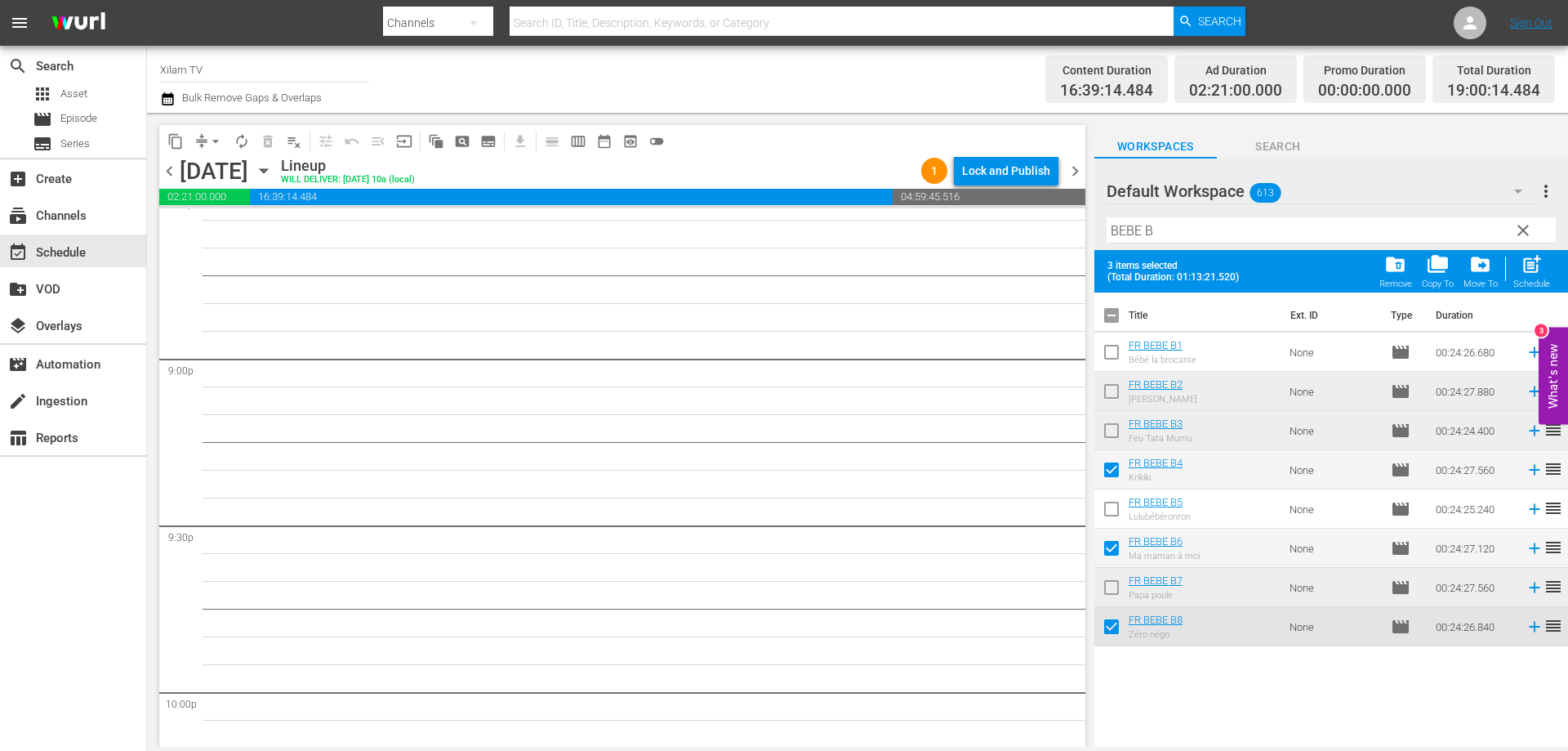
click at [1524, 268] on span "post_add" at bounding box center [1531, 264] width 22 height 22
checkbox input "false"
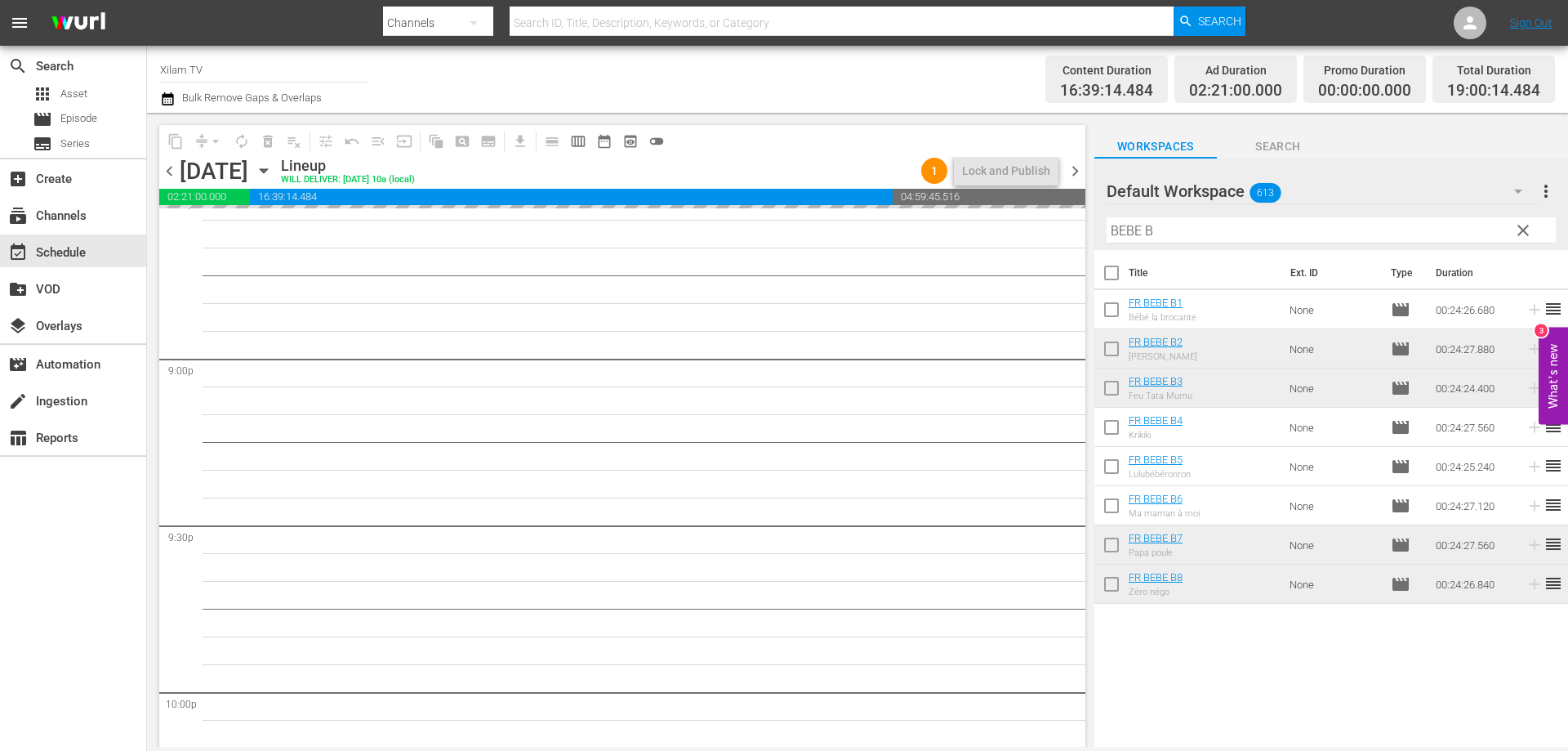
click at [1079, 223] on div "content_copy compress arrow_drop_down autorenew_outlined delete_forever_outline…" at bounding box center [858, 429] width 1422 height 634
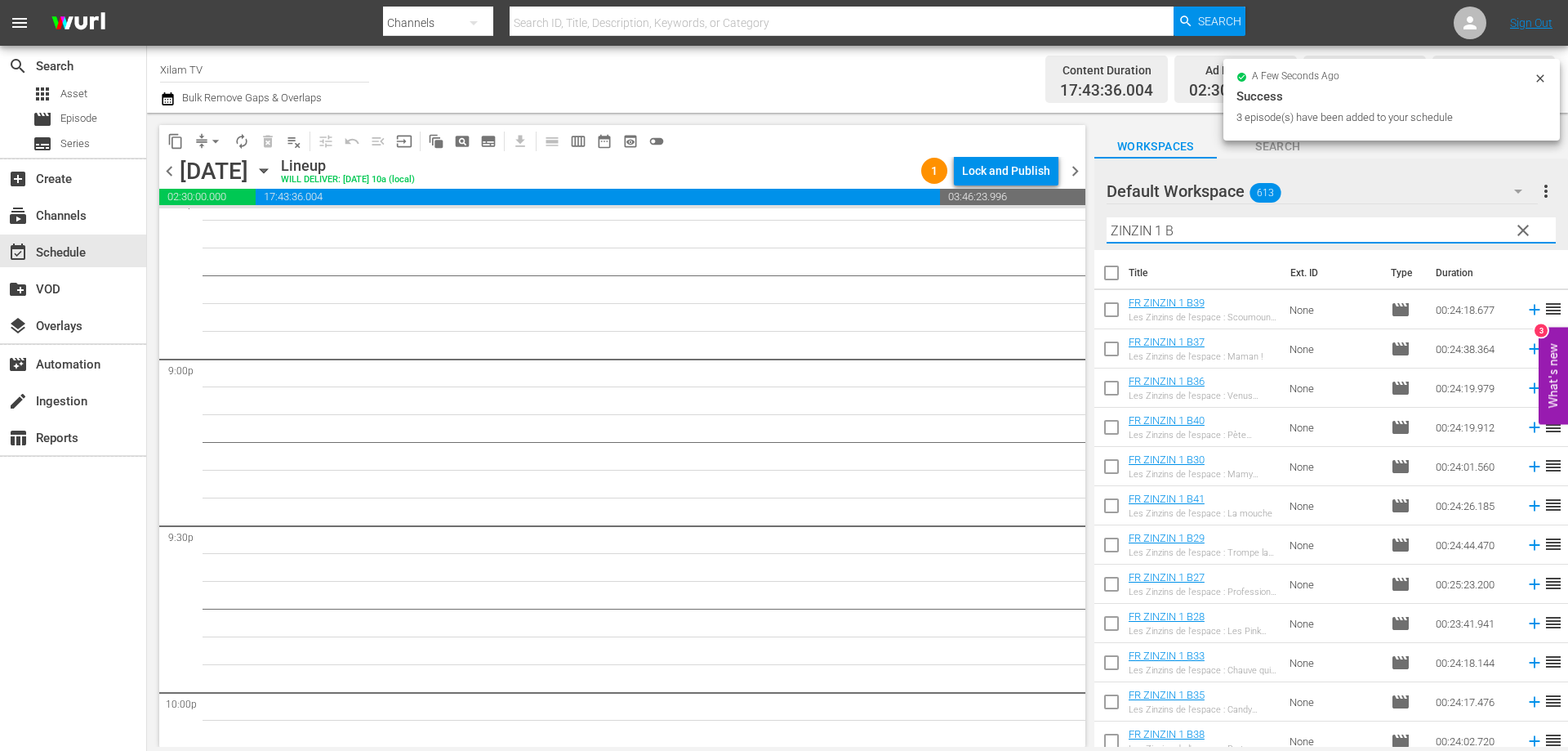
drag, startPoint x: 1165, startPoint y: 223, endPoint x: 1178, endPoint y: 225, distance: 13.2
click at [1167, 223] on input "ZINZIN 1 B" at bounding box center [1331, 230] width 450 height 26
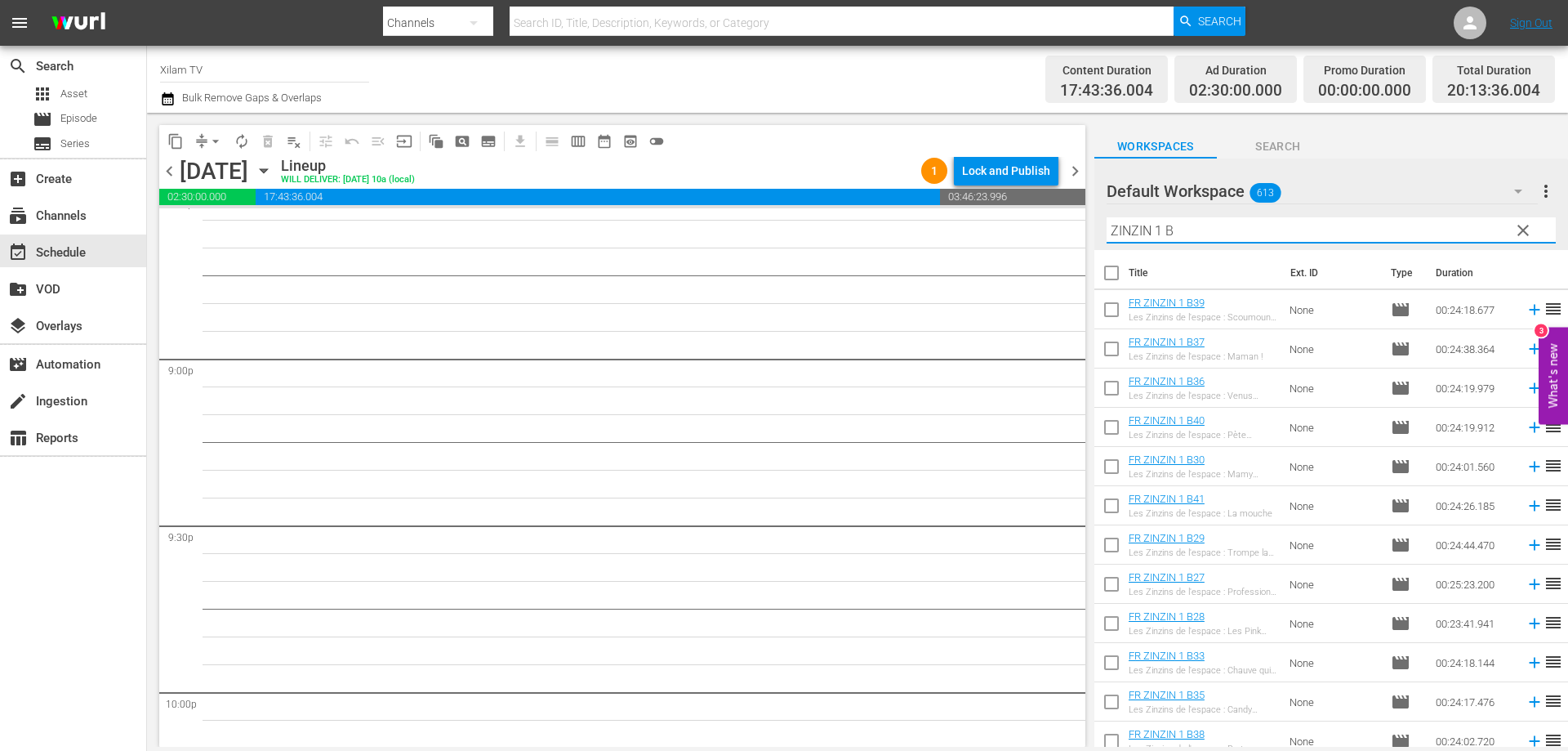
click at [1181, 226] on input "ZINZIN 1 B" at bounding box center [1331, 230] width 450 height 26
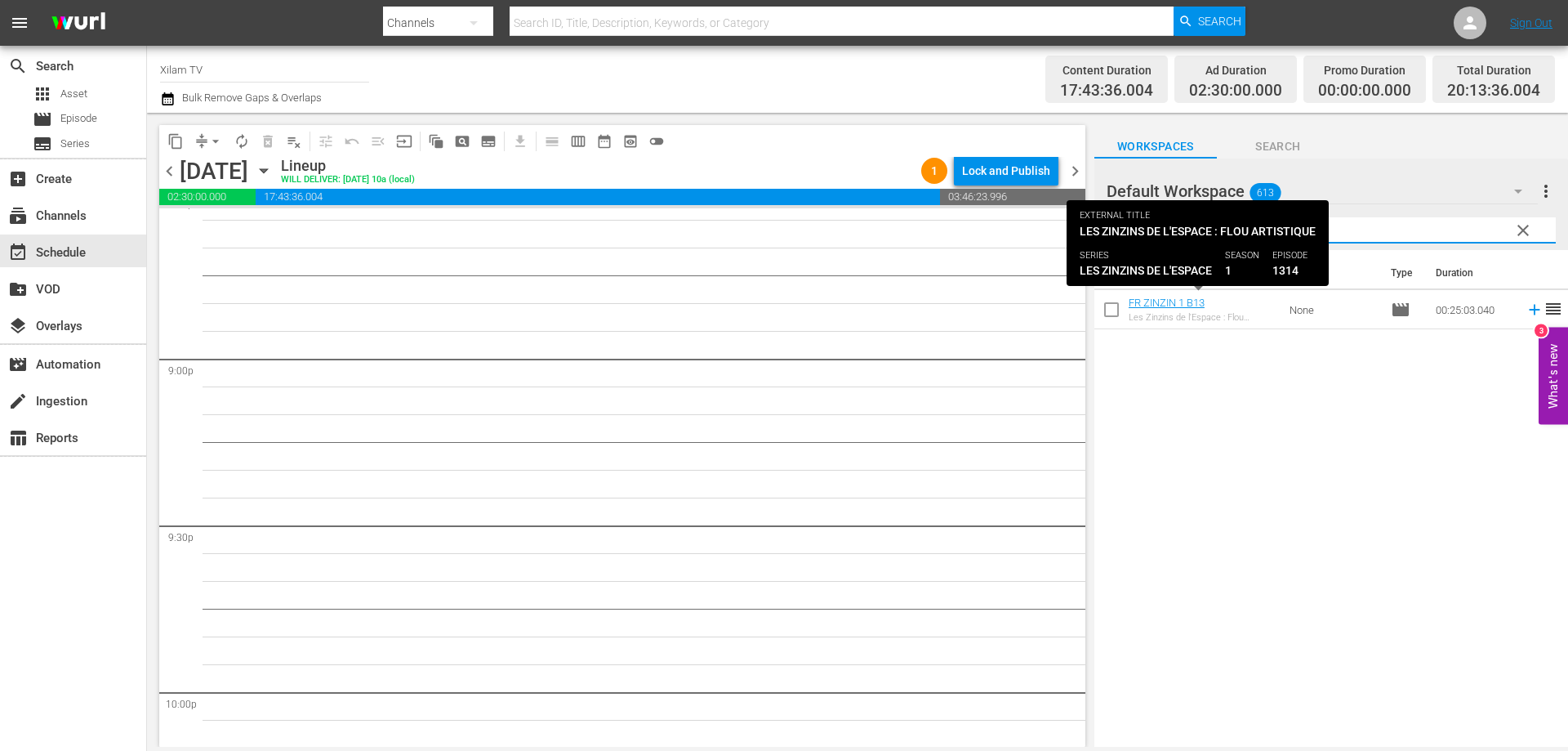
type input "ZINZIN 1 B13"
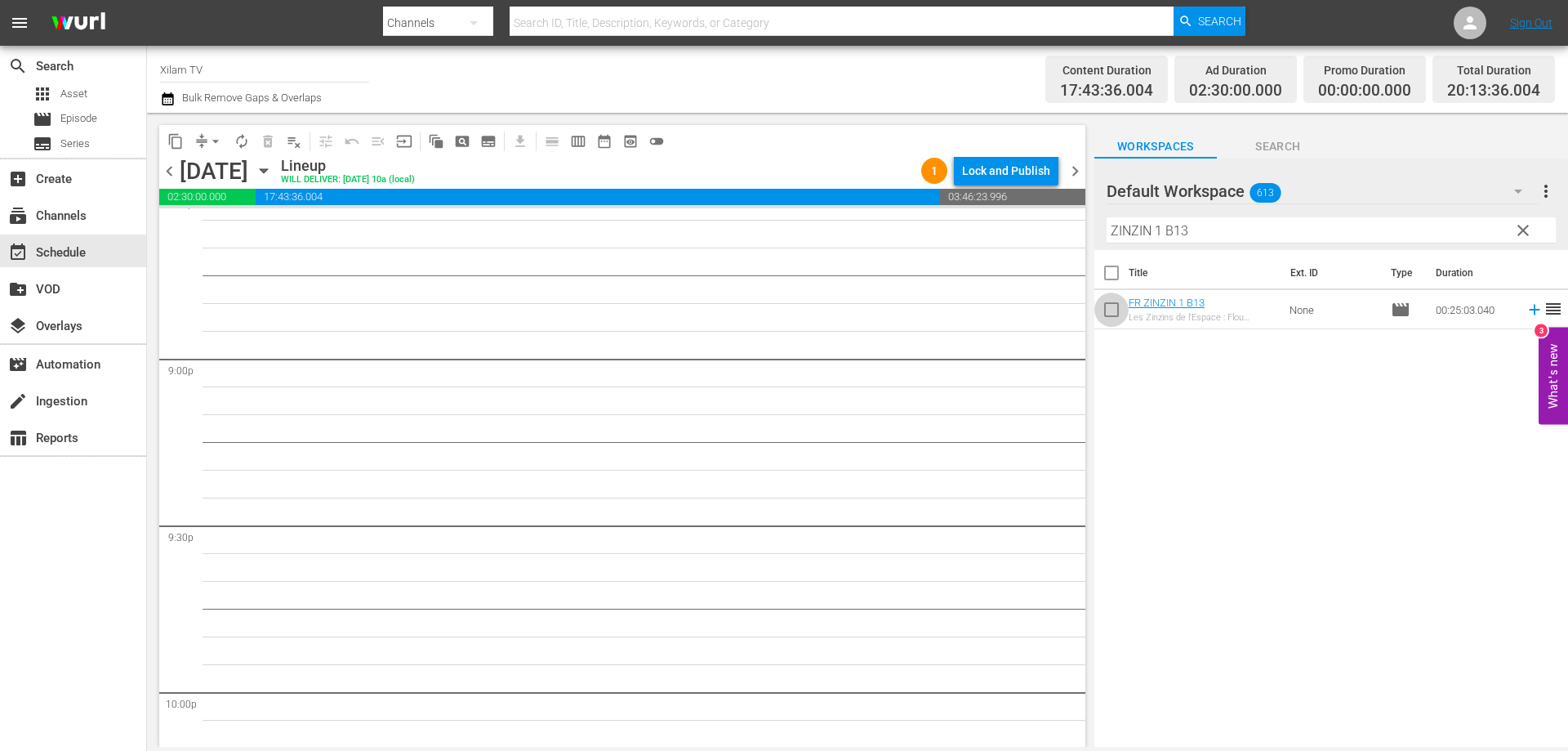
click at [1117, 316] on input "checkbox" at bounding box center [1112, 313] width 35 height 35
checkbox input "true"
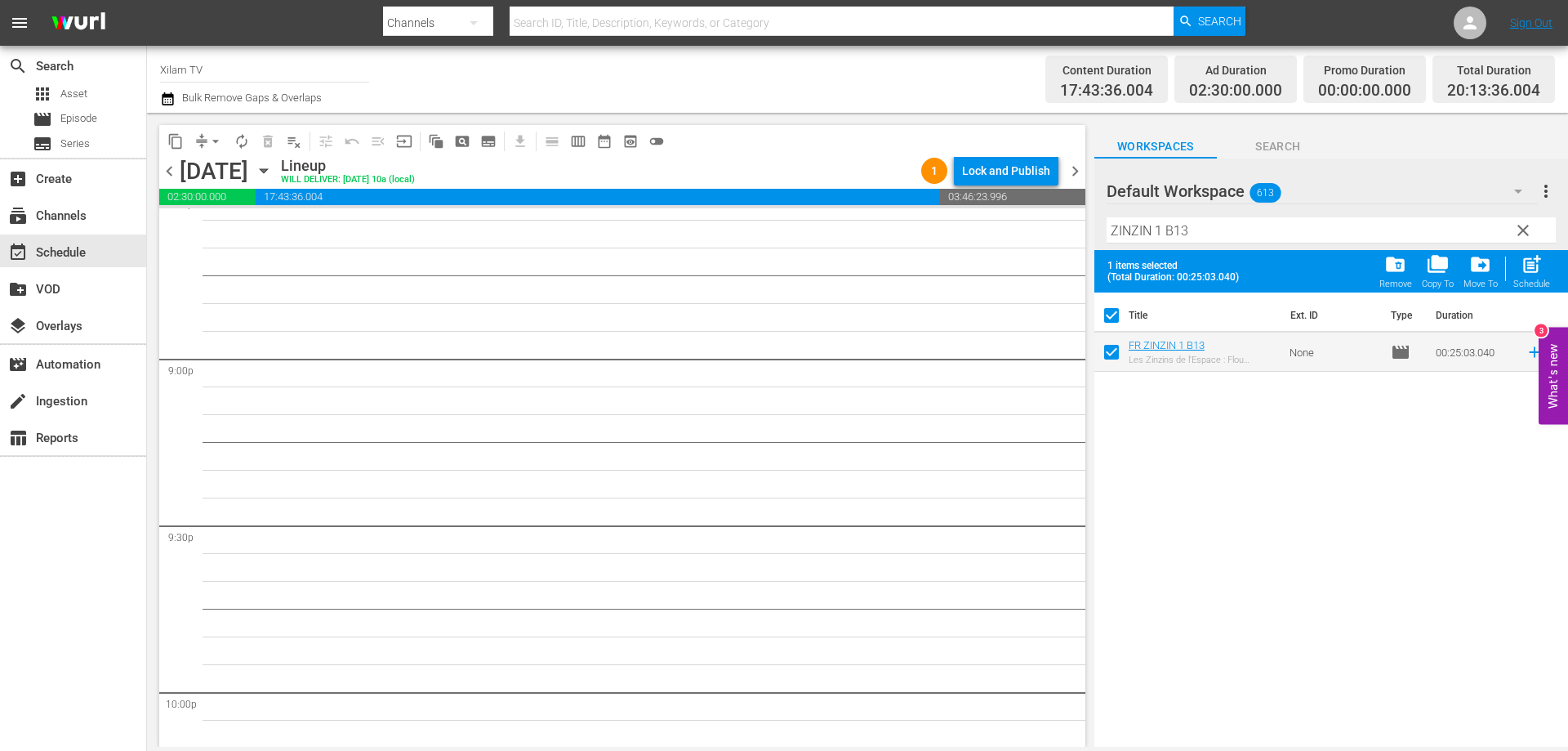
click at [1200, 234] on input "ZINZIN 1 B13" at bounding box center [1331, 230] width 450 height 26
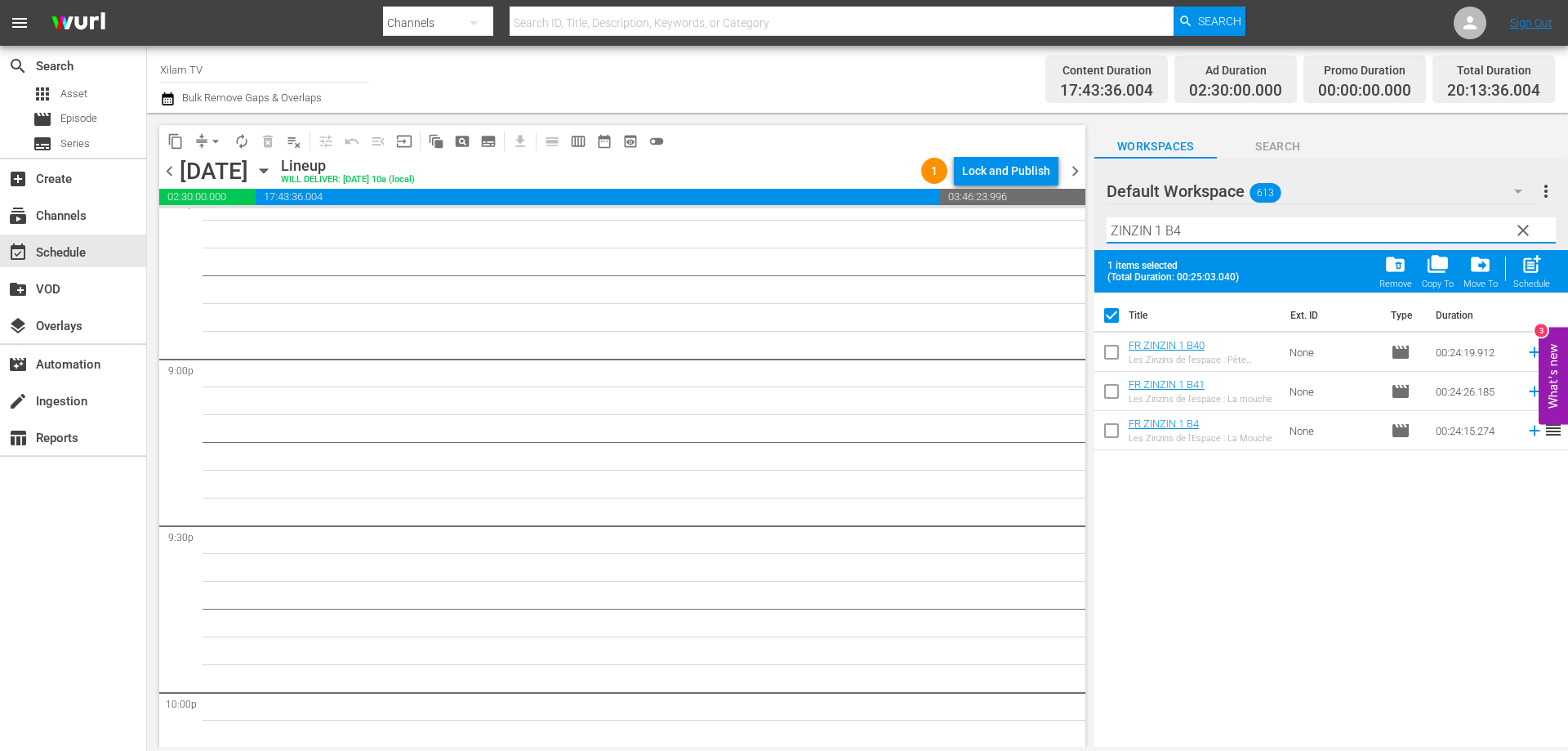
type input "ZINZIN 1 B4"
click at [1111, 428] on input "checkbox" at bounding box center [1112, 434] width 35 height 35
checkbox input "true"
checkbox input "false"
click at [1213, 223] on input "ZINZIN 1 B4" at bounding box center [1331, 230] width 450 height 26
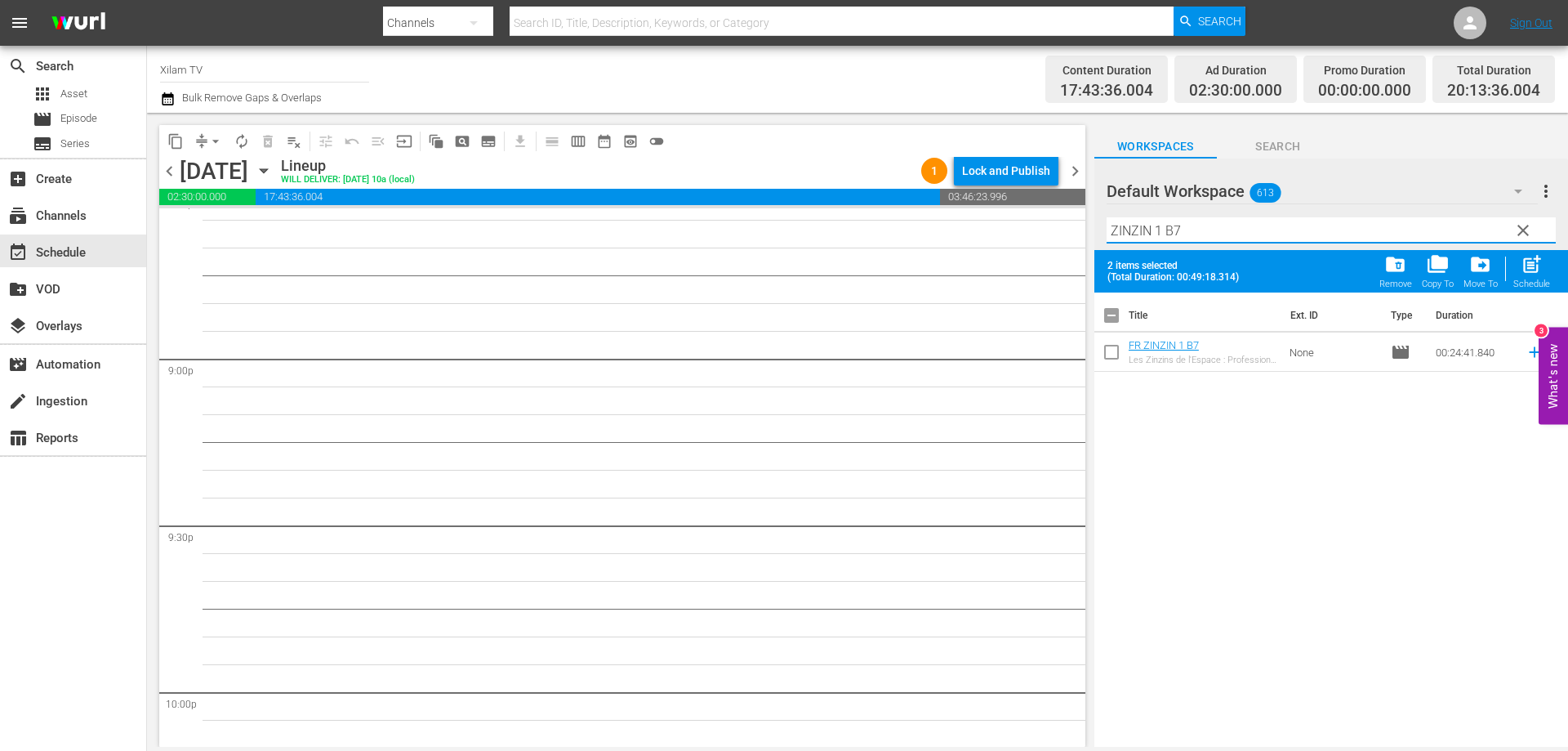
type input "ZINZIN 1 B7"
click at [1115, 357] on input "checkbox" at bounding box center [1112, 355] width 35 height 35
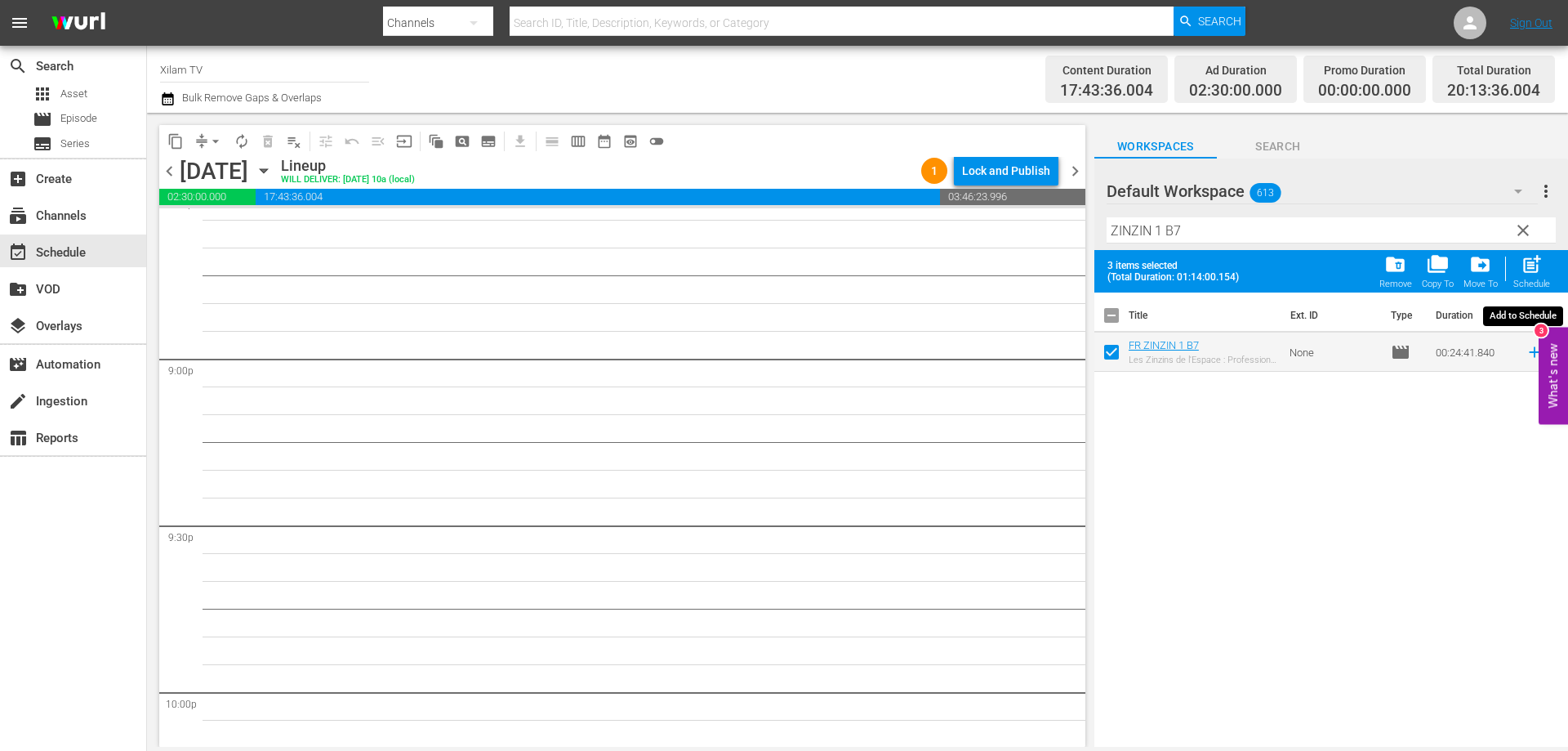
click at [1527, 268] on span "post_add" at bounding box center [1531, 264] width 22 height 22
checkbox input "false"
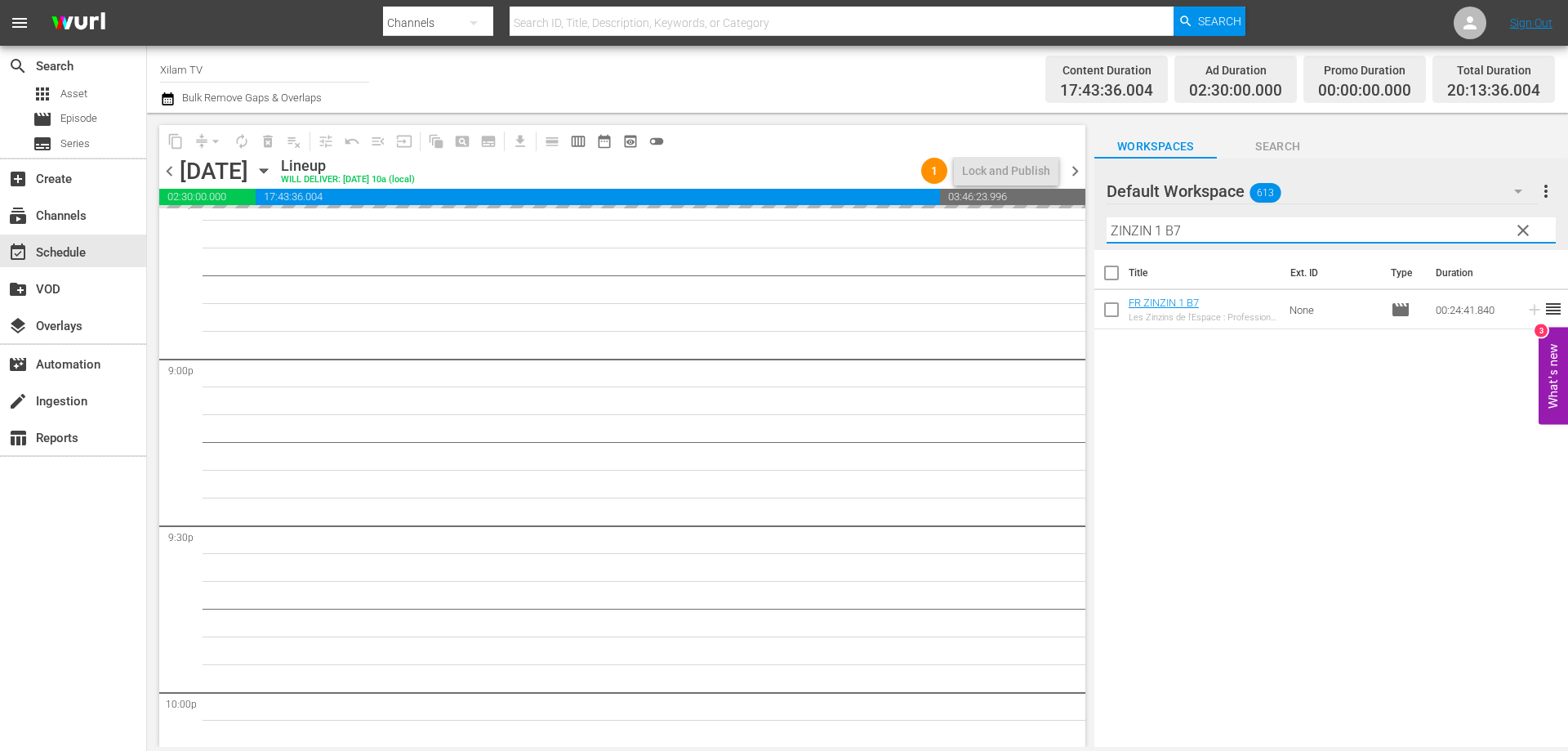
drag, startPoint x: 1161, startPoint y: 227, endPoint x: 1048, endPoint y: 229, distance: 113.0
click at [1049, 229] on div "content_copy compress arrow_drop_down autorenew_outlined delete_forever_outline…" at bounding box center [858, 429] width 1422 height 634
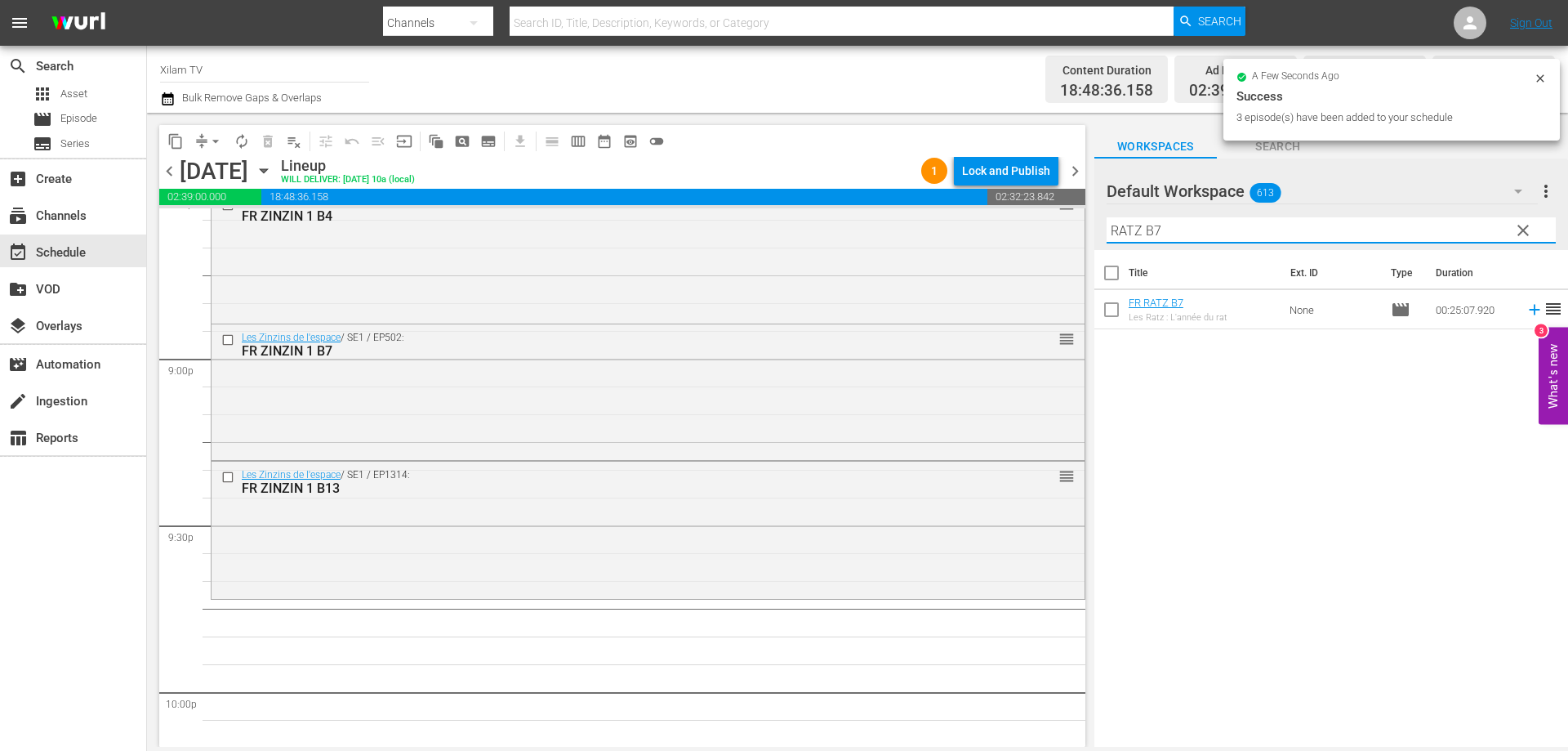
click at [1202, 230] on input "RATZ B7" at bounding box center [1331, 230] width 450 height 26
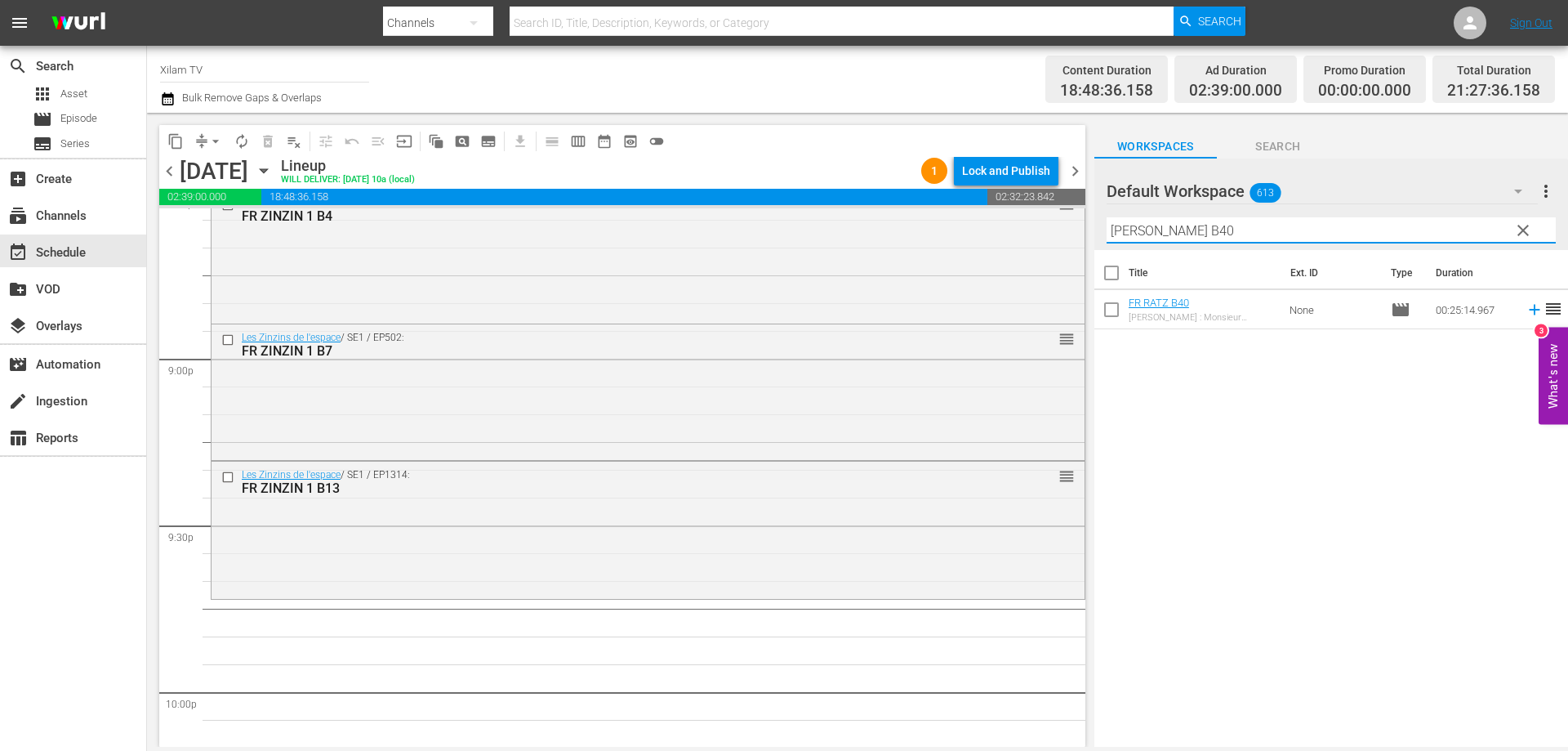
type input "[PERSON_NAME] B40"
click at [1110, 308] on input "checkbox" at bounding box center [1112, 313] width 35 height 35
checkbox input "true"
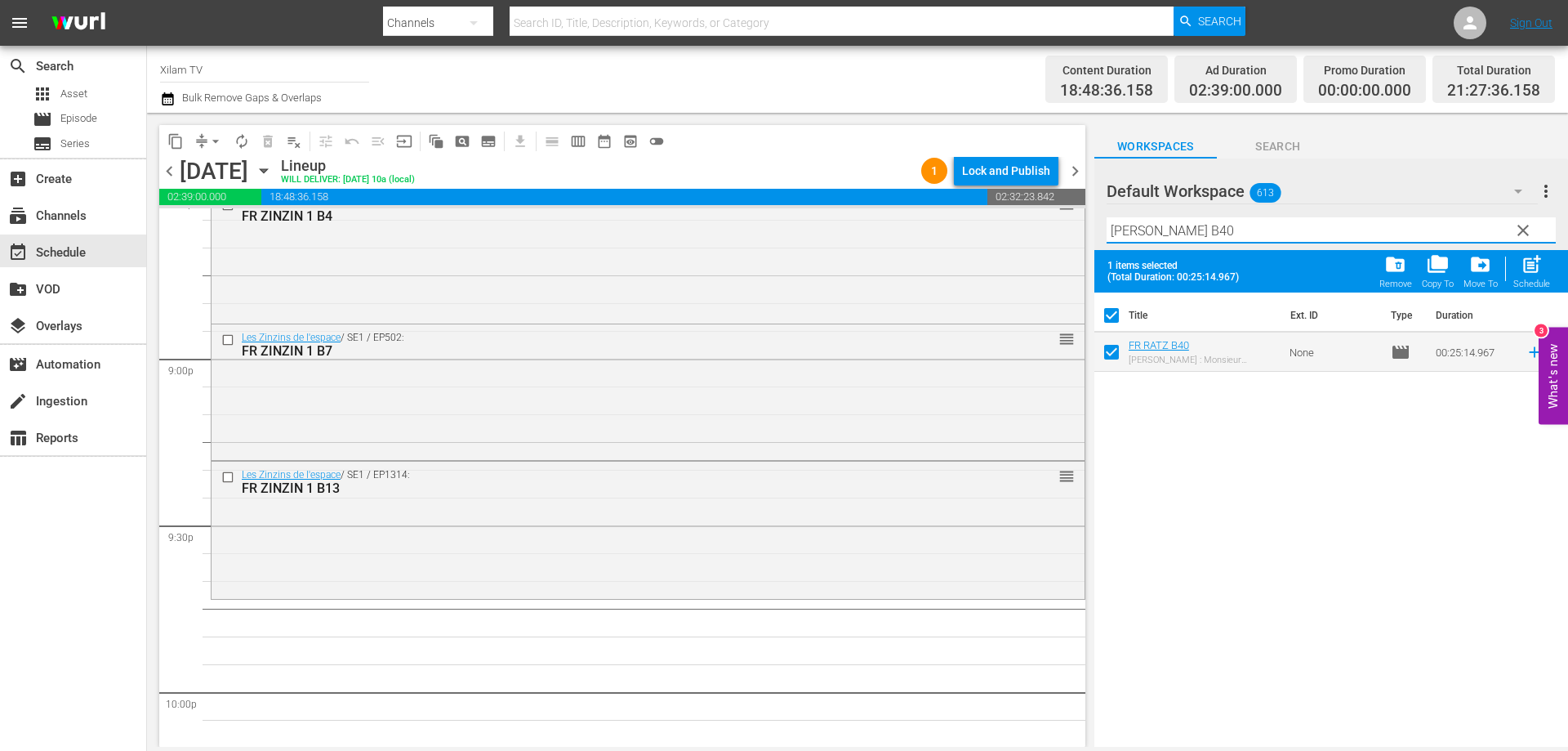
click at [1207, 222] on input "[PERSON_NAME] B40" at bounding box center [1331, 230] width 450 height 26
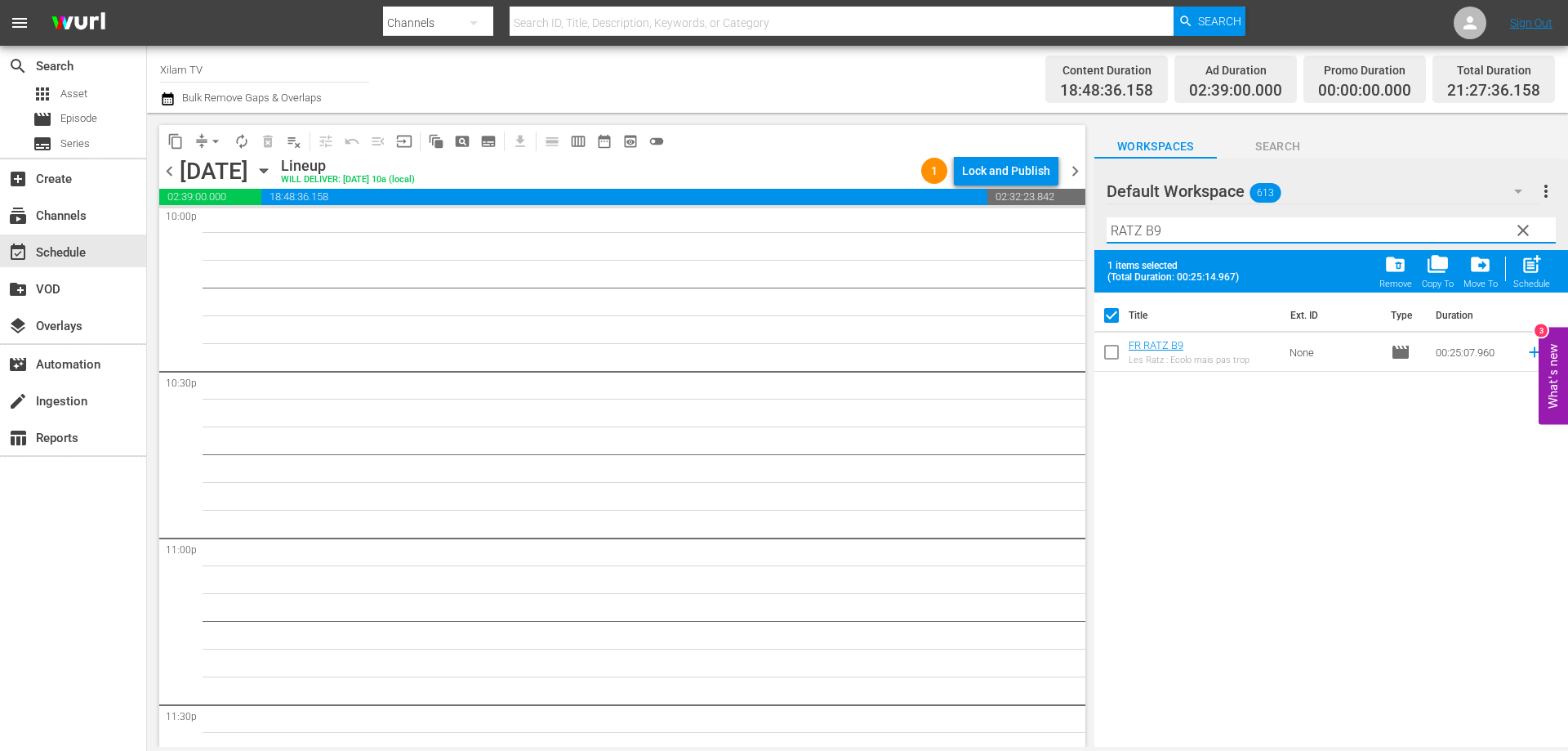
scroll to position [7459, 0]
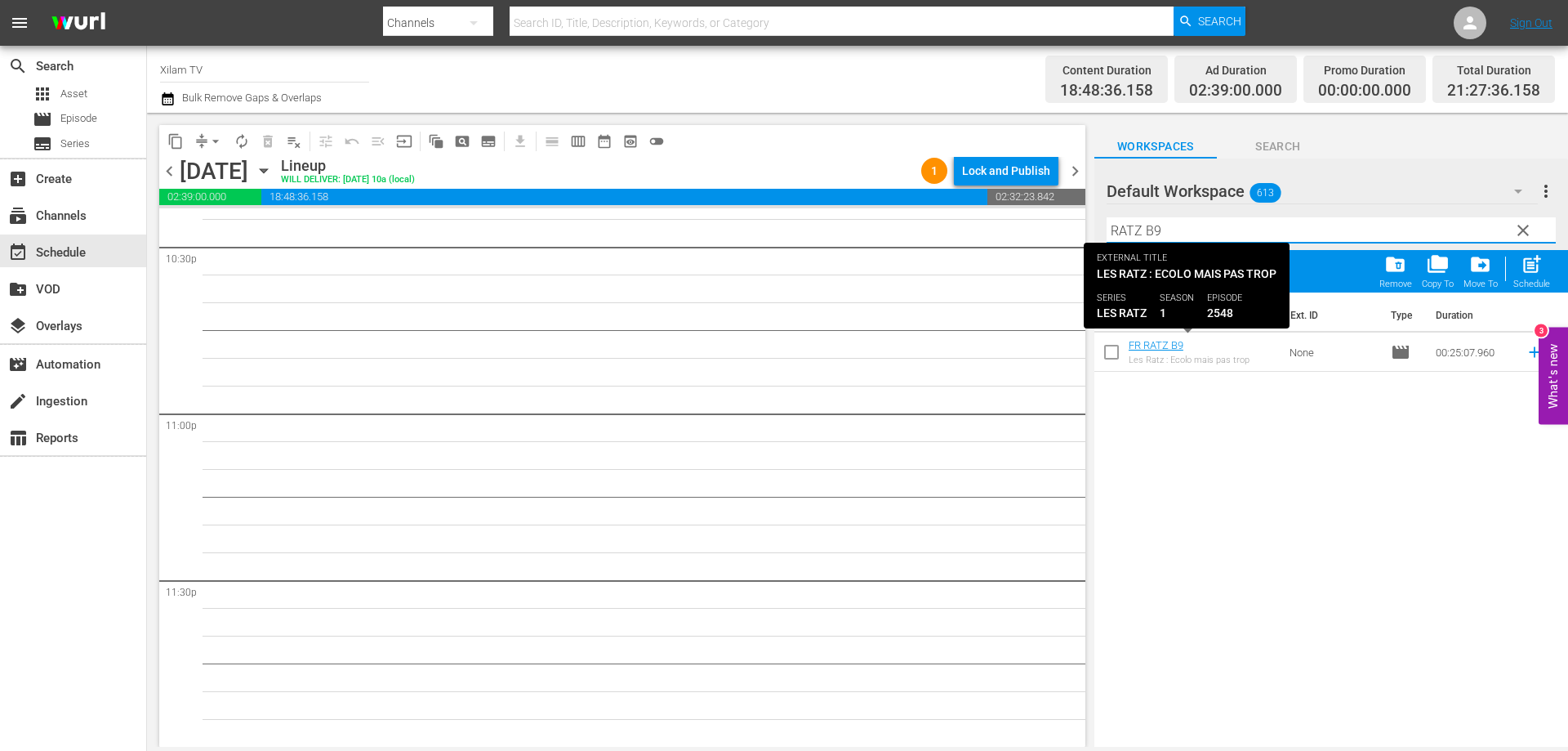
type input "RATZ B9"
click at [1103, 349] on input "checkbox" at bounding box center [1112, 355] width 35 height 35
checkbox input "true"
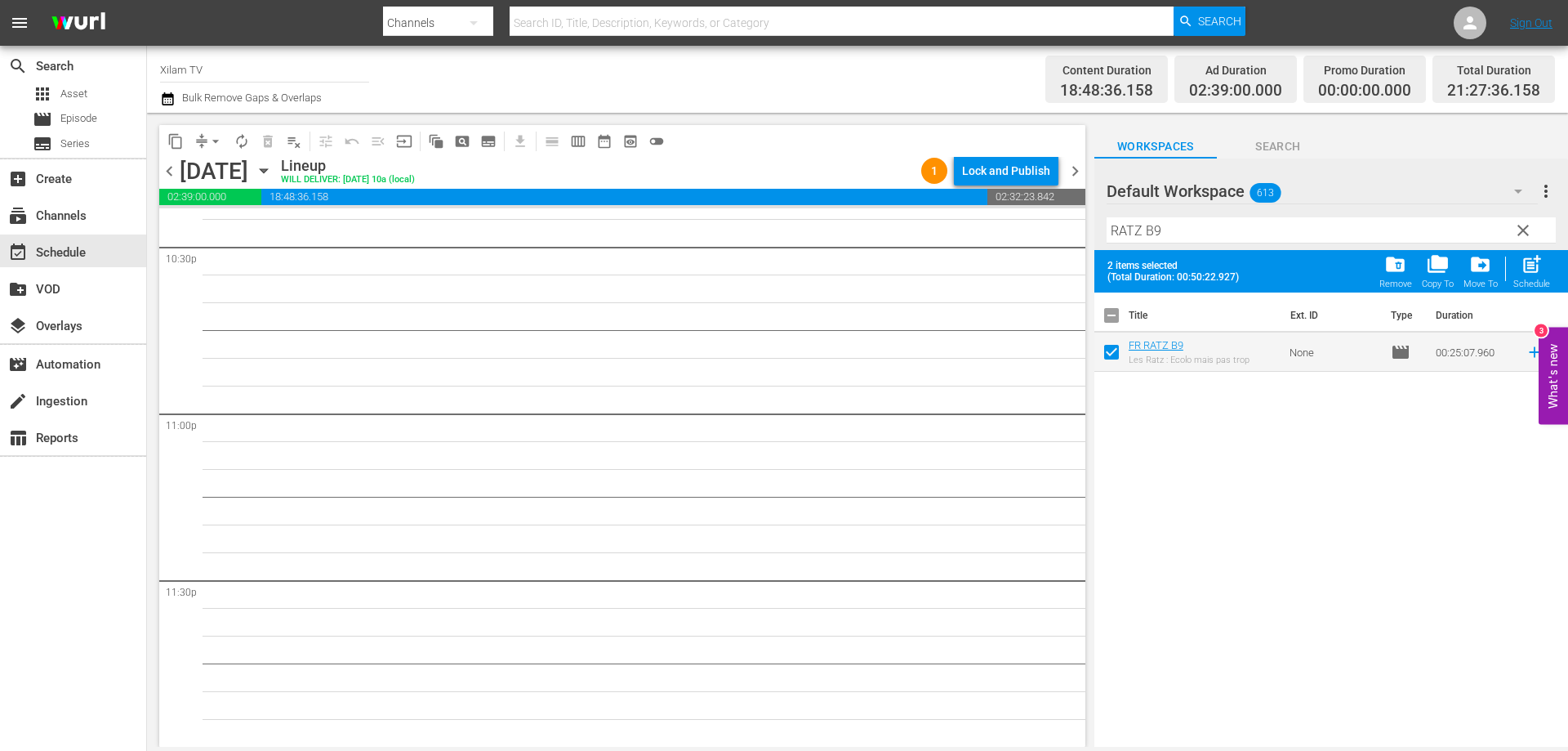
checkbox input "false"
click at [1179, 230] on input "RATZ B9" at bounding box center [1331, 230] width 450 height 26
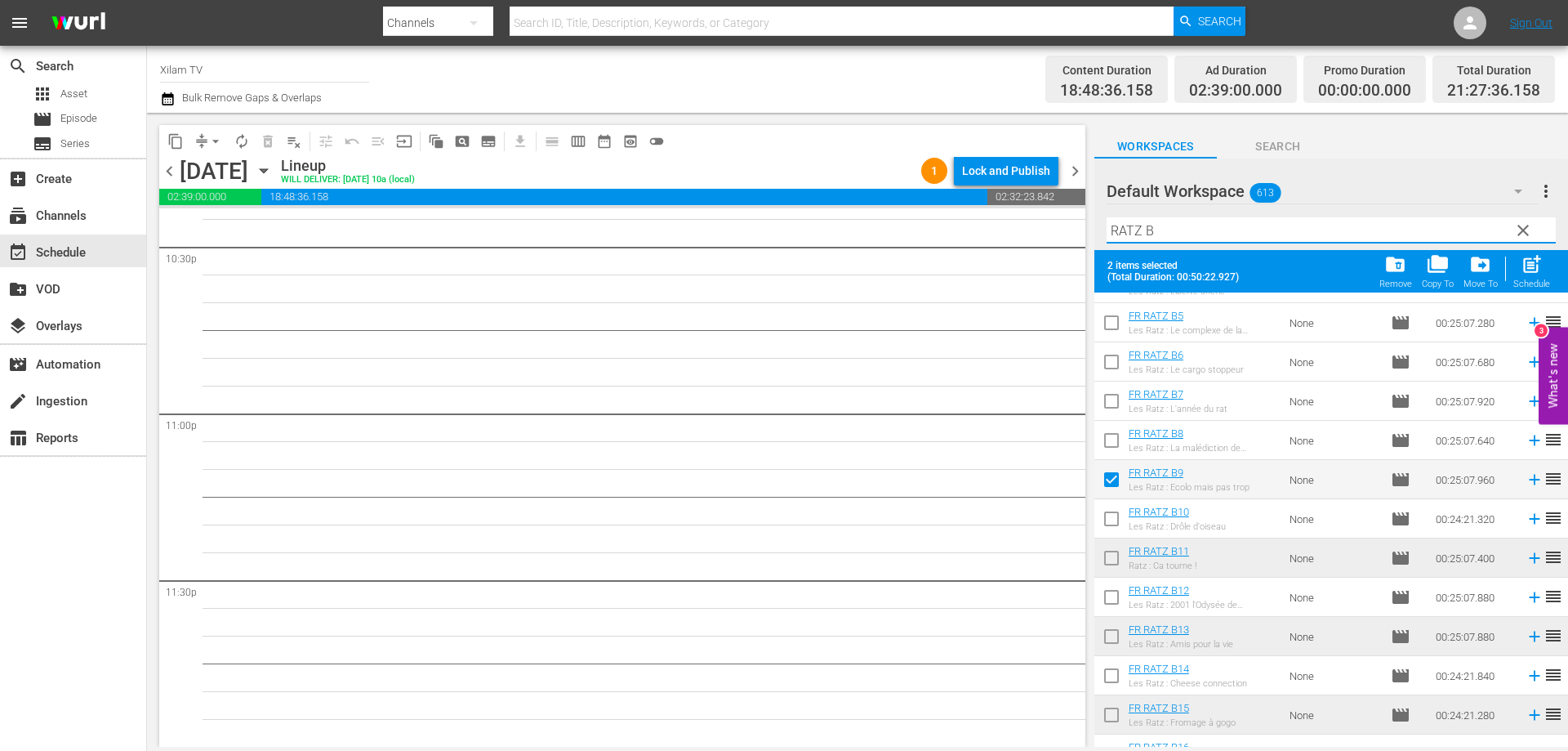
type input "RATZ B"
click at [1108, 603] on input "checkbox" at bounding box center [1112, 600] width 35 height 35
checkbox input "true"
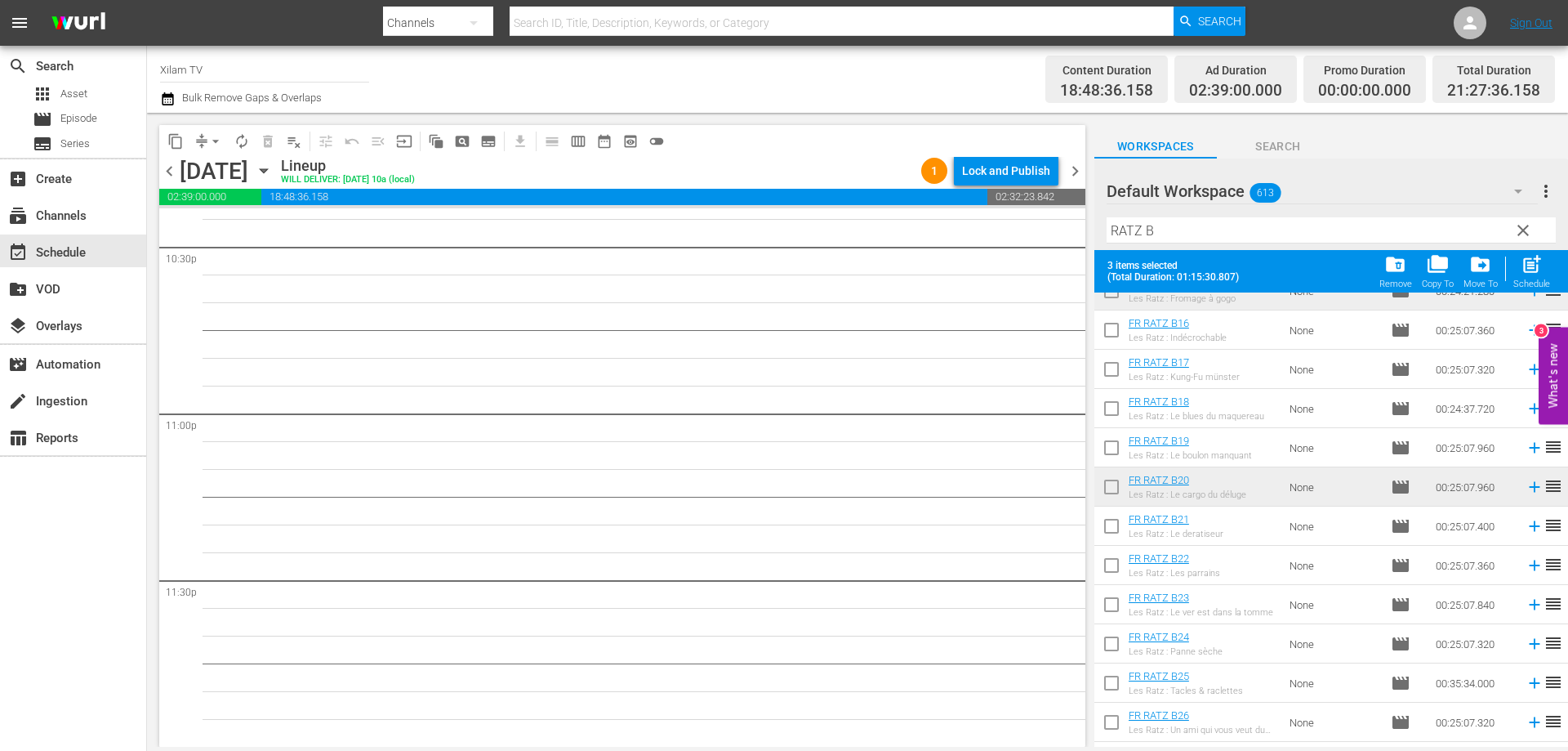
scroll to position [1191, 0]
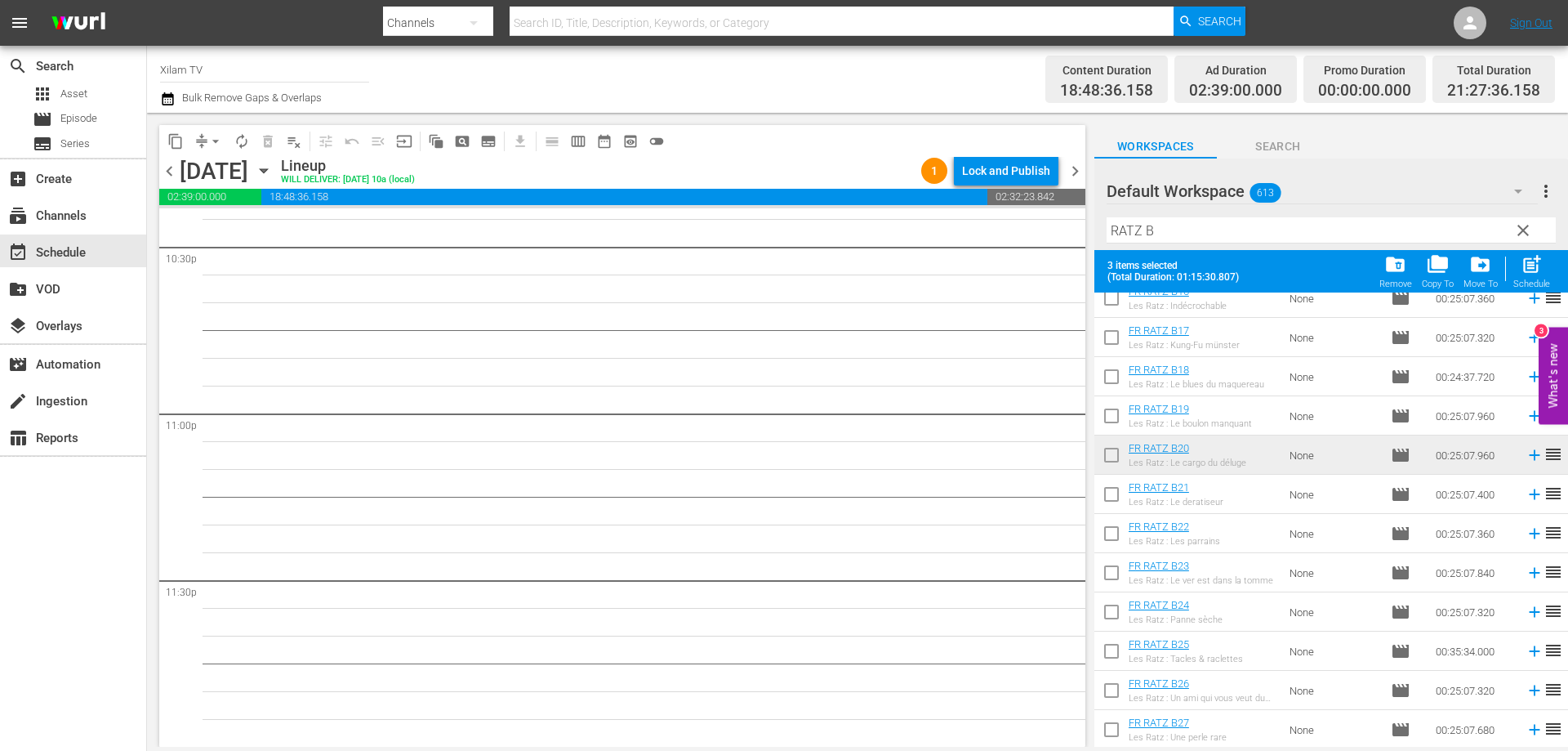
click at [1118, 653] on input "checkbox" at bounding box center [1112, 654] width 35 height 35
checkbox input "true"
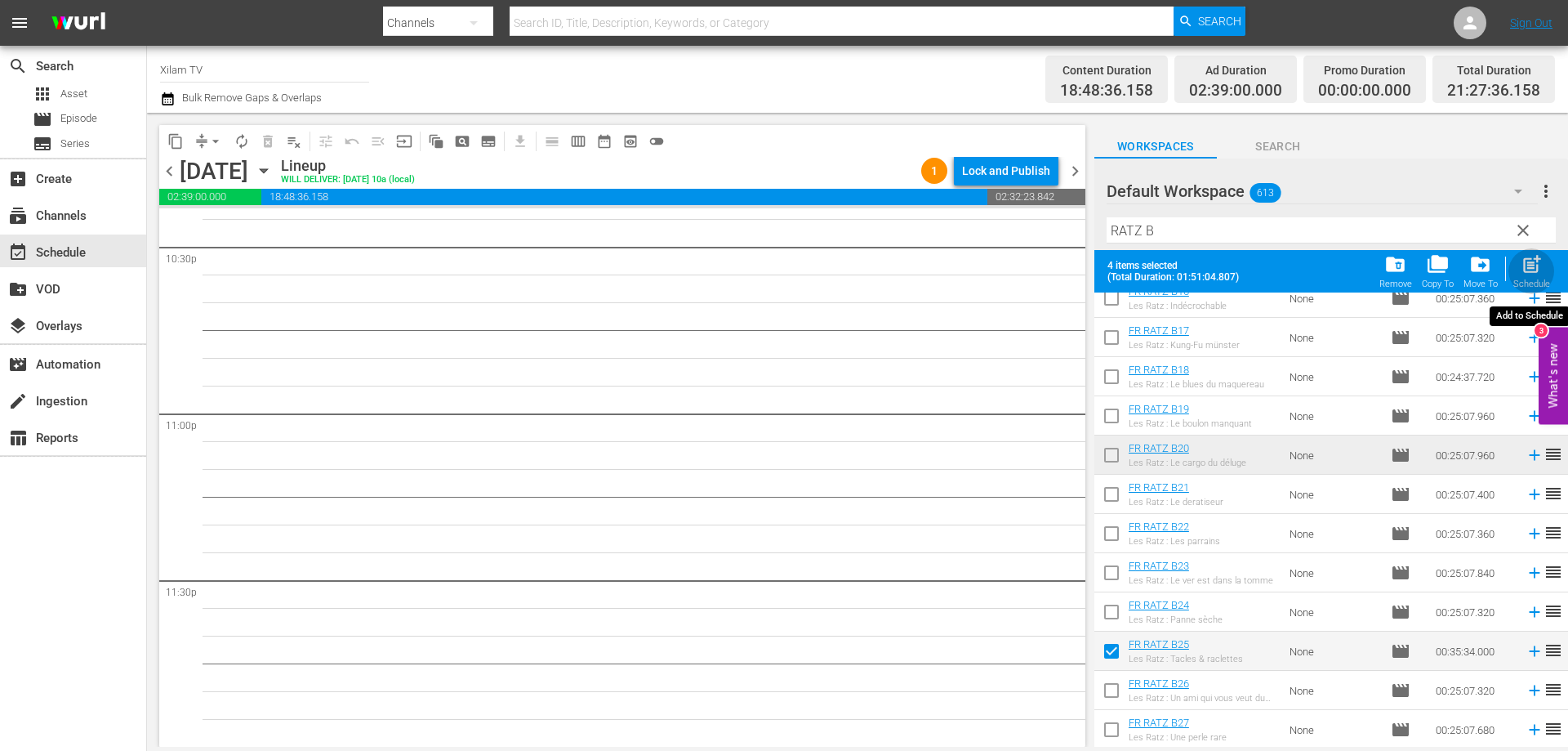
click at [1525, 263] on span "post_add" at bounding box center [1531, 264] width 22 height 22
checkbox input "false"
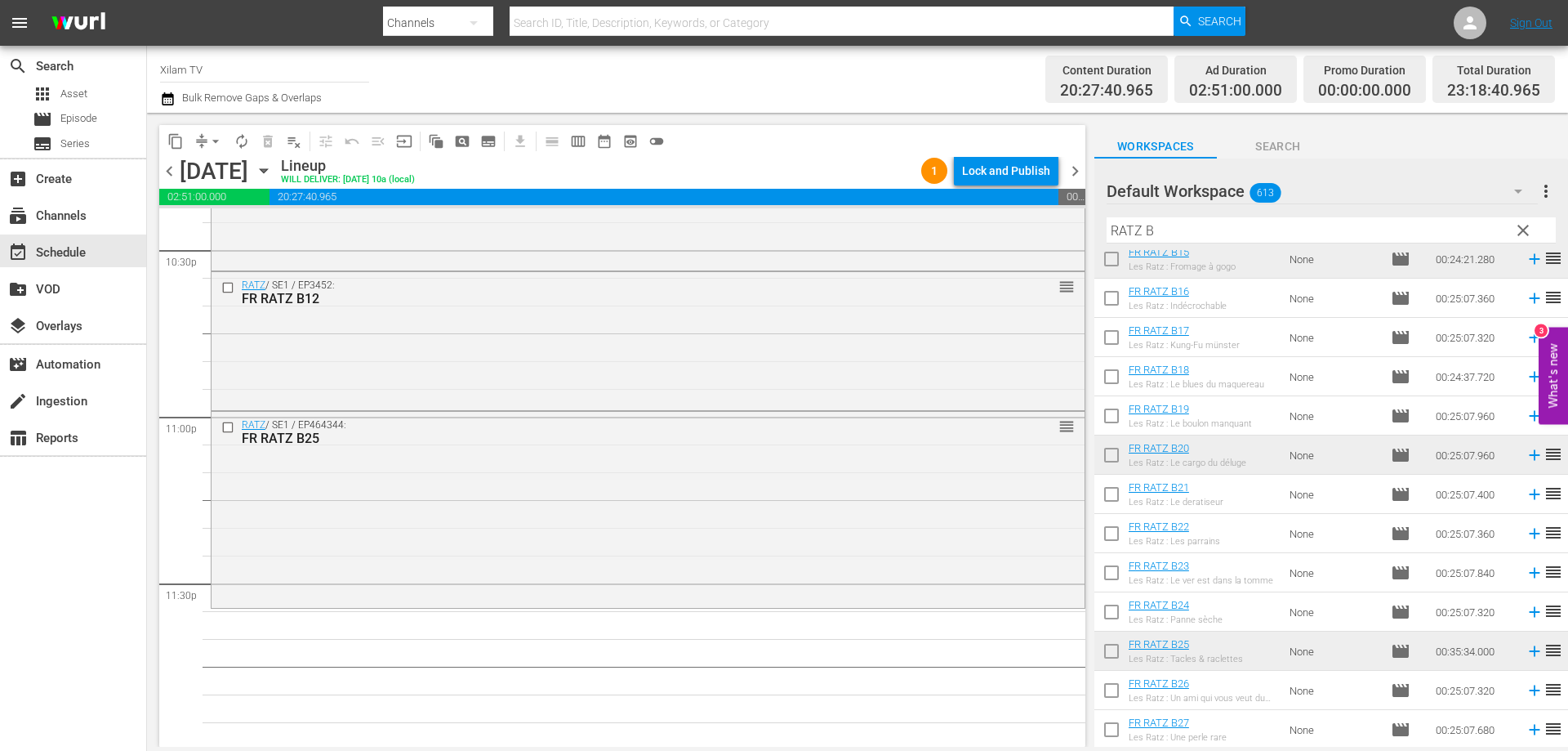
scroll to position [7459, 0]
click at [1109, 499] on input "checkbox" at bounding box center [1112, 498] width 35 height 35
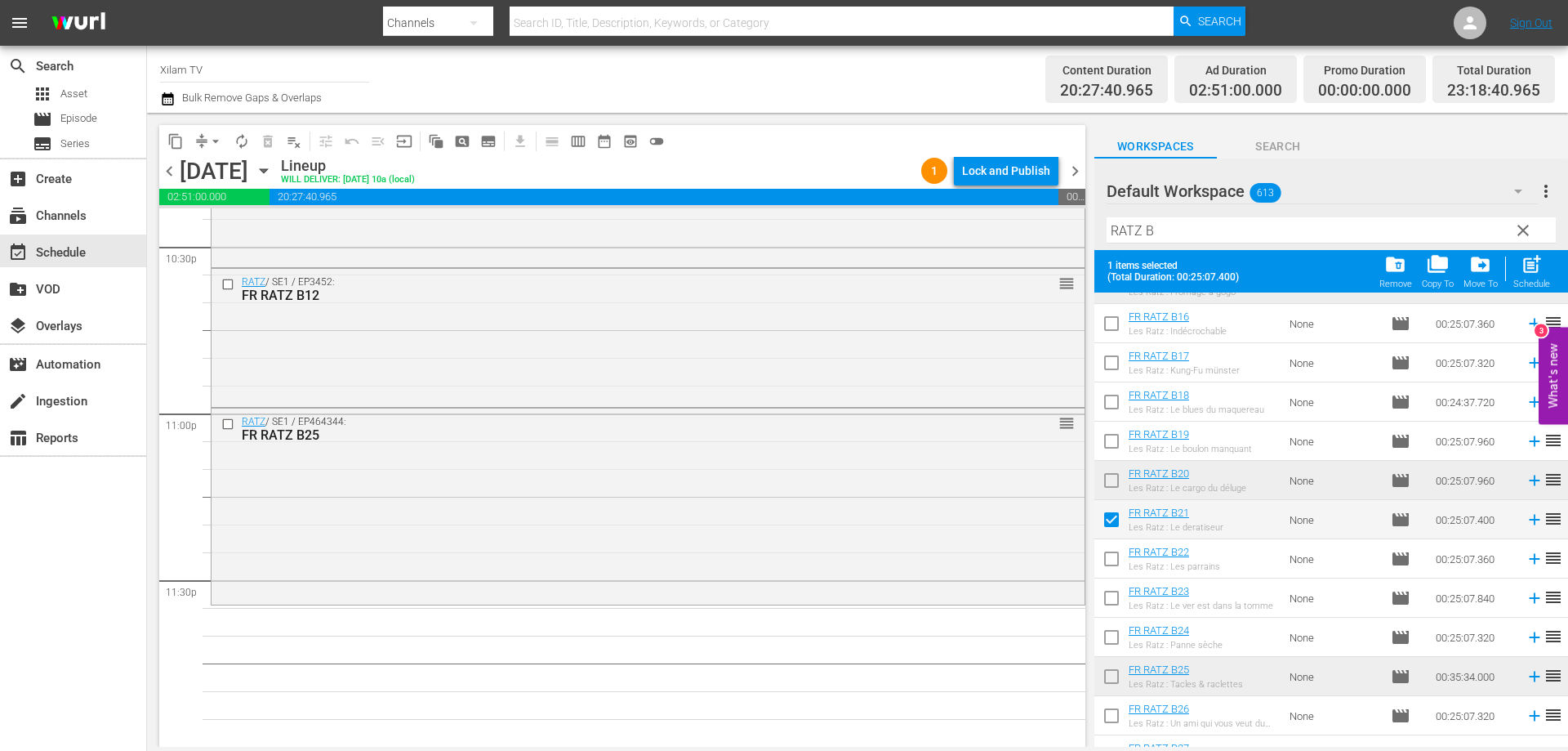
scroll to position [1191, 0]
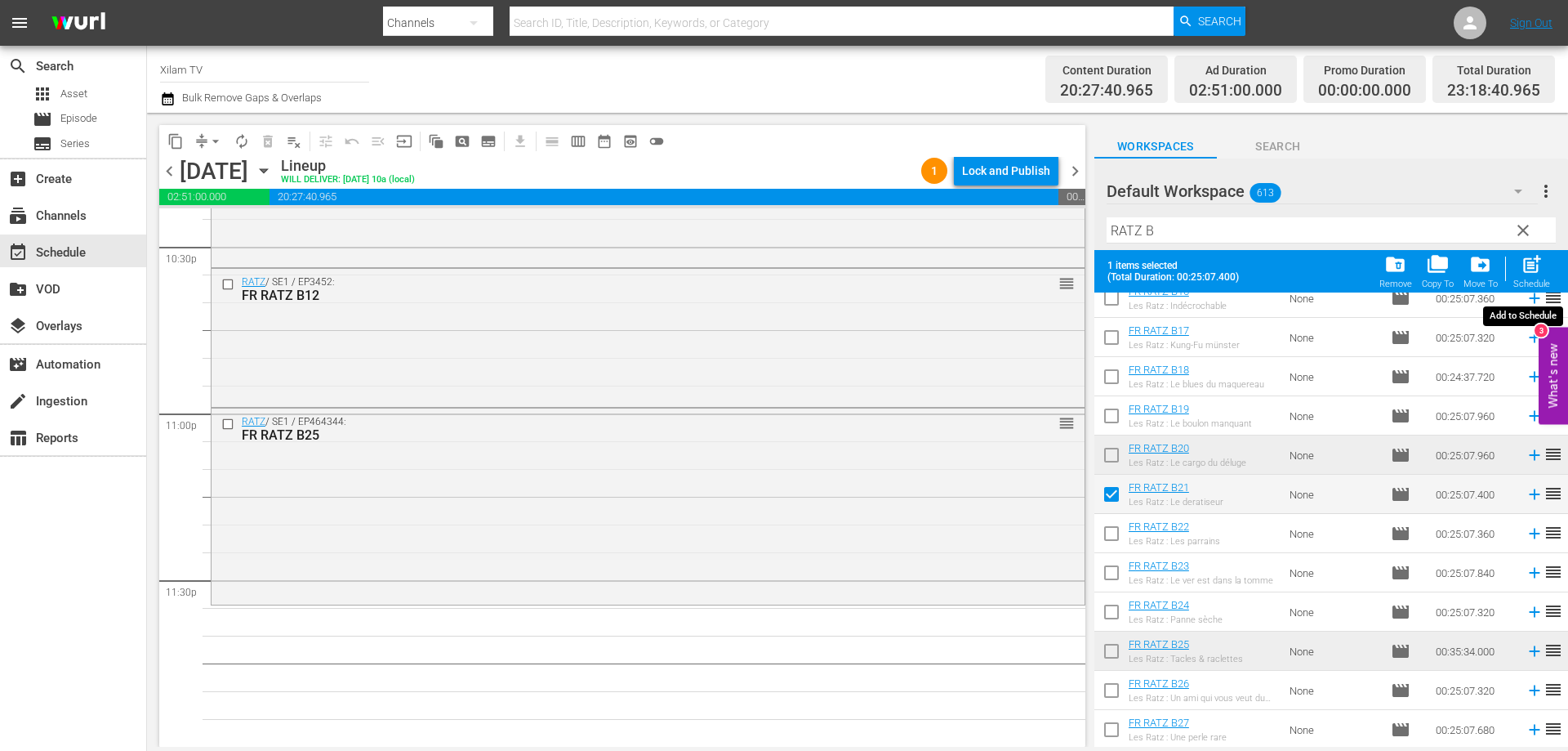
click at [1530, 261] on span "post_add" at bounding box center [1531, 264] width 22 height 22
checkbox input "false"
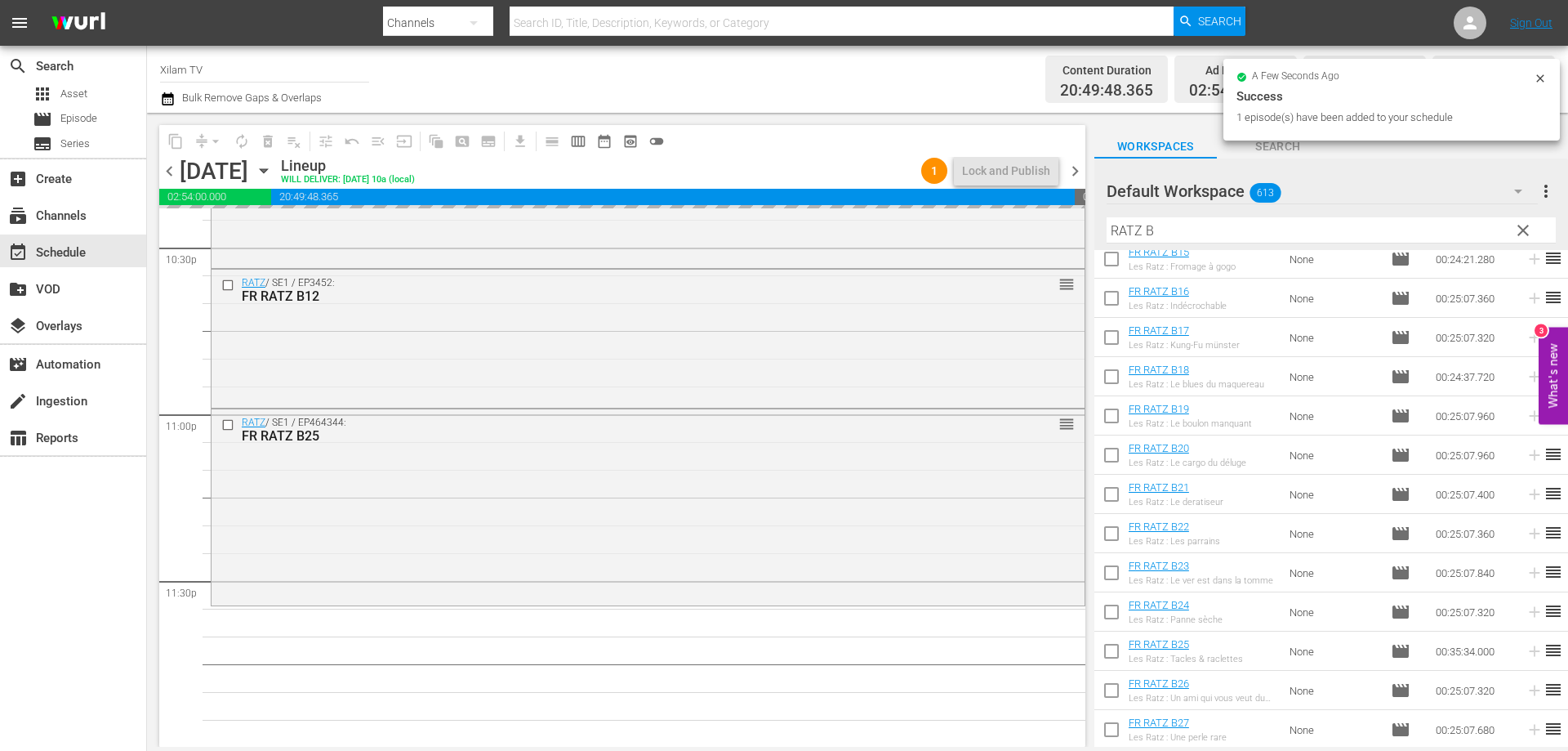
scroll to position [7459, 0]
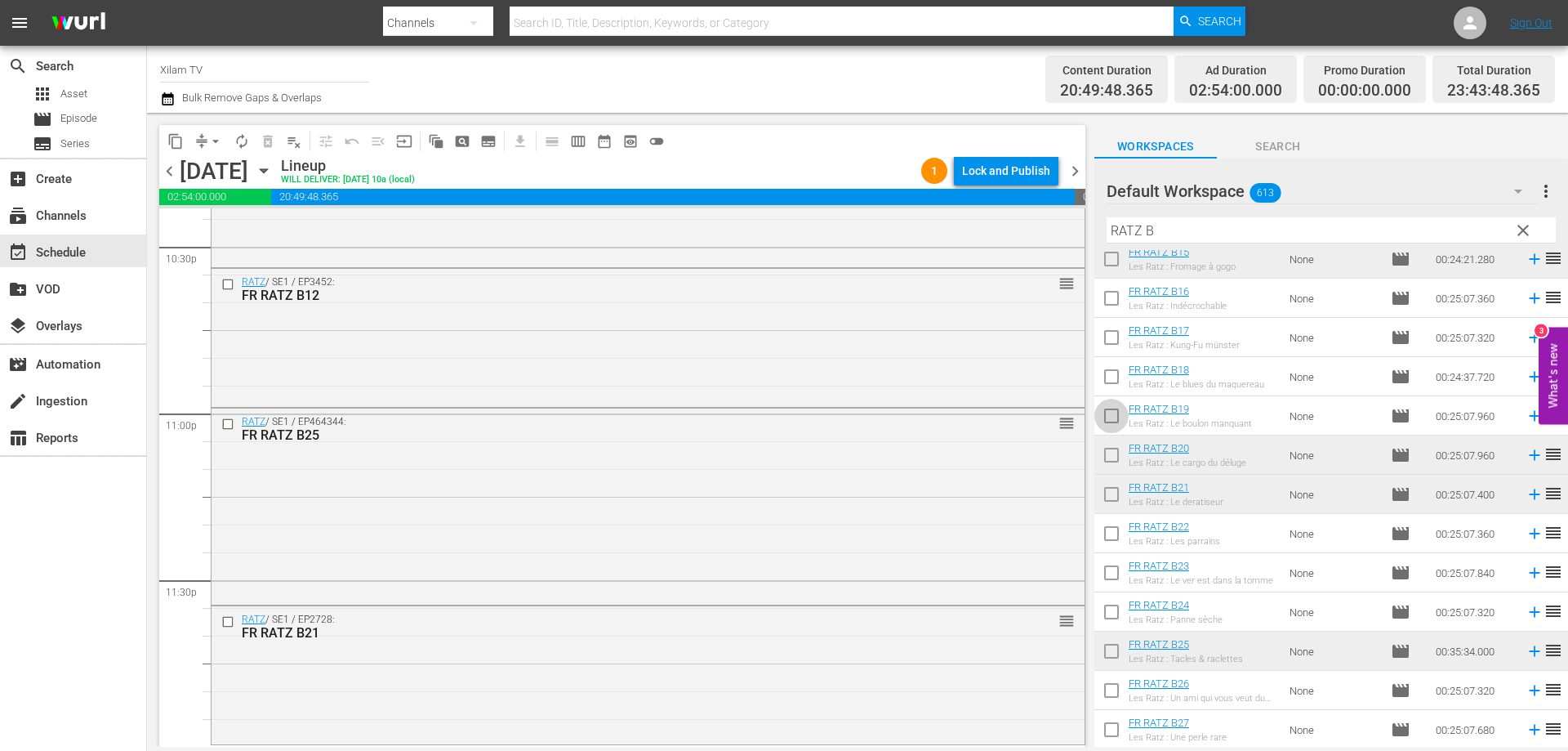
click at [1106, 424] on input "checkbox" at bounding box center [1112, 419] width 35 height 35
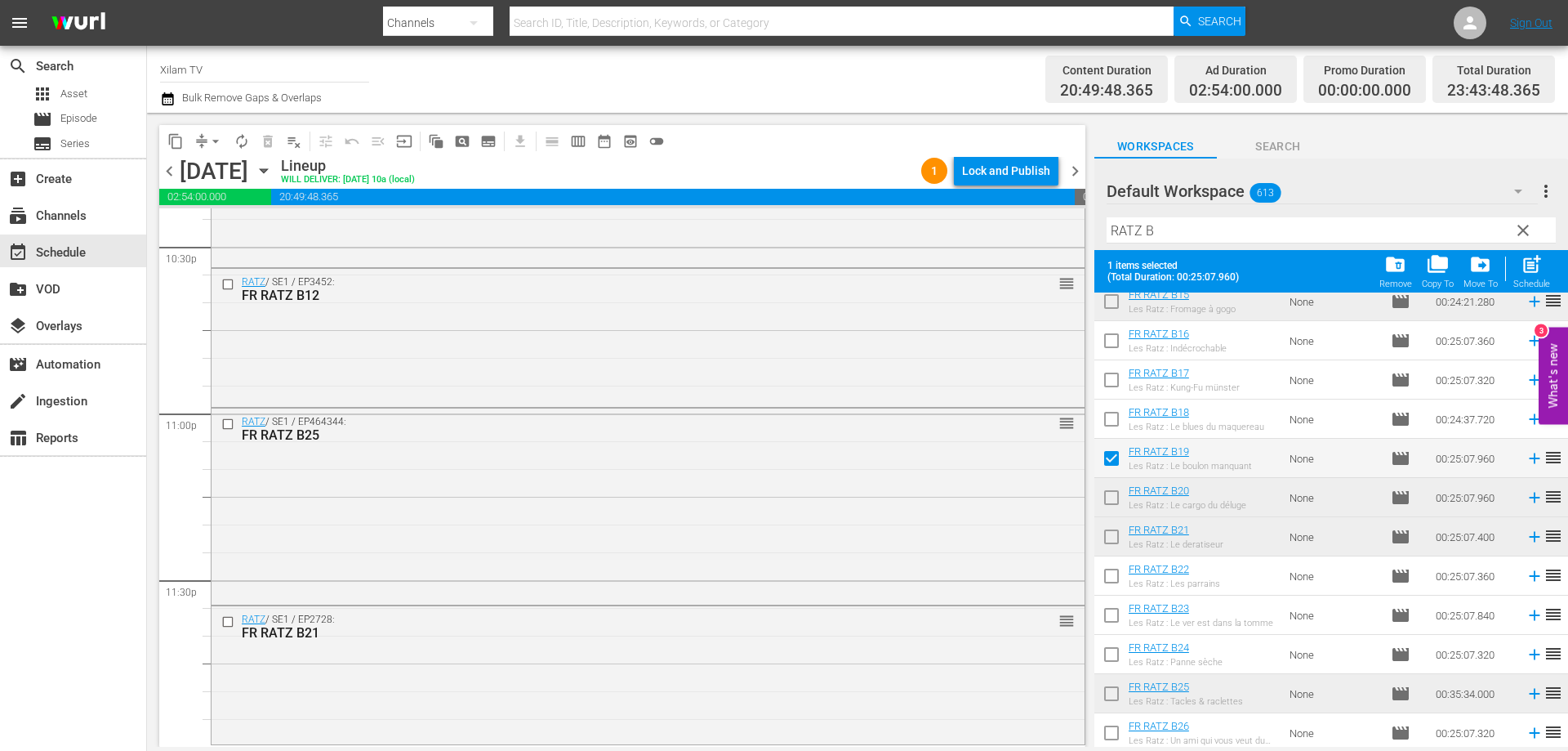
click at [1535, 272] on span "post_add" at bounding box center [1531, 264] width 22 height 22
checkbox input "false"
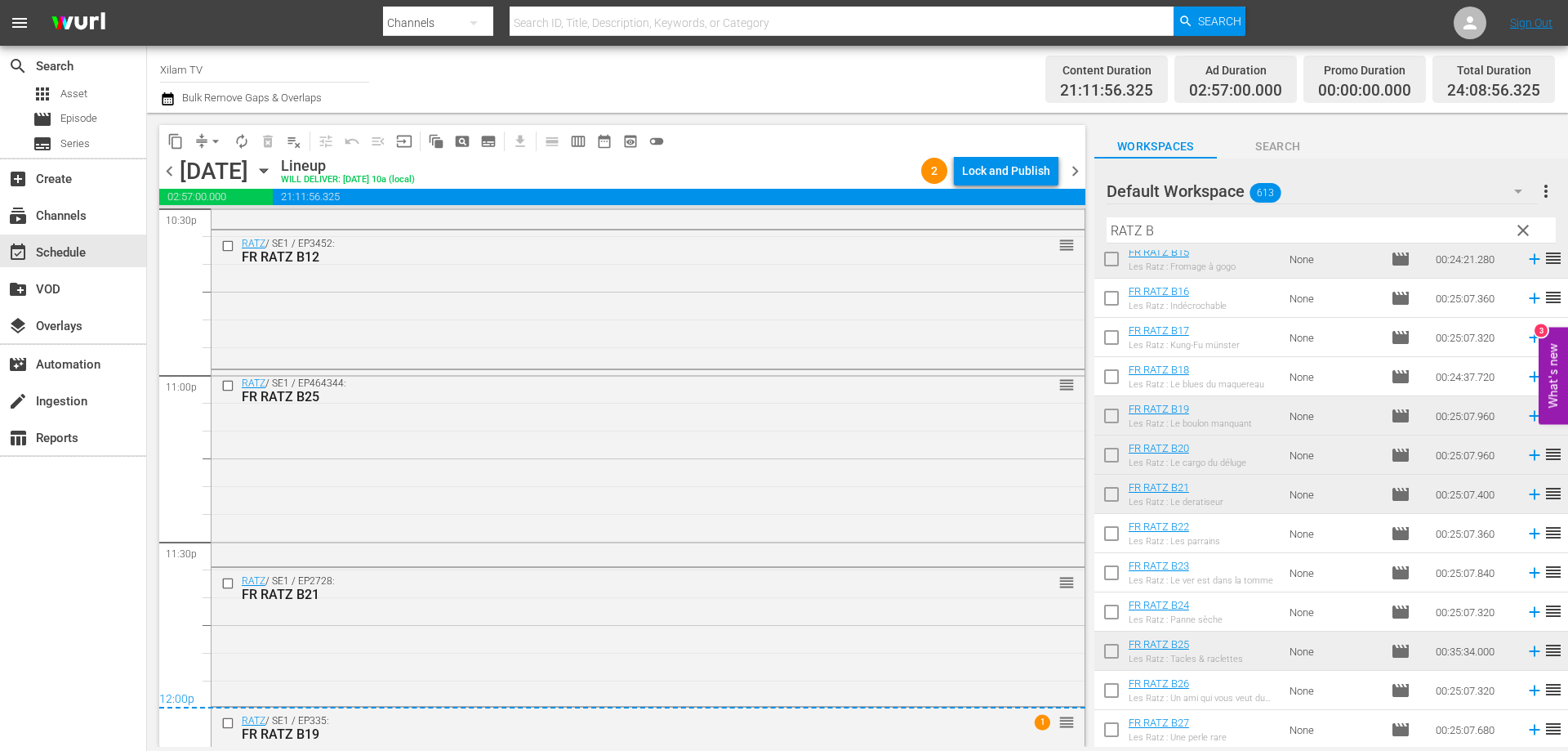
scroll to position [7597, 0]
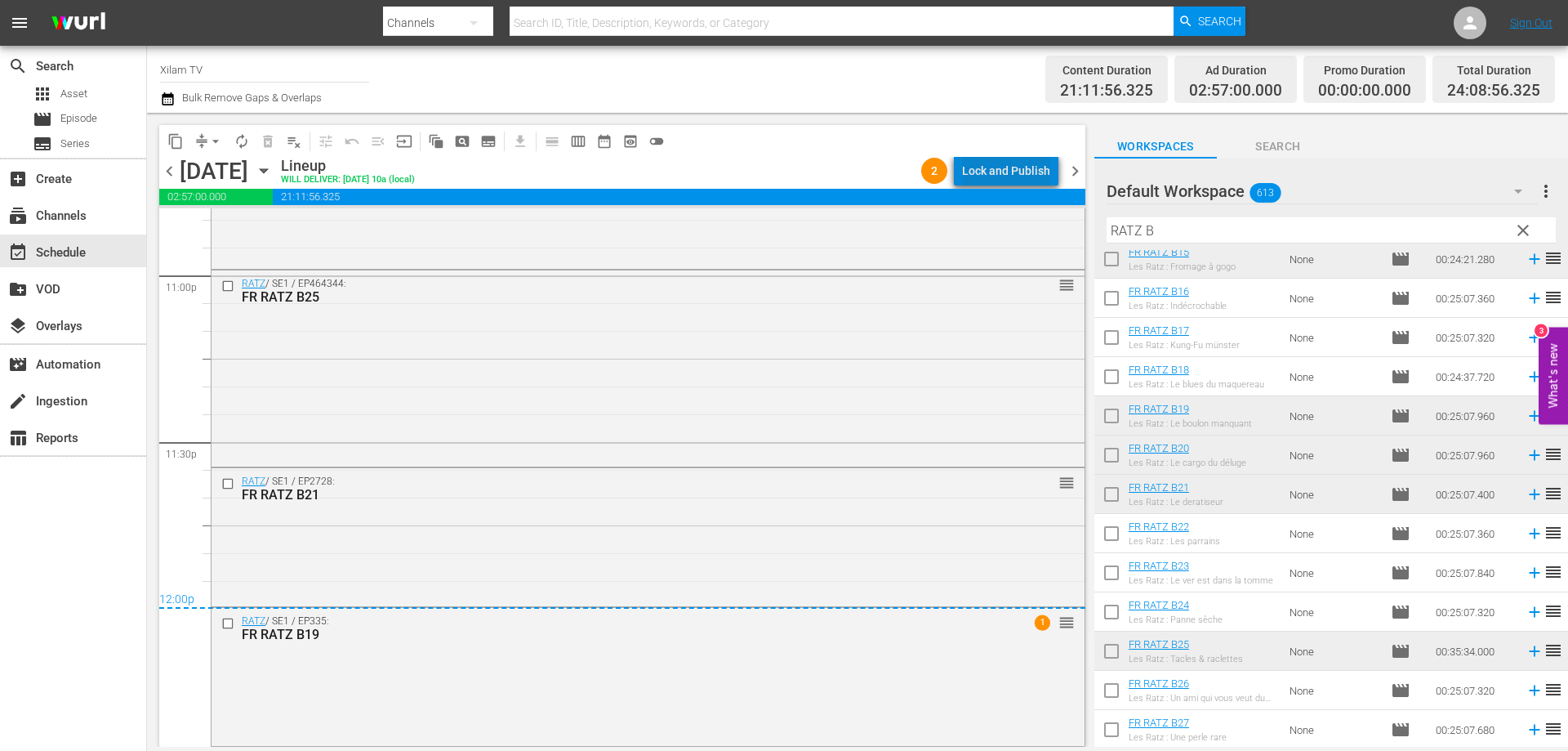
click at [1040, 174] on div "Lock and Publish" at bounding box center [1007, 170] width 88 height 29
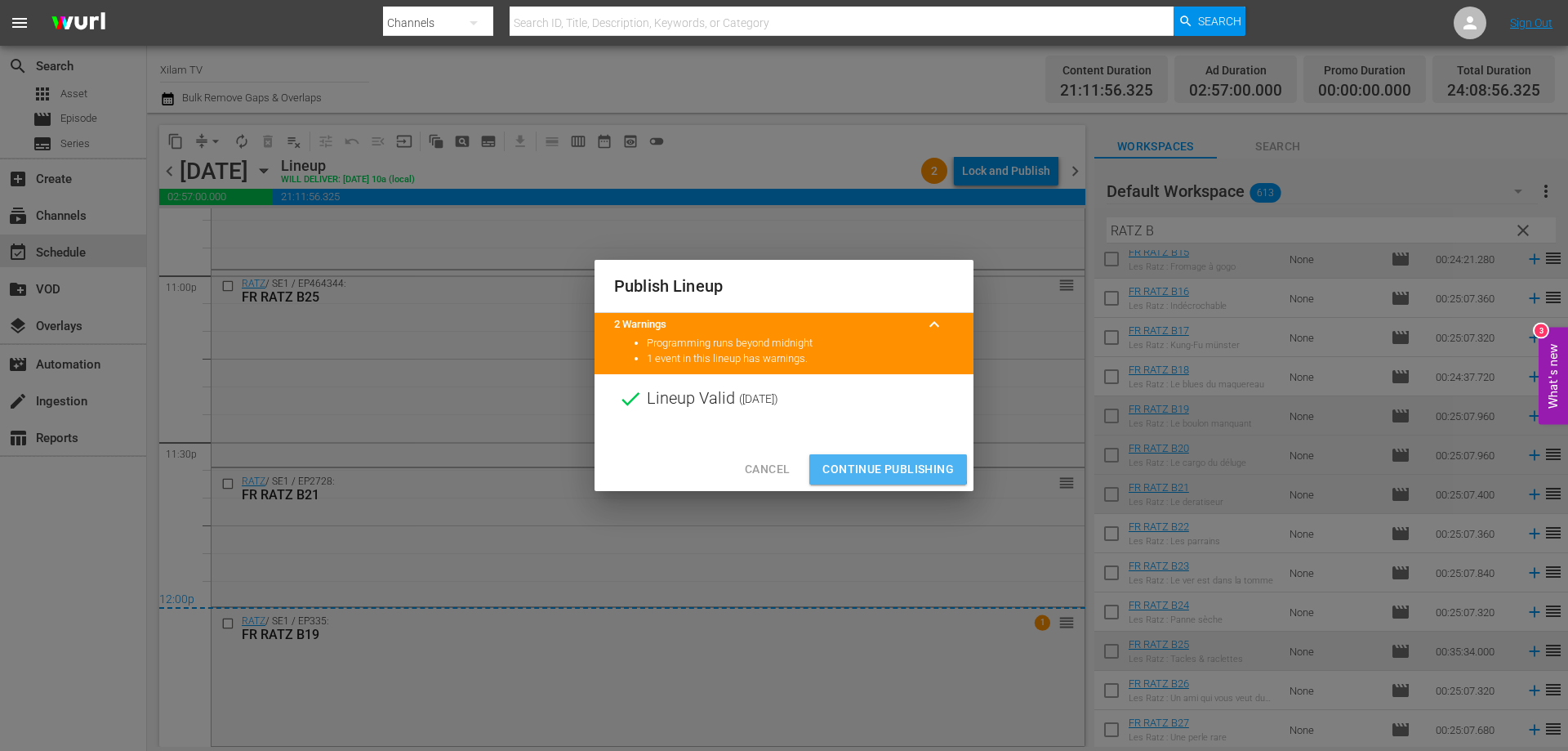
click at [847, 466] on span "Continue Publishing" at bounding box center [888, 469] width 131 height 21
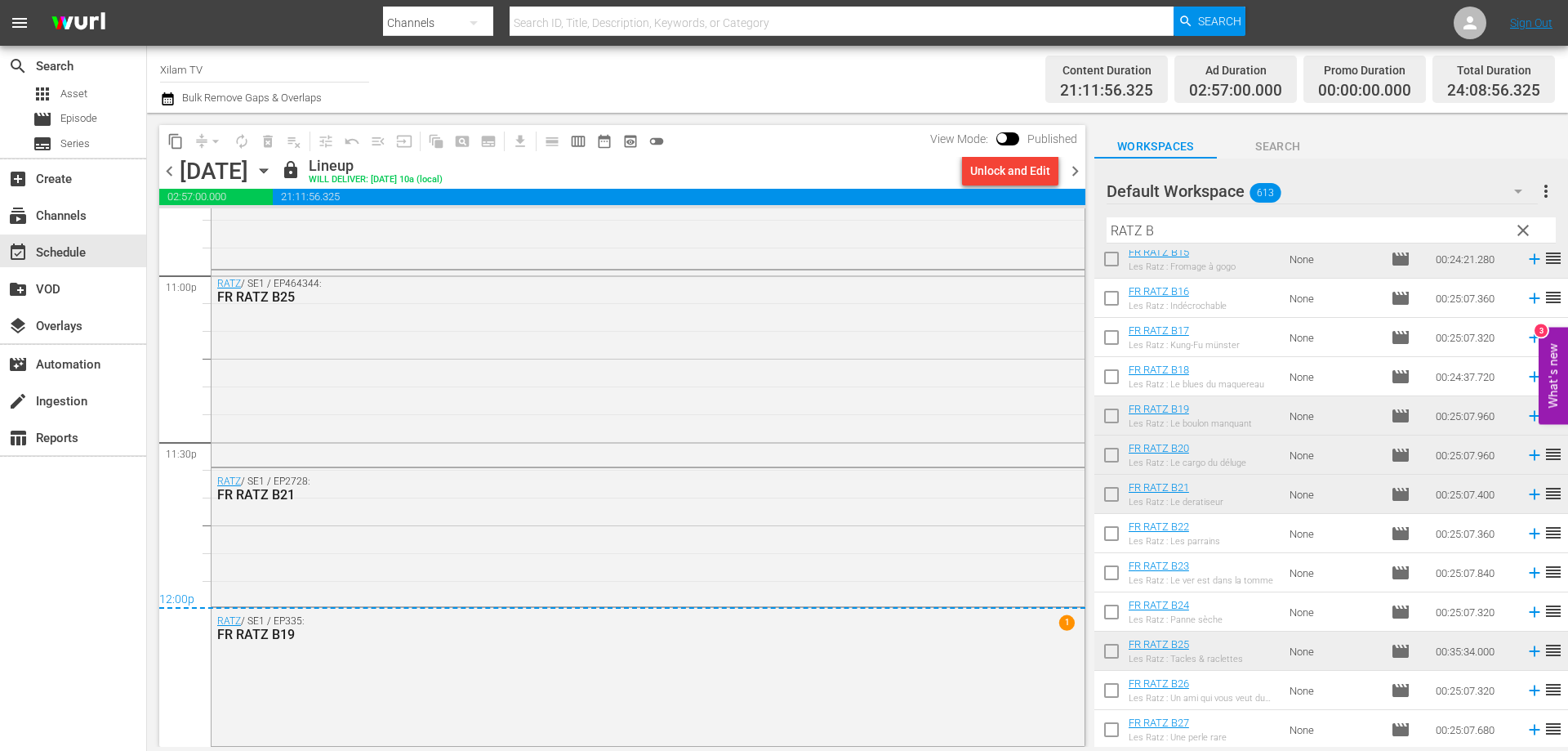
click at [1070, 173] on span "chevron_right" at bounding box center [1076, 171] width 21 height 21
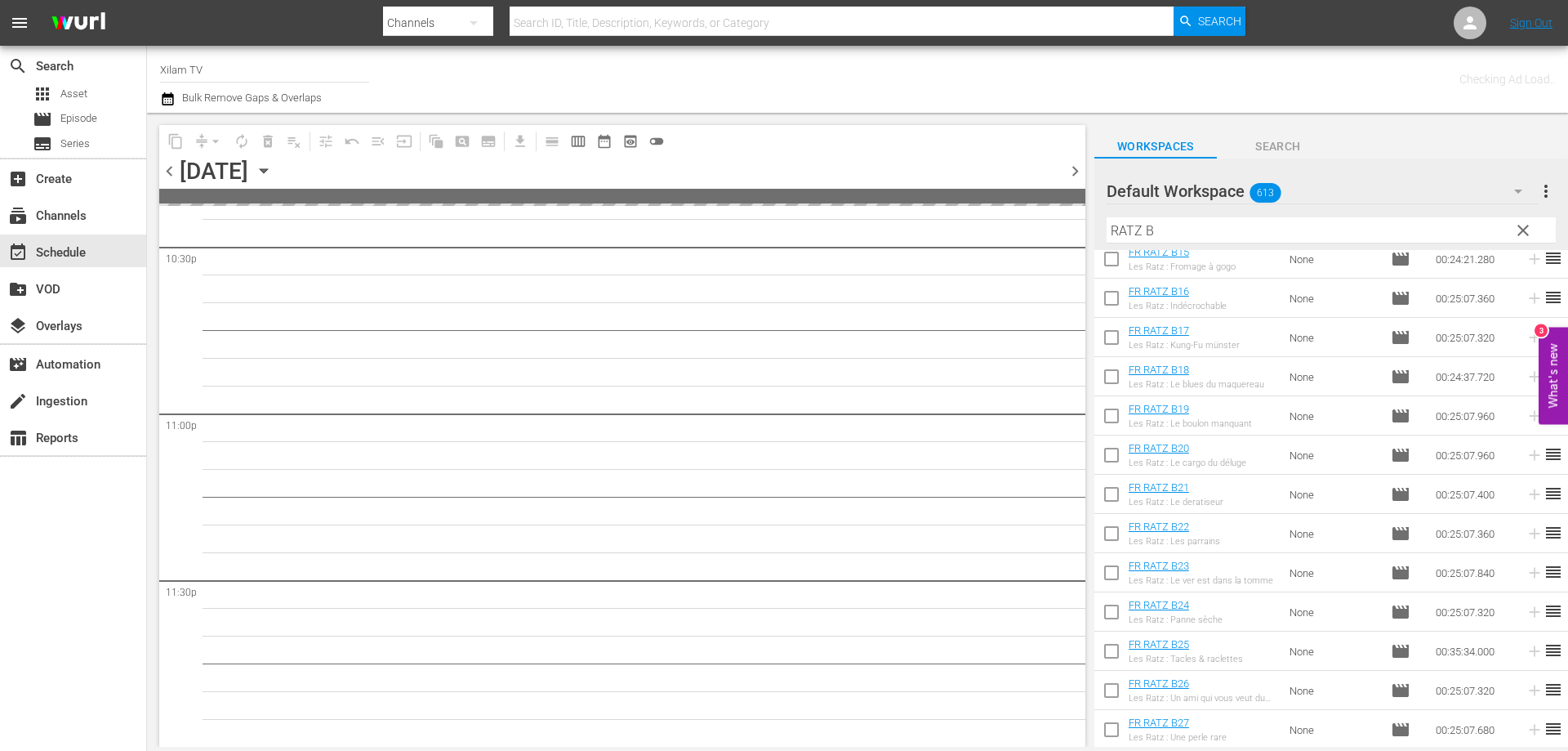
scroll to position [7456, 0]
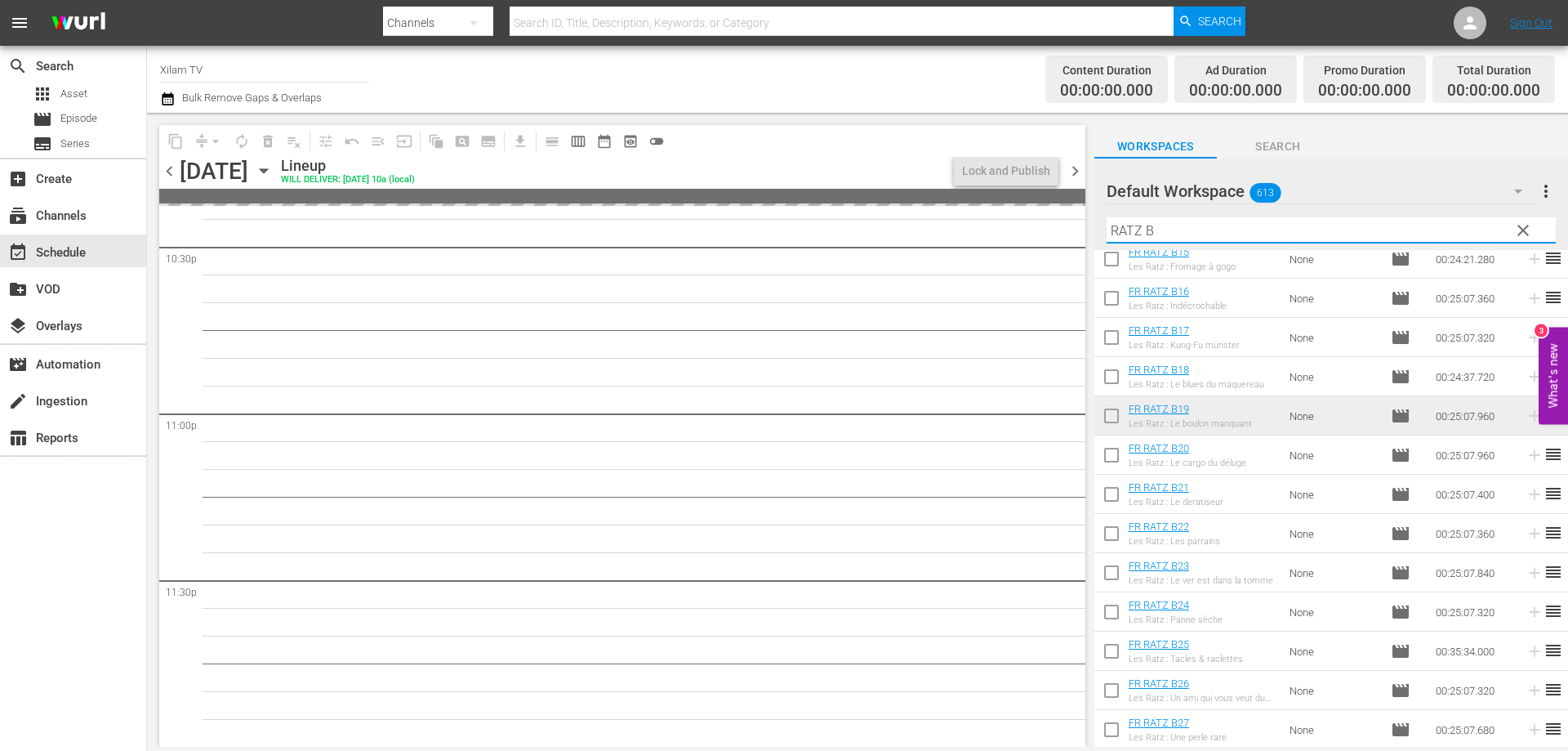
click at [1143, 229] on input "RATZ B" at bounding box center [1331, 230] width 450 height 26
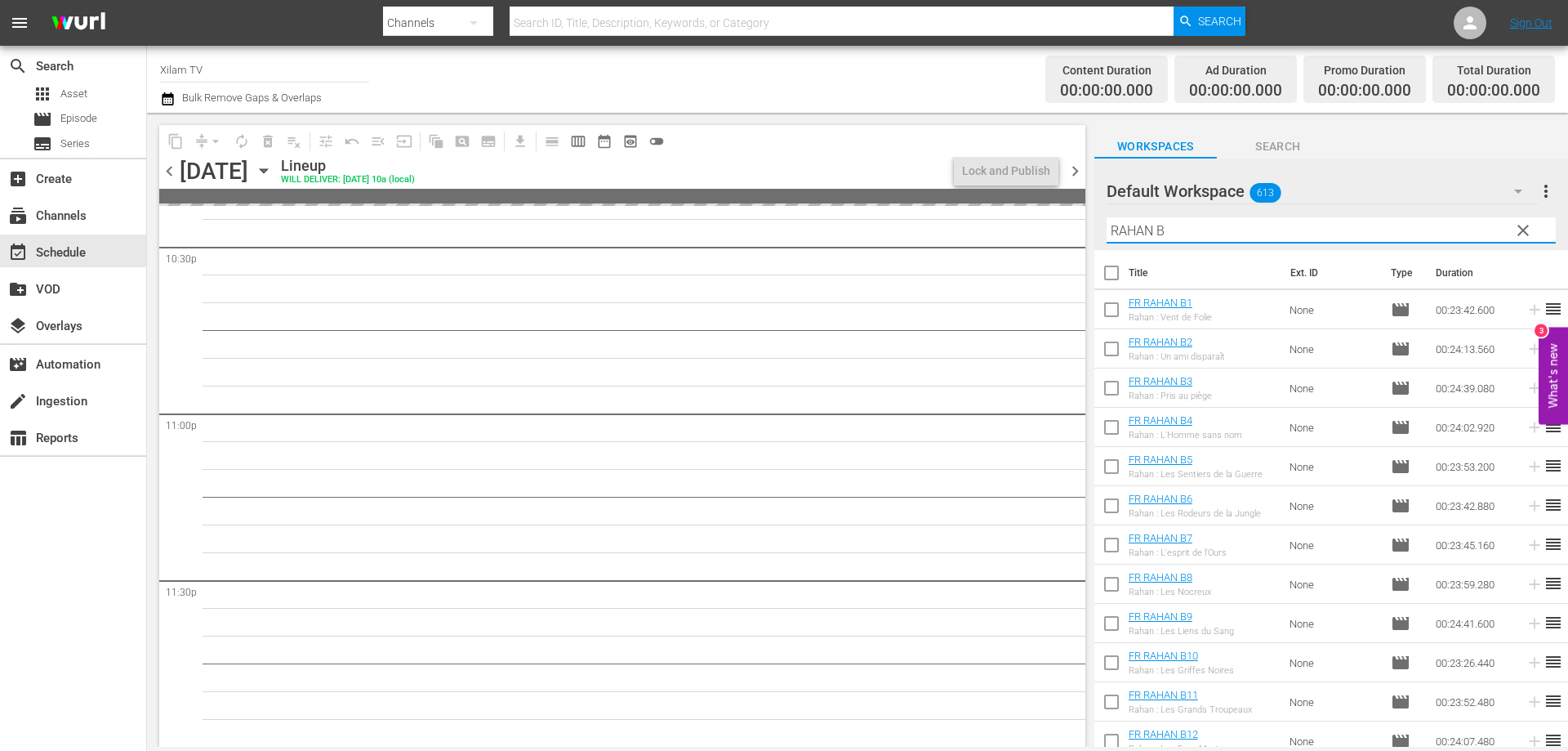
type input "RAHAN B"
click at [1105, 378] on input "checkbox" at bounding box center [1112, 391] width 35 height 35
checkbox input "true"
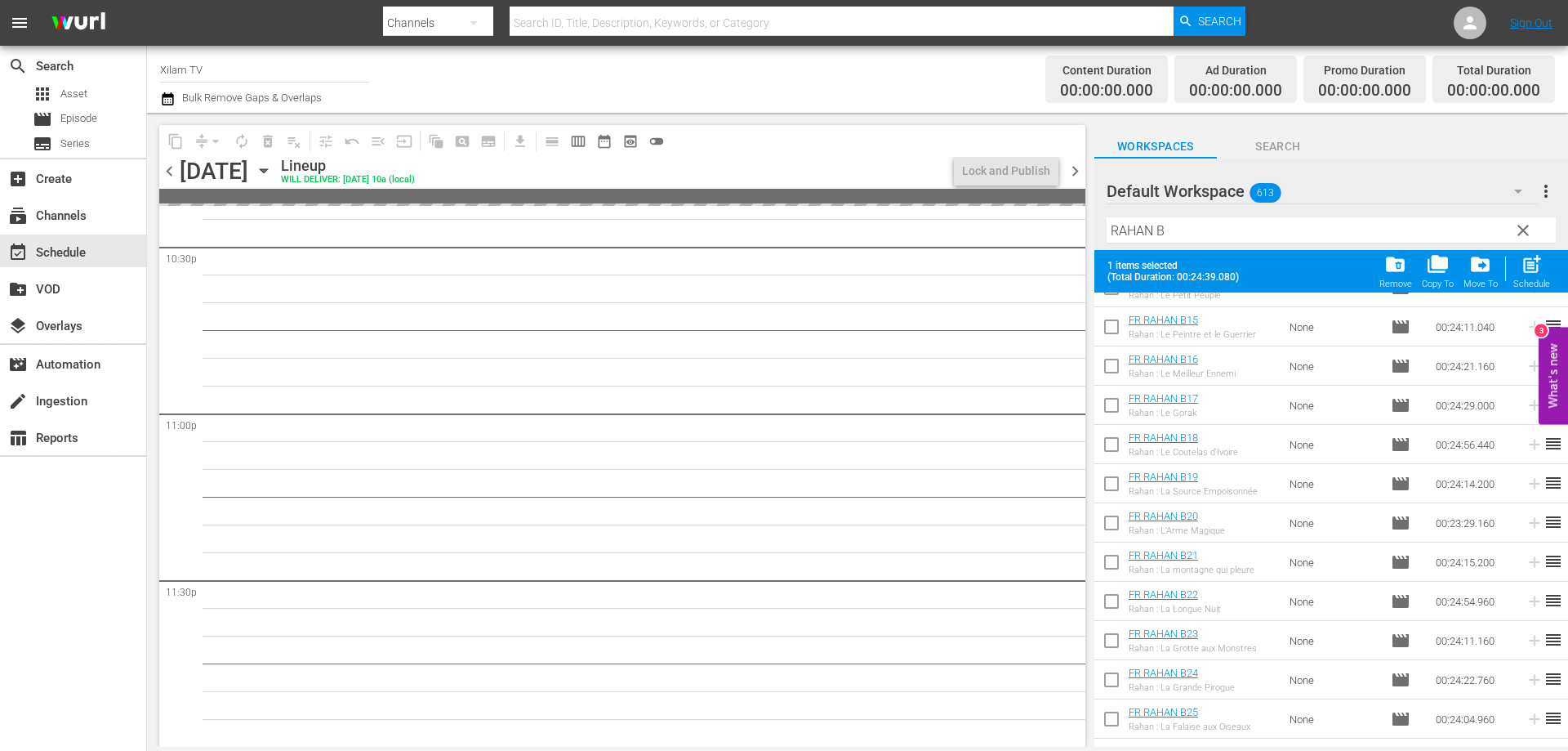
scroll to position [603, 0]
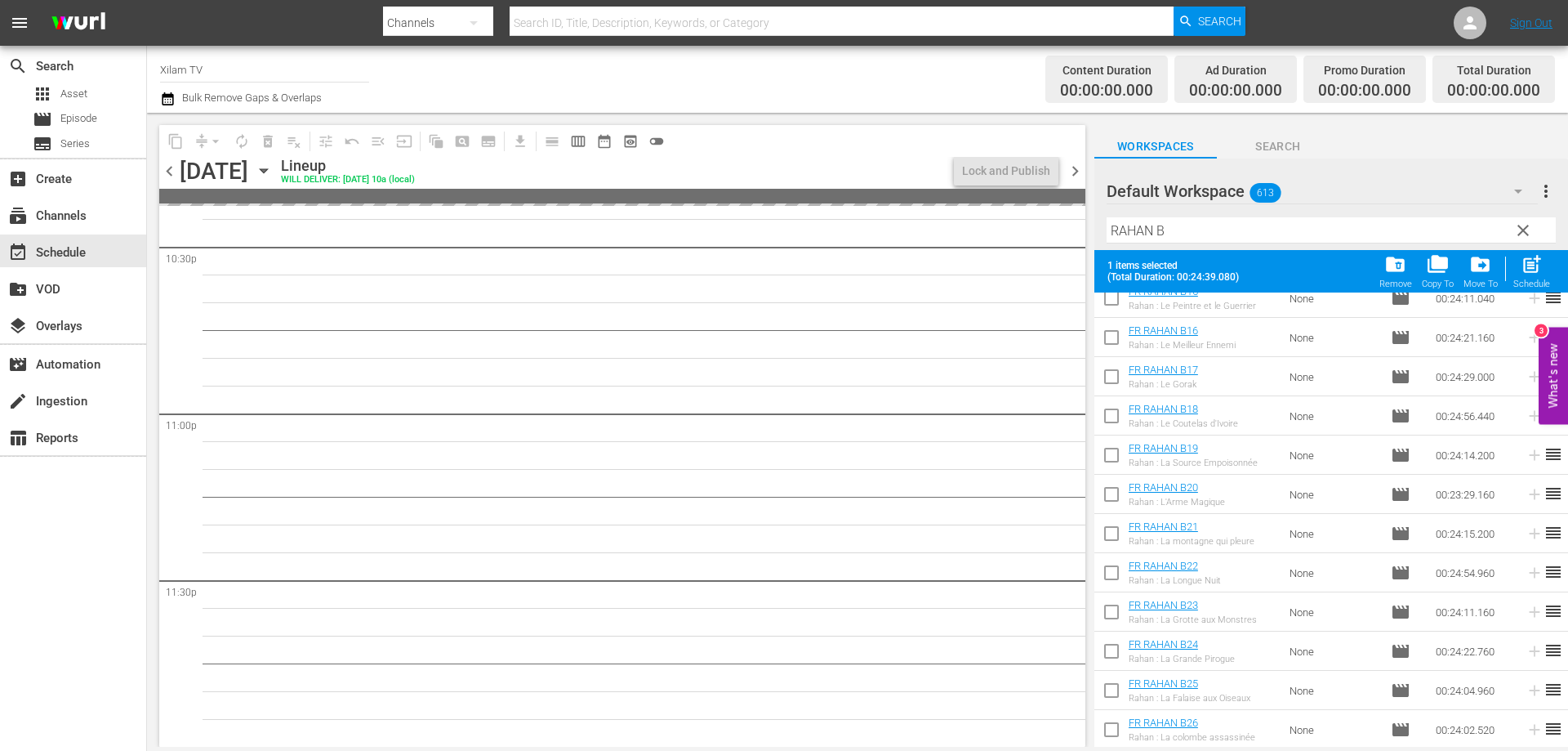
click at [1111, 651] on input "checkbox" at bounding box center [1112, 654] width 35 height 35
checkbox input "true"
click at [1117, 688] on input "checkbox" at bounding box center [1112, 693] width 35 height 35
checkbox input "true"
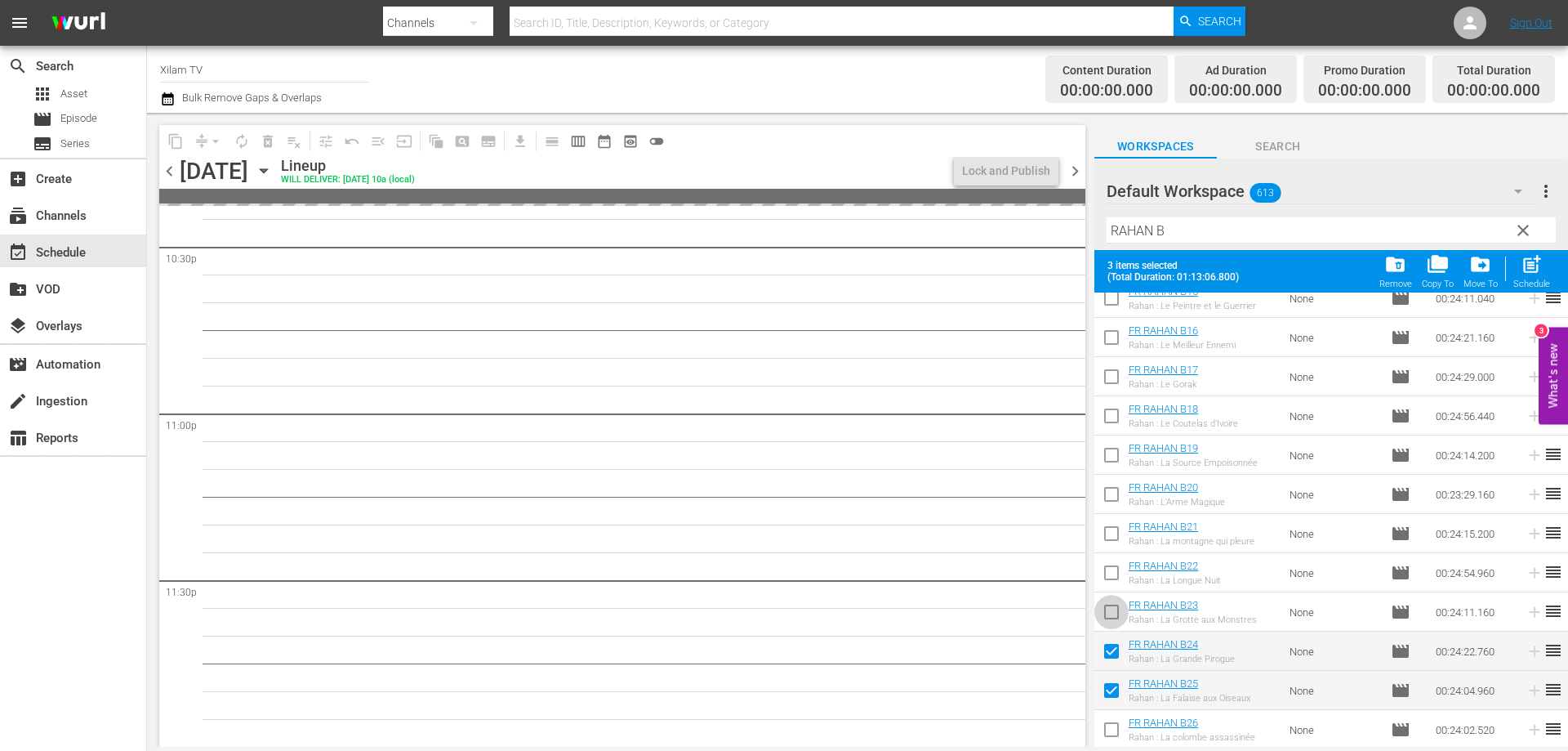
click at [1109, 612] on input "checkbox" at bounding box center [1112, 615] width 35 height 35
checkbox input "true"
click at [1534, 272] on span "post_add" at bounding box center [1531, 264] width 22 height 22
checkbox input "false"
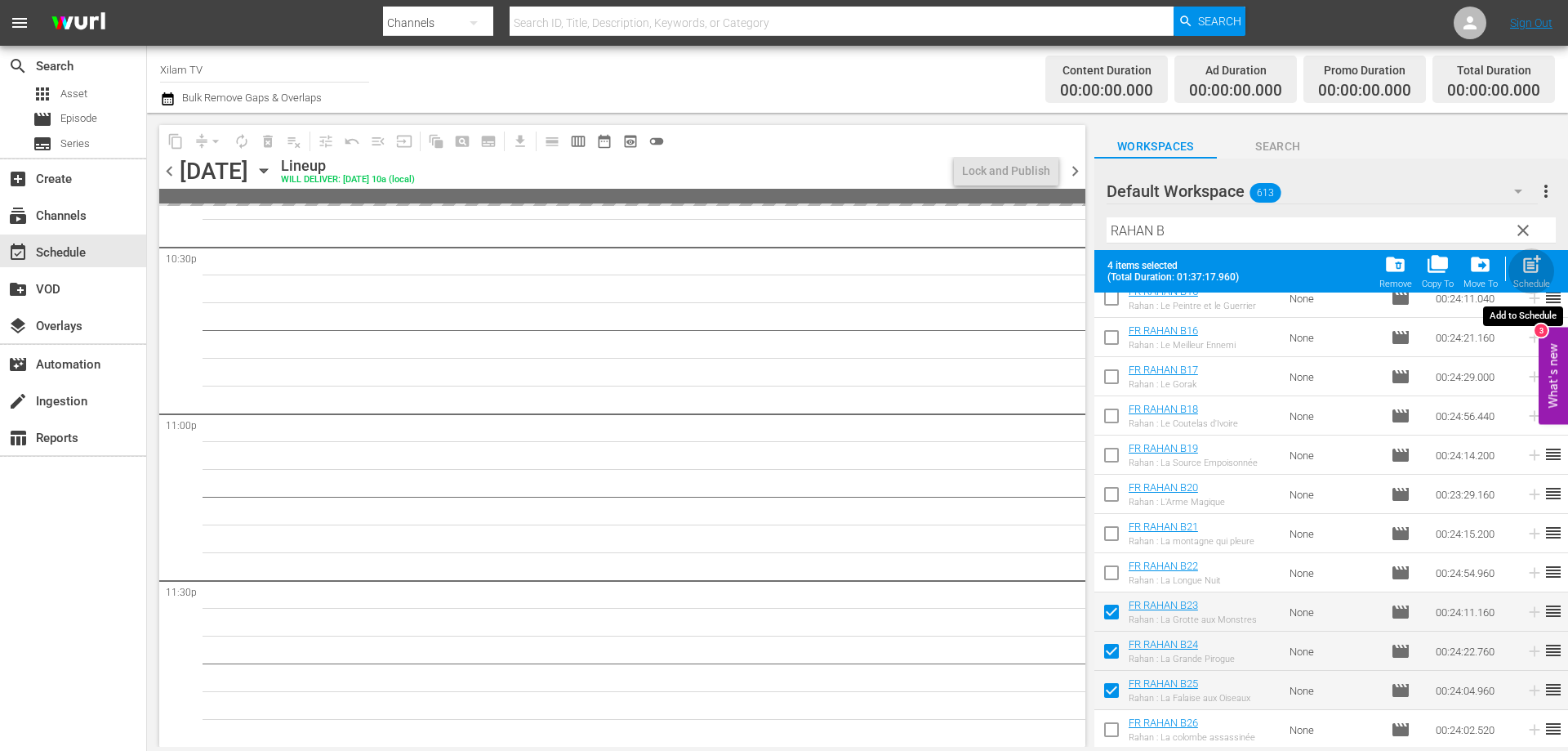
checkbox input "false"
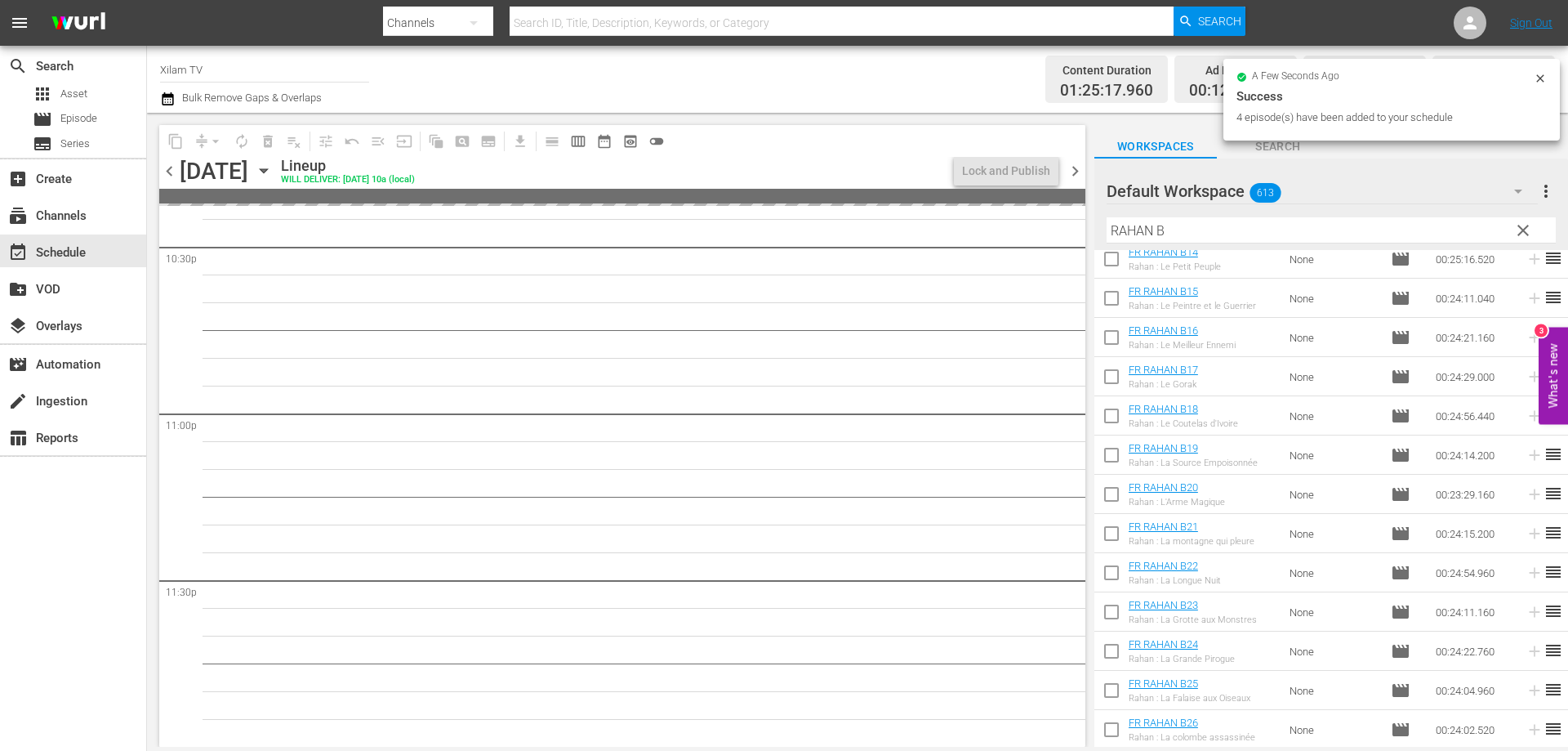
drag, startPoint x: 1151, startPoint y: 229, endPoint x: 1105, endPoint y: 229, distance: 46.0
click at [1105, 229] on div "Default Workspace 613 Default more_vert clear Filter by Title [PERSON_NAME]" at bounding box center [1331, 204] width 474 height 91
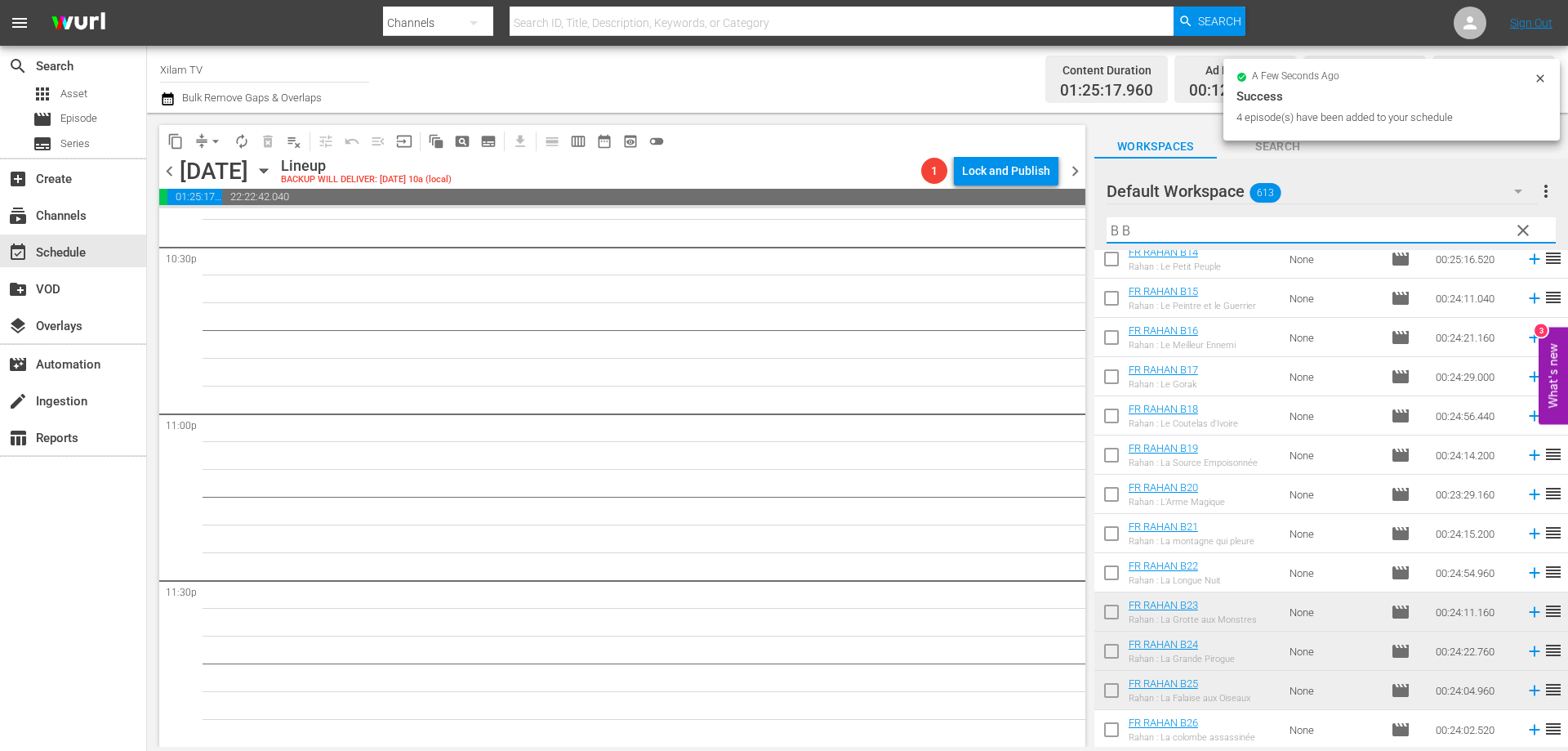
scroll to position [0, 0]
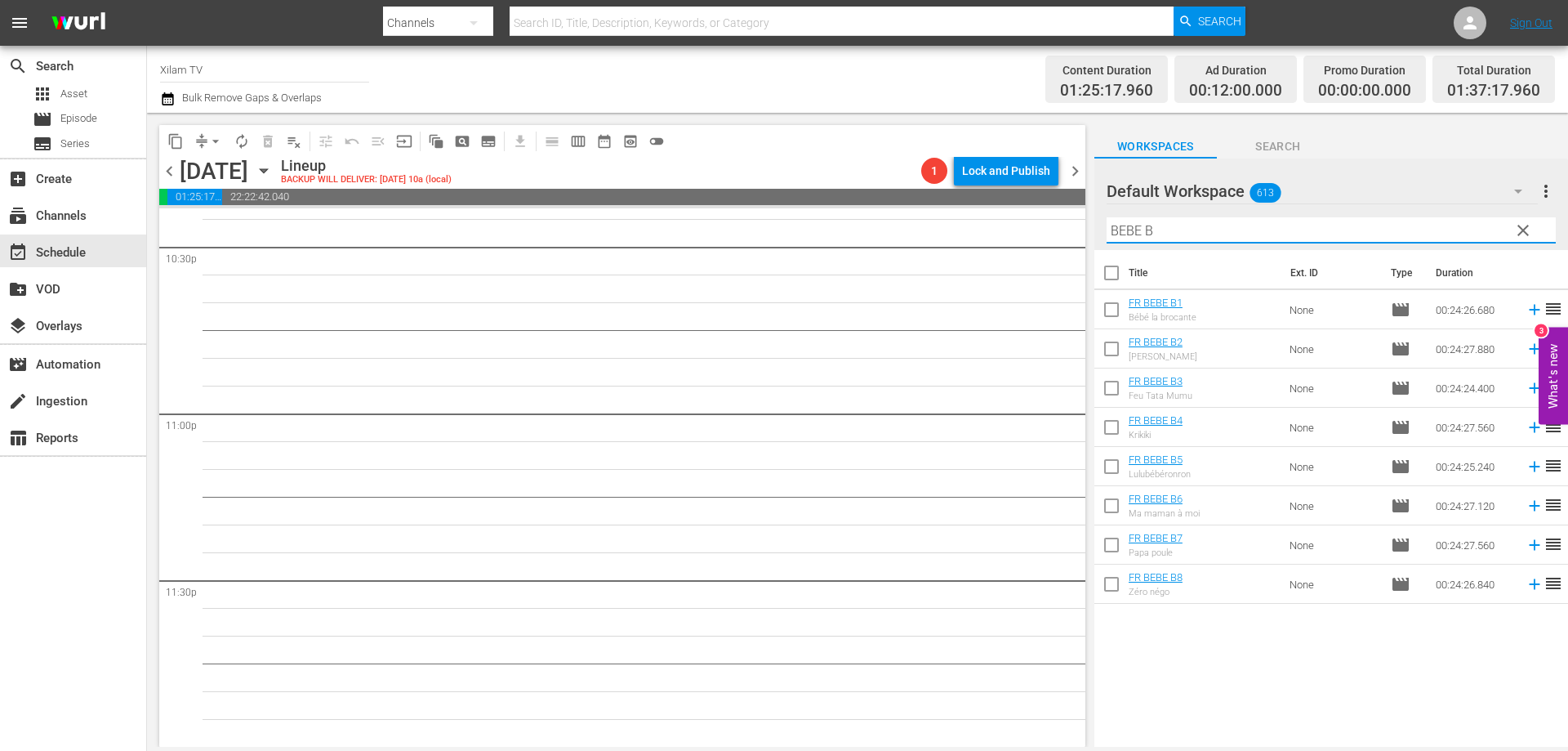
type input "BEBE B"
click at [1111, 516] on input "checkbox" at bounding box center [1112, 509] width 35 height 35
checkbox input "true"
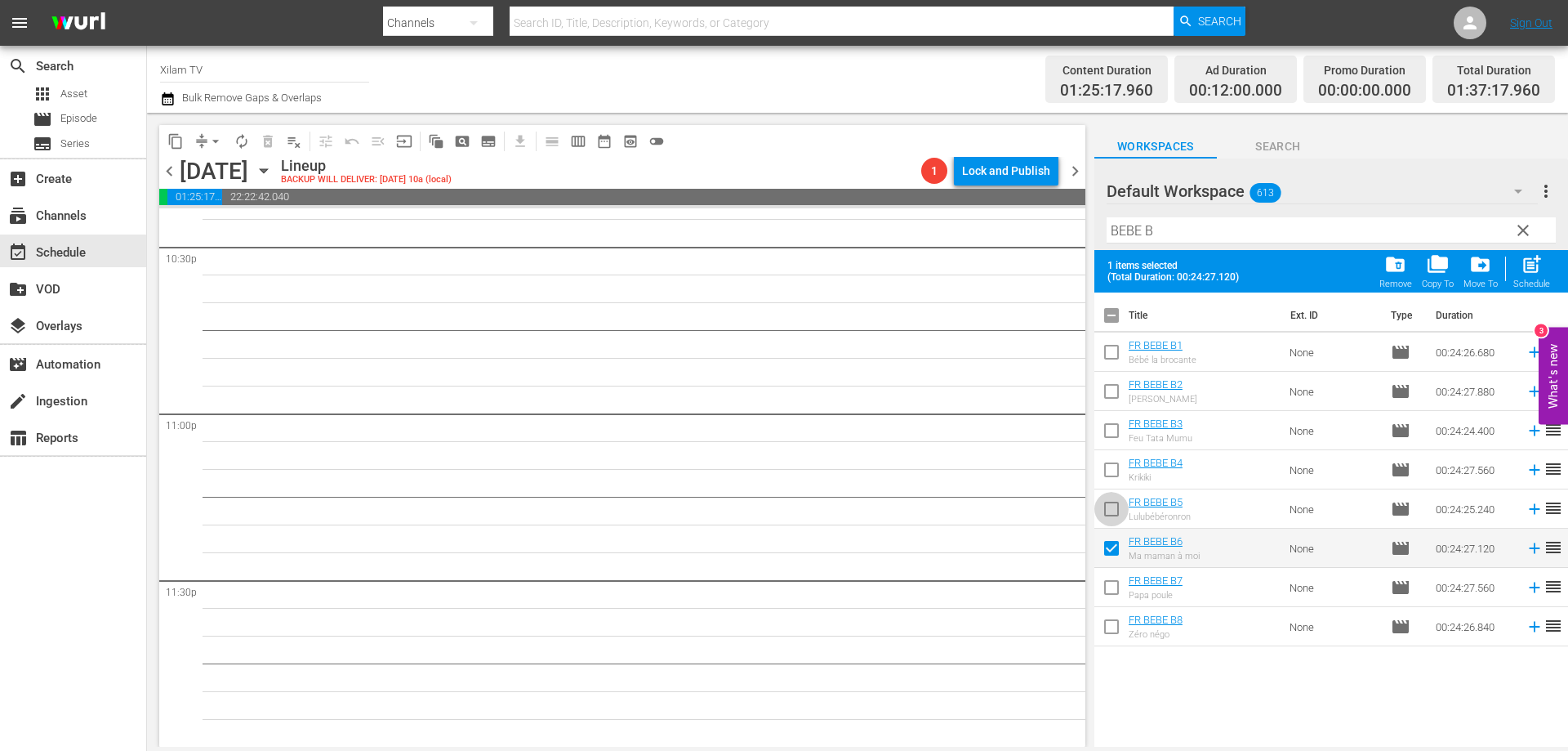
click at [1111, 508] on input "checkbox" at bounding box center [1112, 512] width 35 height 35
checkbox input "true"
click at [1118, 471] on input "checkbox" at bounding box center [1112, 472] width 35 height 35
checkbox input "true"
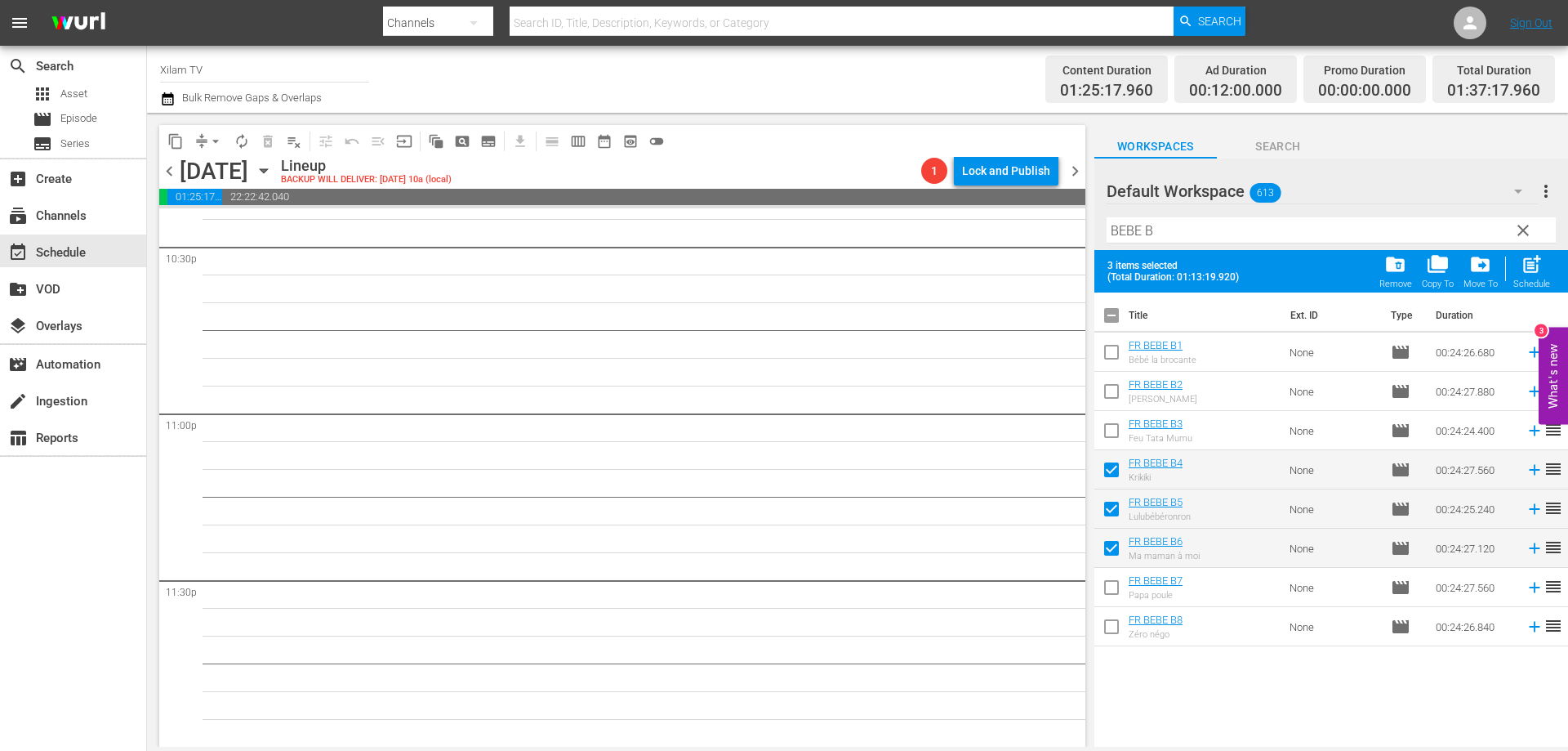
click at [1117, 346] on input "checkbox" at bounding box center [1112, 355] width 35 height 35
click at [1527, 271] on span "post_add" at bounding box center [1531, 264] width 22 height 22
checkbox input "false"
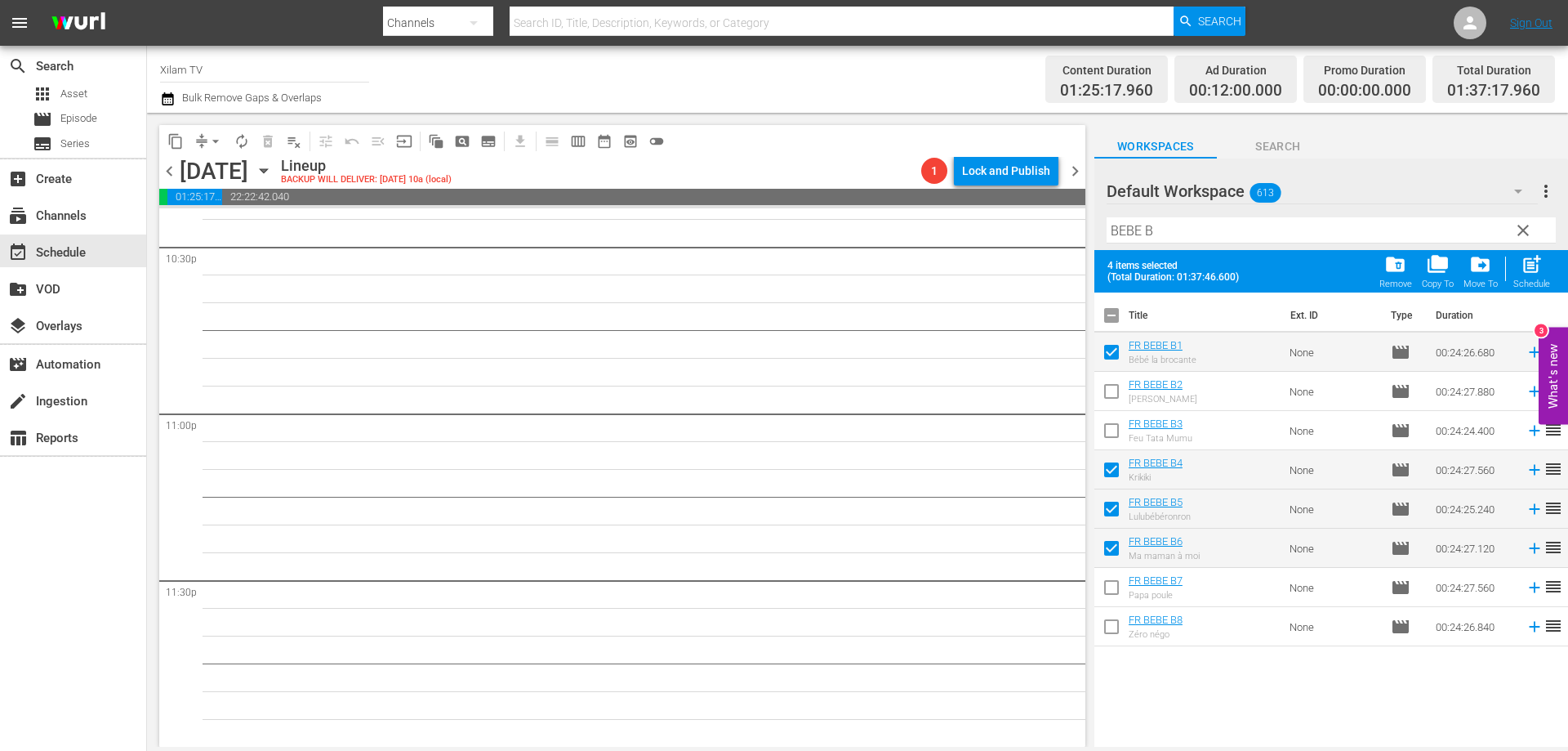
checkbox input "false"
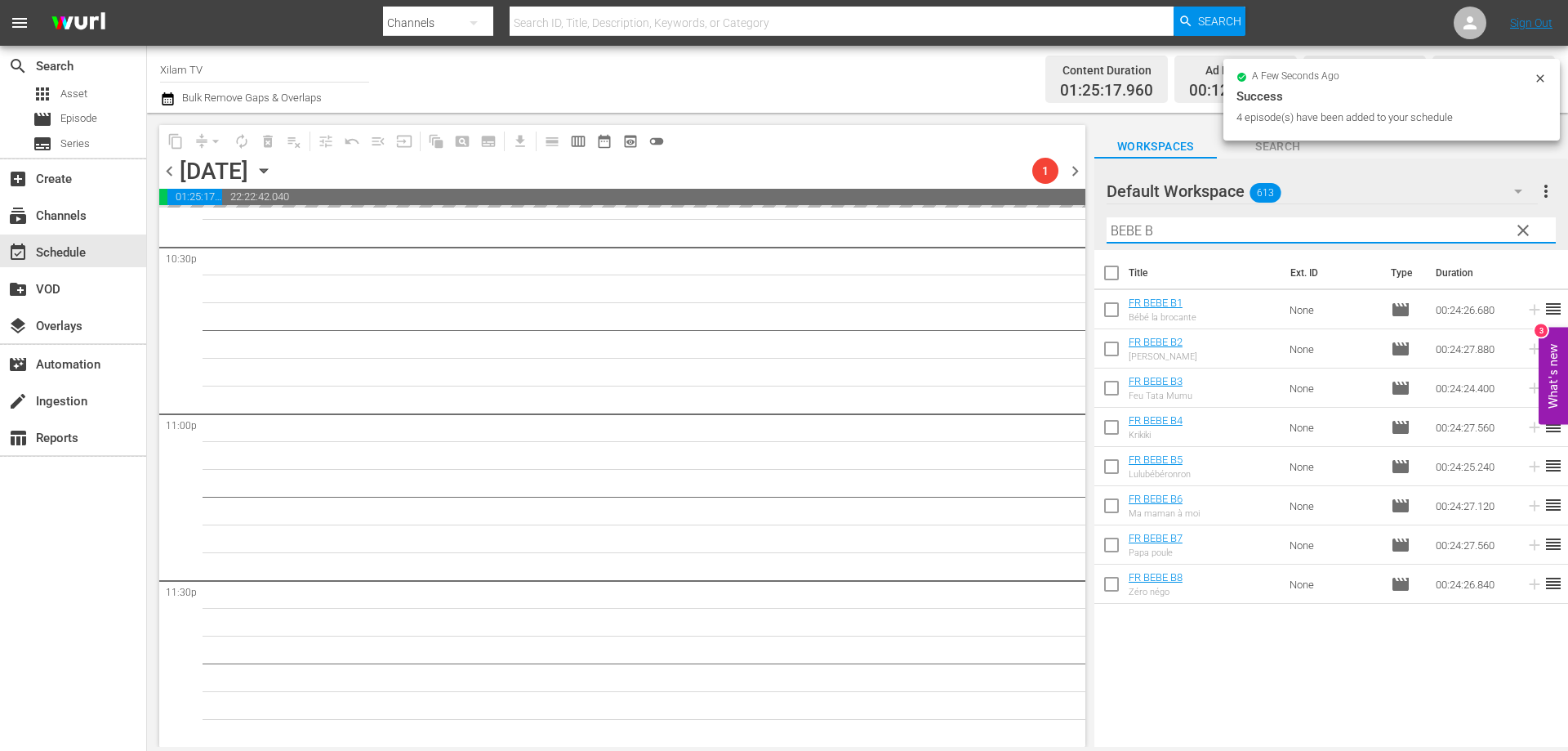
drag, startPoint x: 1142, startPoint y: 229, endPoint x: 1091, endPoint y: 223, distance: 51.4
click at [1091, 223] on div "content_copy compress arrow_drop_down autorenew_outlined delete_forever_outline…" at bounding box center [858, 429] width 1422 height 634
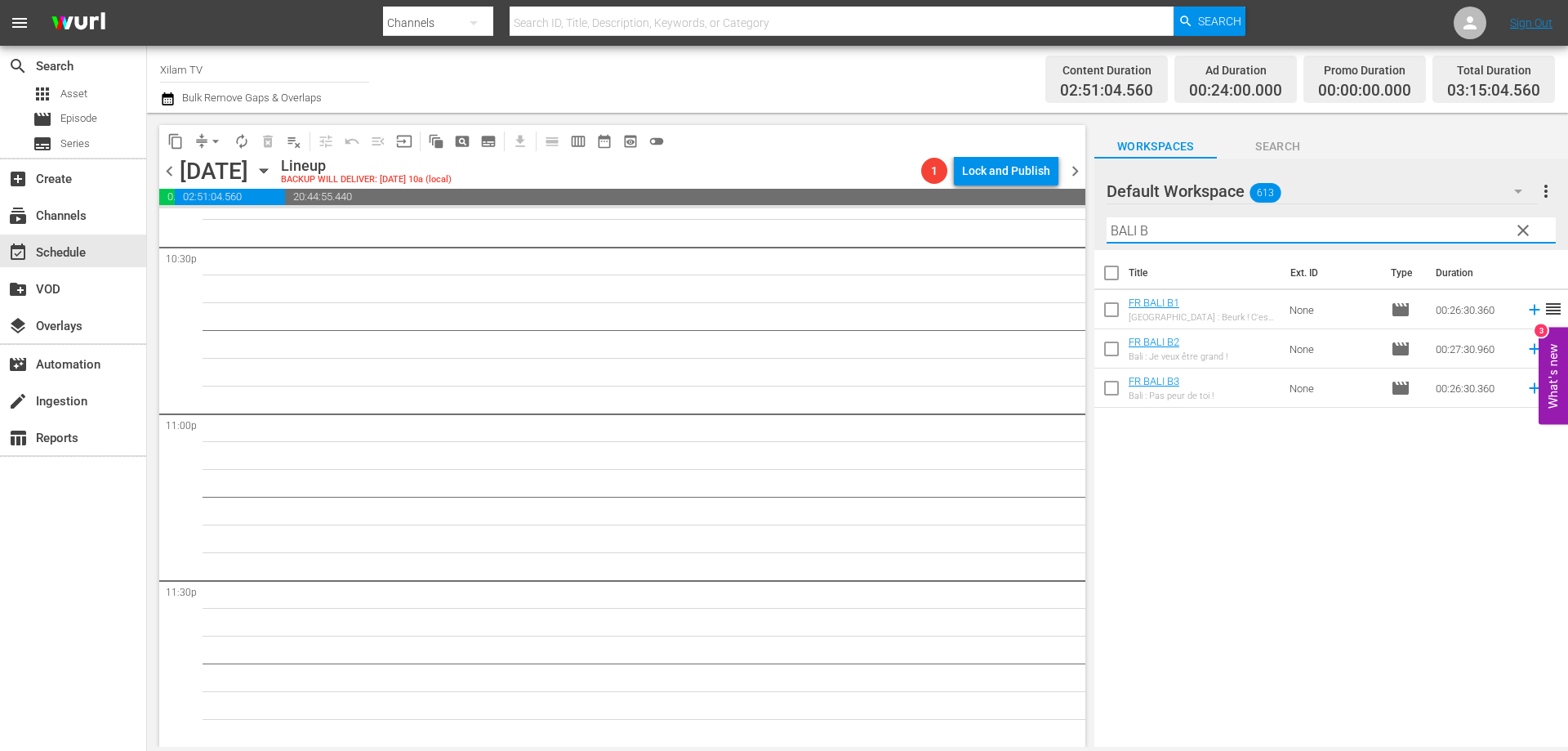
type input "BALI B"
click at [1109, 346] on input "checkbox" at bounding box center [1112, 352] width 35 height 35
checkbox input "true"
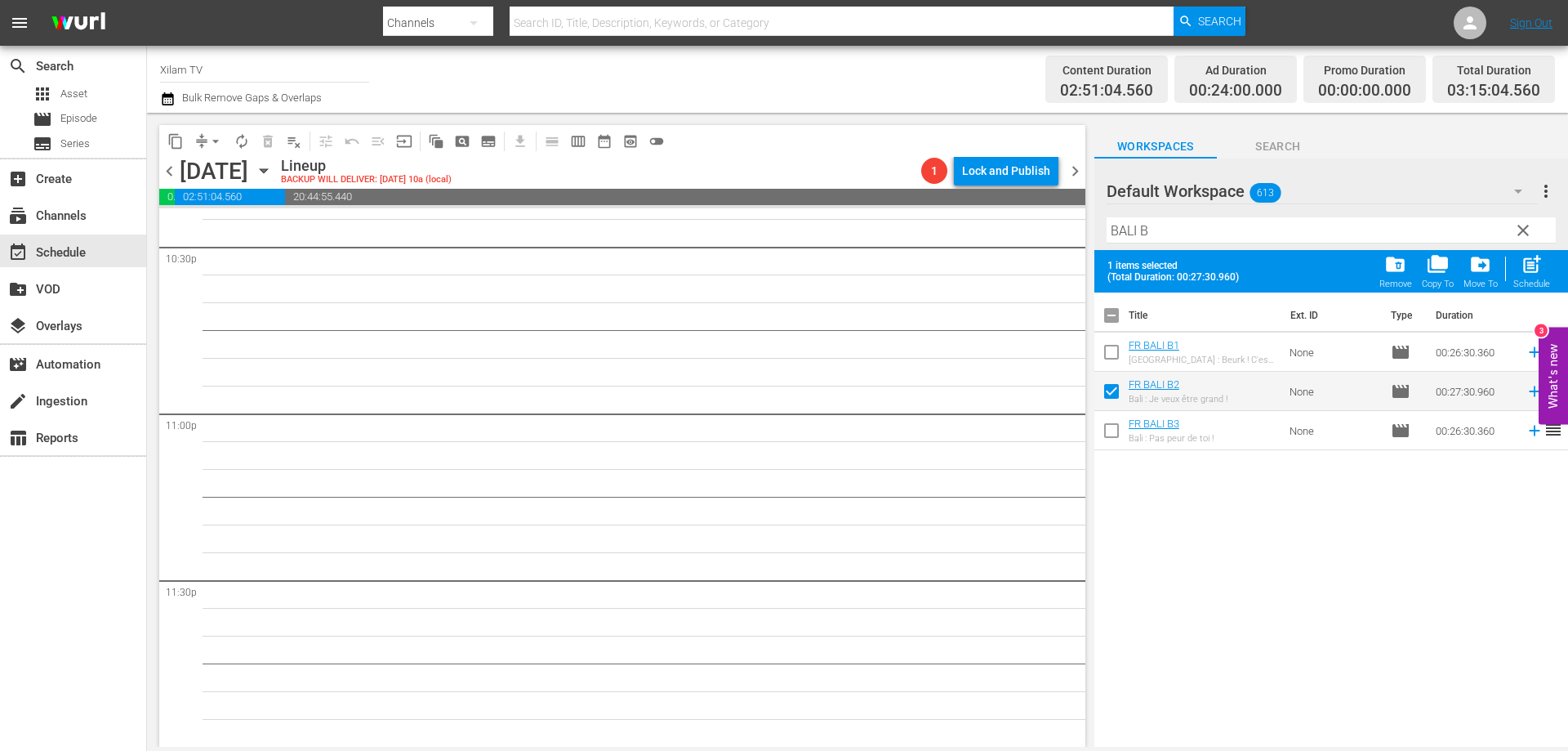
click at [1109, 346] on input "checkbox" at bounding box center [1112, 355] width 35 height 35
click at [1515, 271] on div "post_add Schedule" at bounding box center [1531, 271] width 37 height 36
checkbox input "false"
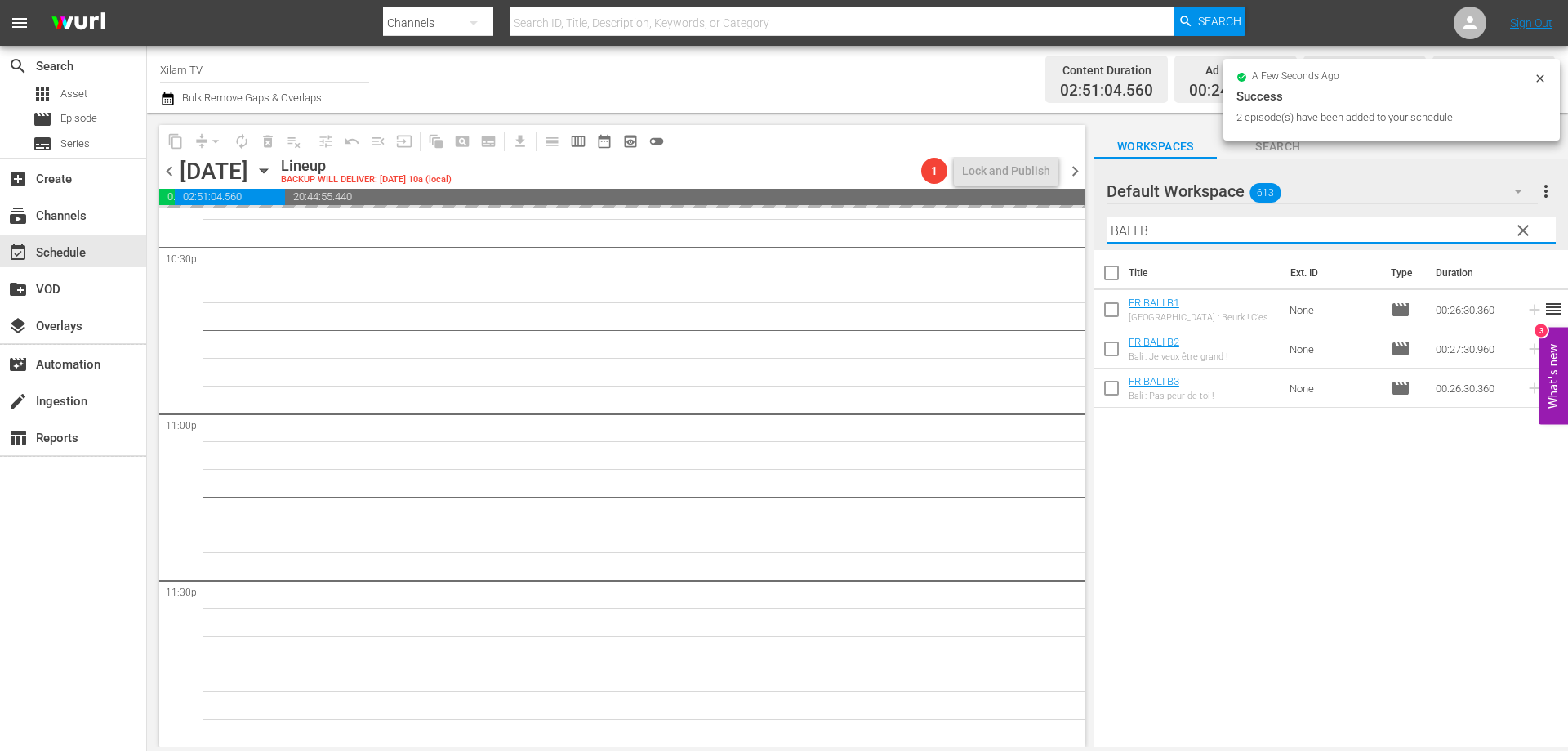
drag, startPoint x: 1126, startPoint y: 231, endPoint x: 1082, endPoint y: 228, distance: 44.1
click at [1082, 228] on div "content_copy compress arrow_drop_down autorenew_outlined delete_forever_outline…" at bounding box center [858, 429] width 1422 height 634
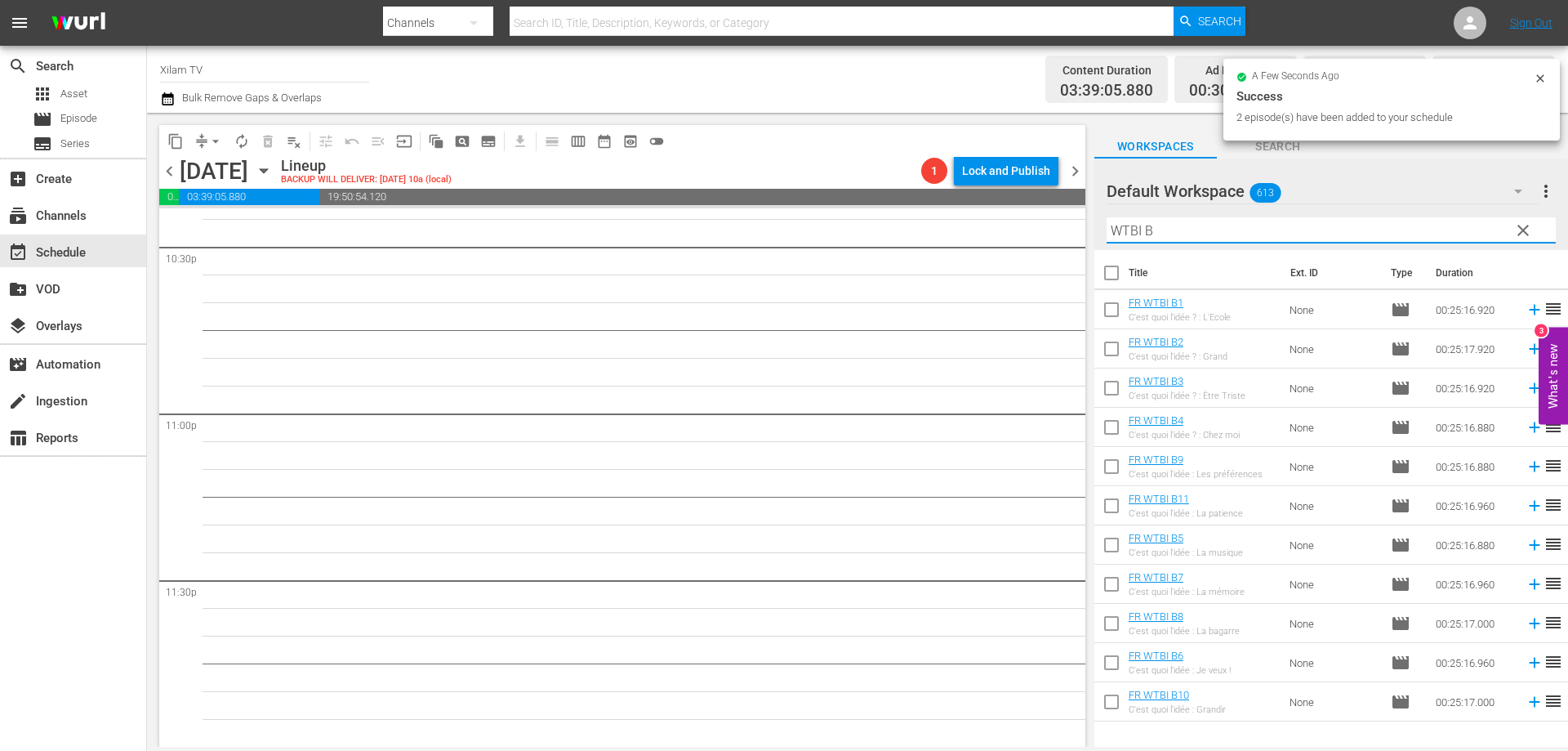
type input "WTBI B"
click at [1115, 311] on input "checkbox" at bounding box center [1112, 313] width 35 height 35
checkbox input "true"
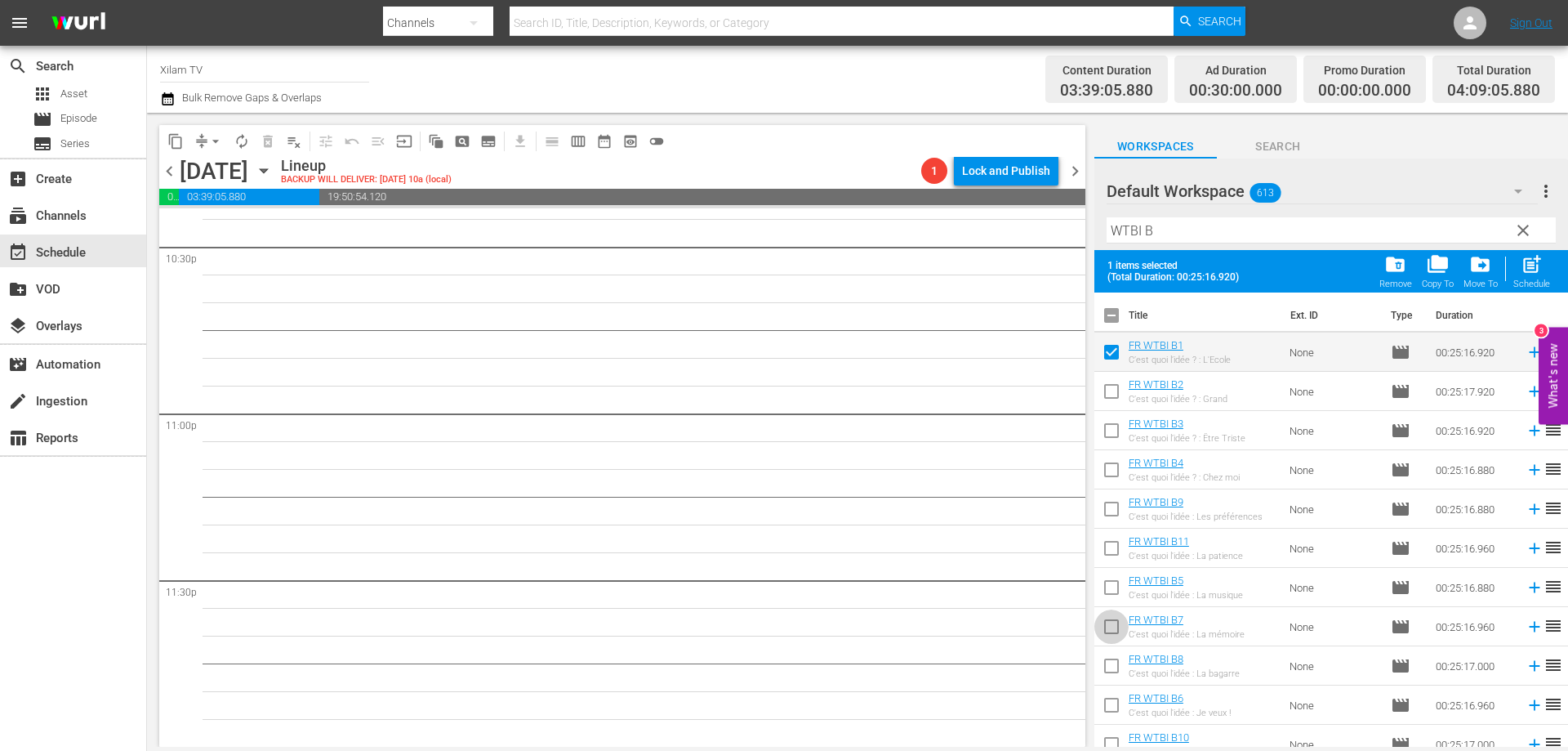
click at [1107, 632] on input "checkbox" at bounding box center [1112, 630] width 35 height 35
checkbox input "true"
click at [1530, 275] on span "post_add" at bounding box center [1531, 264] width 22 height 22
checkbox input "false"
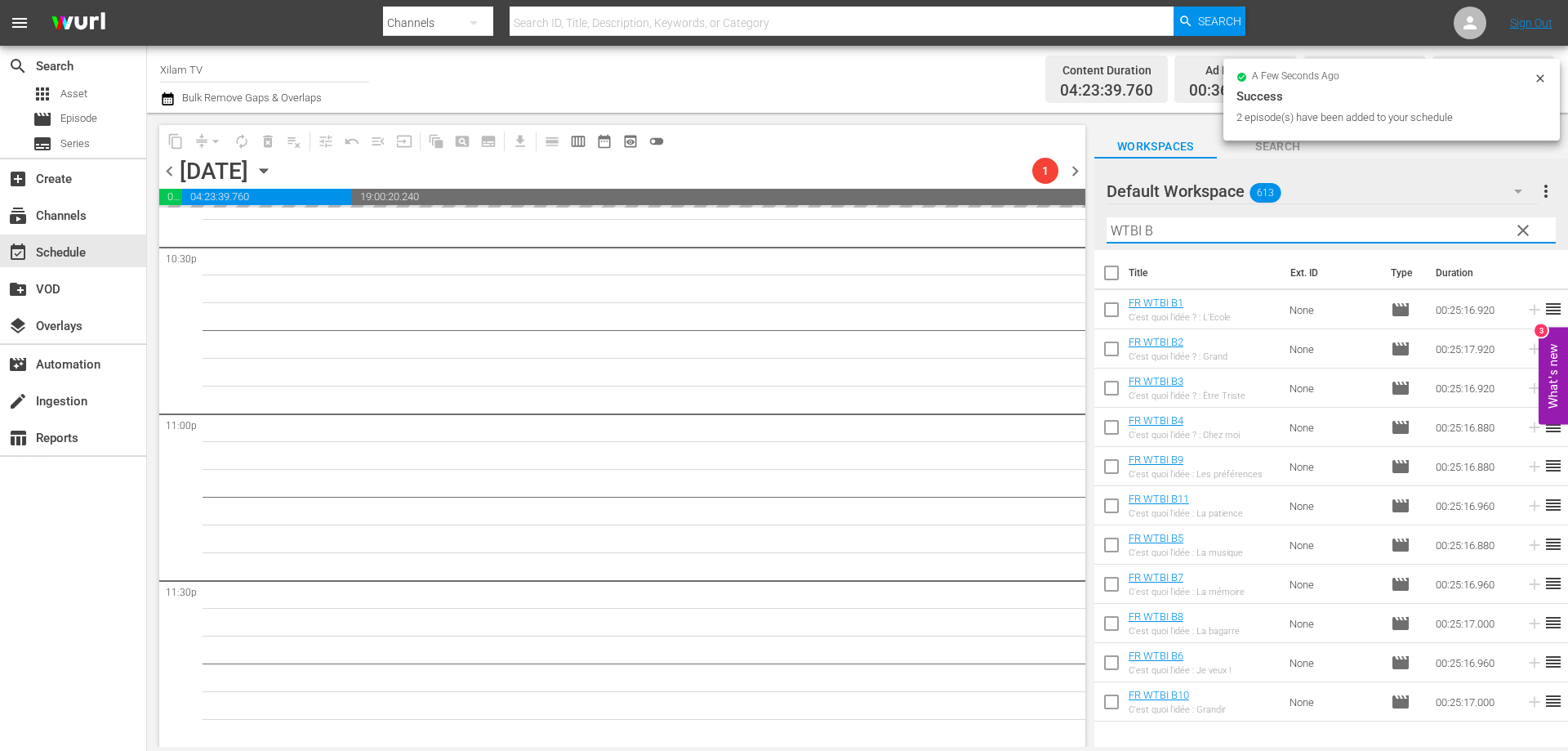
drag, startPoint x: 1141, startPoint y: 232, endPoint x: 1084, endPoint y: 227, distance: 57.2
click at [1091, 227] on div "content_copy compress arrow_drop_down autorenew_outlined delete_forever_outline…" at bounding box center [858, 429] width 1422 height 634
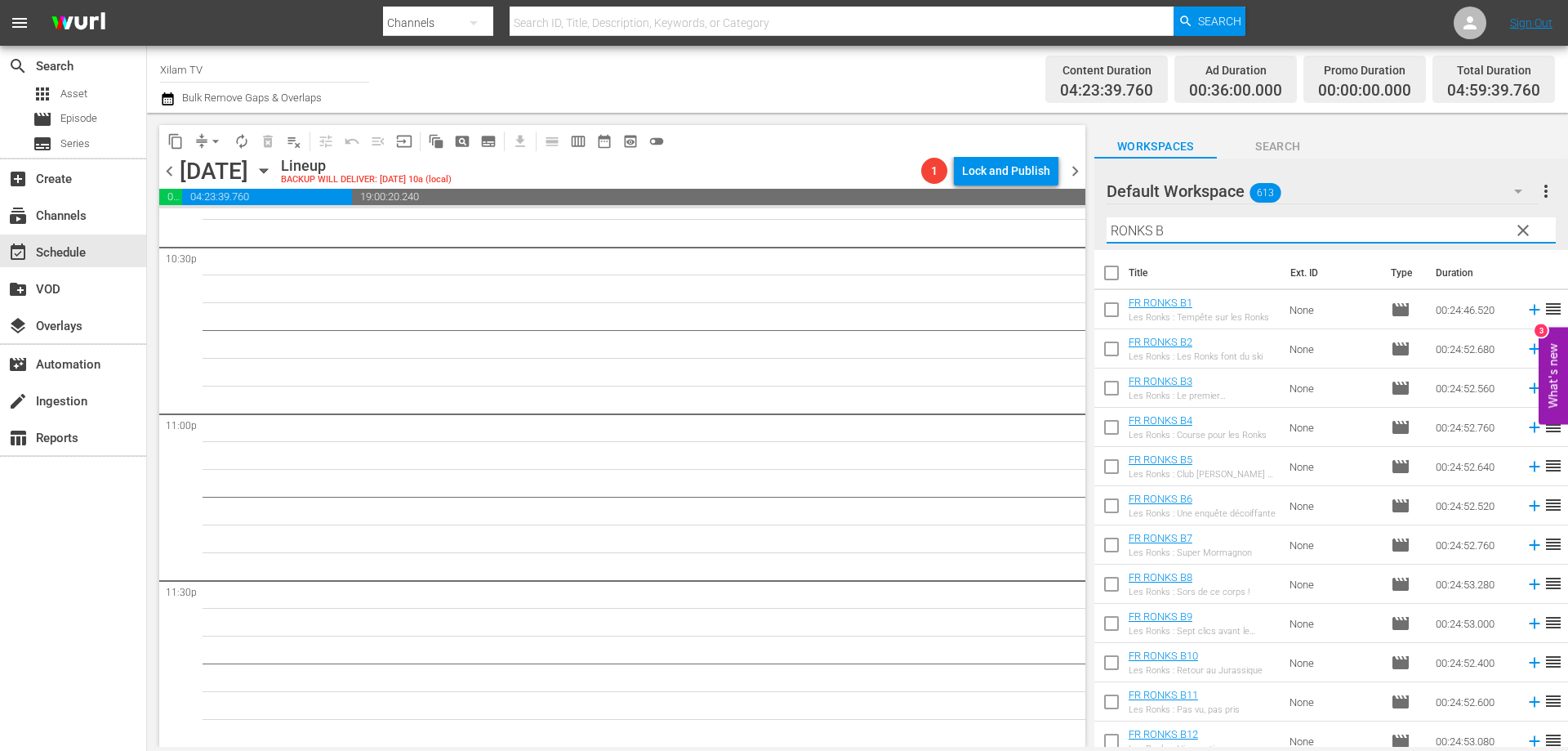
type input "RONKS B"
click at [1110, 302] on input "checkbox" at bounding box center [1112, 313] width 35 height 35
checkbox input "true"
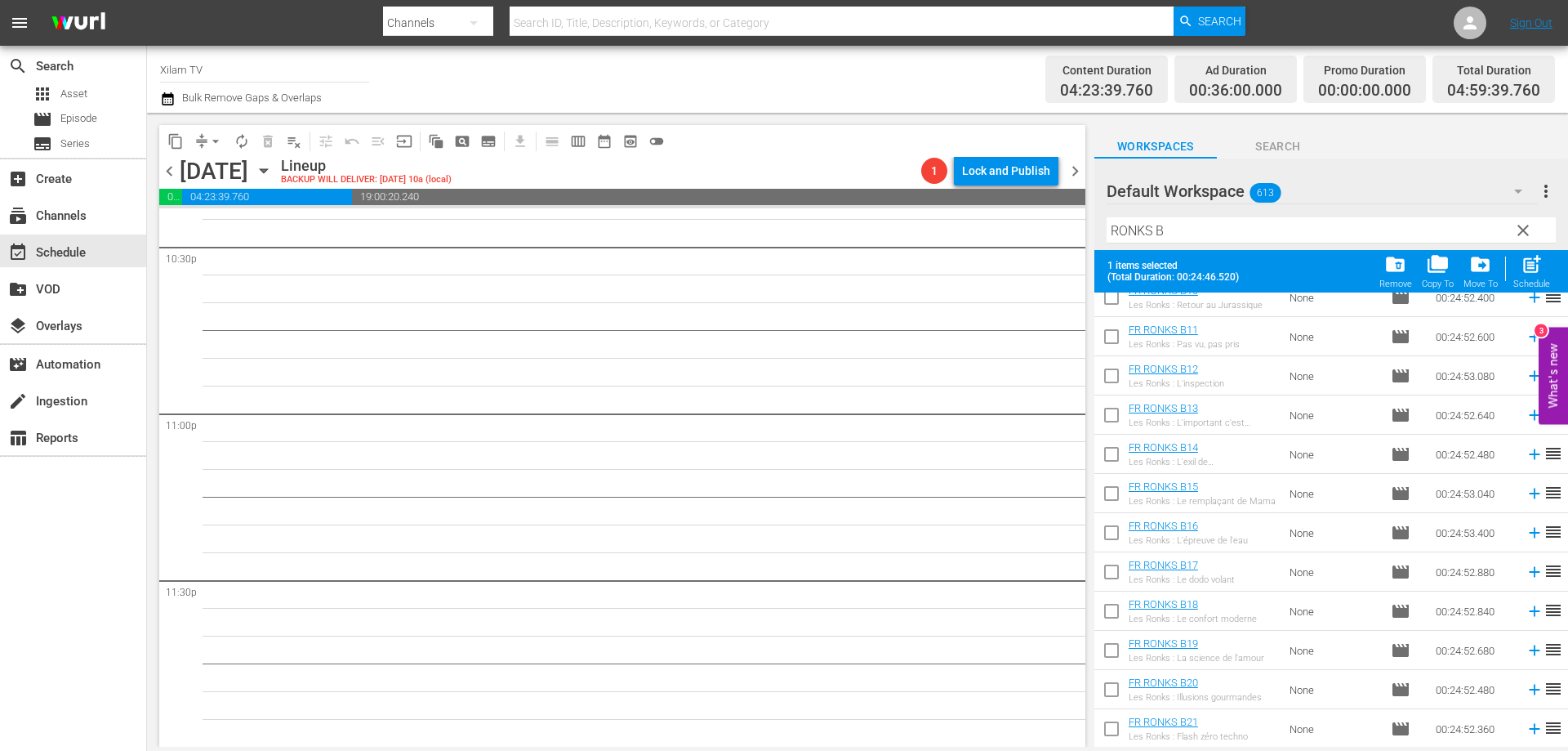
scroll to position [408, 0]
click at [1117, 694] on input "checkbox" at bounding box center [1112, 692] width 35 height 35
checkbox input "true"
click at [1530, 266] on span "post_add" at bounding box center [1531, 264] width 22 height 22
checkbox input "false"
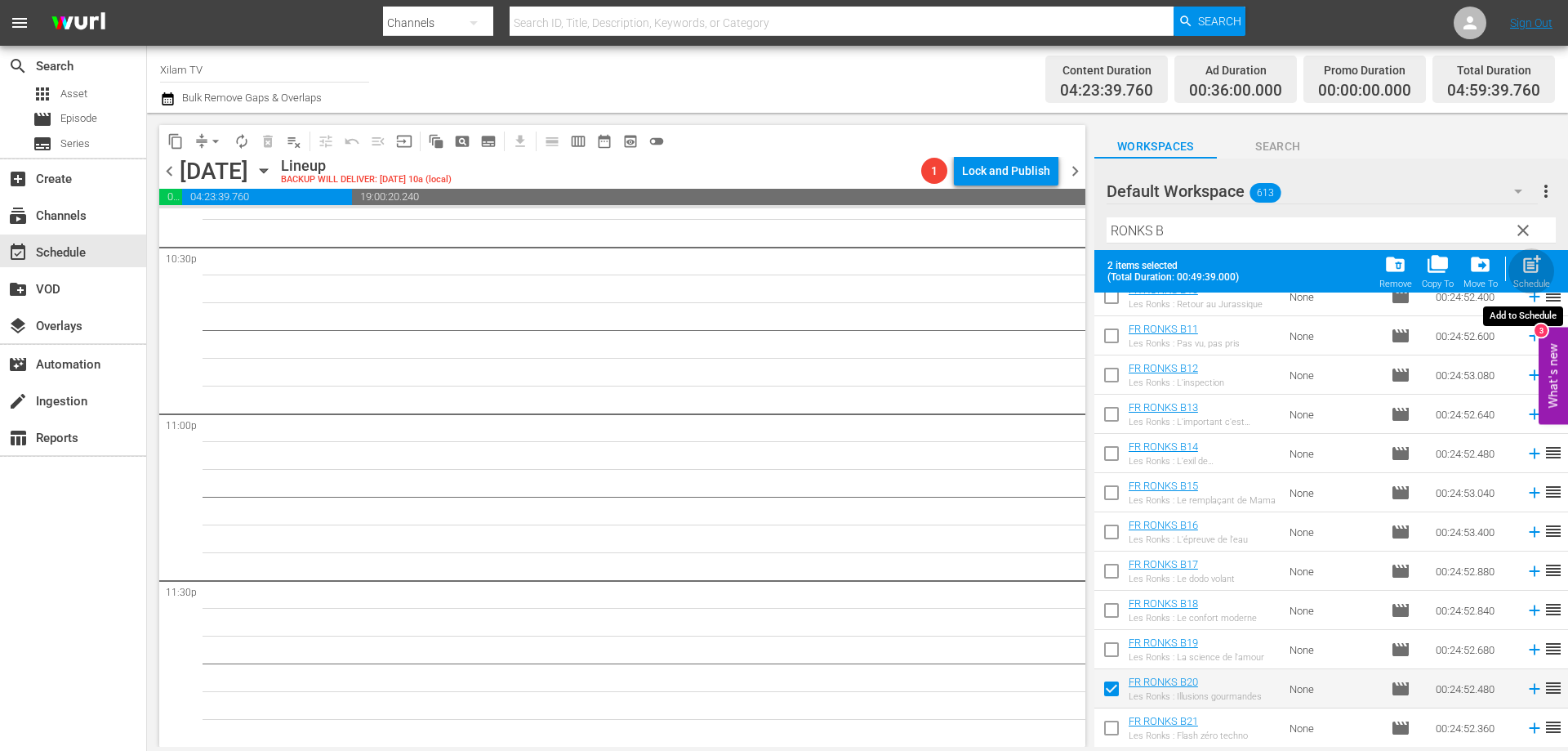
checkbox input "false"
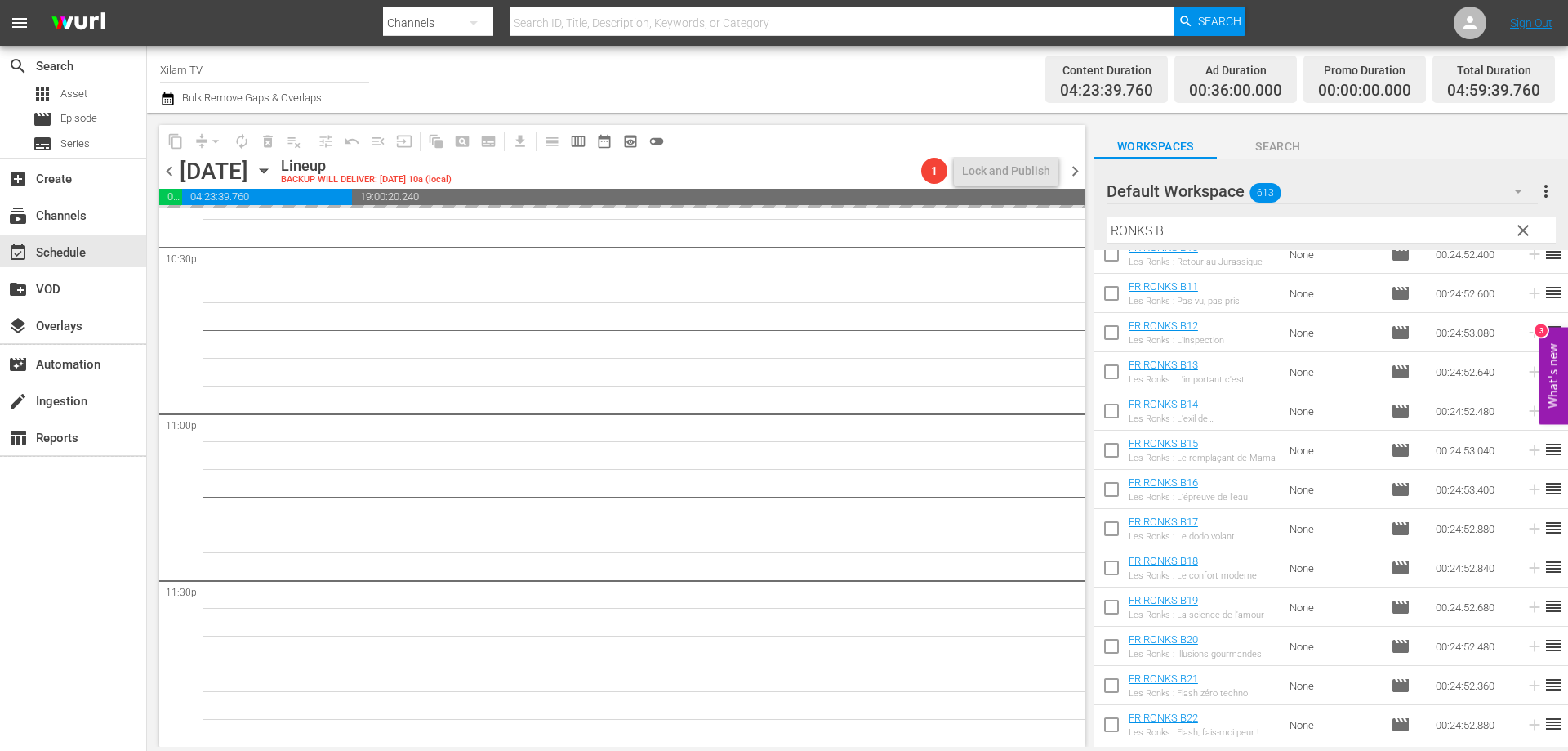
click at [1097, 224] on div "Default Workspace 613 Default more_vert clear Filter by Title [PERSON_NAME]" at bounding box center [1331, 204] width 474 height 91
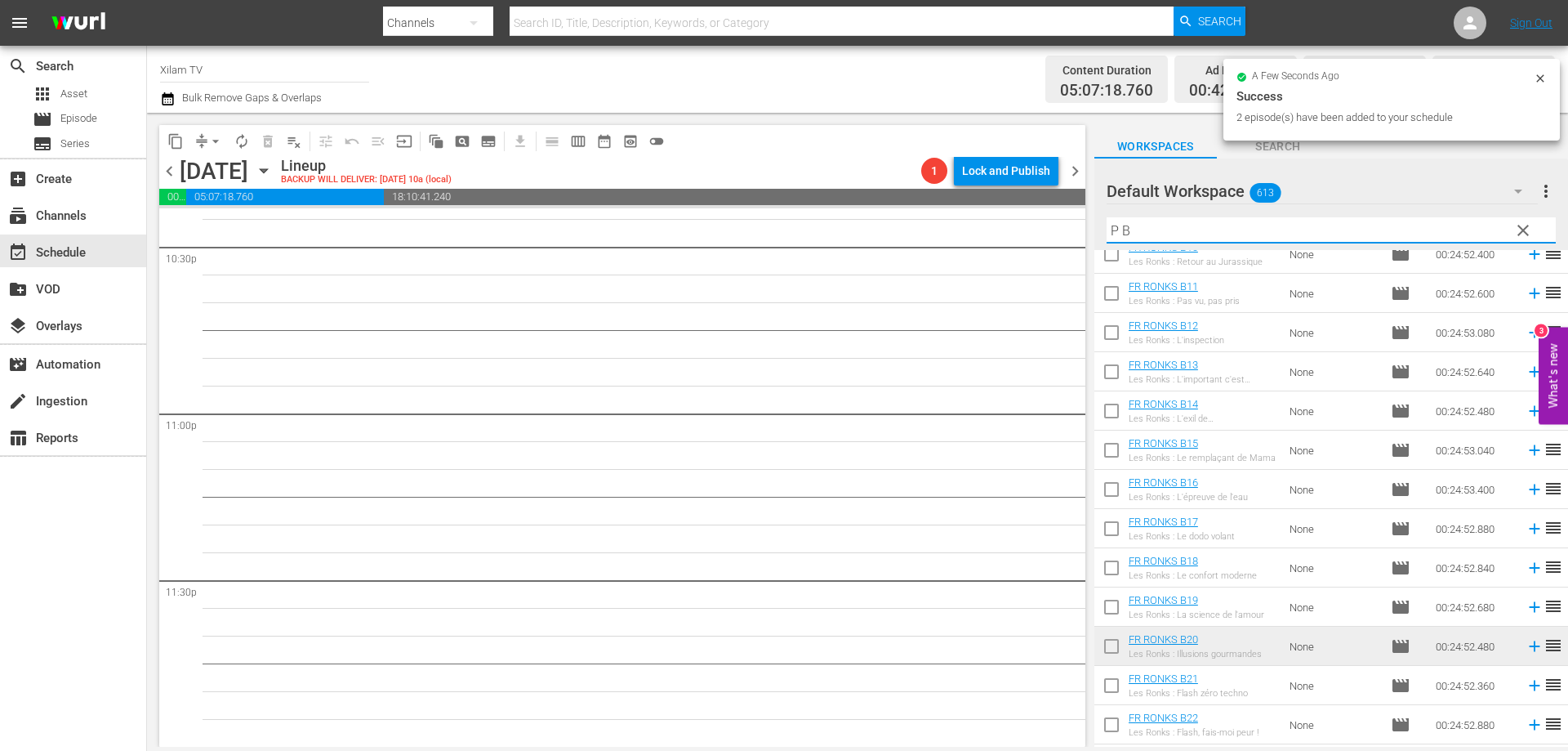
scroll to position [0, 0]
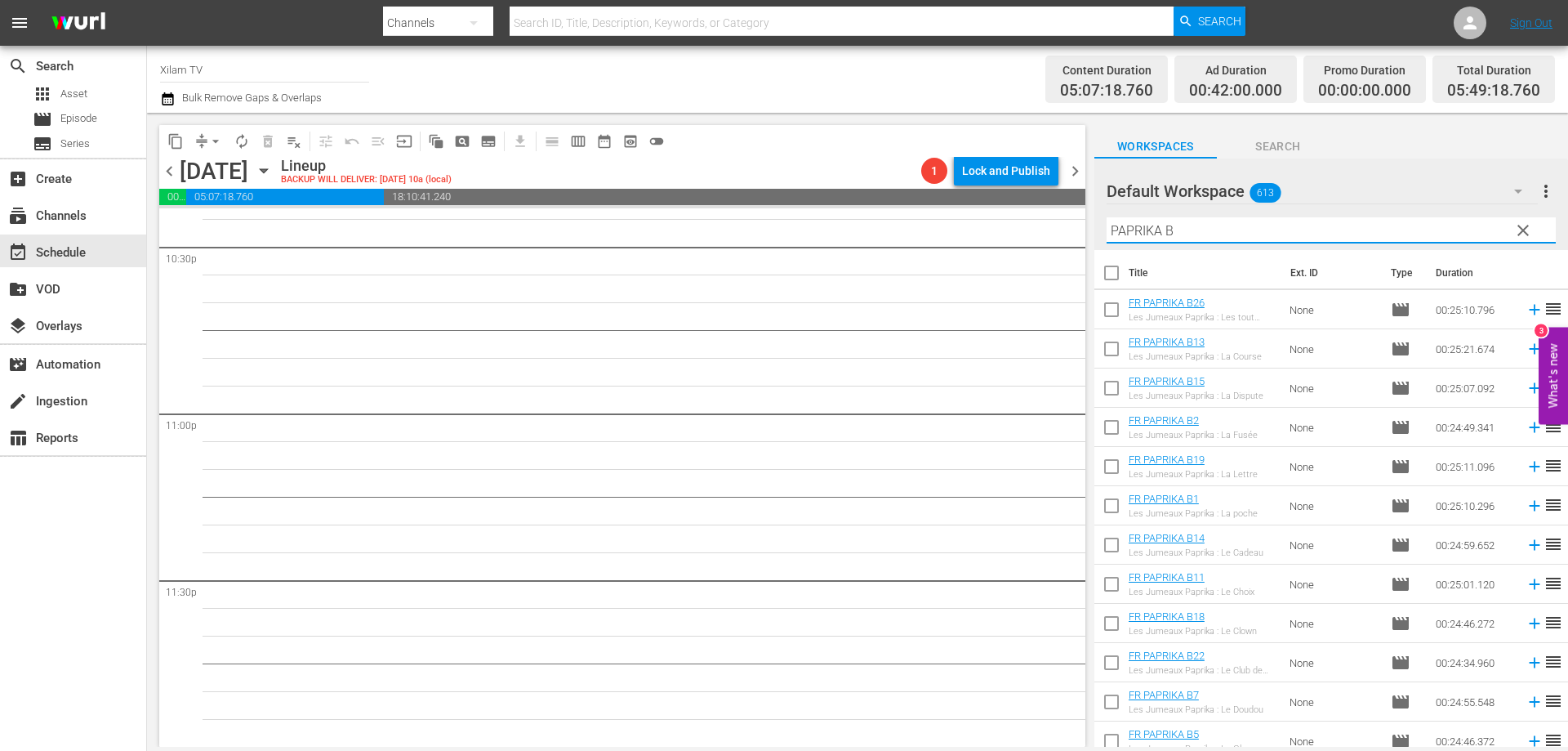
click at [1209, 224] on input "PAPRIKA B" at bounding box center [1331, 230] width 450 height 26
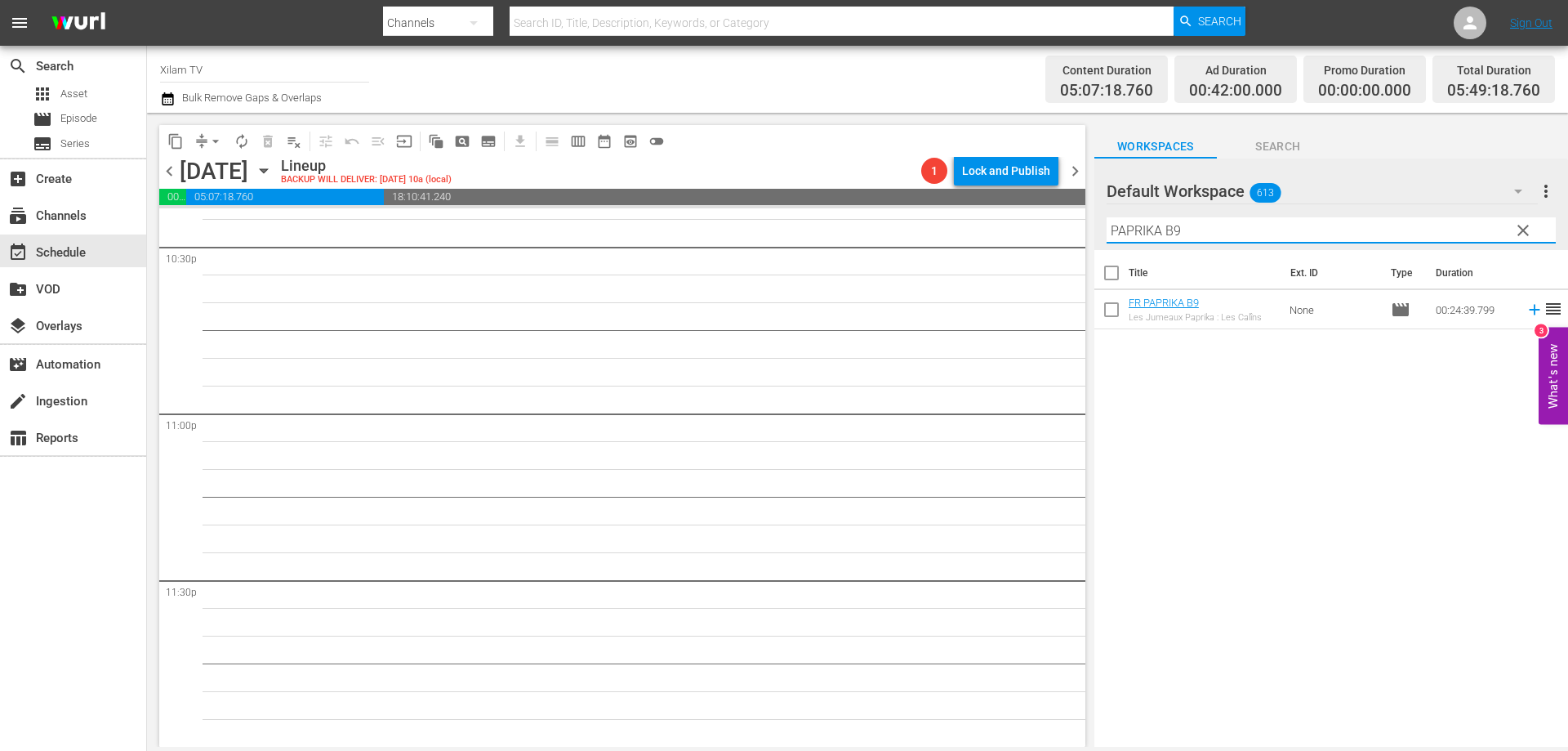
type input "PAPRIKA B9"
click at [1113, 305] on input "checkbox" at bounding box center [1112, 313] width 35 height 35
checkbox input "true"
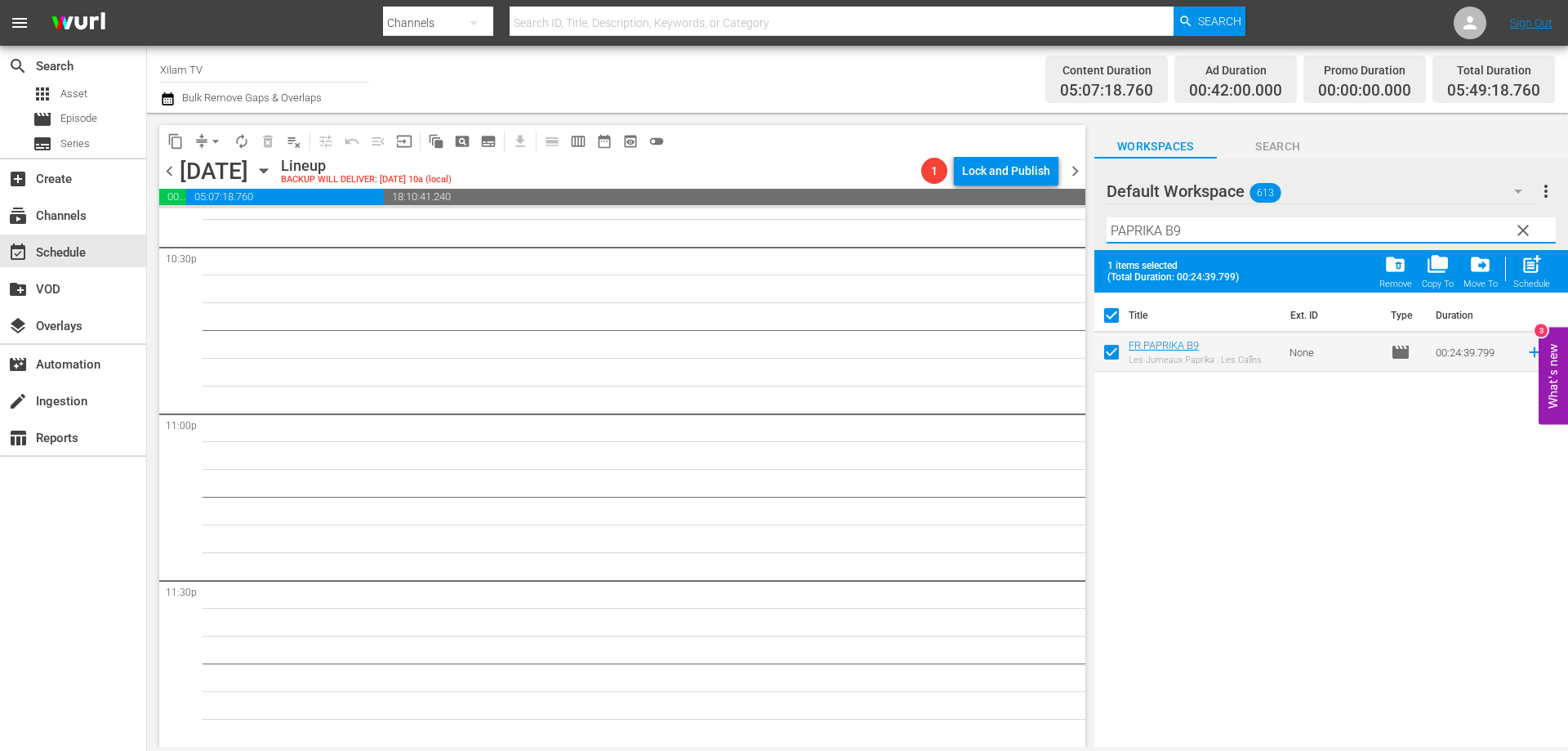
drag, startPoint x: 1159, startPoint y: 234, endPoint x: 1143, endPoint y: 231, distance: 16.3
click at [1143, 231] on input "PAPRIKA B9" at bounding box center [1331, 230] width 450 height 26
click at [1160, 231] on input "PAPRIKA B9" at bounding box center [1331, 230] width 450 height 26
drag, startPoint x: 1160, startPoint y: 231, endPoint x: 1095, endPoint y: 227, distance: 65.1
click at [1095, 227] on div "Default Workspace 613 Default more_vert clear Filter by Title PAPRIKA B9" at bounding box center [1331, 204] width 474 height 91
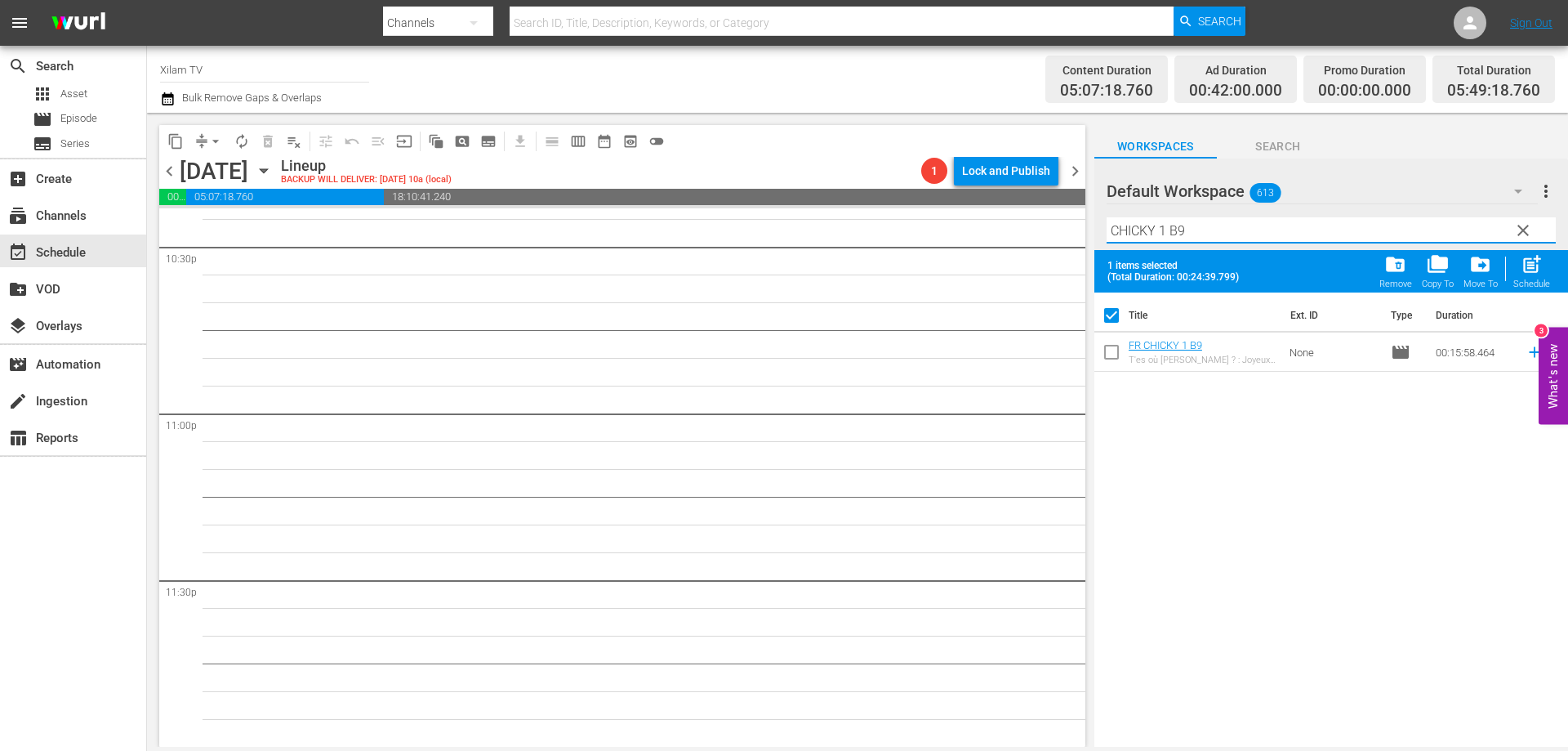
click at [1217, 237] on input "CHICKY 1 B9" at bounding box center [1331, 230] width 450 height 26
type input "CHICKY 1 B8"
click at [1115, 355] on input "checkbox" at bounding box center [1112, 355] width 35 height 35
checkbox input "true"
checkbox input "false"
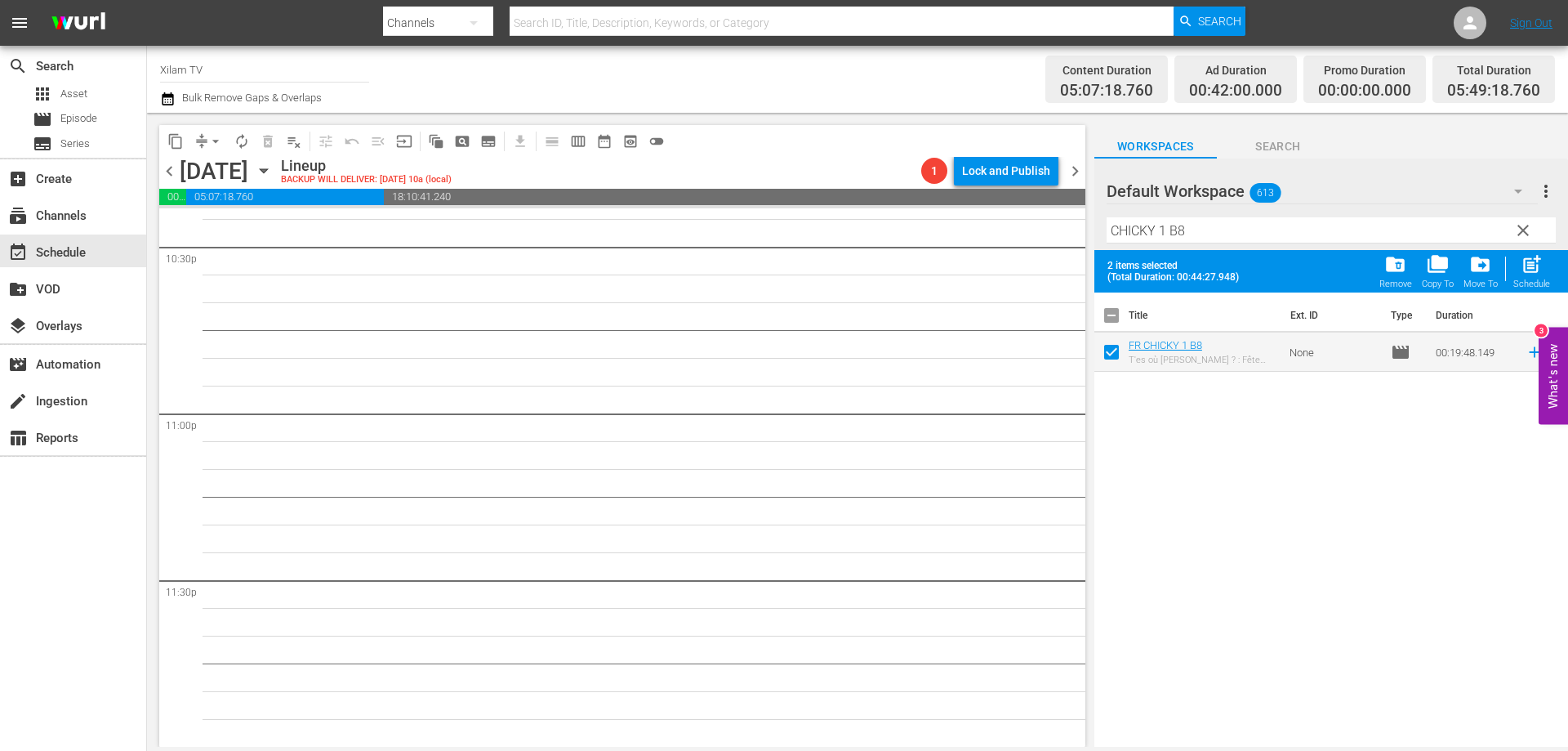
click at [1168, 235] on input "CHICKY 1 B8" at bounding box center [1331, 230] width 450 height 26
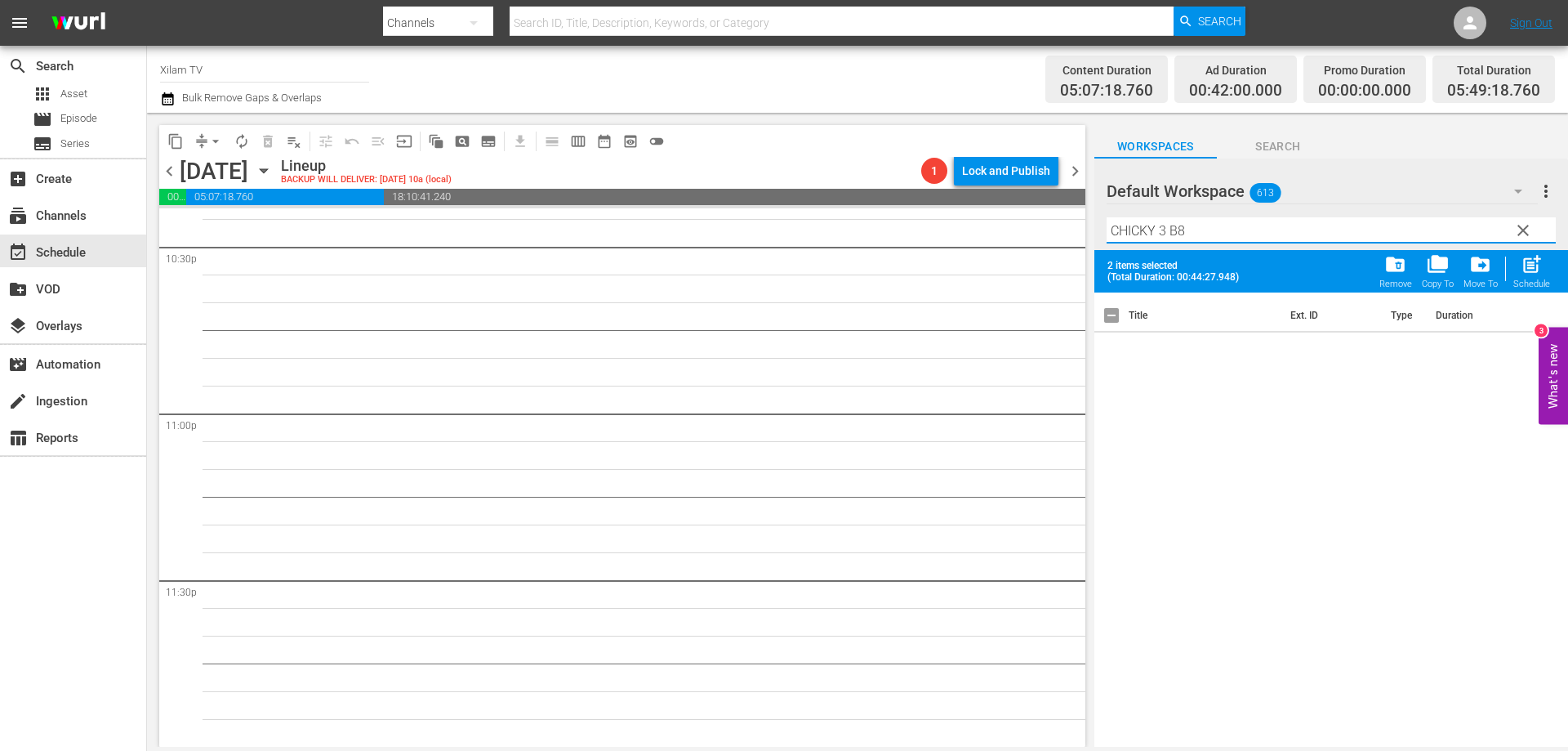
click at [1191, 237] on input "CHICKY 3 B8" at bounding box center [1331, 230] width 450 height 26
type input "CHICKY 3 B4"
click at [1111, 351] on input "checkbox" at bounding box center [1112, 355] width 35 height 35
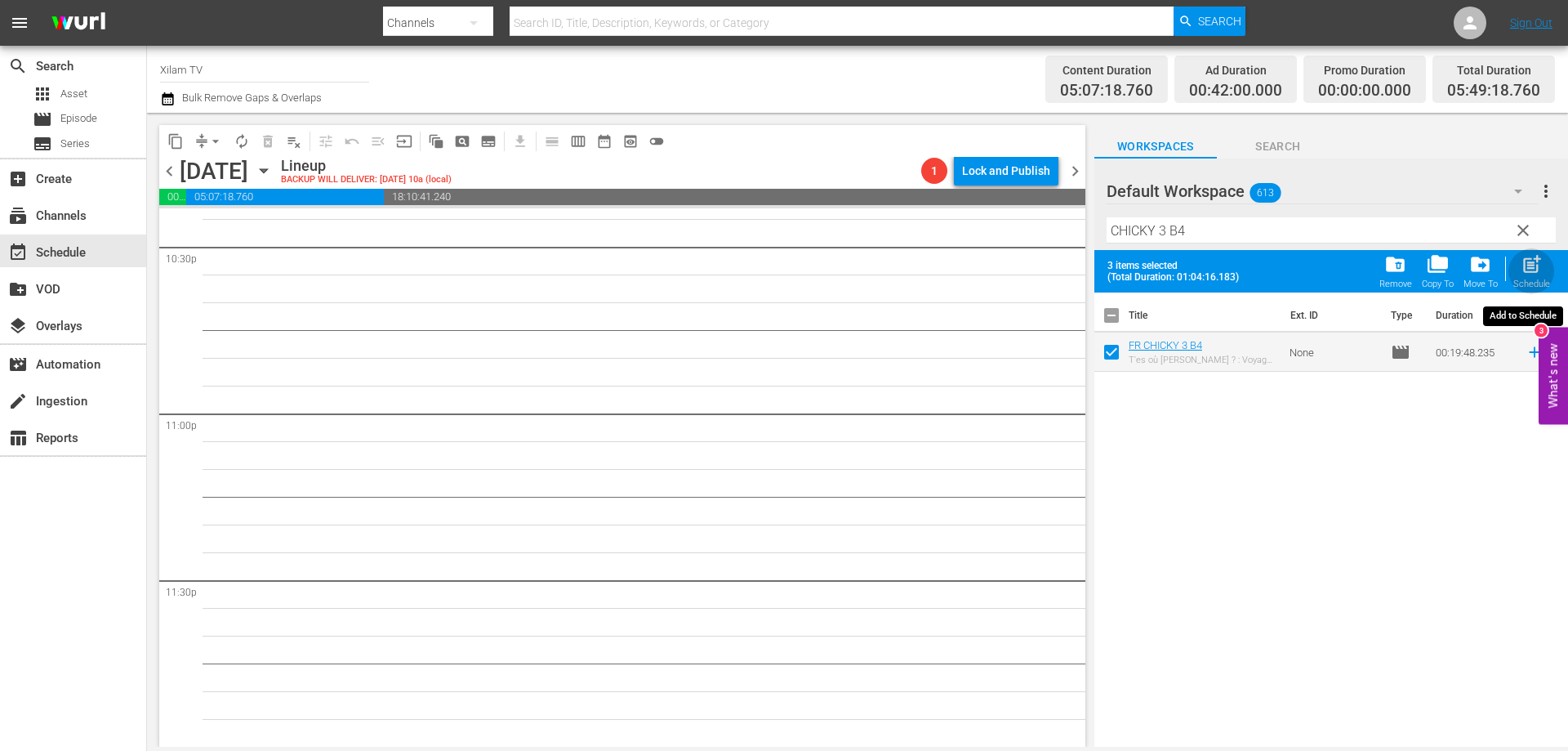
click at [1521, 270] on span "post_add" at bounding box center [1531, 264] width 22 height 22
checkbox input "false"
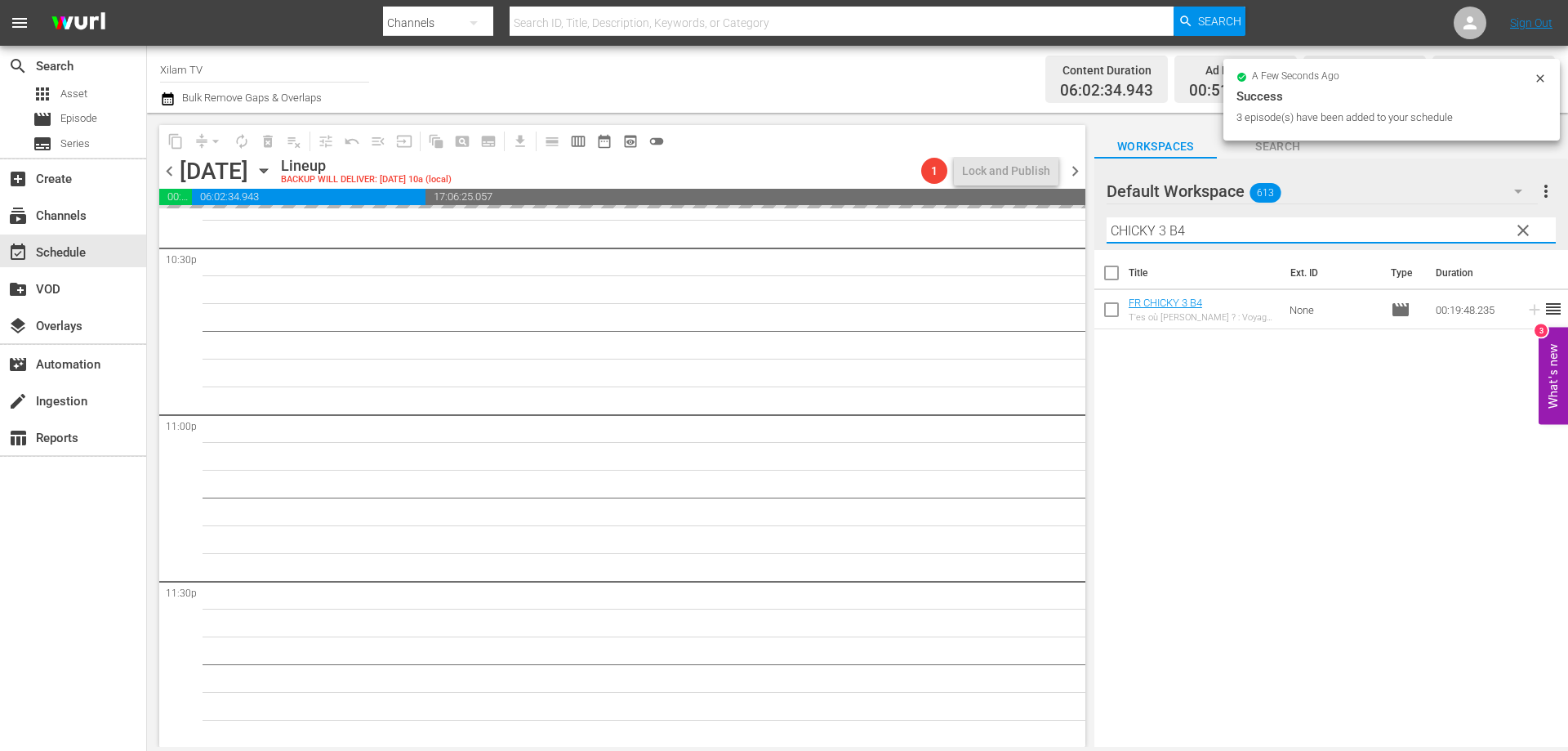
drag, startPoint x: 1165, startPoint y: 230, endPoint x: 1110, endPoint y: 234, distance: 55.1
click at [1110, 234] on input "CHICKY 3 B4" at bounding box center [1331, 230] width 450 height 26
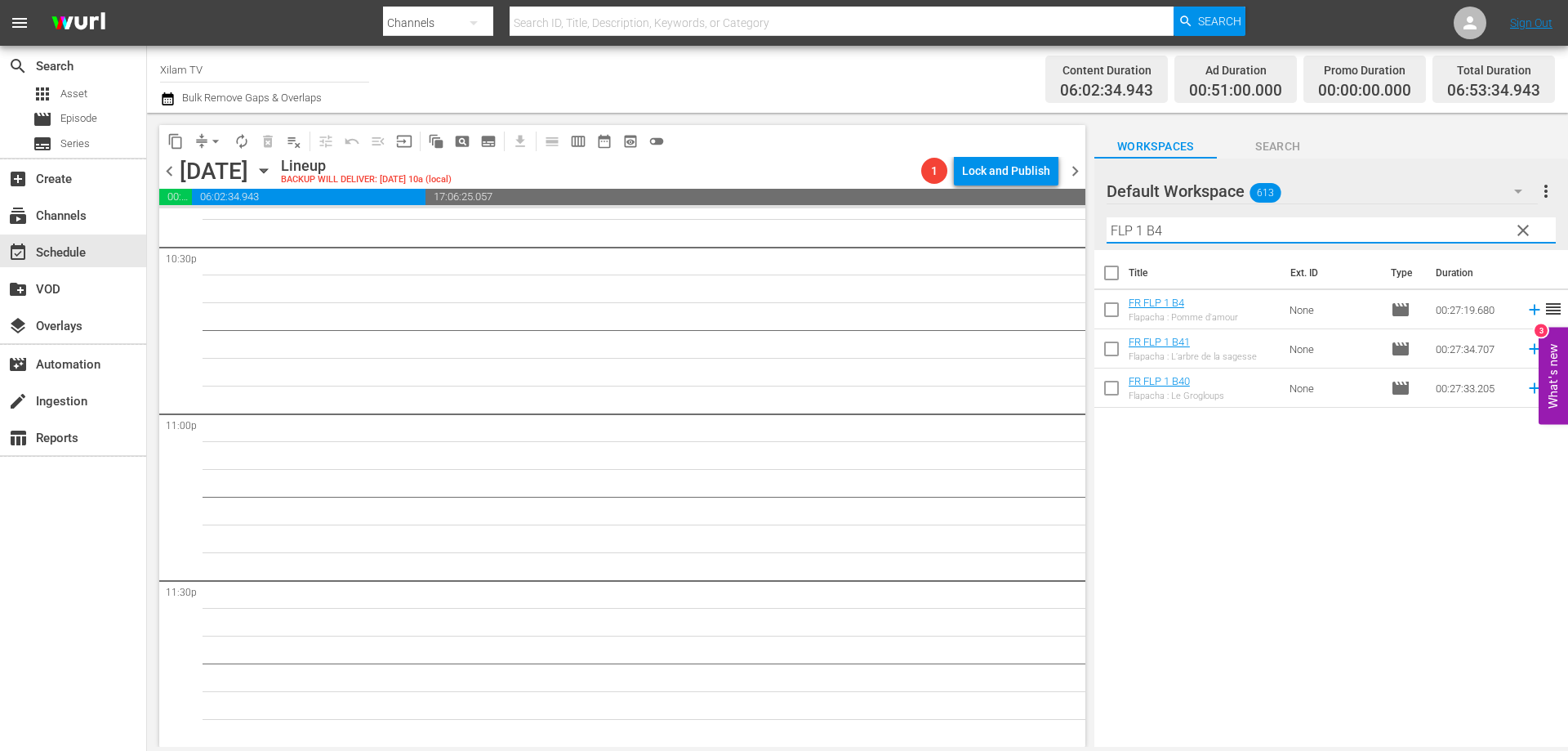
click at [1192, 236] on input "FLP 1 B4" at bounding box center [1331, 230] width 450 height 26
type input "FLP 1 B36"
click at [1106, 311] on input "checkbox" at bounding box center [1112, 313] width 35 height 35
checkbox input "true"
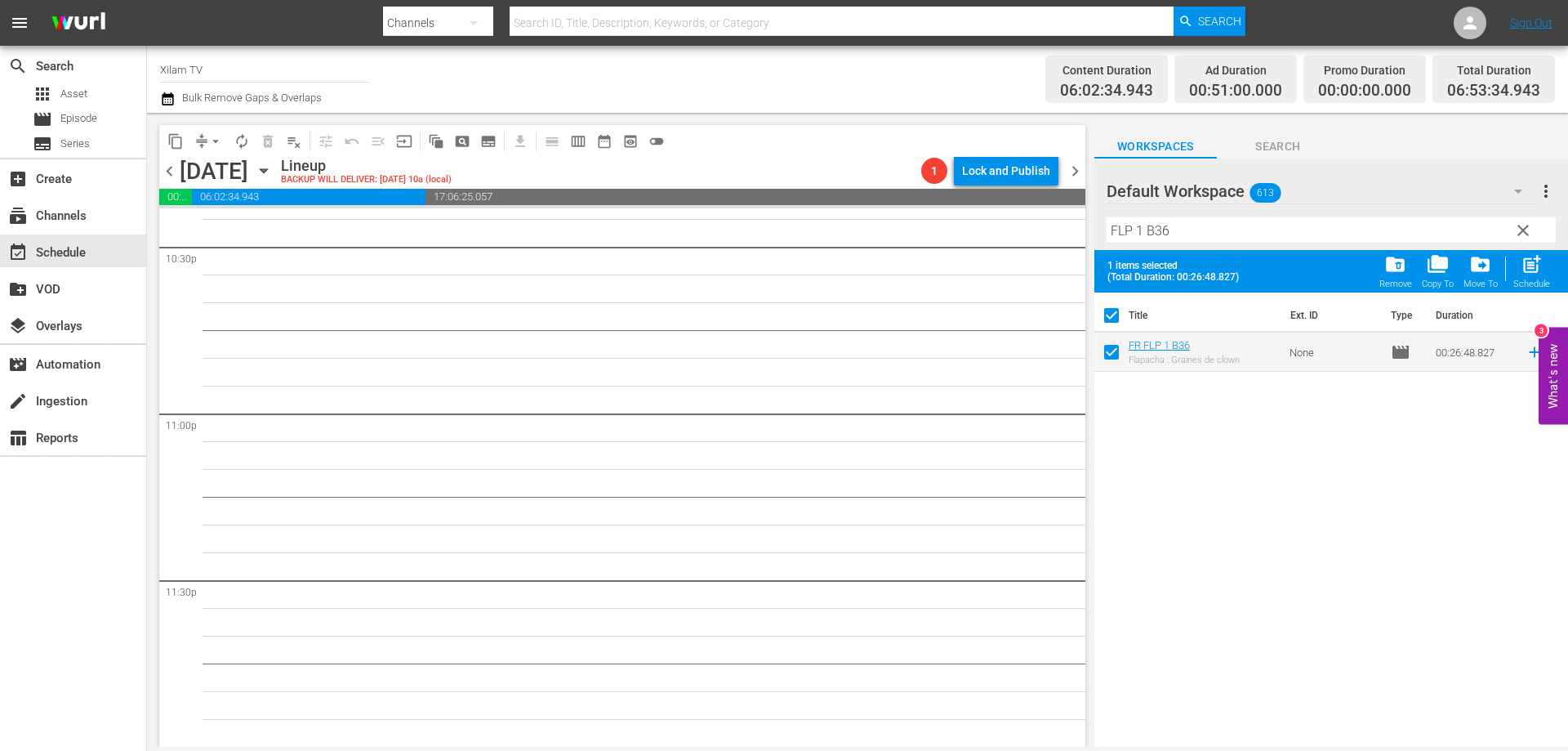
click at [1186, 225] on input "FLP 1 B36" at bounding box center [1331, 230] width 450 height 26
type input "FLP 1 B32"
click at [1112, 345] on input "checkbox" at bounding box center [1112, 355] width 35 height 35
checkbox input "true"
checkbox input "false"
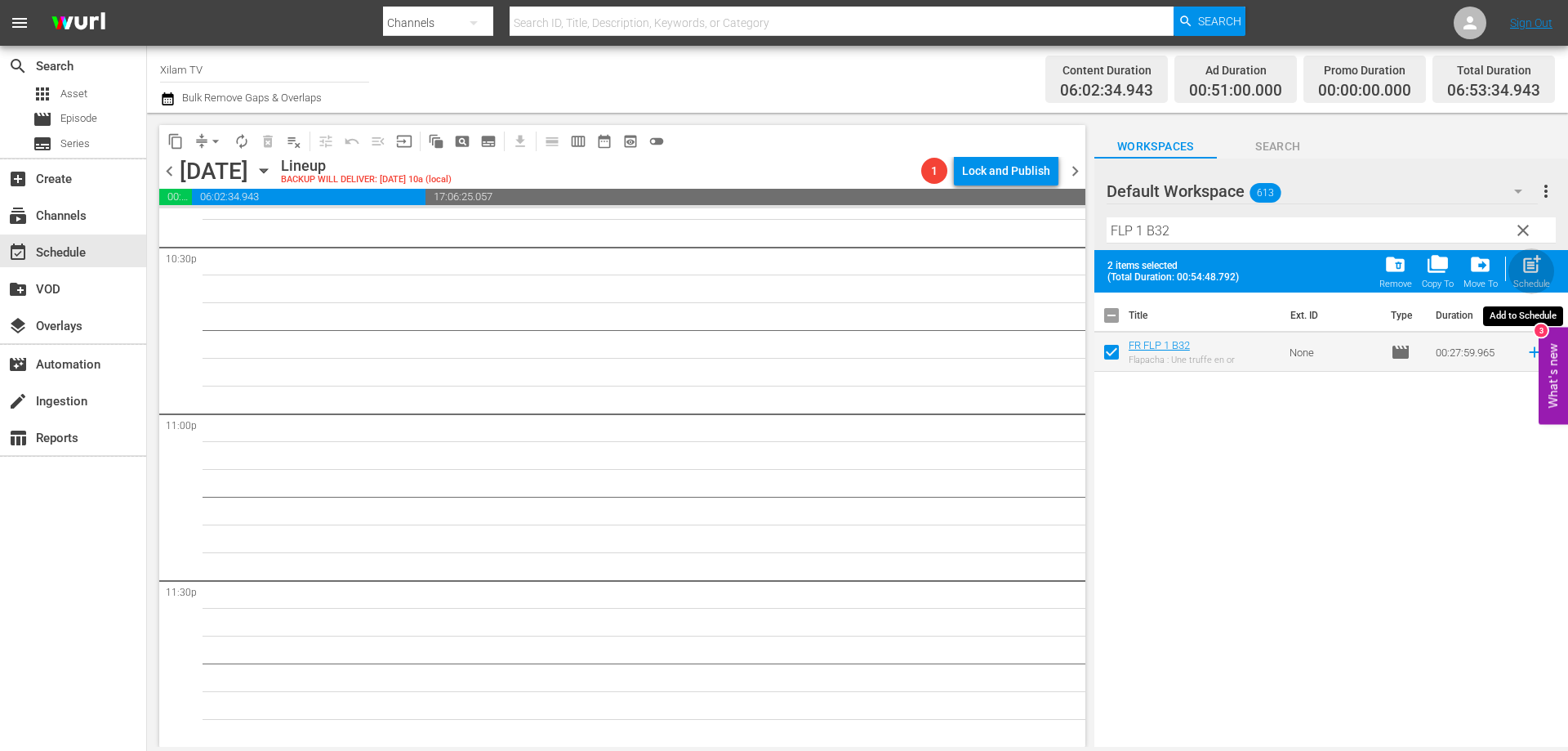
click at [1525, 258] on span "post_add" at bounding box center [1531, 264] width 22 height 22
checkbox input "false"
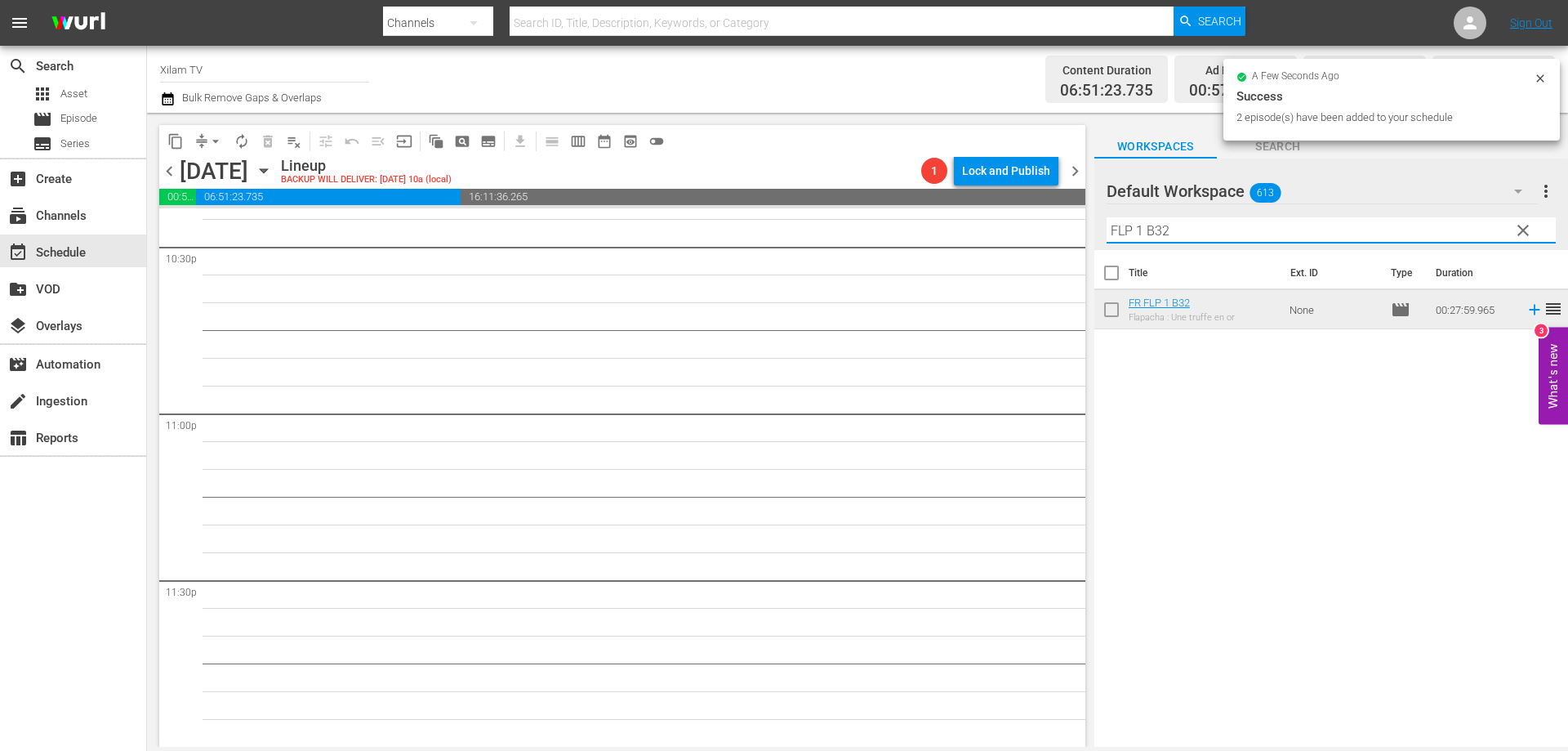
drag, startPoint x: 1140, startPoint y: 229, endPoint x: 1088, endPoint y: 230, distance: 52.0
click at [1088, 230] on div "content_copy compress arrow_drop_down autorenew_outlined delete_forever_outline…" at bounding box center [858, 429] width 1422 height 634
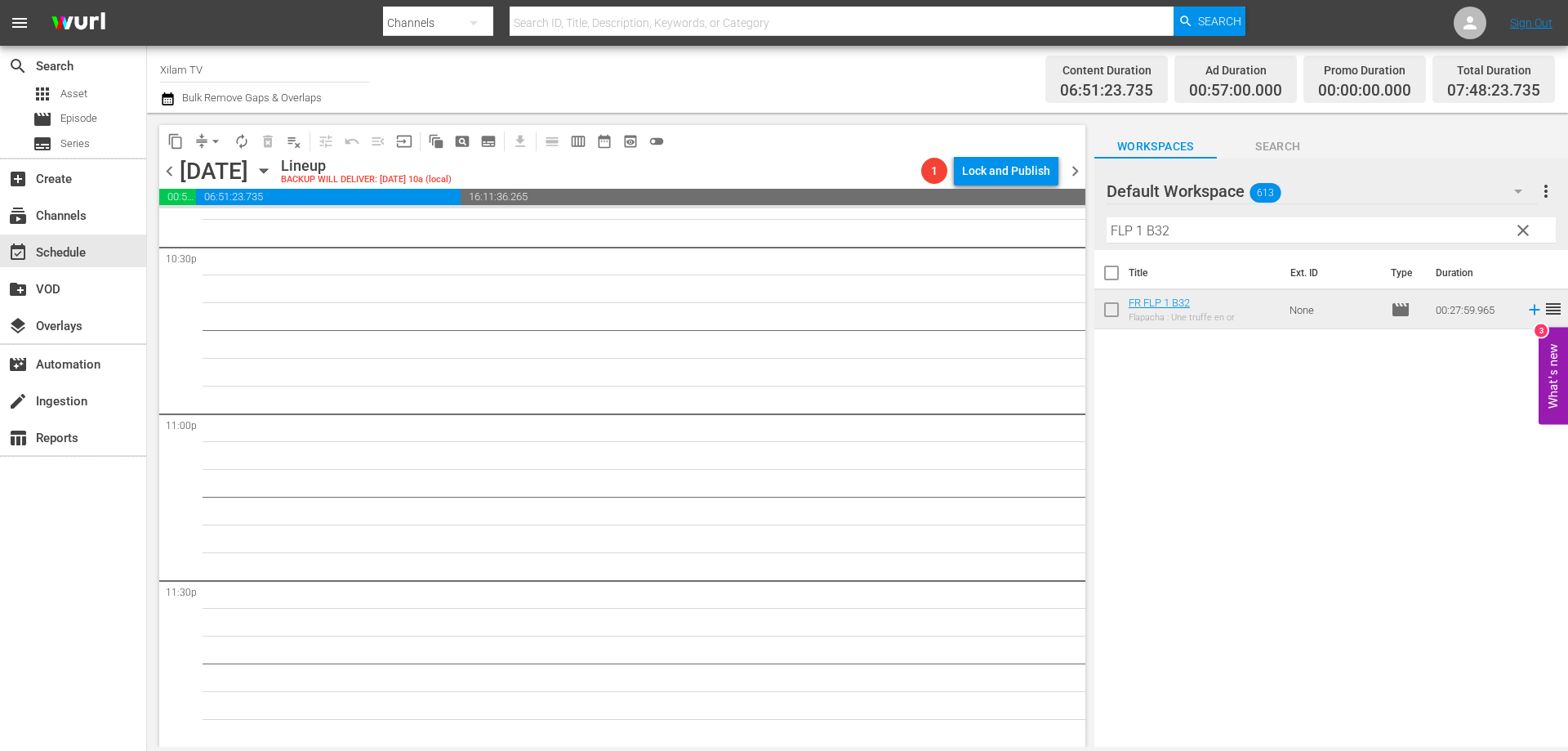
click at [1146, 227] on input "FLP 1 B32" at bounding box center [1331, 230] width 450 height 26
drag, startPoint x: 1144, startPoint y: 229, endPoint x: 1099, endPoint y: 224, distance: 45.3
click at [1099, 224] on div "Default Workspace 613 Default more_vert clear Filter by Title FLP 1 B32" at bounding box center [1331, 204] width 474 height 91
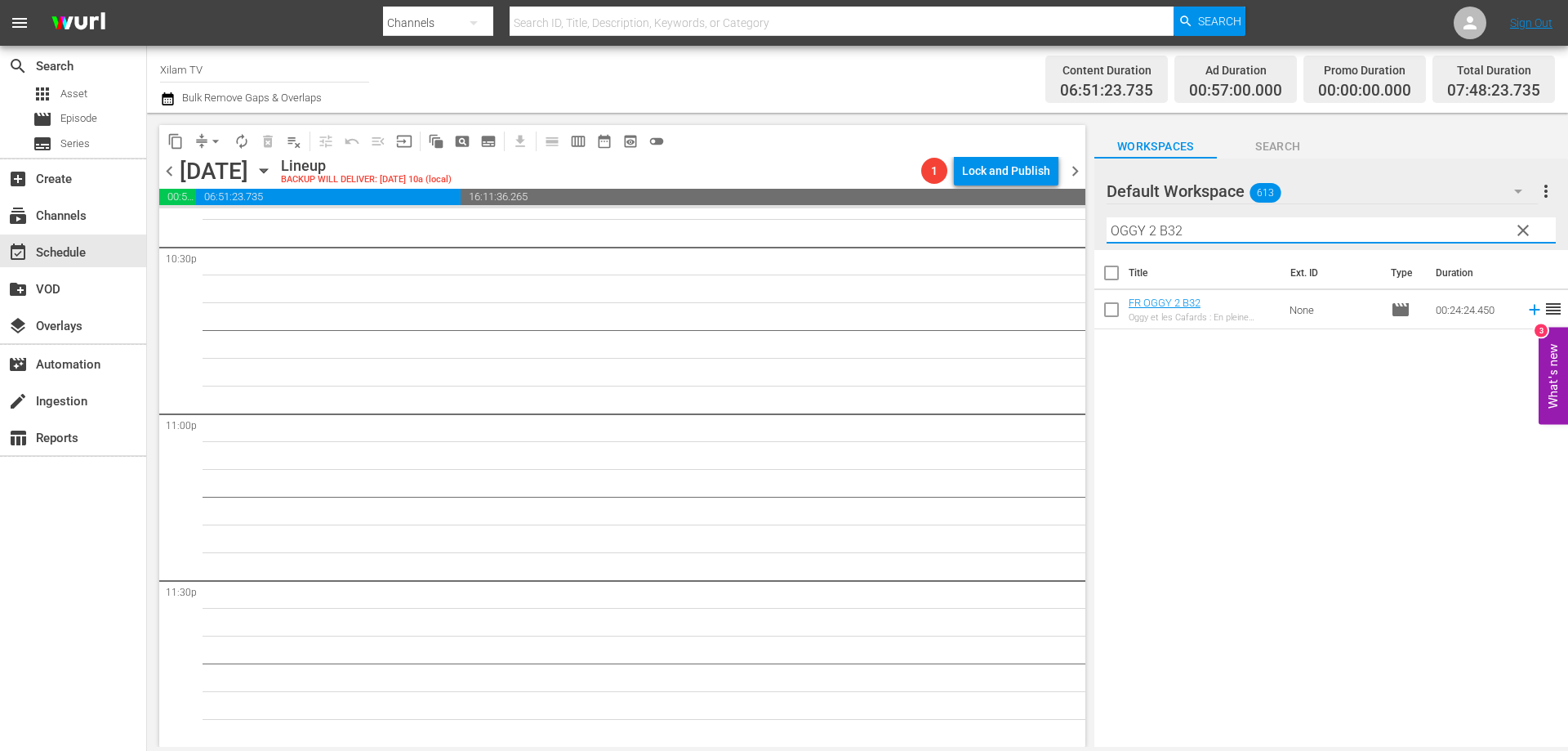
click at [1330, 222] on input "OGGY 2 B32" at bounding box center [1331, 230] width 450 height 26
type input "OGGY 2 B28"
click at [1113, 311] on input "checkbox" at bounding box center [1112, 313] width 35 height 35
checkbox input "true"
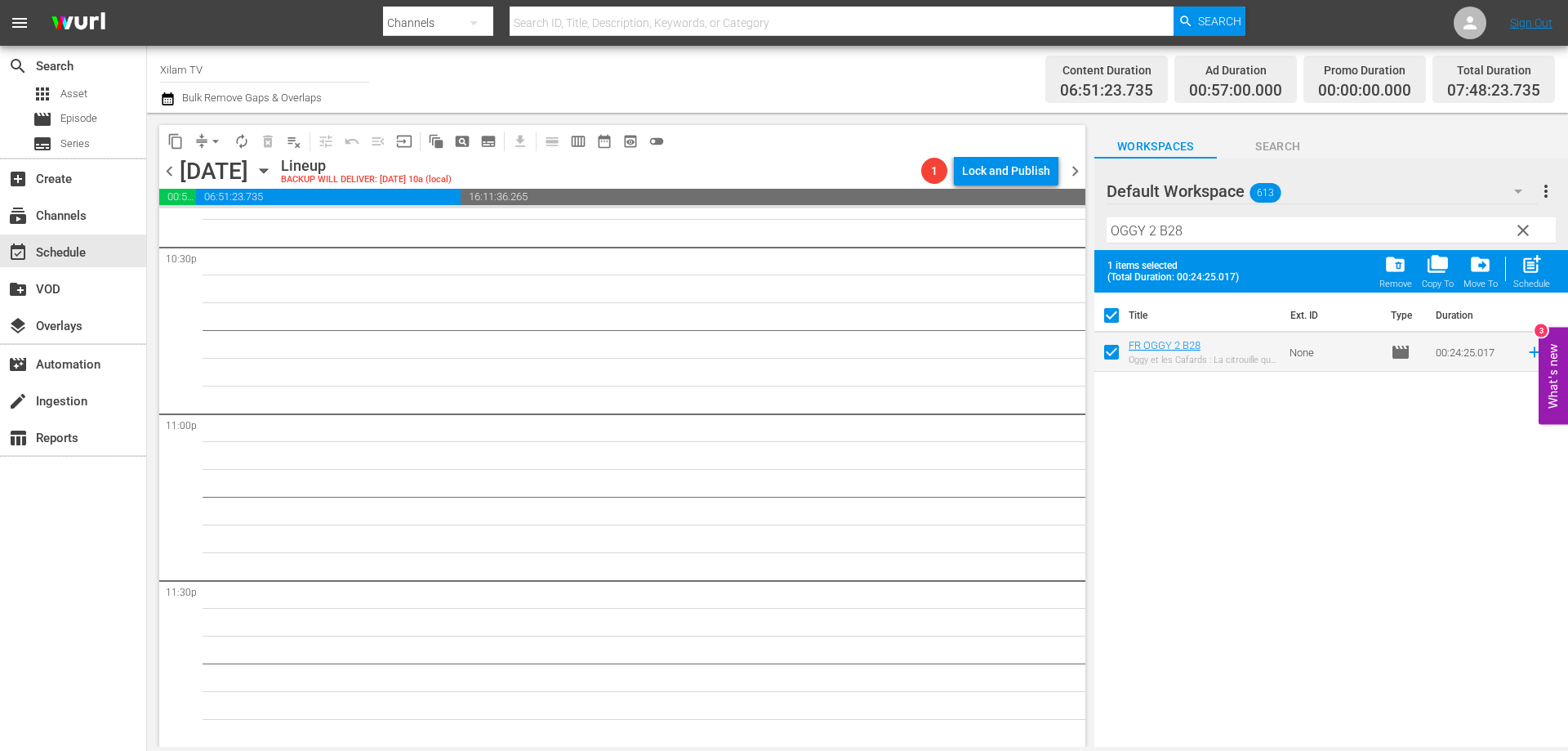
click at [1208, 228] on input "OGGY 2 B28" at bounding box center [1331, 230] width 450 height 26
type input "OGGY 2 B27"
click at [1115, 359] on input "checkbox" at bounding box center [1112, 355] width 35 height 35
checkbox input "true"
checkbox input "false"
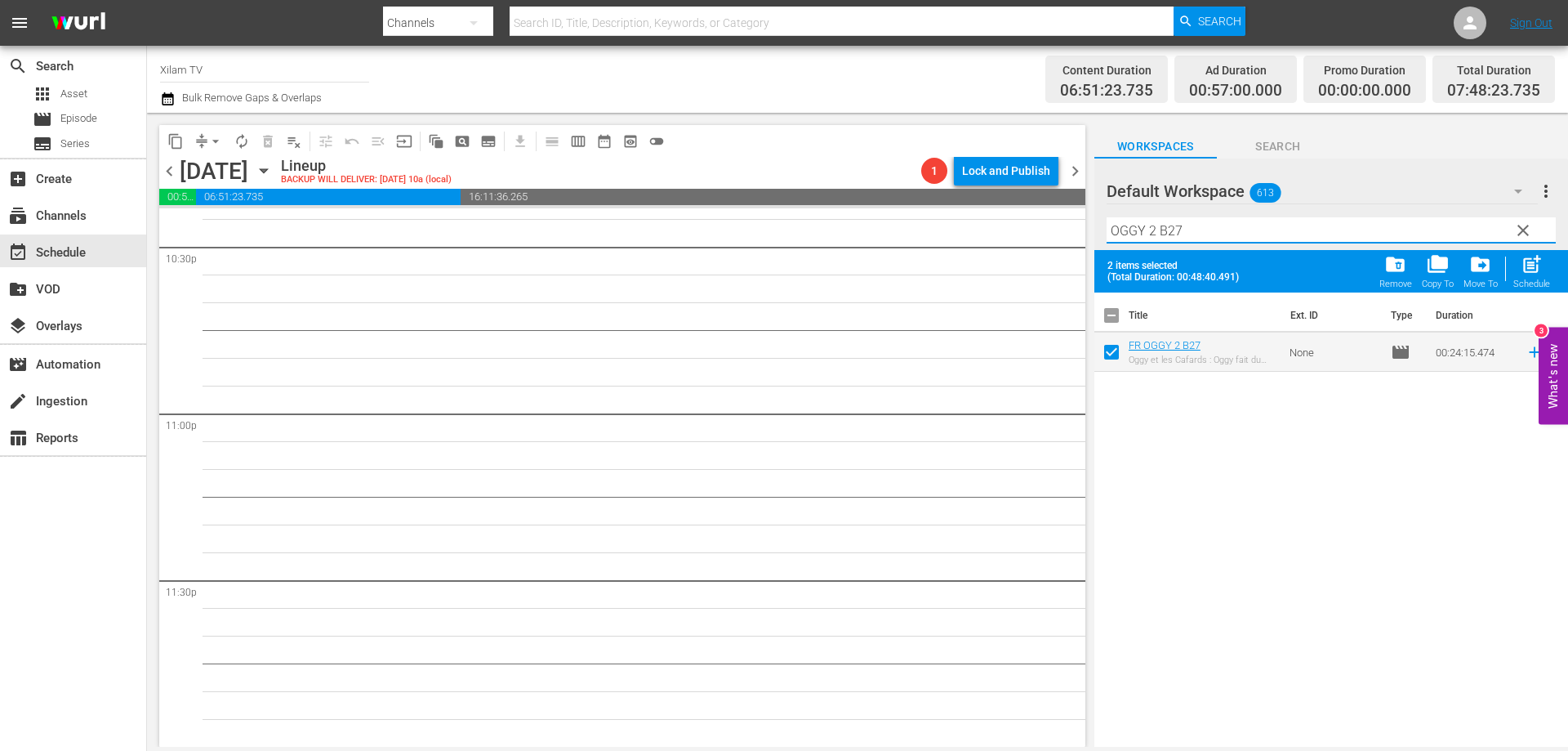
click at [1201, 230] on input "OGGY 2 B27" at bounding box center [1331, 230] width 450 height 26
type input "OGGY 2 B20"
click at [1114, 355] on input "checkbox" at bounding box center [1112, 355] width 35 height 35
checkbox input "true"
click at [1176, 232] on input "OGGY 2 B20" at bounding box center [1331, 230] width 450 height 26
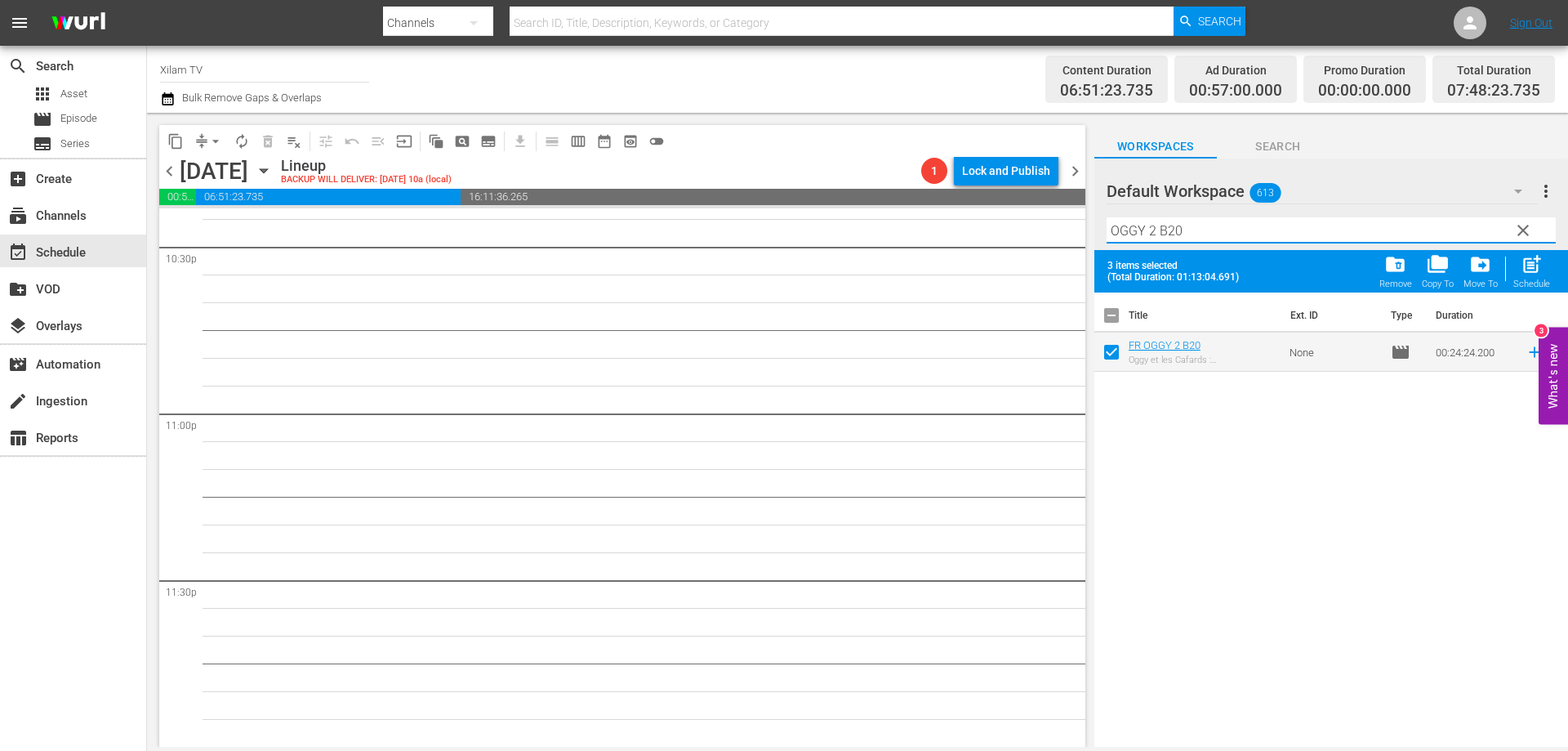
click at [1190, 231] on input "OGGY 2 B20" at bounding box center [1331, 230] width 450 height 26
type input "OGGY 2 B33"
click at [1110, 354] on input "checkbox" at bounding box center [1112, 355] width 35 height 35
click at [1540, 282] on div "Schedule" at bounding box center [1531, 284] width 37 height 10
checkbox input "false"
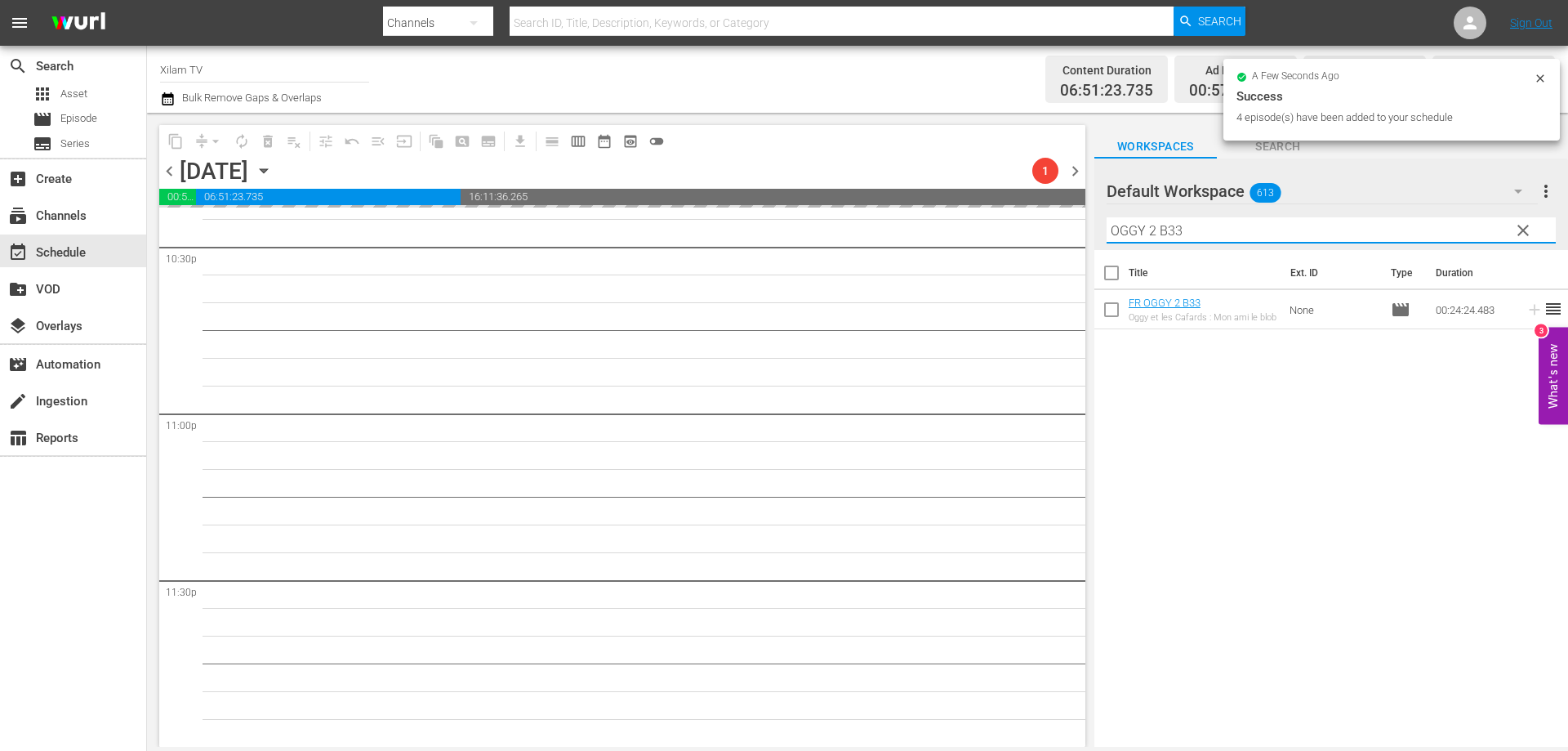
click at [1154, 231] on input "OGGY 2 B33" at bounding box center [1331, 230] width 450 height 26
click at [1190, 226] on input "OGGY 1 B33" at bounding box center [1331, 230] width 450 height 26
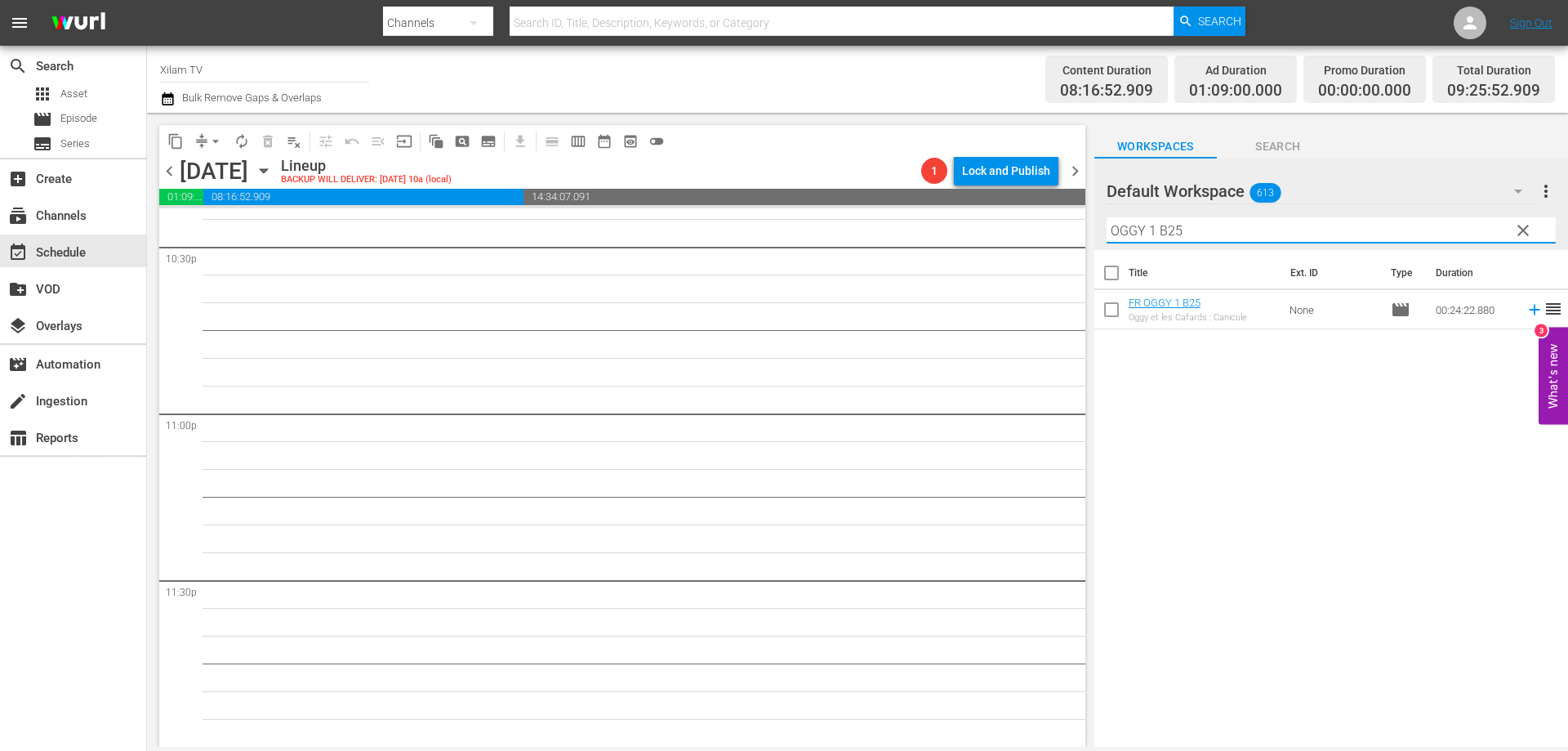
type input "OGGY 1 B25"
click at [1101, 314] on input "checkbox" at bounding box center [1112, 313] width 35 height 35
checkbox input "true"
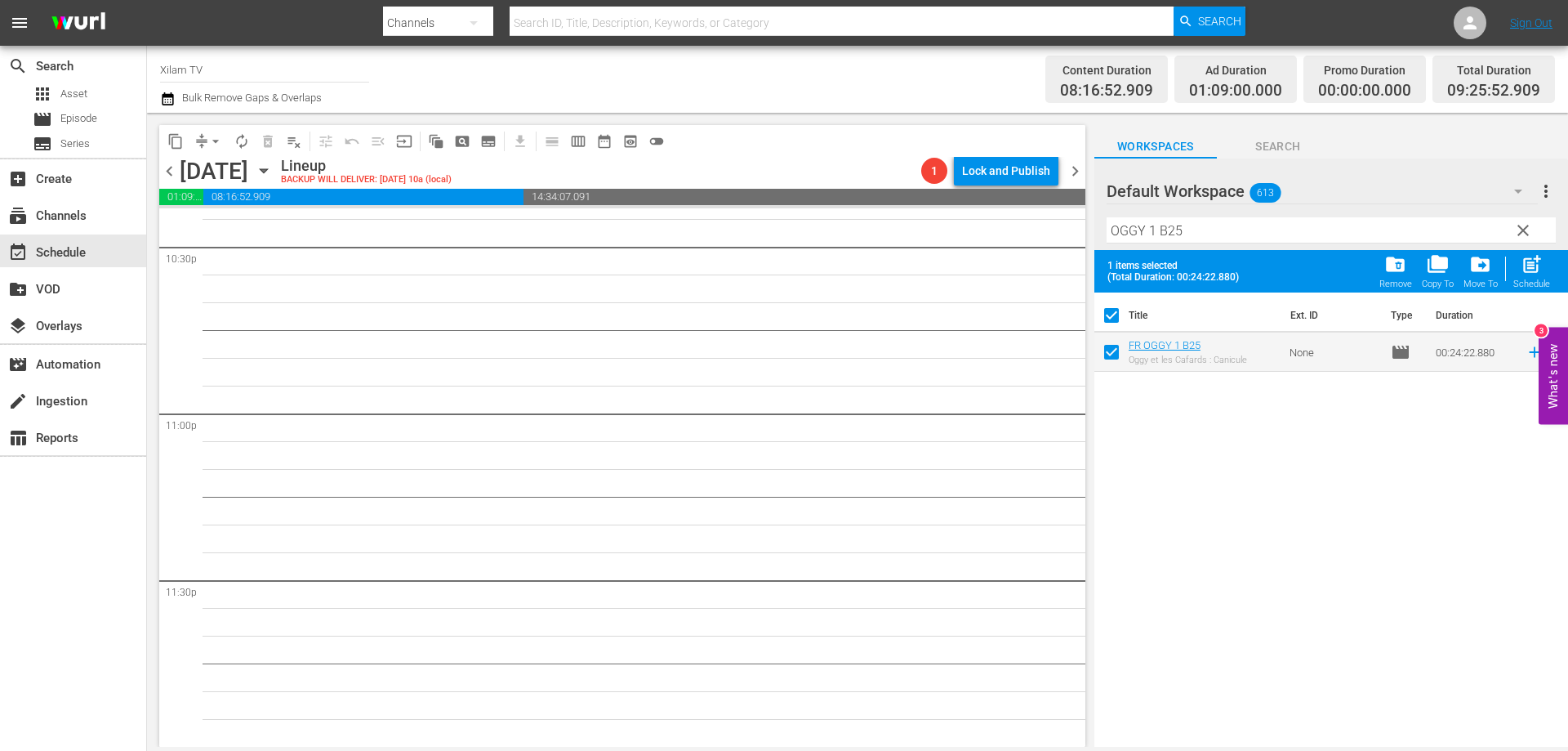
click at [1194, 242] on input "OGGY 1 B25" at bounding box center [1331, 230] width 450 height 26
type input "OGGY 1 B22"
click at [1110, 353] on input "checkbox" at bounding box center [1112, 355] width 35 height 35
checkbox input "true"
checkbox input "false"
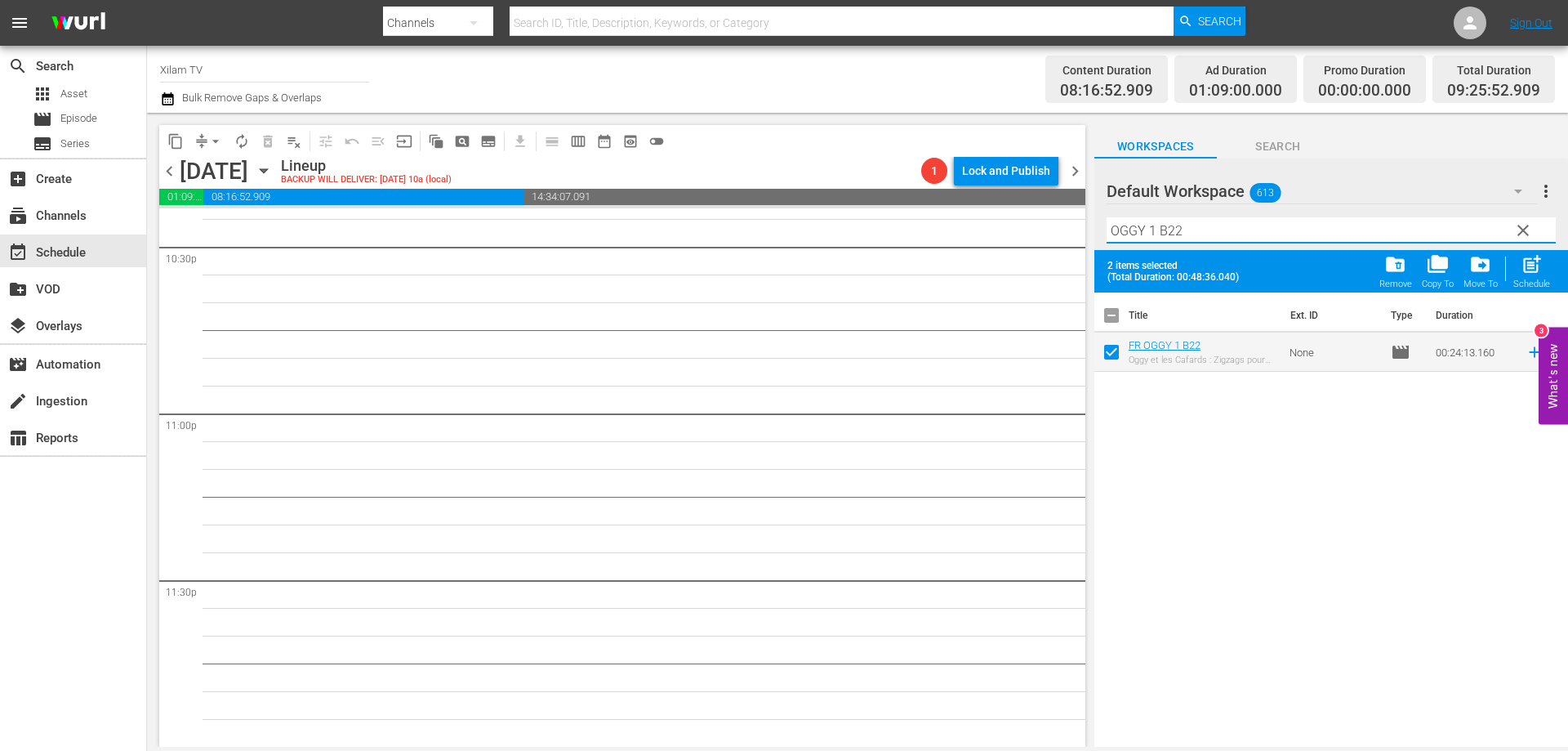
click at [1209, 224] on input "OGGY 1 B22" at bounding box center [1331, 230] width 450 height 26
type input "OGGY 1 B52"
click at [1111, 349] on input "checkbox" at bounding box center [1112, 355] width 35 height 35
click at [1530, 278] on div "post_add Schedule" at bounding box center [1531, 271] width 37 height 36
checkbox input "false"
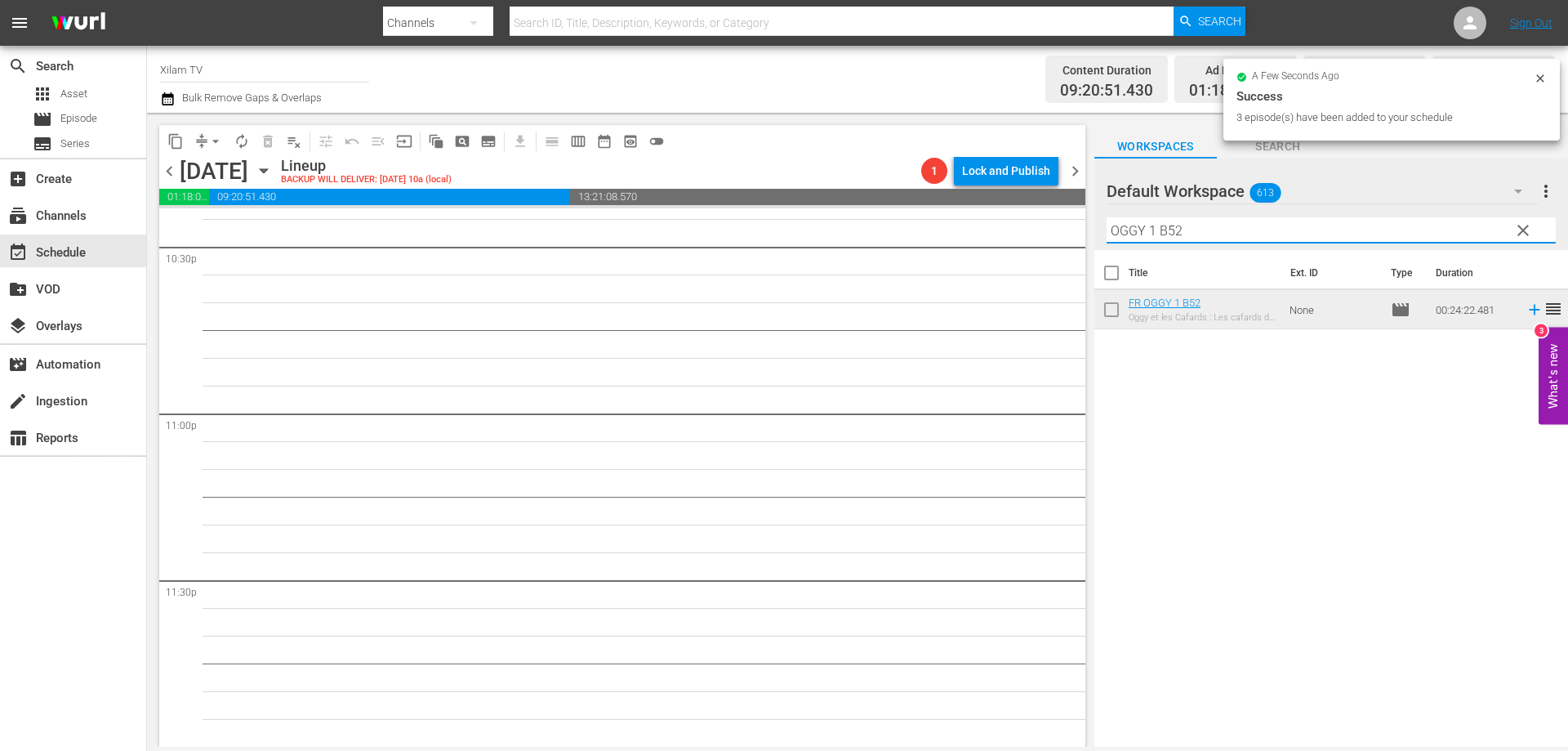
drag, startPoint x: 1140, startPoint y: 236, endPoint x: 1077, endPoint y: 229, distance: 63.4
click at [1077, 229] on div "content_copy compress arrow_drop_down autorenew_outlined delete_forever_outline…" at bounding box center [858, 429] width 1422 height 634
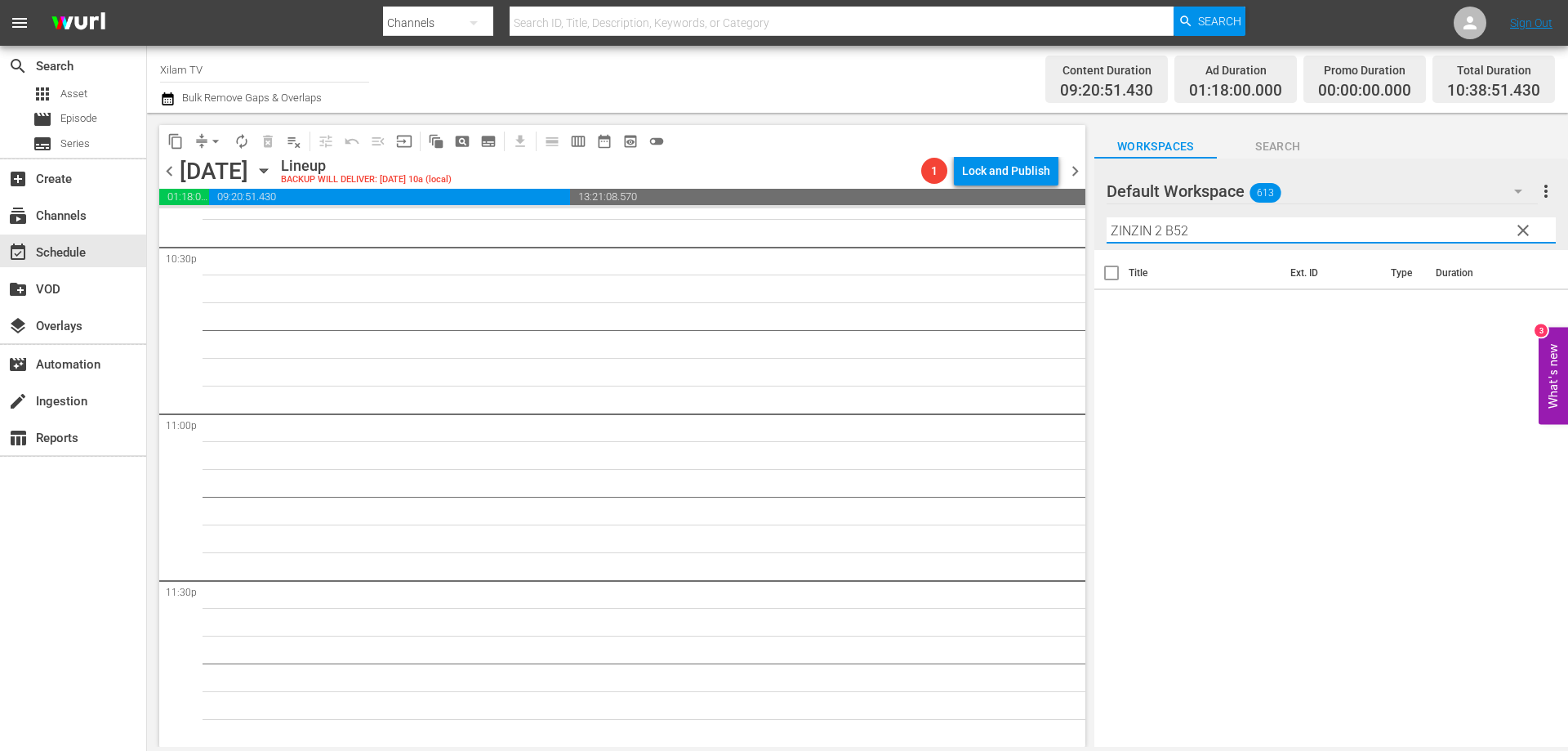
click at [1253, 228] on input "ZINZIN 2 B52" at bounding box center [1331, 230] width 450 height 26
type input "ZINZIN 2 B24"
click at [1107, 316] on input "checkbox" at bounding box center [1112, 313] width 35 height 35
checkbox input "true"
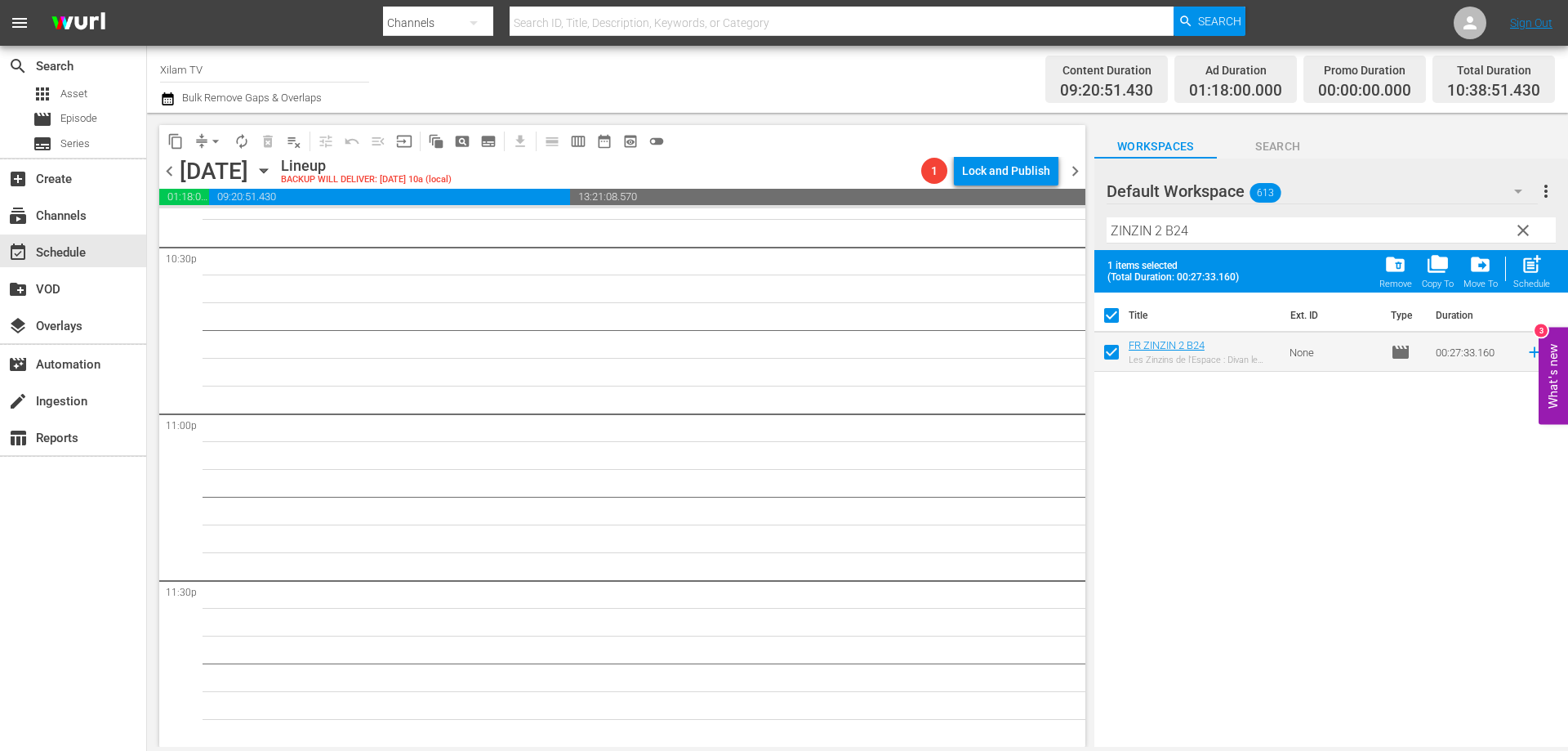
click at [1210, 237] on input "ZINZIN 2 B24" at bounding box center [1331, 230] width 450 height 26
type input "ZINZIN 2 B32"
click at [1109, 357] on input "checkbox" at bounding box center [1112, 355] width 35 height 35
checkbox input "true"
checkbox input "false"
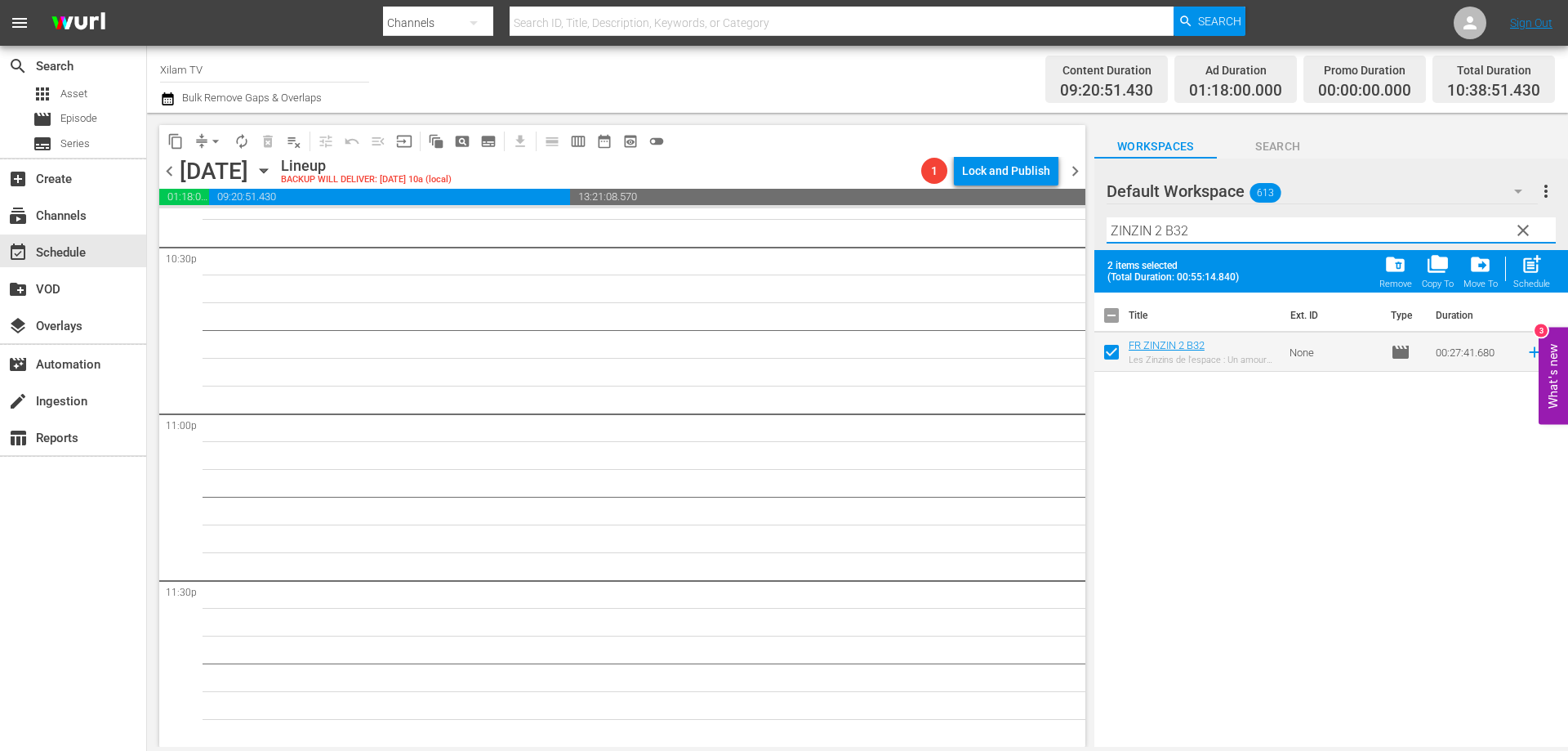
click at [1197, 237] on input "ZINZIN 2 B32" at bounding box center [1331, 230] width 450 height 26
type input "ZINZIN 2 B31"
click at [1111, 359] on input "checkbox" at bounding box center [1112, 355] width 35 height 35
click at [1542, 271] on span "post_add" at bounding box center [1531, 264] width 22 height 22
checkbox input "false"
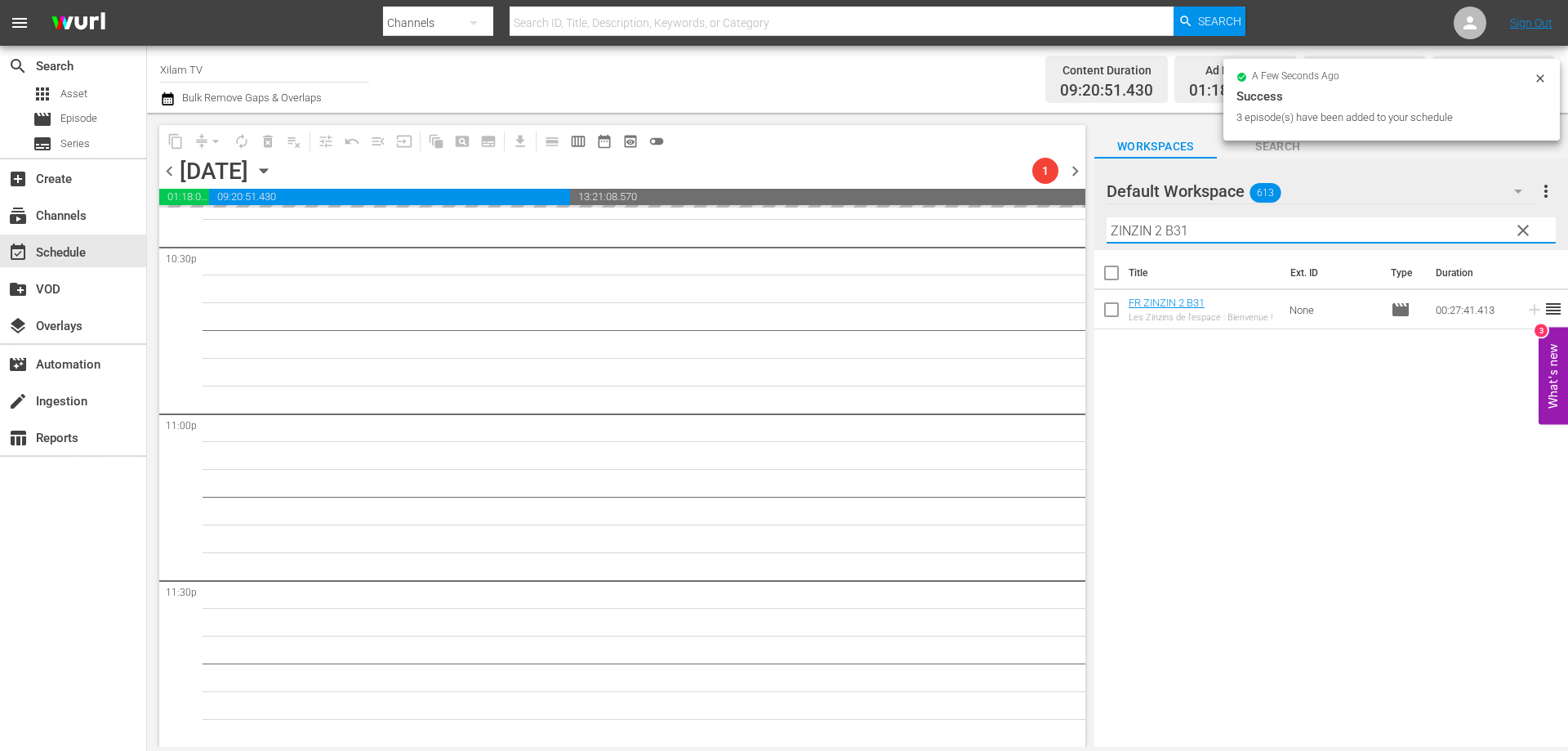
click at [1099, 229] on div "Default Workspace 613 Default more_vert clear Filter by Title ZINZIN 2 B31" at bounding box center [1331, 204] width 474 height 91
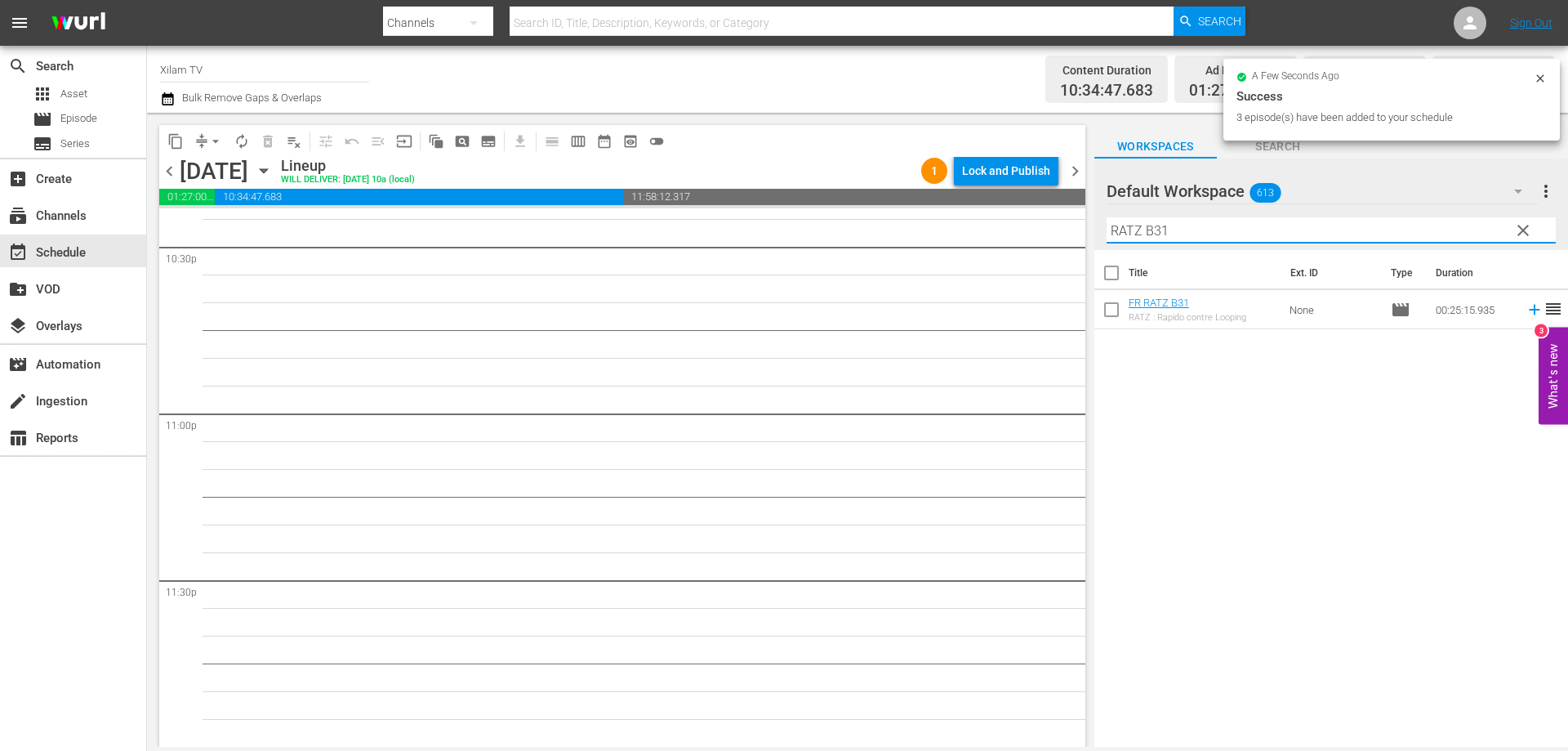
click at [1178, 236] on input "RATZ B31" at bounding box center [1331, 230] width 450 height 26
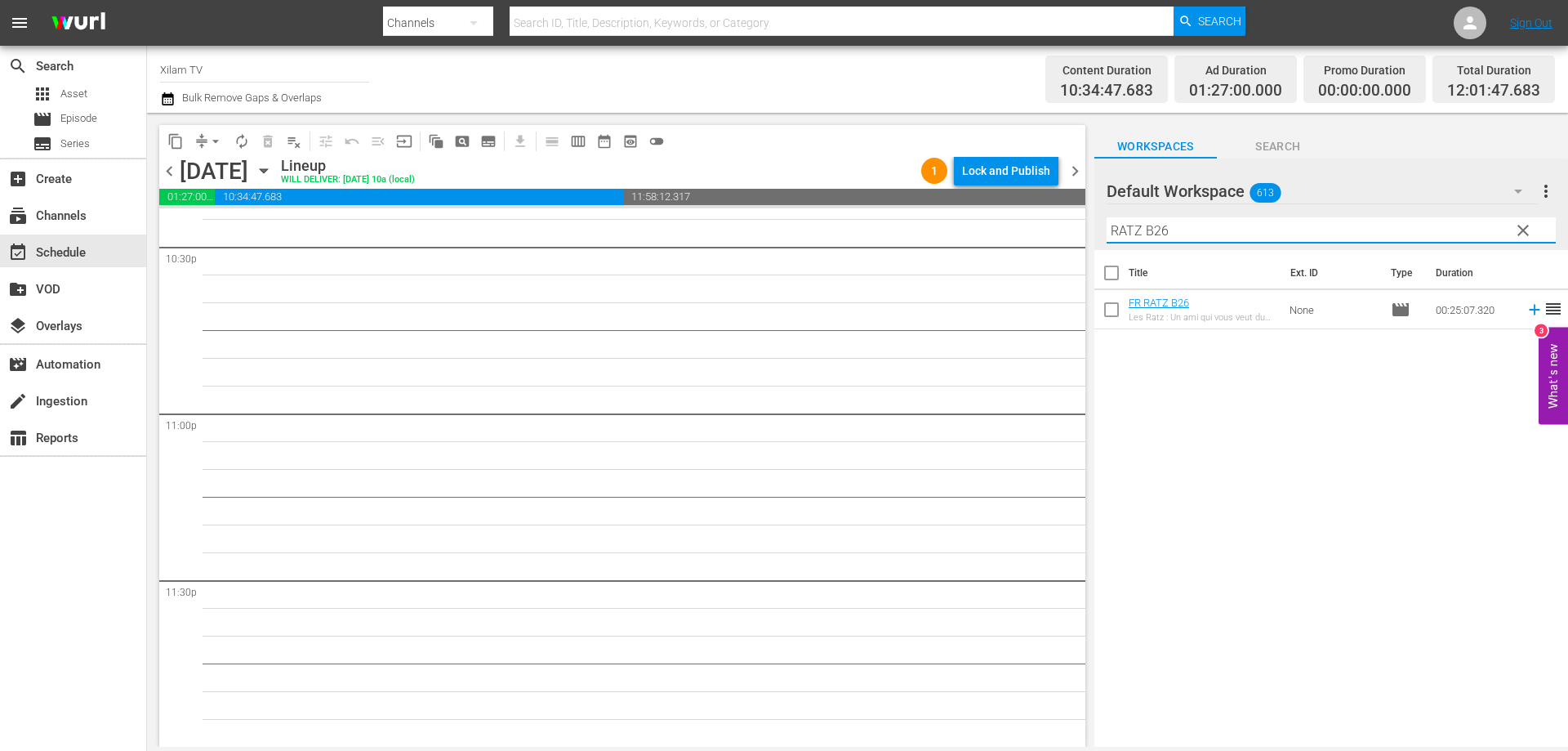
type input "RATZ B26"
click at [1110, 308] on input "checkbox" at bounding box center [1112, 313] width 35 height 35
checkbox input "true"
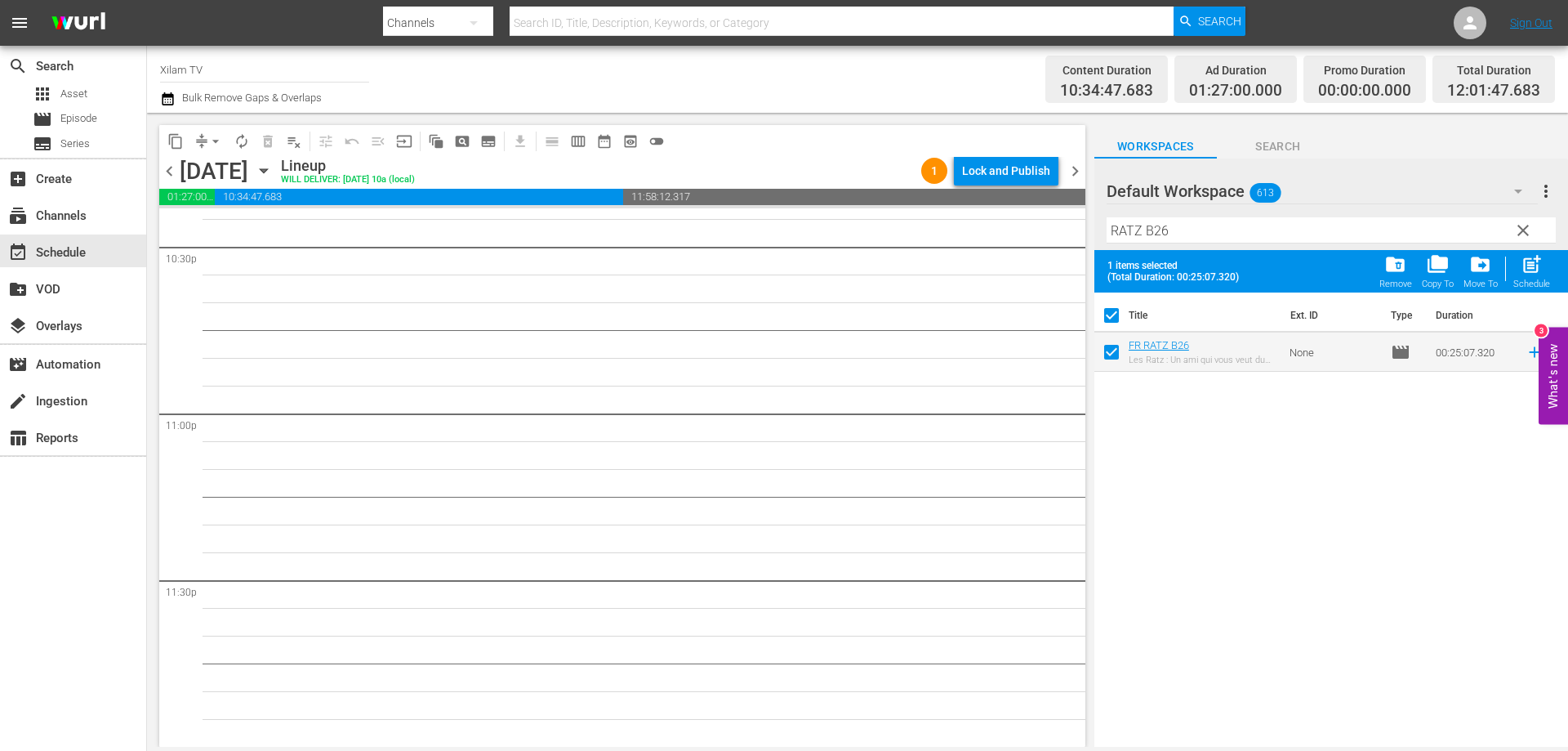
click at [1186, 233] on input "RATZ B26" at bounding box center [1331, 230] width 450 height 26
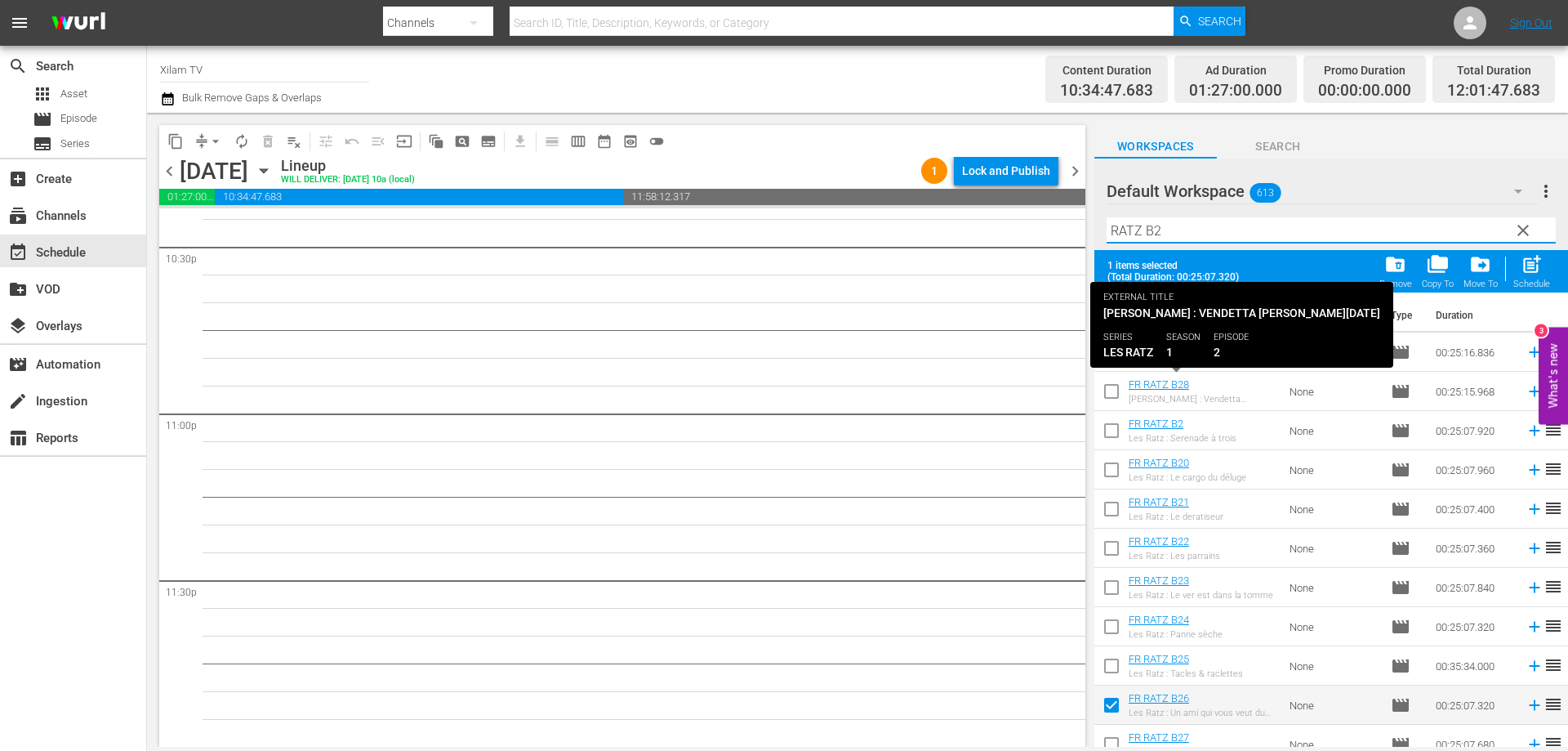
type input "RATZ B2"
click at [1115, 391] on input "checkbox" at bounding box center [1112, 394] width 35 height 35
checkbox input "true"
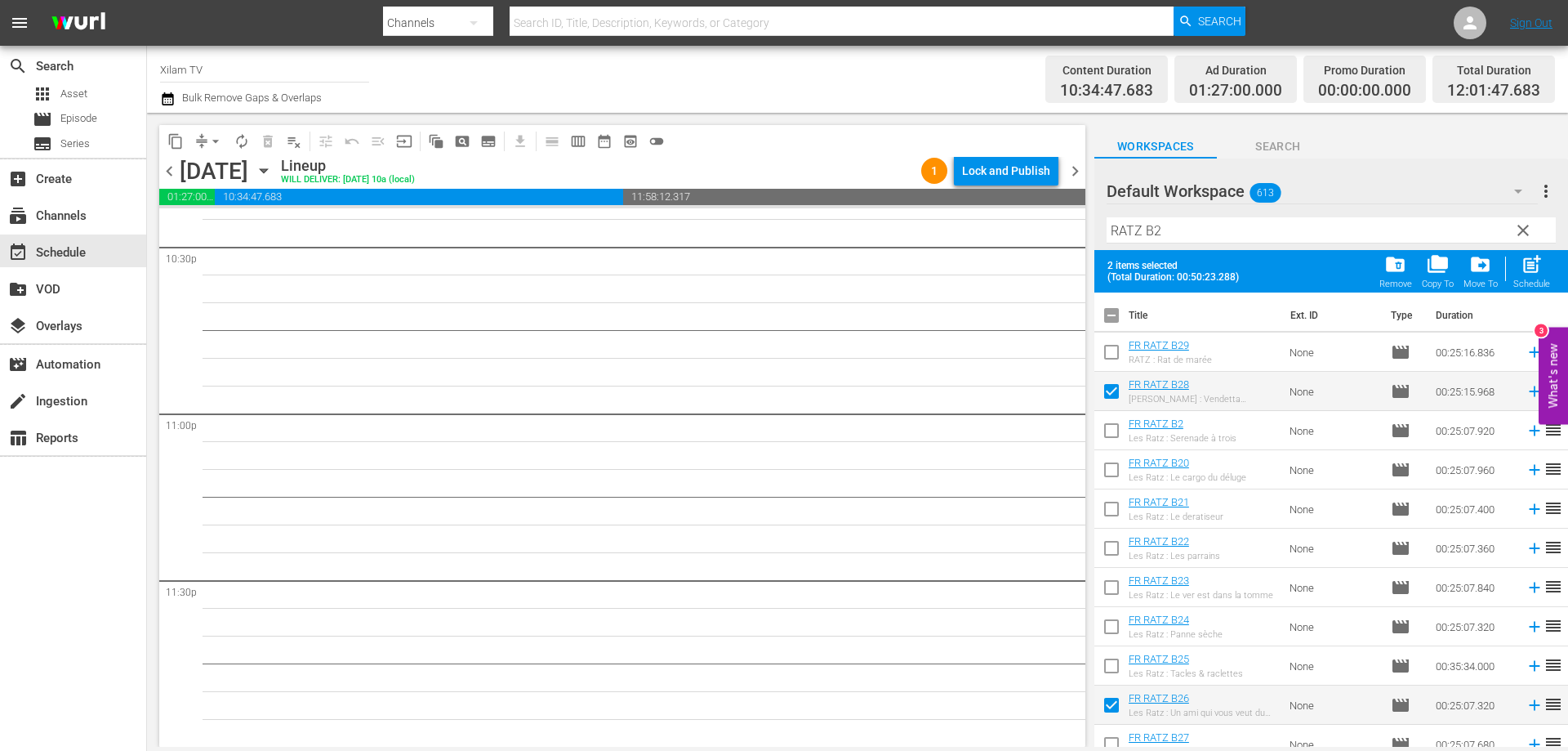
checkbox input "false"
click at [1112, 355] on input "checkbox" at bounding box center [1112, 355] width 35 height 35
click at [1518, 270] on div "post_add Schedule" at bounding box center [1531, 271] width 37 height 36
checkbox input "false"
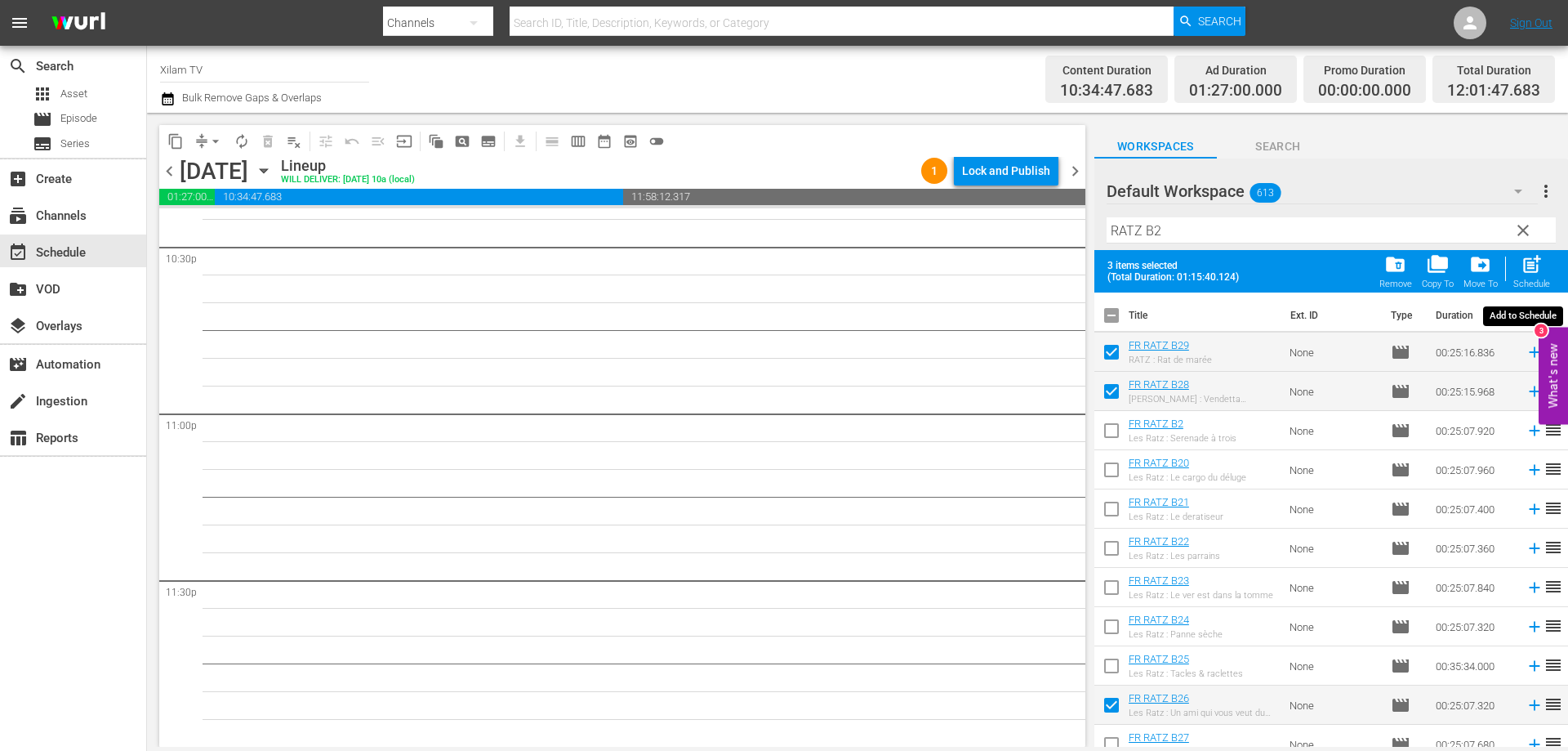
checkbox input "false"
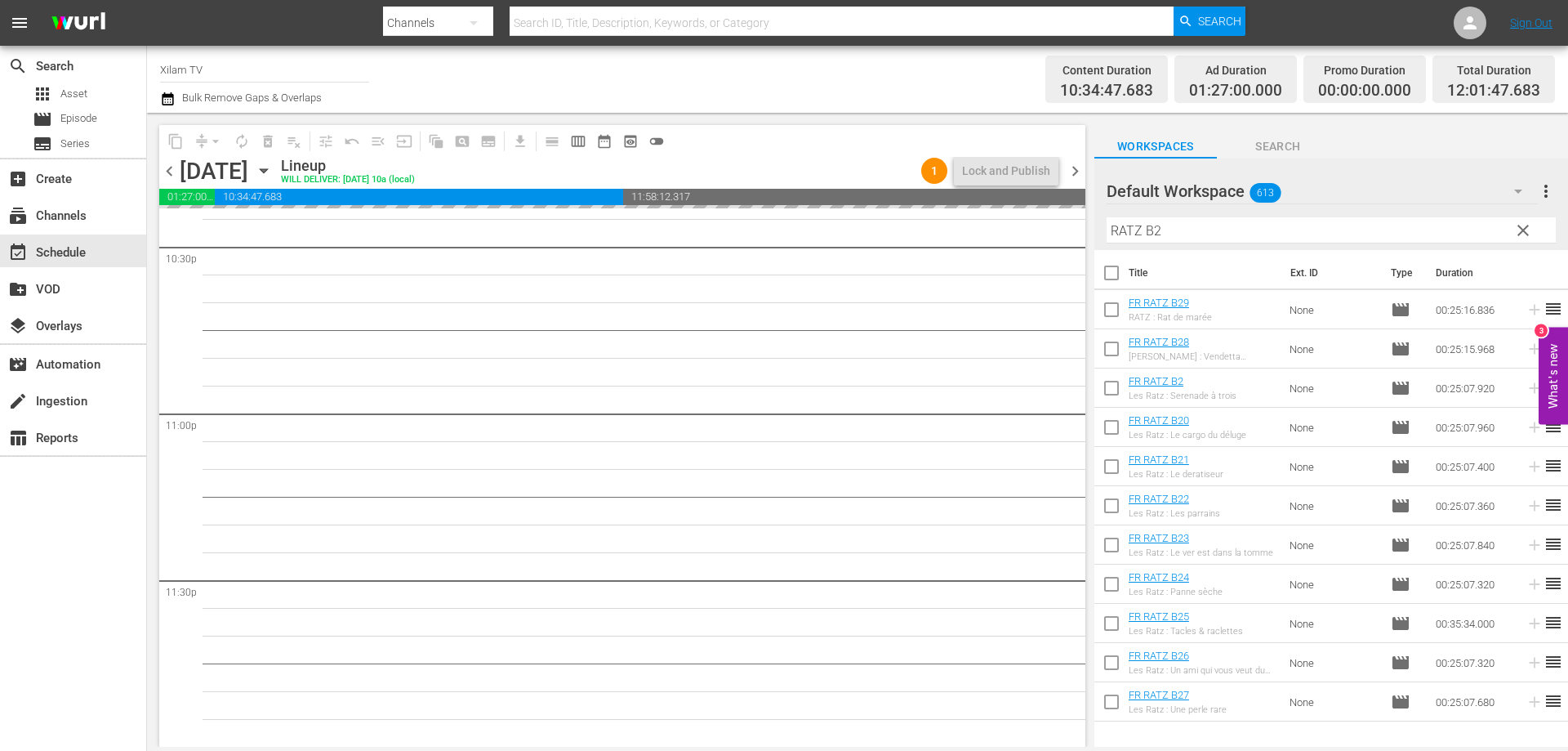
click at [1100, 230] on div "Default Workspace 613 Default more_vert clear Filter by Title RATZ B2" at bounding box center [1331, 204] width 474 height 91
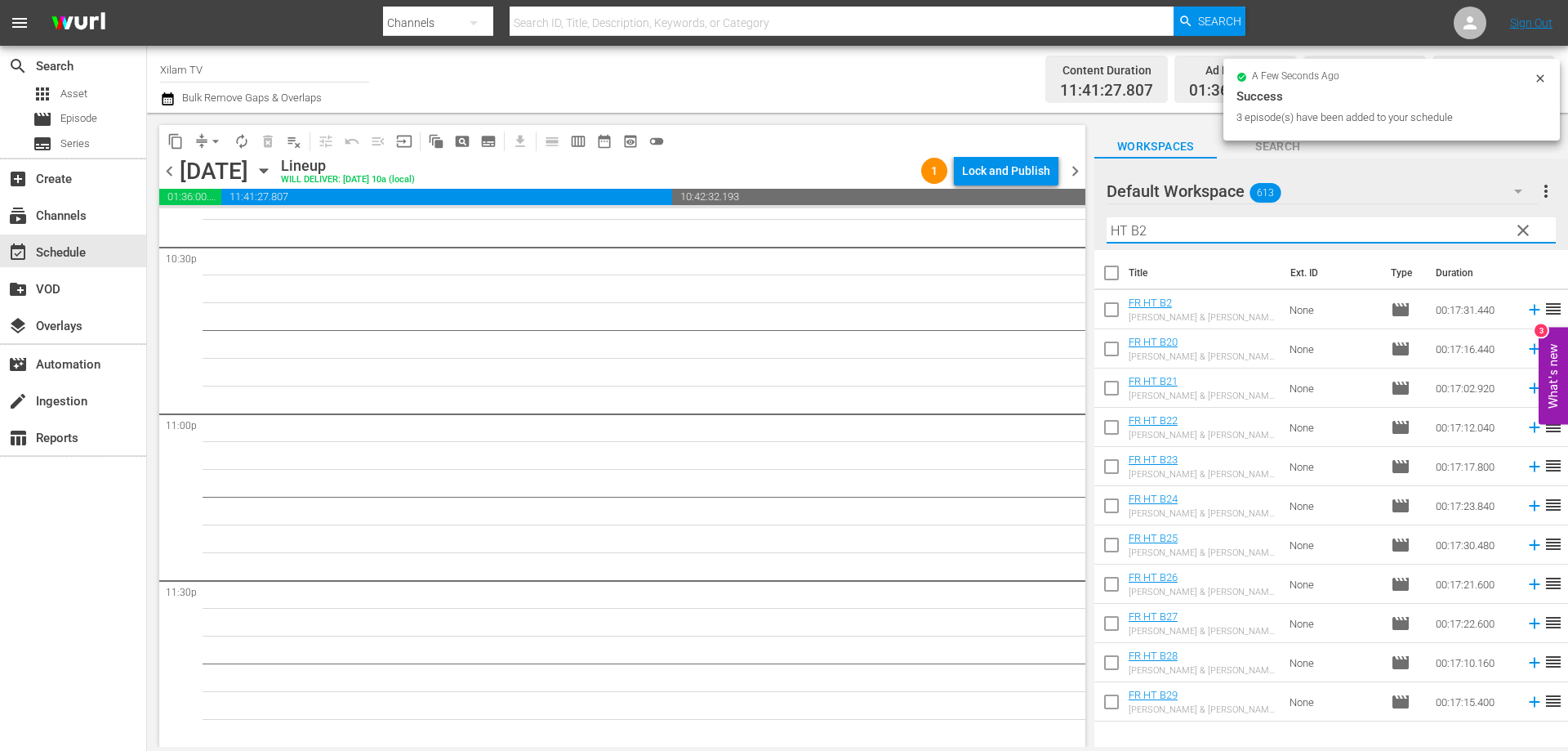
click at [1167, 238] on input "HT B2" at bounding box center [1331, 230] width 450 height 26
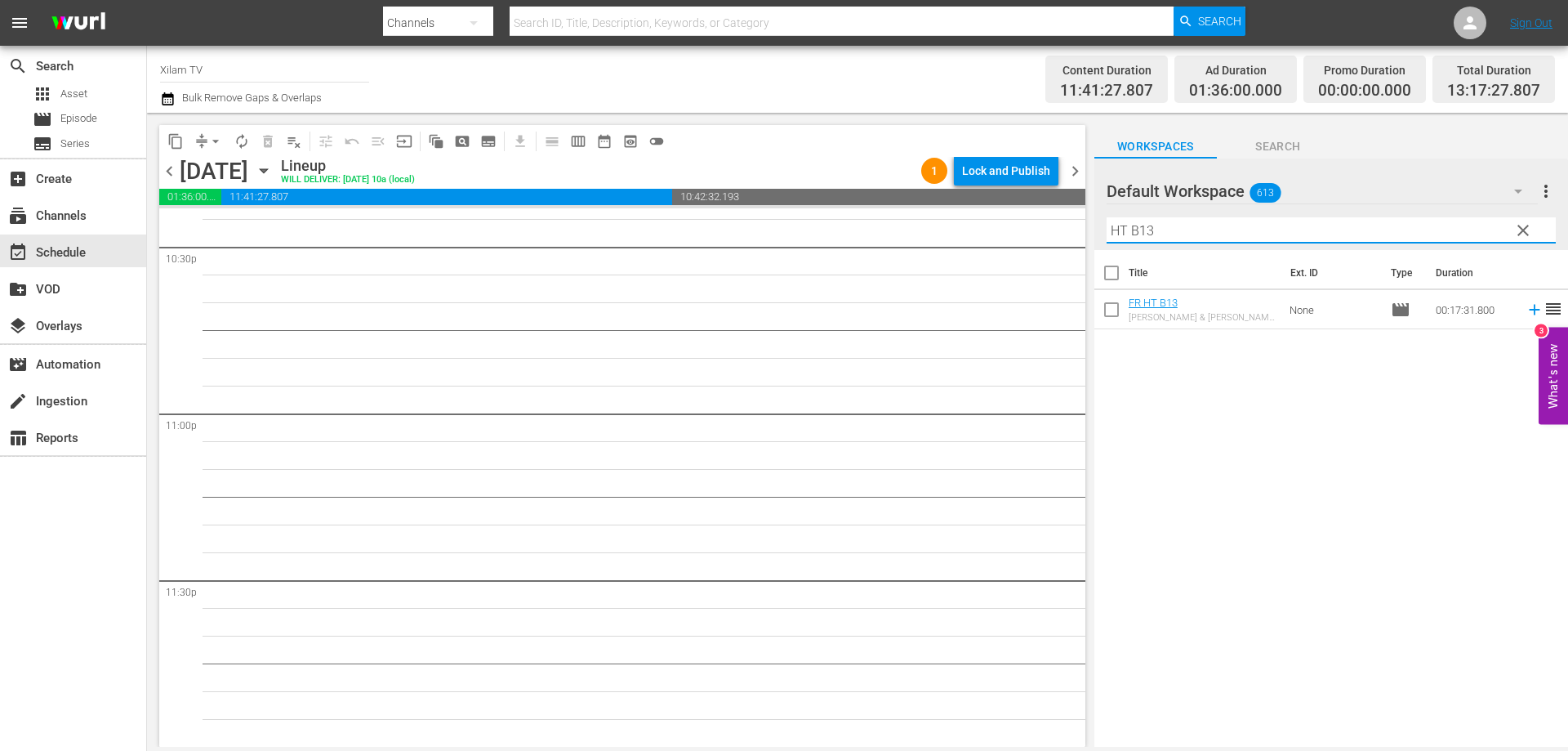
type input "HT B13"
click at [1112, 311] on input "checkbox" at bounding box center [1112, 313] width 35 height 35
checkbox input "true"
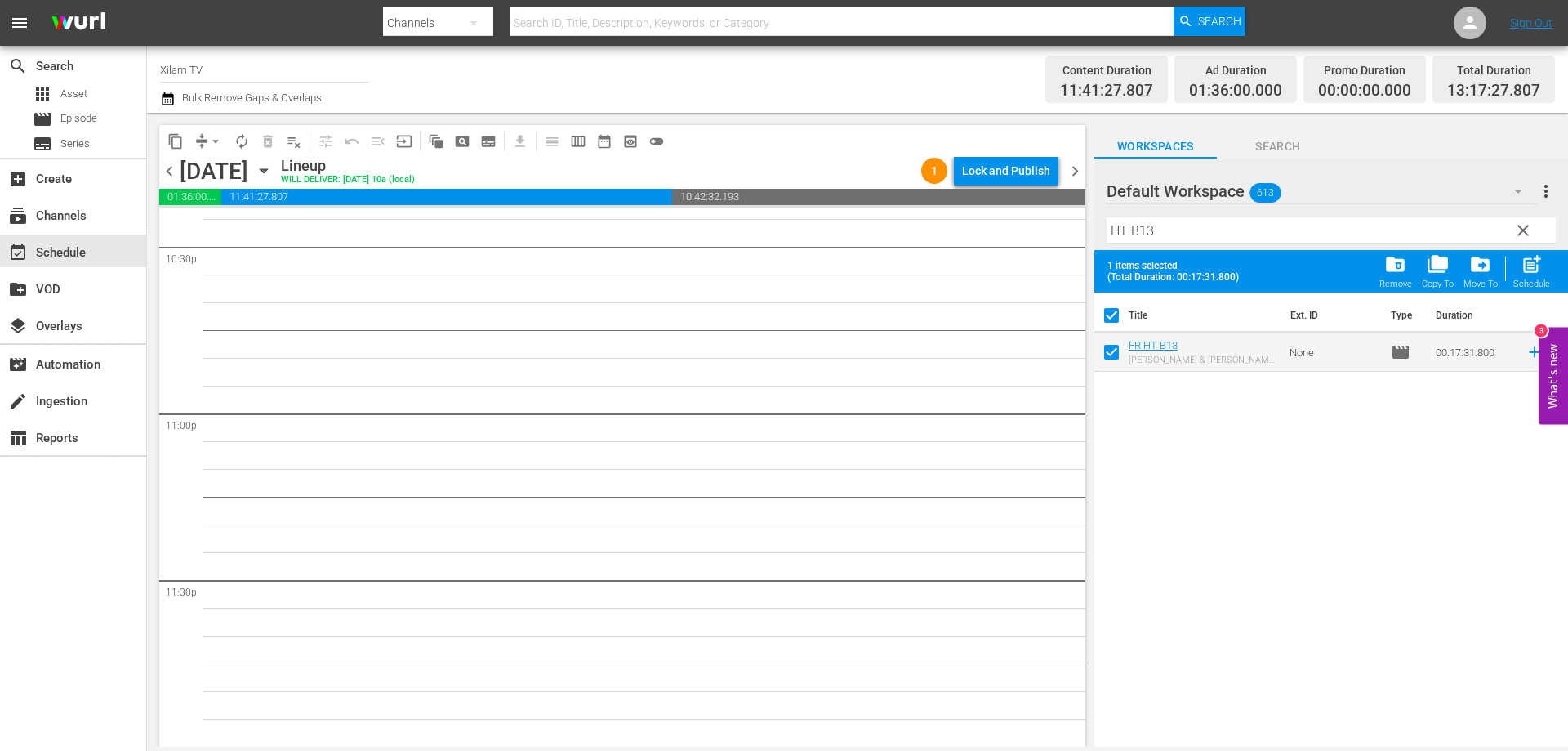
click at [1173, 230] on input "HT B13" at bounding box center [1331, 230] width 450 height 26
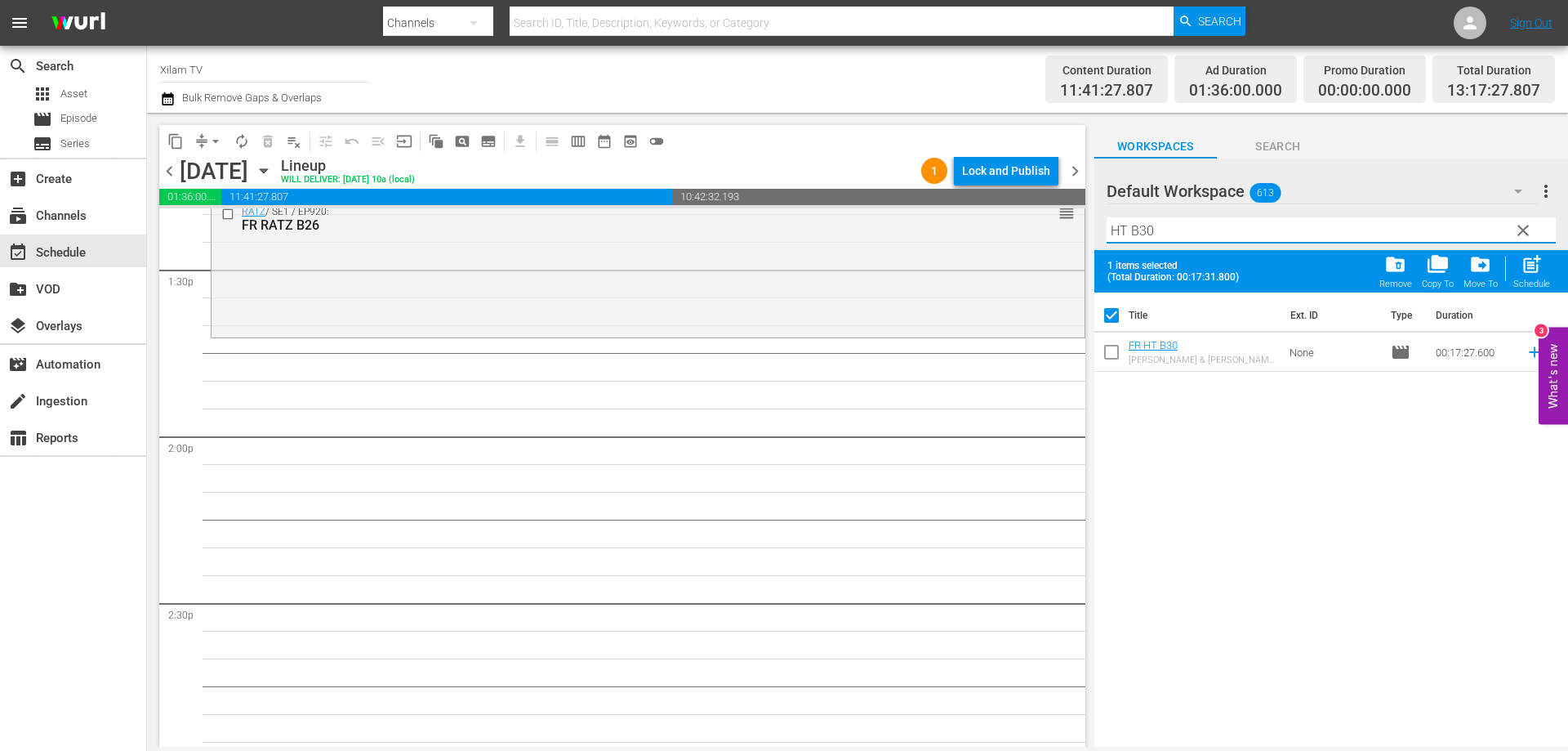
scroll to position [4519, 0]
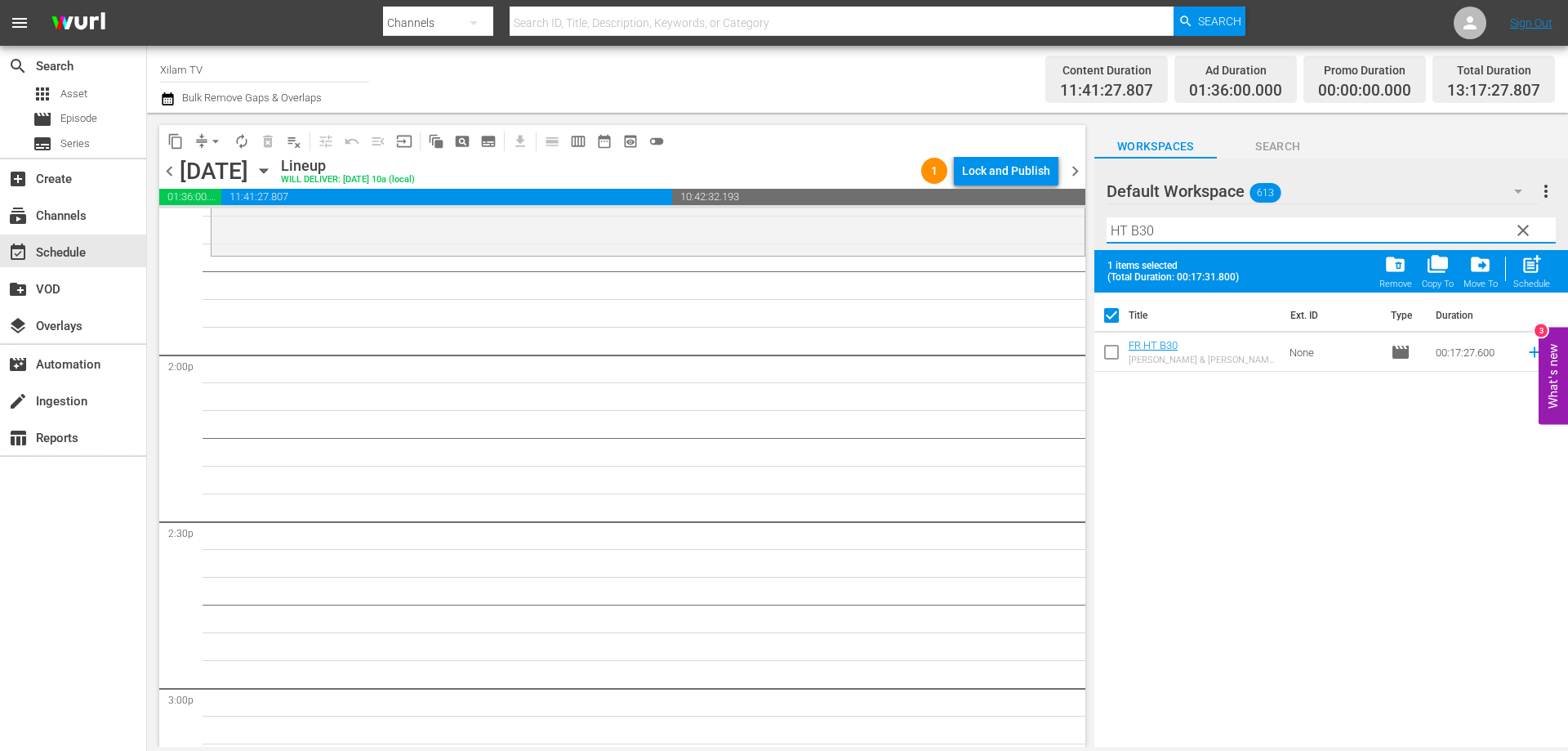
type input "HT B30"
click at [1117, 351] on input "checkbox" at bounding box center [1112, 355] width 35 height 35
checkbox input "true"
checkbox input "false"
click at [1160, 246] on div "Filter by Title HT B30" at bounding box center [1331, 230] width 450 height 39
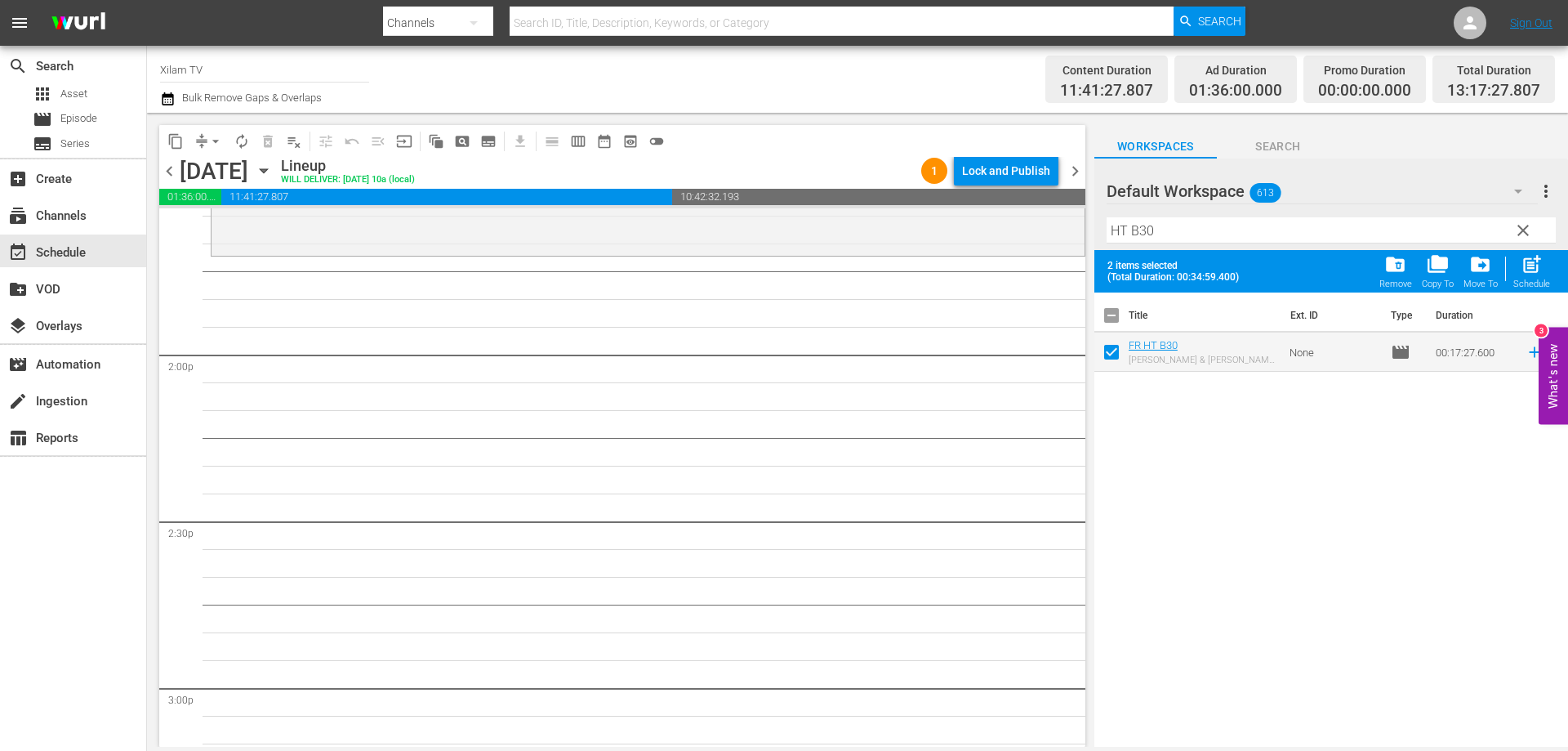
click at [1163, 238] on input "HT B30" at bounding box center [1331, 230] width 450 height 26
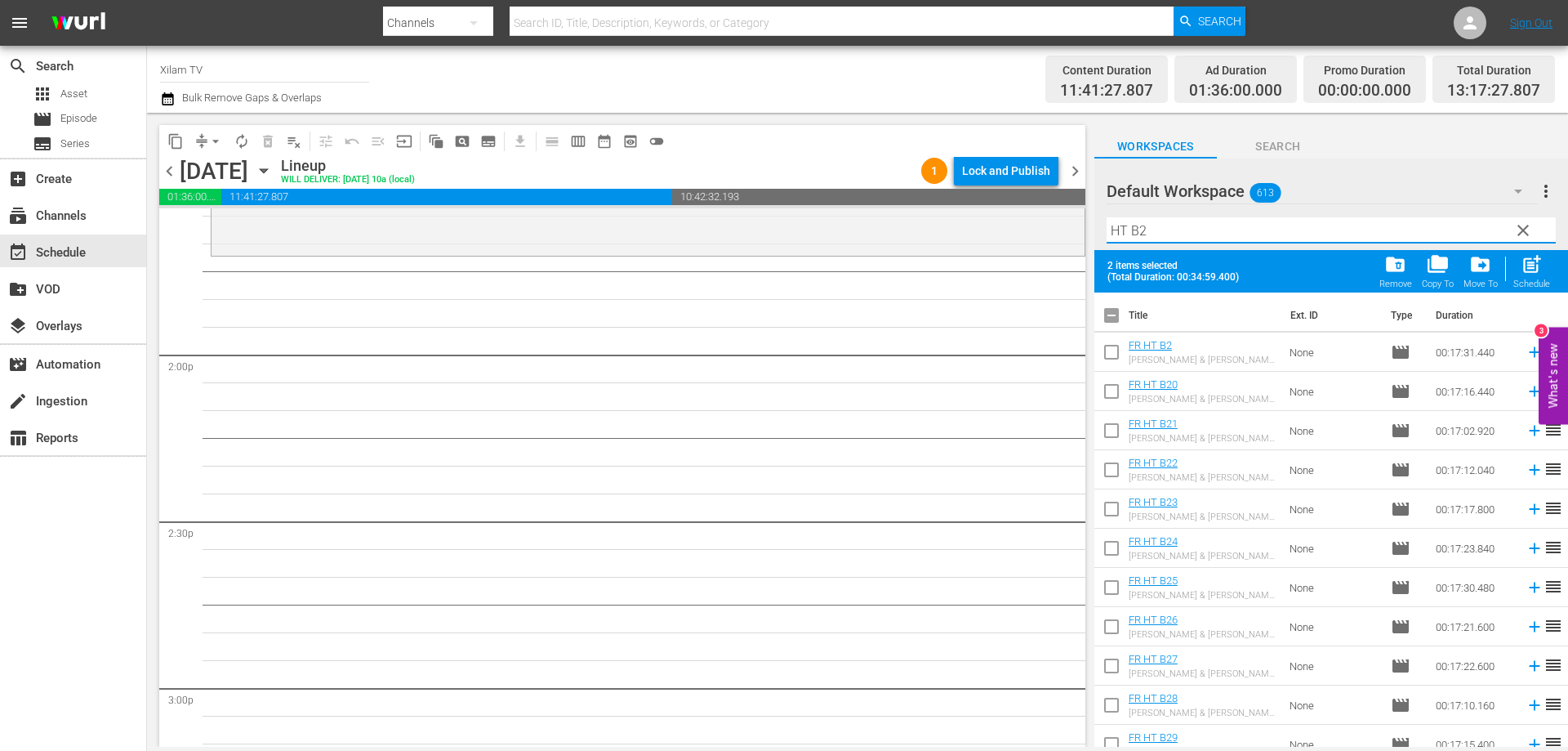
type input "HT B2"
click at [1110, 349] on input "checkbox" at bounding box center [1112, 355] width 35 height 35
click at [1526, 272] on span "post_add" at bounding box center [1531, 264] width 22 height 22
checkbox input "false"
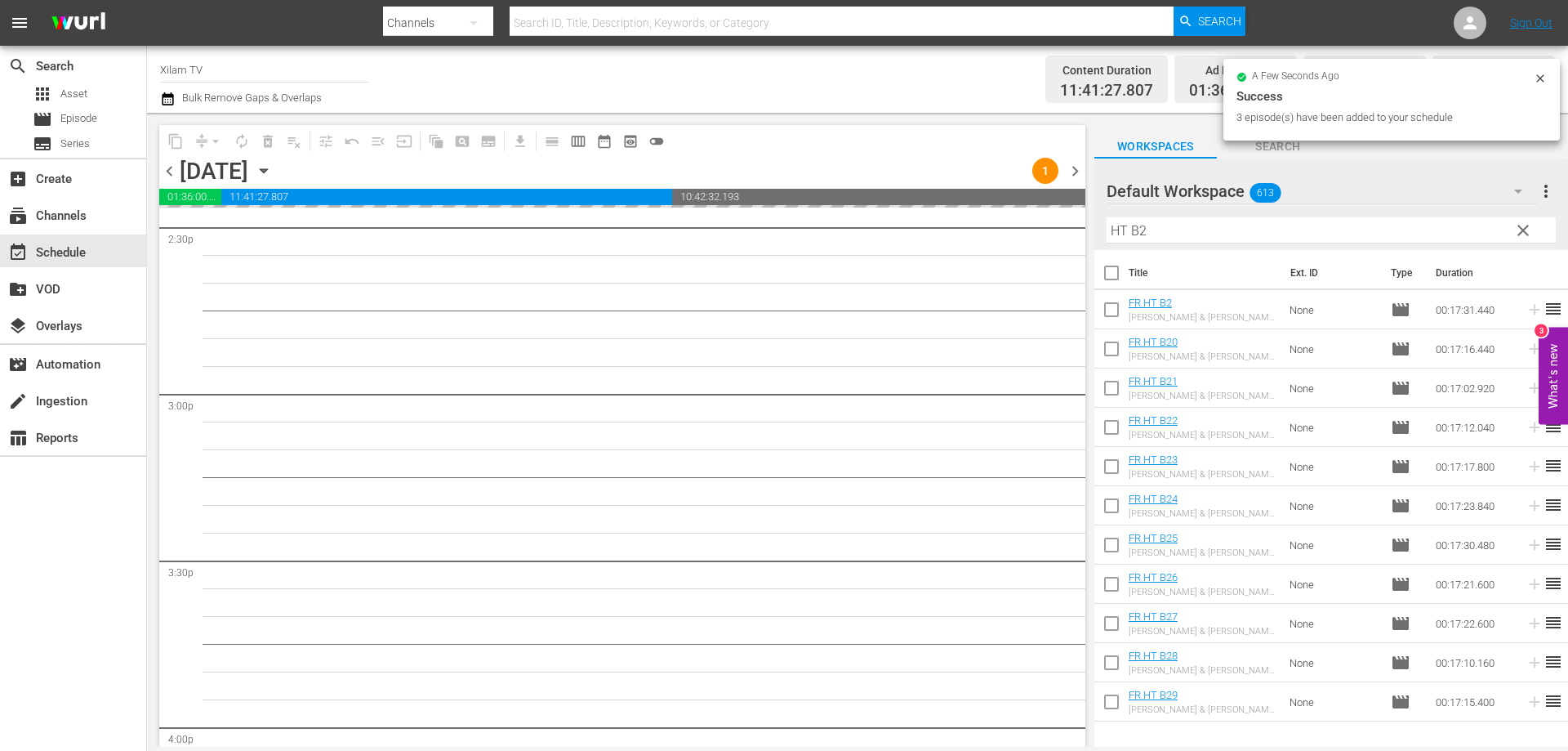
scroll to position [6153, 0]
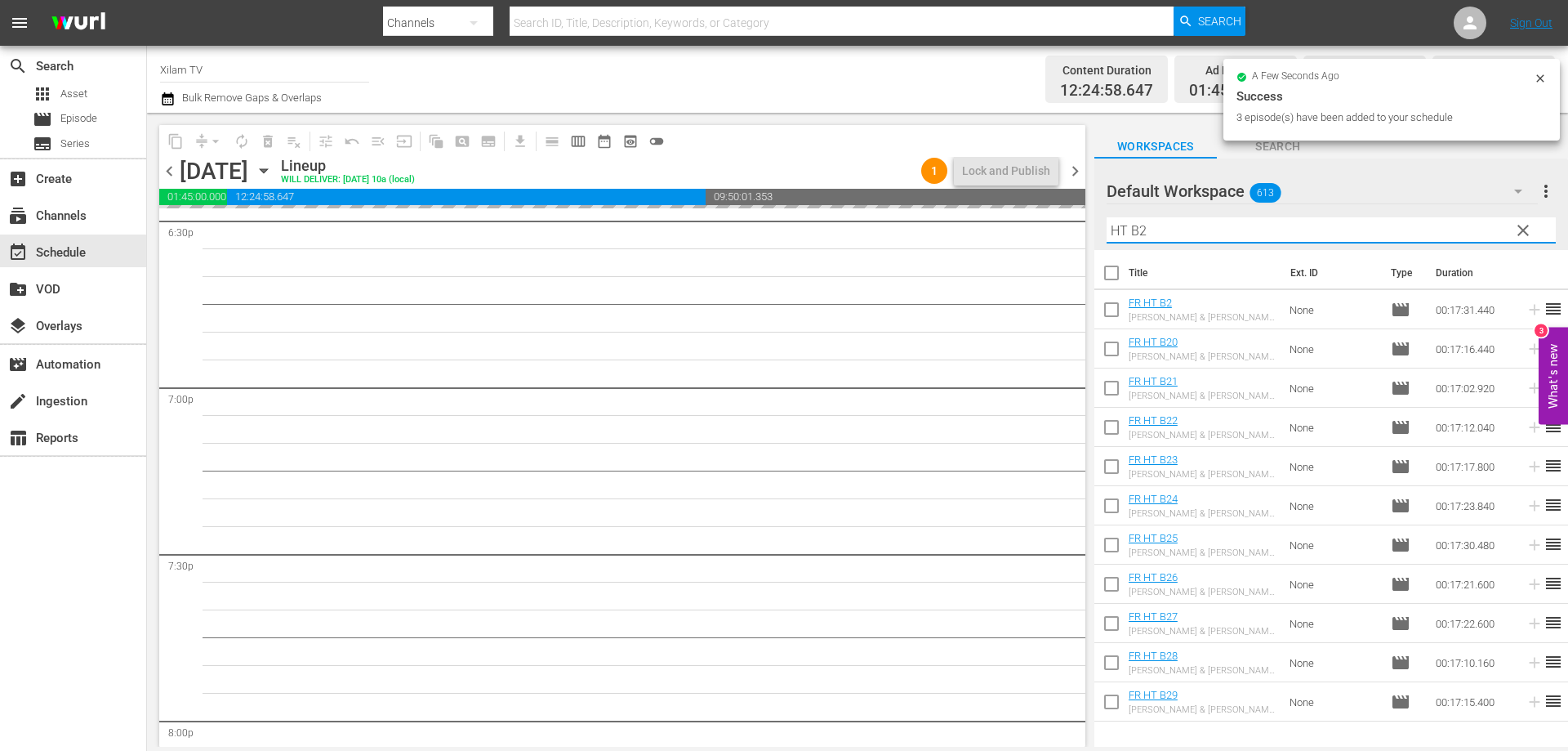
drag, startPoint x: 1128, startPoint y: 229, endPoint x: 1087, endPoint y: 222, distance: 41.6
click at [1087, 222] on div "content_copy compress arrow_drop_down autorenew_outlined delete_forever_outline…" at bounding box center [858, 429] width 1422 height 634
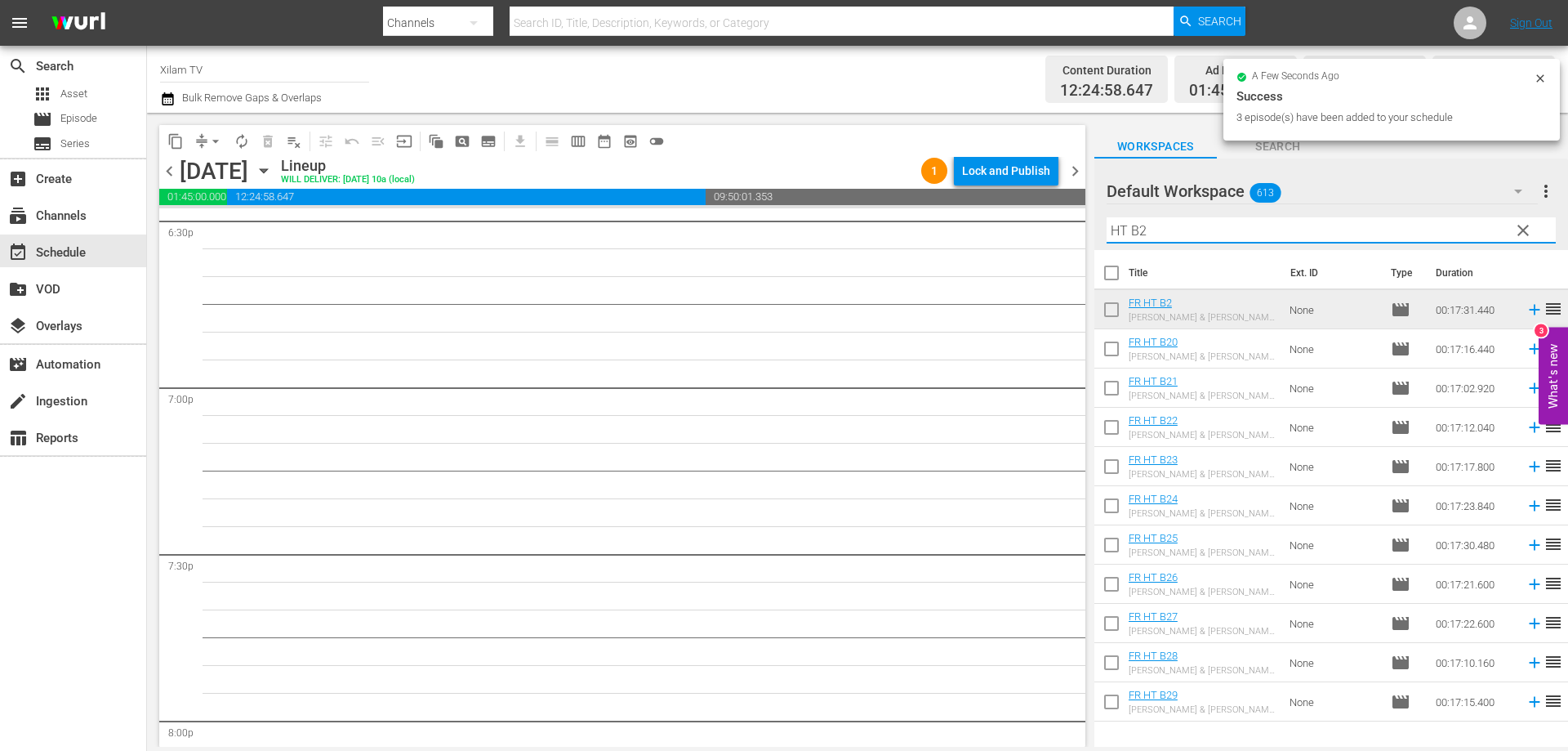
scroll to position [6124, 0]
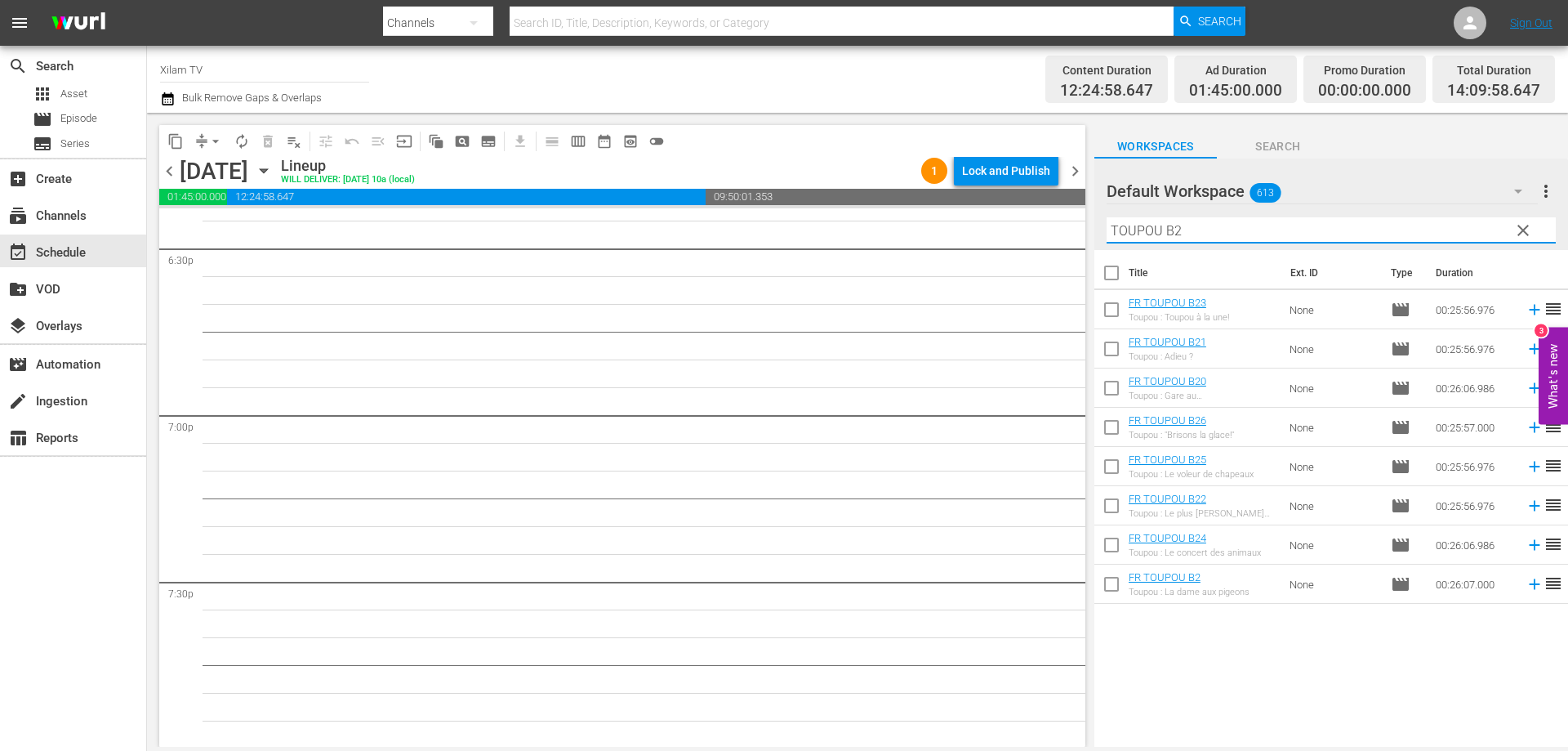
click at [1293, 227] on input "TOUPOU B2" at bounding box center [1331, 230] width 450 height 26
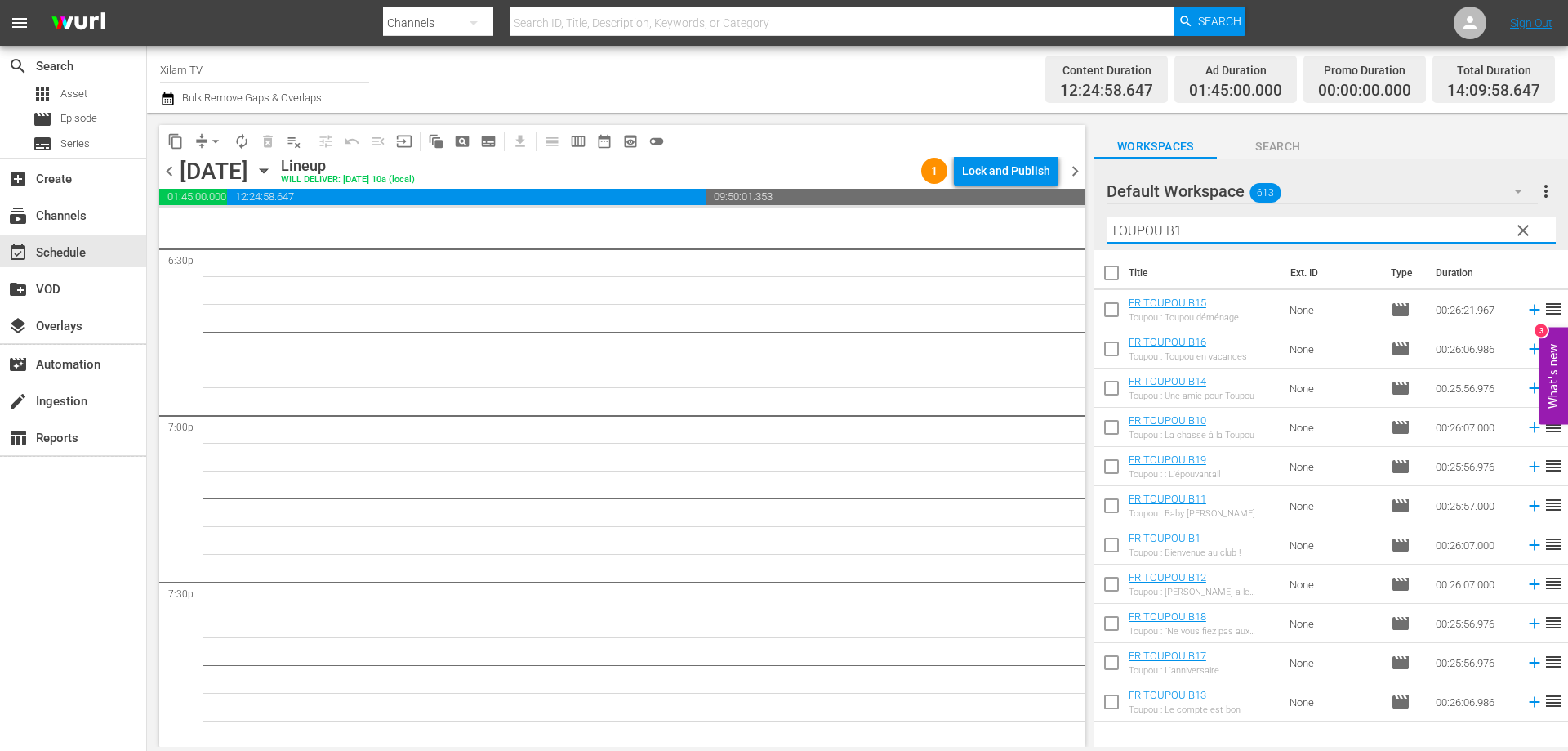
type input "TOUPOU B1"
click at [1110, 667] on input "checkbox" at bounding box center [1112, 666] width 35 height 35
checkbox input "true"
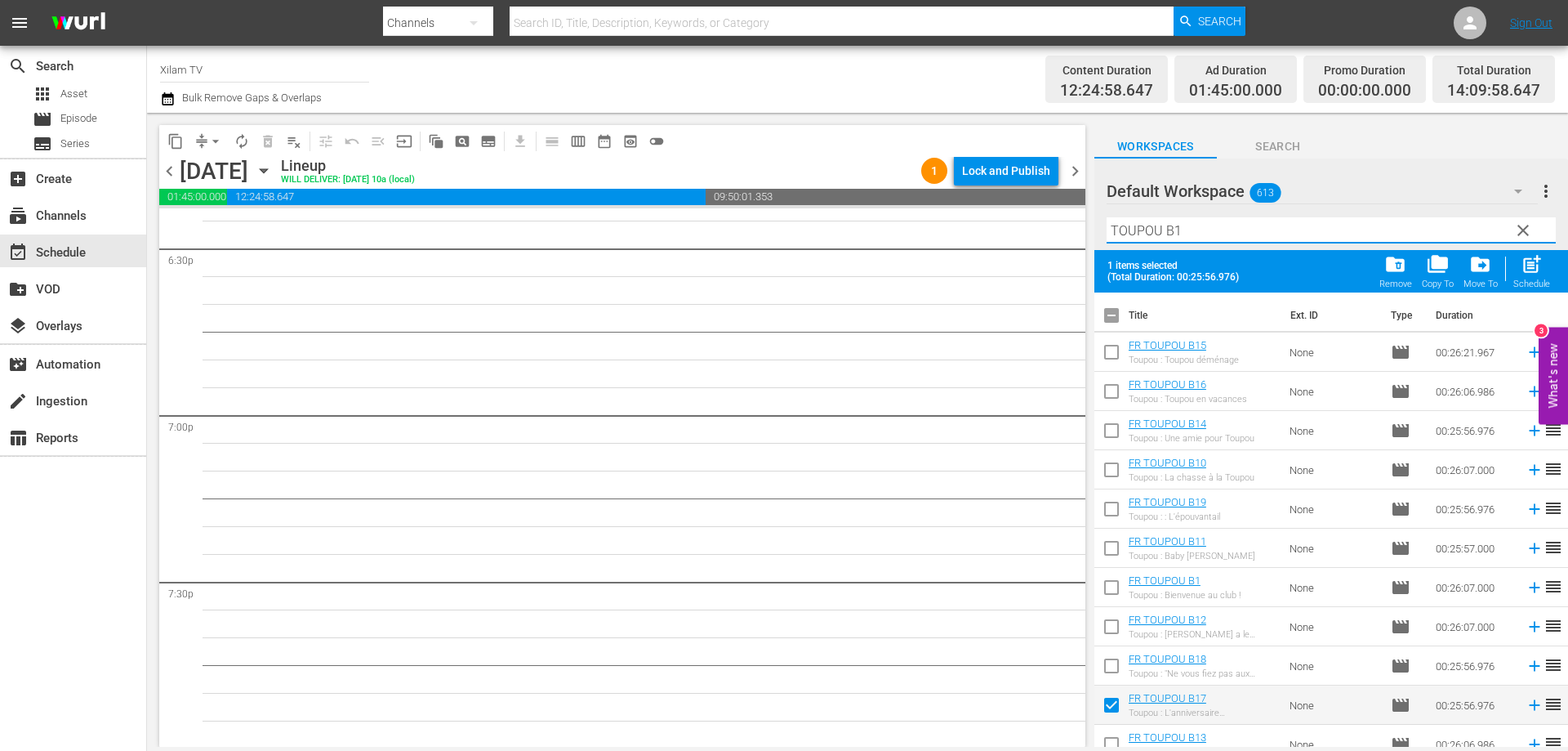
click at [1190, 233] on input "TOUPOU B1" at bounding box center [1331, 230] width 450 height 26
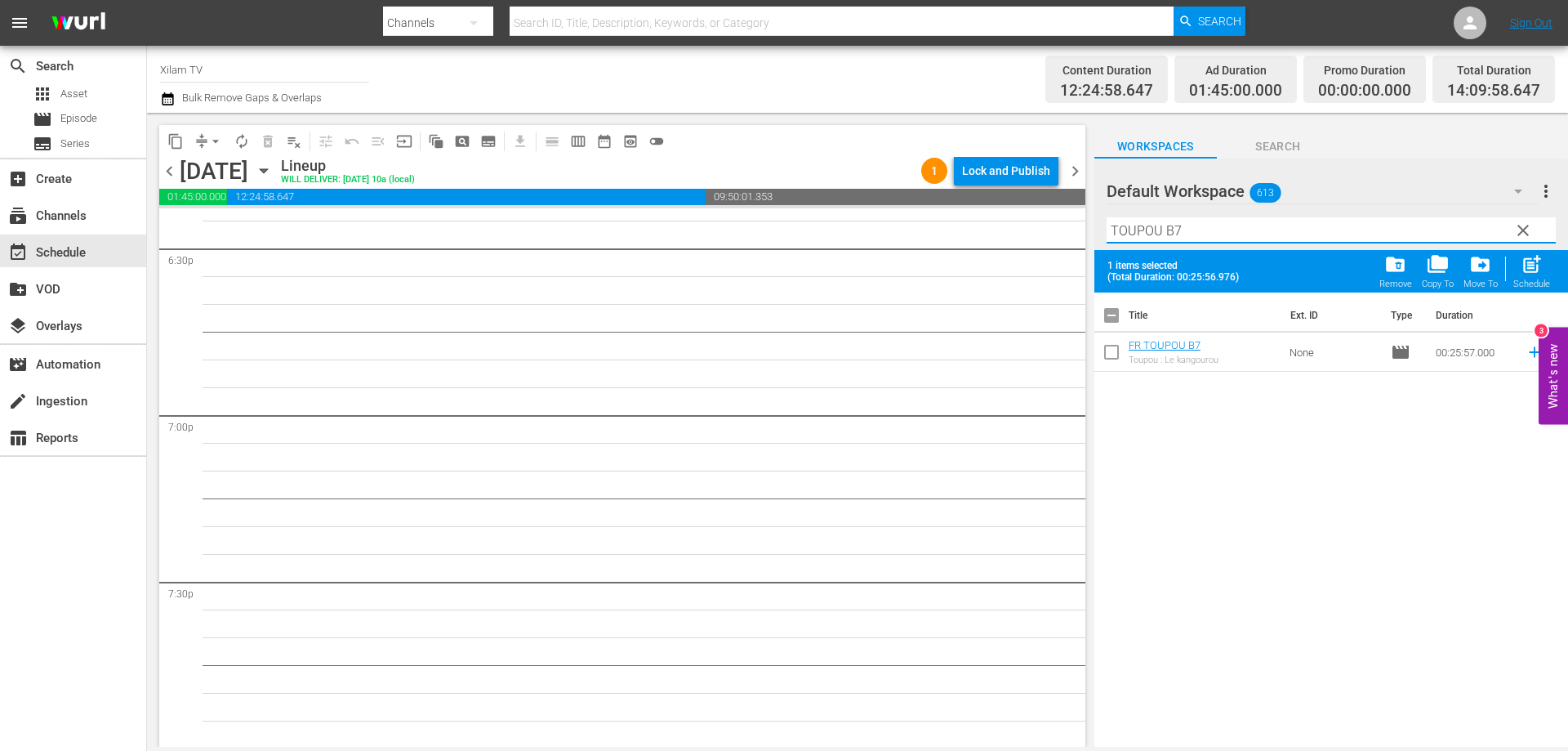
type input "TOUPOU B7"
click at [1114, 358] on input "checkbox" at bounding box center [1112, 355] width 35 height 35
checkbox input "true"
click at [1185, 217] on div "Filter by Title TOUPOU B7" at bounding box center [1331, 230] width 450 height 39
click at [1185, 227] on input "TOUPOU B7" at bounding box center [1331, 230] width 450 height 26
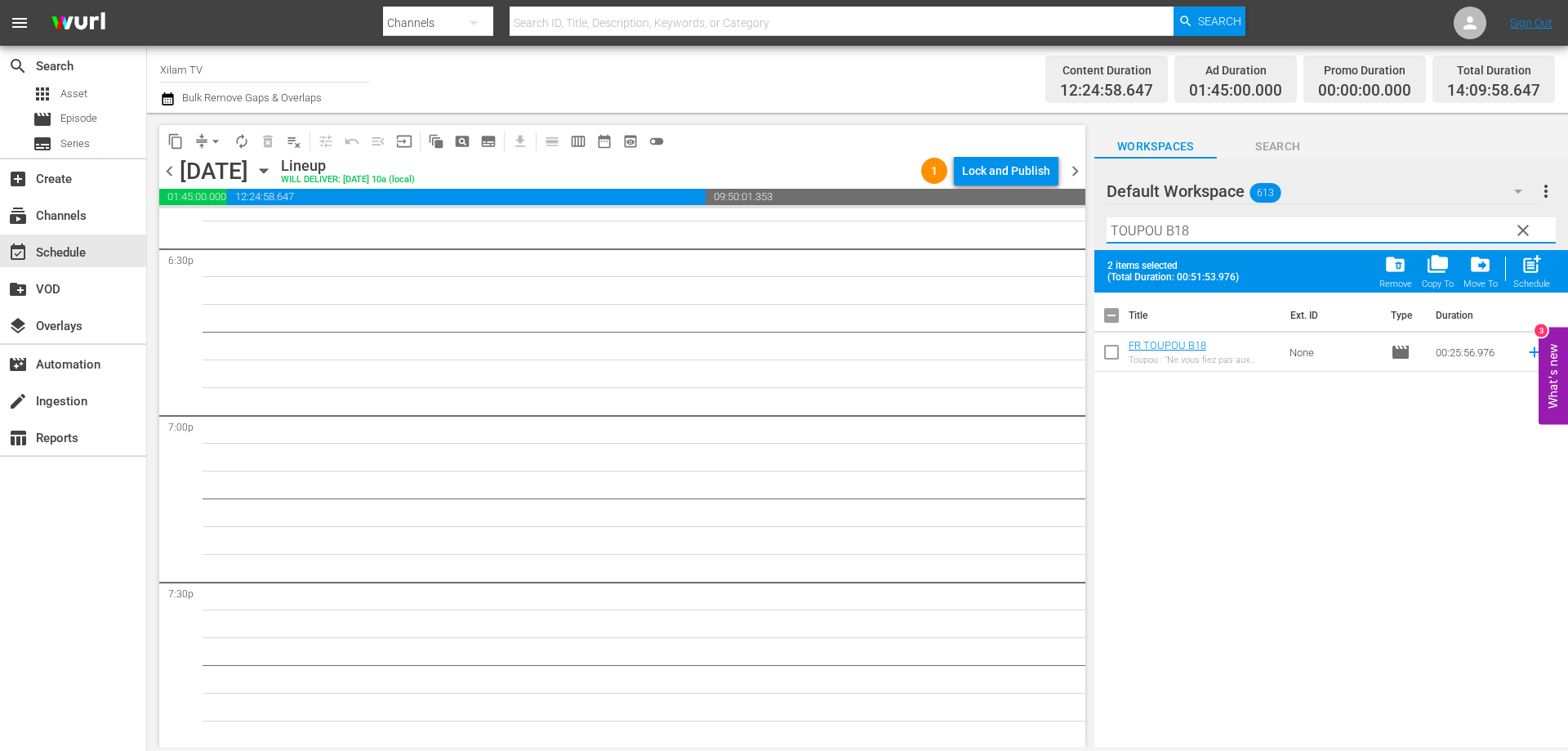
type input "TOUPOU B18"
click at [1111, 355] on input "checkbox" at bounding box center [1112, 355] width 35 height 35
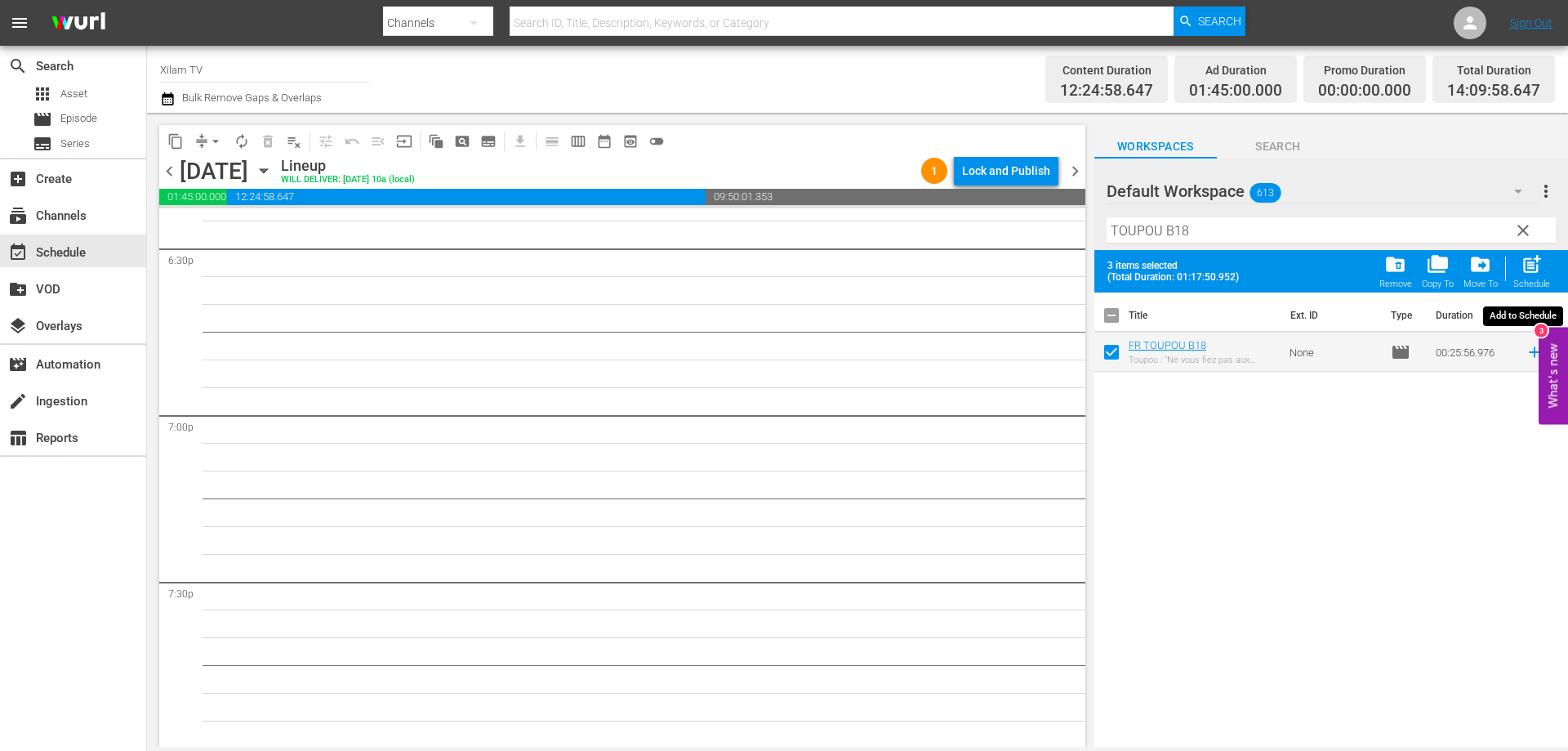
click at [1525, 268] on span "post_add" at bounding box center [1531, 264] width 22 height 22
checkbox input "false"
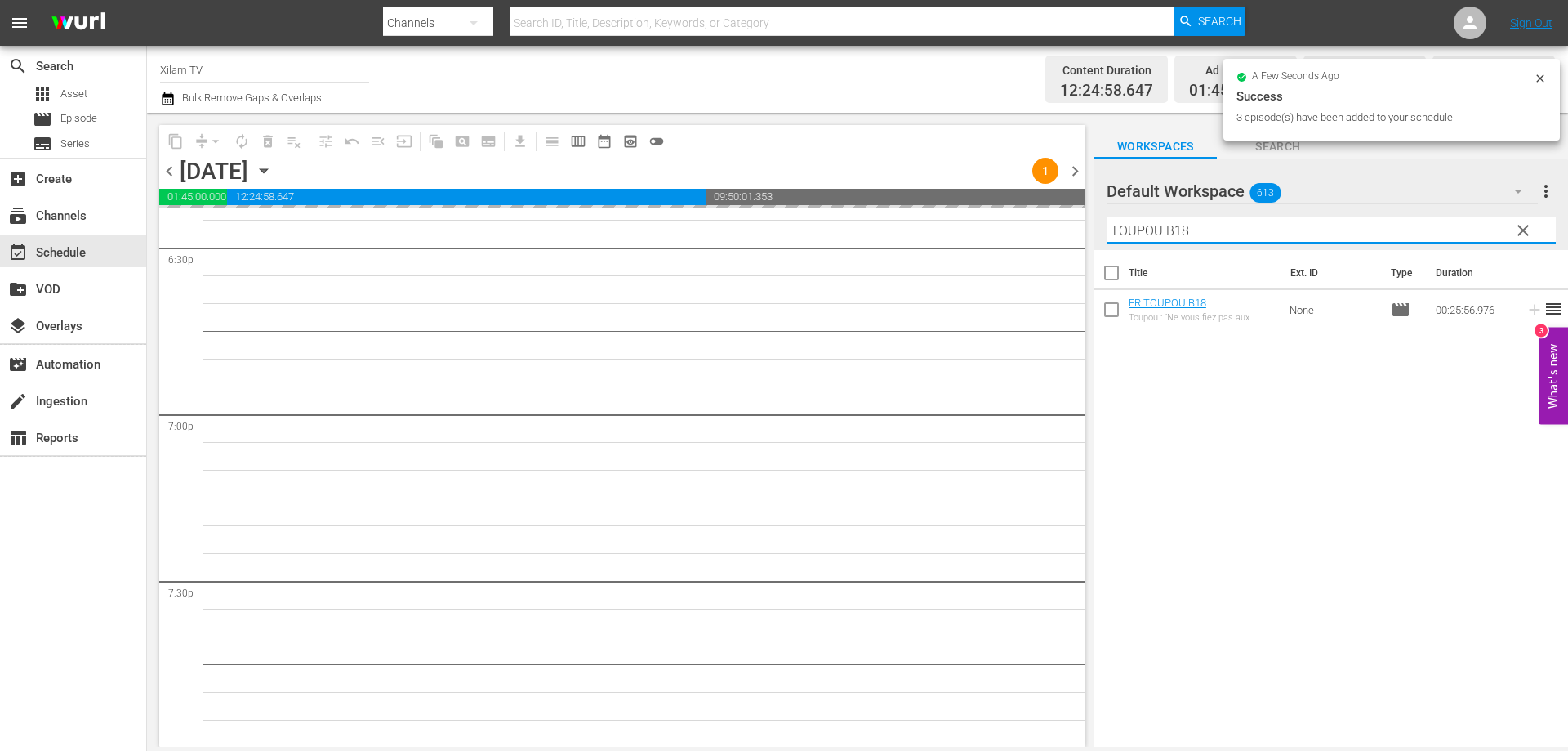
click at [1071, 224] on div "content_copy compress arrow_drop_down autorenew_outlined delete_forever_outline…" at bounding box center [858, 429] width 1422 height 634
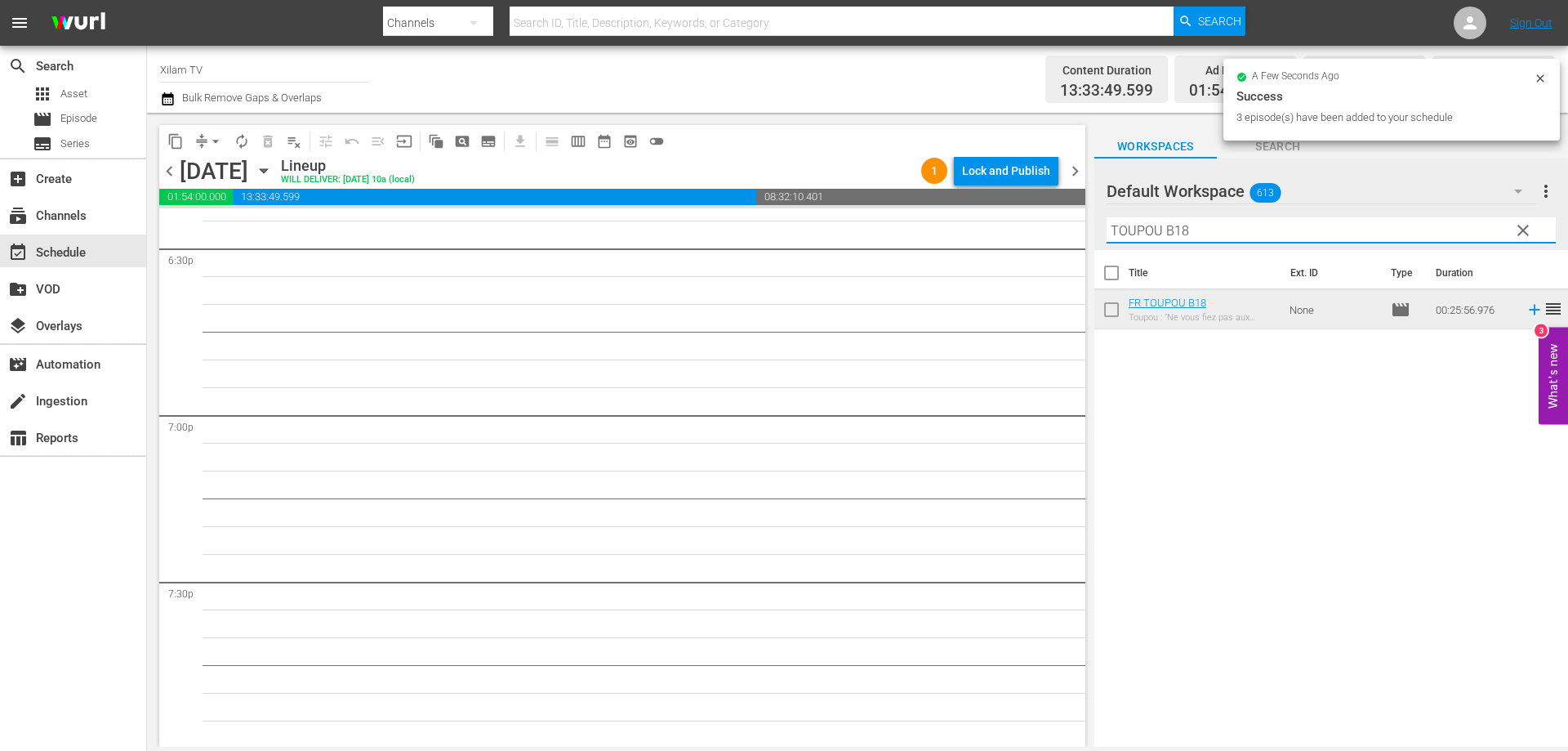
scroll to position [6069, 0]
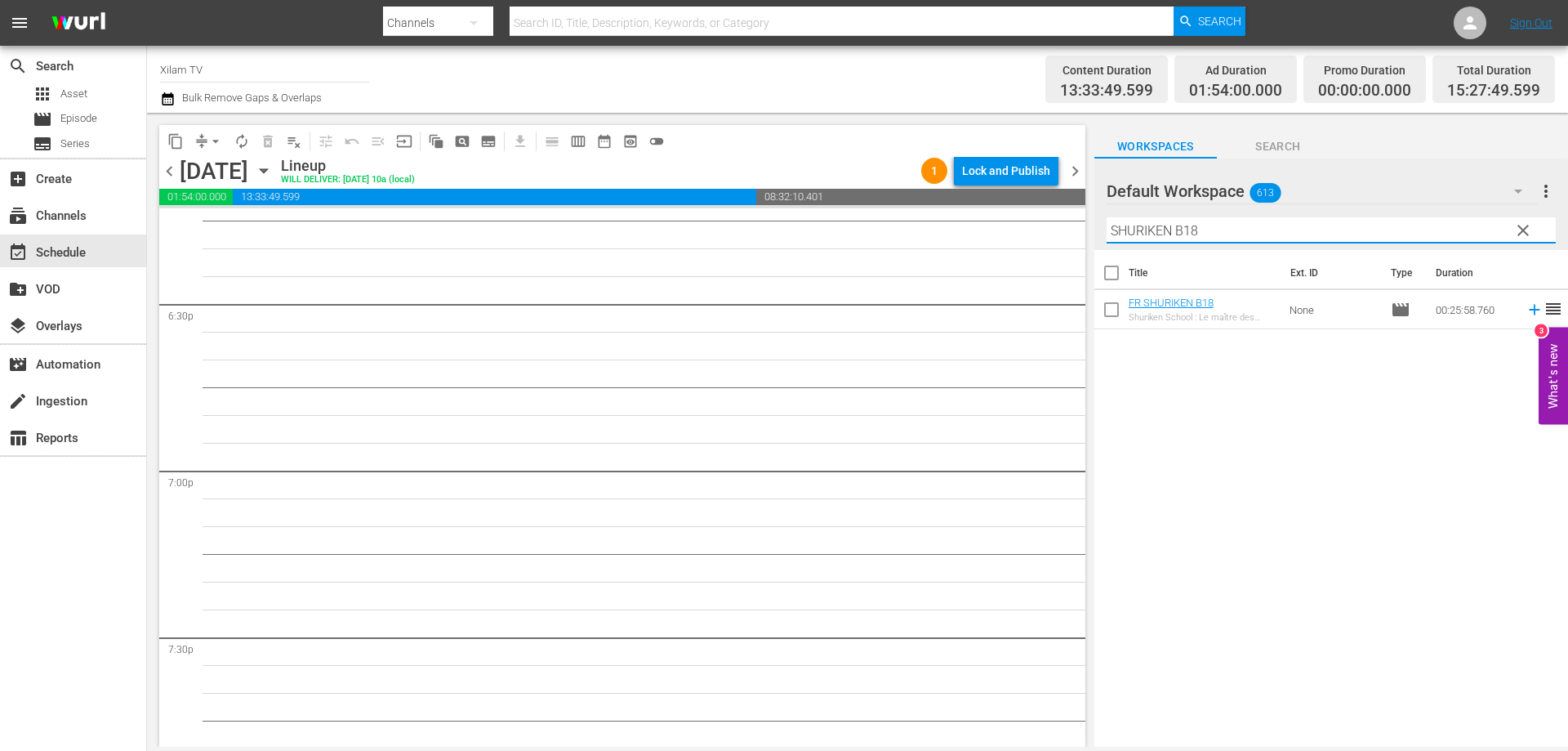
click at [1220, 223] on input "SHURIKEN B18" at bounding box center [1331, 230] width 450 height 26
type input "SHURIKEN B7"
click at [1113, 308] on input "checkbox" at bounding box center [1112, 313] width 35 height 35
checkbox input "true"
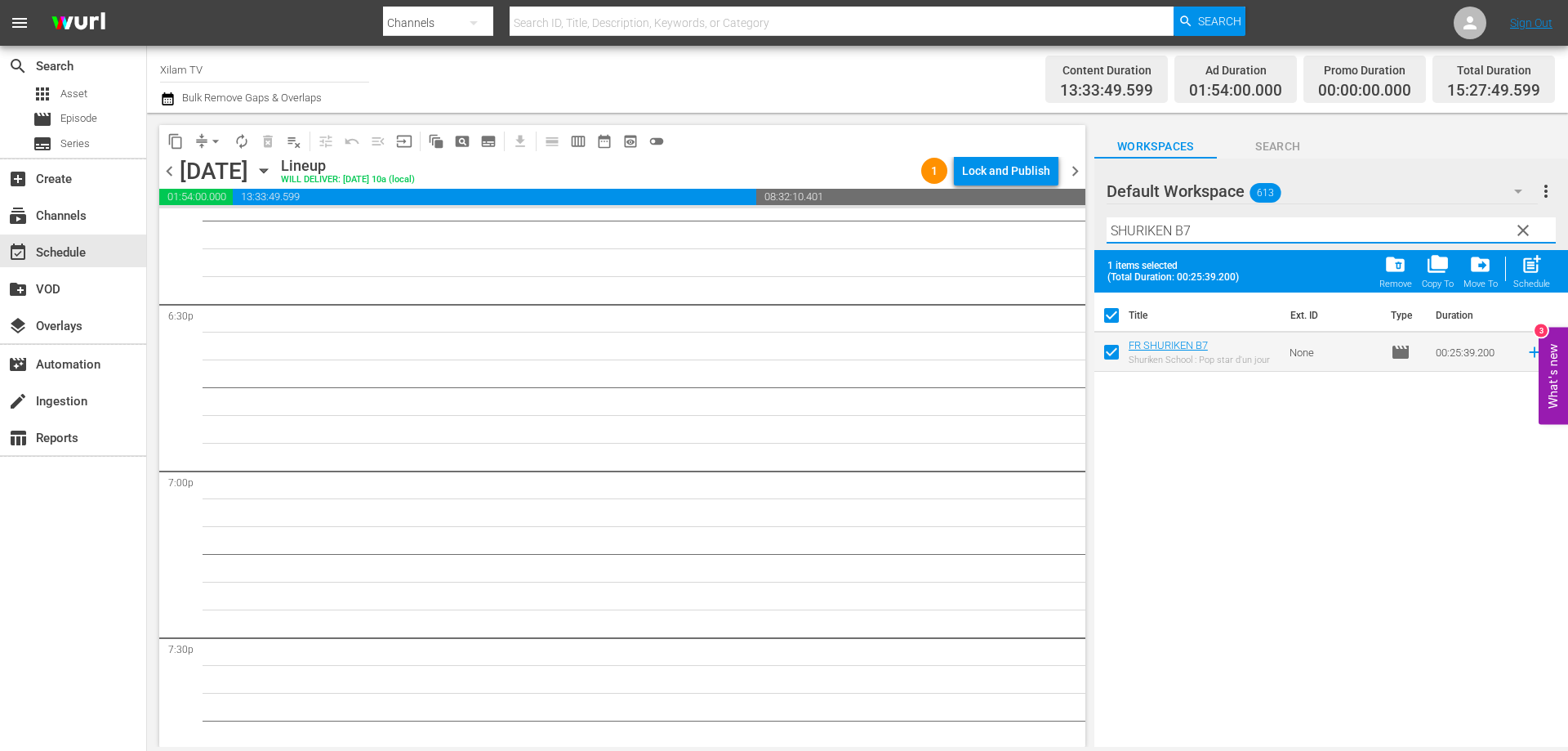
click at [1236, 238] on input "SHURIKEN B7" at bounding box center [1331, 230] width 450 height 26
type input "SHURIKEN B13"
click at [1117, 348] on input "checkbox" at bounding box center [1112, 355] width 35 height 35
checkbox input "true"
checkbox input "false"
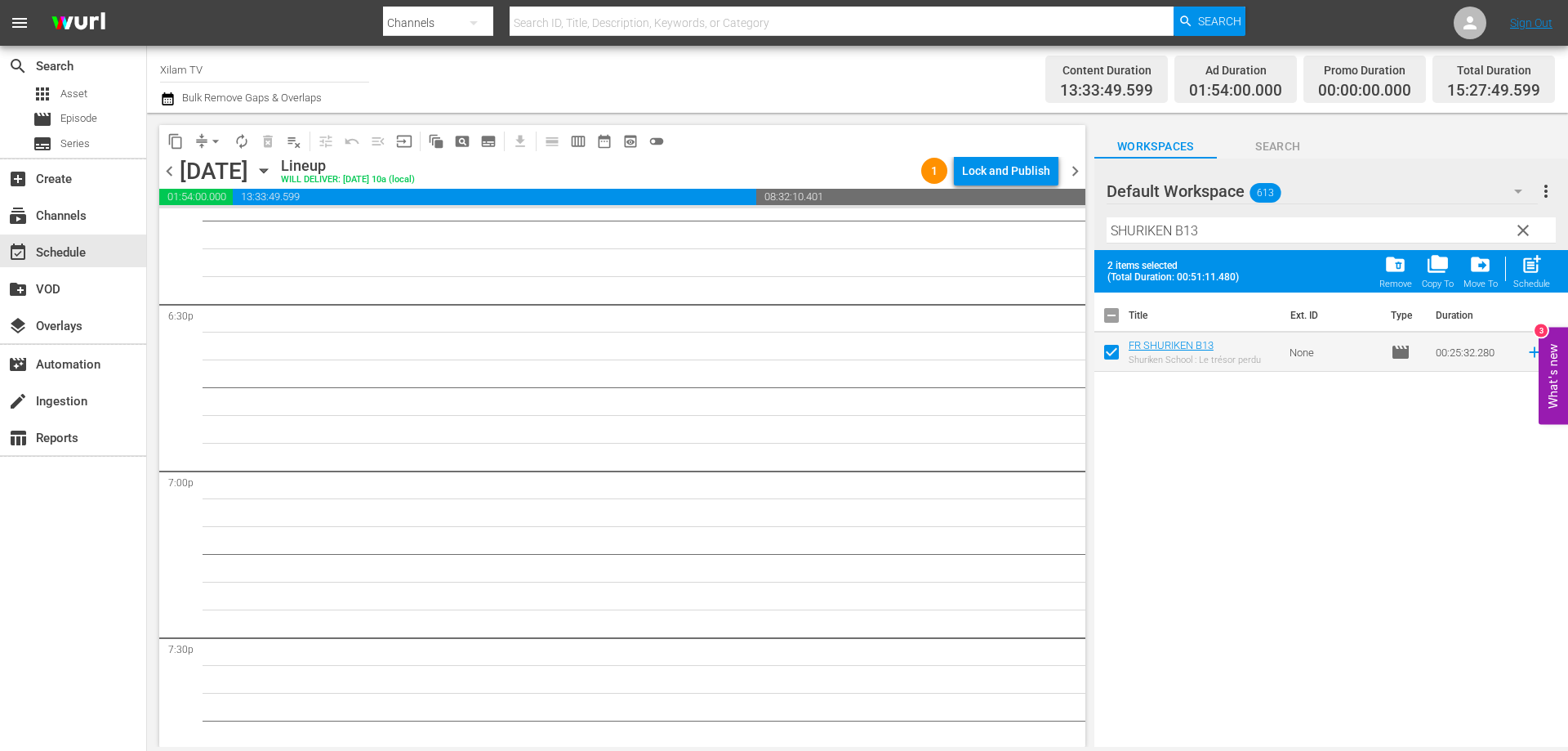
click at [1233, 238] on input "SHURIKEN B13" at bounding box center [1331, 230] width 450 height 26
type input "SHURIKEN B21"
click at [1110, 355] on input "checkbox" at bounding box center [1112, 355] width 35 height 35
click at [1532, 273] on span "post_add" at bounding box center [1531, 264] width 22 height 22
checkbox input "false"
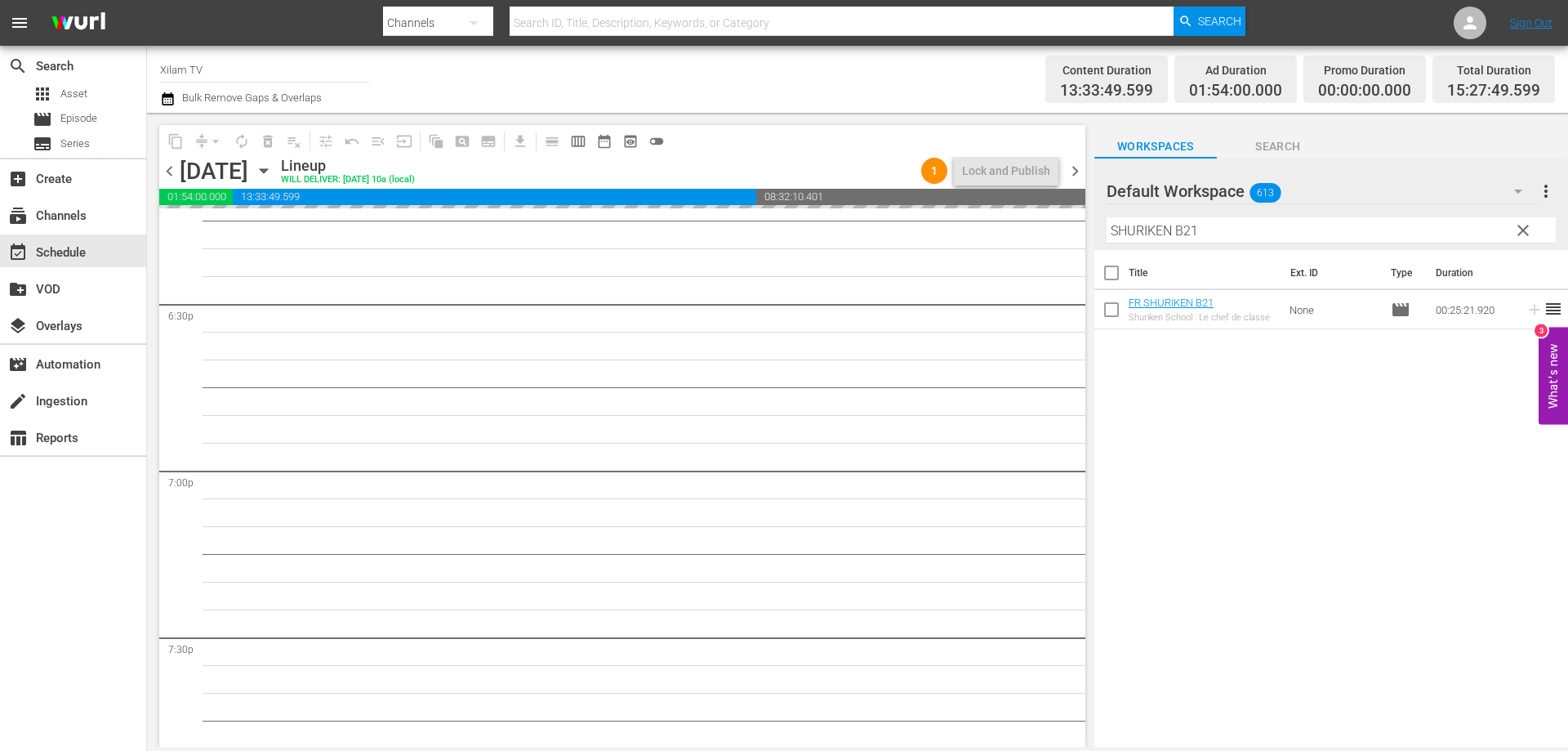
click at [1084, 221] on div "content_copy compress arrow_drop_down autorenew_outlined delete_forever_outline…" at bounding box center [858, 429] width 1422 height 634
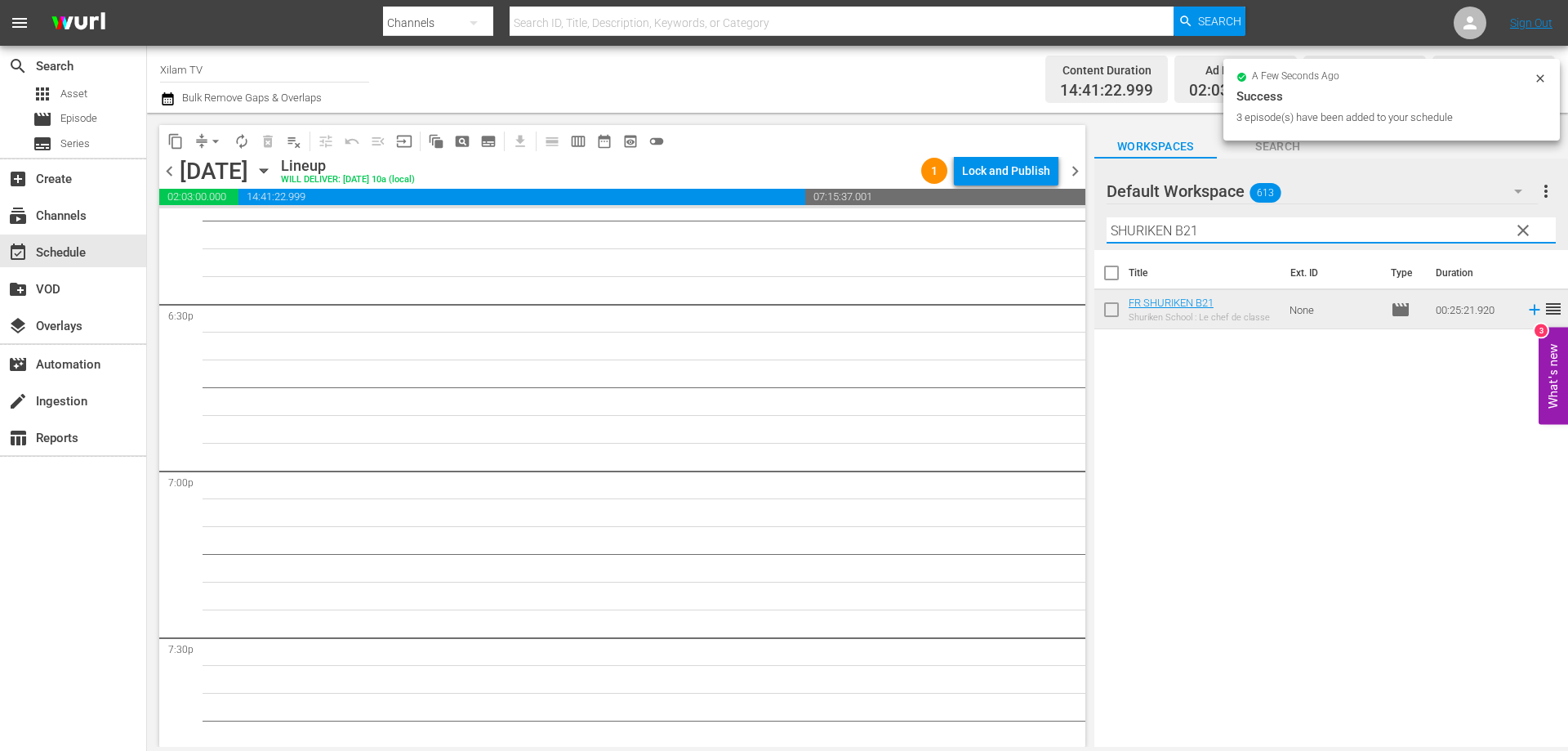
scroll to position [6014, 0]
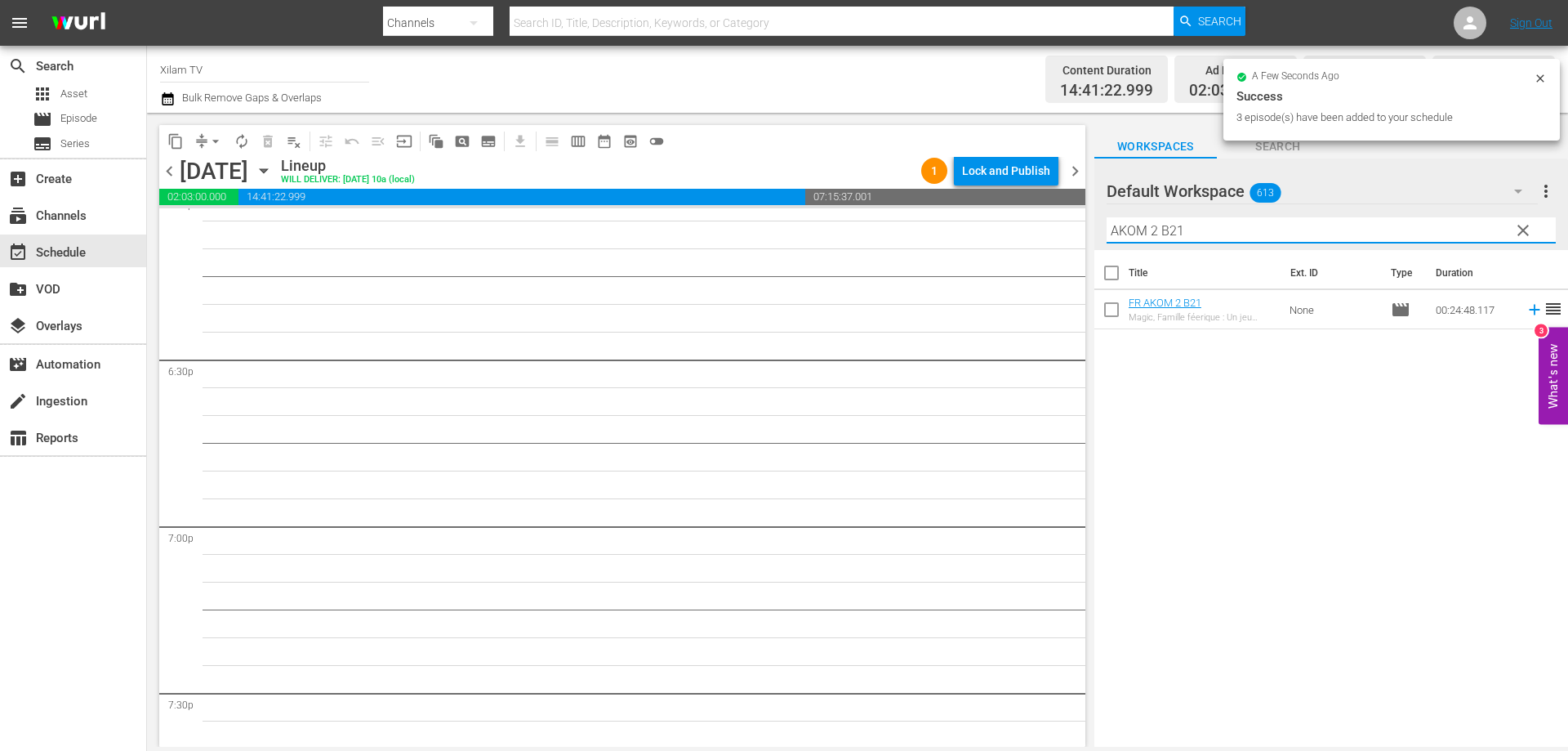
click at [1189, 226] on input "AKOM 2 B21" at bounding box center [1331, 230] width 450 height 26
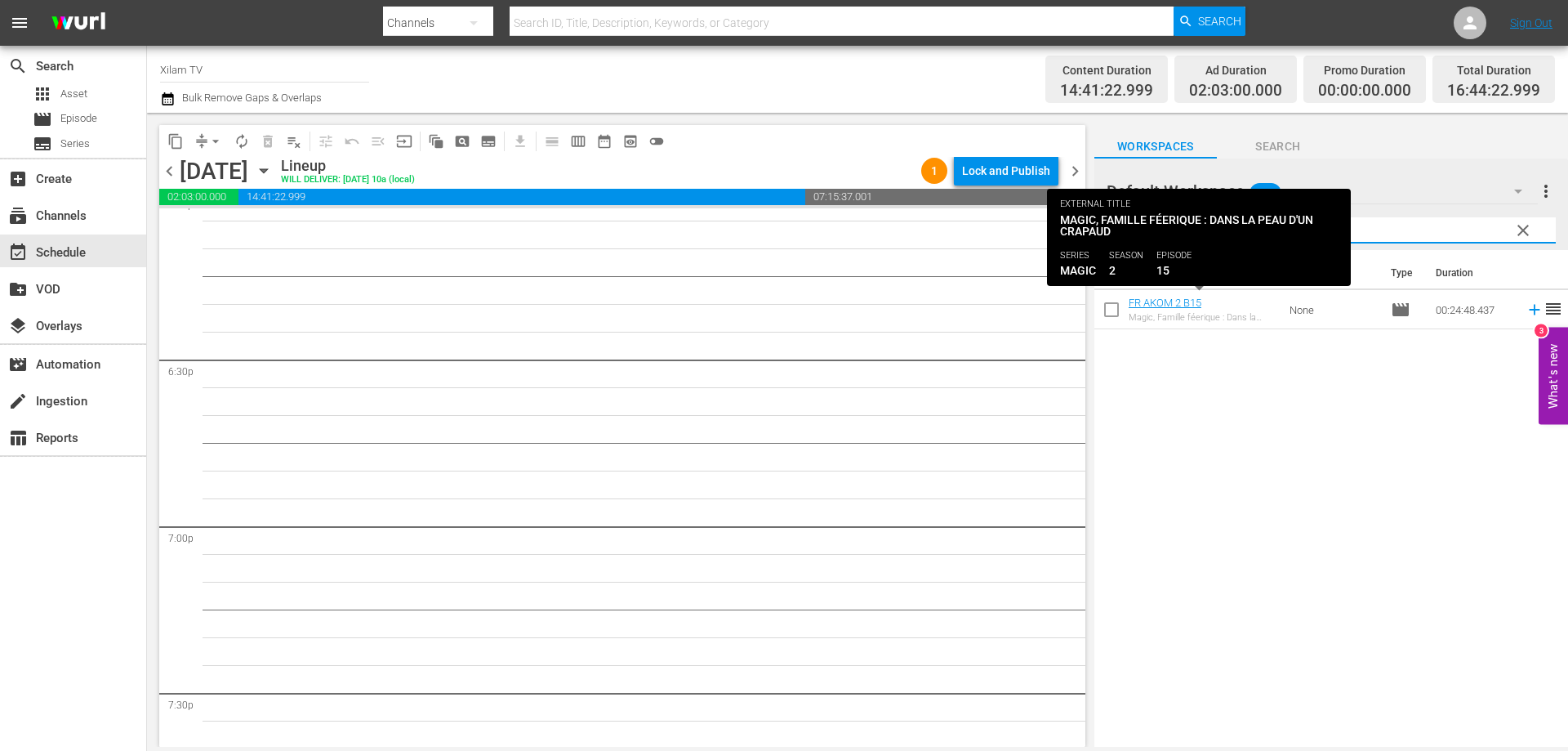
type input "AKOM 2 B15"
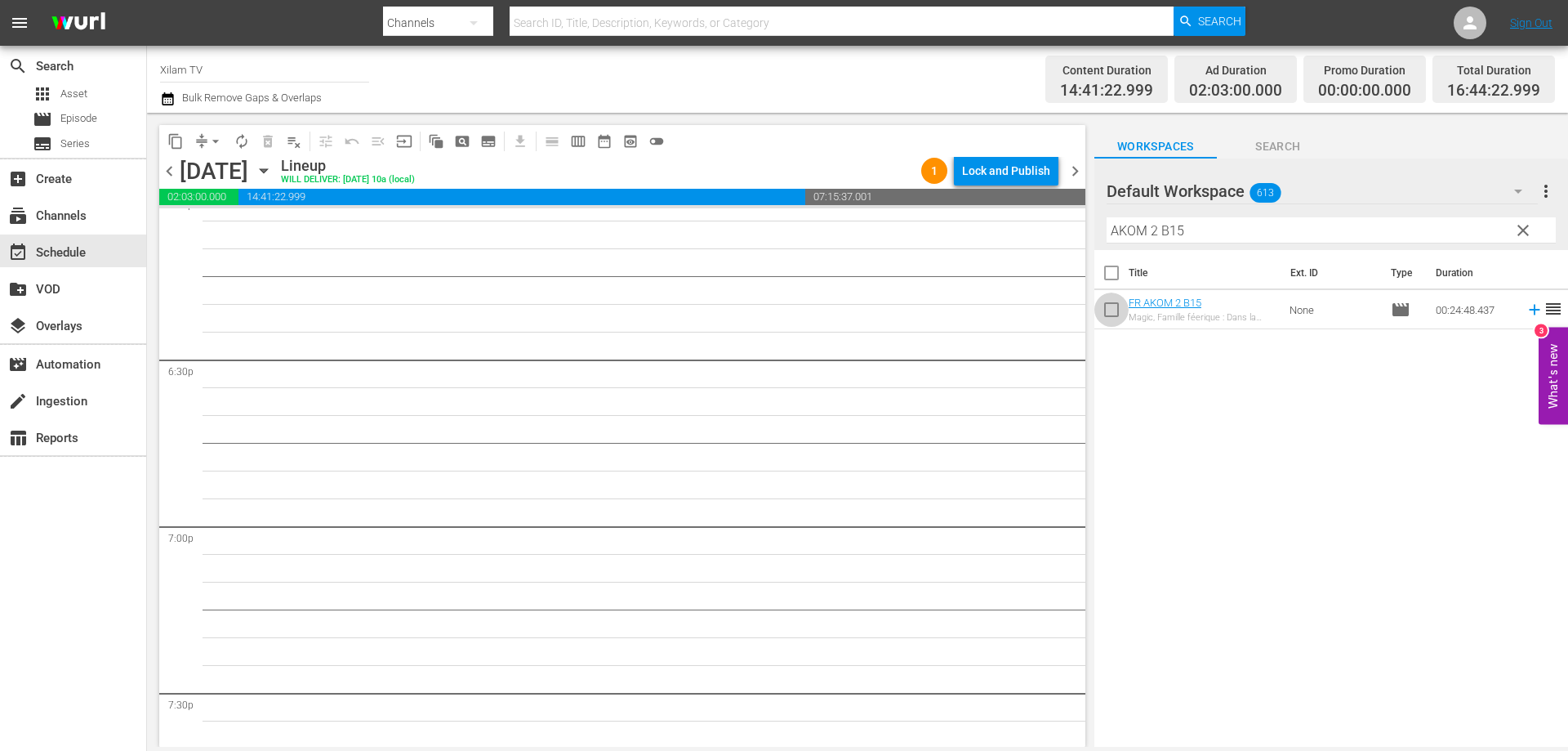
click at [1114, 305] on input "checkbox" at bounding box center [1112, 313] width 35 height 35
checkbox input "true"
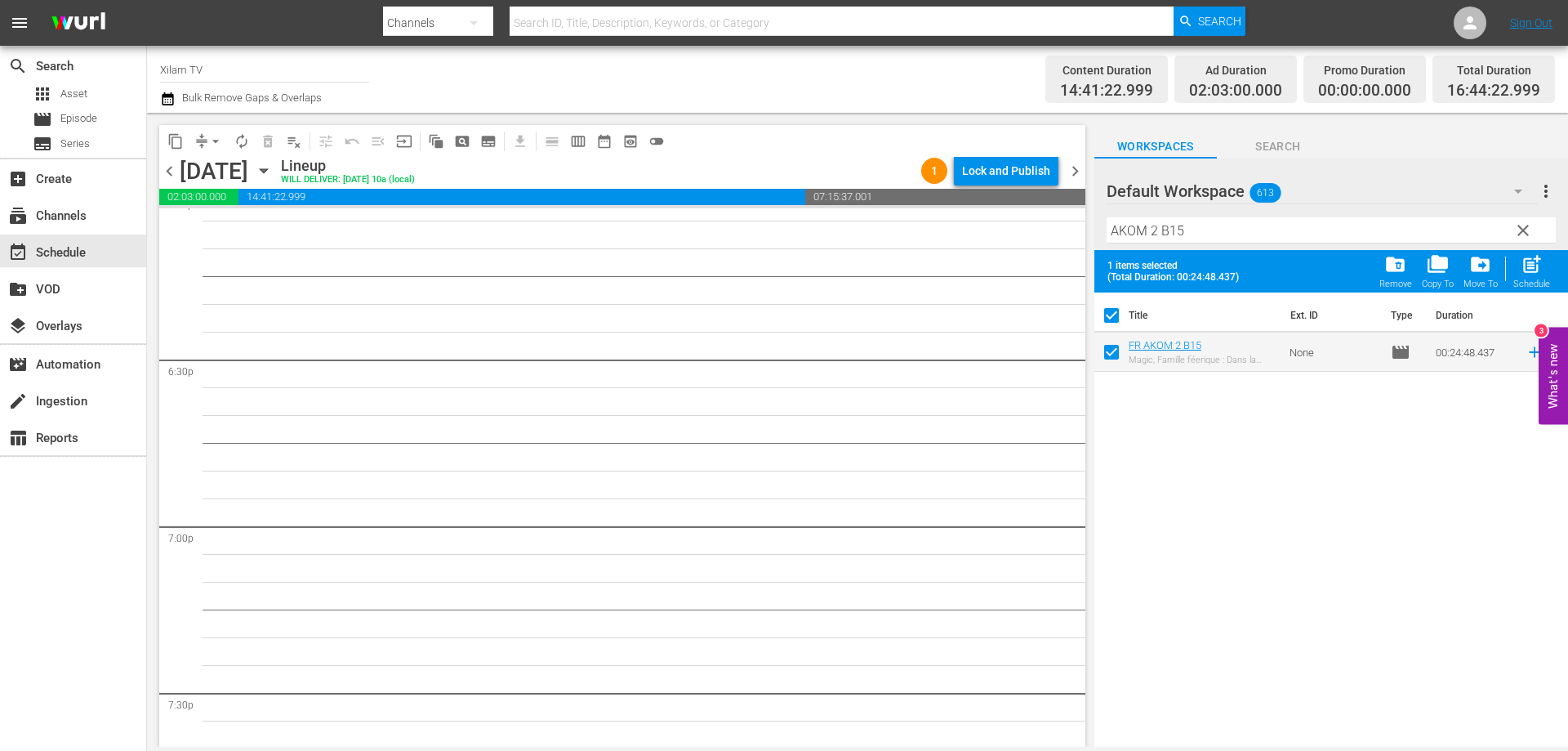
click at [1199, 229] on input "AKOM 2 B15" at bounding box center [1331, 230] width 450 height 26
type input "AKOM 2 B13"
drag, startPoint x: 1110, startPoint y: 355, endPoint x: 1128, endPoint y: 289, distance: 68.4
click at [1111, 355] on input "checkbox" at bounding box center [1112, 355] width 35 height 35
checkbox input "true"
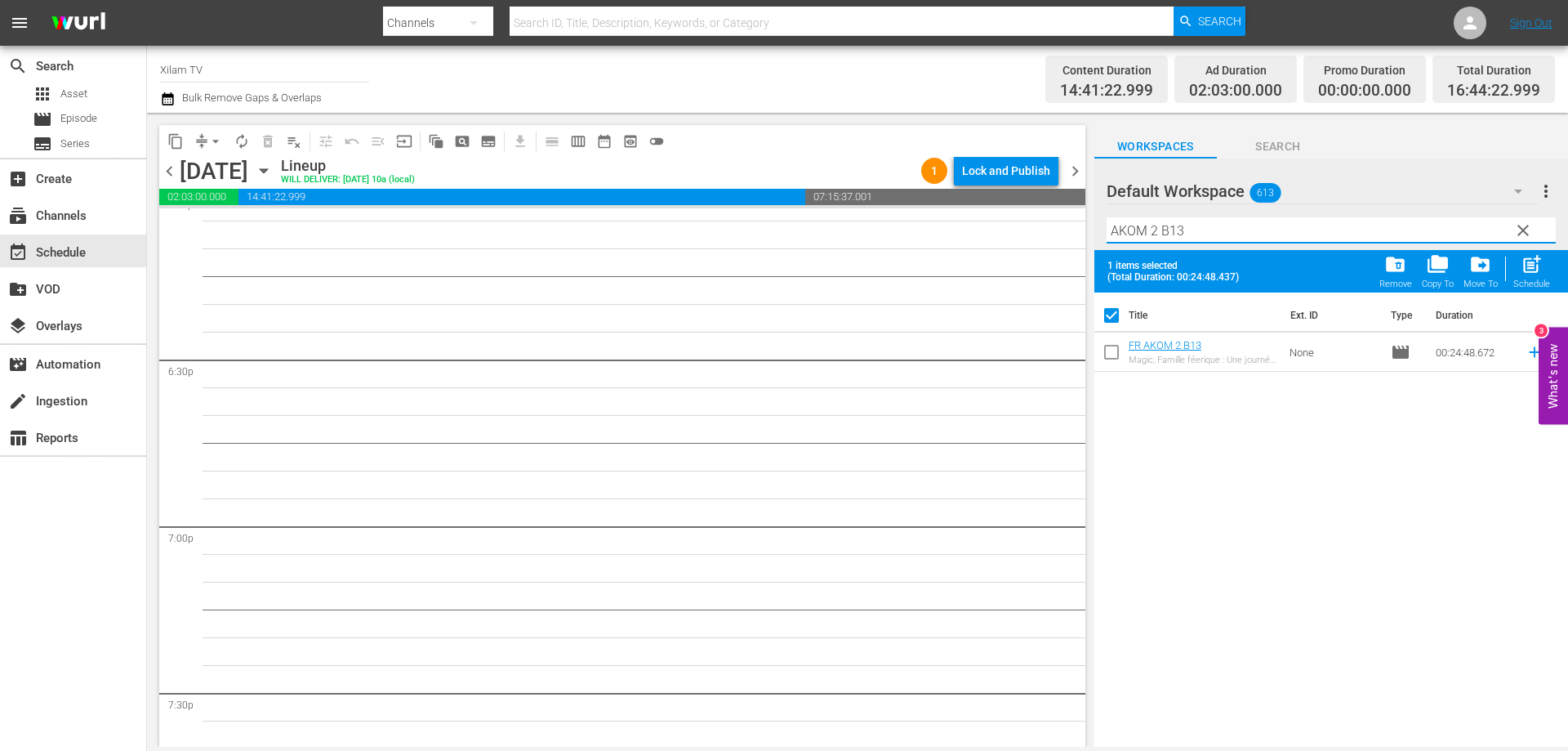
checkbox input "false"
drag, startPoint x: 1159, startPoint y: 229, endPoint x: 1090, endPoint y: 229, distance: 69.0
click at [1090, 229] on div "content_copy compress arrow_drop_down autorenew_outlined delete_forever_outline…" at bounding box center [858, 429] width 1422 height 634
click at [1204, 228] on input "CHICKY 3 B13" at bounding box center [1331, 230] width 450 height 26
type input "CHICKY 3 B11"
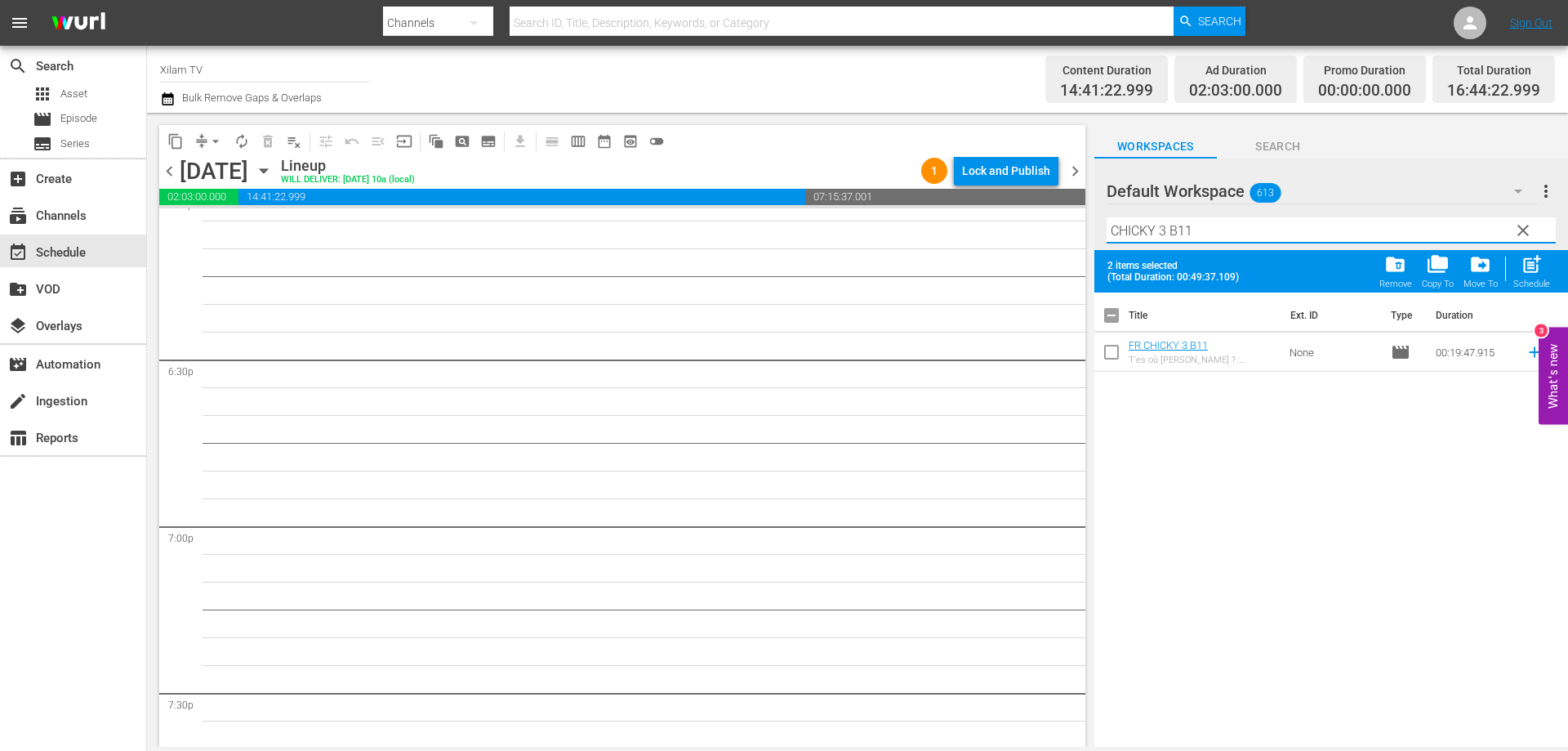
click at [1114, 349] on input "checkbox" at bounding box center [1112, 355] width 35 height 35
checkbox input "true"
click at [1167, 229] on input "CHICKY 3 B11" at bounding box center [1331, 230] width 450 height 26
drag, startPoint x: 1166, startPoint y: 229, endPoint x: 1094, endPoint y: 224, distance: 72.2
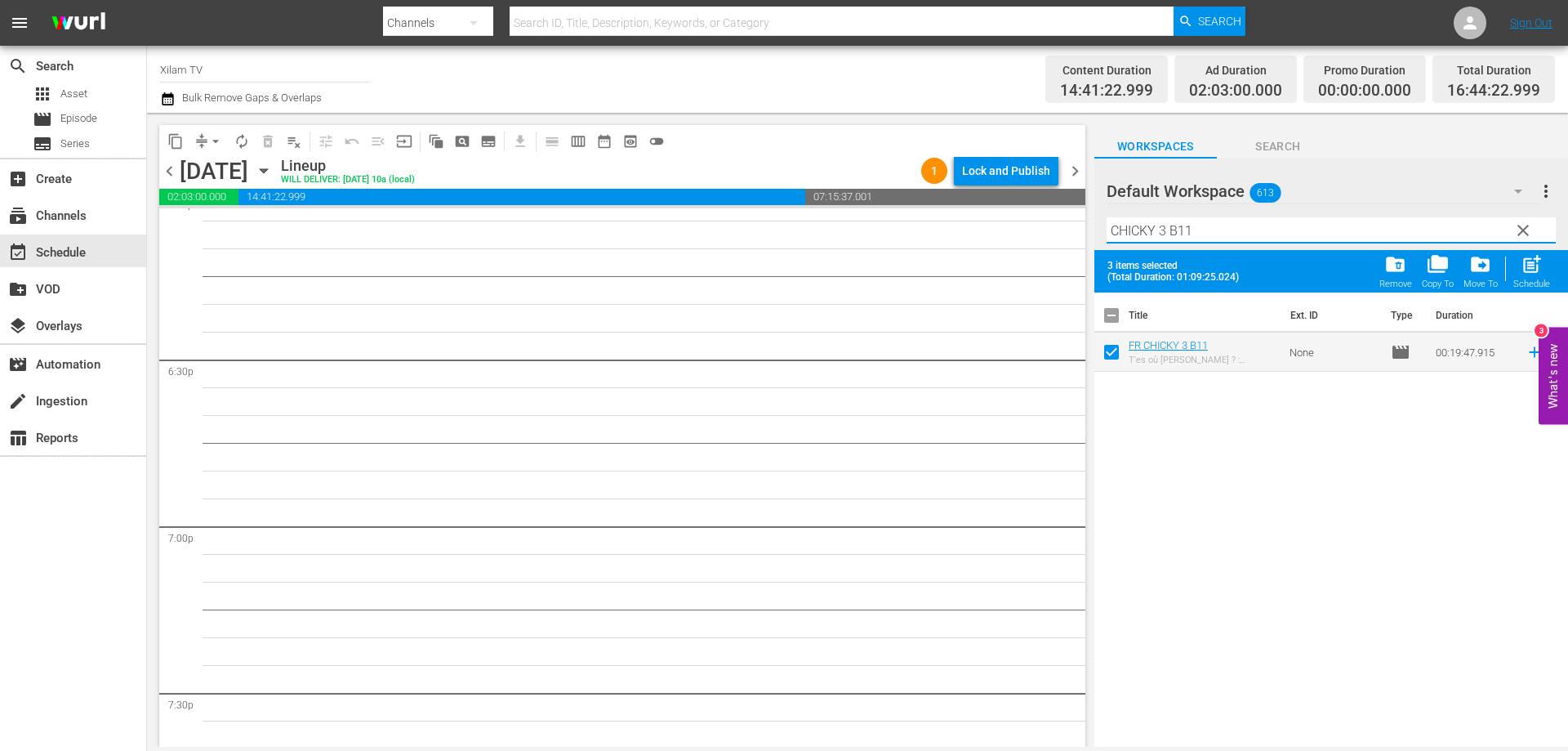
click at [1095, 224] on div "Default Workspace 613 Default more_vert clear Filter by Title CHICKY 3 B11" at bounding box center [1331, 204] width 474 height 91
click at [1542, 270] on span "post_add" at bounding box center [1531, 264] width 22 height 22
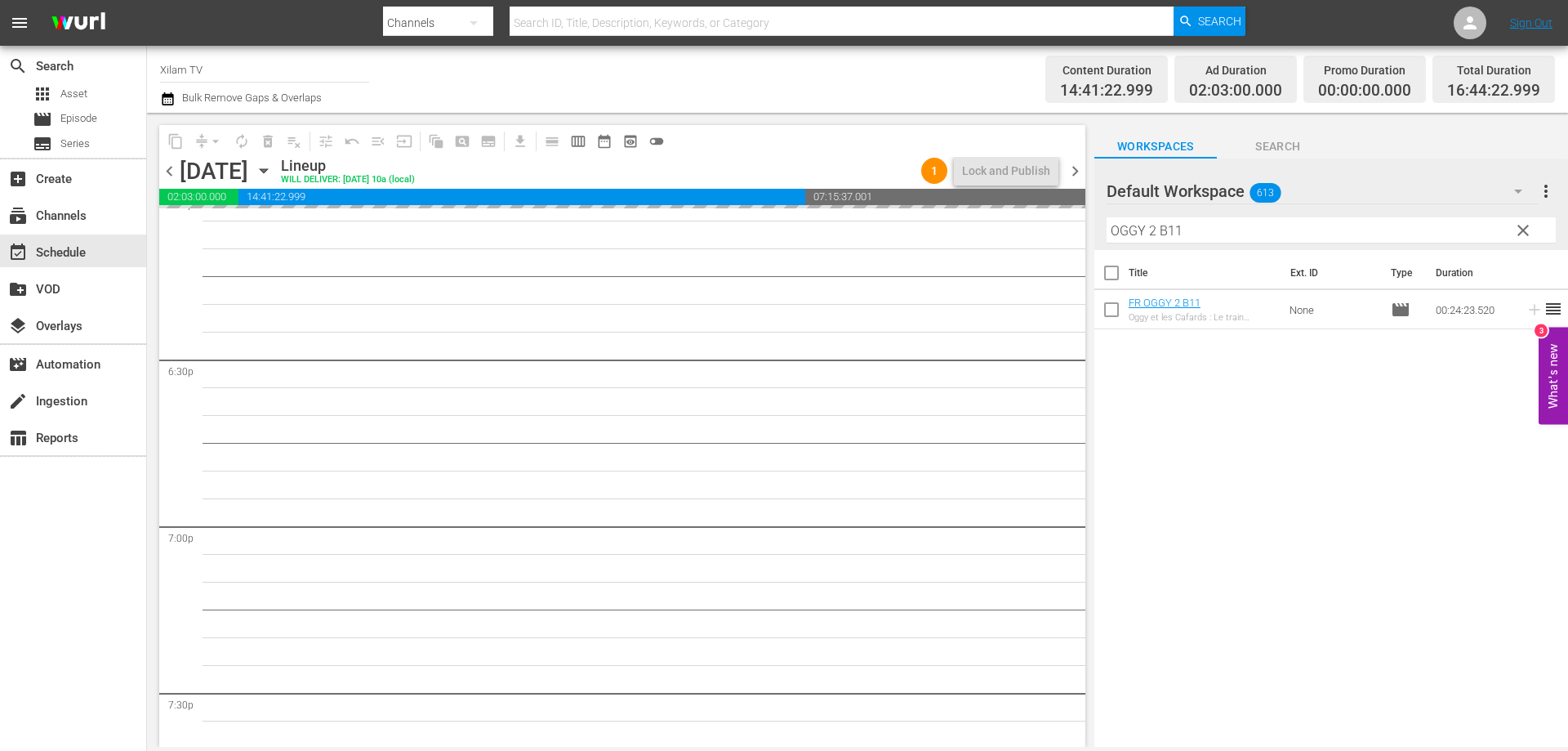
click at [1204, 227] on input "OGGY 2 B11" at bounding box center [1331, 230] width 450 height 26
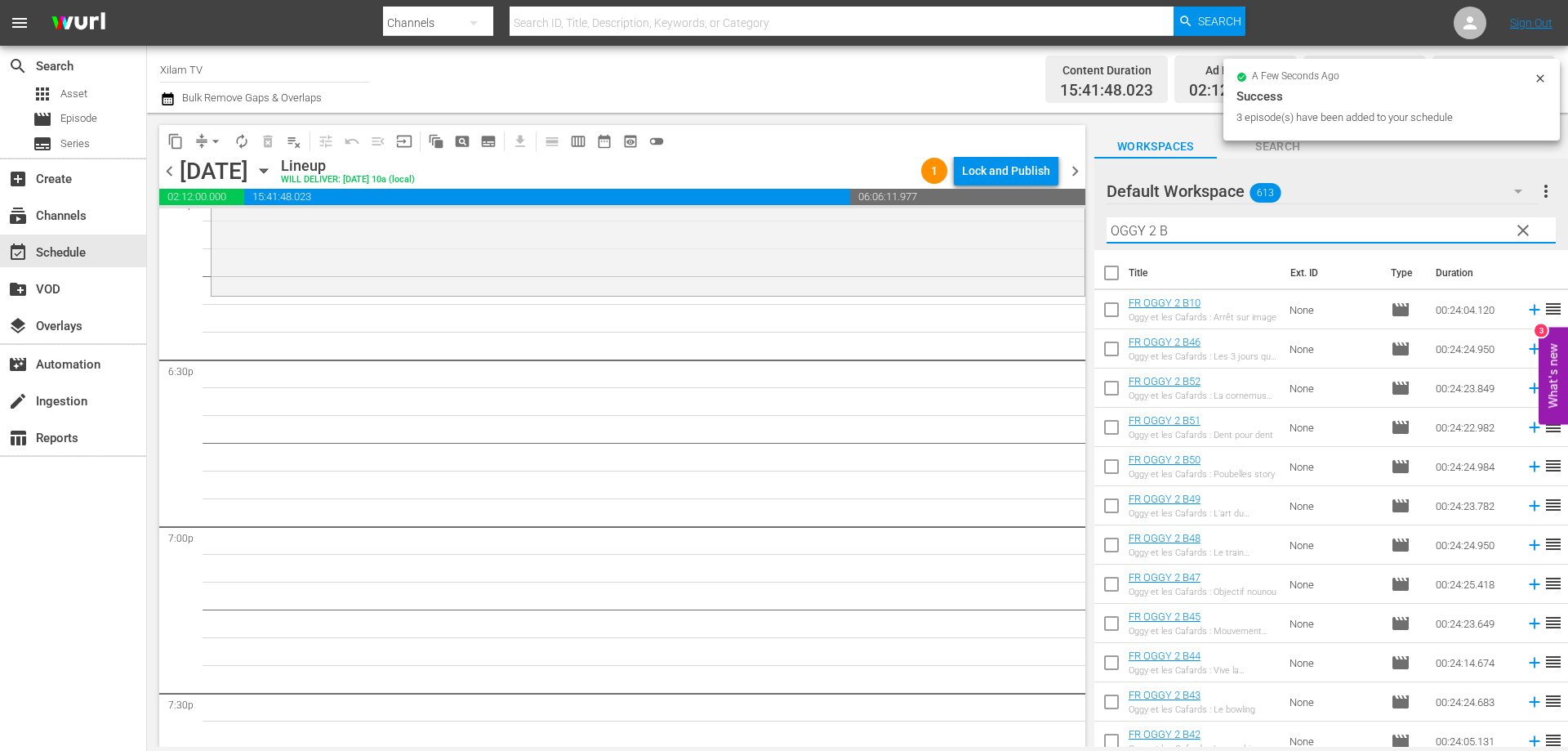
scroll to position [5986, 0]
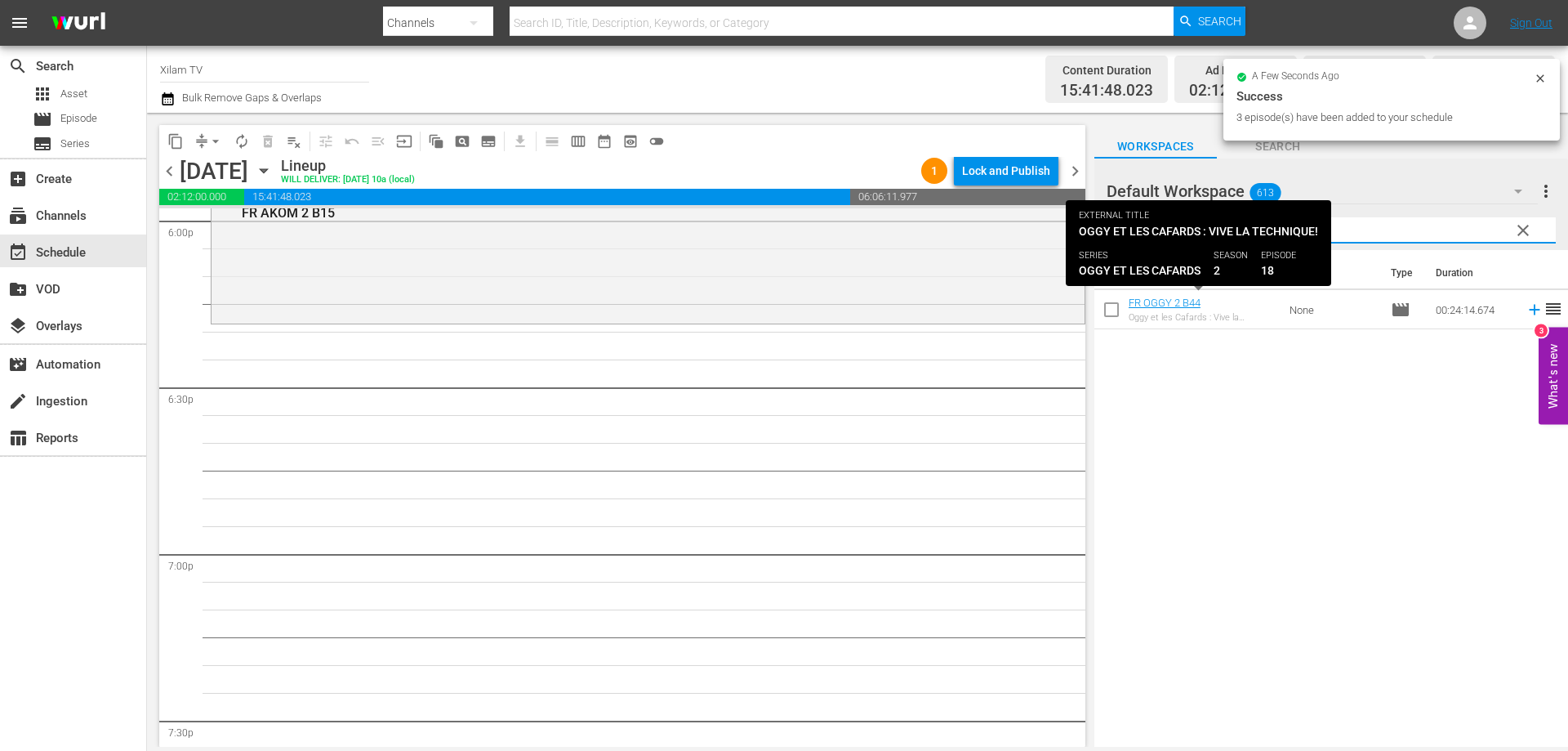
type input "OGGY 2 B44"
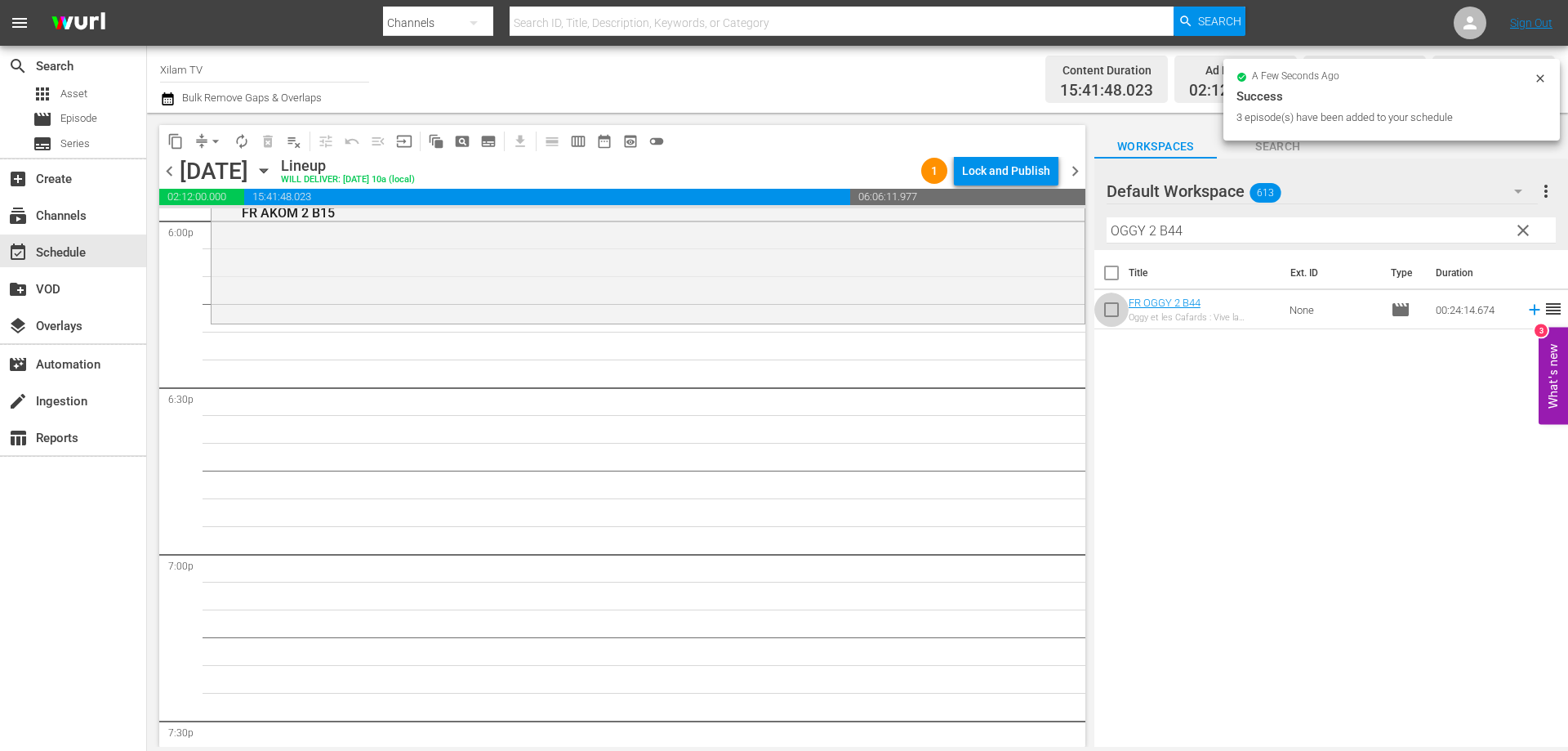
click at [1109, 305] on input "checkbox" at bounding box center [1112, 313] width 35 height 35
checkbox input "true"
click at [1204, 227] on input "OGGY 2 B44" at bounding box center [1331, 230] width 450 height 26
checkbox input "true"
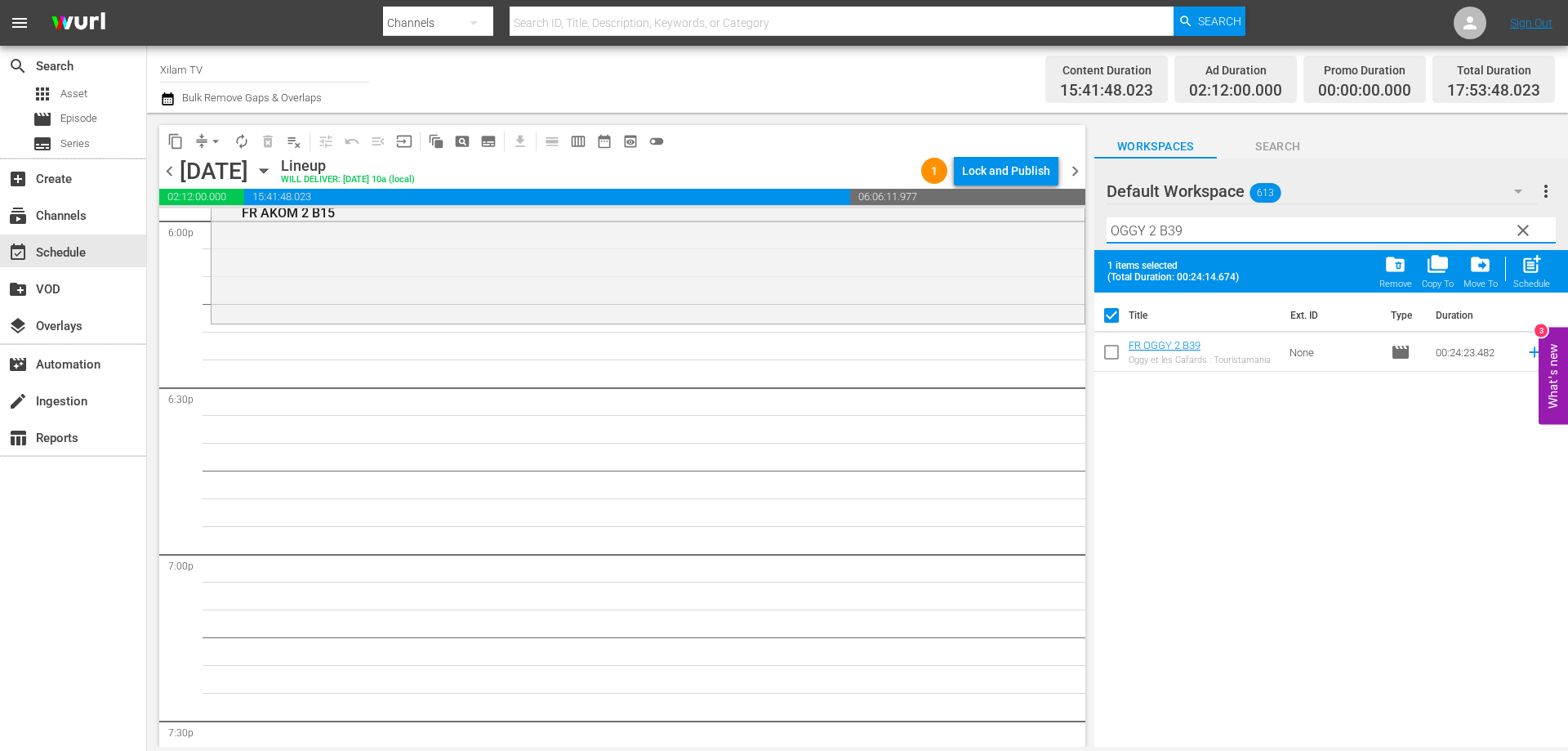
type input "OGGY 2 B39"
click at [1115, 350] on input "checkbox" at bounding box center [1112, 355] width 35 height 35
checkbox input "true"
checkbox input "false"
click at [1158, 228] on input "OGGY 2 B39" at bounding box center [1331, 230] width 450 height 26
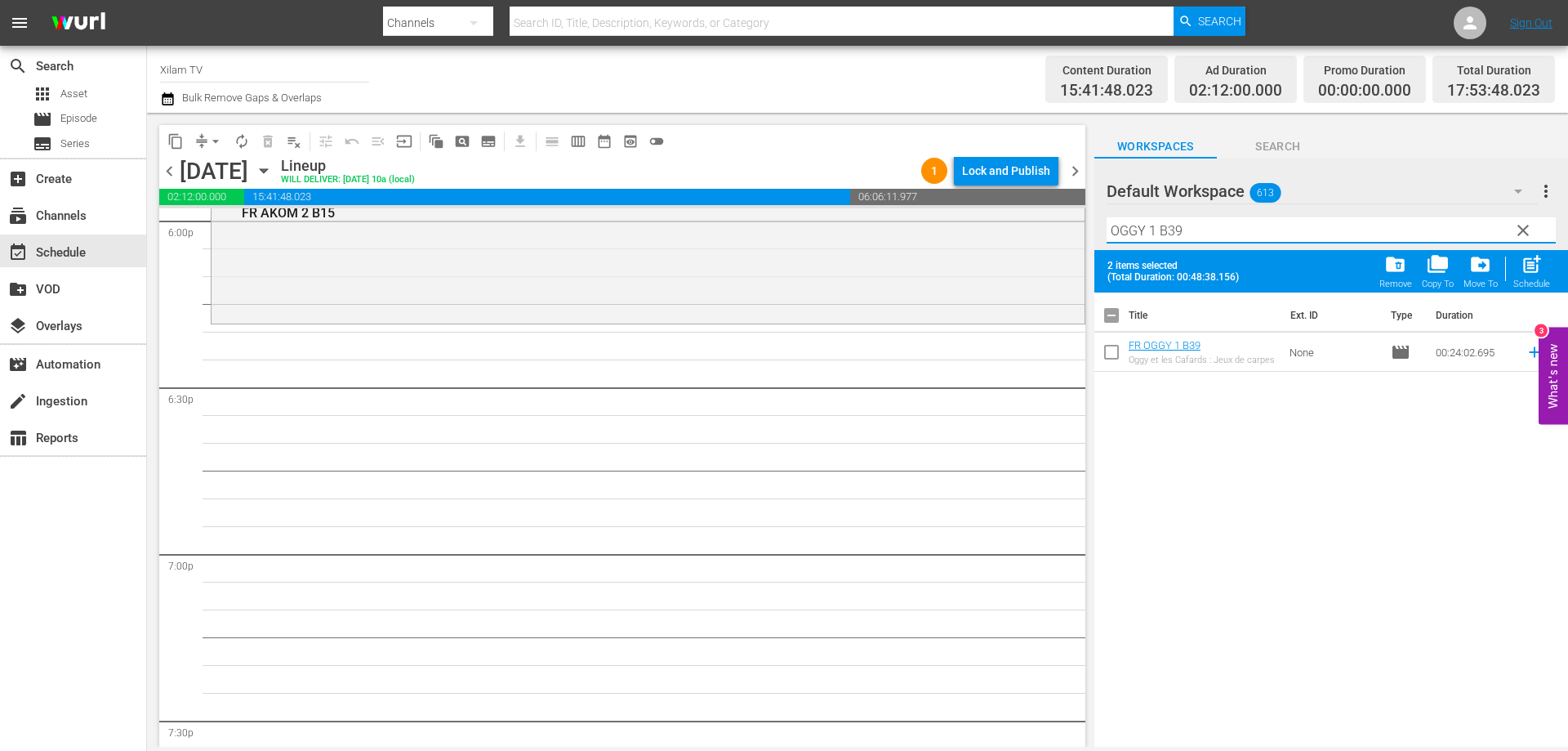
click at [1179, 229] on input "OGGY 1 B39" at bounding box center [1331, 230] width 450 height 26
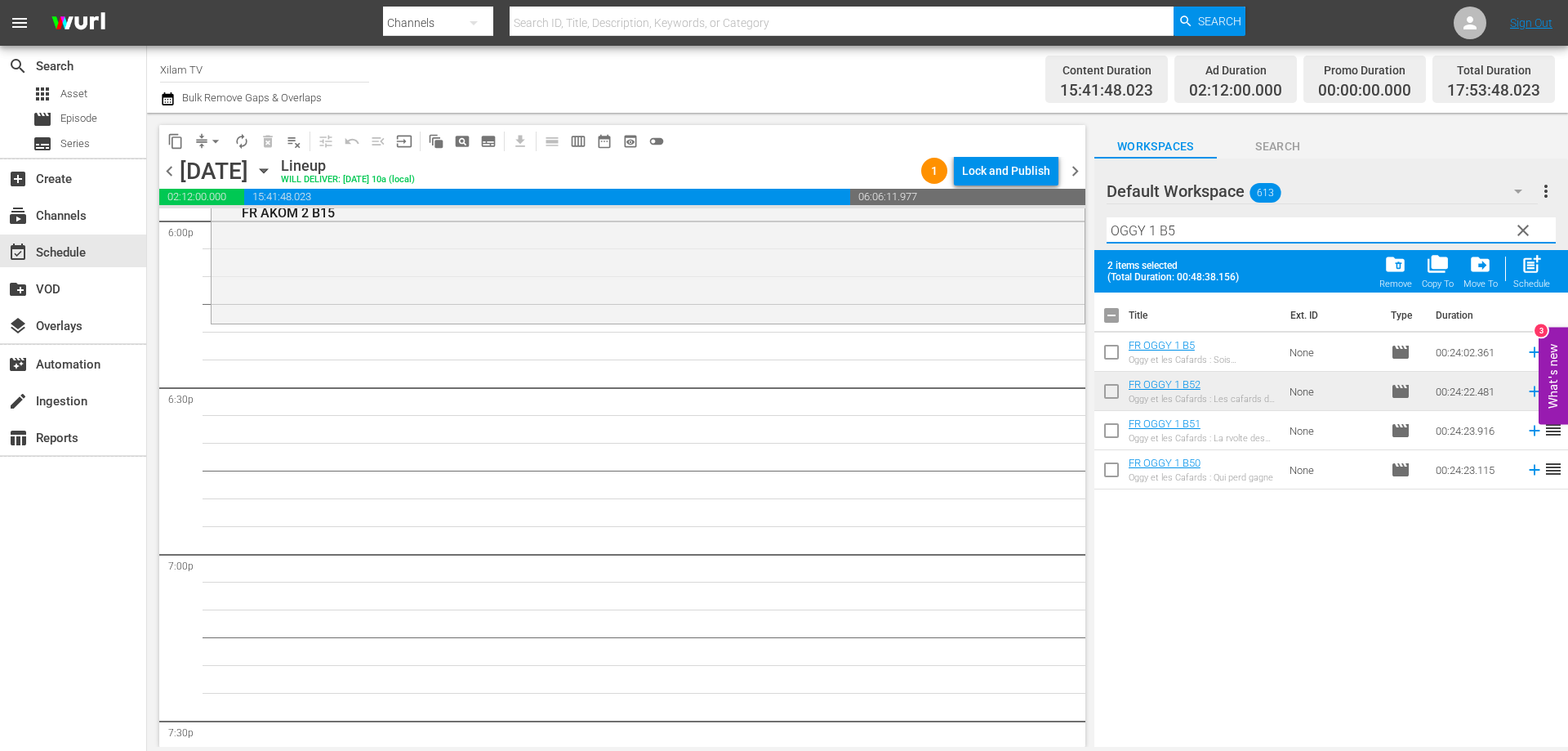
type input "OGGY 1 B5"
drag, startPoint x: 1114, startPoint y: 354, endPoint x: 1197, endPoint y: 238, distance: 142.6
click at [1114, 353] on input "checkbox" at bounding box center [1112, 355] width 35 height 35
checkbox input "true"
click at [1199, 231] on input "OGGY 1 B5" at bounding box center [1331, 230] width 450 height 26
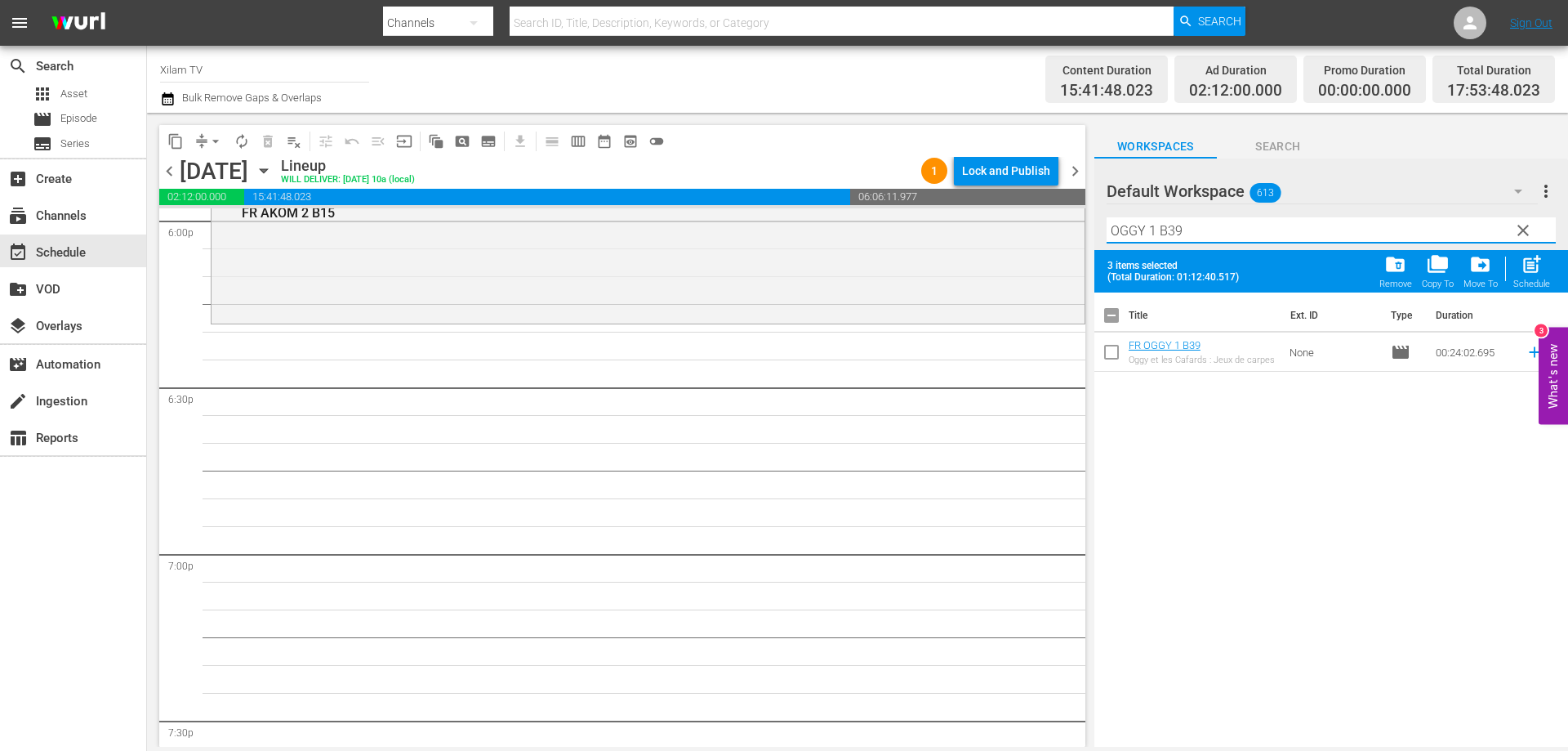
type input "OGGY 1 B39"
click at [1115, 349] on input "checkbox" at bounding box center [1112, 355] width 35 height 35
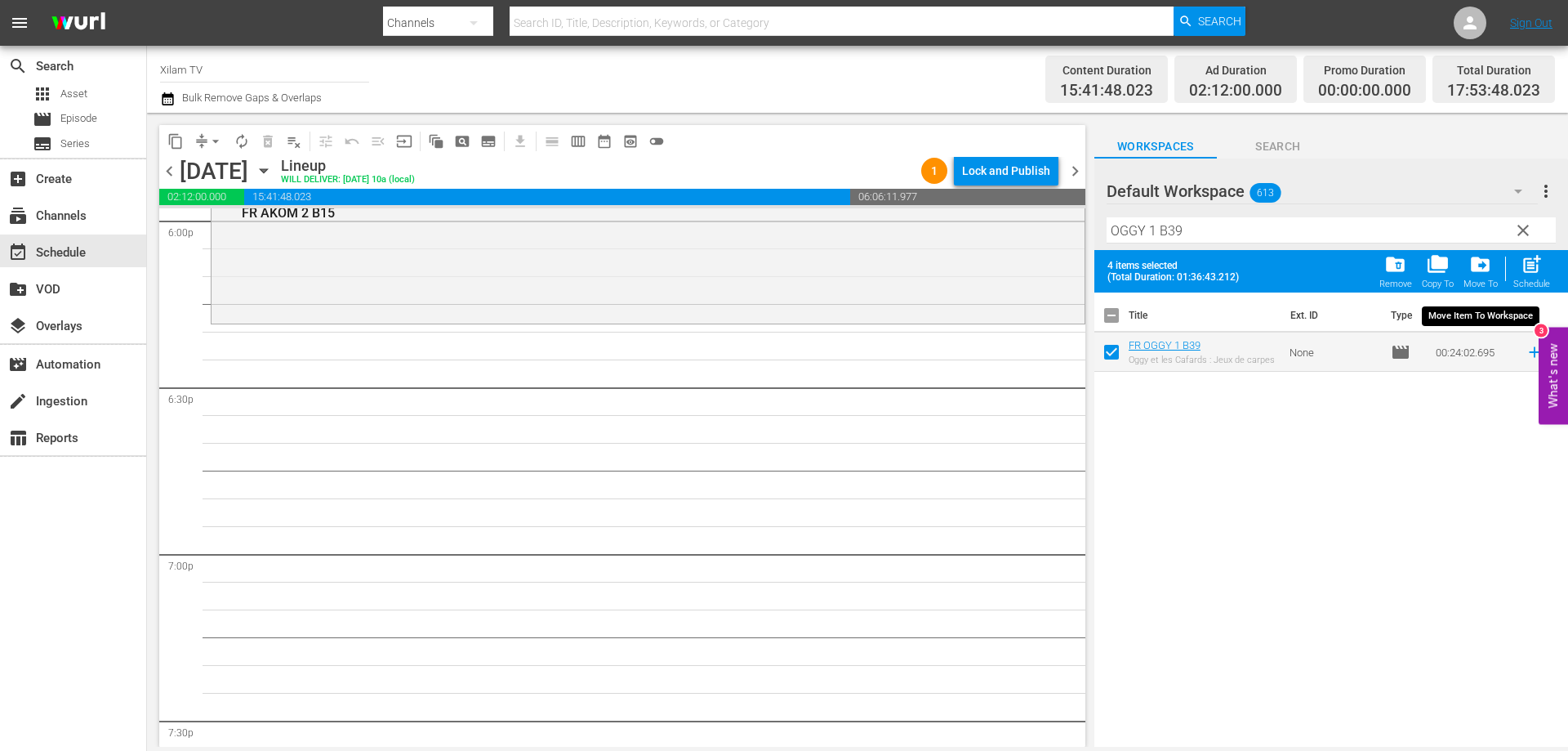
click at [1519, 268] on div "post_add Schedule" at bounding box center [1531, 271] width 37 height 36
checkbox input "false"
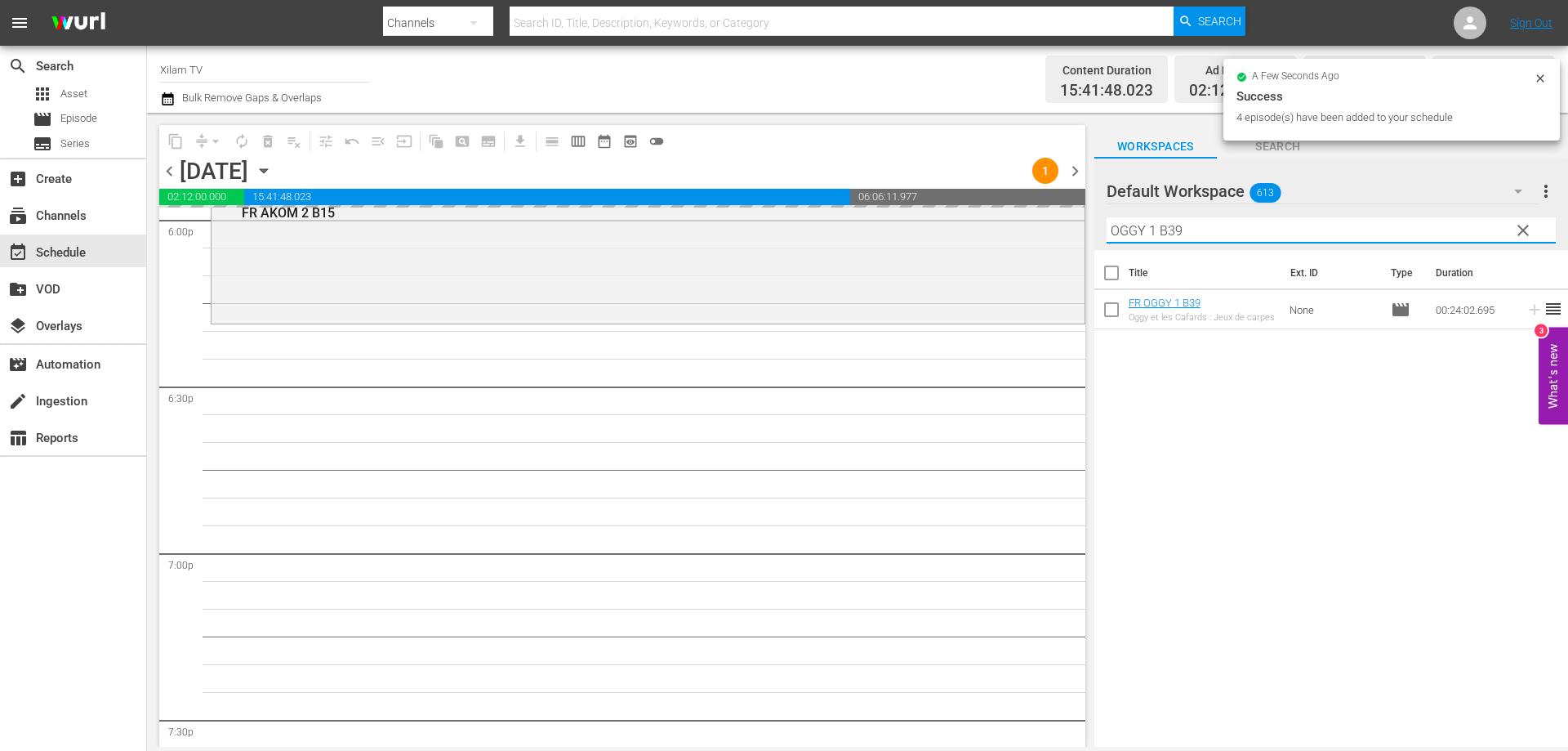
drag, startPoint x: 1140, startPoint y: 230, endPoint x: 1076, endPoint y: 226, distance: 64.1
click at [1076, 226] on div "content_copy compress arrow_drop_down autorenew_outlined delete_forever_outline…" at bounding box center [858, 429] width 1422 height 634
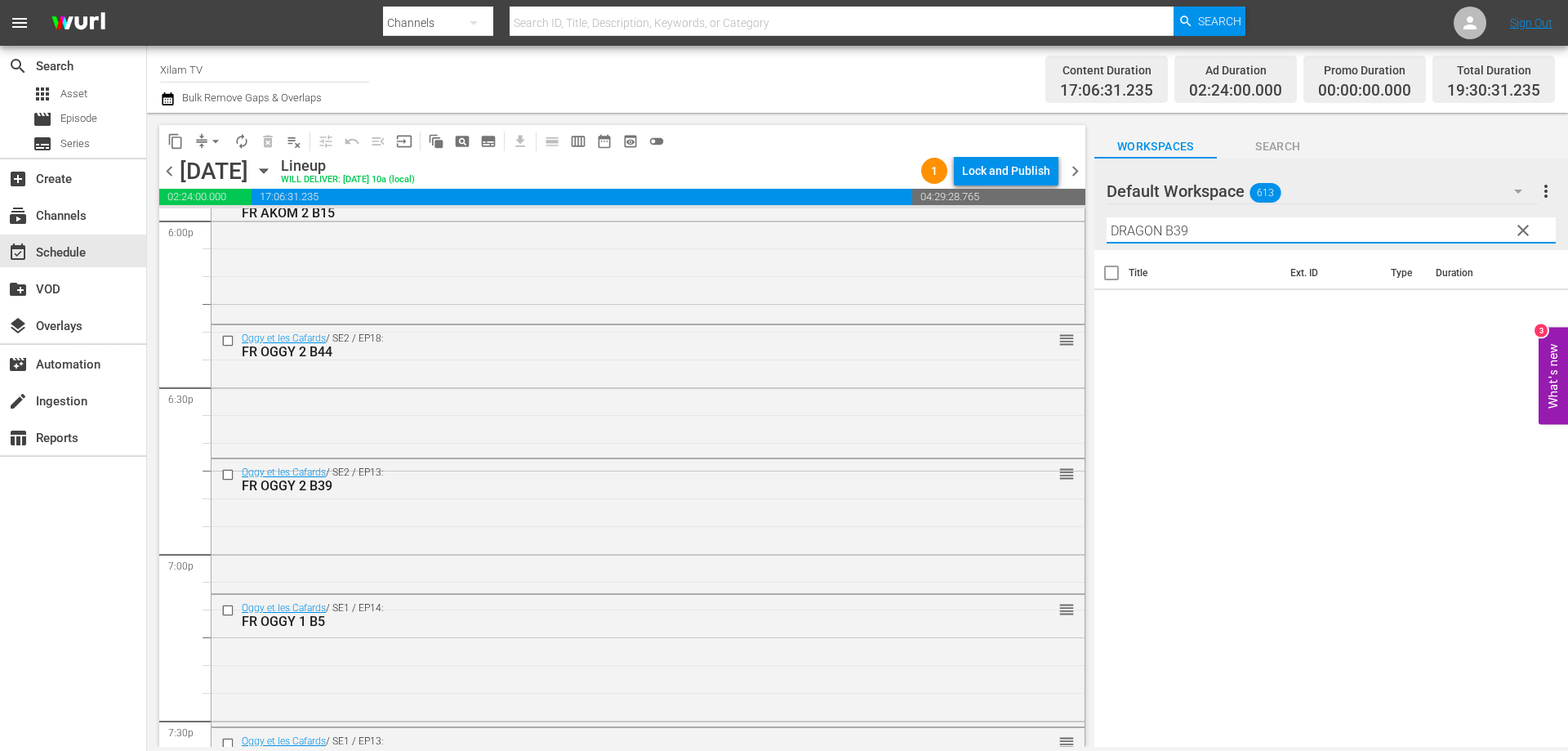
click at [1198, 235] on input "DRAGON B39" at bounding box center [1331, 230] width 450 height 26
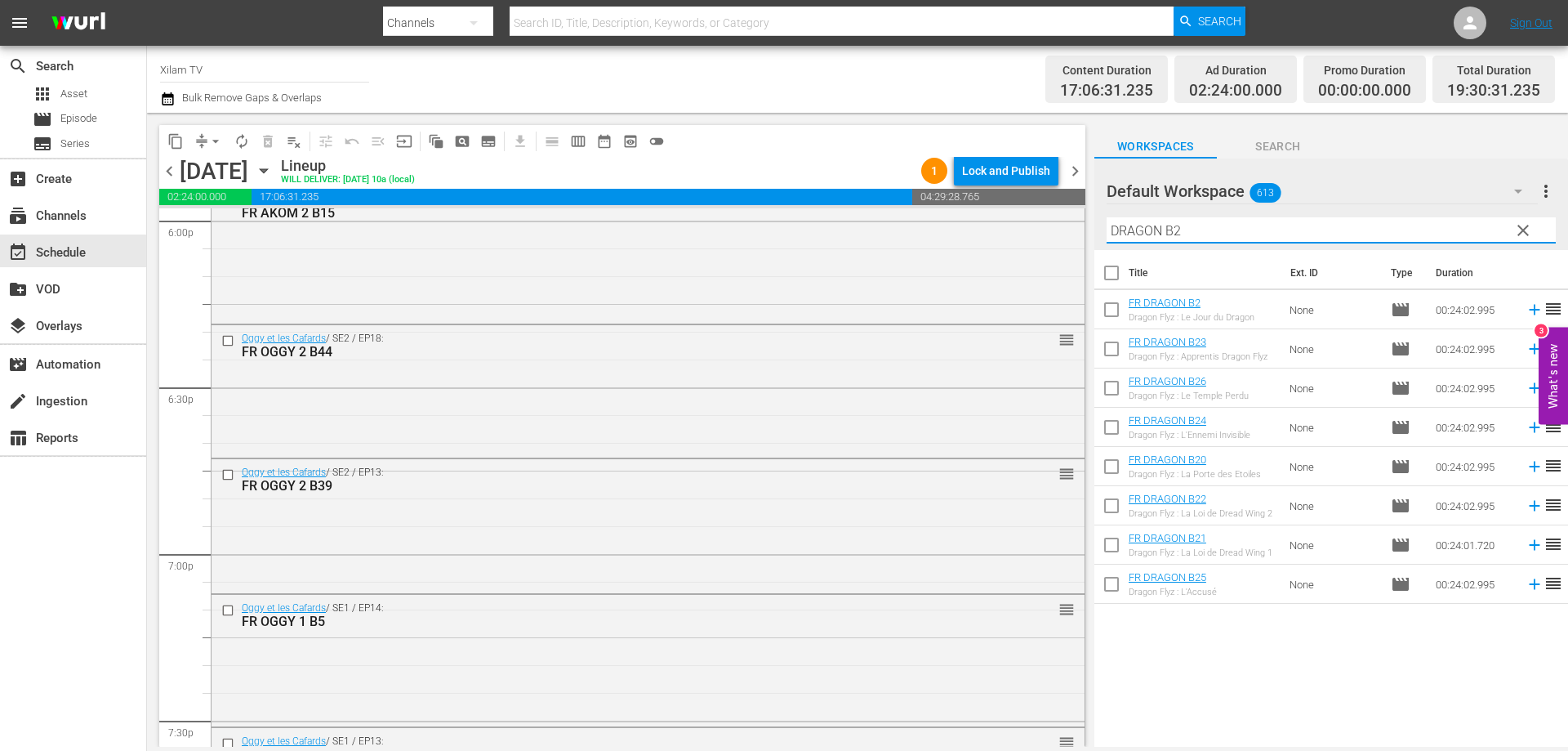
type input "DRAGON B2"
click at [1108, 311] on input "checkbox" at bounding box center [1112, 313] width 35 height 35
checkbox input "true"
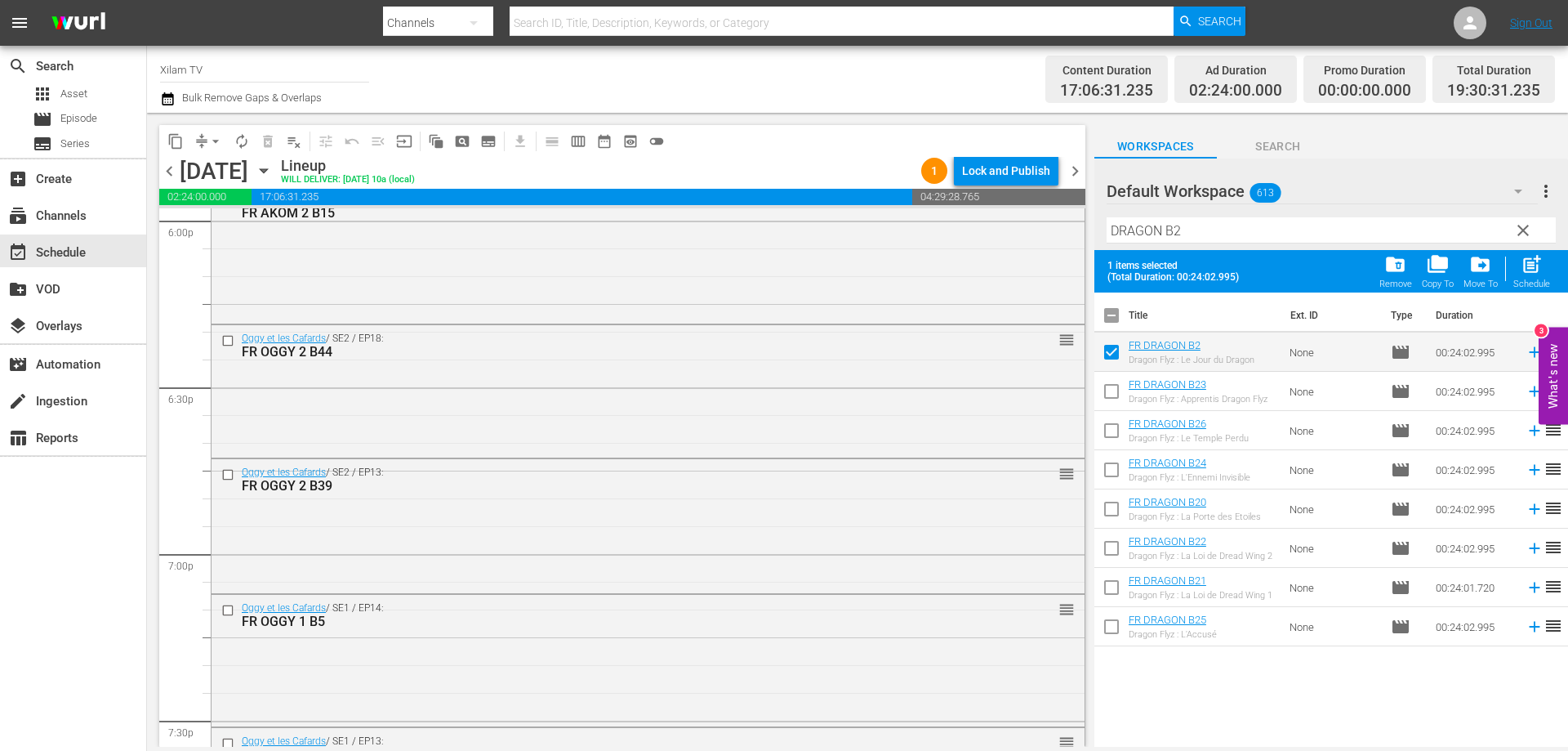
click at [1237, 229] on input "DRAGON B2" at bounding box center [1331, 230] width 450 height 26
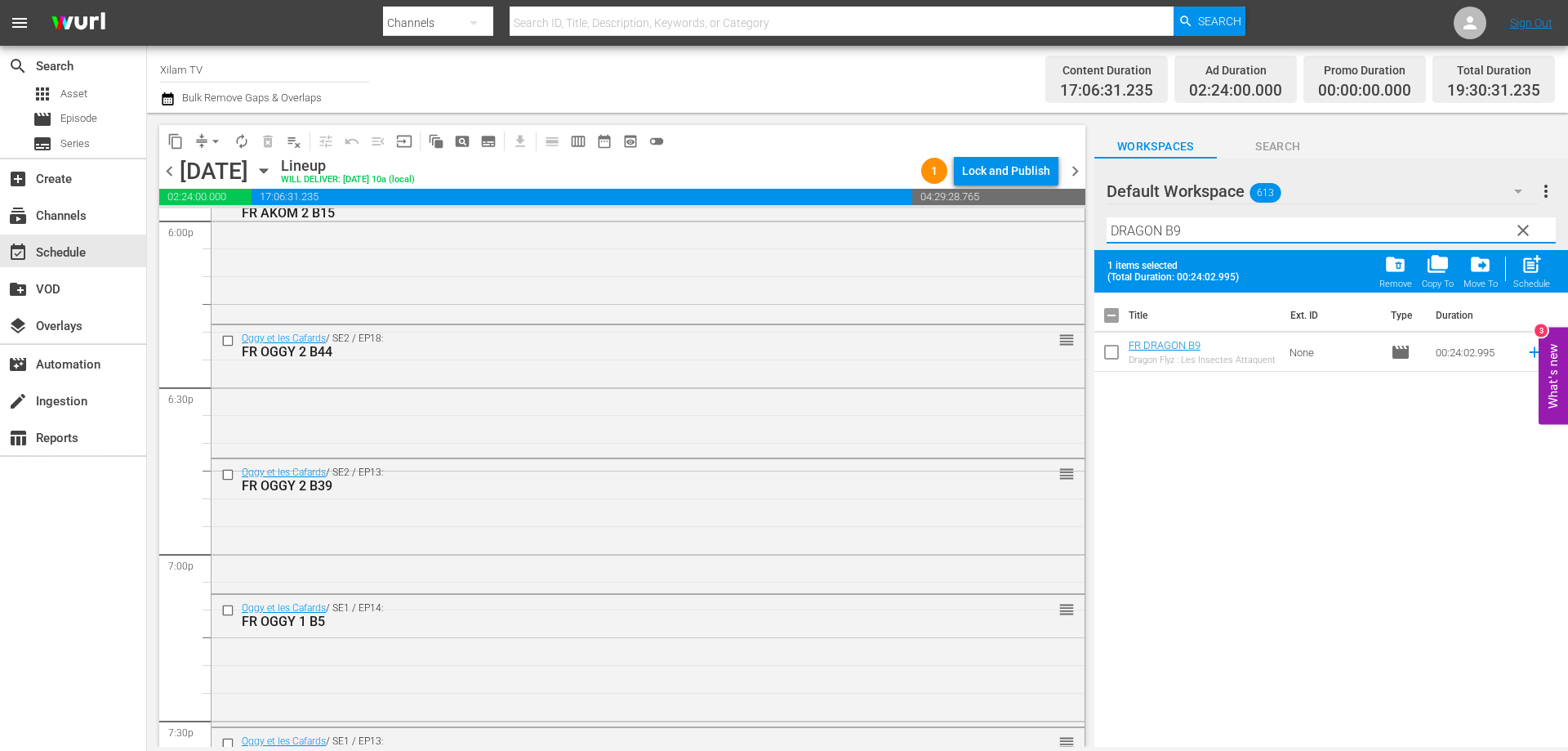
type input "DRAGON B9"
click at [1109, 355] on input "checkbox" at bounding box center [1112, 355] width 35 height 35
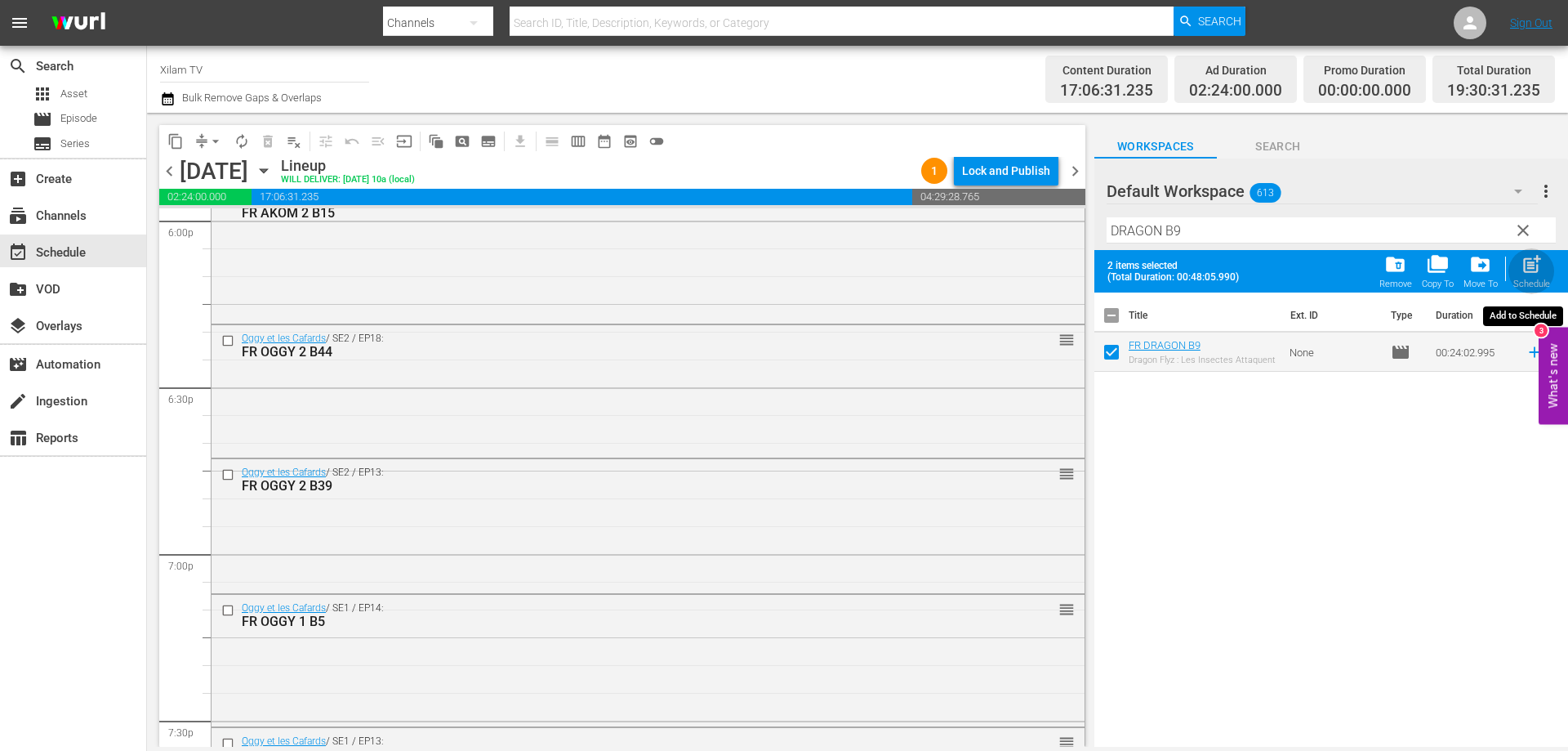
click at [1526, 262] on span "post_add" at bounding box center [1531, 264] width 22 height 22
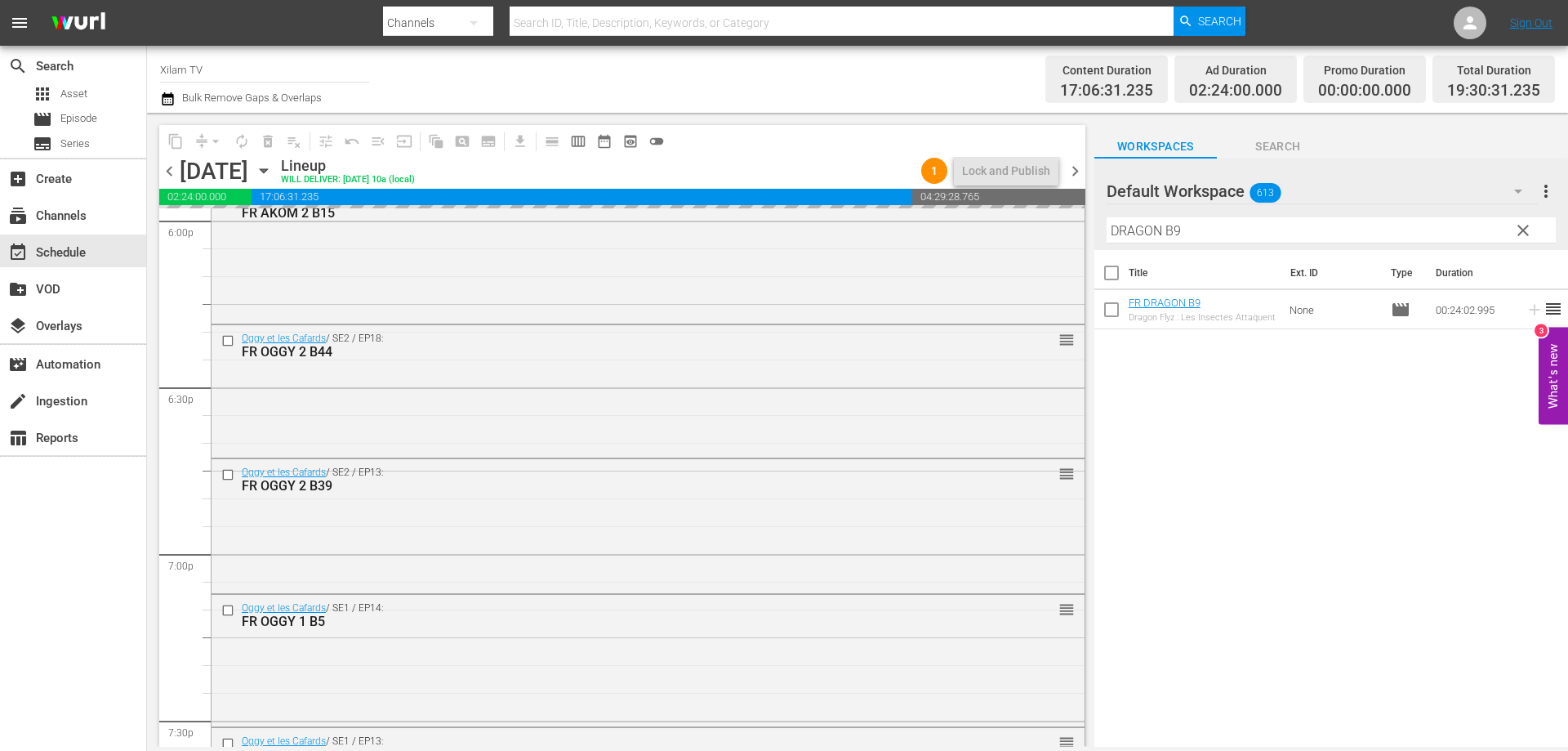
click at [1066, 211] on div "content_copy compress arrow_drop_down autorenew_outlined delete_forever_outline…" at bounding box center [858, 429] width 1422 height 634
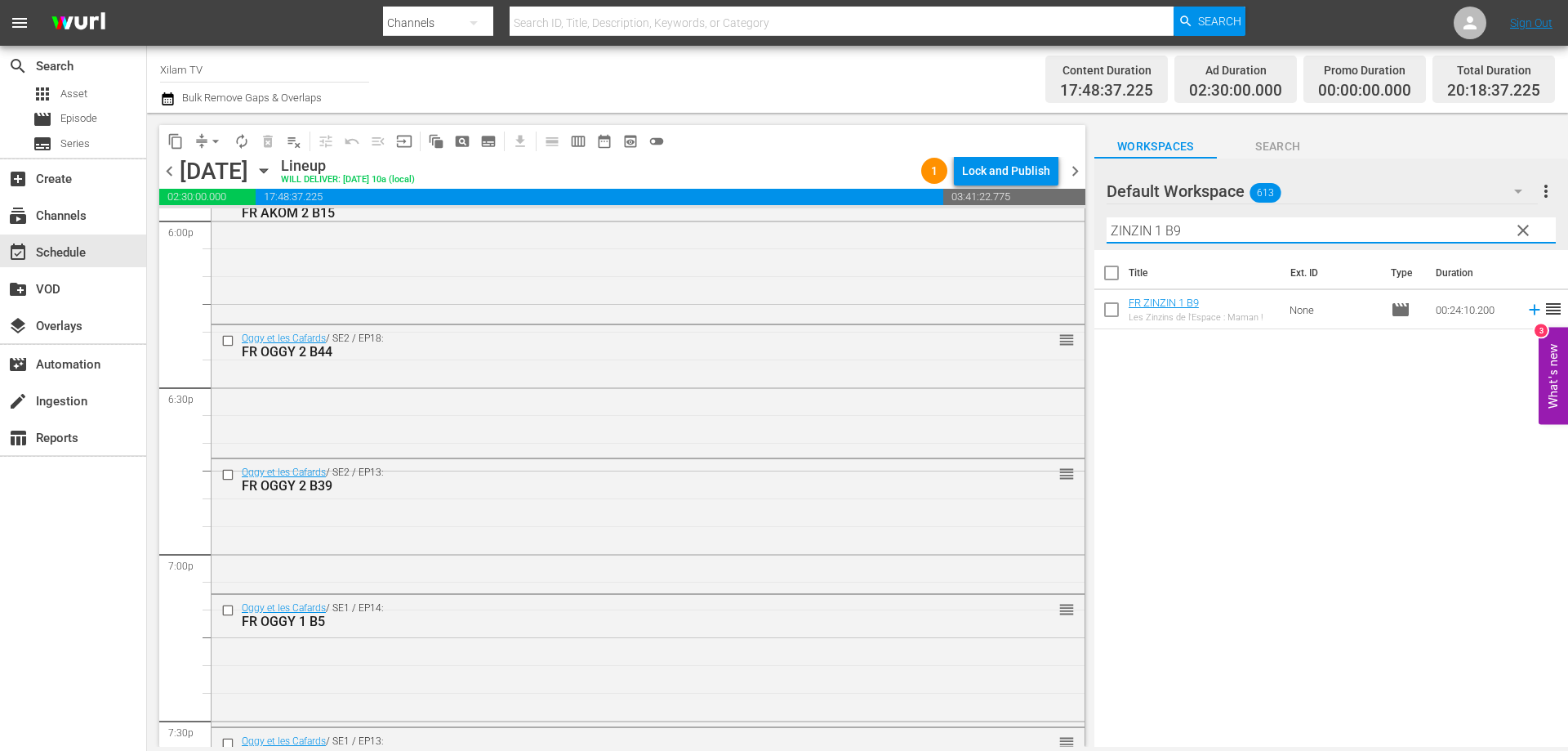
click at [1219, 210] on div at bounding box center [1165, 192] width 117 height 41
click at [1213, 219] on input "ZINZIN 1 B9" at bounding box center [1331, 230] width 450 height 26
click at [1119, 305] on input "checkbox" at bounding box center [1112, 313] width 35 height 35
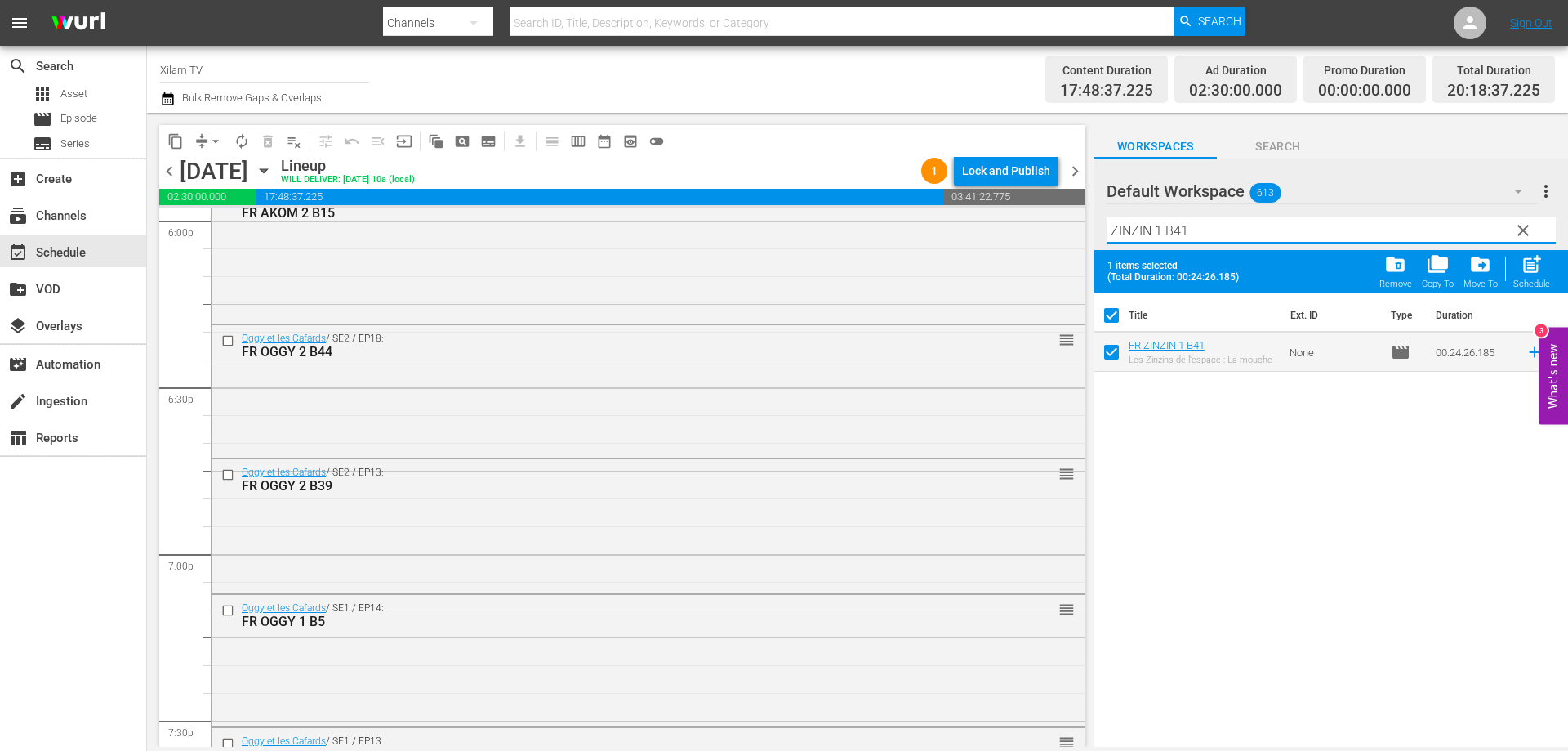
click at [1206, 236] on input "ZINZIN 1 B41" at bounding box center [1331, 230] width 450 height 26
click at [1115, 356] on input "checkbox" at bounding box center [1112, 355] width 35 height 35
click at [1207, 229] on input "ZINZIN 1 B14" at bounding box center [1331, 230] width 450 height 26
click at [1110, 360] on input "checkbox" at bounding box center [1112, 355] width 35 height 35
click at [1526, 273] on span "post_add" at bounding box center [1531, 264] width 22 height 22
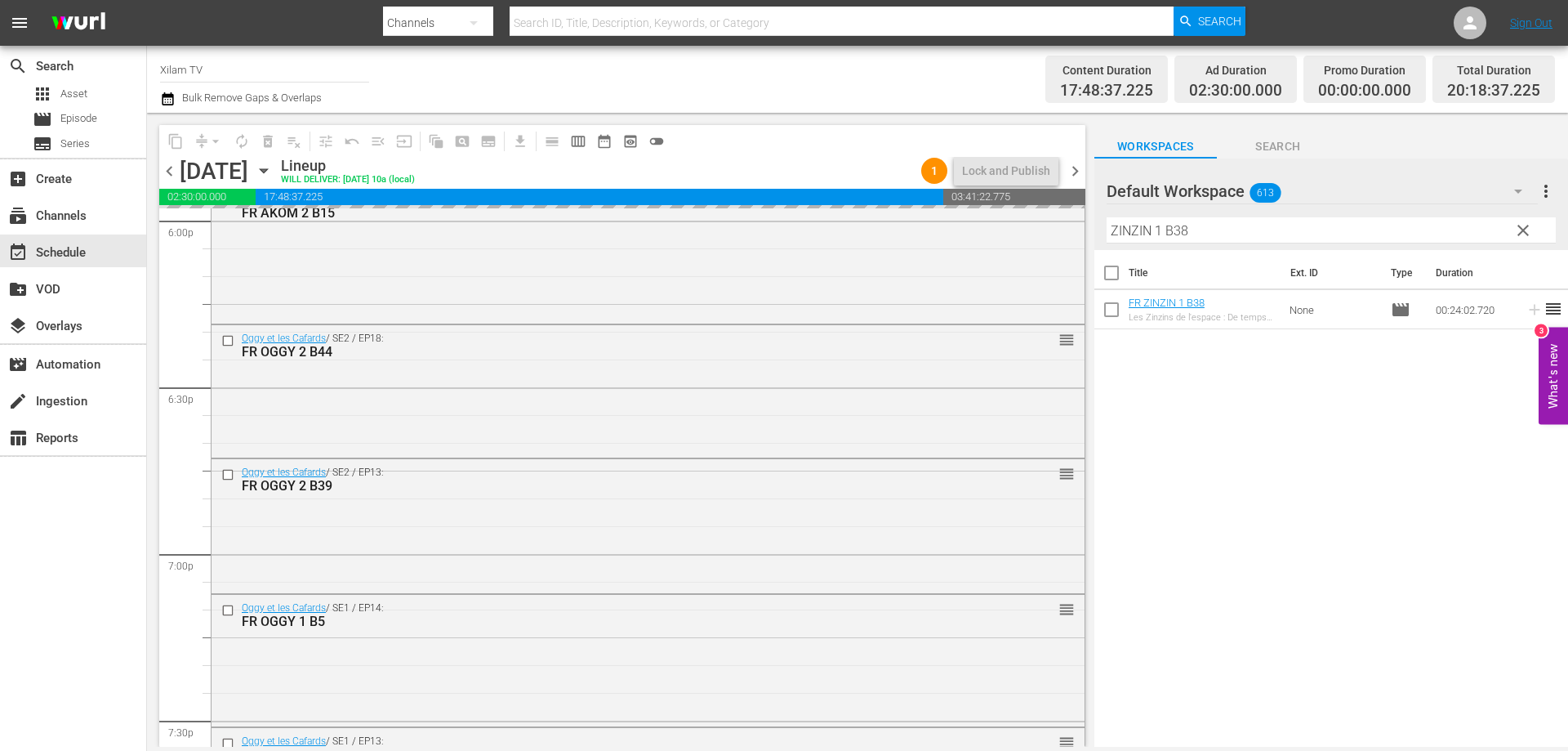
click at [1103, 221] on div "Default Workspace 613 Default more_vert clear Filter by Title ZINZIN 1 B38" at bounding box center [1331, 204] width 474 height 91
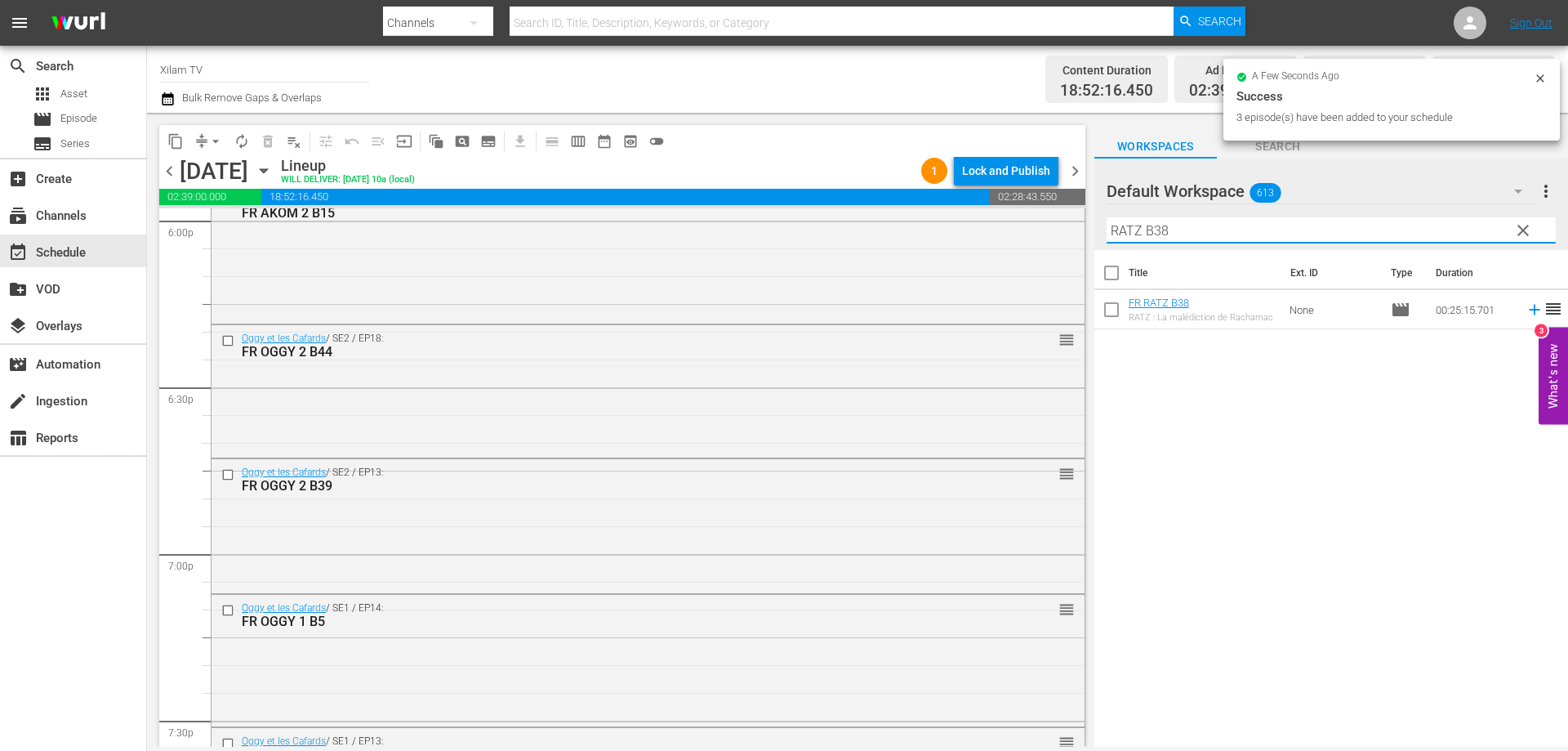
click at [1196, 219] on input "RATZ B38" at bounding box center [1331, 230] width 450 height 26
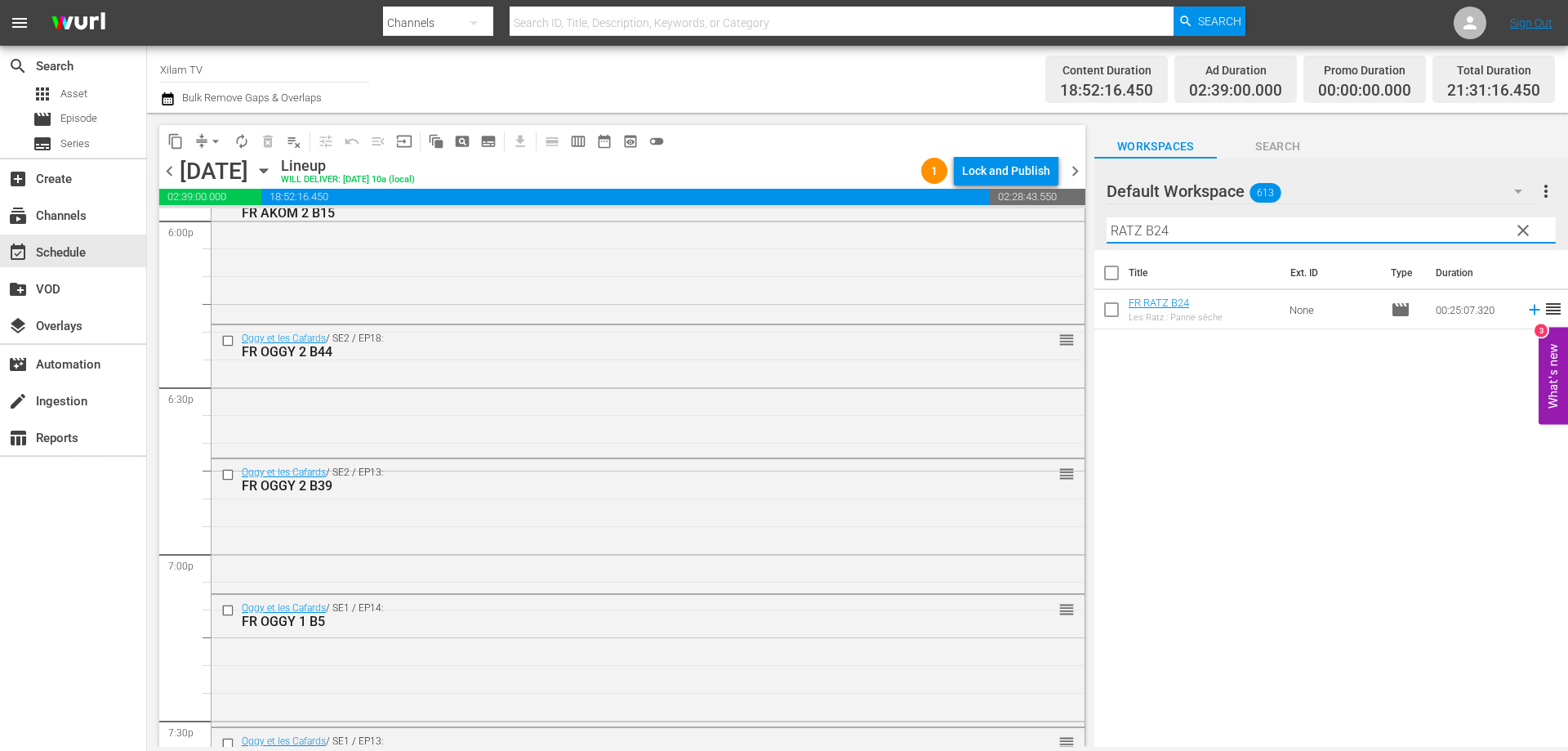
click at [1105, 321] on input "checkbox" at bounding box center [1112, 313] width 35 height 35
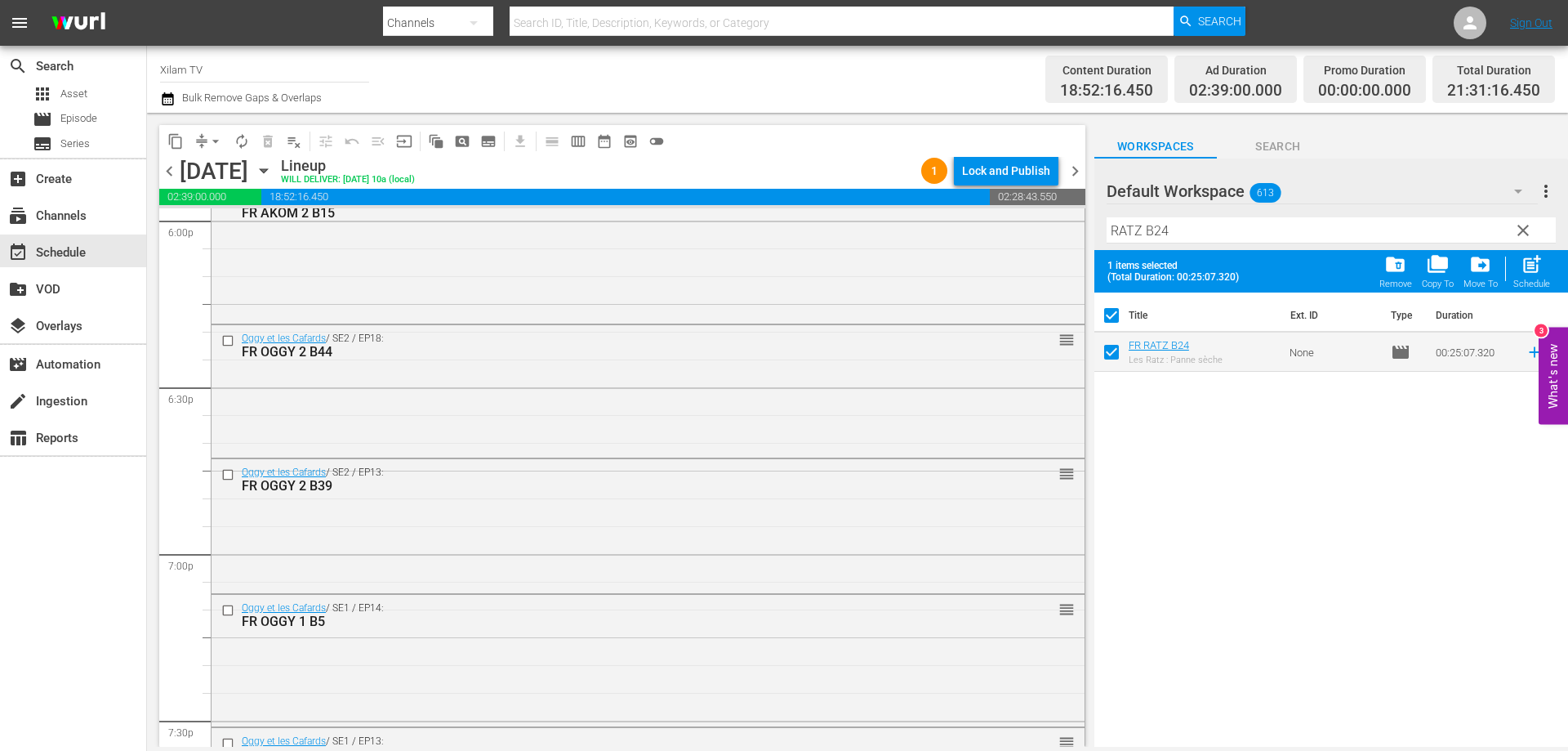
click at [1175, 237] on input "RATZ B24" at bounding box center [1331, 230] width 450 height 26
click at [1110, 344] on input "checkbox" at bounding box center [1112, 355] width 35 height 35
click at [1200, 232] on input "[PERSON_NAME] B40" at bounding box center [1331, 230] width 450 height 26
click at [1113, 358] on input "checkbox" at bounding box center [1112, 355] width 35 height 35
click at [1198, 237] on input "RATZ B21" at bounding box center [1331, 230] width 450 height 26
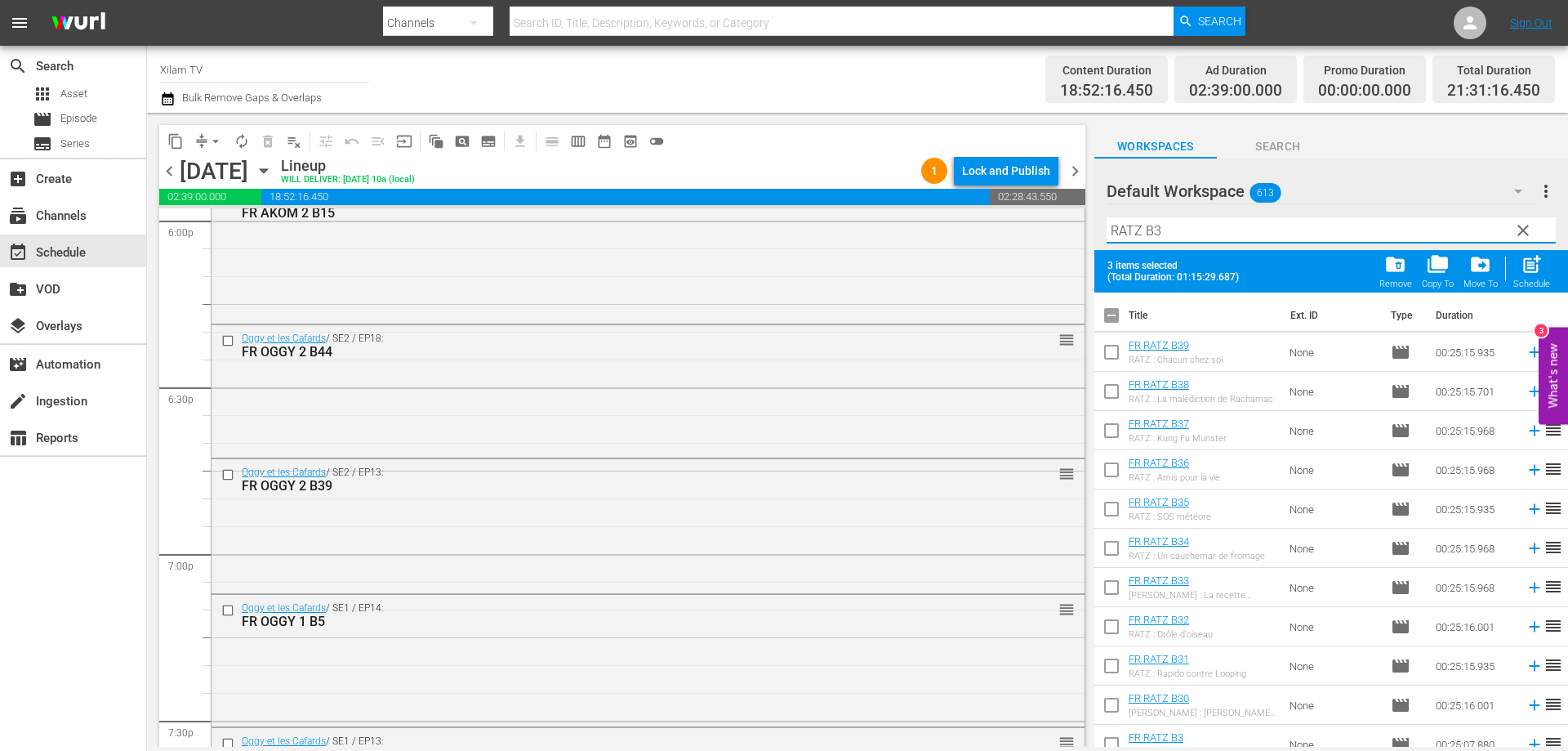
click at [1112, 504] on input "checkbox" at bounding box center [1112, 512] width 35 height 35
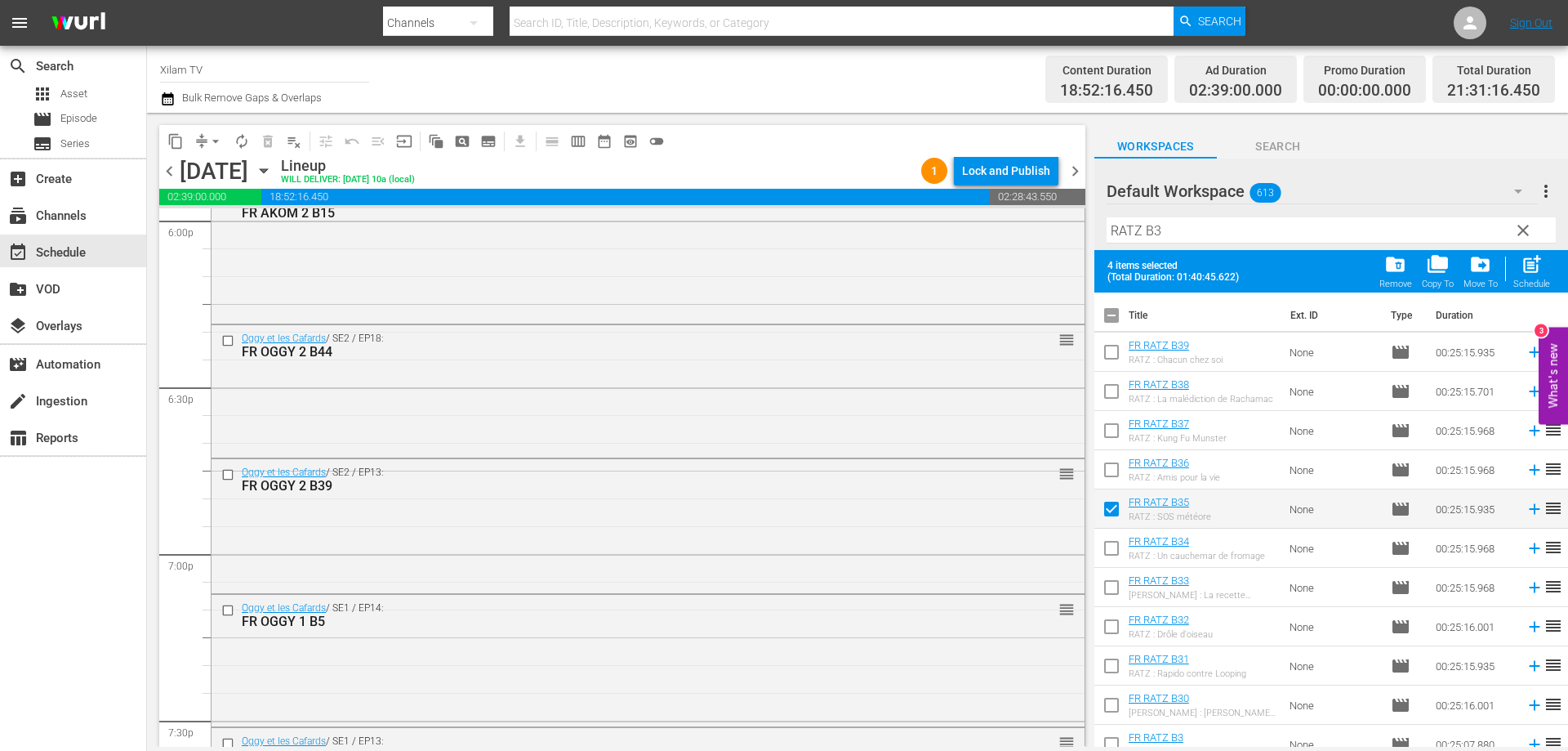
click at [1110, 631] on input "checkbox" at bounding box center [1112, 630] width 35 height 35
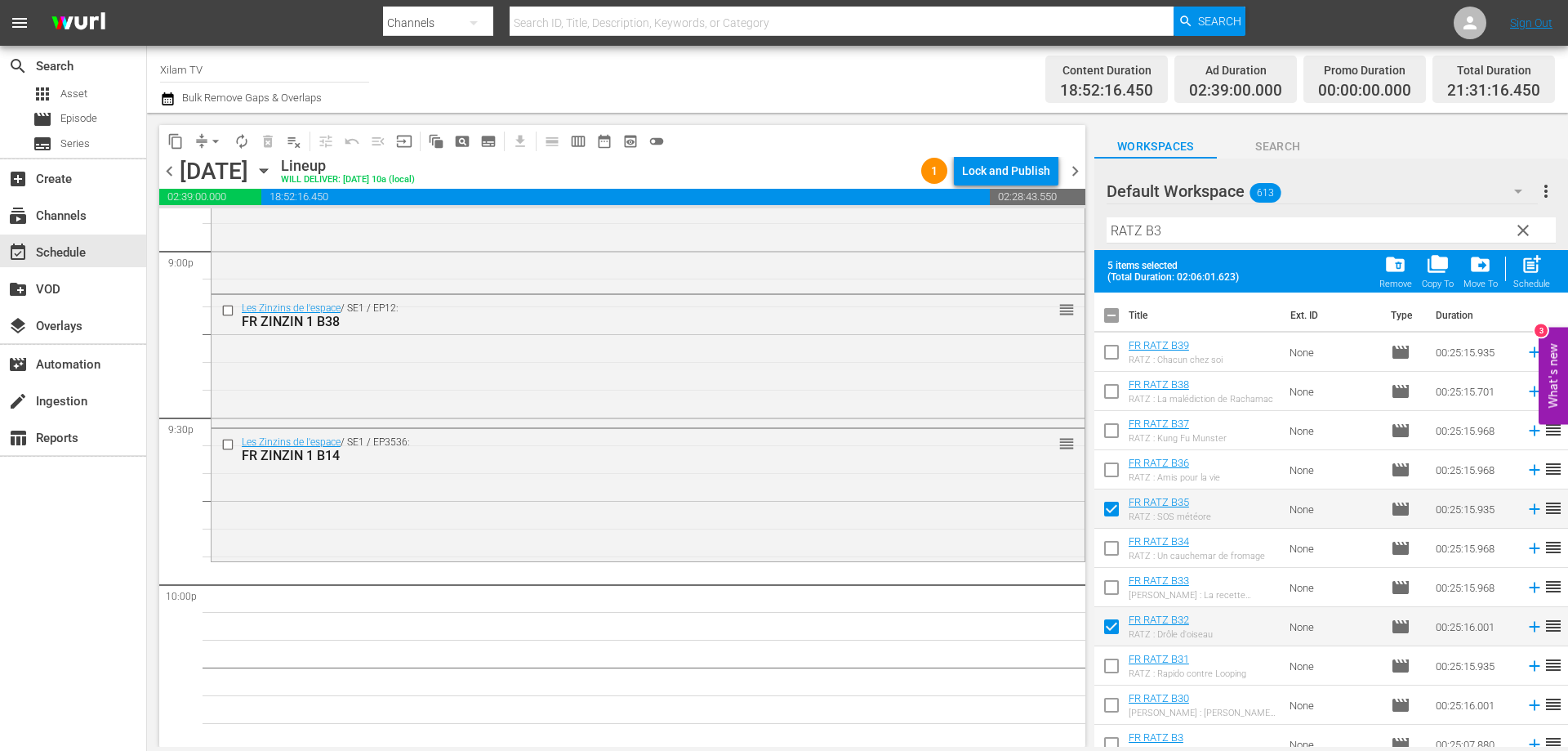
scroll to position [7459, 0]
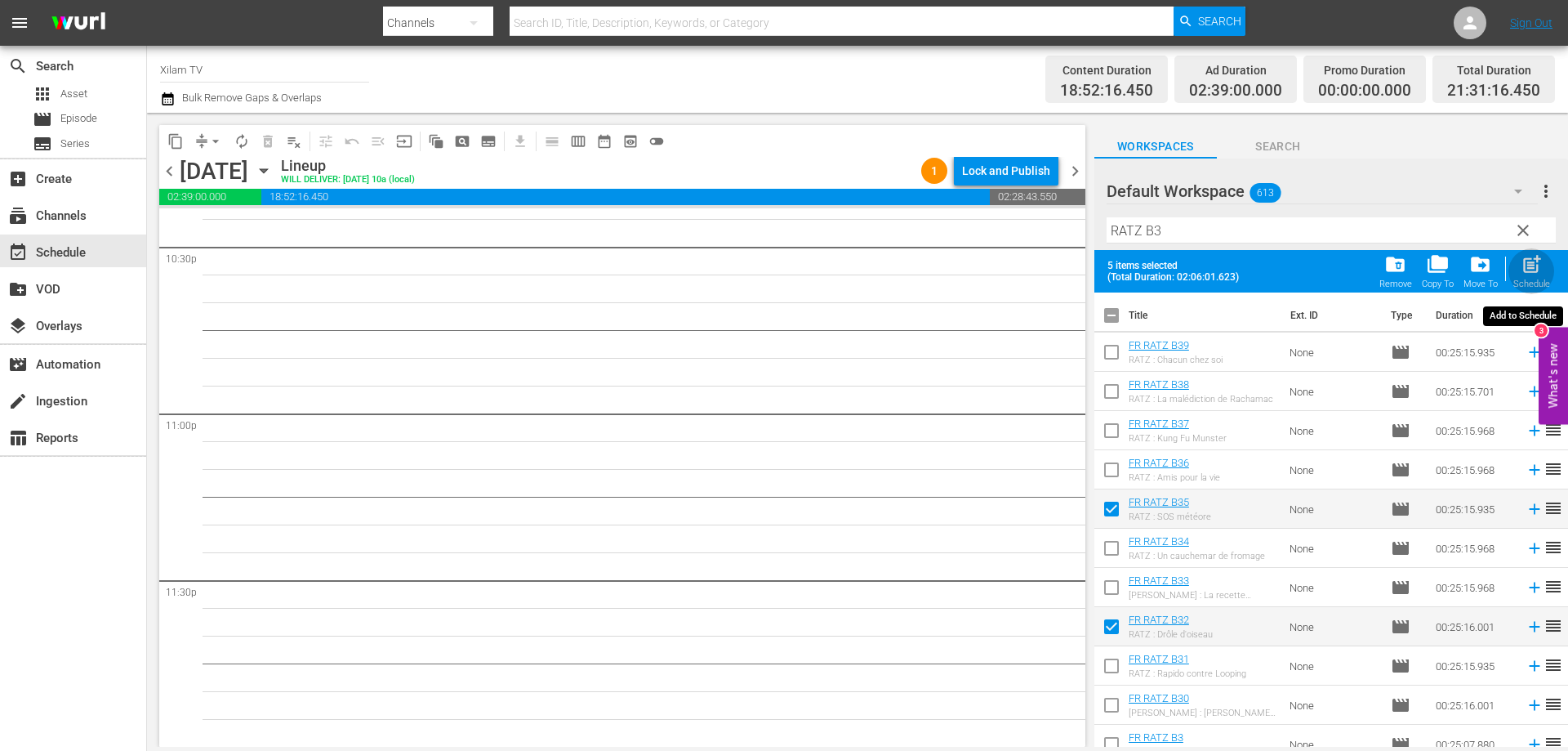
click at [1539, 273] on span "post_add" at bounding box center [1531, 264] width 22 height 22
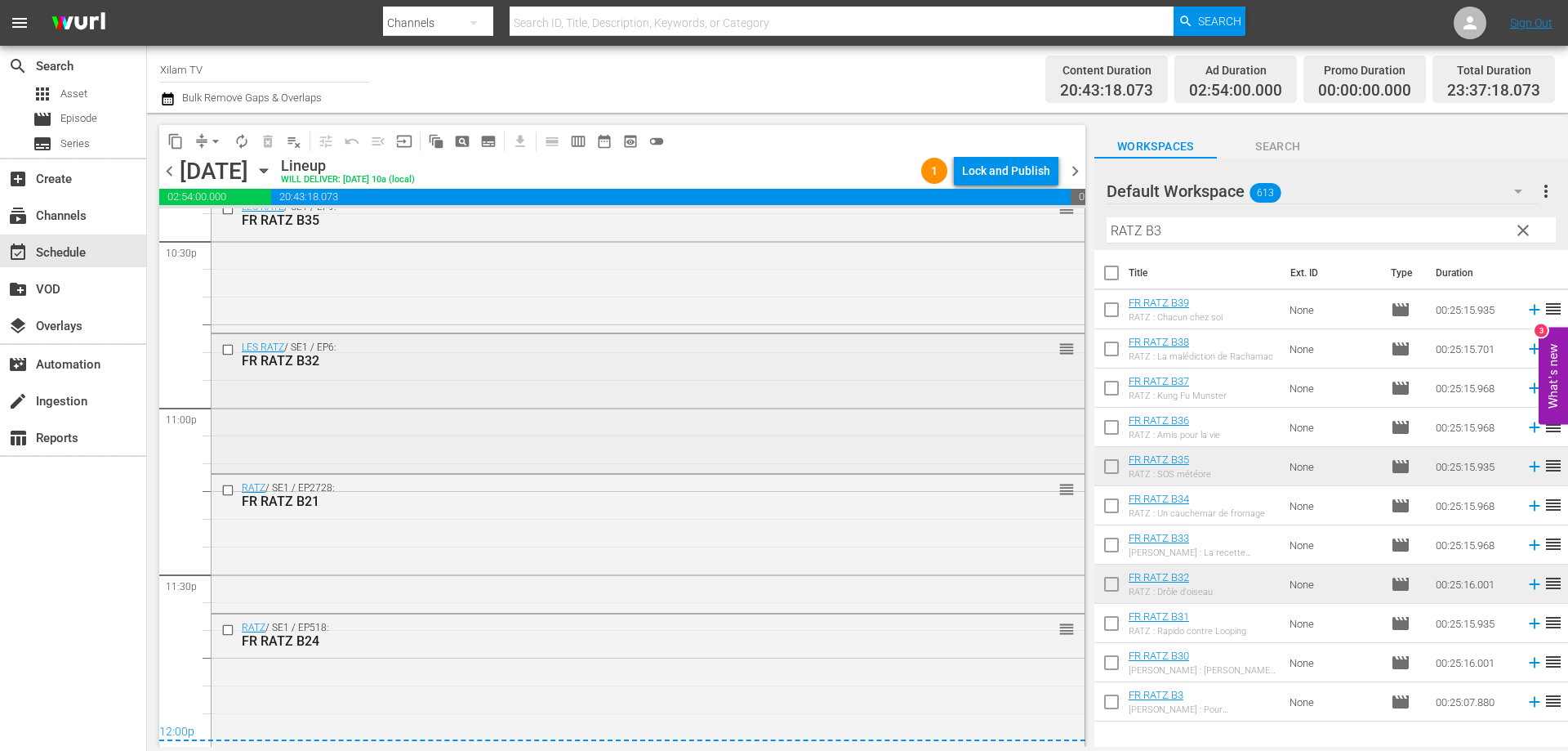
scroll to position [7471, 0]
click at [990, 179] on div "Lock and Publish" at bounding box center [1007, 170] width 88 height 29
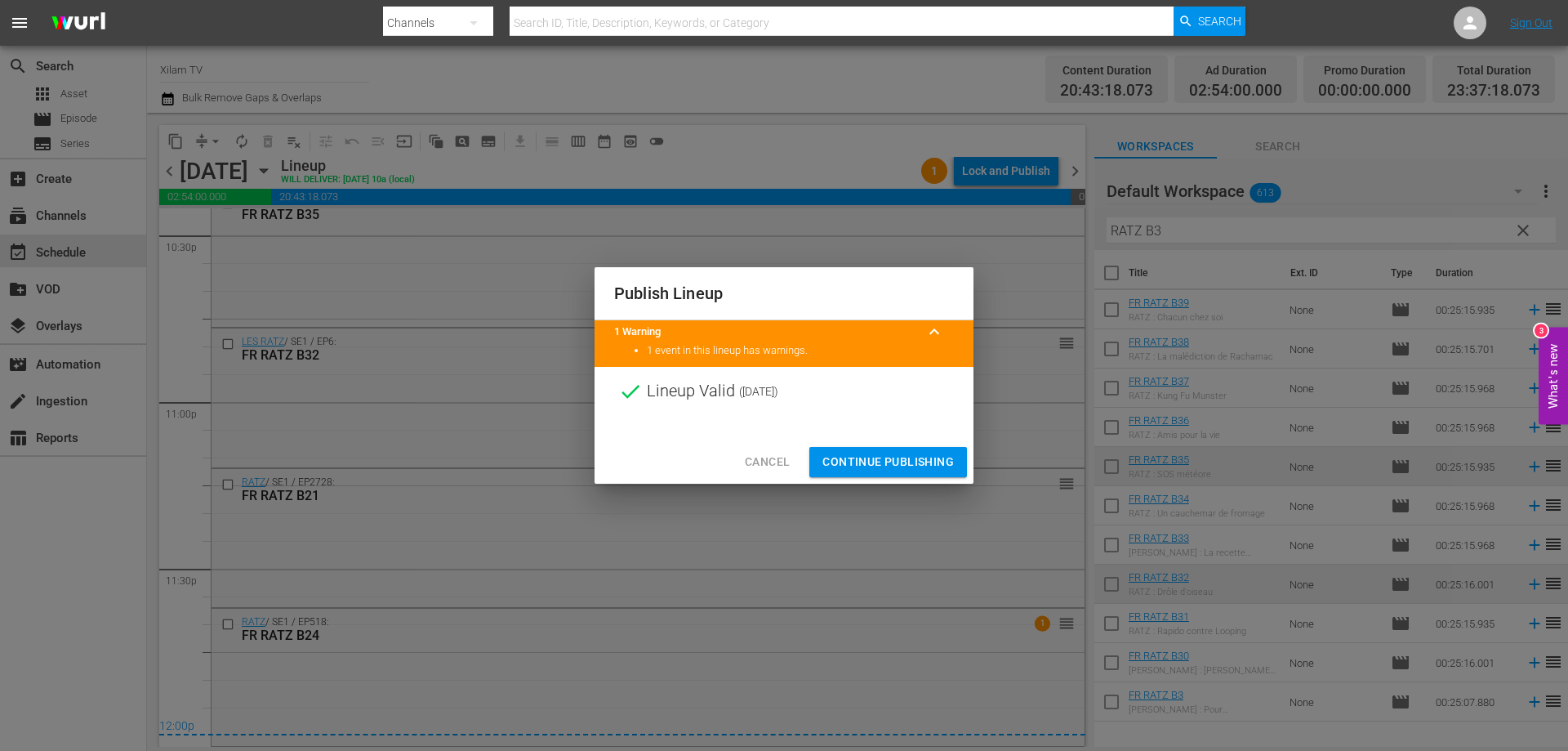
click at [865, 446] on div "Cancel Continue Publishing" at bounding box center [784, 462] width 379 height 43
click at [865, 456] on span "Continue Publishing" at bounding box center [888, 462] width 131 height 21
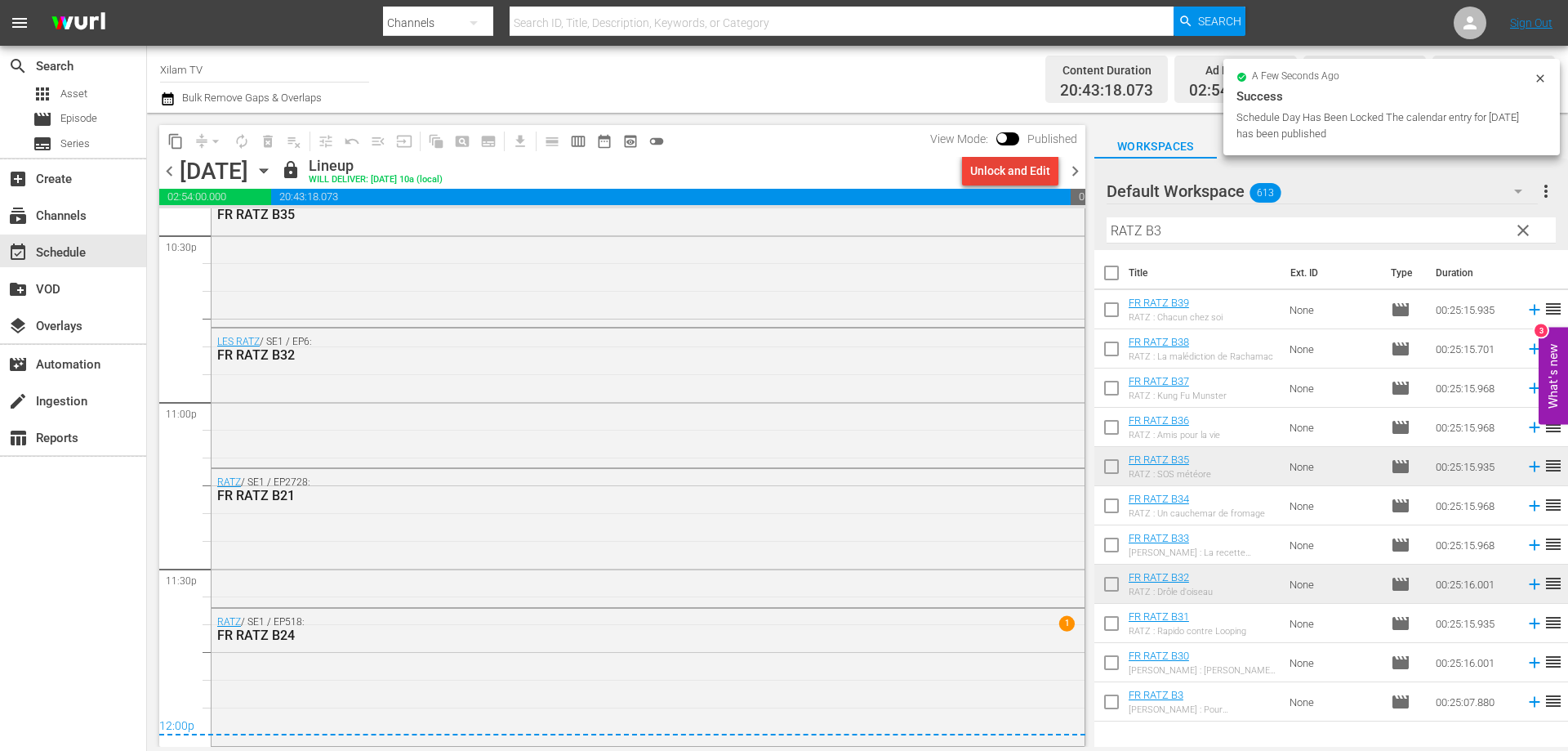
click at [1073, 173] on span "chevron_right" at bounding box center [1076, 171] width 21 height 21
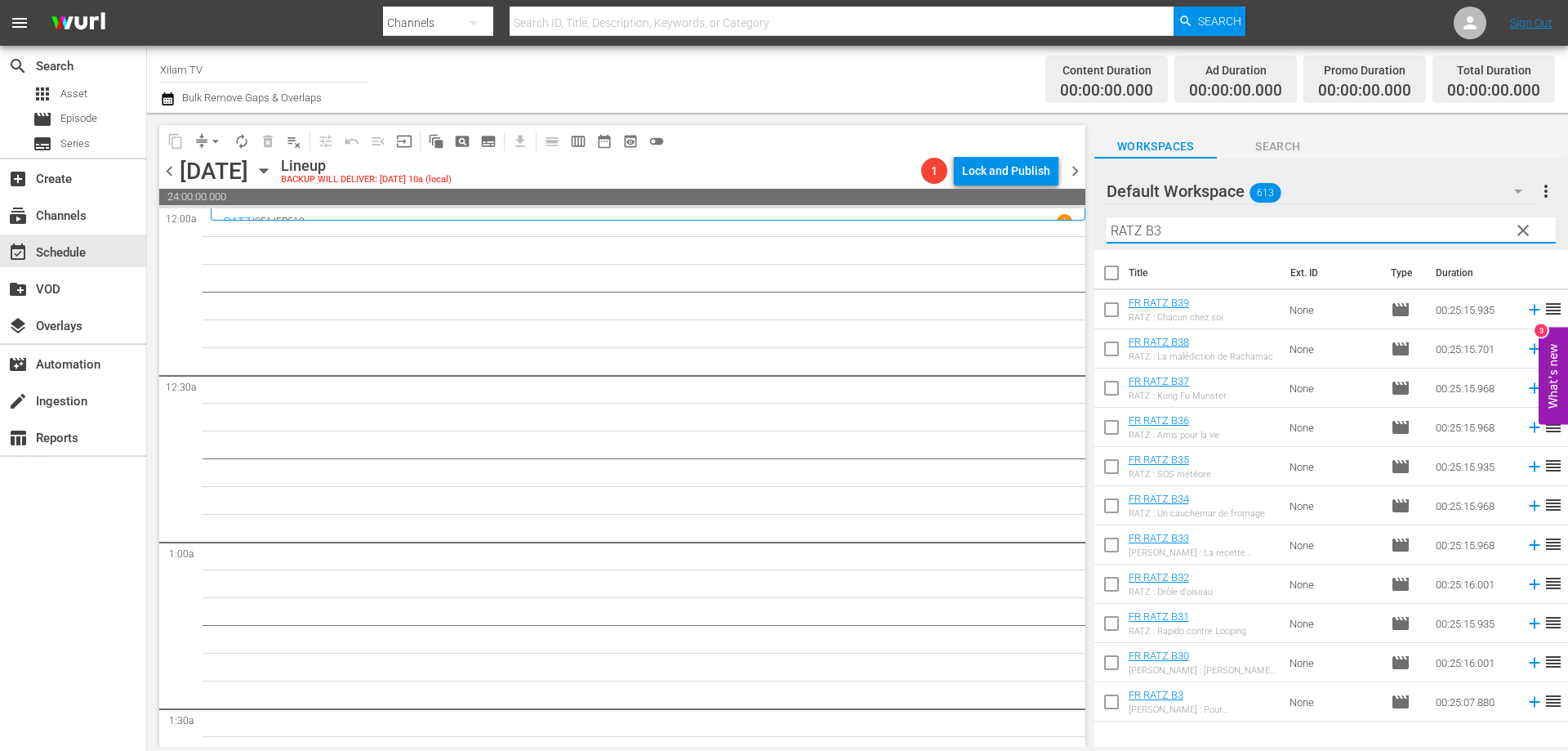
drag, startPoint x: 1141, startPoint y: 229, endPoint x: 1125, endPoint y: 229, distance: 16.0
click at [1125, 229] on input "RATZ B3" at bounding box center [1331, 230] width 450 height 26
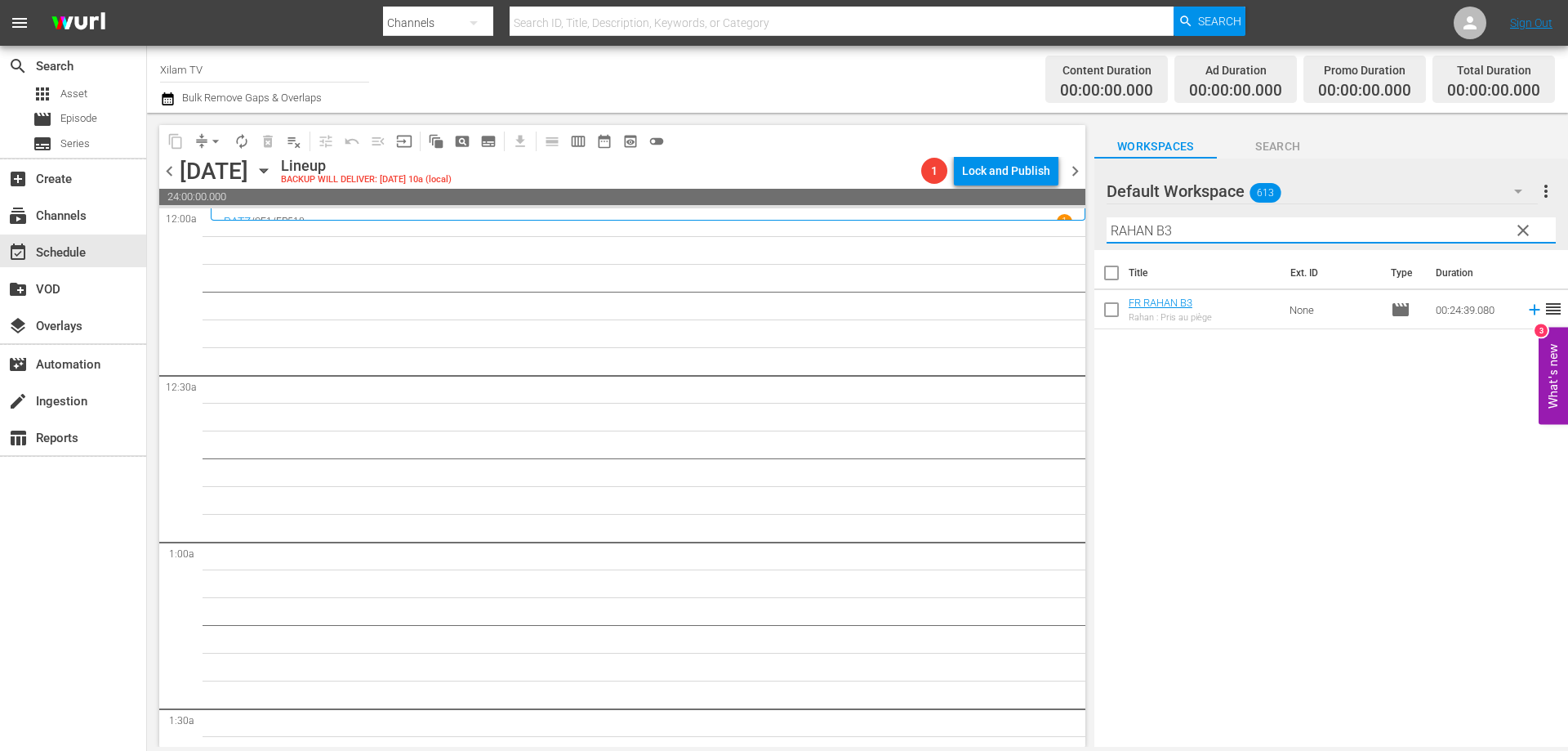
click at [1231, 224] on input "RAHAN B3" at bounding box center [1331, 230] width 450 height 26
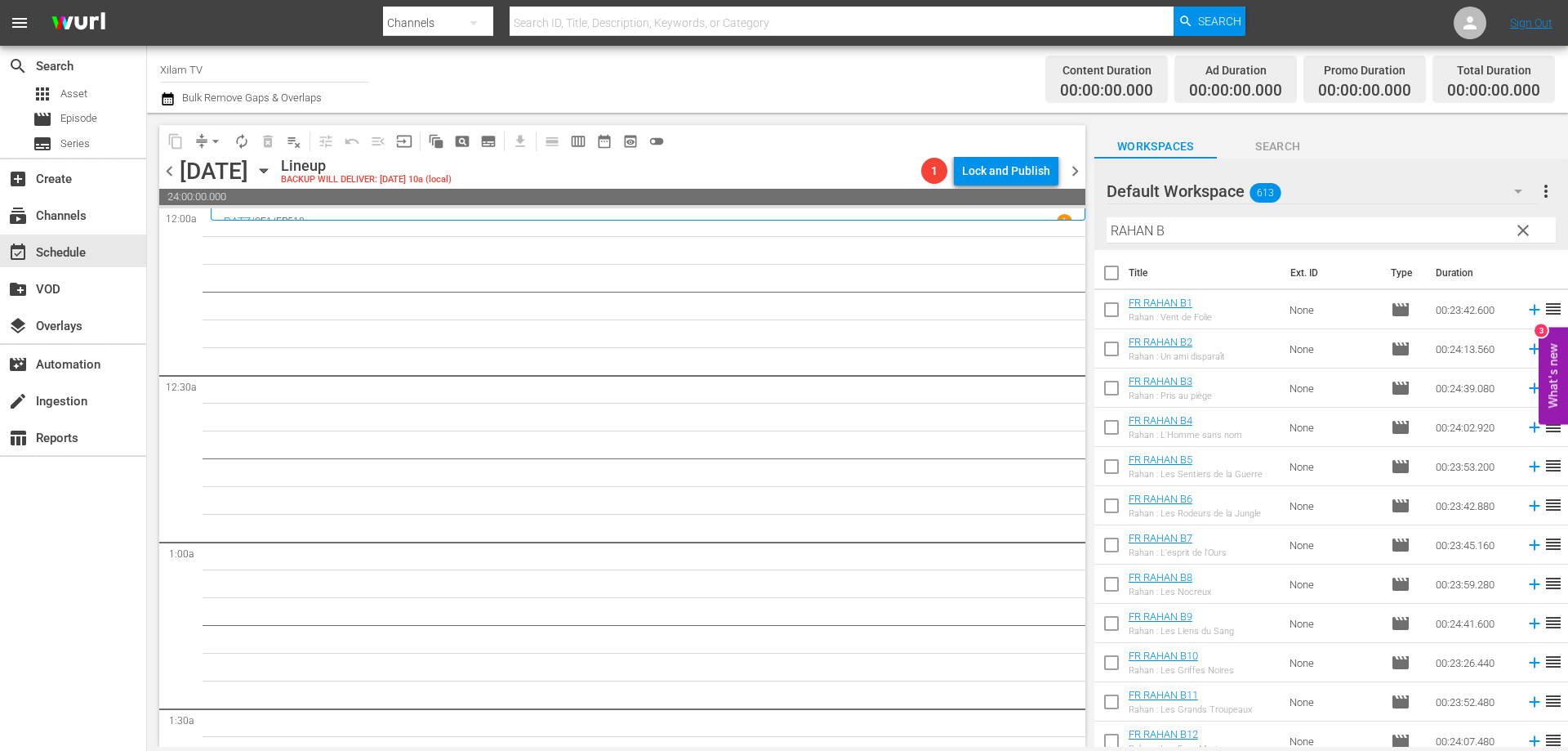
click at [1177, 220] on input "RAHAN B" at bounding box center [1331, 230] width 450 height 26
click at [1110, 591] on input "checkbox" at bounding box center [1112, 587] width 35 height 35
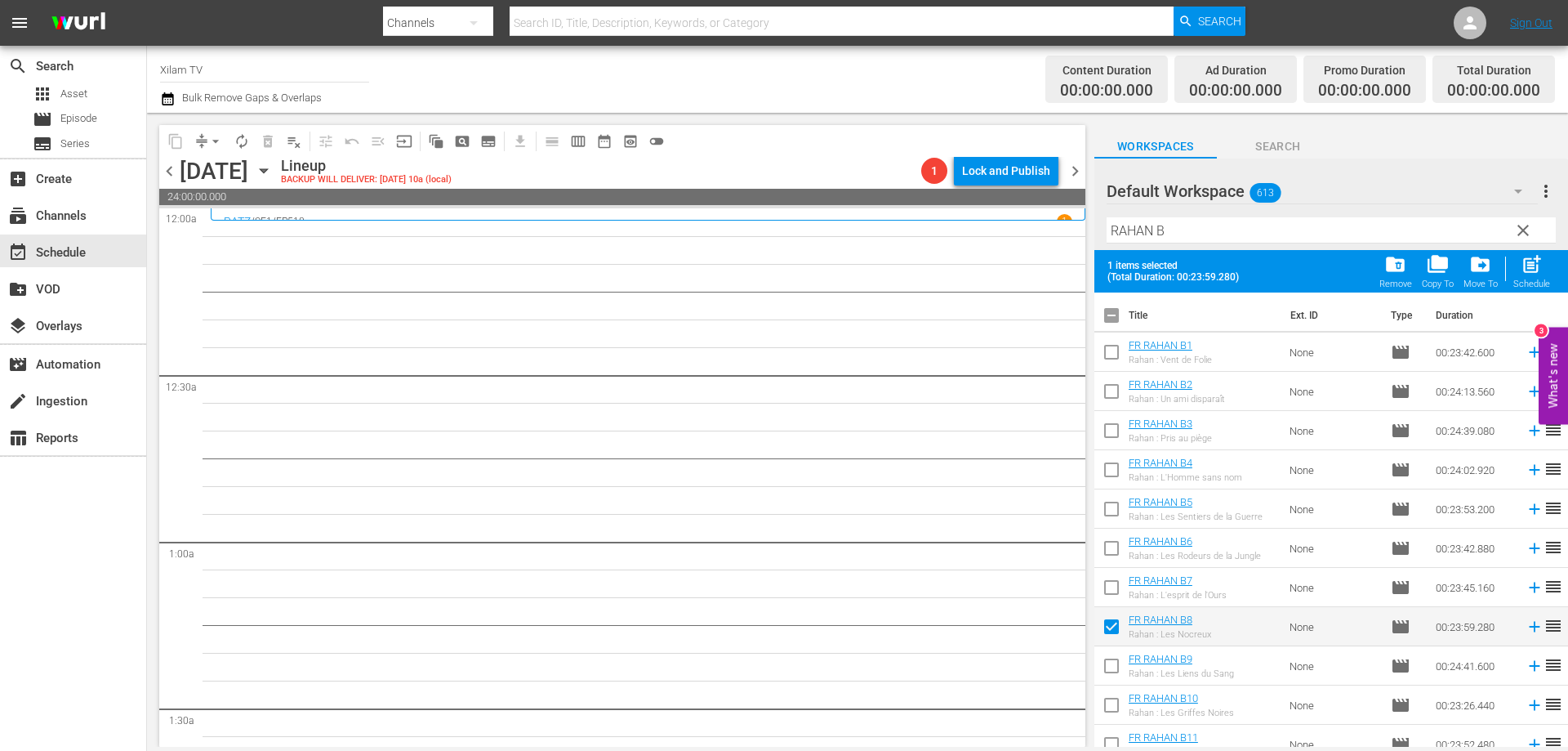
click at [1110, 591] on input "checkbox" at bounding box center [1112, 590] width 35 height 35
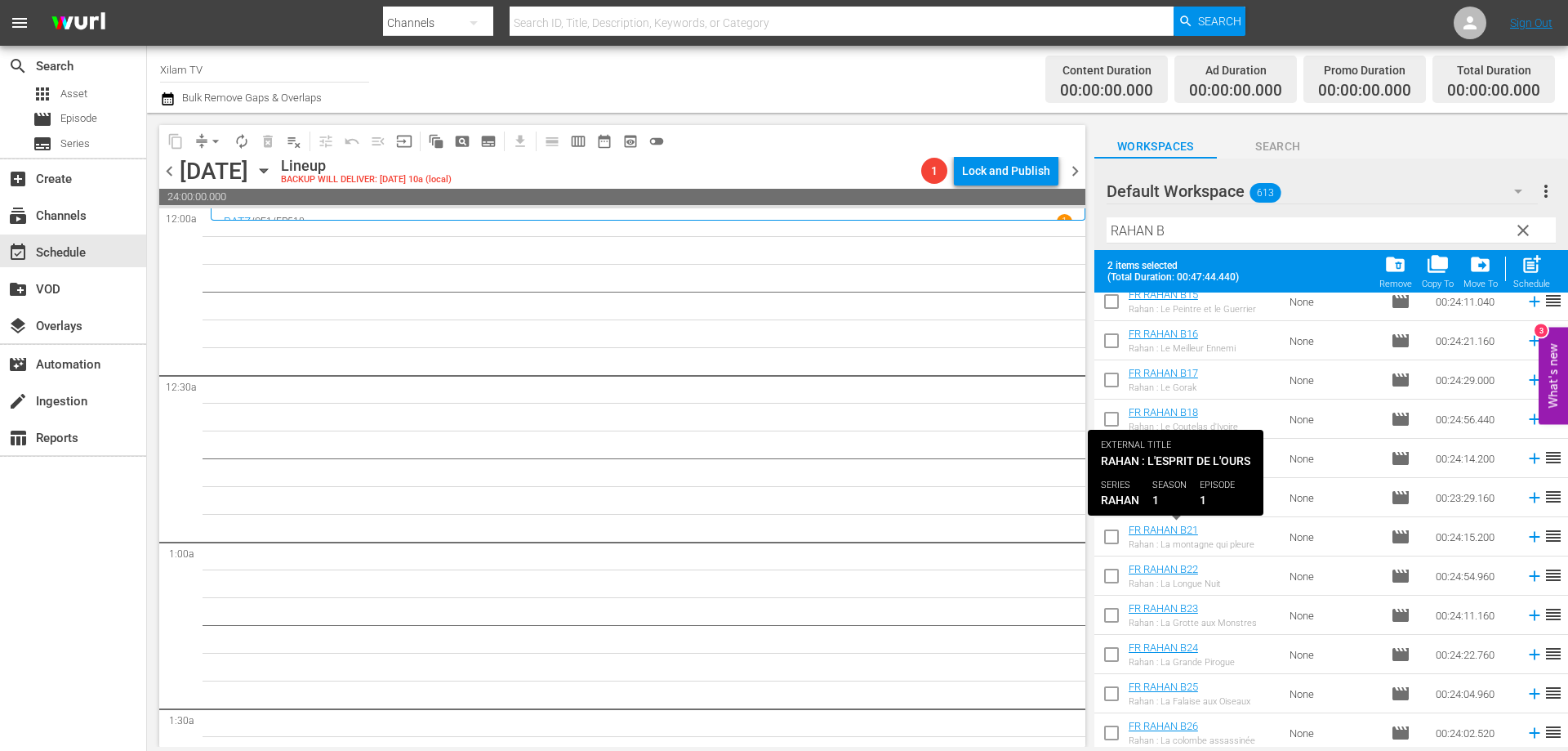
scroll to position [603, 0]
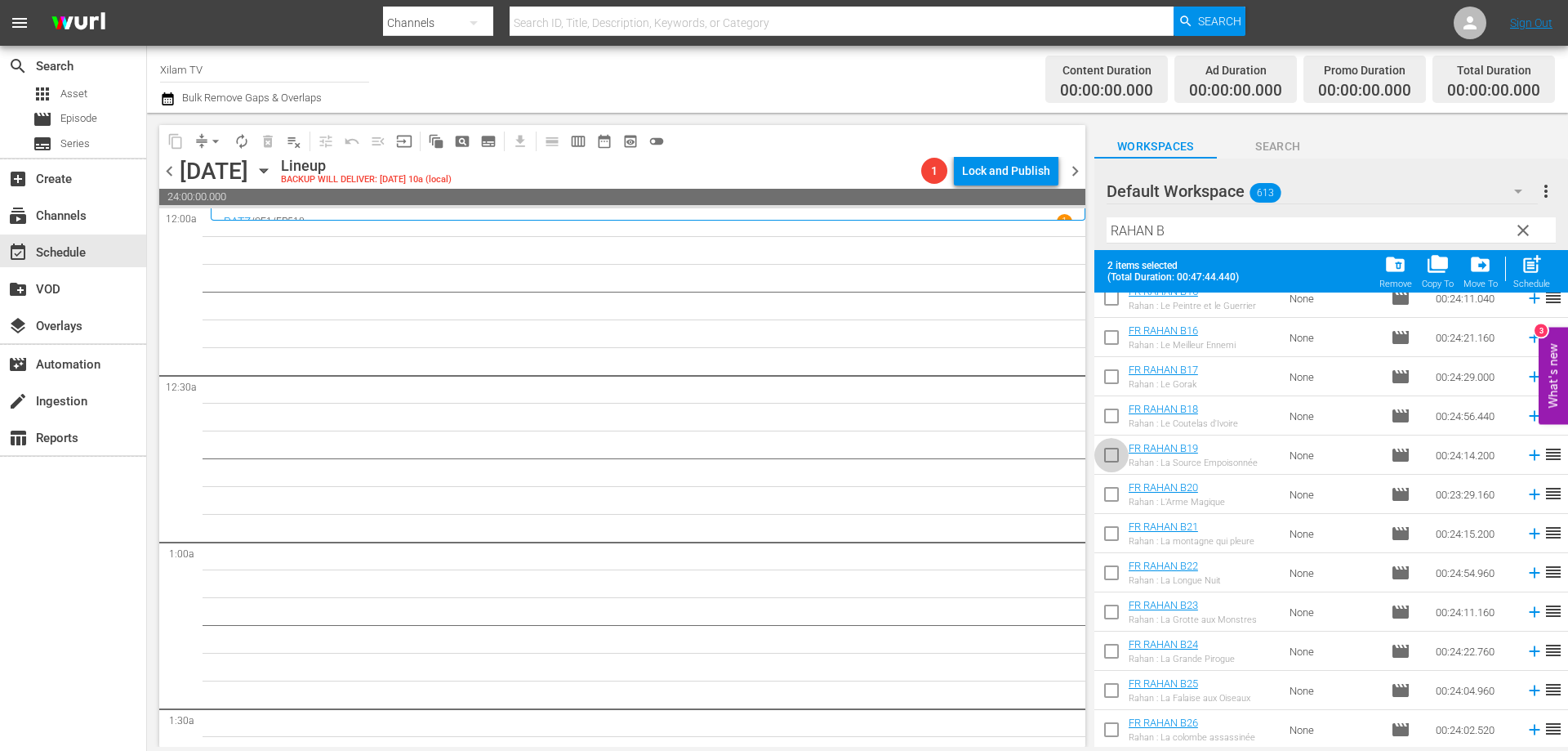
click at [1115, 459] on input "checkbox" at bounding box center [1112, 458] width 35 height 35
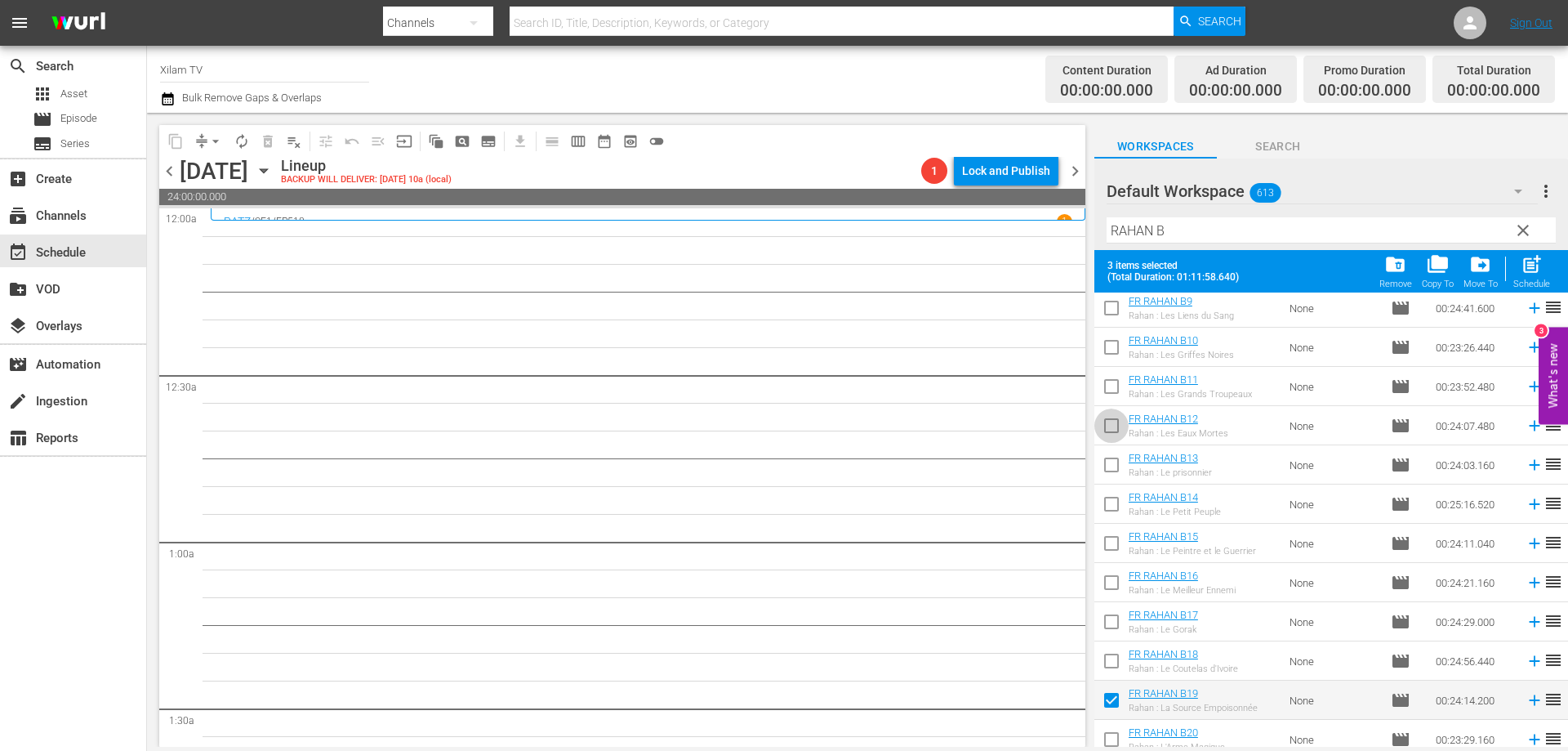
click at [1107, 421] on input "checkbox" at bounding box center [1112, 429] width 35 height 35
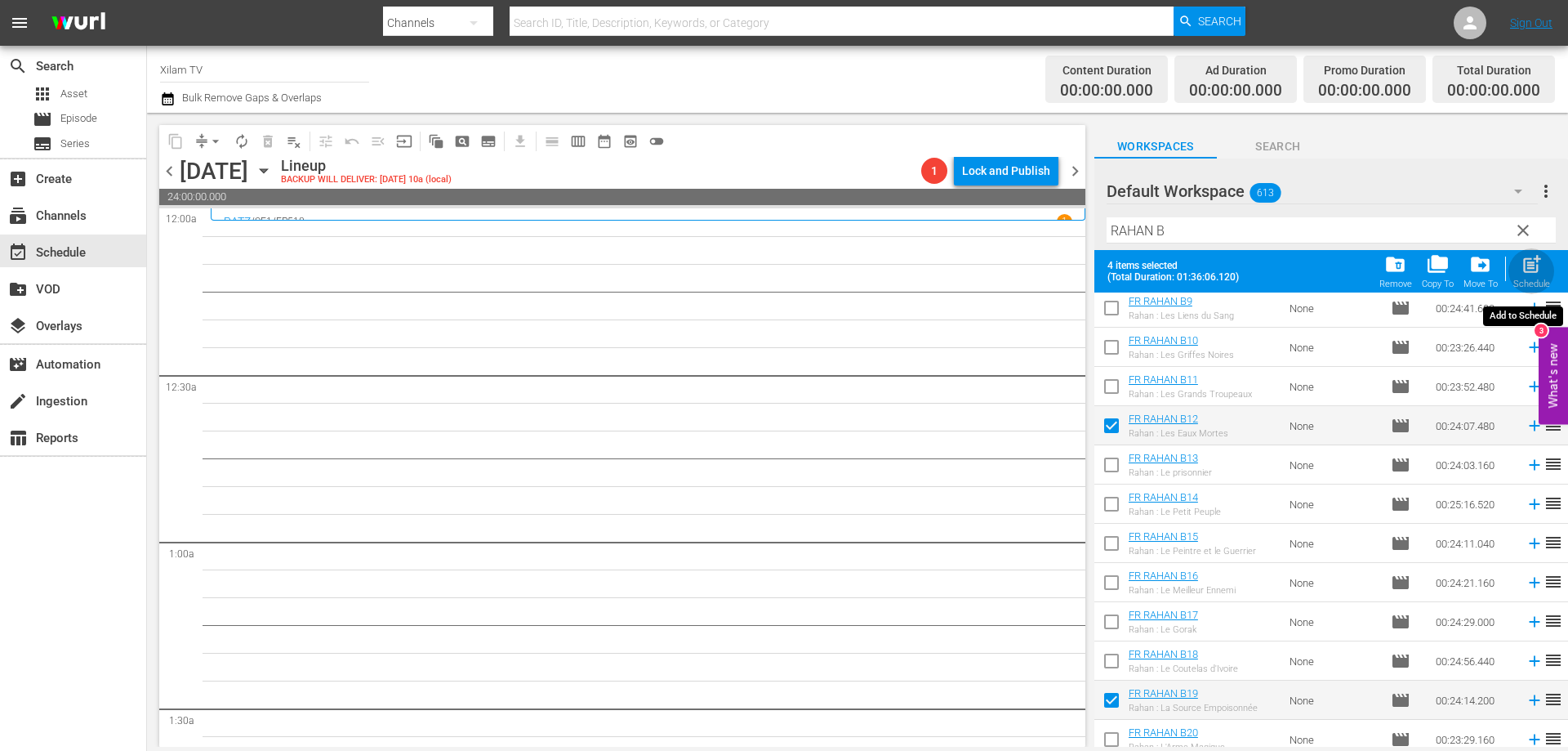
click at [1521, 265] on span "post_add" at bounding box center [1531, 264] width 22 height 22
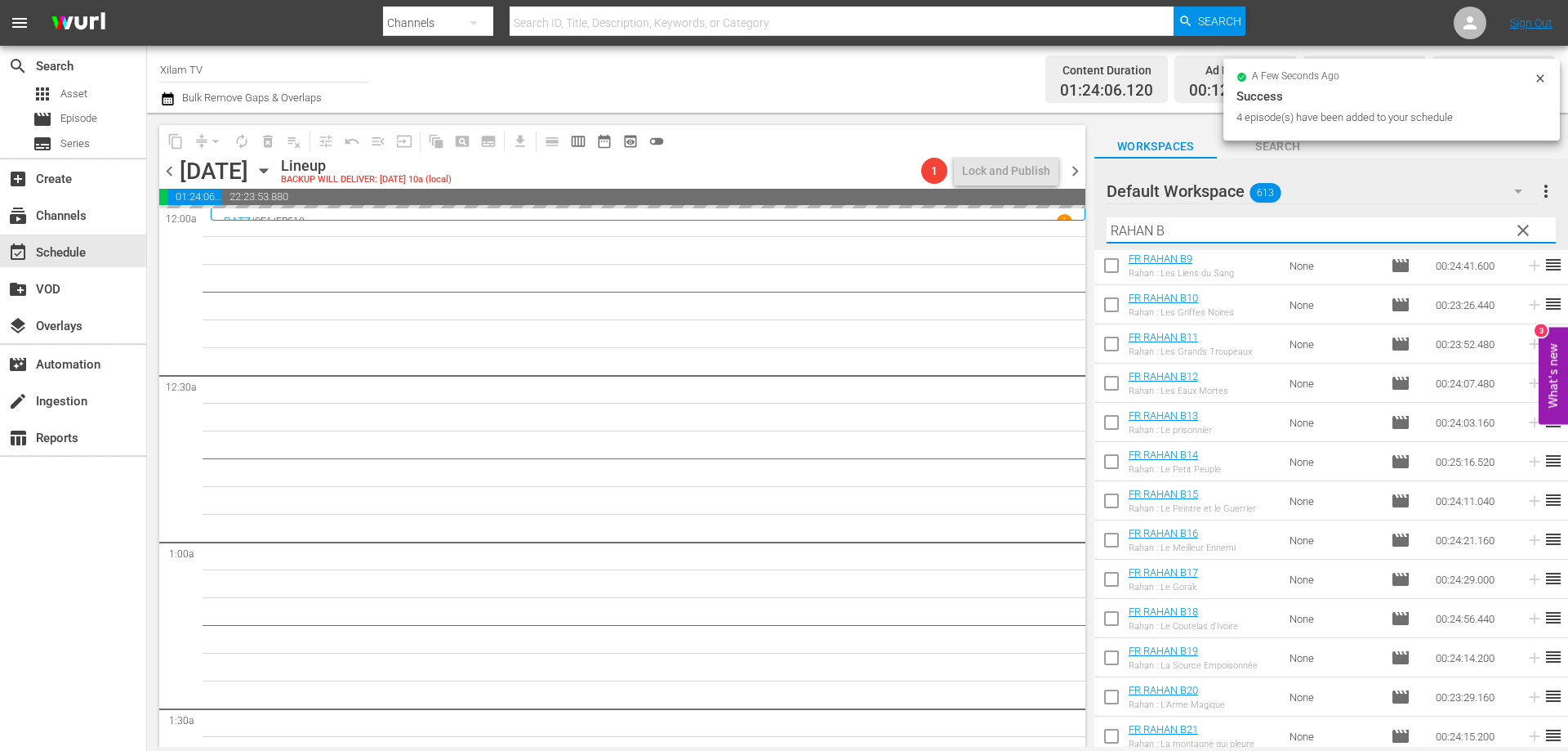
drag, startPoint x: 1154, startPoint y: 229, endPoint x: 1103, endPoint y: 225, distance: 51.2
click at [1103, 225] on div "Default Workspace 613 Default more_vert clear Filter by Title [PERSON_NAME]" at bounding box center [1331, 204] width 474 height 91
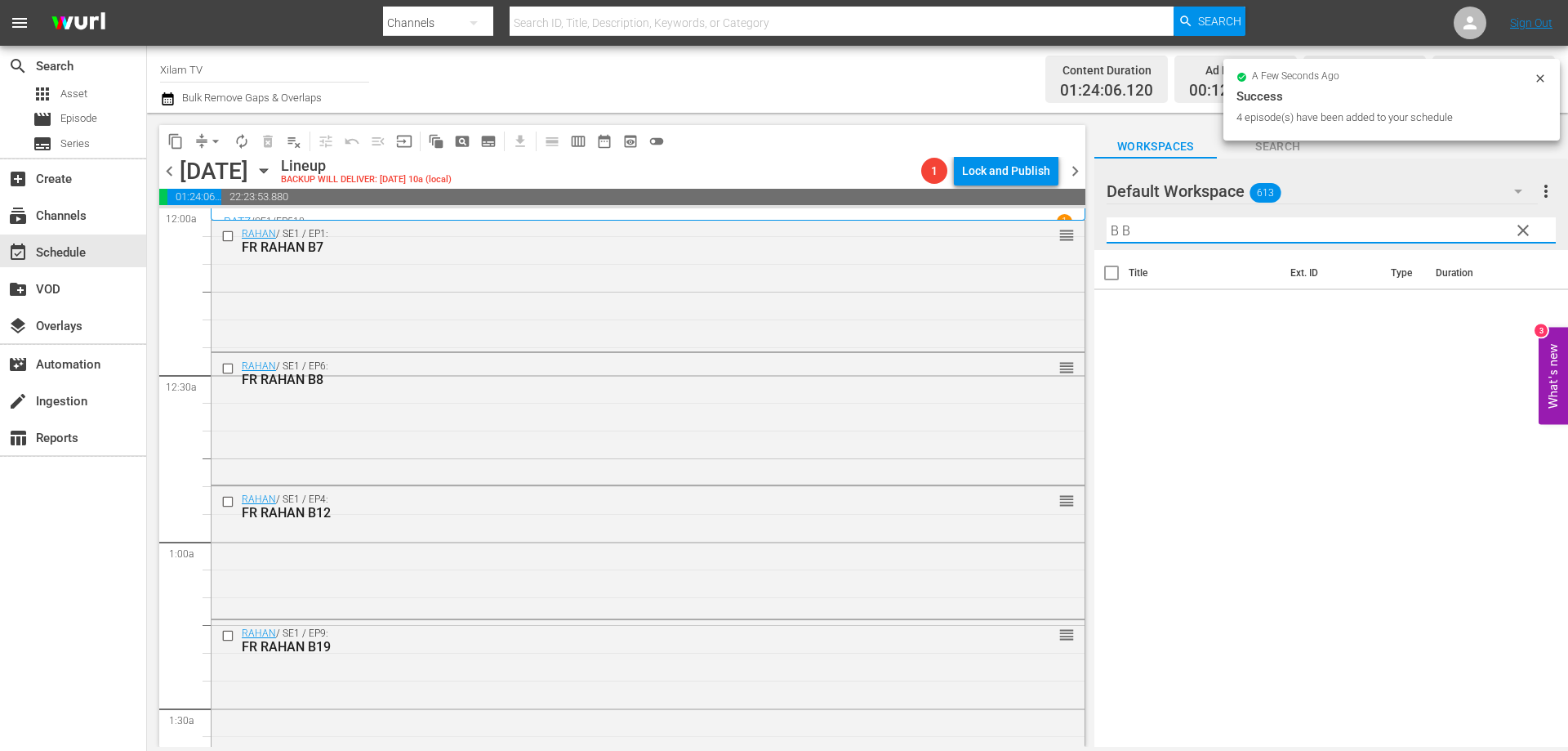
scroll to position [0, 0]
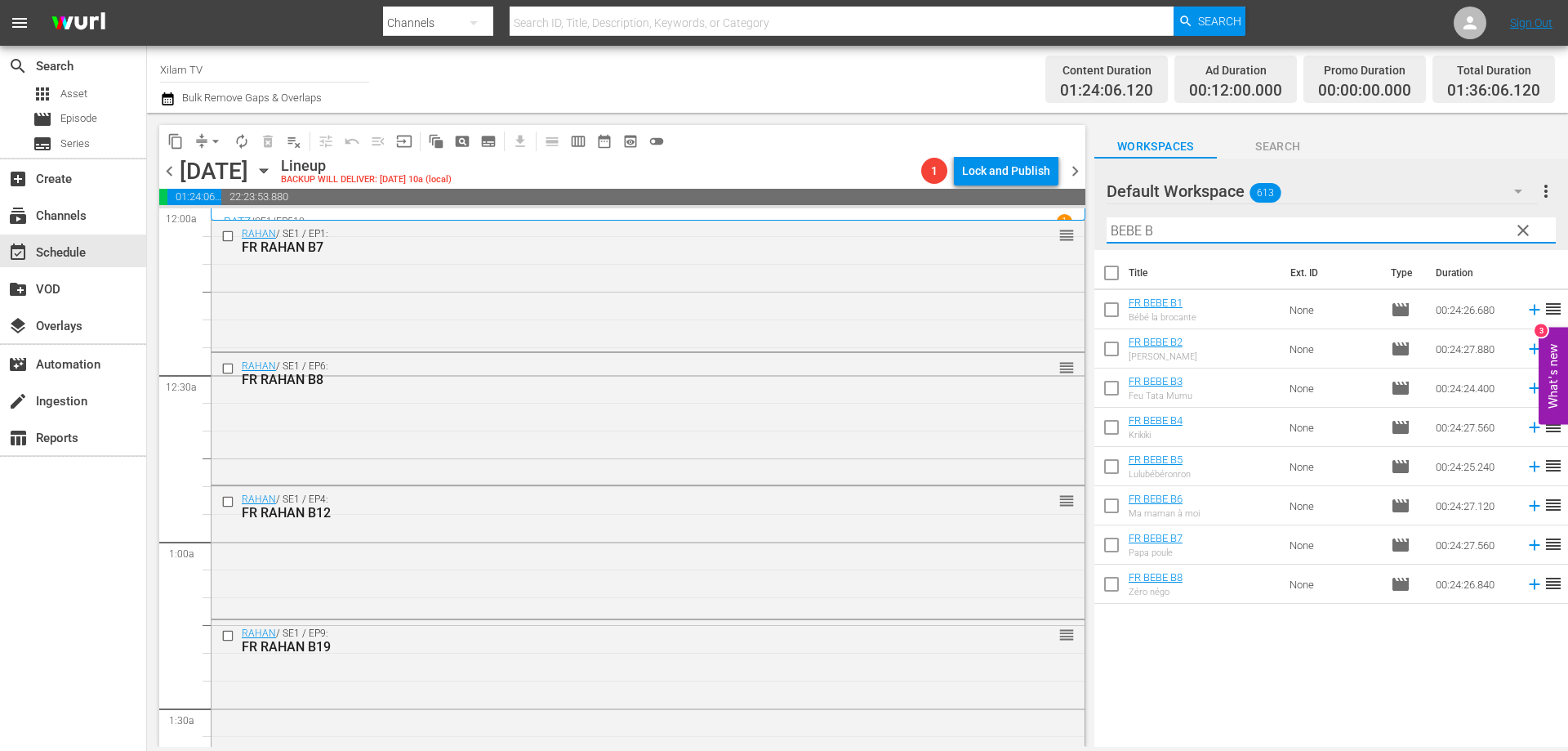
click at [1109, 388] on input "checkbox" at bounding box center [1112, 391] width 35 height 35
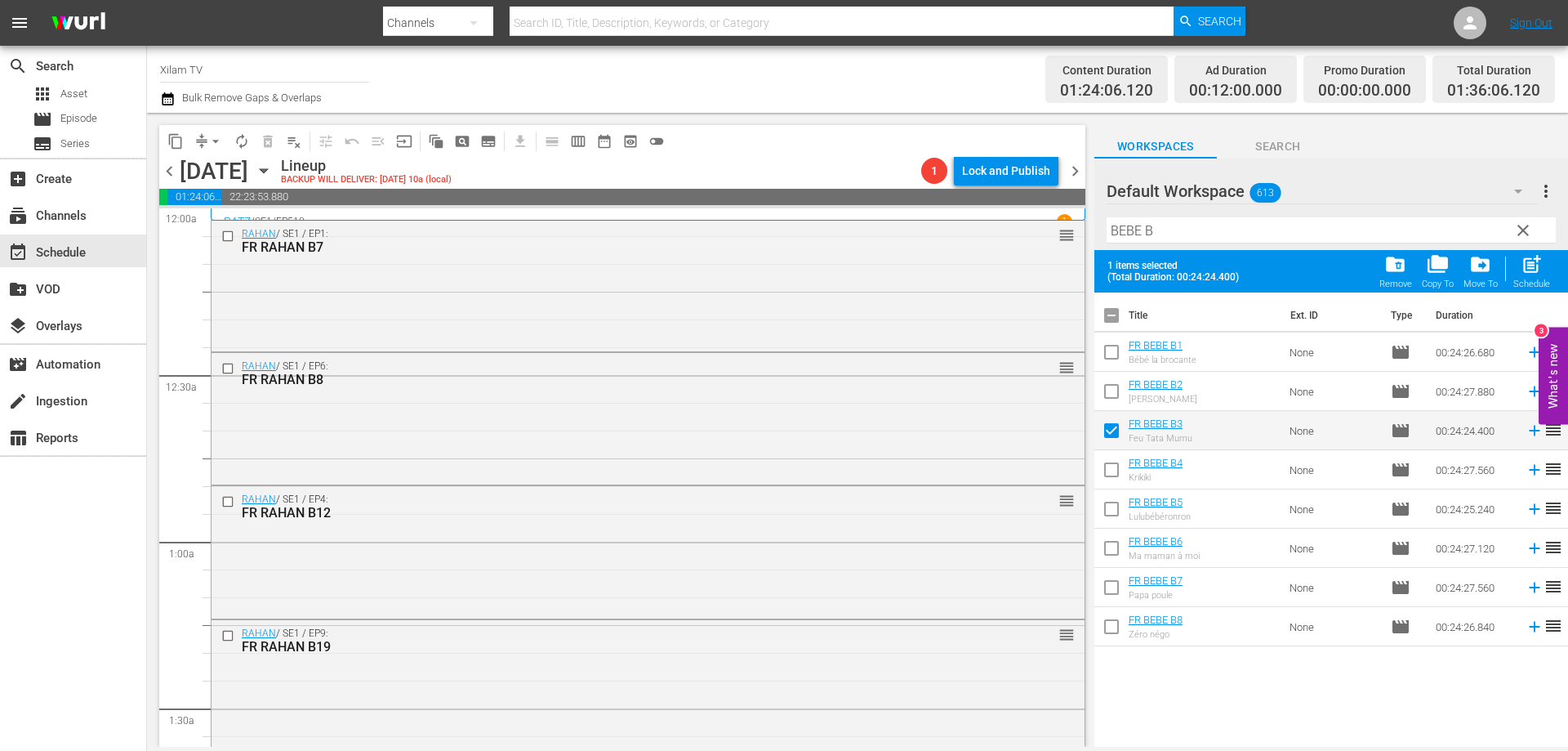
click at [1109, 388] on input "checkbox" at bounding box center [1112, 394] width 35 height 35
click at [1107, 469] on input "checkbox" at bounding box center [1112, 472] width 35 height 35
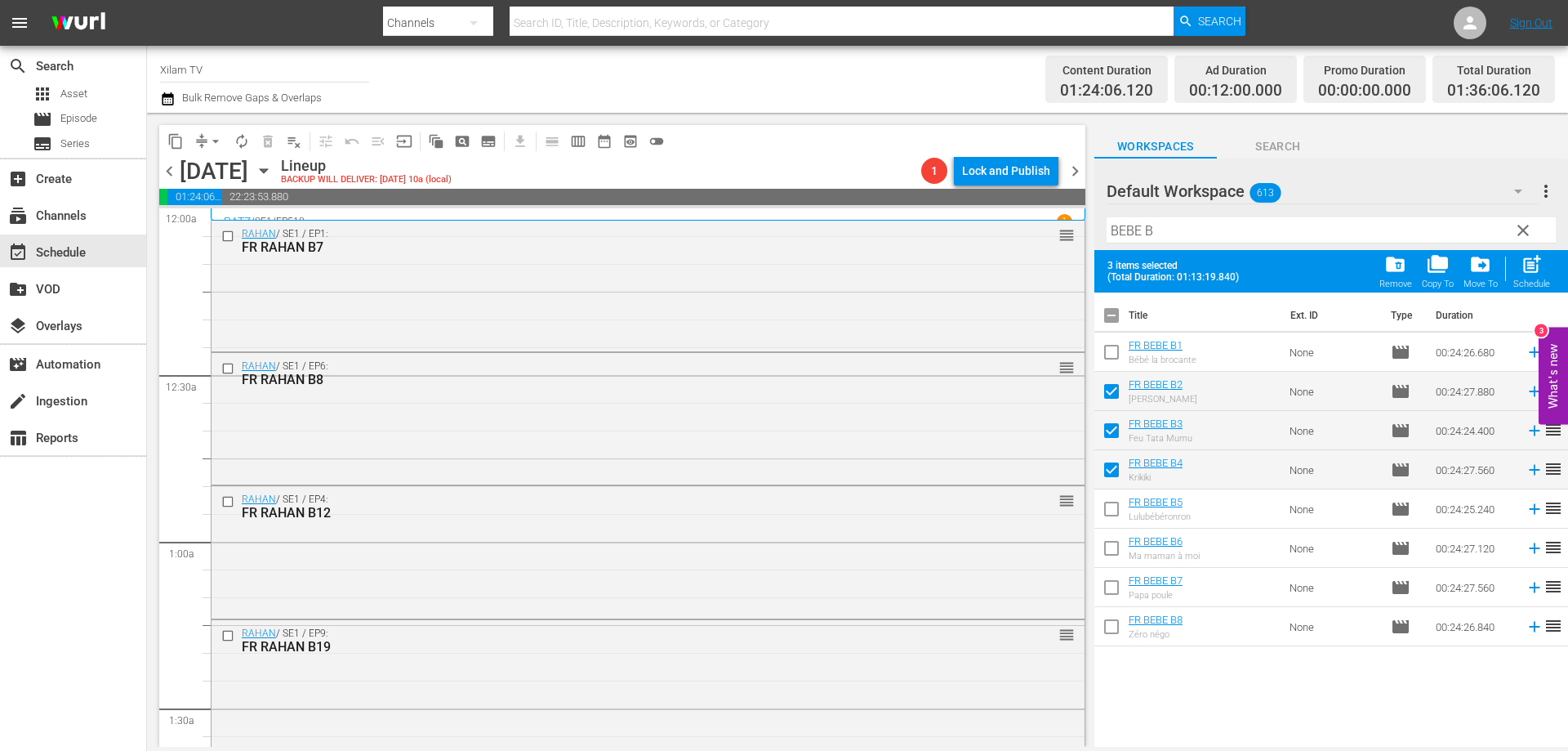
click at [1115, 513] on input "checkbox" at bounding box center [1112, 512] width 35 height 35
click at [1553, 268] on button "post_add Schedule" at bounding box center [1532, 270] width 47 height 46
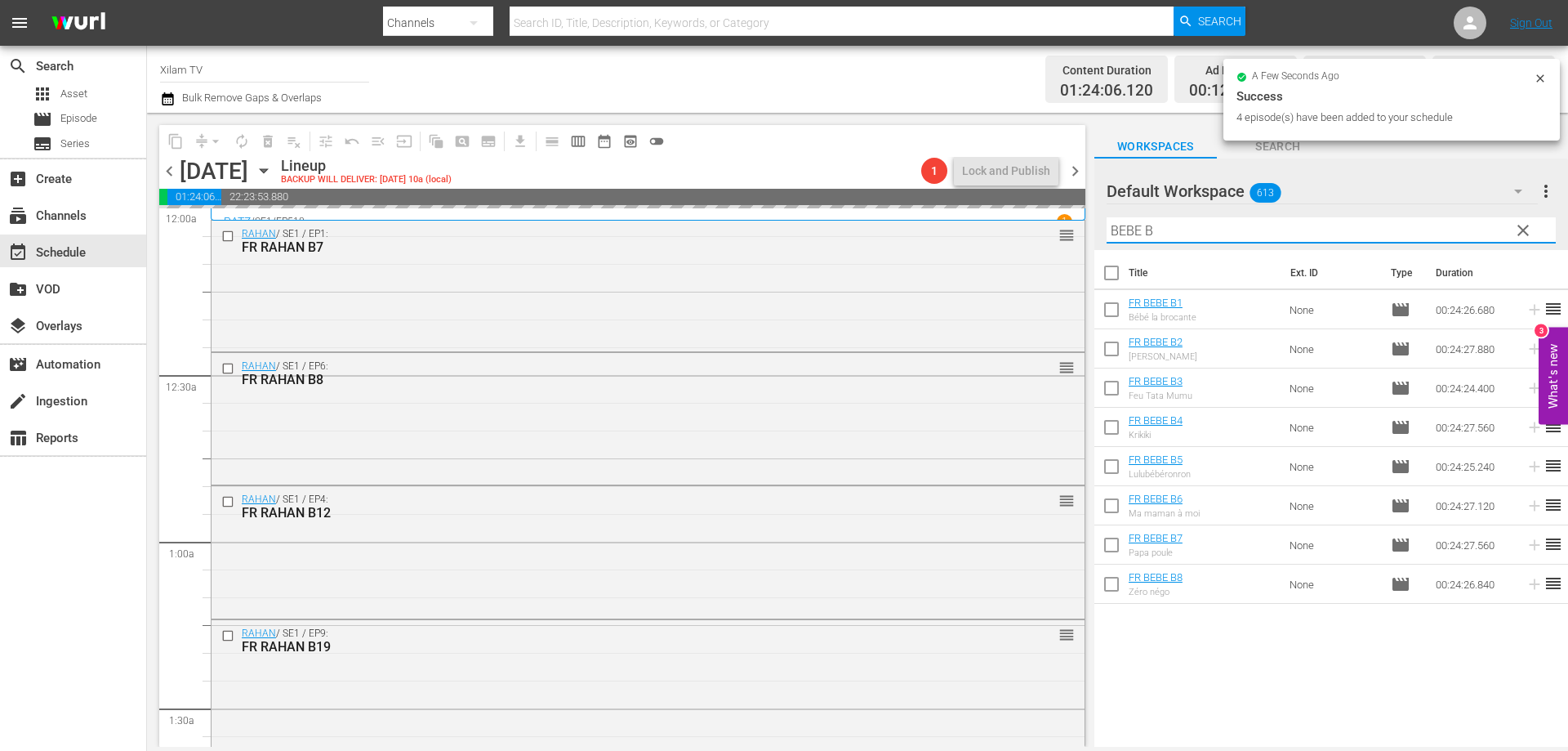
drag, startPoint x: 1140, startPoint y: 228, endPoint x: 1119, endPoint y: 229, distance: 21.0
click at [1119, 229] on input "BEBE B" at bounding box center [1331, 230] width 450 height 26
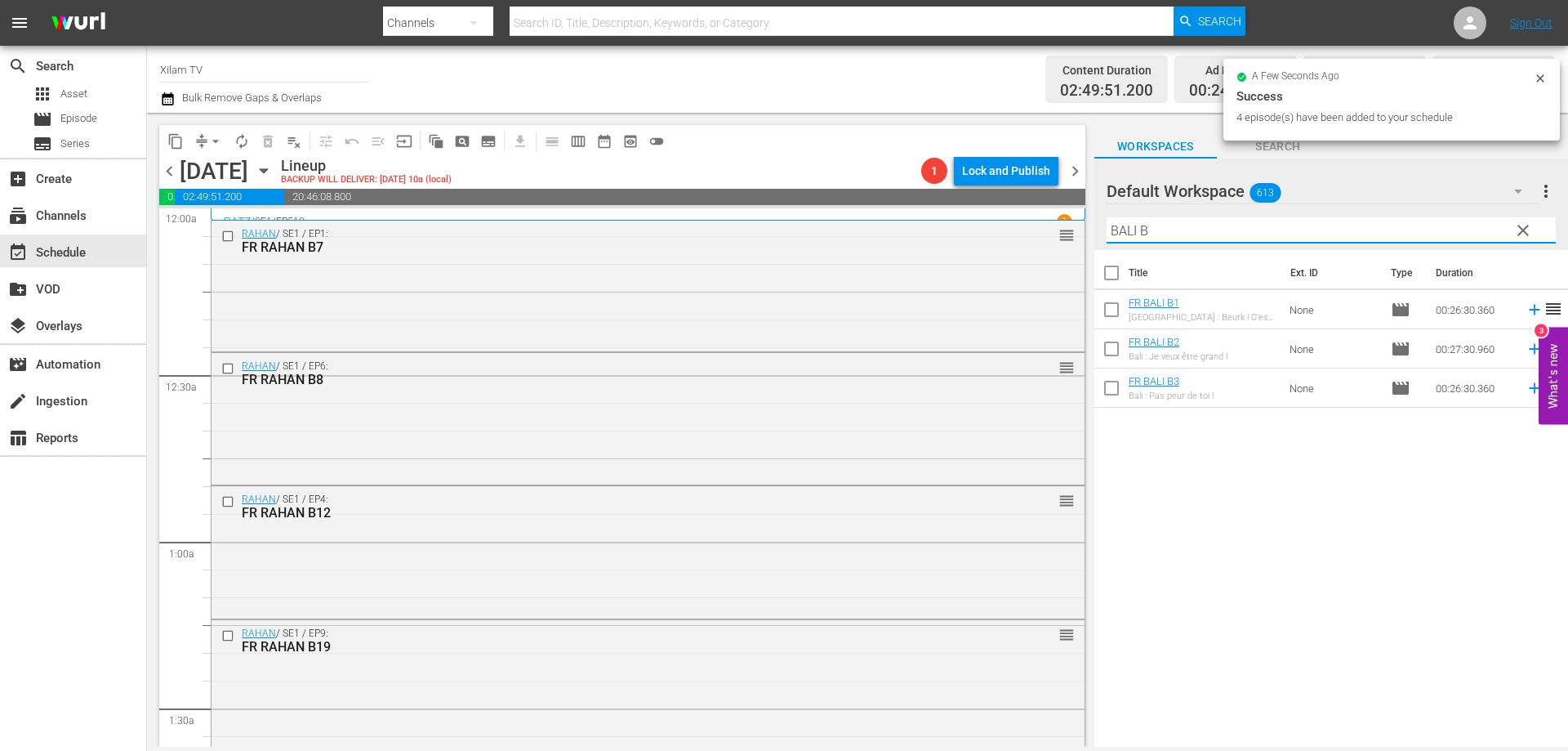
click at [1113, 387] on input "checkbox" at bounding box center [1112, 391] width 35 height 35
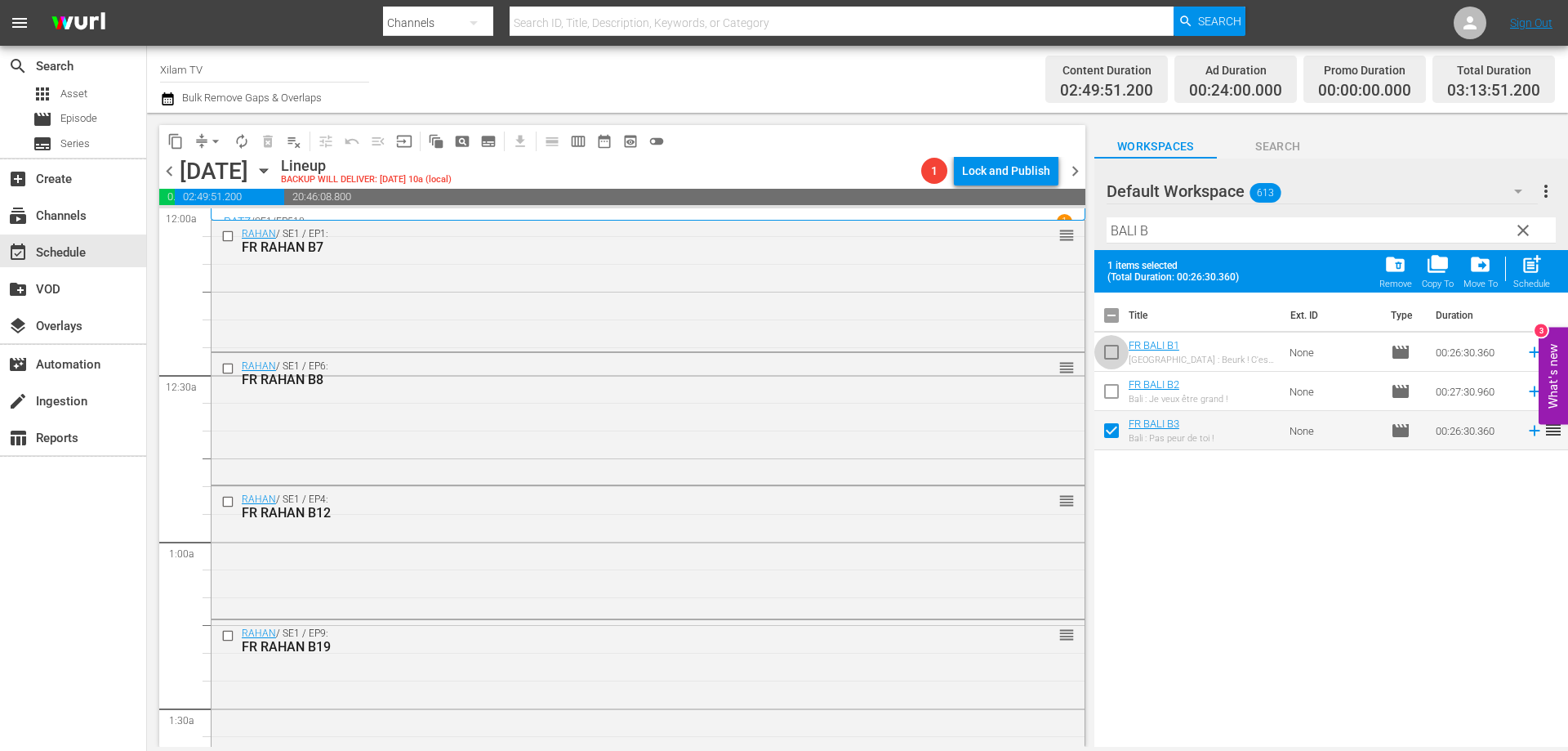
click at [1115, 357] on input "checkbox" at bounding box center [1112, 355] width 35 height 35
click at [1536, 262] on span "post_add" at bounding box center [1531, 264] width 22 height 22
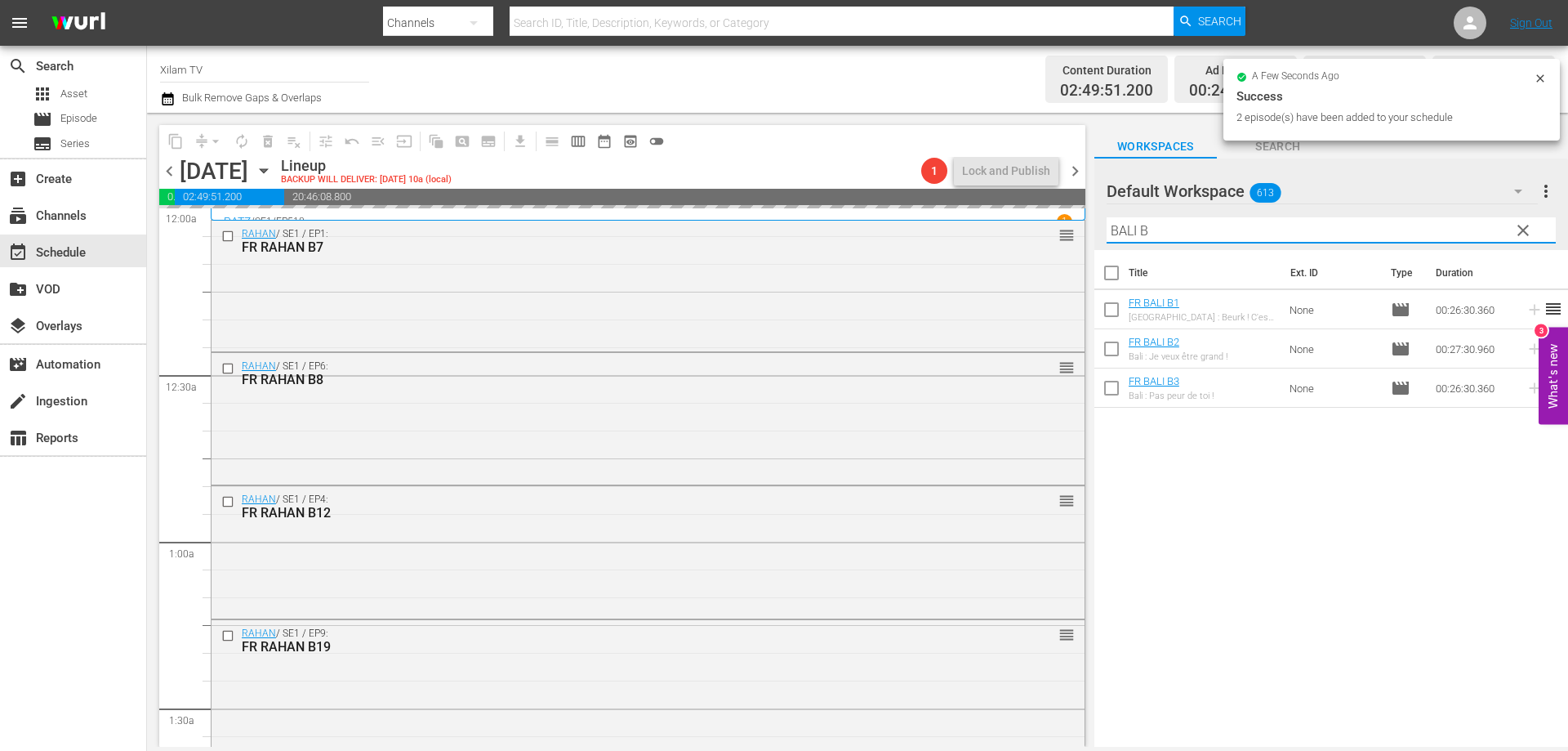
drag, startPoint x: 1134, startPoint y: 231, endPoint x: 1099, endPoint y: 228, distance: 35.1
click at [1099, 228] on div "Default Workspace 613 Default more_vert clear Filter by Title BALI B" at bounding box center [1331, 204] width 474 height 91
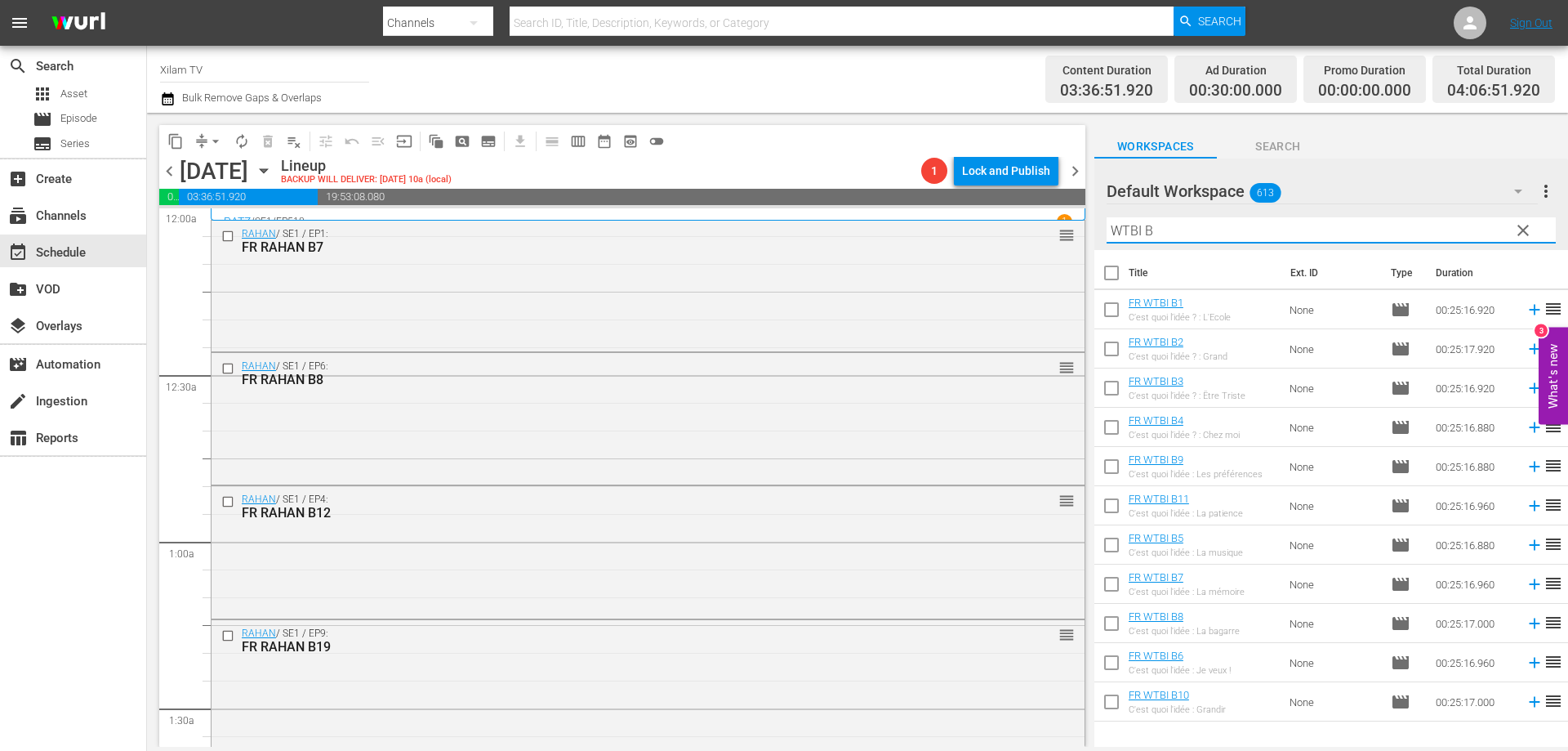
click at [1105, 431] on input "checkbox" at bounding box center [1112, 430] width 35 height 35
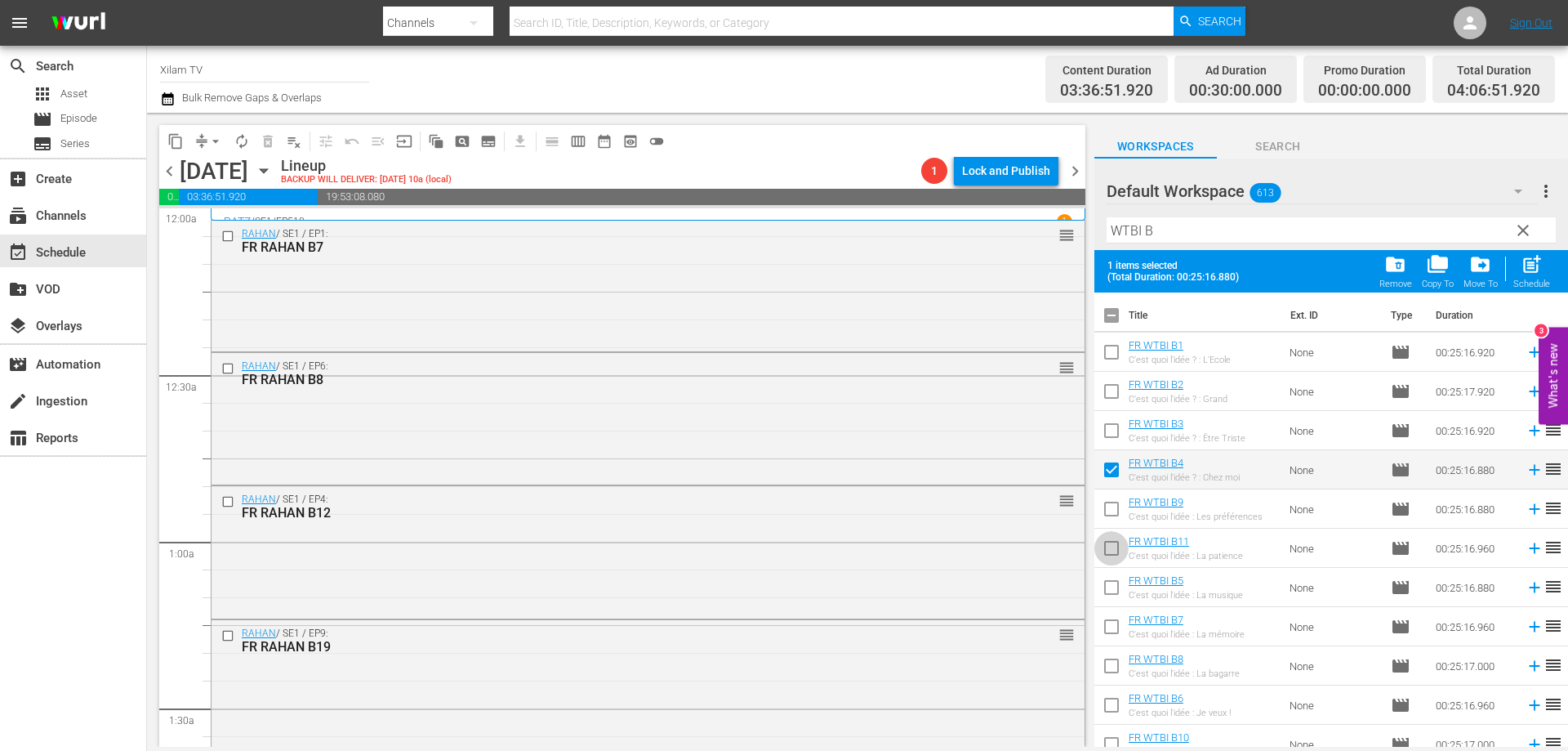
click at [1110, 556] on input "checkbox" at bounding box center [1112, 551] width 35 height 35
click at [1527, 266] on span "post_add" at bounding box center [1531, 264] width 22 height 22
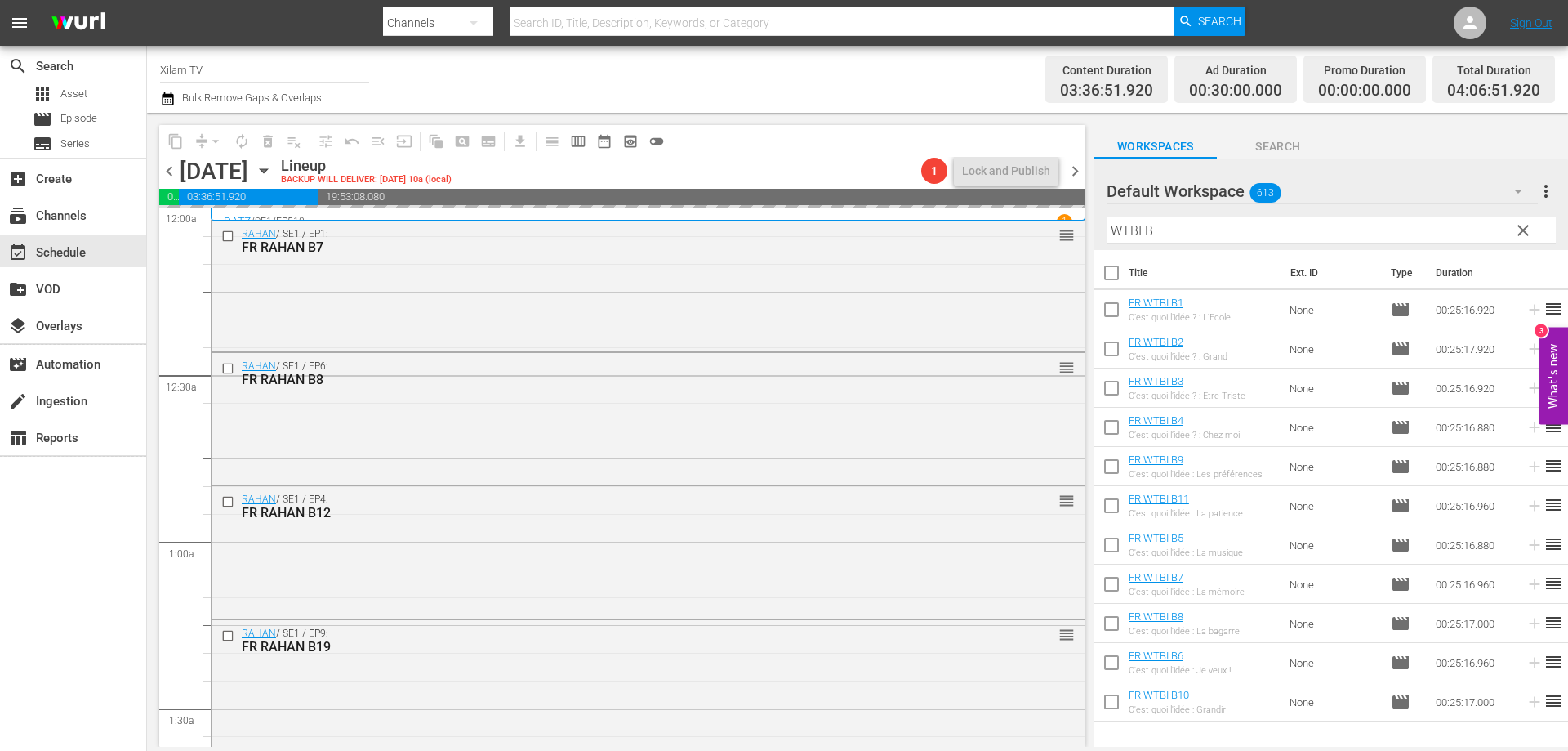
drag, startPoint x: 1141, startPoint y: 232, endPoint x: 1084, endPoint y: 228, distance: 57.1
click at [1084, 228] on div "content_copy compress arrow_drop_down autorenew_outlined delete_forever_outline…" at bounding box center [858, 429] width 1422 height 634
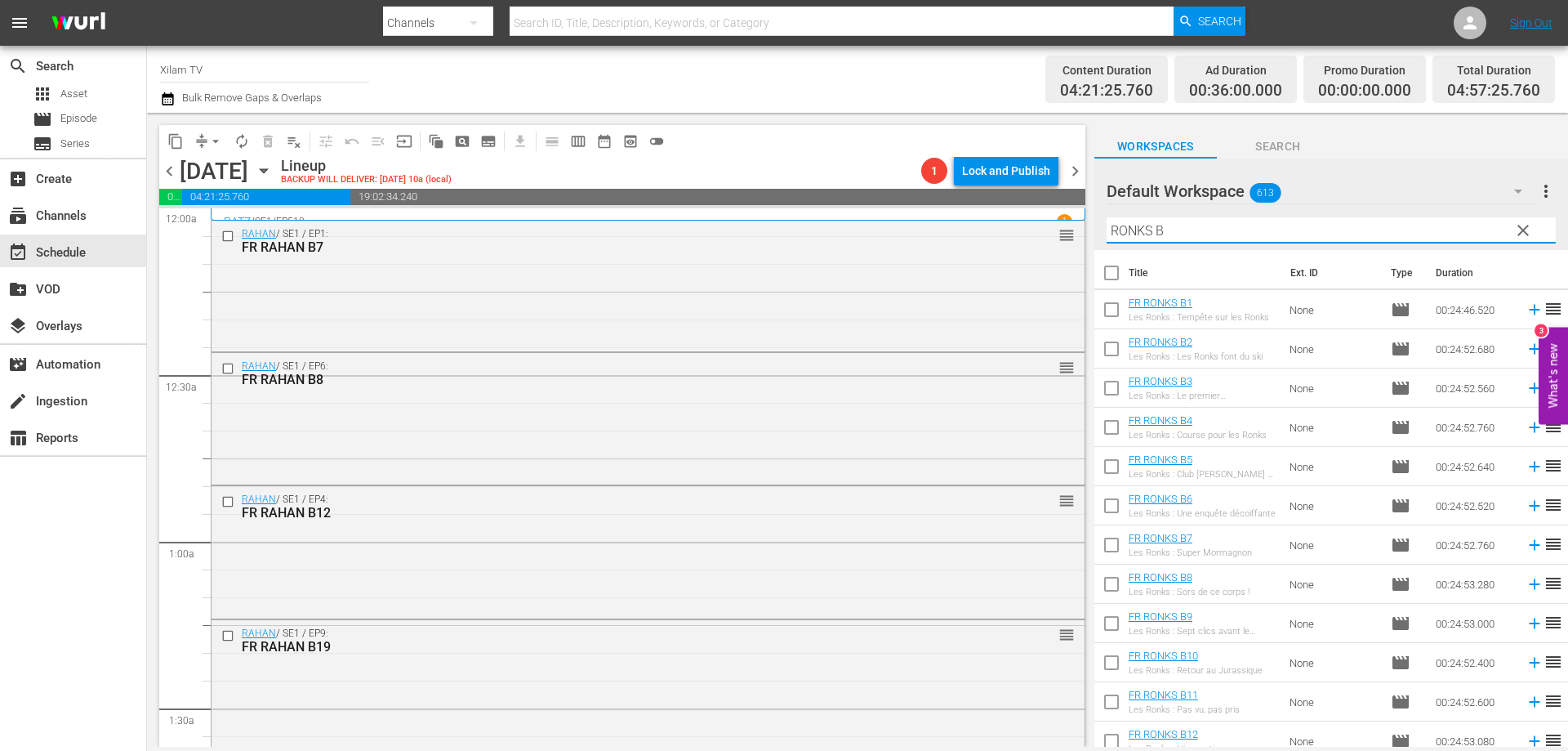
click at [1104, 585] on input "checkbox" at bounding box center [1112, 587] width 35 height 35
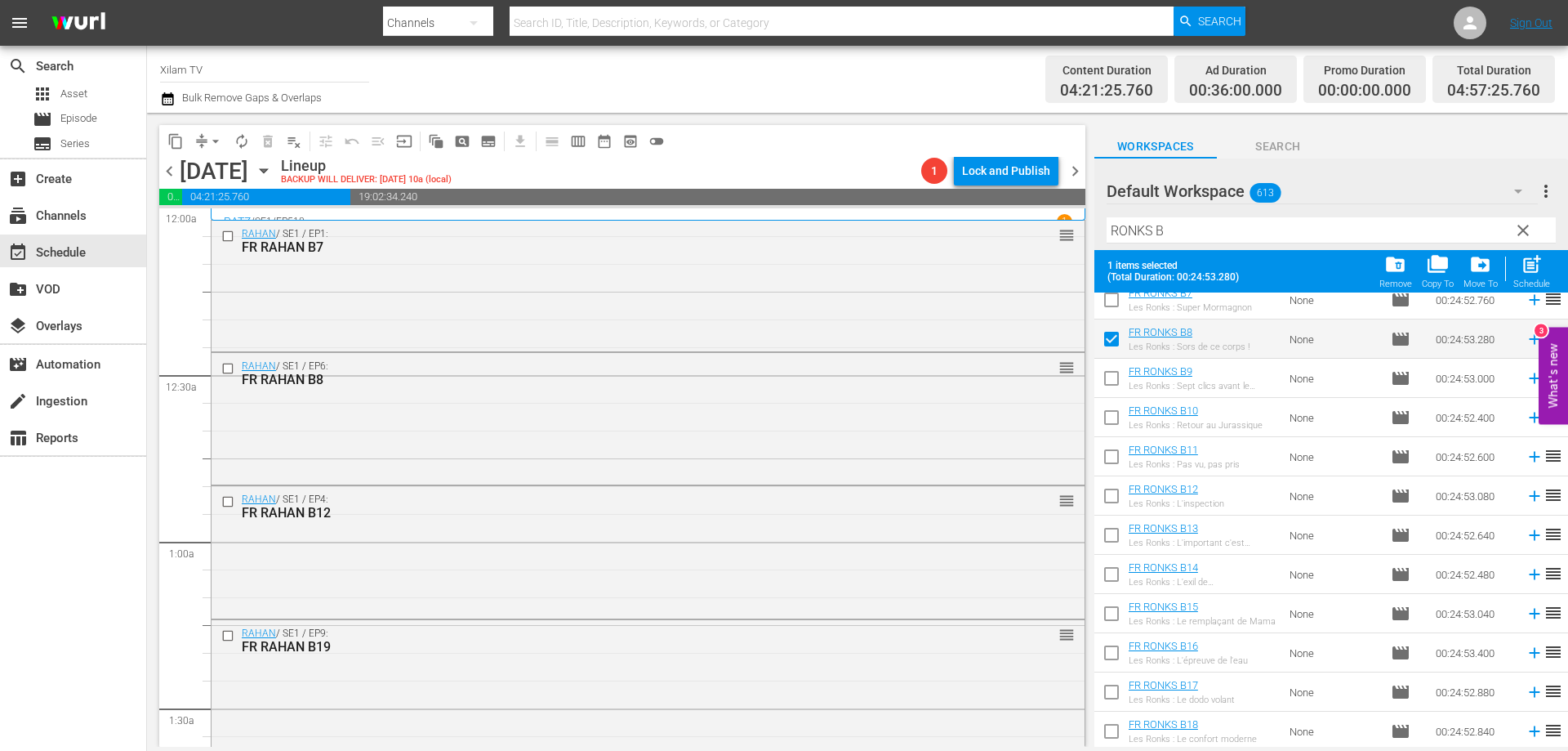
scroll to position [408, 0]
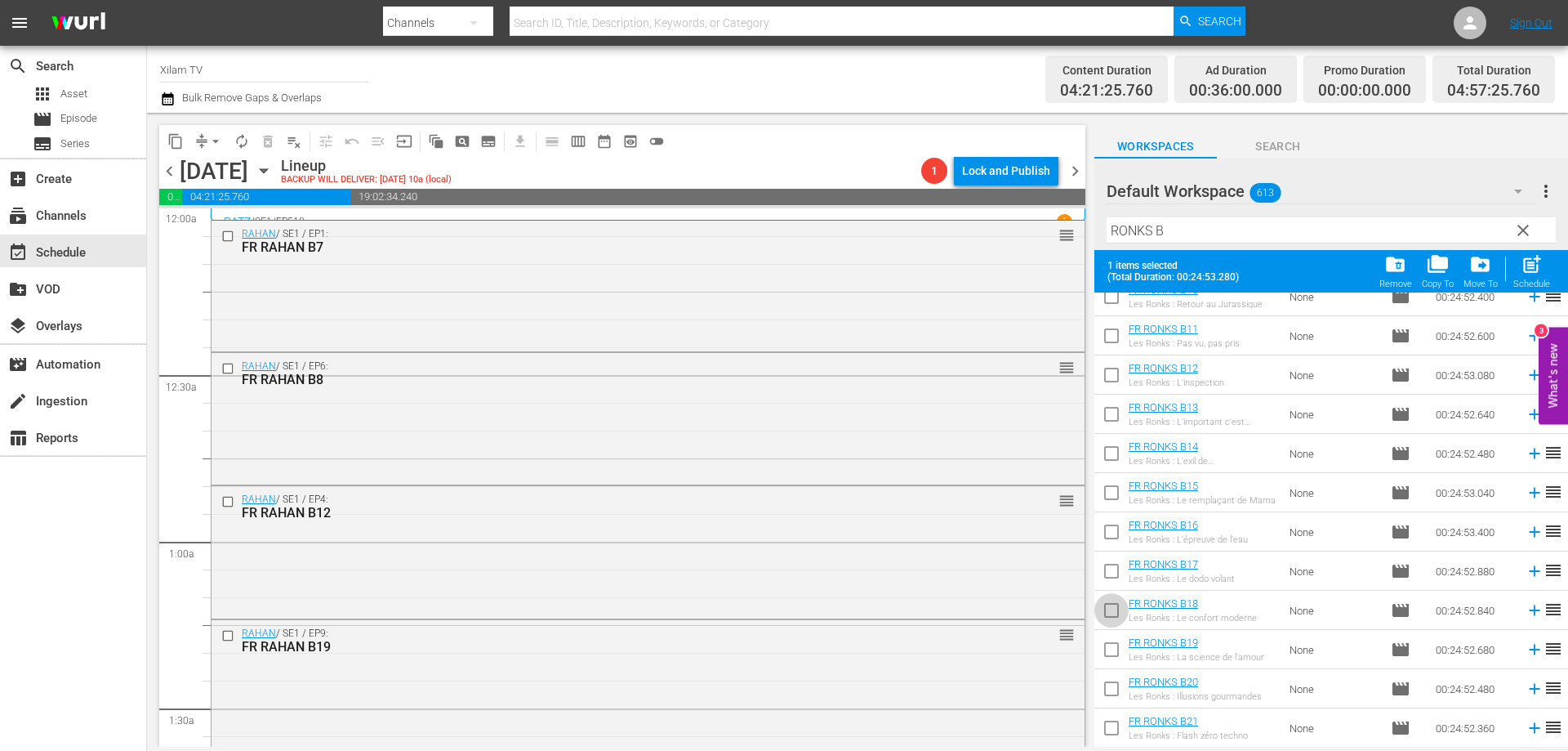
click at [1110, 606] on input "checkbox" at bounding box center [1112, 613] width 35 height 35
click at [1530, 270] on span "post_add" at bounding box center [1531, 264] width 22 height 22
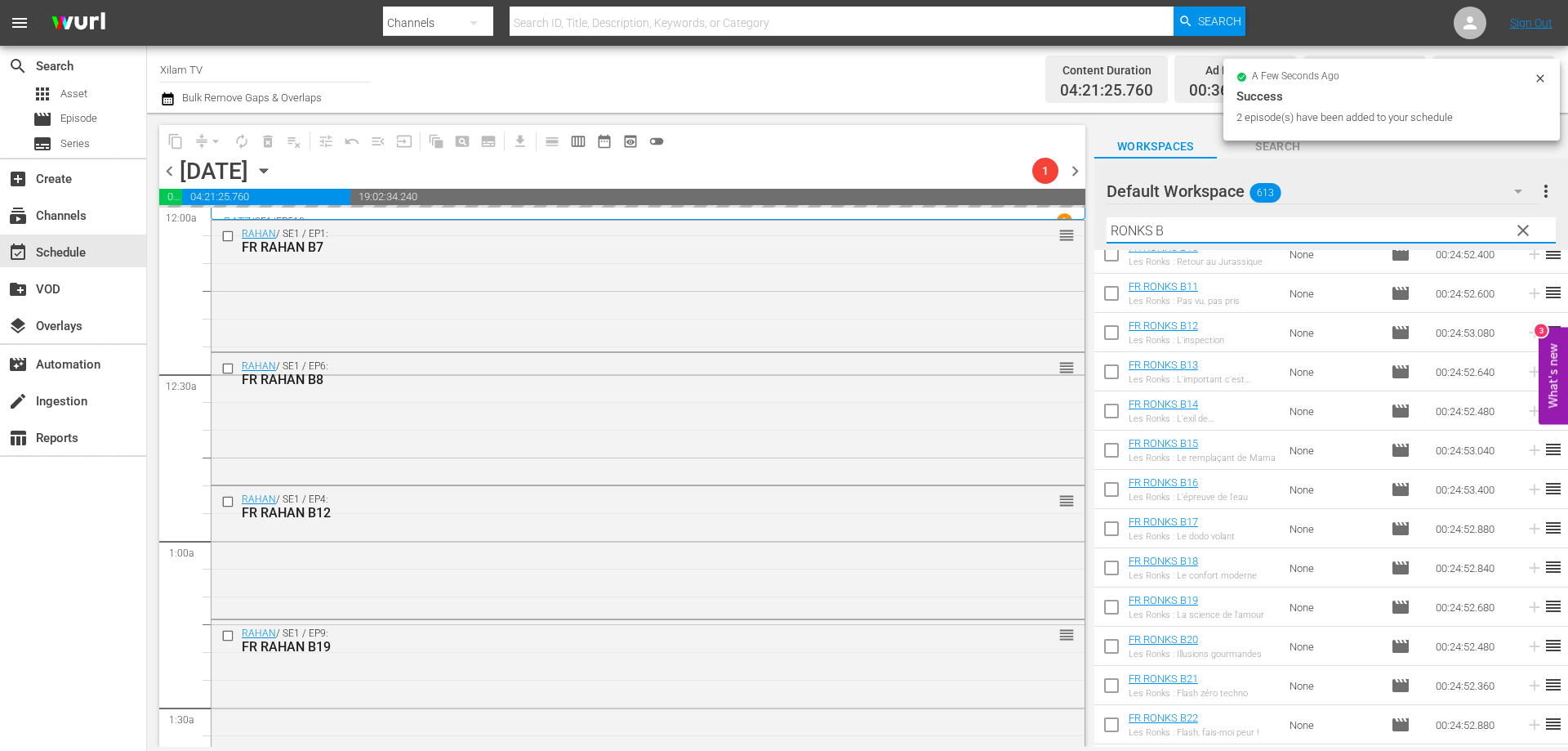
drag, startPoint x: 1139, startPoint y: 228, endPoint x: 1101, endPoint y: 220, distance: 38.8
click at [1101, 220] on div "Default Workspace 613 Default more_vert clear Filter by Title [PERSON_NAME]" at bounding box center [1331, 204] width 474 height 91
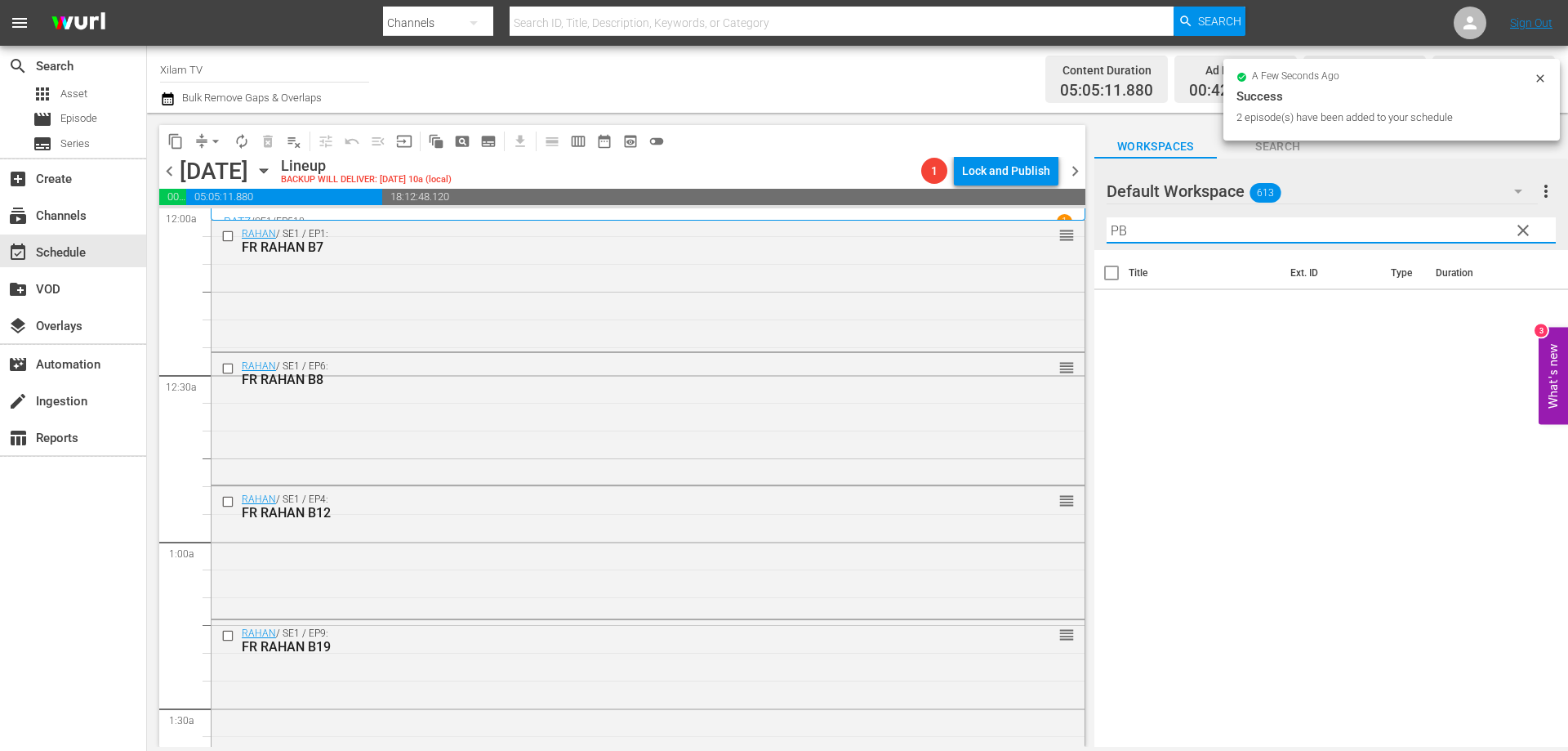
scroll to position [0, 0]
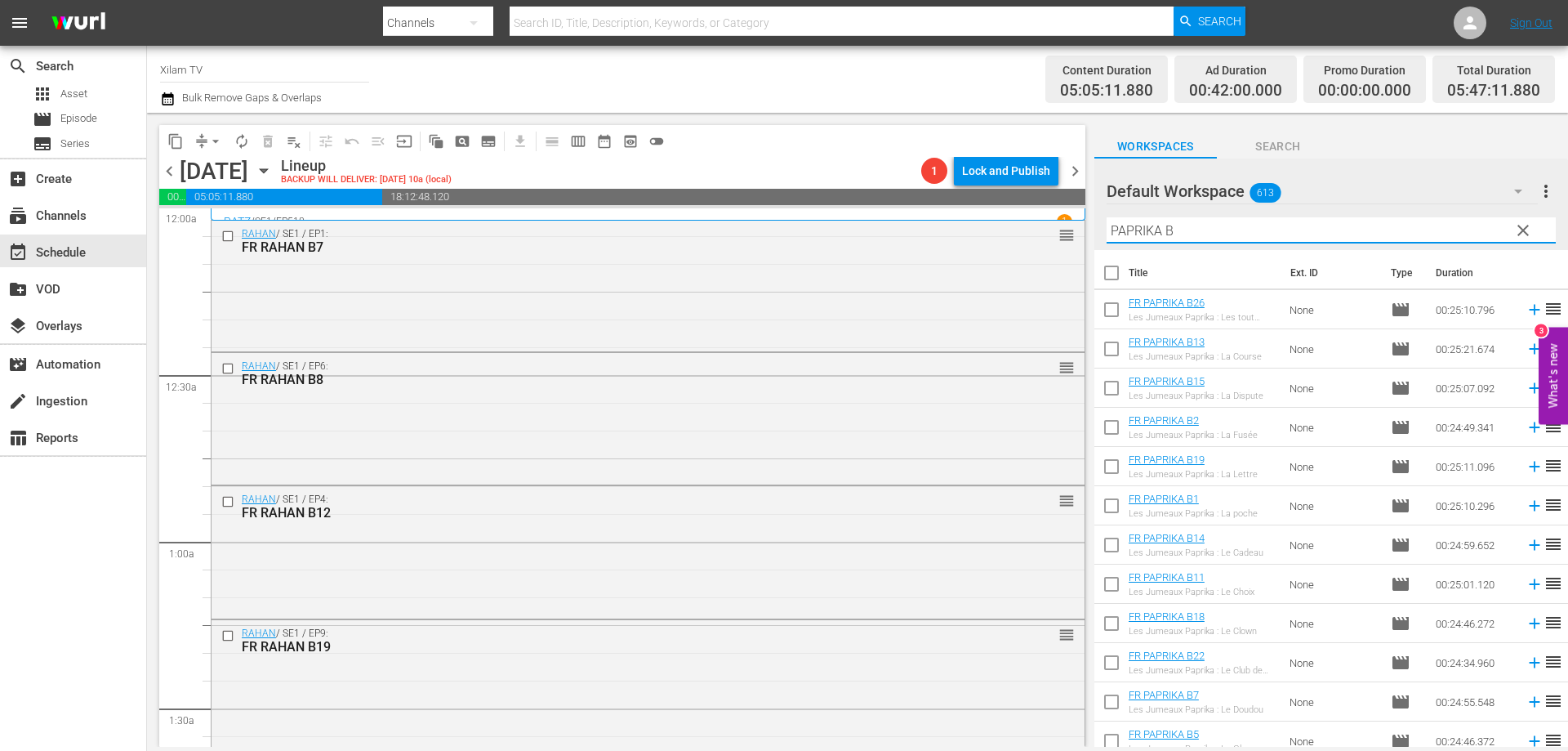
click at [1228, 241] on input "PAPRIKA B" at bounding box center [1331, 230] width 450 height 26
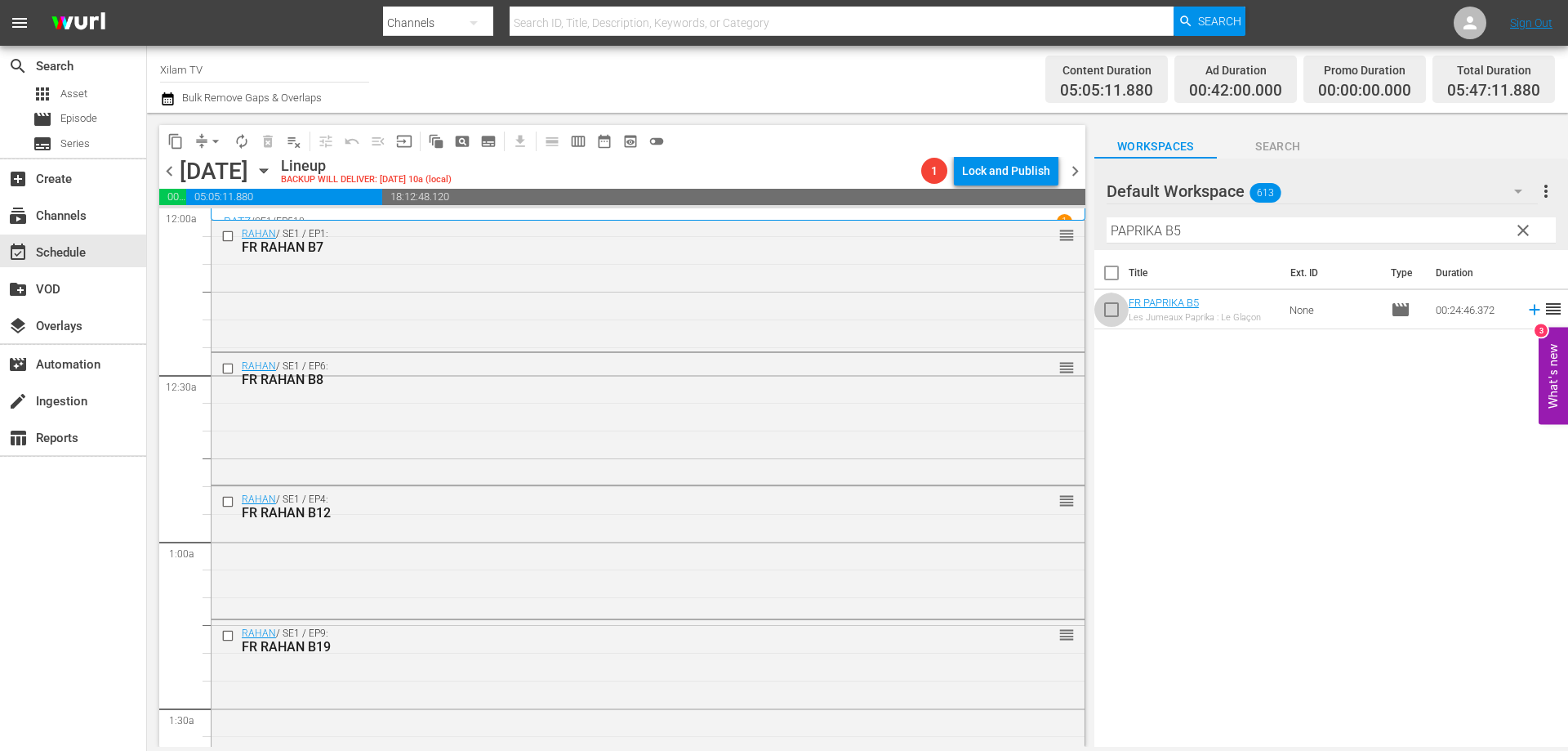
click at [1110, 317] on input "checkbox" at bounding box center [1112, 313] width 35 height 35
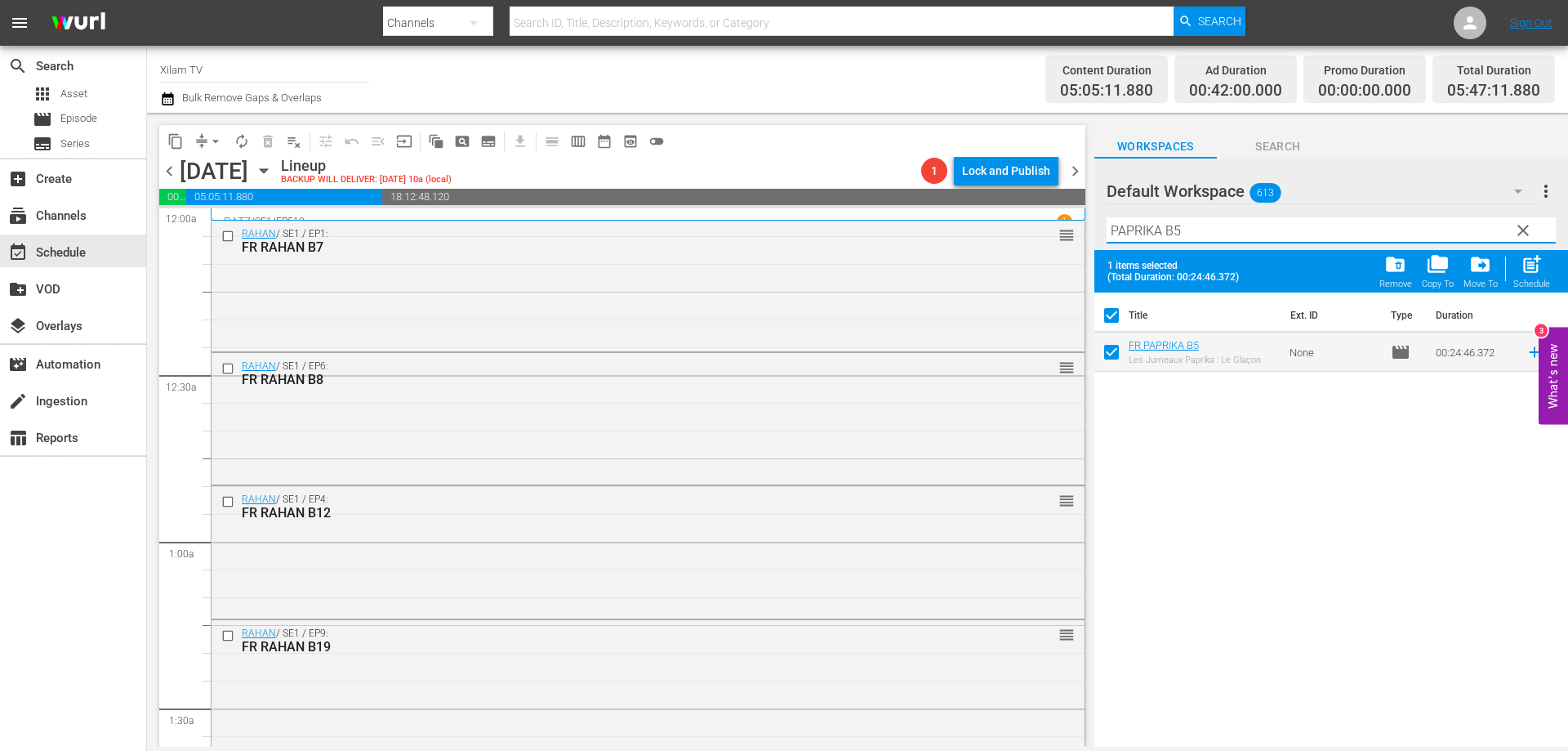
drag, startPoint x: 1161, startPoint y: 229, endPoint x: 1079, endPoint y: 229, distance: 82.0
click at [1079, 229] on div "content_copy compress arrow_drop_down autorenew_outlined delete_forever_outline…" at bounding box center [858, 429] width 1422 height 634
click at [1210, 232] on input "CHICKY 1 B5" at bounding box center [1331, 230] width 450 height 26
click at [1111, 349] on input "checkbox" at bounding box center [1112, 355] width 35 height 35
click at [1222, 222] on input "CHICKY 1 B2" at bounding box center [1331, 230] width 450 height 26
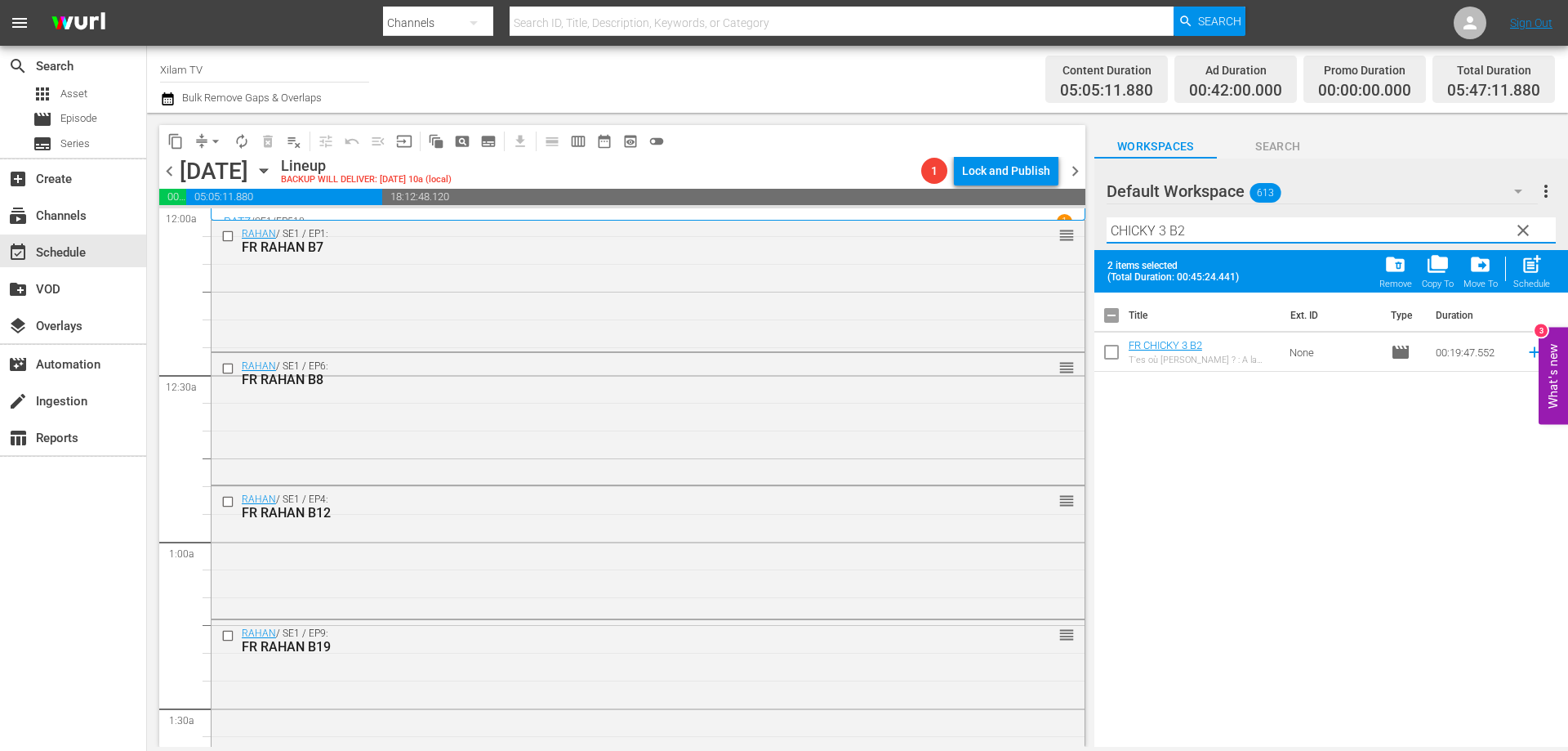
click at [1113, 349] on input "checkbox" at bounding box center [1112, 355] width 35 height 35
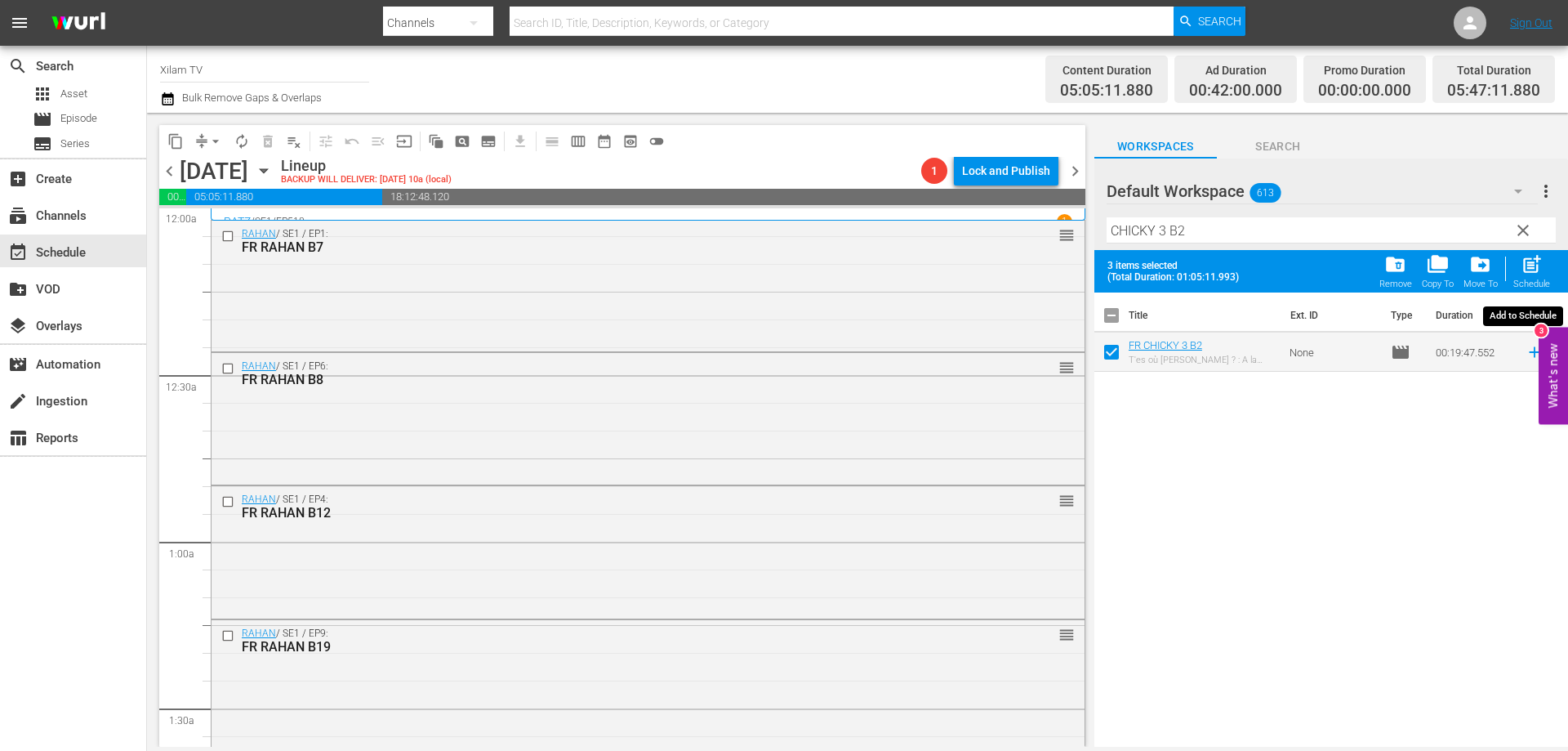
click at [1525, 262] on span "post_add" at bounding box center [1531, 264] width 22 height 22
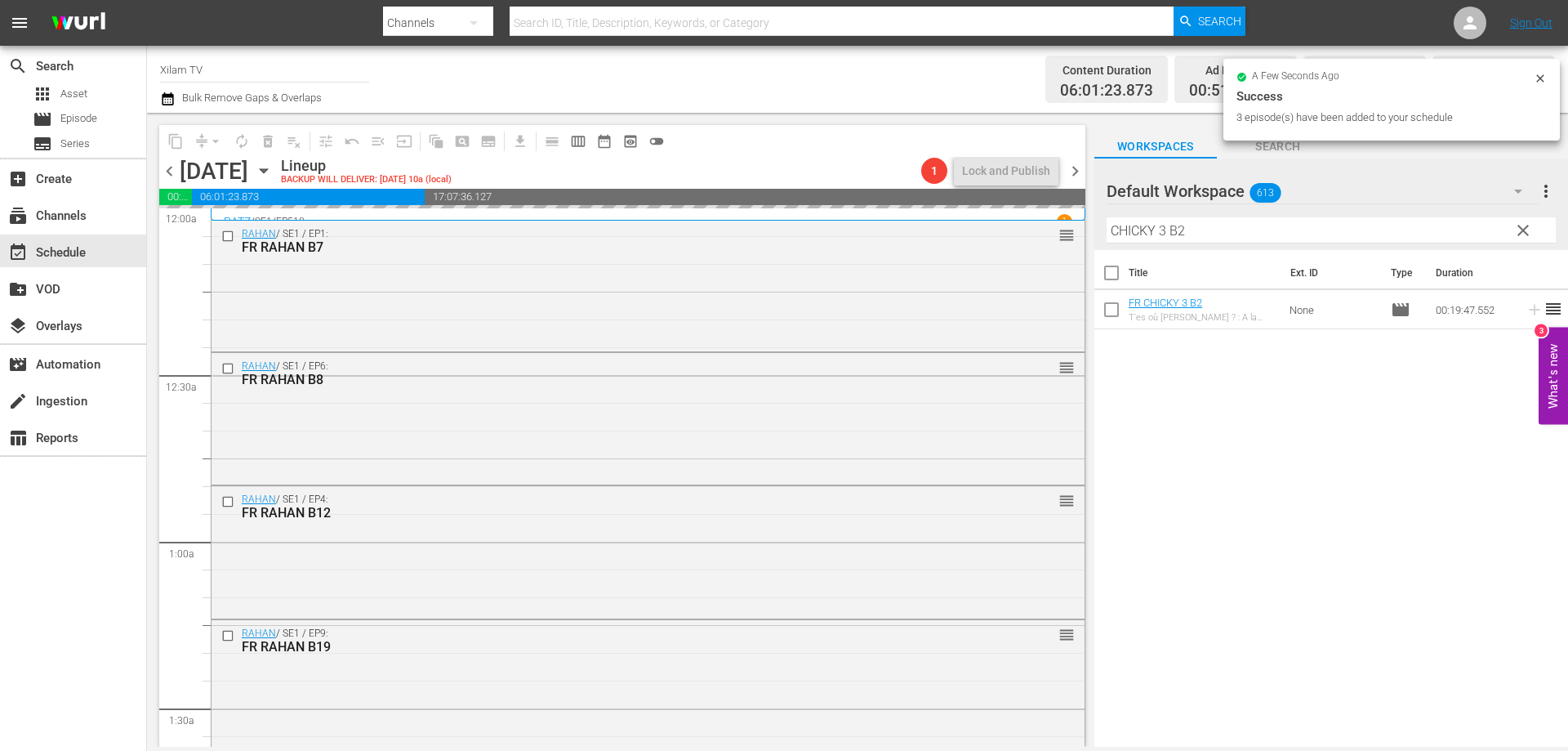
drag, startPoint x: 1166, startPoint y: 231, endPoint x: 1102, endPoint y: 222, distance: 64.6
click at [1102, 222] on div "Default Workspace 613 Default more_vert clear Filter by Title CHICKY 3 B2" at bounding box center [1331, 204] width 474 height 91
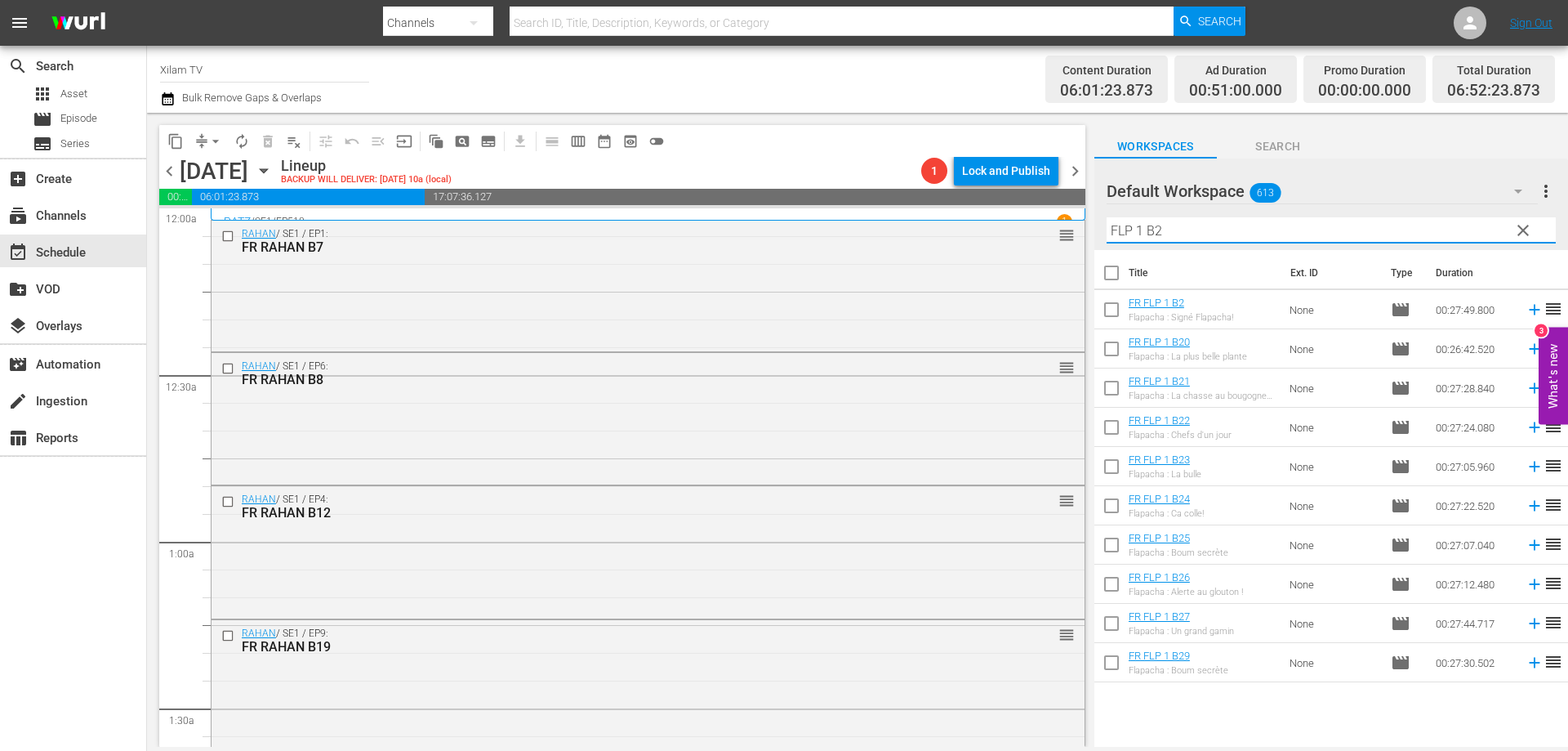
click at [1176, 221] on input "FLP 1 B2" at bounding box center [1331, 230] width 450 height 26
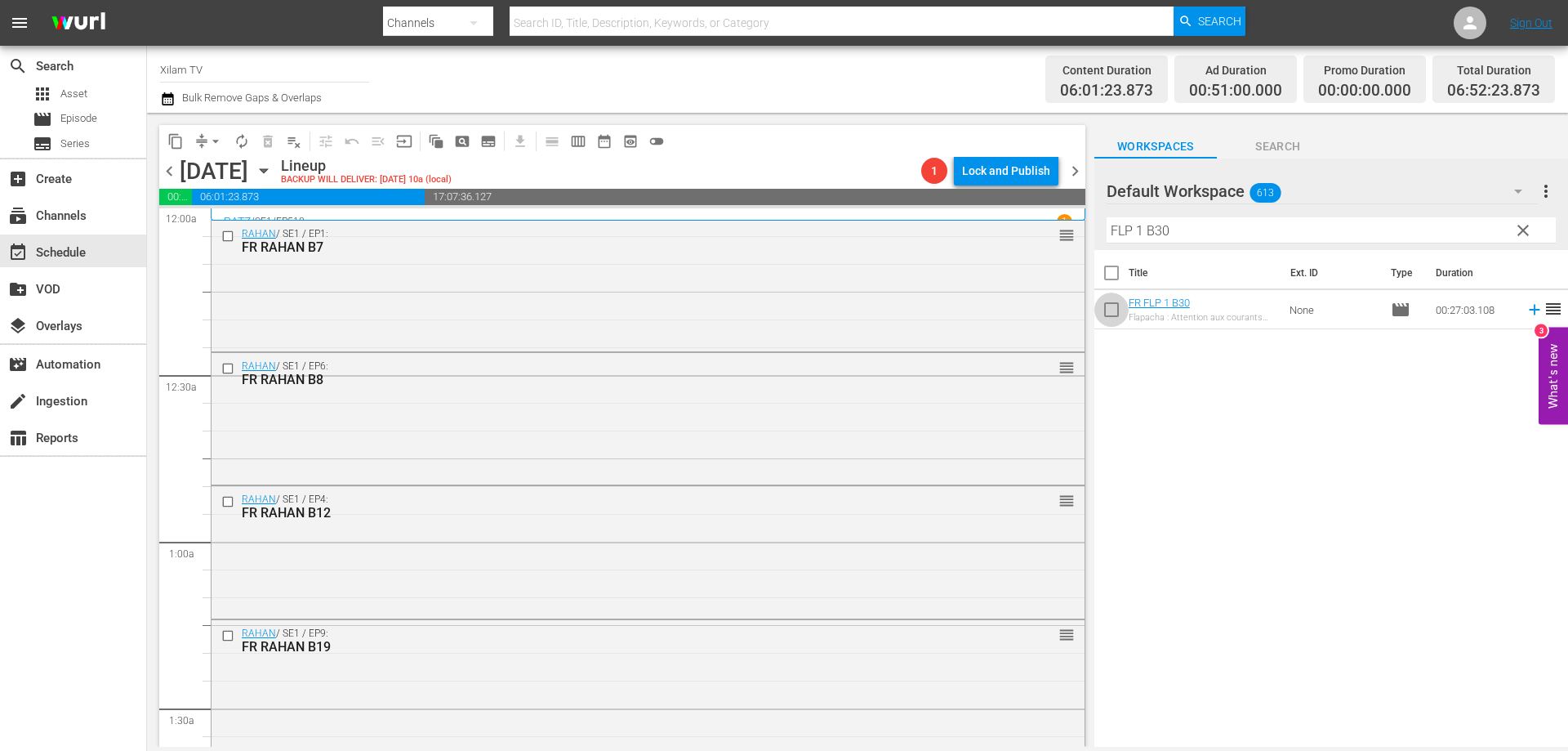
click at [1104, 310] on input "checkbox" at bounding box center [1112, 313] width 35 height 35
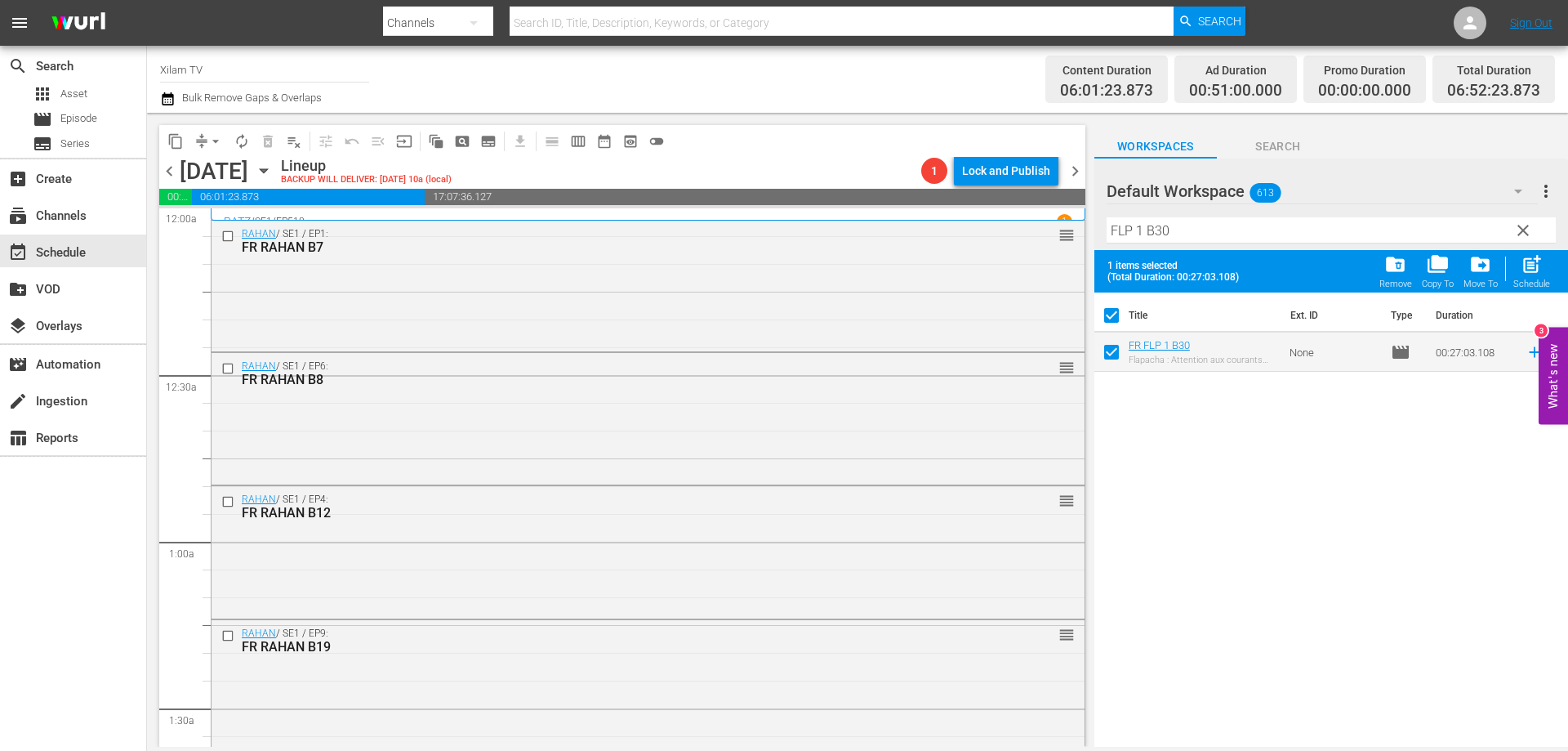
click at [1194, 227] on input "FLP 1 B30" at bounding box center [1331, 230] width 450 height 26
click at [1115, 355] on input "checkbox" at bounding box center [1112, 355] width 35 height 35
click at [1528, 270] on span "post_add" at bounding box center [1531, 264] width 22 height 22
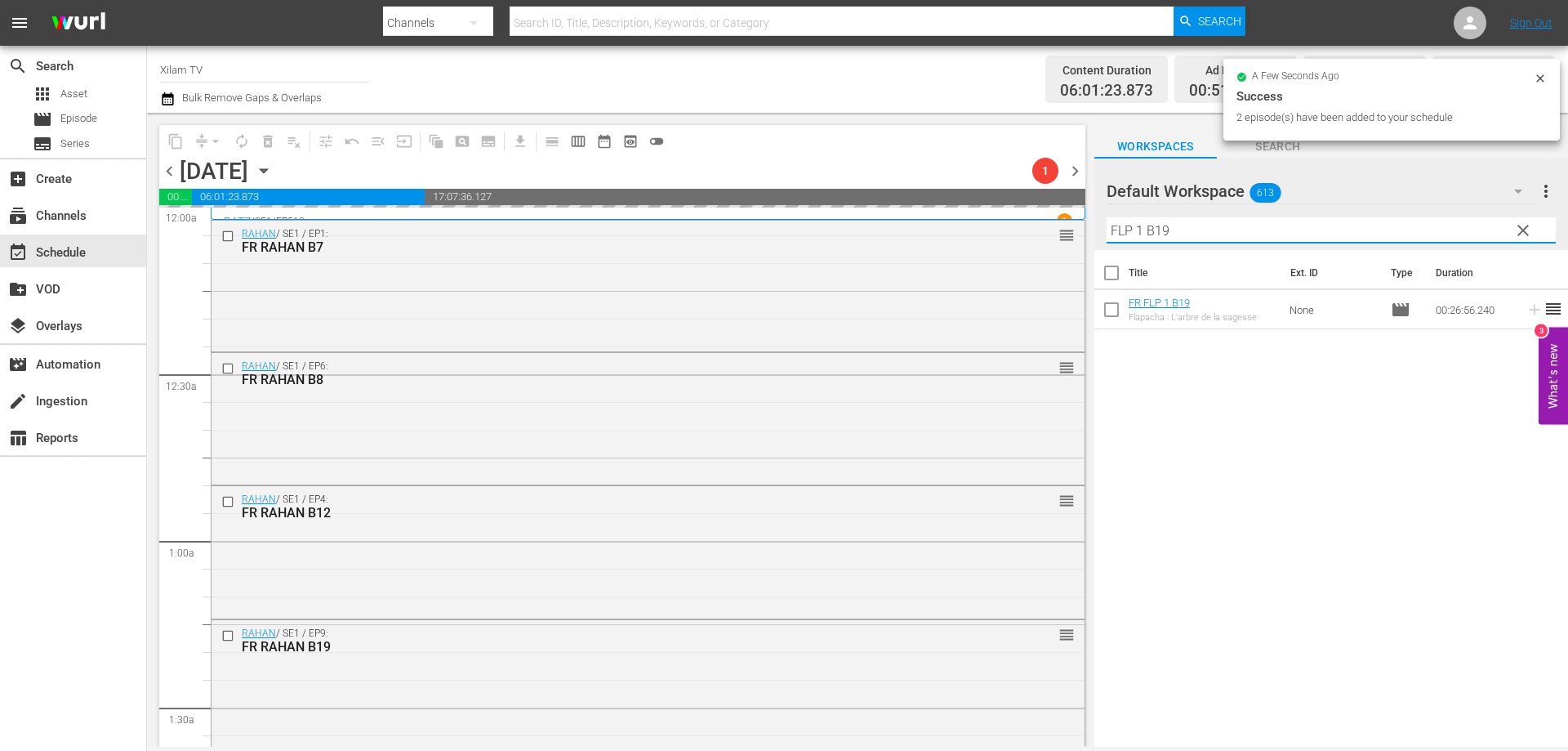
drag, startPoint x: 1144, startPoint y: 226, endPoint x: 1092, endPoint y: 219, distance: 52.5
click at [1092, 219] on div "content_copy compress arrow_drop_down autorenew_outlined delete_forever_outline…" at bounding box center [858, 429] width 1422 height 634
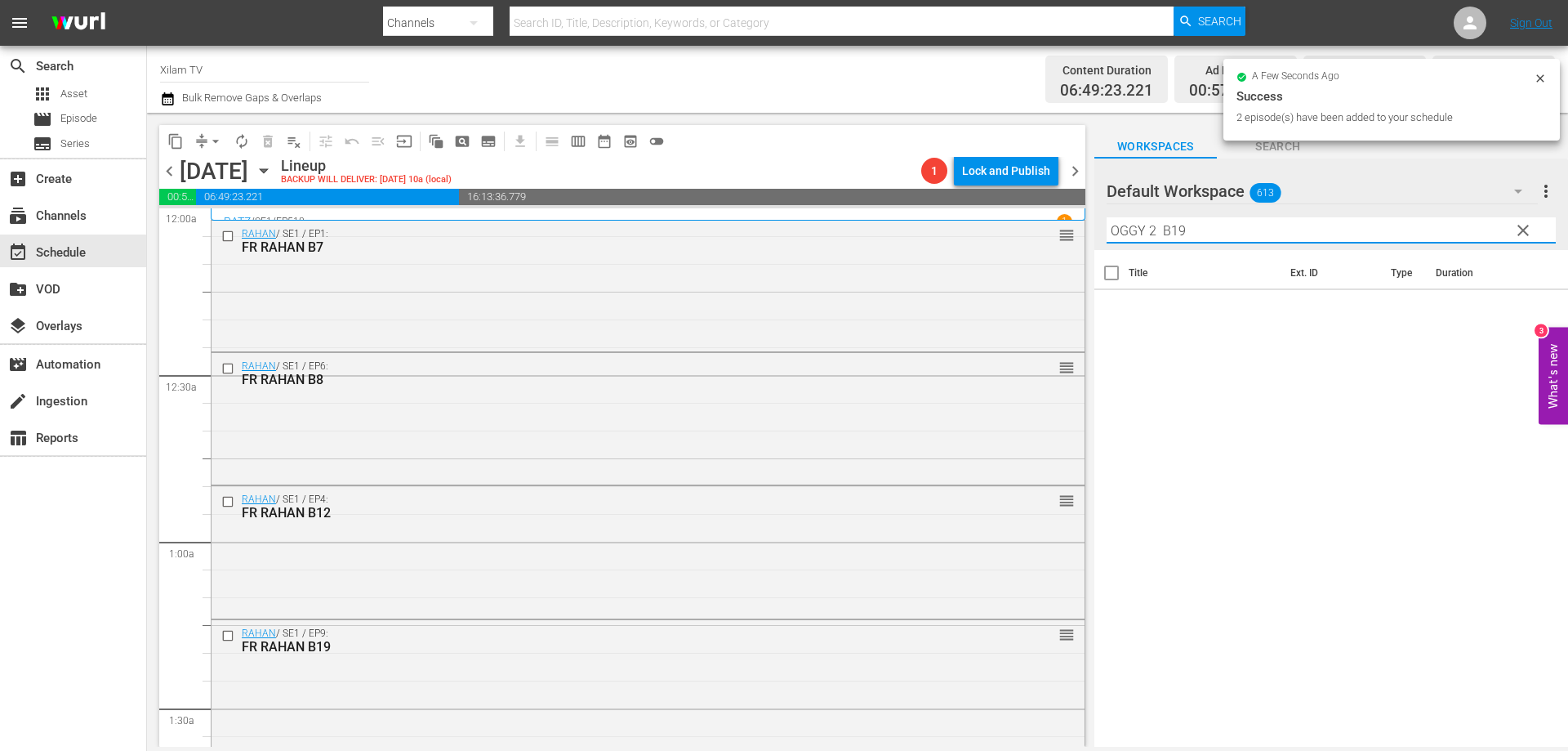
click at [1235, 225] on input "OGGY 2 B19" at bounding box center [1331, 230] width 450 height 26
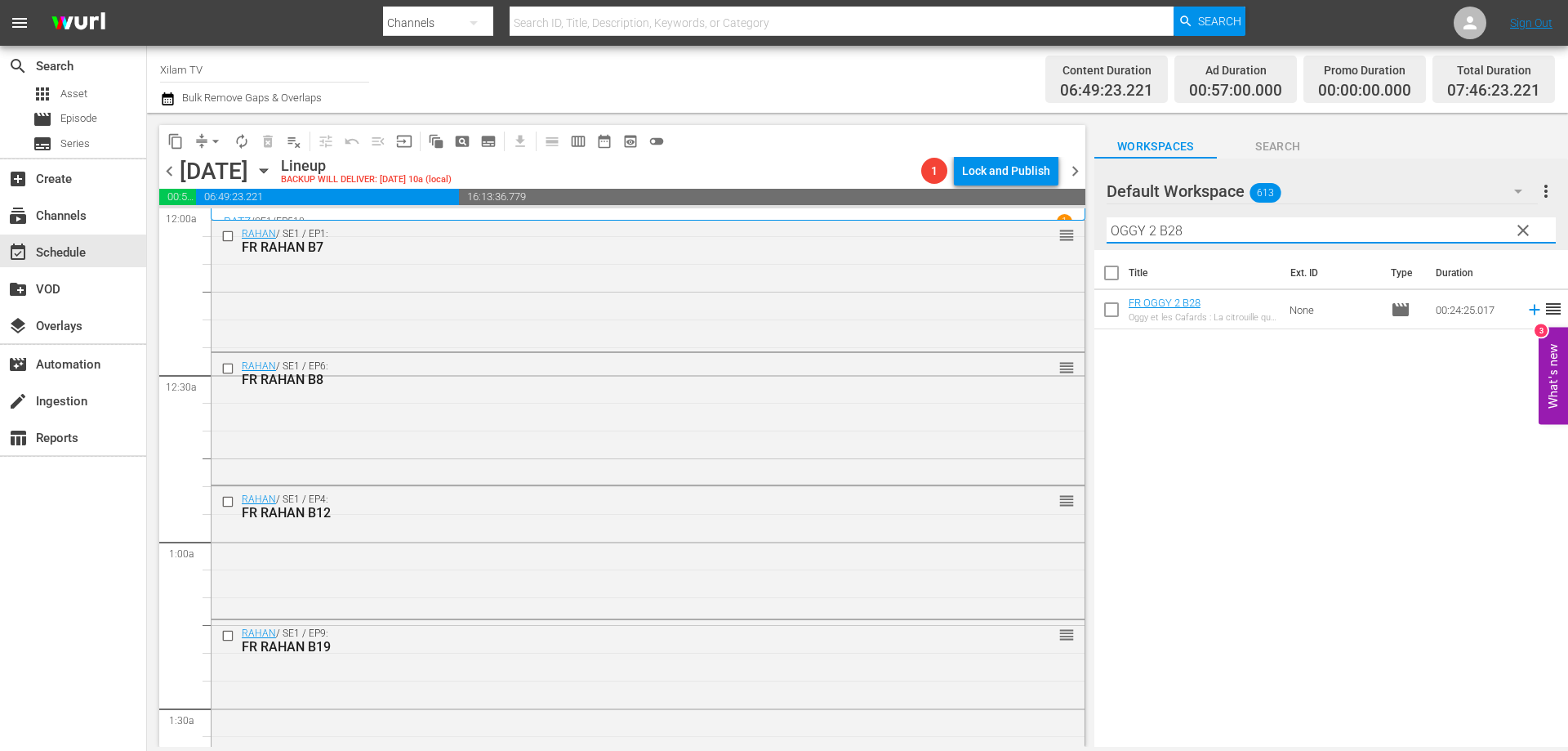
click at [1115, 307] on input "checkbox" at bounding box center [1112, 313] width 35 height 35
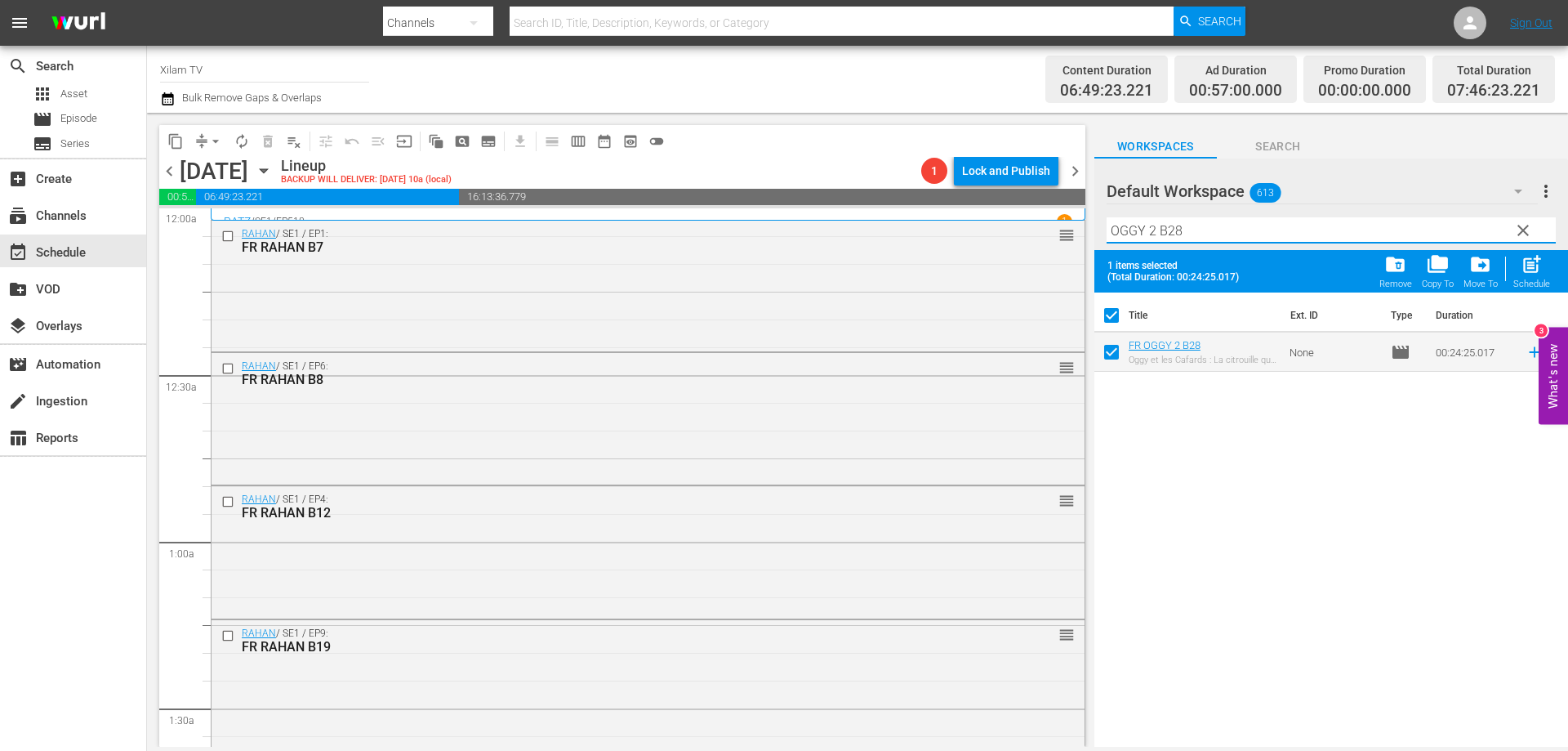
click at [1212, 229] on input "OGGY 2 B28" at bounding box center [1331, 230] width 450 height 26
click at [1103, 357] on input "checkbox" at bounding box center [1112, 355] width 35 height 35
click at [1190, 235] on input "OGGY 2 B27" at bounding box center [1331, 230] width 450 height 26
click at [1108, 359] on input "checkbox" at bounding box center [1112, 355] width 35 height 35
click at [1195, 235] on input "OGGY 2 B33" at bounding box center [1331, 230] width 450 height 26
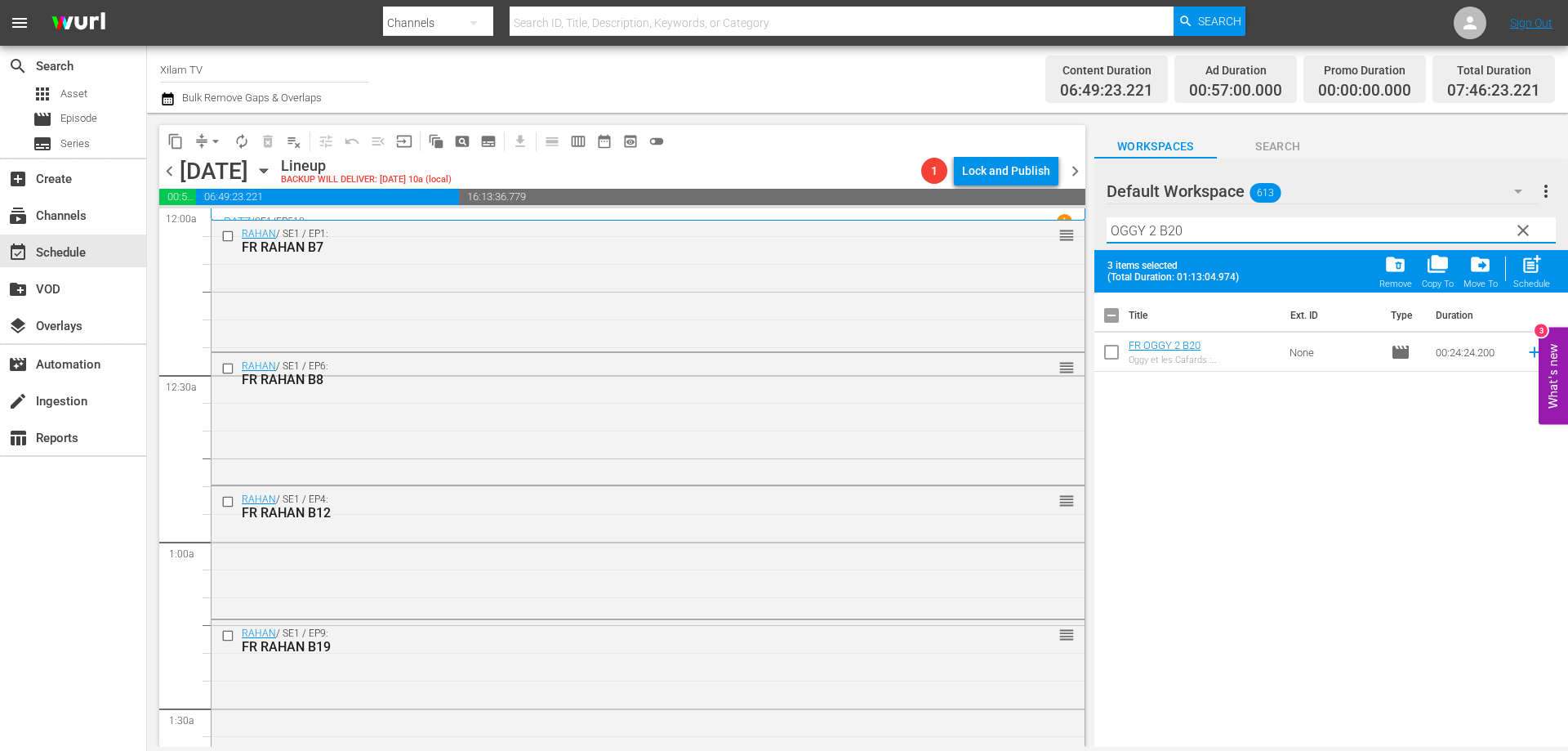
click at [1111, 354] on input "checkbox" at bounding box center [1112, 355] width 35 height 35
click at [1149, 228] on input "OGGY 2 B20" at bounding box center [1331, 230] width 450 height 26
click at [1153, 229] on input "OGGY 2 B20" at bounding box center [1331, 230] width 450 height 26
click at [1182, 229] on input "OGGY 1 B20" at bounding box center [1331, 230] width 450 height 26
click at [1114, 350] on input "checkbox" at bounding box center [1112, 355] width 35 height 35
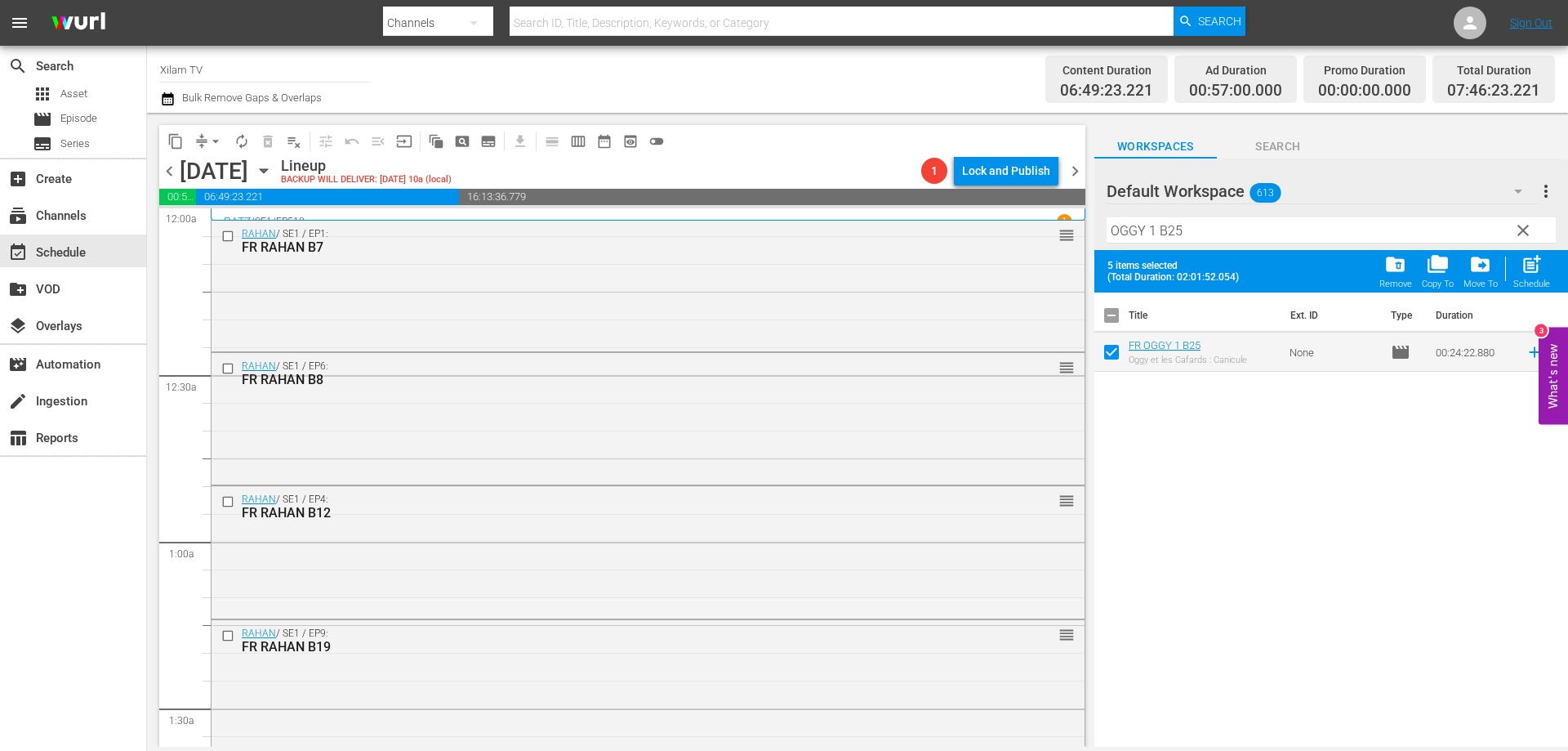
click at [1210, 238] on input "OGGY 1 B25" at bounding box center [1331, 230] width 450 height 26
click at [1115, 355] on input "checkbox" at bounding box center [1112, 355] width 35 height 35
click at [1216, 221] on input "OGGY 1 B22" at bounding box center [1331, 230] width 450 height 26
click at [1110, 352] on input "checkbox" at bounding box center [1112, 355] width 35 height 35
click at [1534, 263] on span "post_add" at bounding box center [1531, 264] width 22 height 22
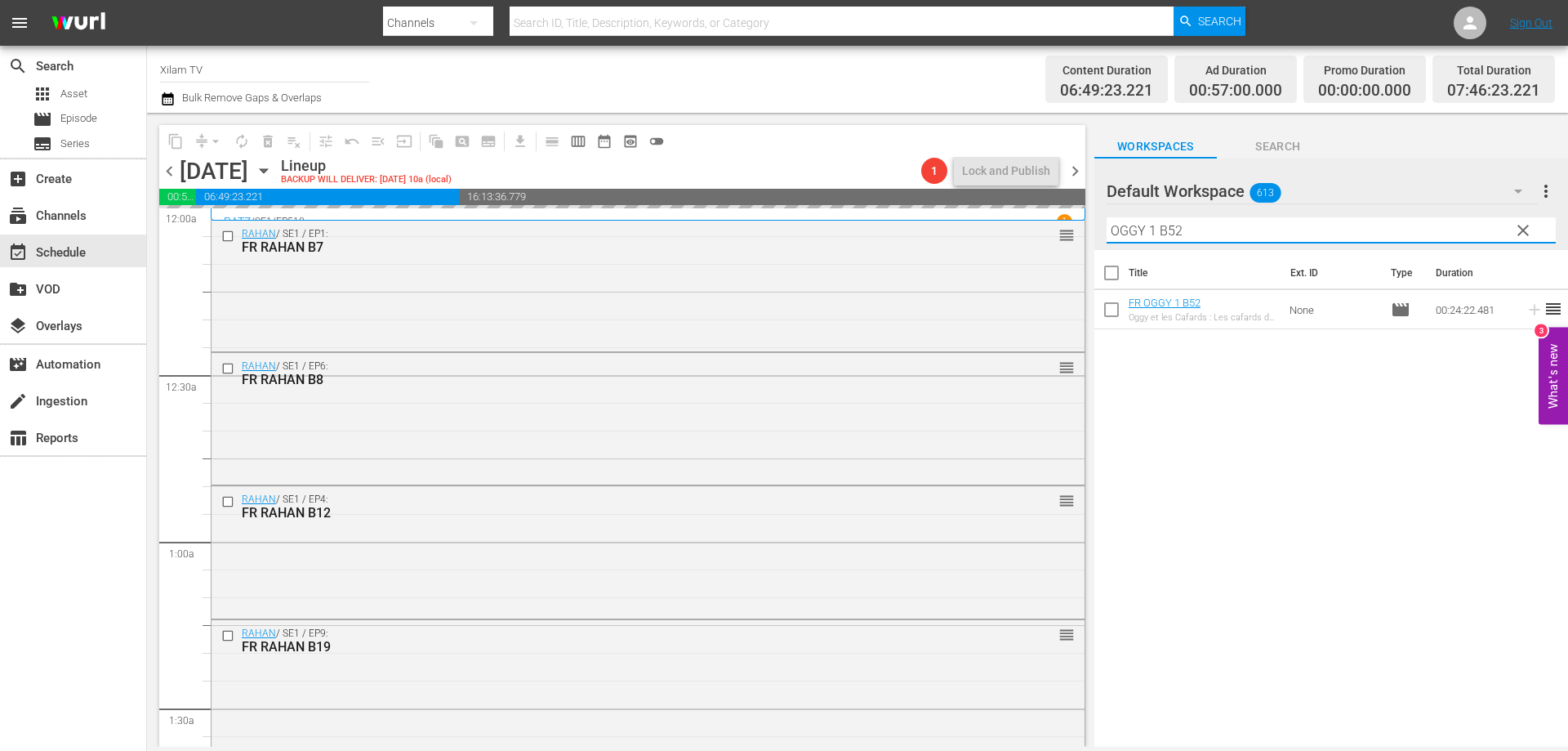
click at [1151, 230] on input "OGGY 1 B52" at bounding box center [1331, 230] width 450 height 26
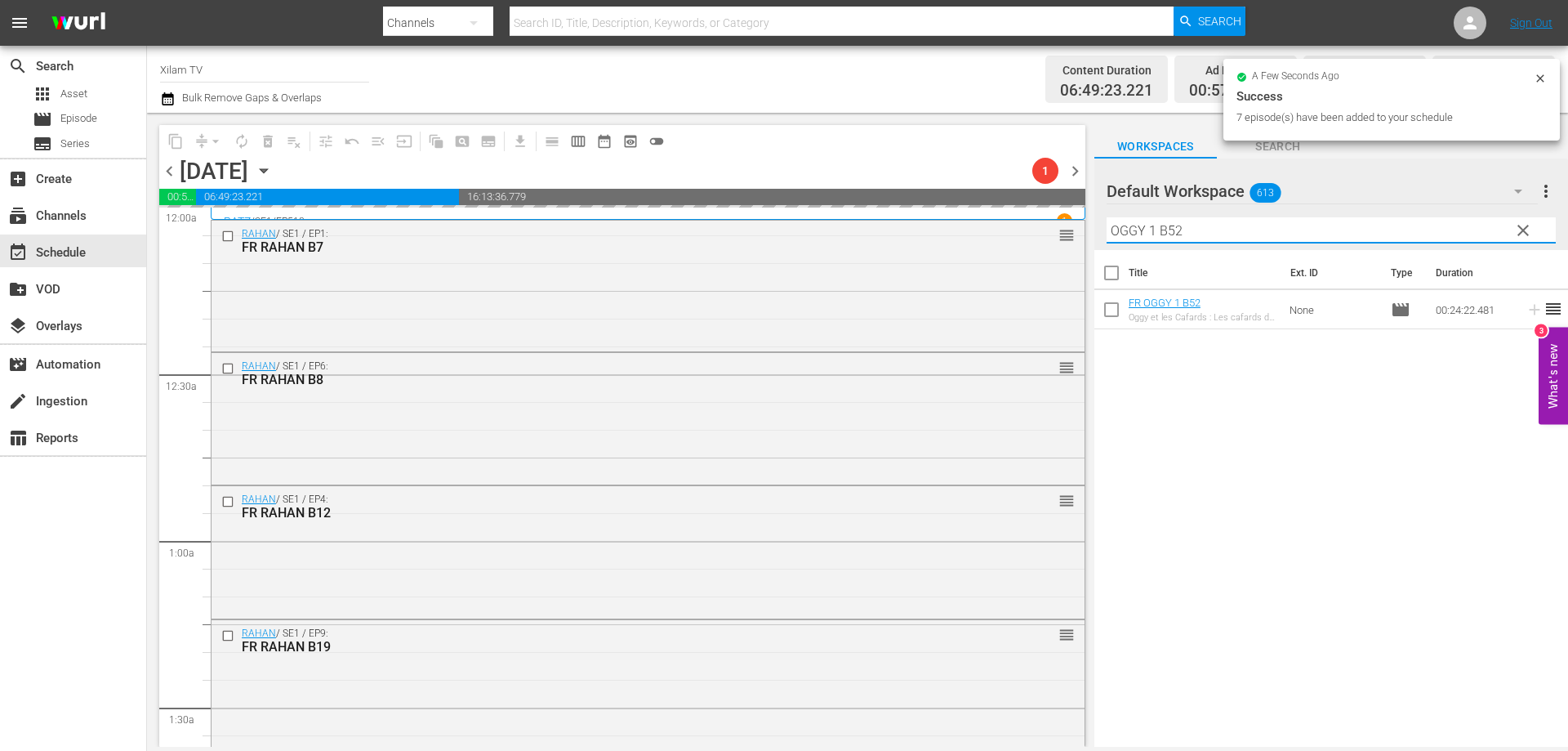
drag, startPoint x: 1153, startPoint y: 230, endPoint x: 1091, endPoint y: 227, distance: 62.1
click at [1091, 227] on div "content_copy compress arrow_drop_down autorenew_outlined delete_forever_outline…" at bounding box center [858, 429] width 1422 height 634
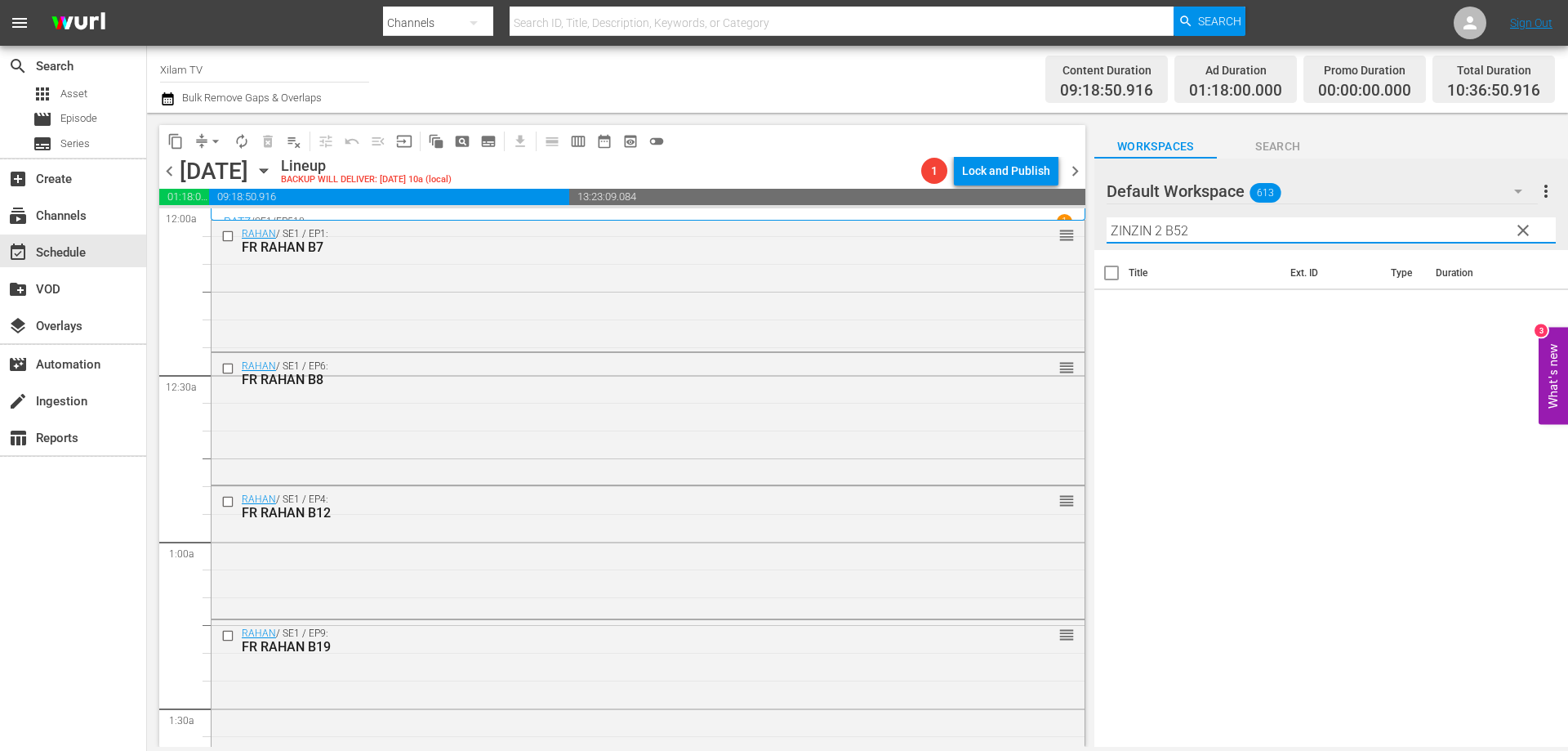
click at [1203, 232] on input "ZINZIN 2 B52" at bounding box center [1331, 230] width 450 height 26
click at [1106, 312] on input "checkbox" at bounding box center [1112, 313] width 35 height 35
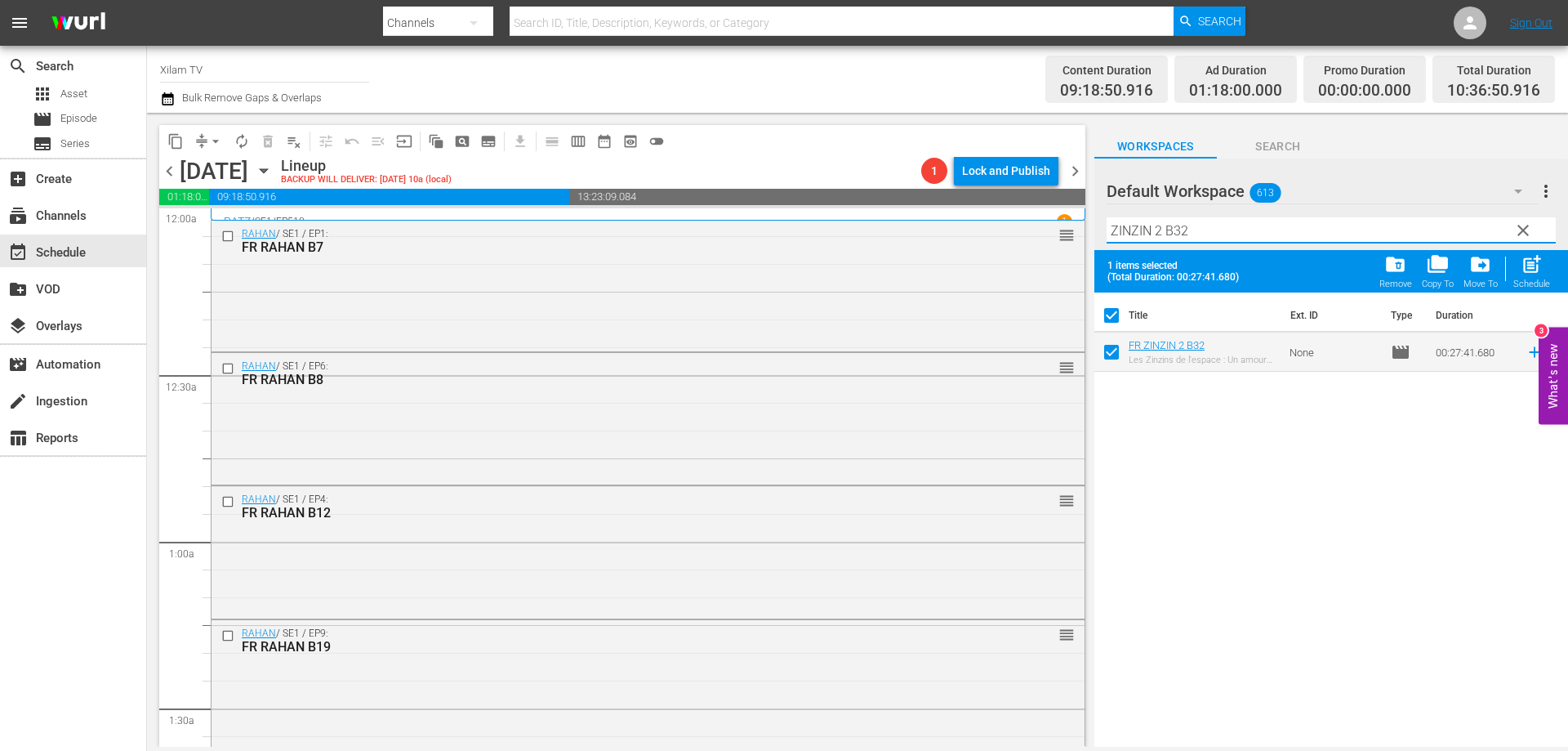
click at [1197, 233] on input "ZINZIN 2 B32" at bounding box center [1331, 230] width 450 height 26
click at [1110, 357] on input "checkbox" at bounding box center [1112, 355] width 35 height 35
click at [1194, 235] on input "ZINZIN 2 B31" at bounding box center [1331, 230] width 450 height 26
click at [1115, 361] on input "checkbox" at bounding box center [1112, 355] width 35 height 35
click at [1547, 279] on div "post_add Schedule" at bounding box center [1531, 271] width 37 height 36
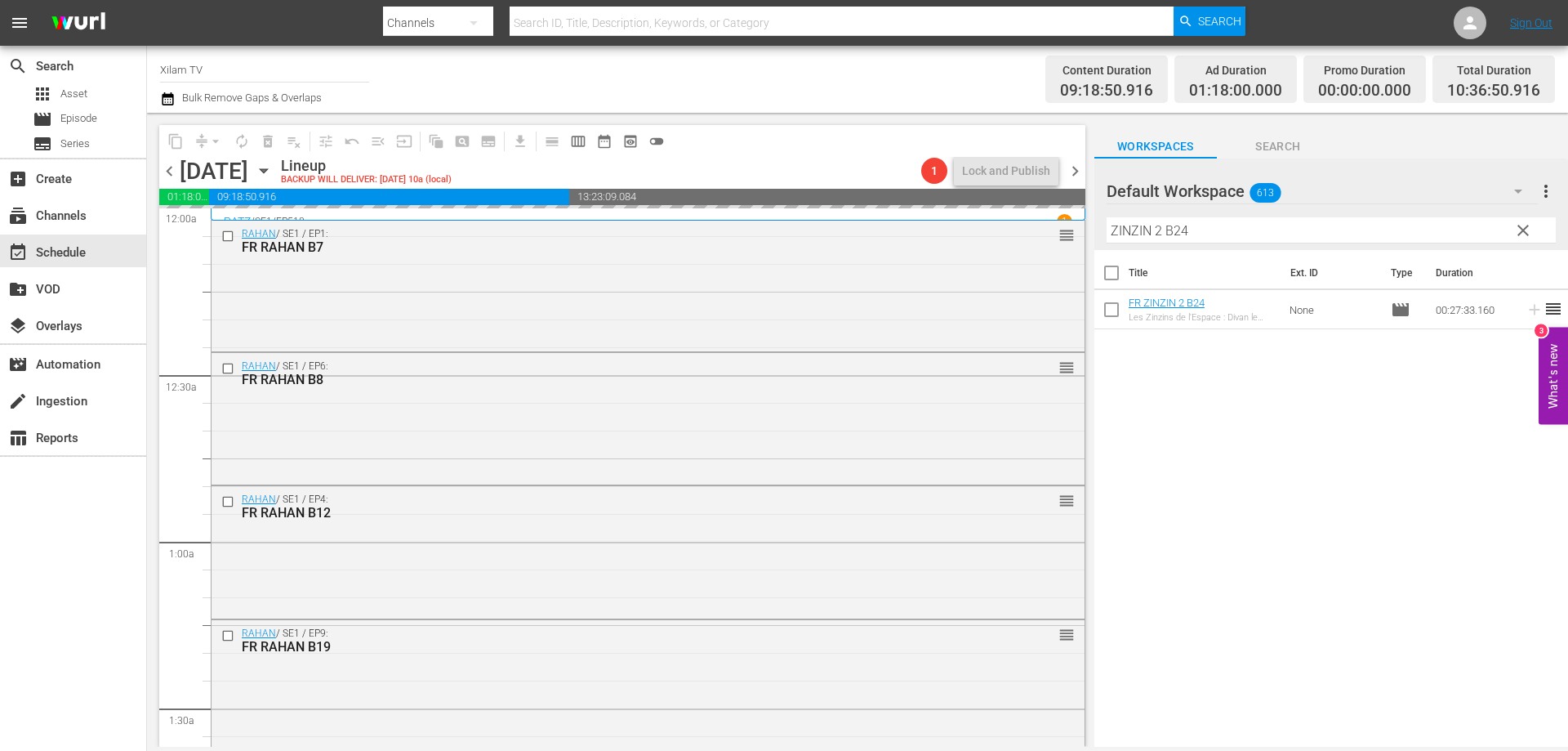
click at [1085, 229] on div "content_copy compress arrow_drop_down autorenew_outlined delete_forever_outline…" at bounding box center [858, 429] width 1422 height 634
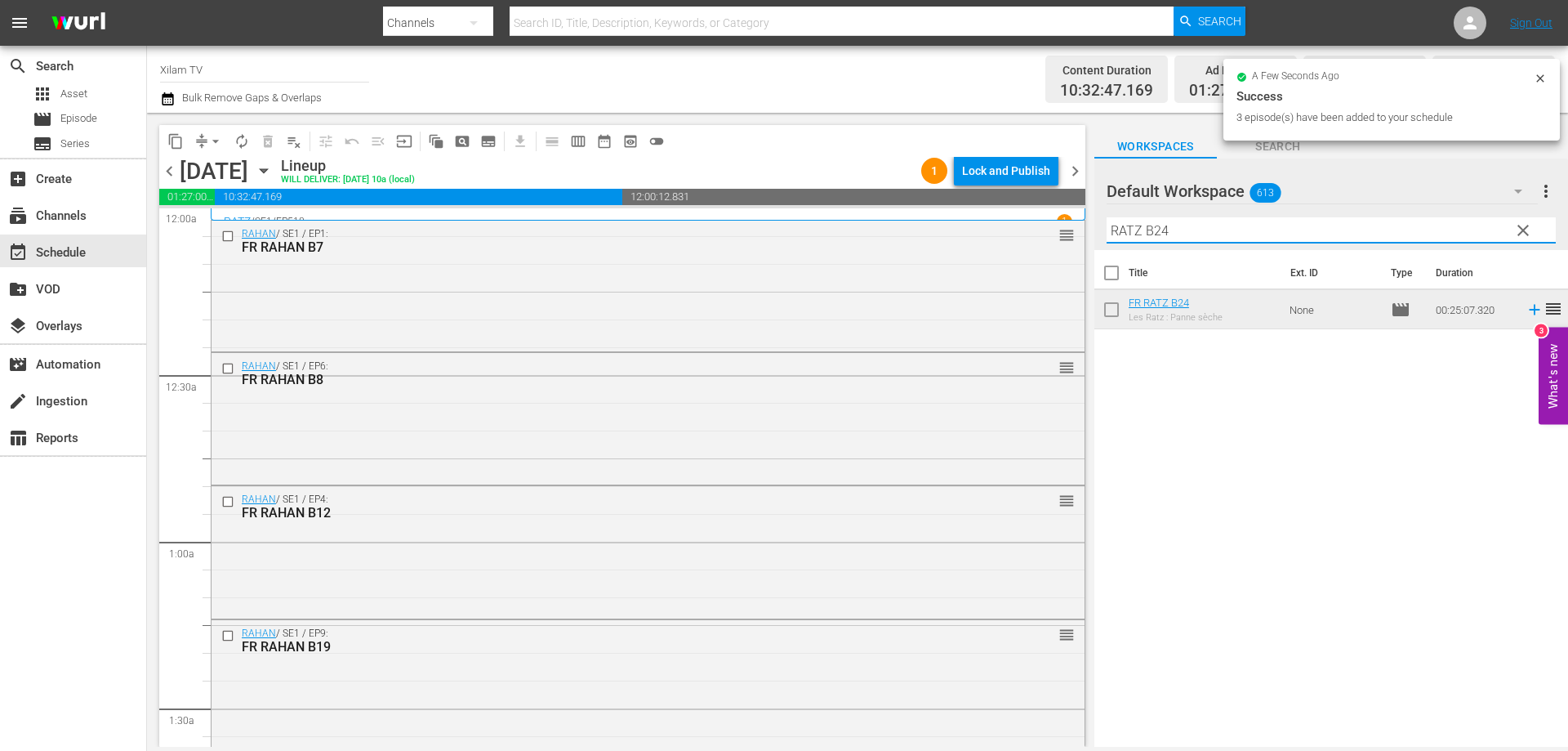
click at [1200, 235] on input "RATZ B24" at bounding box center [1331, 230] width 450 height 26
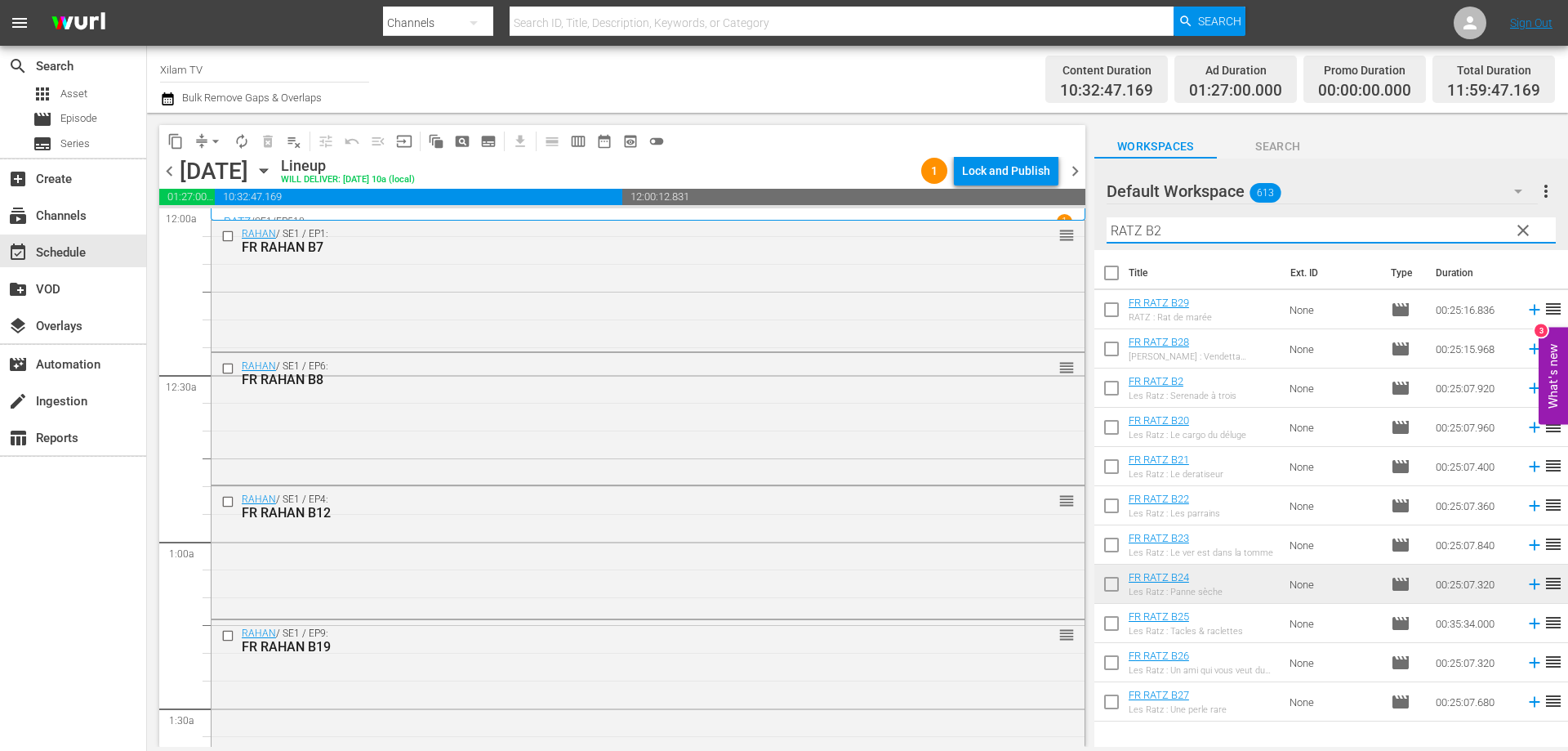
click at [1115, 314] on input "checkbox" at bounding box center [1112, 313] width 35 height 35
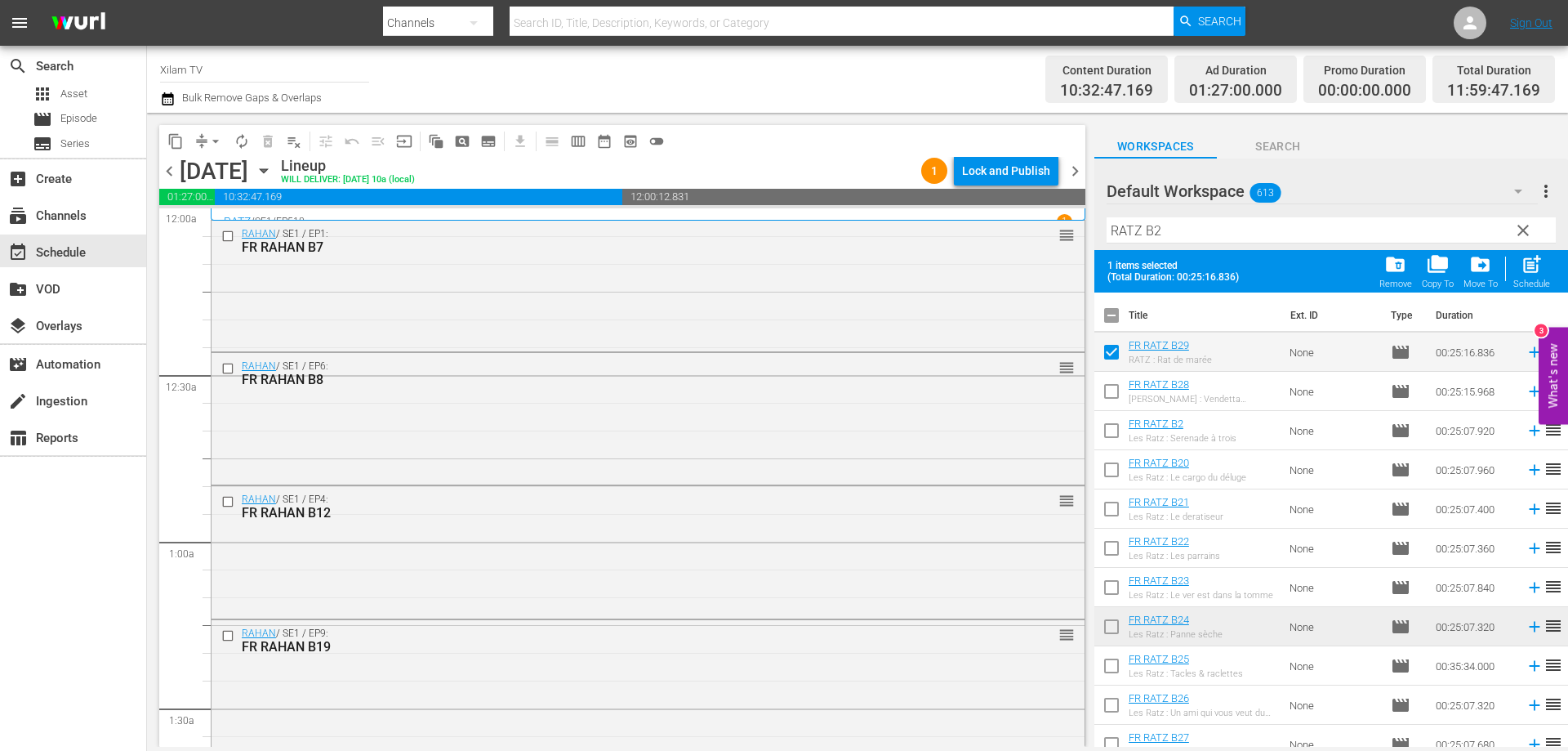
click at [1108, 394] on input "checkbox" at bounding box center [1112, 394] width 35 height 35
click at [1113, 581] on input "checkbox" at bounding box center [1112, 590] width 35 height 35
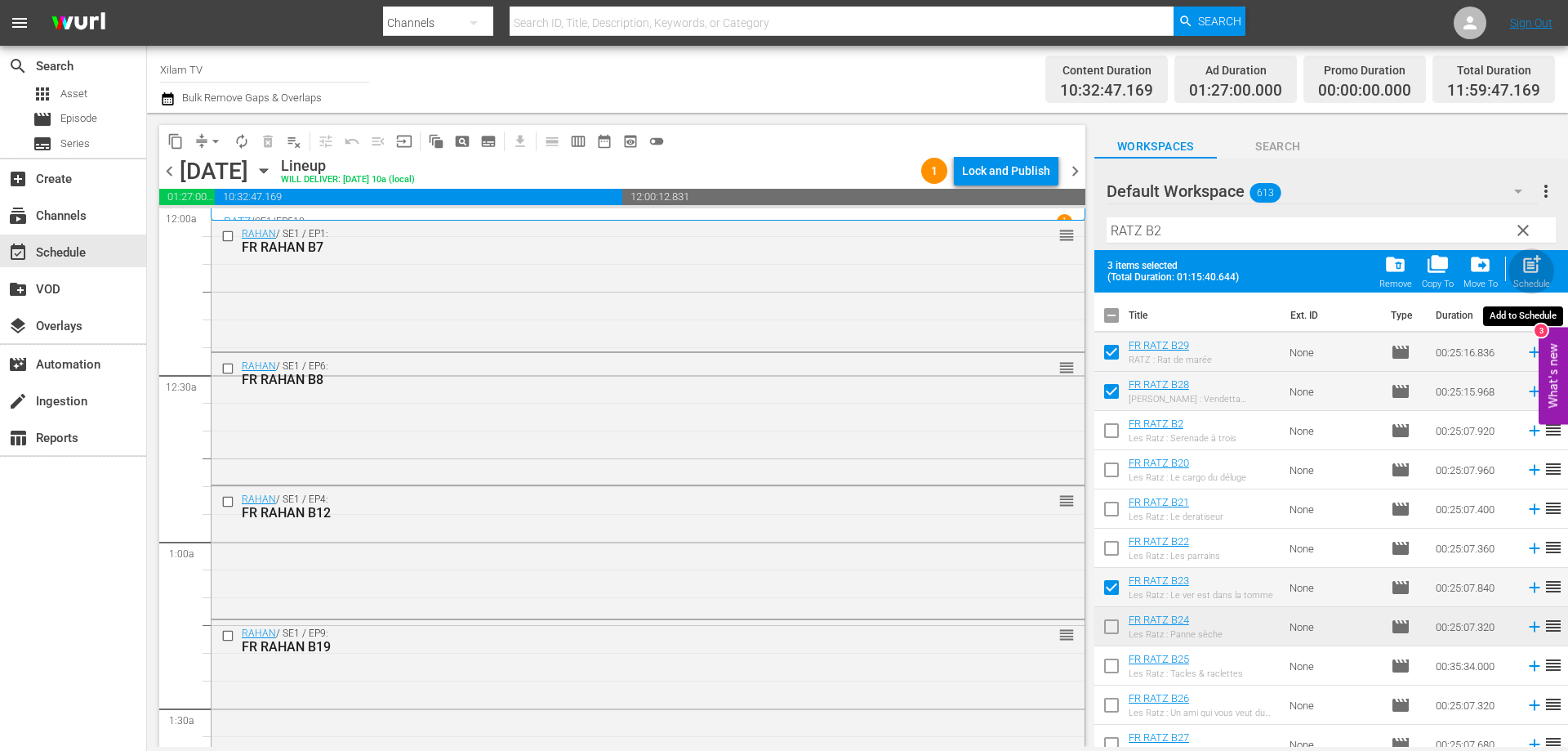
click at [1529, 257] on span "post_add" at bounding box center [1531, 264] width 22 height 22
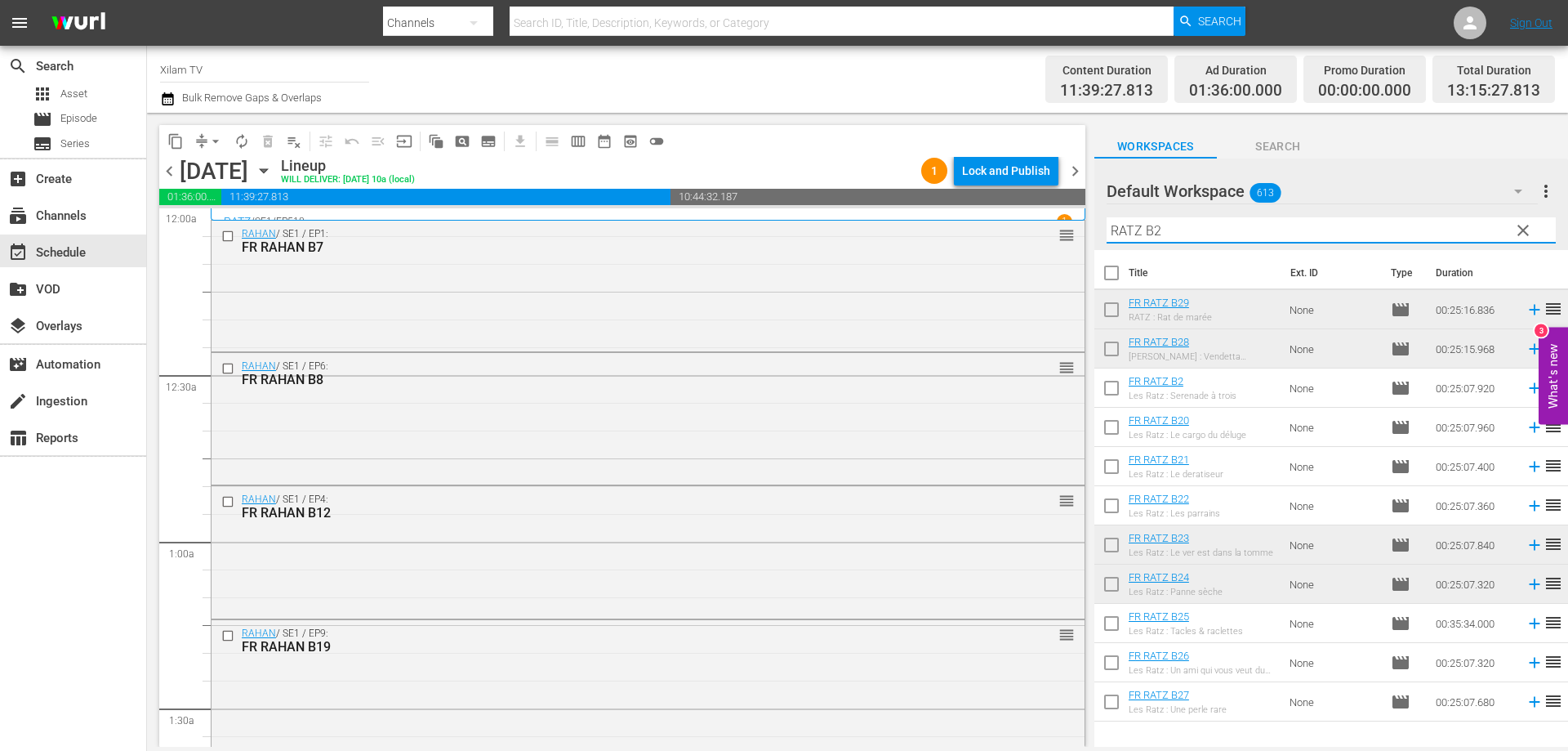
drag, startPoint x: 1141, startPoint y: 229, endPoint x: 1085, endPoint y: 223, distance: 56.3
click at [1085, 223] on div "content_copy compress arrow_drop_down autorenew_outlined delete_forever_outline…" at bounding box center [858, 429] width 1422 height 634
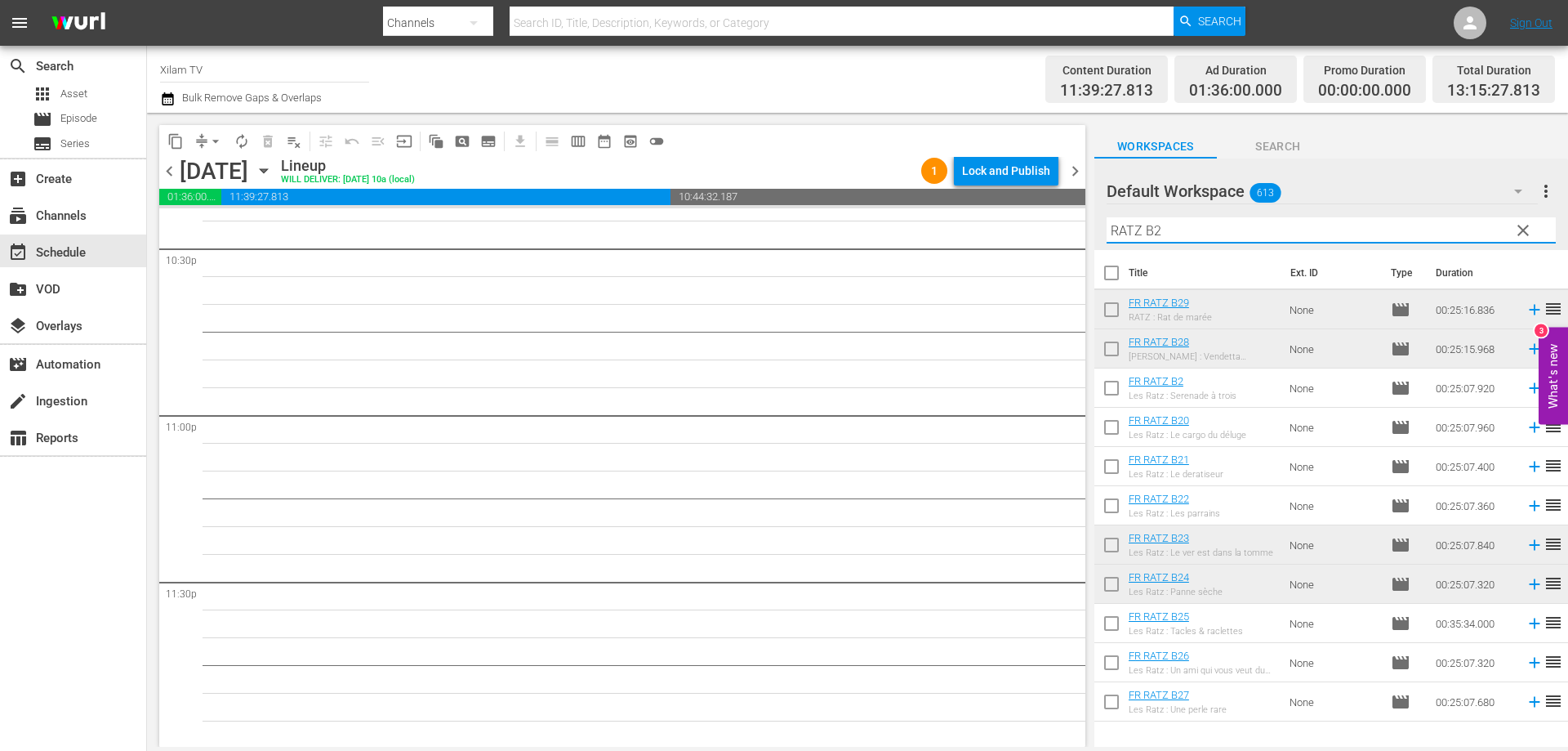
scroll to position [7459, 0]
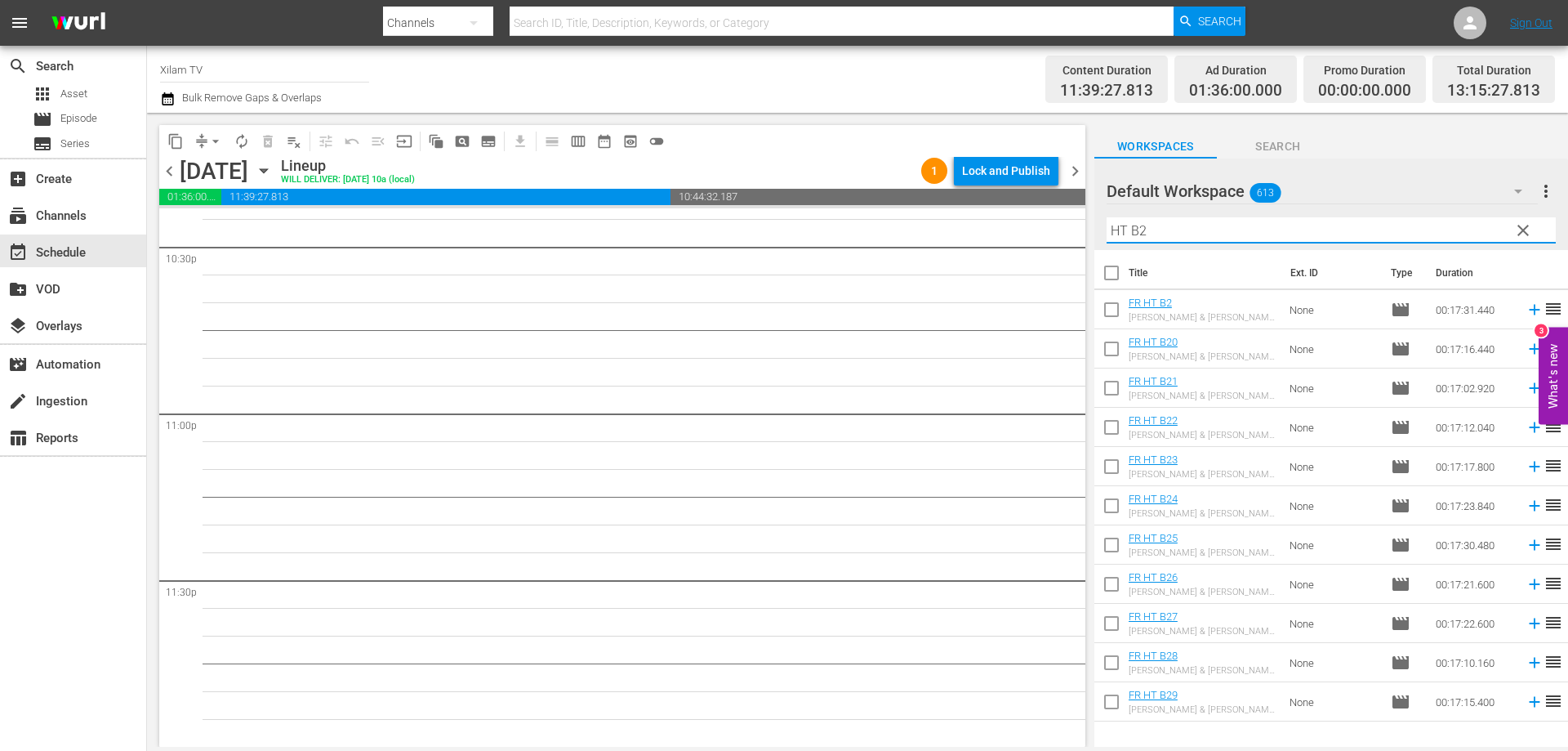
click at [1204, 231] on input "HT B2" at bounding box center [1331, 230] width 450 height 26
click at [1113, 462] on input "checkbox" at bounding box center [1112, 469] width 35 height 35
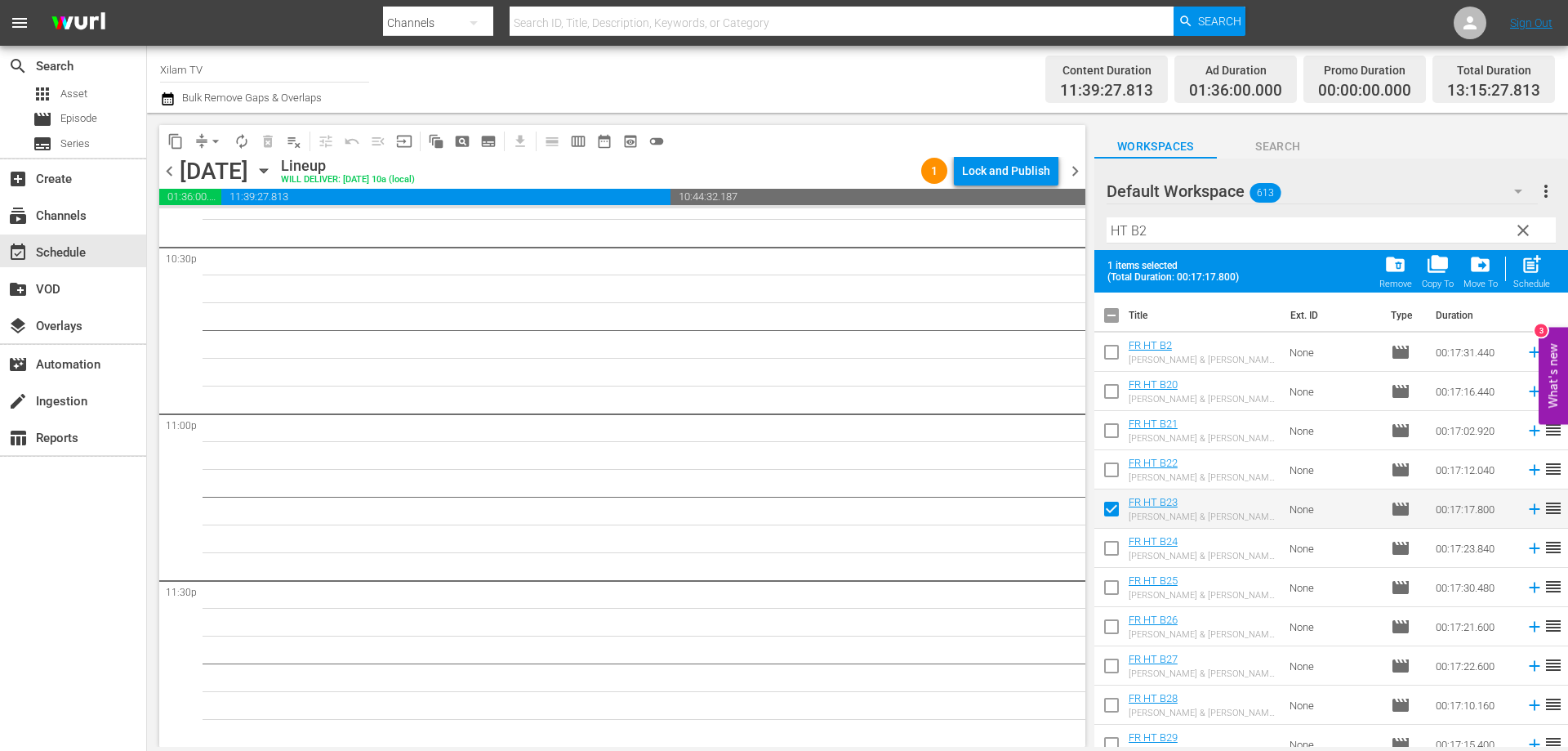
click at [1174, 237] on input "HT B2" at bounding box center [1331, 230] width 450 height 26
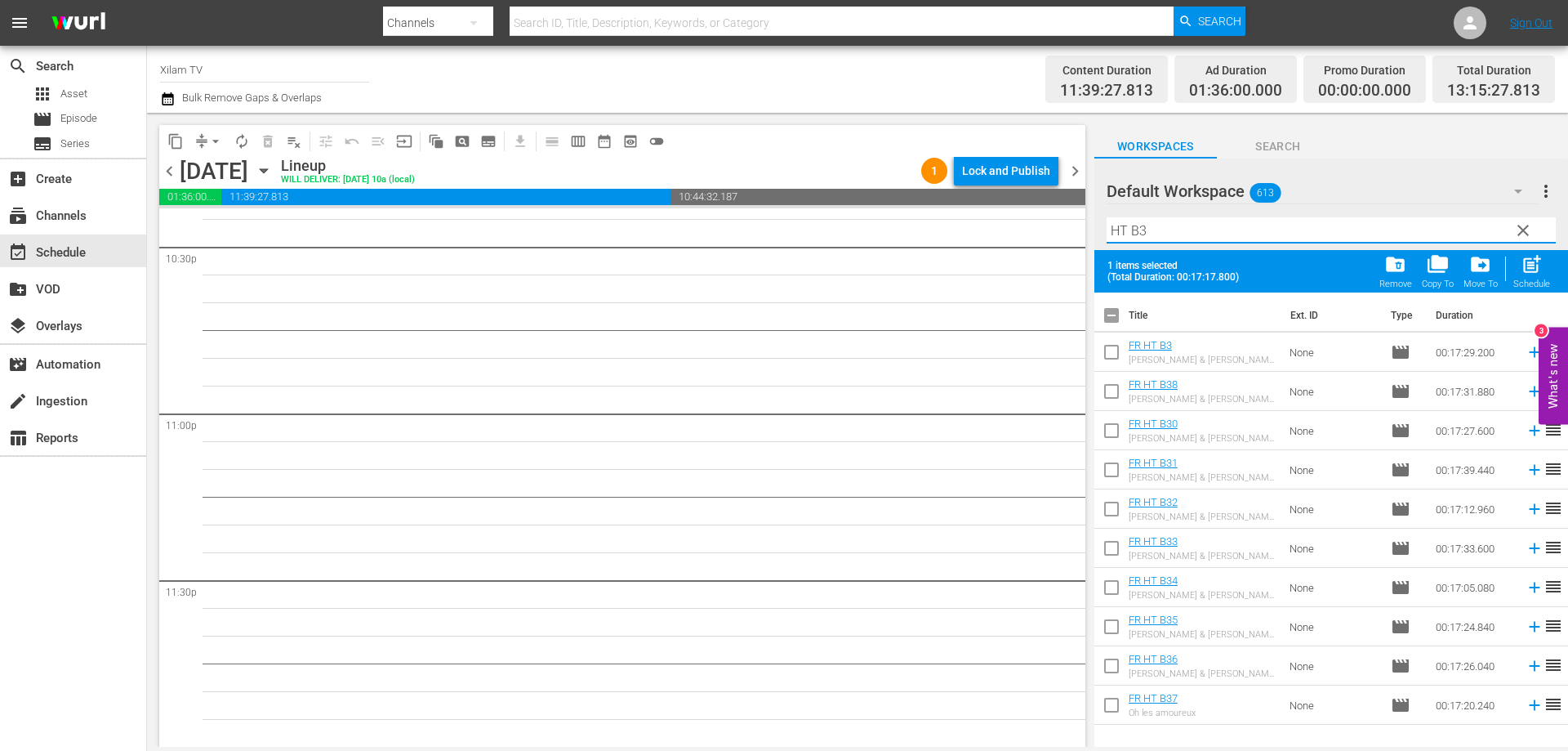
click at [1115, 536] on input "checkbox" at bounding box center [1112, 551] width 35 height 35
click at [1108, 699] on input "checkbox" at bounding box center [1112, 708] width 35 height 35
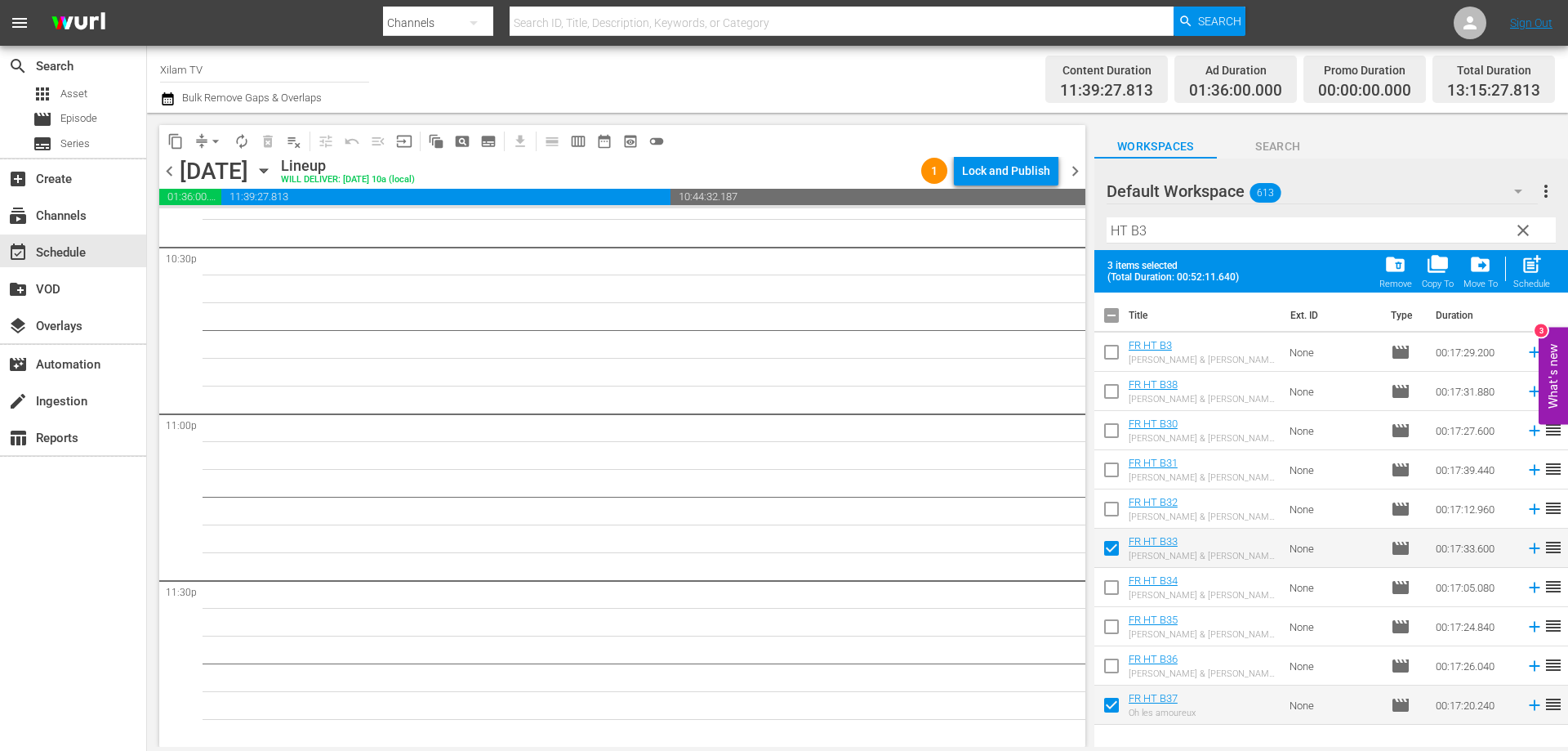
click at [1516, 271] on div "post_add Schedule" at bounding box center [1531, 271] width 37 height 36
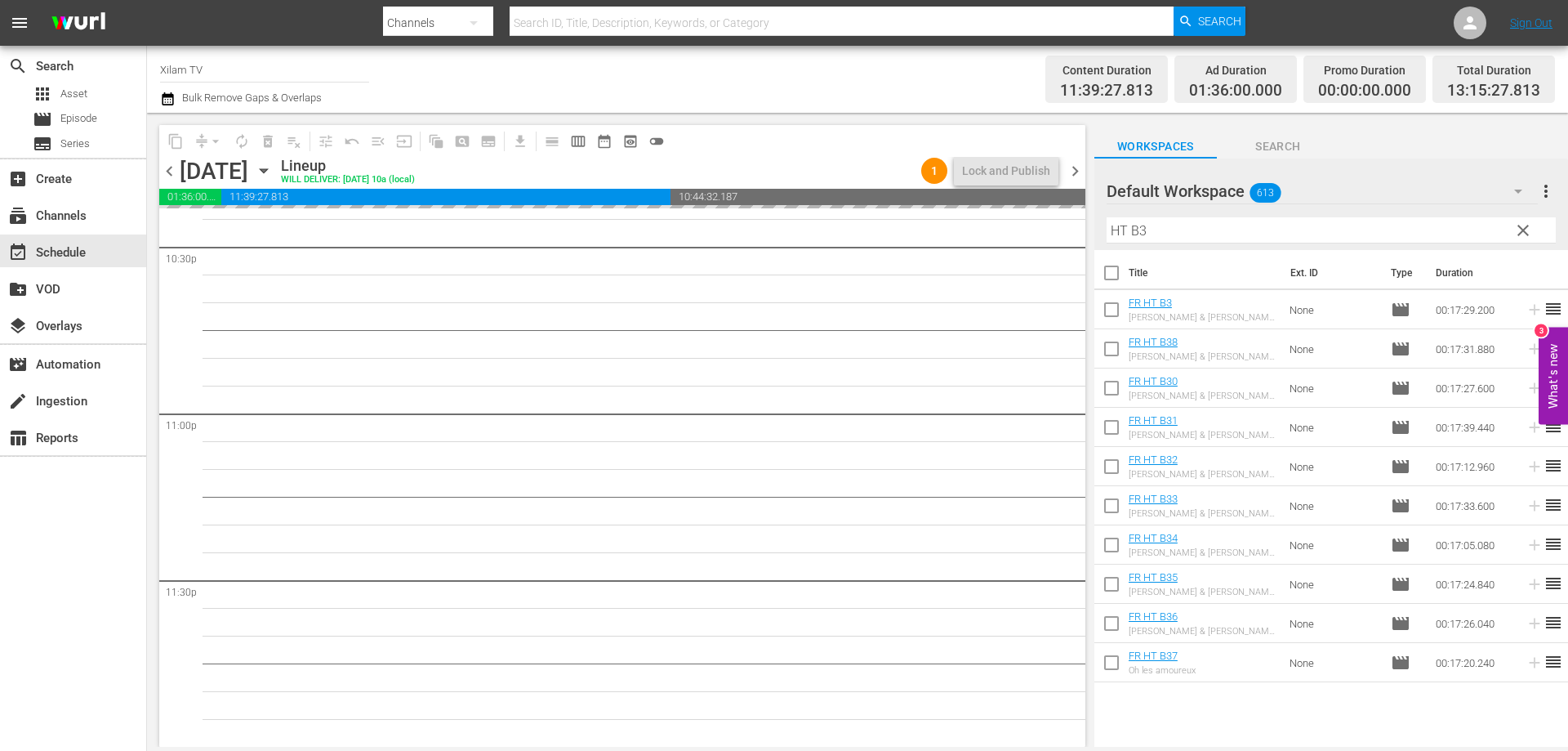
click at [1091, 229] on div "content_copy compress arrow_drop_down autorenew_outlined delete_forever_outline…" at bounding box center [858, 429] width 1422 height 634
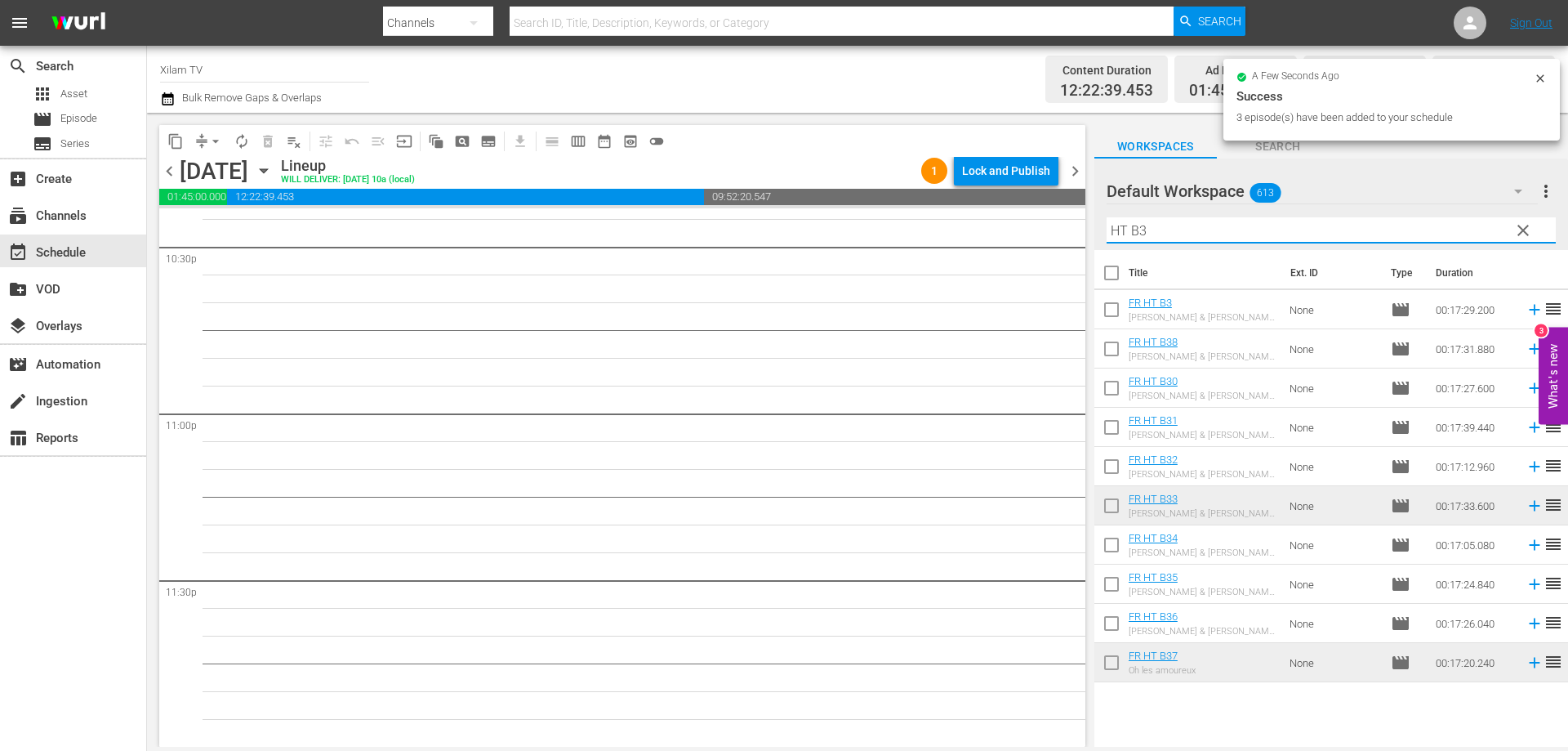
scroll to position [7431, 0]
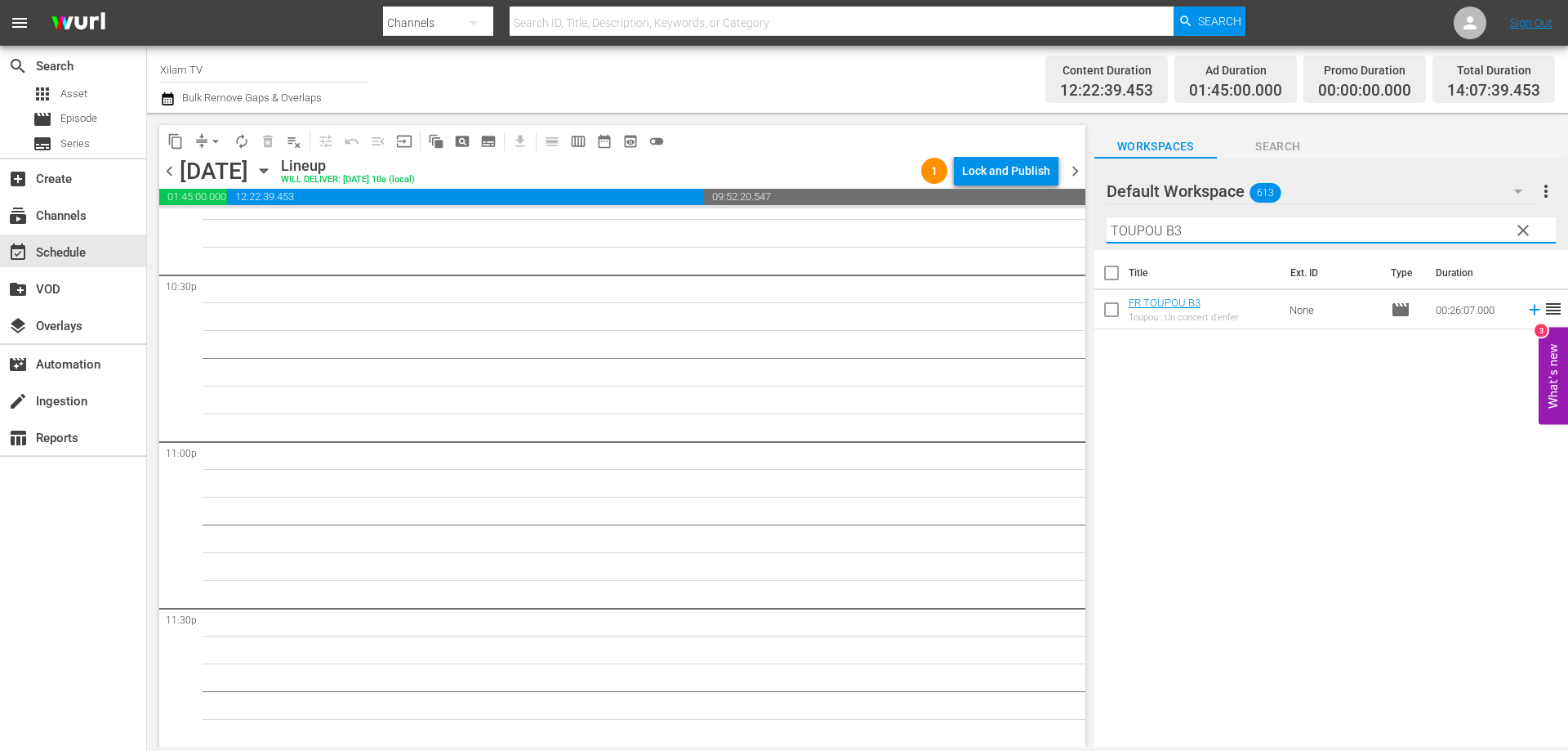
click at [1205, 236] on input "TOUPOU B3" at bounding box center [1331, 230] width 450 height 26
click at [1110, 323] on input "checkbox" at bounding box center [1112, 313] width 35 height 35
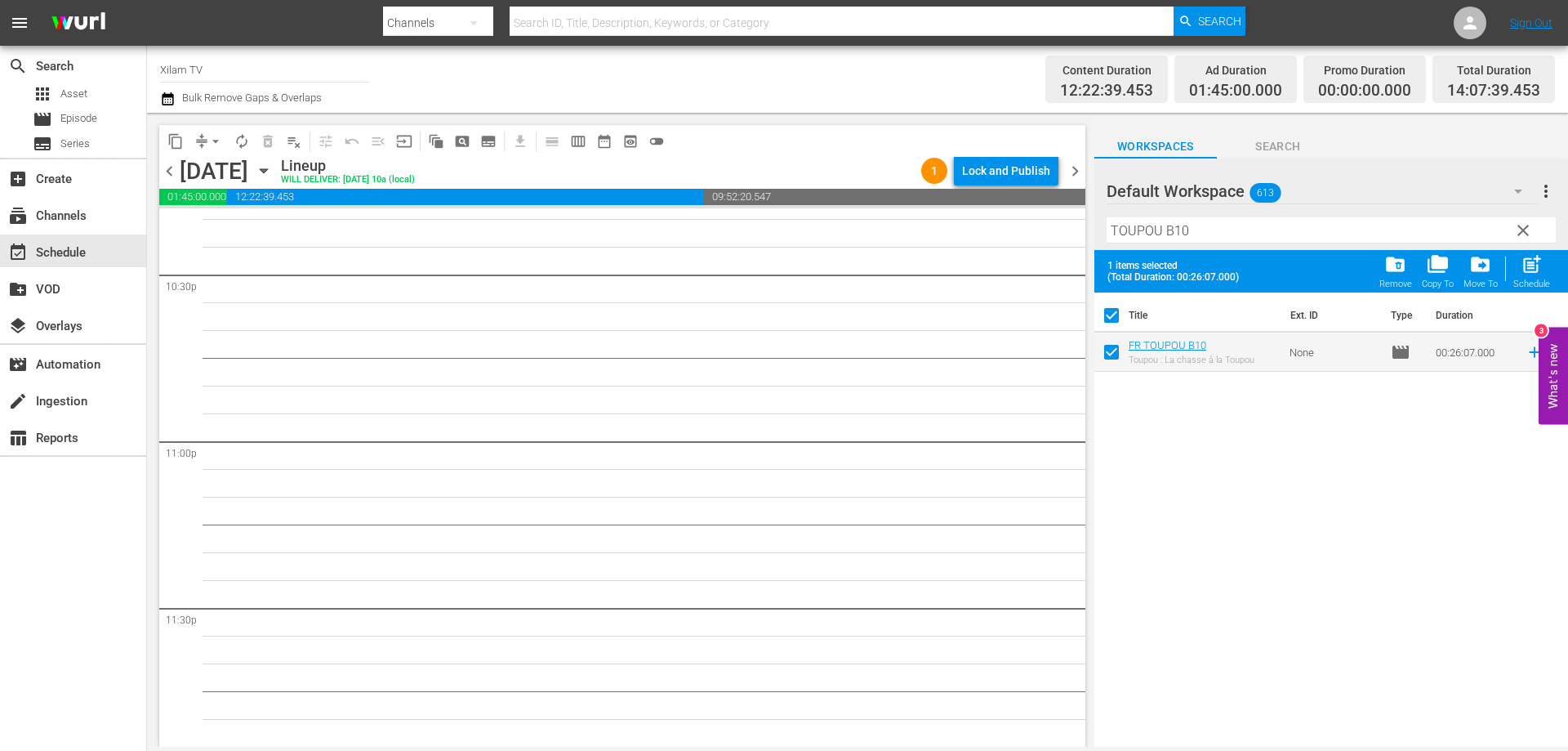
click at [1215, 238] on input "TOUPOU B10" at bounding box center [1331, 230] width 450 height 26
click at [1114, 358] on input "checkbox" at bounding box center [1112, 355] width 35 height 35
click at [1203, 251] on div "2 items selected (Total Duration: 00:52:13.986) folder_delete Remove folder_cop…" at bounding box center [1331, 270] width 474 height 42
click at [1204, 241] on input "TOUPOU B24" at bounding box center [1331, 230] width 450 height 26
click at [1115, 361] on input "checkbox" at bounding box center [1112, 355] width 35 height 35
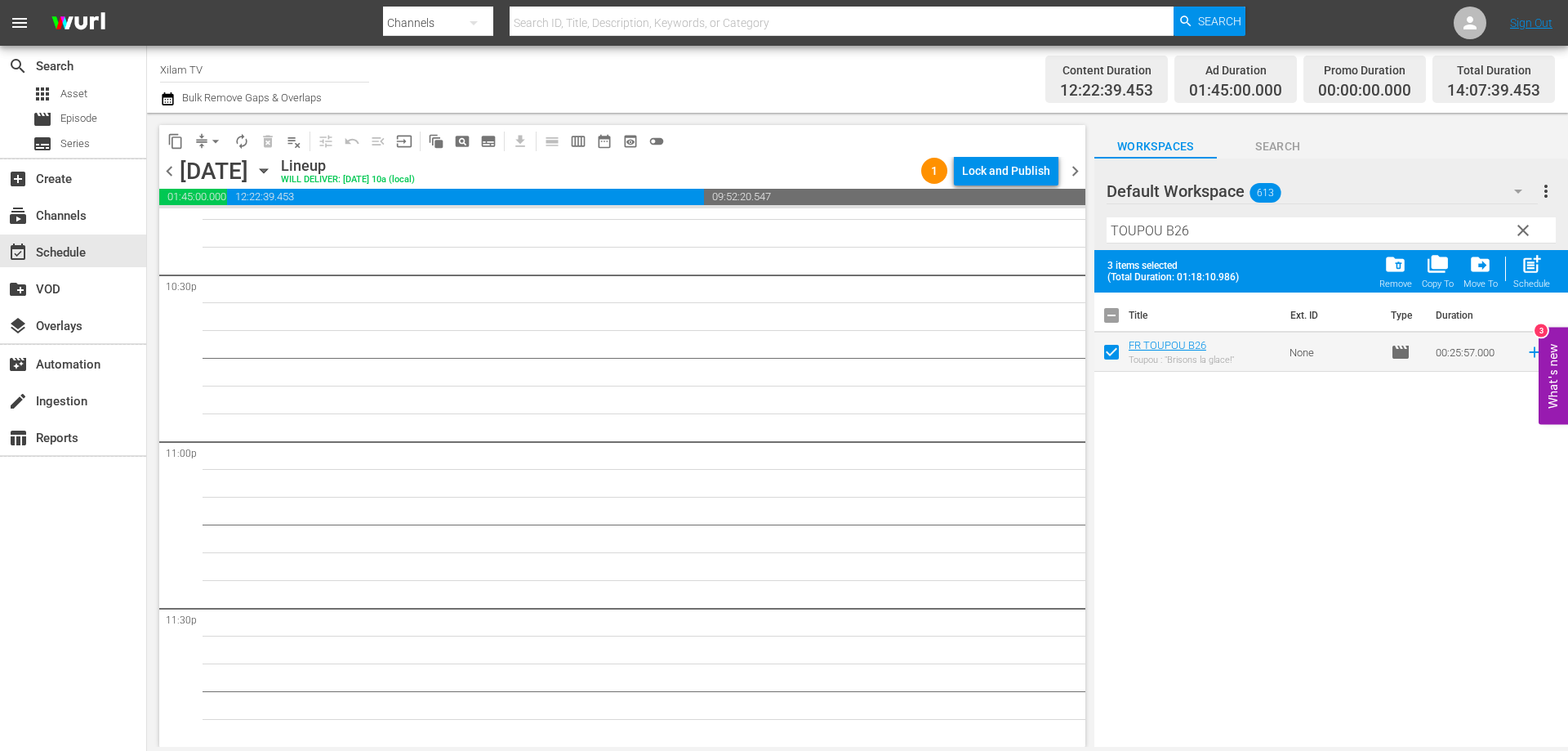
click at [1551, 268] on button "post_add Schedule" at bounding box center [1532, 270] width 47 height 46
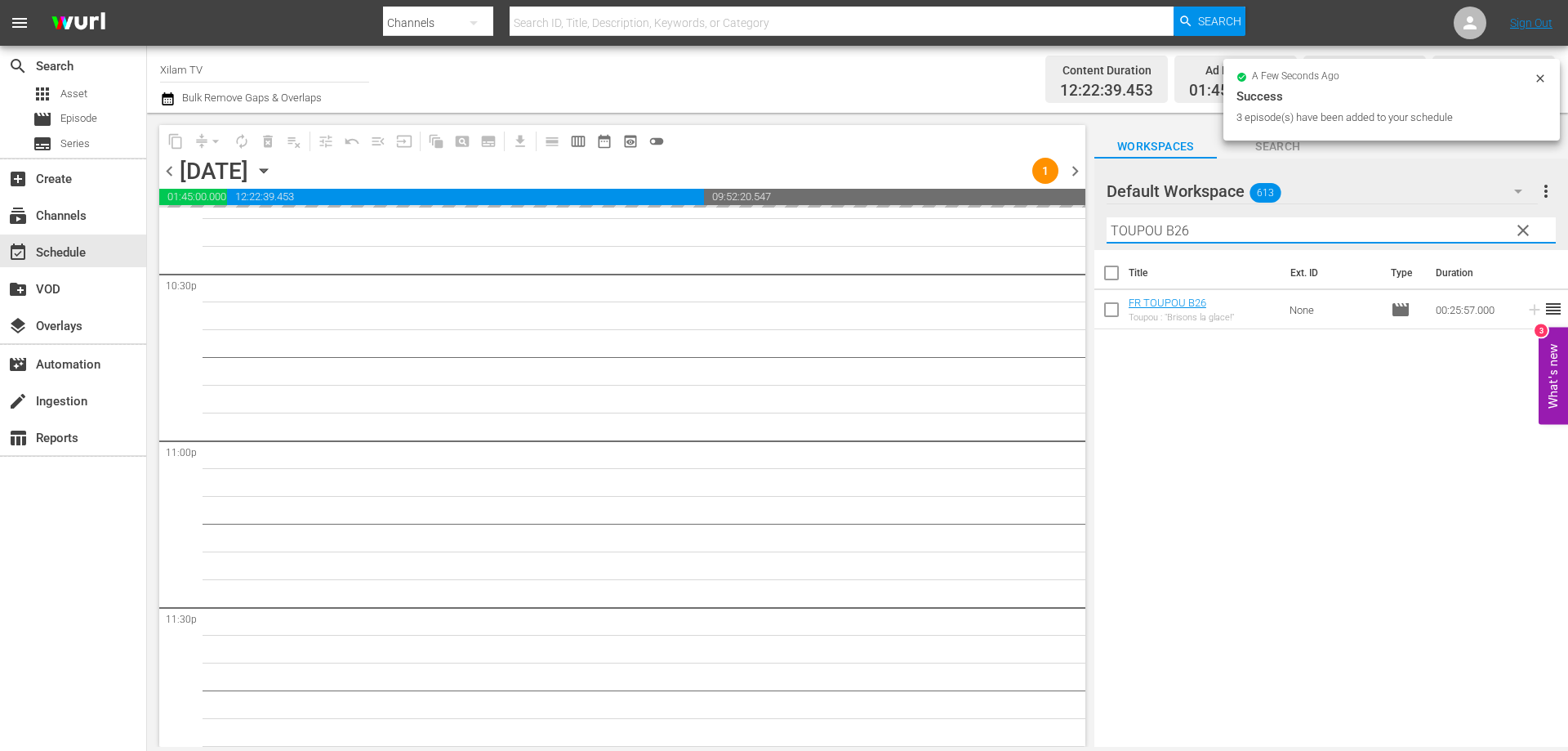
click at [1093, 222] on div "content_copy compress arrow_drop_down autorenew_outlined delete_forever_outline…" at bounding box center [858, 429] width 1422 height 634
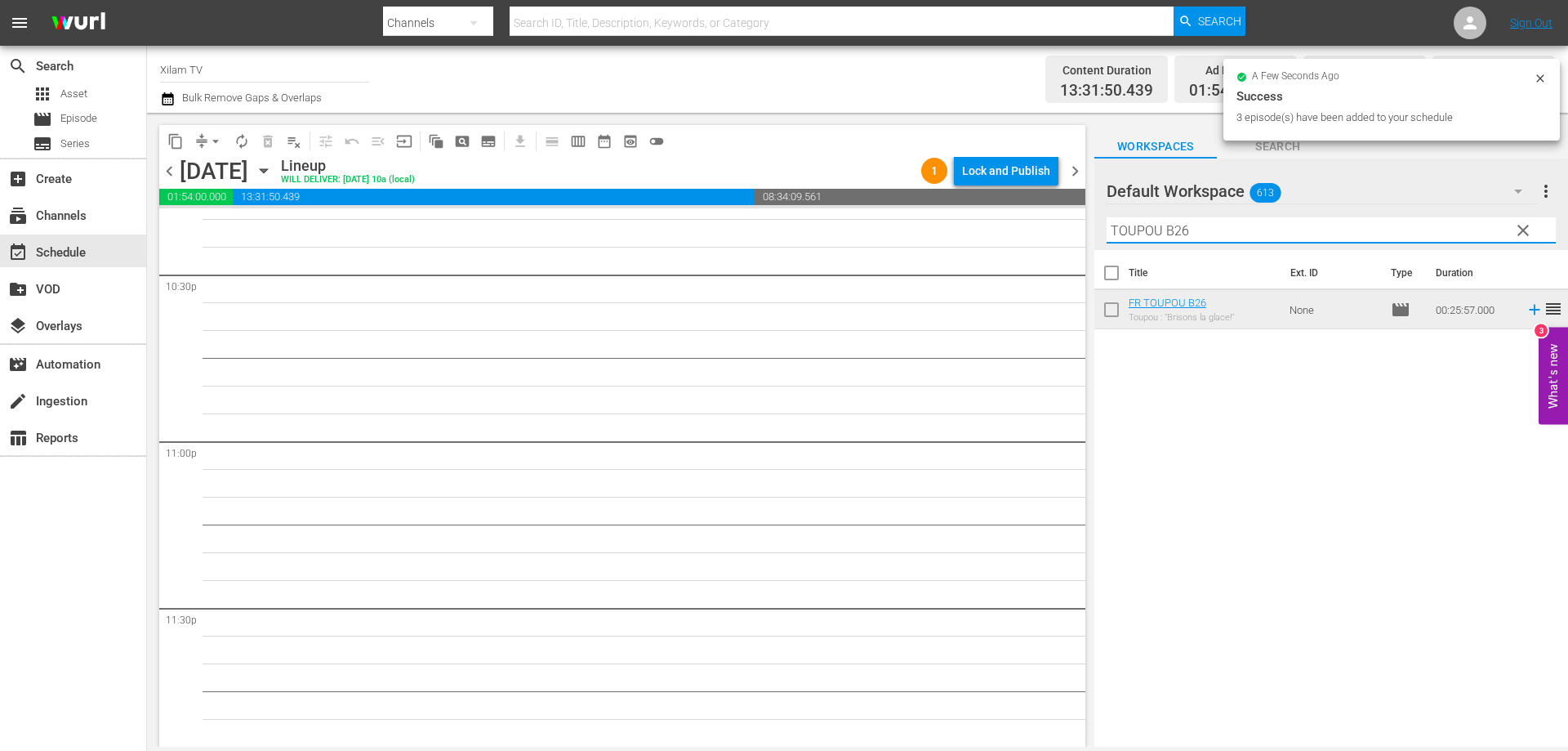
scroll to position [7376, 0]
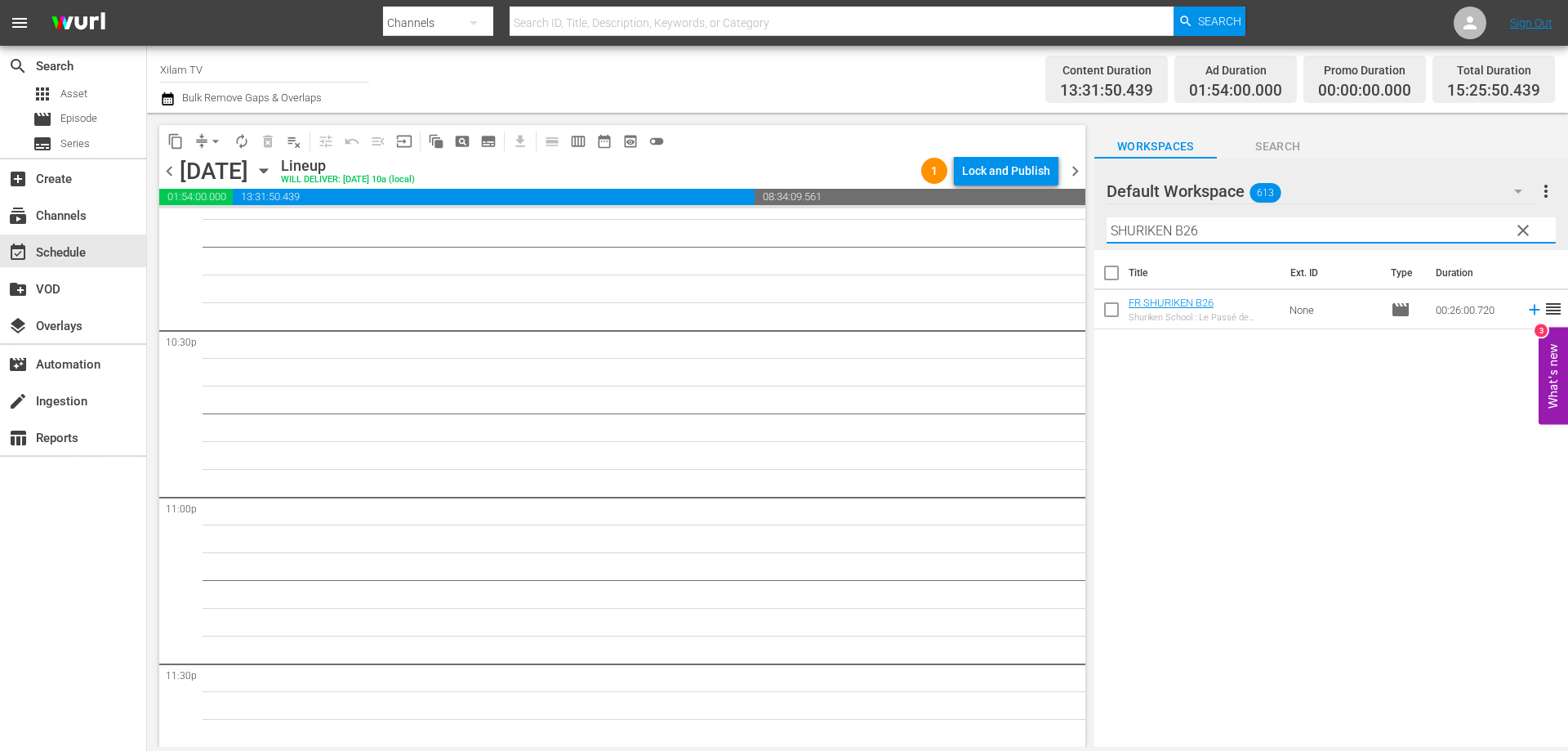
click at [1231, 237] on input "SHURIKEN B26" at bounding box center [1331, 230] width 450 height 26
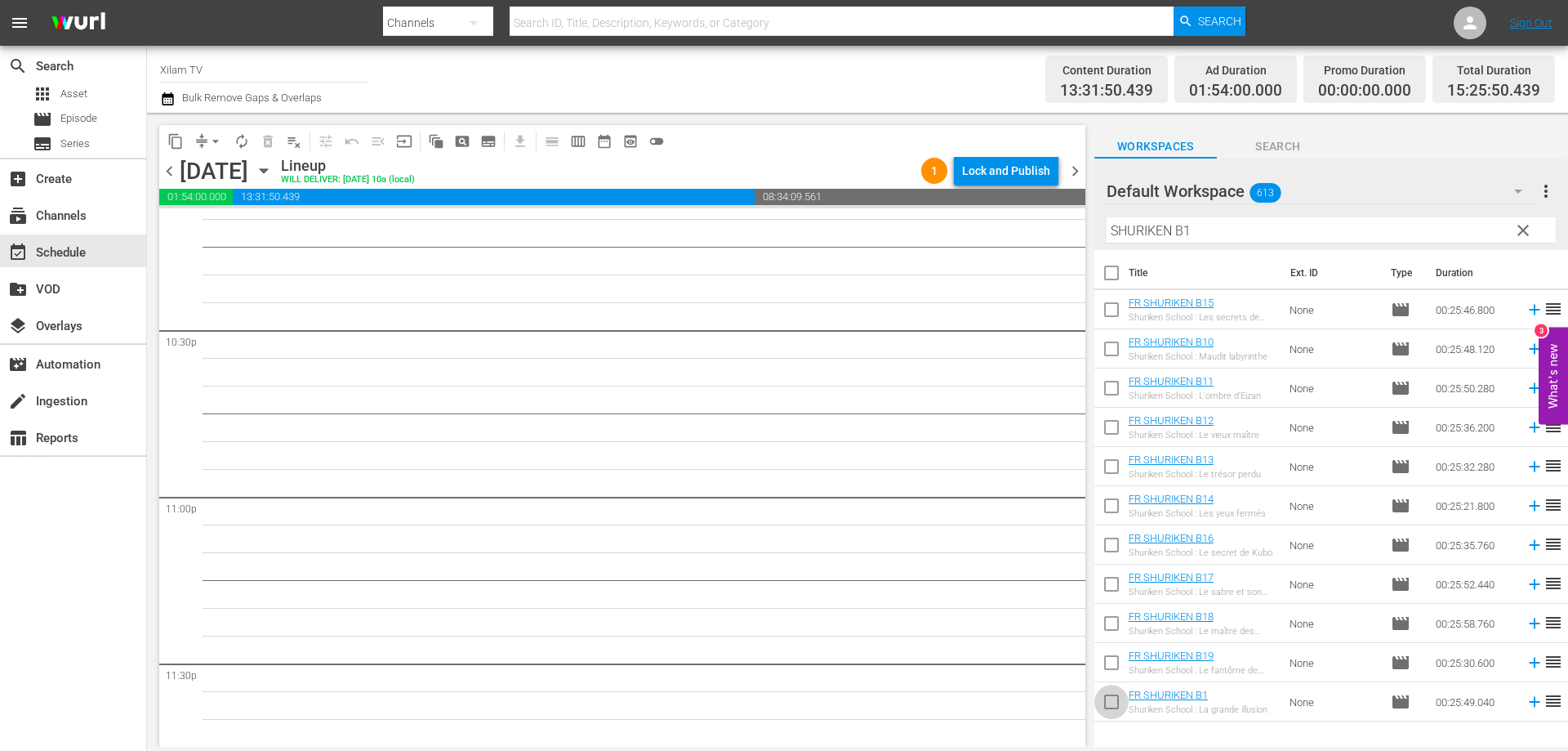
click at [1113, 700] on input "checkbox" at bounding box center [1112, 705] width 35 height 35
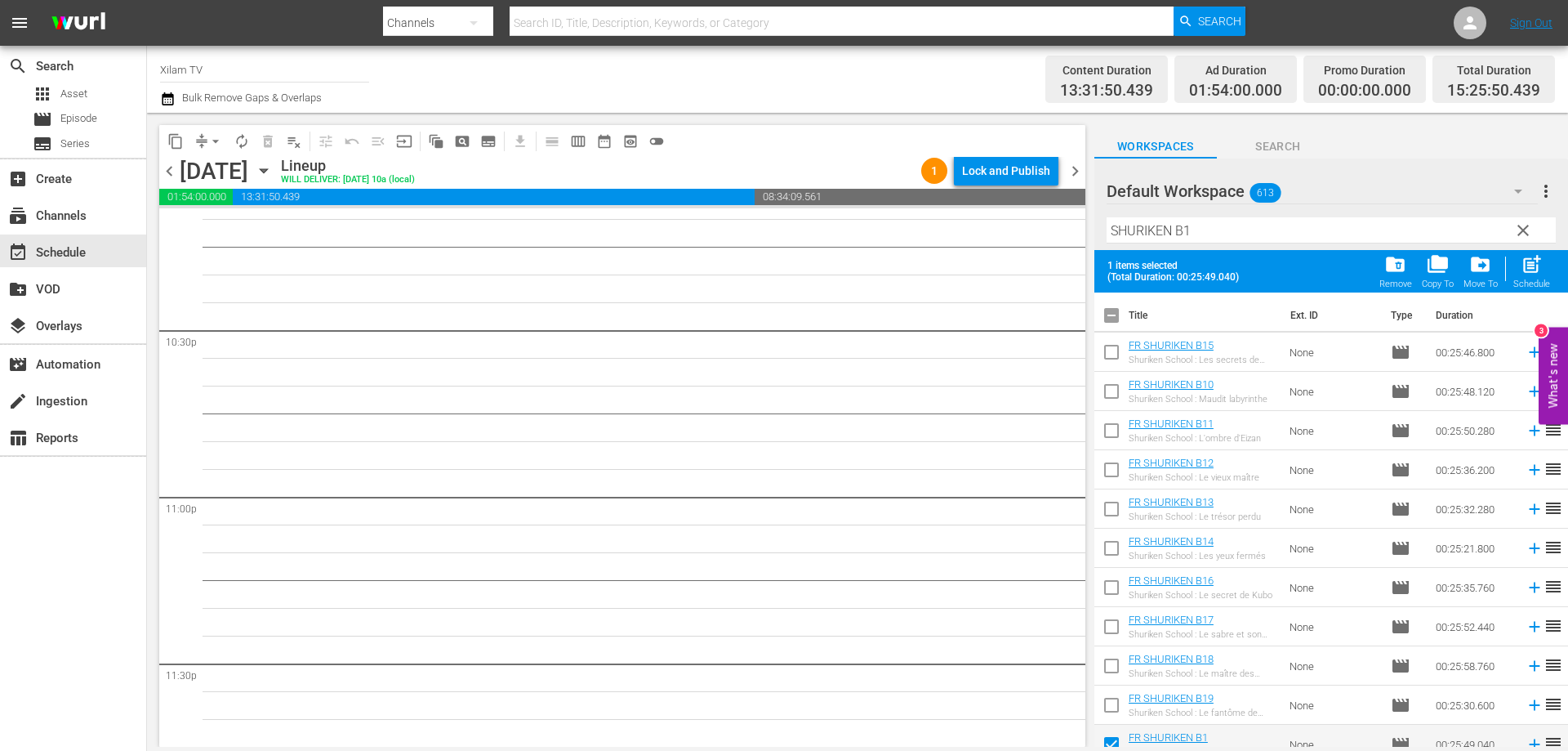
click at [1207, 222] on input "SHURIKEN B1" at bounding box center [1331, 230] width 450 height 26
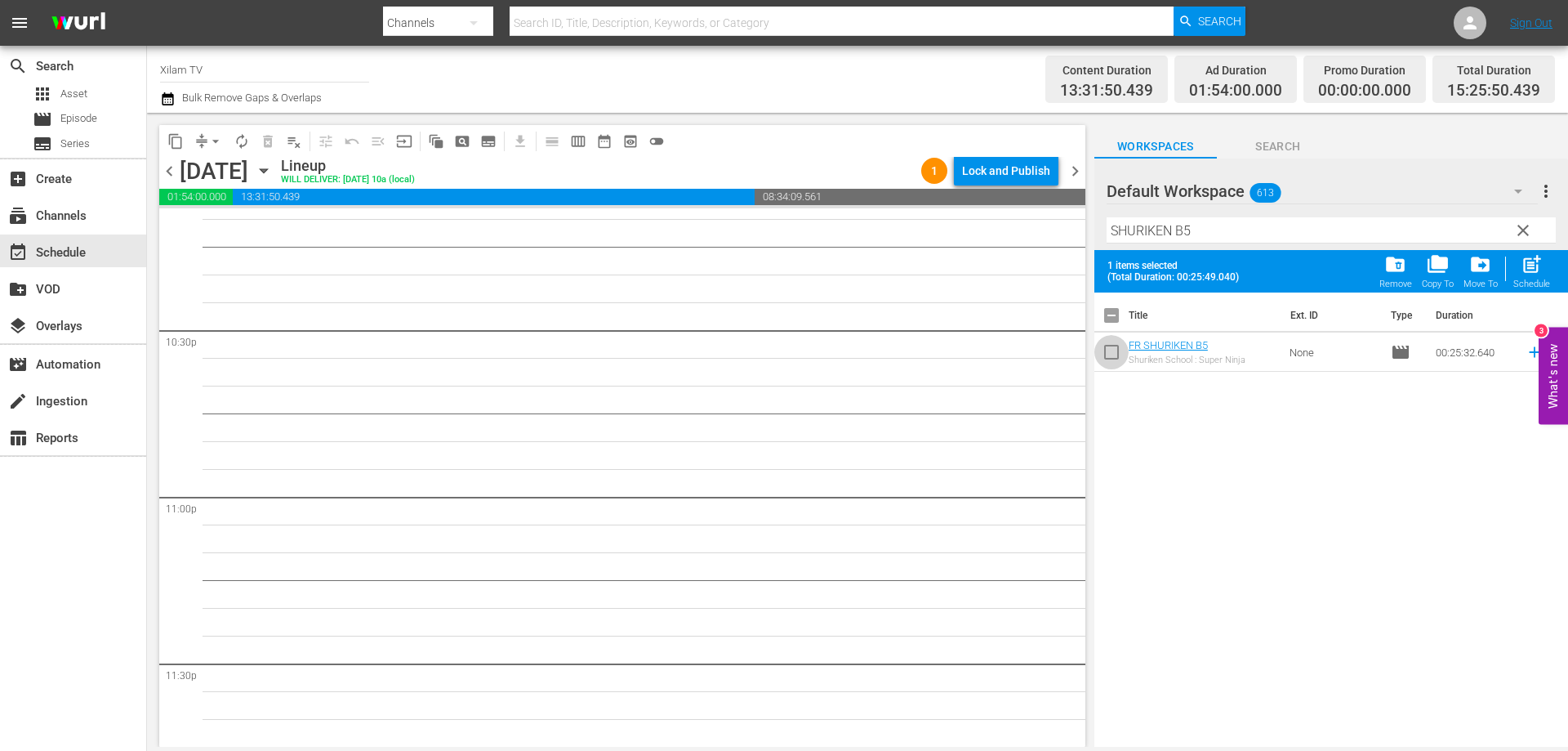
click at [1120, 346] on input "checkbox" at bounding box center [1112, 355] width 35 height 35
click at [1213, 229] on input "SHURIKEN B5" at bounding box center [1331, 230] width 450 height 26
click at [1116, 351] on input "checkbox" at bounding box center [1112, 355] width 35 height 35
click at [1544, 268] on div "post_add Schedule" at bounding box center [1531, 271] width 37 height 36
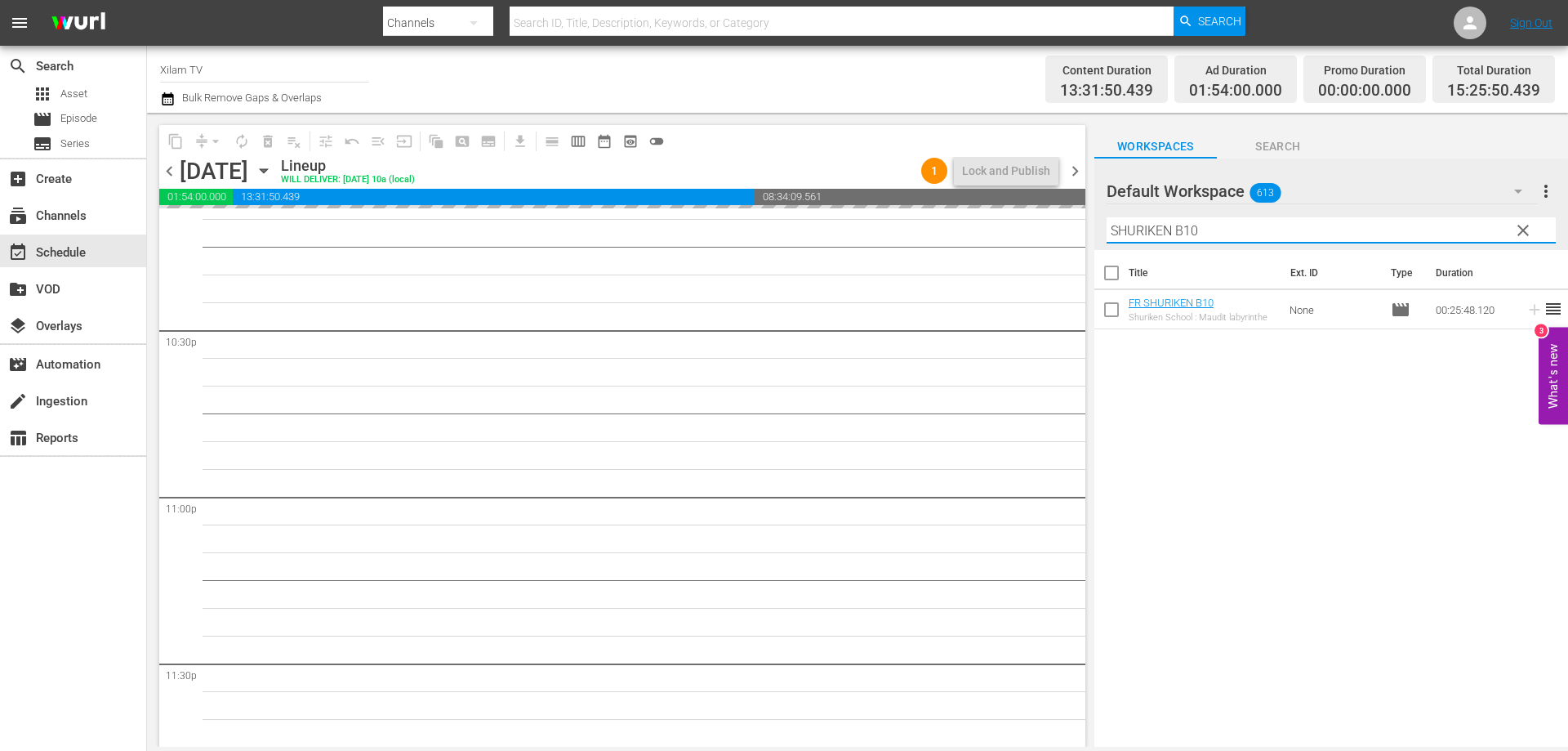
drag, startPoint x: 1173, startPoint y: 228, endPoint x: 1080, endPoint y: 221, distance: 93.3
click at [1080, 221] on div "content_copy compress arrow_drop_down autorenew_outlined delete_forever_outline…" at bounding box center [858, 429] width 1422 height 634
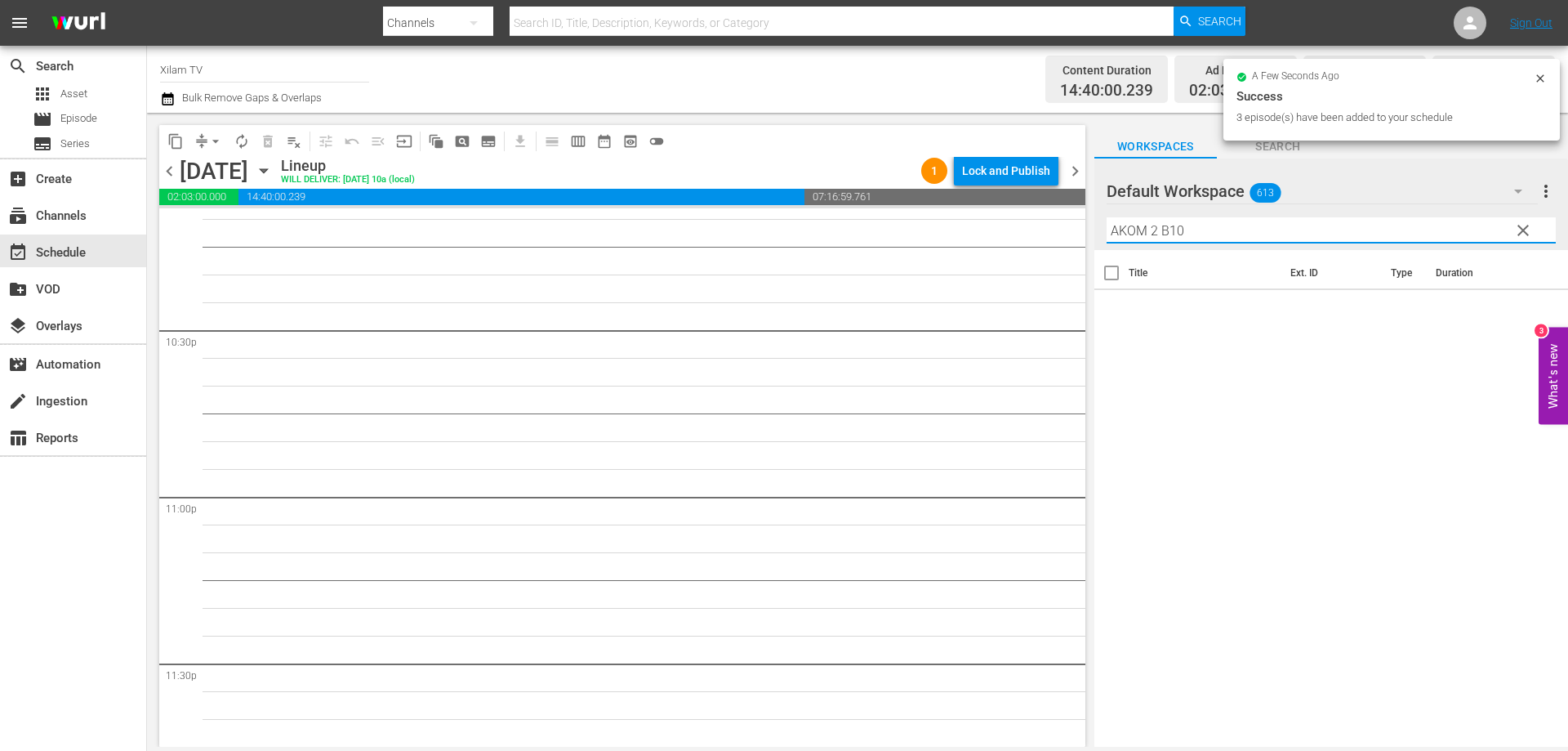
scroll to position [7349, 0]
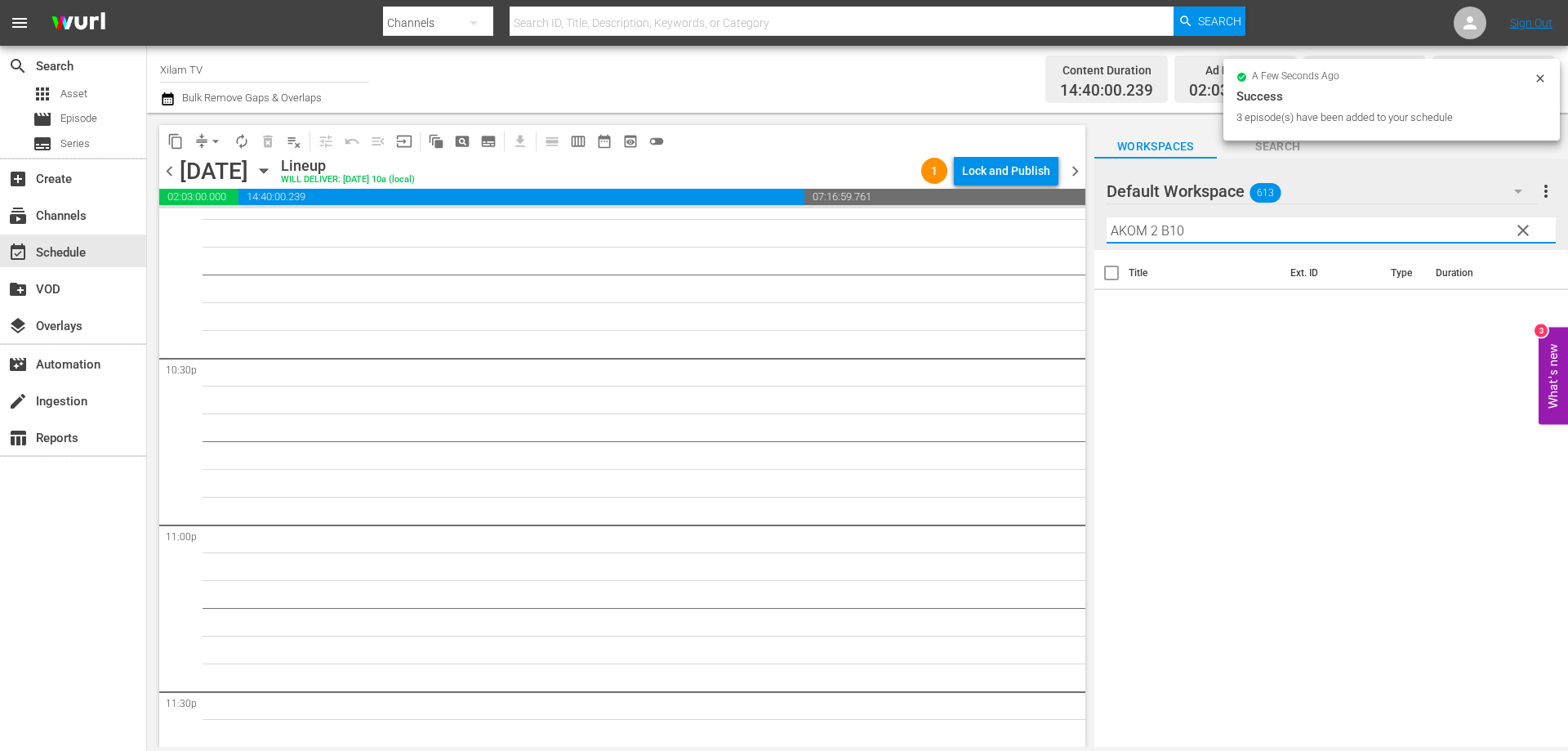
click at [1206, 232] on input "AKOM 2 B10" at bounding box center [1331, 230] width 450 height 26
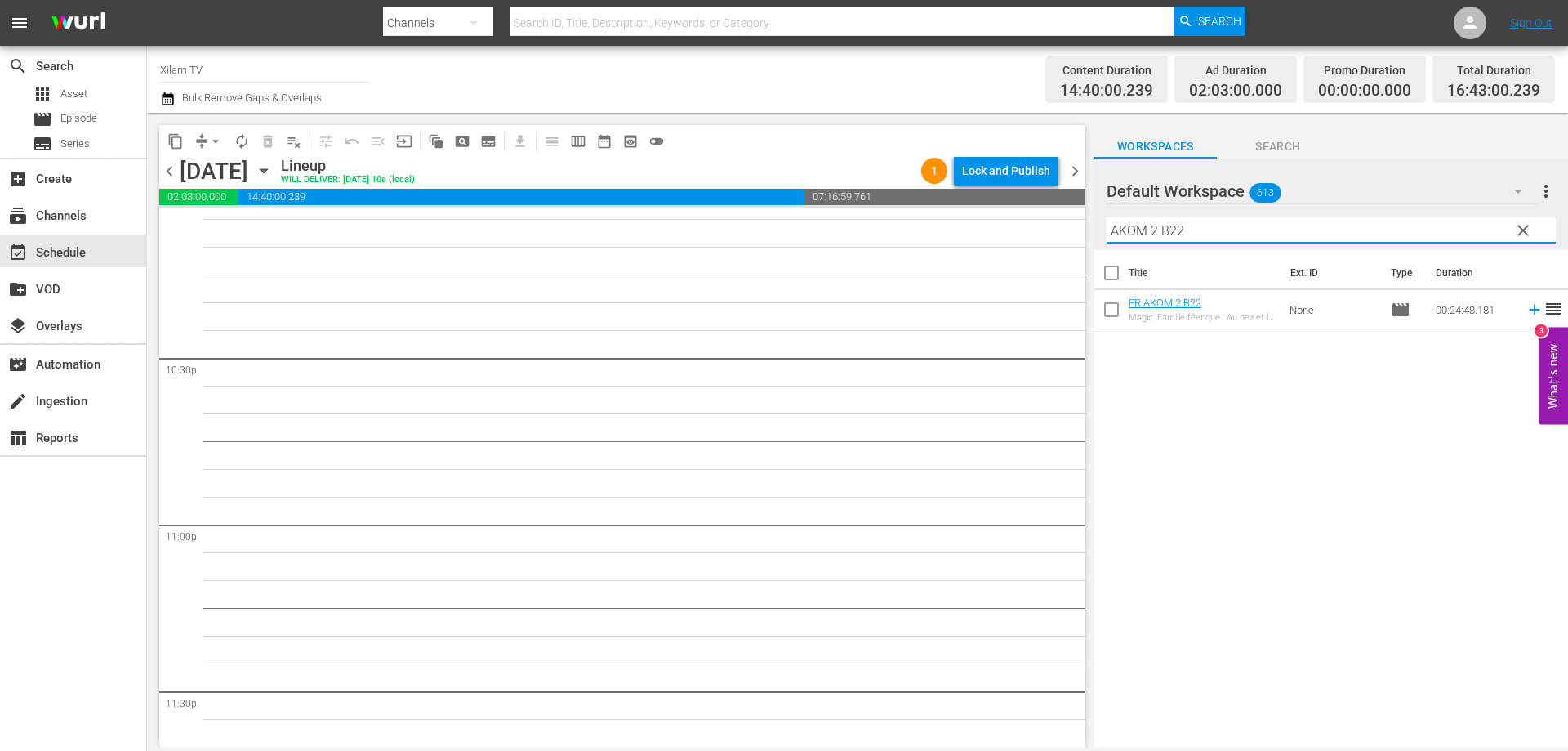
click at [1113, 311] on input "checkbox" at bounding box center [1112, 313] width 35 height 35
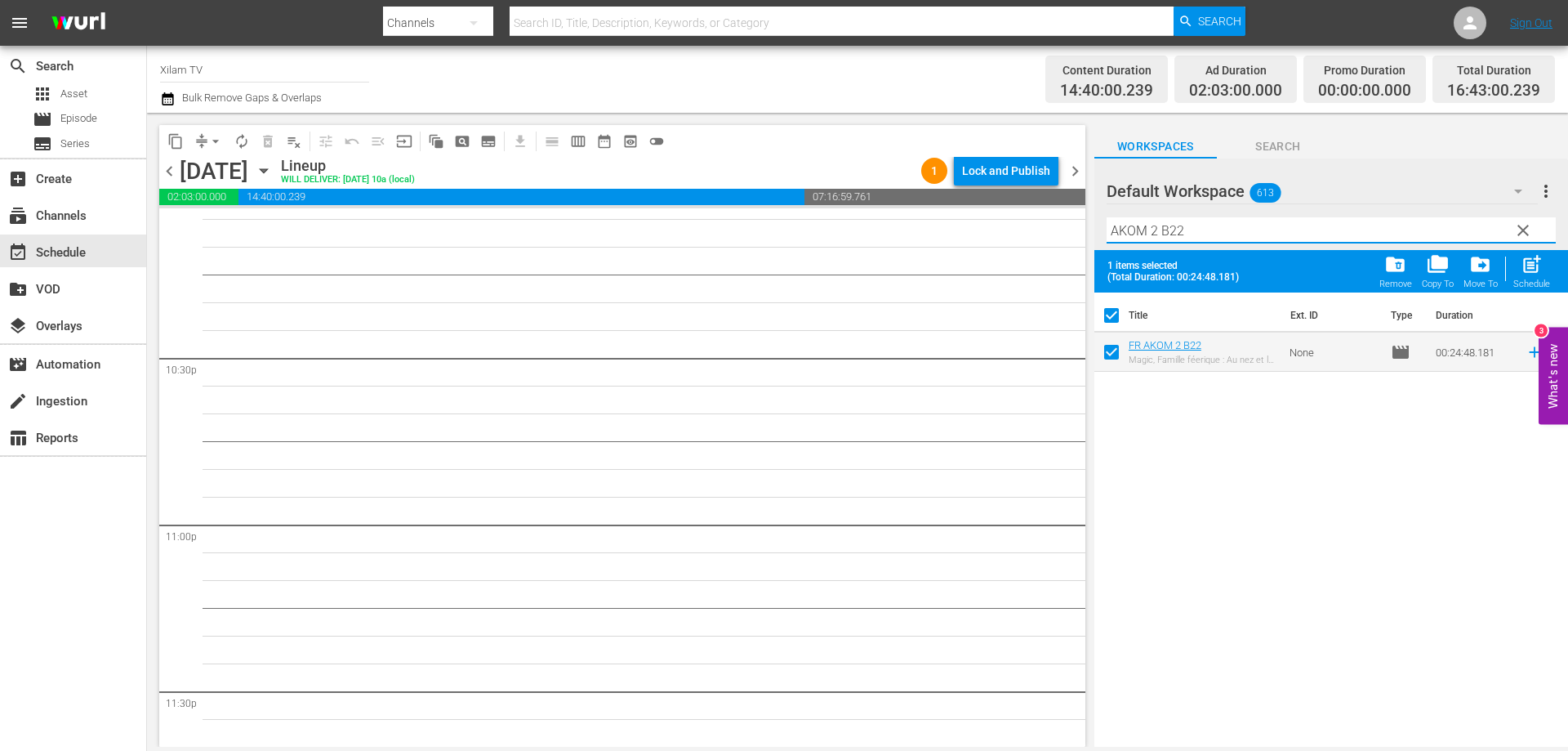
click at [1187, 233] on input "AKOM 2 B22" at bounding box center [1331, 230] width 450 height 26
click at [1117, 343] on input "checkbox" at bounding box center [1112, 355] width 35 height 35
drag, startPoint x: 1157, startPoint y: 227, endPoint x: 1087, endPoint y: 225, distance: 70.0
click at [1091, 225] on div "content_copy compress arrow_drop_down autorenew_outlined delete_forever_outline…" at bounding box center [858, 429] width 1422 height 634
click at [1222, 228] on input "CHICKY 3 B9" at bounding box center [1331, 230] width 450 height 26
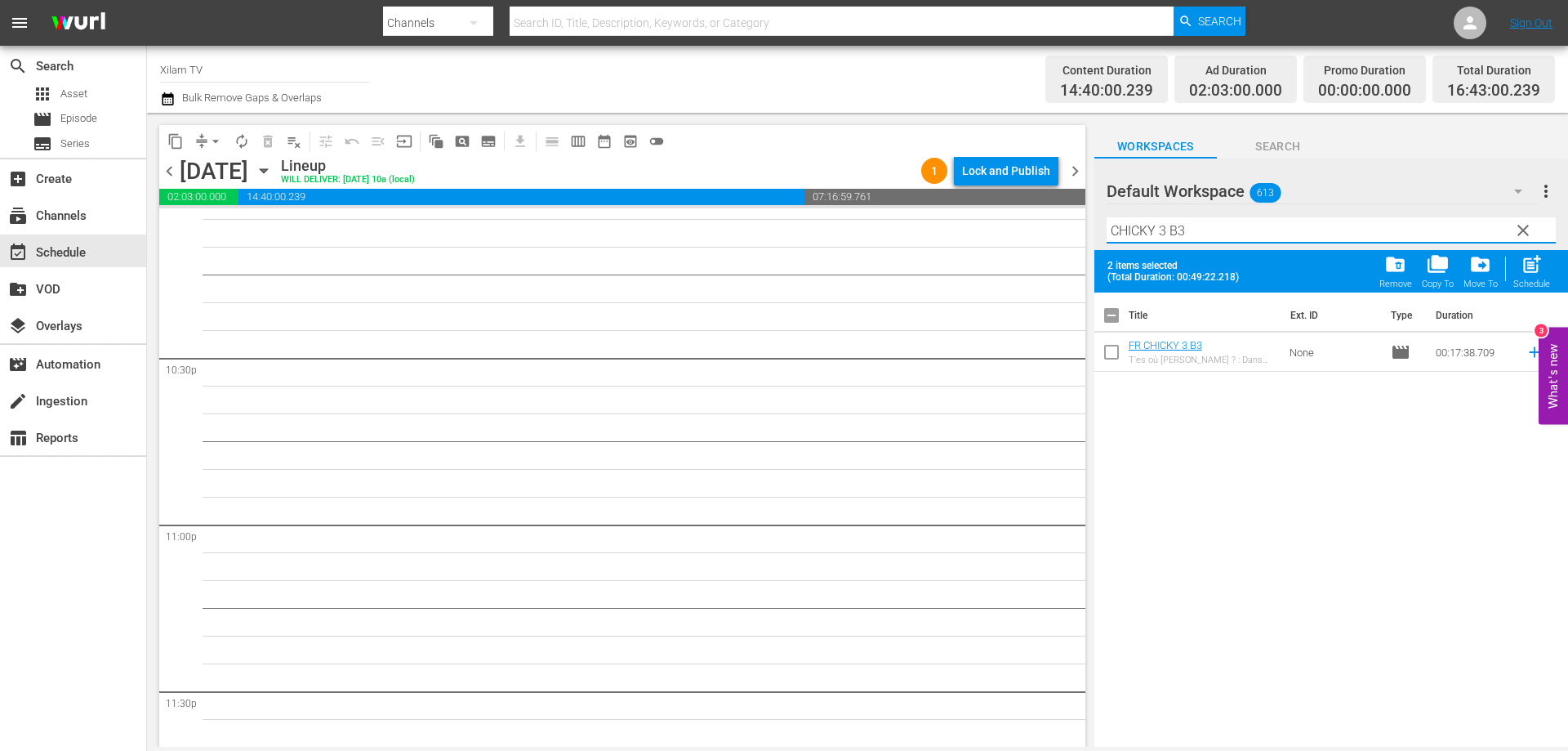
click at [1110, 348] on input "checkbox" at bounding box center [1112, 355] width 35 height 35
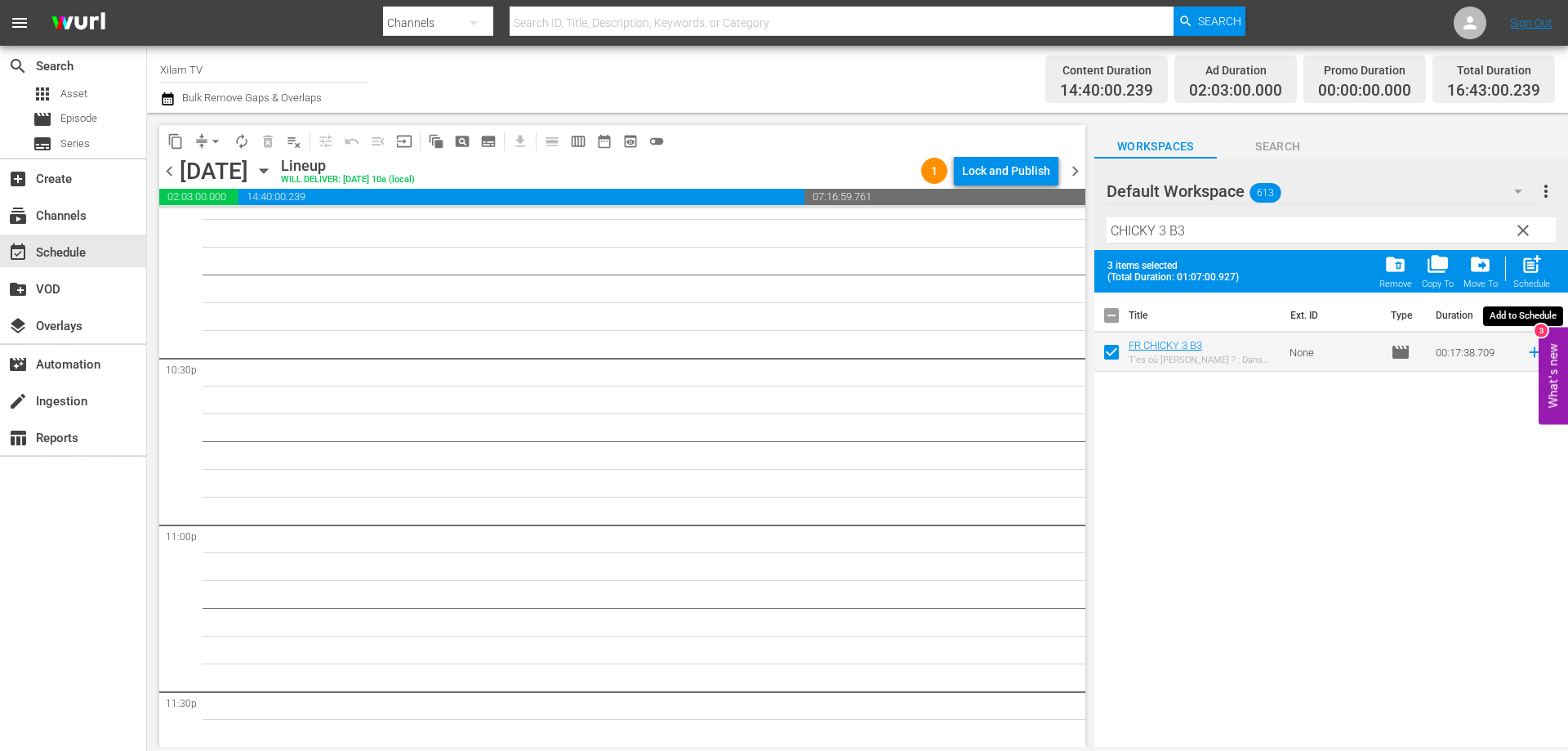
drag, startPoint x: 1528, startPoint y: 268, endPoint x: 1176, endPoint y: 246, distance: 352.7
click at [1528, 268] on span "post_add" at bounding box center [1531, 264] width 22 height 22
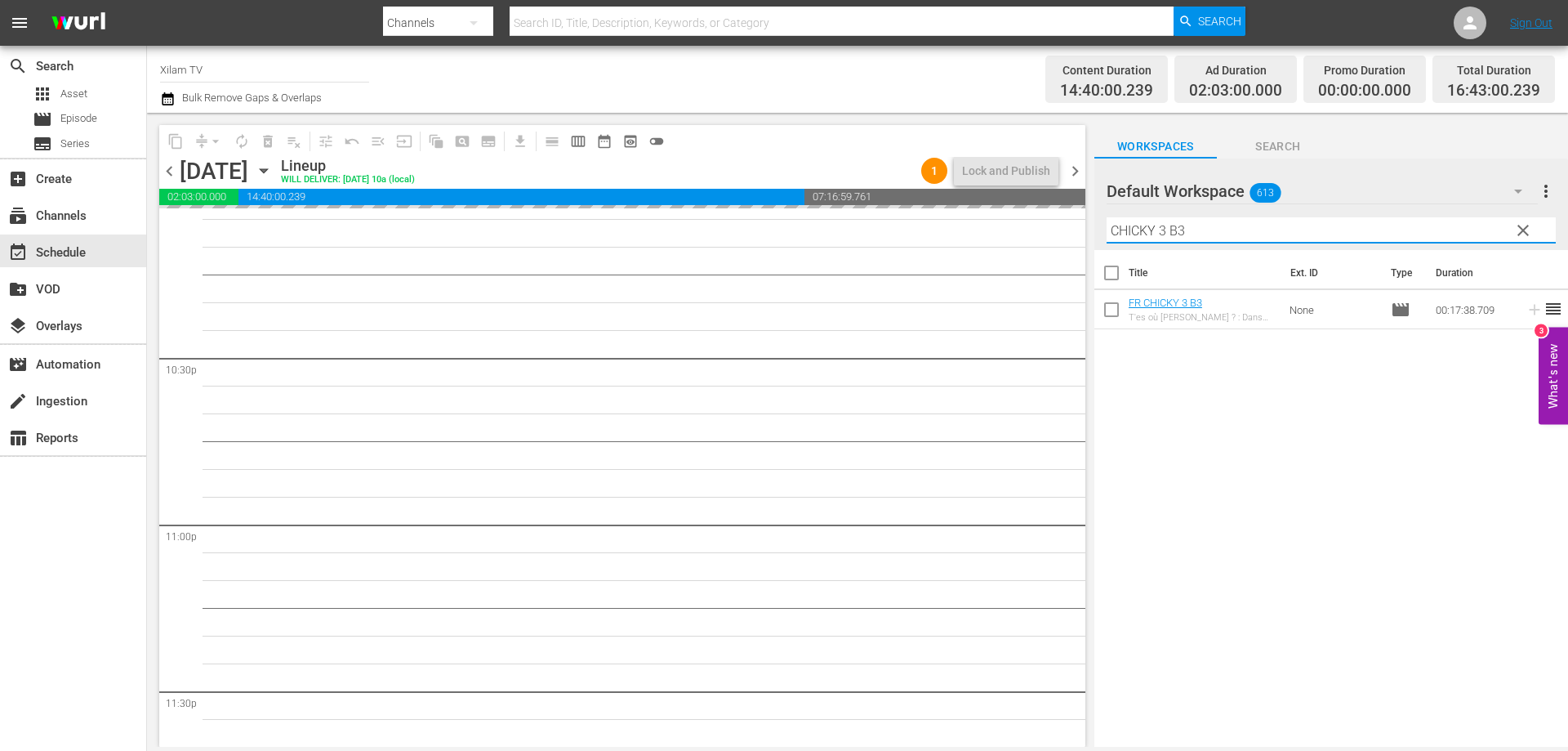
drag, startPoint x: 1170, startPoint y: 232, endPoint x: 1075, endPoint y: 223, distance: 95.4
click at [1075, 223] on div "content_copy compress arrow_drop_down autorenew_outlined delete_forever_outline…" at bounding box center [858, 429] width 1422 height 634
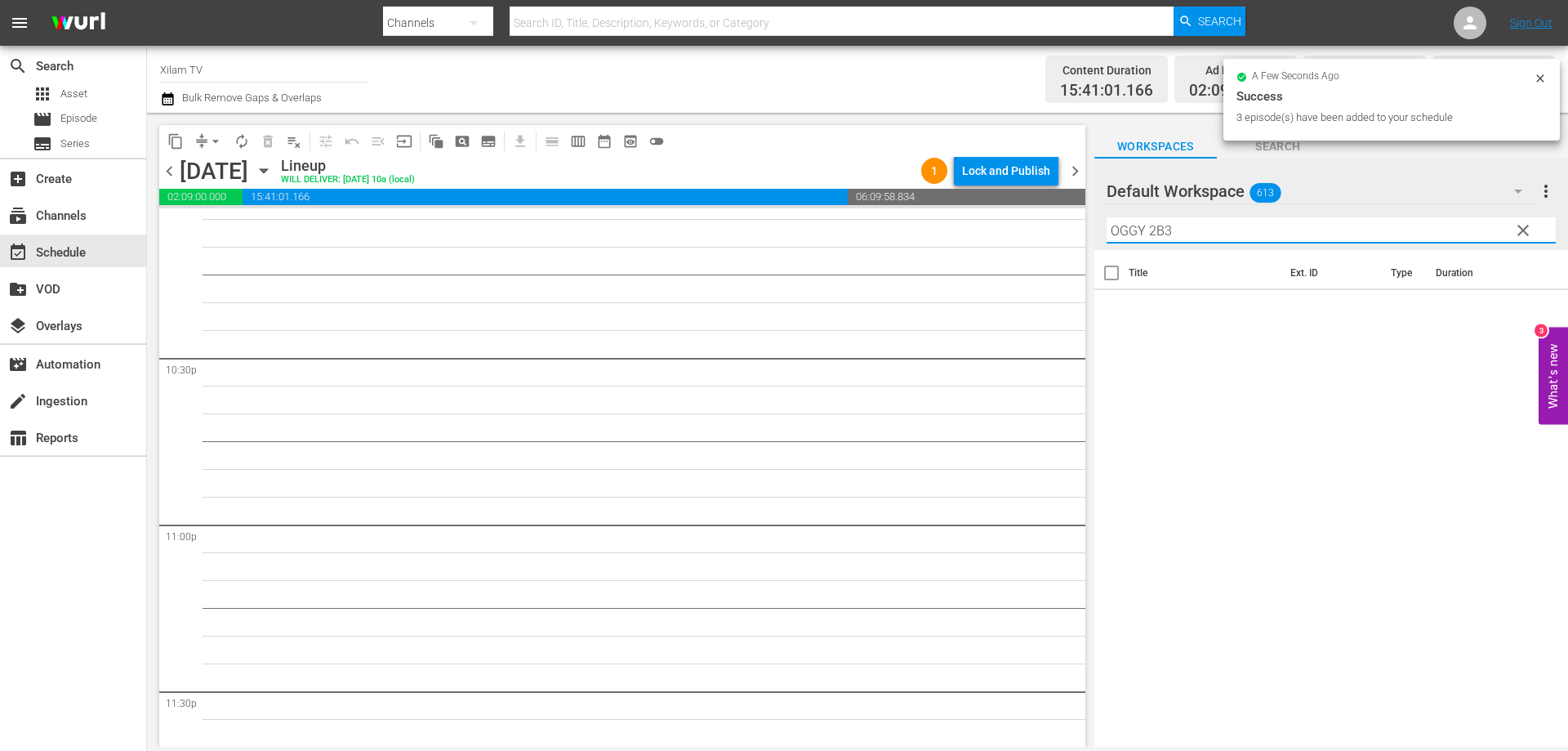
scroll to position [7265, 0]
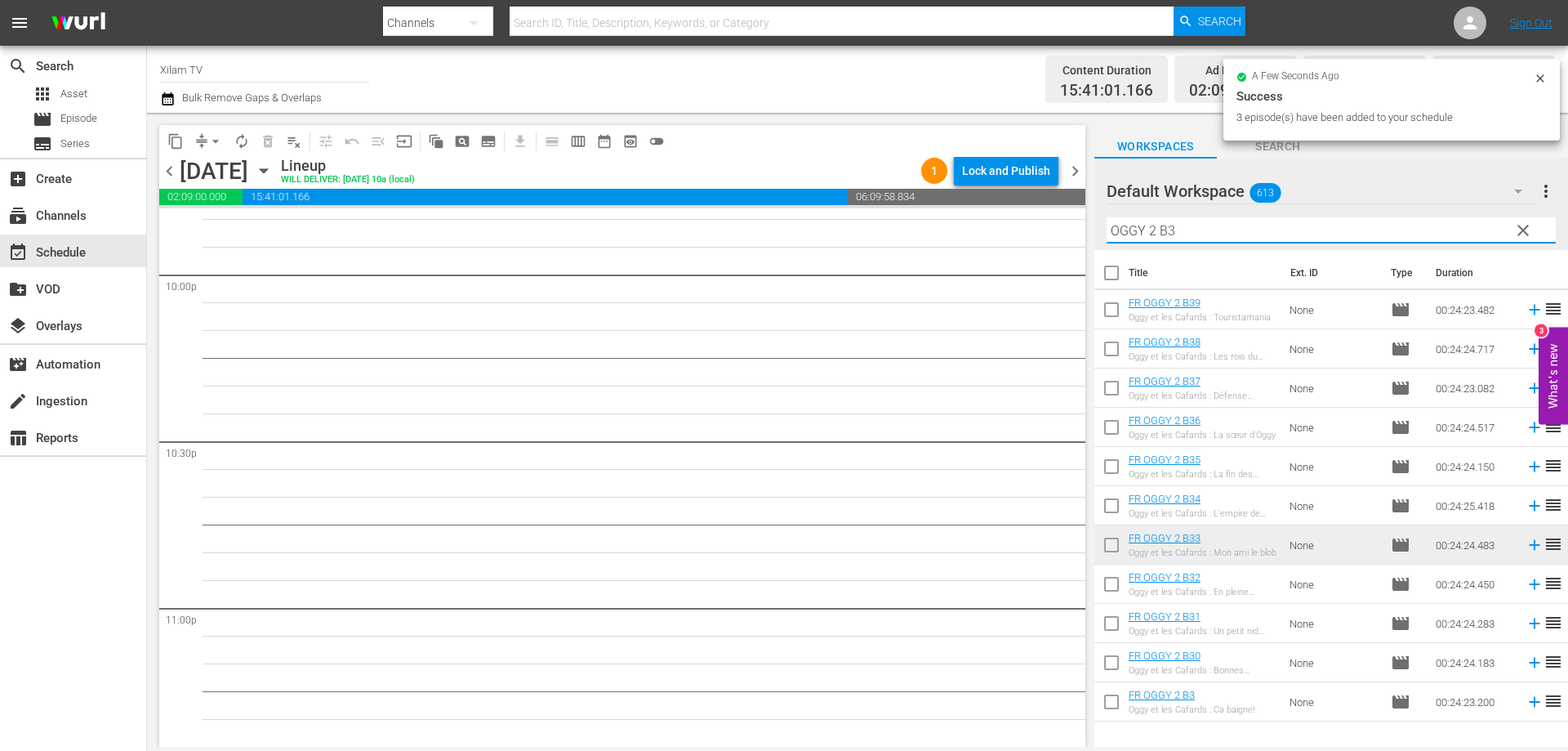
click at [1197, 223] on input "OGGY 2 B3" at bounding box center [1331, 230] width 450 height 26
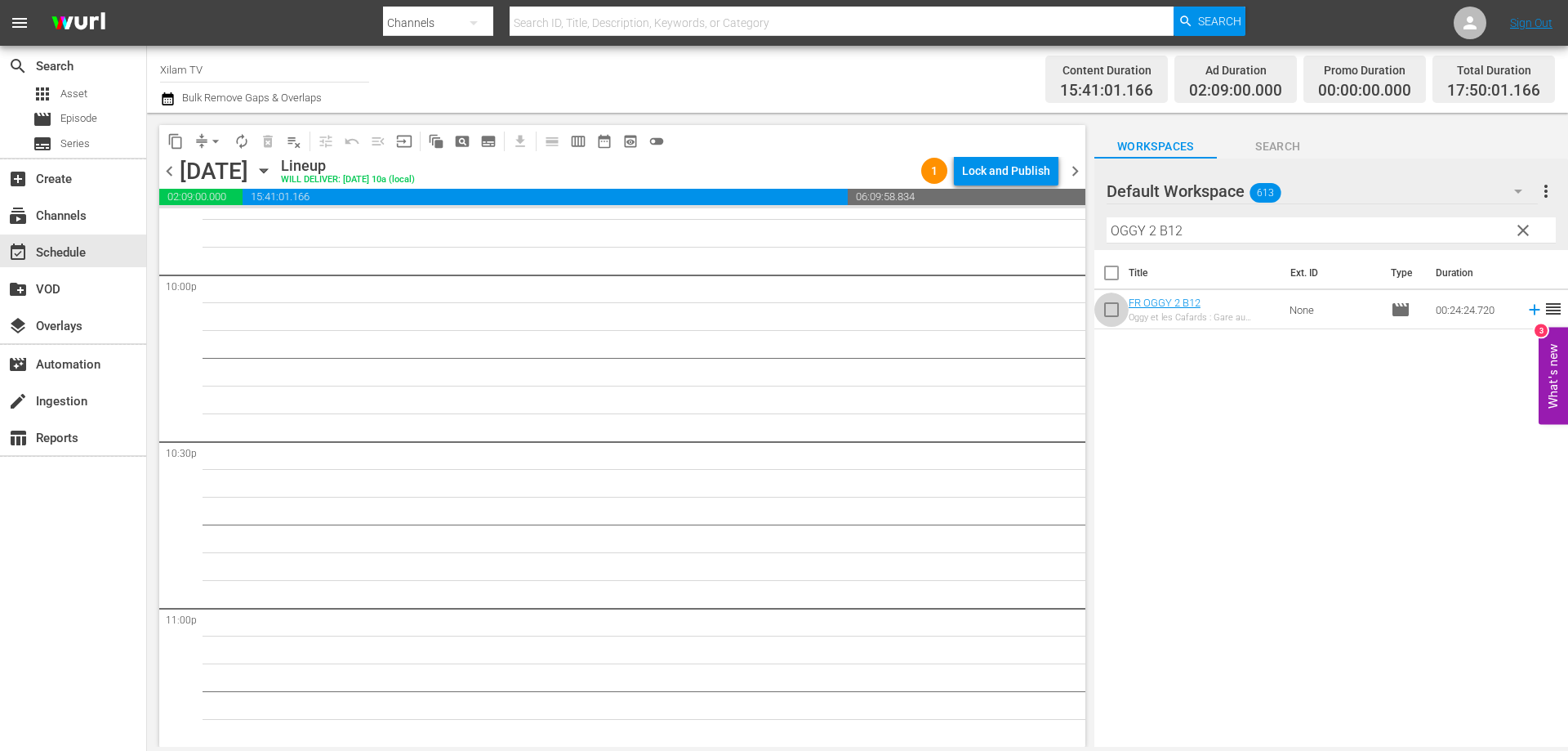
click at [1114, 309] on input "checkbox" at bounding box center [1112, 313] width 35 height 35
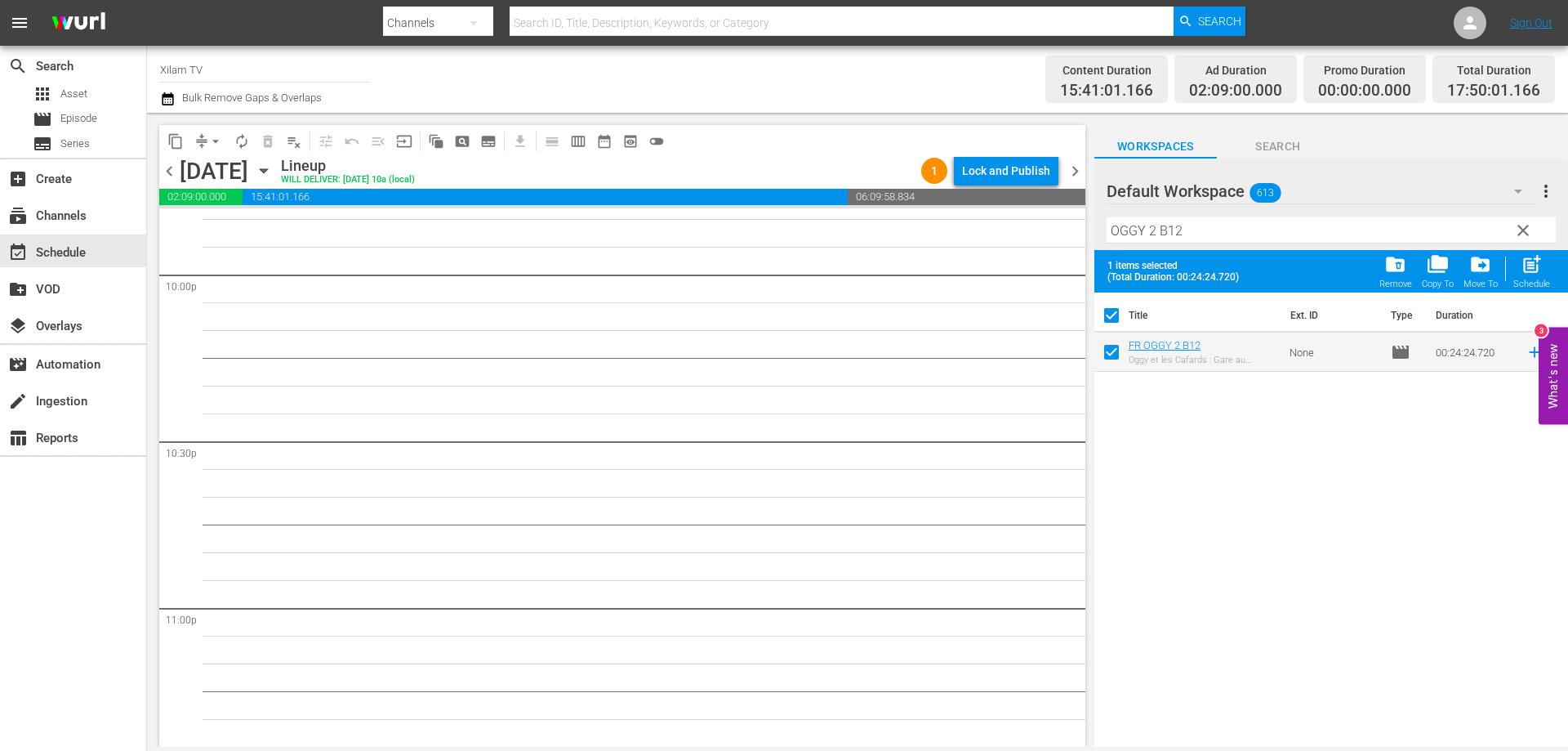
click at [1190, 228] on input "OGGY 2 B12" at bounding box center [1331, 230] width 450 height 26
click at [1110, 352] on input "checkbox" at bounding box center [1112, 355] width 35 height 35
click at [1157, 230] on input "OGGY 2 B40" at bounding box center [1331, 230] width 450 height 26
click at [1220, 226] on input "OGGY 1 B40" at bounding box center [1331, 230] width 450 height 26
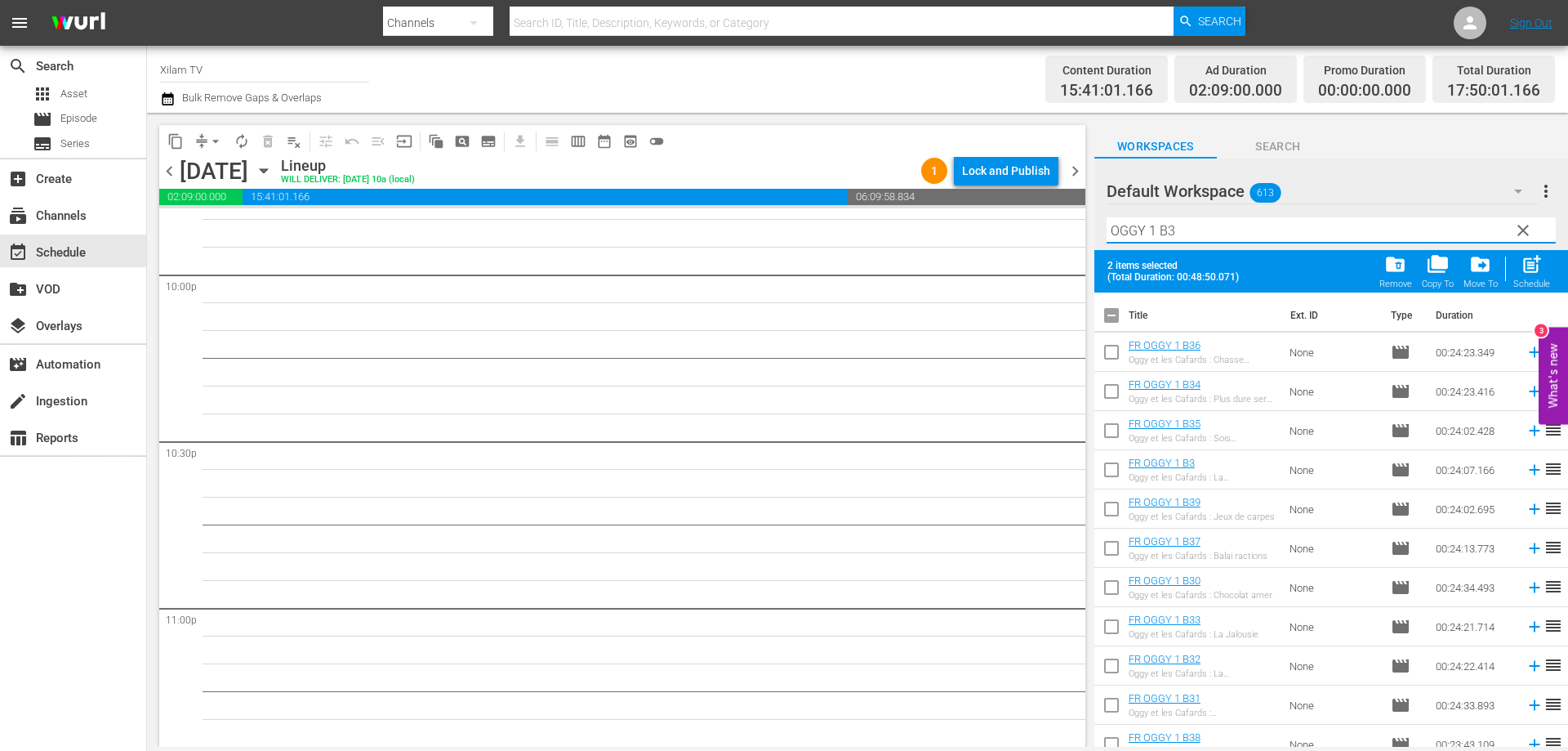
click at [1115, 468] on input "checkbox" at bounding box center [1112, 472] width 35 height 35
click at [1201, 243] on div "Filter by Title OGGY 1 B3" at bounding box center [1331, 230] width 450 height 39
click at [1206, 238] on input "OGGY 1 B3" at bounding box center [1331, 230] width 450 height 26
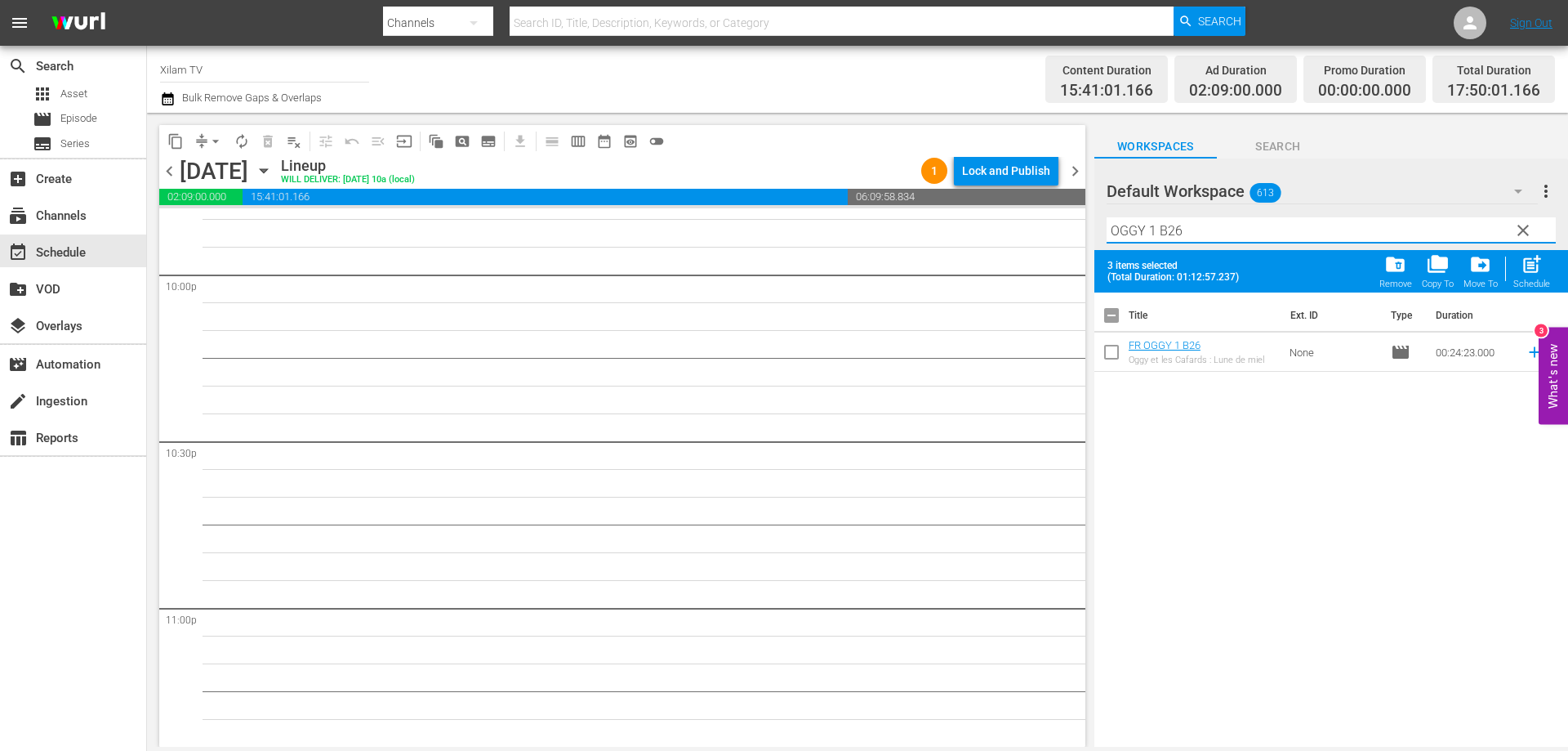
click at [1116, 355] on input "checkbox" at bounding box center [1112, 355] width 35 height 35
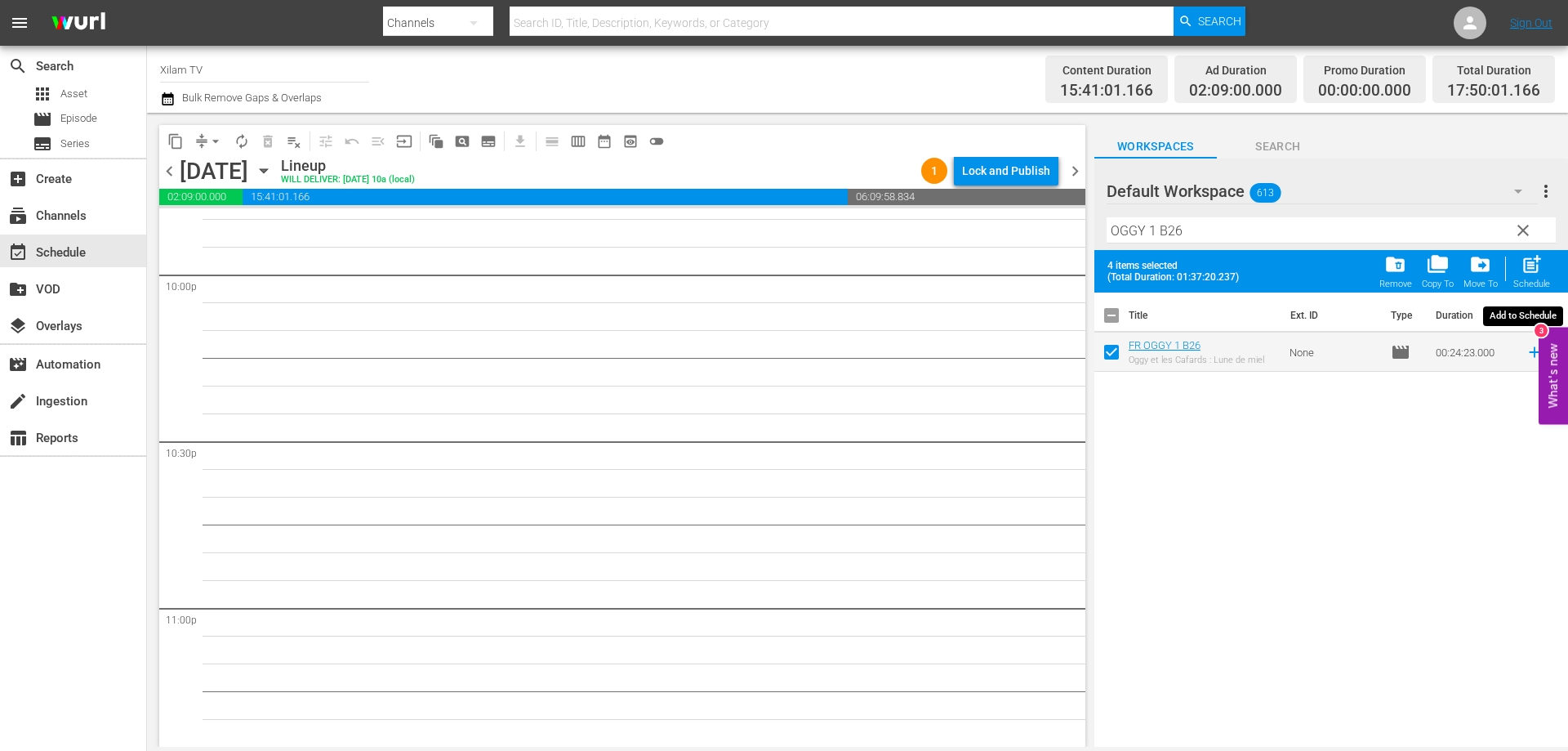
click at [1535, 277] on div "post_add Schedule" at bounding box center [1531, 271] width 37 height 36
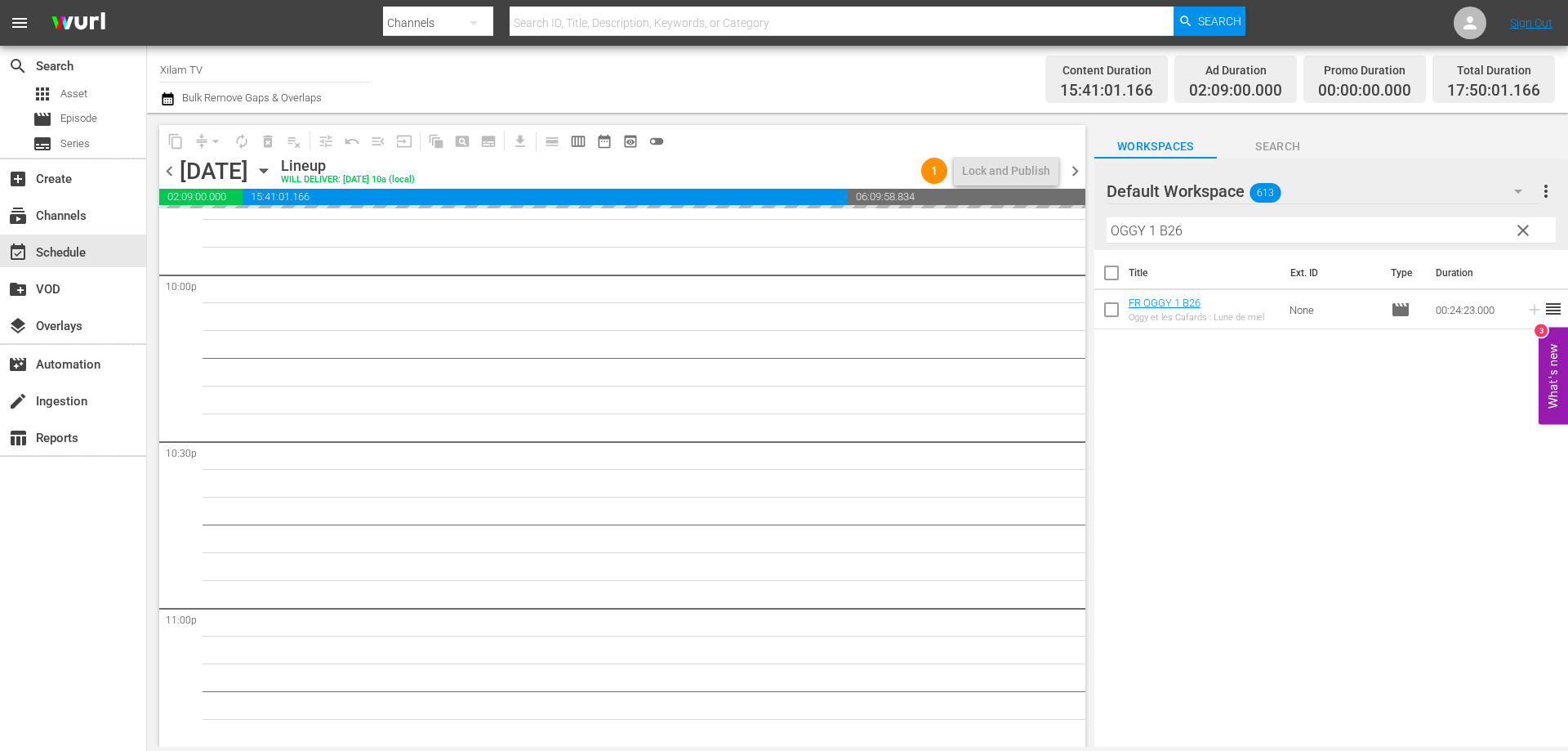
click at [1085, 221] on div "content_copy compress arrow_drop_down autorenew_outlined delete_forever_outline…" at bounding box center [858, 429] width 1422 height 634
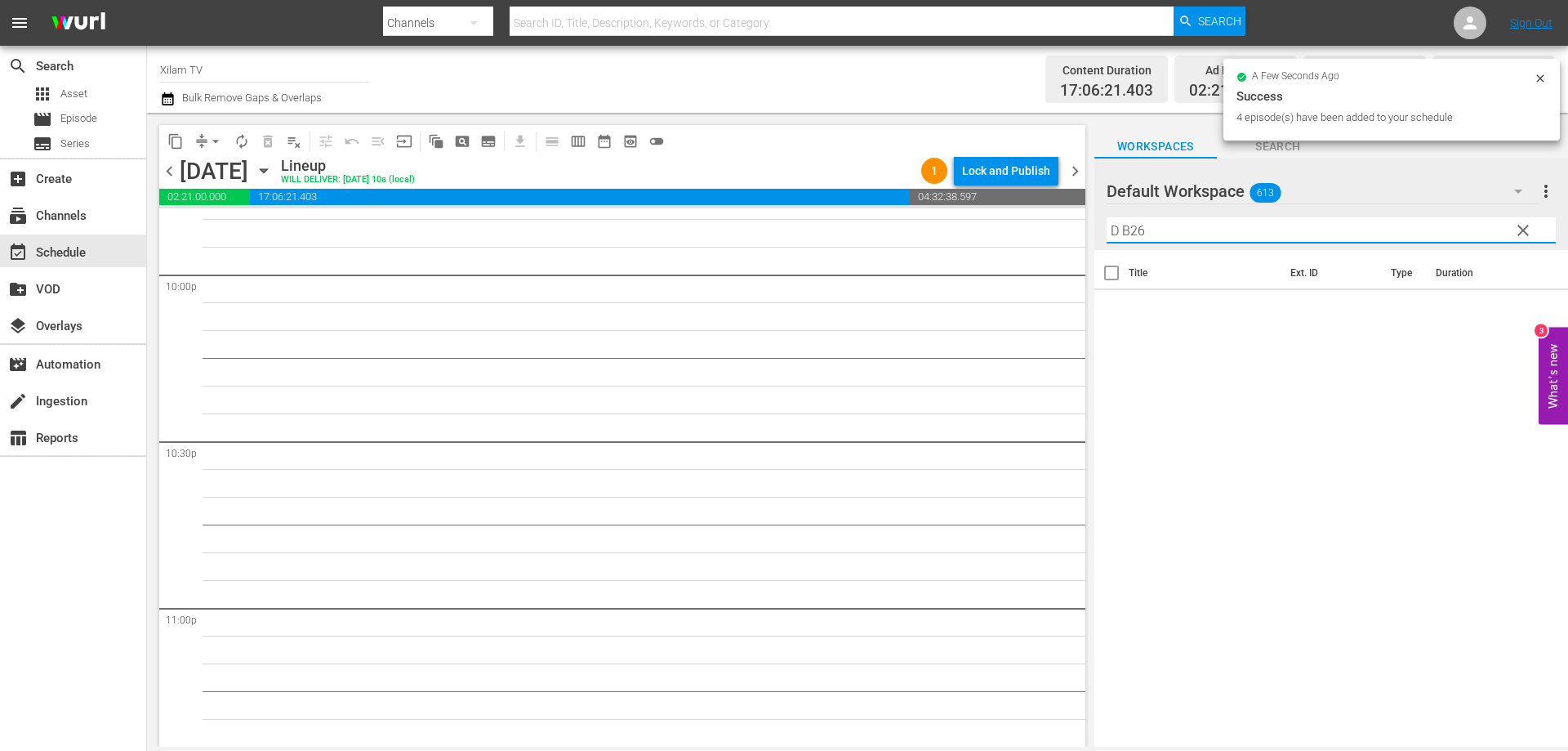
scroll to position [7237, 0]
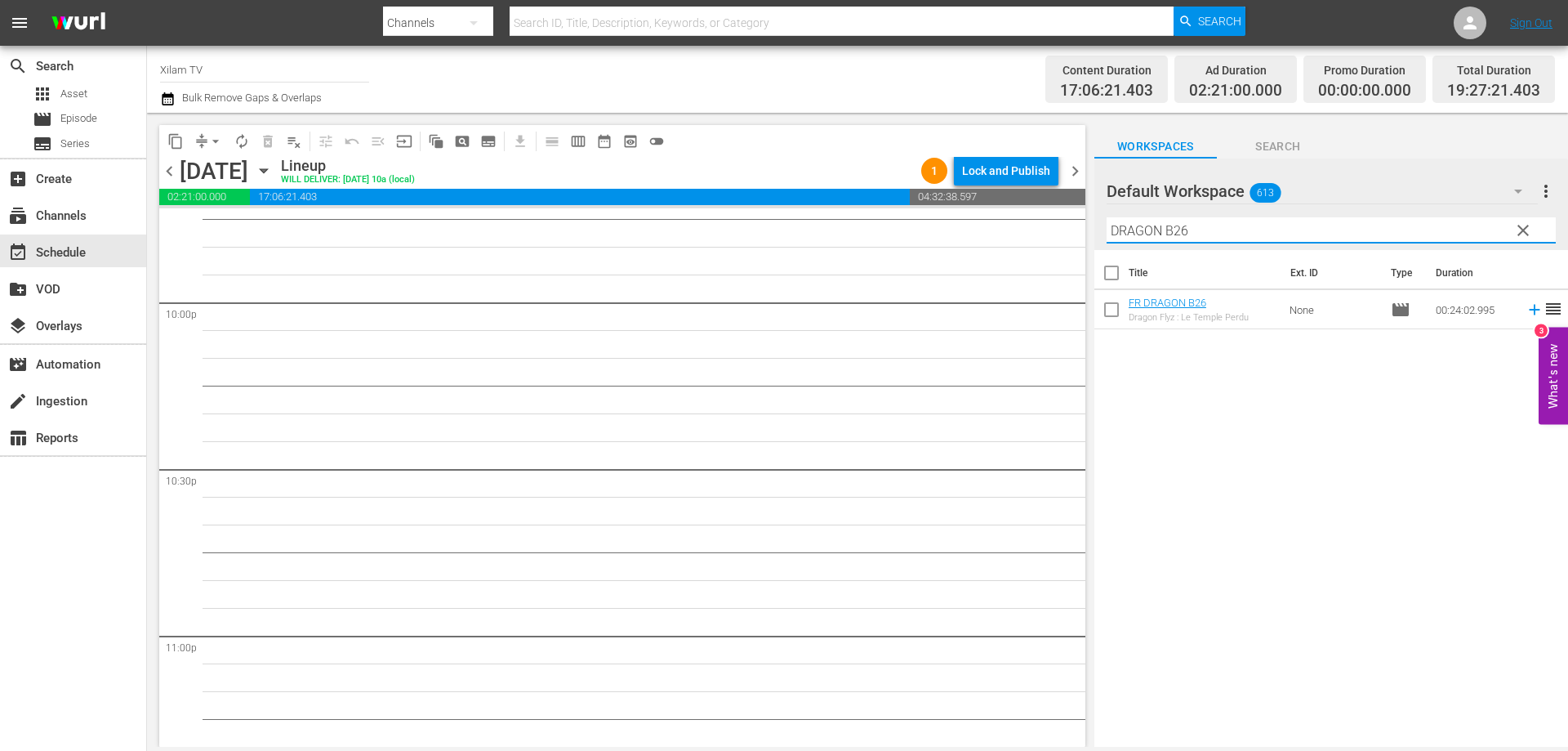
click at [1195, 223] on input "DRAGON B26" at bounding box center [1331, 230] width 450 height 26
click at [1115, 310] on input "checkbox" at bounding box center [1112, 313] width 35 height 35
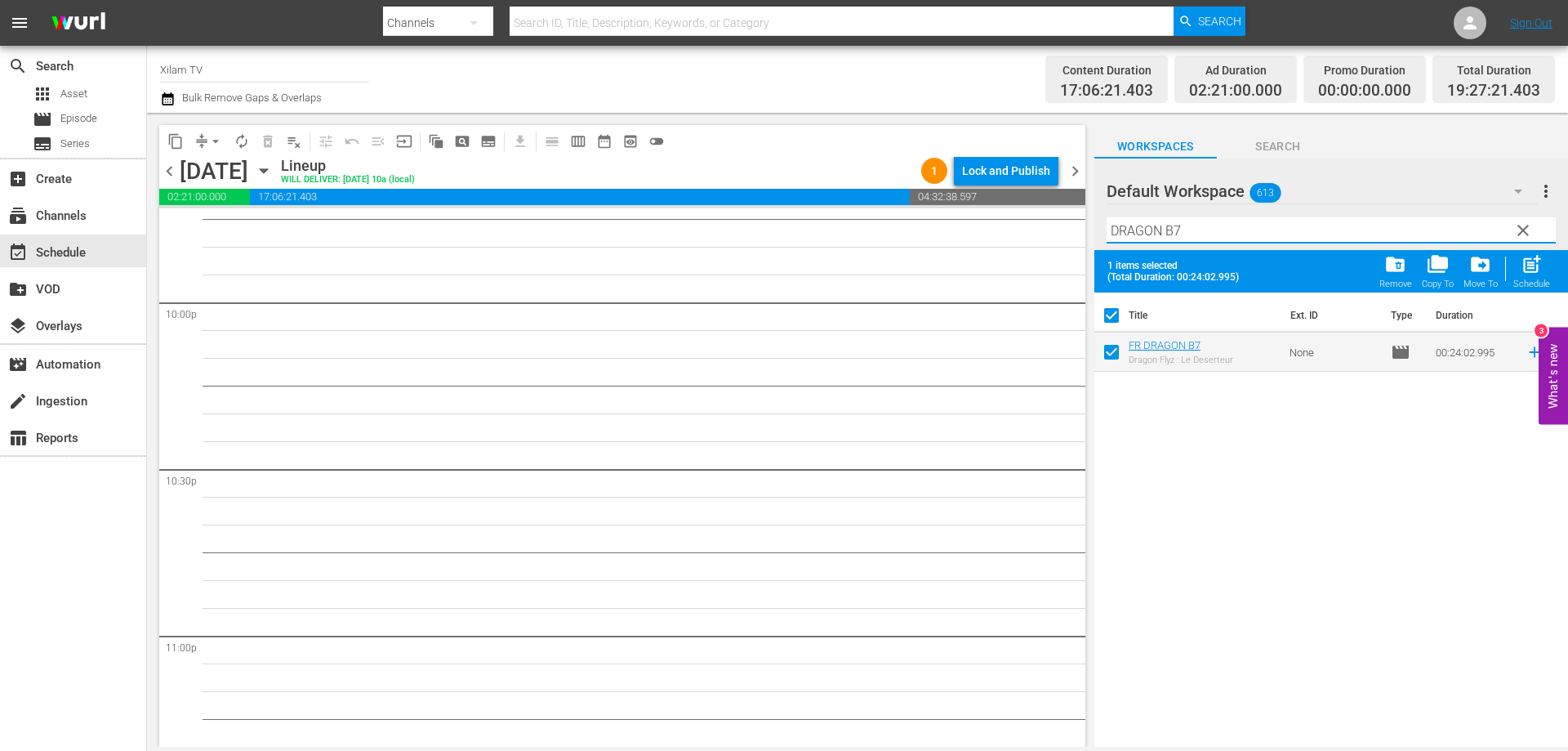
click at [1194, 225] on input "DRAGON B7" at bounding box center [1331, 230] width 450 height 26
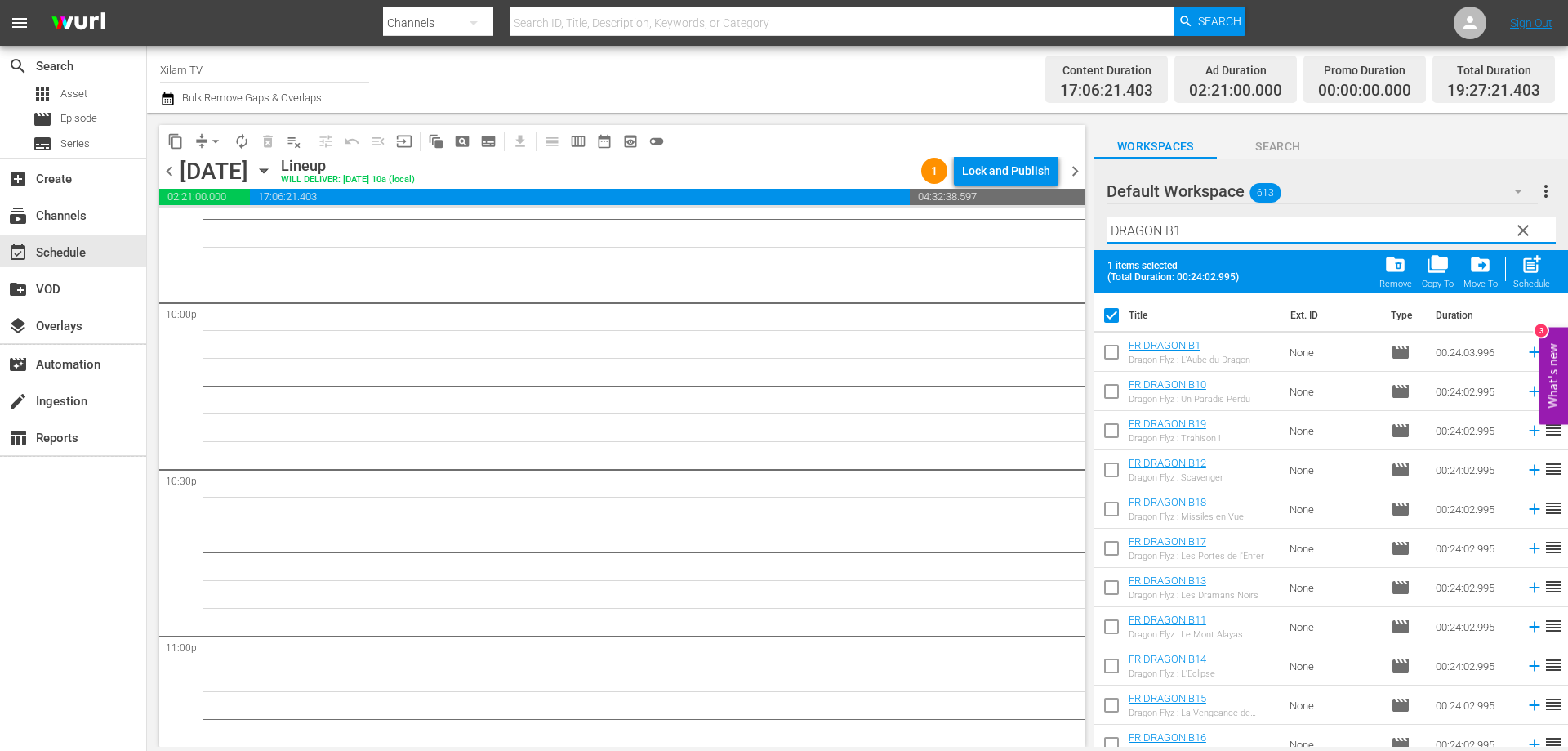
click at [1114, 350] on input "checkbox" at bounding box center [1112, 355] width 35 height 35
click at [1524, 270] on span "post_add" at bounding box center [1531, 264] width 22 height 22
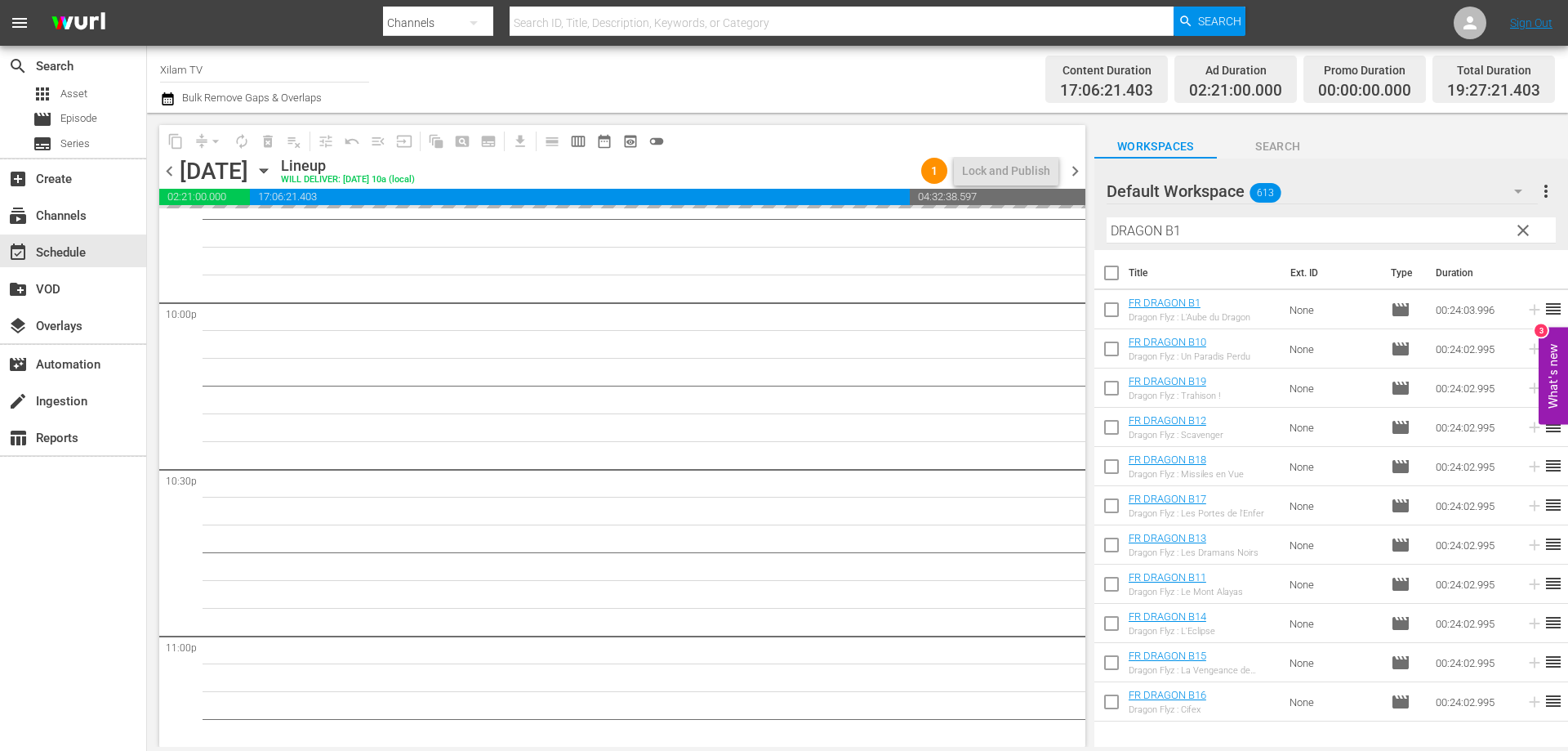
click at [1088, 227] on div "content_copy compress arrow_drop_down autorenew_outlined delete_forever_outline…" at bounding box center [858, 429] width 1422 height 634
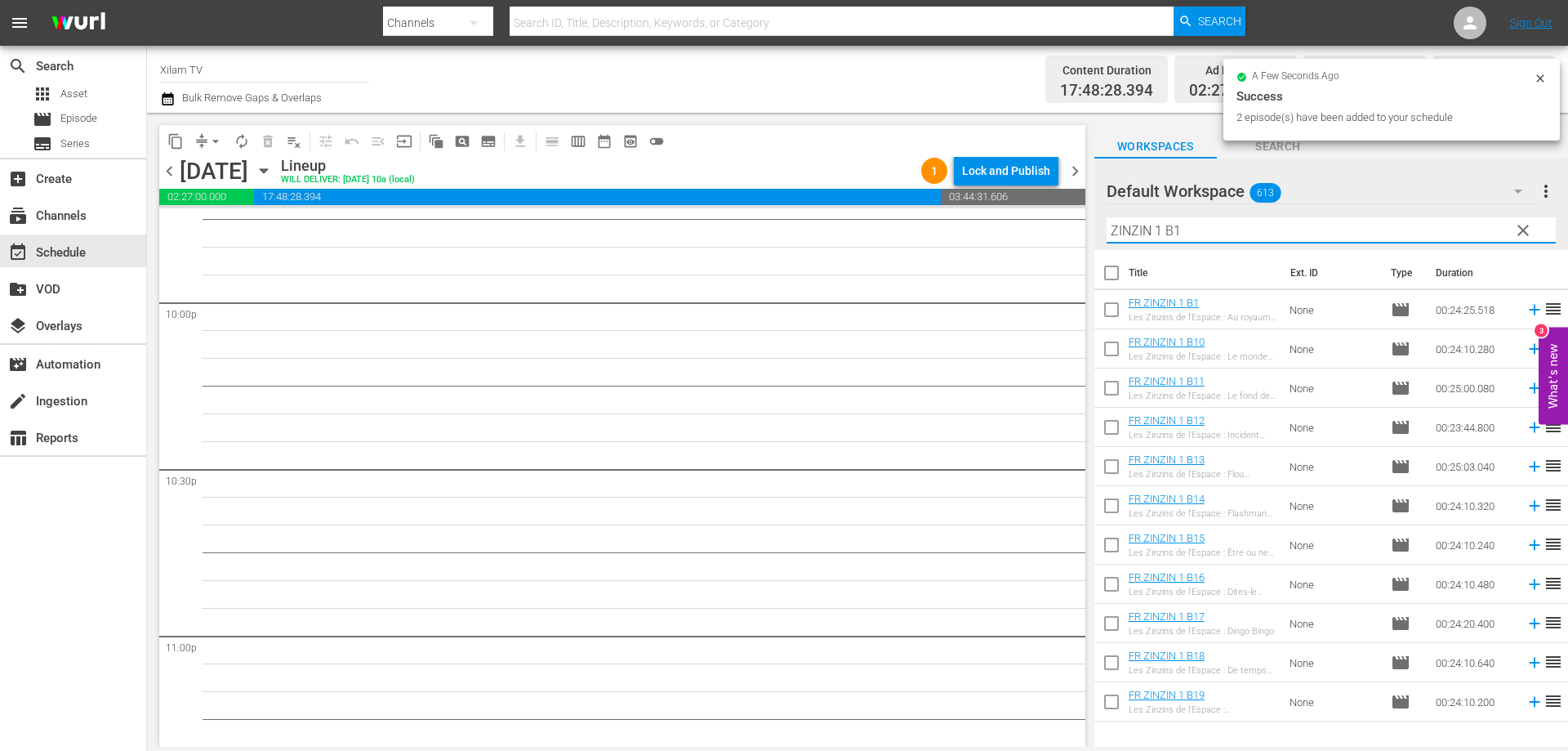
scroll to position [7181, 0]
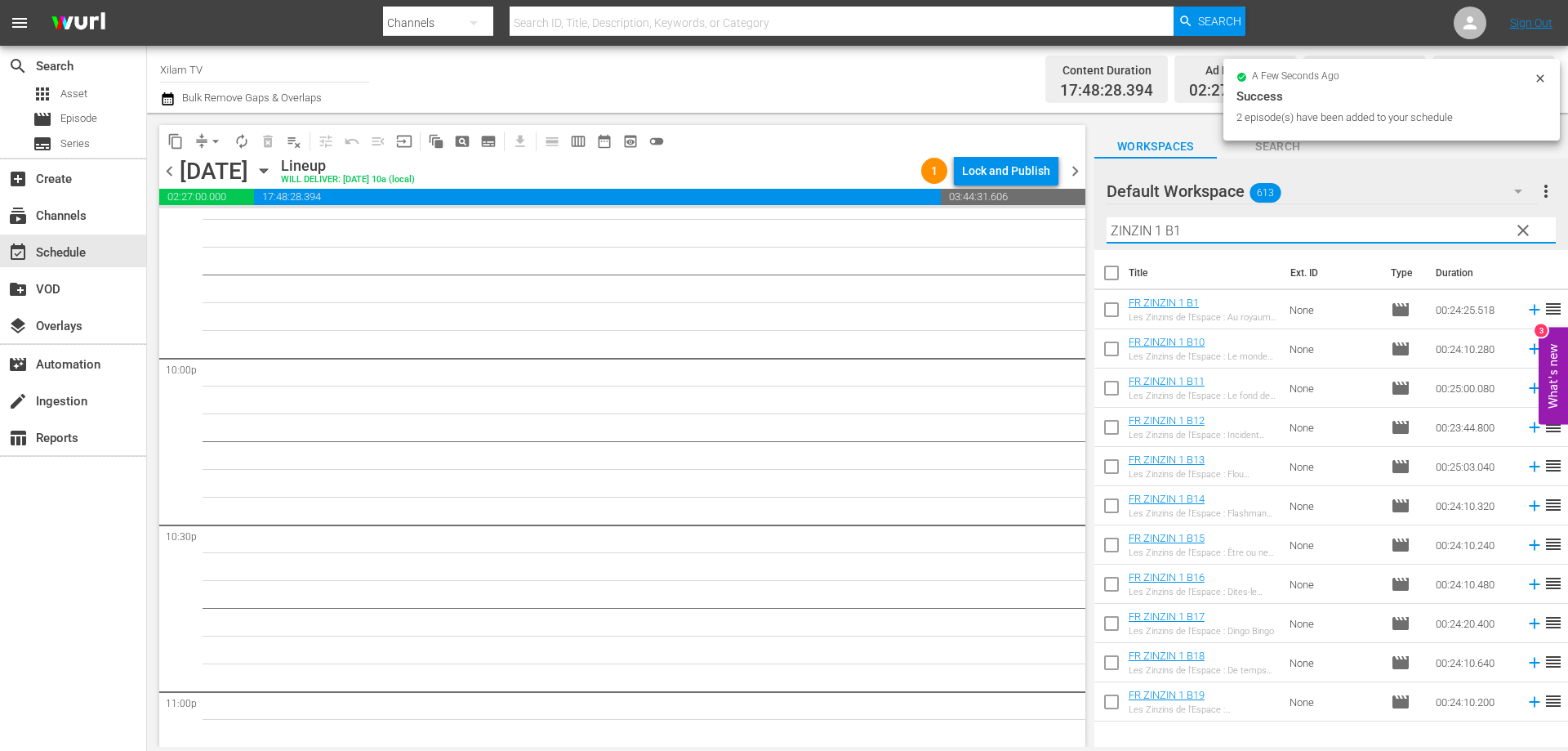
click at [1187, 227] on input "ZINZIN 1 B1" at bounding box center [1331, 230] width 450 height 26
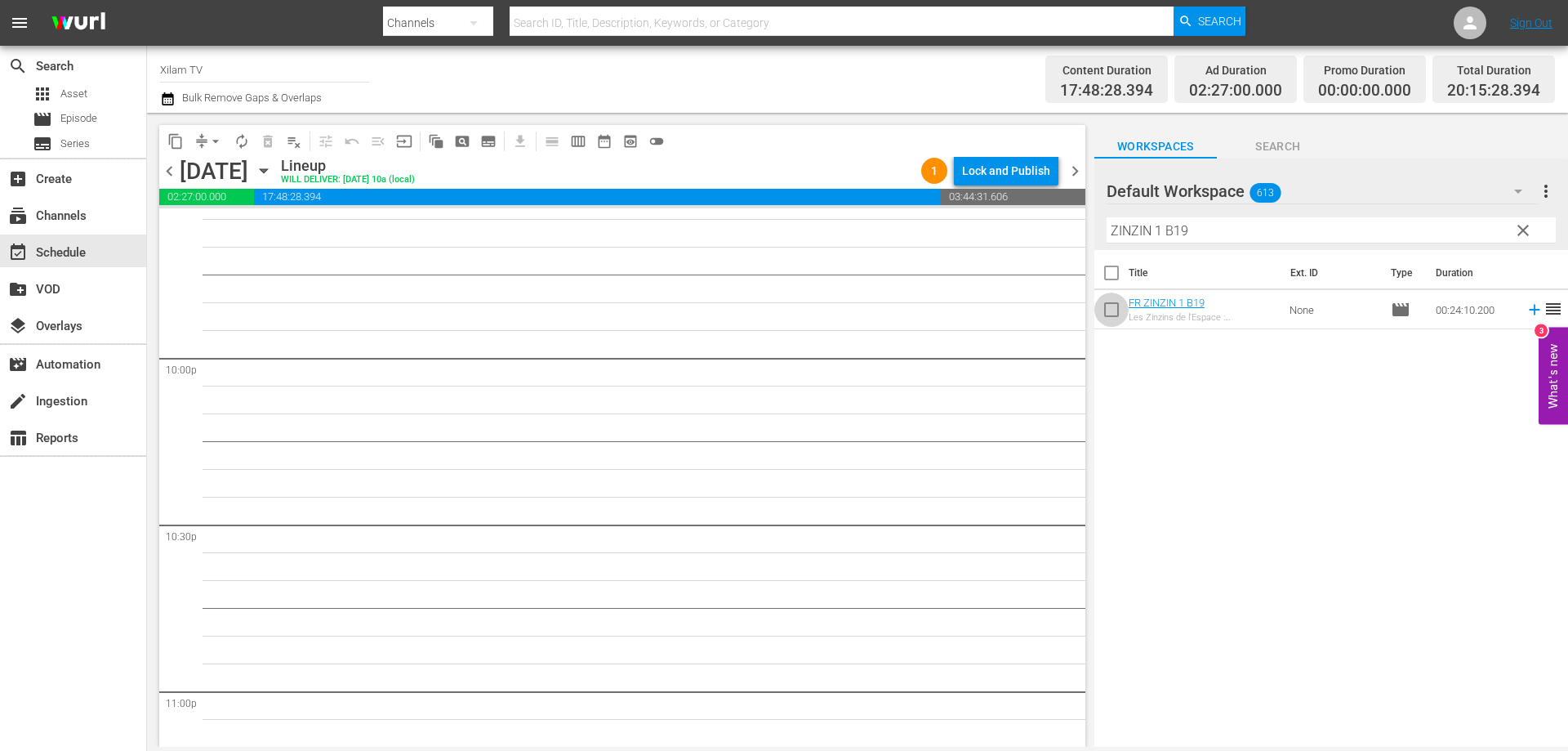
click at [1111, 311] on input "checkbox" at bounding box center [1112, 313] width 35 height 35
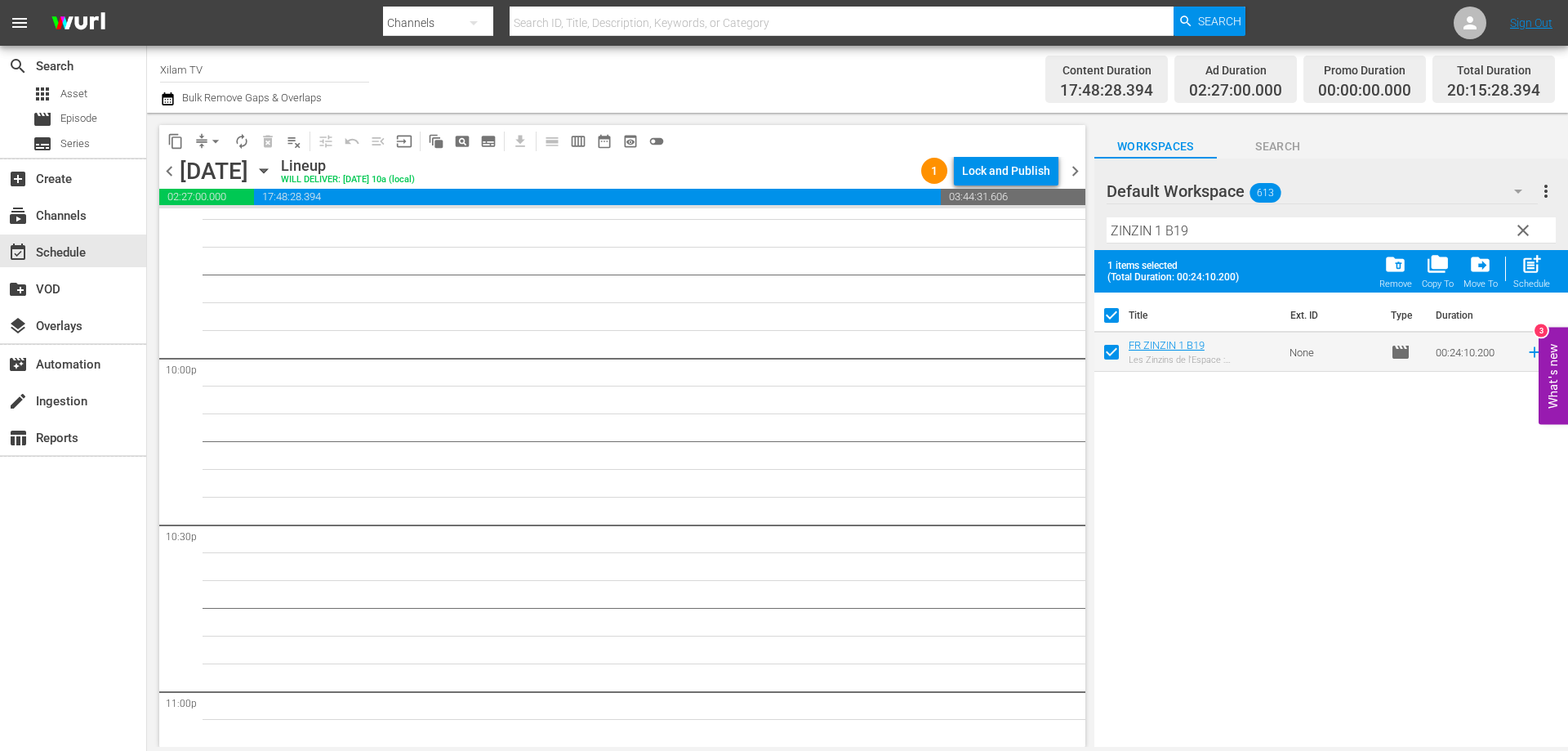
click at [1187, 237] on input "ZINZIN 1 B19" at bounding box center [1331, 230] width 450 height 26
click at [1112, 352] on input "checkbox" at bounding box center [1112, 355] width 35 height 35
click at [1213, 232] on input "ZINZIN 1 B31" at bounding box center [1331, 230] width 450 height 26
click at [1110, 355] on input "checkbox" at bounding box center [1112, 355] width 35 height 35
click at [1541, 268] on span "post_add" at bounding box center [1531, 264] width 22 height 22
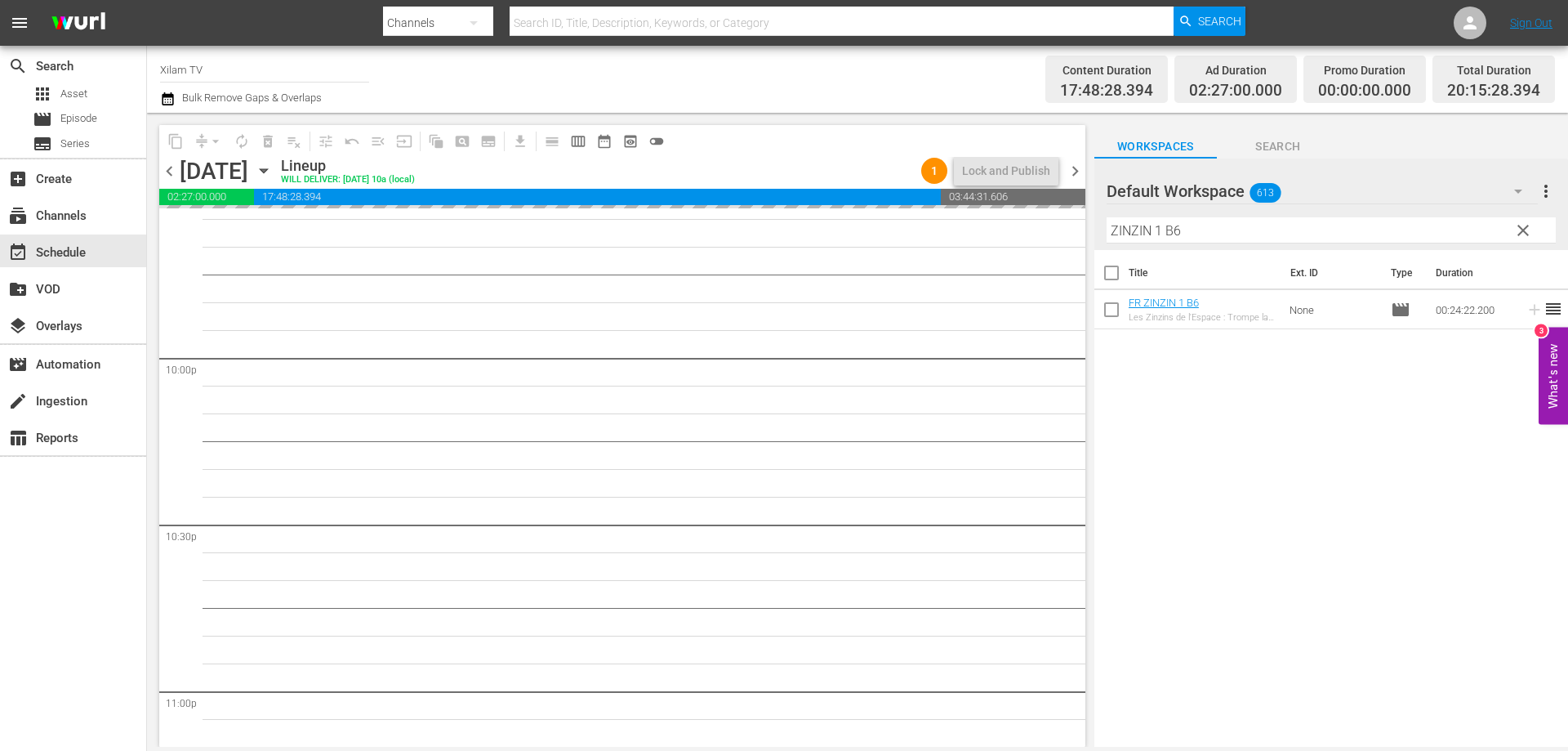
click at [1077, 230] on div "content_copy compress arrow_drop_down autorenew_outlined delete_forever_outline…" at bounding box center [858, 429] width 1422 height 634
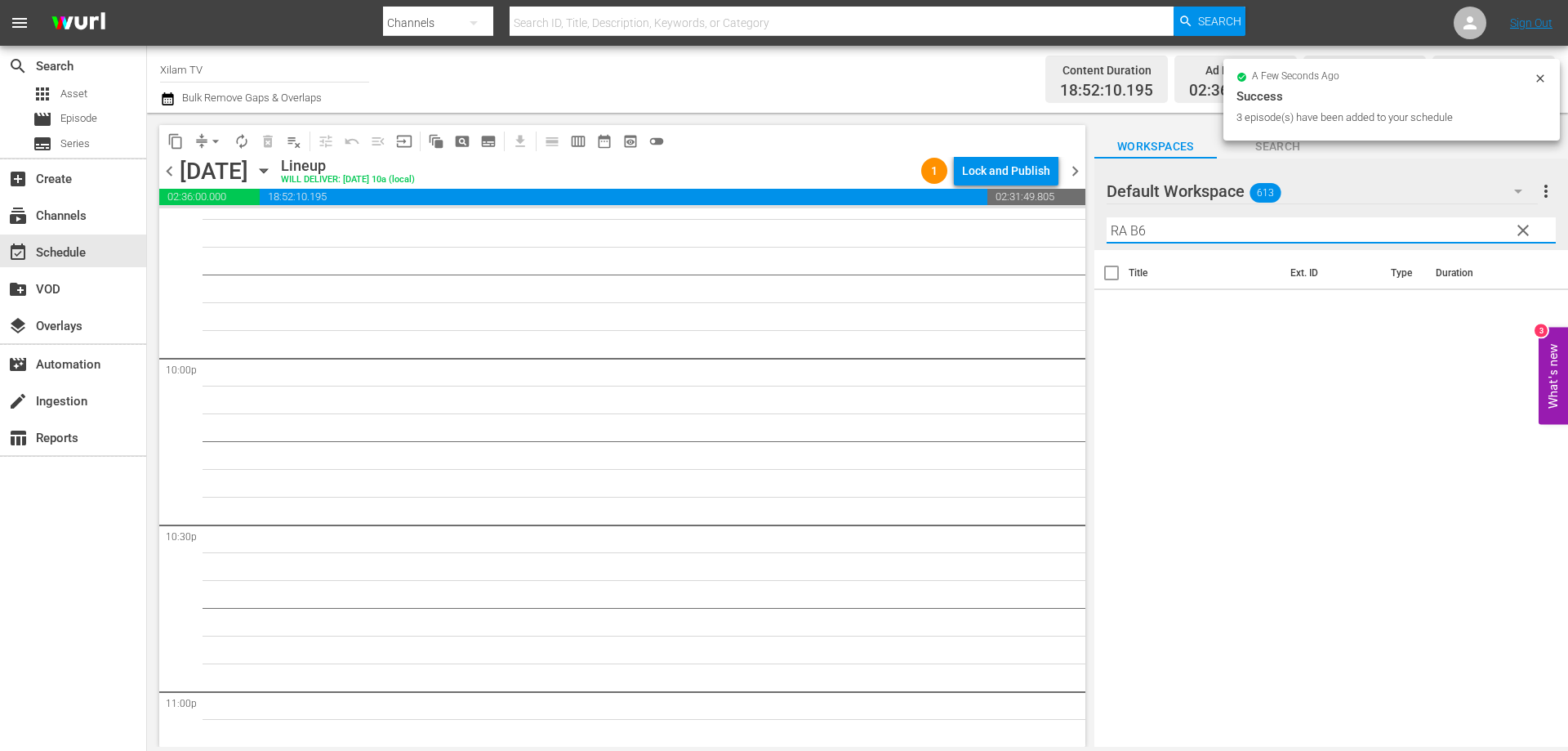
scroll to position [7126, 0]
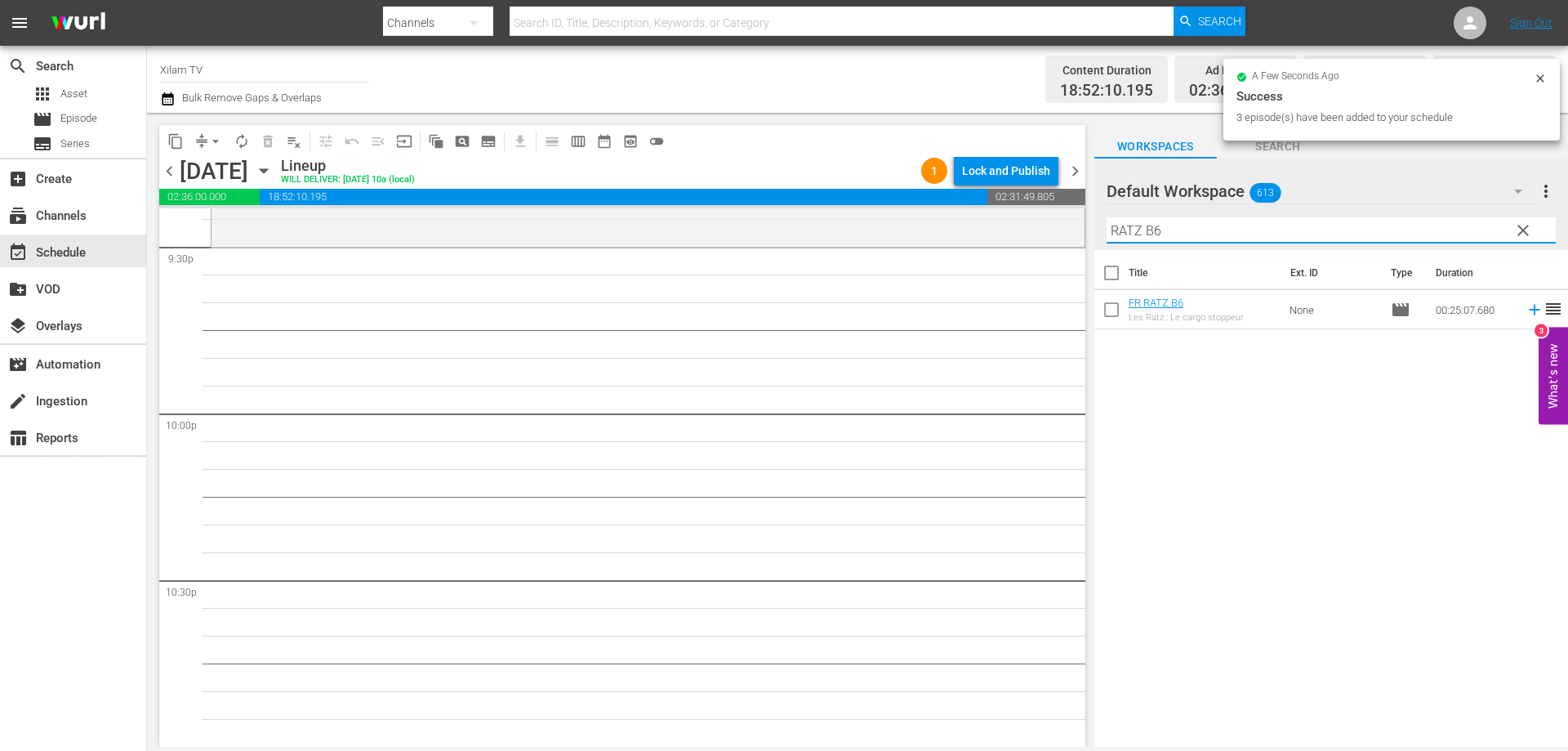
click at [1186, 236] on input "RATZ B6" at bounding box center [1331, 230] width 450 height 26
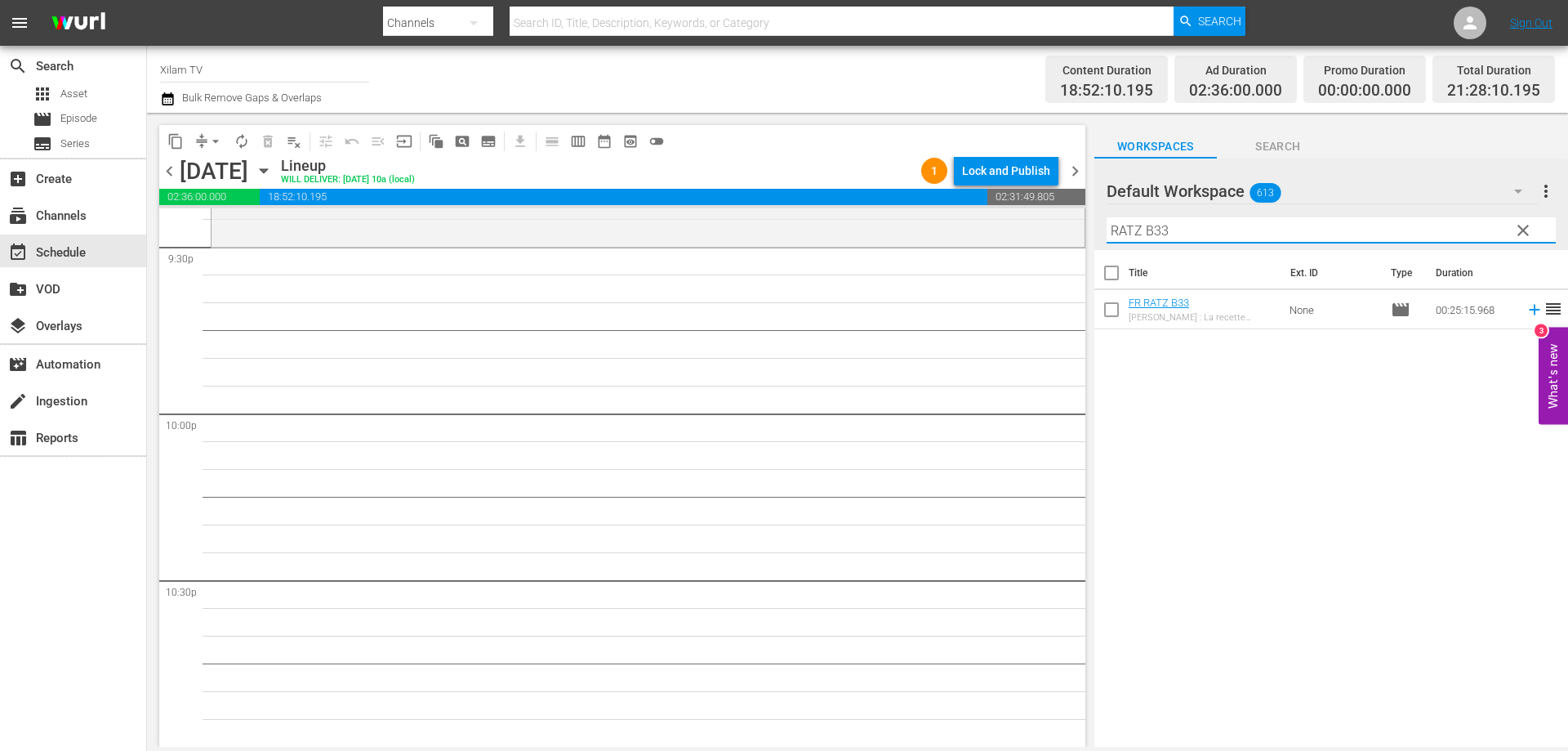
click at [1115, 306] on input "checkbox" at bounding box center [1112, 313] width 35 height 35
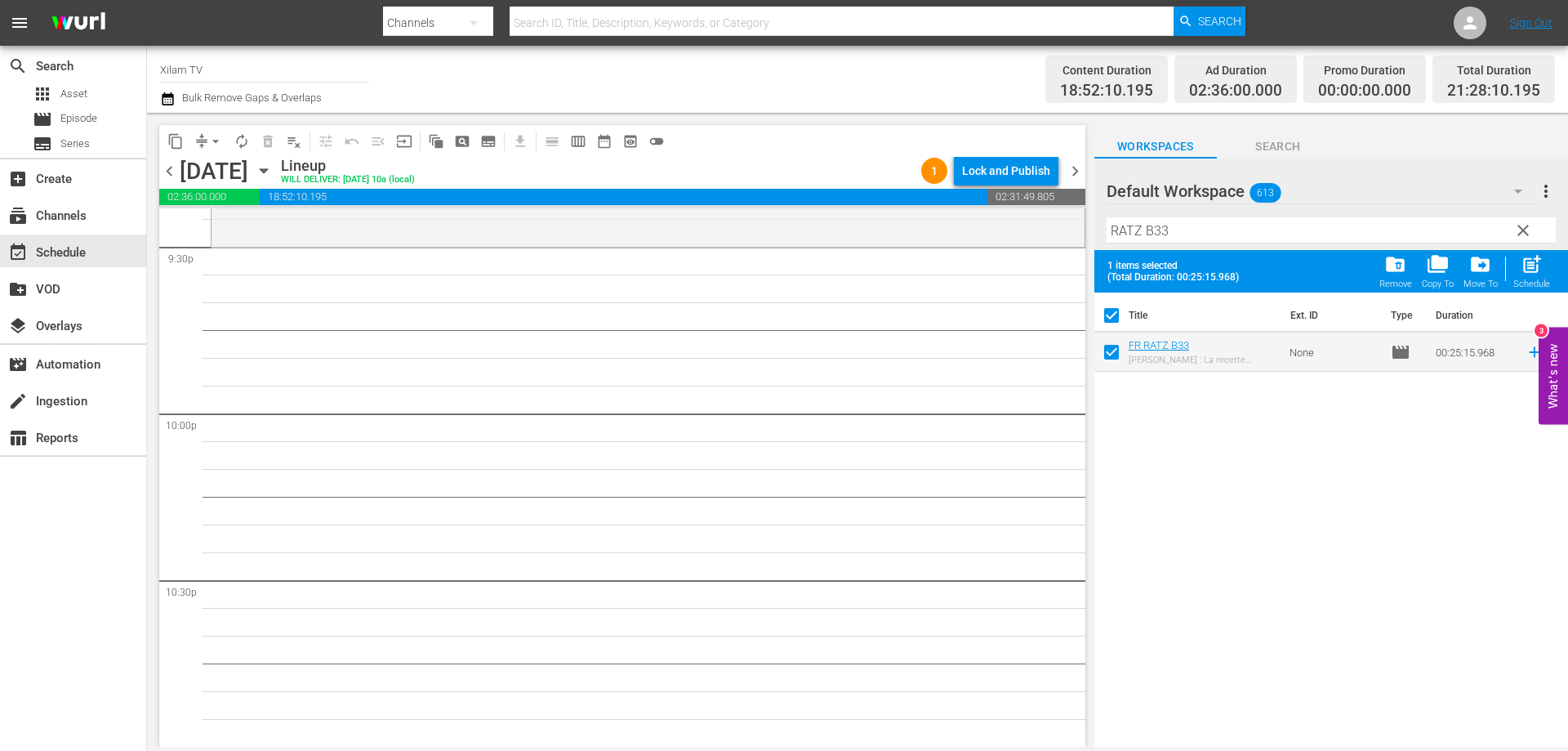
click at [1190, 231] on input "RATZ B33" at bounding box center [1331, 230] width 450 height 26
click at [1107, 356] on input "checkbox" at bounding box center [1112, 355] width 35 height 35
click at [1191, 226] on input "RATZ B16" at bounding box center [1331, 230] width 450 height 26
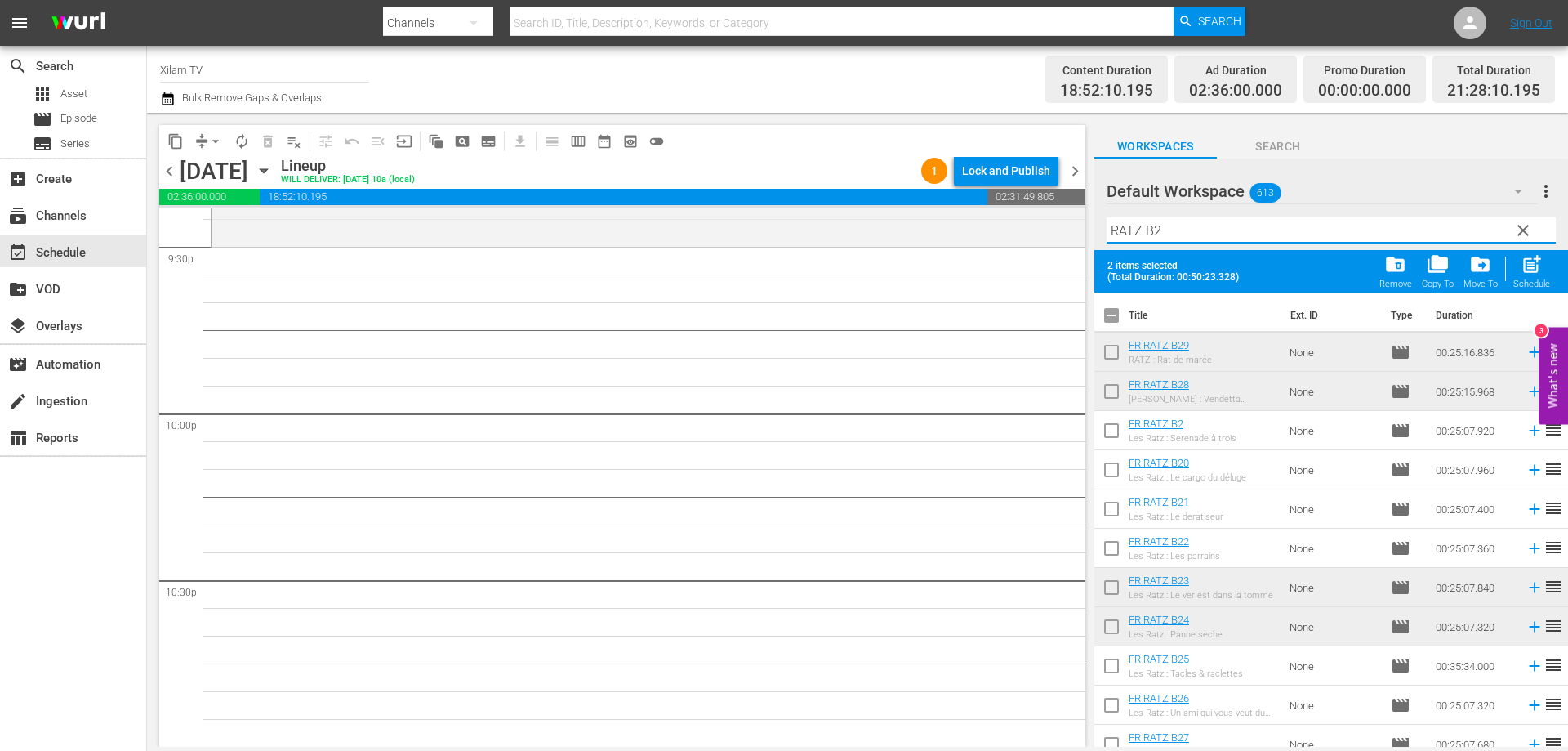
click at [1117, 350] on input "checkbox" at bounding box center [1112, 355] width 35 height 35
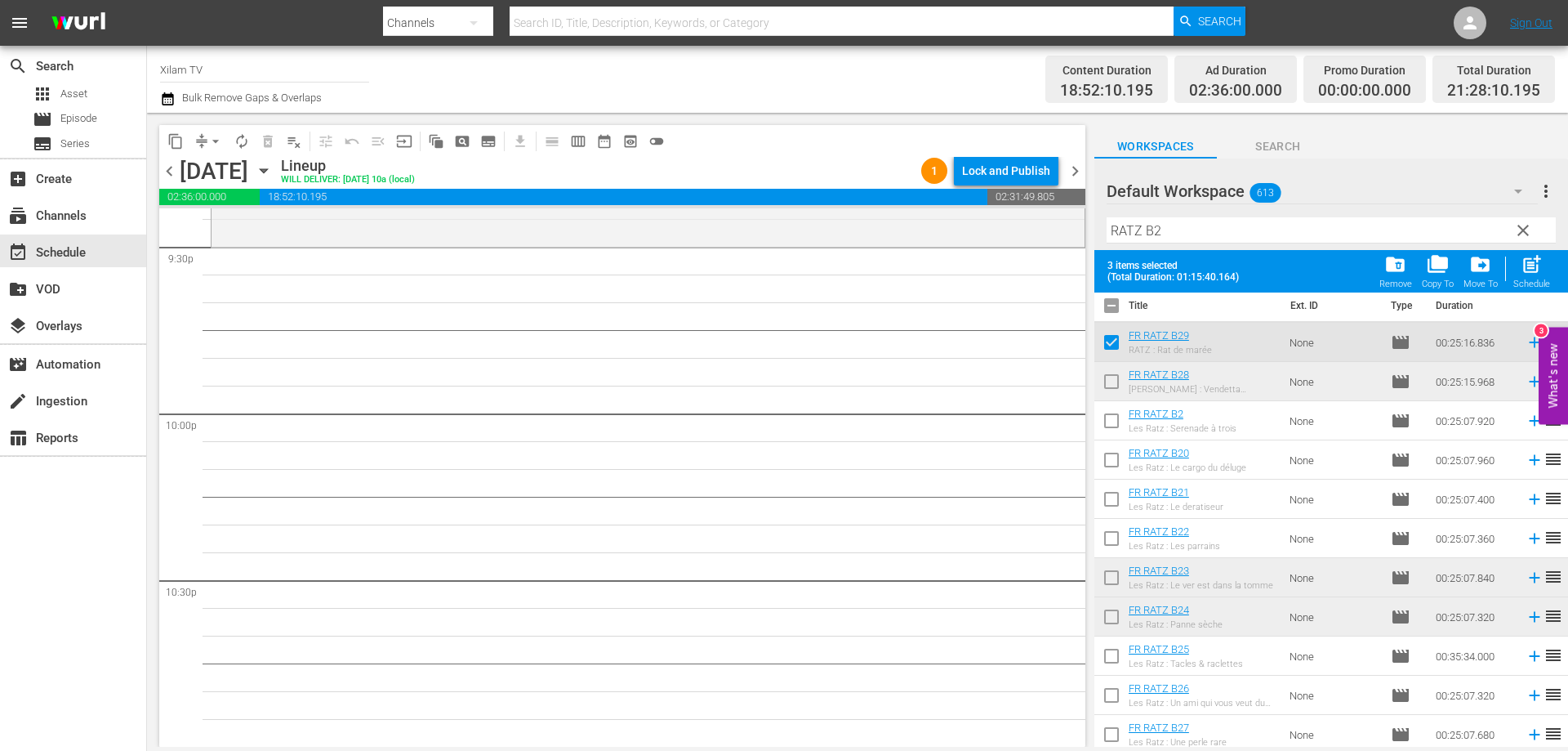
scroll to position [15, 0]
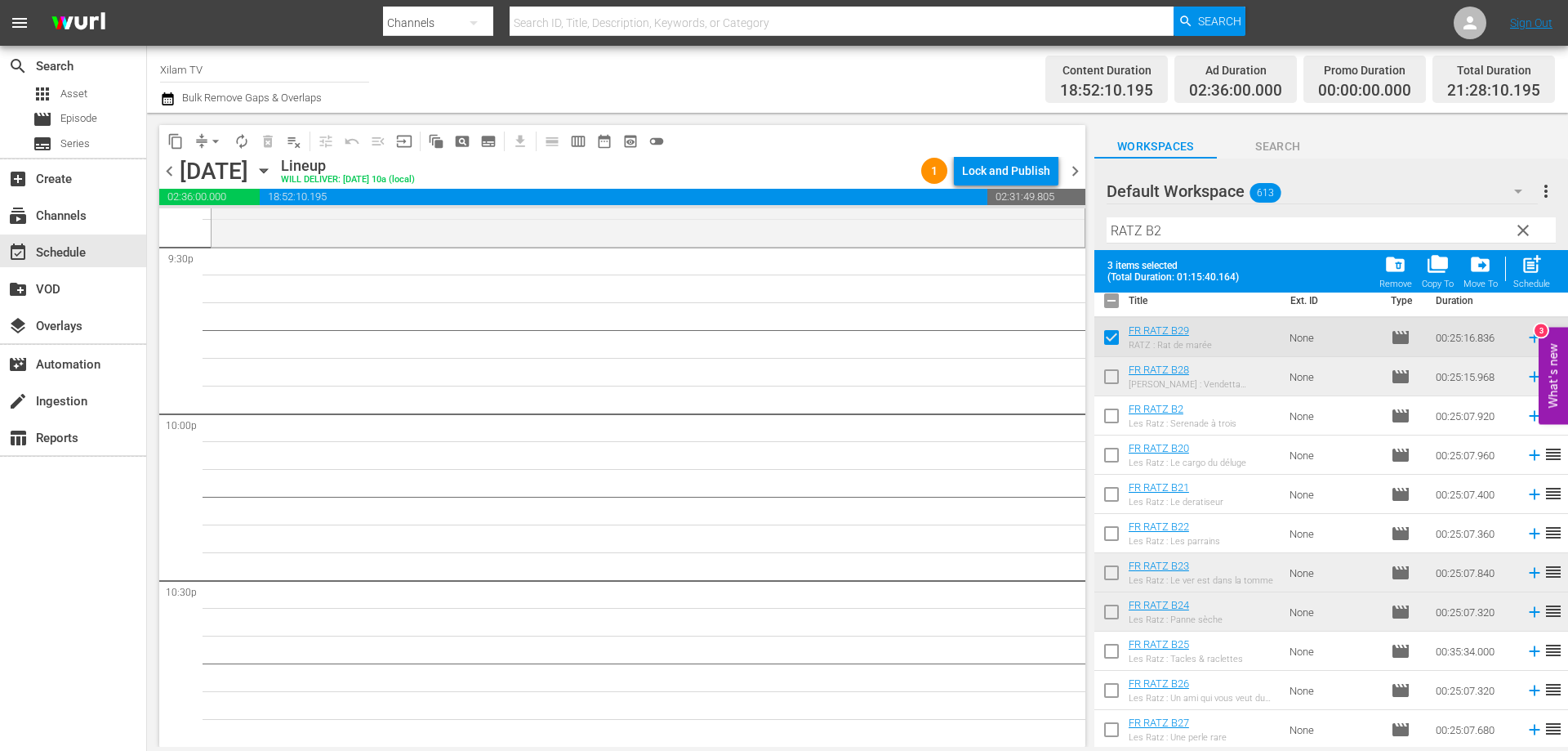
click at [1115, 499] on input "checkbox" at bounding box center [1112, 498] width 35 height 35
click at [1106, 613] on input "checkbox" at bounding box center [1112, 615] width 35 height 35
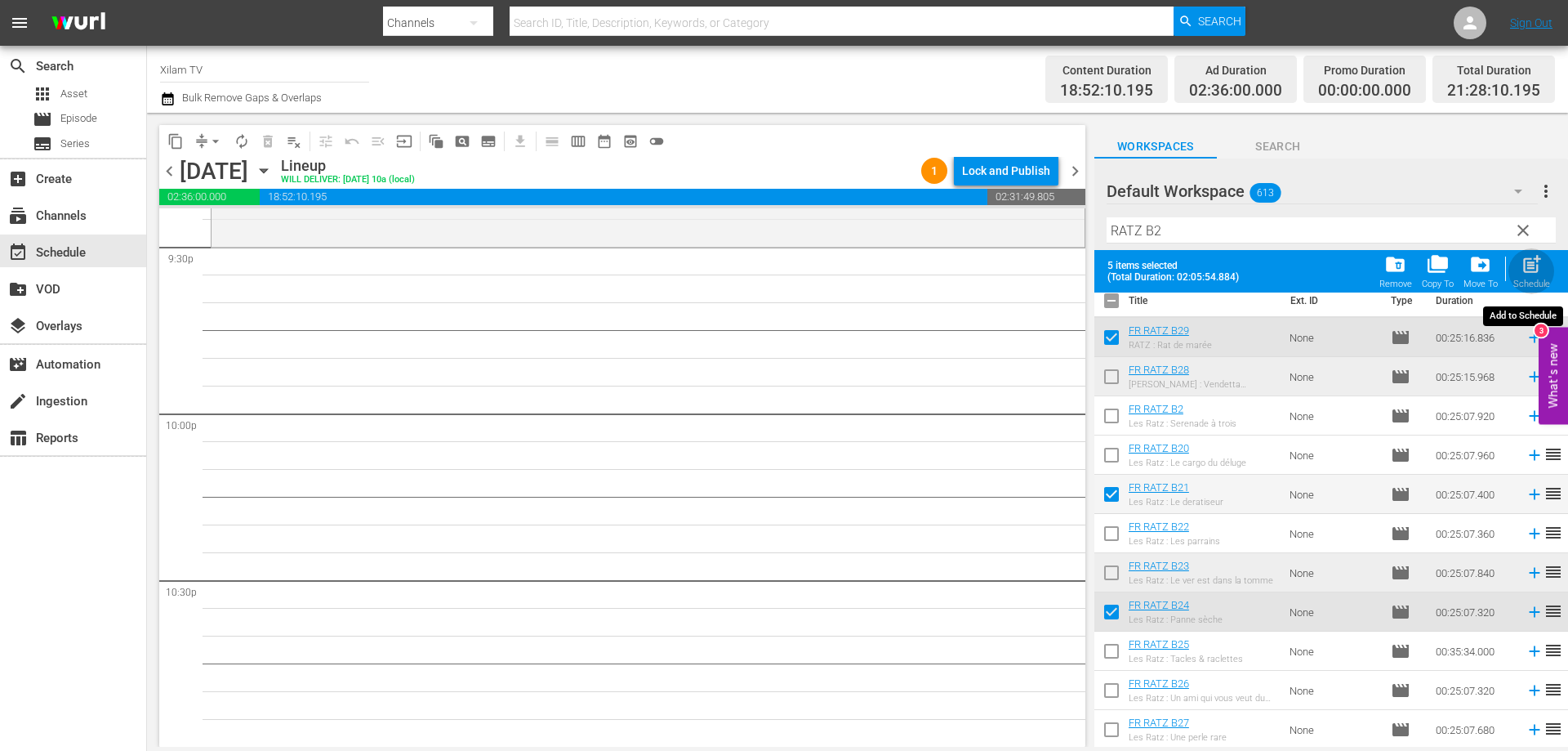
click at [1518, 273] on div "post_add Schedule" at bounding box center [1531, 271] width 37 height 36
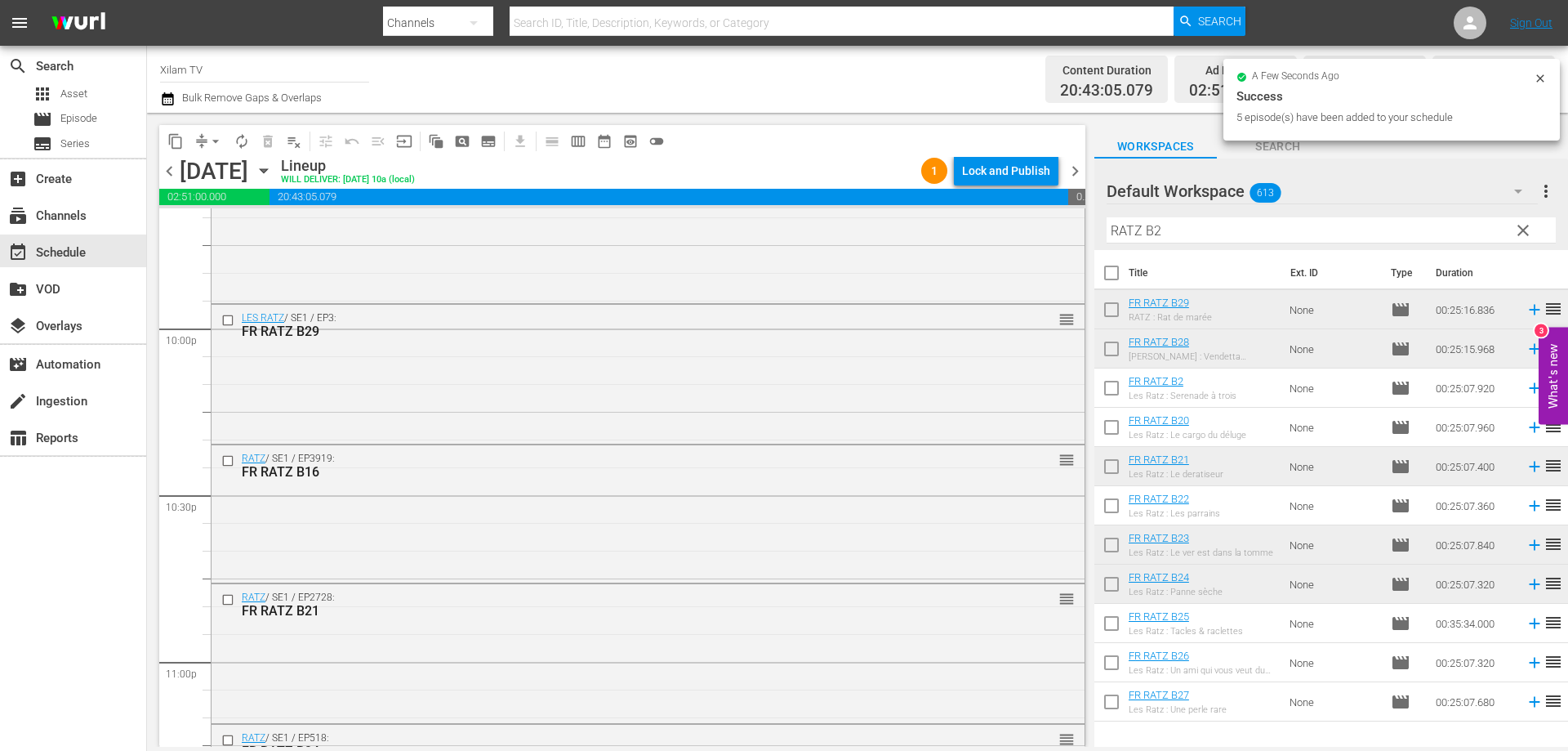
scroll to position [7459, 0]
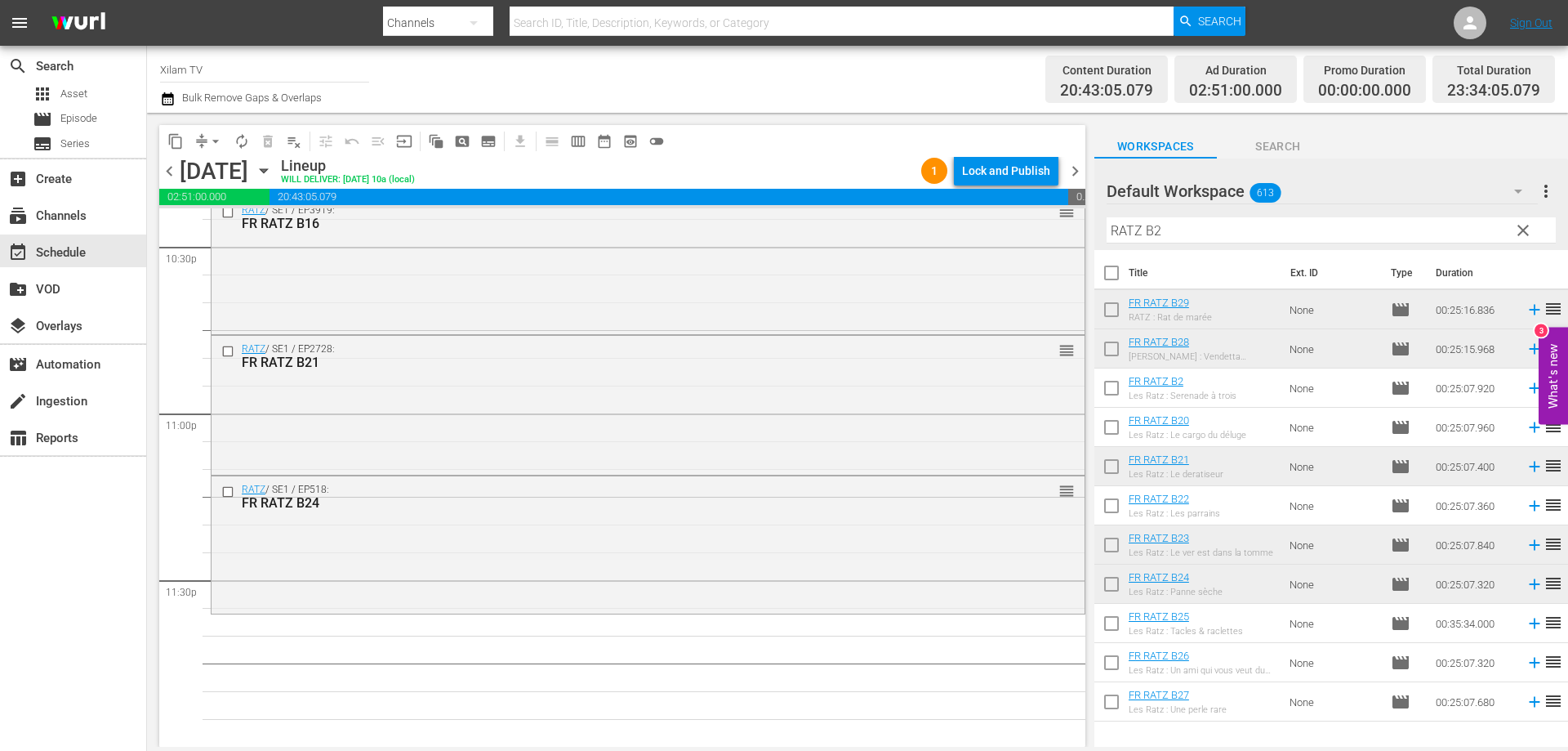
click at [1112, 382] on input "checkbox" at bounding box center [1112, 391] width 35 height 35
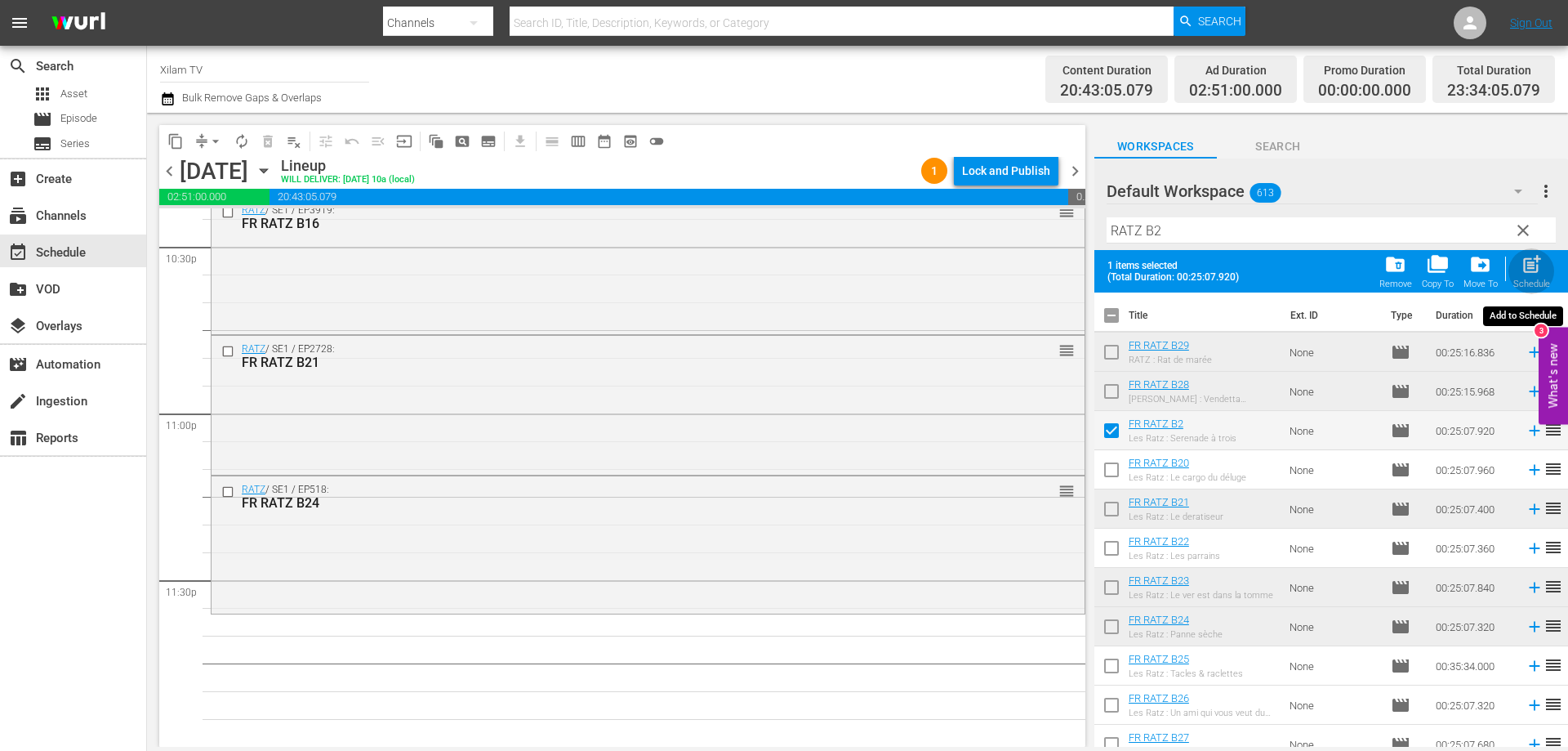
click at [1554, 272] on button "post_add Schedule" at bounding box center [1532, 270] width 47 height 46
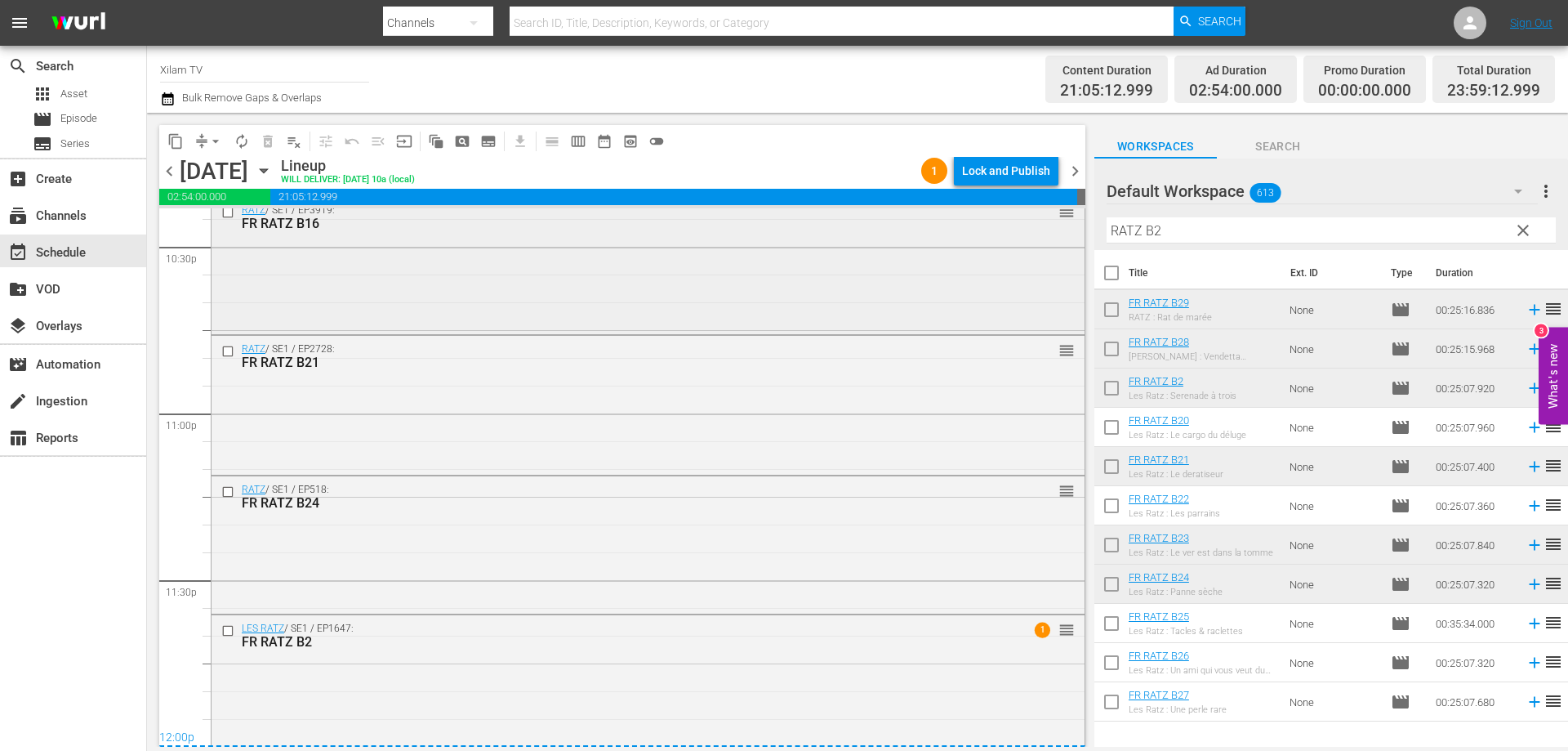
scroll to position [7467, 0]
click at [1000, 157] on div "Lock and Publish" at bounding box center [1007, 170] width 88 height 29
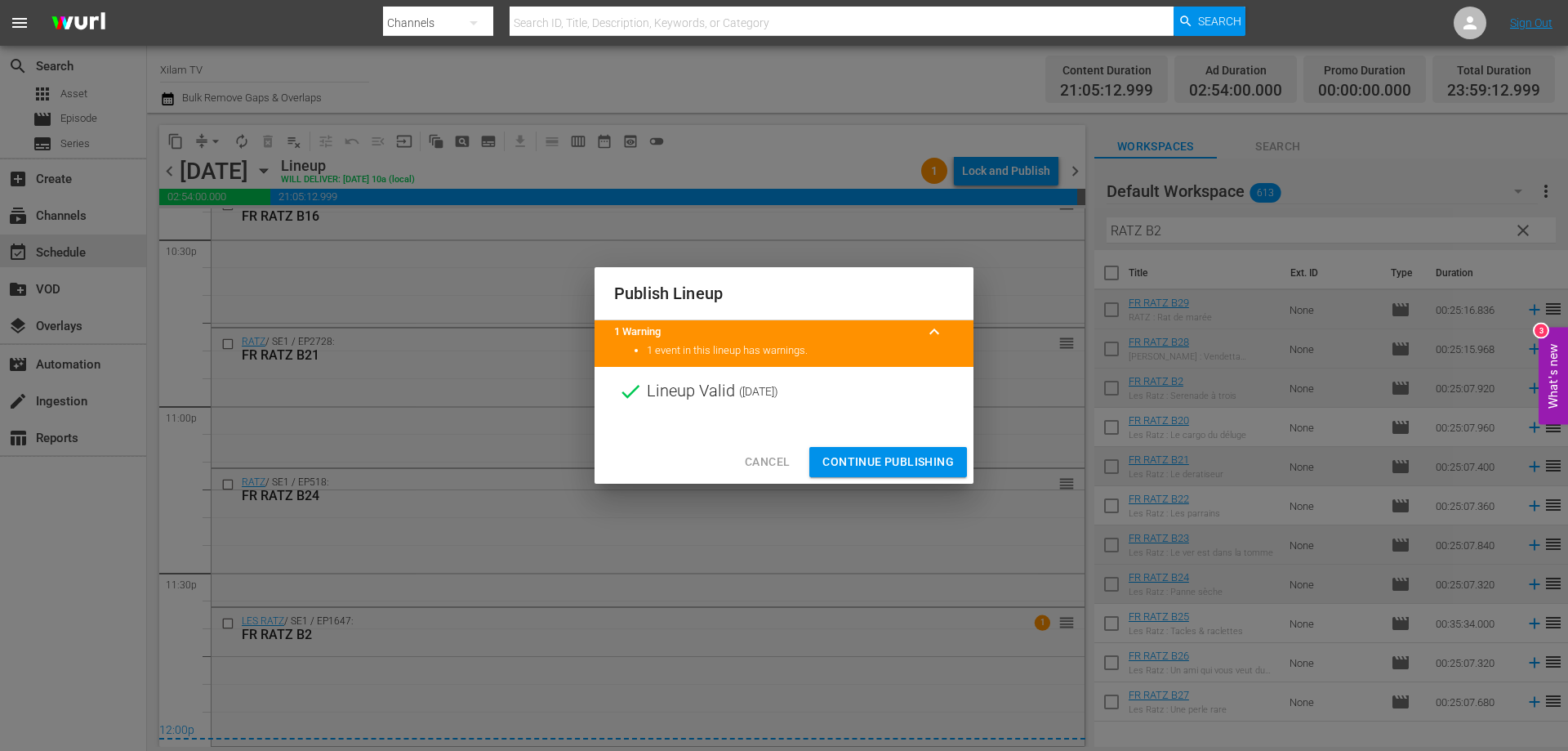
click at [915, 458] on span "Continue Publishing" at bounding box center [888, 462] width 131 height 21
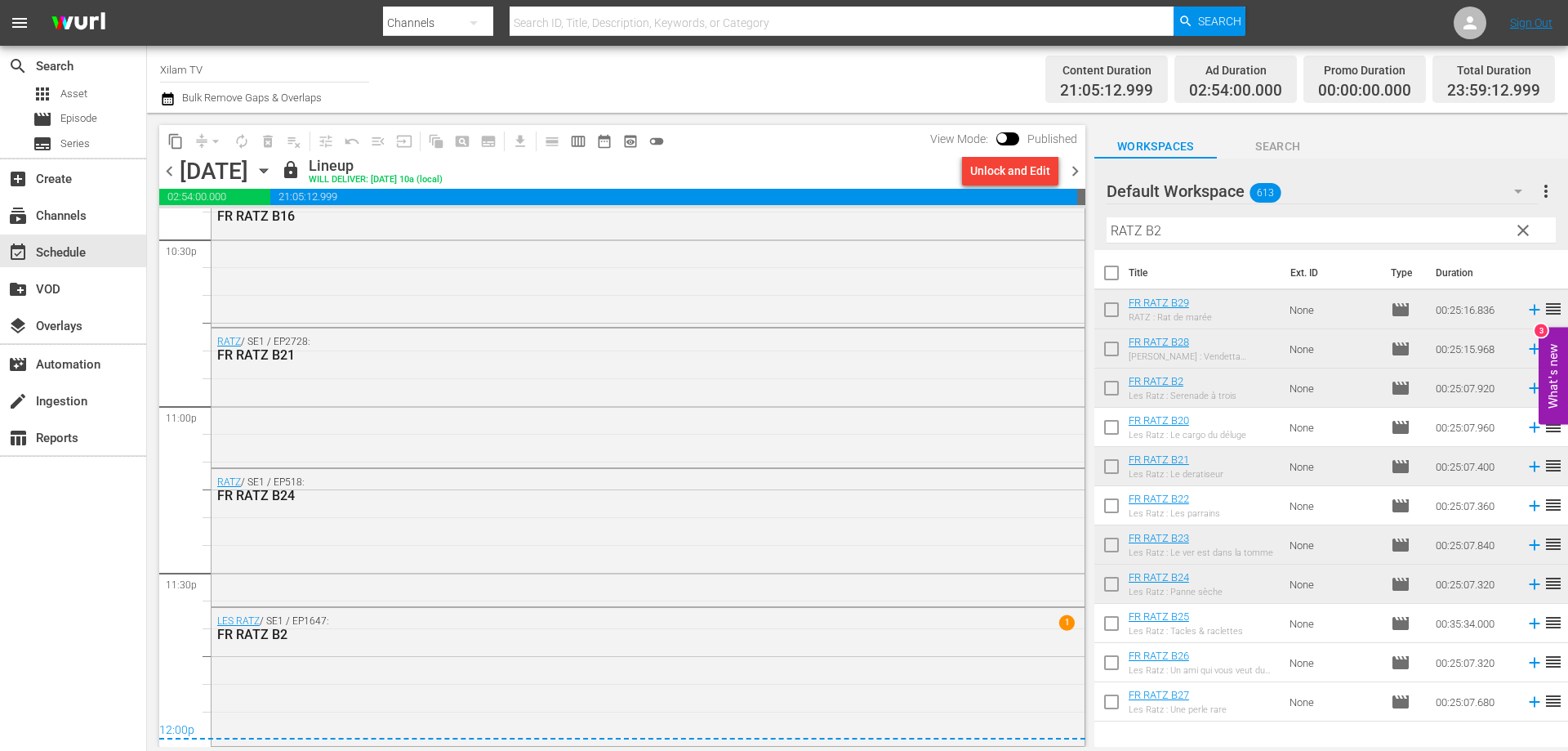
click at [1077, 172] on span "chevron_right" at bounding box center [1076, 171] width 21 height 21
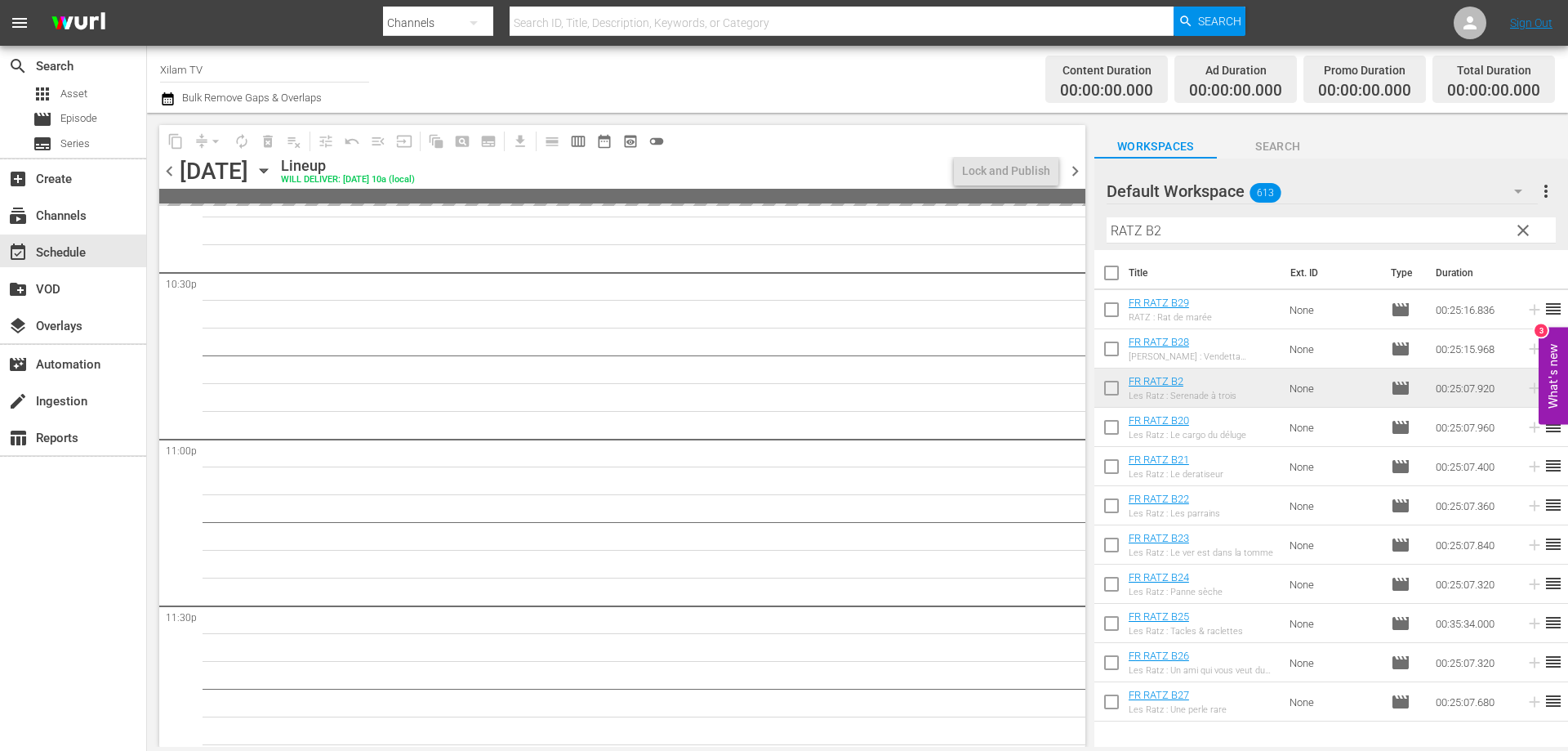
scroll to position [7456, 0]
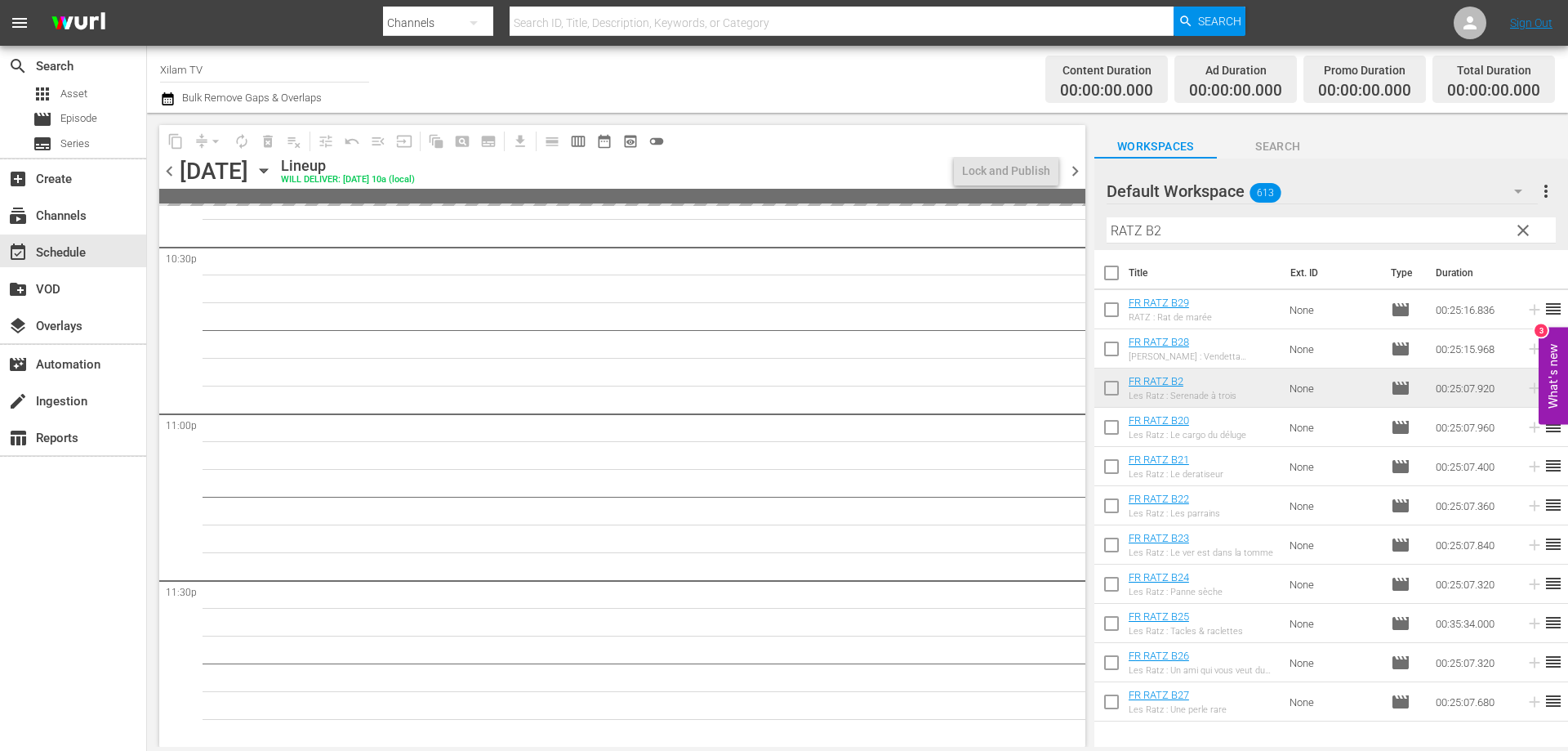
click at [1075, 167] on span "chevron_right" at bounding box center [1076, 171] width 21 height 21
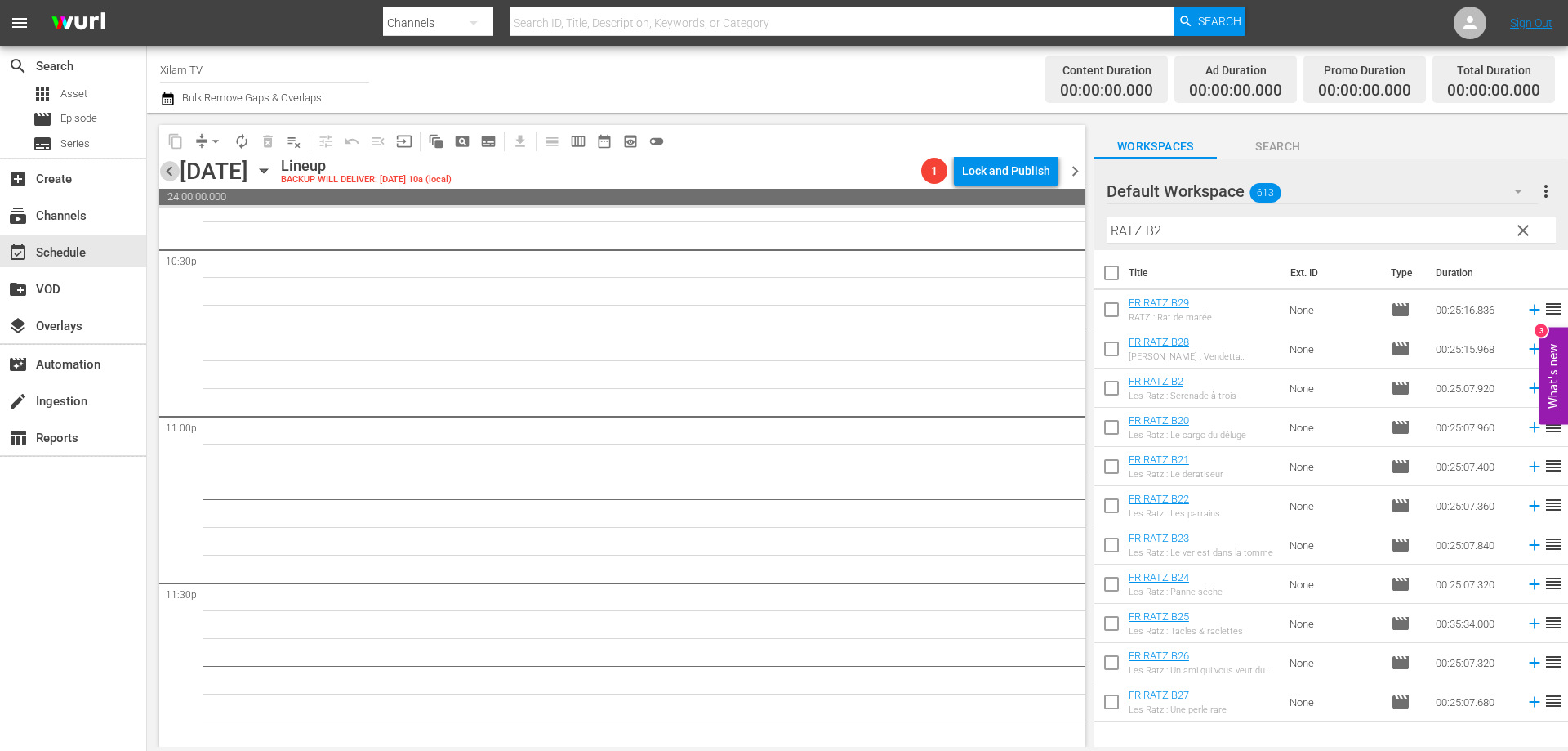
click at [170, 176] on span "chevron_left" at bounding box center [170, 171] width 21 height 21
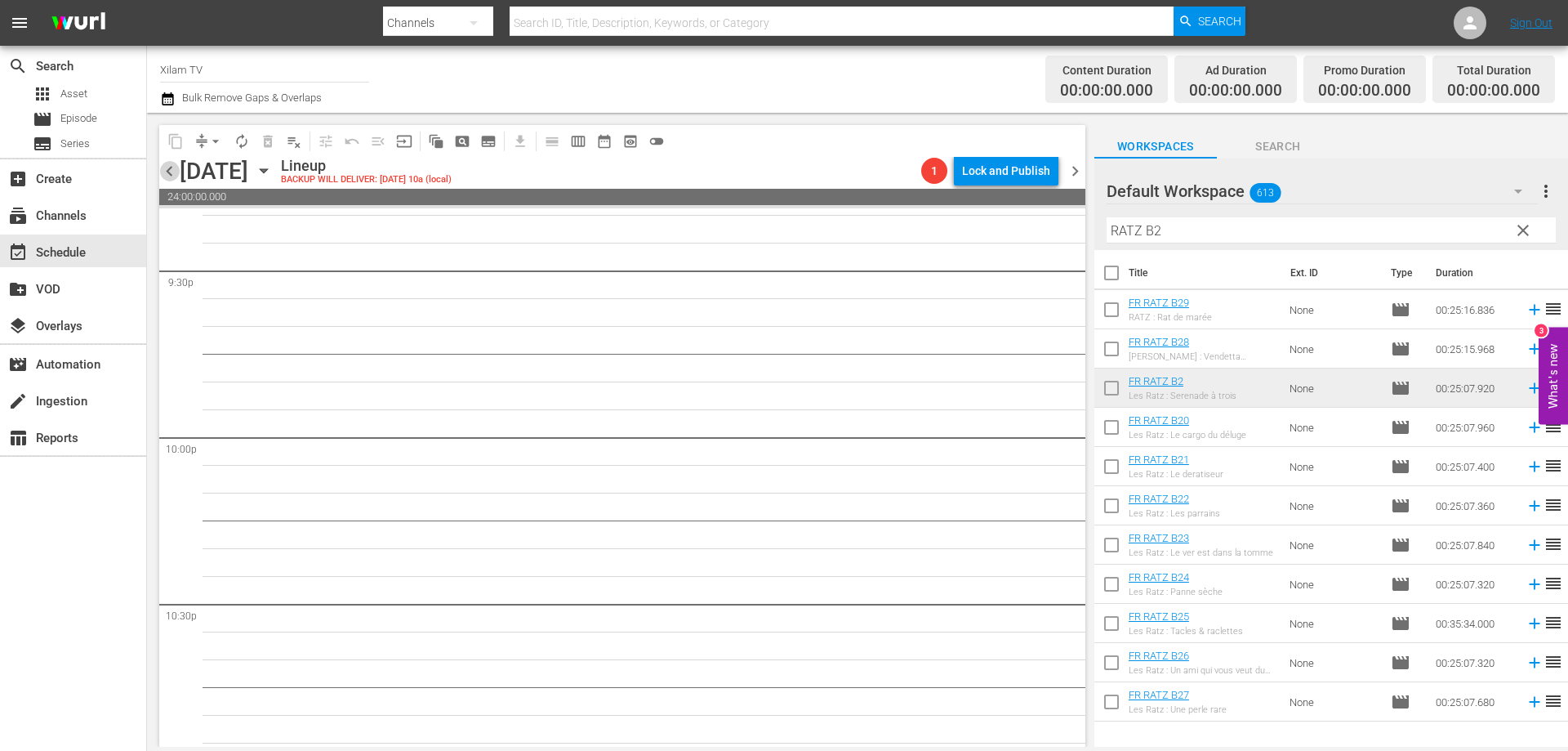
click at [172, 176] on span "chevron_left" at bounding box center [170, 171] width 21 height 21
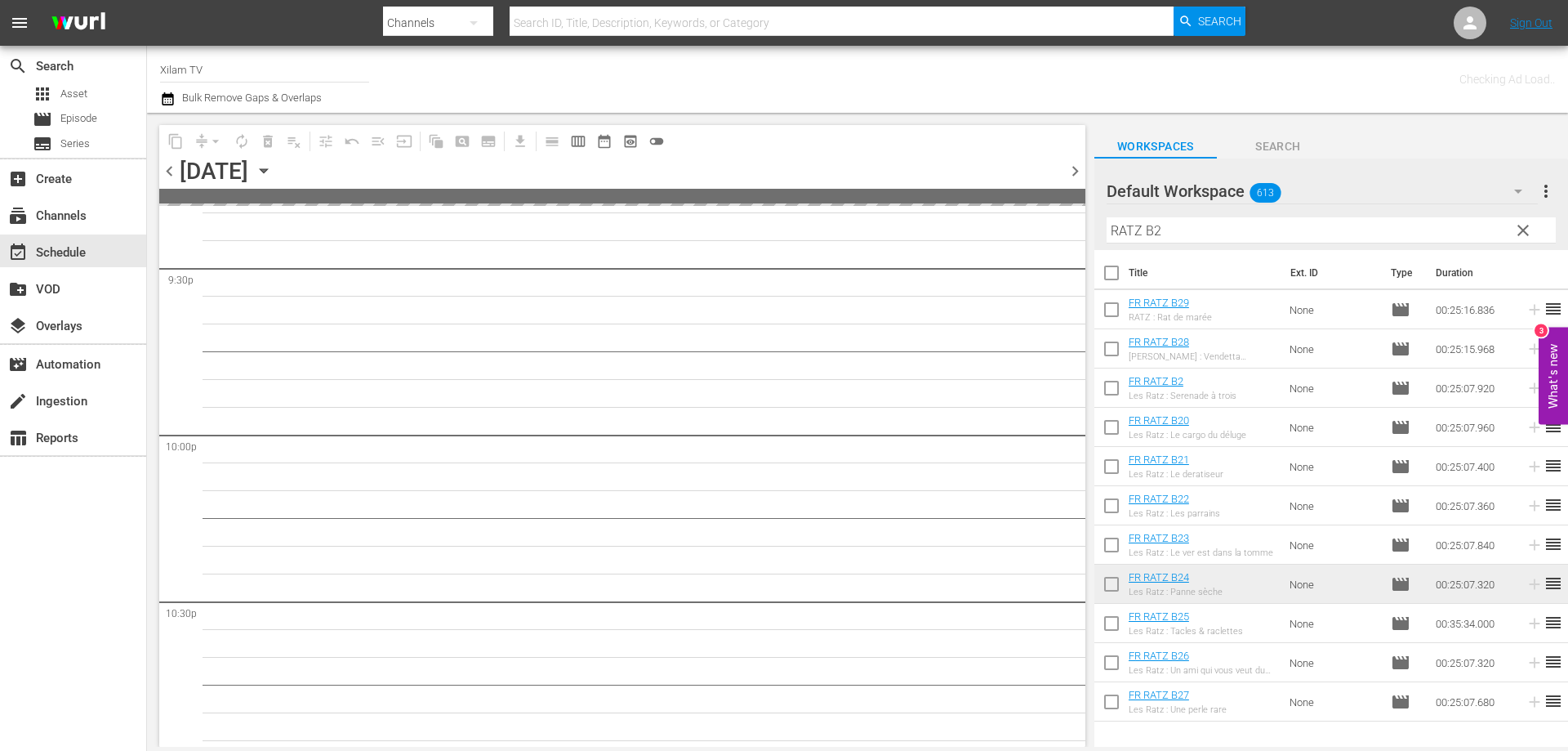
scroll to position [7130, 0]
